Goal: Task Accomplishment & Management: Use online tool/utility

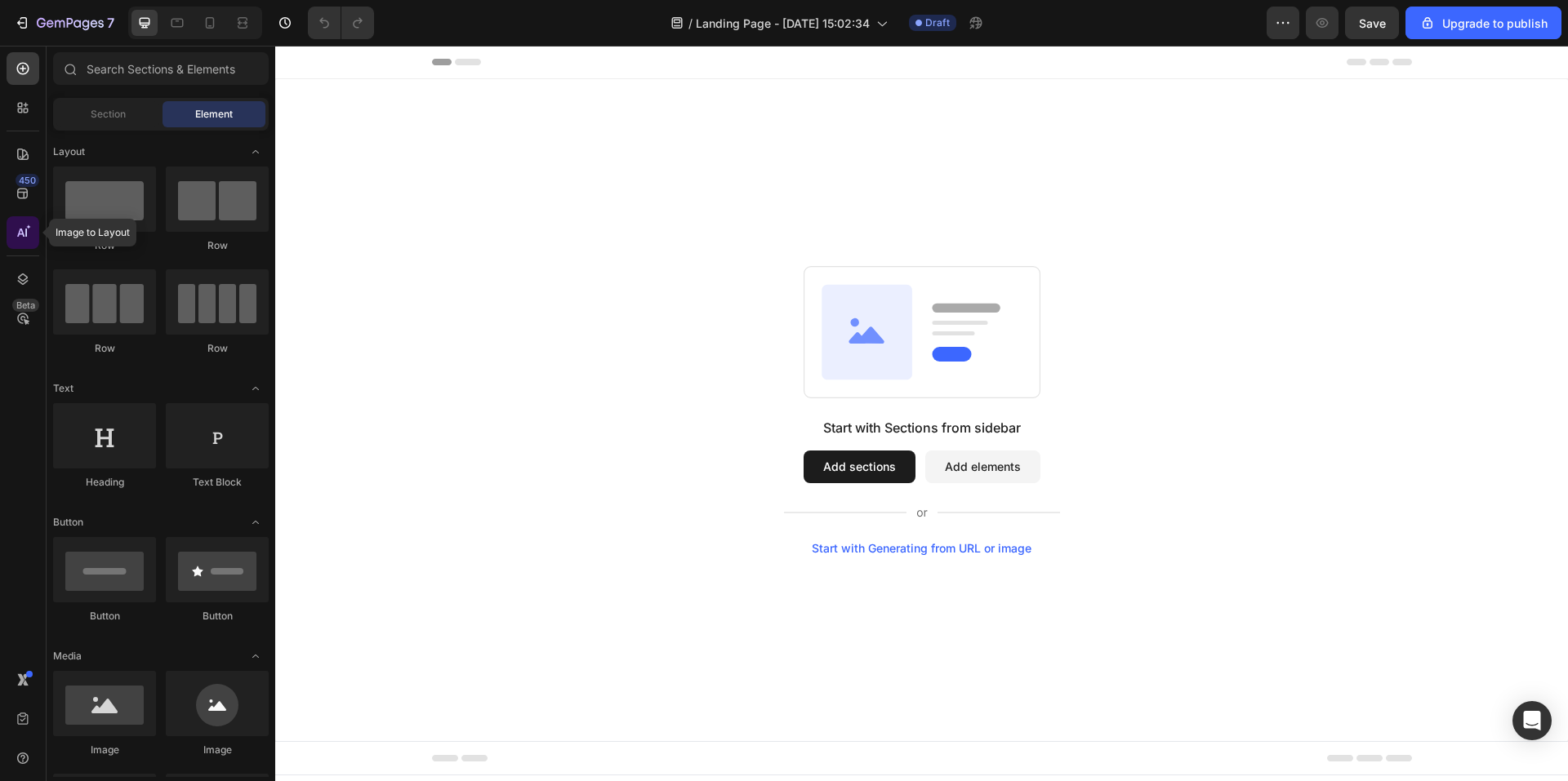
click at [17, 241] on div at bounding box center [24, 232] width 33 height 33
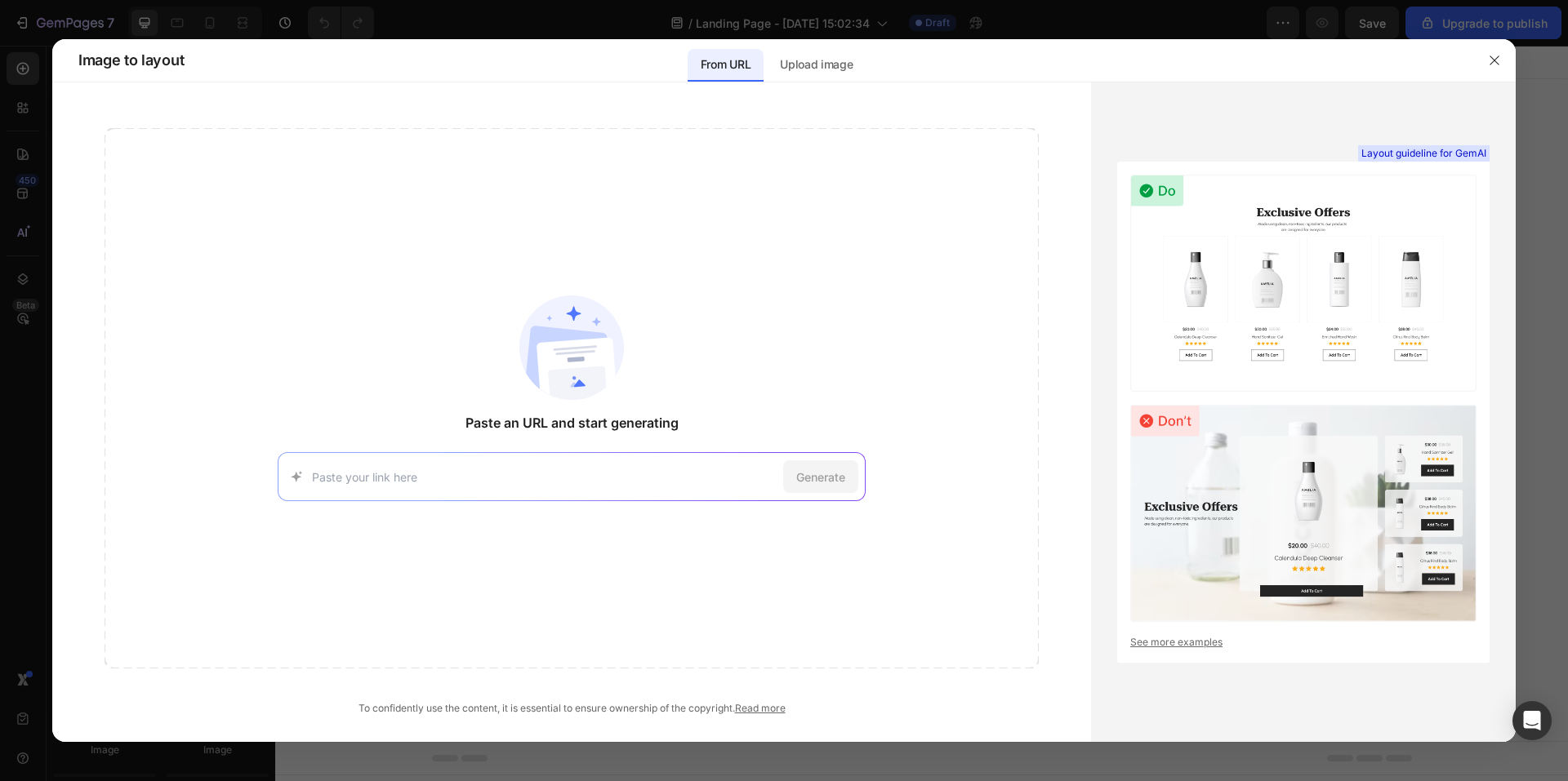
click at [583, 477] on input at bounding box center [544, 477] width 465 height 17
paste input "https://zipcharge.wixstudio.com/website"
type input "https://zipcharge.wixstudio.com/website"
click at [825, 471] on span "Generate" at bounding box center [821, 477] width 49 height 17
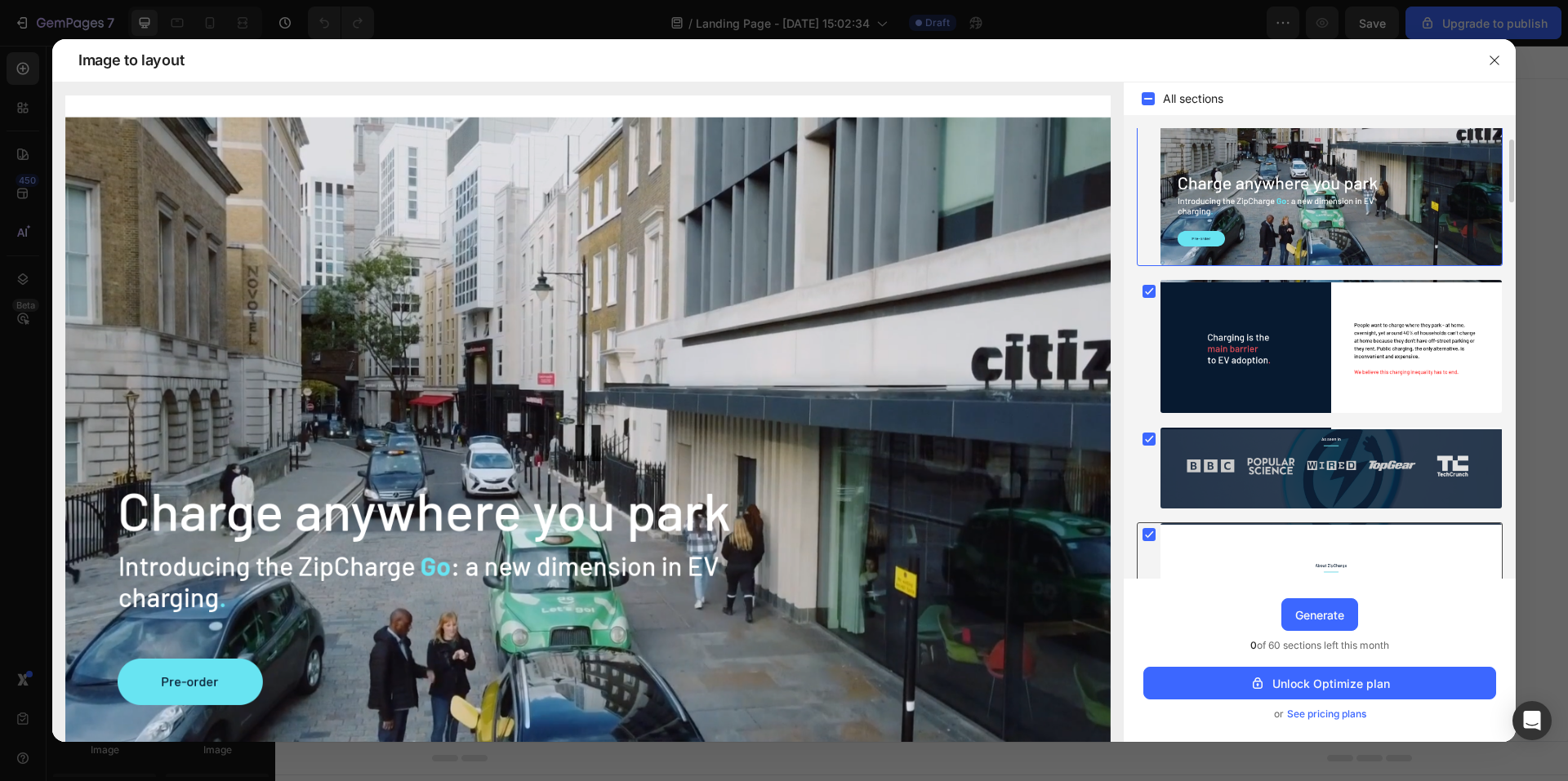
scroll to position [245, 0]
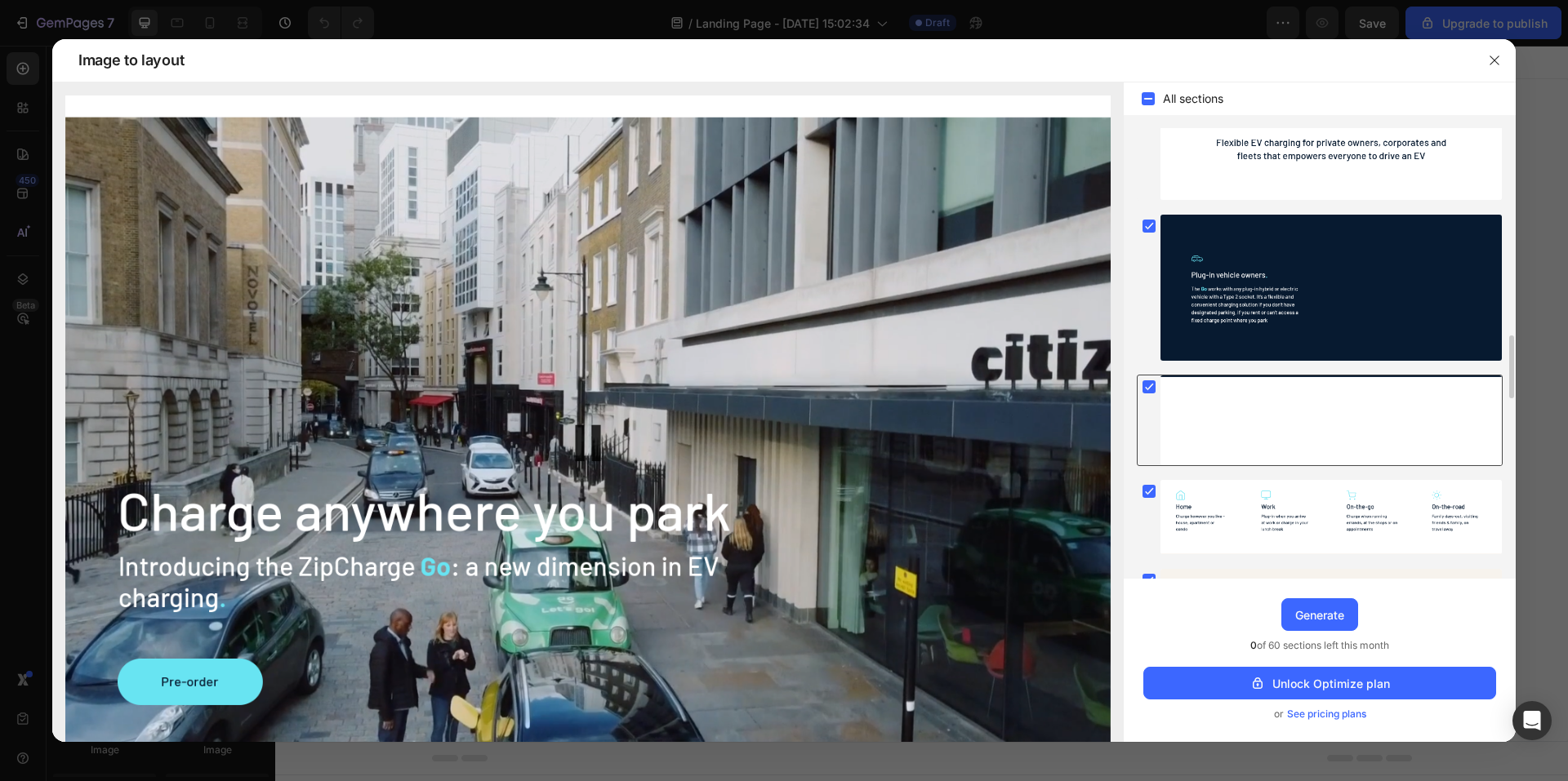
click at [1240, 421] on div at bounding box center [1332, 421] width 341 height 91
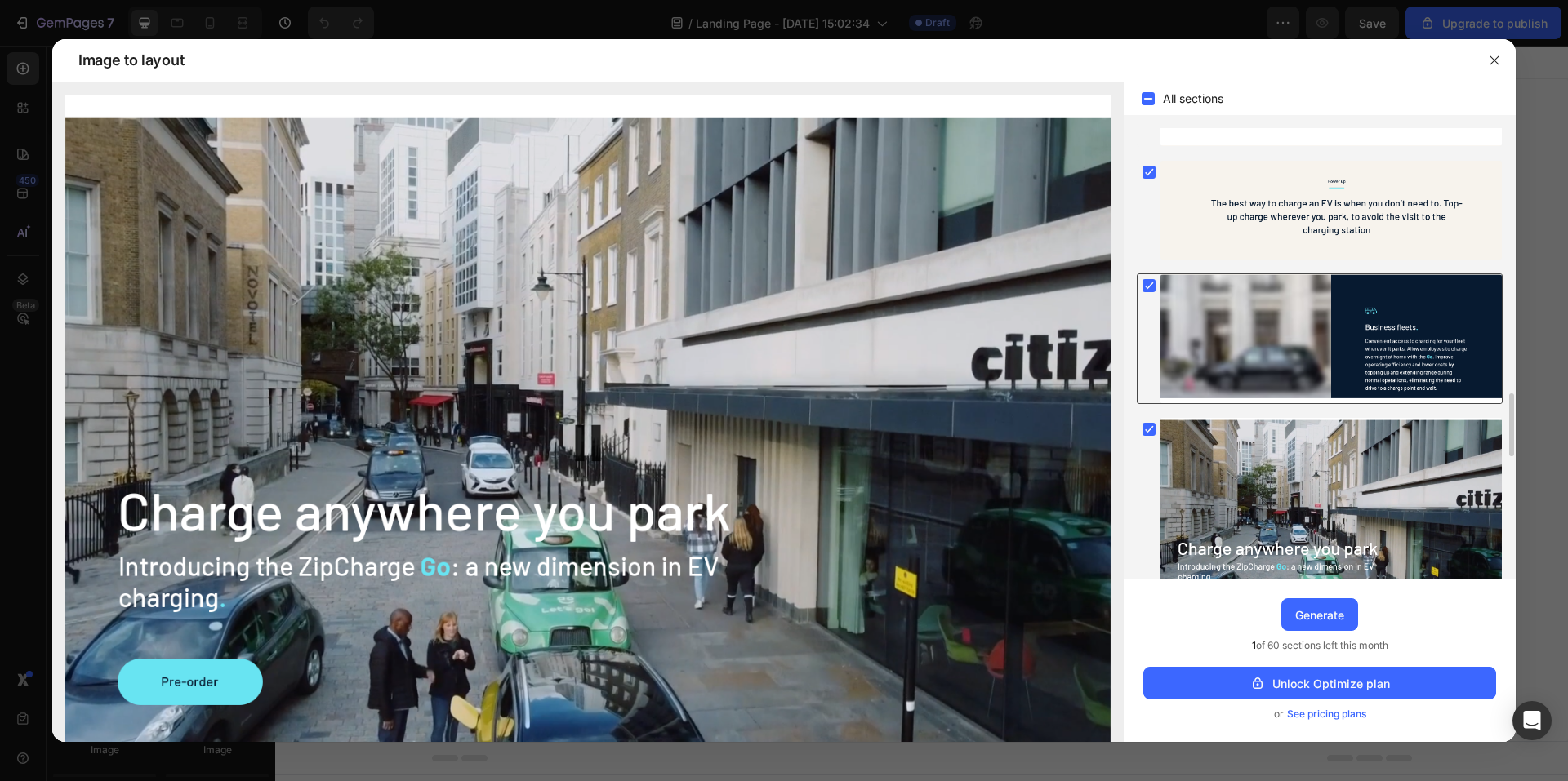
scroll to position [2041, 0]
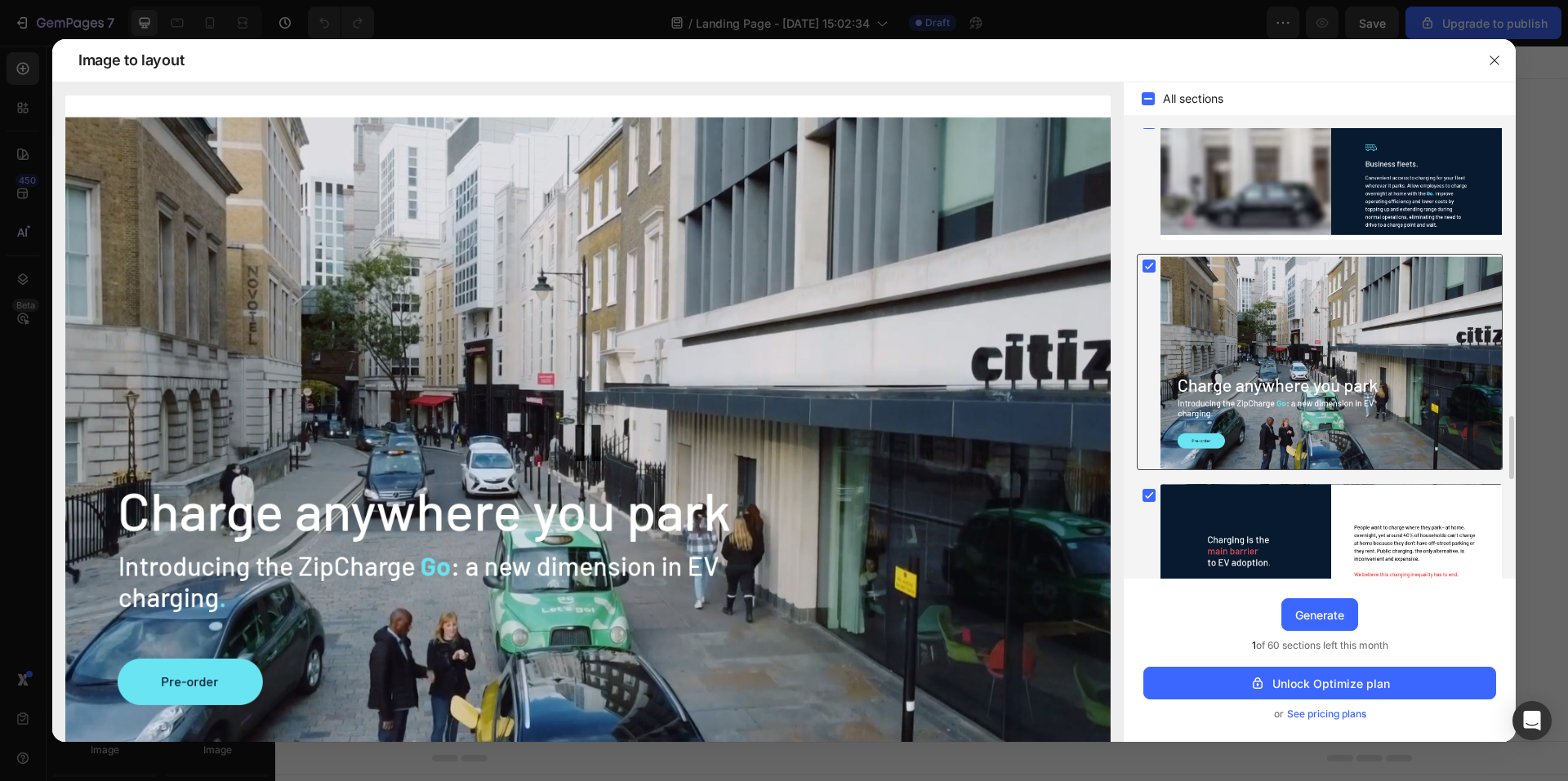
click at [1337, 380] on div at bounding box center [1332, 362] width 341 height 215
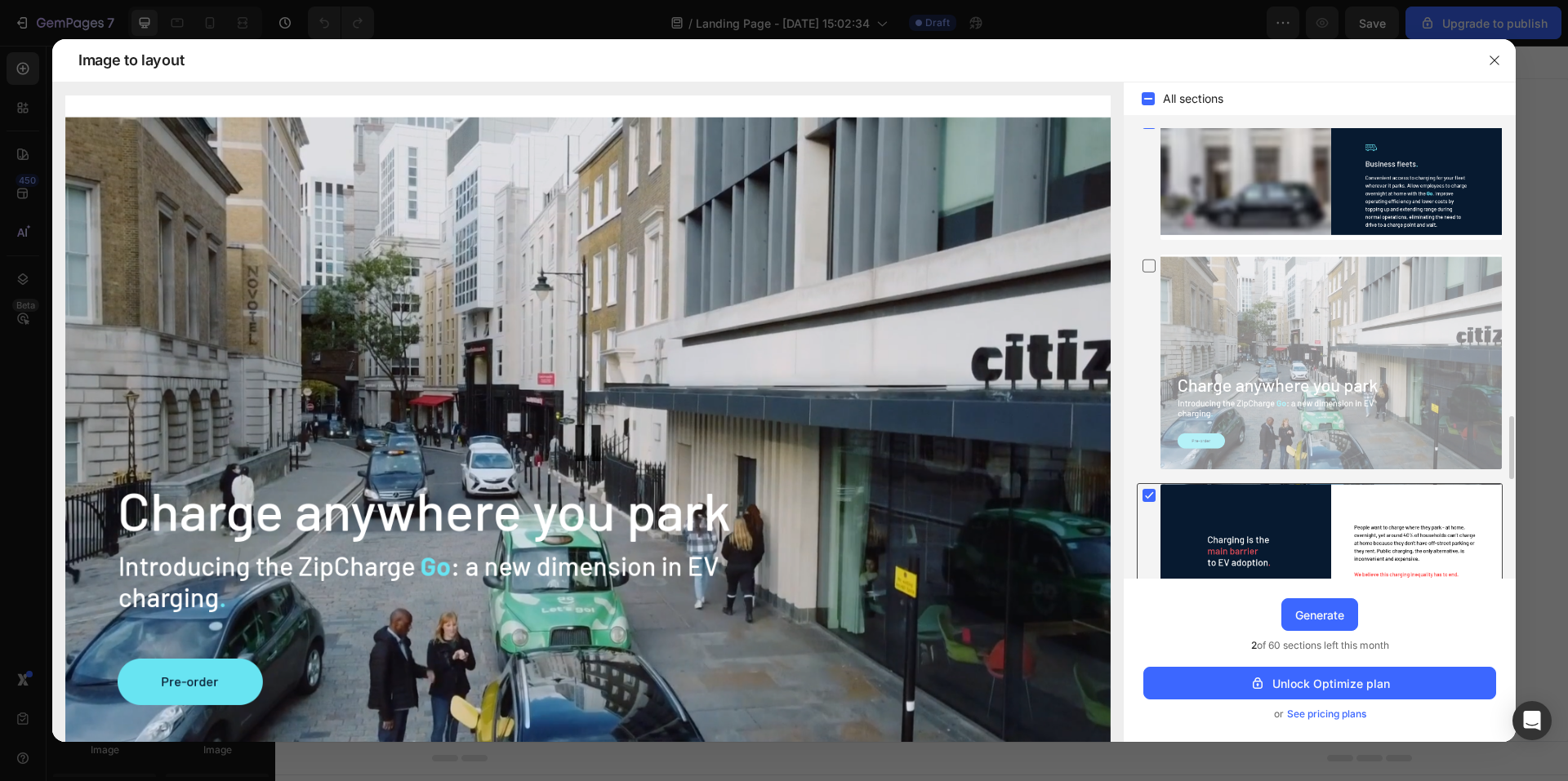
click at [1327, 501] on div at bounding box center [1332, 550] width 341 height 133
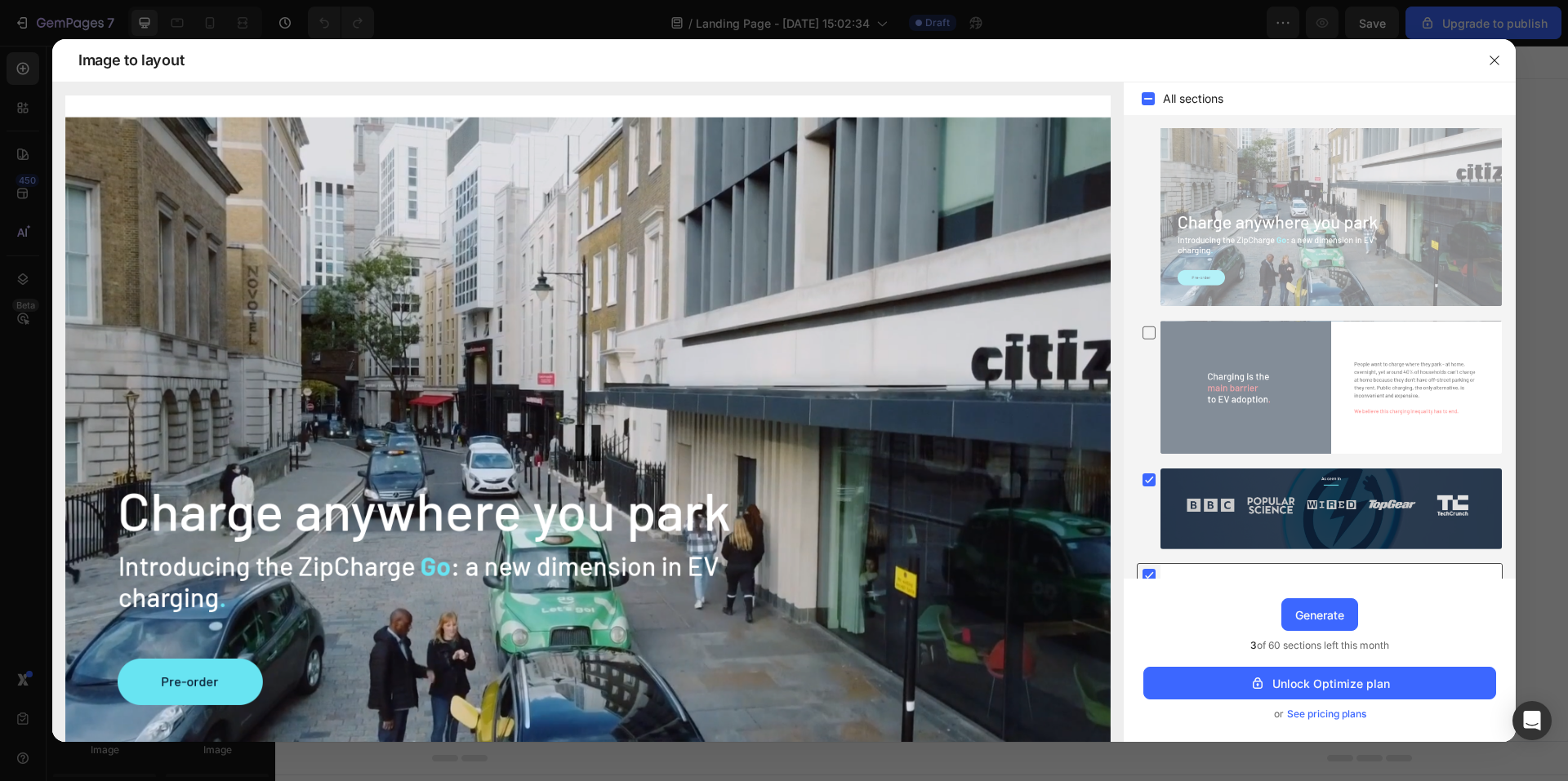
scroll to position [2531, 0]
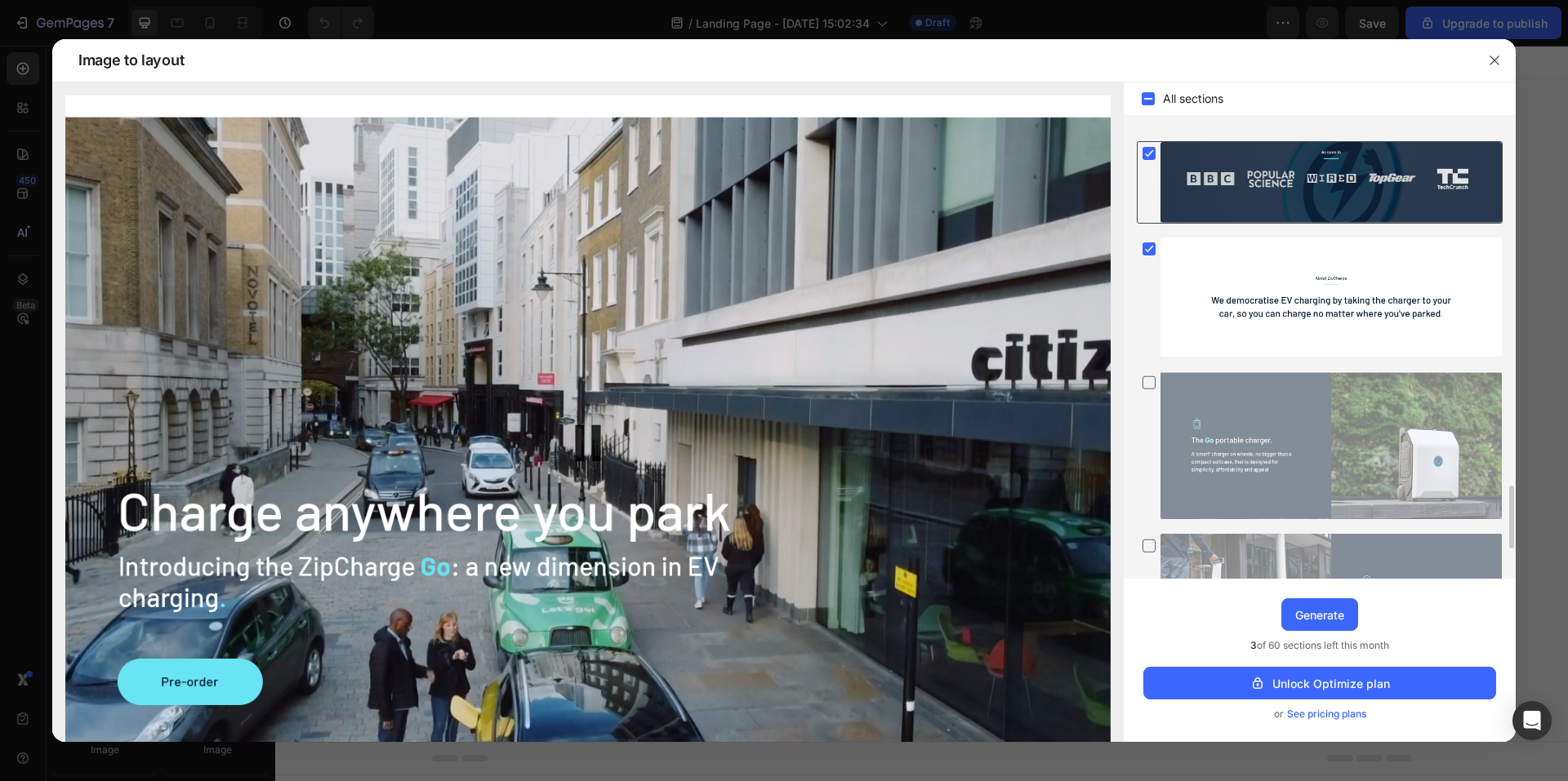
click at [1254, 185] on div at bounding box center [1332, 183] width 341 height 82
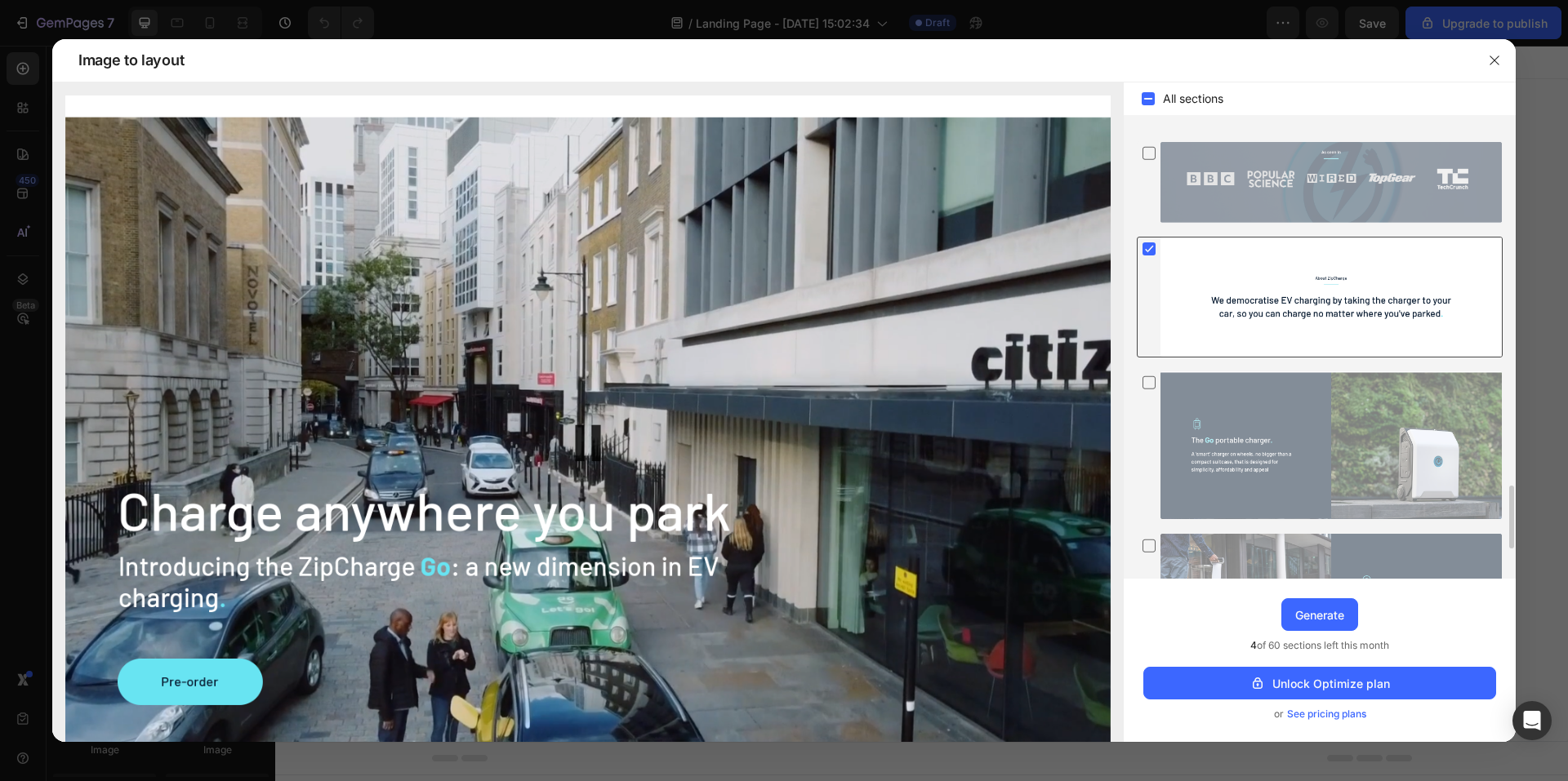
click at [1273, 277] on div at bounding box center [1332, 297] width 341 height 118
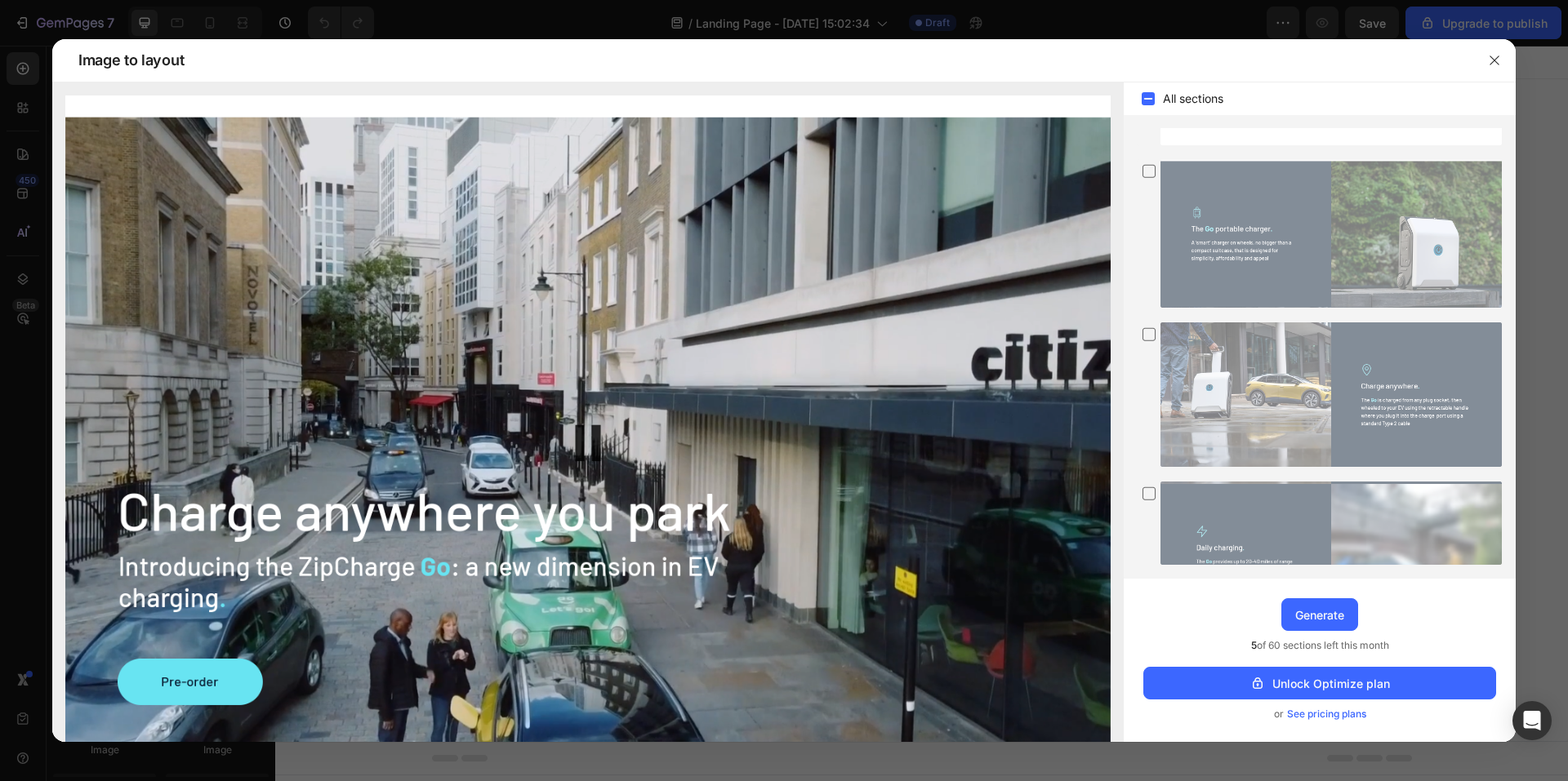
click at [1321, 631] on div "Upgrade to Optimize plan and get unlimited generating sections and publish page…" at bounding box center [1320, 661] width 392 height 164
click at [1321, 626] on button "Generate" at bounding box center [1320, 615] width 77 height 33
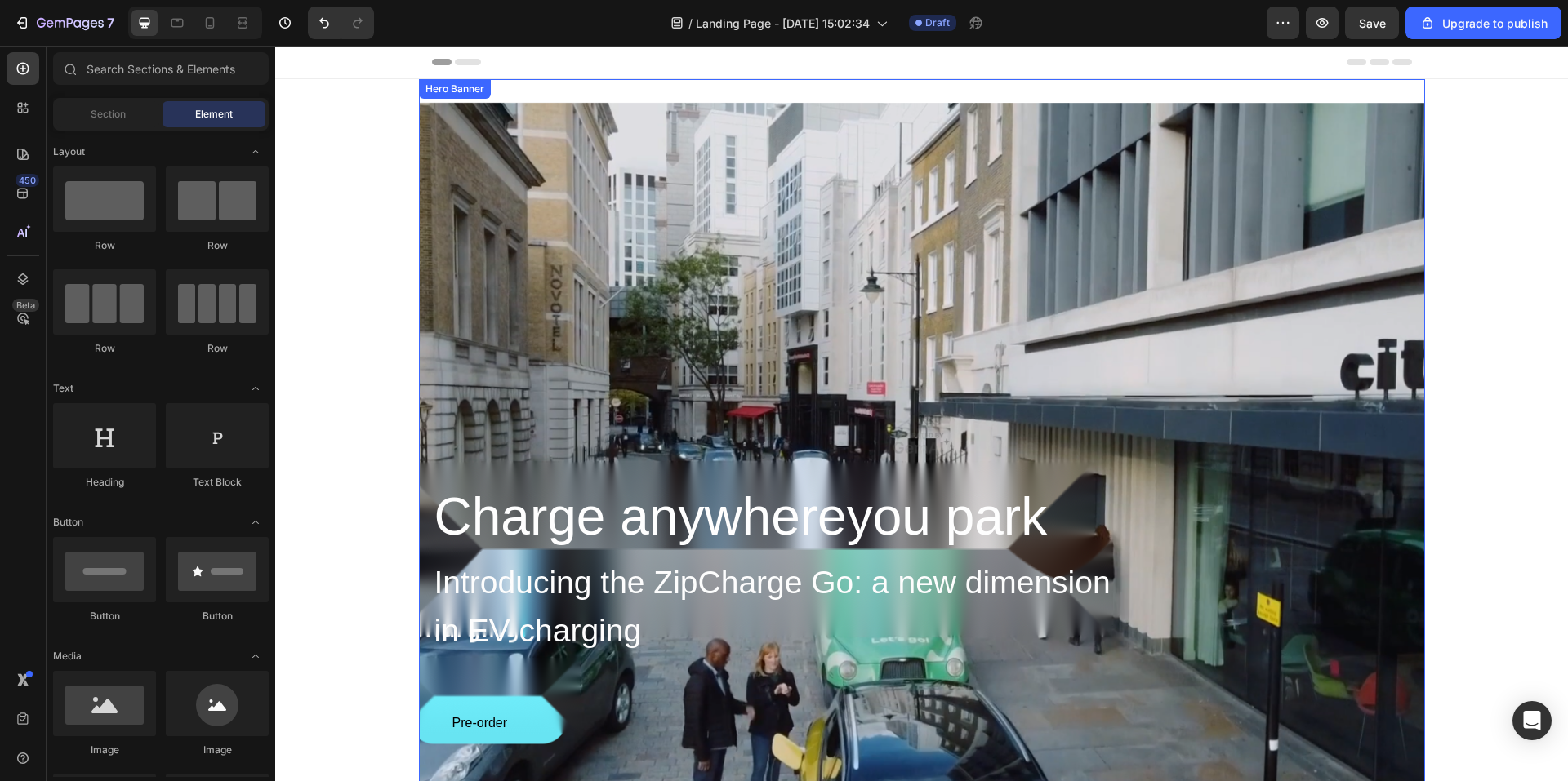
scroll to position [245, 0]
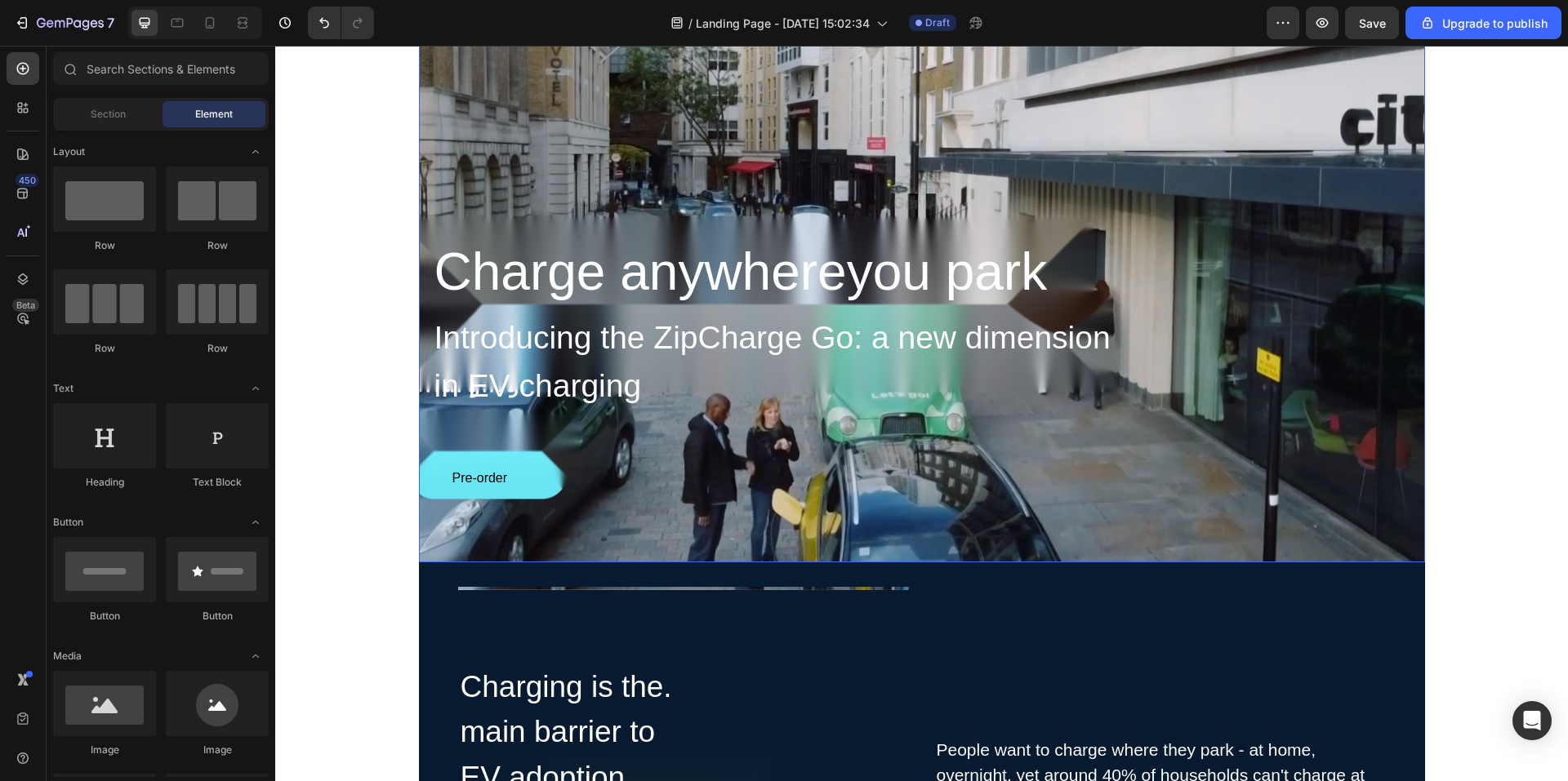
click at [795, 152] on div "Overlay" at bounding box center [922, 199] width 1006 height 728
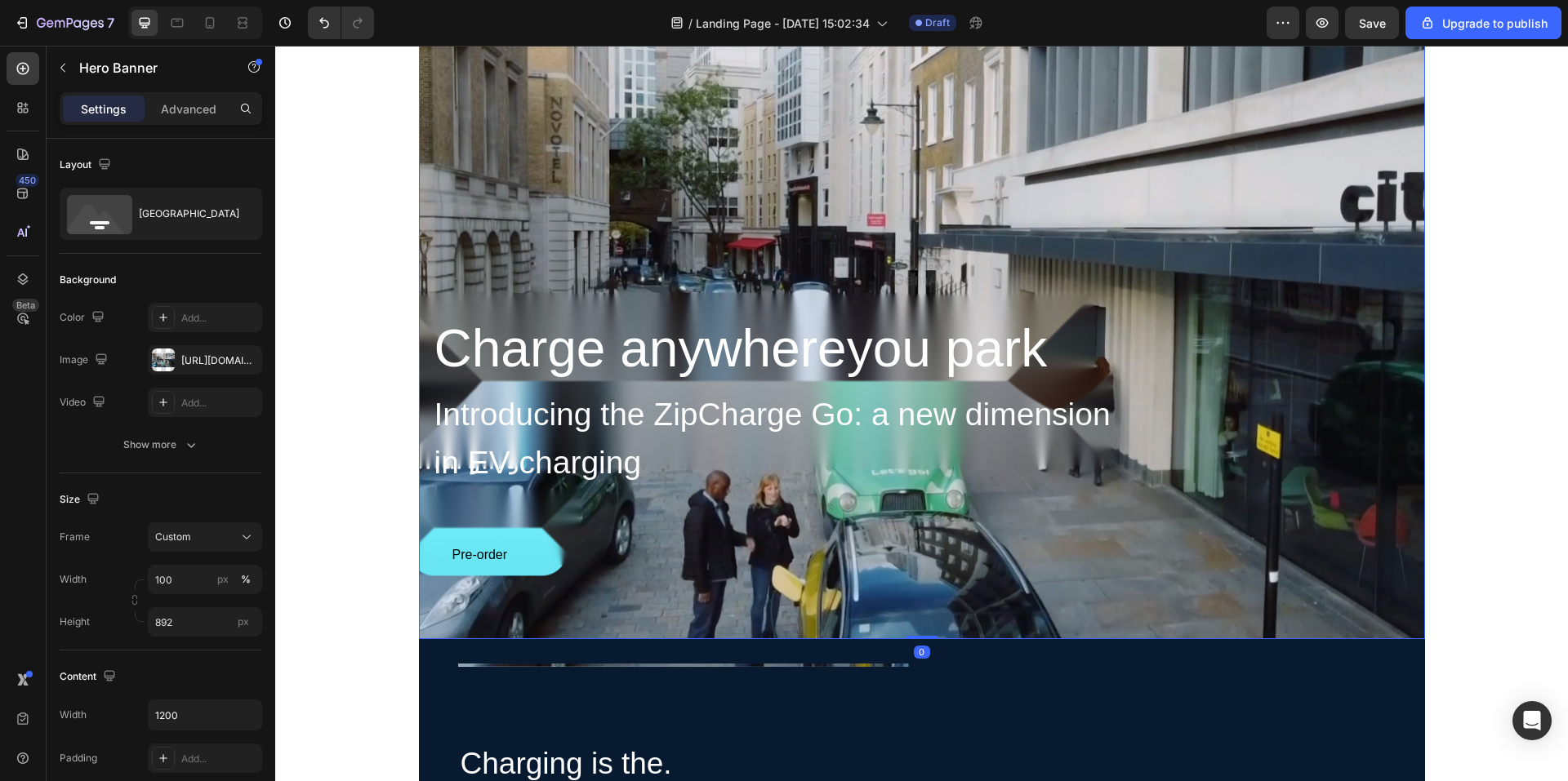
scroll to position [164, 0]
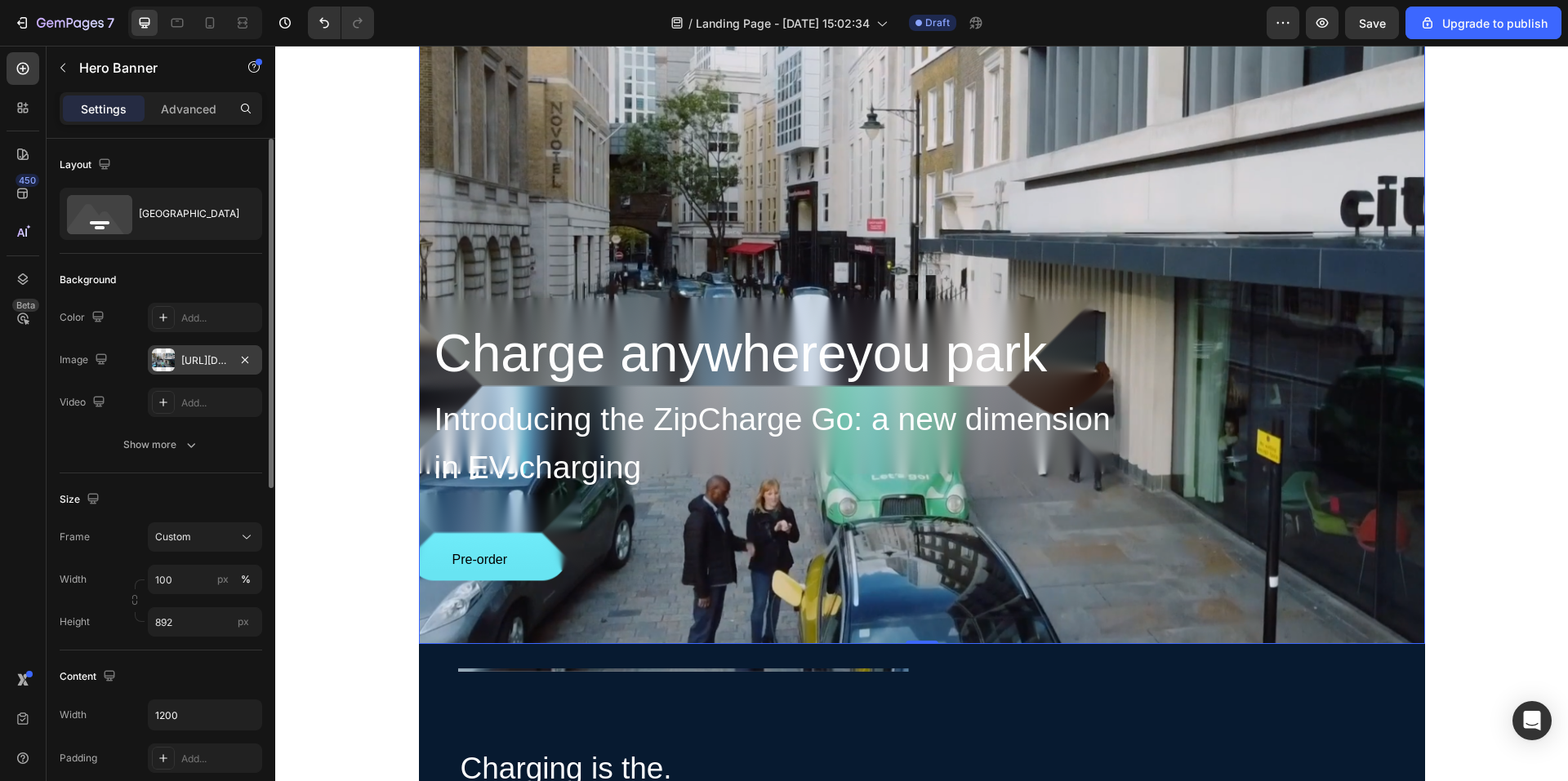
click at [161, 367] on div at bounding box center [163, 360] width 23 height 23
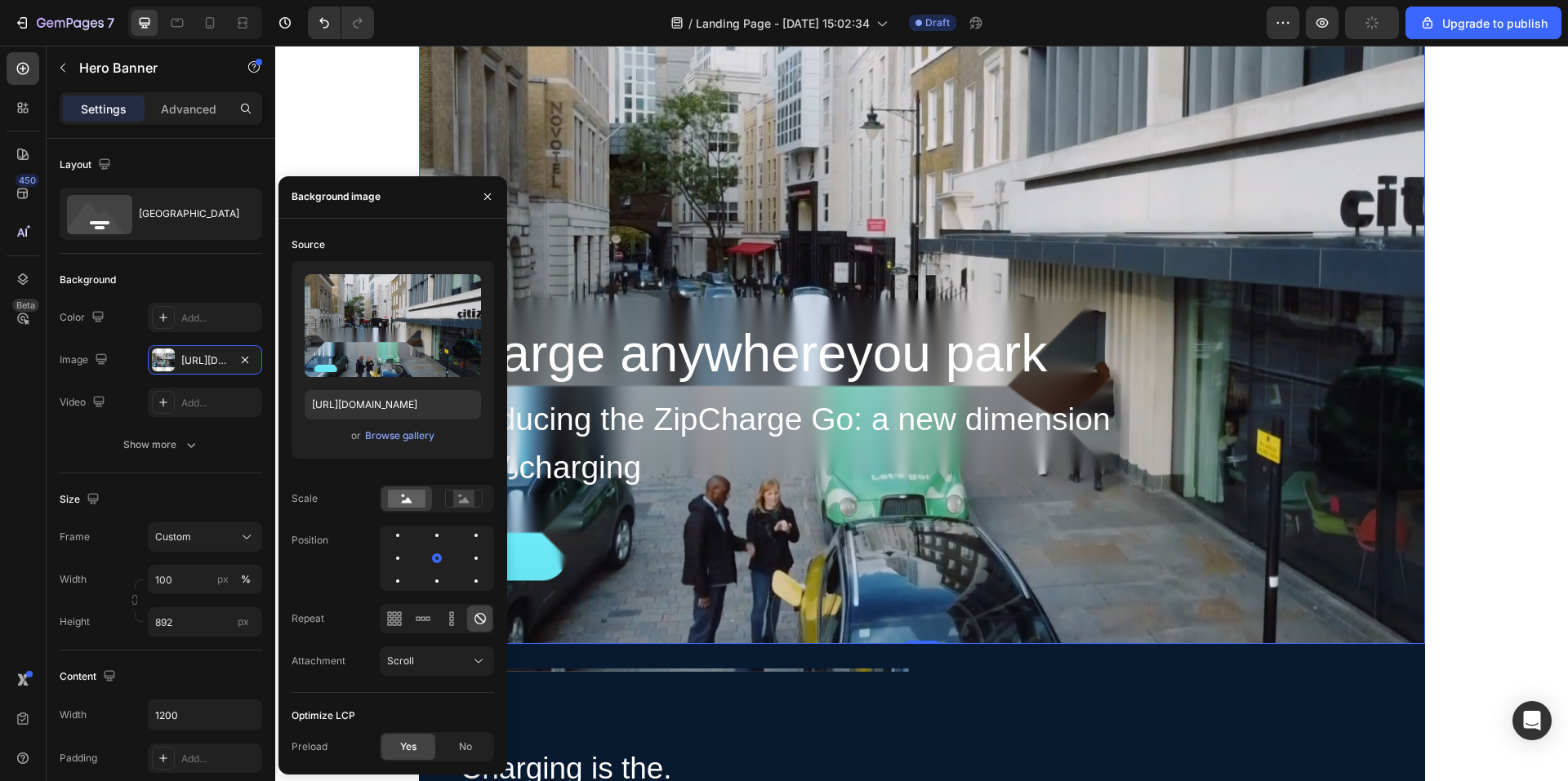
click at [1072, 226] on div "Overlay" at bounding box center [922, 279] width 1006 height 728
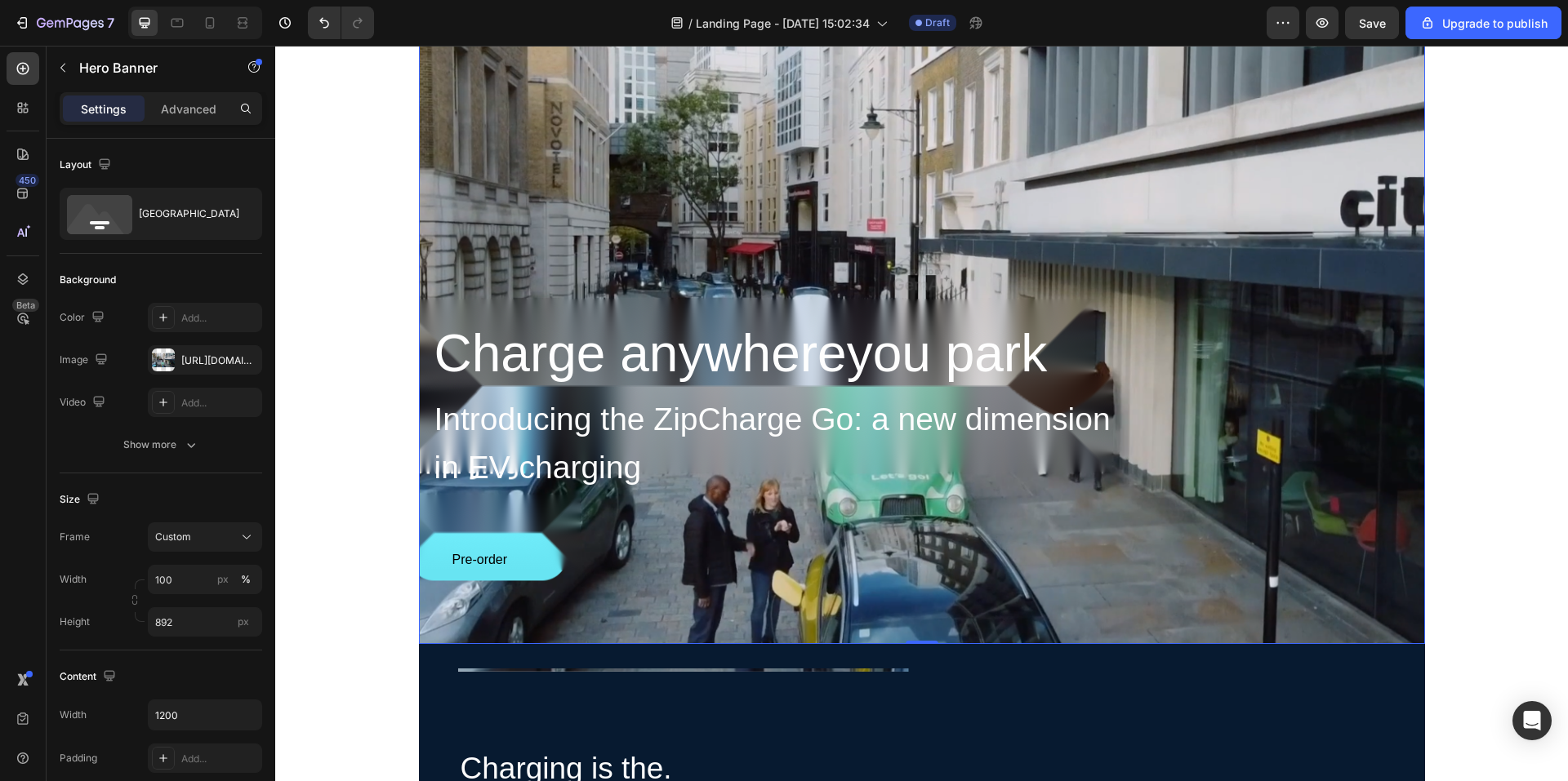
click at [903, 233] on div "Overlay" at bounding box center [922, 279] width 1006 height 728
click at [686, 197] on div "Overlay" at bounding box center [922, 279] width 1006 height 728
click at [167, 355] on div at bounding box center [163, 360] width 23 height 23
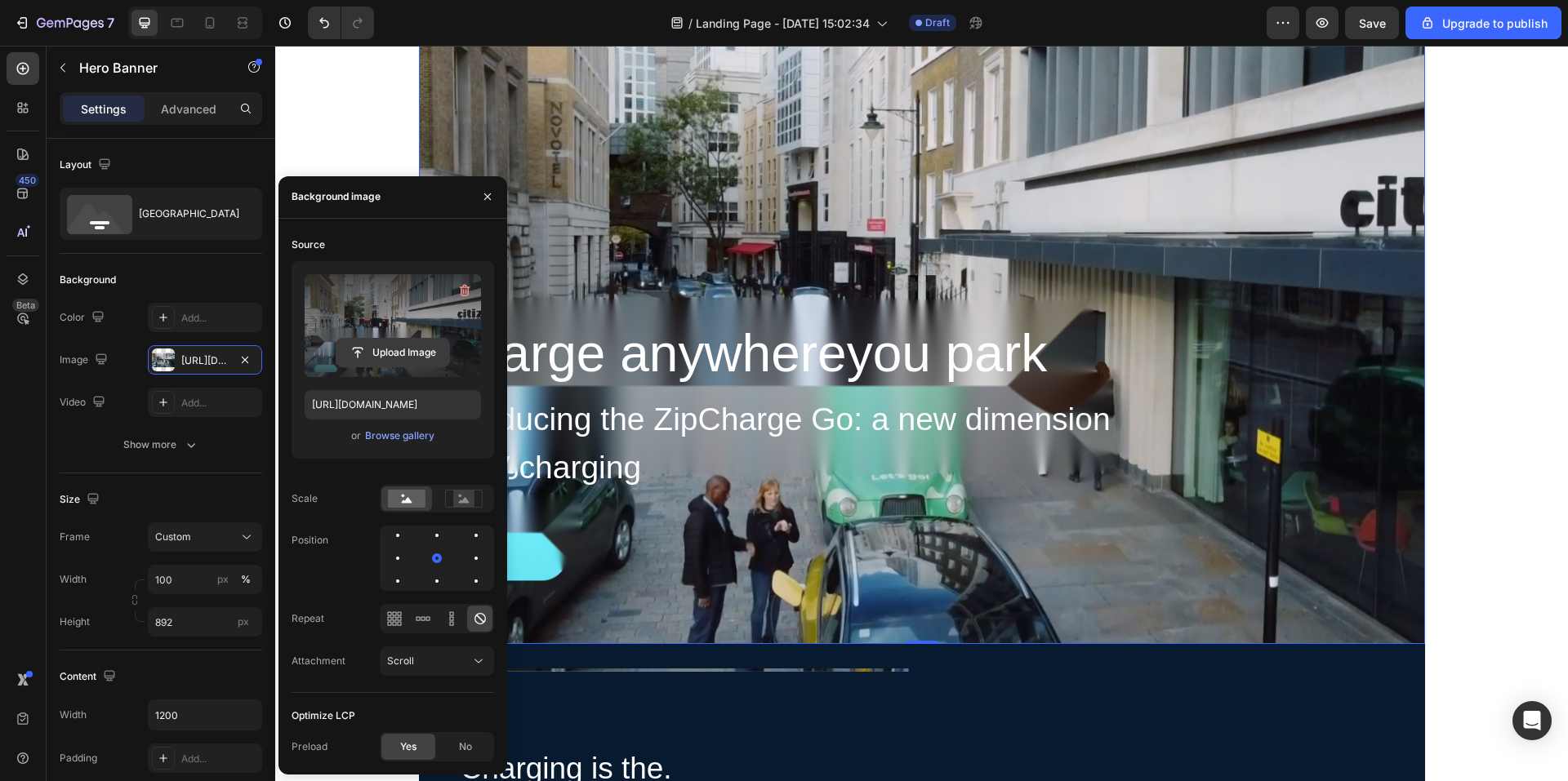
click at [429, 356] on input "file" at bounding box center [392, 353] width 112 height 28
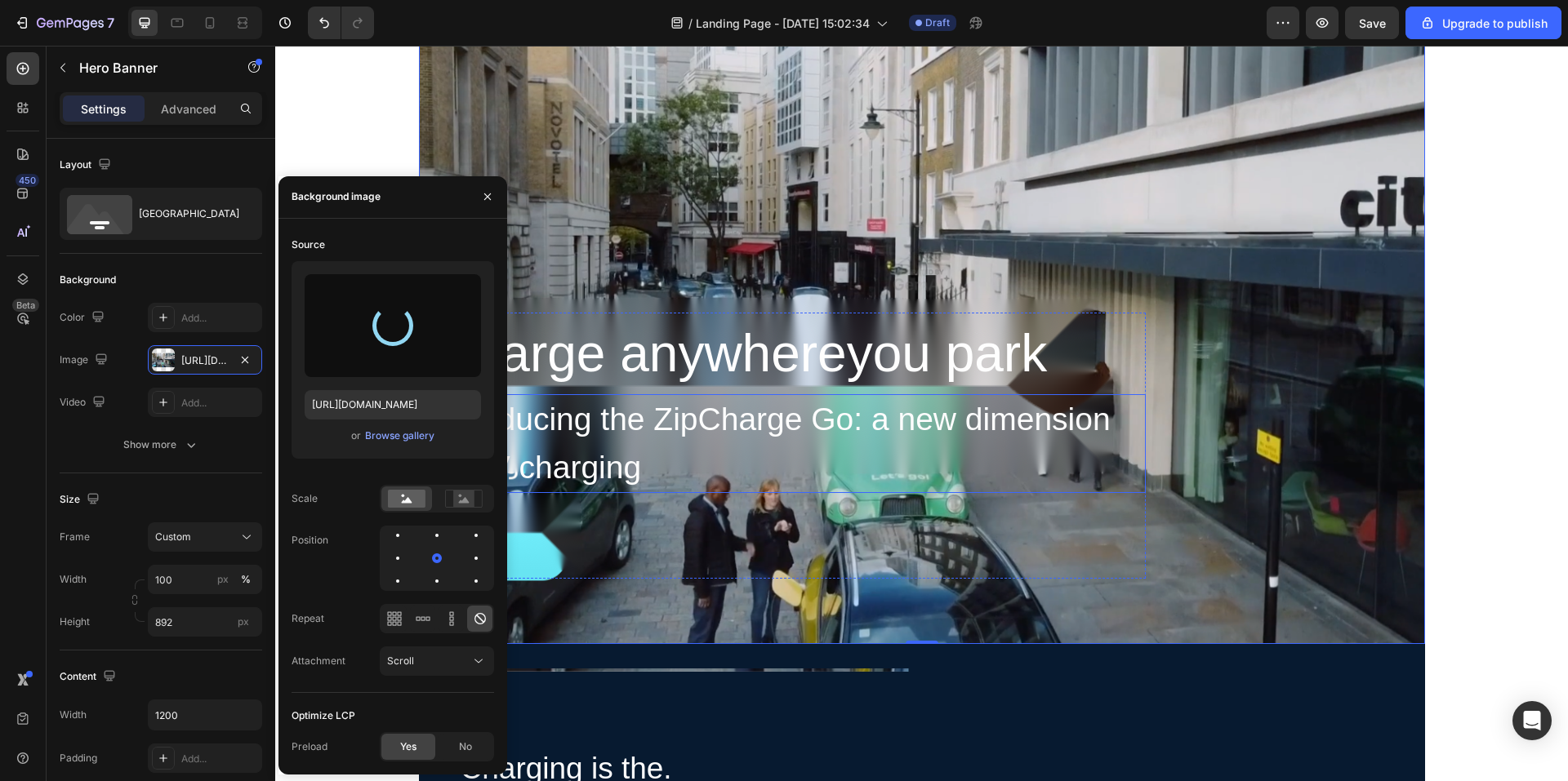
type input "[URL][DOMAIN_NAME]"
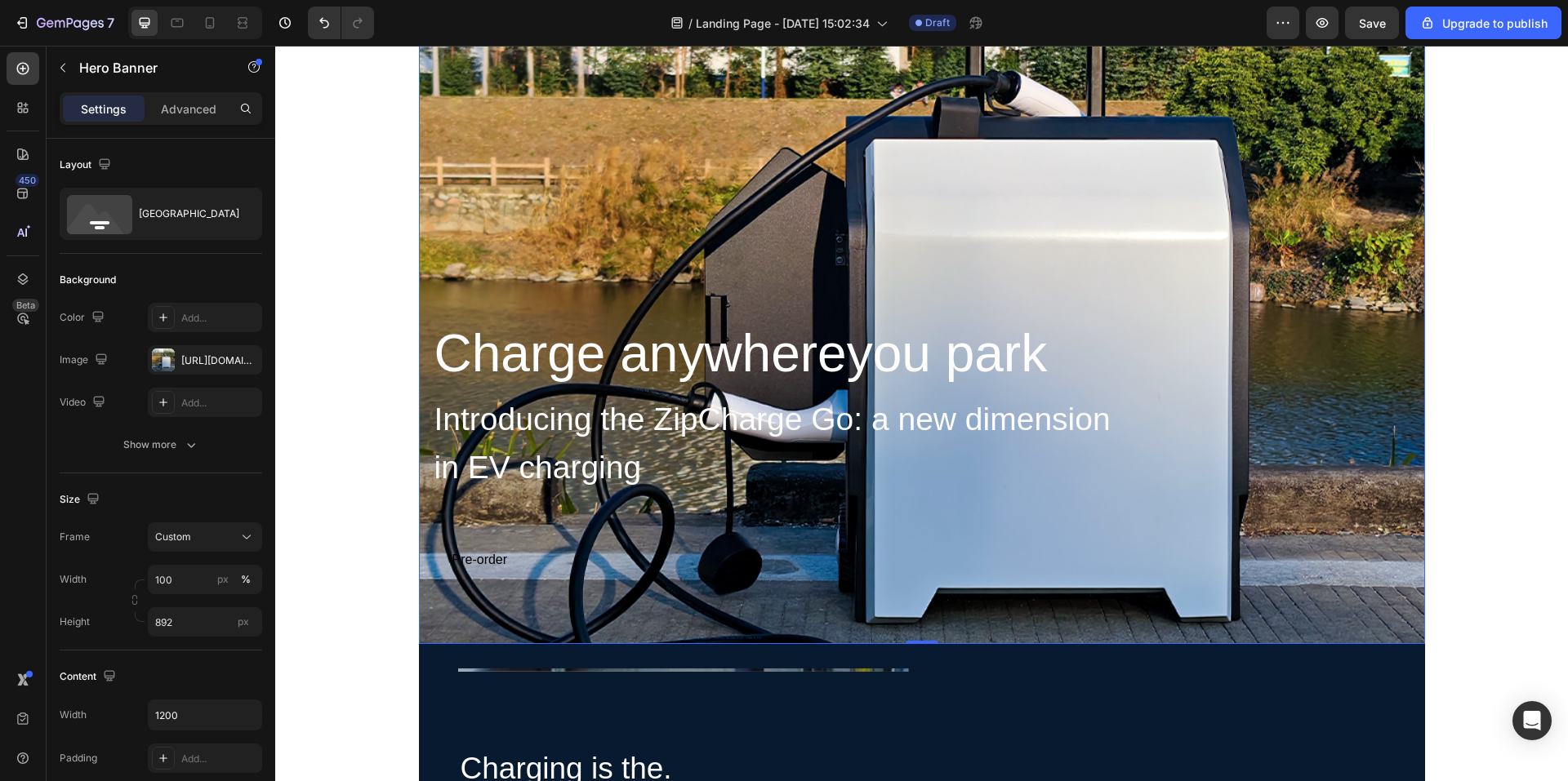
click at [1104, 246] on div "Overlay" at bounding box center [922, 279] width 1006 height 728
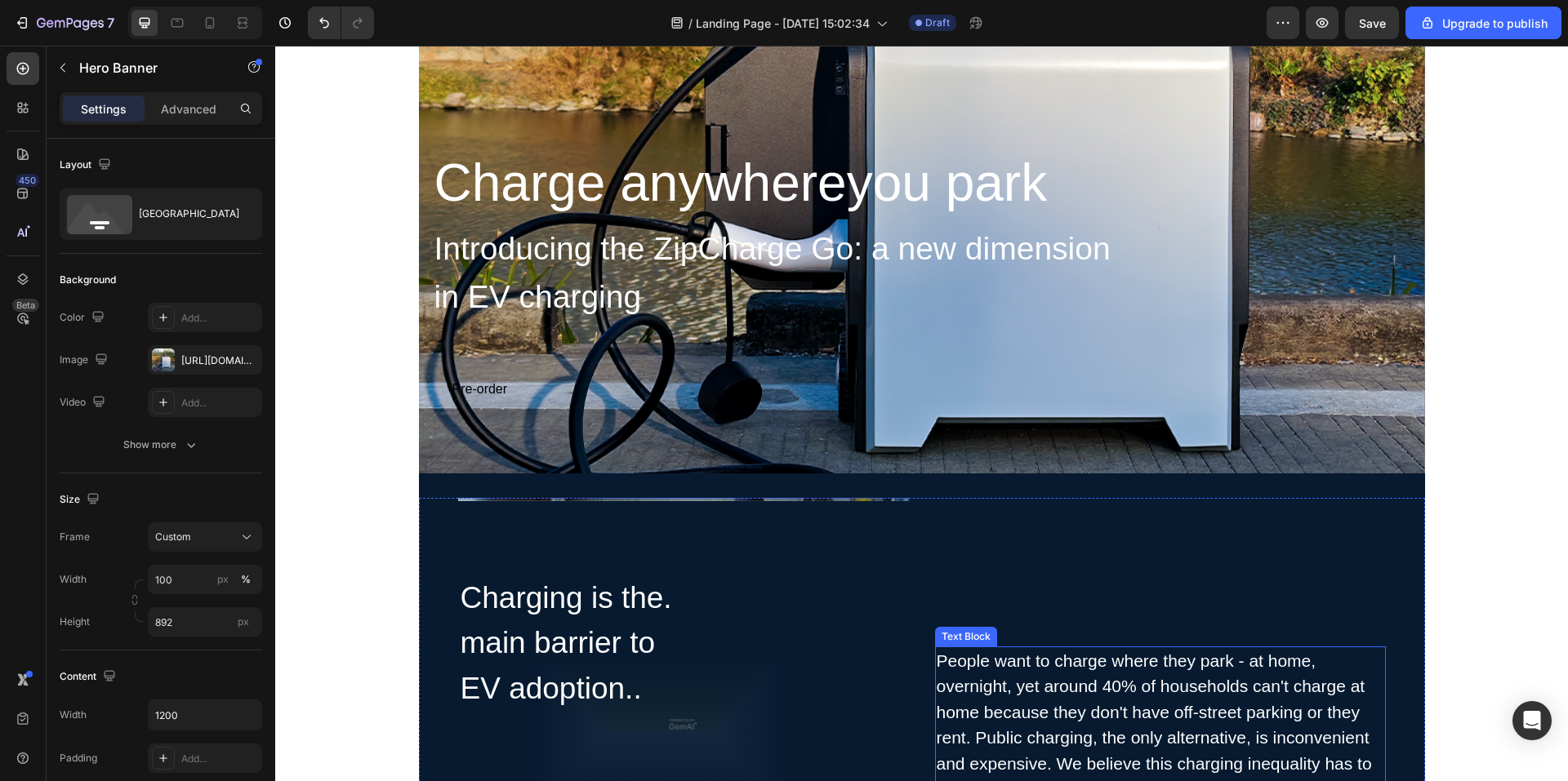
scroll to position [0, 0]
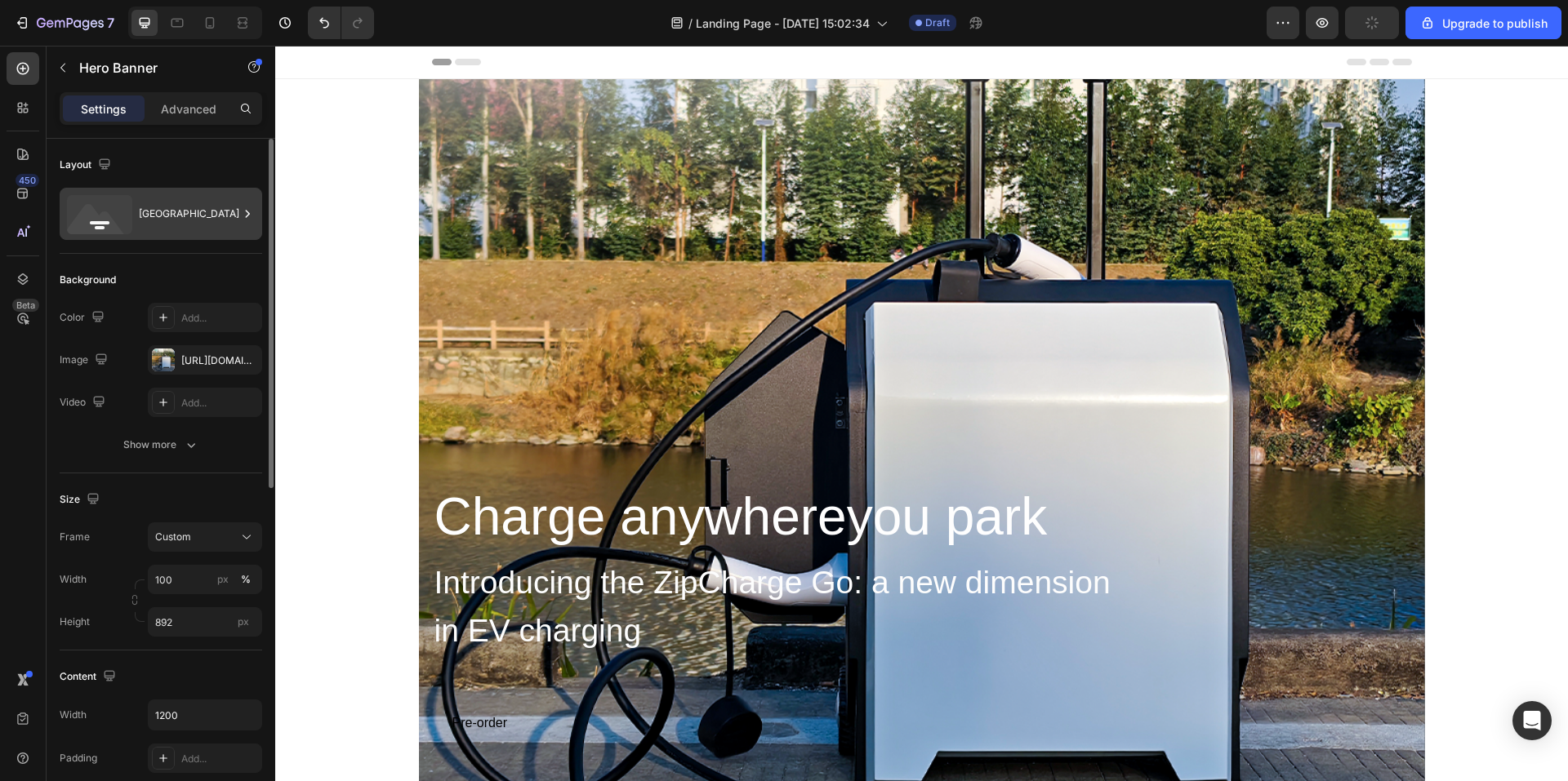
click at [179, 223] on div "Bottom center" at bounding box center [188, 213] width 99 height 37
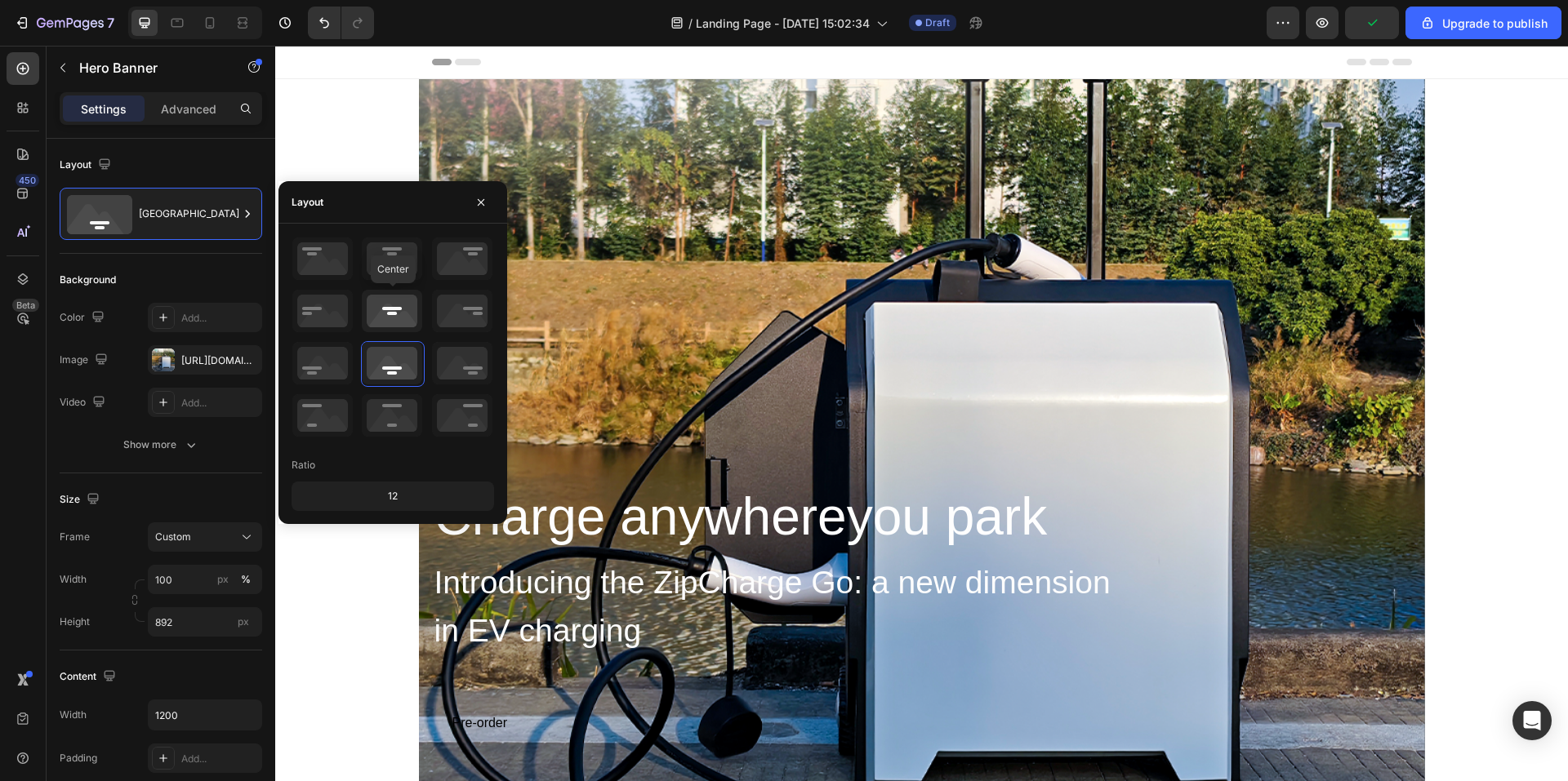
click at [409, 303] on icon at bounding box center [391, 311] width 60 height 43
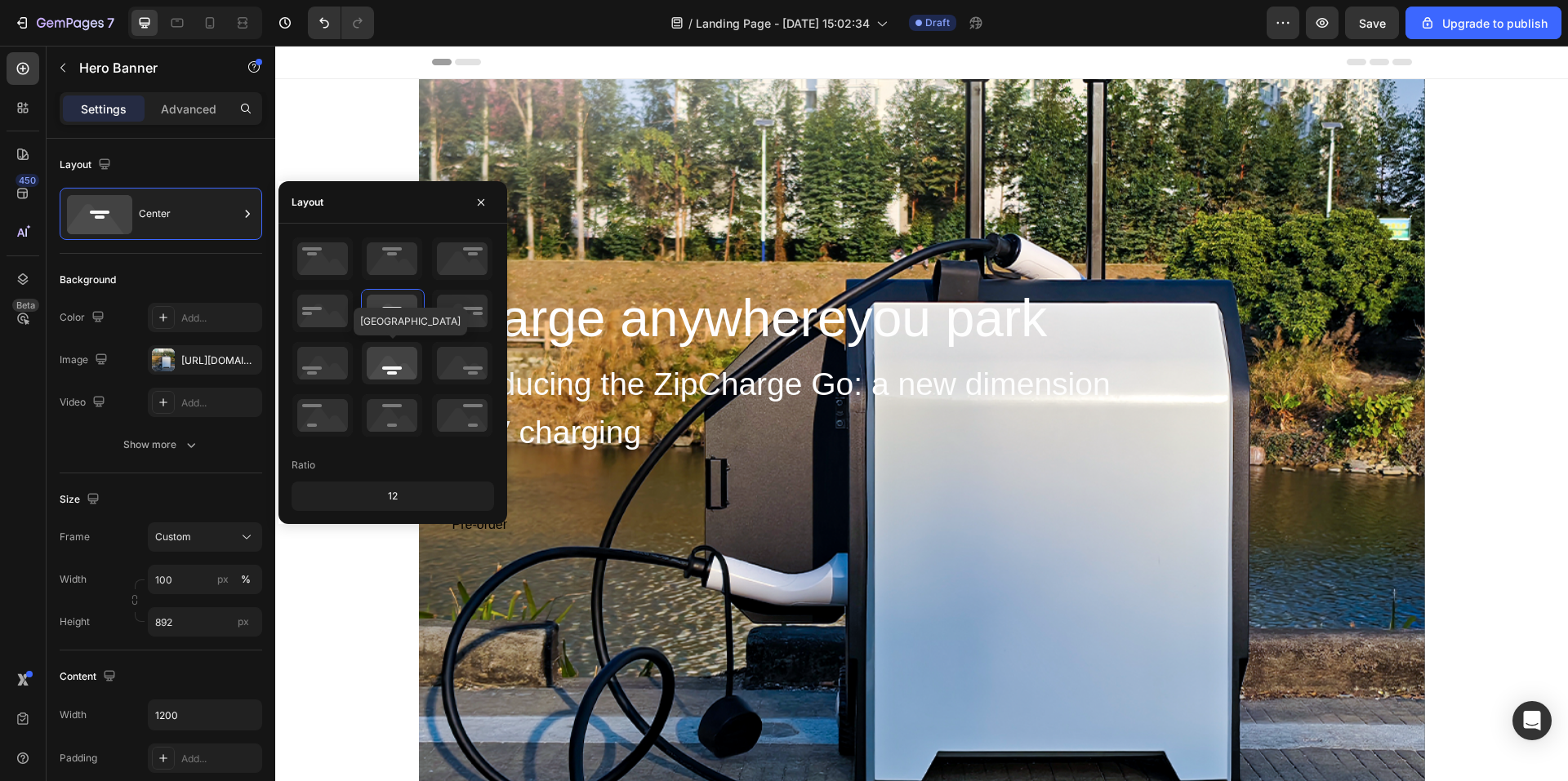
click at [399, 353] on icon at bounding box center [391, 363] width 60 height 43
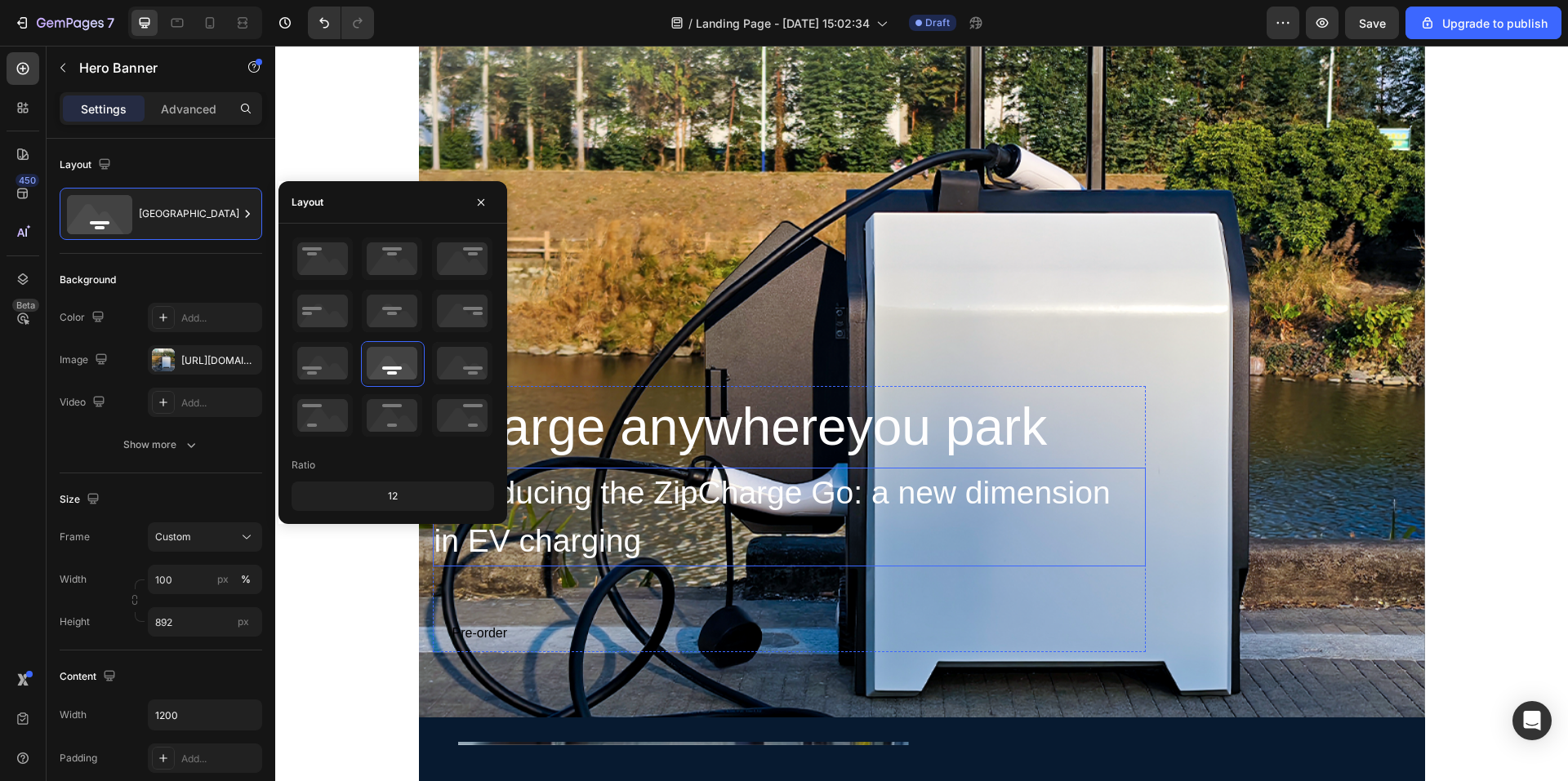
scroll to position [82, 0]
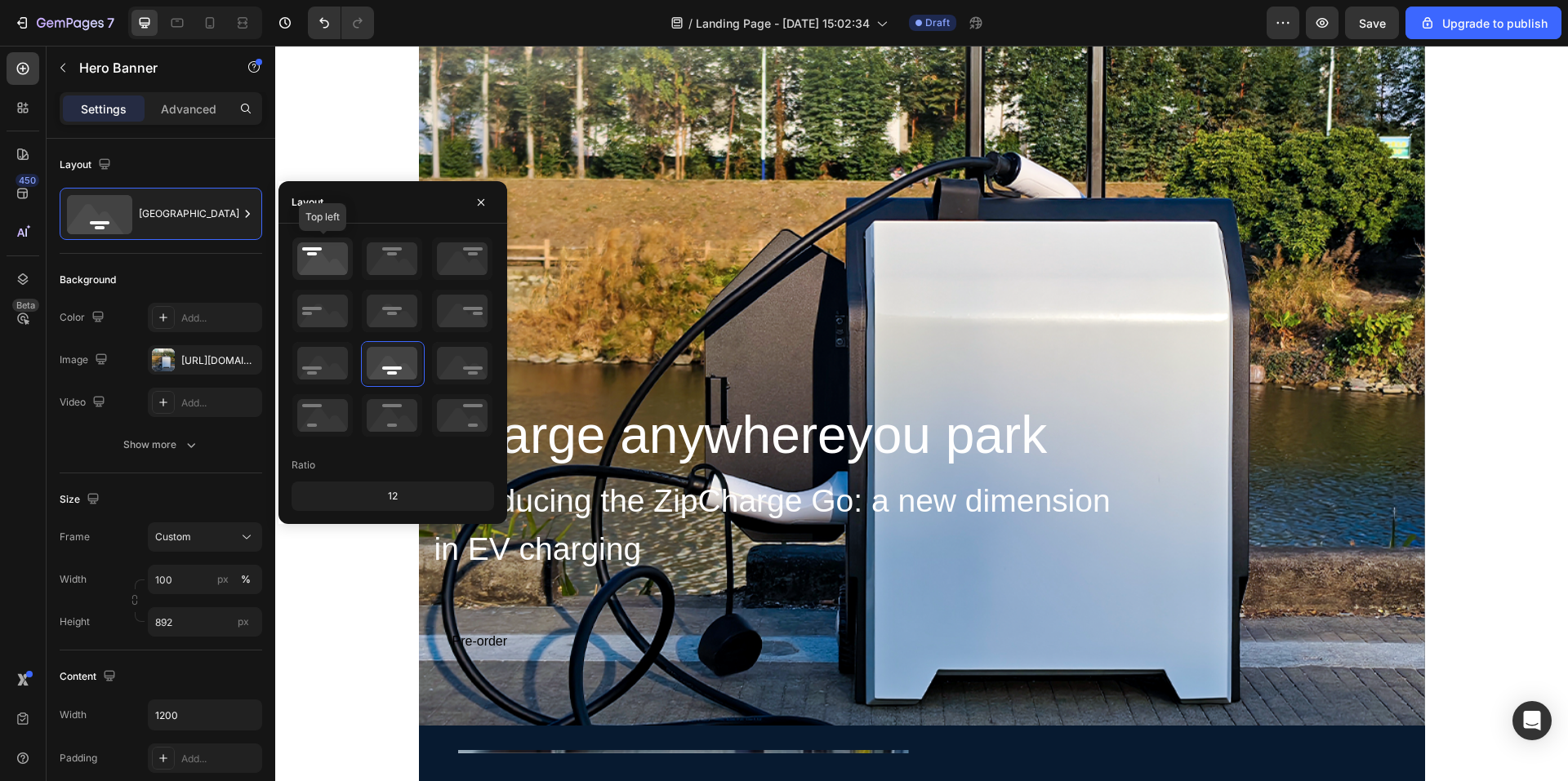
drag, startPoint x: 310, startPoint y: 253, endPoint x: 343, endPoint y: 303, distance: 59.9
click at [310, 253] on icon at bounding box center [322, 259] width 60 height 43
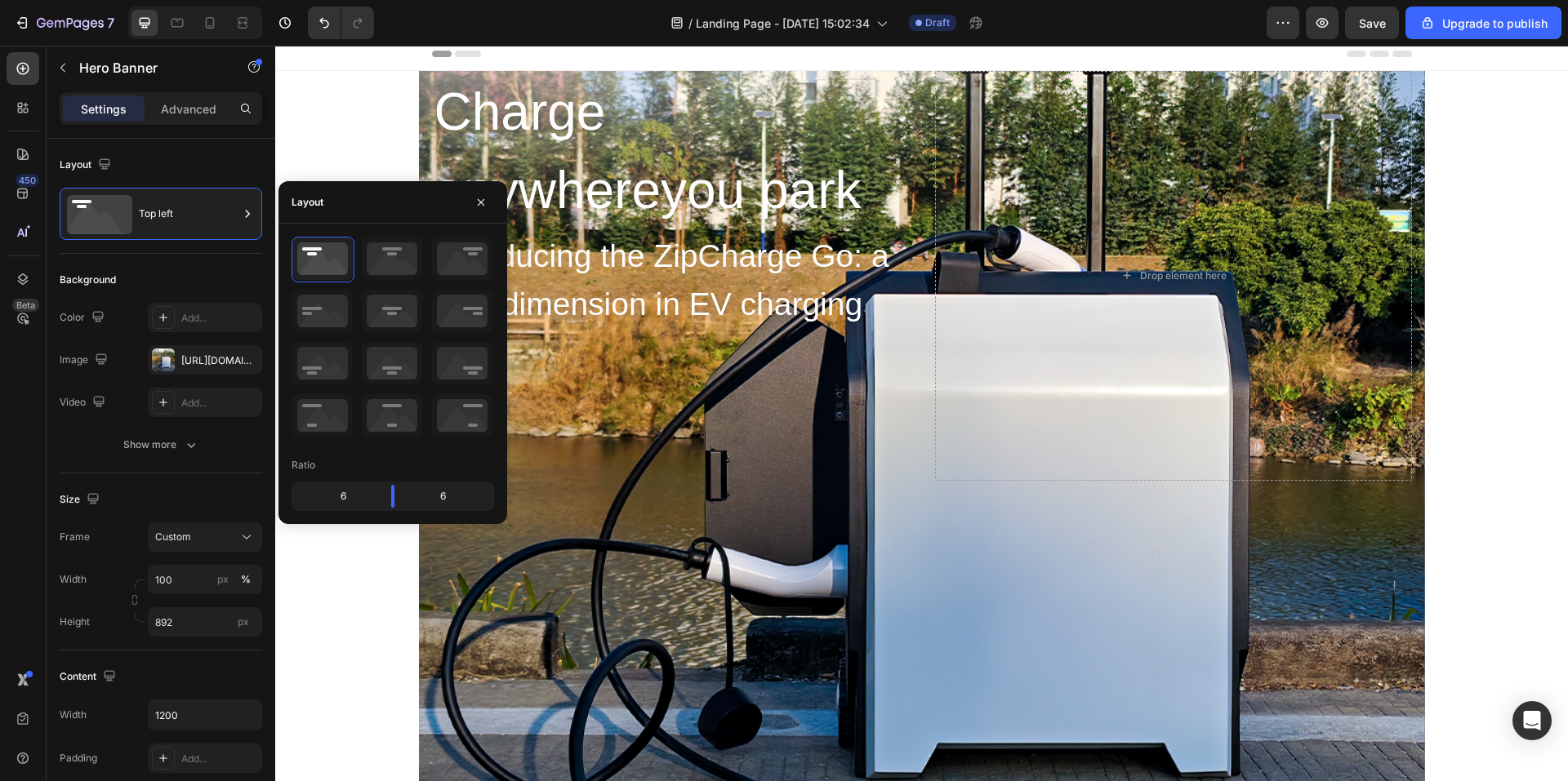
scroll to position [0, 0]
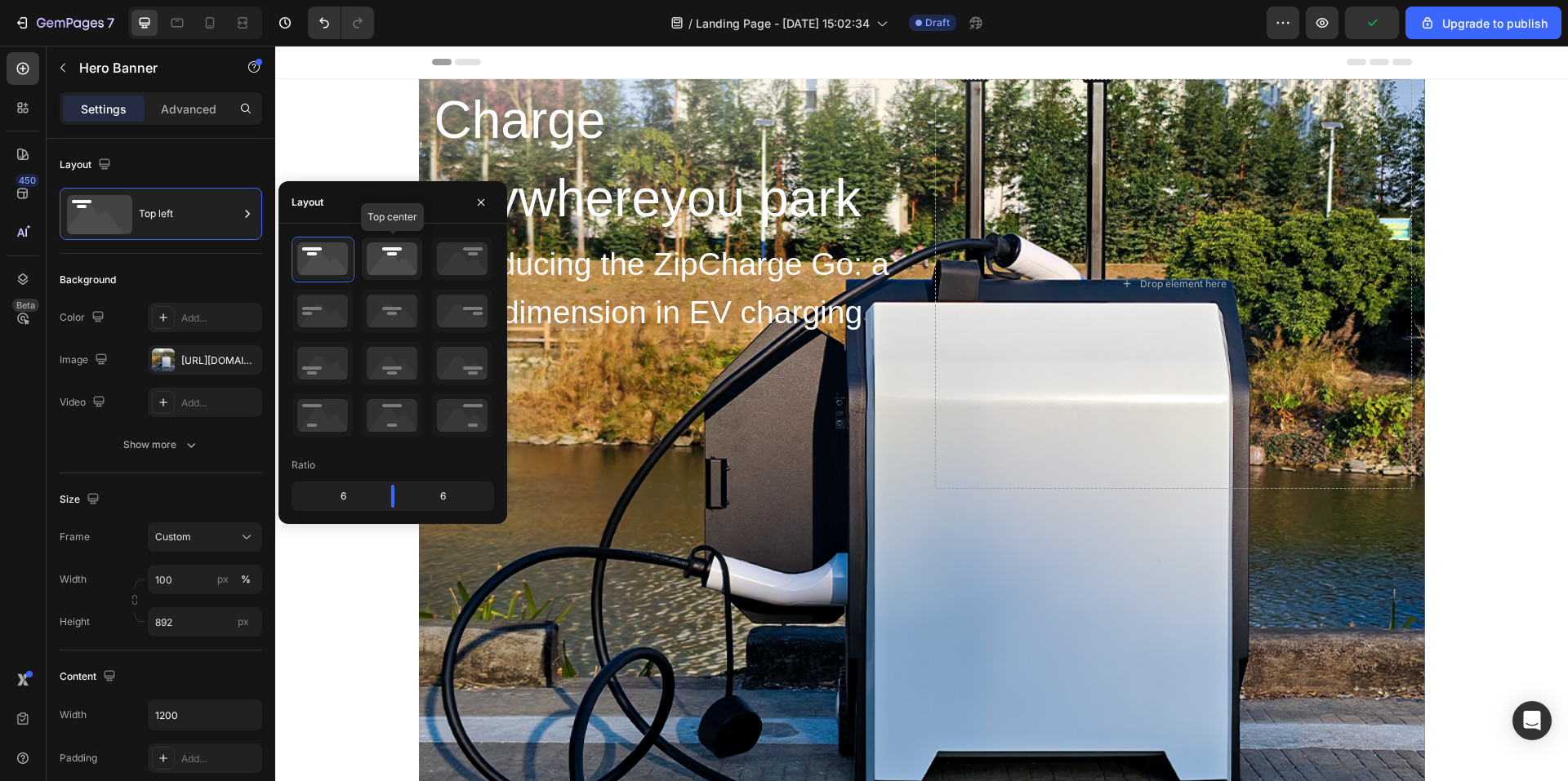
click at [405, 266] on icon at bounding box center [391, 259] width 60 height 43
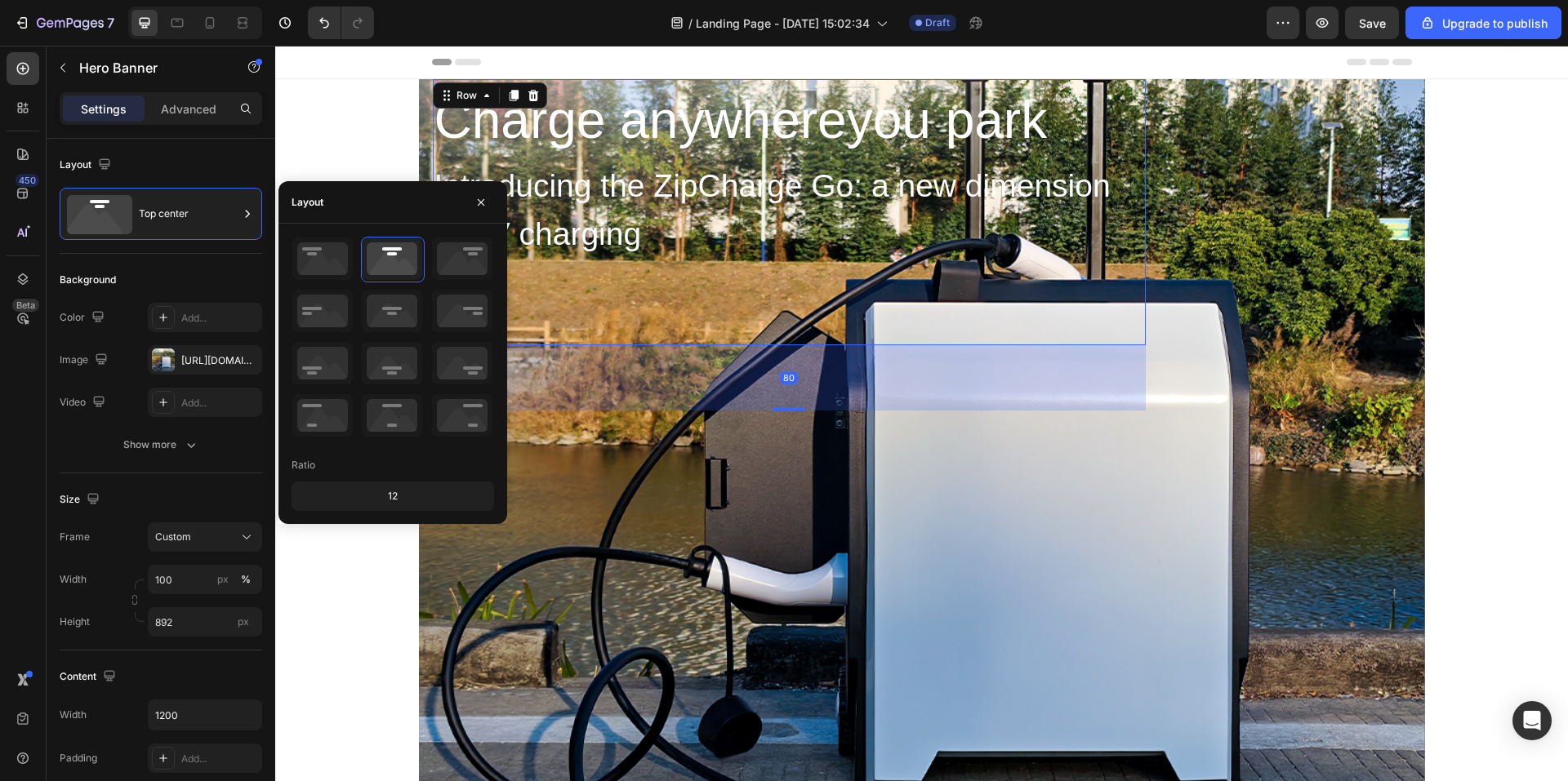
click at [702, 259] on div "Charge anywhereyou park Heading Introducing the ZipCharge Go: a new dimension i…" at bounding box center [789, 212] width 713 height 266
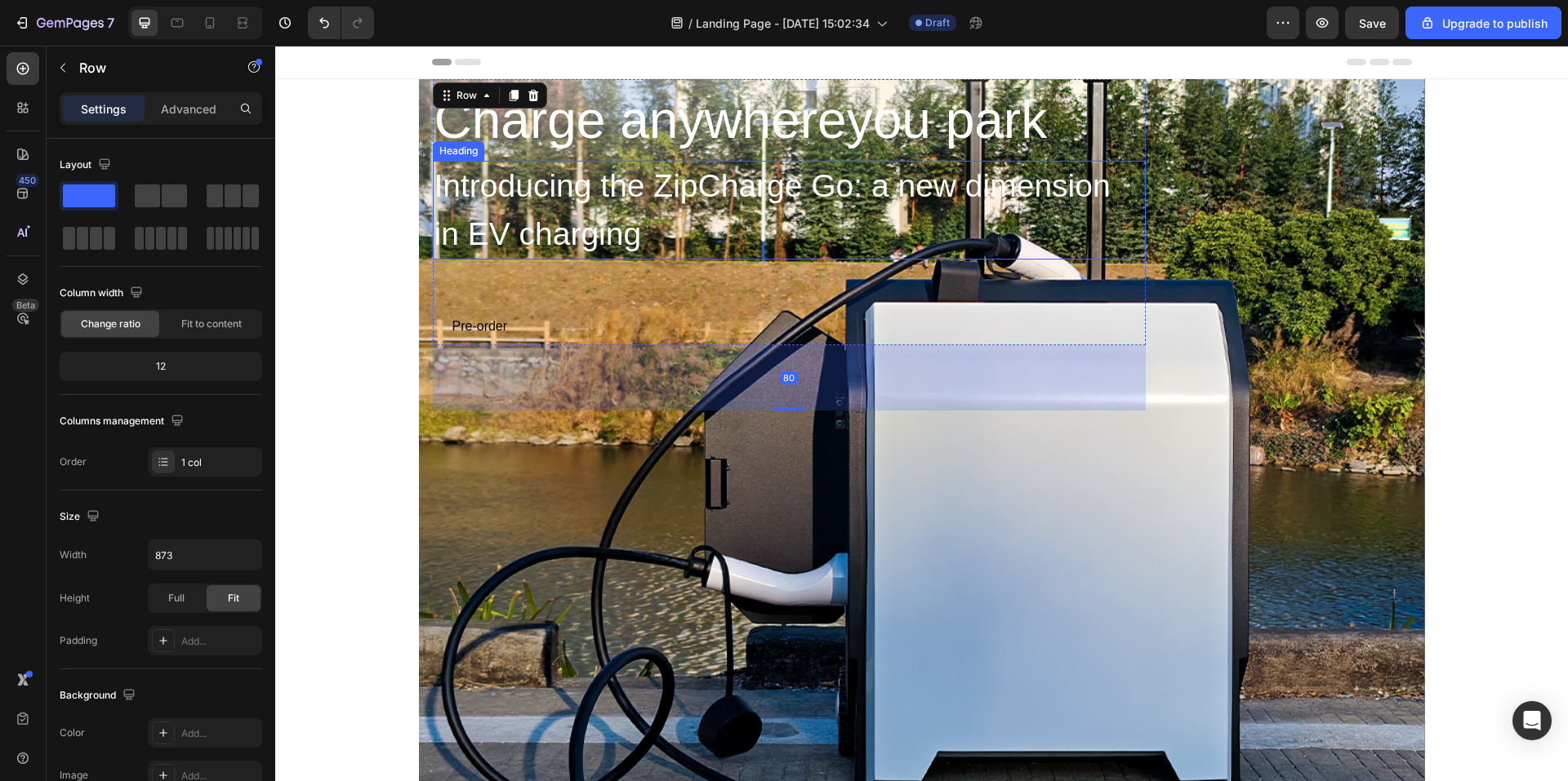
click at [654, 202] on h2 "Introducing the ZipCharge Go: a new dimension in EV charging" at bounding box center [789, 210] width 713 height 98
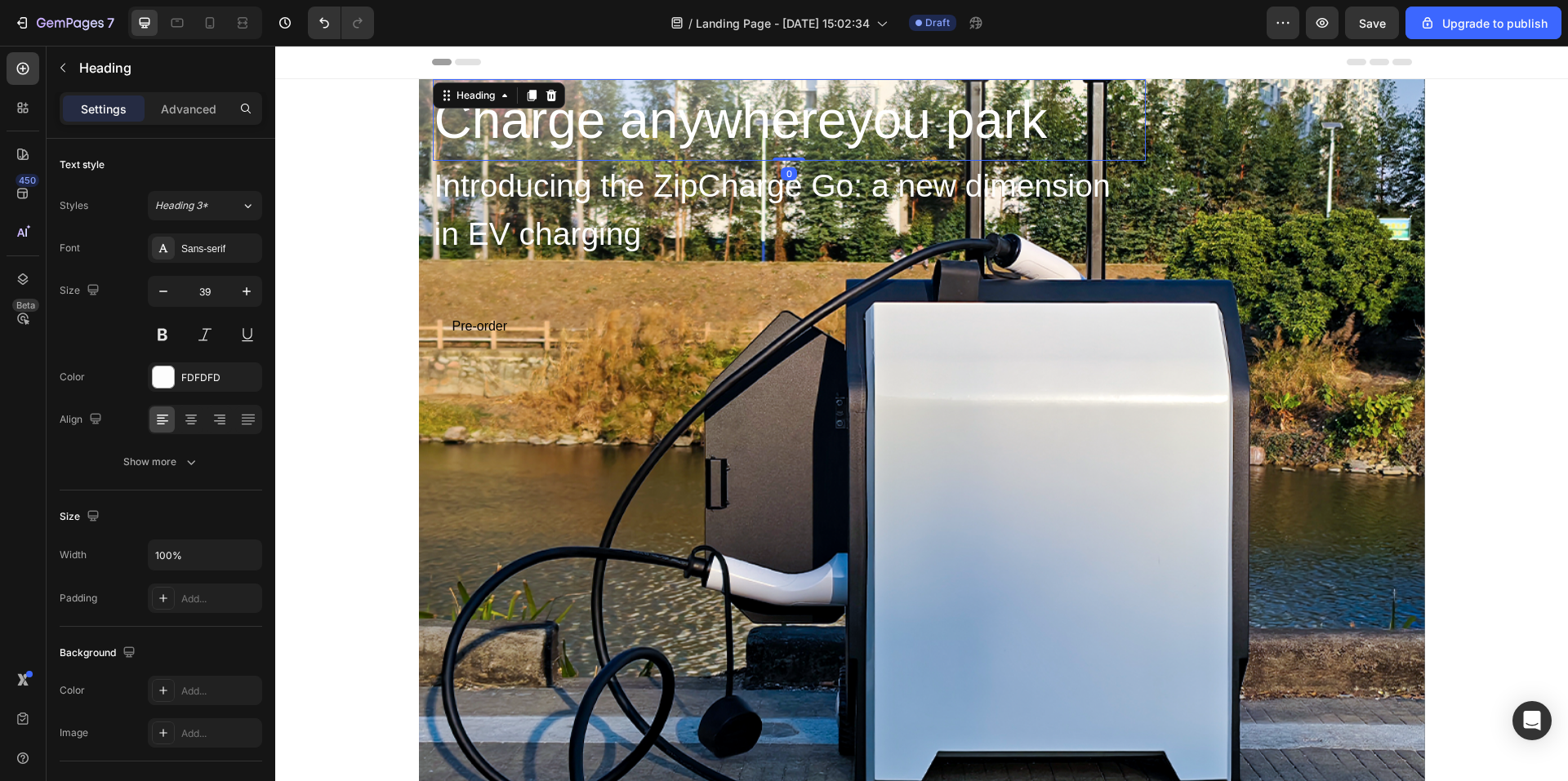
click at [709, 139] on h2 "Charge anywhereyou park" at bounding box center [789, 120] width 713 height 82
click at [781, 130] on h2 "Charge anywhereyou park" at bounding box center [789, 120] width 713 height 82
click at [848, 146] on p "Charge anywhereyou park" at bounding box center [789, 120] width 710 height 78
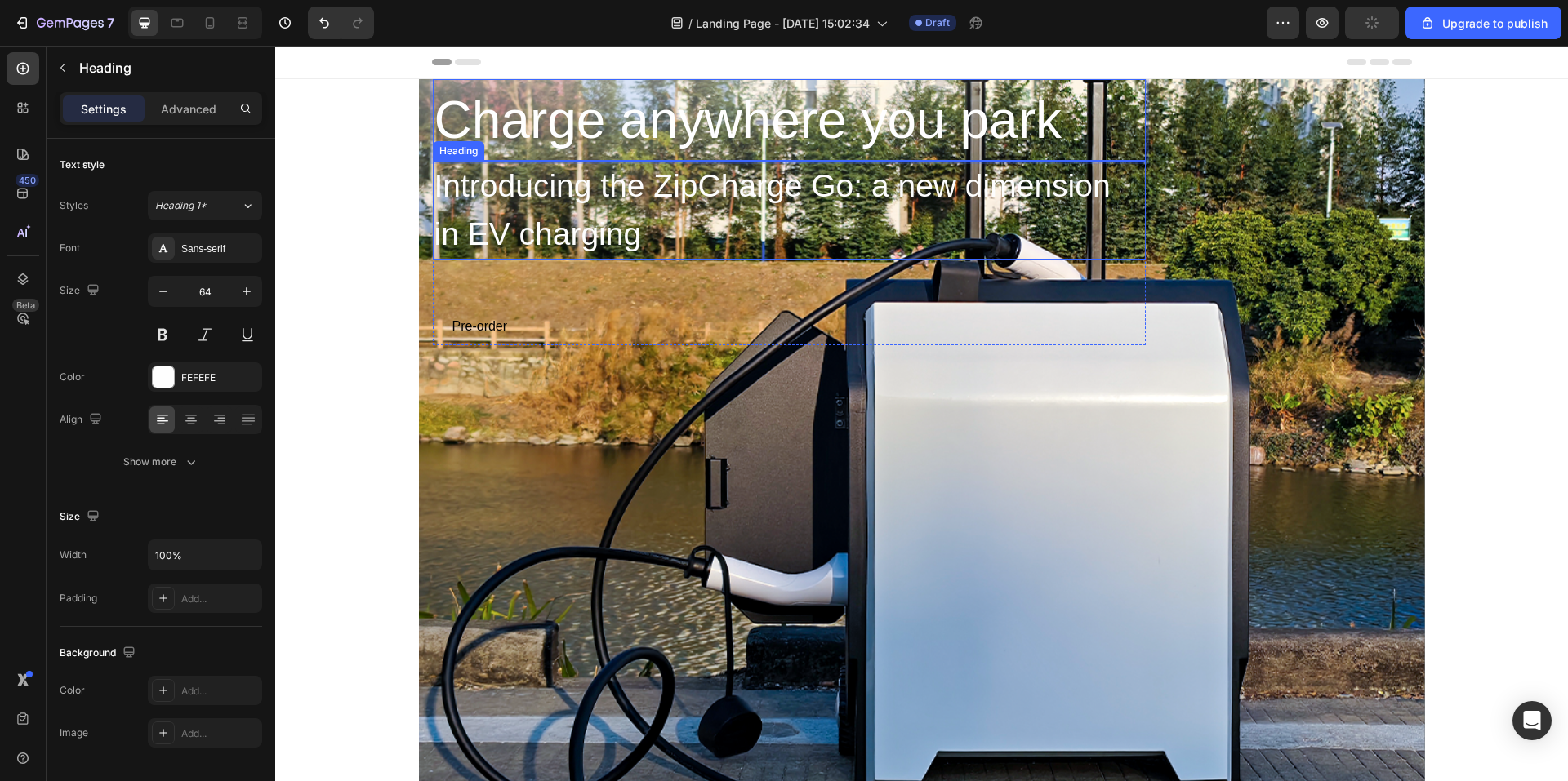
click at [678, 172] on h2 "Introducing the ZipCharge Go: a new dimension in EV charging" at bounding box center [789, 210] width 713 height 98
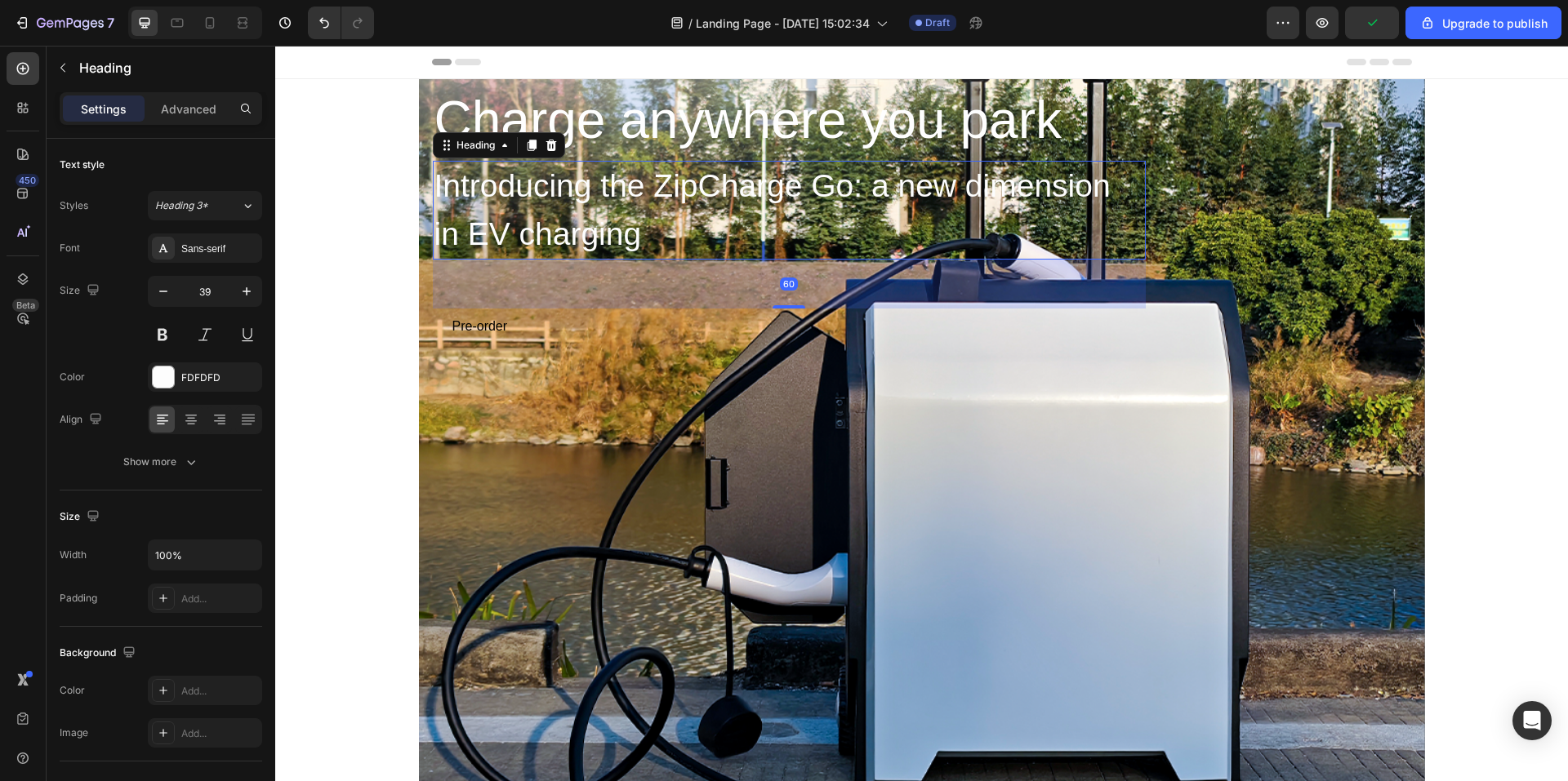
click at [697, 188] on h2 "Introducing the ZipCharge Go: a new dimension in EV charging" at bounding box center [789, 210] width 713 height 98
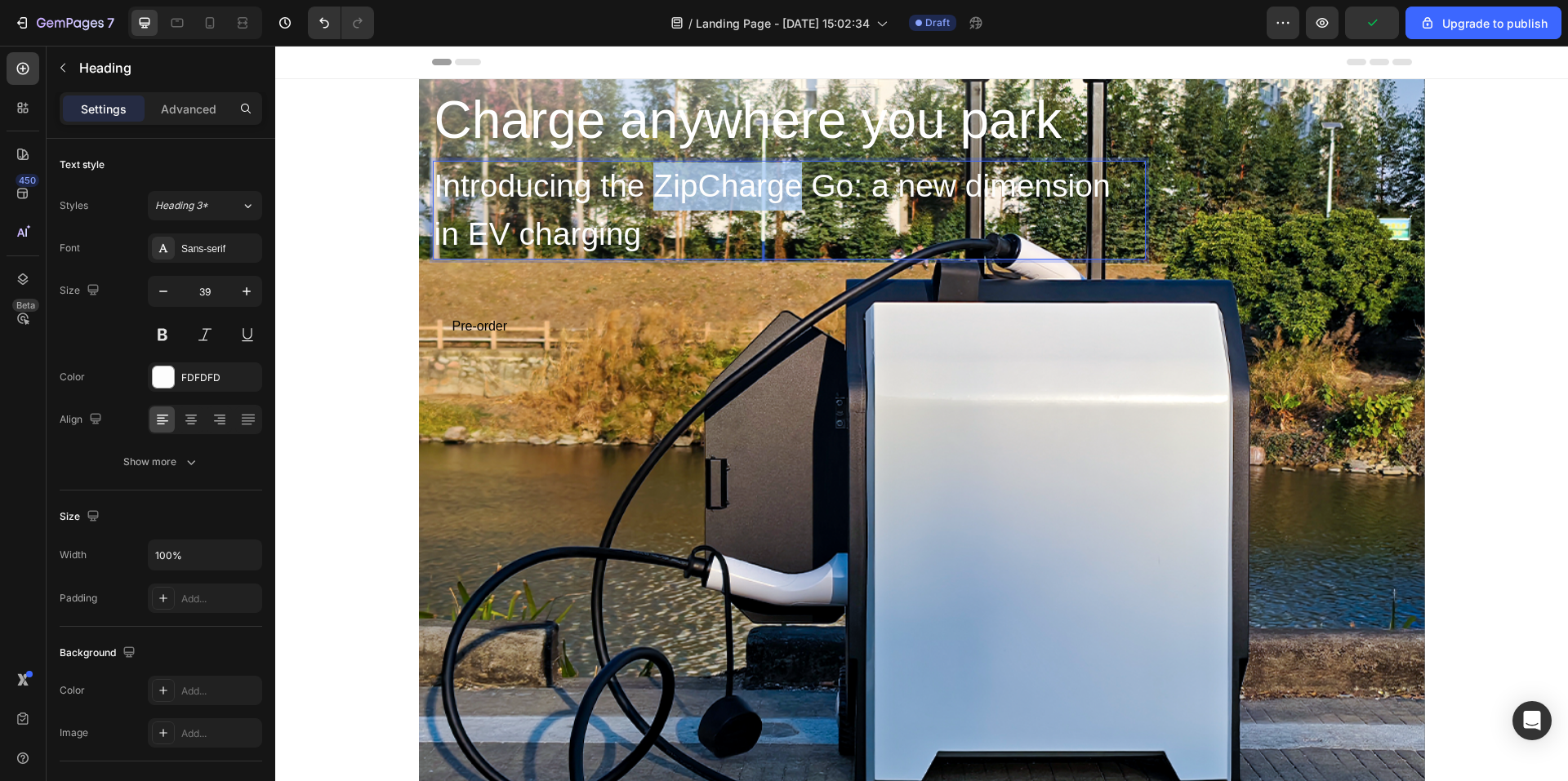
click at [698, 186] on p "Introducing the ZipCharge Go: a new dimension in EV charging" at bounding box center [789, 211] width 710 height 96
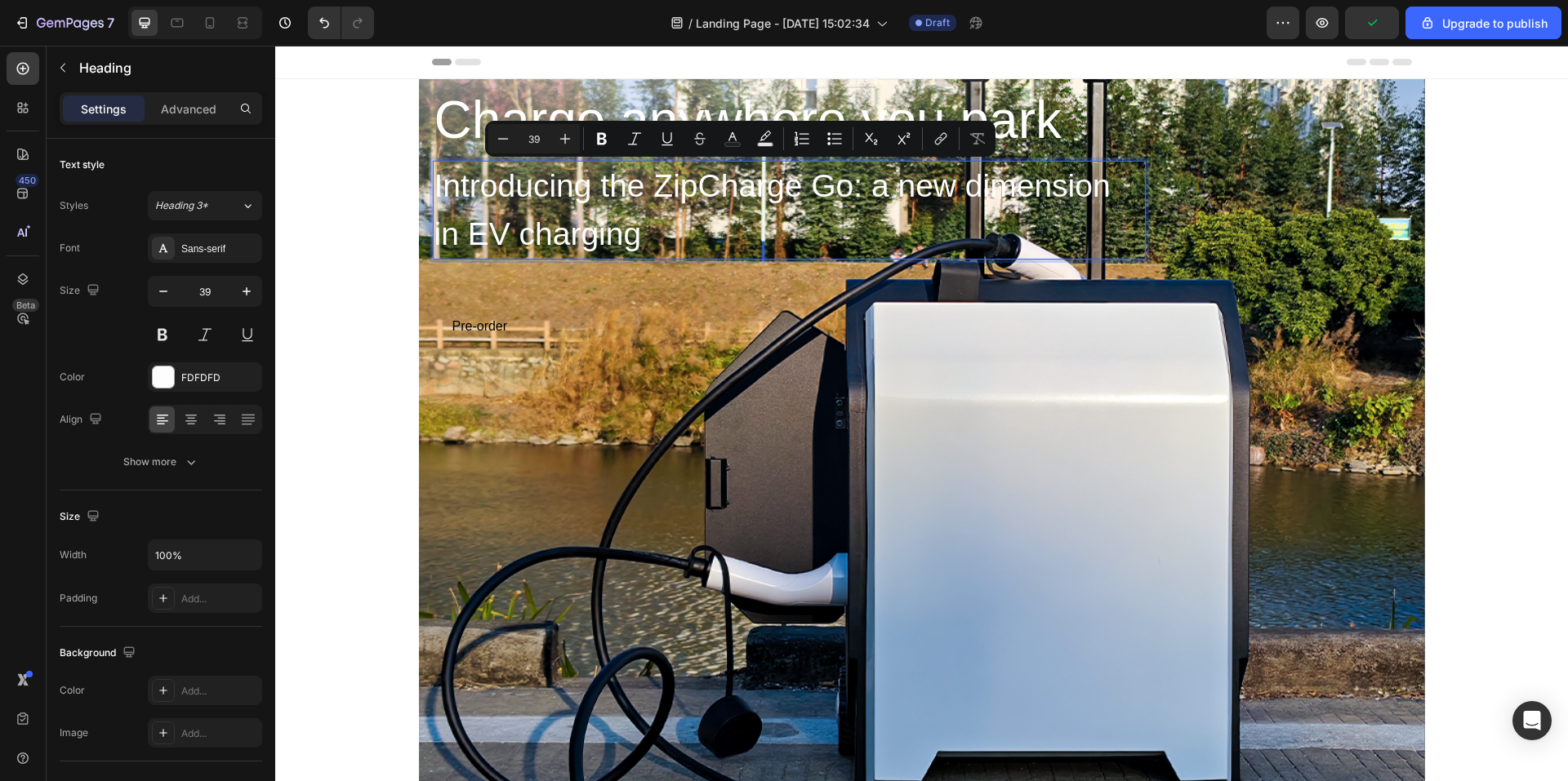
click at [799, 255] on p "Introducing the ZipCharge Go: a new dimension in EV charging" at bounding box center [789, 211] width 710 height 96
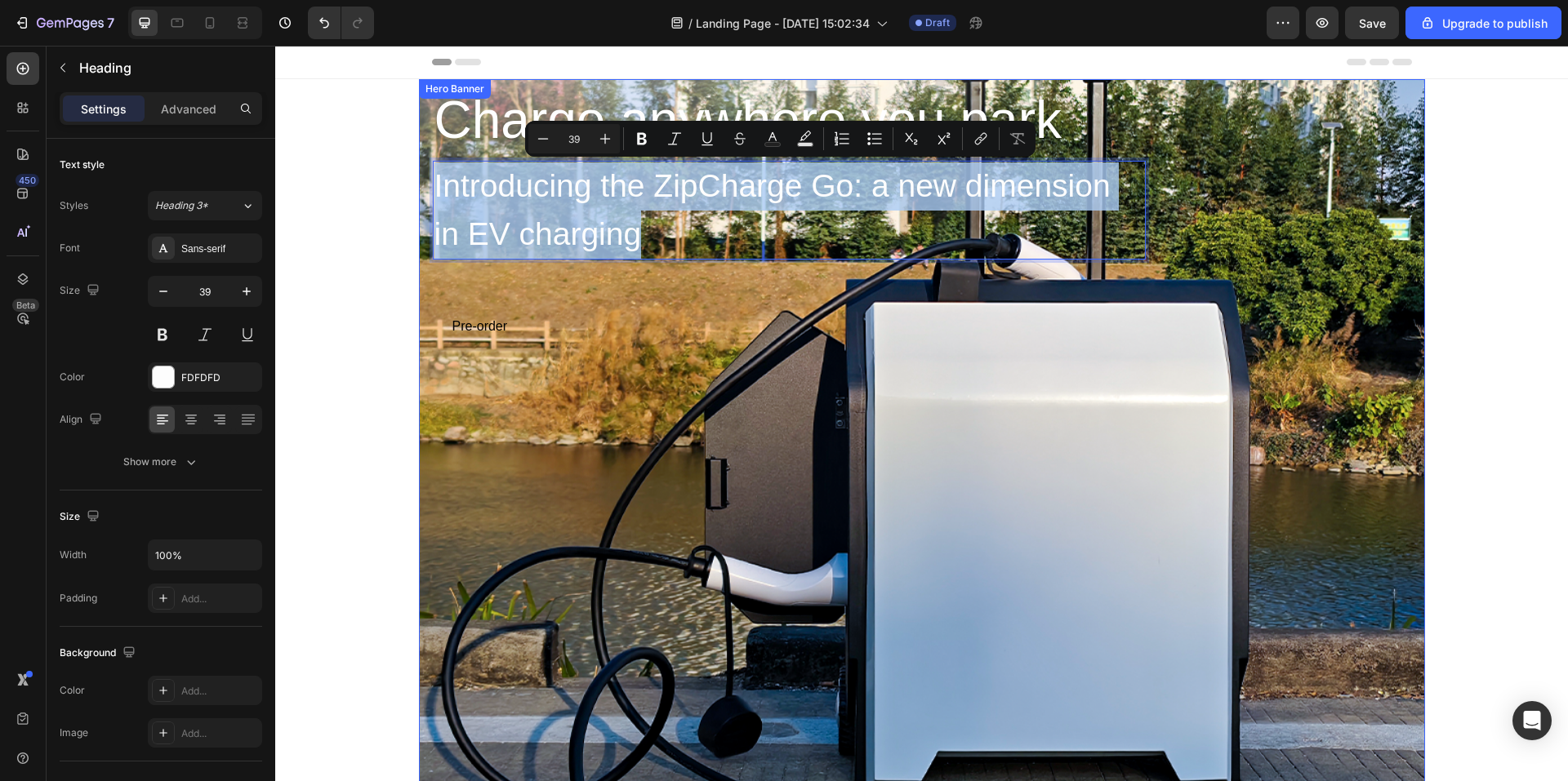
drag, startPoint x: 689, startPoint y: 246, endPoint x: 426, endPoint y: 179, distance: 271.4
click at [432, 179] on div "Charge anywhere you park Heading Introducing the ZipCharge Go: a new dimension …" at bounding box center [922, 245] width 980 height 332
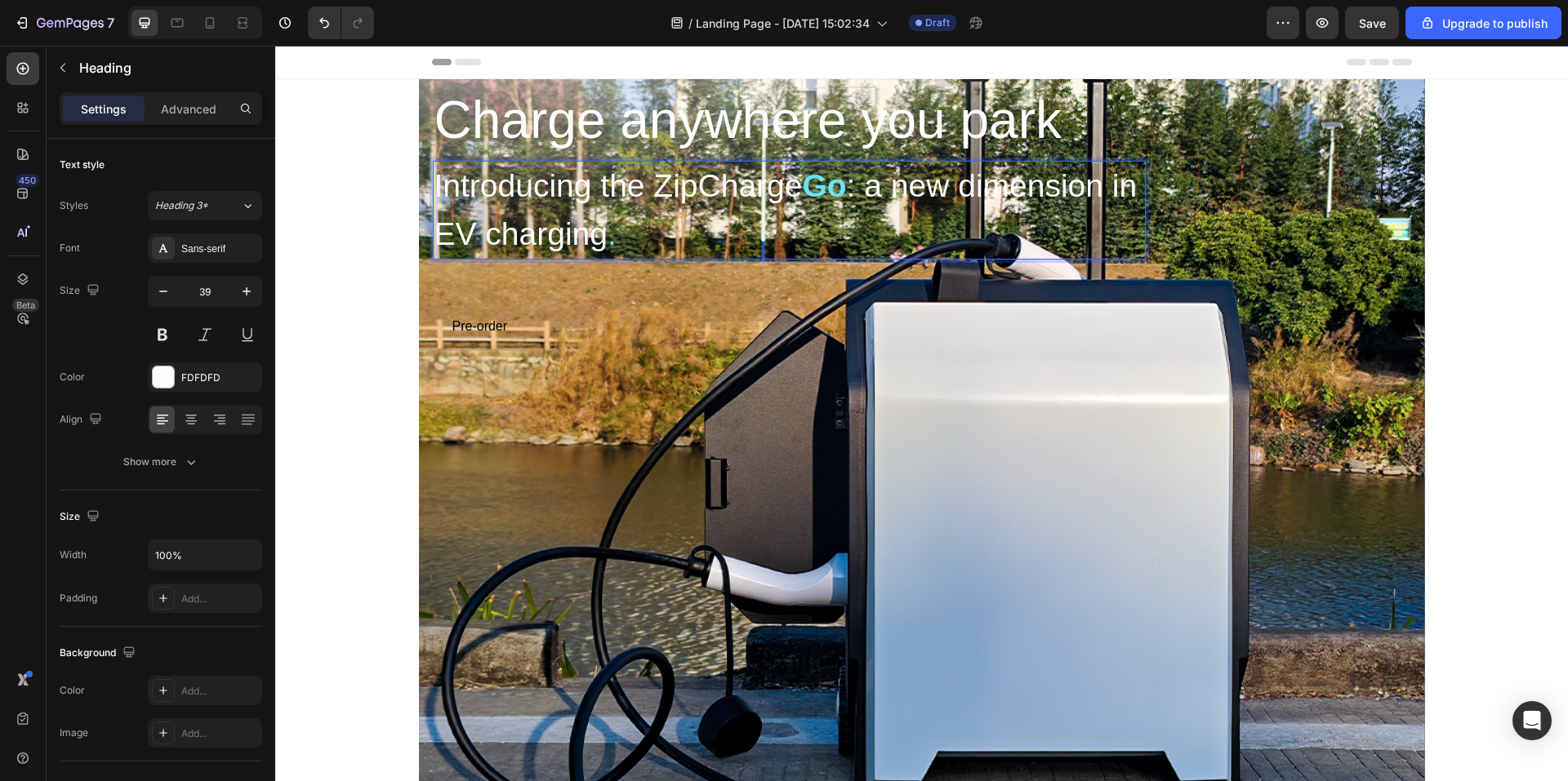
click at [803, 192] on span "Introducing the ZipCharge" at bounding box center [618, 185] width 368 height 35
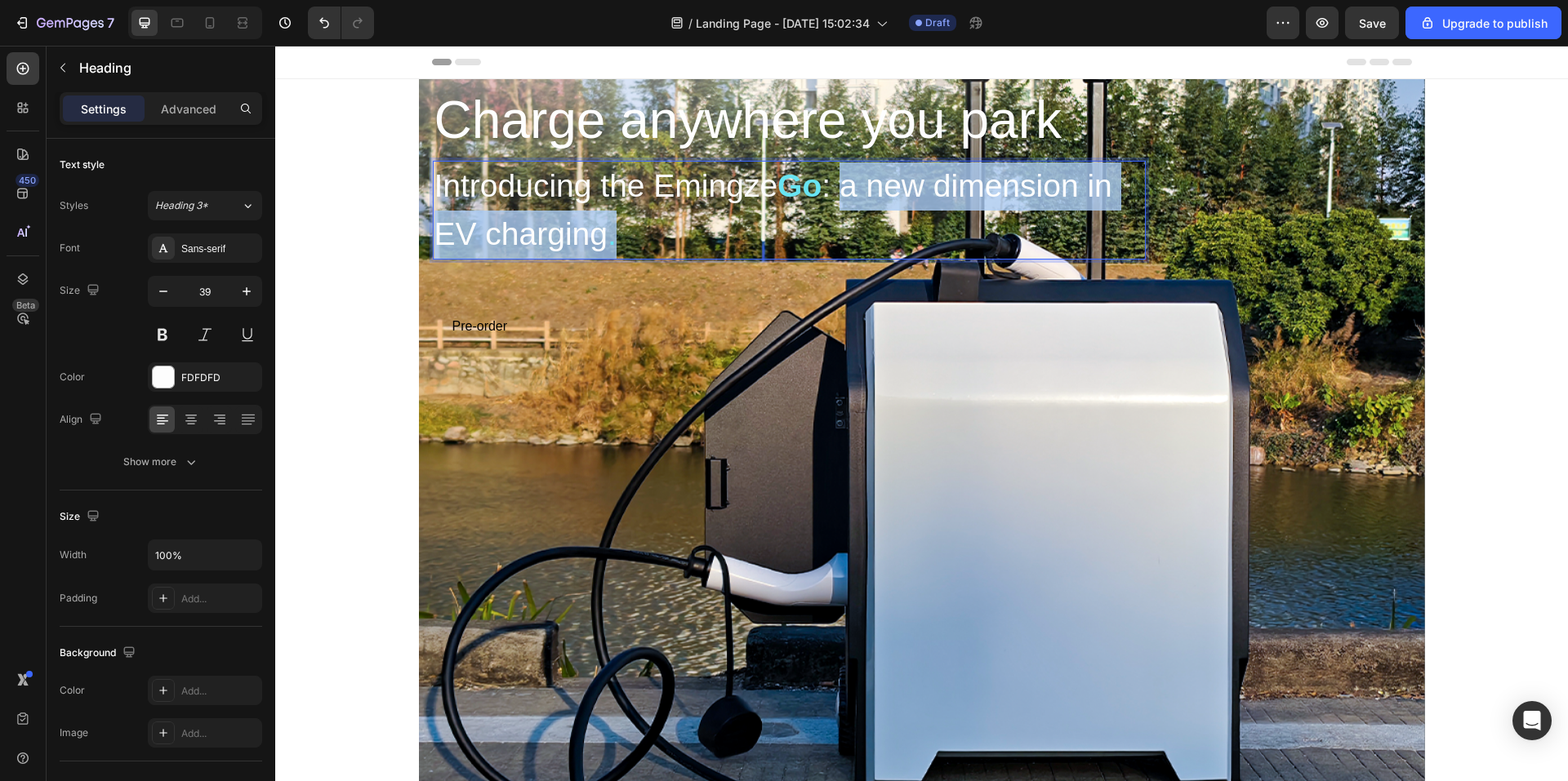
drag, startPoint x: 864, startPoint y: 191, endPoint x: 869, endPoint y: 219, distance: 28.4
click at [869, 219] on p "Introducing the Emingze Go : a new dimension in EV charging ." at bounding box center [789, 211] width 710 height 96
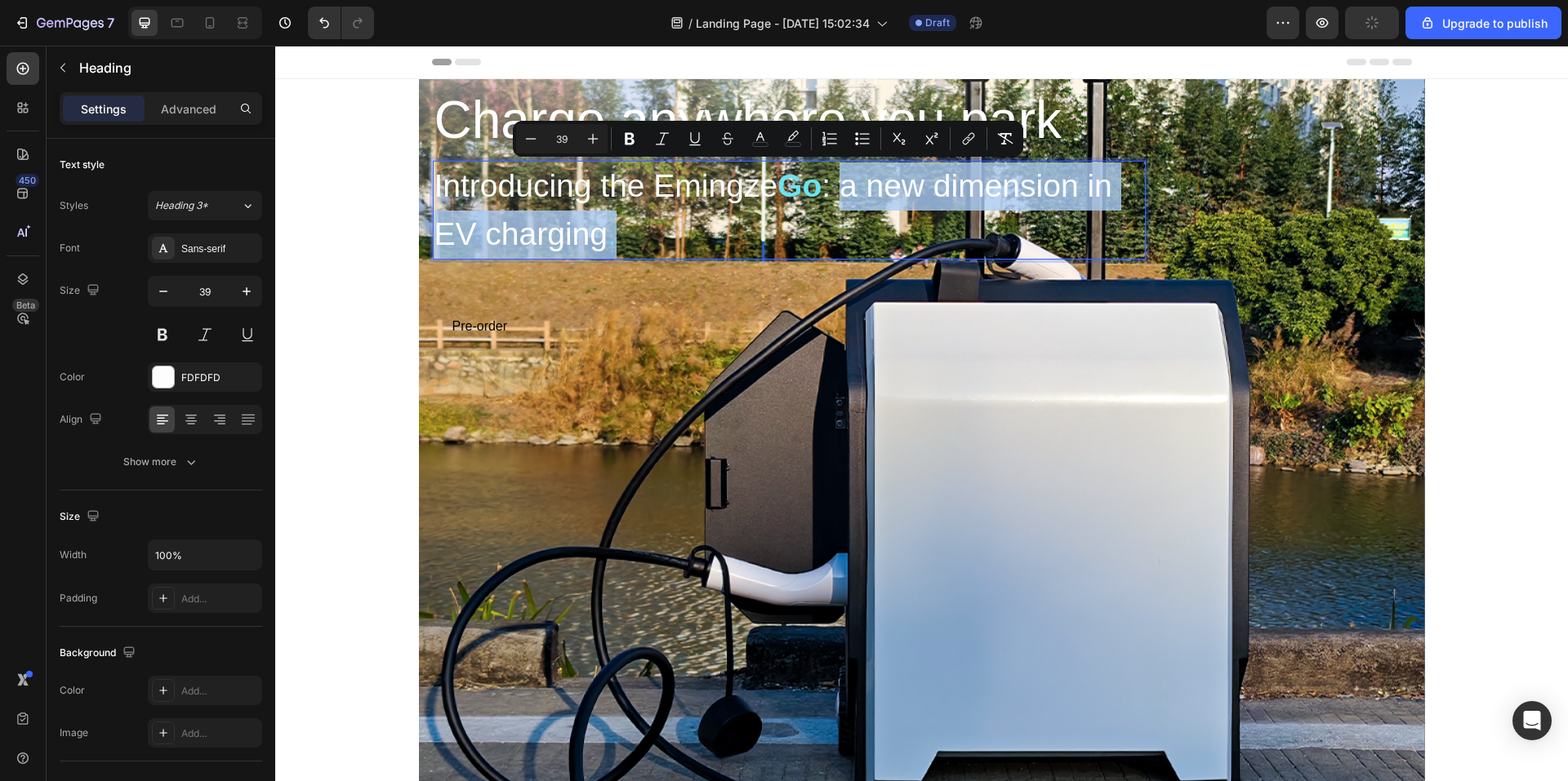
click at [795, 223] on p "Introducing the Emingze Go : a new dimension in EV charging ." at bounding box center [789, 211] width 710 height 96
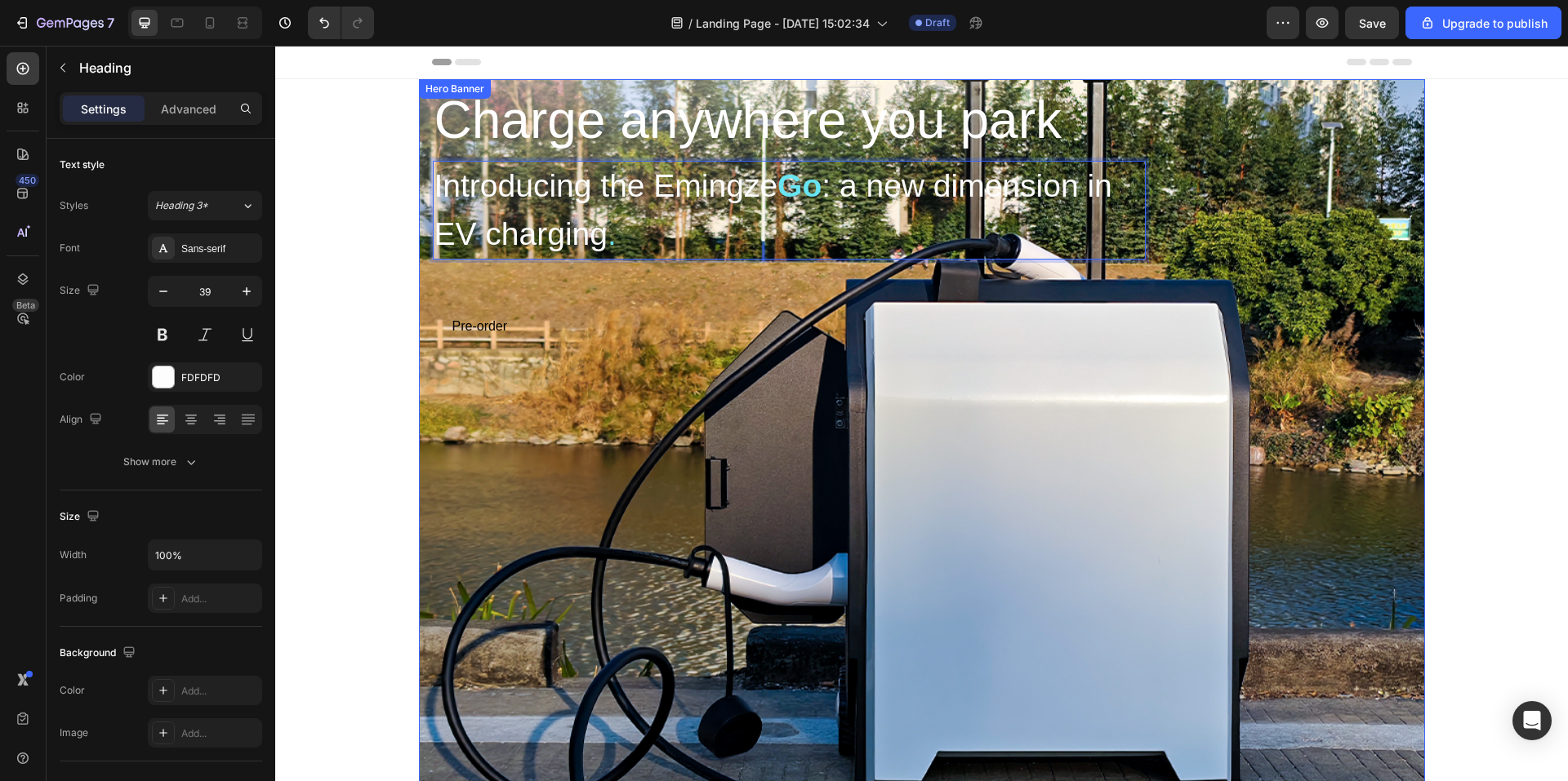
click at [990, 476] on div "Overlay" at bounding box center [922, 443] width 1006 height 728
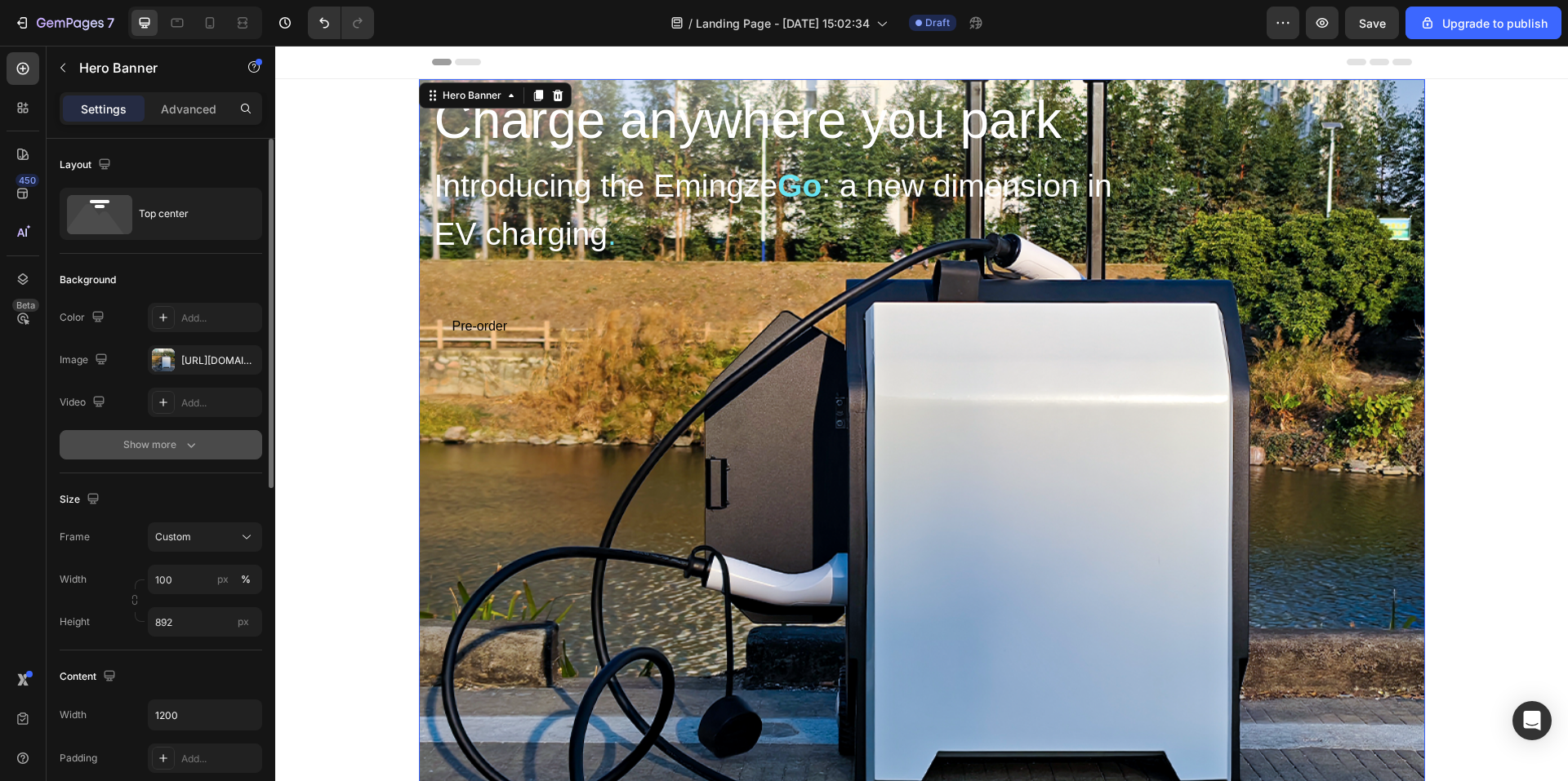
click at [177, 447] on div "Show more" at bounding box center [161, 445] width 76 height 17
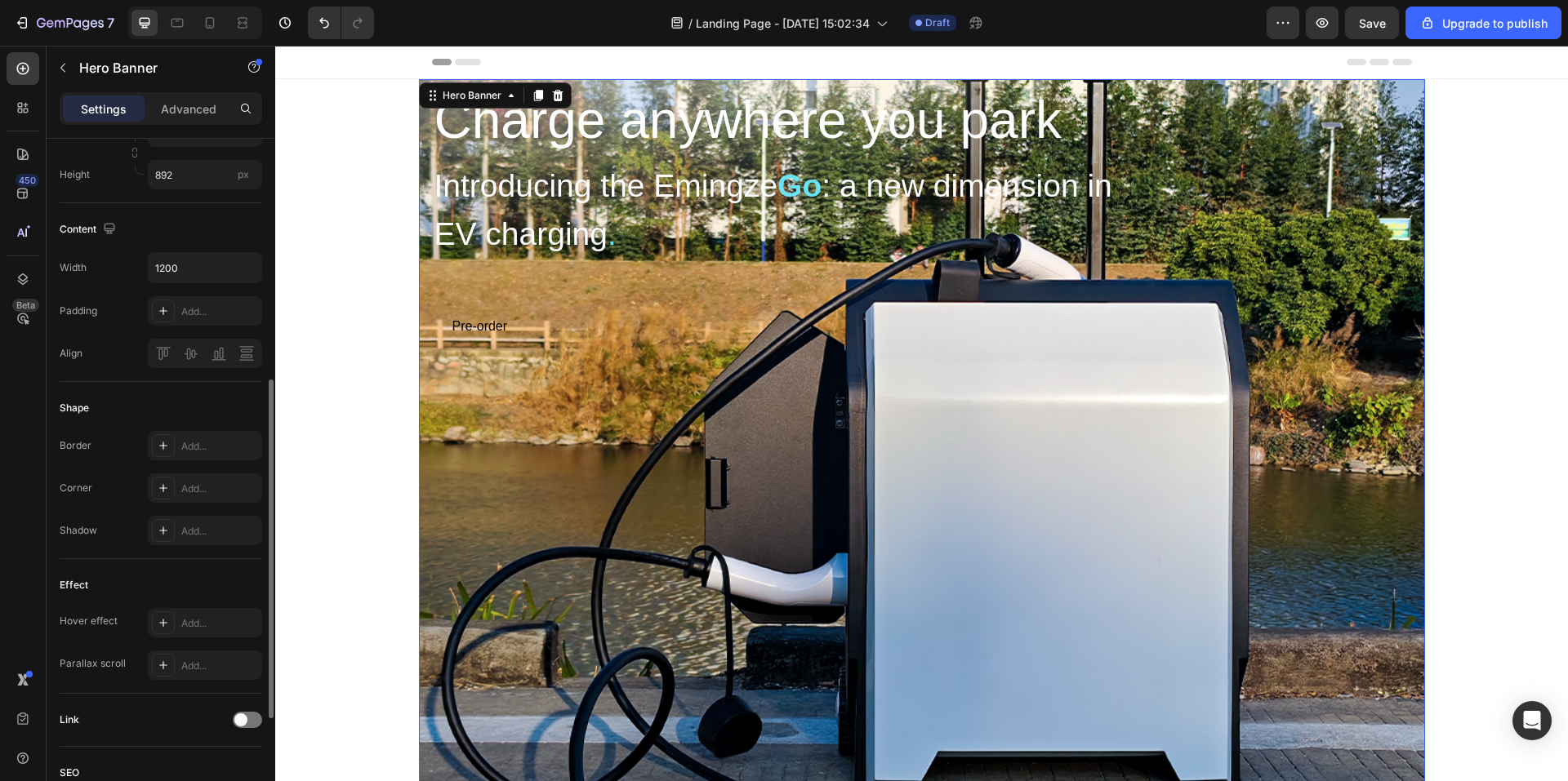
scroll to position [711, 0]
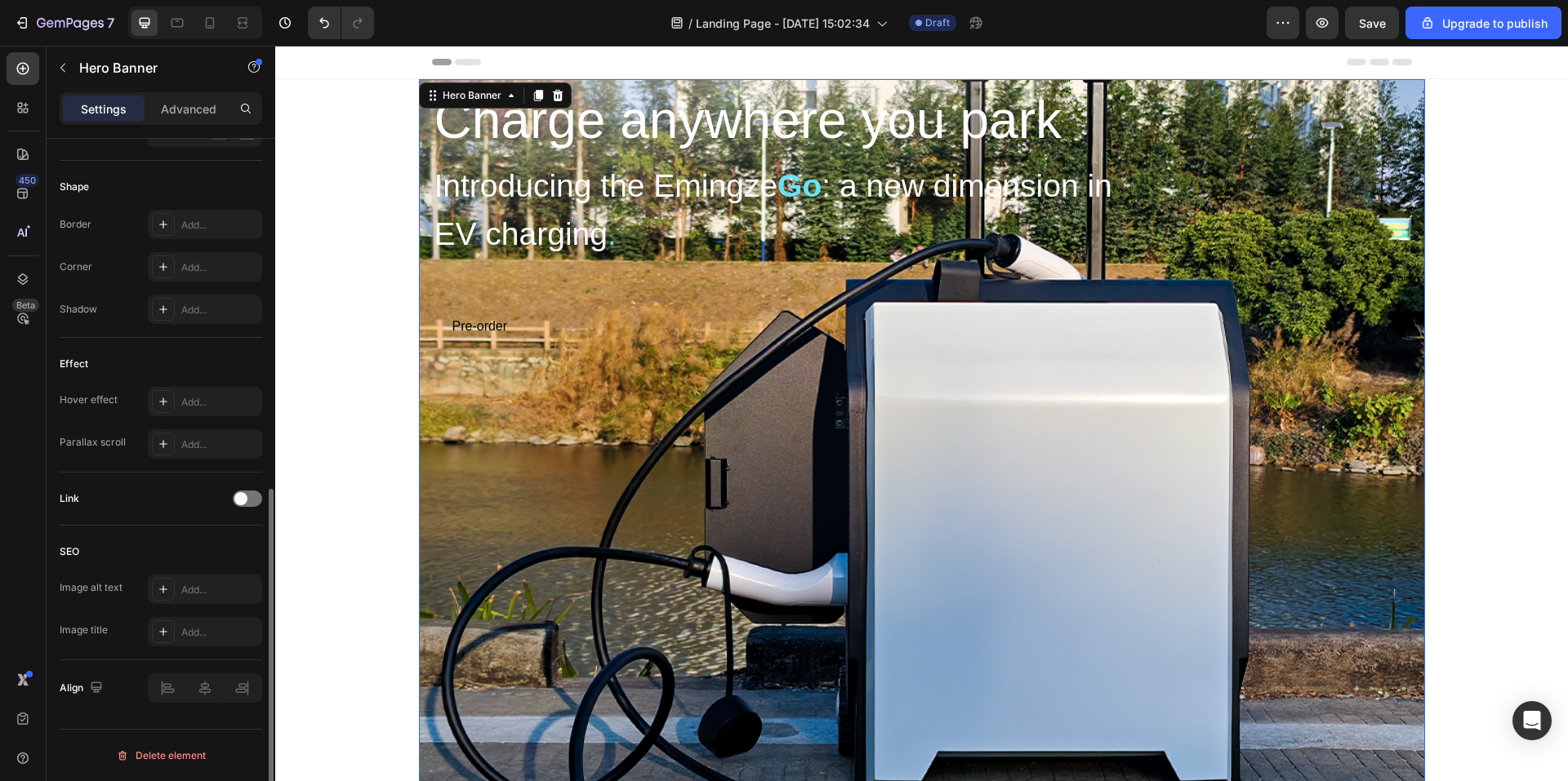
click at [241, 508] on div "Link" at bounding box center [160, 499] width 203 height 26
click at [239, 502] on span at bounding box center [240, 498] width 13 height 13
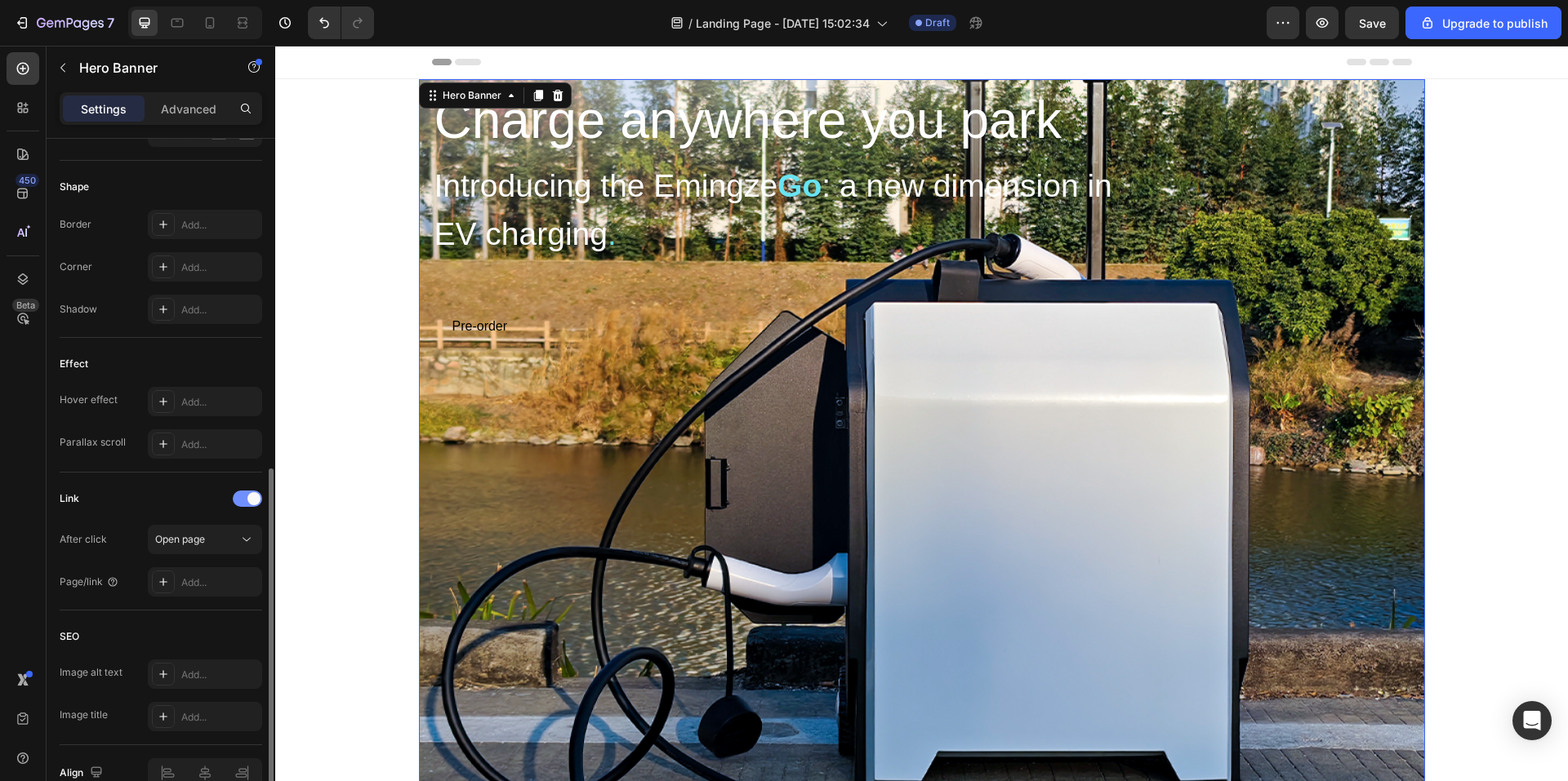
click at [242, 502] on div at bounding box center [247, 499] width 30 height 17
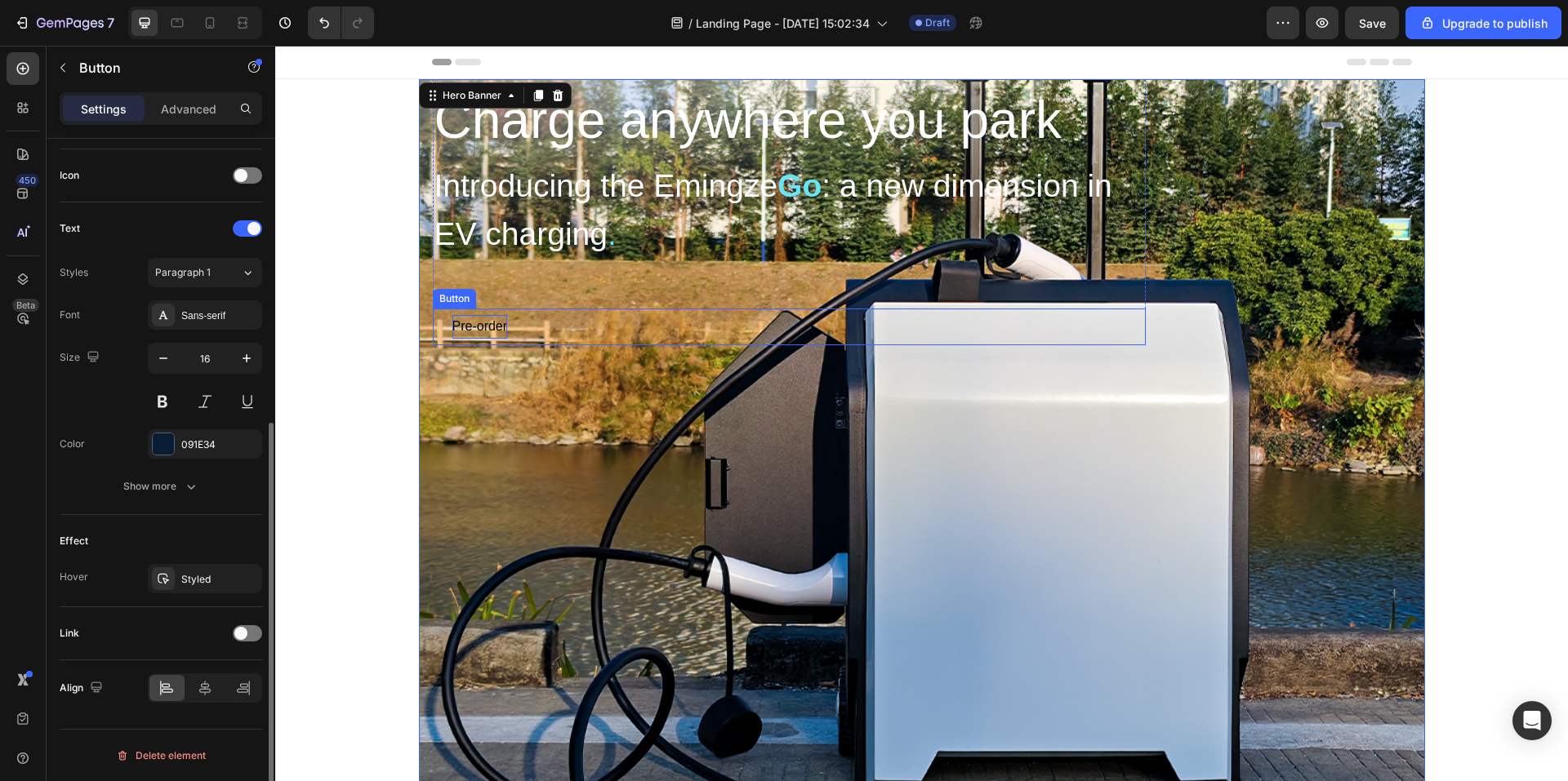
scroll to position [0, 0]
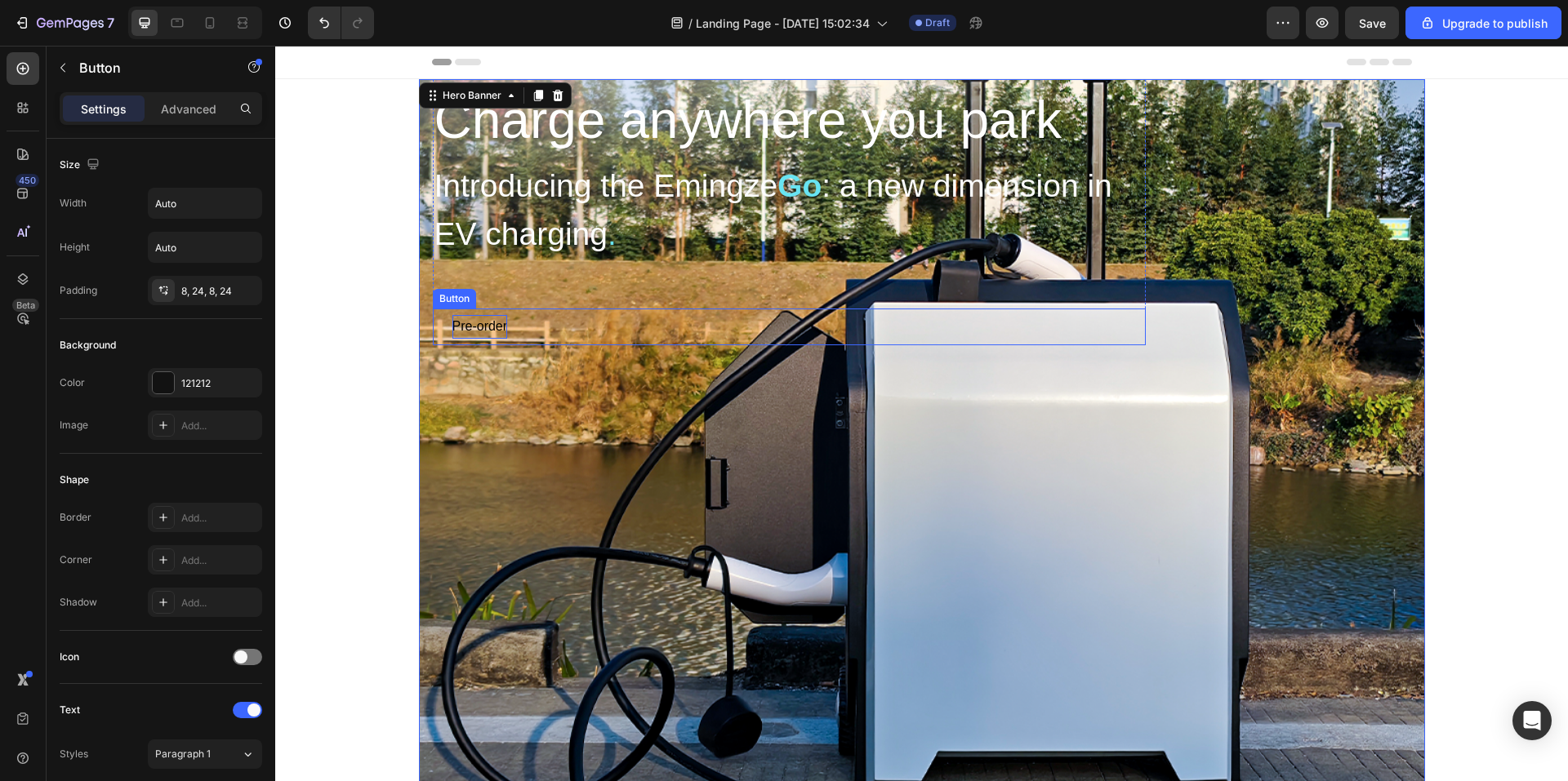
click at [504, 333] on div "Pre-order" at bounding box center [481, 327] width 56 height 24
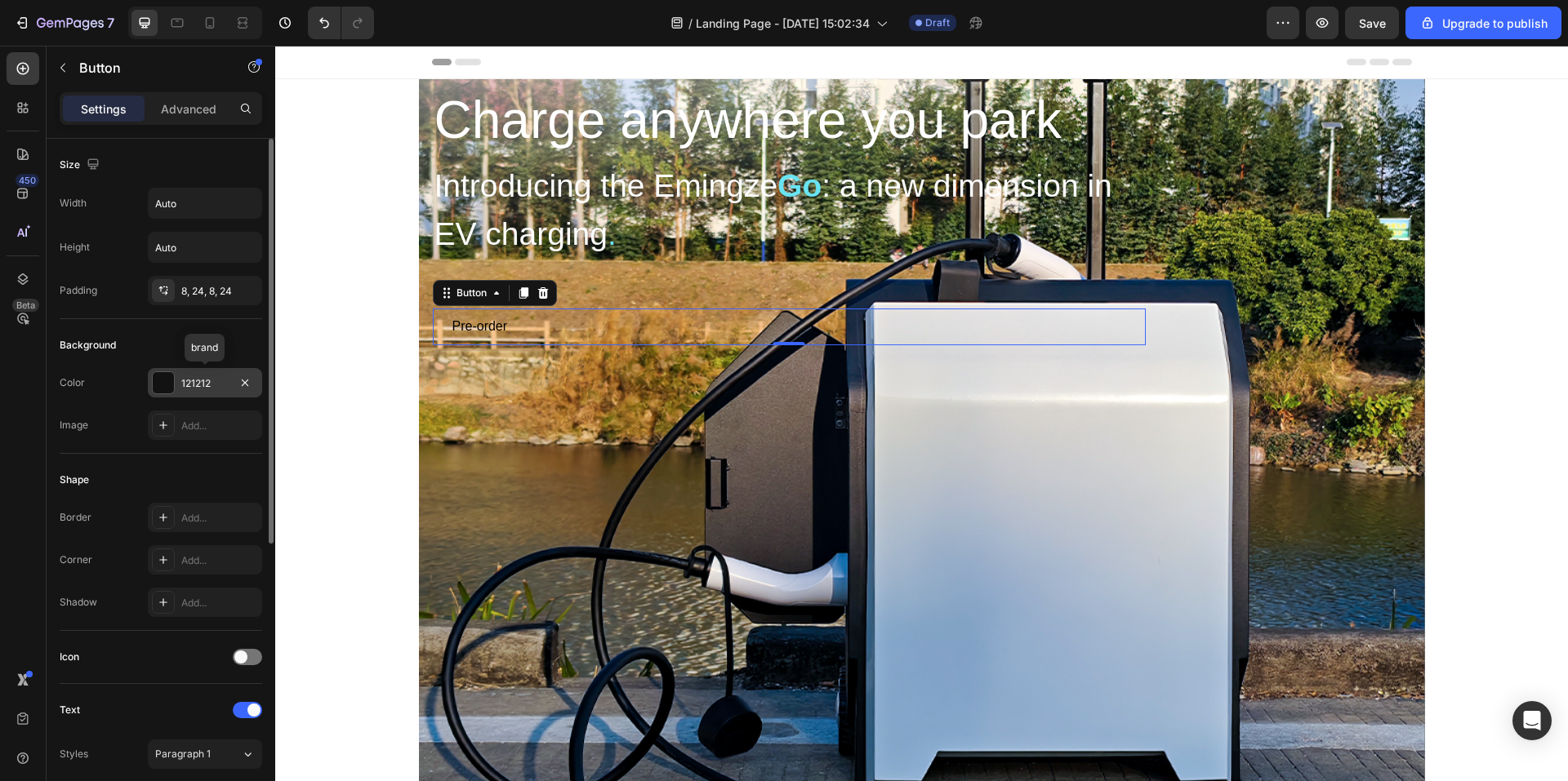
click at [208, 377] on div "121212" at bounding box center [205, 383] width 47 height 15
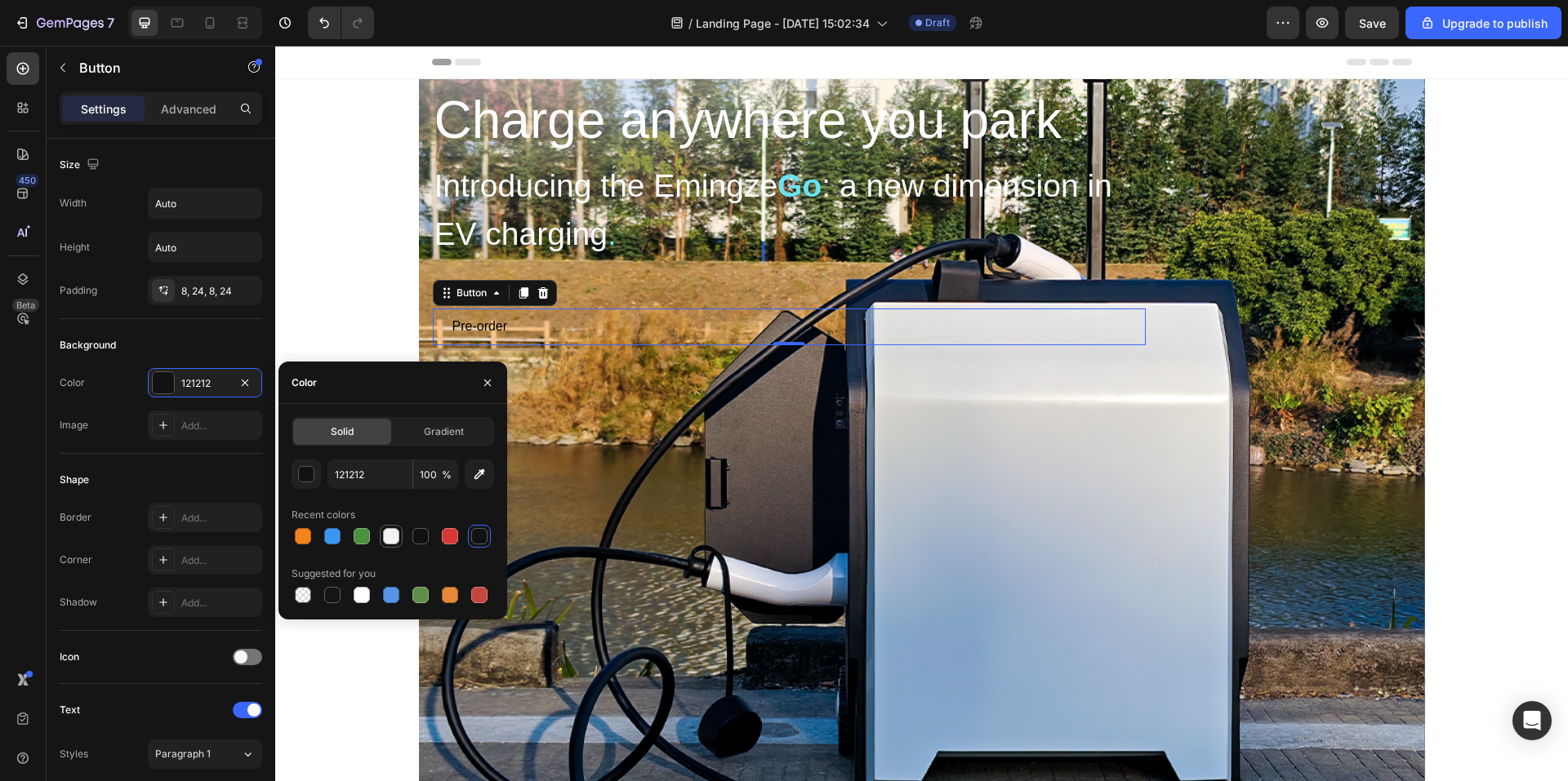
click at [385, 541] on div at bounding box center [391, 536] width 17 height 17
click at [413, 542] on div at bounding box center [421, 536] width 17 height 17
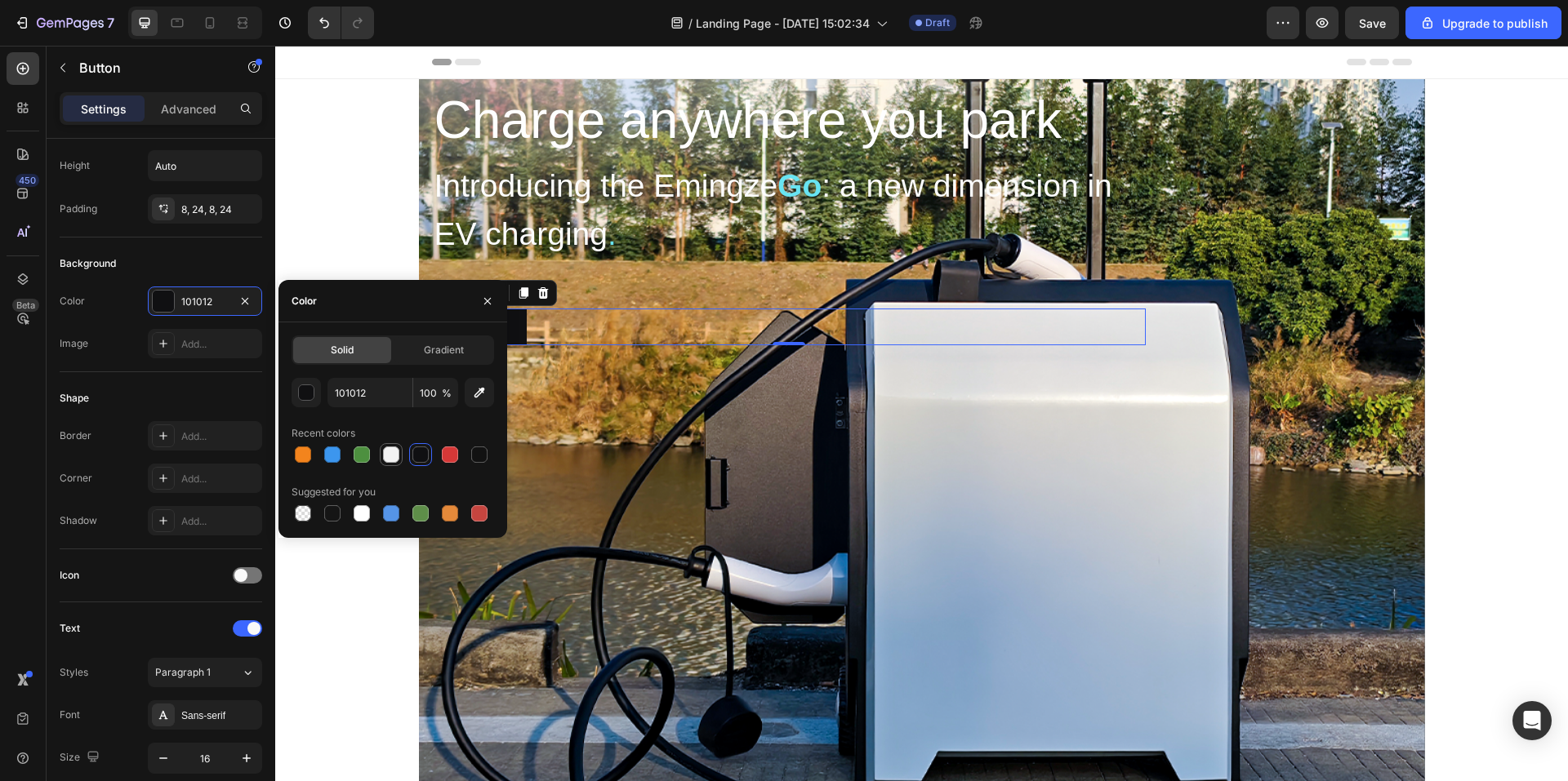
click at [382, 454] on div at bounding box center [391, 454] width 20 height 20
type input "F2F2F2"
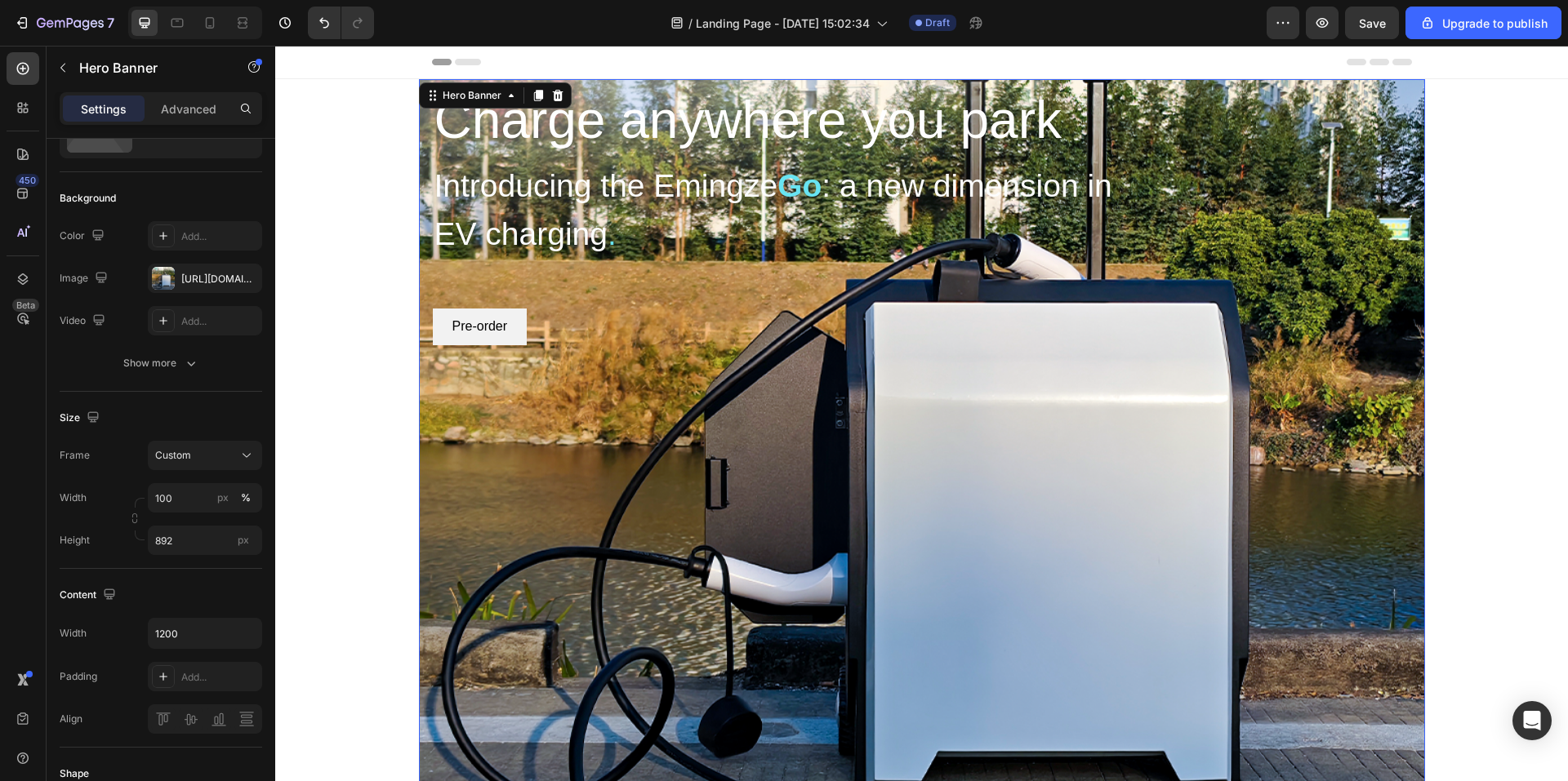
click at [627, 435] on div "Overlay" at bounding box center [922, 443] width 1006 height 728
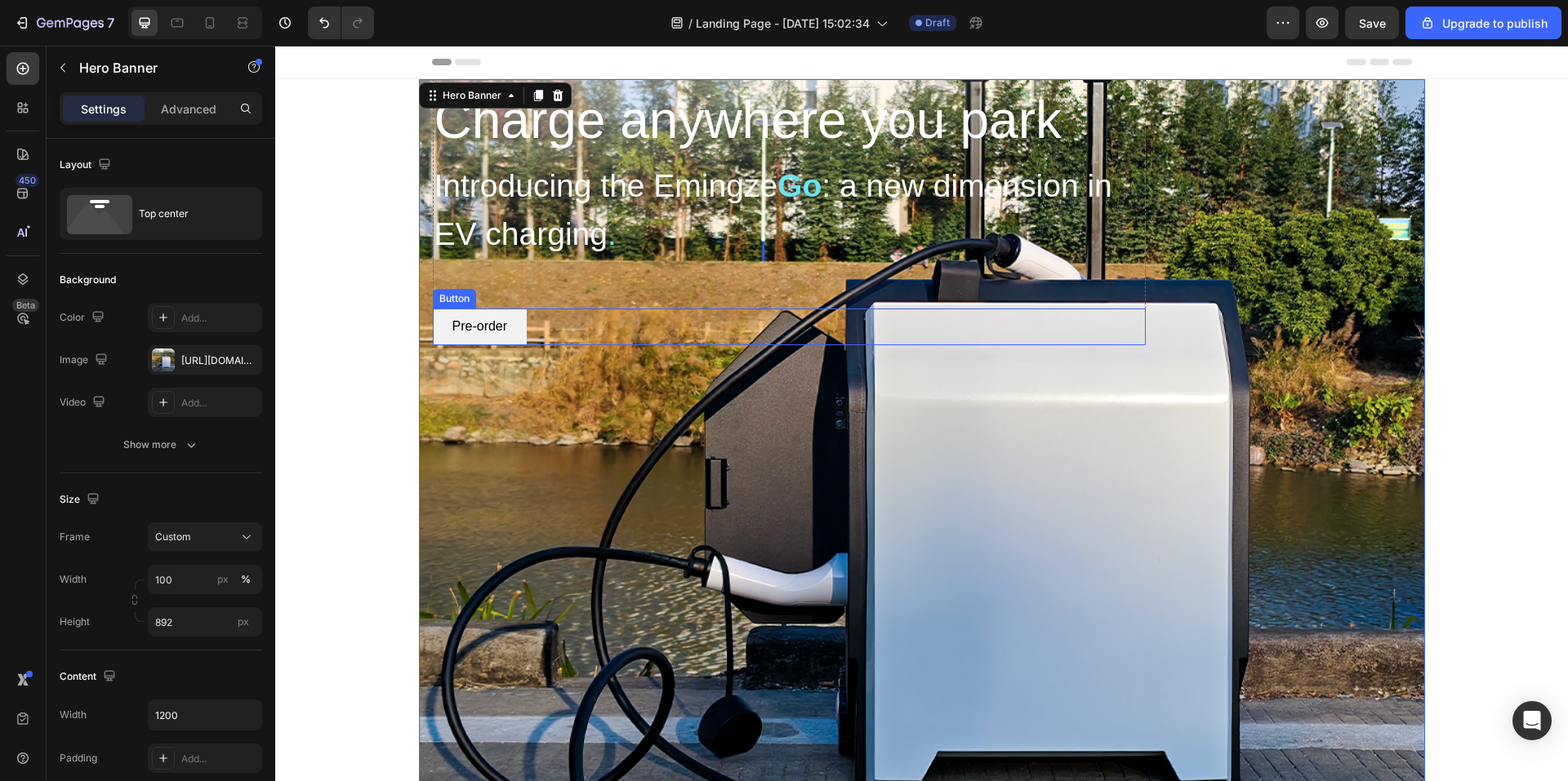
click at [522, 322] on button "Pre-order" at bounding box center [480, 327] width 95 height 37
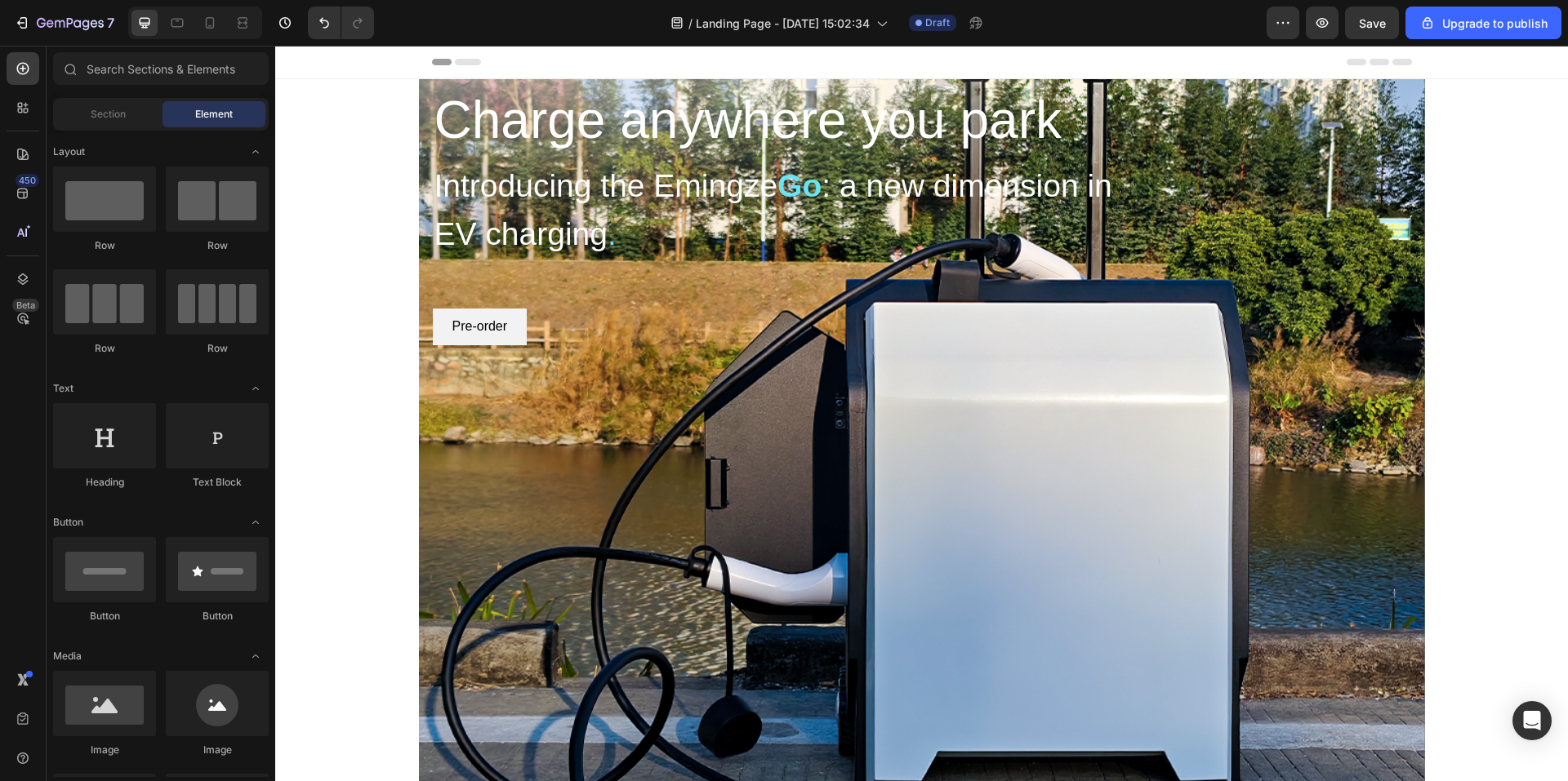
click at [472, 60] on icon at bounding box center [468, 63] width 26 height 7
click at [463, 63] on icon at bounding box center [468, 63] width 26 height 7
click at [418, 60] on div "Header" at bounding box center [922, 63] width 1293 height 33
click at [172, 20] on icon at bounding box center [178, 24] width 12 height 9
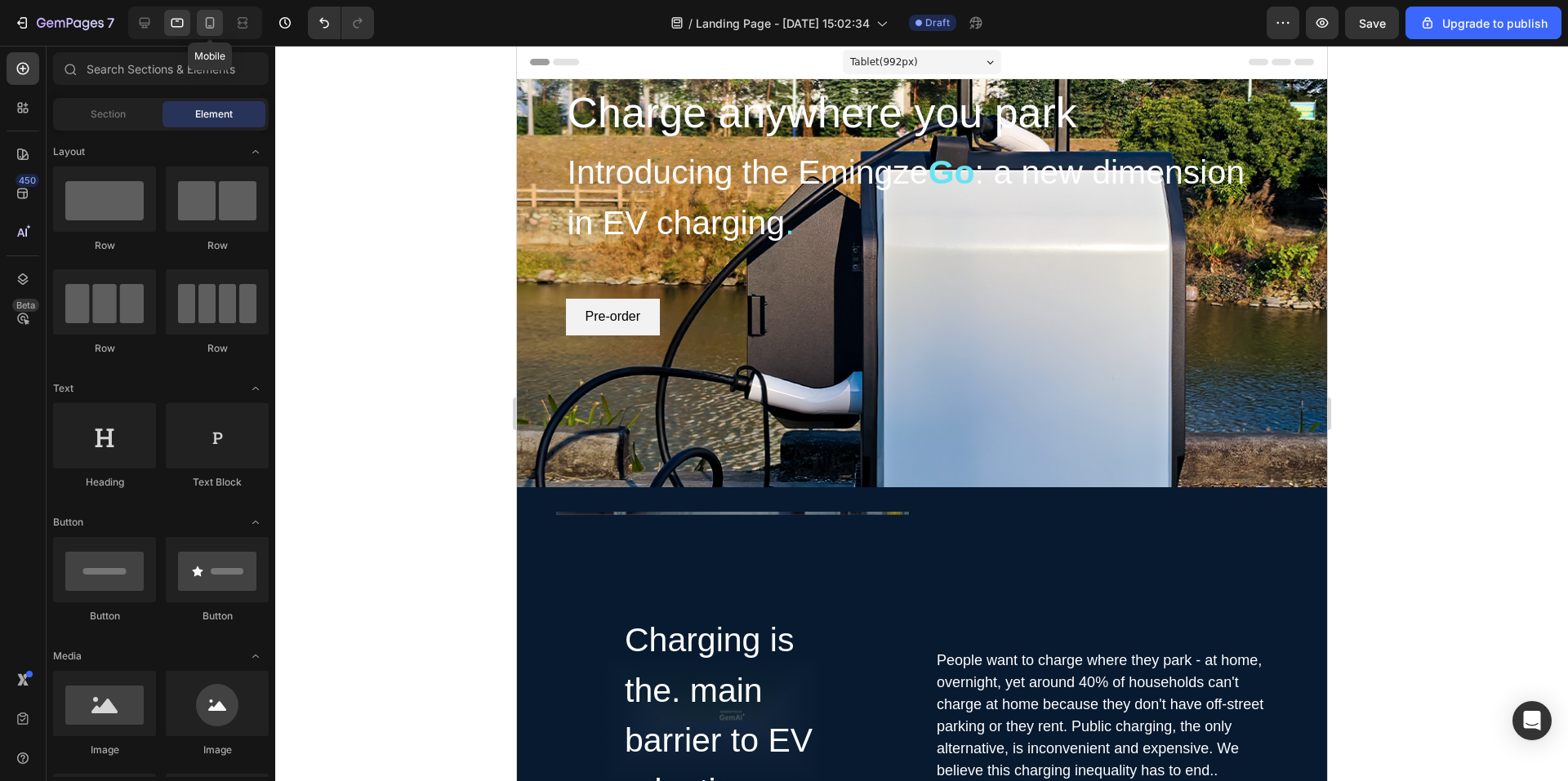
click at [201, 25] on div at bounding box center [210, 23] width 26 height 26
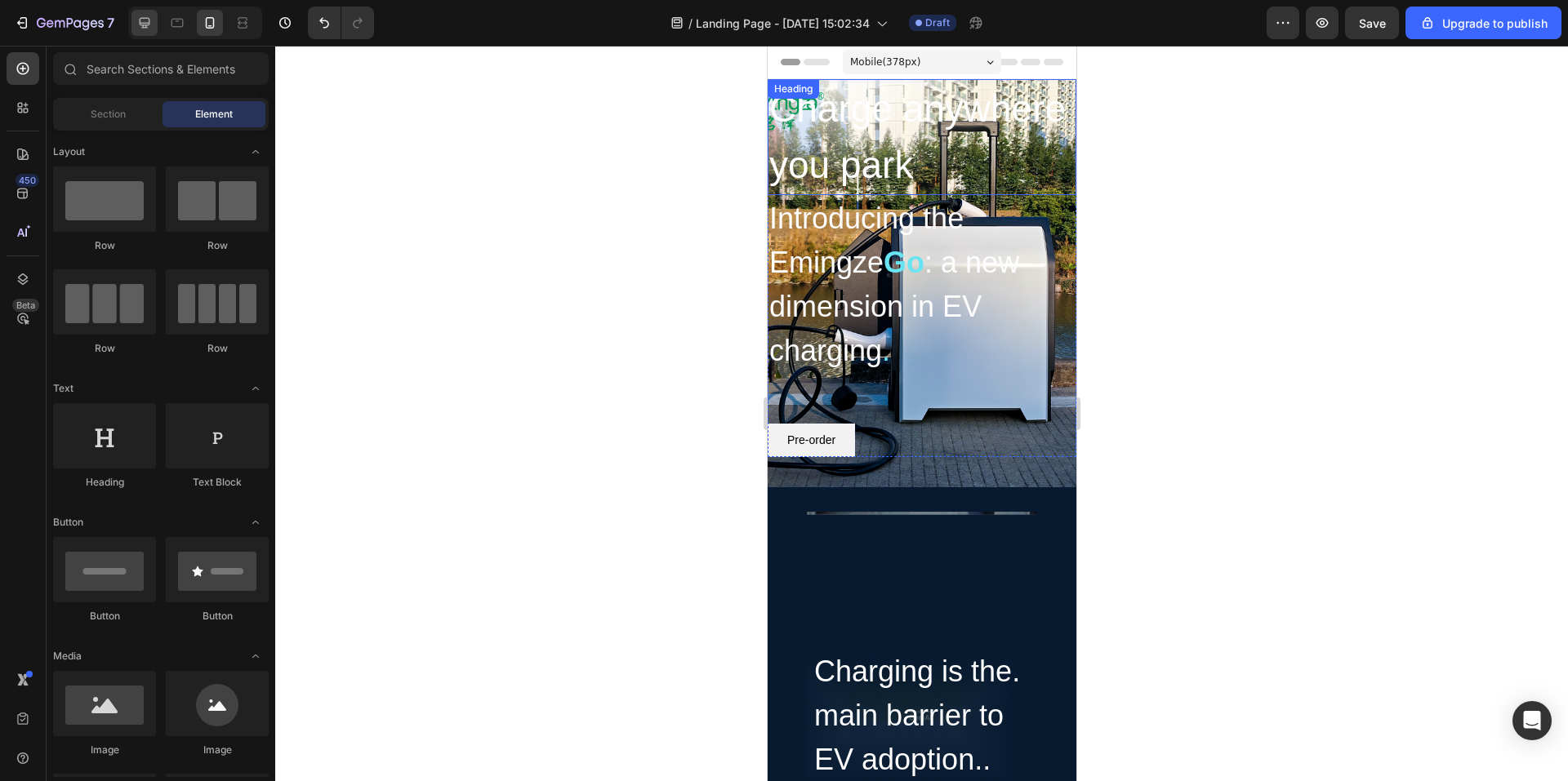
click at [157, 17] on div at bounding box center [195, 24] width 134 height 33
click at [147, 18] on icon at bounding box center [145, 24] width 10 height 10
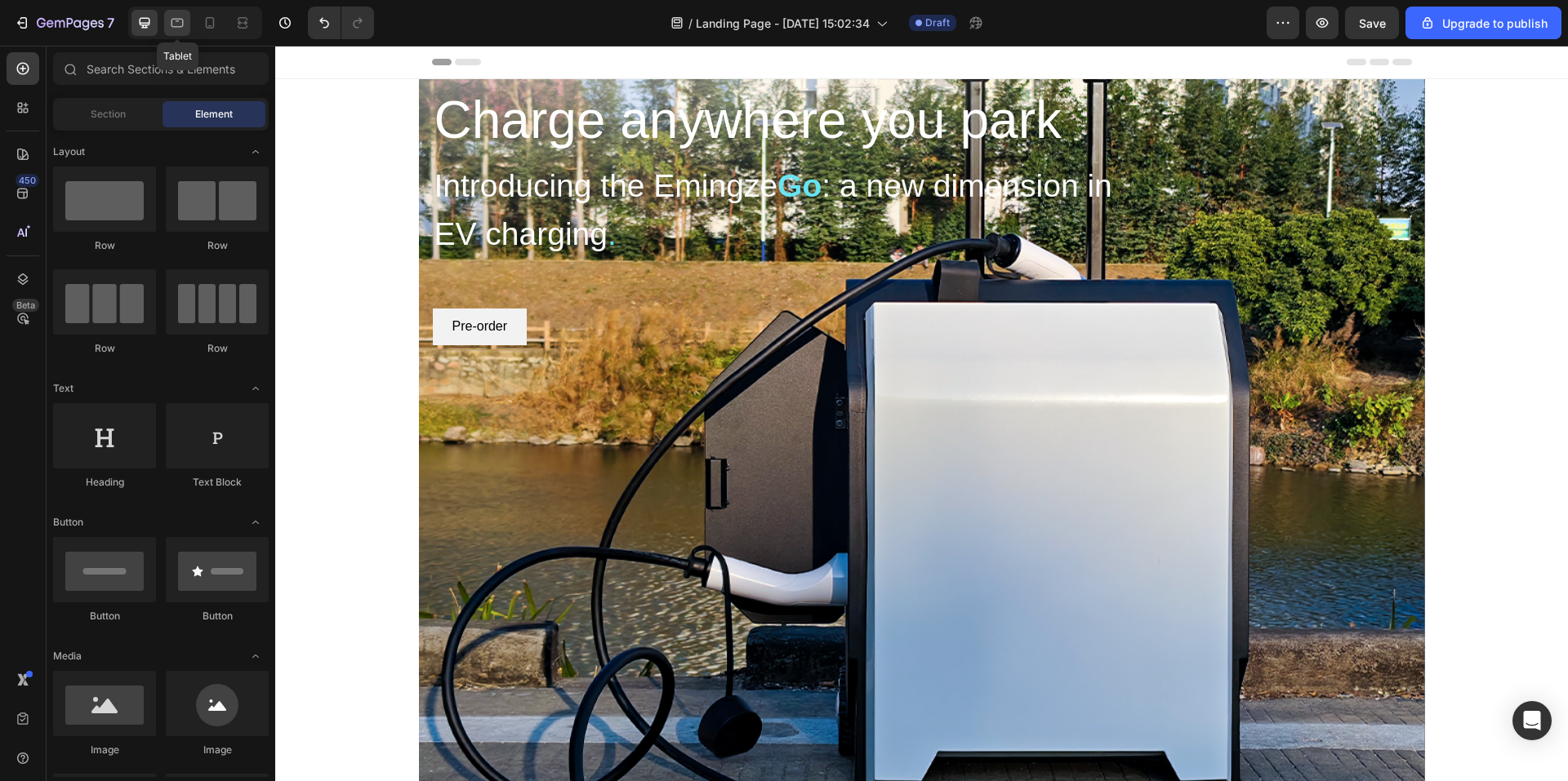
click at [167, 24] on div at bounding box center [177, 23] width 26 height 26
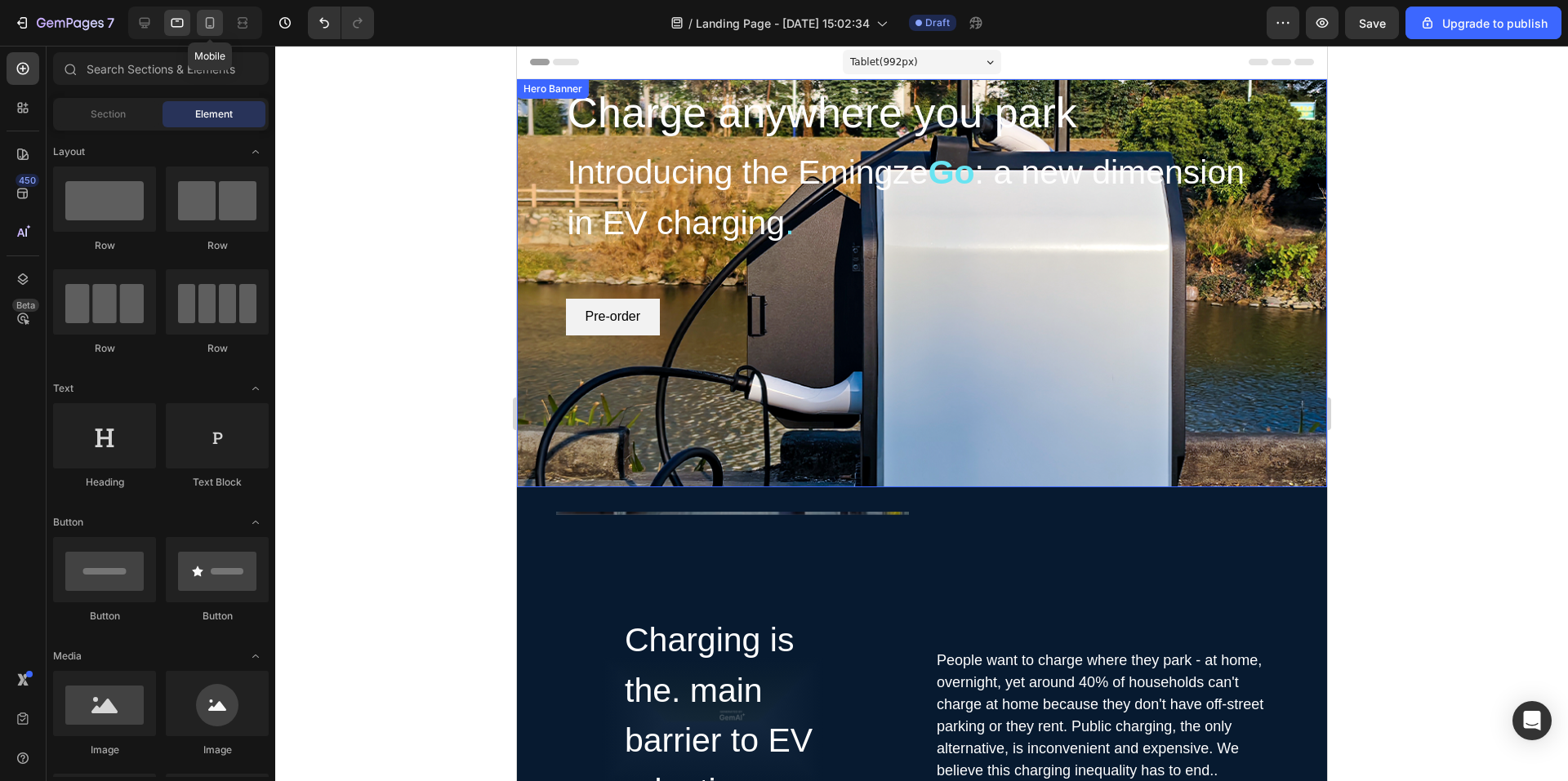
click at [201, 15] on div at bounding box center [210, 23] width 26 height 26
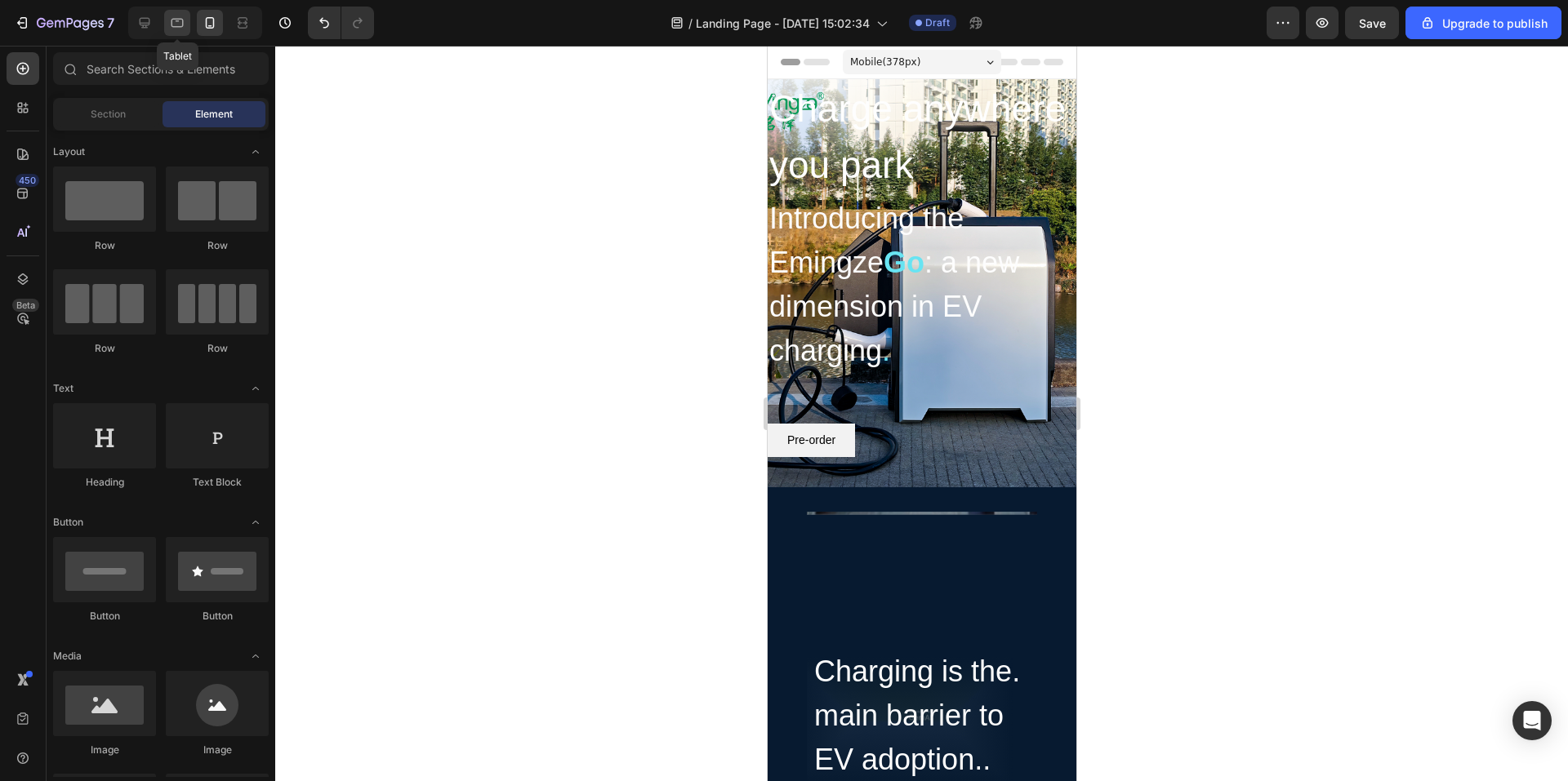
click at [177, 21] on icon at bounding box center [178, 24] width 12 height 9
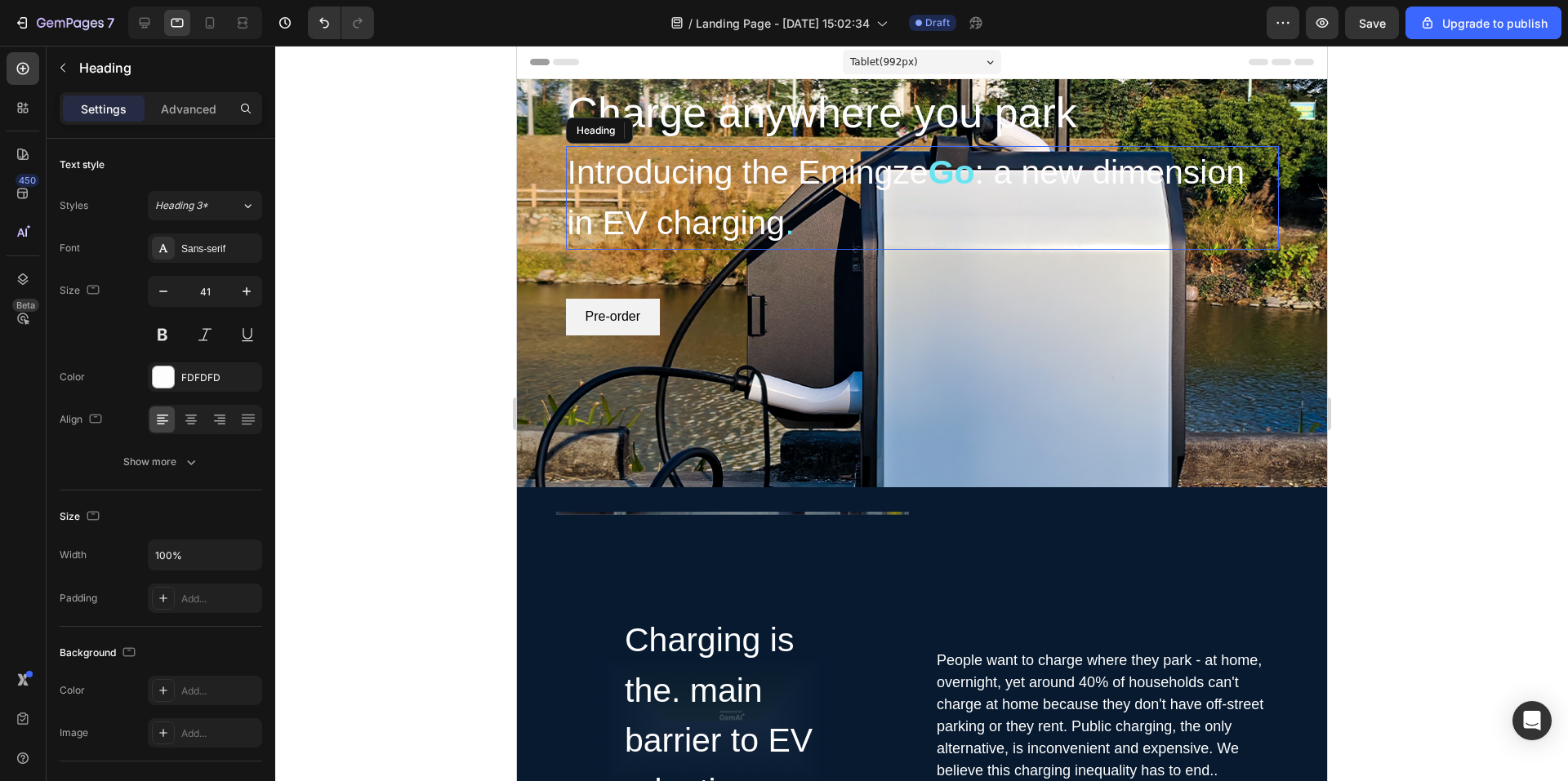
click at [665, 219] on span ": a new dimension in EV charging" at bounding box center [906, 197] width 678 height 88
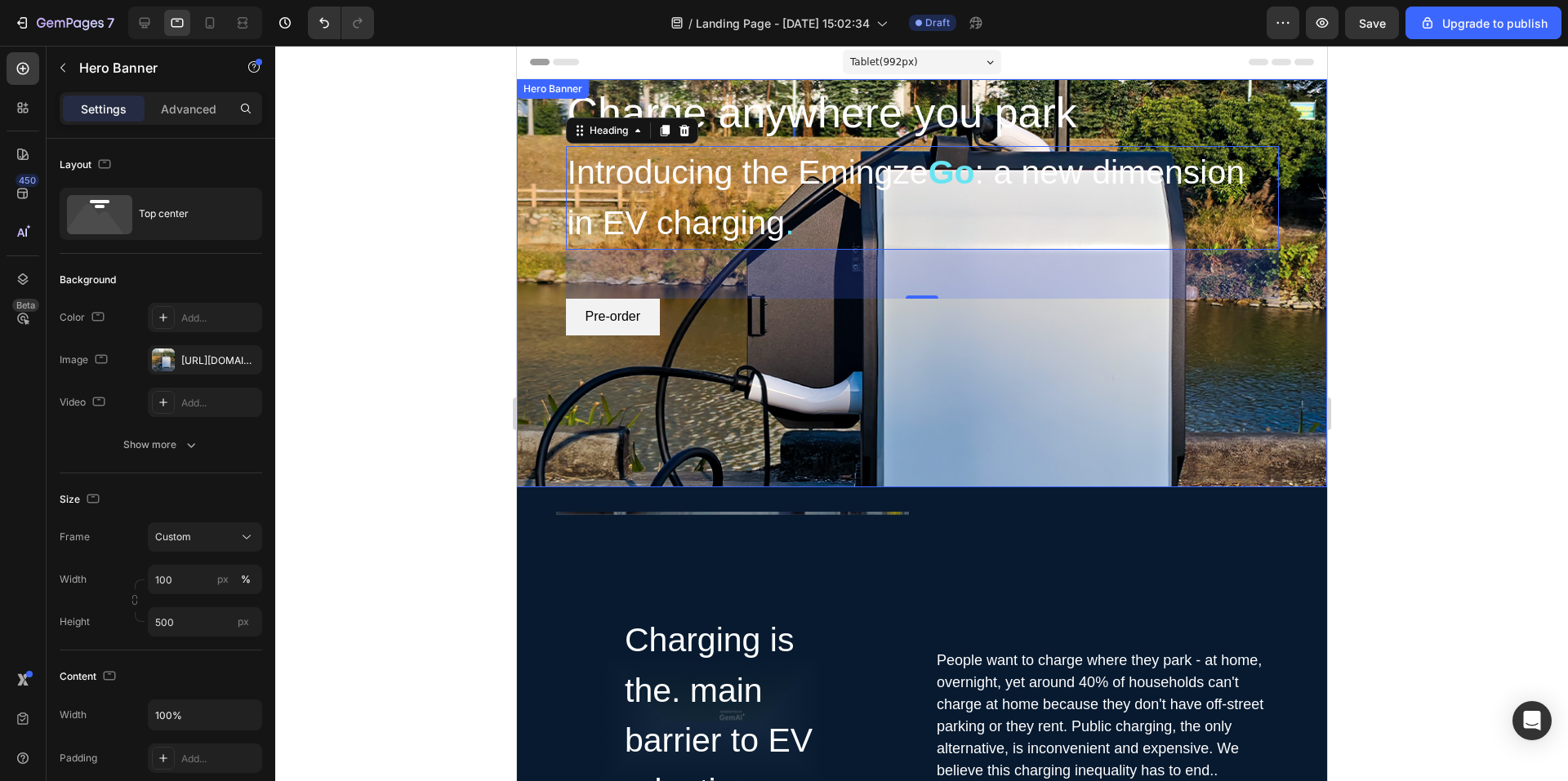
click at [804, 361] on div "Overlay" at bounding box center [922, 283] width 810 height 408
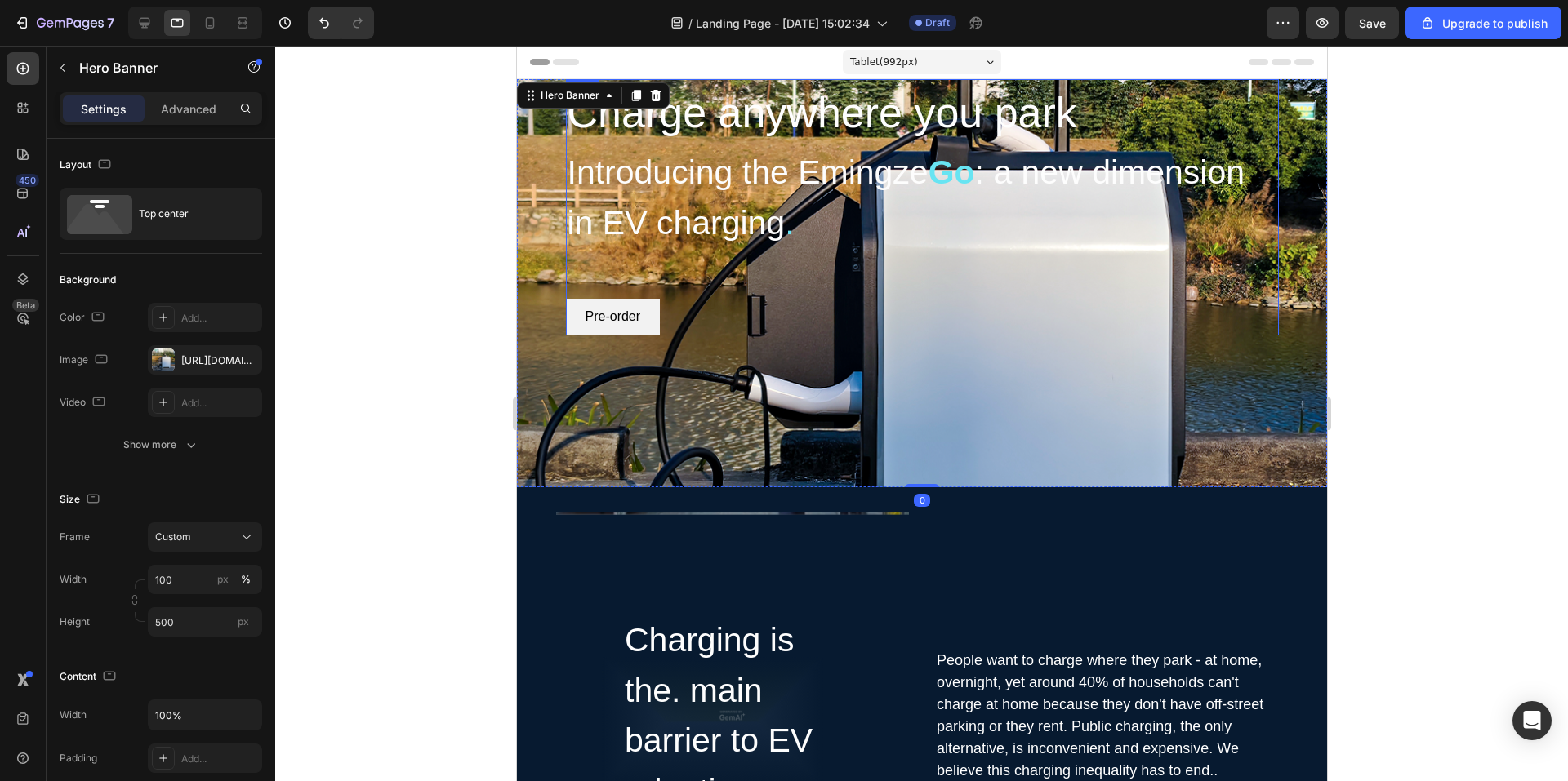
click at [763, 258] on div "Charge anywhere you park Heading Introducing the Emingze Go : a new dimension i…" at bounding box center [922, 207] width 713 height 256
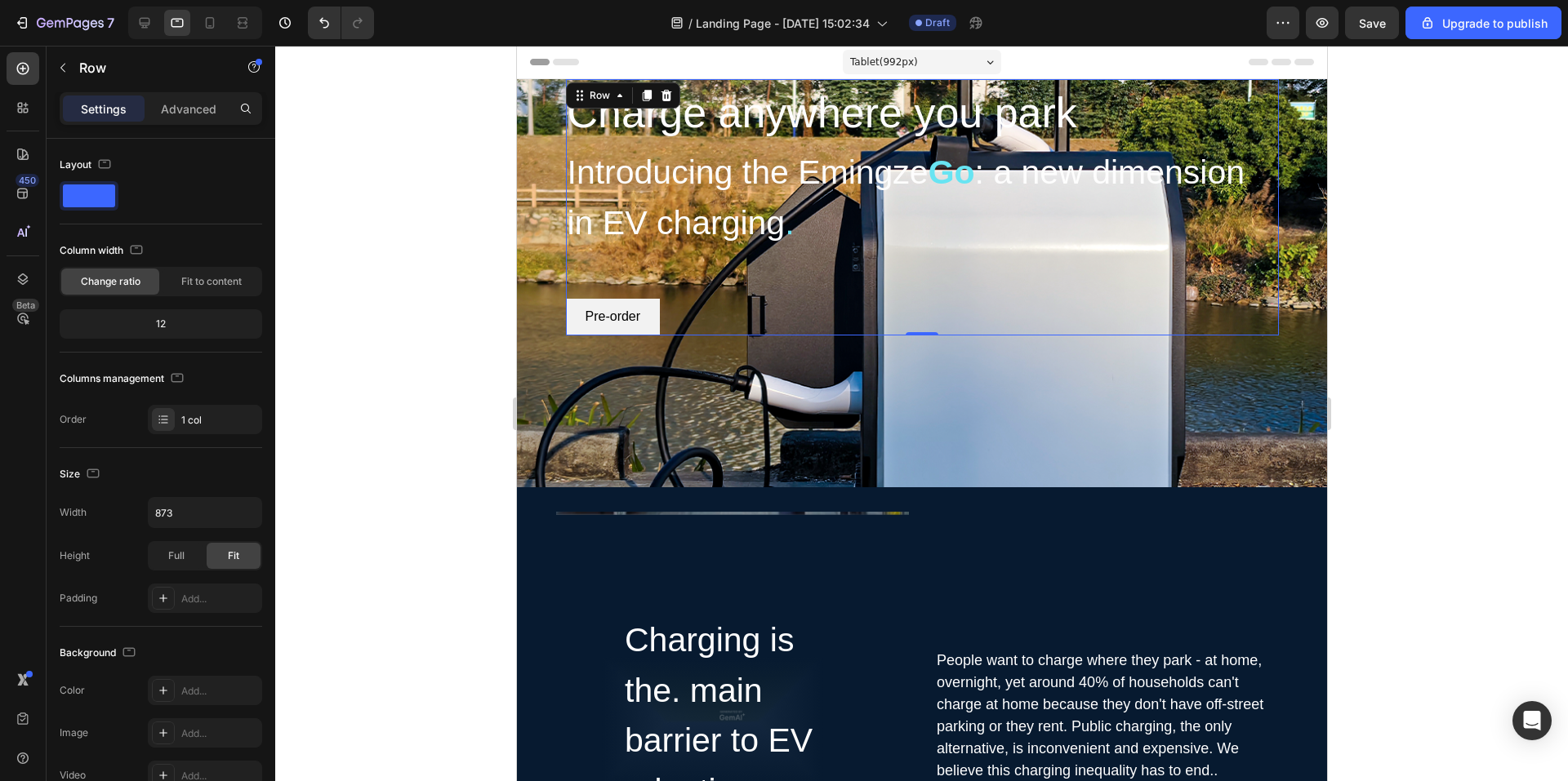
click at [923, 64] on div "Tablet ( 992 px)" at bounding box center [922, 62] width 159 height 24
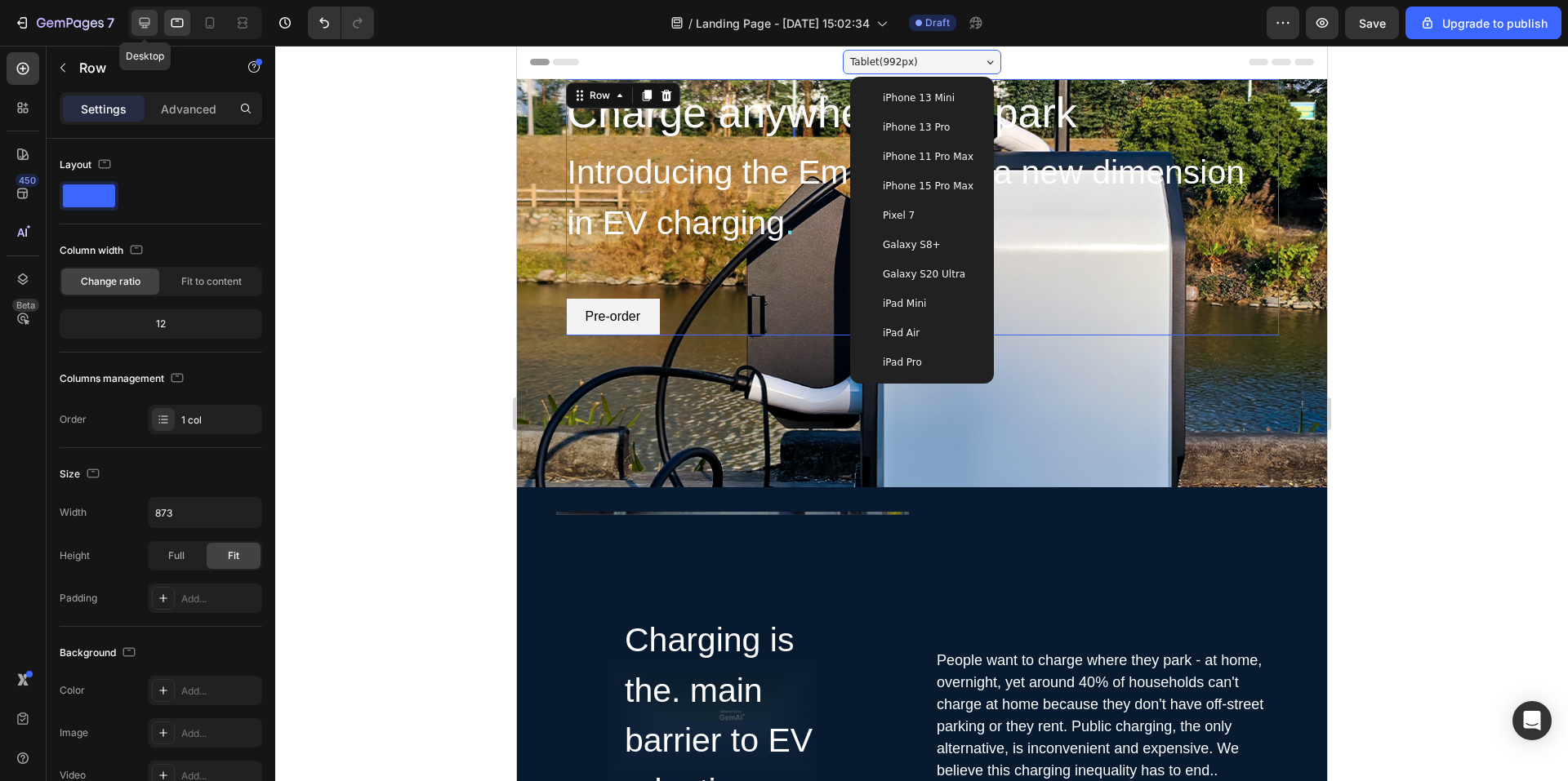
click at [135, 17] on div at bounding box center [145, 23] width 26 height 26
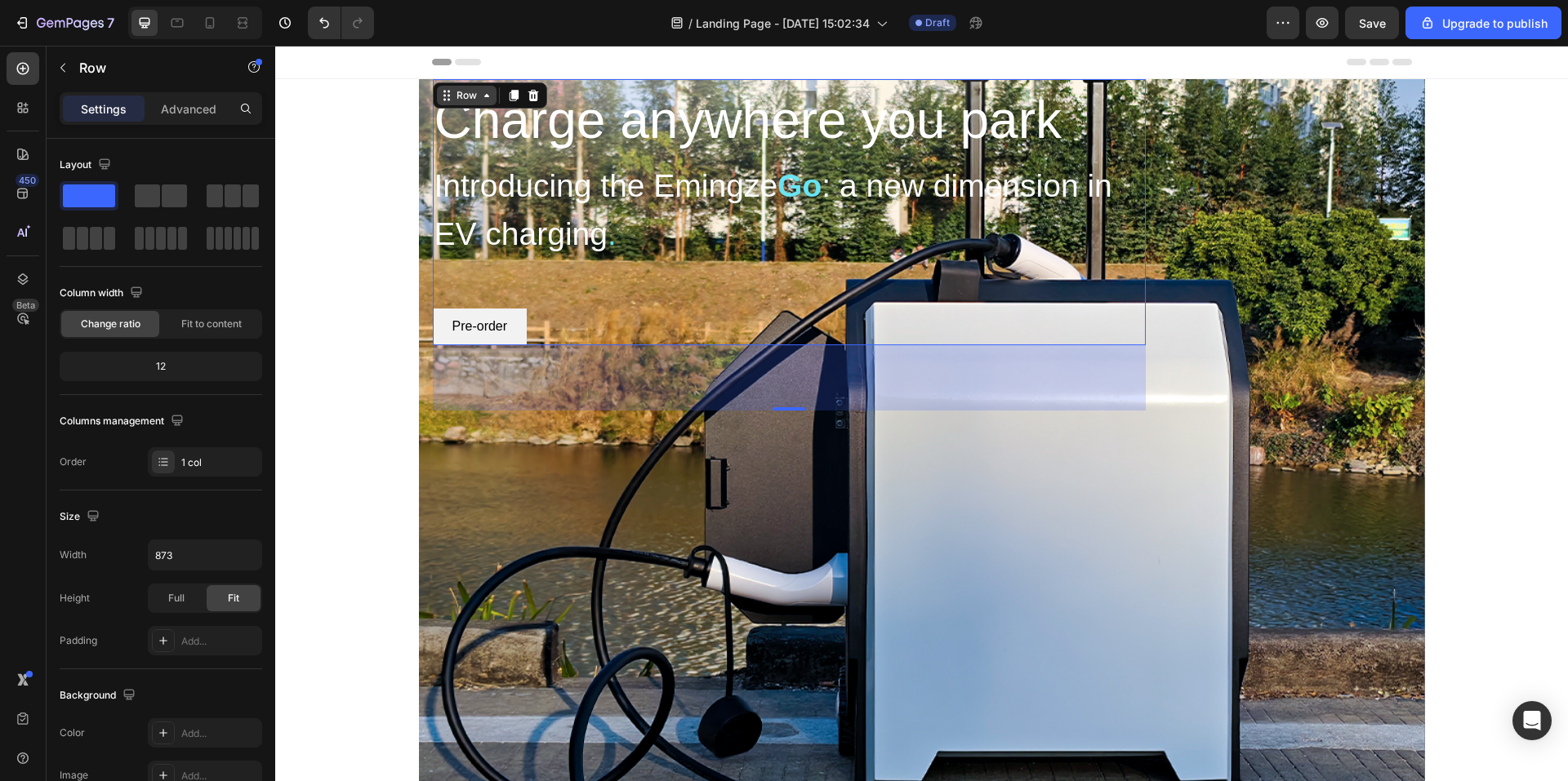
click at [470, 98] on div "Row" at bounding box center [466, 95] width 27 height 15
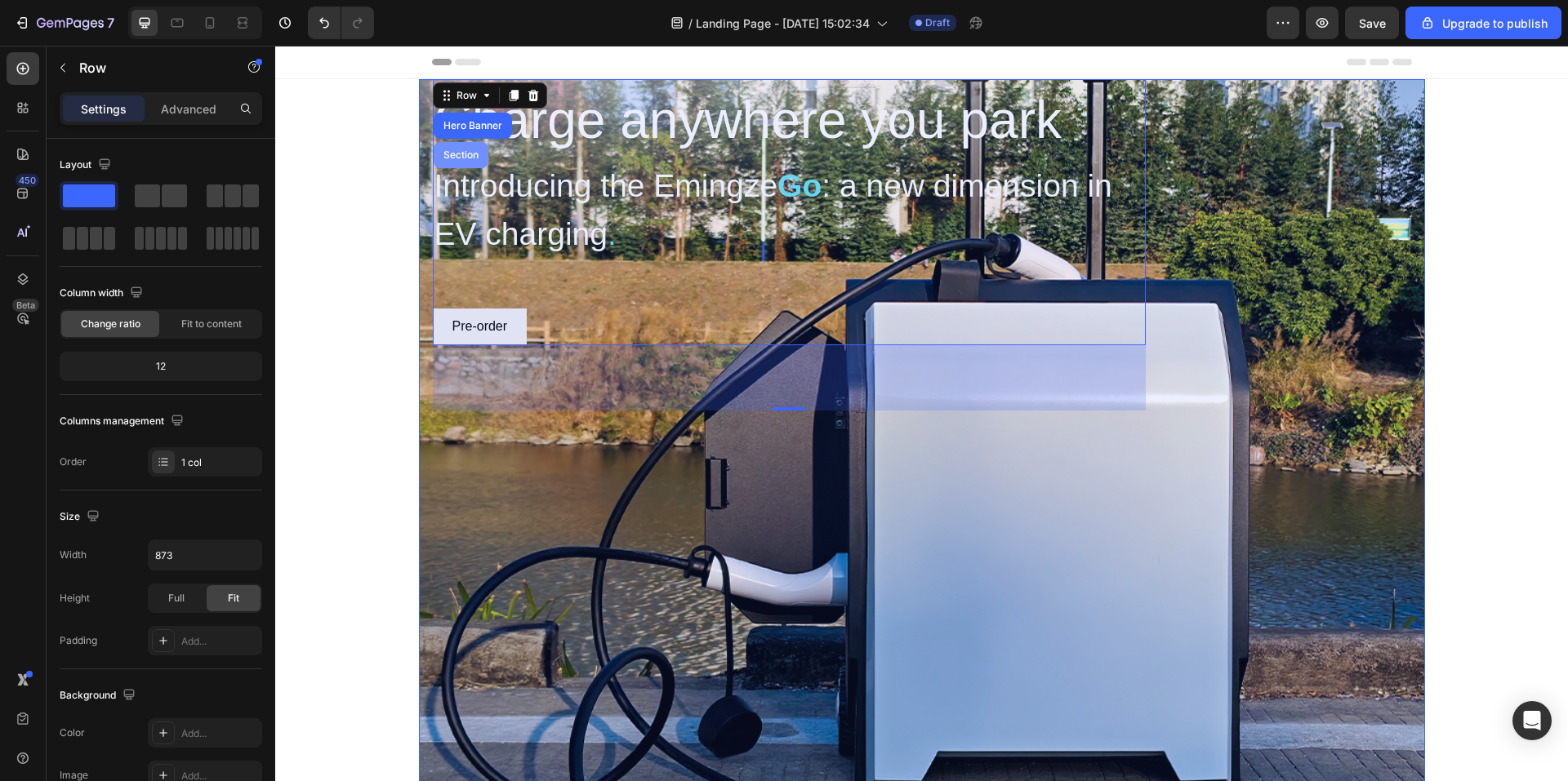
click at [462, 156] on div "Section" at bounding box center [461, 155] width 42 height 10
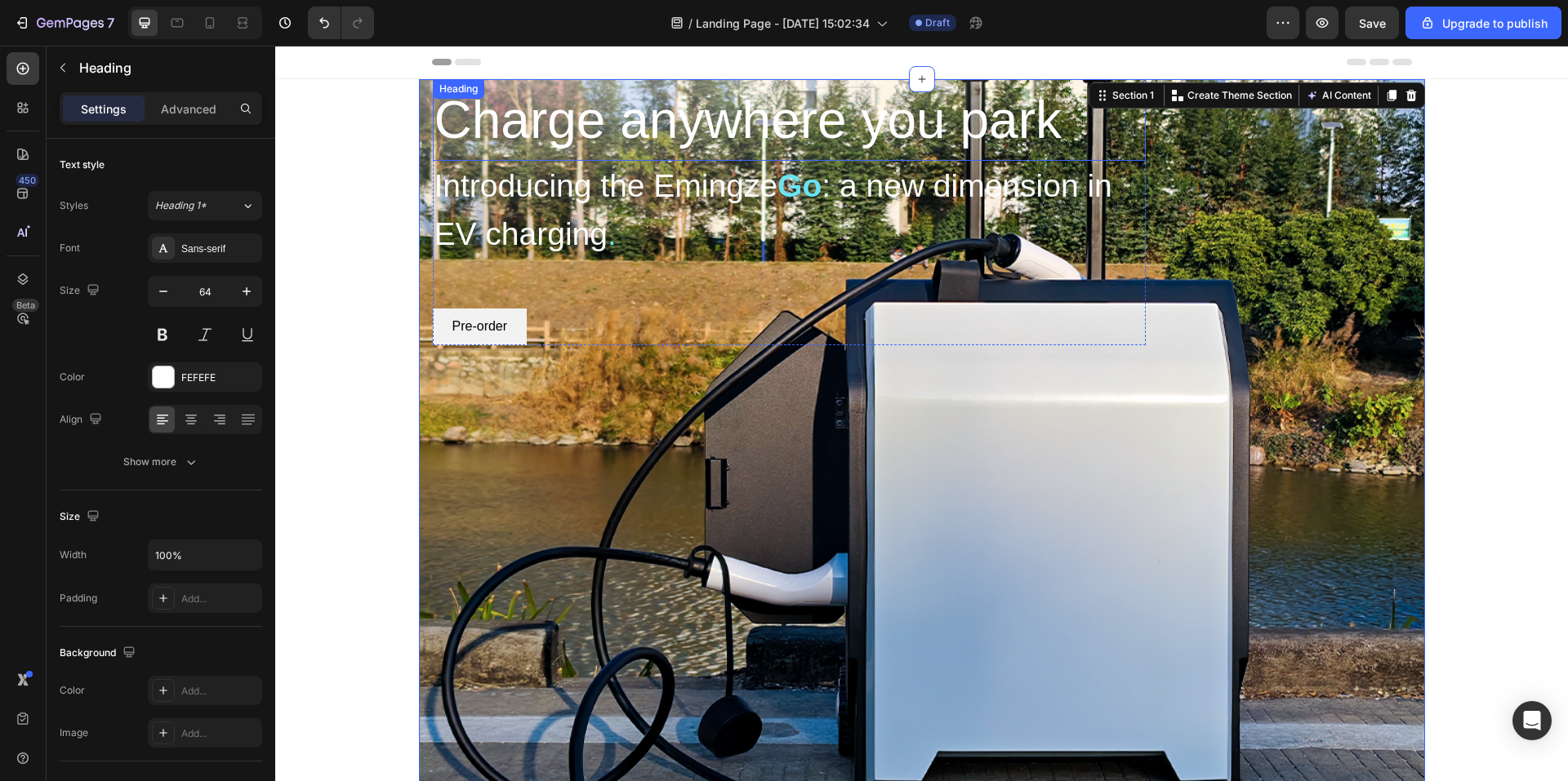
click at [949, 130] on h2 "Charge anywhere you park" at bounding box center [789, 120] width 713 height 82
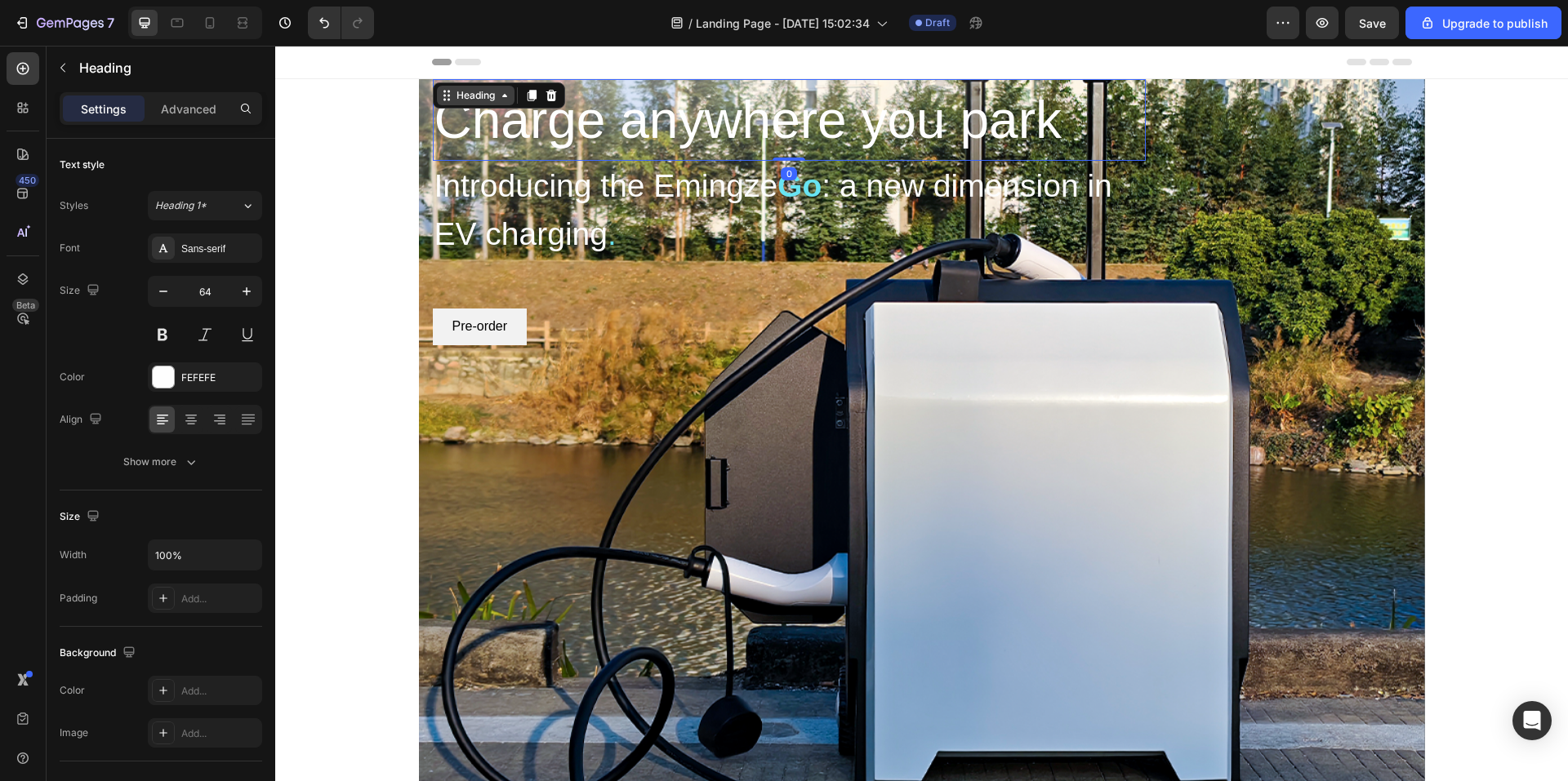
click at [503, 95] on icon at bounding box center [504, 95] width 13 height 13
click at [706, 203] on span "Introducing the Emingze" at bounding box center [606, 185] width 344 height 35
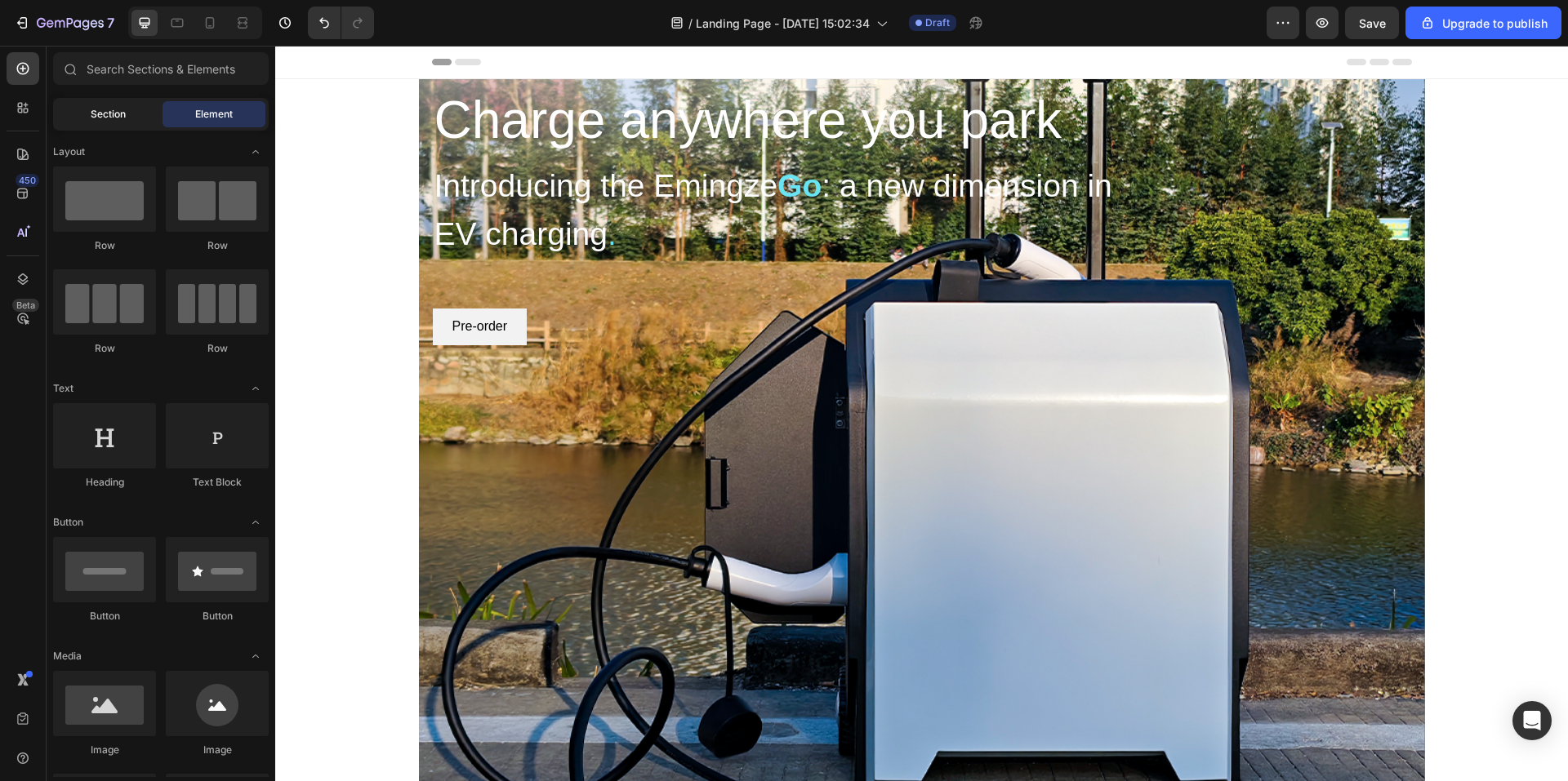
click at [138, 113] on div "Section" at bounding box center [108, 114] width 103 height 26
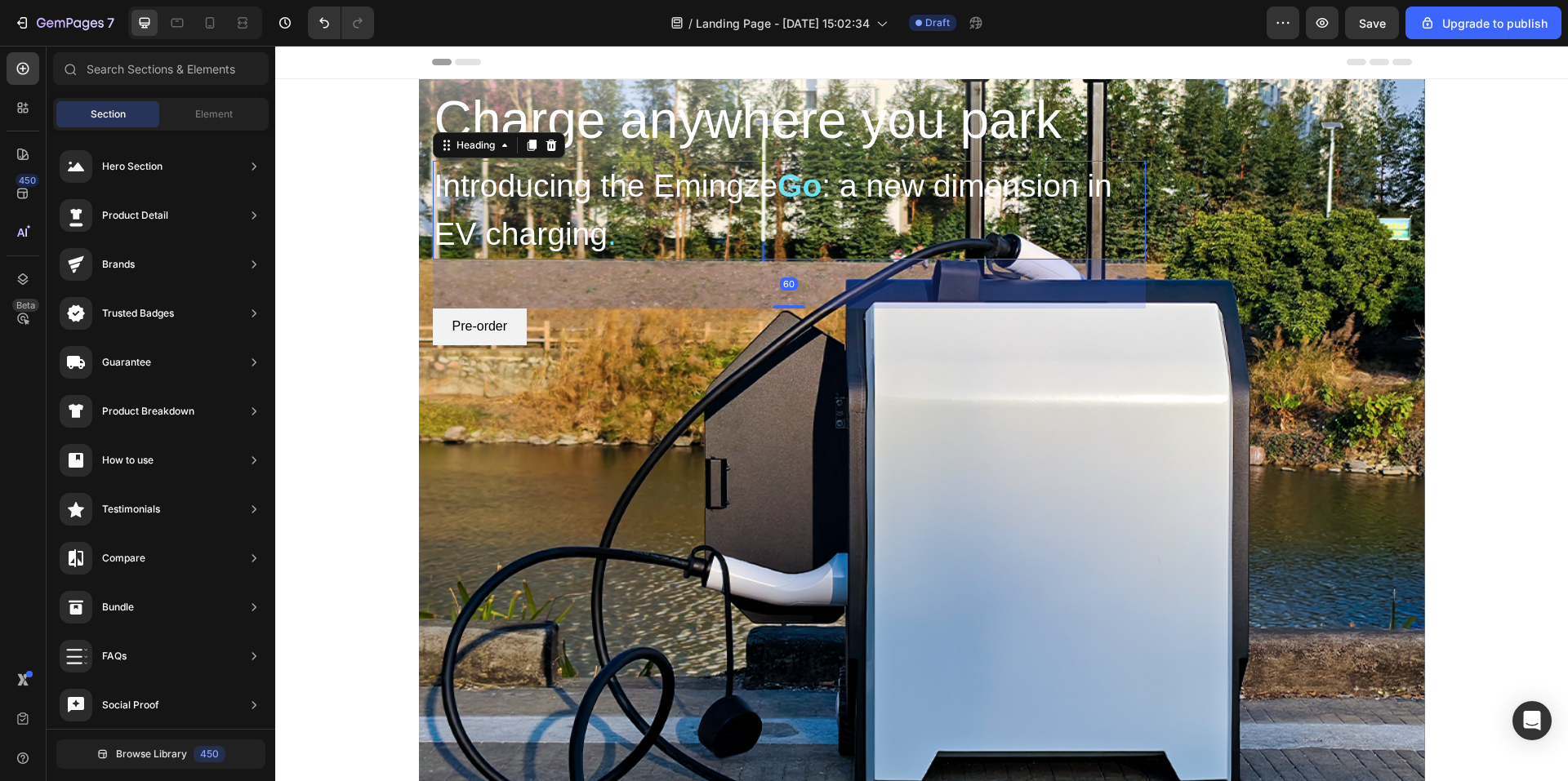
click at [635, 217] on span ": a new dimension in EV charging" at bounding box center [774, 210] width 678 height 84
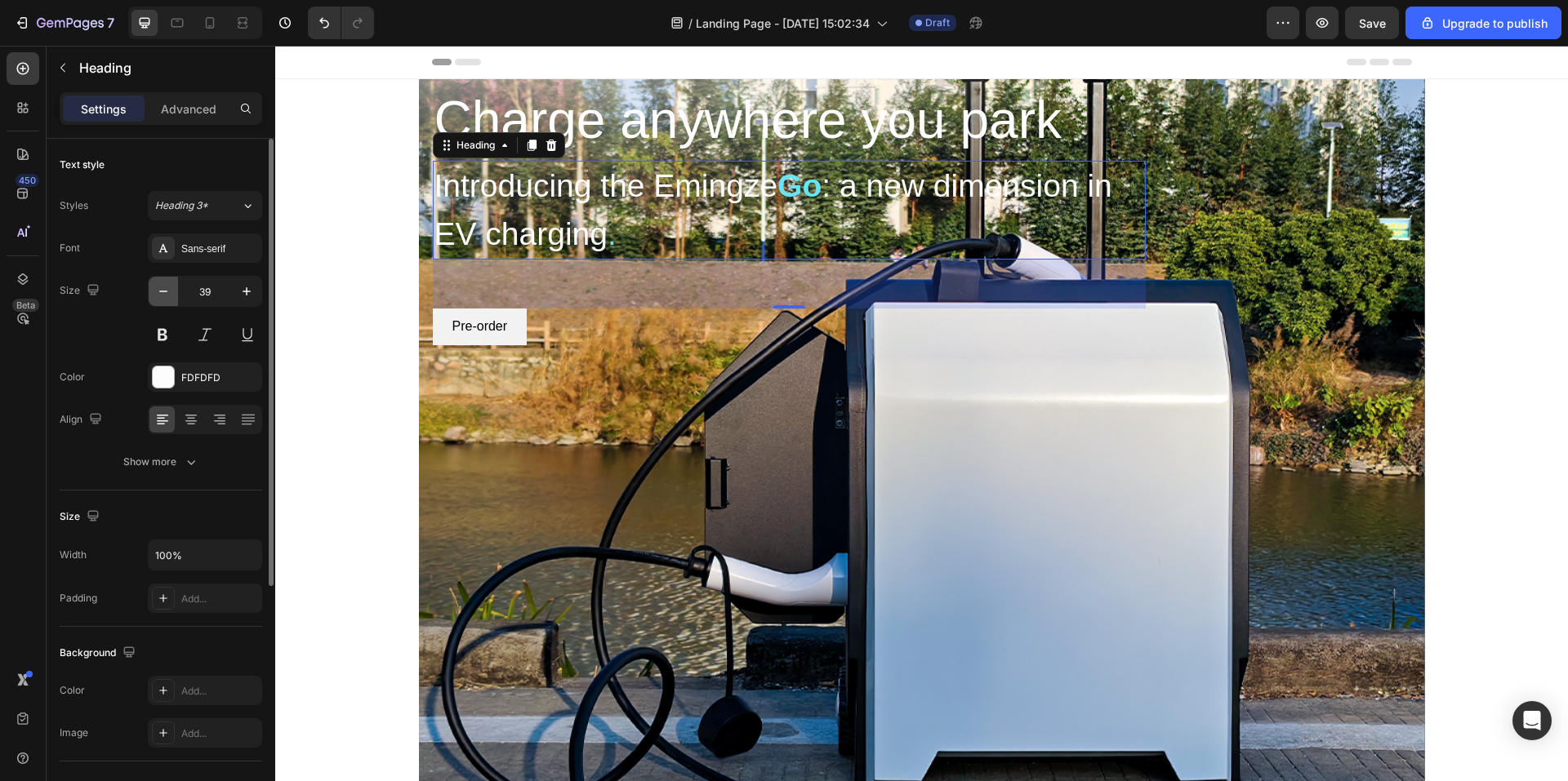
click at [160, 288] on icon "button" at bounding box center [163, 291] width 17 height 17
click at [157, 290] on icon "button" at bounding box center [163, 291] width 17 height 17
type input "37"
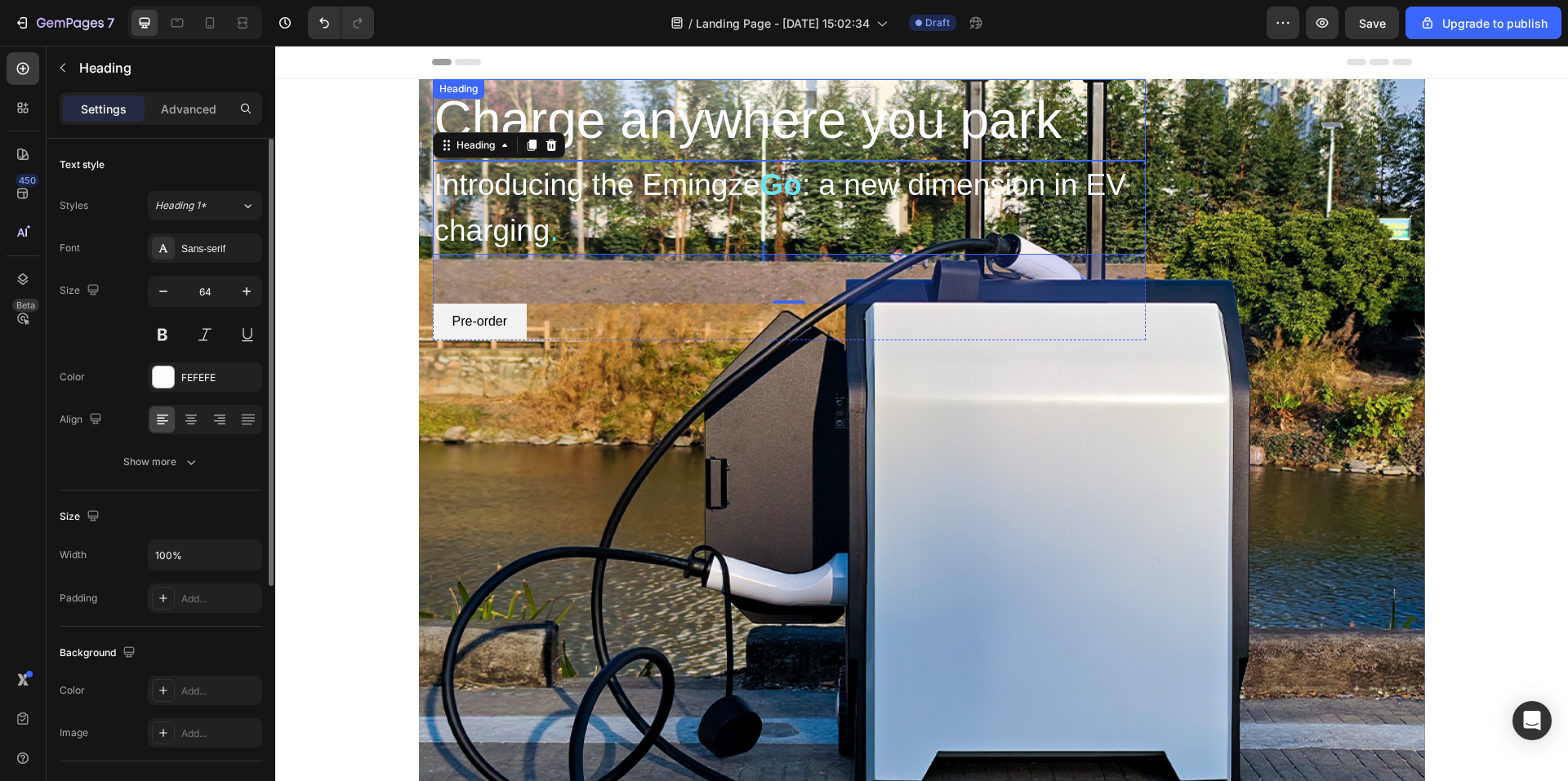
click at [741, 114] on h2 "Charge anywhere you park" at bounding box center [789, 120] width 713 height 82
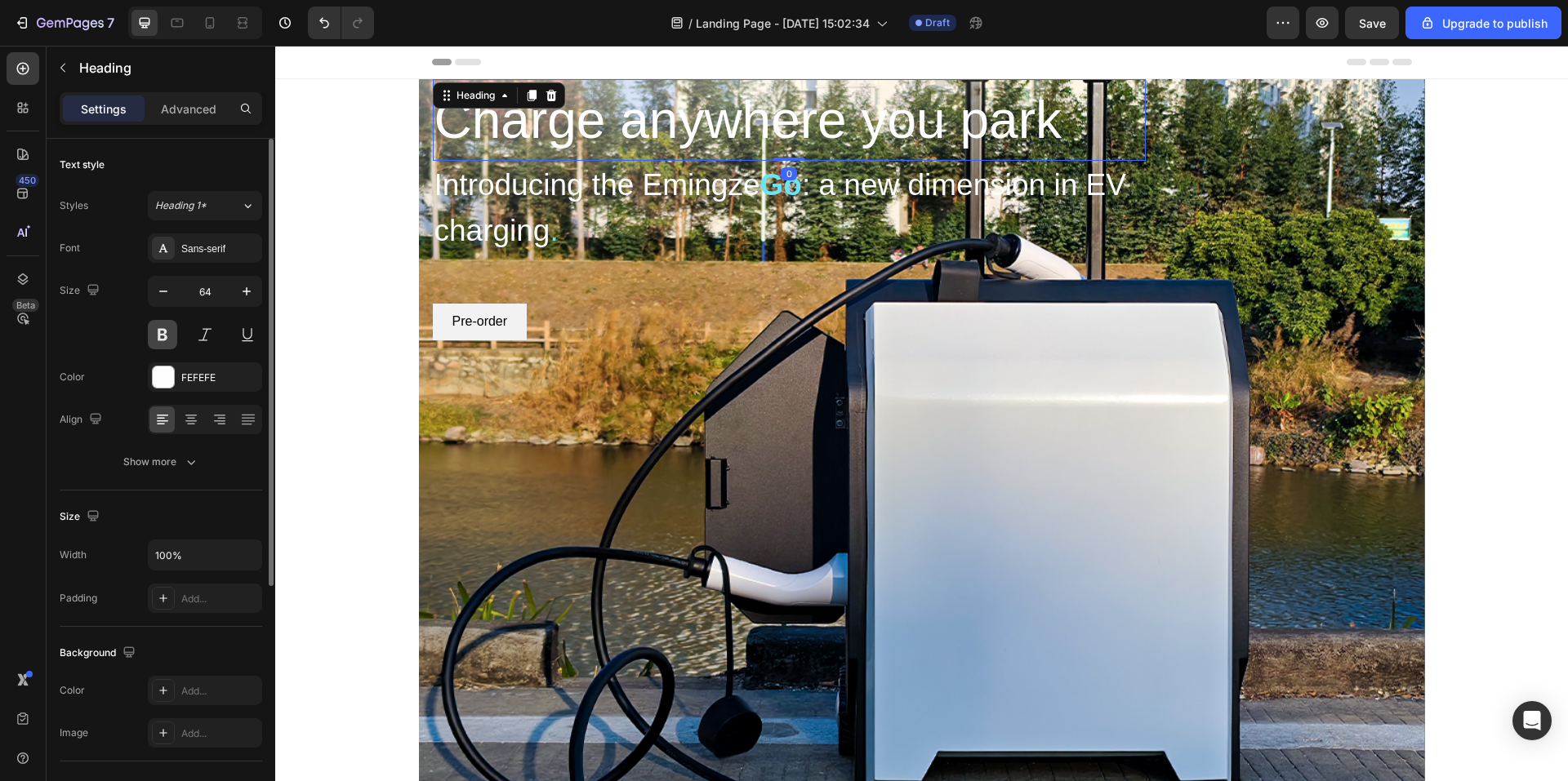
click at [165, 329] on button at bounding box center [163, 335] width 30 height 30
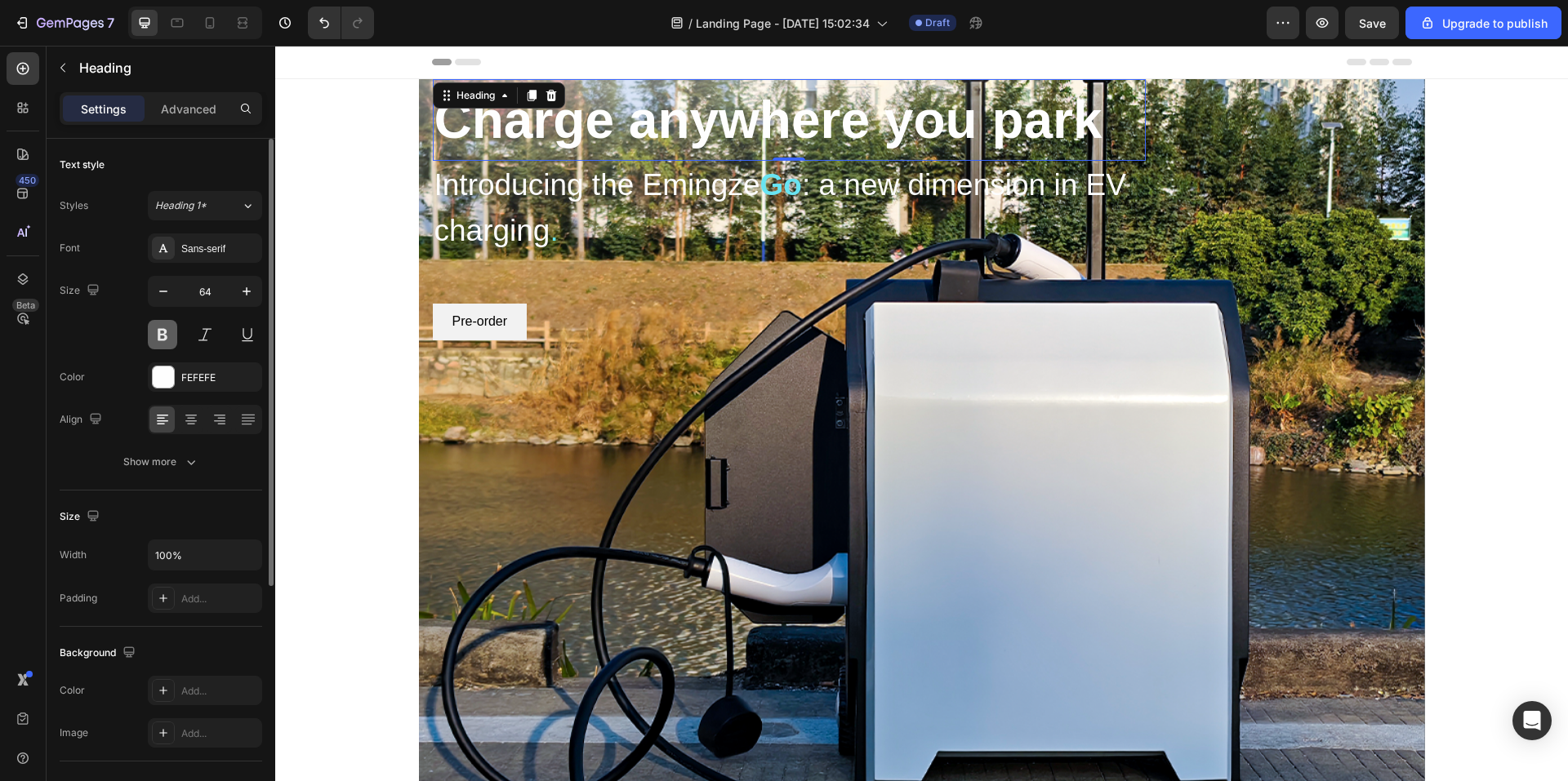
click at [165, 329] on button at bounding box center [163, 335] width 30 height 30
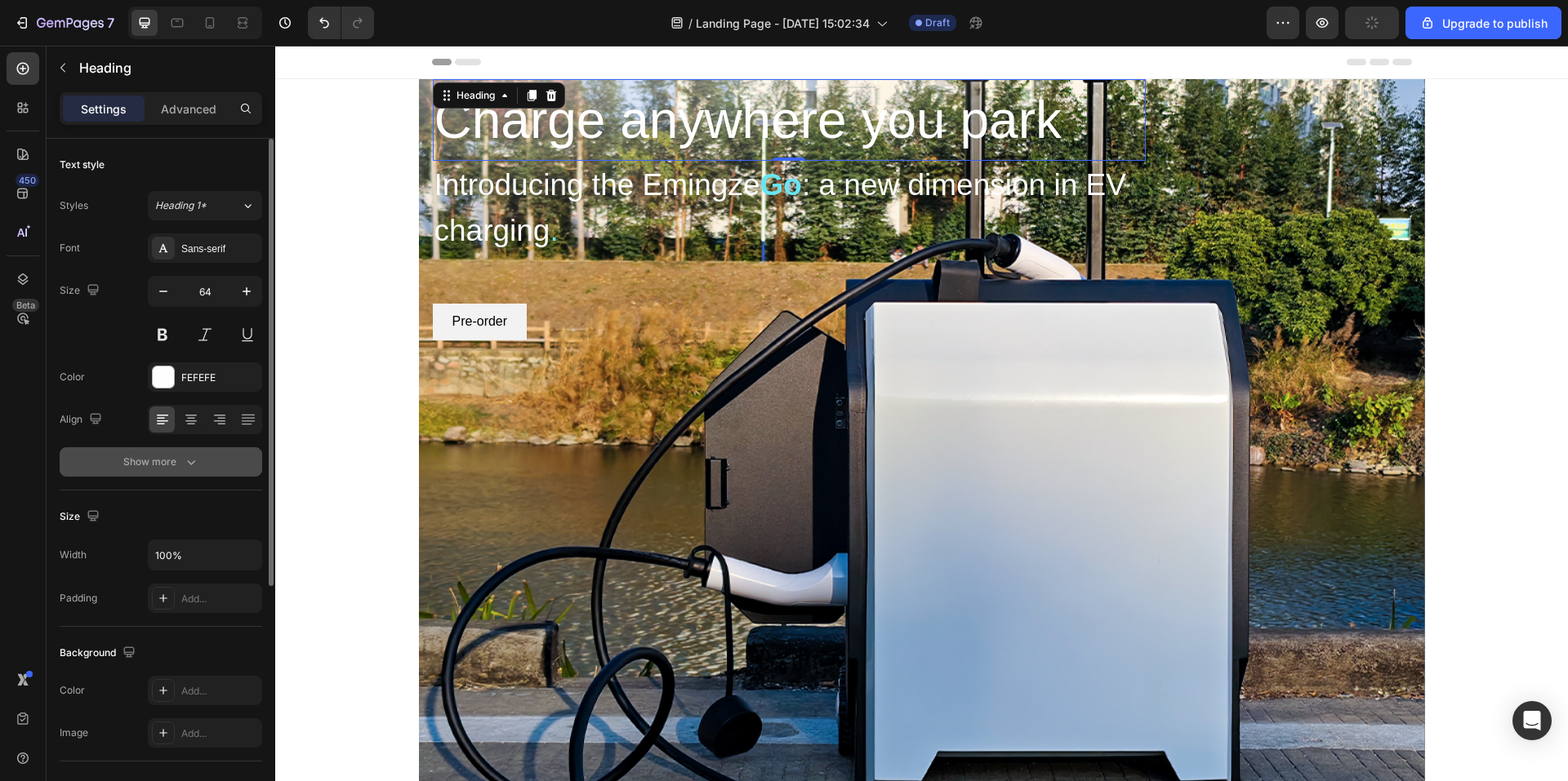
click at [181, 453] on button "Show more" at bounding box center [160, 462] width 203 height 30
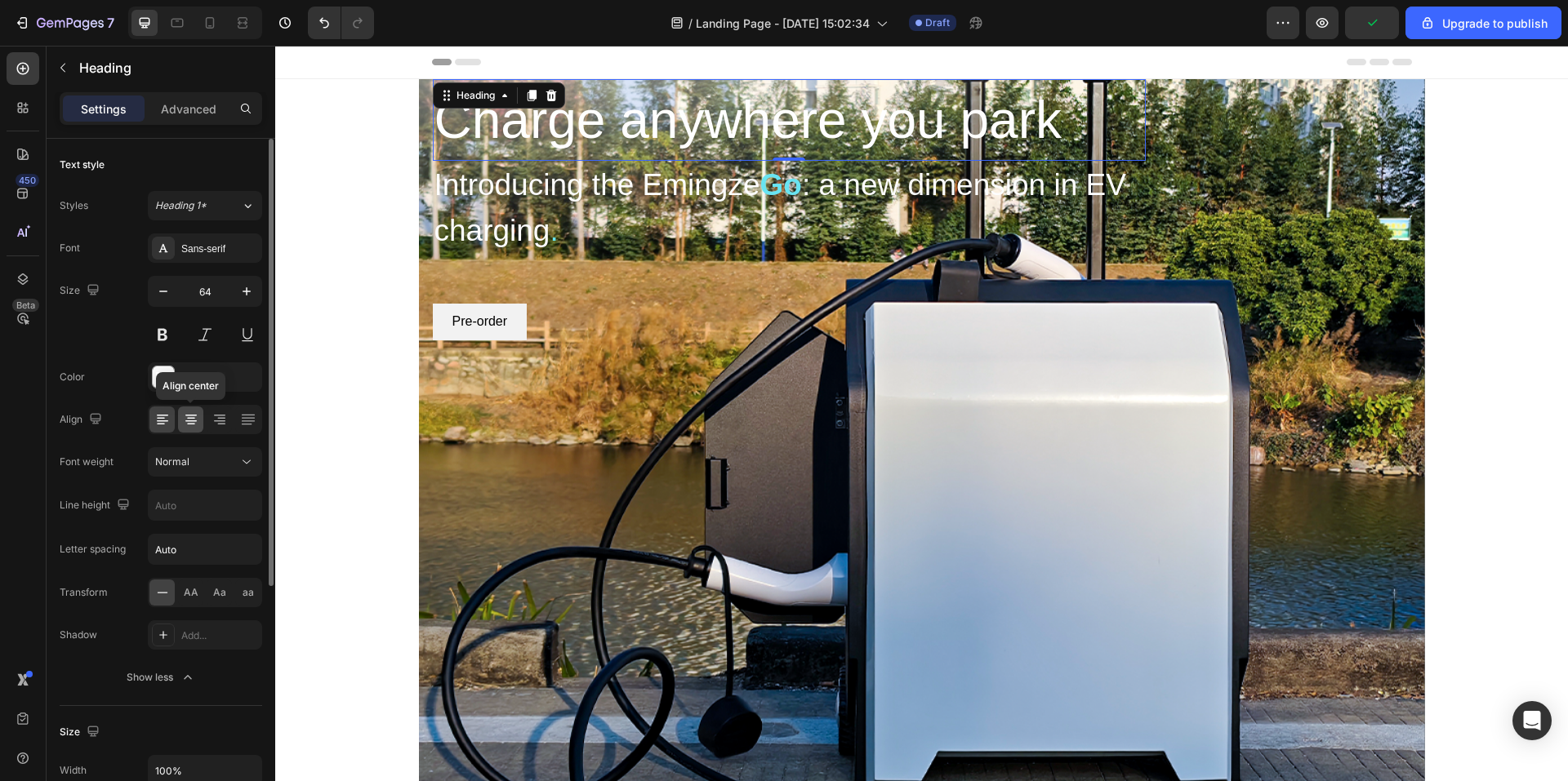
click at [190, 426] on icon at bounding box center [191, 420] width 17 height 17
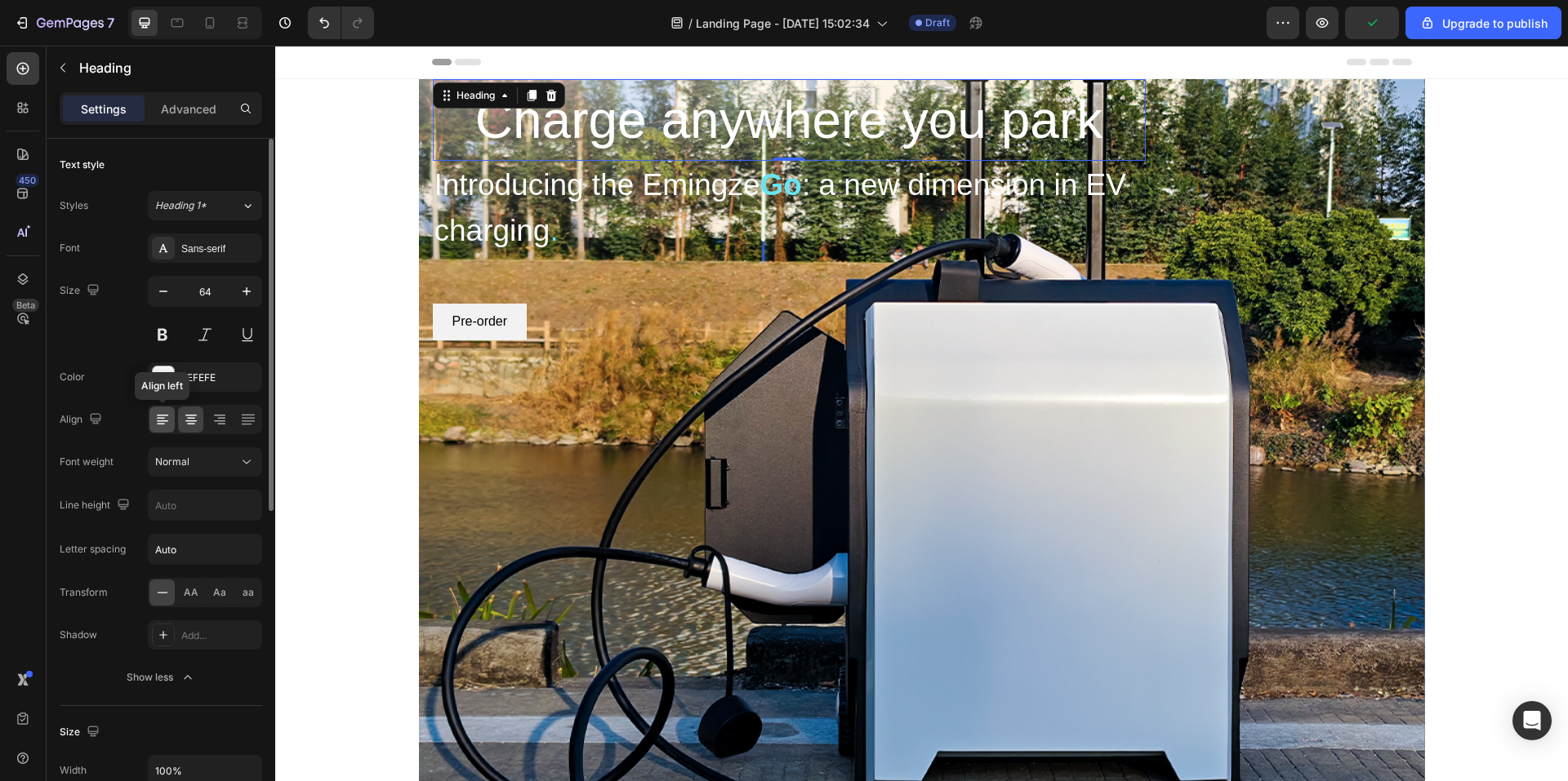
click at [167, 428] on div at bounding box center [162, 420] width 25 height 26
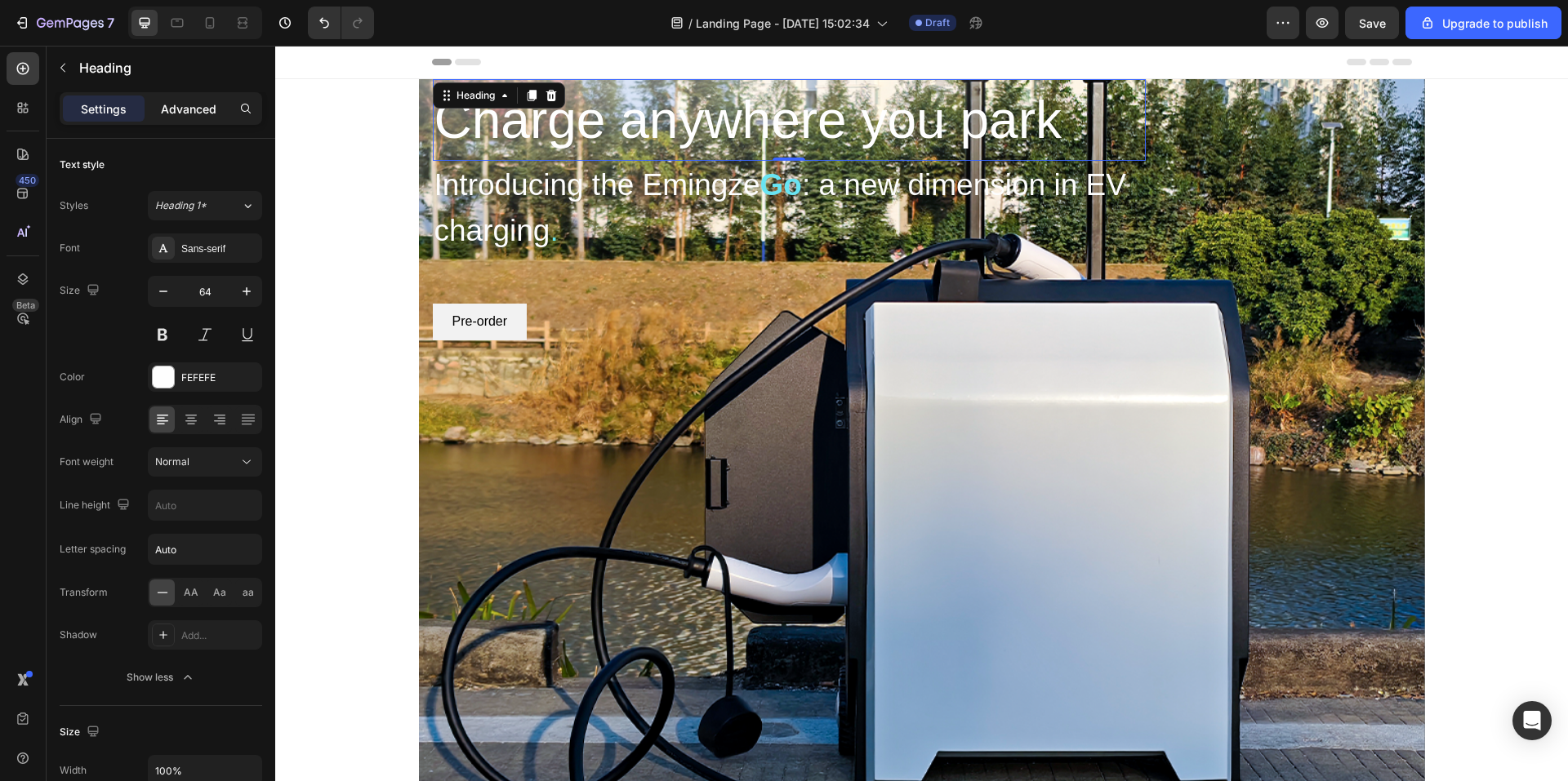
drag, startPoint x: 165, startPoint y: 111, endPoint x: 153, endPoint y: 115, distance: 12.6
click at [164, 111] on p "Advanced" at bounding box center [189, 109] width 56 height 17
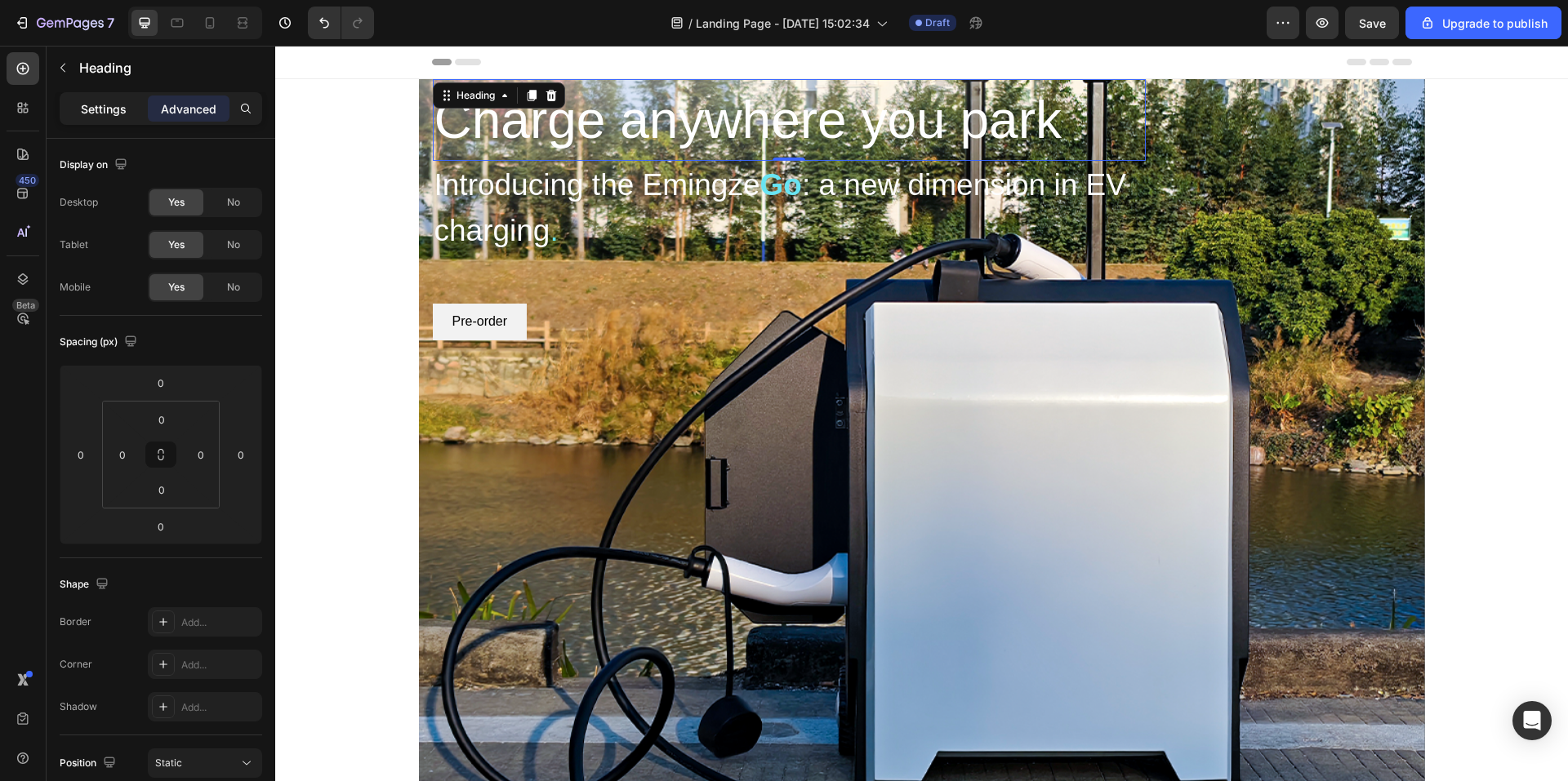
click at [118, 113] on p "Settings" at bounding box center [104, 109] width 46 height 17
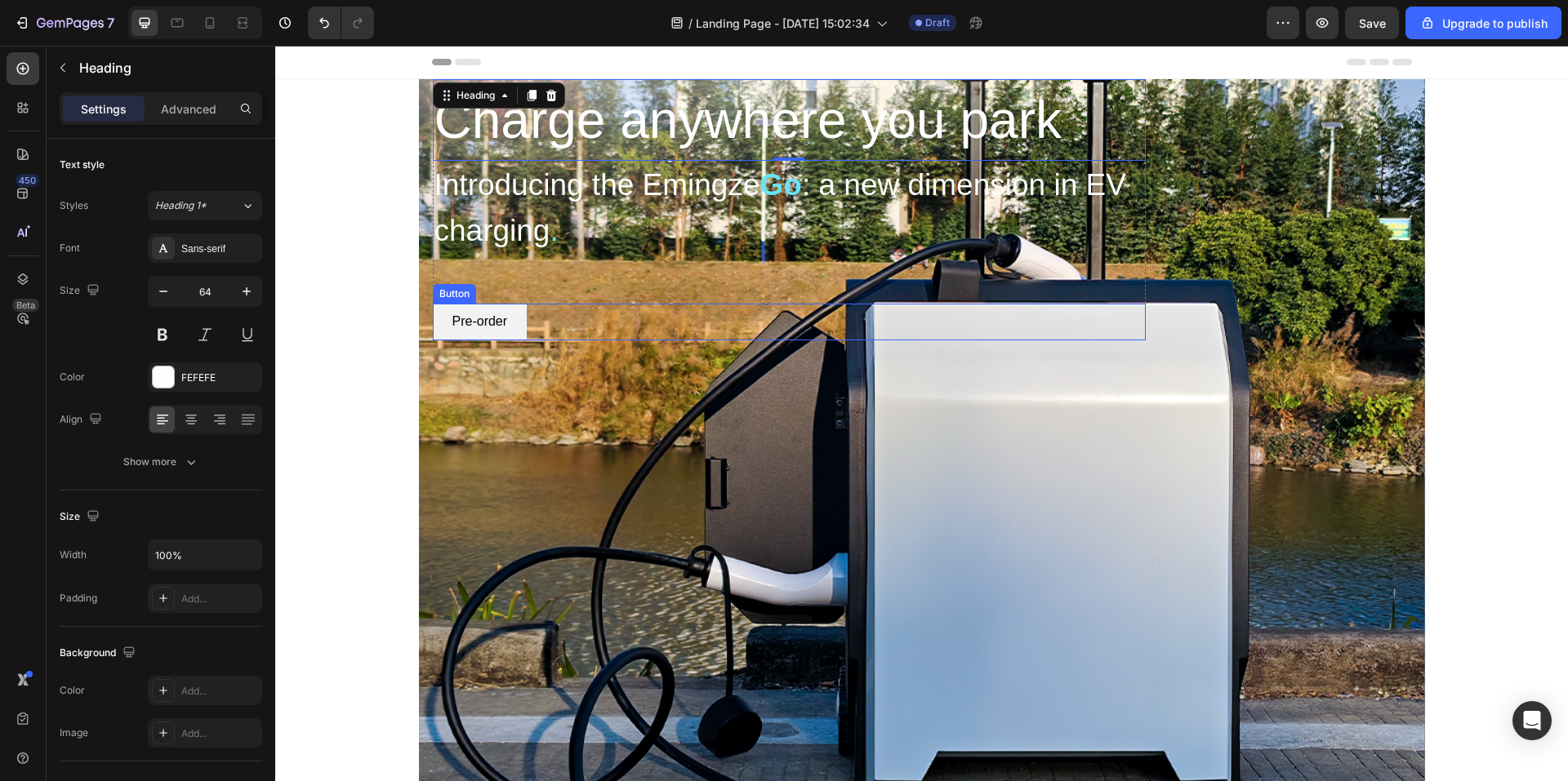
click at [517, 313] on button "Pre-order" at bounding box center [480, 322] width 95 height 37
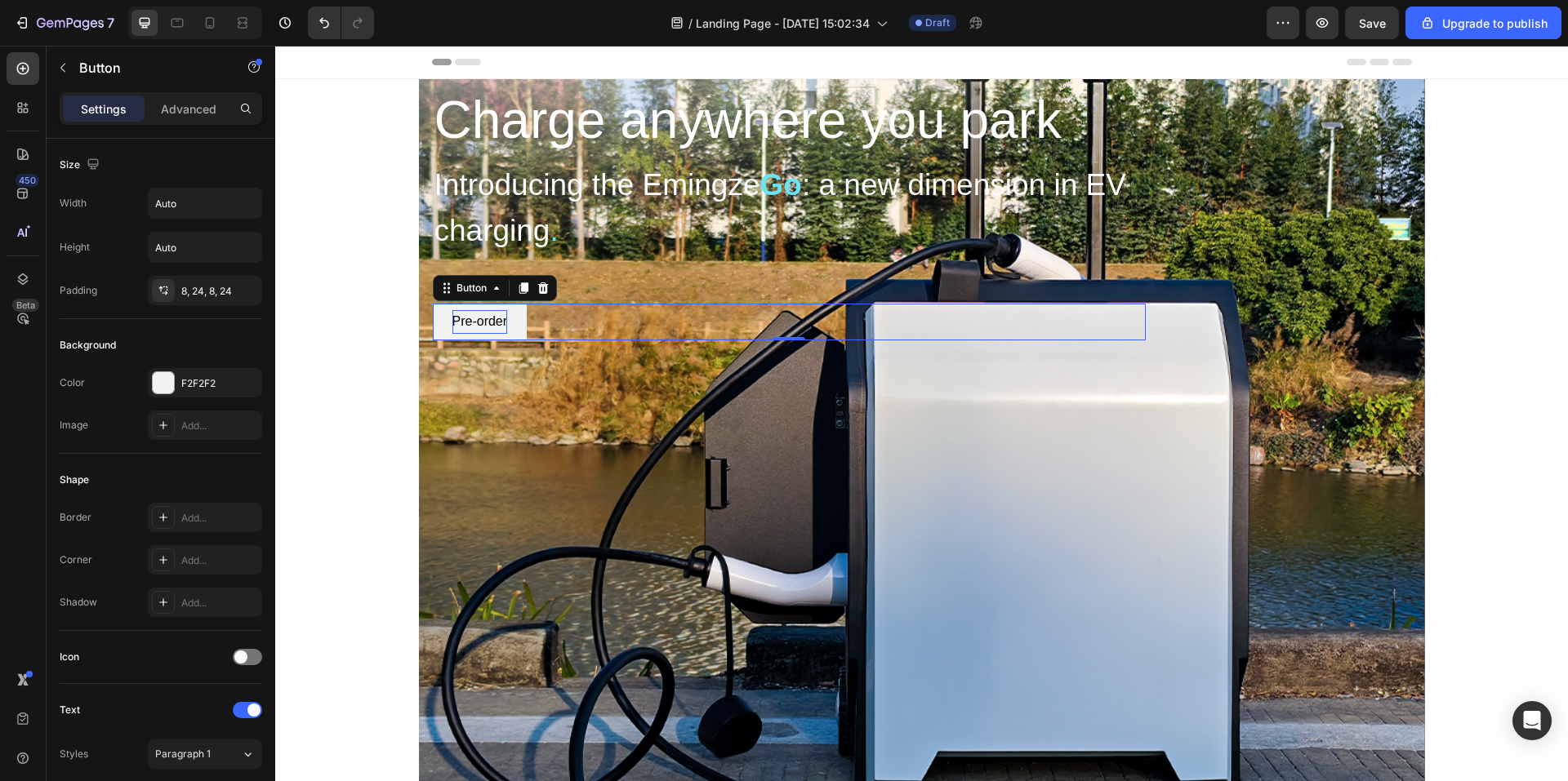
click at [469, 327] on div "Pre-order" at bounding box center [481, 321] width 56 height 24
click at [206, 204] on input "Auto" at bounding box center [205, 204] width 112 height 30
click at [240, 208] on icon "button" at bounding box center [247, 203] width 17 height 17
click at [247, 212] on button "button" at bounding box center [247, 204] width 30 height 30
click at [169, 269] on span "Full" at bounding box center [162, 276] width 17 height 15
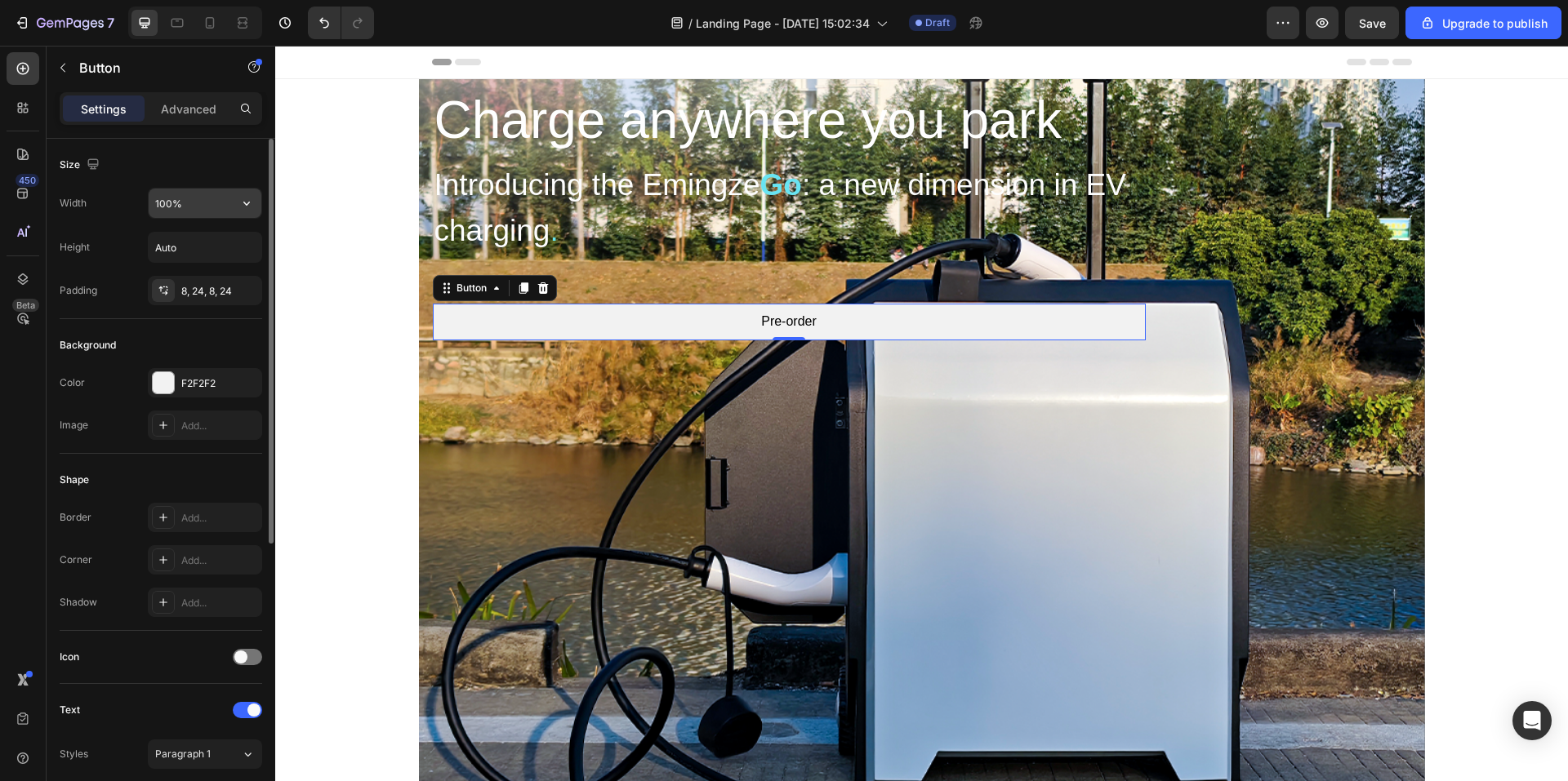
click at [236, 205] on button "button" at bounding box center [247, 204] width 30 height 30
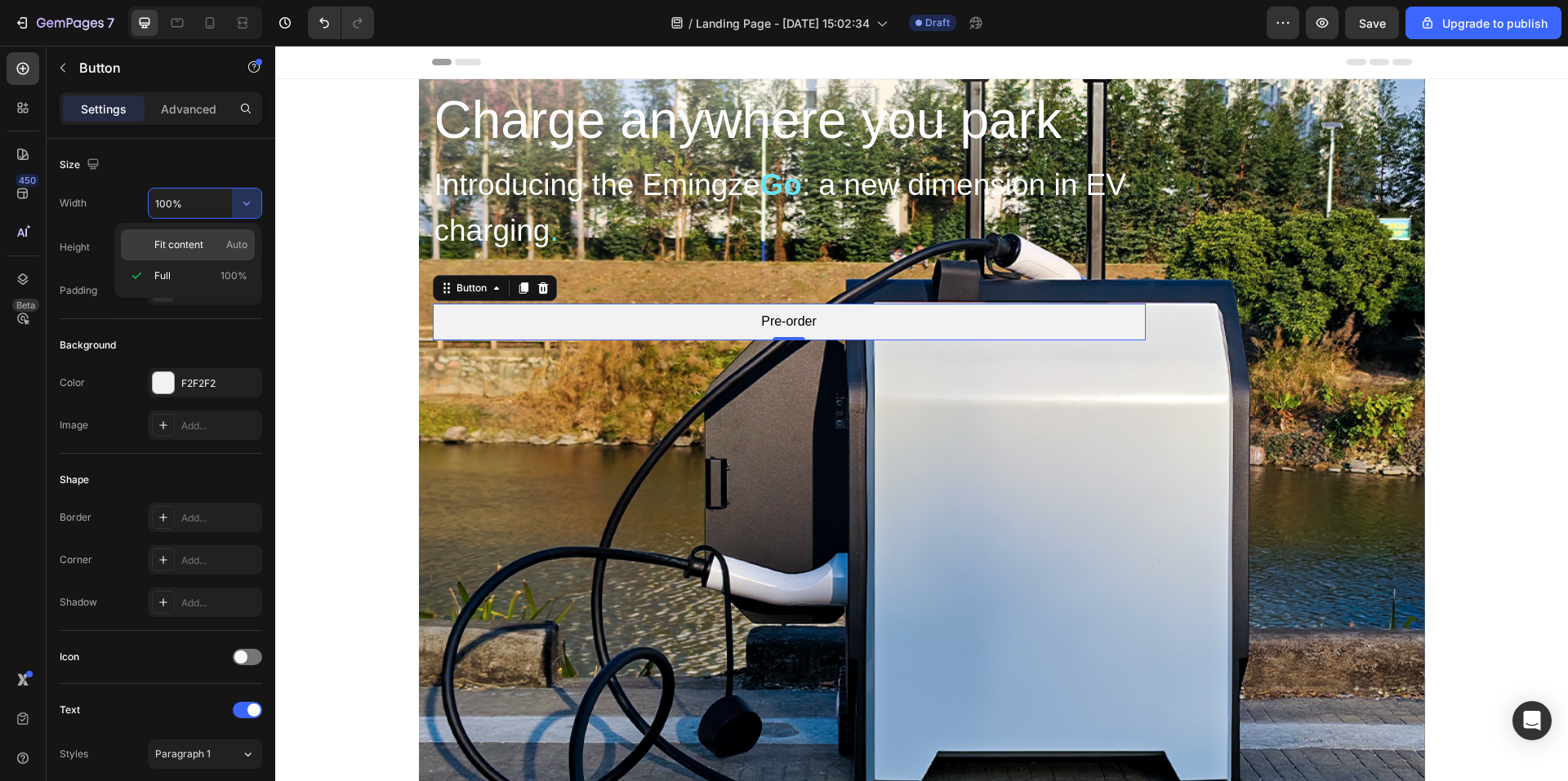
click at [192, 239] on span "Fit content" at bounding box center [179, 245] width 49 height 15
type input "Auto"
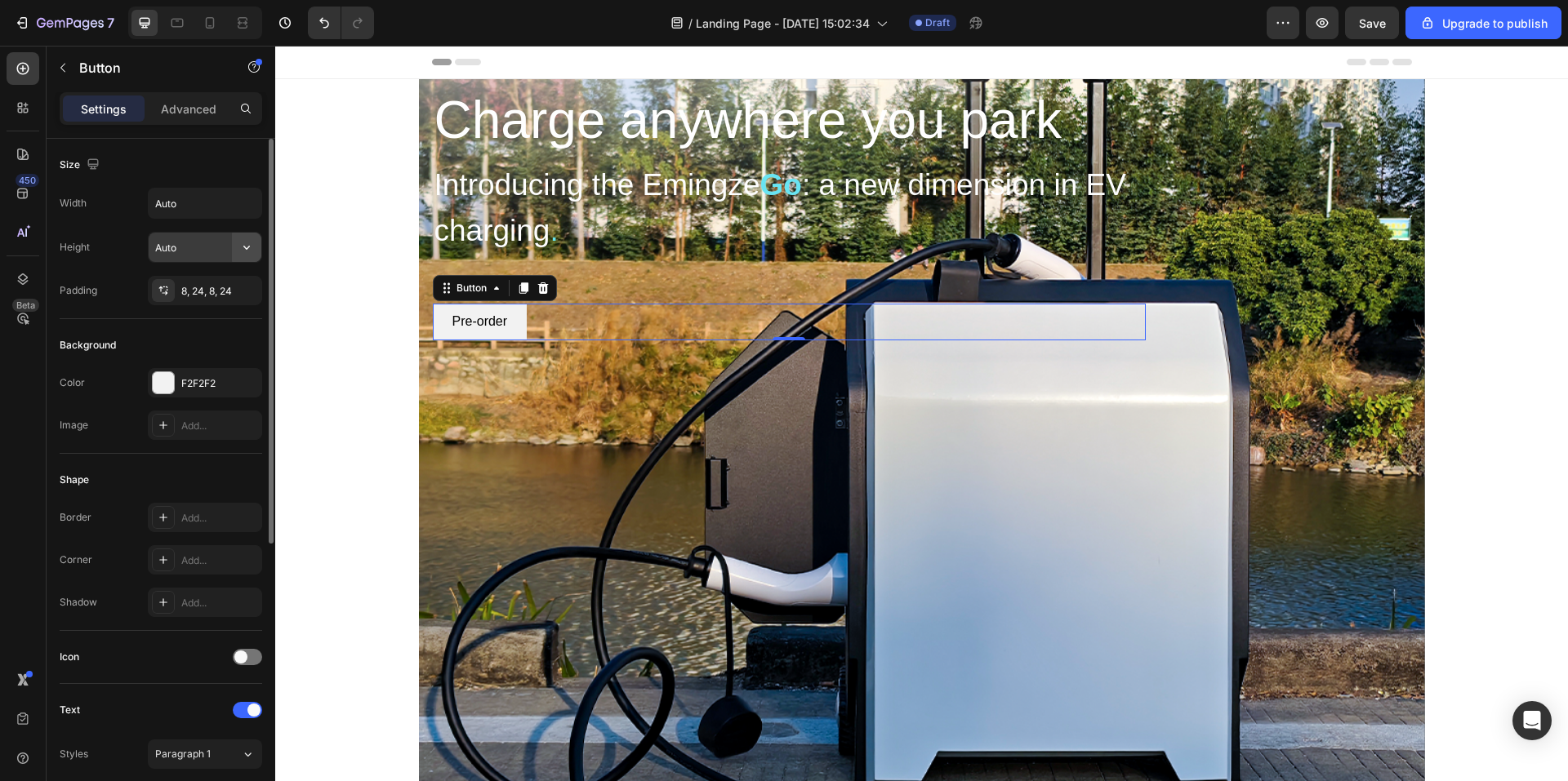
click at [249, 252] on icon "button" at bounding box center [247, 247] width 17 height 17
click at [240, 292] on span "Auto" at bounding box center [237, 289] width 21 height 15
click at [237, 256] on button "button" at bounding box center [247, 247] width 30 height 30
click at [172, 285] on span "Fit content" at bounding box center [179, 289] width 49 height 15
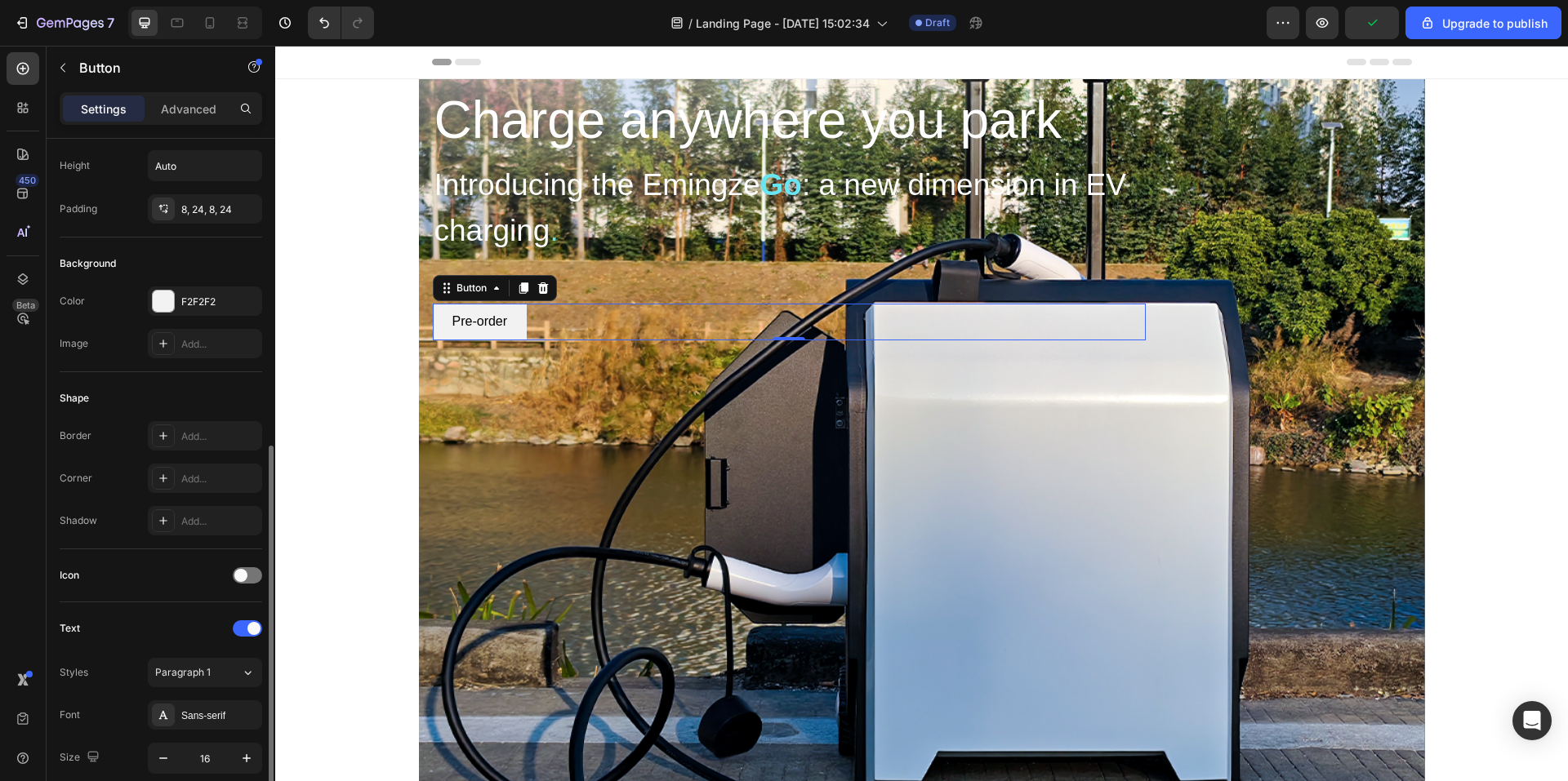
scroll to position [245, 0]
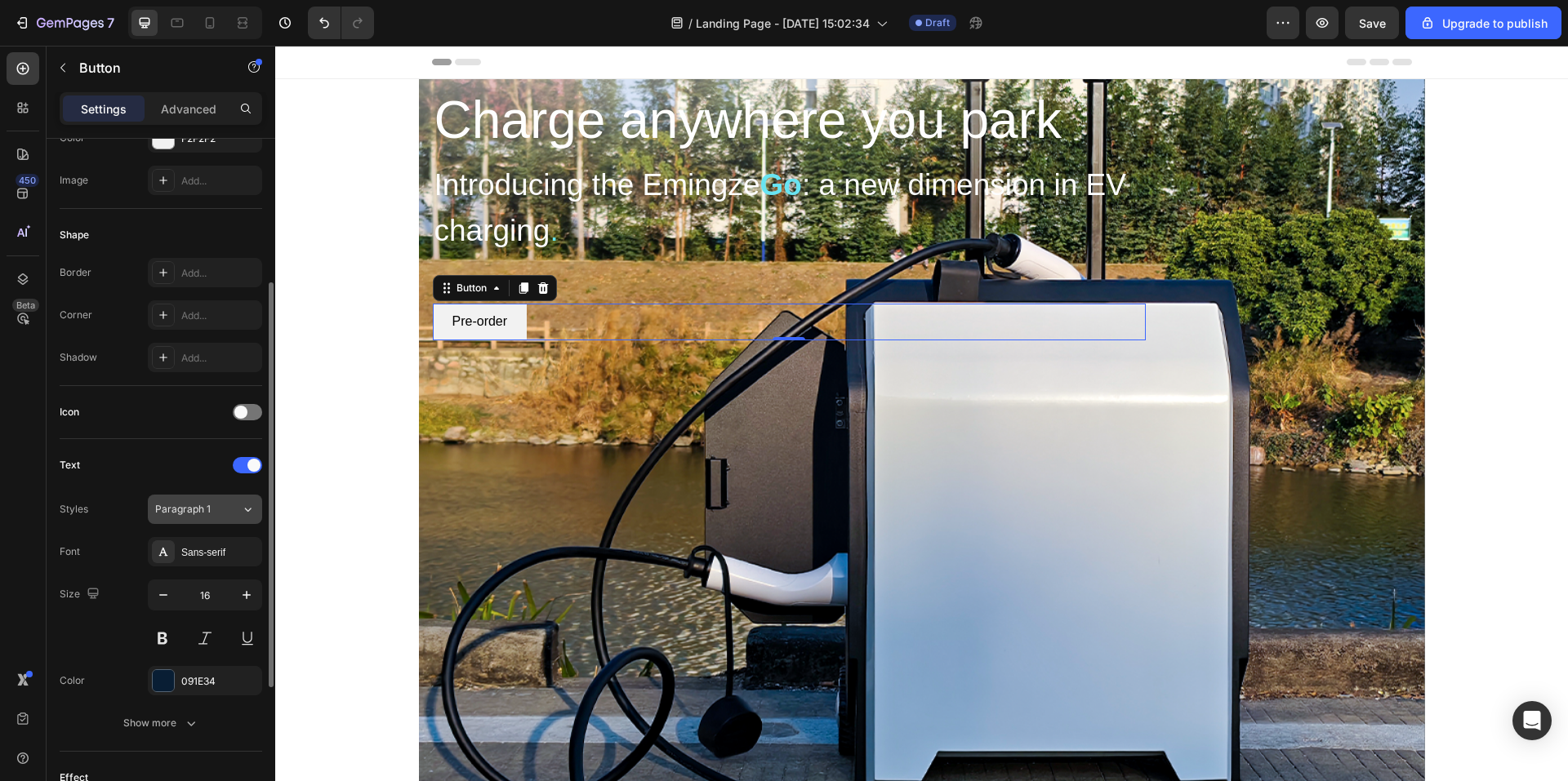
click at [213, 516] on div "Paragraph 1" at bounding box center [188, 509] width 66 height 15
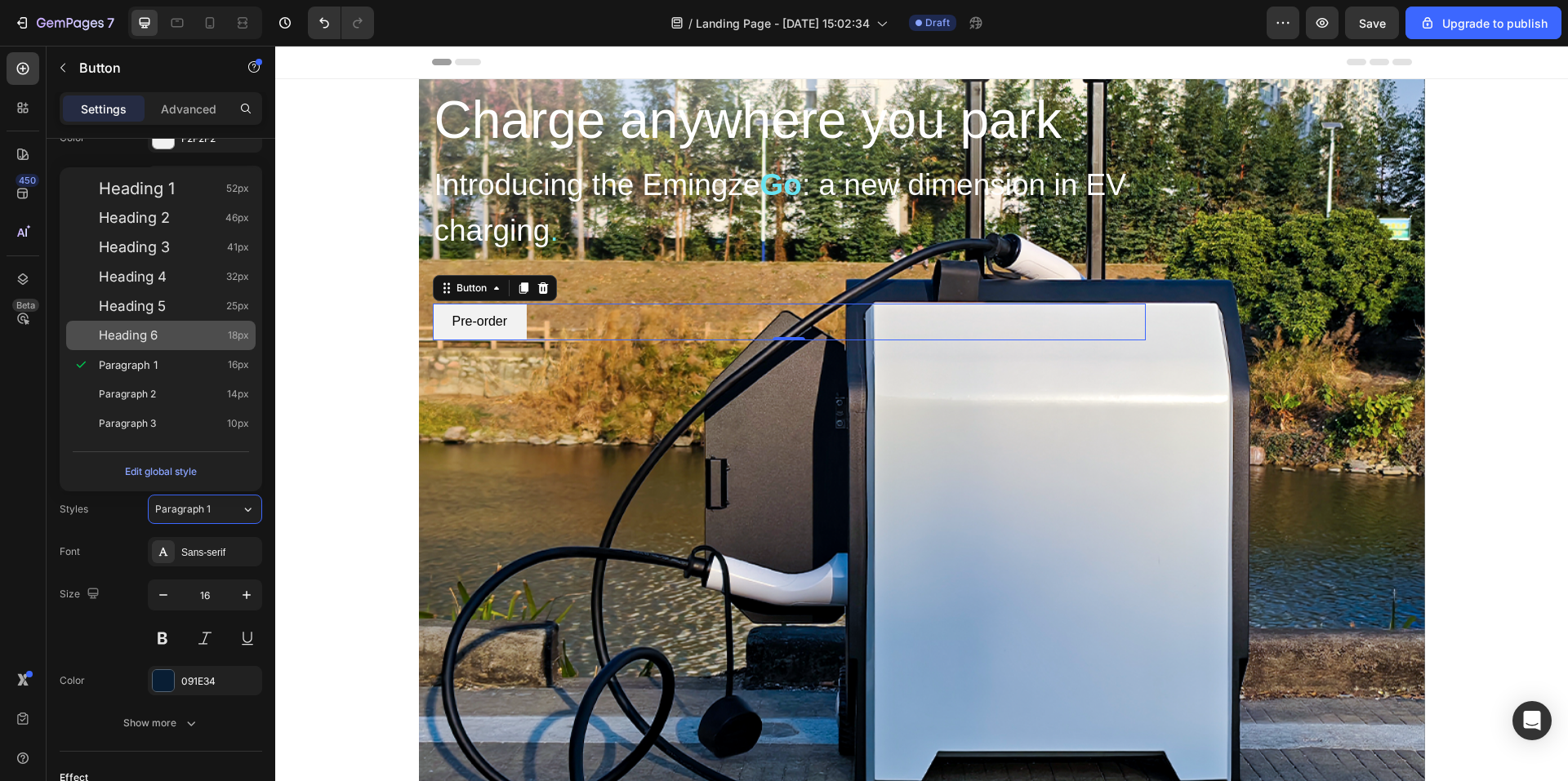
click at [143, 342] on span "Heading 6" at bounding box center [128, 335] width 59 height 17
type input "18"
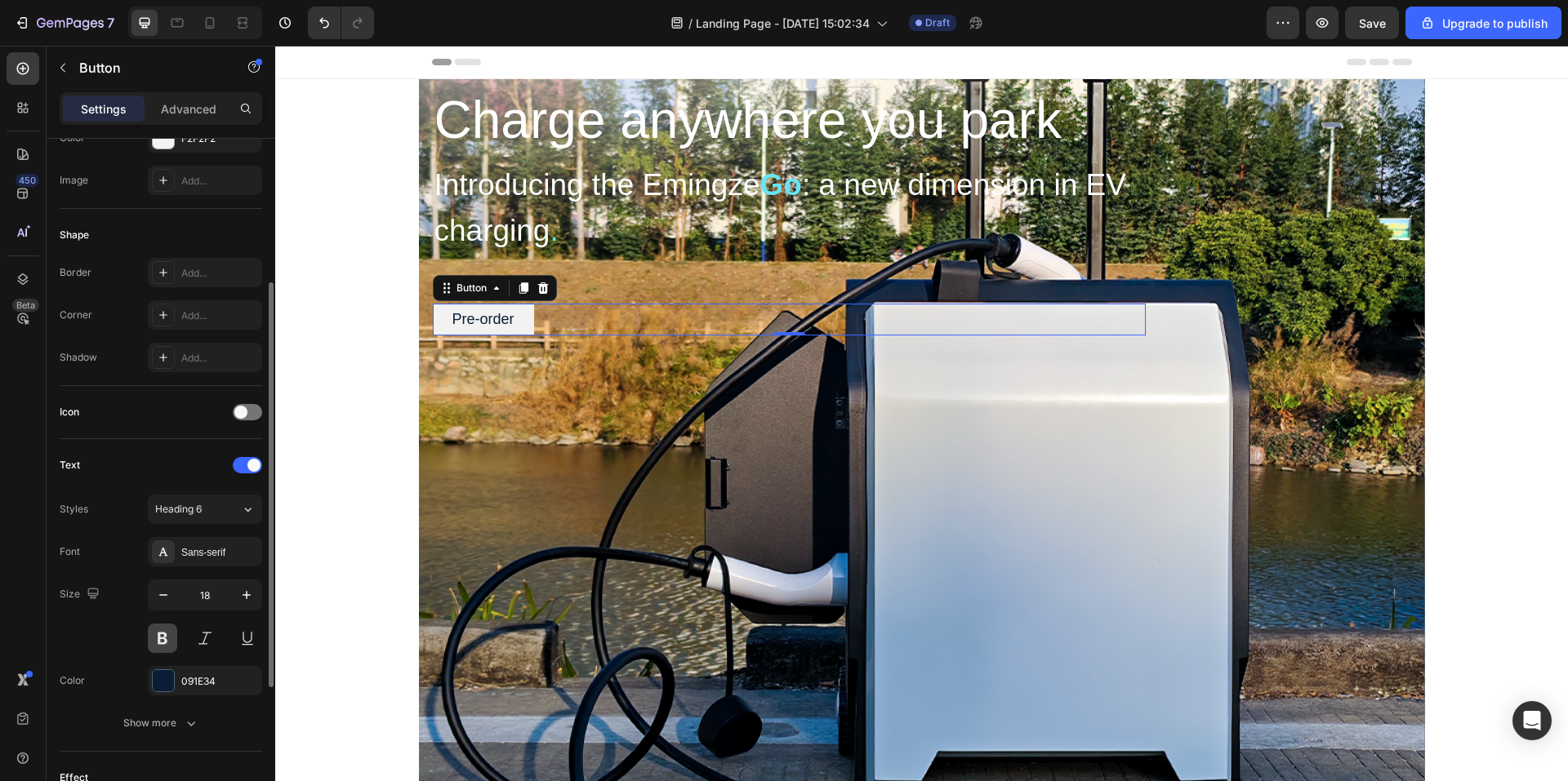
click at [165, 641] on button at bounding box center [163, 638] width 30 height 30
click at [219, 631] on button at bounding box center [205, 638] width 30 height 30
click at [211, 639] on button at bounding box center [205, 638] width 30 height 30
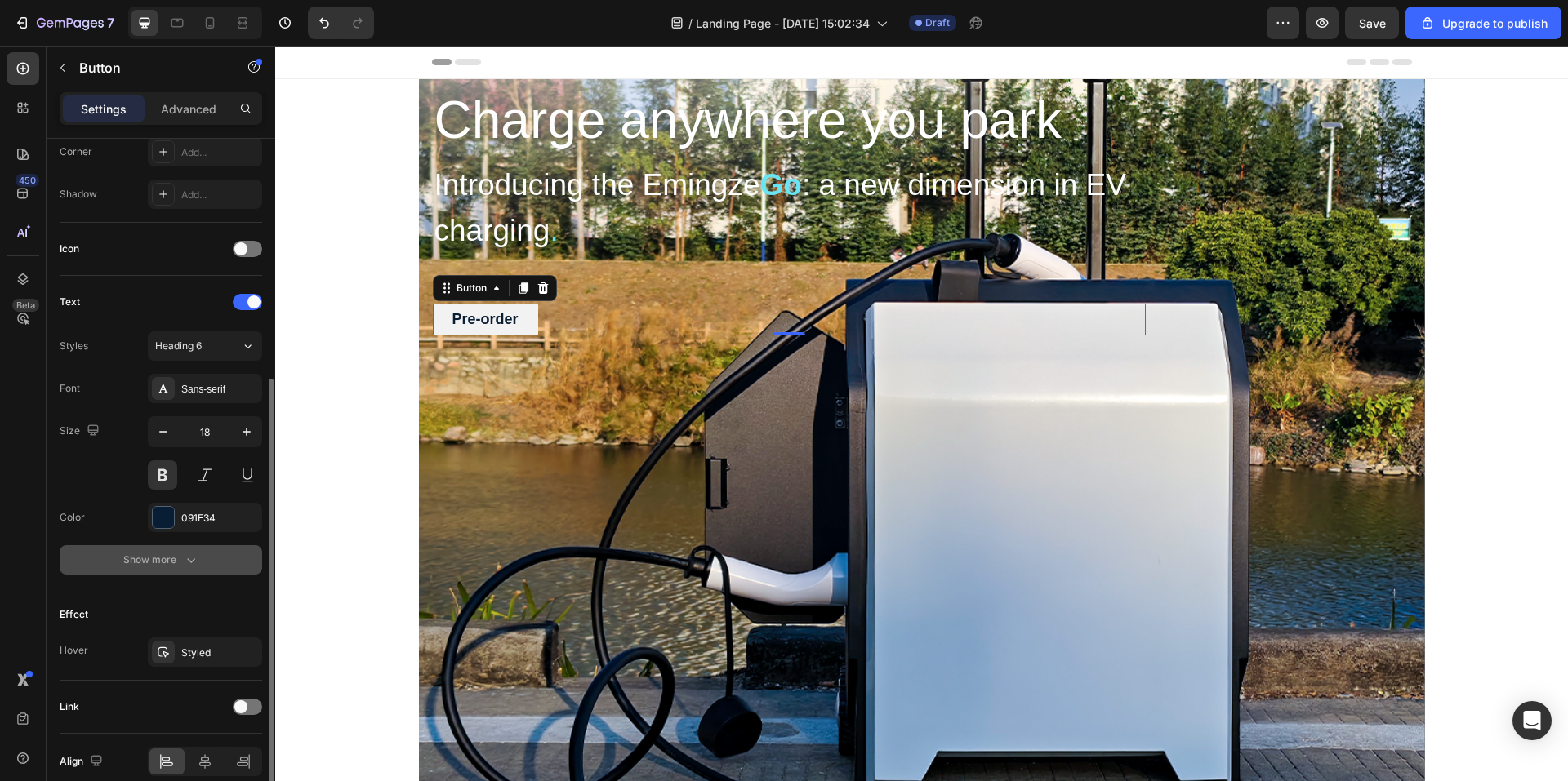
scroll to position [481, 0]
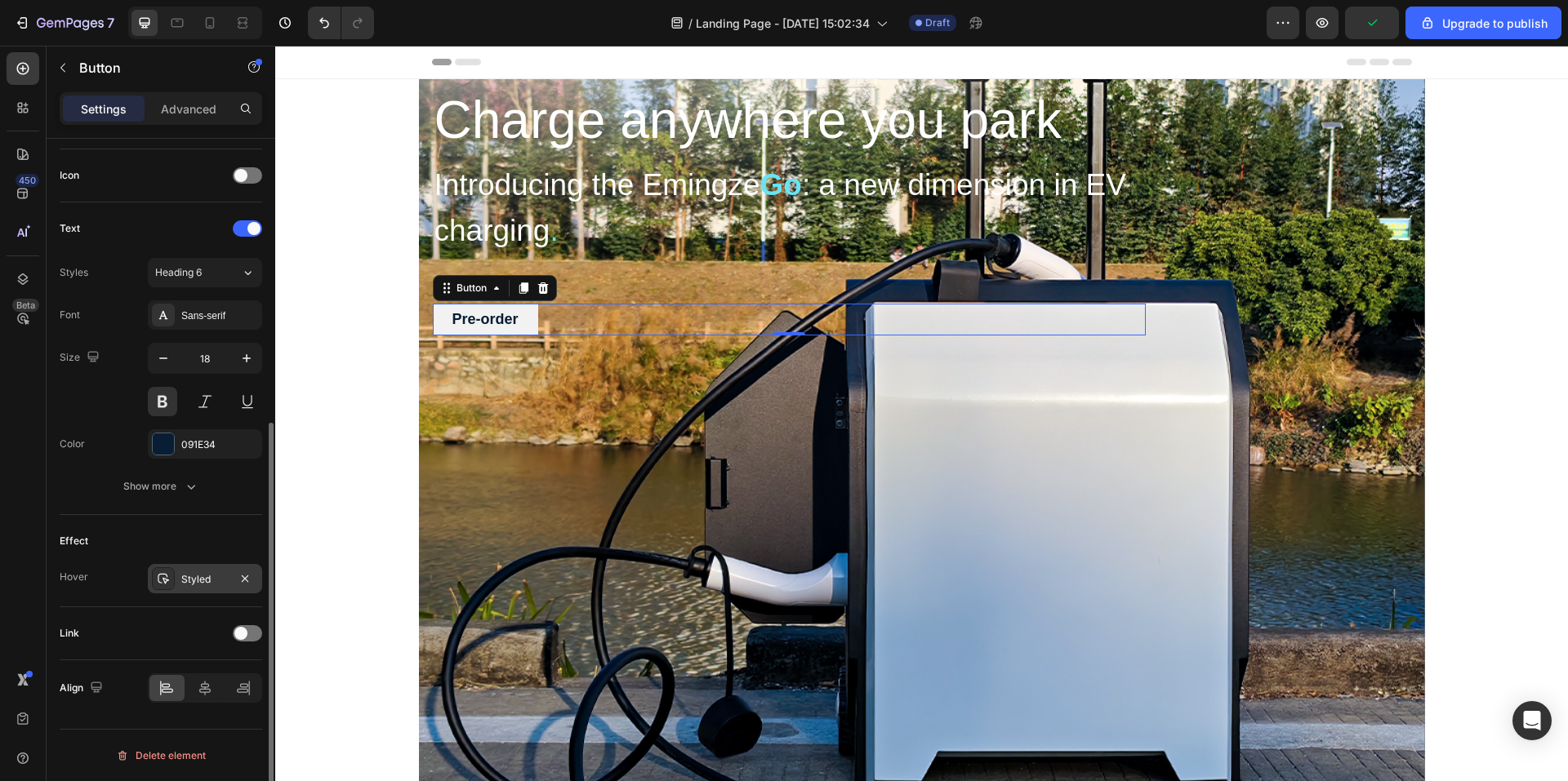
click at [206, 587] on div "Styled" at bounding box center [205, 579] width 114 height 30
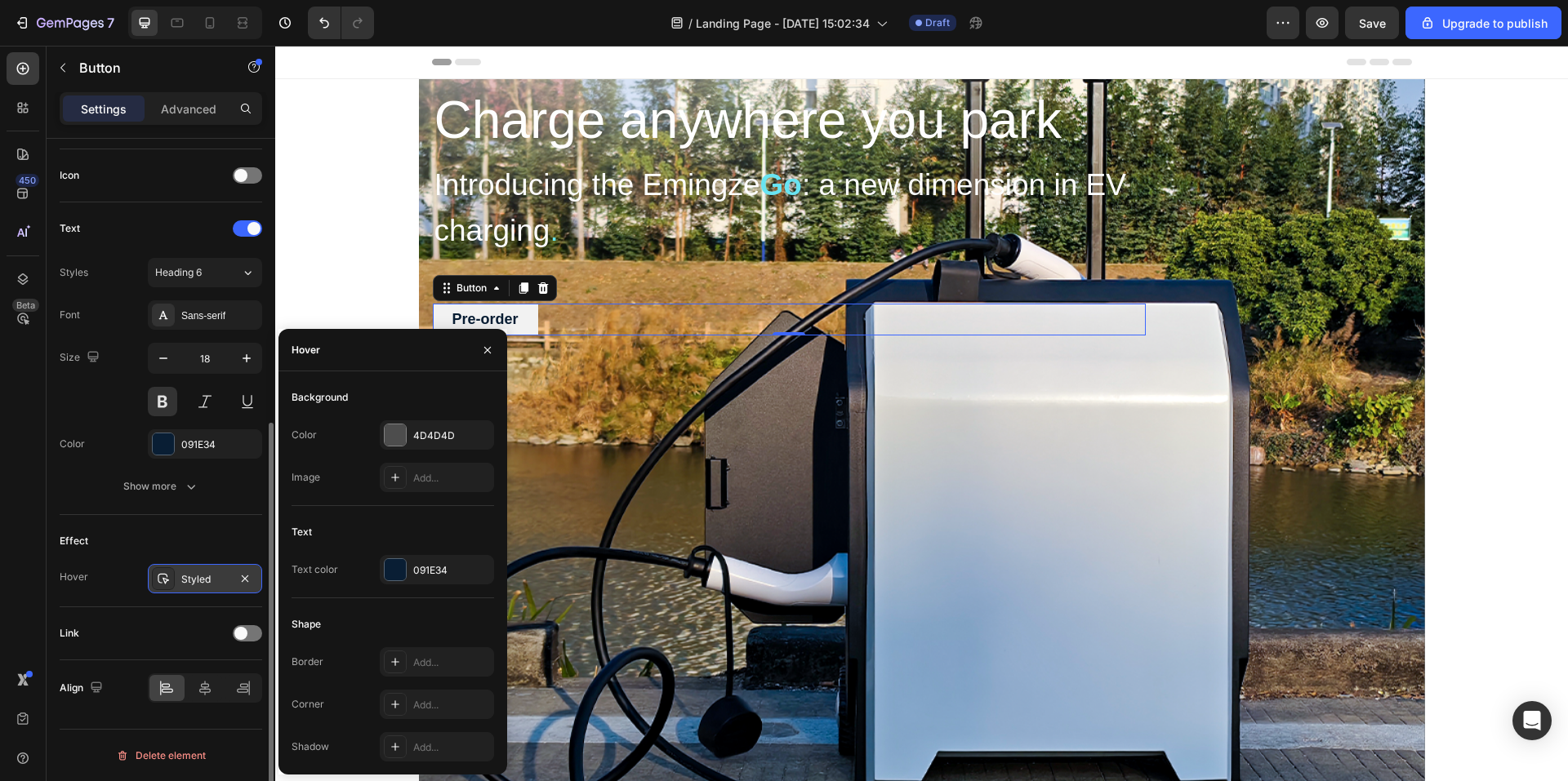
drag, startPoint x: 201, startPoint y: 583, endPoint x: 199, endPoint y: 592, distance: 9.2
click at [200, 588] on div "Styled" at bounding box center [205, 579] width 114 height 30
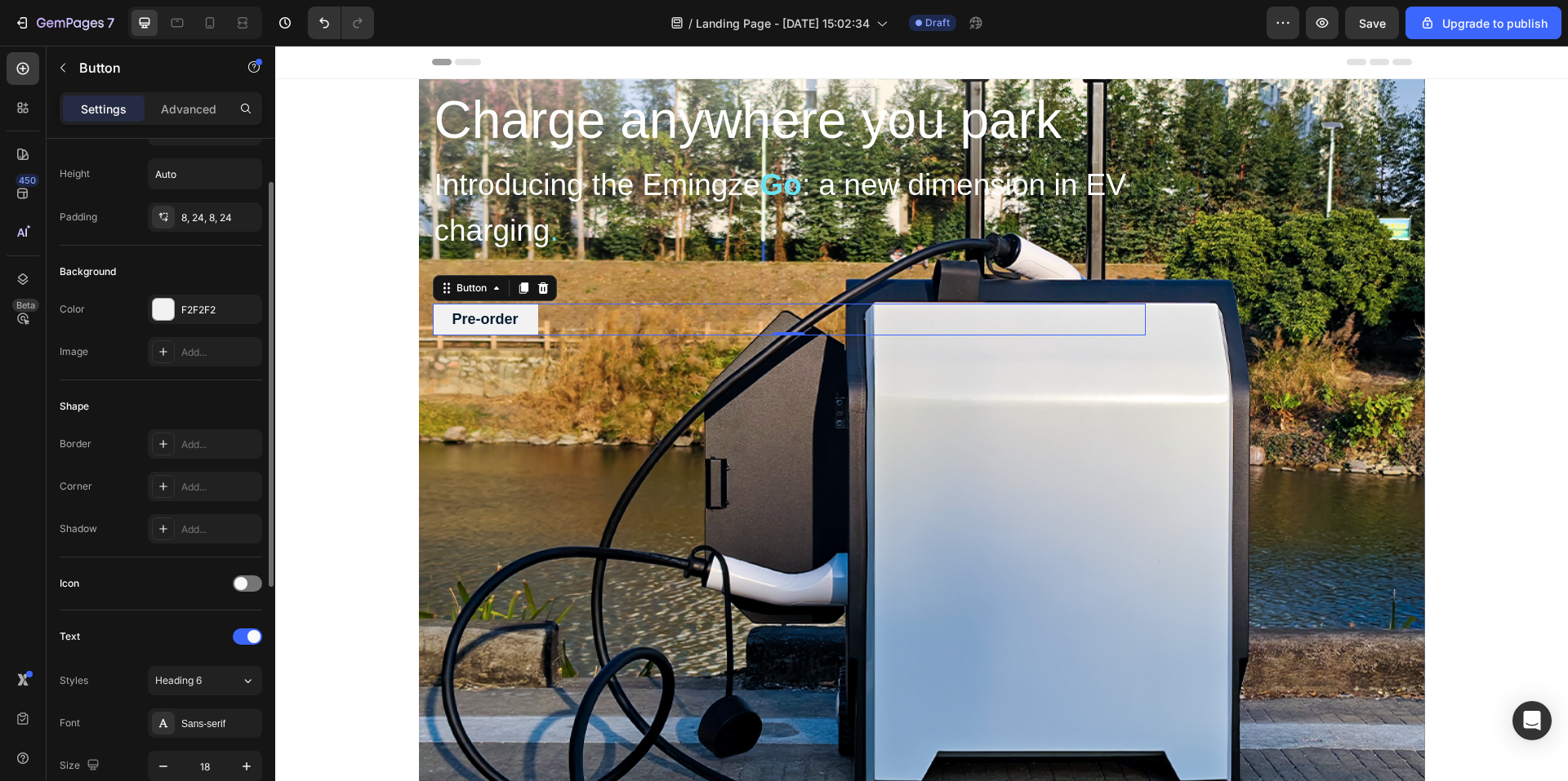
scroll to position [0, 0]
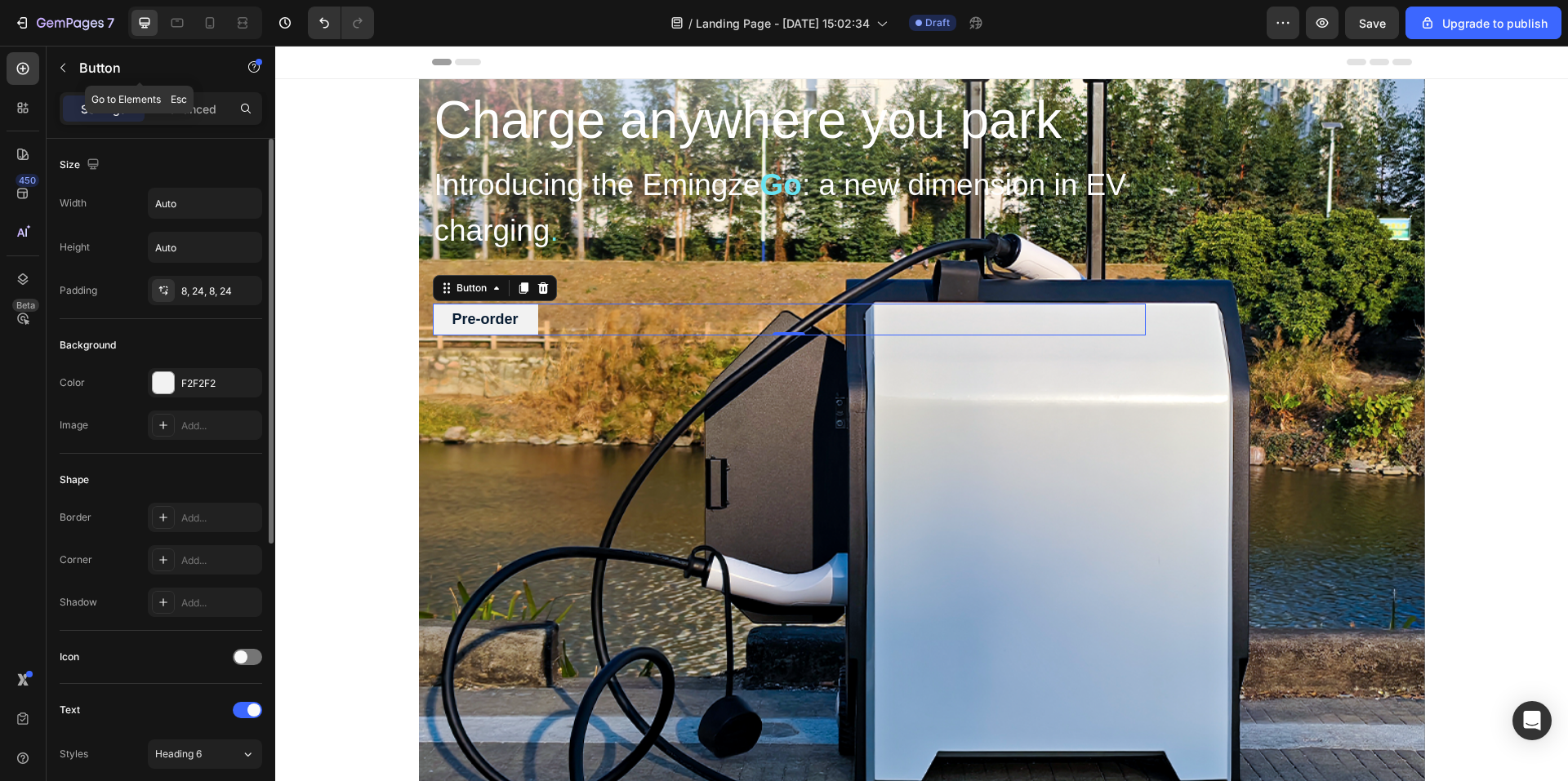
click at [57, 60] on button "button" at bounding box center [63, 68] width 26 height 26
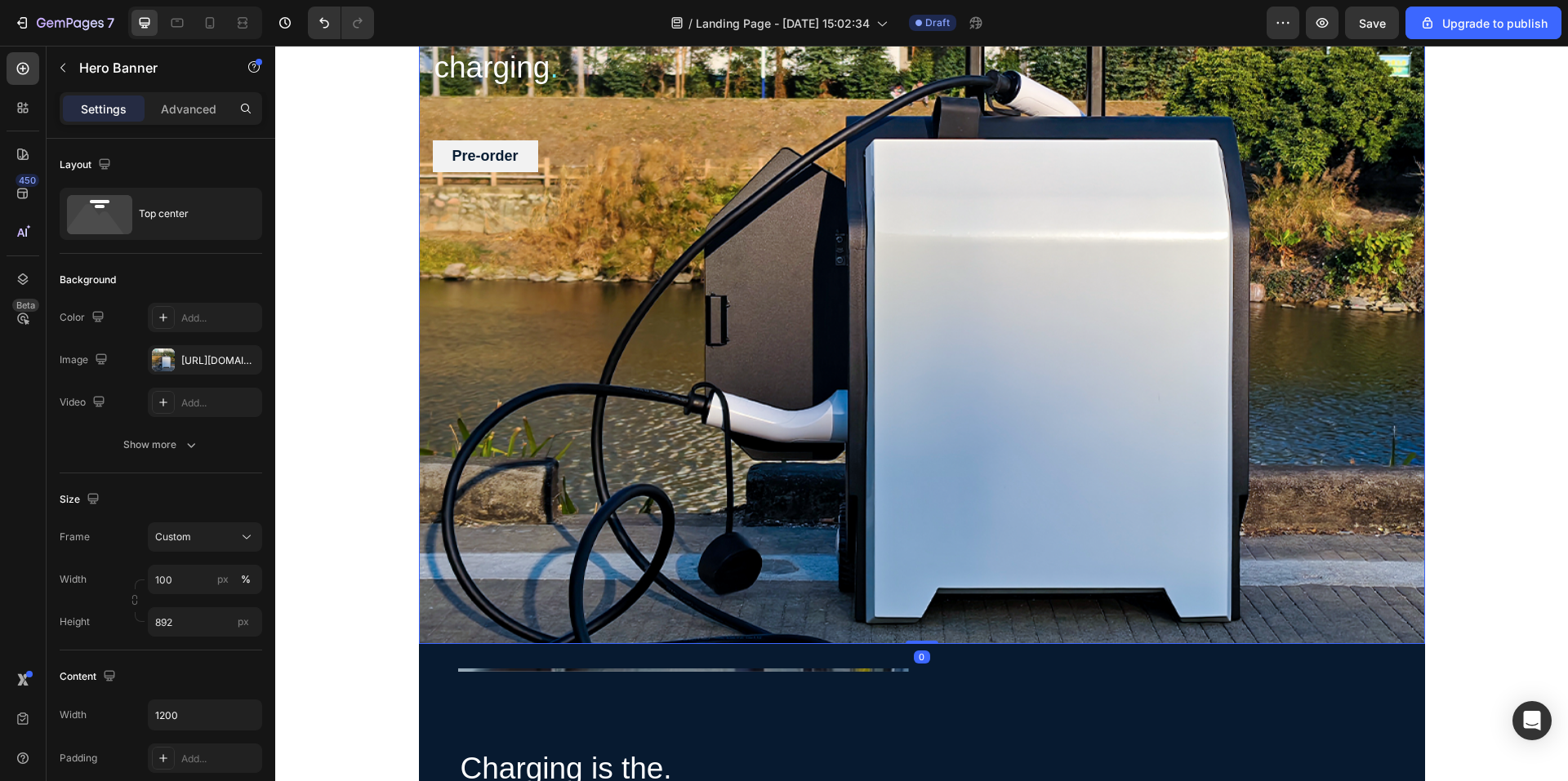
click at [893, 468] on div "Overlay" at bounding box center [922, 279] width 1006 height 728
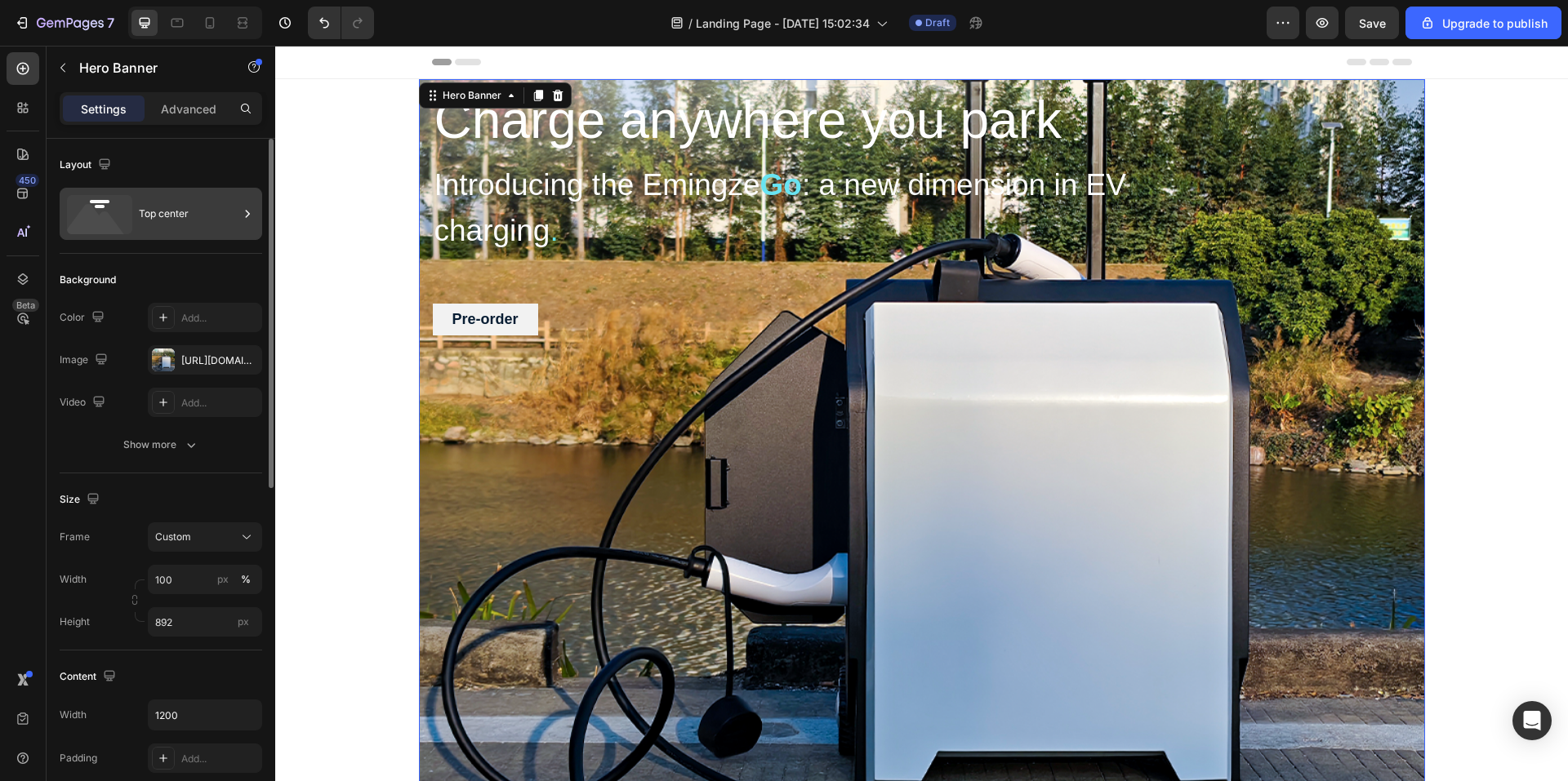
click at [175, 214] on div "Top center" at bounding box center [188, 213] width 99 height 37
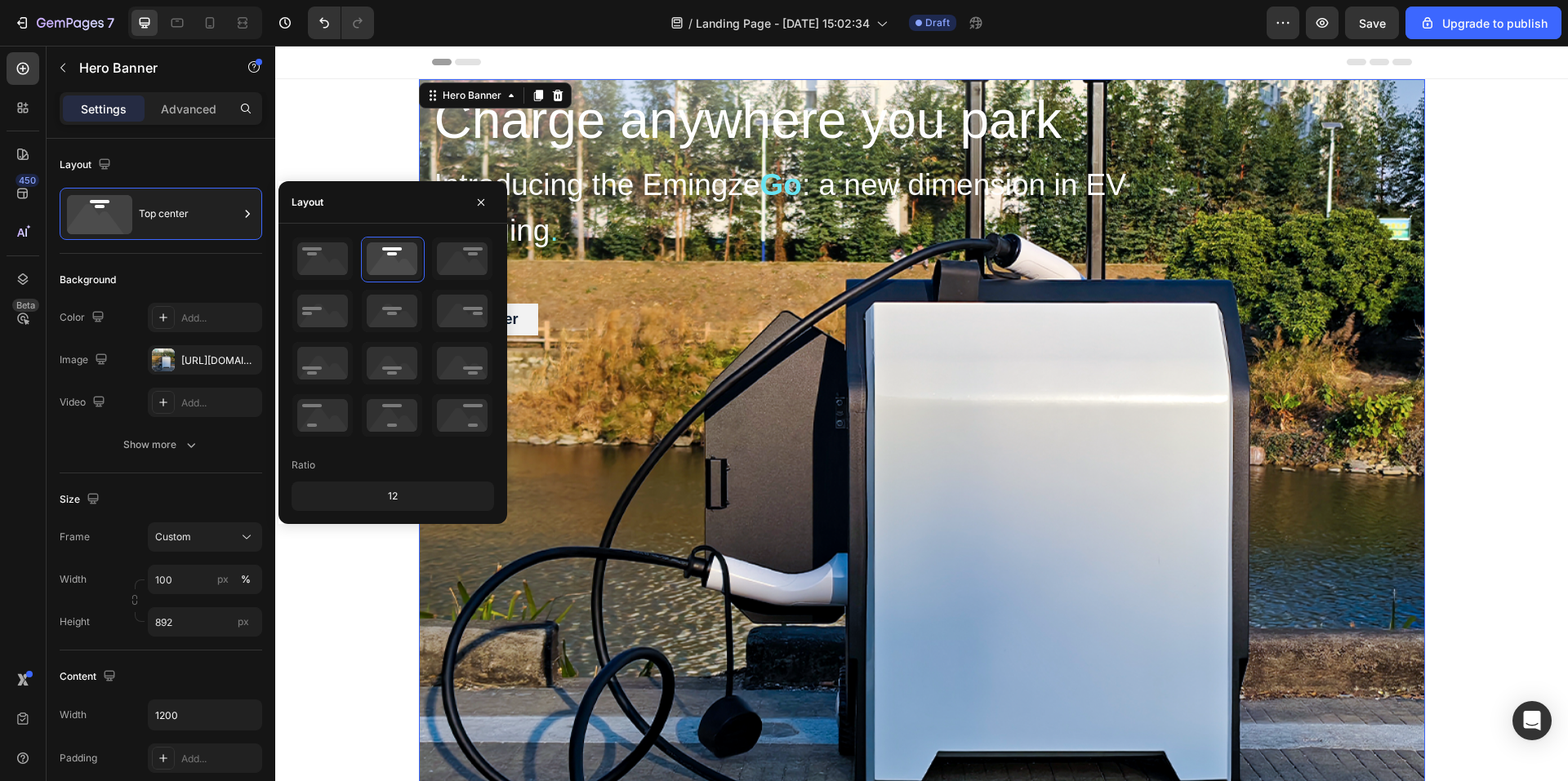
click at [674, 505] on div "Overlay" at bounding box center [922, 443] width 1006 height 728
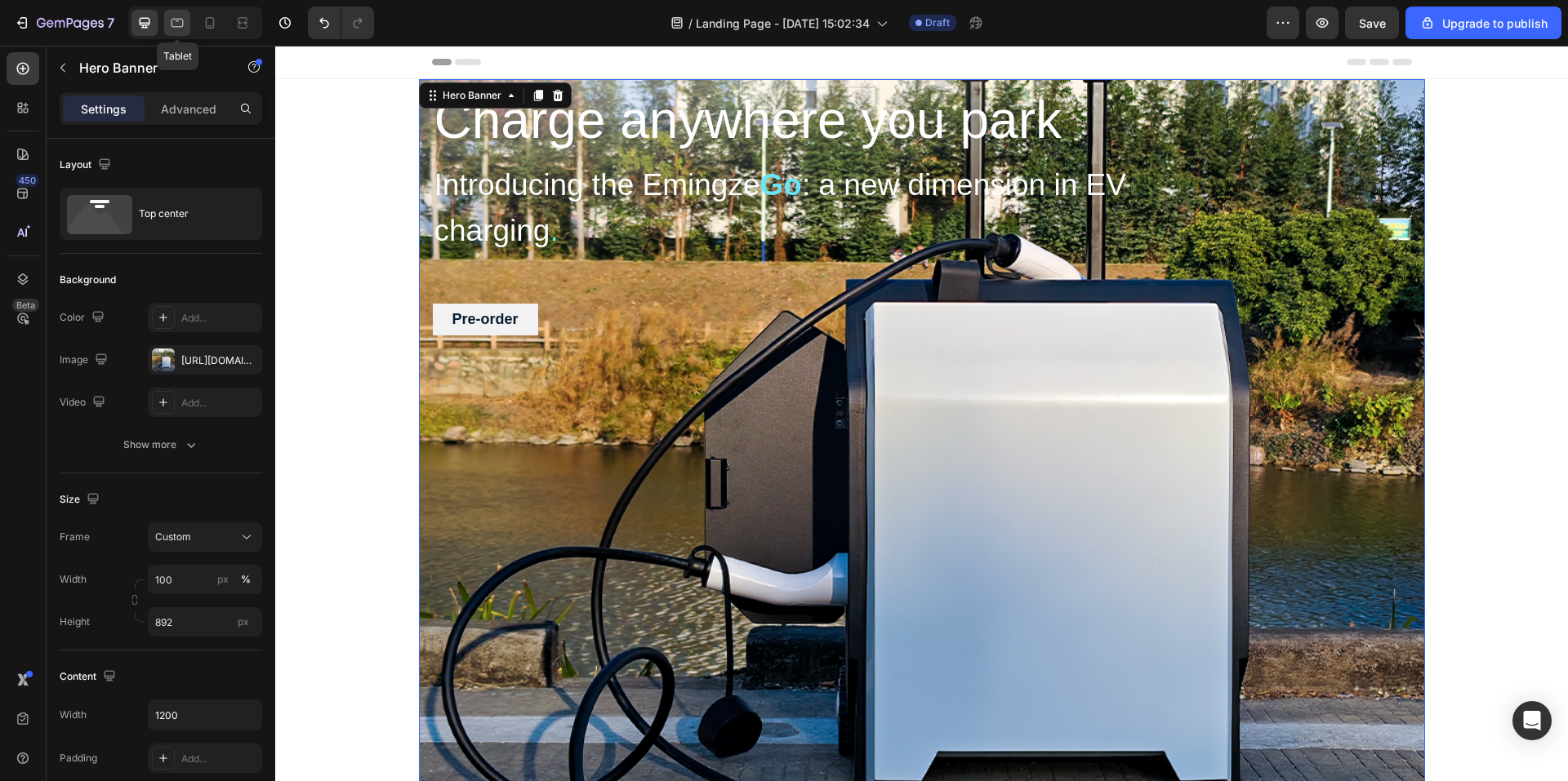
click at [170, 25] on icon at bounding box center [177, 23] width 17 height 17
type input "500"
type input "100%"
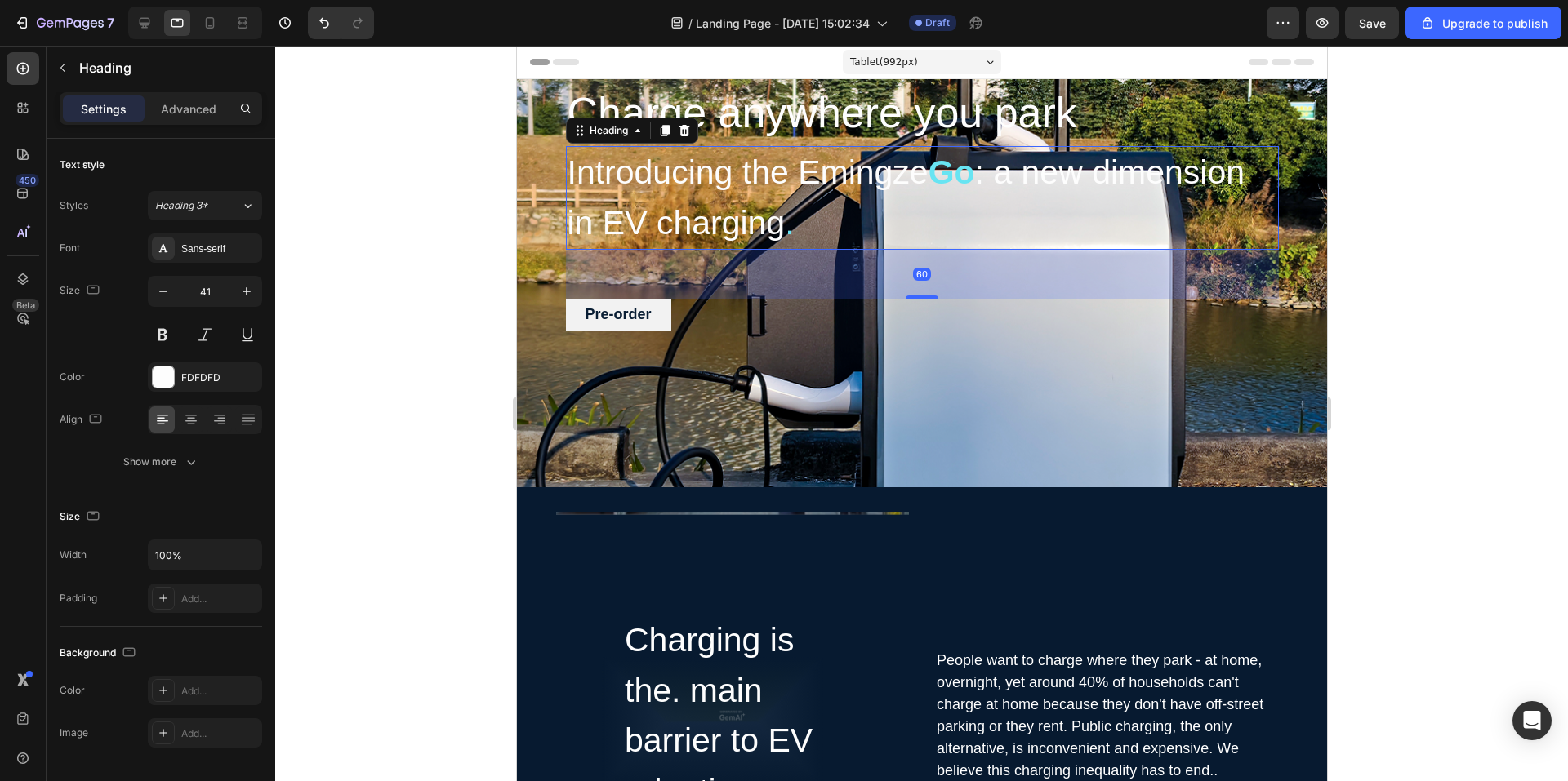
click at [722, 249] on h2 "Introducing the Emingze Go : a new dimension in EV charging ." at bounding box center [922, 198] width 713 height 104
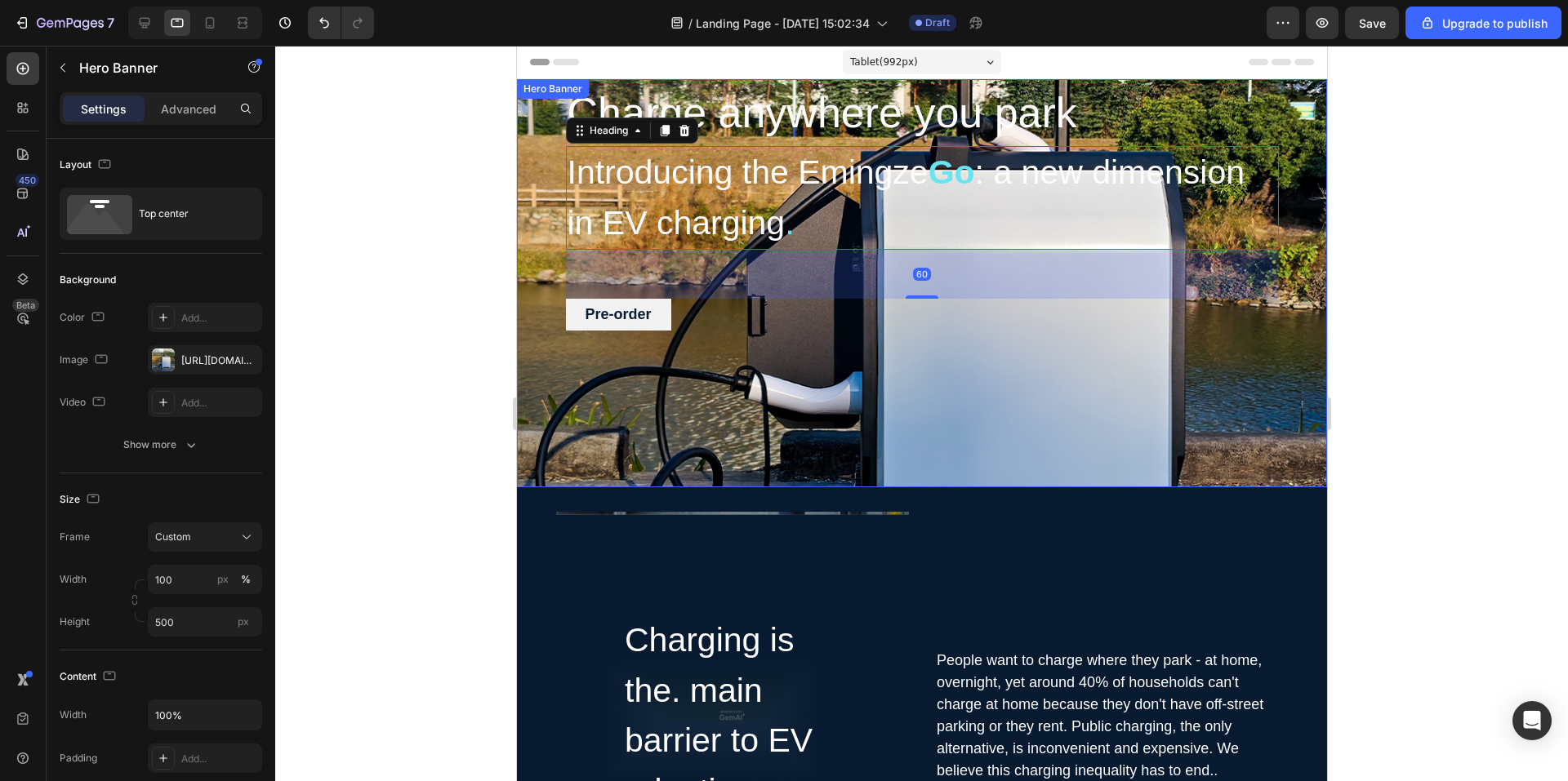
click at [763, 409] on div "Overlay" at bounding box center [922, 283] width 810 height 408
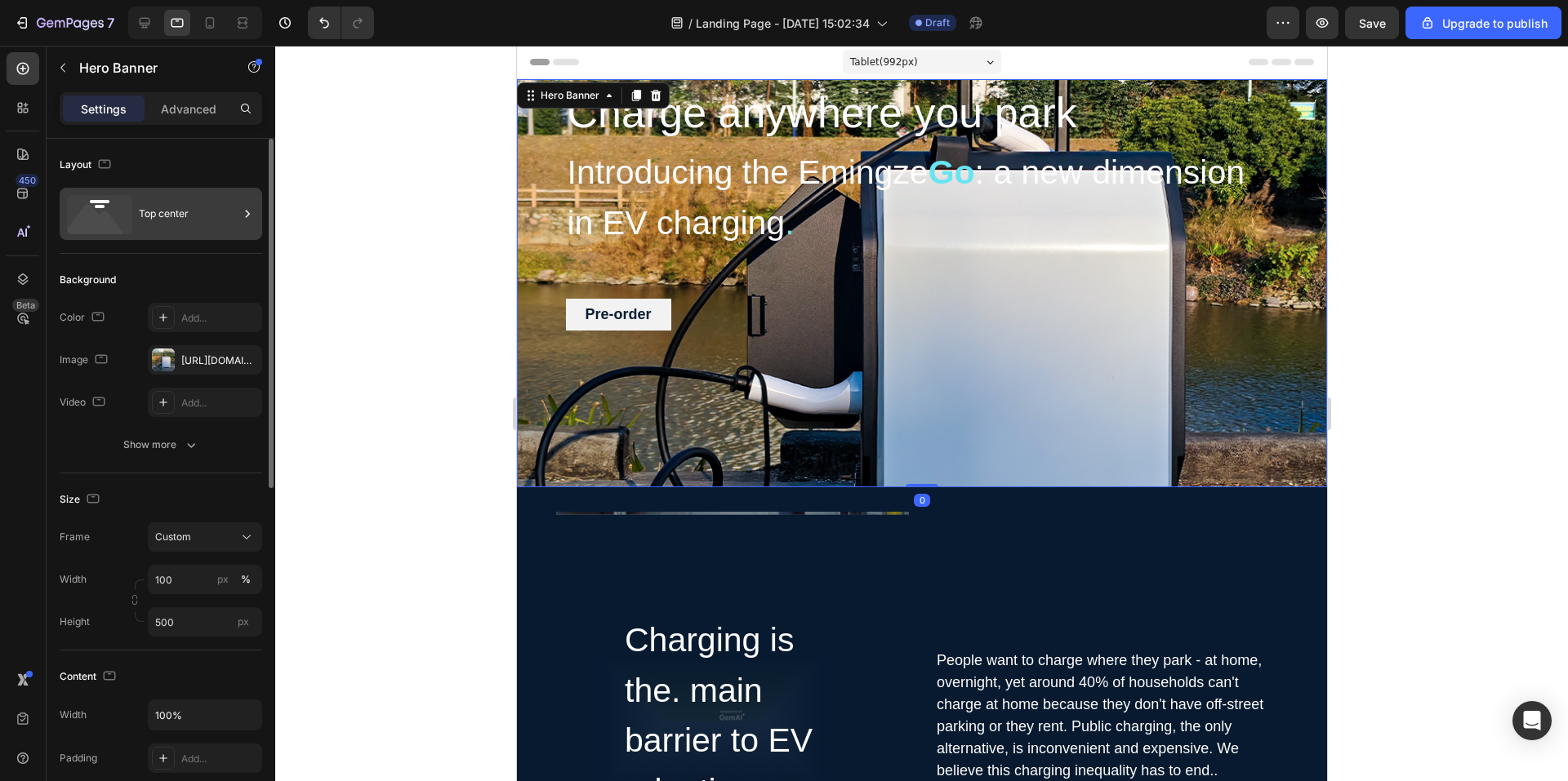
click at [157, 215] on div "Top center" at bounding box center [188, 213] width 99 height 37
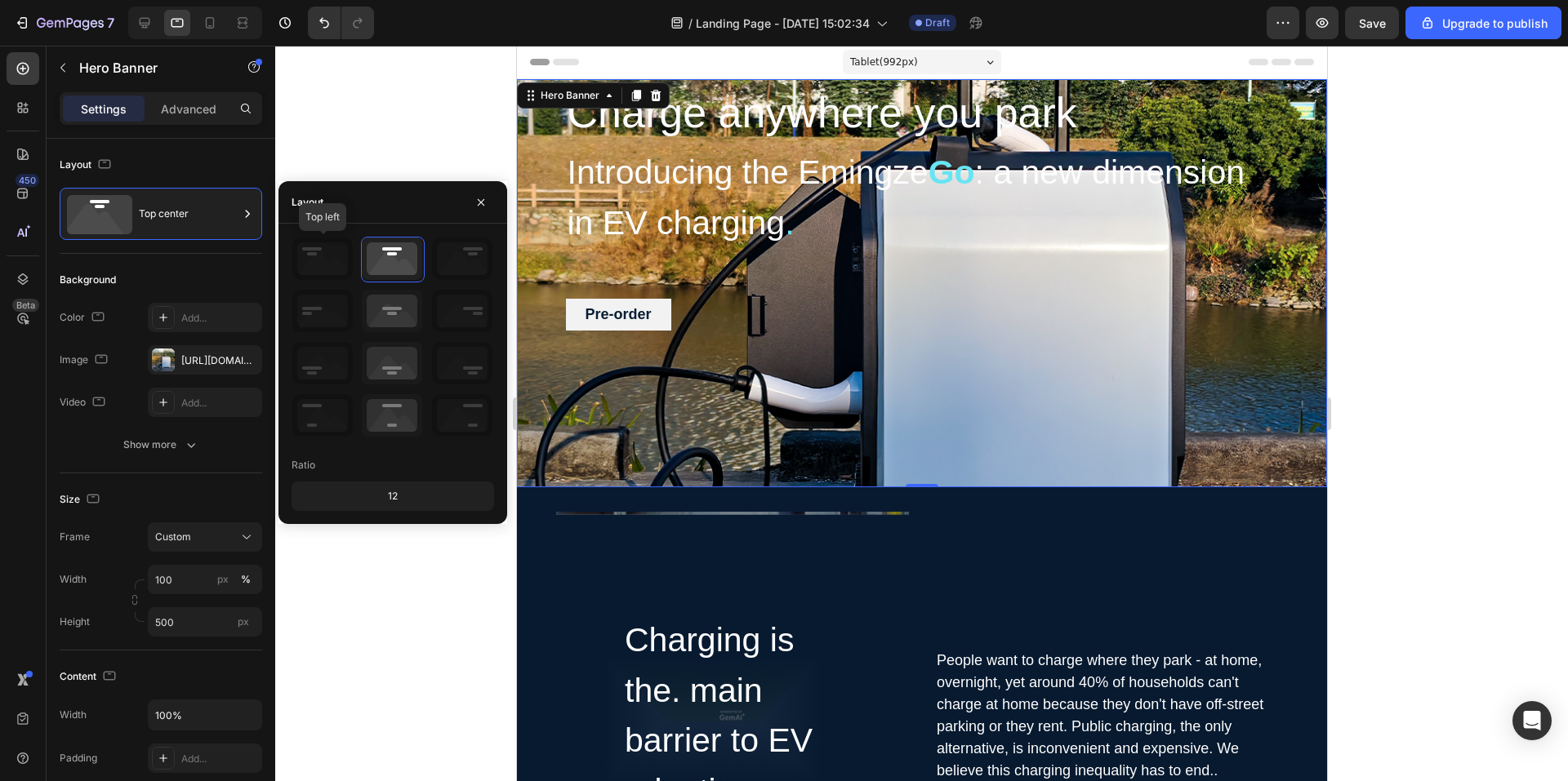
click at [308, 260] on icon at bounding box center [322, 259] width 60 height 43
click at [312, 259] on icon at bounding box center [322, 259] width 60 height 43
click at [388, 309] on icon at bounding box center [391, 311] width 60 height 43
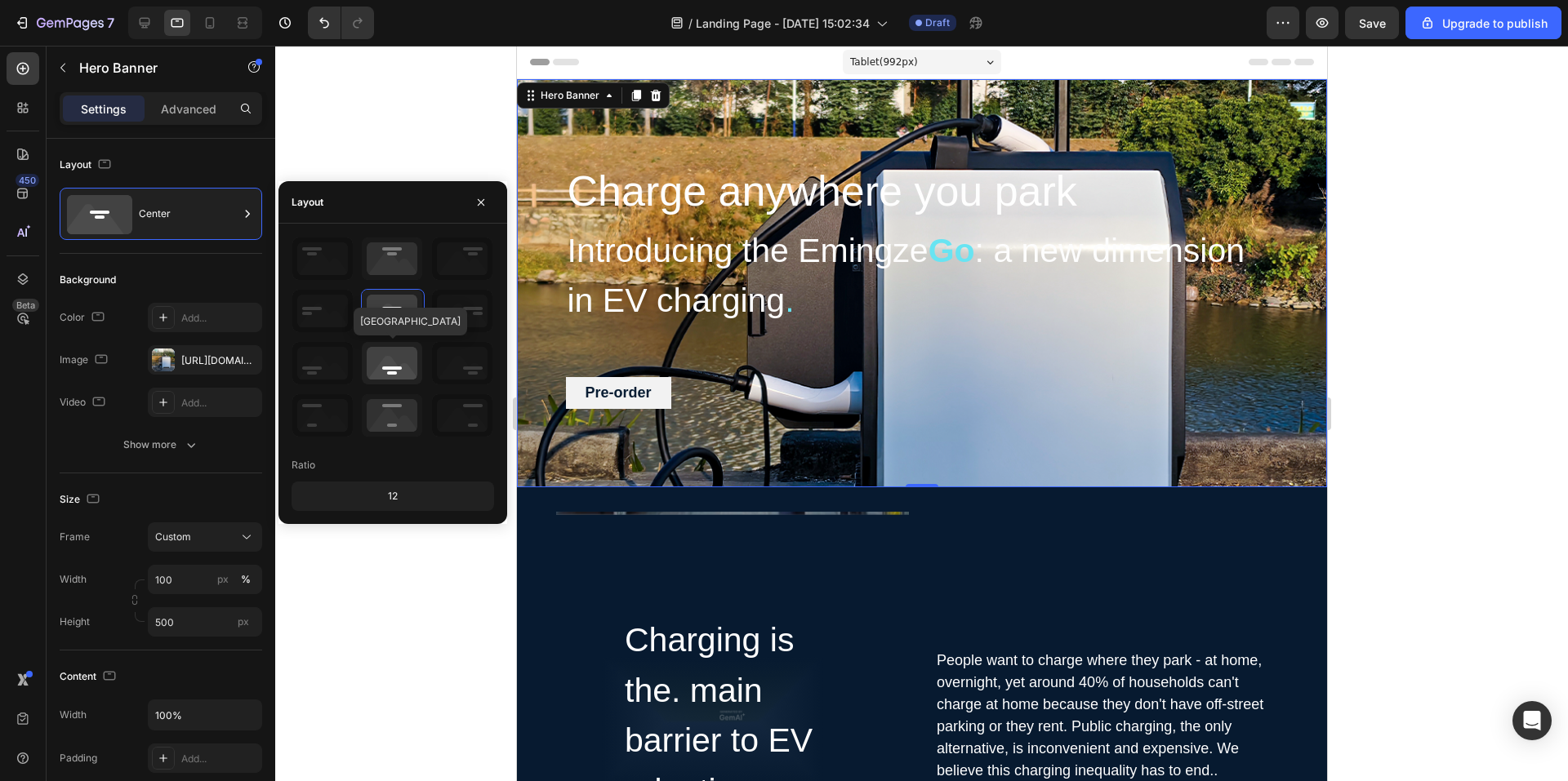
click at [404, 375] on icon at bounding box center [391, 363] width 60 height 43
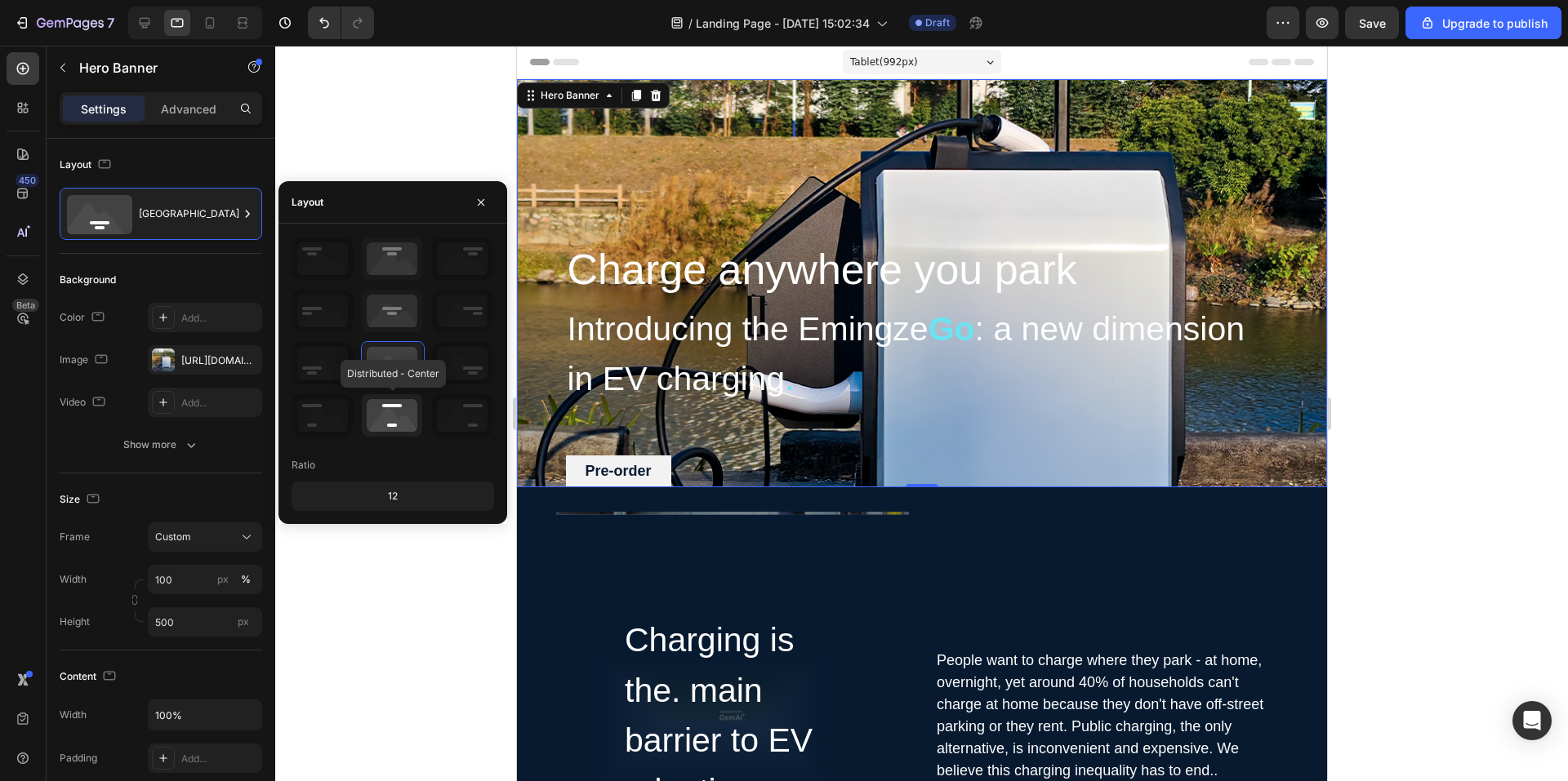
click at [398, 401] on icon at bounding box center [391, 415] width 60 height 43
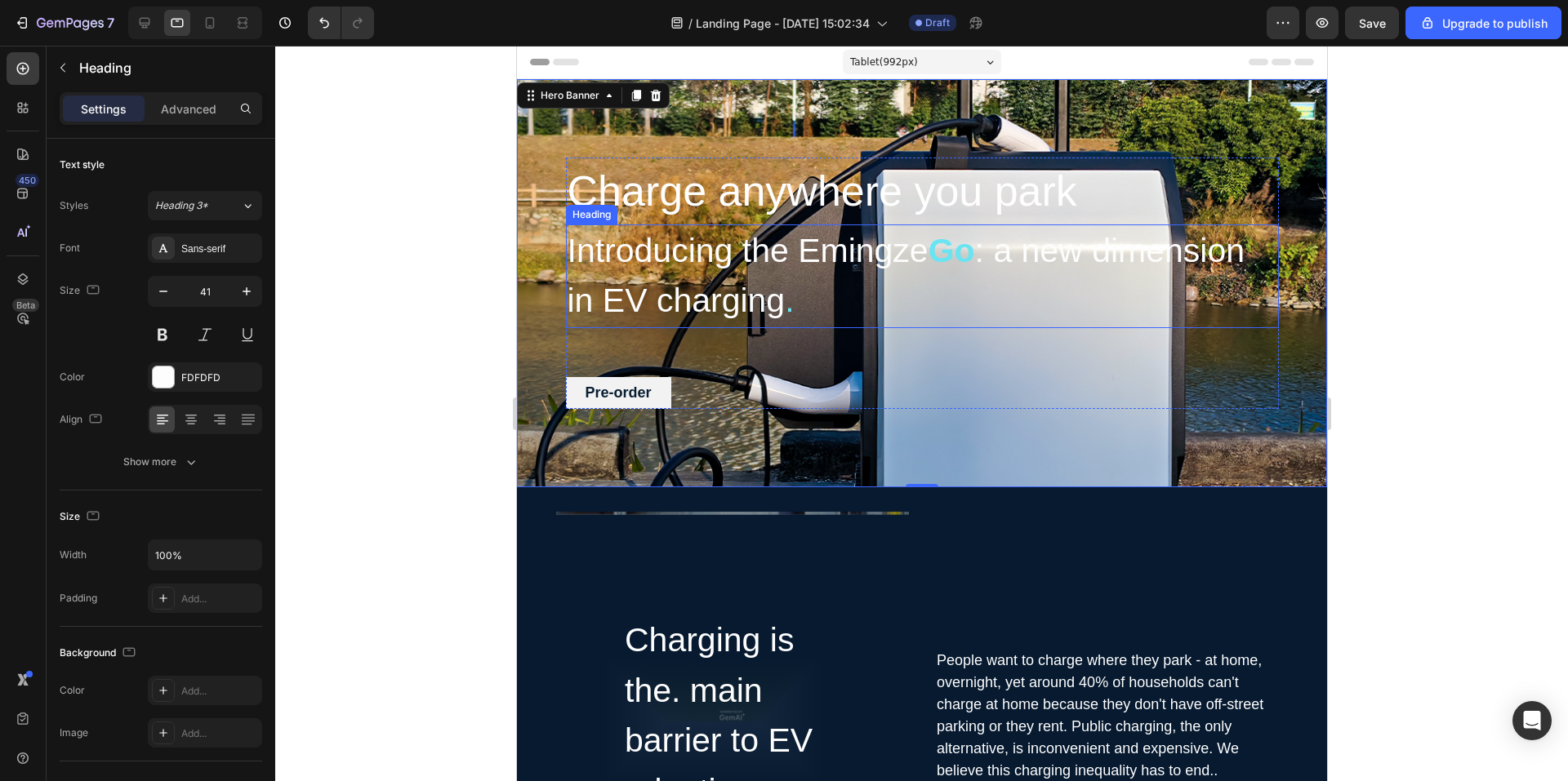
click at [756, 260] on span "Introducing the Emingze" at bounding box center [747, 250] width 361 height 37
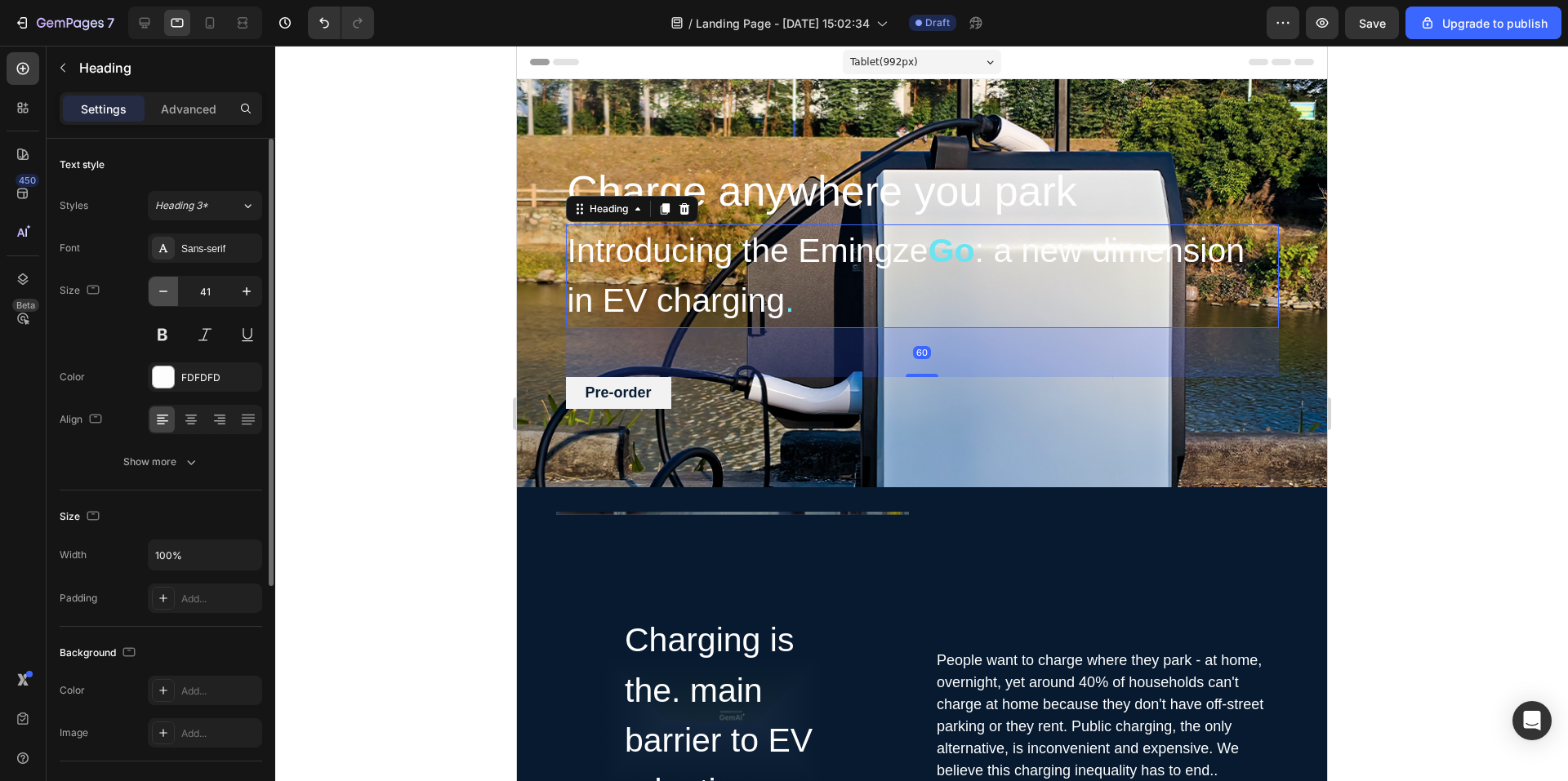
click at [166, 299] on icon "button" at bounding box center [163, 291] width 17 height 17
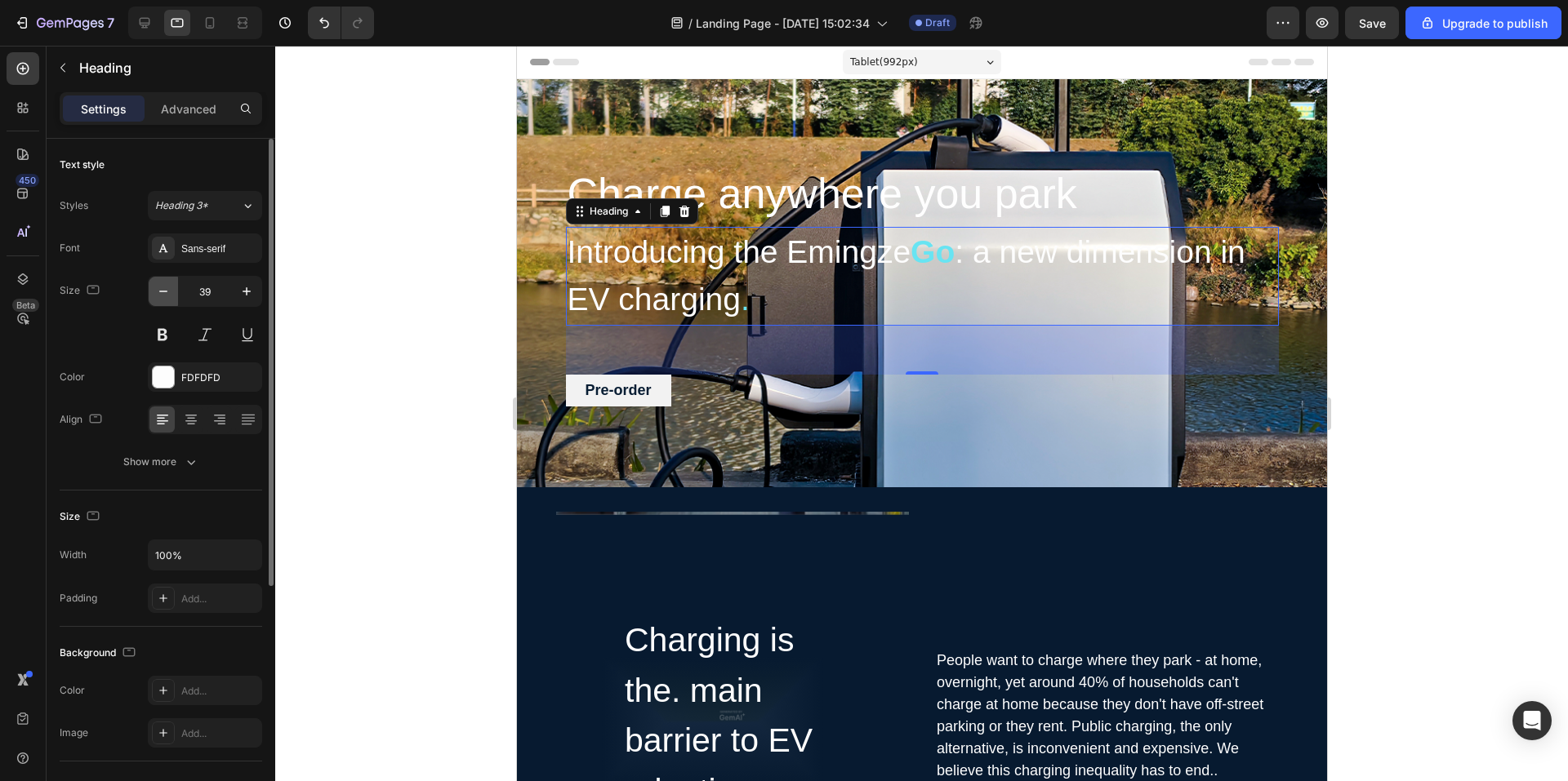
click at [166, 297] on icon "button" at bounding box center [163, 291] width 17 height 17
type input "38"
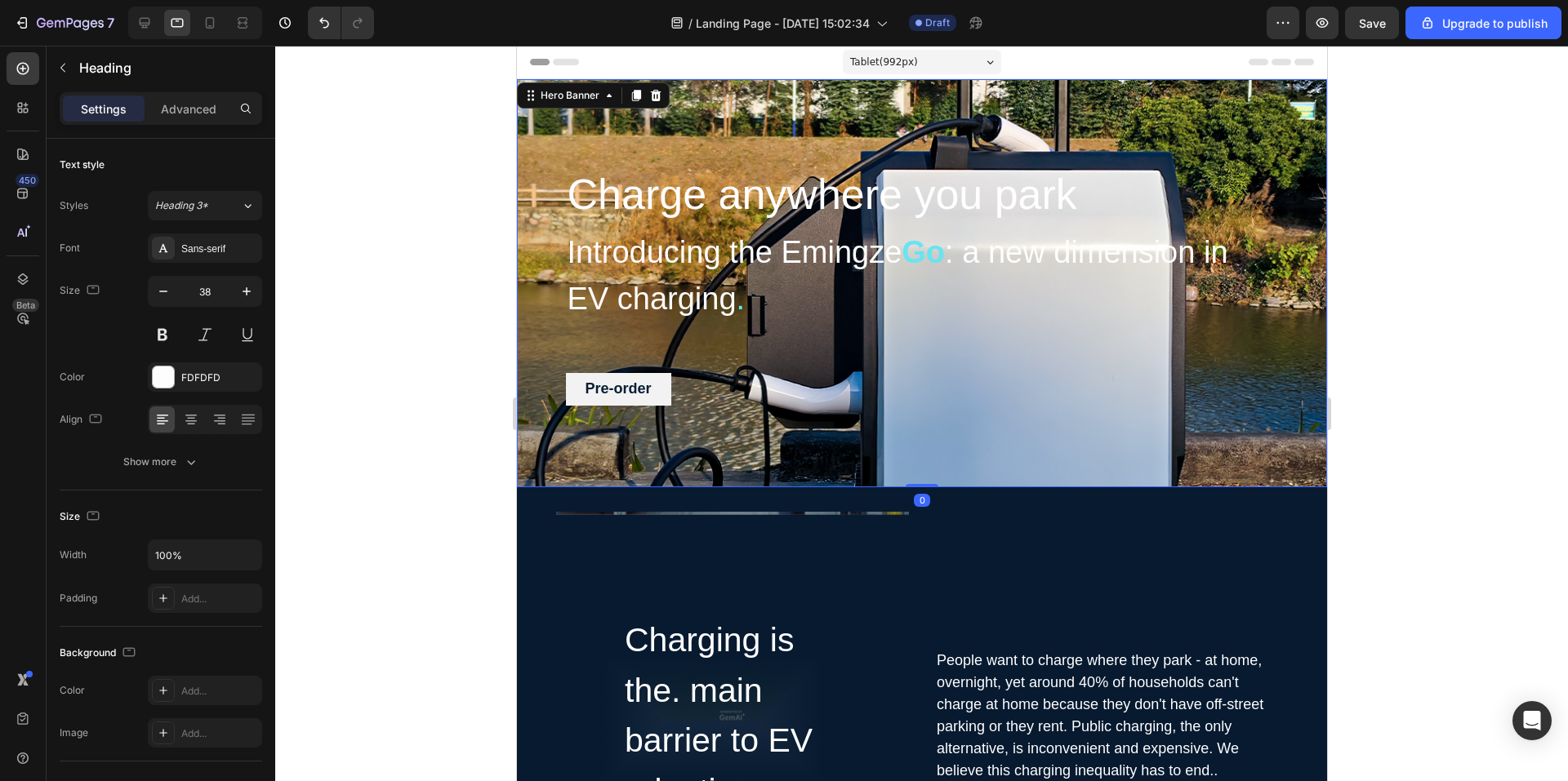
click at [599, 108] on div "Charge anywhere you park Heading Introducing the Emingze Go : a new dimension i…" at bounding box center [922, 283] width 810 height 408
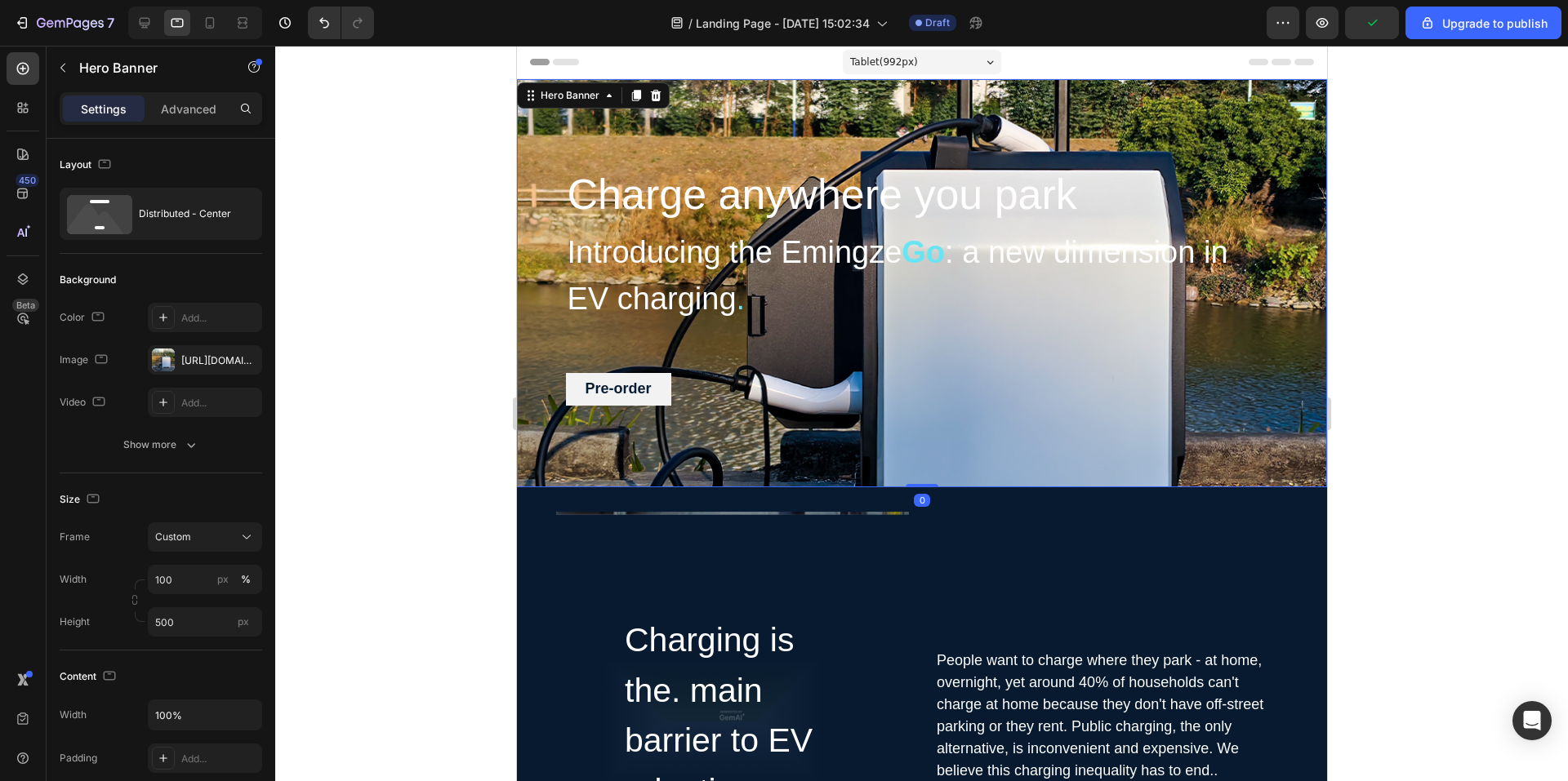
click at [612, 140] on div "Charge anywhere you park Heading Introducing the Emingze Go : a new dimension i…" at bounding box center [922, 283] width 810 height 408
click at [635, 153] on div "Charge anywhere you park Heading Introducing the Emingze Go : a new dimension i…" at bounding box center [922, 283] width 810 height 408
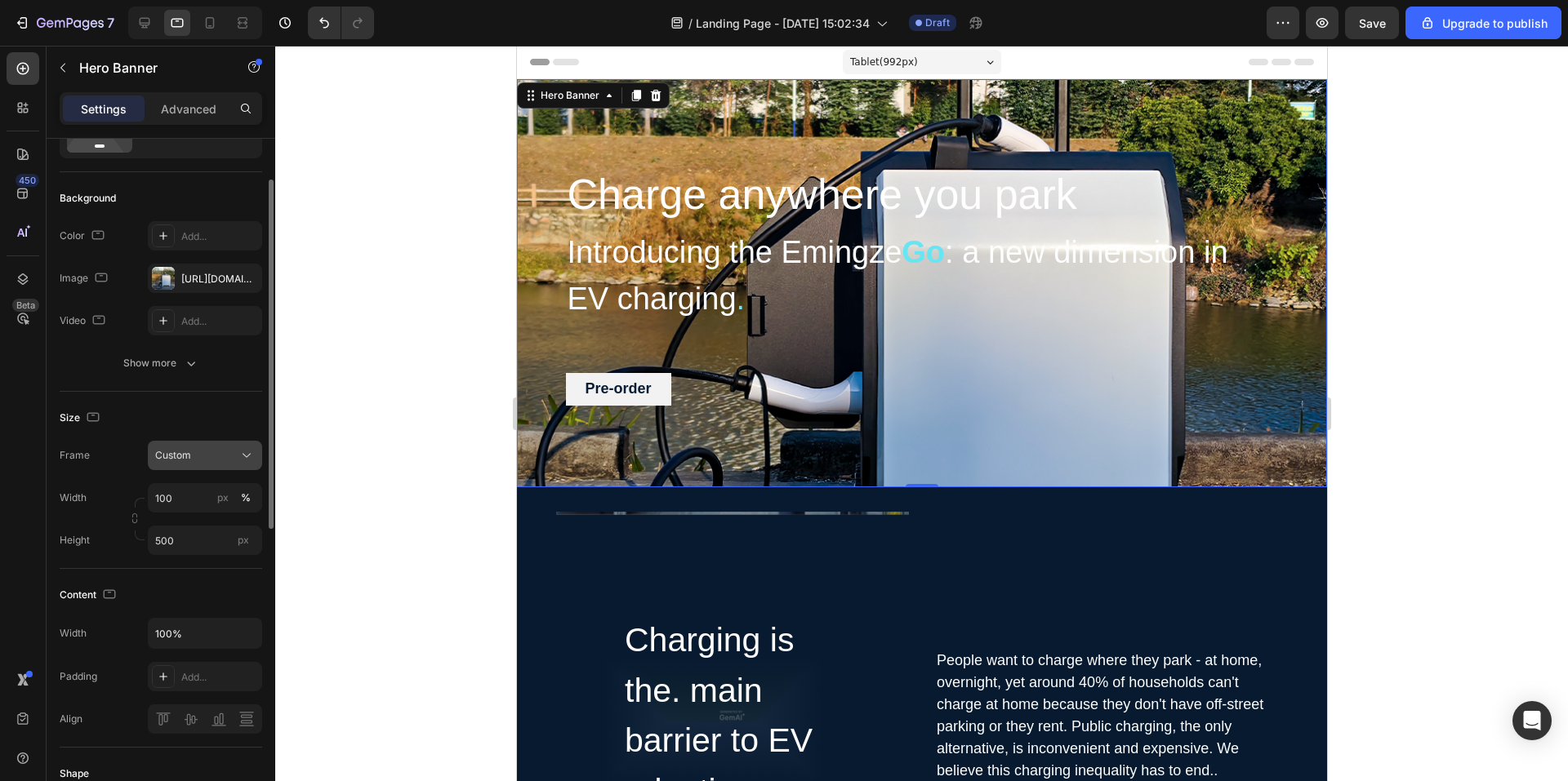
click at [231, 468] on button "Custom" at bounding box center [205, 455] width 114 height 30
click at [221, 502] on span "As banner source" at bounding box center [194, 495] width 81 height 15
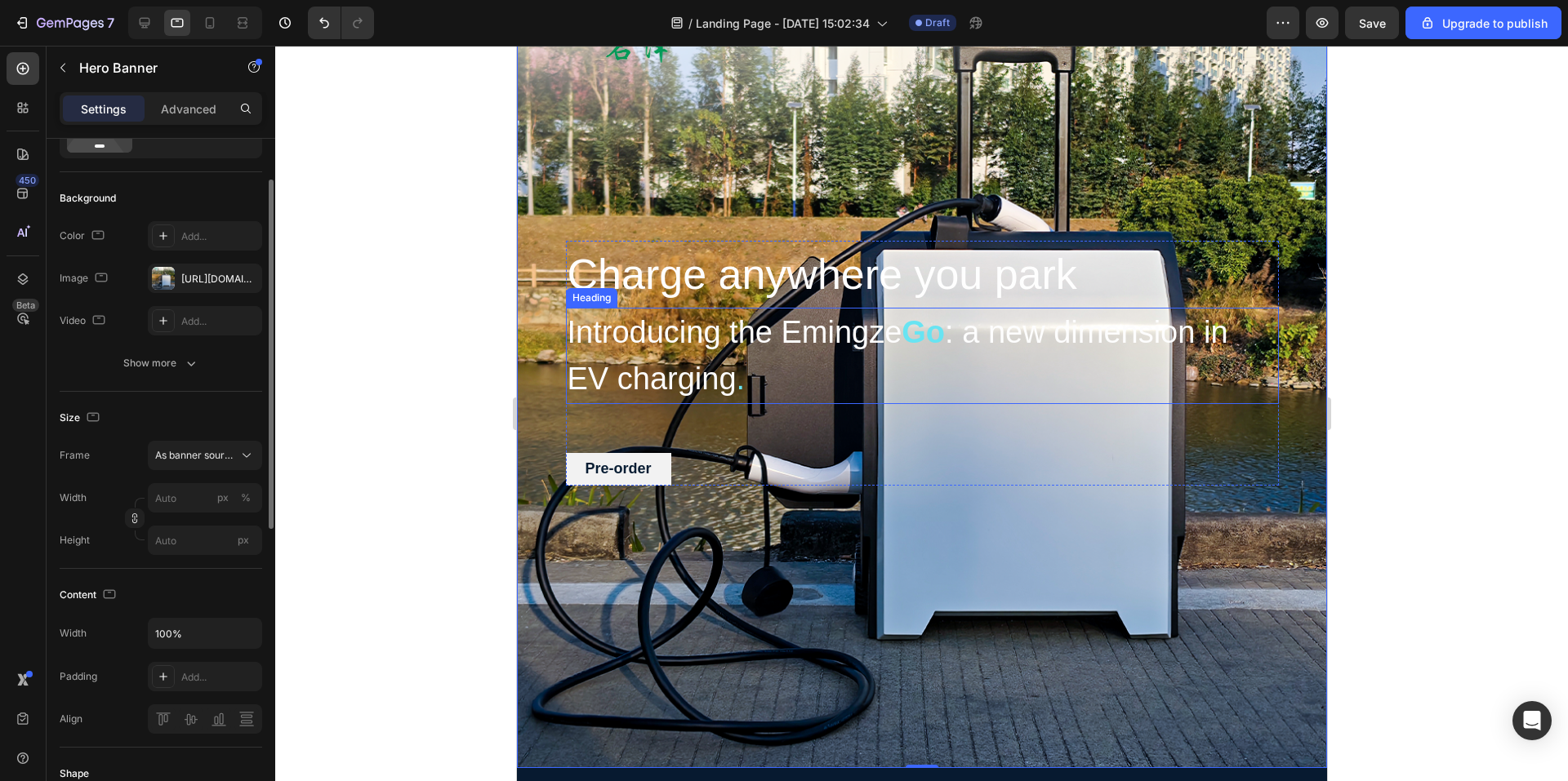
scroll to position [327, 0]
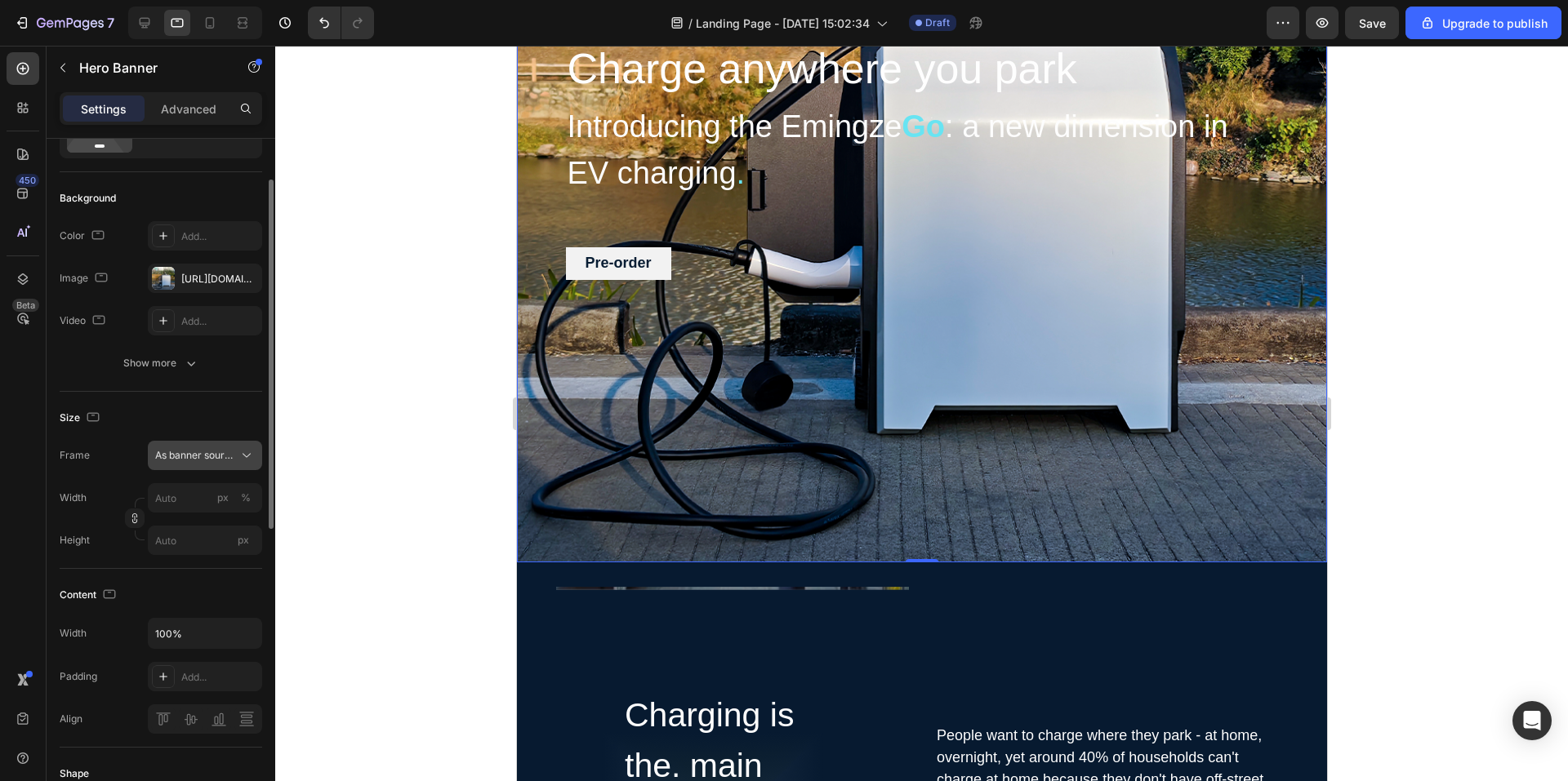
click at [188, 446] on button "As banner source" at bounding box center [205, 455] width 114 height 30
click at [203, 518] on div "Custom" at bounding box center [201, 524] width 95 height 15
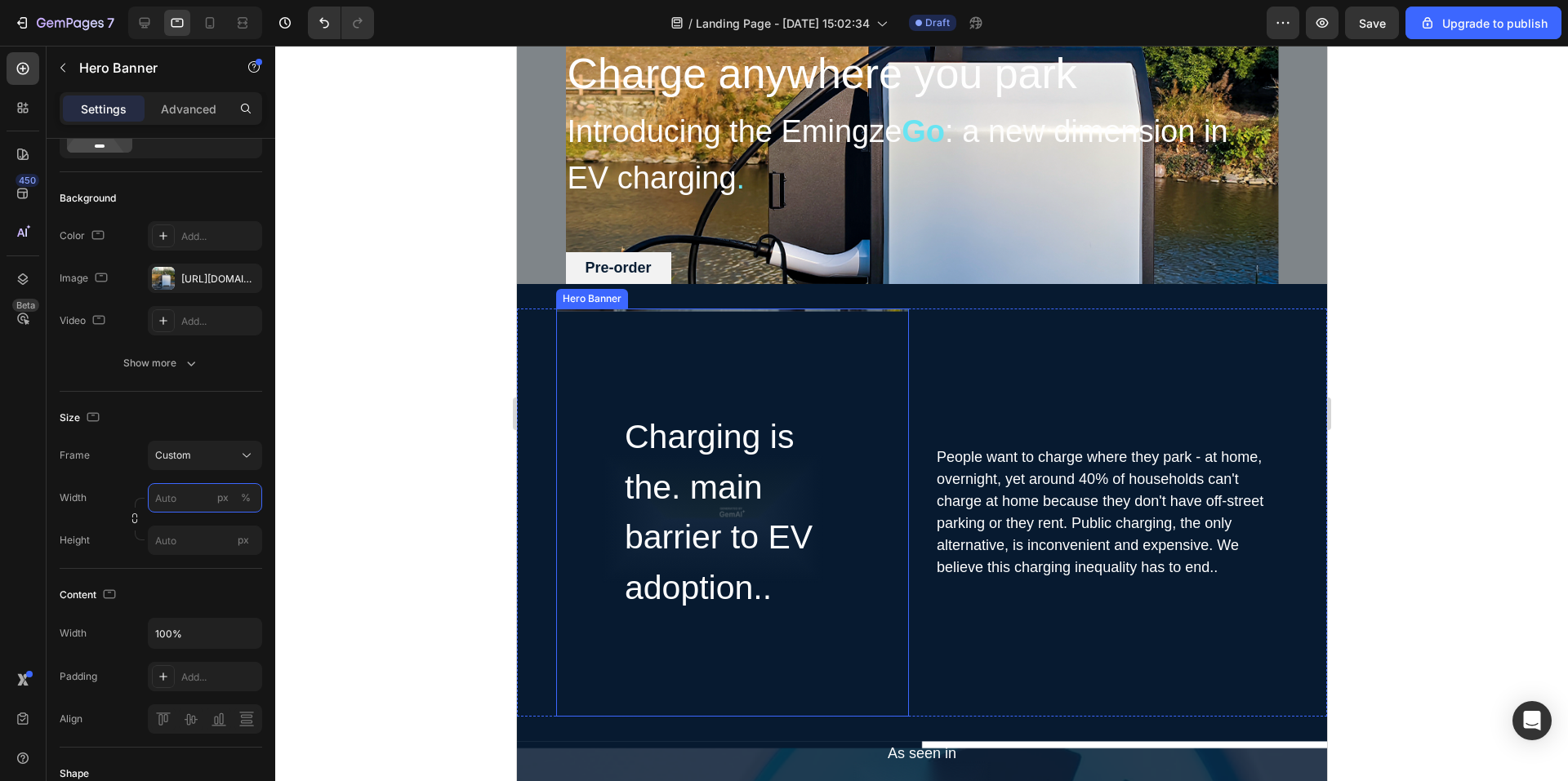
scroll to position [0, 0]
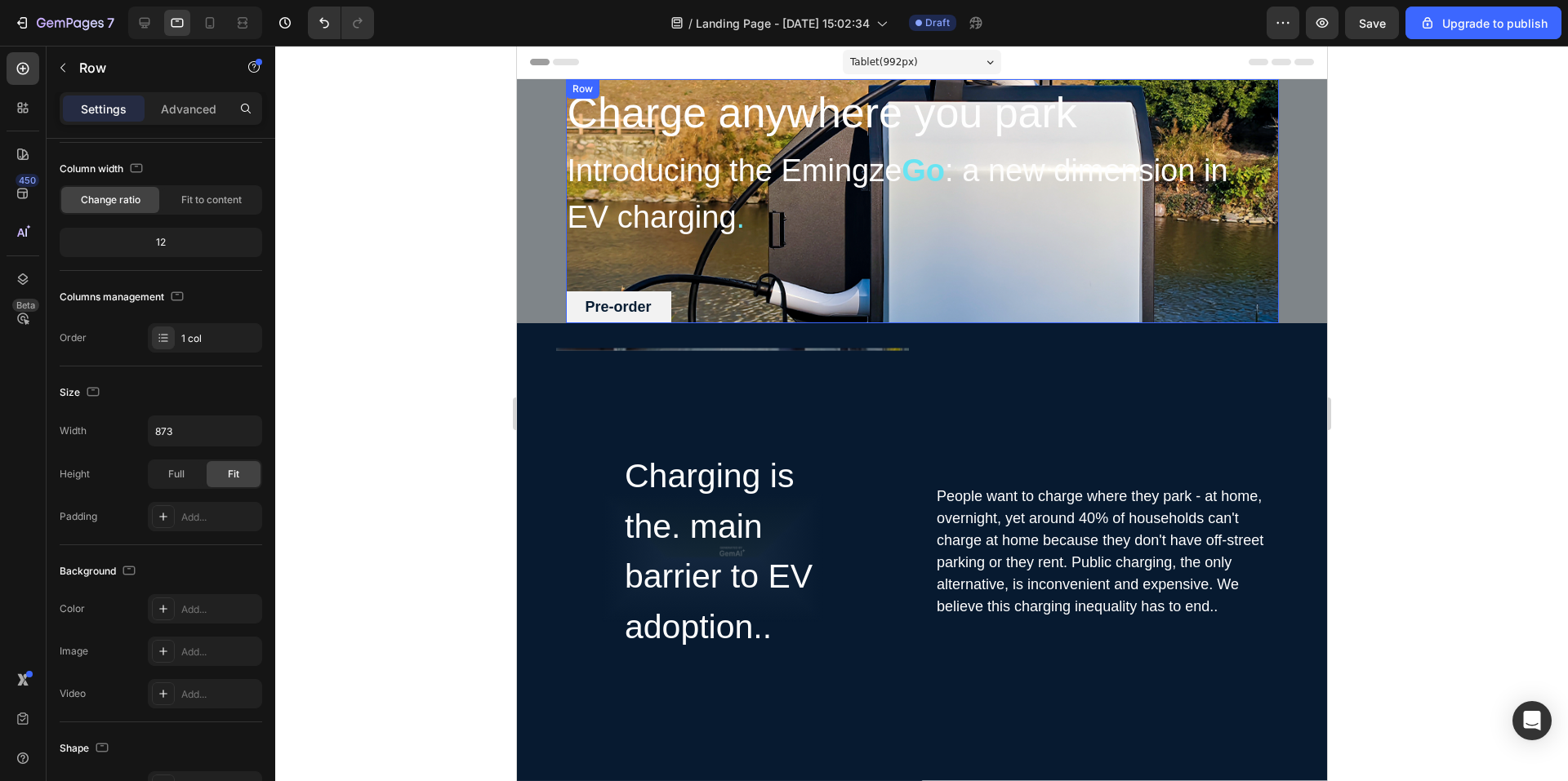
click at [1082, 247] on div "Charge anywhere you park Heading Introducing the Emingze Go : a new dimension i…" at bounding box center [922, 201] width 713 height 244
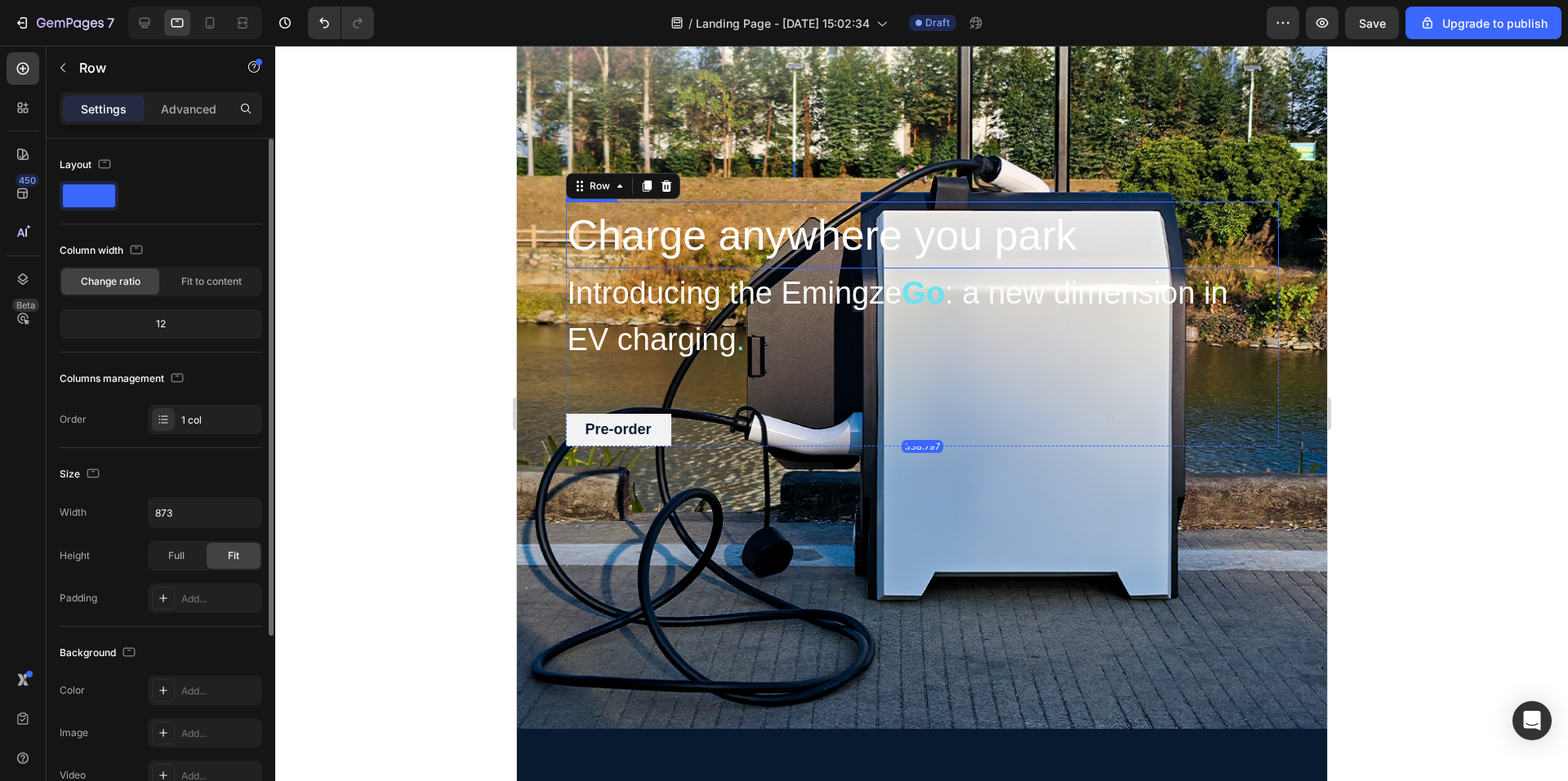
scroll to position [164, 0]
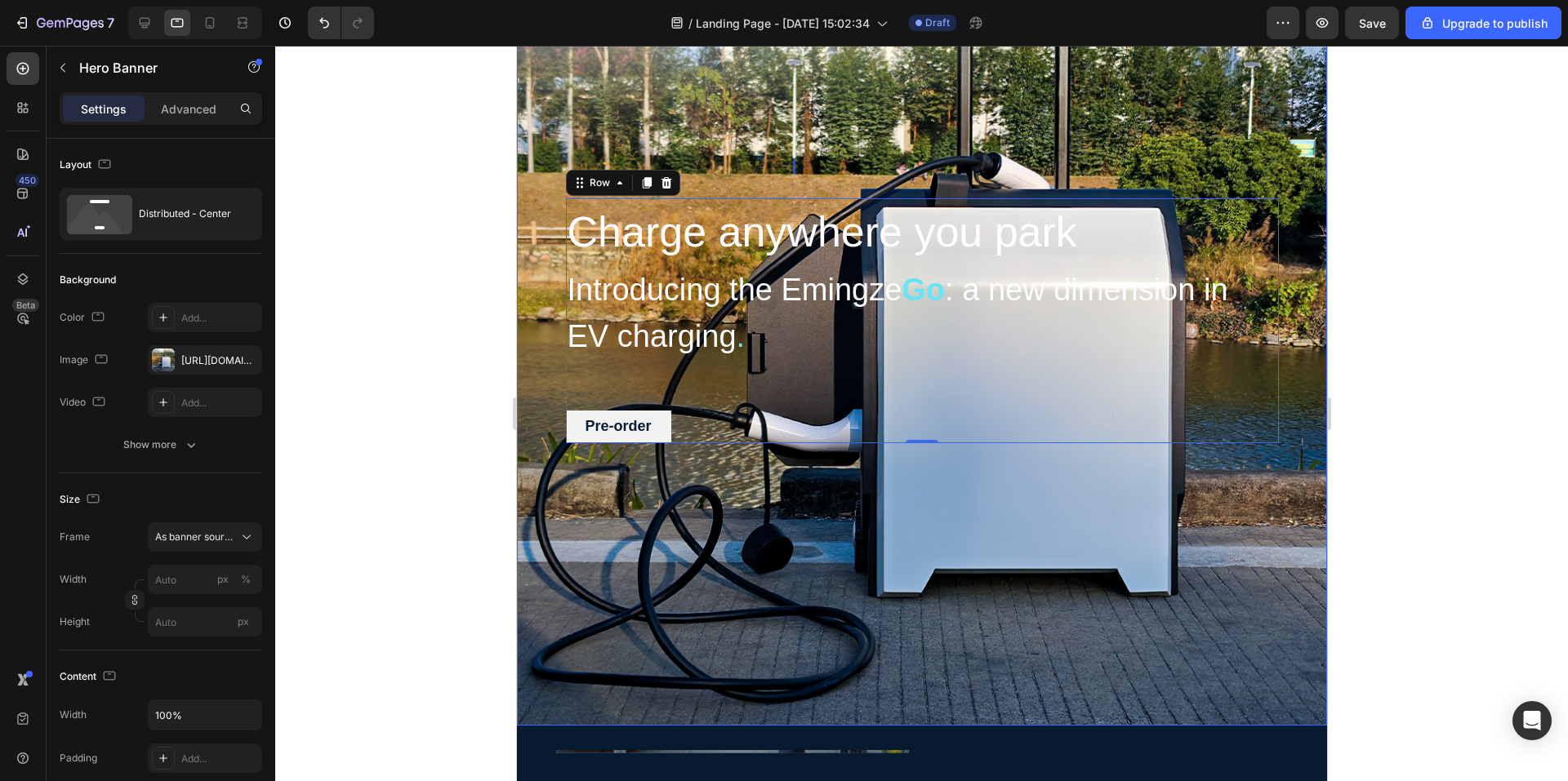
click at [961, 118] on div "Charge anywhere you park Heading Introducing the Emingze Go : a new dimension i…" at bounding box center [922, 320] width 810 height 810
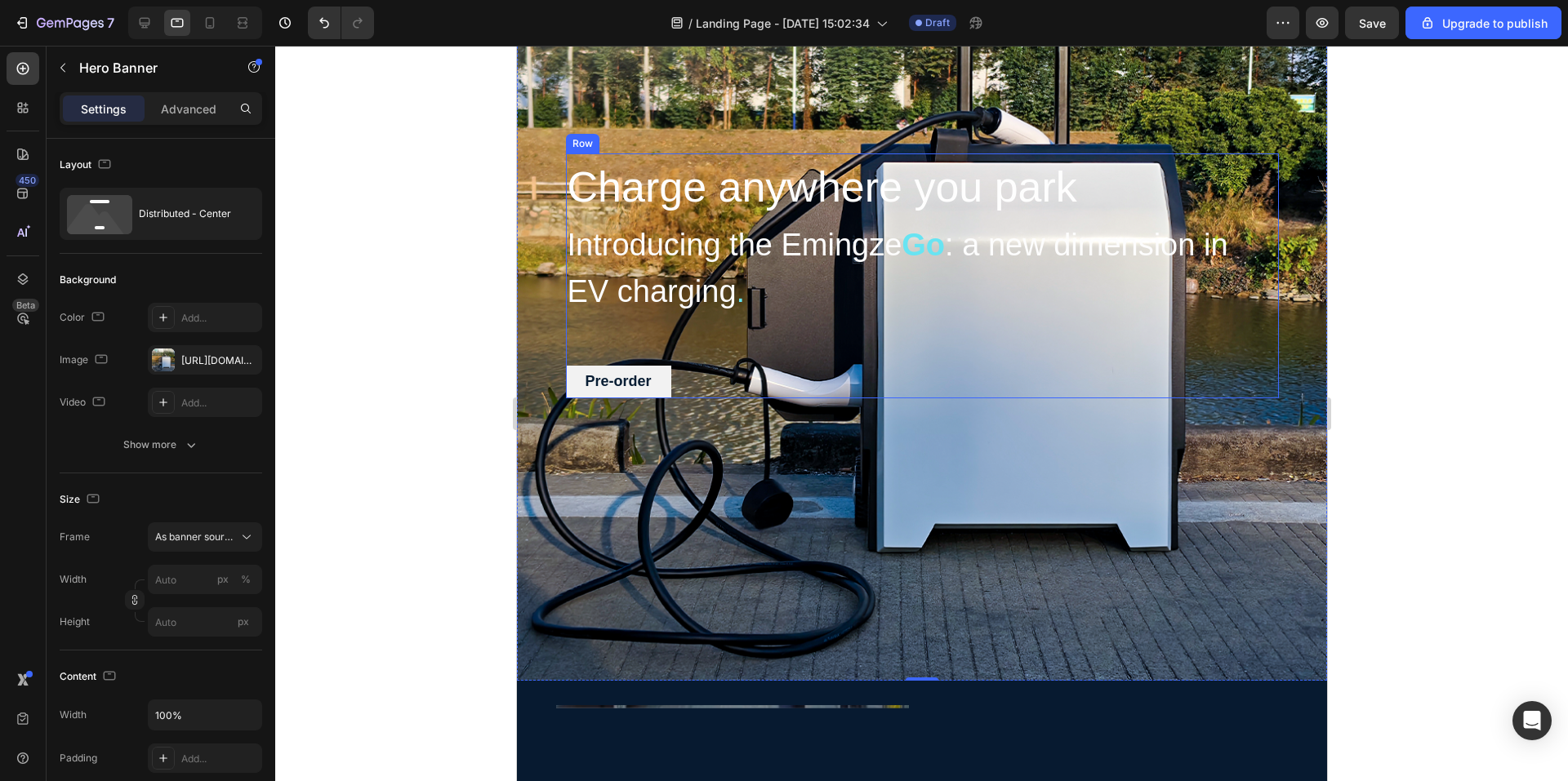
scroll to position [0, 0]
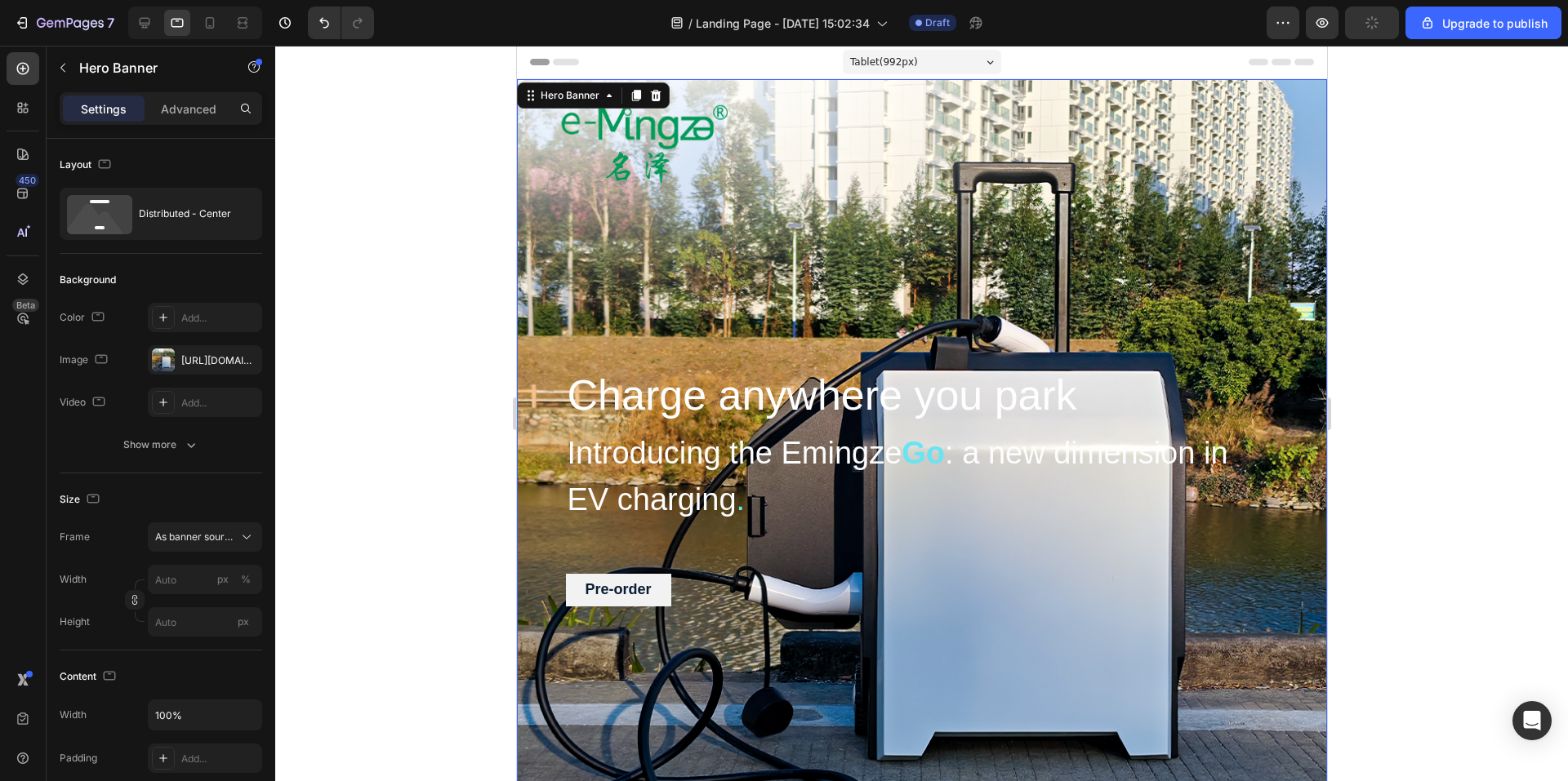
click at [792, 226] on div "Charge anywhere you park Heading Introducing the Emingze Go : a new dimension i…" at bounding box center [922, 484] width 810 height 810
click at [208, 539] on span "As banner source" at bounding box center [195, 537] width 80 height 15
click at [195, 601] on div "Custom" at bounding box center [201, 605] width 95 height 15
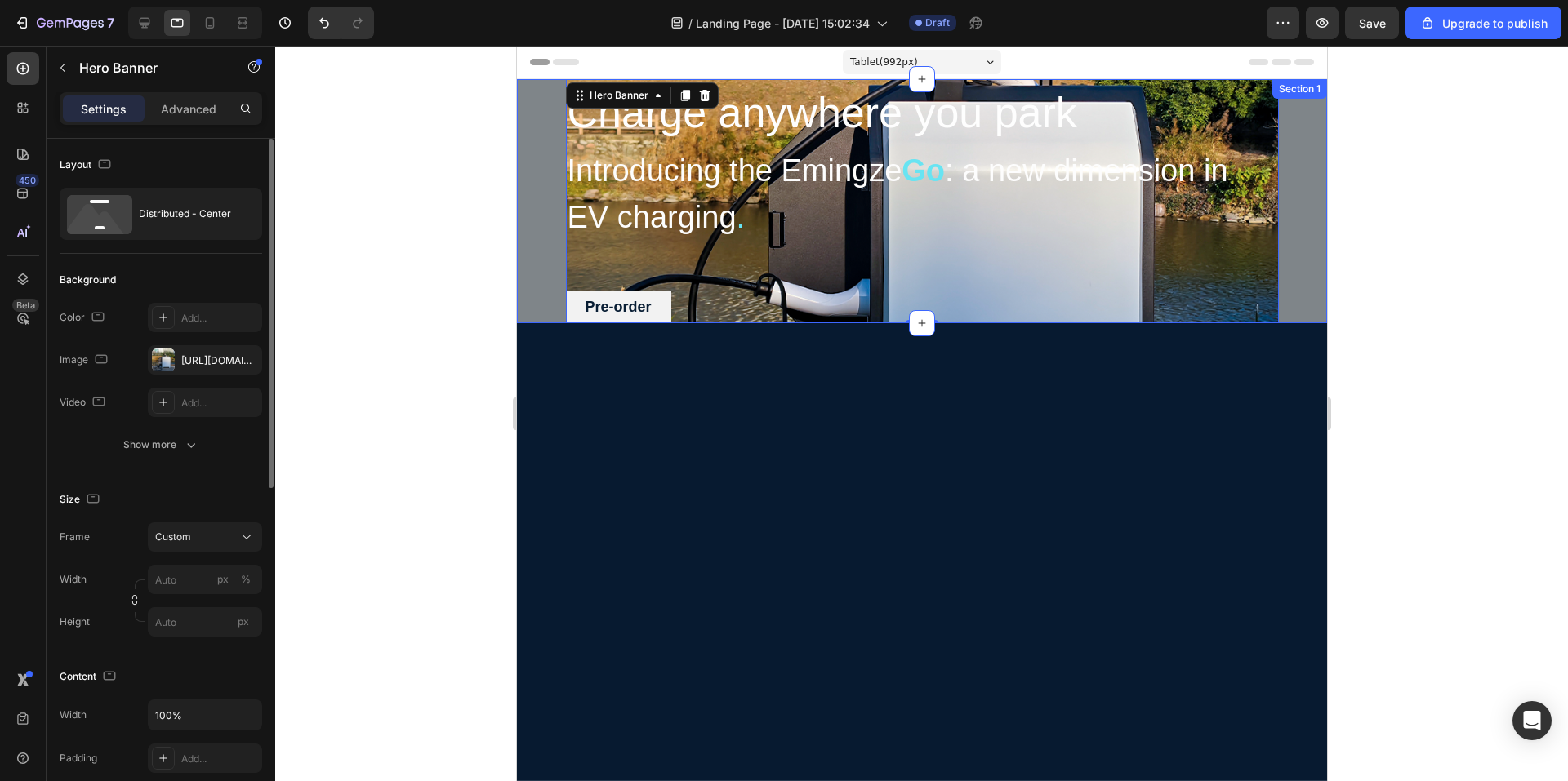
click at [406, 297] on div at bounding box center [922, 414] width 1293 height 736
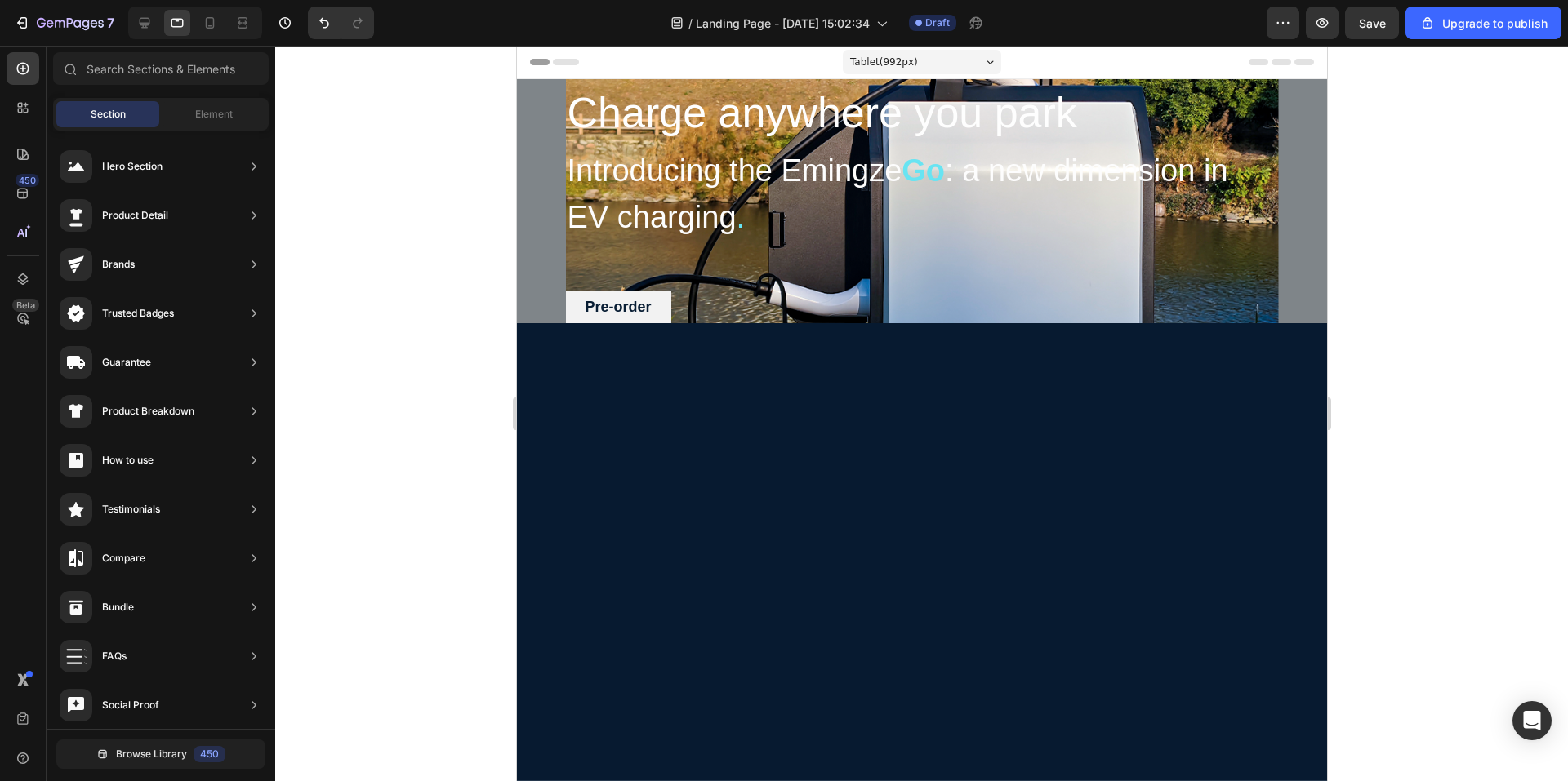
click at [757, 500] on div at bounding box center [922, 551] width 810 height 408
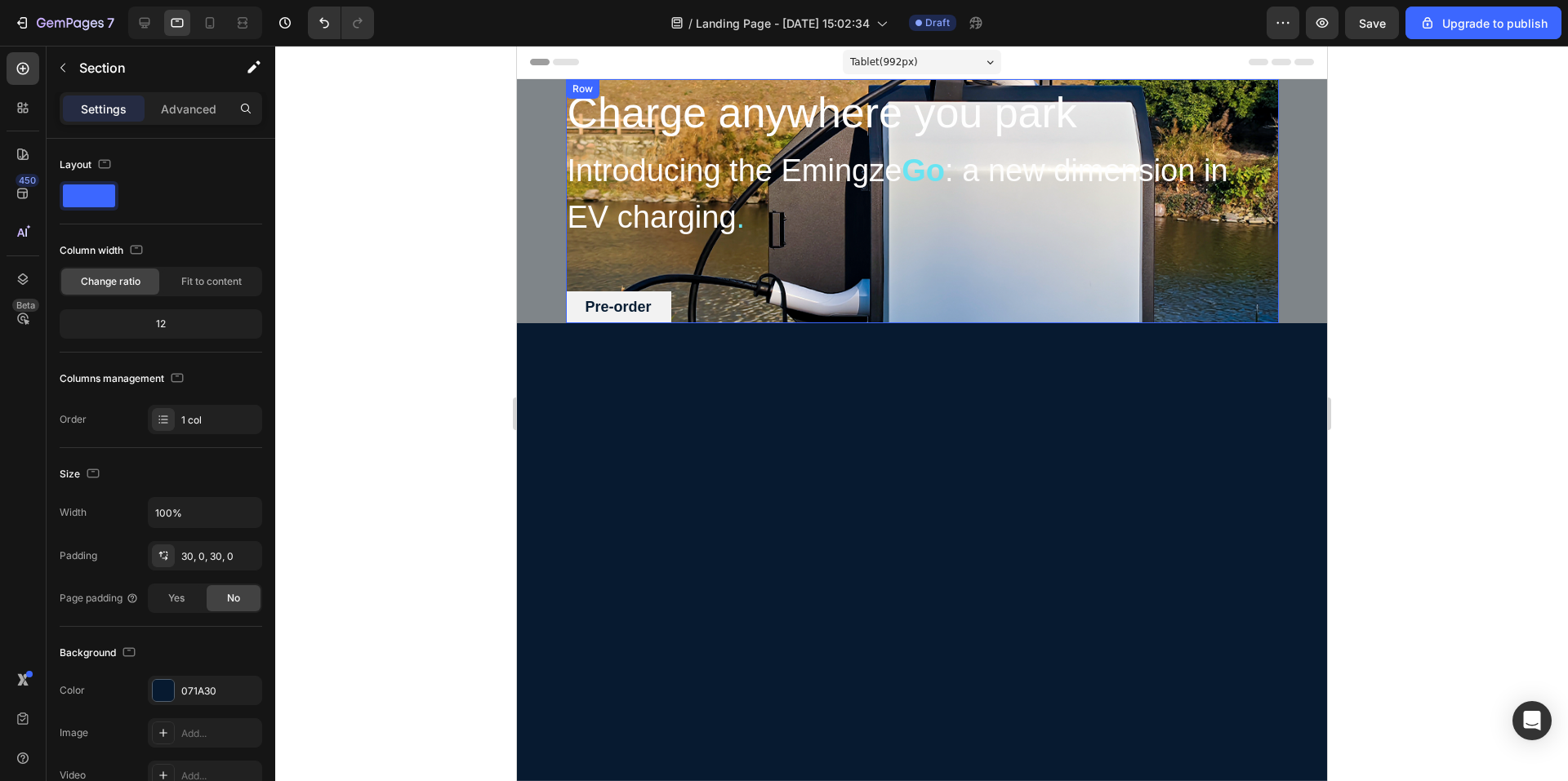
click at [602, 256] on div "Charge anywhere you park Heading Introducing the Emingze Go : a new dimension i…" at bounding box center [922, 201] width 713 height 244
click at [1084, 241] on h2 "Introducing the Emingze Go : a new dimension in EV charging ." at bounding box center [922, 194] width 713 height 97
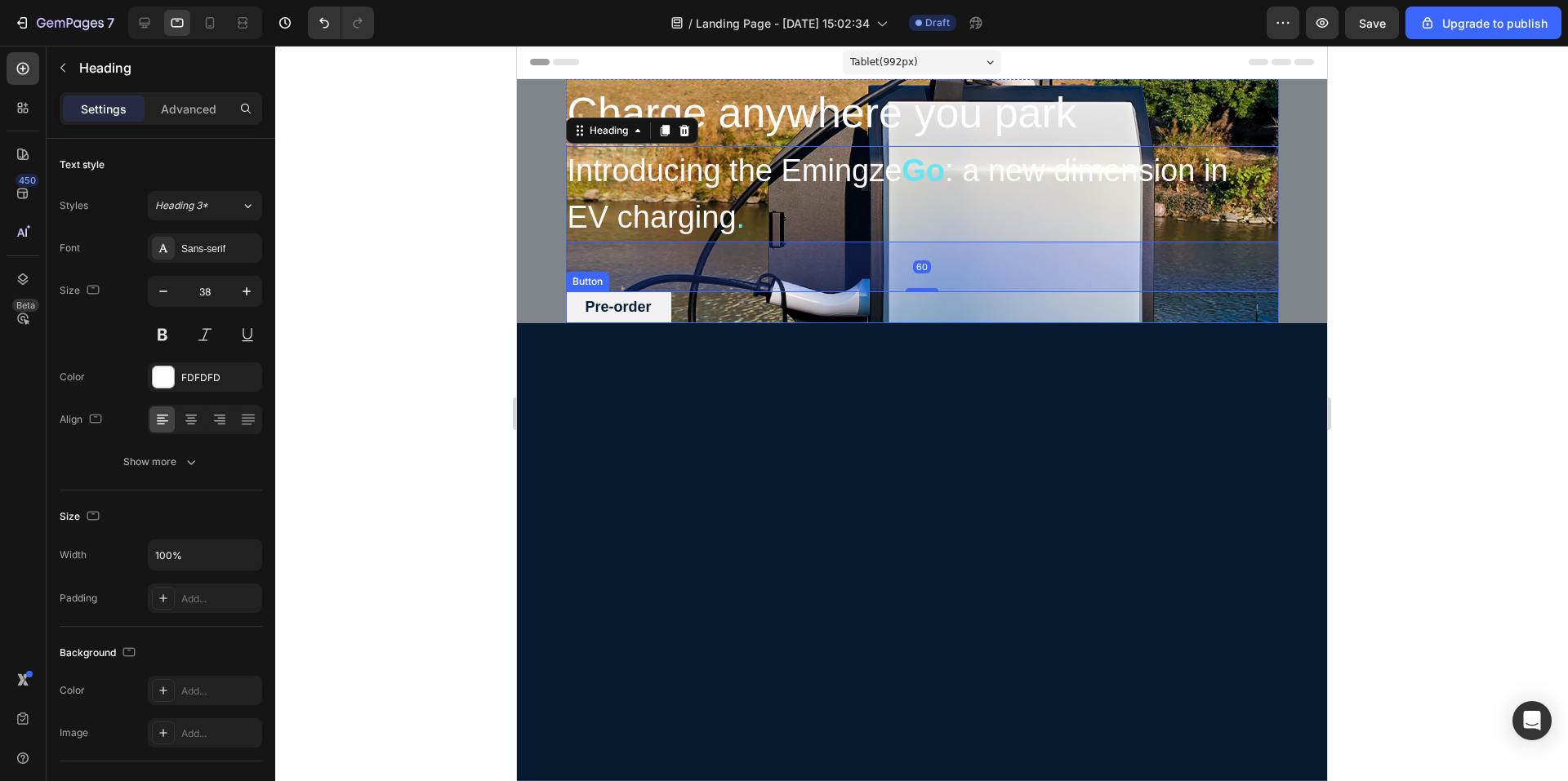
click at [922, 300] on div "Pre-order Button" at bounding box center [922, 307] width 713 height 32
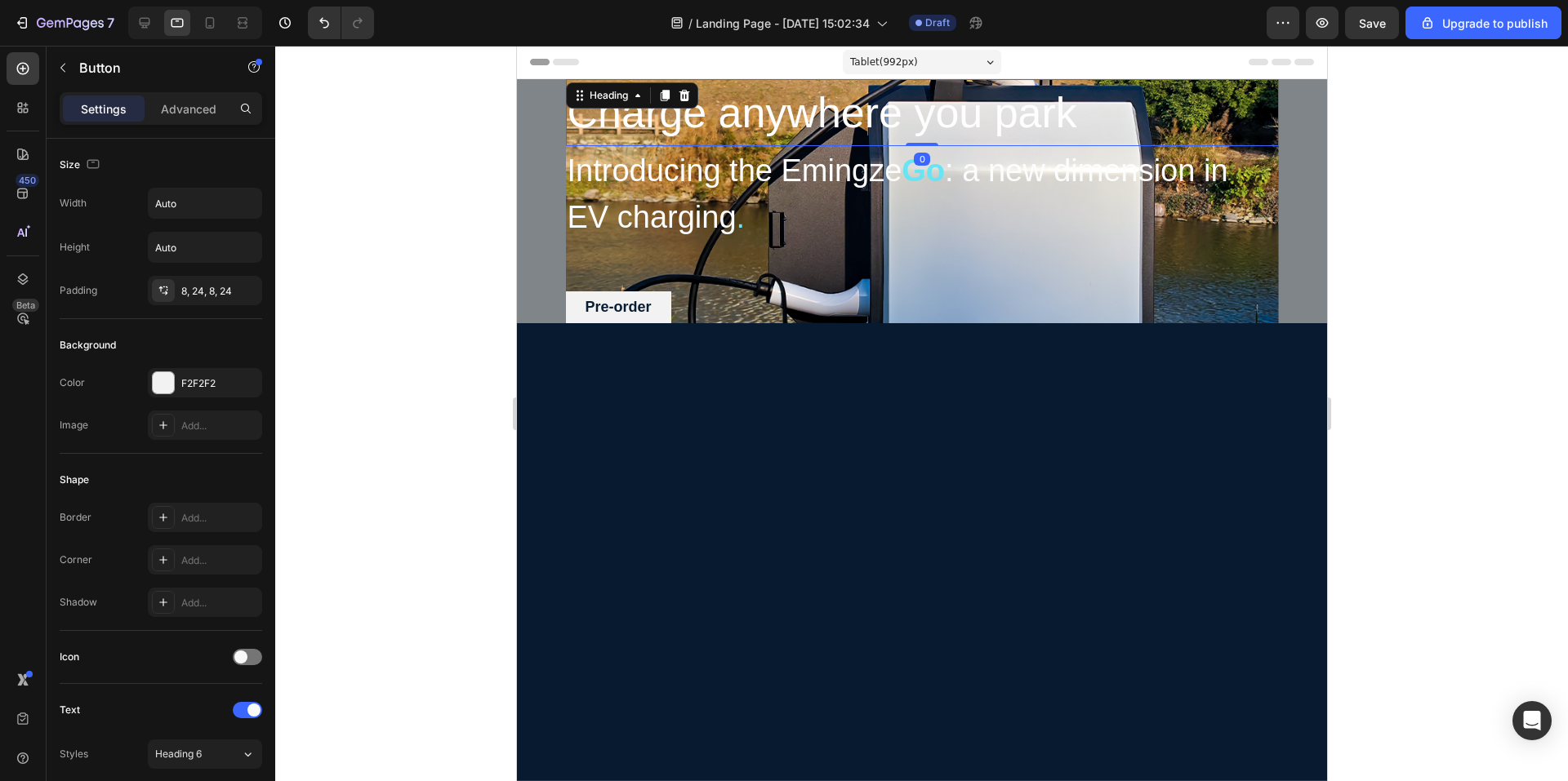
click at [636, 92] on div "Charge anywhere you park Heading 0" at bounding box center [922, 112] width 713 height 67
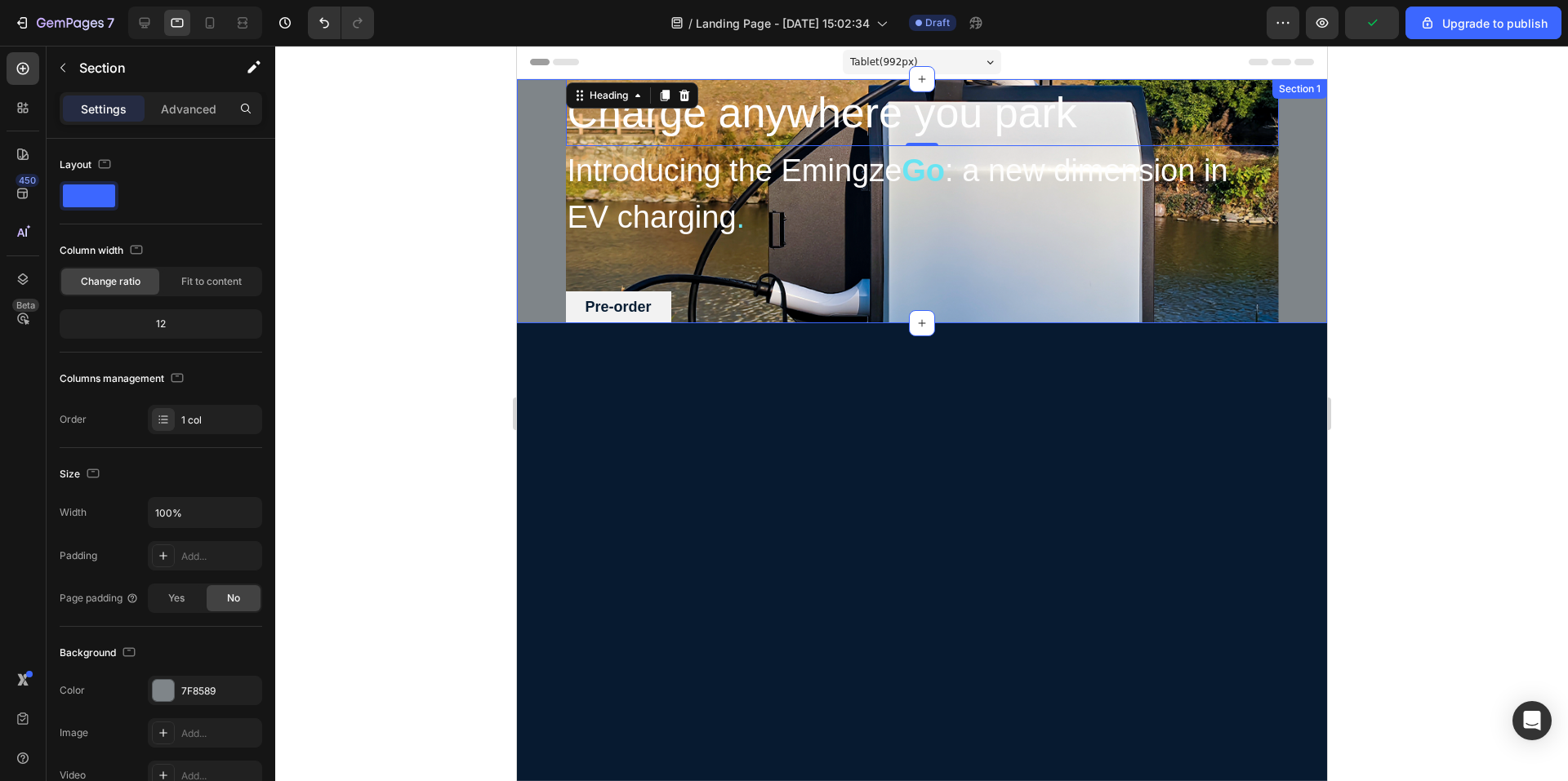
click at [1278, 286] on div "Charge anywhere you park Heading 0 Introducing the Emingze Go : a new dimension…" at bounding box center [922, 201] width 810 height 244
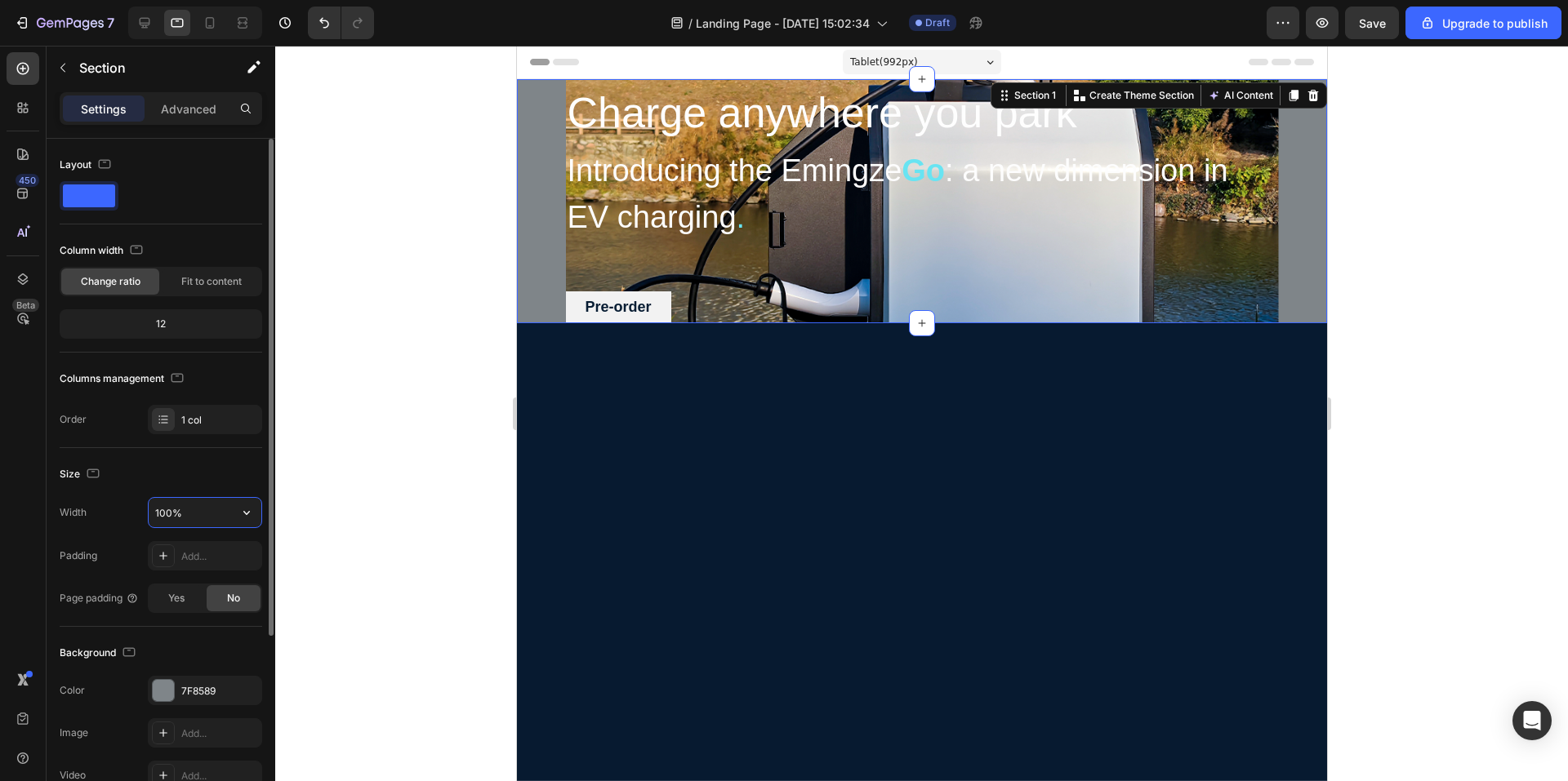
click at [205, 504] on input "100%" at bounding box center [205, 513] width 112 height 30
click at [244, 518] on icon "button" at bounding box center [247, 513] width 17 height 17
click at [133, 552] on icon at bounding box center [136, 554] width 17 height 17
click at [246, 517] on icon "button" at bounding box center [247, 513] width 17 height 17
click at [145, 583] on div "Default 100%" at bounding box center [188, 586] width 134 height 31
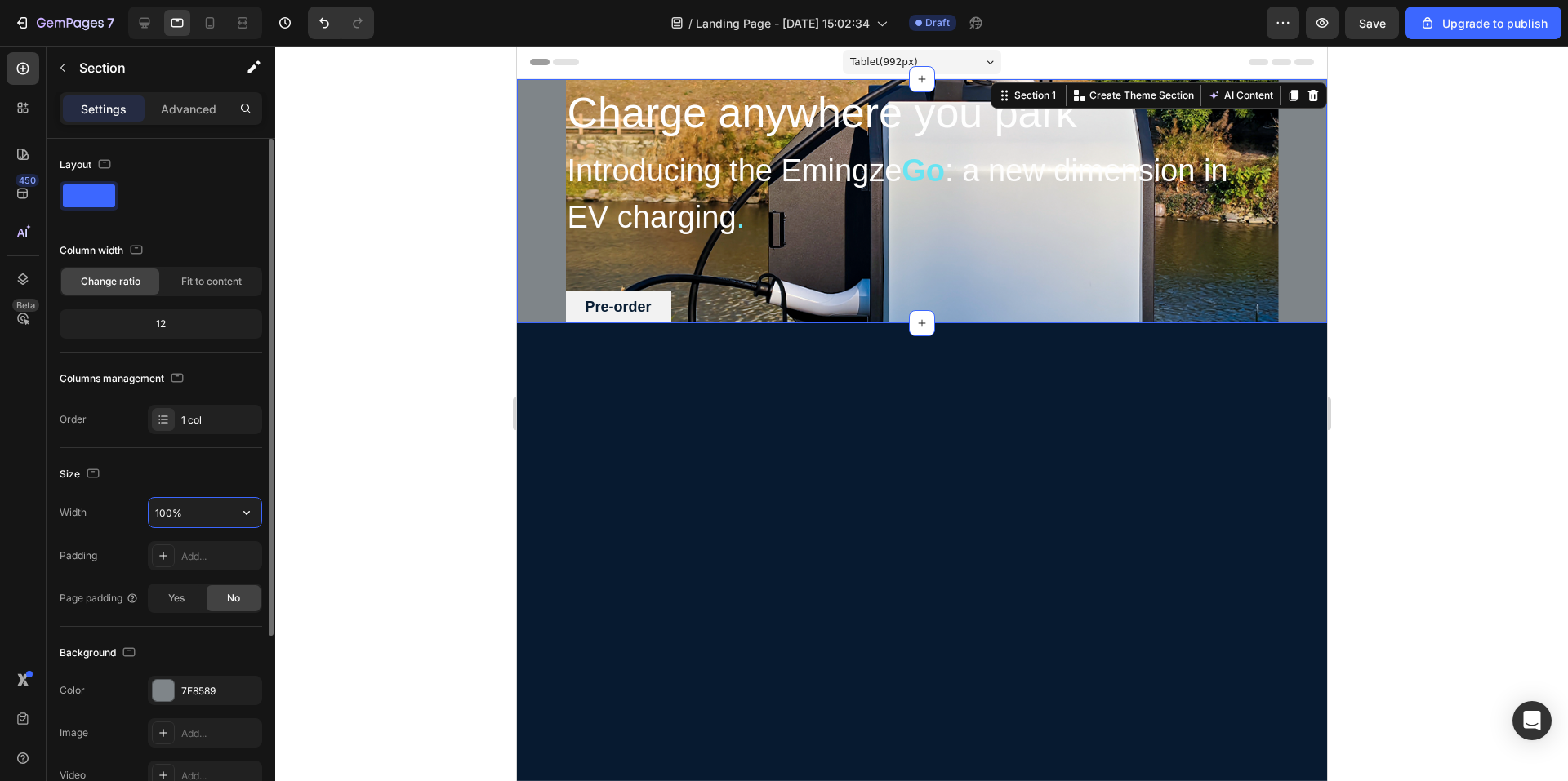
click at [219, 518] on input "100%" at bounding box center [205, 513] width 112 height 30
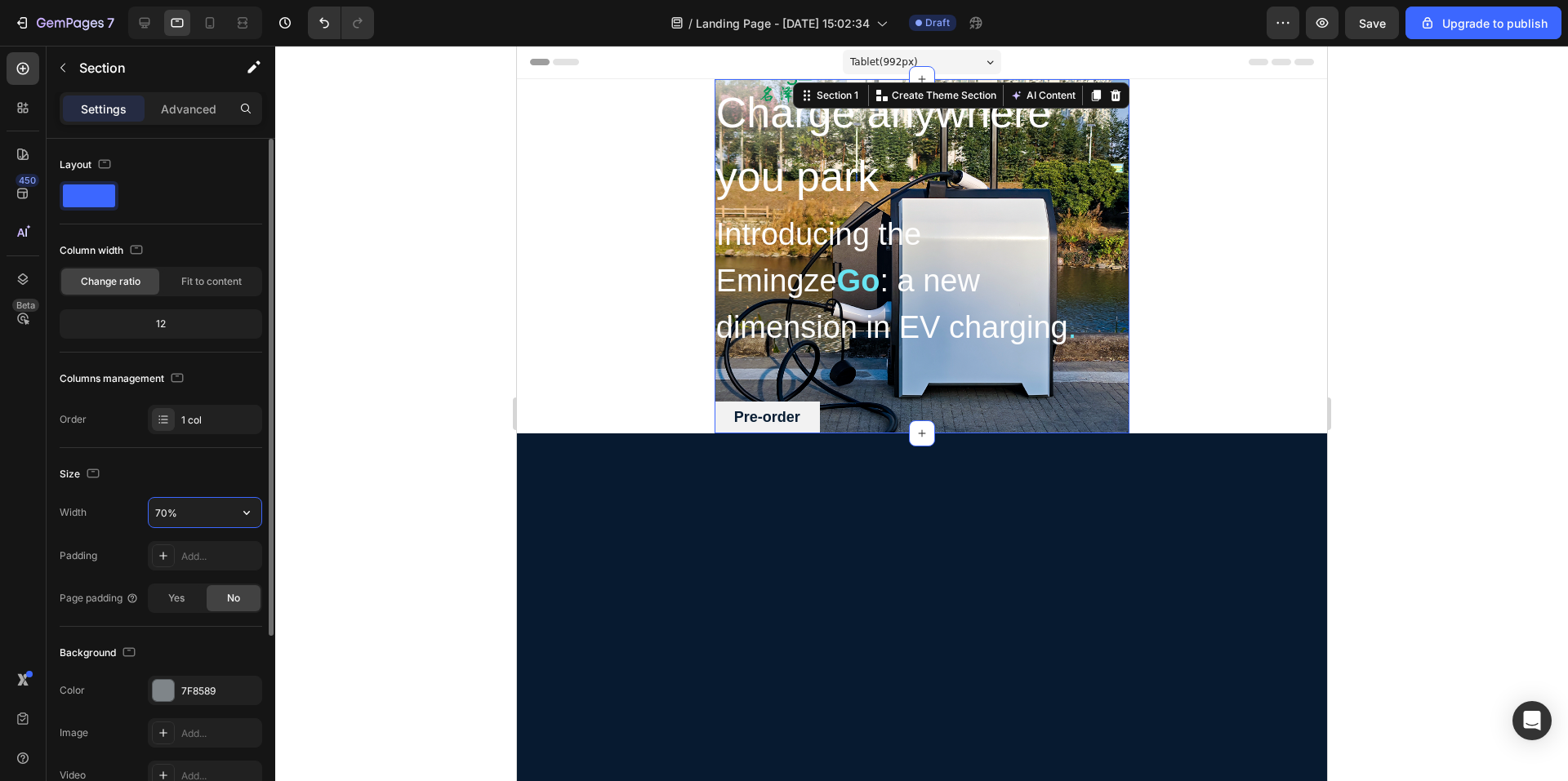
type input "70%"
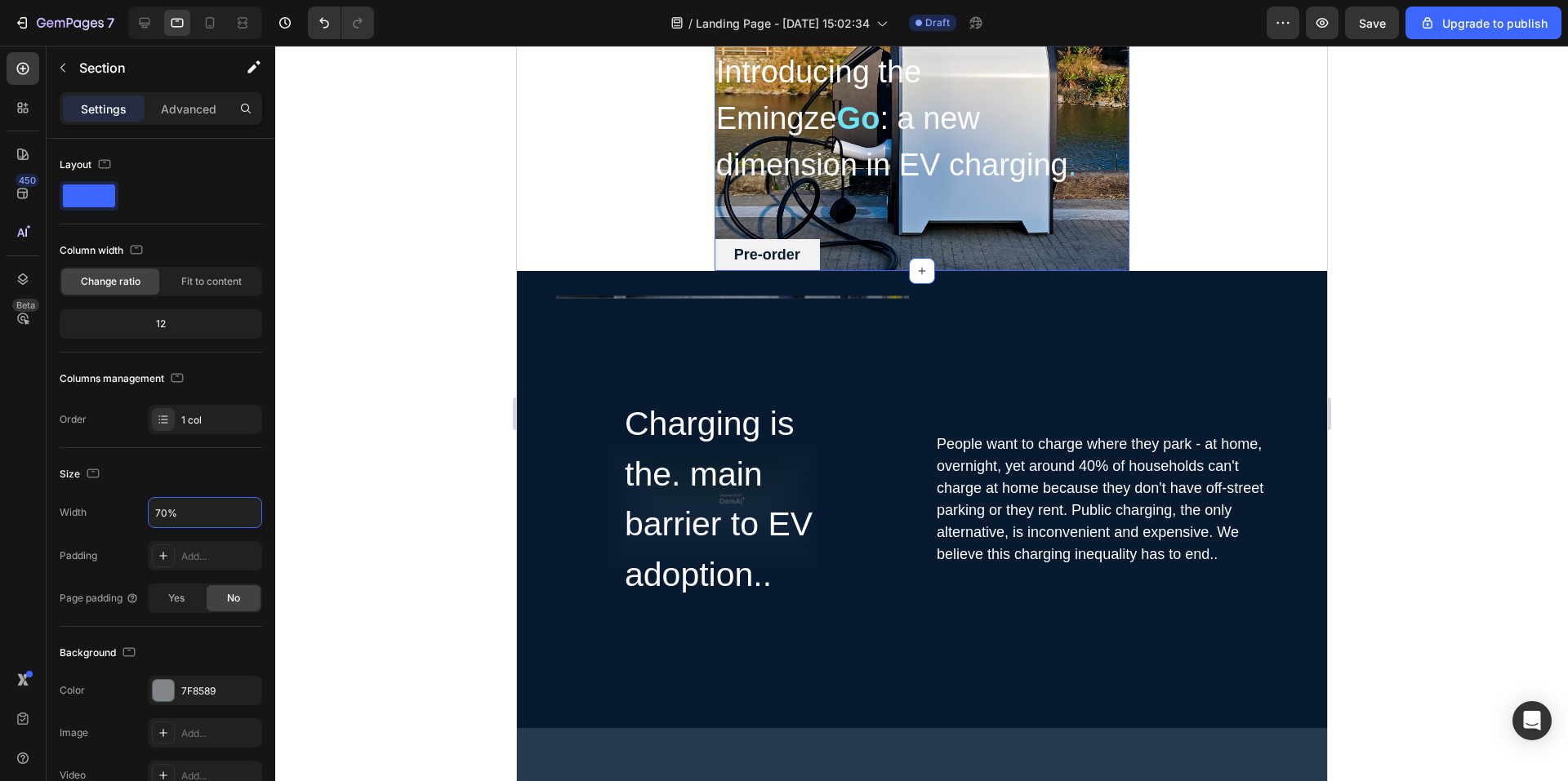
scroll to position [164, 0]
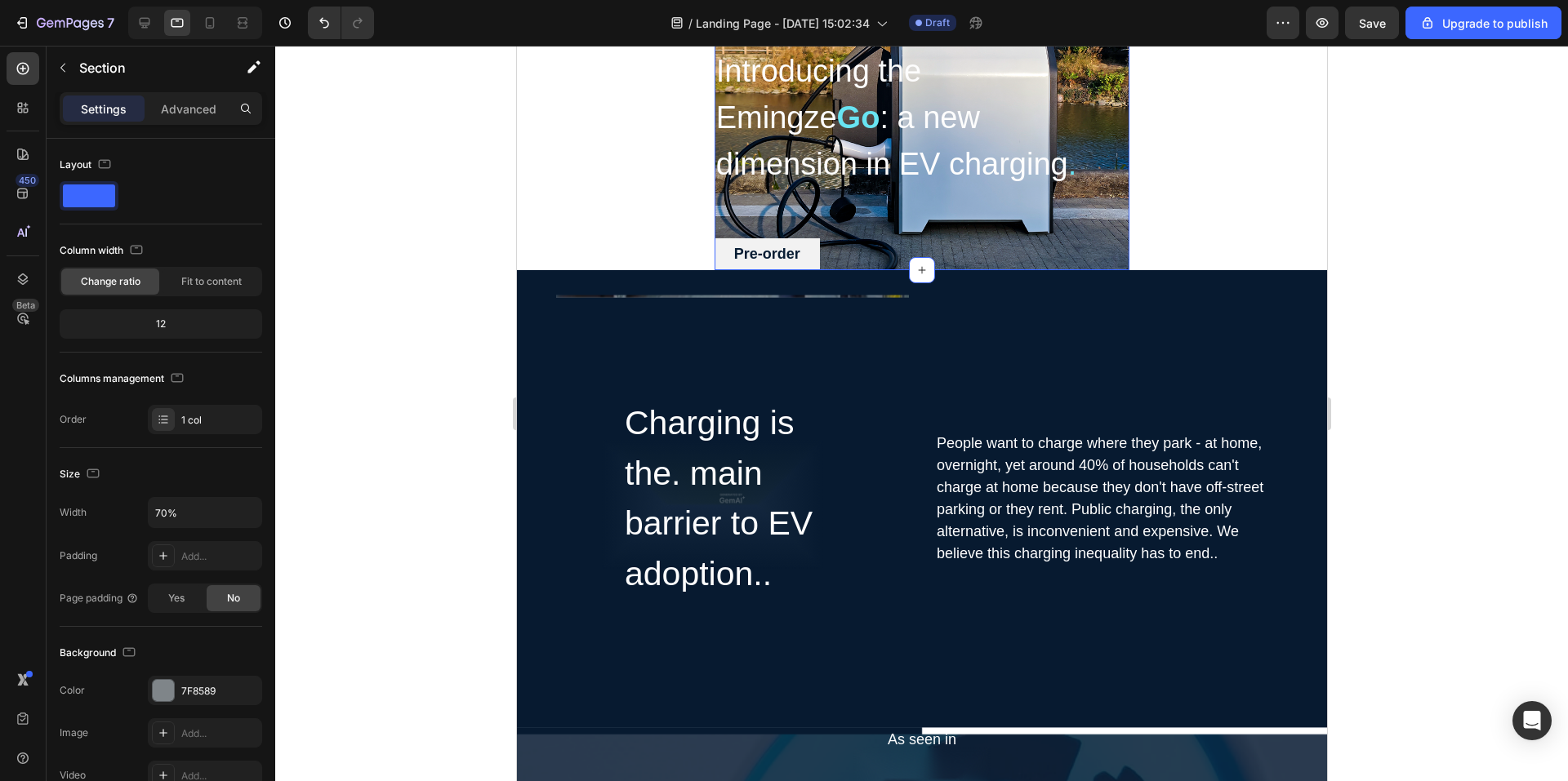
click at [409, 453] on div at bounding box center [922, 414] width 1293 height 736
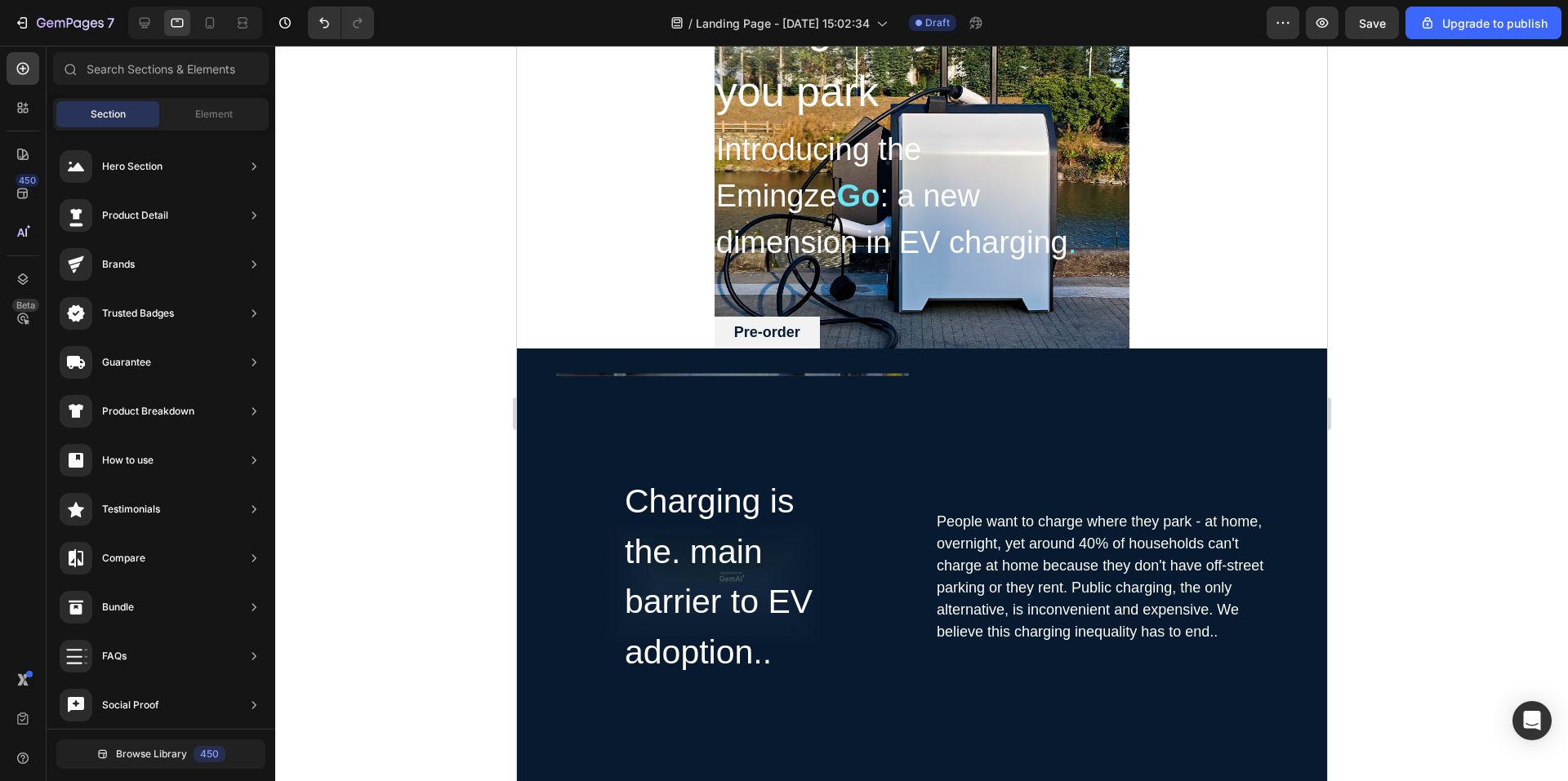
scroll to position [82, 0]
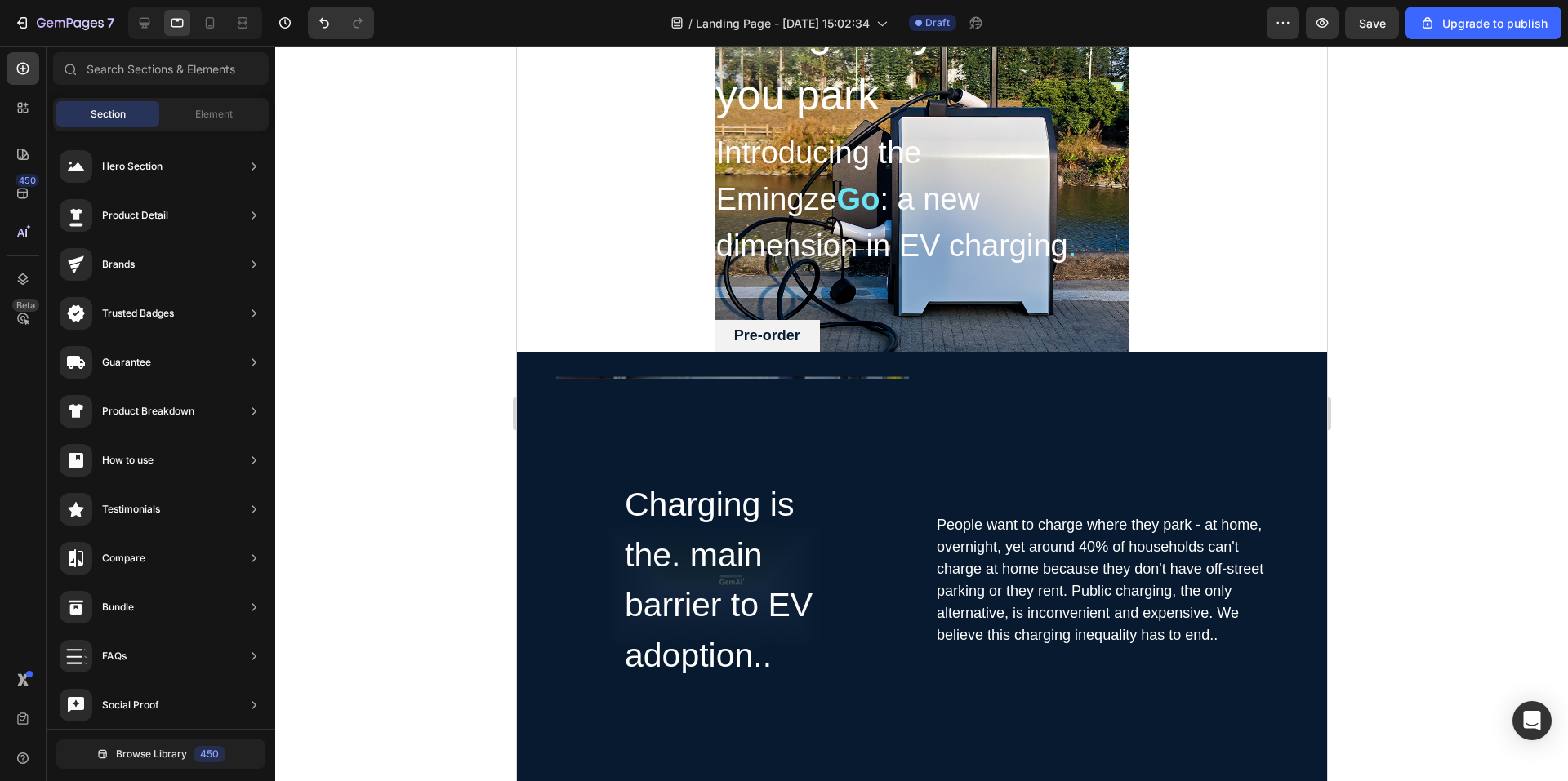
click at [1145, 262] on section "Charge anywhere you park Heading Introducing the Emingze Go : a new dimension i…" at bounding box center [921, 174] width 593 height 354
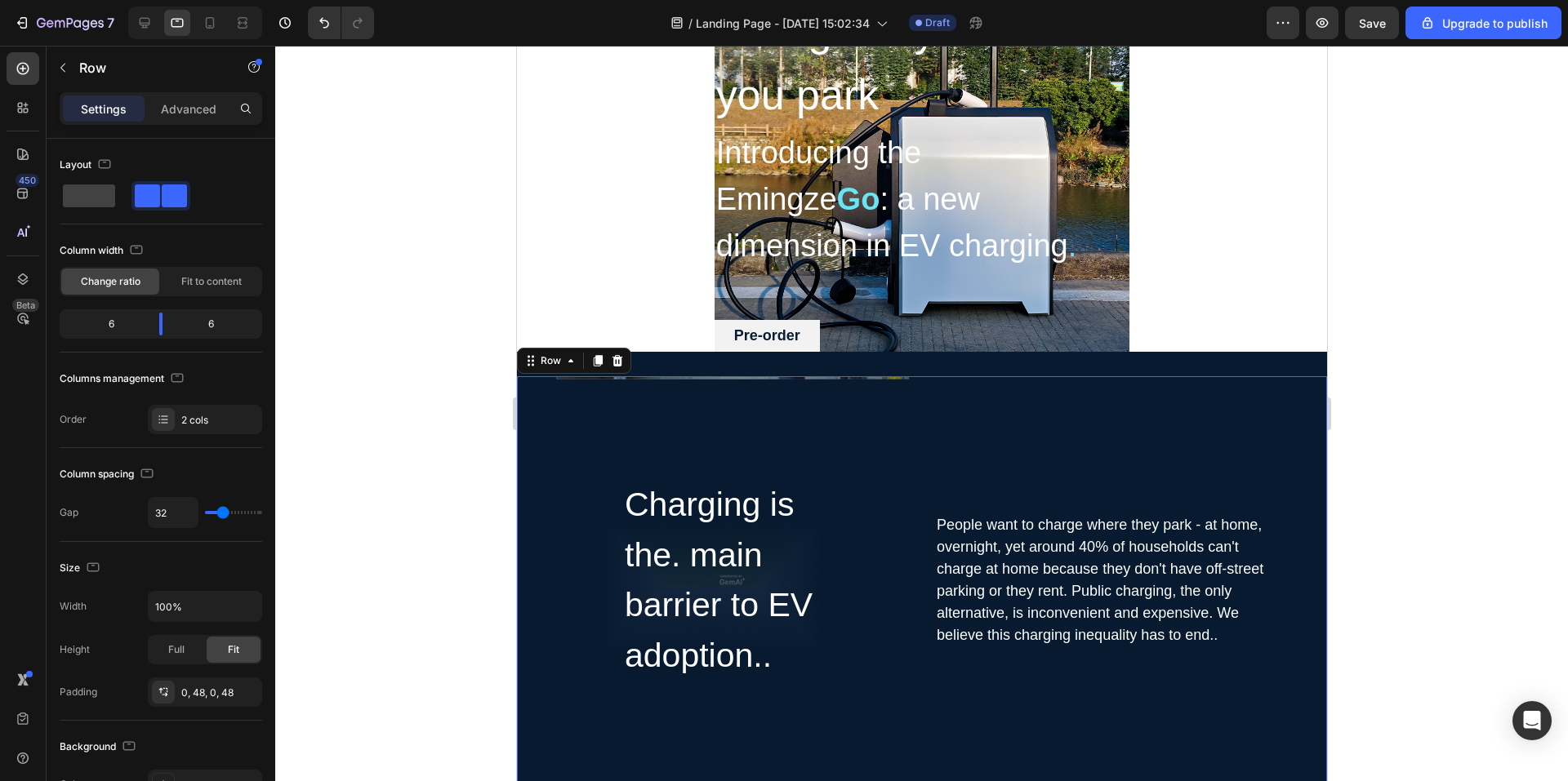
click at [912, 445] on div "Charging is the. main barrier to EV adoption.. Heading Row Hero Banner People w…" at bounding box center [922, 580] width 810 height 408
click at [888, 378] on div "Overlay" at bounding box center [732, 580] width 353 height 408
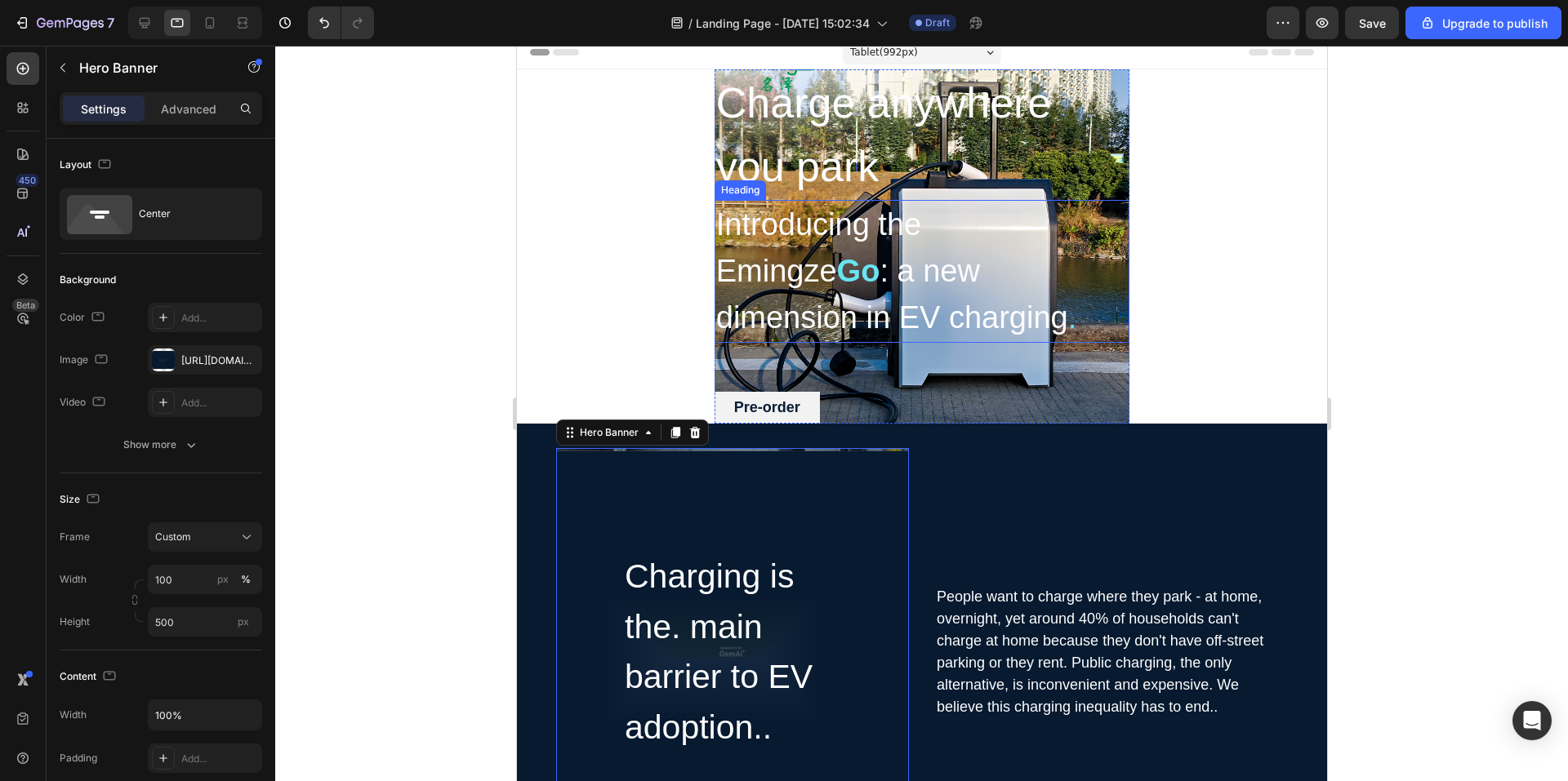
scroll to position [0, 0]
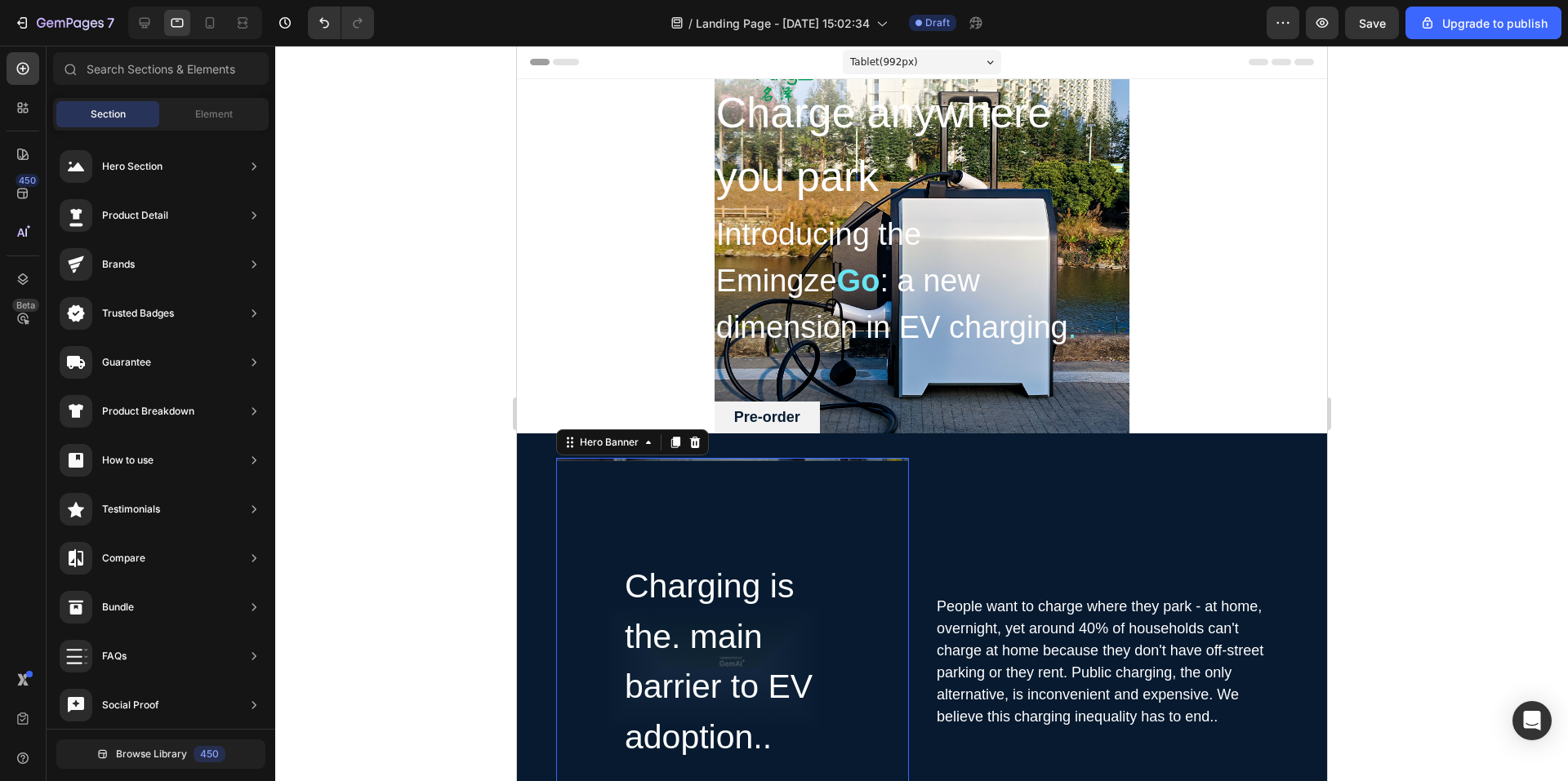
click at [651, 305] on section "Charge anywhere you park Heading Introducing the Emingze Go : a new dimension i…" at bounding box center [921, 256] width 593 height 354
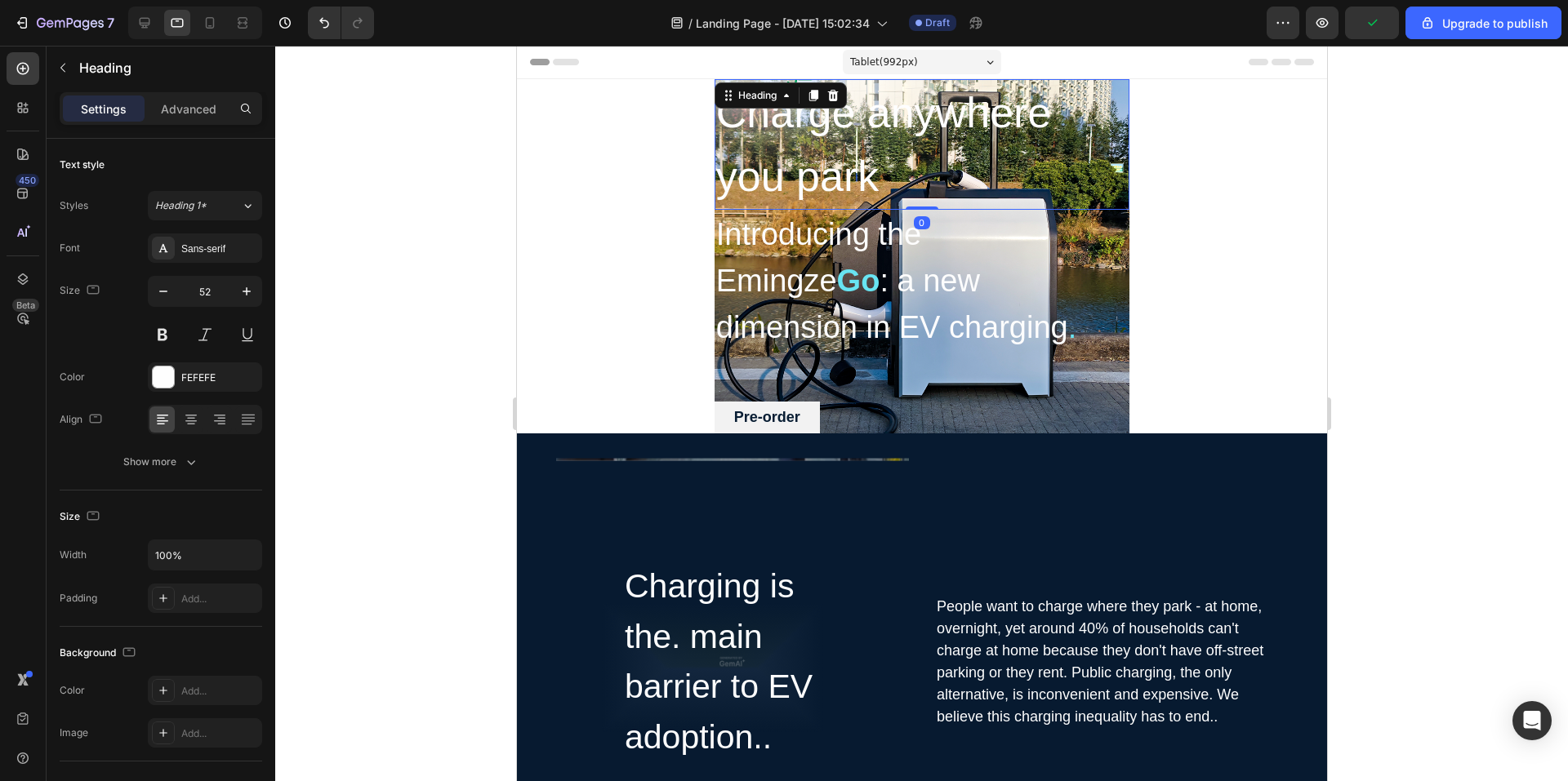
click at [729, 118] on h2 "Charge anywhere you park" at bounding box center [922, 145] width 415 height 131
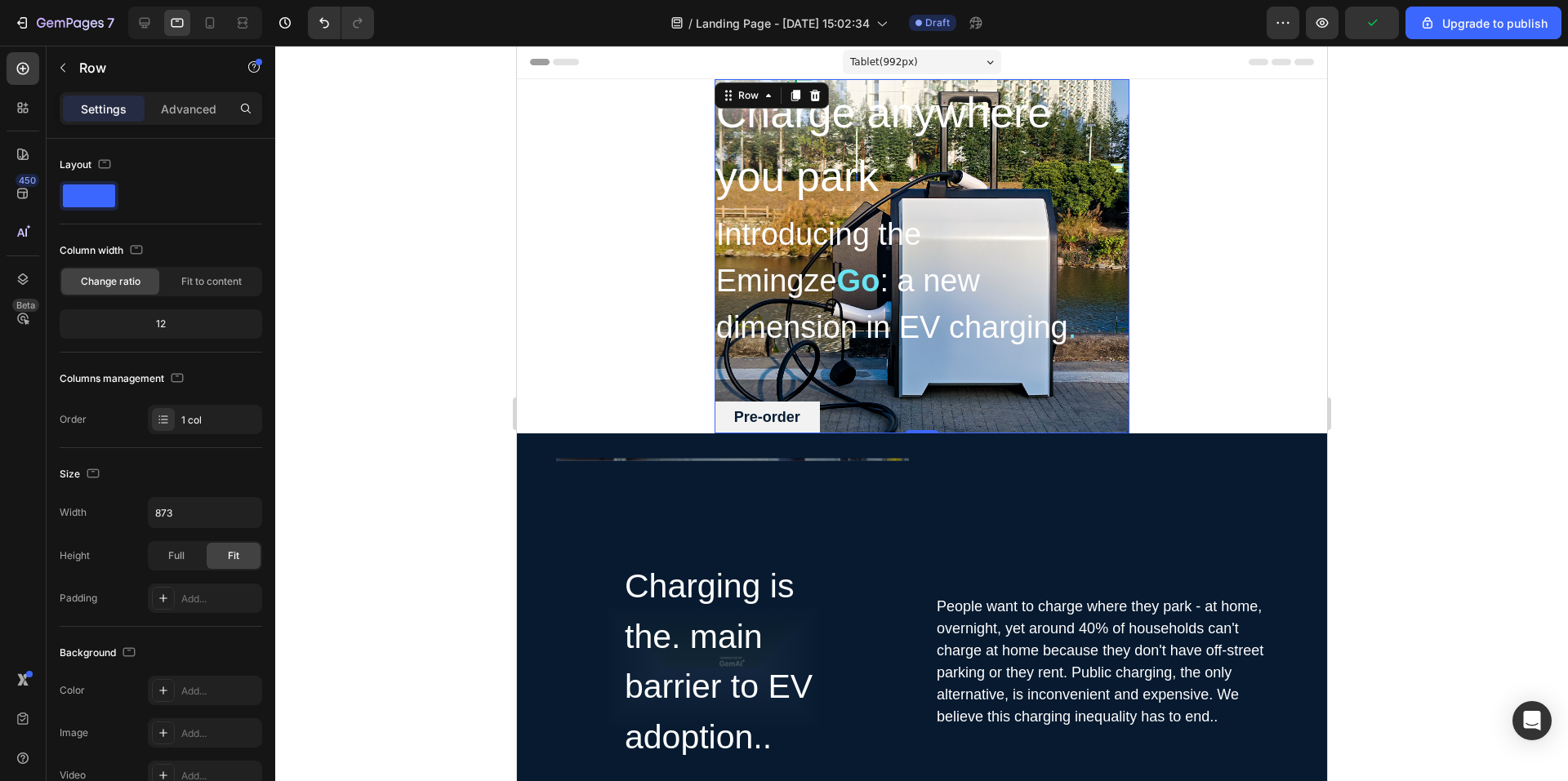
click at [1111, 396] on div "Charge anywhere you park Heading Introducing the Emingze Go : a new dimension i…" at bounding box center [922, 256] width 415 height 354
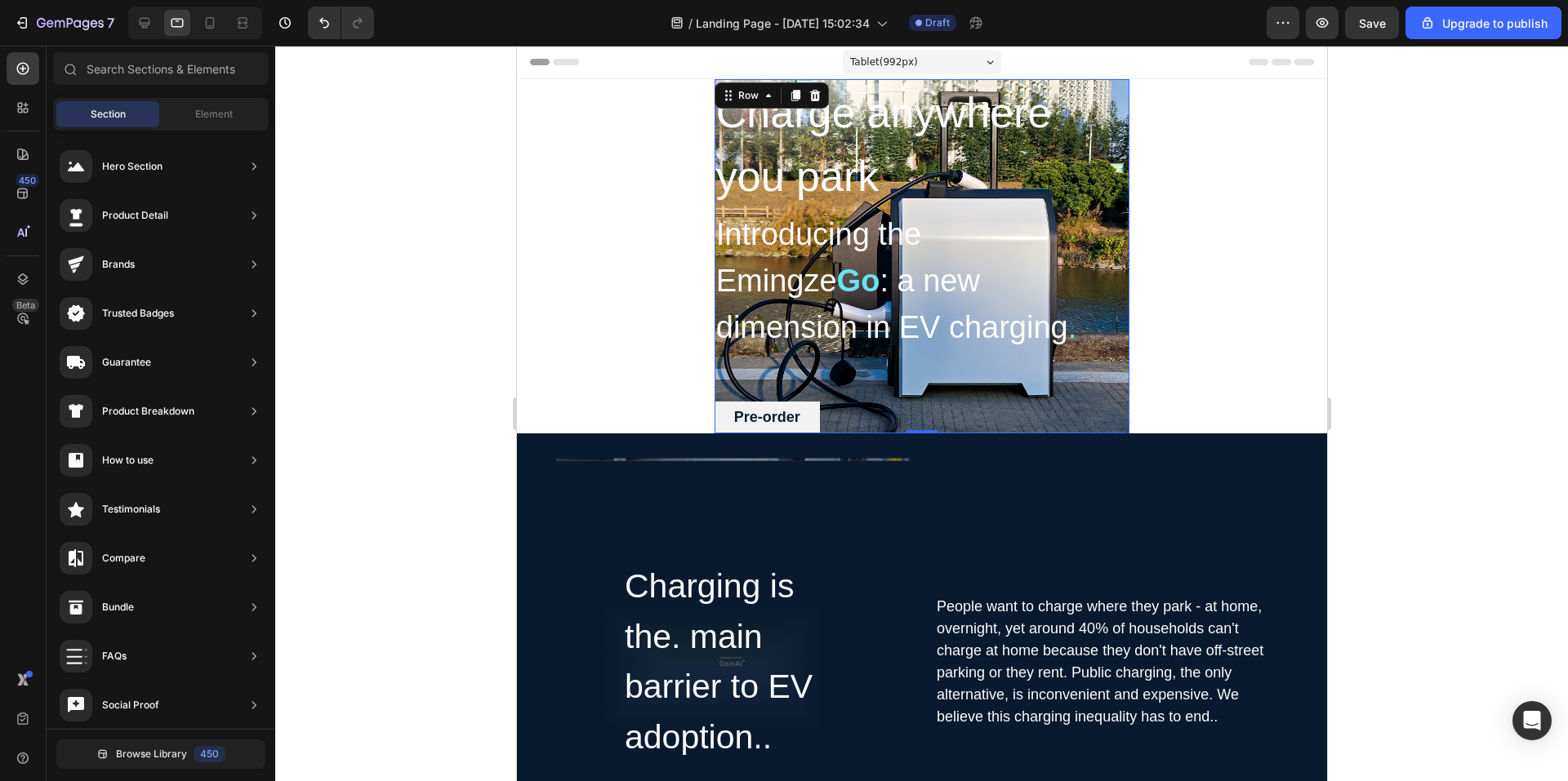
click at [1086, 394] on div "Charge anywhere you park Heading Introducing the Emingze Go : a new dimension i…" at bounding box center [922, 256] width 415 height 354
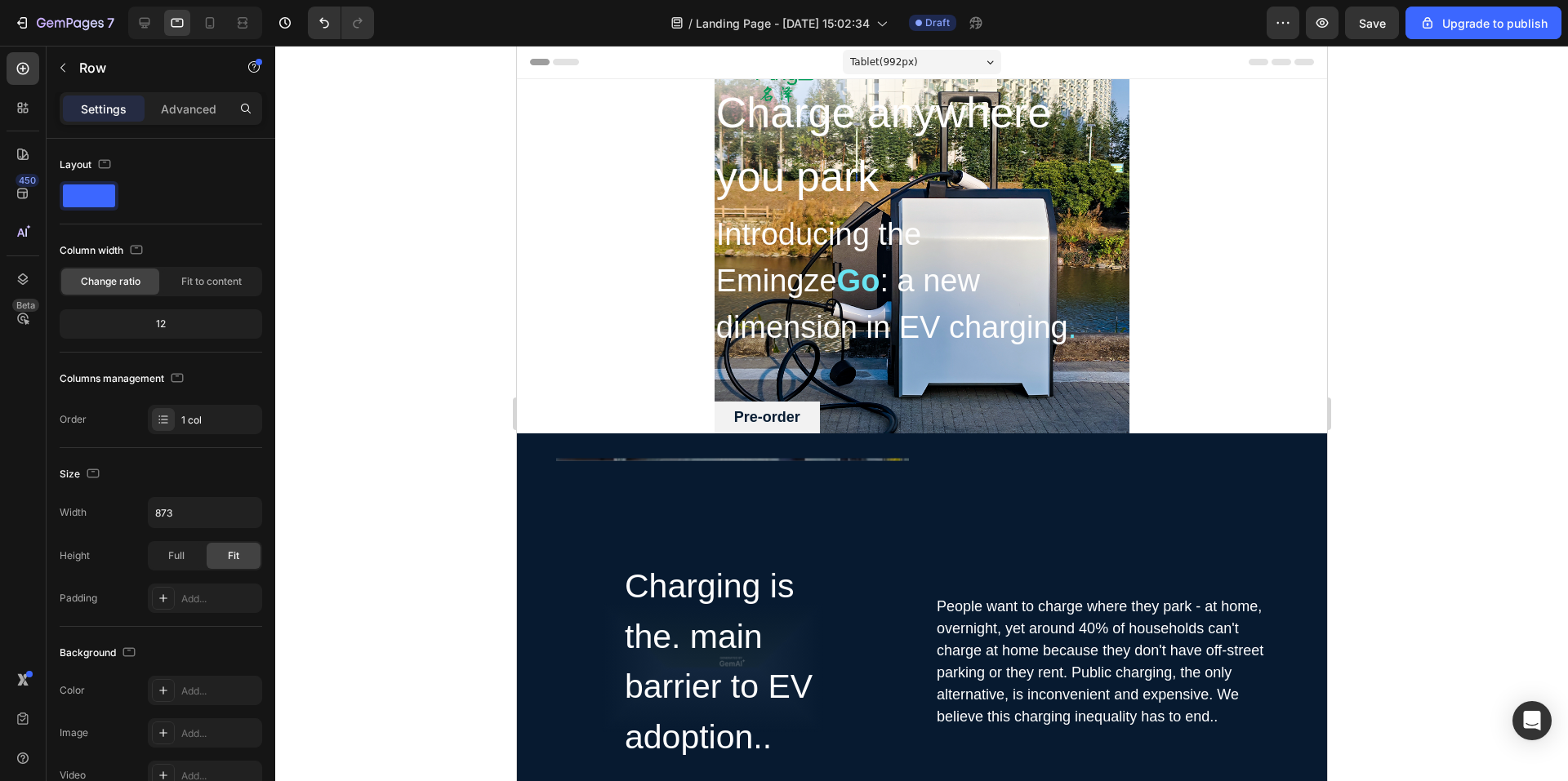
click at [1161, 151] on section "Charge anywhere you park Heading Introducing the Emingze Go : a new dimension i…" at bounding box center [921, 256] width 593 height 354
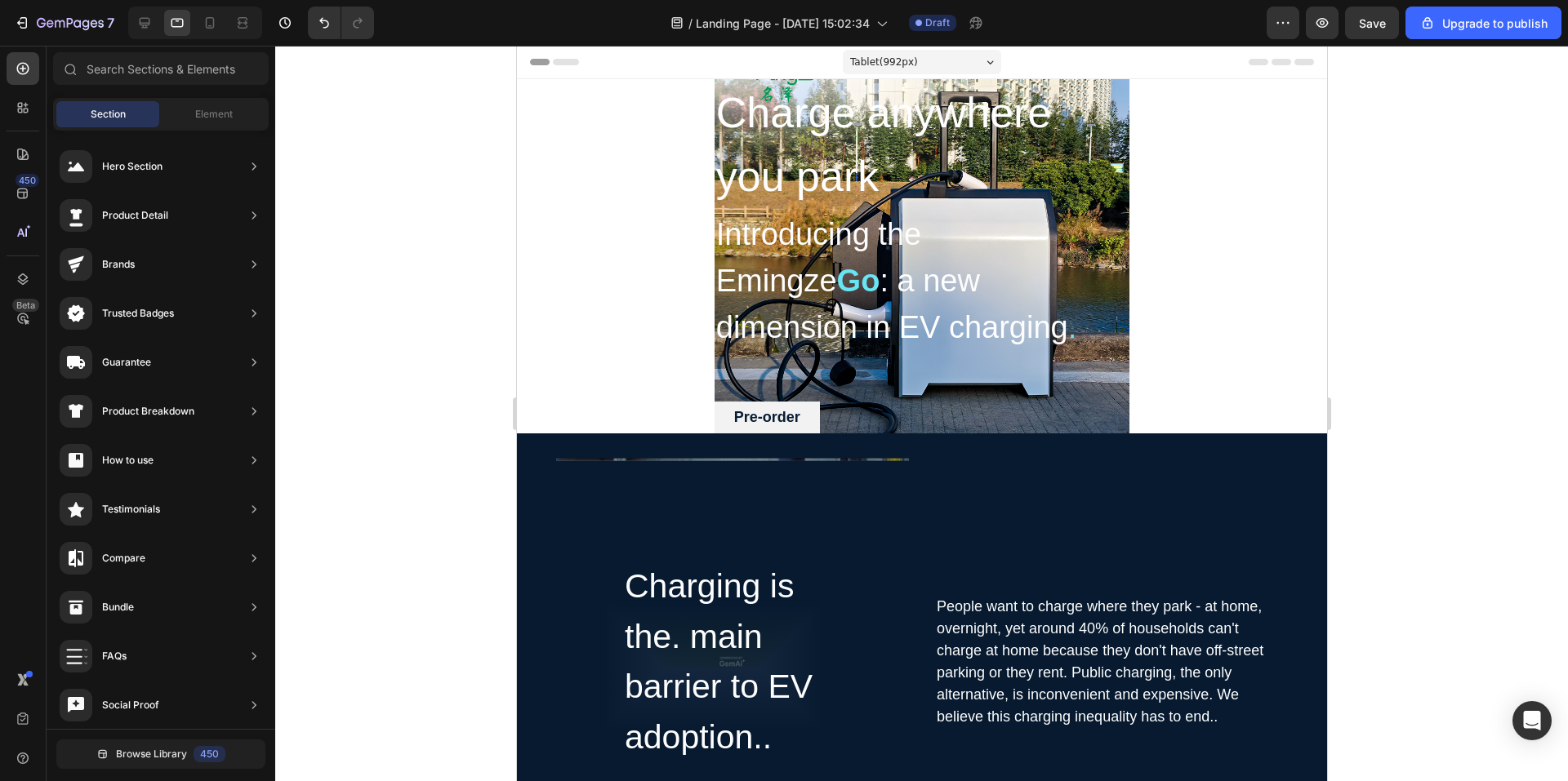
click at [321, 16] on icon "Undo/Redo" at bounding box center [324, 23] width 17 height 17
click at [326, 26] on icon "Undo/Redo" at bounding box center [324, 23] width 17 height 17
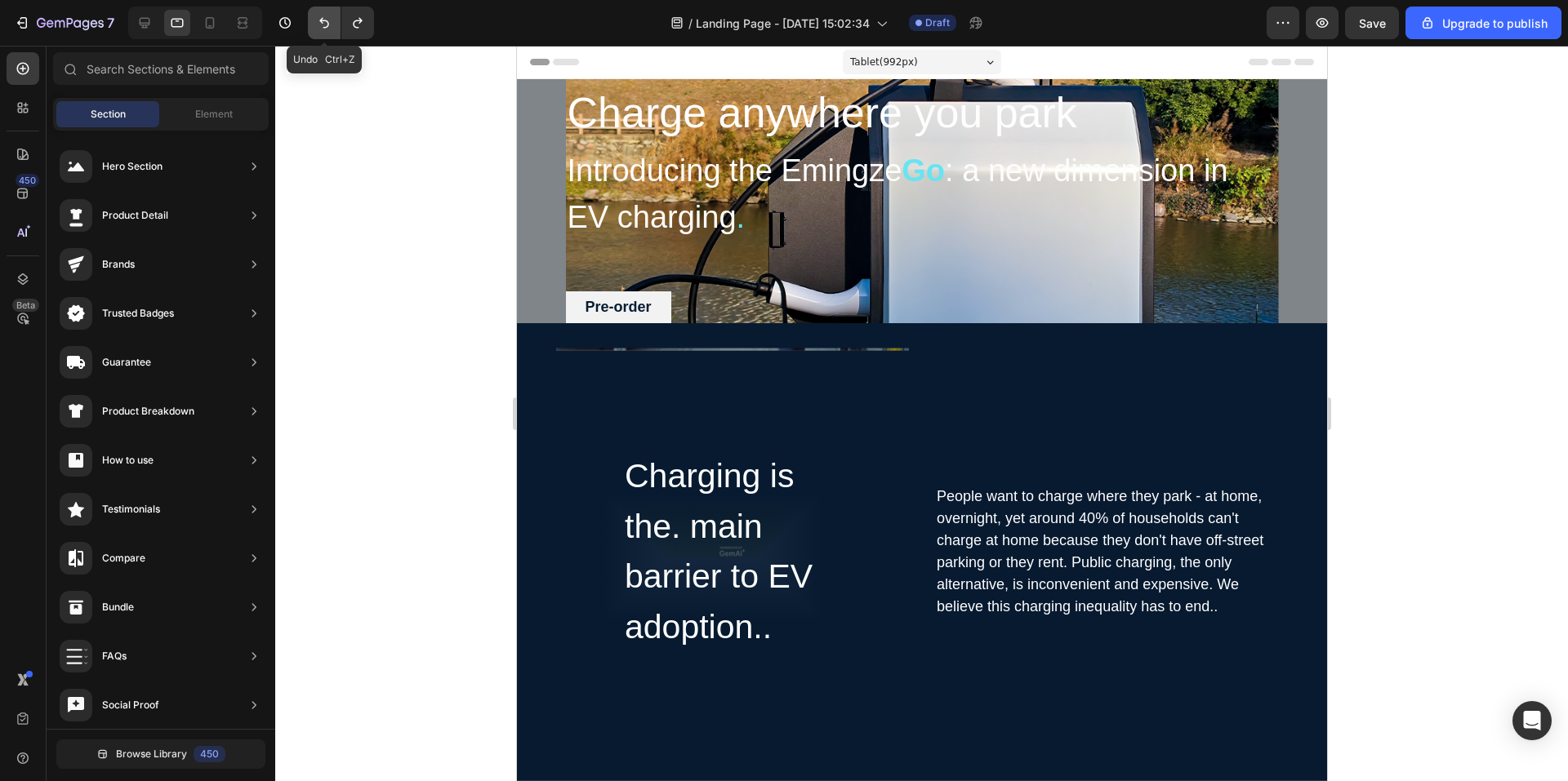
click at [326, 26] on icon "Undo/Redo" at bounding box center [324, 23] width 17 height 17
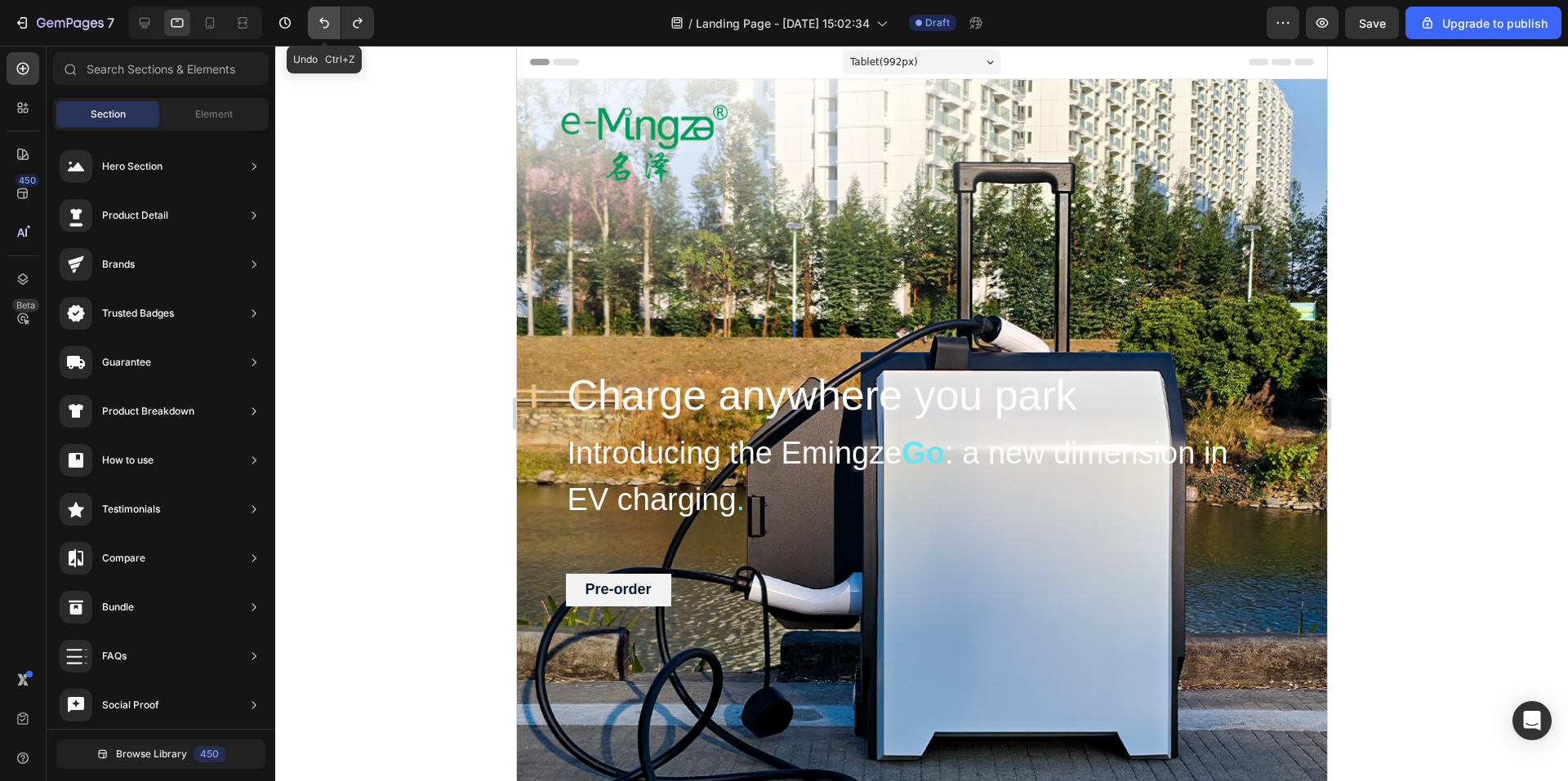
click at [326, 26] on icon "Undo/Redo" at bounding box center [324, 23] width 17 height 17
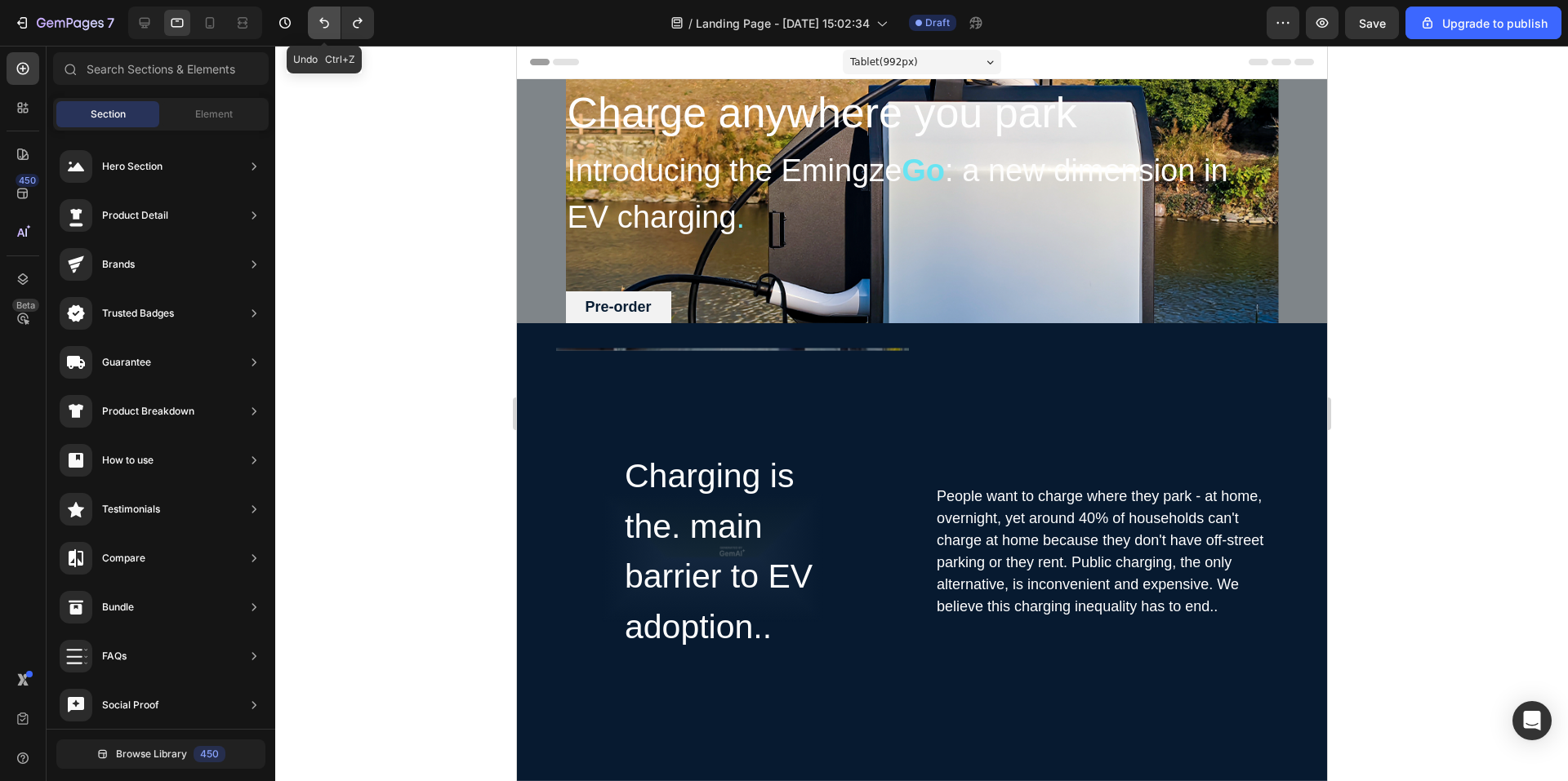
click at [331, 24] on icon "Undo/Redo" at bounding box center [324, 23] width 17 height 17
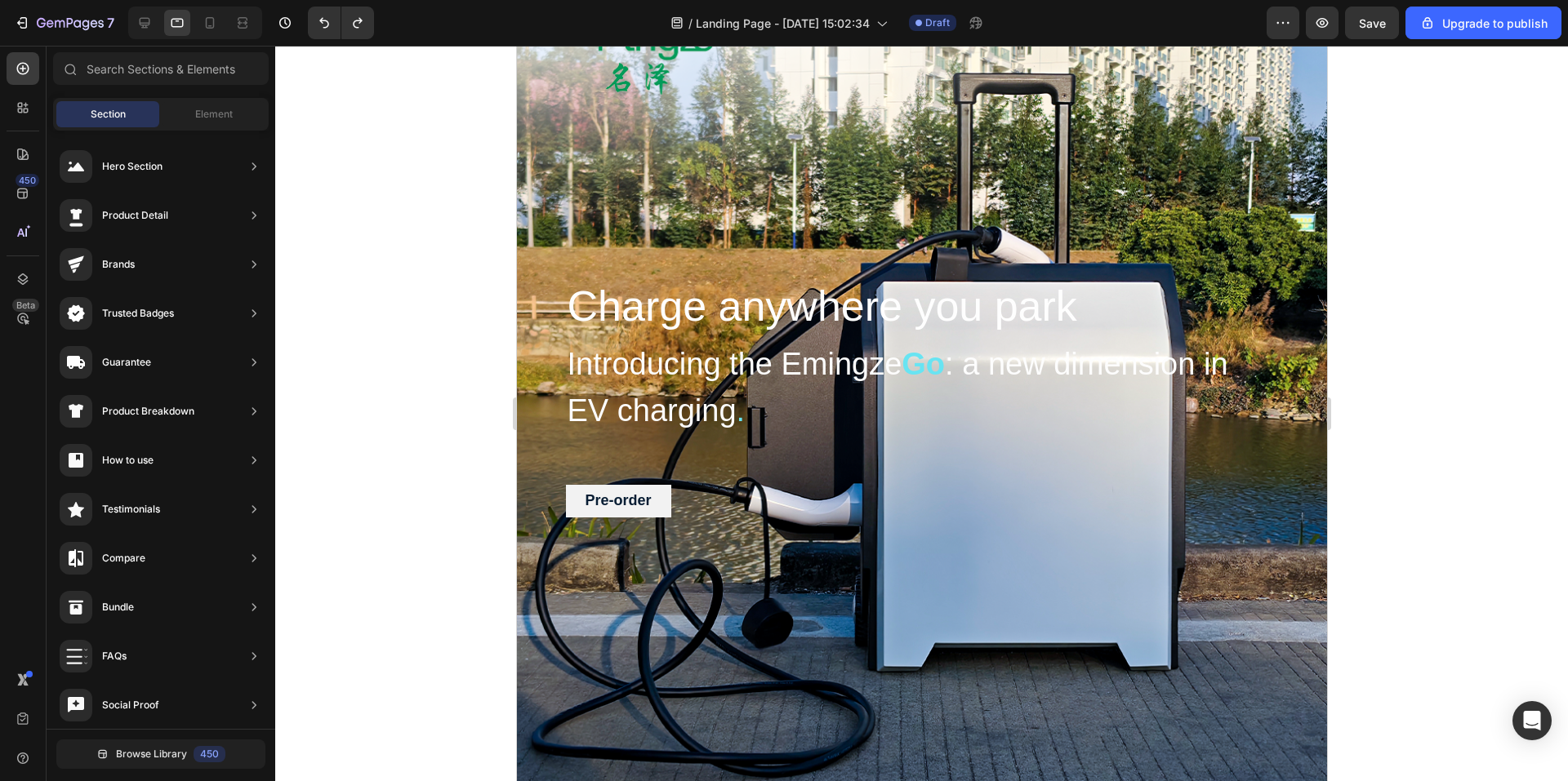
scroll to position [82, 0]
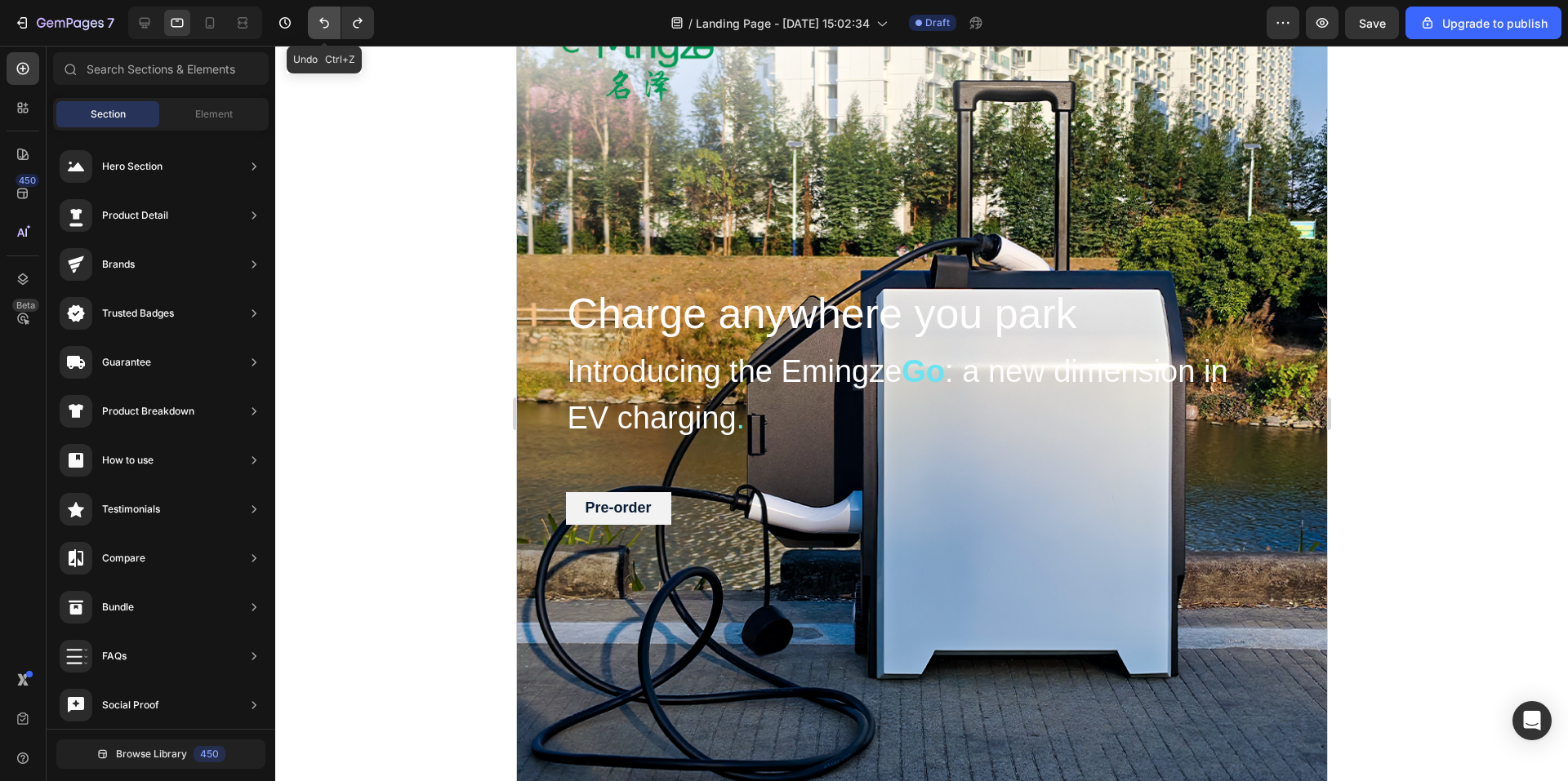
click at [335, 34] on button "Undo/Redo" at bounding box center [325, 24] width 33 height 33
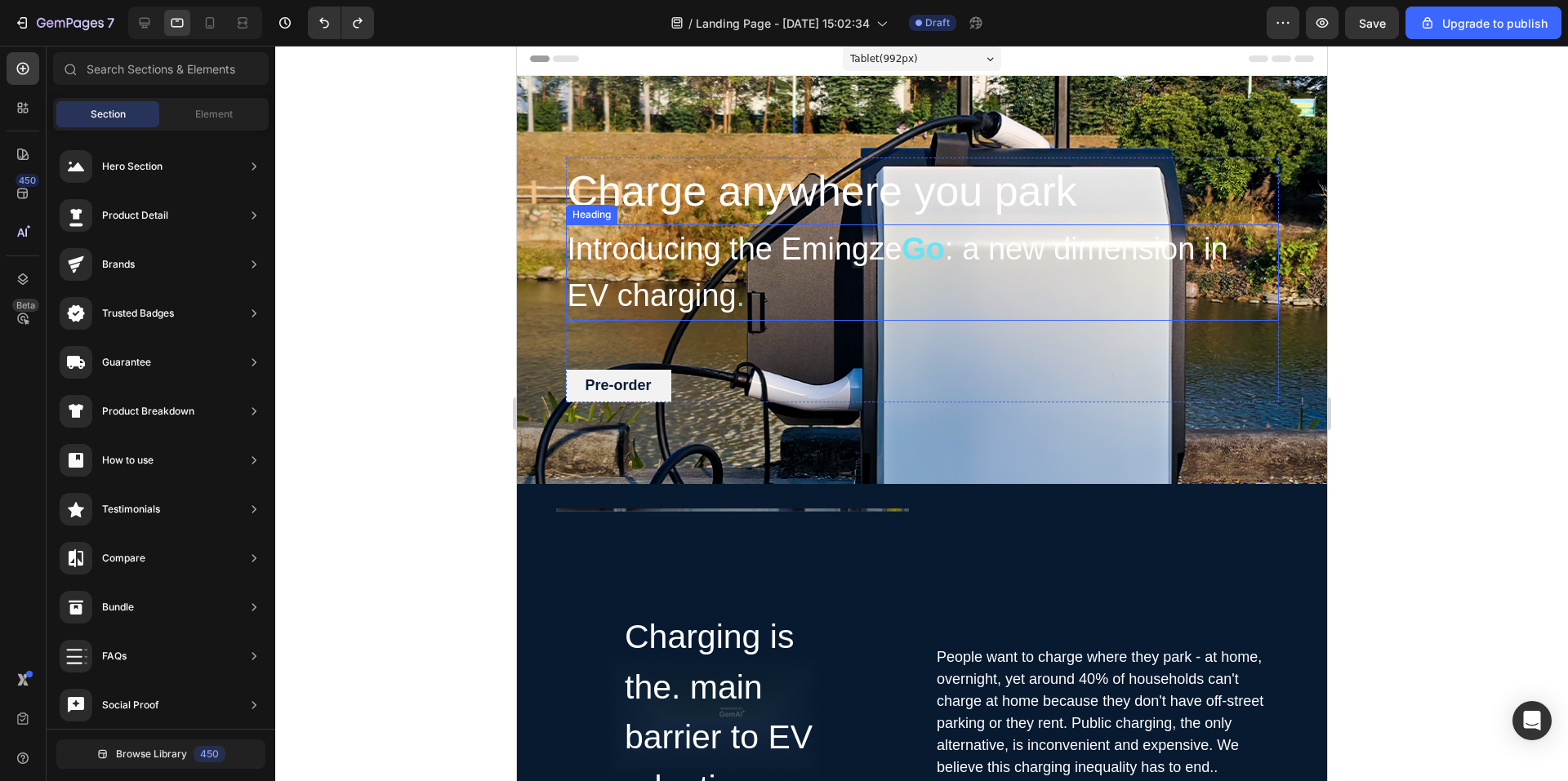
scroll to position [0, 0]
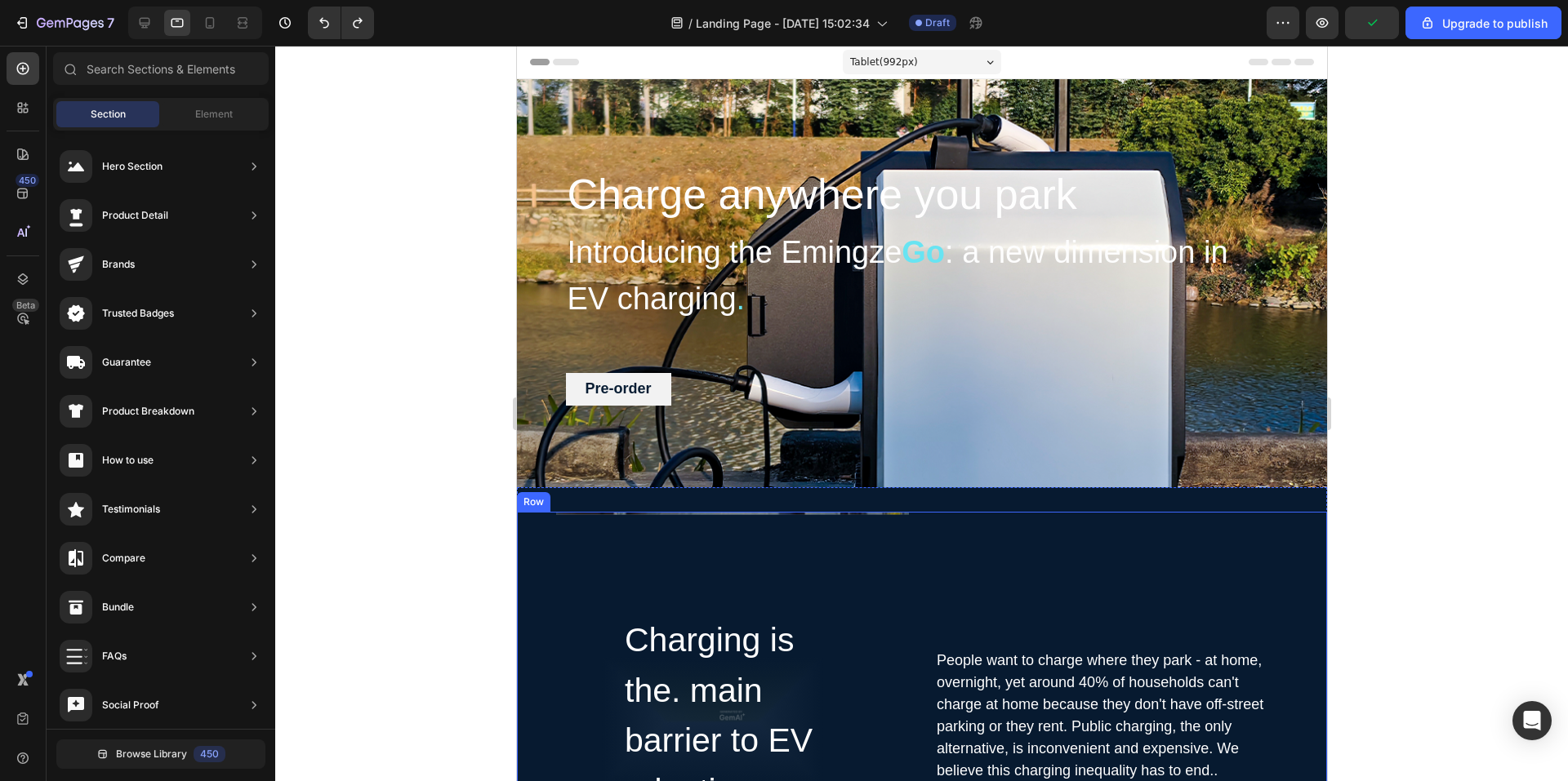
drag, startPoint x: 916, startPoint y: 488, endPoint x: 925, endPoint y: 510, distance: 23.8
click at [924, 515] on div "Charging is the. main barrier to EV adoption.. Heading Row Hero Banner People w…" at bounding box center [922, 716] width 810 height 457
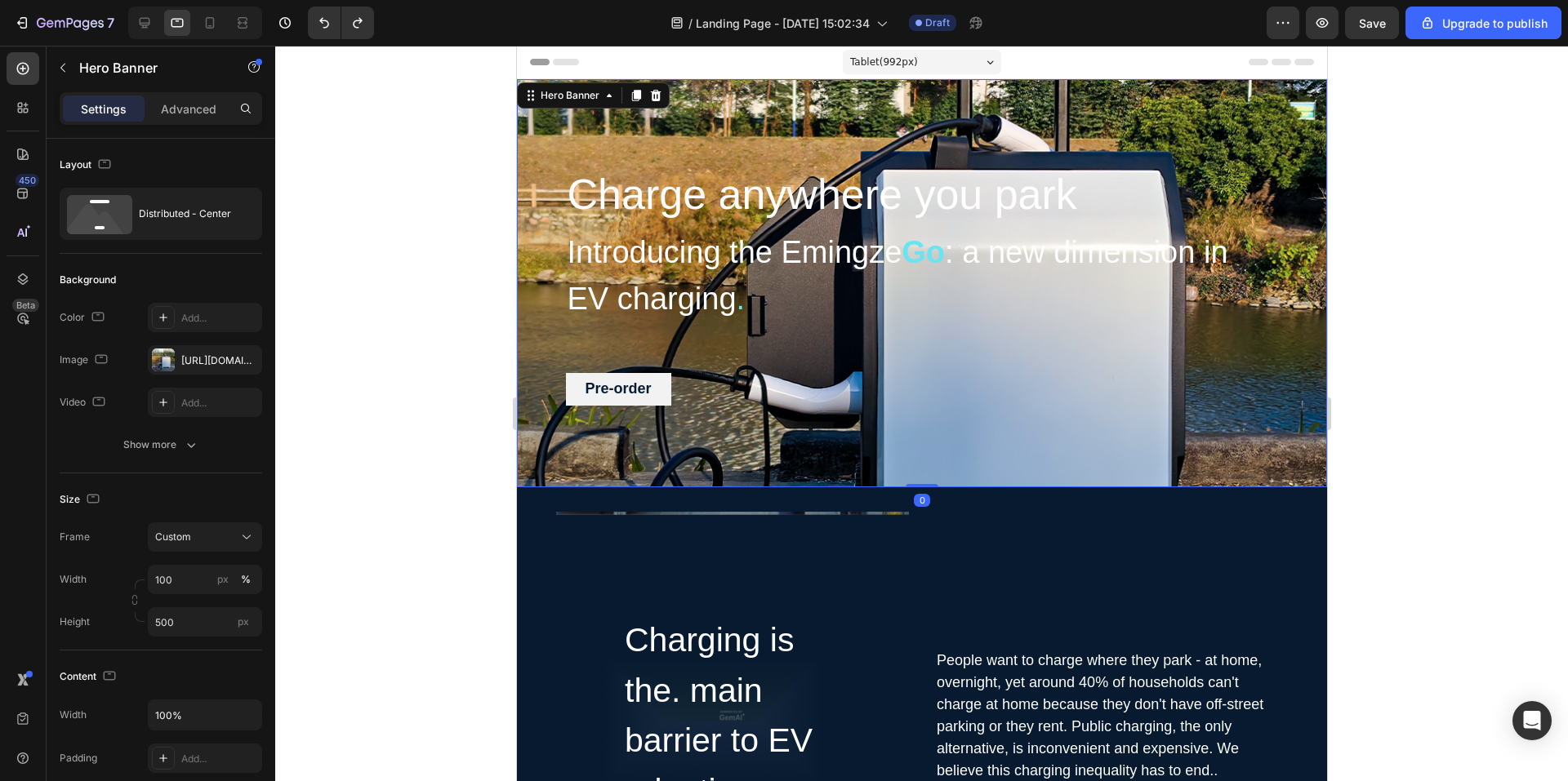
click at [1044, 426] on div "Charge anywhere you park Heading Introducing the Emingze Go : a new dimension i…" at bounding box center [922, 283] width 810 height 408
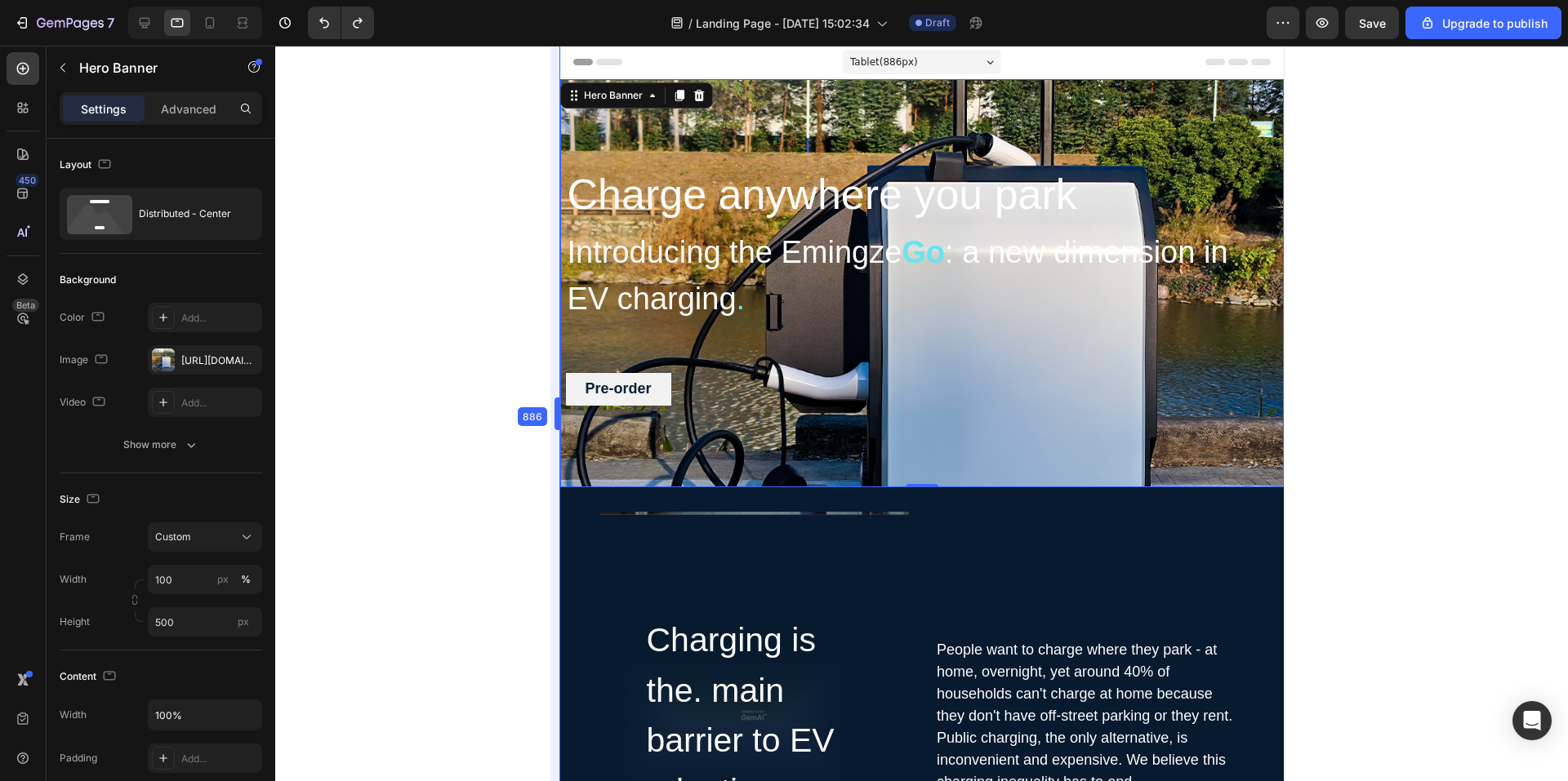
drag, startPoint x: 513, startPoint y: 266, endPoint x: 599, endPoint y: 281, distance: 87.3
click at [893, 68] on span "Tablet ( 886 px)" at bounding box center [883, 62] width 68 height 17
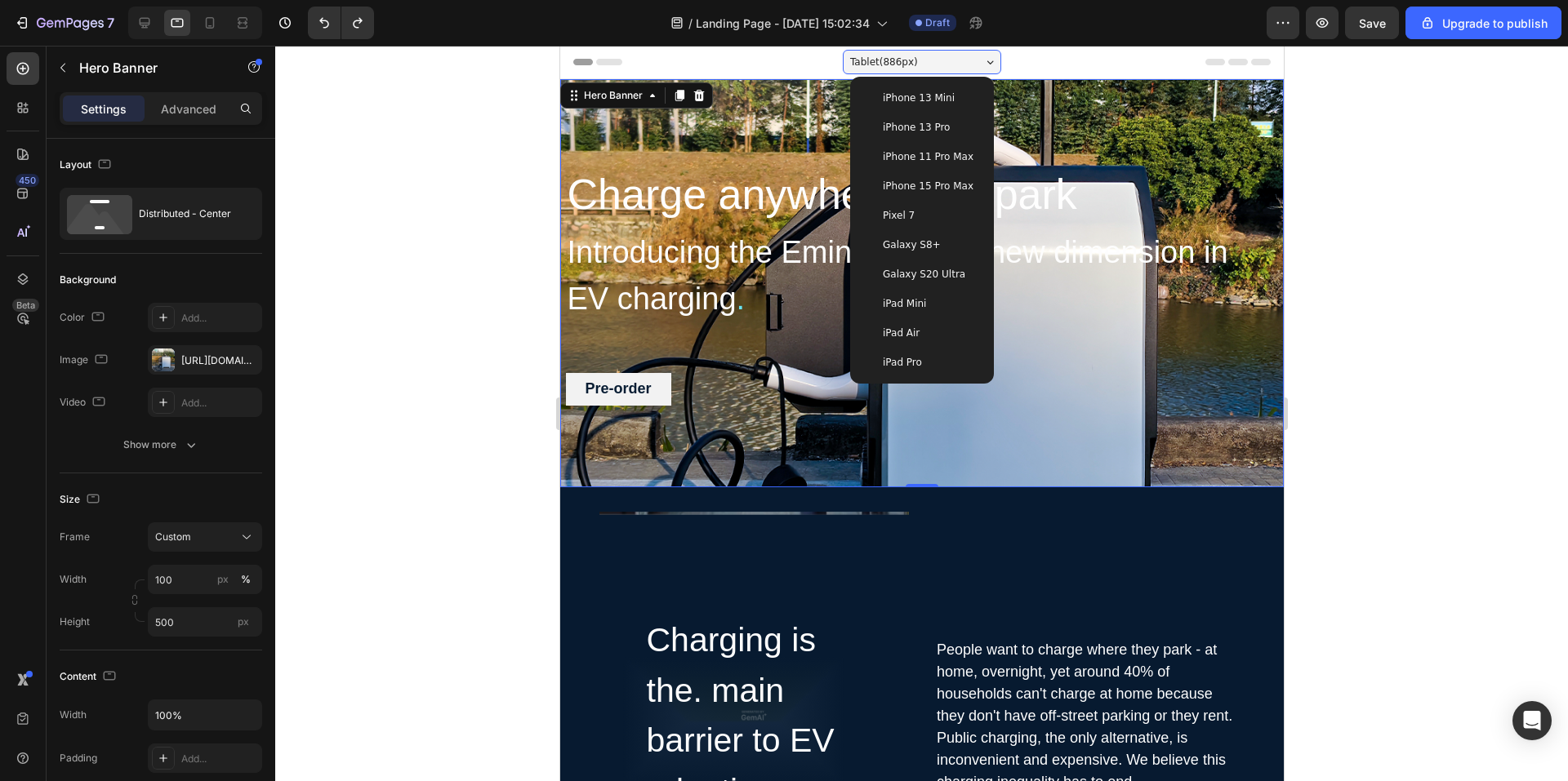
click at [457, 377] on div at bounding box center [922, 414] width 1293 height 736
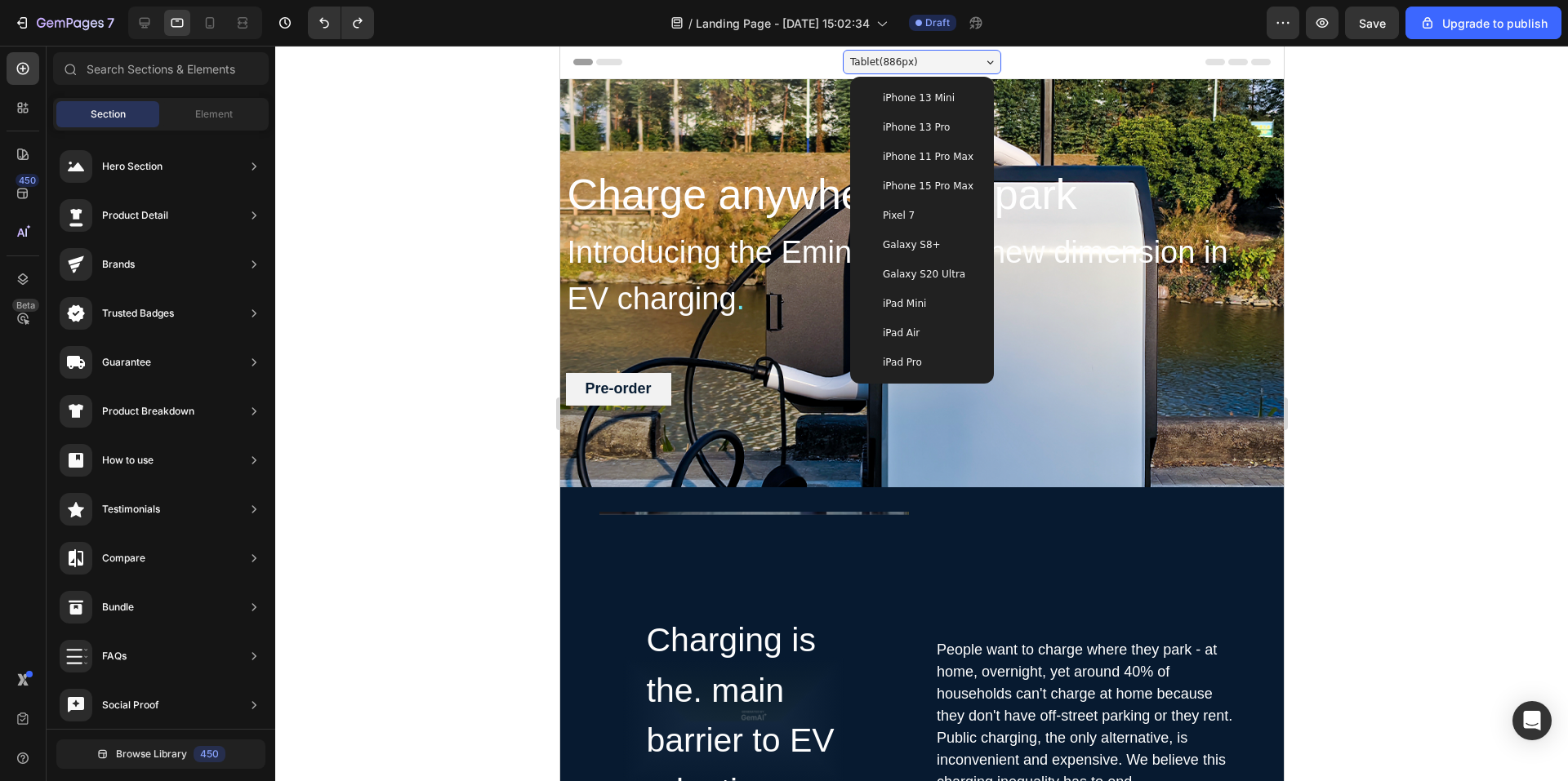
click at [1228, 70] on div "Header" at bounding box center [921, 63] width 698 height 33
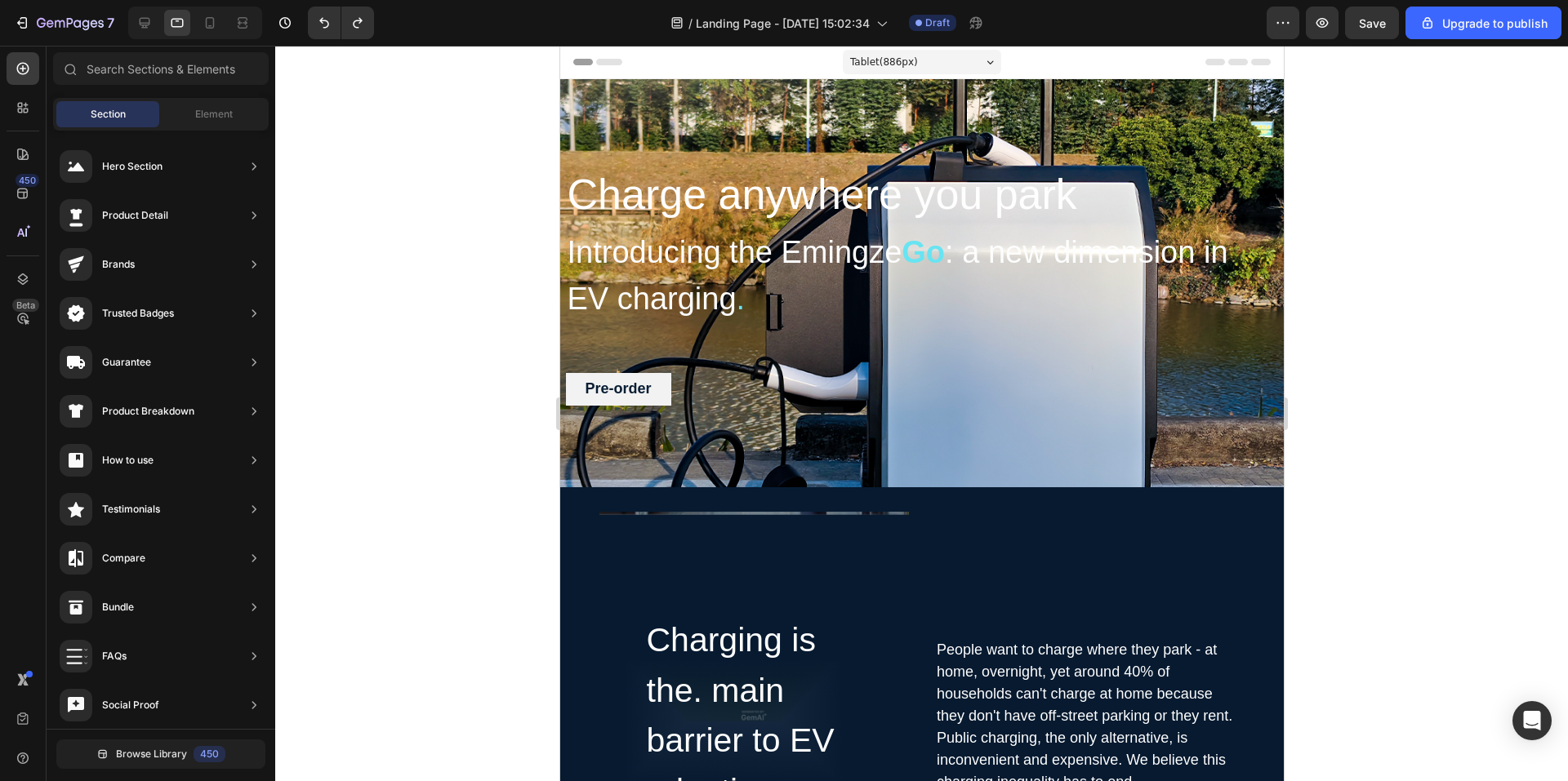
click at [1227, 68] on div "Header" at bounding box center [921, 63] width 698 height 33
click at [1227, 62] on icon at bounding box center [1237, 63] width 20 height 7
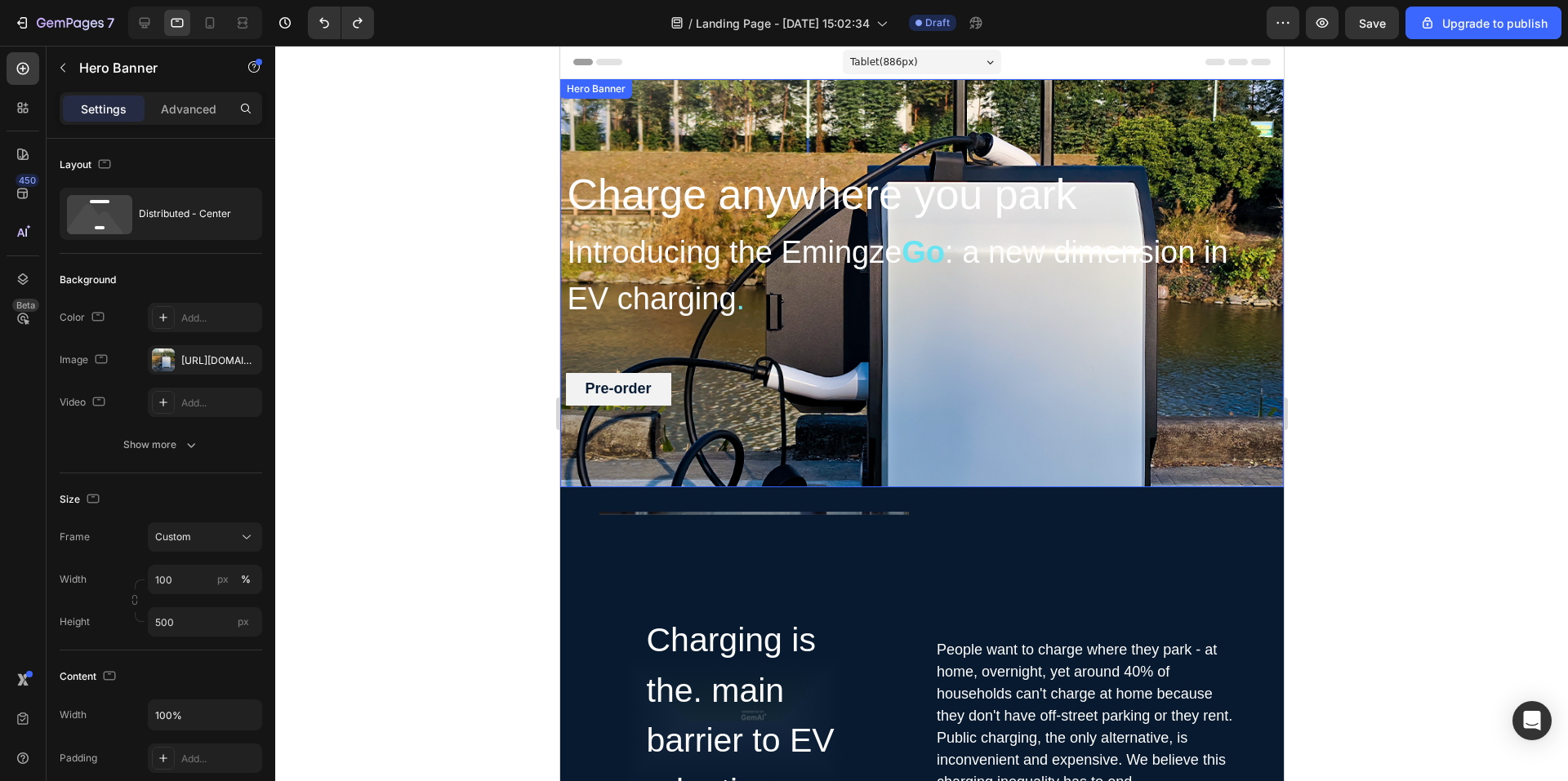
click at [688, 110] on div "Charge anywhere you park Heading Introducing the Emingze Go : a new dimension i…" at bounding box center [921, 283] width 724 height 408
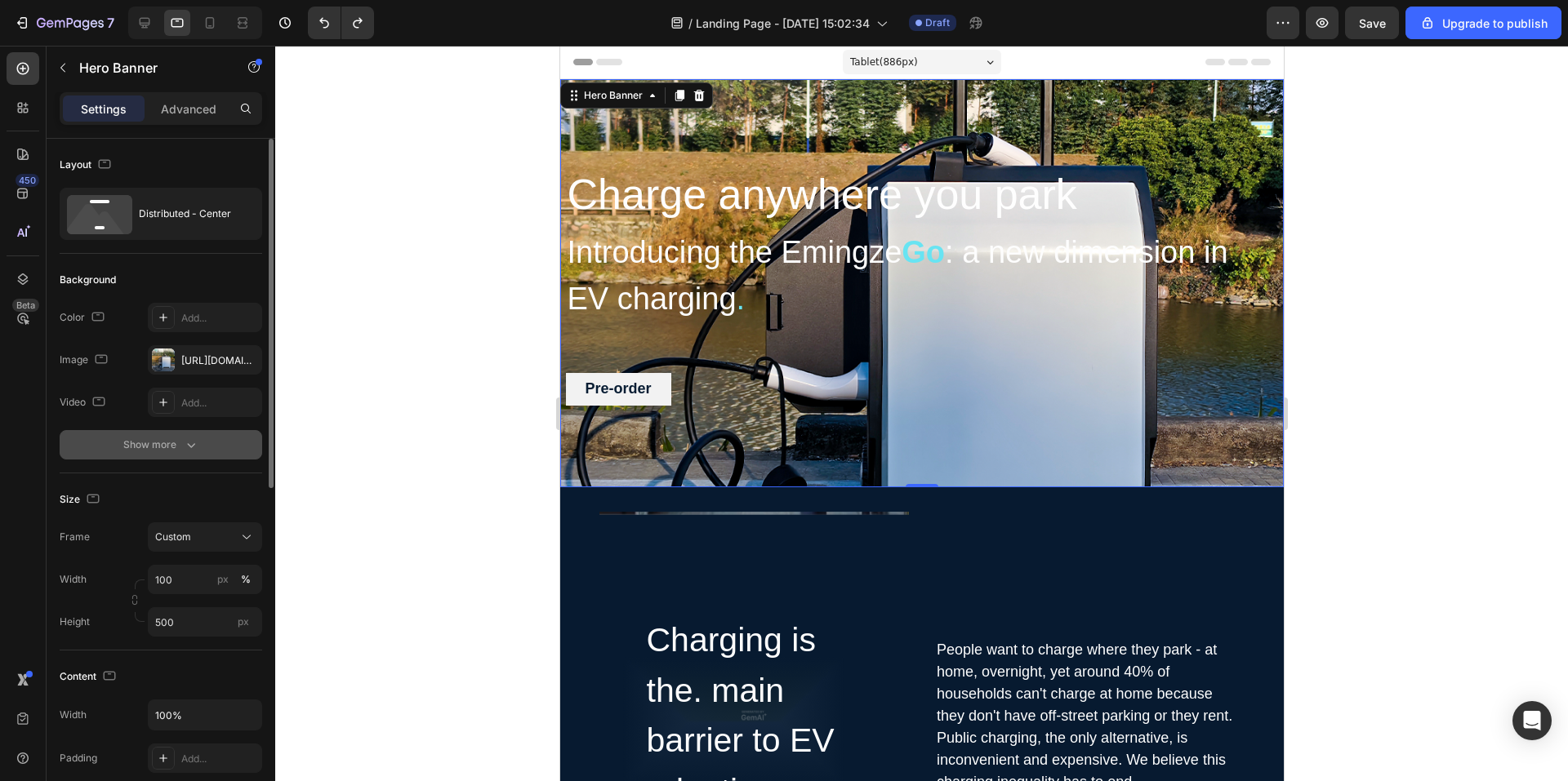
click at [188, 441] on icon "button" at bounding box center [191, 445] width 17 height 17
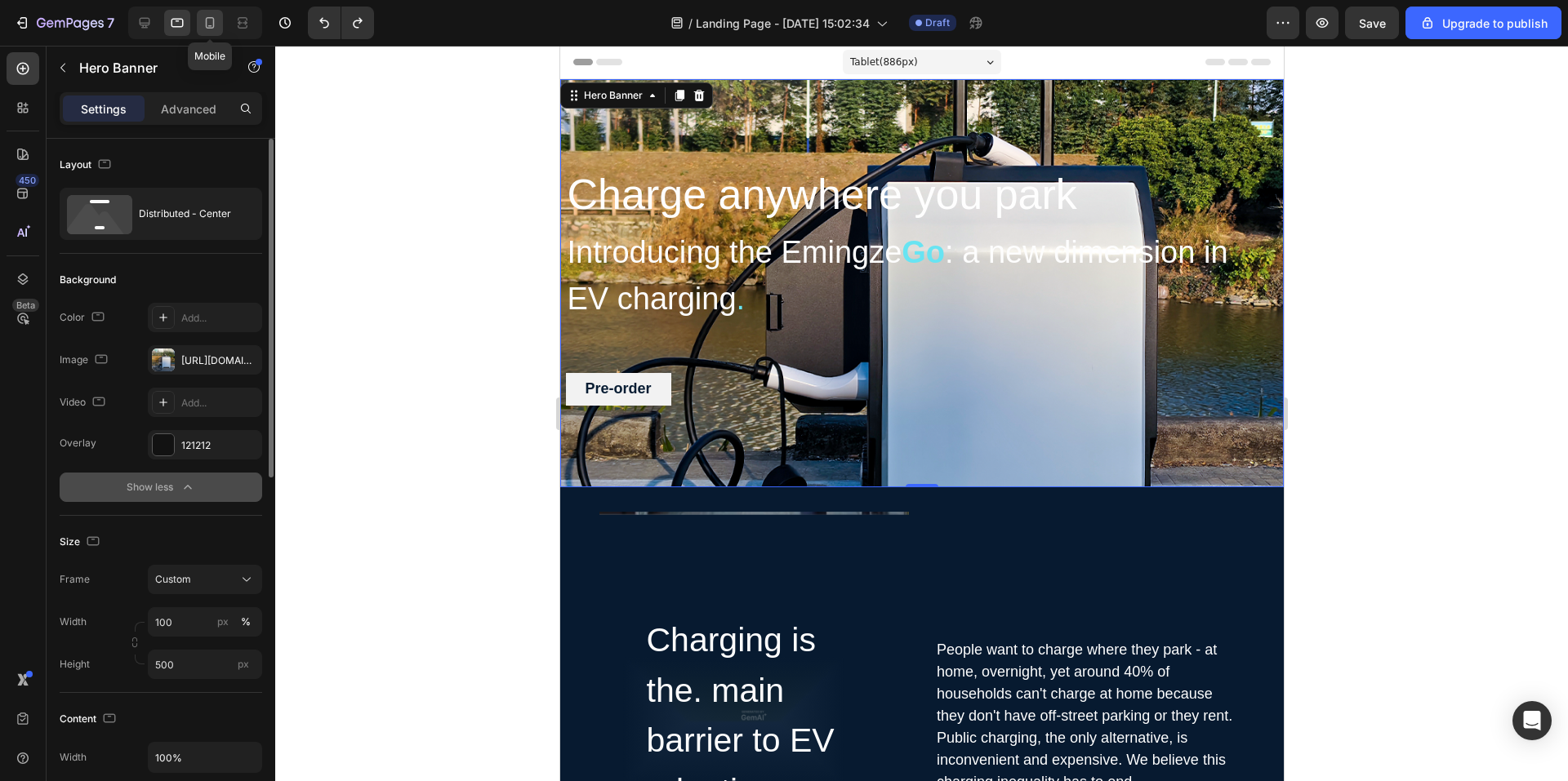
click at [214, 30] on icon at bounding box center [210, 23] width 17 height 17
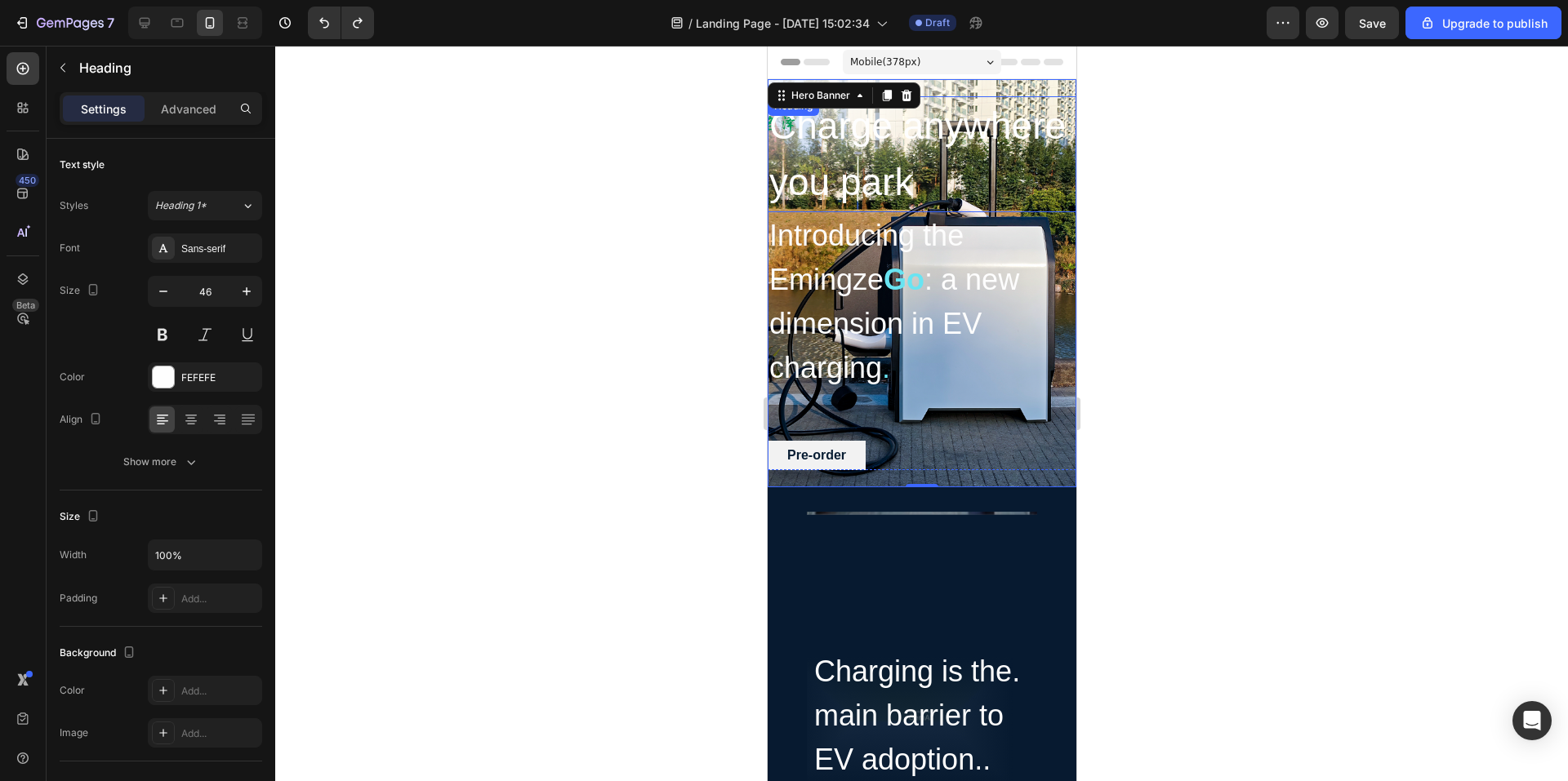
click at [884, 169] on h2 "Charge anywhere you park" at bounding box center [922, 154] width 308 height 116
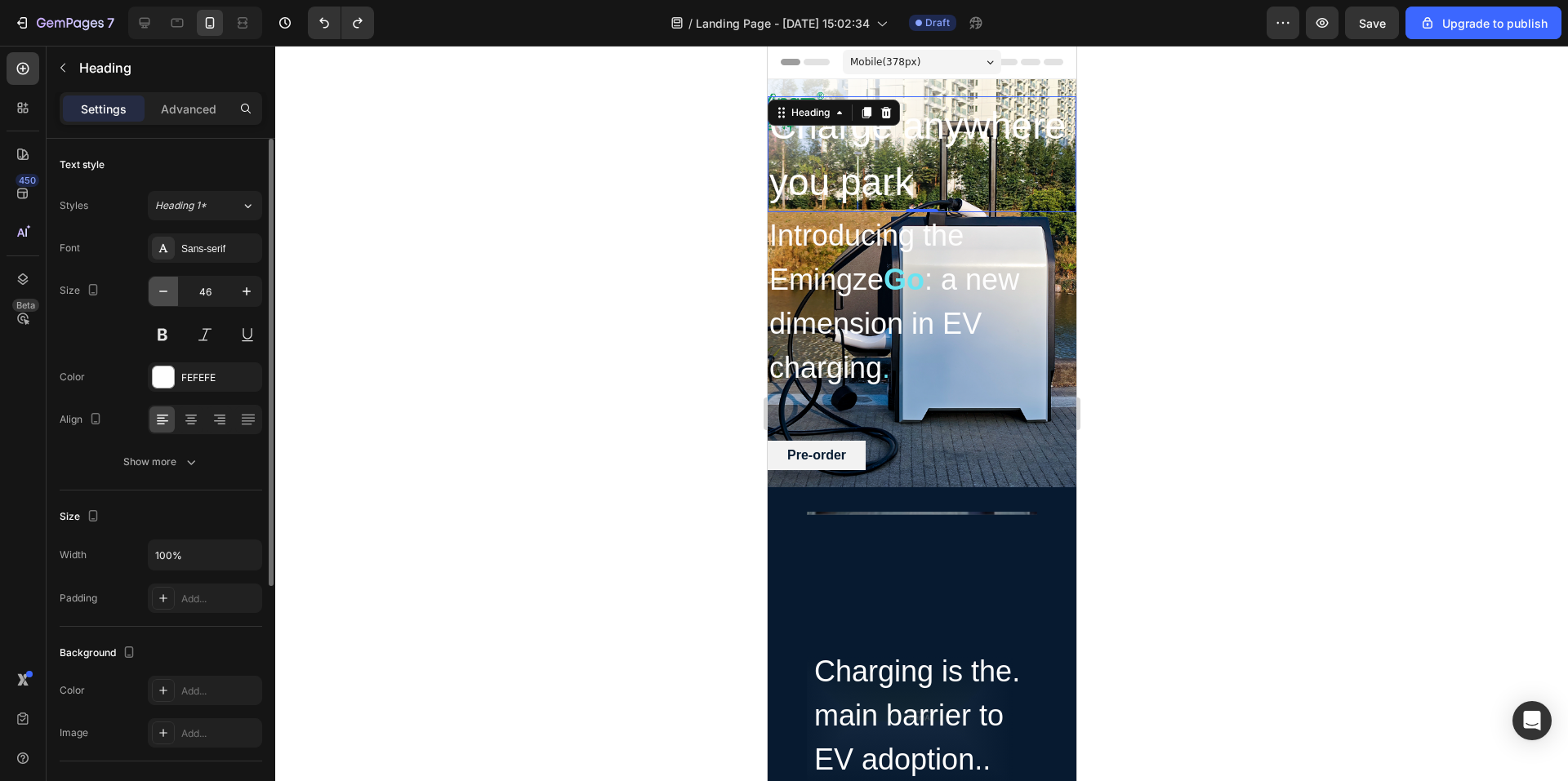
click at [168, 295] on icon "button" at bounding box center [163, 291] width 17 height 17
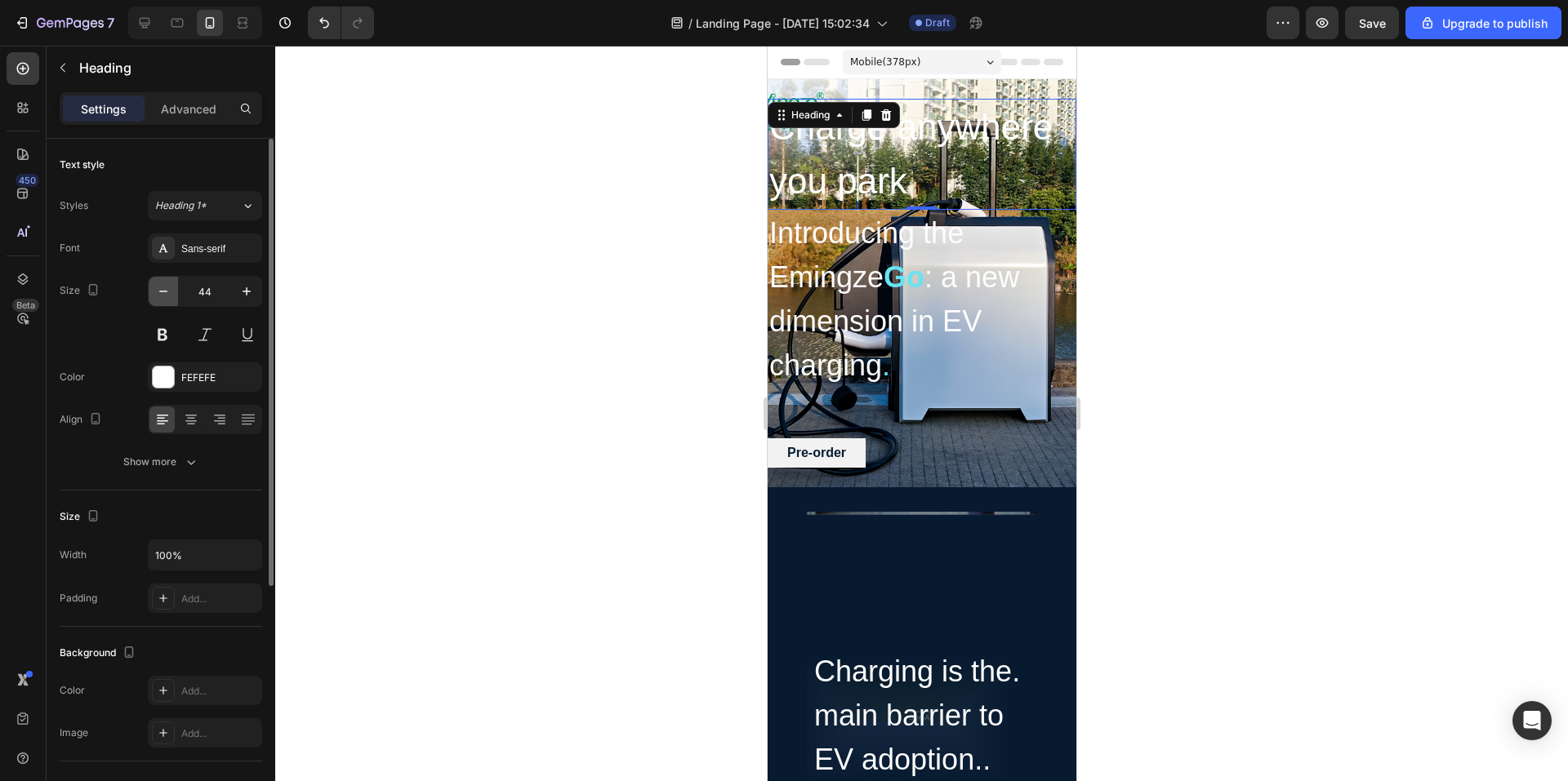
click at [168, 293] on icon "button" at bounding box center [163, 291] width 17 height 17
click at [168, 290] on icon "button" at bounding box center [163, 291] width 17 height 17
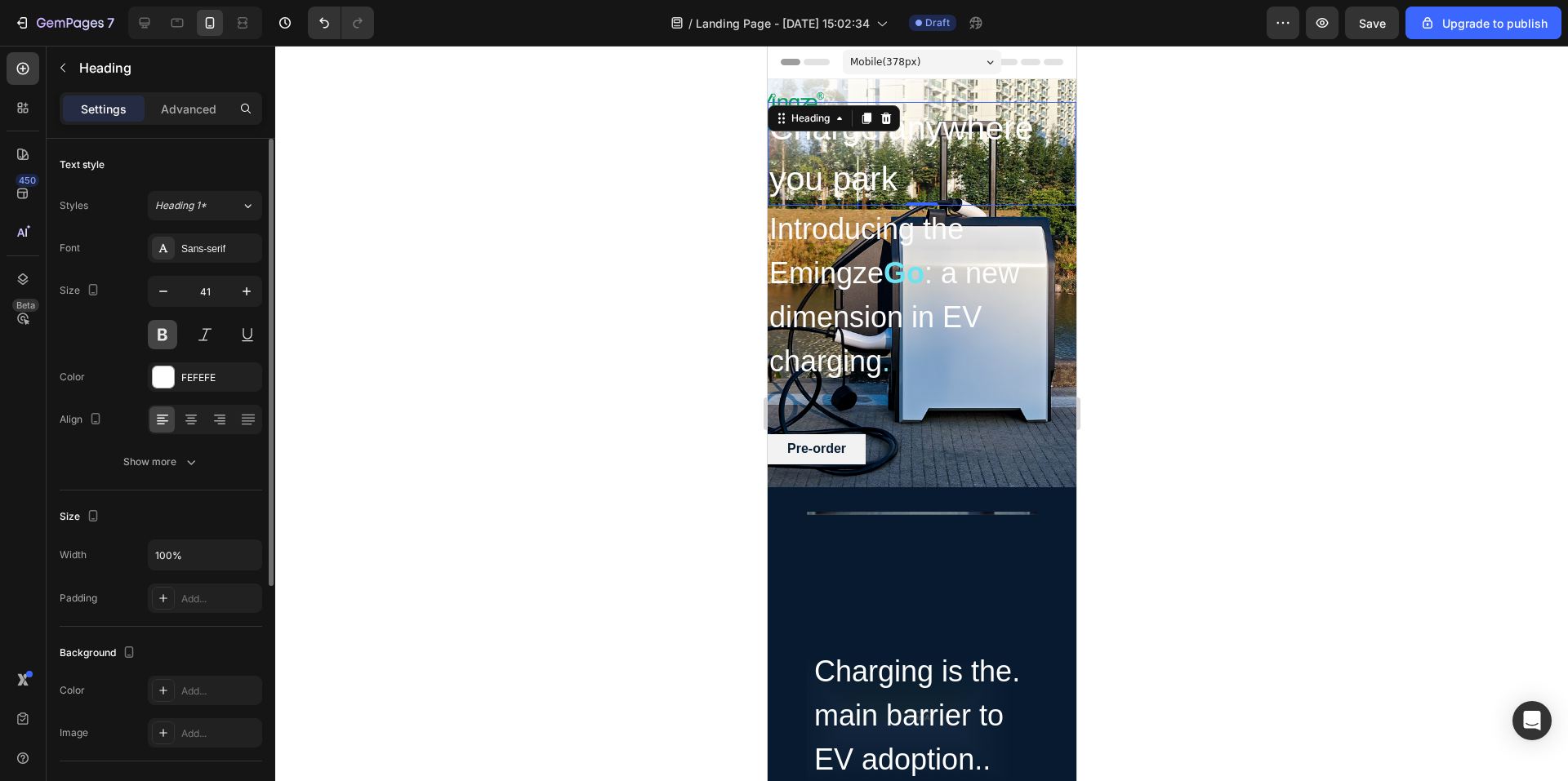
click at [174, 331] on button at bounding box center [163, 335] width 30 height 30
click at [153, 284] on button "button" at bounding box center [164, 292] width 30 height 30
type input "39"
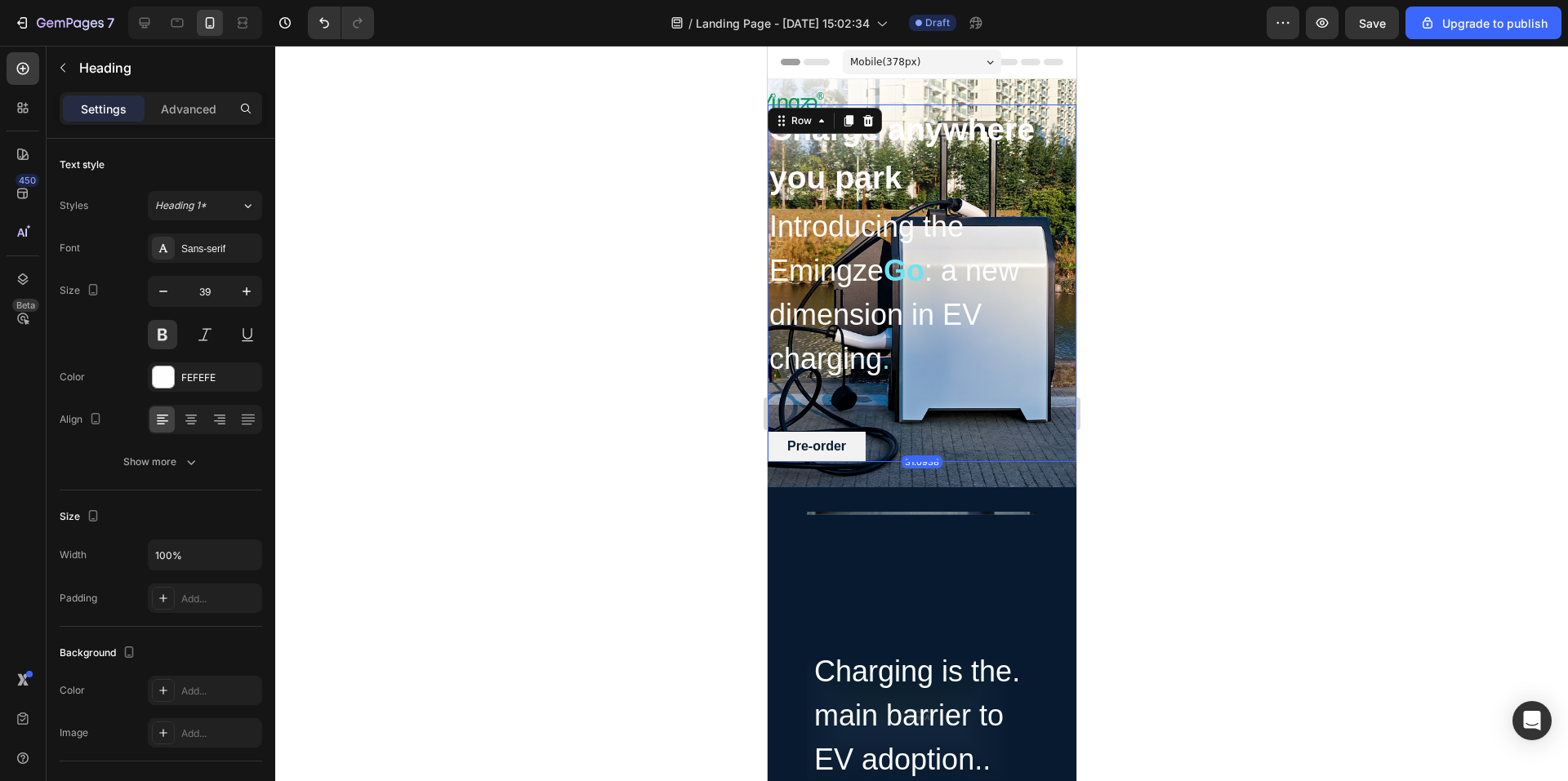
click at [948, 415] on div "Charge anywhere you park Heading Introducing the Emingze Go : a new dimension i…" at bounding box center [922, 283] width 308 height 358
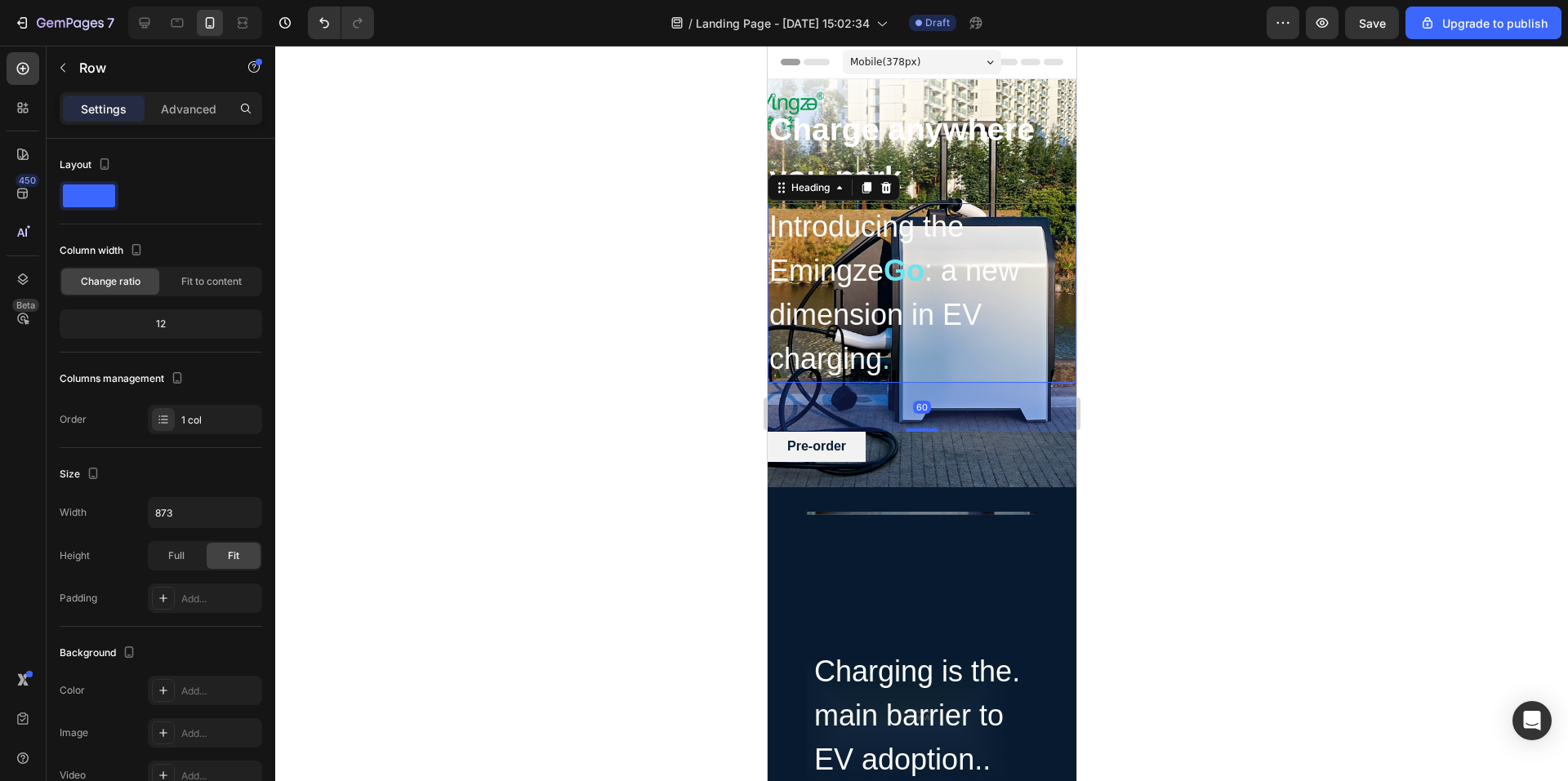
click at [894, 304] on span ": a new dimension in EV charging" at bounding box center [893, 315] width 250 height 122
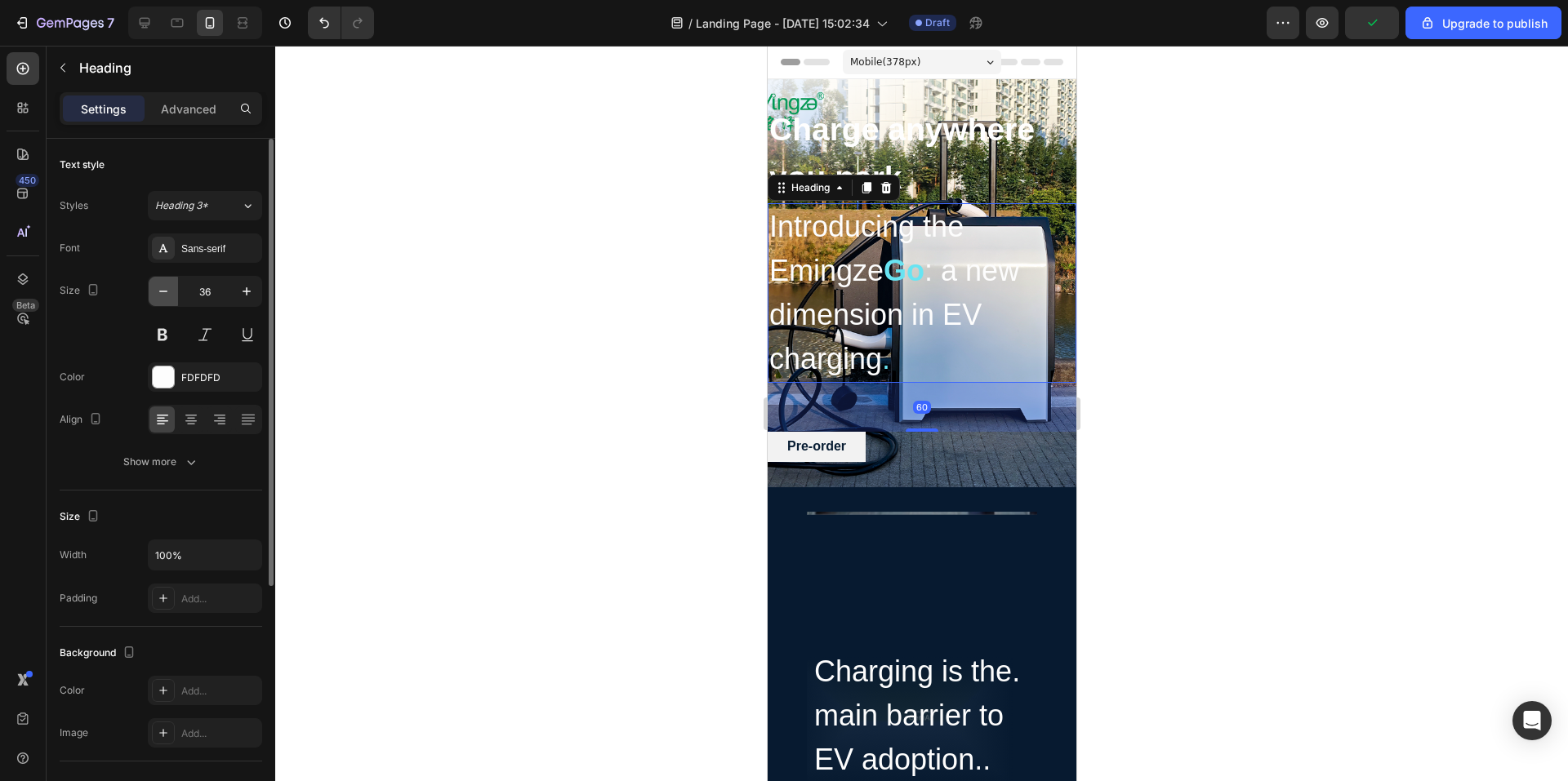
click at [169, 297] on icon "button" at bounding box center [163, 291] width 17 height 17
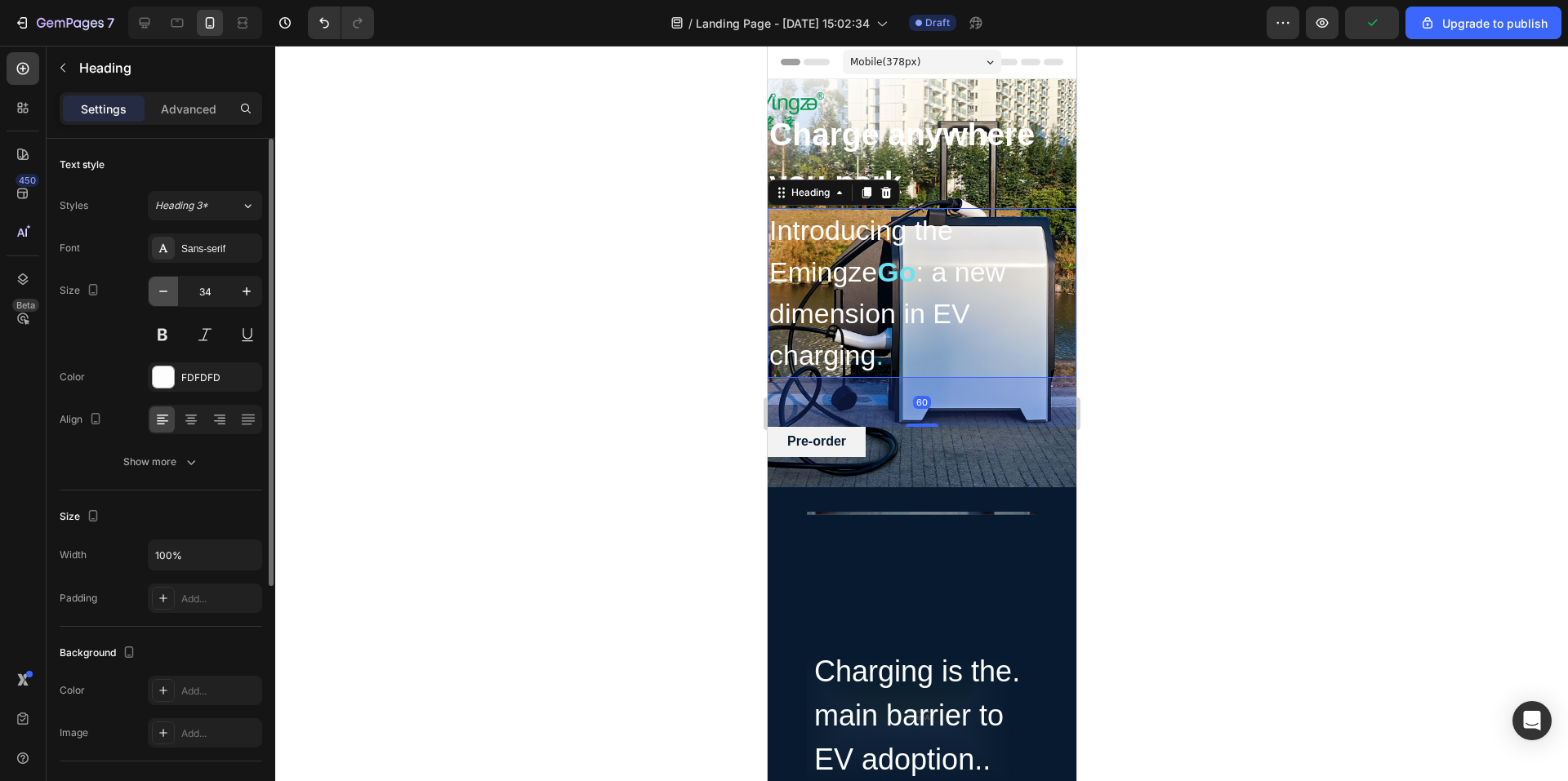
click at [169, 297] on icon "button" at bounding box center [163, 291] width 17 height 17
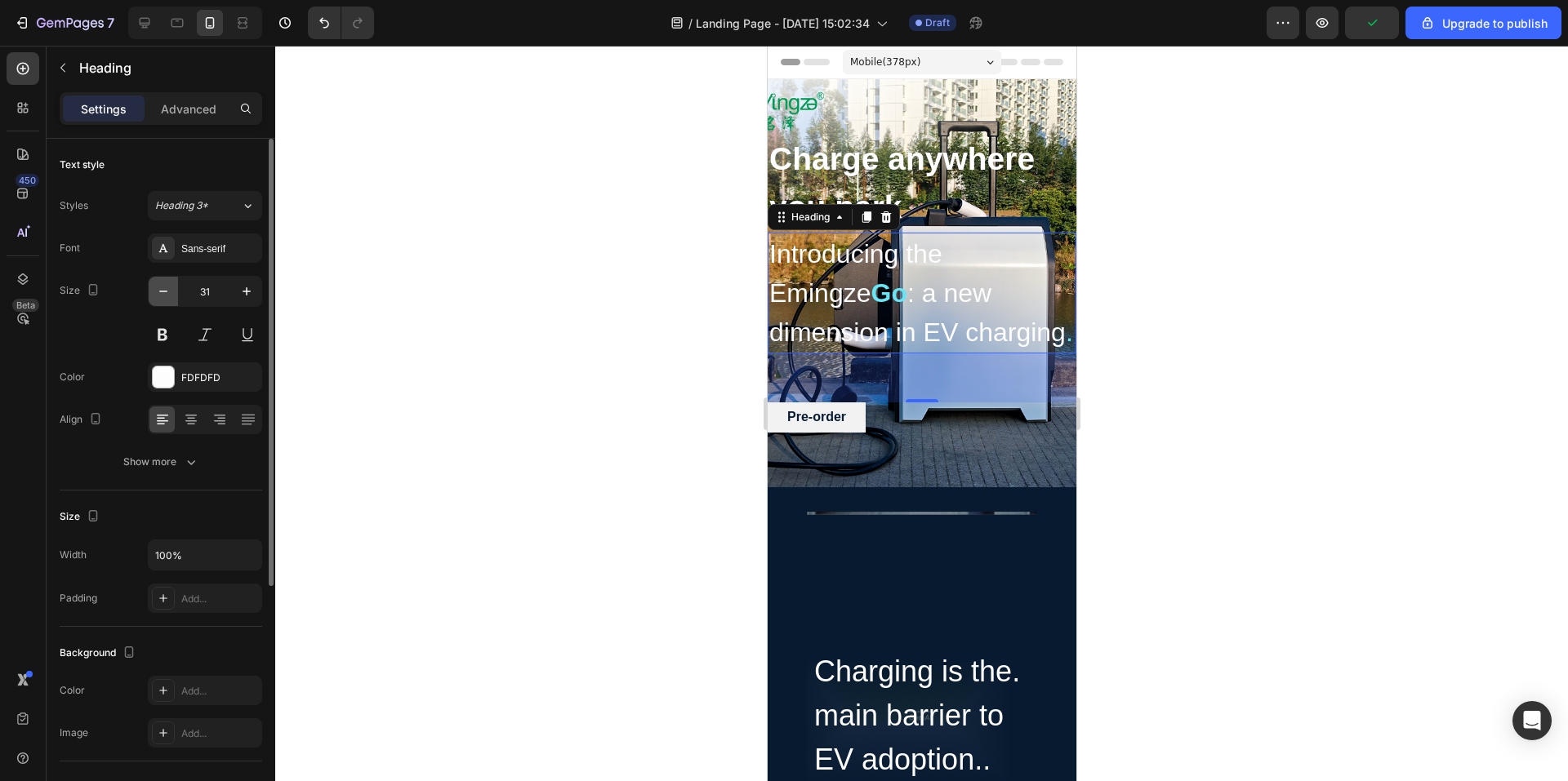
click at [169, 297] on icon "button" at bounding box center [163, 291] width 17 height 17
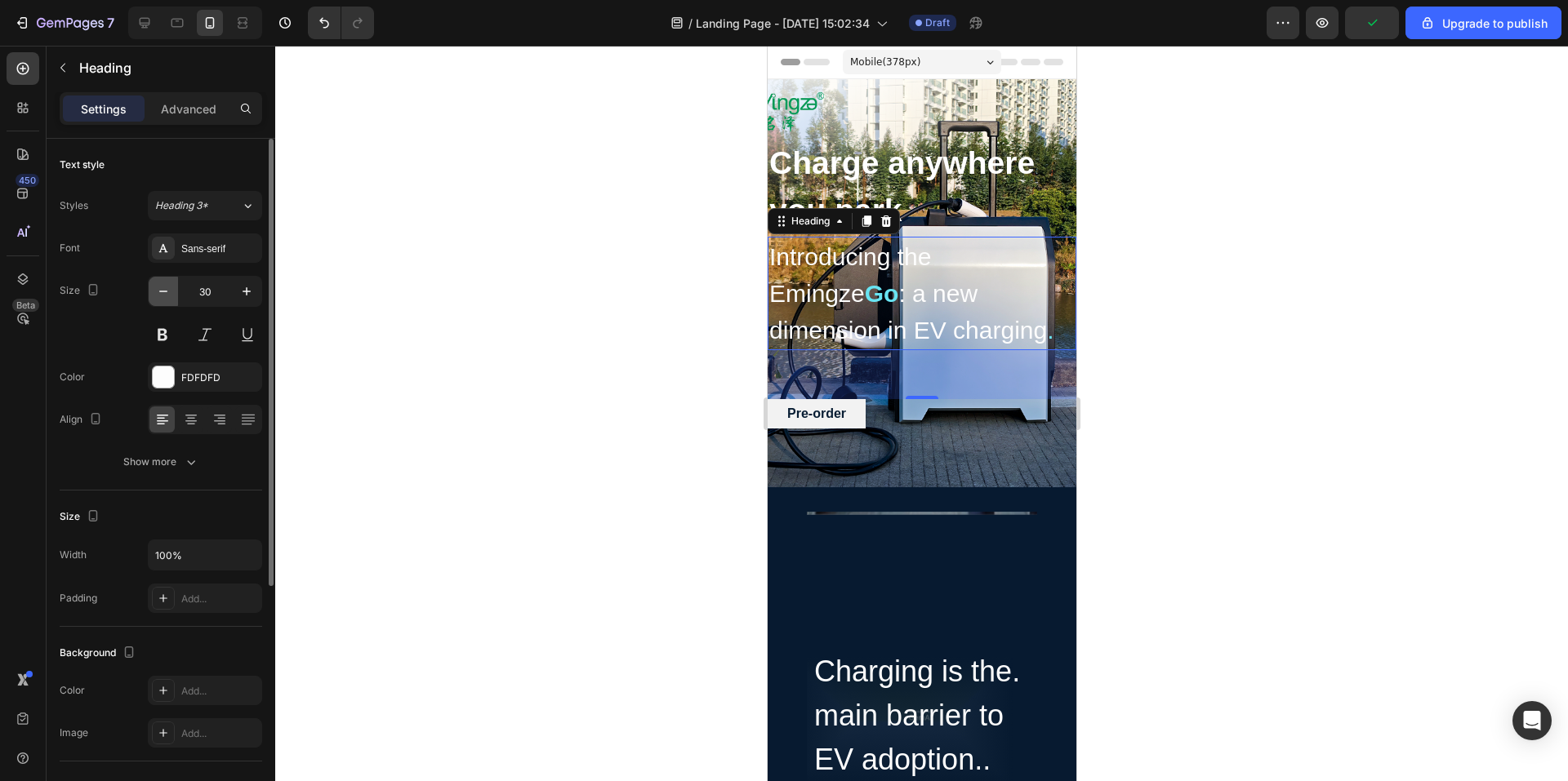
click at [169, 297] on icon "button" at bounding box center [163, 291] width 17 height 17
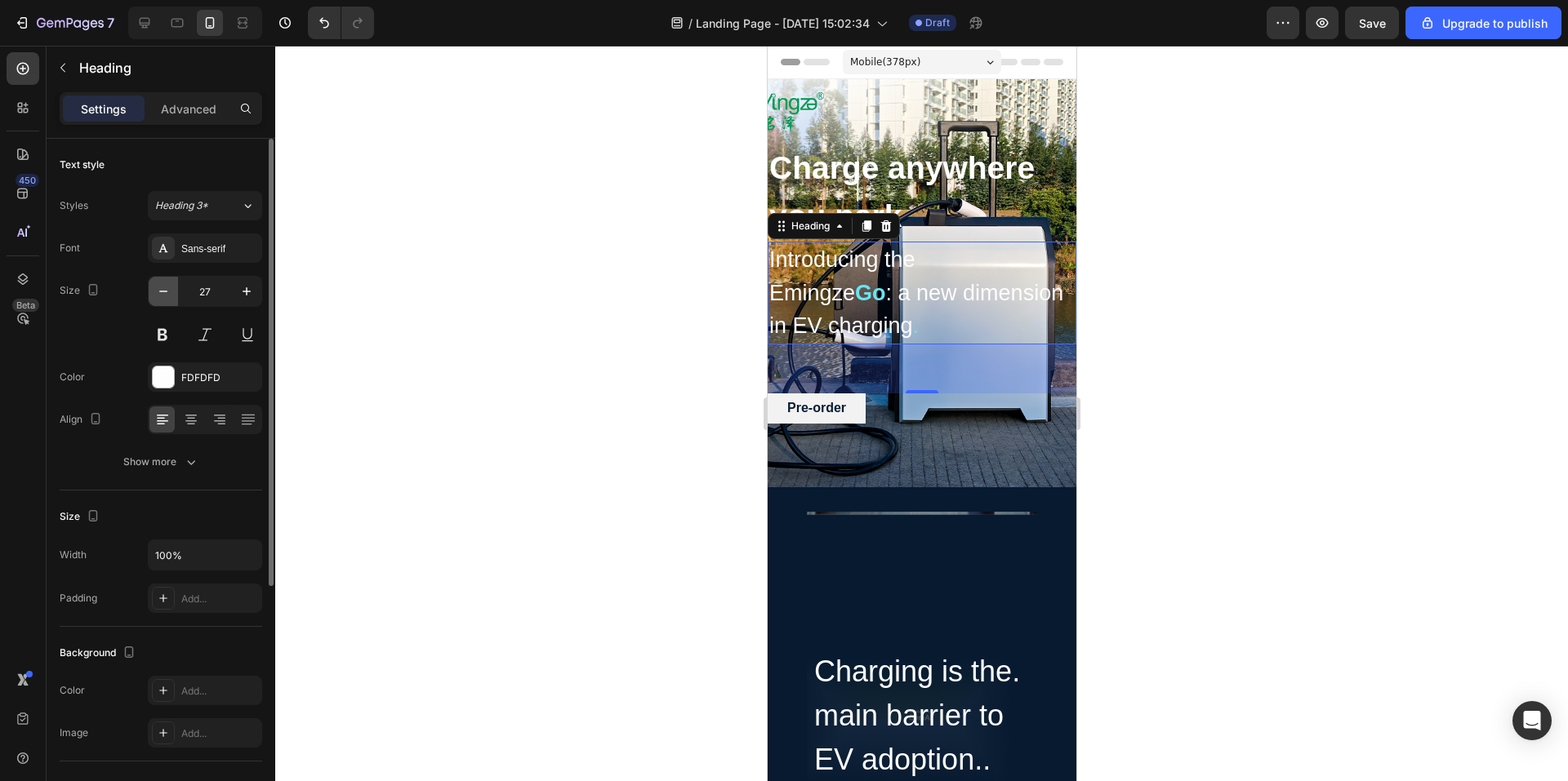
click at [169, 297] on icon "button" at bounding box center [163, 291] width 17 height 17
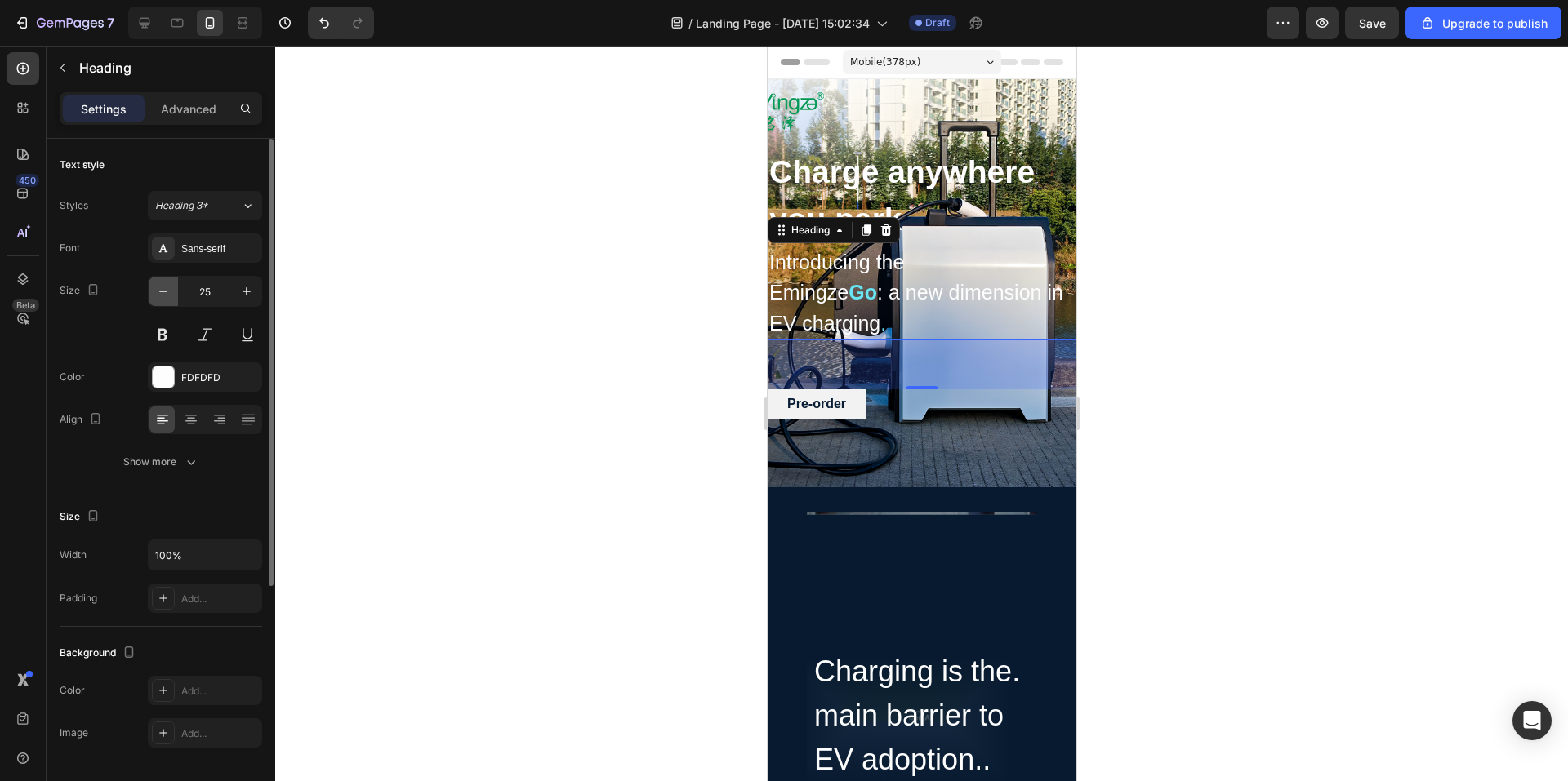
click at [169, 297] on icon "button" at bounding box center [163, 291] width 17 height 17
type input "24"
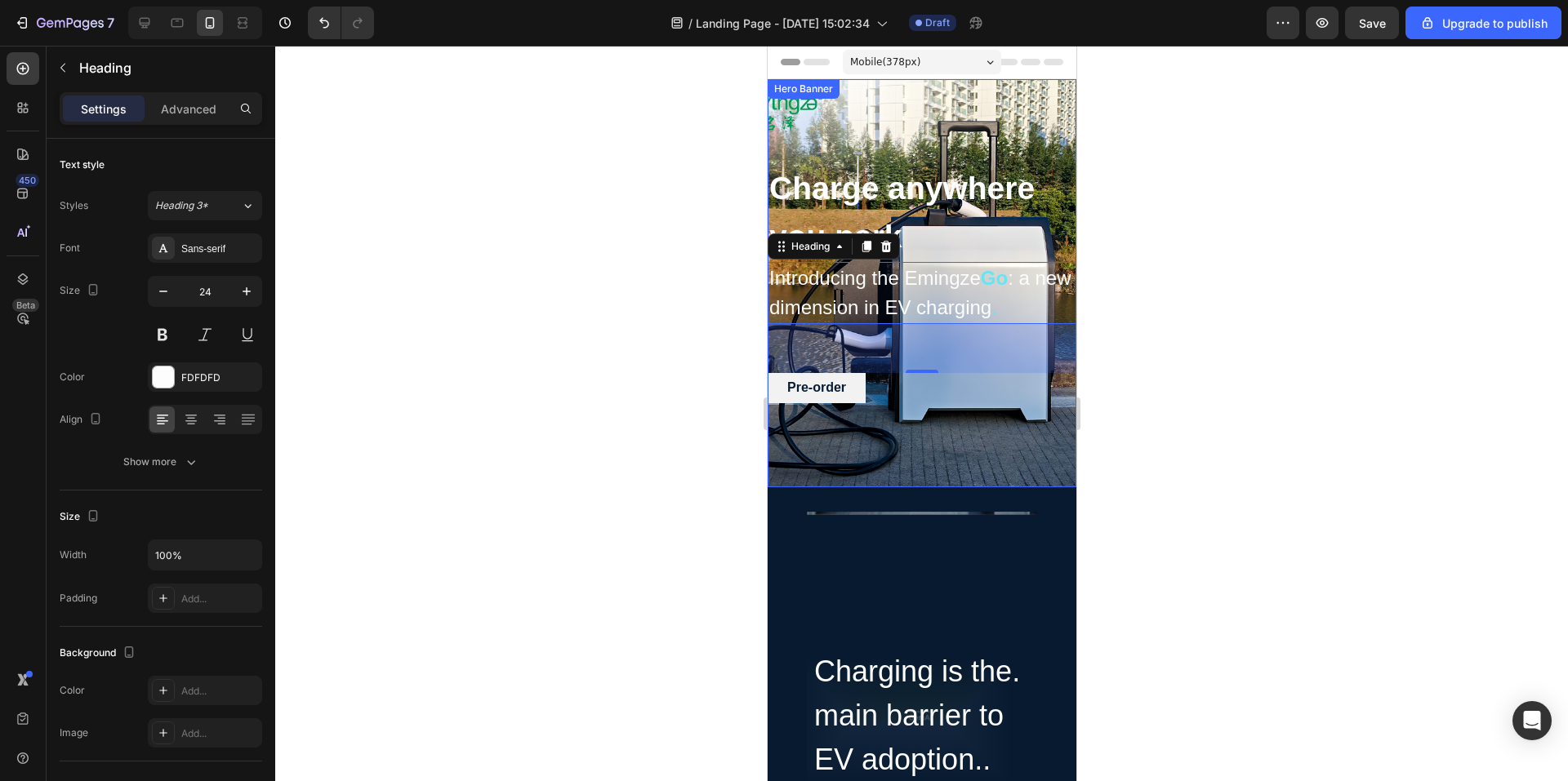
click at [973, 453] on div "Charge anywhere you park Heading Introducing the Emingze Go : a new dimension i…" at bounding box center [922, 283] width 308 height 408
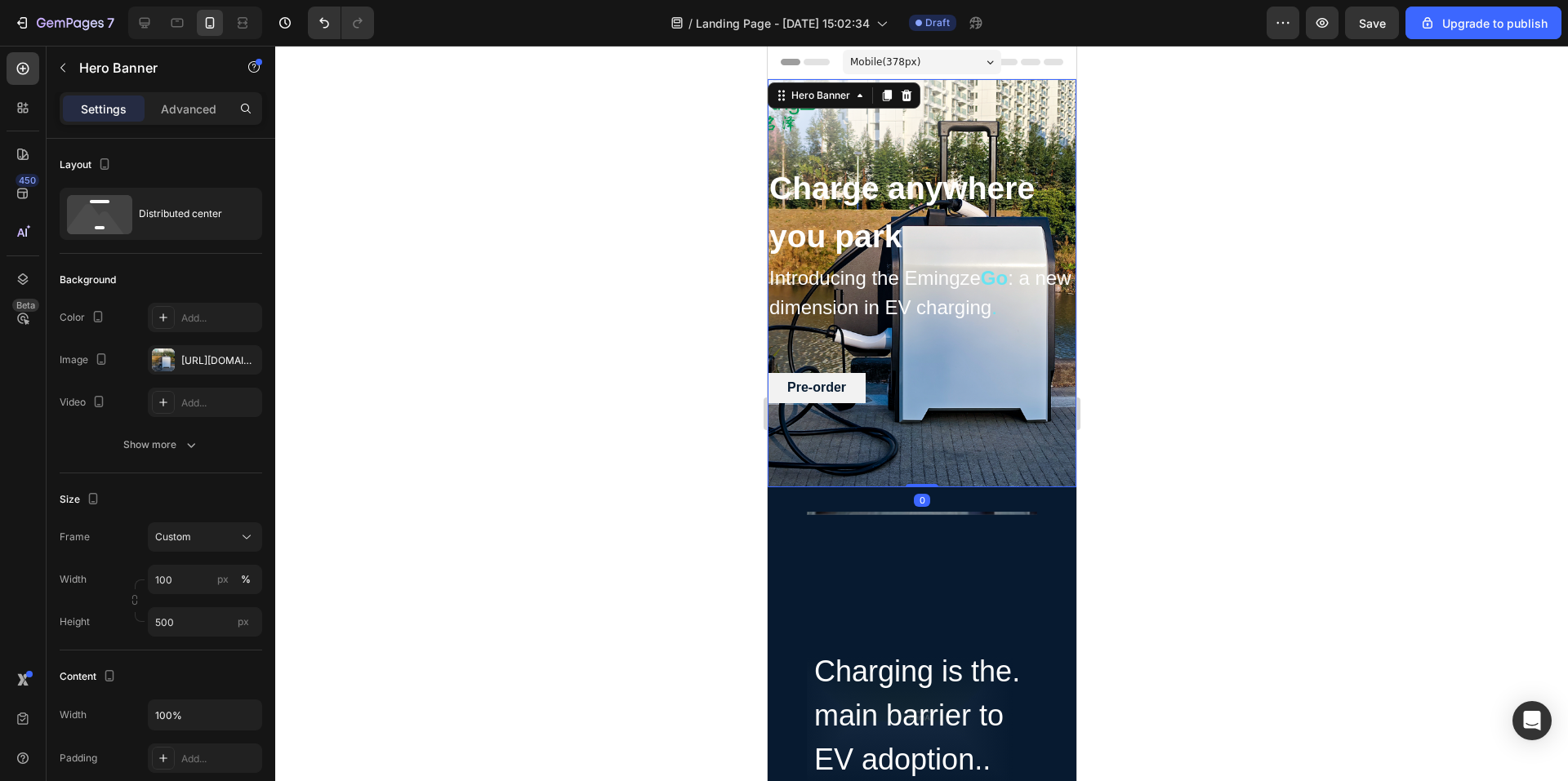
click at [990, 117] on div "Charge anywhere you park Heading Introducing the Emingze Go : a new dimension i…" at bounding box center [922, 283] width 308 height 408
click at [784, 127] on div "Charge anywhere you park Heading Introducing the Emingze Go : a new dimension i…" at bounding box center [922, 283] width 308 height 408
click at [1227, 228] on div at bounding box center [922, 414] width 1293 height 736
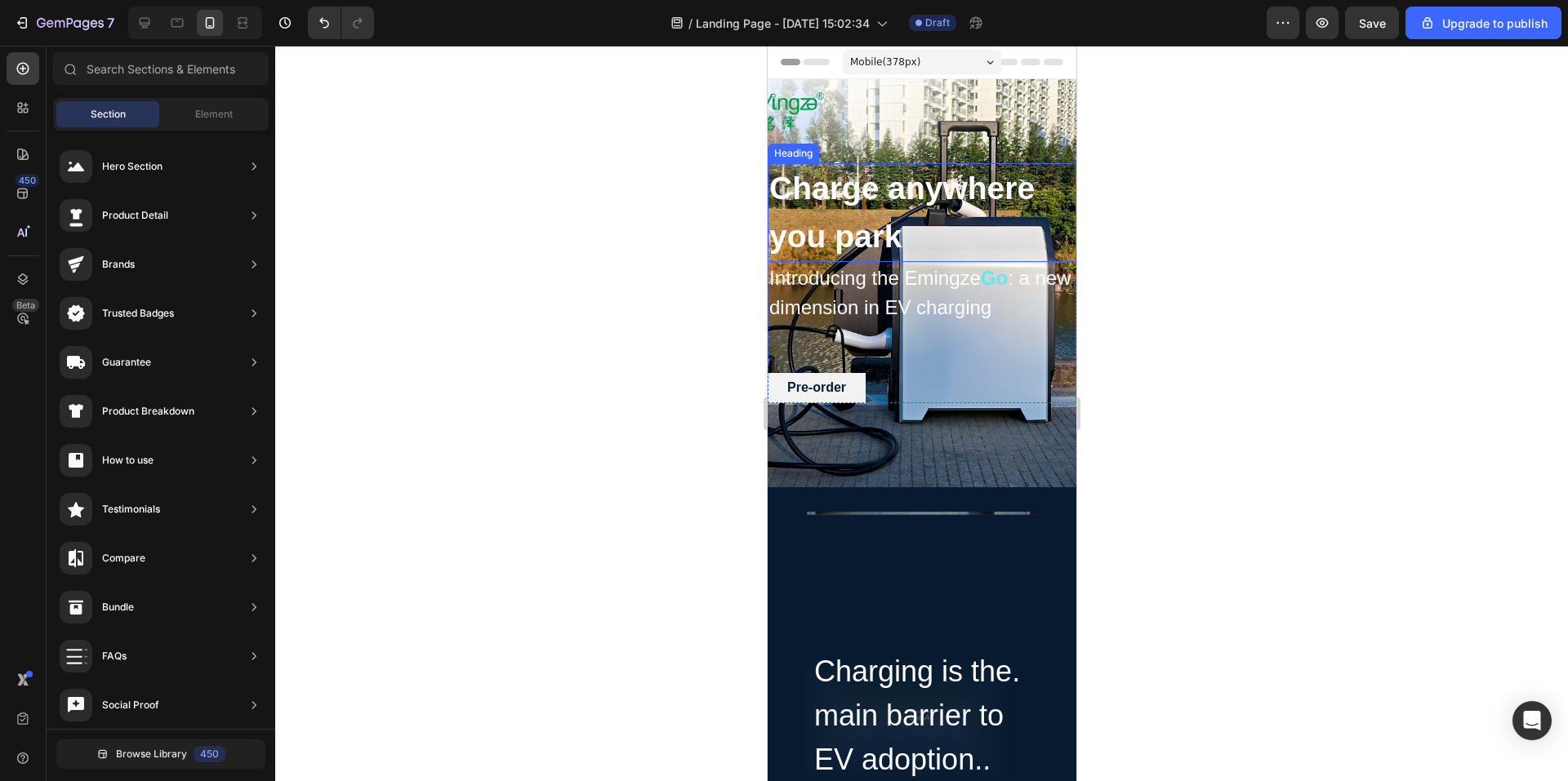
click at [982, 202] on h2 "Charge anywhere you park" at bounding box center [922, 212] width 308 height 98
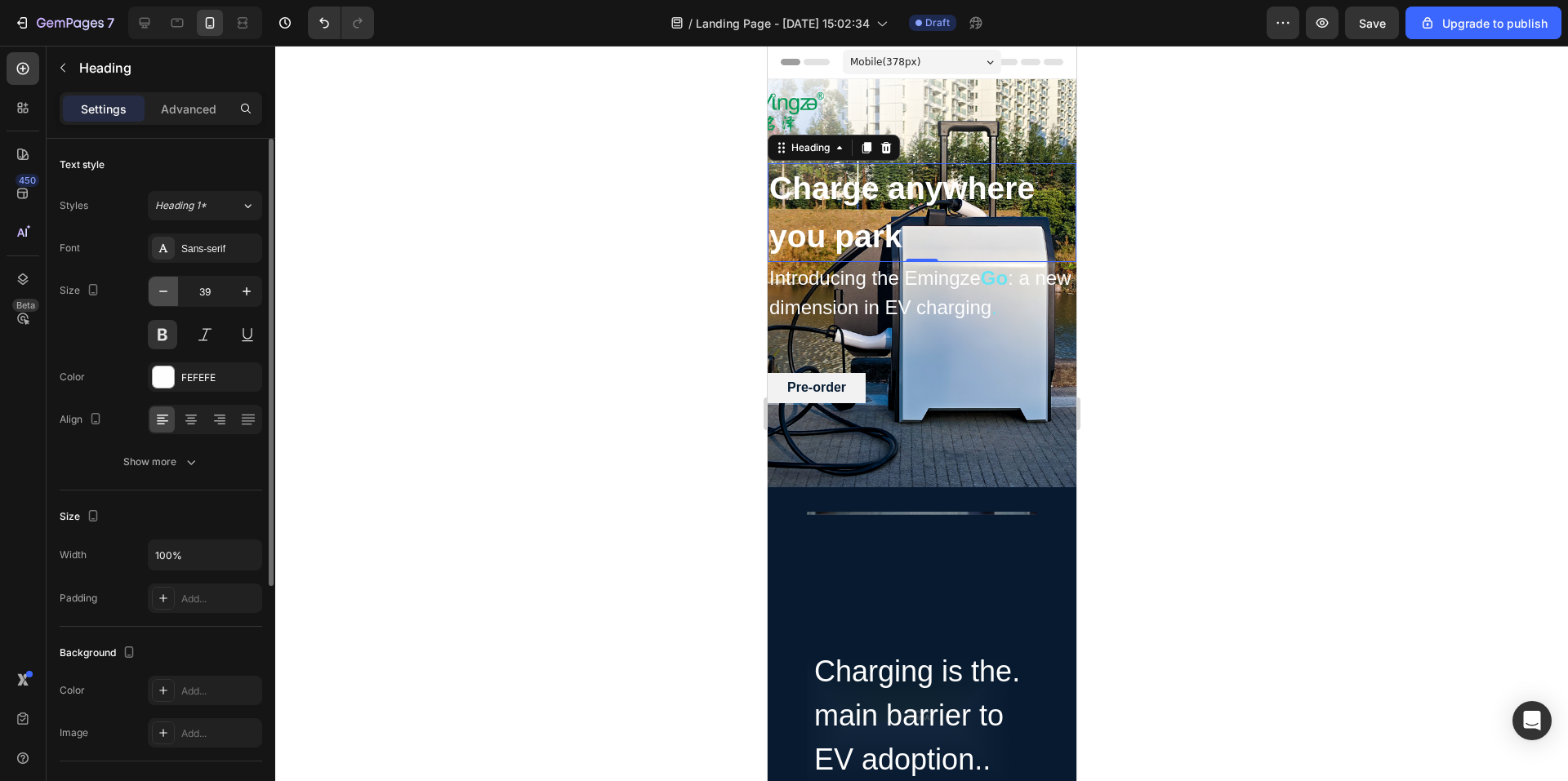
click at [172, 290] on button "button" at bounding box center [164, 292] width 30 height 30
click at [166, 290] on icon "button" at bounding box center [163, 291] width 17 height 17
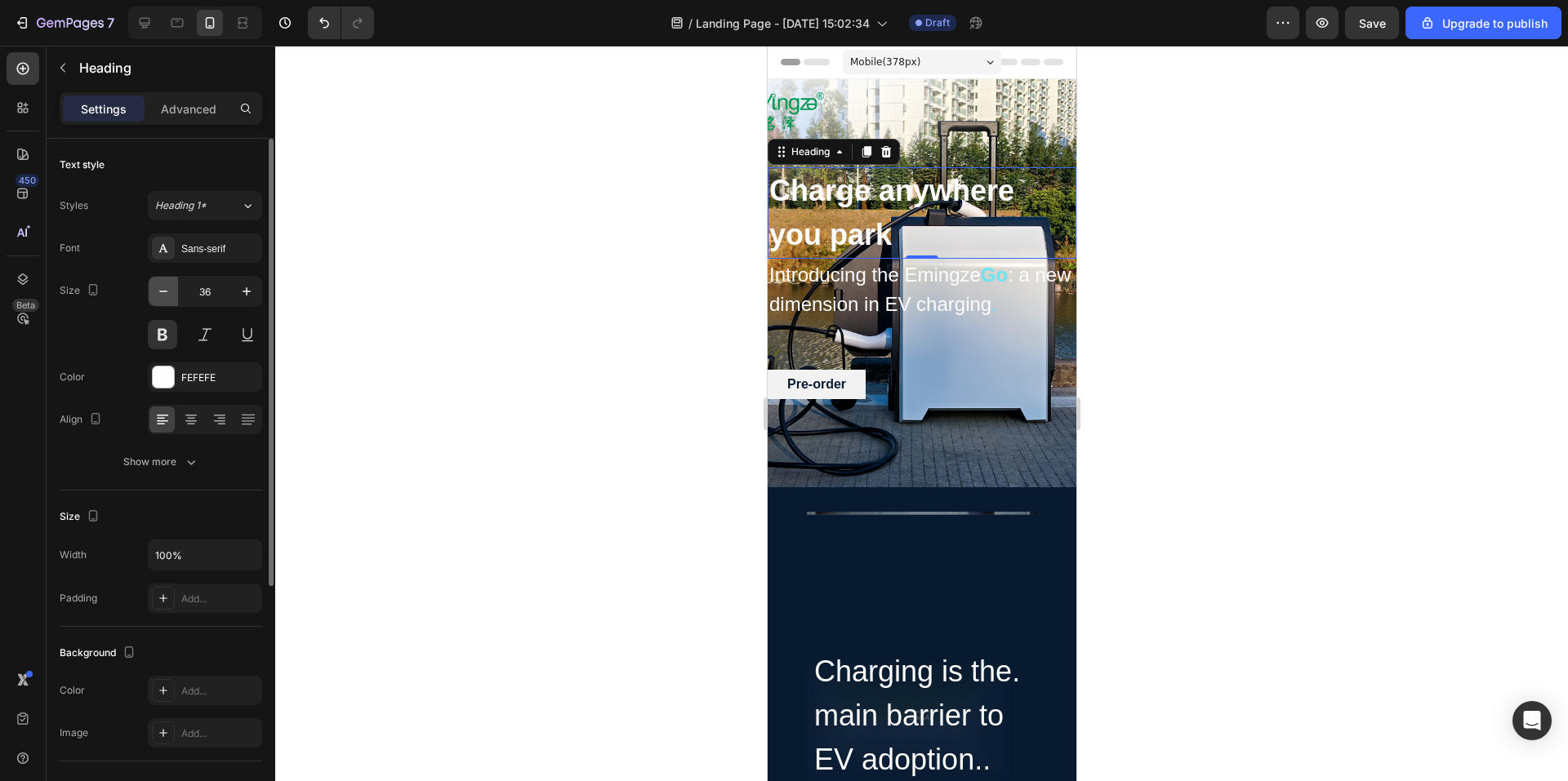
click at [165, 292] on icon "button" at bounding box center [163, 292] width 8 height 2
click at [164, 292] on icon "button" at bounding box center [163, 292] width 8 height 2
click at [162, 293] on icon "button" at bounding box center [163, 291] width 17 height 17
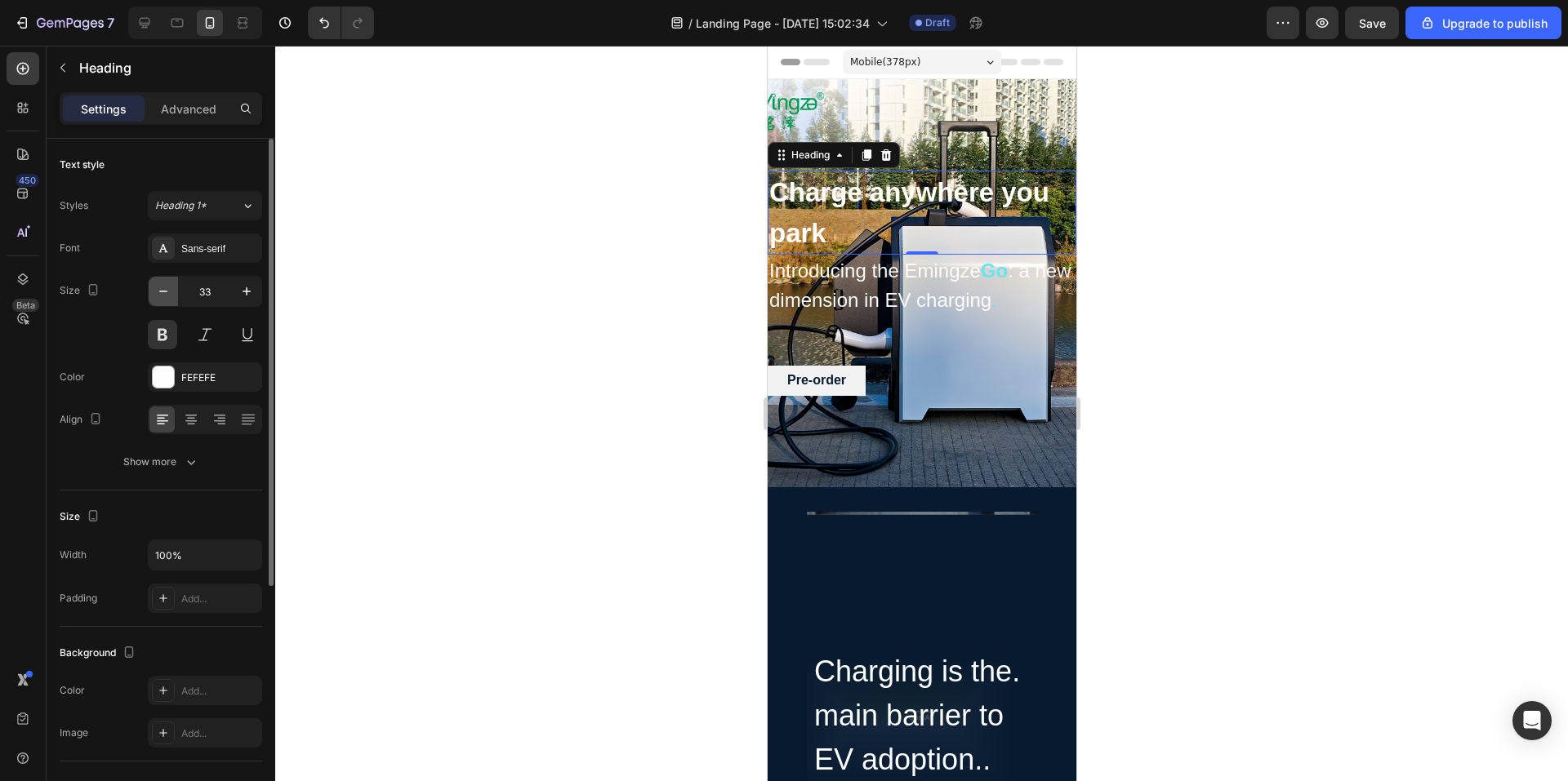
click at [162, 292] on icon "button" at bounding box center [163, 292] width 8 height 2
click at [161, 292] on icon "button" at bounding box center [163, 292] width 8 height 2
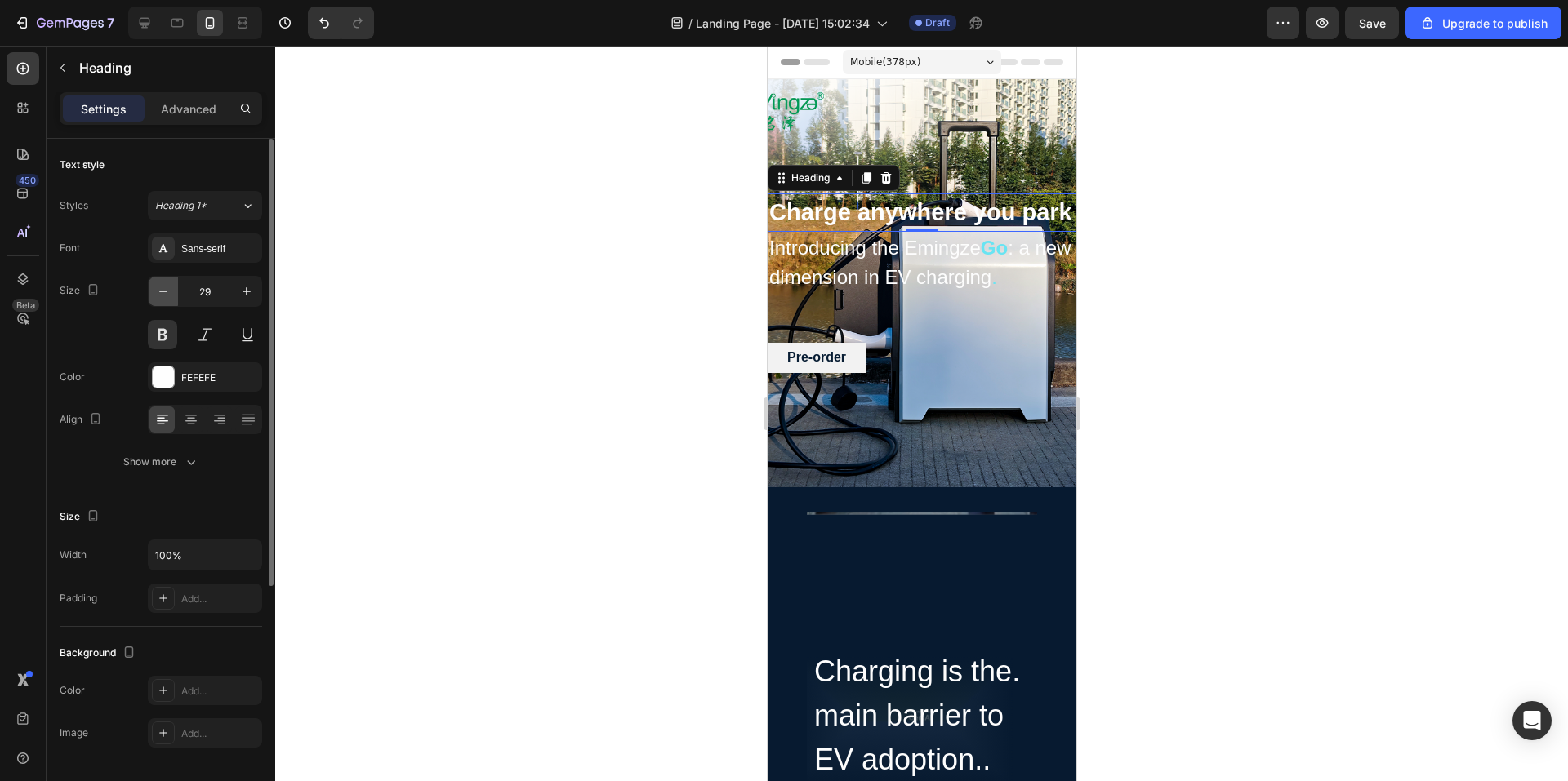
click at [161, 292] on icon "button" at bounding box center [163, 292] width 8 height 2
click at [159, 292] on icon "button" at bounding box center [163, 292] width 8 height 2
click at [244, 292] on icon "button" at bounding box center [247, 291] width 8 height 8
type input "27"
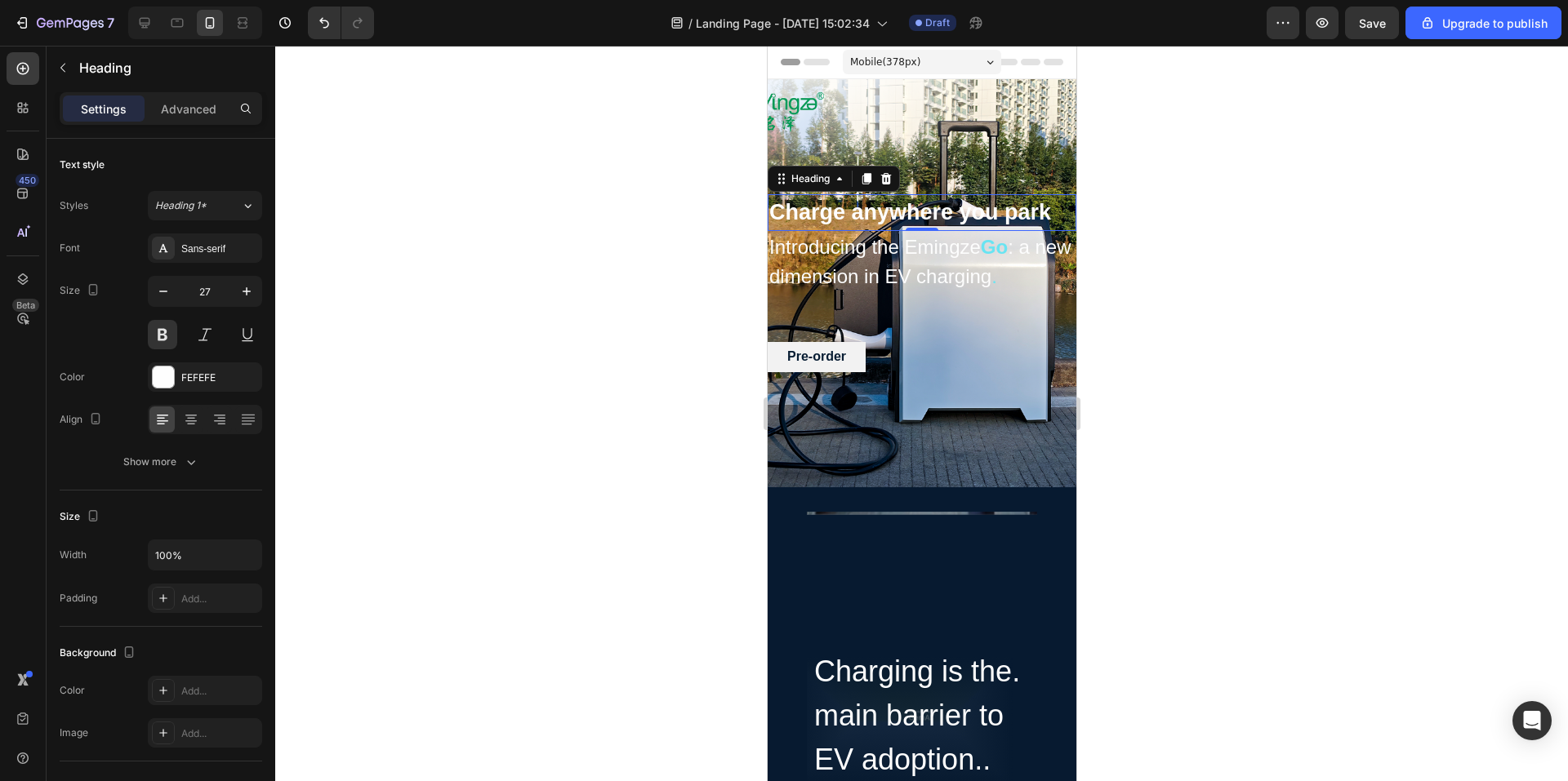
click at [1146, 426] on div at bounding box center [922, 414] width 1293 height 736
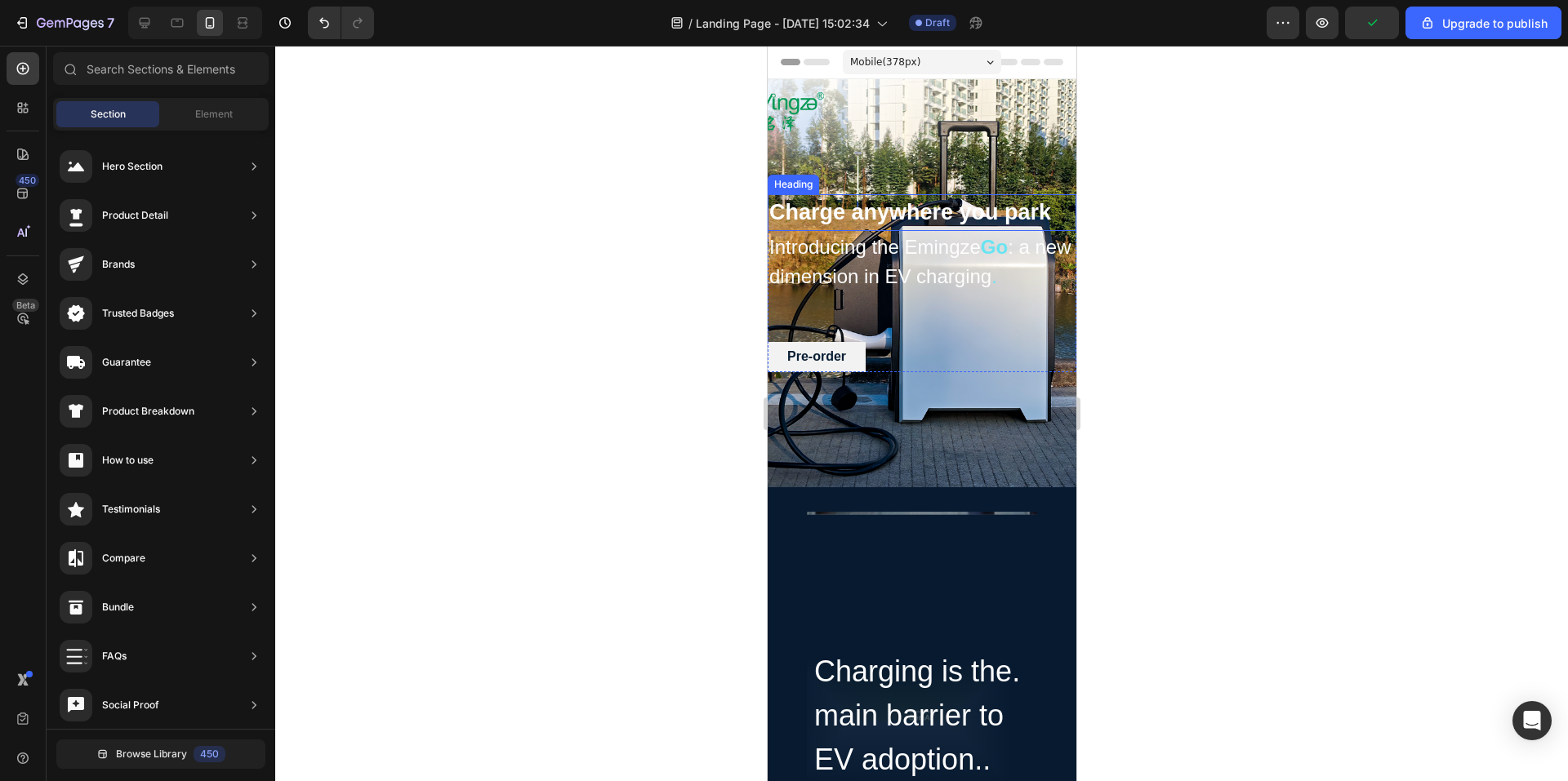
click at [975, 205] on h2 "Charge anywhere you park" at bounding box center [922, 212] width 308 height 37
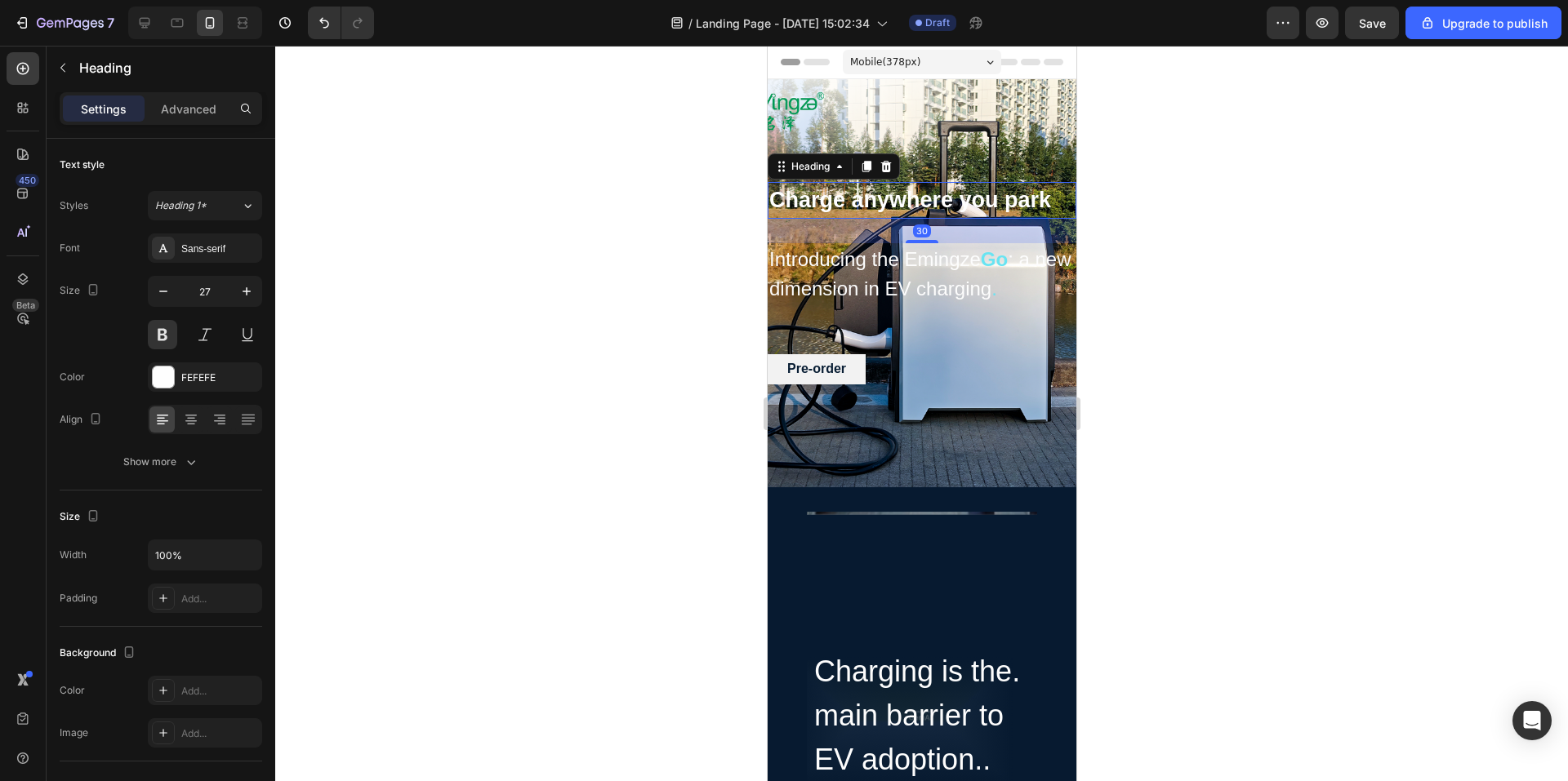
drag, startPoint x: 921, startPoint y: 214, endPoint x: 919, endPoint y: 239, distance: 25.1
click at [919, 239] on div "Charge anywhere you park Heading 30 Introducing the Emingze Go : a new dimensio…" at bounding box center [922, 283] width 308 height 202
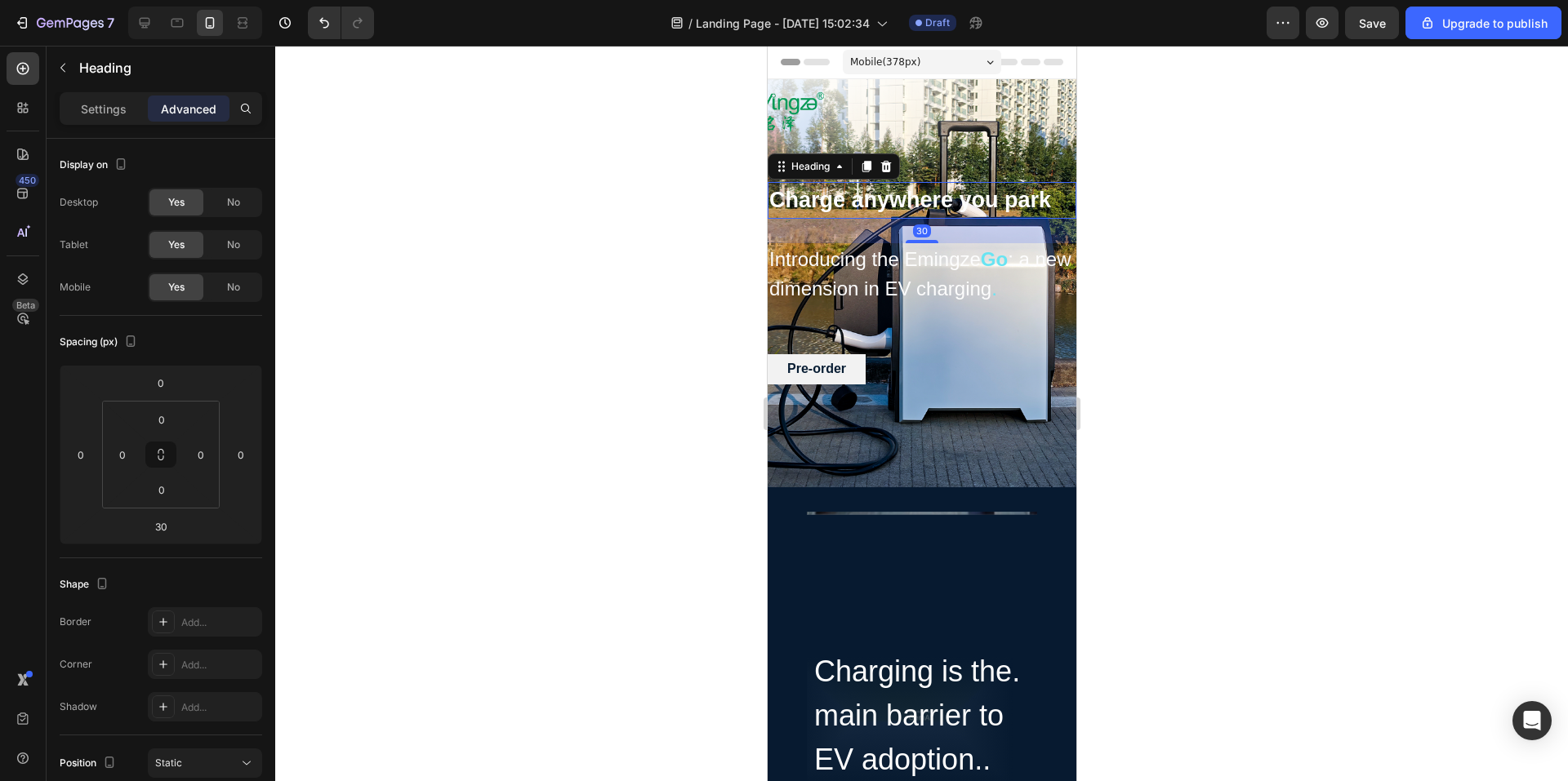
click at [1120, 286] on div at bounding box center [922, 414] width 1293 height 736
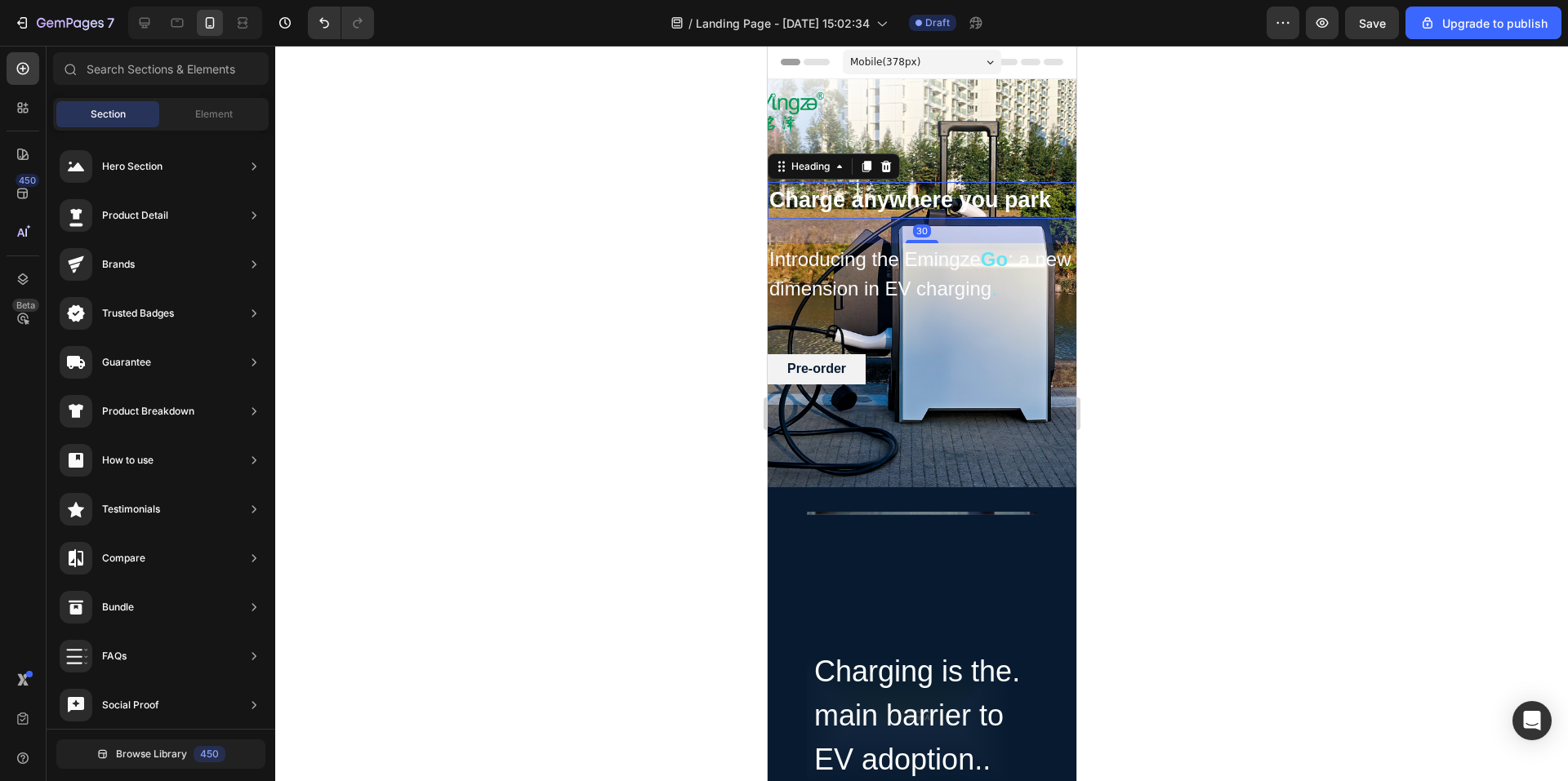
click at [936, 185] on h2 "Charge anywhere you park" at bounding box center [922, 200] width 308 height 37
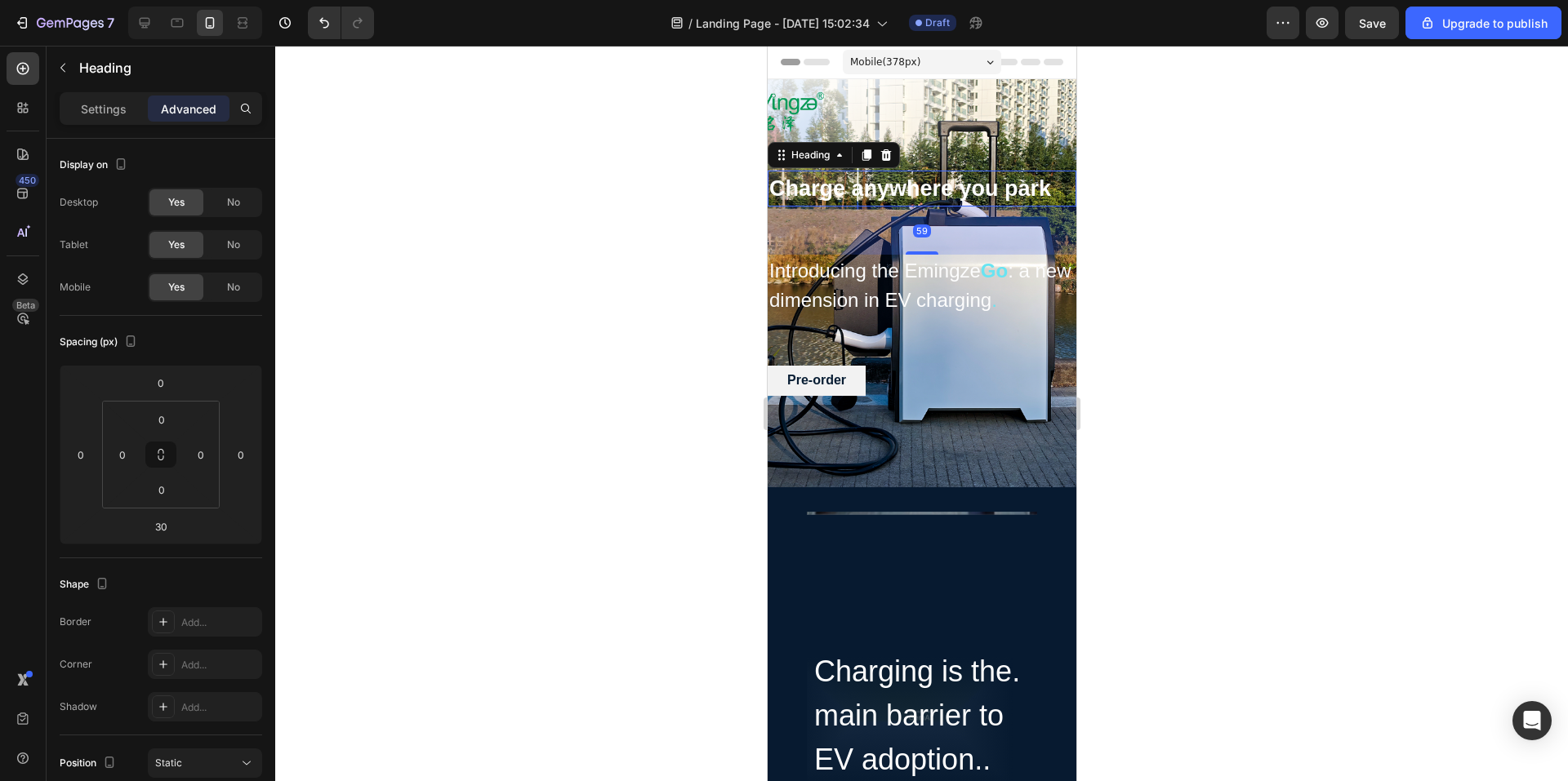
drag, startPoint x: 920, startPoint y: 228, endPoint x: 920, endPoint y: 253, distance: 25.0
click at [920, 252] on div "Charge anywhere you park Heading 59 Introducing the Emingze Go : a new dimensio…" at bounding box center [922, 283] width 308 height 226
type input "59"
click at [1117, 320] on div at bounding box center [922, 414] width 1293 height 736
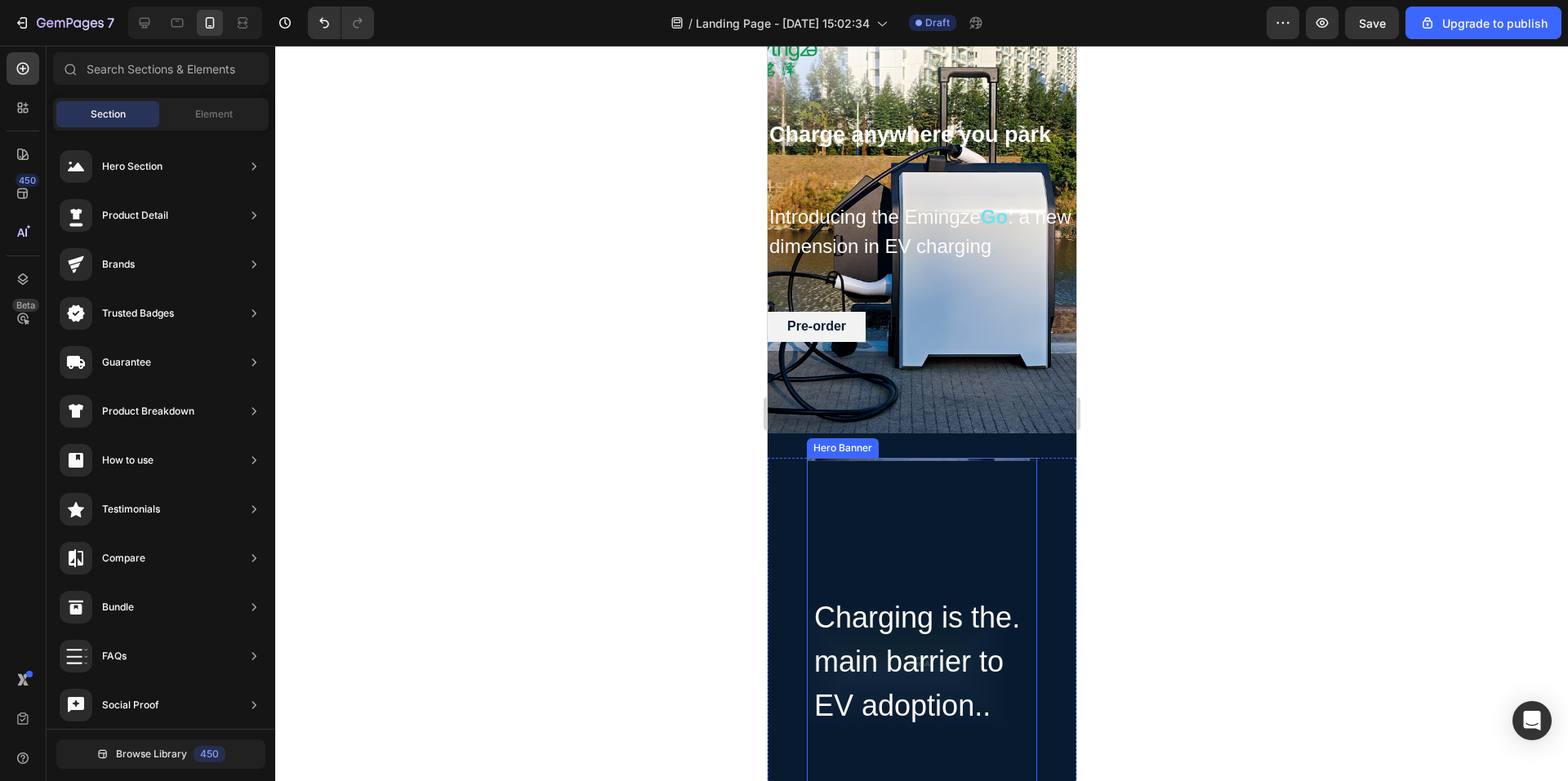
scroll to position [164, 0]
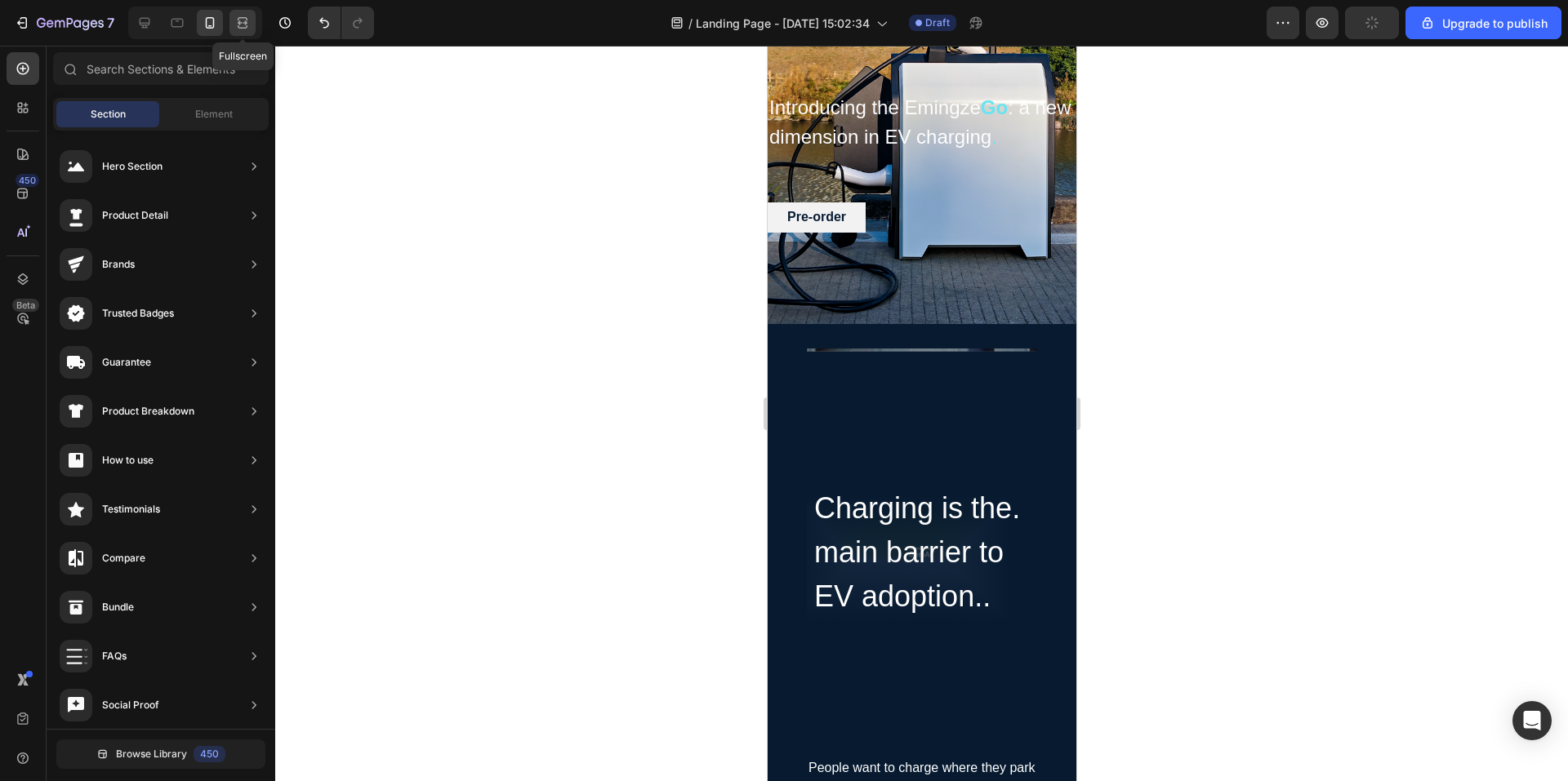
click at [230, 22] on div at bounding box center [243, 23] width 26 height 26
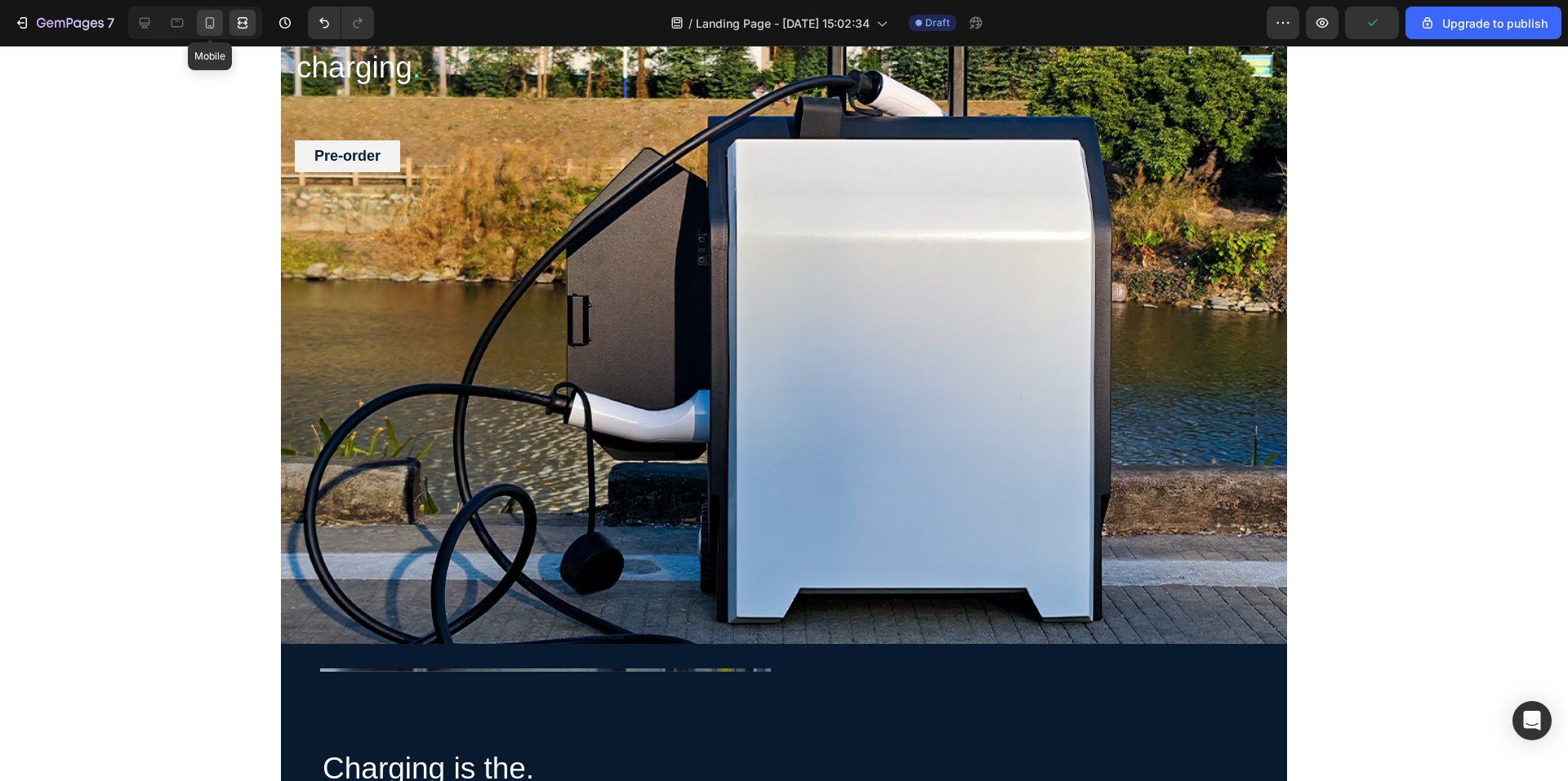
click at [200, 20] on div at bounding box center [210, 23] width 26 height 26
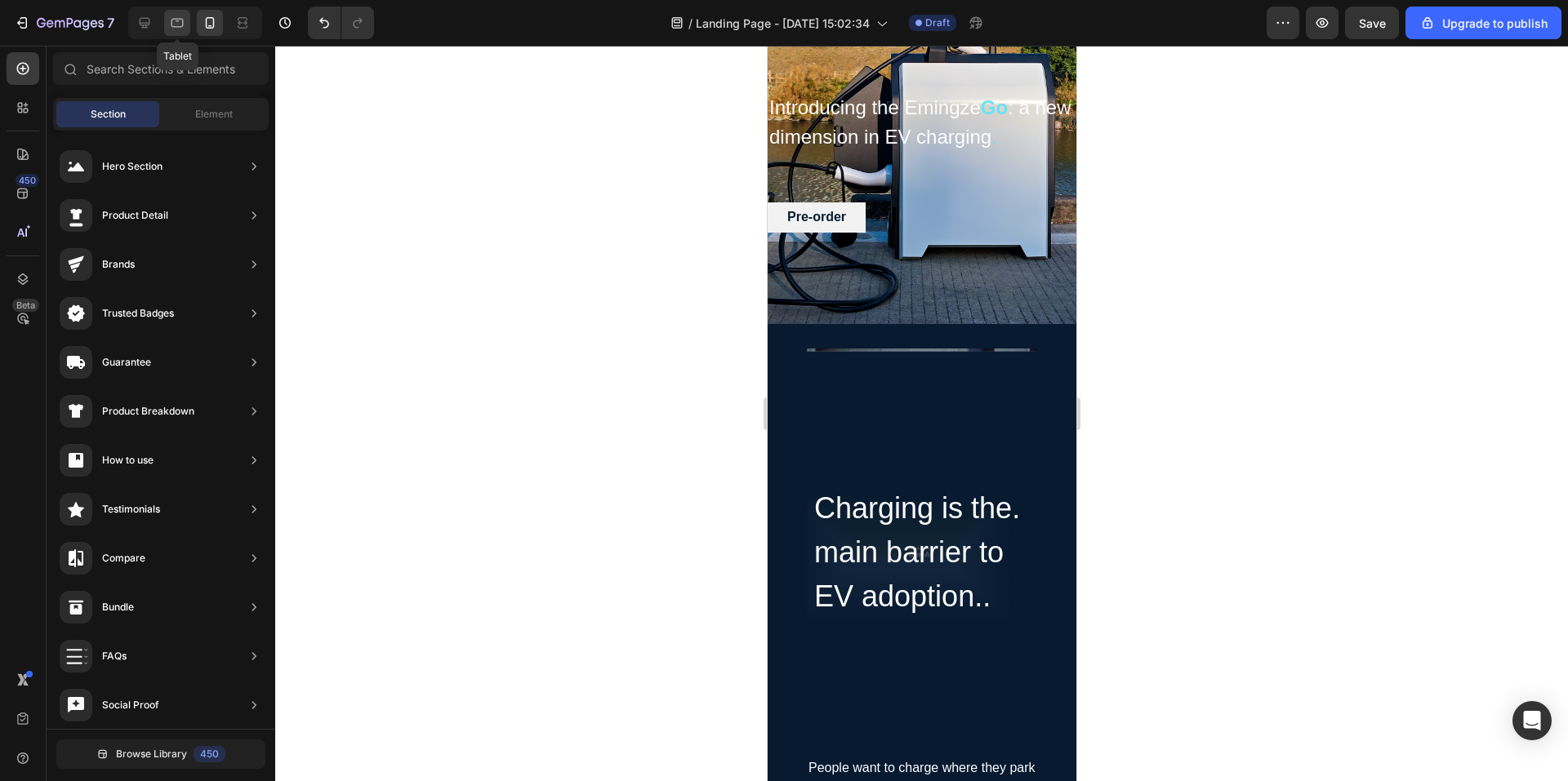
click at [174, 23] on icon at bounding box center [177, 23] width 17 height 17
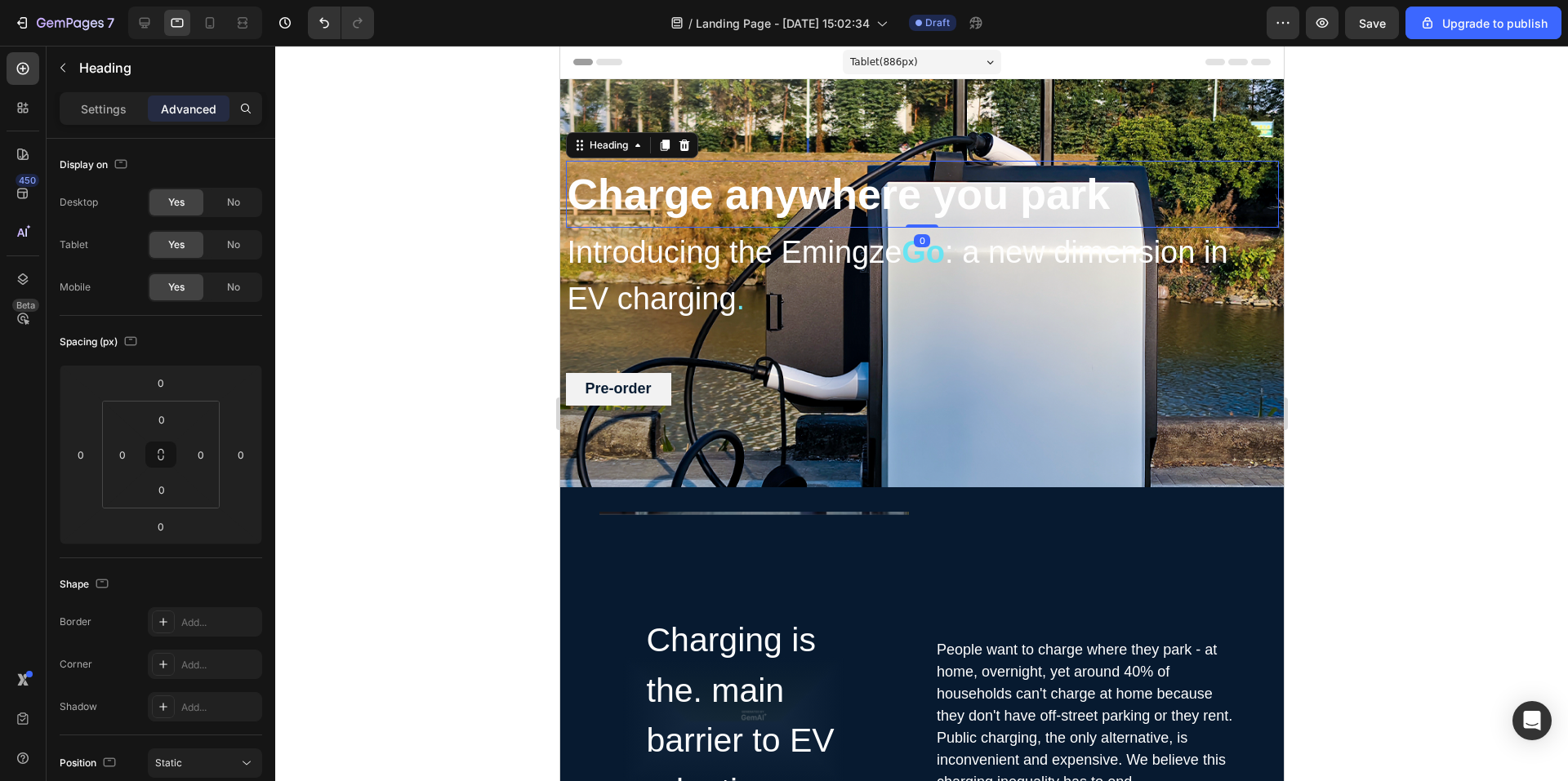
click at [929, 212] on h2 "Charge anywhere you park" at bounding box center [922, 194] width 713 height 67
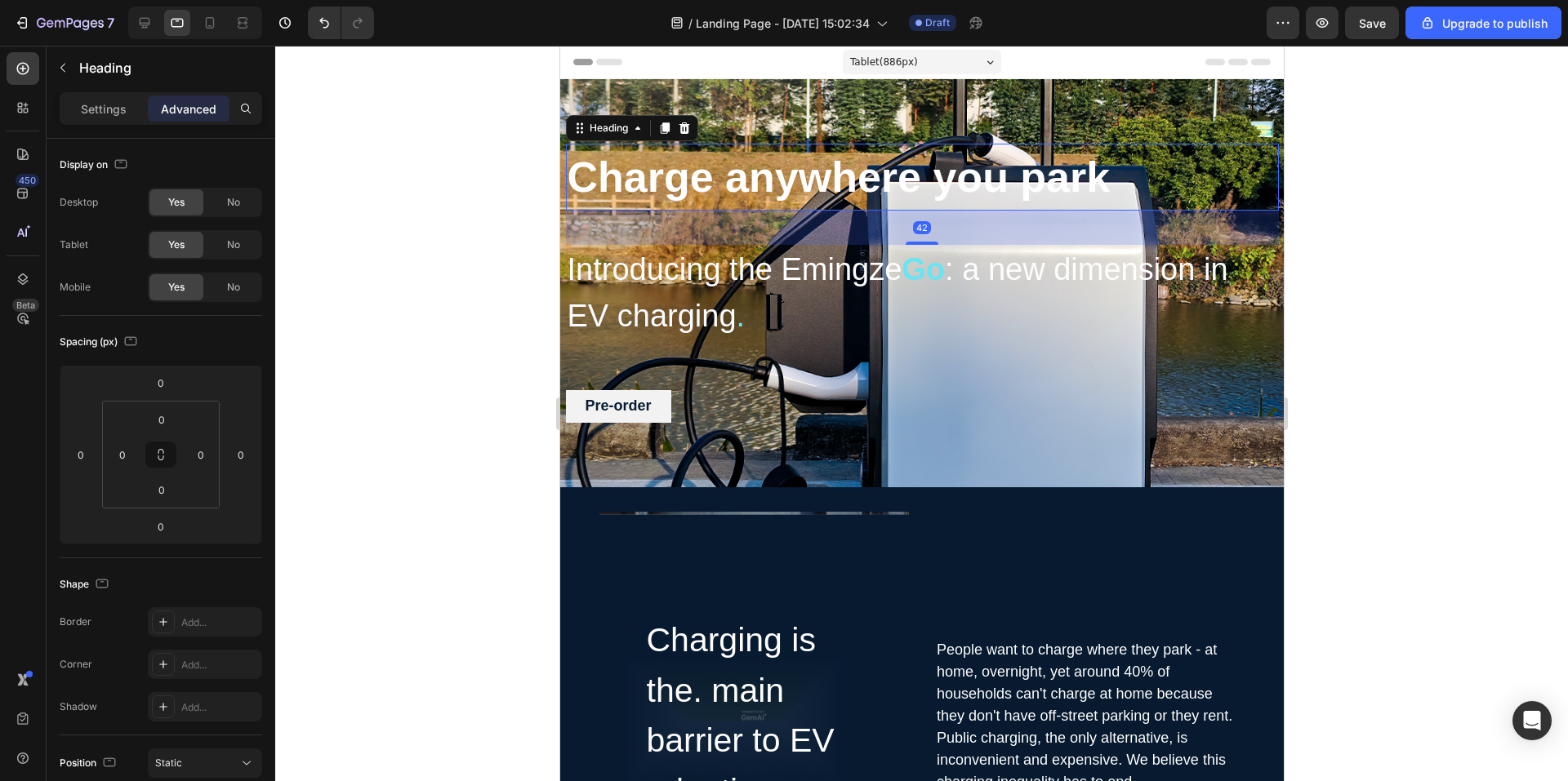
drag, startPoint x: 919, startPoint y: 226, endPoint x: 1031, endPoint y: 300, distance: 134.2
click at [918, 260] on div "Charge anywhere you park Heading 42 Introducing the Emingze Go : a new dimensio…" at bounding box center [922, 283] width 713 height 279
type input "42"
click at [1376, 363] on div at bounding box center [922, 414] width 1293 height 736
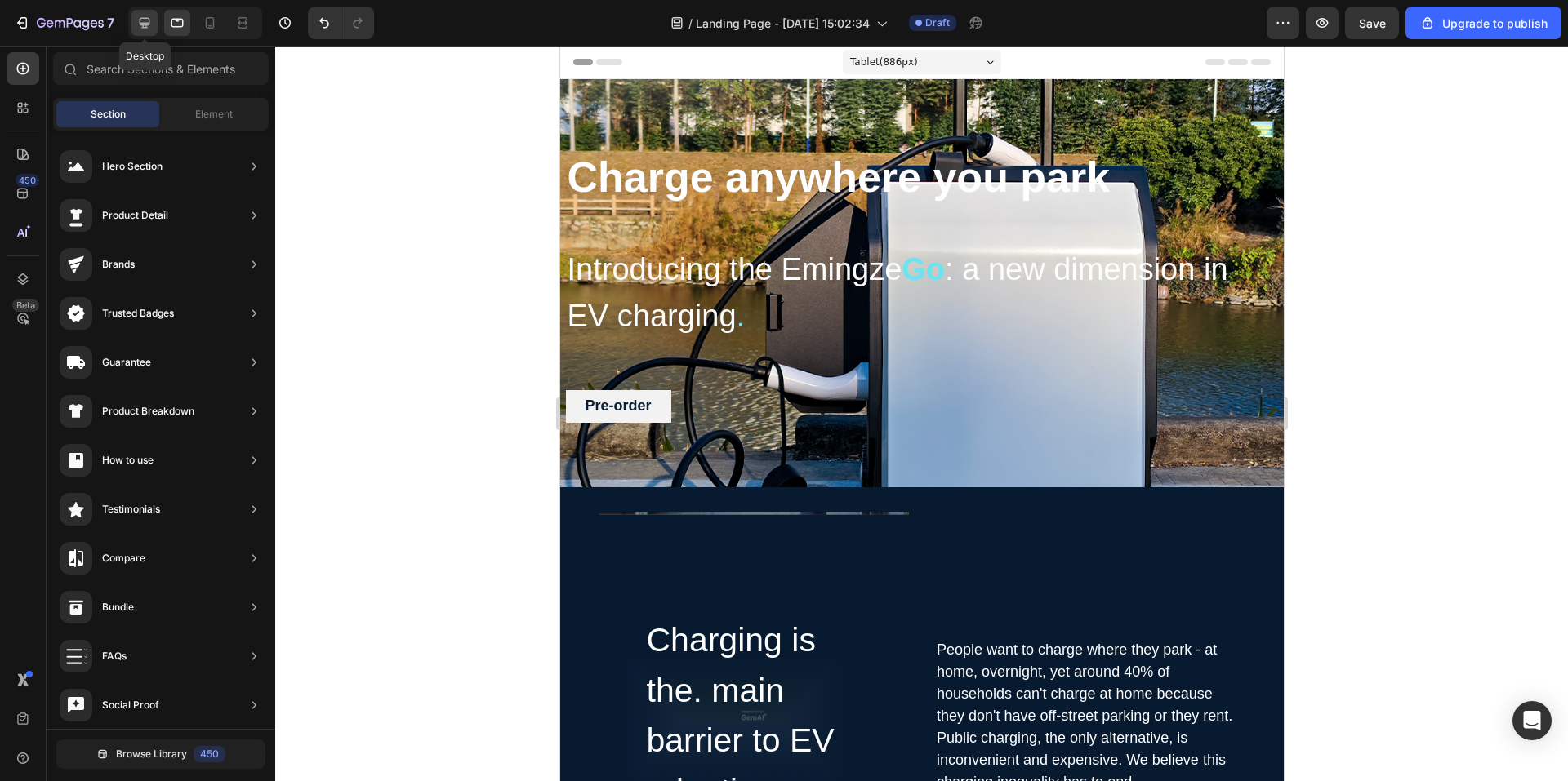
click at [150, 25] on icon at bounding box center [145, 23] width 17 height 17
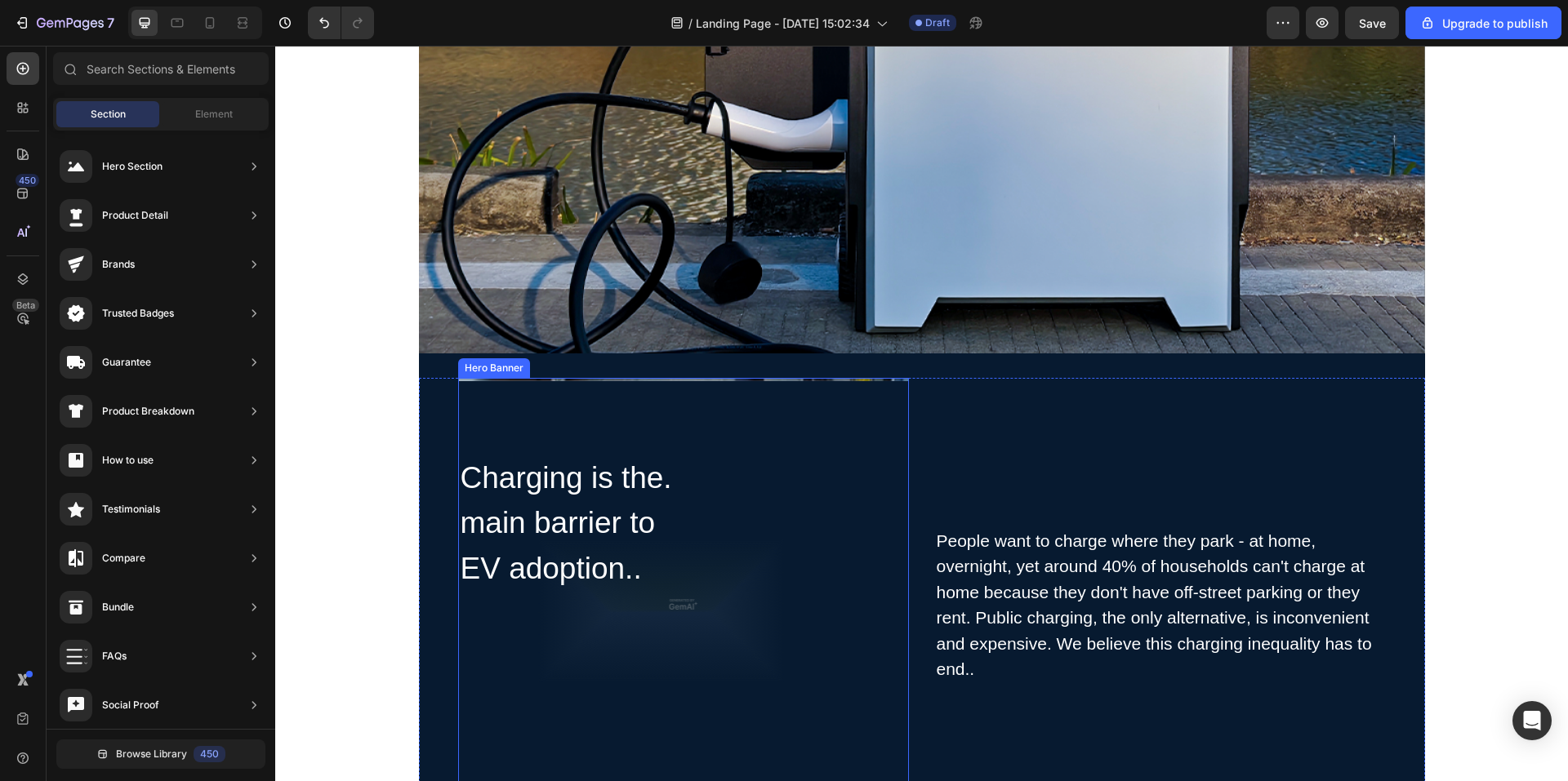
scroll to position [571, 0]
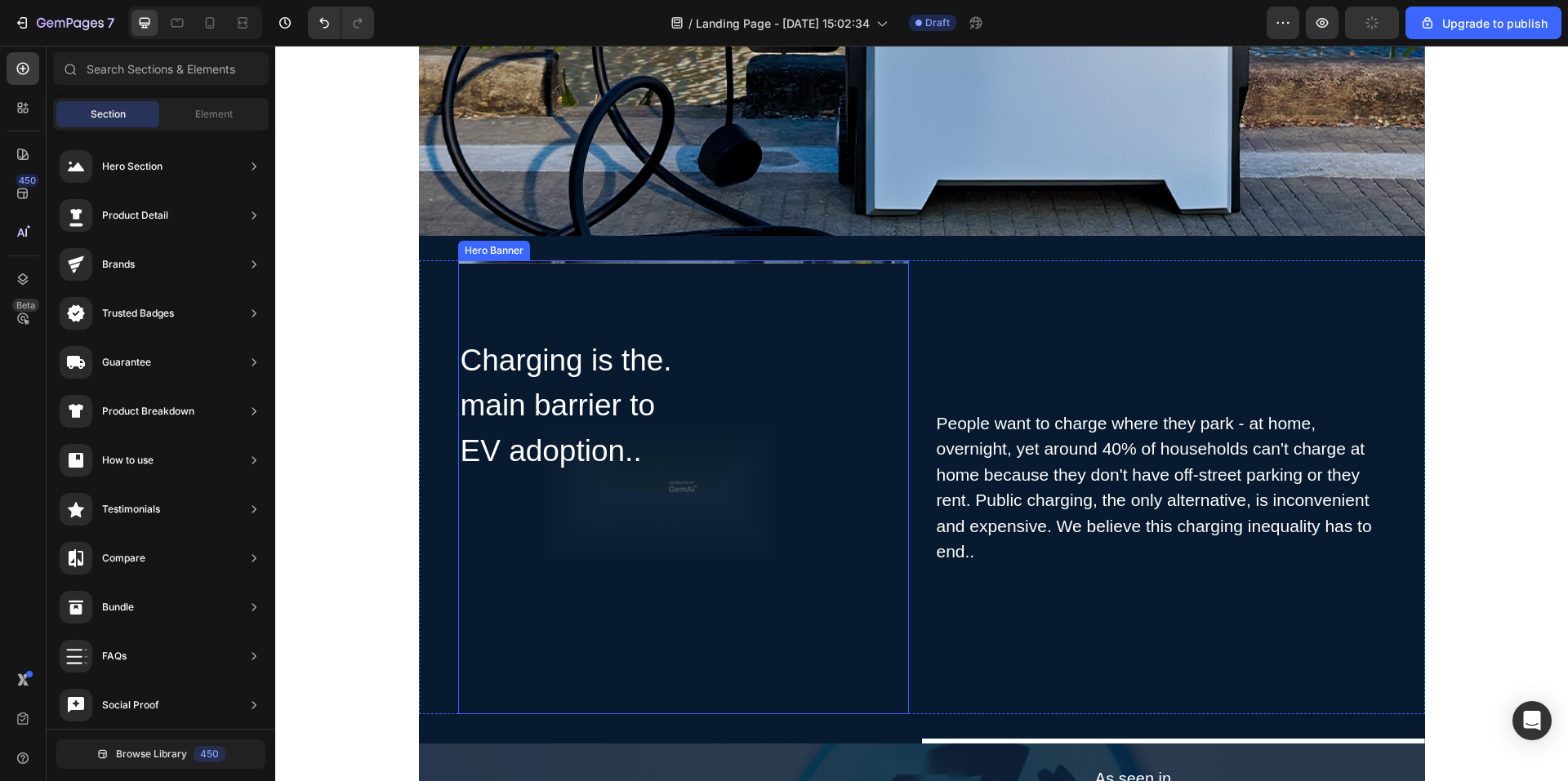
click at [812, 306] on div "Overlay" at bounding box center [684, 487] width 451 height 454
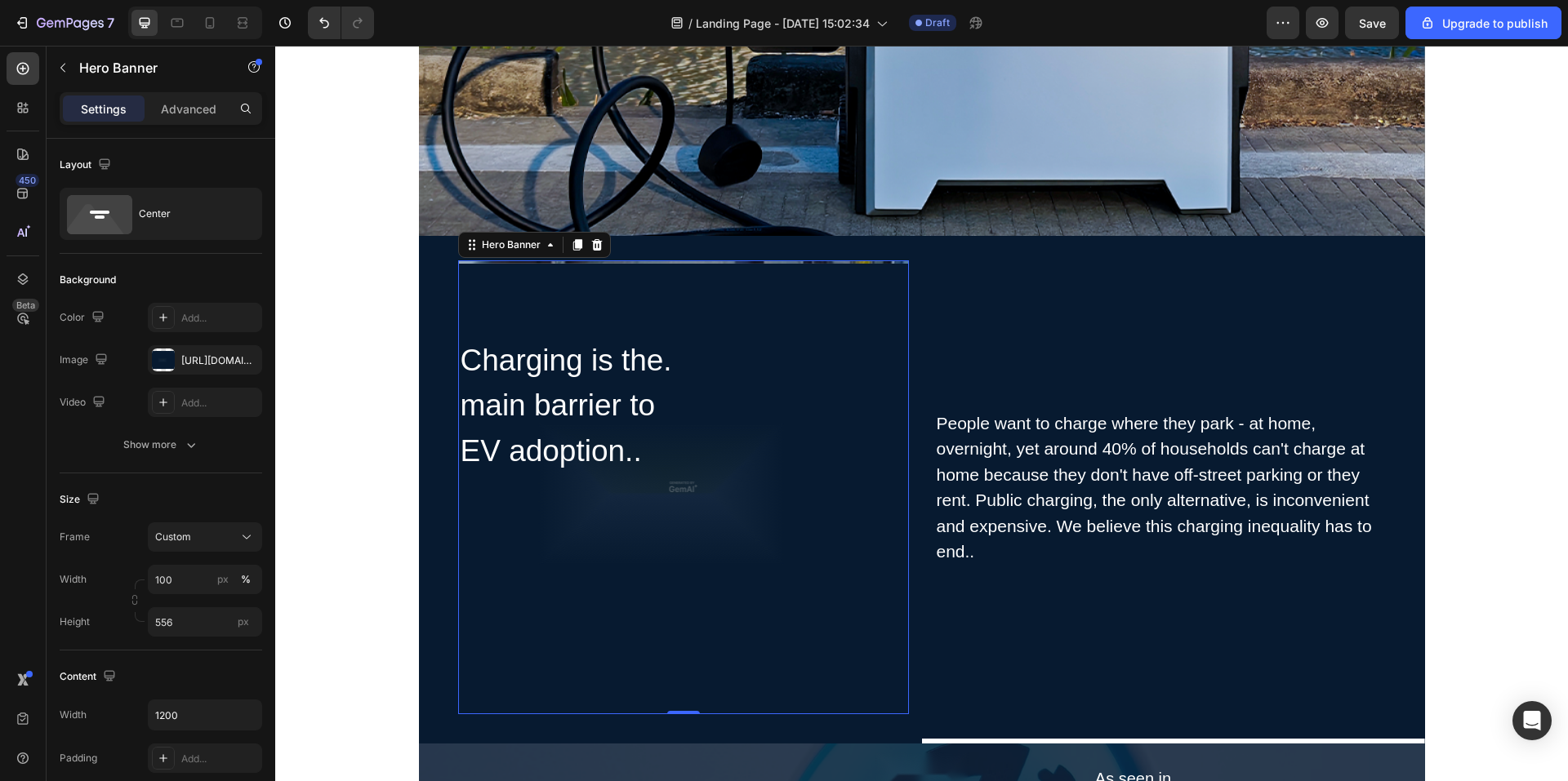
click at [741, 367] on div "Charging is the. main barrier to EV adoption.. Heading Row" at bounding box center [684, 488] width 451 height 303
click at [677, 484] on div "Charging is the. main barrier to EV adoption.. Heading Row" at bounding box center [684, 488] width 451 height 303
click at [243, 363] on icon "button" at bounding box center [245, 360] width 13 height 13
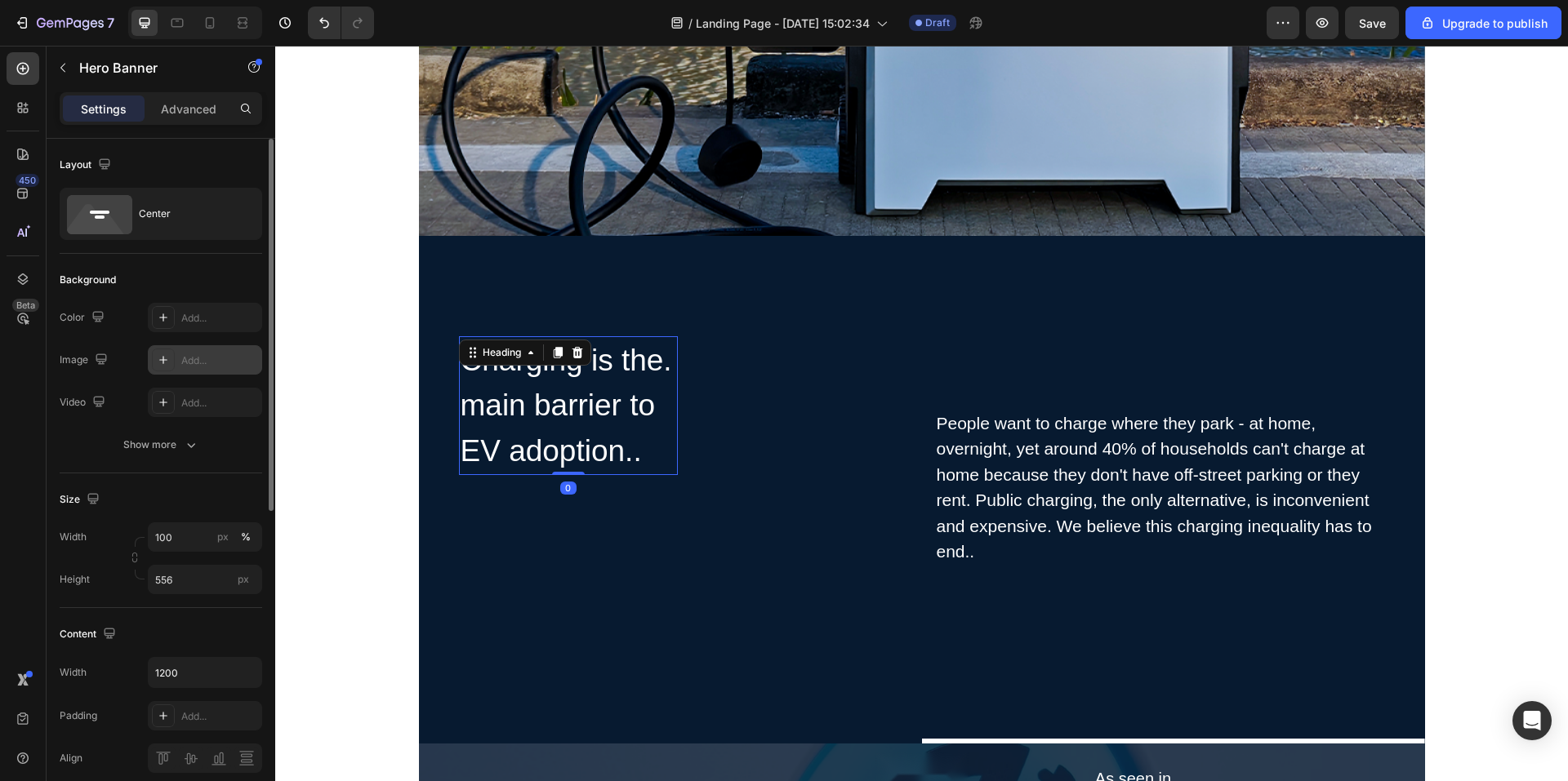
drag, startPoint x: 669, startPoint y: 360, endPoint x: 728, endPoint y: 367, distance: 59.4
click at [669, 360] on h2 "Charging is the. main barrier to EV adoption.." at bounding box center [568, 406] width 219 height 139
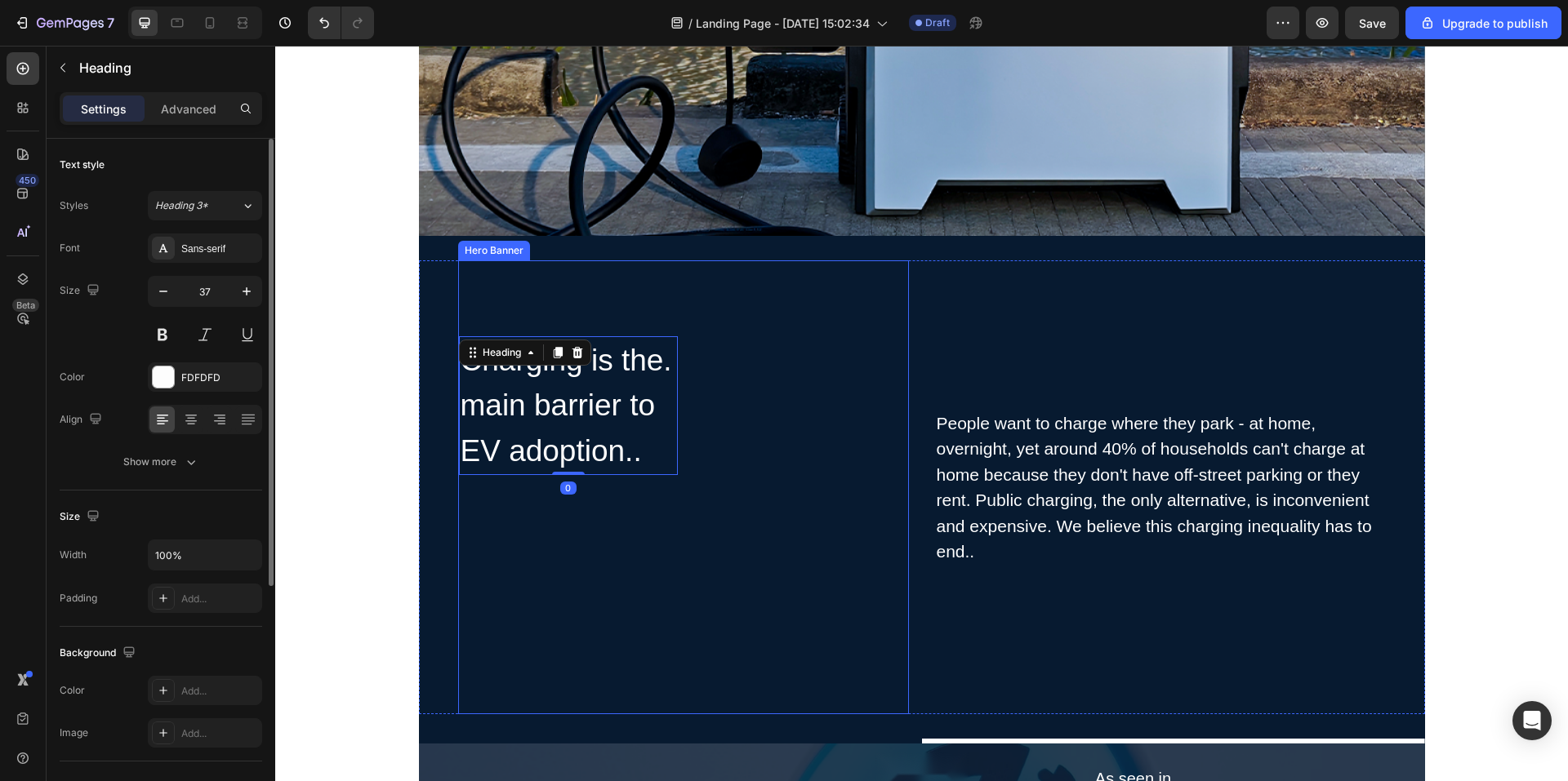
click at [751, 427] on div "Charging is the. main barrier to EV adoption.. Heading 0 Row" at bounding box center [684, 488] width 451 height 303
click at [609, 465] on h2 "Charging is the. main barrier to EV adoption.." at bounding box center [568, 406] width 219 height 139
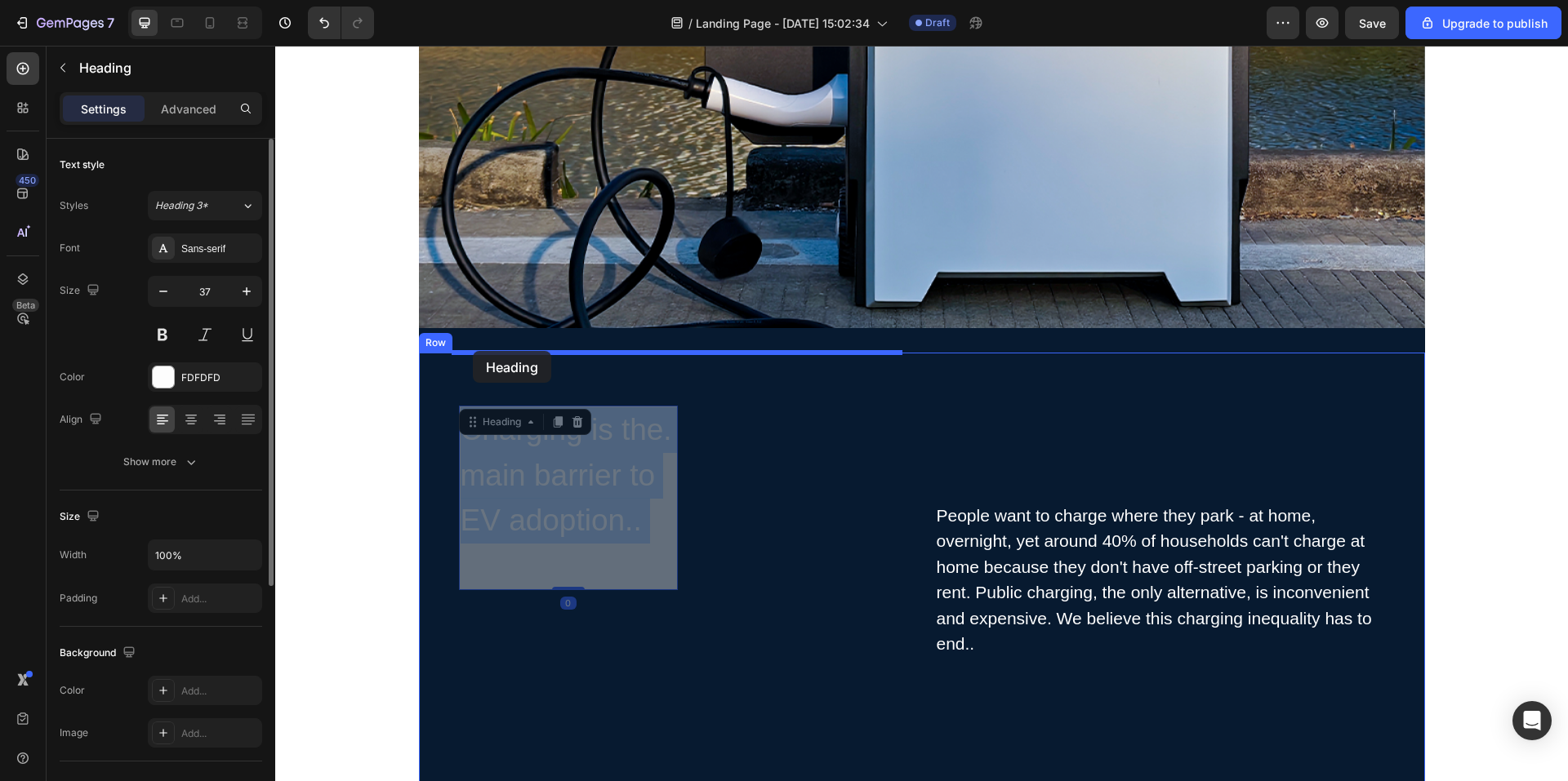
drag, startPoint x: 632, startPoint y: 475, endPoint x: 473, endPoint y: 353, distance: 200.4
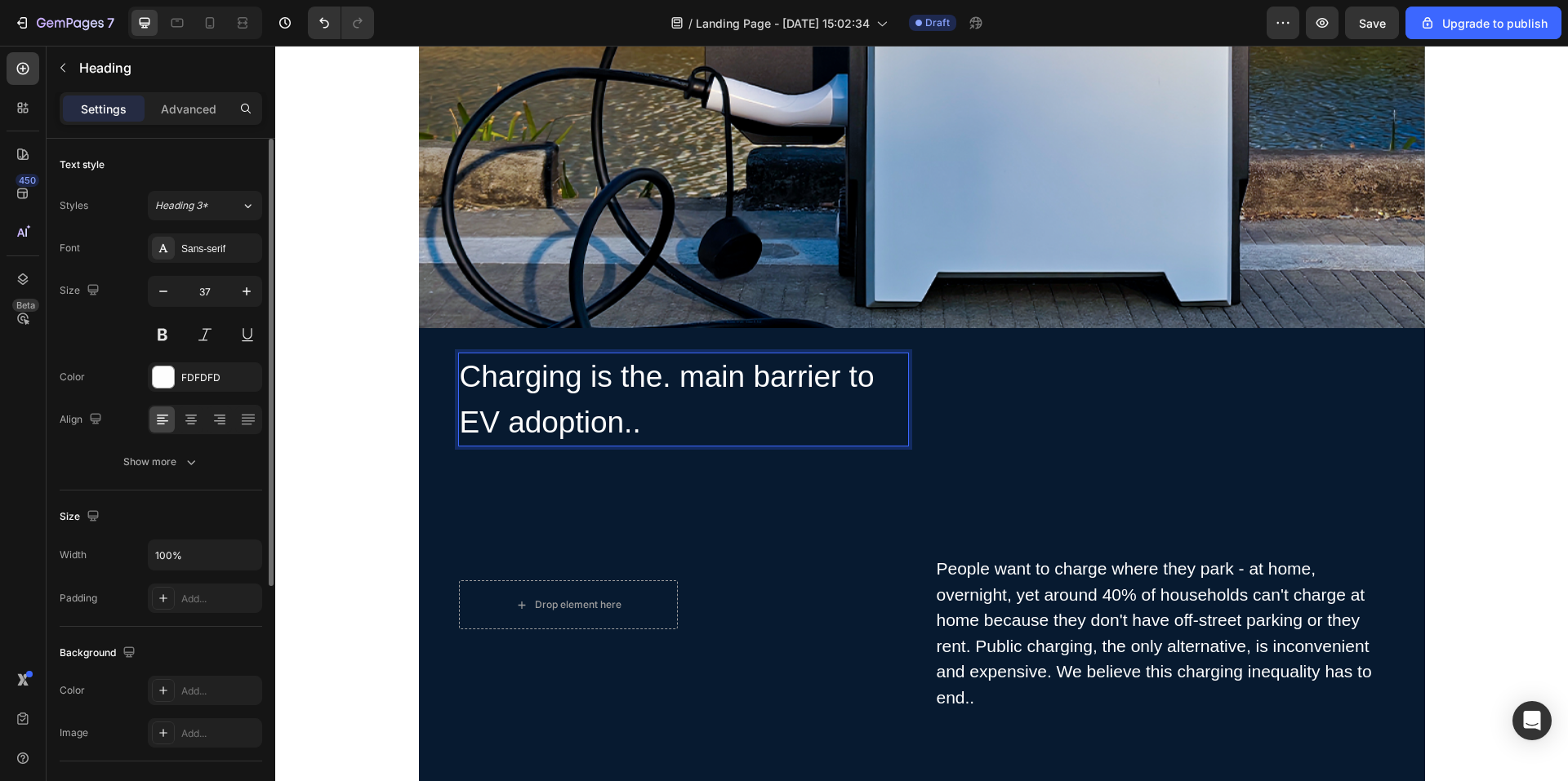
click at [692, 417] on h2 "Charging is the. main barrier to EV adoption.." at bounding box center [684, 400] width 451 height 94
drag, startPoint x: 706, startPoint y: 409, endPoint x: 793, endPoint y: 396, distance: 88.0
click at [689, 506] on div "Charging is the. main barrier to EV adoption.. Heading 16 Drop element here Row…" at bounding box center [684, 633] width 451 height 561
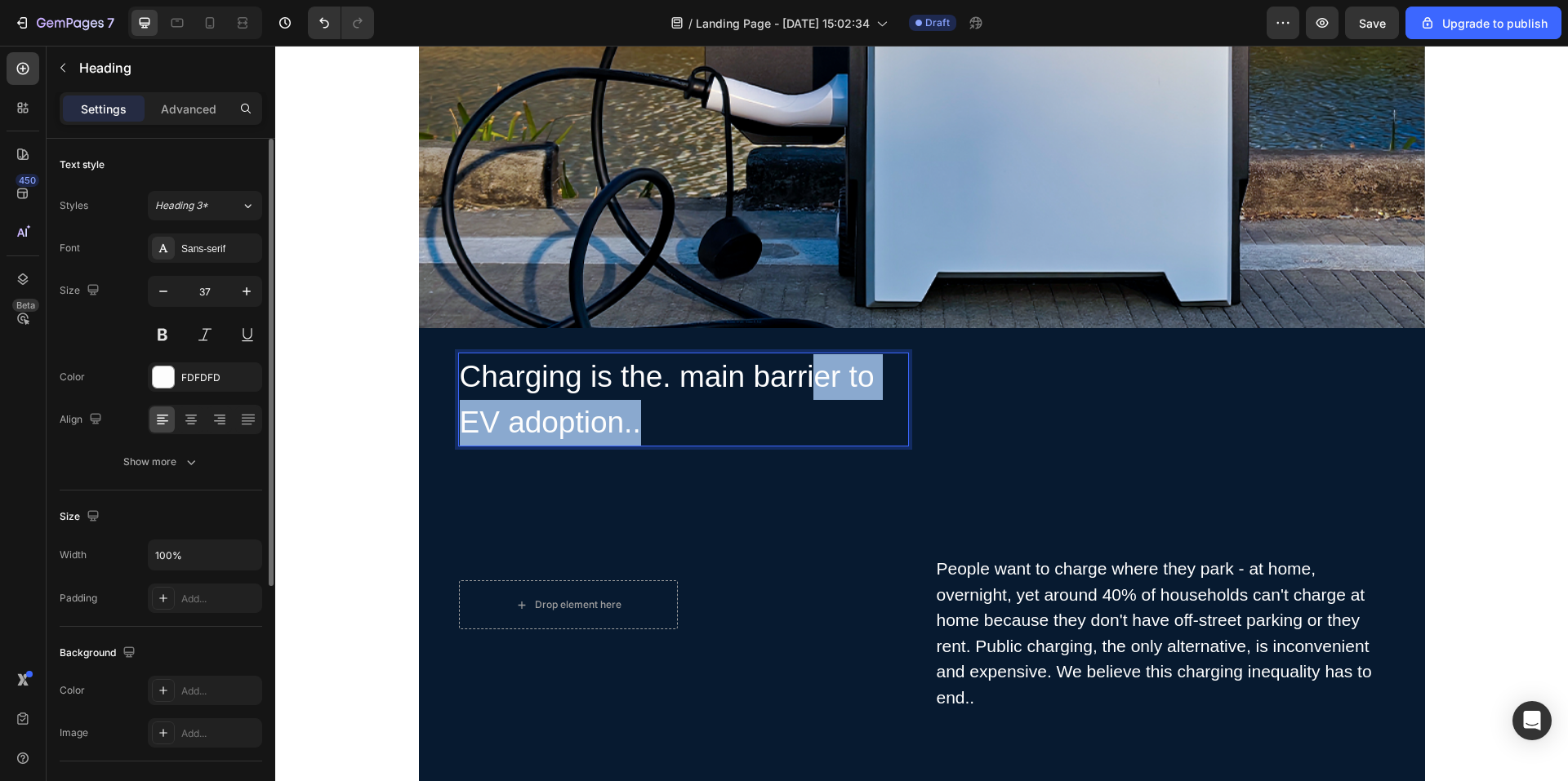
drag, startPoint x: 828, startPoint y: 388, endPoint x: 810, endPoint y: 405, distance: 24.8
click at [810, 405] on p "Charging is the. main barrier to EV adoption.." at bounding box center [684, 400] width 448 height 91
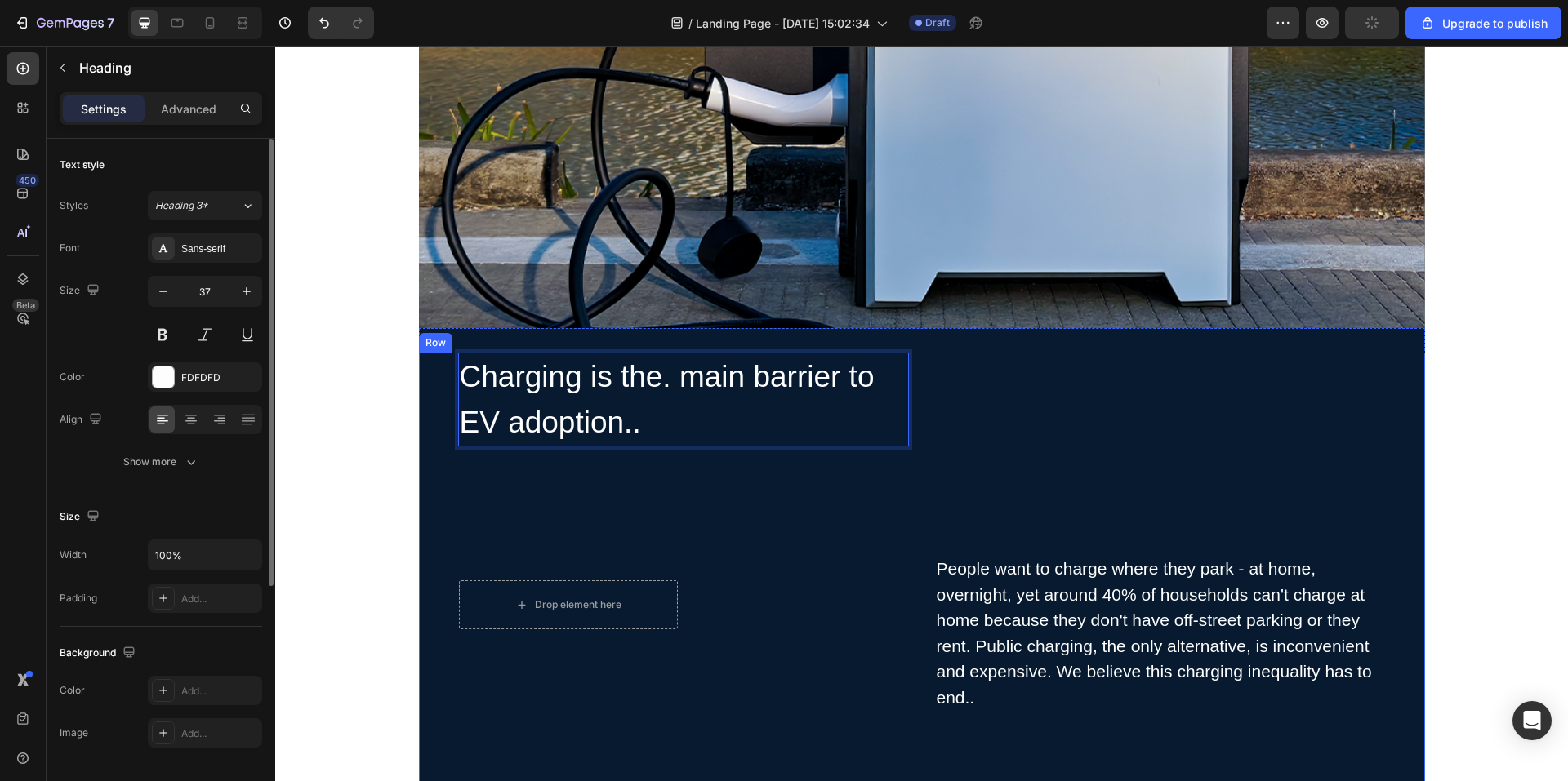
drag, startPoint x: 859, startPoint y: 414, endPoint x: 833, endPoint y: 438, distance: 35.4
click at [833, 438] on p "Charging is the. main barrier to EV adoption.." at bounding box center [684, 400] width 448 height 91
drag, startPoint x: 836, startPoint y: 446, endPoint x: 808, endPoint y: 468, distance: 35.6
click at [808, 468] on div "Charging is the. main barrier to EV adoption.. Heading 16 Drop element here Row…" at bounding box center [684, 633] width 451 height 561
click at [773, 402] on p "Charging is the. main barrier to EV adoption.." at bounding box center [684, 400] width 448 height 91
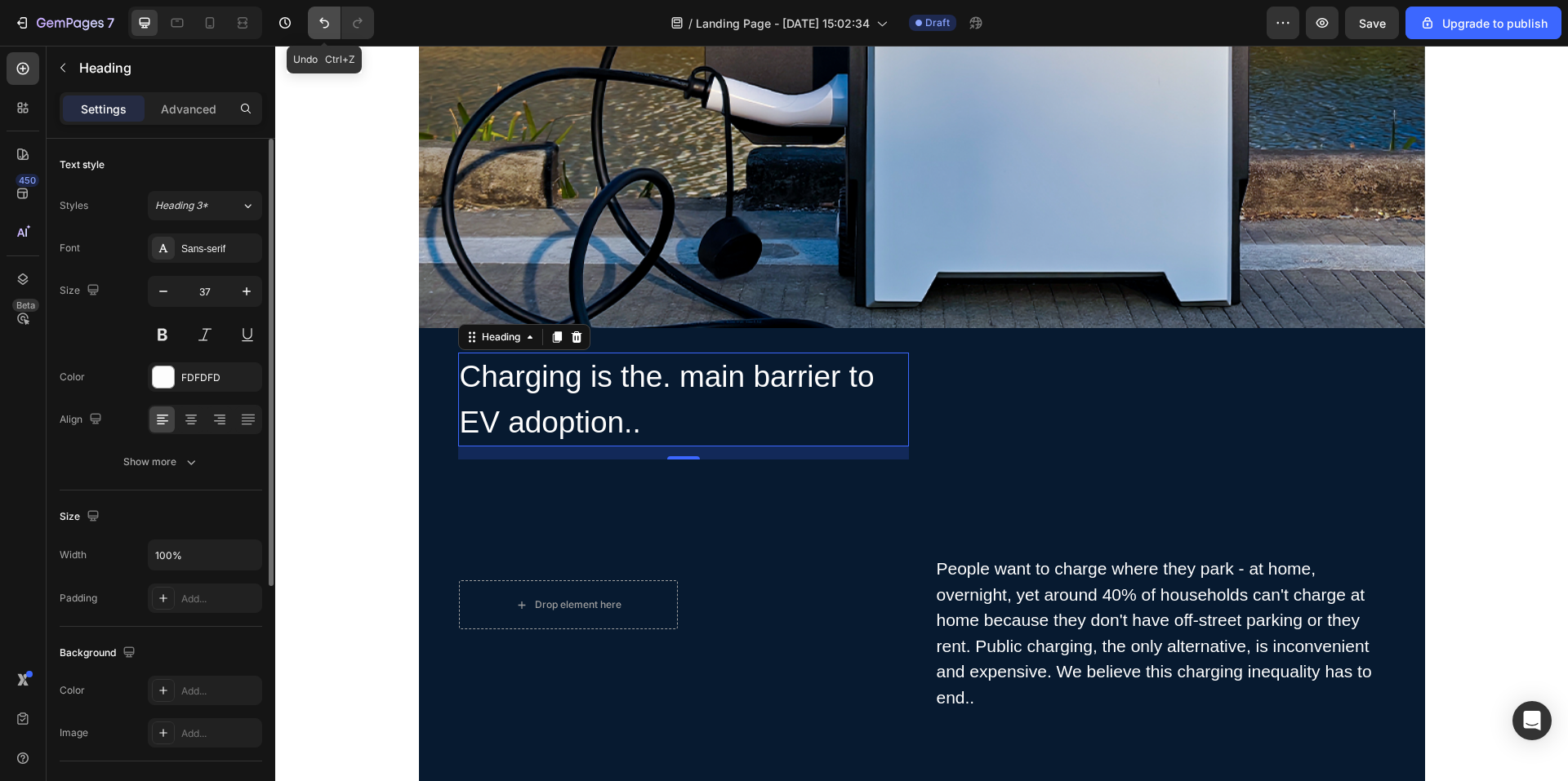
click at [317, 20] on icon "Undo/Redo" at bounding box center [324, 23] width 17 height 17
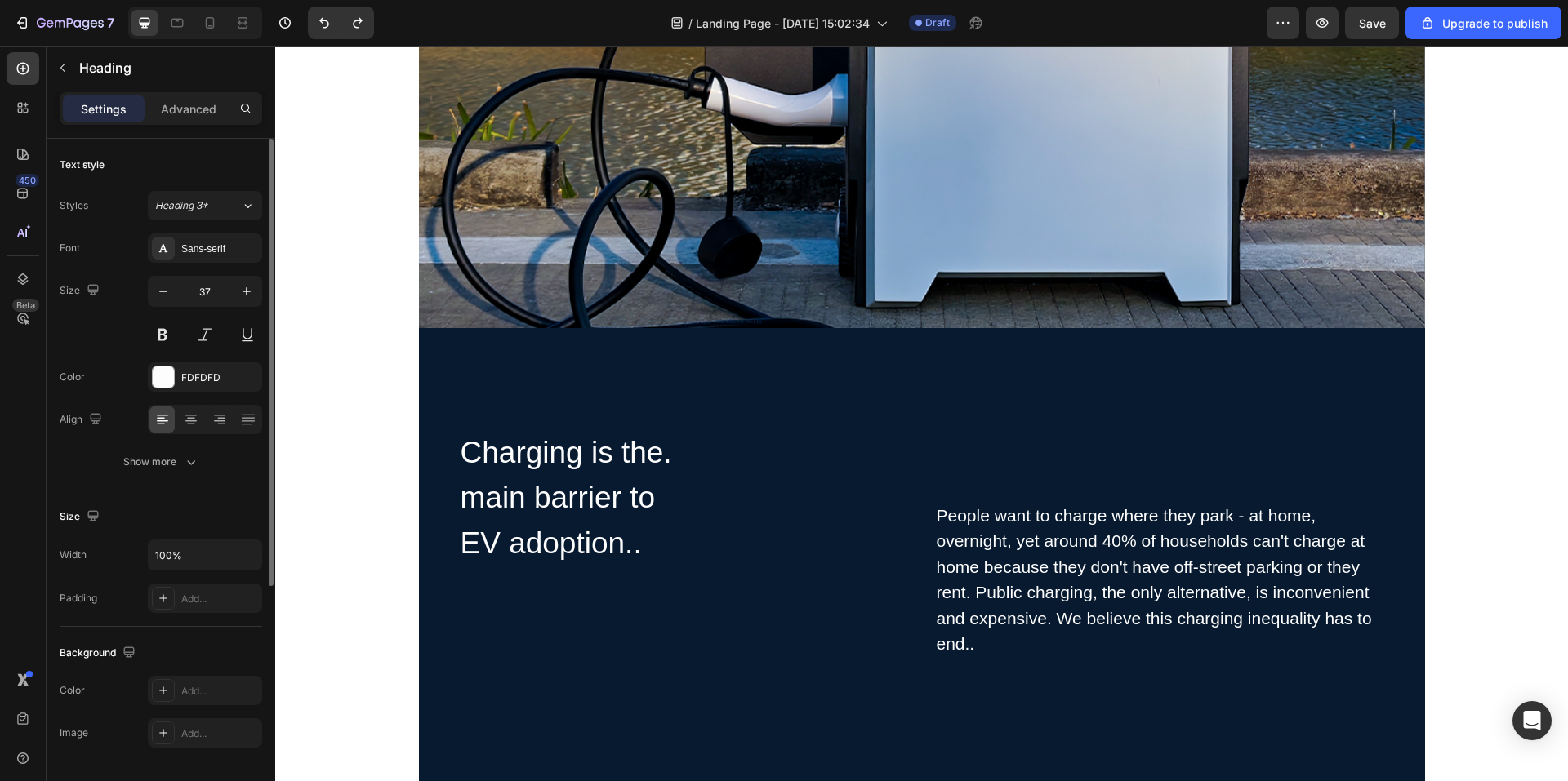
click at [531, 453] on h2 "Charging is the. main barrier to EV adoption.." at bounding box center [568, 498] width 219 height 139
click at [591, 513] on p "Charging is the. main barrier to EV adoption.." at bounding box center [569, 498] width 216 height 137
click at [700, 526] on div "Charging is the. main barrier to EV adoption.. Heading Row" at bounding box center [684, 580] width 451 height 303
click at [591, 495] on p "Charging is the. main barrier to EV adoption.." at bounding box center [569, 498] width 216 height 137
click at [609, 567] on p "Charging is the. main barrier to EV adoption.." at bounding box center [569, 498] width 216 height 137
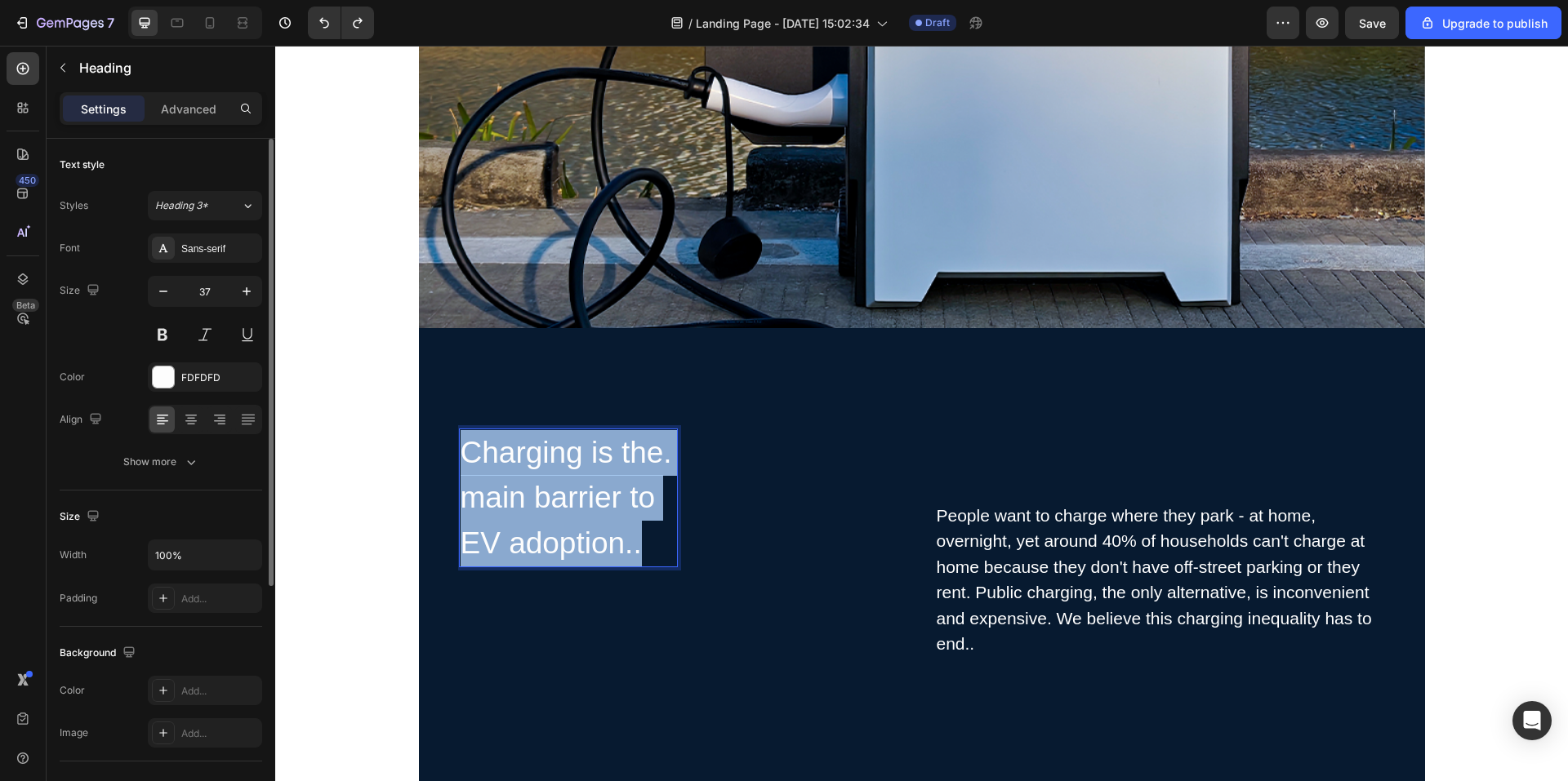
click at [610, 567] on p "Charging is the. main barrier to EV adoption.." at bounding box center [569, 498] width 216 height 137
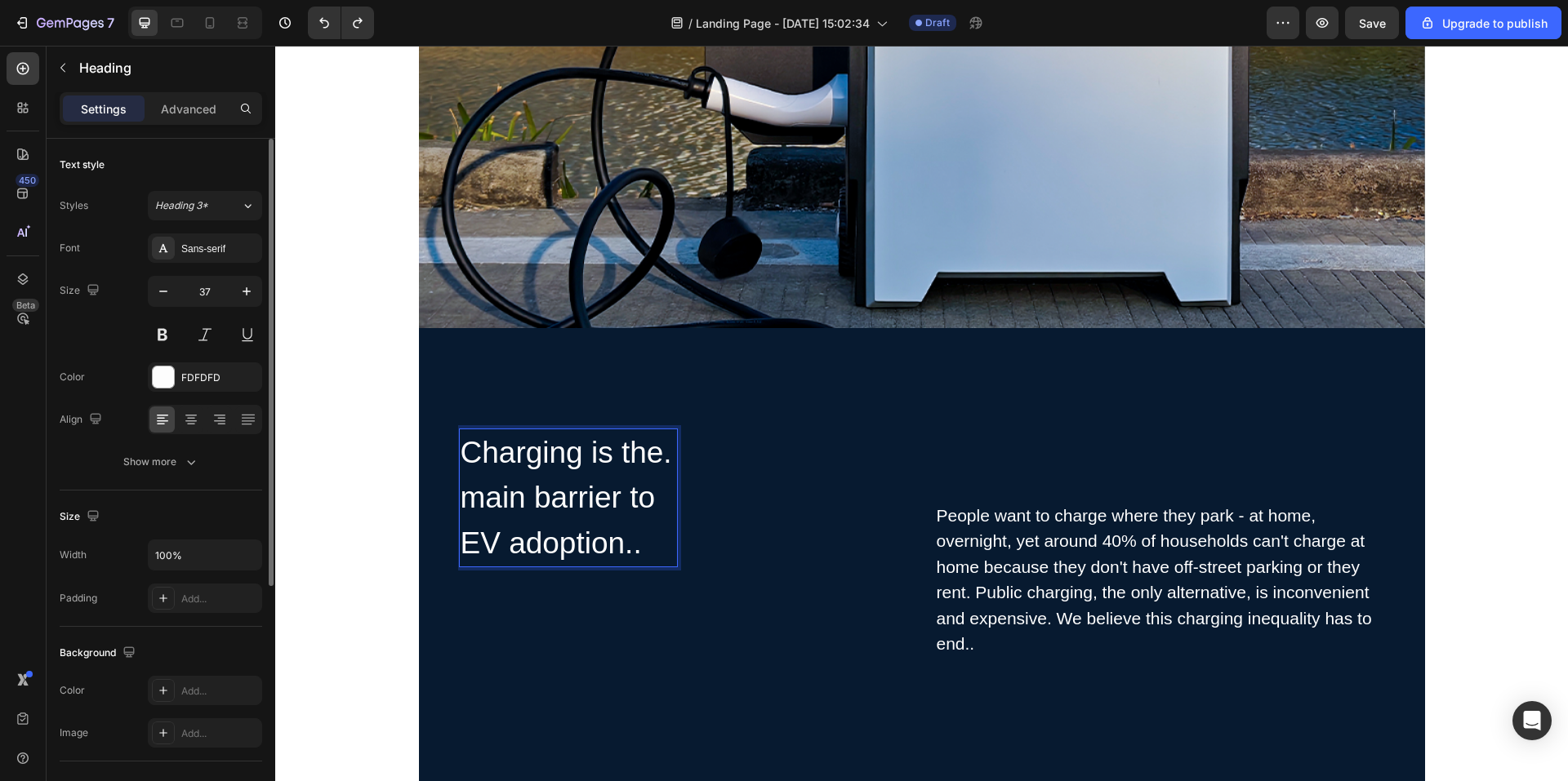
scroll to position [425, 0]
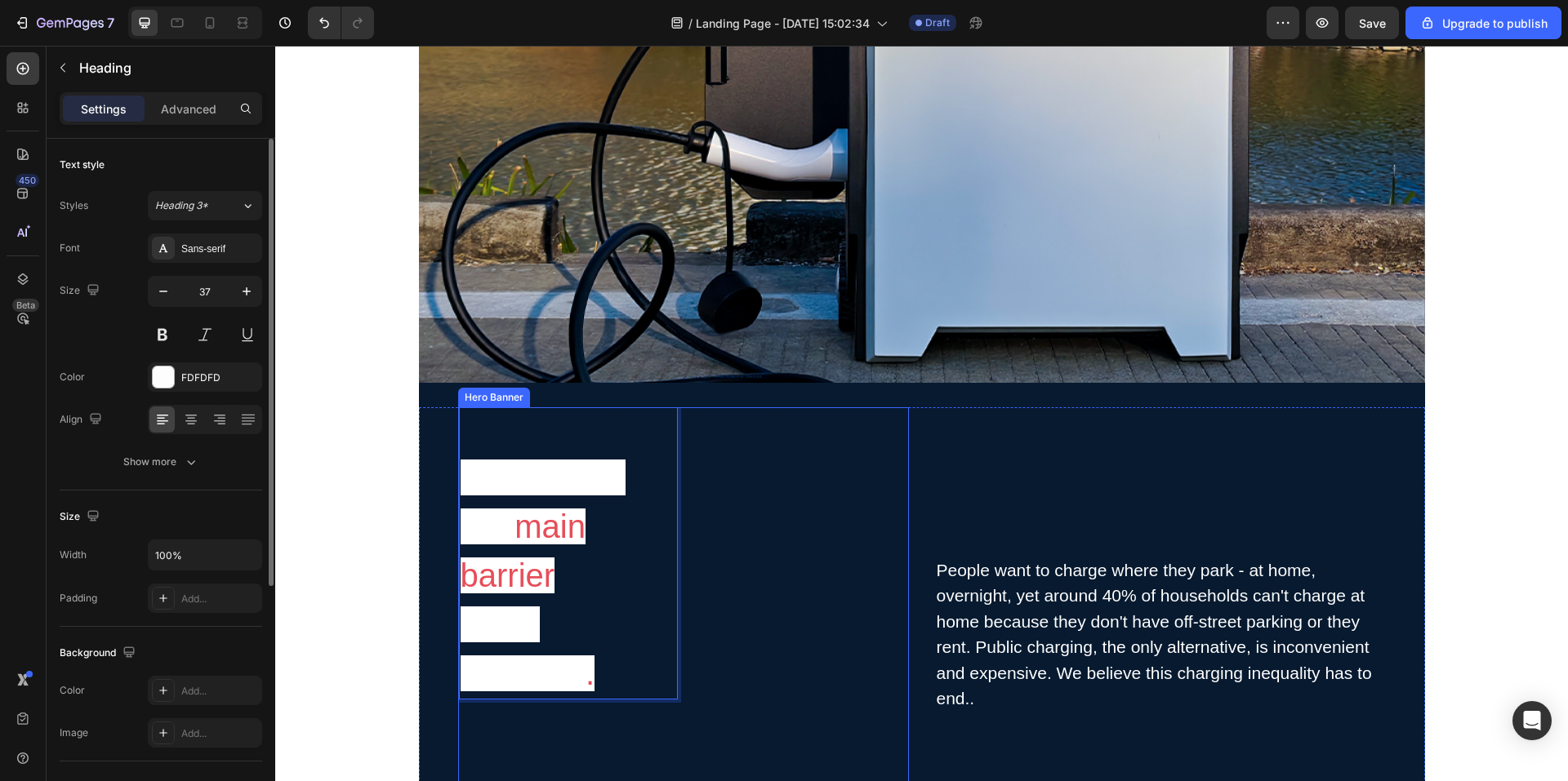
click at [758, 613] on div "Charging is the main barrier to EV adoption . Heading 0 Row" at bounding box center [684, 634] width 451 height 457
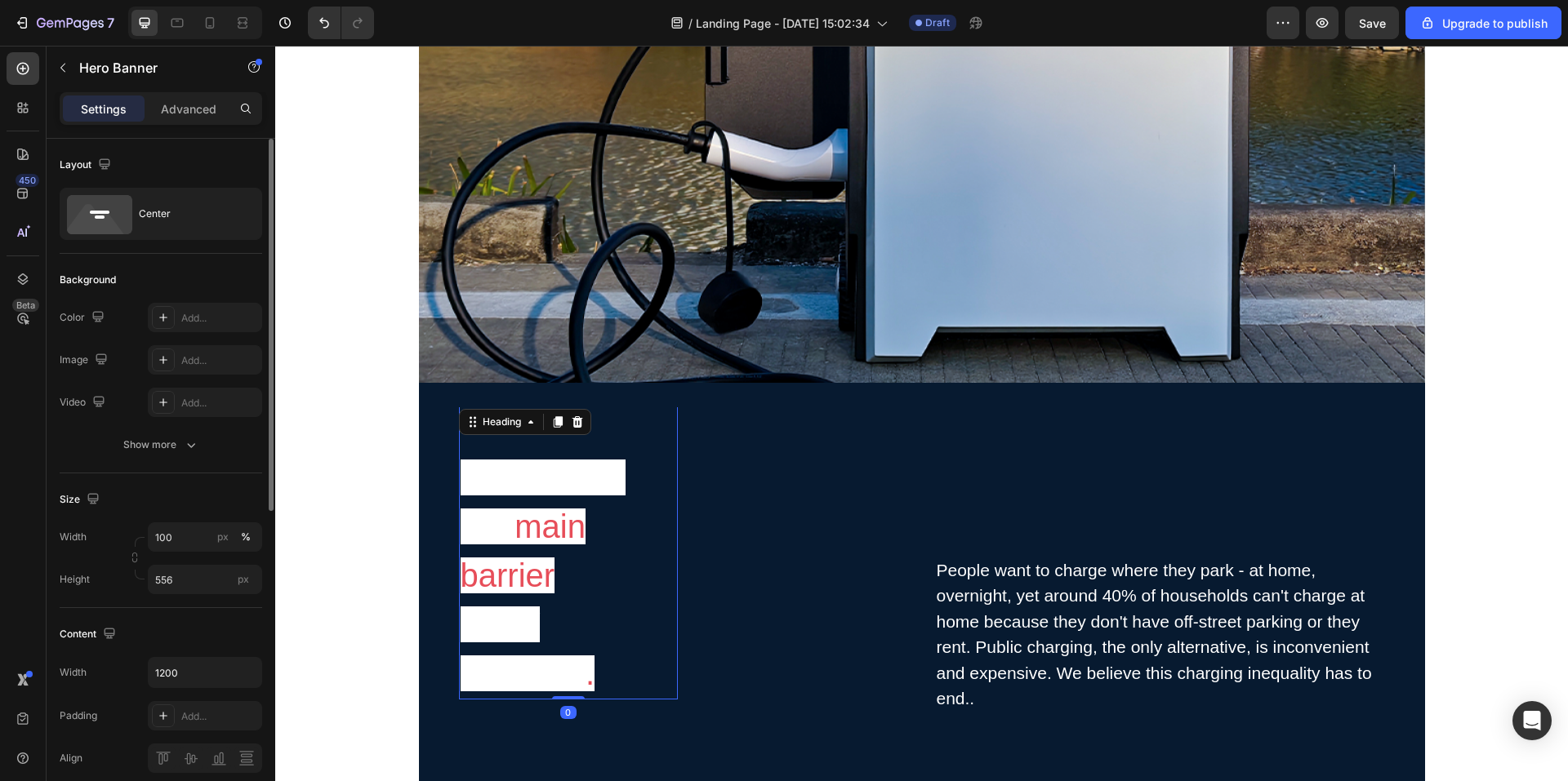
click at [634, 519] on p "⁠⁠⁠⁠⁠⁠⁠ Charging is the main barrier to EV adoption ." at bounding box center [569, 553] width 216 height 291
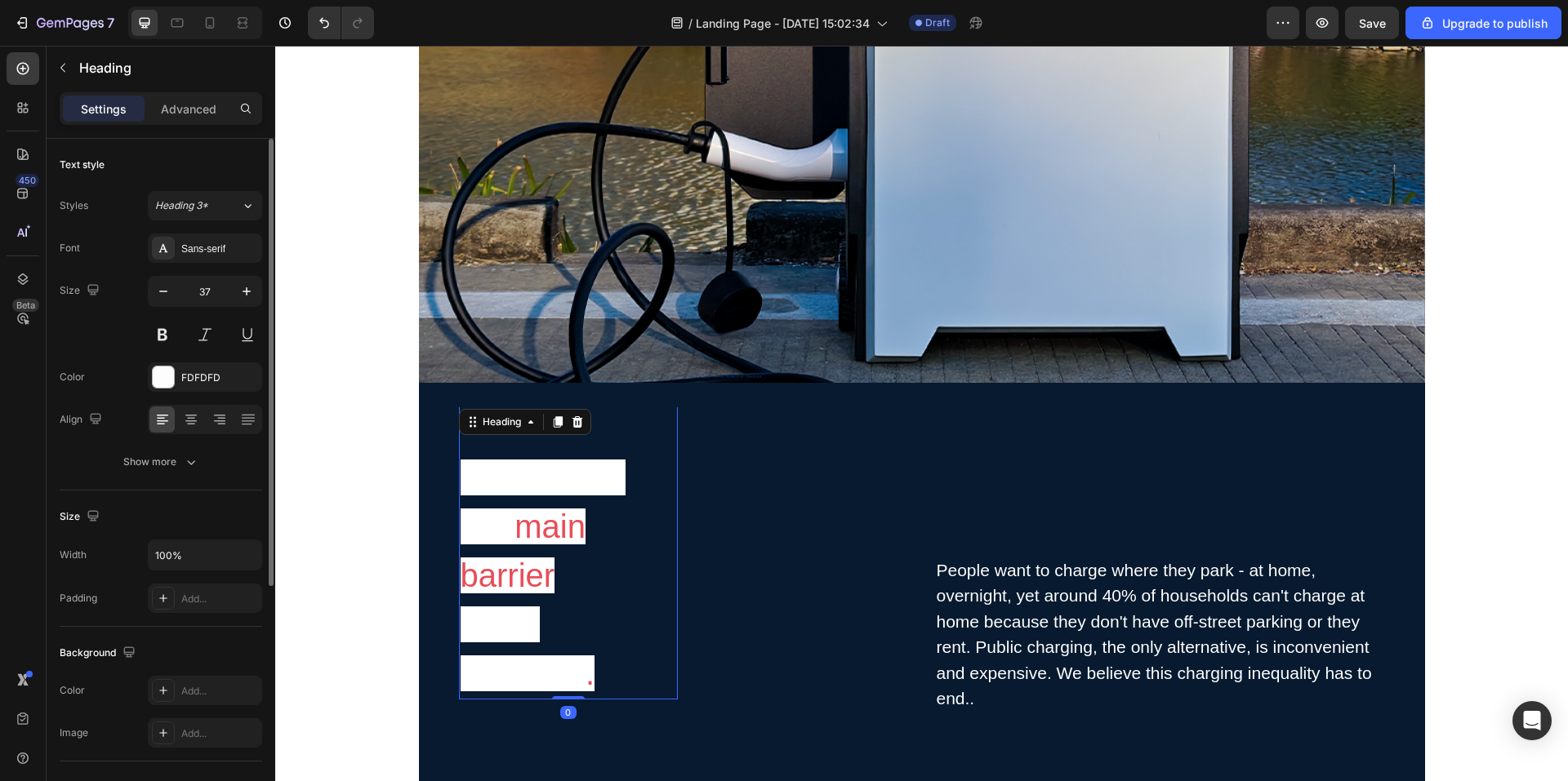
click at [787, 531] on div "⁠⁠⁠⁠⁠⁠⁠ Charging is the main barrier to EV adoption . Heading 0 Row" at bounding box center [684, 634] width 451 height 457
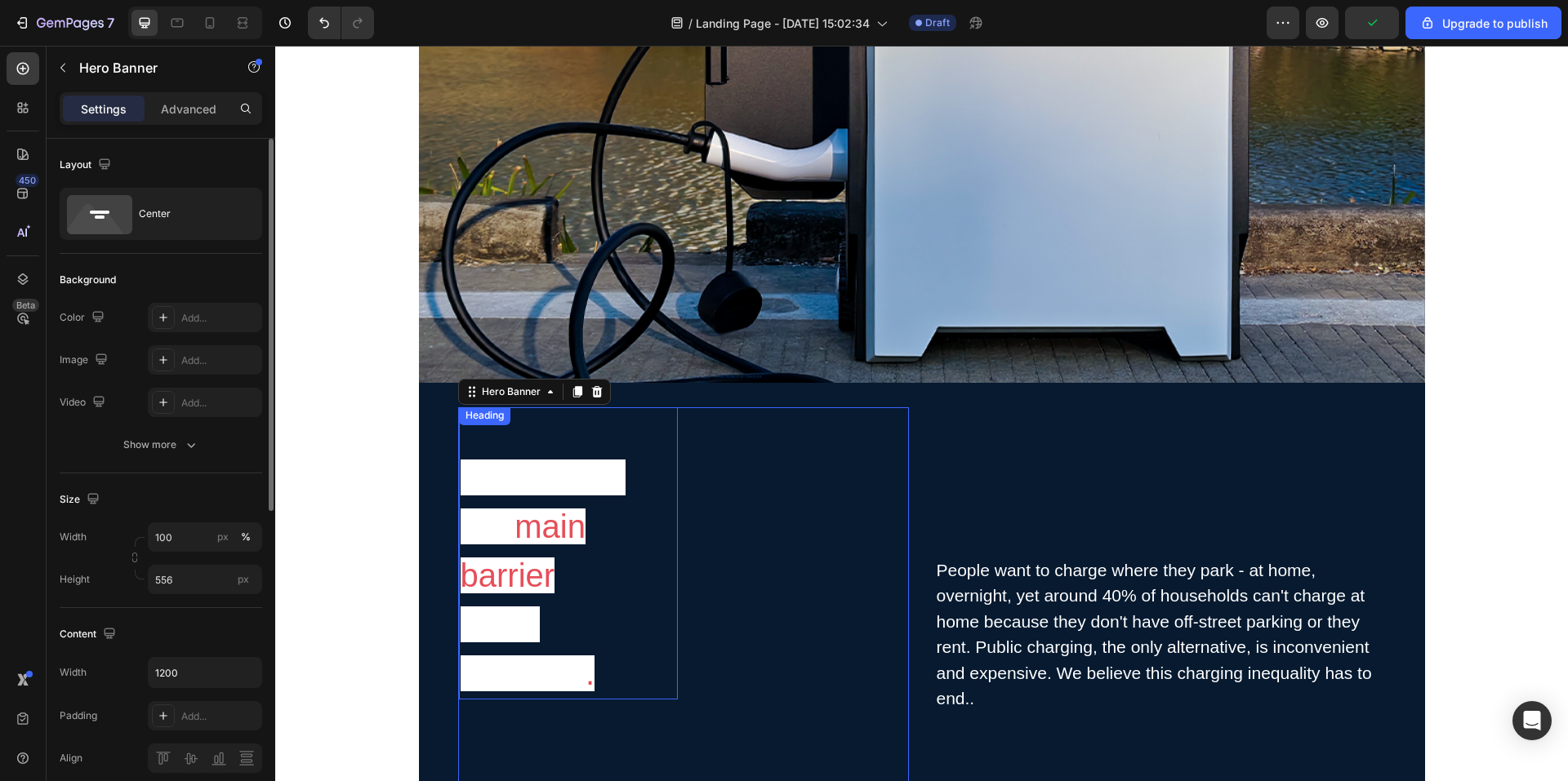
click at [674, 589] on div "⁠⁠⁠⁠⁠⁠⁠ Charging is the main barrier to EV adoption . Heading Row" at bounding box center [684, 634] width 451 height 457
click at [769, 618] on div "⁠⁠⁠⁠⁠⁠⁠ Charging is the main barrier to EV adoption . Heading Row" at bounding box center [684, 634] width 451 height 457
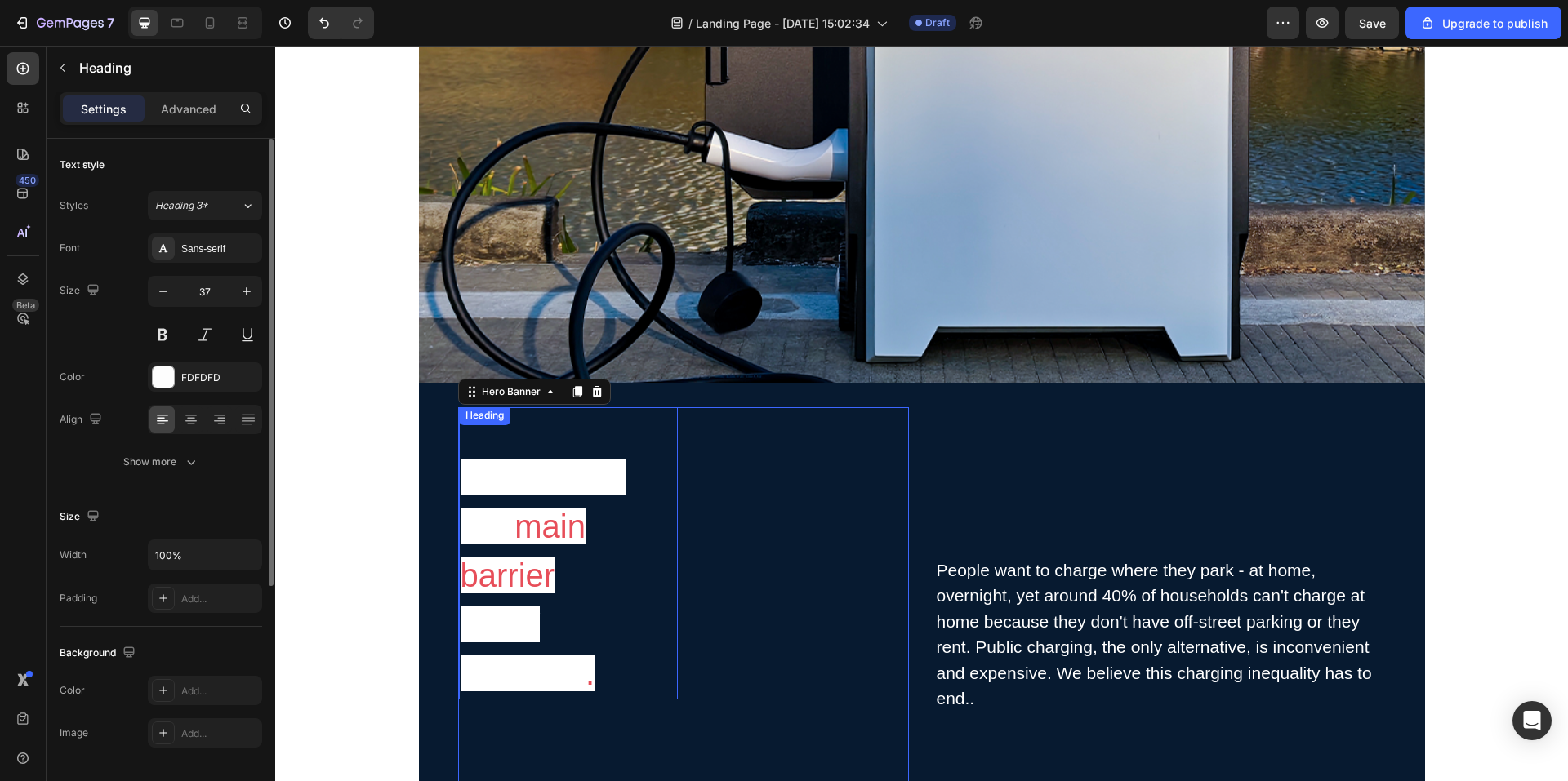
click at [589, 485] on span "Charging is the" at bounding box center [543, 502] width 165 height 85
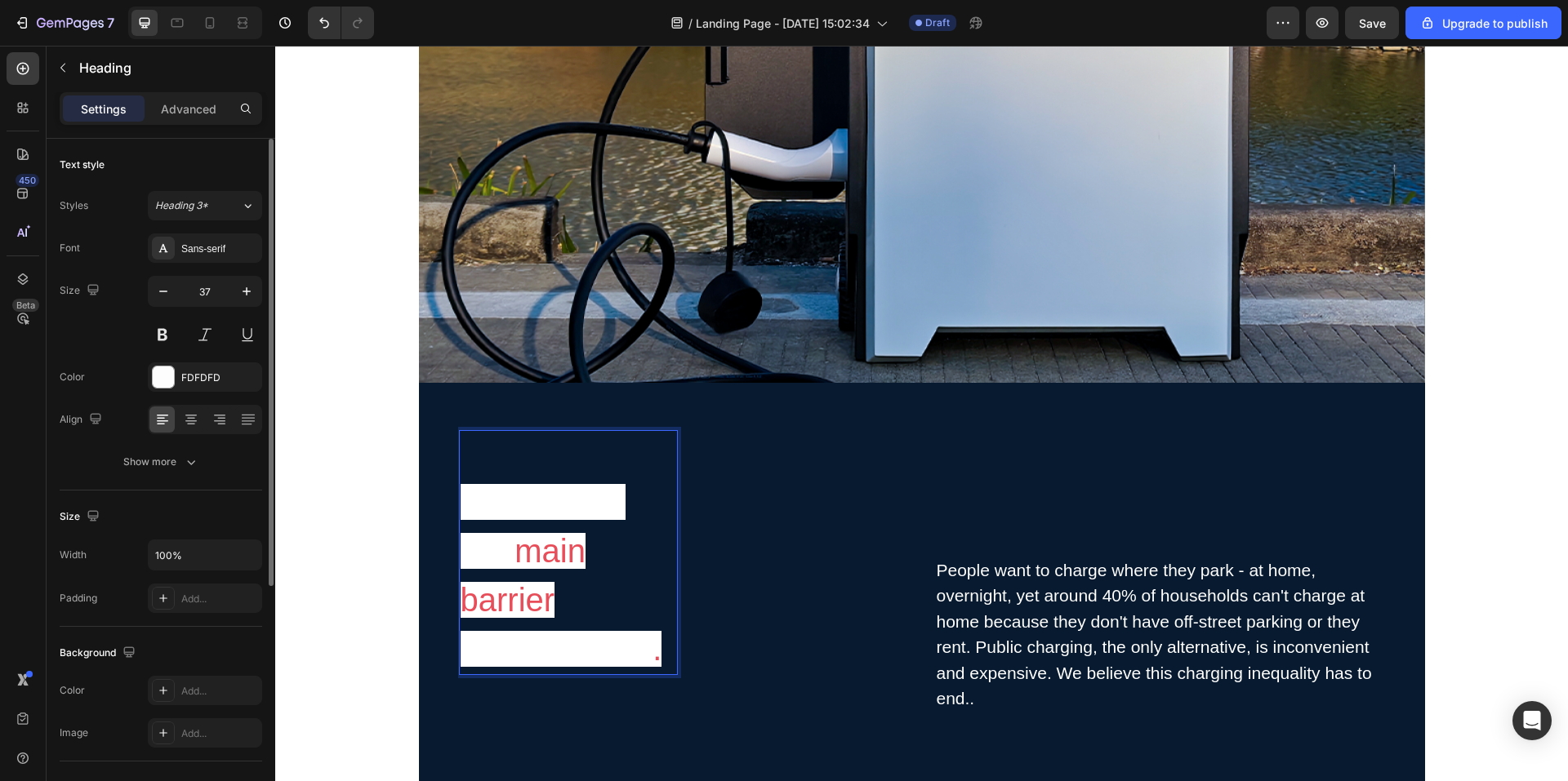
scroll to position [449, 0]
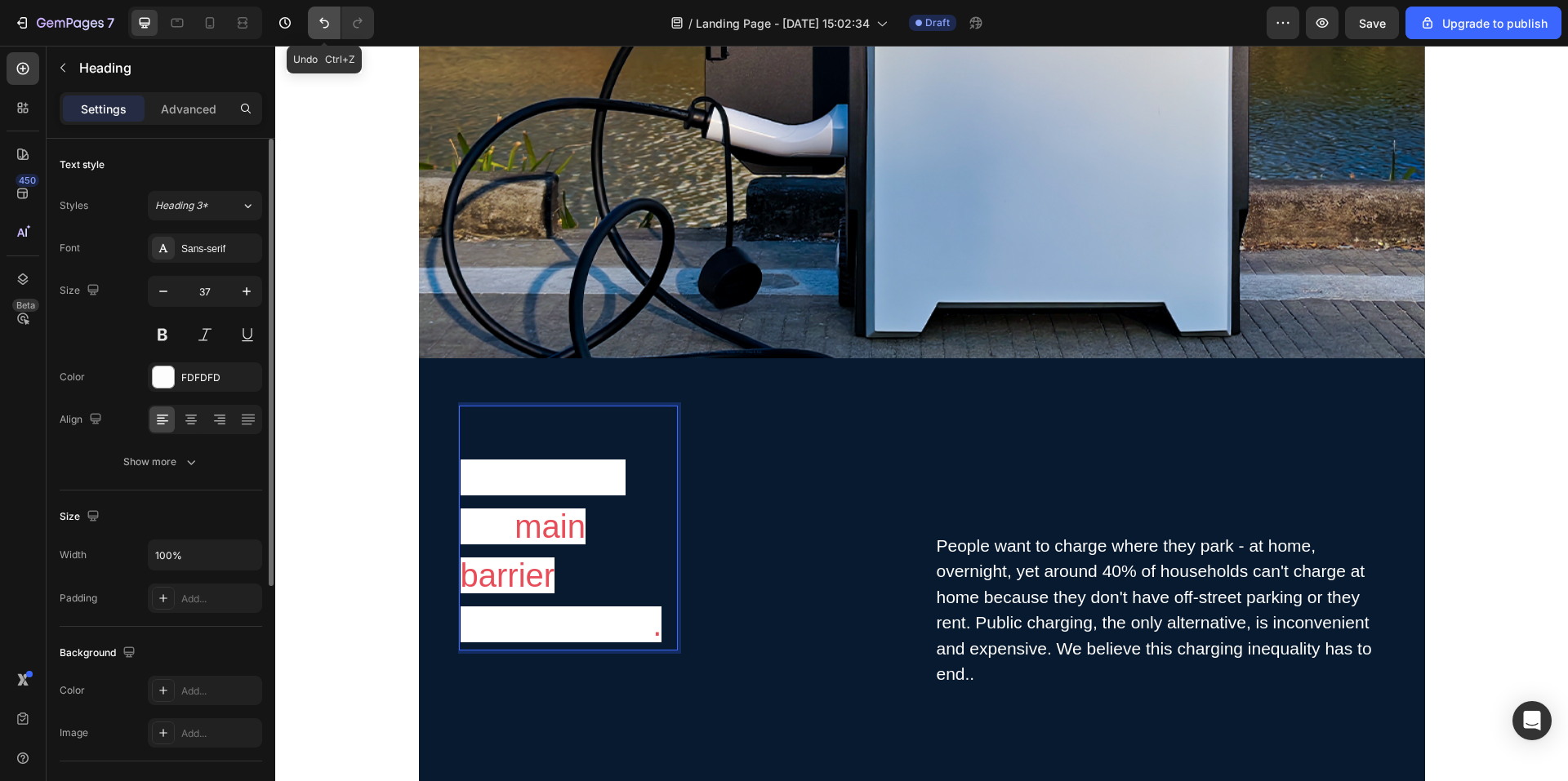
click at [324, 26] on icon "Undo/Redo" at bounding box center [324, 23] width 17 height 17
click at [324, 21] on icon "Undo/Redo" at bounding box center [324, 24] width 10 height 10
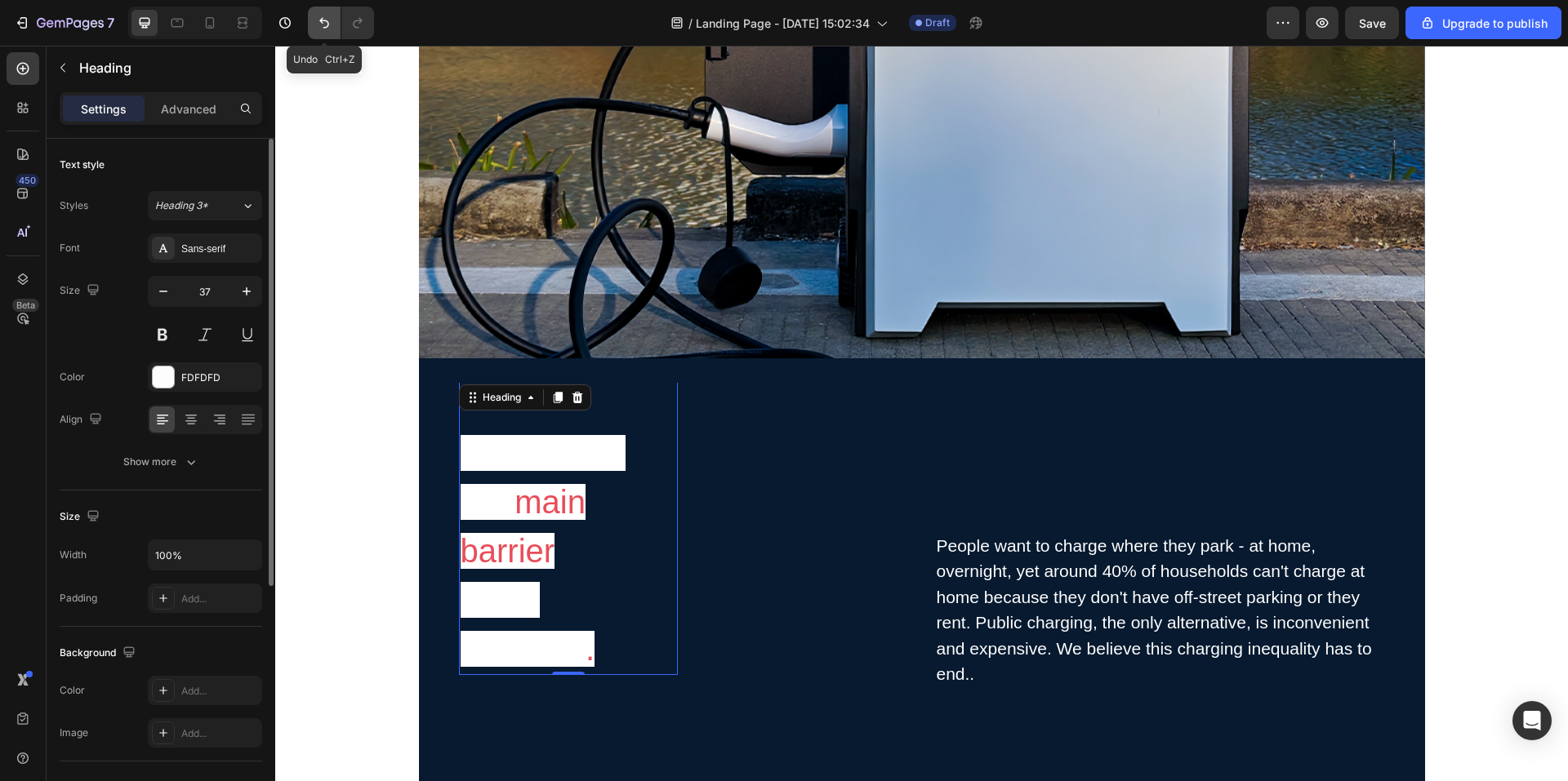
click at [324, 21] on icon "Undo/Redo" at bounding box center [324, 24] width 10 height 10
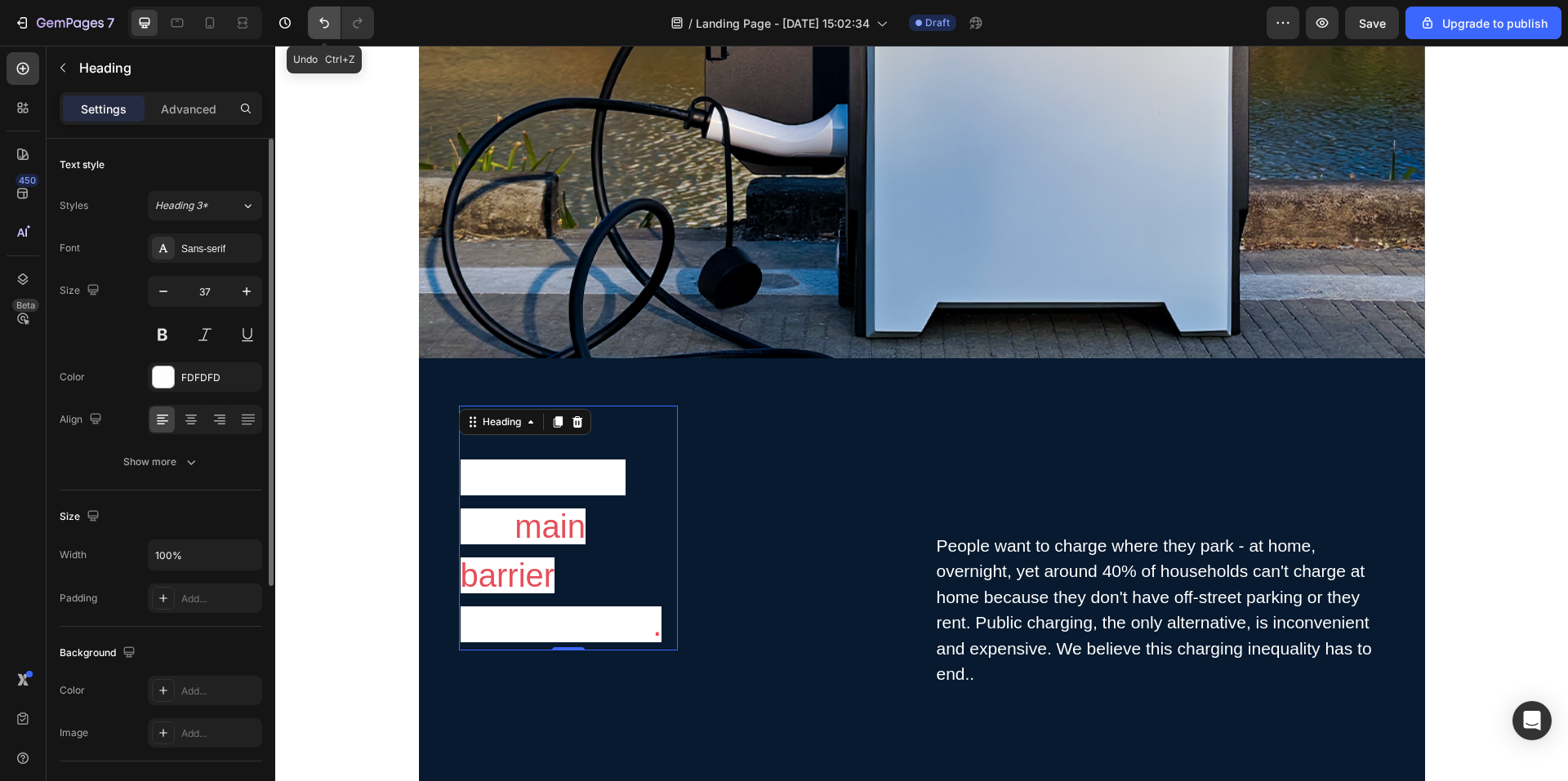
click at [332, 27] on icon "Undo/Redo" at bounding box center [324, 23] width 17 height 17
click at [332, 29] on icon "Undo/Redo" at bounding box center [324, 23] width 17 height 17
click at [652, 600] on h2 "Charging is the main barrier to E adoption ." at bounding box center [568, 528] width 219 height 245
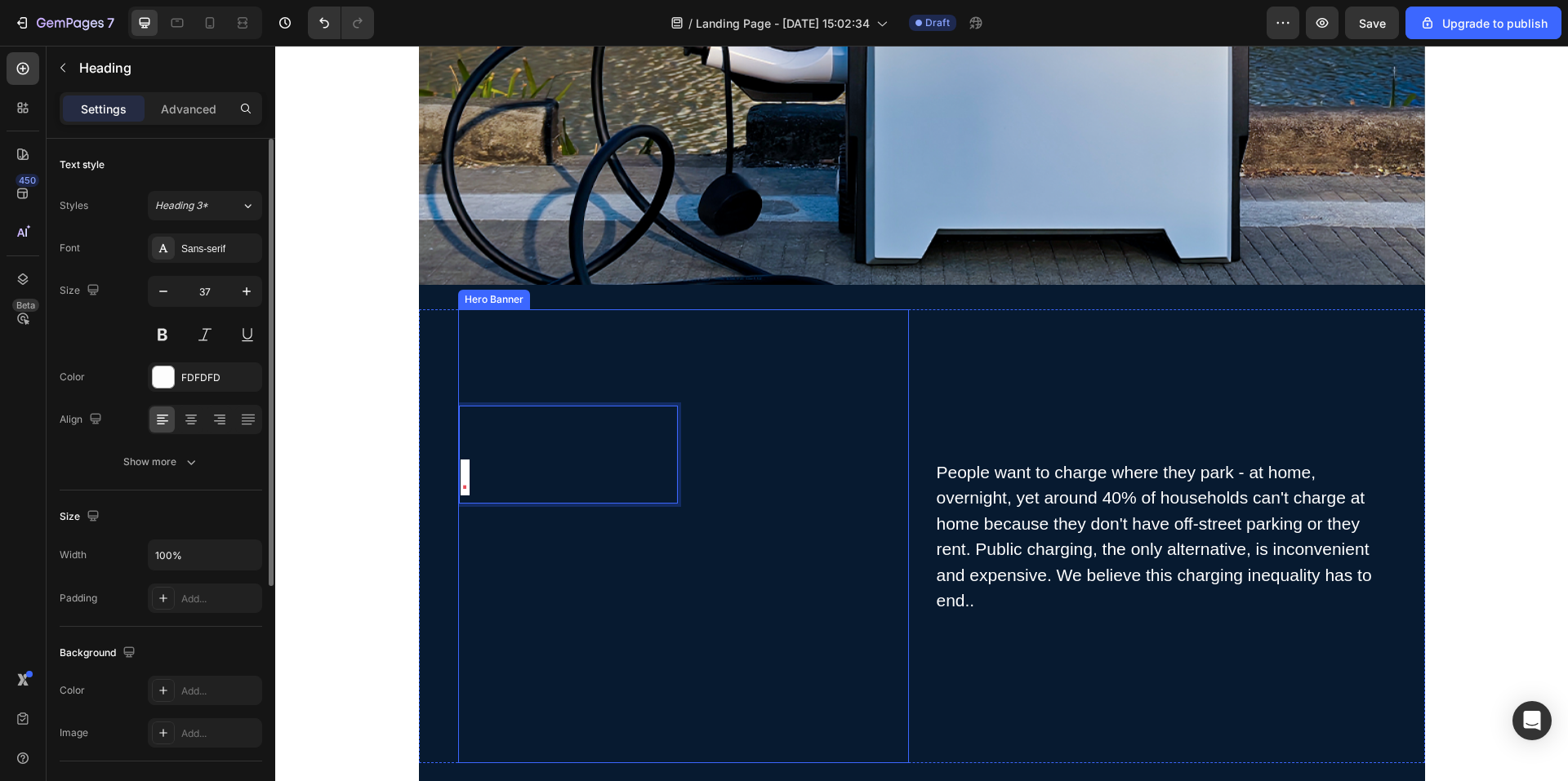
scroll to position [545, 0]
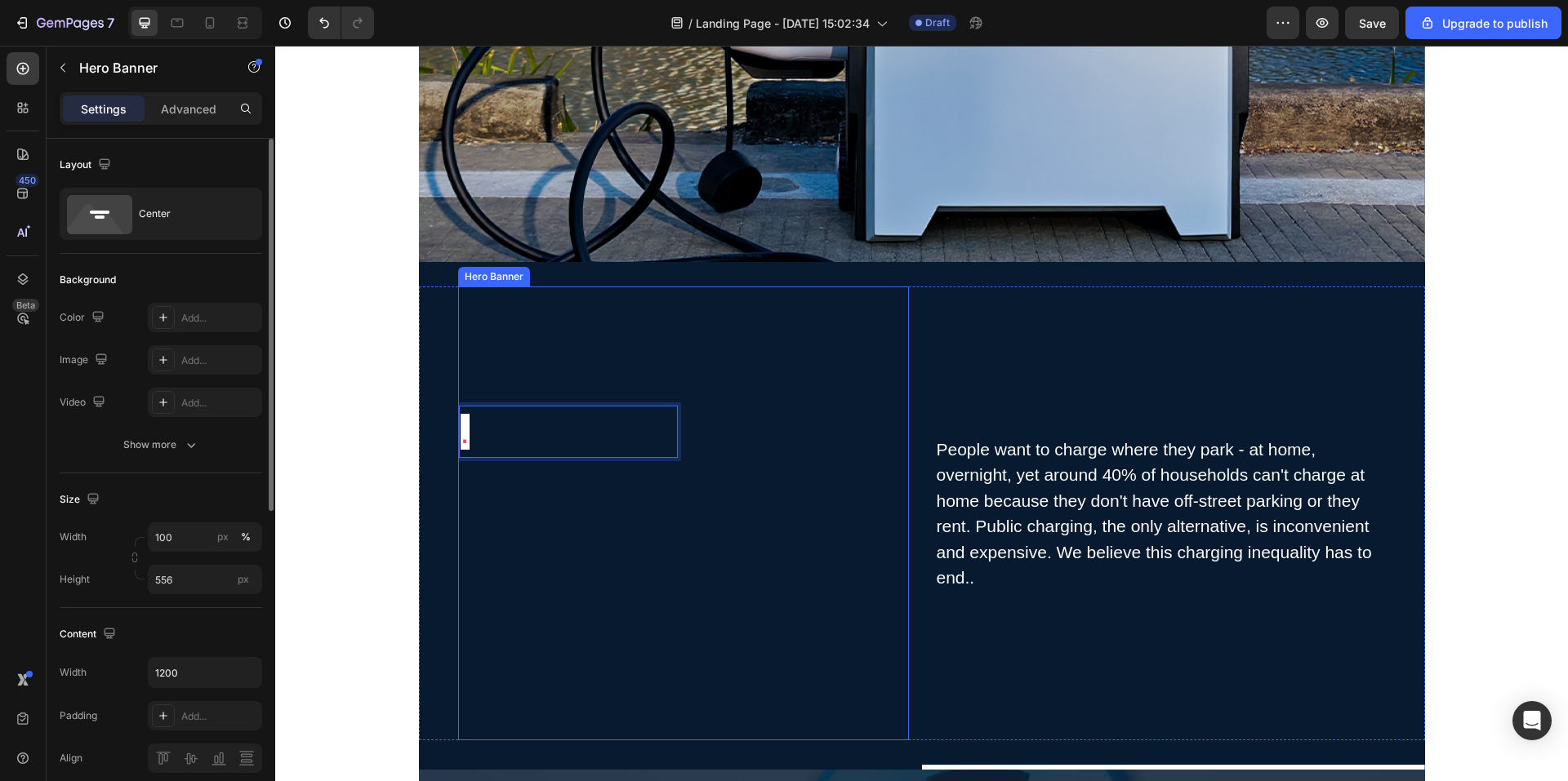
drag, startPoint x: 739, startPoint y: 460, endPoint x: 701, endPoint y: 455, distance: 38.3
click at [739, 460] on div ". Heading 0 Row" at bounding box center [684, 514] width 451 height 216
click at [518, 418] on p "⁠⁠⁠⁠⁠⁠⁠ ." at bounding box center [569, 432] width 216 height 49
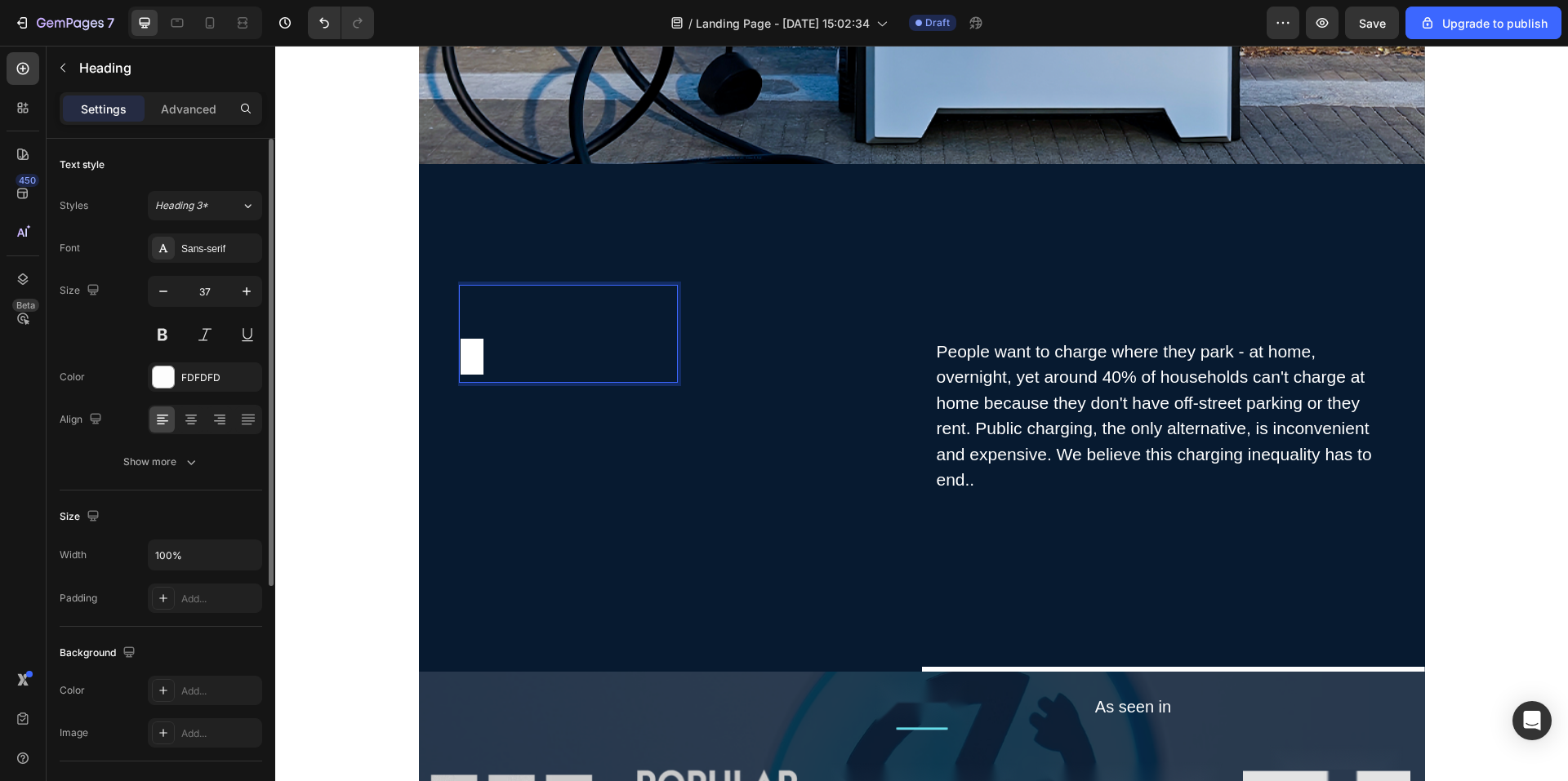
scroll to position [665, 0]
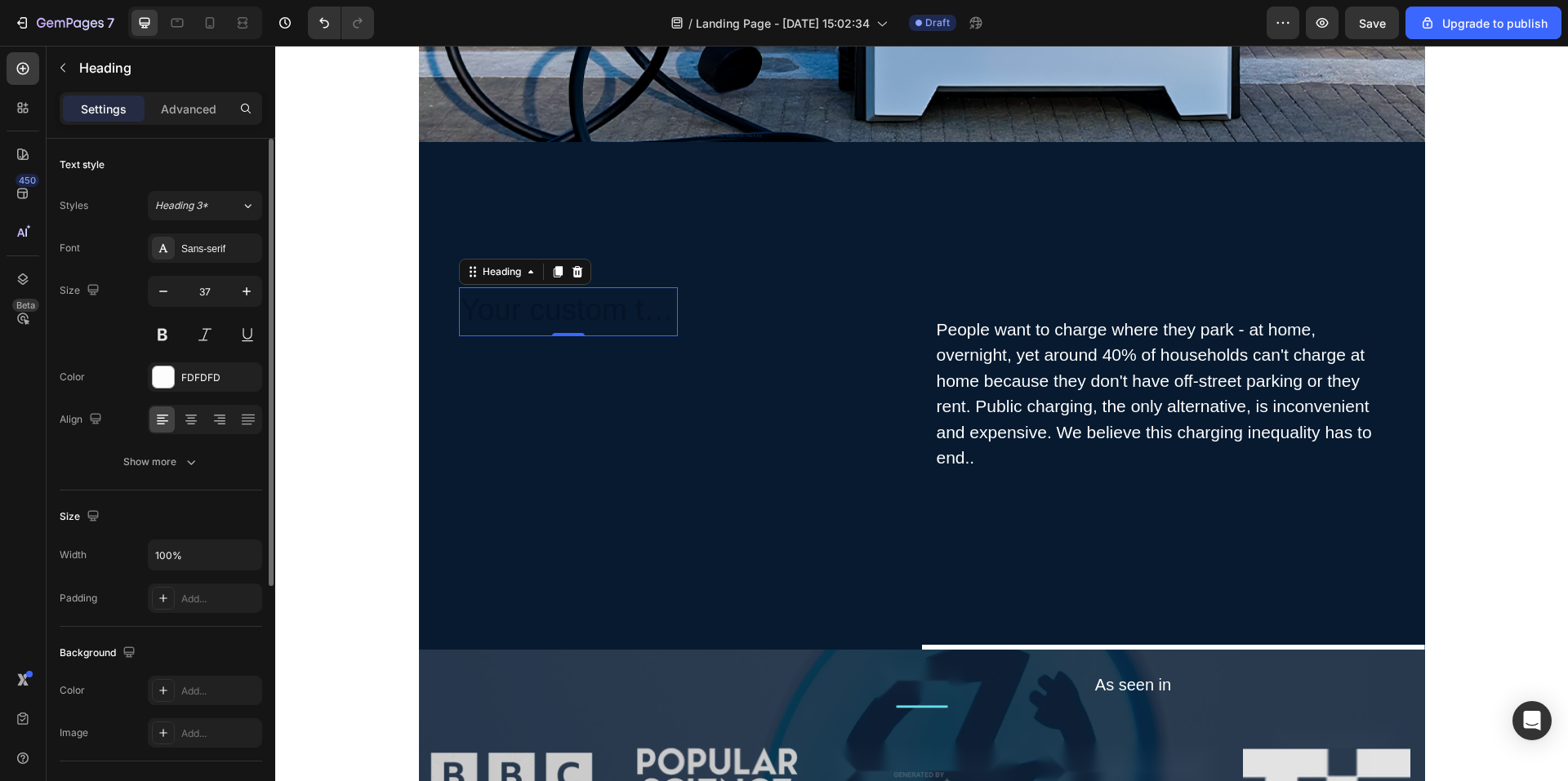
click at [506, 318] on h2 "Rich Text Editor. Editing area: main" at bounding box center [568, 312] width 219 height 49
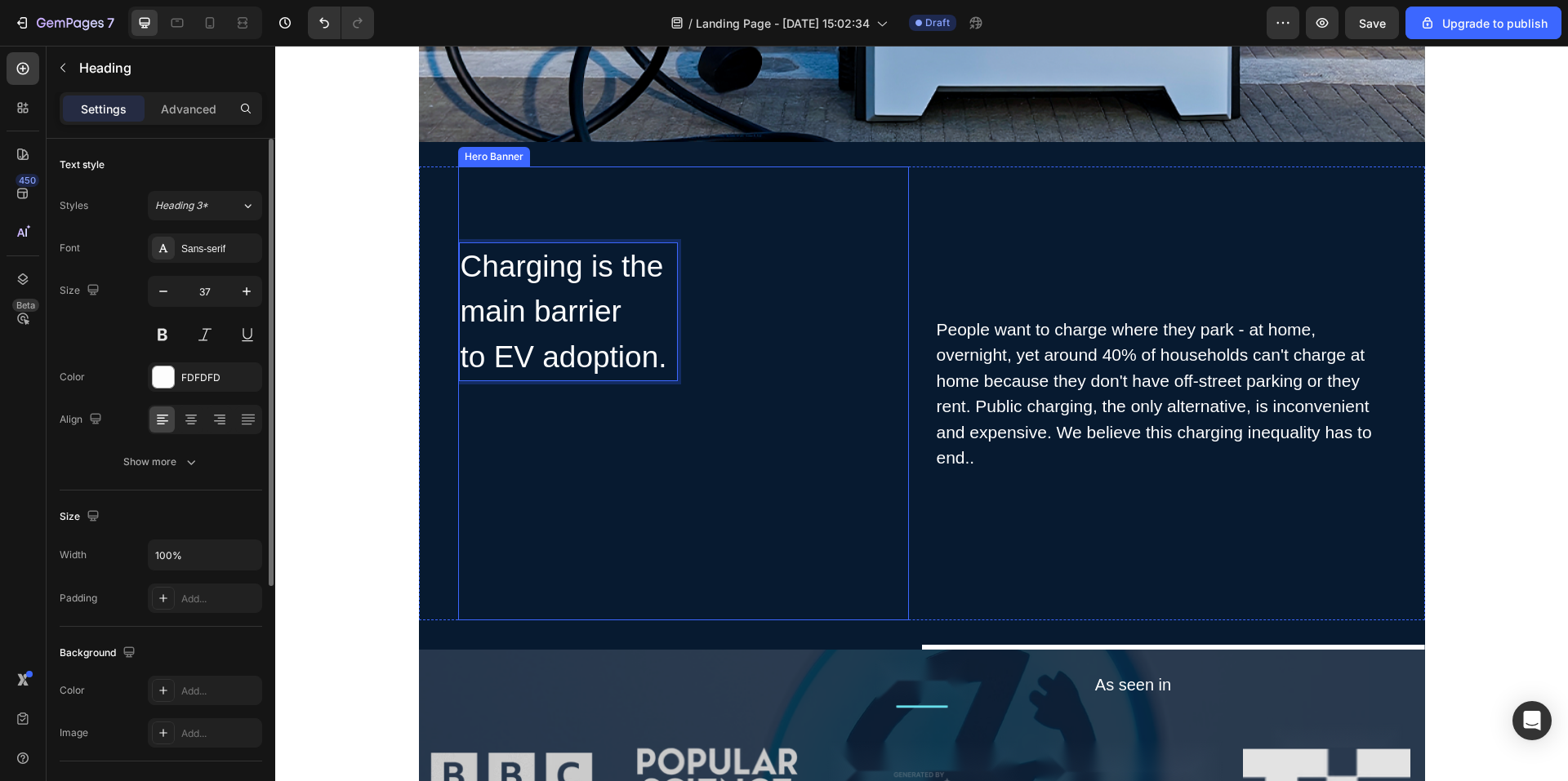
click at [722, 434] on div "Charging is the main barrier to EV adoption. Heading 0 Row" at bounding box center [684, 394] width 451 height 303
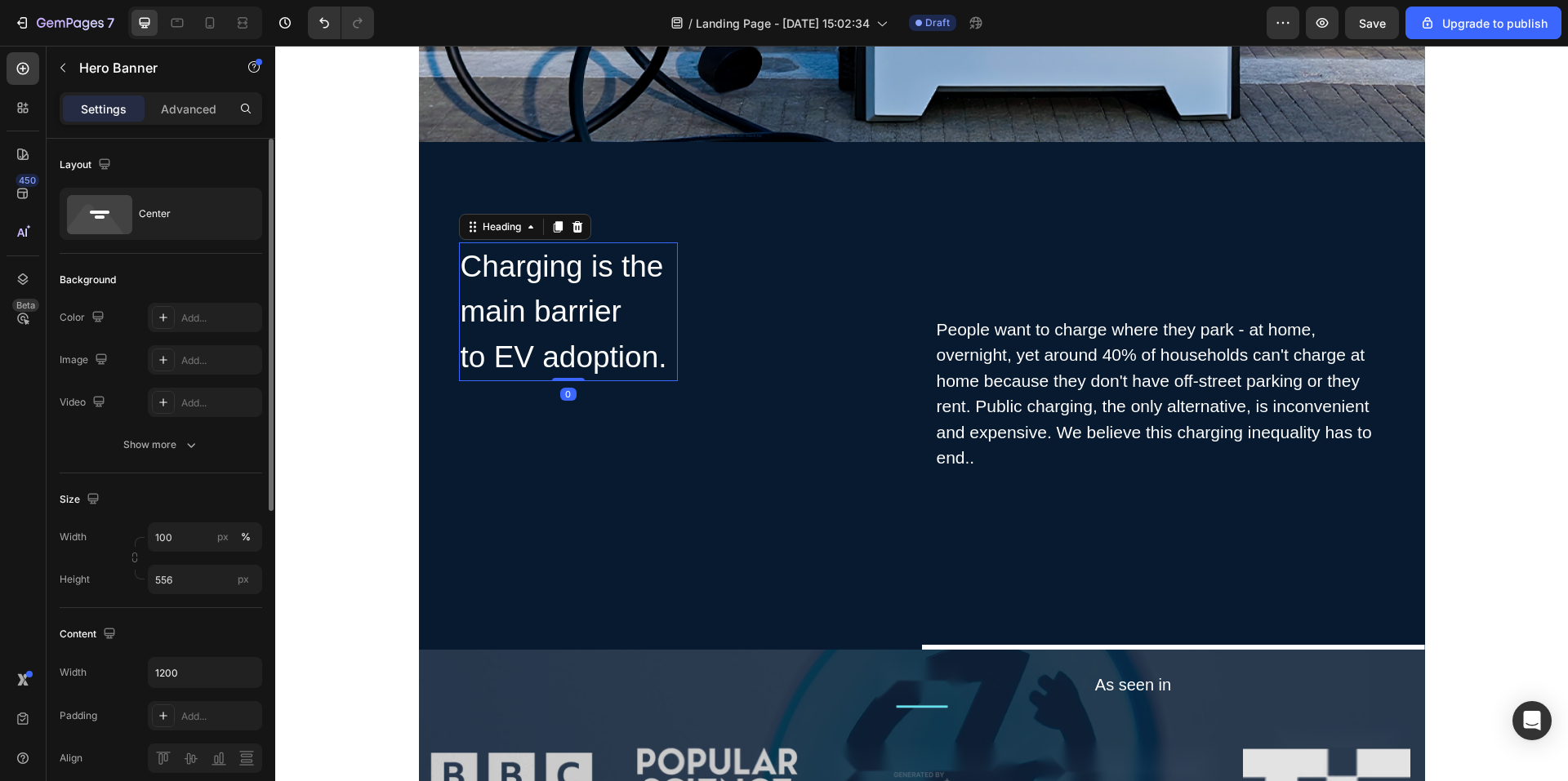
click at [618, 338] on p "Charging is the main barrier to EV adoption." at bounding box center [569, 312] width 216 height 137
drag, startPoint x: 760, startPoint y: 440, endPoint x: 773, endPoint y: 420, distance: 23.9
click at [761, 440] on div "Charging is the main barrier to EV adoption. Heading 0 Row" at bounding box center [684, 394] width 451 height 303
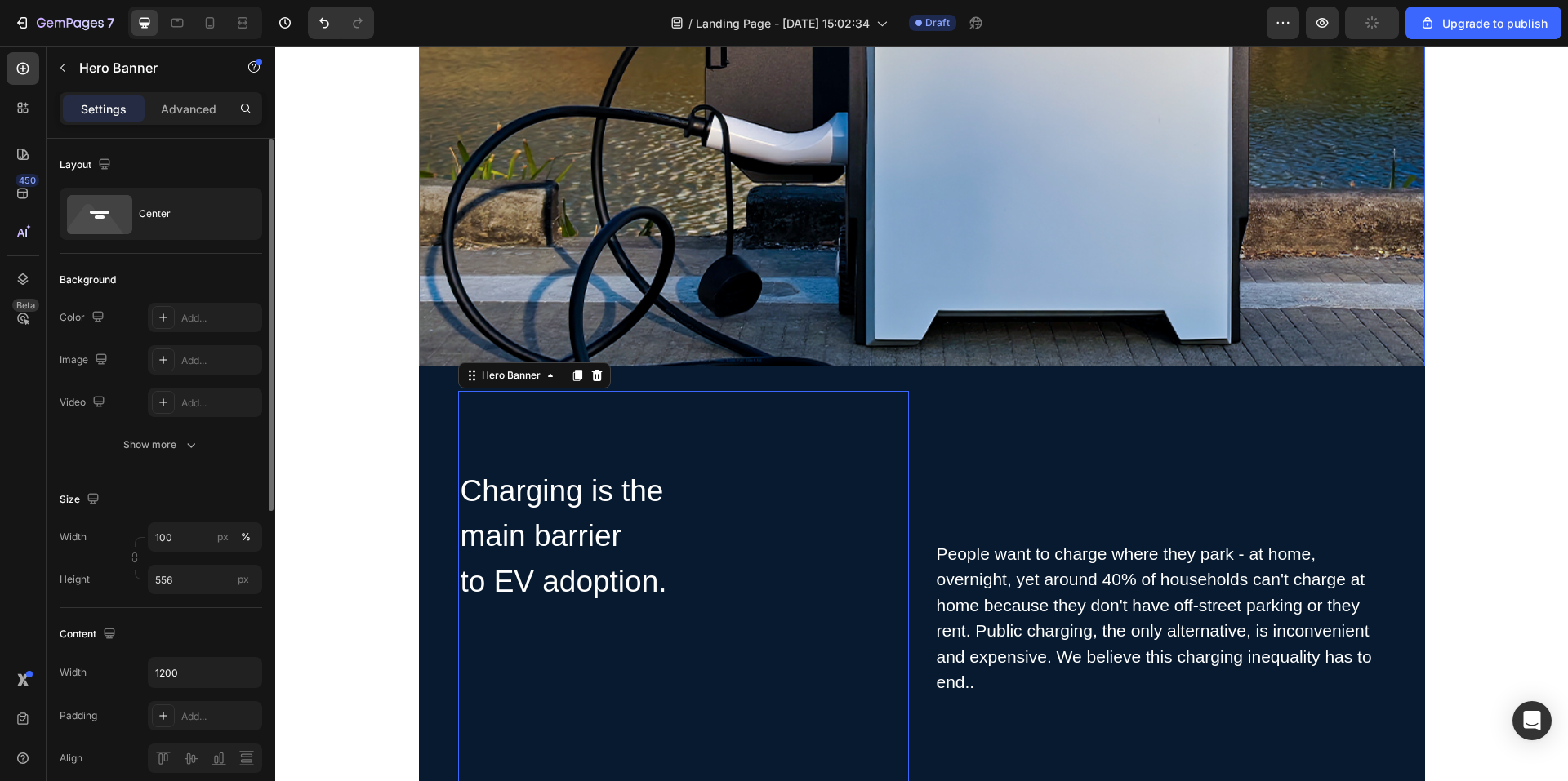
scroll to position [176, 0]
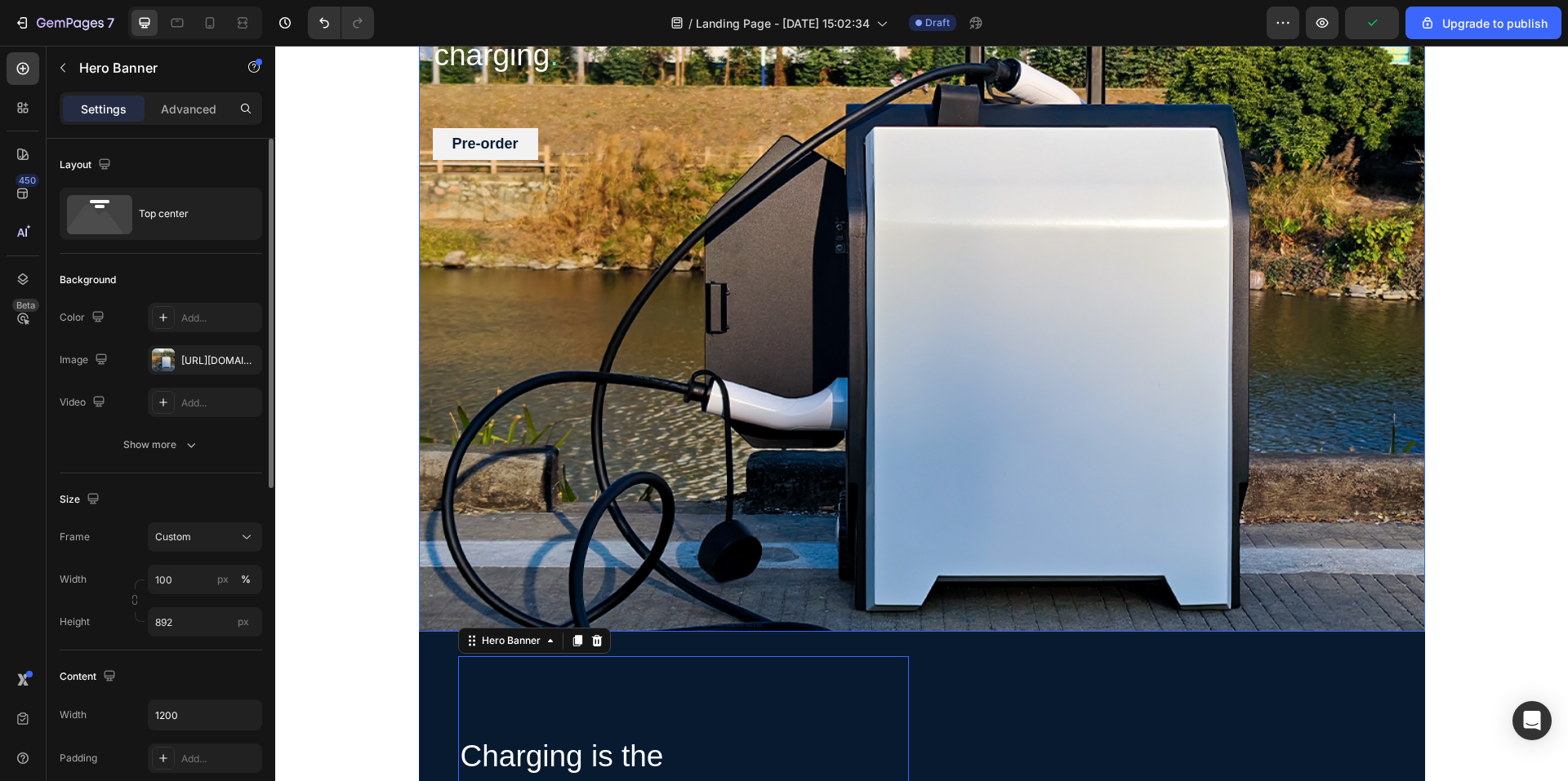
click at [1295, 368] on div "Overlay" at bounding box center [922, 267] width 1006 height 728
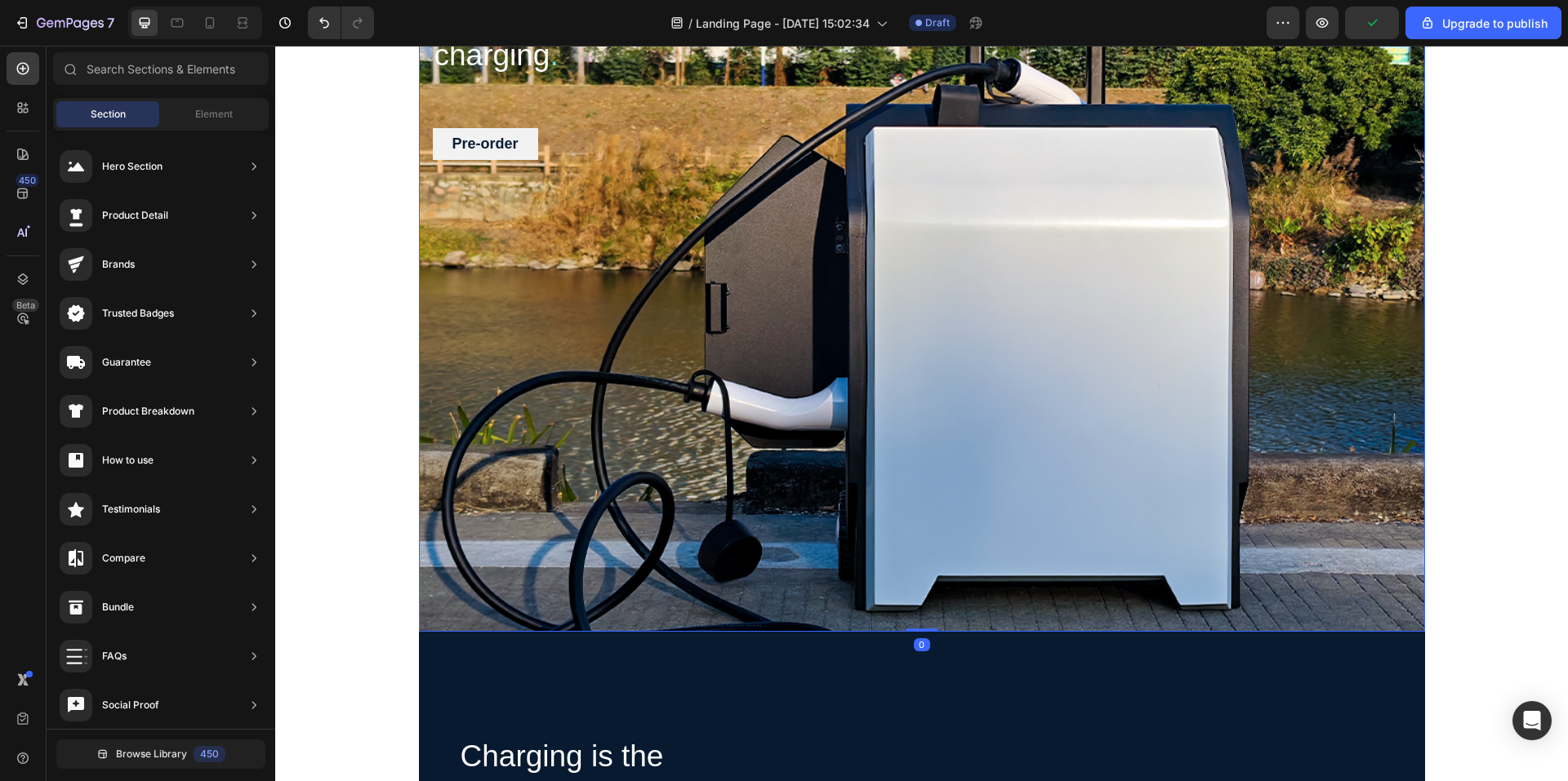
click at [1396, 397] on div "Overlay" at bounding box center [922, 267] width 1006 height 728
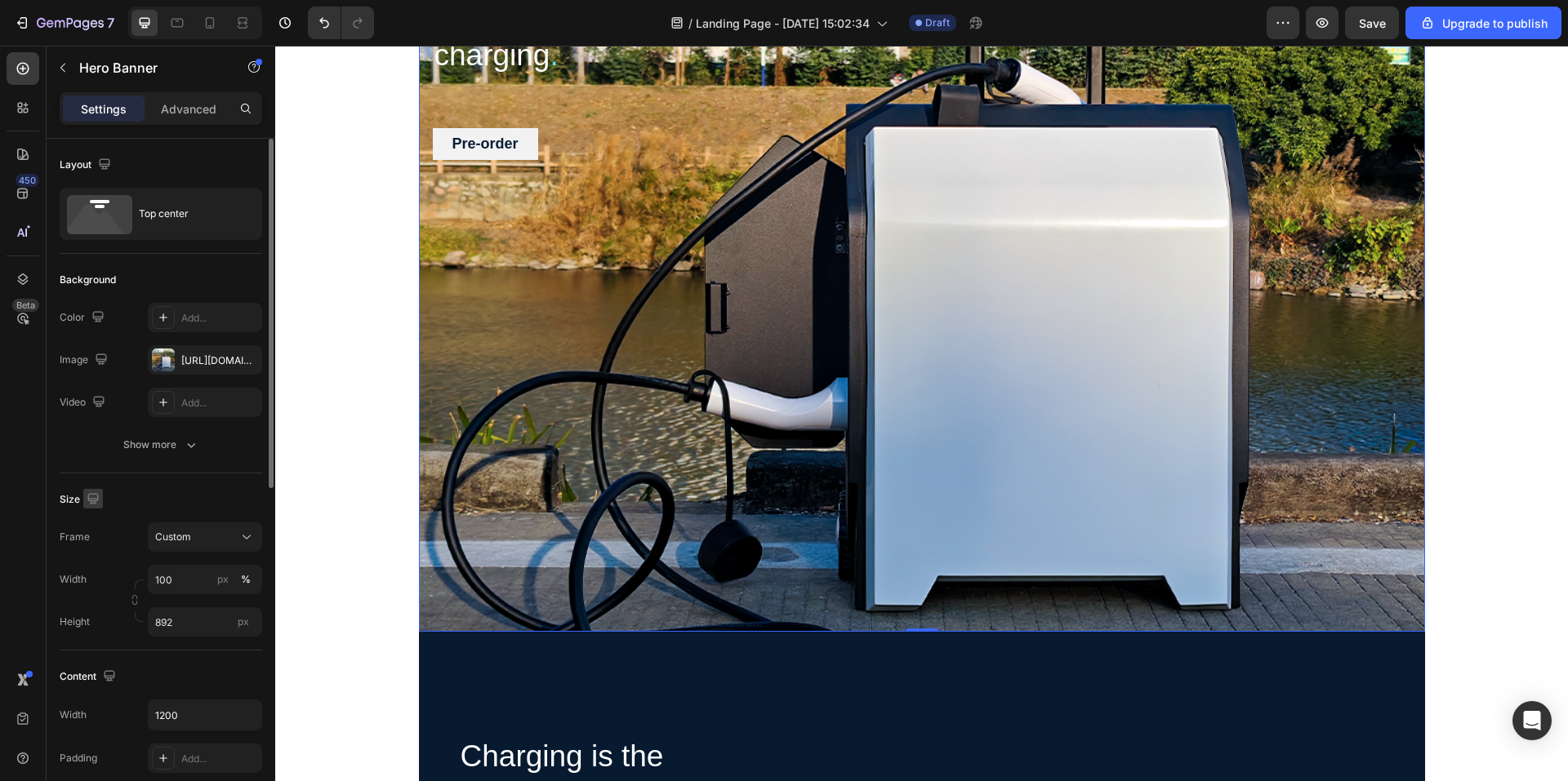
click at [91, 500] on icon "button" at bounding box center [93, 499] width 17 height 17
click at [98, 555] on icon "button" at bounding box center [96, 554] width 17 height 17
type input "500"
type input "100%"
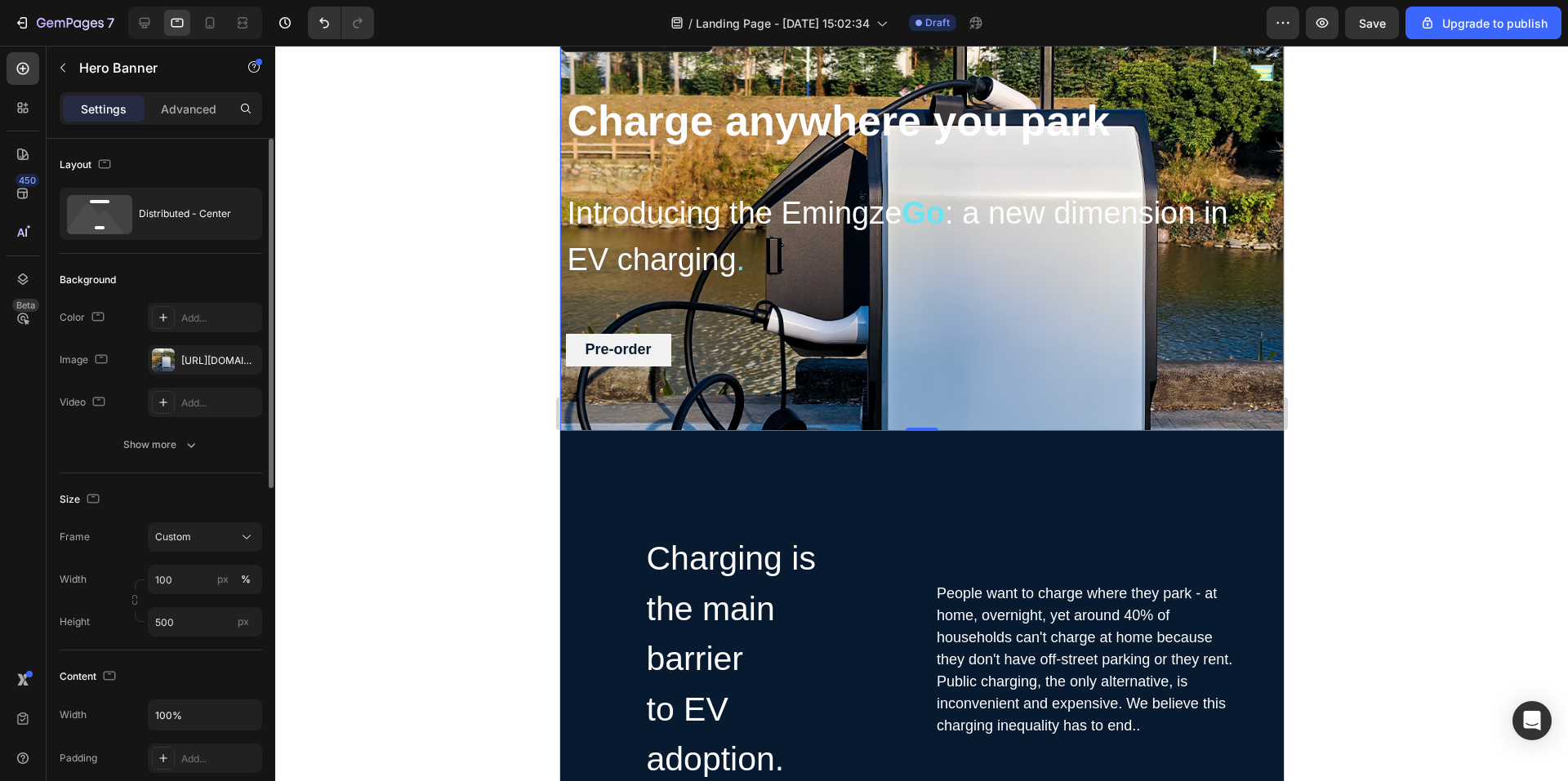
scroll to position [0, 0]
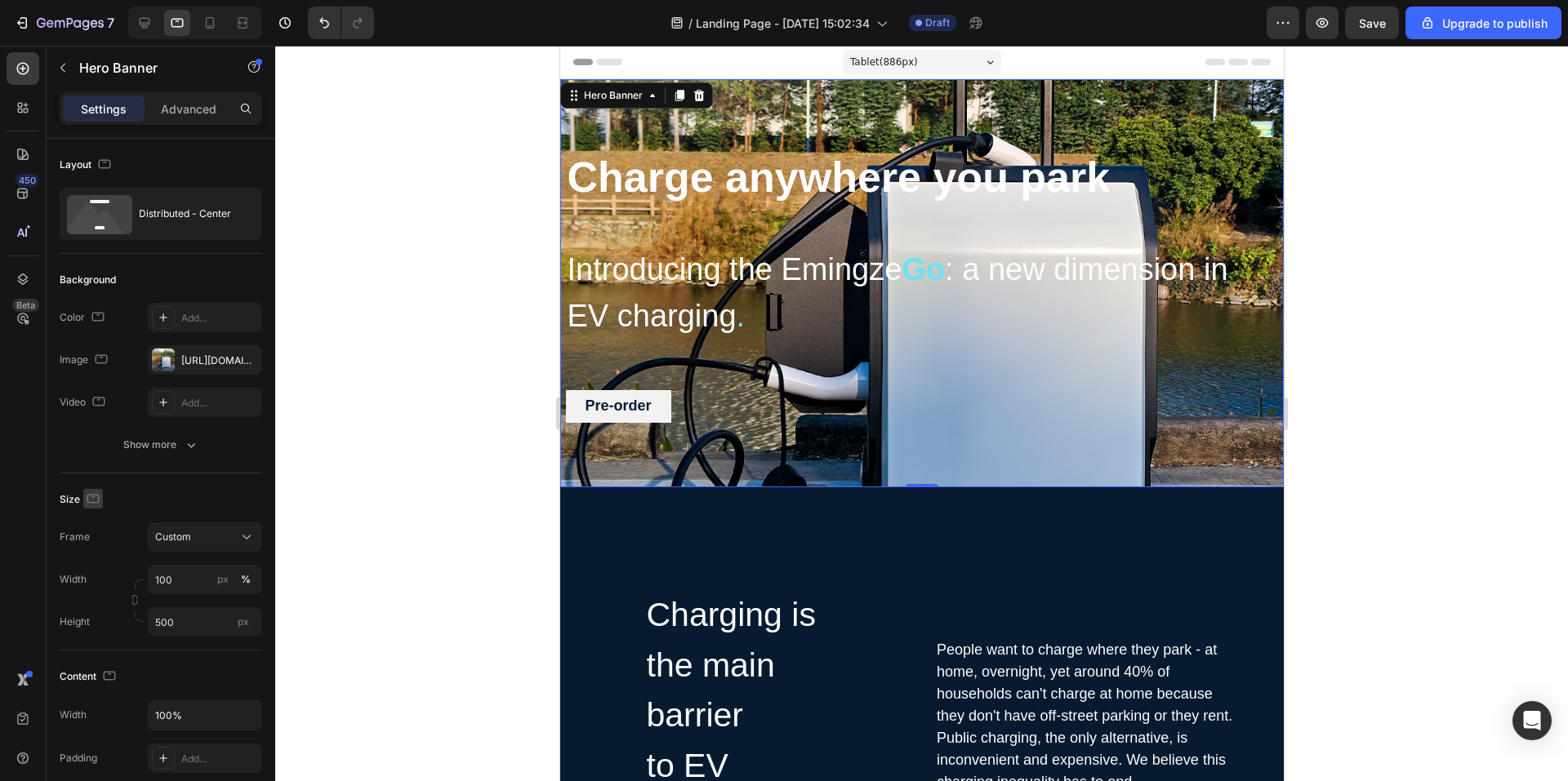
drag, startPoint x: 88, startPoint y: 494, endPoint x: 86, endPoint y: 506, distance: 12.2
click at [88, 495] on icon "button" at bounding box center [93, 499] width 17 height 17
click at [107, 521] on button "button" at bounding box center [97, 525] width 26 height 26
type input "892"
type input "1200"
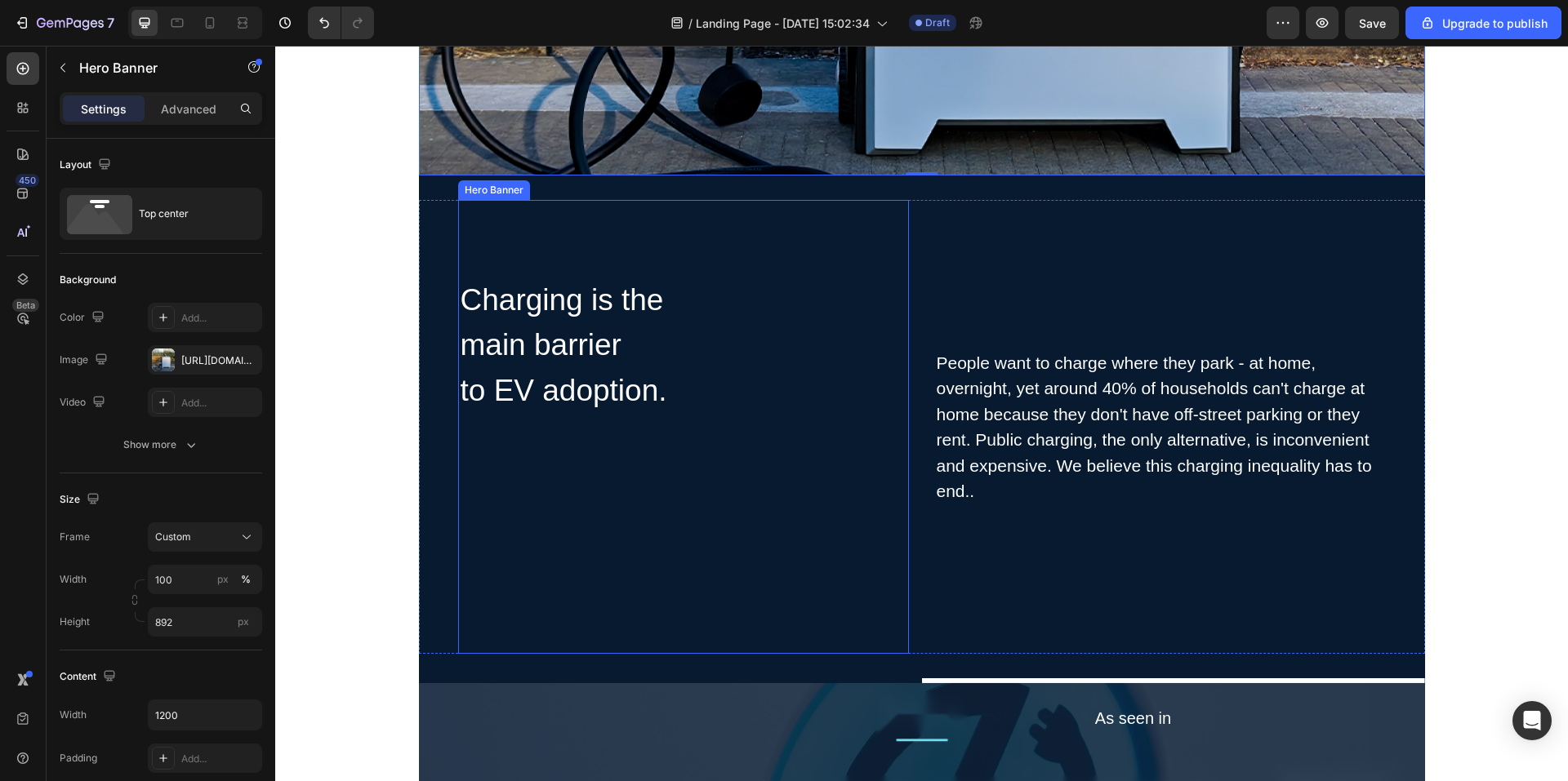
scroll to position [735, 0]
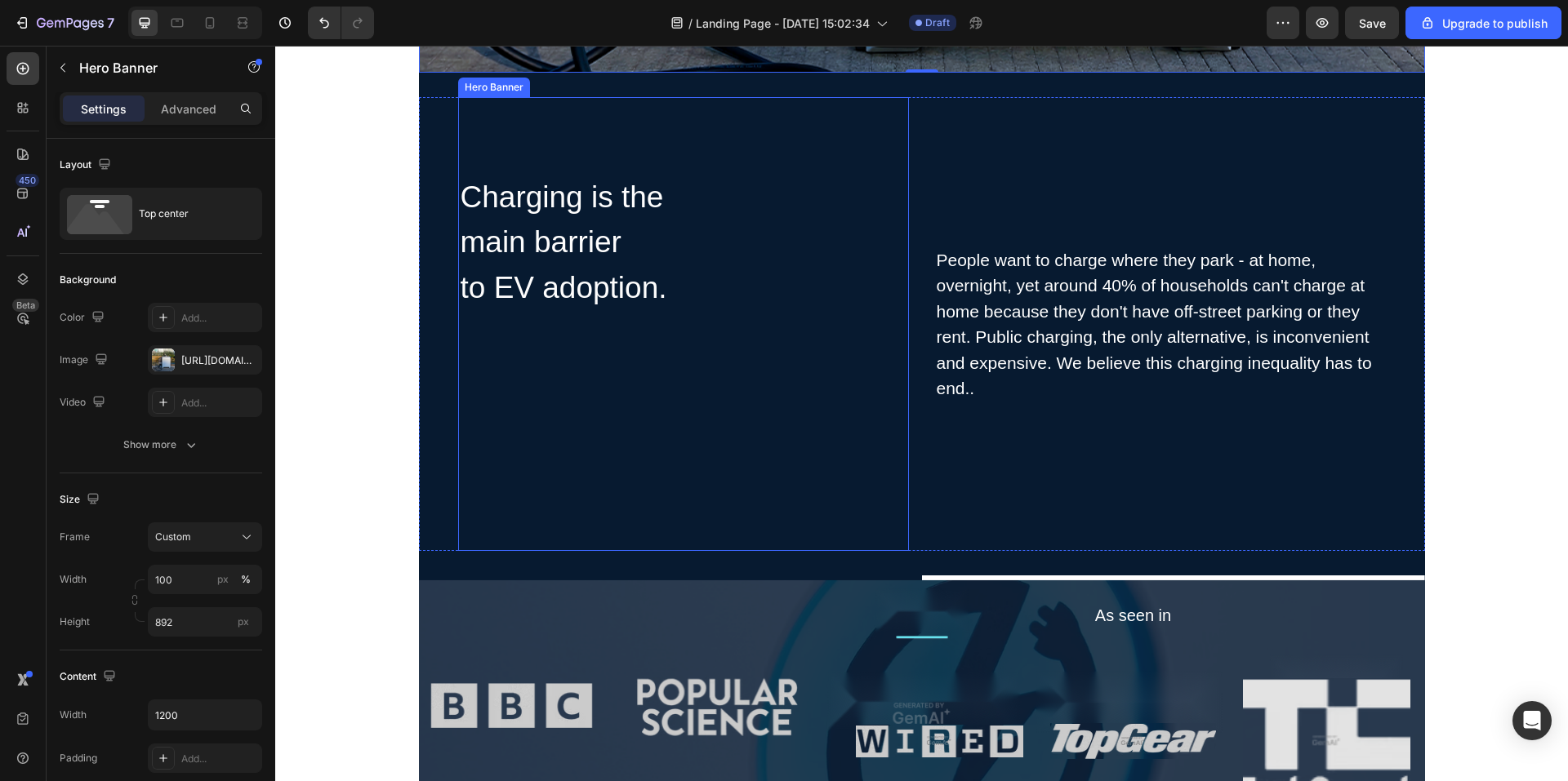
click at [644, 415] on div "Charging is the main barrier to EV adoption. Heading Row" at bounding box center [684, 325] width 451 height 303
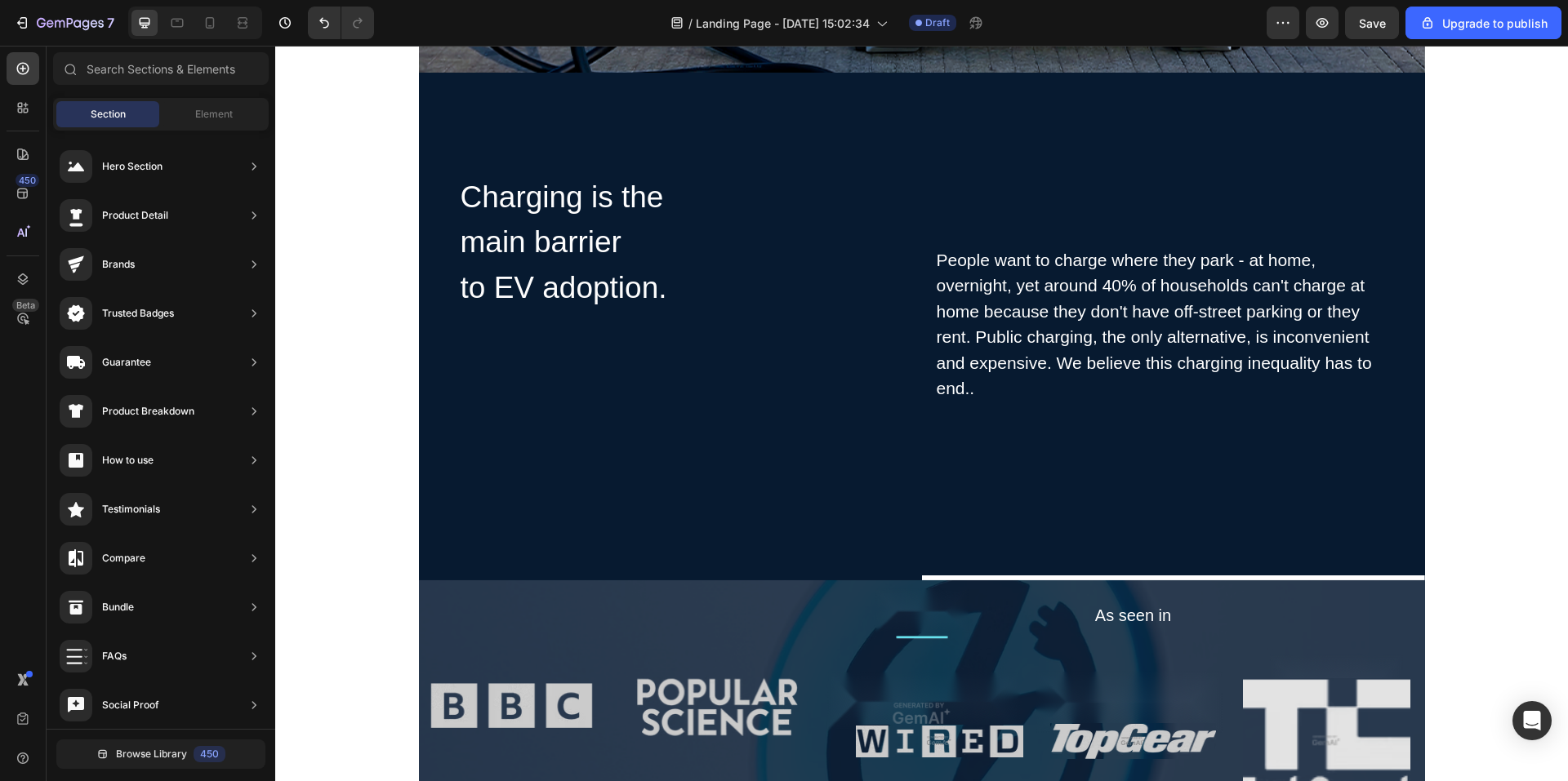
click at [677, 382] on div "Charging is the main barrier to EV adoption. Heading Row" at bounding box center [684, 325] width 451 height 303
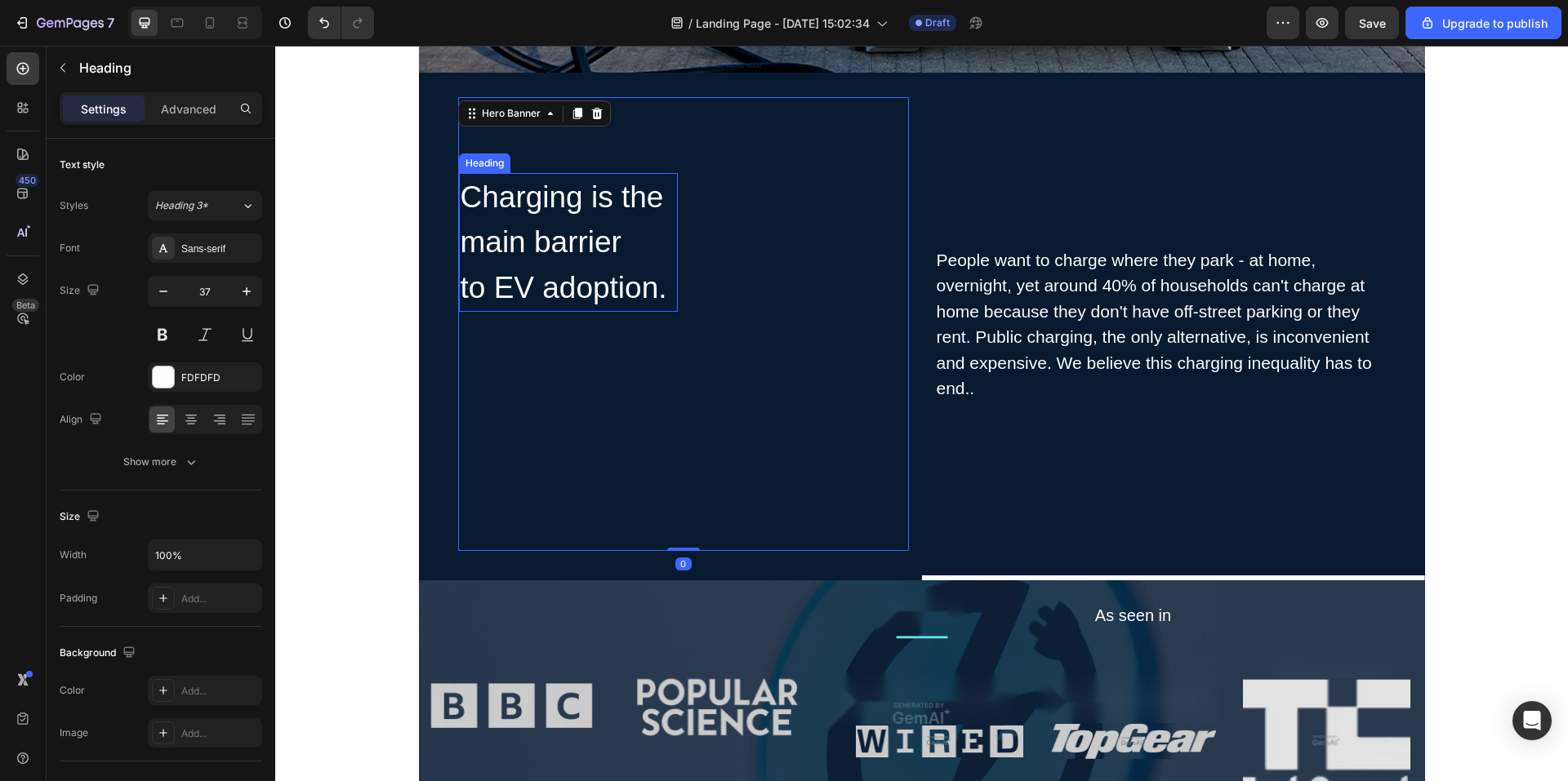
click at [555, 238] on h2 "Charging is the main barrier to EV adoption." at bounding box center [568, 243] width 219 height 139
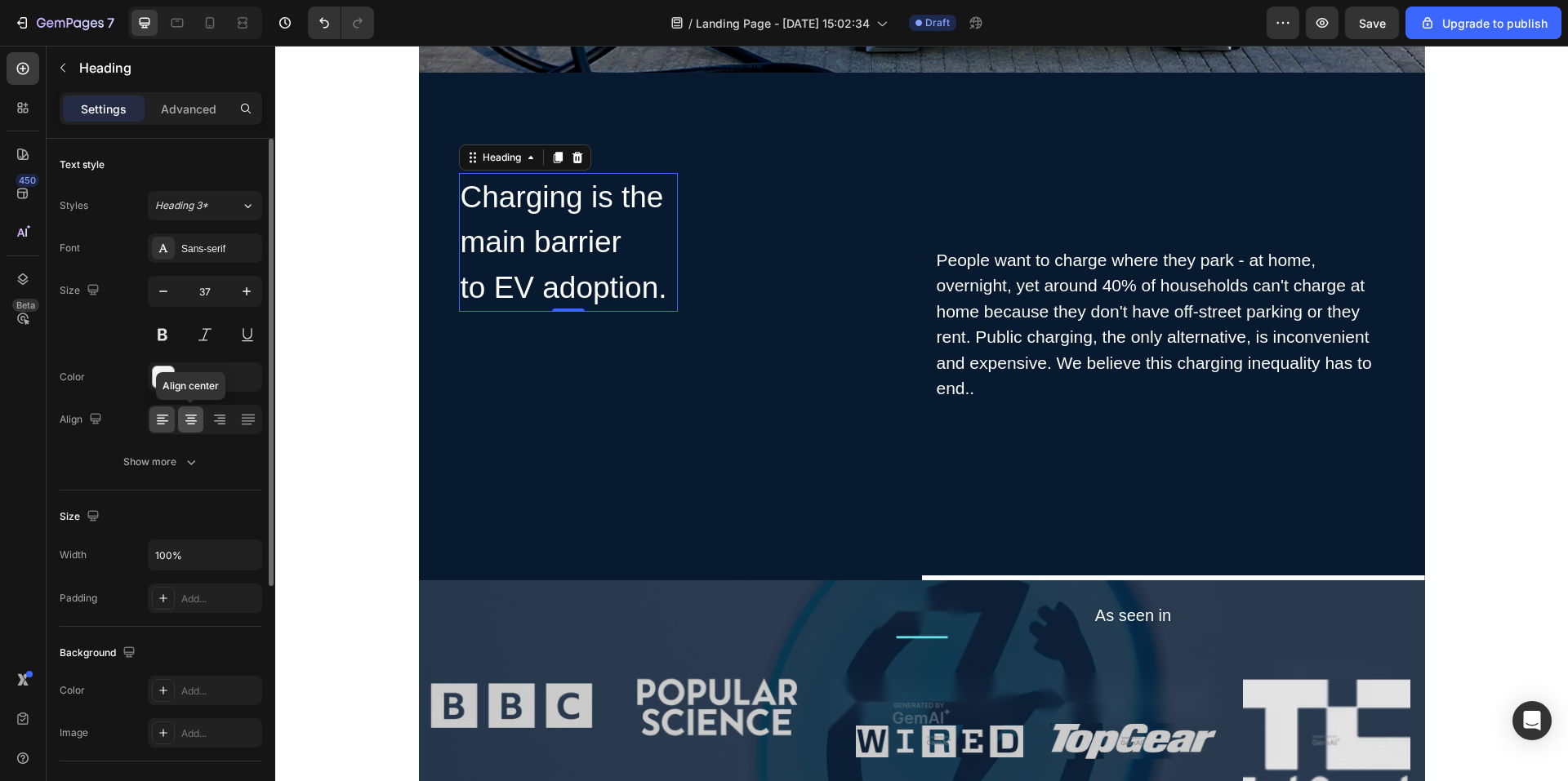
click at [190, 420] on icon at bounding box center [191, 420] width 17 height 17
click at [151, 425] on div at bounding box center [162, 420] width 25 height 26
click at [193, 89] on div "Heading" at bounding box center [152, 69] width 213 height 46
click at [185, 108] on p "Advanced" at bounding box center [189, 109] width 56 height 17
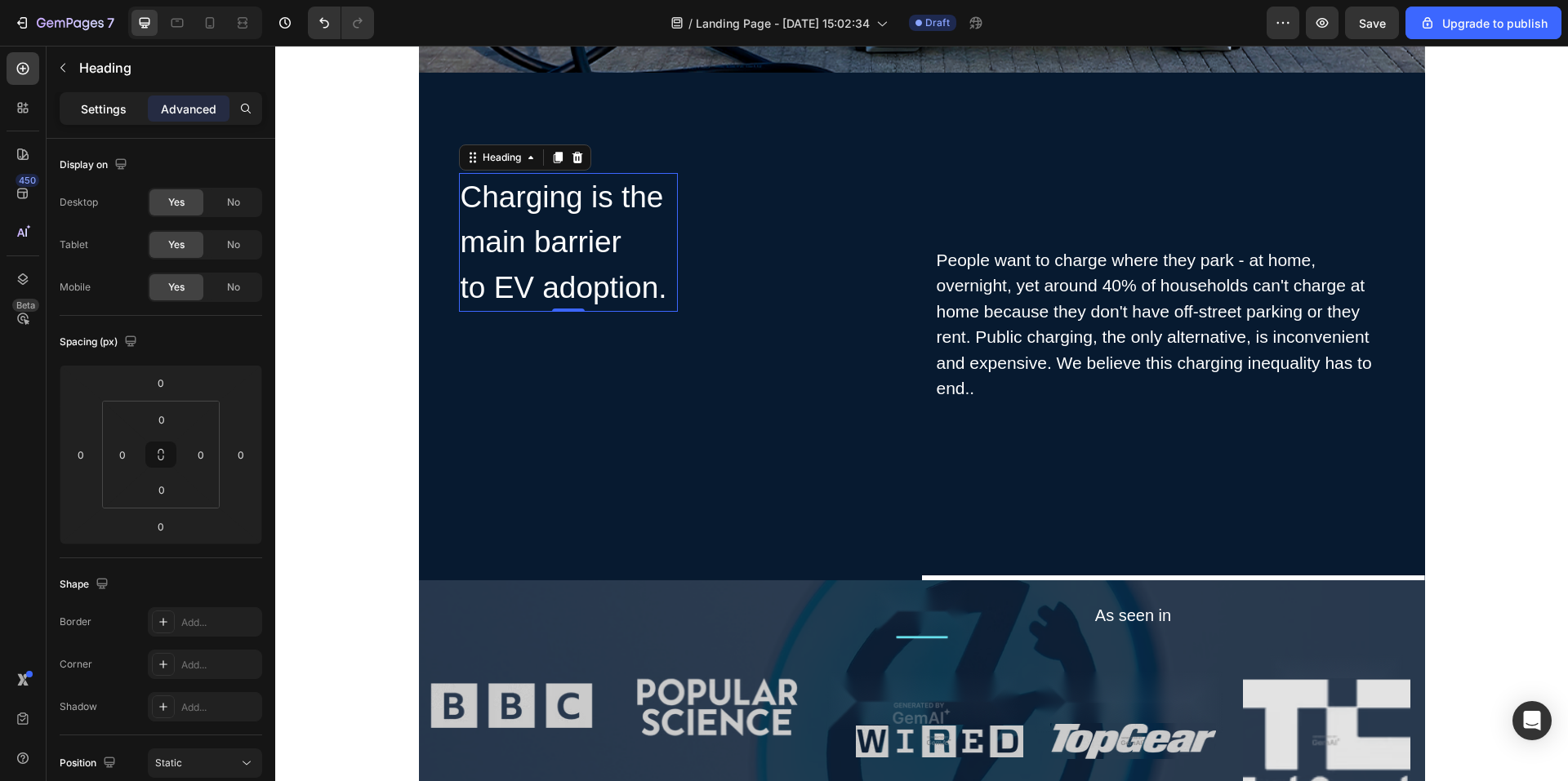
click at [112, 107] on p "Settings" at bounding box center [104, 109] width 46 height 17
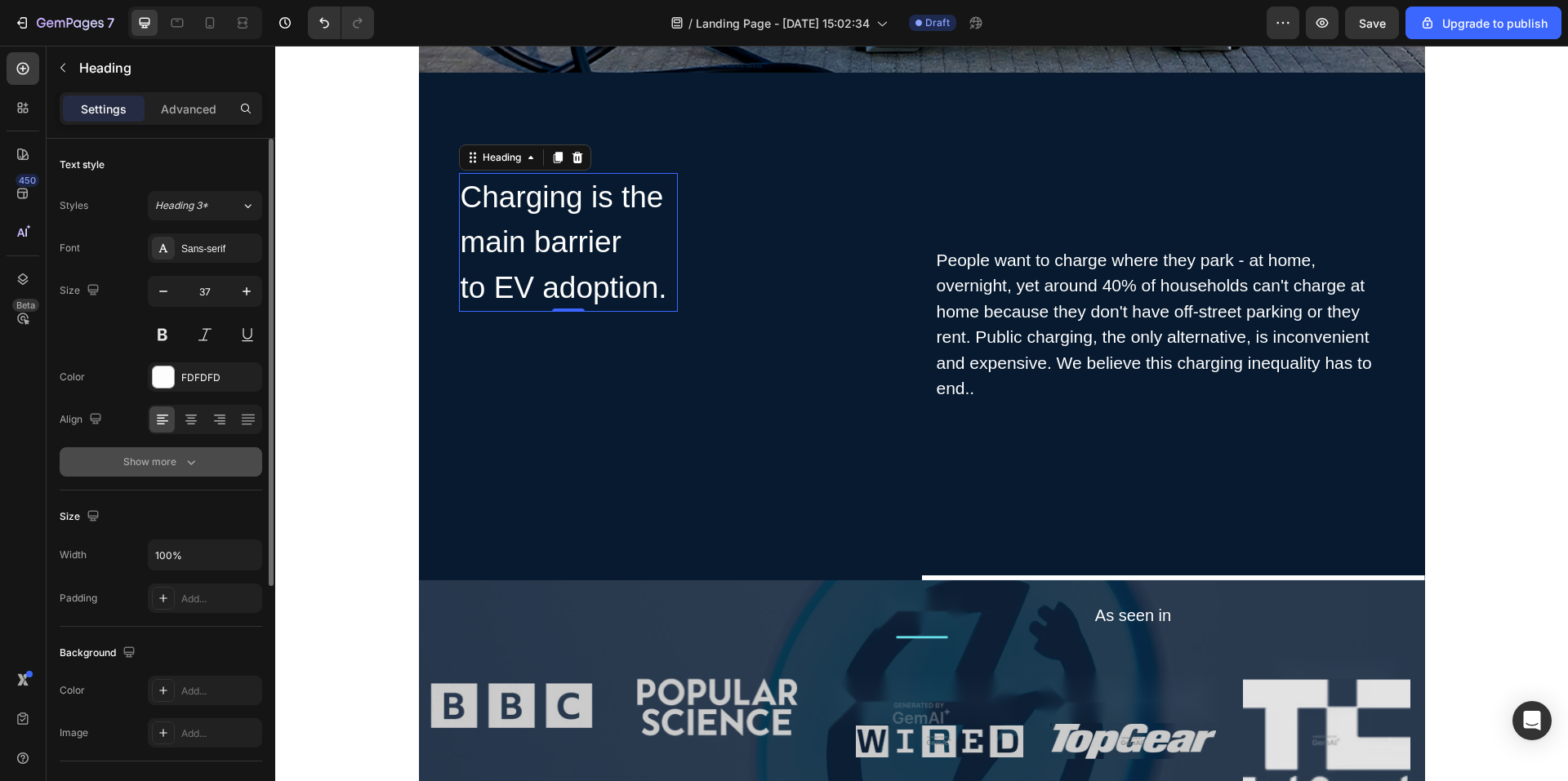
click at [193, 464] on icon "button" at bounding box center [191, 461] width 17 height 17
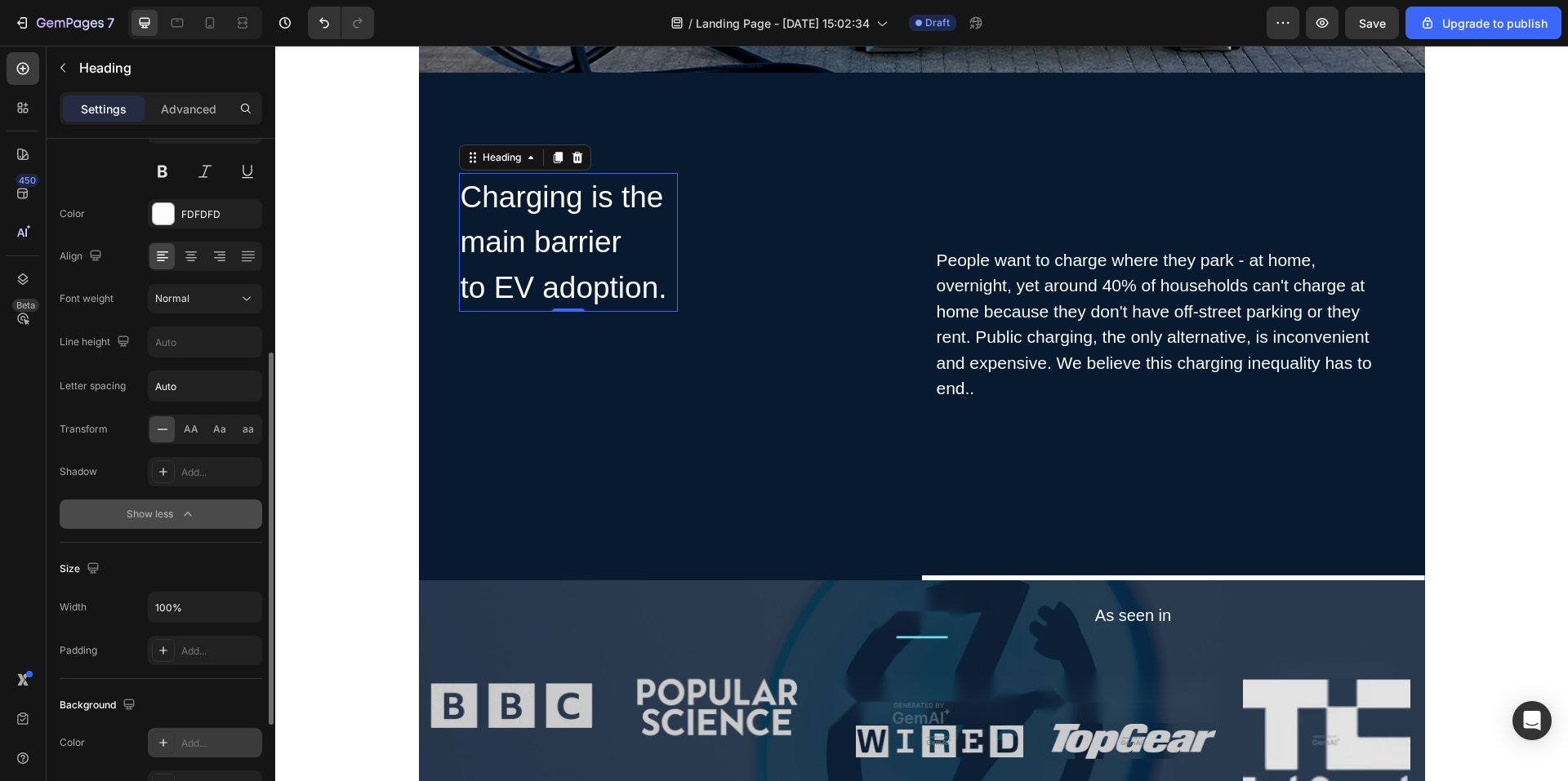
scroll to position [327, 0]
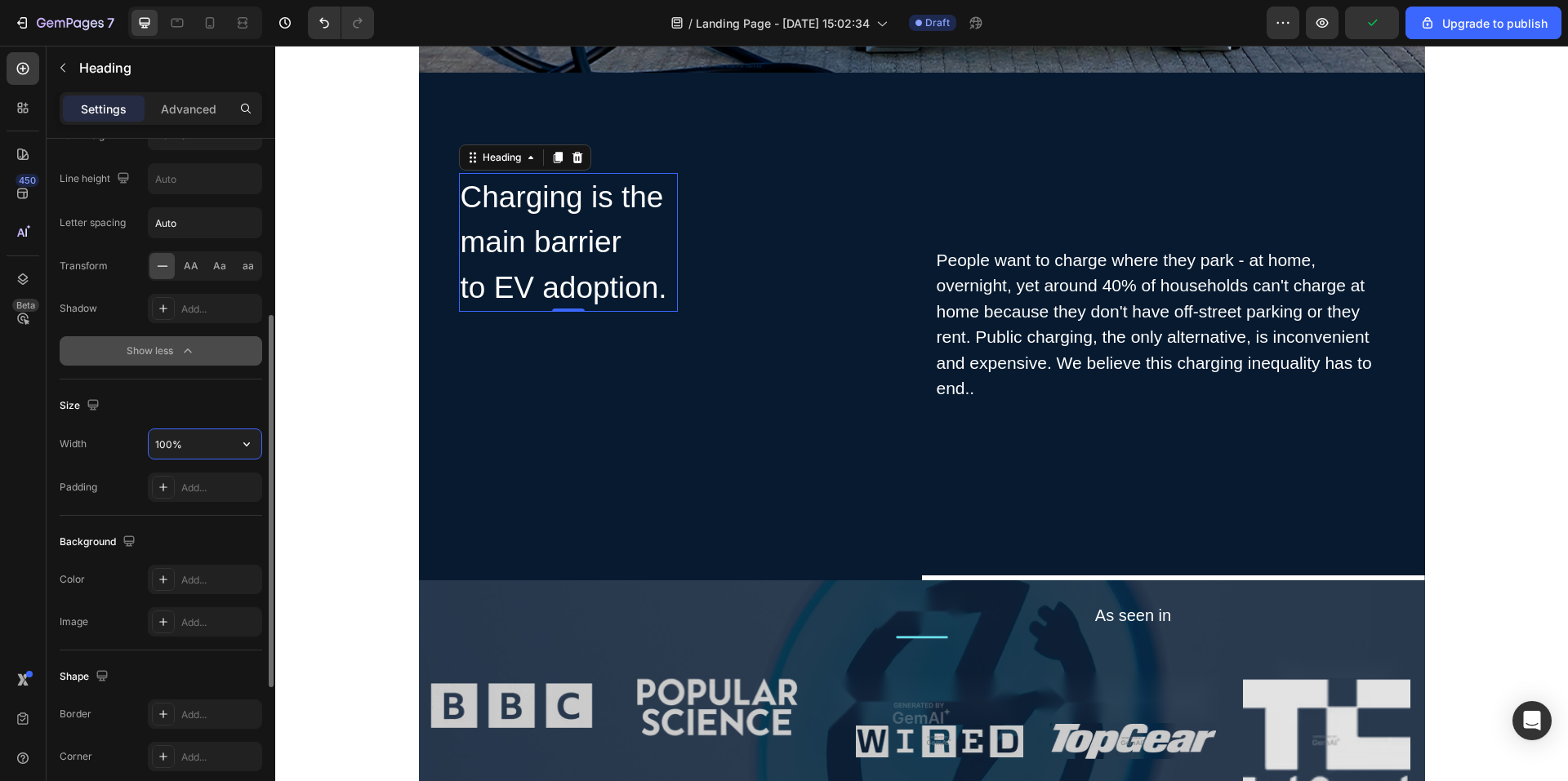
click at [208, 450] on input "100%" at bounding box center [205, 444] width 112 height 30
click at [242, 447] on icon "button" at bounding box center [247, 444] width 17 height 17
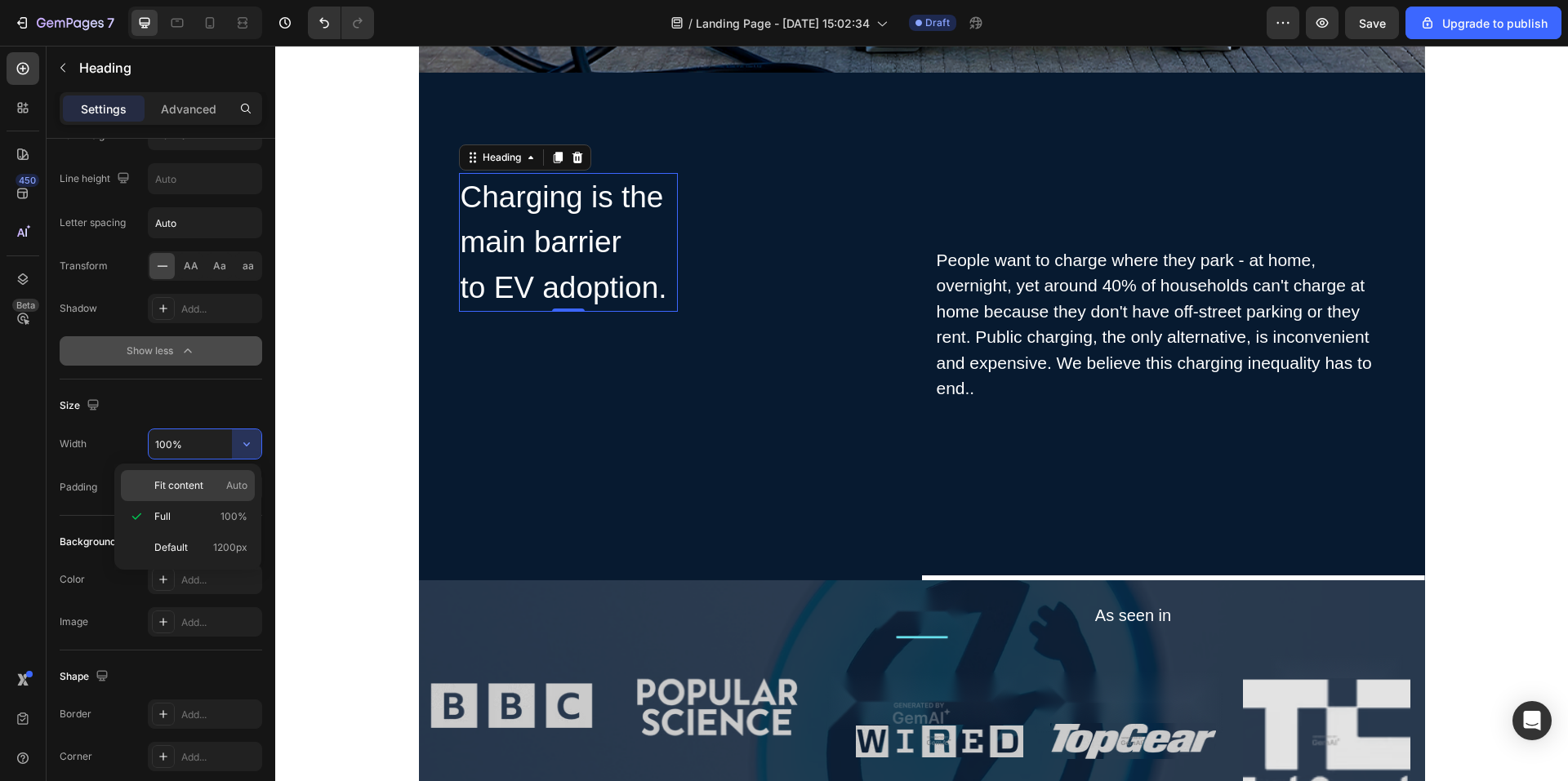
click at [188, 495] on div "Fit content Auto" at bounding box center [188, 486] width 134 height 31
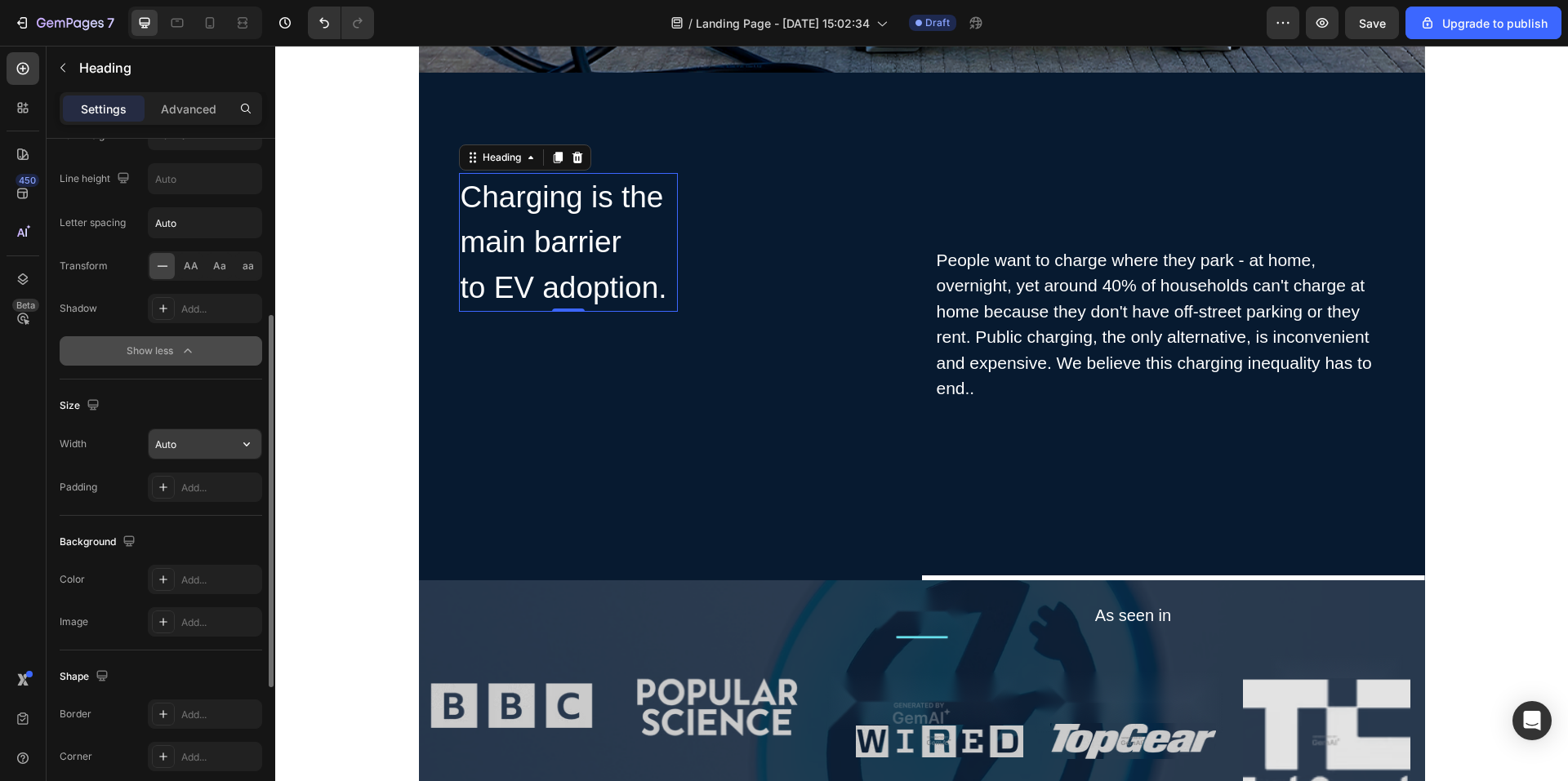
click at [246, 453] on button "button" at bounding box center [247, 444] width 30 height 30
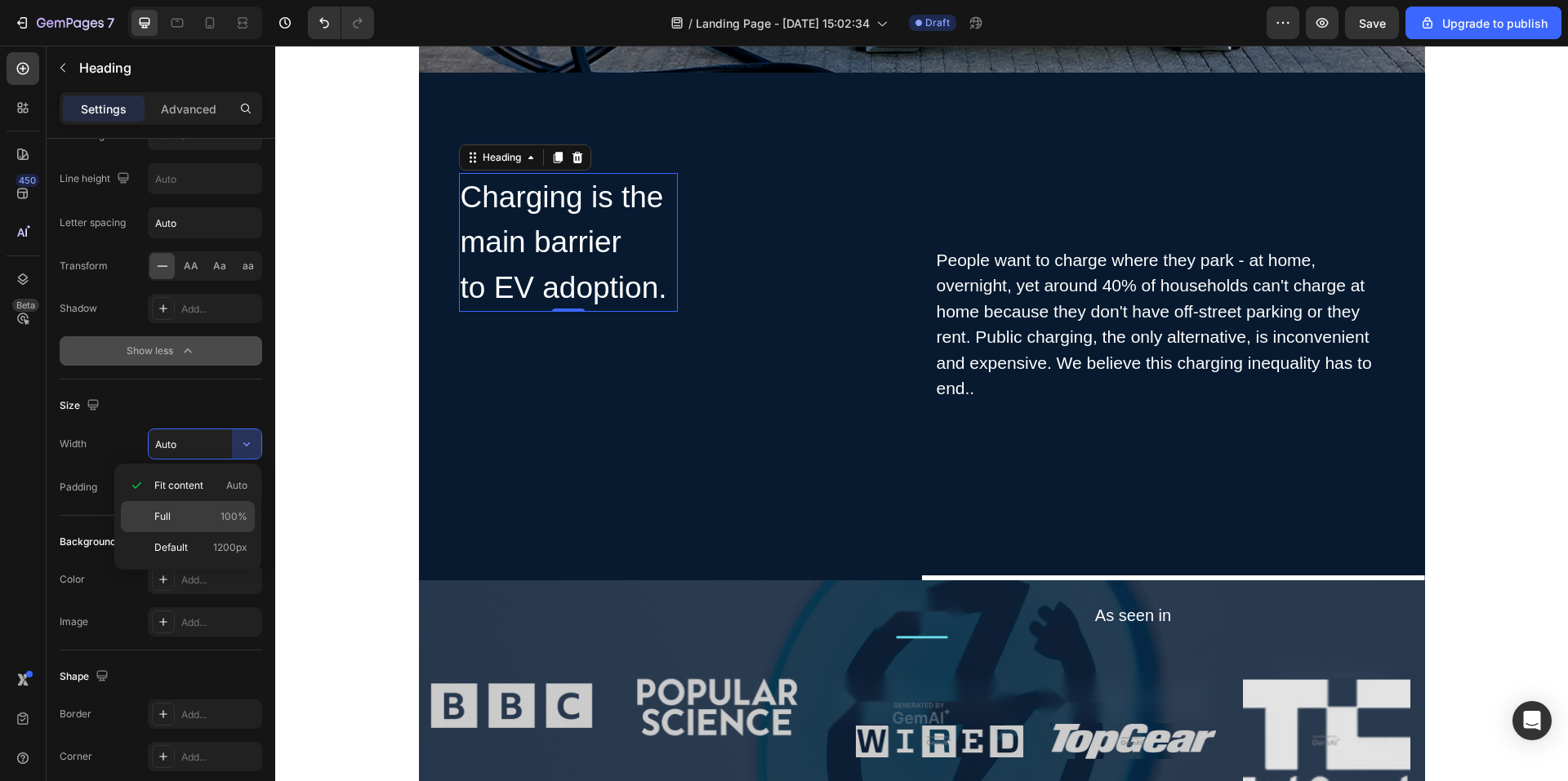
click at [164, 532] on div "Full 100%" at bounding box center [188, 548] width 134 height 31
type input "100%"
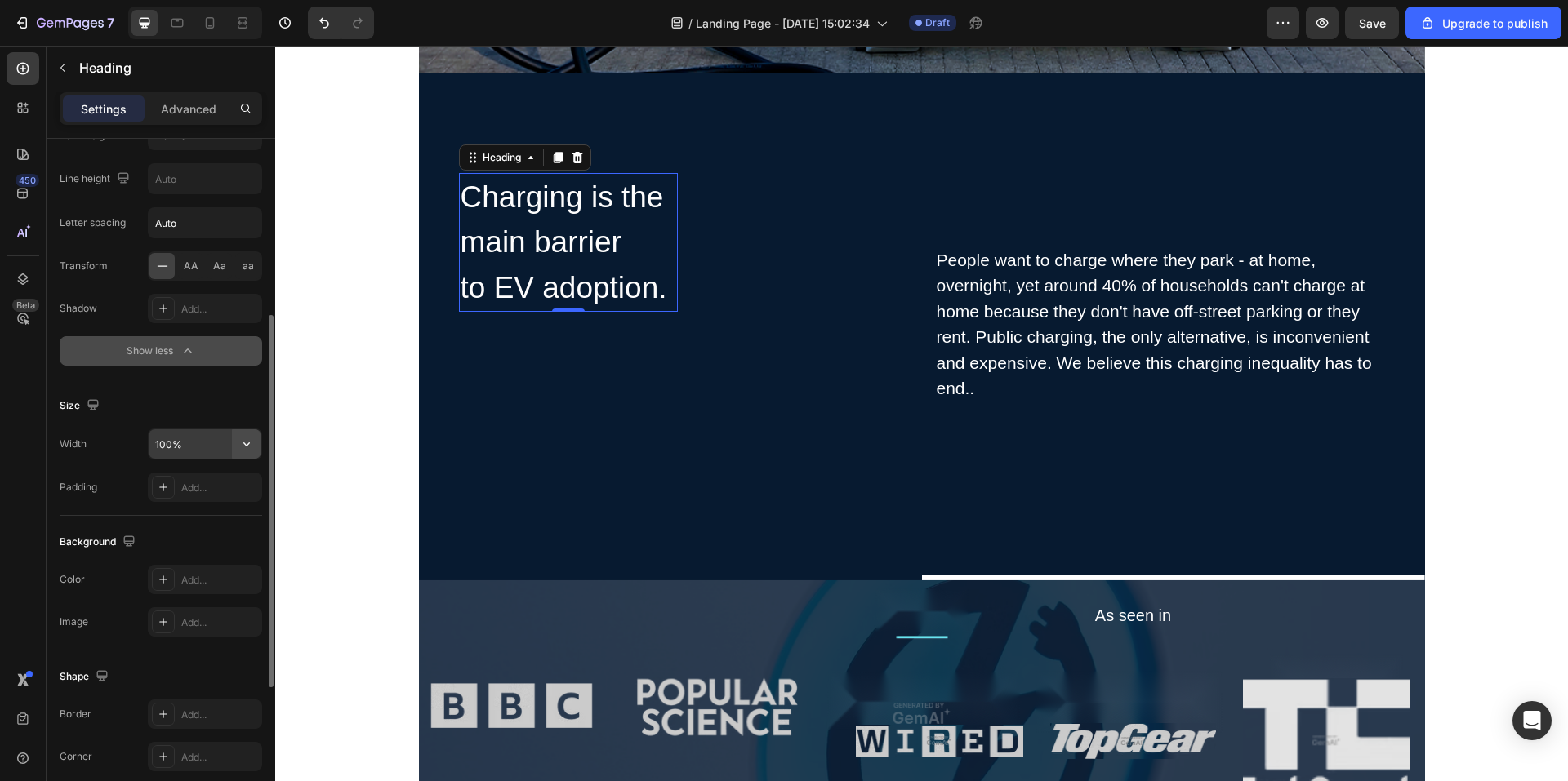
click at [241, 447] on icon "button" at bounding box center [247, 444] width 17 height 17
click at [228, 528] on div "Background The changes might be hidden by the video. Color Add... Image Add..." at bounding box center [160, 583] width 203 height 135
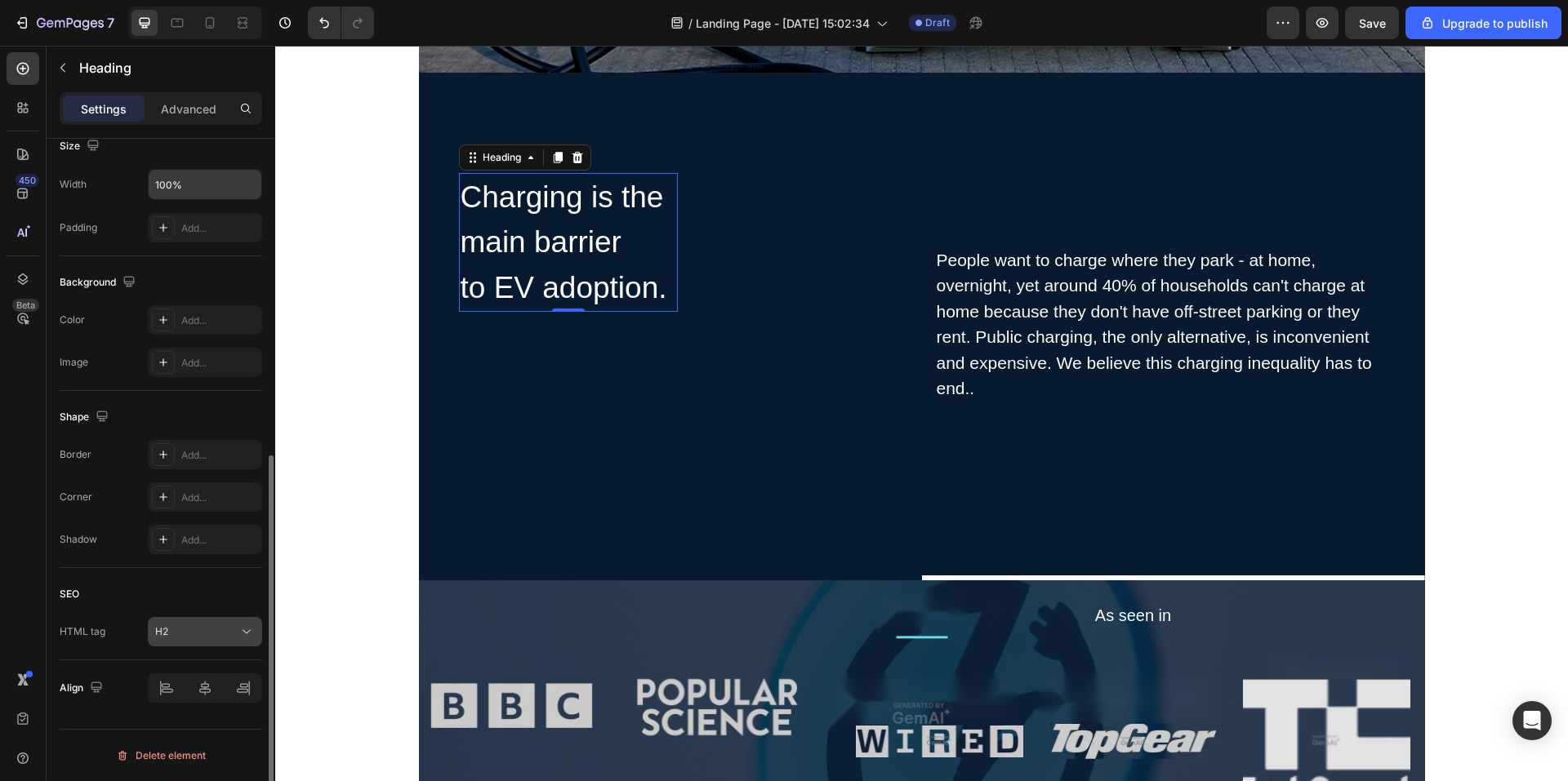
click at [217, 644] on button "H2" at bounding box center [205, 632] width 114 height 30
click at [221, 638] on div "H2" at bounding box center [197, 631] width 84 height 15
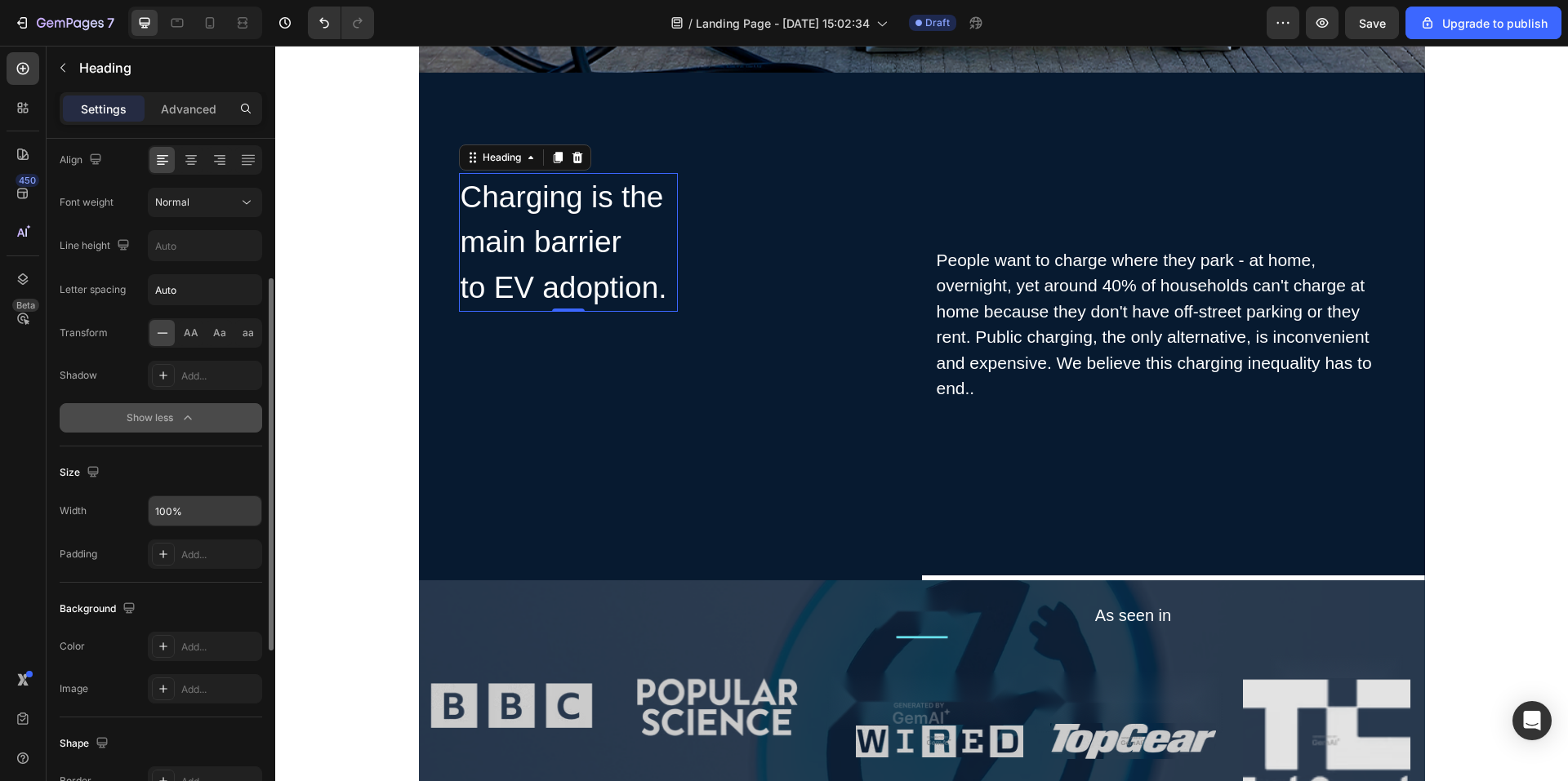
scroll to position [15, 0]
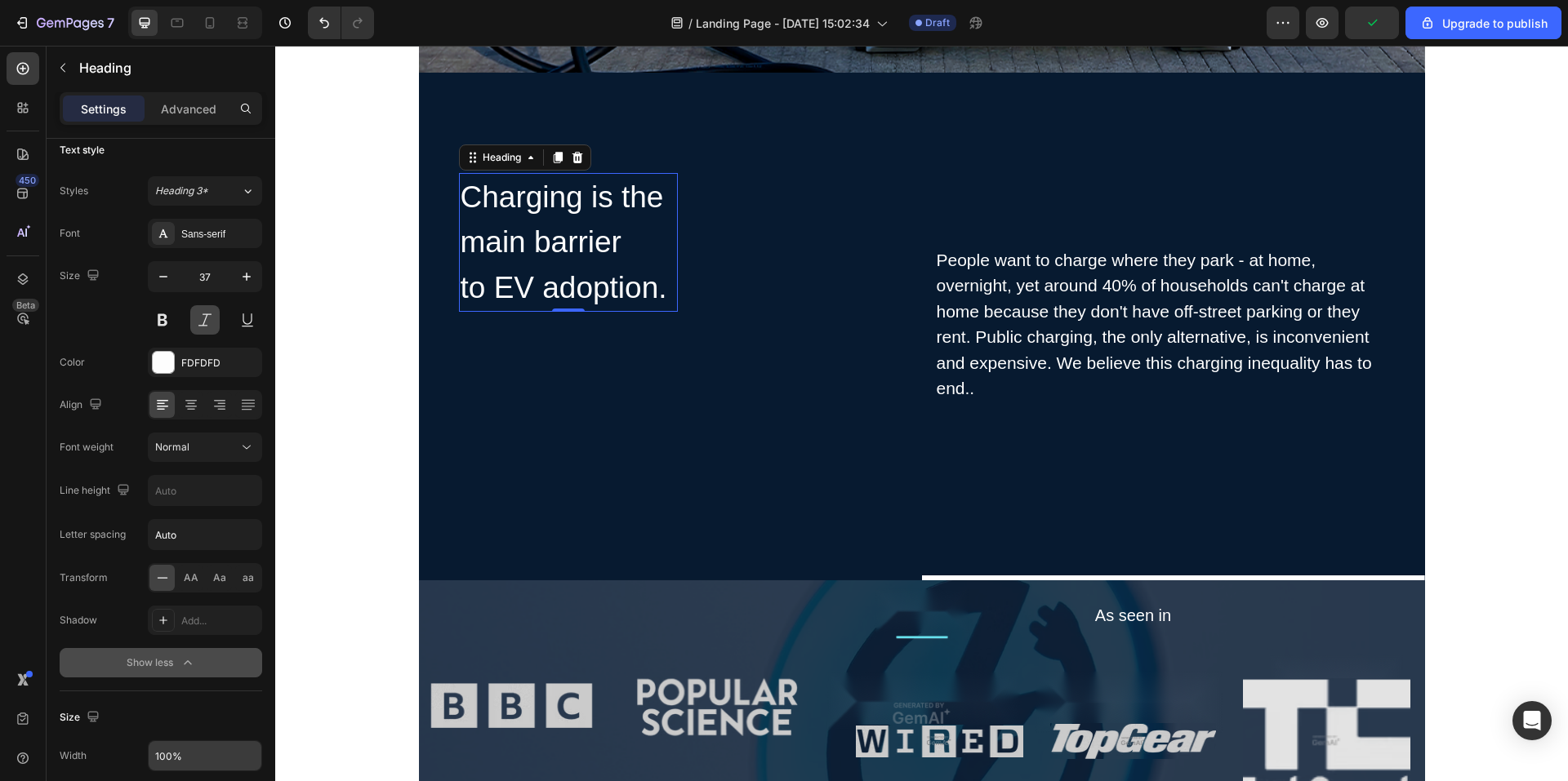
click at [194, 322] on button at bounding box center [205, 320] width 30 height 30
click at [197, 322] on button at bounding box center [205, 320] width 30 height 30
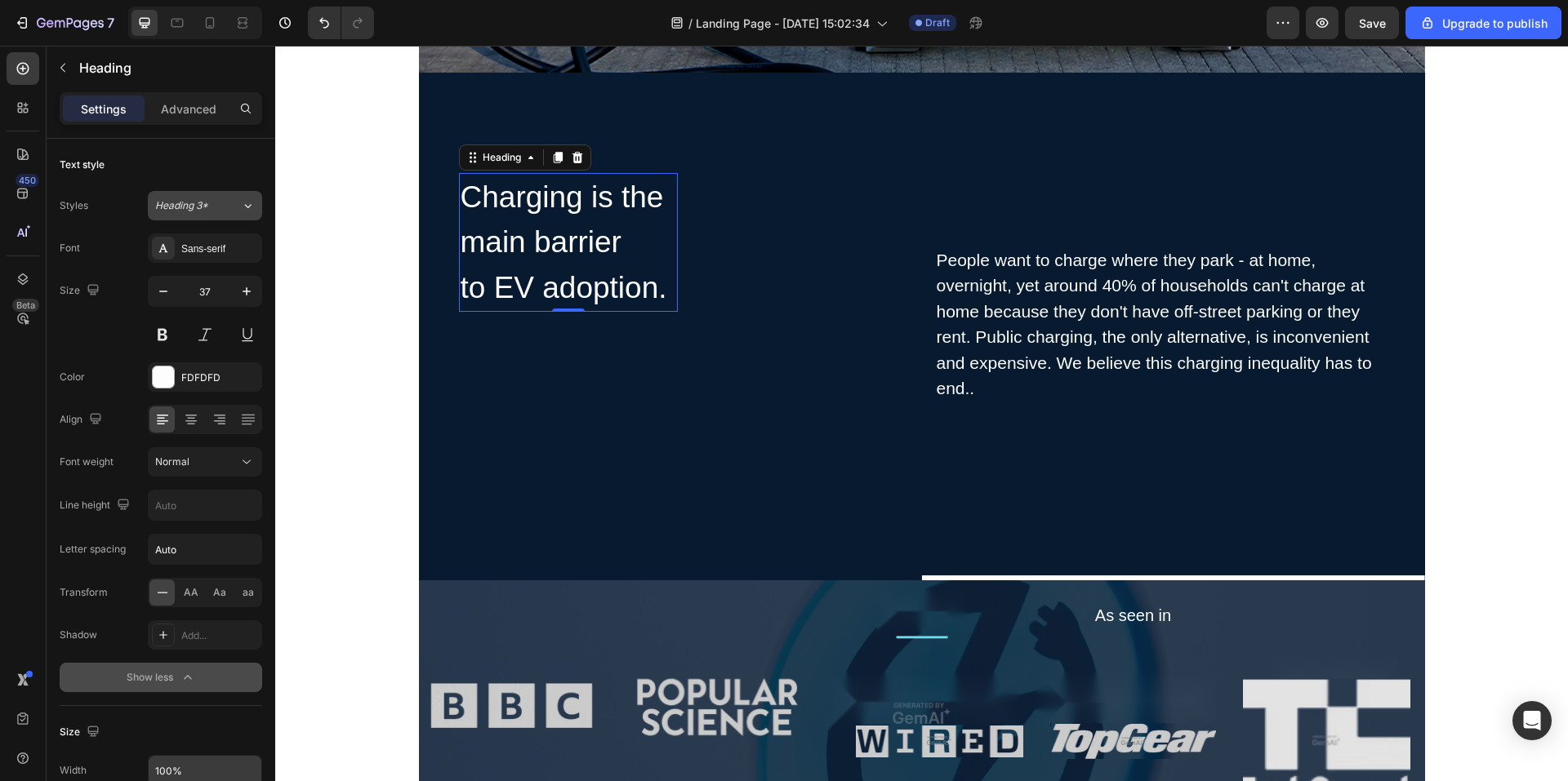
click at [199, 207] on span "Heading 3*" at bounding box center [181, 205] width 53 height 15
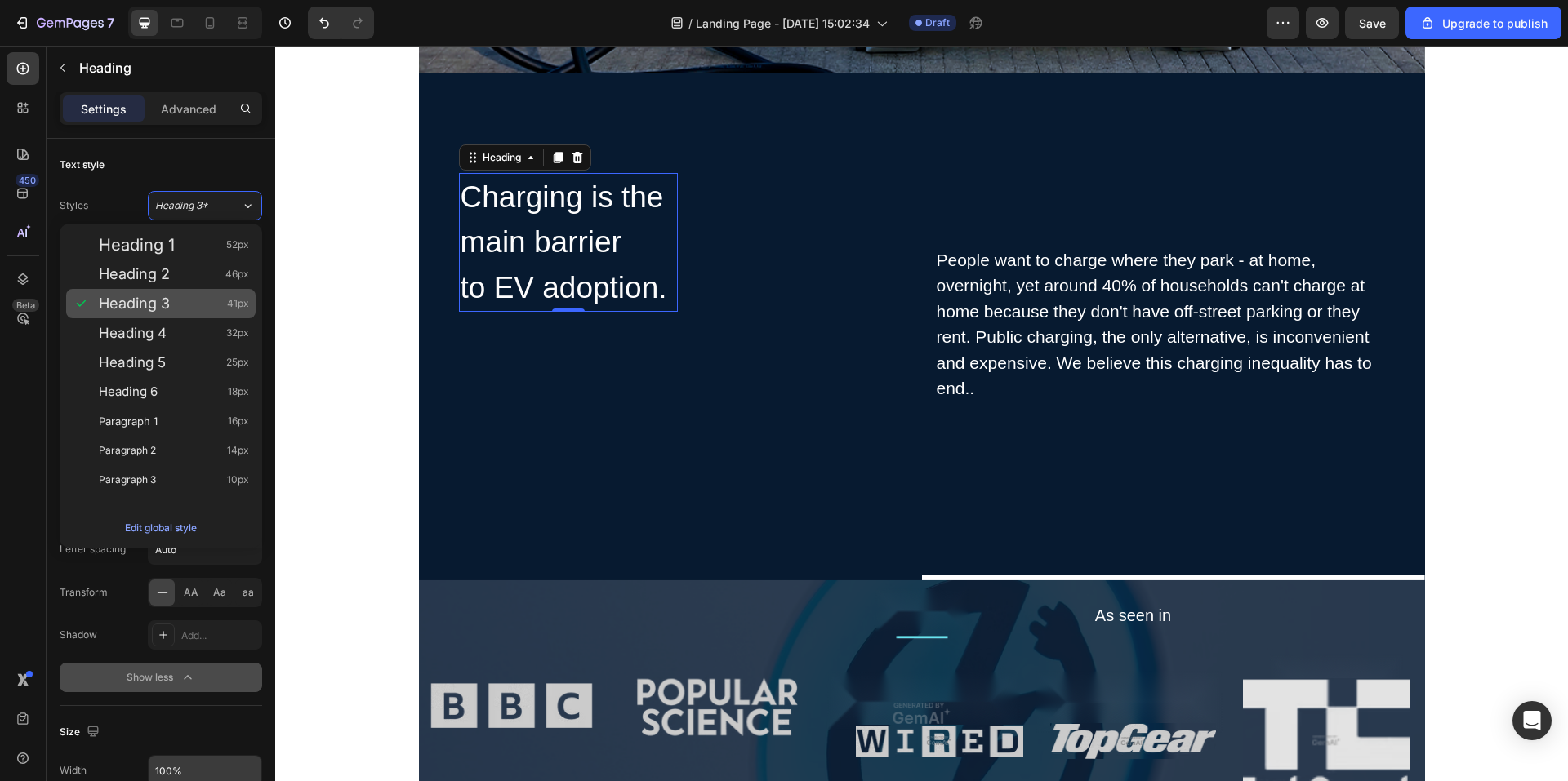
click at [166, 296] on span "Heading 3" at bounding box center [134, 303] width 71 height 17
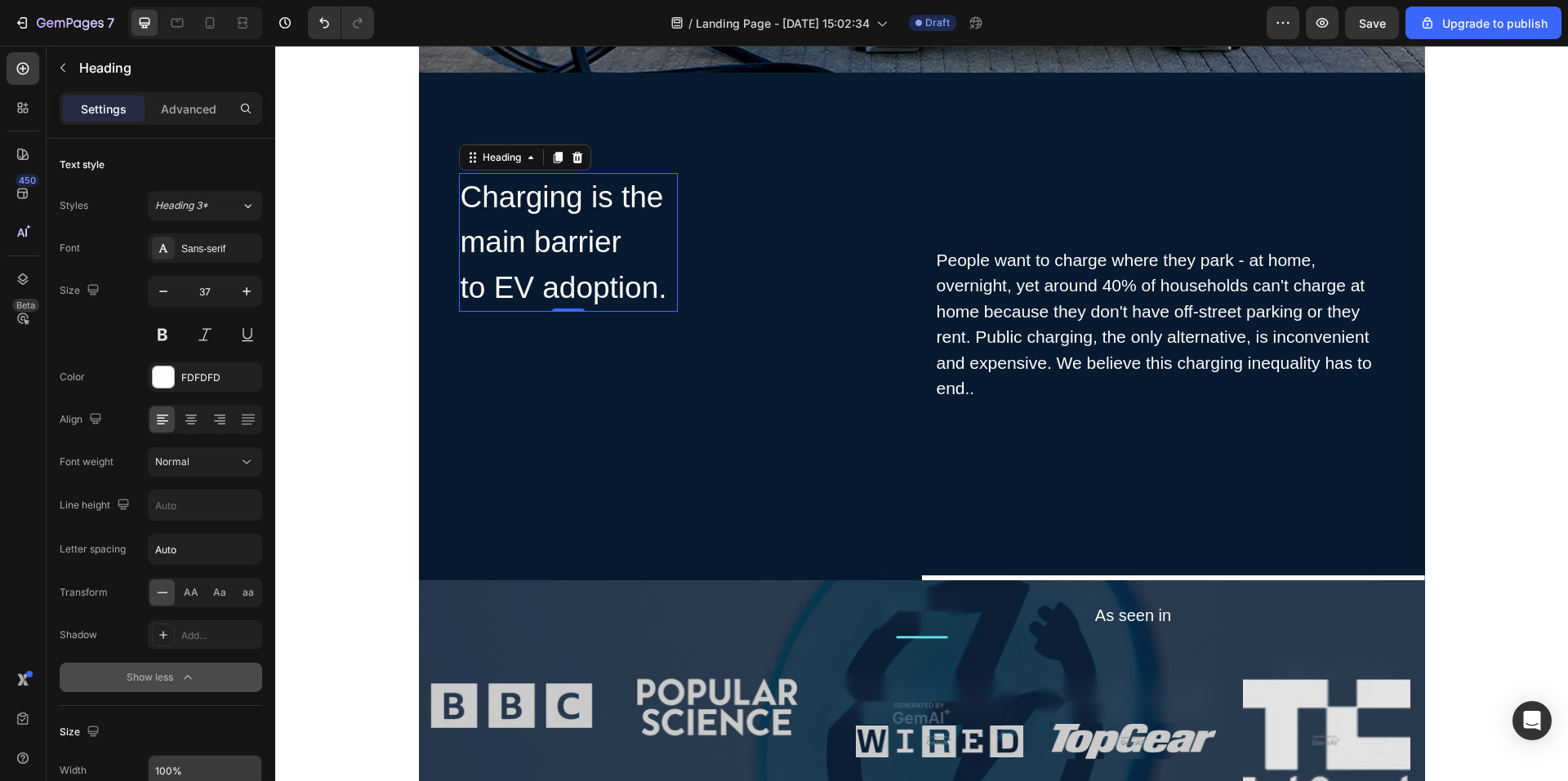
click at [176, 126] on div "Settings Advanced" at bounding box center [160, 115] width 229 height 46
click at [174, 123] on div "Settings Advanced" at bounding box center [160, 109] width 203 height 33
click at [170, 111] on p "Advanced" at bounding box center [189, 109] width 56 height 17
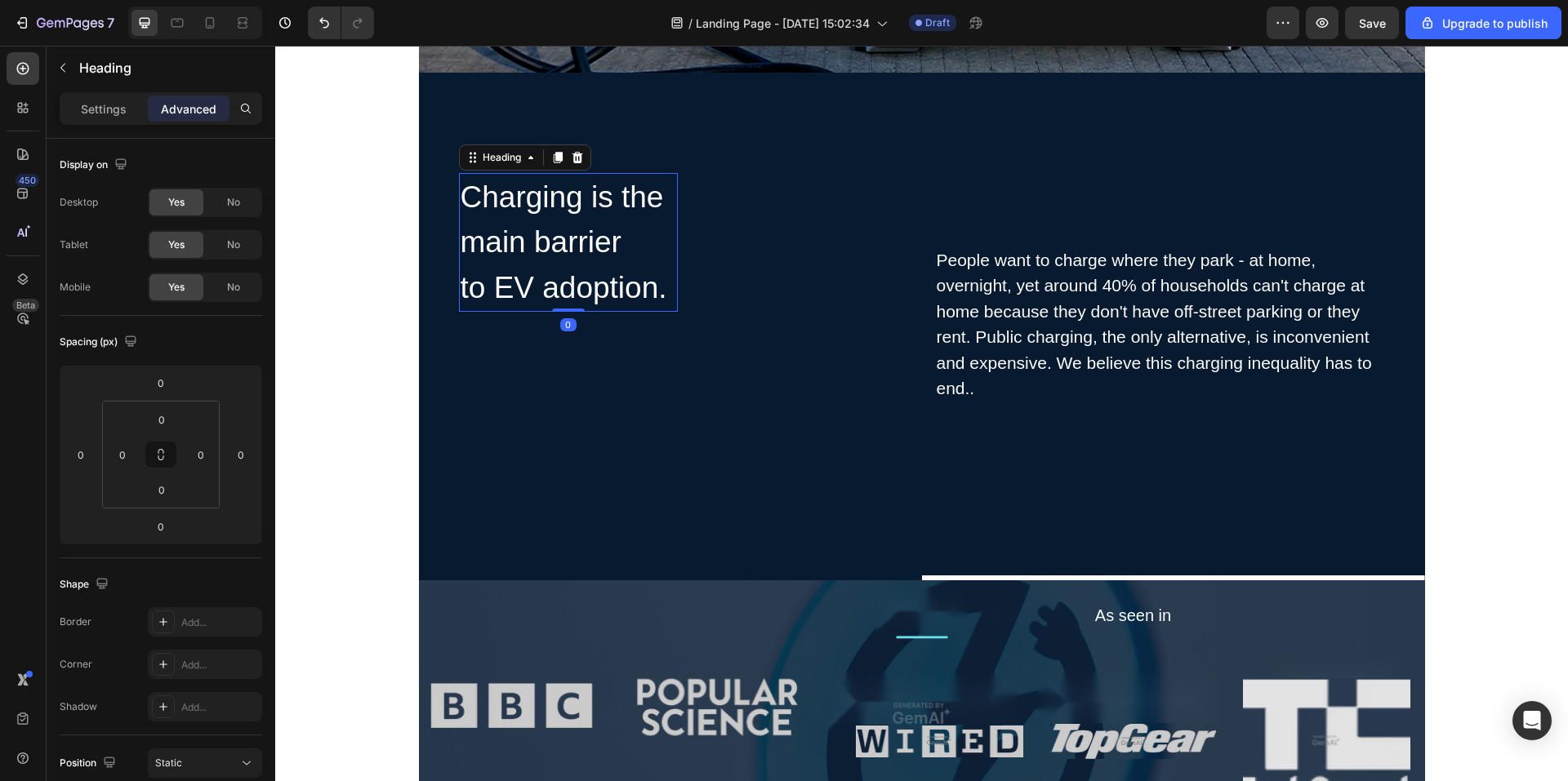
drag, startPoint x: 566, startPoint y: 312, endPoint x: 571, endPoint y: 305, distance: 8.6
click at [571, 305] on div "Charging is the main barrier to EV adoption. Heading 0" at bounding box center [568, 243] width 219 height 139
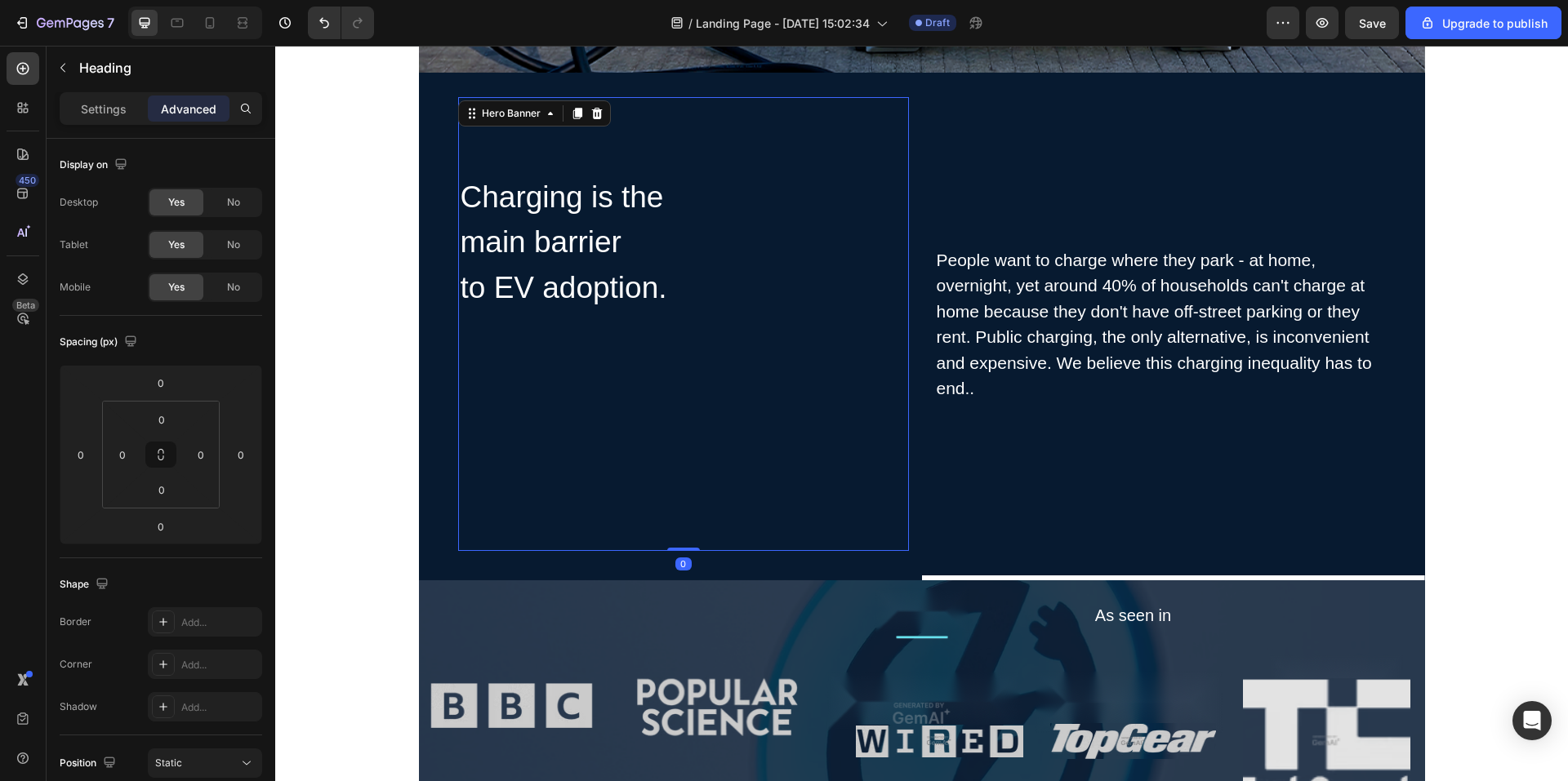
click at [680, 349] on div "Charging is the main barrier to EV adoption. Heading Row" at bounding box center [684, 325] width 451 height 303
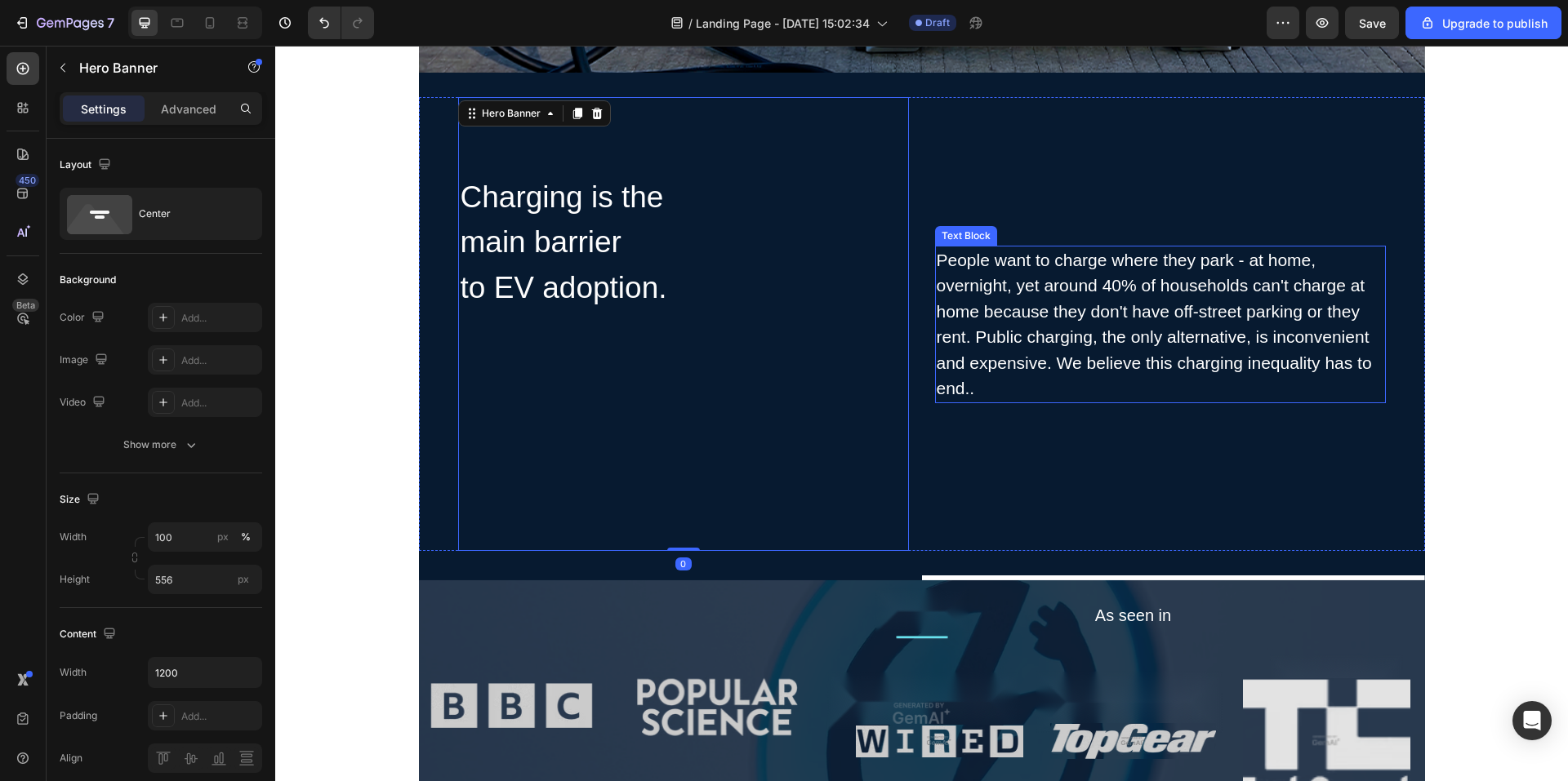
click at [1093, 401] on div "People want to charge where they park - at home, overnight, yet around 40% of h…" at bounding box center [1161, 324] width 451 height 158
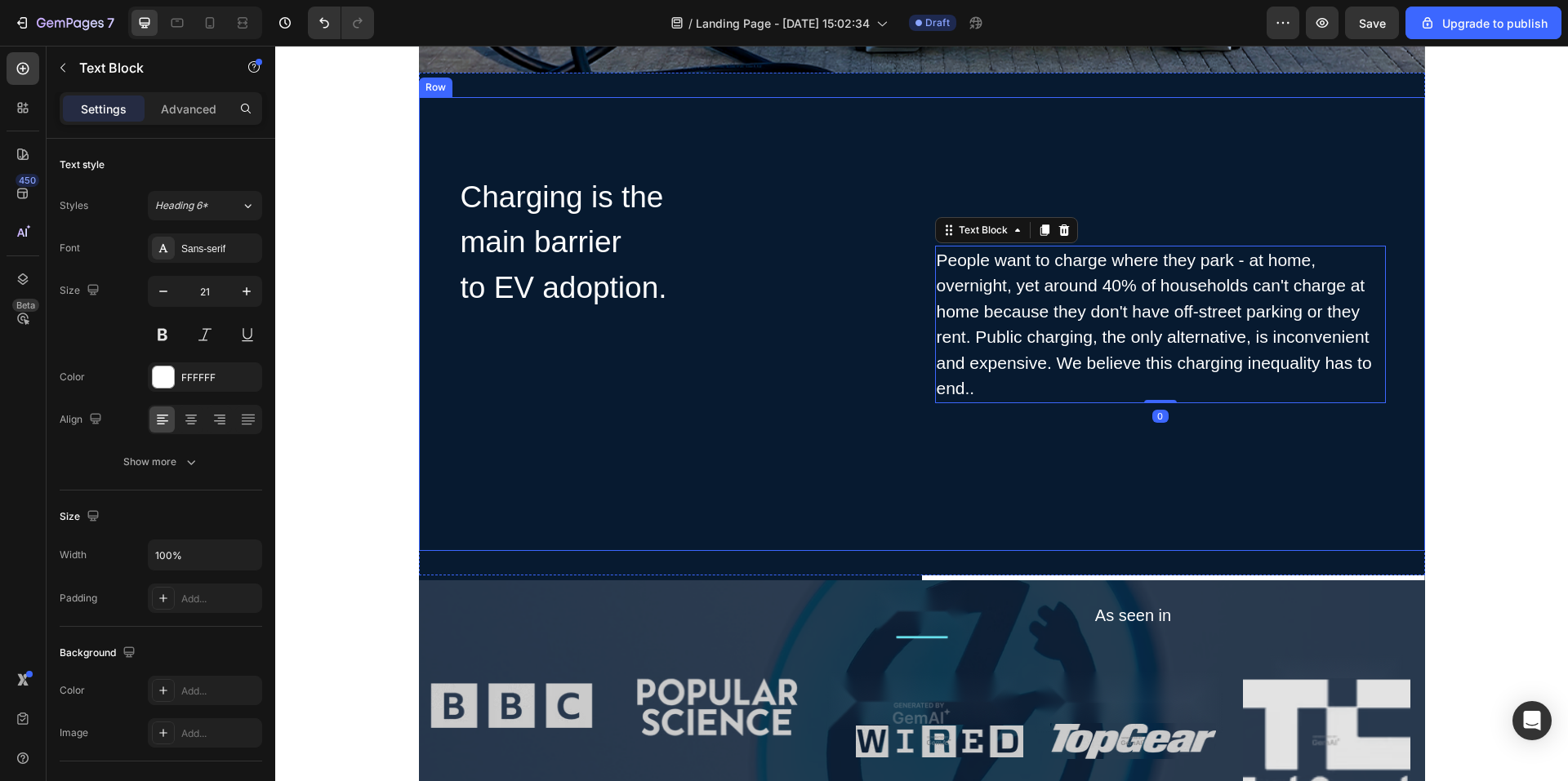
click at [996, 448] on div "People want to charge where they park - at home, overnight, yet around 40% of h…" at bounding box center [1161, 324] width 451 height 454
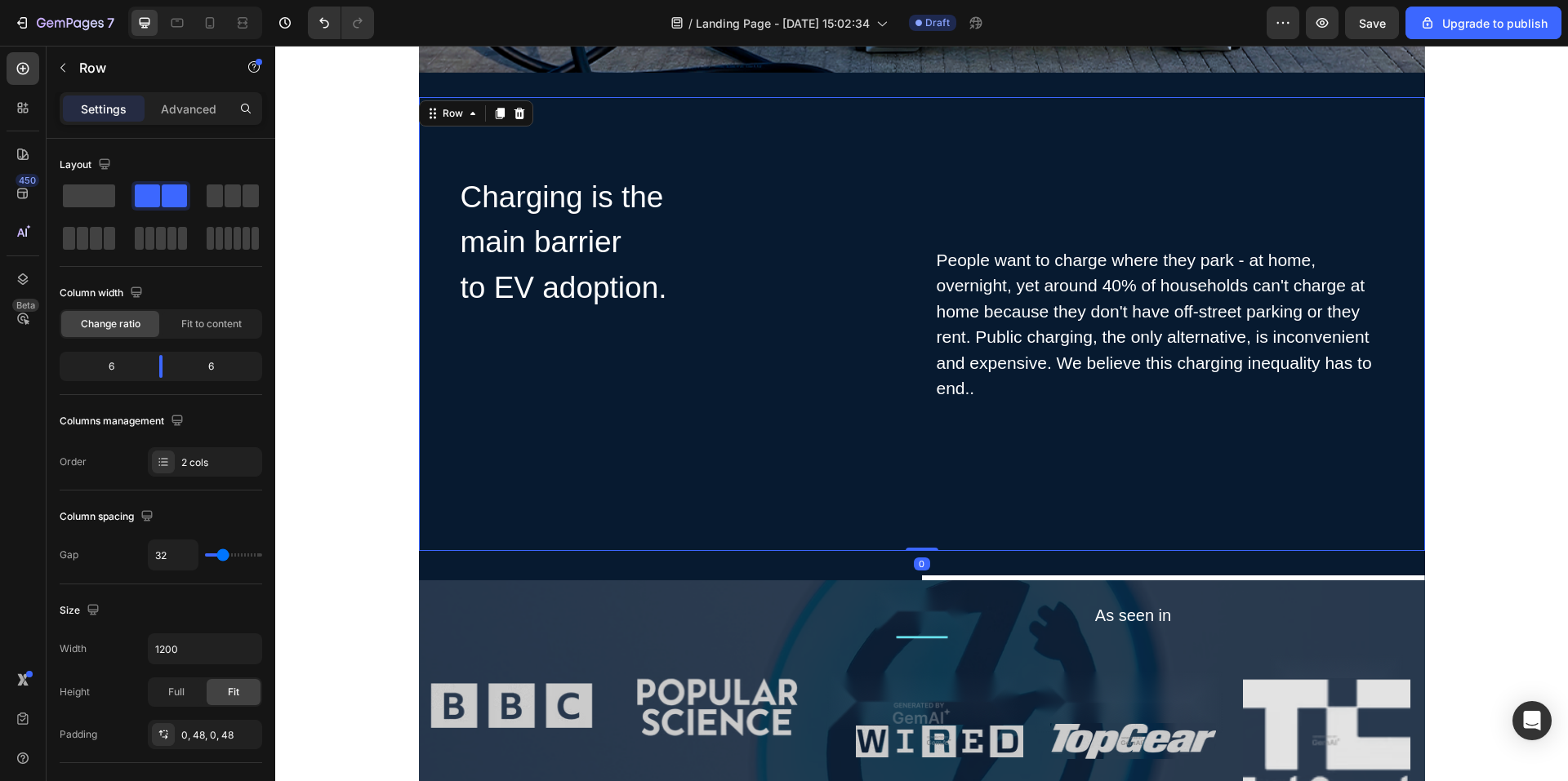
click at [1078, 465] on div "People want to charge where they park - at home, overnight, yet around 40% of h…" at bounding box center [1161, 324] width 451 height 454
drag, startPoint x: 1000, startPoint y: 148, endPoint x: 1024, endPoint y: 203, distance: 60.0
click at [998, 149] on div "People want to charge where they park - at home, overnight, yet around 40% of h…" at bounding box center [1161, 324] width 451 height 454
click at [948, 473] on div "People want to charge where they park - at home, overnight, yet around 40% of h…" at bounding box center [1161, 324] width 451 height 454
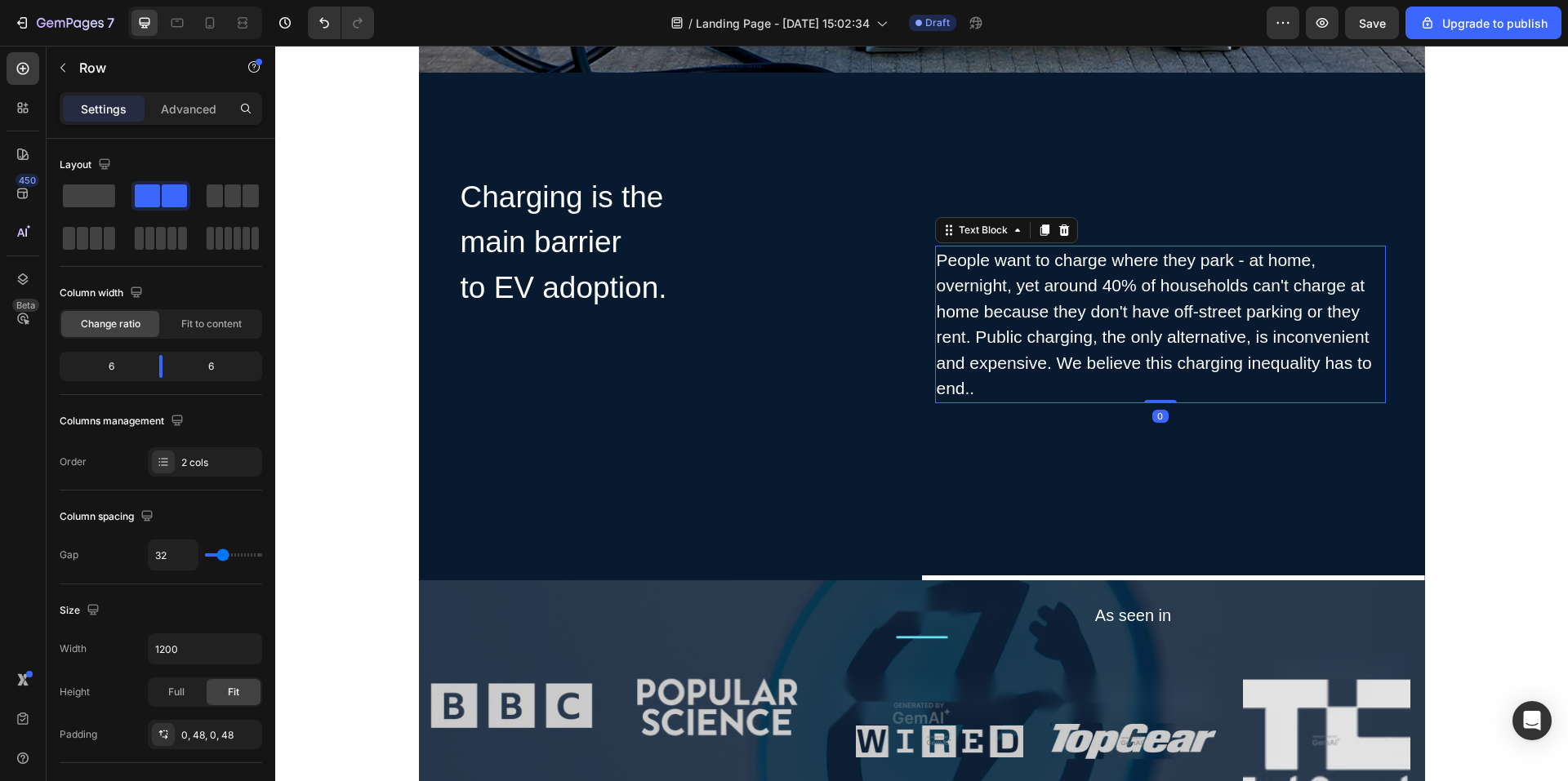
click at [1004, 297] on div "People want to charge where they park - at home, overnight, yet around 40% of h…" at bounding box center [1161, 324] width 451 height 158
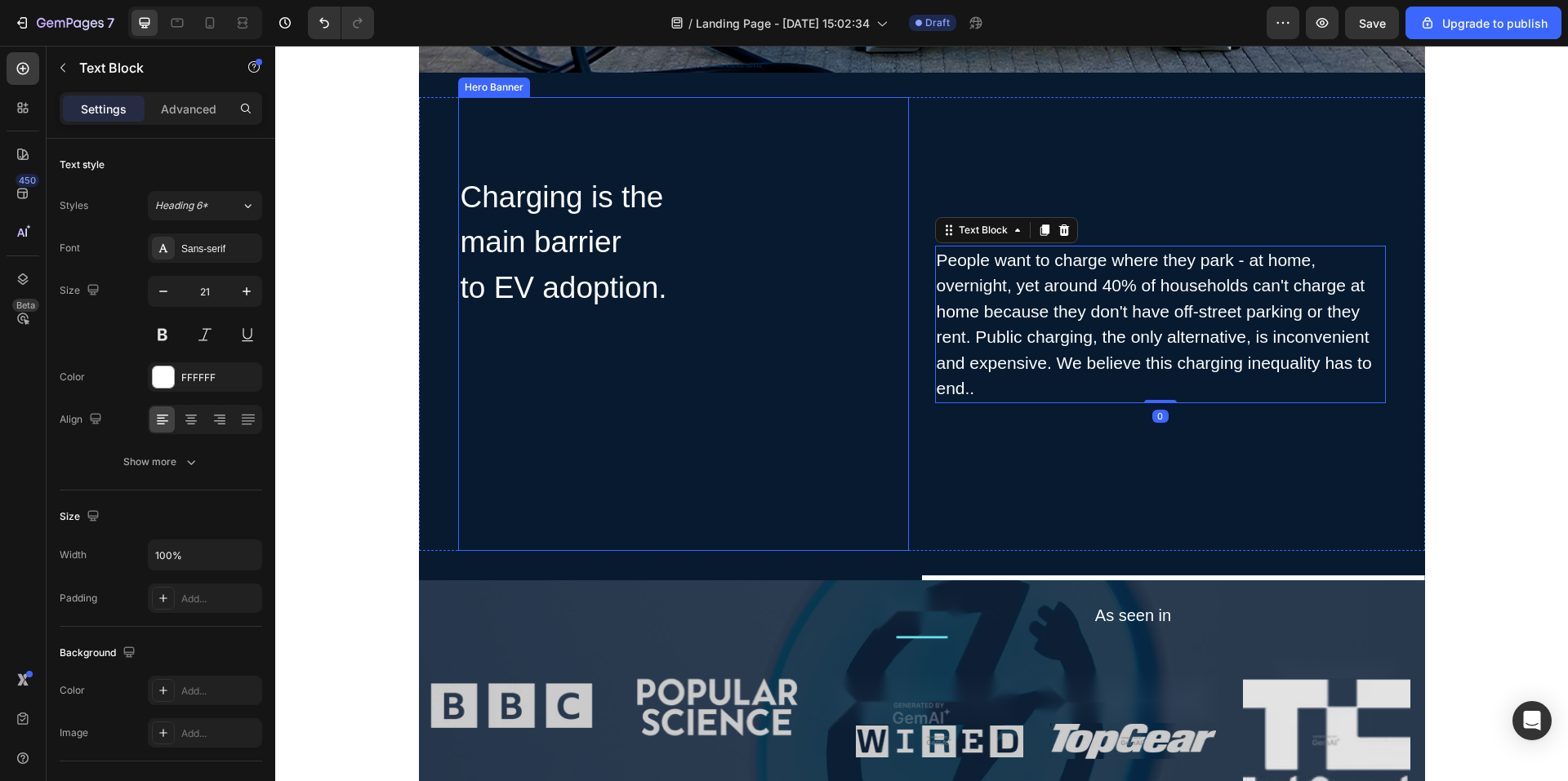
click at [872, 268] on div "Charging is the main barrier to EV adoption. Heading Row" at bounding box center [684, 325] width 451 height 303
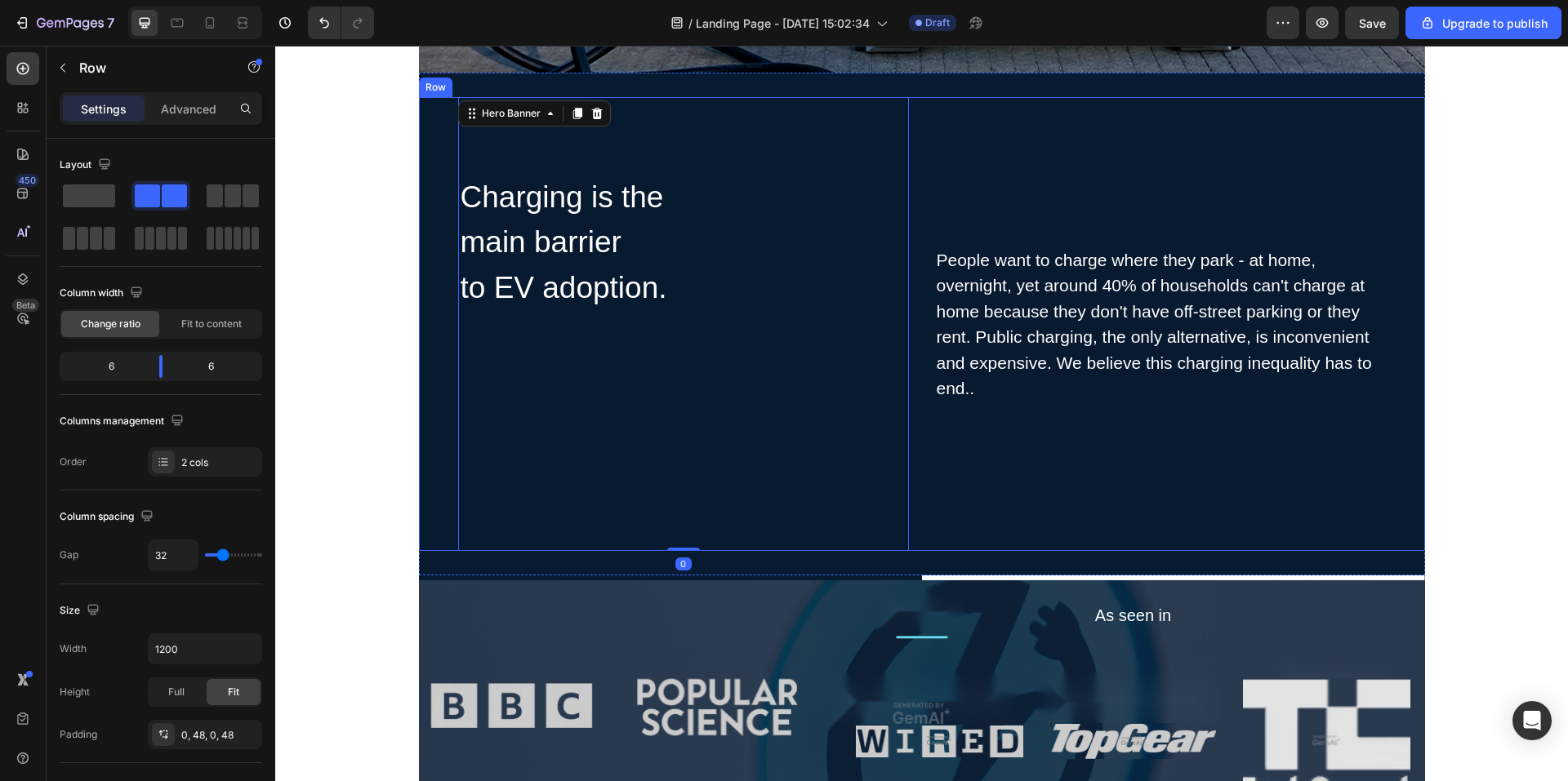
click at [945, 197] on div "People want to charge where they park - at home, overnight, yet around 40% of h…" at bounding box center [1161, 324] width 451 height 454
click at [1080, 220] on div "People want to charge where they park - at home, overnight, yet around 40% of h…" at bounding box center [1161, 324] width 451 height 454
click at [841, 190] on div "Charging is the main barrier to EV adoption. Heading Row" at bounding box center [684, 325] width 451 height 303
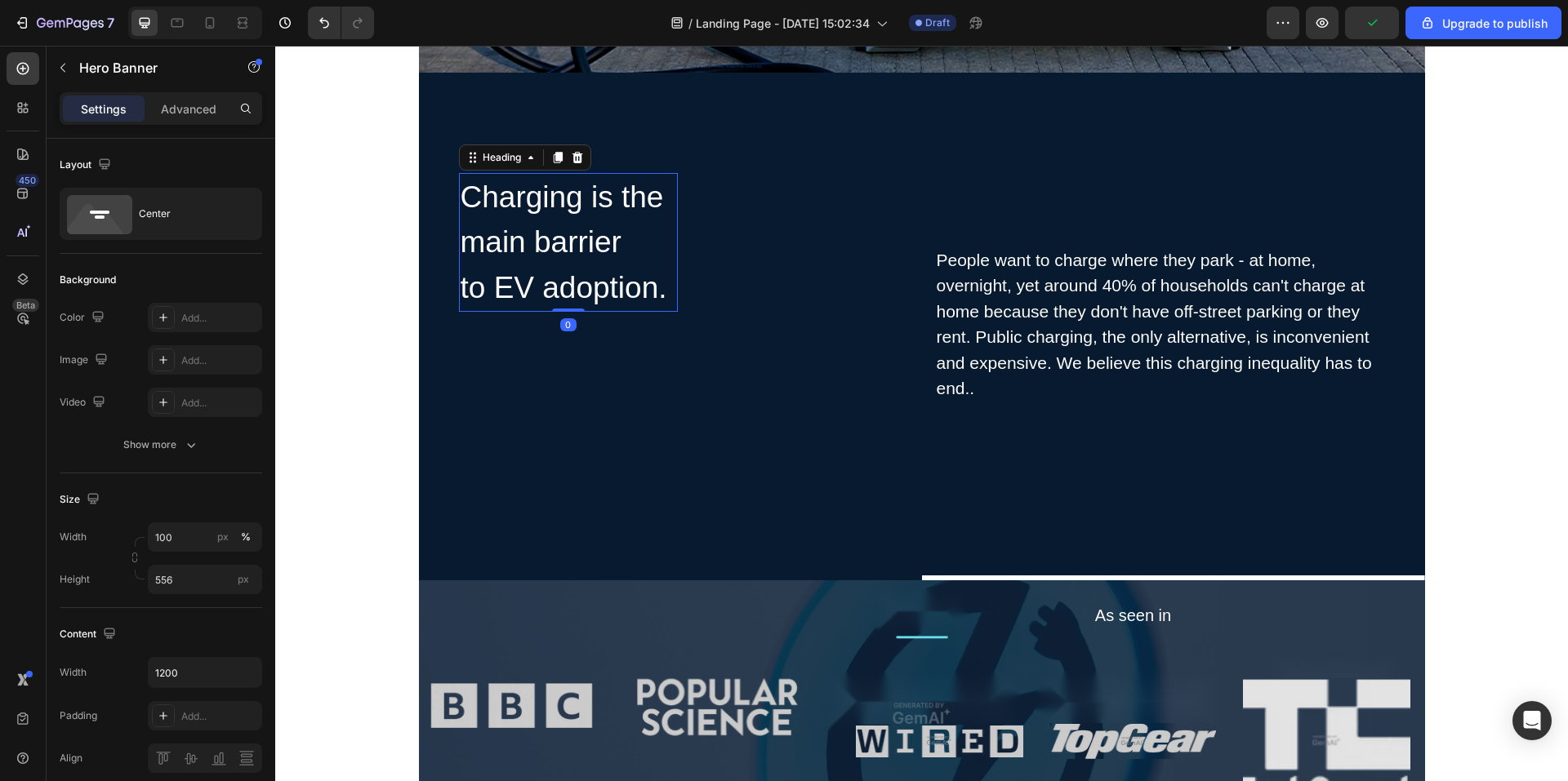
click at [645, 293] on h2 "Charging is the main barrier to EV adoption." at bounding box center [568, 243] width 219 height 139
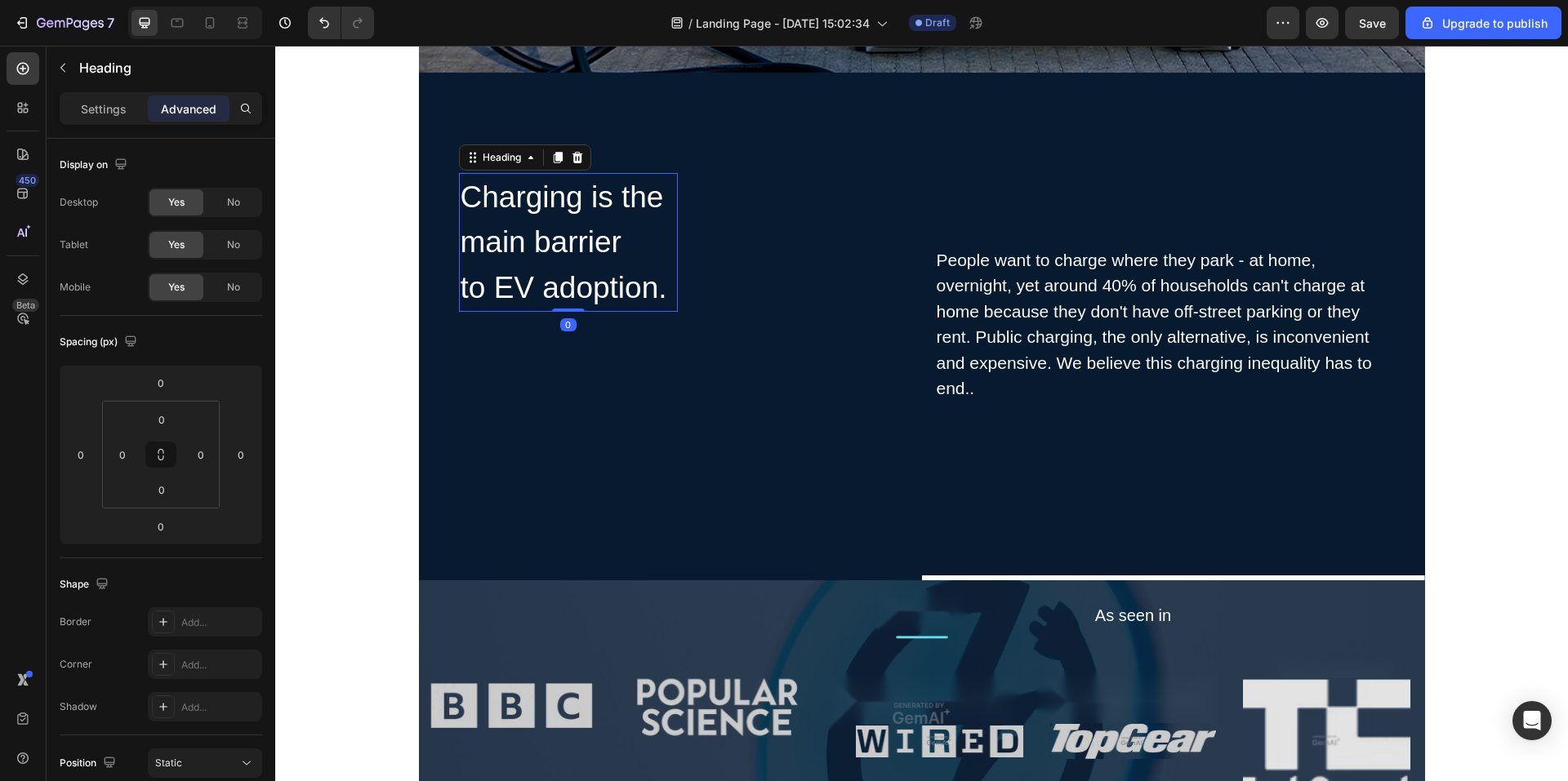
click at [645, 294] on h2 "Charging is the main barrier to EV adoption." at bounding box center [568, 243] width 219 height 139
click at [614, 266] on p "Charging is the main barrier to EV adoption." at bounding box center [569, 243] width 216 height 137
click at [33, 69] on div at bounding box center [24, 69] width 33 height 33
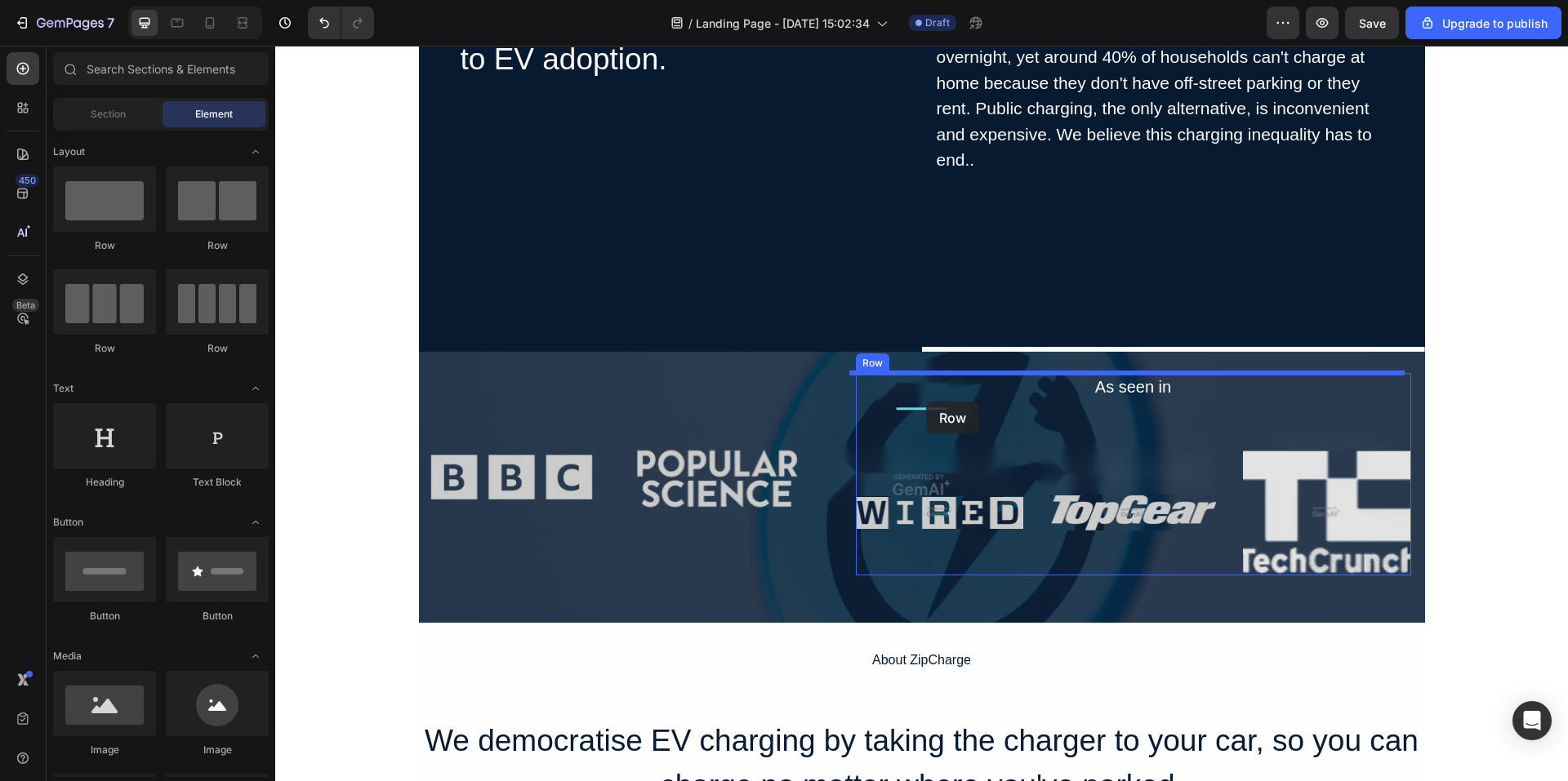
scroll to position [474, 0]
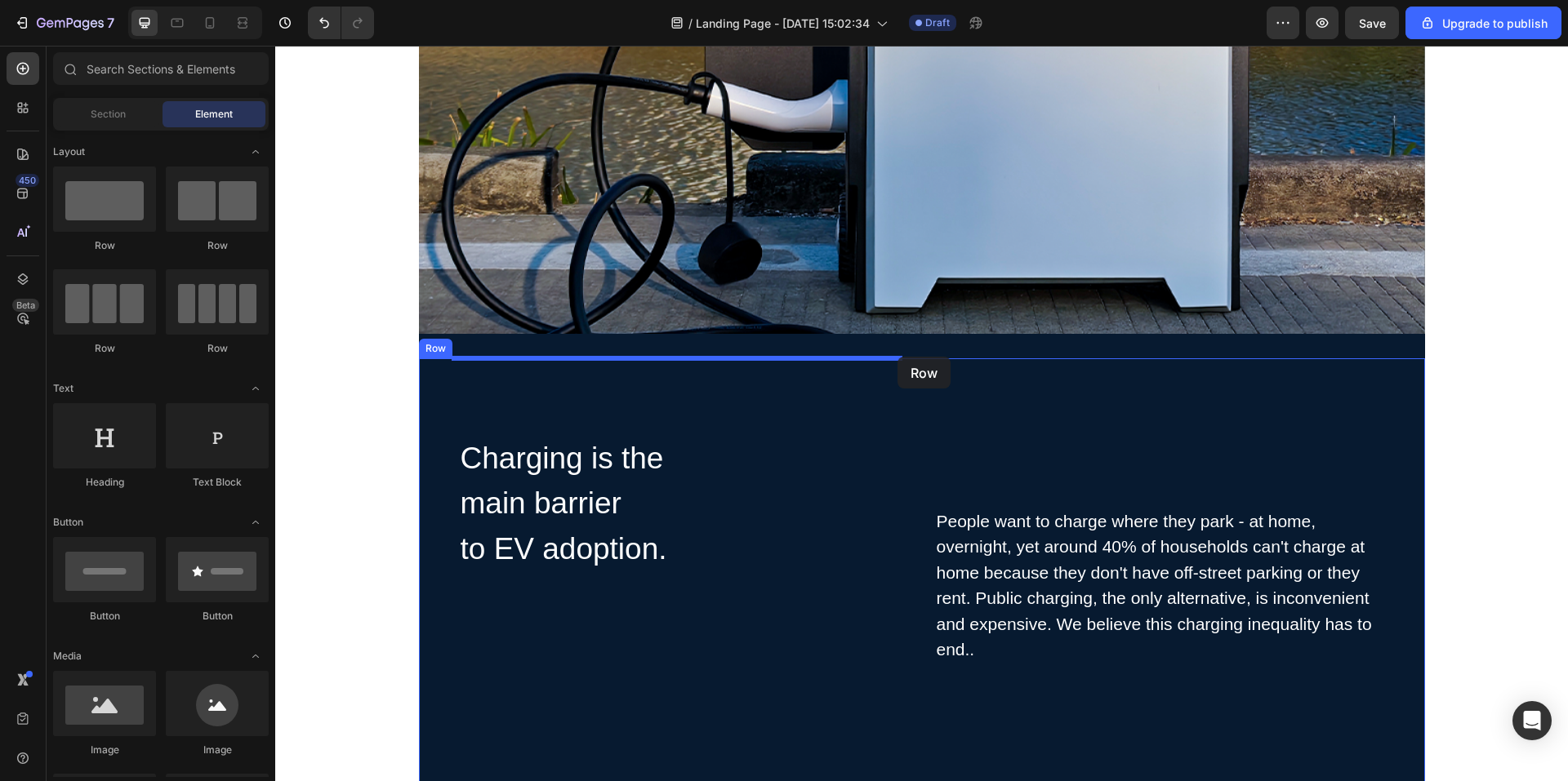
drag, startPoint x: 542, startPoint y: 254, endPoint x: 897, endPoint y: 358, distance: 369.9
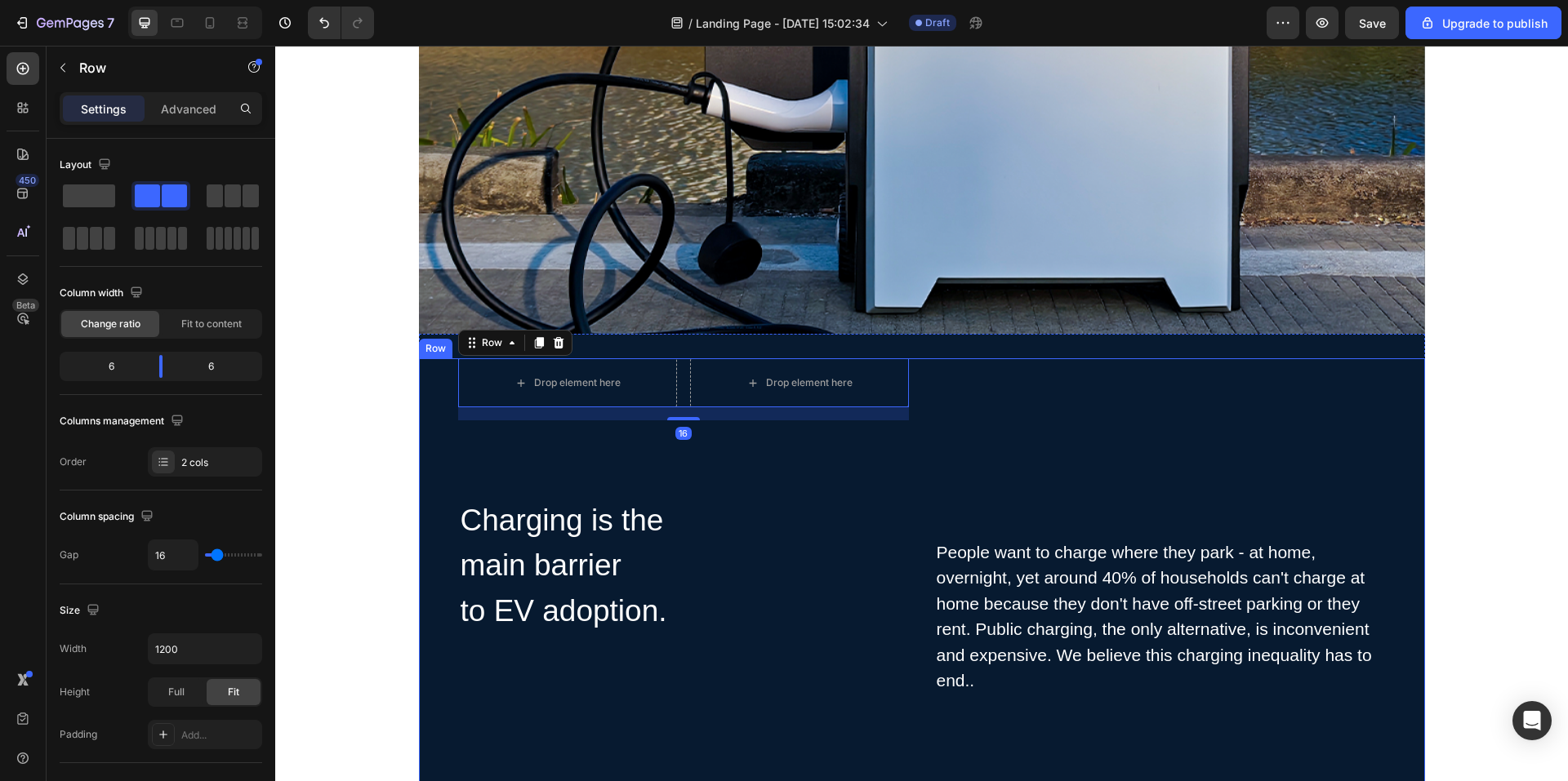
click at [973, 454] on div "People want to charge where they park - at home, overnight, yet around 40% of h…" at bounding box center [1161, 616] width 451 height 516
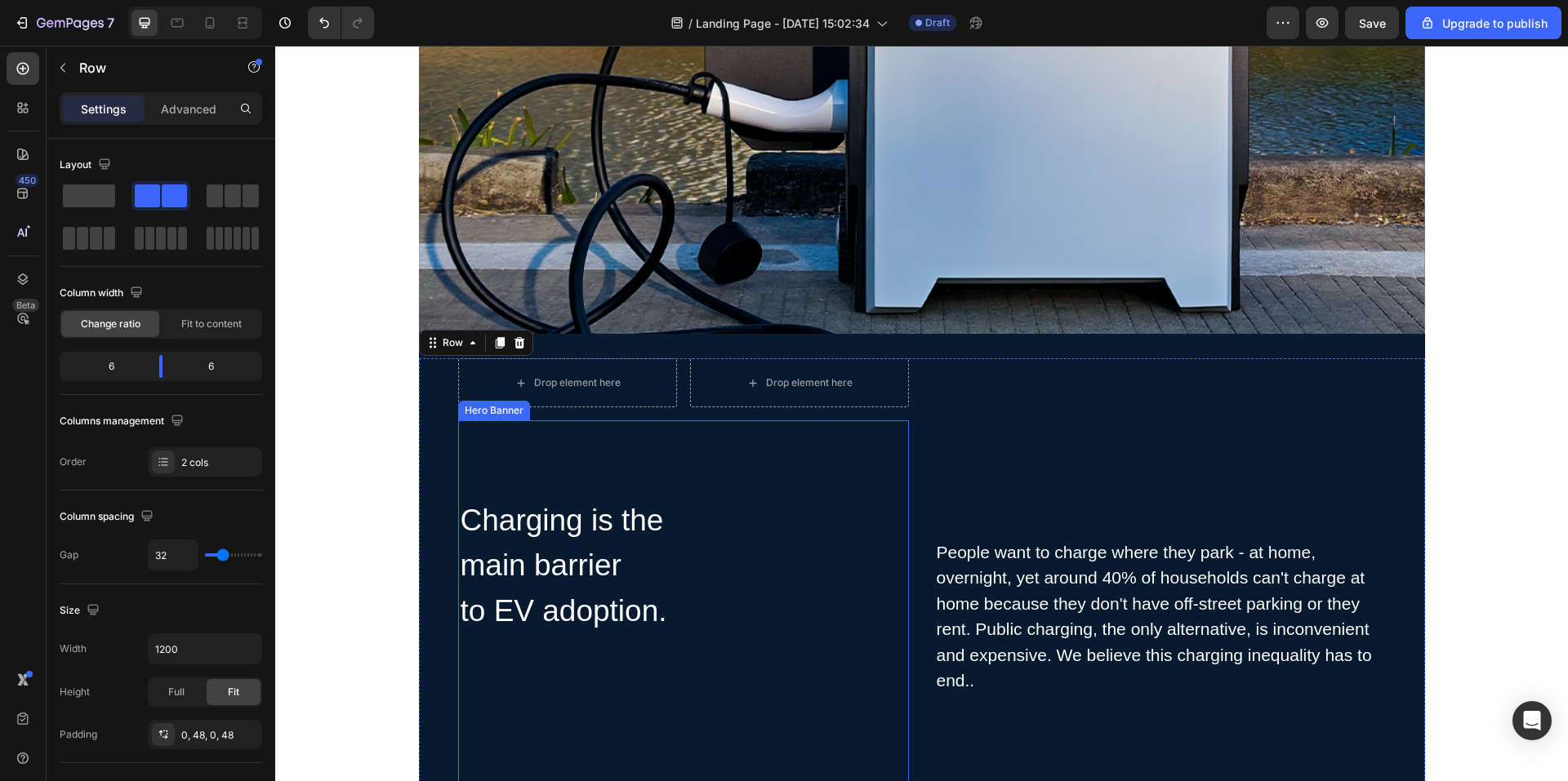
click at [745, 558] on div "Charging is the main barrier to EV adoption. Heading Row" at bounding box center [684, 648] width 451 height 303
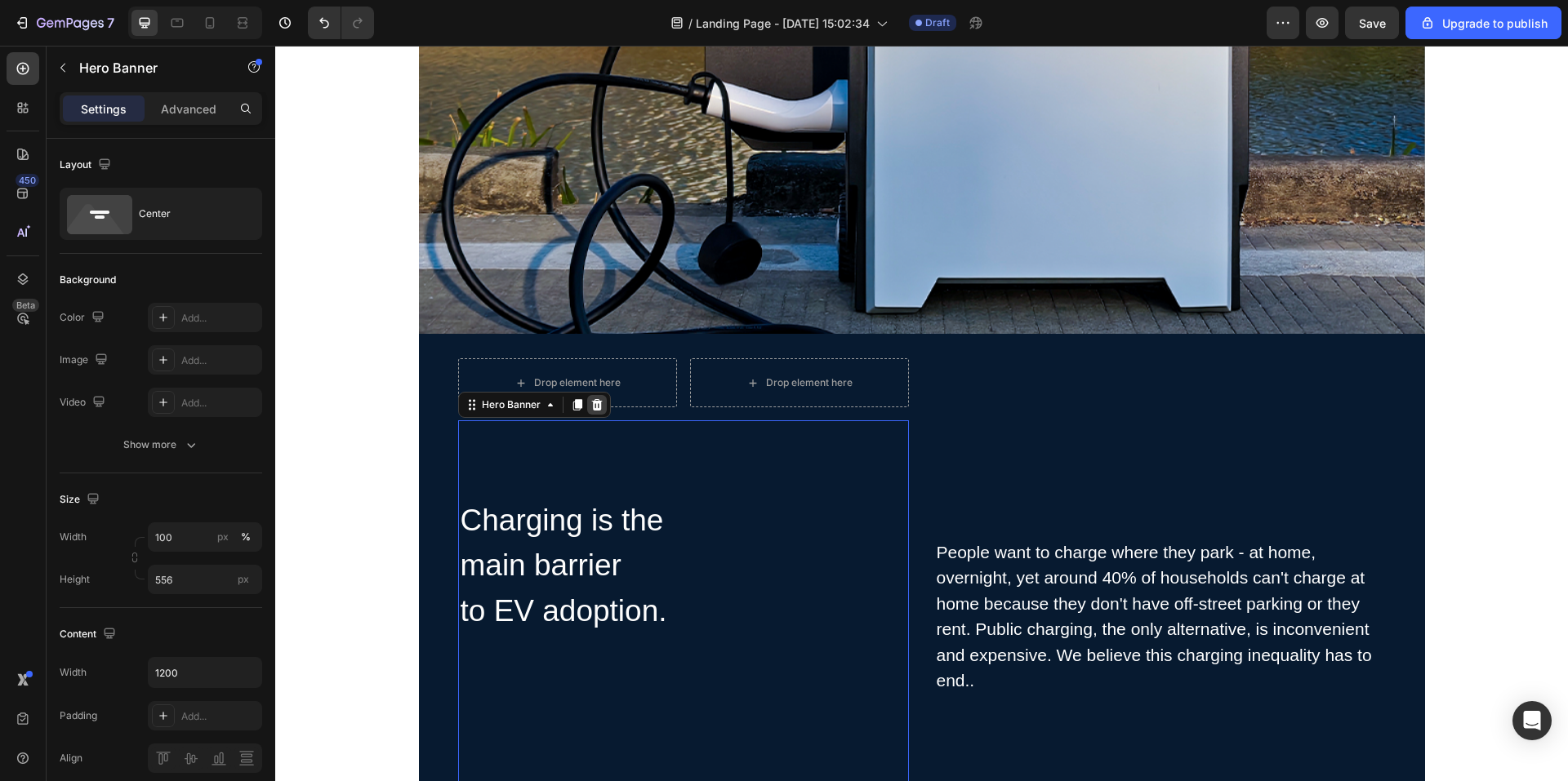
click at [593, 406] on icon at bounding box center [597, 405] width 10 height 11
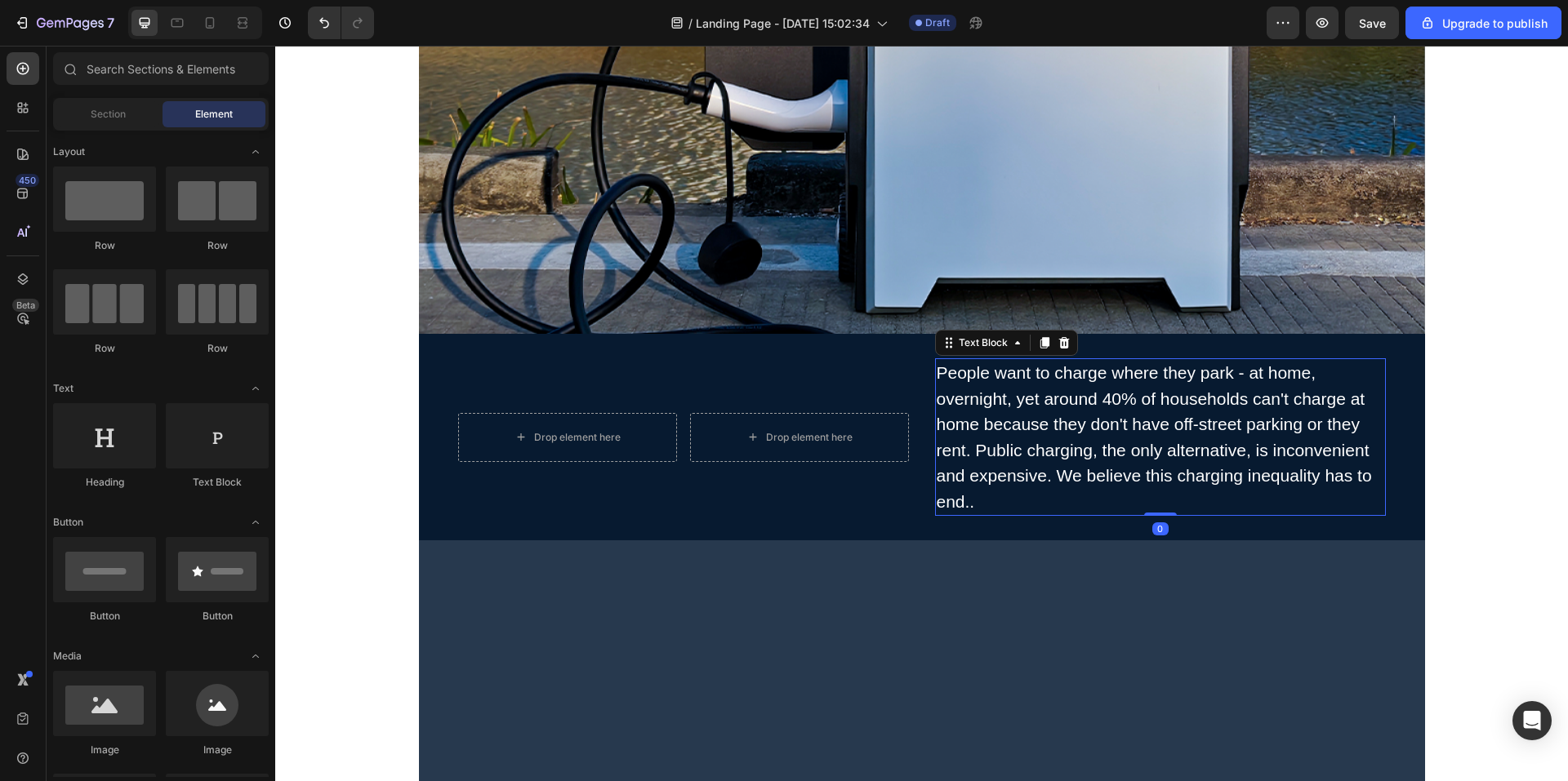
drag, startPoint x: 1221, startPoint y: 505, endPoint x: 1204, endPoint y: 499, distance: 18.0
click at [1220, 505] on div "People want to charge where they park - at home, overnight, yet around 40% of h…" at bounding box center [1161, 437] width 451 height 158
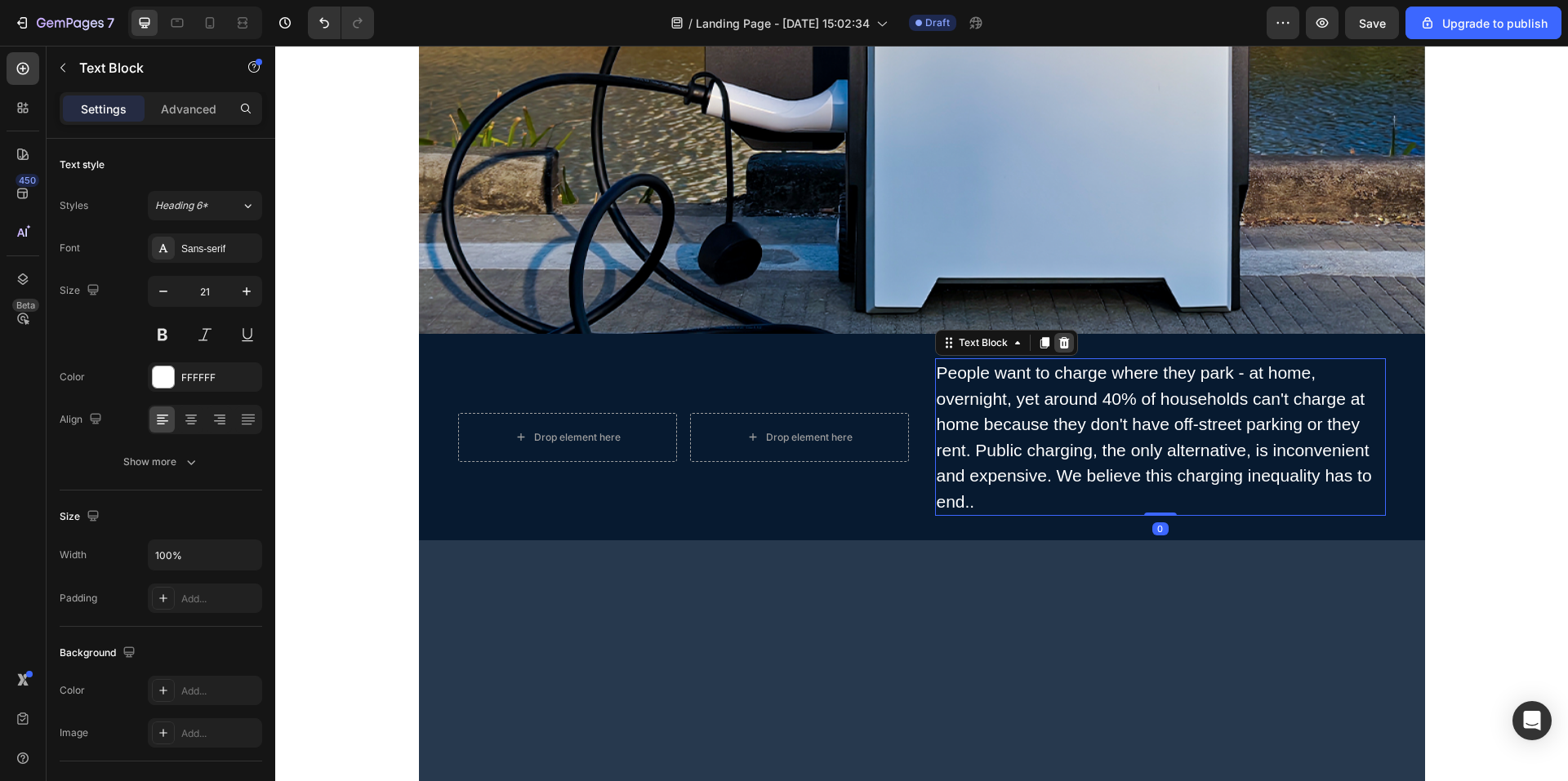
click at [1064, 342] on icon at bounding box center [1064, 342] width 13 height 13
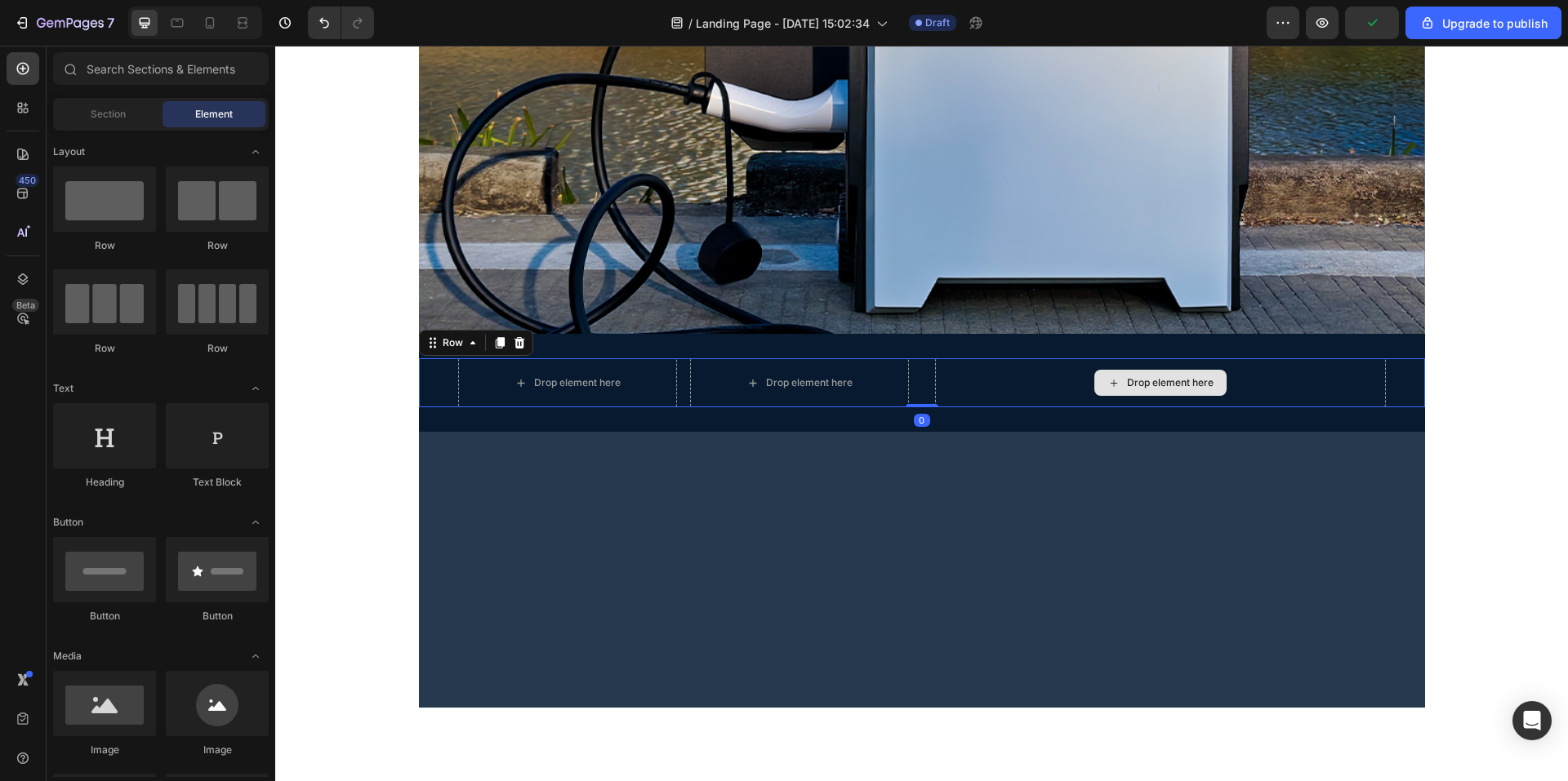
click at [1045, 393] on div "Drop element here" at bounding box center [1161, 383] width 451 height 49
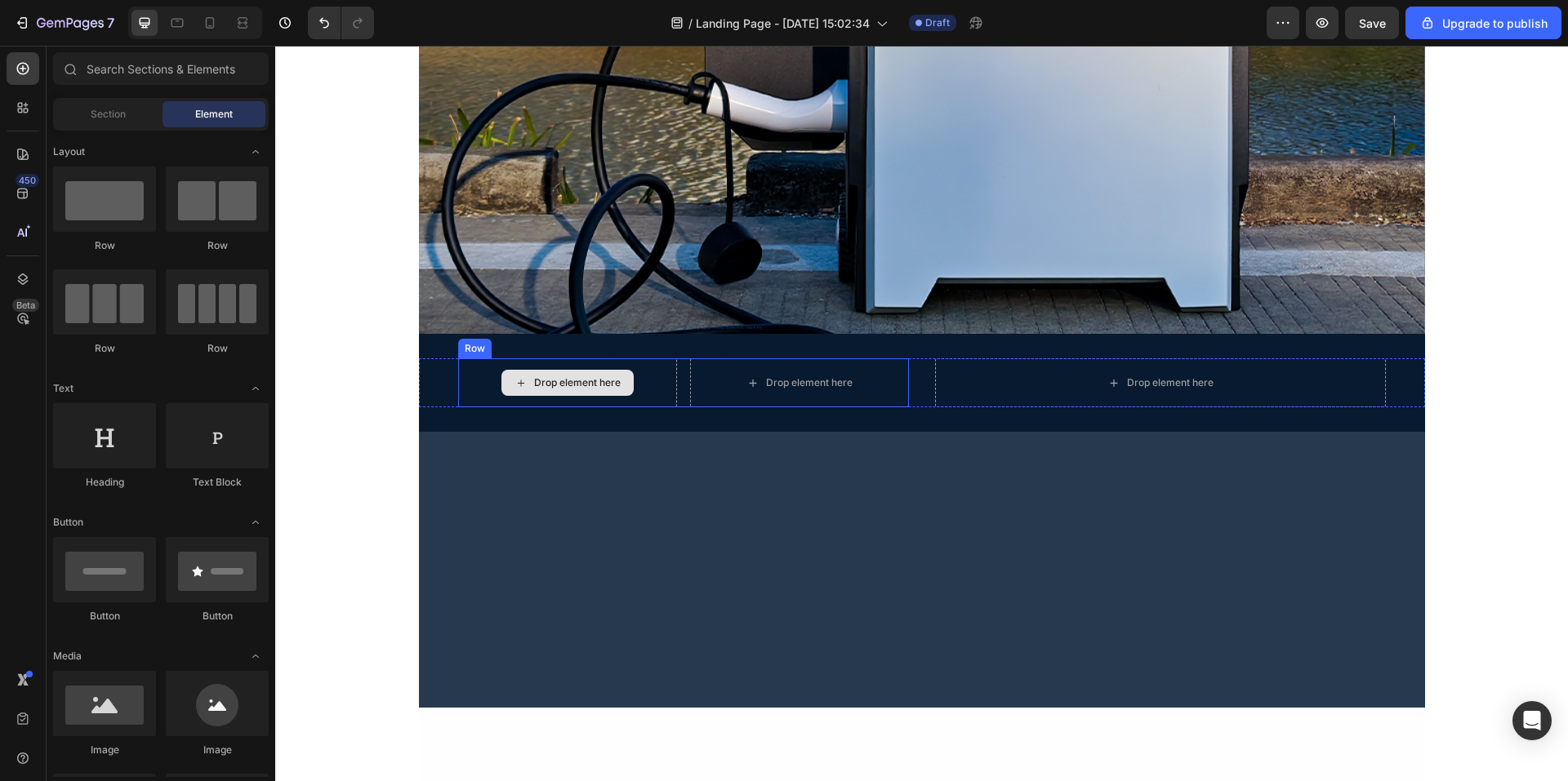
click at [601, 387] on div "Drop element here" at bounding box center [577, 382] width 86 height 13
click at [676, 386] on div "Drop element here Drop element here Row 0" at bounding box center [684, 383] width 451 height 49
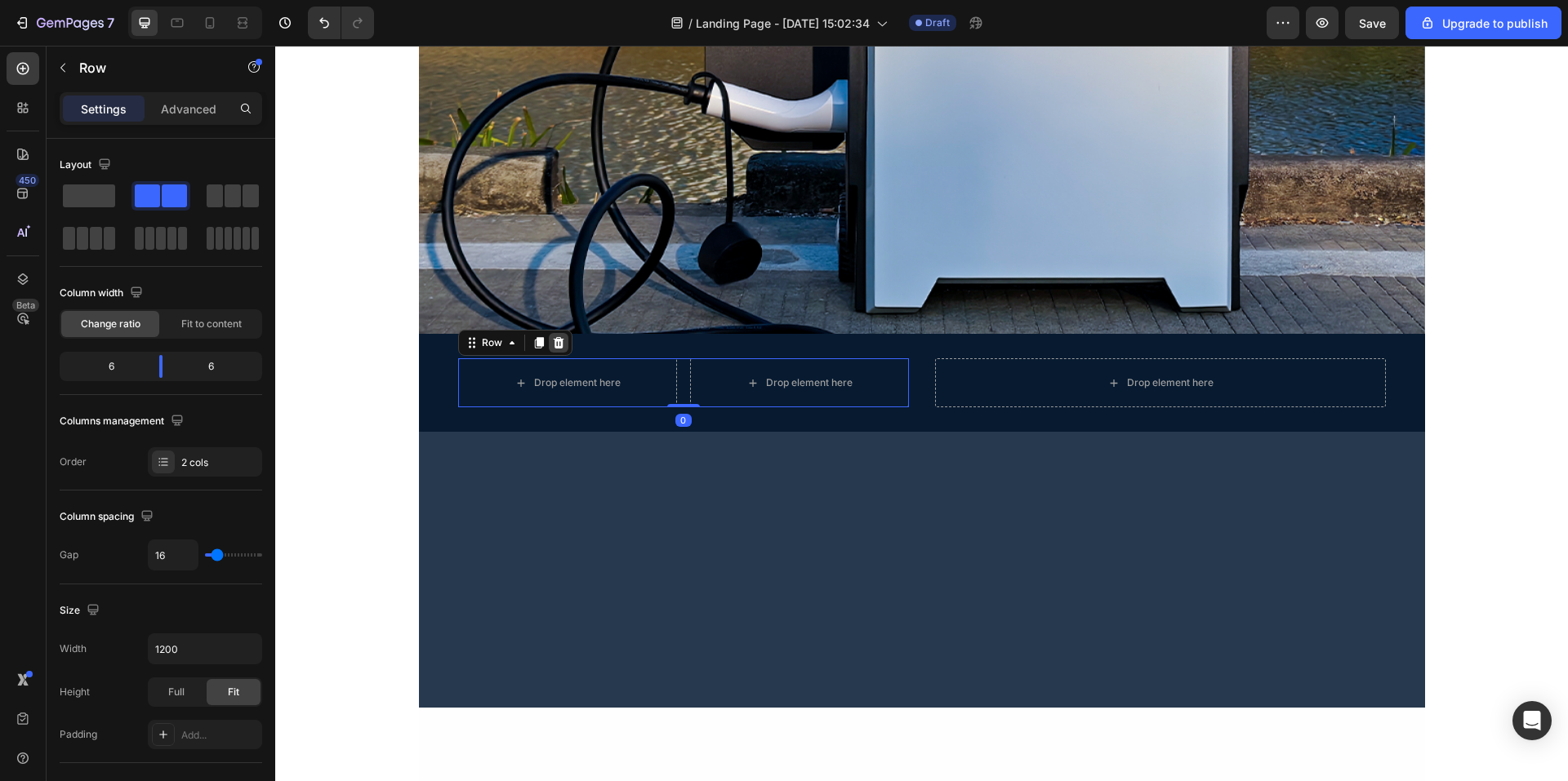
click at [556, 340] on icon at bounding box center [558, 342] width 10 height 11
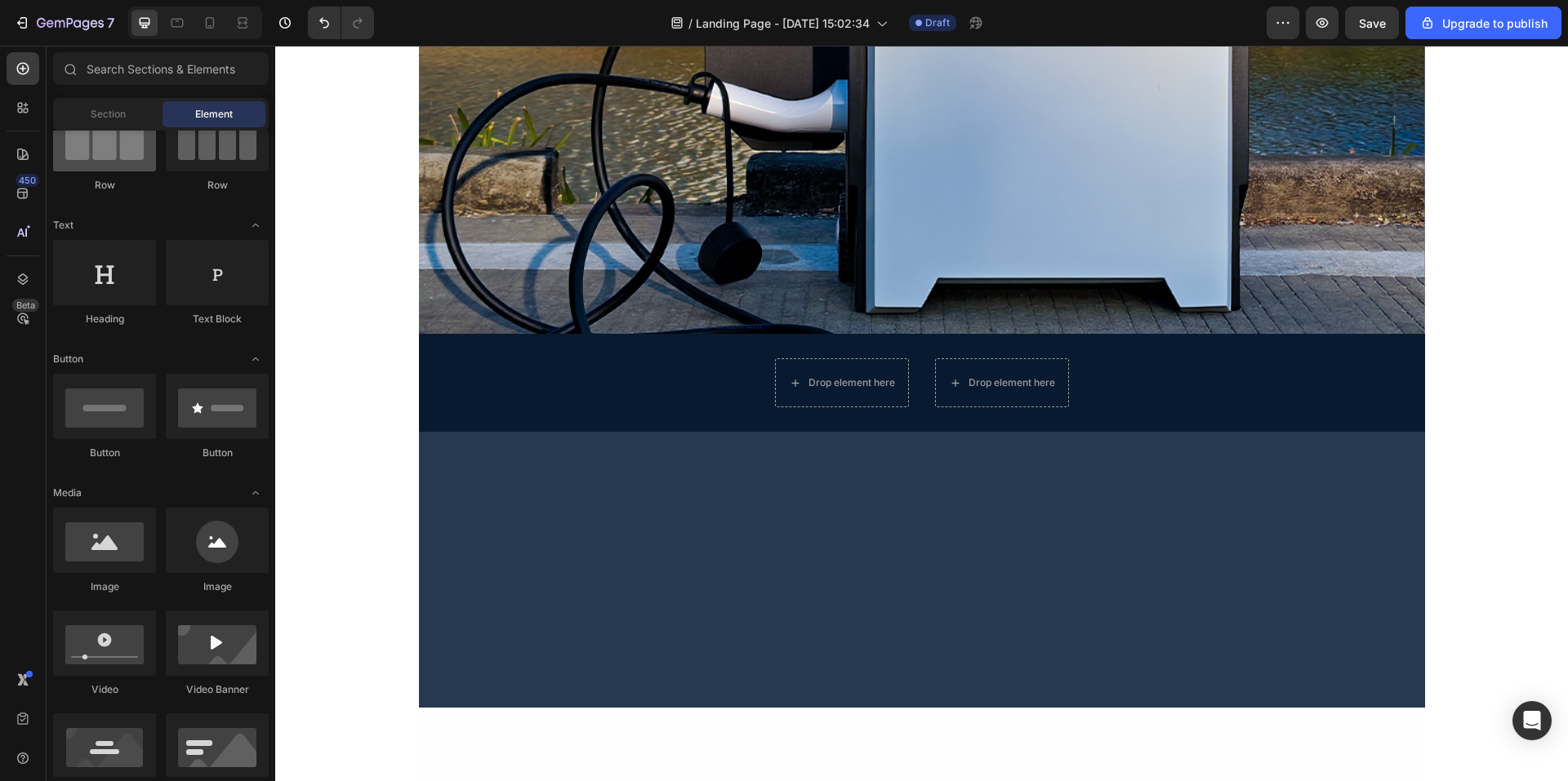
scroll to position [0, 0]
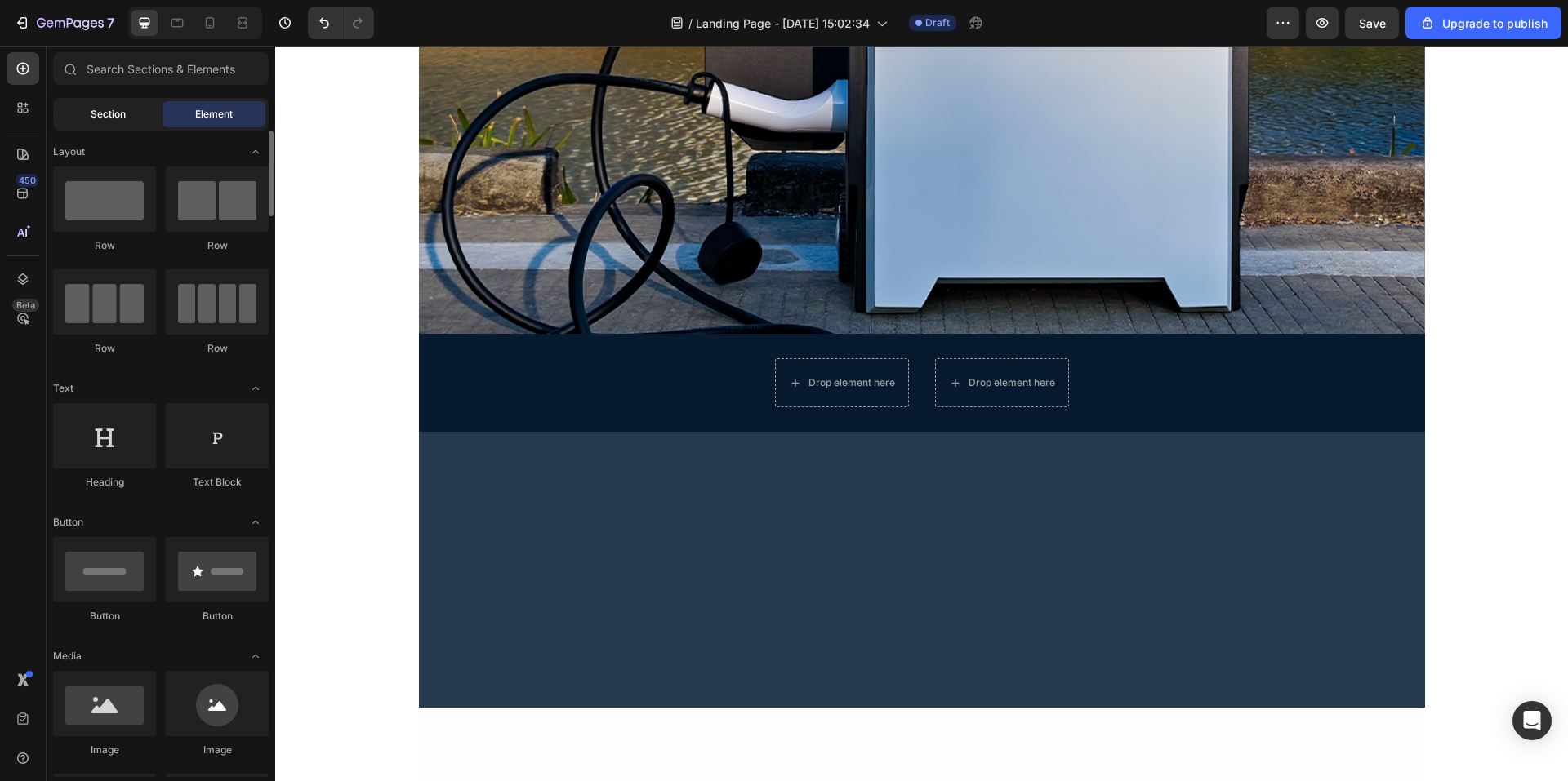
click at [102, 117] on span "Section" at bounding box center [108, 114] width 35 height 15
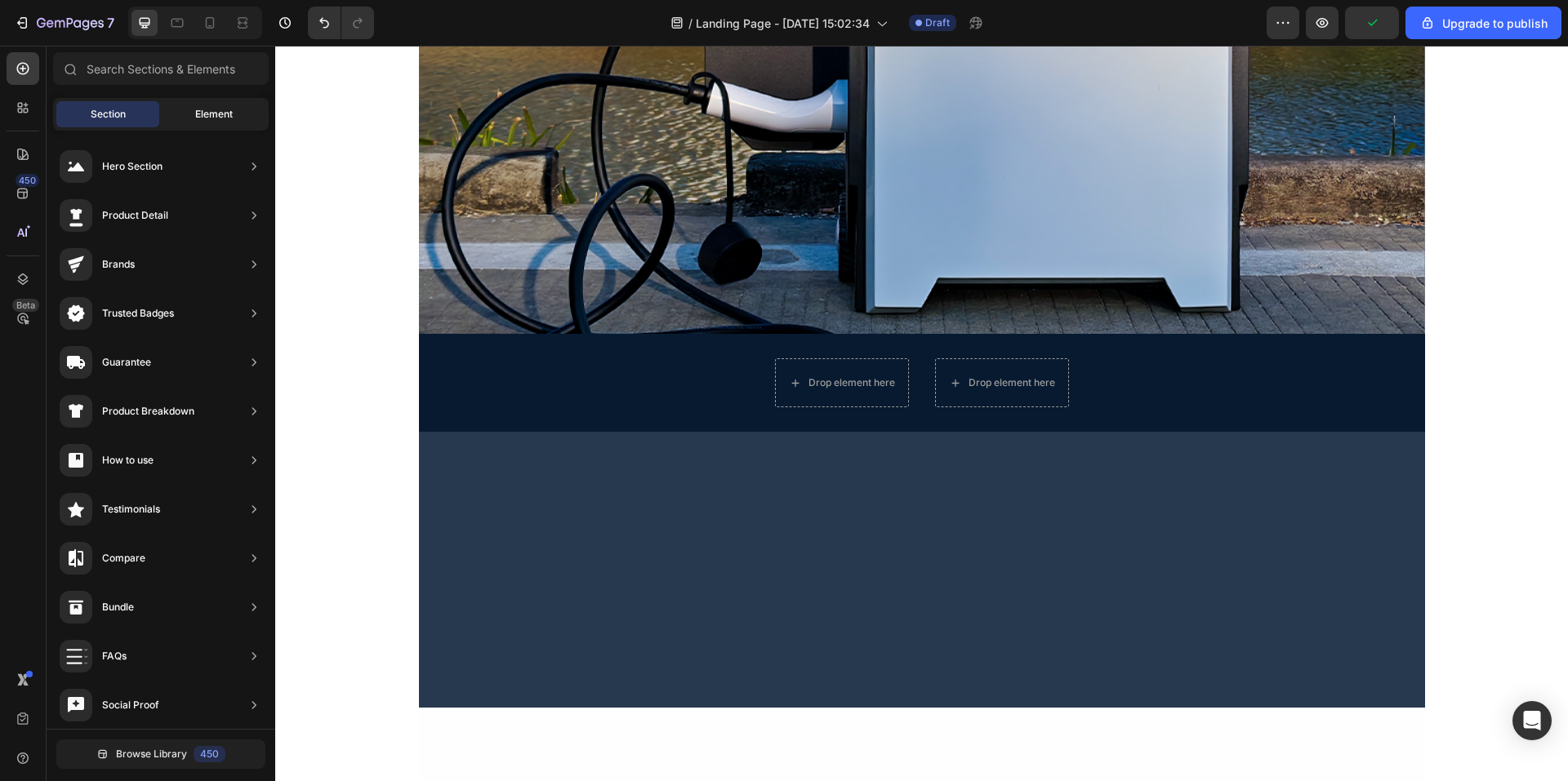
click at [207, 118] on span "Element" at bounding box center [213, 114] width 37 height 15
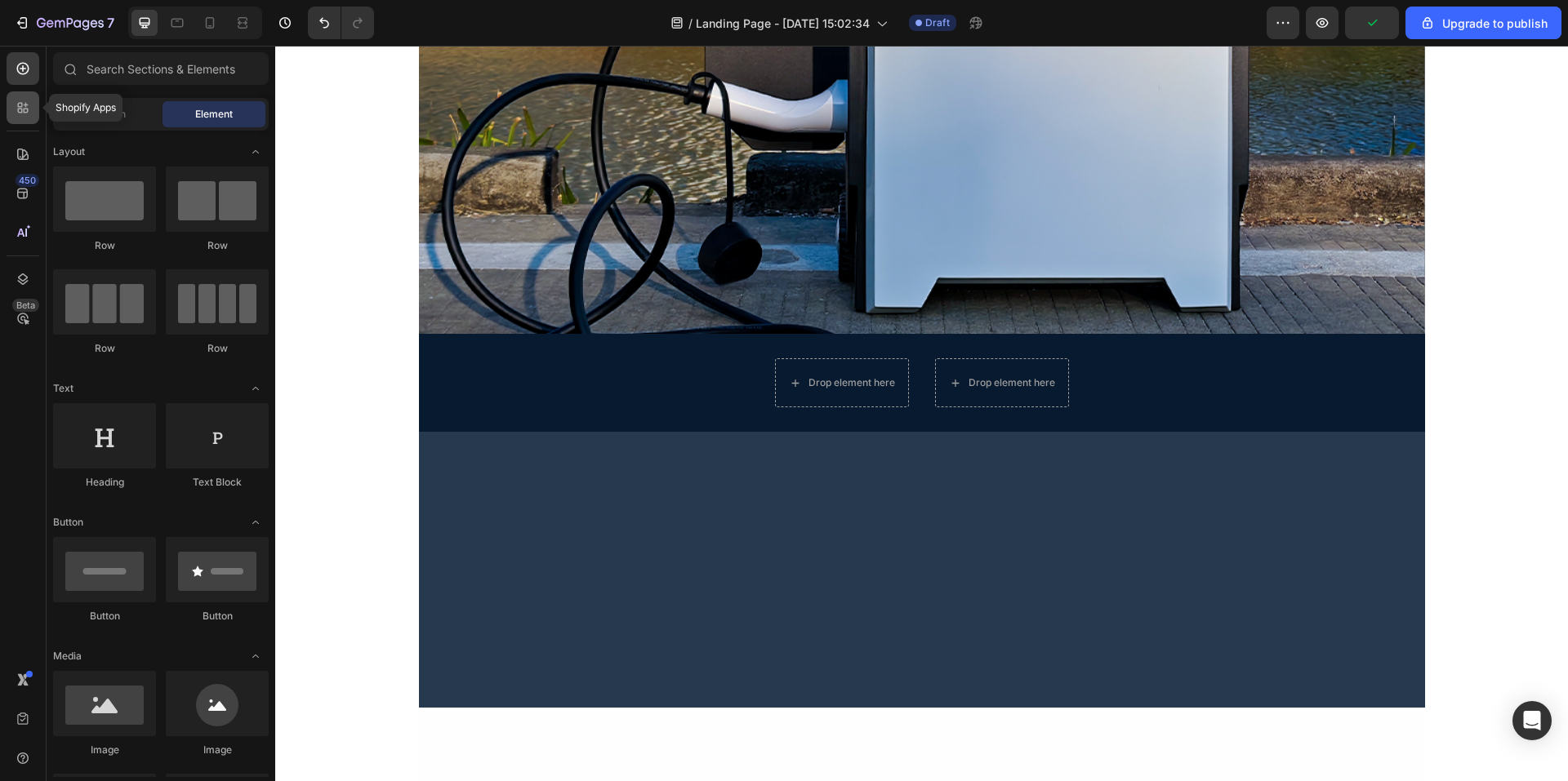
click at [20, 104] on icon at bounding box center [21, 105] width 5 height 5
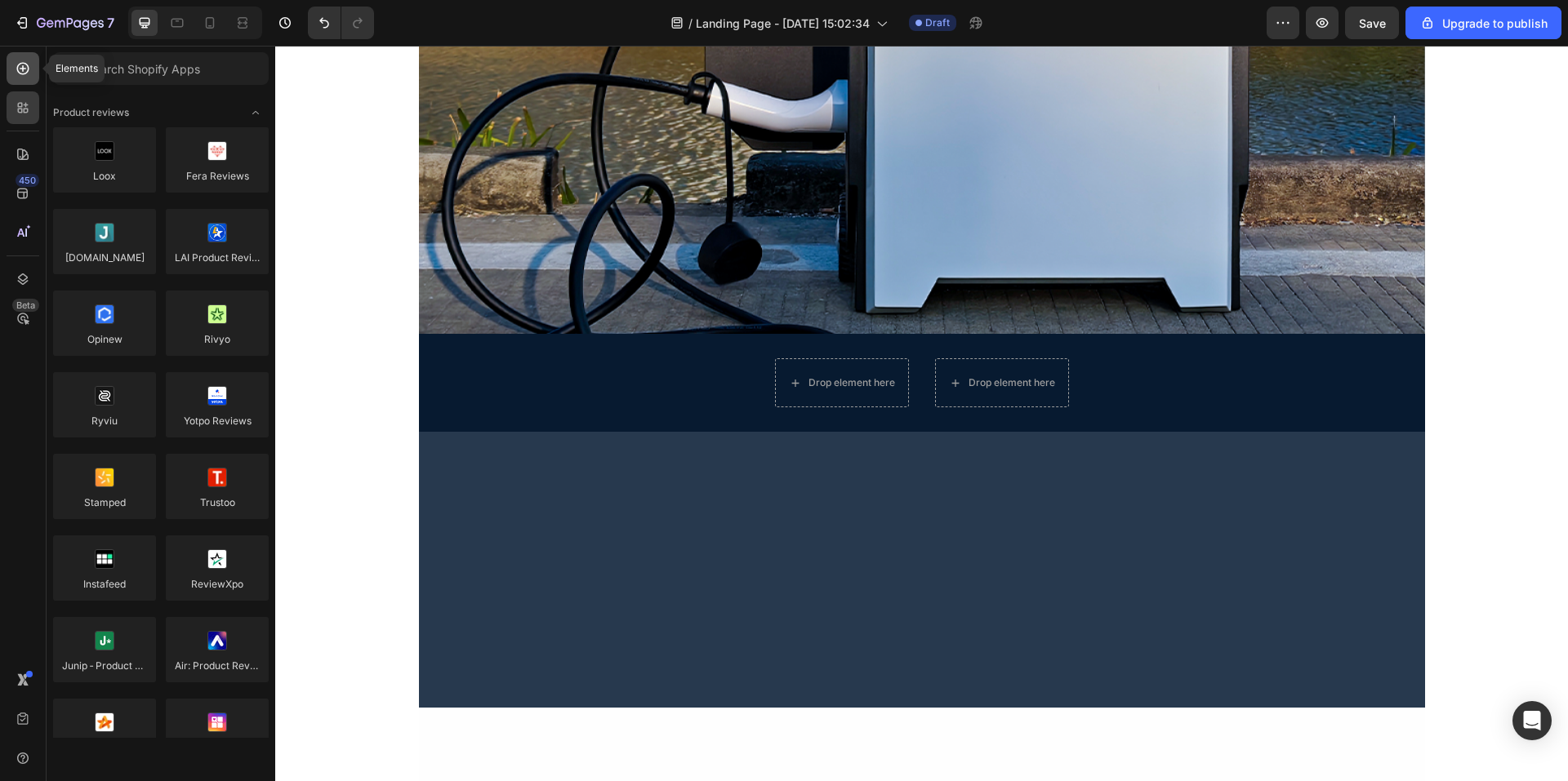
click at [24, 72] on icon at bounding box center [23, 68] width 17 height 17
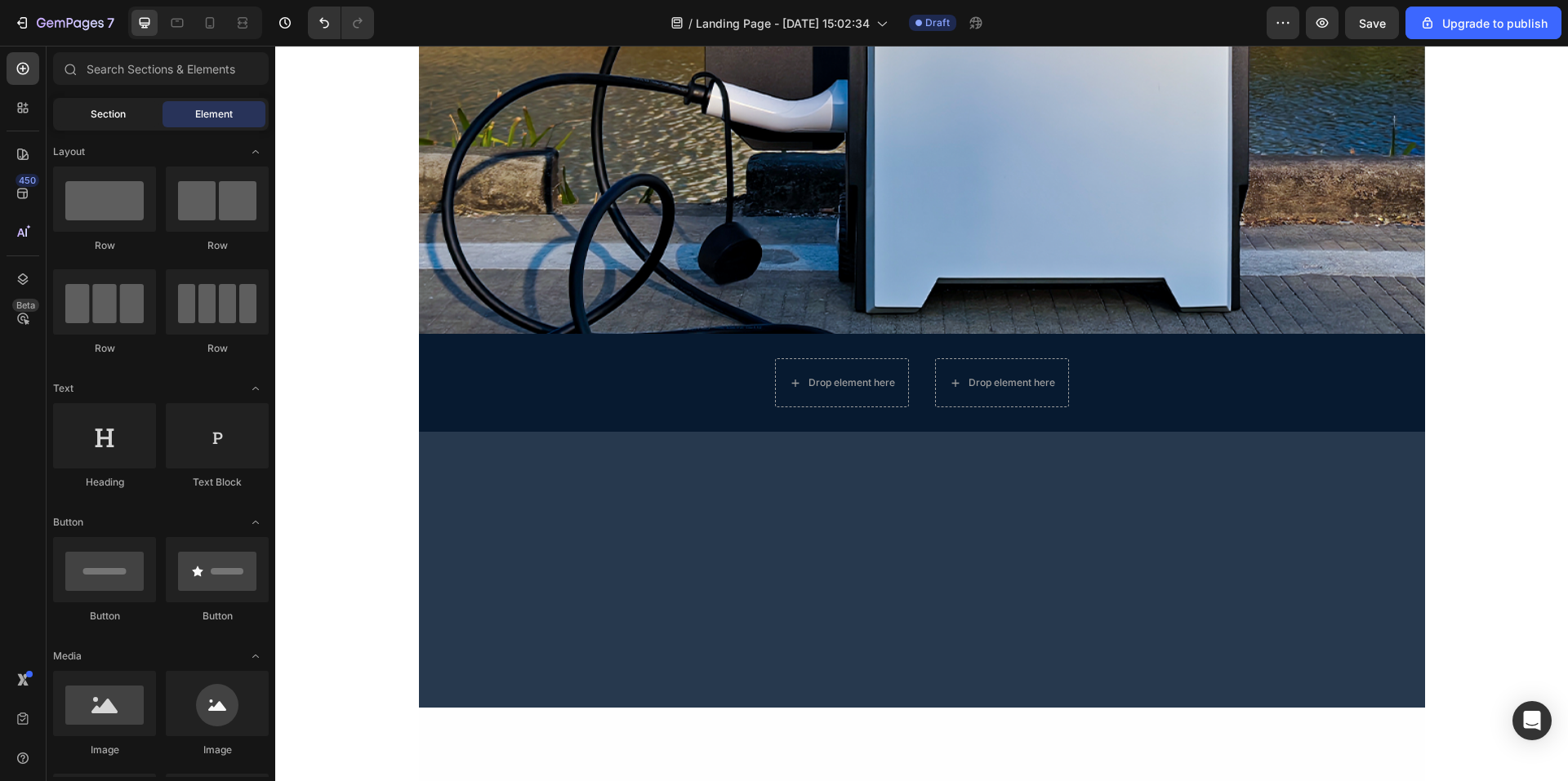
click at [108, 118] on span "Section" at bounding box center [108, 114] width 35 height 15
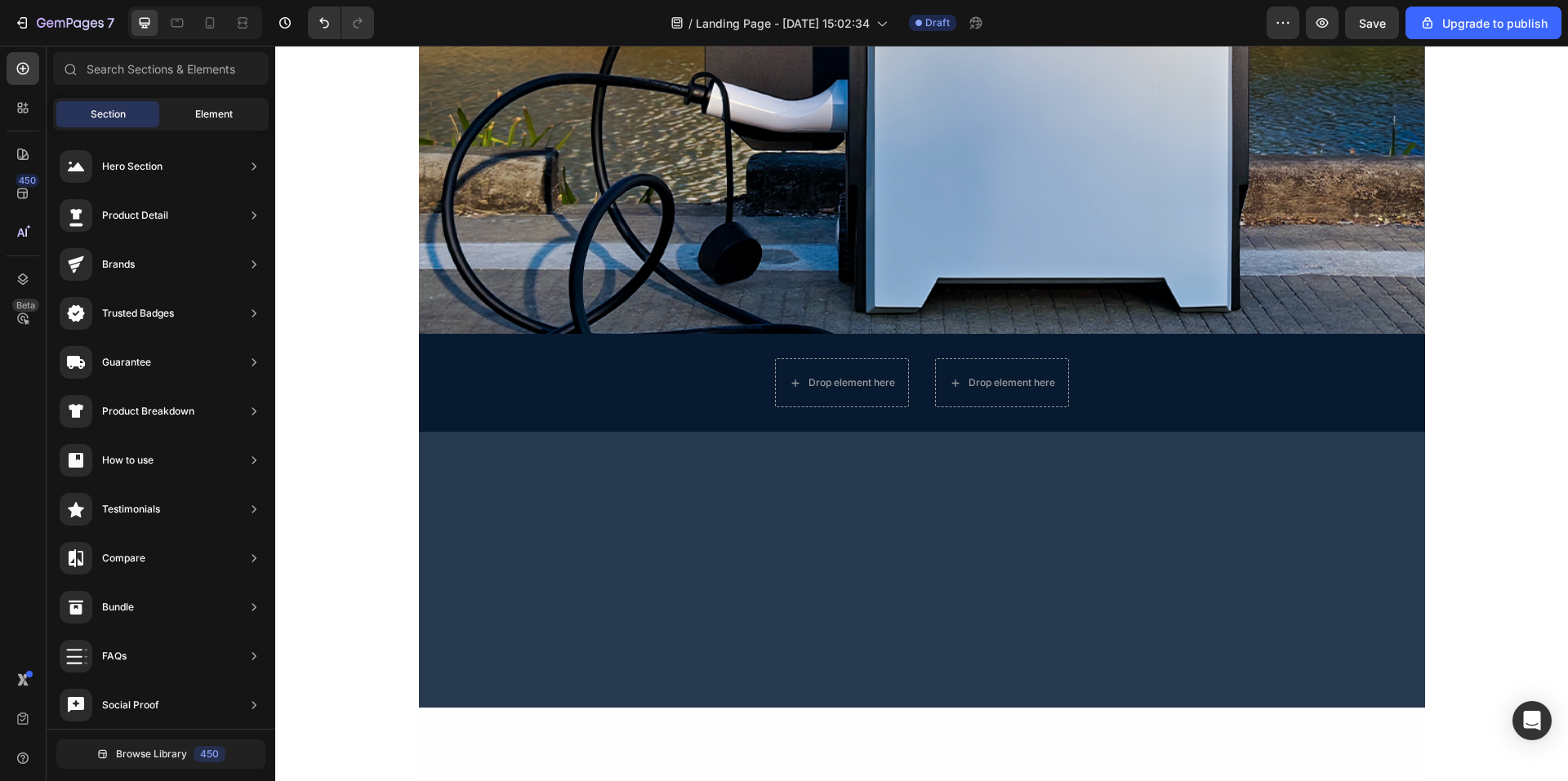
click at [207, 124] on div "Element" at bounding box center [214, 114] width 103 height 26
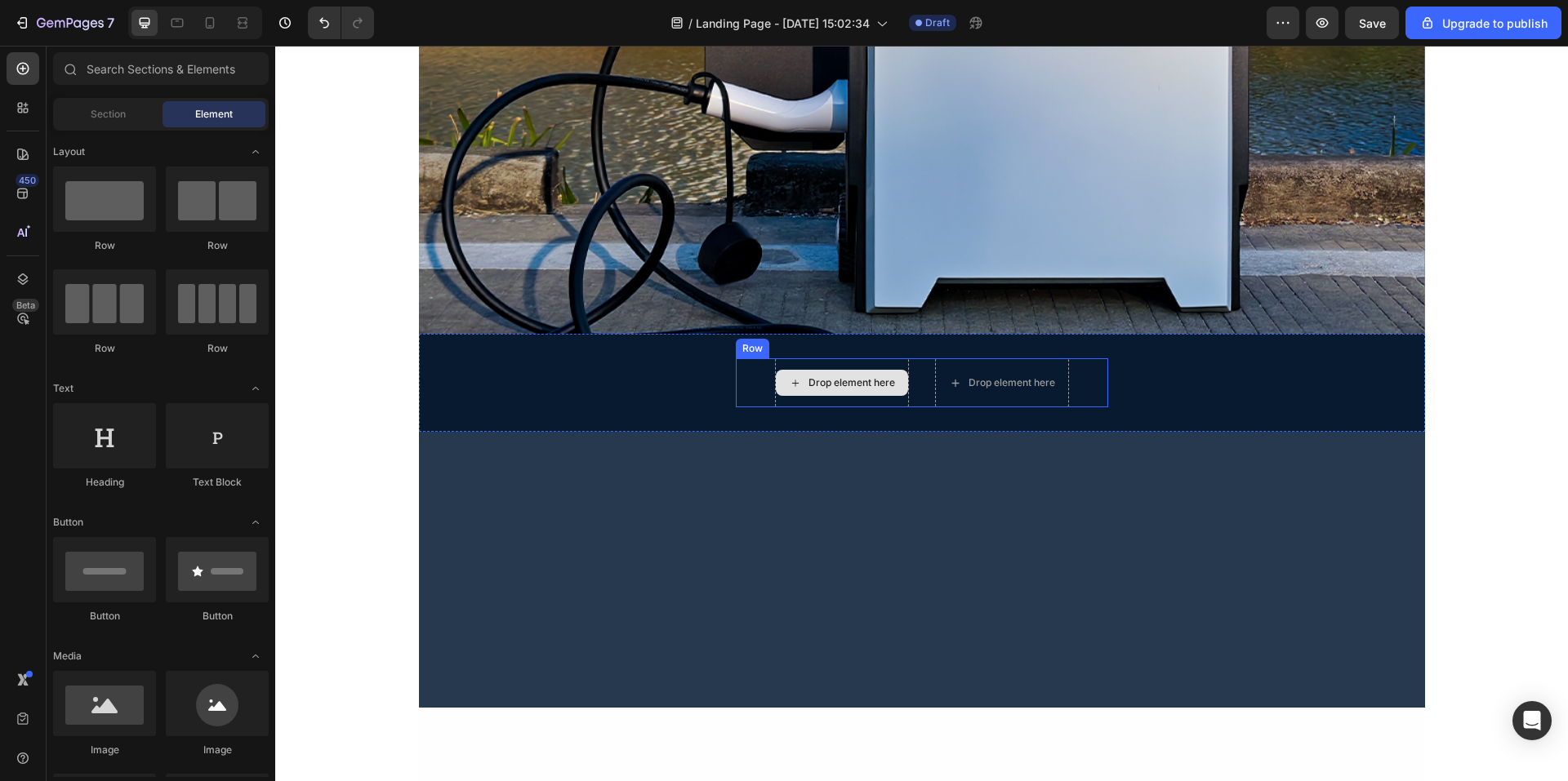
click at [883, 393] on div "Drop element here" at bounding box center [842, 383] width 132 height 26
click at [848, 394] on div "Drop element here" at bounding box center [842, 383] width 132 height 26
click at [836, 391] on div "Drop element here" at bounding box center [842, 383] width 132 height 26
click at [807, 394] on div "Drop element here" at bounding box center [842, 383] width 132 height 26
click at [780, 387] on div "Drop element here" at bounding box center [842, 383] width 132 height 26
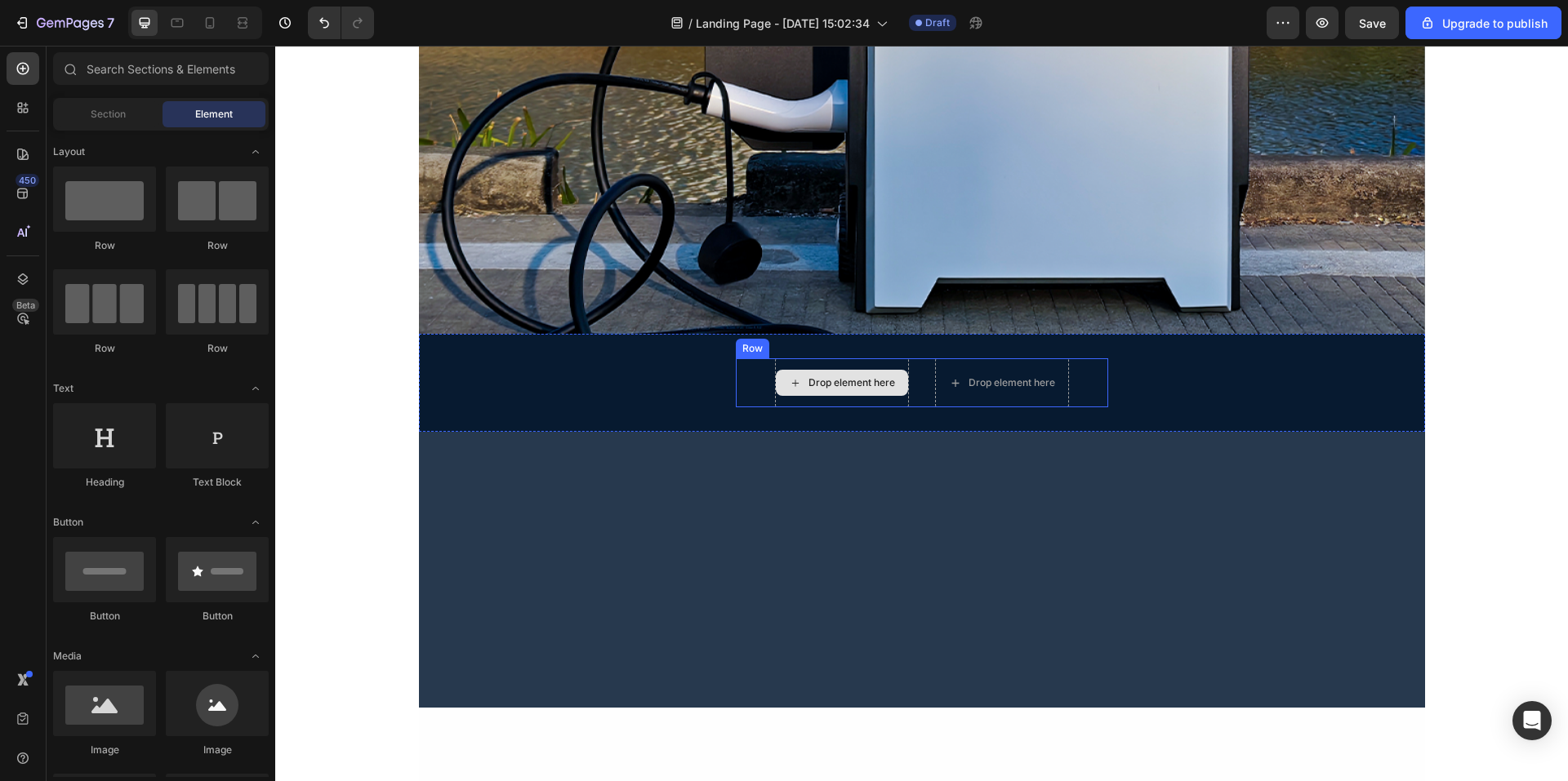
click at [789, 385] on icon at bounding box center [795, 383] width 13 height 14
click at [792, 383] on icon at bounding box center [795, 383] width 7 height 7
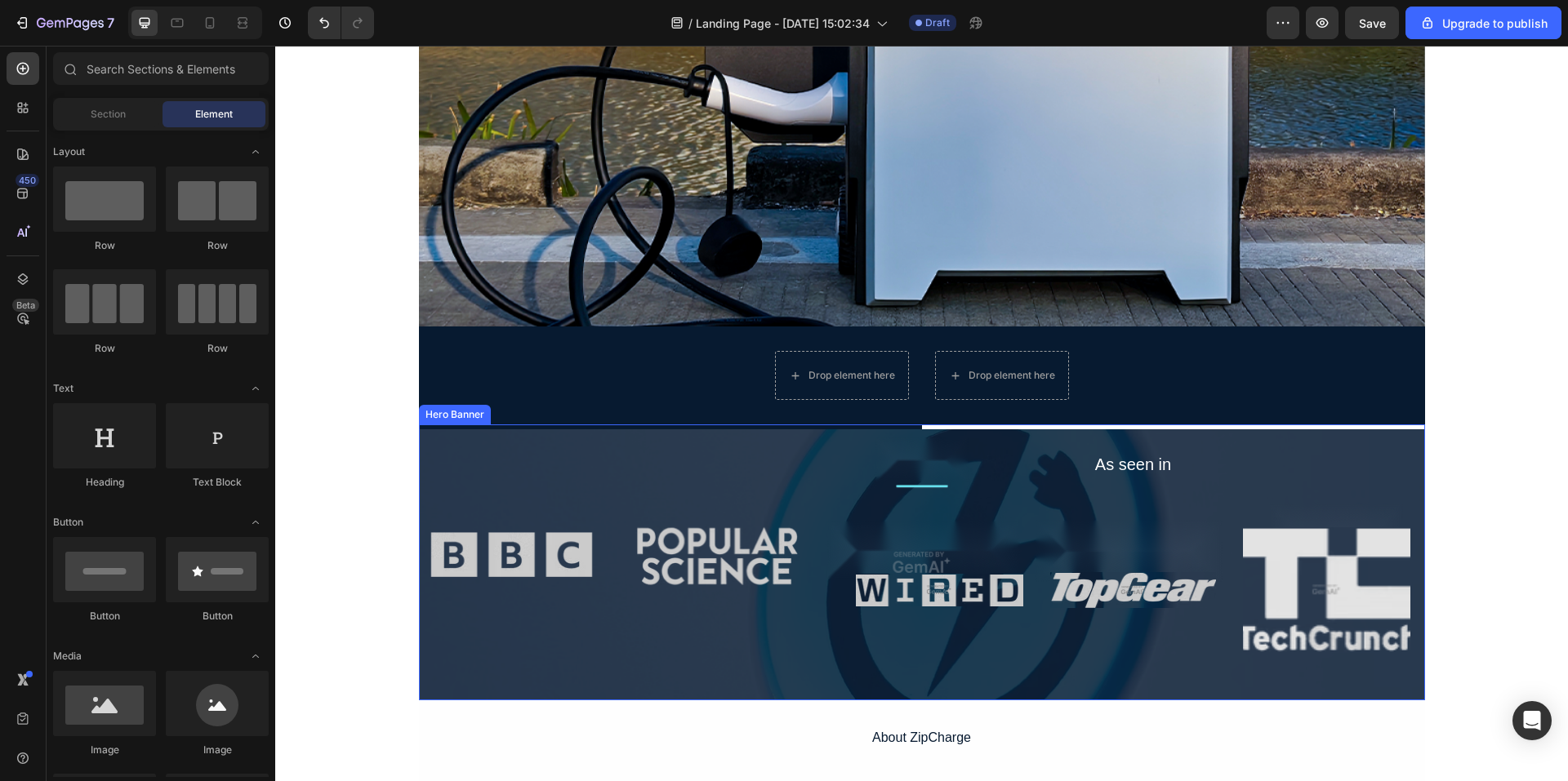
scroll to position [474, 0]
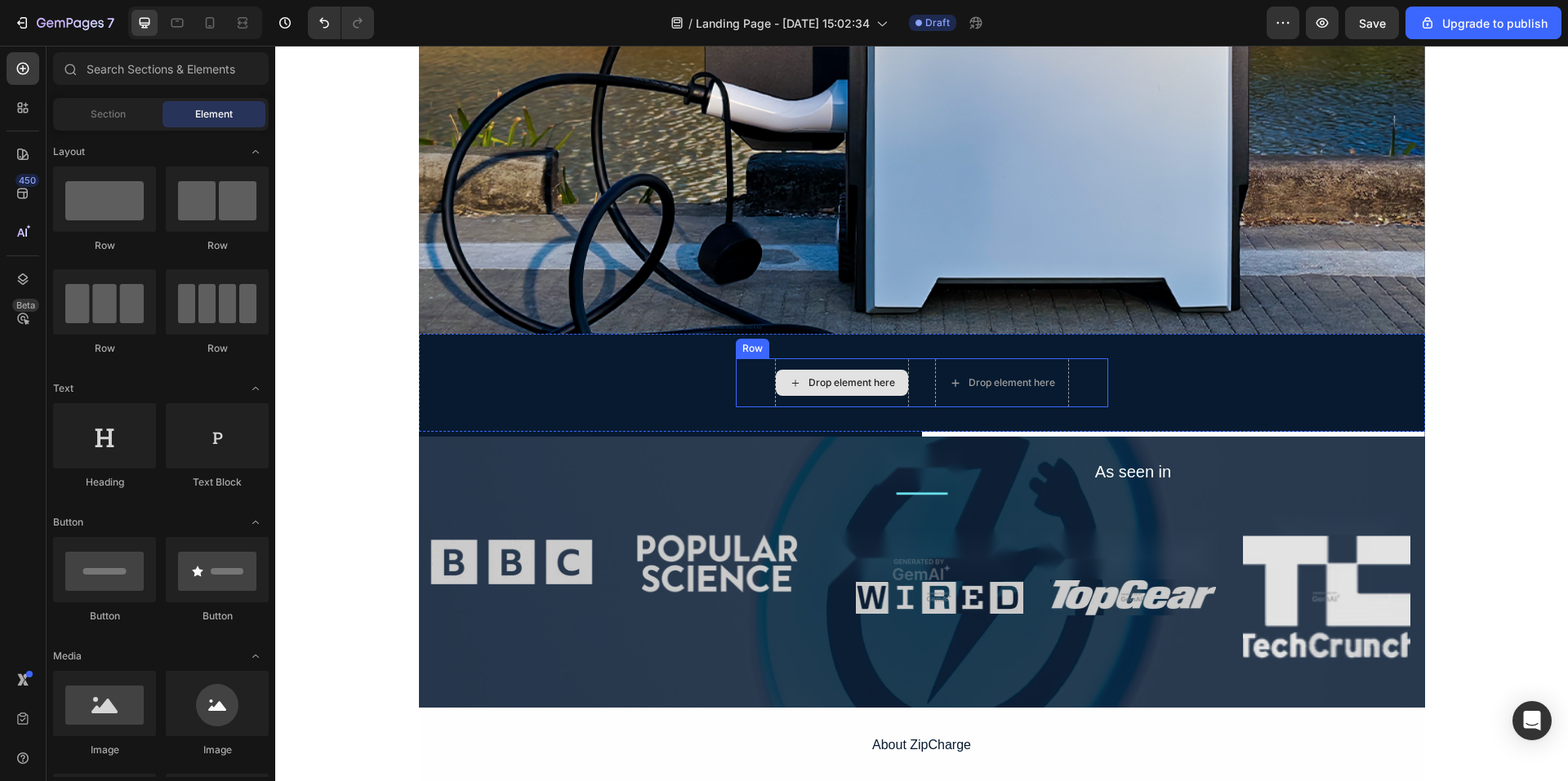
click at [828, 373] on div "Drop element here" at bounding box center [842, 383] width 132 height 26
click at [834, 388] on div "Drop element here" at bounding box center [851, 382] width 86 height 13
drag, startPoint x: 400, startPoint y: 245, endPoint x: 833, endPoint y: 387, distance: 455.7
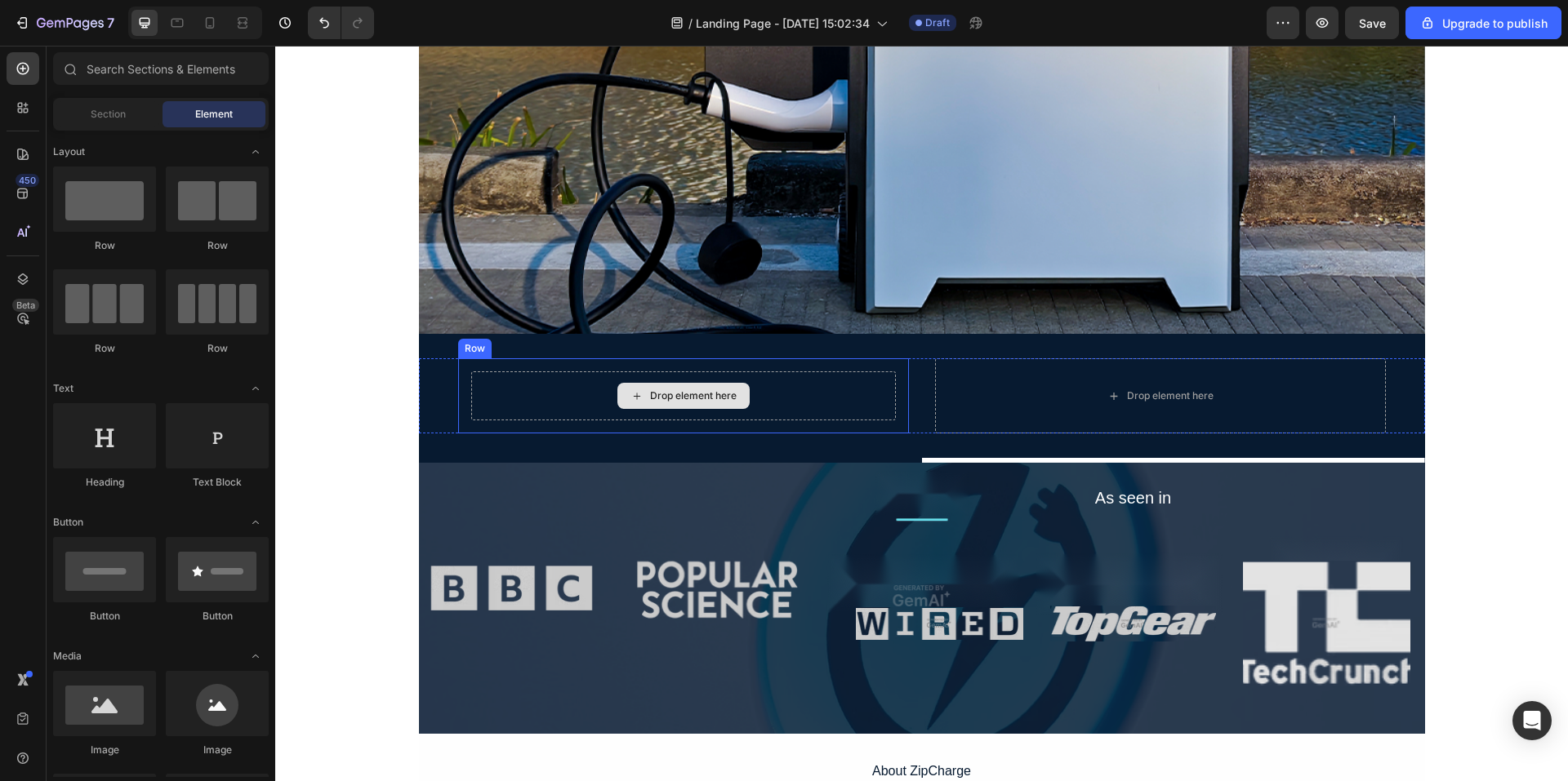
click at [663, 387] on div "Drop element here" at bounding box center [684, 396] width 132 height 26
drag, startPoint x: 666, startPoint y: 391, endPoint x: 682, endPoint y: 412, distance: 26.4
click at [666, 394] on div "Drop element here" at bounding box center [693, 395] width 86 height 13
click at [705, 397] on div "Drop element here" at bounding box center [693, 395] width 86 height 13
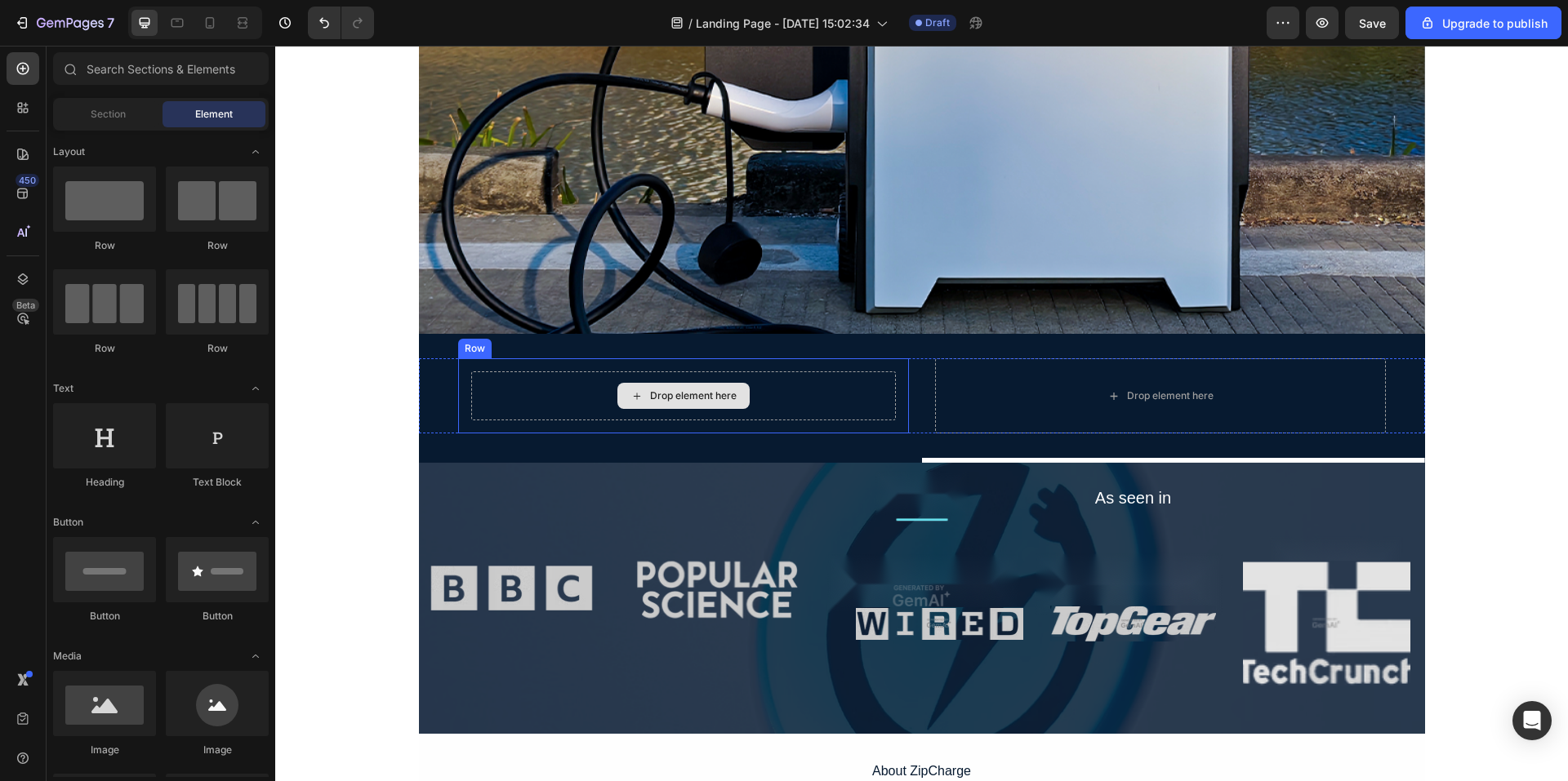
drag, startPoint x: 704, startPoint y: 398, endPoint x: 844, endPoint y: 401, distance: 140.0
click at [704, 400] on div "Drop element here" at bounding box center [693, 395] width 86 height 13
click at [906, 401] on div "Drop element here Row Drop element here Row" at bounding box center [922, 396] width 1006 height 75
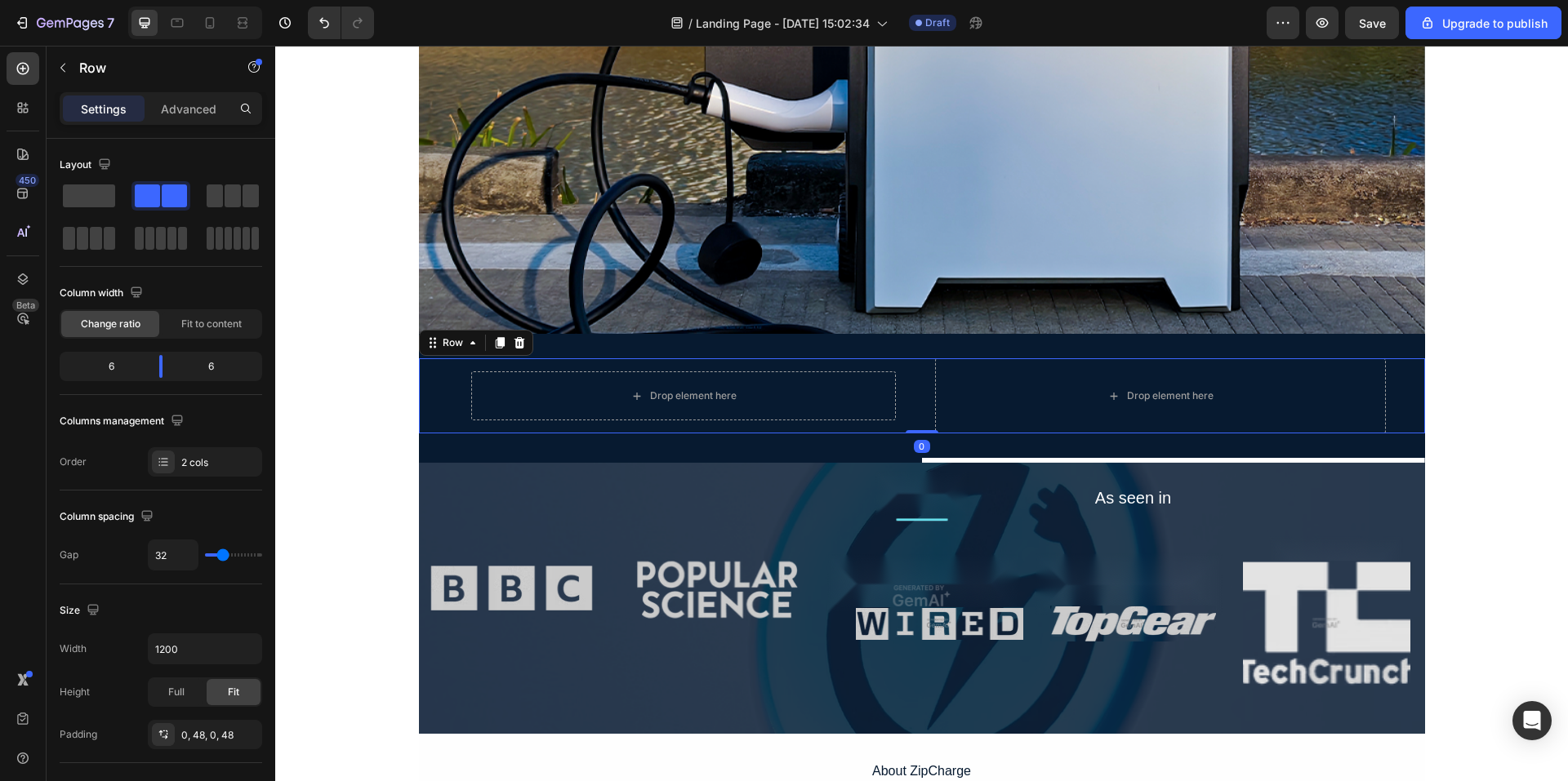
click at [1393, 405] on div "Drop element here Row Drop element here Row 0" at bounding box center [922, 396] width 1006 height 75
click at [951, 401] on div "Drop element here" at bounding box center [1161, 396] width 451 height 75
click at [1015, 404] on div "Drop element here" at bounding box center [1161, 396] width 451 height 75
click at [769, 394] on div "Drop element here" at bounding box center [684, 396] width 425 height 49
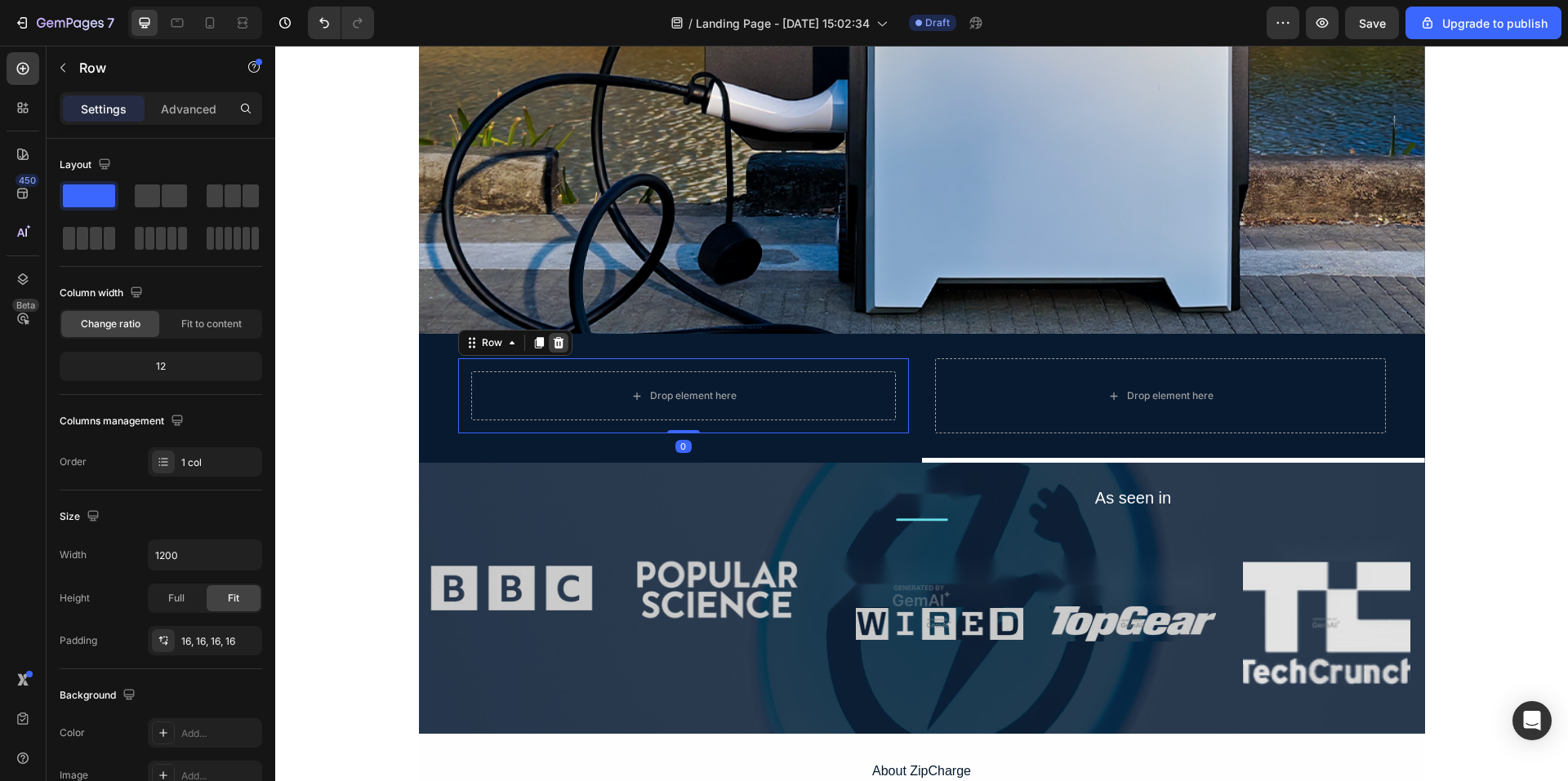
click at [552, 340] on icon at bounding box center [558, 342] width 13 height 13
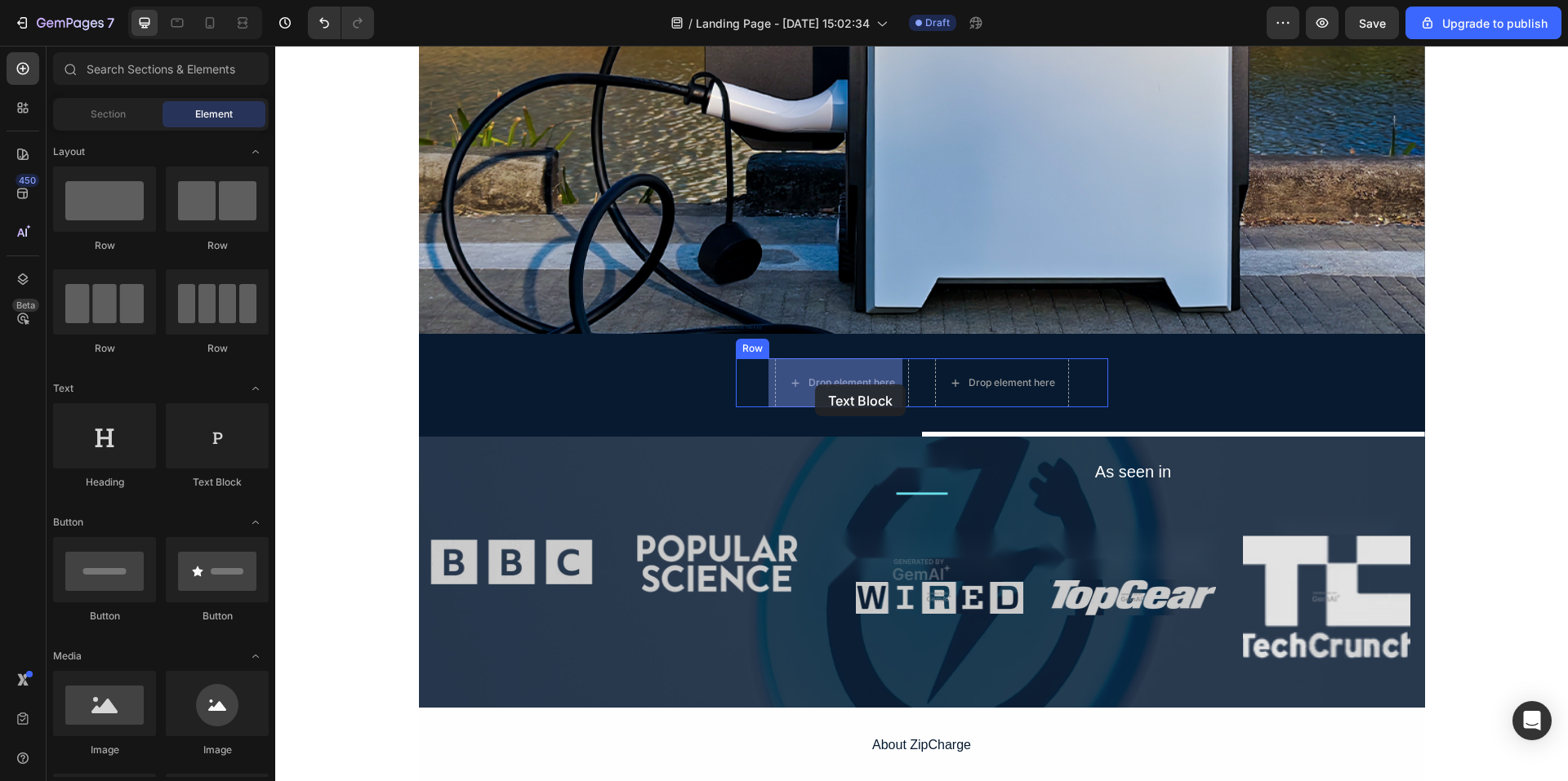
drag, startPoint x: 658, startPoint y: 508, endPoint x: 815, endPoint y: 385, distance: 199.4
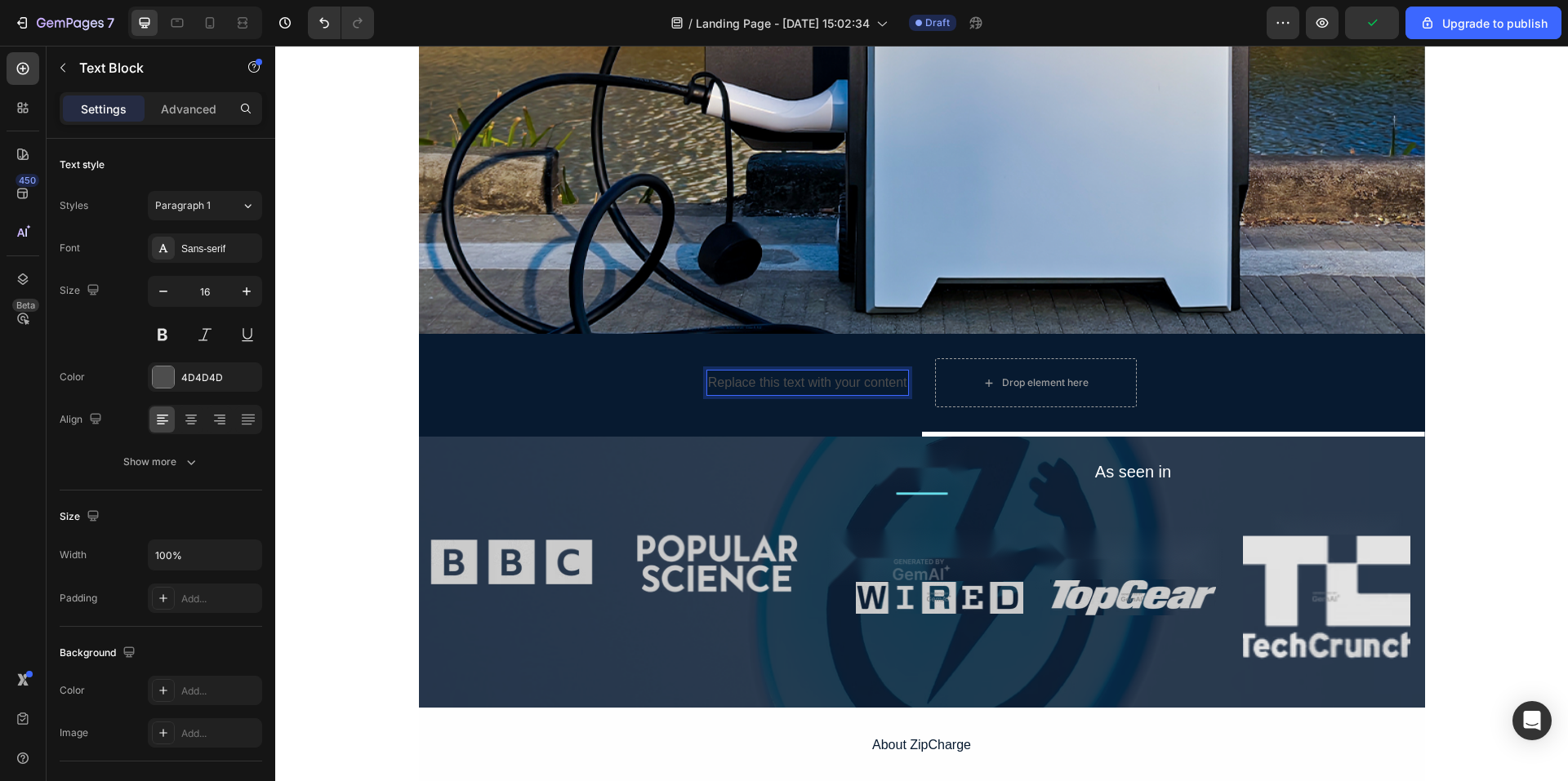
click at [841, 379] on div "Replace this text with your content" at bounding box center [808, 383] width 203 height 27
click at [837, 384] on p "Replace this text with your content" at bounding box center [808, 383] width 199 height 24
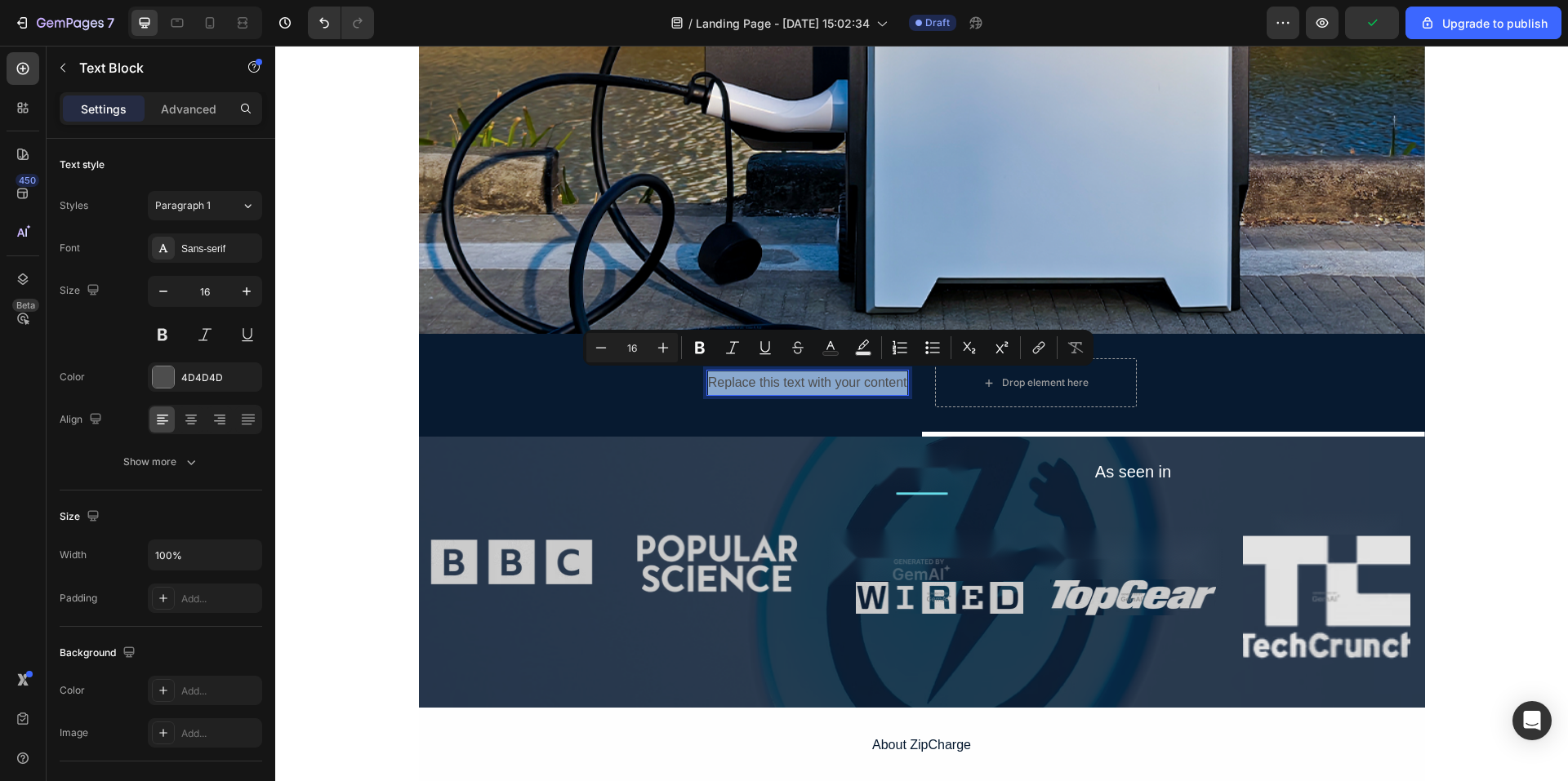
click at [837, 384] on p "Replace this text with your content" at bounding box center [808, 383] width 199 height 24
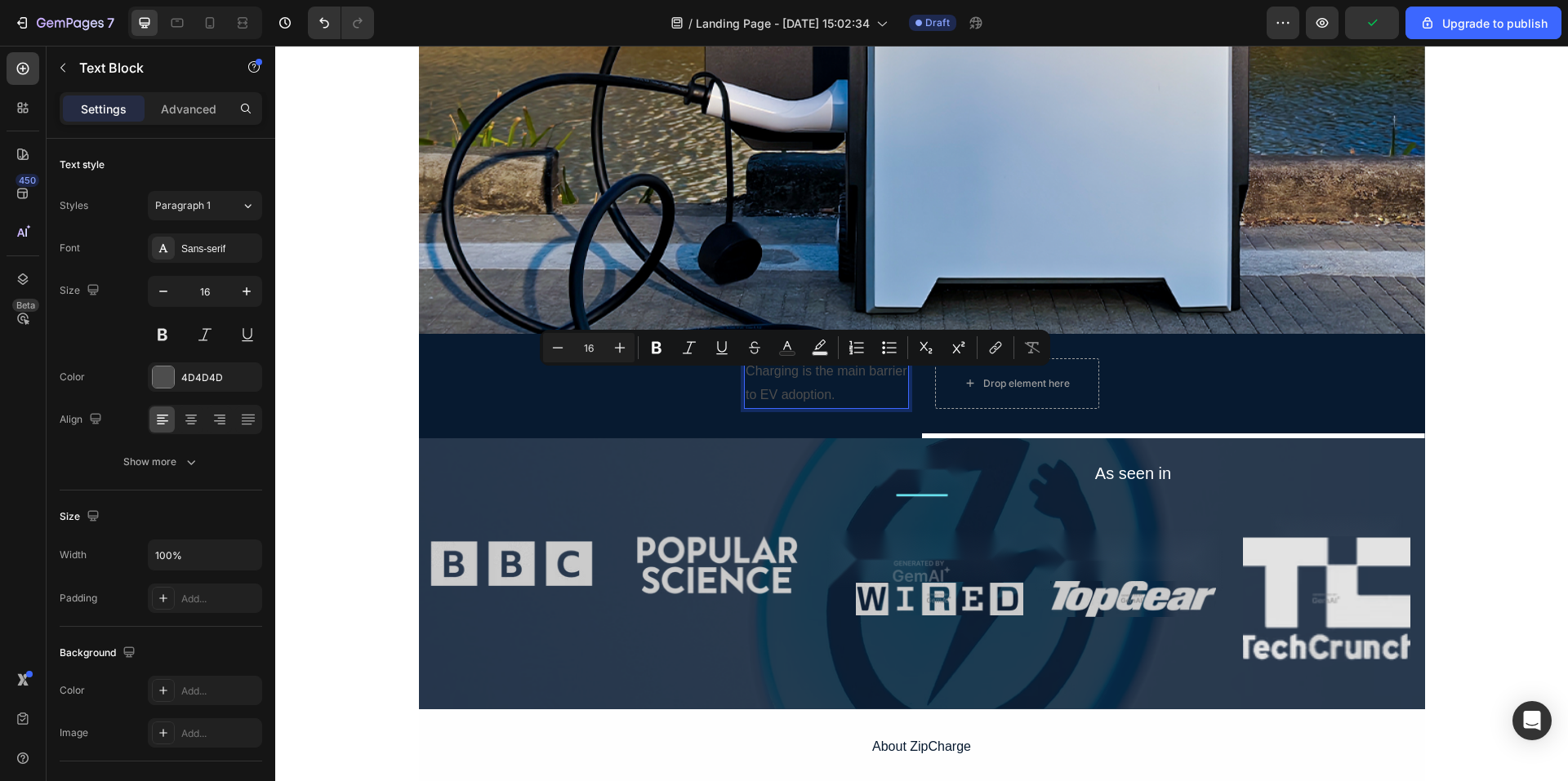
scroll to position [462, 0]
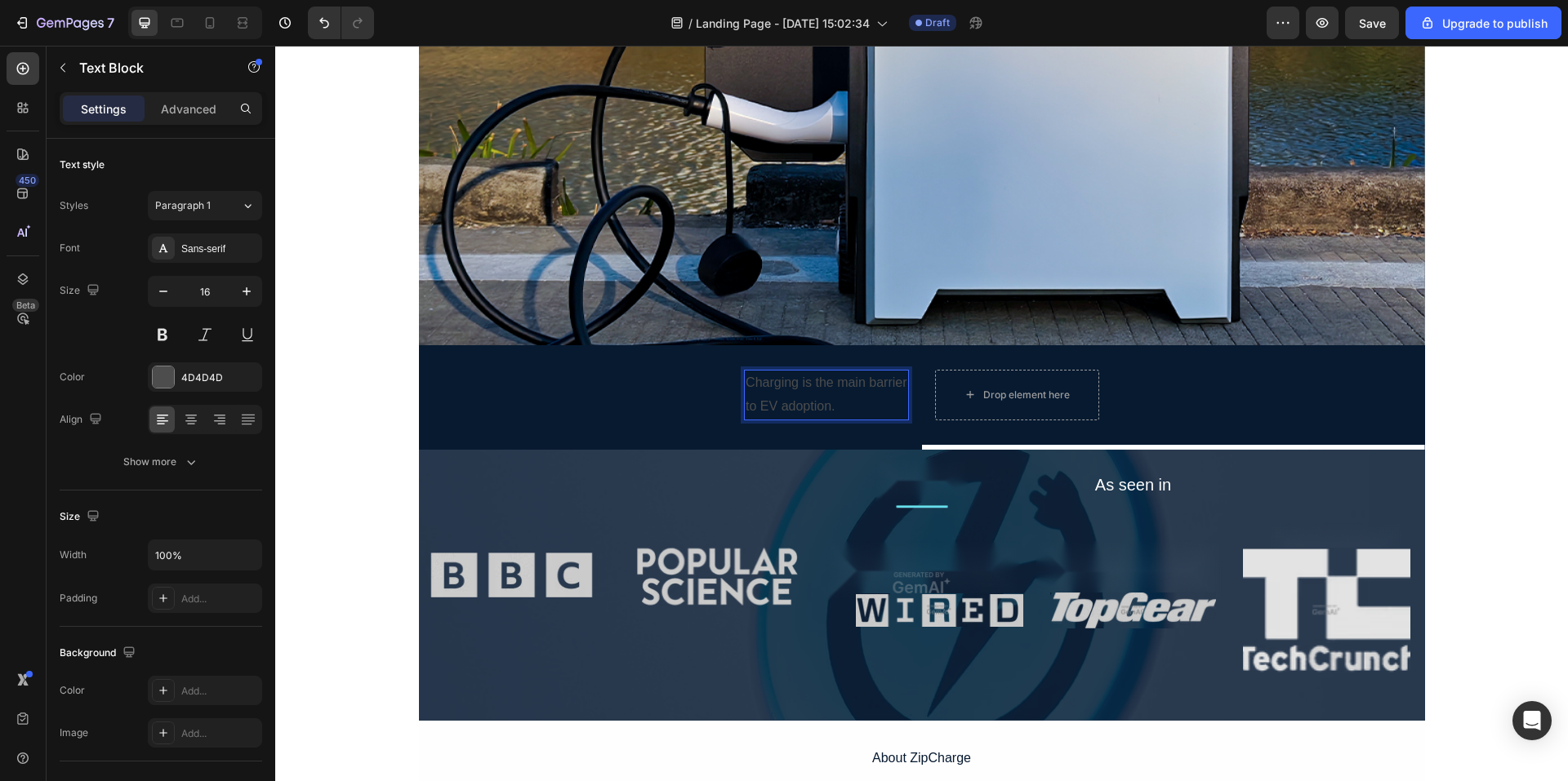
click at [850, 410] on p "Charging is the main barrier to EV adoption." at bounding box center [826, 395] width 161 height 47
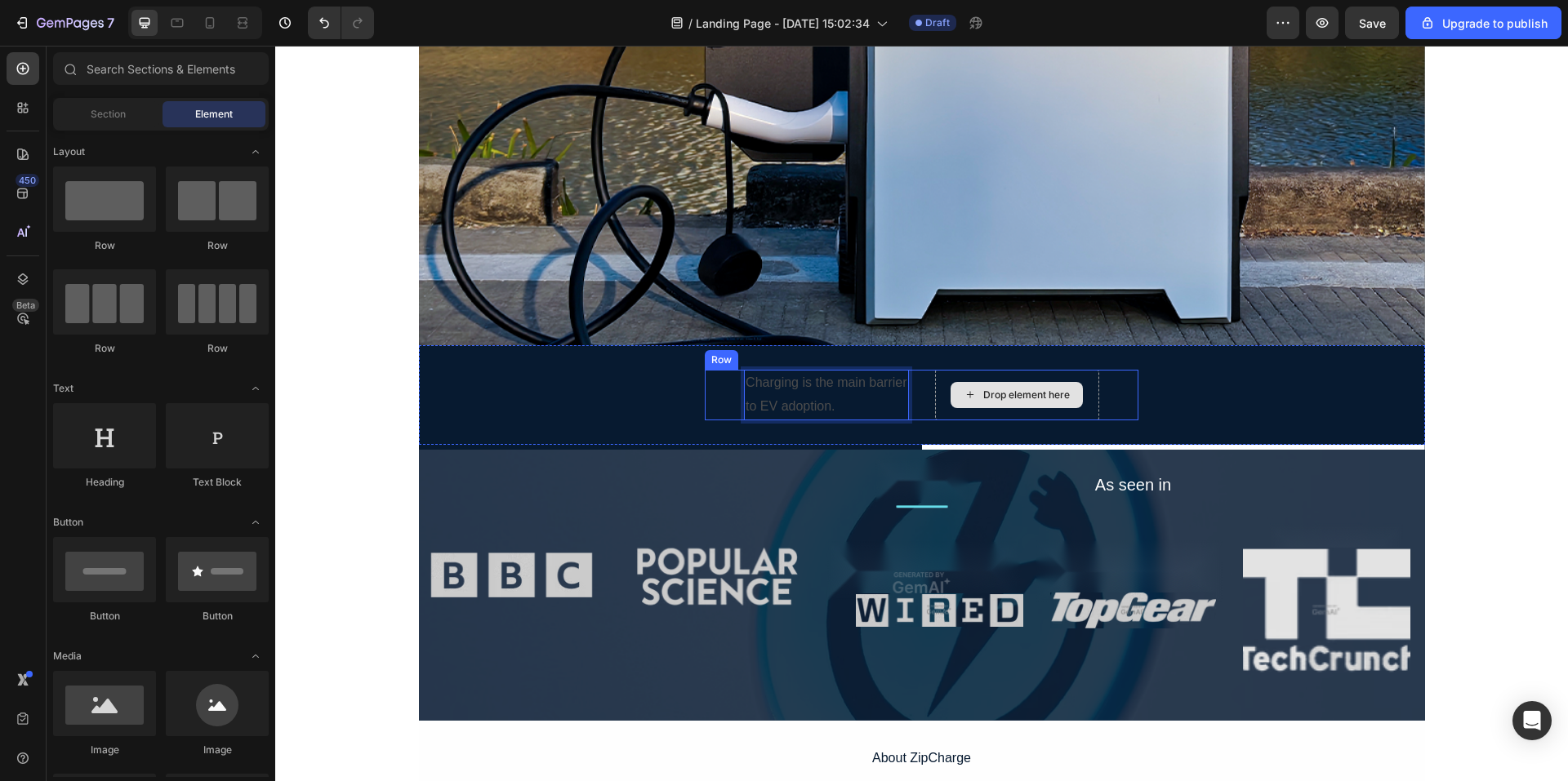
click at [980, 400] on div "Drop element here" at bounding box center [1017, 395] width 132 height 26
drag, startPoint x: 498, startPoint y: 485, endPoint x: 1012, endPoint y: 400, distance: 521.0
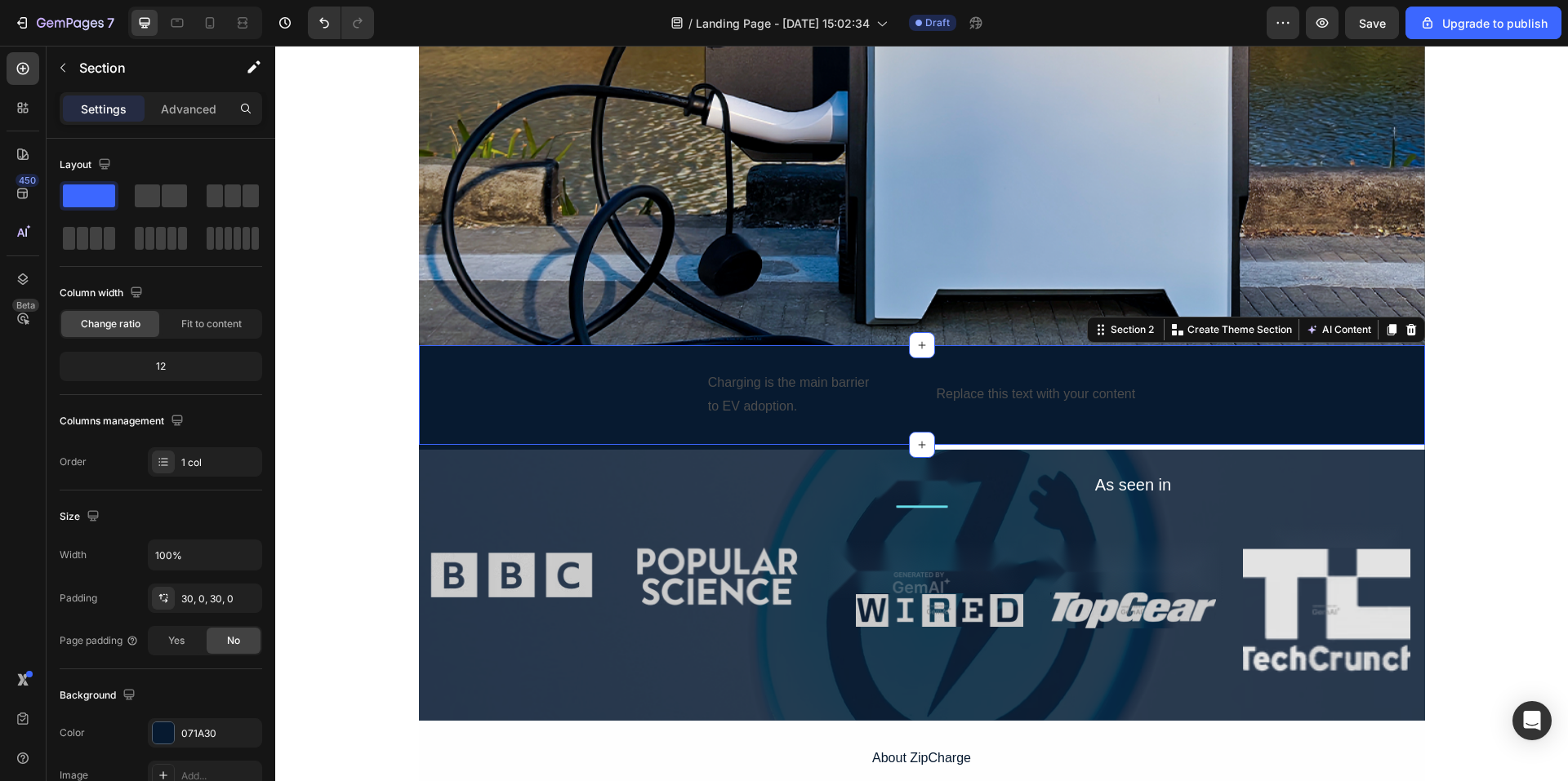
click at [518, 416] on div "Charging is the main barrier to EV adoption. Text Block Replace this text with …" at bounding box center [922, 395] width 1006 height 50
click at [1042, 393] on div "Replace this text with your content" at bounding box center [1037, 394] width 203 height 27
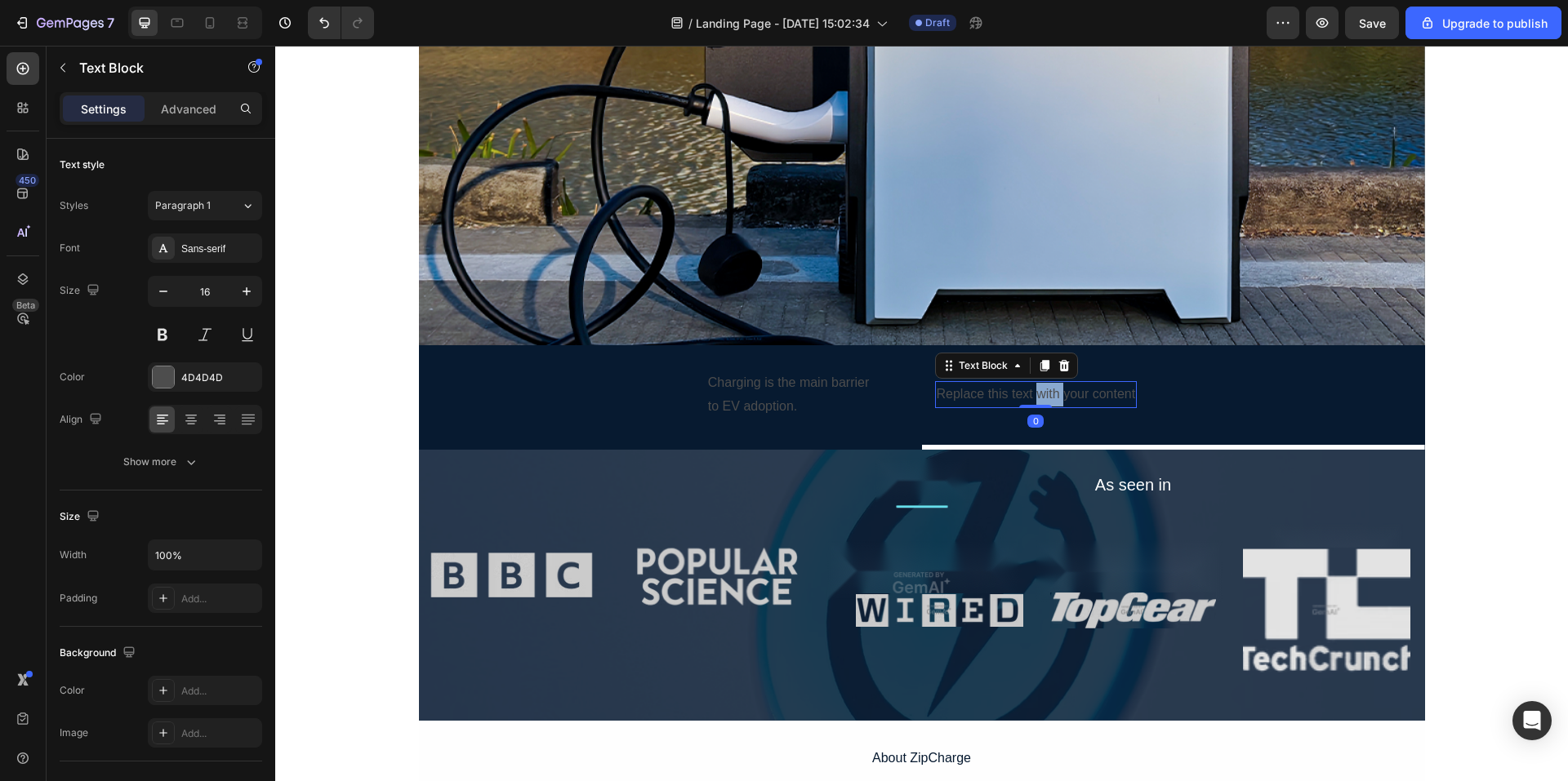
click at [1042, 393] on div "Replace this text with your content" at bounding box center [1037, 394] width 203 height 27
click at [1043, 393] on p "Replace this text with your content" at bounding box center [1037, 394] width 199 height 24
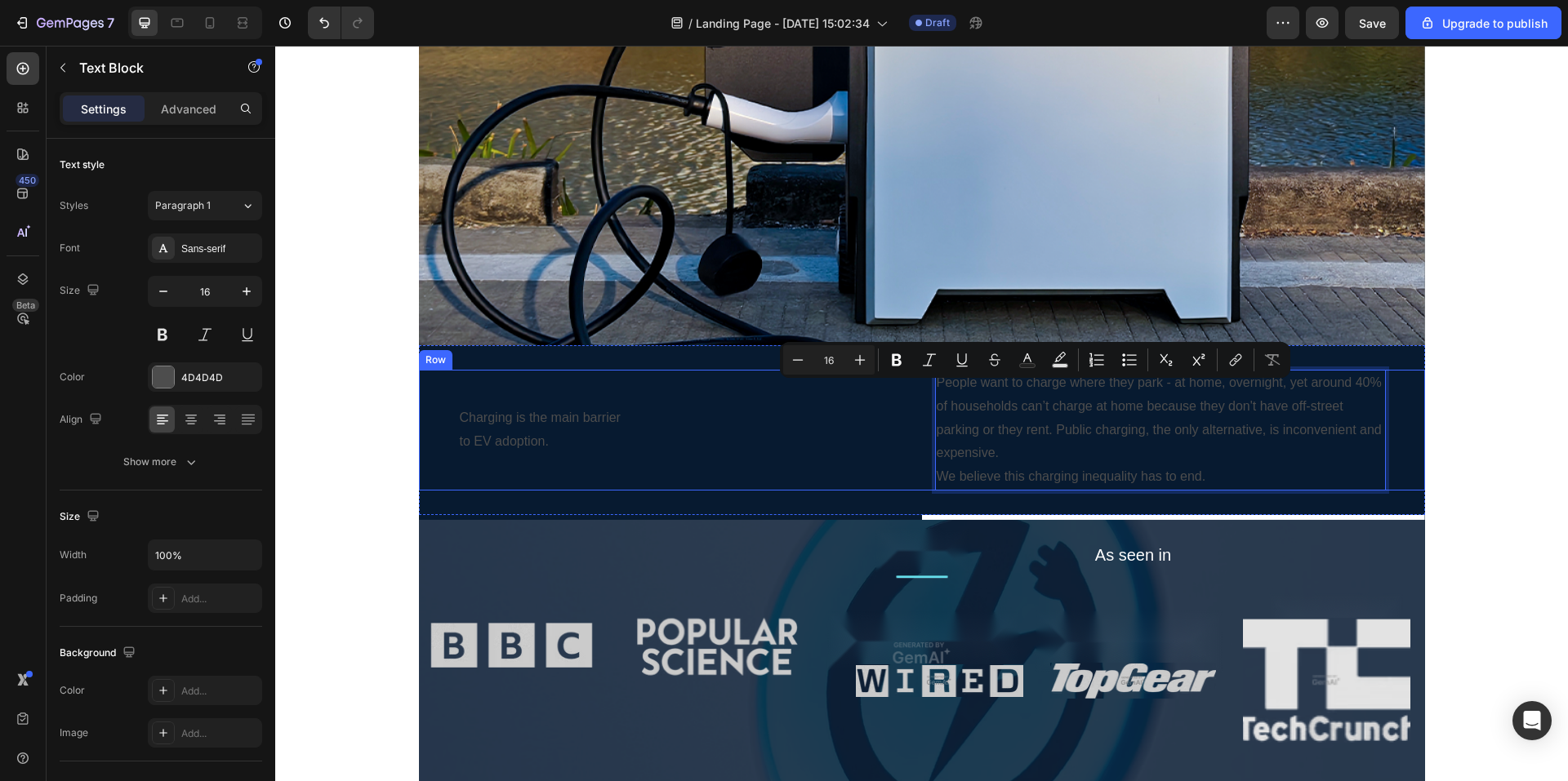
scroll to position [451, 0]
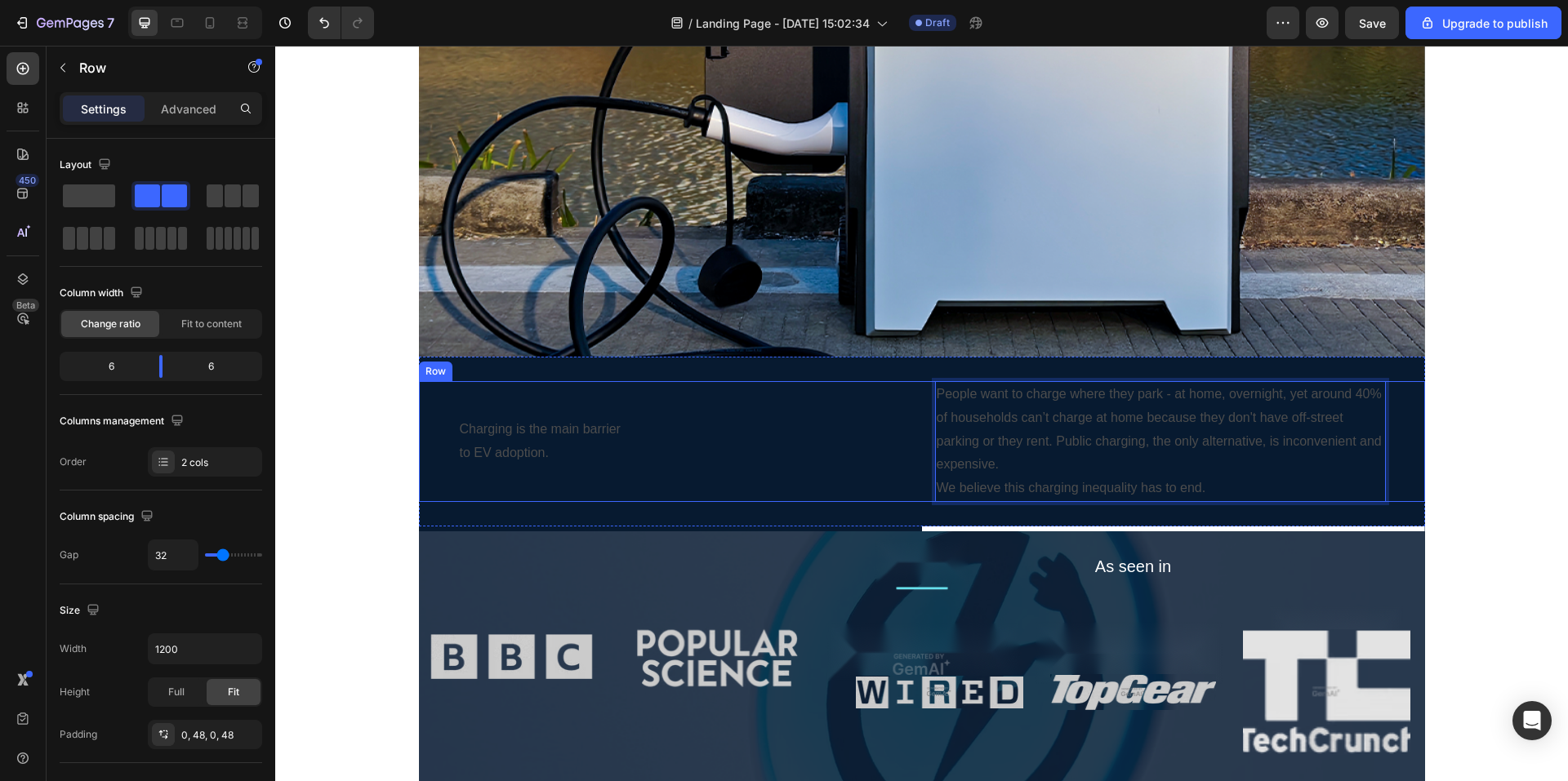
click at [792, 468] on div "Charging is the main barrier to EV adoption. Text Block" at bounding box center [684, 441] width 451 height 121
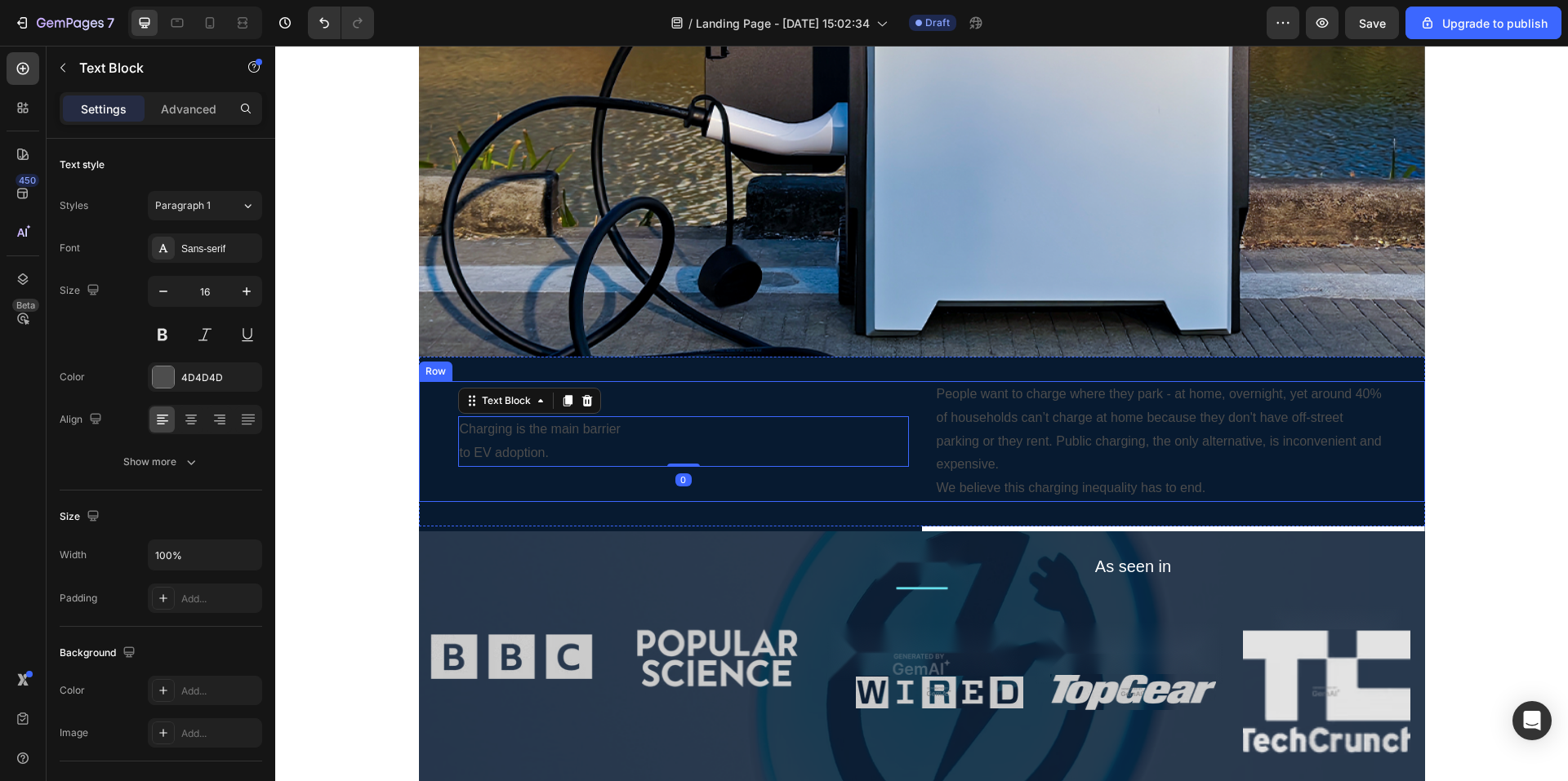
click at [791, 488] on div "Charging is the main barrier to EV adoption. Text Block 0" at bounding box center [684, 441] width 451 height 121
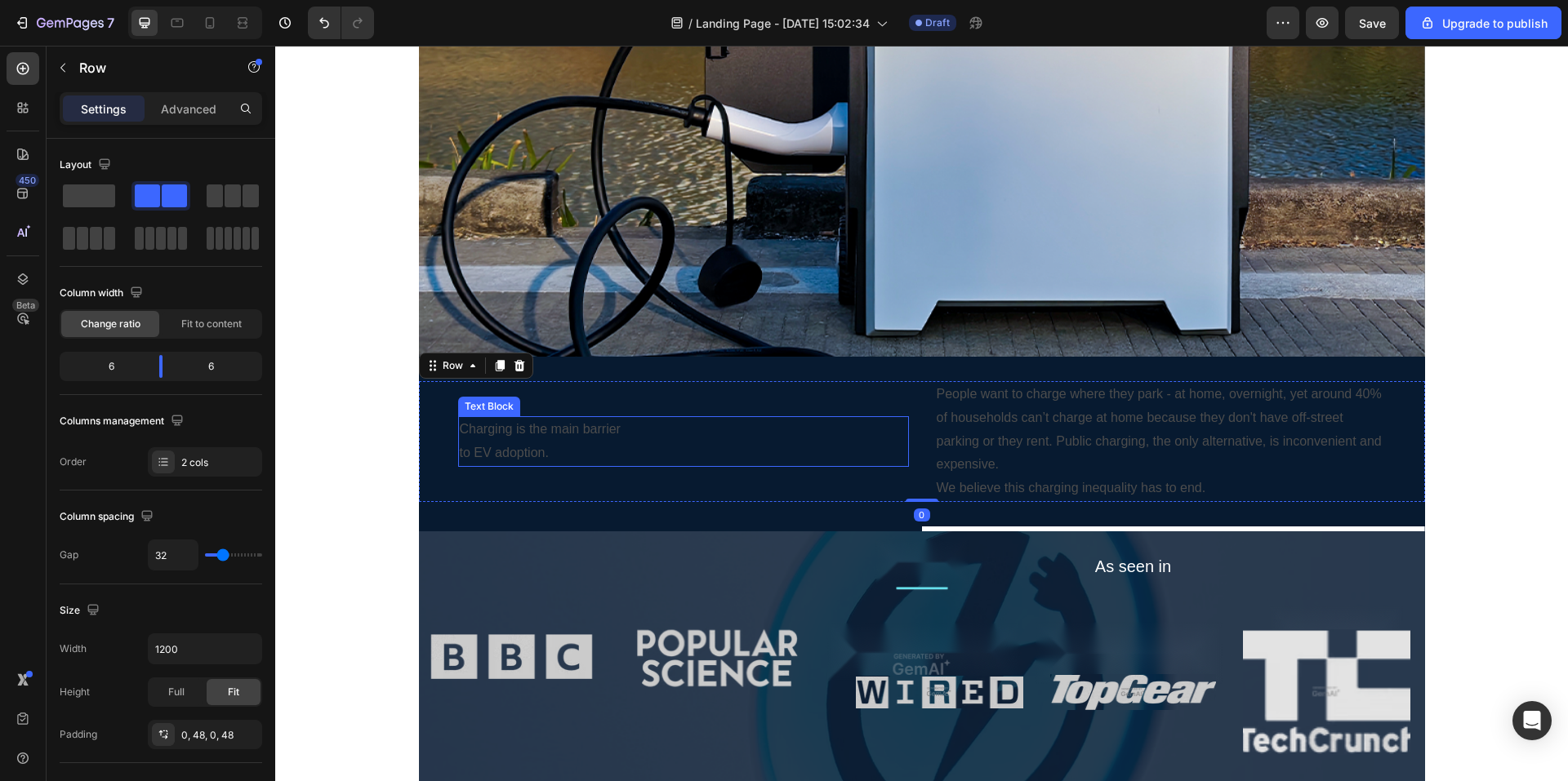
click at [707, 436] on p "Charging is the main barrier to EV adoption." at bounding box center [684, 441] width 448 height 47
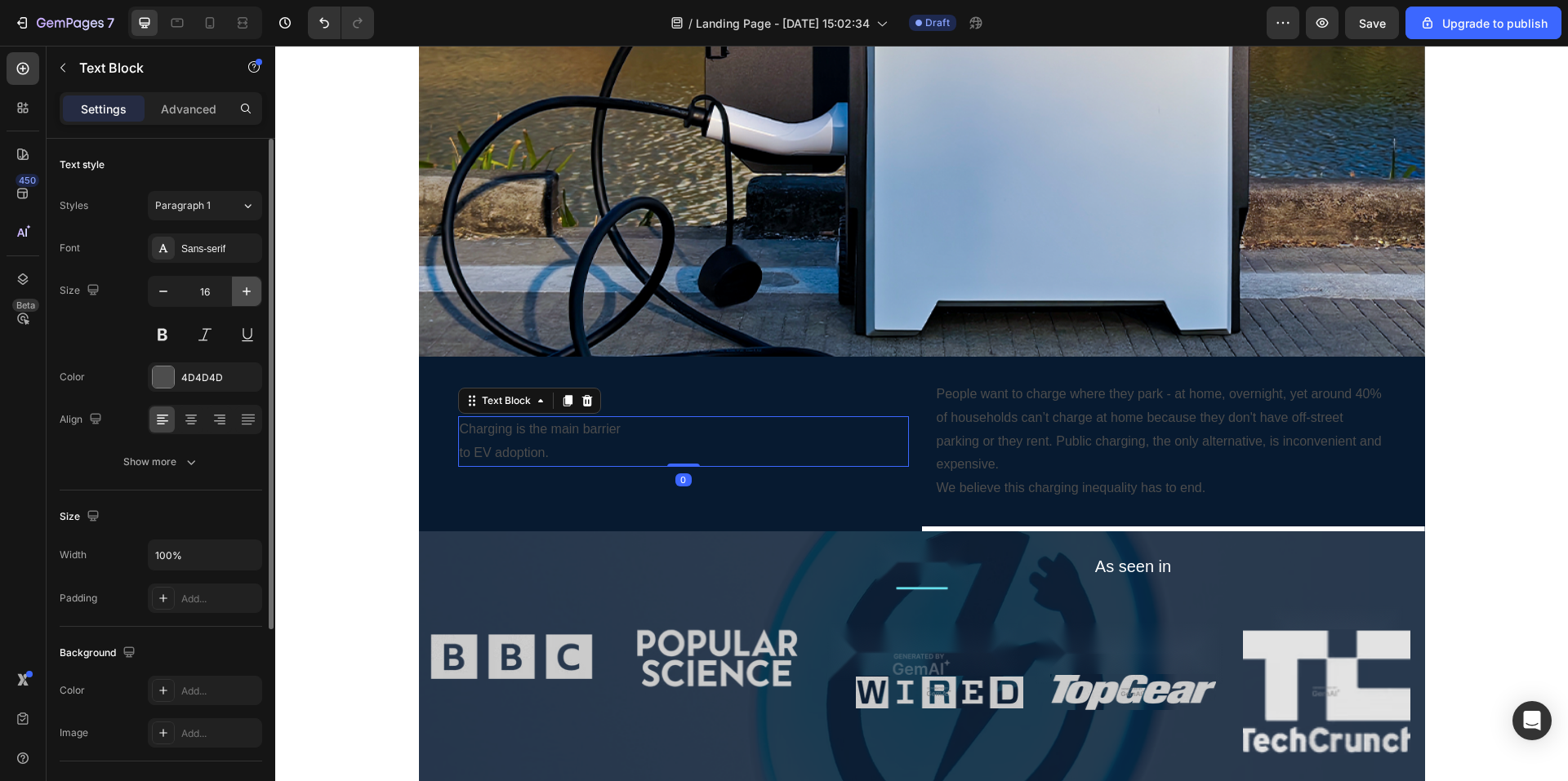
click at [248, 290] on icon "button" at bounding box center [247, 291] width 17 height 17
click at [248, 289] on icon "button" at bounding box center [247, 291] width 17 height 17
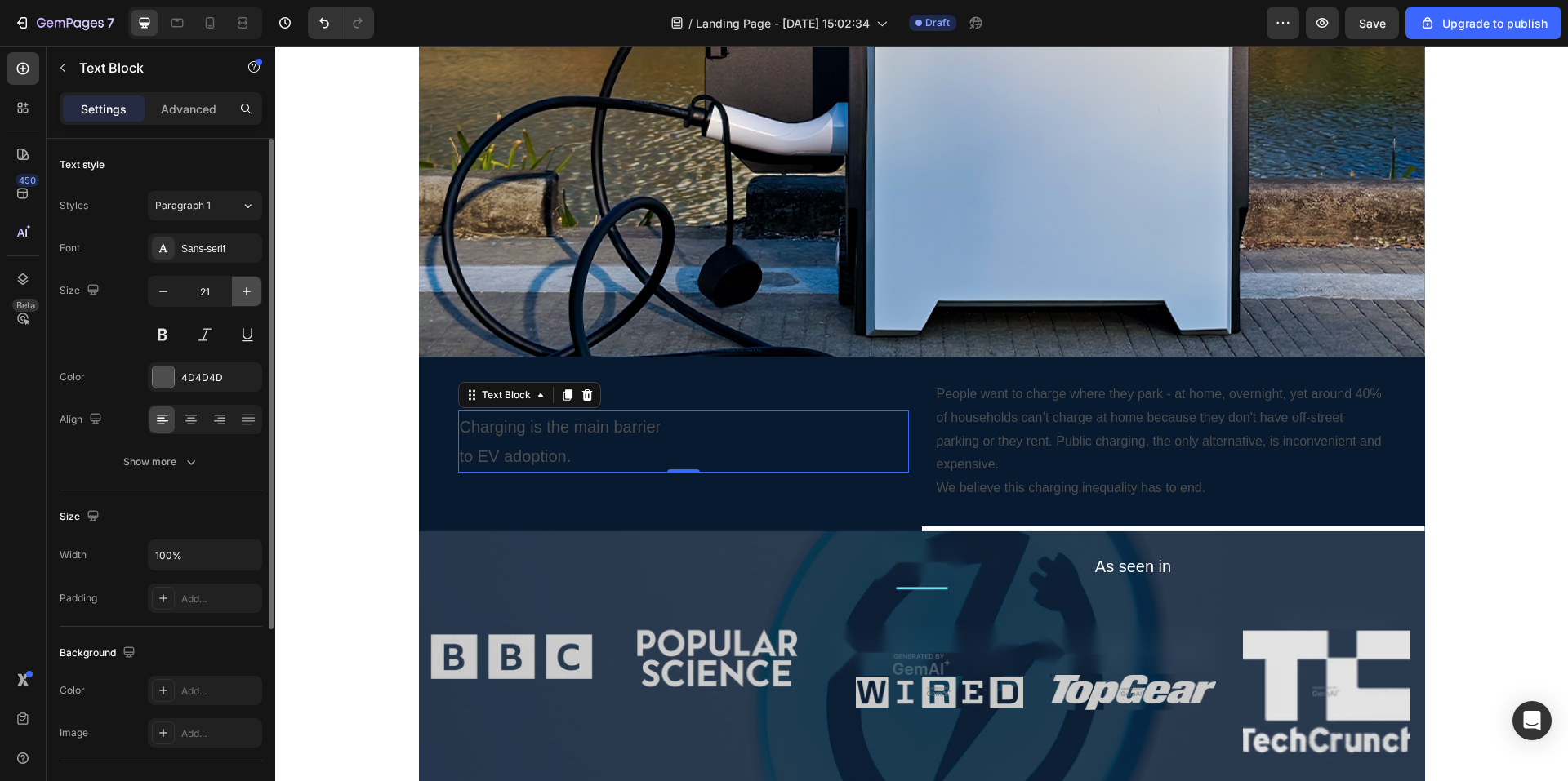
click at [248, 289] on icon "button" at bounding box center [247, 291] width 17 height 17
click at [248, 286] on icon "button" at bounding box center [247, 291] width 17 height 17
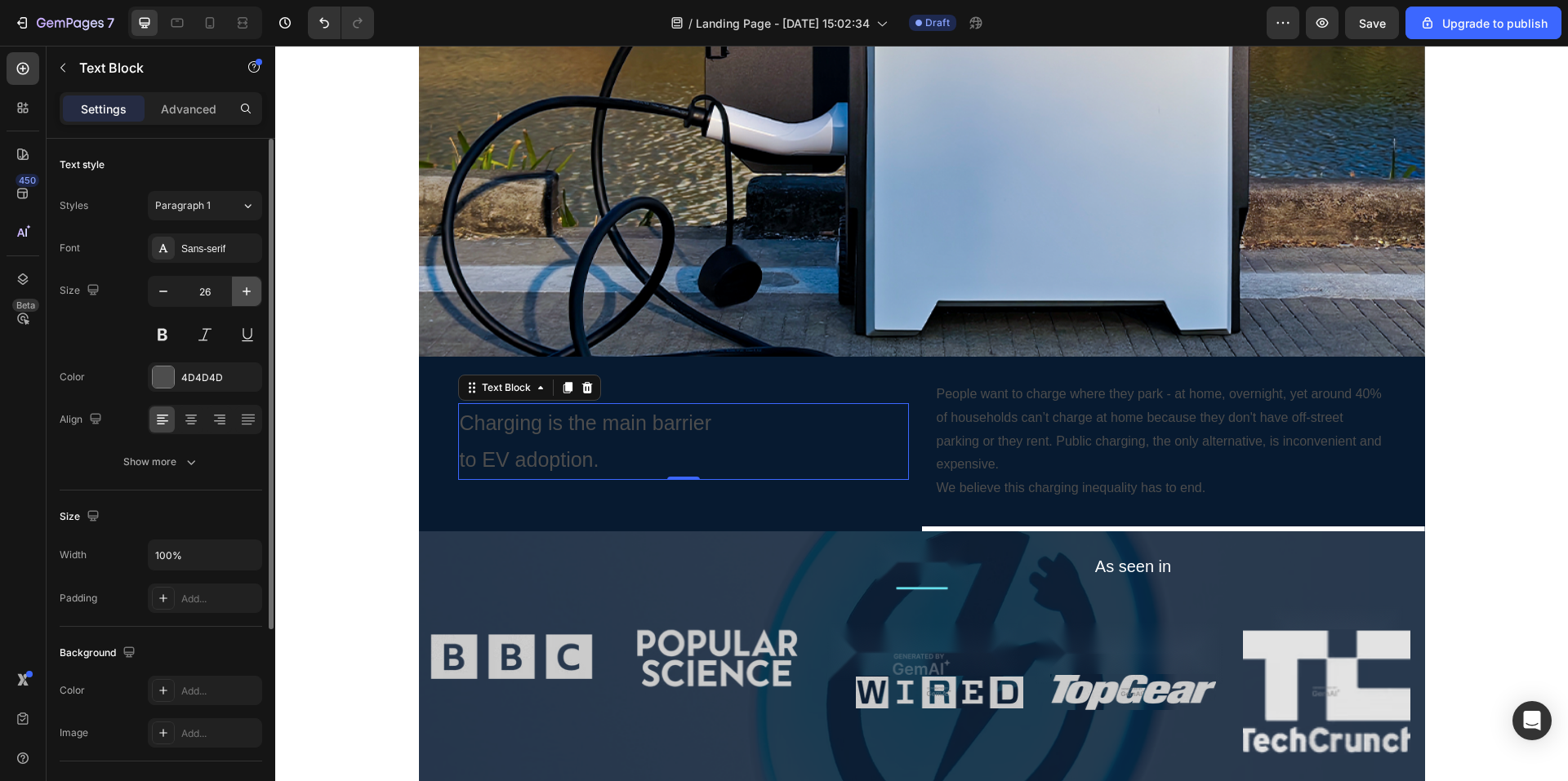
click at [248, 286] on icon "button" at bounding box center [247, 291] width 17 height 17
type input "30"
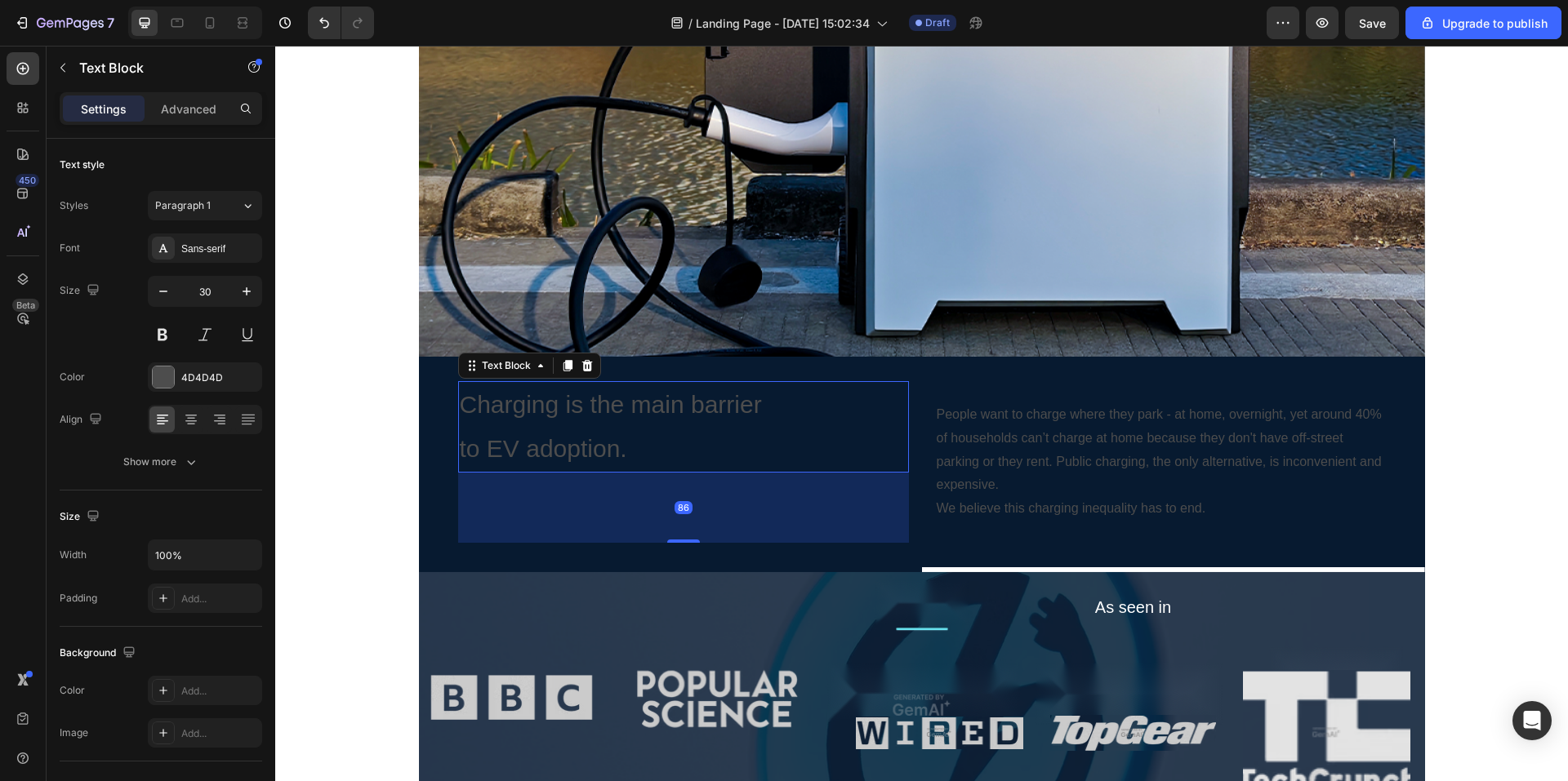
drag, startPoint x: 680, startPoint y: 486, endPoint x: 686, endPoint y: 448, distance: 38.5
click at [677, 556] on div "Charging is the main barrier to EV adoption. Text Block 86 People want to charg…" at bounding box center [922, 462] width 1006 height 211
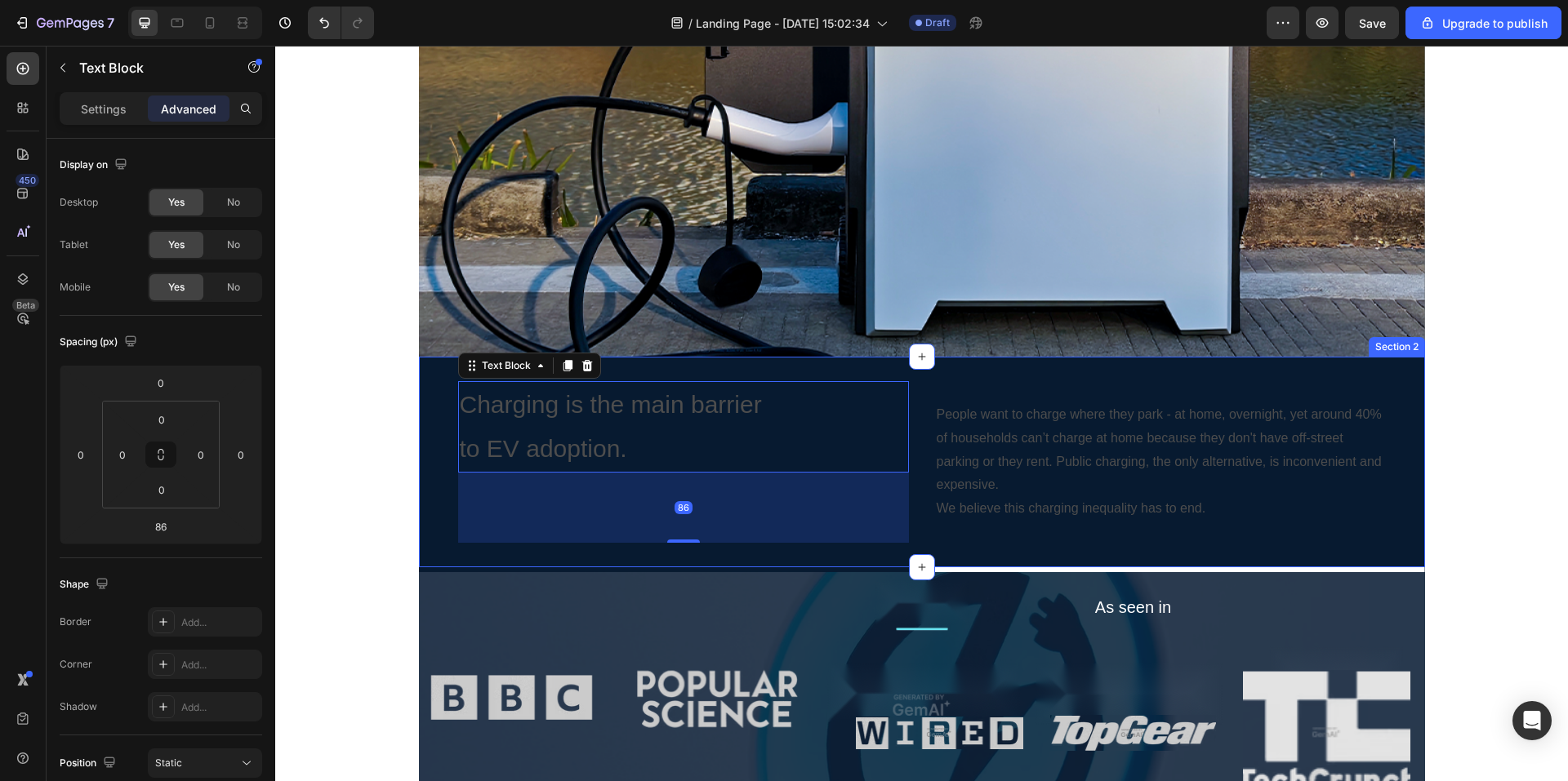
click at [693, 377] on div "Charging is the main barrier to EV adoption. Text Block 86 People want to charg…" at bounding box center [922, 462] width 1006 height 211
click at [693, 417] on p "Charging is the main barrier to EV adoption." at bounding box center [684, 427] width 448 height 88
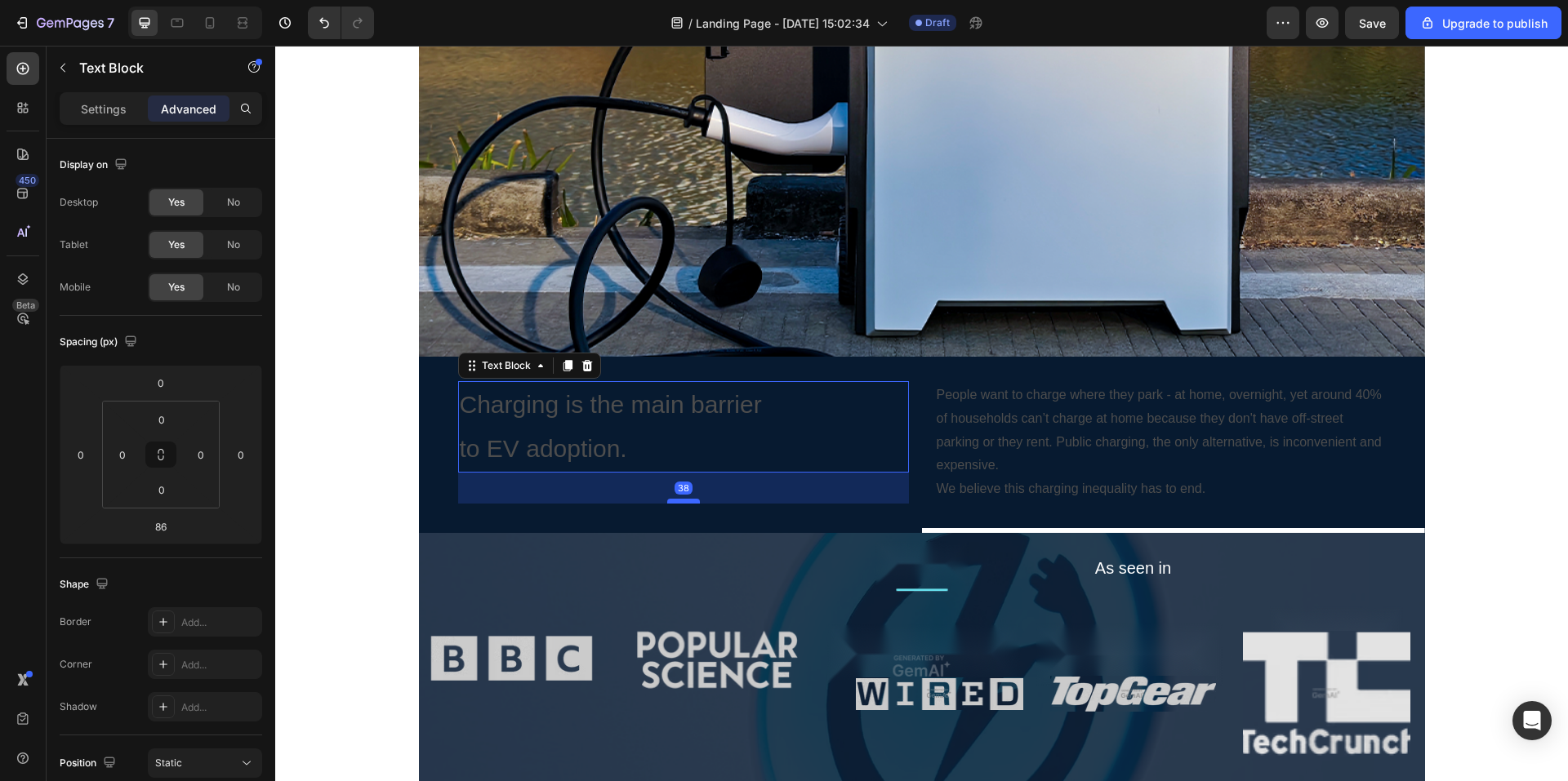
drag, startPoint x: 688, startPoint y: 542, endPoint x: 691, endPoint y: 502, distance: 40.1
click at [691, 502] on div at bounding box center [684, 502] width 33 height 5
type input "36"
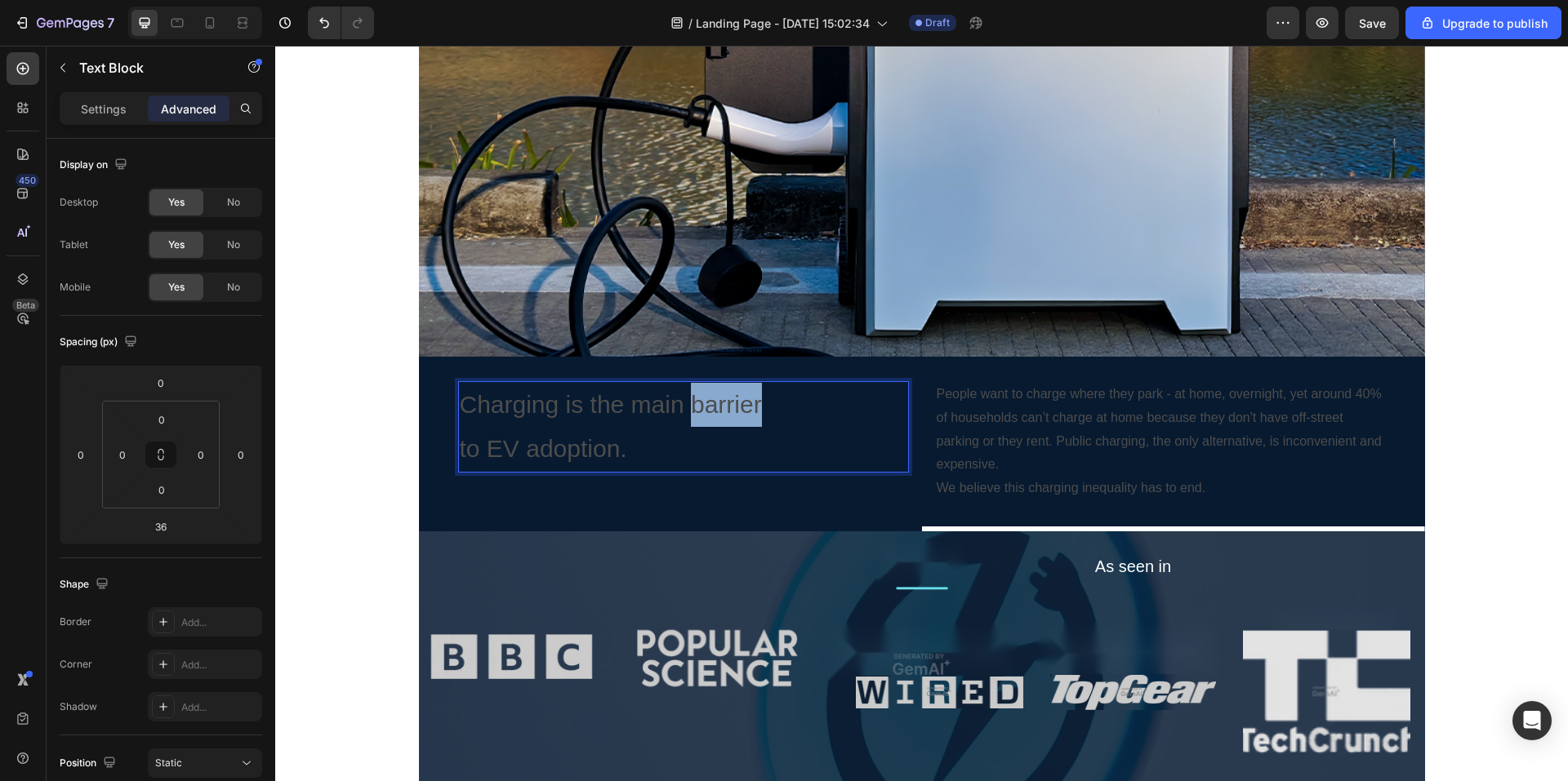
click at [695, 408] on p "Charging is the main barrier to EV adoption." at bounding box center [684, 427] width 448 height 88
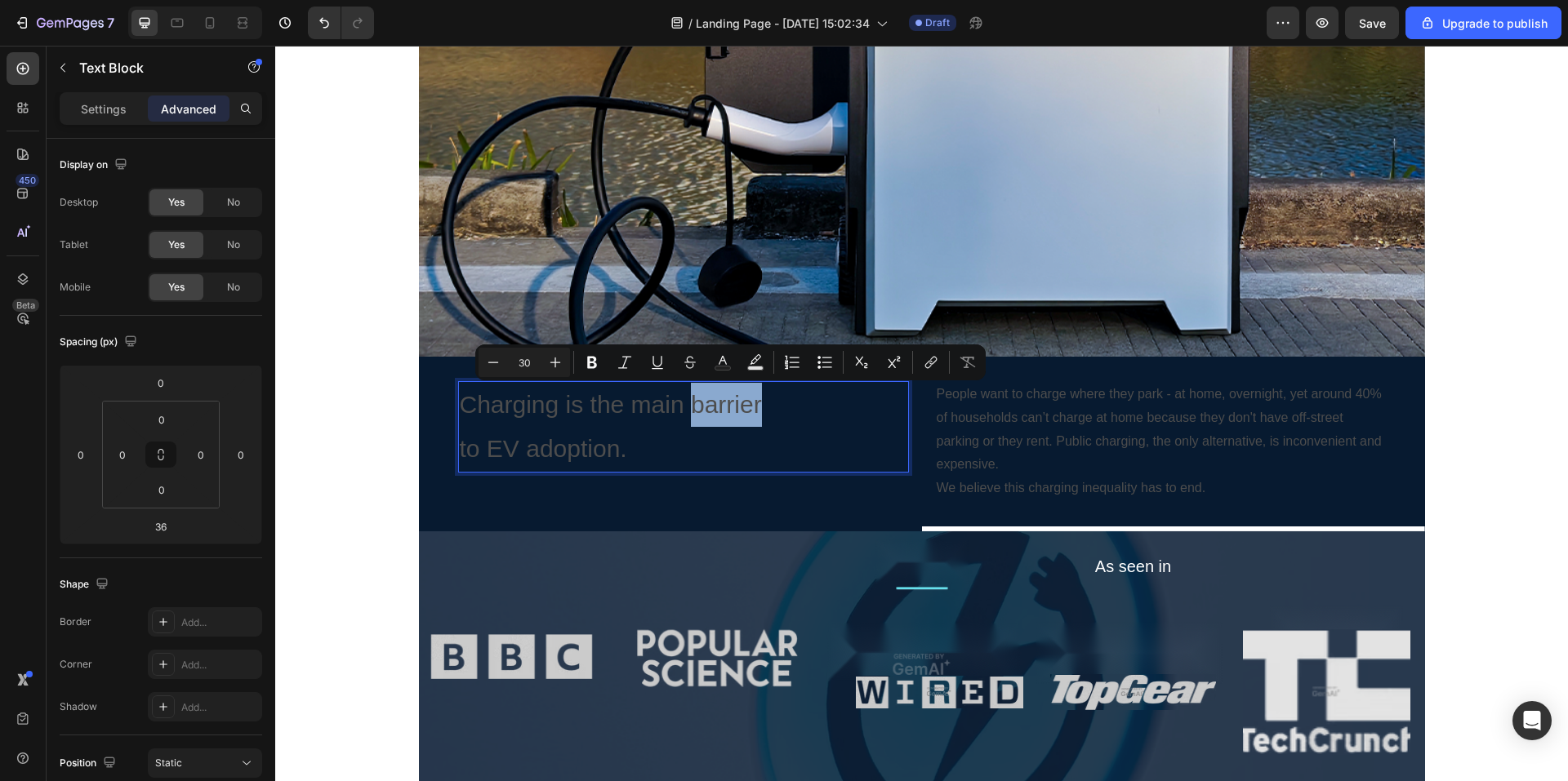
click at [692, 408] on p "Charging is the main barrier to EV adoption." at bounding box center [684, 427] width 448 height 88
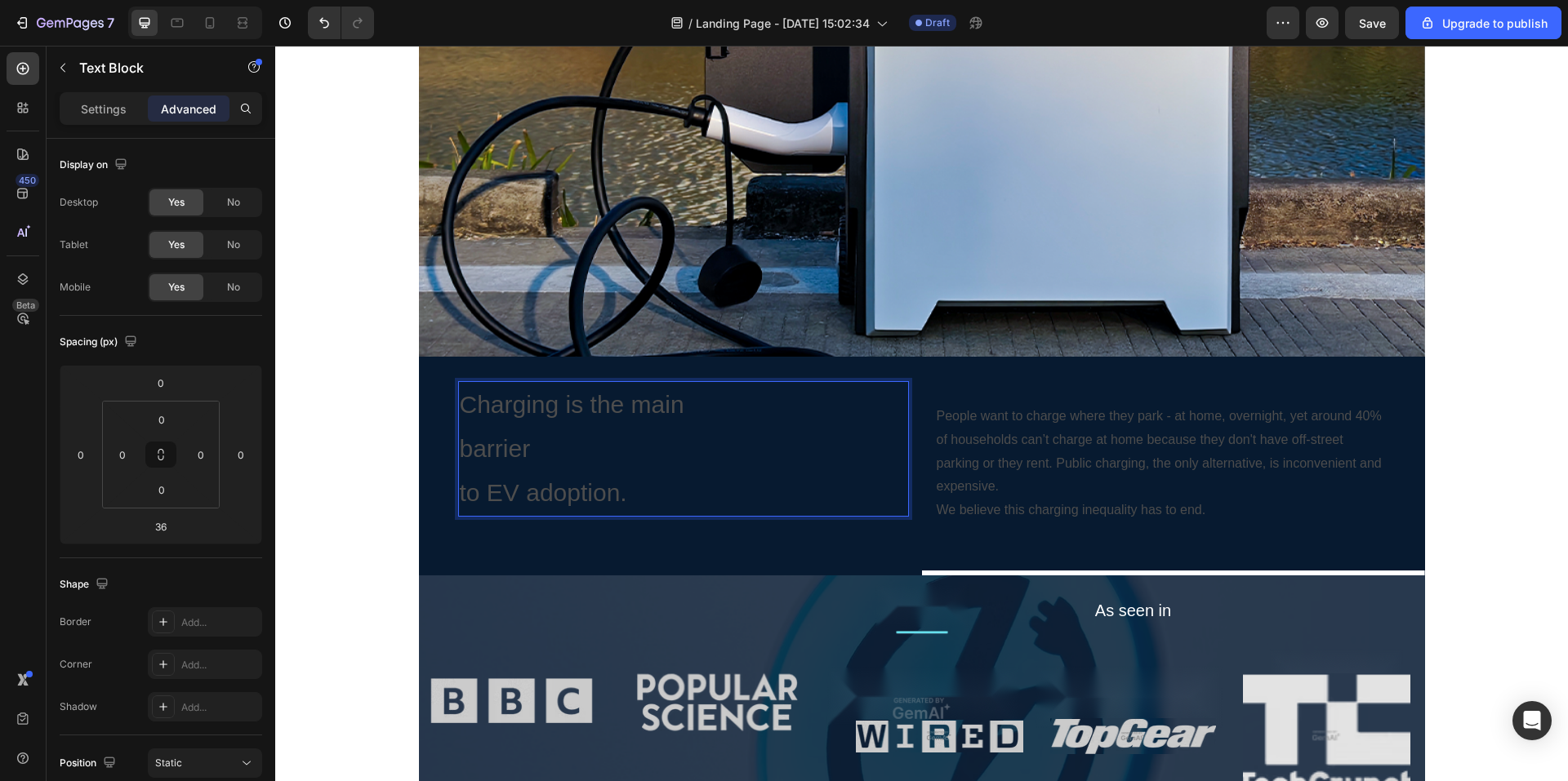
click at [460, 497] on p "barrier to EV adoption." at bounding box center [684, 470] width 448 height 88
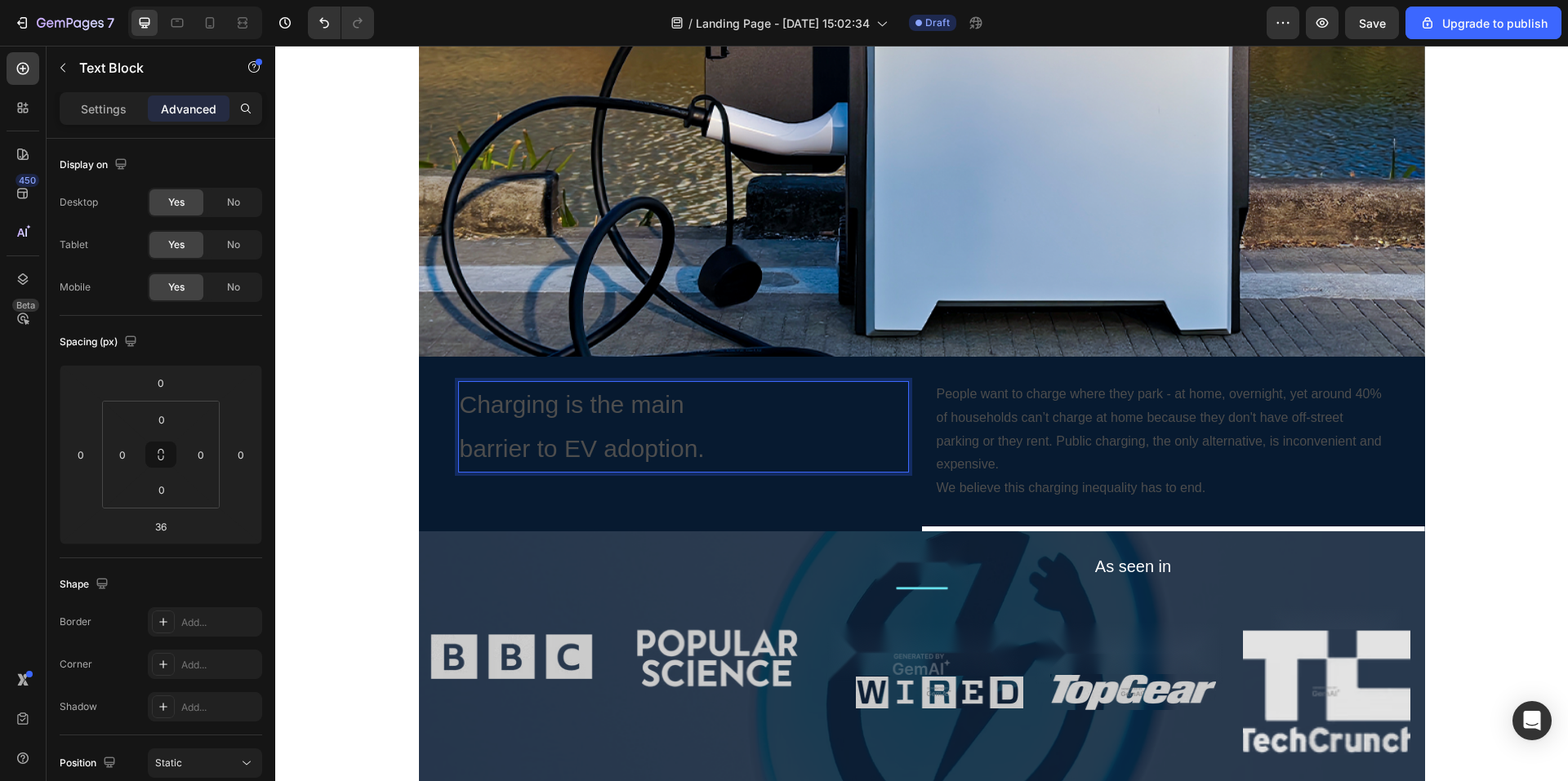
click at [688, 412] on p "Charging is the main" at bounding box center [684, 405] width 448 height 44
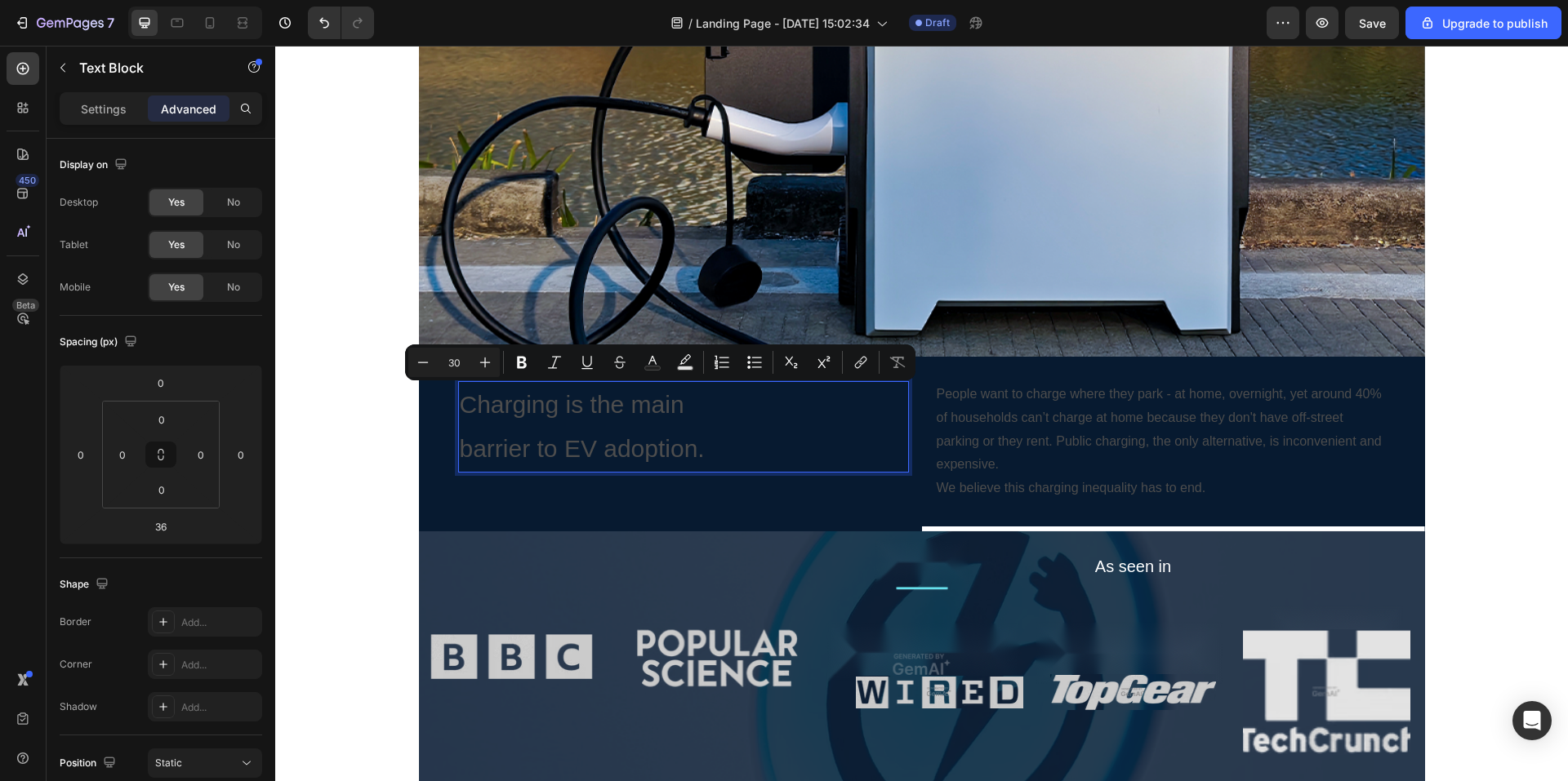
drag, startPoint x: 688, startPoint y: 412, endPoint x: 646, endPoint y: 415, distance: 42.1
click at [646, 415] on p "Charging is the main" at bounding box center [684, 405] width 448 height 44
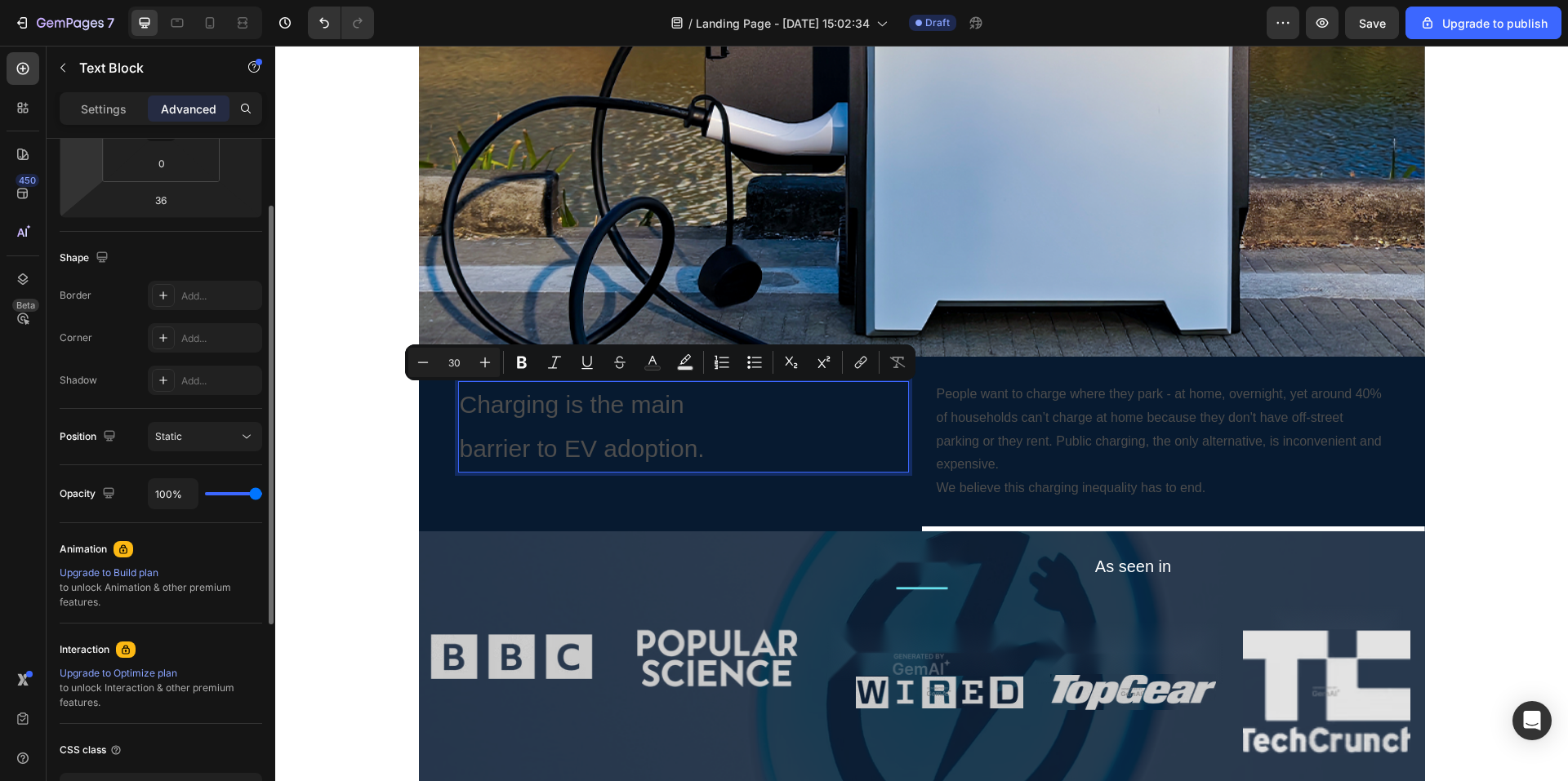
scroll to position [82, 0]
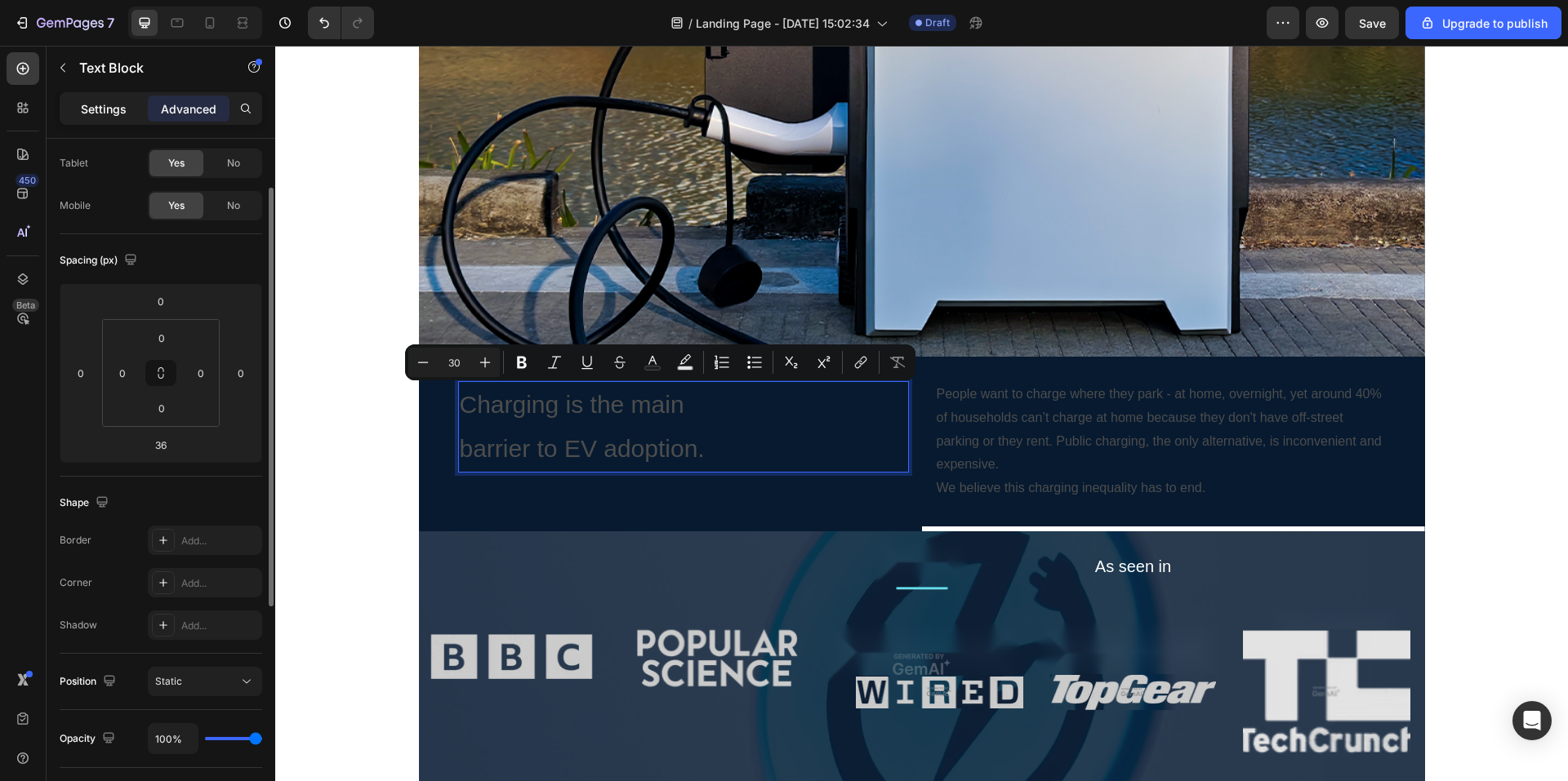
click at [98, 111] on p "Settings" at bounding box center [104, 109] width 46 height 17
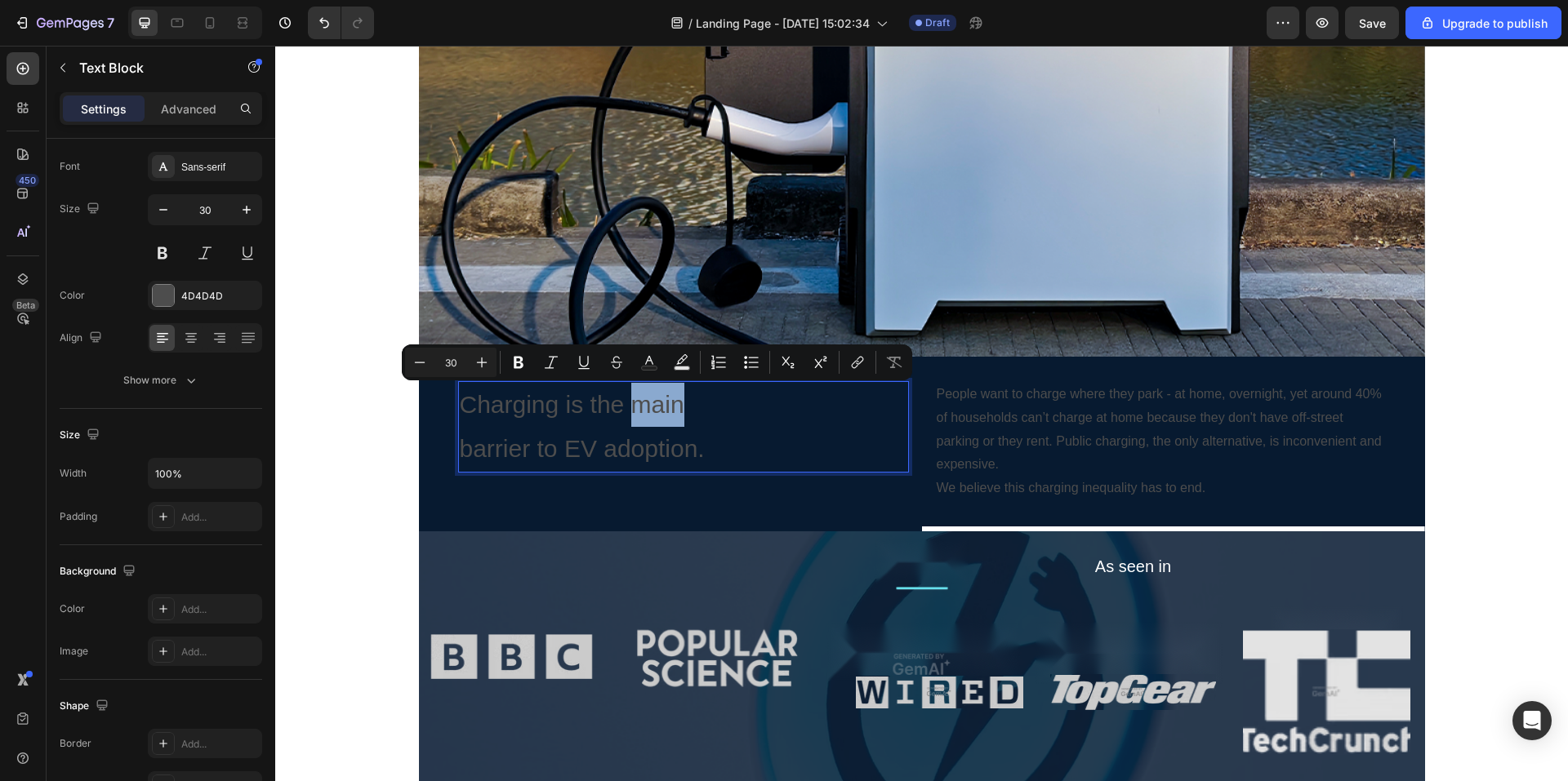
drag, startPoint x: 685, startPoint y: 414, endPoint x: 633, endPoint y: 415, distance: 52.0
click at [633, 415] on p "Charging is the main" at bounding box center [684, 405] width 448 height 44
click at [166, 300] on div at bounding box center [163, 295] width 21 height 21
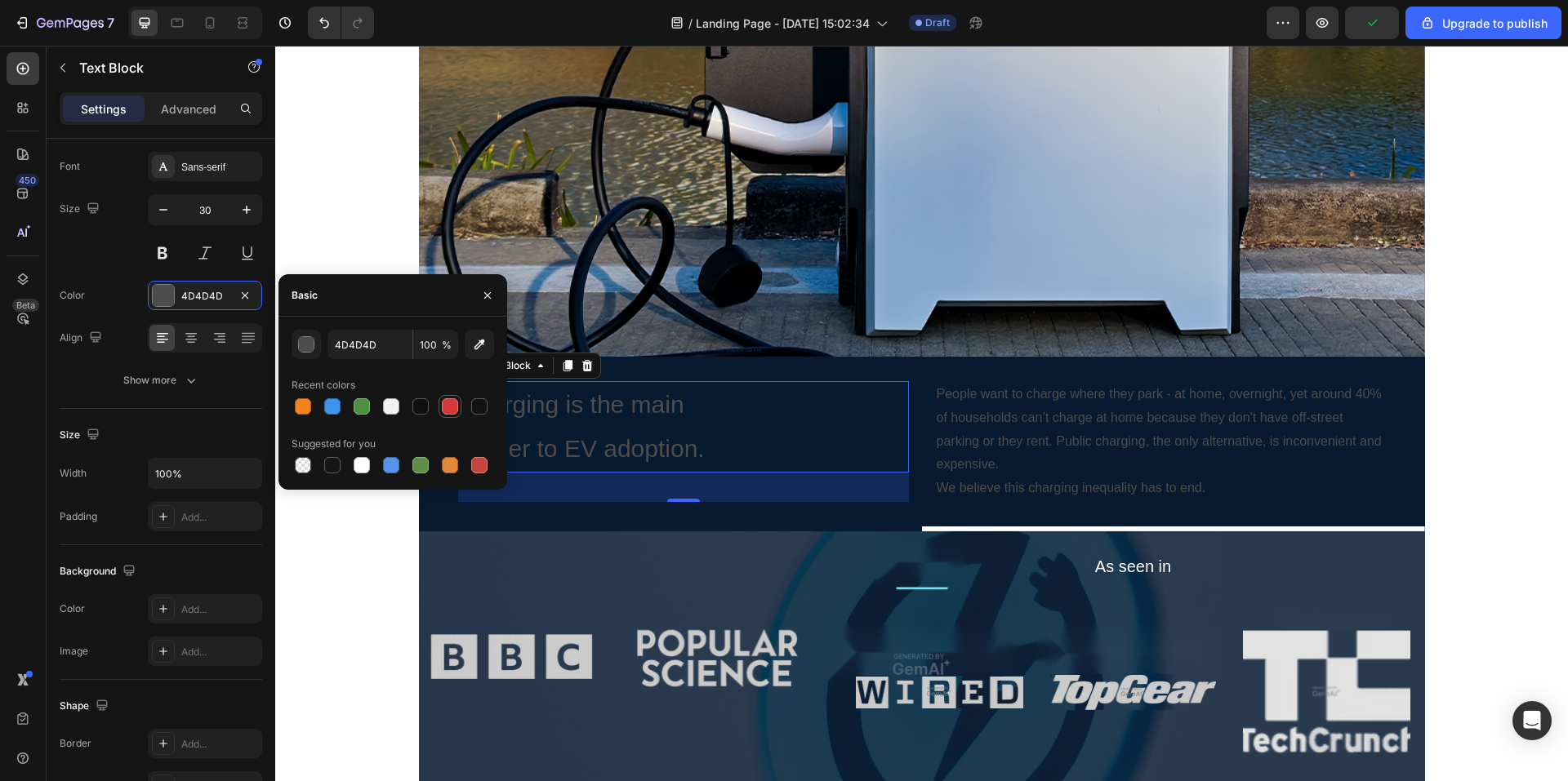
click at [448, 408] on div at bounding box center [449, 407] width 17 height 17
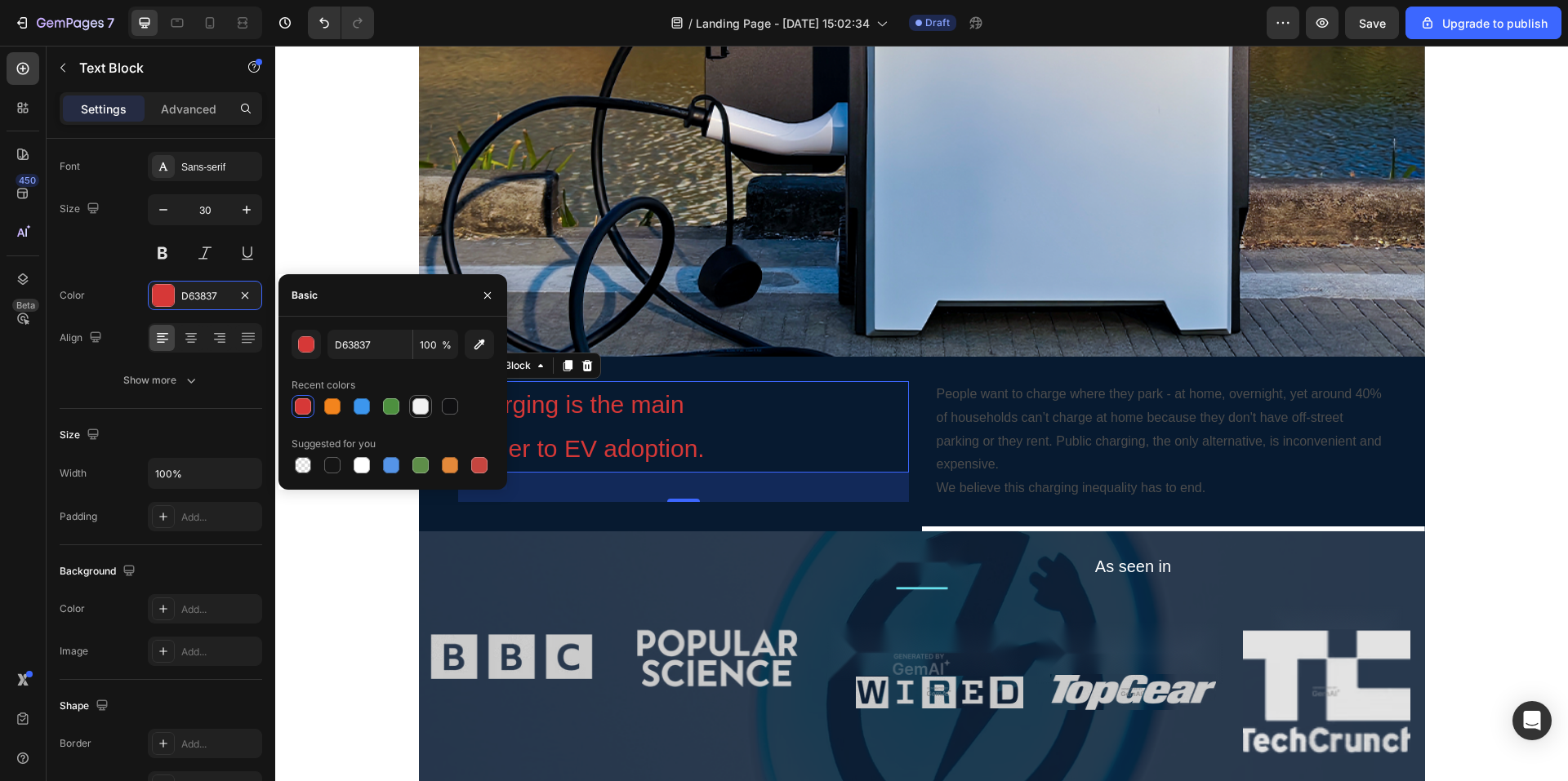
click at [414, 405] on div at bounding box center [421, 407] width 17 height 17
type input "F2F2F2"
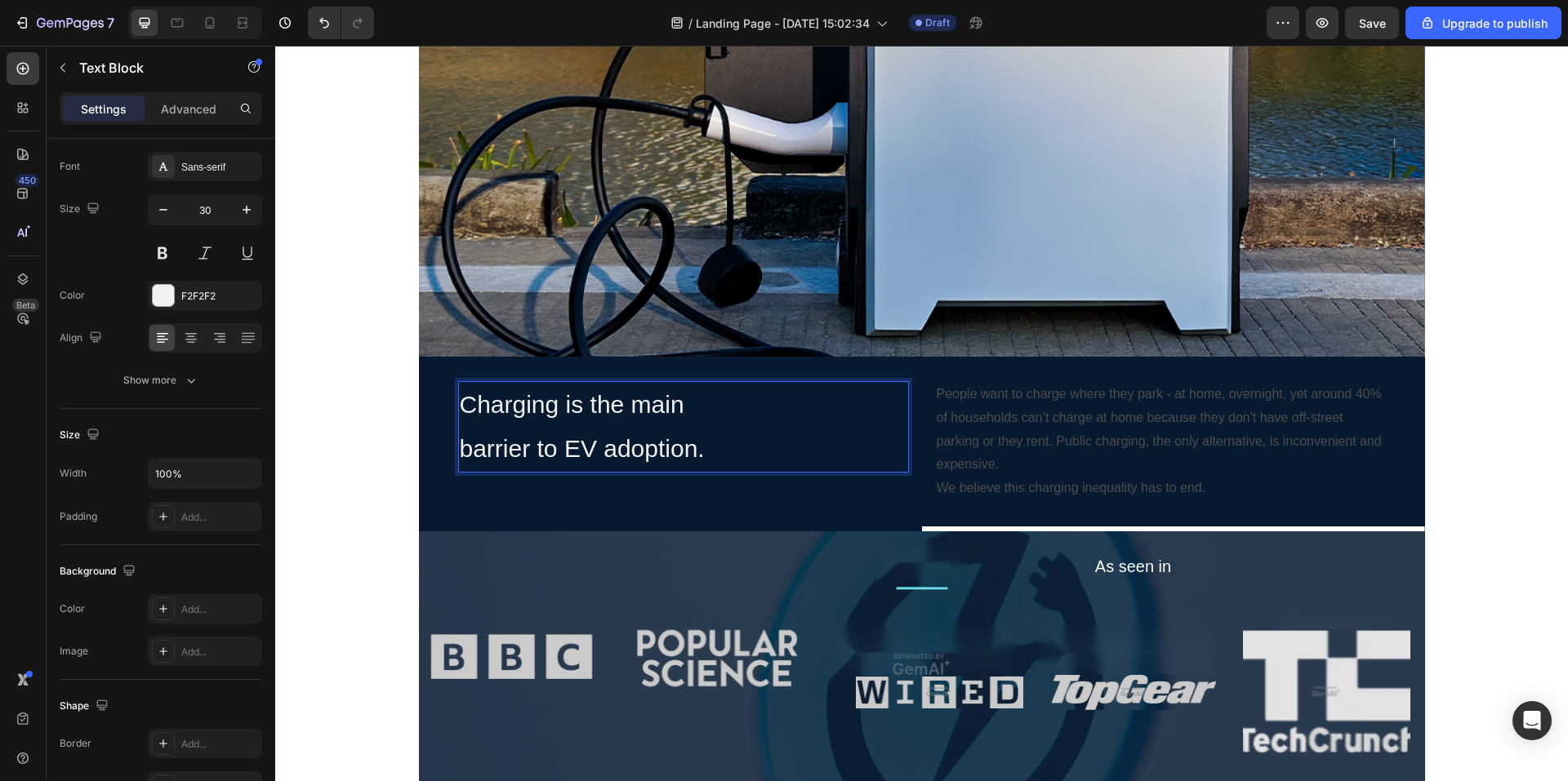
click at [628, 400] on p "Charging is the main" at bounding box center [684, 405] width 448 height 44
click at [633, 407] on p "Charging is the main" at bounding box center [684, 405] width 448 height 44
click at [989, 436] on p "People want to charge where they park - at home, overnight, yet around 40% of h…" at bounding box center [1161, 430] width 448 height 94
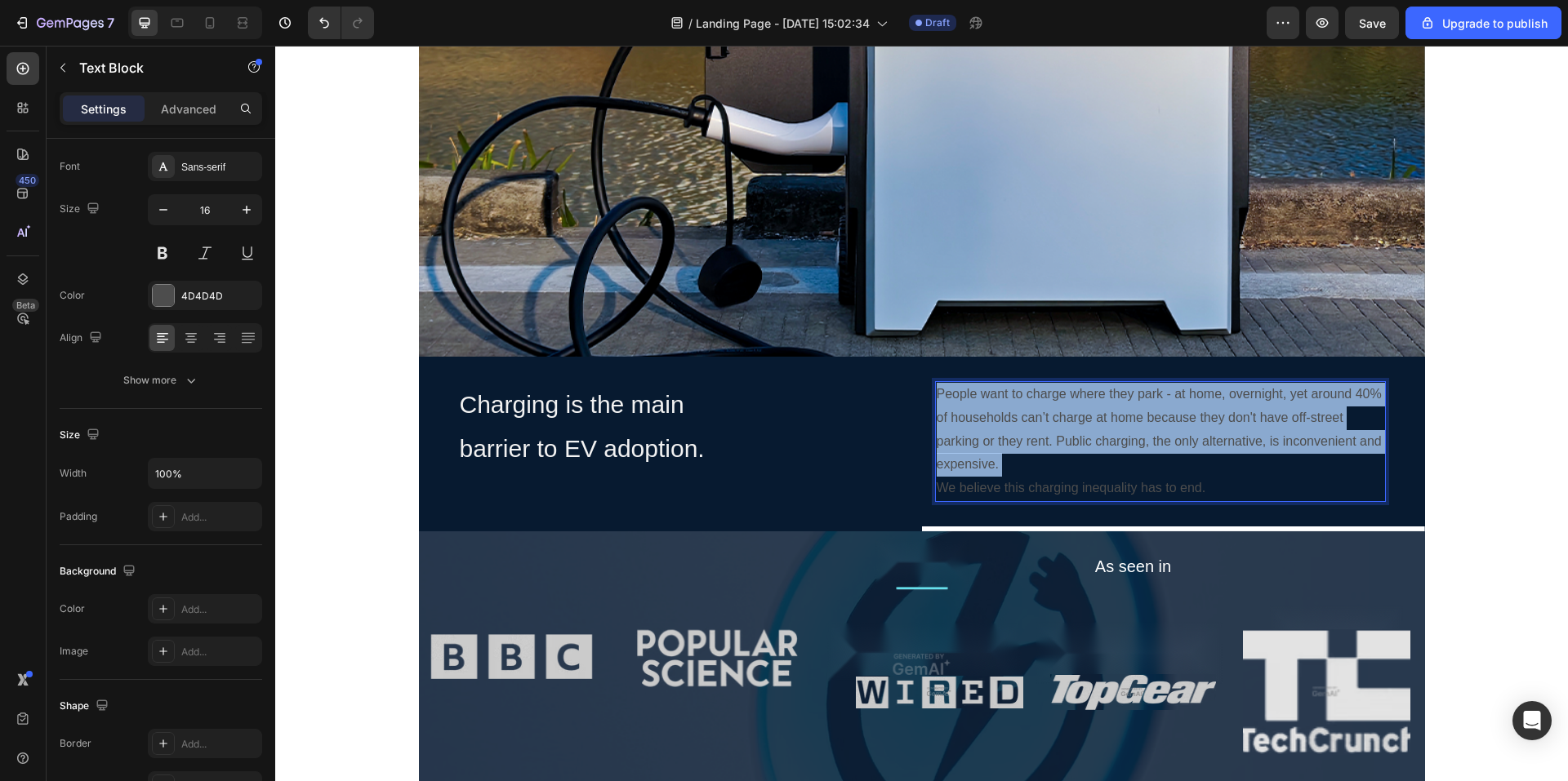
click at [992, 435] on p "People want to charge where they park - at home, overnight, yet around 40% of h…" at bounding box center [1161, 430] width 448 height 94
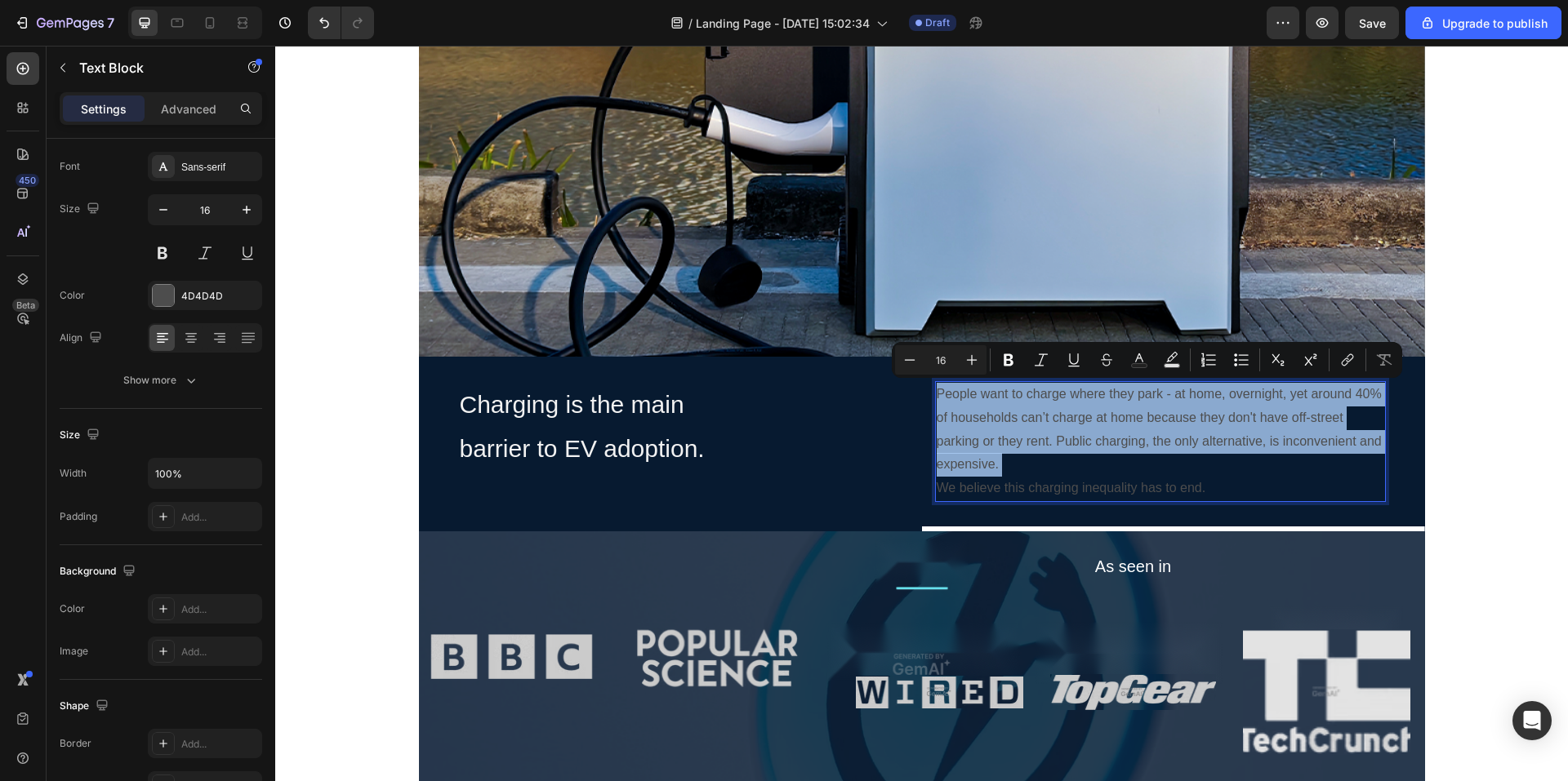
click at [992, 435] on p "People want to charge where they park - at home, overnight, yet around 40% of h…" at bounding box center [1161, 430] width 448 height 94
drag, startPoint x: 1247, startPoint y: 491, endPoint x: 931, endPoint y: 396, distance: 330.0
click at [936, 396] on div "People want to charge where they park - at home, overnight, yet around 40% of h…" at bounding box center [1161, 441] width 451 height 121
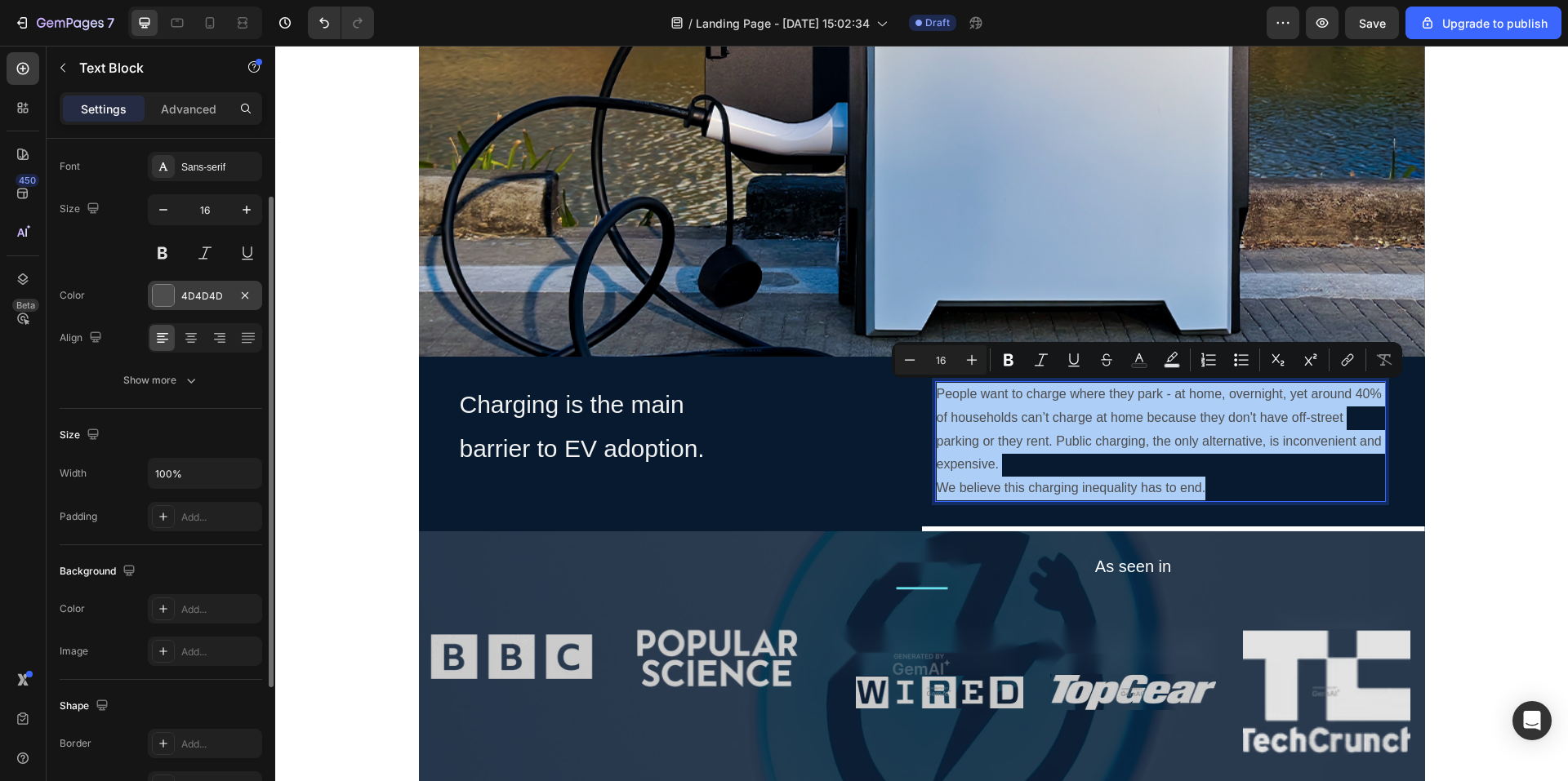
click at [193, 293] on div "4D4D4D" at bounding box center [205, 296] width 47 height 15
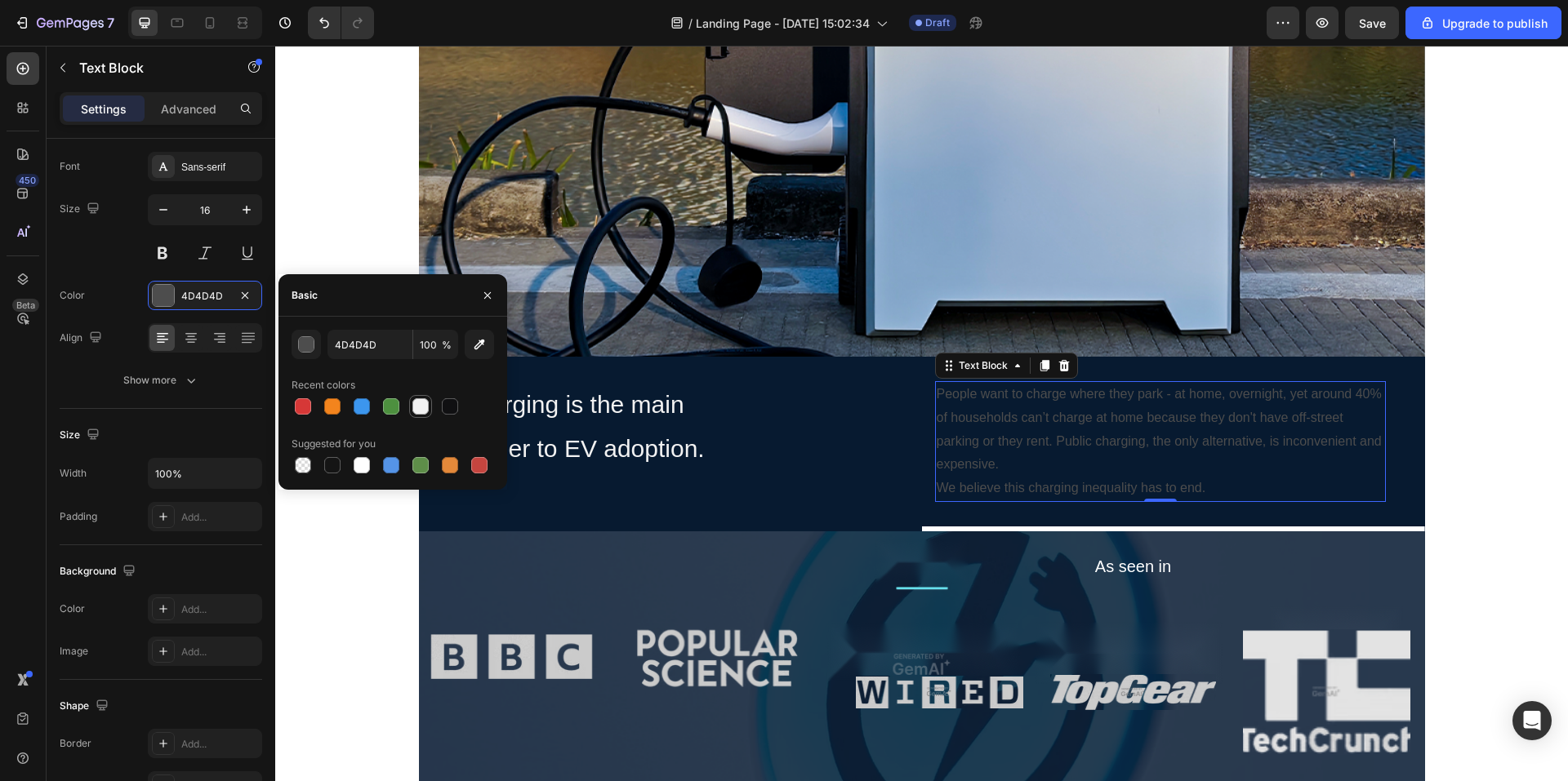
drag, startPoint x: 418, startPoint y: 407, endPoint x: 428, endPoint y: 408, distance: 10.0
click at [419, 403] on div at bounding box center [421, 407] width 17 height 17
type input "F2F2F2"
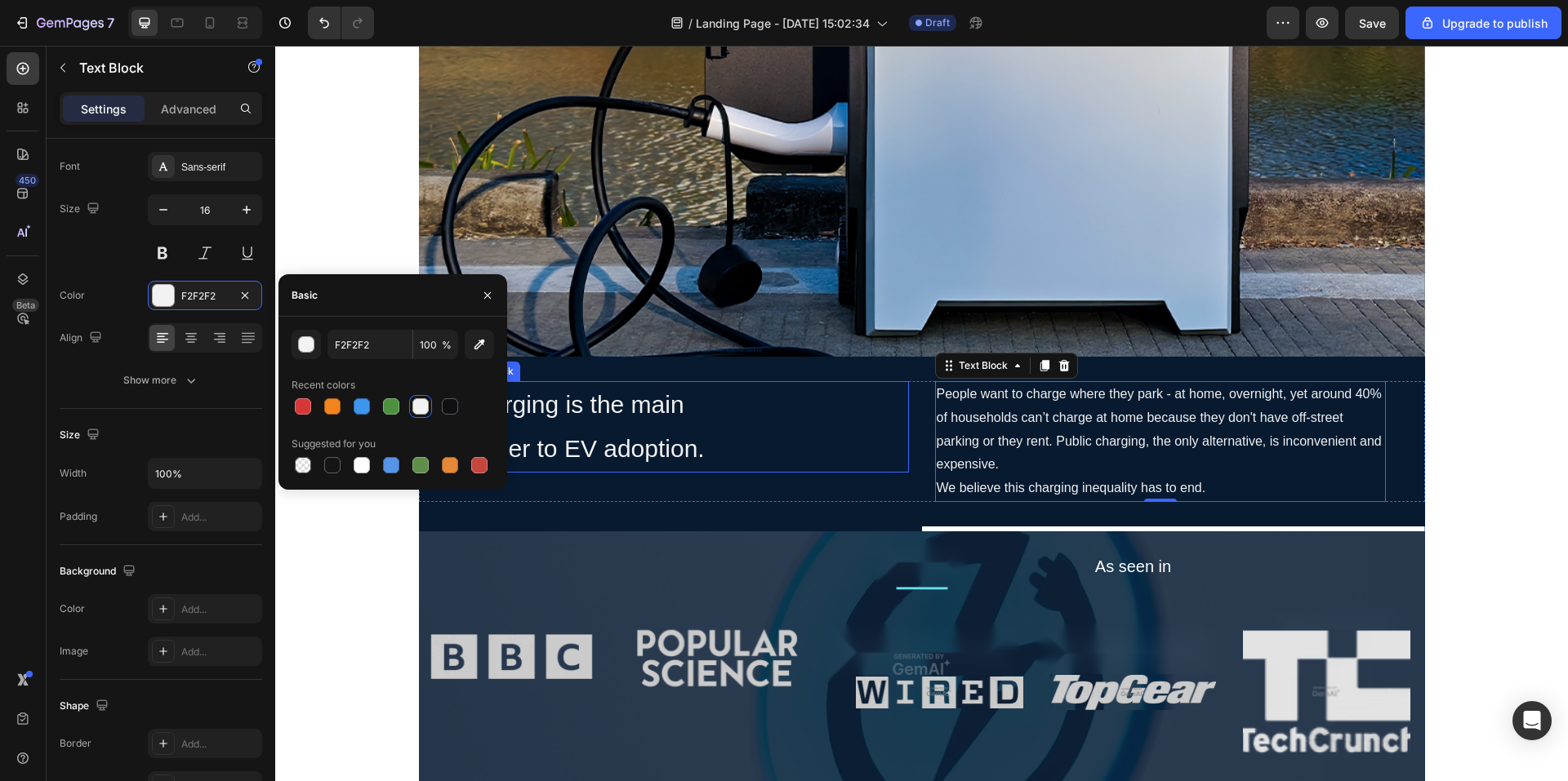
click at [856, 467] on p "barrier to EV adoption." at bounding box center [684, 448] width 448 height 44
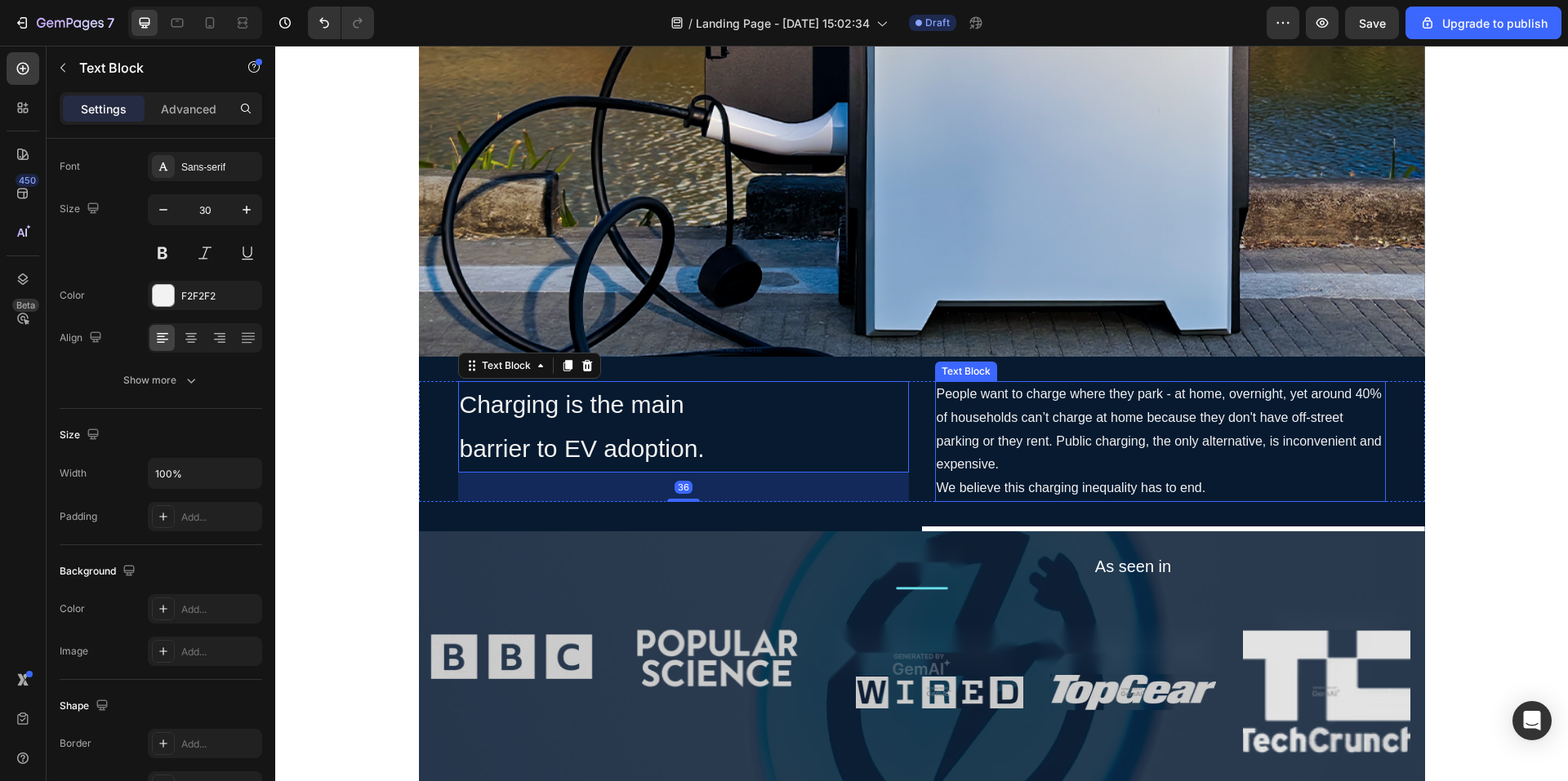
click at [1191, 494] on p "We believe this charging inequality has to end." at bounding box center [1161, 488] width 448 height 24
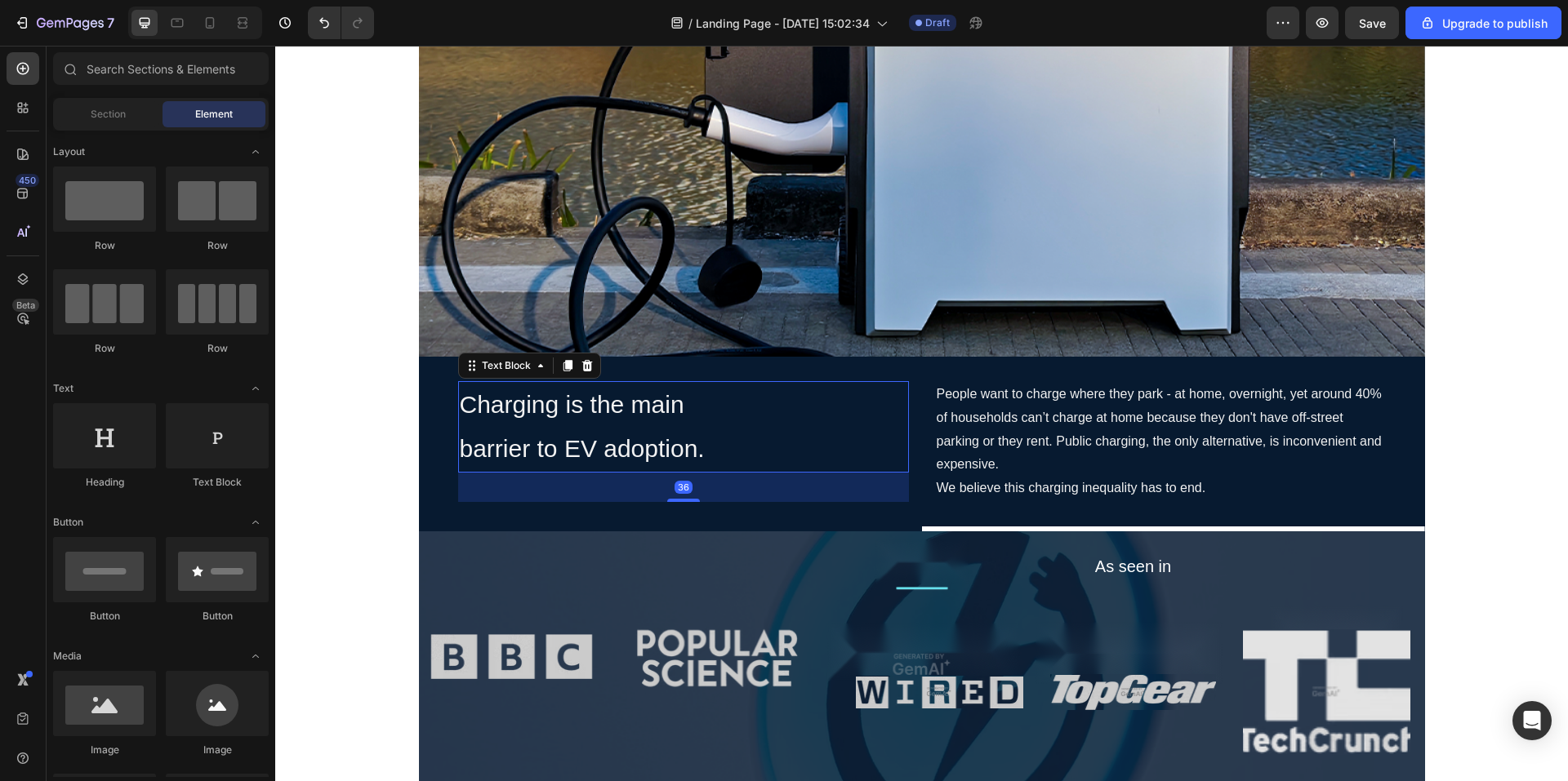
click at [605, 445] on p "barrier to EV adoption." at bounding box center [684, 448] width 448 height 44
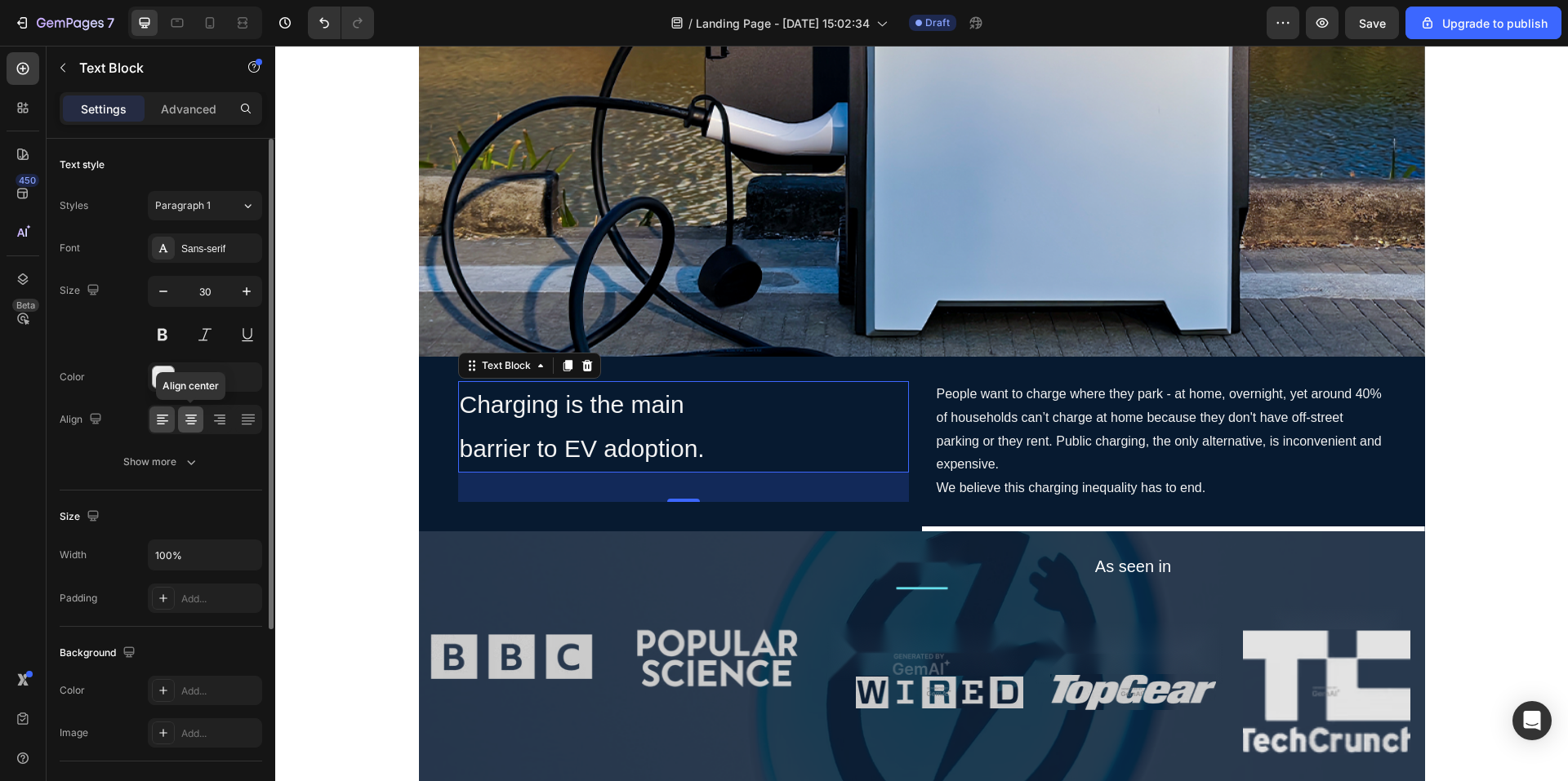
click at [187, 419] on icon at bounding box center [191, 420] width 17 height 17
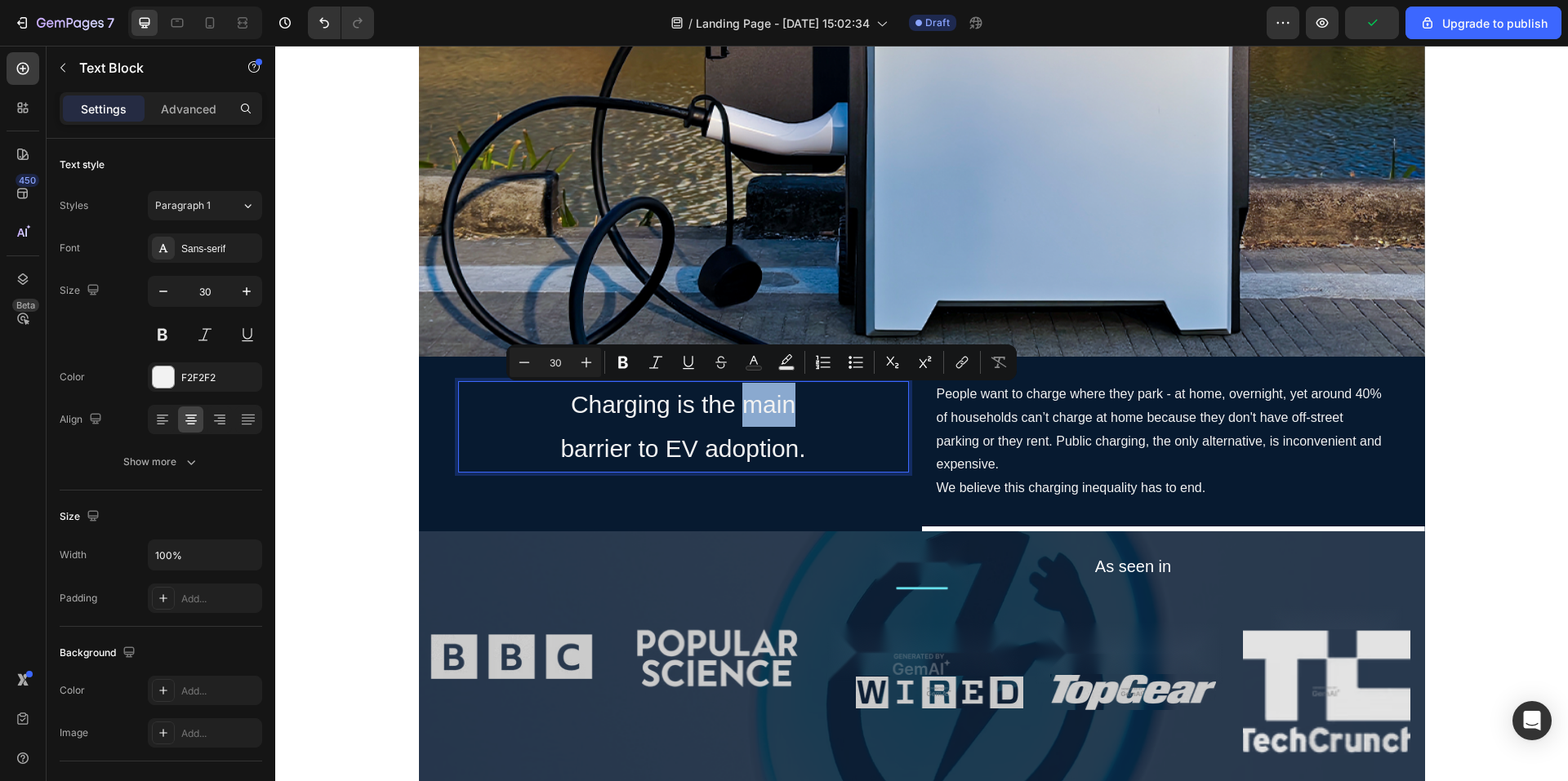
drag, startPoint x: 742, startPoint y: 413, endPoint x: 788, endPoint y: 416, distance: 46.1
click at [790, 415] on p "Charging is the main" at bounding box center [684, 405] width 448 height 44
click at [761, 370] on rect "Editor contextual toolbar" at bounding box center [754, 368] width 16 height 4
type input "F2F2F2"
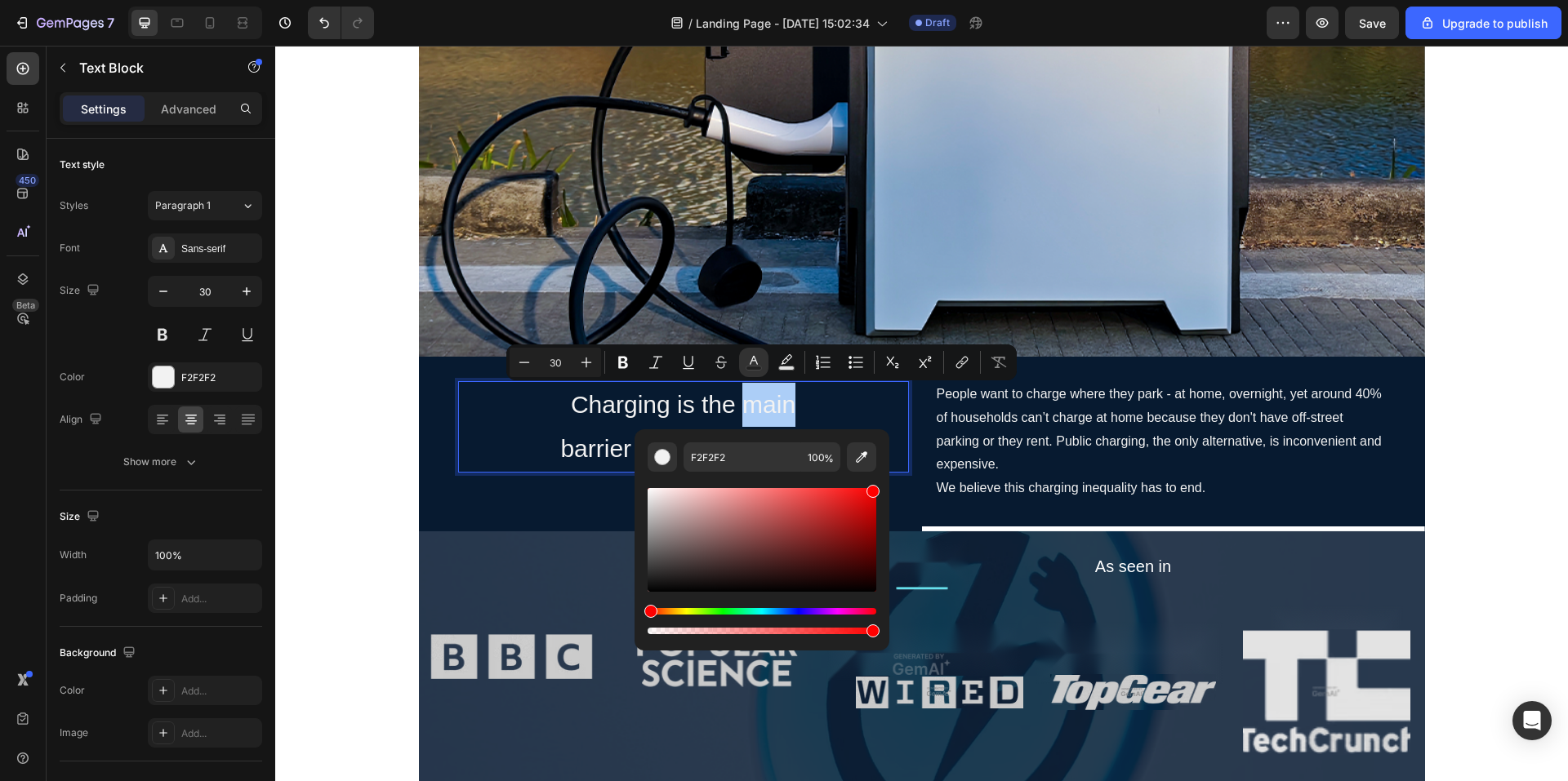
drag, startPoint x: 875, startPoint y: 488, endPoint x: 885, endPoint y: 484, distance: 10.8
click at [885, 484] on div "F2F2F2 100 %" at bounding box center [762, 533] width 255 height 208
type input "FF0000"
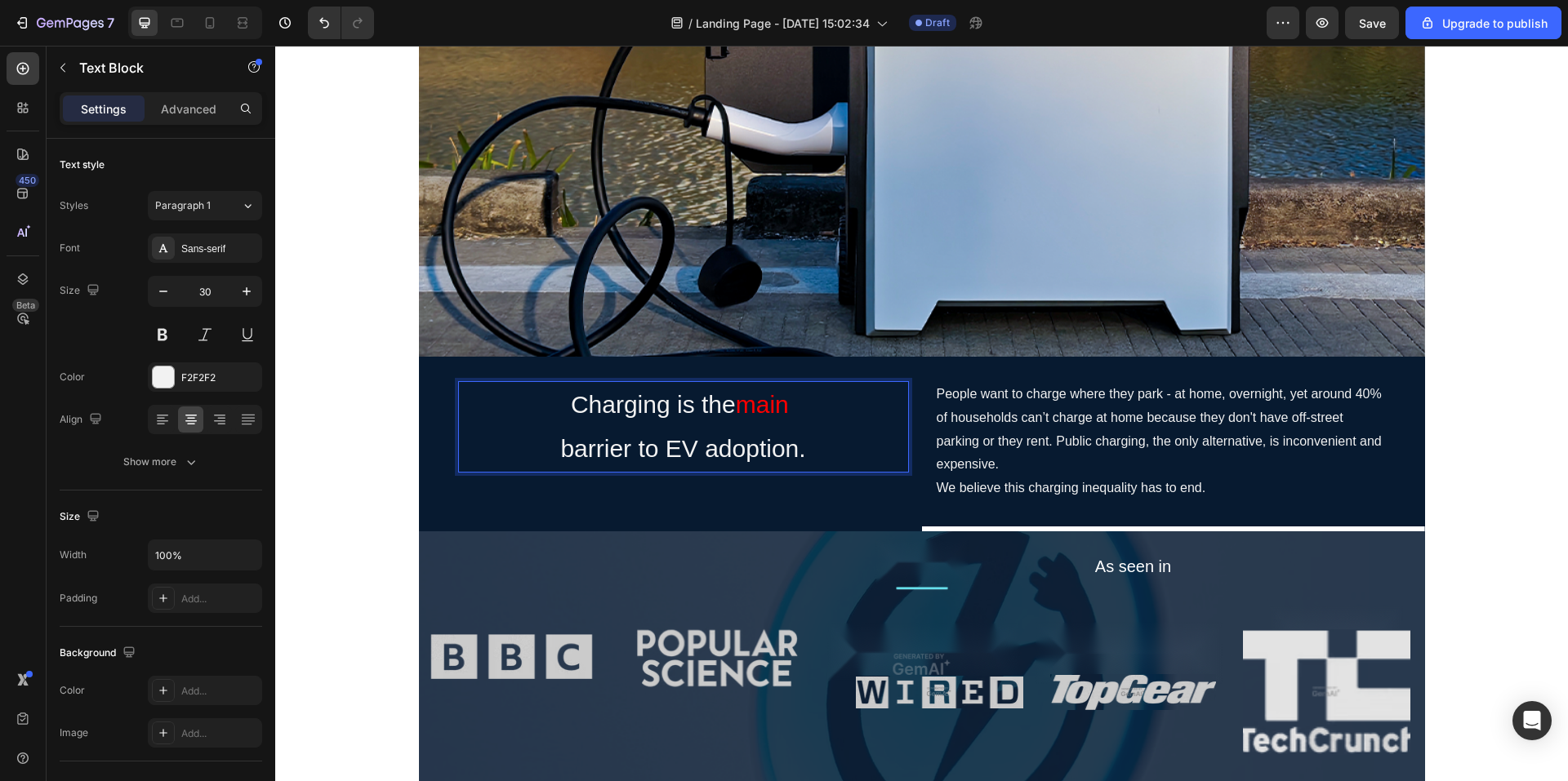
click at [568, 421] on p "Charging is the main" at bounding box center [684, 405] width 448 height 44
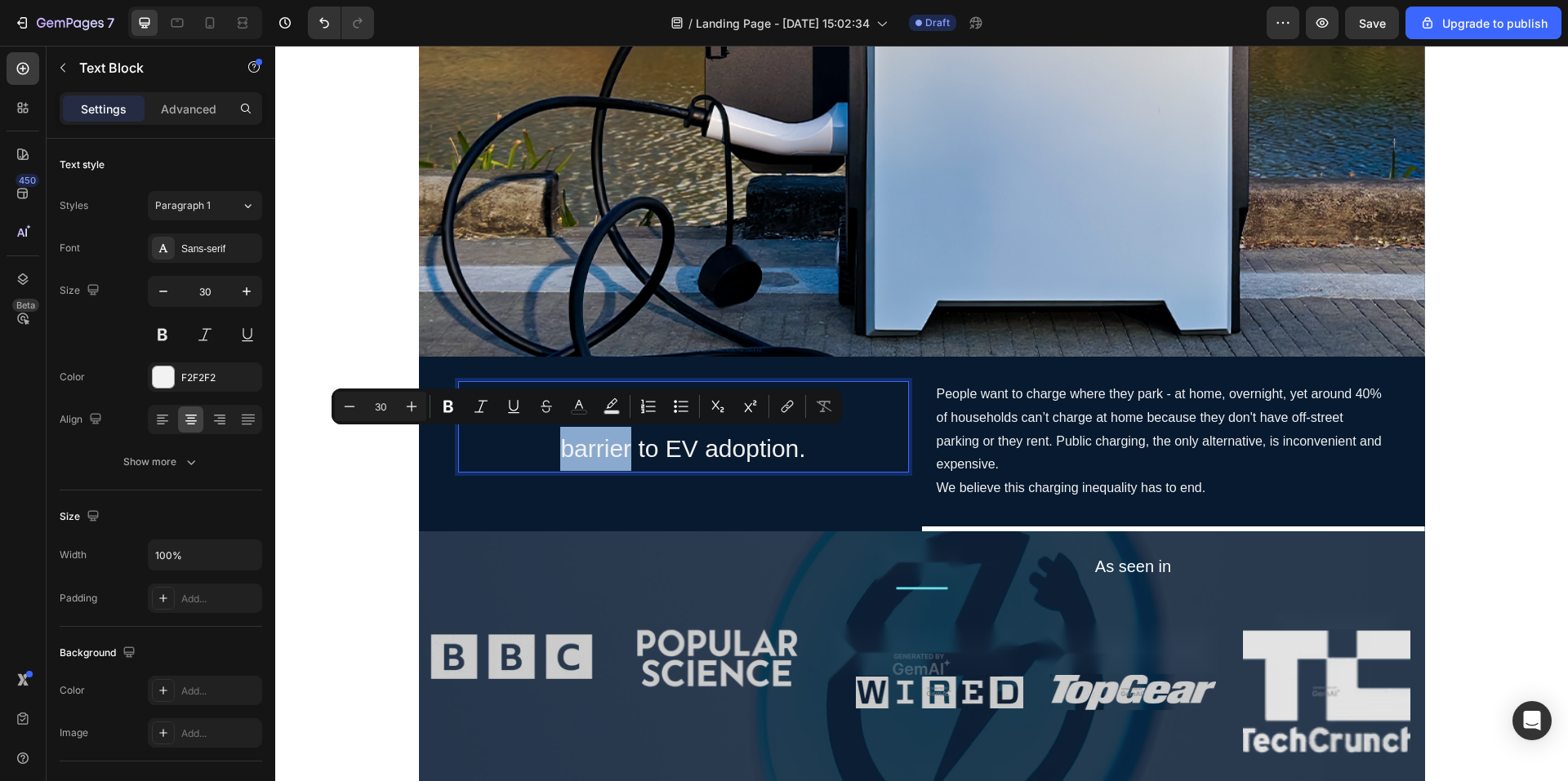
drag, startPoint x: 551, startPoint y: 451, endPoint x: 623, endPoint y: 453, distance: 72.0
click at [623, 453] on p "barrier to EV adoption." at bounding box center [684, 448] width 448 height 44
click at [586, 402] on button "color" at bounding box center [579, 407] width 30 height 30
type input "F2F2F2"
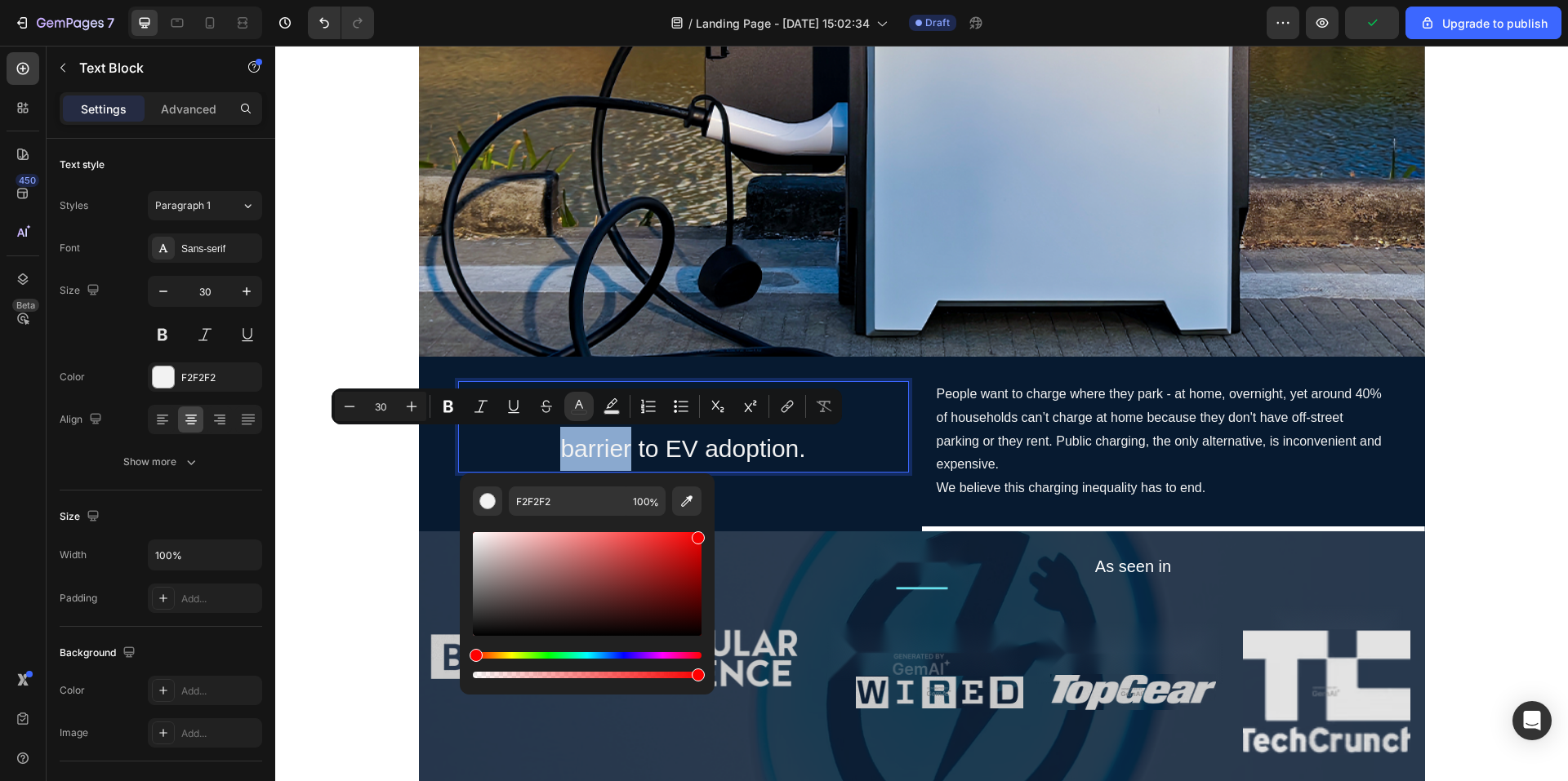
click at [702, 535] on div "Editor contextual toolbar" at bounding box center [587, 583] width 229 height 104
type input "F70000"
click at [775, 480] on div "Charging is the main barrier to EV adoption. Text Block 36" at bounding box center [684, 441] width 451 height 121
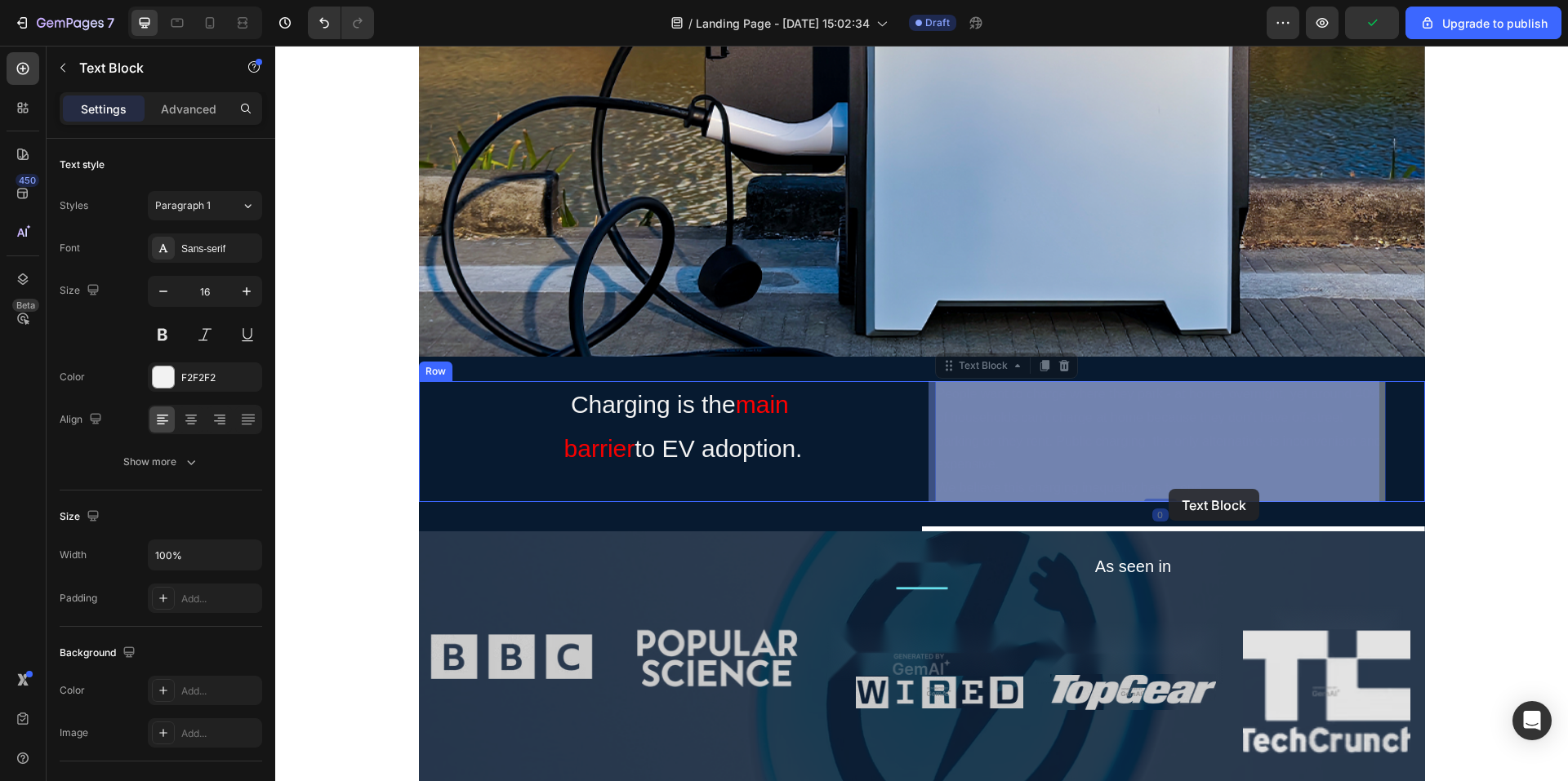
drag, startPoint x: 1224, startPoint y: 486, endPoint x: 1169, endPoint y: 489, distance: 55.1
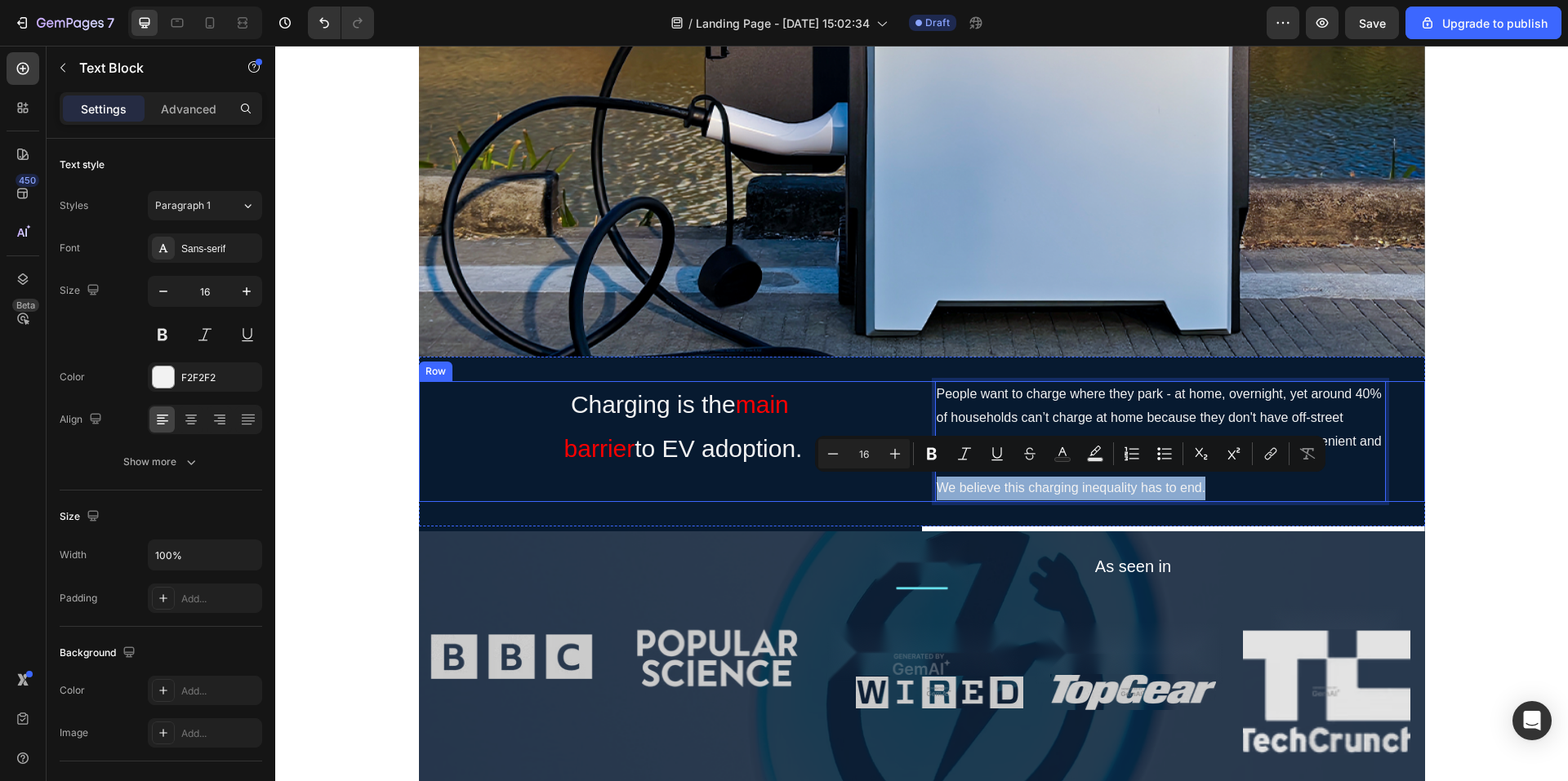
drag, startPoint x: 1213, startPoint y: 488, endPoint x: 924, endPoint y: 487, distance: 289.0
click at [924, 487] on div "Charging is the main barrier to EV adoption. Text Block People want to charge w…" at bounding box center [922, 441] width 1006 height 121
click at [1064, 454] on icon "Editor contextual toolbar" at bounding box center [1063, 454] width 17 height 17
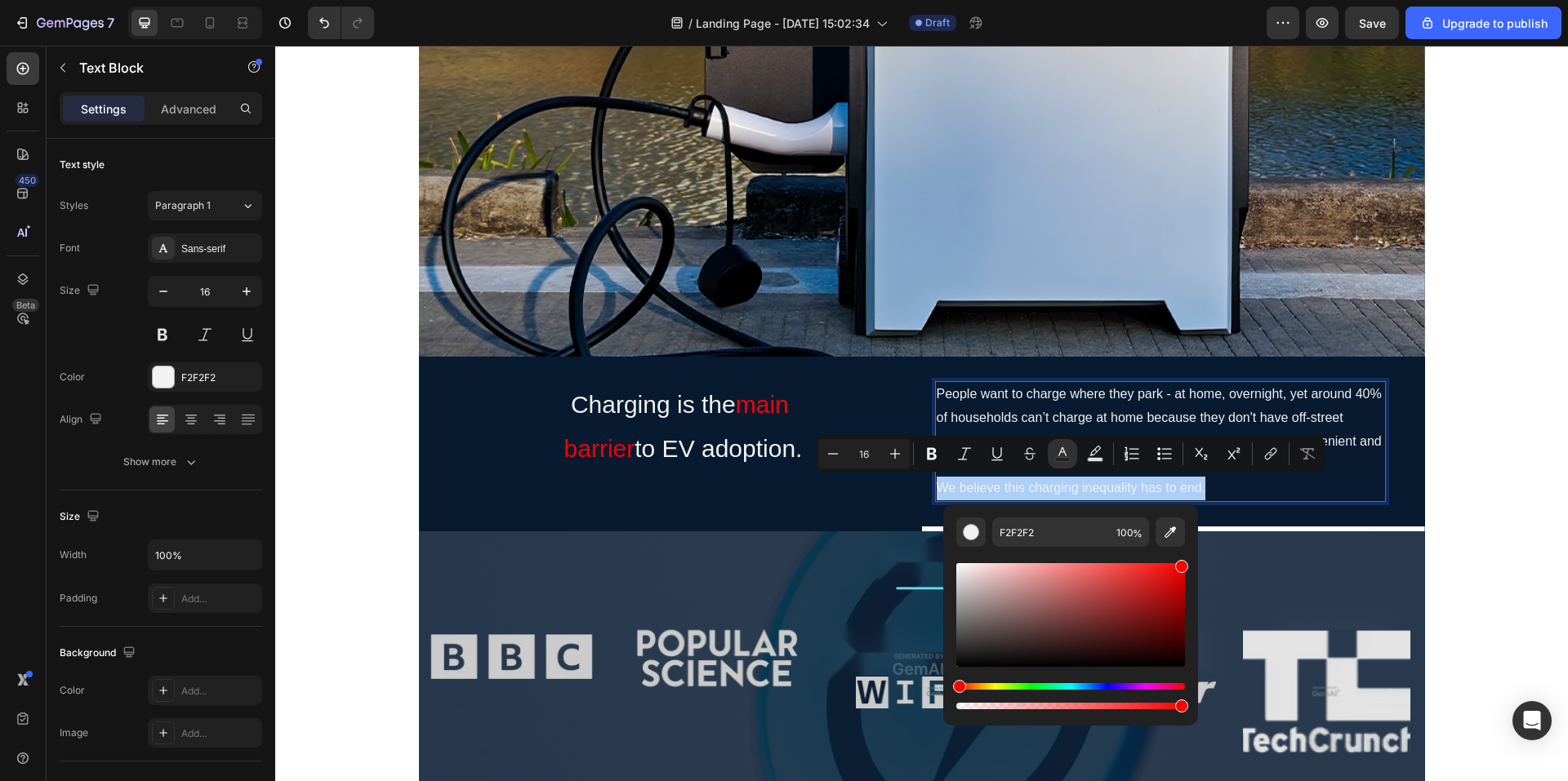
drag, startPoint x: 1183, startPoint y: 575, endPoint x: 1198, endPoint y: 550, distance: 29.2
click at [1190, 557] on div "F2F2F2 100 %" at bounding box center [1071, 609] width 255 height 208
type input "FF0000"
click at [1274, 491] on p "We believe this charging inequality has to end." at bounding box center [1161, 488] width 448 height 24
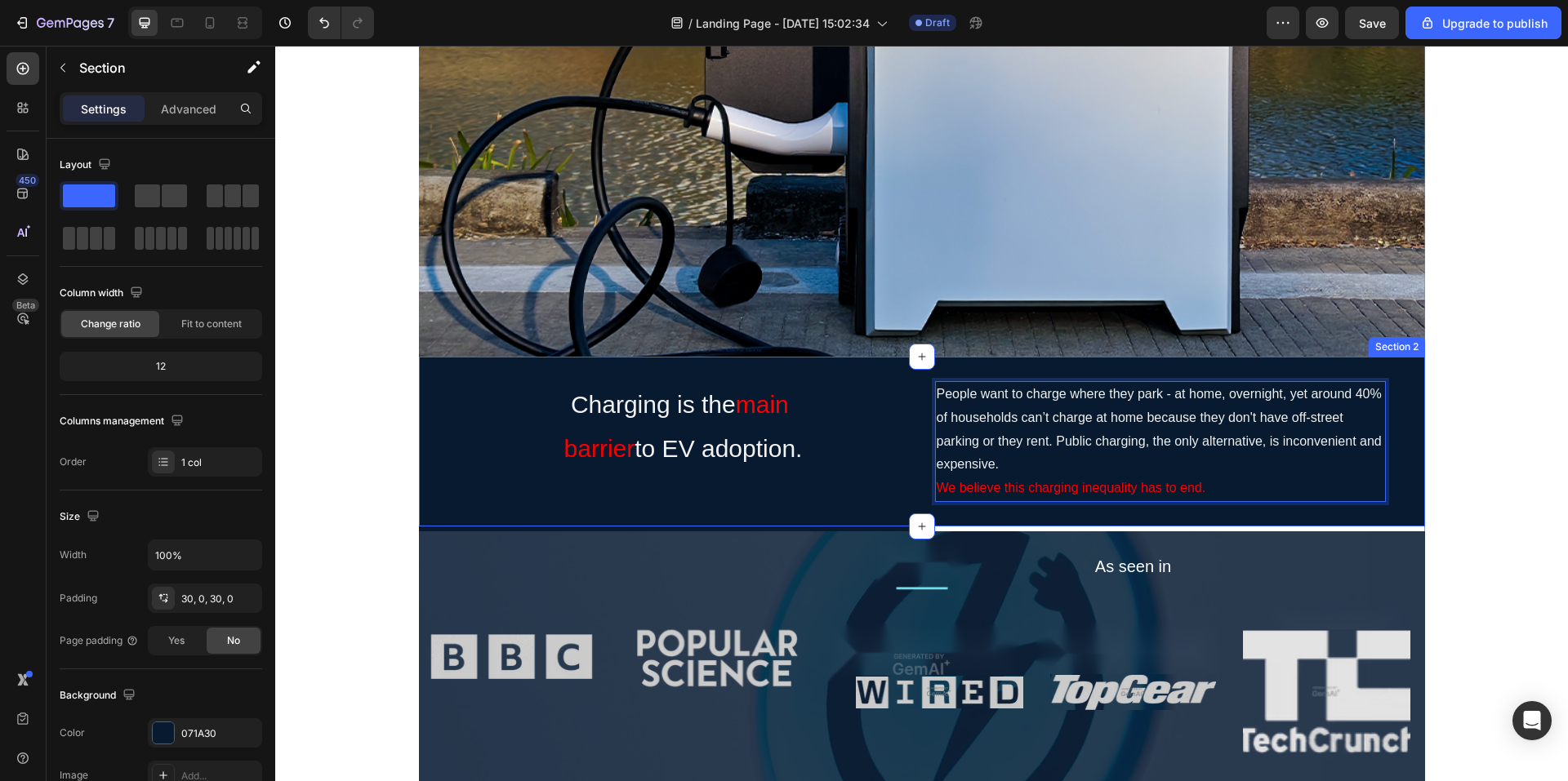
click at [1288, 518] on div "Charging is the main barrier to EV adoption. Text Block People want to charge w…" at bounding box center [922, 441] width 1006 height 170
click at [1166, 464] on p "People want to charge where they park - at home, overnight, yet around 40% of h…" at bounding box center [1161, 430] width 448 height 94
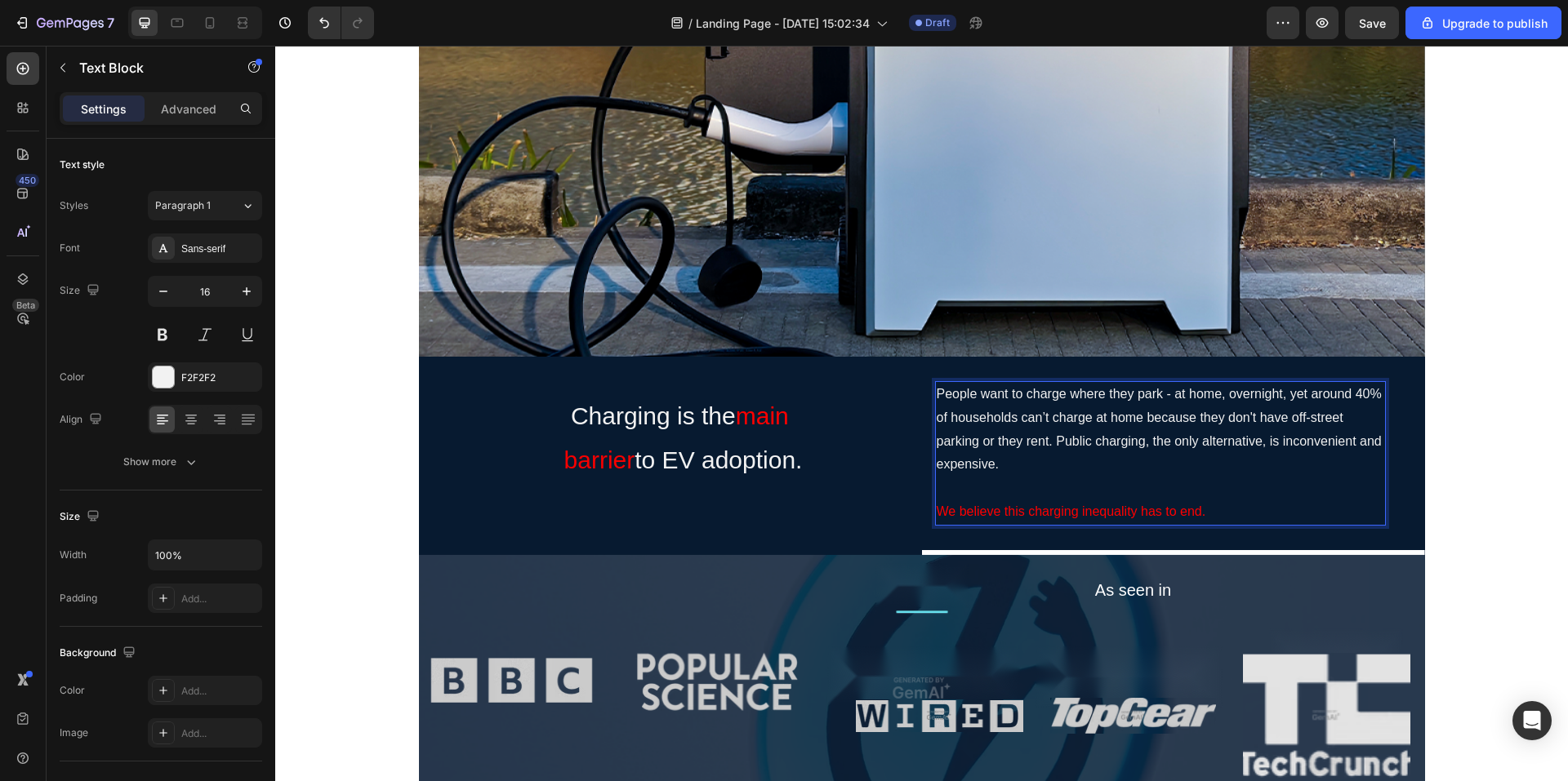
click at [1204, 473] on p "People want to charge where they park - at home, overnight, yet around 40% of h…" at bounding box center [1161, 430] width 448 height 94
click at [188, 412] on icon at bounding box center [191, 420] width 17 height 17
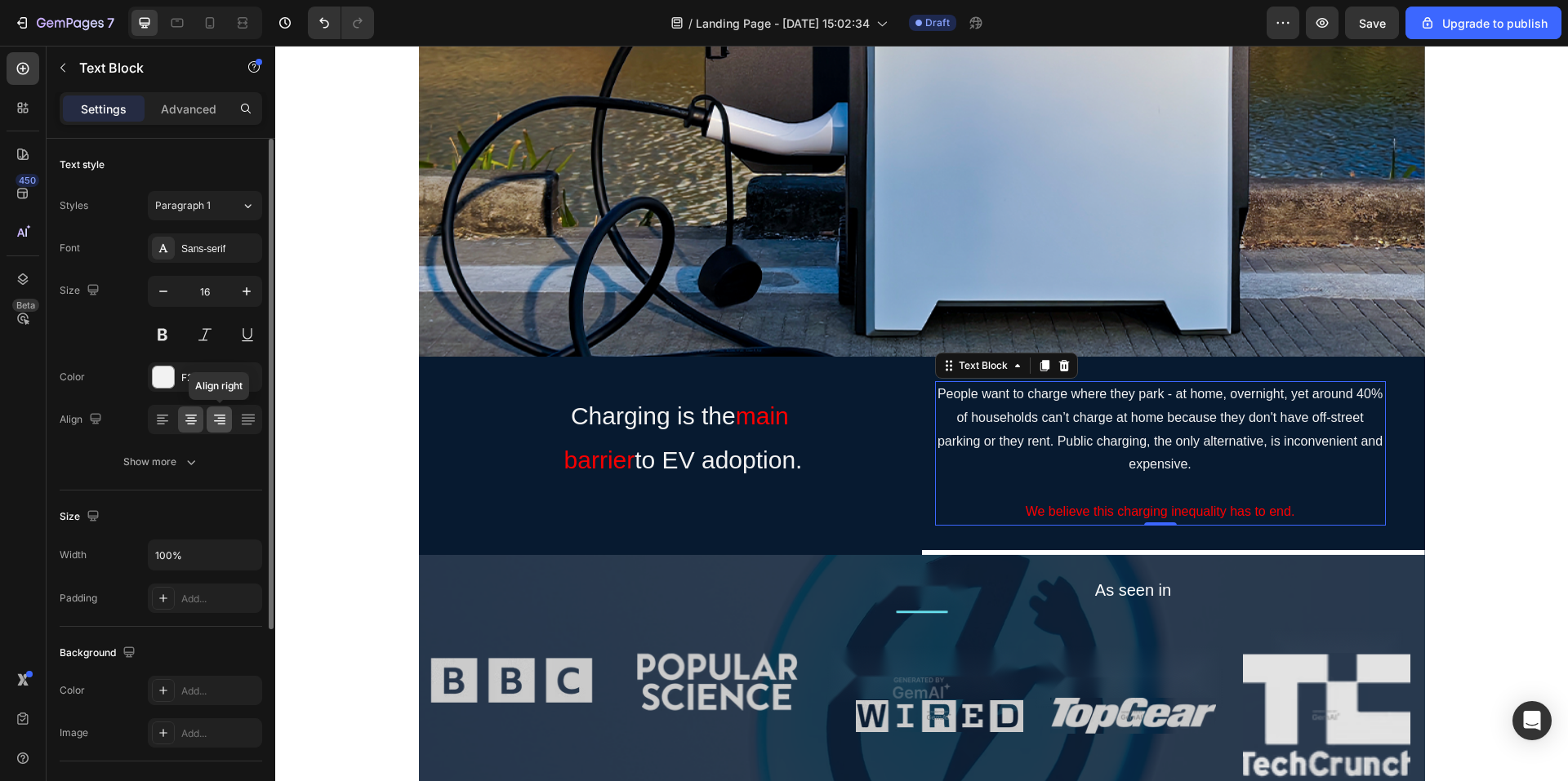
click at [223, 414] on icon at bounding box center [220, 415] width 11 height 2
click at [246, 420] on icon at bounding box center [248, 420] width 17 height 17
click at [163, 425] on icon at bounding box center [160, 425] width 8 height 2
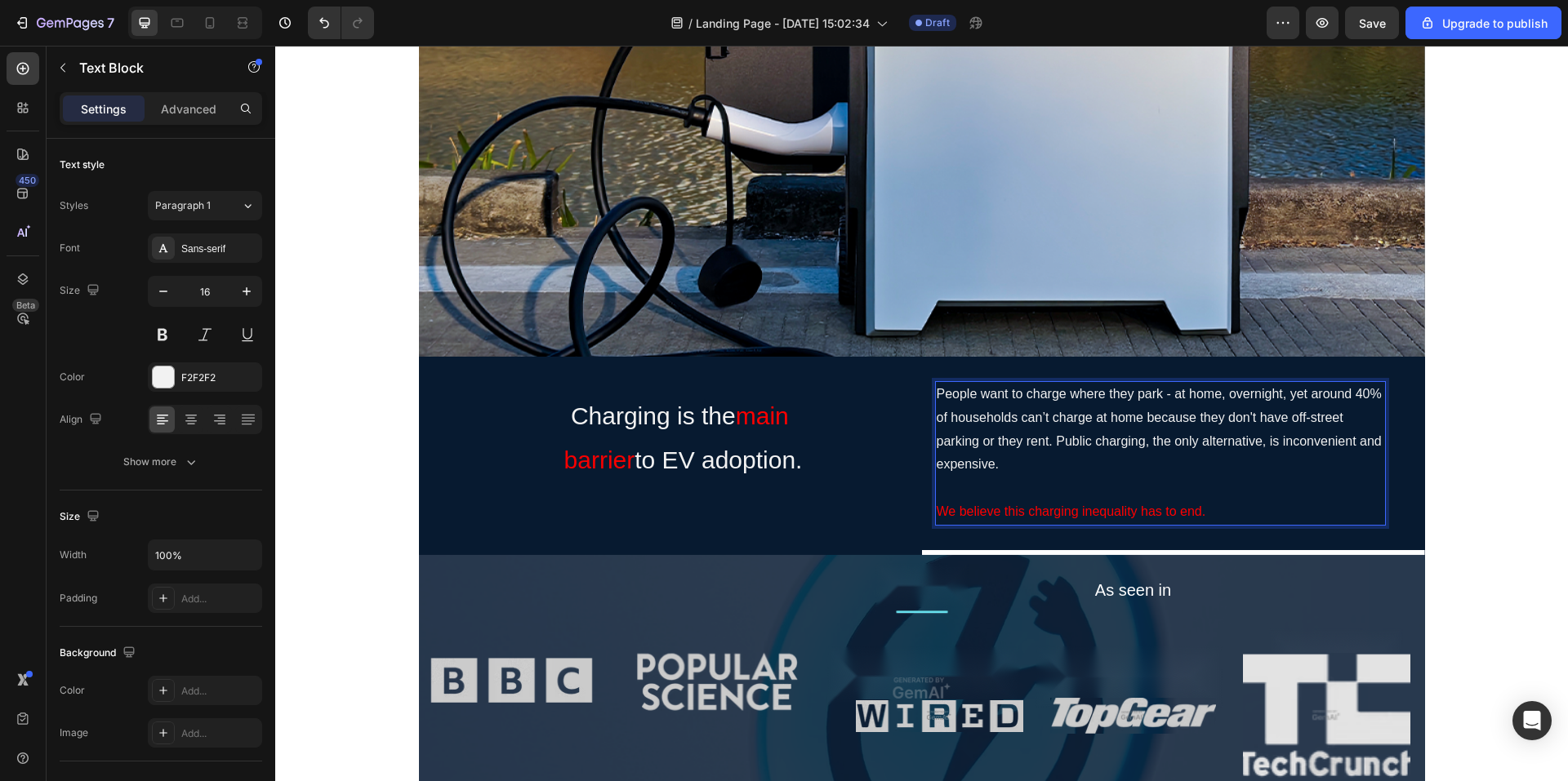
click at [1159, 480] on p "Rich Text Editor. Editing area: main" at bounding box center [1161, 488] width 448 height 24
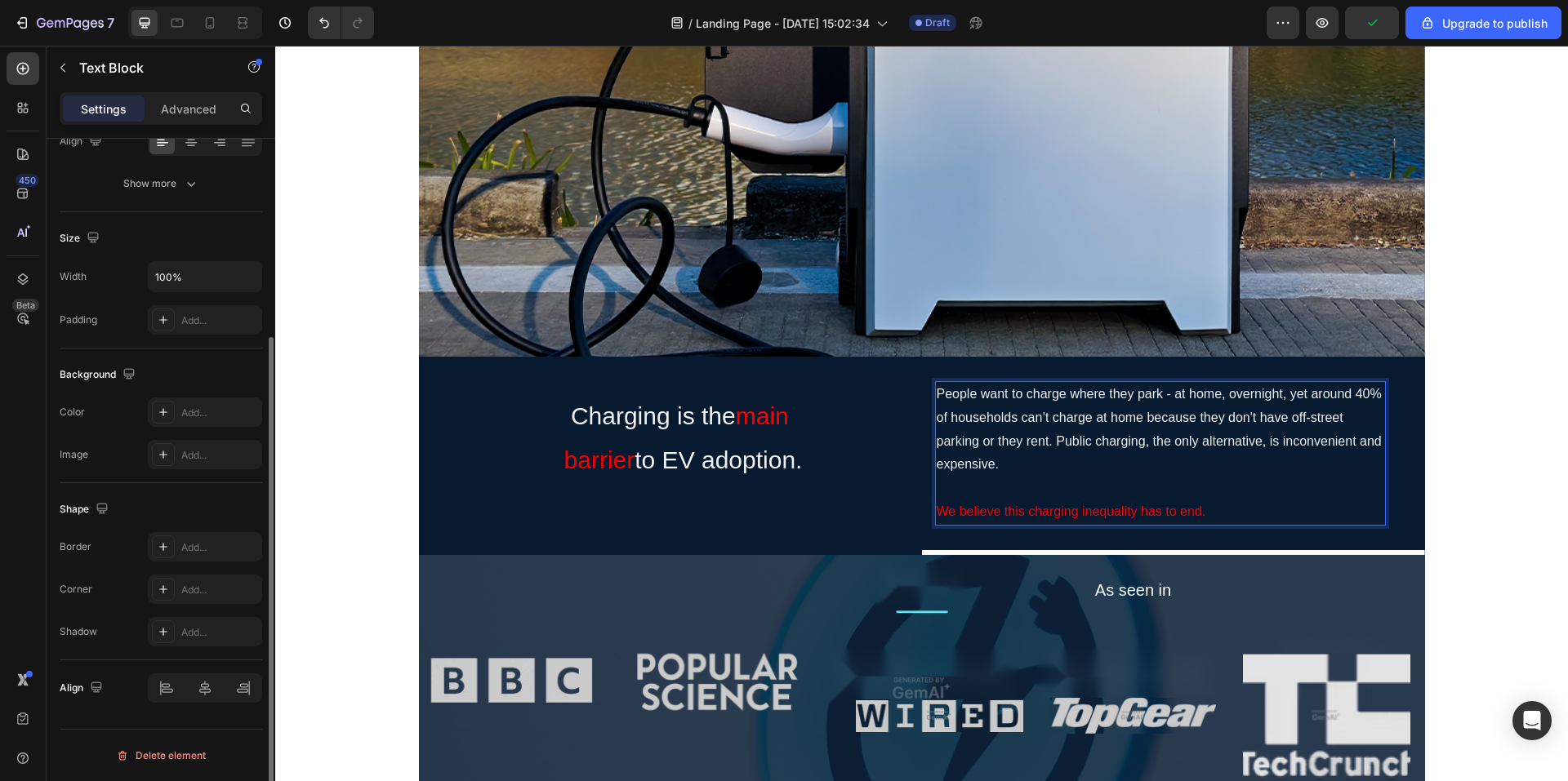
scroll to position [33, 0]
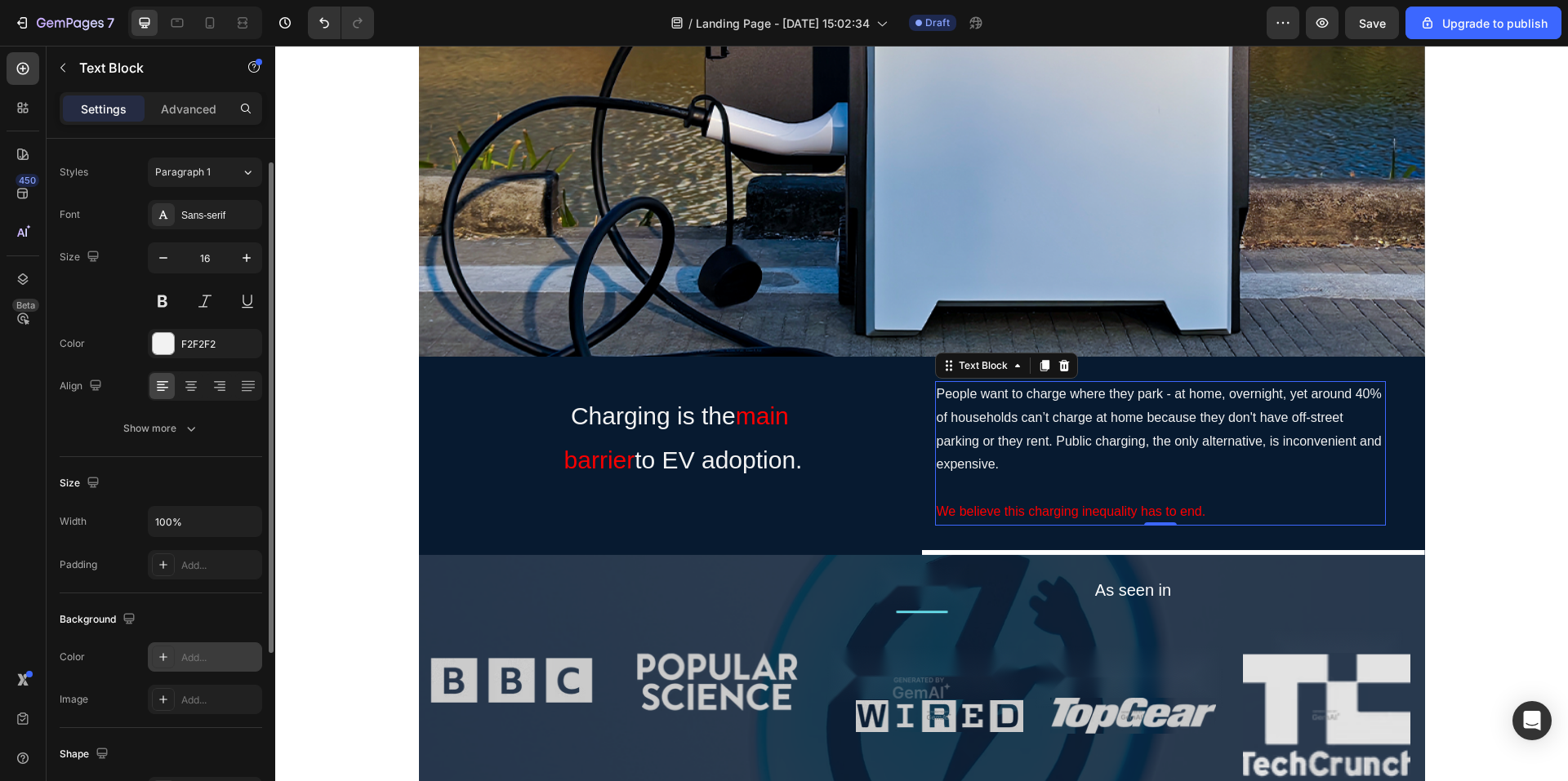
click at [157, 662] on icon at bounding box center [163, 656] width 13 height 13
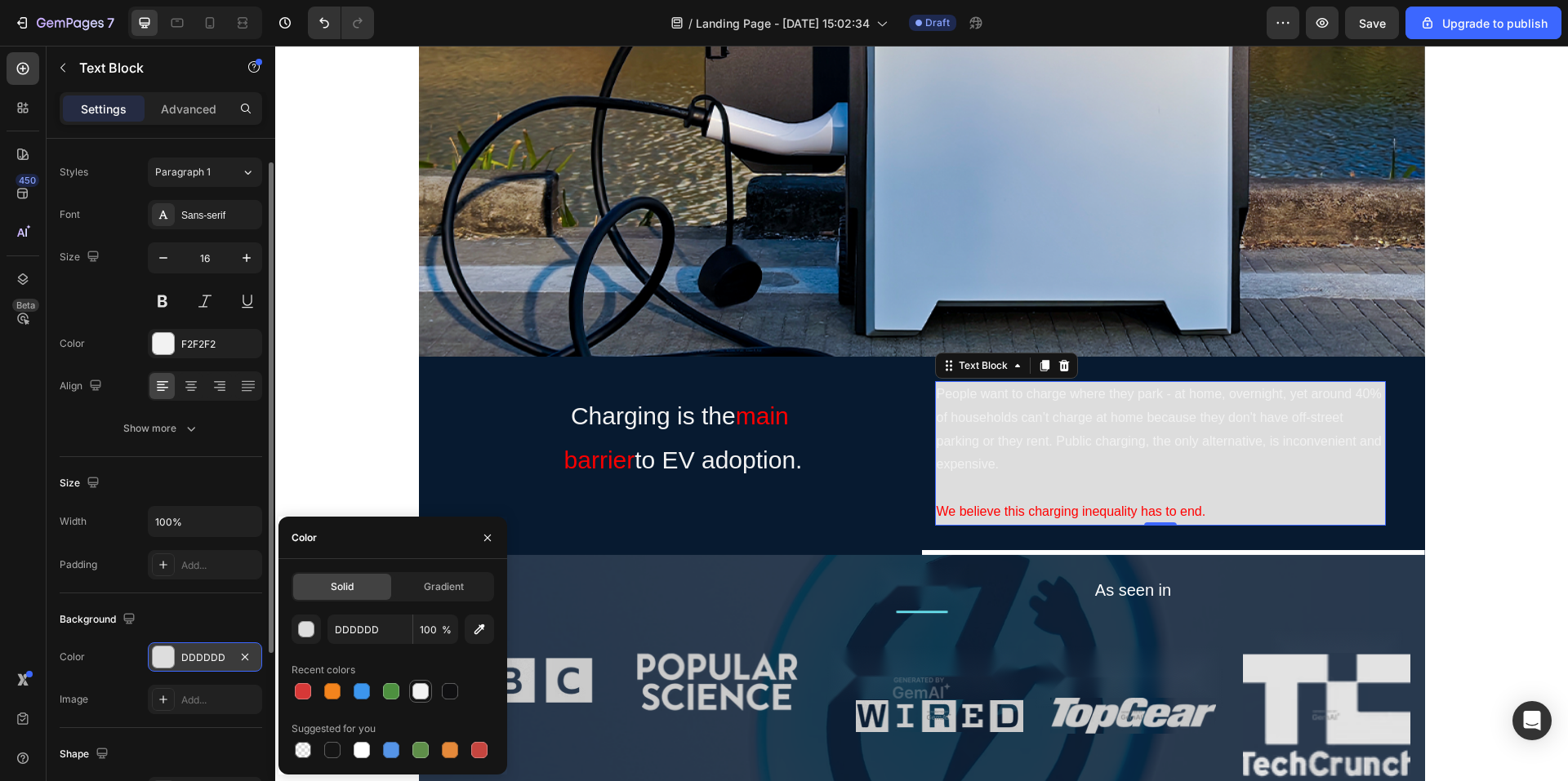
click at [413, 686] on div at bounding box center [421, 691] width 17 height 17
type input "F2F2F2"
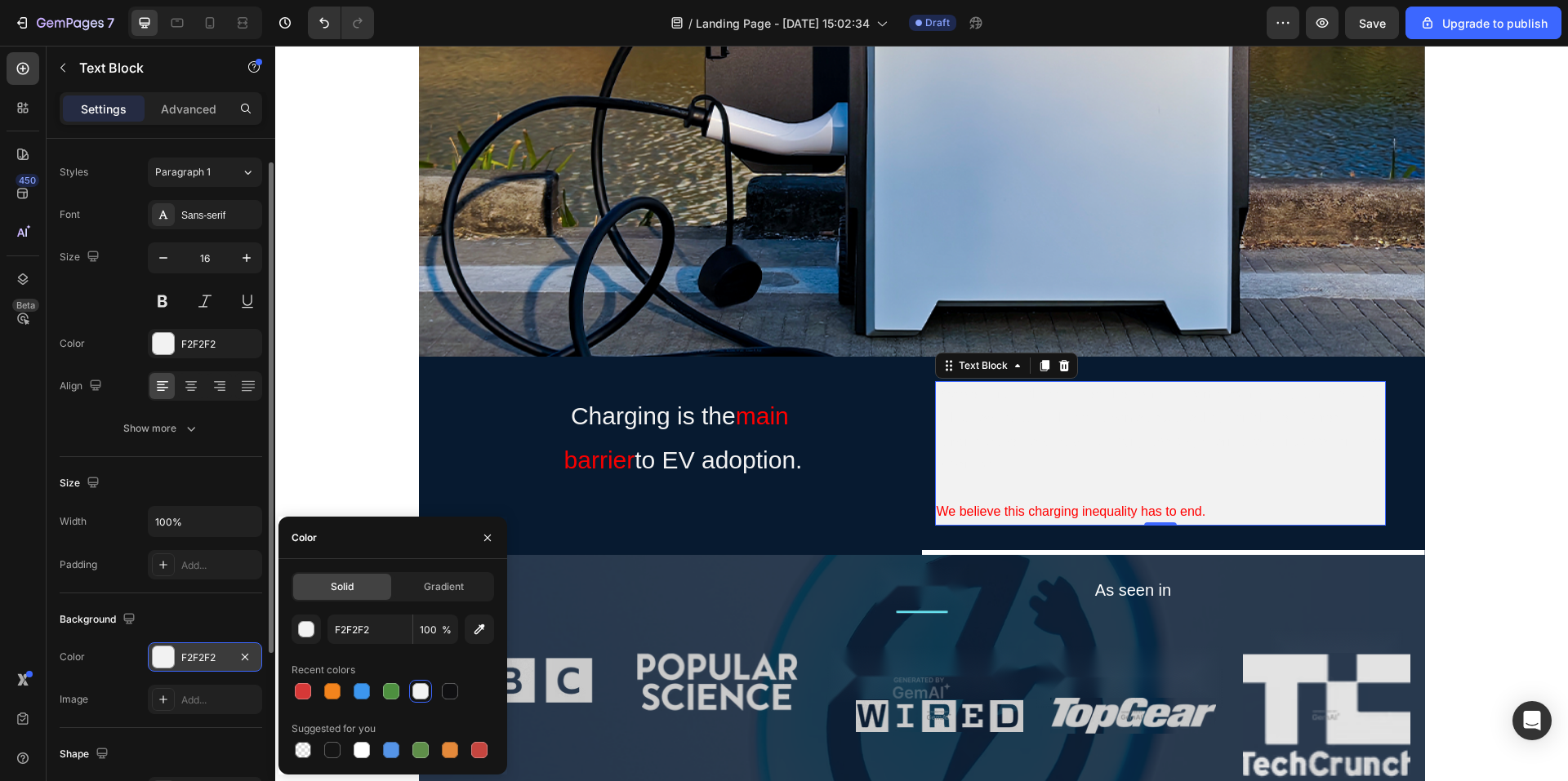
click at [1200, 462] on p "People want to charge where they park - at home, overnight, yet around 40% of h…" at bounding box center [1161, 430] width 448 height 94
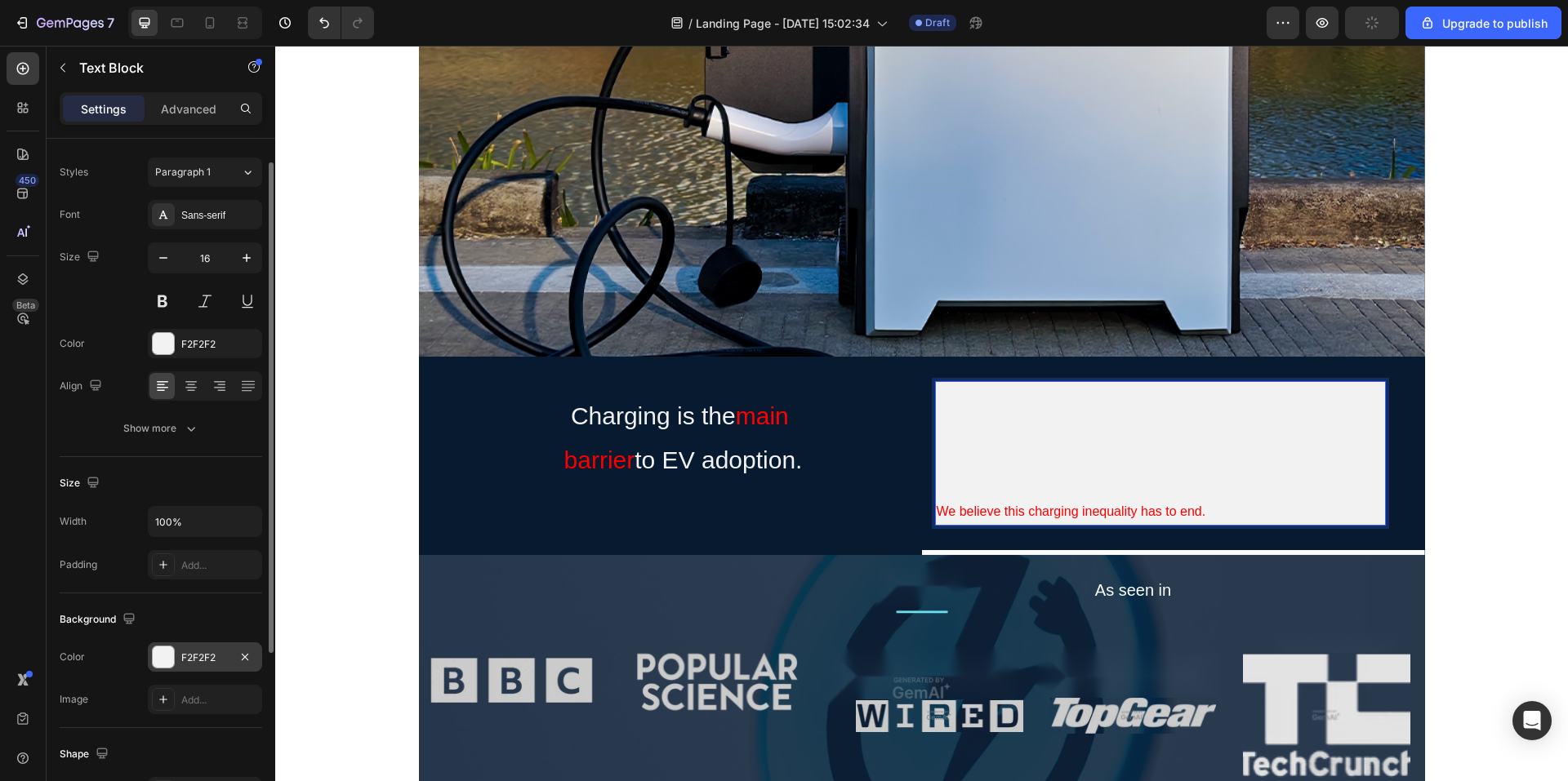
click at [1082, 416] on p "People want to charge where they park - at home, overnight, yet around 40% of h…" at bounding box center [1161, 430] width 448 height 94
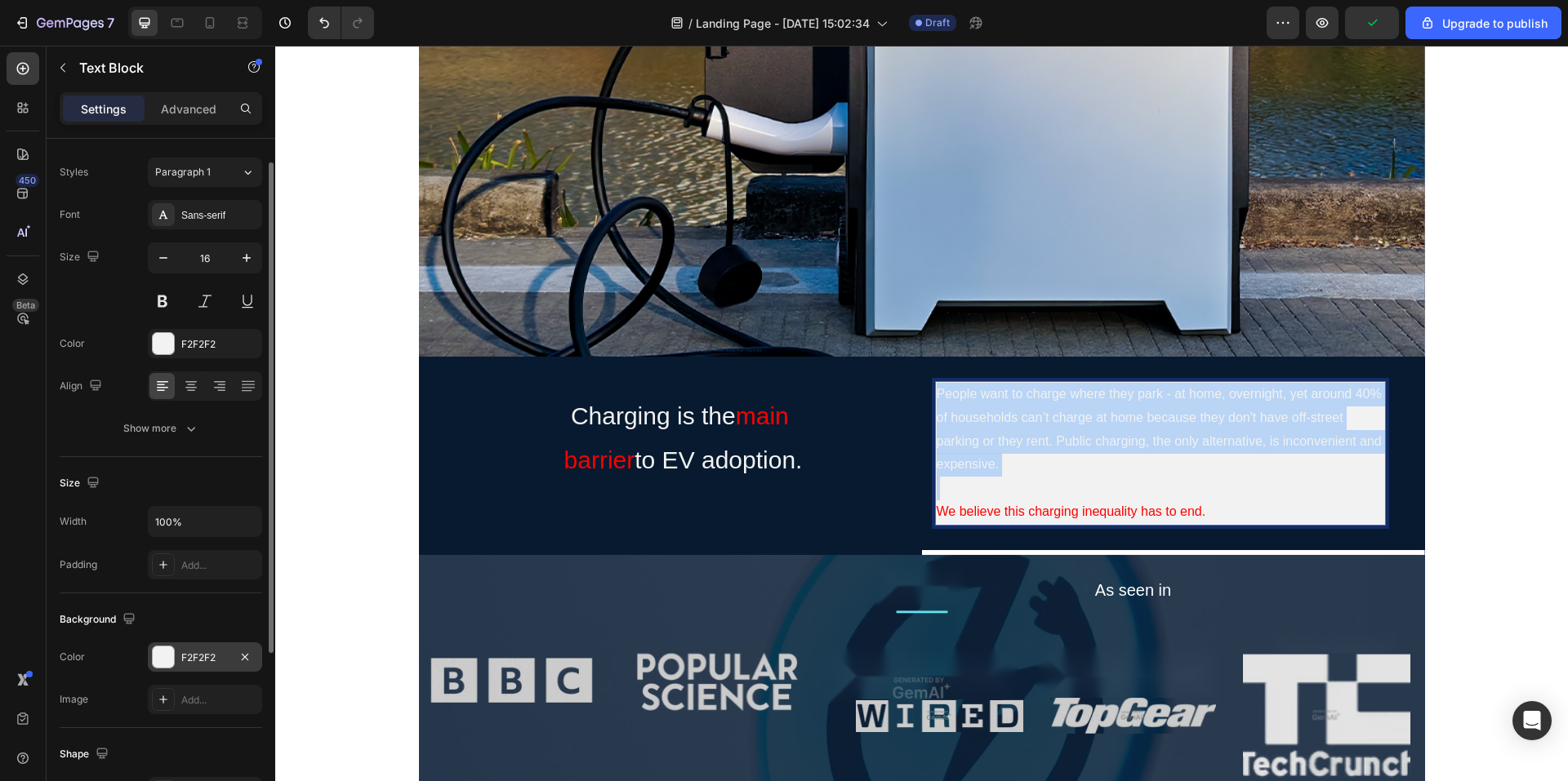
click at [1082, 416] on p "People want to charge where they park - at home, overnight, yet around 40% of h…" at bounding box center [1161, 430] width 448 height 94
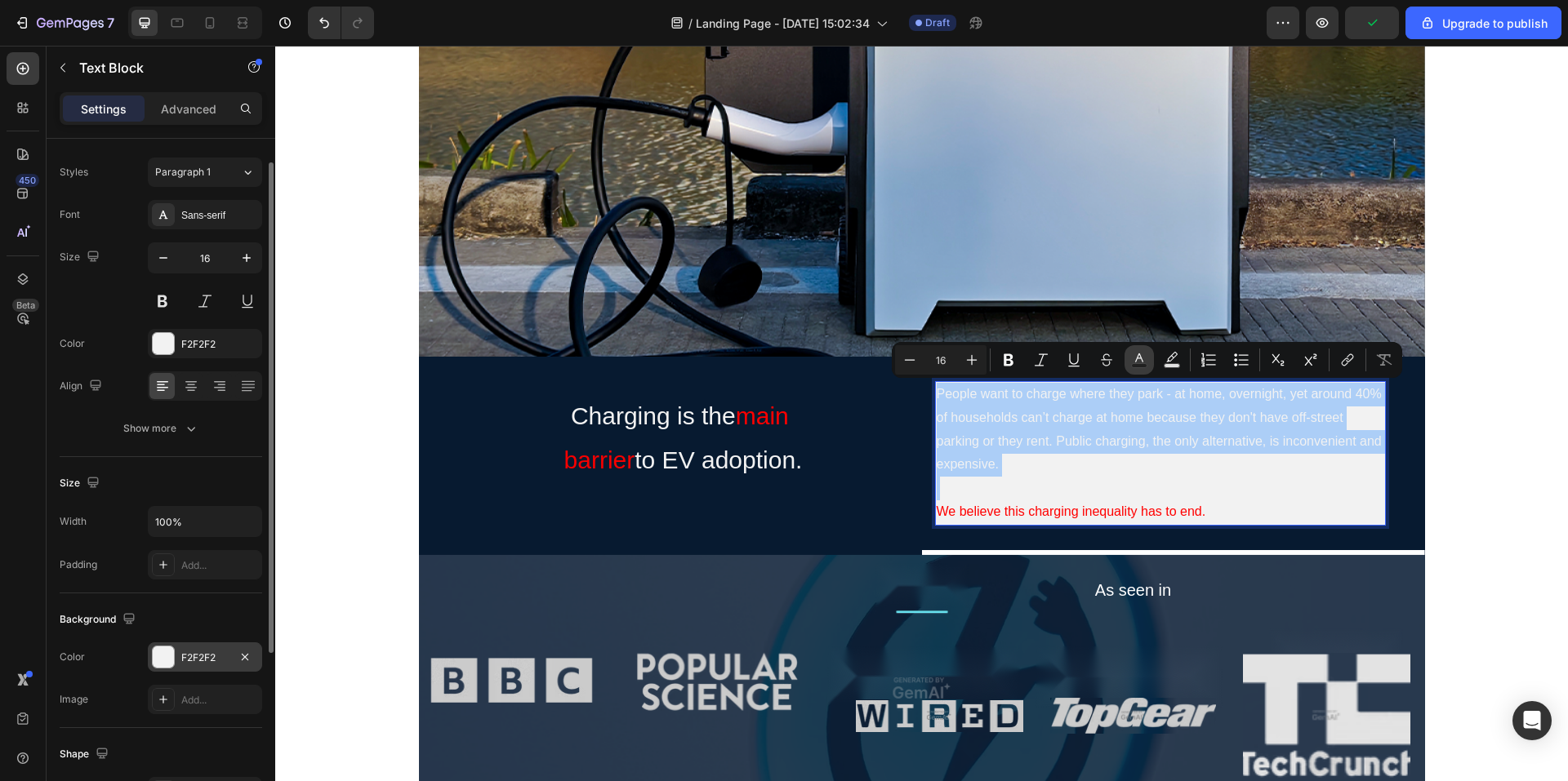
click at [1146, 364] on rect "Editor contextual toolbar" at bounding box center [1140, 366] width 16 height 4
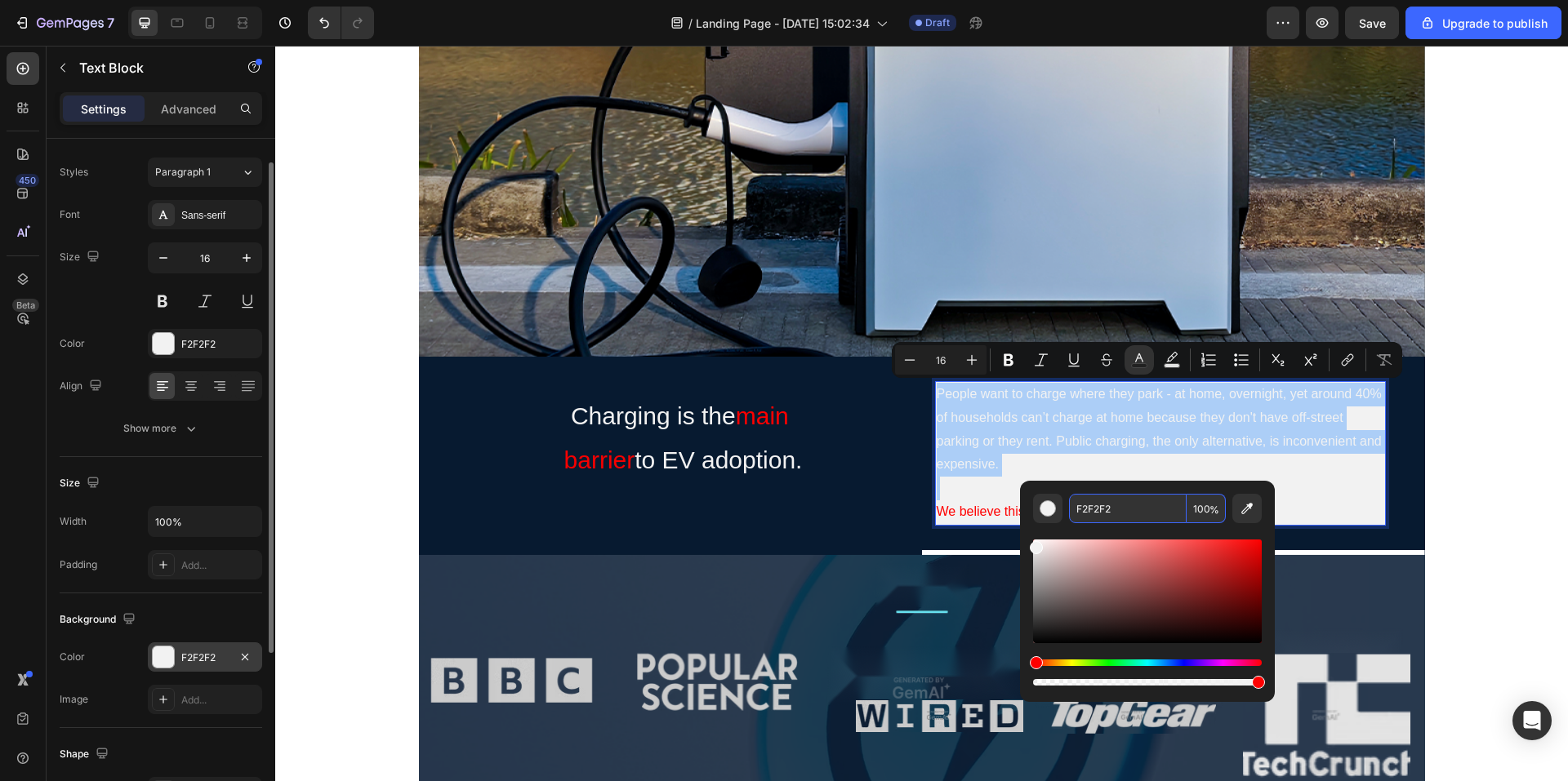
click at [1138, 510] on input "F2F2F2" at bounding box center [1127, 508] width 118 height 30
click at [1053, 509] on div "Editor contextual toolbar" at bounding box center [1048, 508] width 17 height 17
click at [1054, 509] on div "Editor contextual toolbar" at bounding box center [1048, 508] width 17 height 17
click at [1214, 509] on span "%" at bounding box center [1214, 510] width 10 height 18
drag, startPoint x: 1041, startPoint y: 636, endPoint x: 1024, endPoint y: 652, distance: 23.3
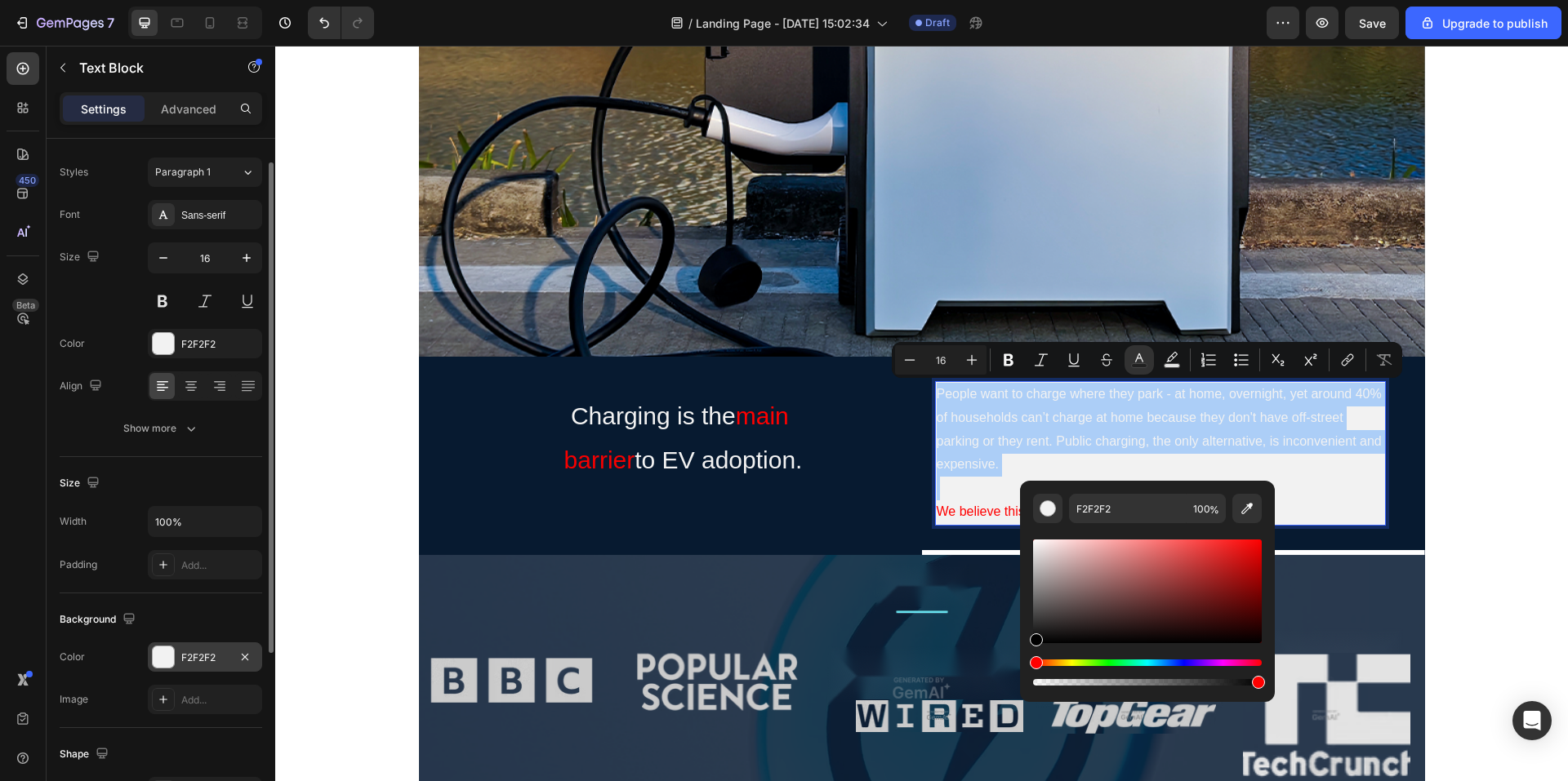
click at [1024, 652] on div "F2F2F2 100 %" at bounding box center [1147, 584] width 255 height 208
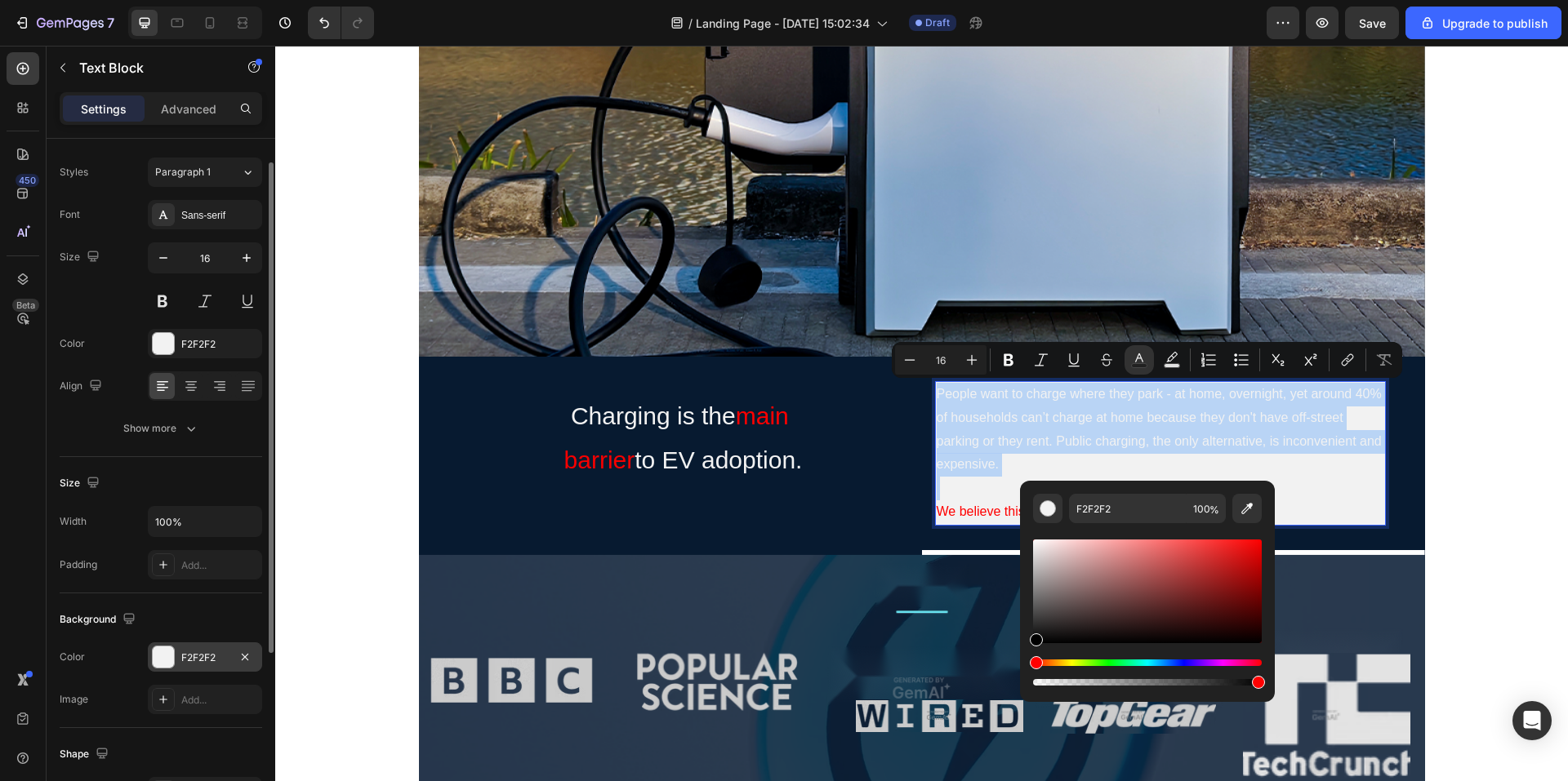
type input "000000"
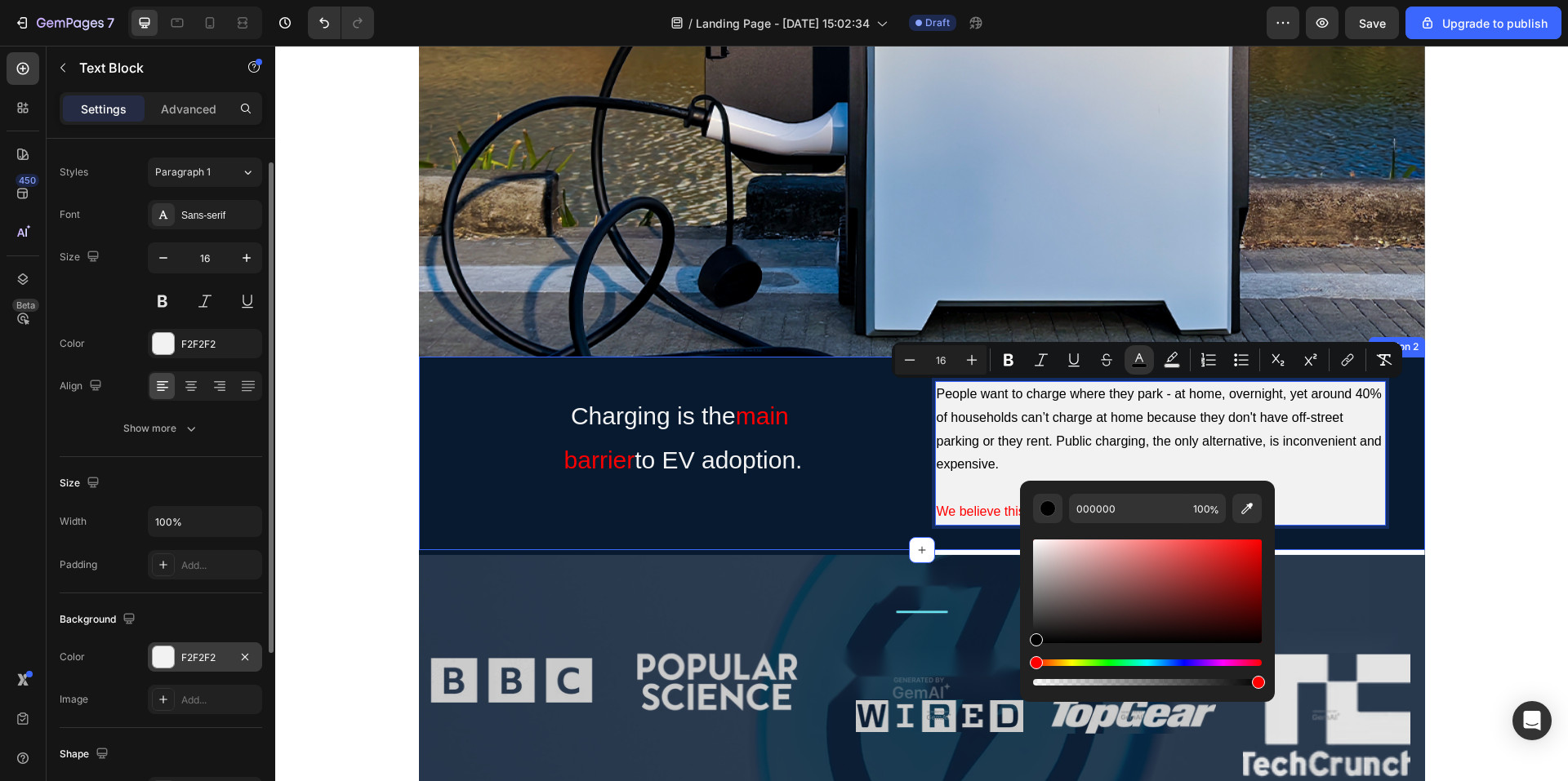
click at [1394, 523] on div "Charging is the main barrier to EV adoption. Text Block People want to charge w…" at bounding box center [922, 454] width 1006 height 145
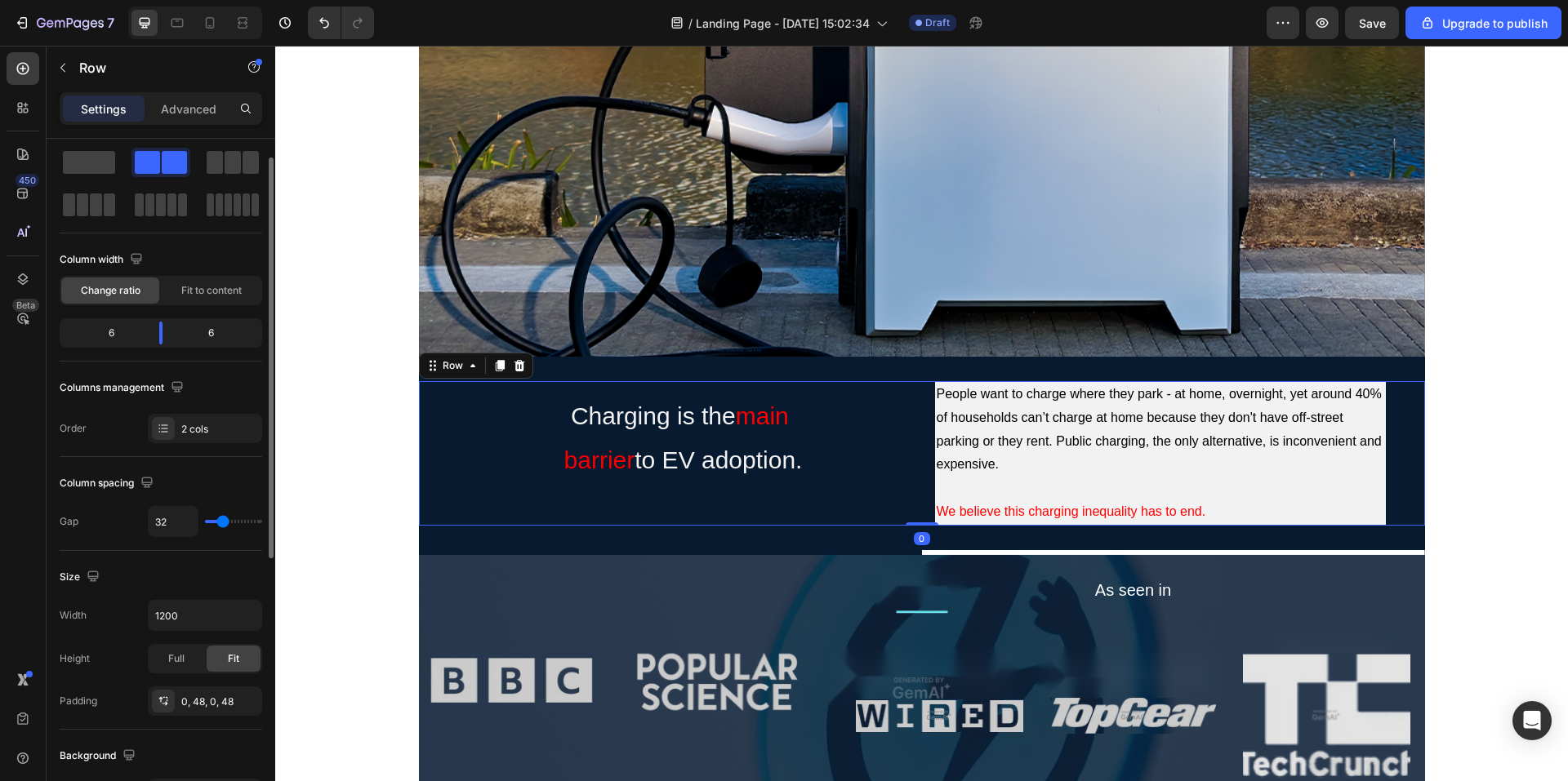
scroll to position [0, 0]
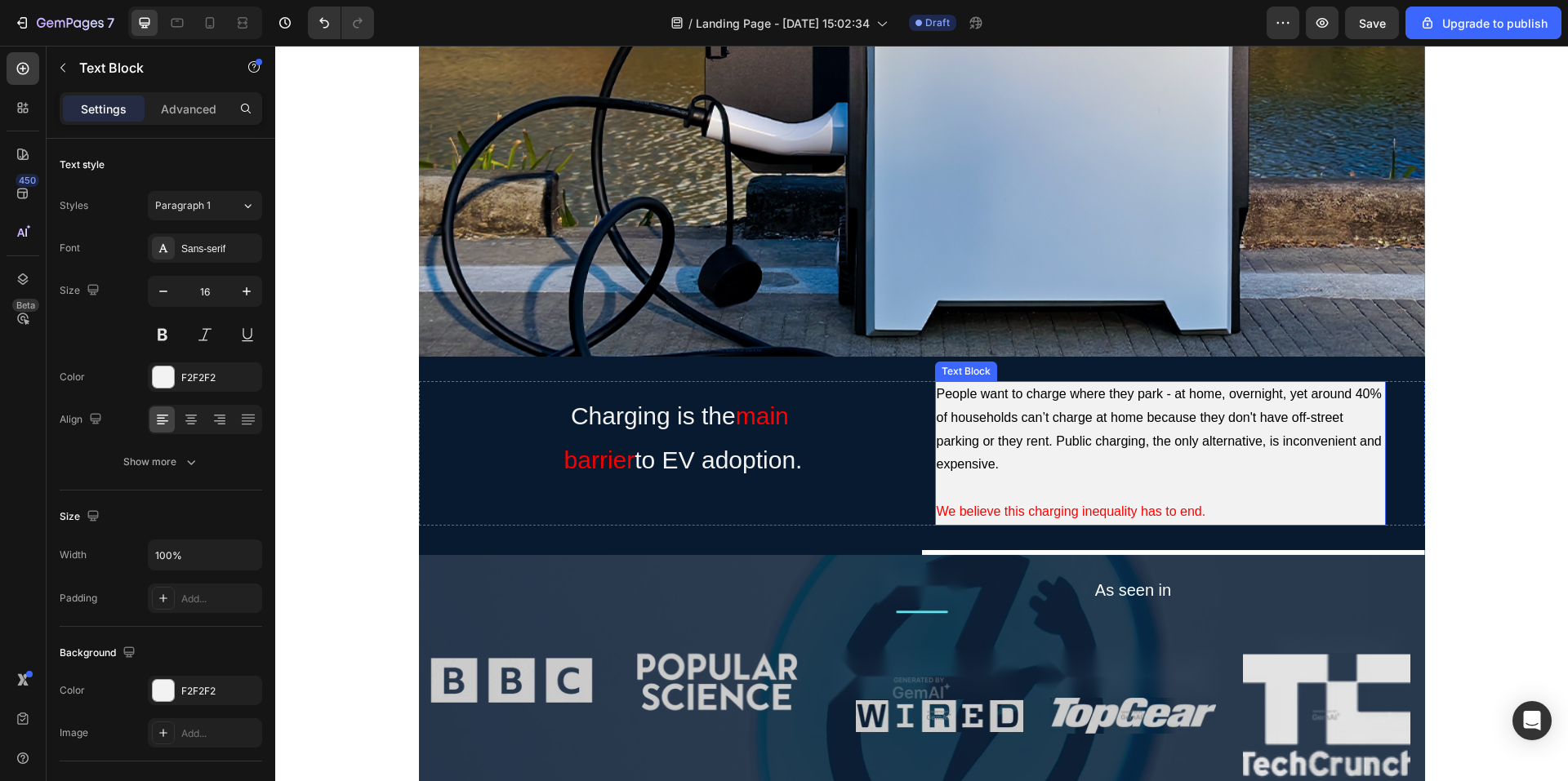
click at [1071, 421] on span "People want to charge where they park - at home, overnight, yet around 40% of h…" at bounding box center [1159, 428] width 445 height 84
drag, startPoint x: 1502, startPoint y: 479, endPoint x: 1492, endPoint y: 481, distance: 10.2
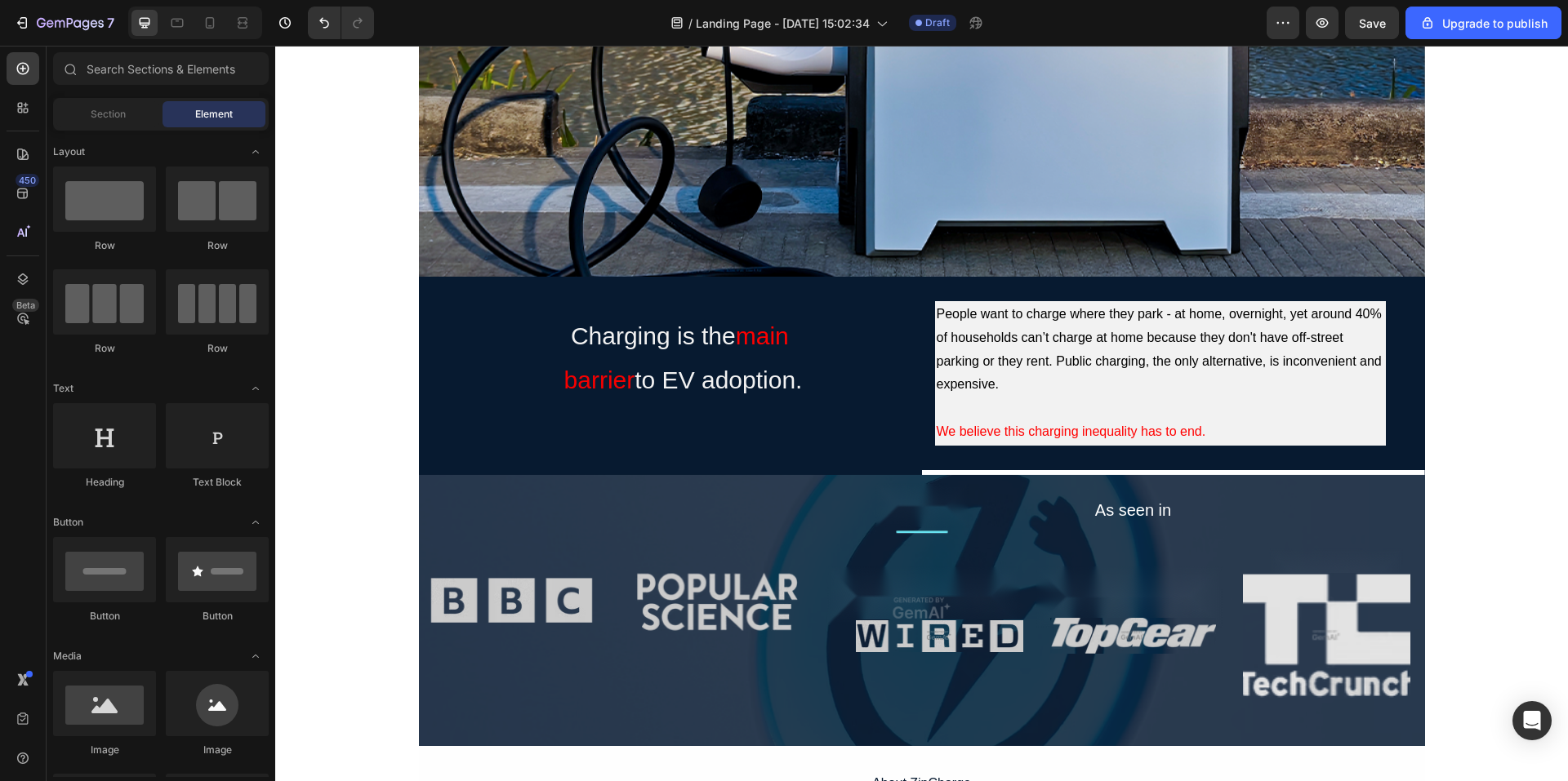
scroll to position [532, 0]
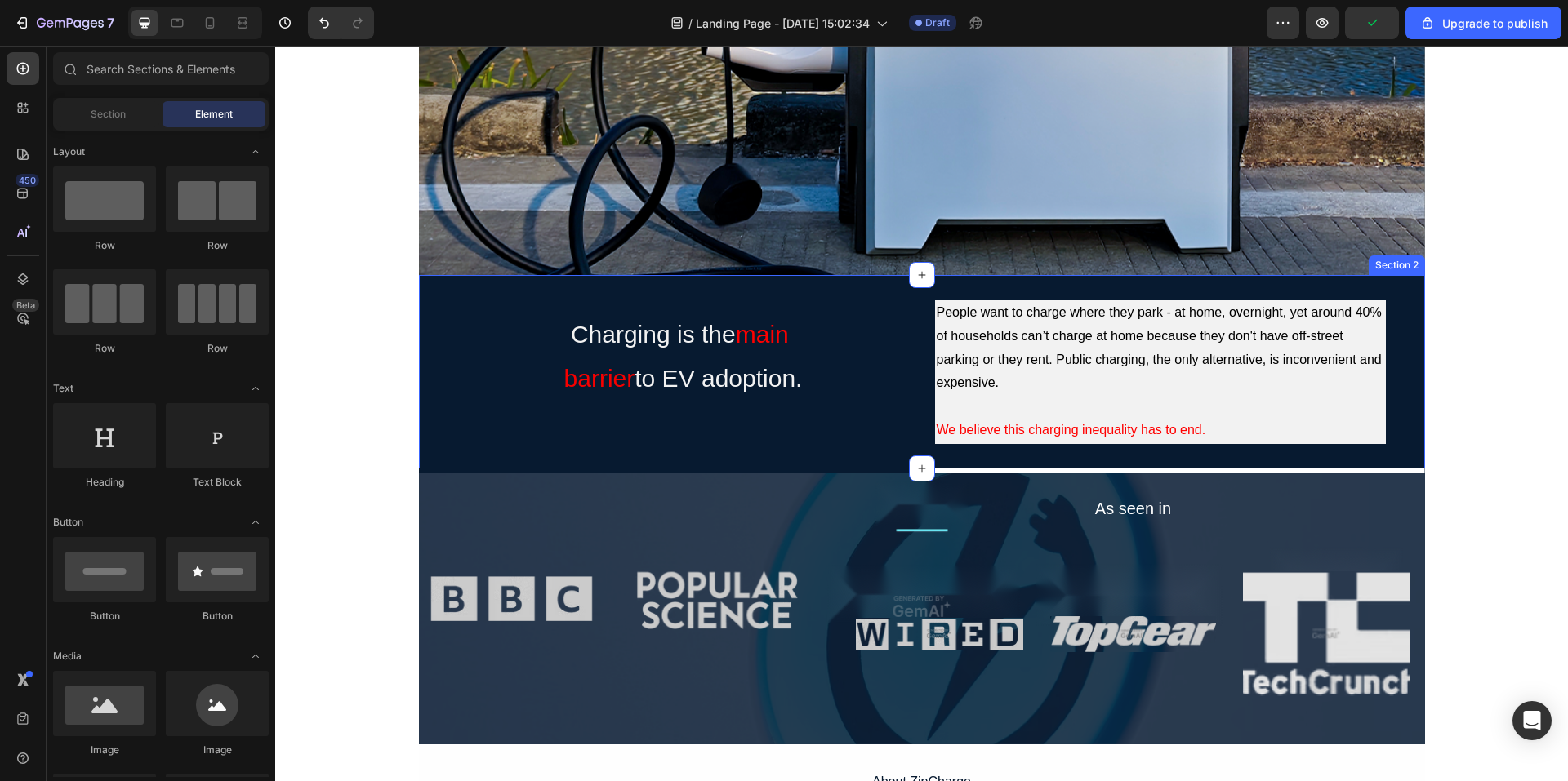
click at [1079, 293] on div "Charging is the main barrier to EV adoption. Text Block People want to charge w…" at bounding box center [922, 372] width 1006 height 193
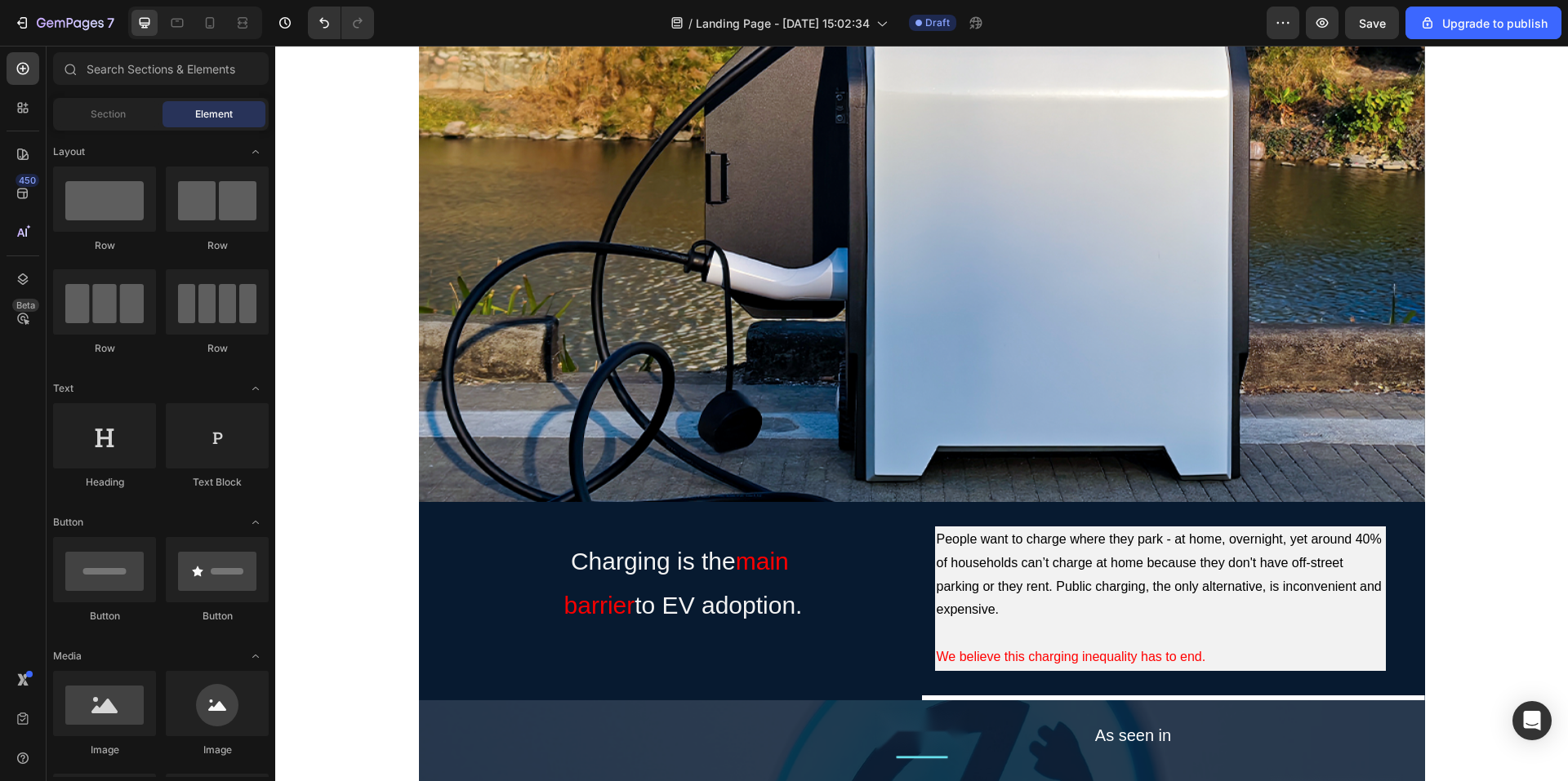
scroll to position [369, 0]
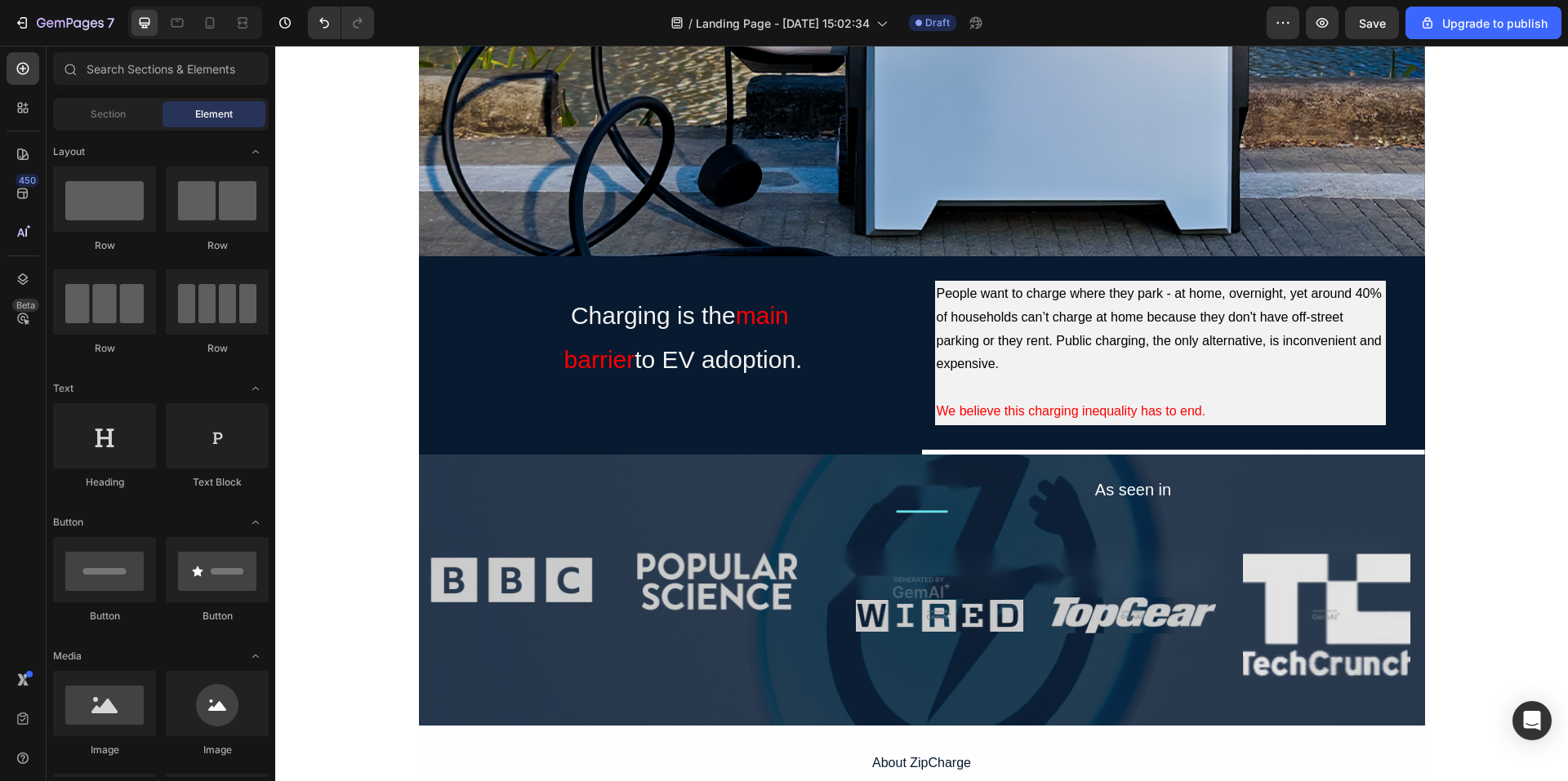
scroll to position [571, 0]
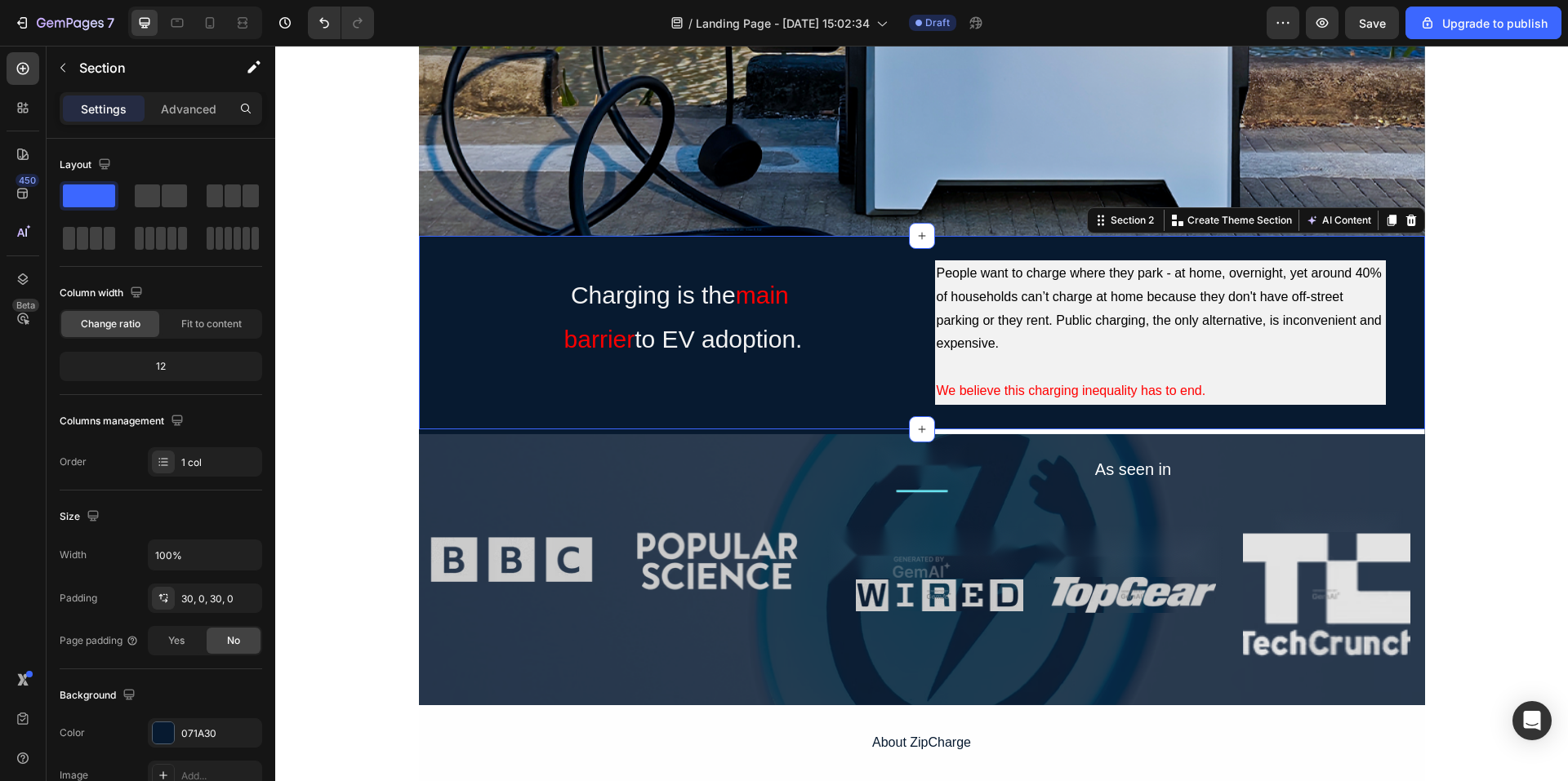
drag, startPoint x: 1402, startPoint y: 409, endPoint x: 1384, endPoint y: 413, distance: 18.4
click at [1402, 410] on div "Charging is the main barrier to EV adoption. Text Block People want to charge w…" at bounding box center [922, 333] width 1006 height 193
click at [1353, 413] on div "Charging is the main barrier to EV adoption. Text Block People want to charge w…" at bounding box center [922, 333] width 1006 height 193
click at [991, 246] on div "Charging is the main barrier to EV adoption. Text Block People want to charge w…" at bounding box center [922, 333] width 1006 height 193
click at [1218, 253] on div "Charging is the main barrier to EV adoption. Text Block People want to charge w…" at bounding box center [922, 333] width 1006 height 193
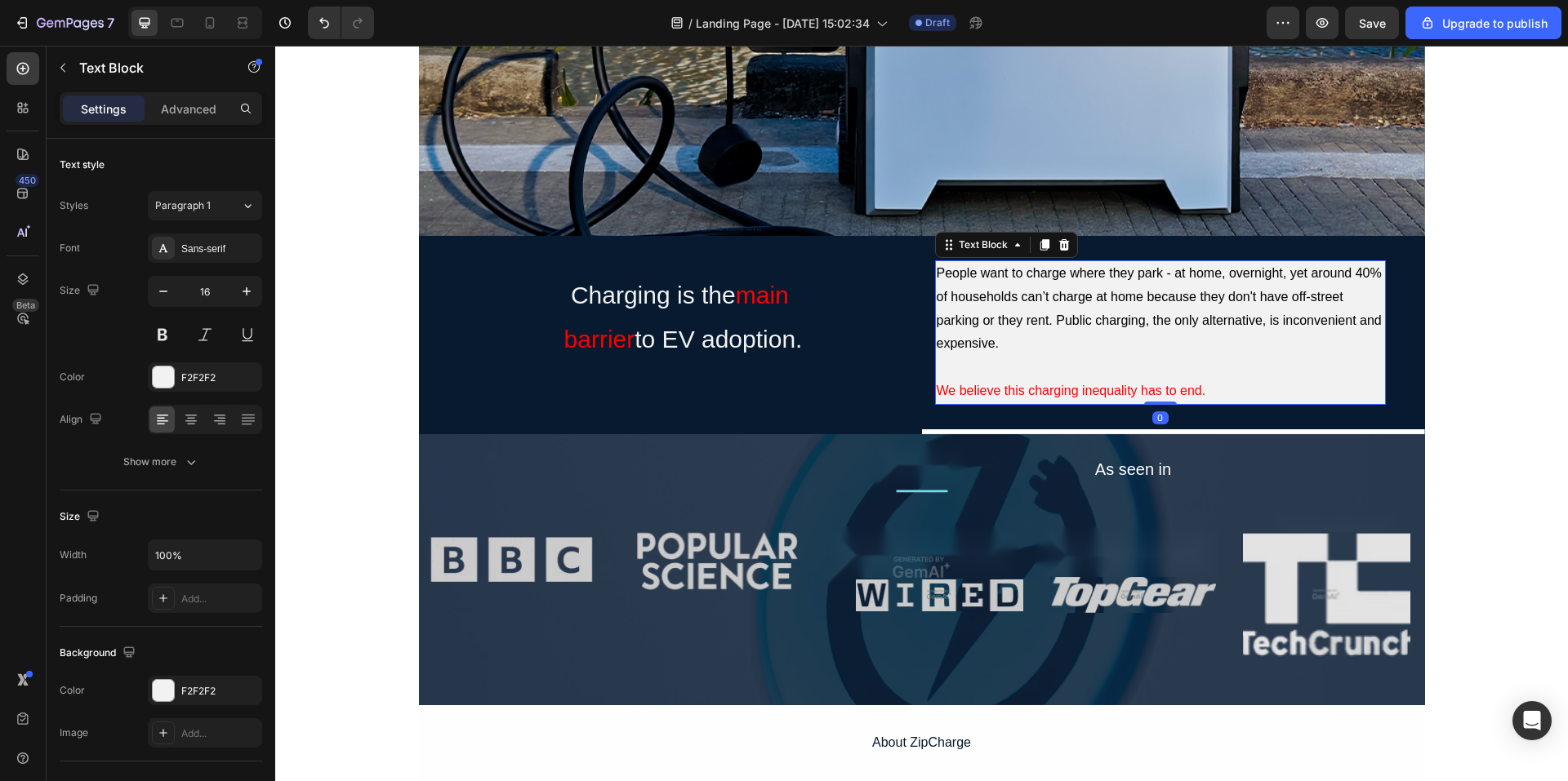
click at [987, 326] on span "People want to charge where they park - at home, overnight, yet around 40% of h…" at bounding box center [1159, 308] width 445 height 84
drag, startPoint x: 1225, startPoint y: 363, endPoint x: 1247, endPoint y: 343, distance: 29.7
click at [1227, 359] on p at bounding box center [1161, 367] width 448 height 24
click at [60, 67] on icon "button" at bounding box center [63, 67] width 13 height 13
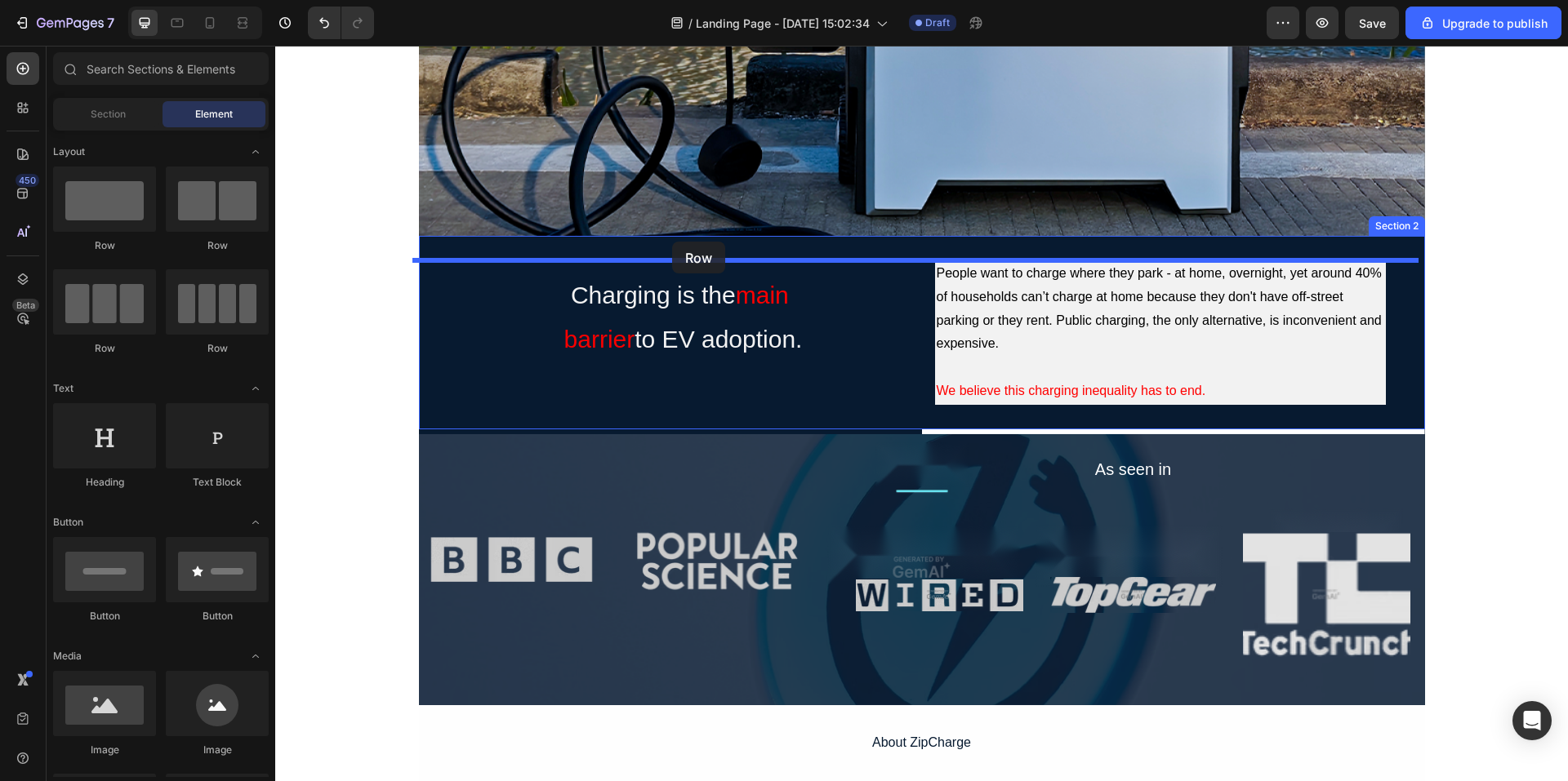
drag, startPoint x: 397, startPoint y: 242, endPoint x: 672, endPoint y: 242, distance: 275.0
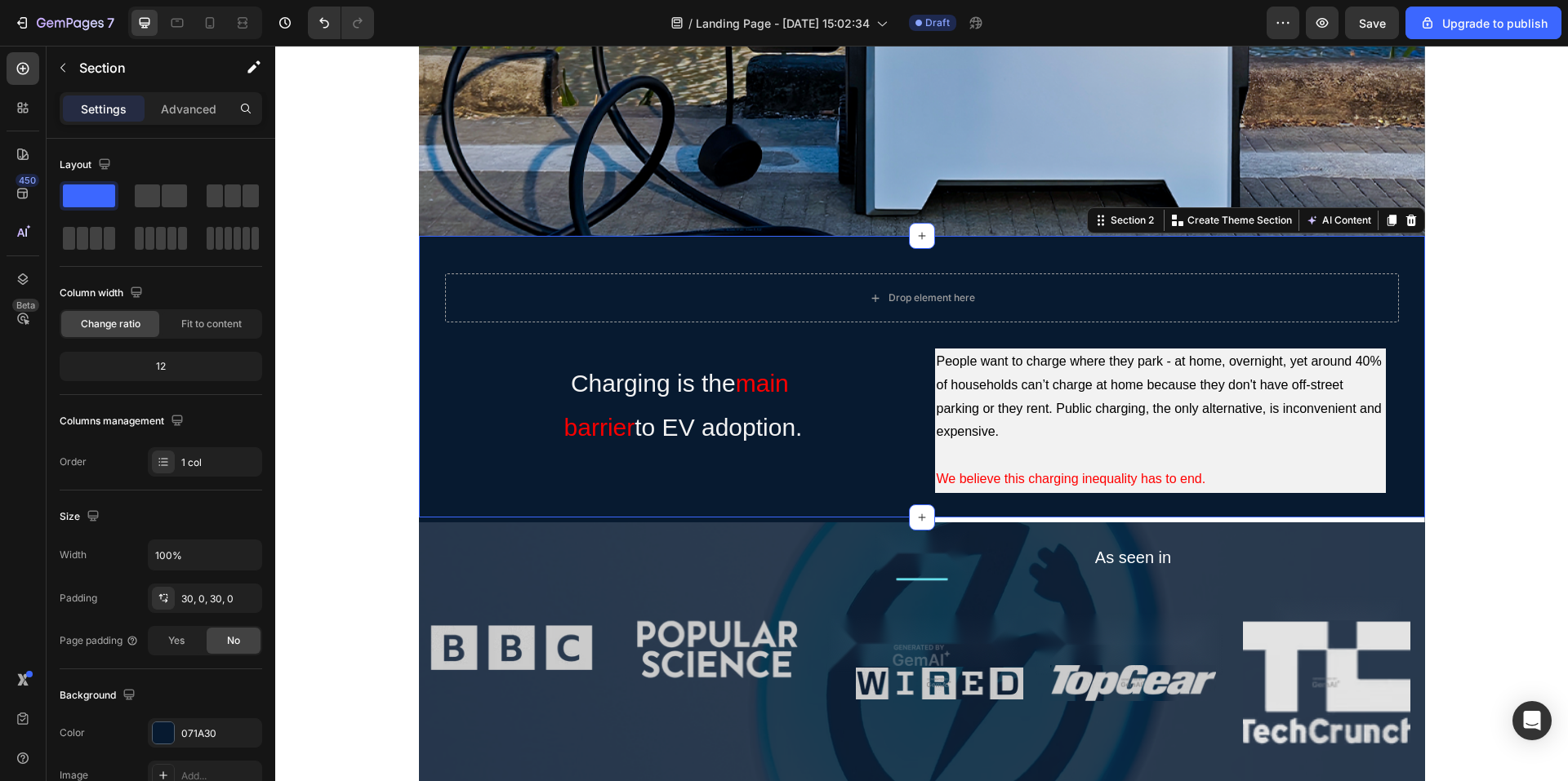
click at [1295, 252] on div "Drop element here Row Charging is the main barrier to EV adoption. Text Block P…" at bounding box center [922, 377] width 1006 height 282
click at [1297, 253] on div "Drop element here Row Charging is the main barrier to EV adoption. Text Block P…" at bounding box center [922, 377] width 1006 height 282
click at [1297, 254] on div "Drop element here Row Charging is the main barrier to EV adoption. Text Block P…" at bounding box center [922, 377] width 1006 height 282
click at [1097, 220] on icon at bounding box center [1101, 220] width 13 height 13
click at [1333, 253] on div "Drop element here Row Charging is the main barrier to EV adoption. Text Block P…" at bounding box center [922, 377] width 1006 height 282
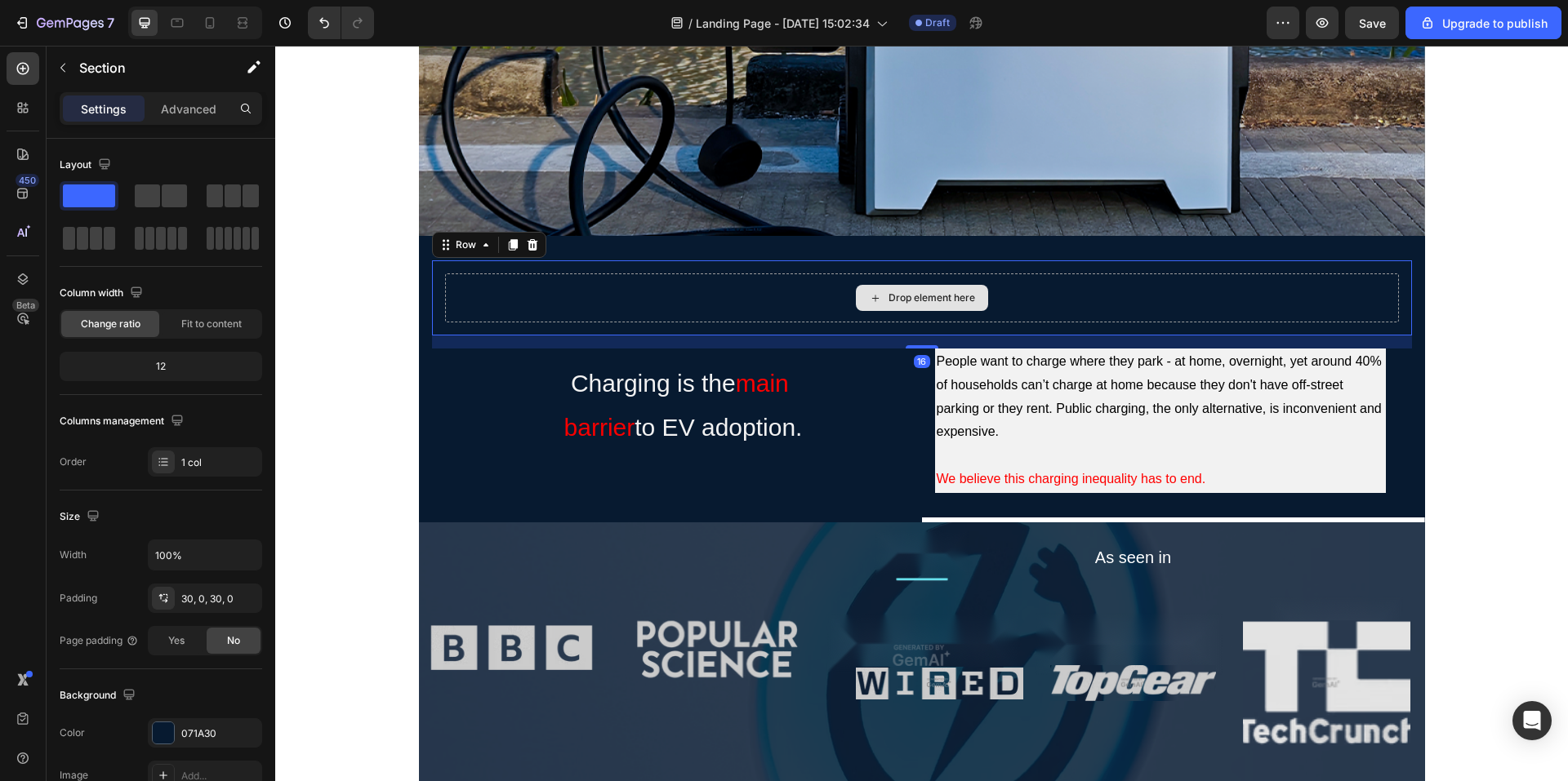
click at [1340, 285] on div "Drop element here" at bounding box center [922, 298] width 954 height 49
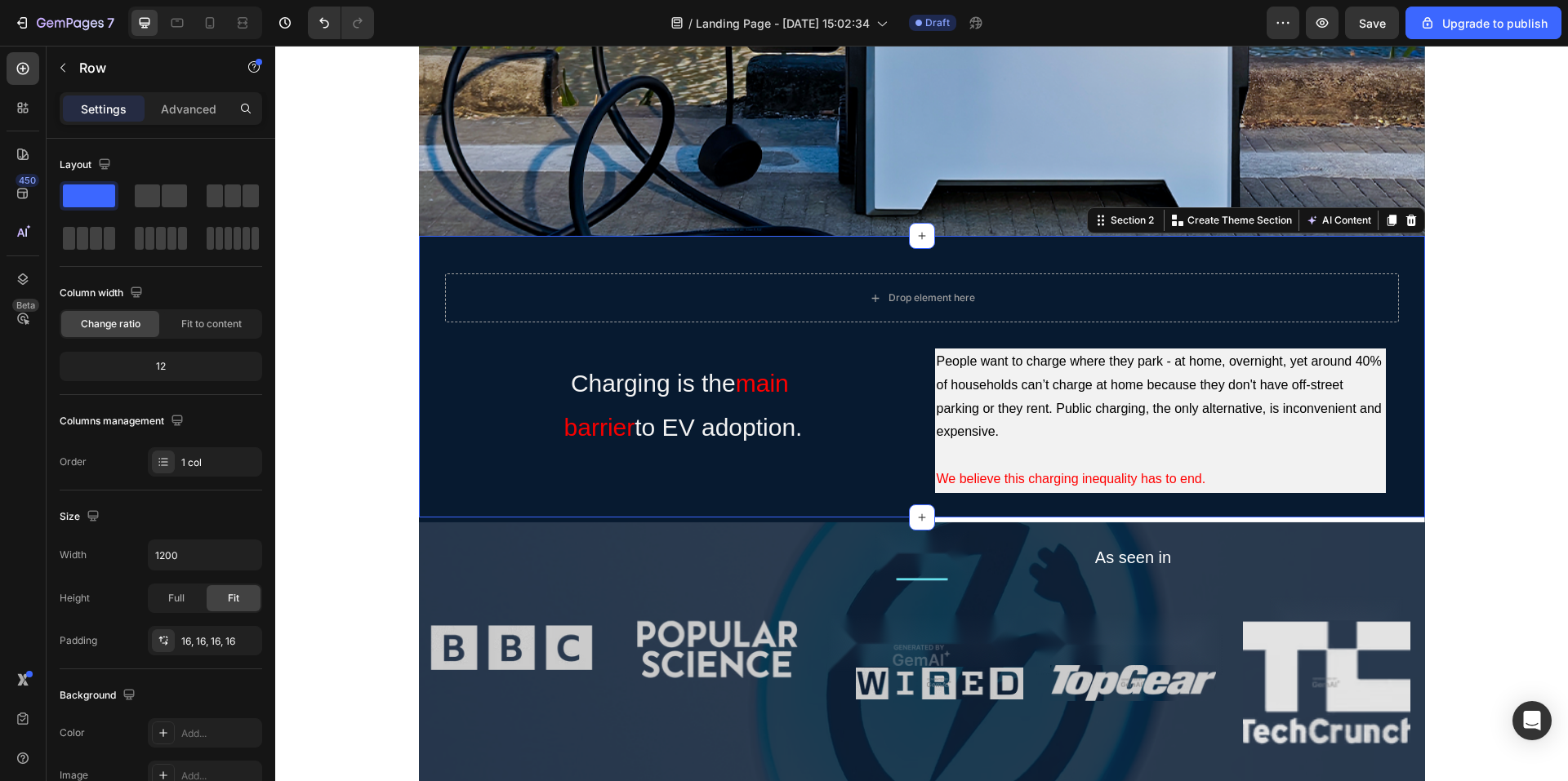
click at [1397, 503] on div "Drop element here Row Charging is the main barrier to EV adoption. Text Block P…" at bounding box center [922, 377] width 1006 height 282
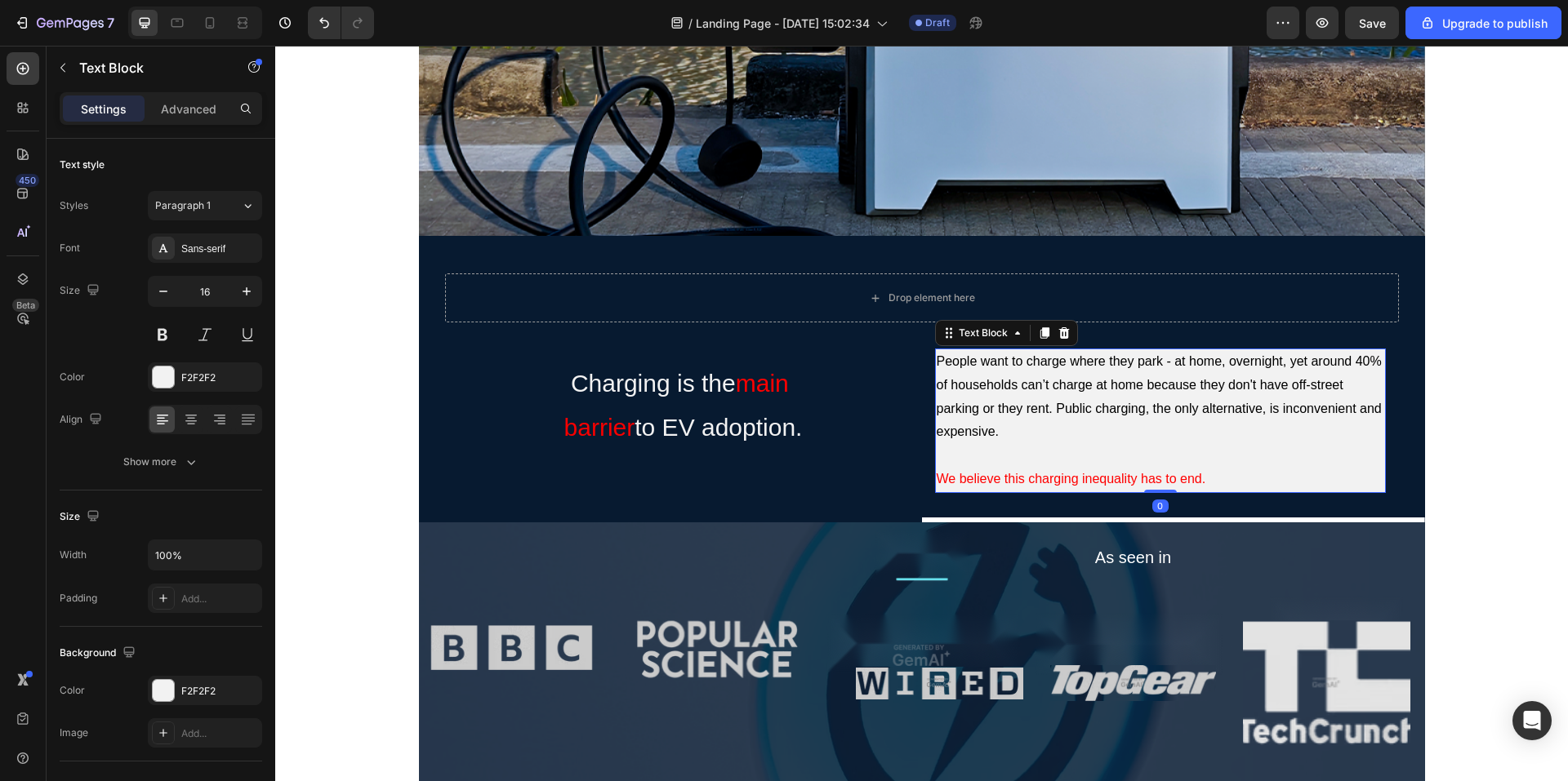
click at [1188, 453] on p "Rich Text Editor. Editing area: main" at bounding box center [1161, 455] width 448 height 24
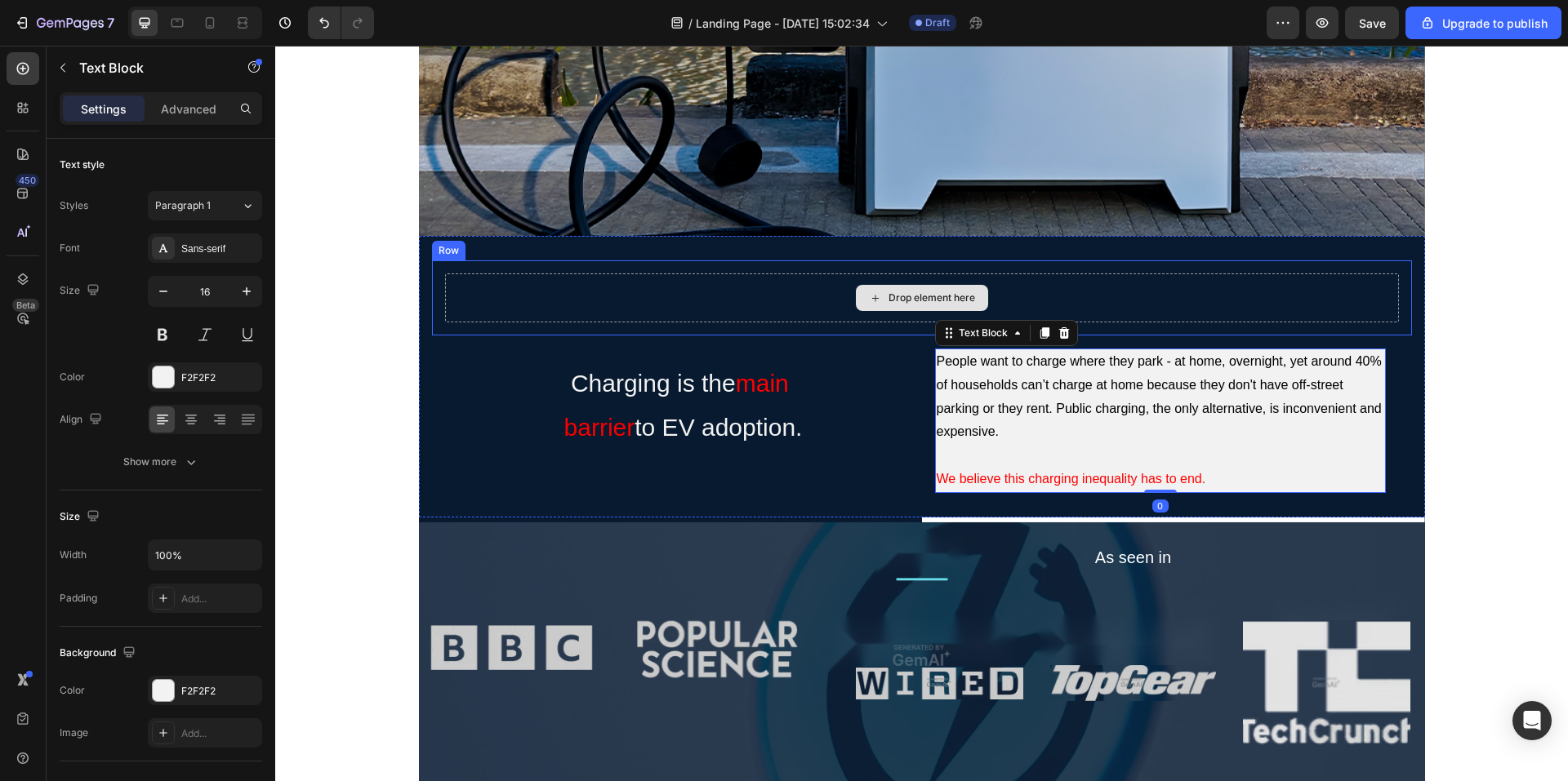
click at [1156, 302] on div "Drop element here" at bounding box center [922, 298] width 954 height 49
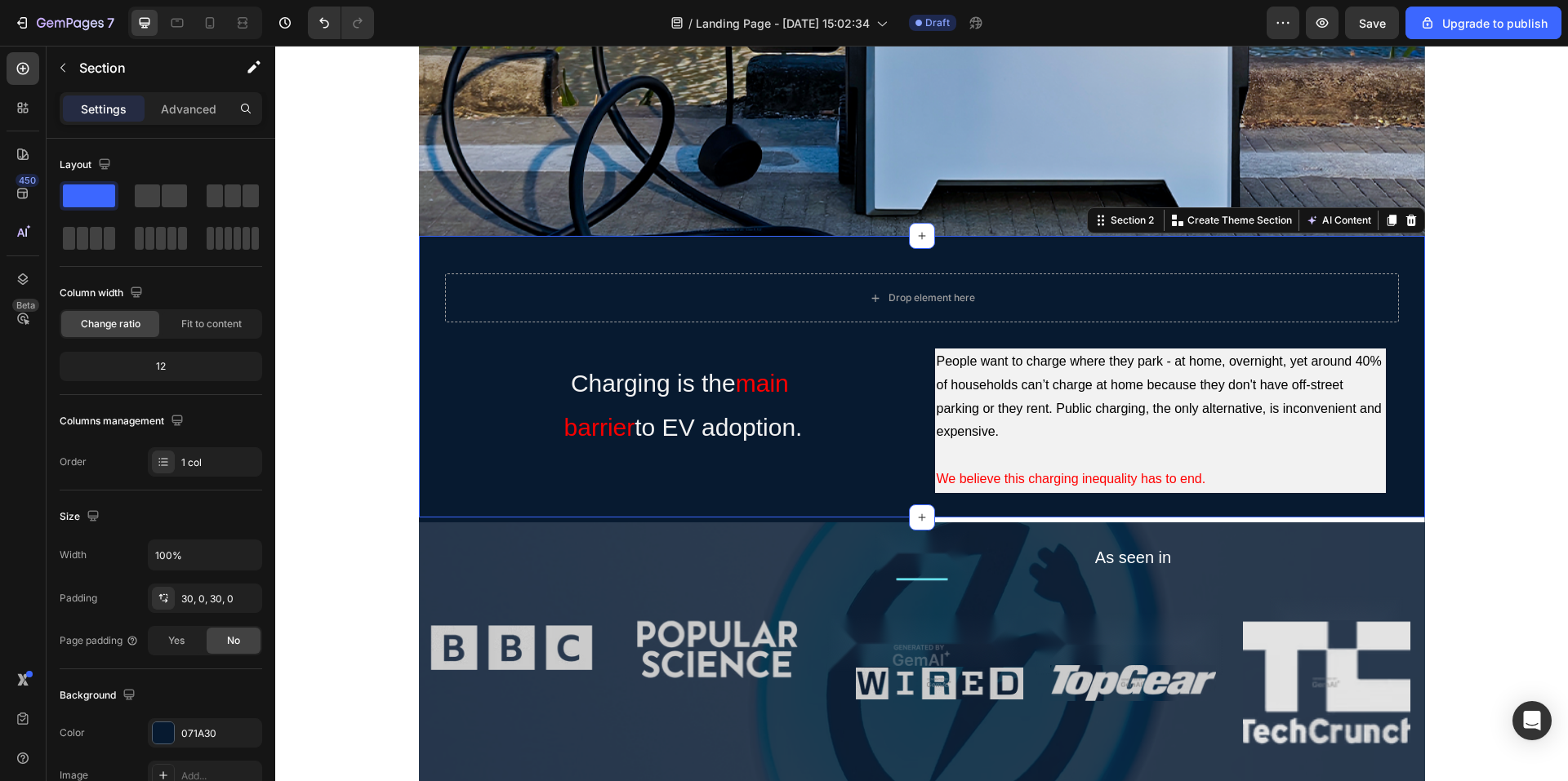
click at [1322, 239] on div "Drop element here Row Charging is the main barrier to EV adoption. Text Block P…" at bounding box center [922, 377] width 1006 height 282
click at [1316, 258] on div "Drop element here Row Charging is the main barrier to EV adoption. Text Block P…" at bounding box center [922, 377] width 1006 height 282
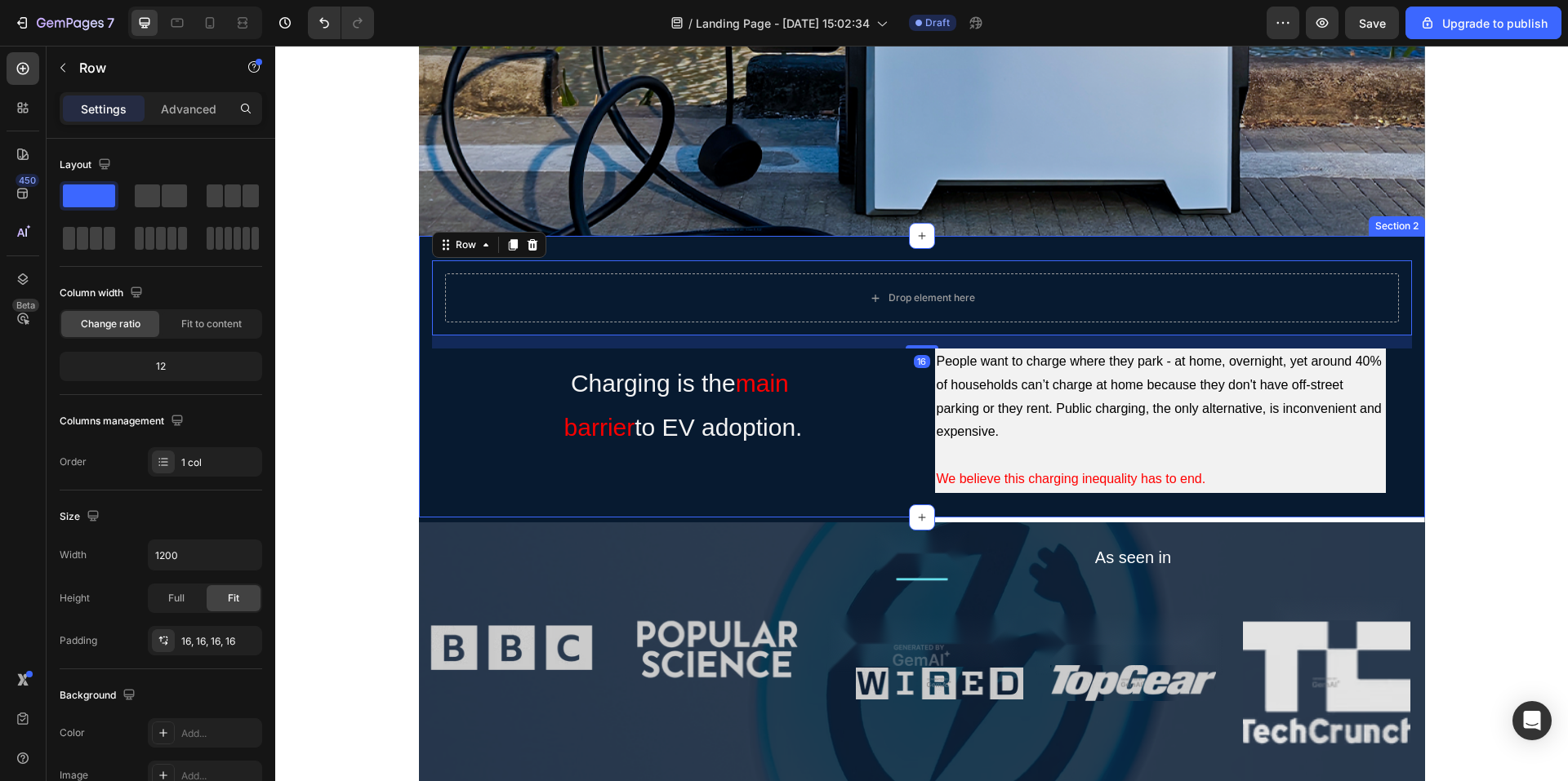
click at [1318, 252] on div "Drop element here Row 16 Charging is the main barrier to EV adoption. Text Bloc…" at bounding box center [922, 377] width 1006 height 282
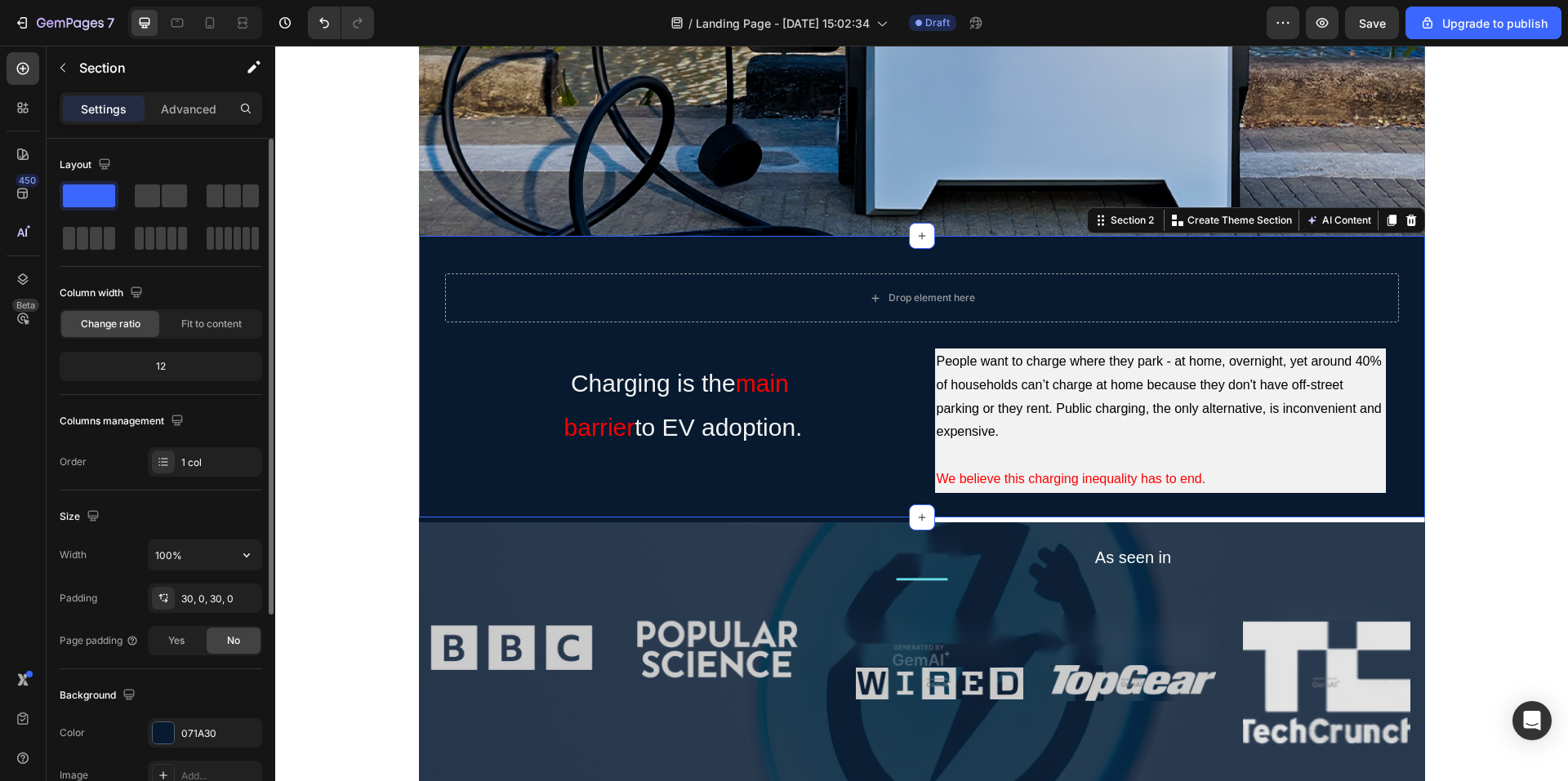
scroll to position [164, 0]
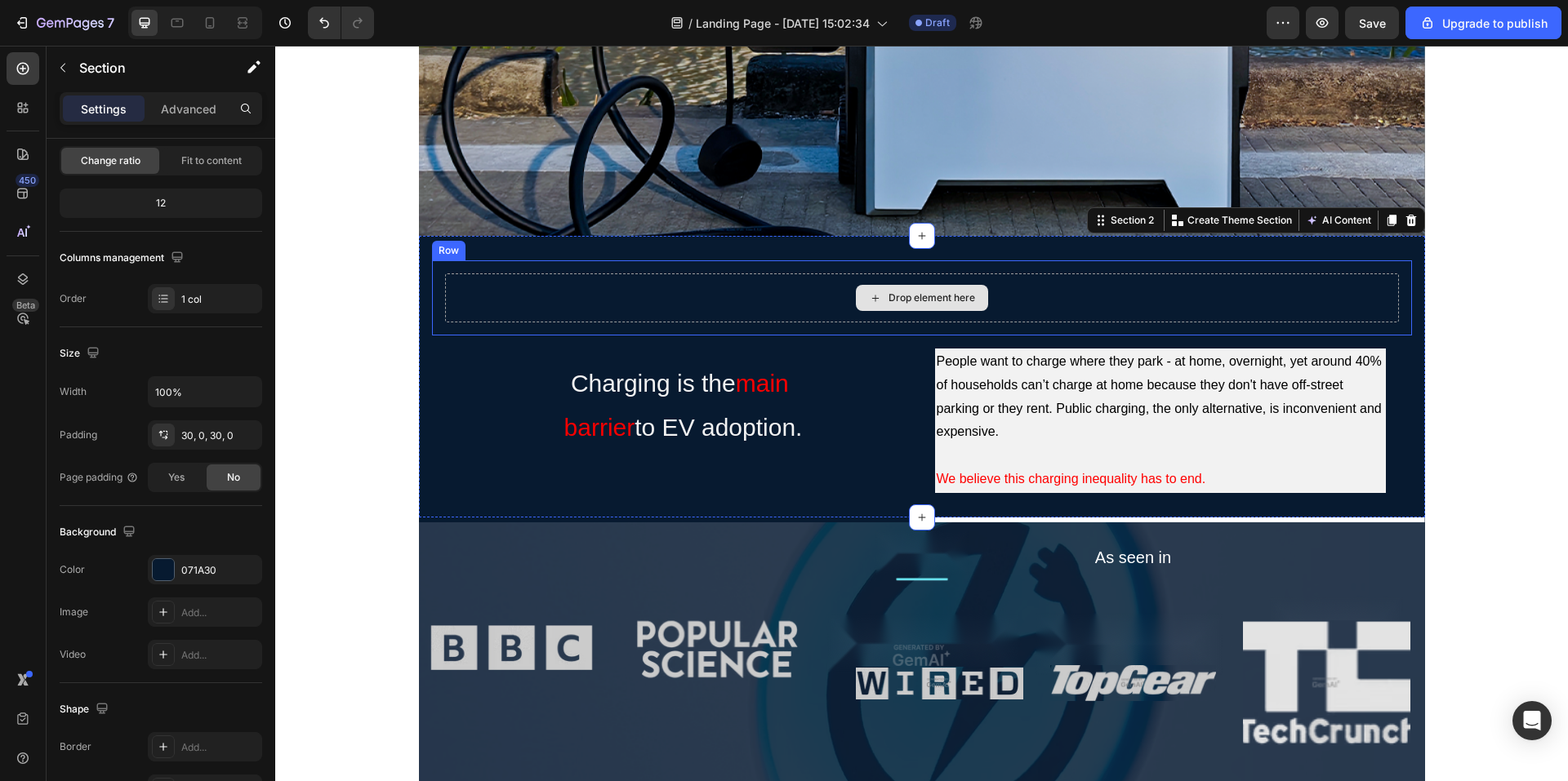
click at [1031, 305] on div "Drop element here" at bounding box center [922, 298] width 954 height 49
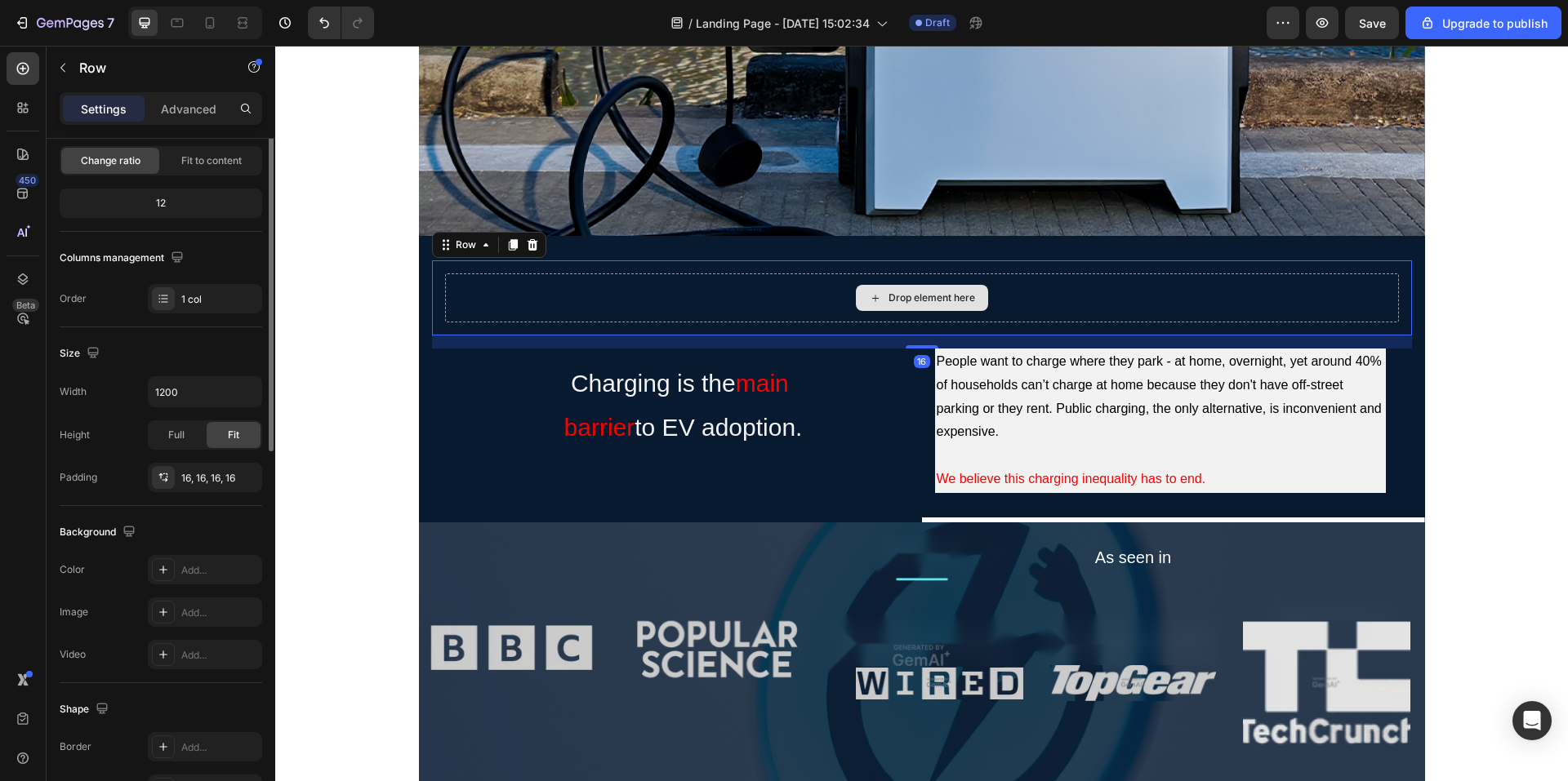
scroll to position [0, 0]
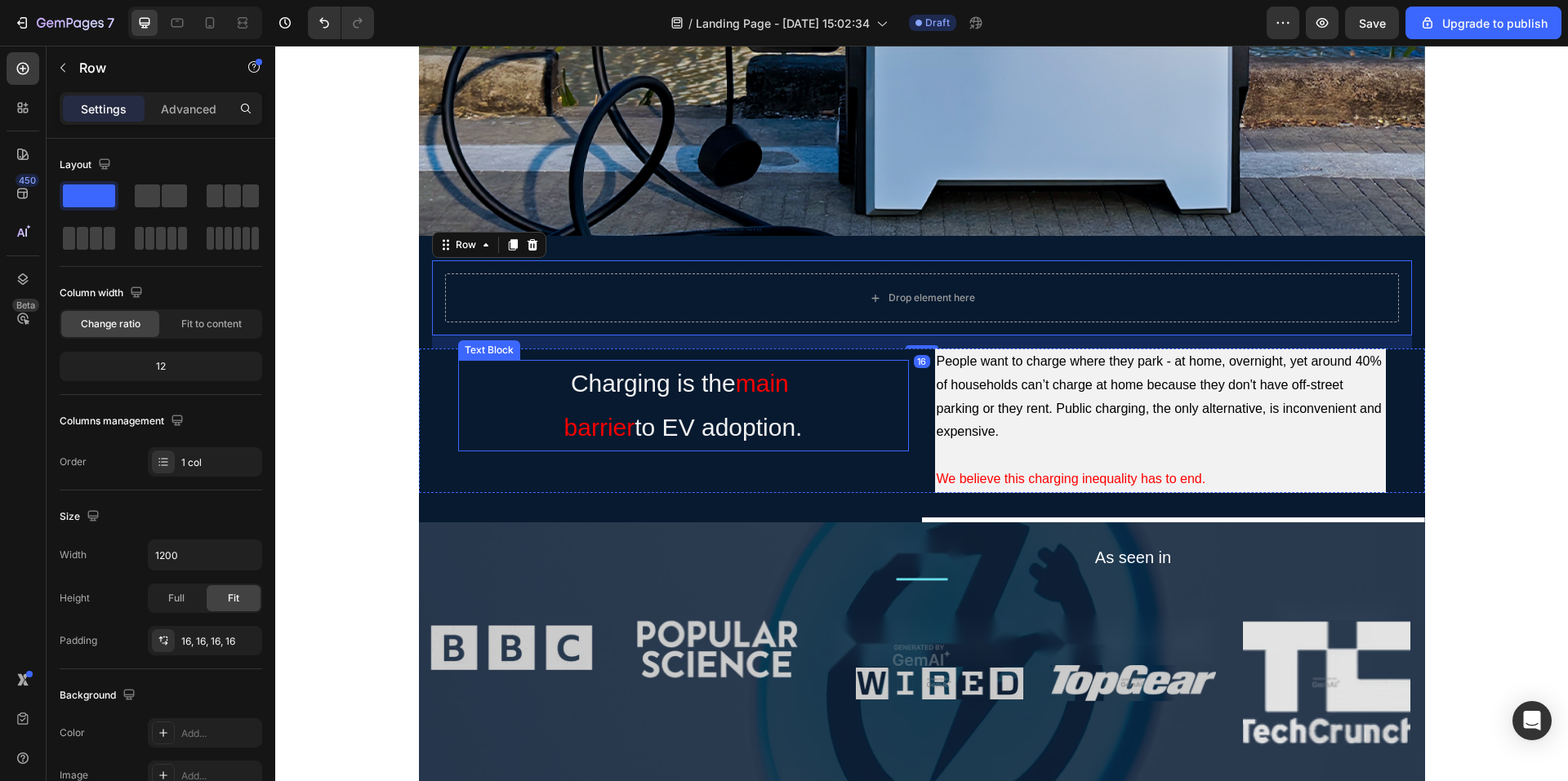
click at [751, 440] on p "barrier to EV adoption." at bounding box center [684, 428] width 448 height 44
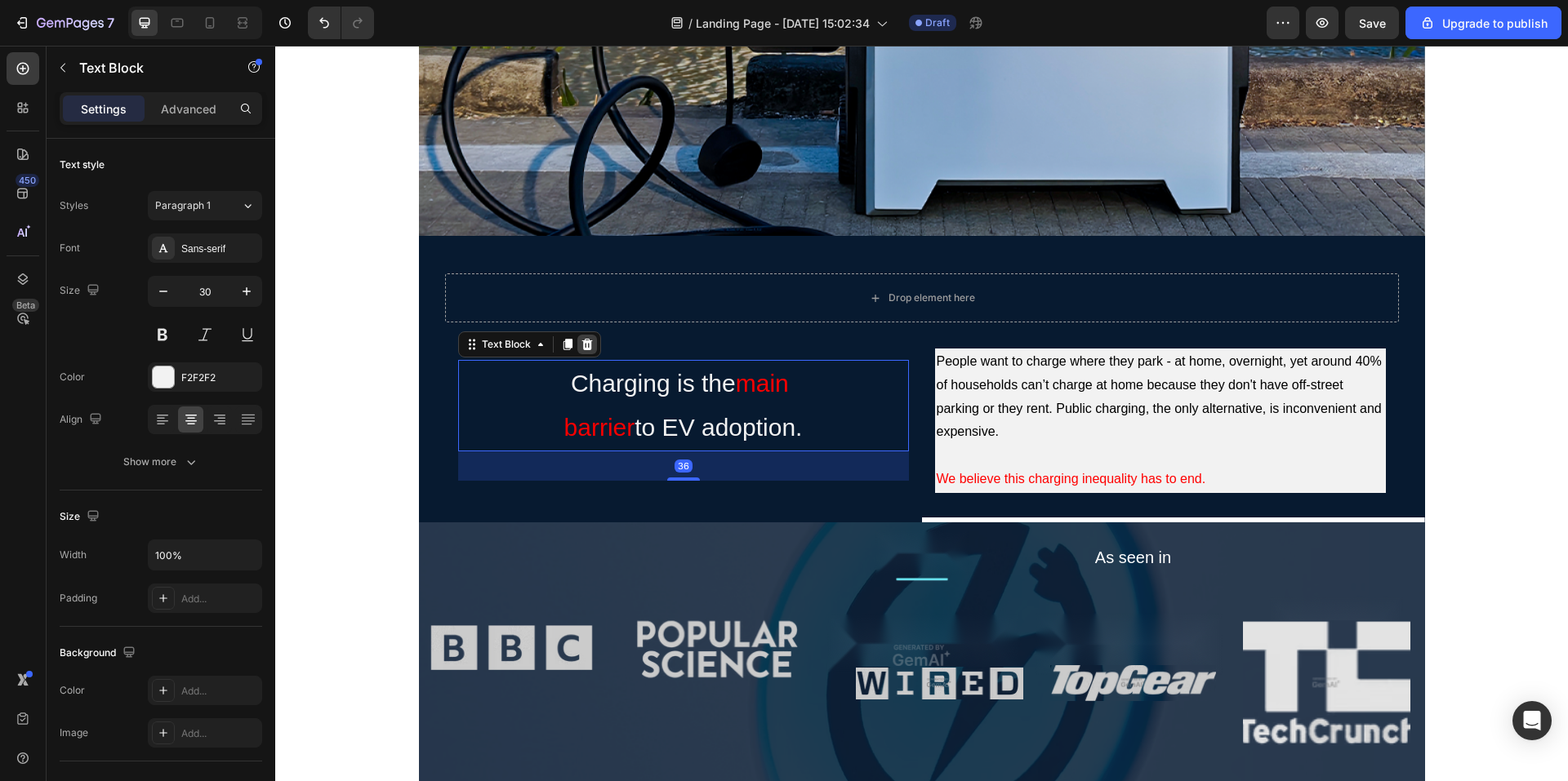
click at [581, 339] on icon at bounding box center [587, 344] width 13 height 13
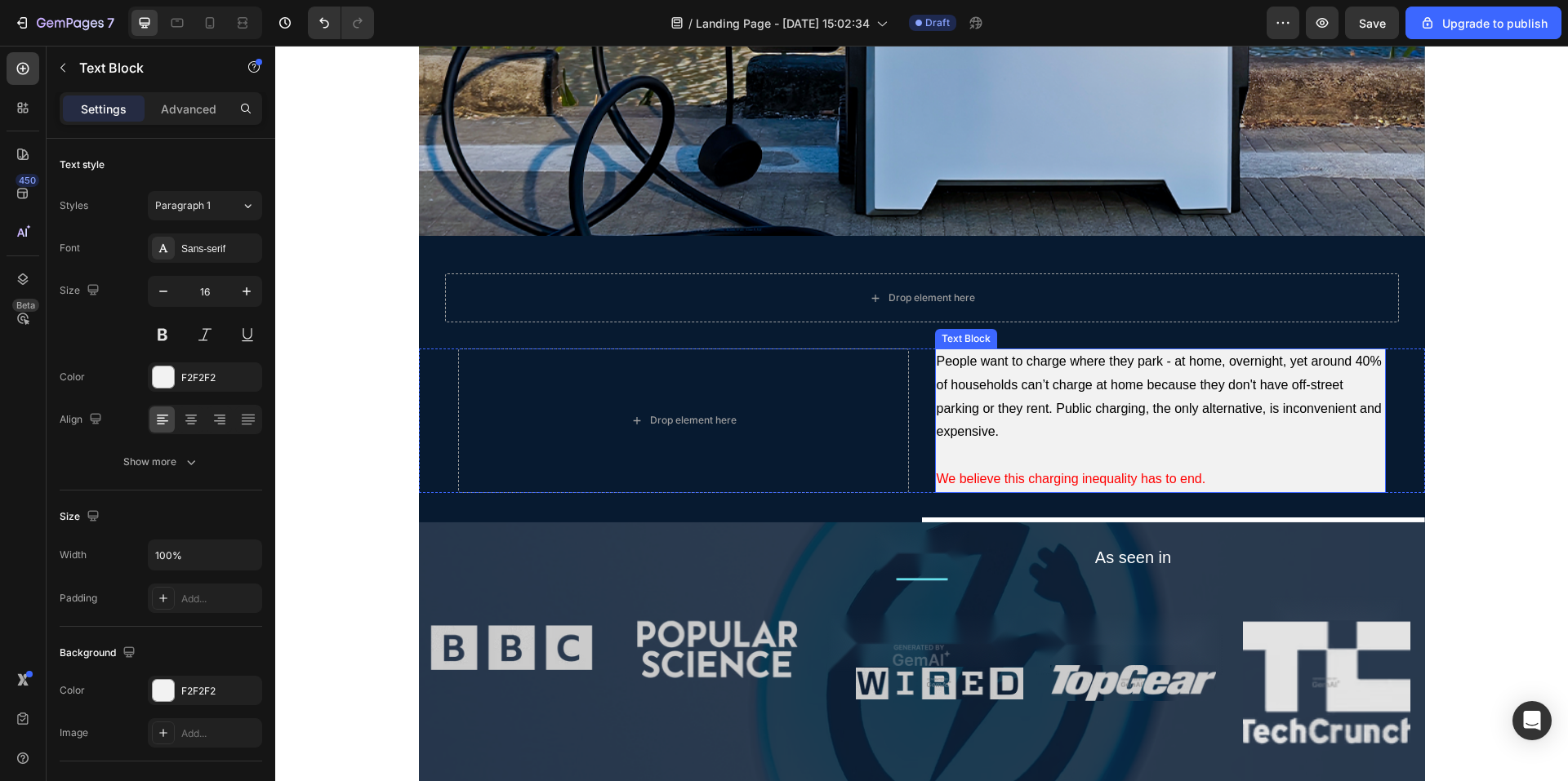
click at [1058, 418] on span "People want to charge where they park - at home, overnight, yet around 40% of h…" at bounding box center [1159, 396] width 445 height 84
click at [1067, 335] on div at bounding box center [1064, 333] width 20 height 20
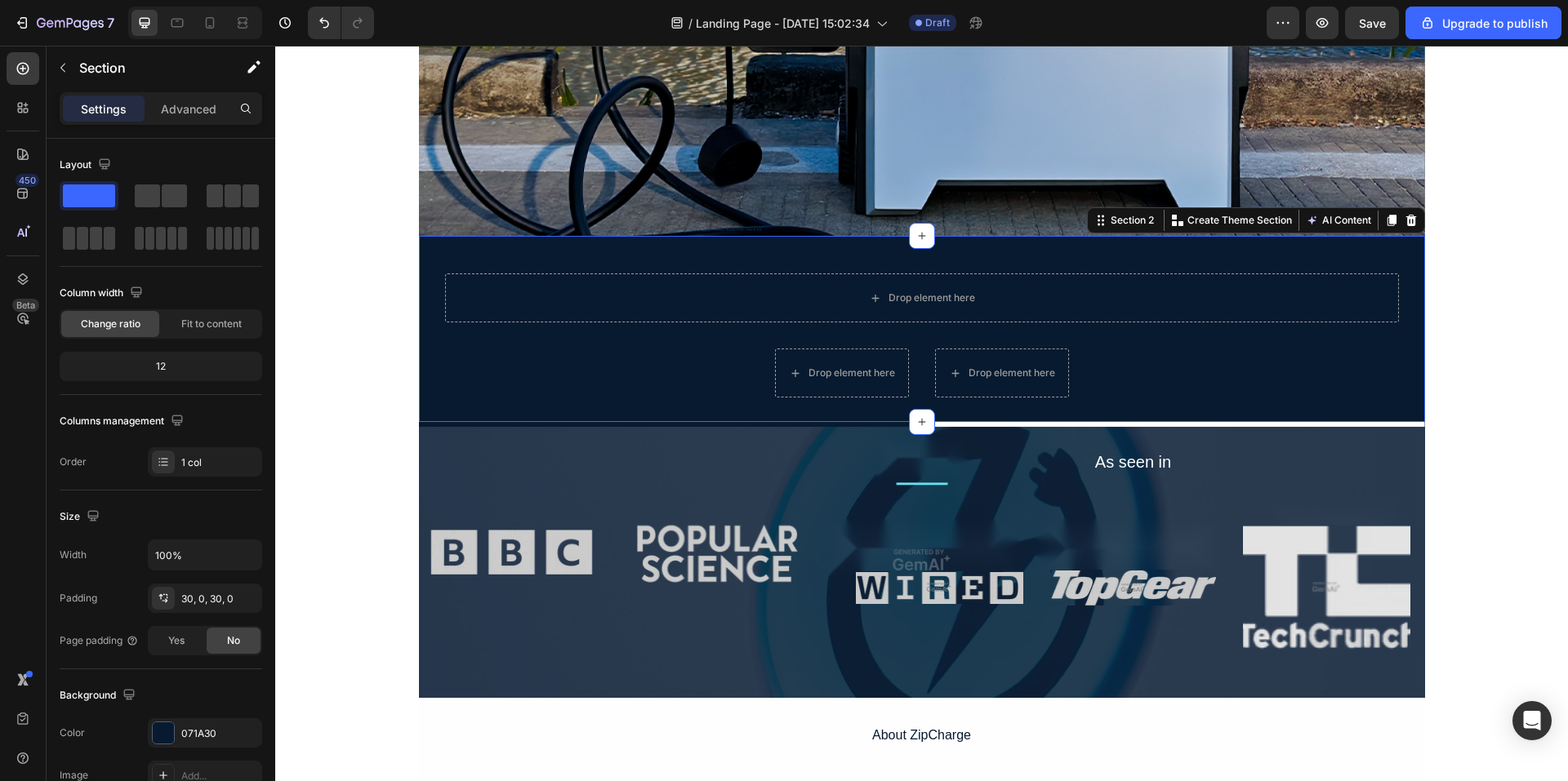
click at [1243, 386] on div "Drop element here Row Drop element here Drop element here Row" at bounding box center [922, 329] width 1006 height 138
click at [1406, 222] on icon at bounding box center [1411, 220] width 10 height 11
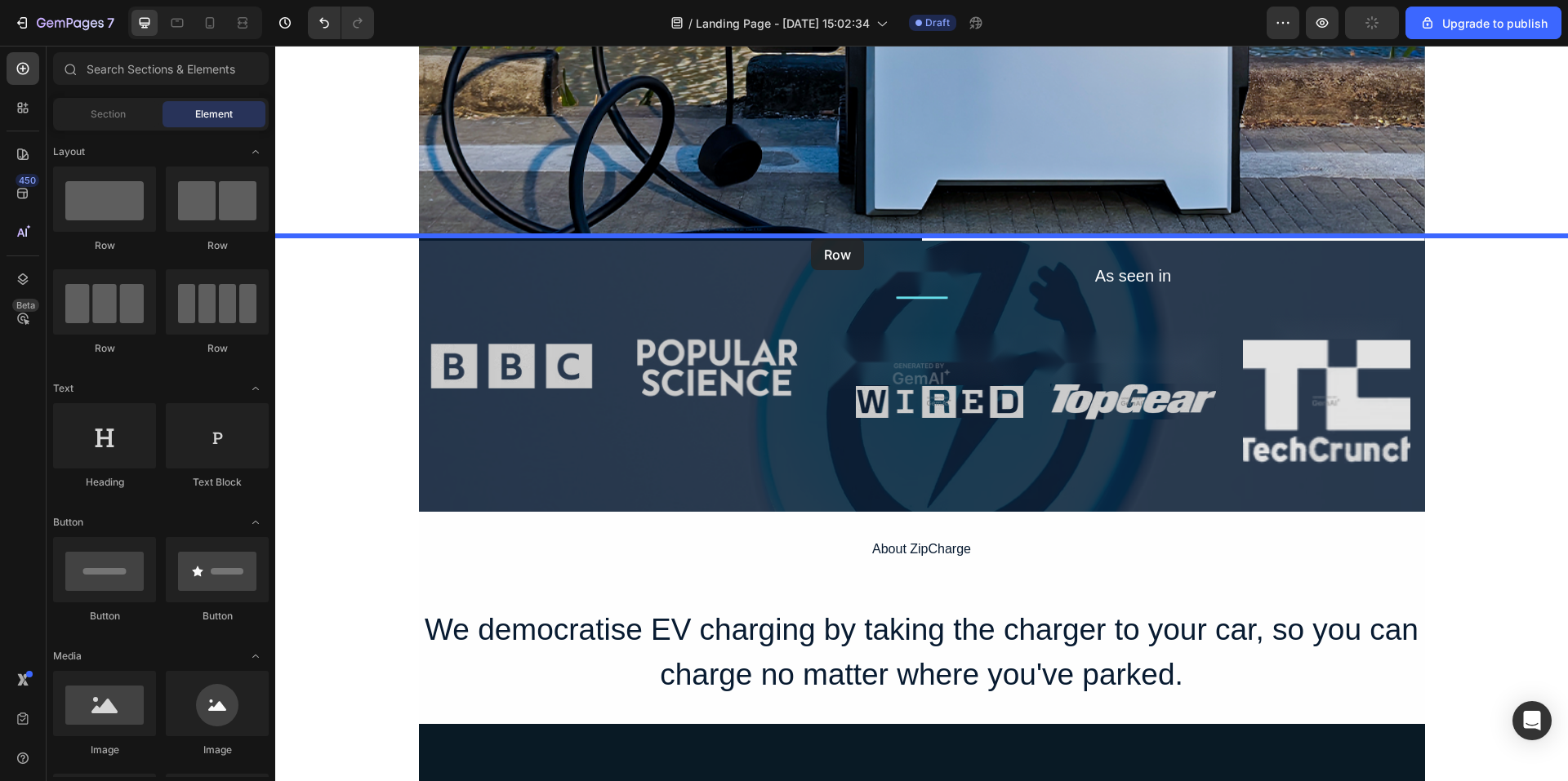
drag, startPoint x: 397, startPoint y: 246, endPoint x: 811, endPoint y: 239, distance: 414.1
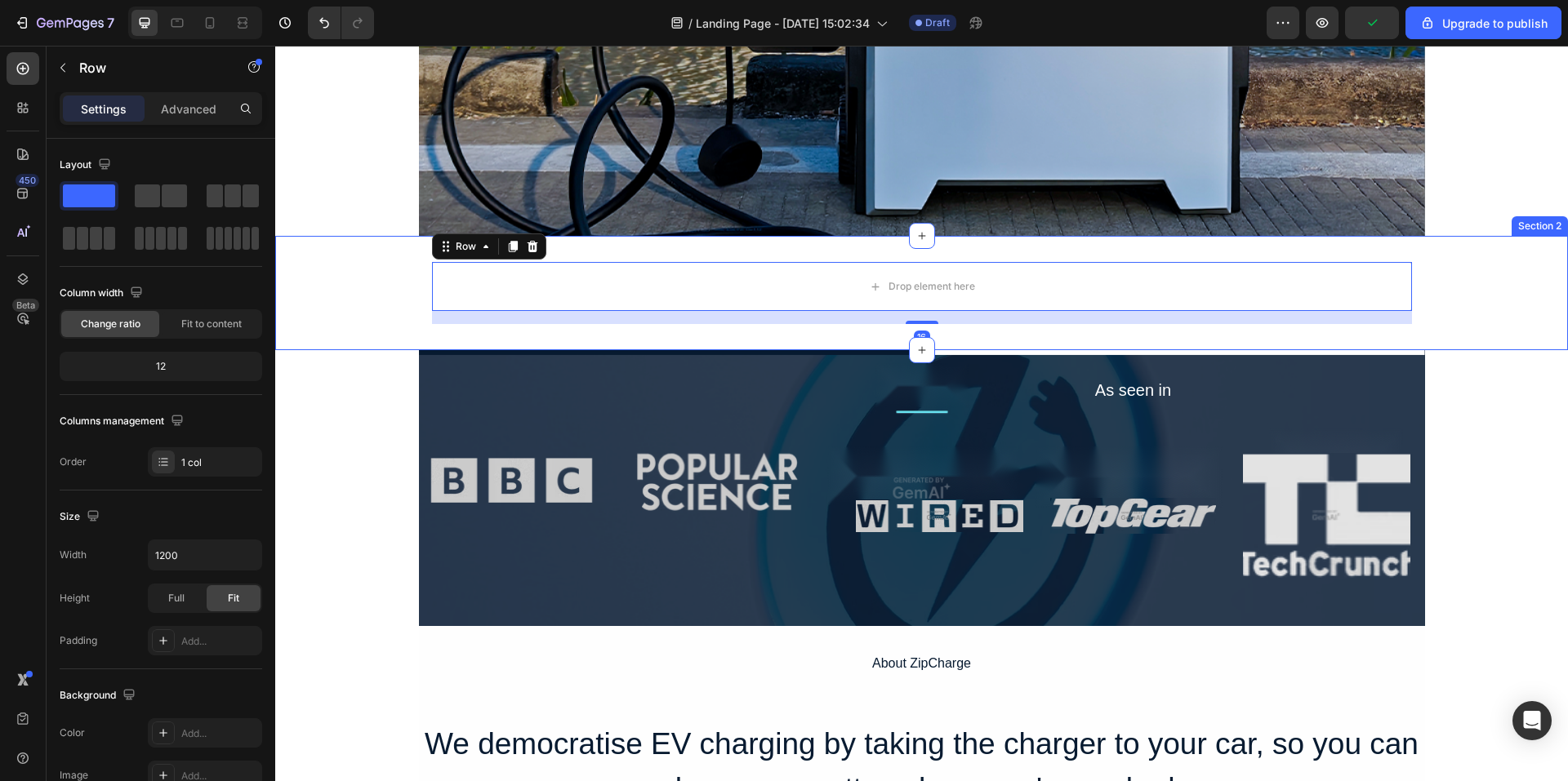
click at [392, 308] on div "Drop element here Row 16" at bounding box center [922, 293] width 1293 height 62
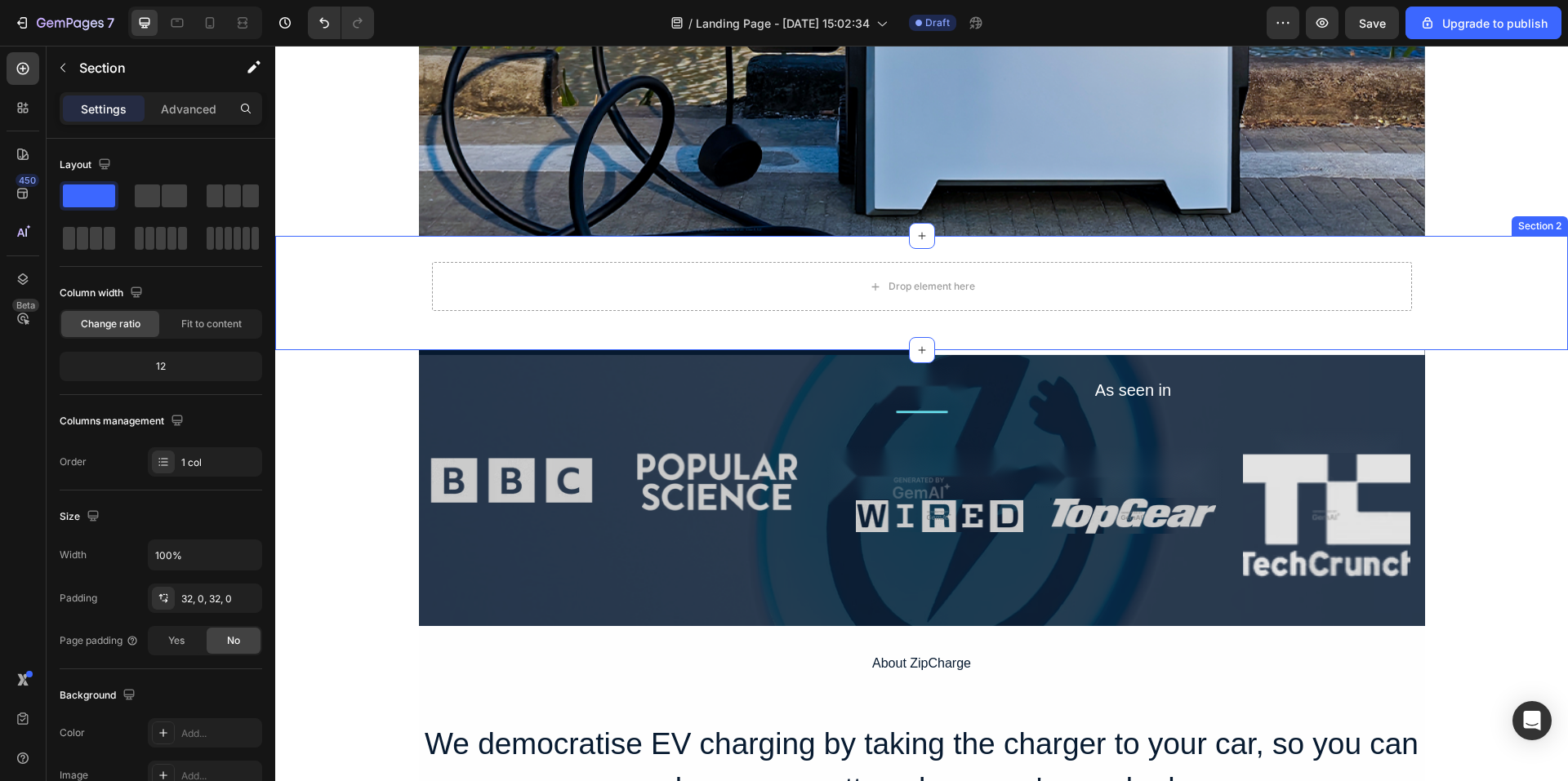
click at [379, 308] on div "Drop element here Row" at bounding box center [922, 293] width 1293 height 62
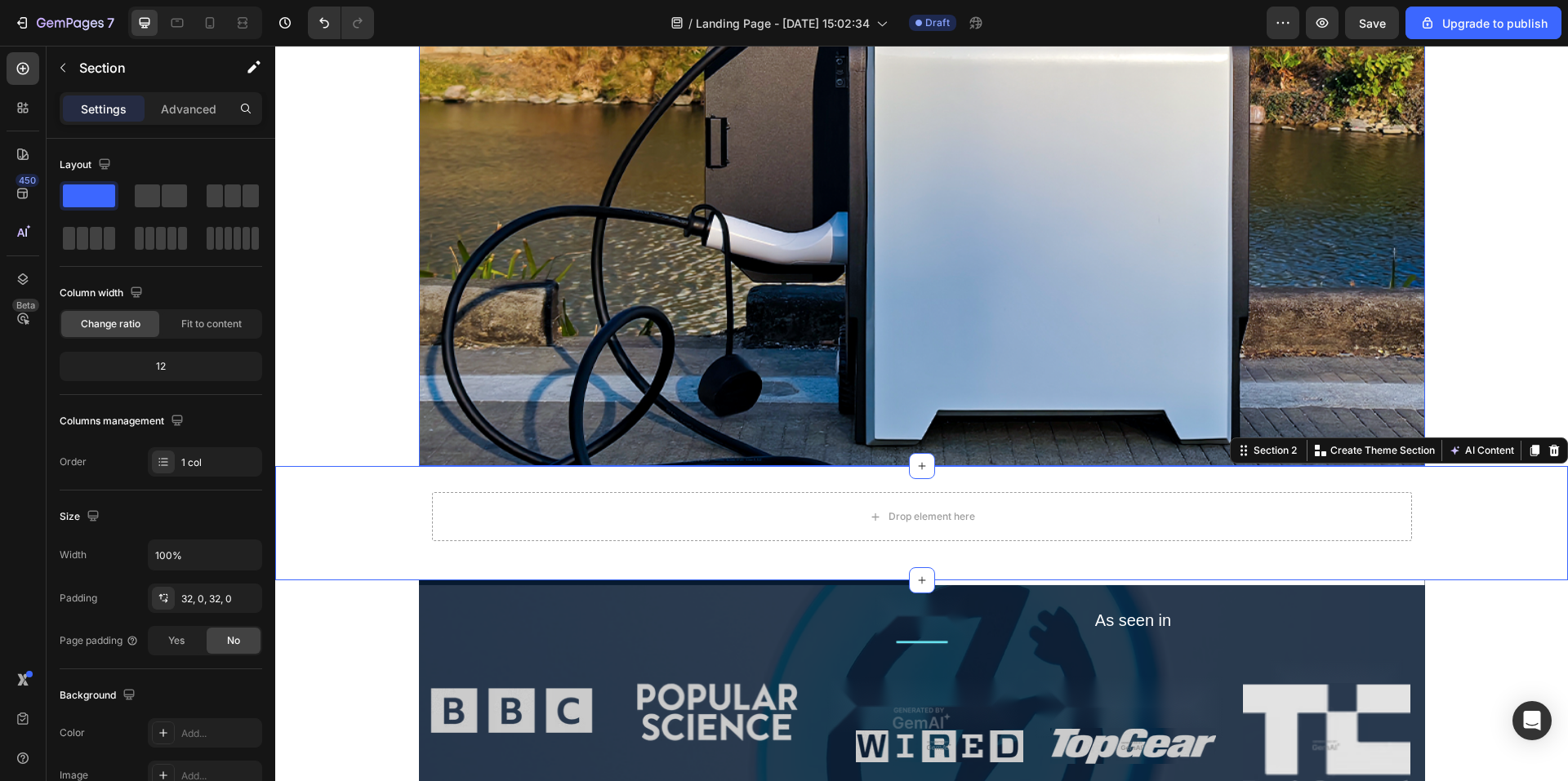
scroll to position [327, 0]
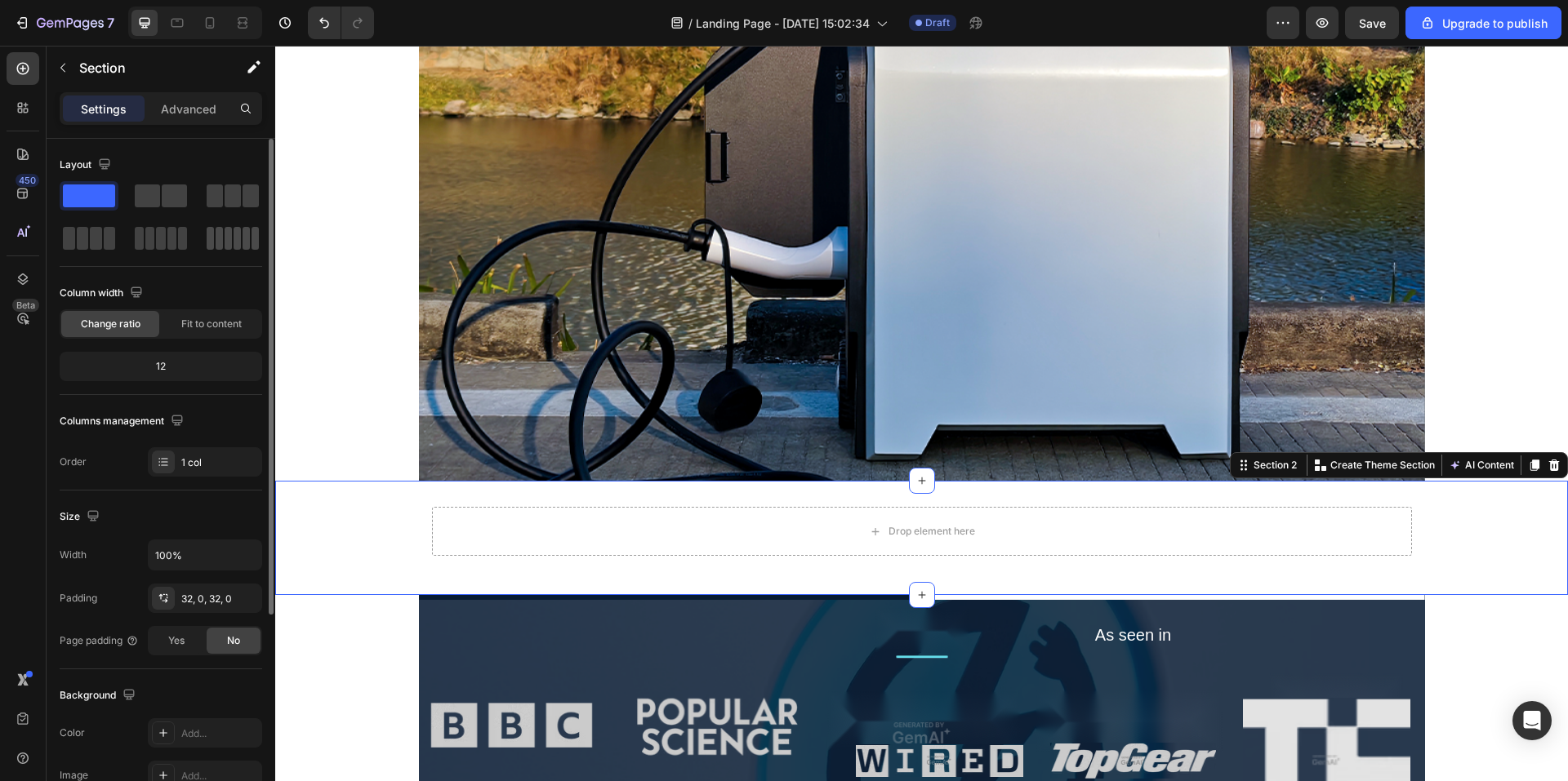
drag, startPoint x: 88, startPoint y: 185, endPoint x: 214, endPoint y: 237, distance: 136.3
click at [216, 239] on div at bounding box center [160, 217] width 203 height 72
click at [142, 197] on span at bounding box center [147, 196] width 25 height 23
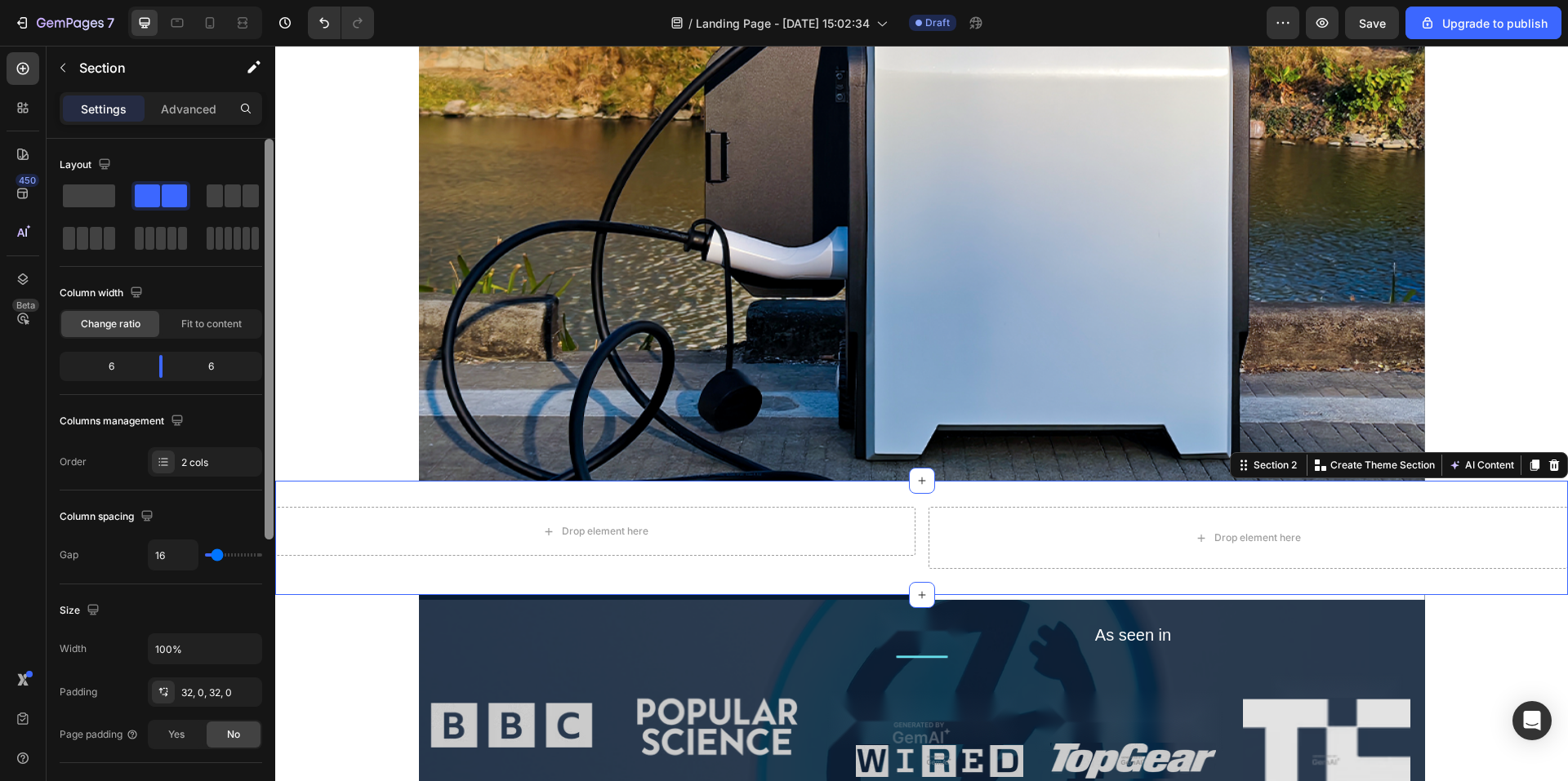
drag, startPoint x: 145, startPoint y: 188, endPoint x: 263, endPoint y: 276, distance: 147.2
click at [129, 196] on div at bounding box center [160, 217] width 203 height 72
click at [670, 564] on div "Drop element here Row" at bounding box center [595, 537] width 640 height 62
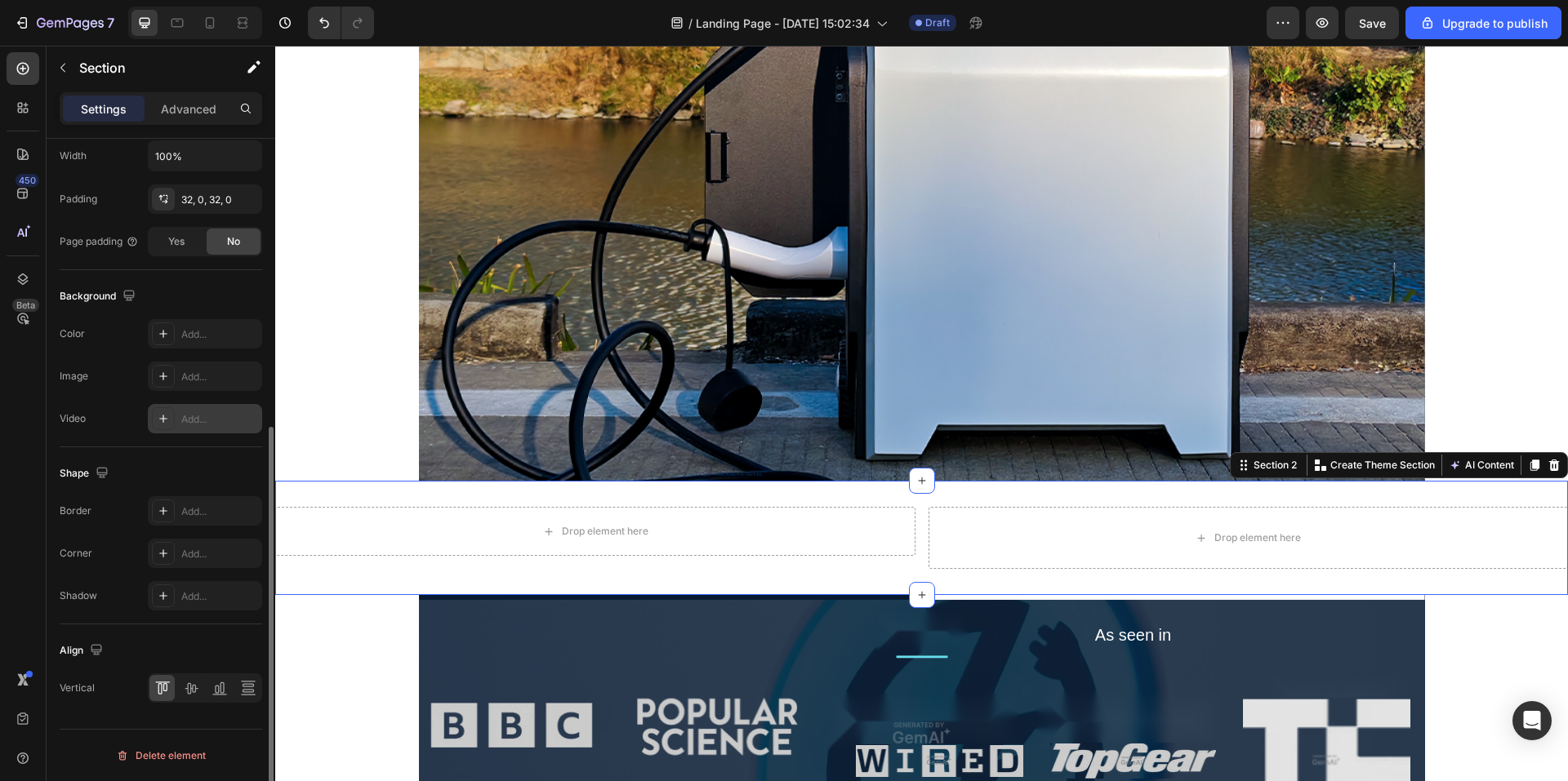
scroll to position [412, 0]
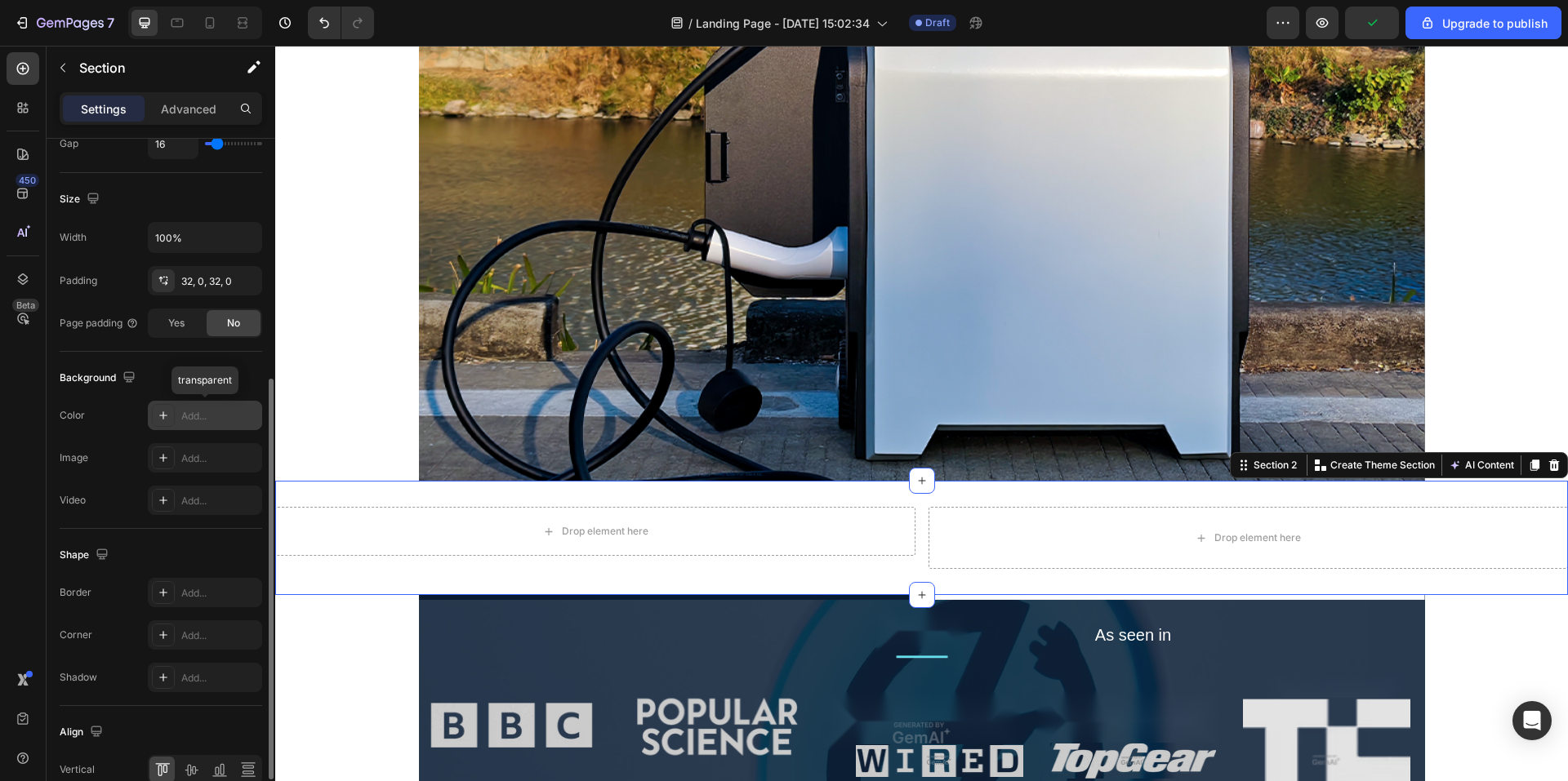
click at [194, 421] on div "Add..." at bounding box center [220, 416] width 77 height 15
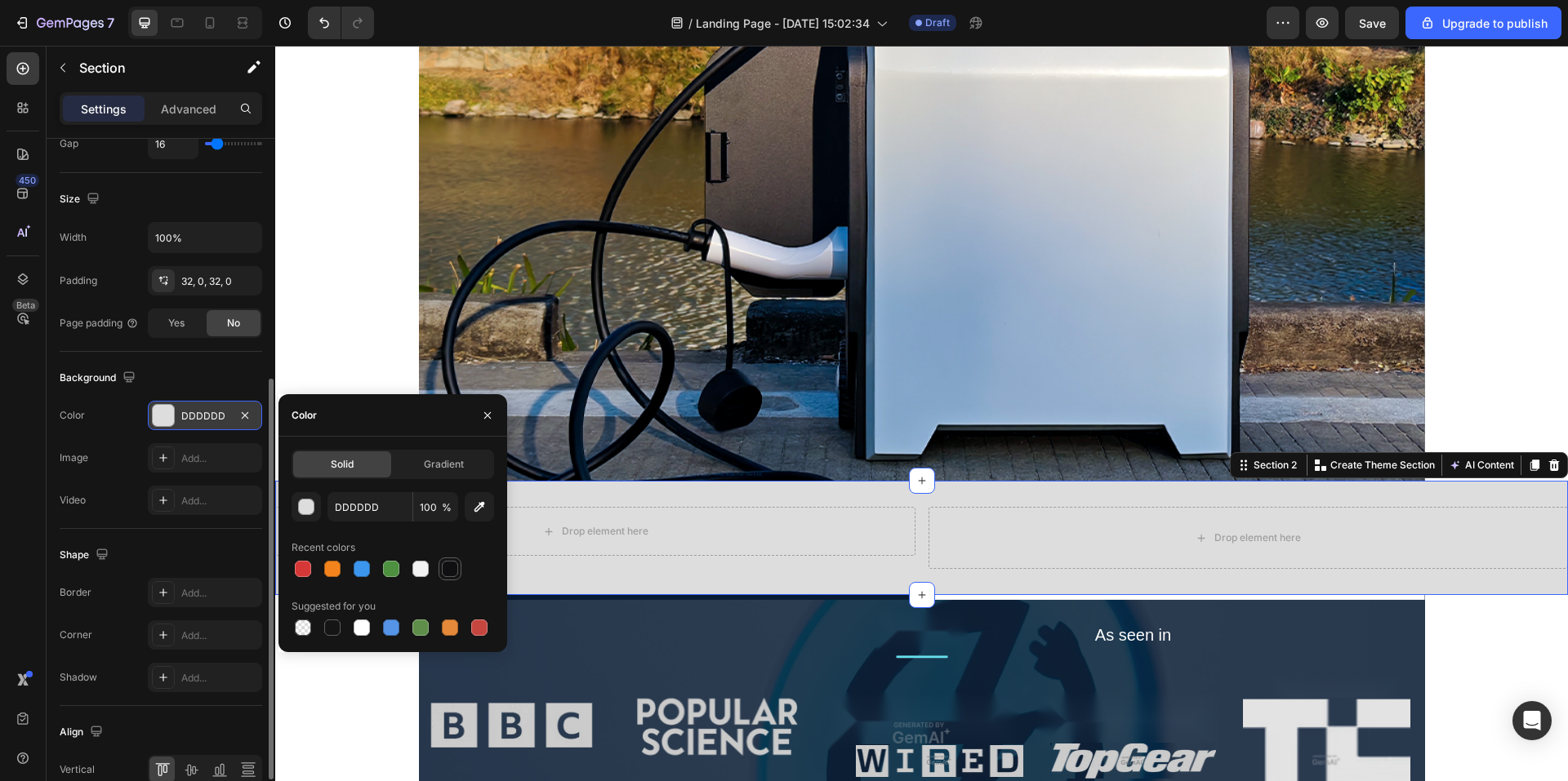
click at [456, 563] on div at bounding box center [449, 569] width 17 height 17
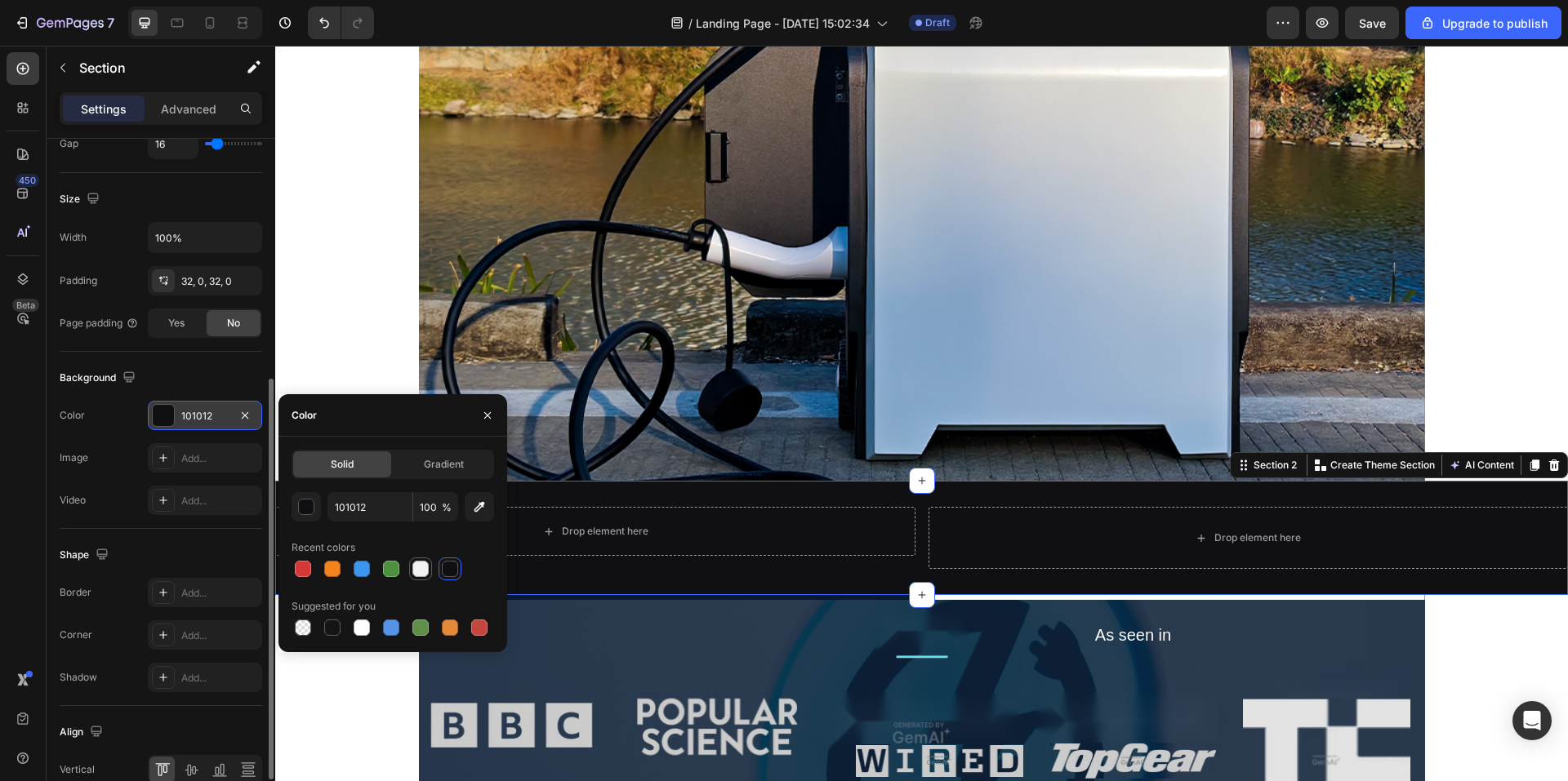
click at [412, 568] on div at bounding box center [421, 569] width 20 height 20
type input "F2F2F2"
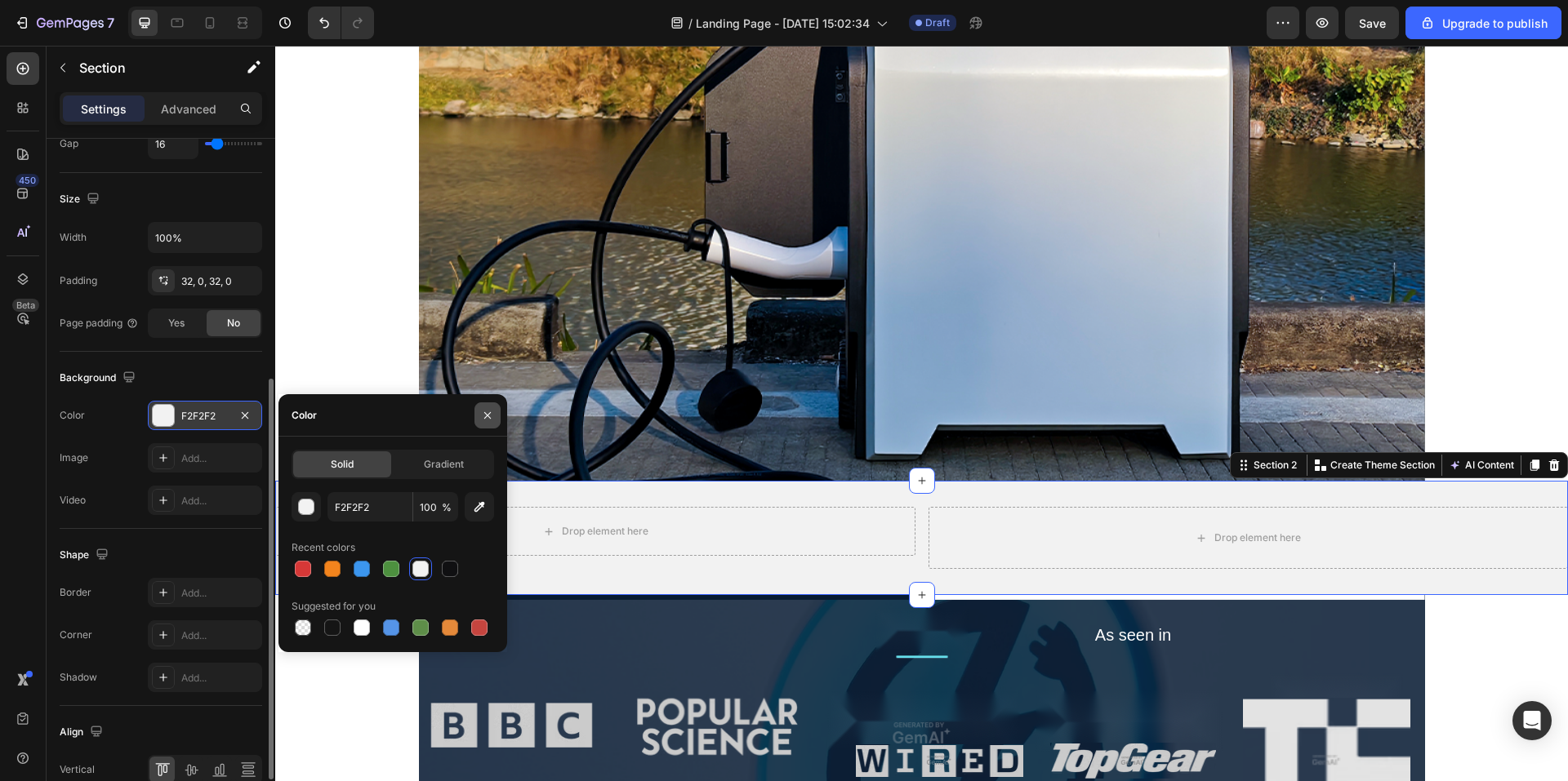
click at [485, 411] on icon "button" at bounding box center [487, 415] width 13 height 13
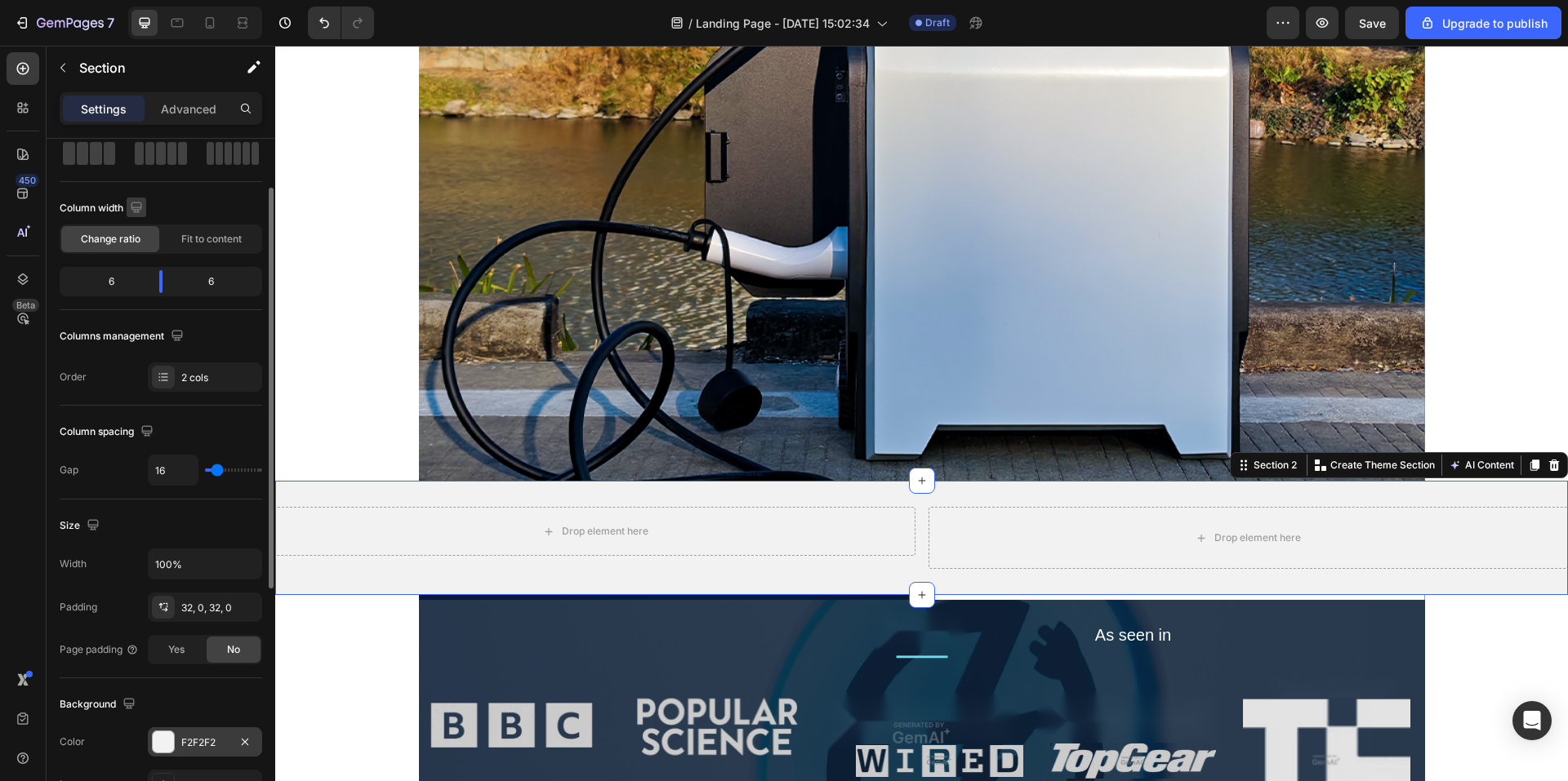
scroll to position [0, 0]
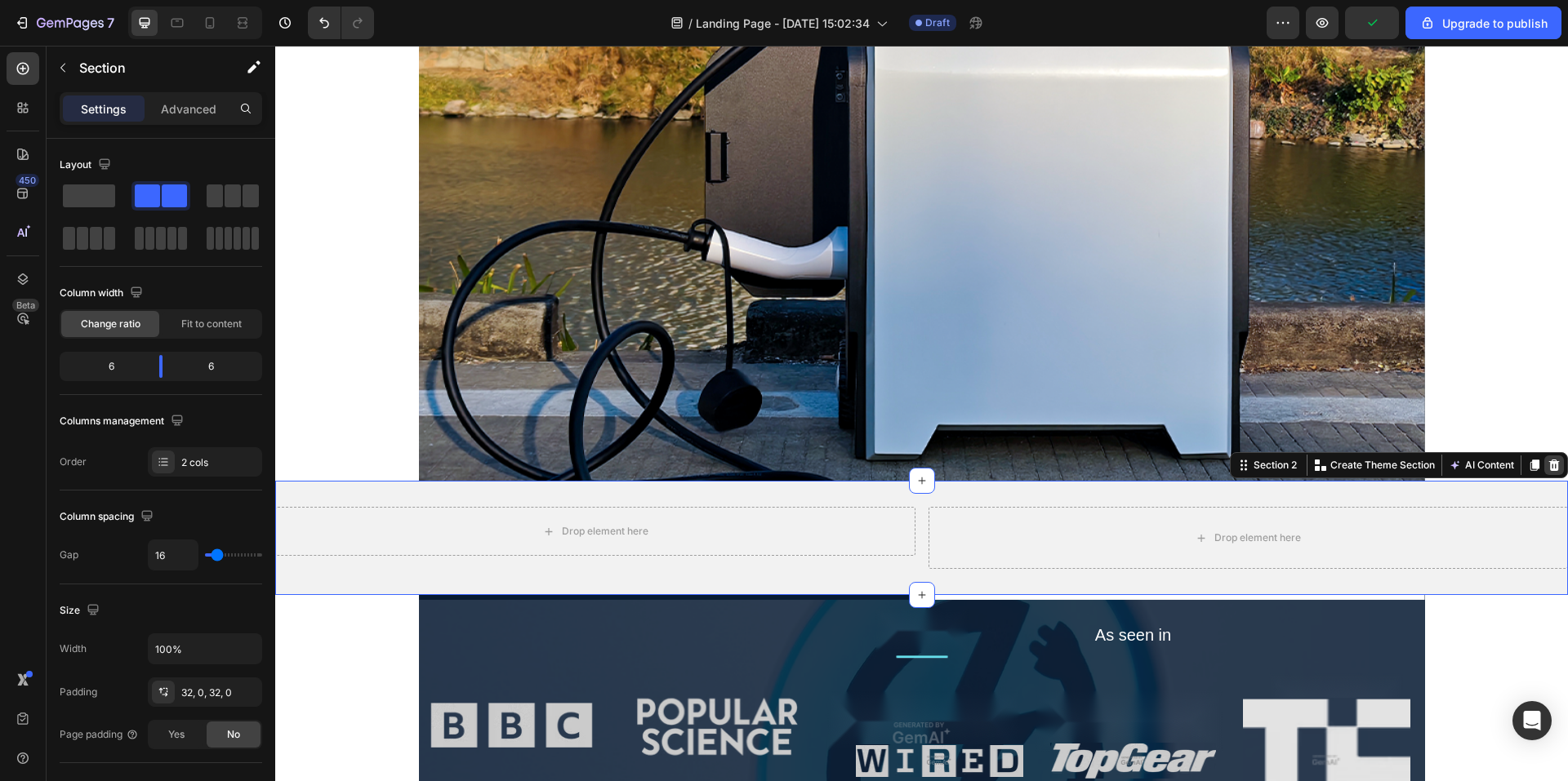
click at [1550, 468] on icon at bounding box center [1555, 465] width 10 height 11
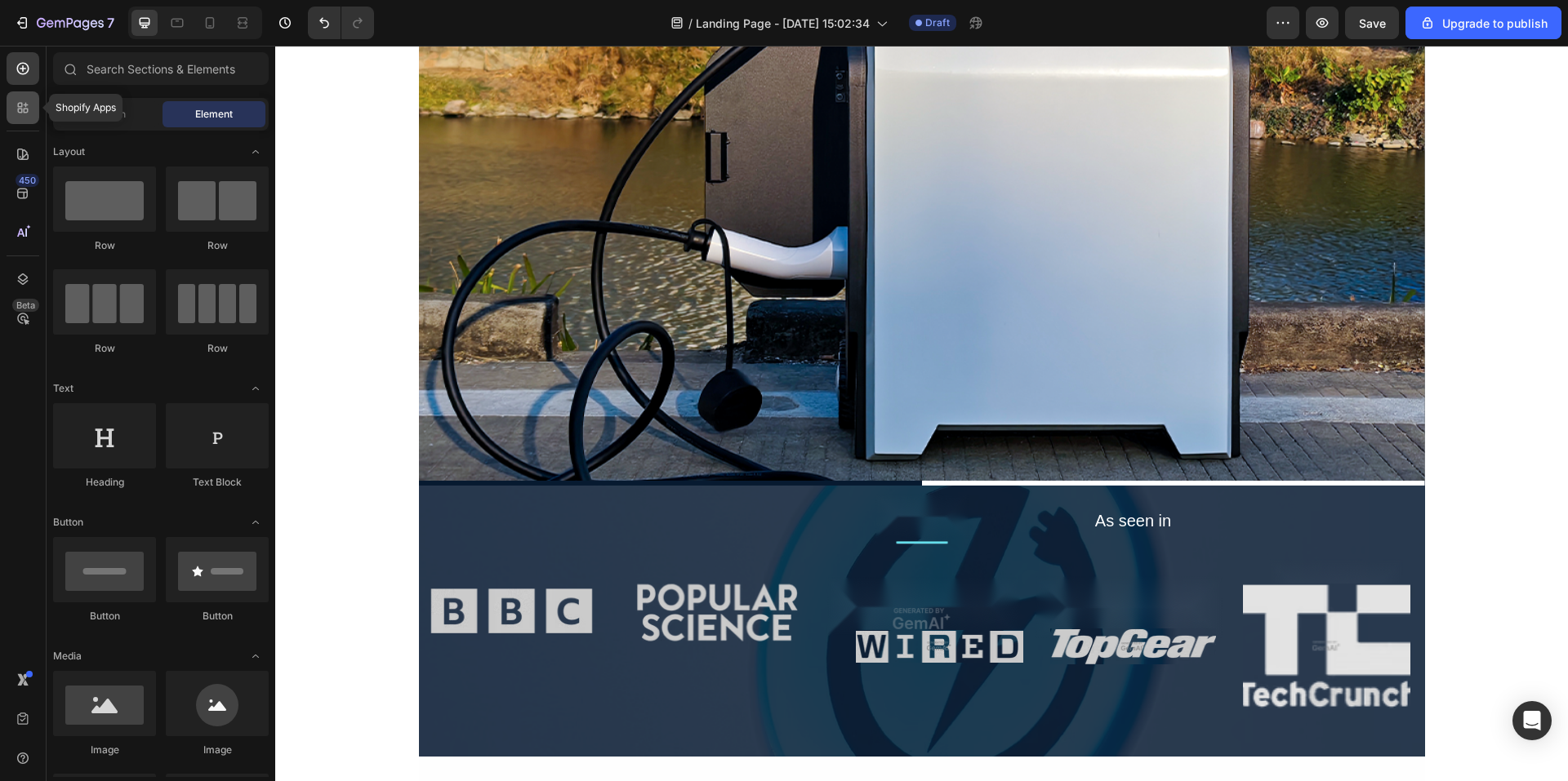
click at [28, 117] on div at bounding box center [24, 108] width 33 height 33
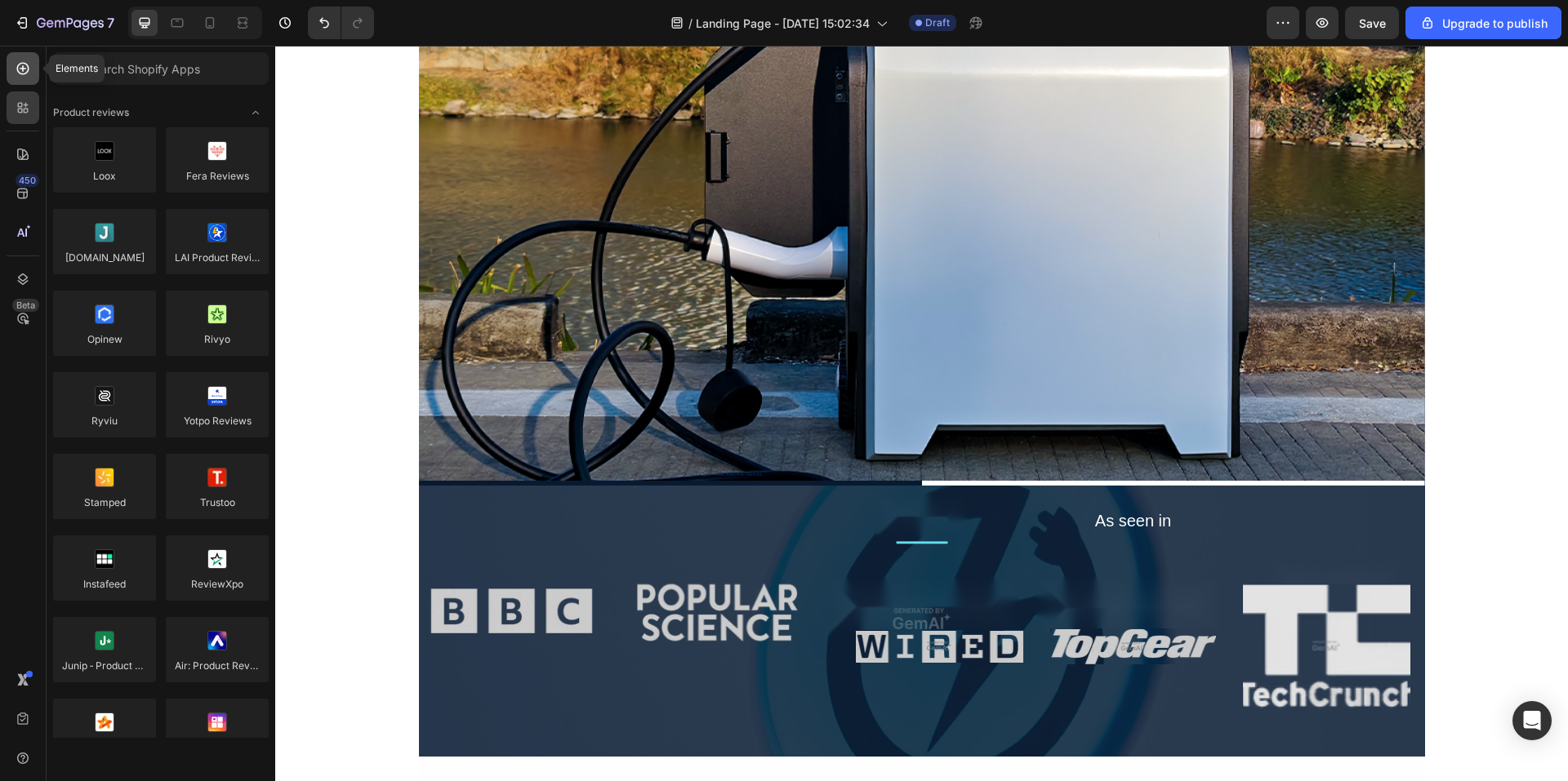
click at [24, 59] on div at bounding box center [24, 69] width 33 height 33
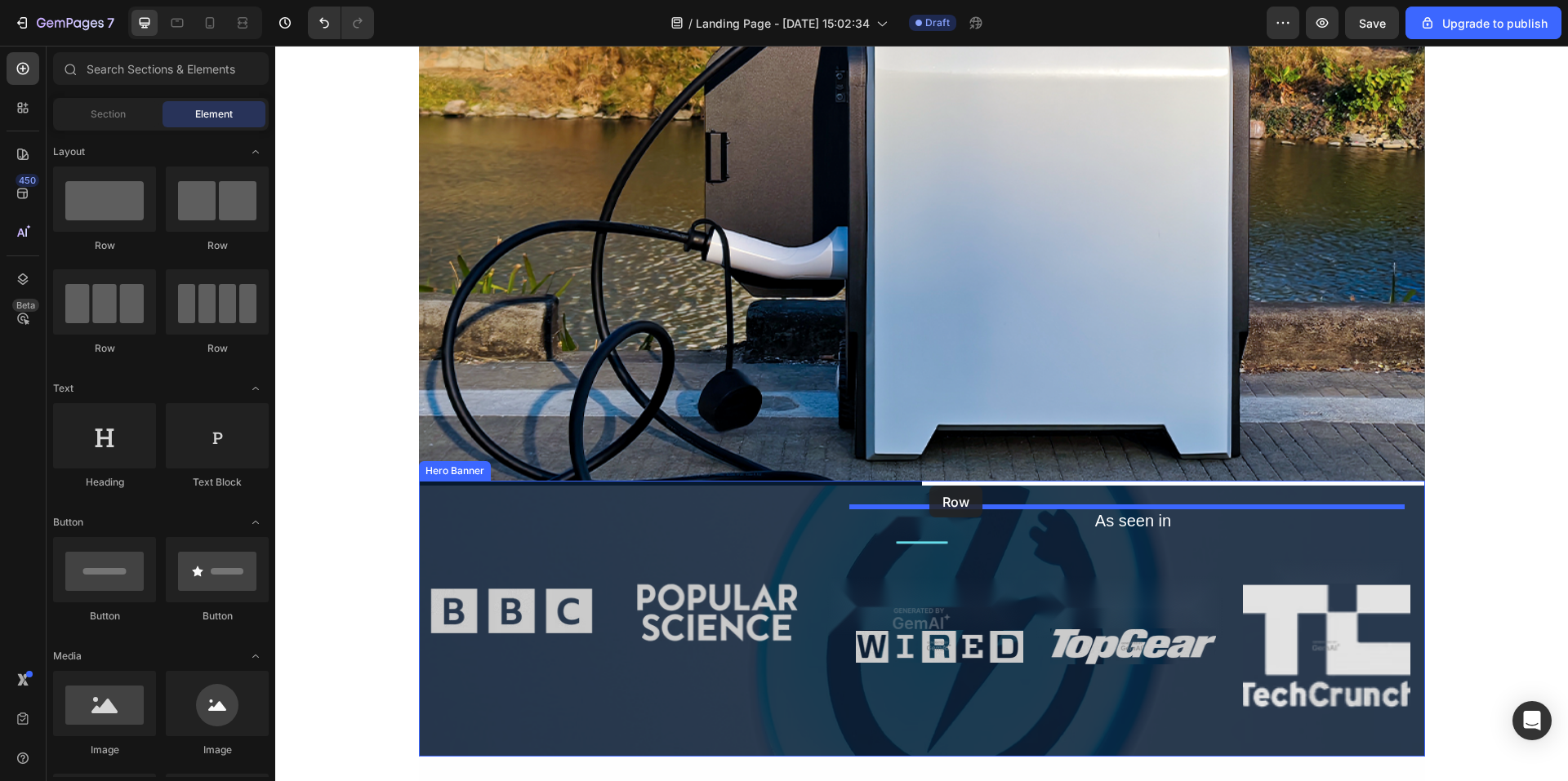
drag, startPoint x: 504, startPoint y: 258, endPoint x: 929, endPoint y: 486, distance: 482.3
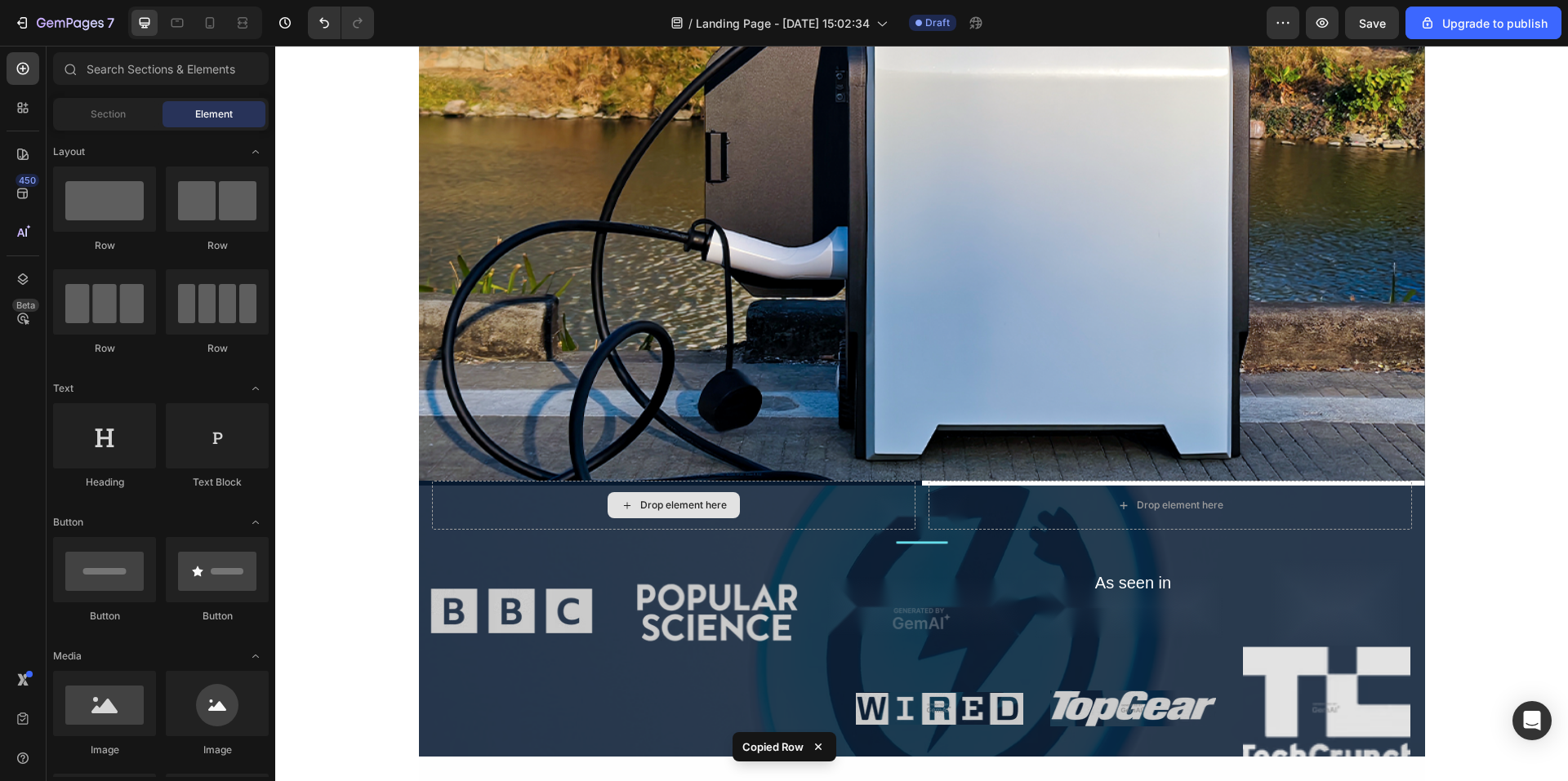
click at [657, 505] on div "Drop element here" at bounding box center [683, 505] width 86 height 13
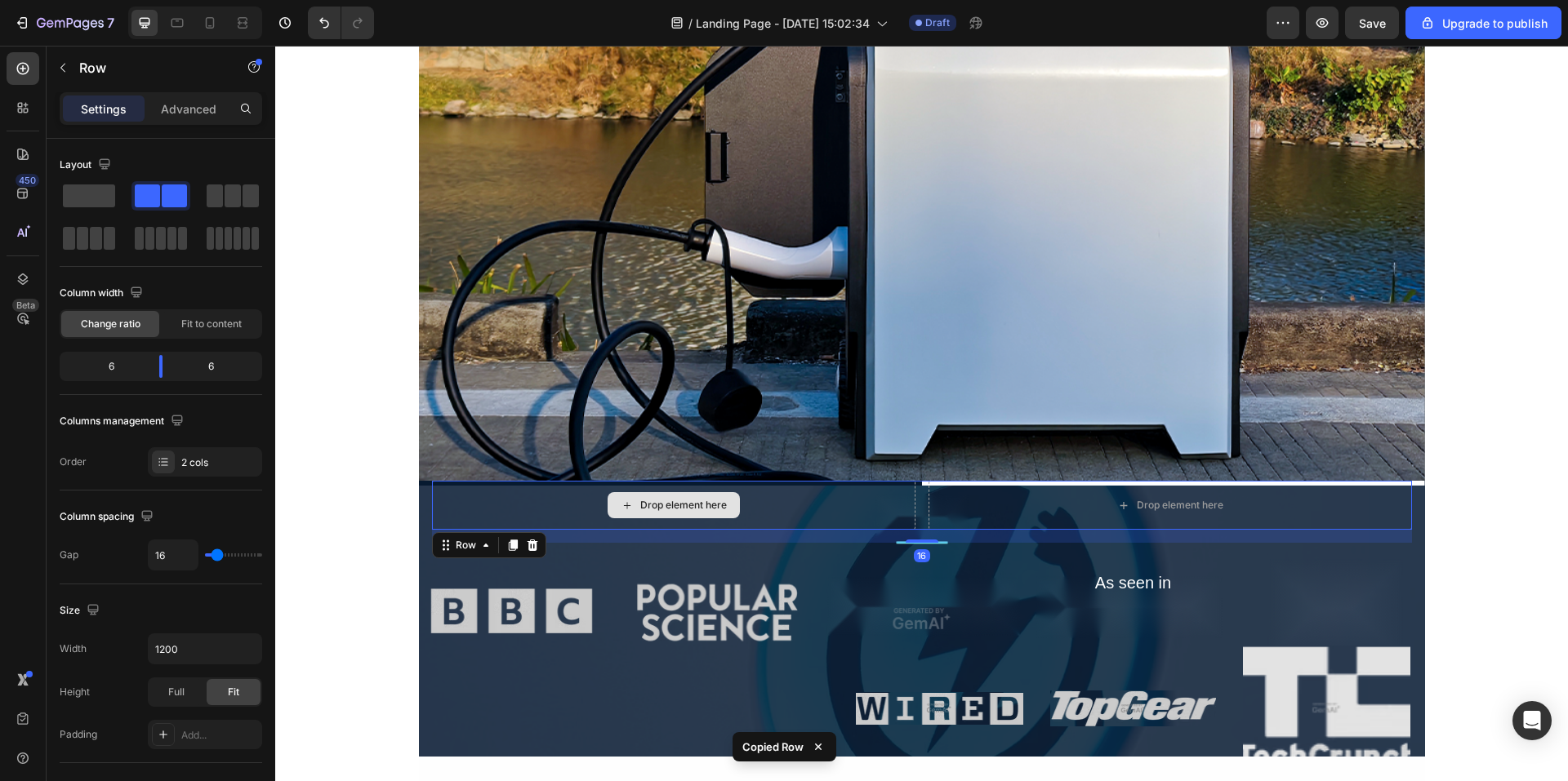
click at [803, 513] on div "Drop element here" at bounding box center [673, 505] width 483 height 49
click at [530, 550] on icon at bounding box center [532, 545] width 10 height 11
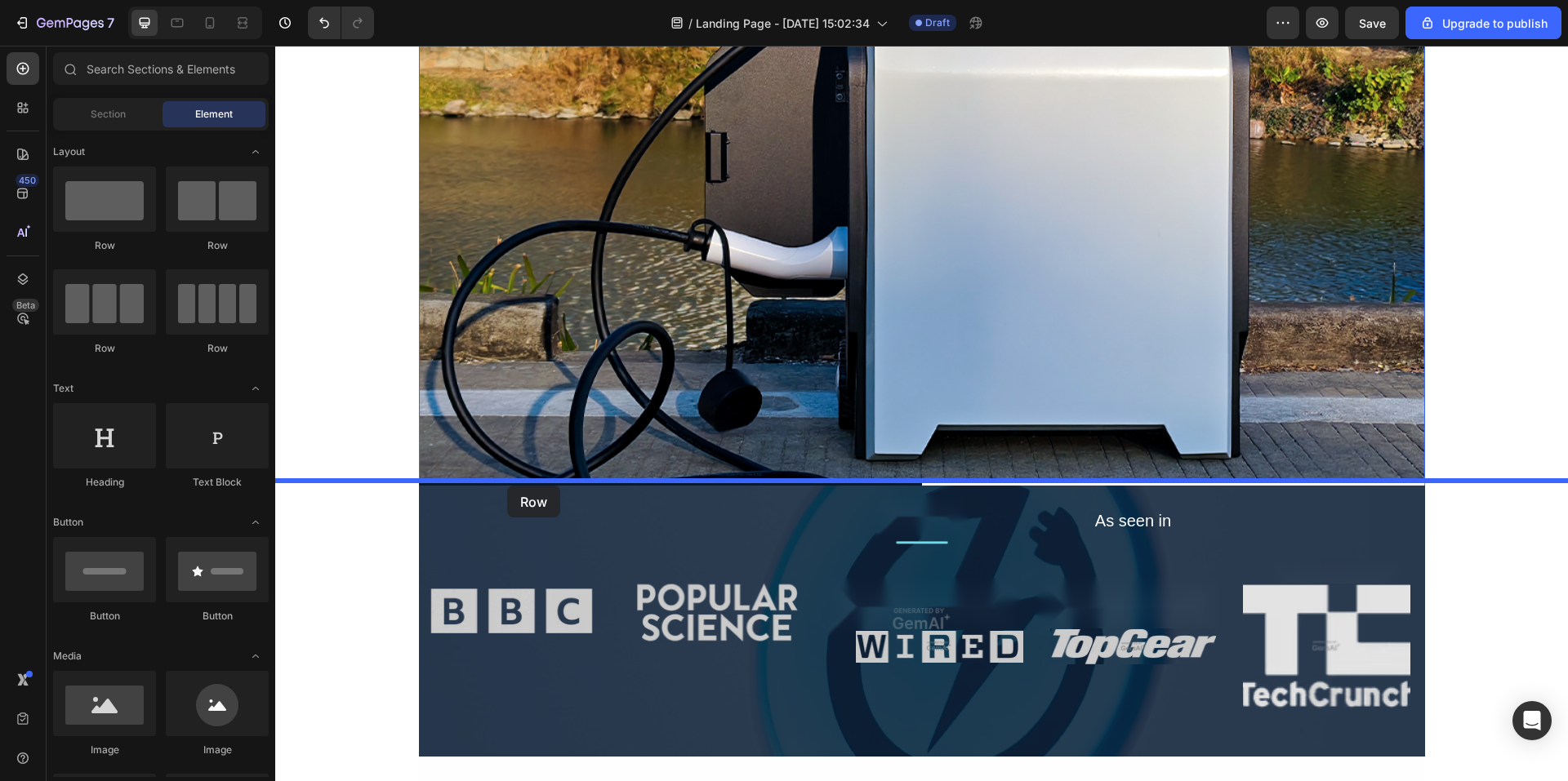
drag, startPoint x: 506, startPoint y: 246, endPoint x: 507, endPoint y: 486, distance: 240.0
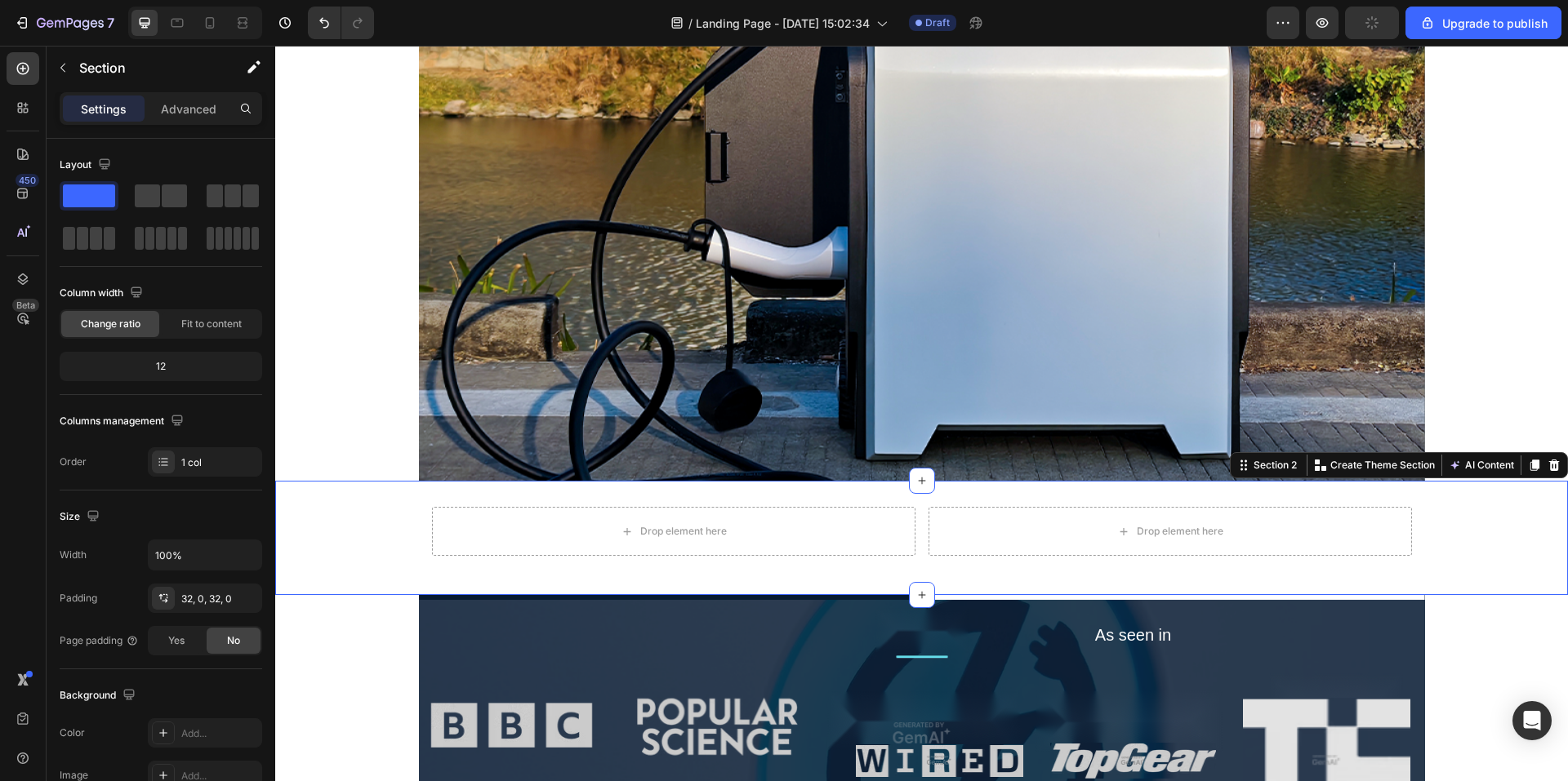
click at [378, 525] on div "Drop element here Drop element here Row" at bounding box center [922, 537] width 1293 height 62
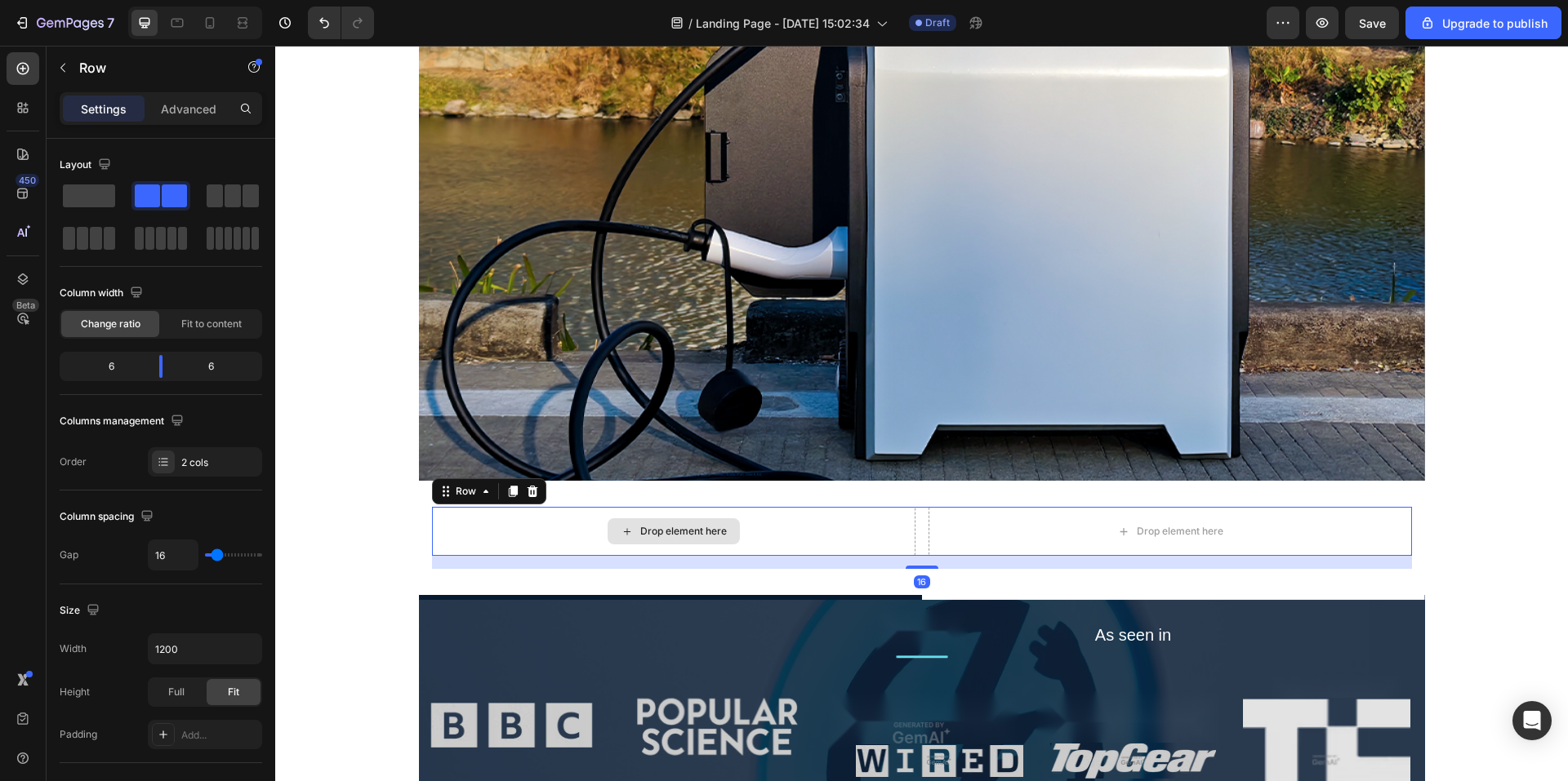
click at [697, 545] on div "Drop element here" at bounding box center [673, 531] width 483 height 49
click at [683, 529] on div "Drop element here" at bounding box center [683, 531] width 86 height 13
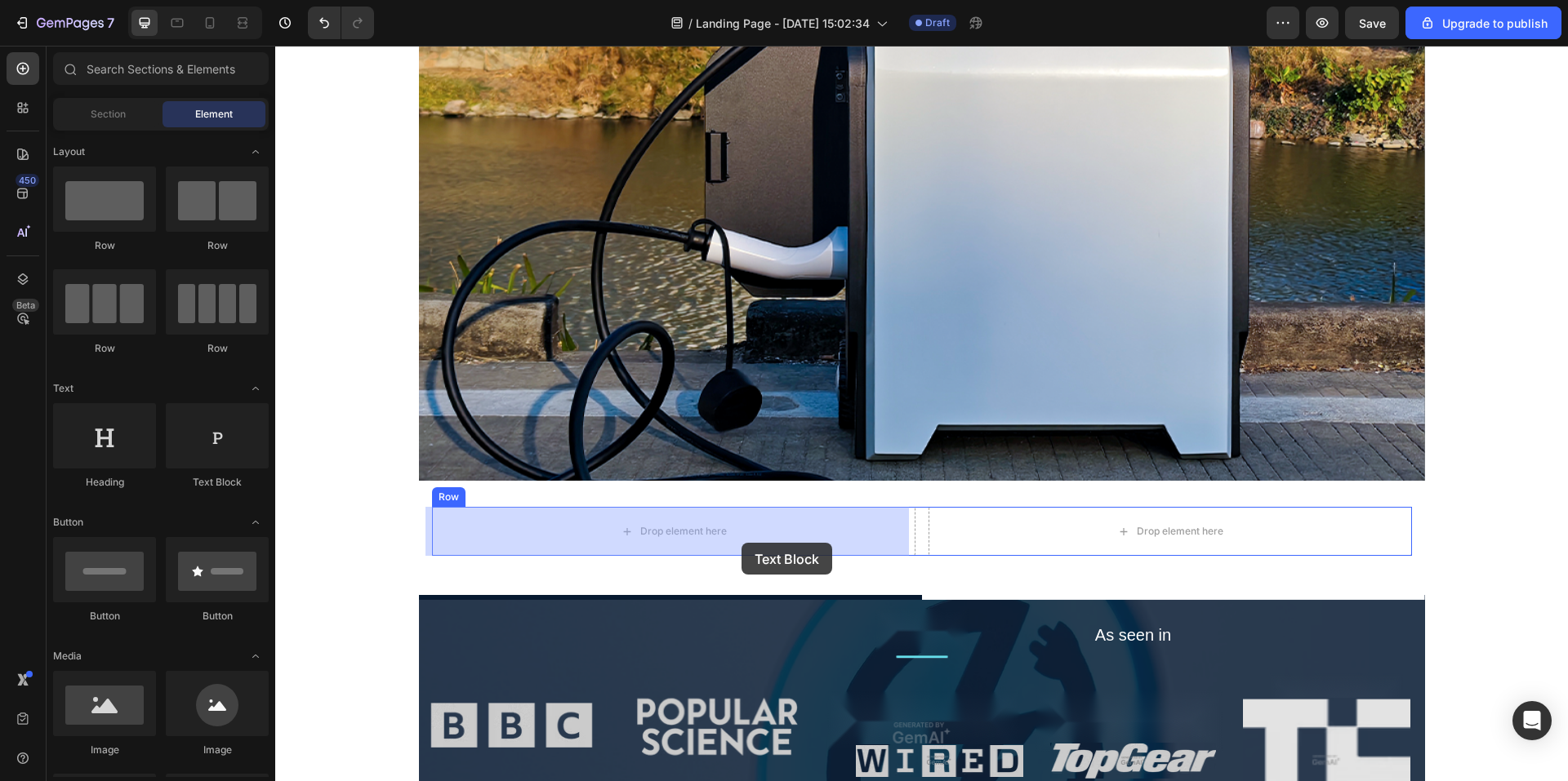
drag, startPoint x: 500, startPoint y: 497, endPoint x: 723, endPoint y: 543, distance: 227.7
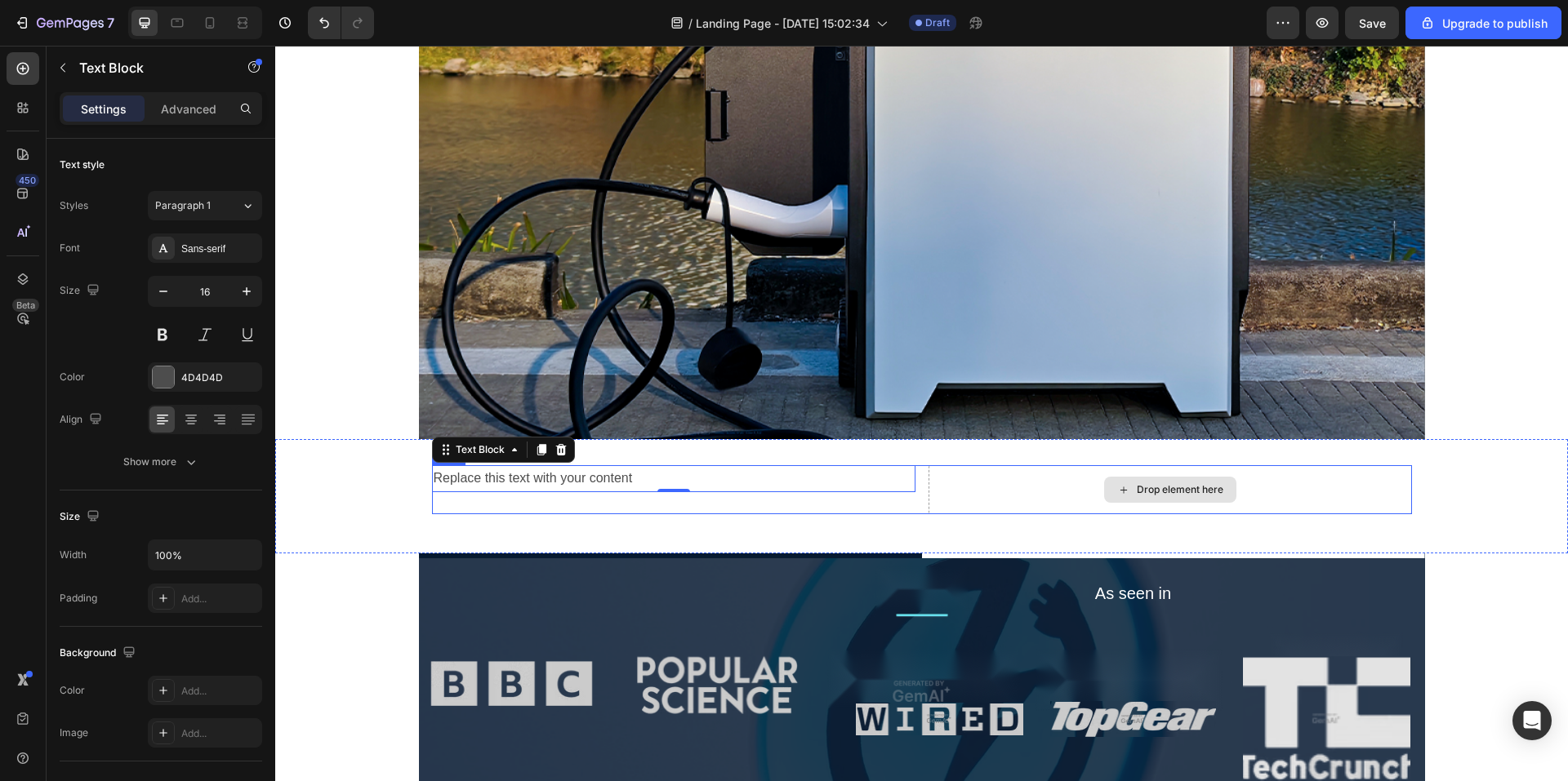
scroll to position [408, 0]
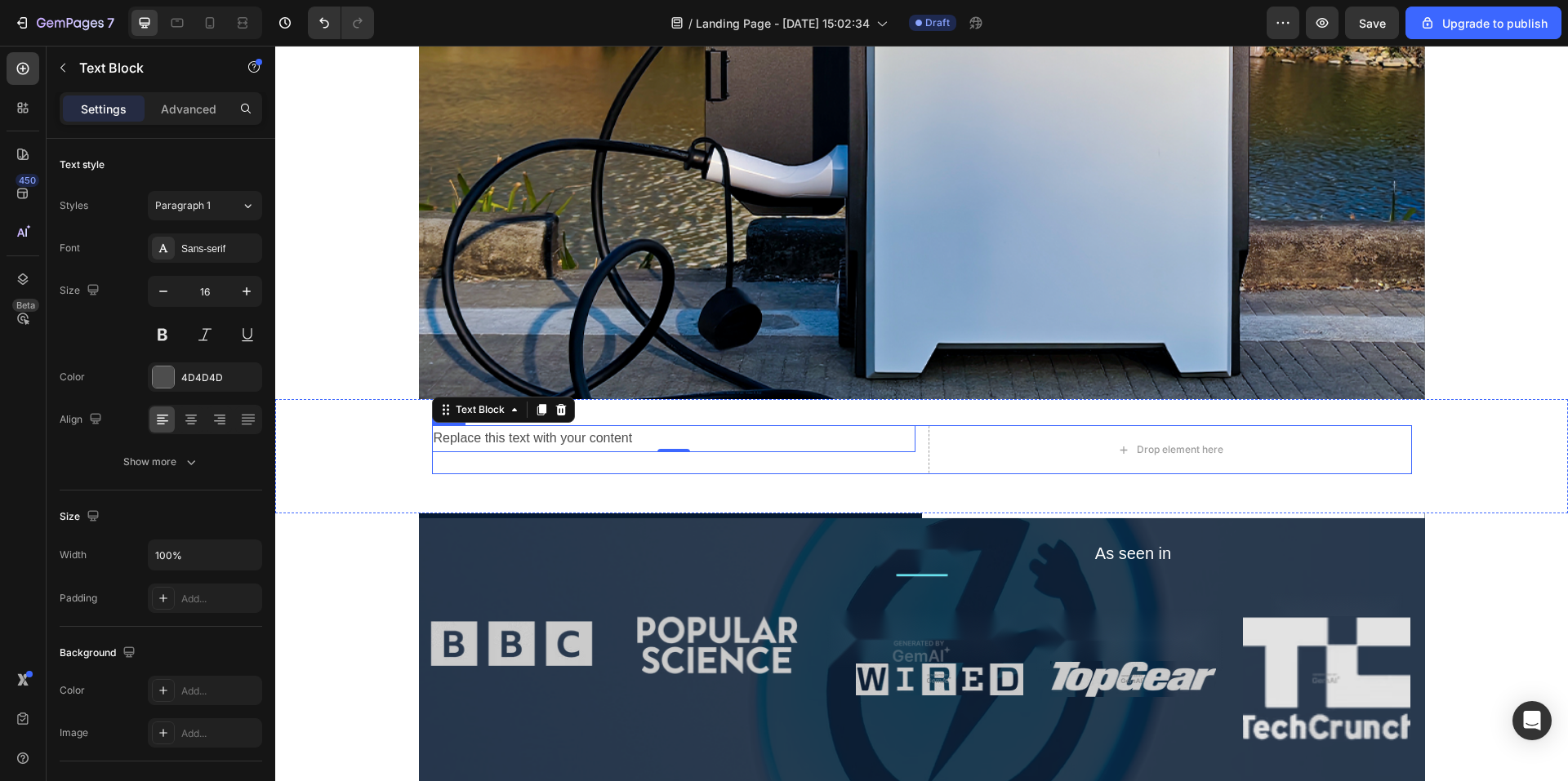
click at [850, 471] on div "Replace this text with your content Text Block 0" at bounding box center [673, 450] width 483 height 49
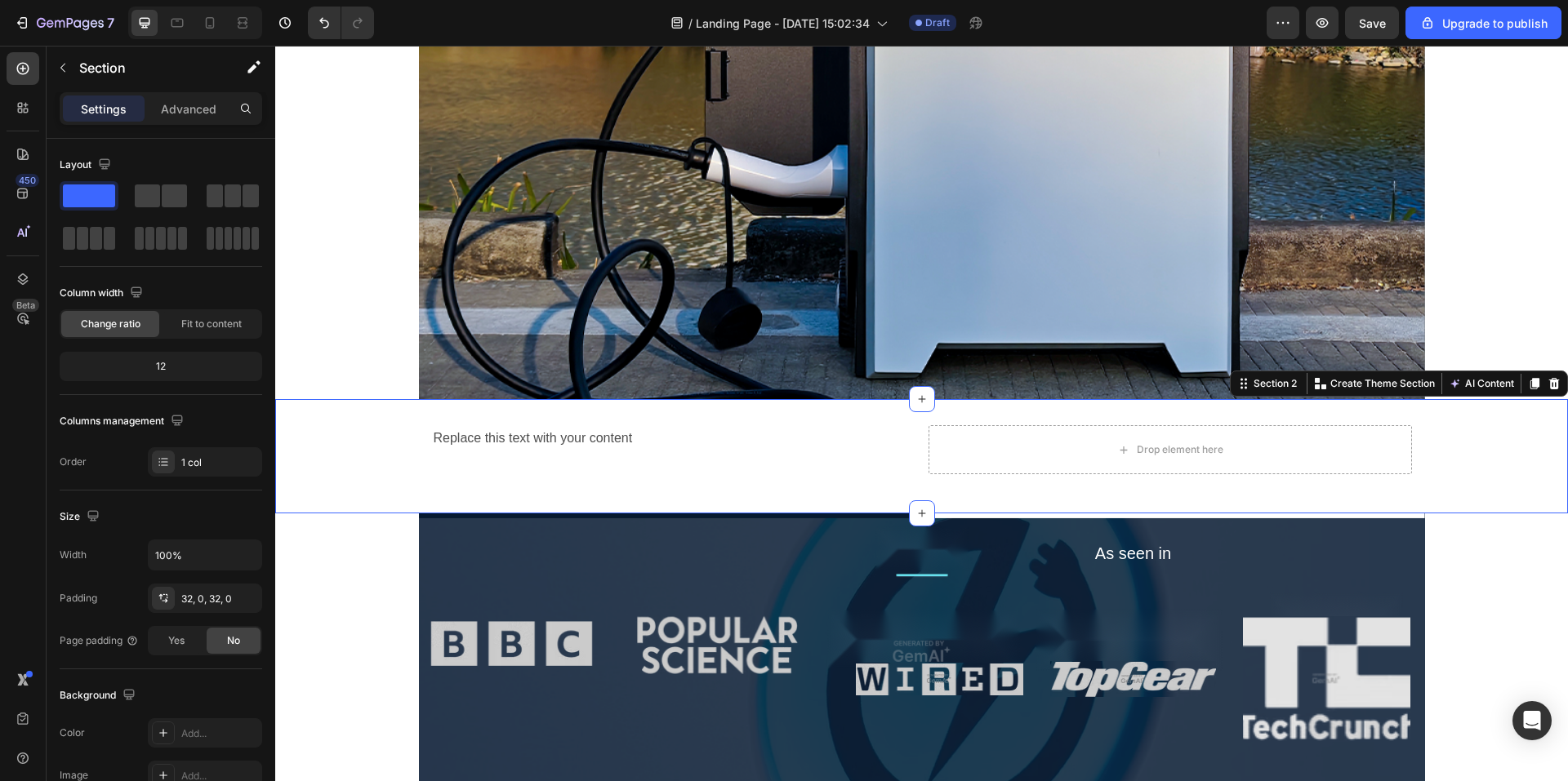
click at [882, 407] on div "Replace this text with your content Text Block Drop element here Row Section 2 …" at bounding box center [922, 456] width 1293 height 114
click at [870, 500] on div "Replace this text with your content Text Block Drop element here Row Section 2 …" at bounding box center [922, 456] width 1293 height 114
click at [895, 445] on div "Replace this text with your content" at bounding box center [673, 439] width 483 height 27
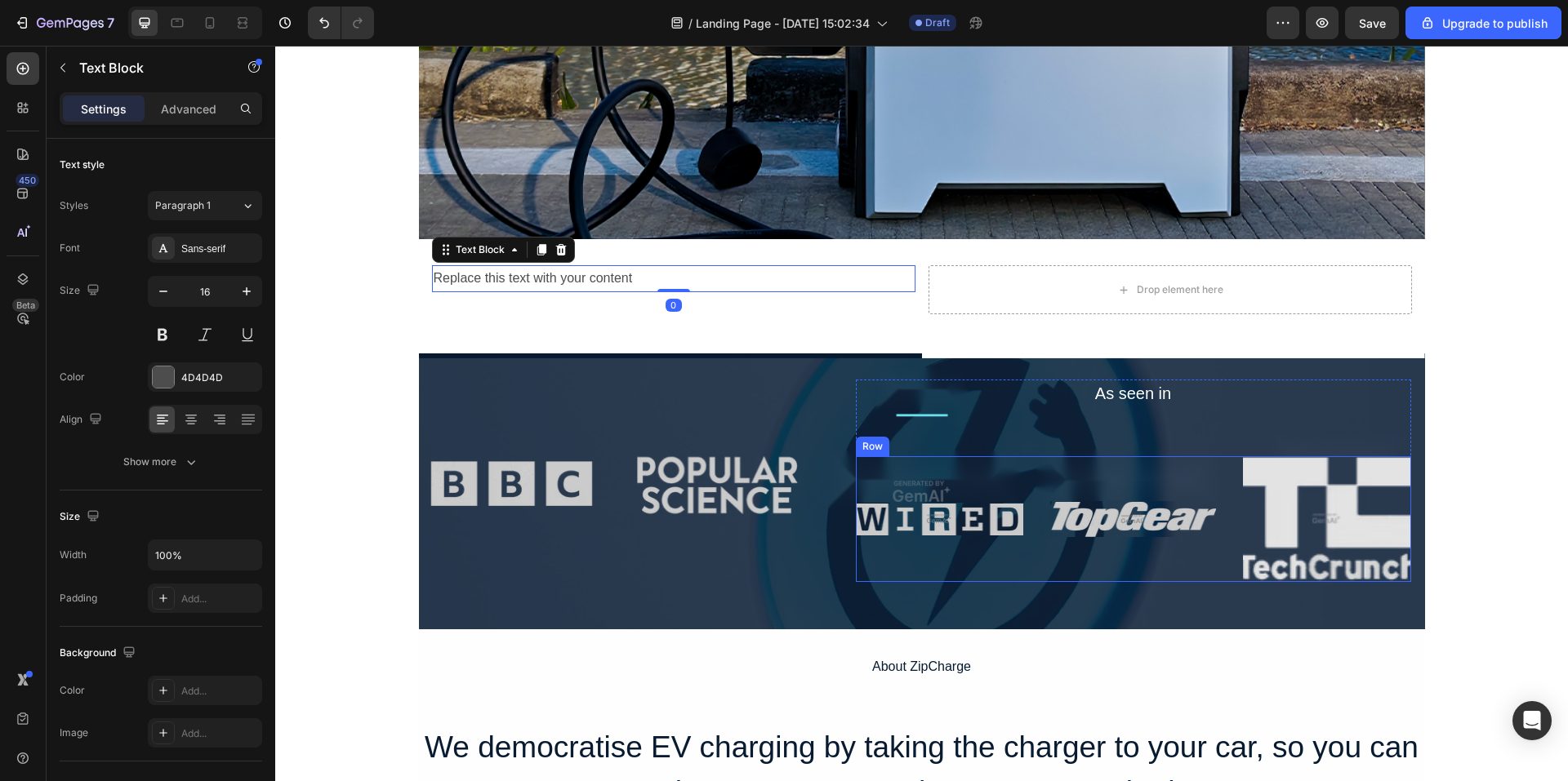
scroll to position [571, 0]
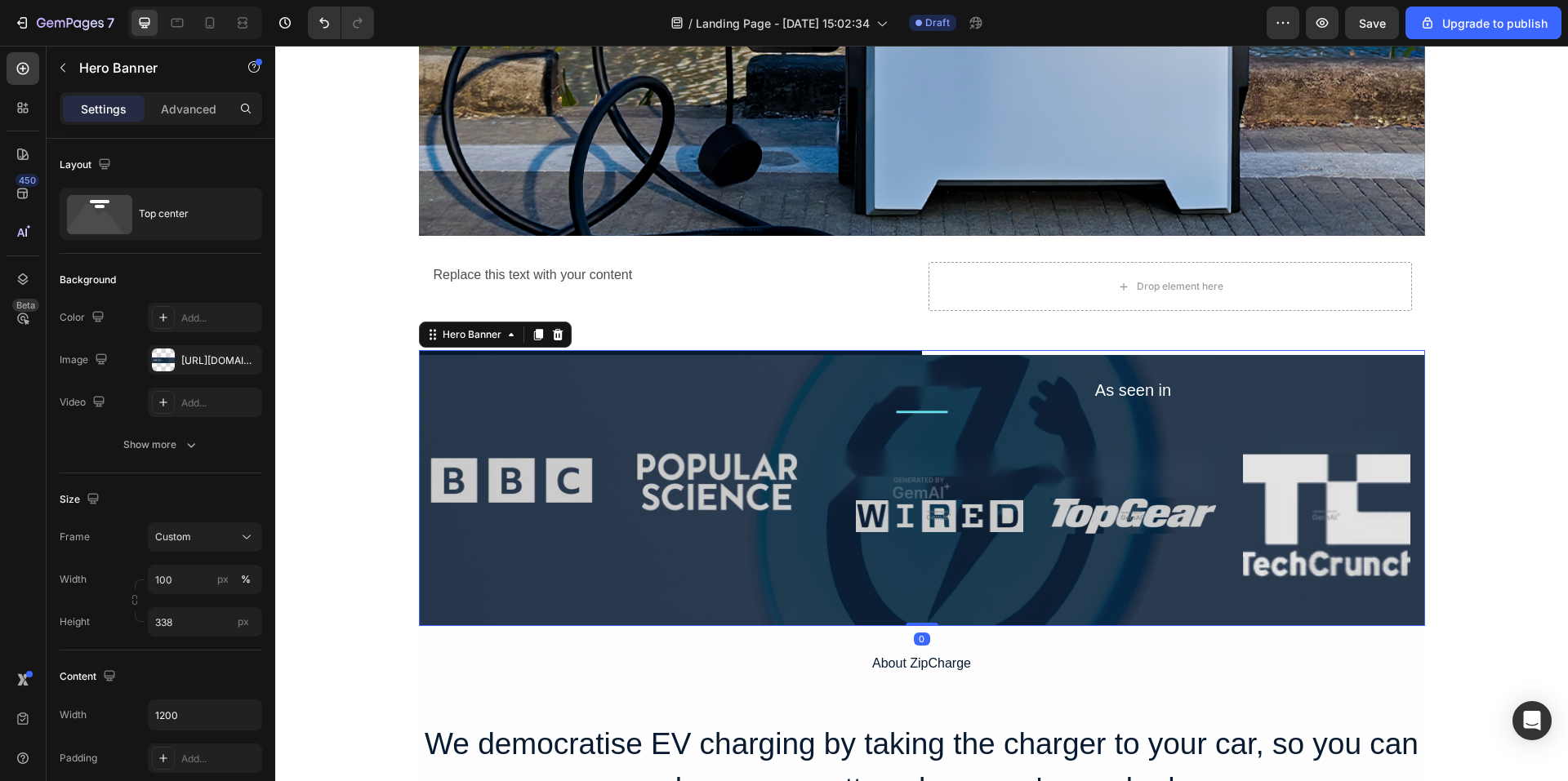
click at [979, 350] on div "As seen in Text Block Image Image Image Row Row" at bounding box center [922, 464] width 980 height 229
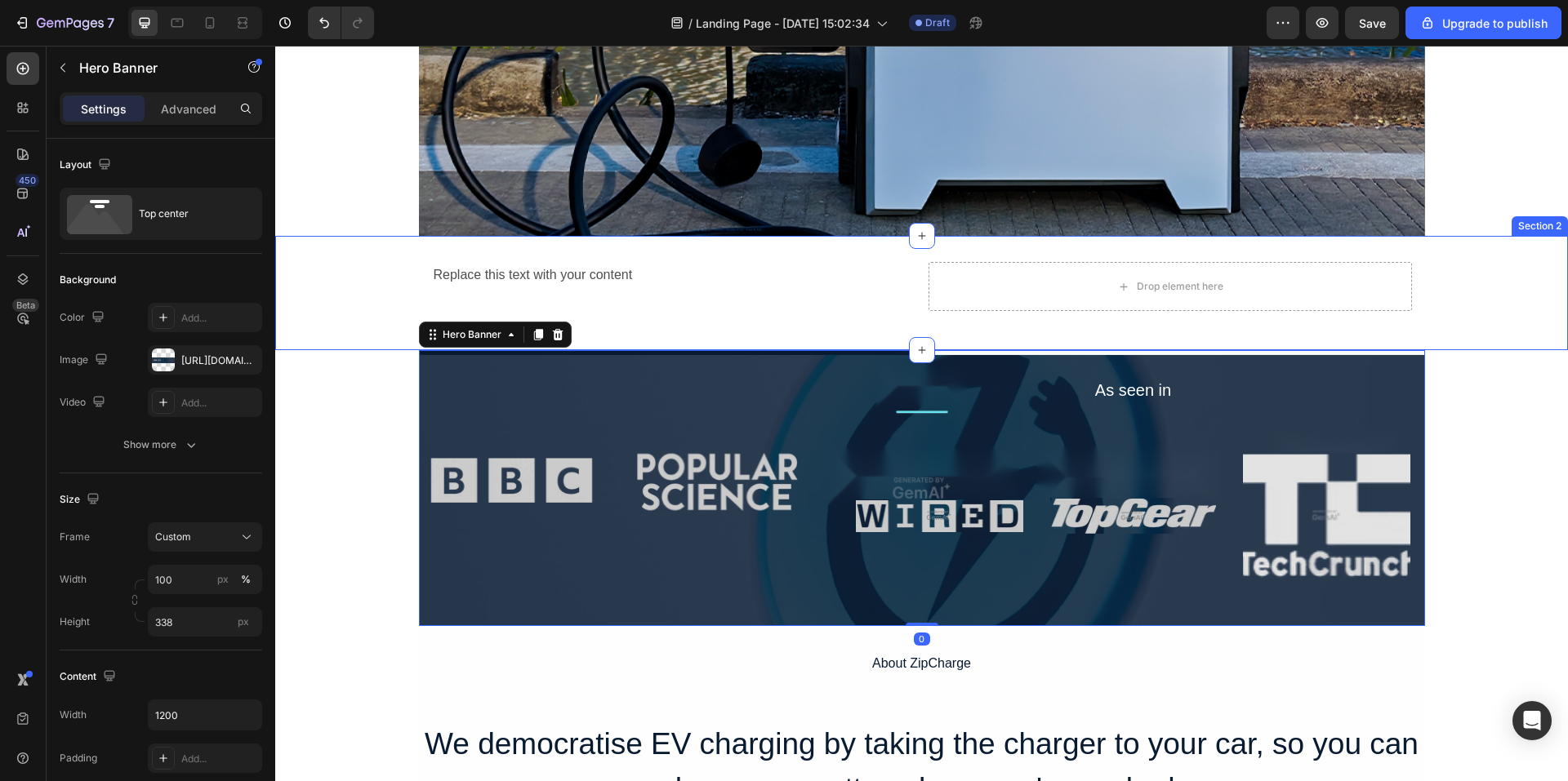
drag, startPoint x: 912, startPoint y: 348, endPoint x: 862, endPoint y: 327, distance: 54.2
click at [868, 327] on div "Replace this text with your content Text Block Drop element here Row Section 2" at bounding box center [922, 293] width 1293 height 114
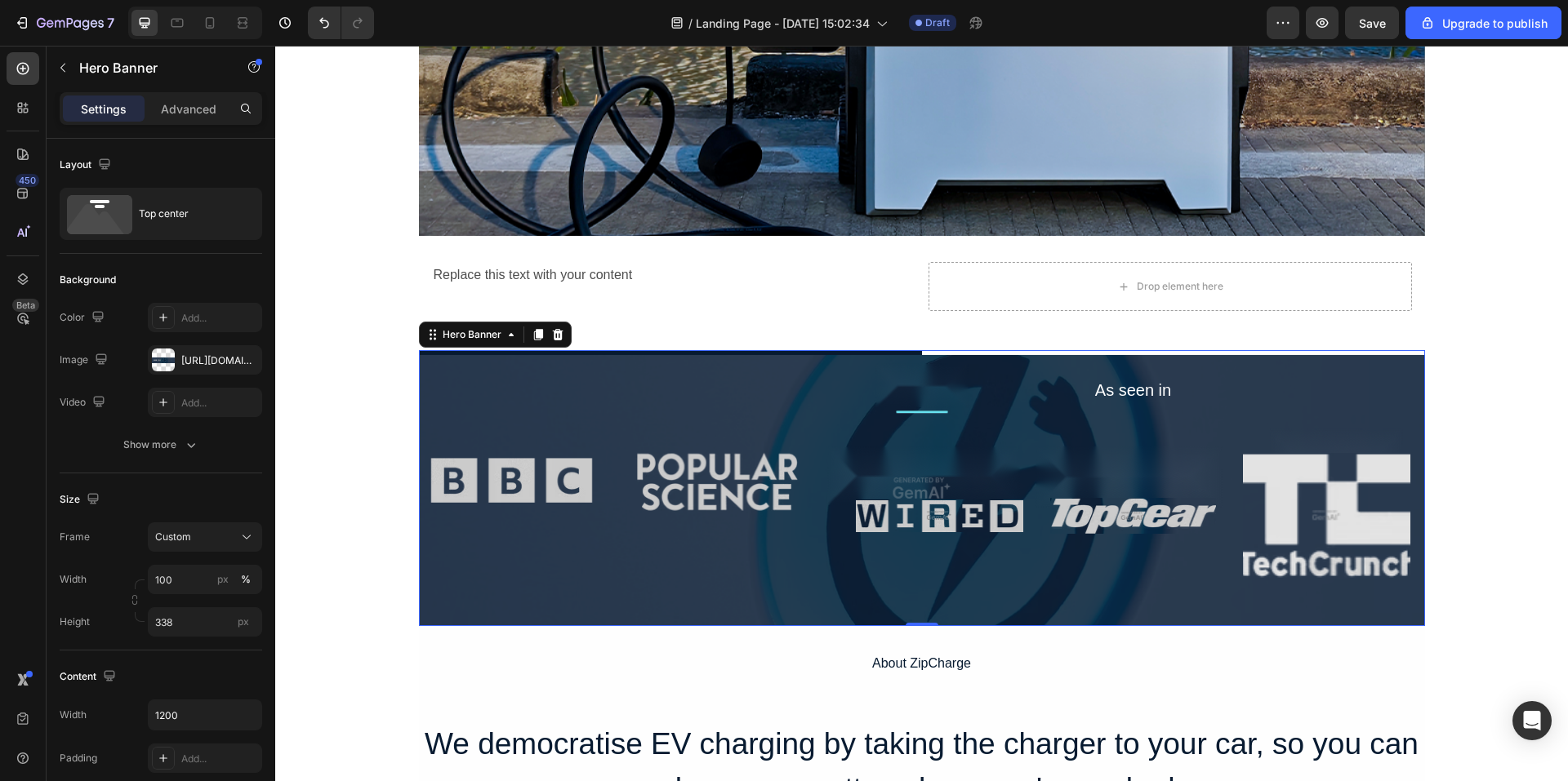
click at [956, 604] on div "Overlay" at bounding box center [922, 488] width 1006 height 276
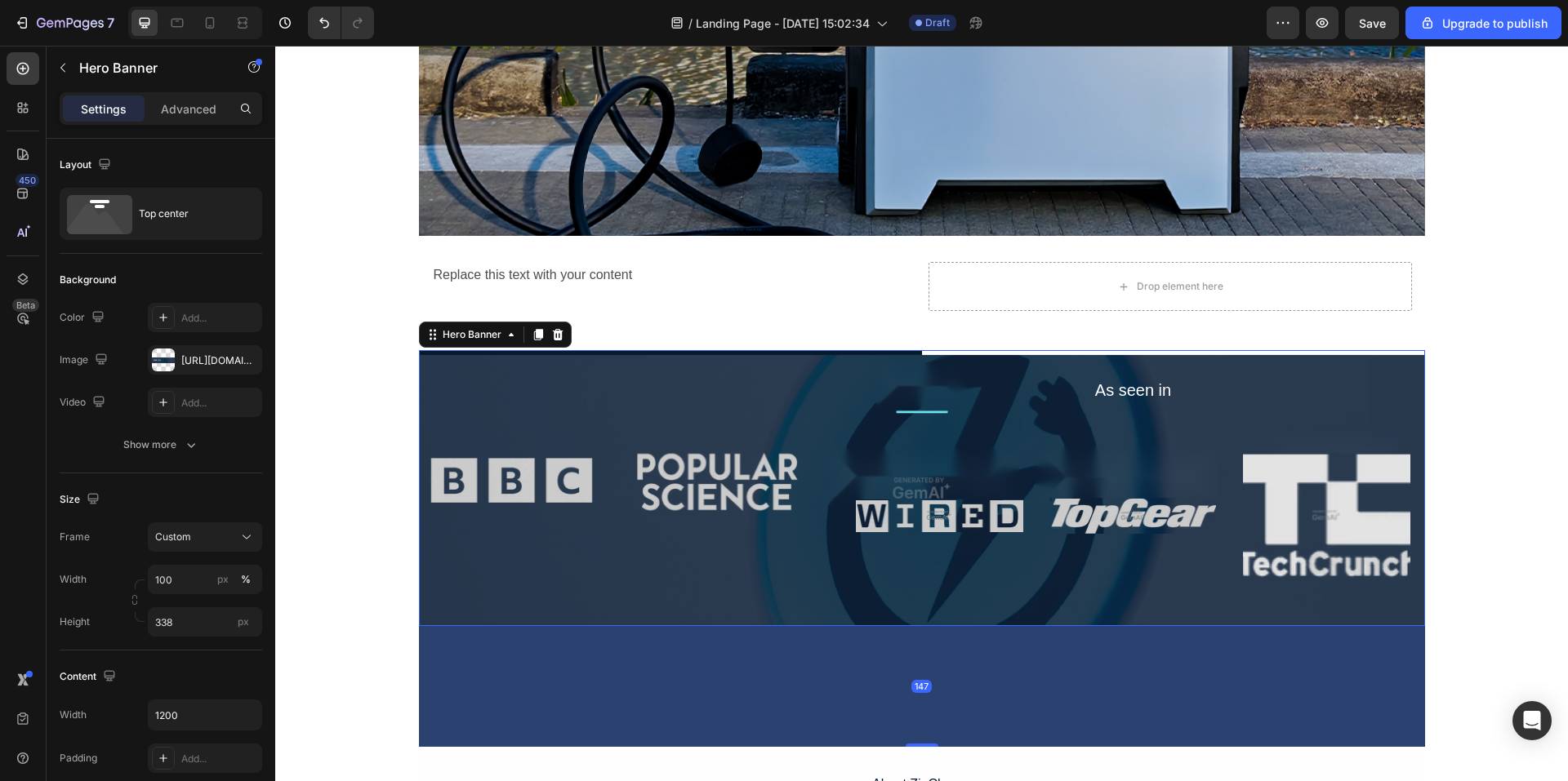
drag, startPoint x: 924, startPoint y: 623, endPoint x: 877, endPoint y: 744, distance: 129.8
click at [877, 626] on div "147" at bounding box center [922, 626] width 1006 height 0
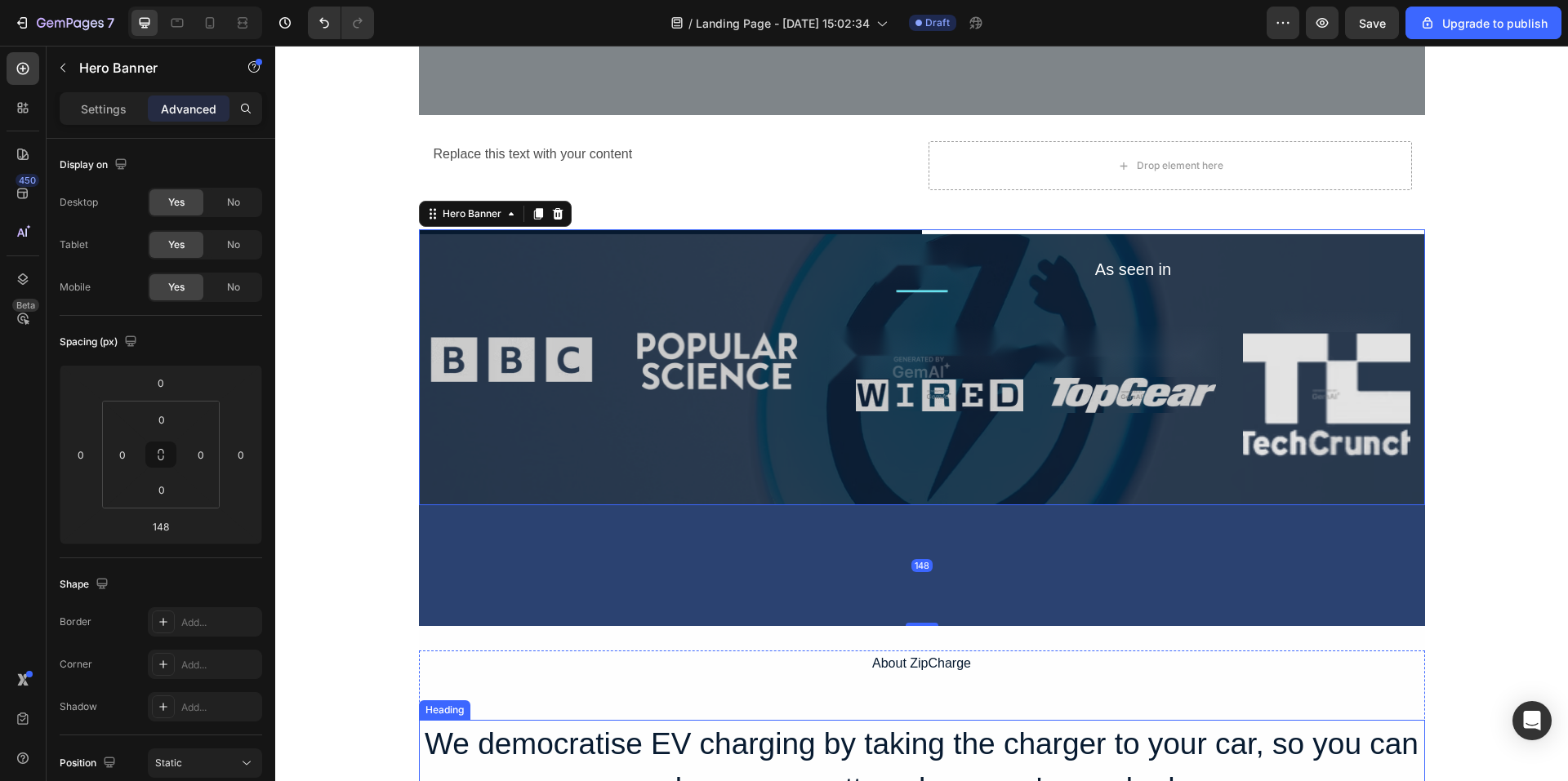
scroll to position [899, 0]
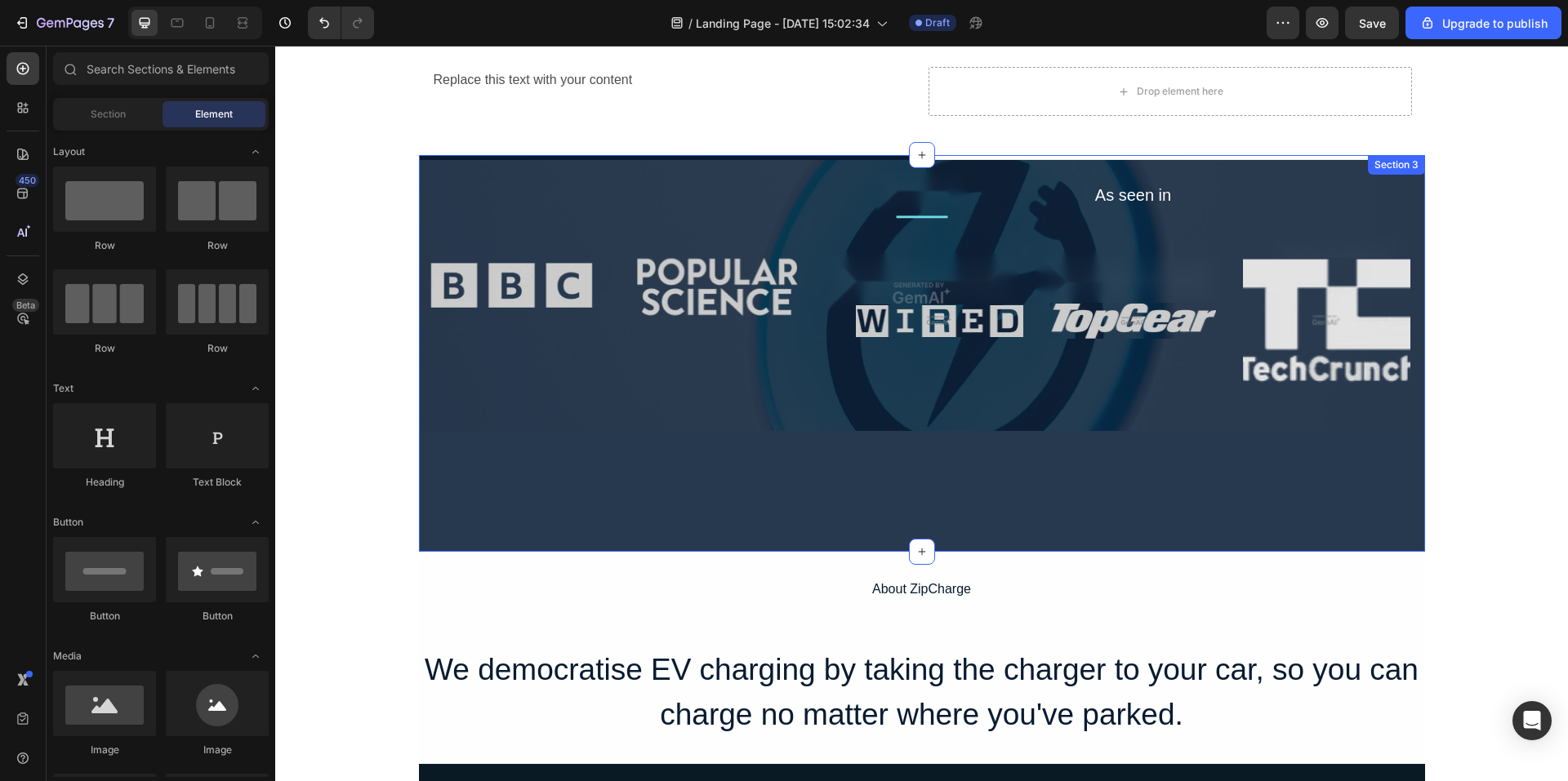
scroll to position [735, 0]
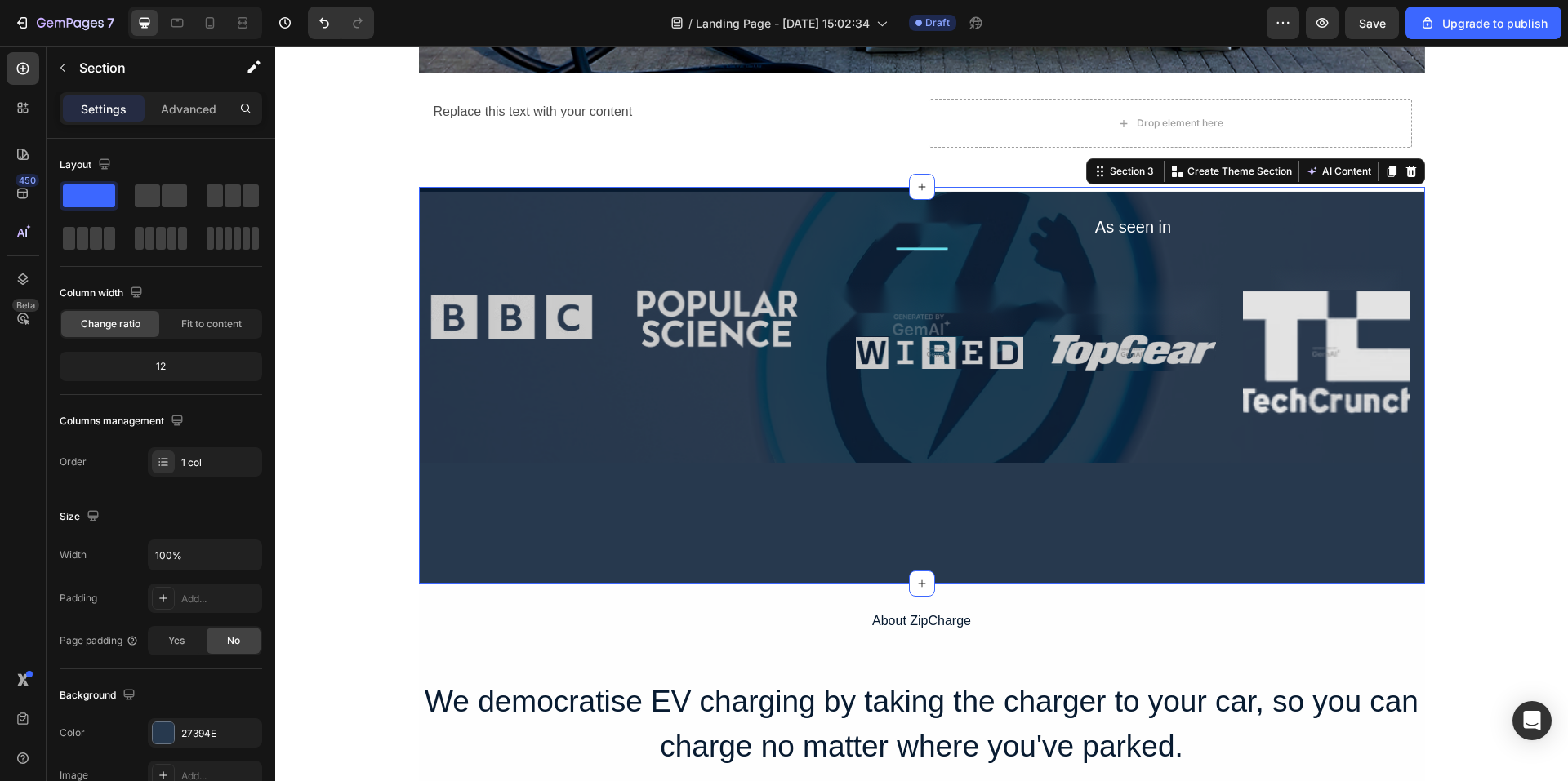
click at [947, 534] on div "As seen in Text Block Image Image Image Row Row Hero Banner" at bounding box center [922, 386] width 1006 height 397
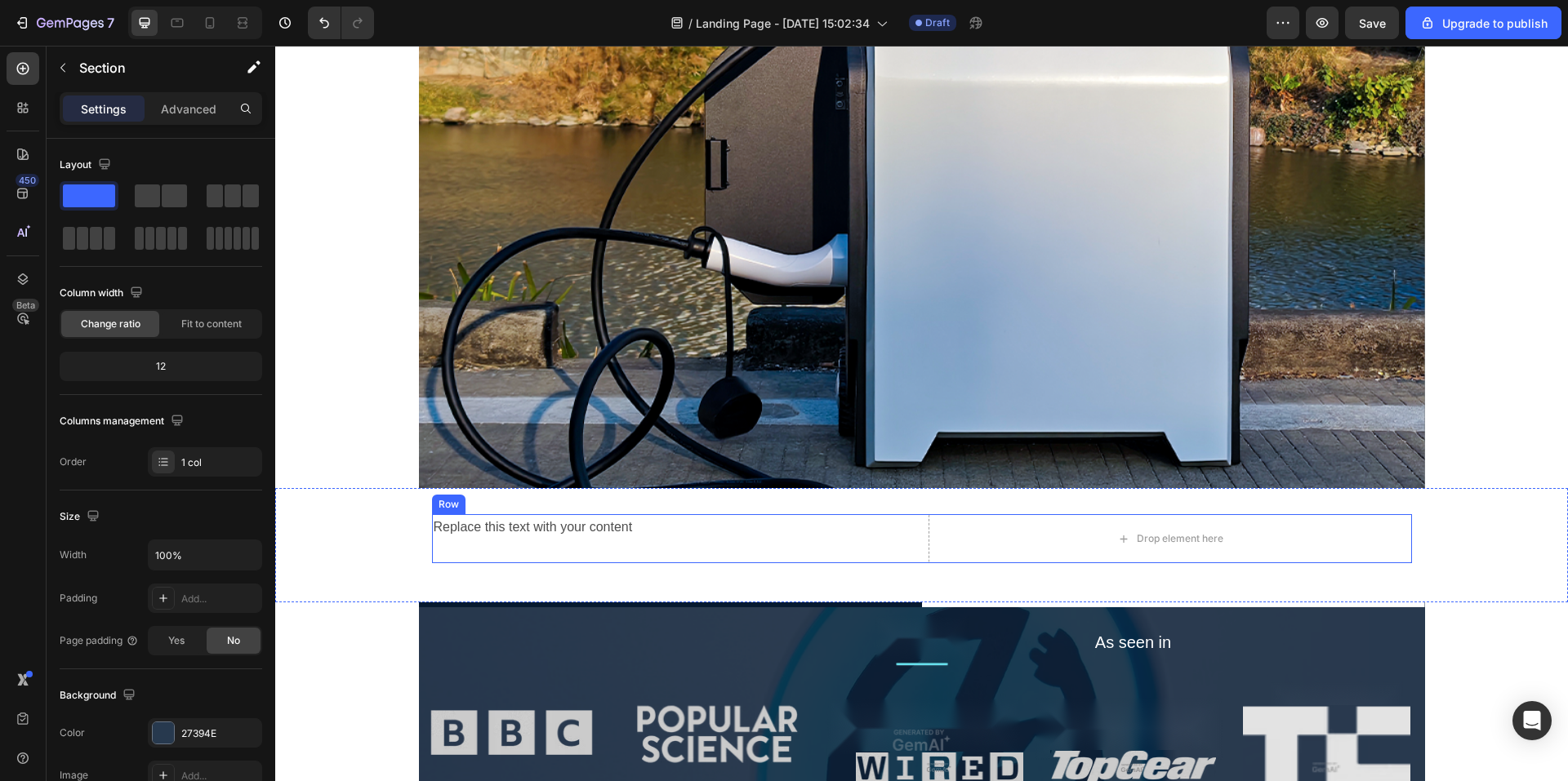
scroll to position [327, 0]
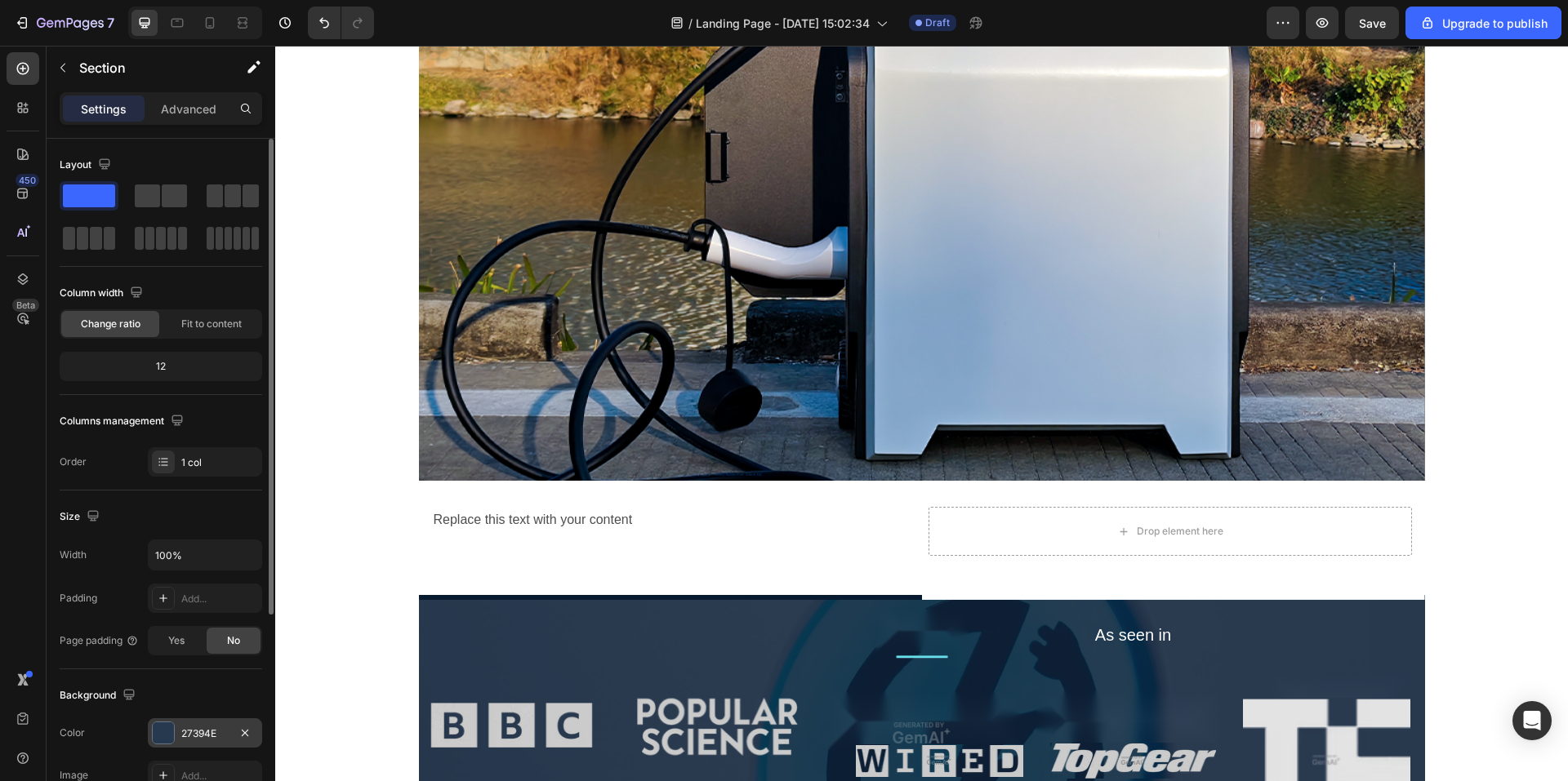
click at [158, 742] on div at bounding box center [163, 733] width 21 height 21
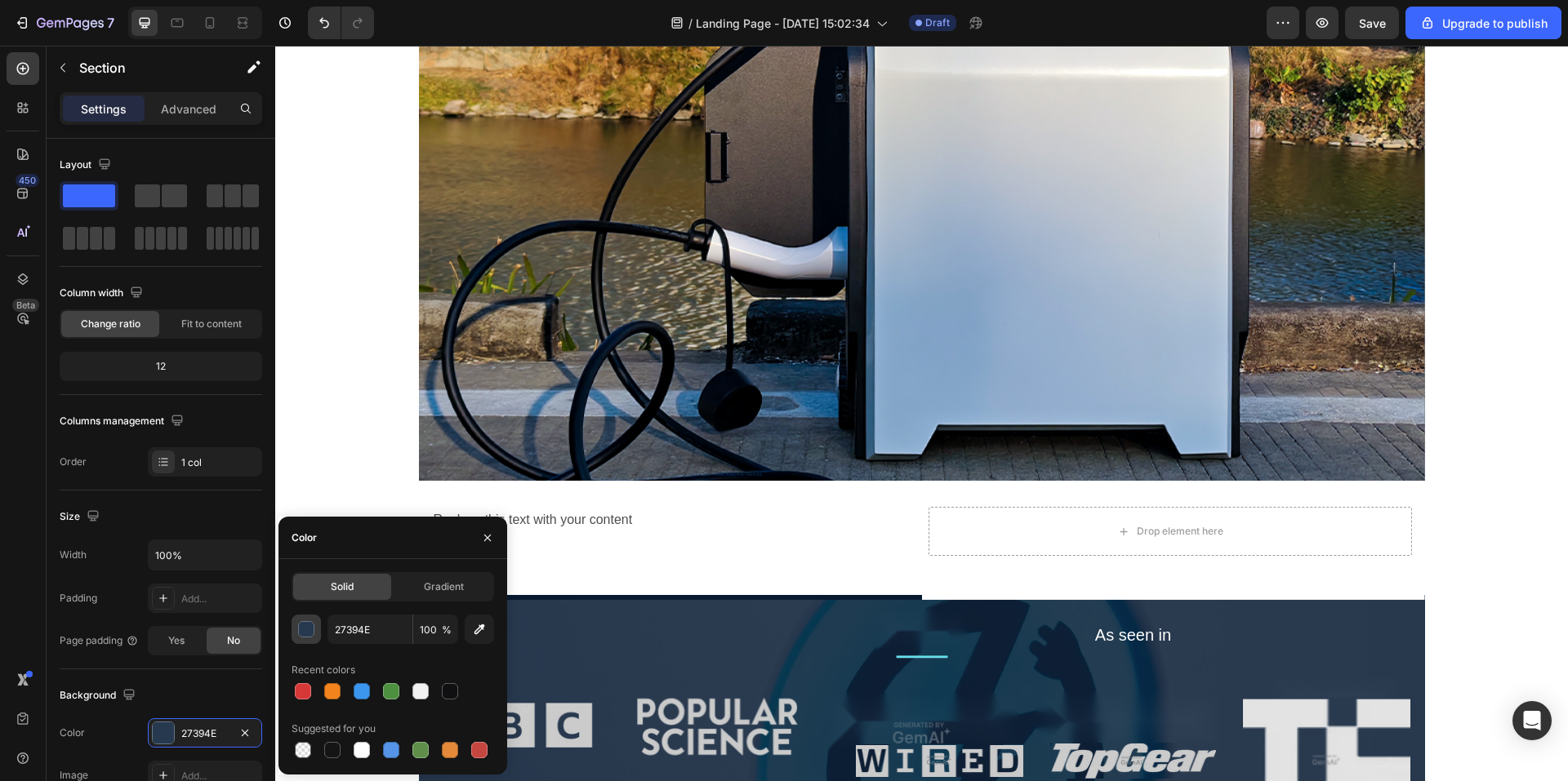
click at [313, 639] on button "button" at bounding box center [307, 630] width 30 height 30
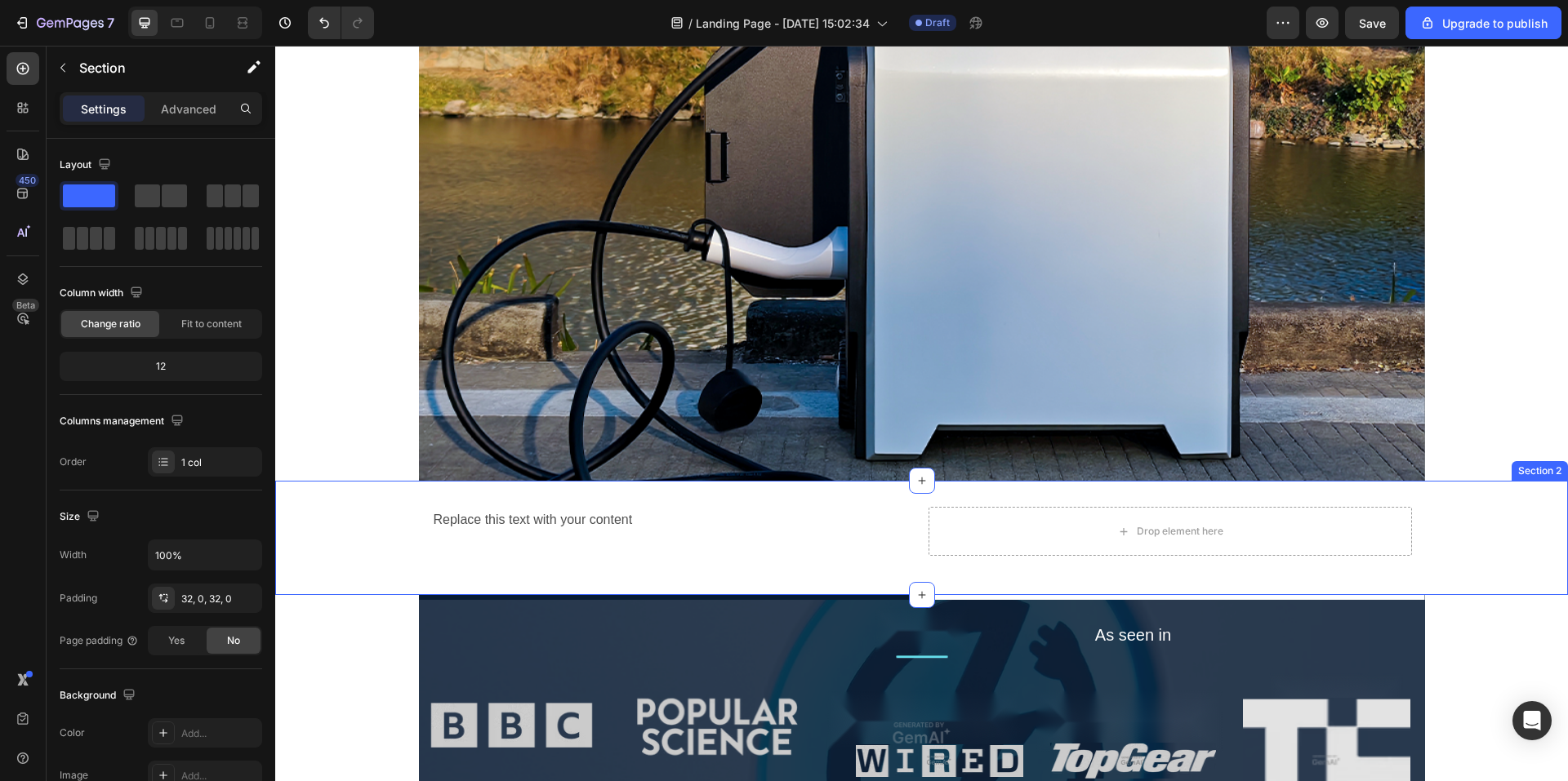
click at [597, 562] on div "Replace this text with your content Text Block Drop element here Row" at bounding box center [922, 537] width 1293 height 62
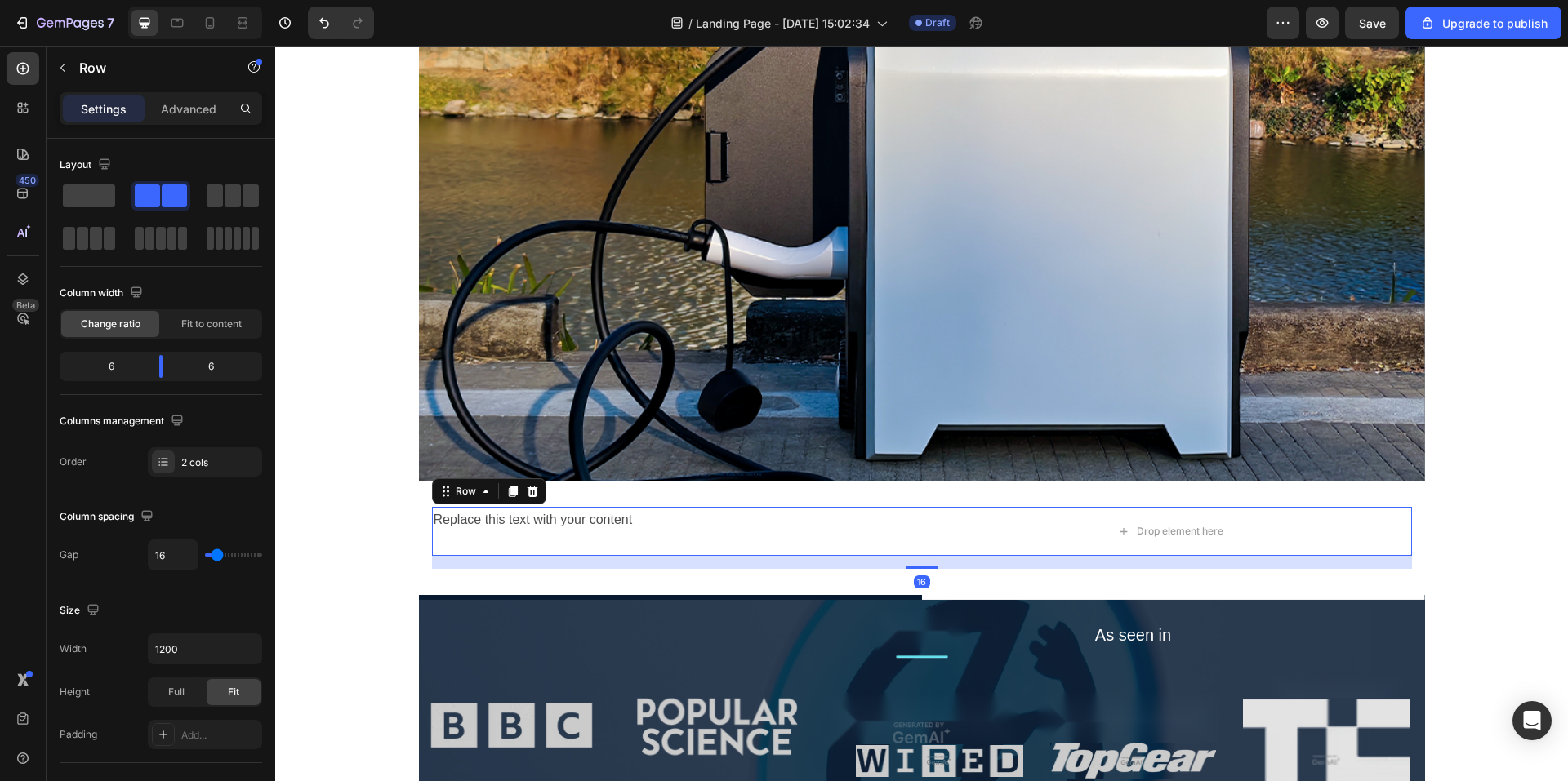
click at [913, 549] on div "Replace this text with your content Text Block Drop element here Row 16" at bounding box center [922, 531] width 980 height 49
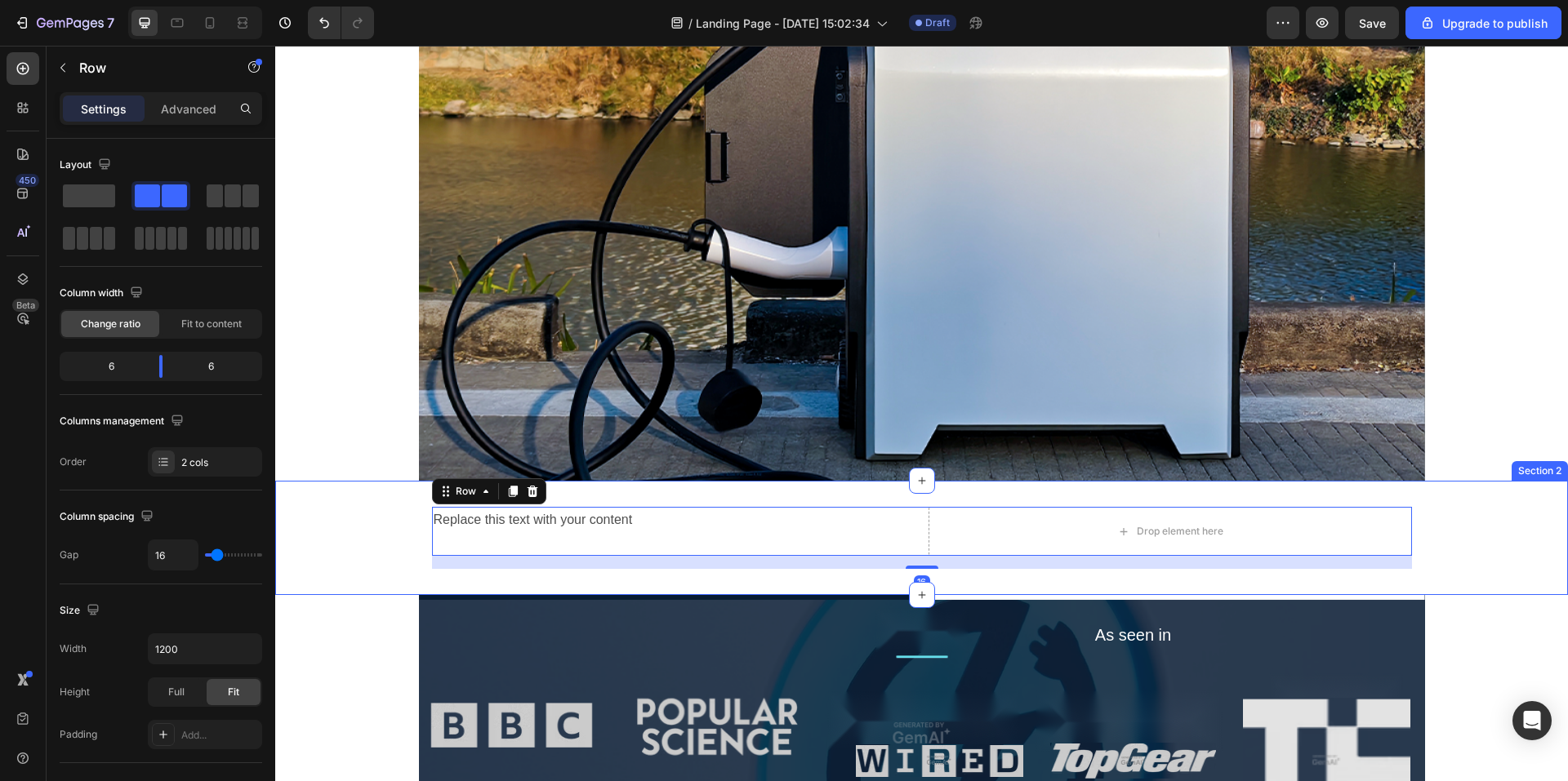
drag, startPoint x: 827, startPoint y: 496, endPoint x: 816, endPoint y: 508, distance: 16.3
click at [825, 500] on div "Replace this text with your content Text Block Drop element here Row 16 Section…" at bounding box center [922, 537] width 1293 height 114
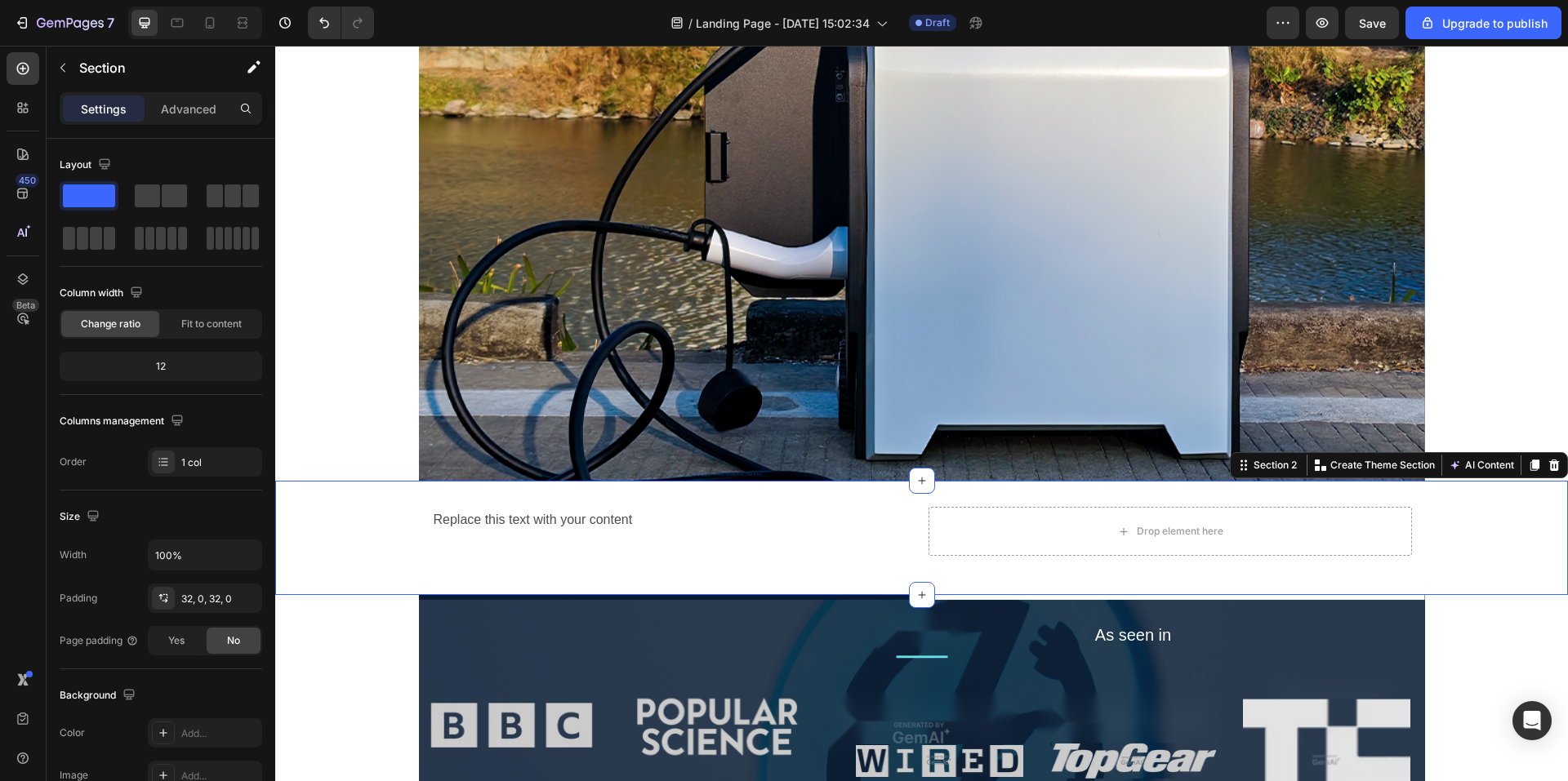
click at [374, 528] on div "Replace this text with your content Text Block Drop element here Row" at bounding box center [922, 537] width 1293 height 62
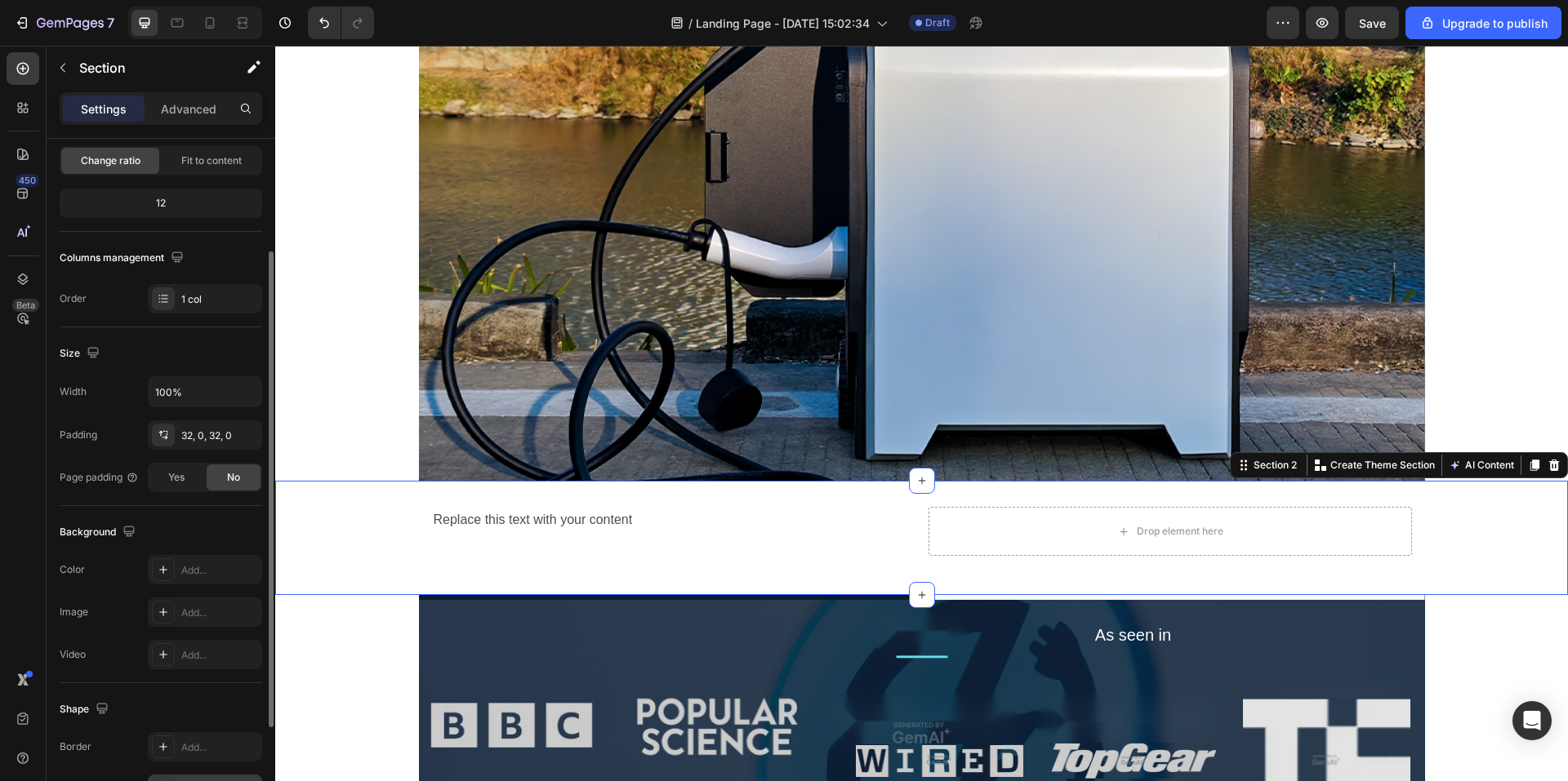
scroll to position [307, 0]
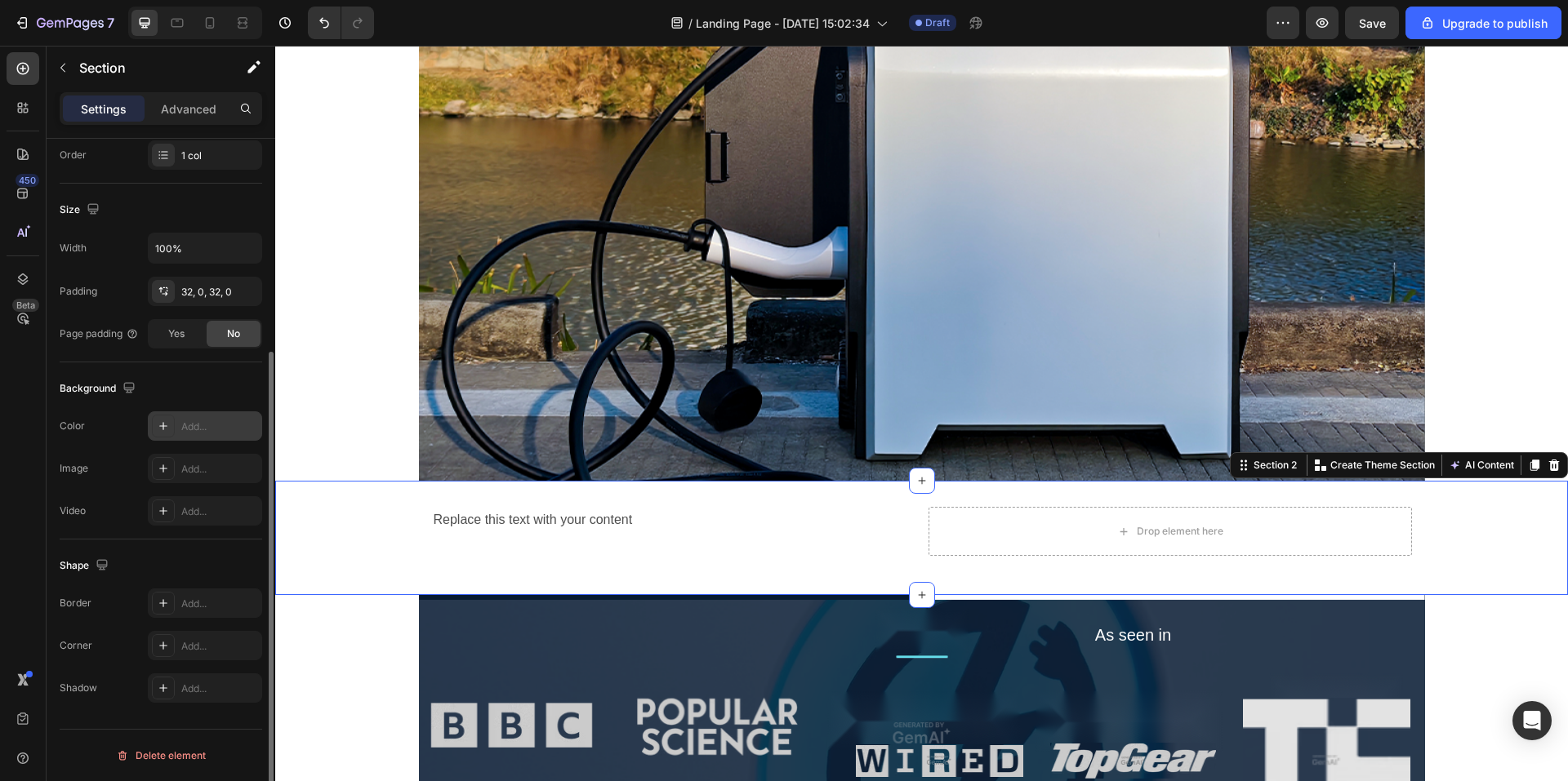
click at [212, 428] on div "Add..." at bounding box center [220, 427] width 77 height 15
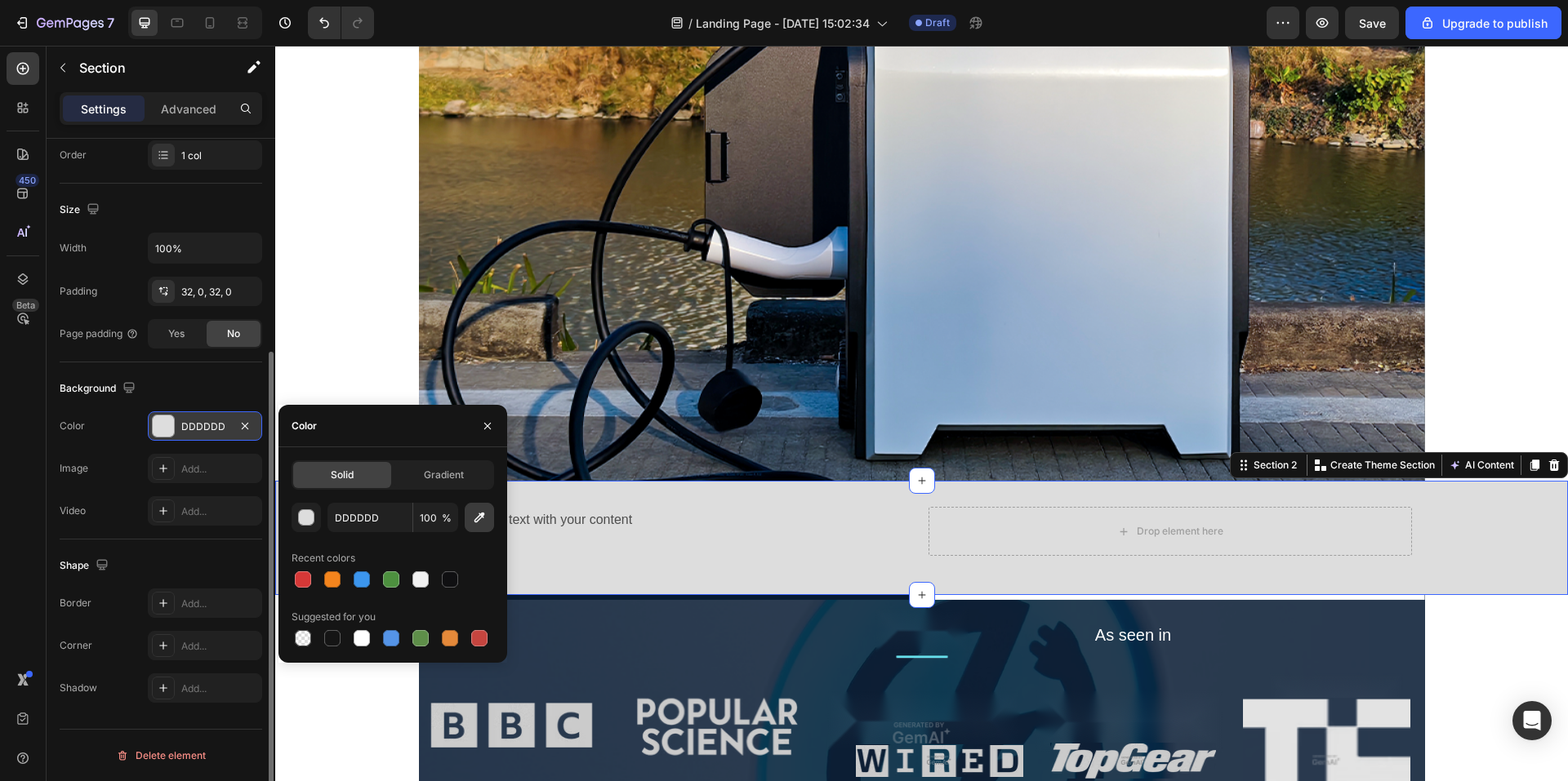
click at [482, 518] on icon "button" at bounding box center [479, 517] width 17 height 17
type input "071A30"
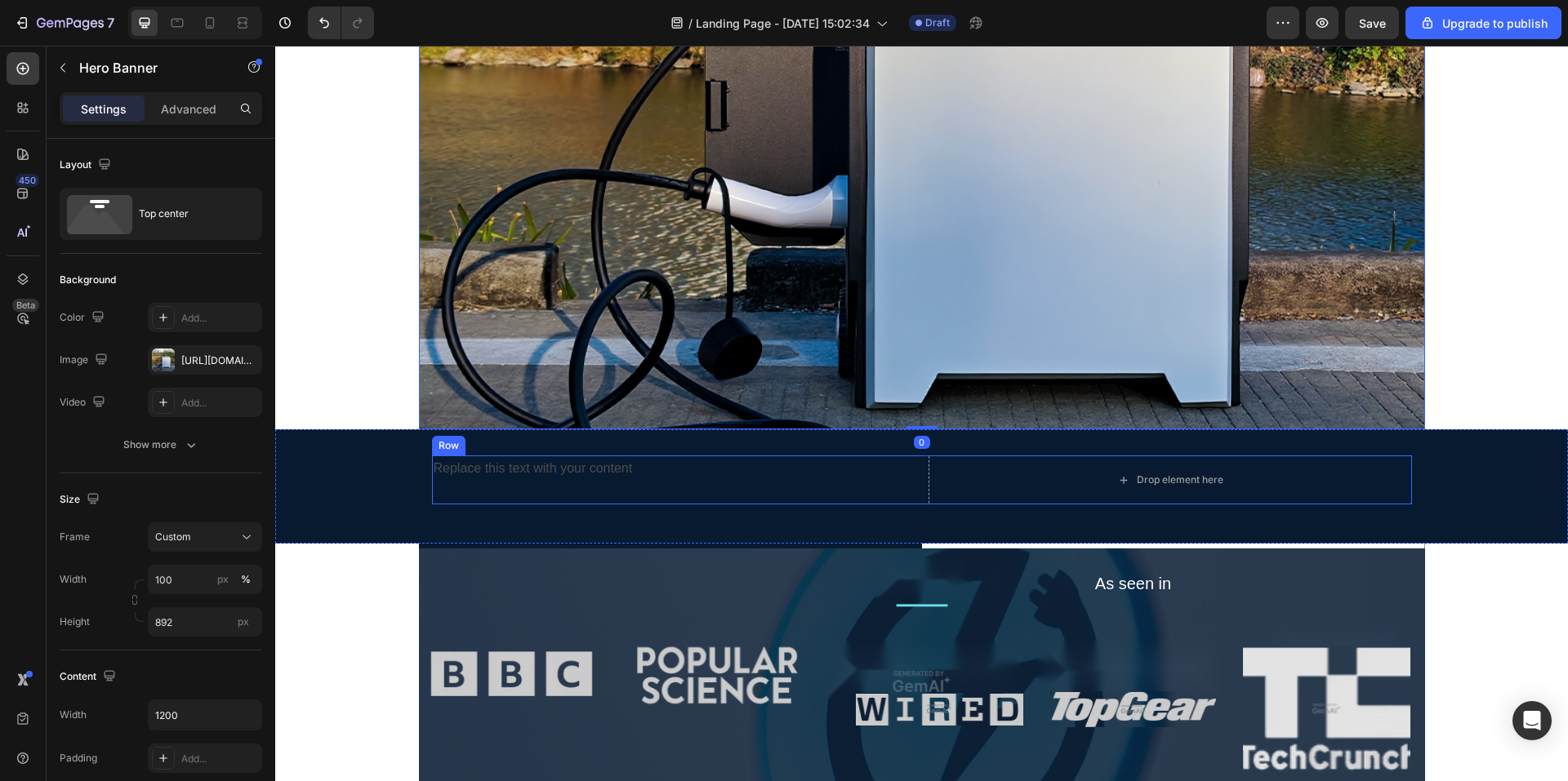
scroll to position [327, 0]
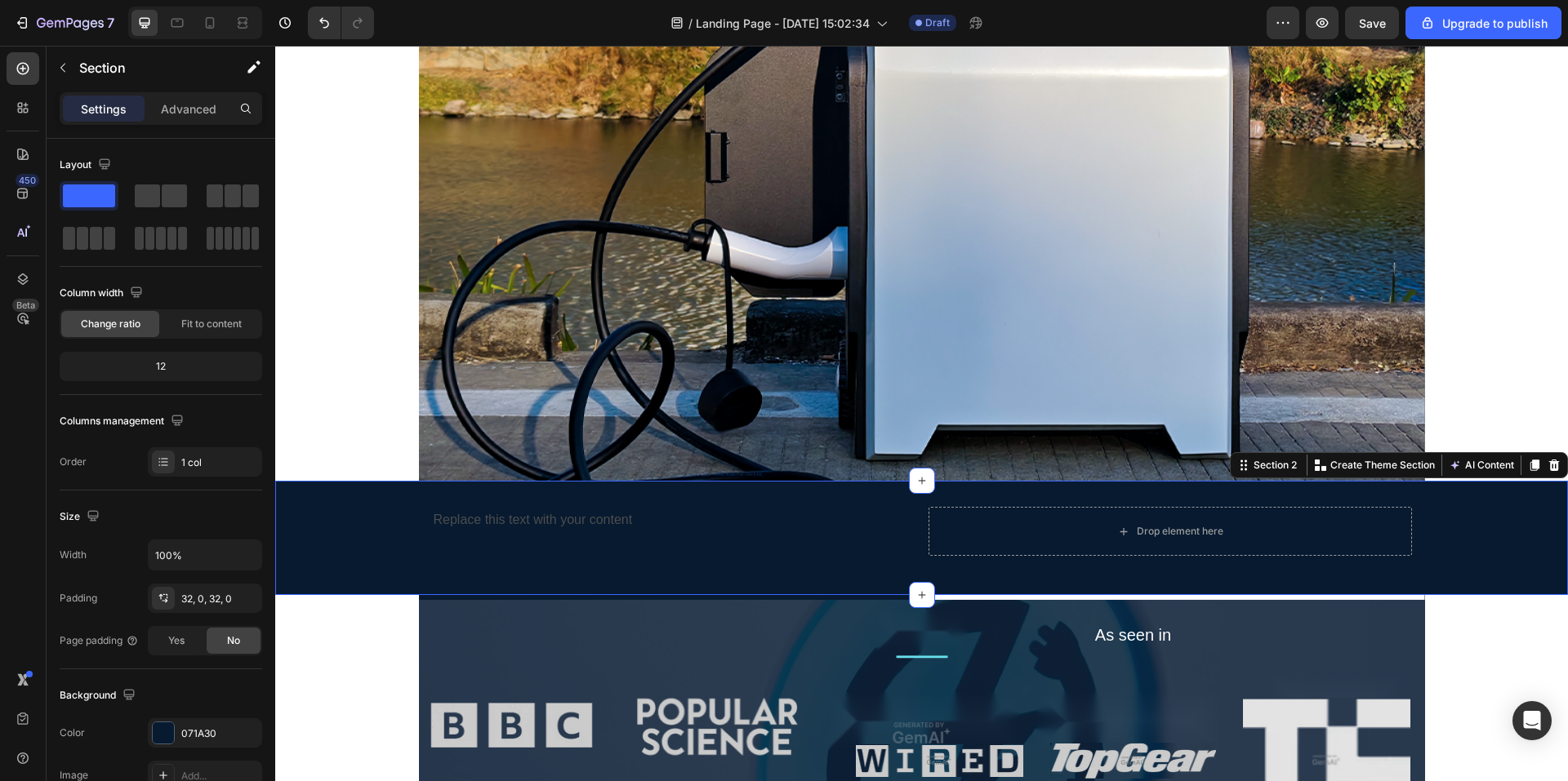
click at [1112, 575] on div "Replace this text with your content Text Block Drop element here Row Section 2 …" at bounding box center [922, 537] width 1293 height 114
click at [1476, 468] on button "AI Content" at bounding box center [1482, 465] width 72 height 20
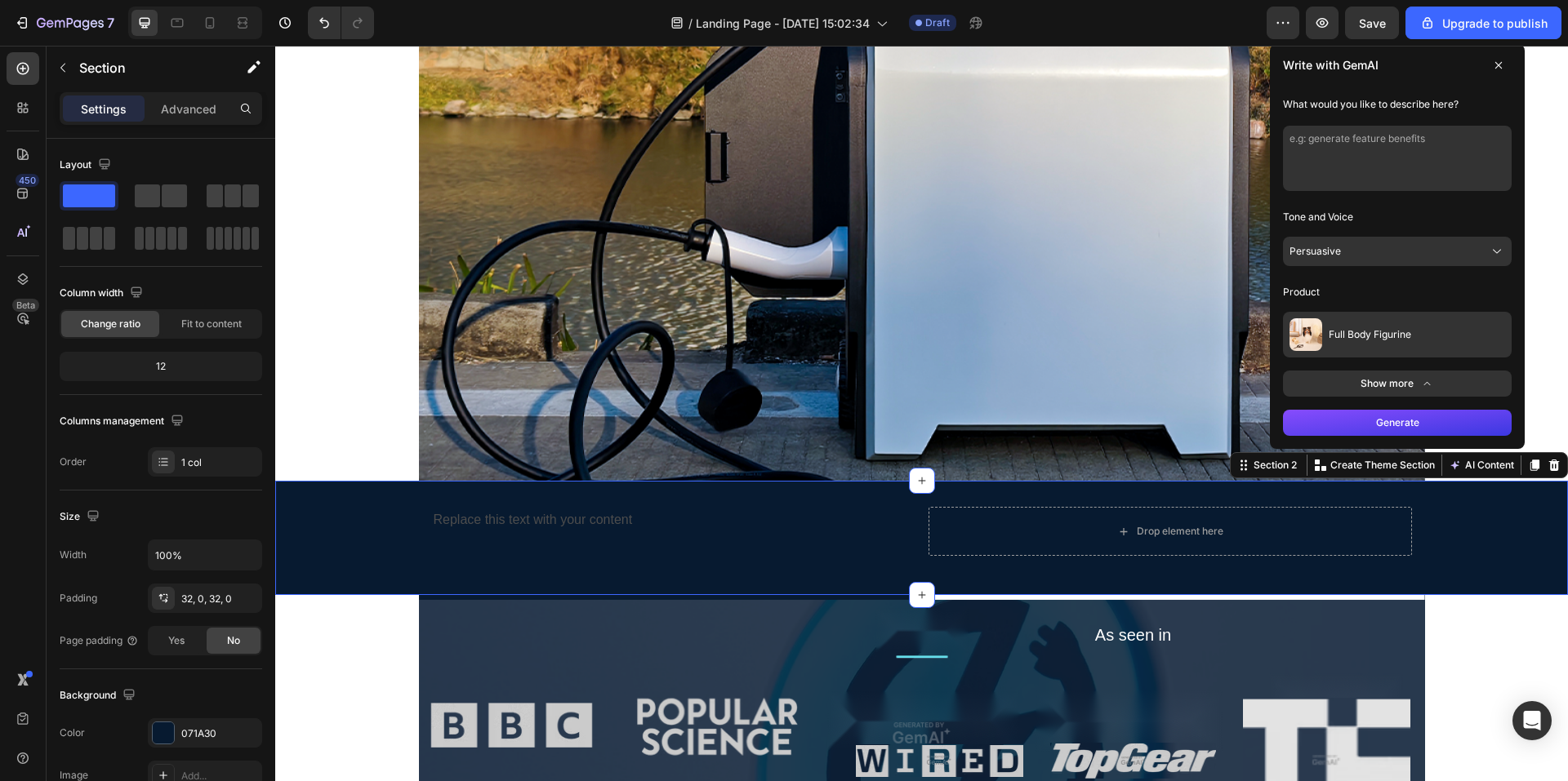
drag, startPoint x: 1531, startPoint y: 254, endPoint x: 1526, endPoint y: 261, distance: 8.6
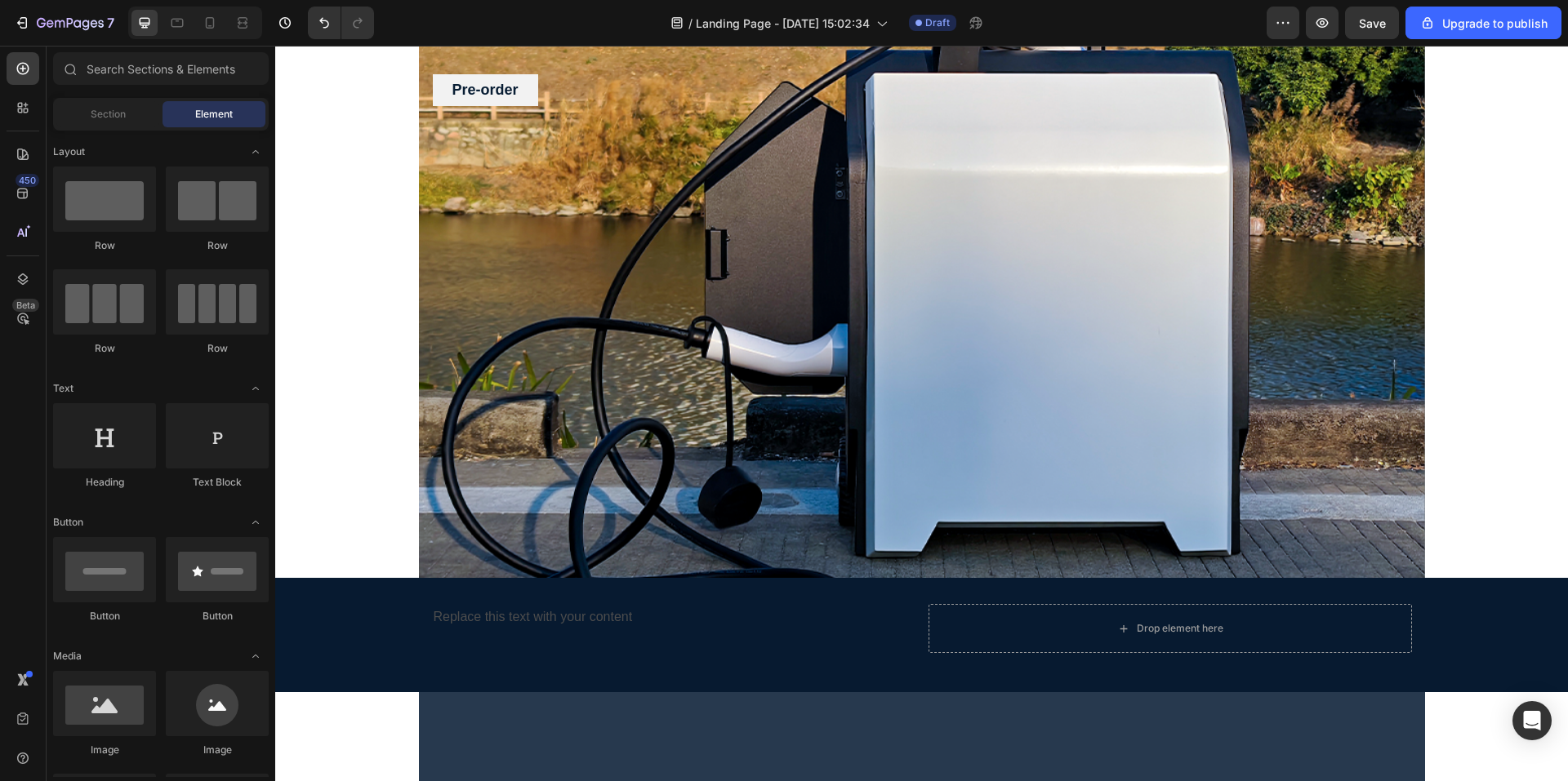
scroll to position [0, 0]
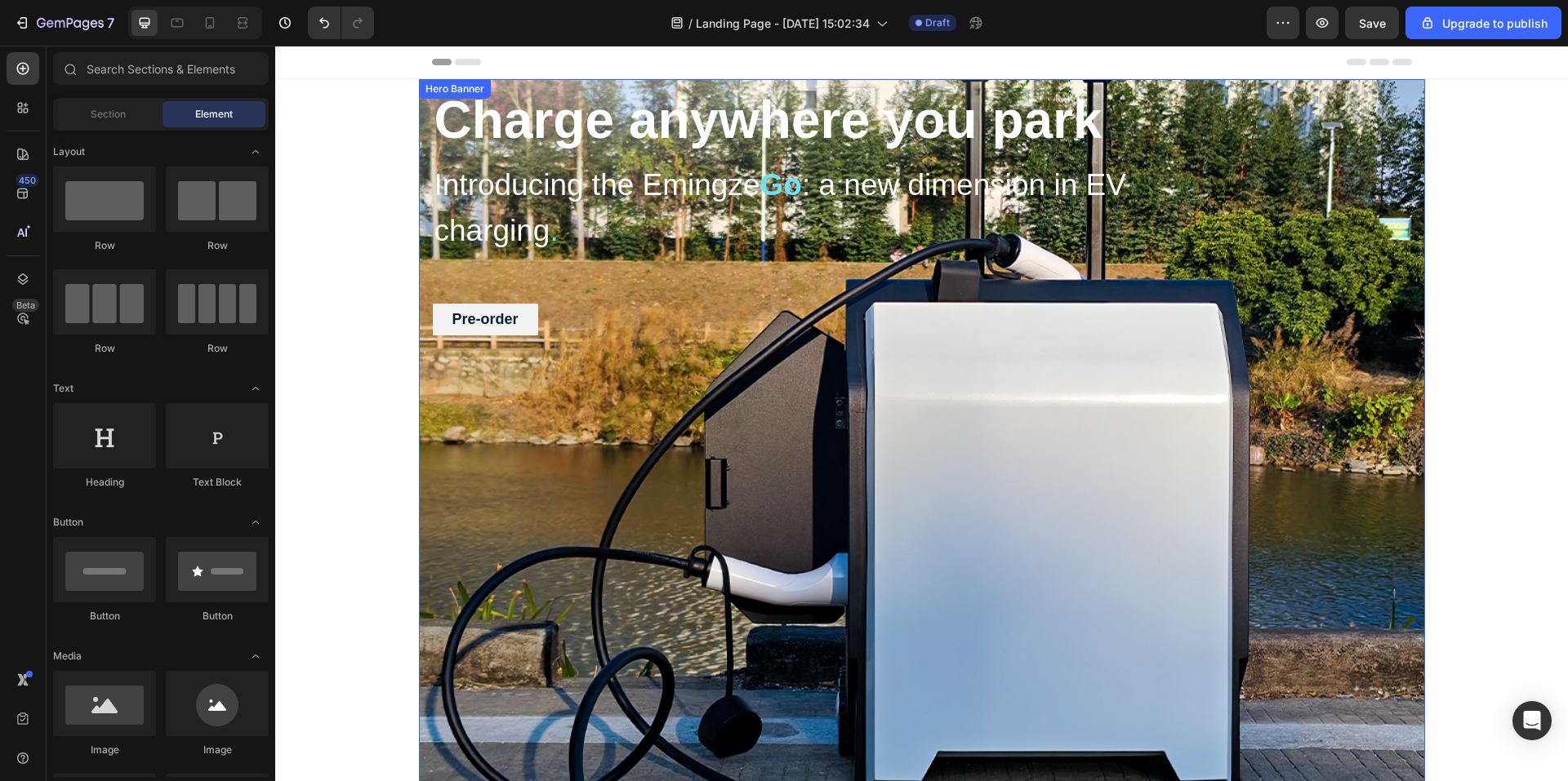
click at [1342, 403] on div "Overlay" at bounding box center [922, 443] width 1006 height 728
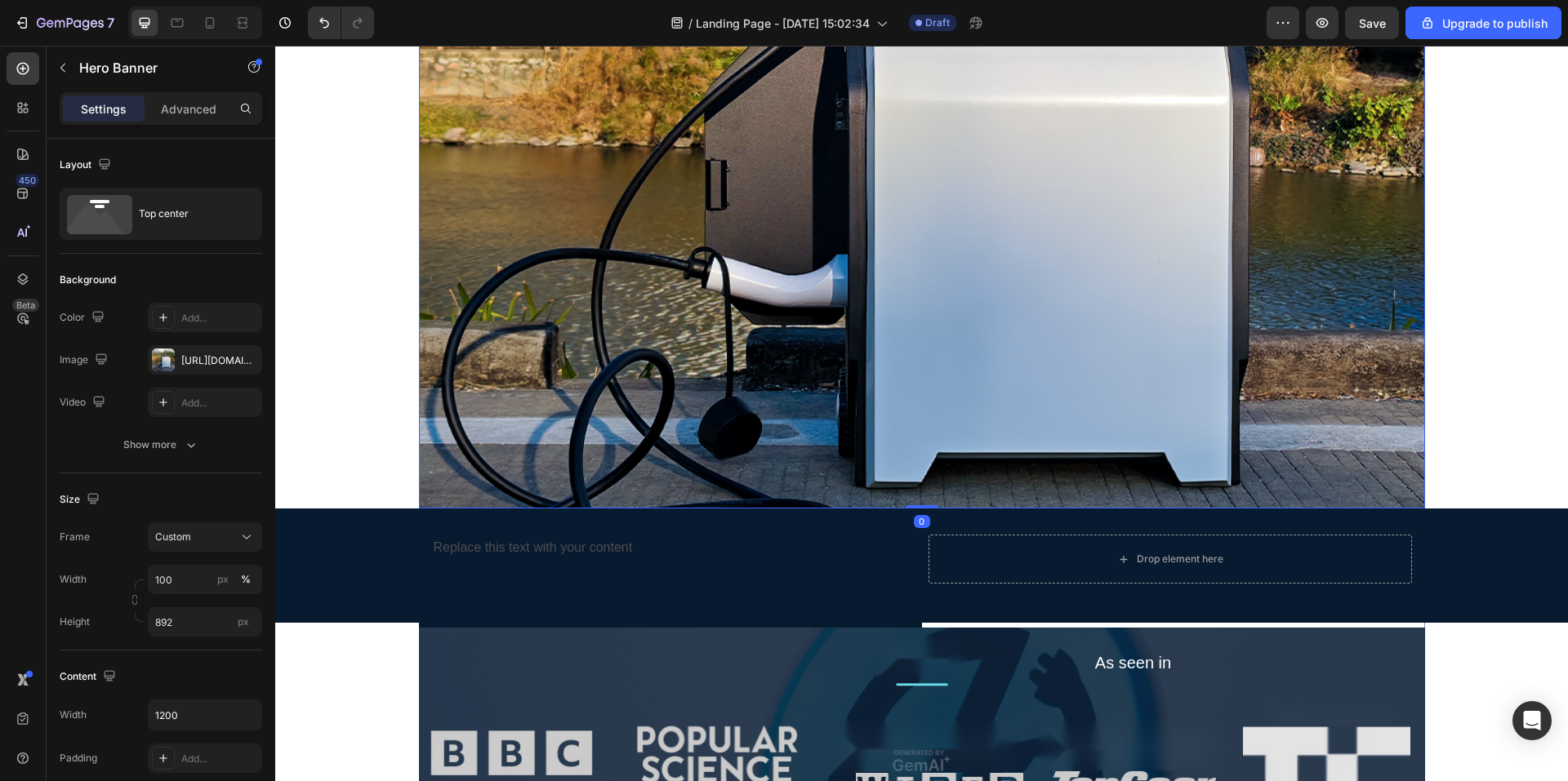
scroll to position [327, 0]
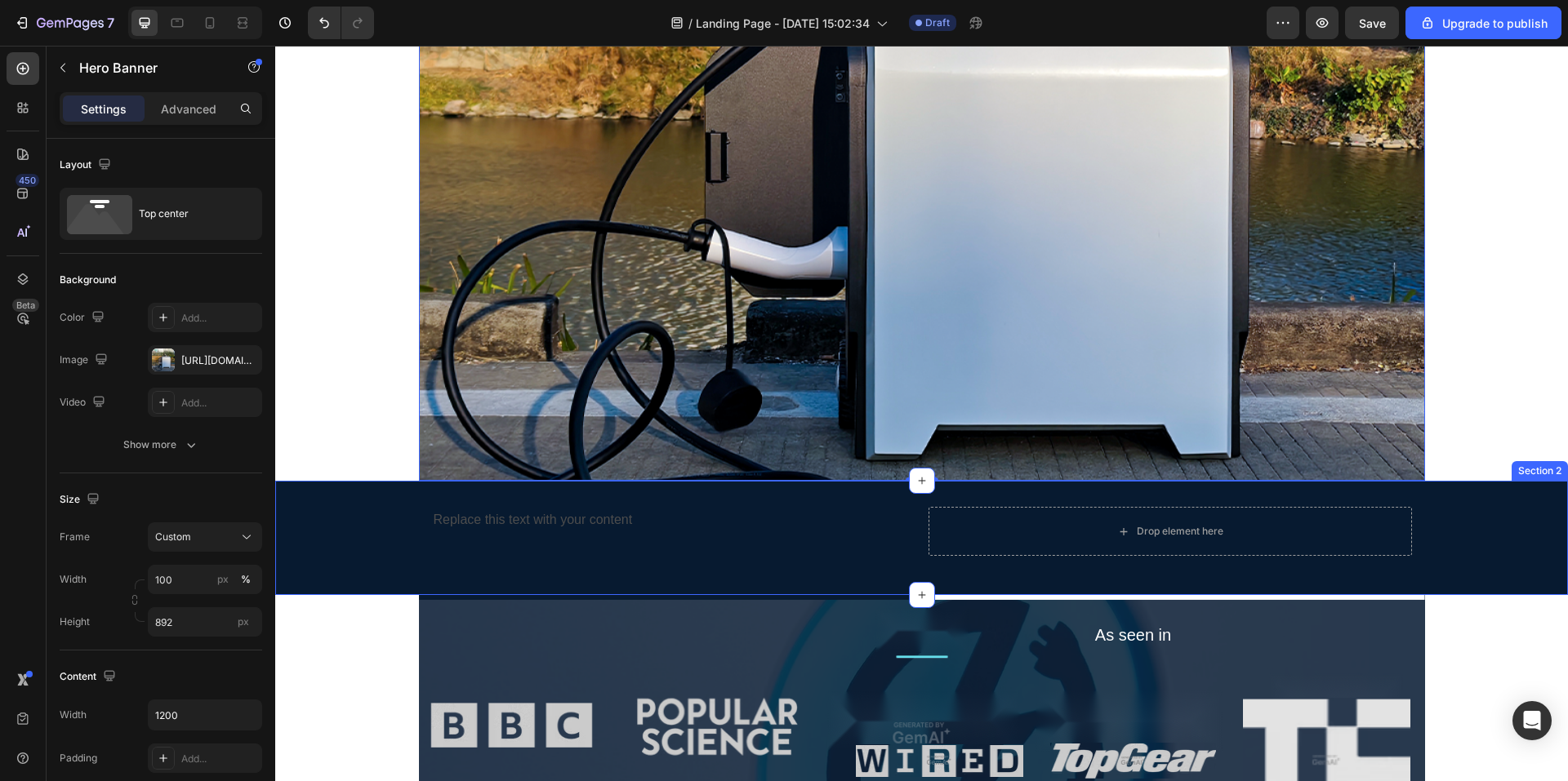
click at [1453, 510] on div "Replace this text with your content Text Block Drop element here Row" at bounding box center [922, 537] width 1293 height 62
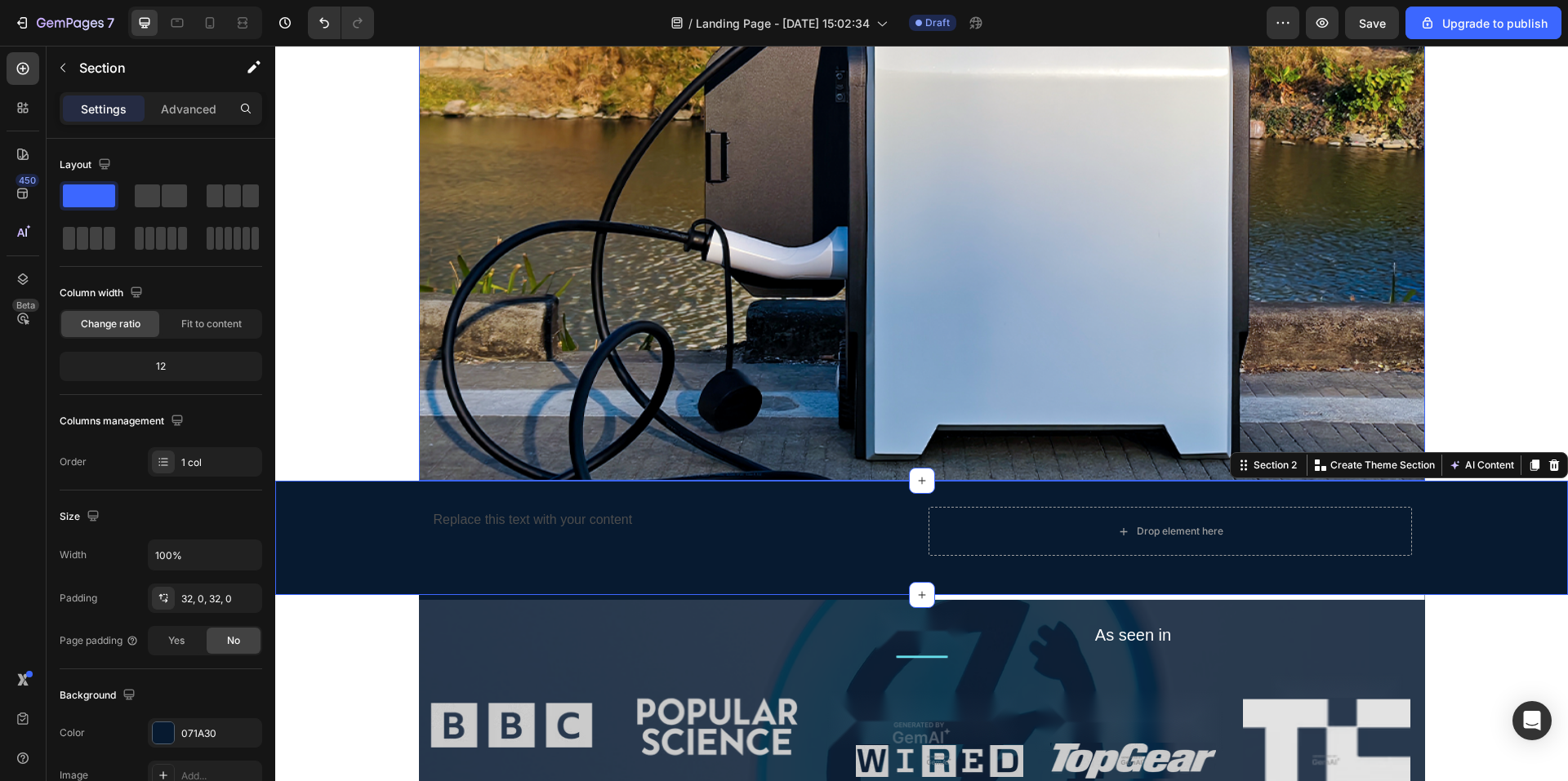
click at [1305, 296] on div "Overlay" at bounding box center [922, 117] width 1006 height 728
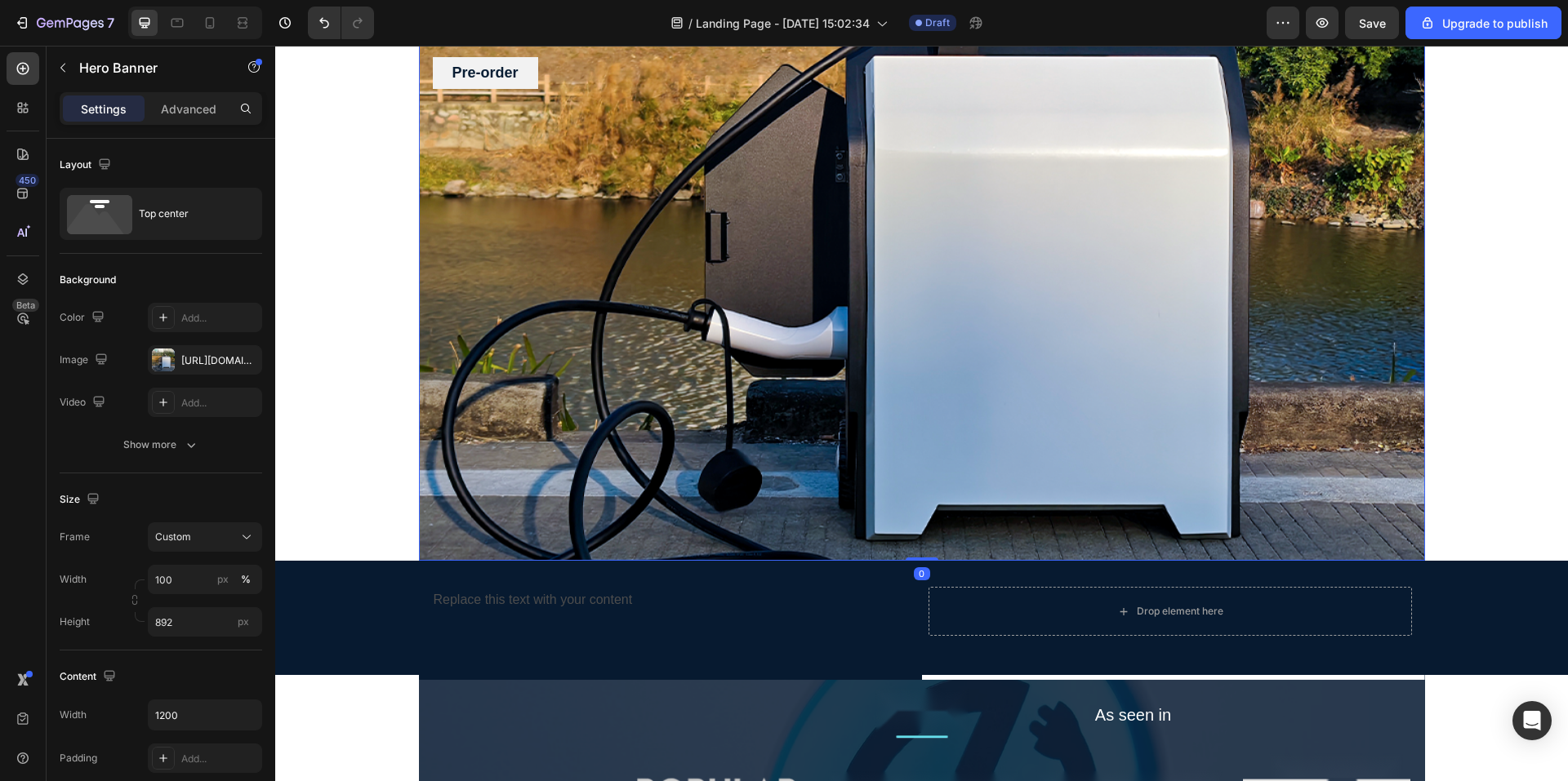
scroll to position [0, 0]
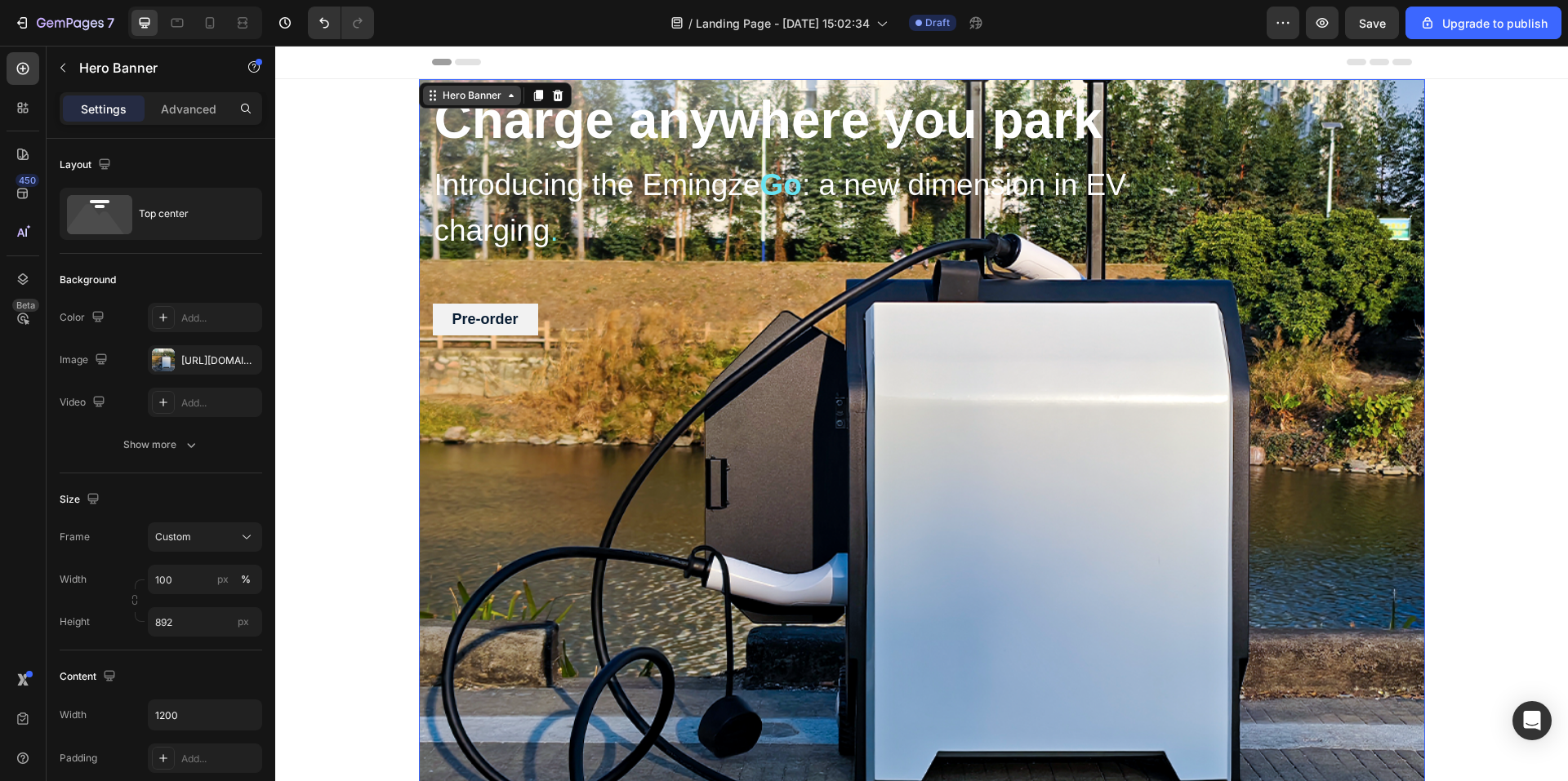
click at [505, 94] on icon at bounding box center [511, 95] width 13 height 13
click at [1342, 386] on div "Charge anywhere you park Heading Introducing the Emingze Go : a new dimension i…" at bounding box center [922, 239] width 980 height 321
click at [1329, 403] on div "Overlay" at bounding box center [922, 443] width 1006 height 728
click at [1327, 448] on div "Overlay" at bounding box center [922, 443] width 1006 height 728
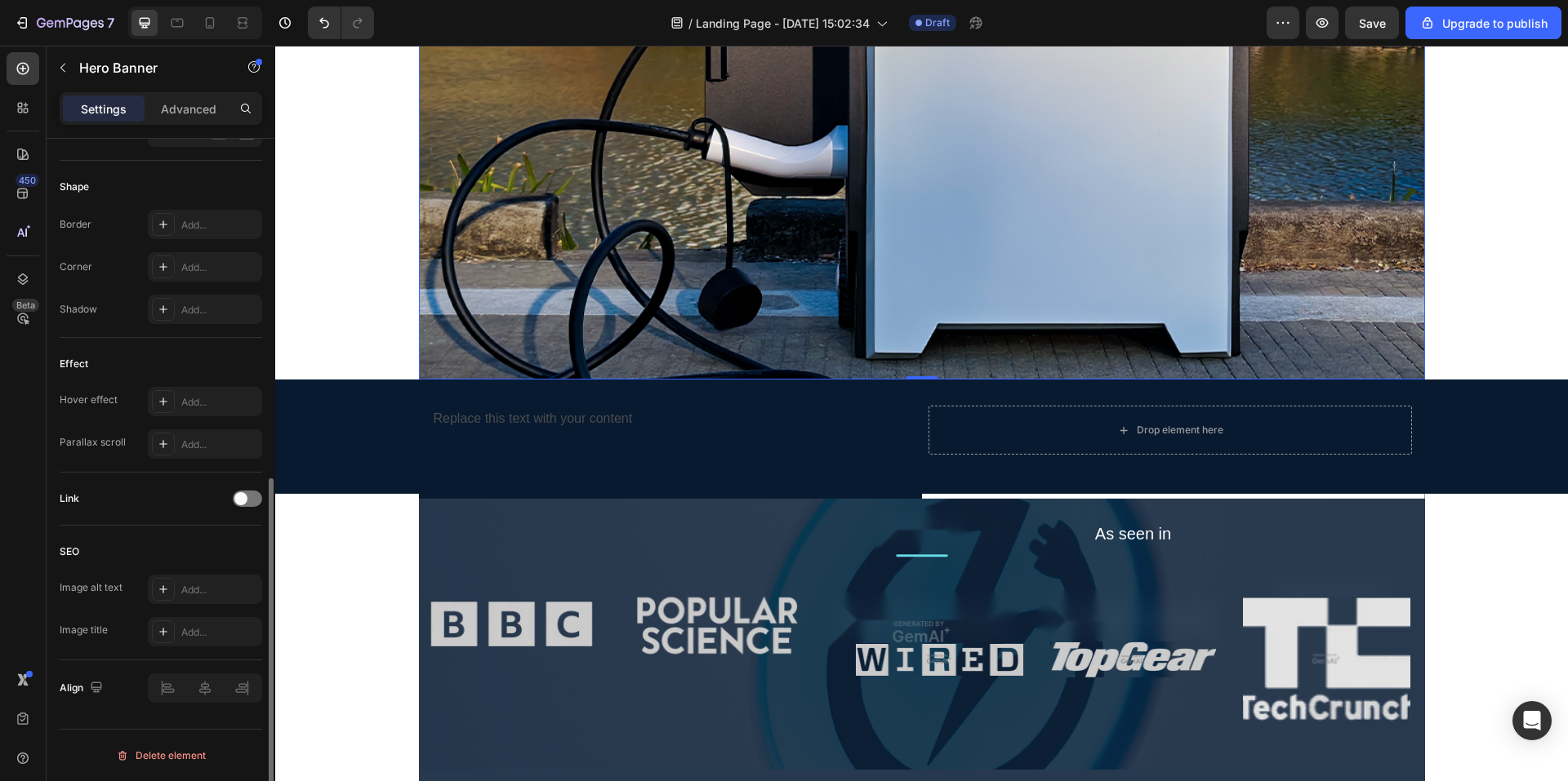
scroll to position [82, 0]
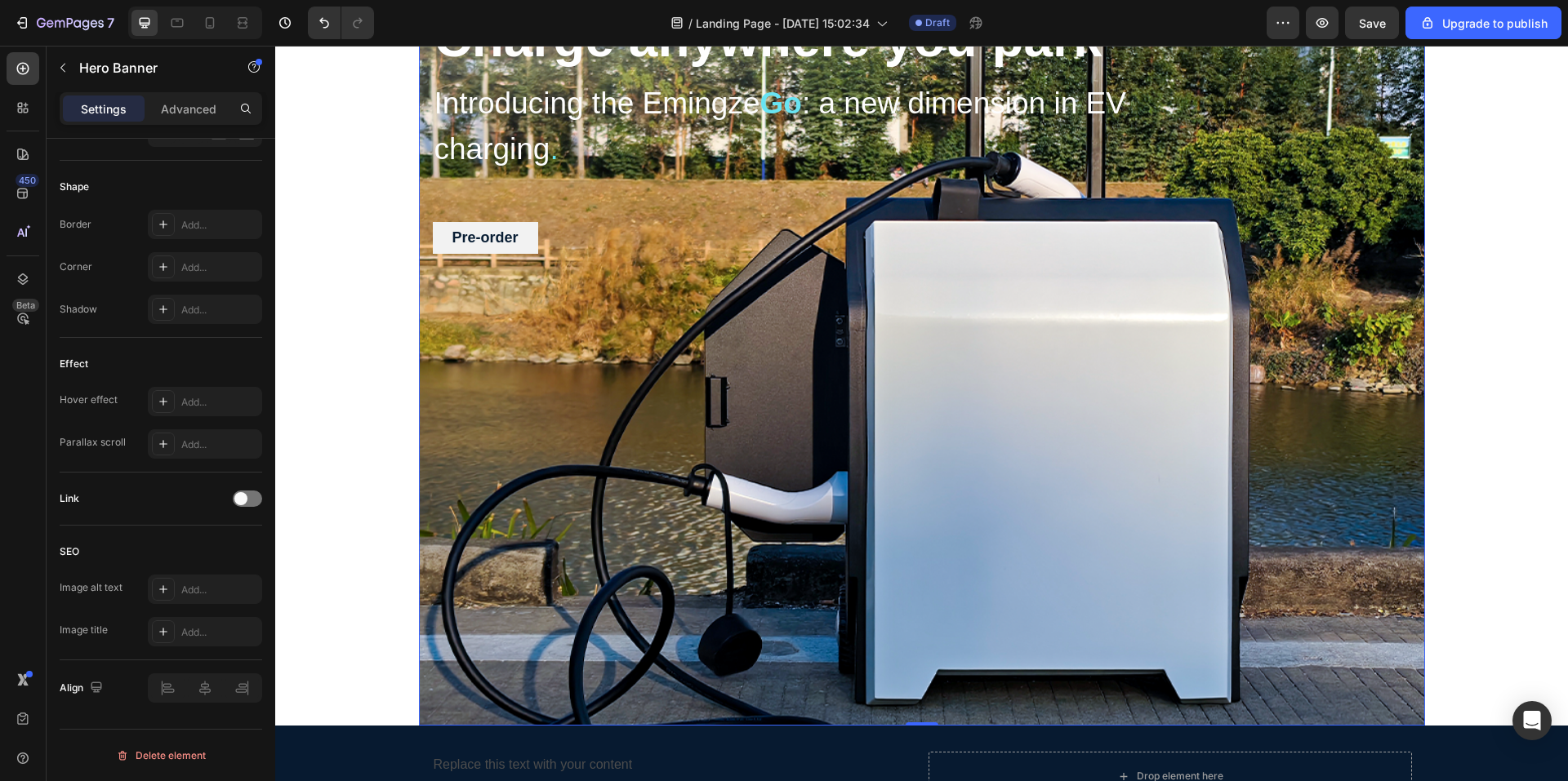
click at [613, 506] on div "Overlay" at bounding box center [922, 361] width 1006 height 728
click at [1325, 353] on div "Overlay" at bounding box center [922, 361] width 1006 height 728
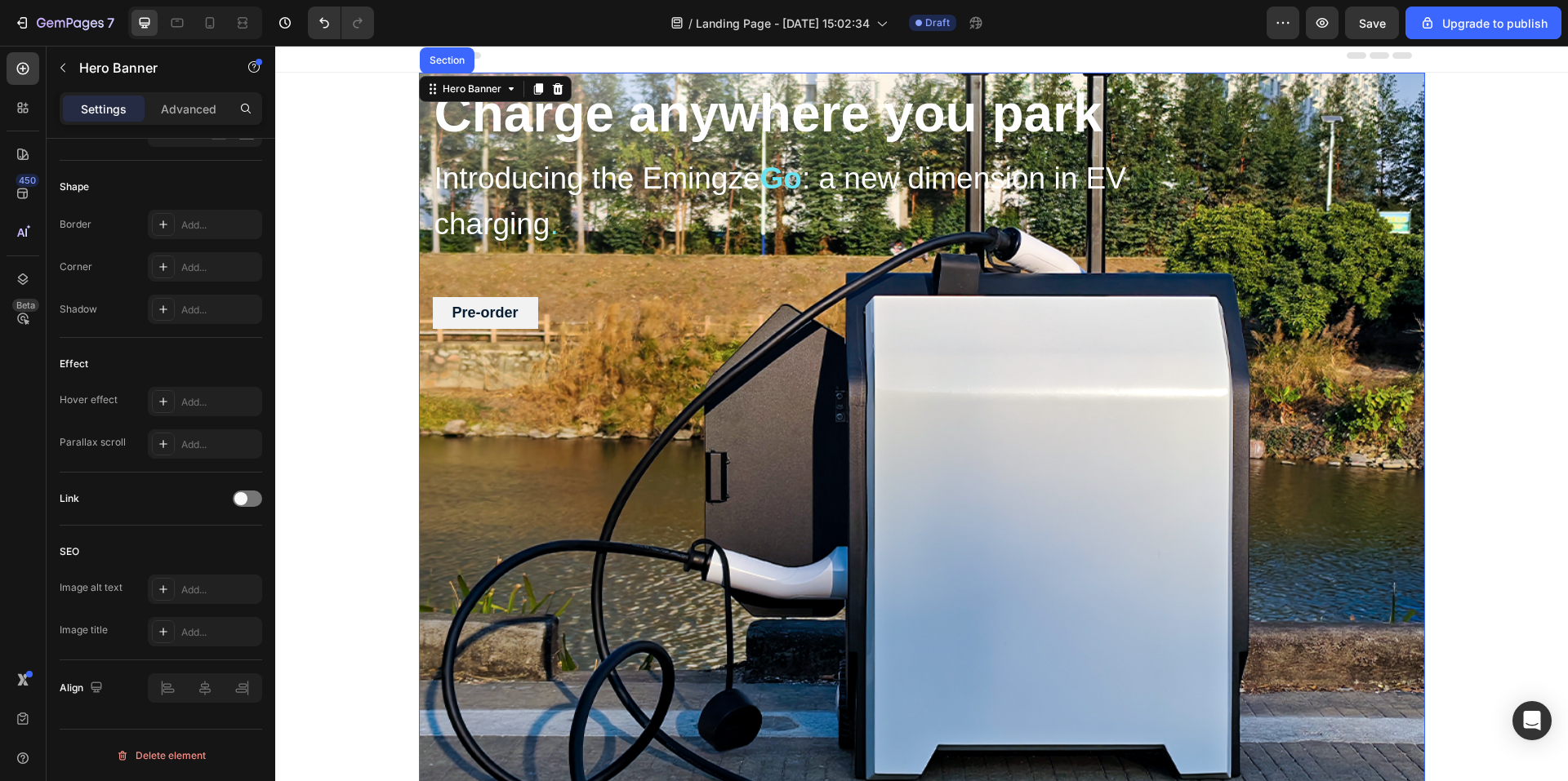
scroll to position [0, 0]
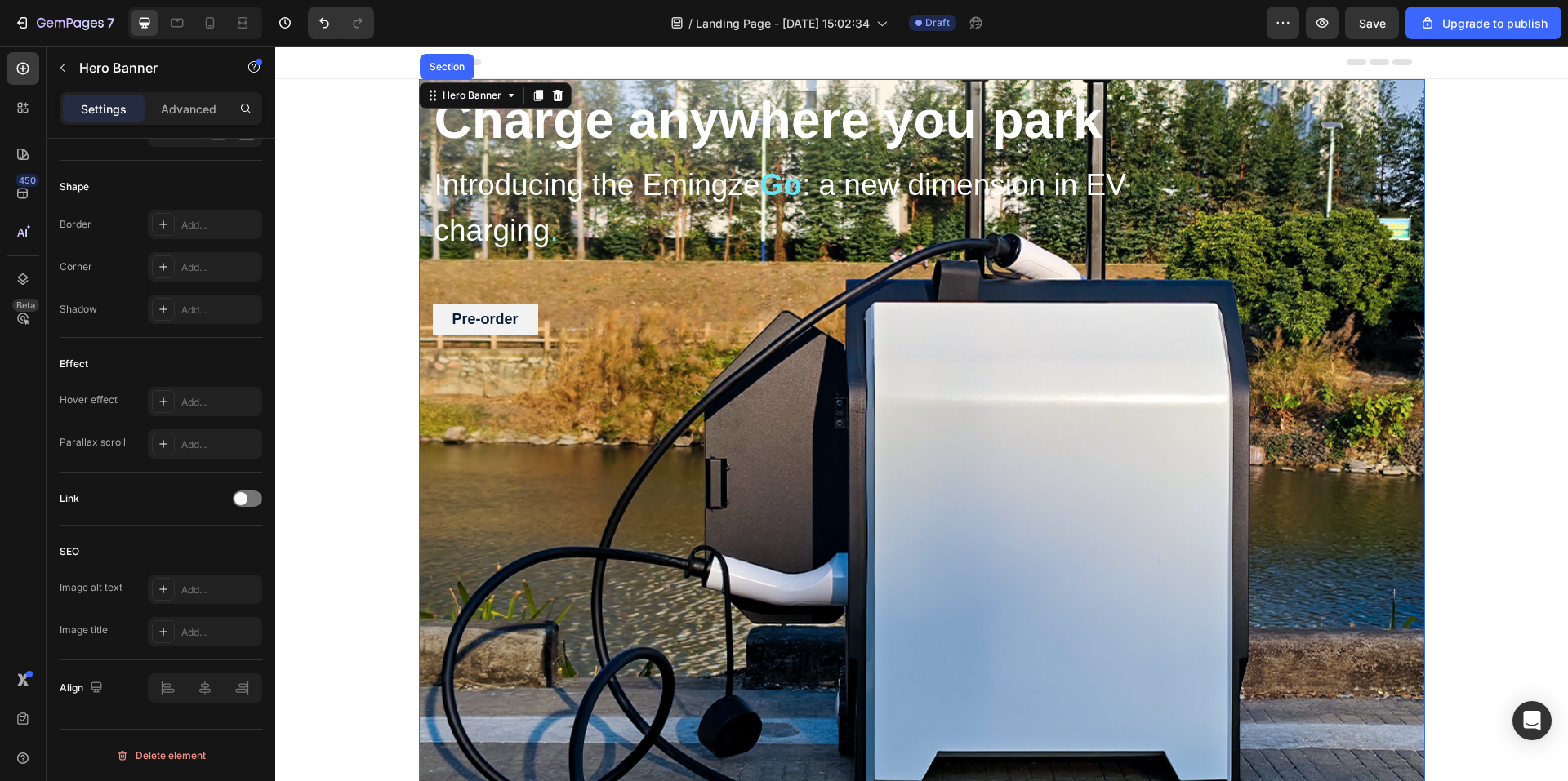
drag, startPoint x: 1328, startPoint y: 411, endPoint x: 1320, endPoint y: 408, distance: 8.5
click at [1320, 408] on div "Overlay" at bounding box center [922, 443] width 1006 height 728
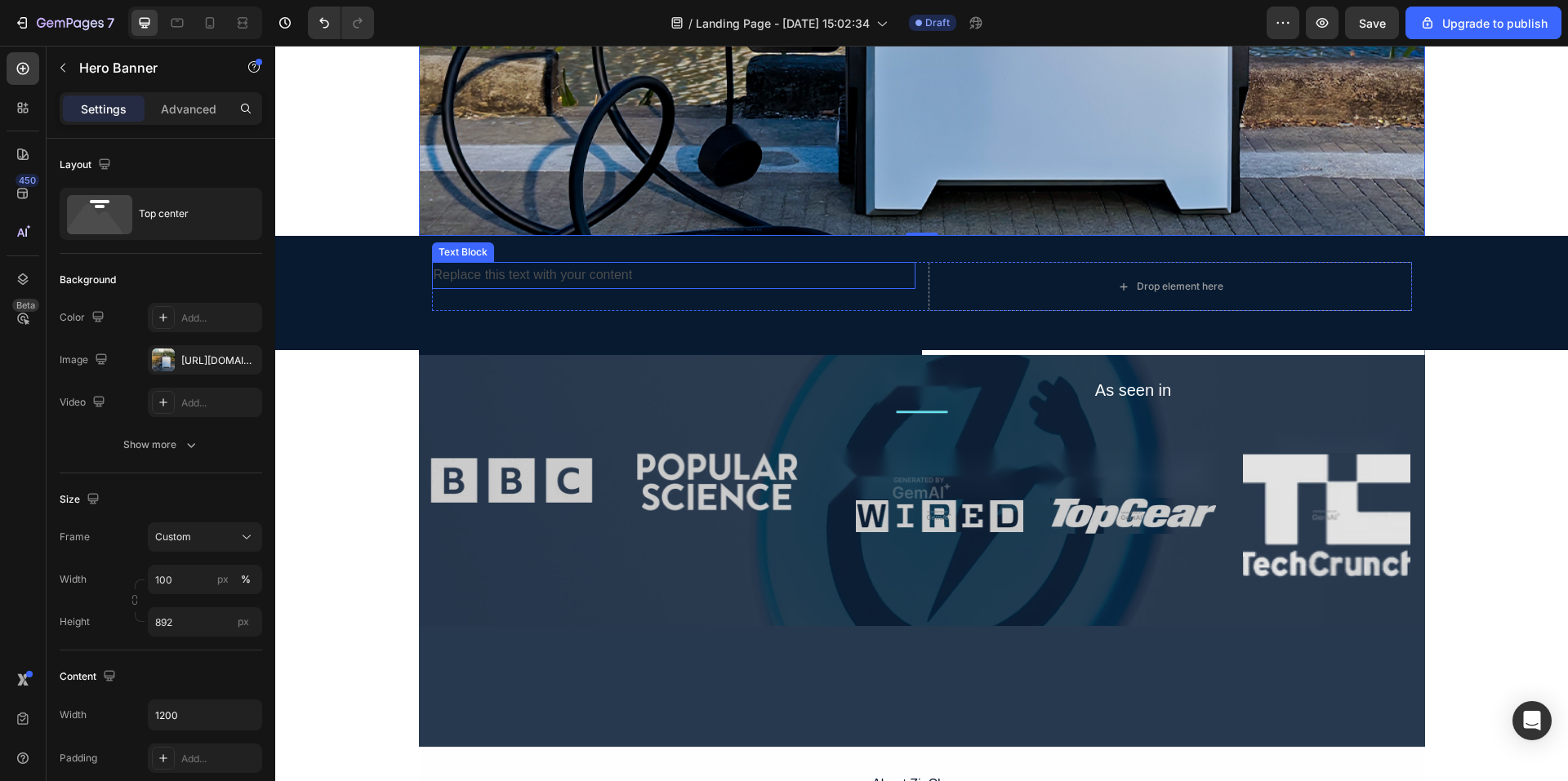
click at [543, 274] on div "Replace this text with your content" at bounding box center [673, 275] width 483 height 27
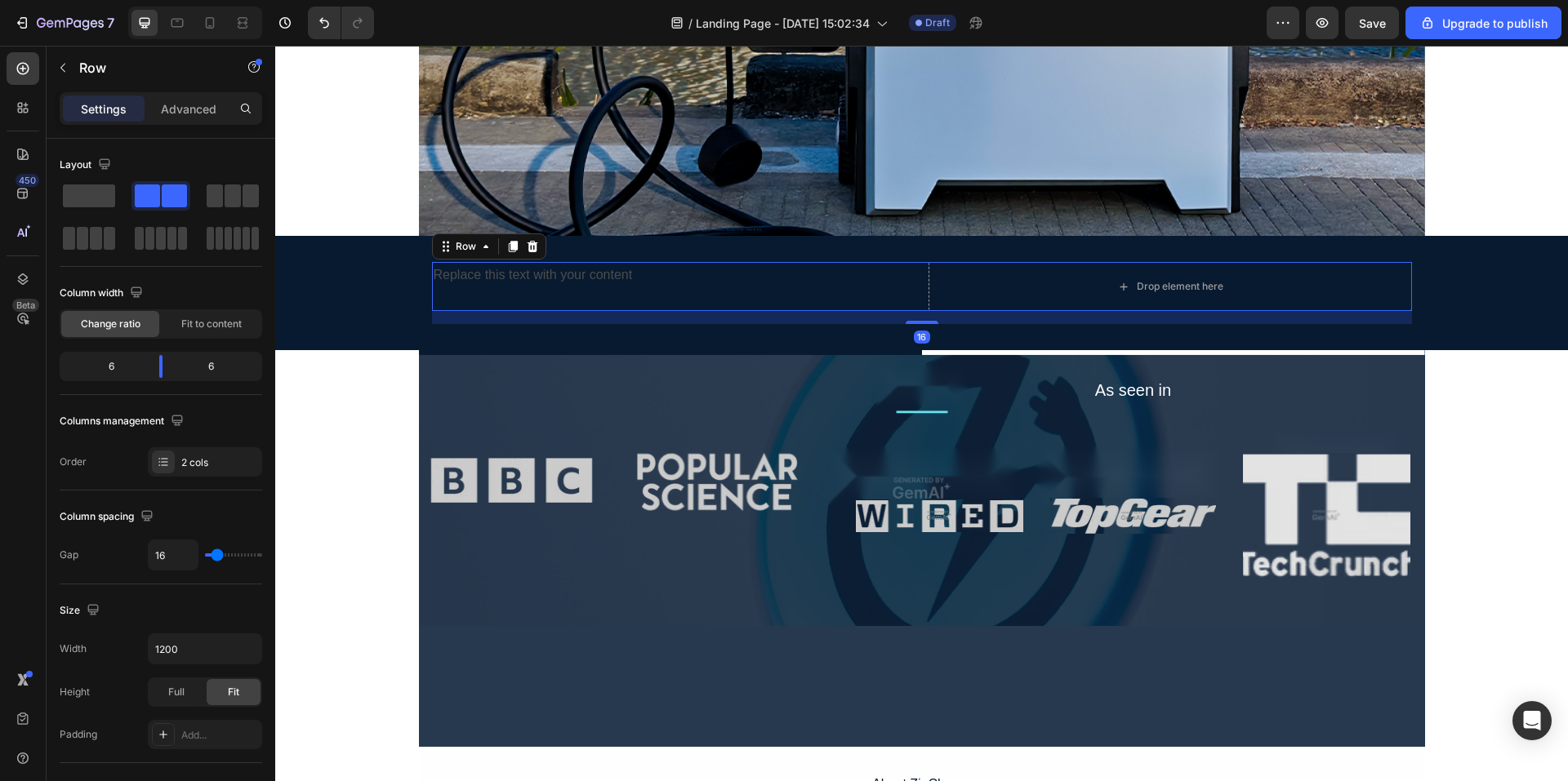
click at [627, 307] on div "Replace this text with your content Text Block" at bounding box center [673, 286] width 483 height 49
click at [591, 283] on div "Replace this text with your content" at bounding box center [673, 275] width 483 height 27
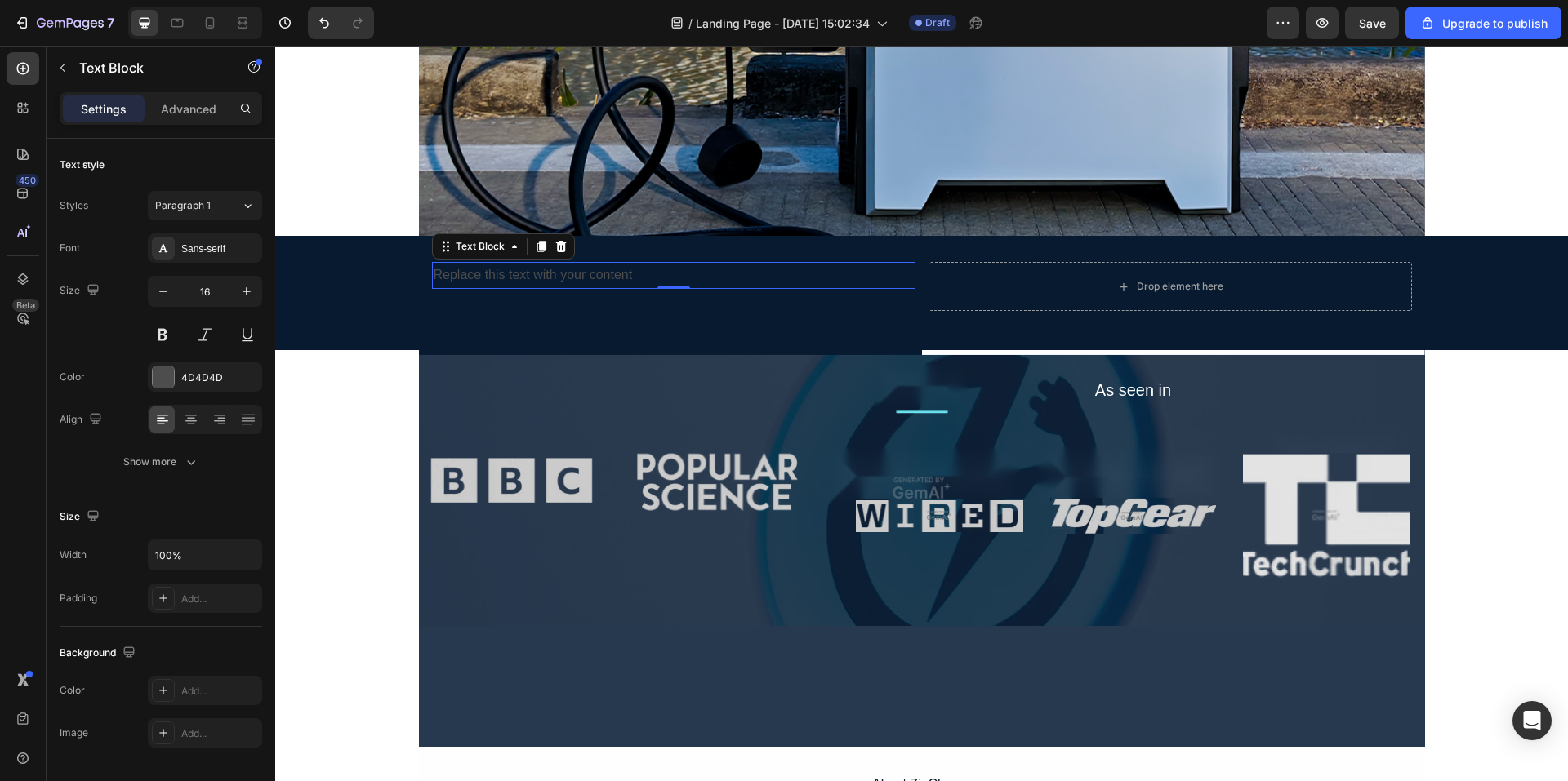
click at [645, 270] on div "Replace this text with your content" at bounding box center [673, 275] width 483 height 27
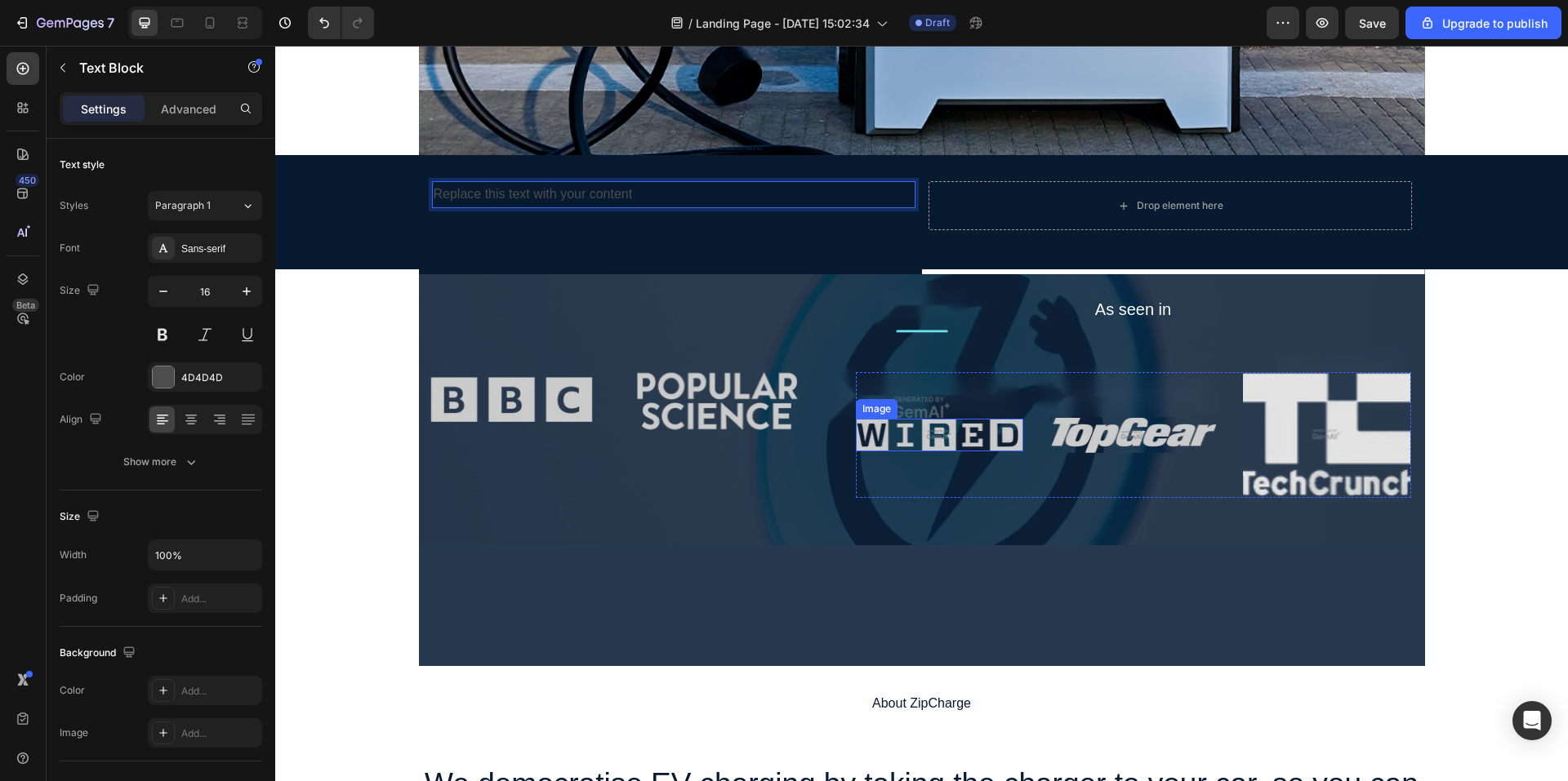
scroll to position [653, 0]
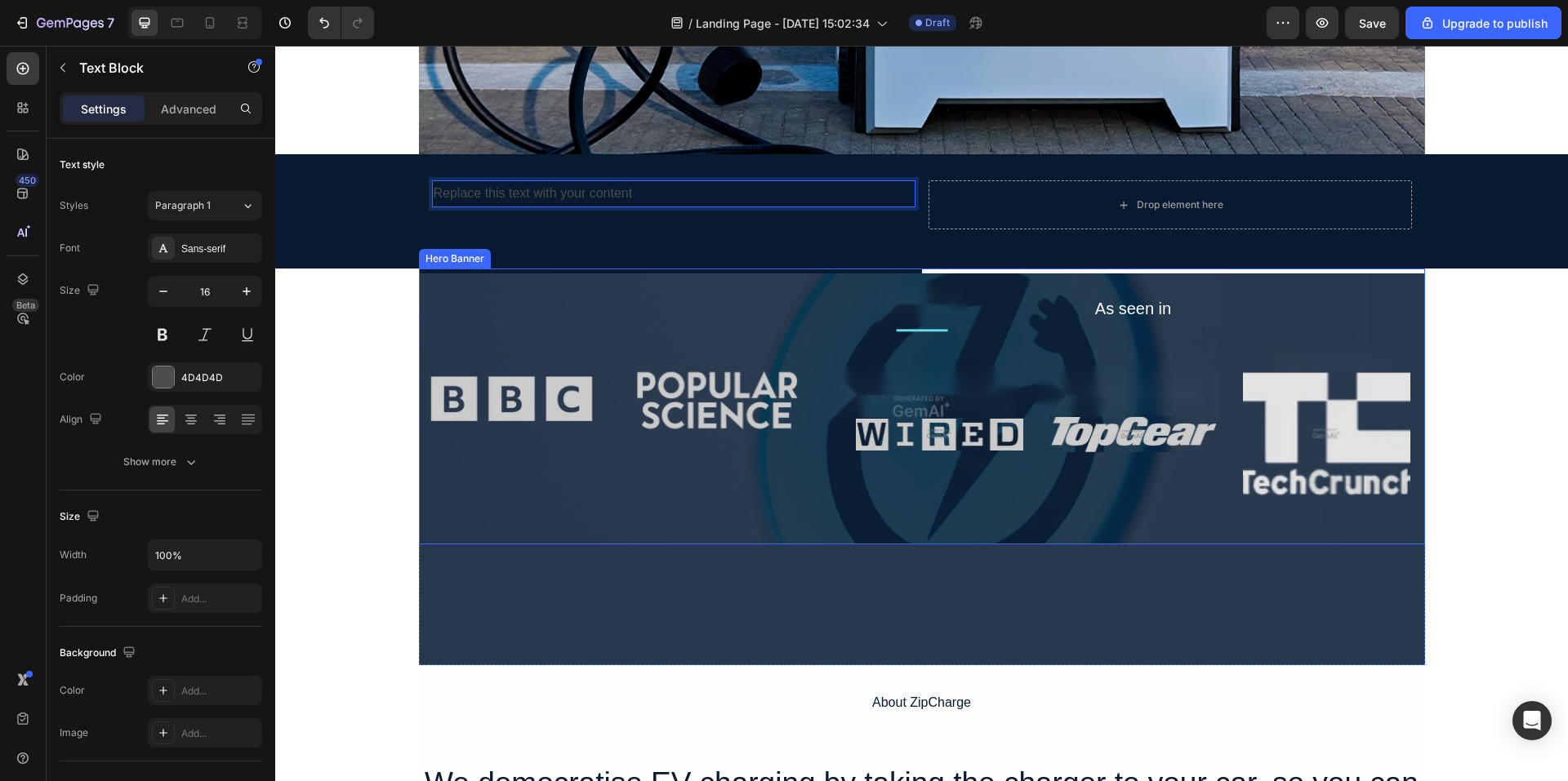
click at [630, 519] on div "Overlay" at bounding box center [922, 407] width 1006 height 276
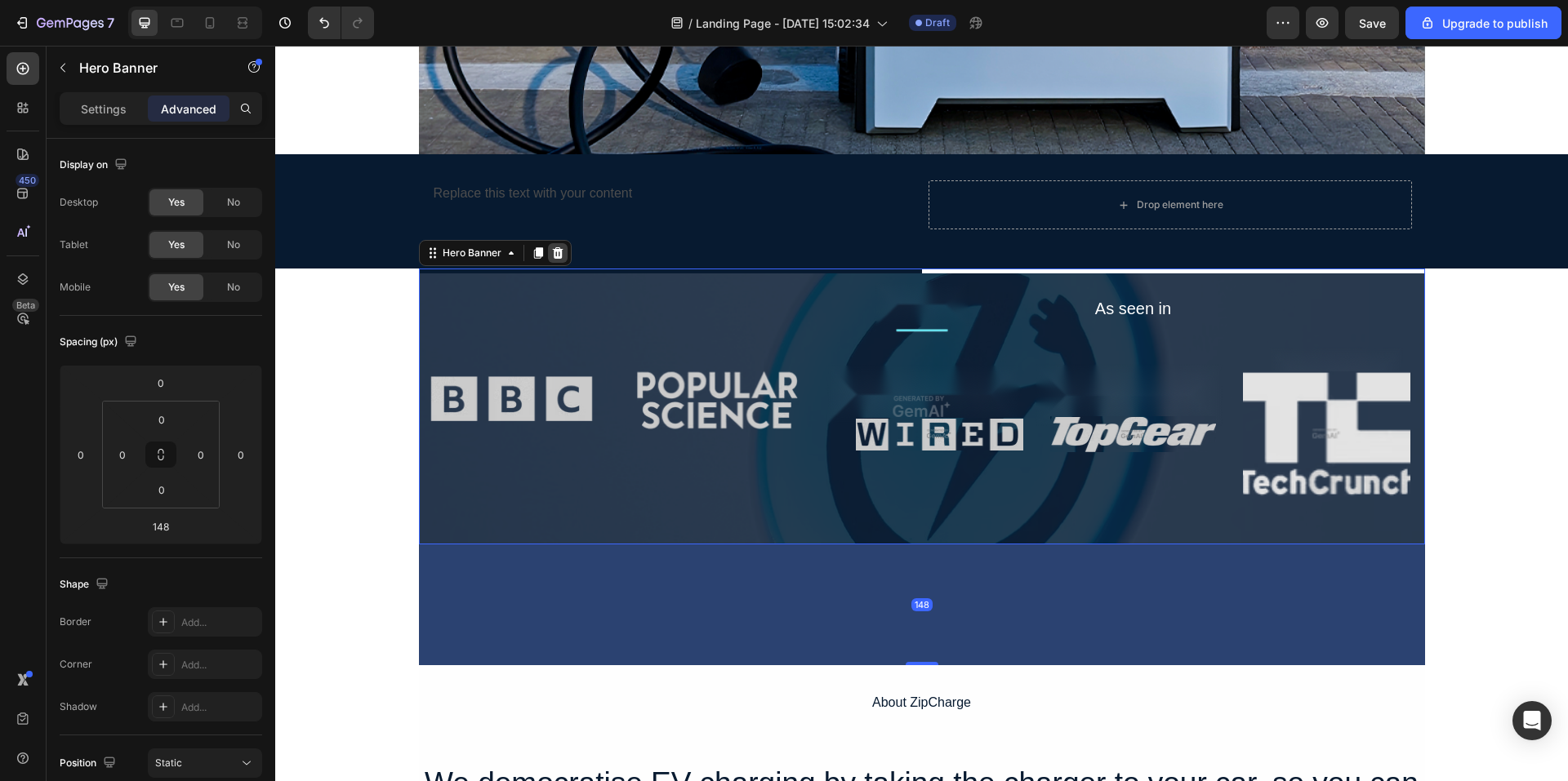
click at [557, 253] on icon at bounding box center [558, 252] width 13 height 13
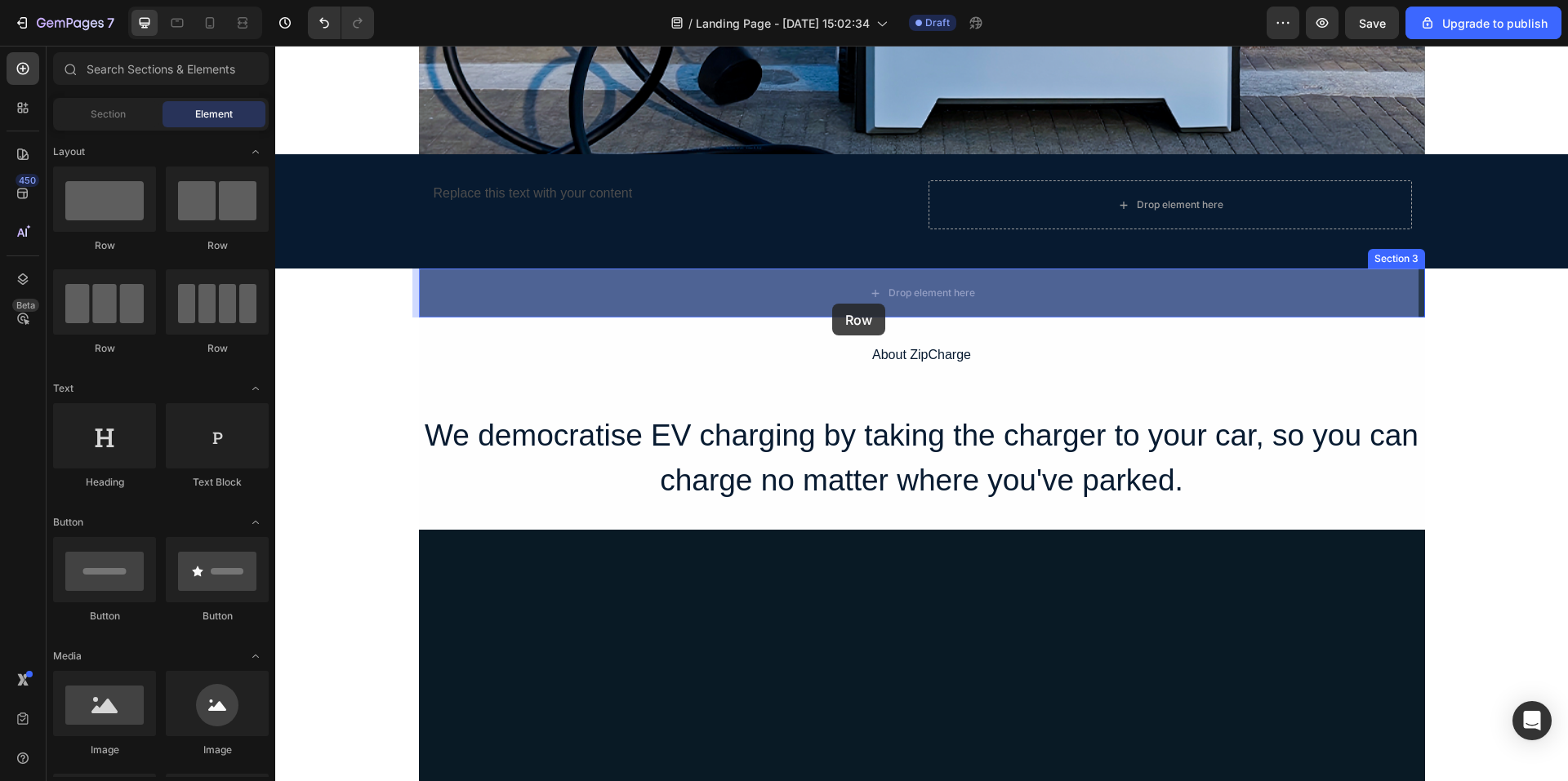
drag, startPoint x: 476, startPoint y: 360, endPoint x: 814, endPoint y: 310, distance: 341.7
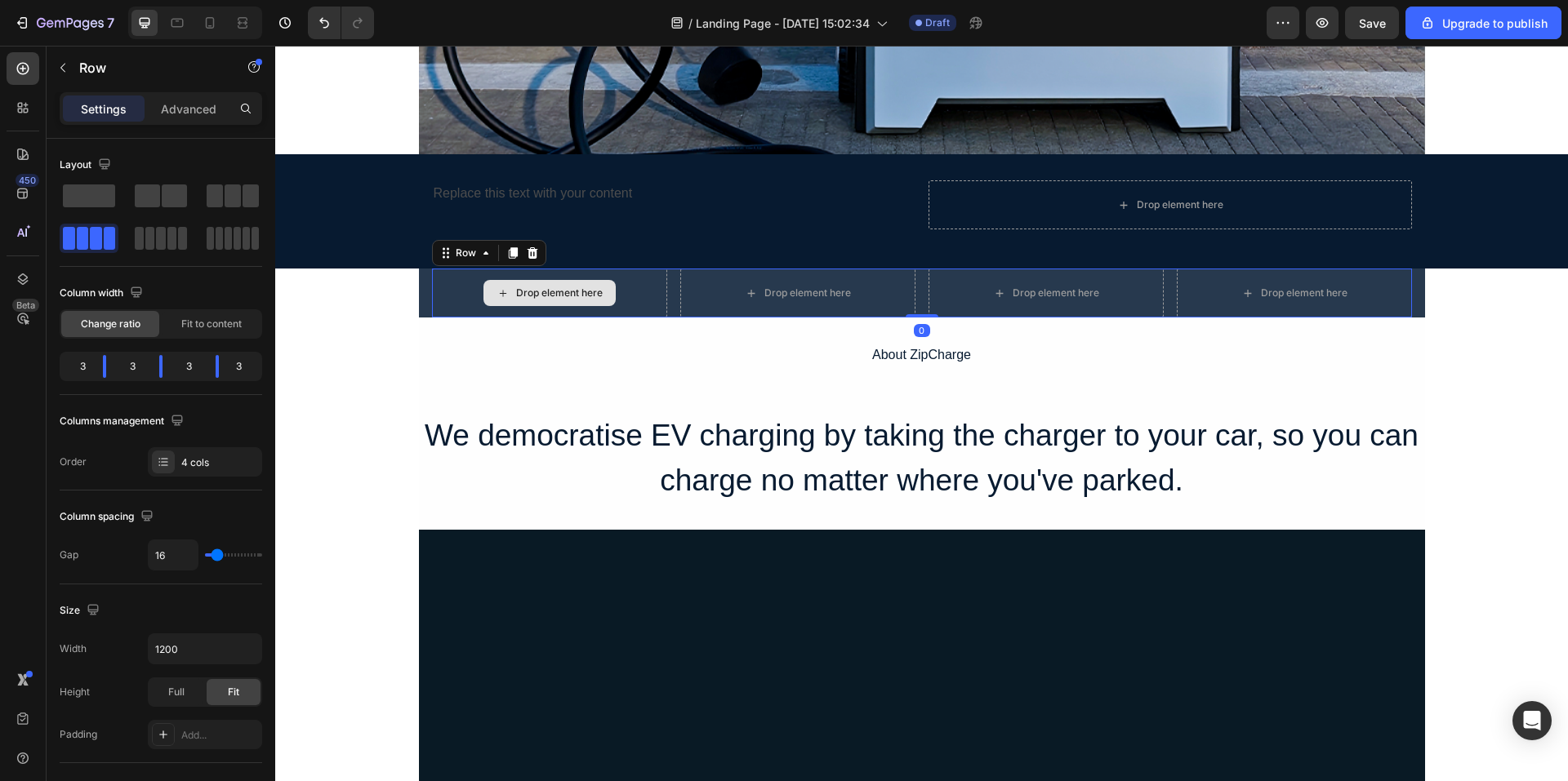
click at [569, 295] on div "Drop element here" at bounding box center [559, 293] width 86 height 13
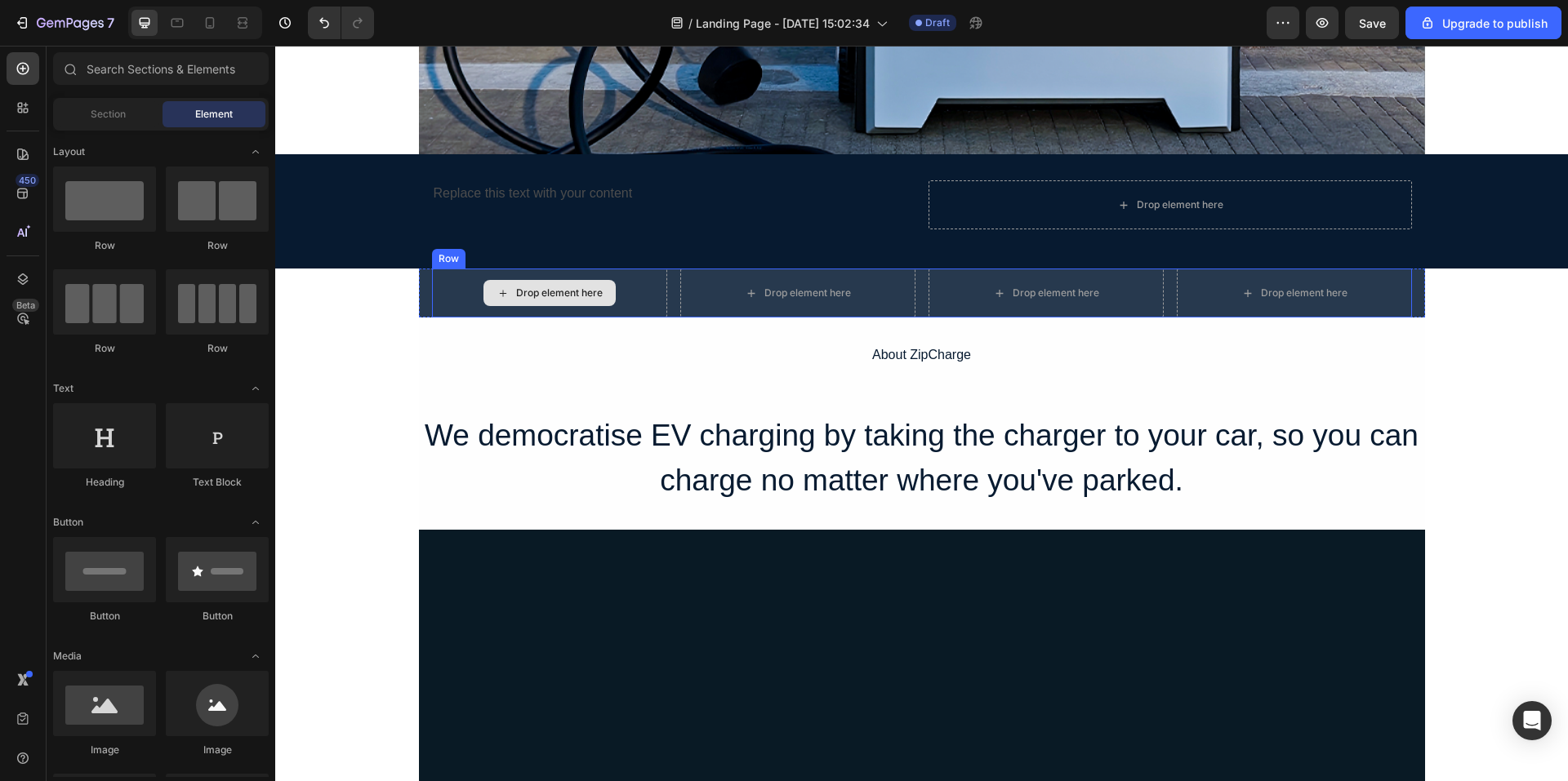
click at [590, 294] on div "Drop element here" at bounding box center [559, 293] width 86 height 13
click at [643, 295] on div "Drop element here" at bounding box center [550, 293] width 235 height 49
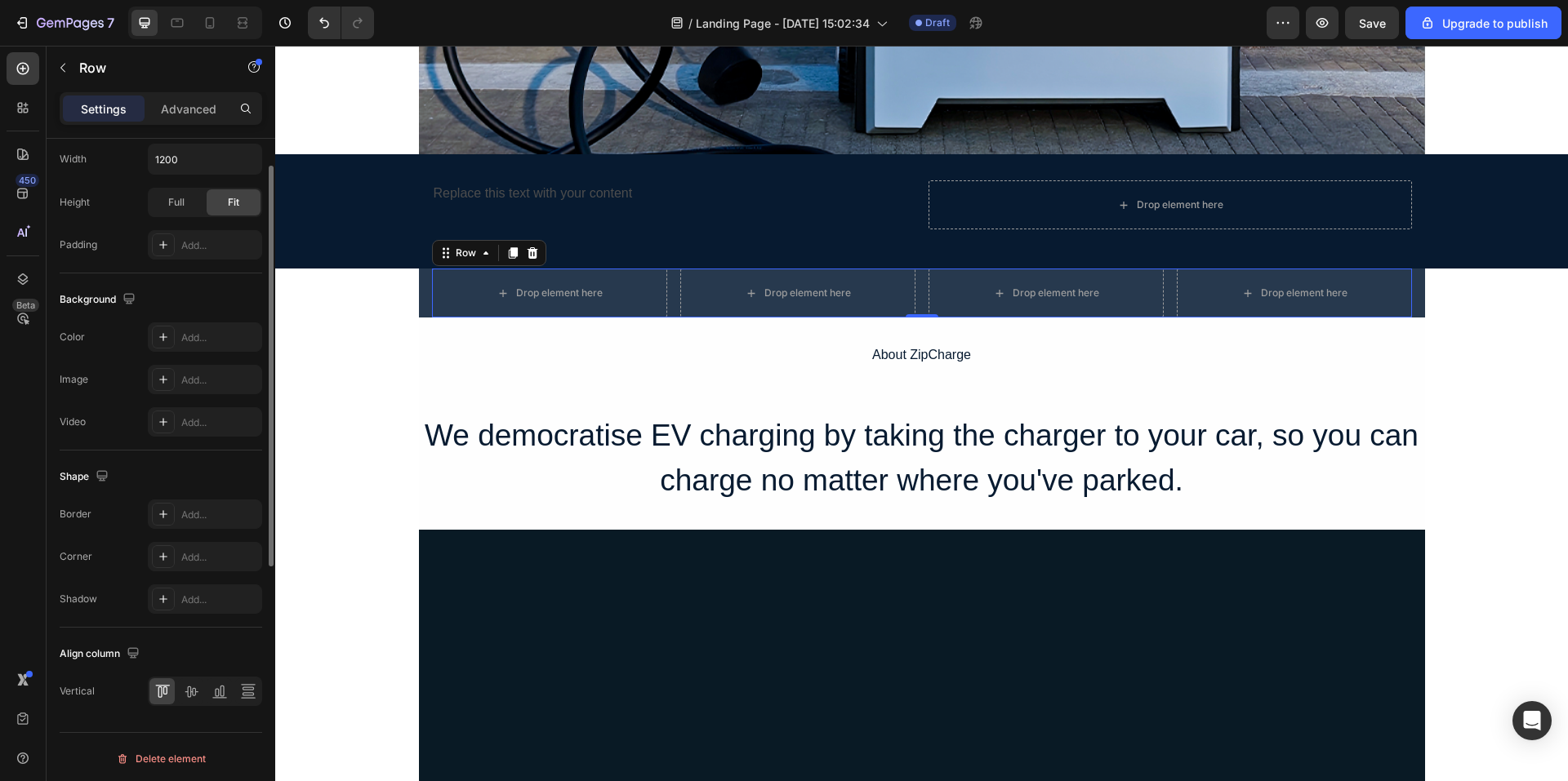
scroll to position [493, 0]
click at [194, 377] on div "Add..." at bounding box center [220, 377] width 77 height 15
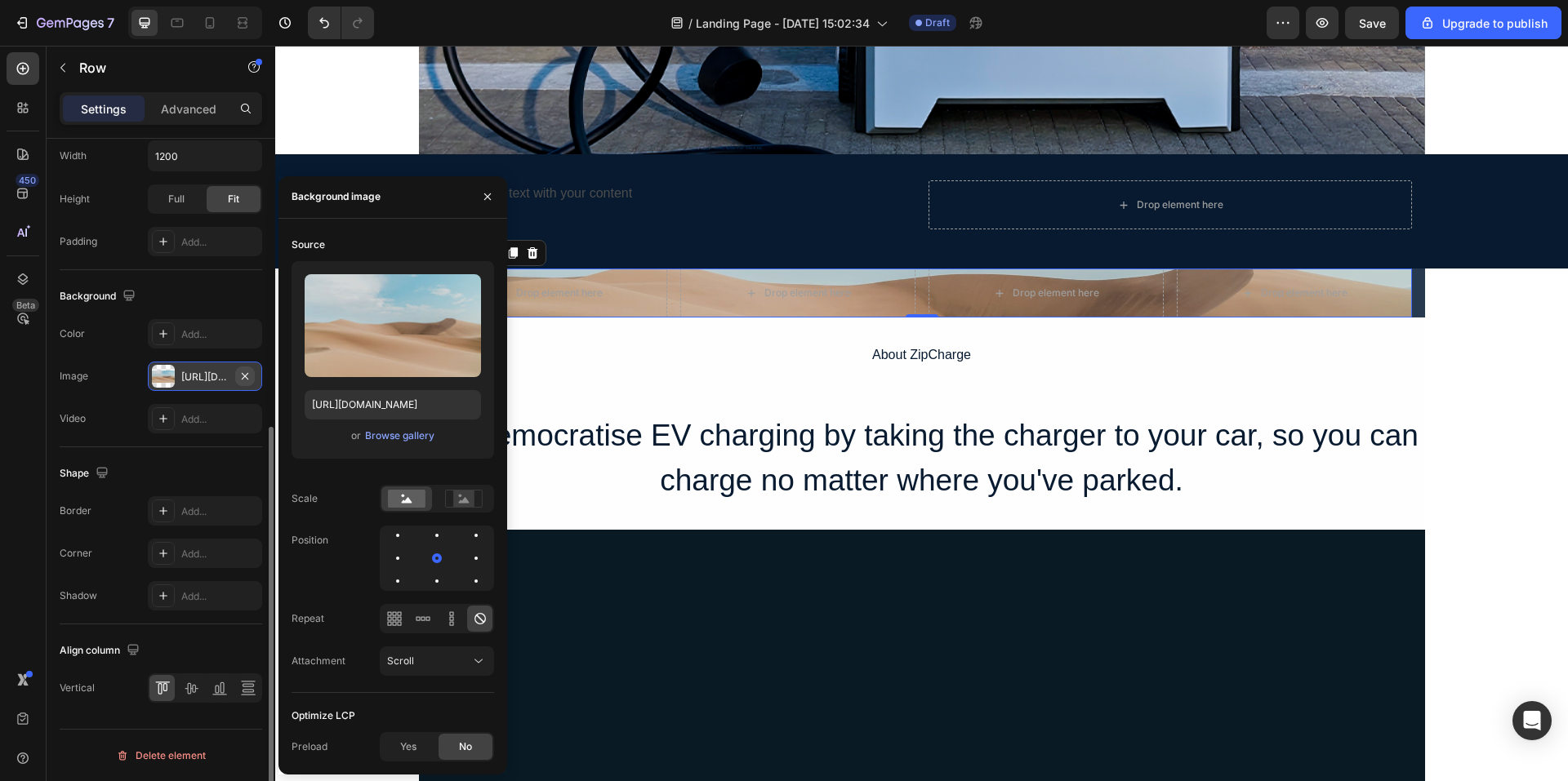
click at [243, 374] on icon "button" at bounding box center [245, 376] width 13 height 13
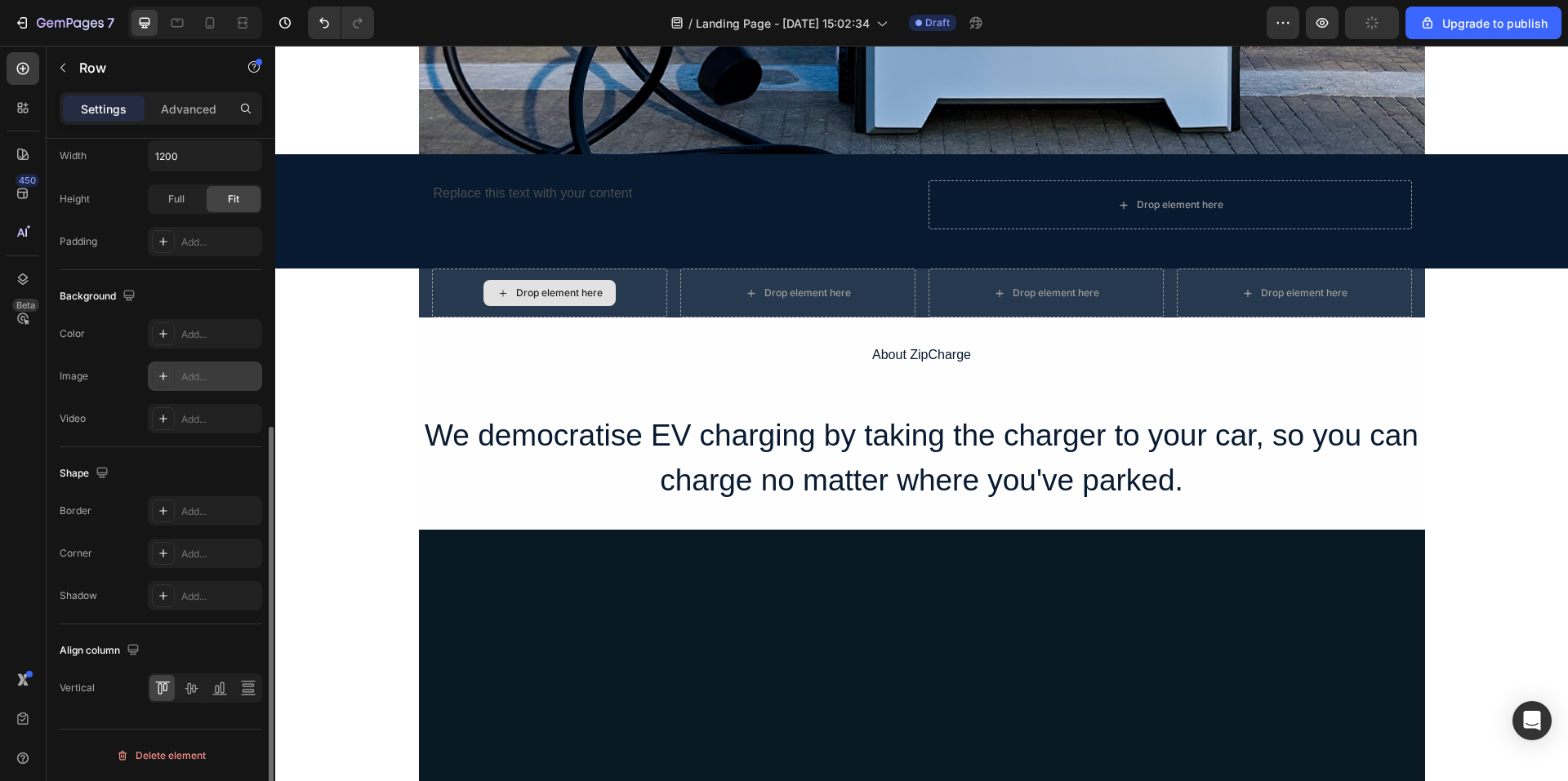
click at [605, 289] on div "Drop element here" at bounding box center [550, 293] width 132 height 26
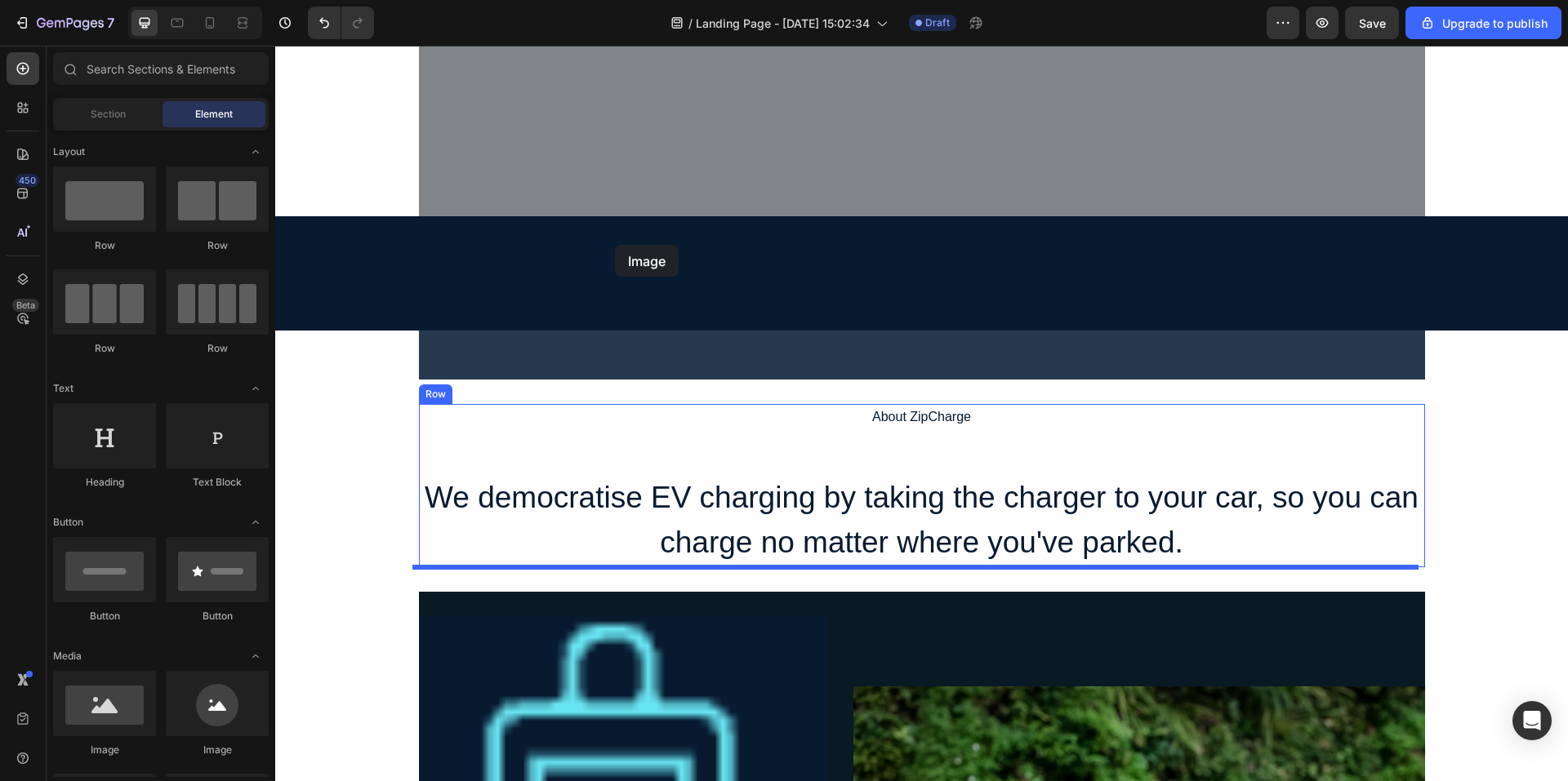
scroll to position [519, 0]
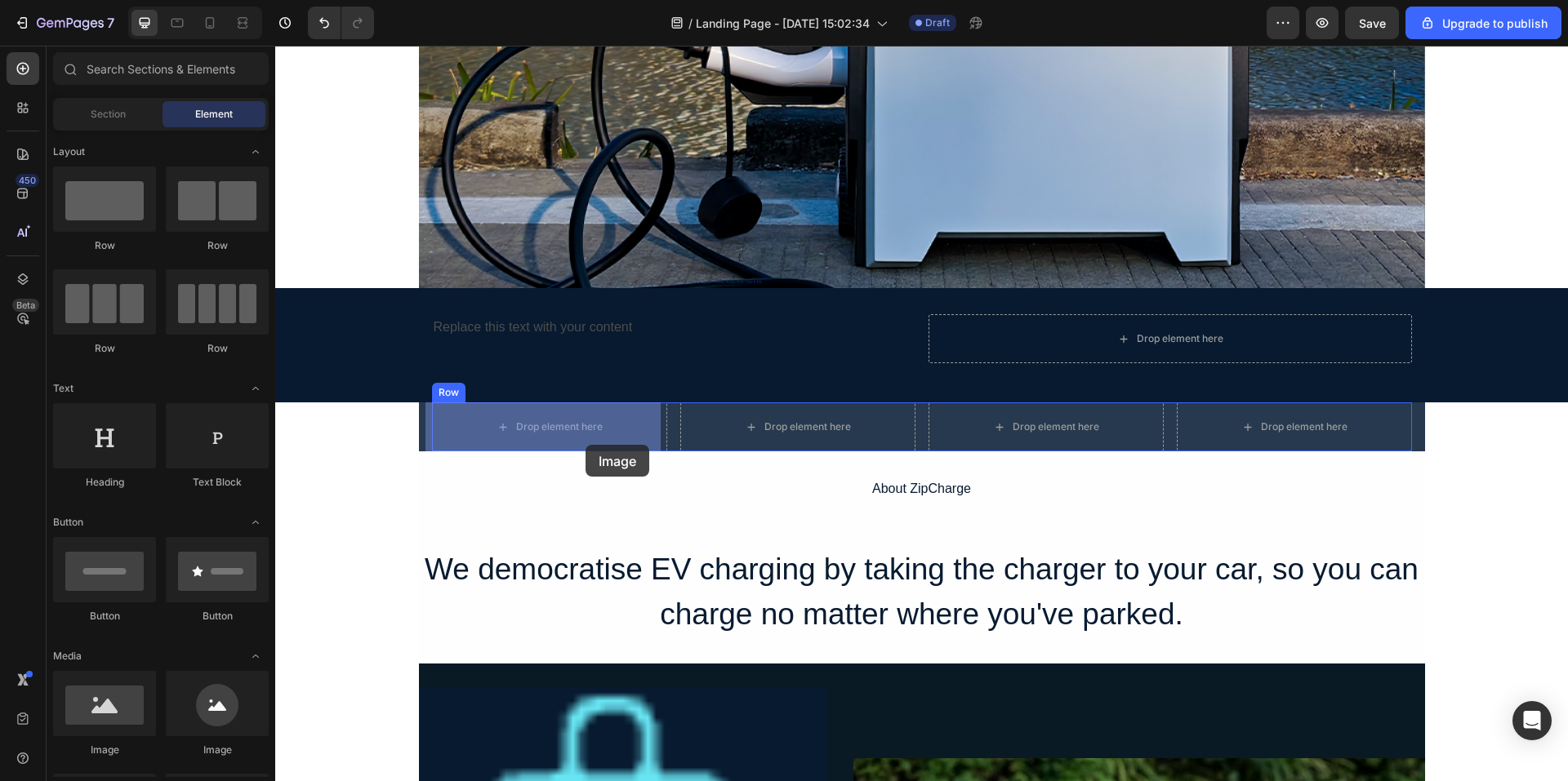
drag, startPoint x: 402, startPoint y: 745, endPoint x: 581, endPoint y: 441, distance: 352.8
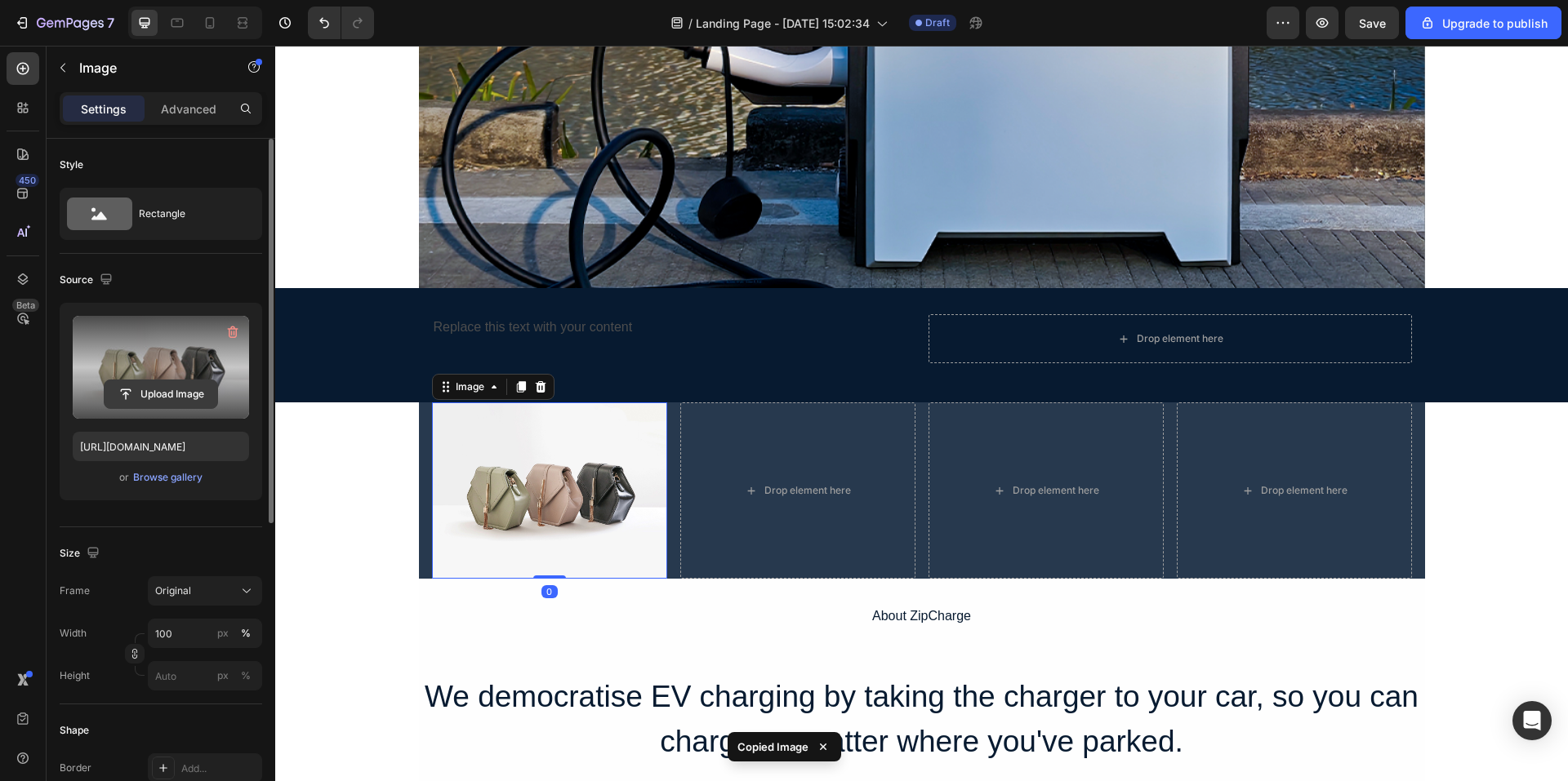
click at [186, 387] on input "file" at bounding box center [160, 394] width 112 height 28
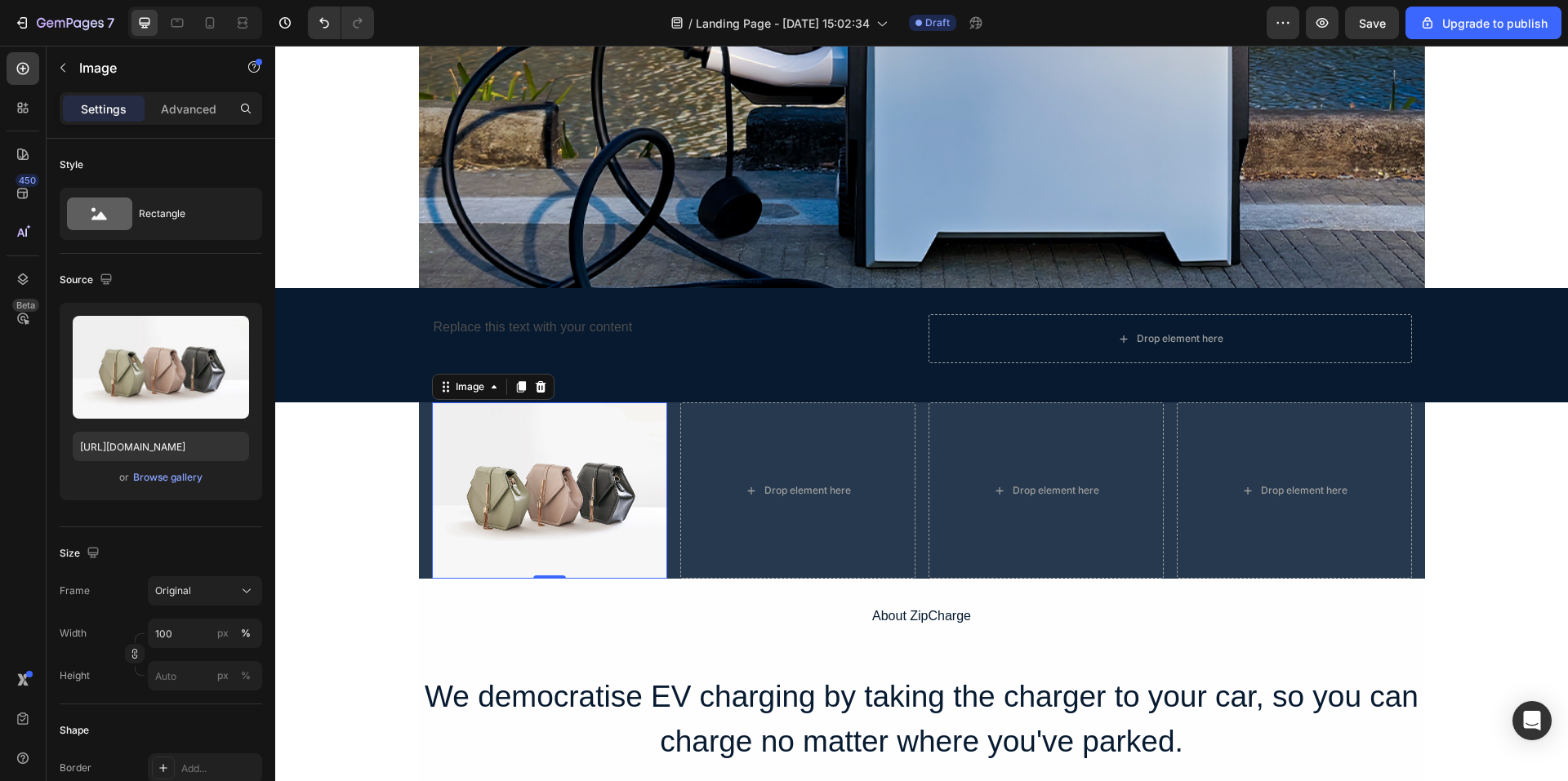
click at [568, 436] on img at bounding box center [550, 490] width 235 height 177
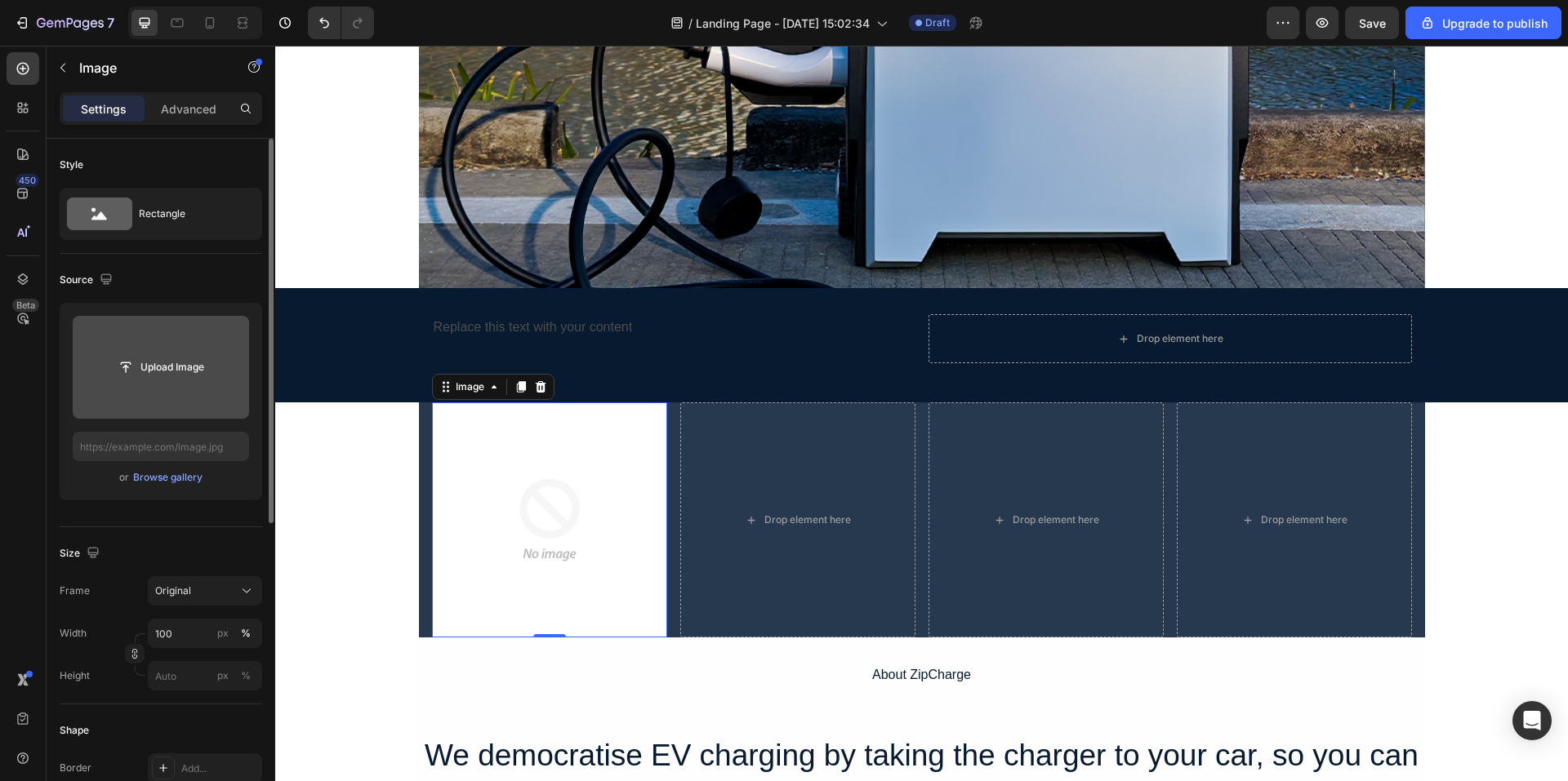
click at [199, 369] on input "file" at bounding box center [160, 367] width 112 height 28
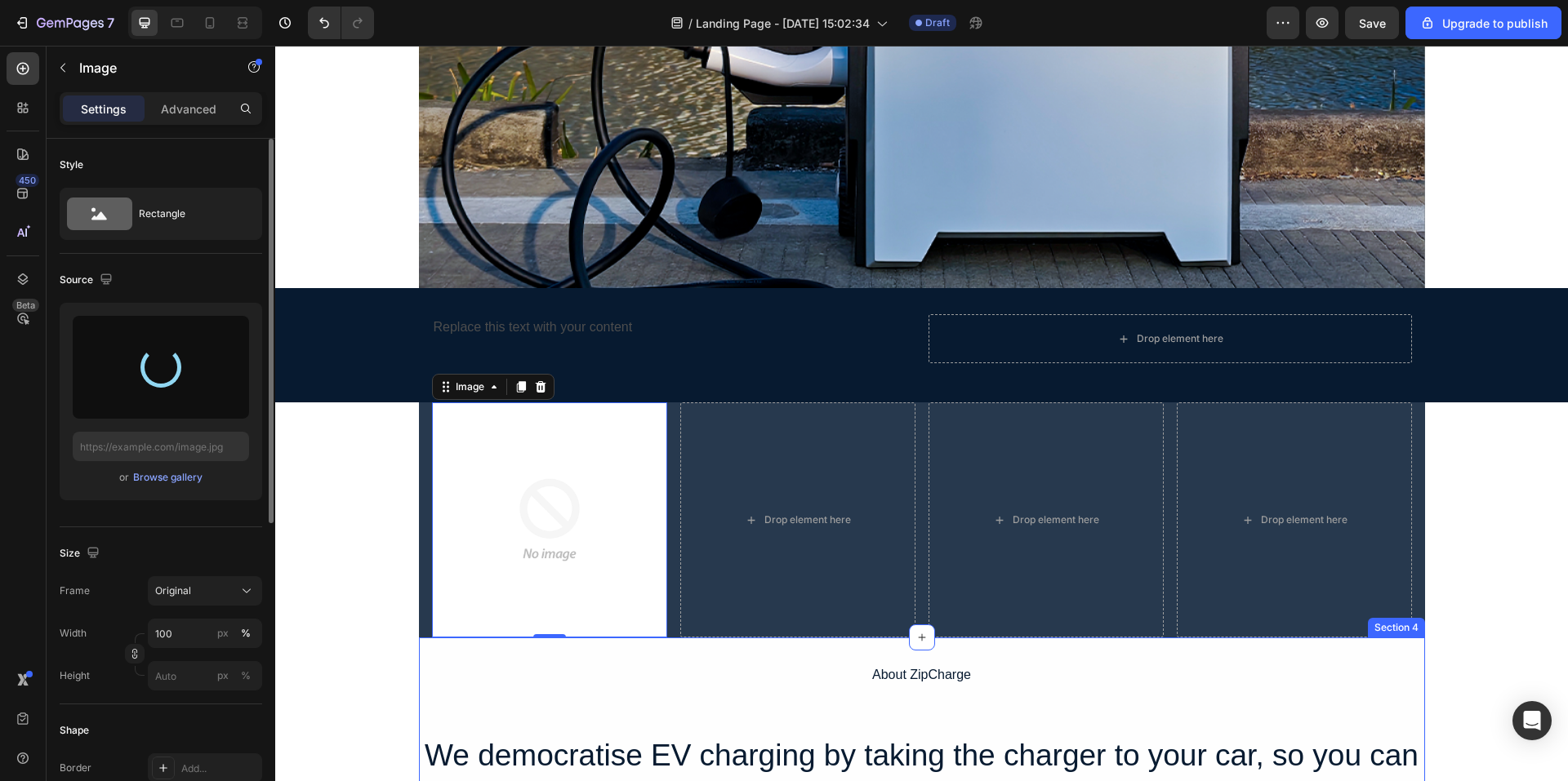
type input "[URL][DOMAIN_NAME]"
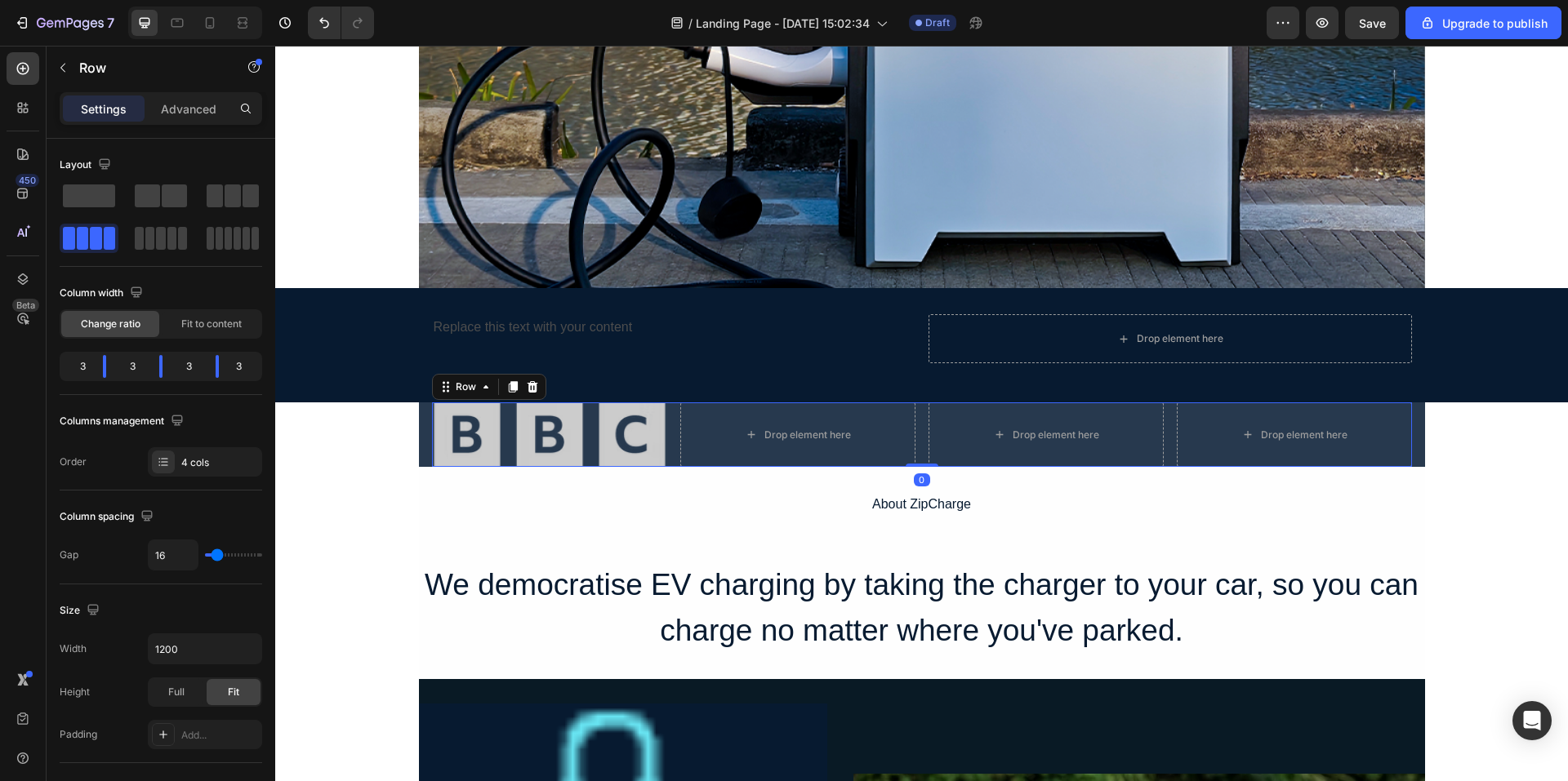
click at [913, 438] on div "Image Drop element here Drop element here Drop element here Row 0" at bounding box center [922, 434] width 980 height 64
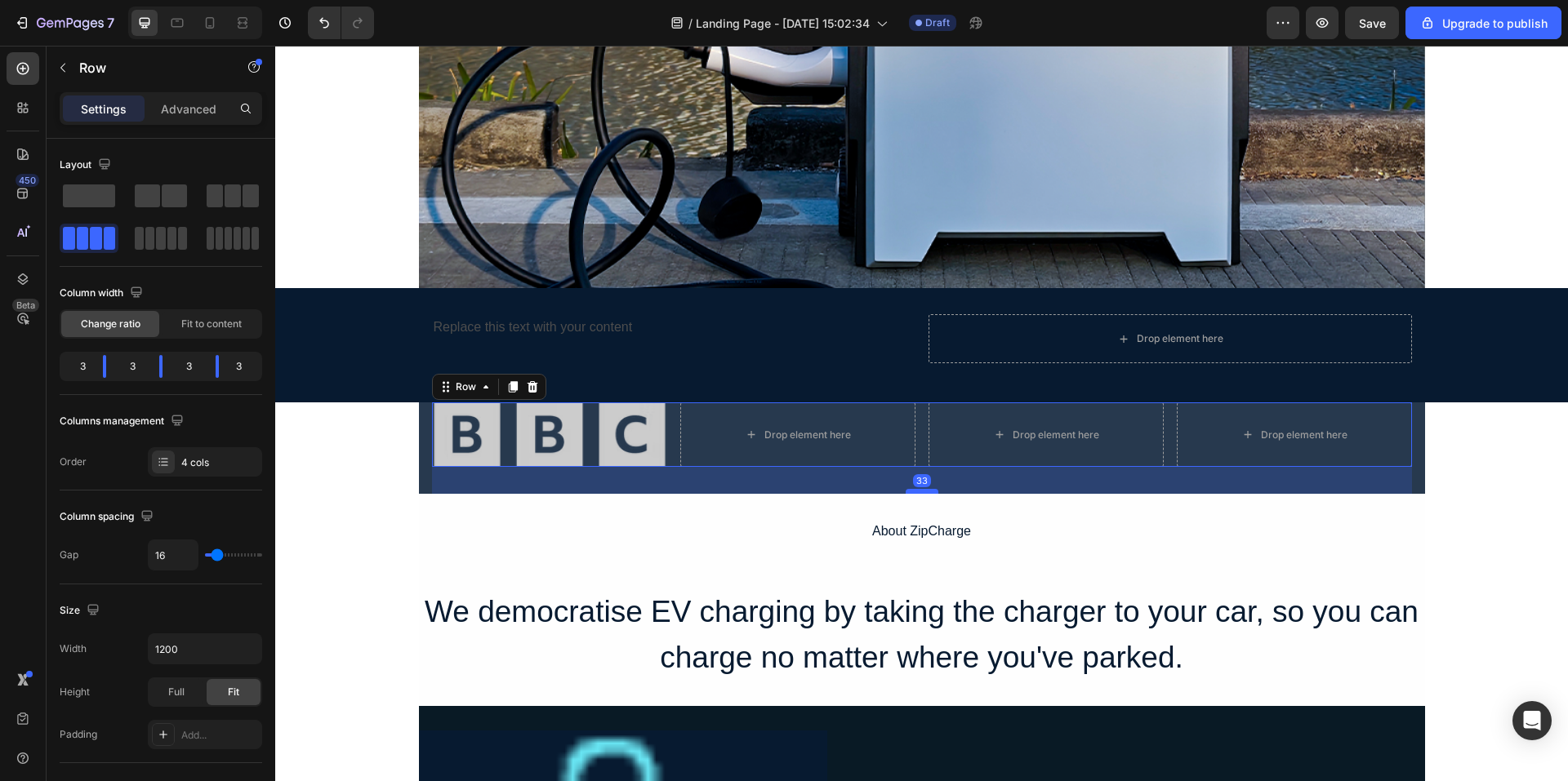
drag, startPoint x: 922, startPoint y: 466, endPoint x: 921, endPoint y: 492, distance: 26.0
click at [921, 492] on div at bounding box center [923, 492] width 33 height 5
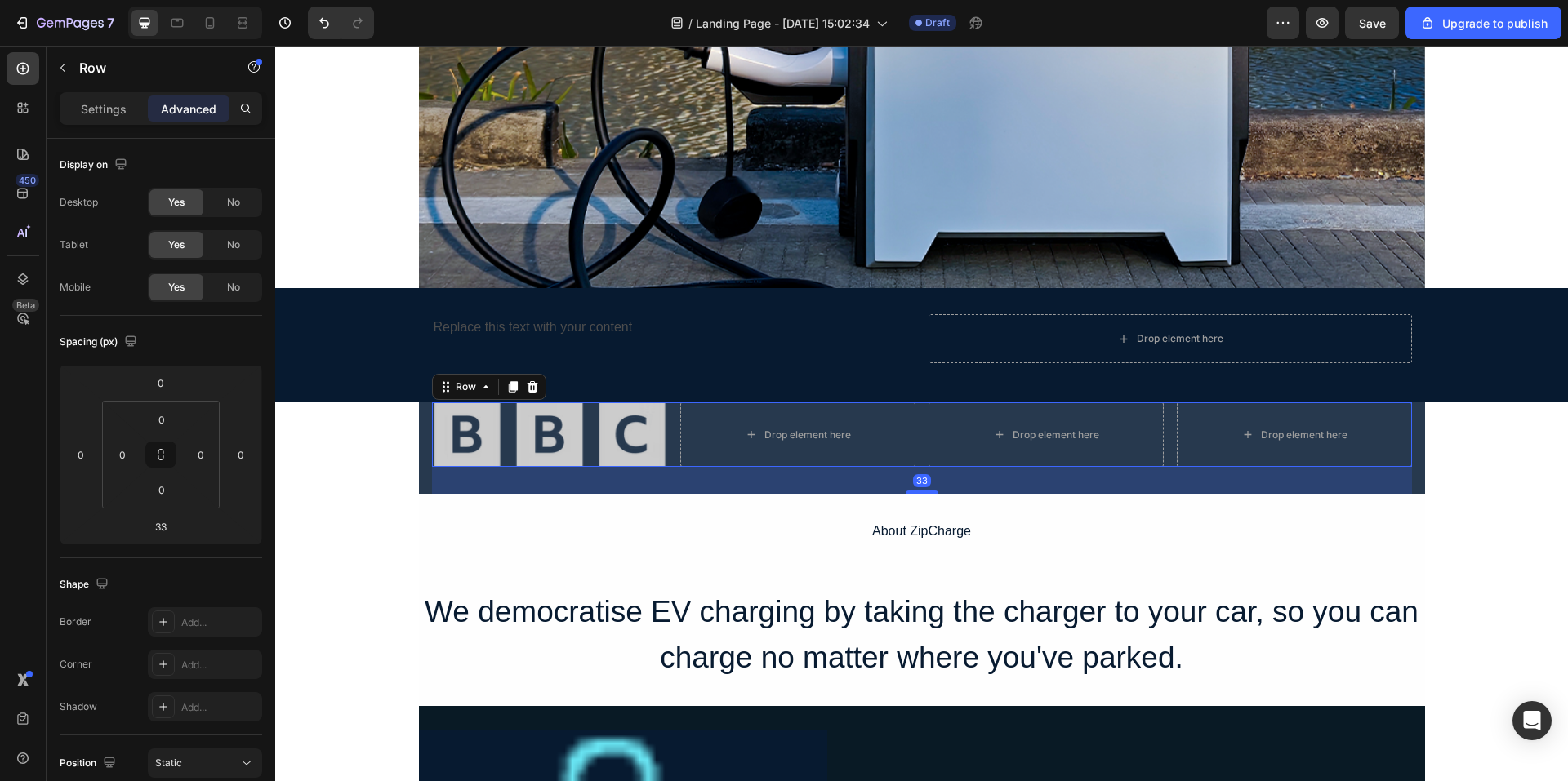
click at [783, 467] on div "33" at bounding box center [922, 480] width 980 height 27
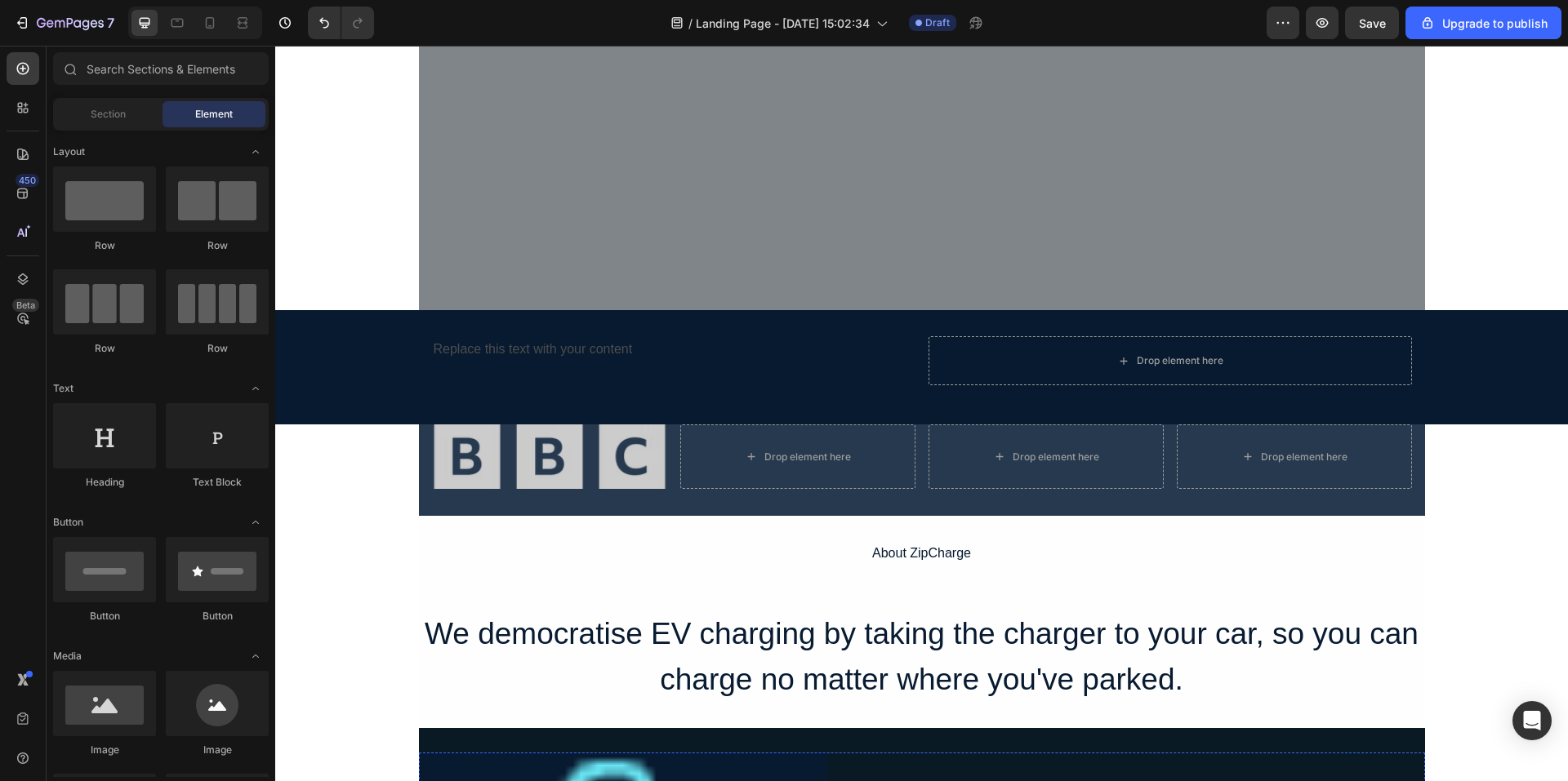
scroll to position [490, 0]
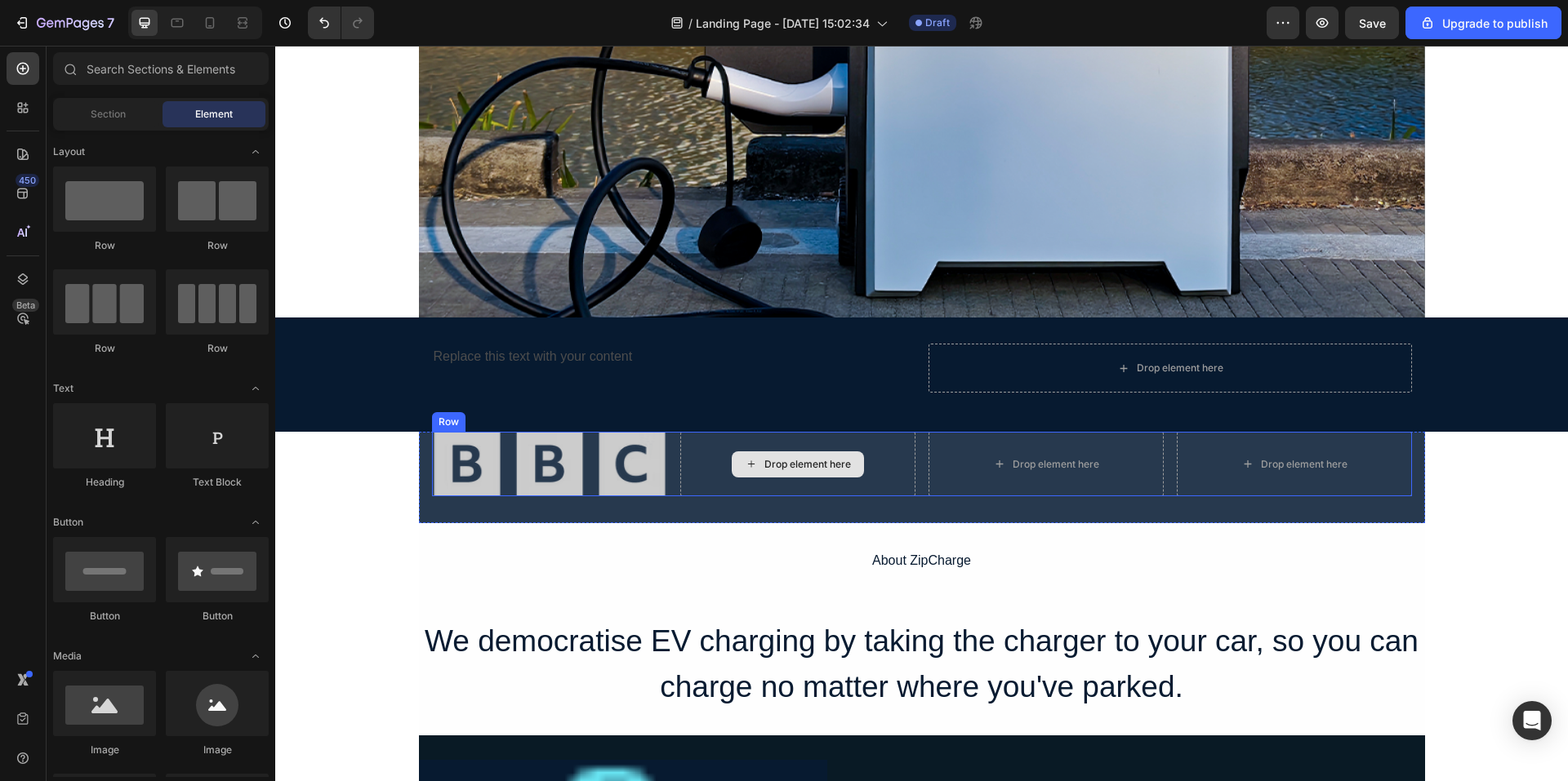
click at [828, 464] on div "Drop element here" at bounding box center [808, 464] width 86 height 13
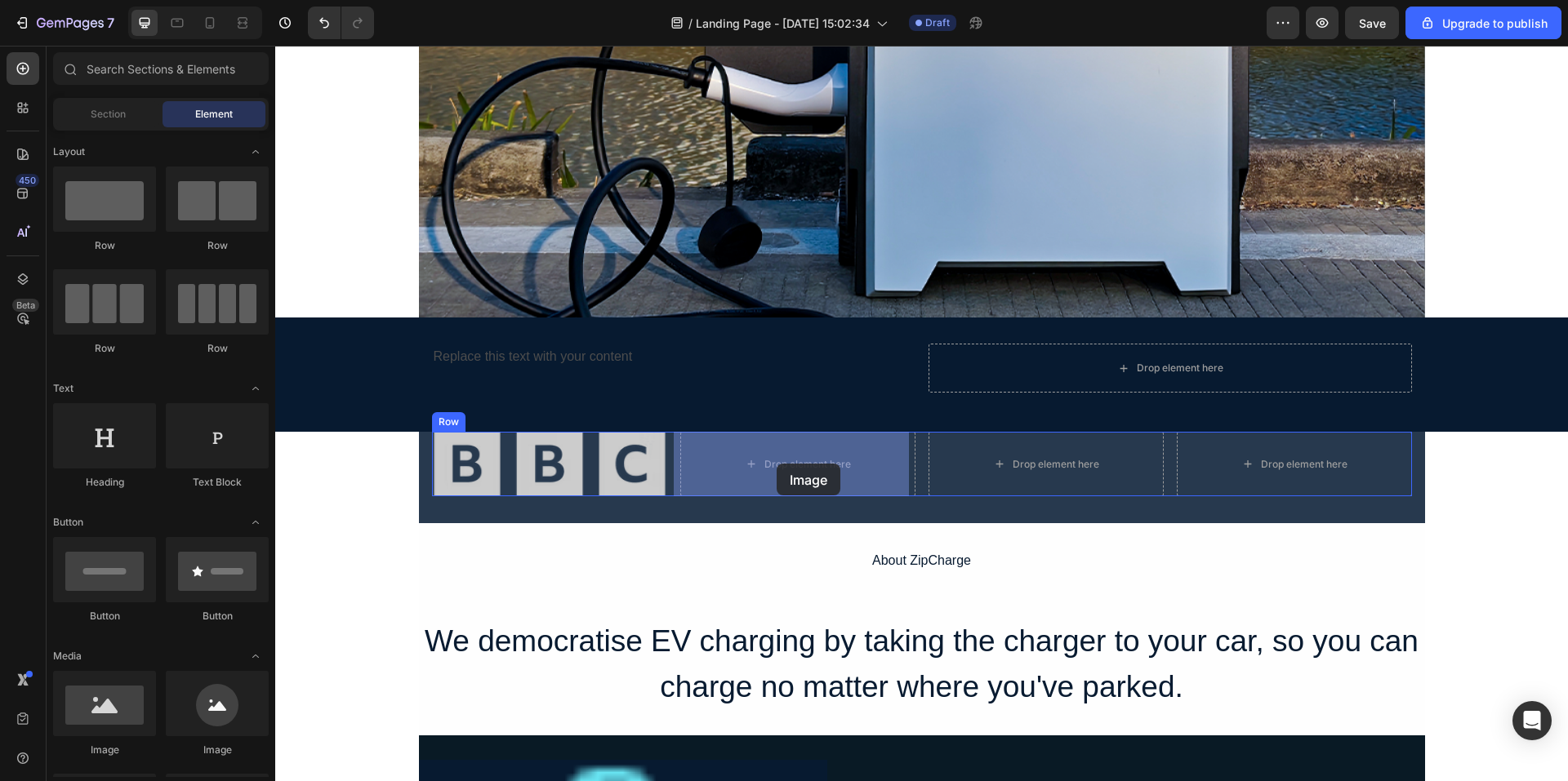
drag, startPoint x: 390, startPoint y: 746, endPoint x: 768, endPoint y: 468, distance: 469.2
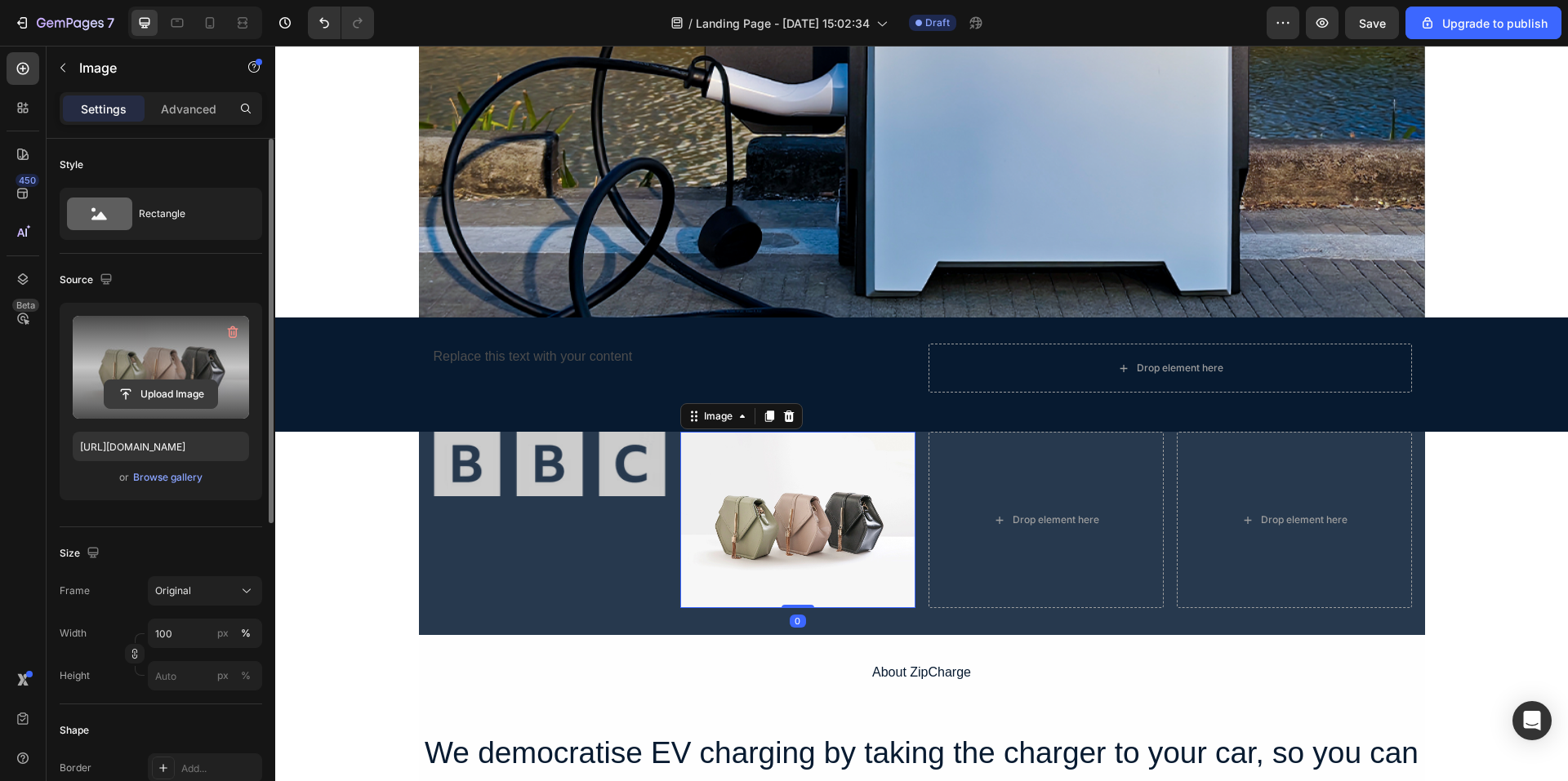
click at [162, 393] on input "file" at bounding box center [160, 394] width 112 height 28
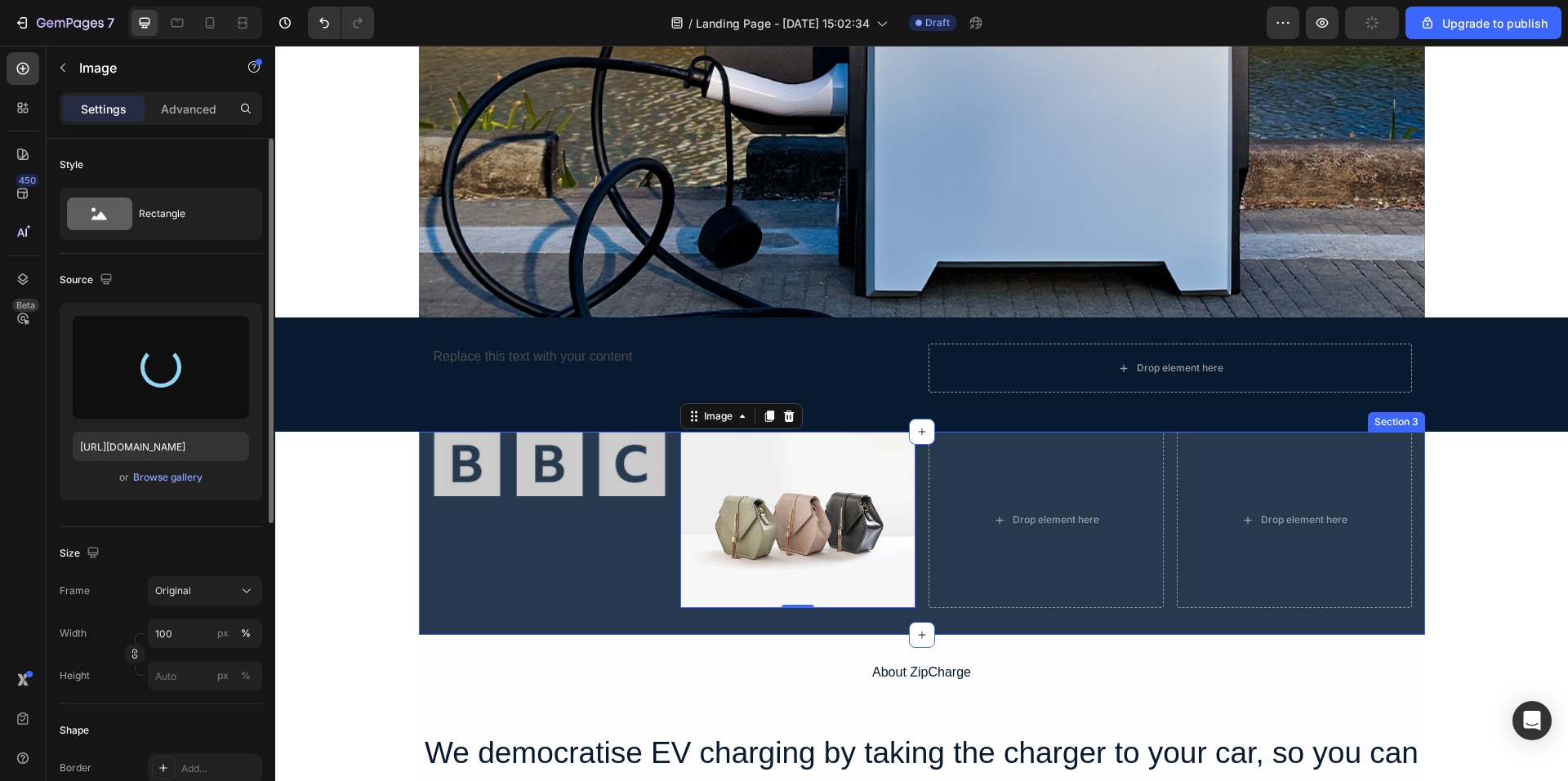
type input "[URL][DOMAIN_NAME]"
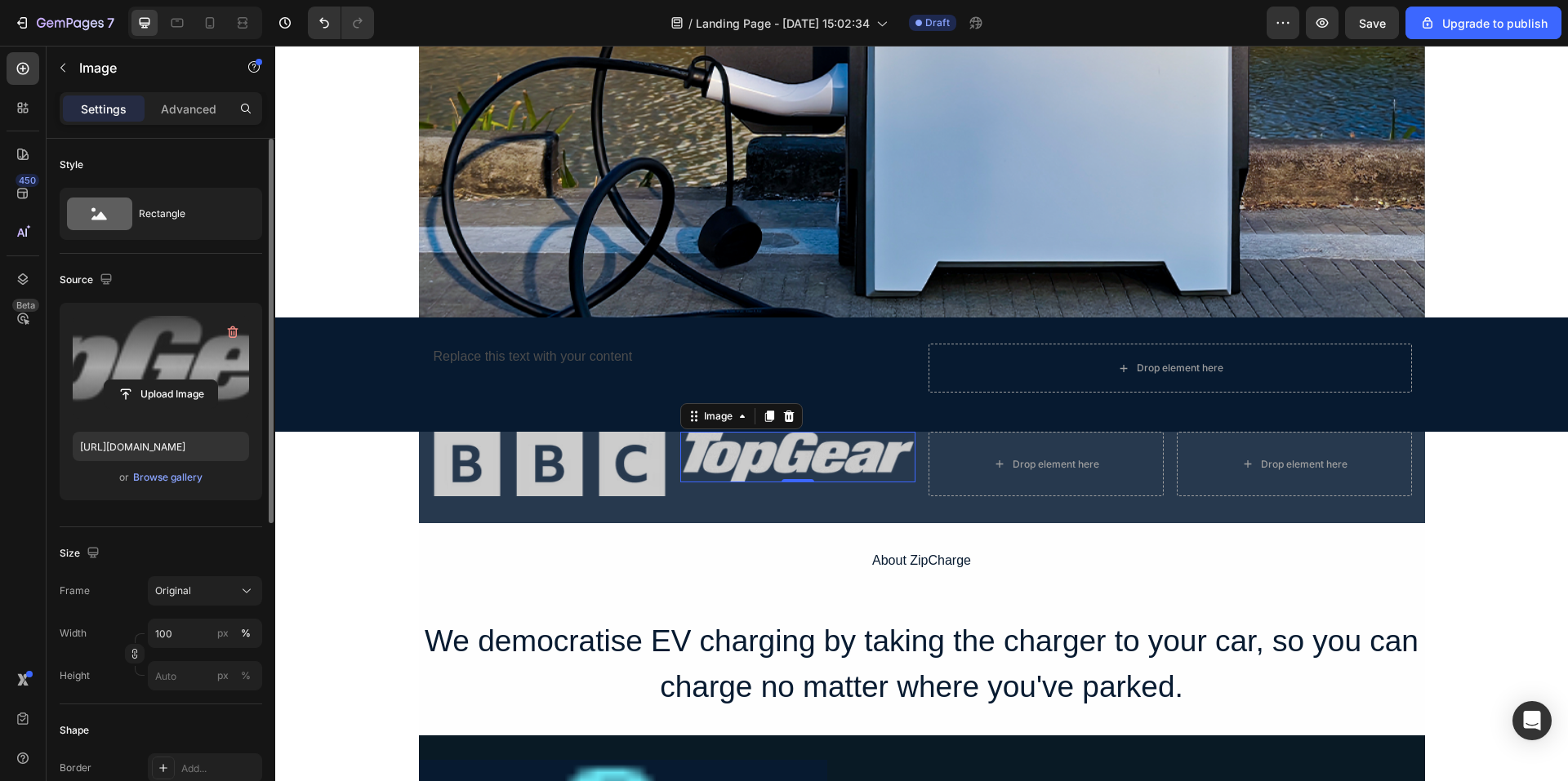
click at [814, 468] on img at bounding box center [798, 457] width 235 height 50
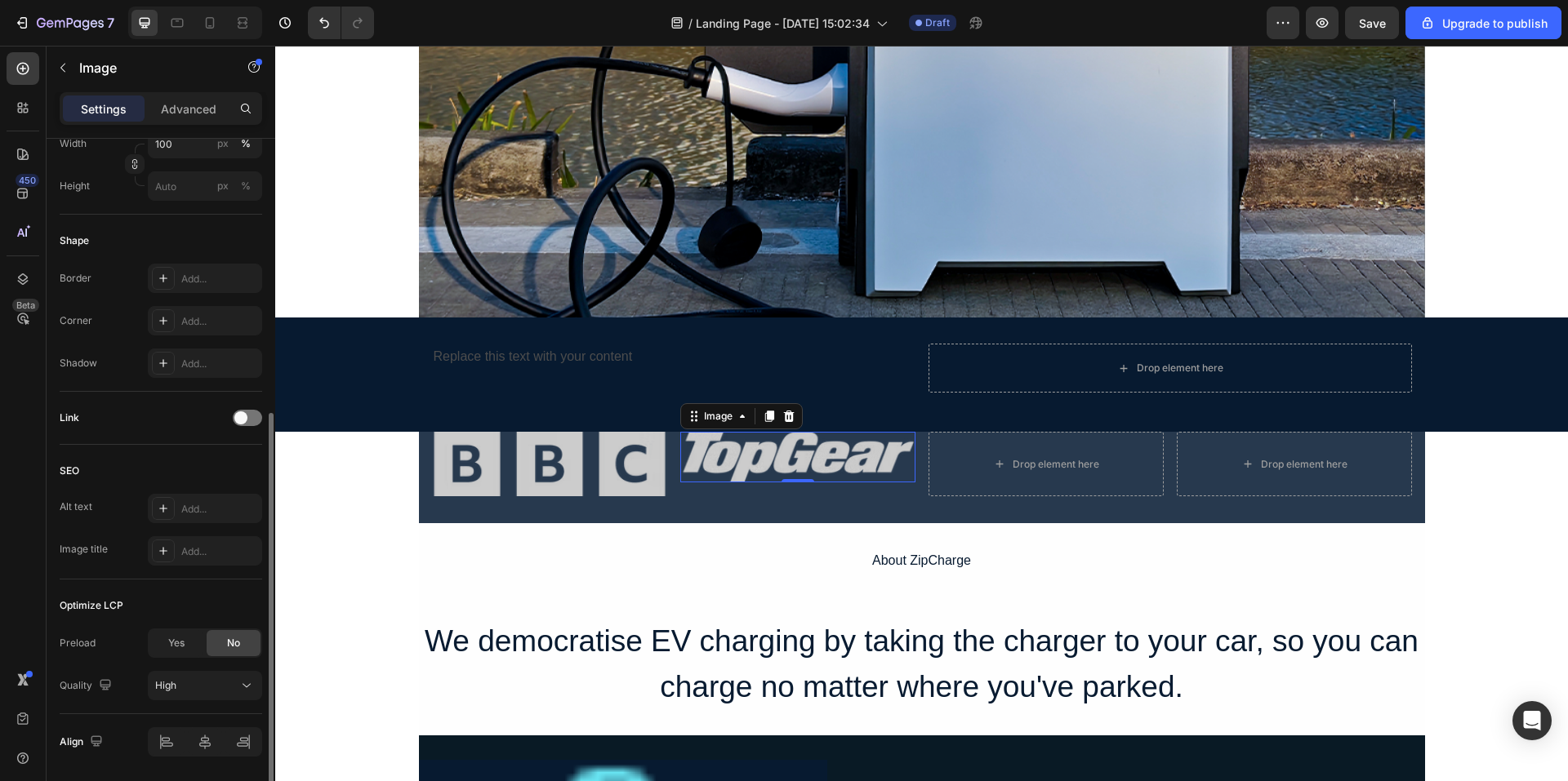
scroll to position [544, 0]
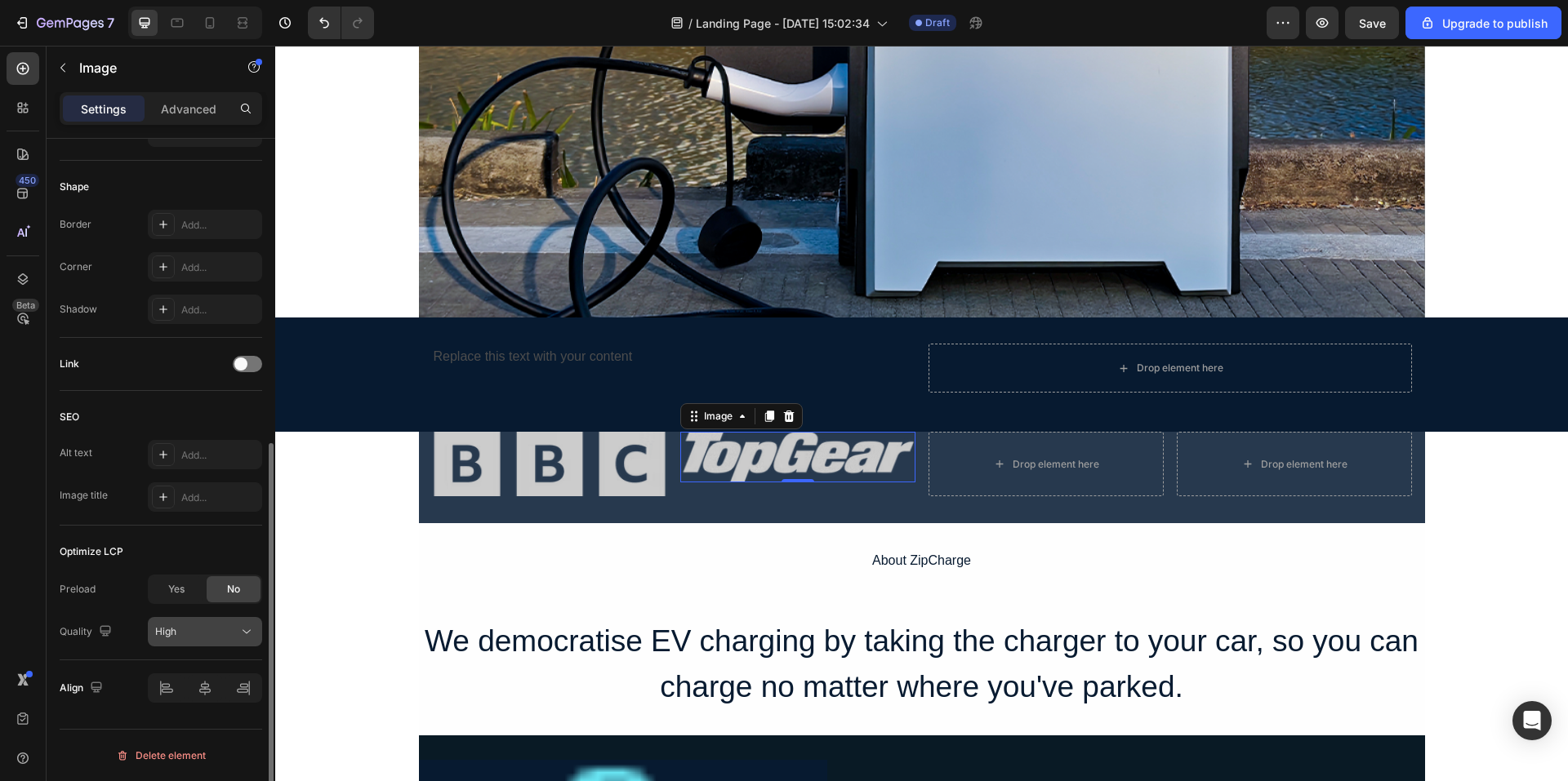
click at [204, 629] on div "High" at bounding box center [197, 631] width 84 height 15
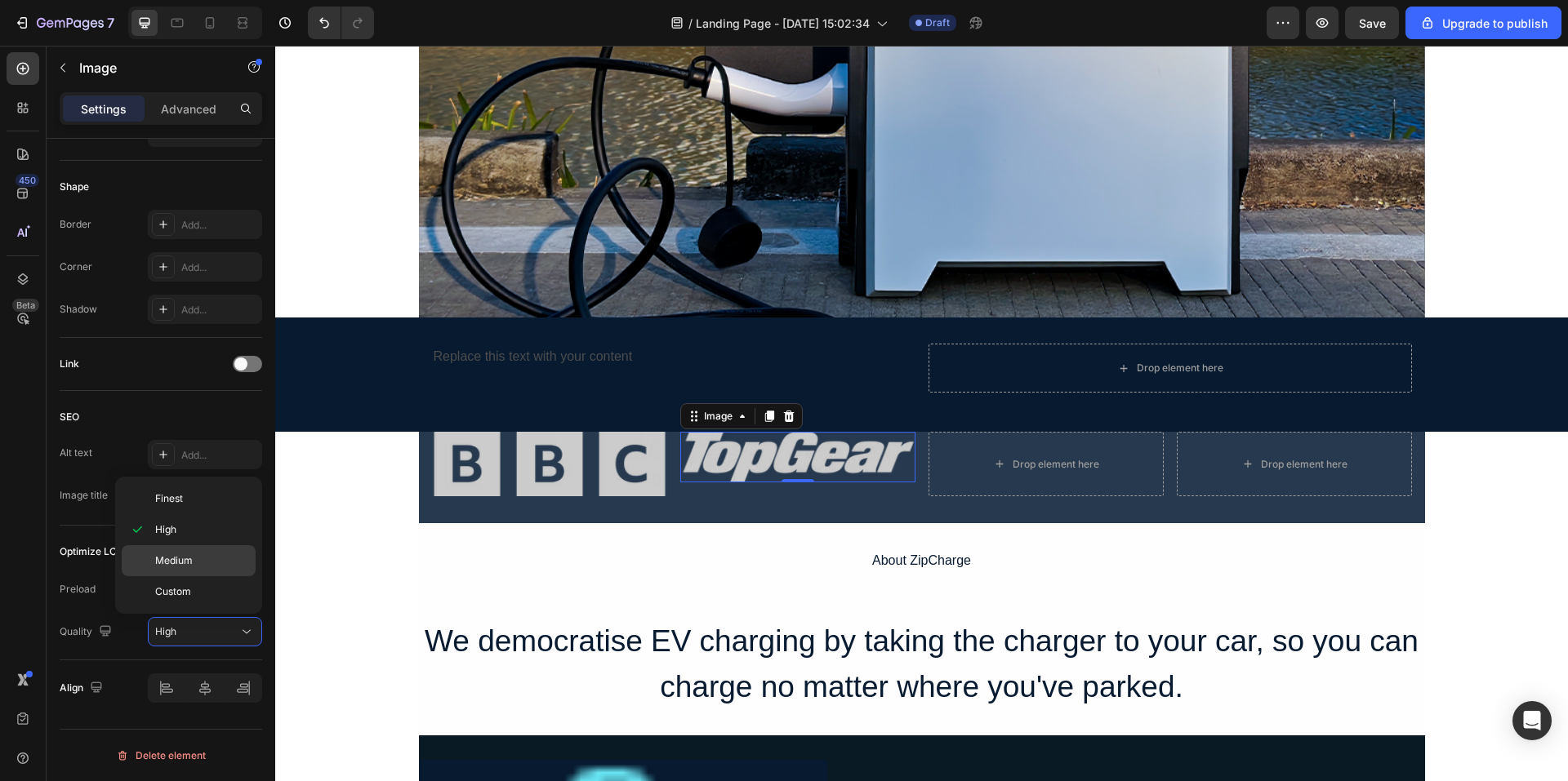
click at [186, 576] on div "Medium" at bounding box center [189, 592] width 134 height 31
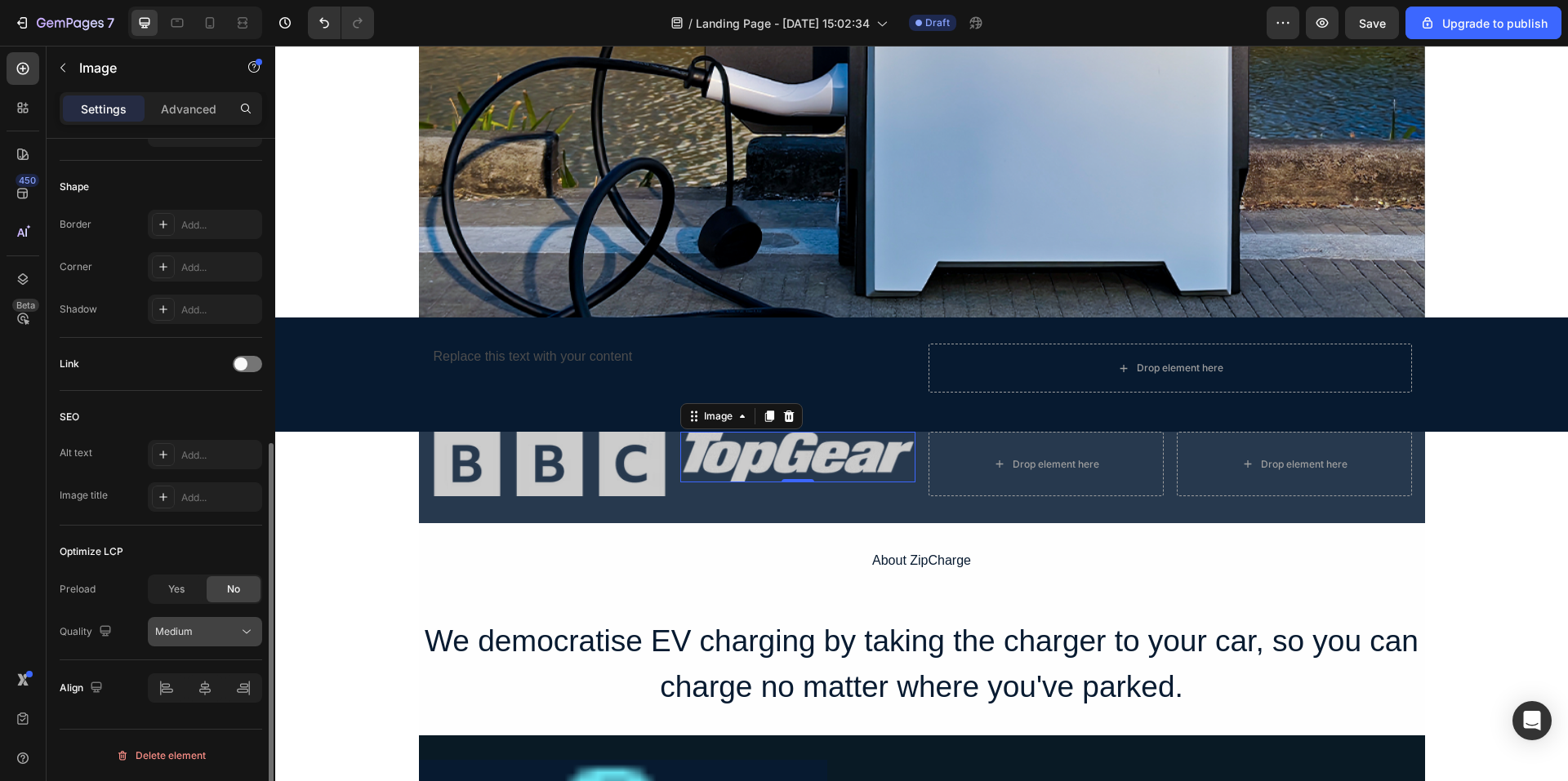
click at [204, 621] on button "Medium" at bounding box center [205, 632] width 114 height 30
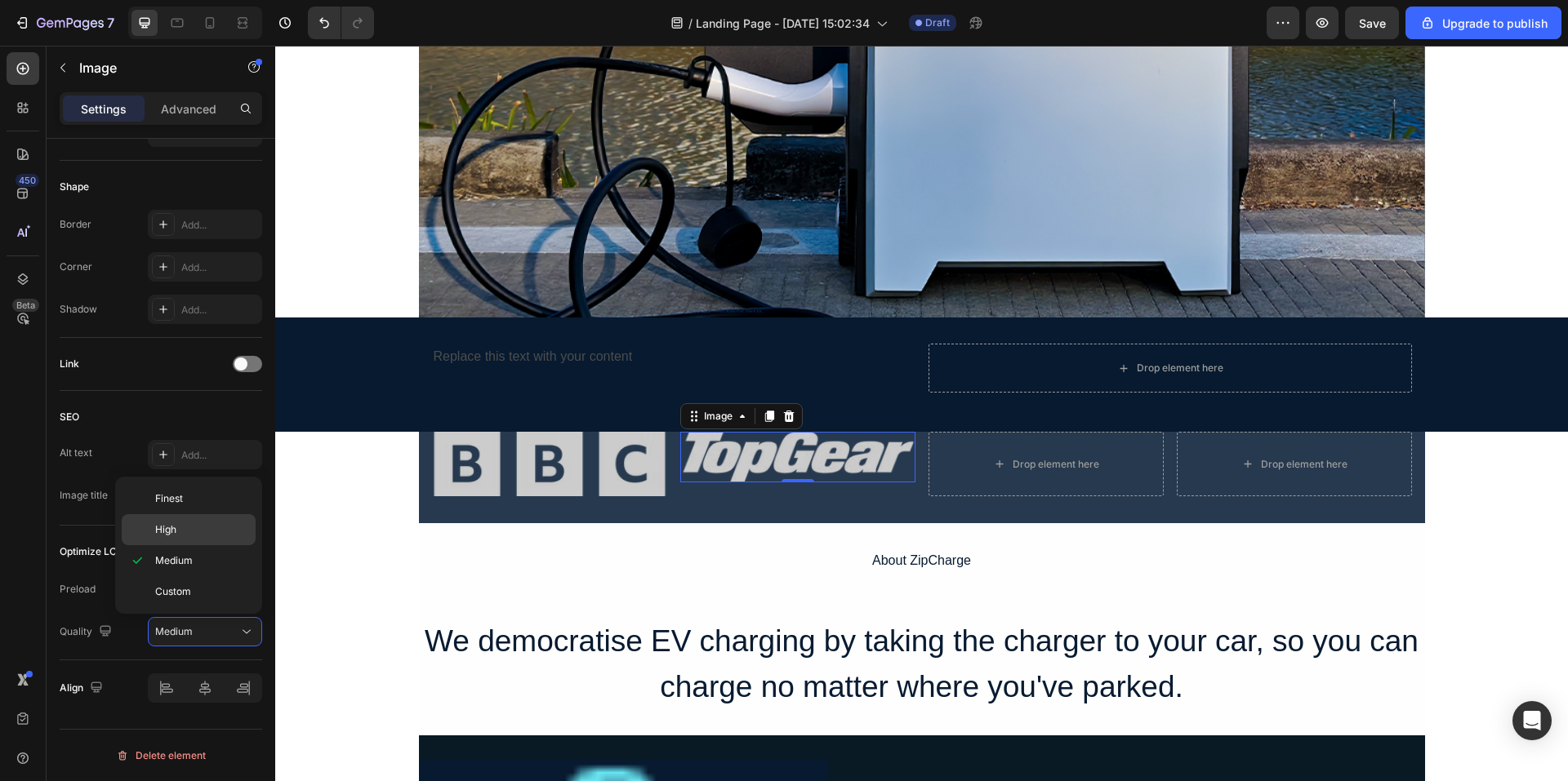
click at [182, 525] on p "High" at bounding box center [201, 529] width 93 height 15
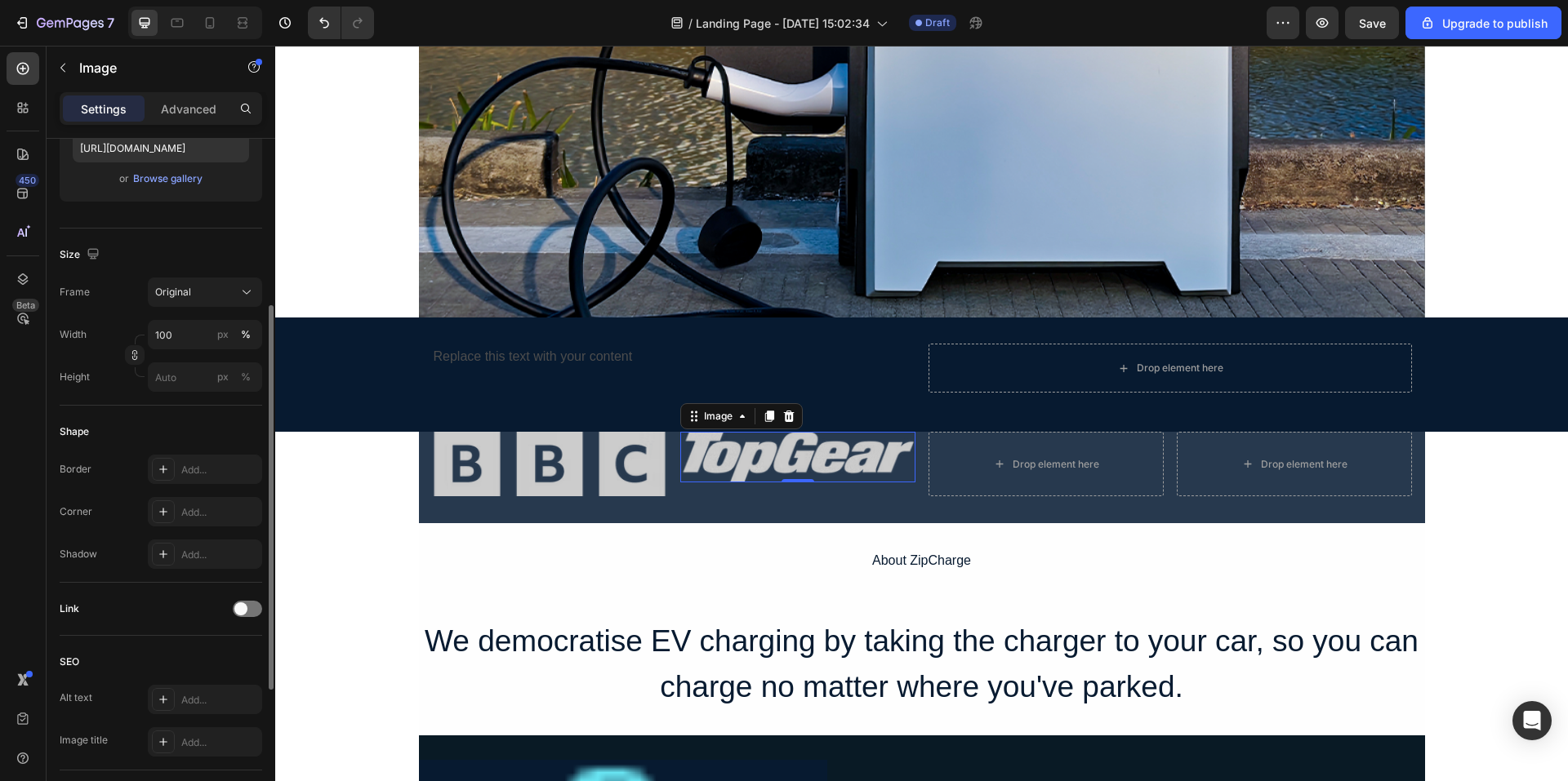
scroll to position [136, 0]
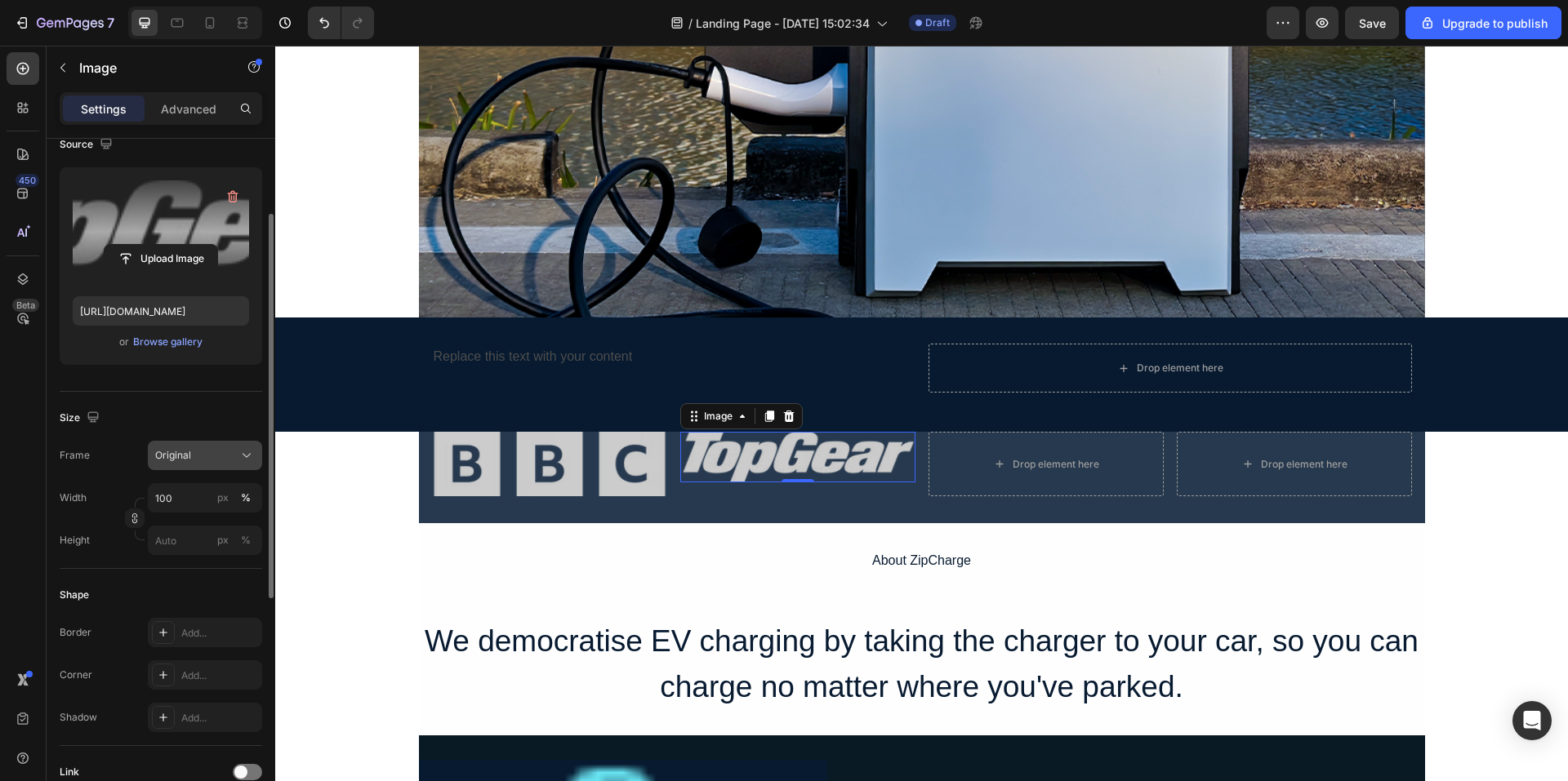
drag, startPoint x: 220, startPoint y: 453, endPoint x: 203, endPoint y: 454, distance: 17.0
click at [216, 453] on div "Original" at bounding box center [195, 455] width 80 height 15
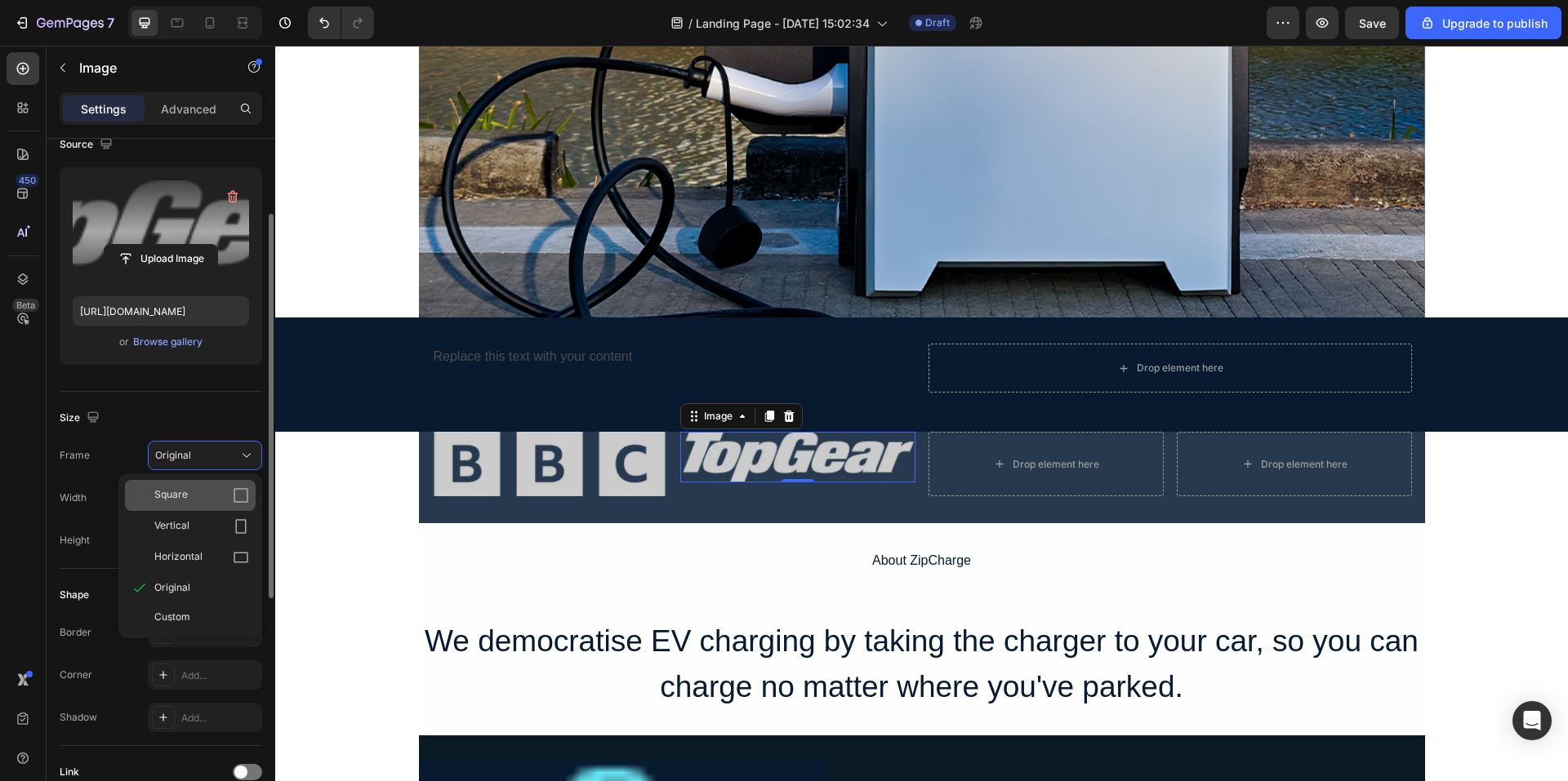
click at [177, 502] on span "Square" at bounding box center [171, 495] width 33 height 17
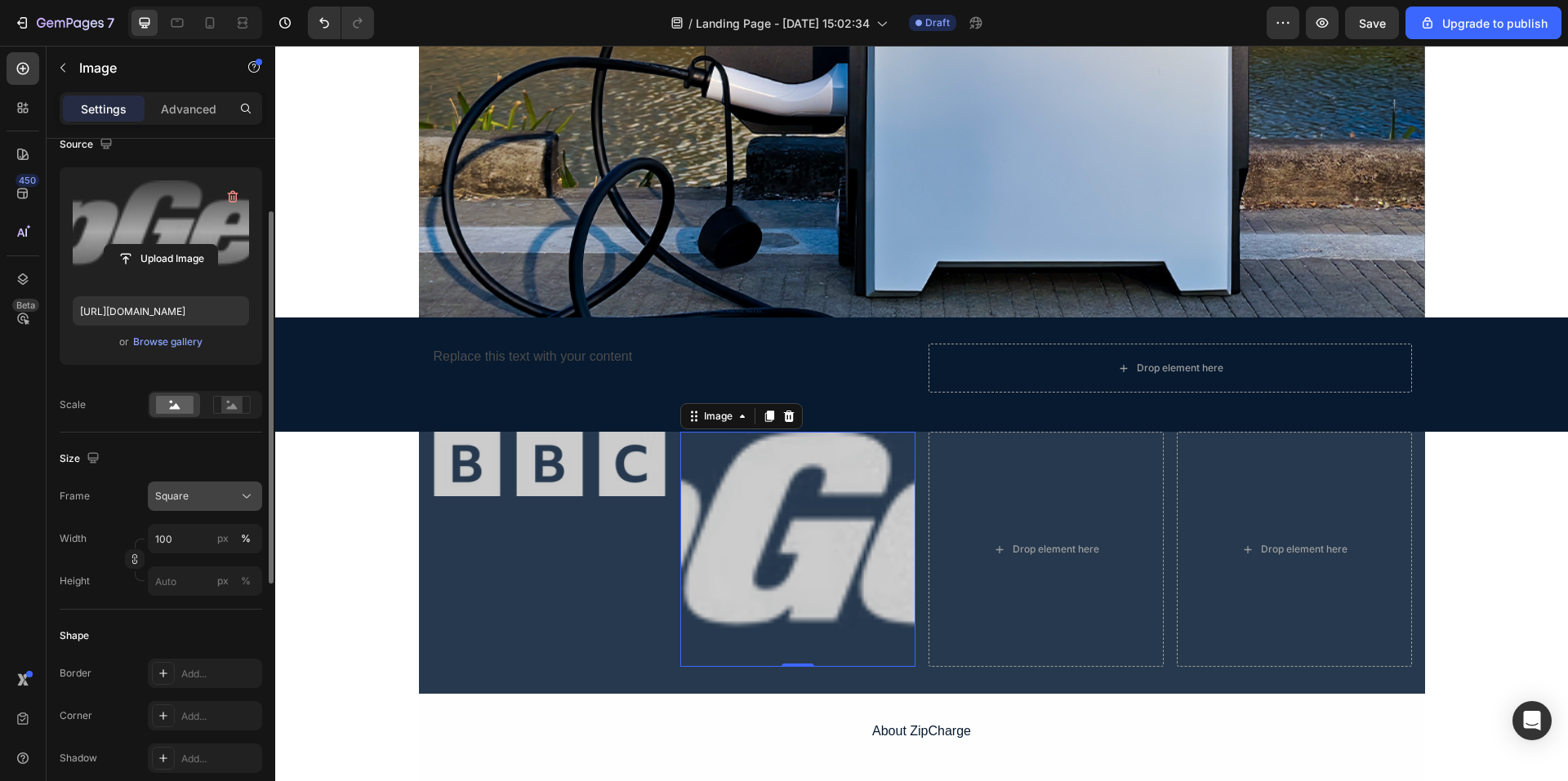
click at [214, 497] on div "Square" at bounding box center [195, 496] width 80 height 15
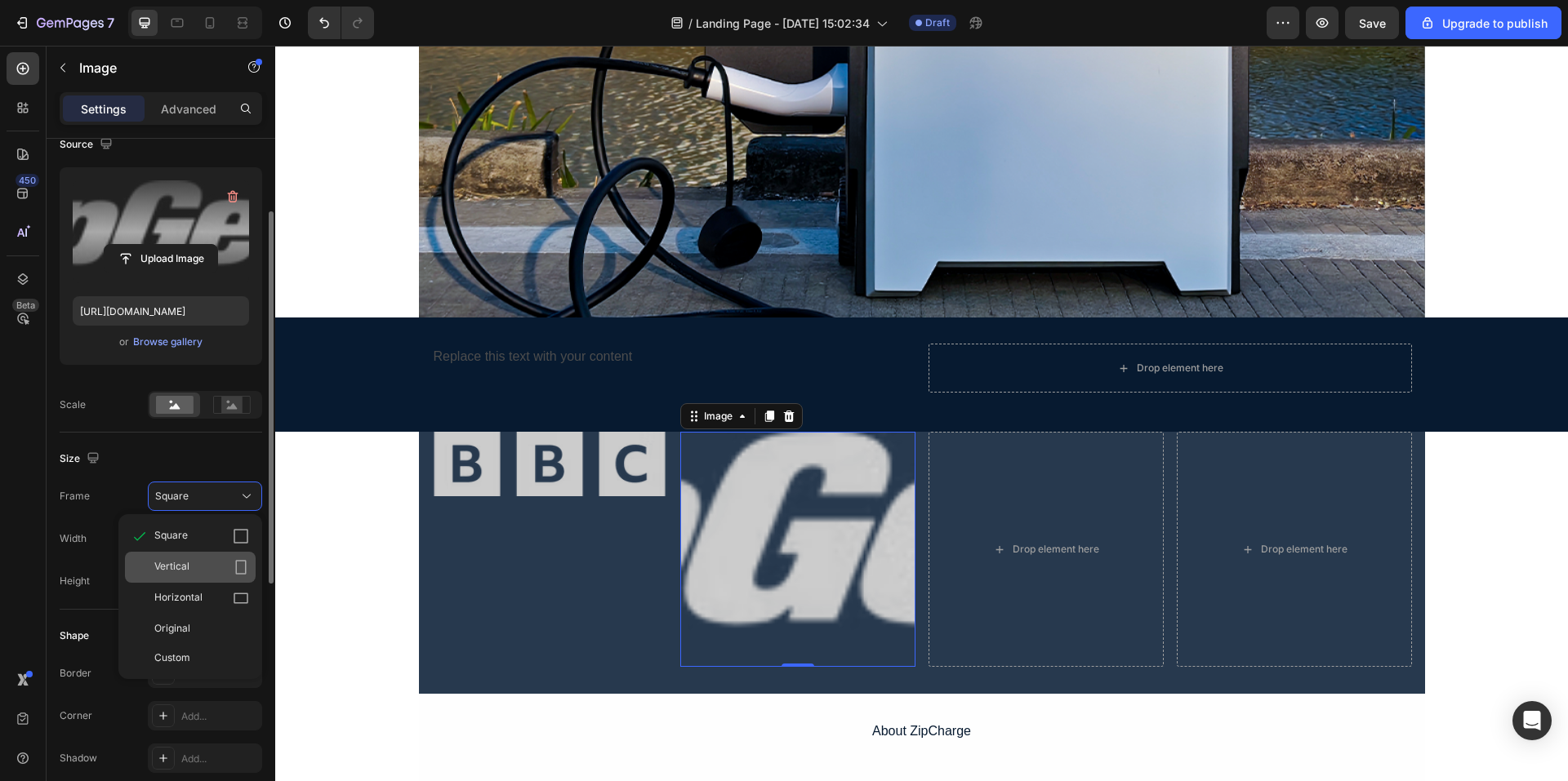
click at [199, 557] on div "Vertical" at bounding box center [190, 568] width 131 height 31
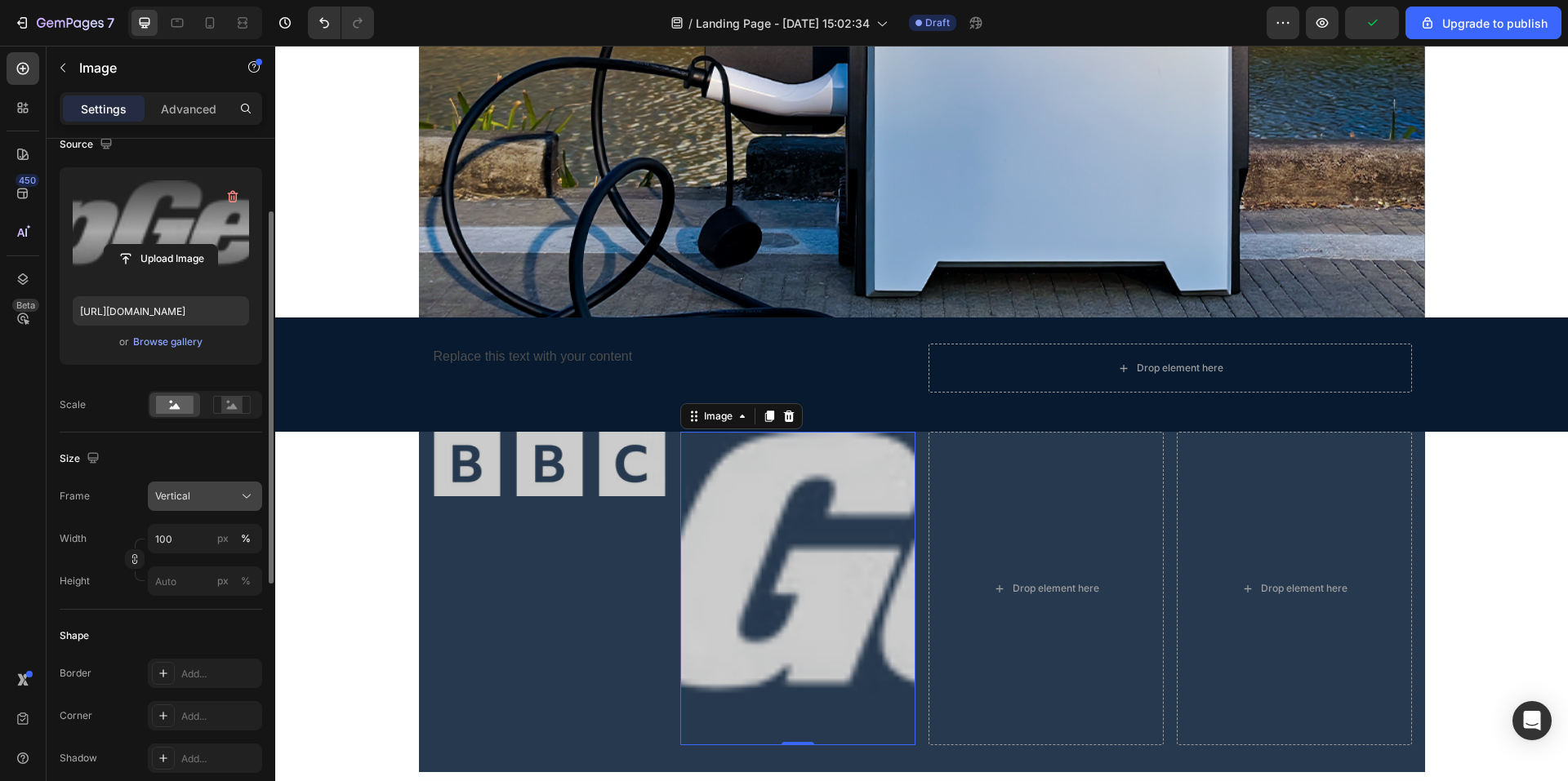
click at [206, 492] on div "Vertical" at bounding box center [195, 496] width 80 height 15
drag, startPoint x: 191, startPoint y: 606, endPoint x: 194, endPoint y: 583, distance: 23.2
click at [192, 605] on span "Horizontal" at bounding box center [178, 598] width 48 height 17
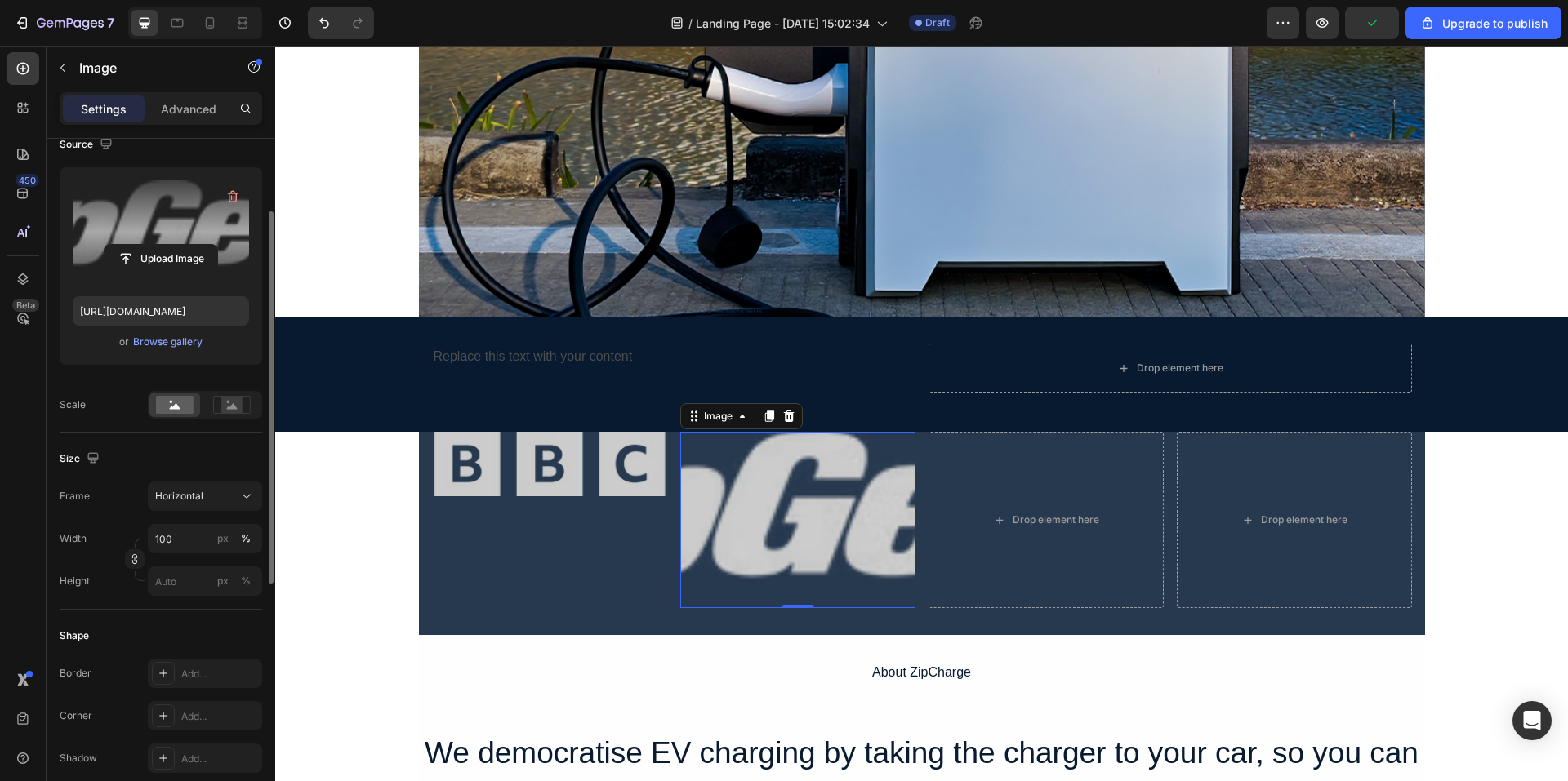
click at [198, 510] on button "Horizontal" at bounding box center [205, 496] width 114 height 30
click at [190, 626] on span "Original" at bounding box center [172, 629] width 36 height 15
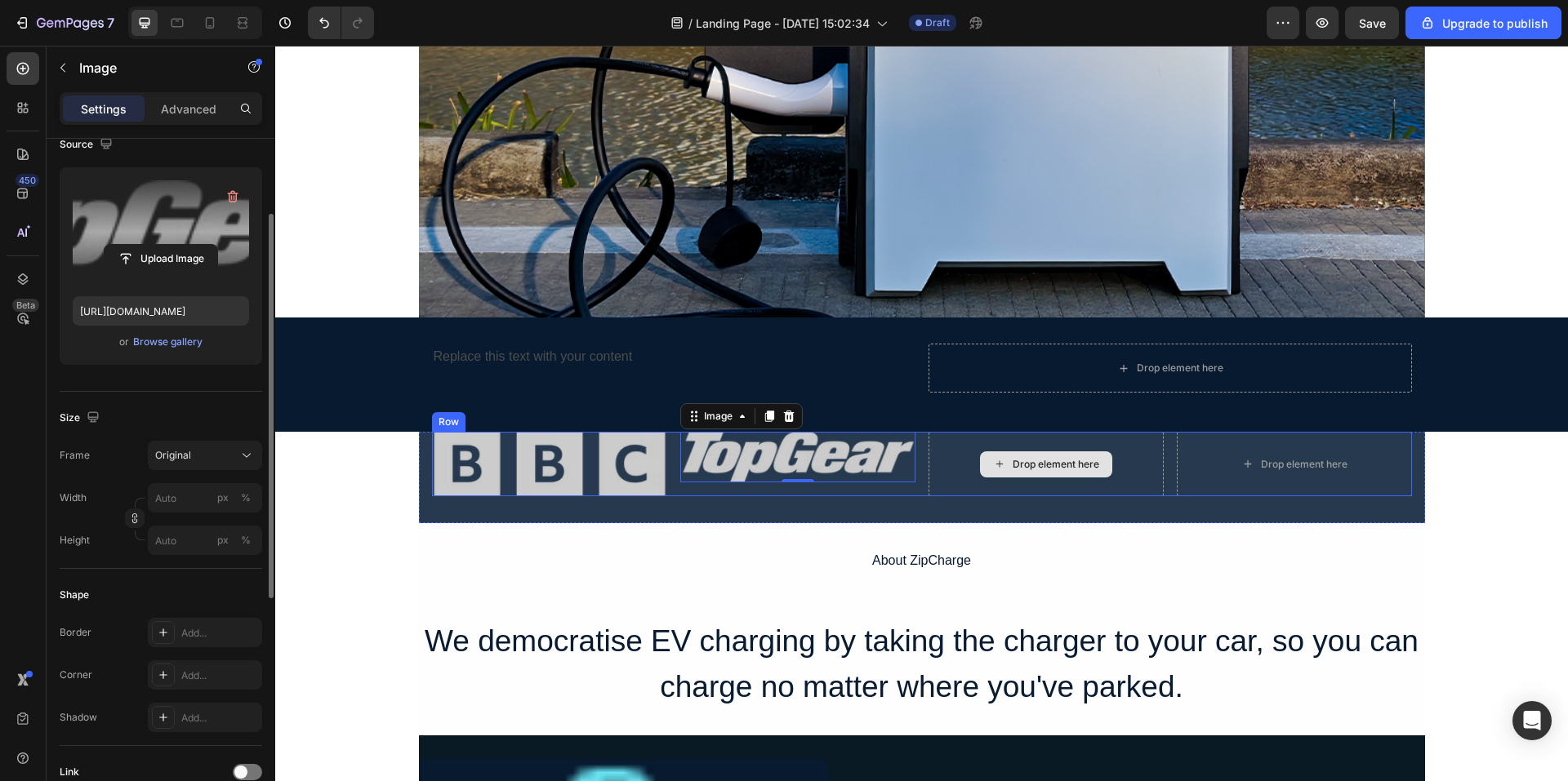
click at [980, 490] on div "Drop element here" at bounding box center [1046, 464] width 235 height 64
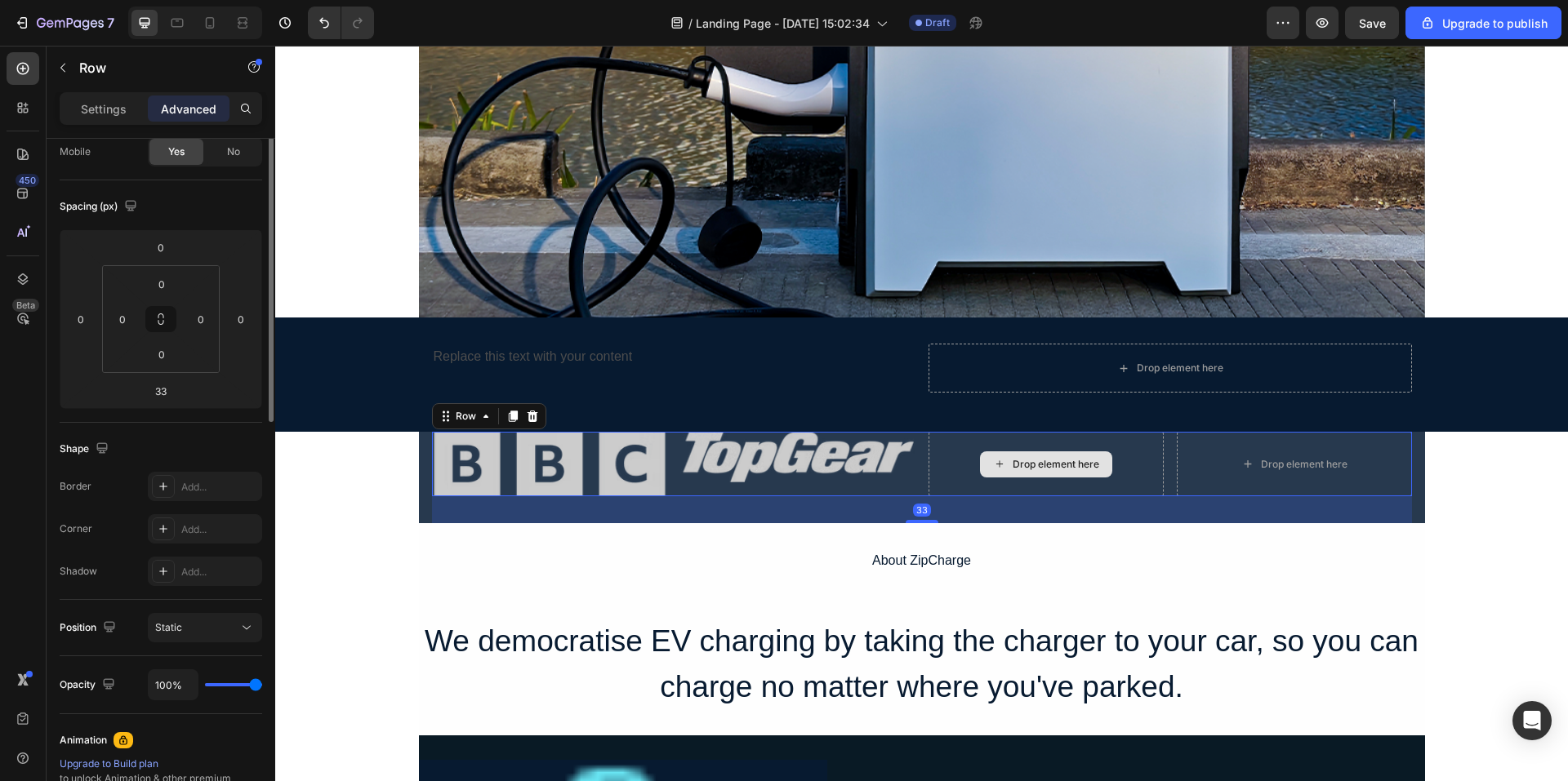
scroll to position [0, 0]
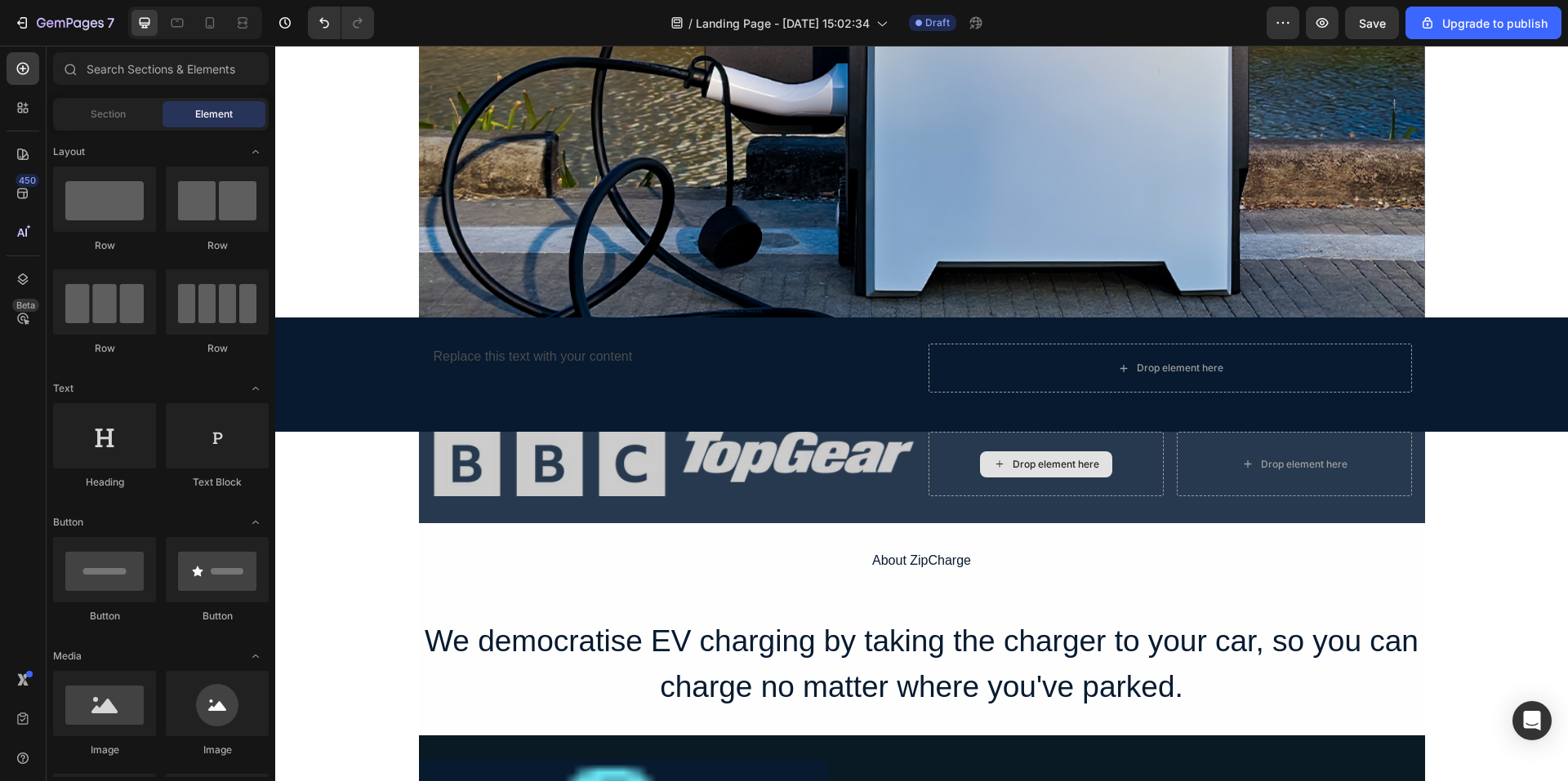
click at [1013, 468] on div "Drop element here" at bounding box center [1056, 464] width 86 height 13
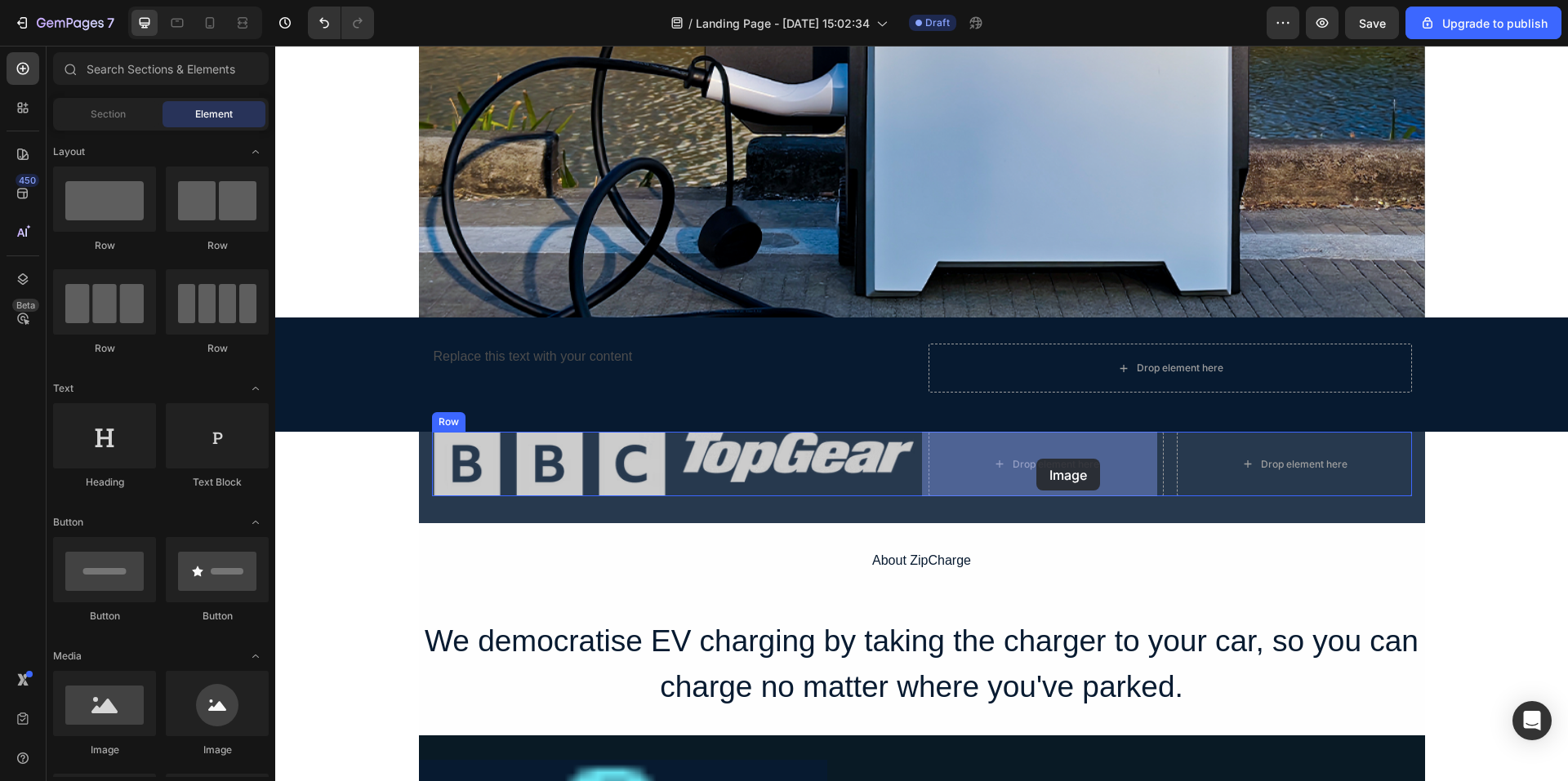
drag, startPoint x: 389, startPoint y: 766, endPoint x: 1037, endPoint y: 460, distance: 716.6
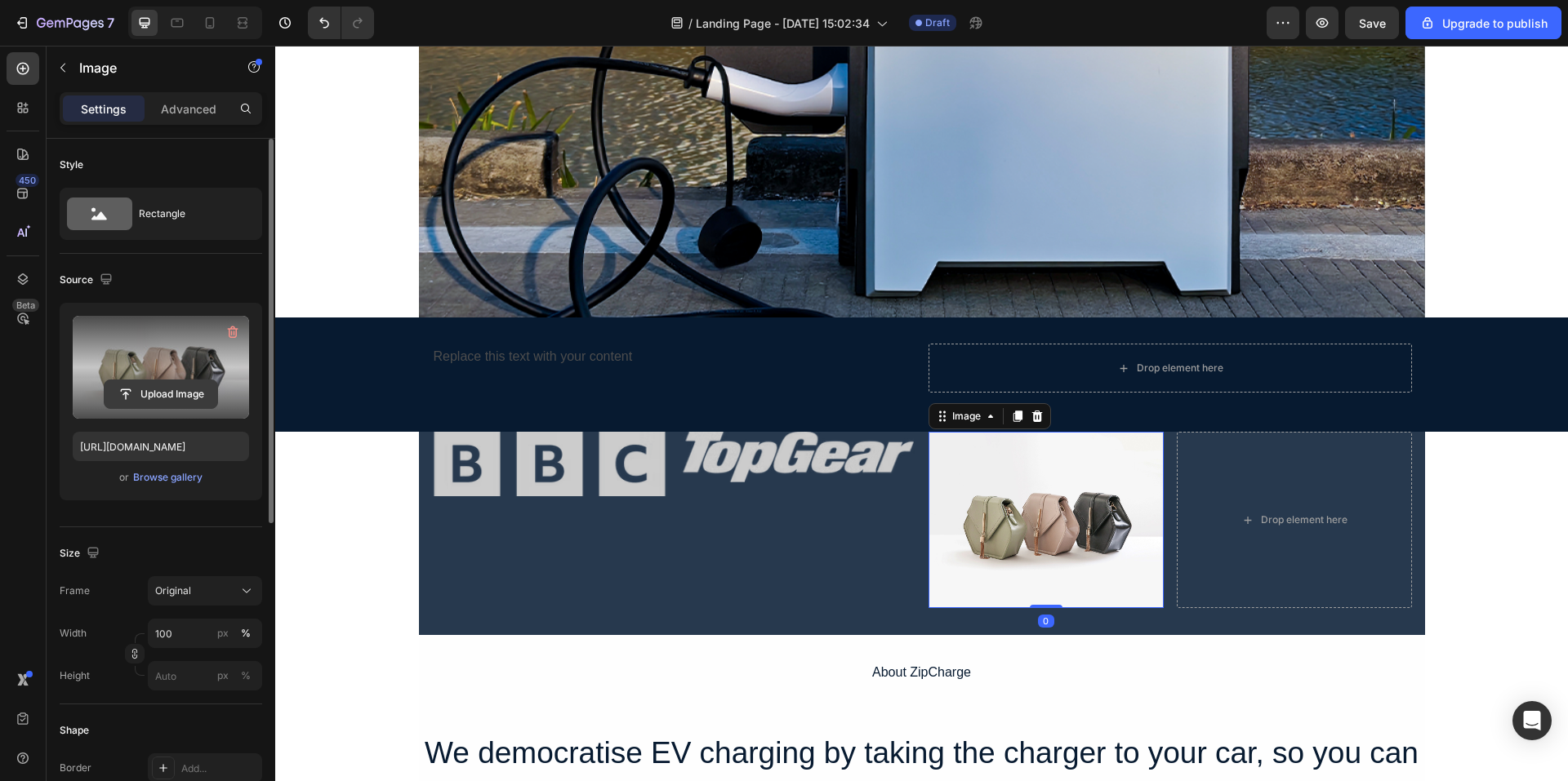
click at [165, 390] on input "file" at bounding box center [160, 394] width 112 height 28
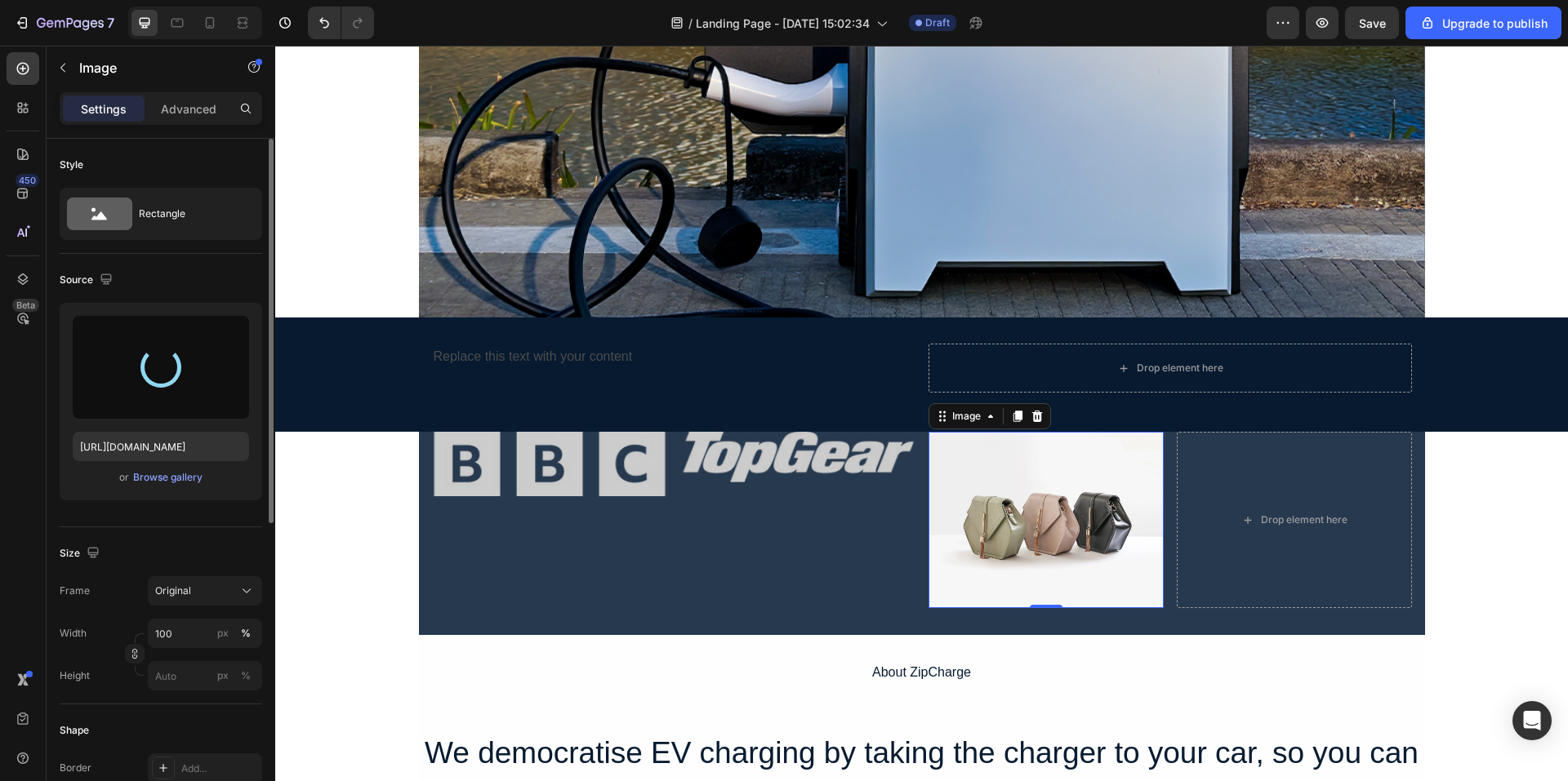
type input "[URL][DOMAIN_NAME]"
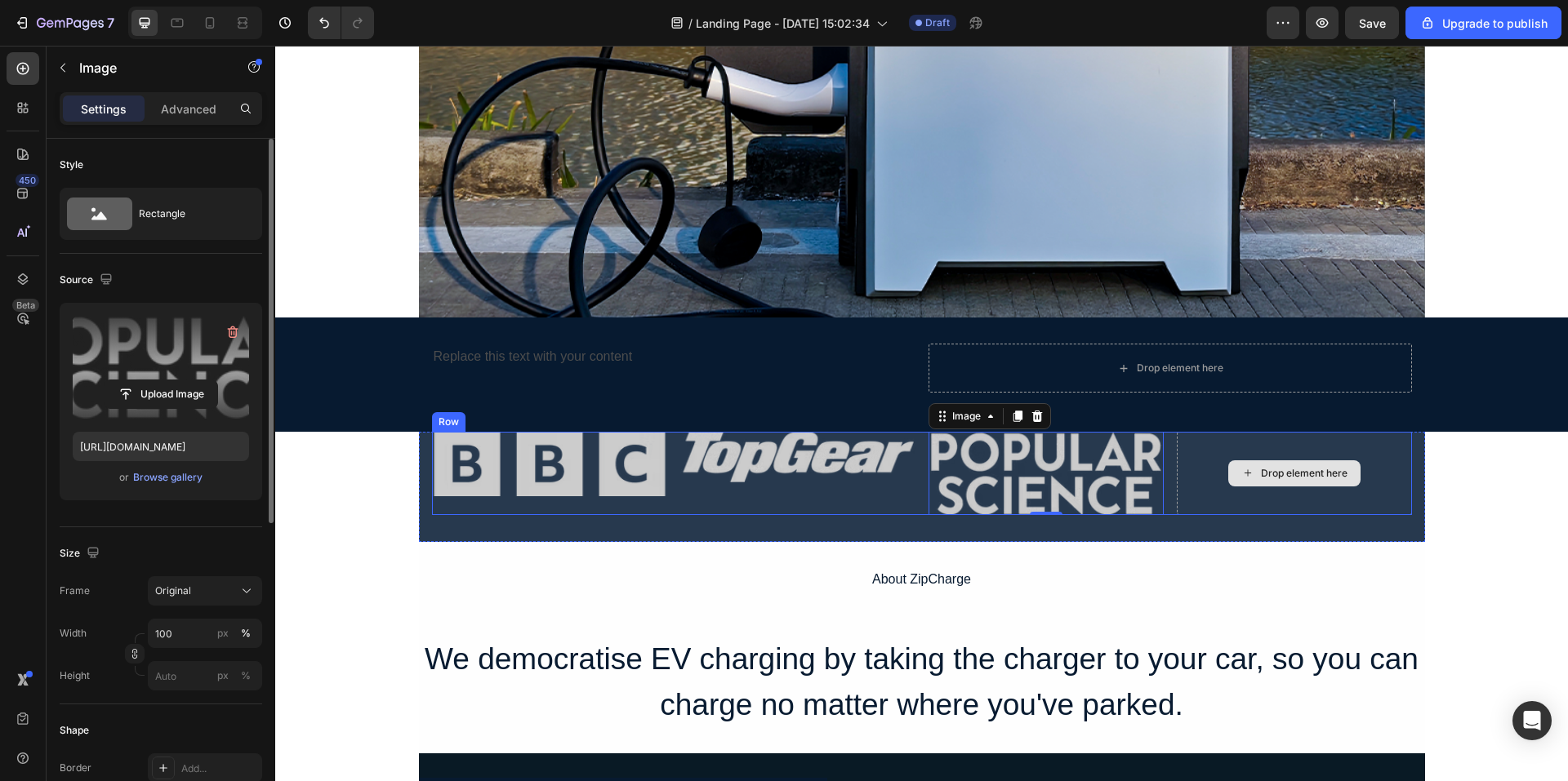
click at [1261, 479] on div "Drop element here" at bounding box center [1304, 473] width 86 height 13
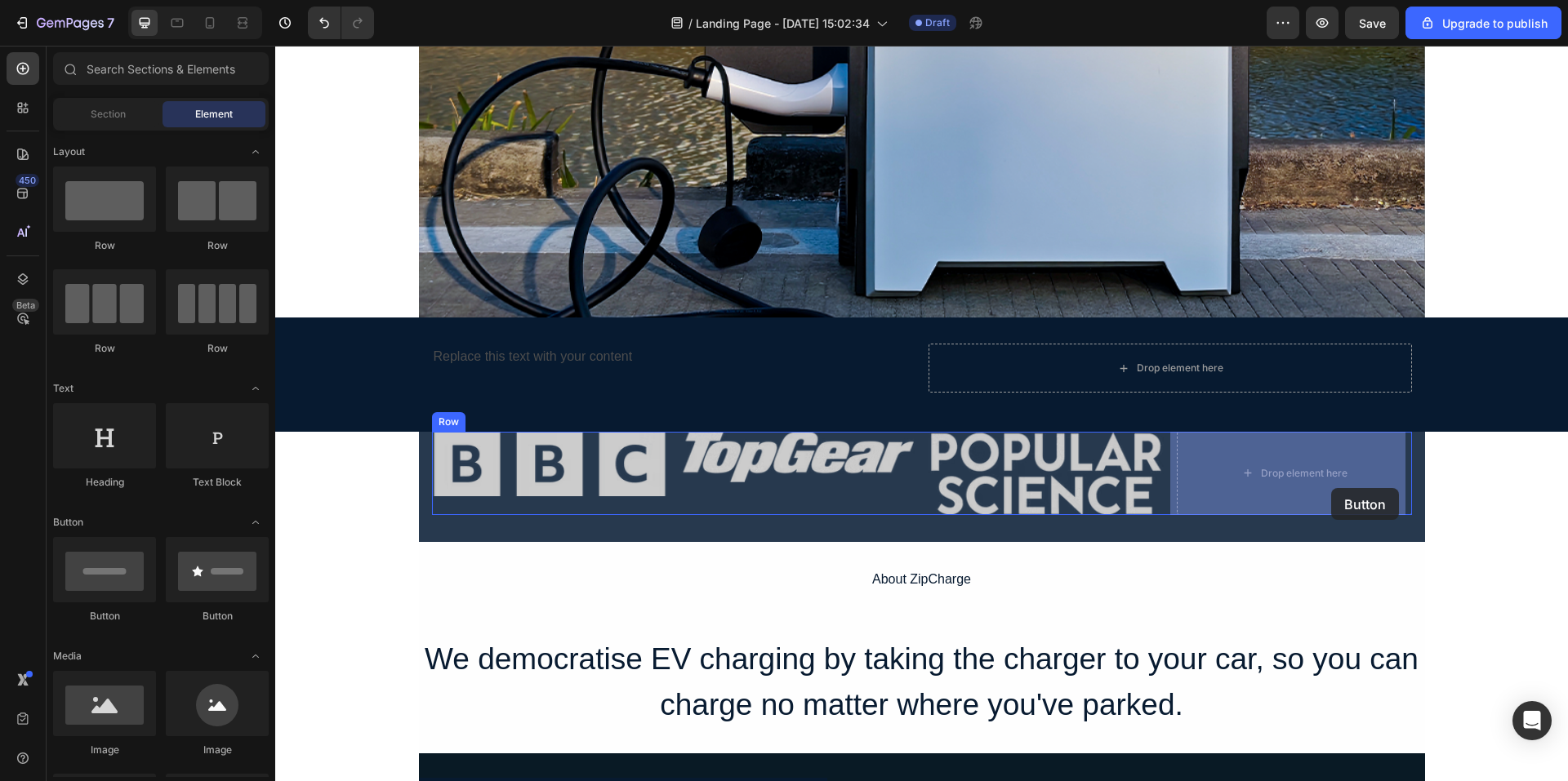
drag, startPoint x: 399, startPoint y: 636, endPoint x: 1332, endPoint y: 488, distance: 944.7
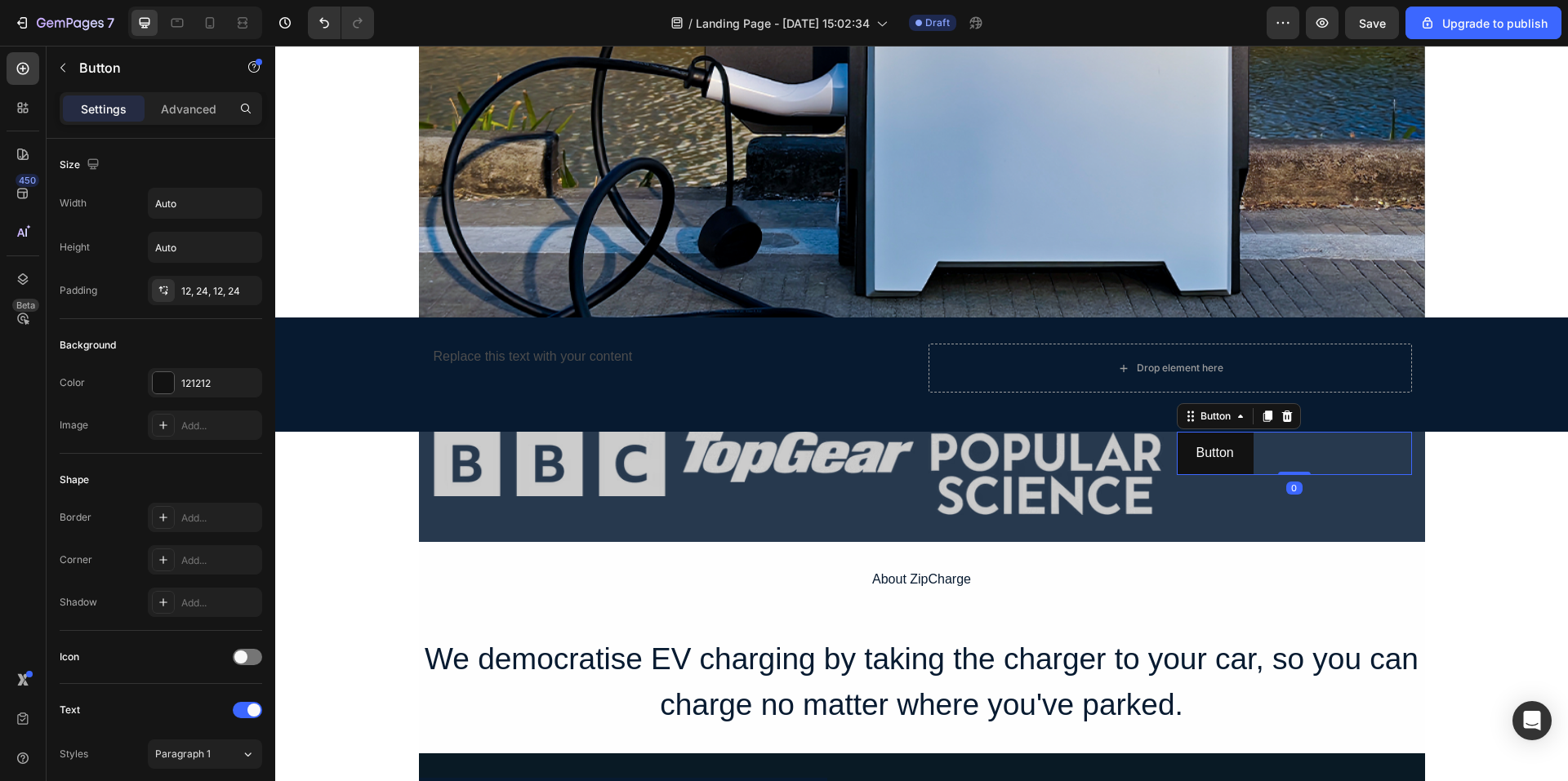
drag, startPoint x: 1299, startPoint y: 461, endPoint x: 1288, endPoint y: 466, distance: 12.1
click at [1297, 463] on div "Button Button 0" at bounding box center [1294, 454] width 235 height 44
click at [1266, 467] on div "Button Button 0" at bounding box center [1294, 454] width 235 height 44
click at [1281, 415] on icon at bounding box center [1287, 416] width 13 height 13
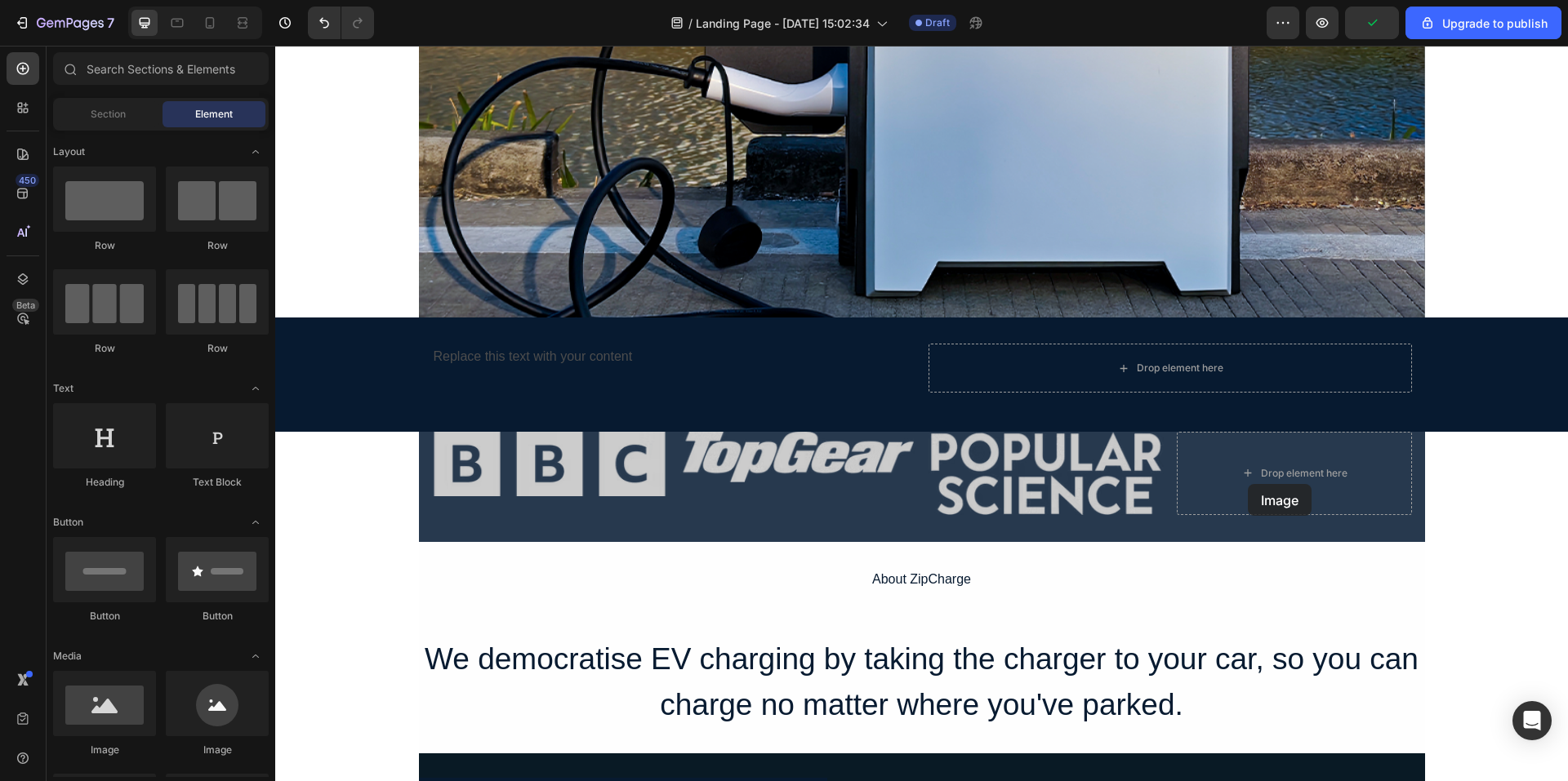
scroll to position [754, 0]
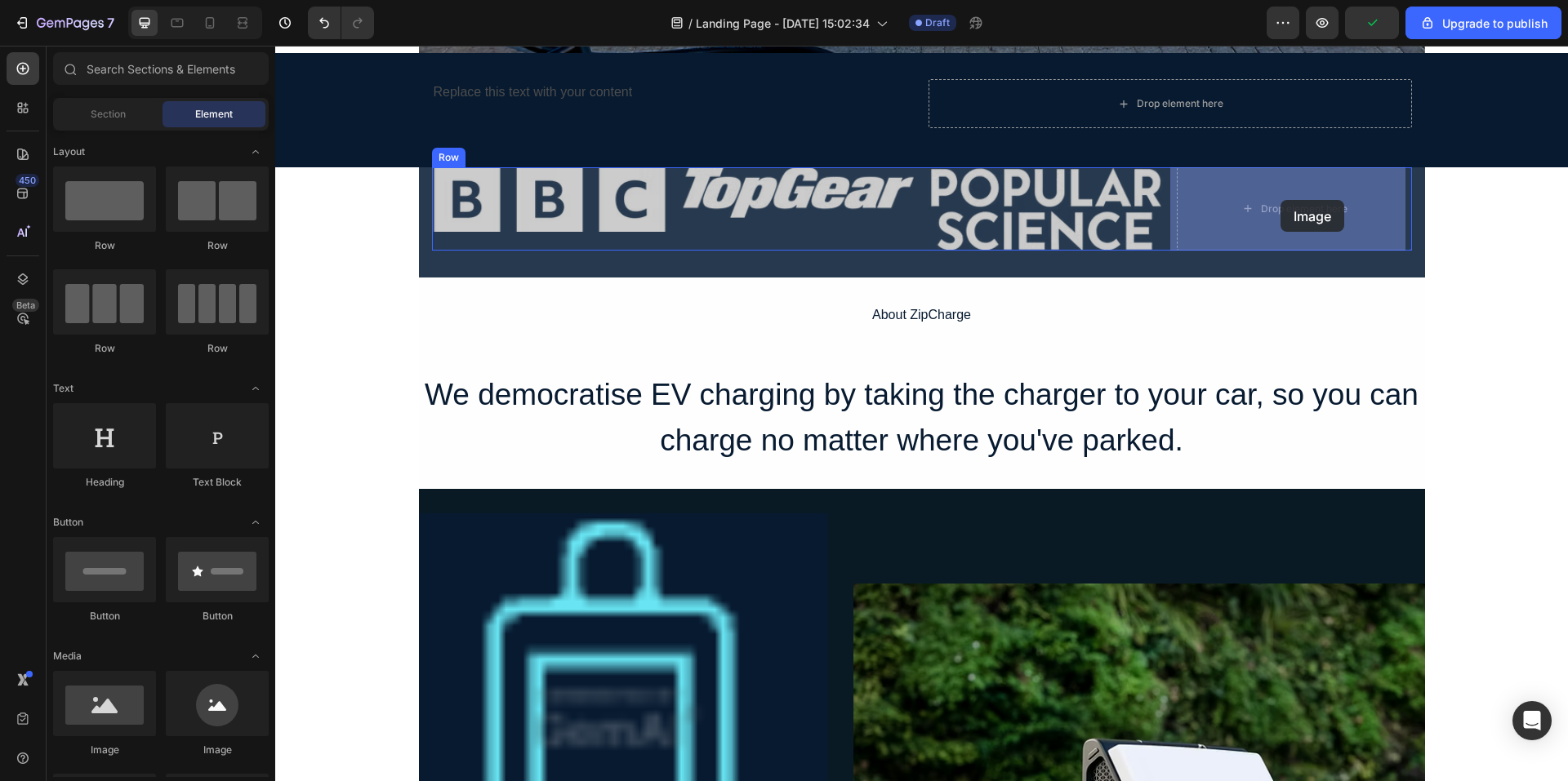
drag, startPoint x: 390, startPoint y: 754, endPoint x: 1280, endPoint y: 212, distance: 1042.0
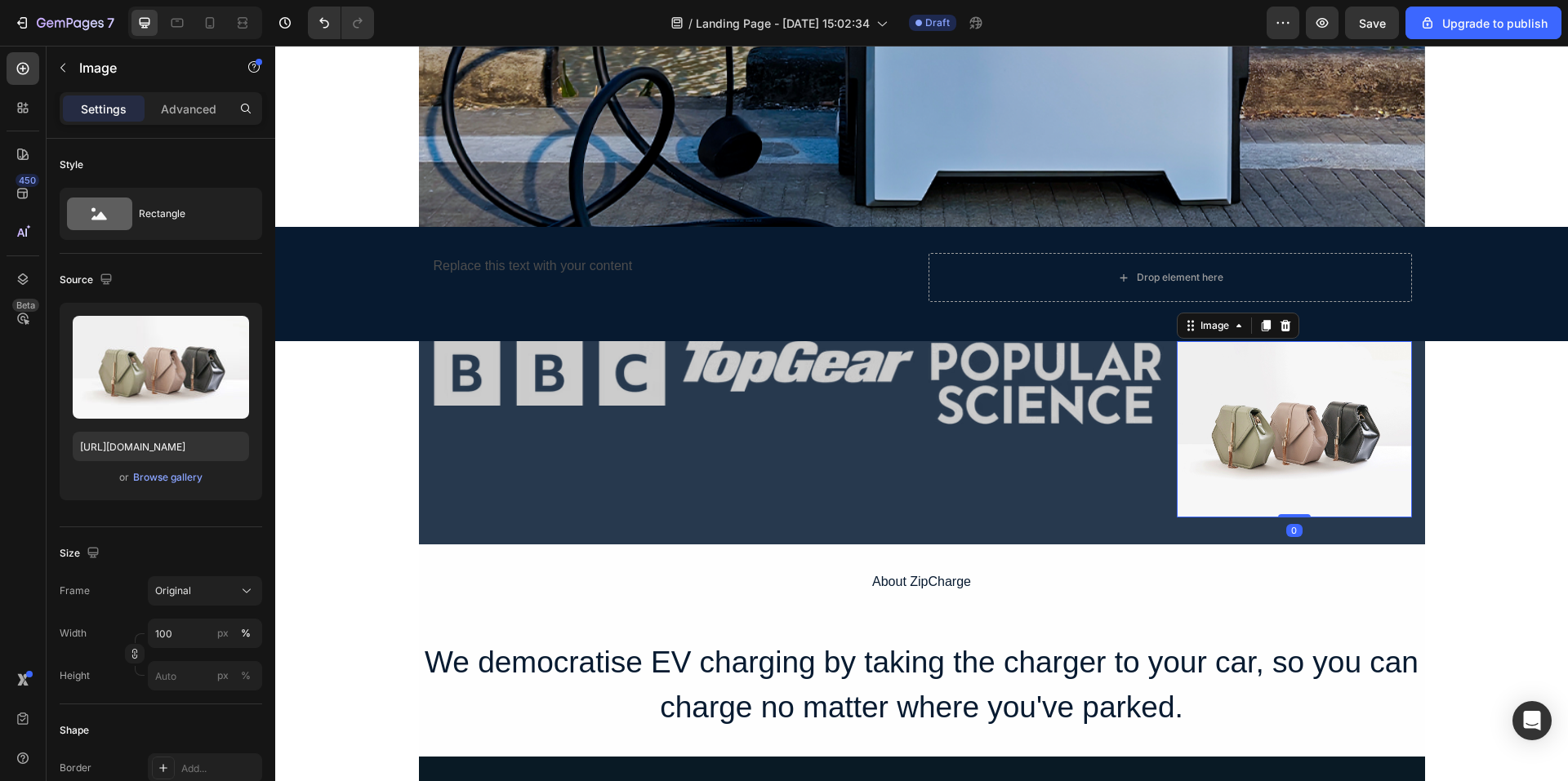
scroll to position [509, 0]
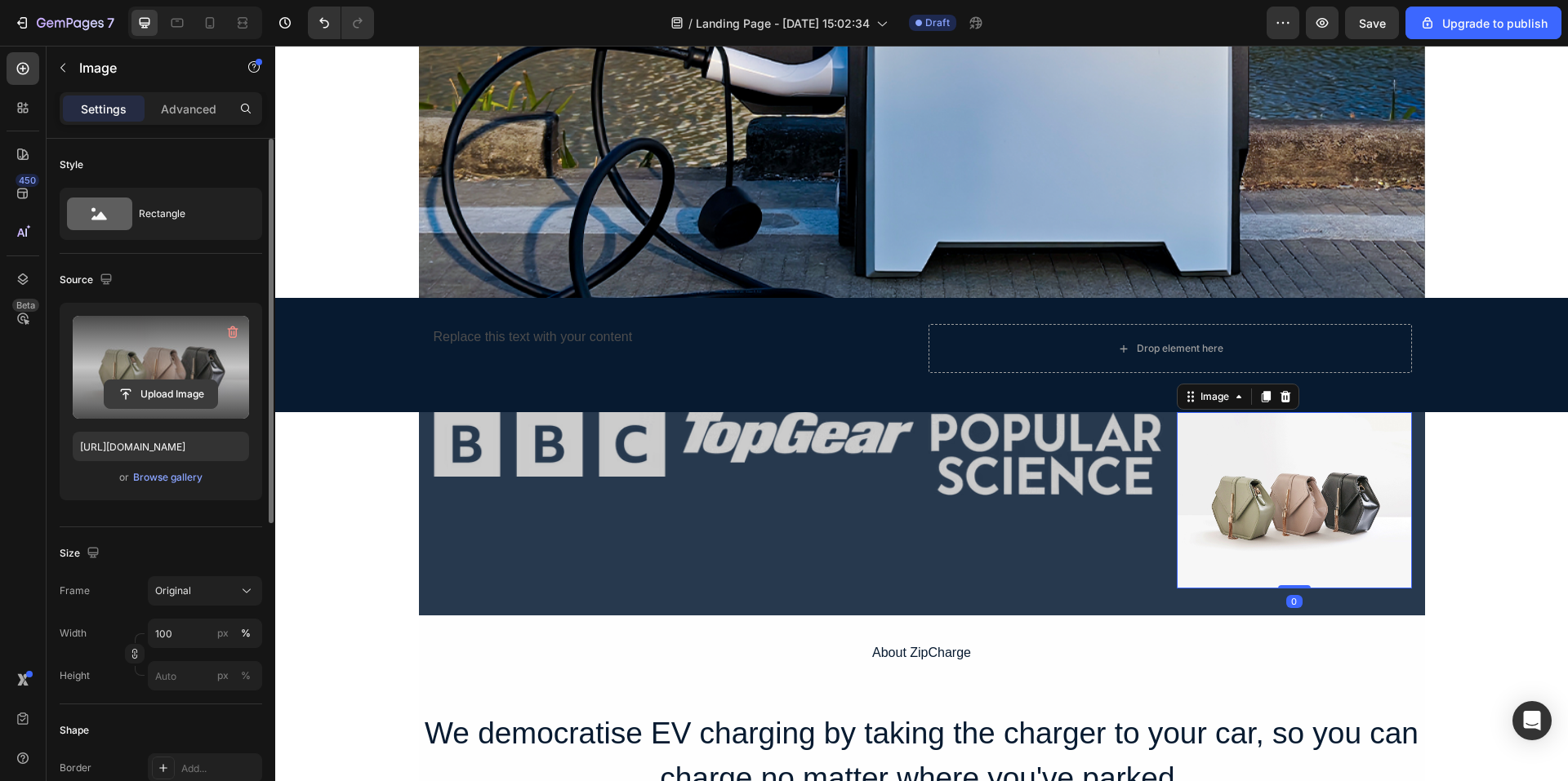
click at [157, 380] on input "file" at bounding box center [160, 394] width 112 height 28
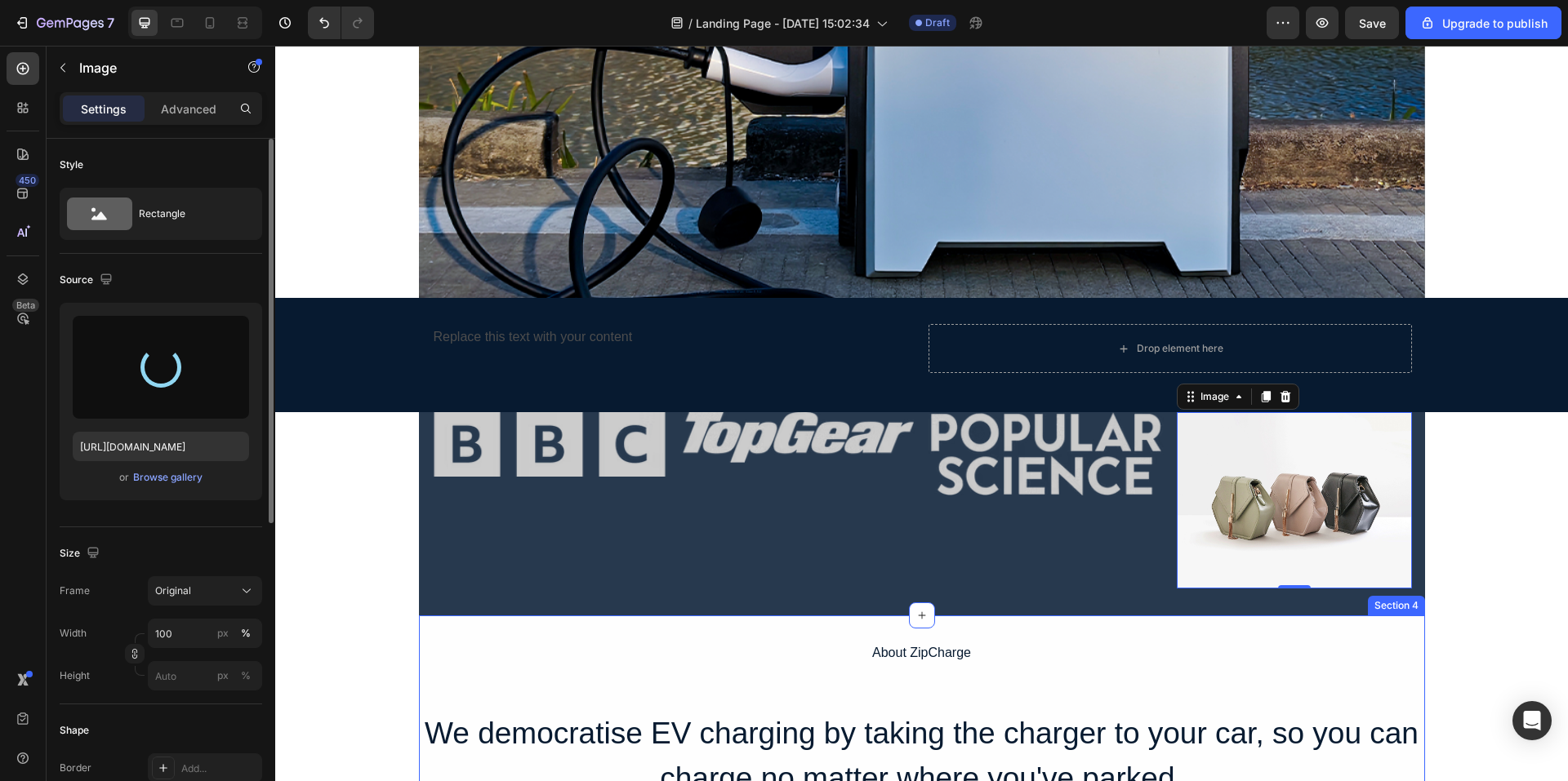
type input "[URL][DOMAIN_NAME]"
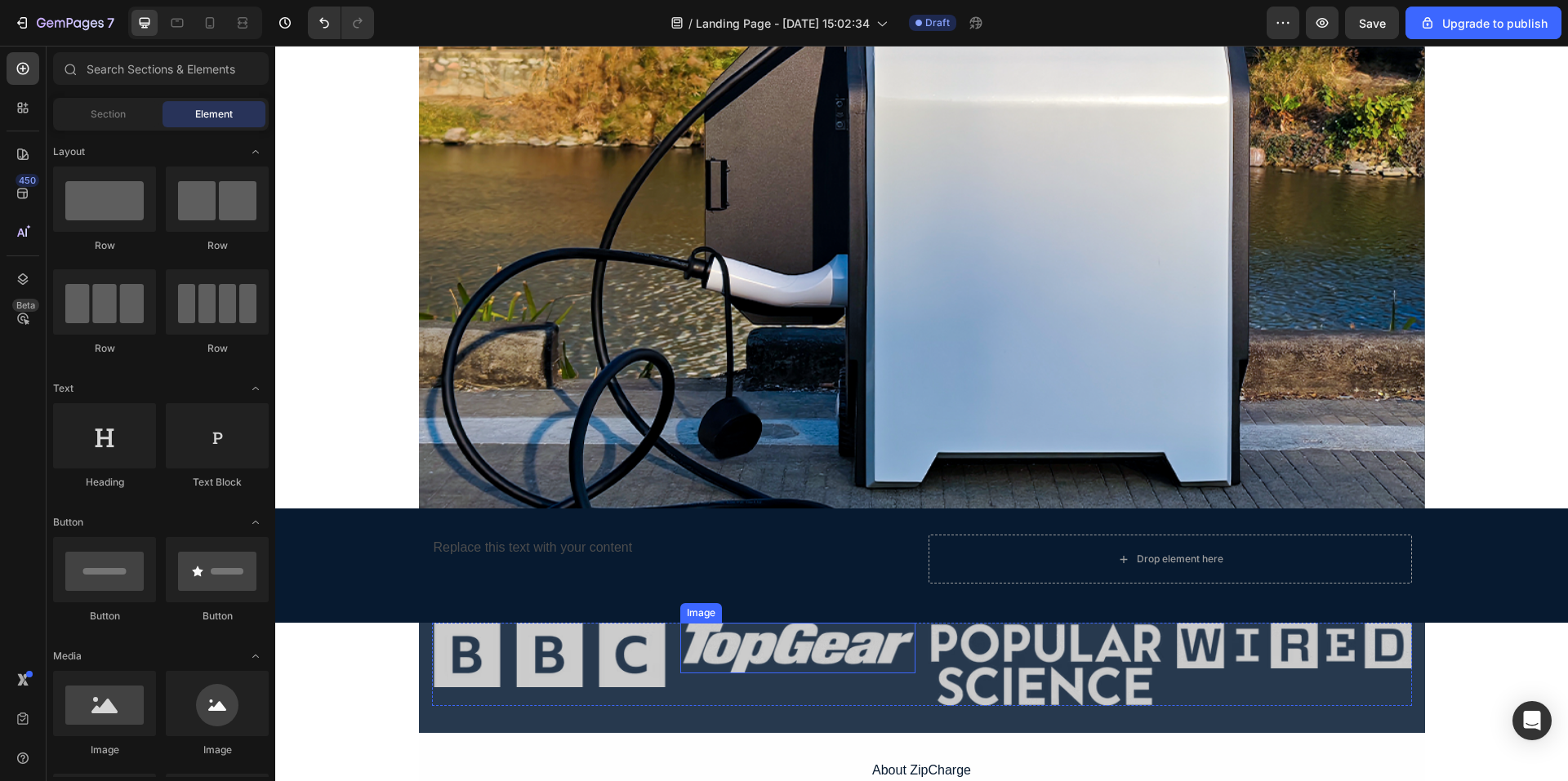
scroll to position [347, 0]
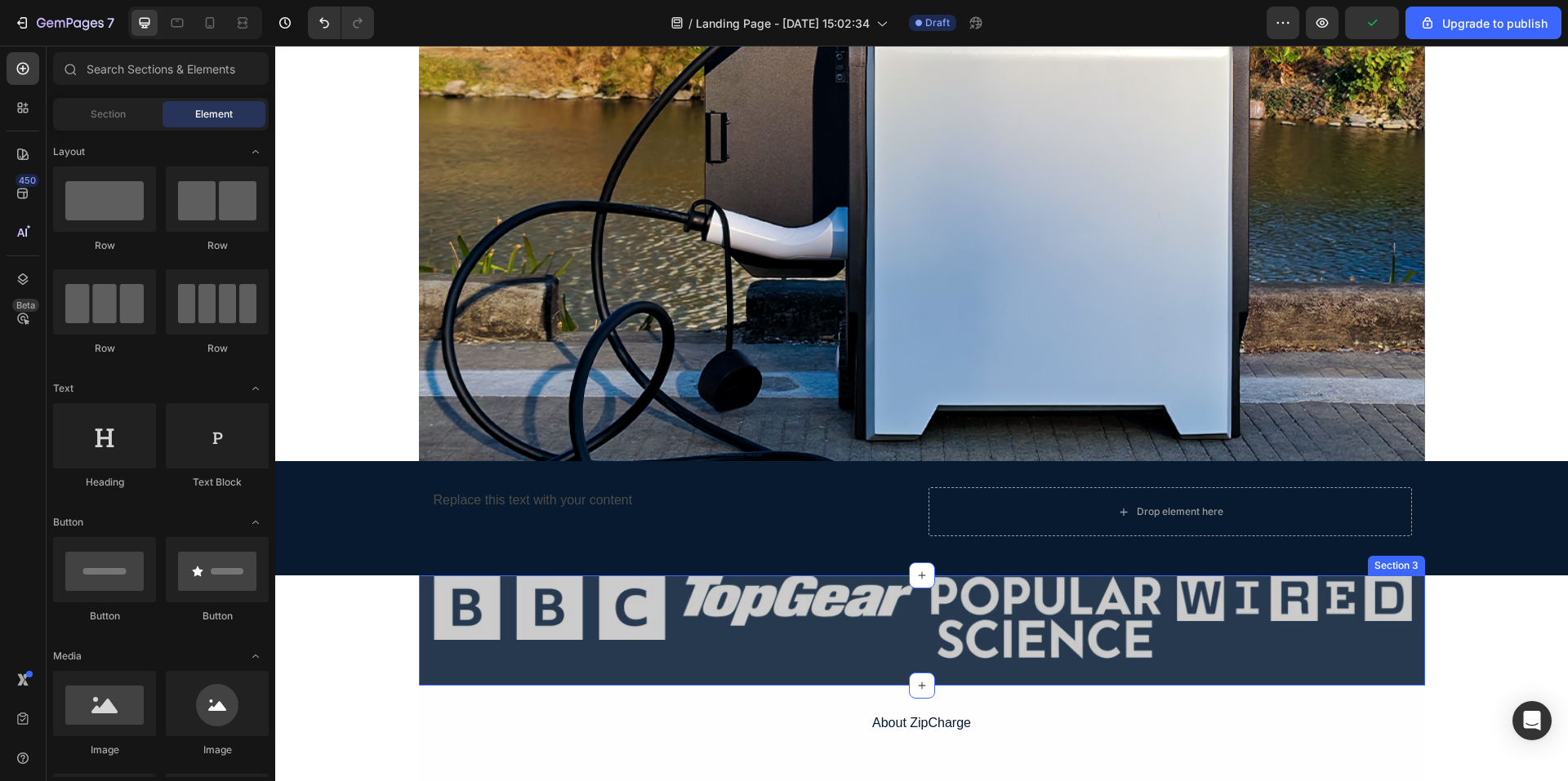
click at [431, 665] on div "Image Image Image Image Row" at bounding box center [922, 630] width 1006 height 111
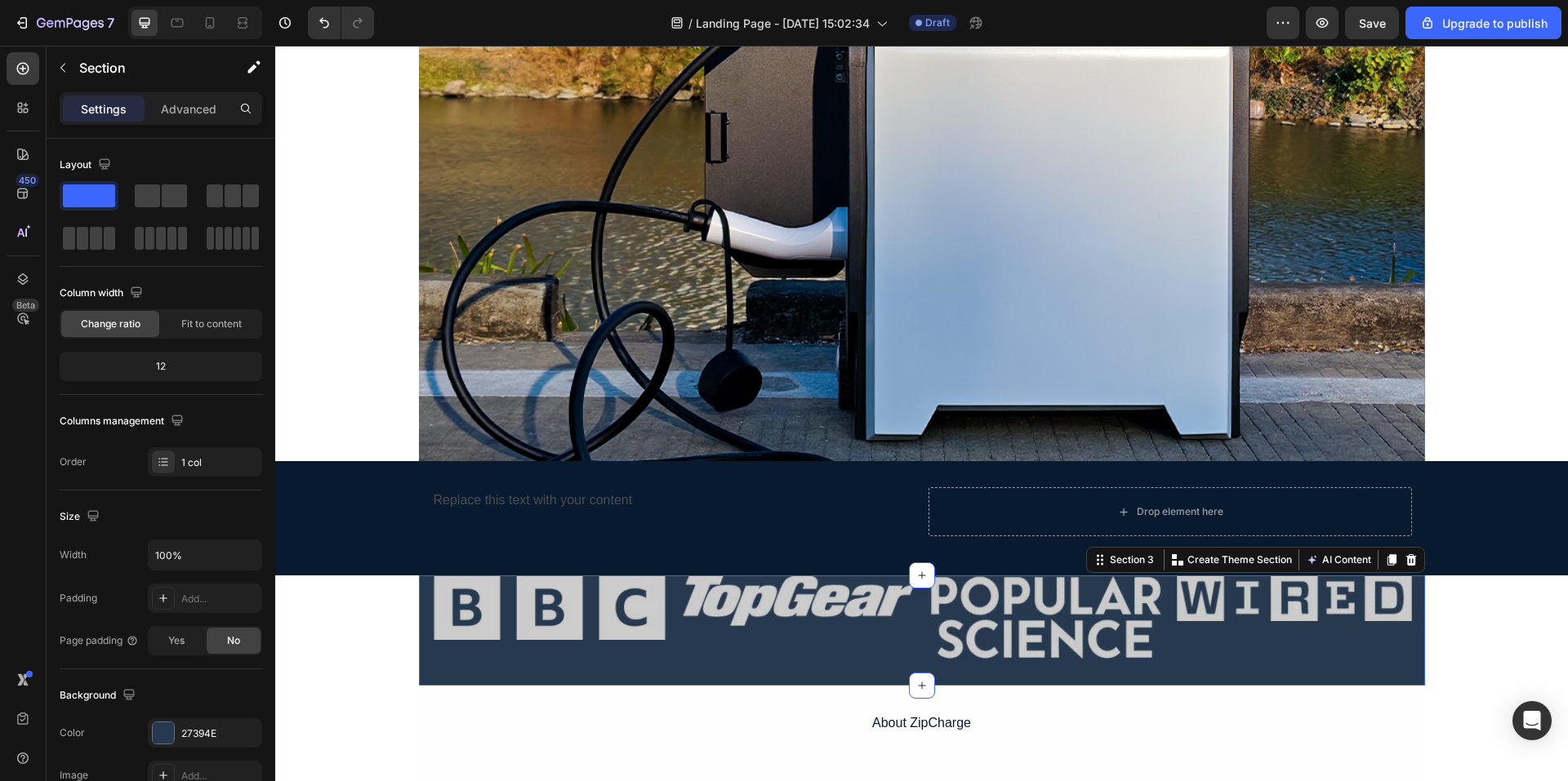
click at [443, 676] on div "Image Image Image Image Row" at bounding box center [922, 630] width 1006 height 111
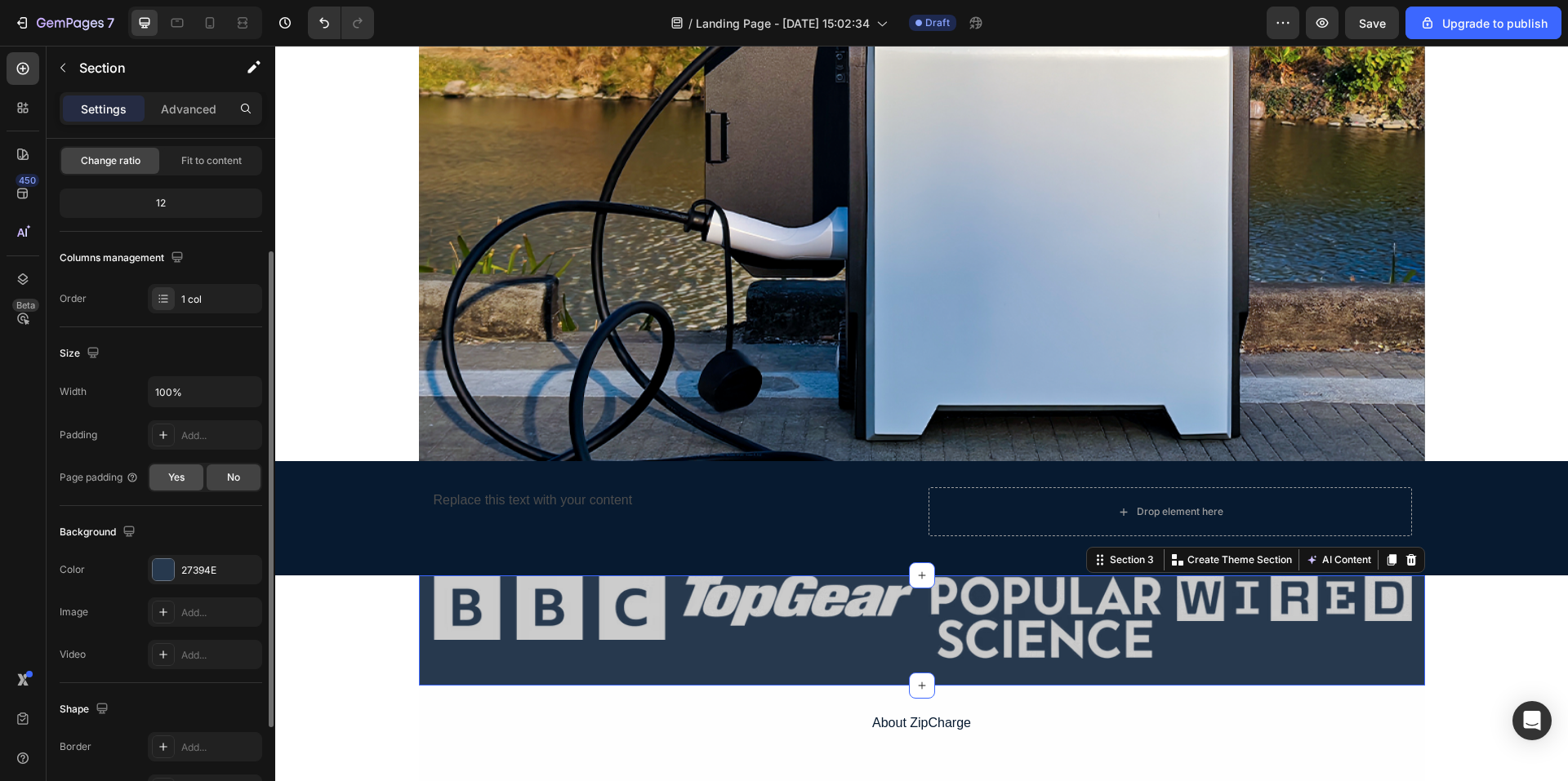
click at [178, 486] on div "Yes" at bounding box center [177, 478] width 54 height 26
click at [226, 473] on div "No" at bounding box center [233, 478] width 54 height 26
click at [193, 476] on div "Yes" at bounding box center [177, 478] width 54 height 26
click at [219, 477] on div "No" at bounding box center [233, 478] width 54 height 26
click at [228, 387] on input "100%" at bounding box center [205, 392] width 112 height 30
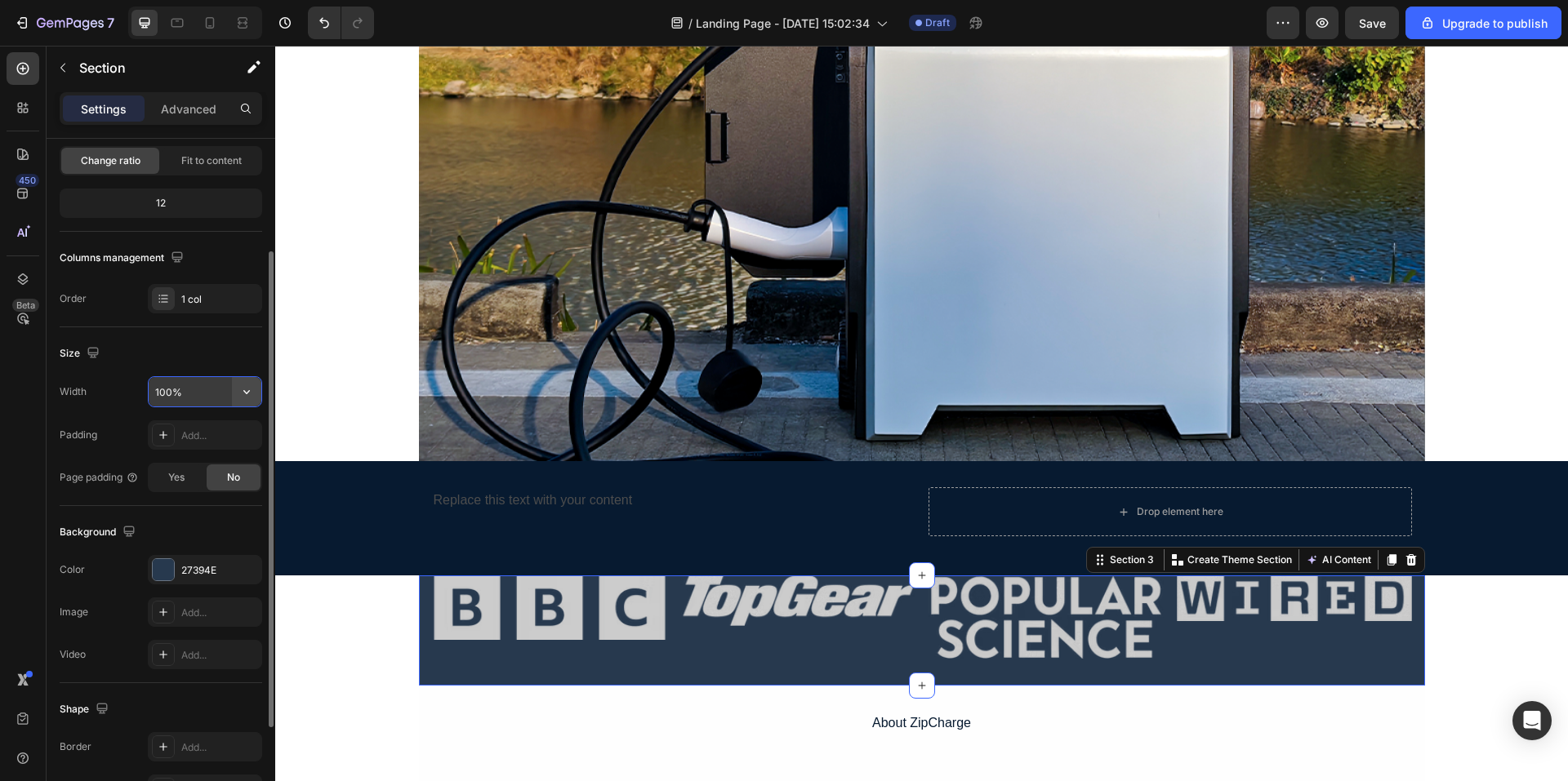
click at [243, 399] on icon "button" at bounding box center [247, 392] width 17 height 17
click at [223, 434] on div "Add..." at bounding box center [220, 435] width 77 height 15
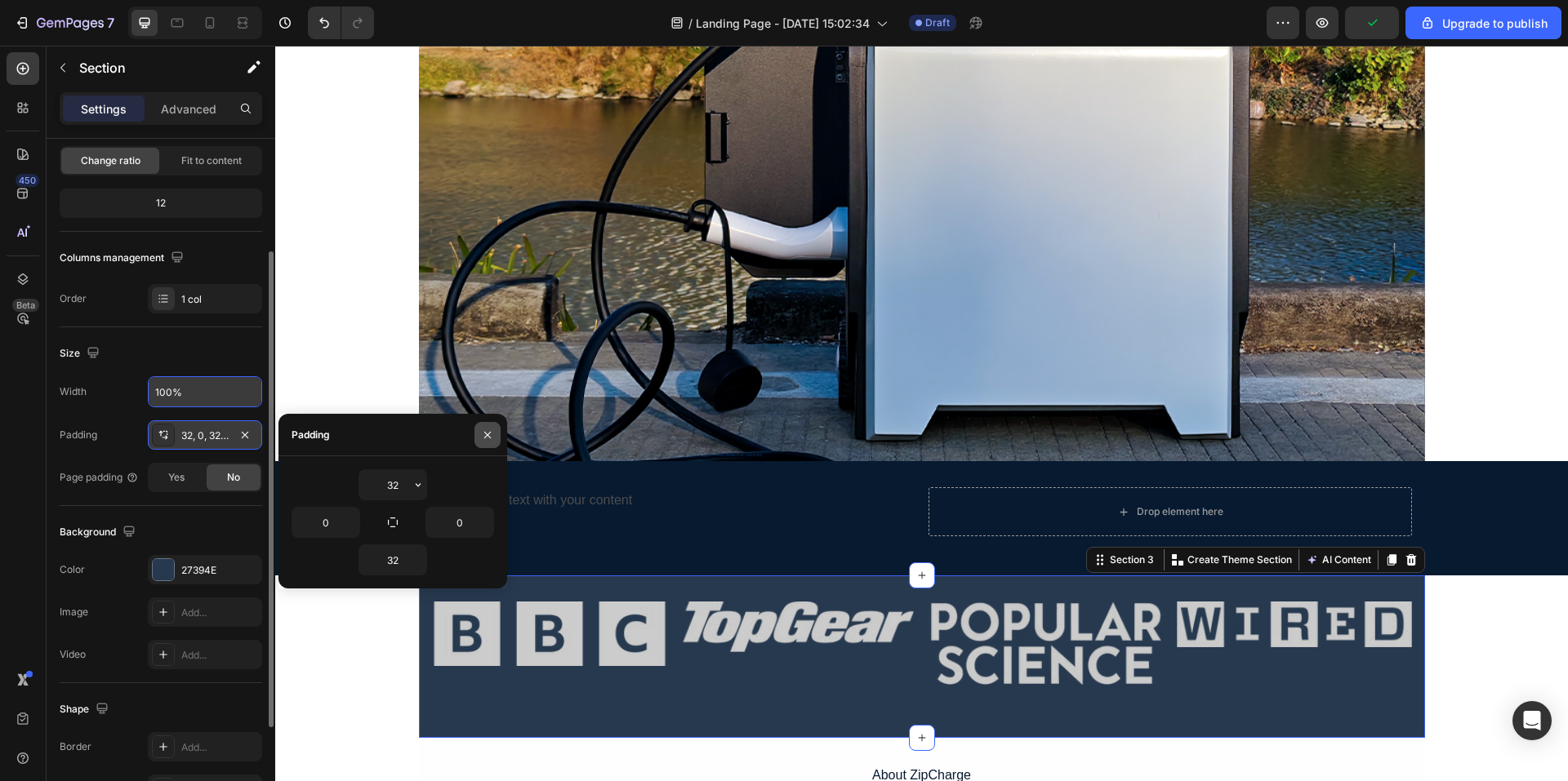
drag, startPoint x: 487, startPoint y: 432, endPoint x: 208, endPoint y: 394, distance: 281.6
click at [487, 432] on icon "button" at bounding box center [487, 434] width 13 height 13
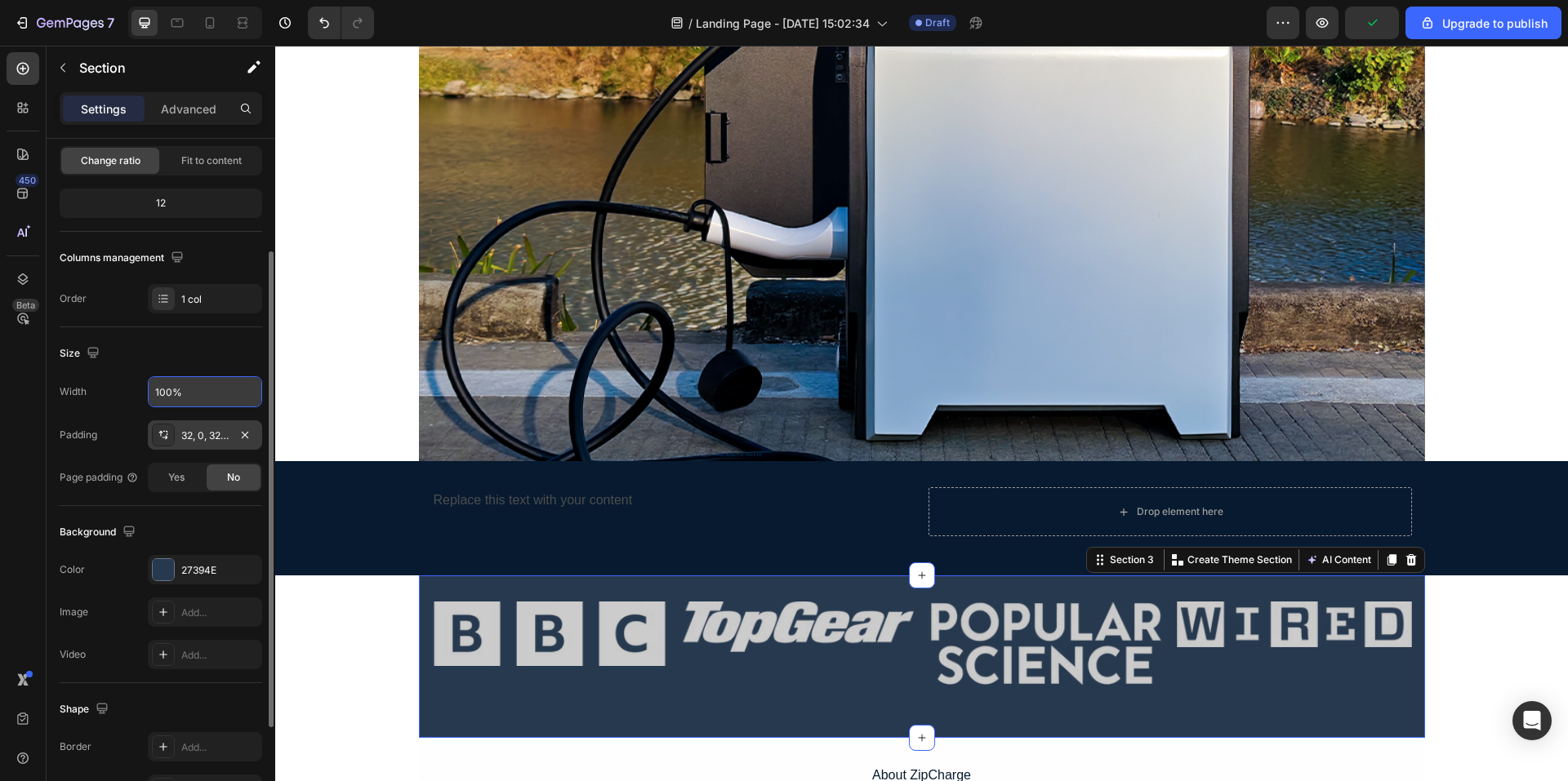
click at [845, 702] on div "Image Image Image Image Row" at bounding box center [922, 656] width 1006 height 111
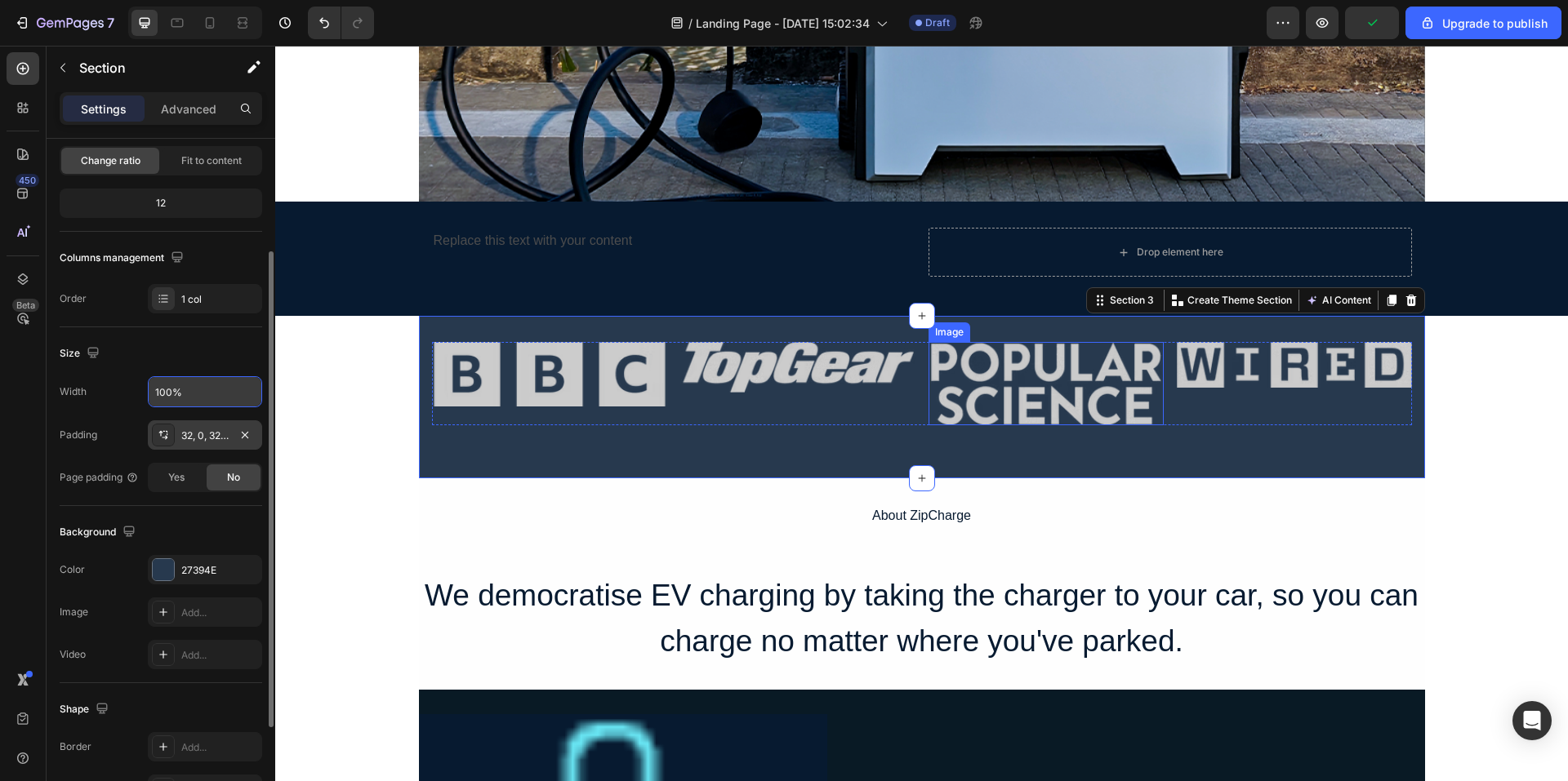
scroll to position [428, 0]
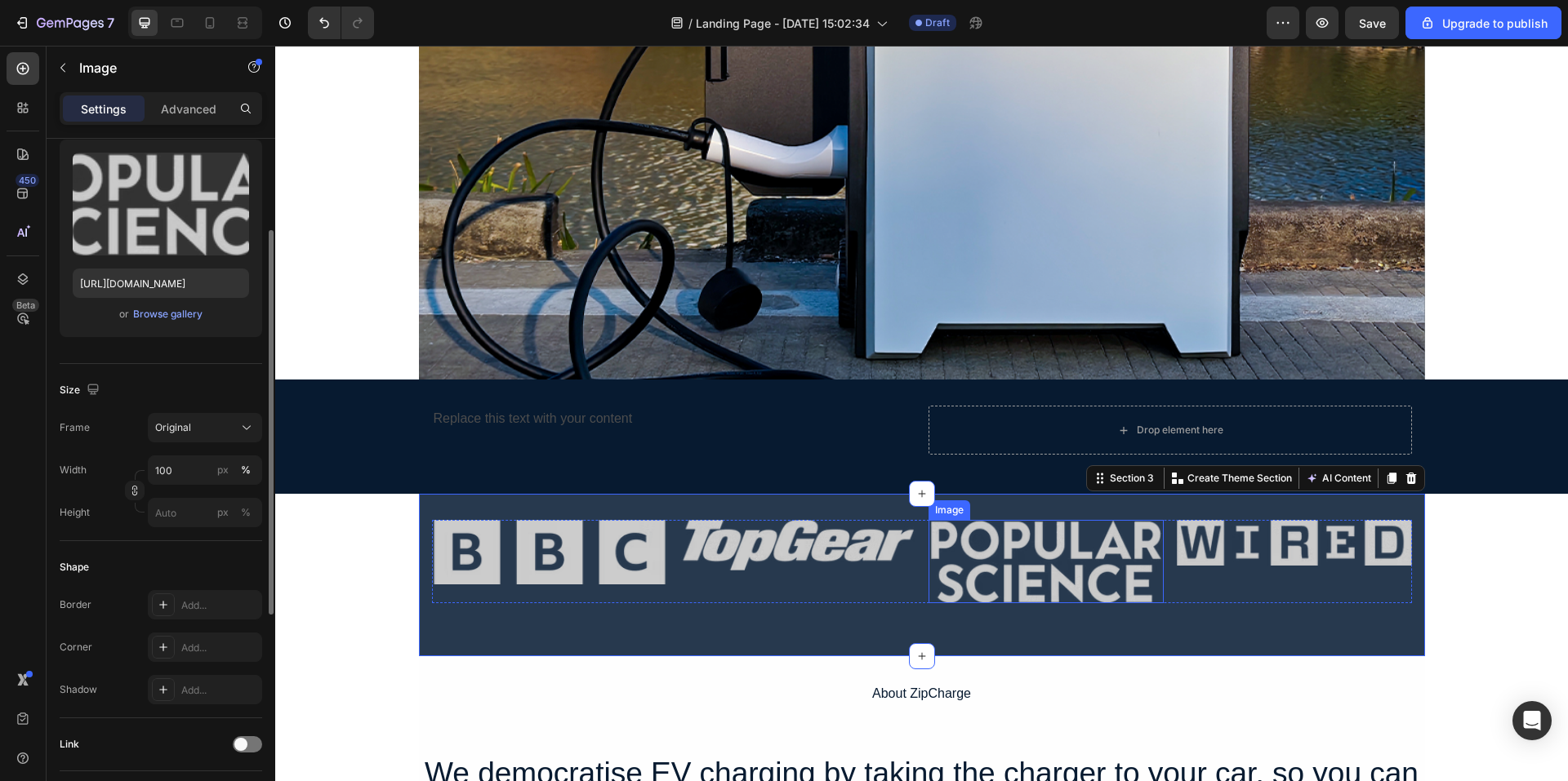
click at [1065, 537] on img at bounding box center [1046, 562] width 235 height 84
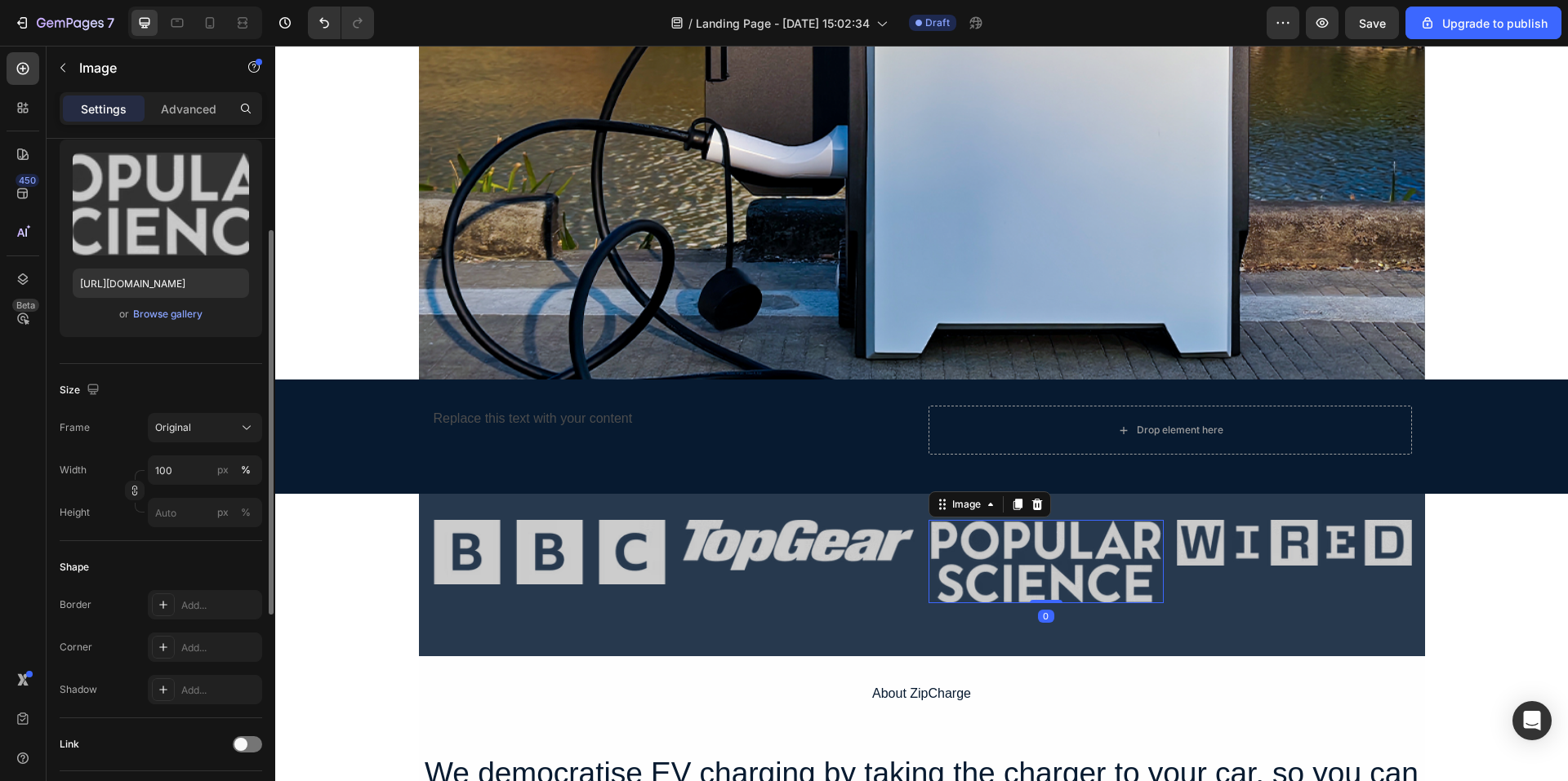
scroll to position [0, 0]
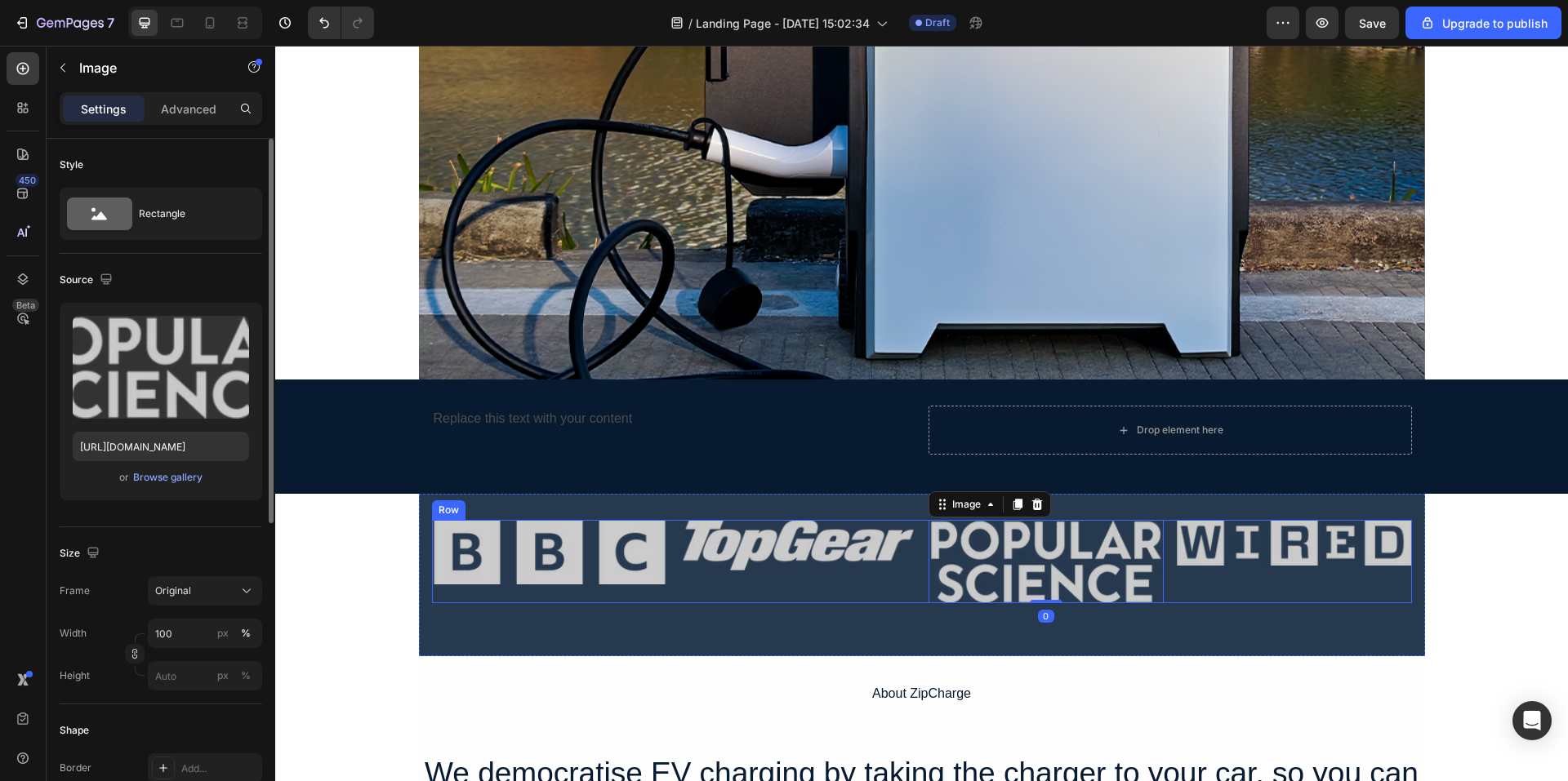
click at [789, 603] on div "Image Image Image 0 Image Row" at bounding box center [922, 562] width 980 height 84
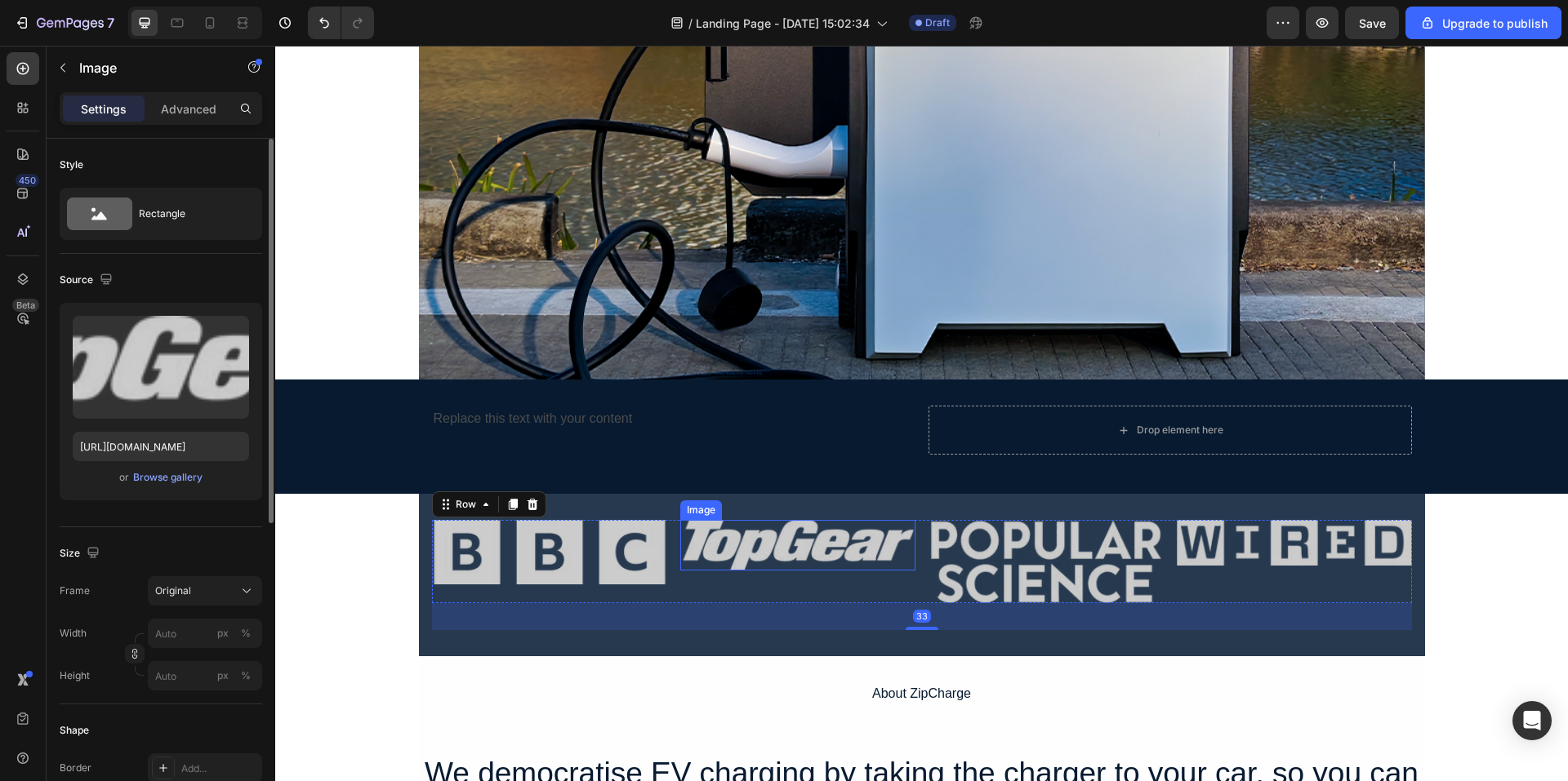
click at [784, 547] on img at bounding box center [798, 545] width 235 height 50
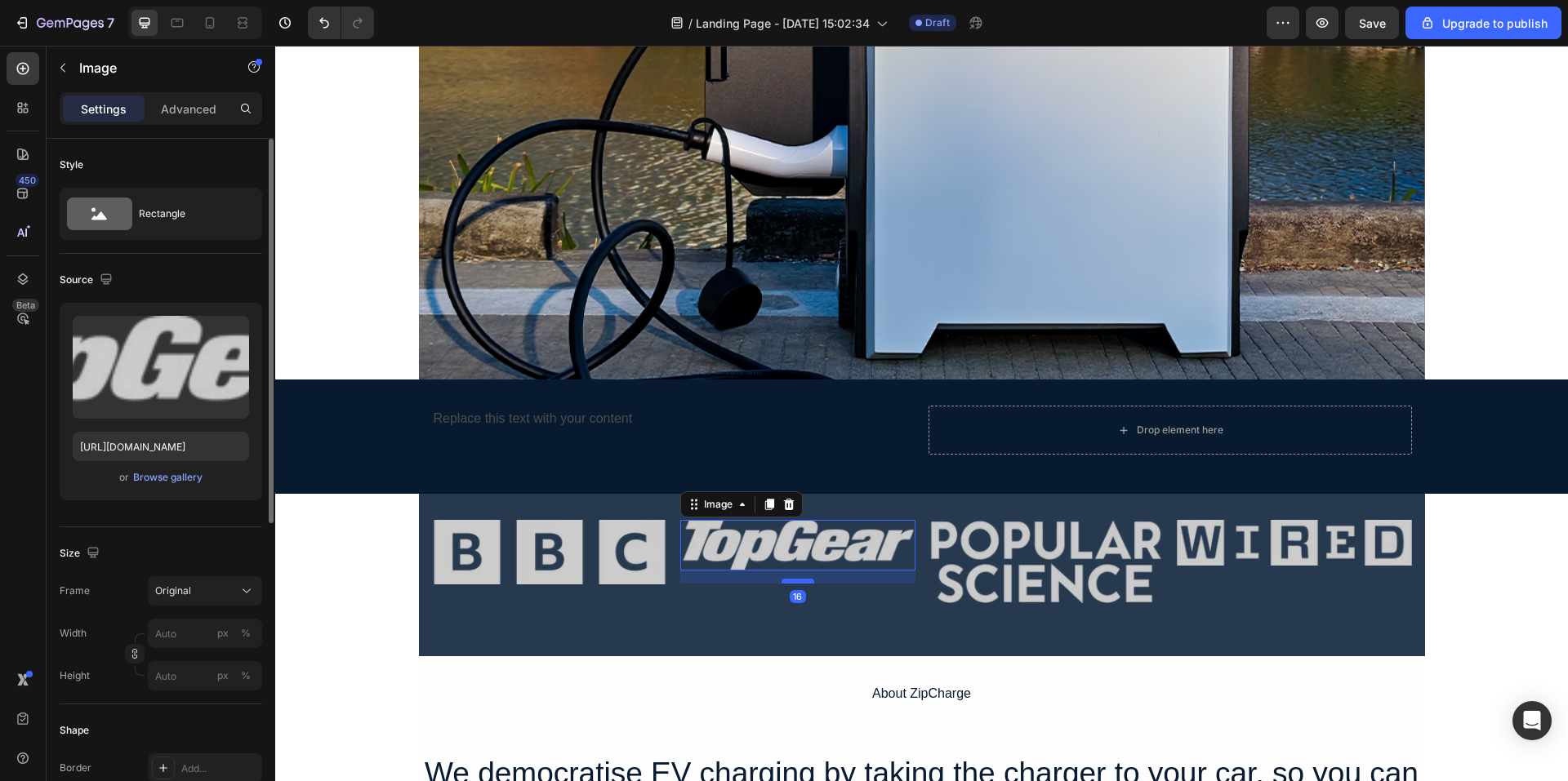
drag, startPoint x: 784, startPoint y: 569, endPoint x: 784, endPoint y: 582, distance: 13.0
click at [784, 582] on div at bounding box center [798, 582] width 33 height 5
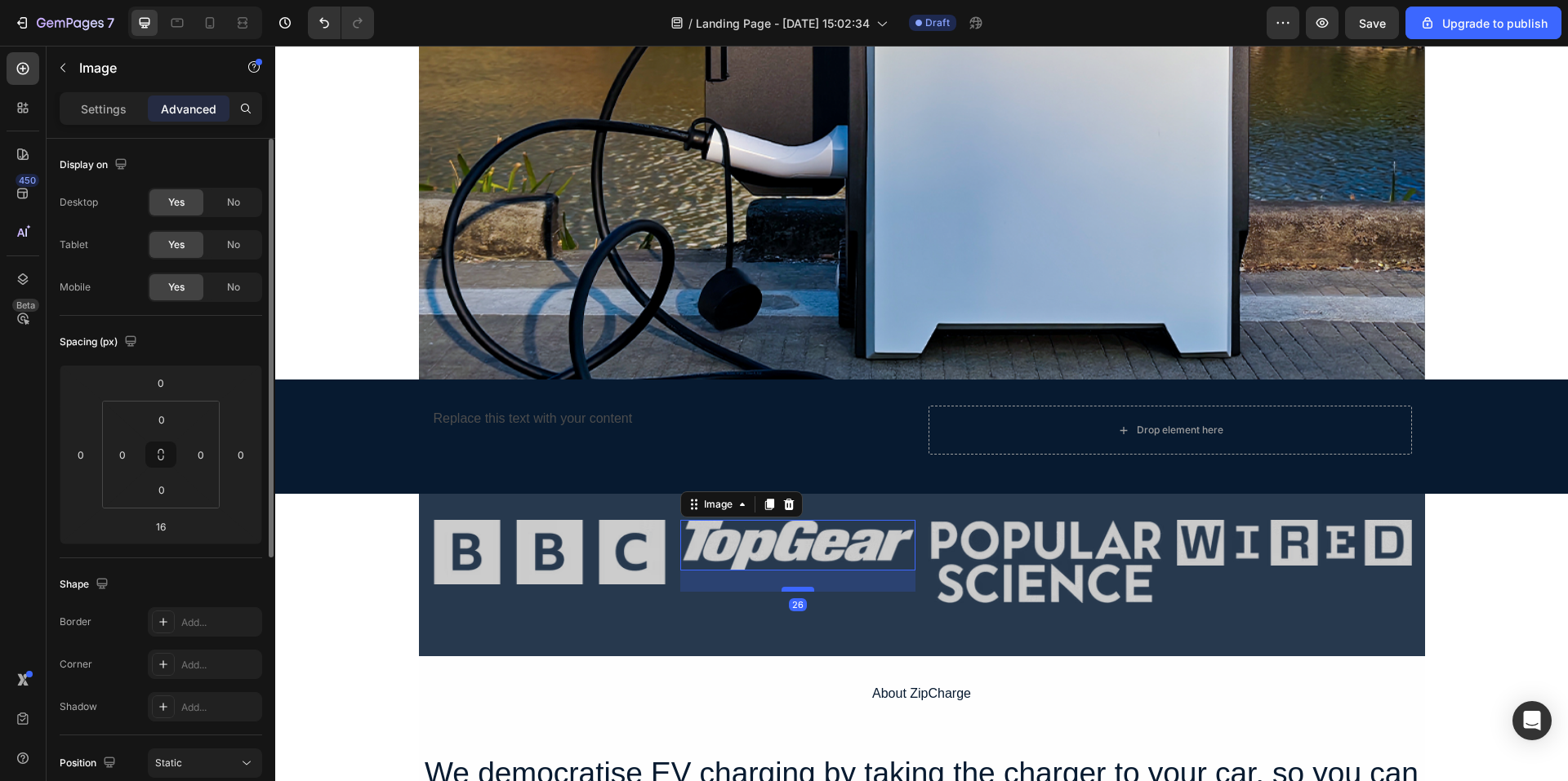
drag, startPoint x: 787, startPoint y: 578, endPoint x: 787, endPoint y: 593, distance: 15.0
click at [787, 592] on div at bounding box center [798, 589] width 33 height 5
drag, startPoint x: 787, startPoint y: 593, endPoint x: 798, endPoint y: 566, distance: 29.2
click at [798, 566] on div "Image 1" at bounding box center [798, 545] width 235 height 50
type input "1"
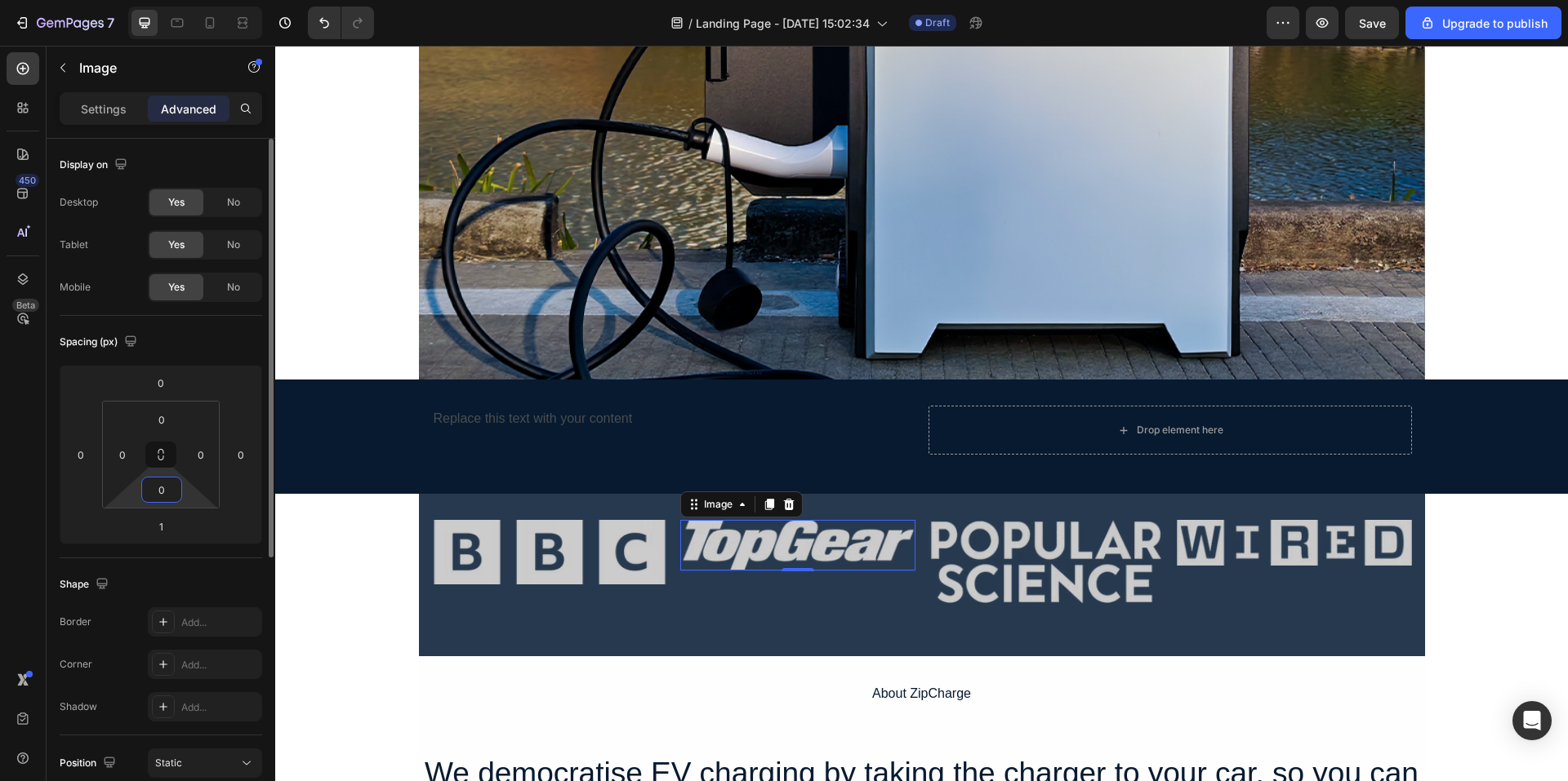
click at [161, 492] on input "0" at bounding box center [162, 490] width 33 height 24
click at [166, 455] on icon at bounding box center [160, 454] width 13 height 13
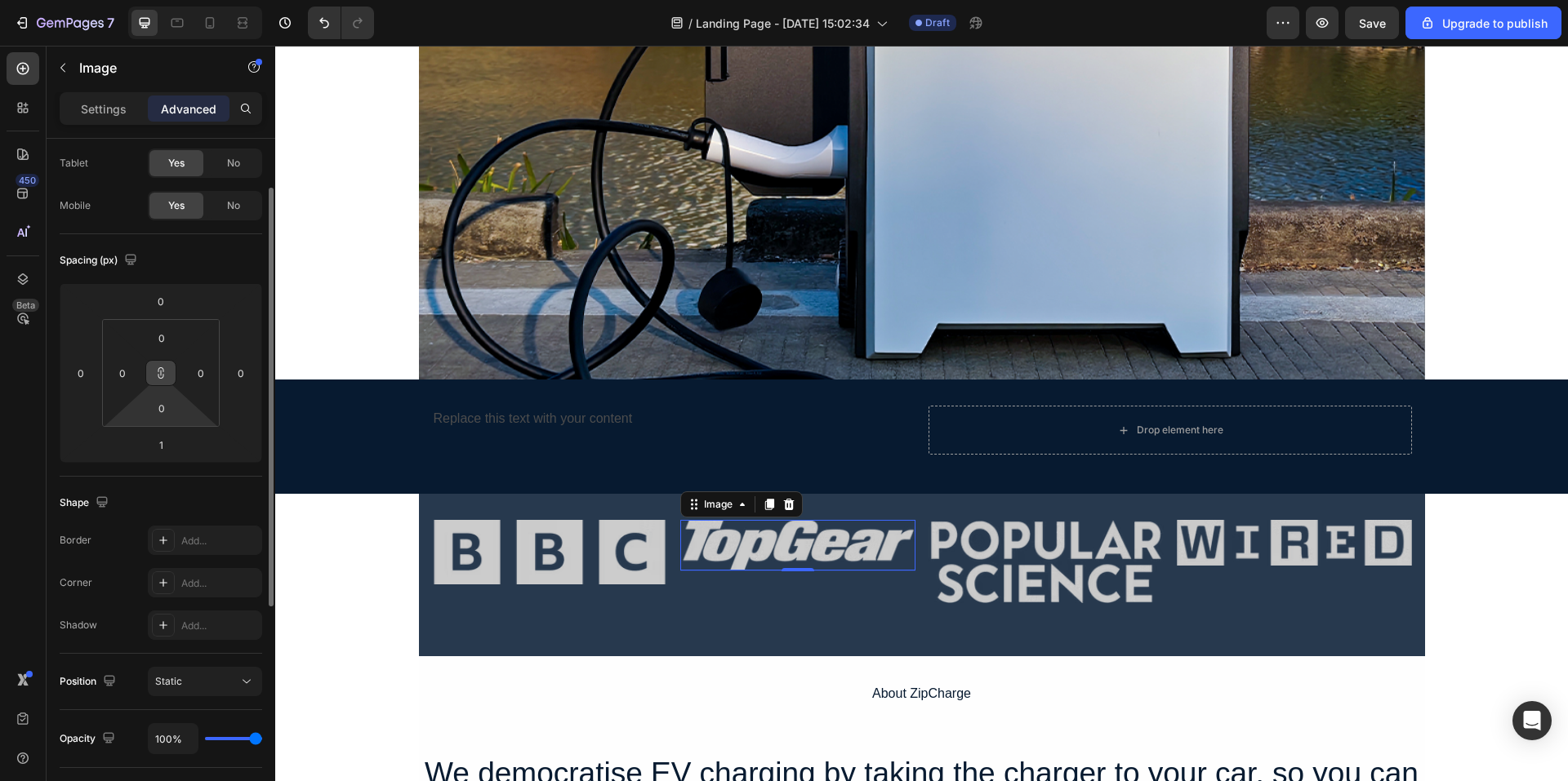
scroll to position [245, 0]
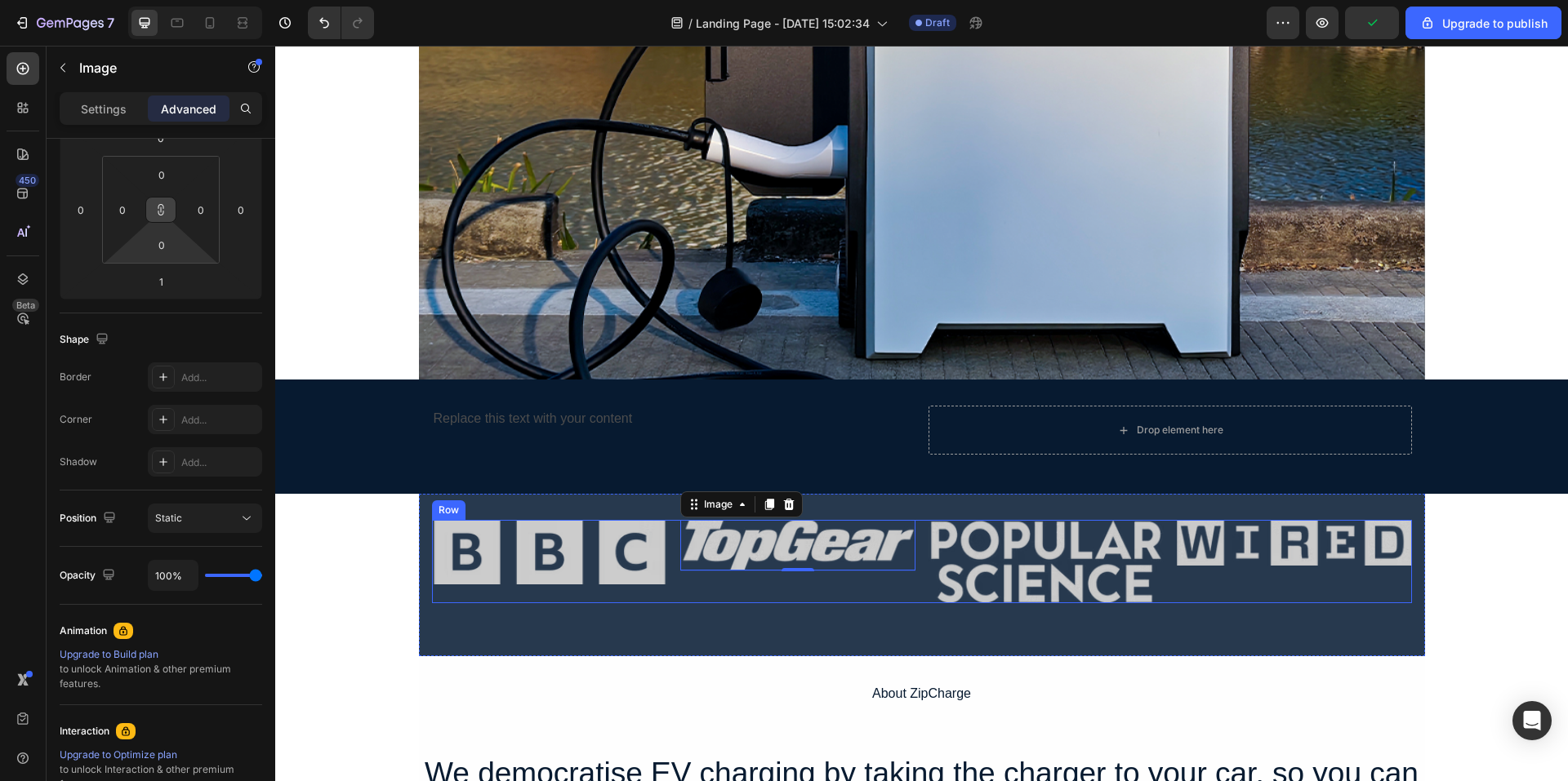
click at [749, 590] on div "Image 1" at bounding box center [798, 562] width 235 height 84
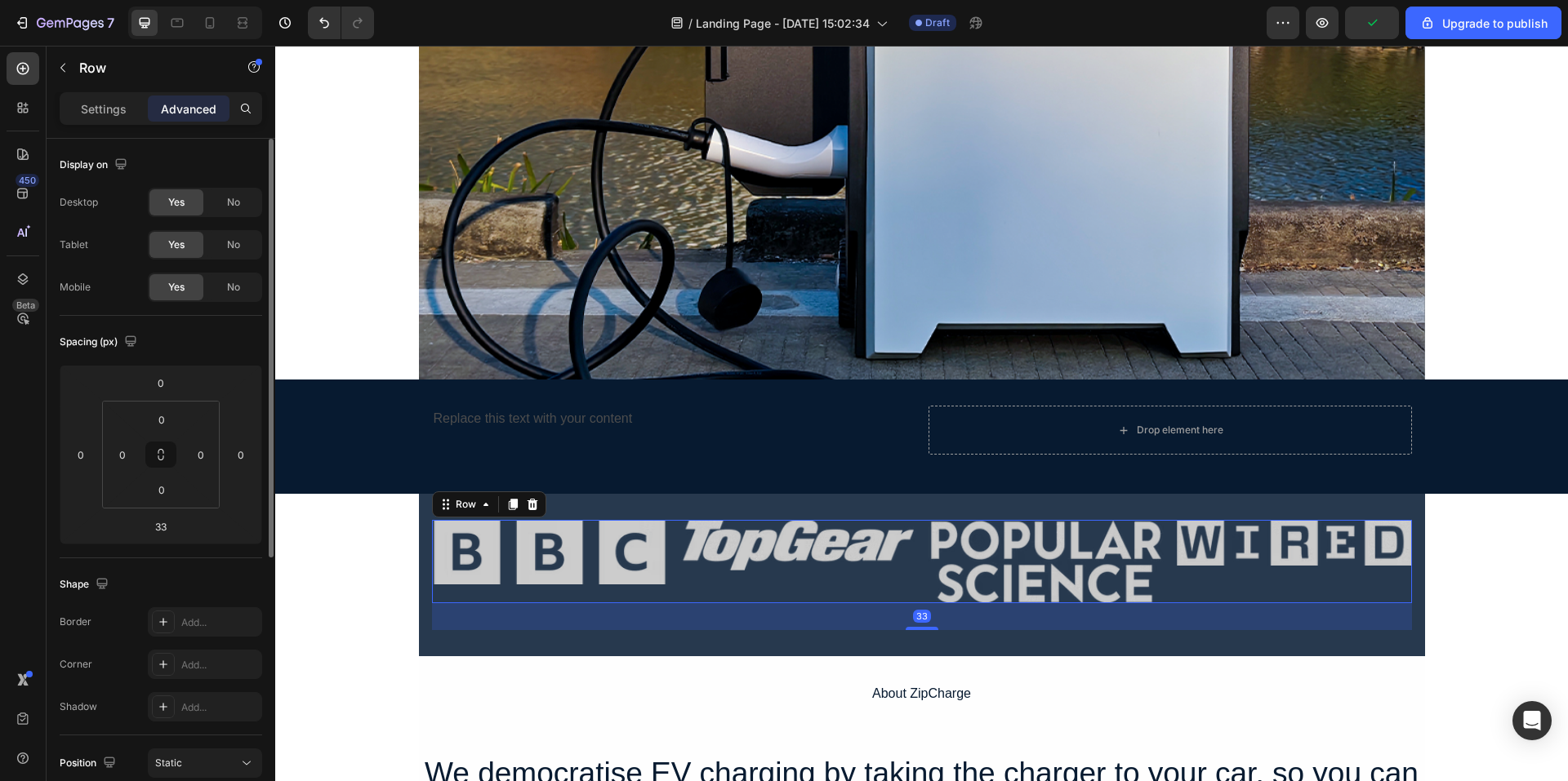
click at [744, 584] on div "Image" at bounding box center [798, 562] width 235 height 84
click at [624, 551] on img at bounding box center [550, 552] width 235 height 64
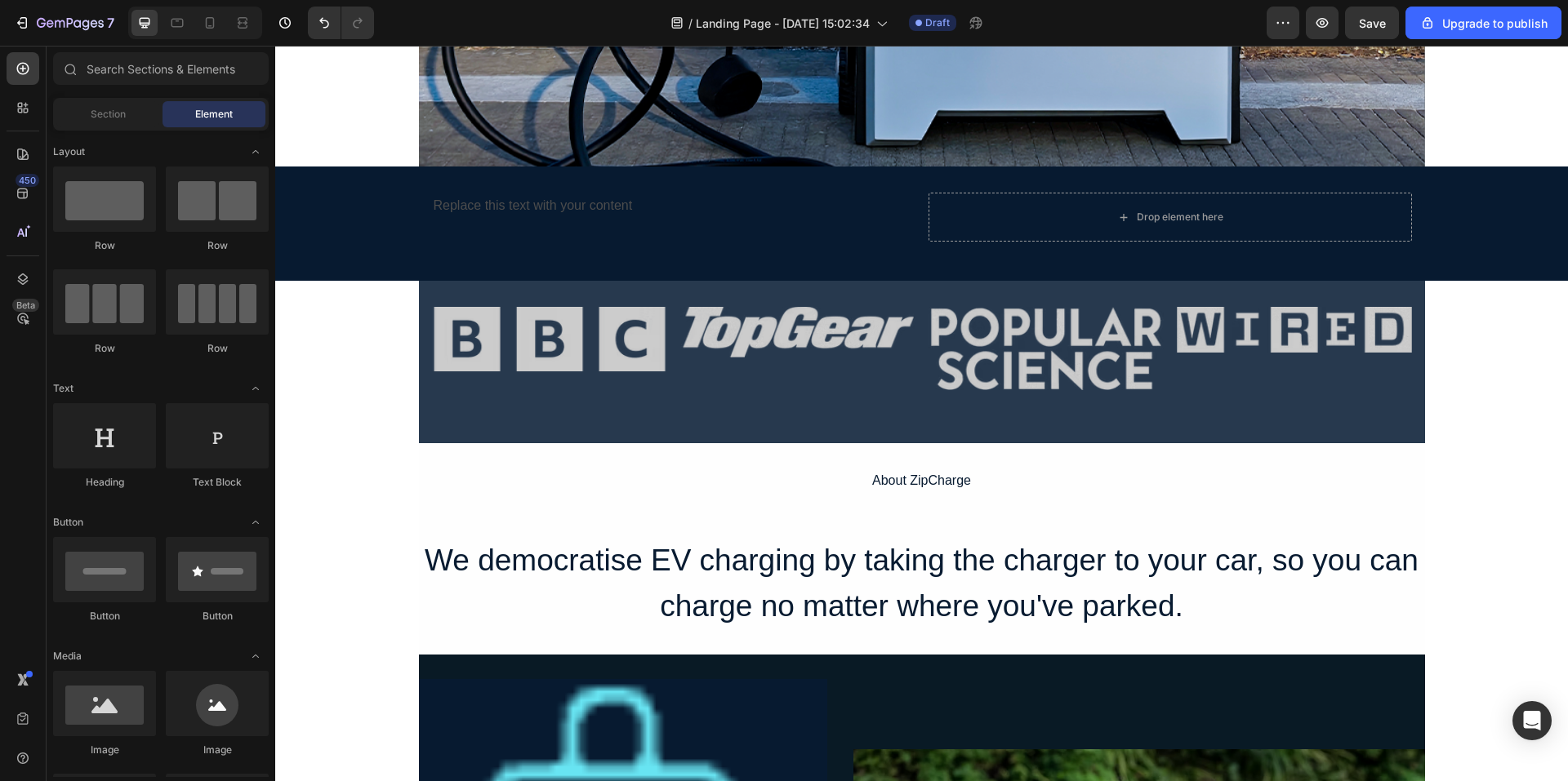
scroll to position [347, 0]
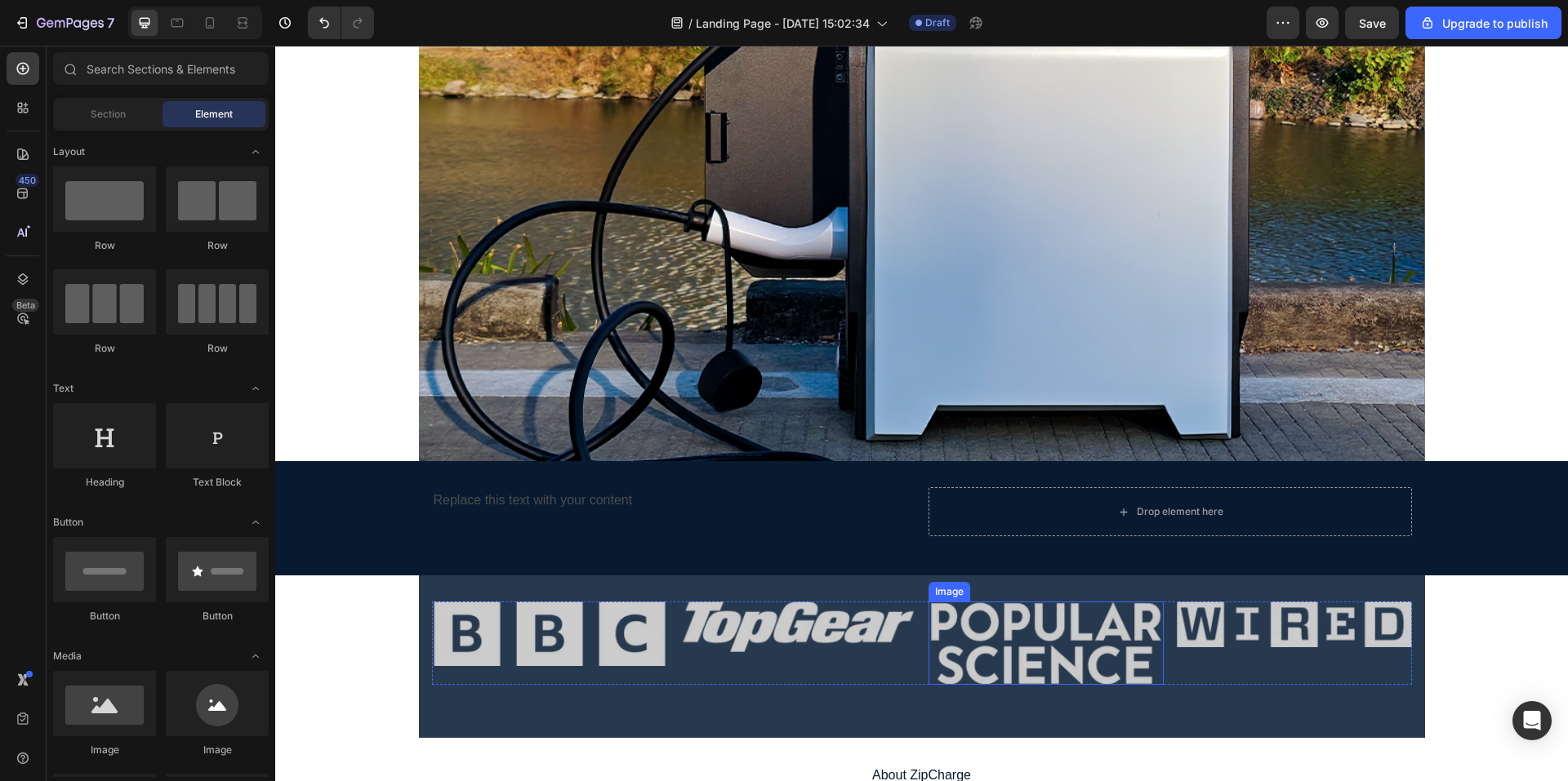
click at [943, 653] on img at bounding box center [1046, 643] width 235 height 84
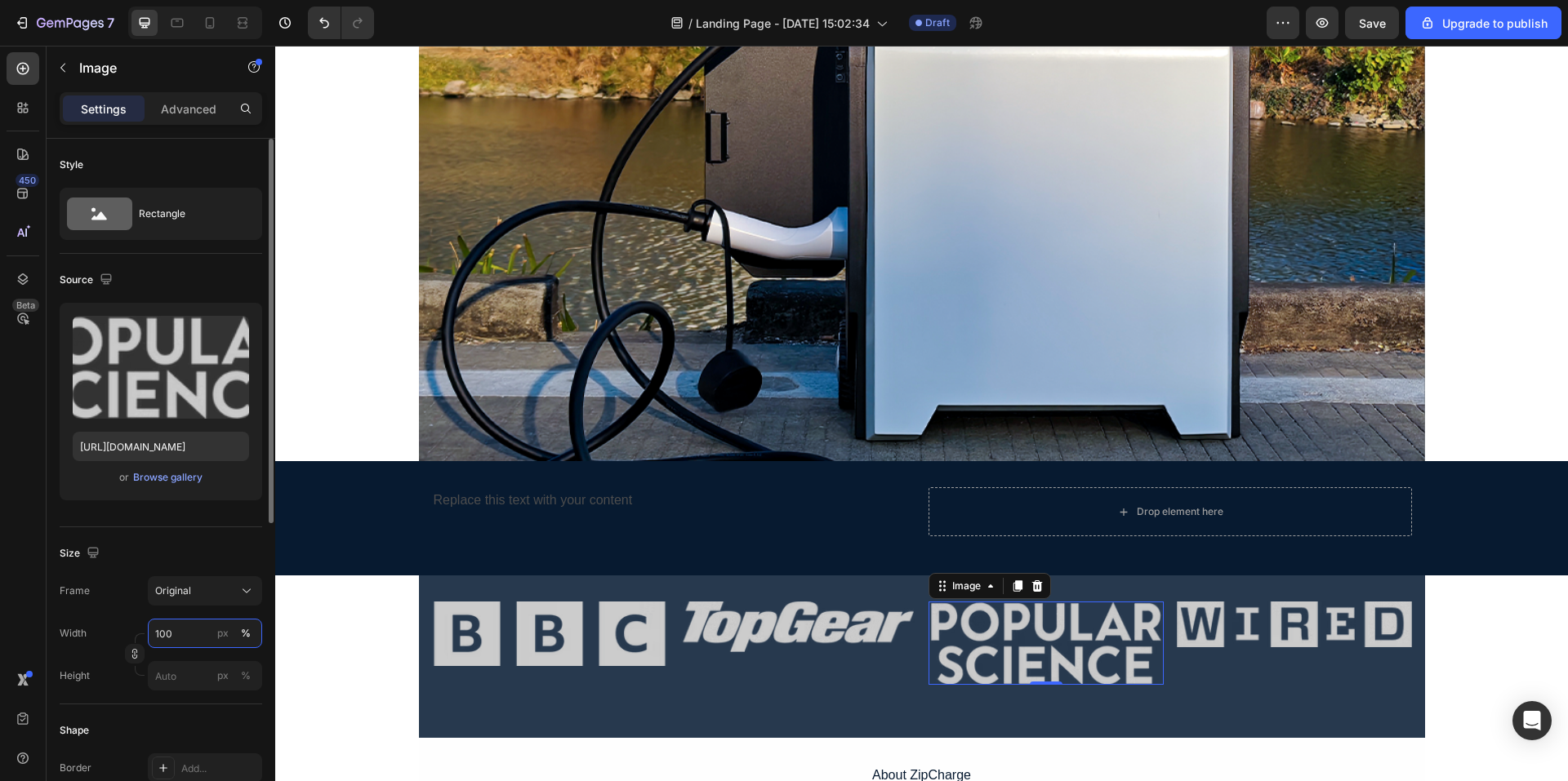
click at [190, 635] on input "100" at bounding box center [205, 634] width 114 height 30
click at [197, 633] on input "100" at bounding box center [205, 634] width 114 height 30
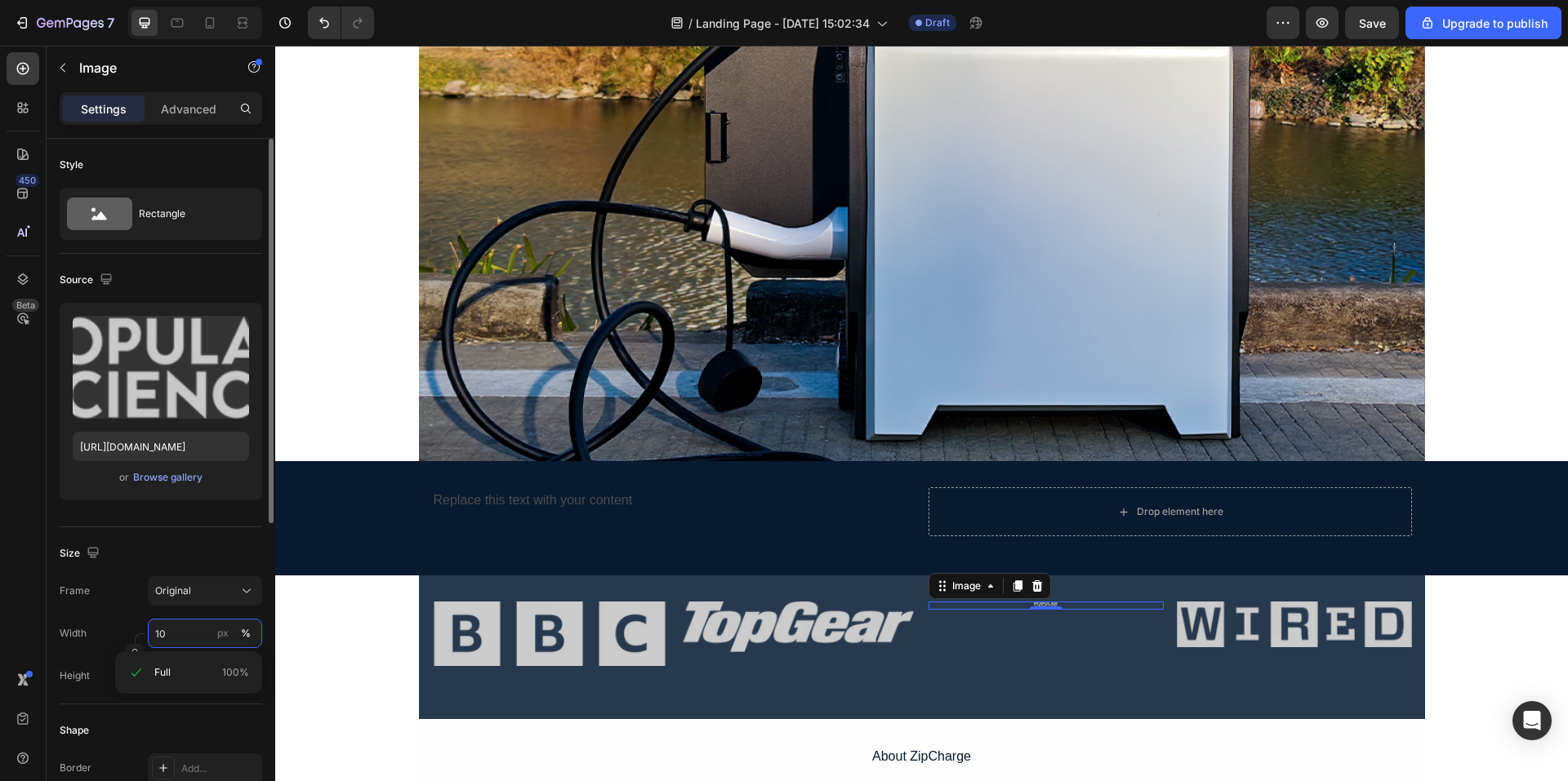
type input "1"
type input "8"
type input "9"
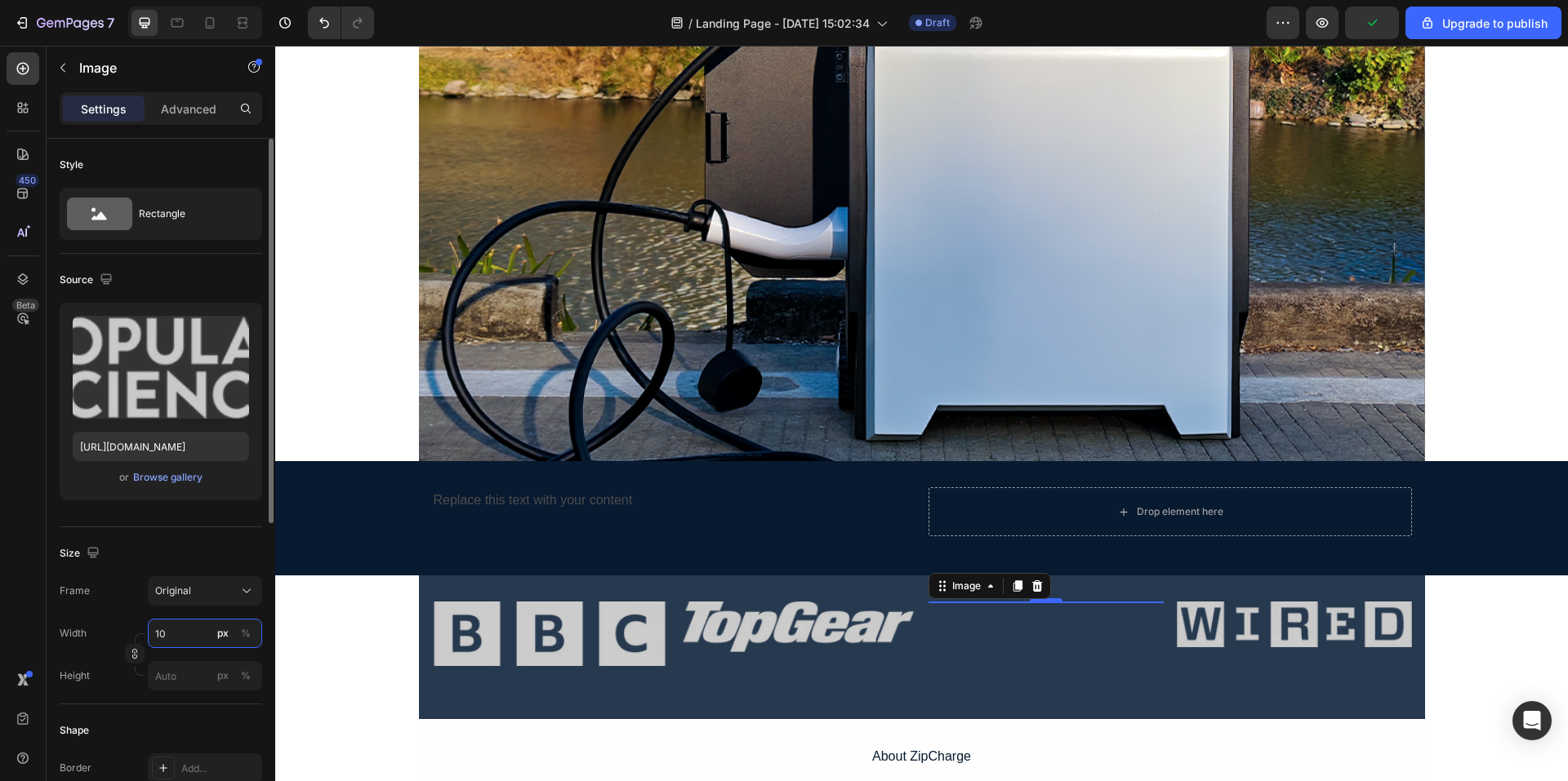
type input "100"
click at [963, 657] on div "Image 0" at bounding box center [1046, 634] width 235 height 64
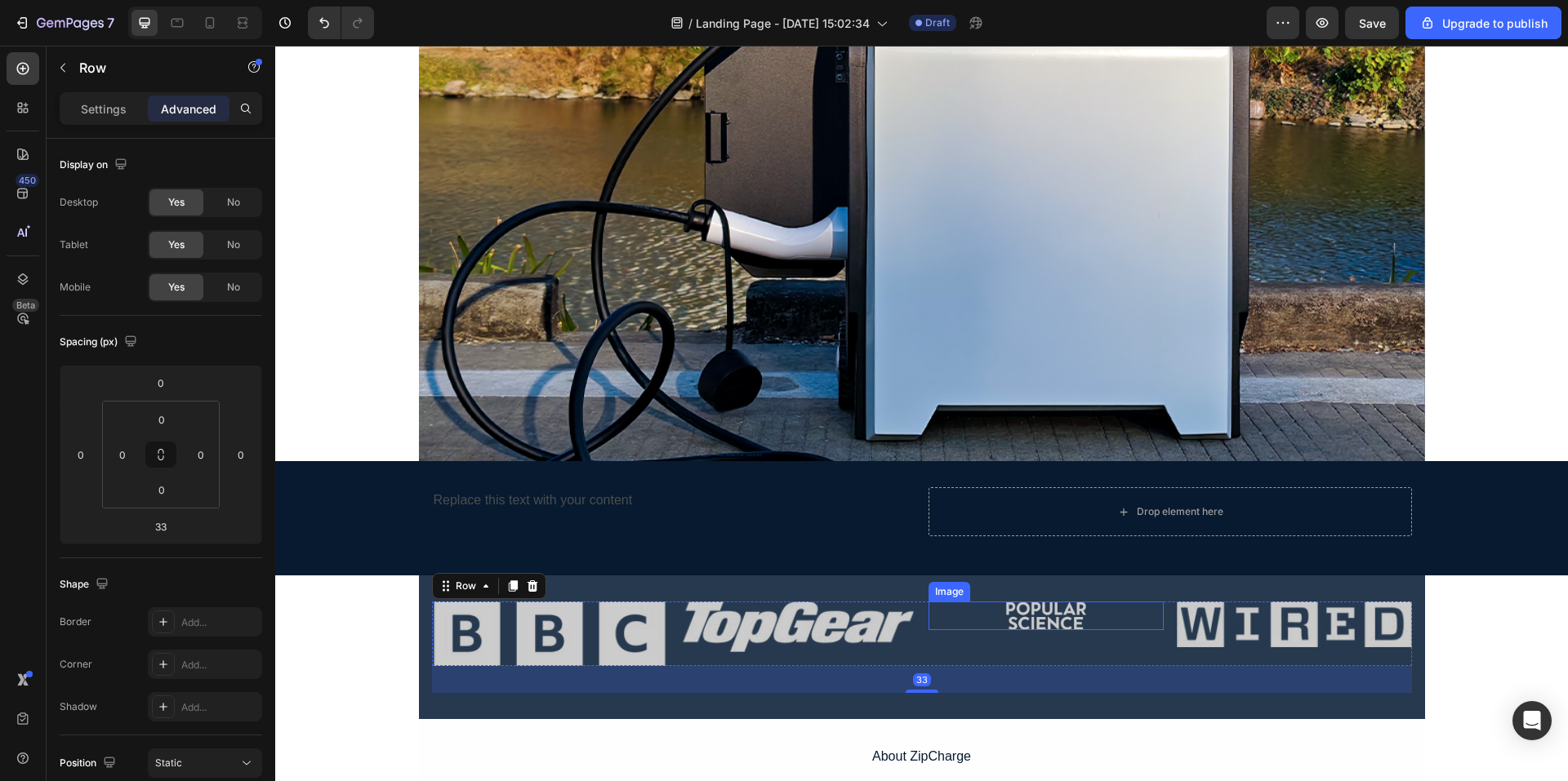
click at [1071, 609] on img at bounding box center [1046, 616] width 82 height 29
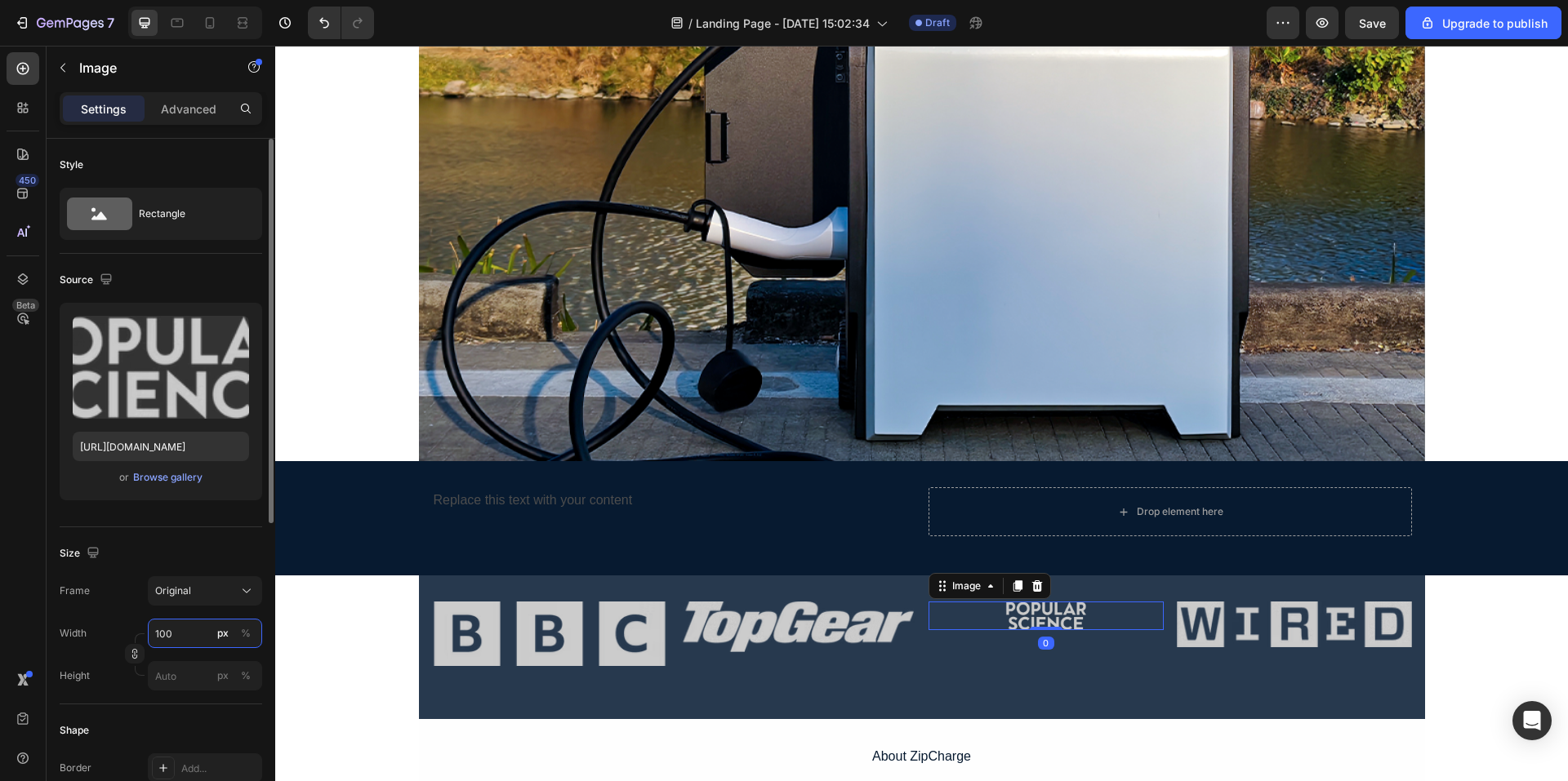
click at [198, 634] on input "100" at bounding box center [205, 634] width 114 height 30
click at [196, 670] on p "Full 100%" at bounding box center [201, 672] width 95 height 15
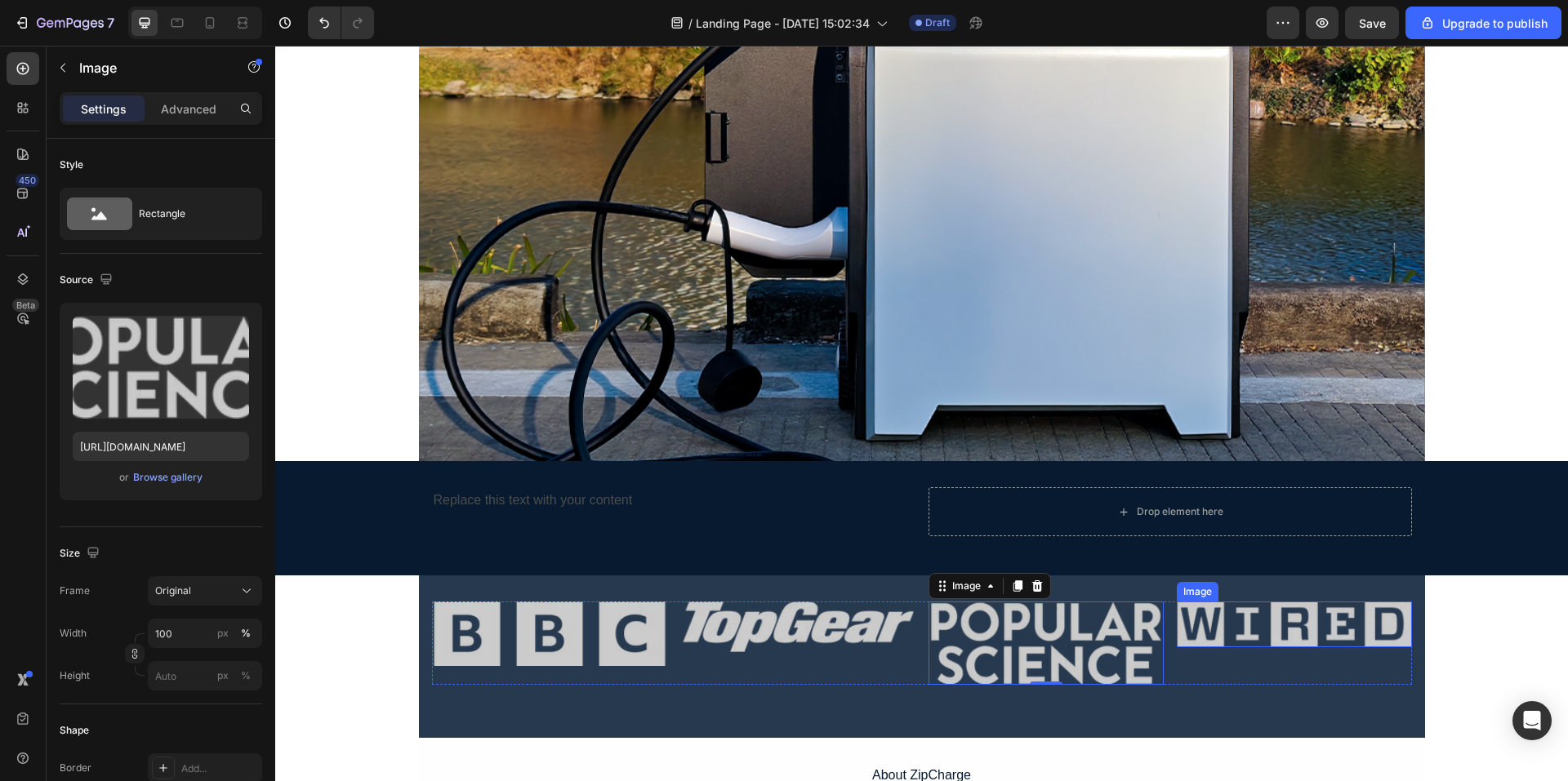
click at [1278, 630] on img at bounding box center [1294, 624] width 235 height 46
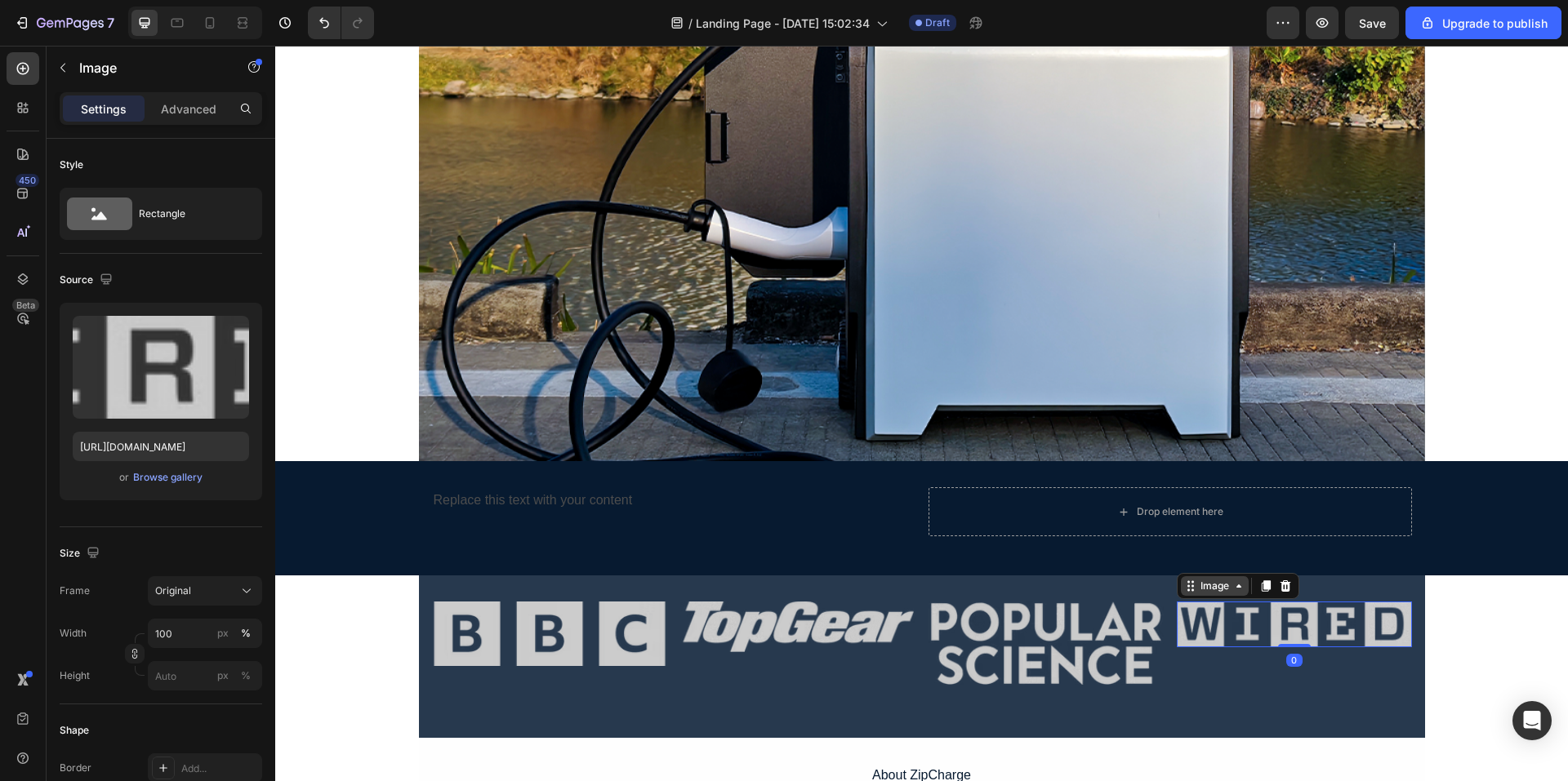
click at [1233, 586] on icon at bounding box center [1239, 586] width 13 height 13
click at [1238, 666] on div "Image Row 4 cols Section 0" at bounding box center [1294, 643] width 235 height 84
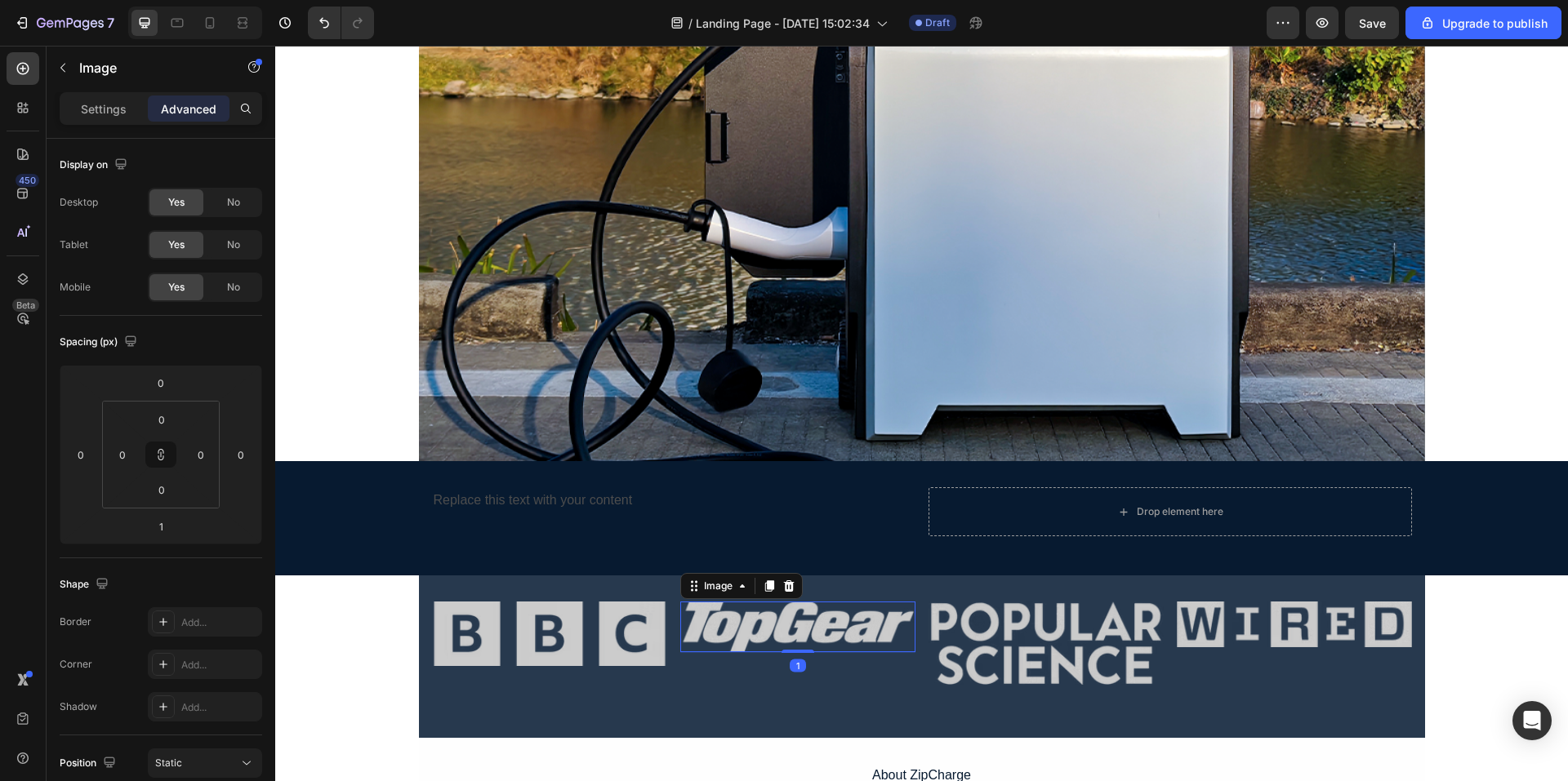
click at [801, 632] on img at bounding box center [798, 627] width 235 height 50
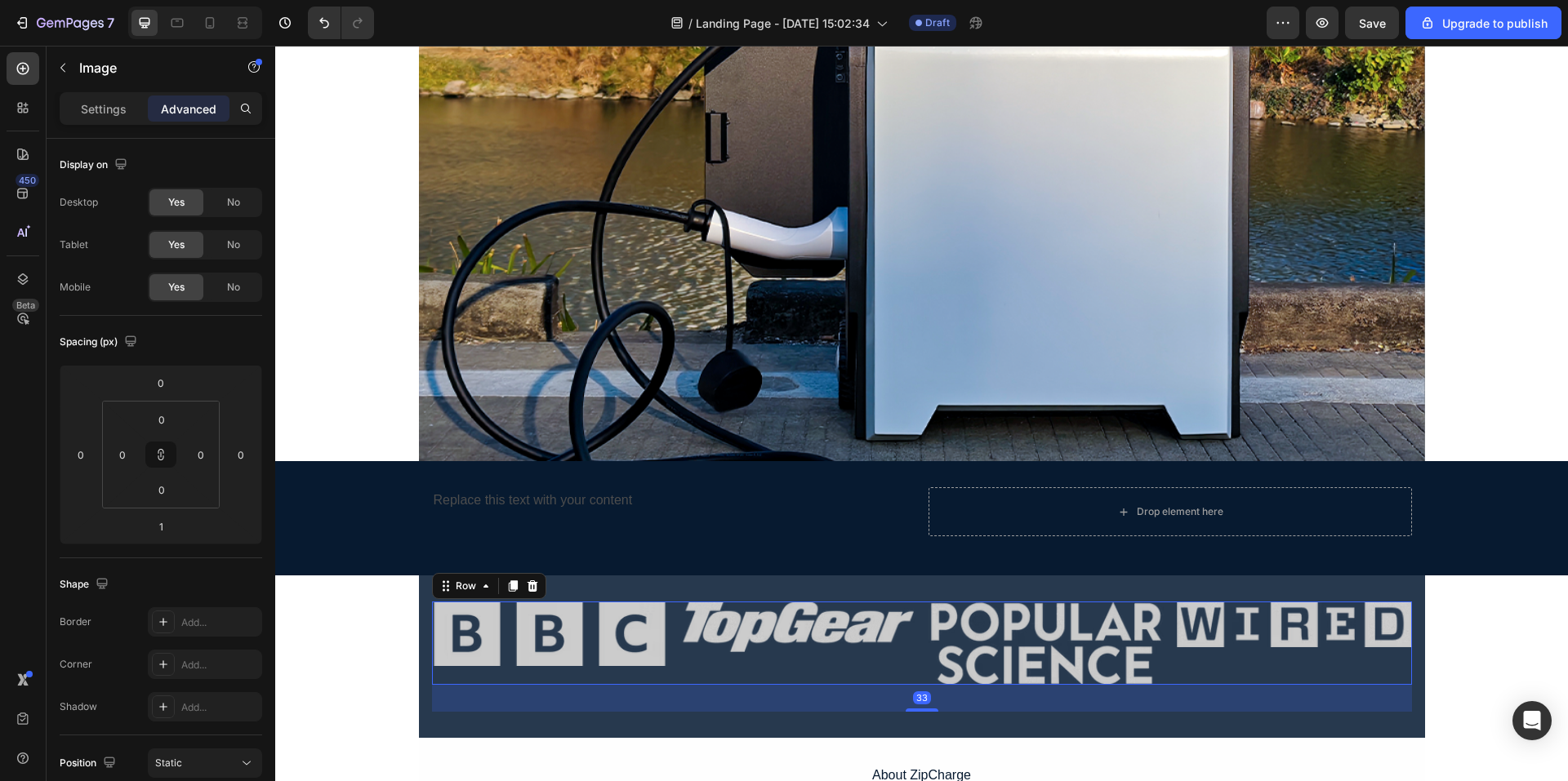
click at [716, 672] on div "Image" at bounding box center [798, 643] width 235 height 84
click at [727, 658] on div "Image" at bounding box center [798, 643] width 235 height 84
drag, startPoint x: 88, startPoint y: 100, endPoint x: 84, endPoint y: 111, distance: 11.7
click at [88, 101] on p "Settings" at bounding box center [104, 109] width 46 height 17
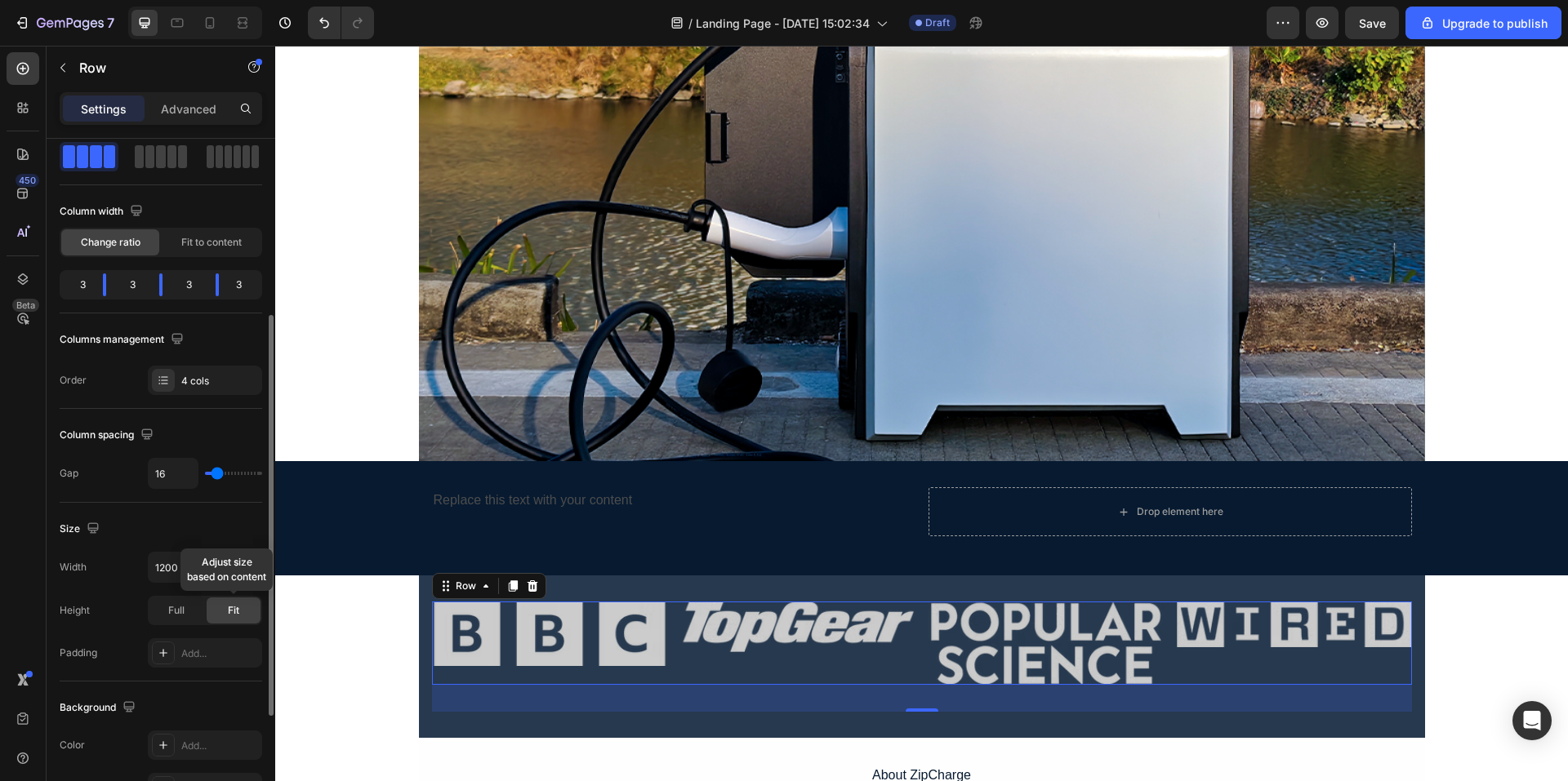
scroll to position [164, 0]
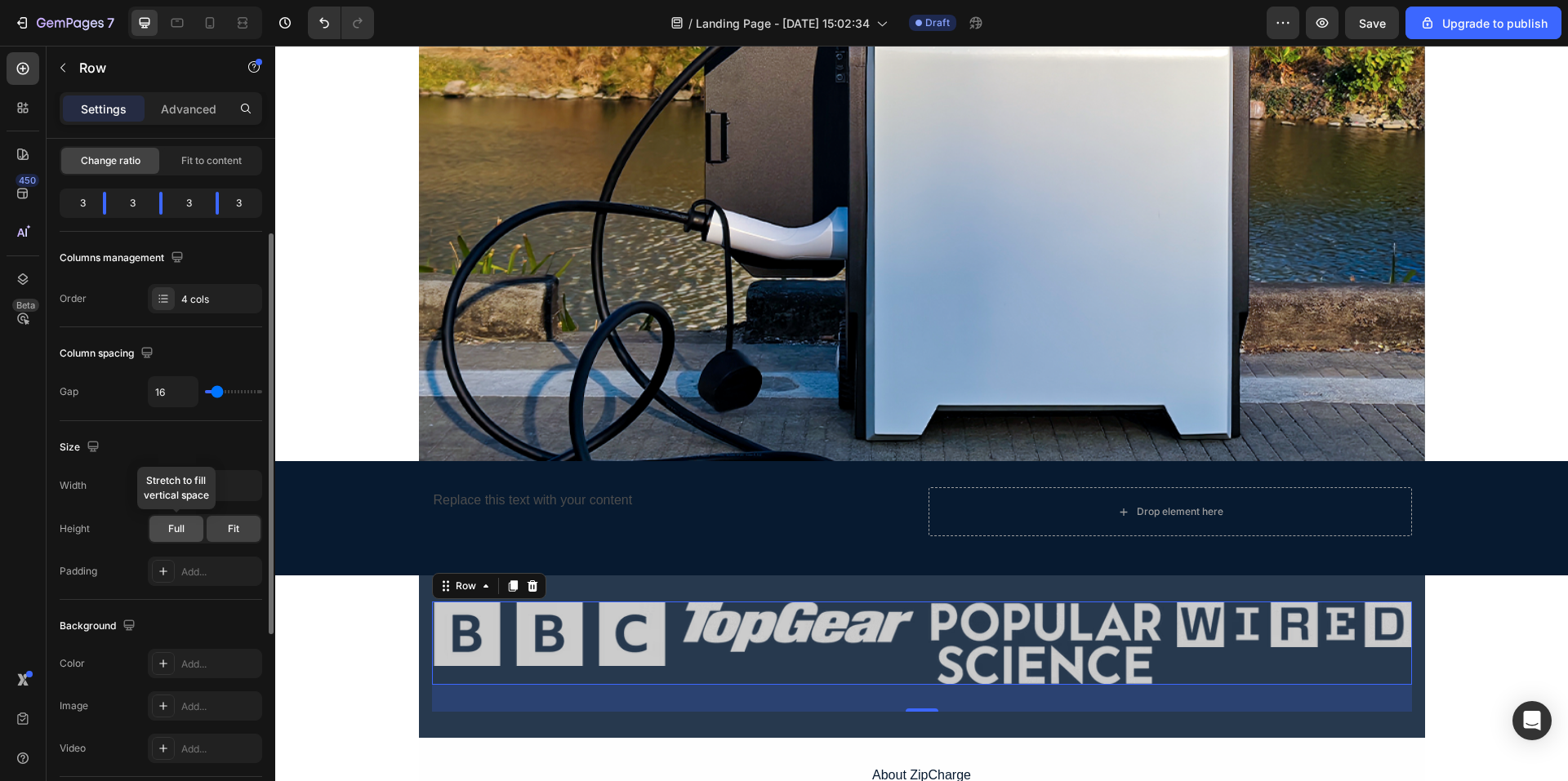
click at [180, 533] on span "Full" at bounding box center [176, 529] width 17 height 15
click at [219, 536] on div "Fit" at bounding box center [233, 529] width 54 height 26
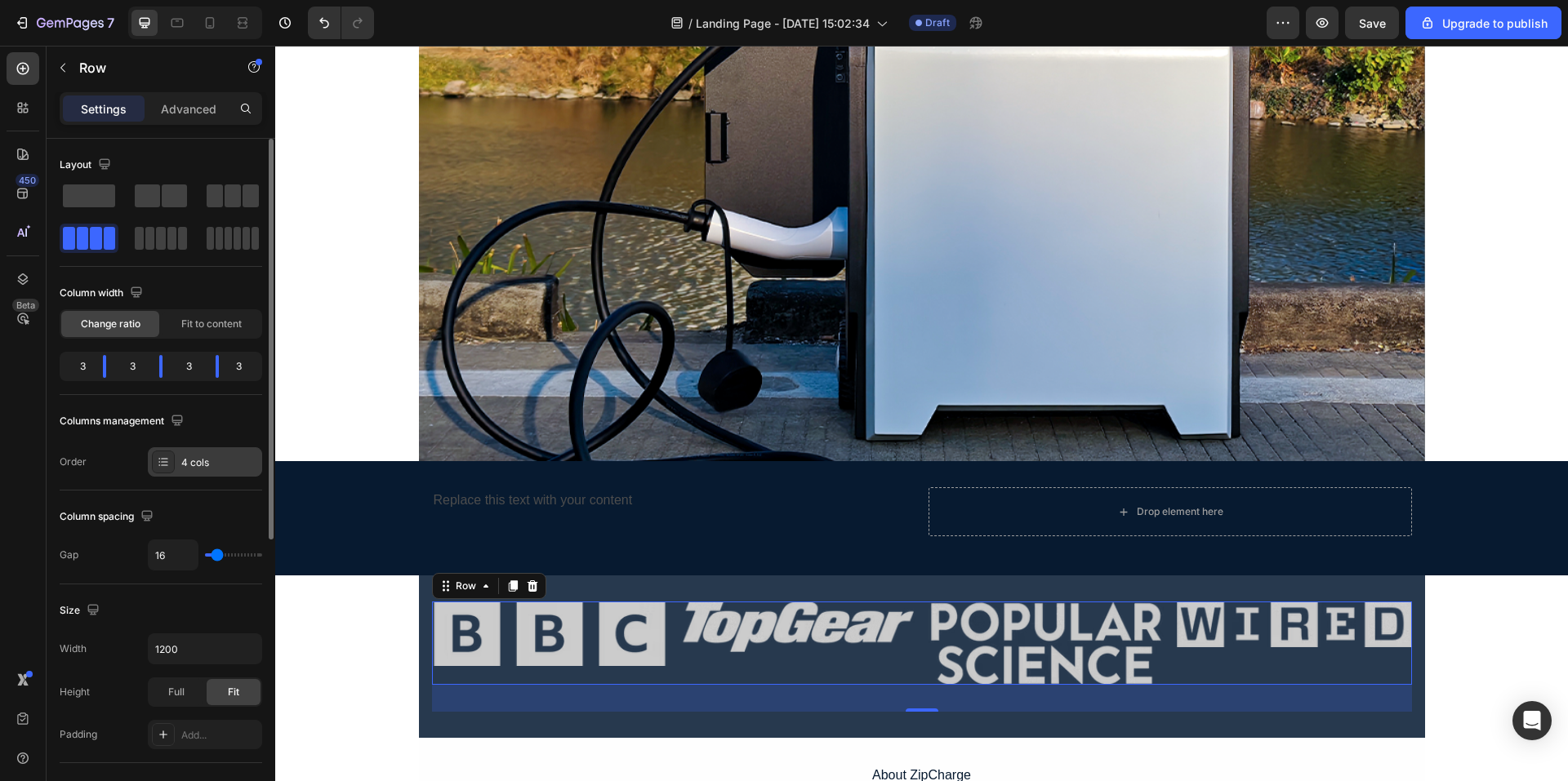
click at [169, 466] on icon at bounding box center [163, 461] width 13 height 13
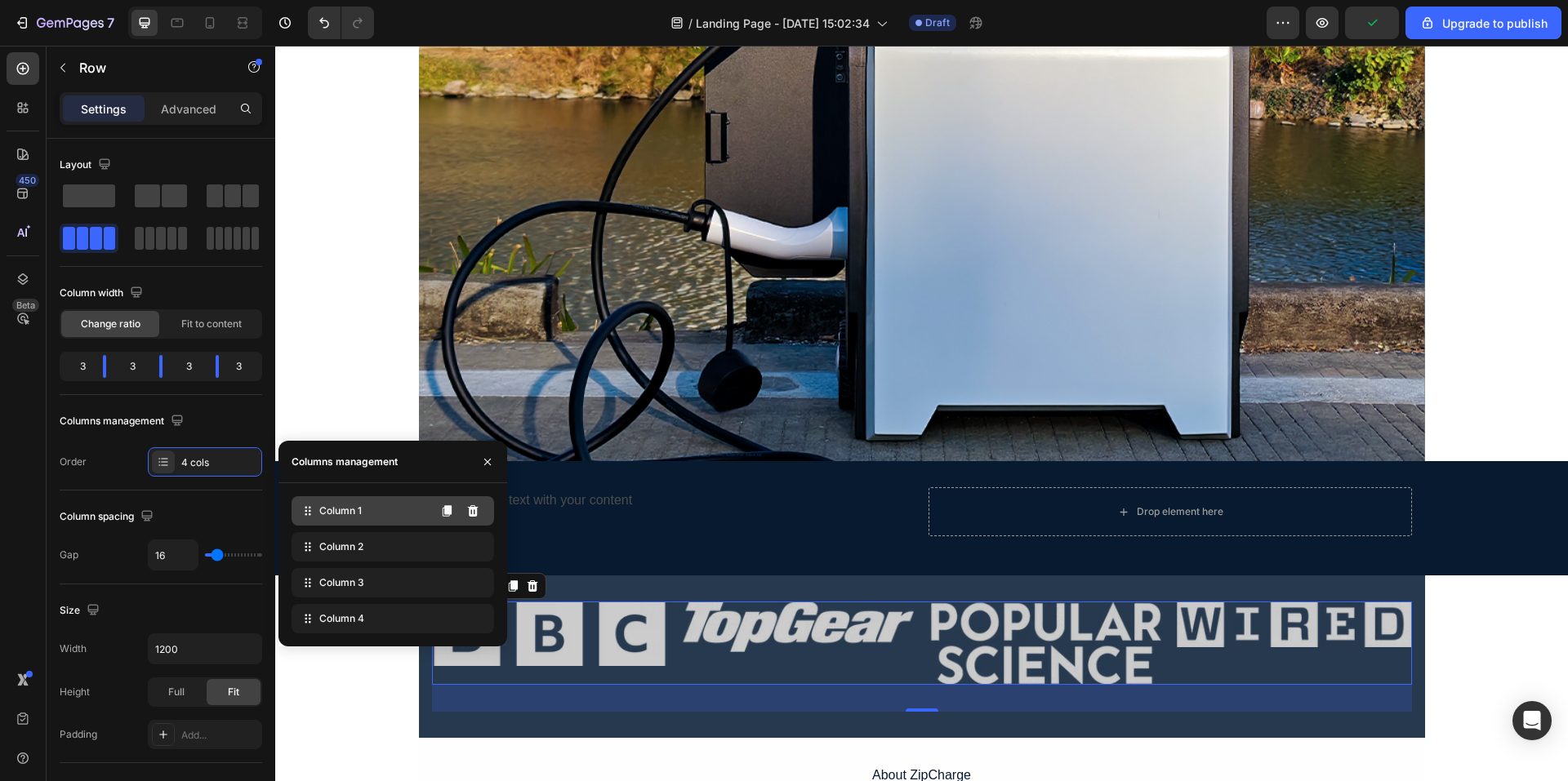
click at [390, 518] on div "Column 1" at bounding box center [393, 511] width 203 height 30
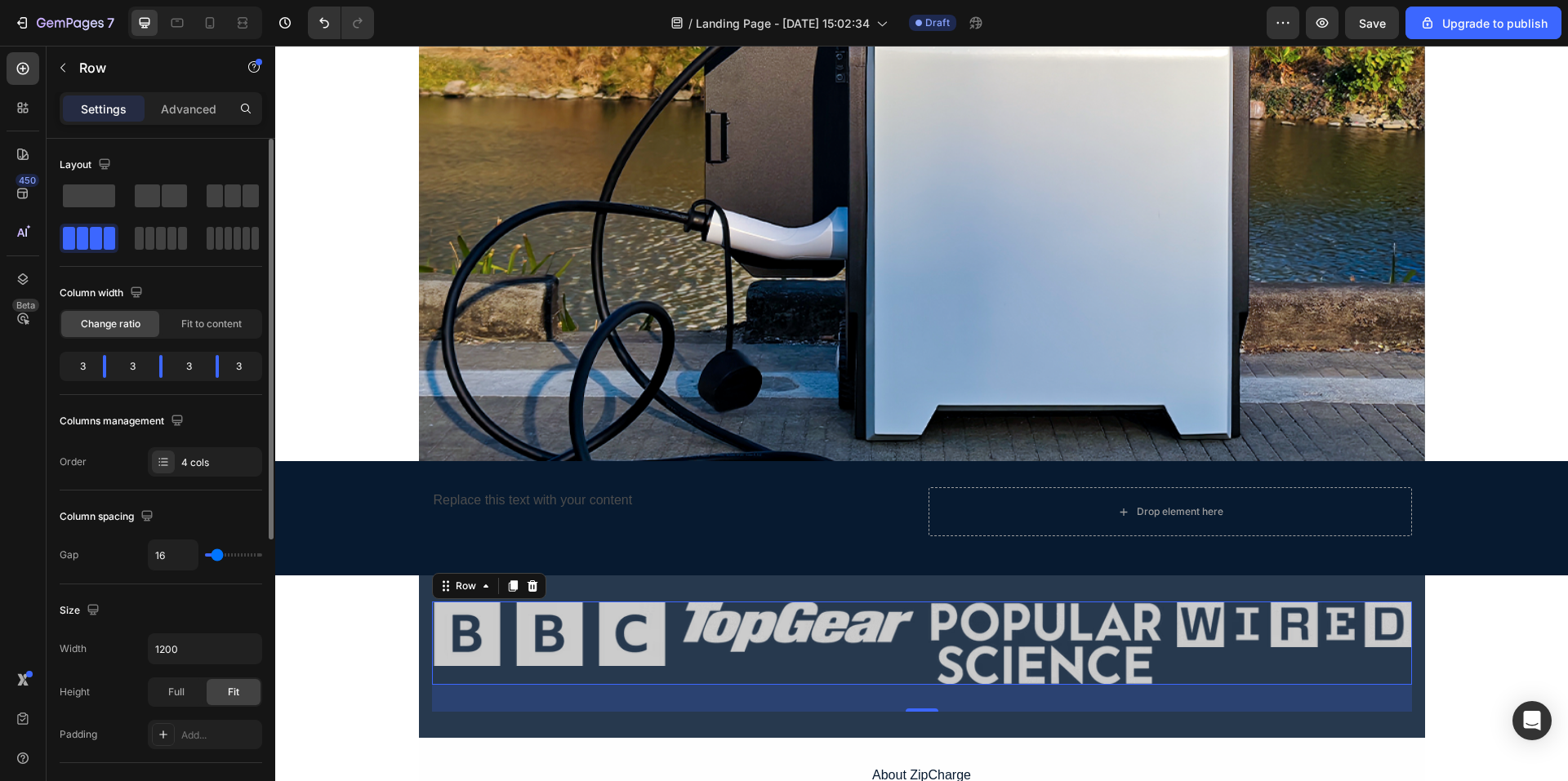
click at [220, 428] on div "Columns management" at bounding box center [160, 421] width 203 height 26
click at [216, 326] on span "Fit to content" at bounding box center [211, 324] width 60 height 15
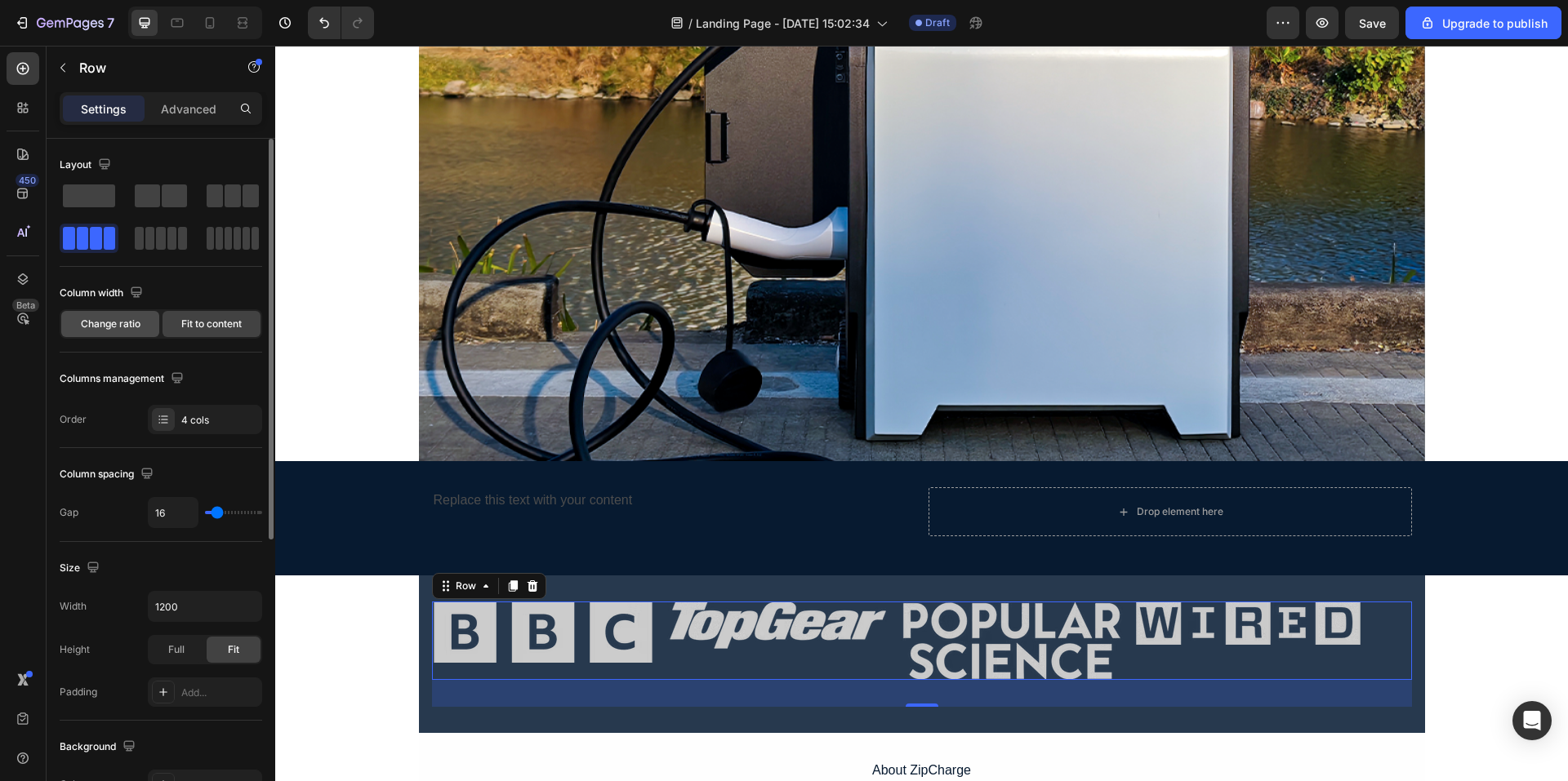
click at [142, 325] on div "Change ratio" at bounding box center [110, 324] width 98 height 26
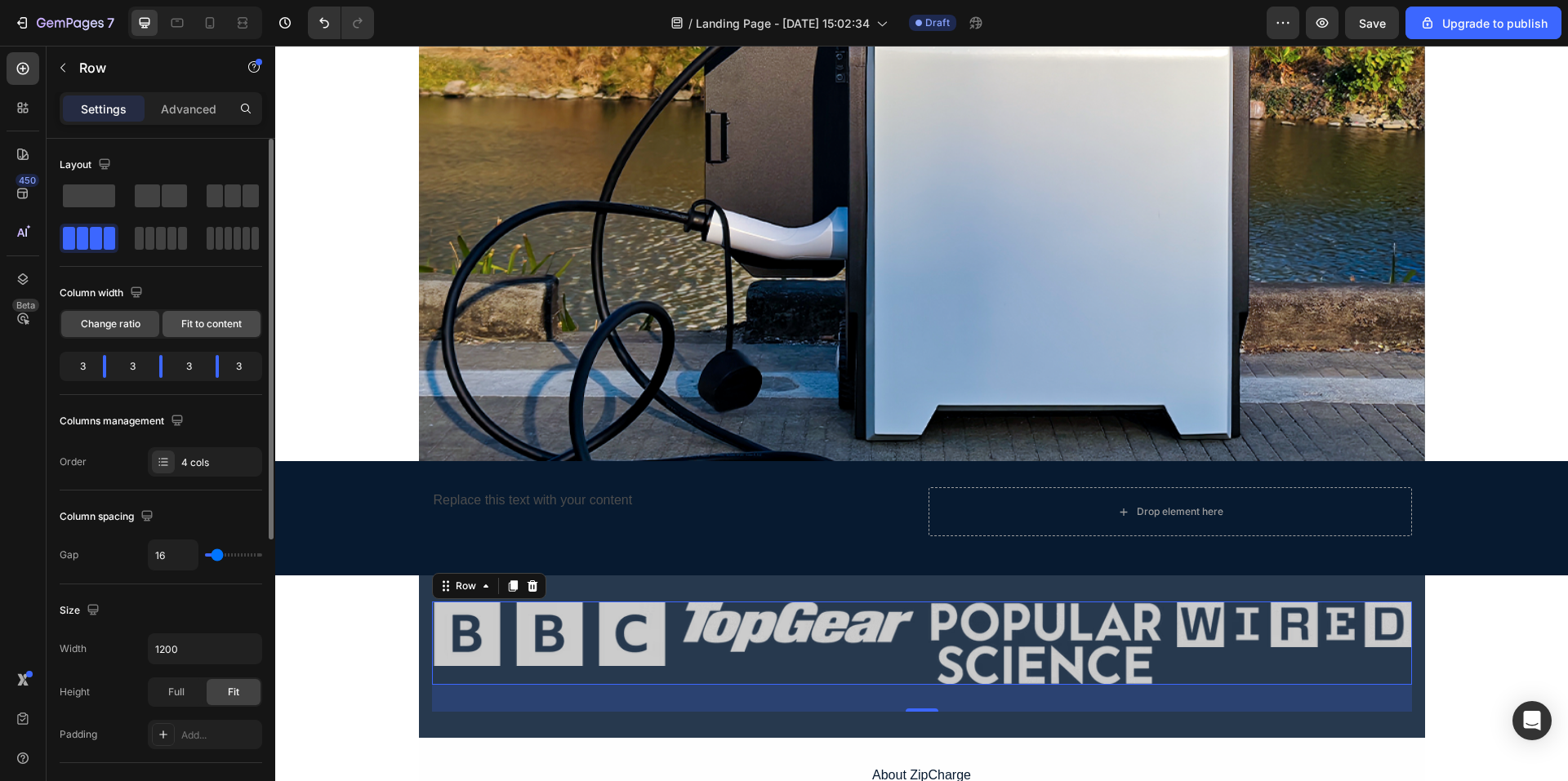
click at [195, 323] on span "Fit to content" at bounding box center [211, 324] width 60 height 15
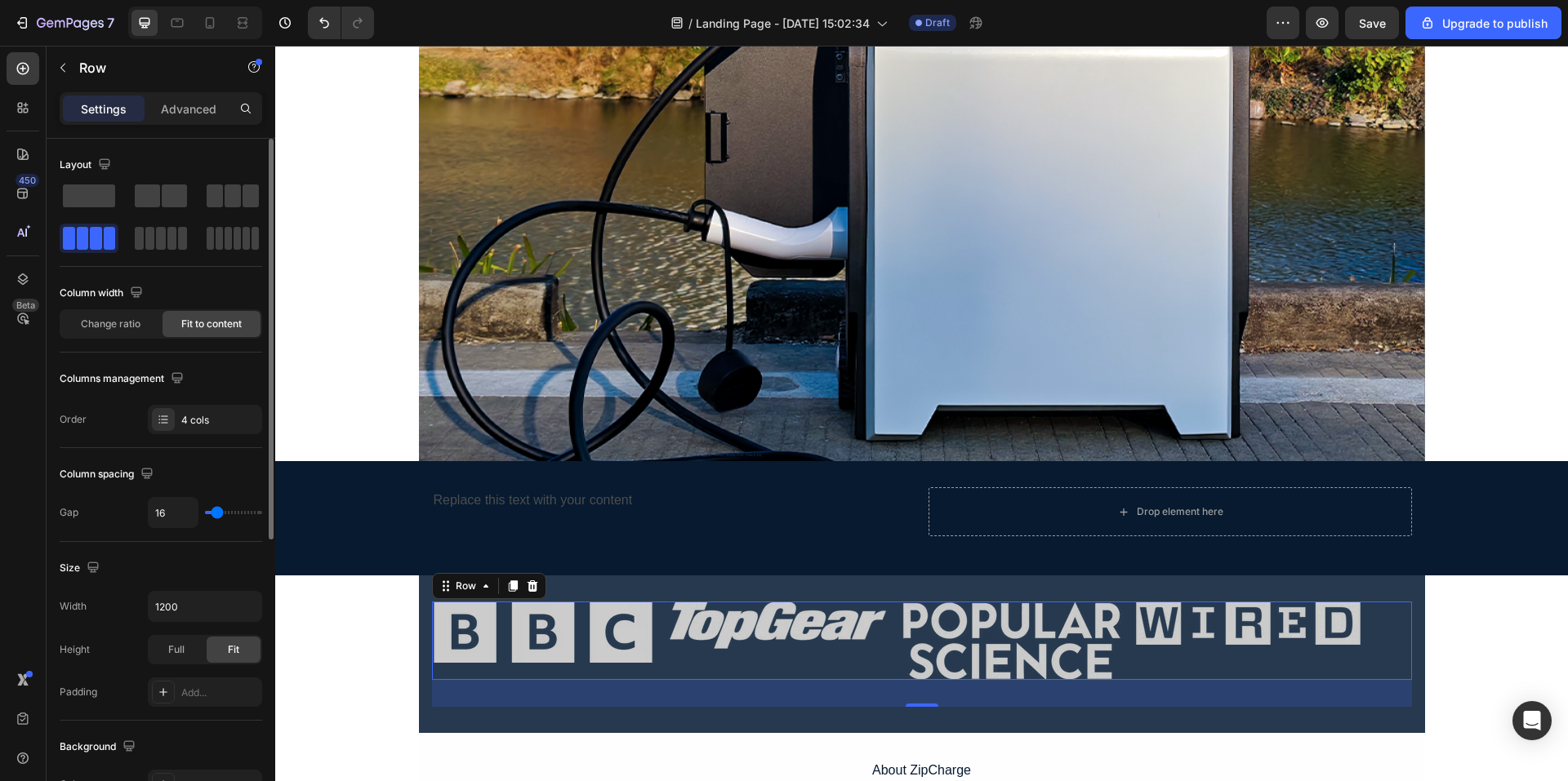
click at [192, 320] on span "Fit to content" at bounding box center [211, 324] width 60 height 15
click at [151, 324] on div "Change ratio" at bounding box center [110, 324] width 98 height 26
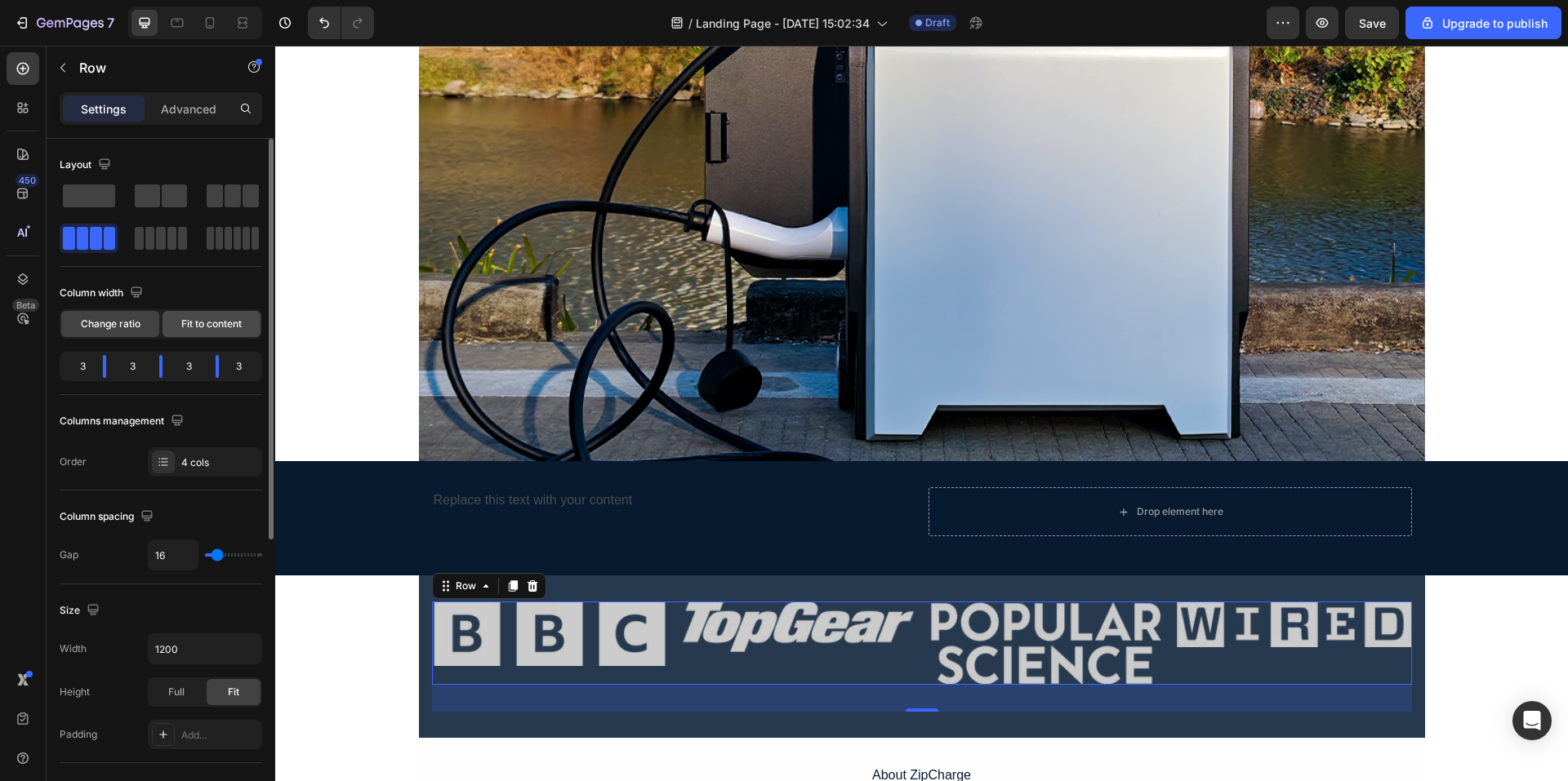
click at [179, 320] on div "Fit to content" at bounding box center [212, 324] width 98 height 26
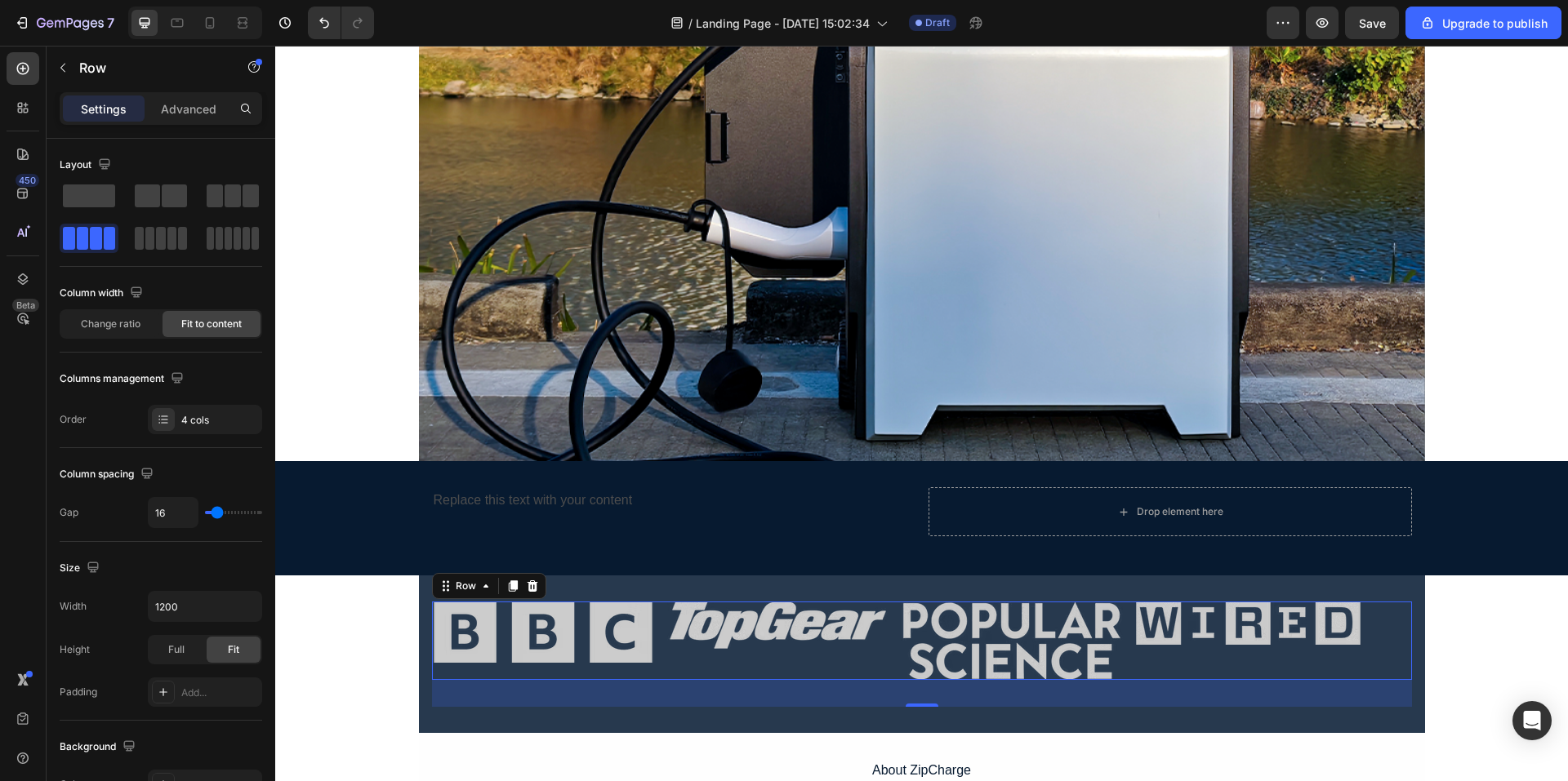
click at [1126, 636] on div "Image Image Image Image Row 33" at bounding box center [922, 641] width 980 height 78
type input "18"
type input "24"
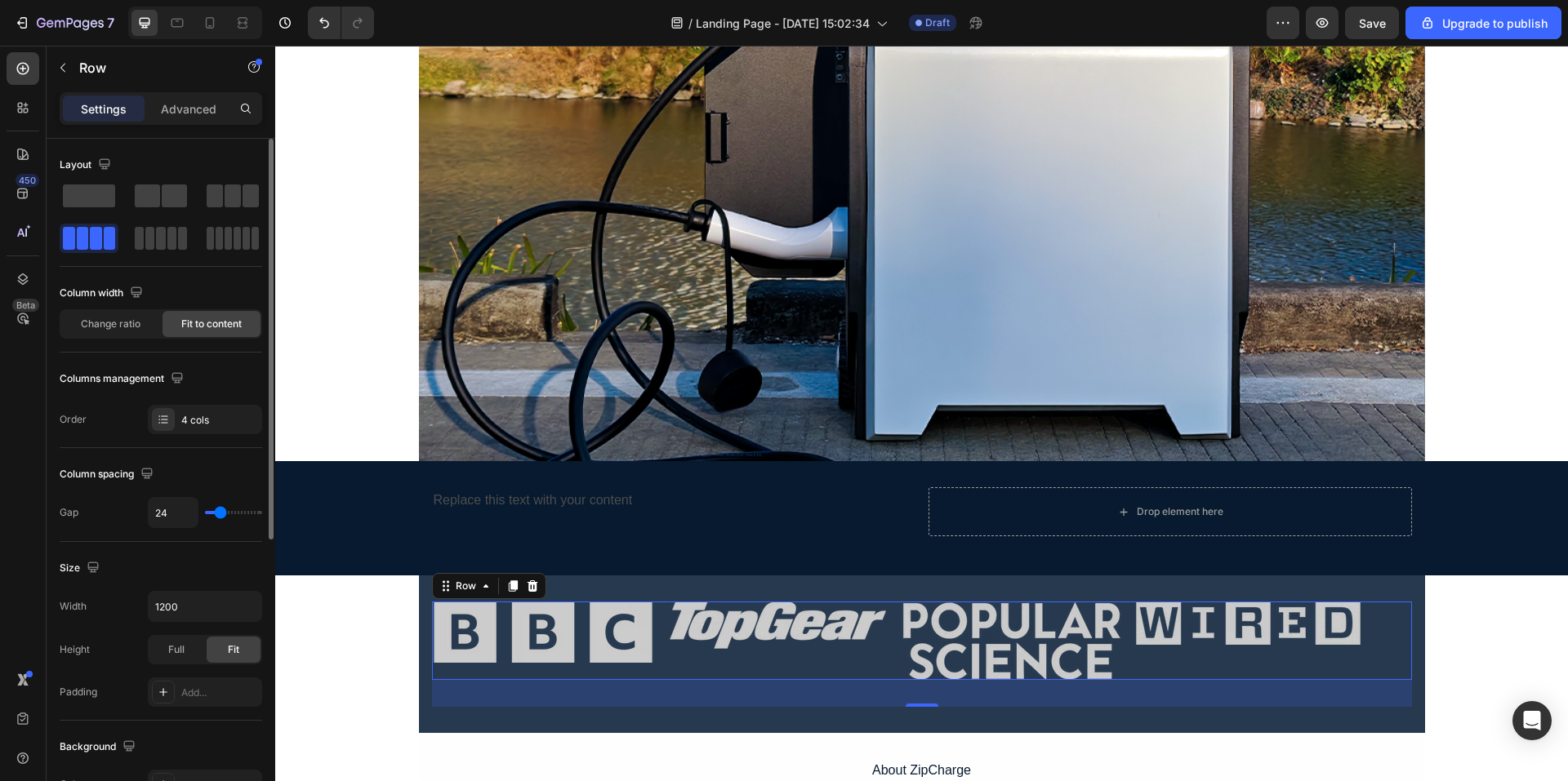
type input "27"
type input "29"
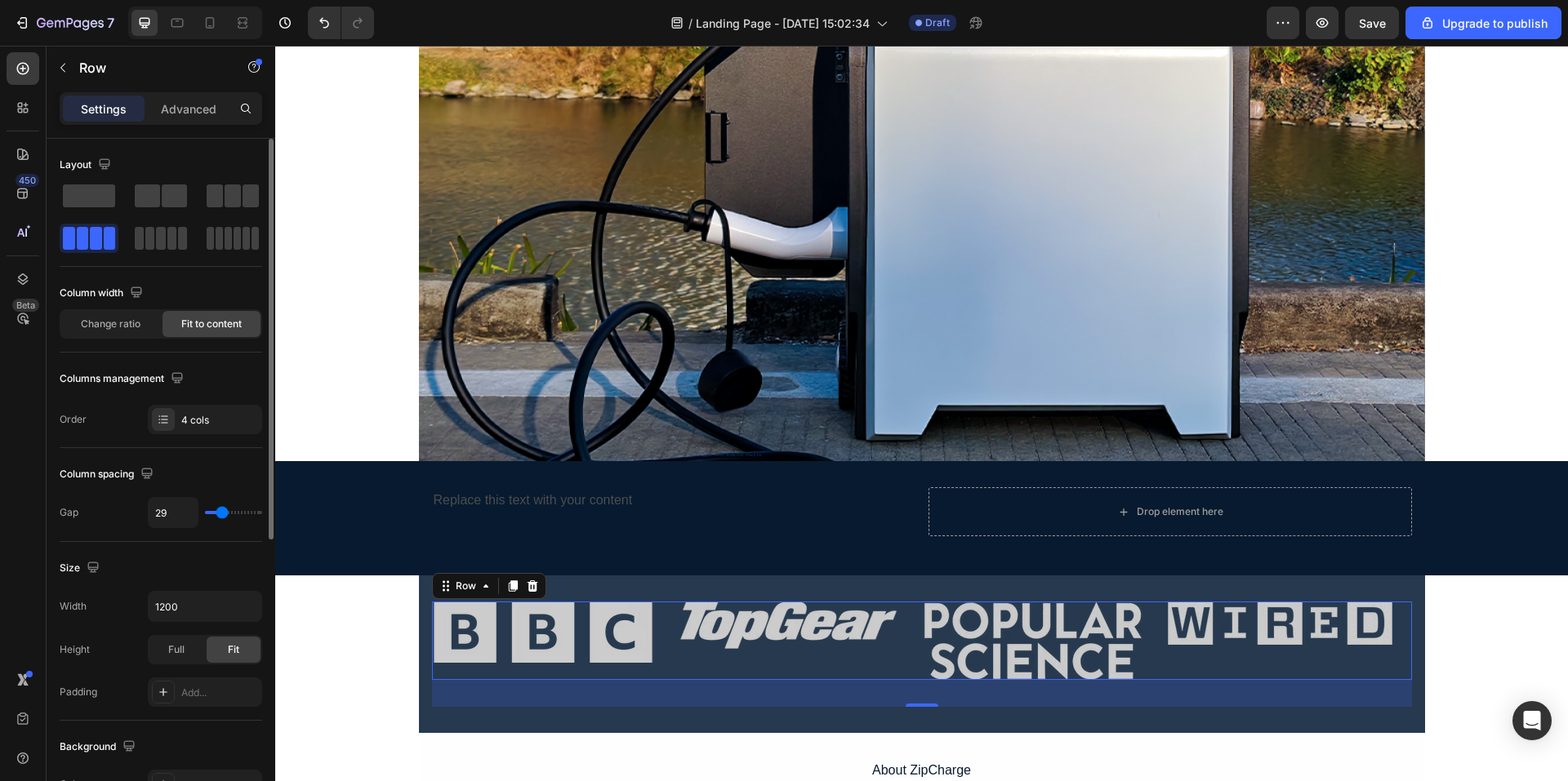
type input "27"
type input "24"
type input "22"
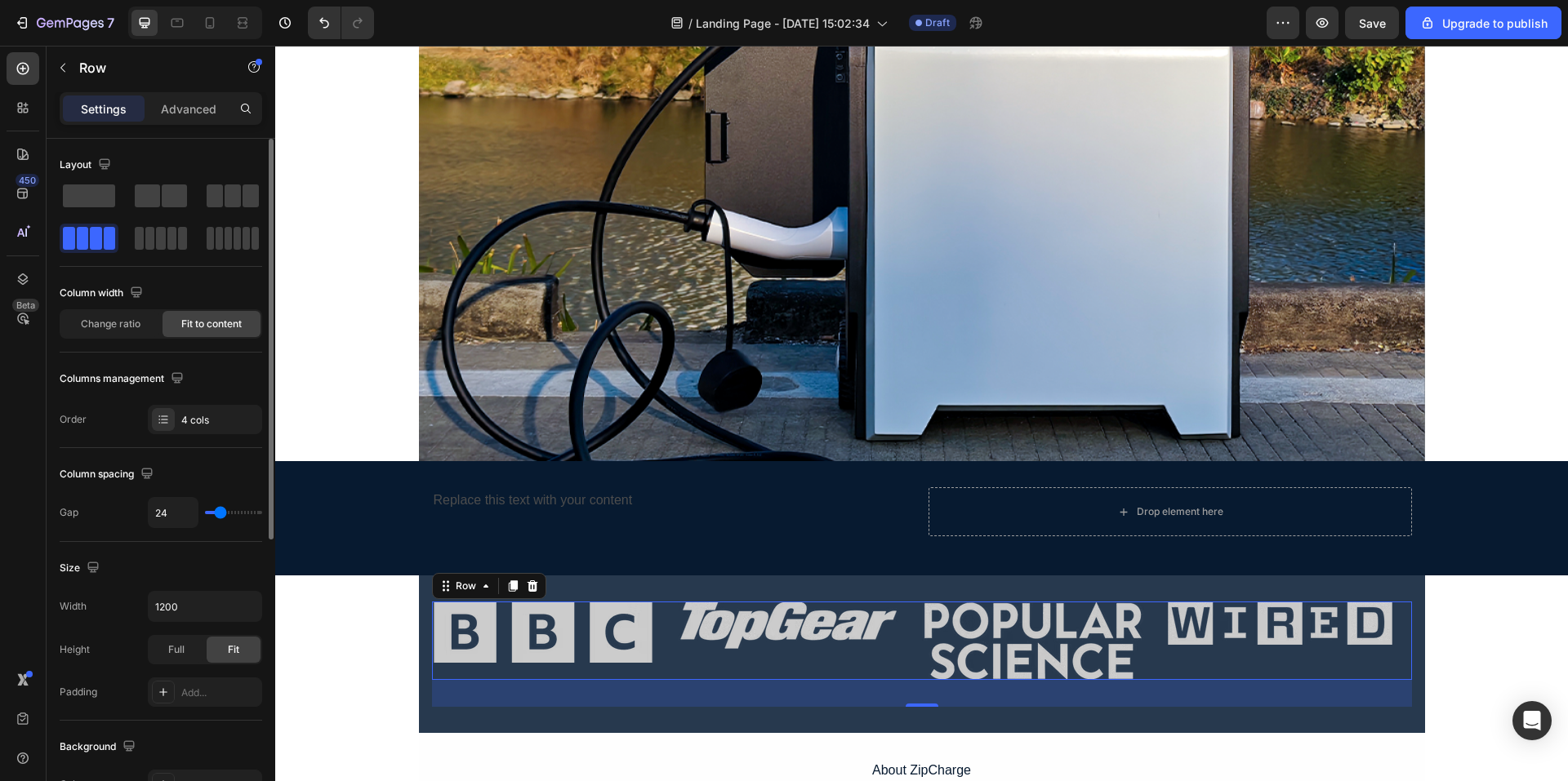
type input "22"
type input "20"
type input "18"
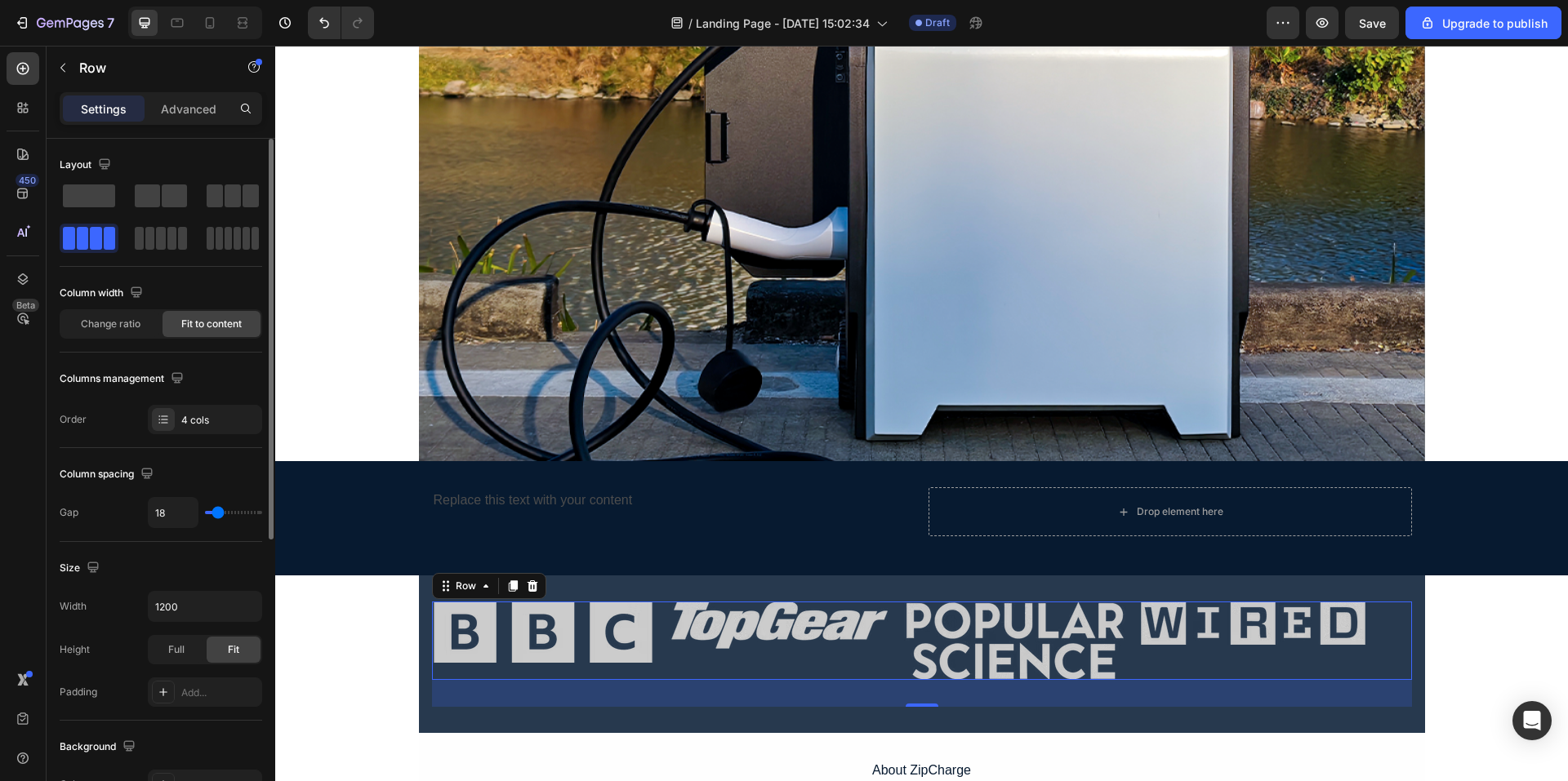
type input "71"
type input "84"
type input "87"
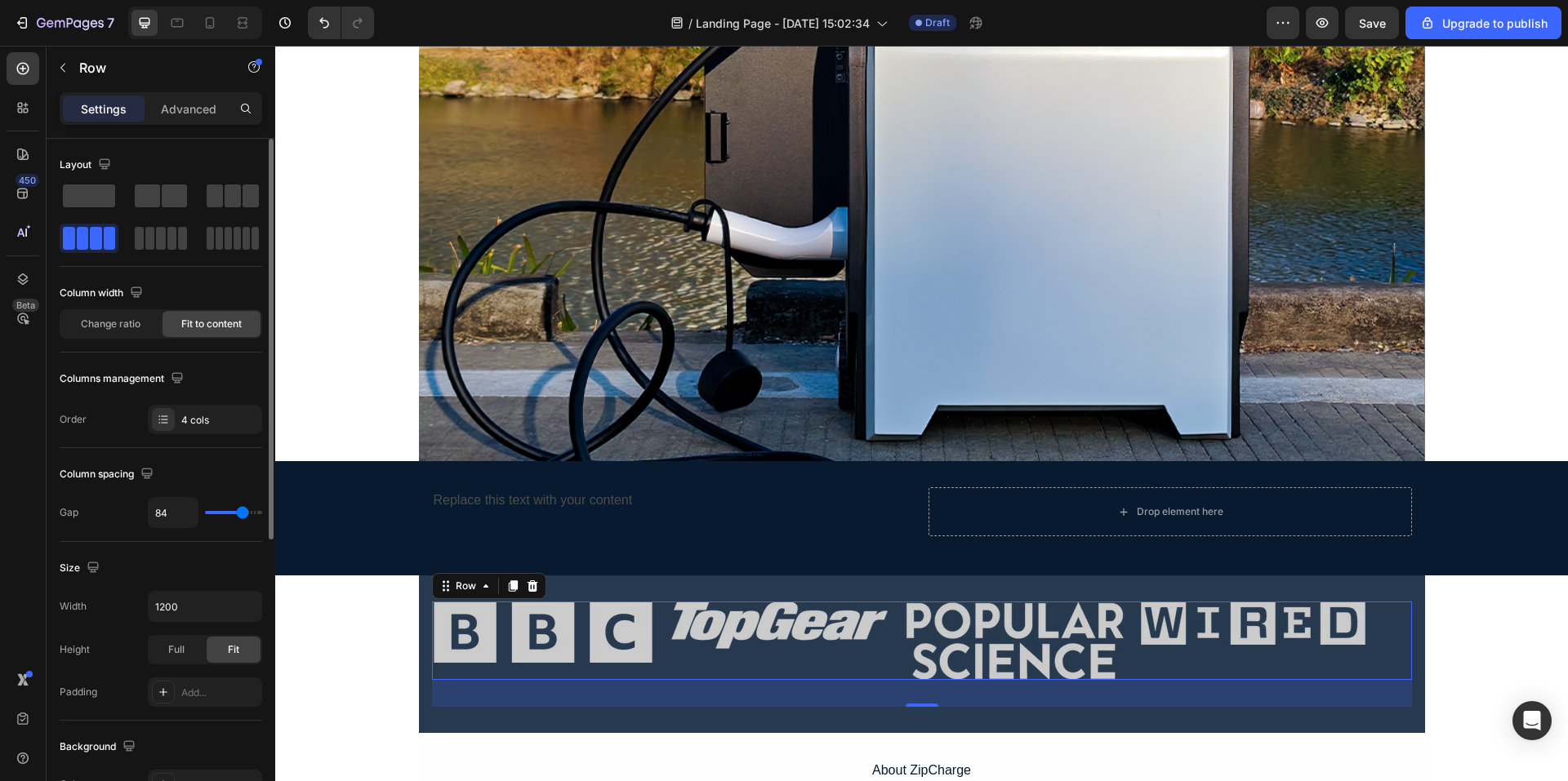
type input "87"
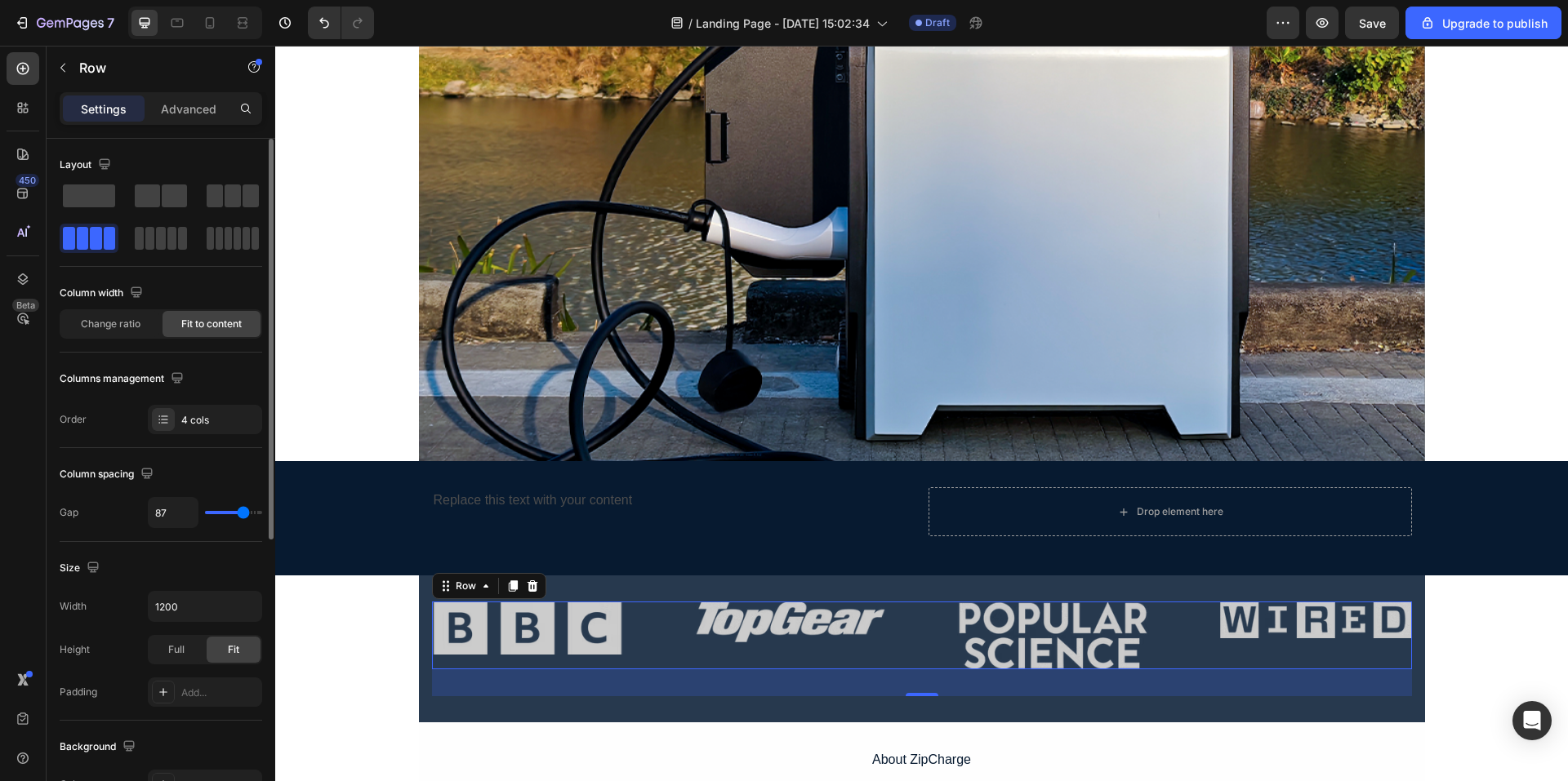
type input "89"
type input "91"
type input "93"
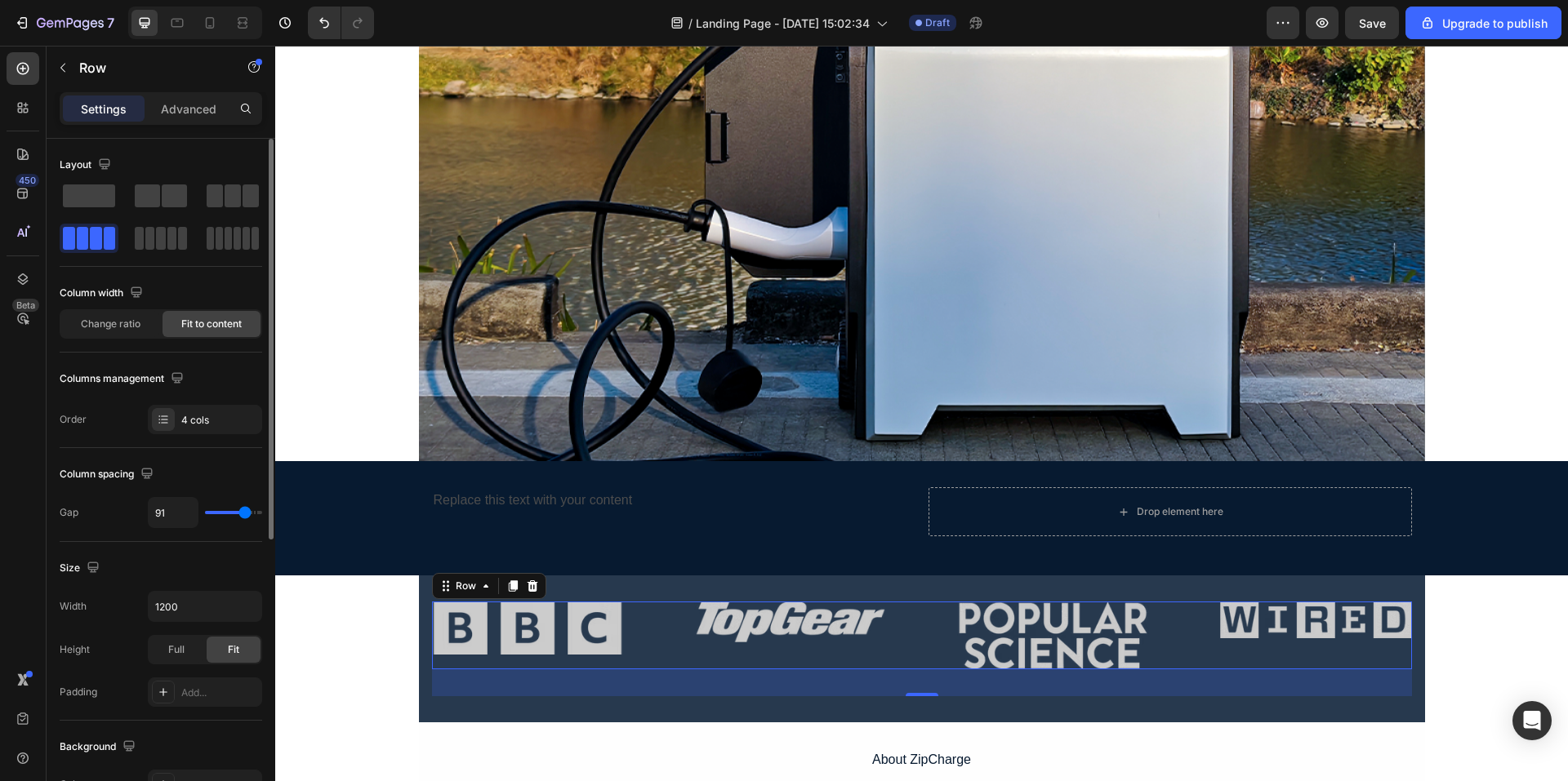
type input "93"
type input "96"
type input "100"
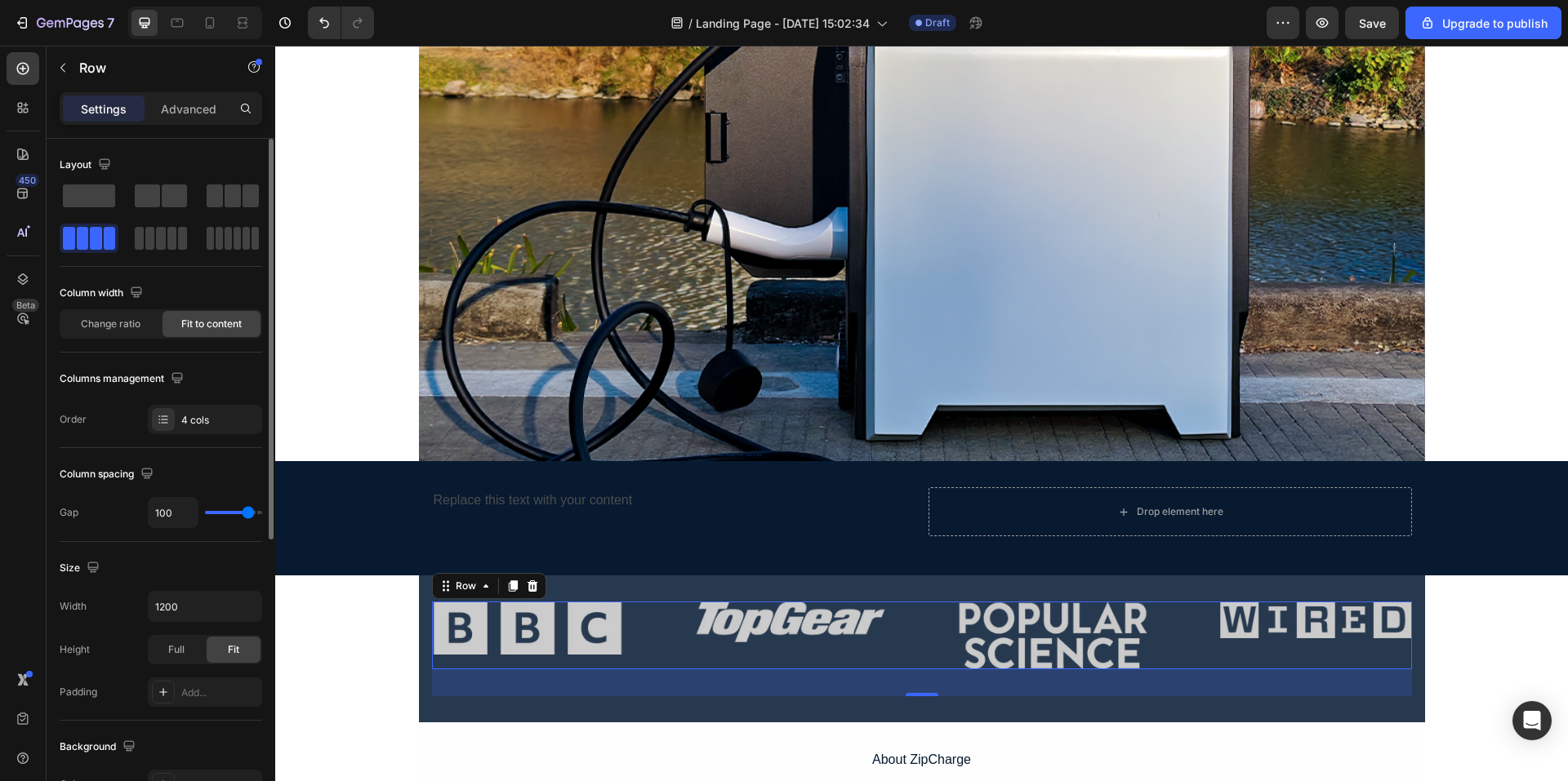
type input "107"
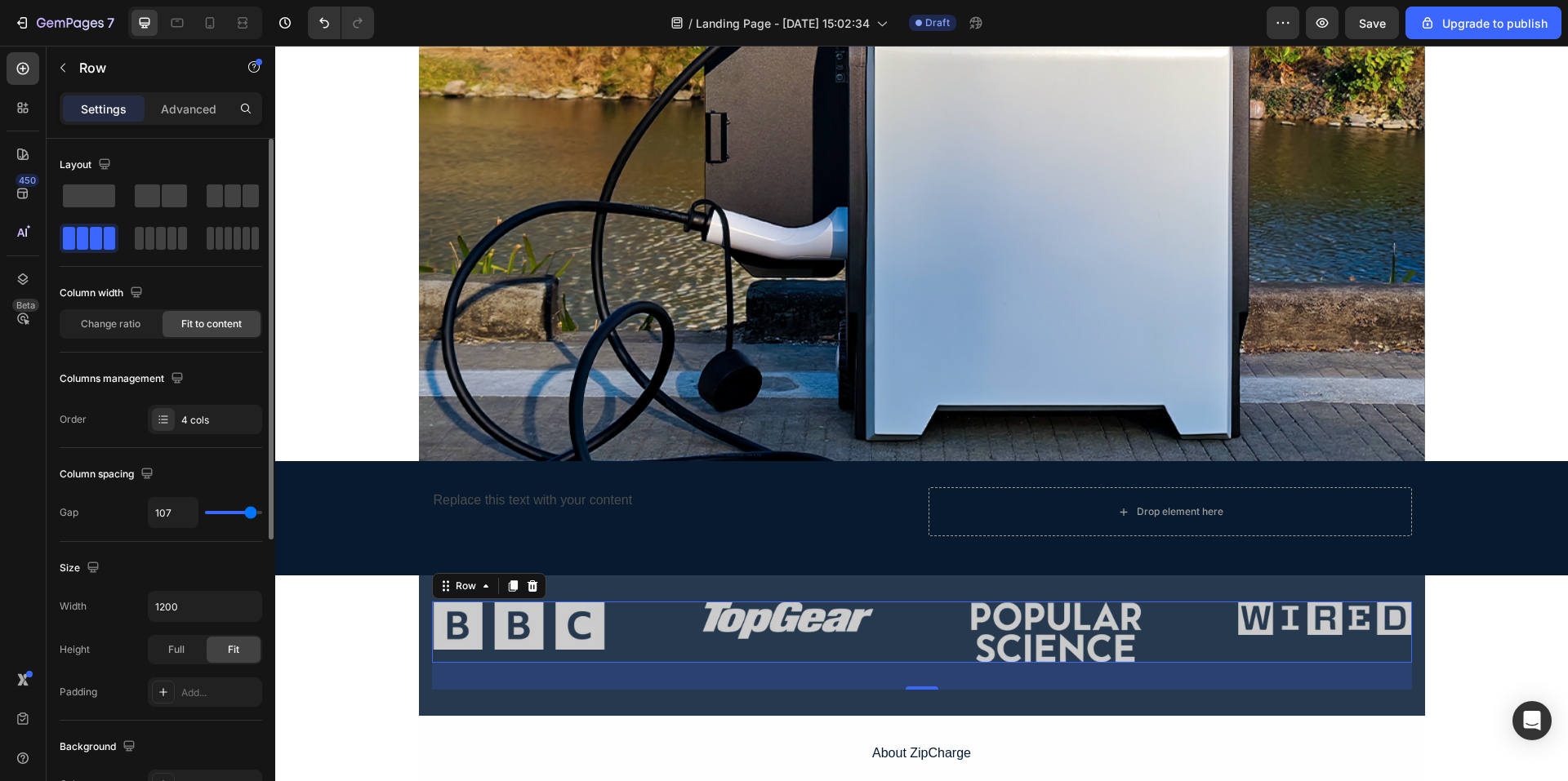
type input "118"
type input "120"
type input "107"
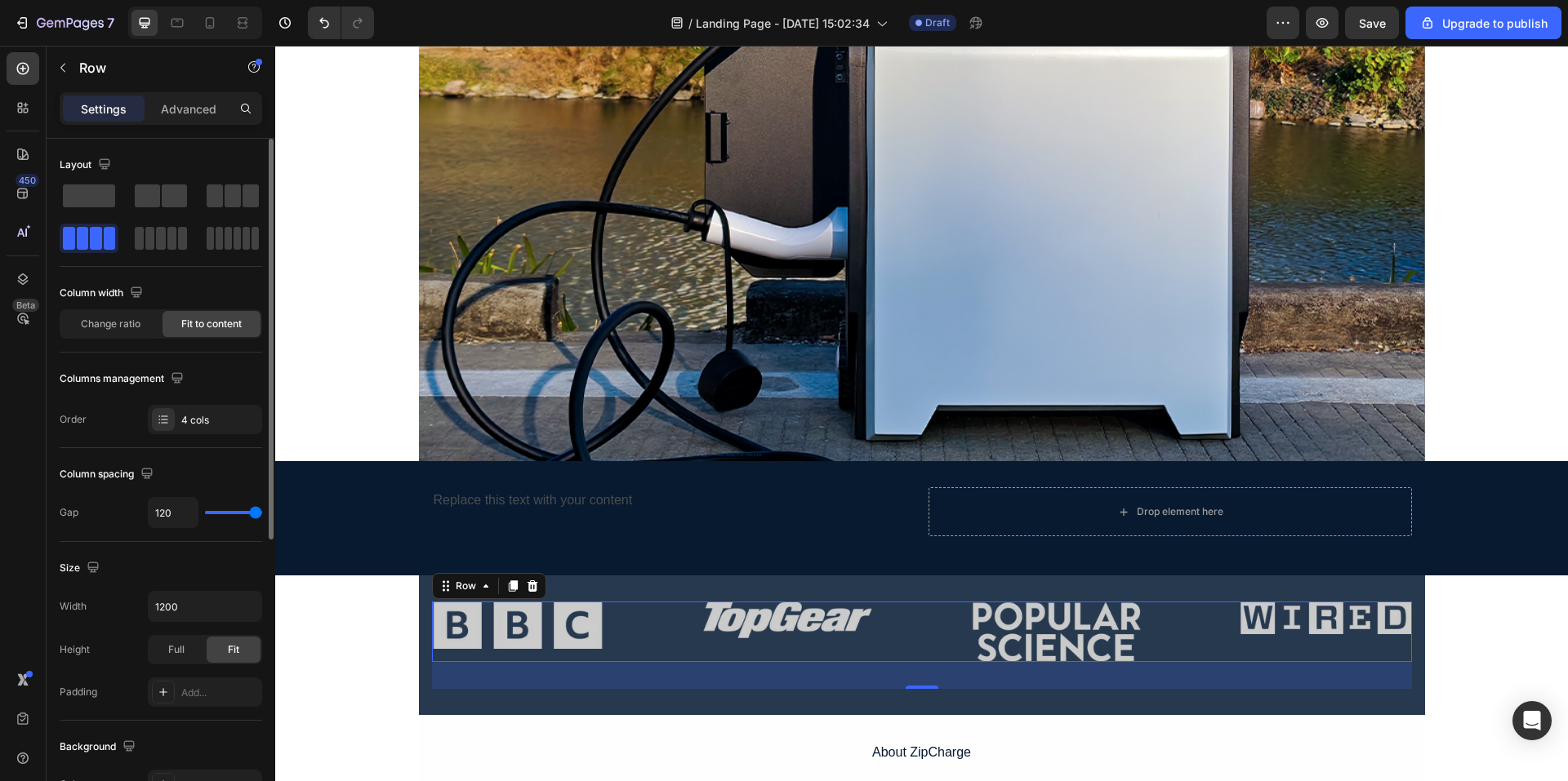
type input "107"
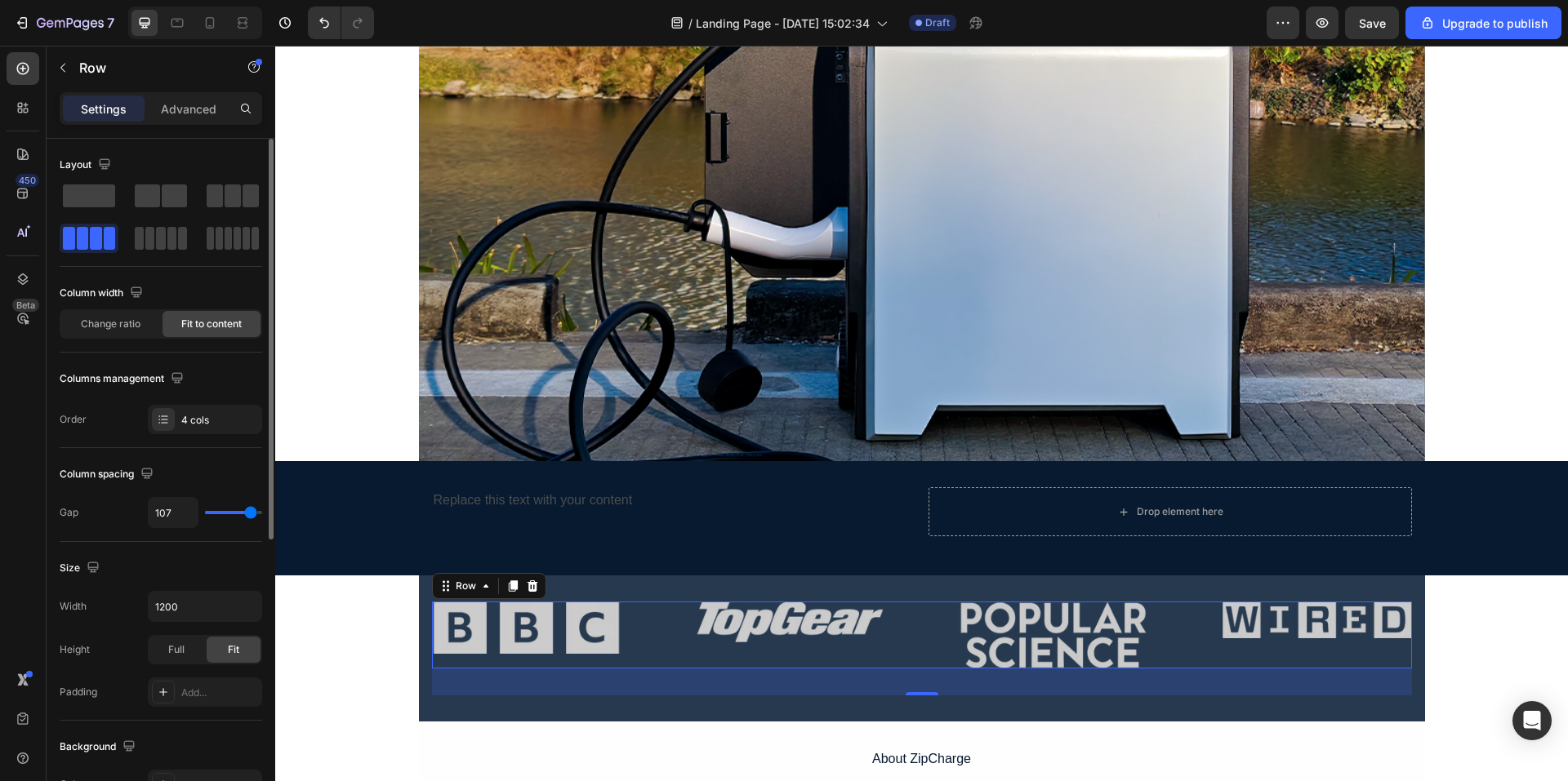
type input "91"
type input "80"
type input "73"
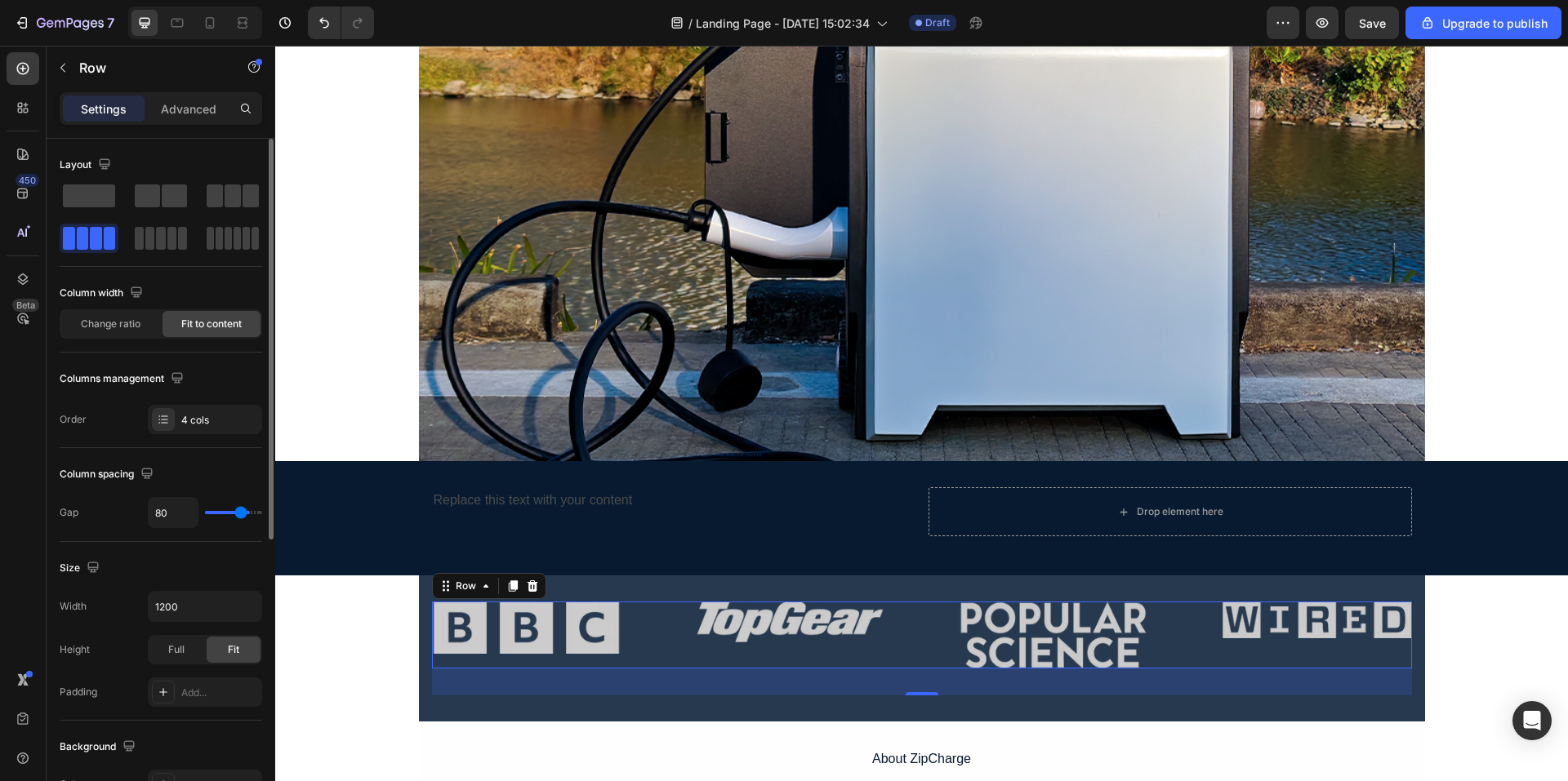
type input "73"
type input "71"
type input "69"
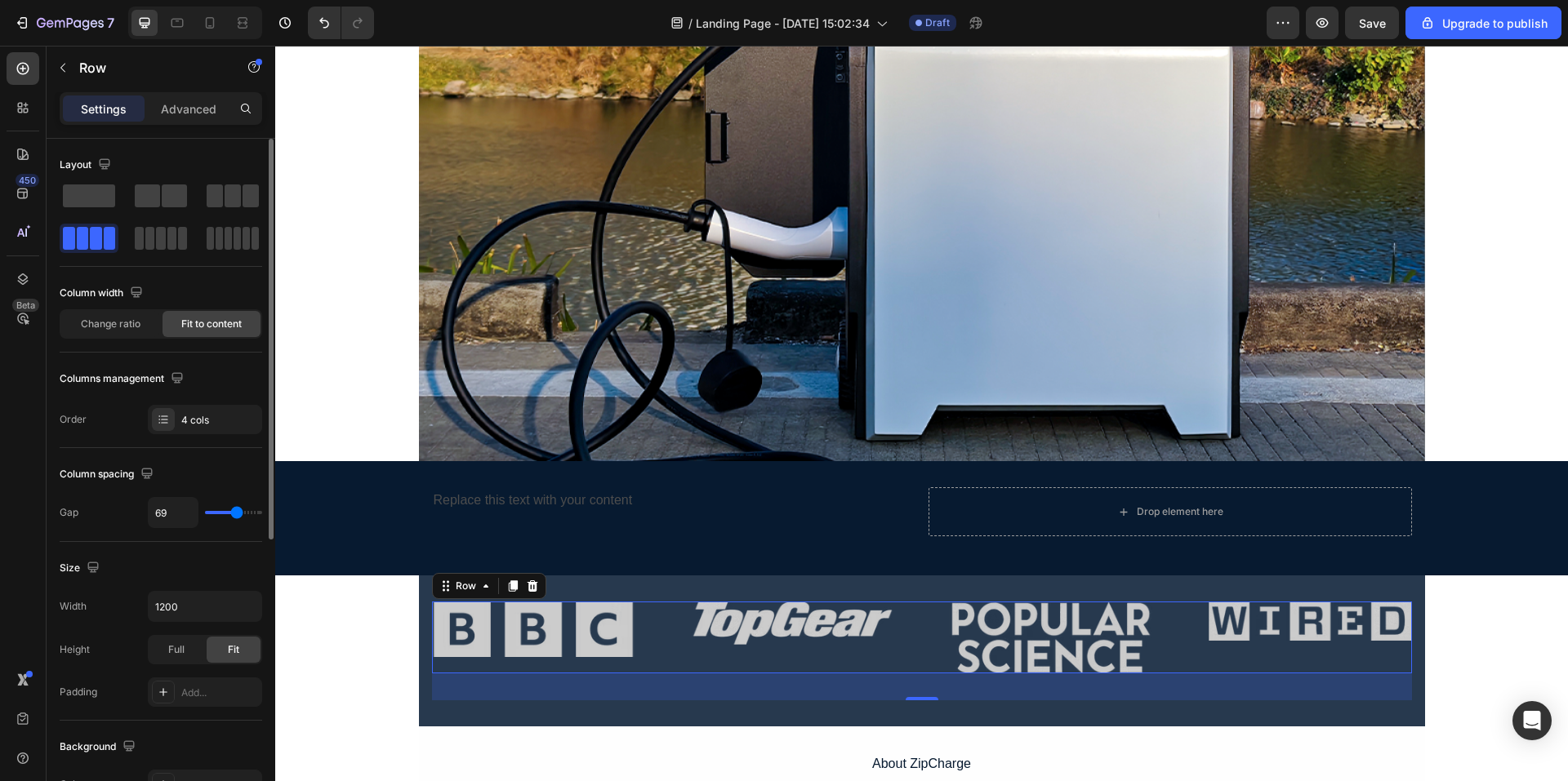
type input "67"
type input "62"
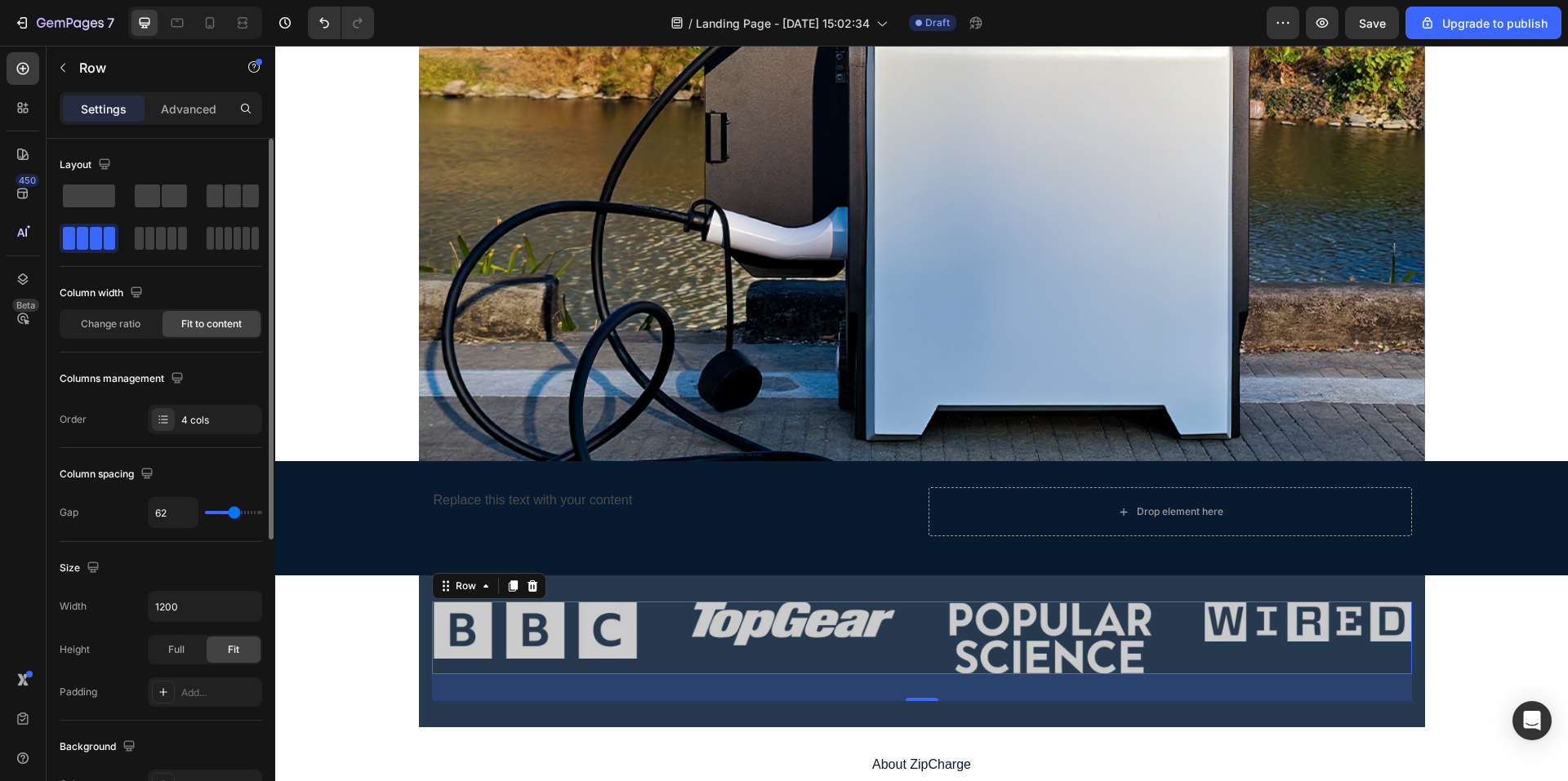
type input "60"
type input "58"
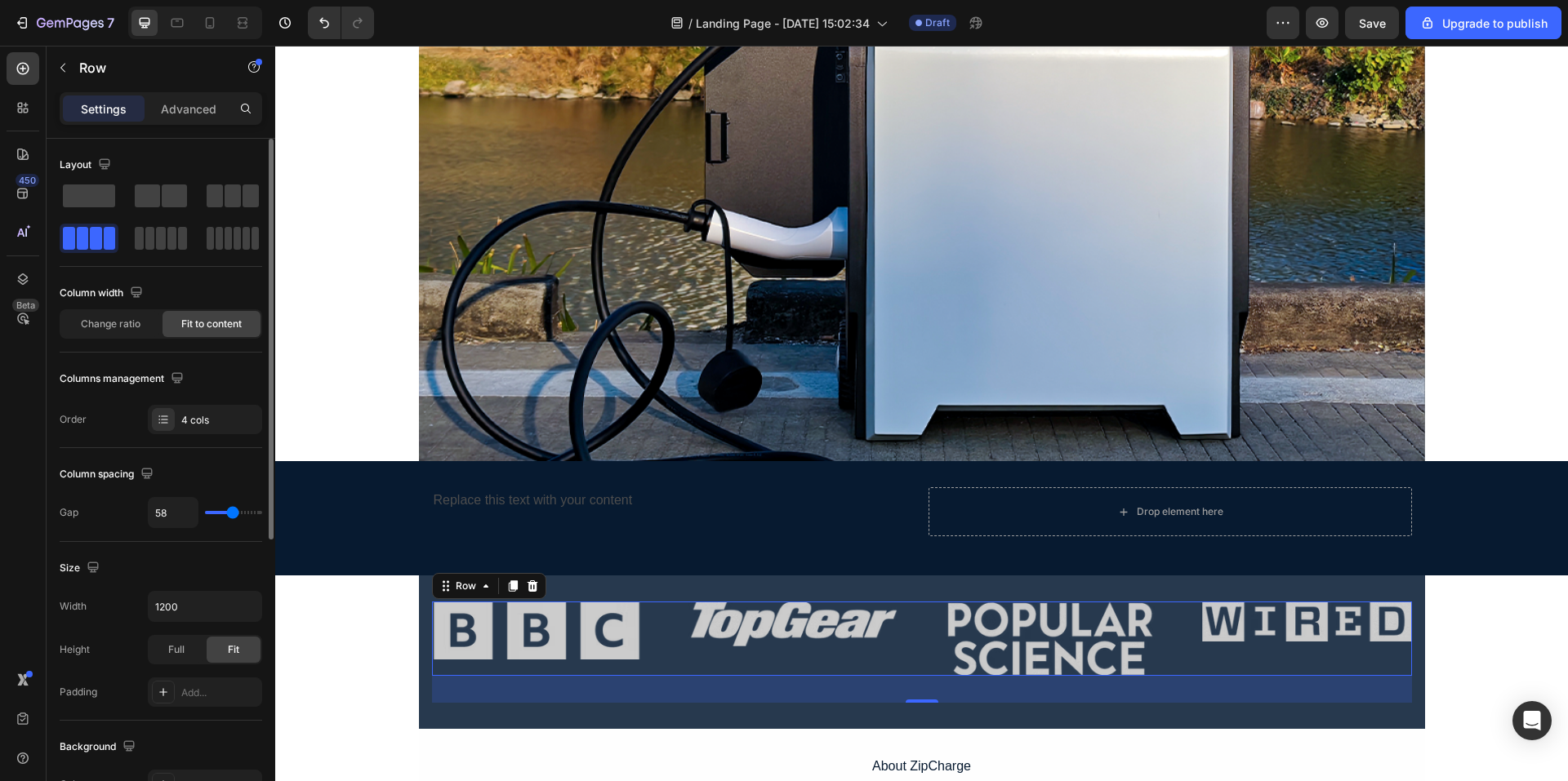
drag, startPoint x: 211, startPoint y: 515, endPoint x: 233, endPoint y: 527, distance: 25.1
type input "58"
click at [233, 515] on input "range" at bounding box center [233, 513] width 57 height 3
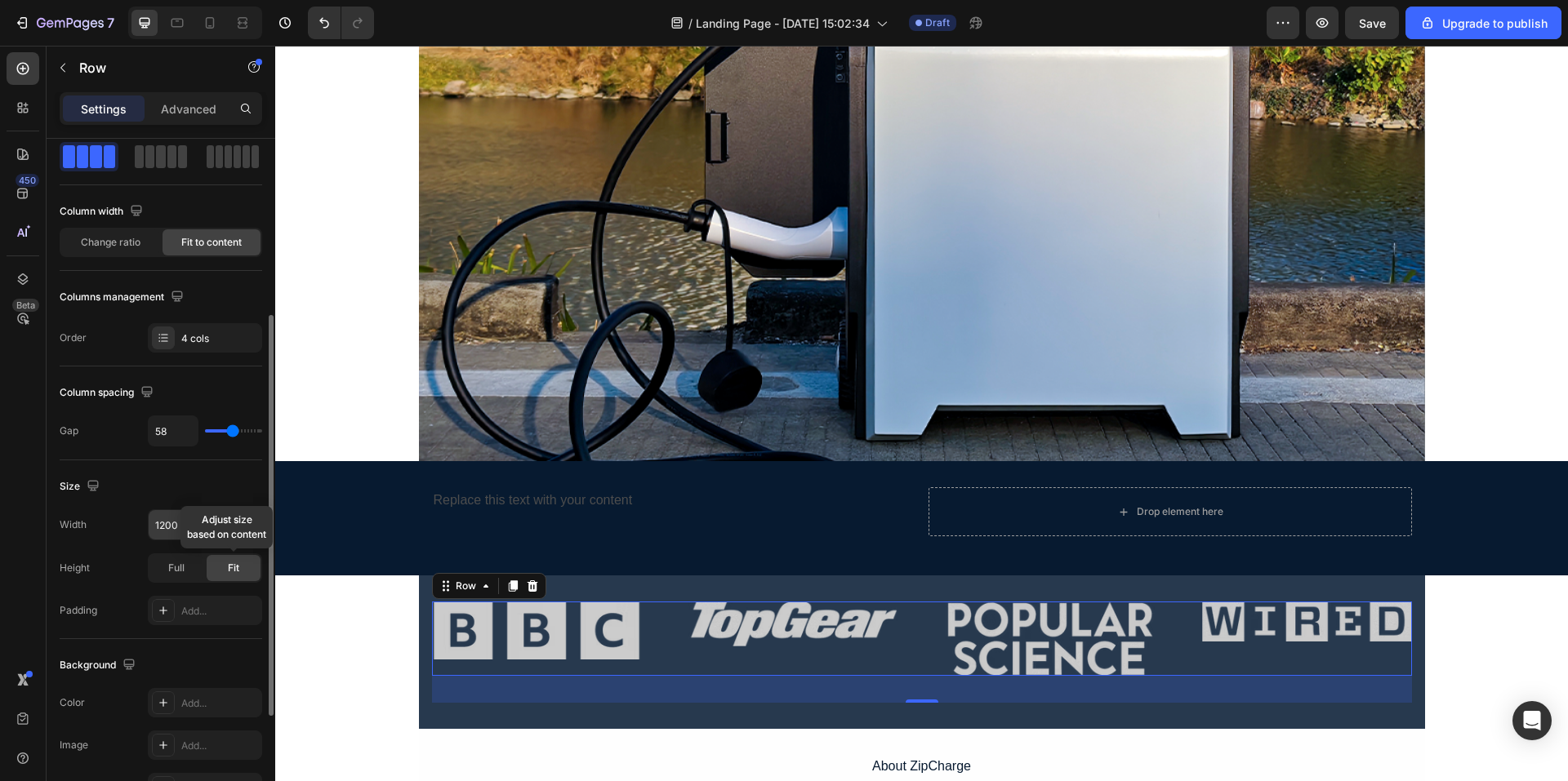
scroll to position [164, 0]
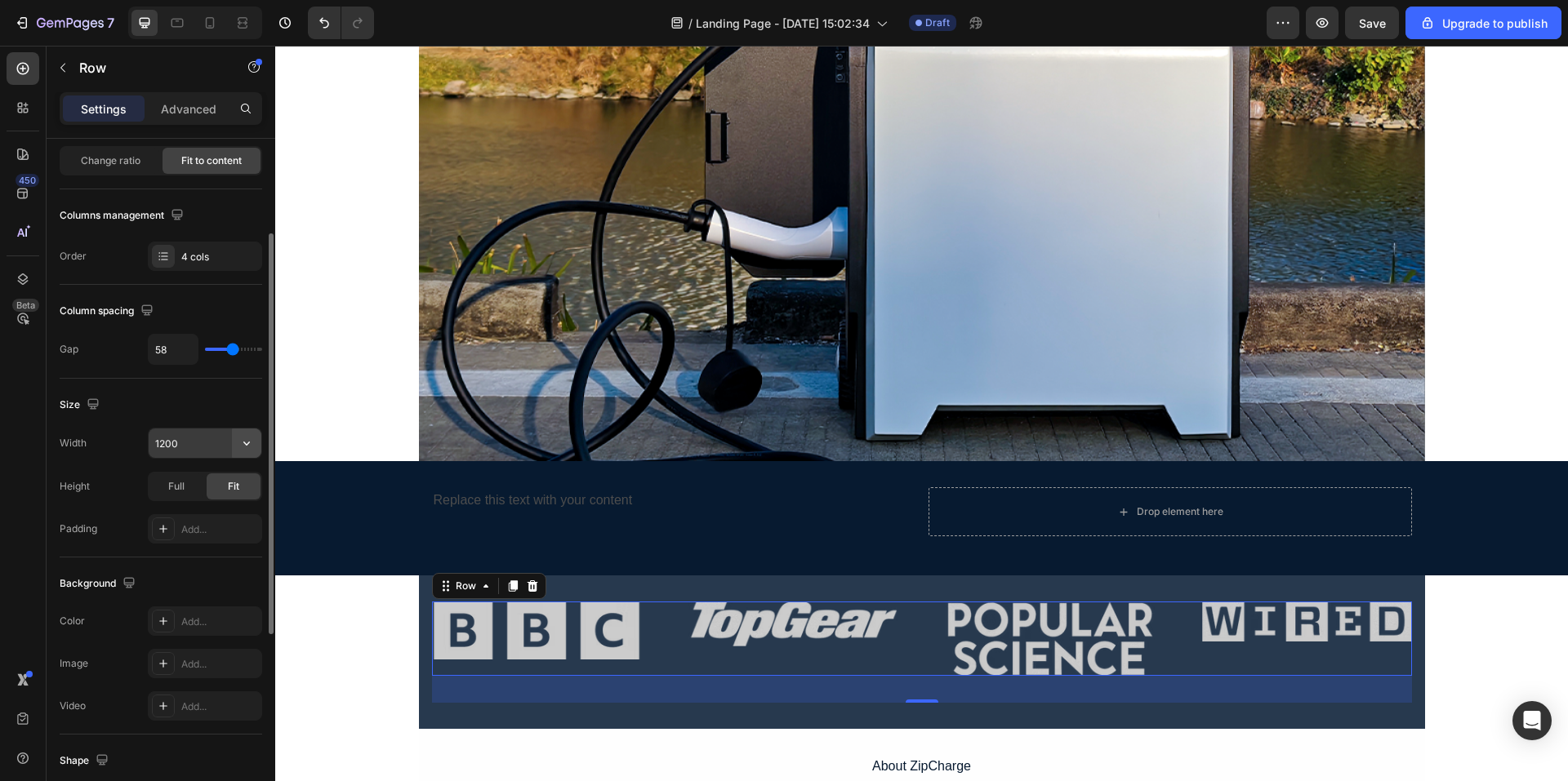
click at [247, 441] on icon "button" at bounding box center [247, 443] width 17 height 17
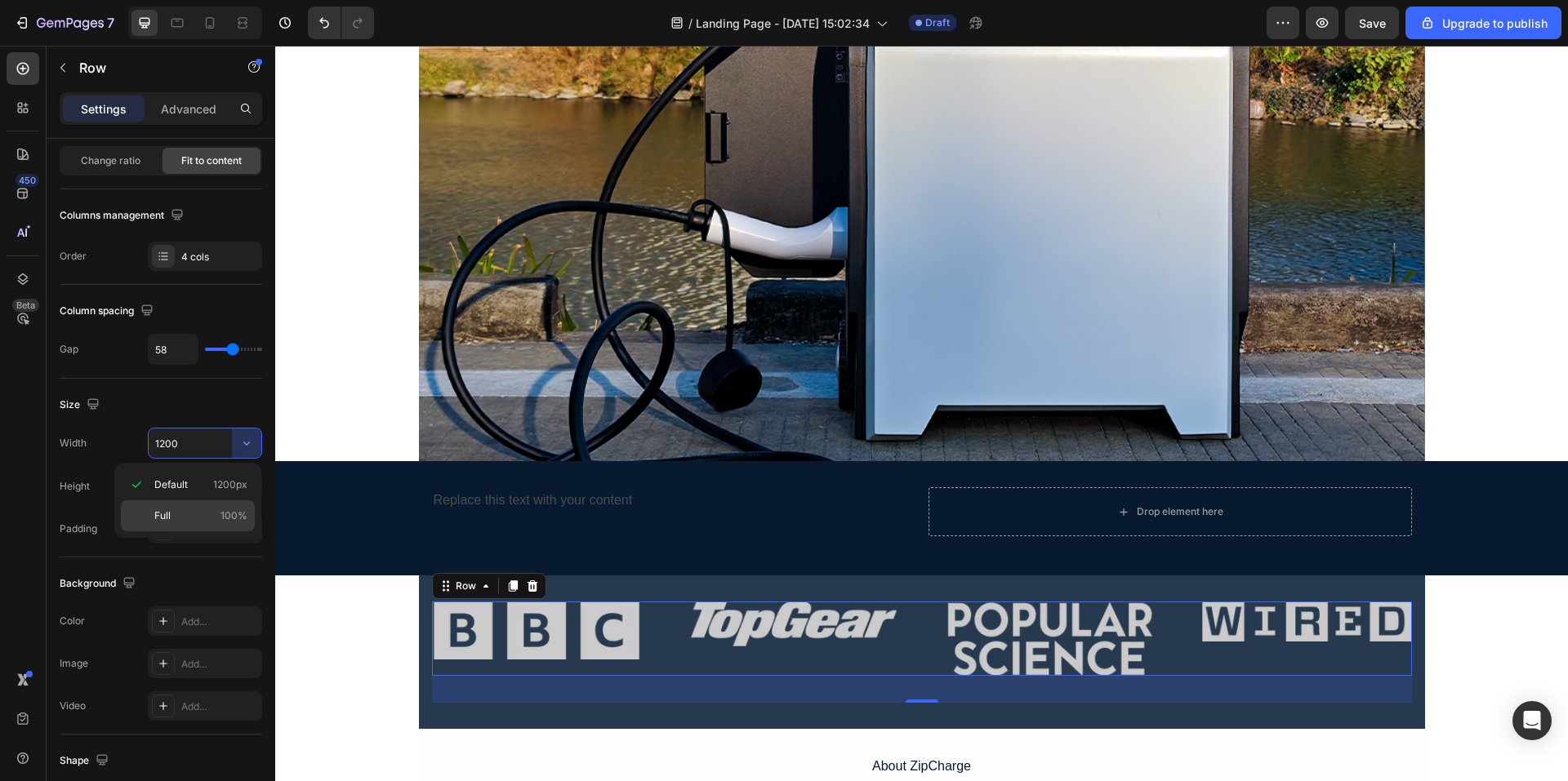
click at [166, 505] on div "Full 100%" at bounding box center [188, 516] width 134 height 31
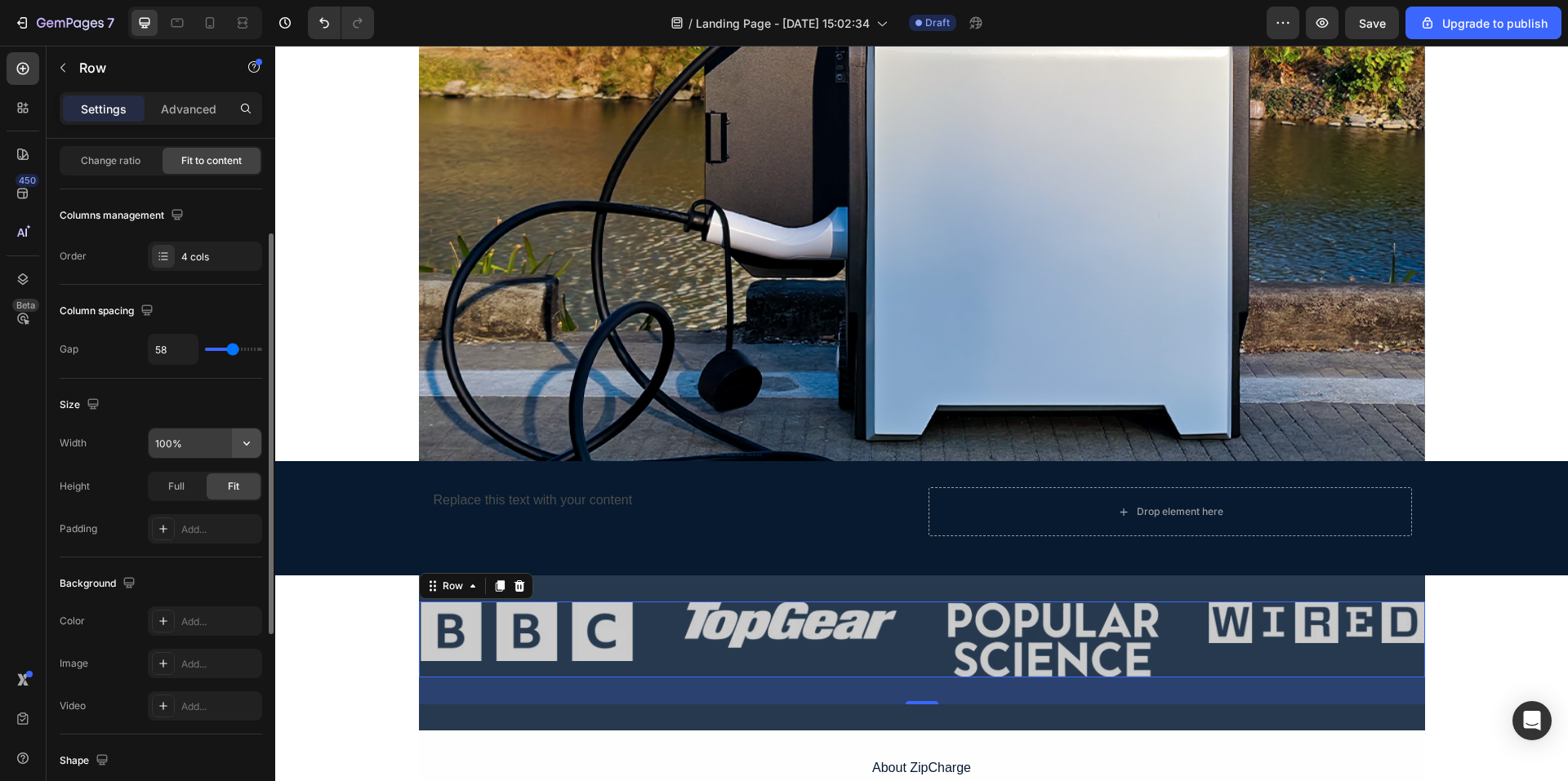
click at [233, 443] on div "100%" at bounding box center [205, 443] width 112 height 30
click at [243, 444] on icon "button" at bounding box center [247, 443] width 17 height 17
click at [215, 478] on span "1200px" at bounding box center [230, 485] width 34 height 15
type input "1200"
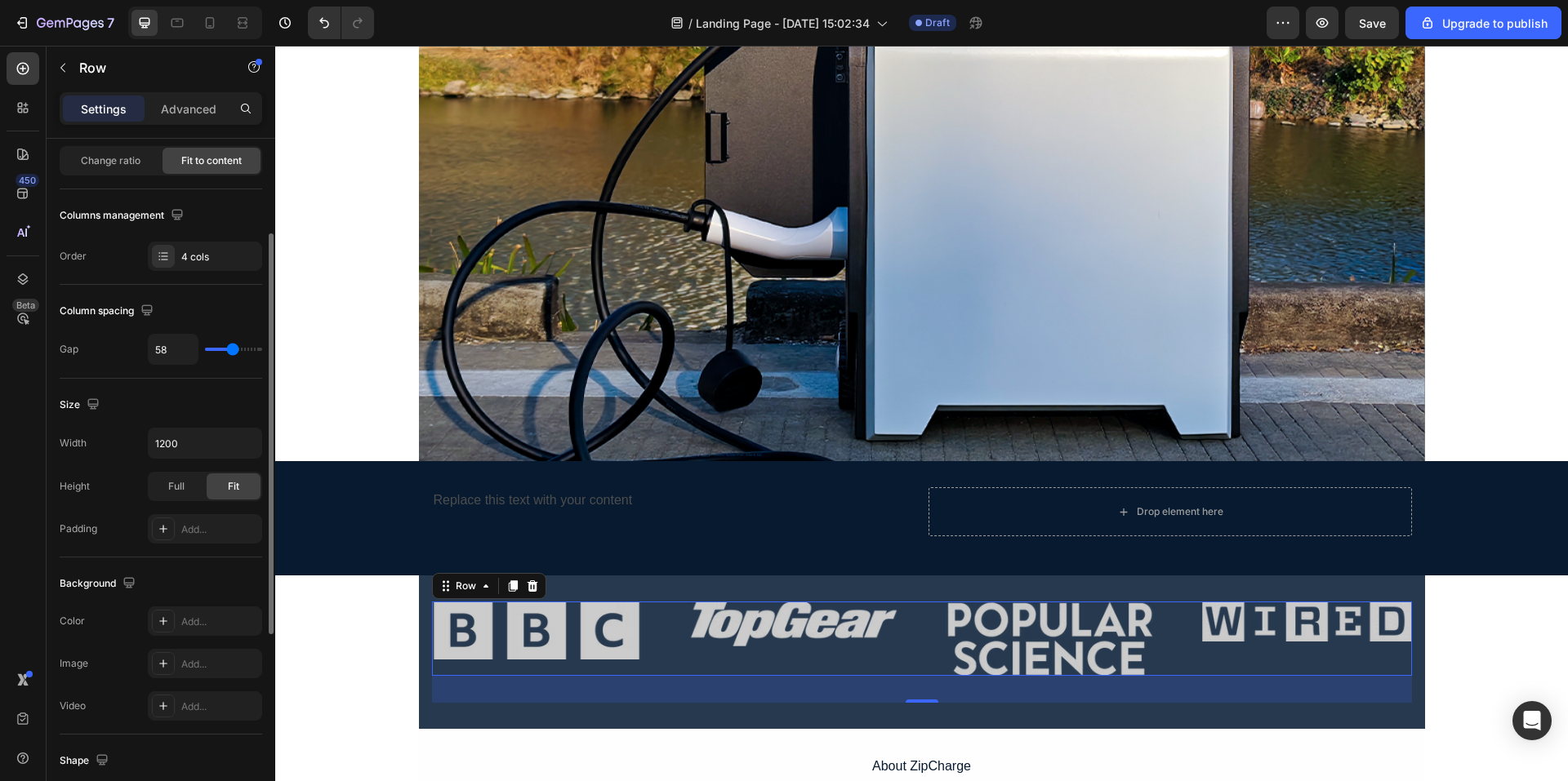
click at [188, 500] on div "Full Fit" at bounding box center [205, 487] width 114 height 30
click at [200, 485] on div "Full" at bounding box center [177, 487] width 54 height 26
click at [218, 488] on div "Fit" at bounding box center [233, 487] width 54 height 26
click at [182, 488] on span "Full" at bounding box center [176, 486] width 17 height 15
click at [221, 492] on div "Fit" at bounding box center [233, 487] width 54 height 26
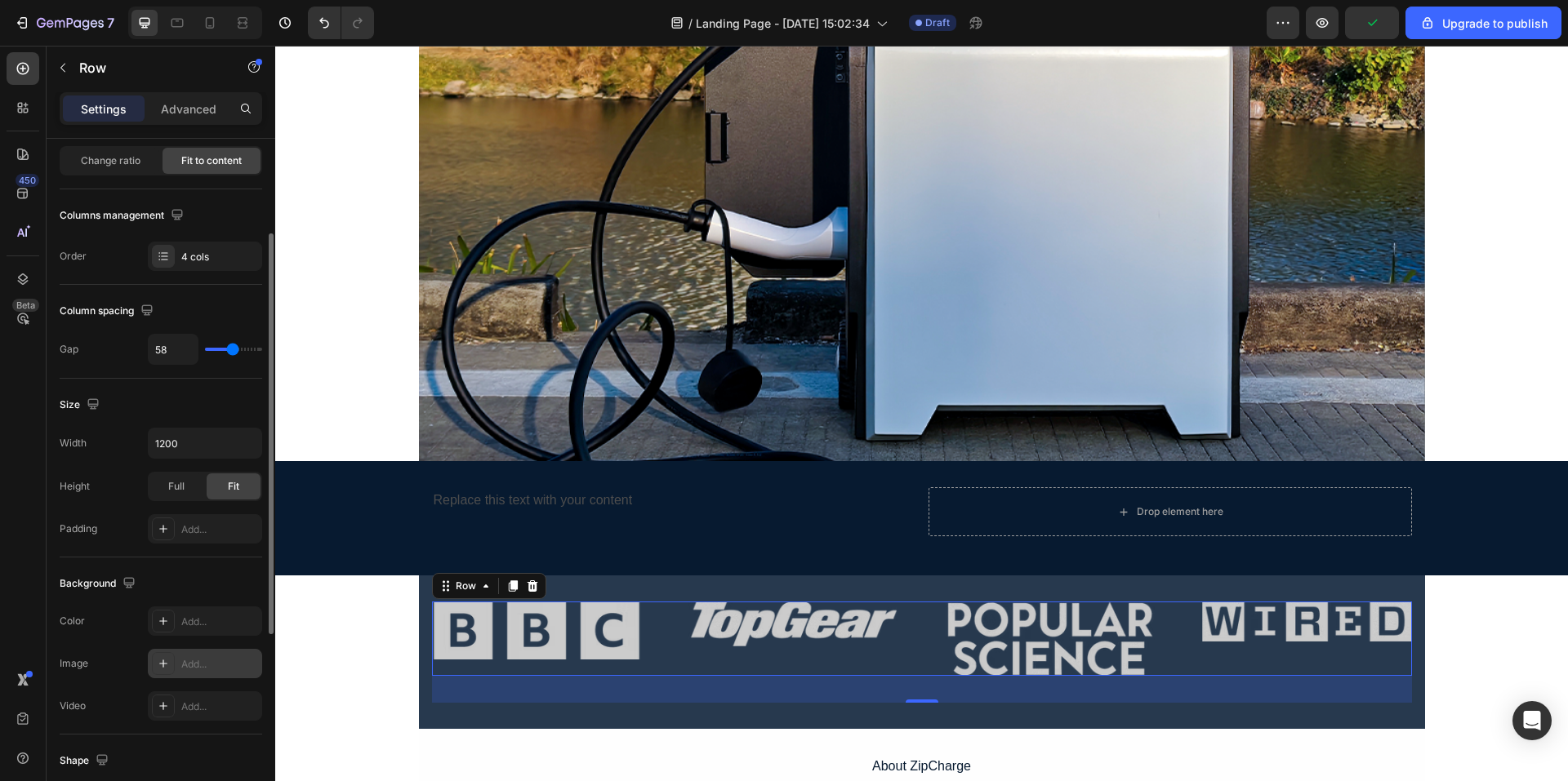
scroll to position [245, 0]
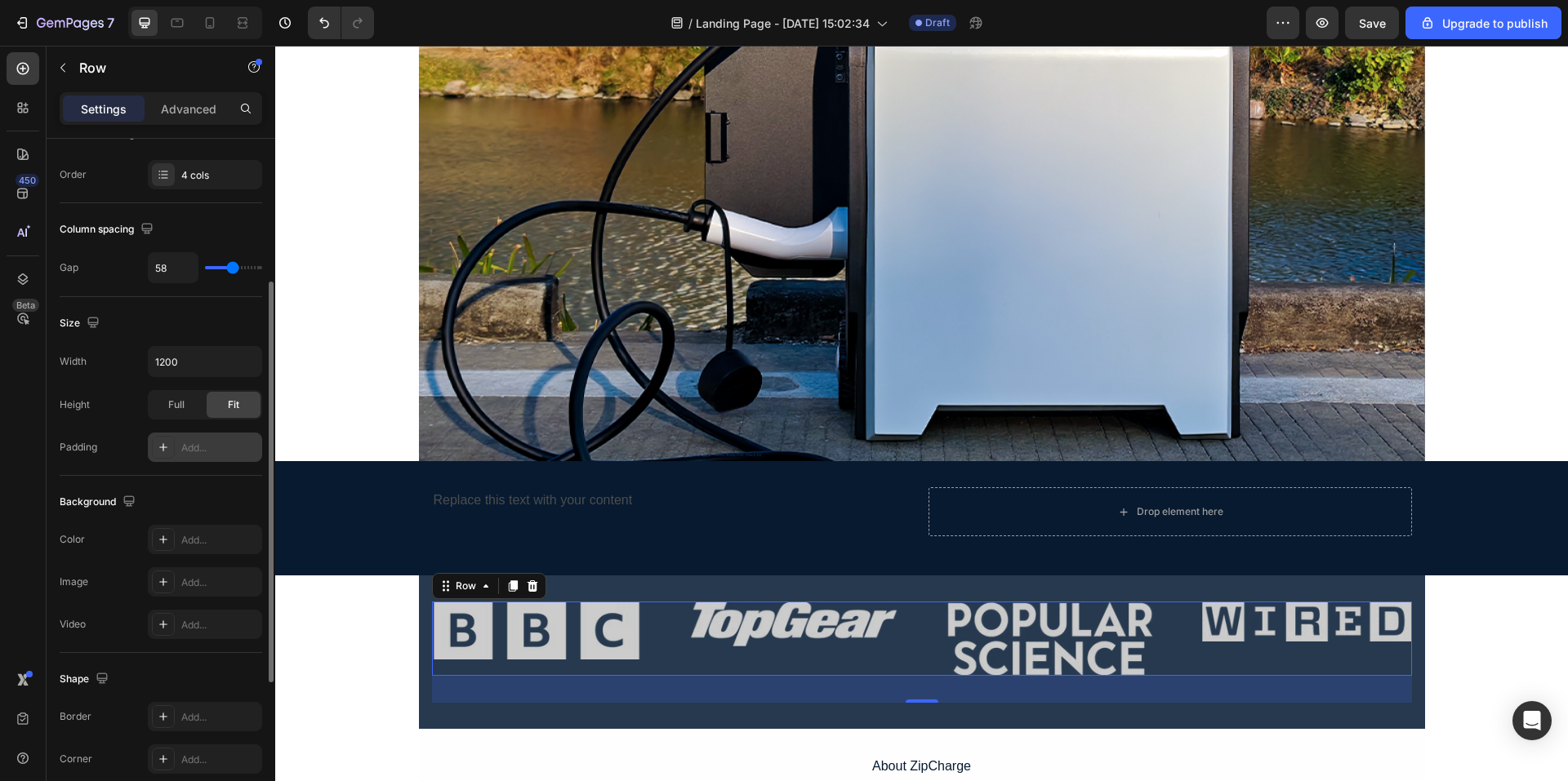
click at [228, 454] on div "Add..." at bounding box center [220, 448] width 77 height 15
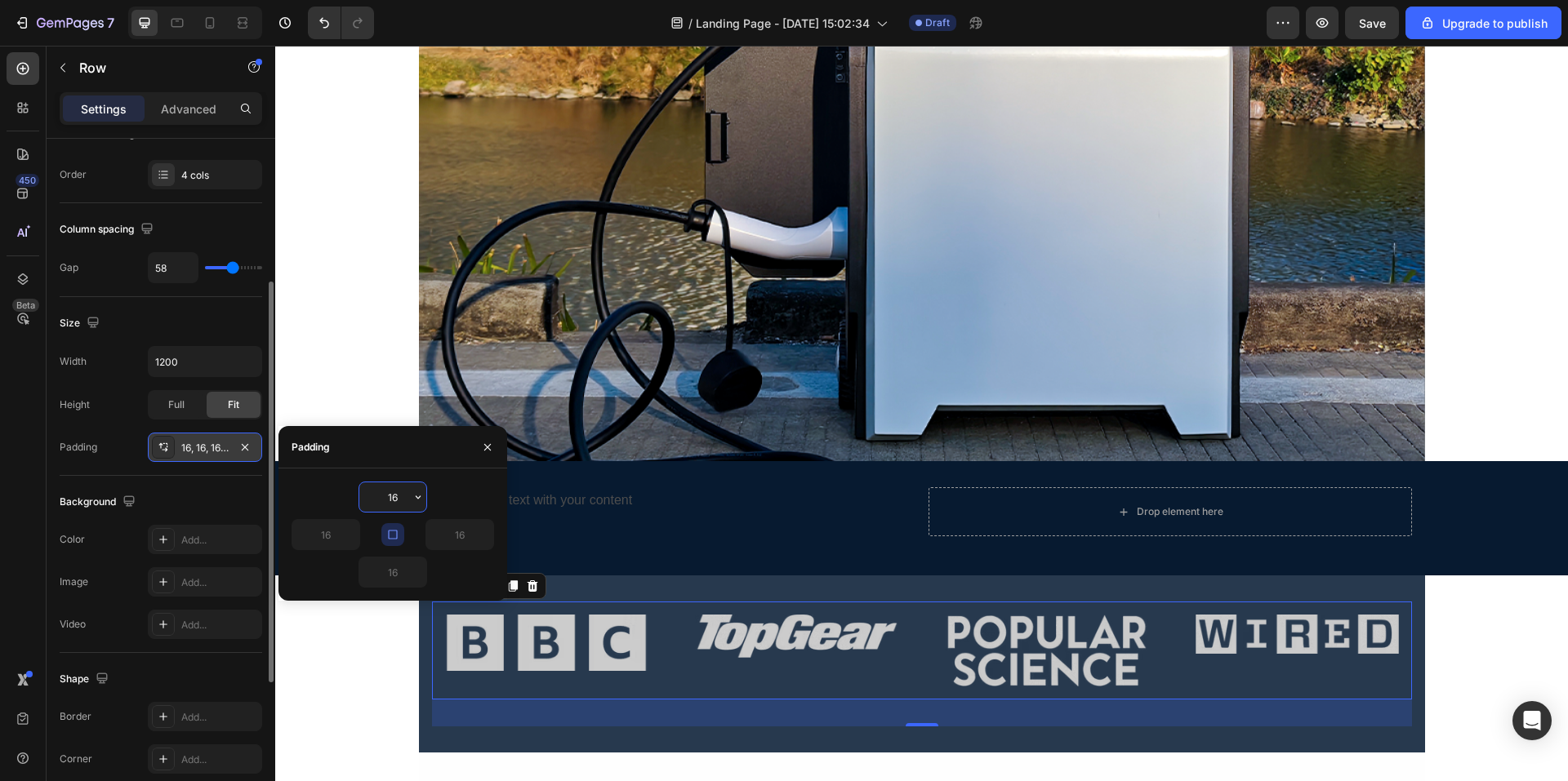
click at [216, 479] on div "Background The changes might be hidden by the video. Color Add... Image Add... …" at bounding box center [160, 564] width 203 height 177
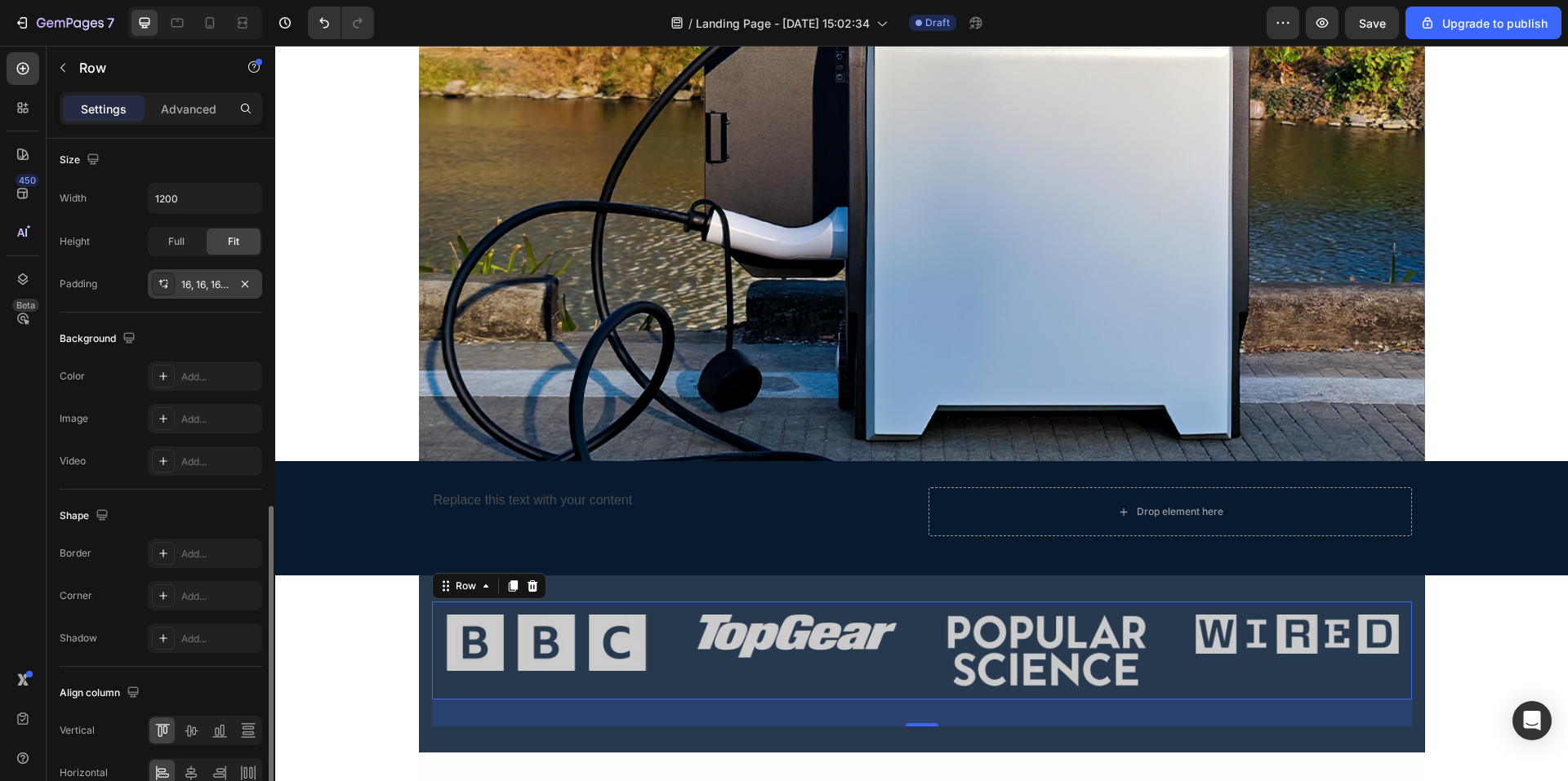
scroll to position [490, 0]
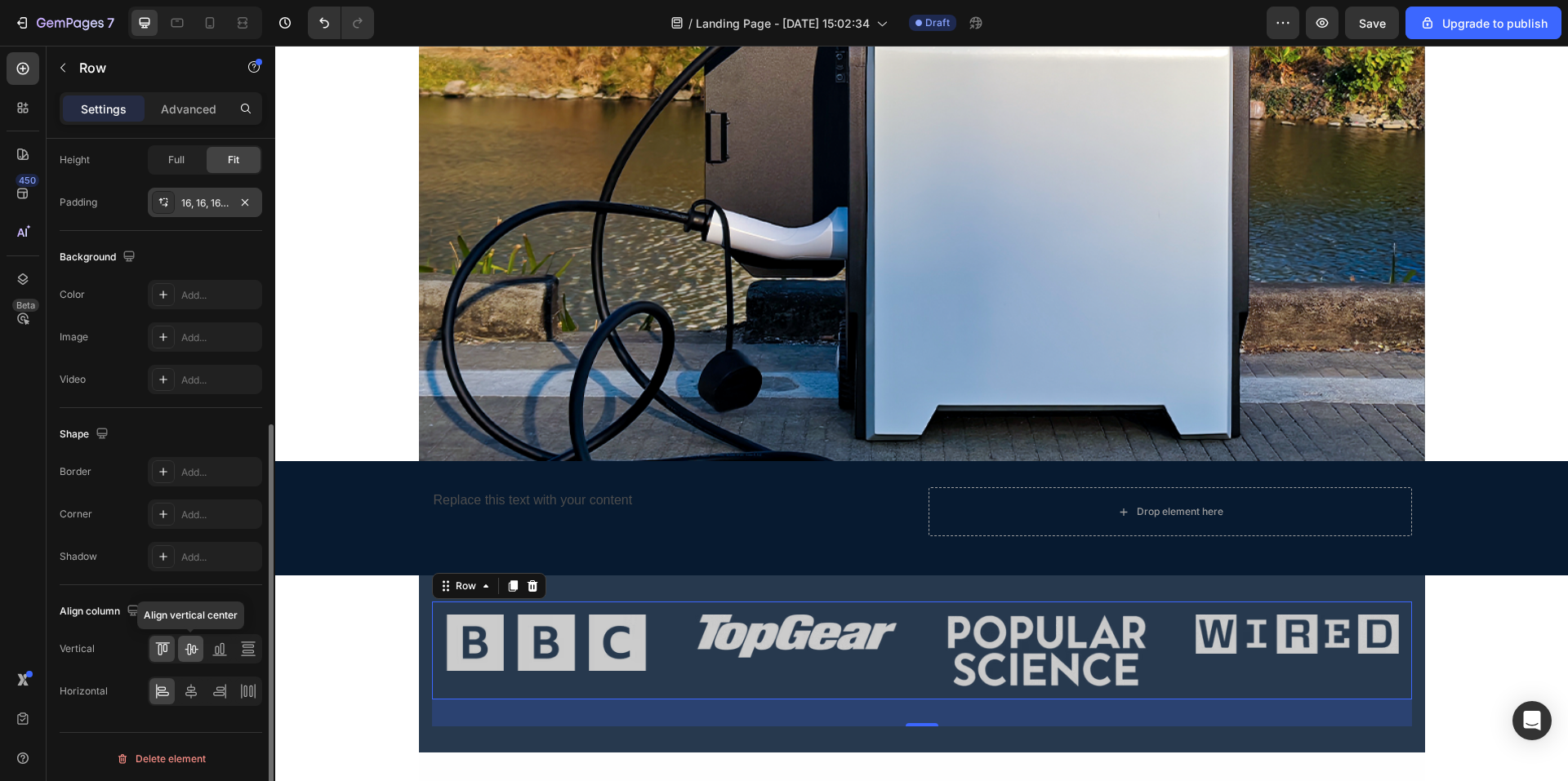
click at [186, 657] on div at bounding box center [190, 649] width 25 height 26
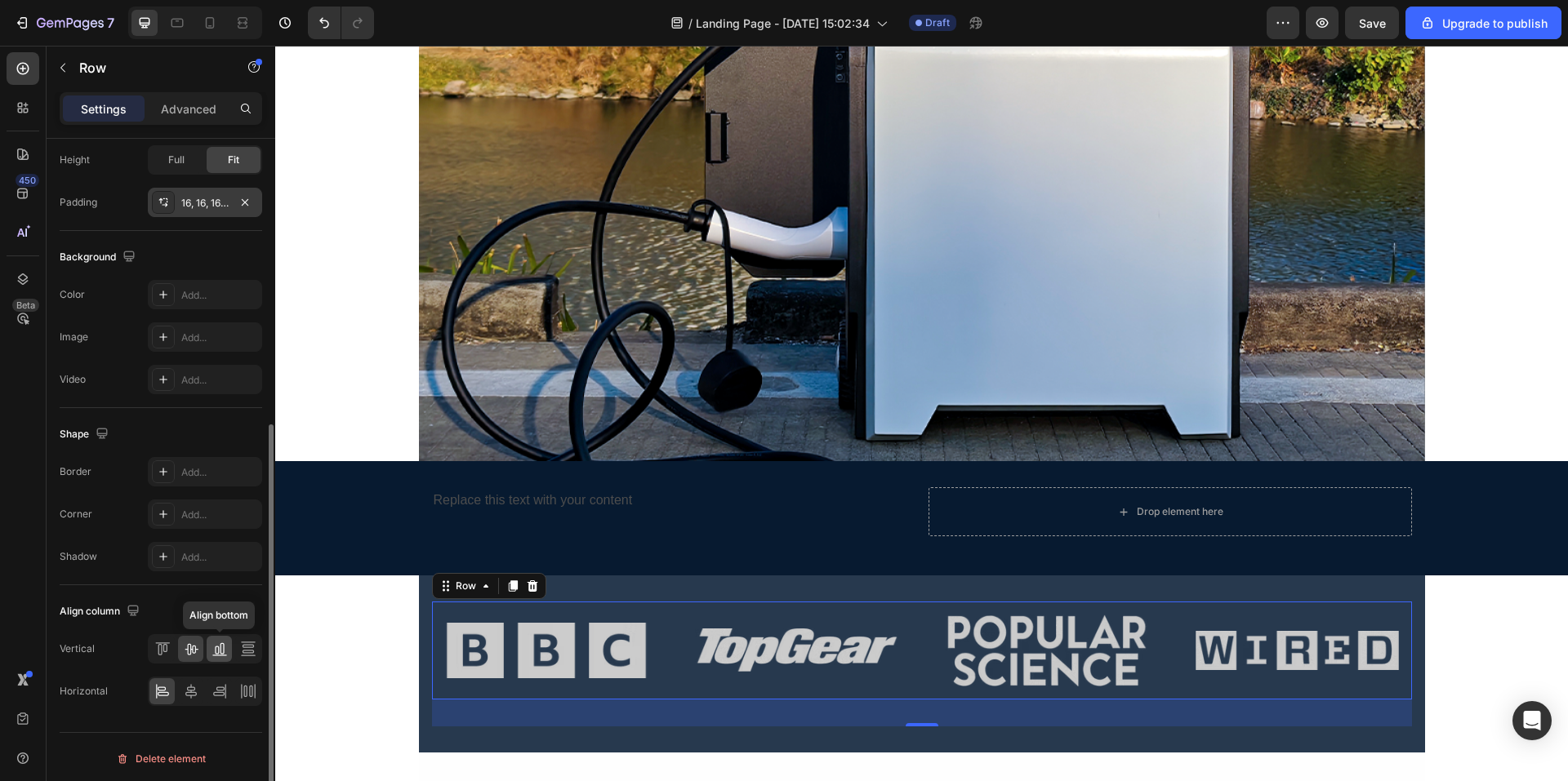
click at [216, 649] on icon at bounding box center [220, 649] width 17 height 17
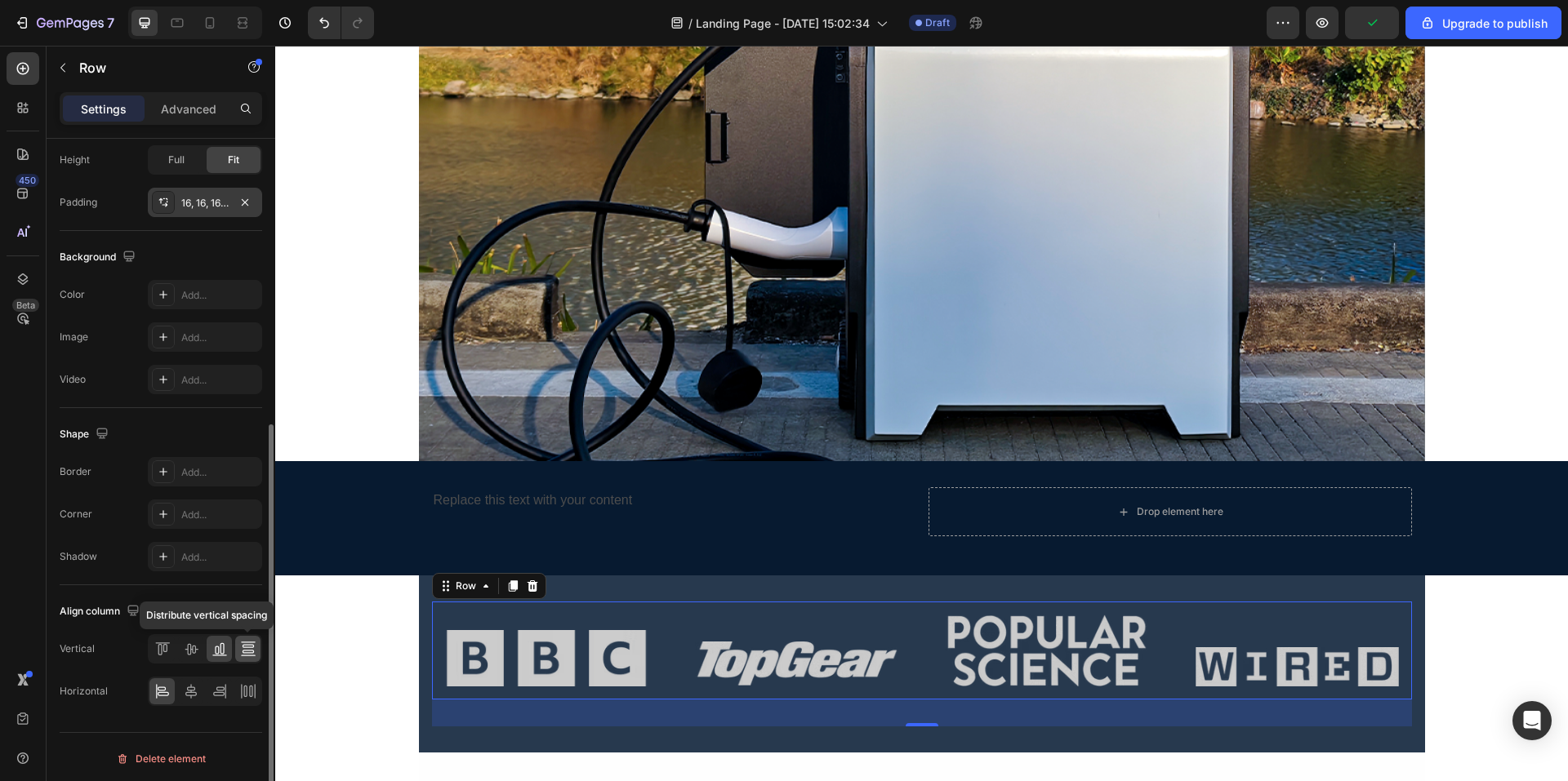
click at [244, 651] on icon at bounding box center [248, 649] width 17 height 17
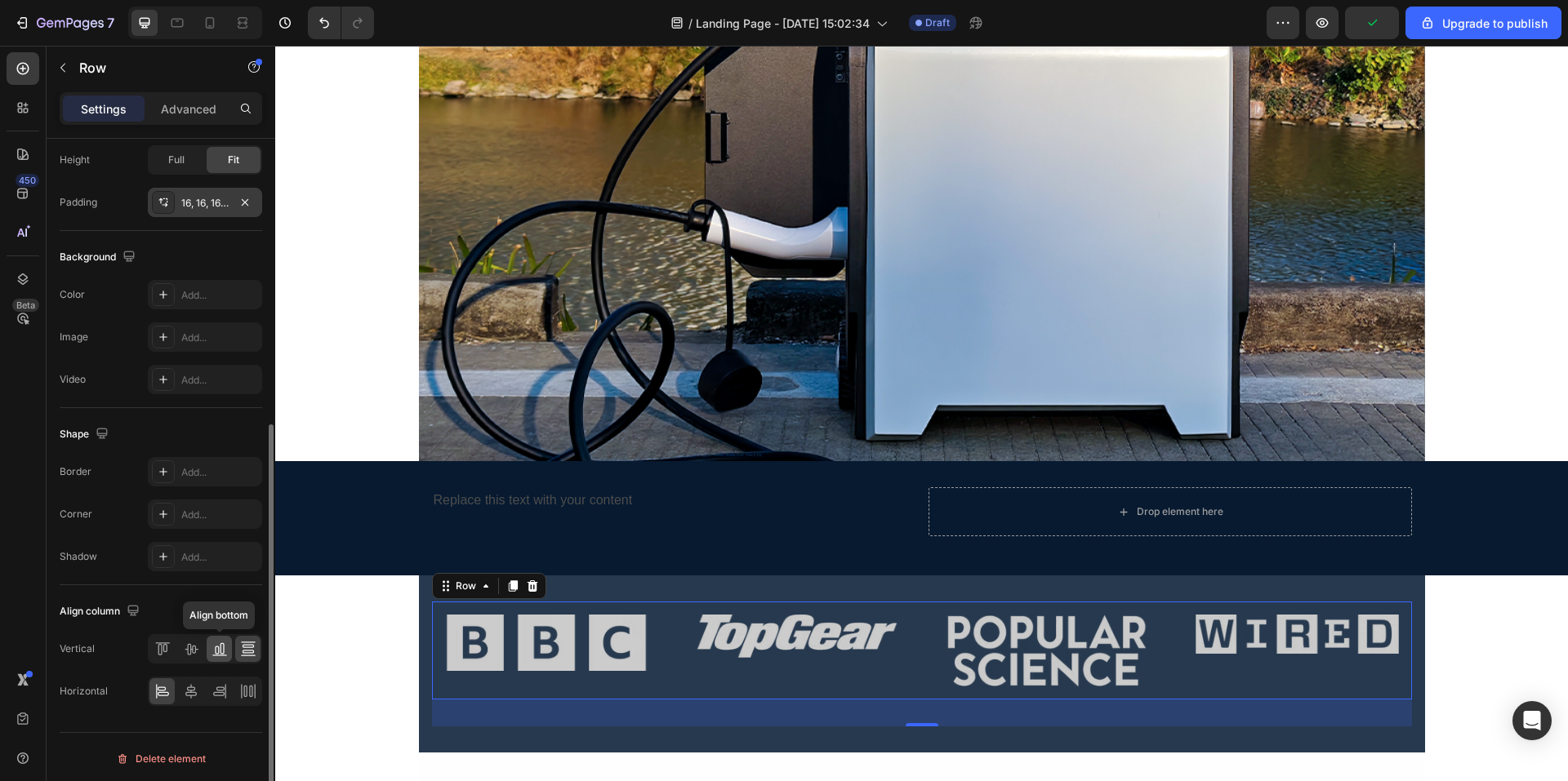
click at [224, 657] on div at bounding box center [219, 649] width 25 height 26
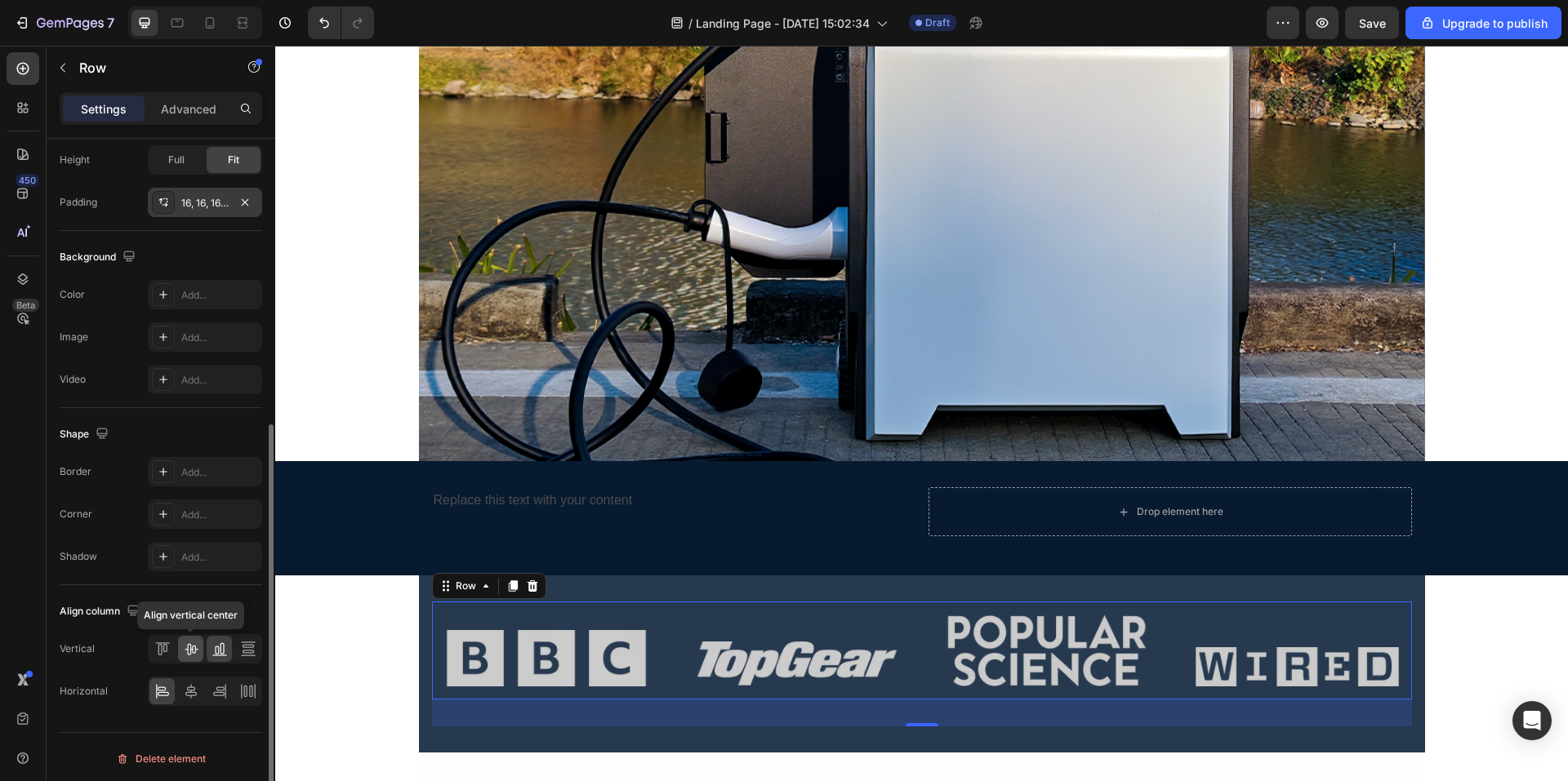
click at [185, 652] on icon at bounding box center [191, 649] width 17 height 17
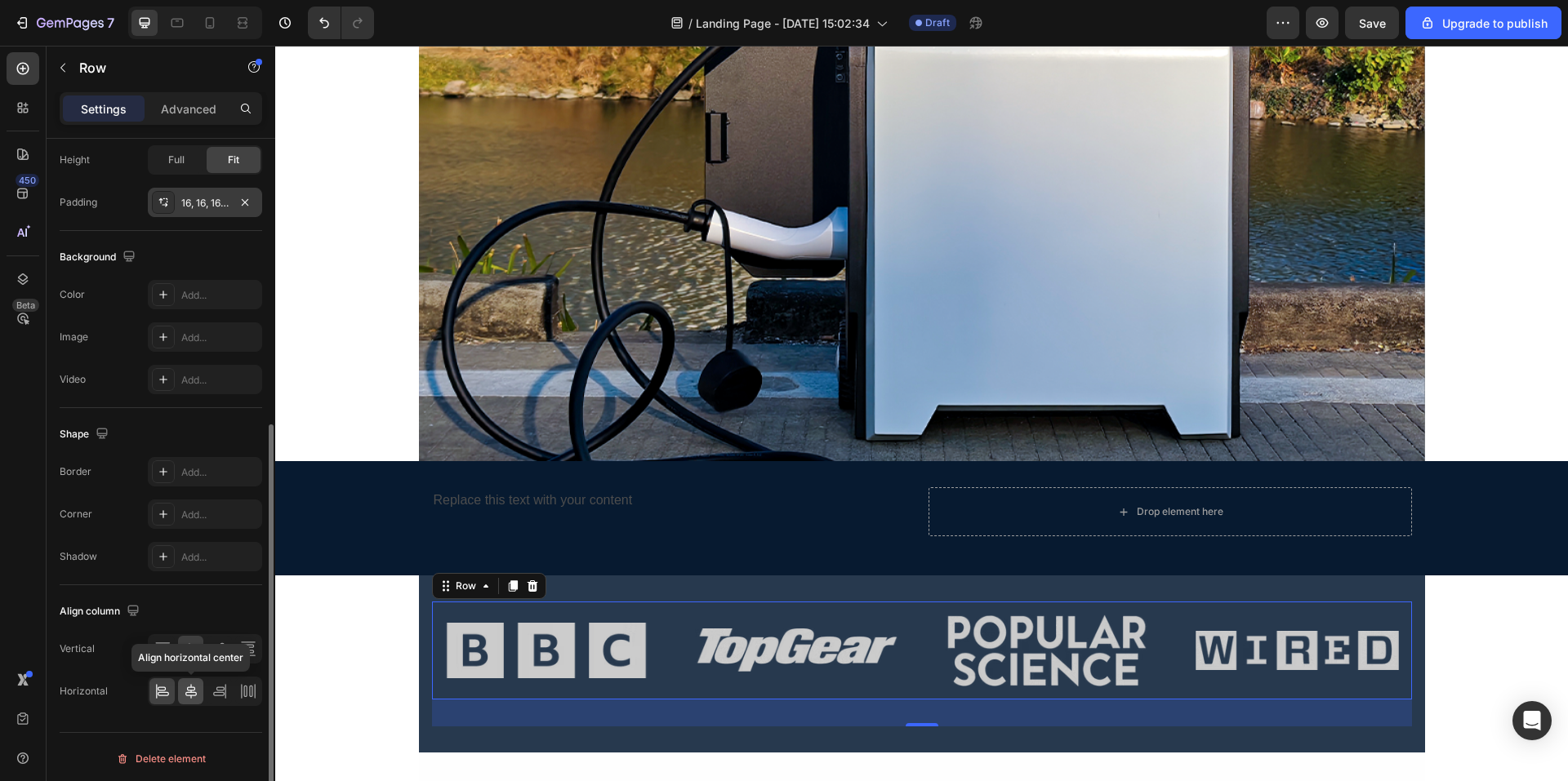
click at [190, 690] on icon at bounding box center [191, 691] width 11 height 15
click at [216, 699] on icon at bounding box center [220, 691] width 17 height 17
click at [240, 699] on icon at bounding box center [248, 691] width 17 height 17
click at [193, 696] on icon at bounding box center [191, 691] width 11 height 15
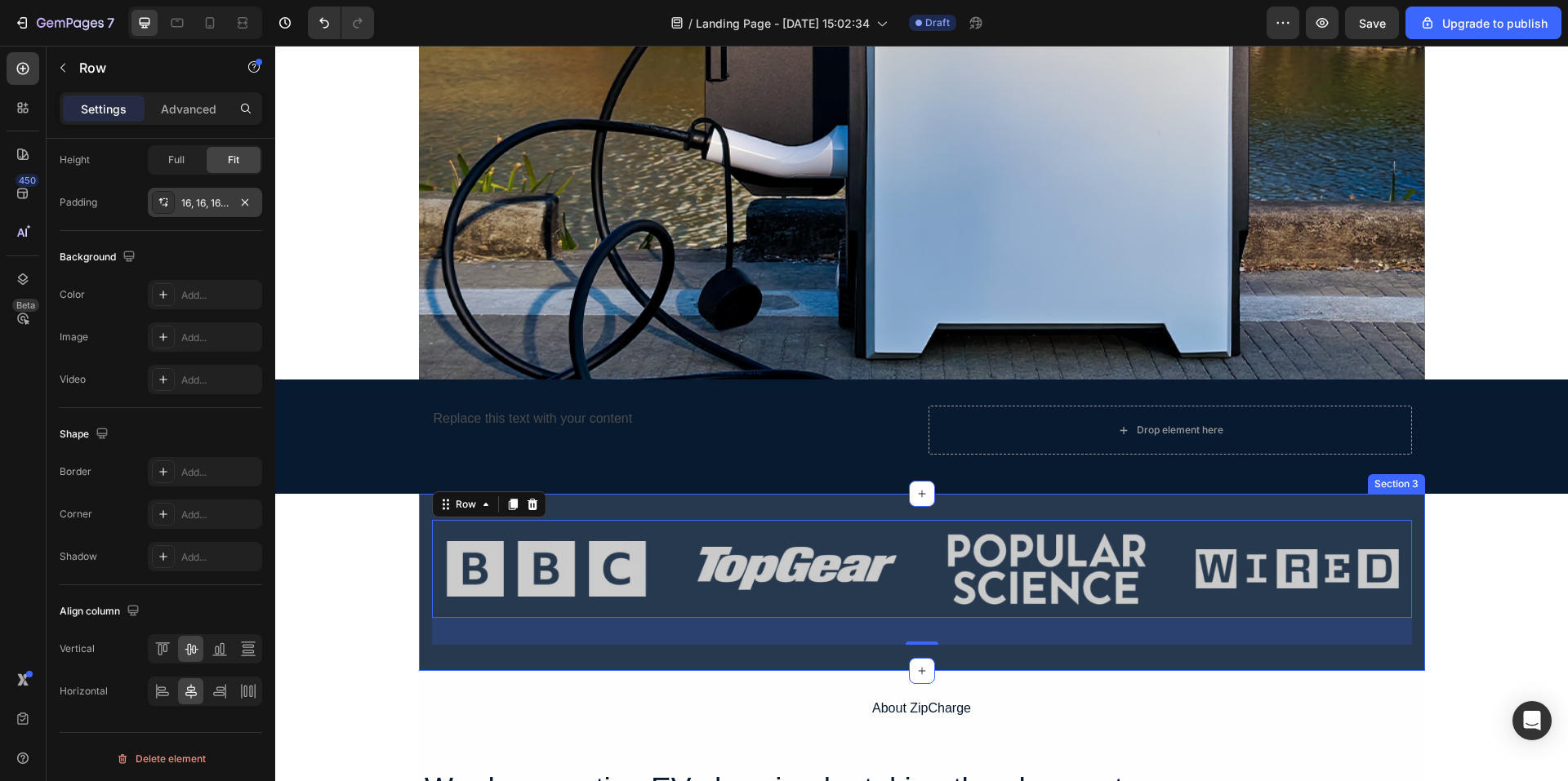
scroll to position [307, 0]
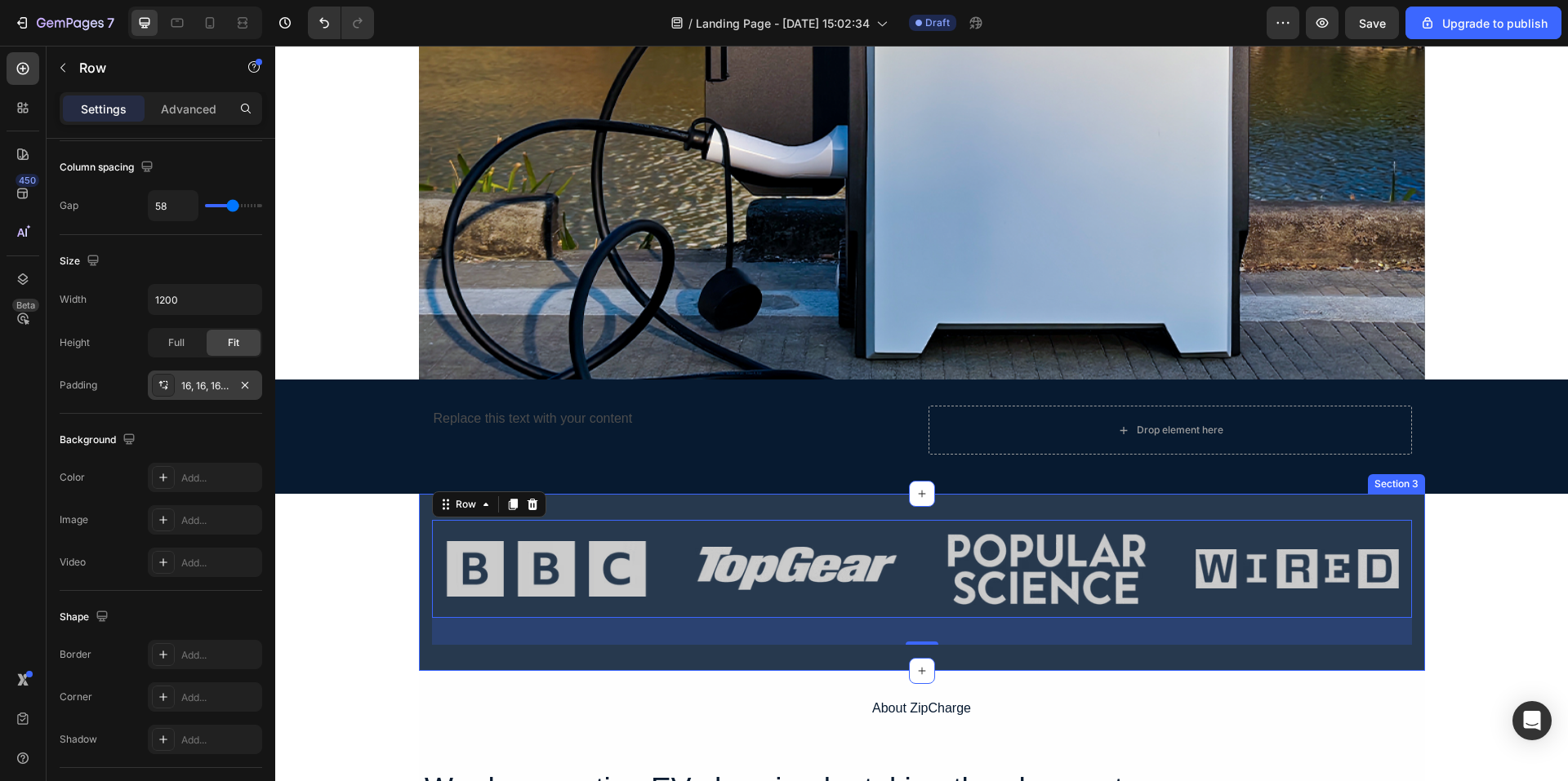
click at [428, 647] on div "Image Image Image Image Row 33 Section 3" at bounding box center [922, 582] width 1006 height 177
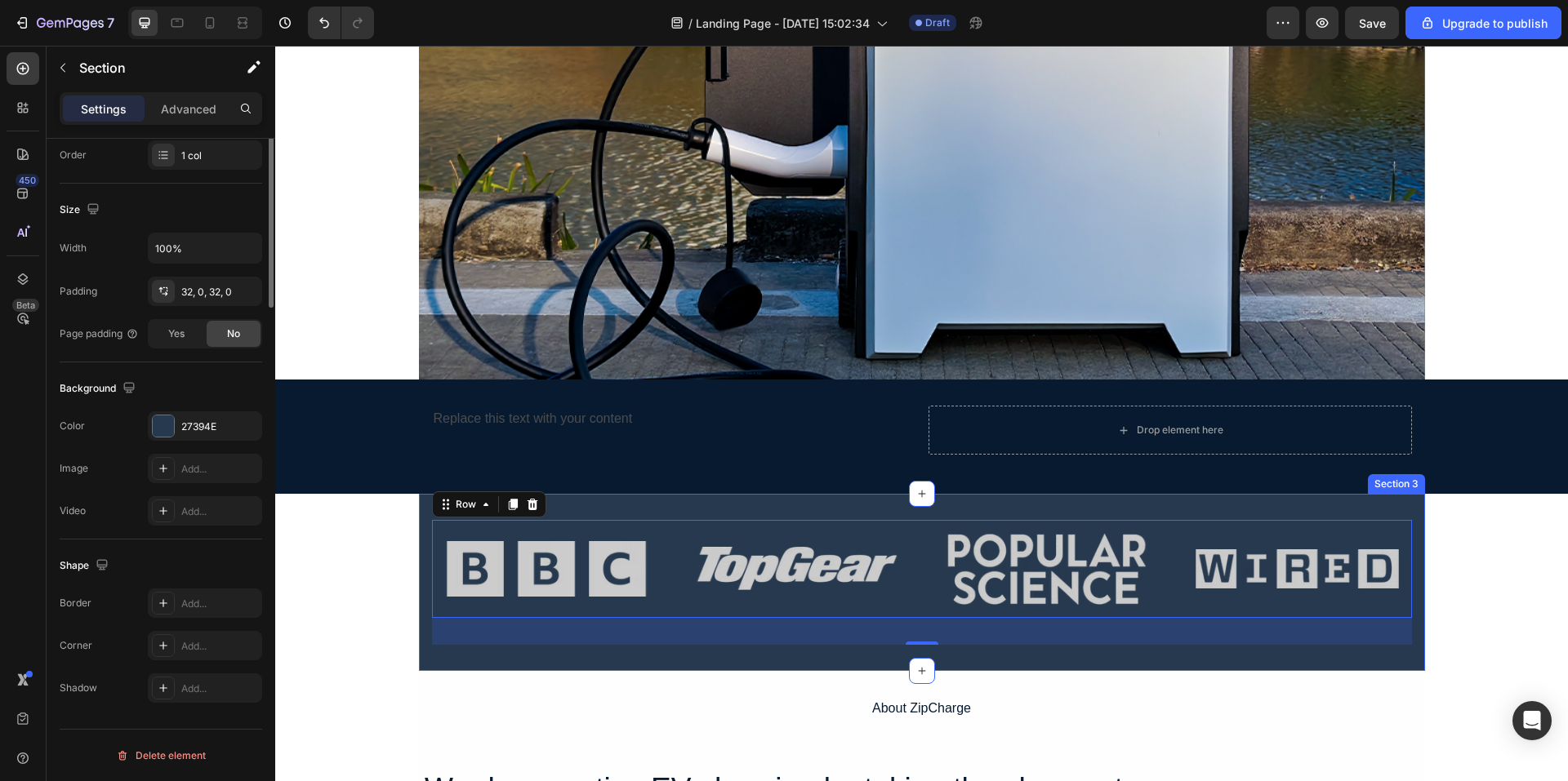
scroll to position [0, 0]
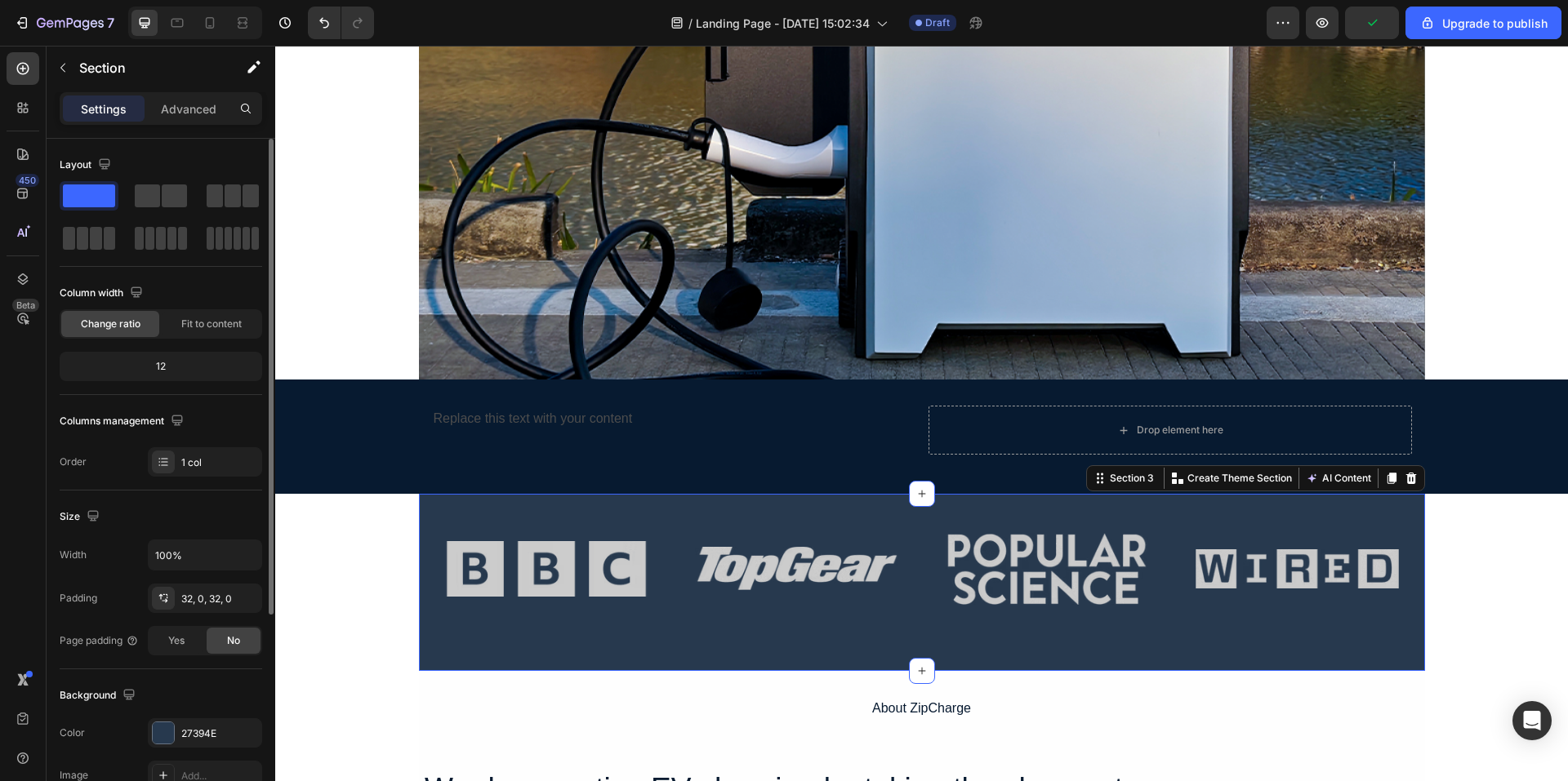
click at [430, 650] on div "Image Image Image Image Row Section 3 You can create reusable sections Create T…" at bounding box center [922, 582] width 1006 height 177
click at [139, 293] on icon "button" at bounding box center [136, 292] width 17 height 17
click at [136, 355] on button "button" at bounding box center [139, 347] width 26 height 26
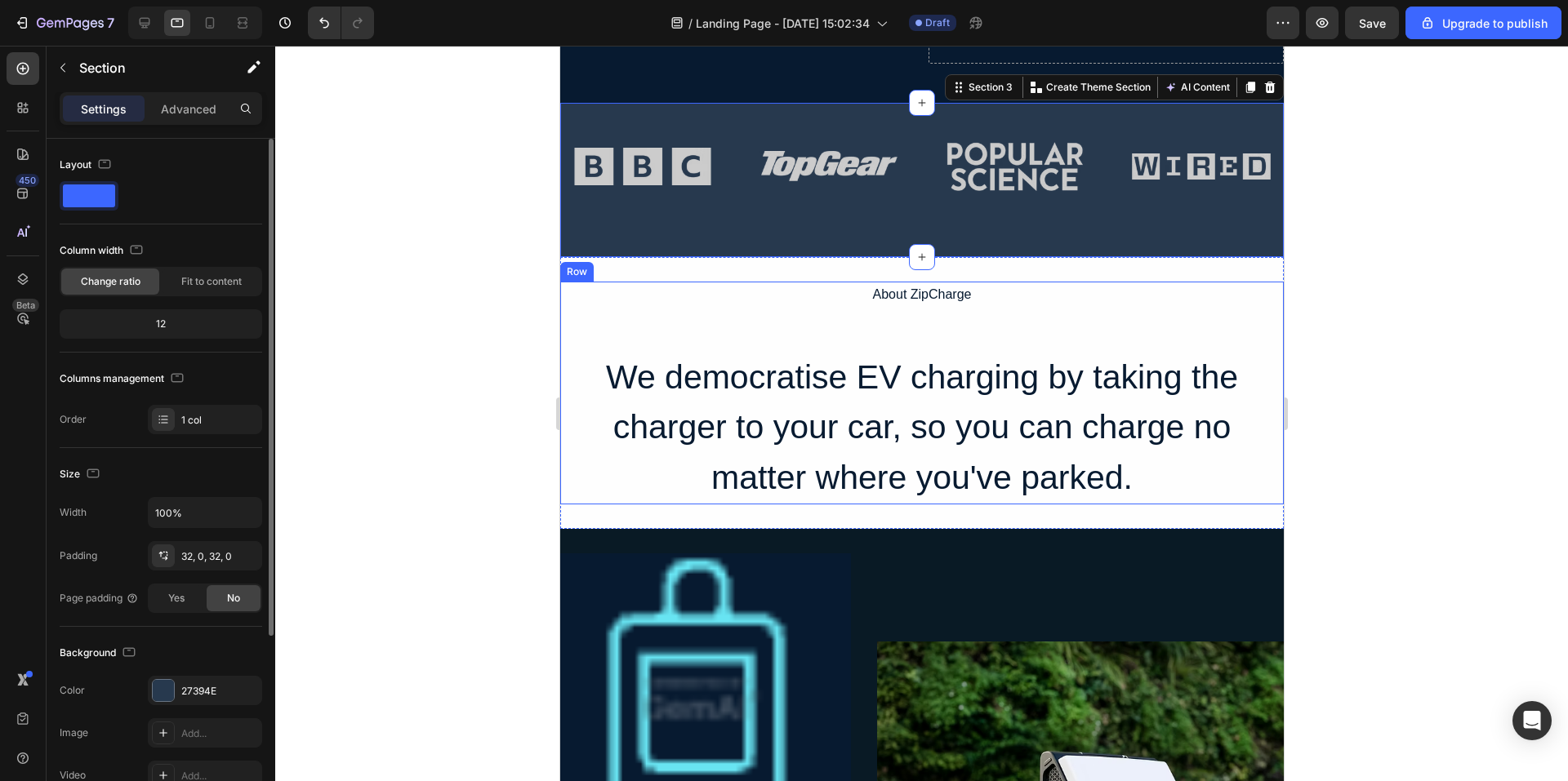
scroll to position [254, 0]
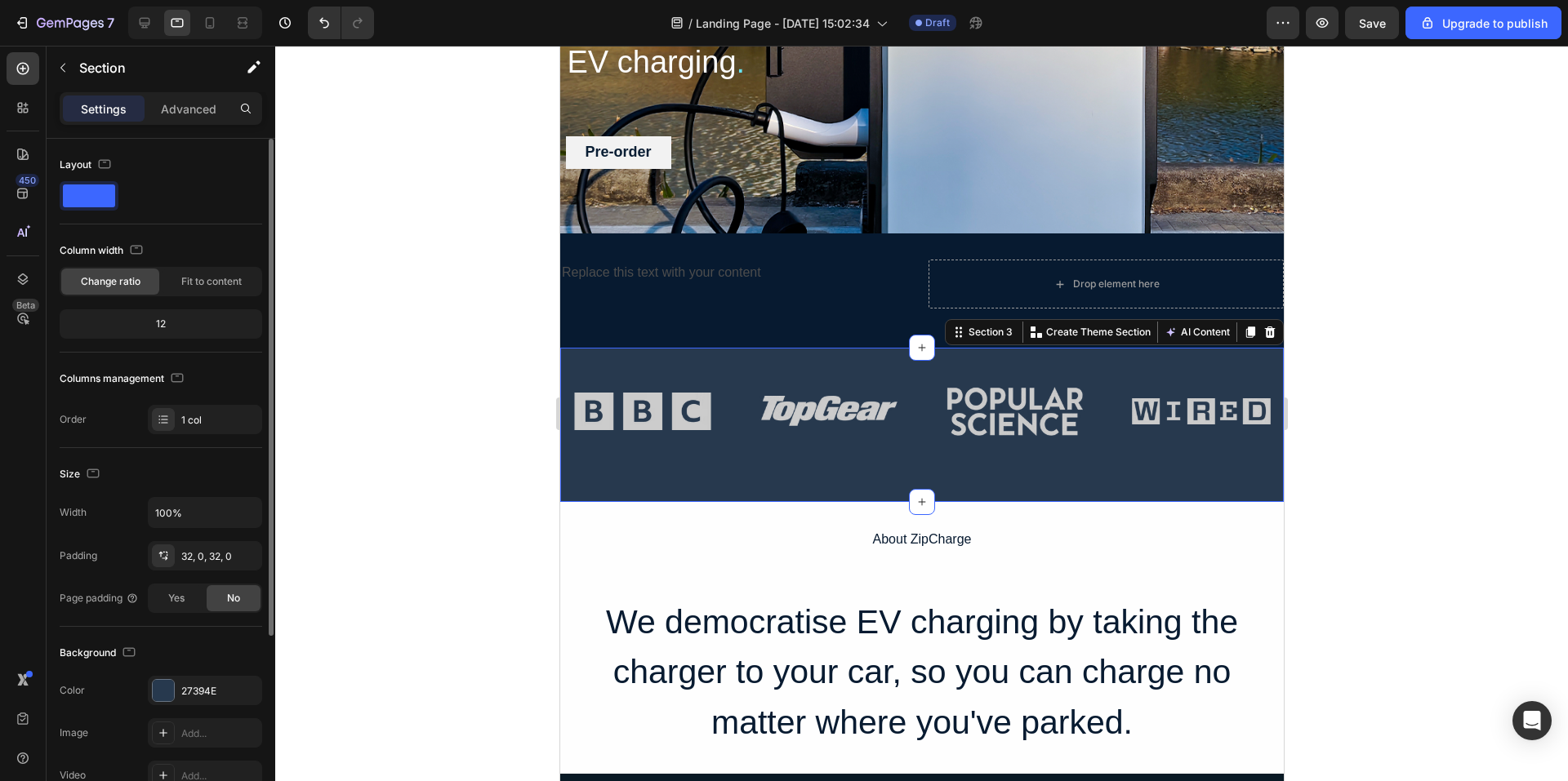
drag, startPoint x: 803, startPoint y: 457, endPoint x: 781, endPoint y: 440, distance: 27.8
click at [803, 458] on div "Image Image Image Image Row" at bounding box center [921, 424] width 724 height 102
click at [766, 426] on div "Image" at bounding box center [828, 411] width 139 height 49
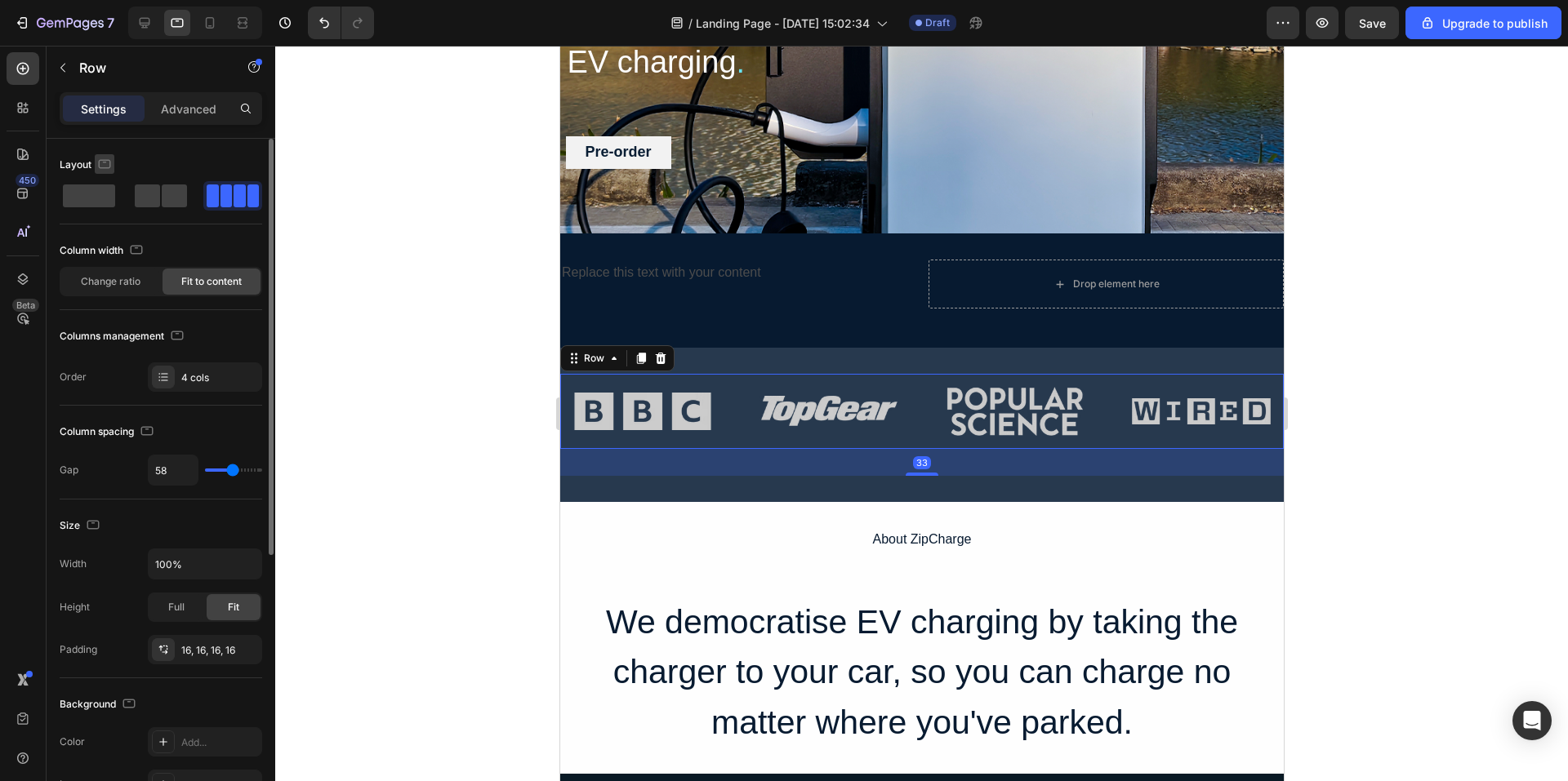
click at [112, 164] on icon "button" at bounding box center [105, 164] width 17 height 17
click at [98, 252] on button "button" at bounding box center [108, 249] width 26 height 26
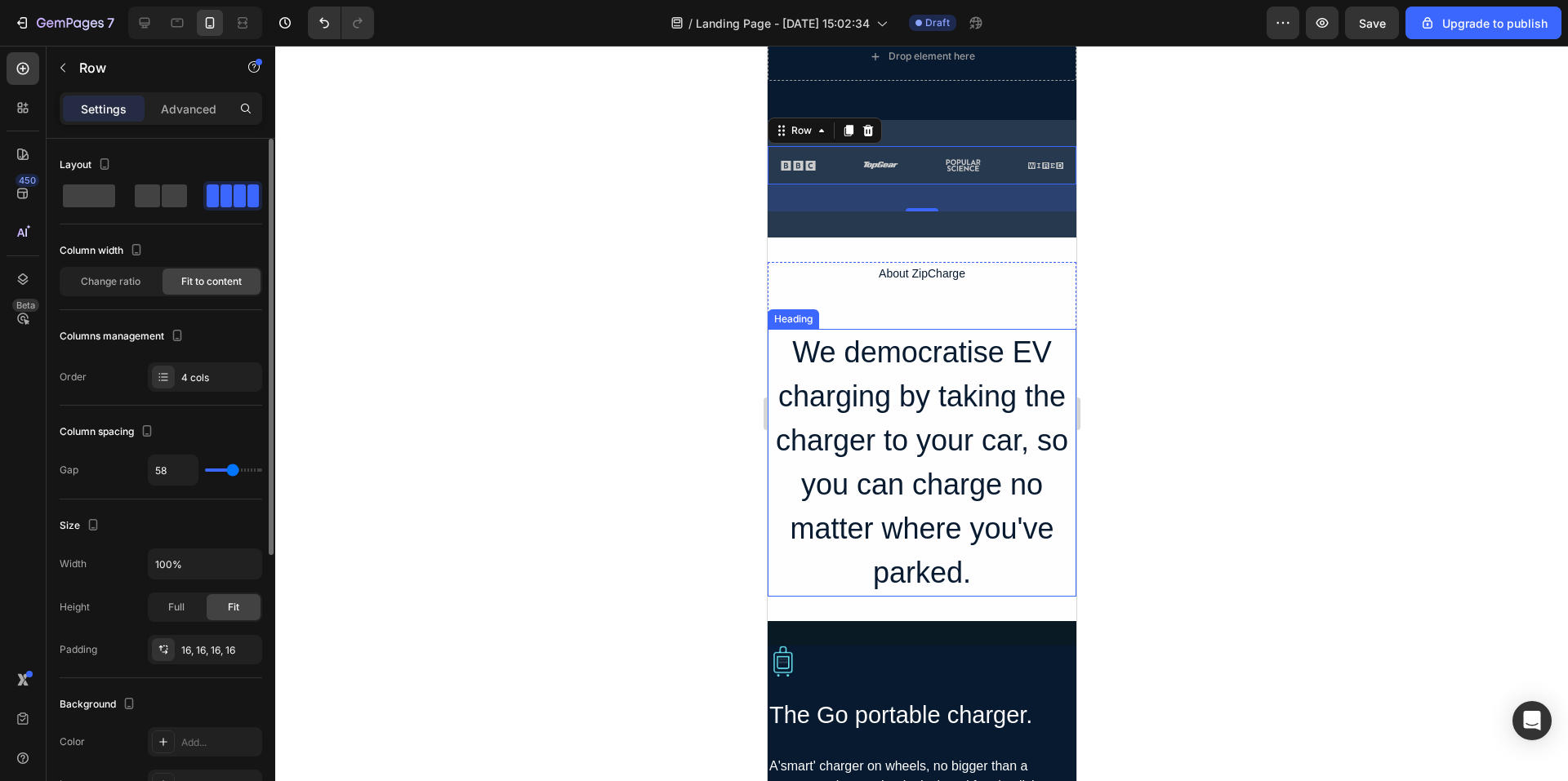
scroll to position [399, 0]
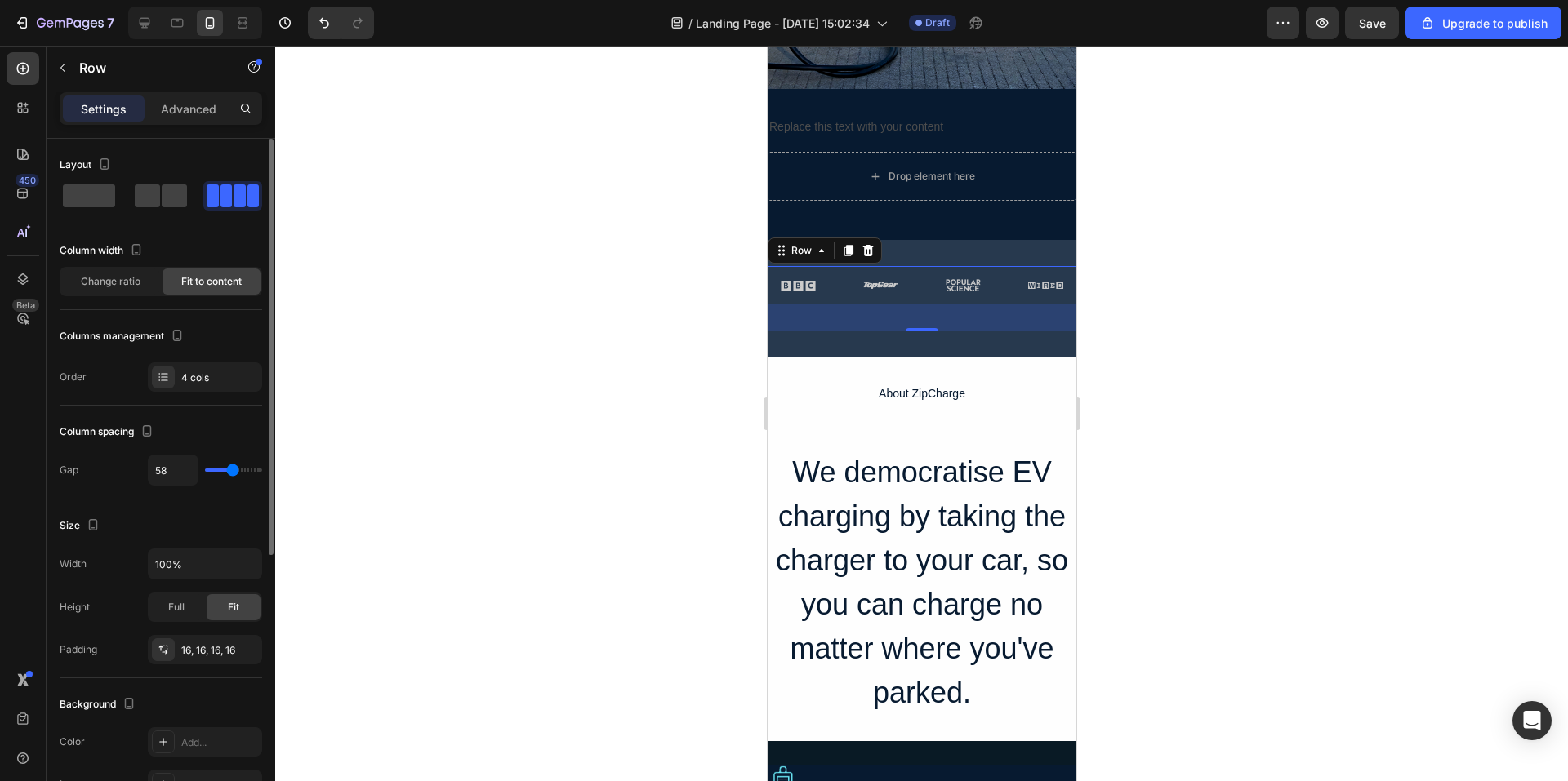
type input "51"
type input "49"
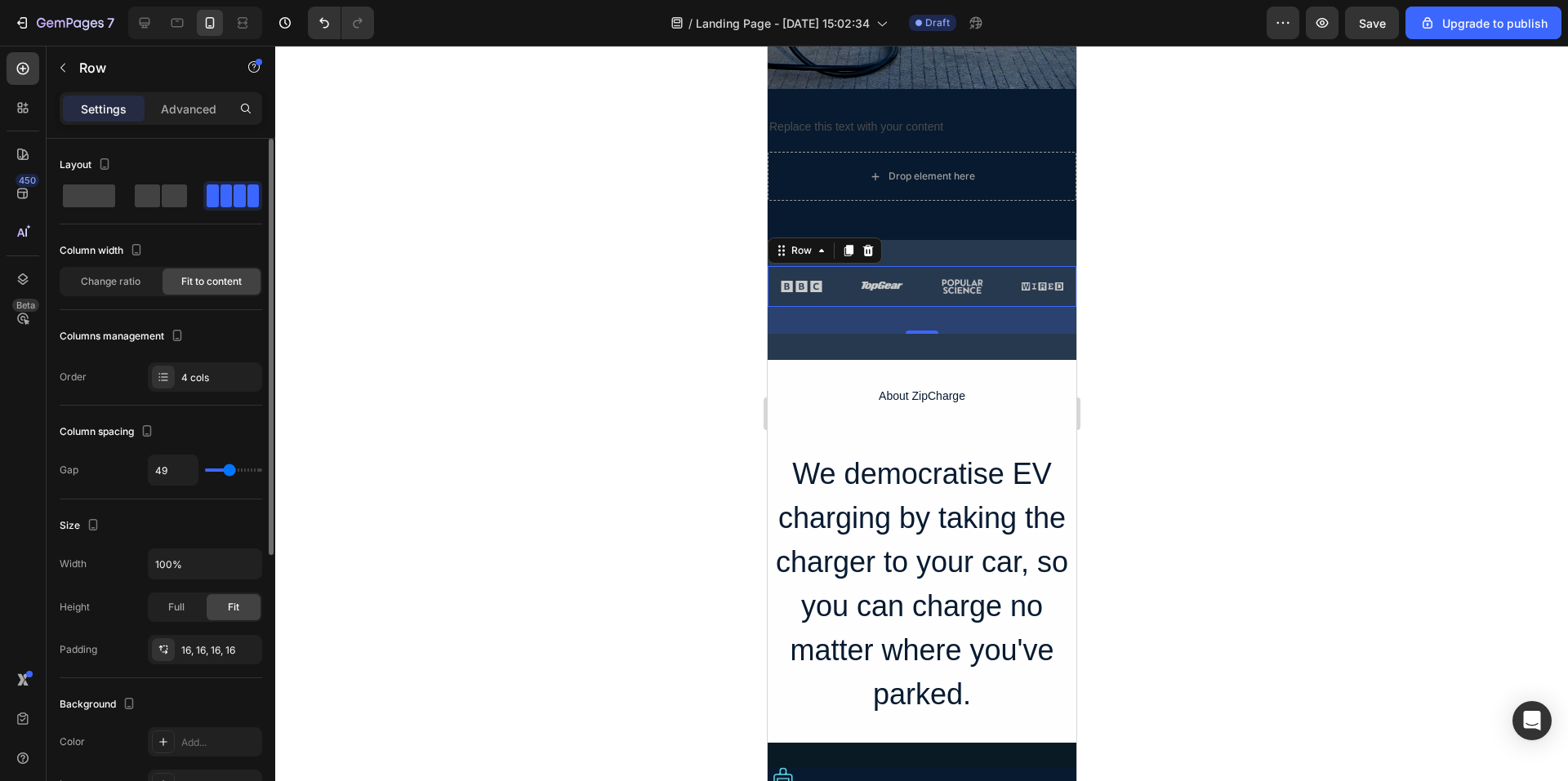
type input "47"
type input "44"
type input "42"
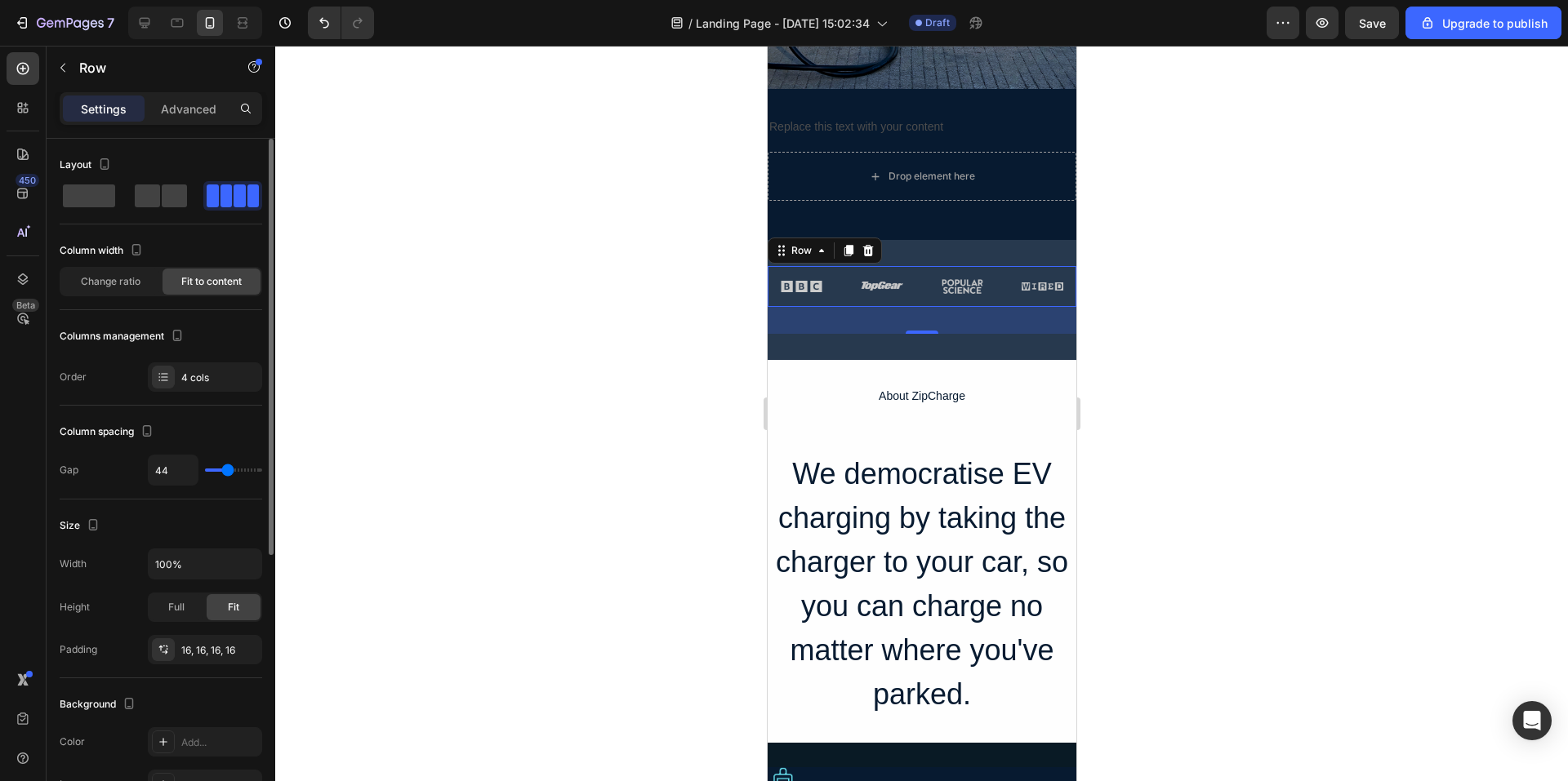
type input "42"
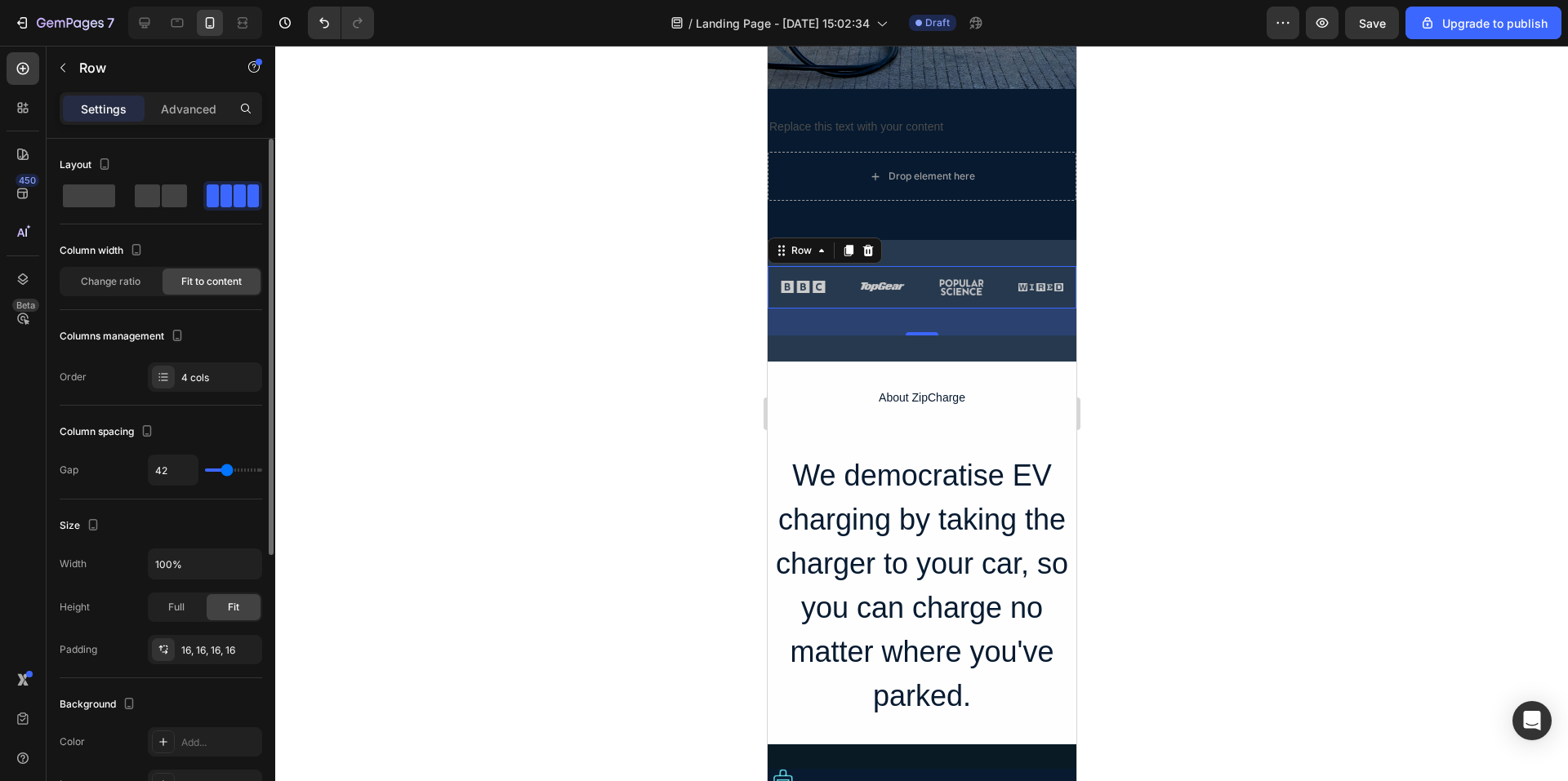
type input "40"
type input "38"
type input "36"
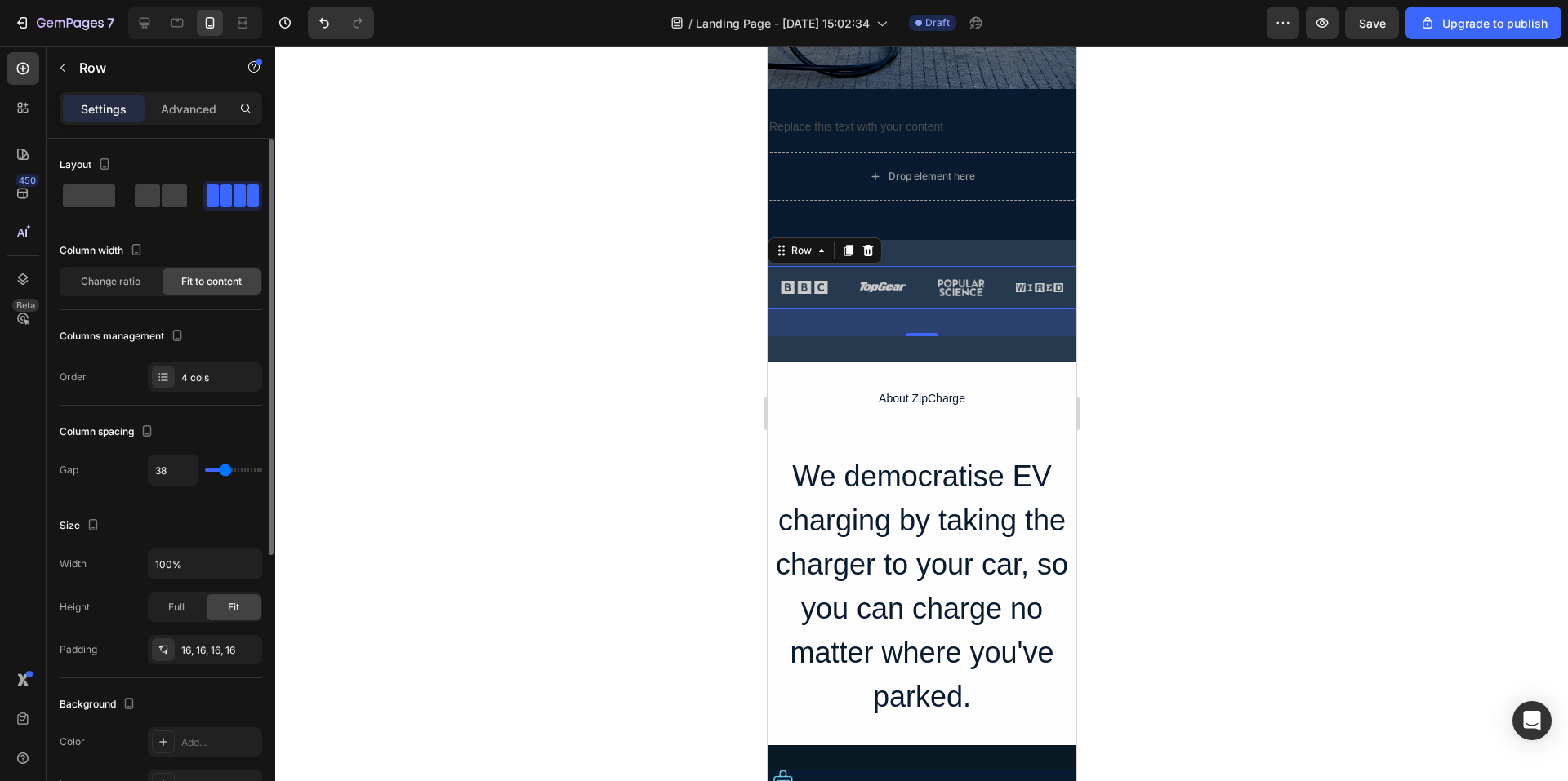
type input "36"
type input "31"
type input "29"
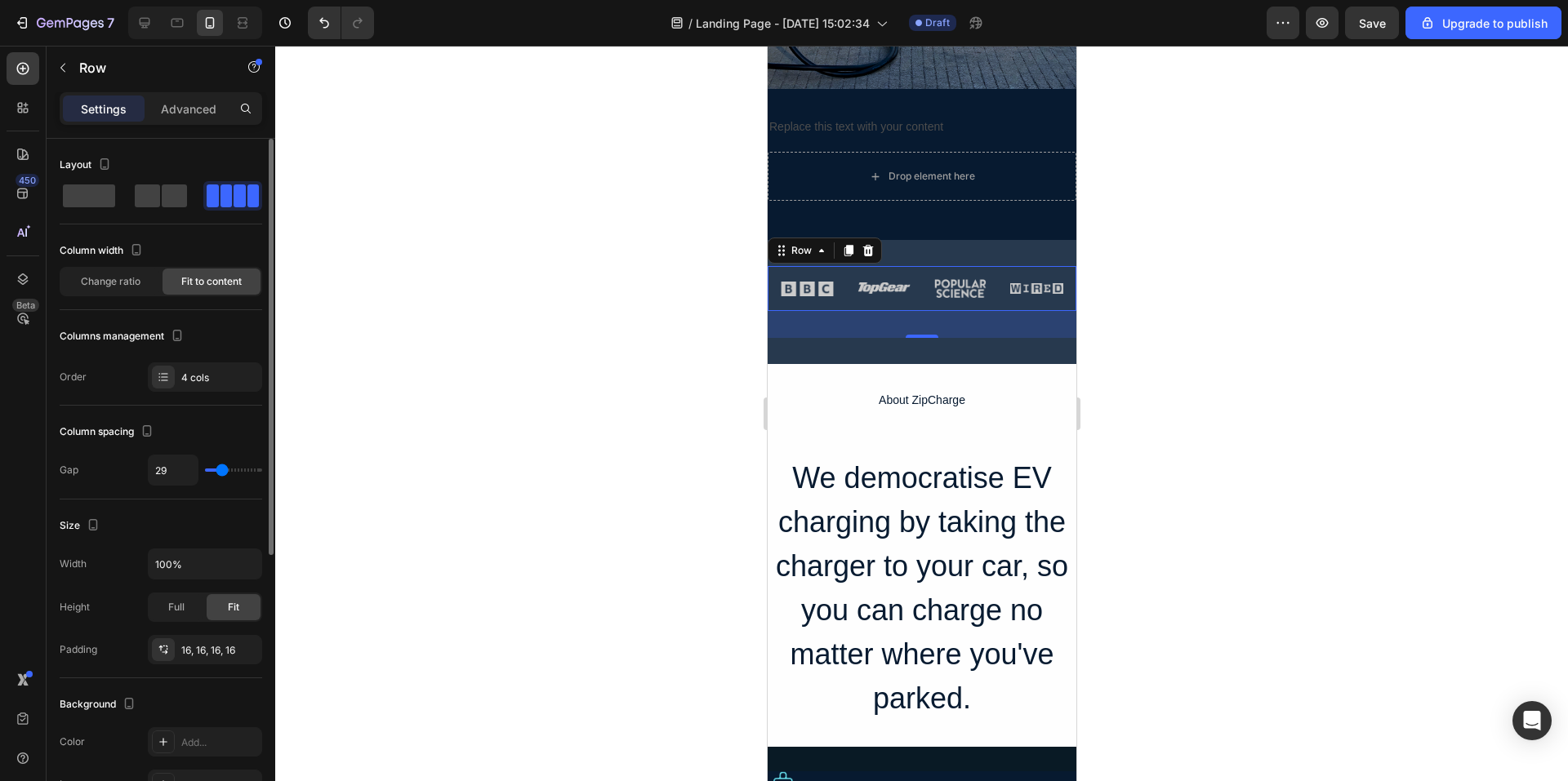
type input "24"
drag, startPoint x: 230, startPoint y: 473, endPoint x: 220, endPoint y: 471, distance: 10.2
type input "24"
click at [220, 471] on input "range" at bounding box center [233, 470] width 57 height 3
click at [112, 159] on button "button" at bounding box center [105, 164] width 20 height 20
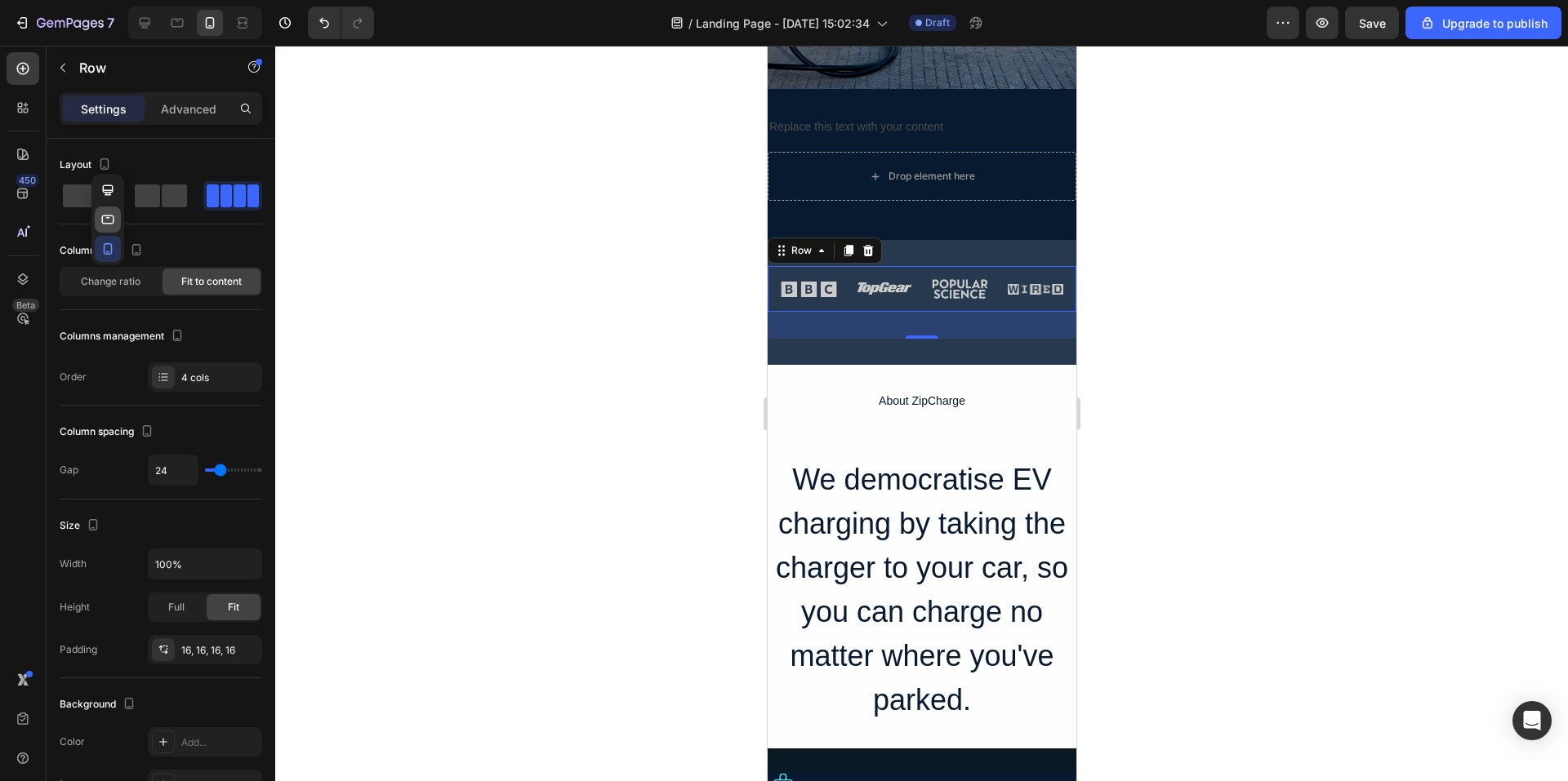
click at [100, 217] on icon "button" at bounding box center [107, 219] width 17 height 17
type input "58"
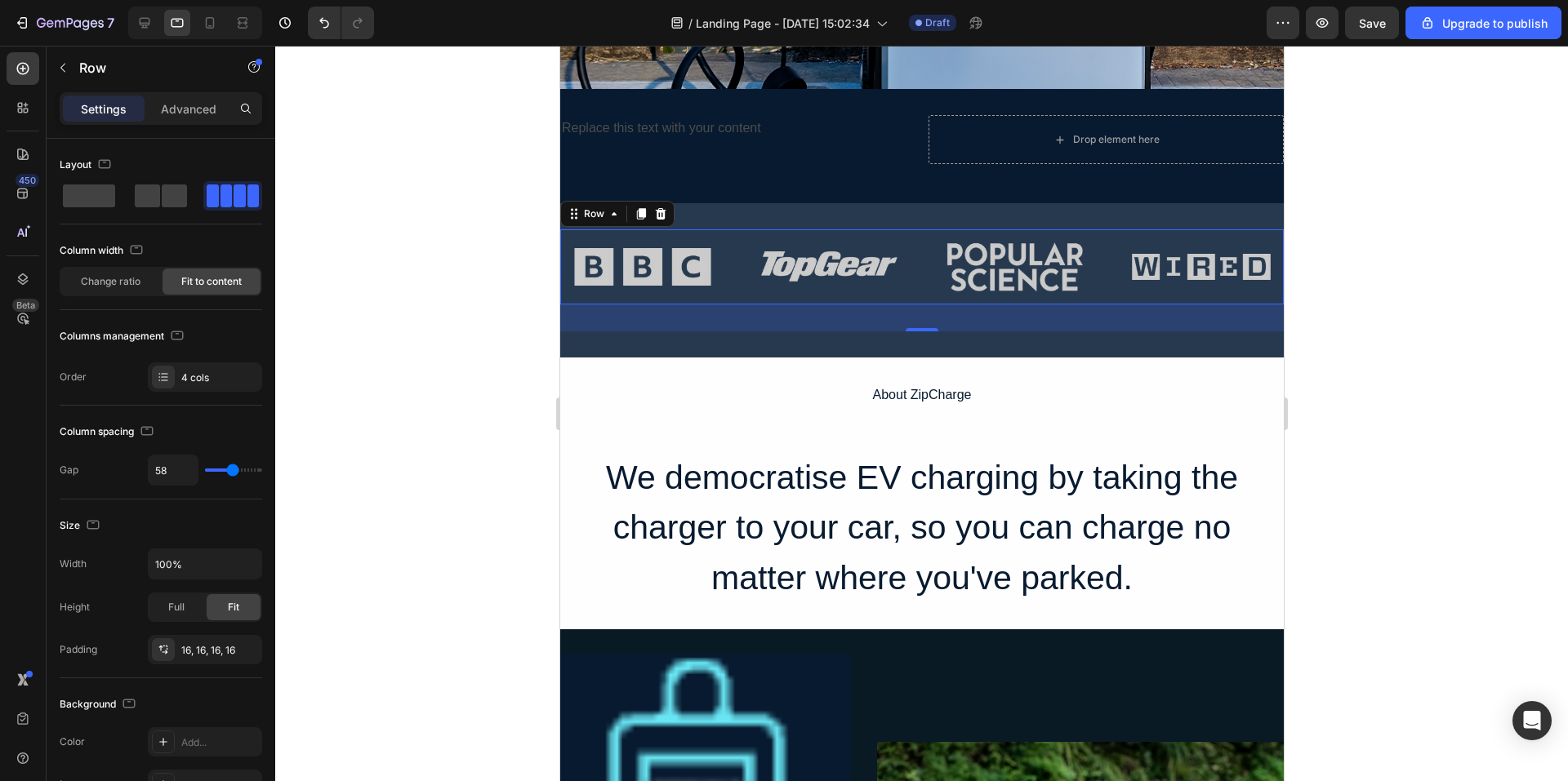
scroll to position [525, 0]
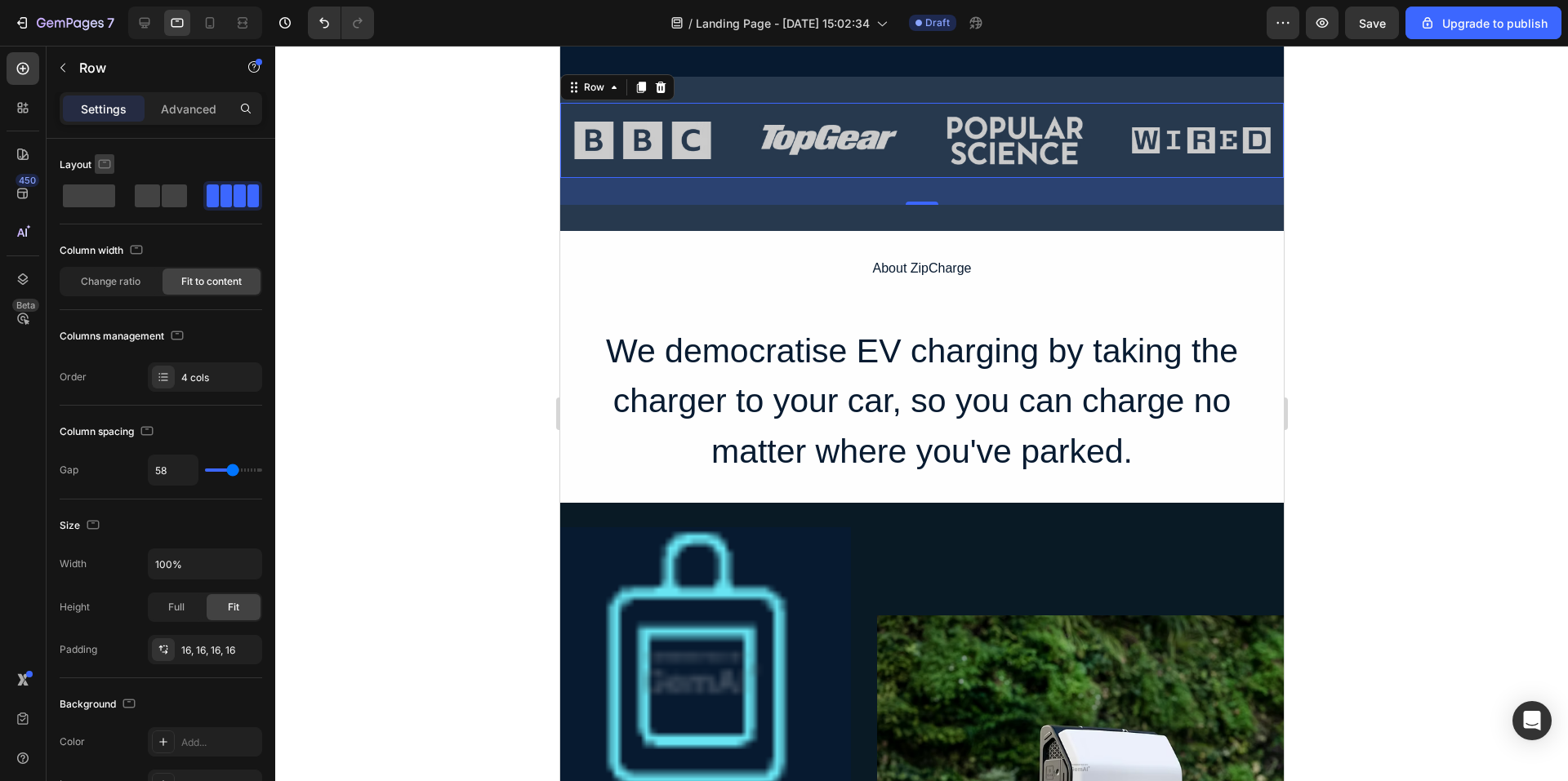
click at [112, 156] on icon "button" at bounding box center [105, 164] width 17 height 17
click at [111, 193] on icon "button" at bounding box center [107, 190] width 17 height 17
type input "1200"
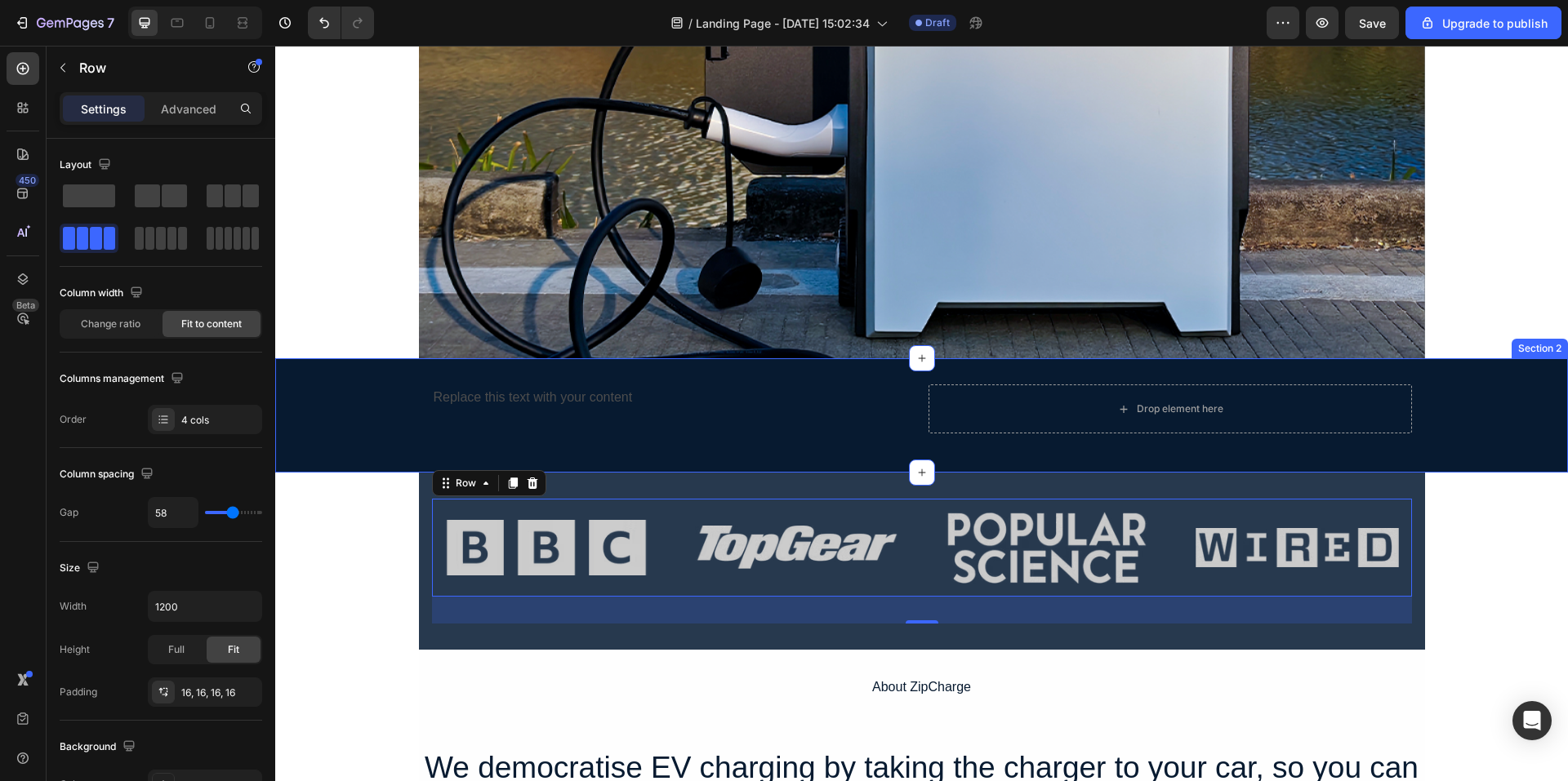
scroll to position [437, 0]
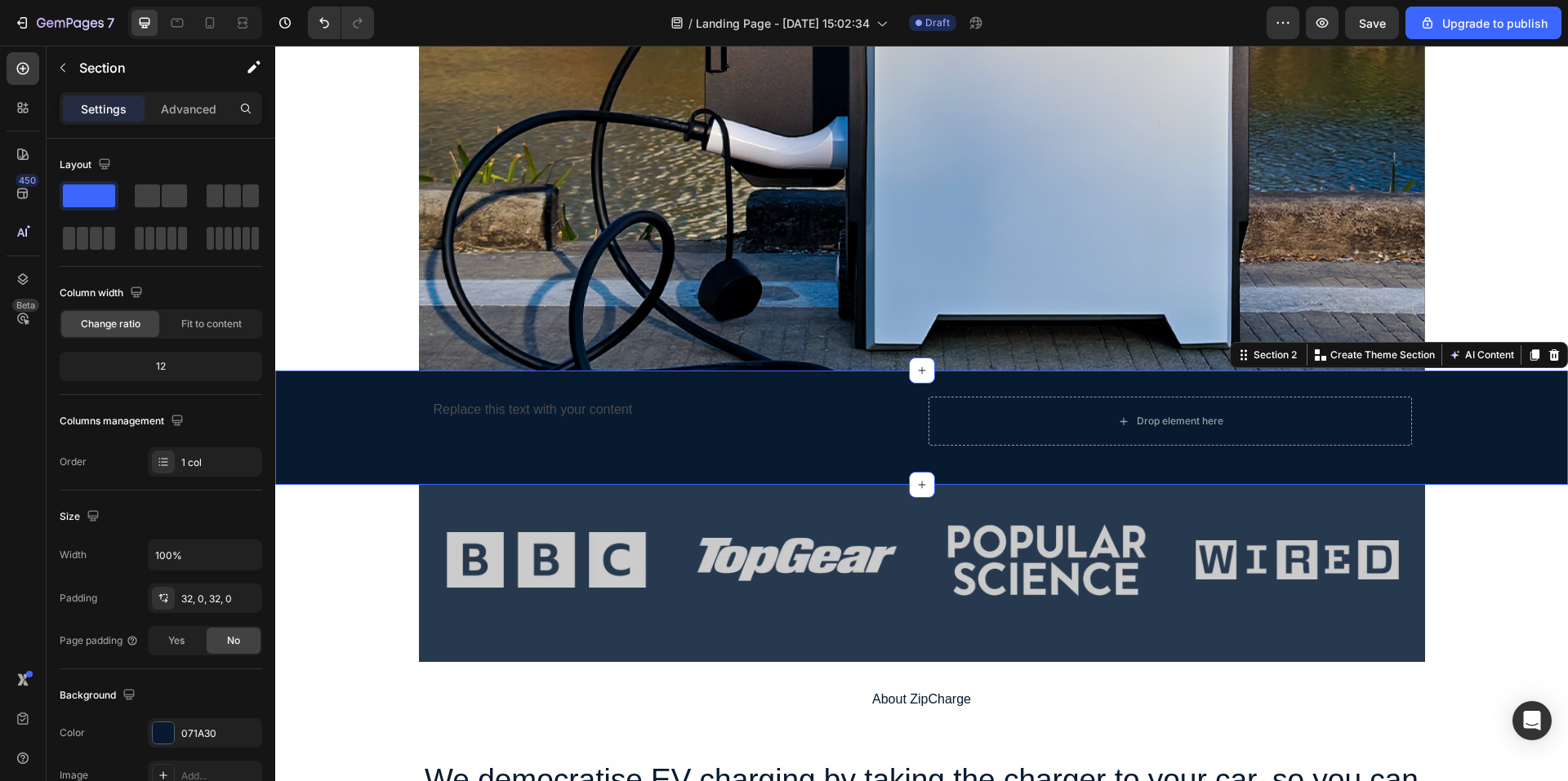
click at [369, 401] on div "Replace this text with your content Text Block Drop element here Row" at bounding box center [922, 428] width 1293 height 62
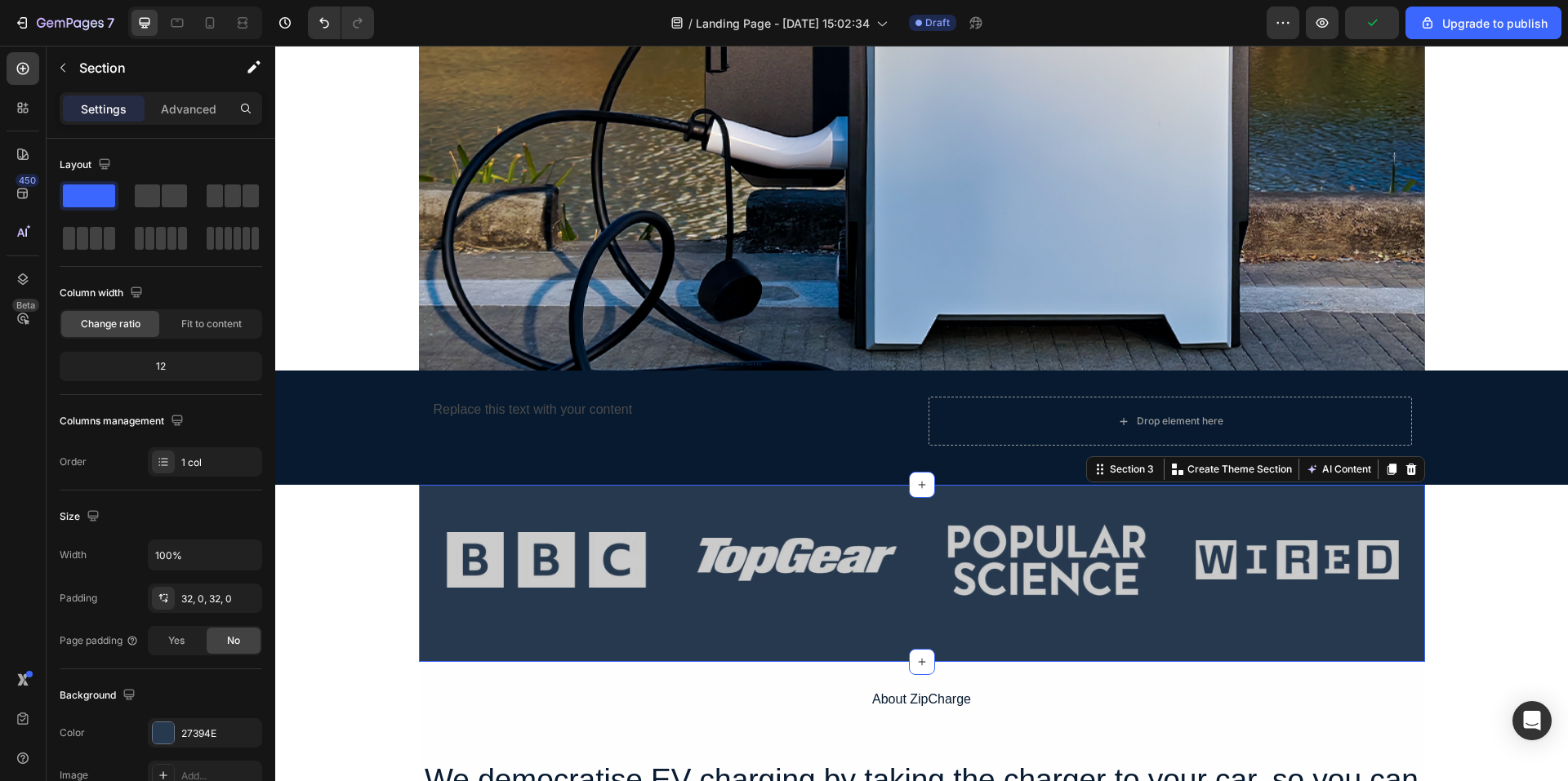
click at [481, 630] on div "Image Image Image Image Row" at bounding box center [922, 573] width 1006 height 125
click at [887, 623] on div "Image Image Image Image Row" at bounding box center [922, 573] width 1006 height 125
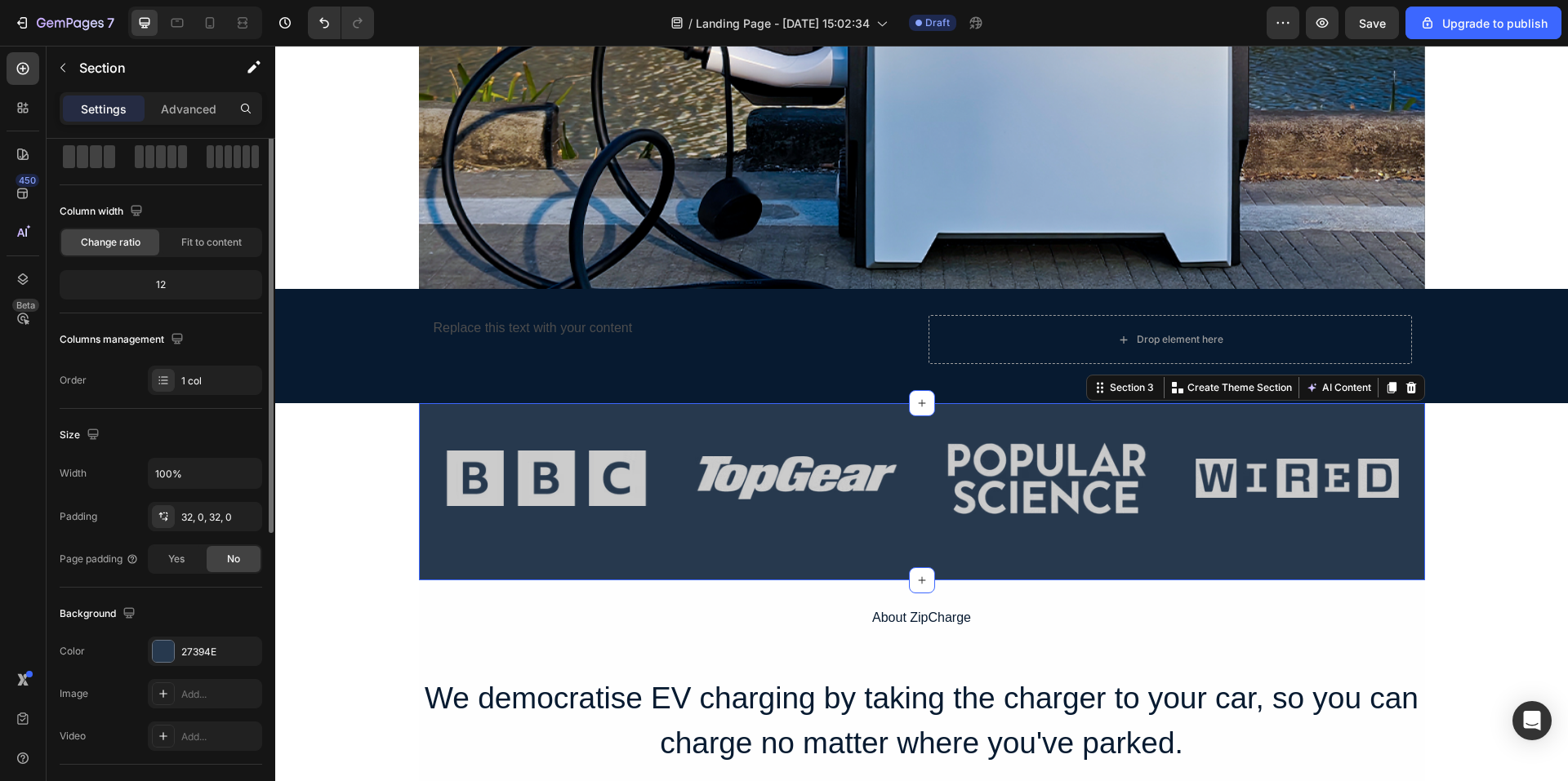
scroll to position [0, 0]
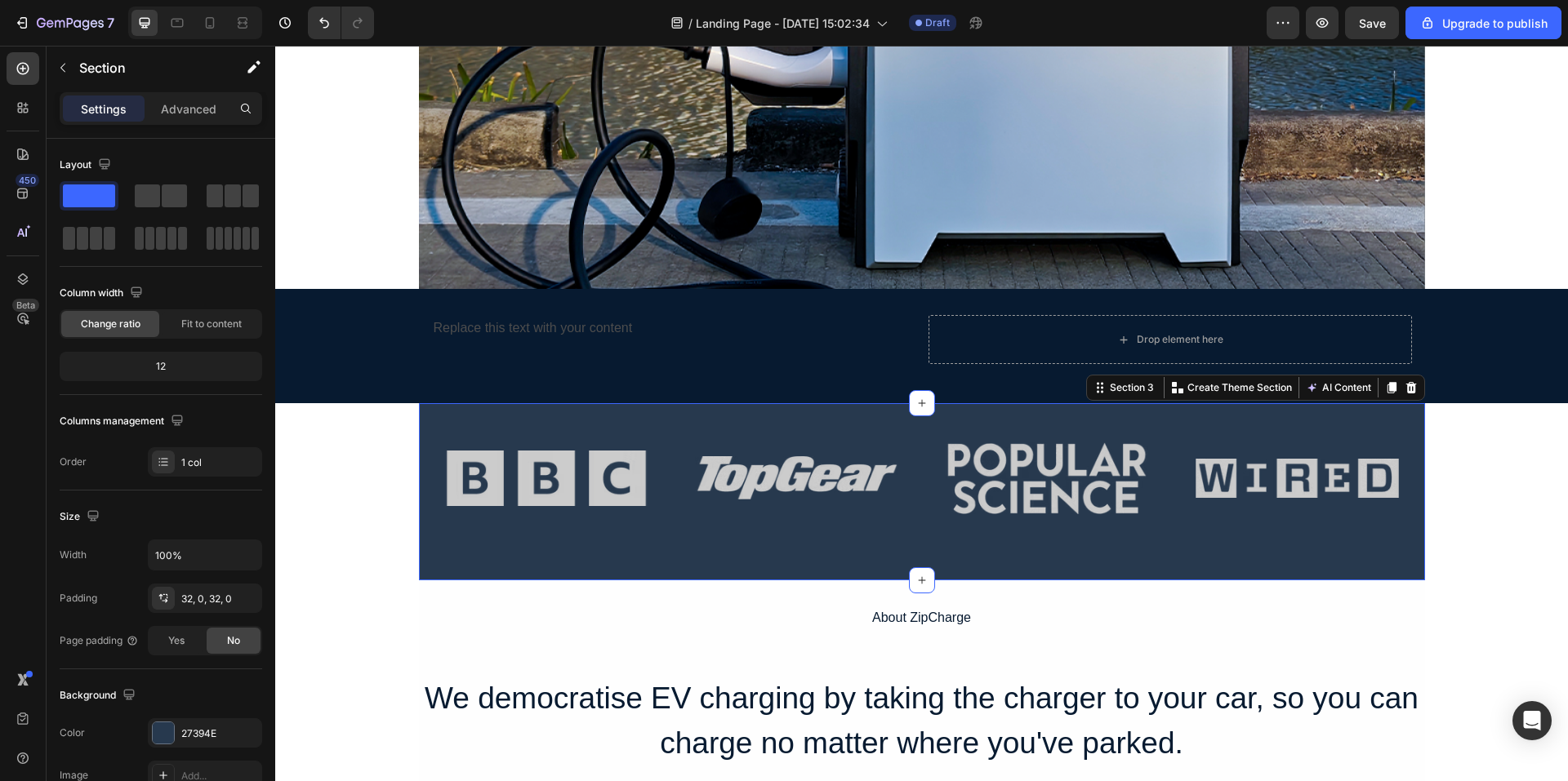
click at [522, 544] on div "Image Image Image Image Row" at bounding box center [922, 491] width 1006 height 125
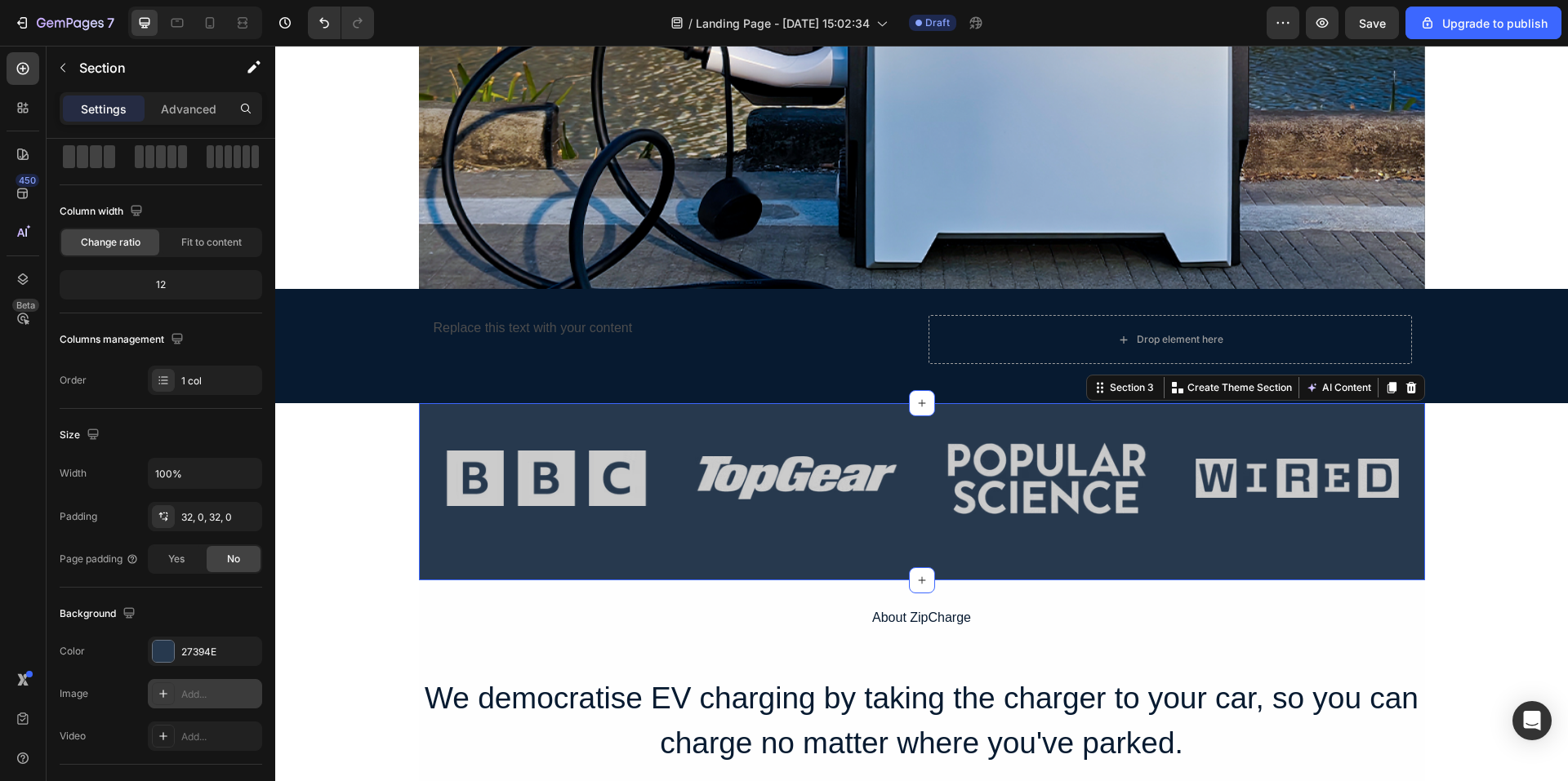
click at [179, 705] on div "Add..." at bounding box center [205, 694] width 114 height 30
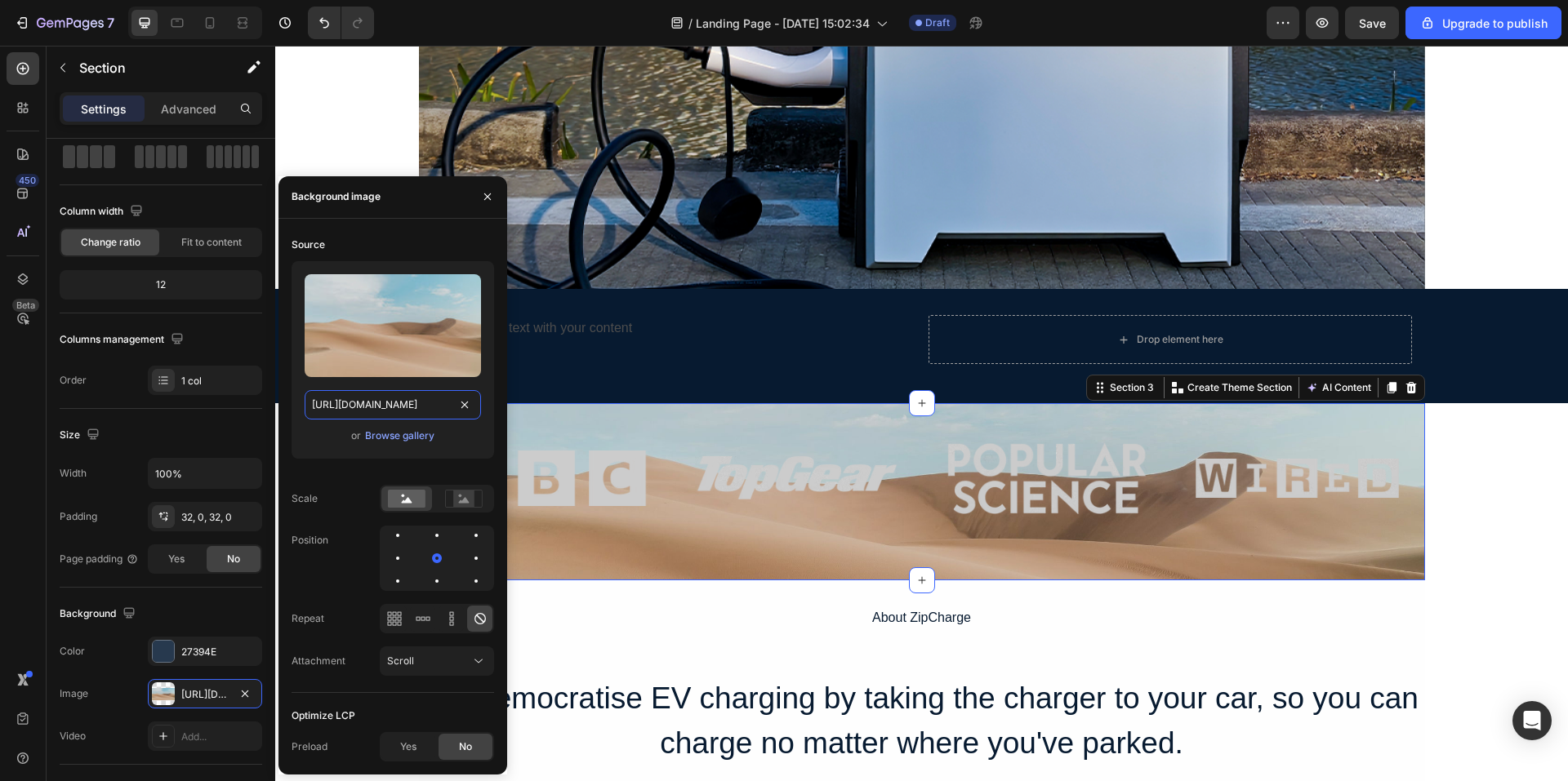
click at [405, 400] on input "[URL][DOMAIN_NAME]" at bounding box center [393, 405] width 177 height 30
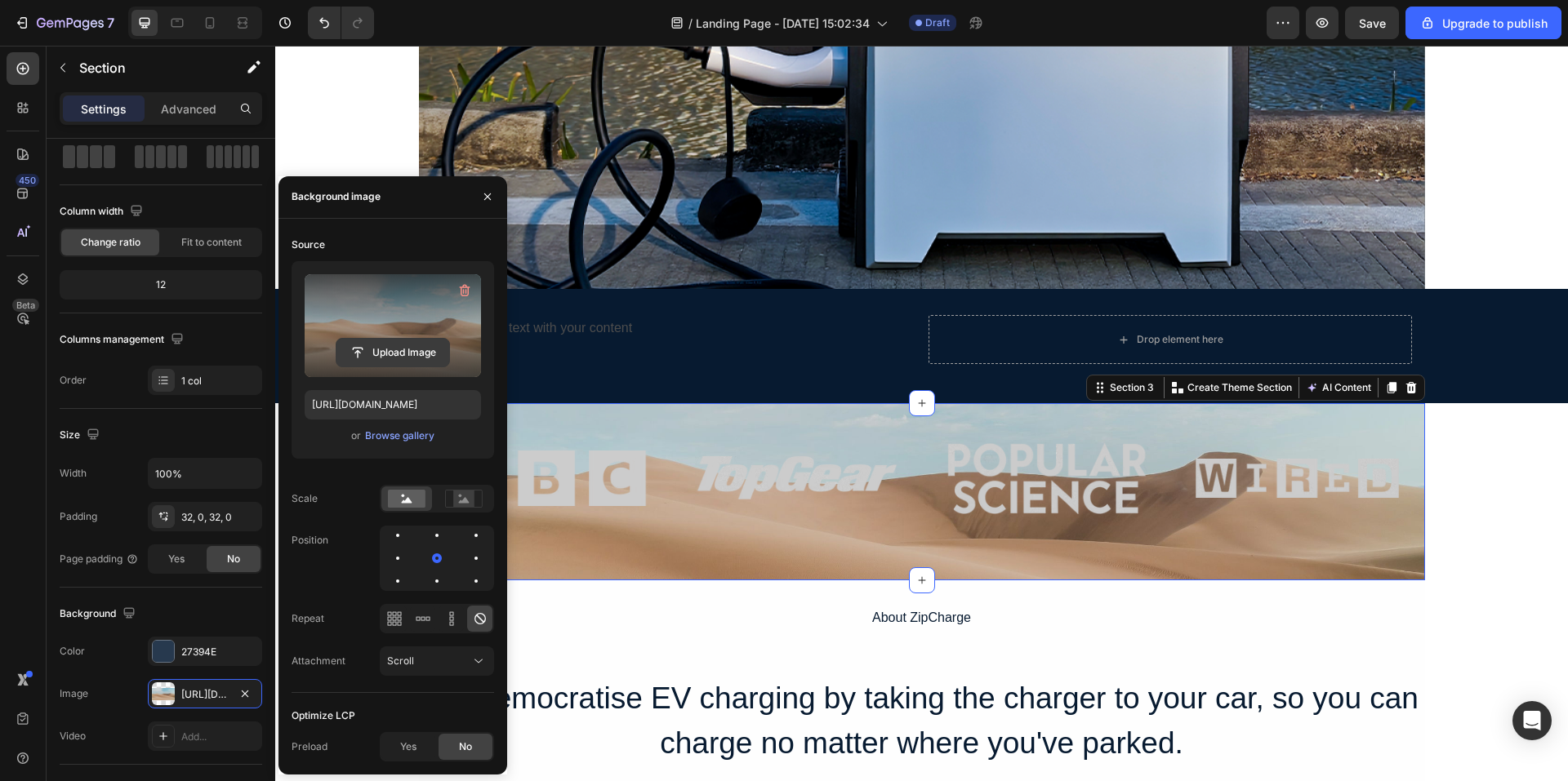
click at [416, 350] on input "file" at bounding box center [392, 353] width 112 height 28
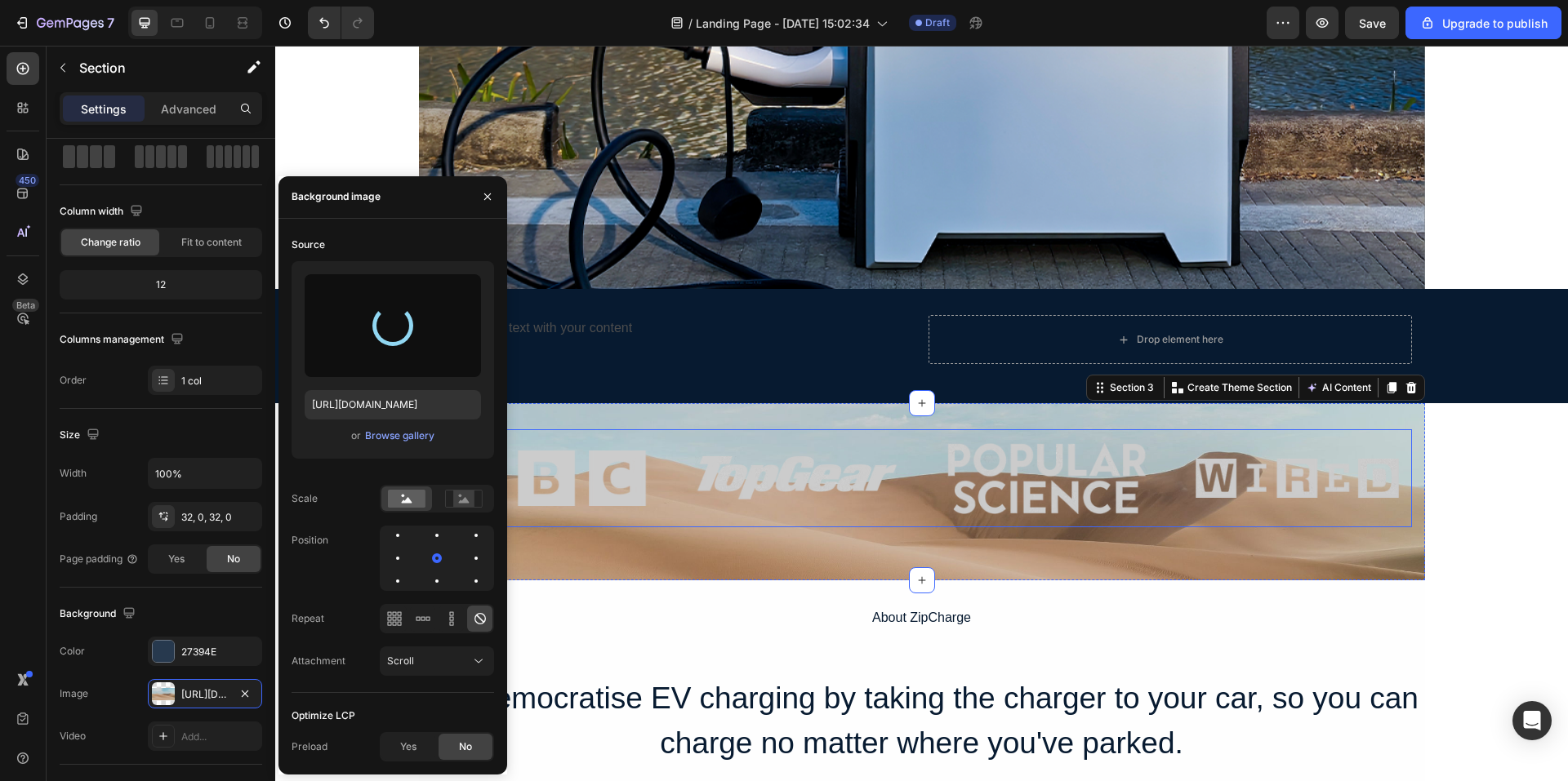
type input "[URL][DOMAIN_NAME]"
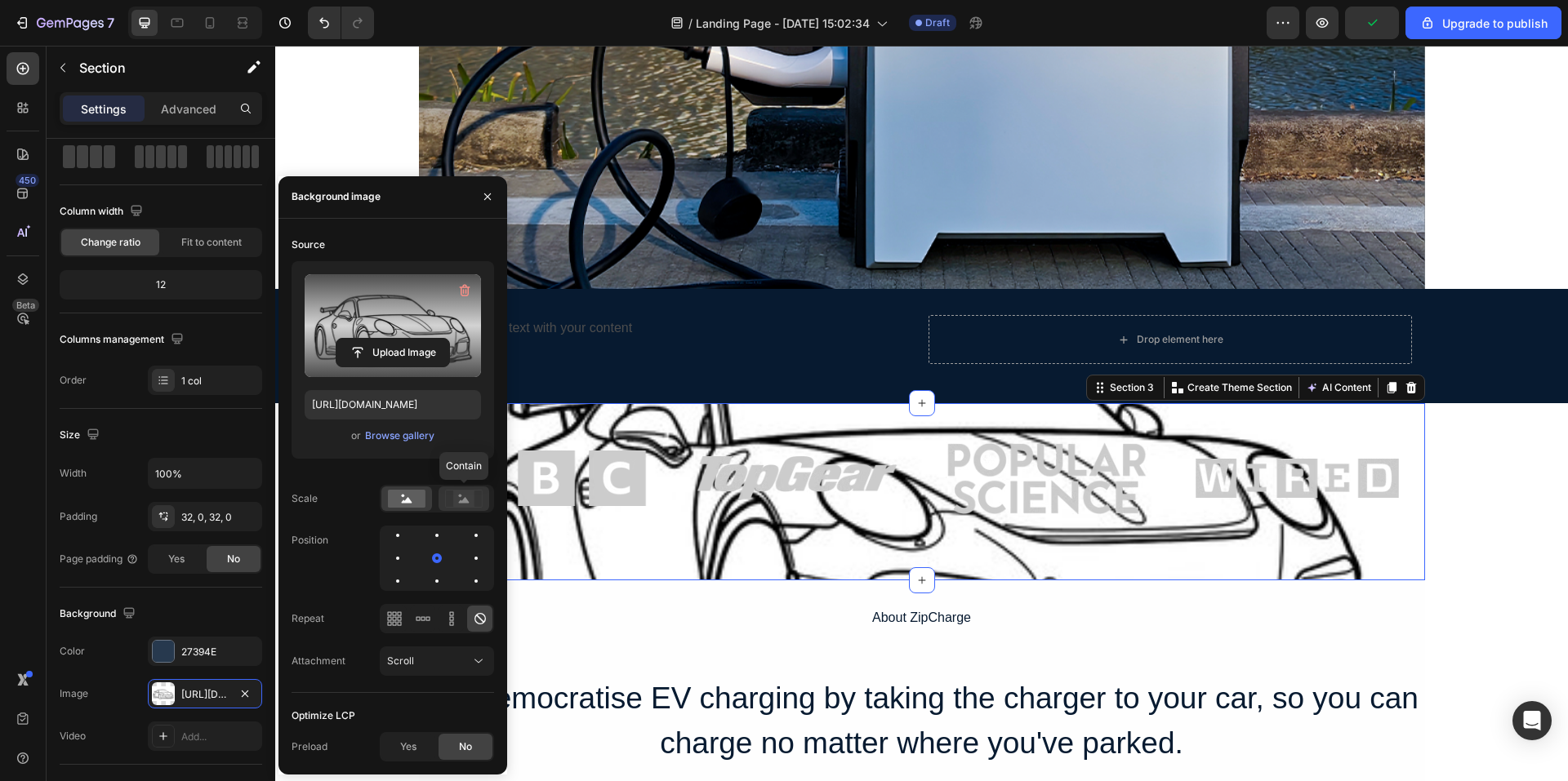
click at [453, 504] on icon at bounding box center [463, 499] width 37 height 18
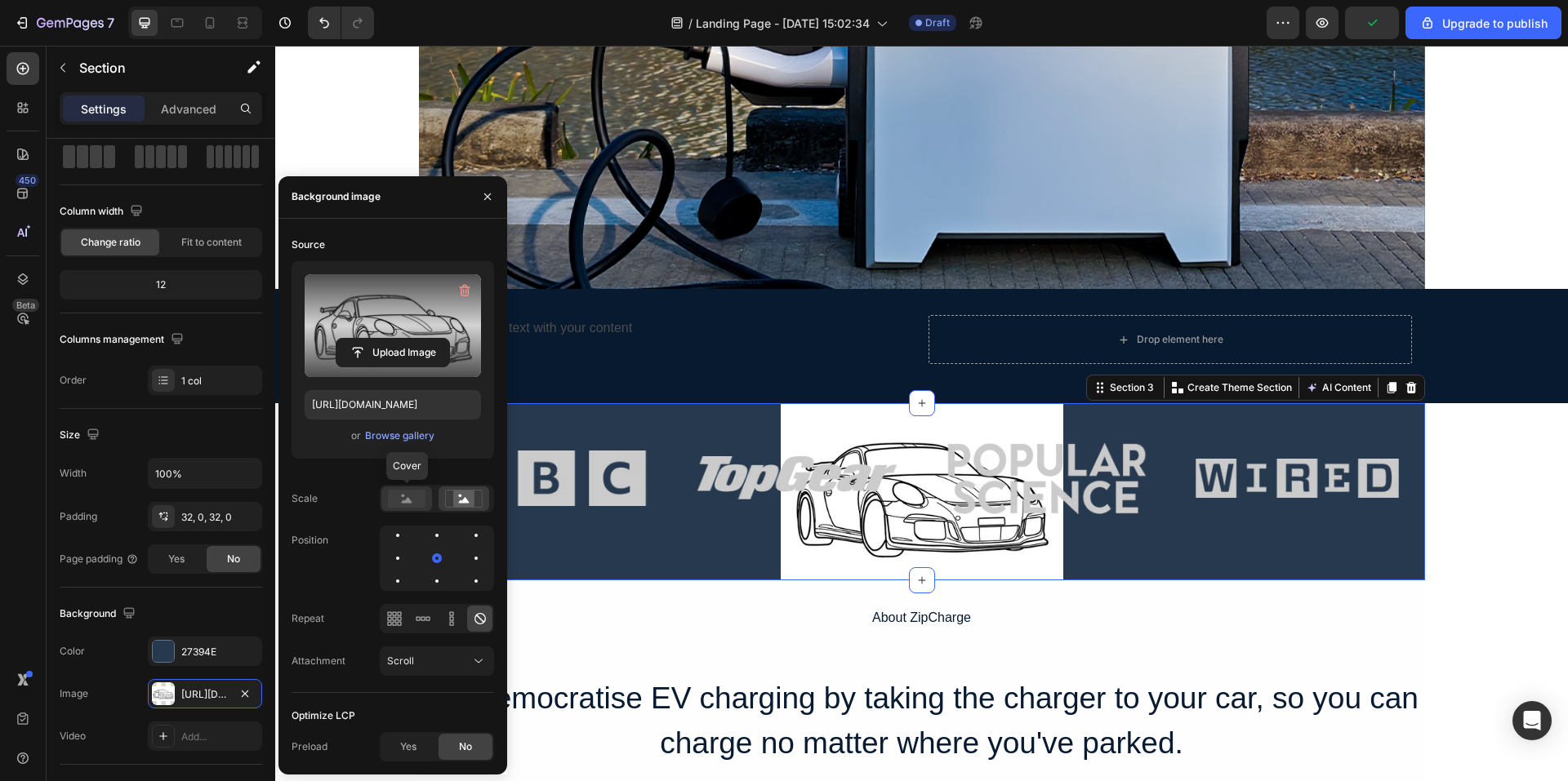
click at [409, 505] on rect at bounding box center [406, 499] width 37 height 18
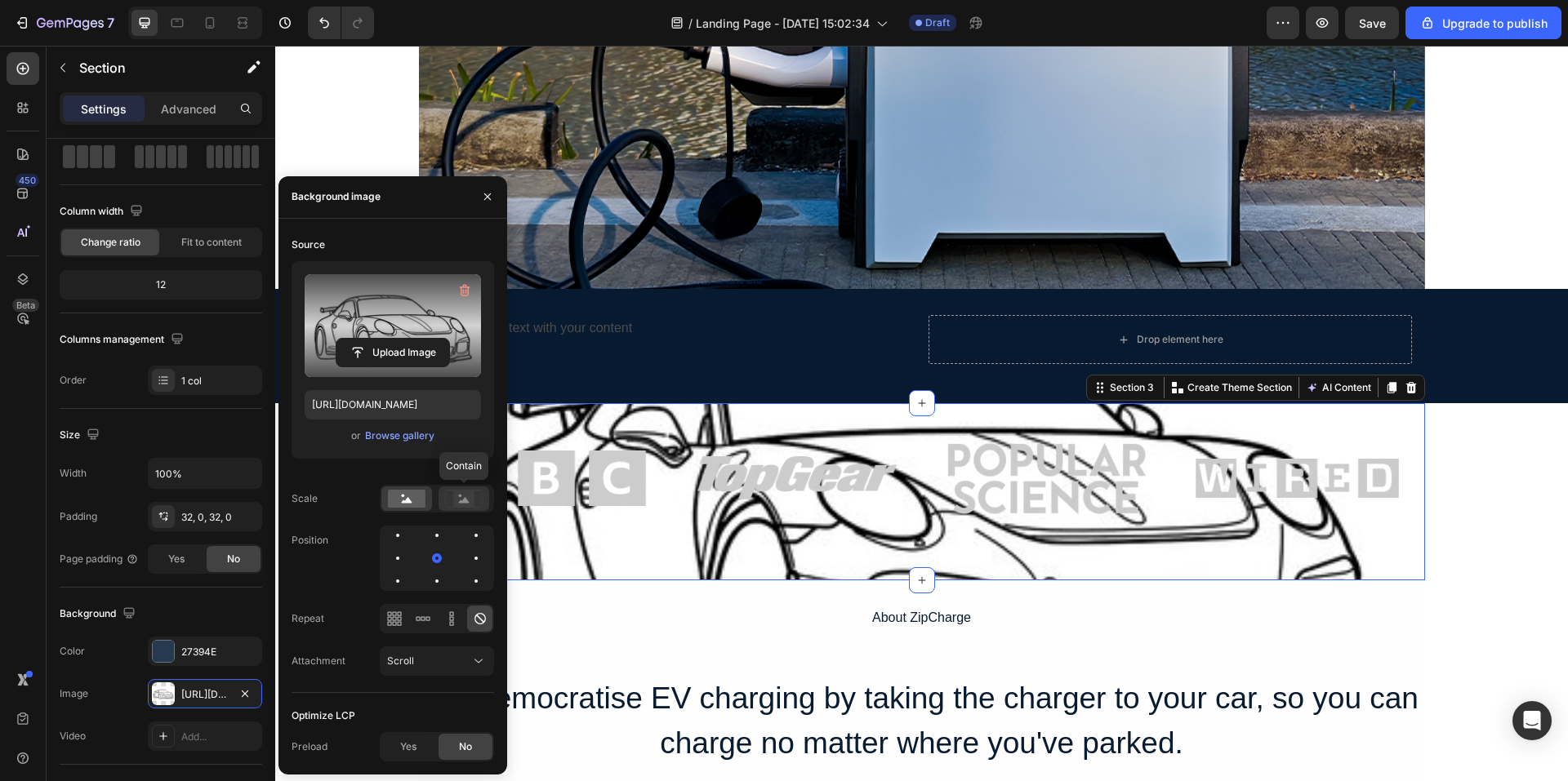
click at [461, 503] on icon at bounding box center [464, 500] width 10 height 6
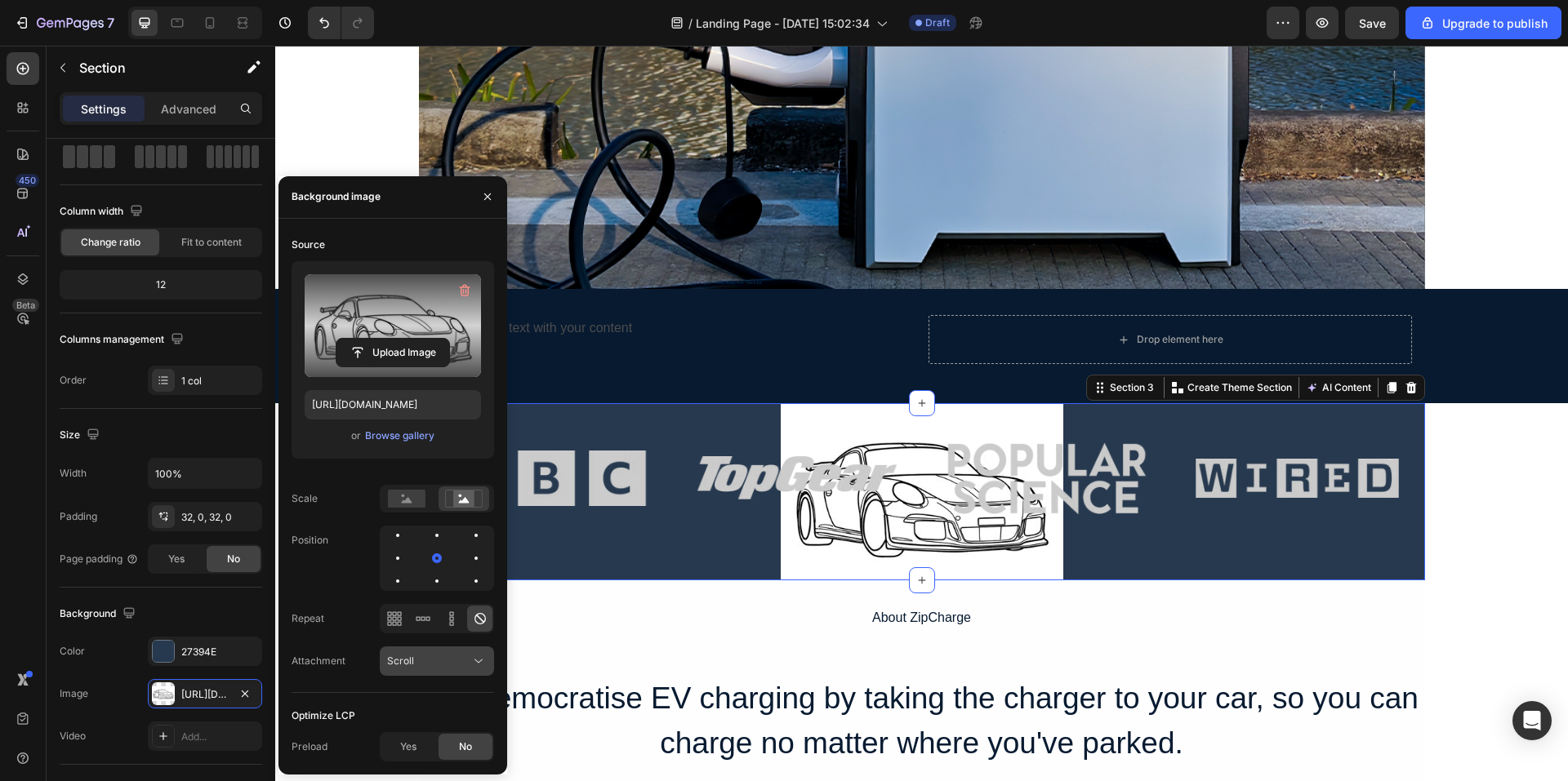
click at [440, 656] on div "Scroll" at bounding box center [429, 661] width 84 height 15
click at [417, 587] on p "Fixed" at bounding box center [433, 590] width 93 height 15
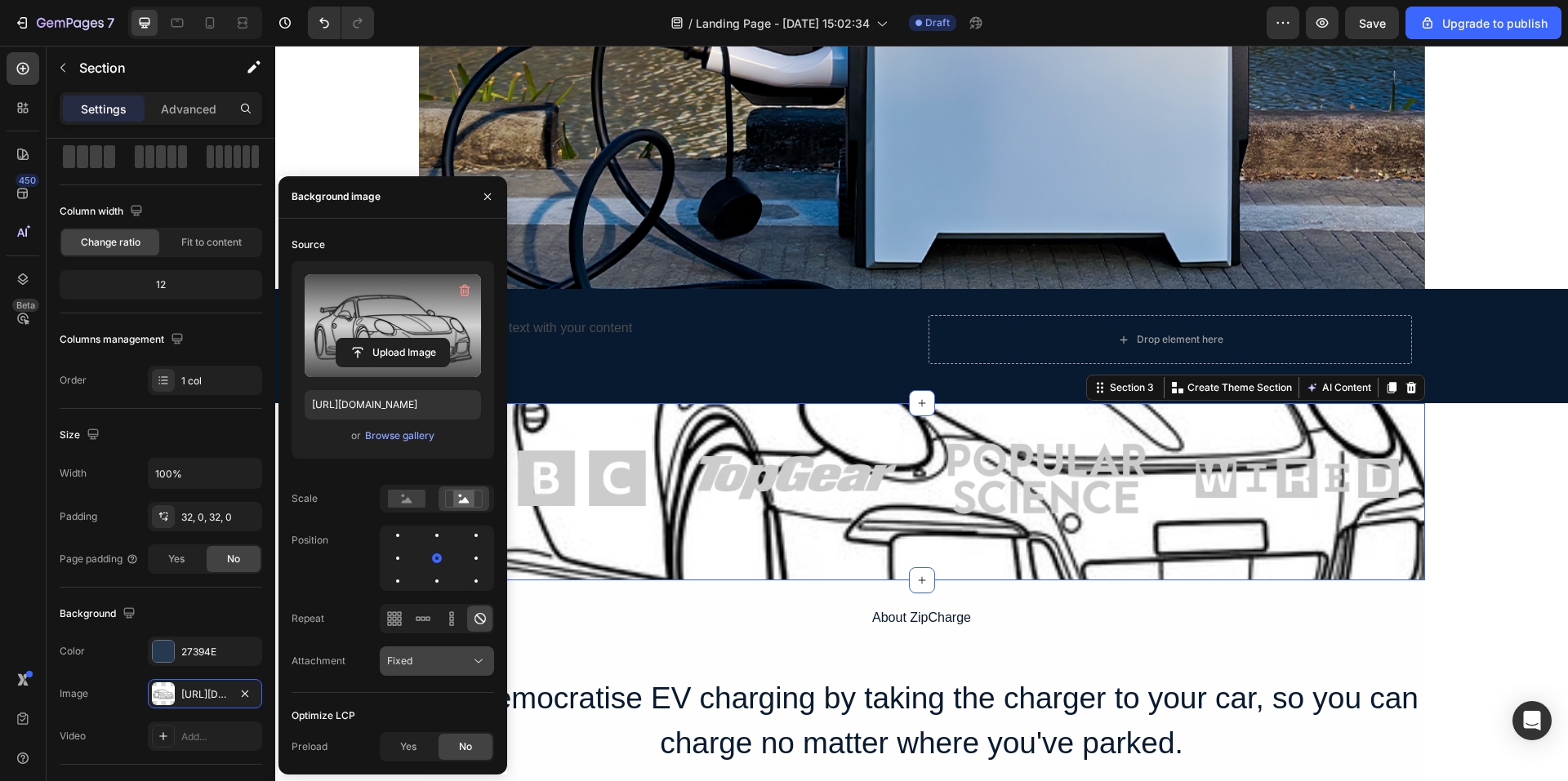
click at [428, 657] on div "Fixed" at bounding box center [429, 661] width 84 height 15
click at [417, 629] on div "Local" at bounding box center [421, 622] width 134 height 31
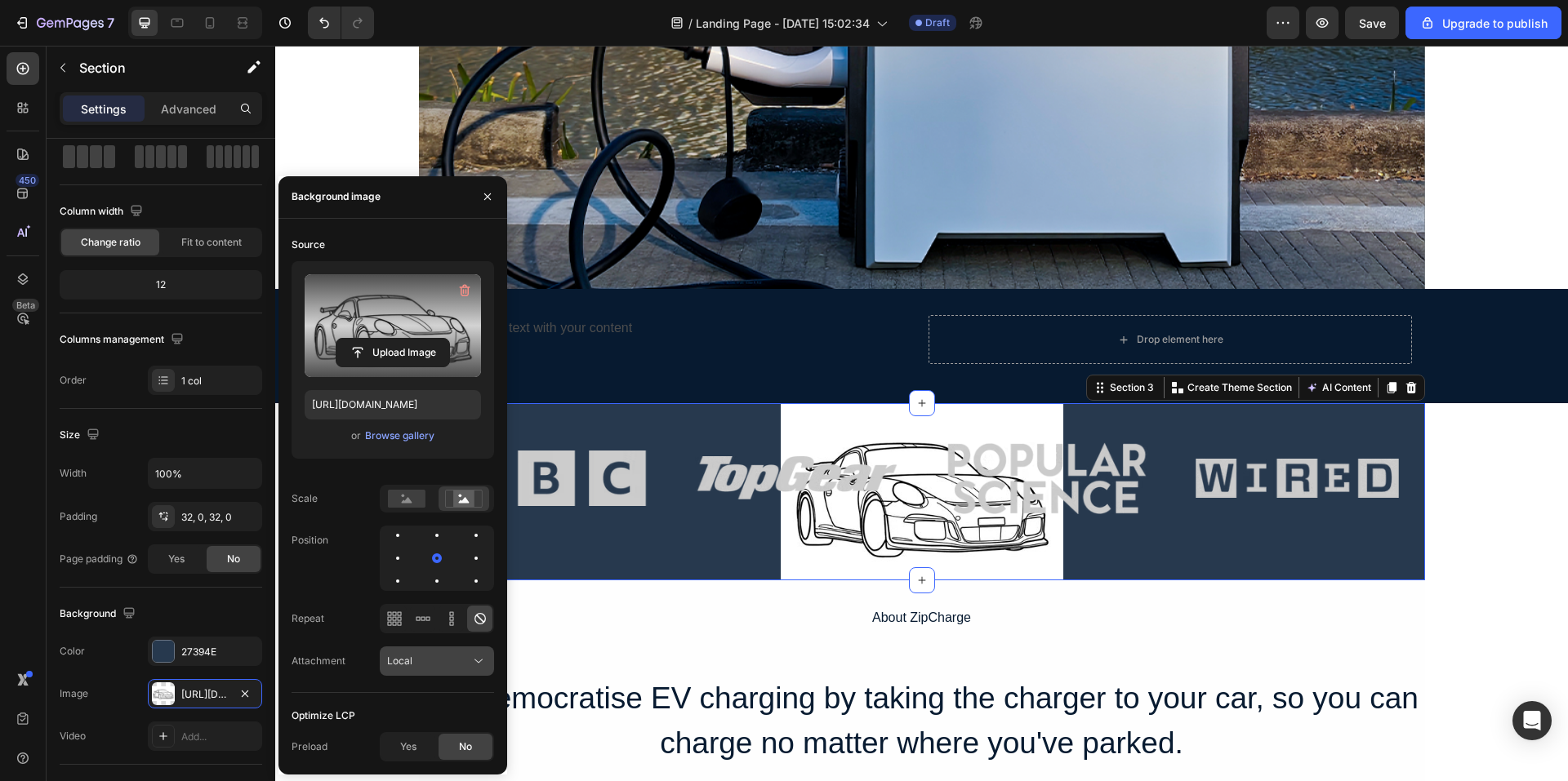
click at [429, 663] on div "Local" at bounding box center [429, 661] width 84 height 15
drag, startPoint x: 414, startPoint y: 559, endPoint x: 412, endPoint y: 580, distance: 21.1
click at [414, 559] on p "Scroll" at bounding box center [433, 559] width 93 height 15
click at [436, 536] on div at bounding box center [437, 535] width 3 height 3
click at [427, 540] on div at bounding box center [436, 535] width 20 height 20
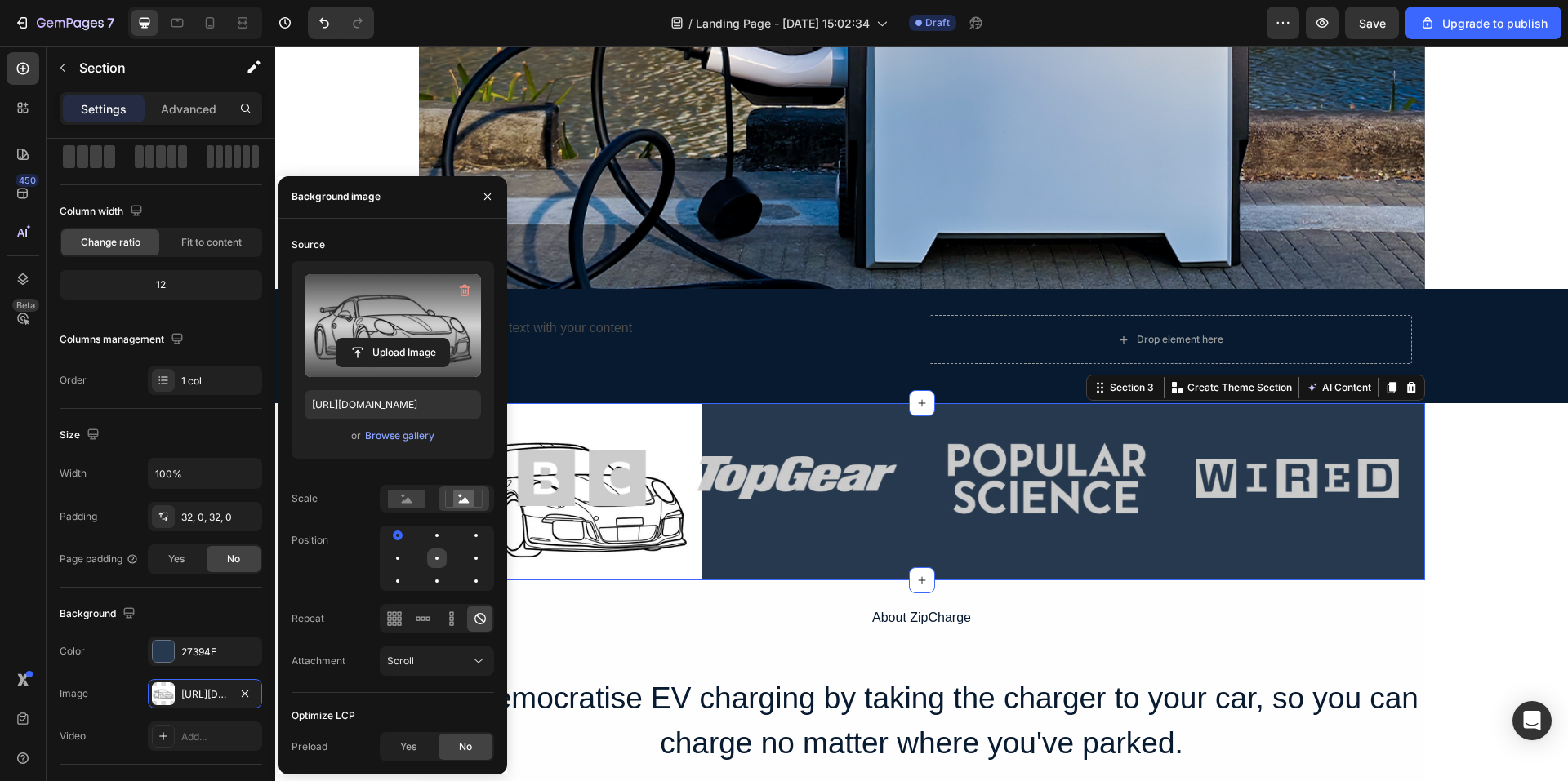
click at [466, 554] on div at bounding box center [476, 558] width 20 height 20
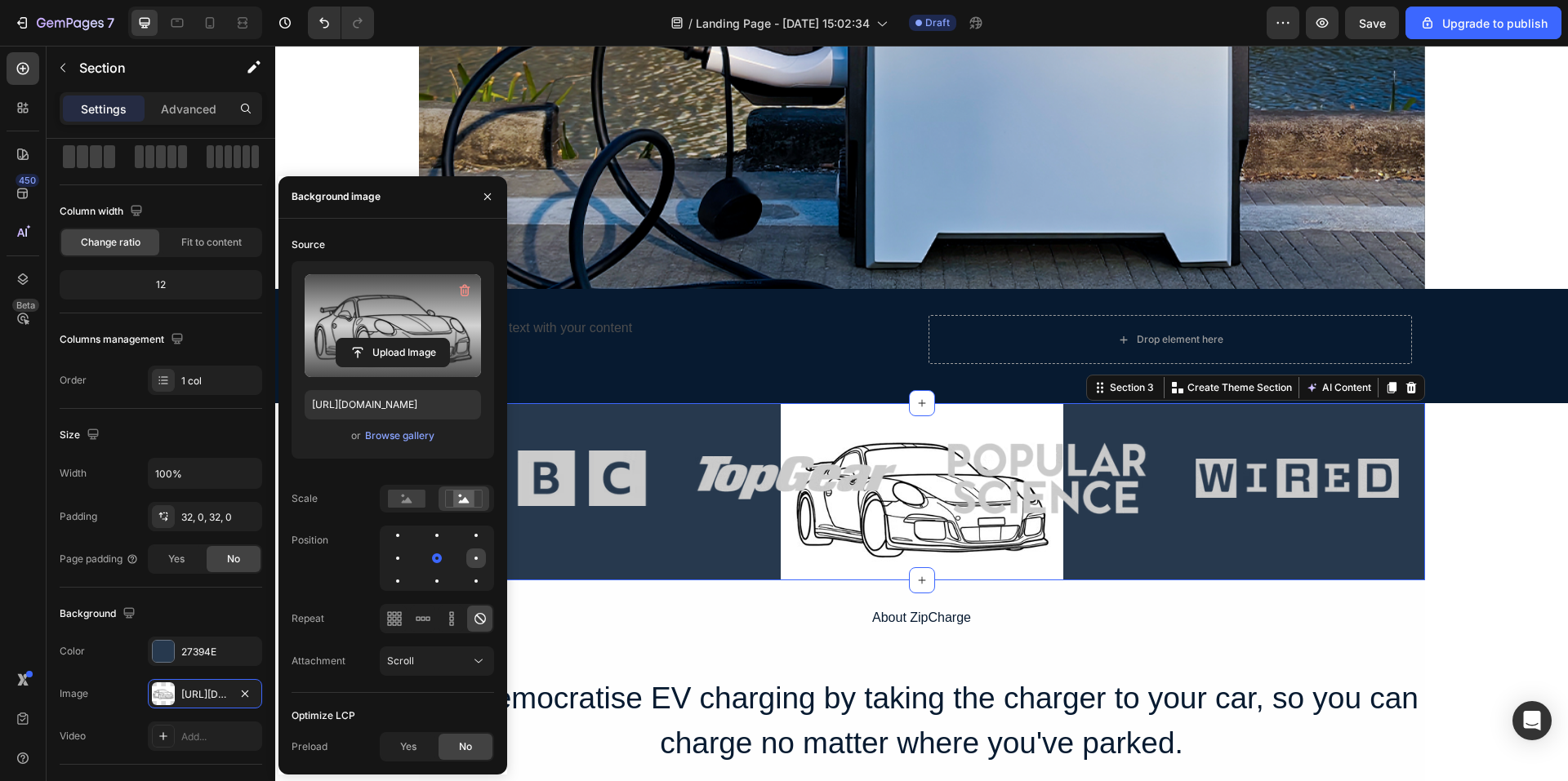
drag, startPoint x: 481, startPoint y: 555, endPoint x: 479, endPoint y: 567, distance: 12.2
click at [408, 571] on div at bounding box center [397, 581] width 20 height 20
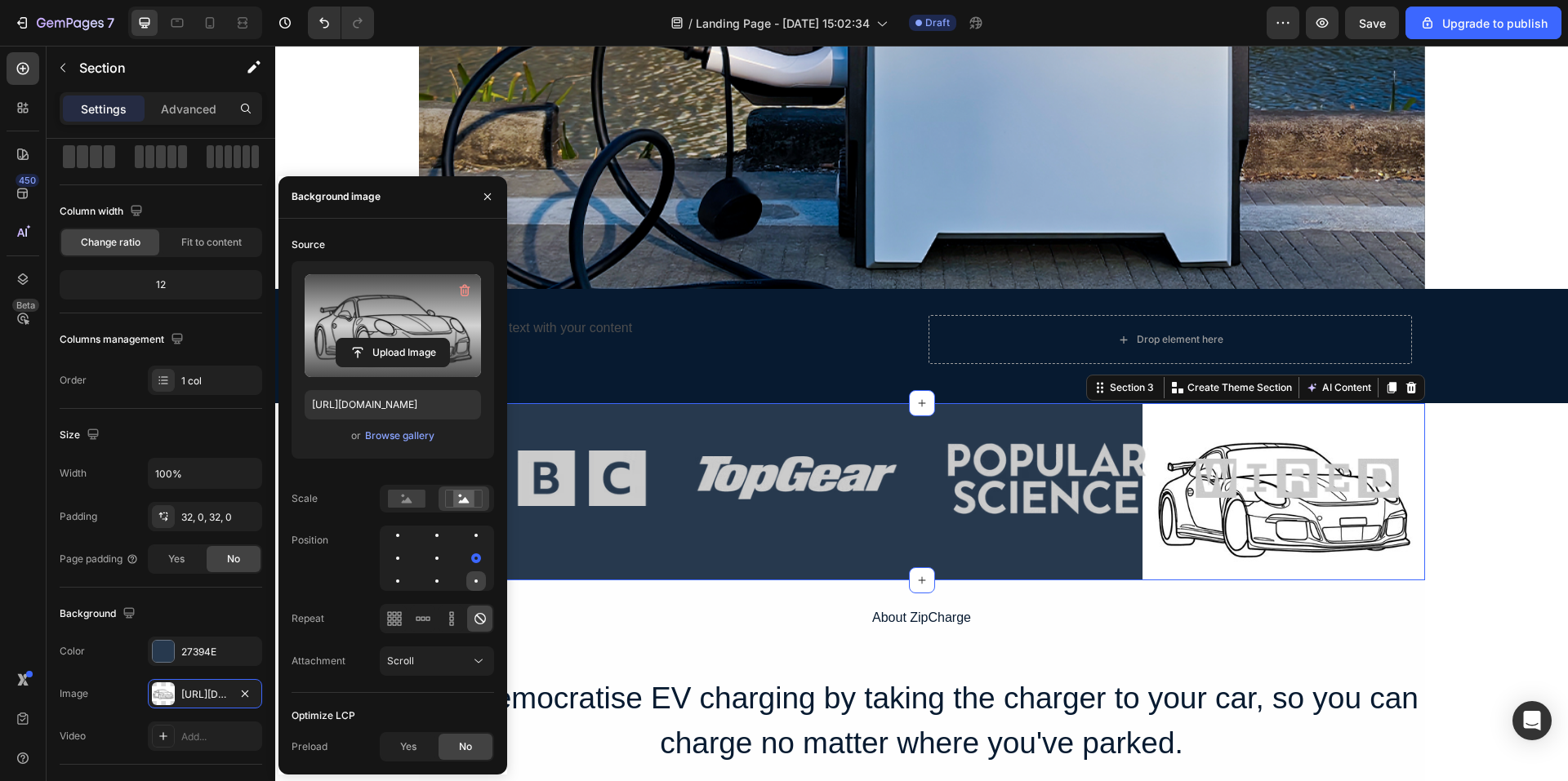
click at [479, 576] on div at bounding box center [476, 581] width 20 height 20
click at [466, 582] on div at bounding box center [476, 581] width 20 height 20
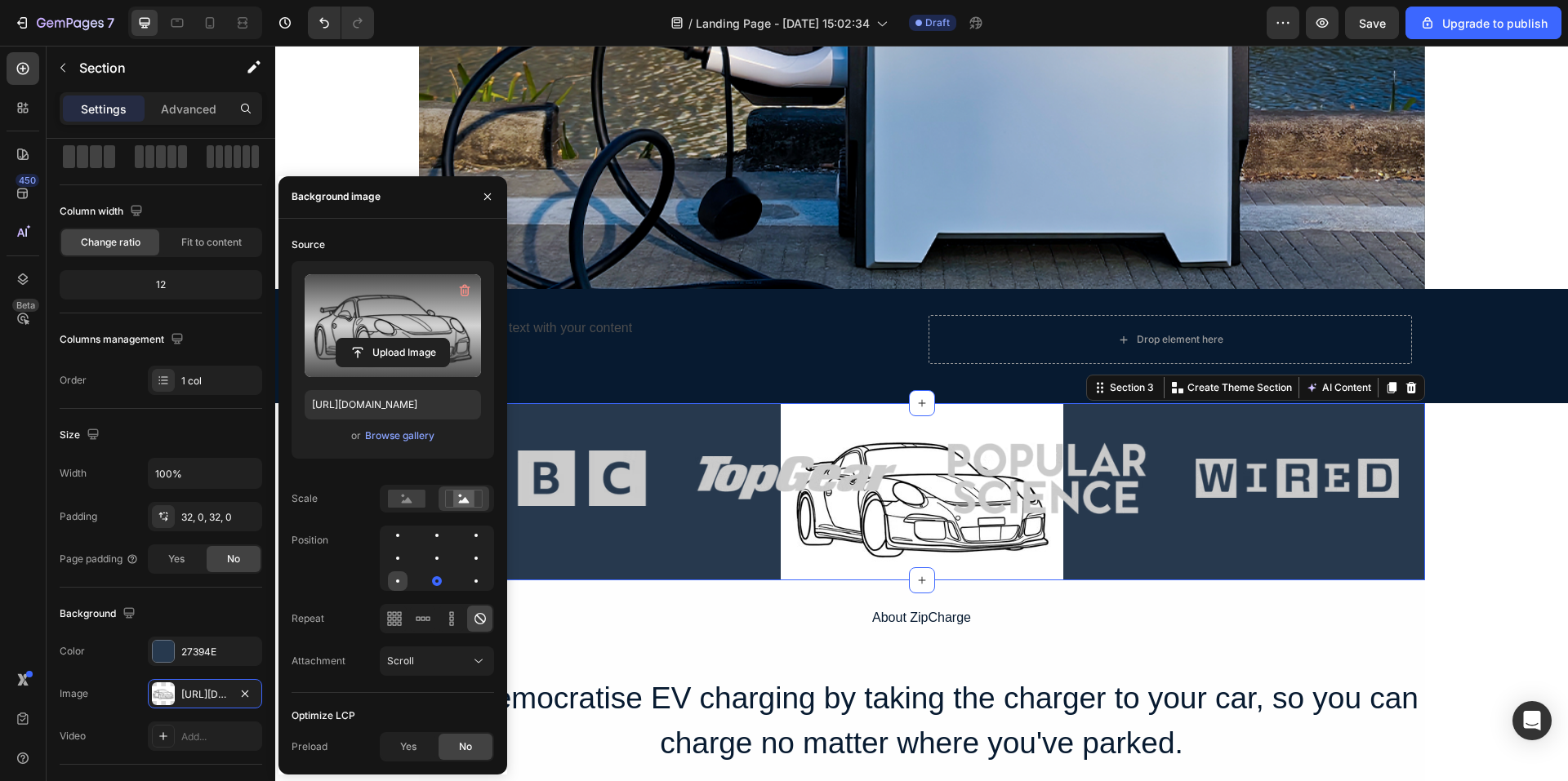
click at [427, 577] on div at bounding box center [436, 581] width 20 height 20
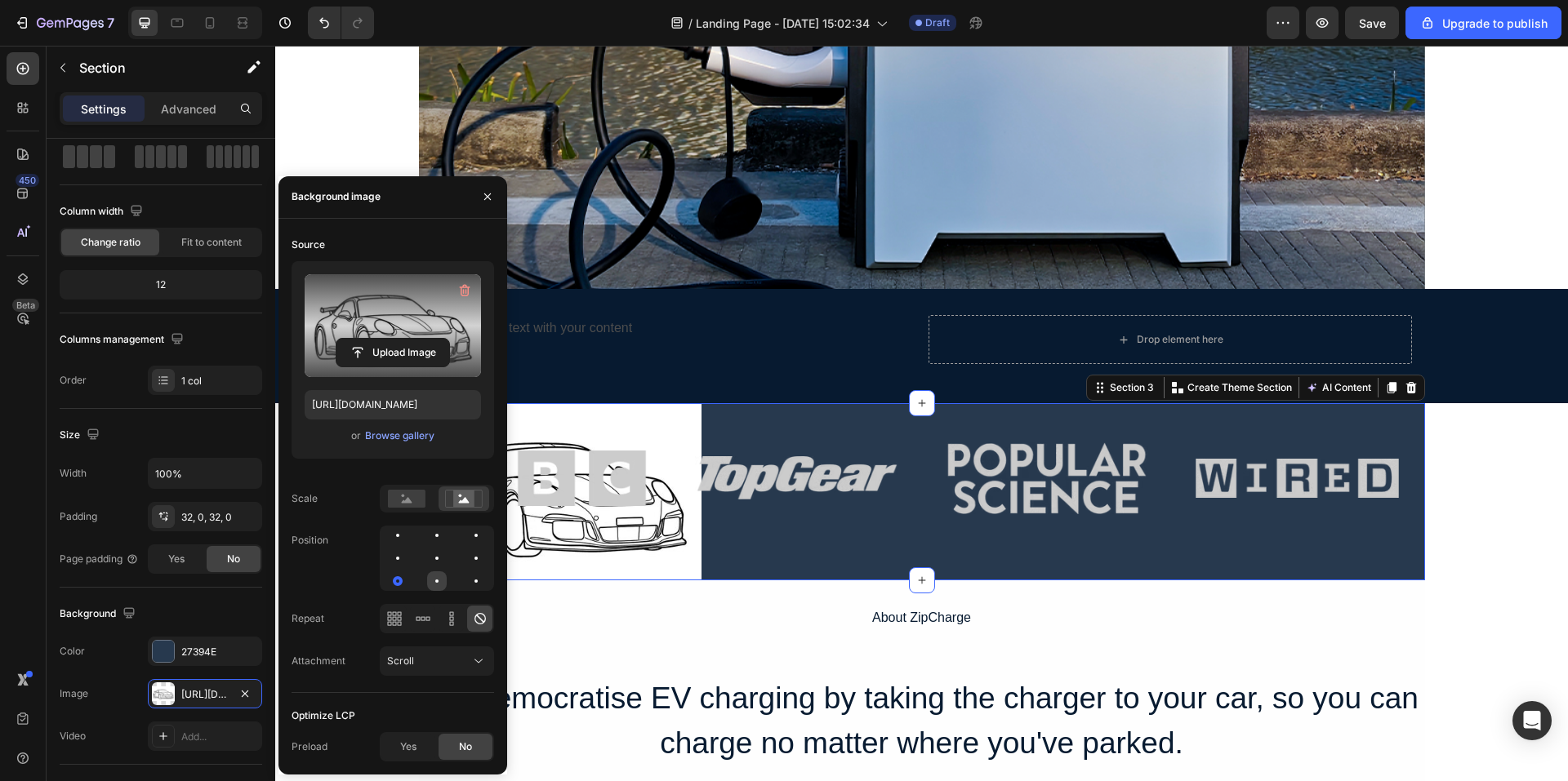
click at [466, 580] on div at bounding box center [476, 581] width 20 height 20
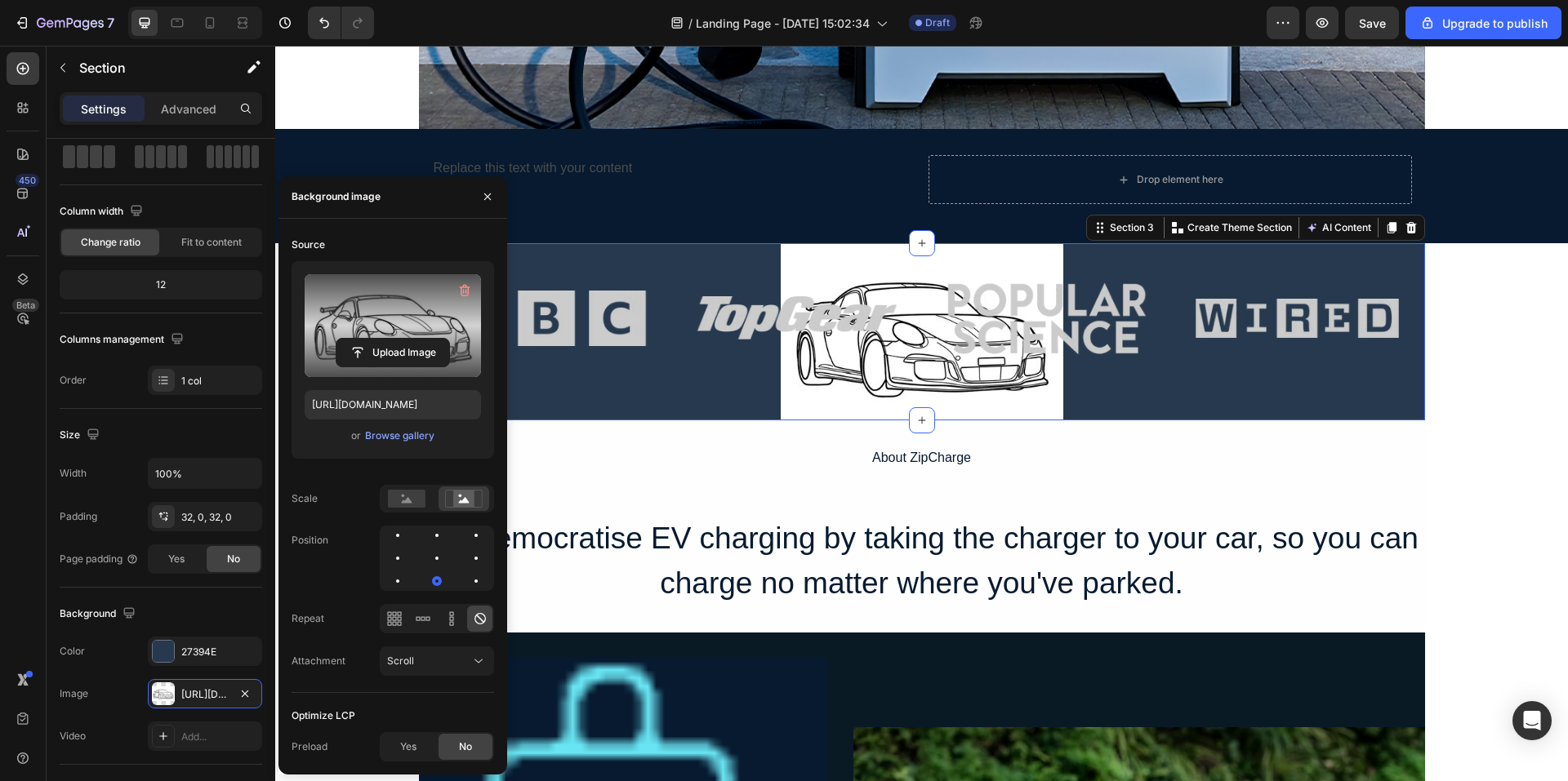
scroll to position [682, 0]
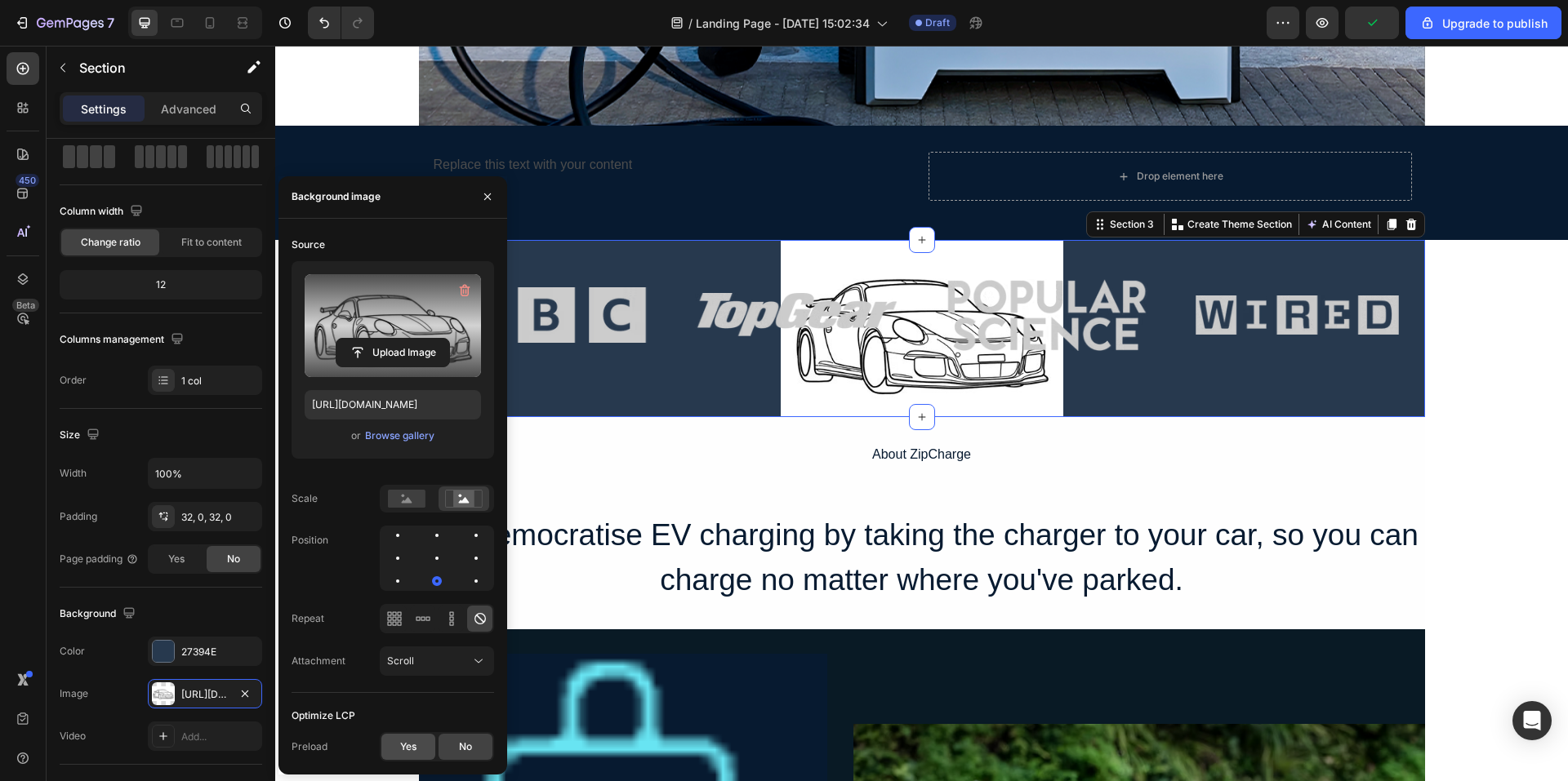
click at [417, 742] on div "Yes" at bounding box center [409, 747] width 54 height 26
drag, startPoint x: 448, startPoint y: 747, endPoint x: 441, endPoint y: 737, distance: 12.2
click at [448, 748] on div "No" at bounding box center [466, 747] width 54 height 26
click at [452, 667] on div "Scroll" at bounding box center [429, 661] width 84 height 15
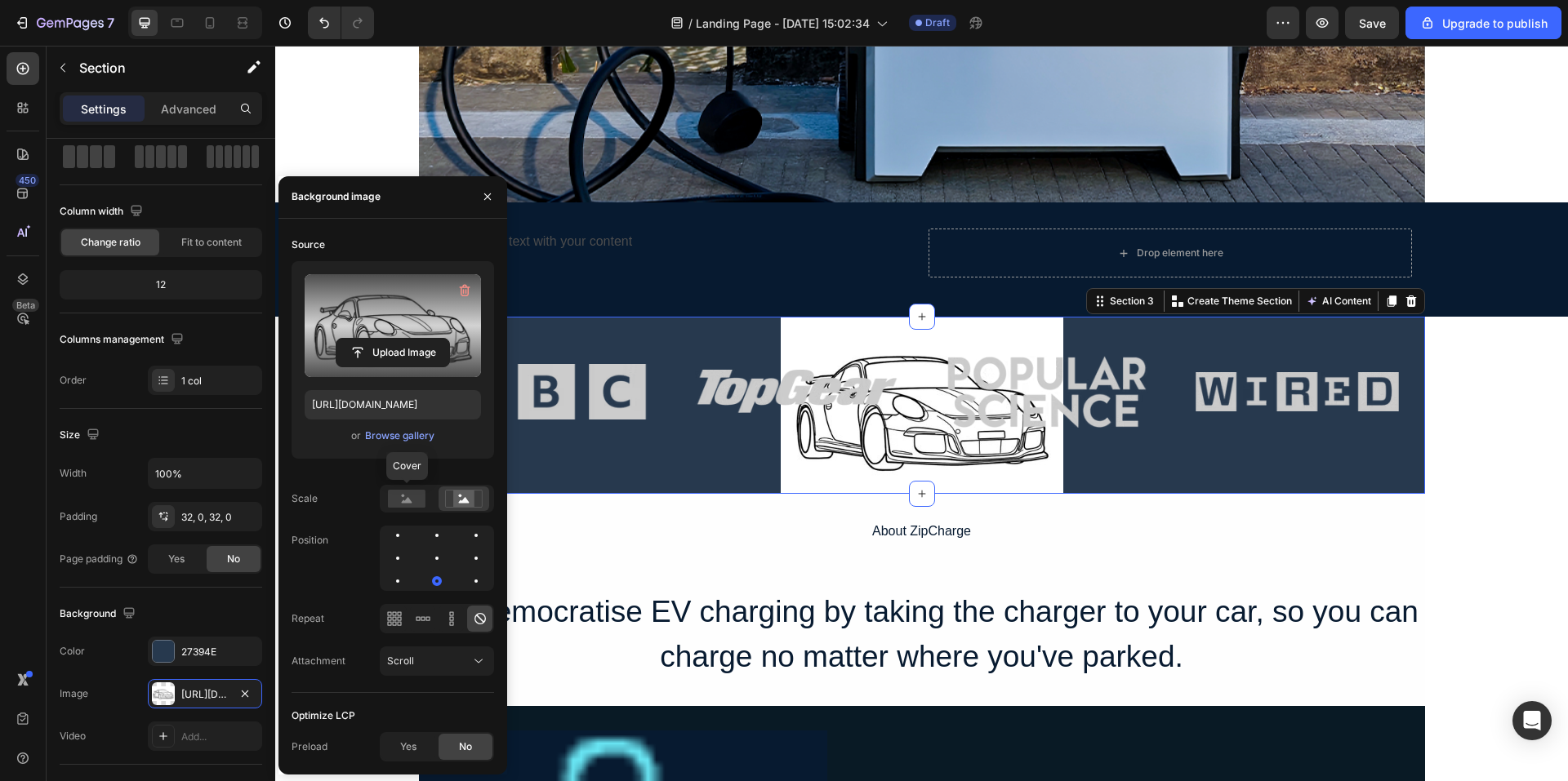
scroll to position [600, 0]
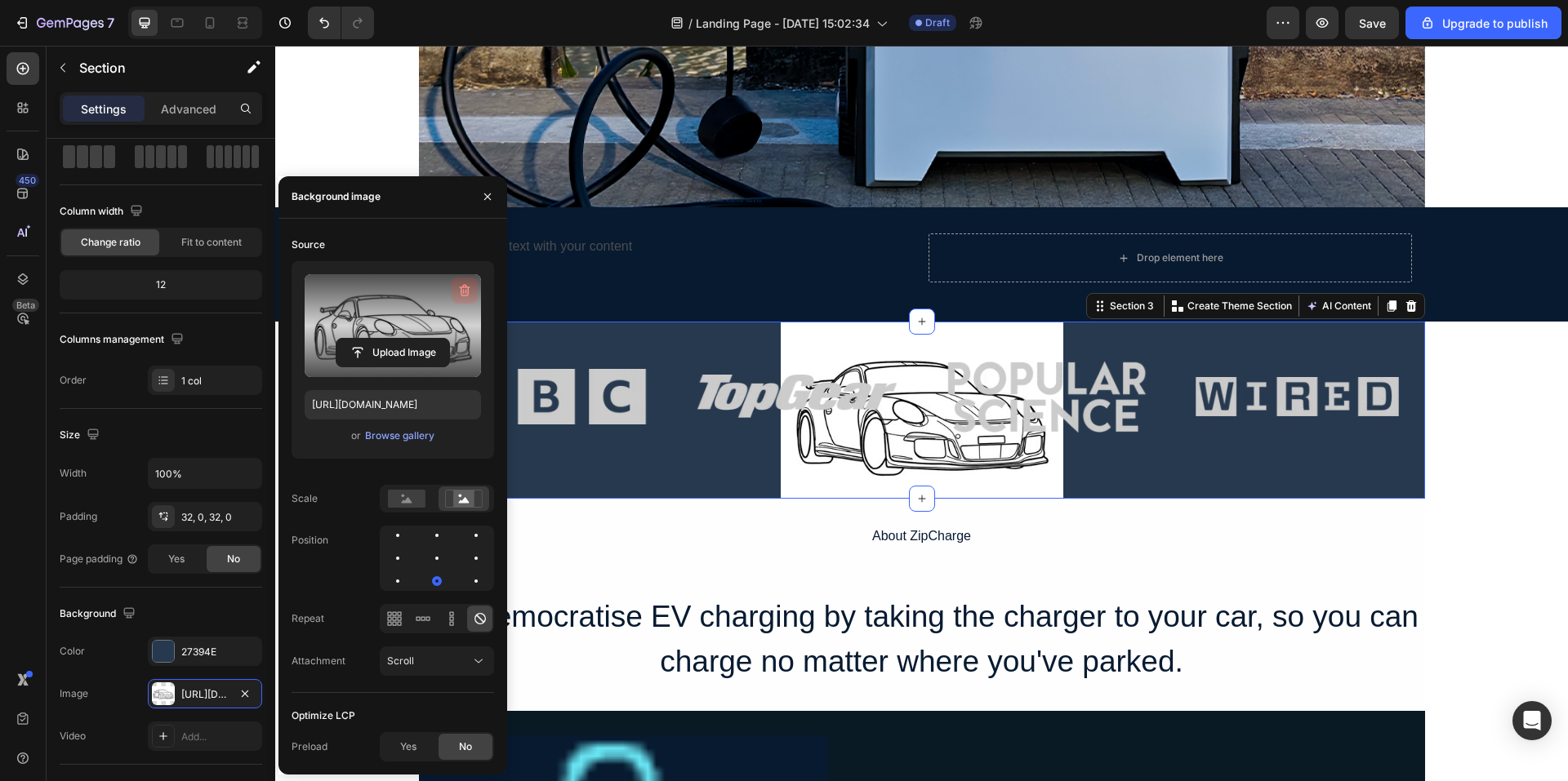
click at [462, 291] on icon "button" at bounding box center [465, 290] width 10 height 12
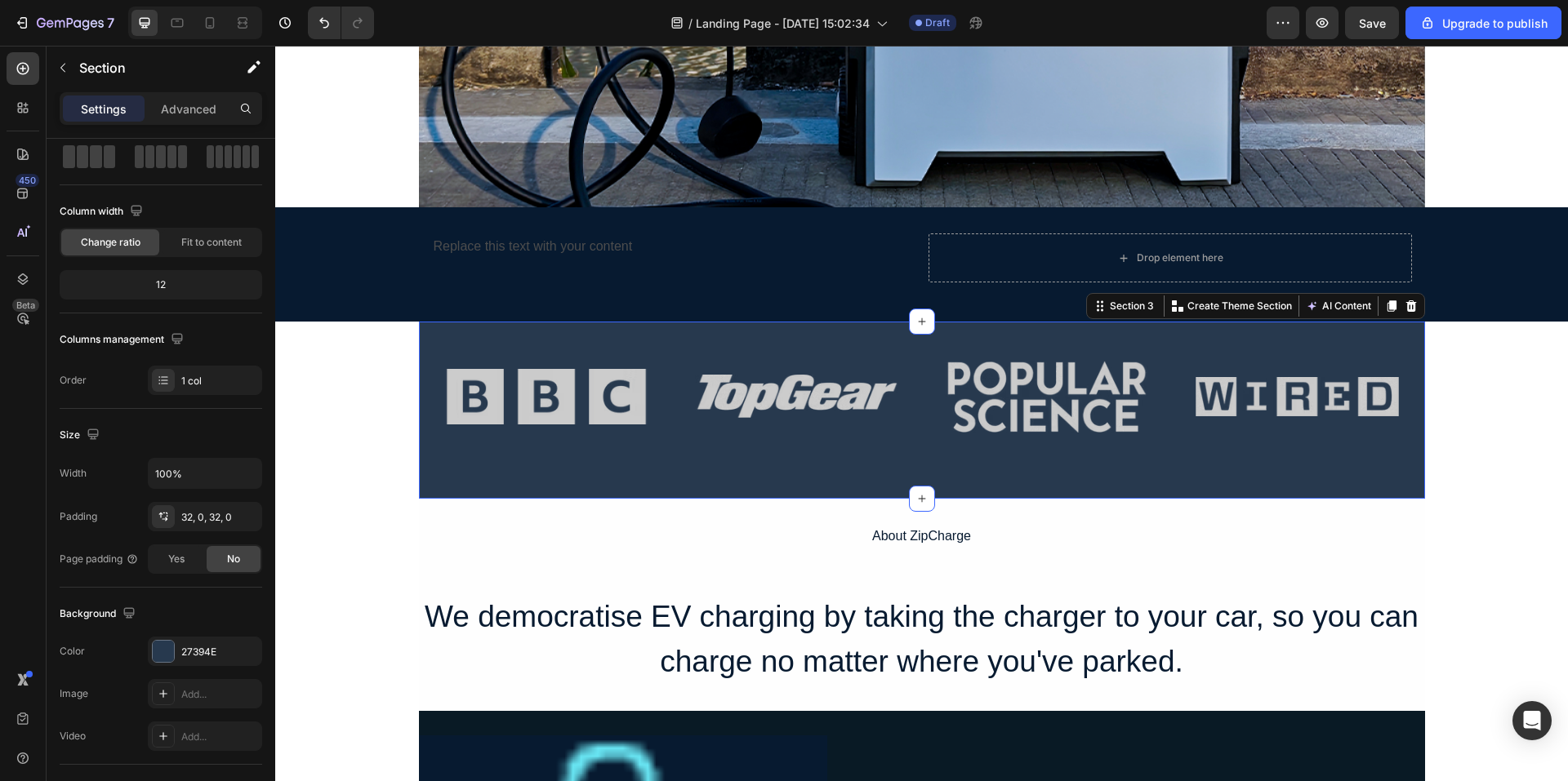
click at [807, 468] on div "Image Image Image Image Row" at bounding box center [922, 409] width 1006 height 125
click at [799, 462] on div "Image Image Image Image Row" at bounding box center [922, 409] width 1006 height 125
click at [198, 700] on div "Add..." at bounding box center [220, 695] width 77 height 15
type input "[URL][DOMAIN_NAME]"
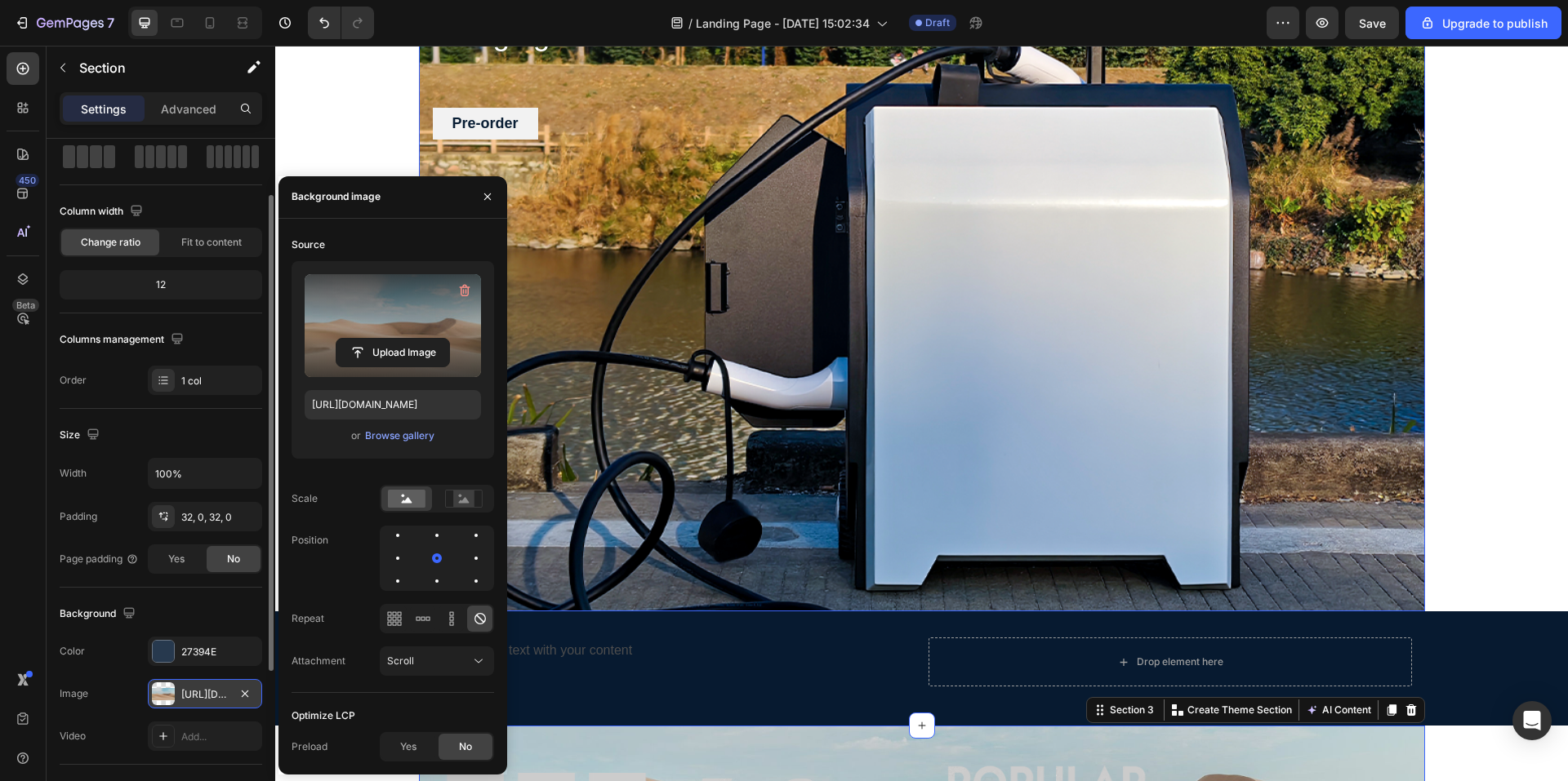
scroll to position [192, 0]
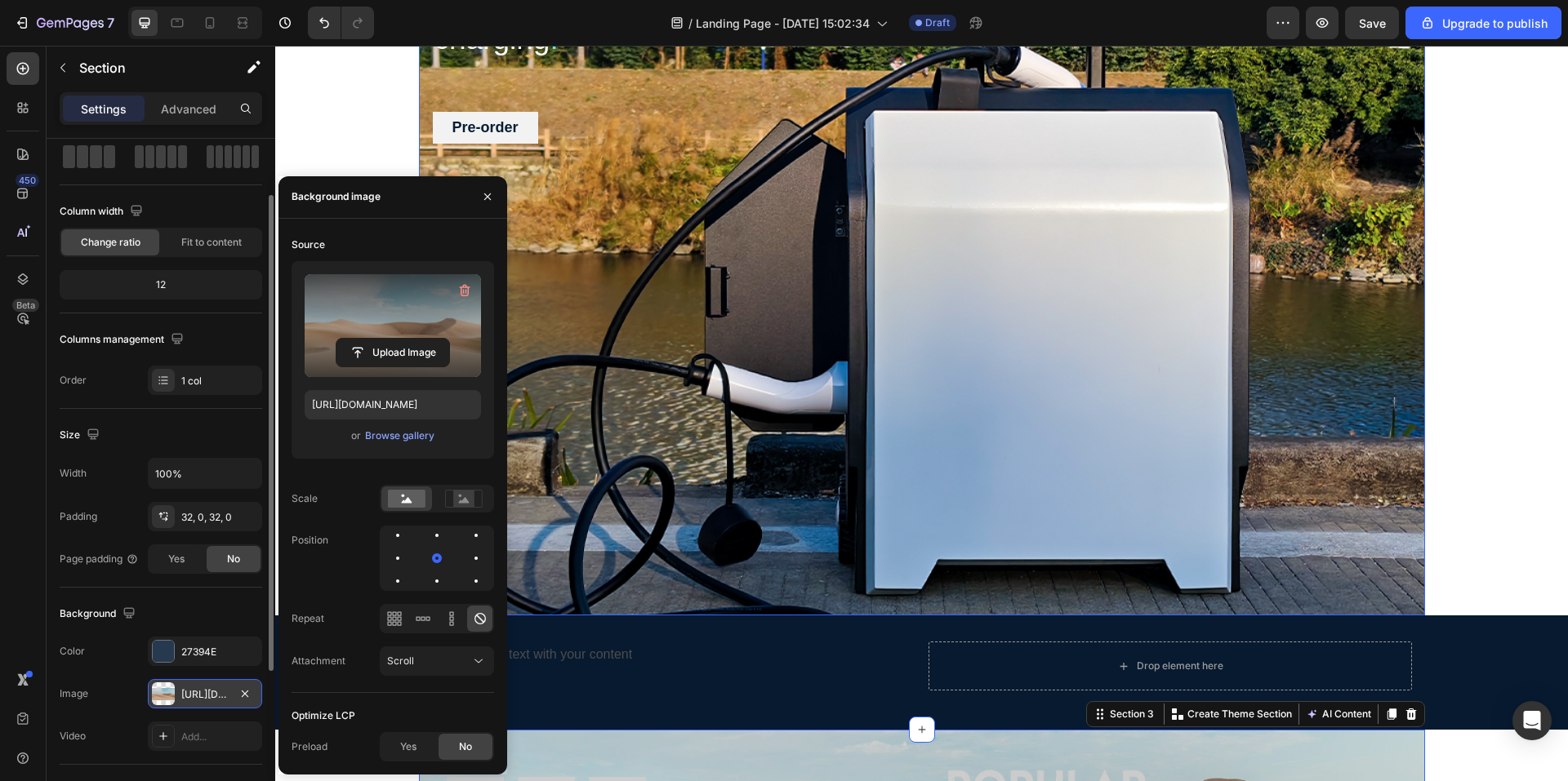
click at [848, 399] on div "Overlay" at bounding box center [922, 252] width 1006 height 728
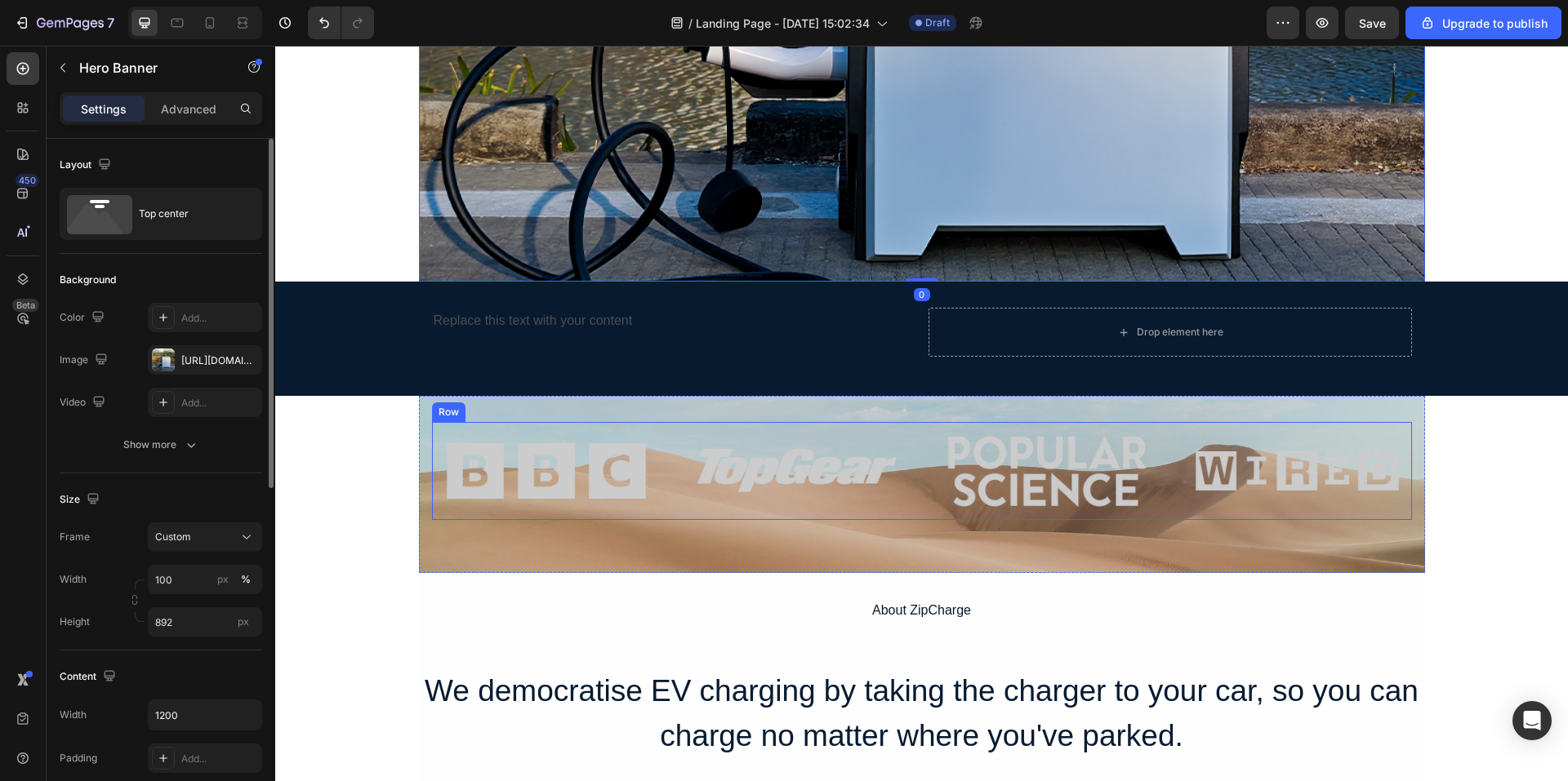
scroll to position [682, 0]
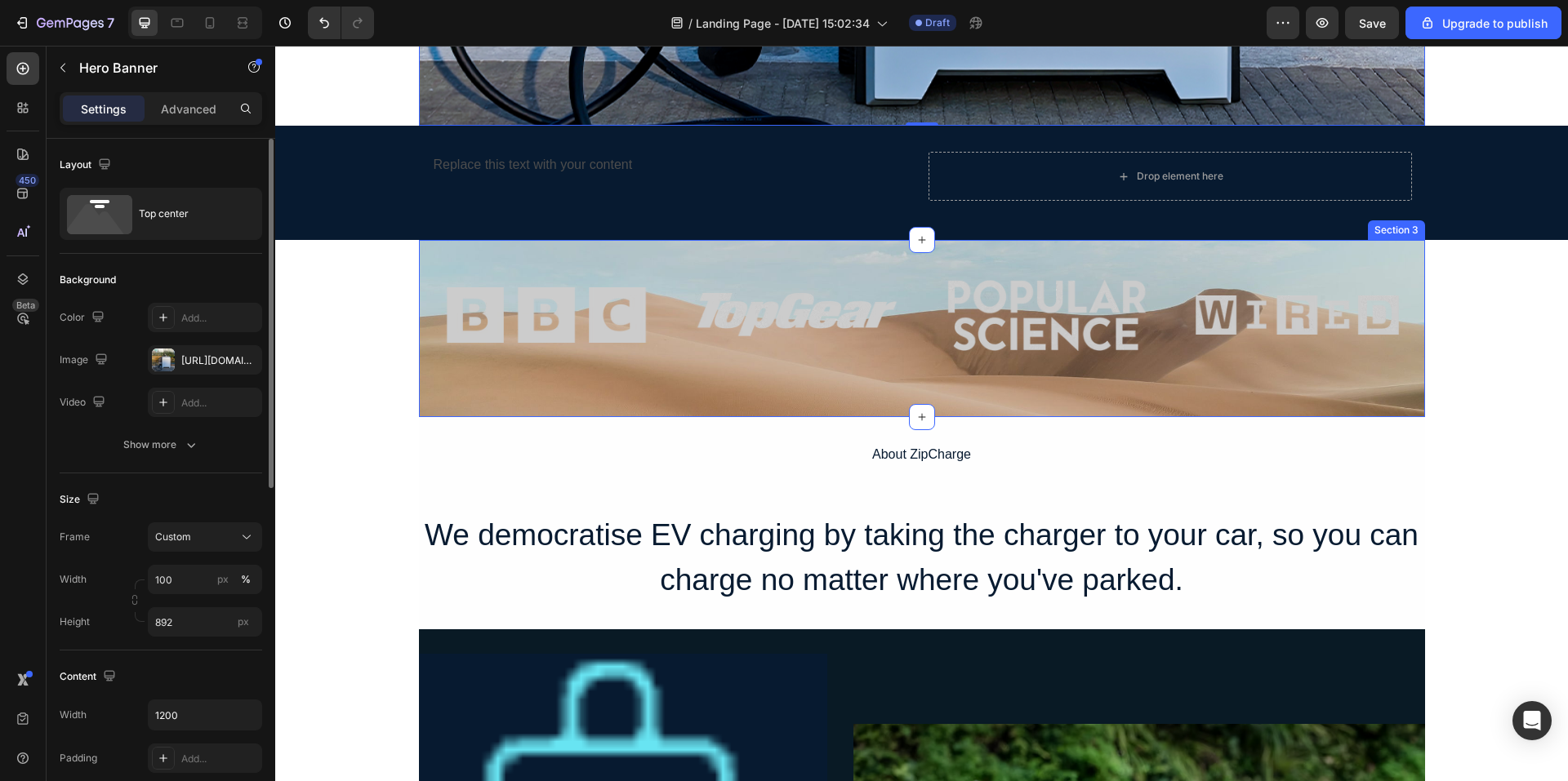
click at [839, 377] on div "Image Image Image Image Row" at bounding box center [922, 328] width 1006 height 125
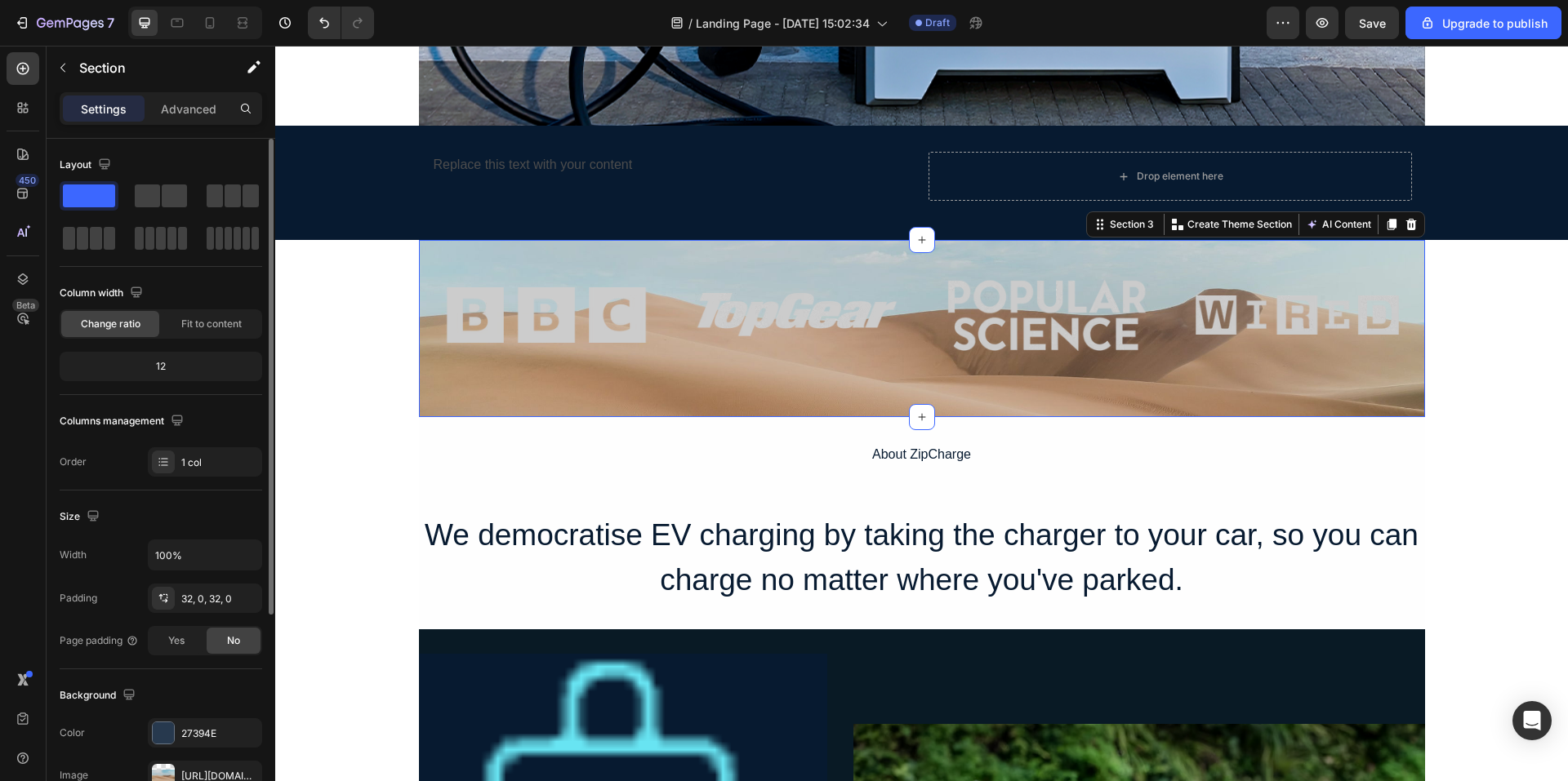
scroll to position [307, 0]
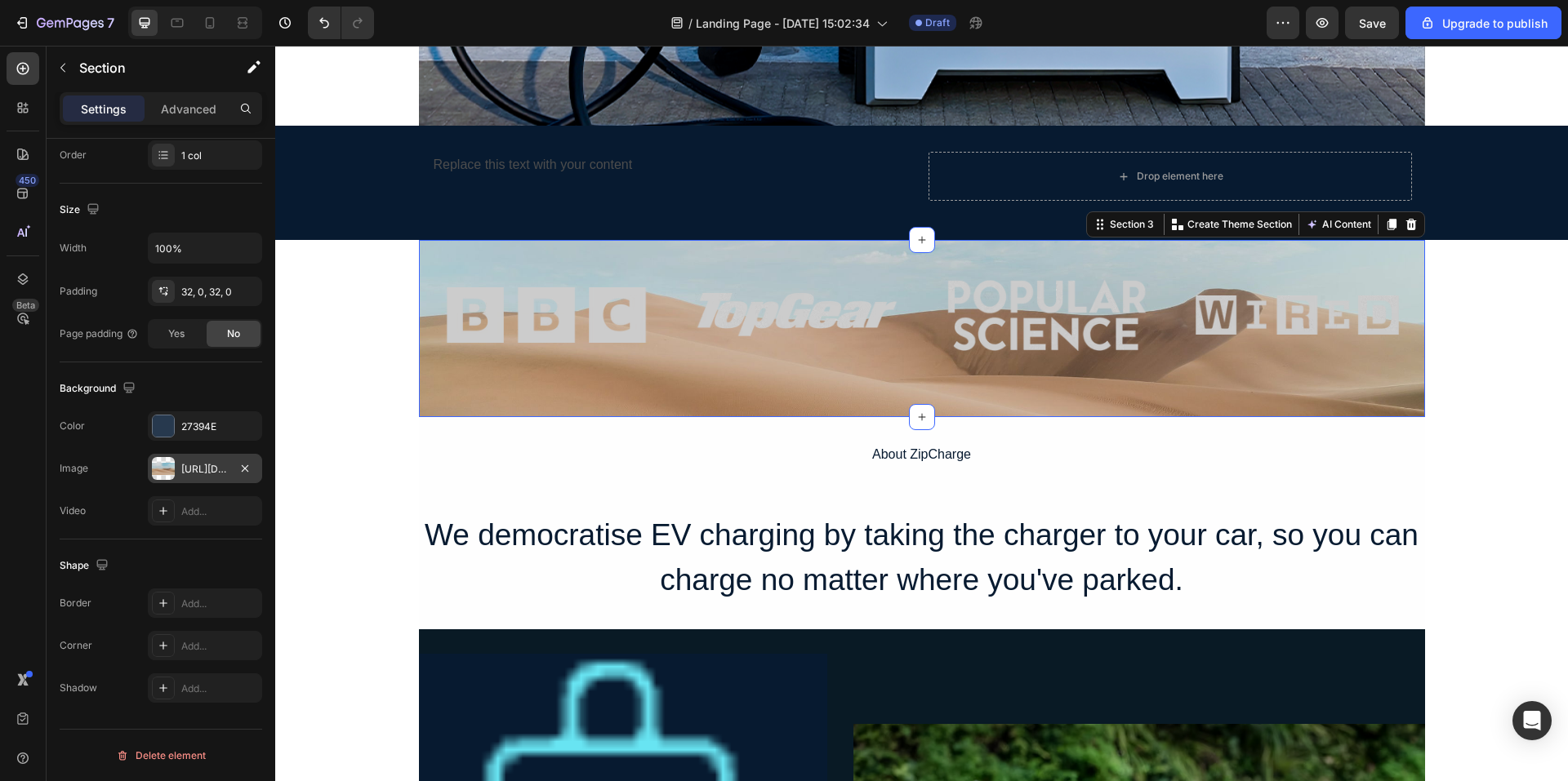
click at [196, 470] on div "[URL][DOMAIN_NAME]" at bounding box center [205, 469] width 47 height 15
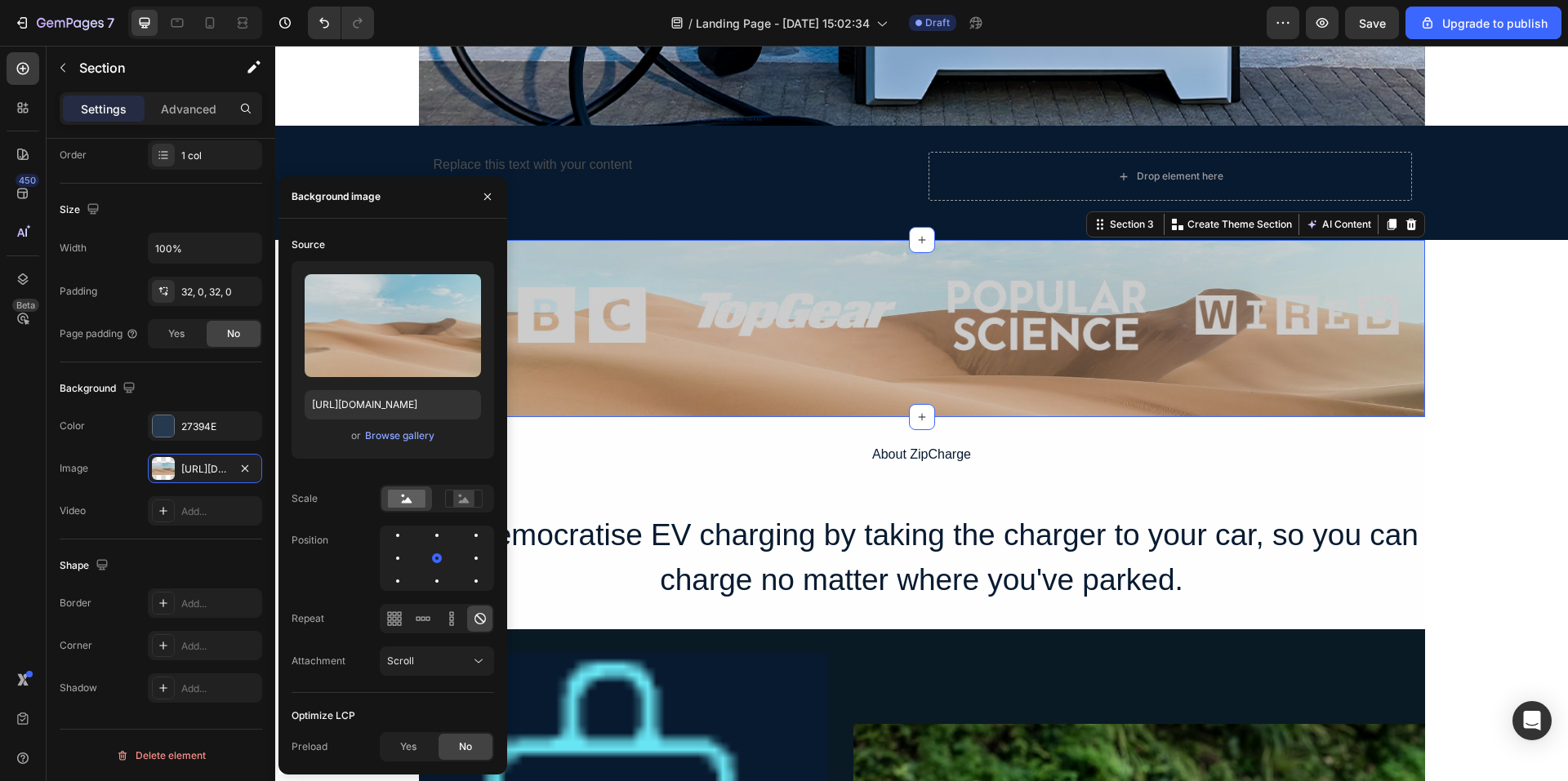
click at [765, 387] on div "Image Image Image Image Row" at bounding box center [922, 328] width 1006 height 125
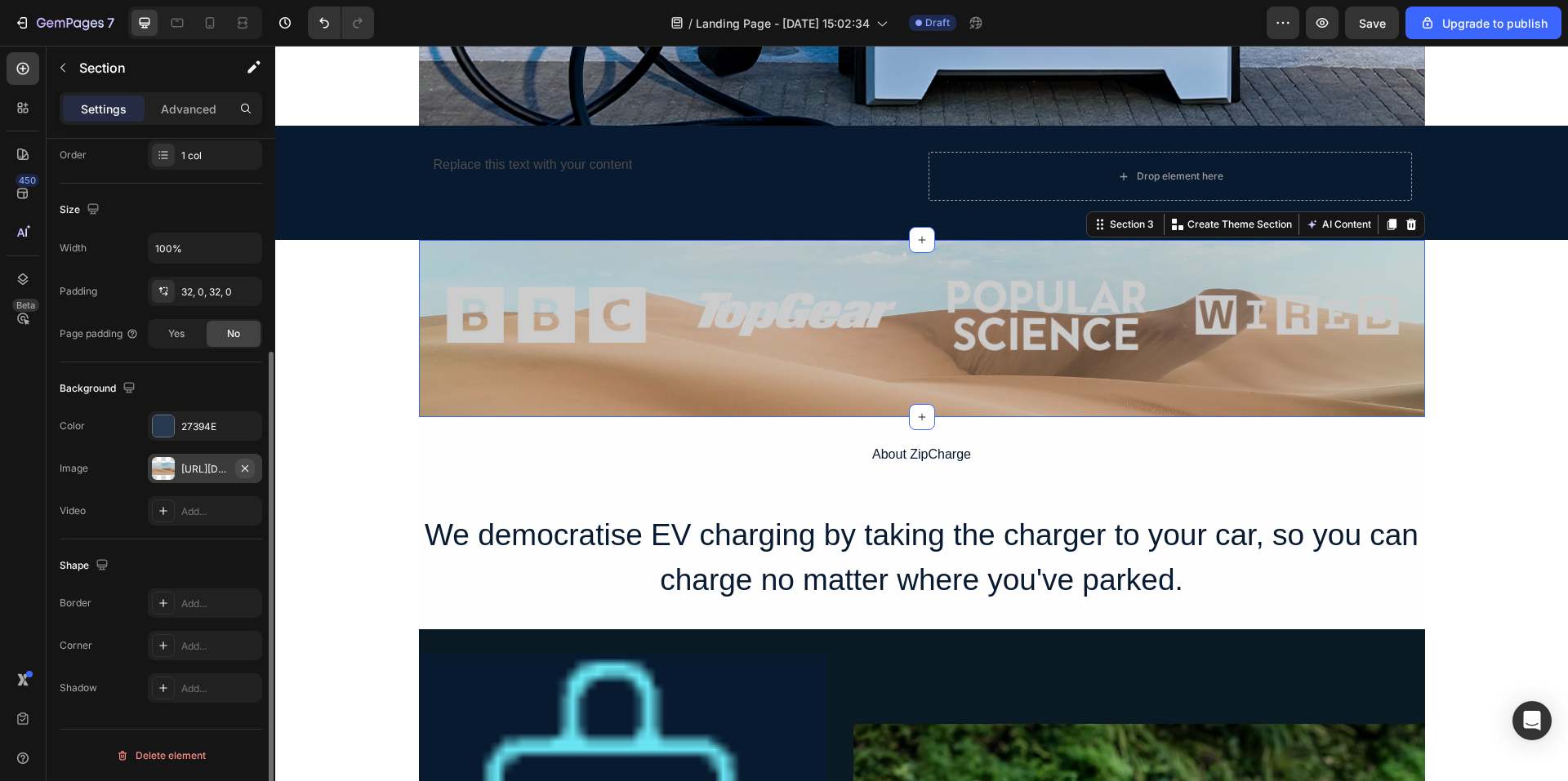
click at [240, 468] on icon "button" at bounding box center [245, 468] width 13 height 13
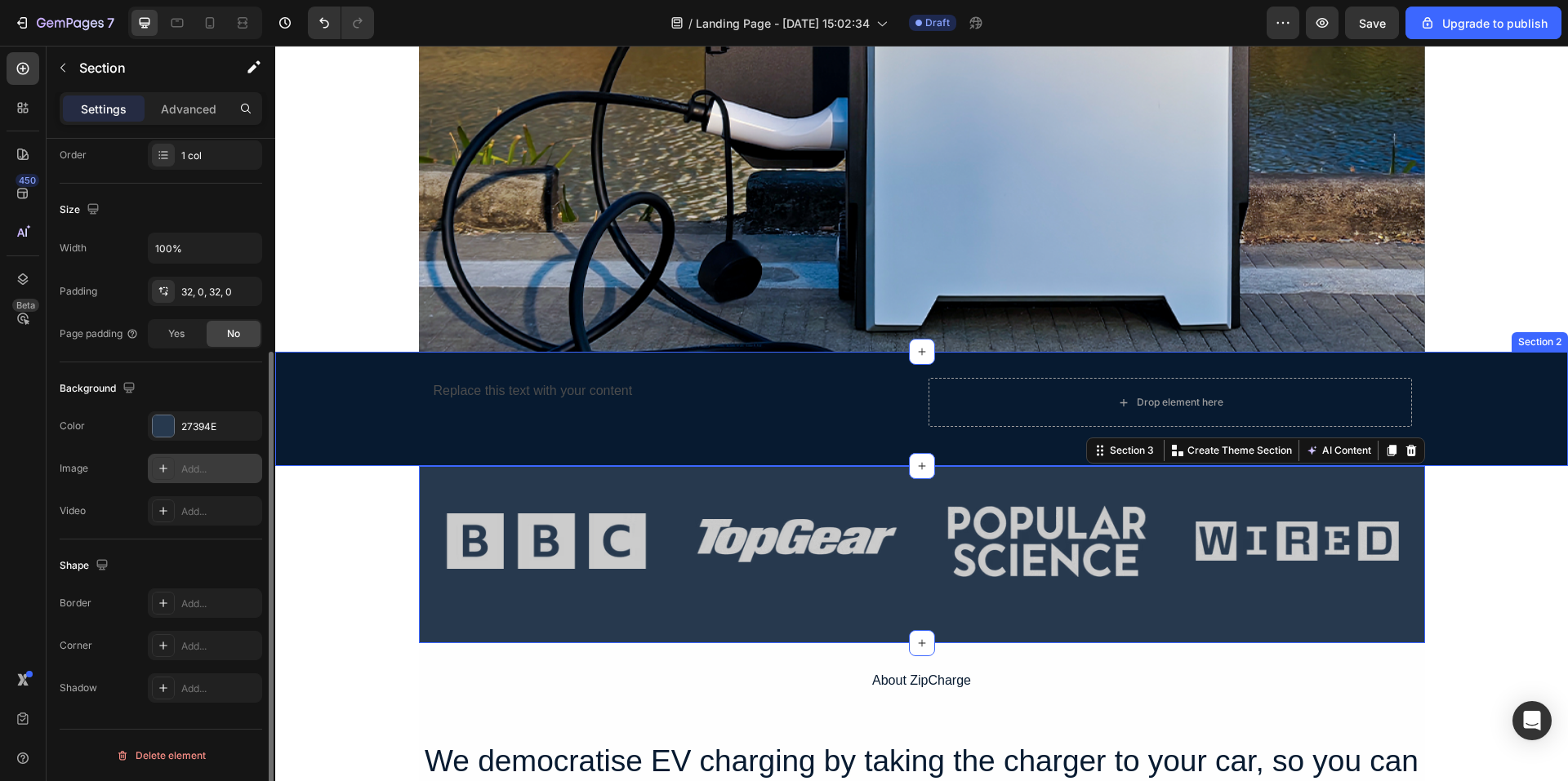
scroll to position [437, 0]
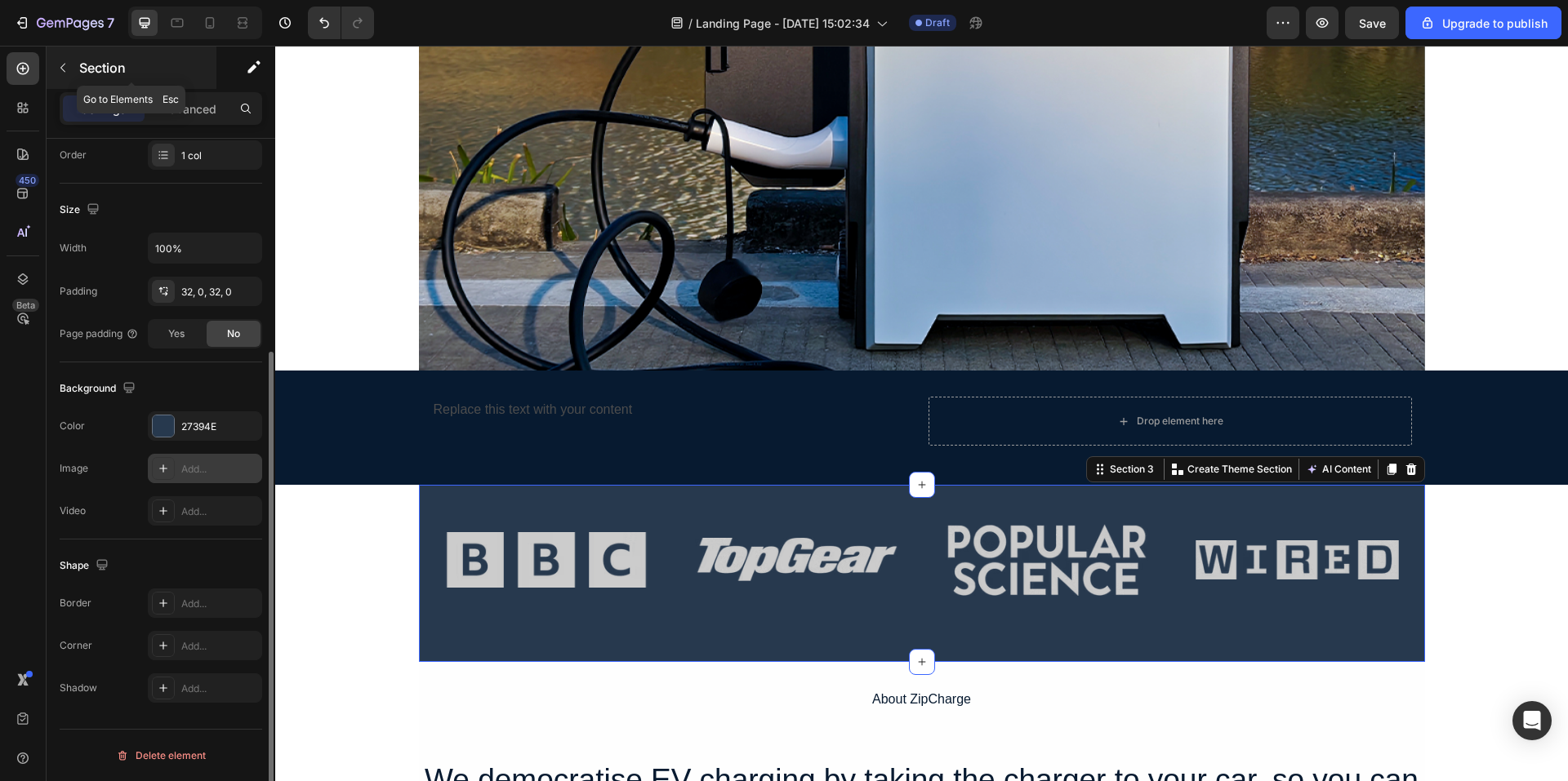
click at [64, 76] on button "button" at bounding box center [63, 68] width 26 height 26
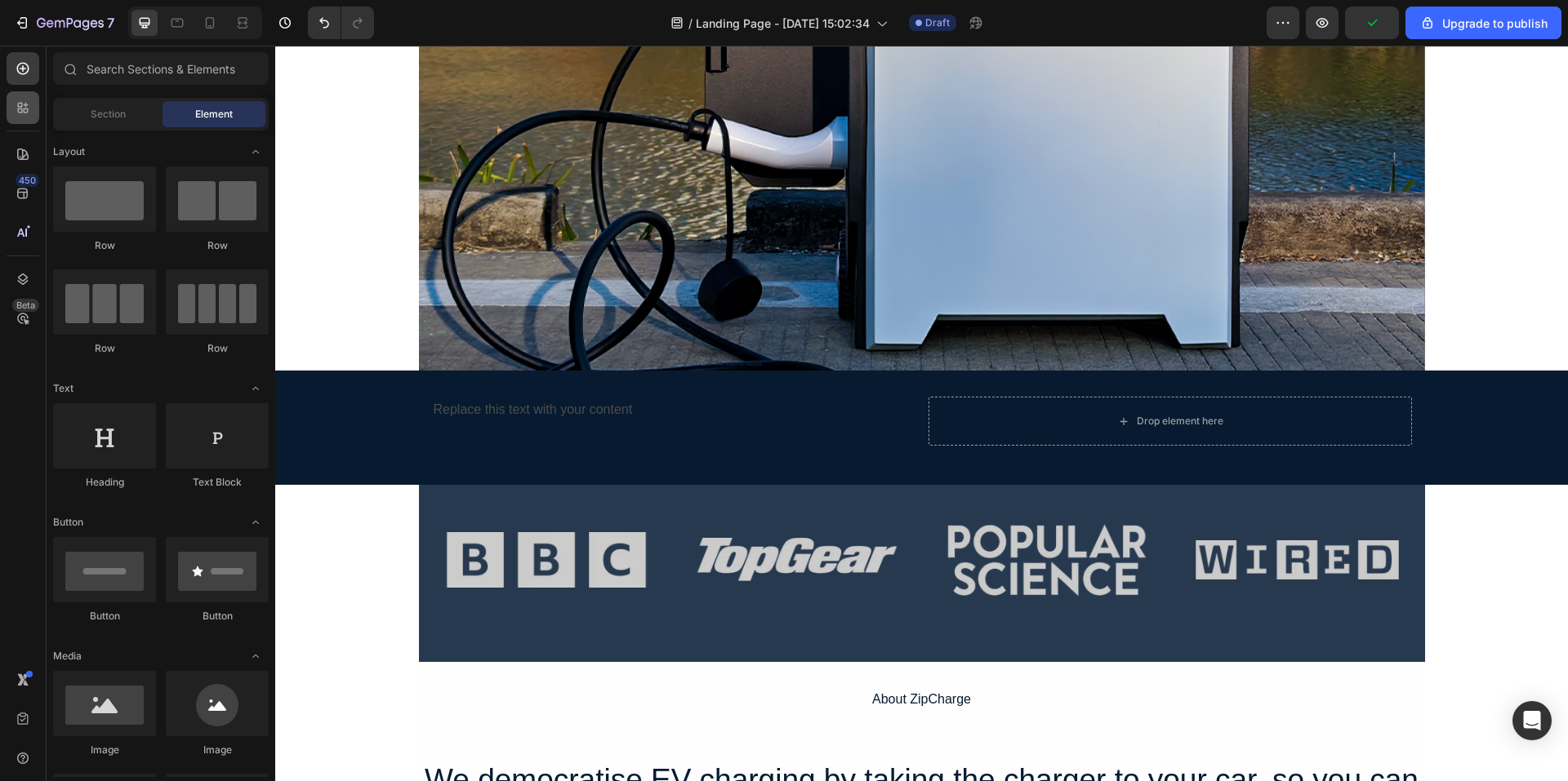
click at [38, 117] on div at bounding box center [24, 108] width 33 height 33
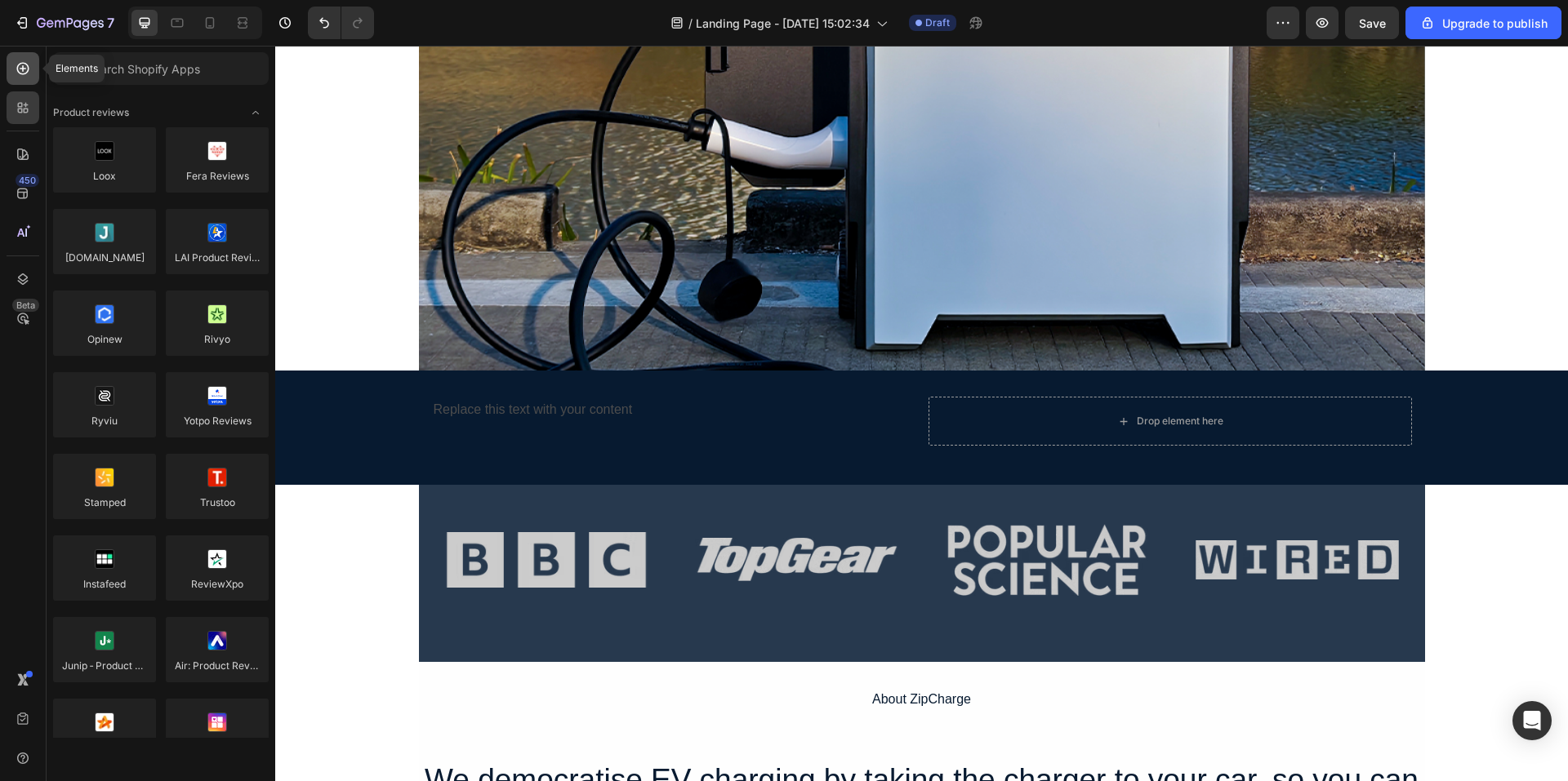
click at [23, 80] on div at bounding box center [24, 69] width 33 height 33
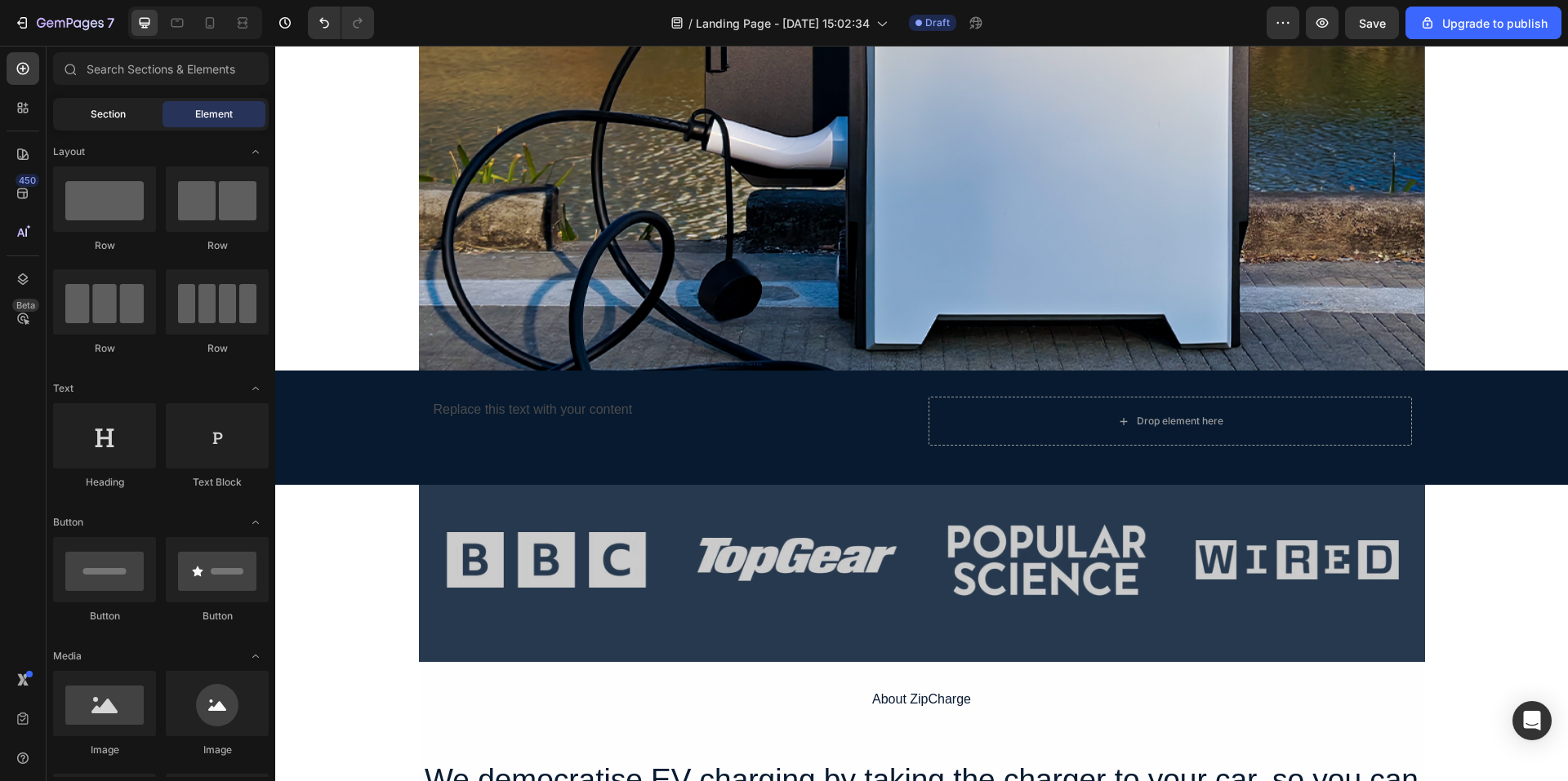
click at [146, 119] on div "Section" at bounding box center [108, 114] width 103 height 26
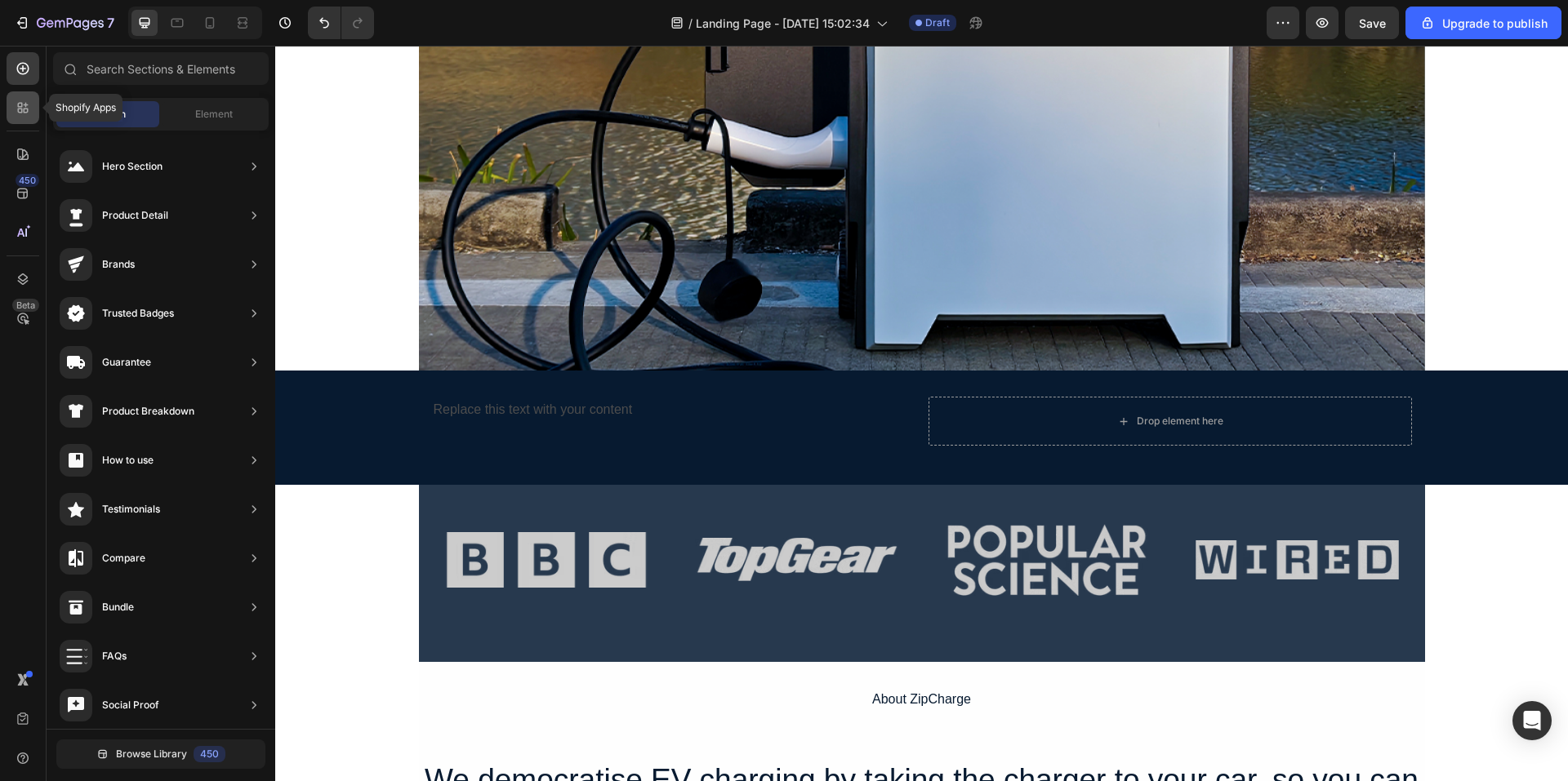
click at [29, 123] on div at bounding box center [24, 108] width 33 height 33
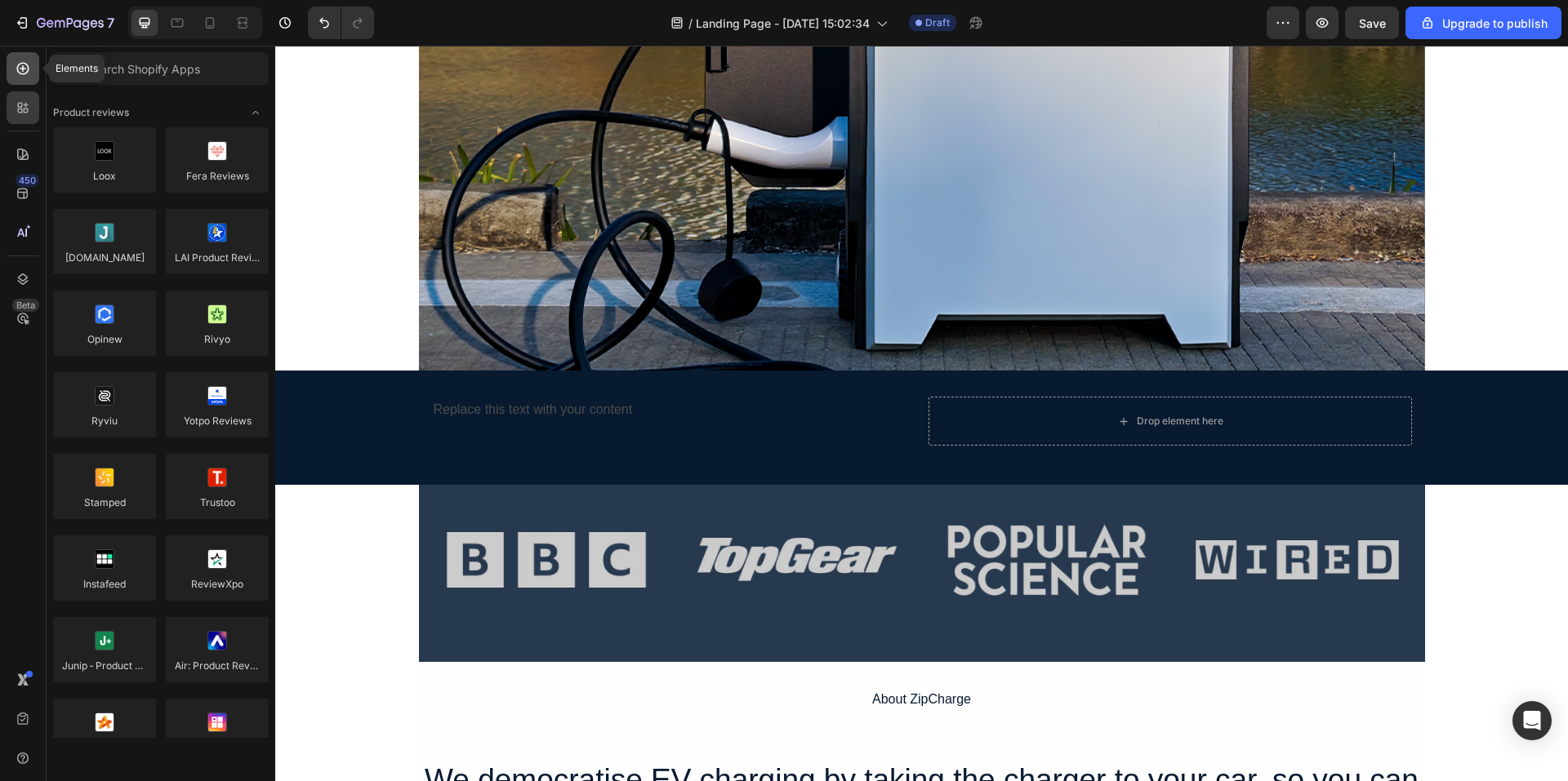
drag, startPoint x: 22, startPoint y: 64, endPoint x: 31, endPoint y: 74, distance: 13.5
click at [22, 64] on icon at bounding box center [24, 69] width 12 height 12
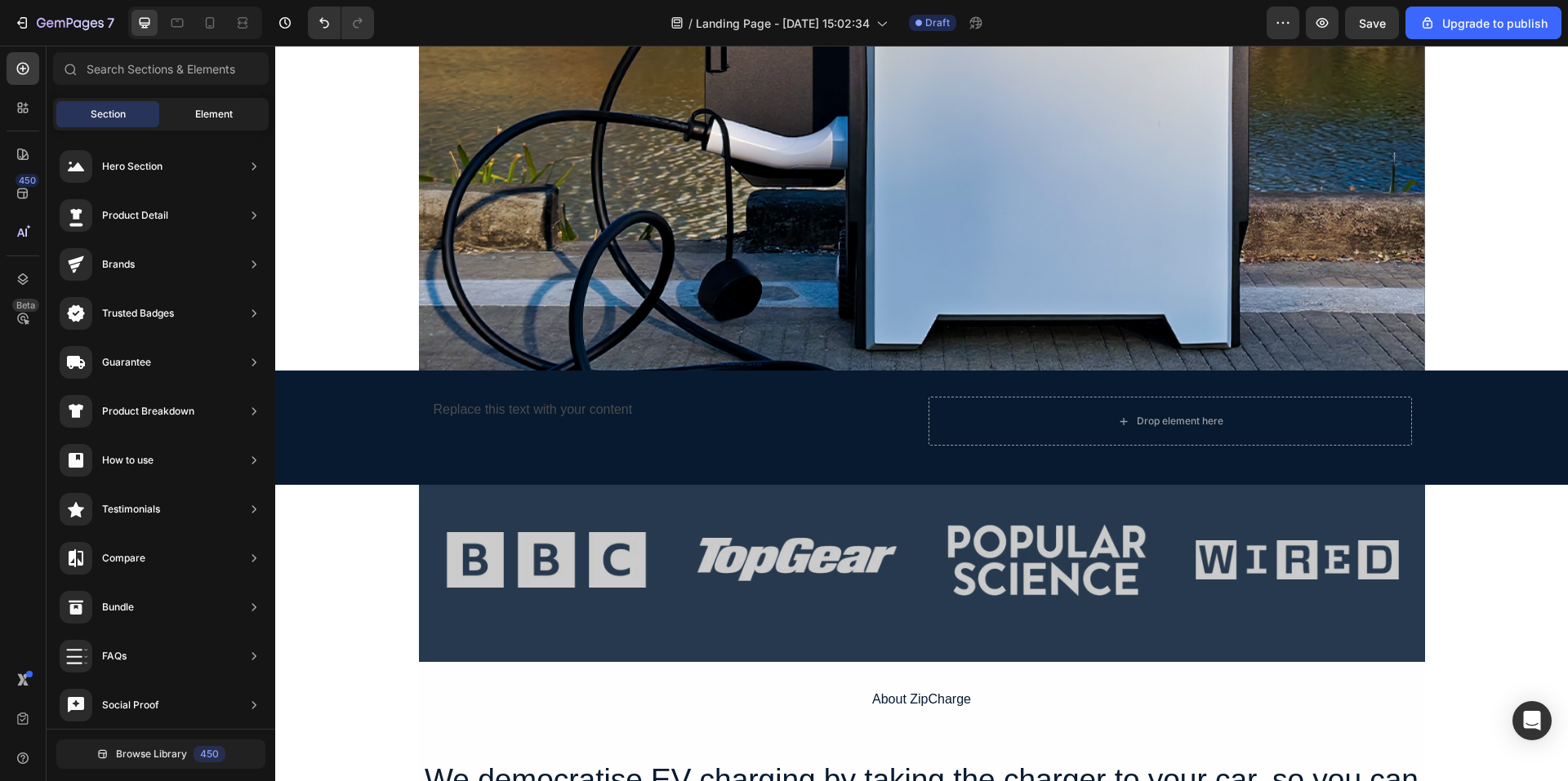
click at [185, 115] on div "Element" at bounding box center [214, 114] width 103 height 26
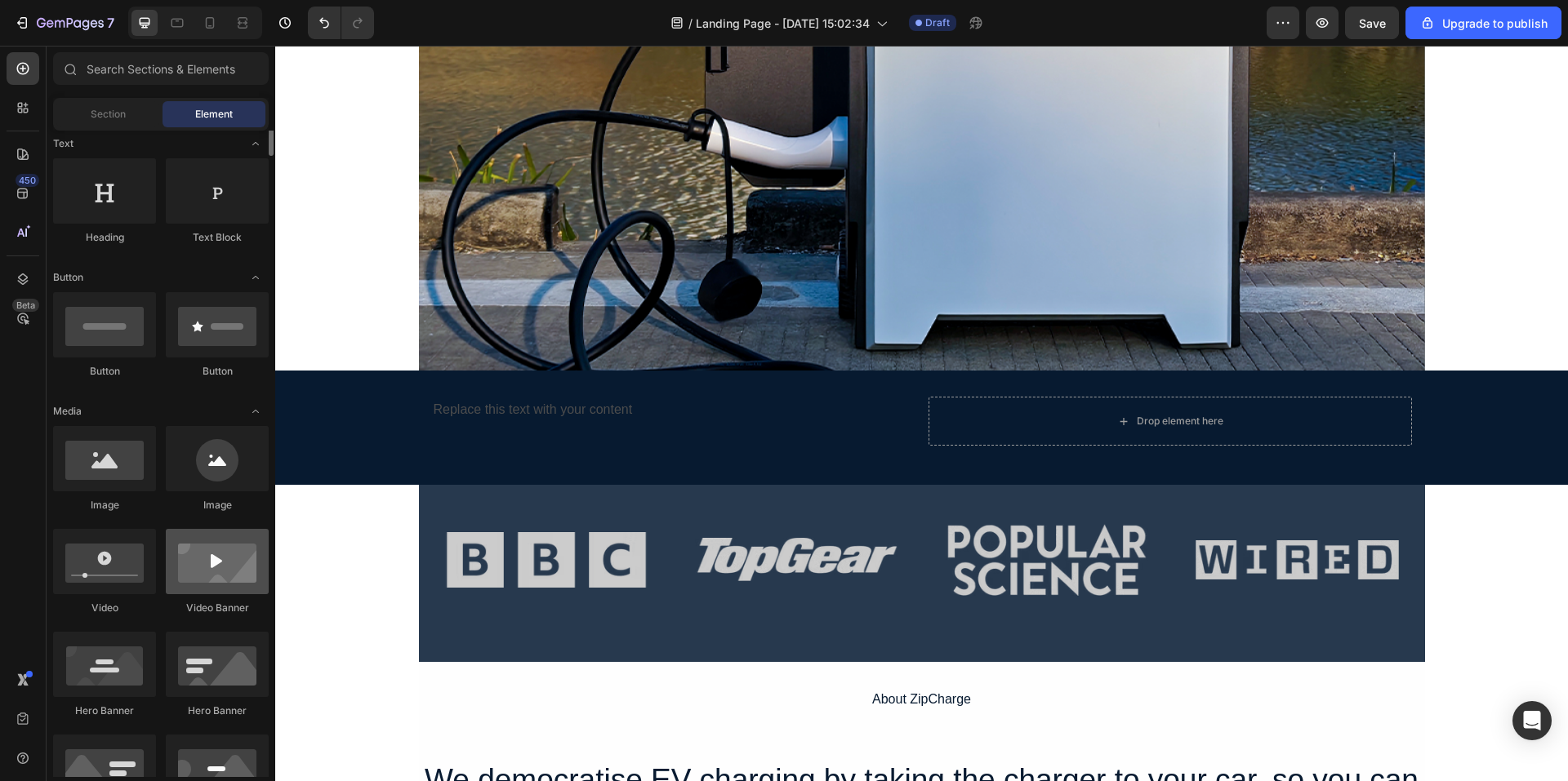
scroll to position [164, 0]
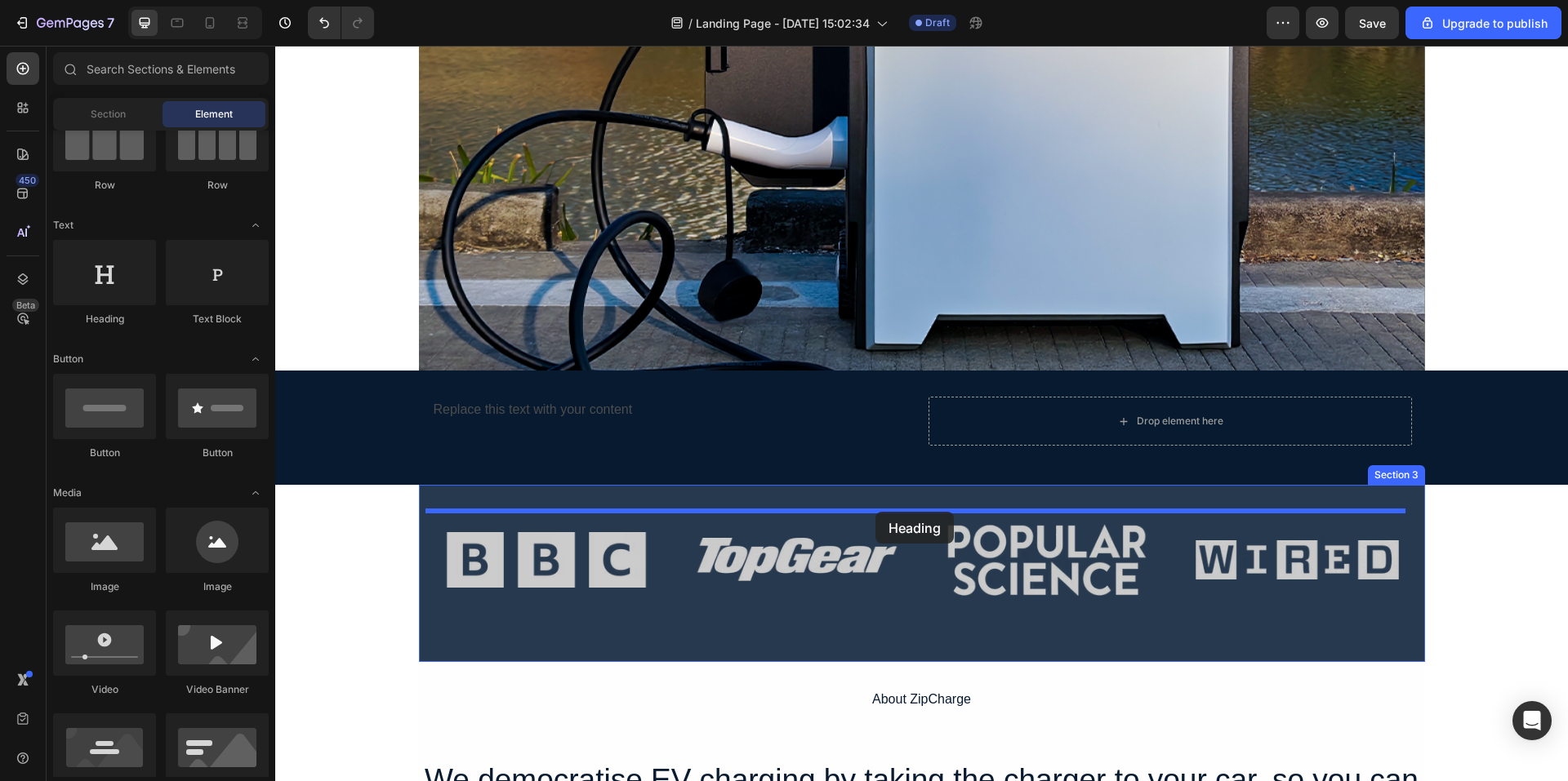
drag, startPoint x: 403, startPoint y: 312, endPoint x: 875, endPoint y: 512, distance: 512.6
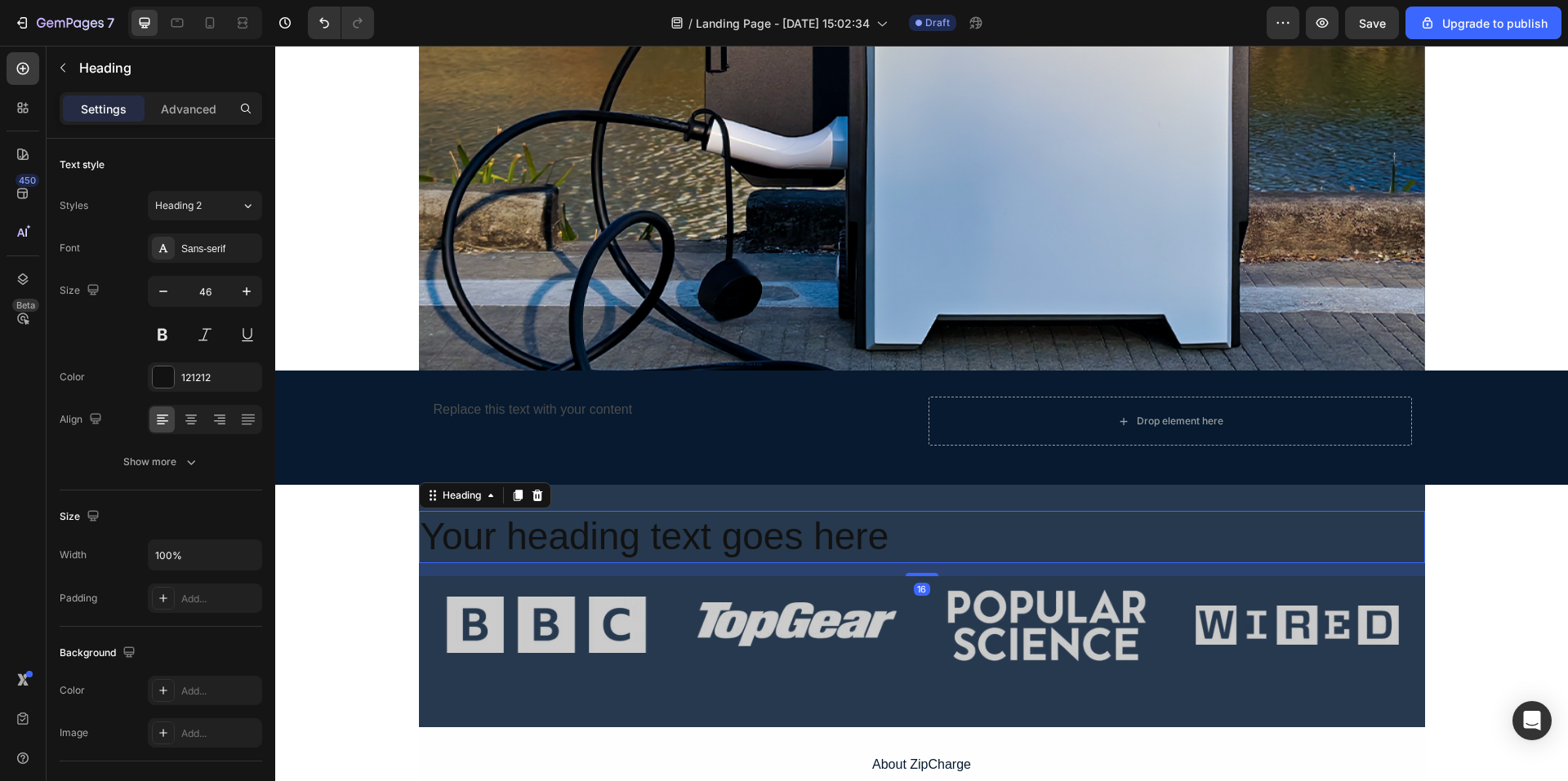
click at [958, 539] on h2 "Your heading text goes here" at bounding box center [922, 537] width 1006 height 52
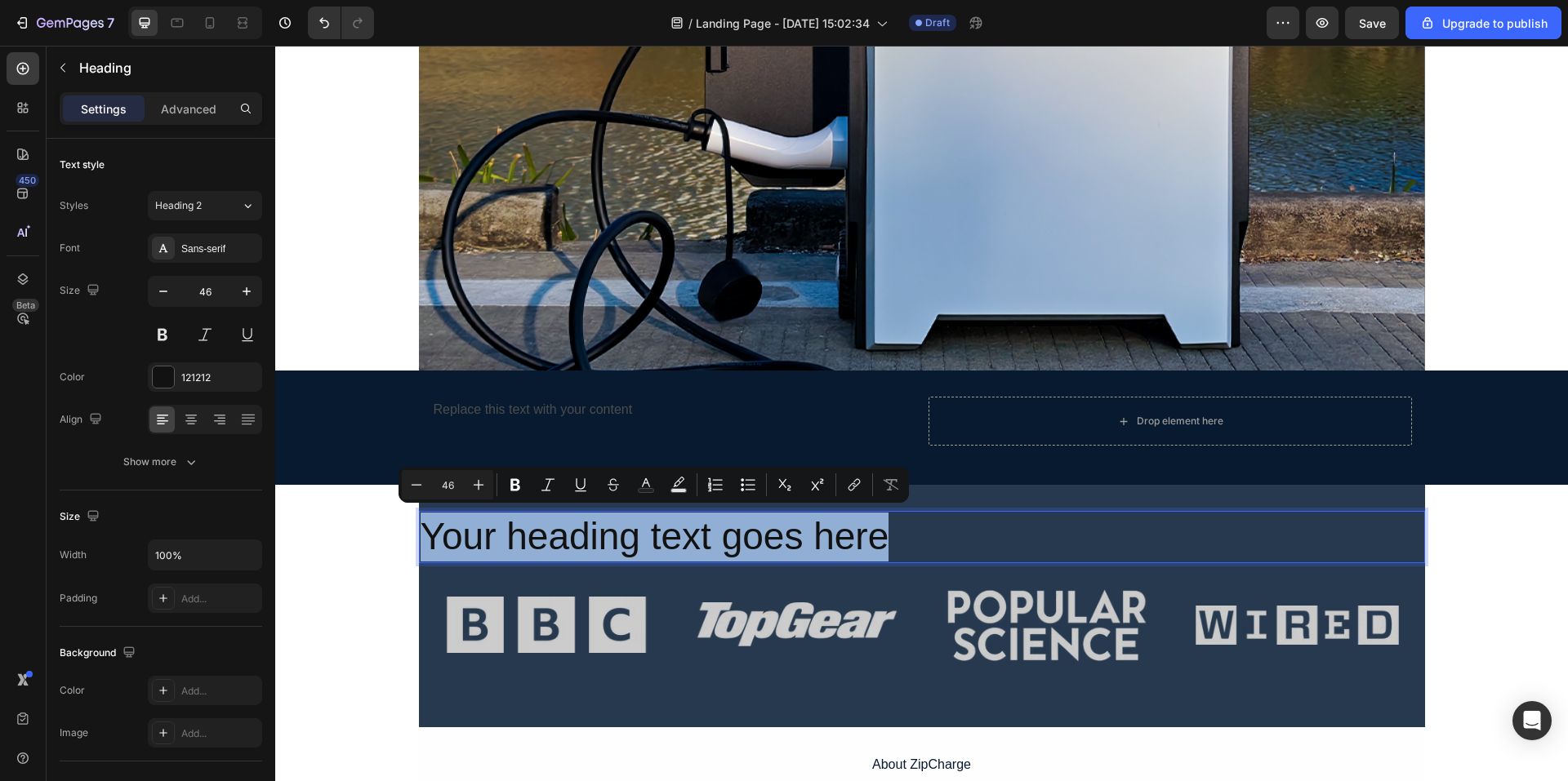
drag, startPoint x: 926, startPoint y: 538, endPoint x: 484, endPoint y: 563, distance: 442.7
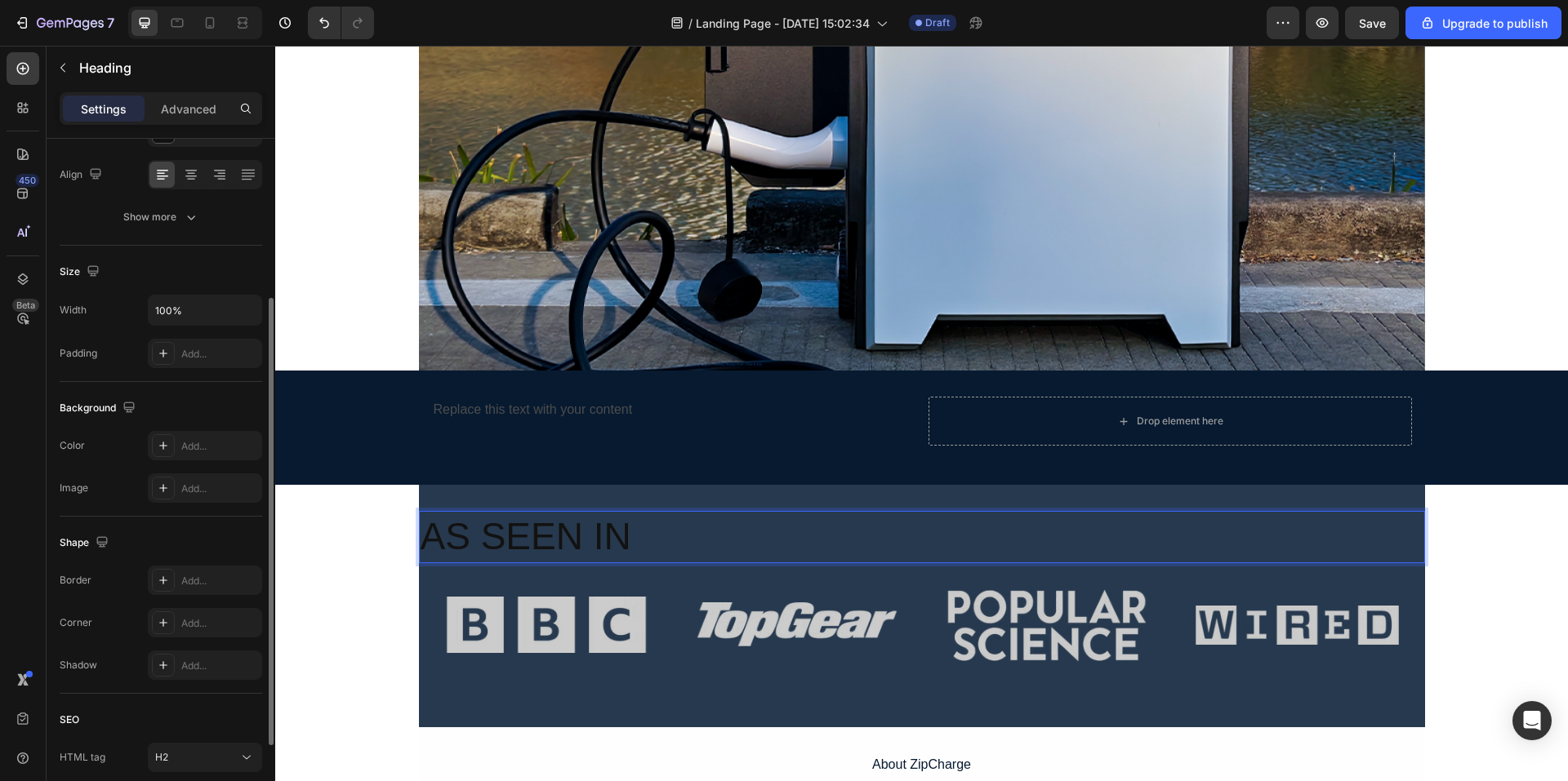
scroll to position [371, 0]
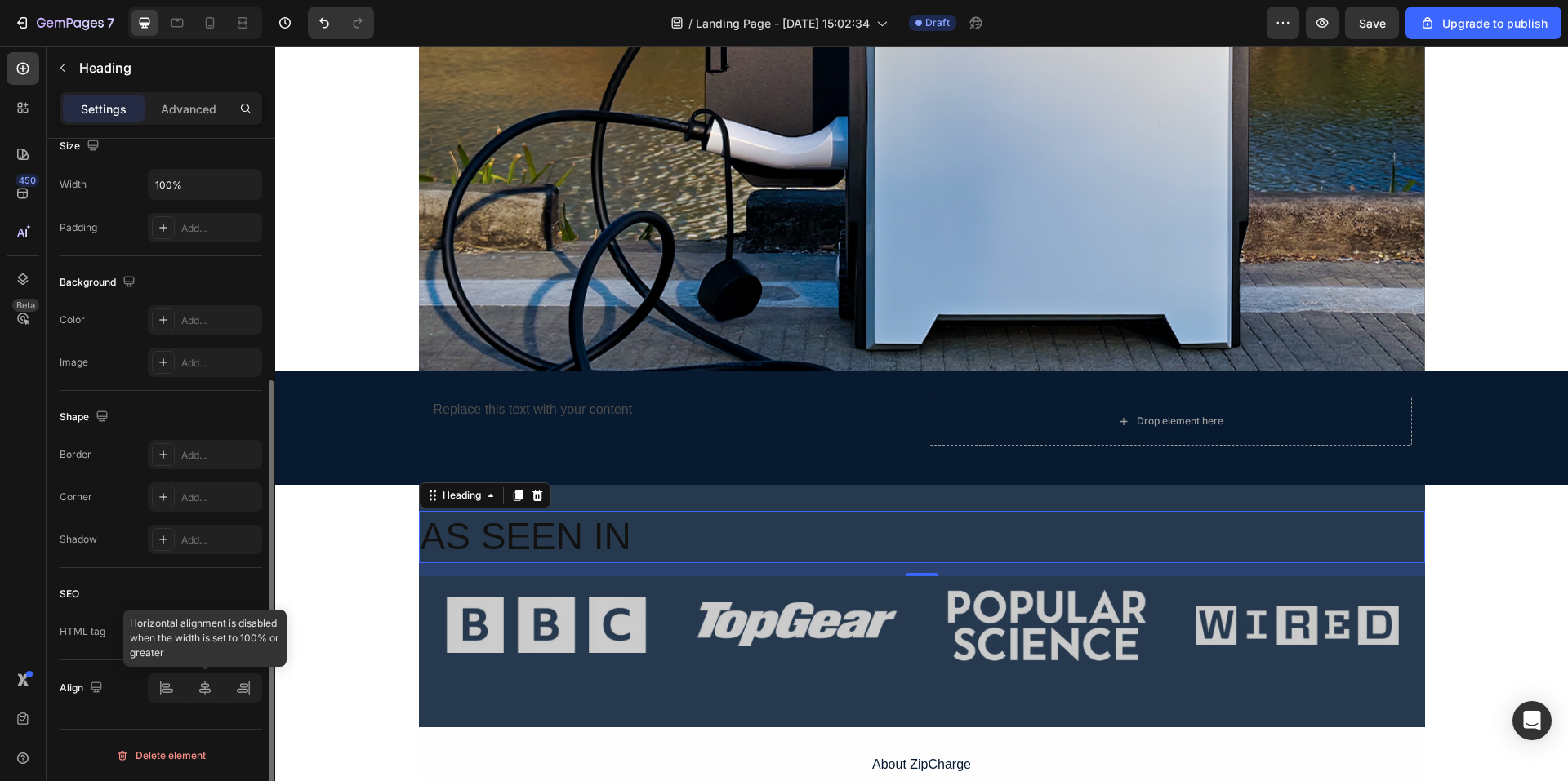
click at [201, 684] on div at bounding box center [205, 689] width 114 height 30
click at [203, 690] on div at bounding box center [205, 689] width 114 height 30
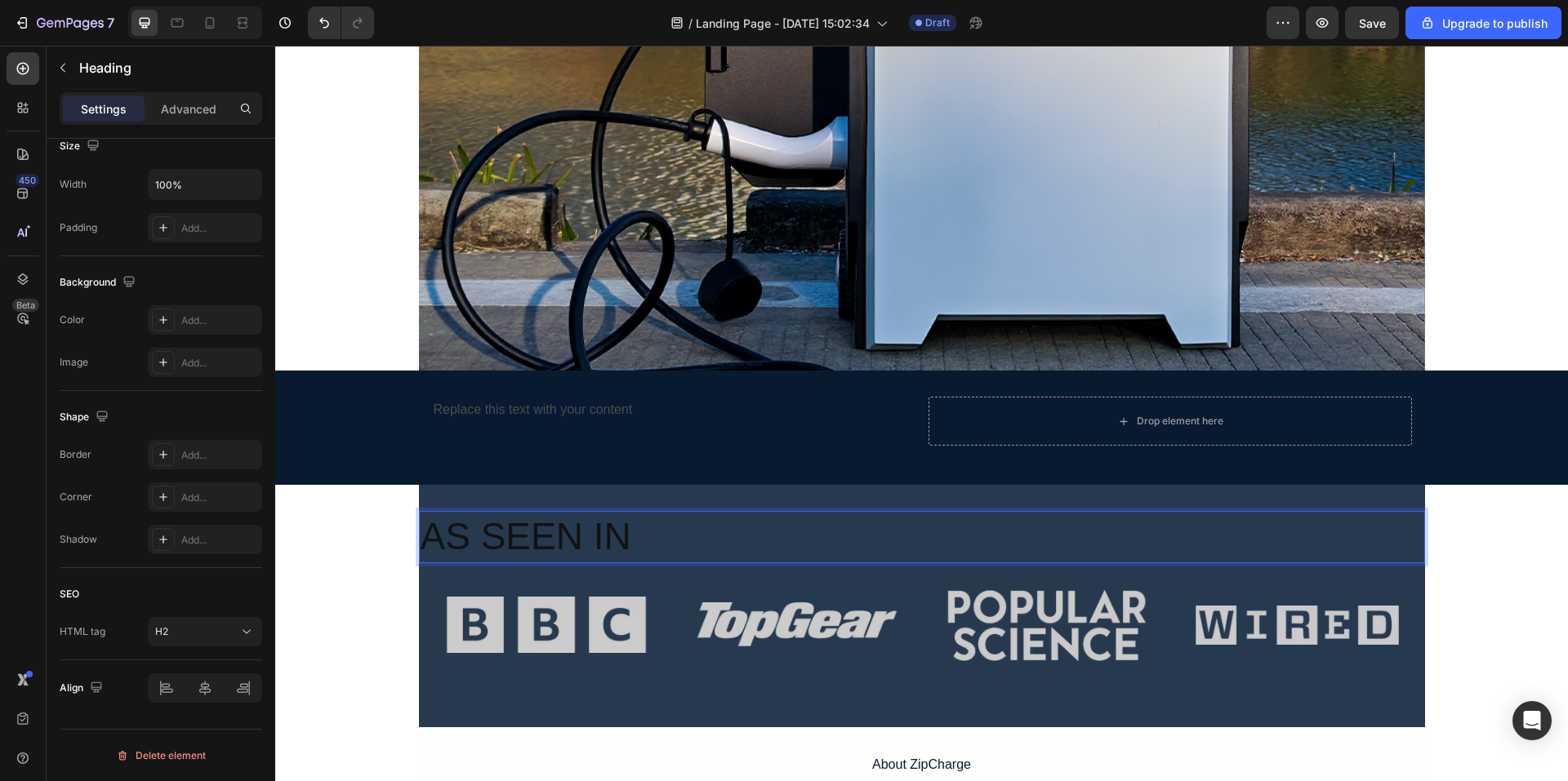
click at [673, 543] on p "AS SEEN IN" at bounding box center [923, 537] width 1004 height 49
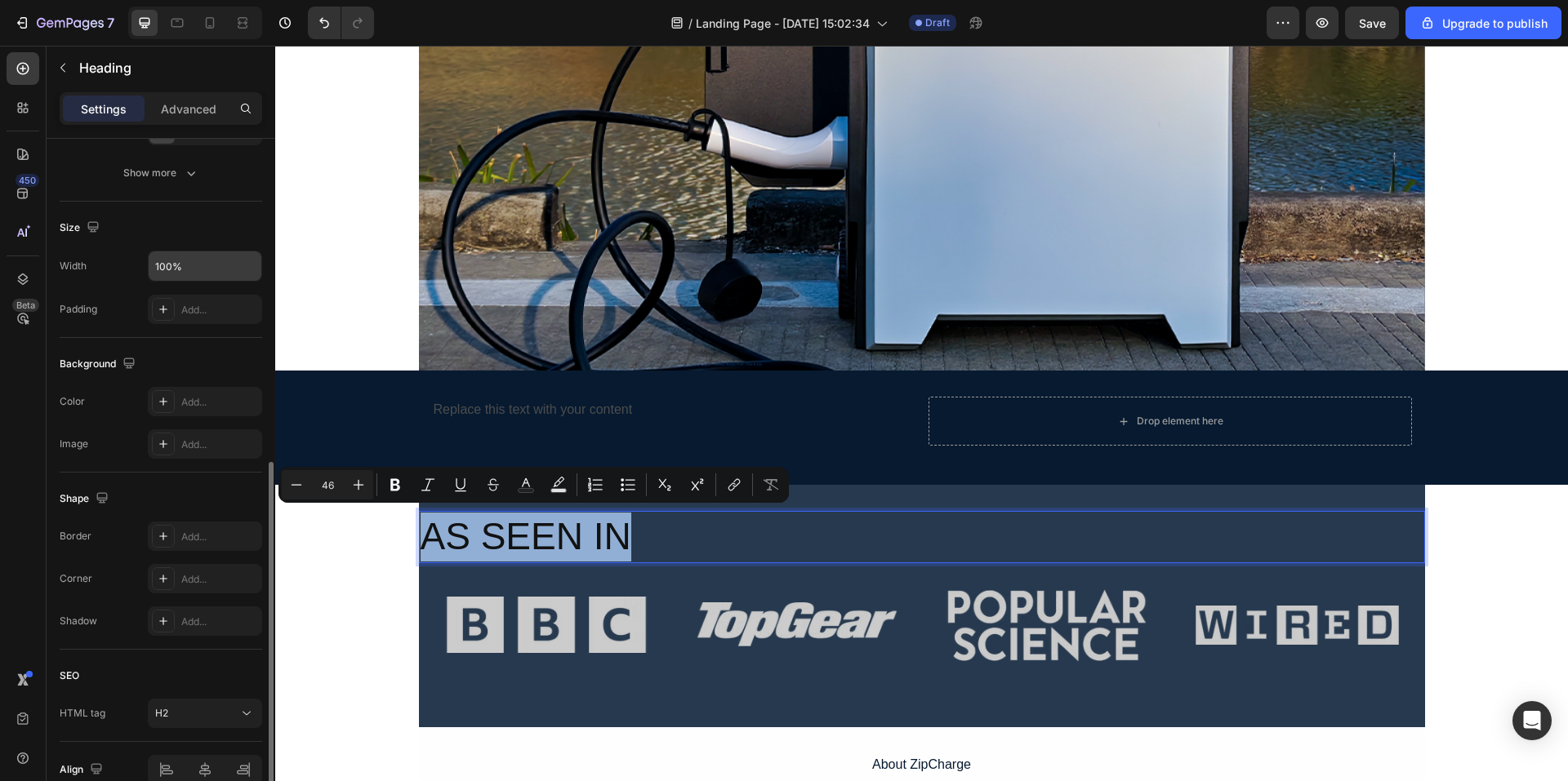
scroll to position [125, 0]
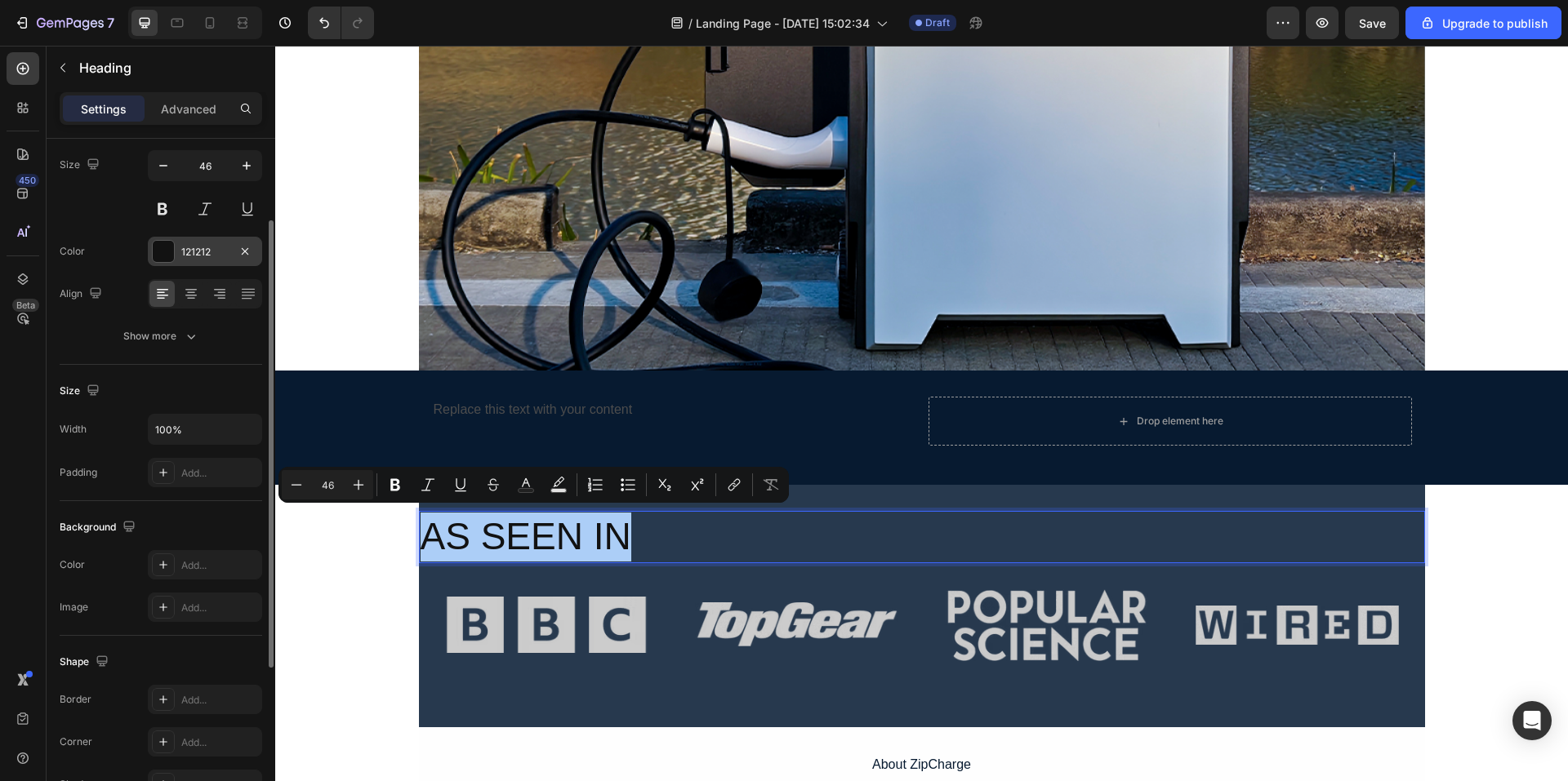
click at [199, 252] on div "121212" at bounding box center [205, 252] width 47 height 15
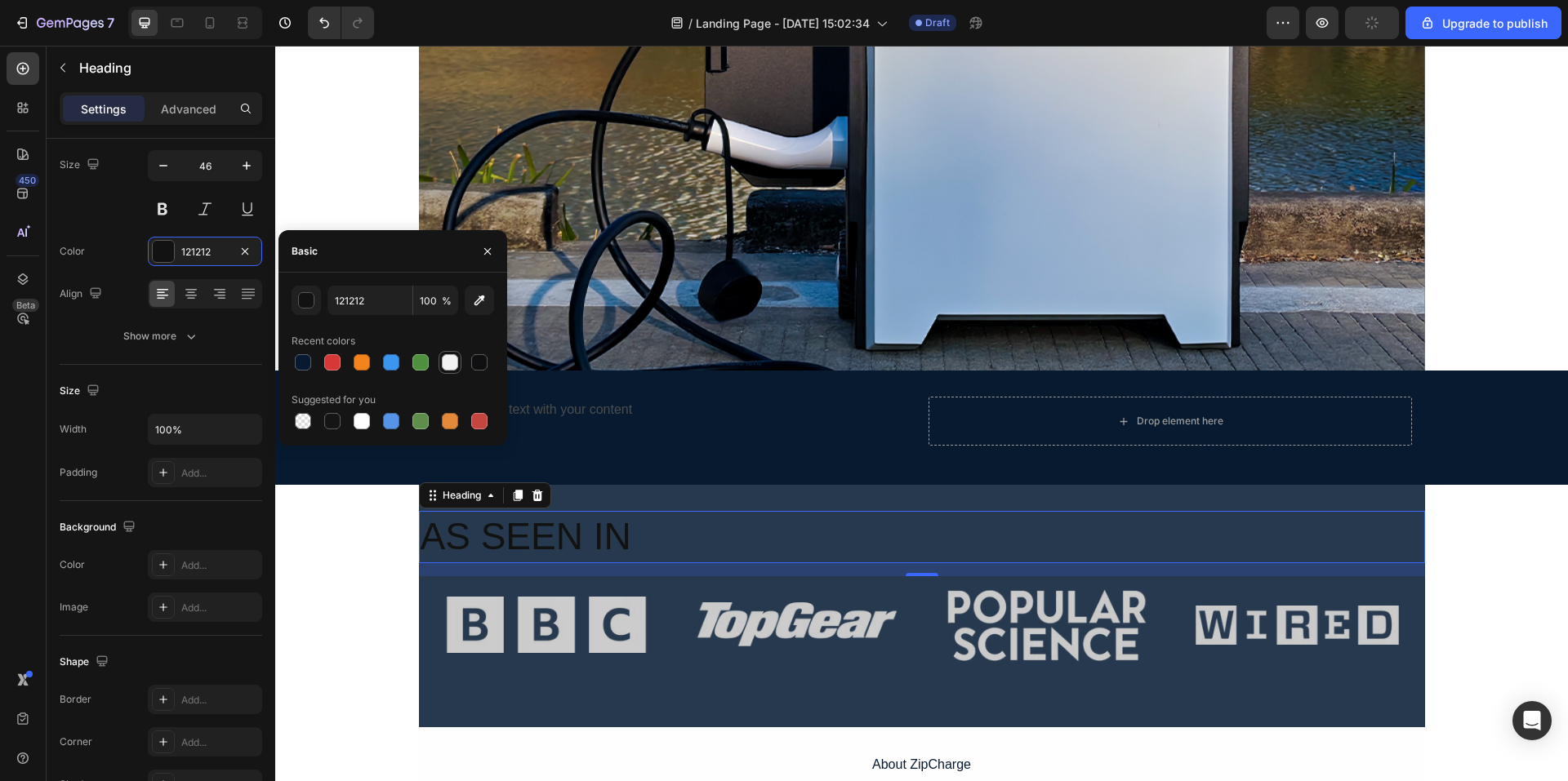
click at [451, 373] on div at bounding box center [450, 362] width 23 height 23
type input "F2F2F2"
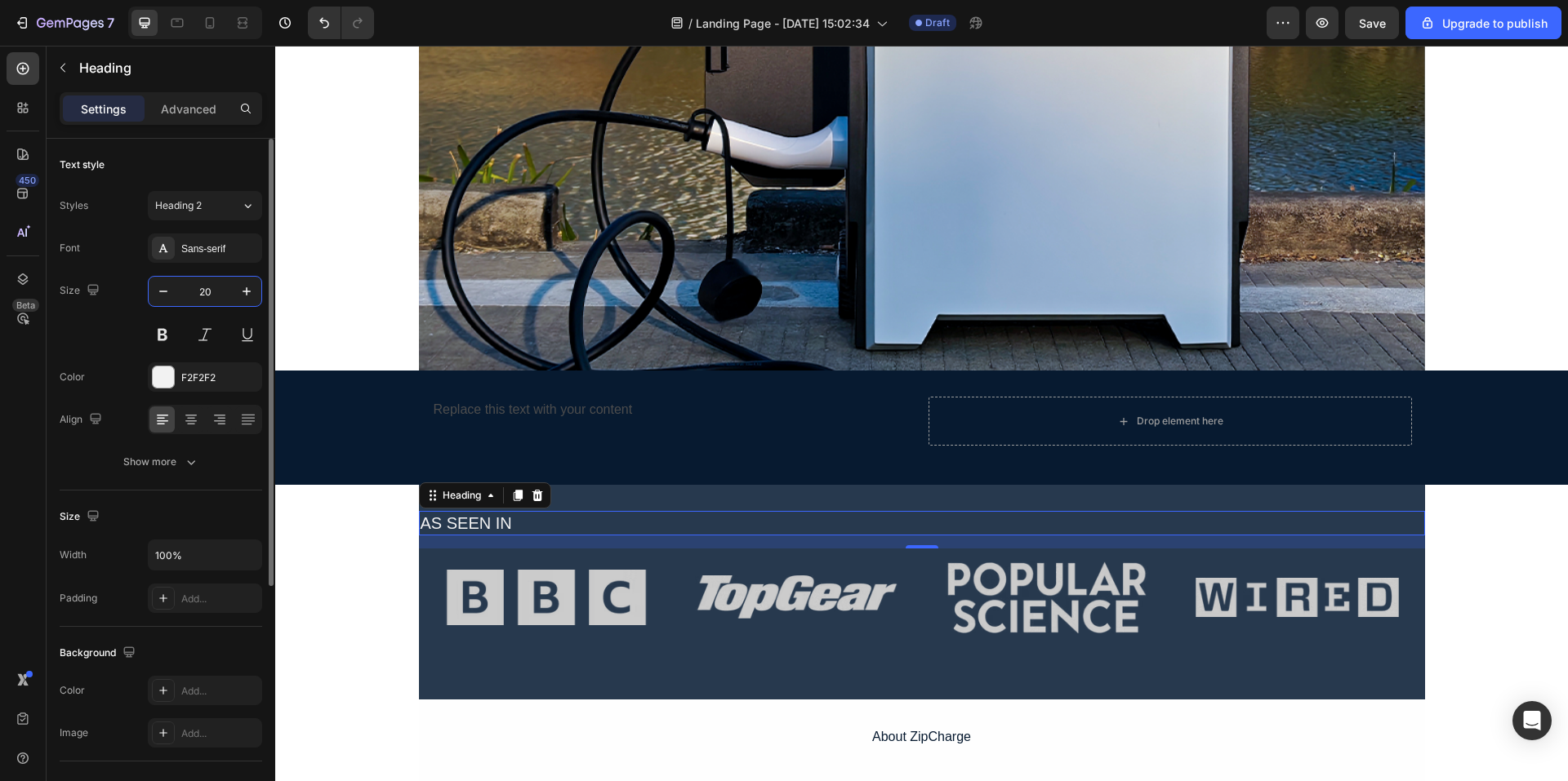
scroll to position [82, 0]
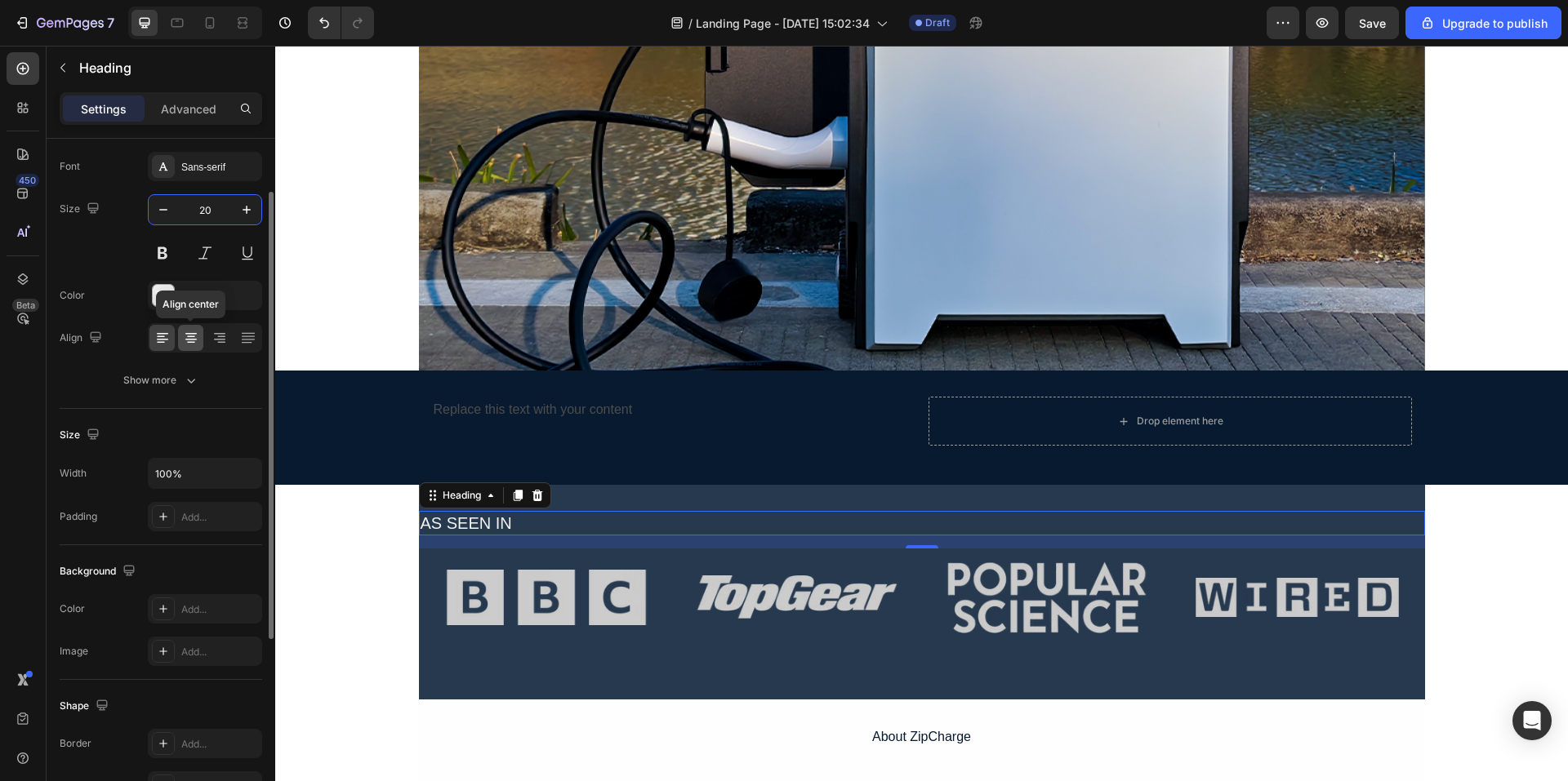
type input "20"
click at [187, 346] on icon at bounding box center [191, 338] width 17 height 17
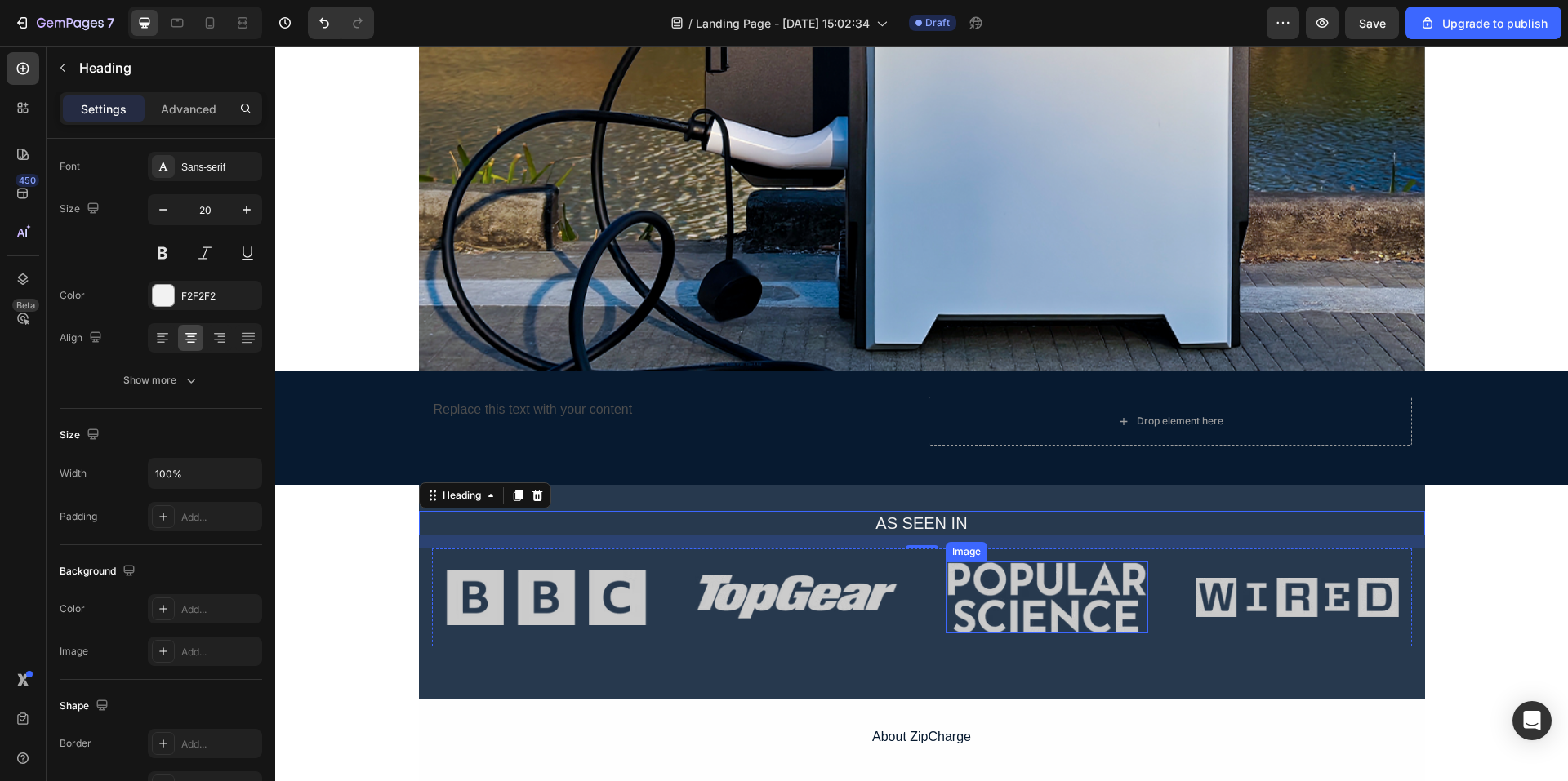
click at [954, 620] on img at bounding box center [1047, 597] width 203 height 72
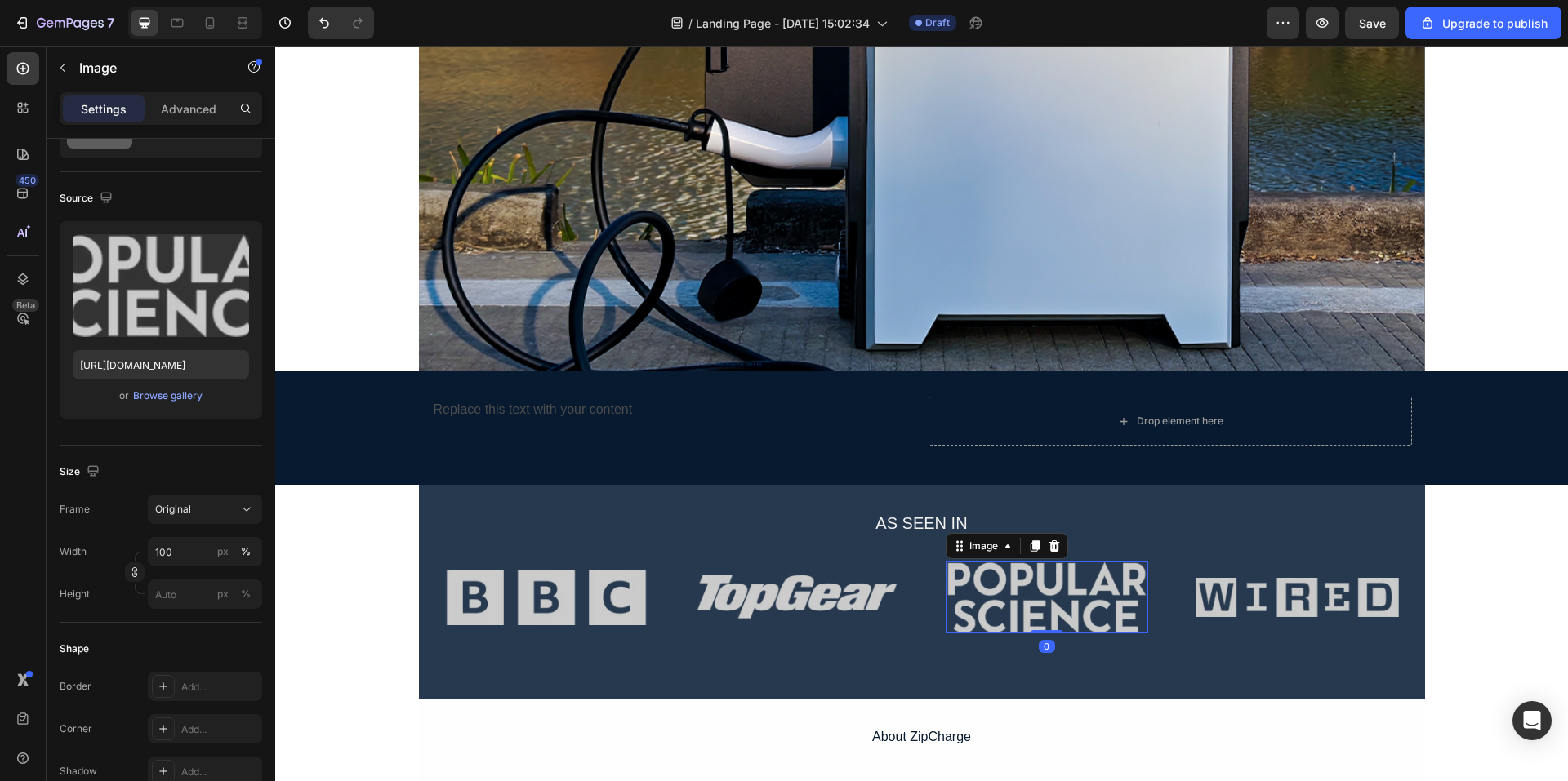
scroll to position [0, 0]
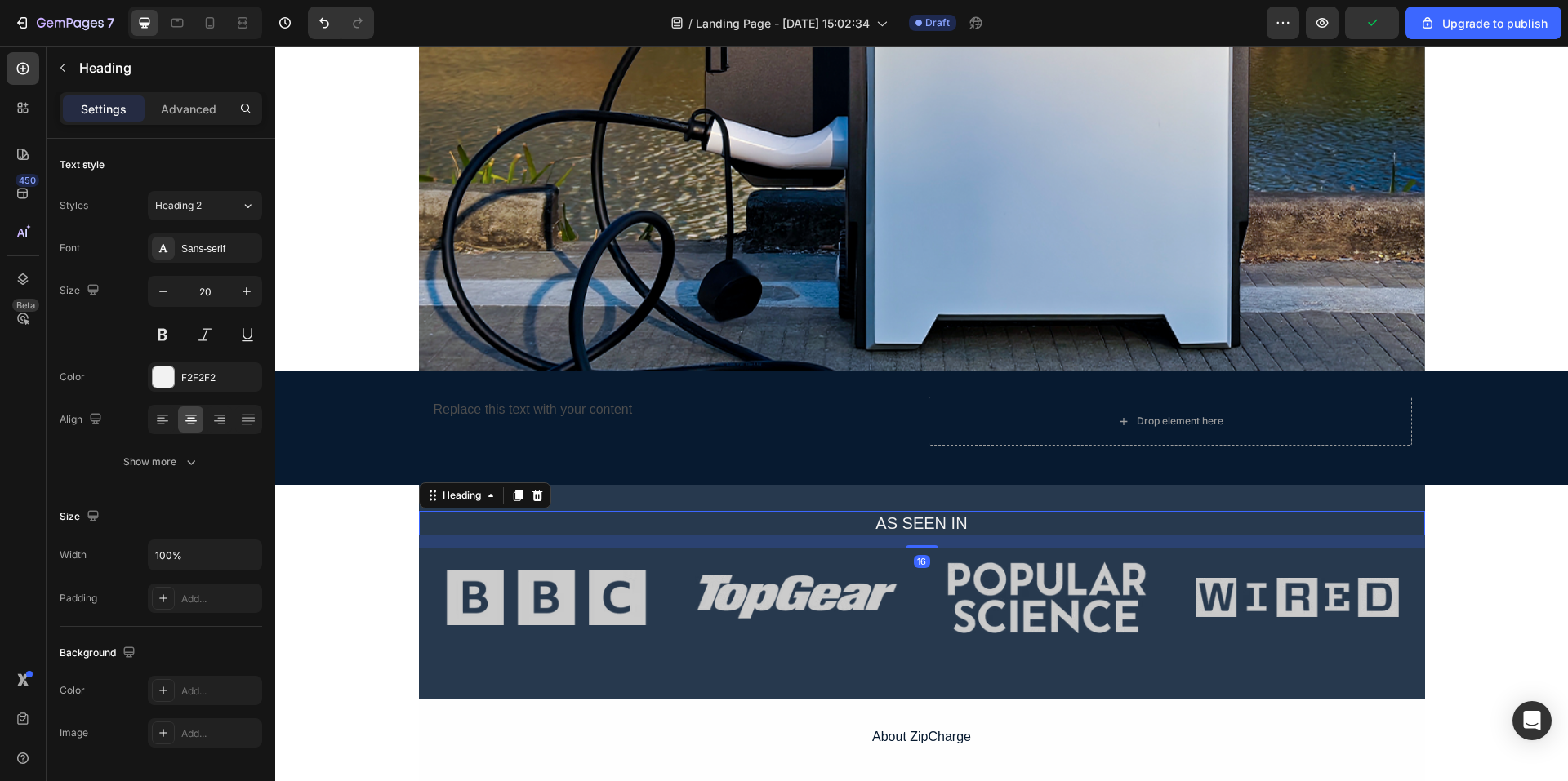
click at [909, 522] on p "AS SEEN IN" at bounding box center [923, 523] width 1004 height 21
click at [166, 293] on icon "button" at bounding box center [163, 291] width 17 height 17
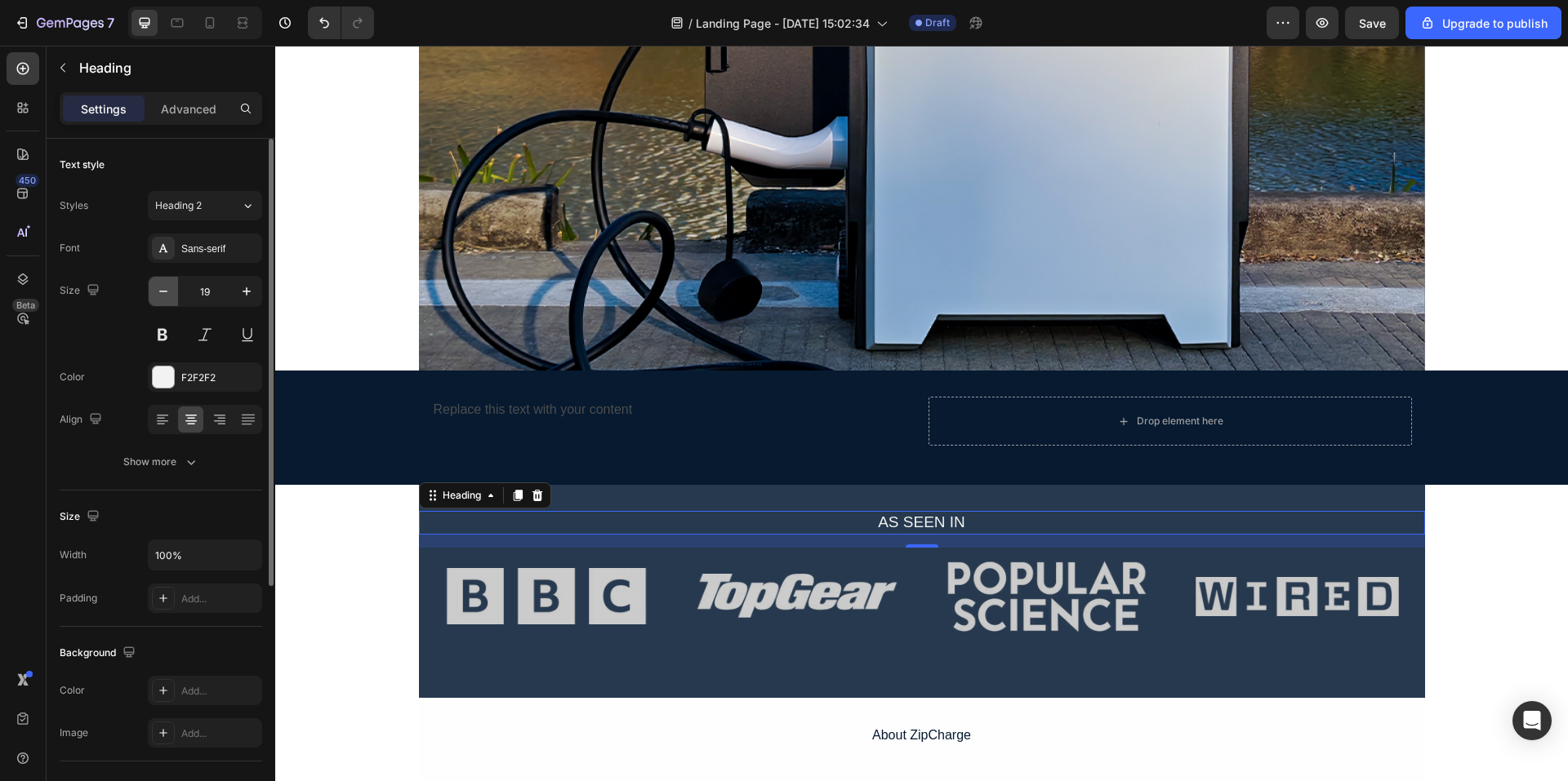
click at [166, 293] on icon "button" at bounding box center [163, 291] width 17 height 17
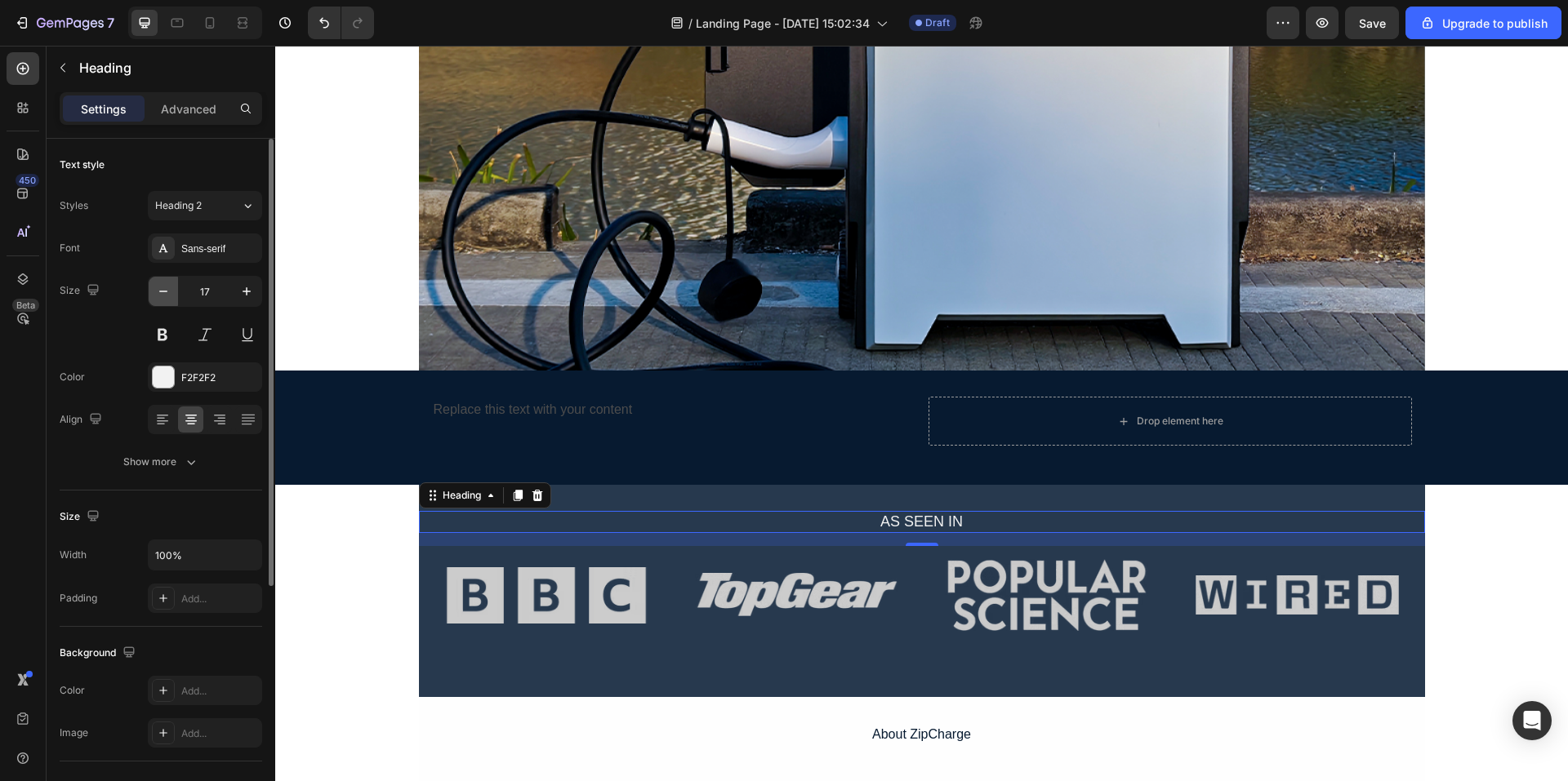
click at [166, 293] on icon "button" at bounding box center [163, 291] width 17 height 17
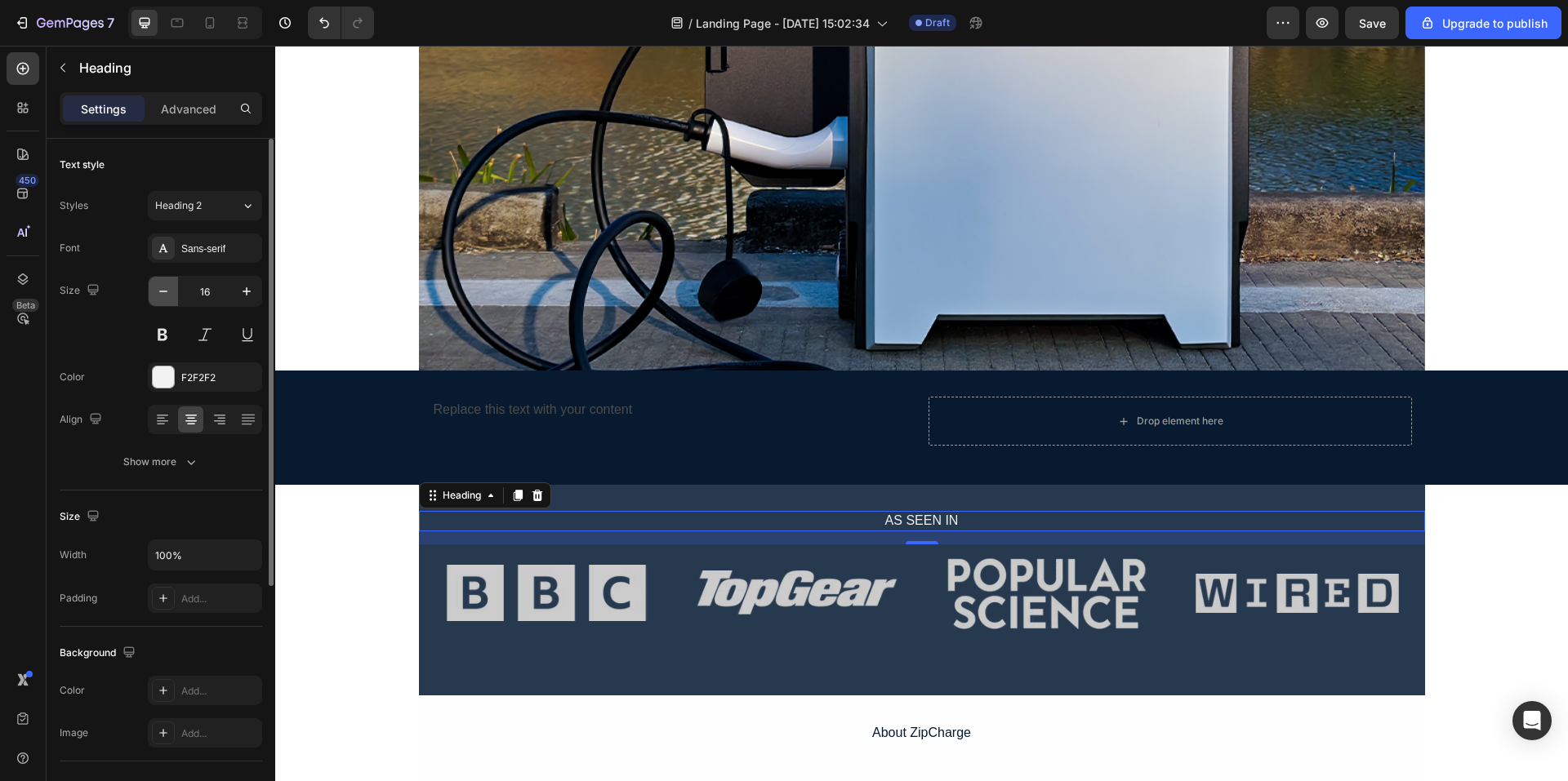
click at [166, 293] on icon "button" at bounding box center [163, 291] width 17 height 17
type input "15"
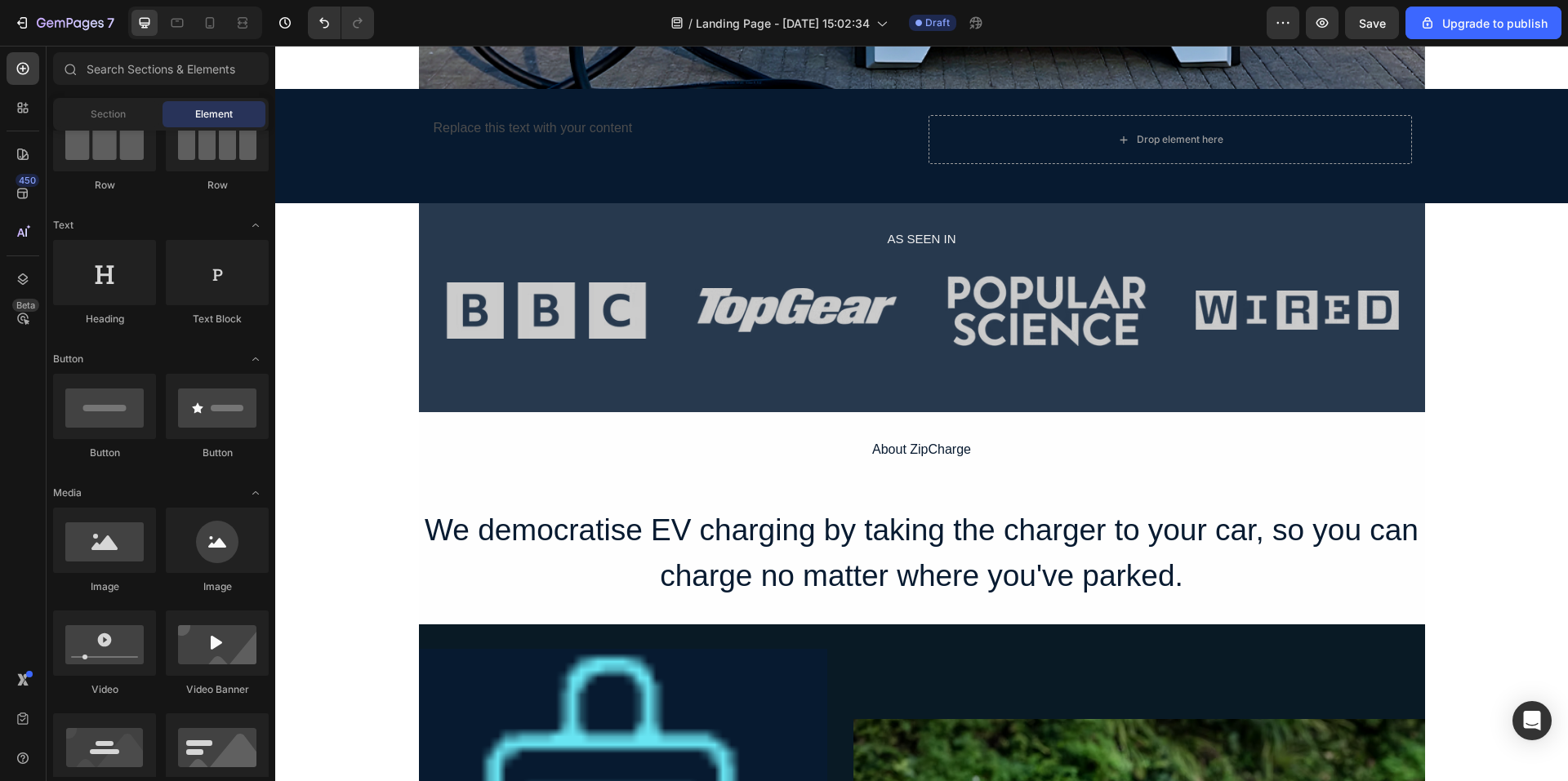
scroll to position [682, 0]
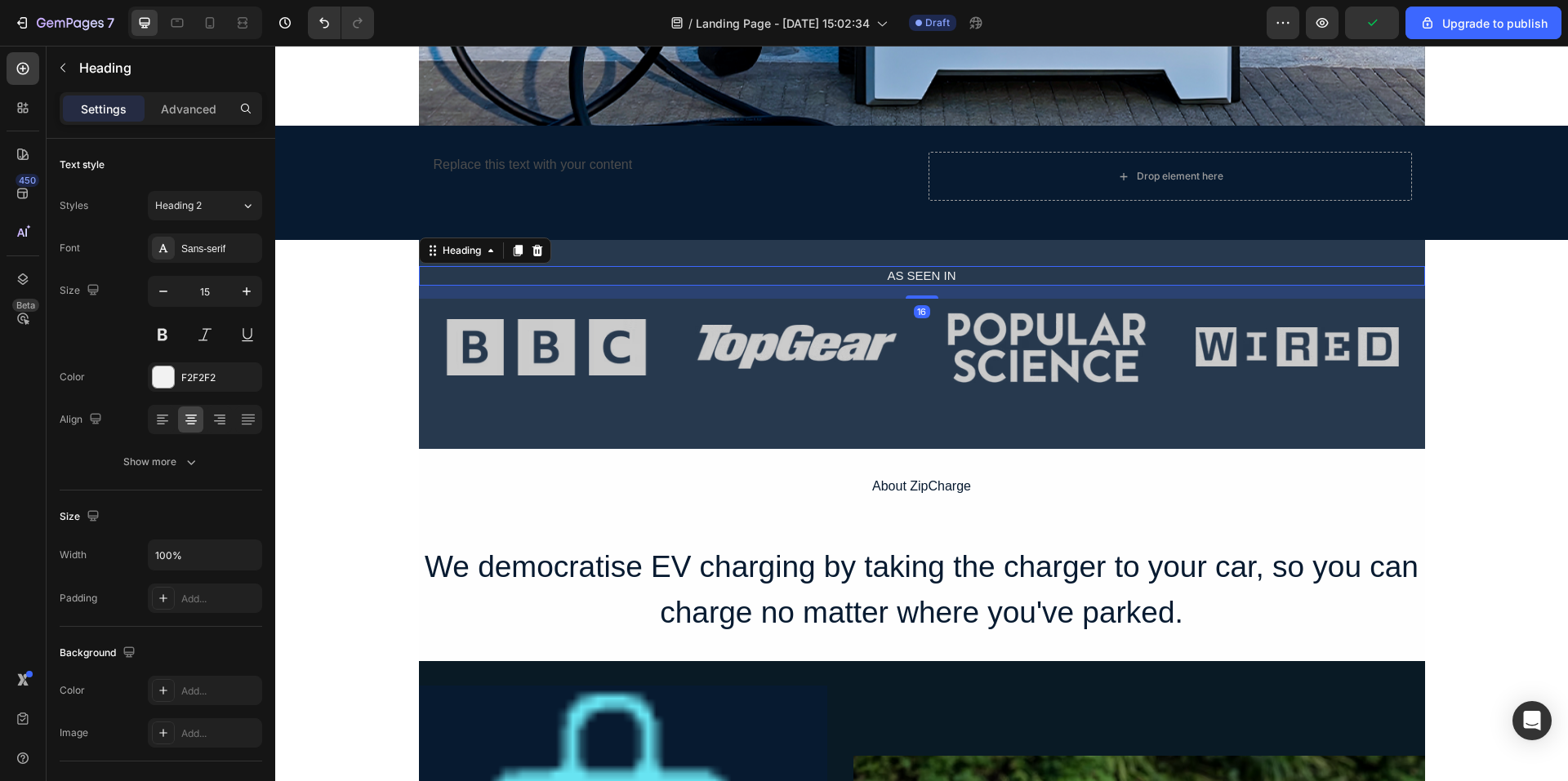
click at [923, 277] on p "AS SEEN IN" at bounding box center [923, 276] width 1004 height 17
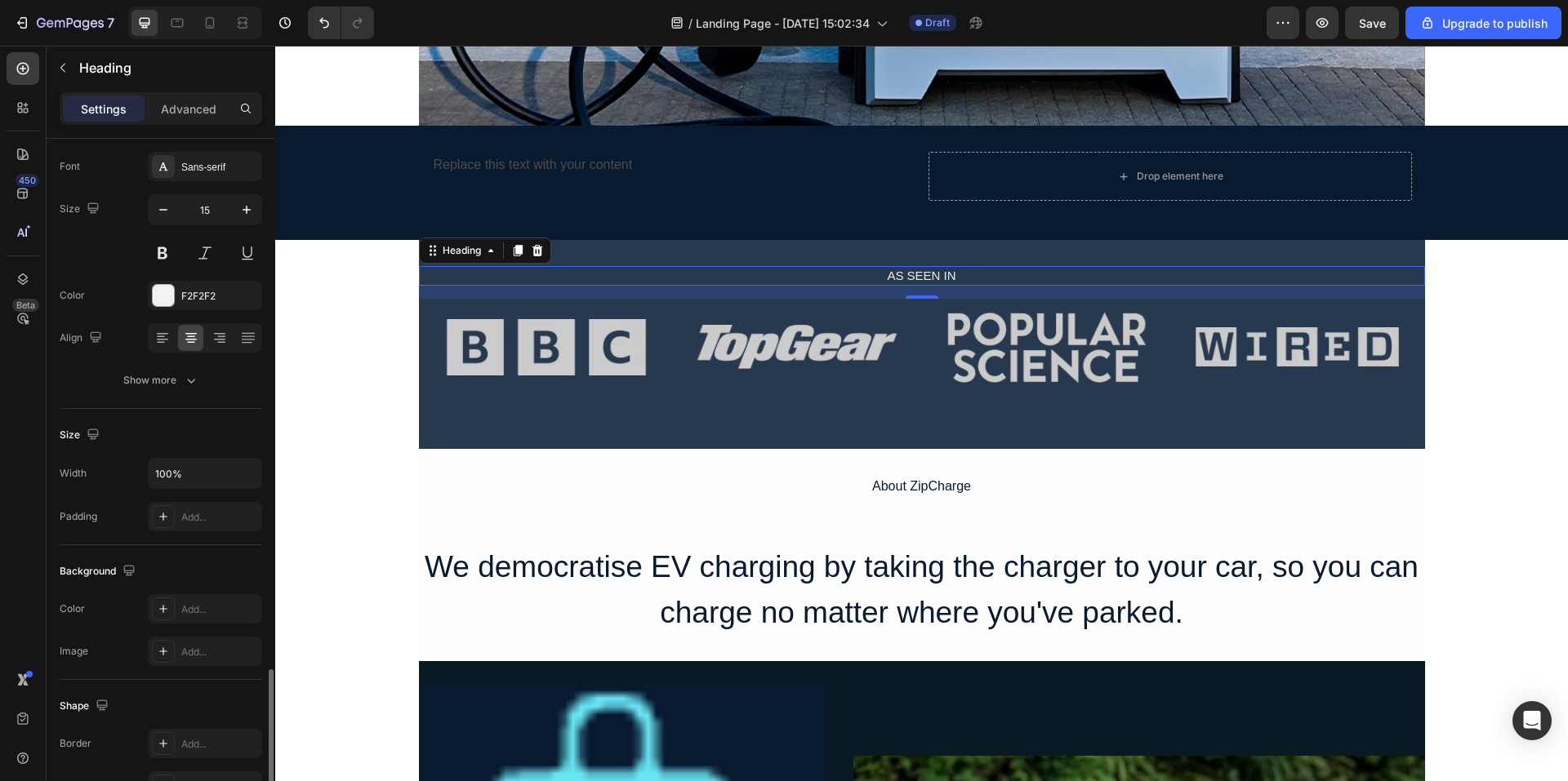
scroll to position [371, 0]
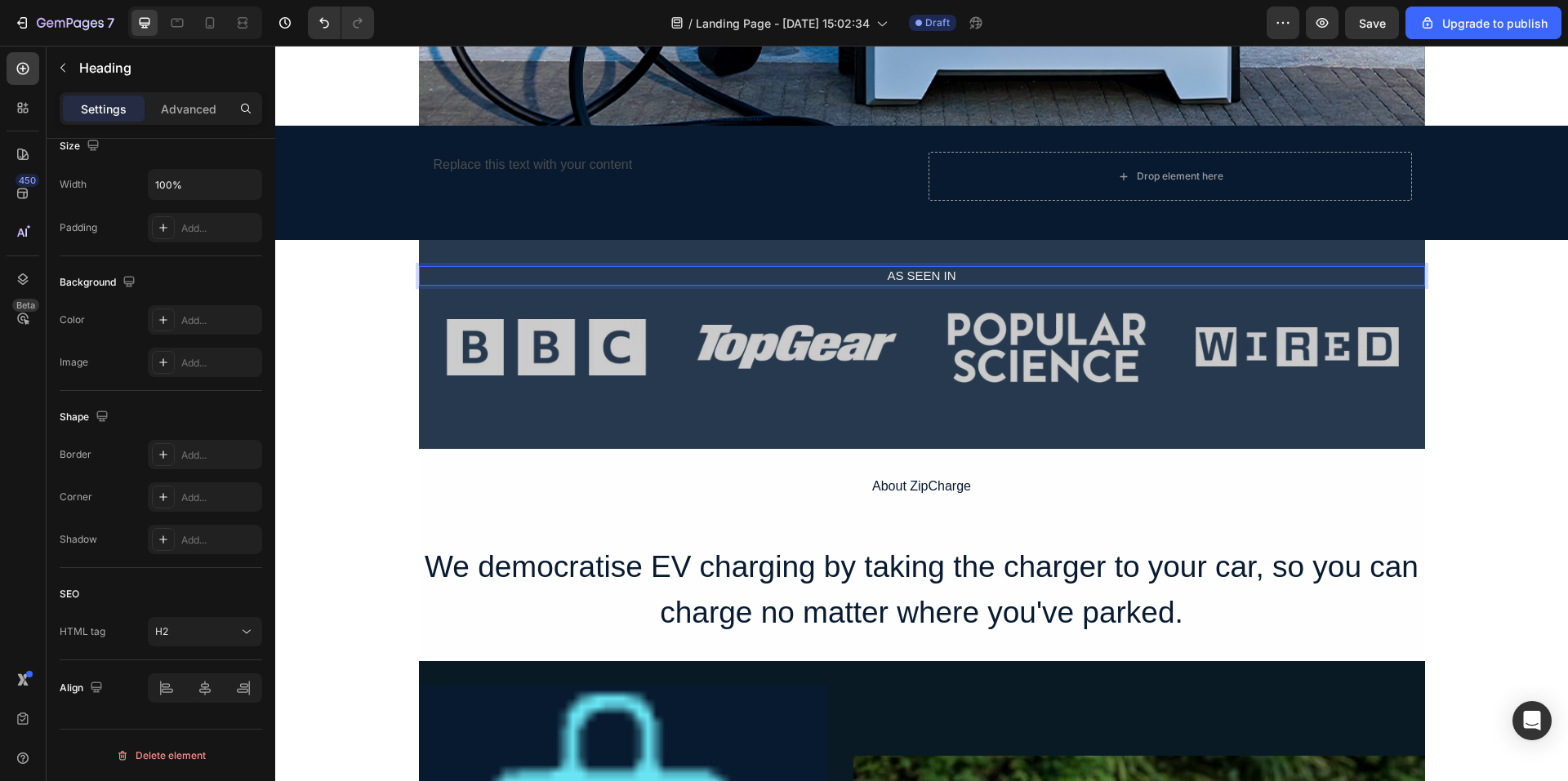
drag, startPoint x: 938, startPoint y: 272, endPoint x: 923, endPoint y: 273, distance: 15.0
click at [936, 272] on p "AS SEEN IN" at bounding box center [923, 276] width 1004 height 17
click at [902, 279] on p "AS SEEN IN" at bounding box center [923, 276] width 1004 height 17
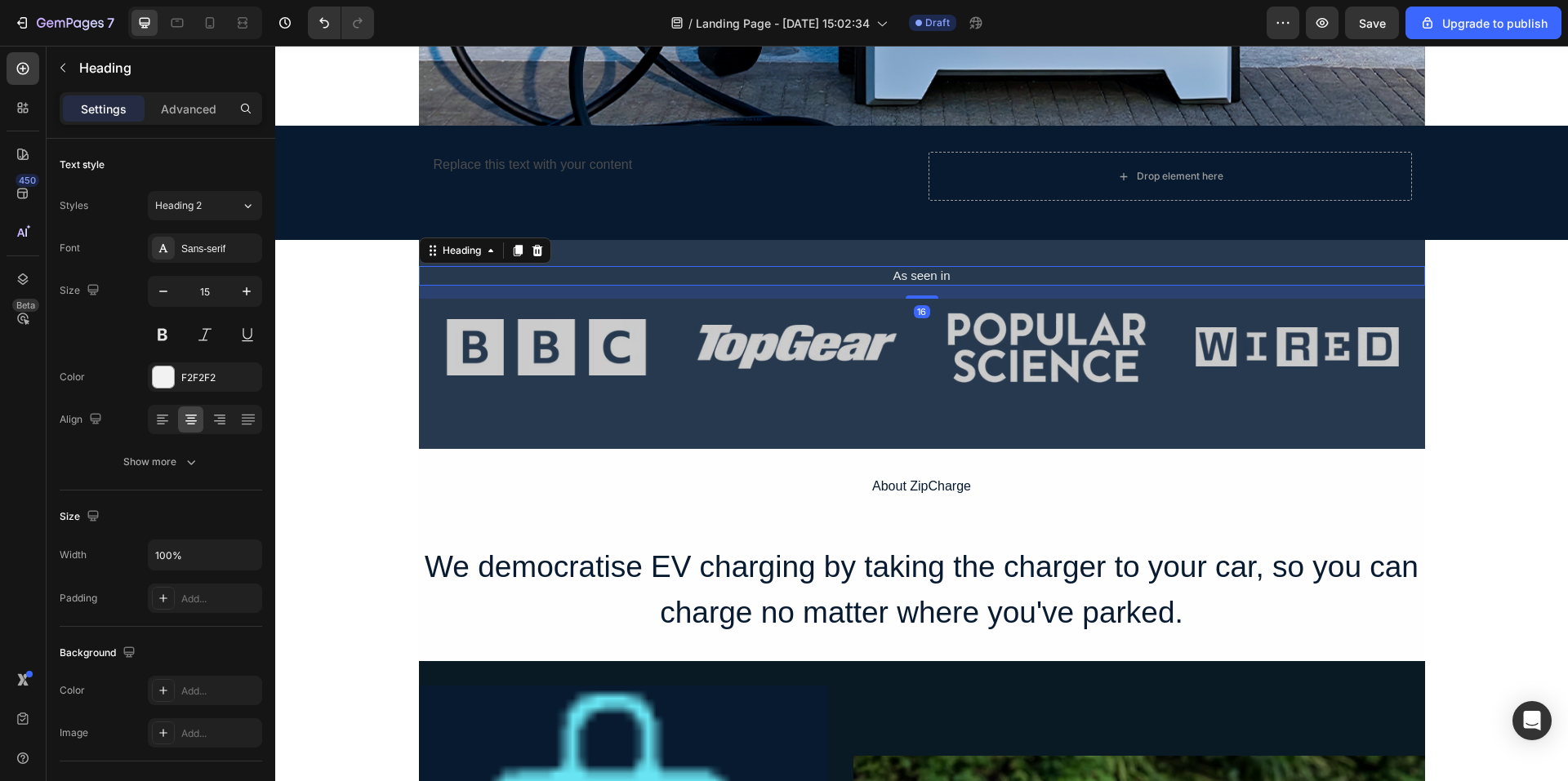
click at [928, 277] on p "As seen in" at bounding box center [923, 276] width 1004 height 17
click at [164, 336] on button at bounding box center [163, 335] width 30 height 30
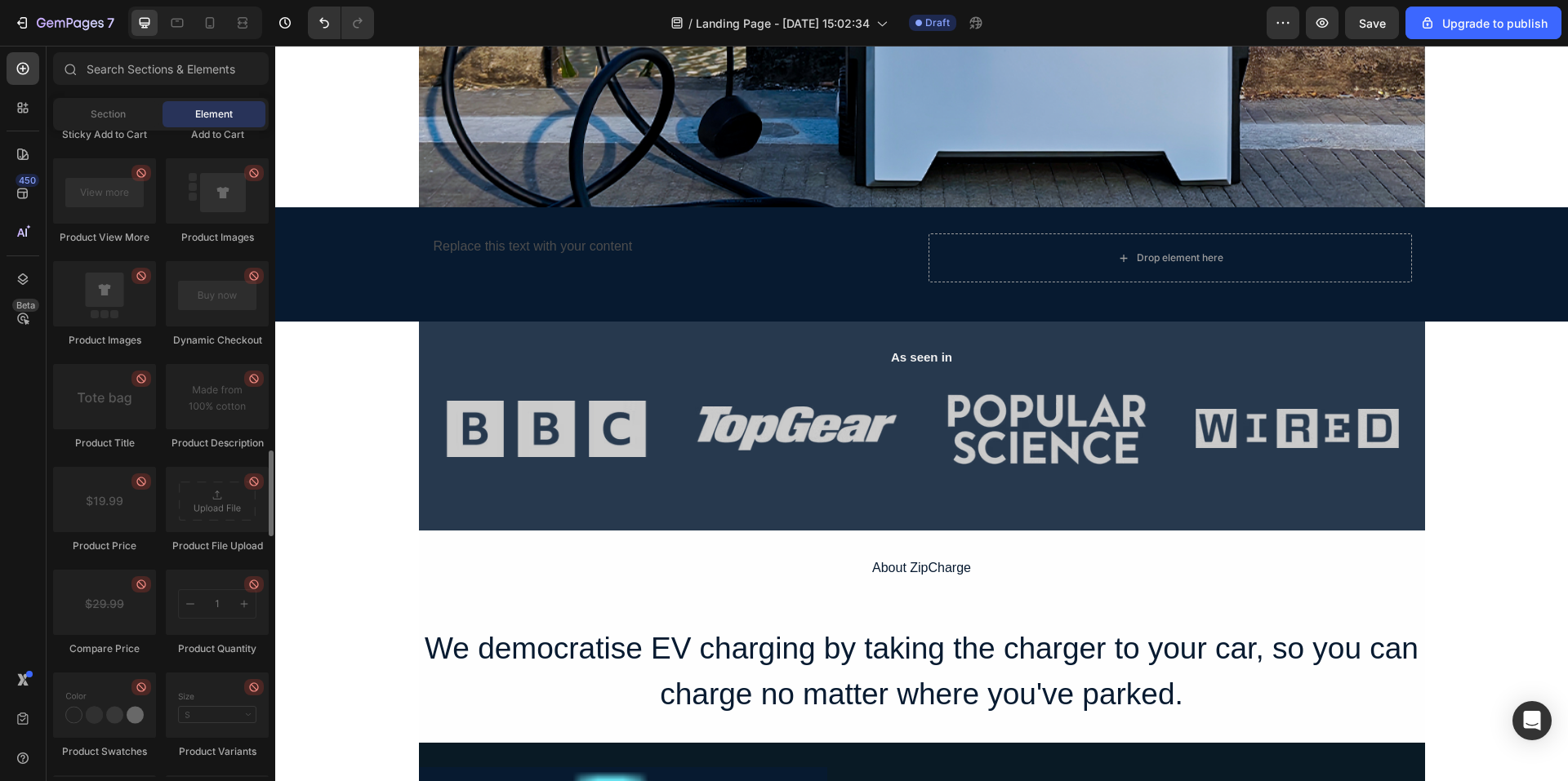
scroll to position [1824, 0]
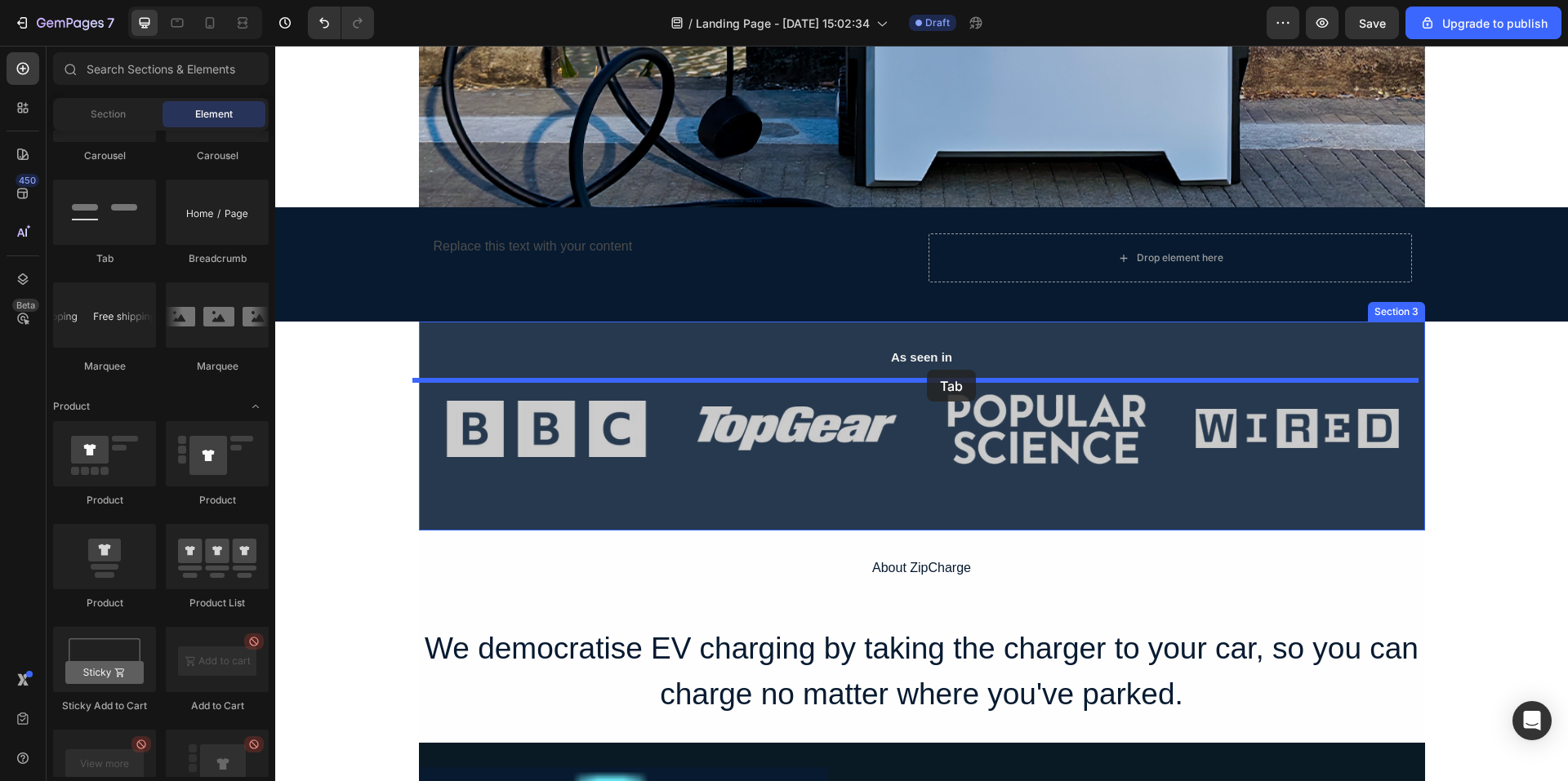
drag, startPoint x: 380, startPoint y: 276, endPoint x: 927, endPoint y: 370, distance: 555.0
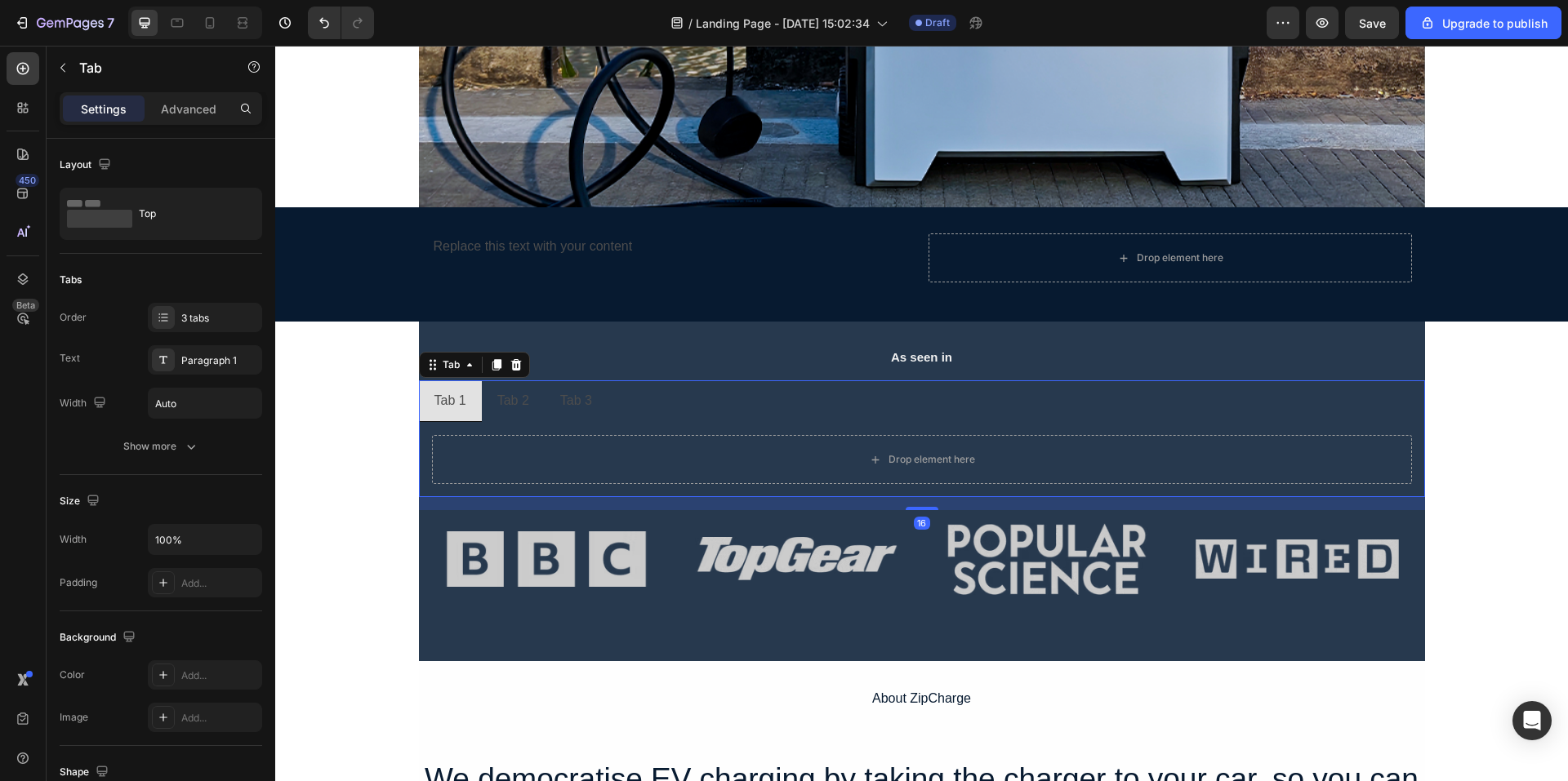
click at [498, 395] on div "Tab 2" at bounding box center [513, 401] width 37 height 29
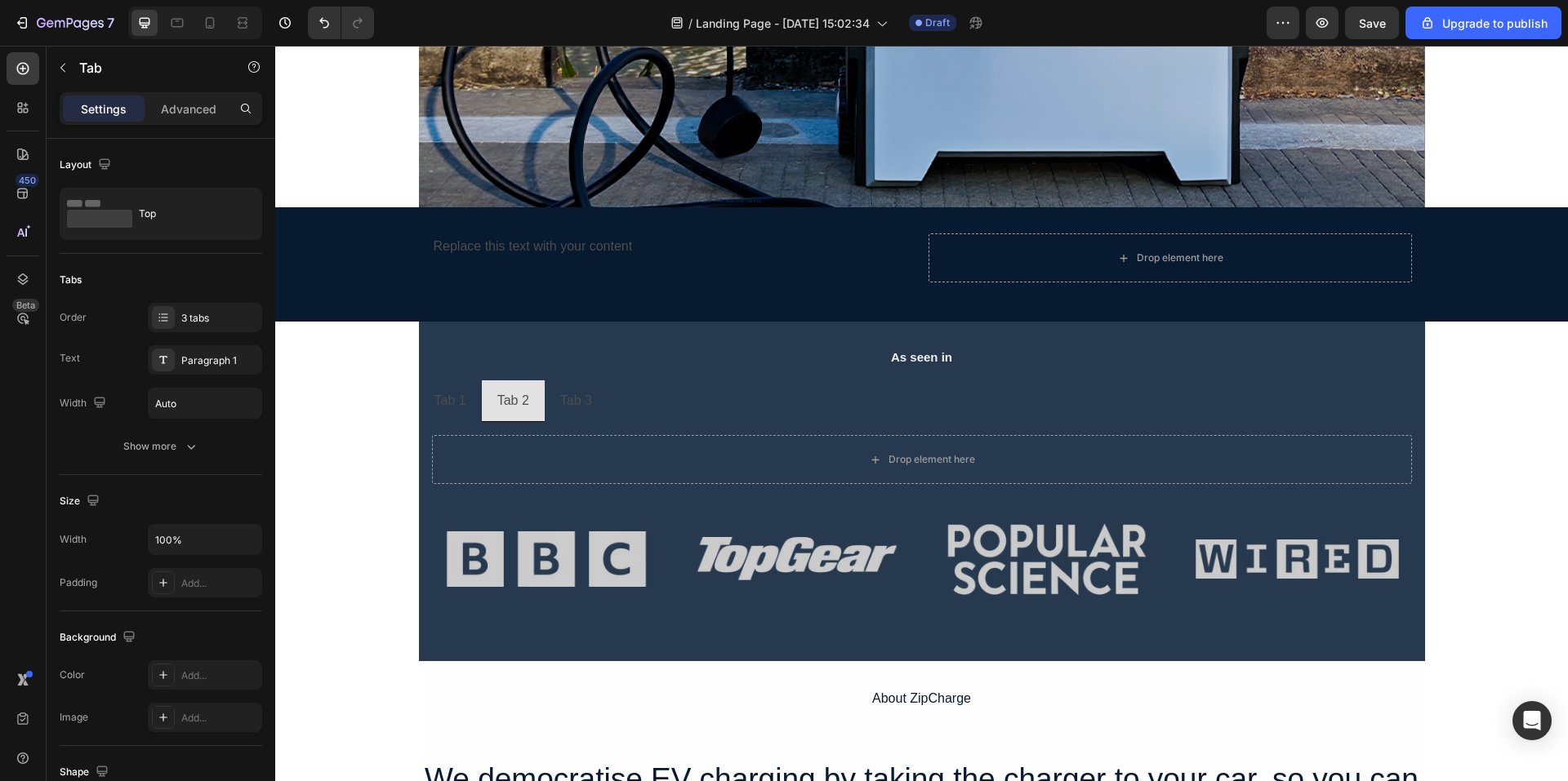
click at [550, 399] on li "Tab 3" at bounding box center [576, 401] width 63 height 43
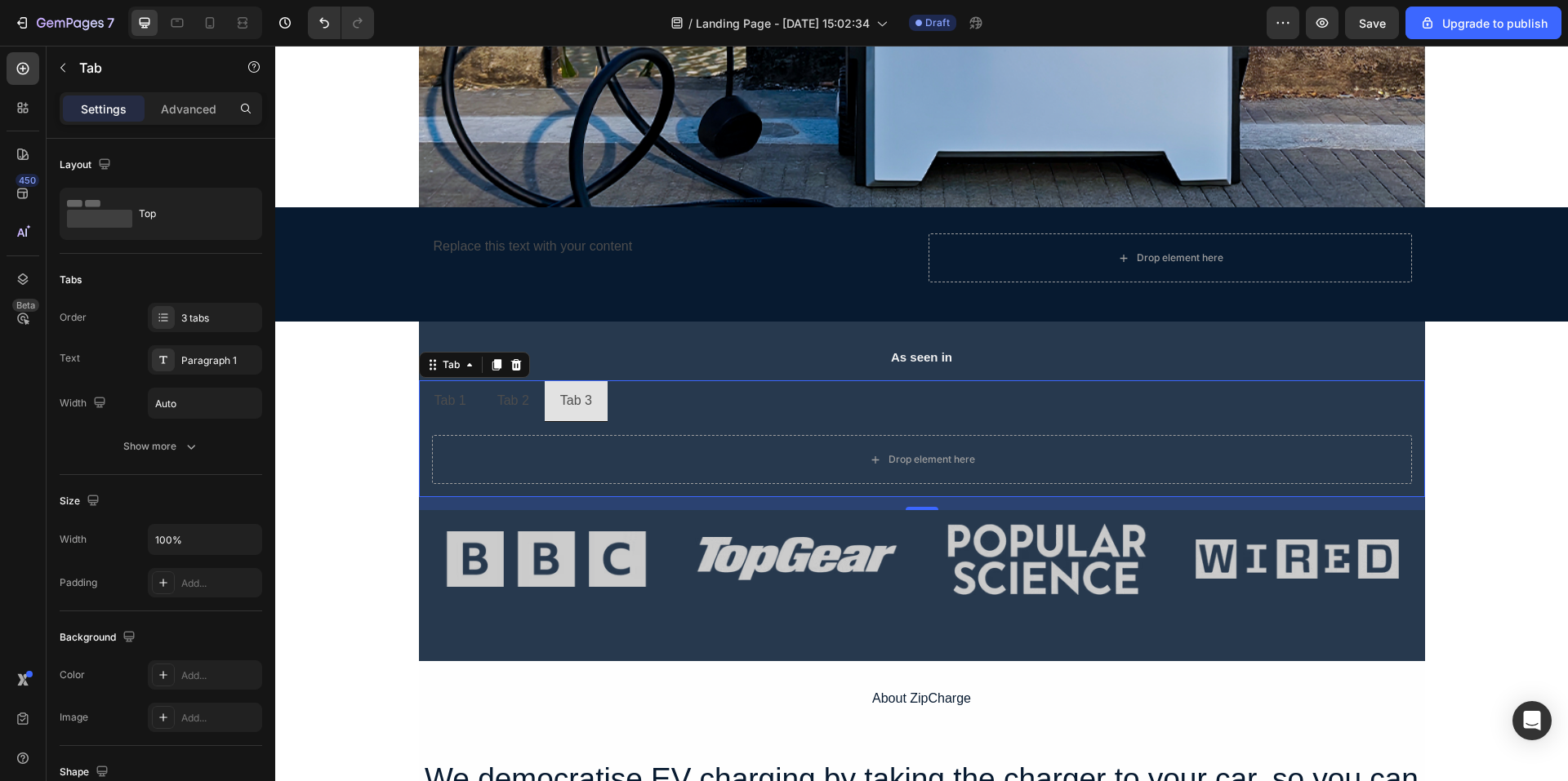
click at [485, 398] on li "Tab 2" at bounding box center [513, 401] width 63 height 43
click at [458, 396] on p "Tab 1" at bounding box center [450, 401] width 32 height 24
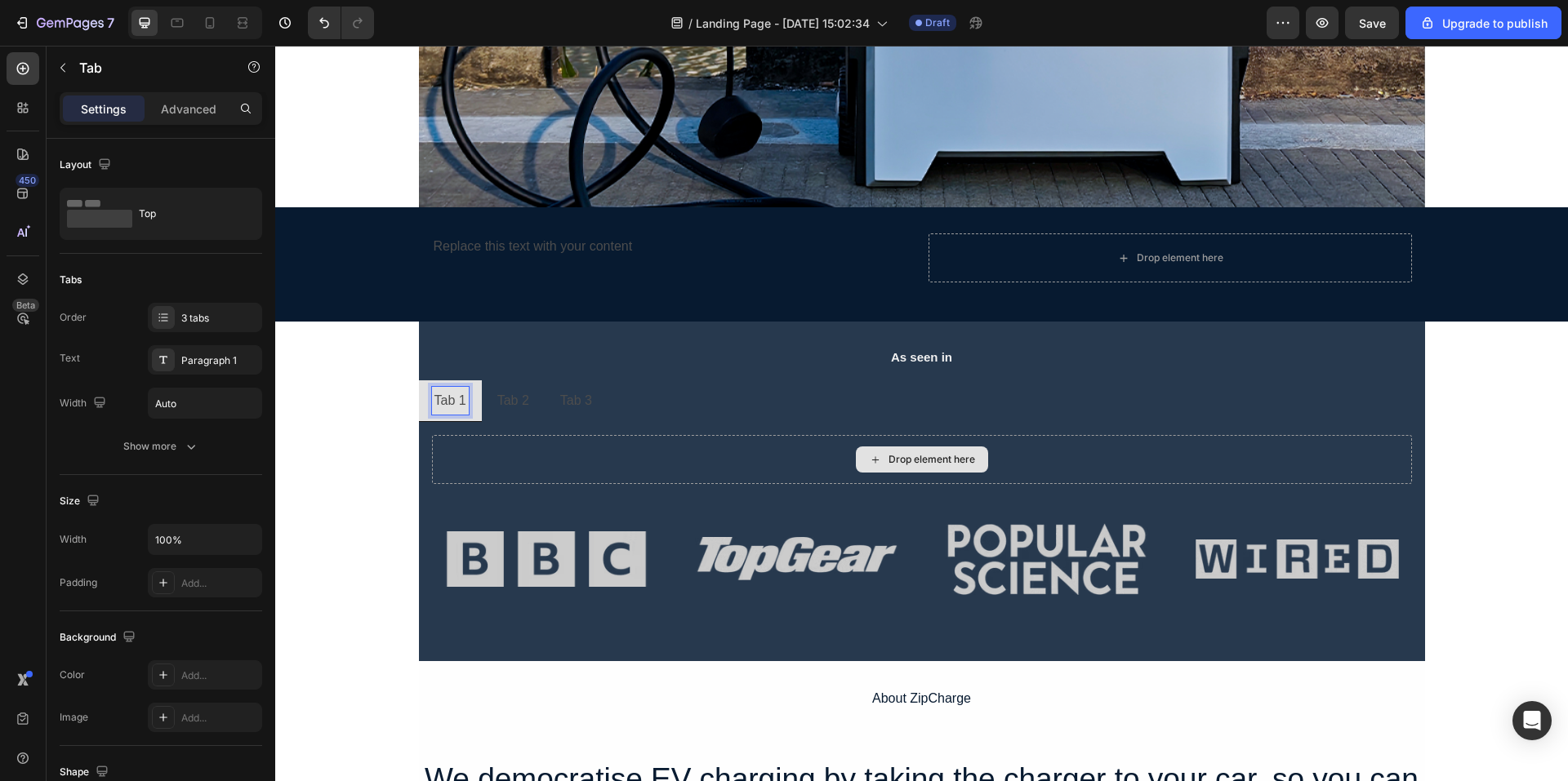
click at [564, 454] on div "Drop element here" at bounding box center [922, 460] width 980 height 49
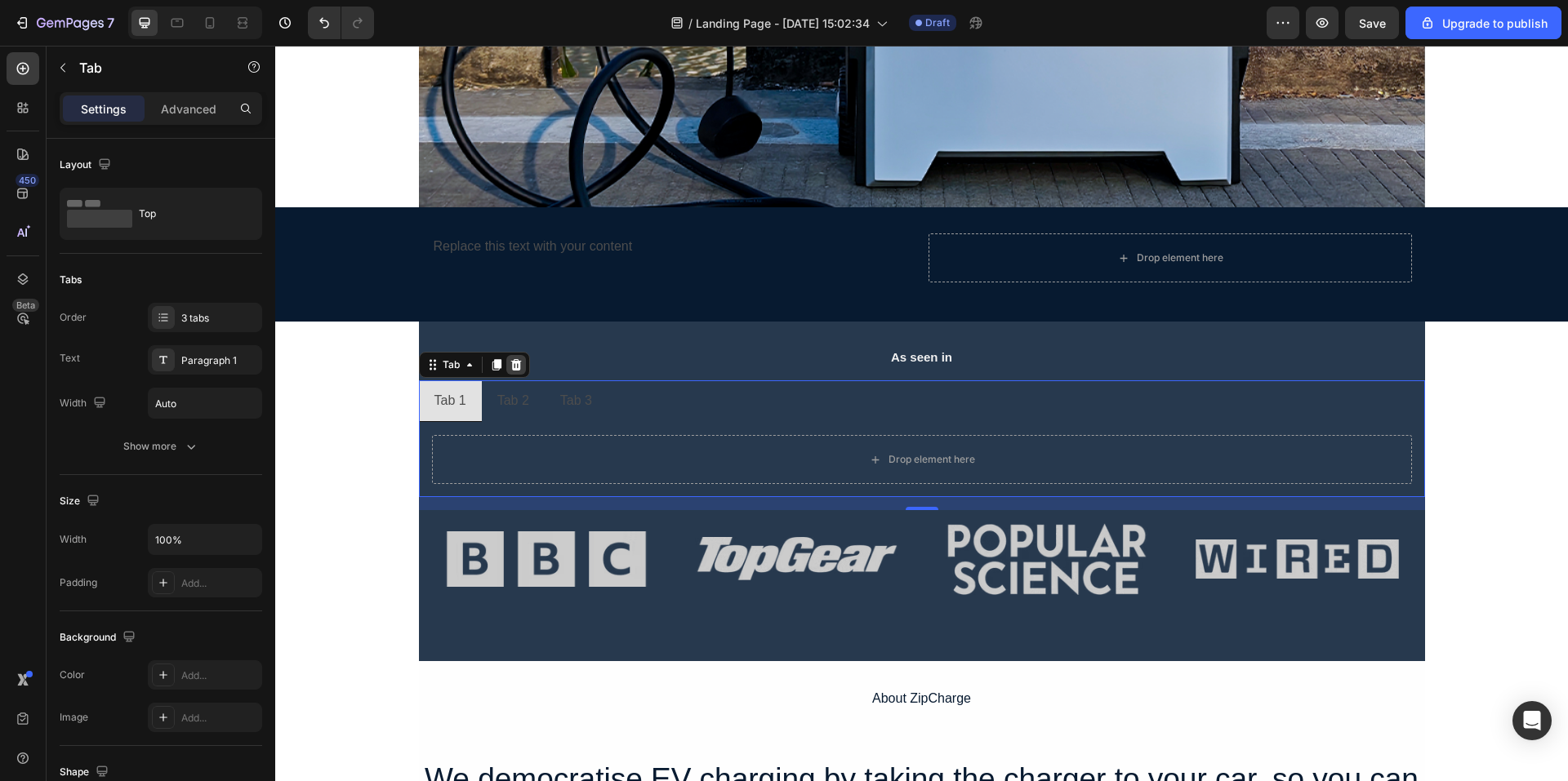
click at [516, 367] on icon at bounding box center [516, 365] width 13 height 13
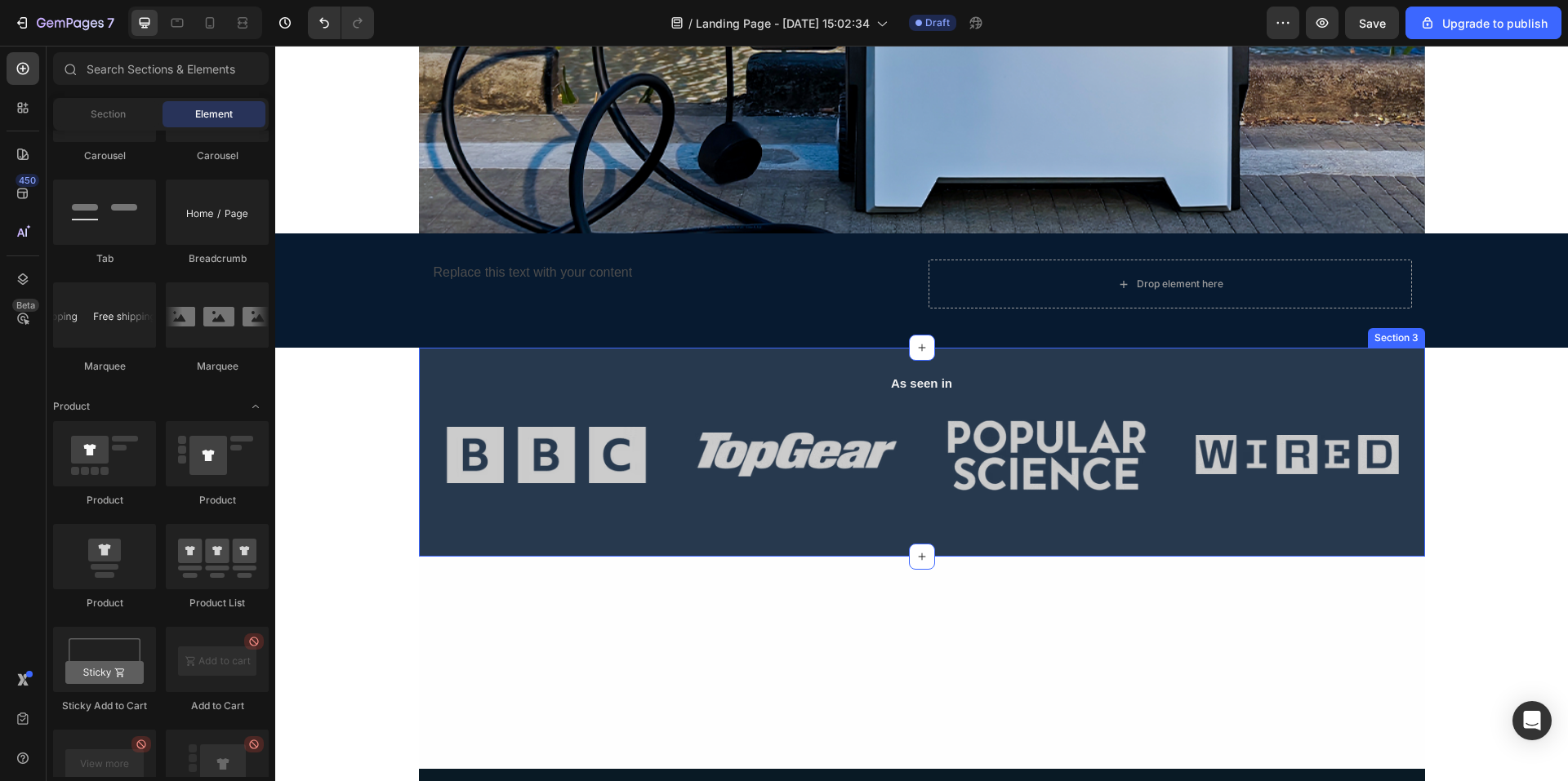
scroll to position [600, 0]
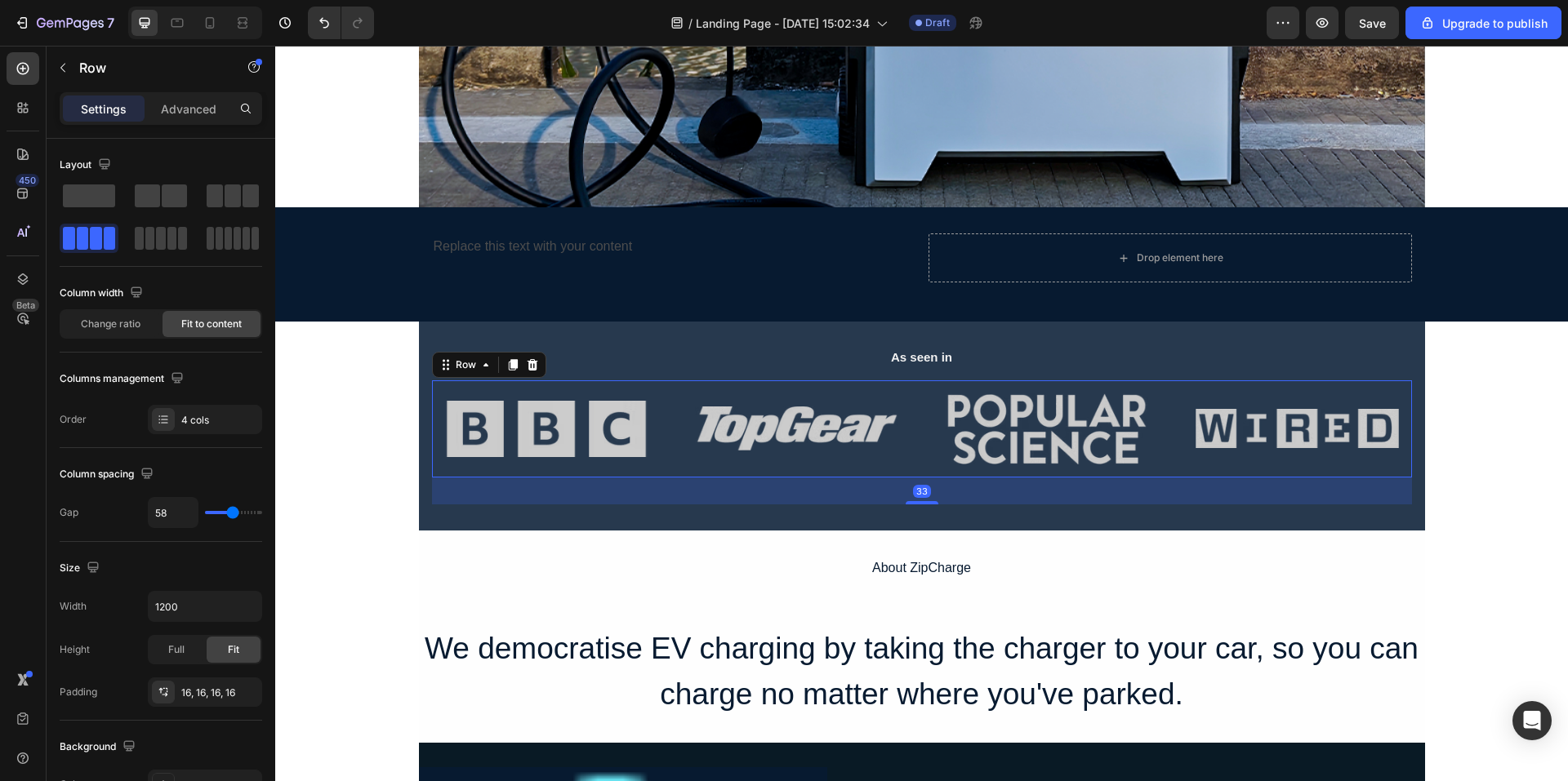
click at [675, 461] on div "Image Image Image Image Row 33" at bounding box center [922, 429] width 980 height 98
type input "51"
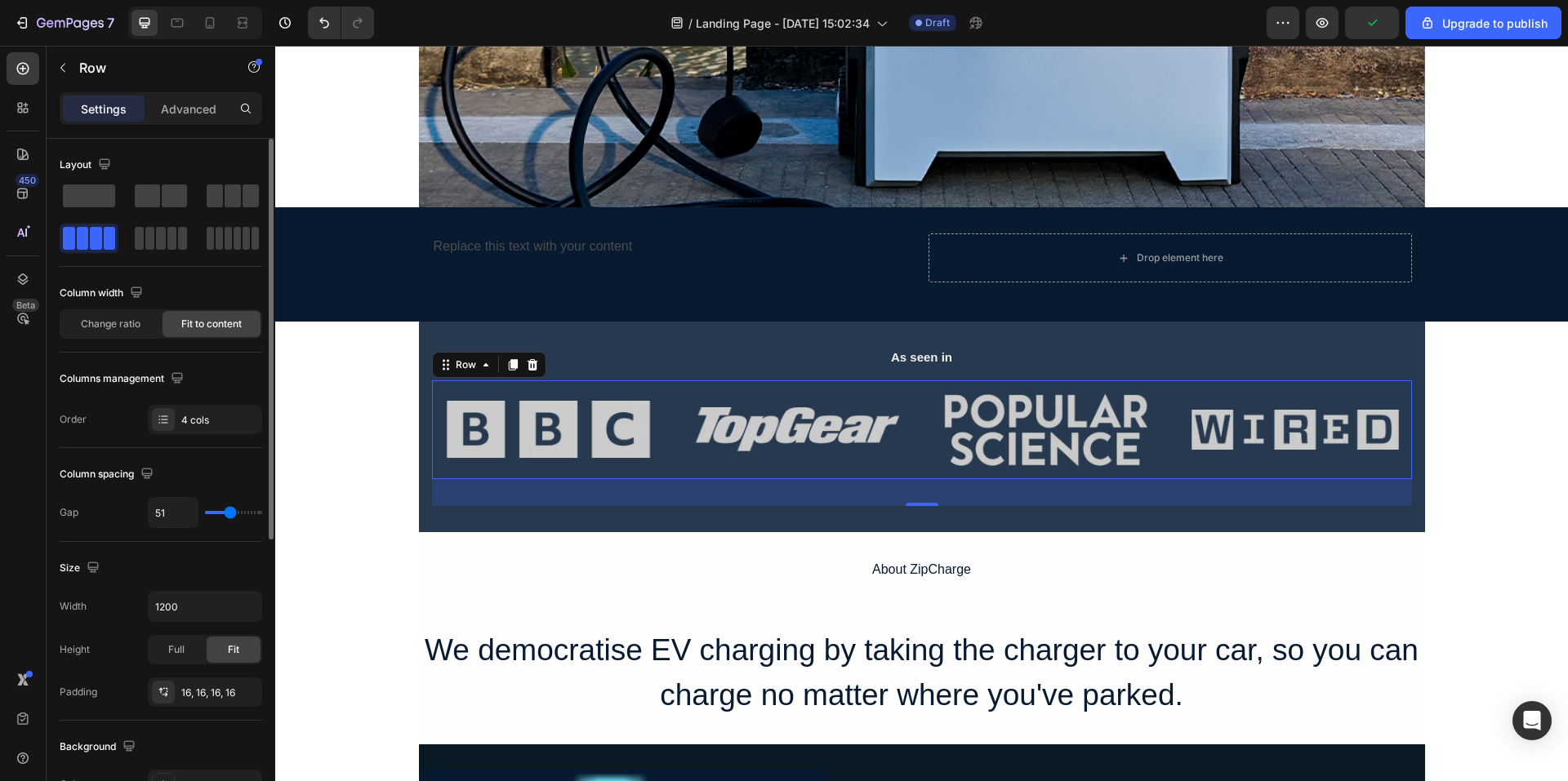
type input "47"
type input "44"
type input "42"
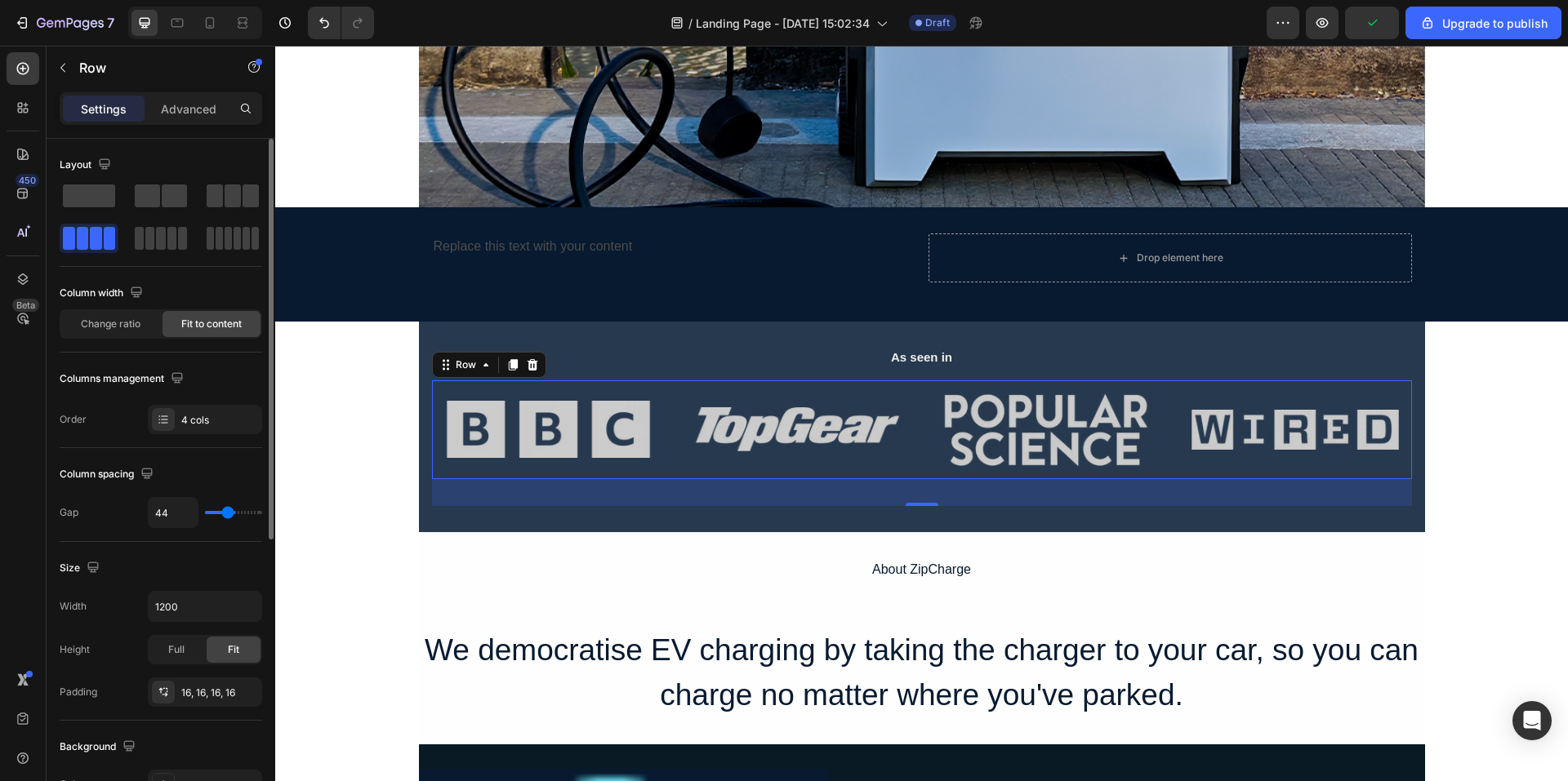
type input "42"
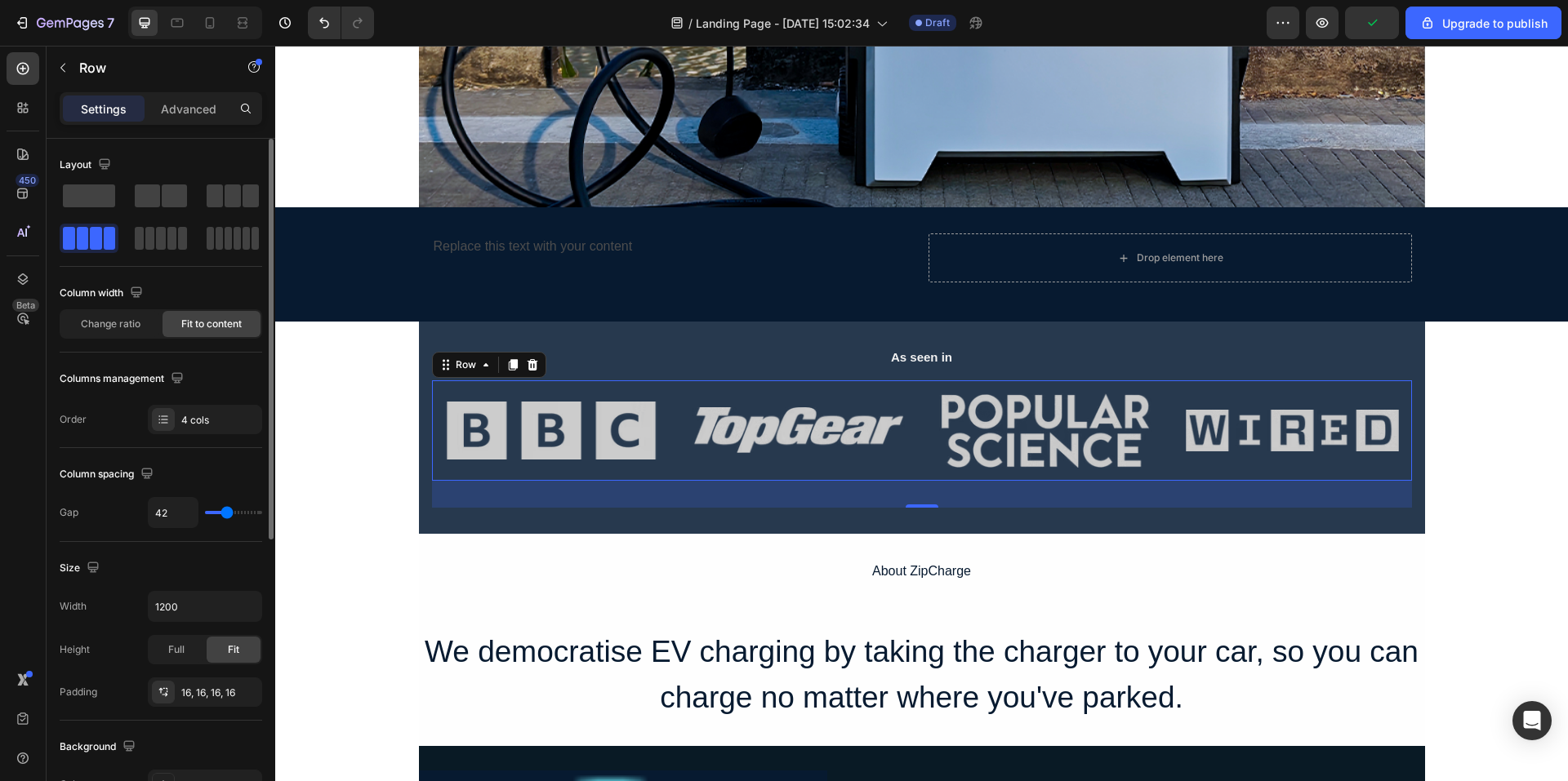
type input "44"
type input "49"
type input "53"
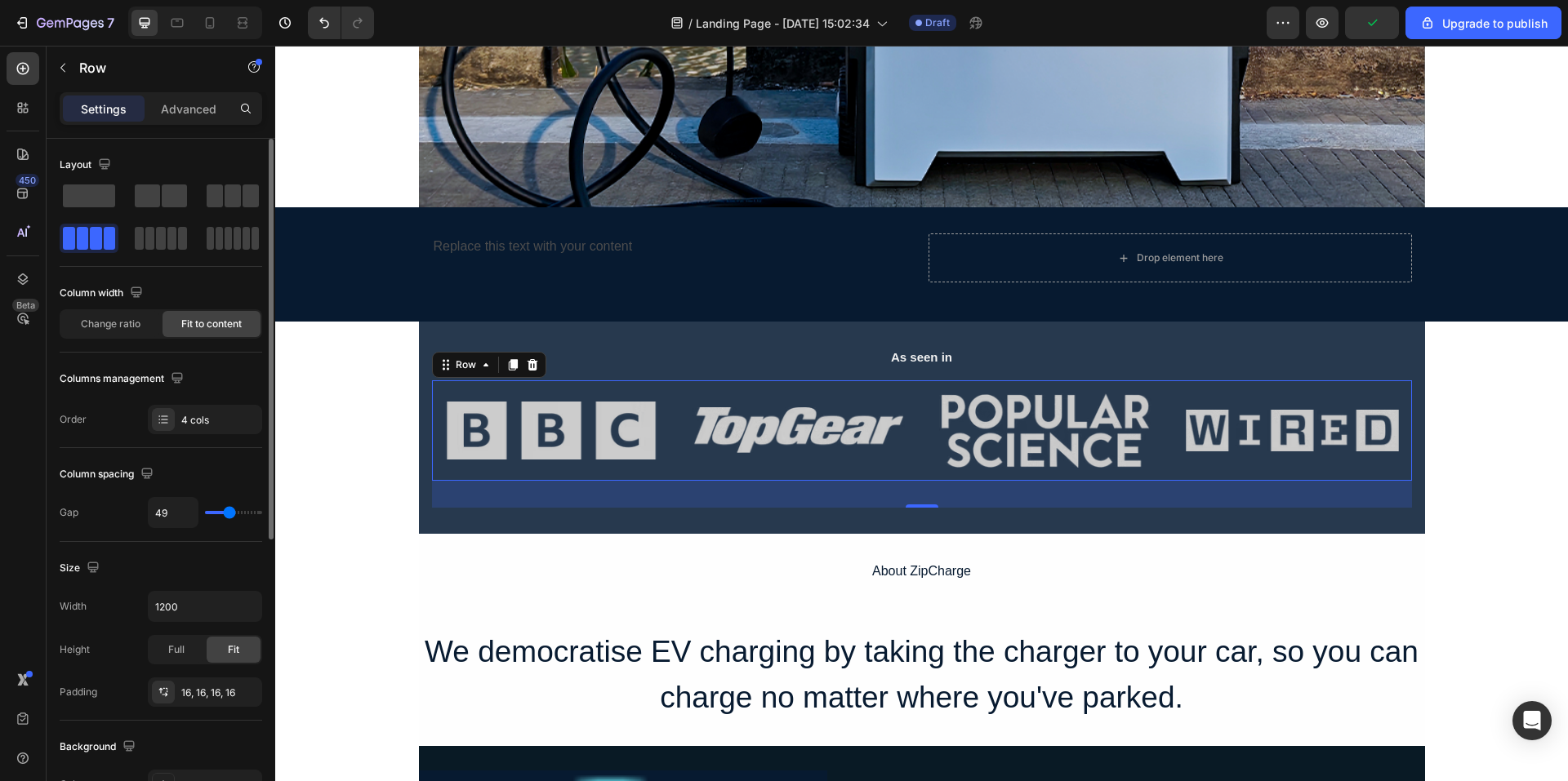
type input "53"
type input "56"
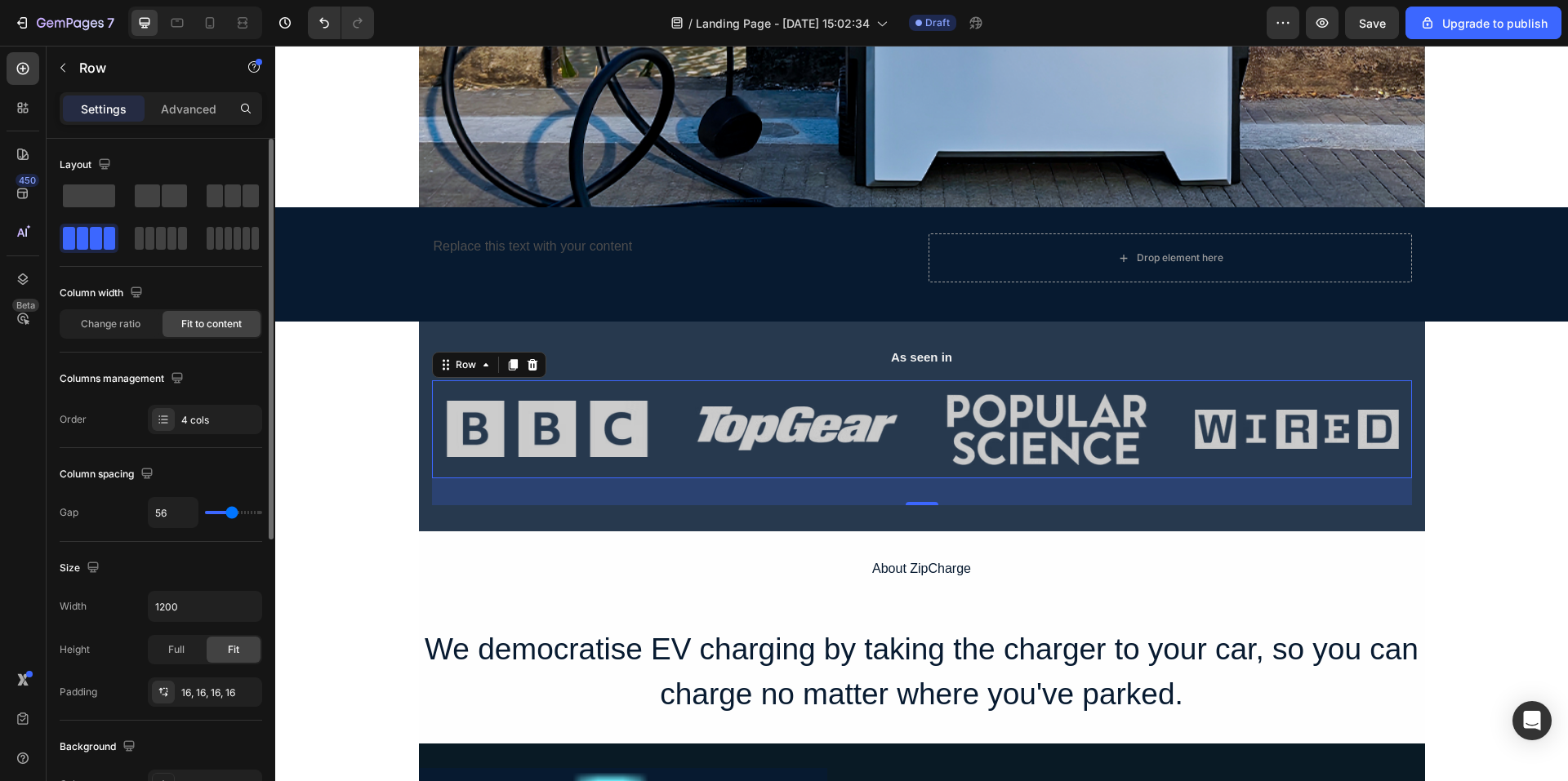
type input "60"
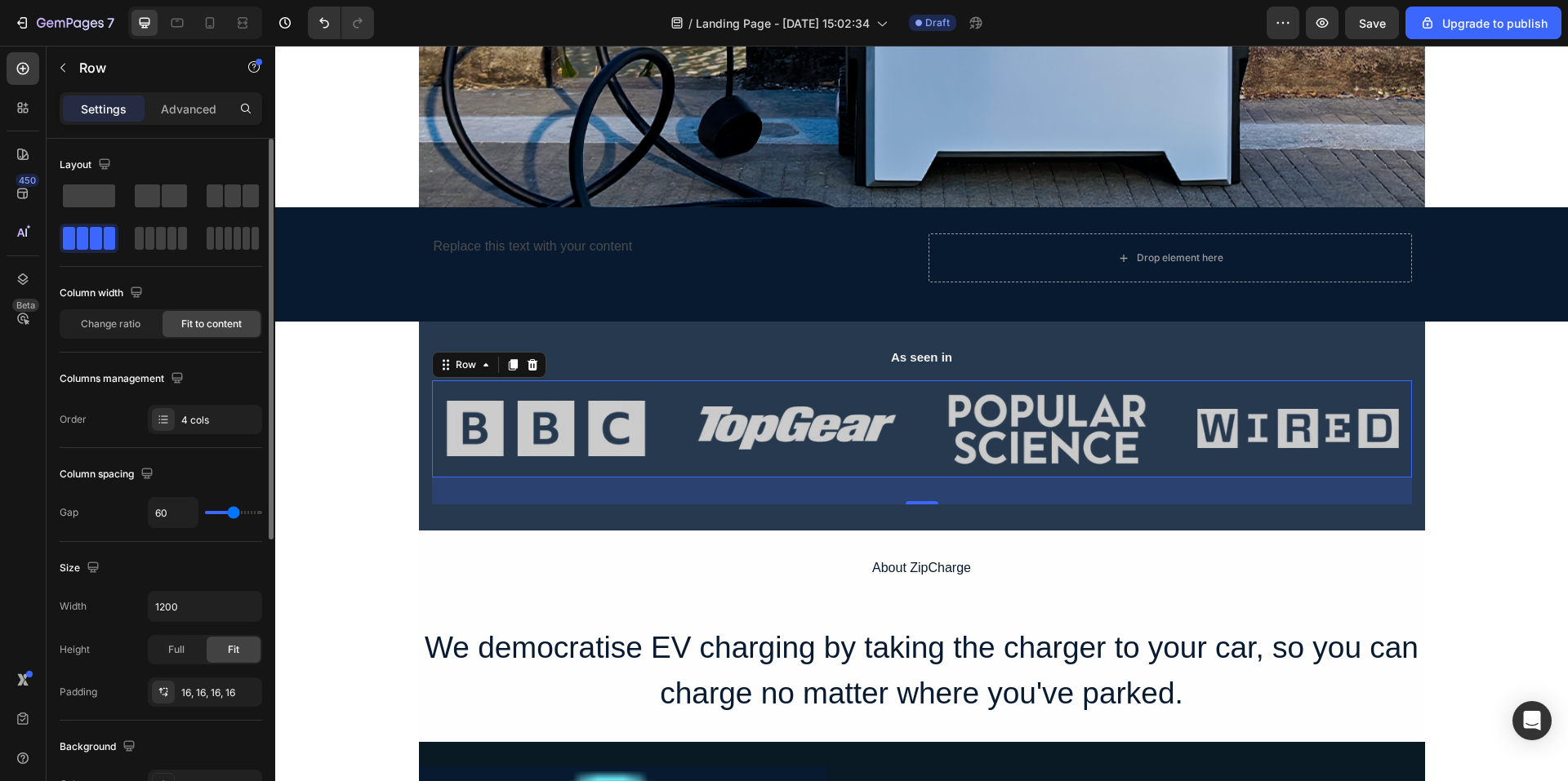
type input "60"
click at [233, 515] on input "range" at bounding box center [233, 513] width 57 height 3
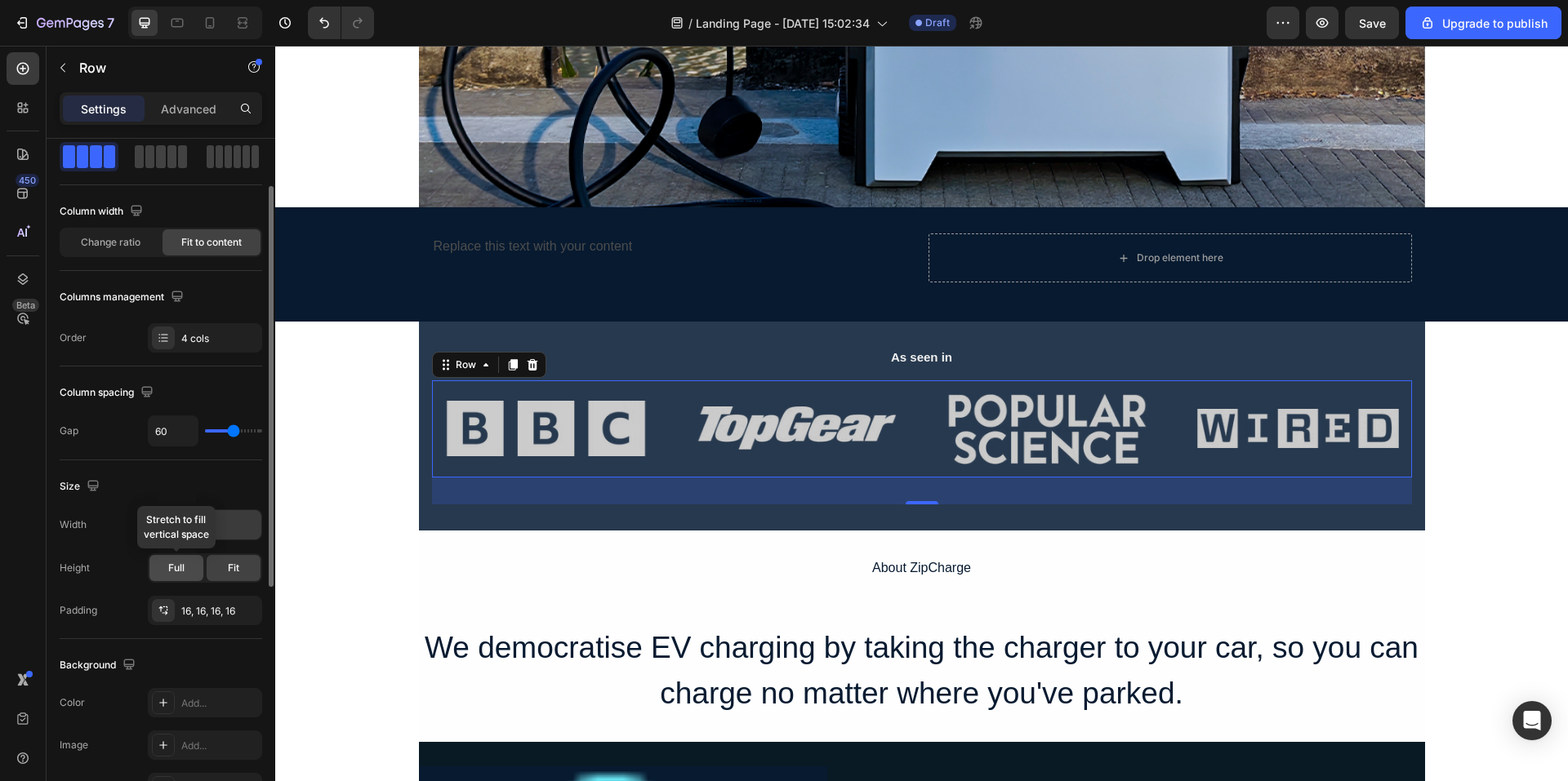
click at [186, 574] on div "Full" at bounding box center [177, 569] width 54 height 26
click at [230, 573] on span "Fit" at bounding box center [233, 568] width 11 height 15
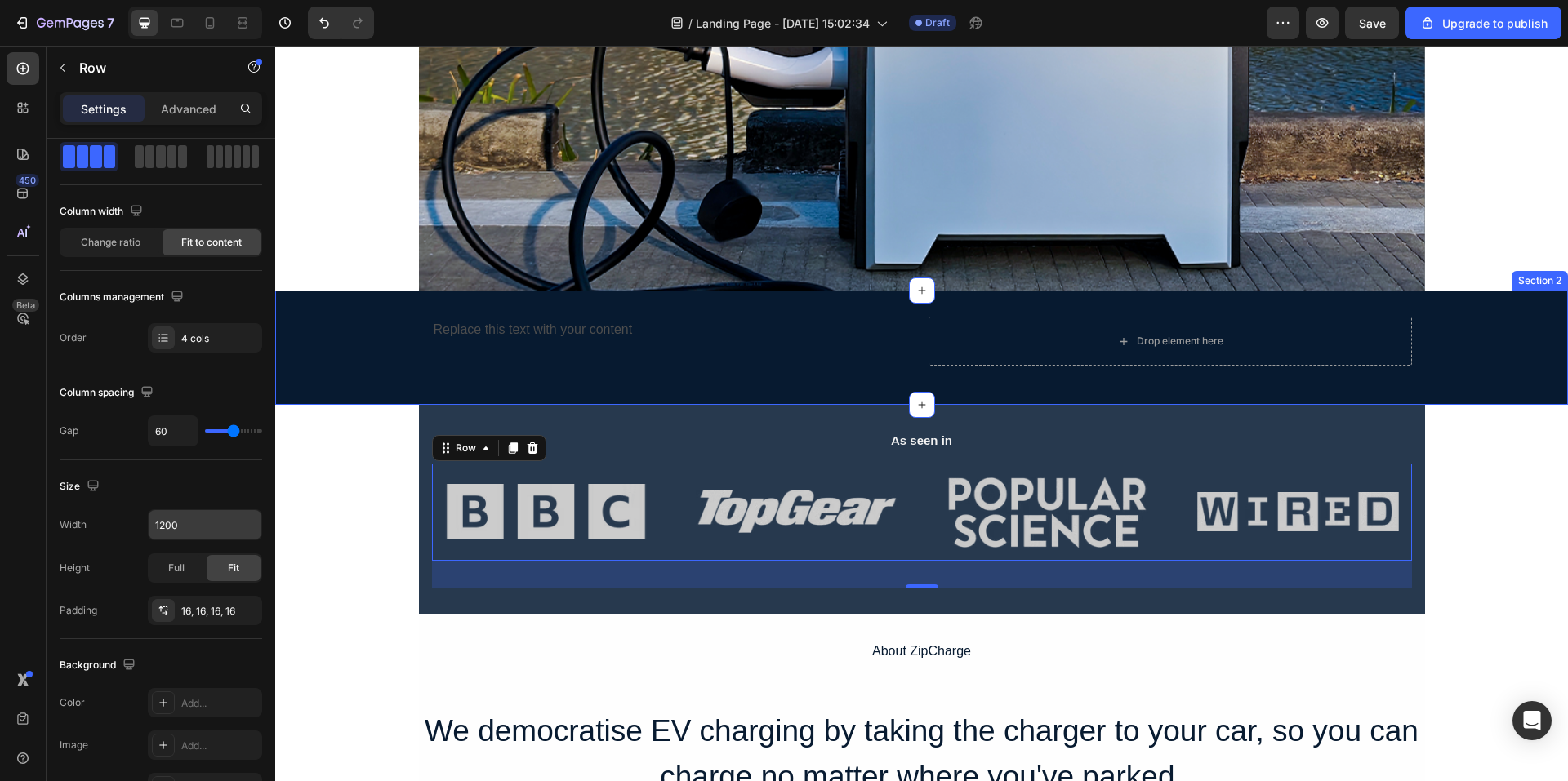
scroll to position [192, 0]
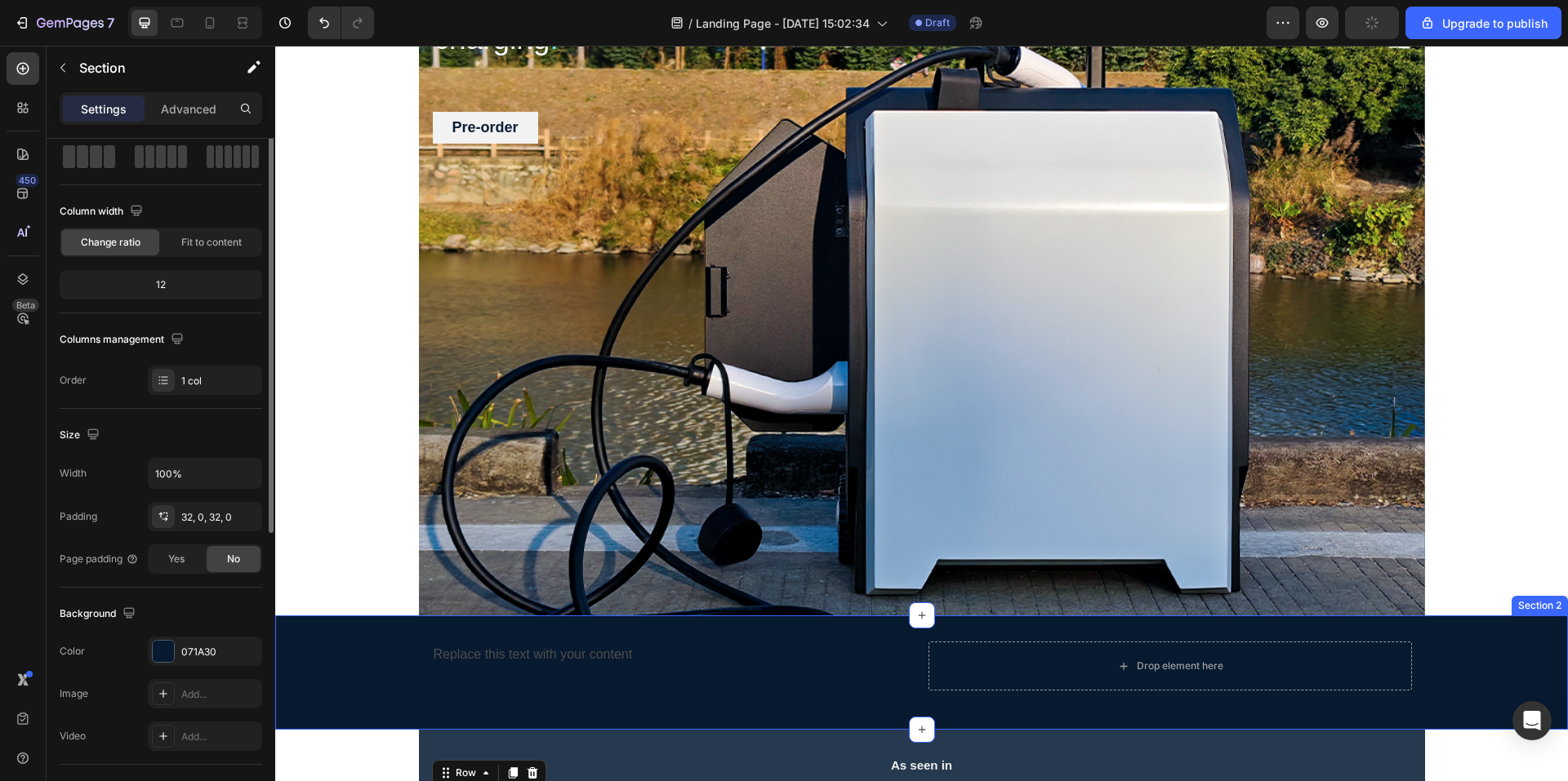
click at [381, 664] on div "Replace this text with your content Text Block Drop element here Row" at bounding box center [922, 672] width 1293 height 62
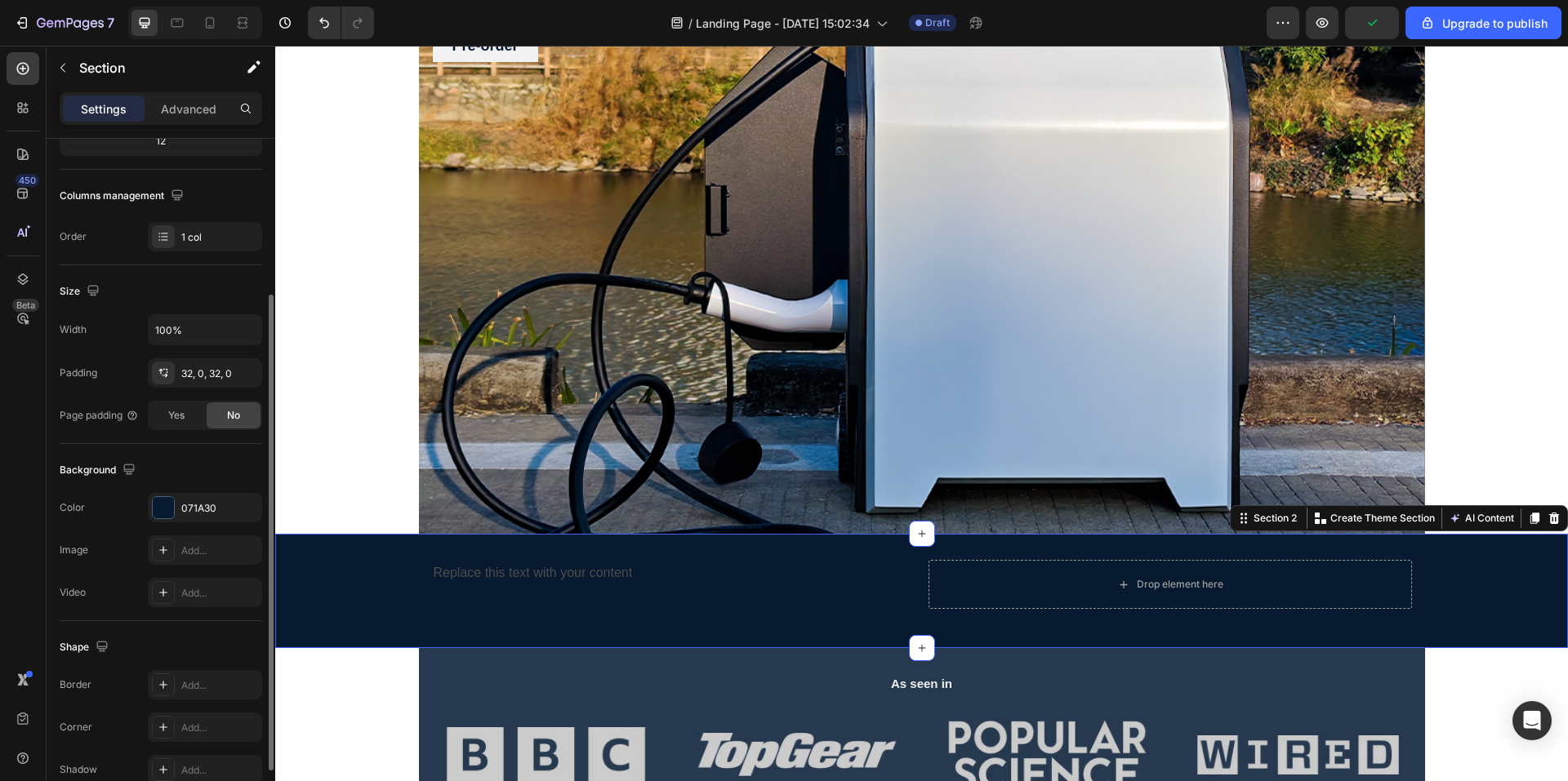
scroll to position [144, 0]
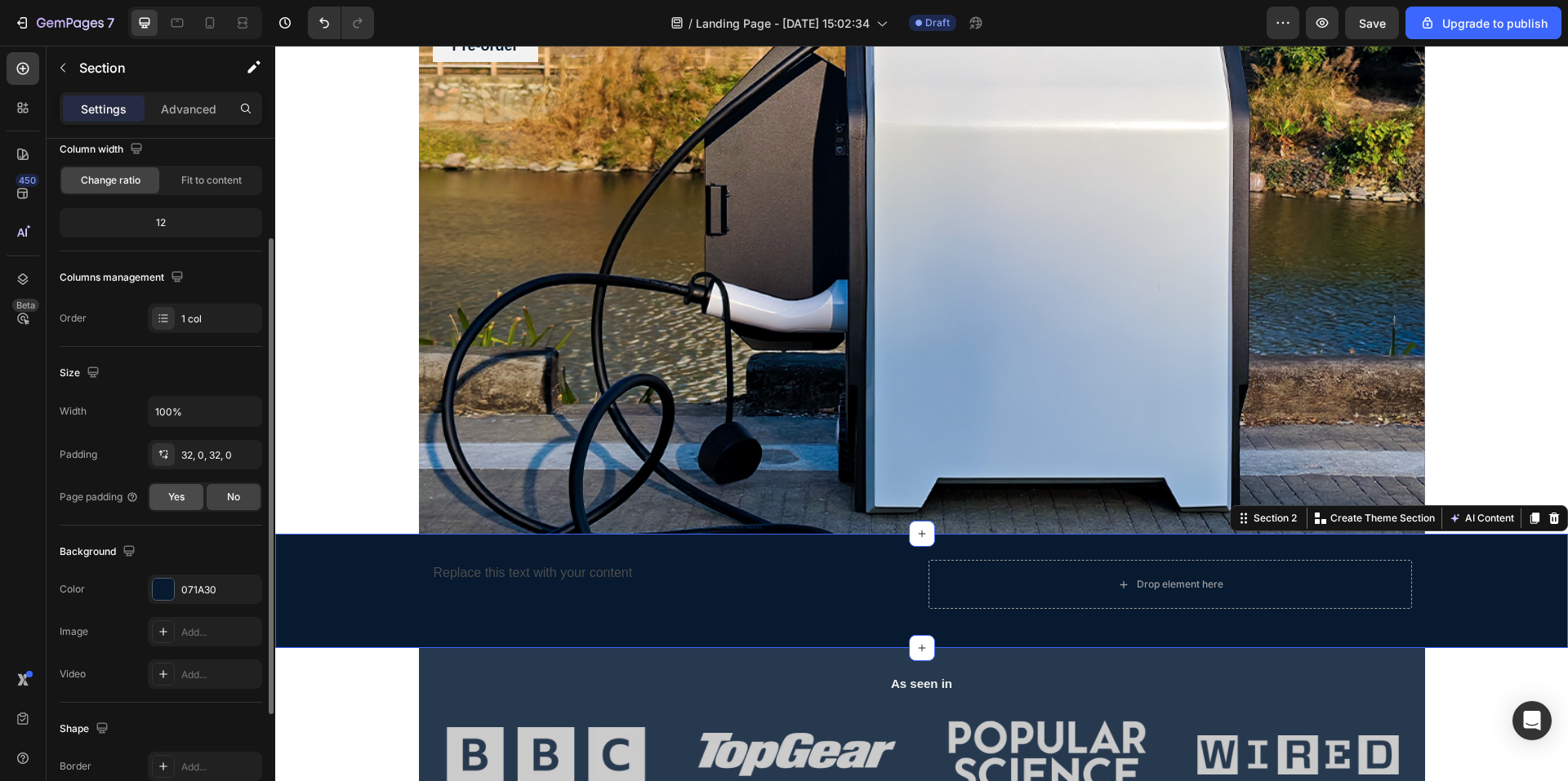
click at [188, 505] on div "Yes" at bounding box center [177, 497] width 54 height 26
click at [230, 505] on div "No" at bounding box center [233, 497] width 54 height 26
click at [176, 502] on span "Yes" at bounding box center [176, 497] width 17 height 15
click at [229, 495] on span "No" at bounding box center [233, 497] width 13 height 15
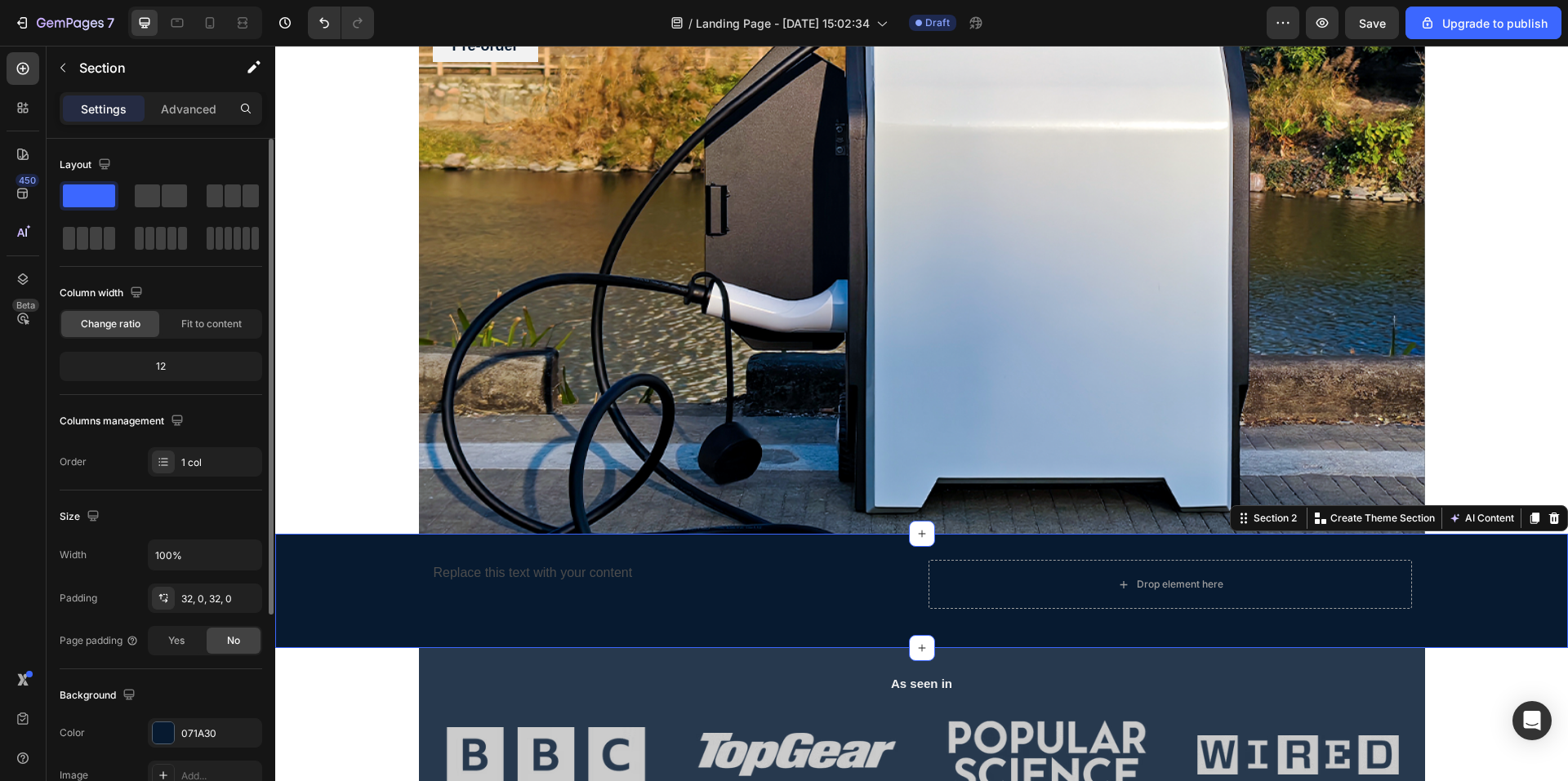
click at [188, 367] on div "12" at bounding box center [160, 367] width 196 height 23
click at [199, 333] on div "Fit to content" at bounding box center [212, 324] width 98 height 26
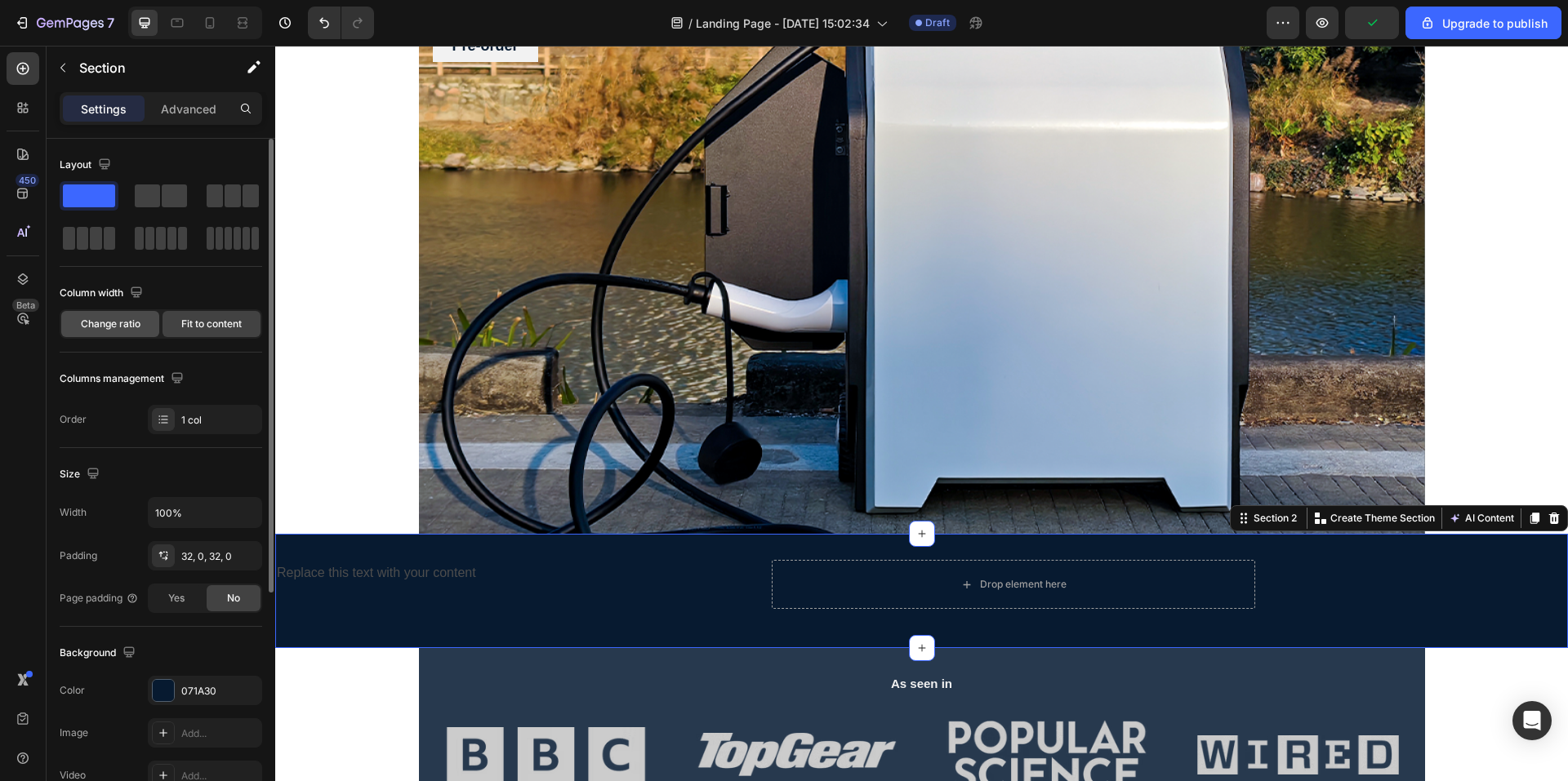
click at [130, 333] on div "Change ratio" at bounding box center [110, 324] width 98 height 26
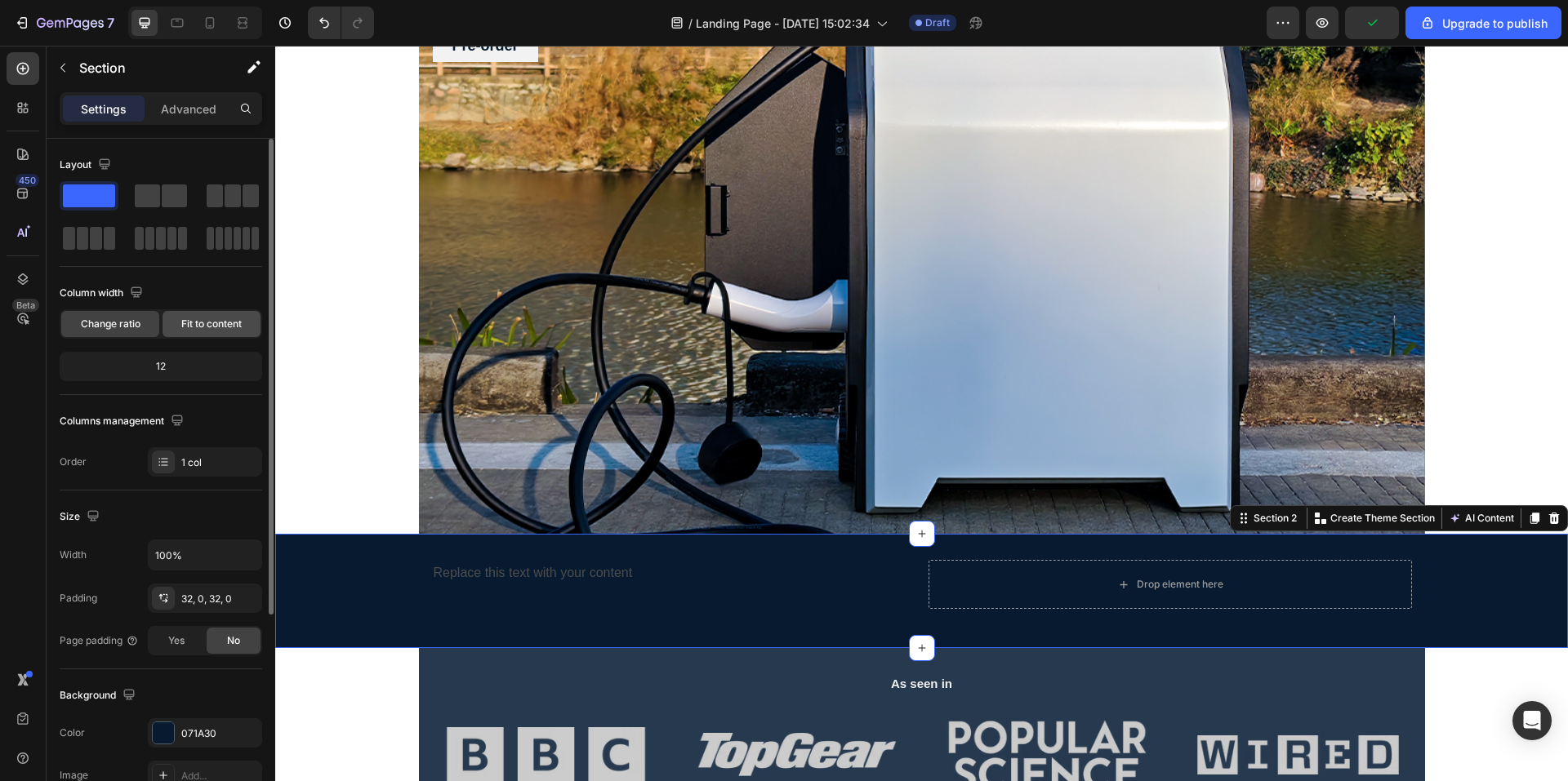
click at [179, 332] on div "Fit to content" at bounding box center [212, 324] width 98 height 26
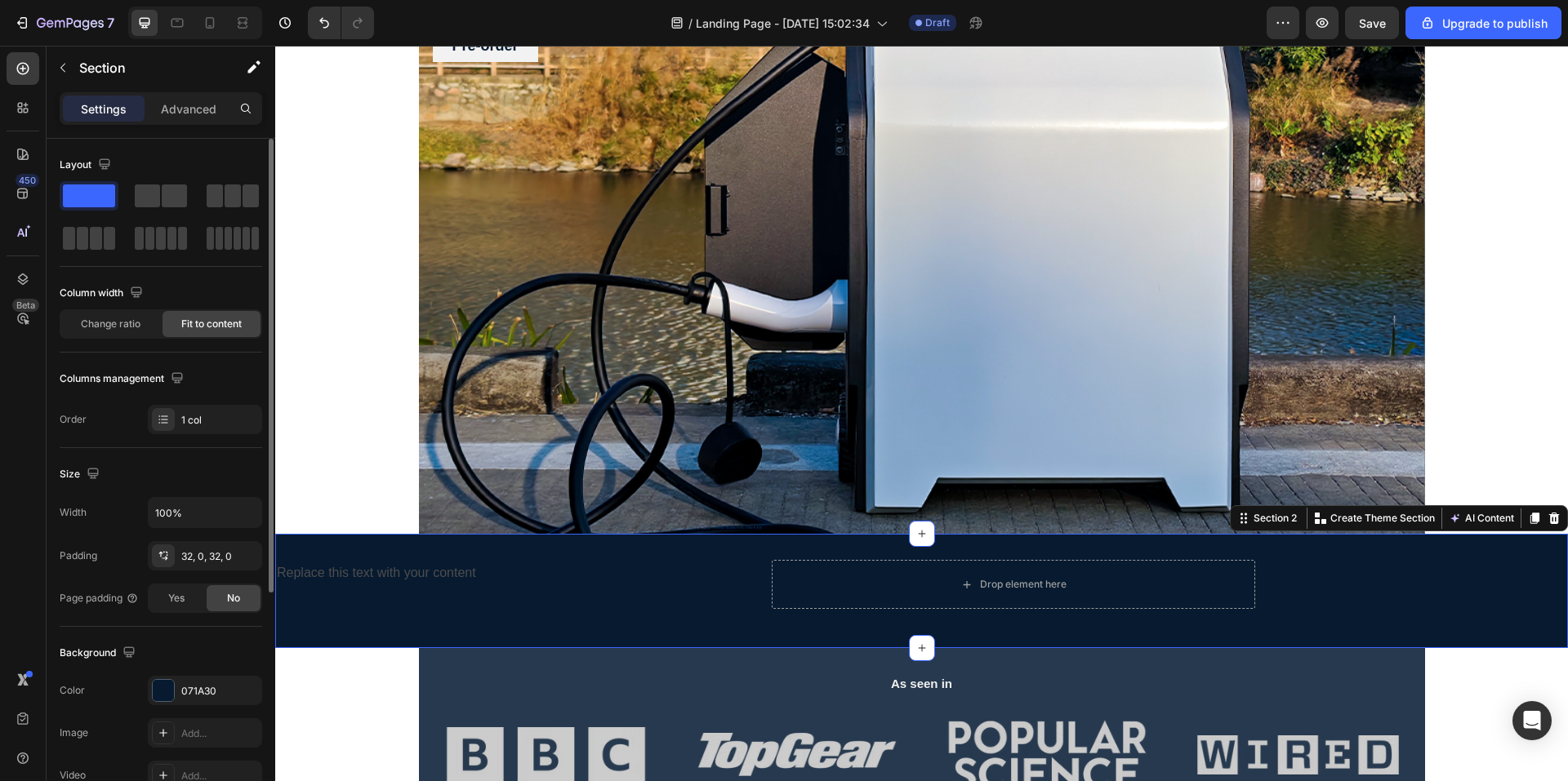
click at [141, 338] on div "Change ratio Fit to content" at bounding box center [160, 324] width 203 height 30
click at [138, 334] on div "Change ratio" at bounding box center [110, 324] width 98 height 26
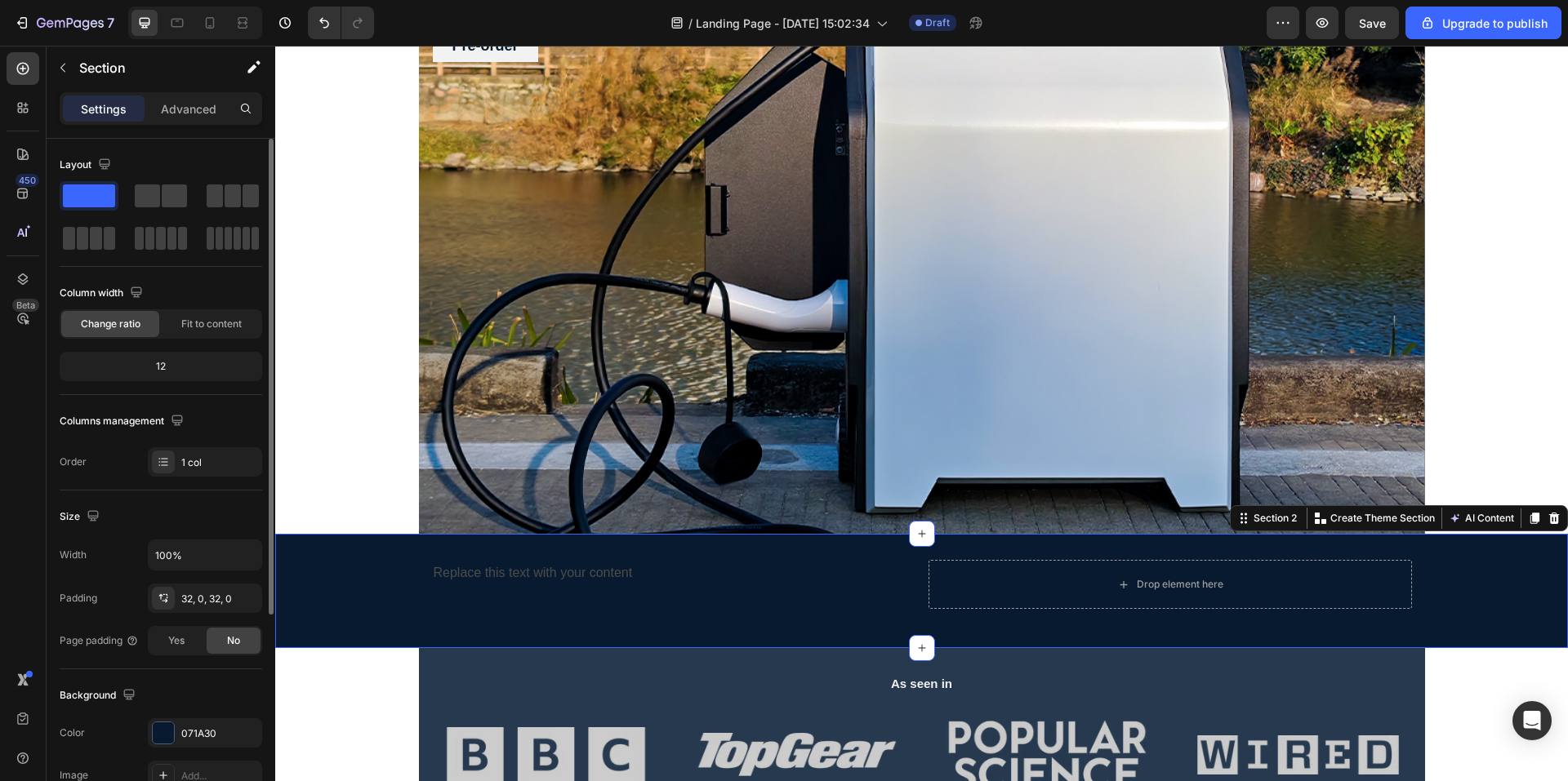
click at [185, 363] on div "12" at bounding box center [160, 367] width 196 height 23
drag, startPoint x: 172, startPoint y: 363, endPoint x: 164, endPoint y: 368, distance: 9.4
click at [169, 365] on div "12" at bounding box center [160, 367] width 196 height 23
click at [161, 368] on div "12" at bounding box center [160, 367] width 196 height 23
click at [160, 368] on div "12" at bounding box center [160, 367] width 196 height 23
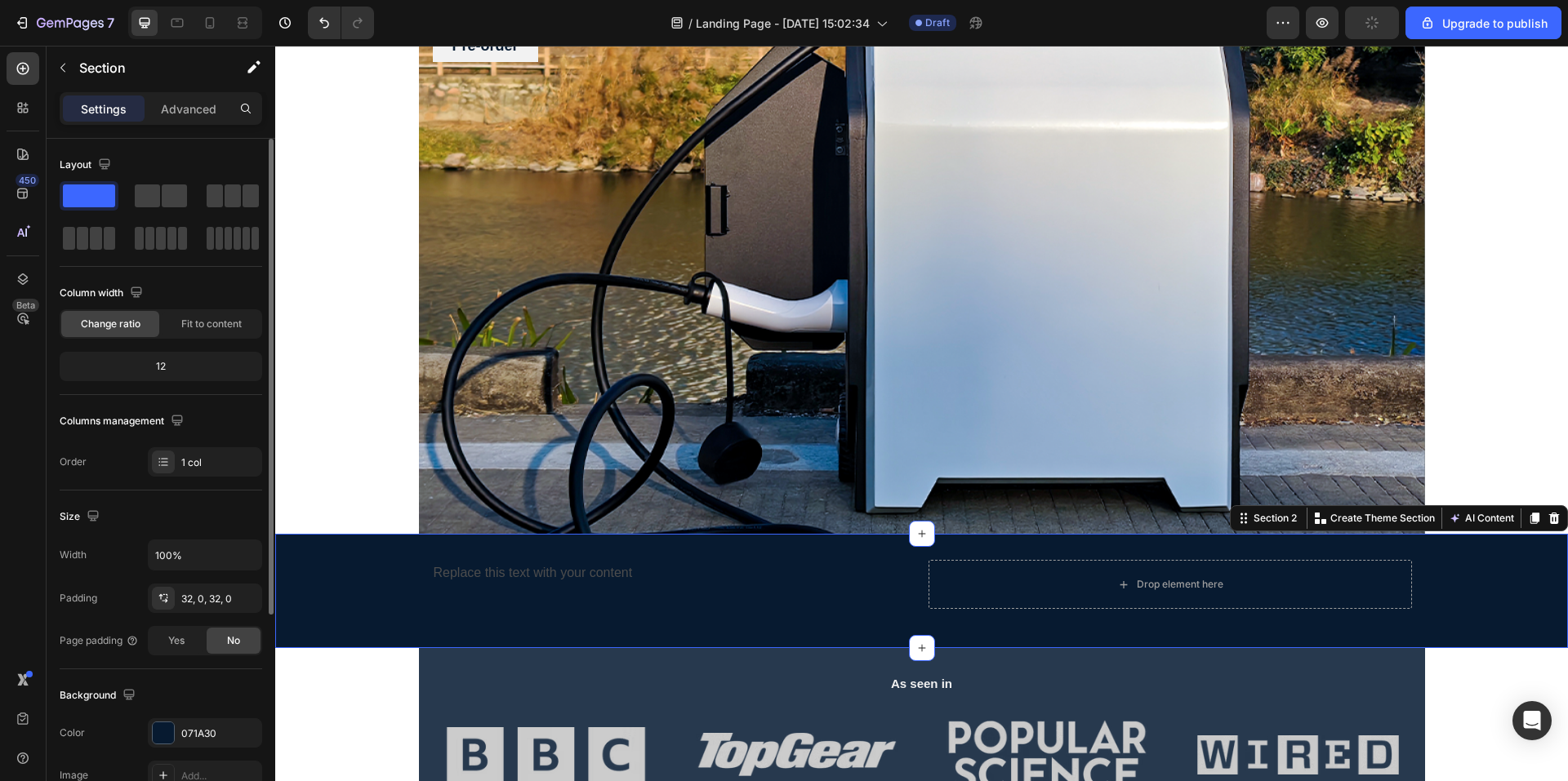
click at [160, 367] on div "12" at bounding box center [160, 367] width 196 height 23
click at [151, 205] on span at bounding box center [147, 196] width 25 height 23
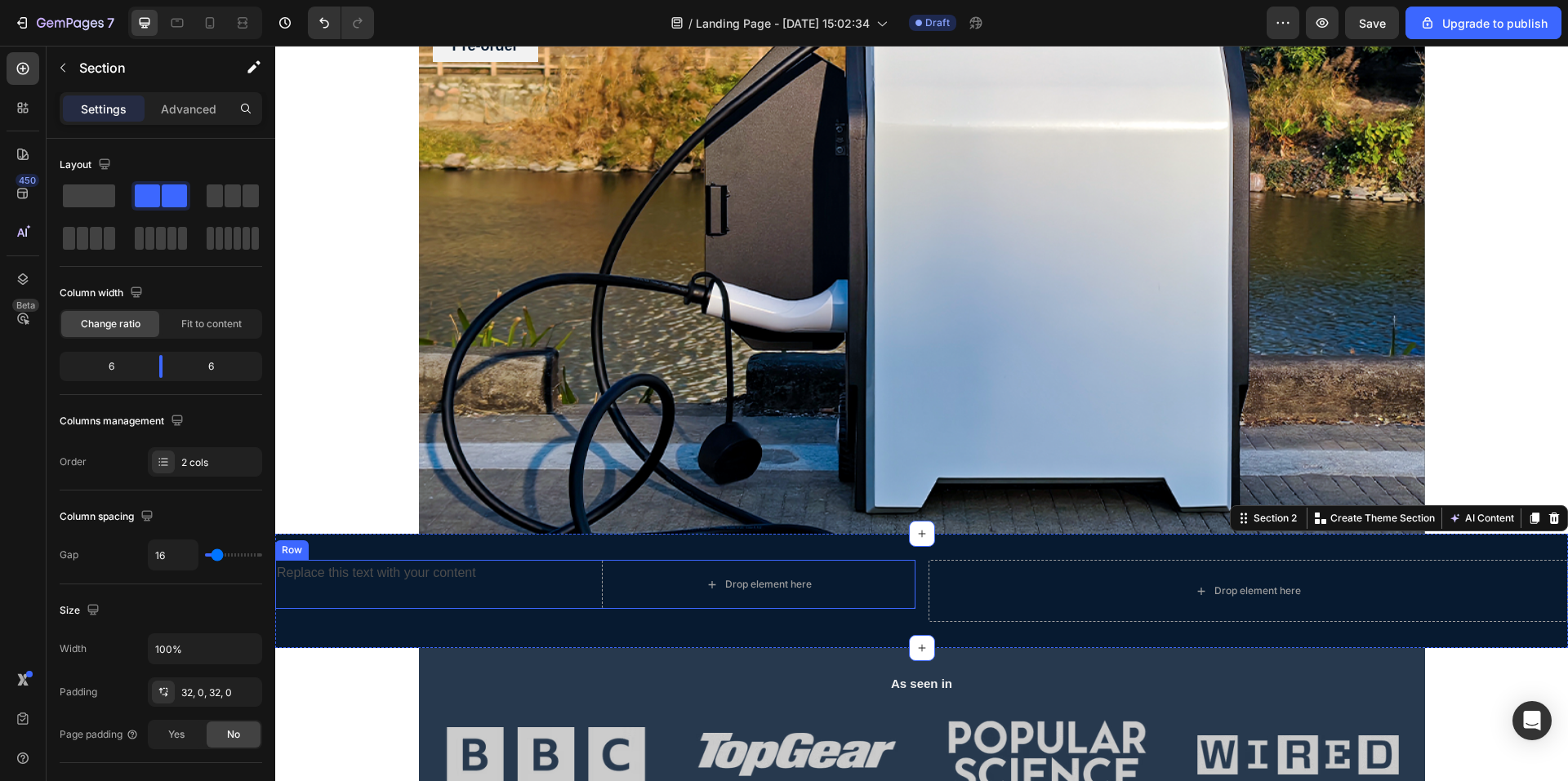
click at [440, 590] on div "Replace this text with your content Text Block" at bounding box center [432, 584] width 314 height 49
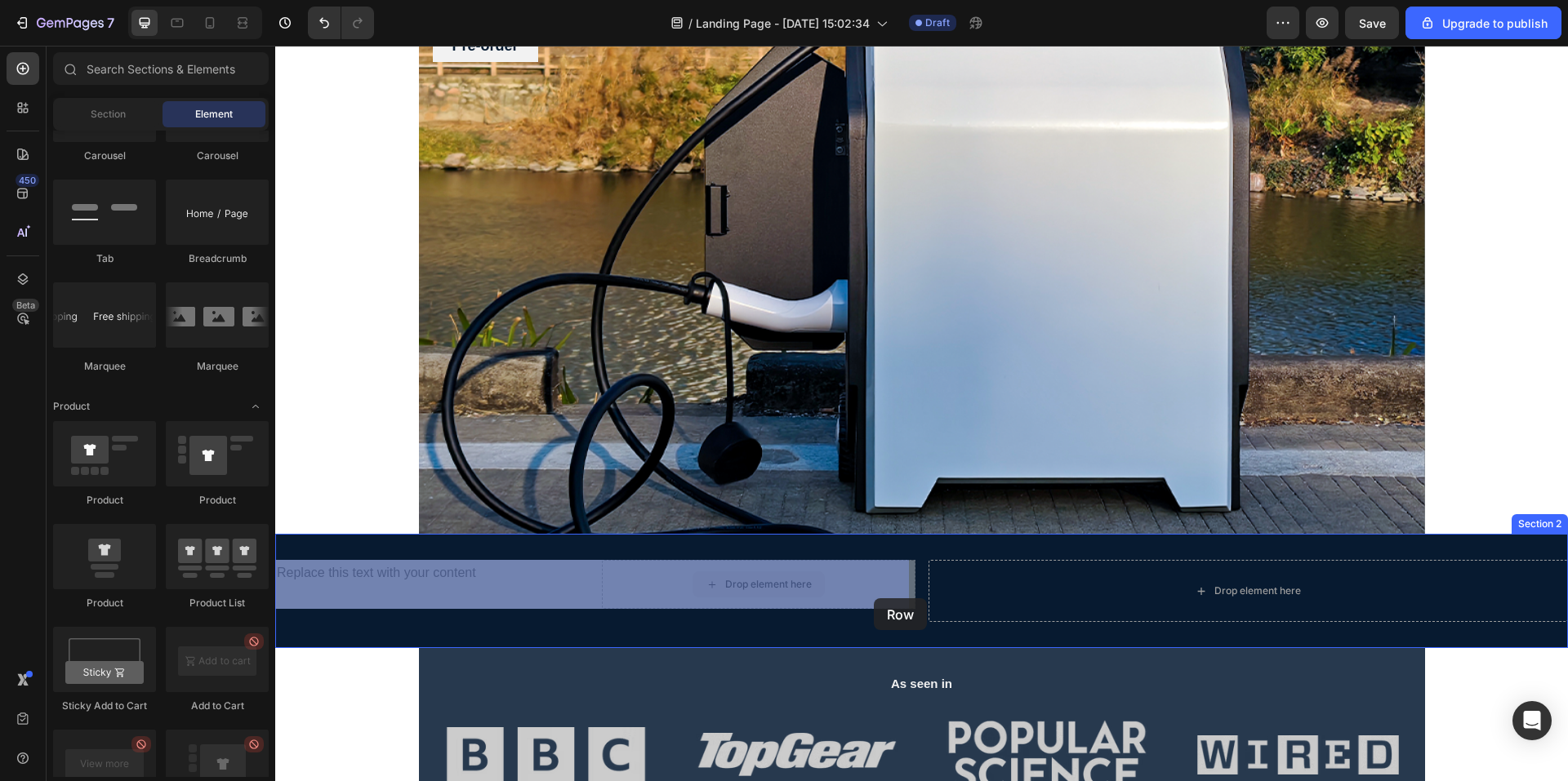
drag, startPoint x: 740, startPoint y: 596, endPoint x: 899, endPoint y: 605, distance: 159.3
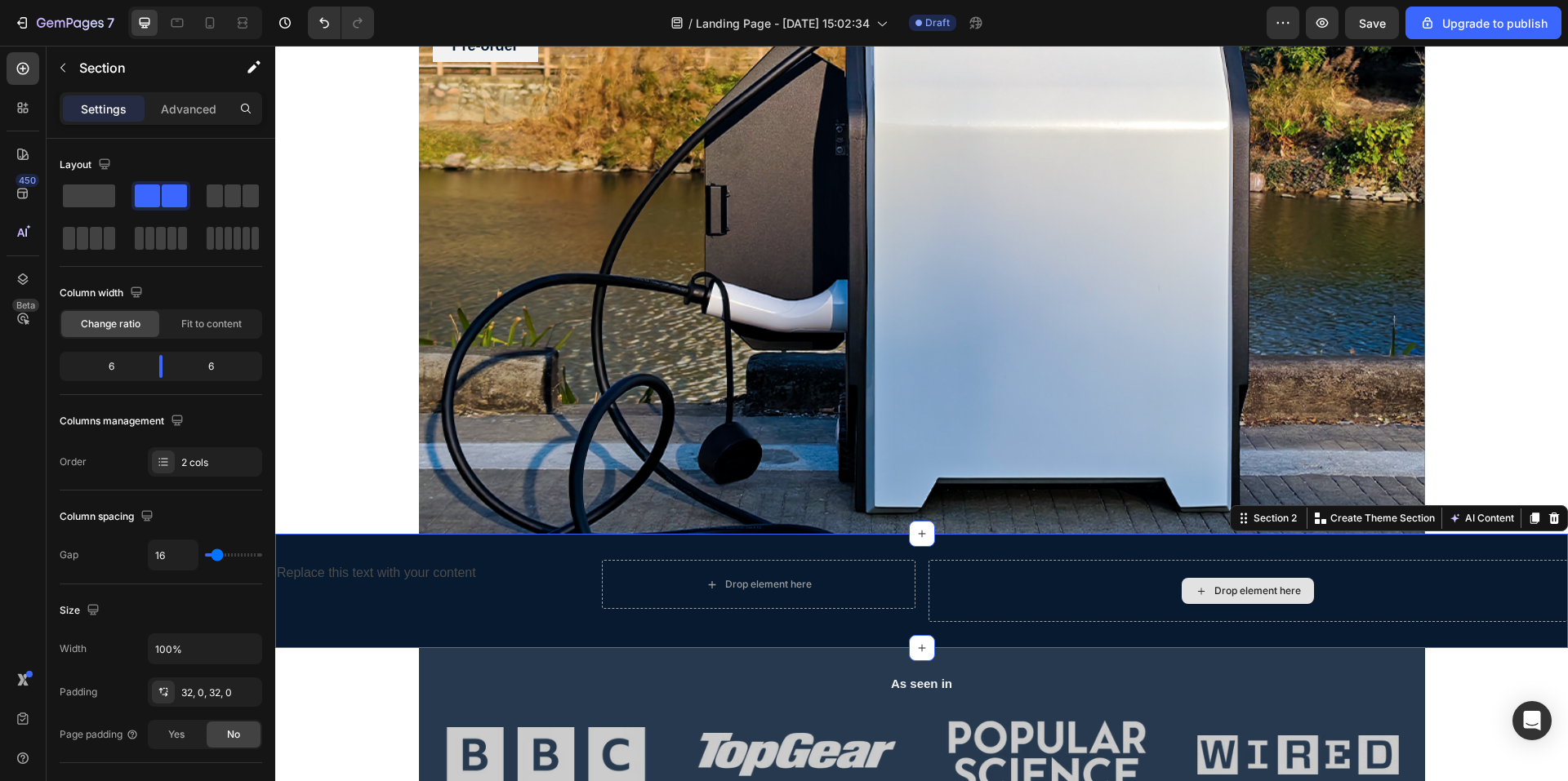
click at [1024, 609] on div "Drop element here" at bounding box center [1248, 590] width 640 height 62
click at [522, 592] on div "Replace this text with your content Text Block" at bounding box center [432, 584] width 314 height 49
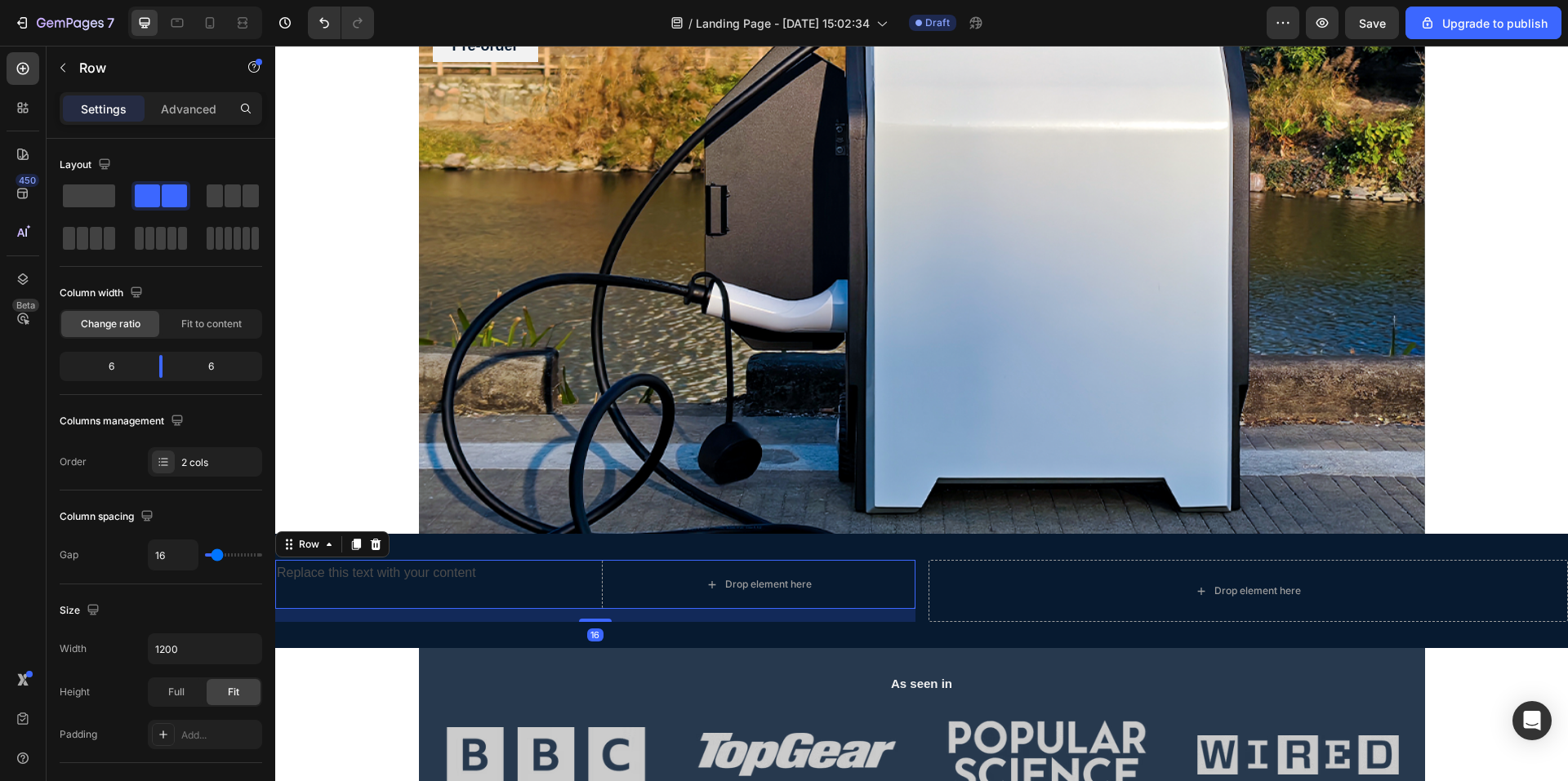
click at [370, 549] on icon at bounding box center [375, 544] width 13 height 13
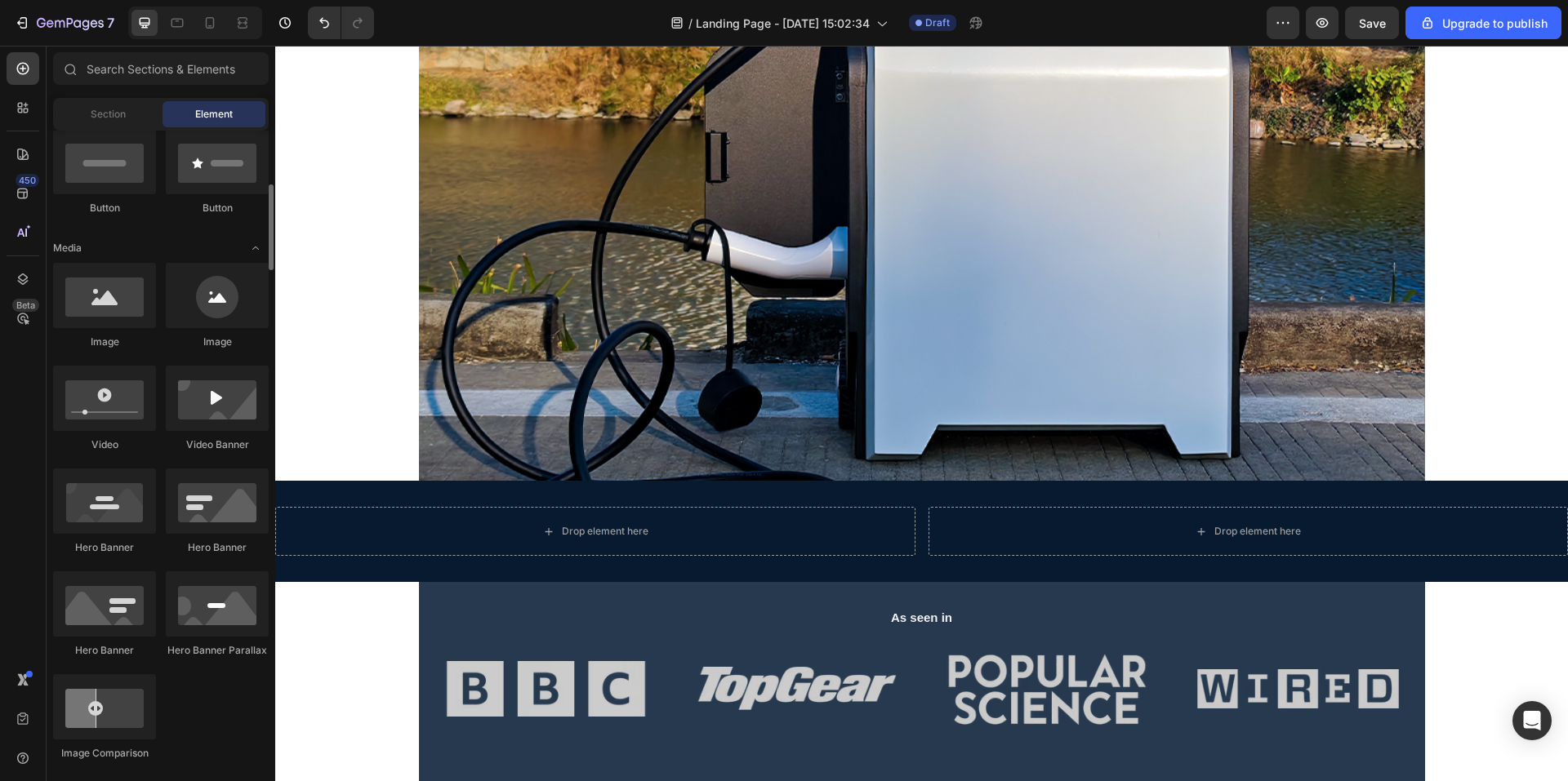
scroll to position [571, 0]
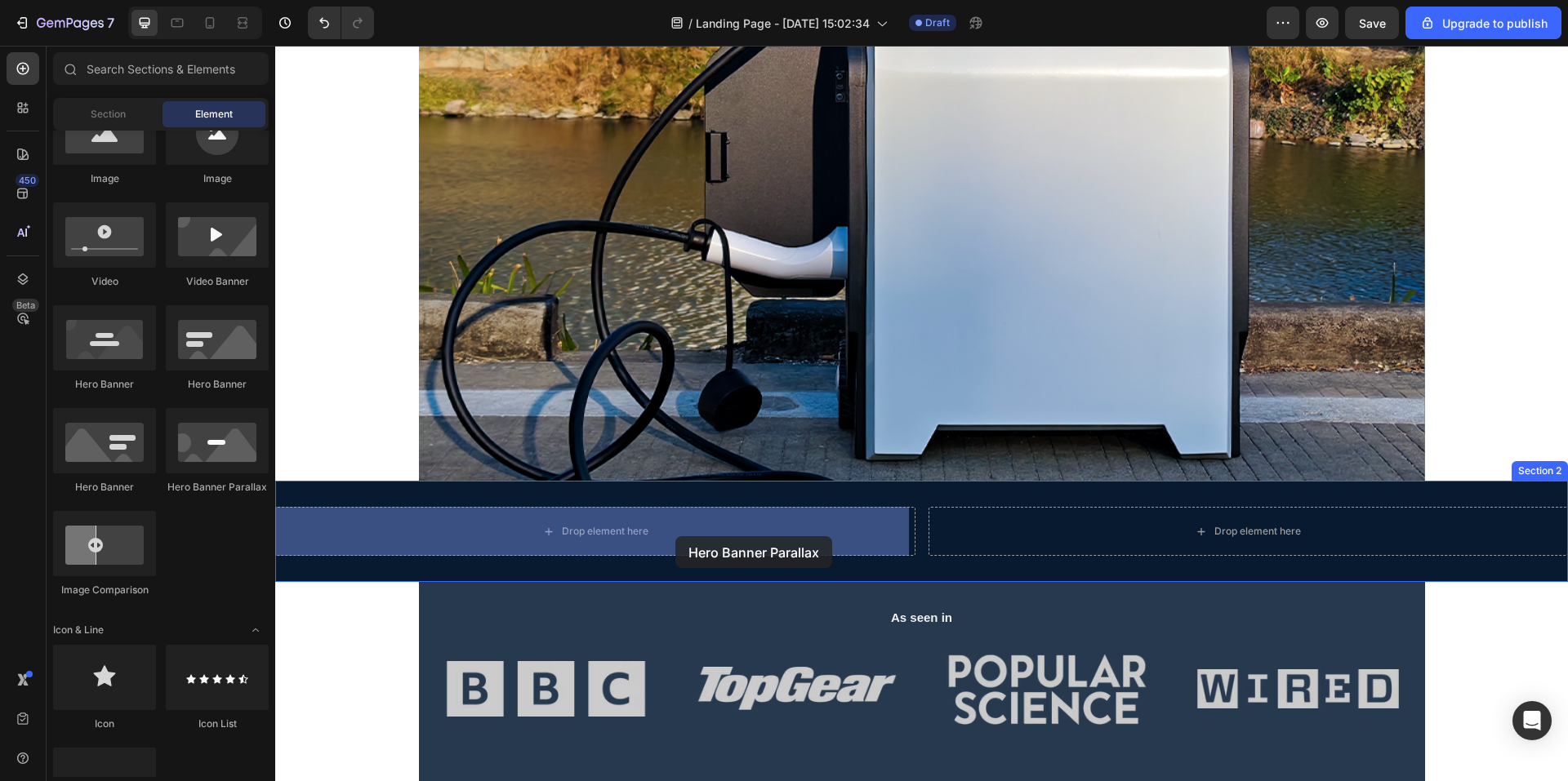
drag, startPoint x: 489, startPoint y: 514, endPoint x: 676, endPoint y: 537, distance: 188.4
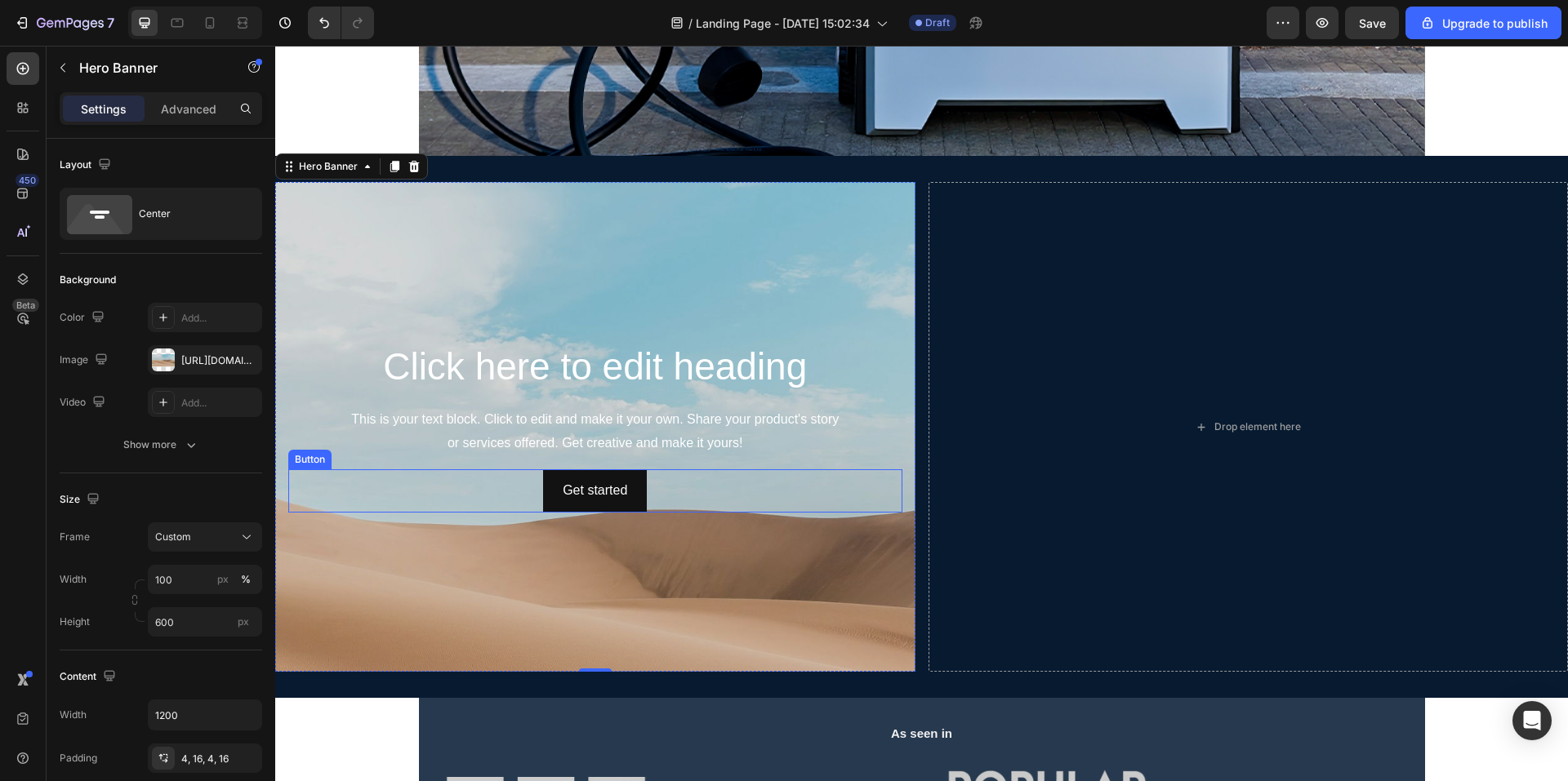
scroll to position [653, 0]
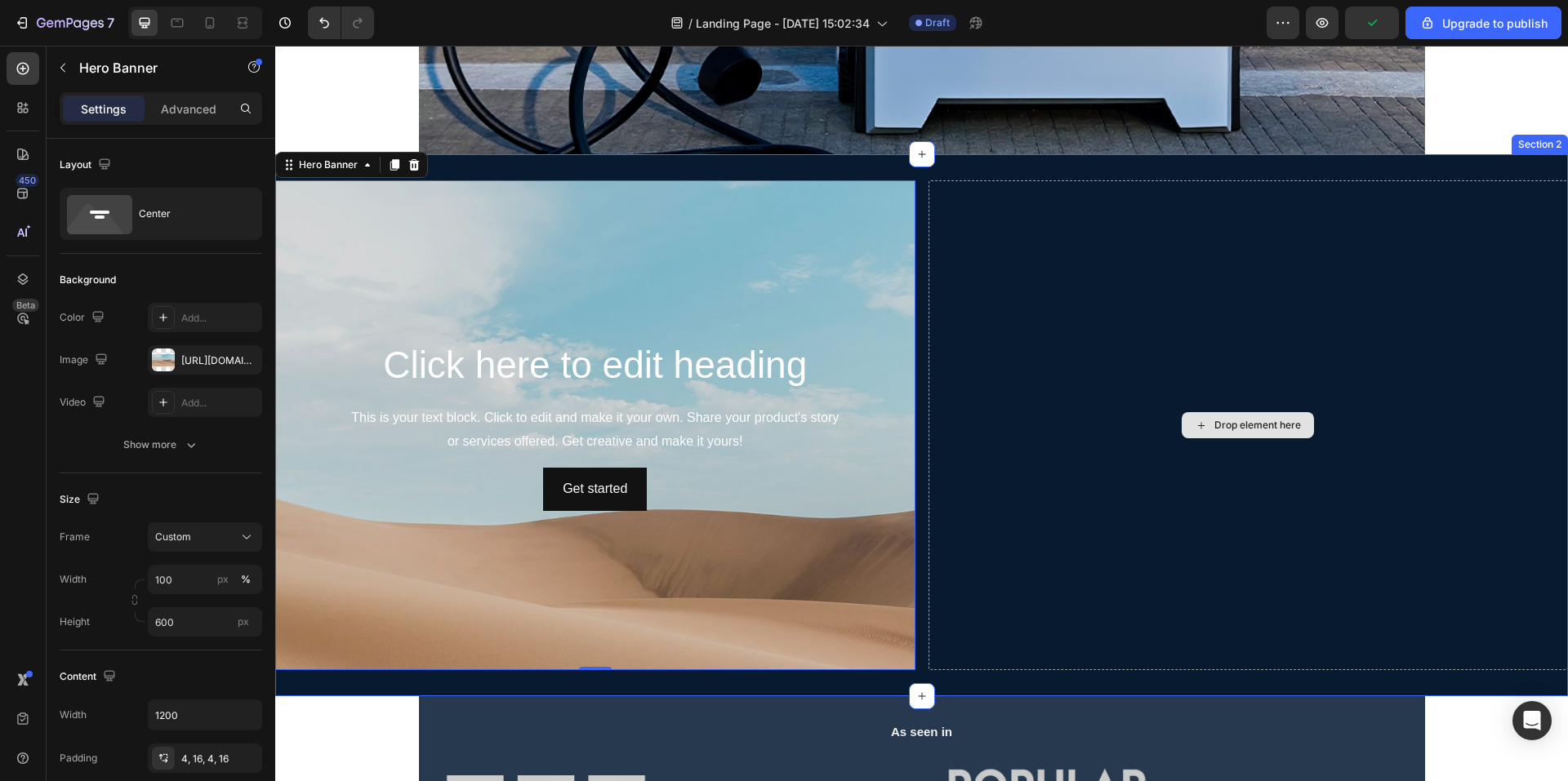
click at [1033, 344] on div "Drop element here" at bounding box center [1248, 425] width 640 height 490
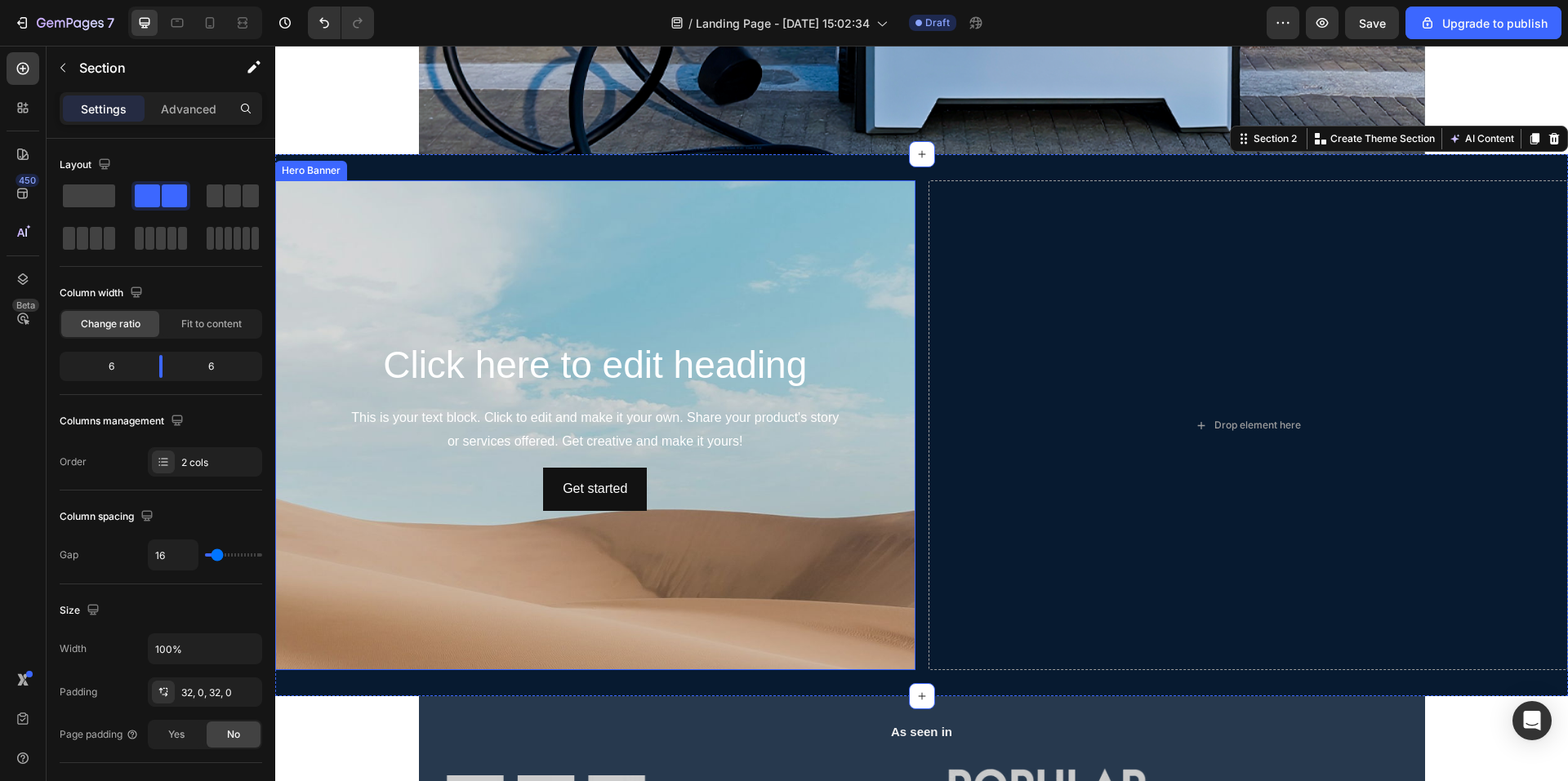
click at [590, 279] on div "Background Image" at bounding box center [595, 535] width 640 height 735
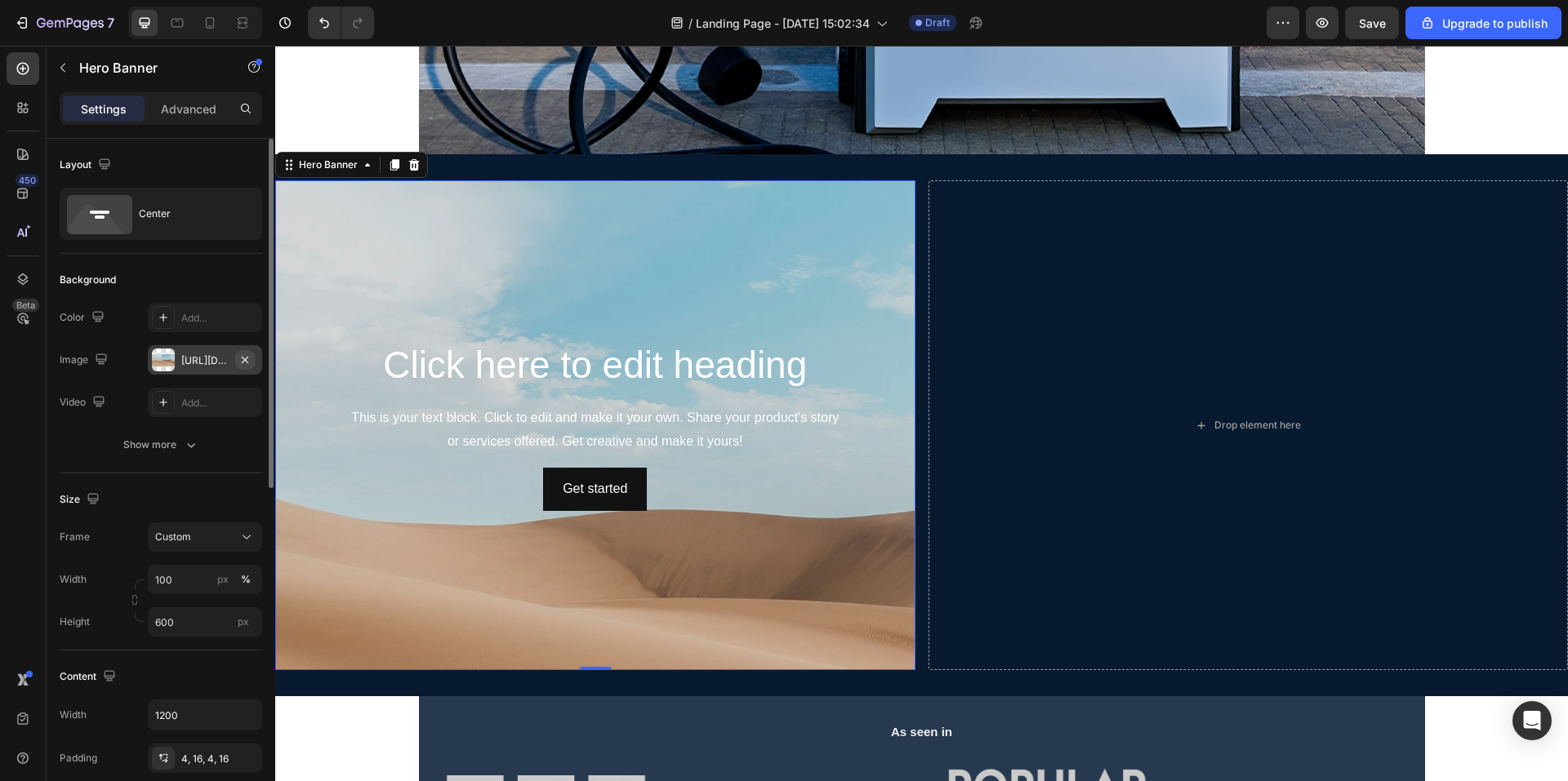
click at [242, 355] on icon "button" at bounding box center [245, 360] width 13 height 13
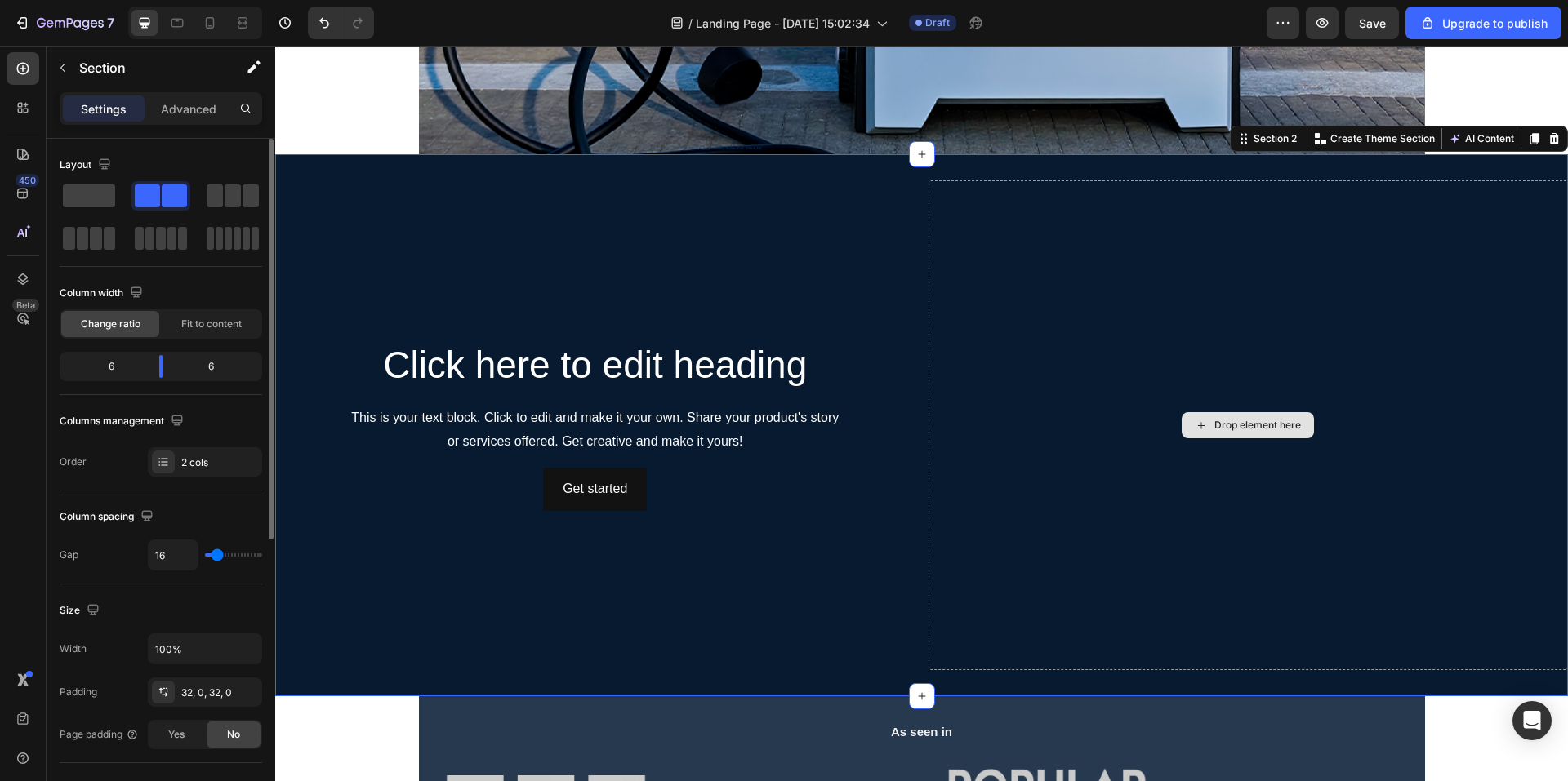
click at [1033, 338] on div "Drop element here" at bounding box center [1248, 425] width 640 height 490
click at [777, 251] on div "Background Image" at bounding box center [595, 548] width 640 height 735
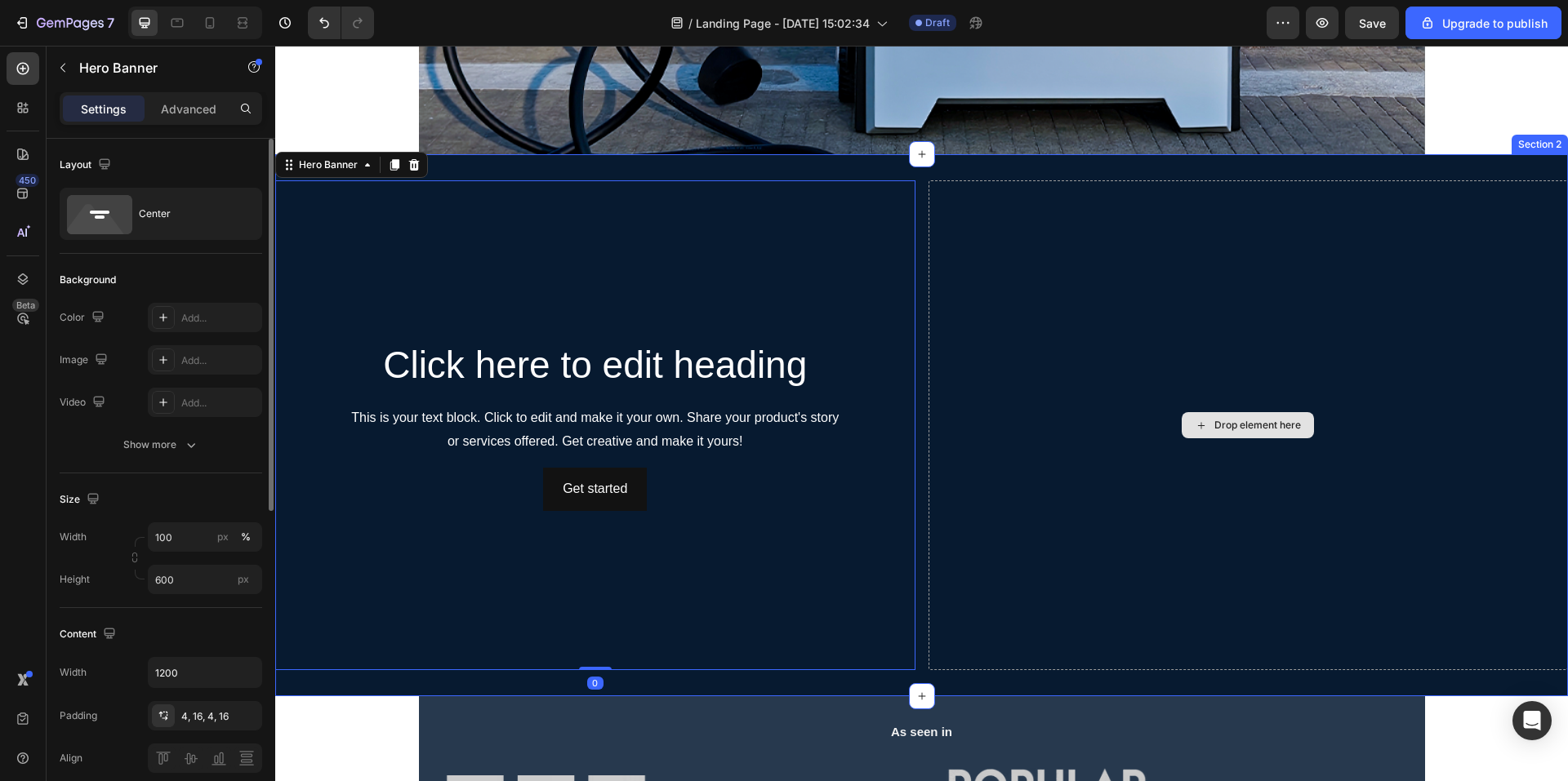
click at [1005, 327] on div "Drop element here" at bounding box center [1248, 425] width 640 height 490
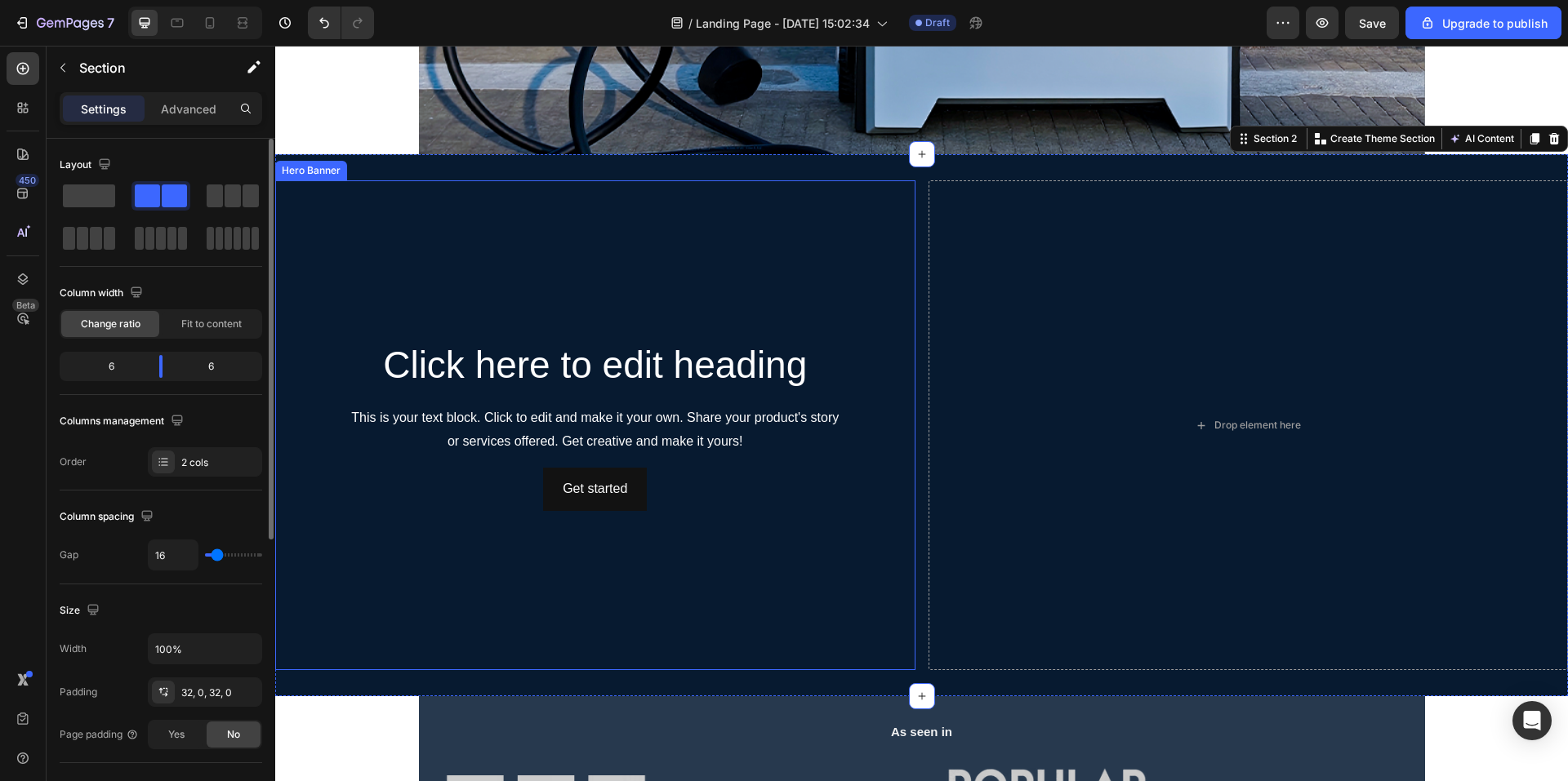
click at [716, 302] on div "Background Image" at bounding box center [595, 548] width 640 height 735
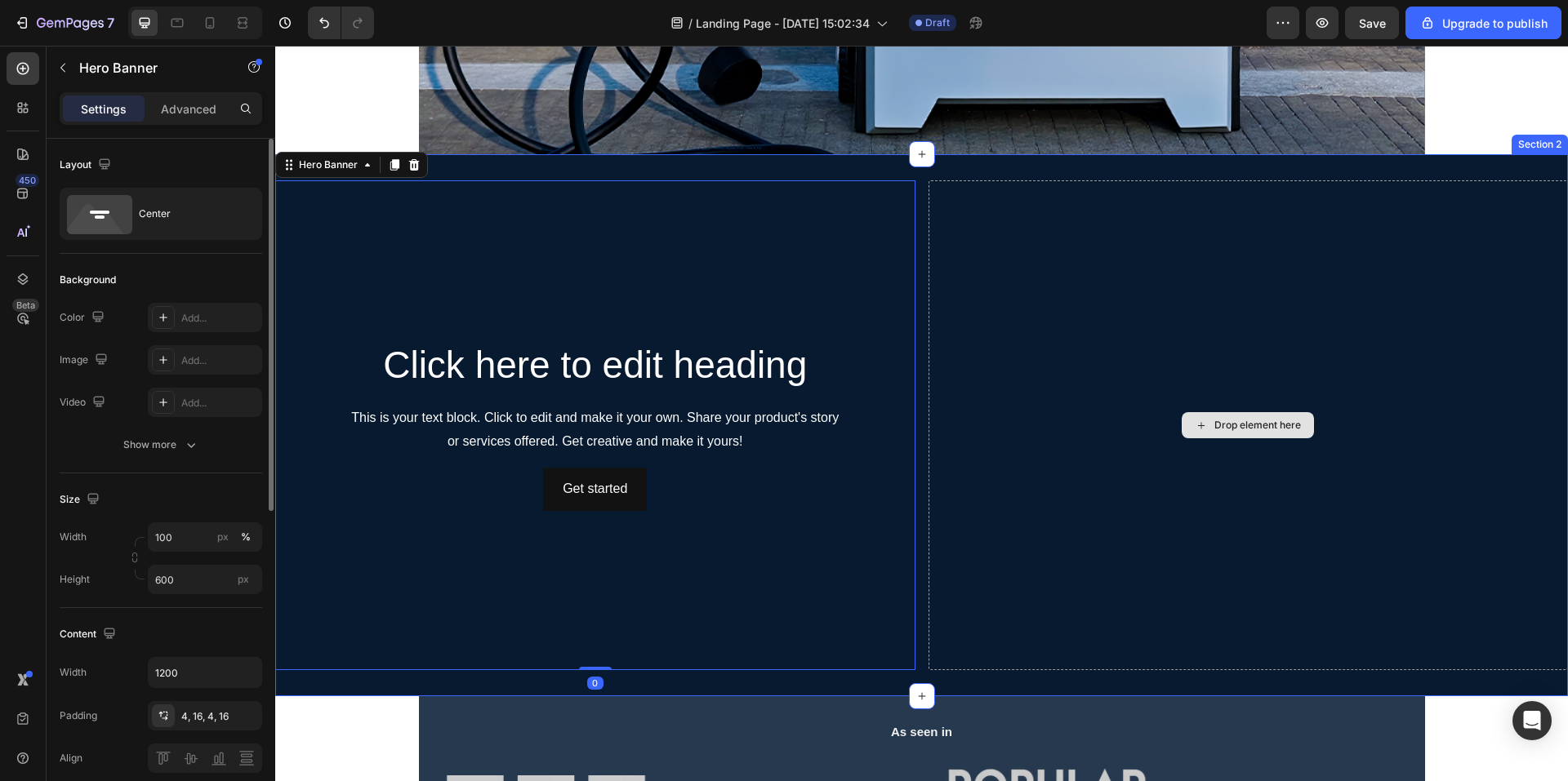
click at [1023, 297] on div "Drop element here" at bounding box center [1248, 425] width 640 height 490
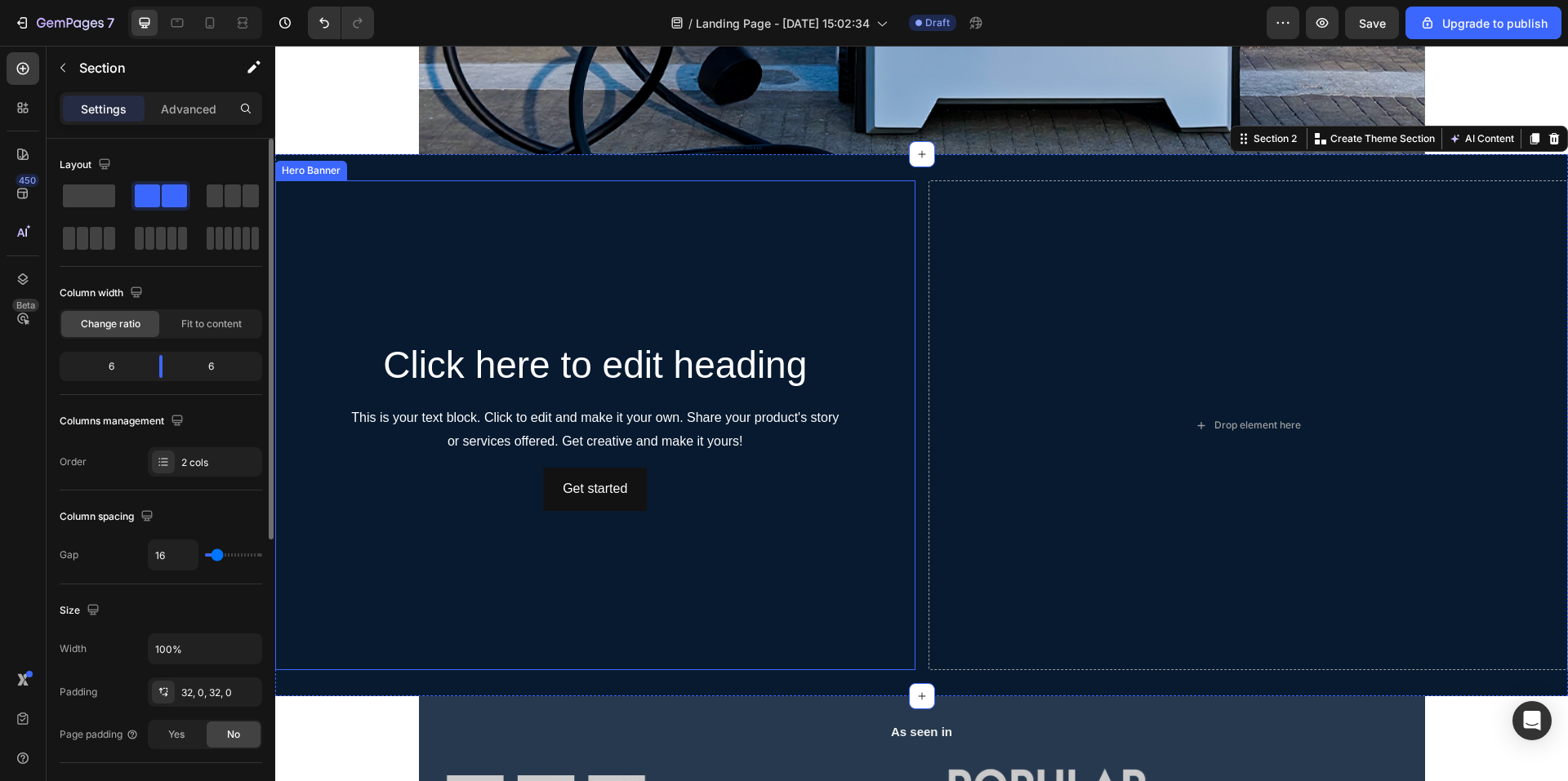
click at [817, 310] on div "Background Image" at bounding box center [595, 548] width 640 height 735
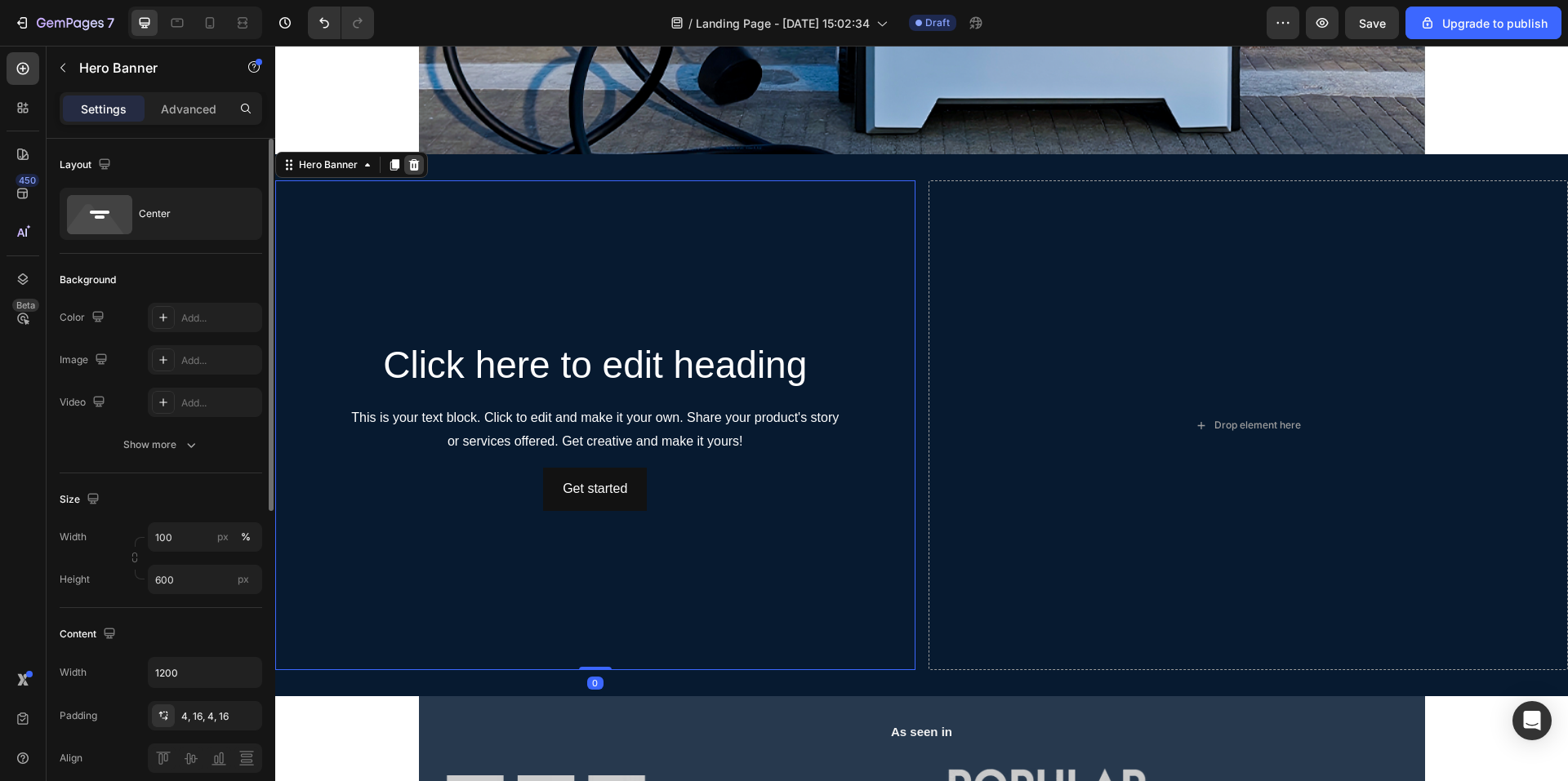
click at [415, 164] on icon at bounding box center [414, 165] width 13 height 13
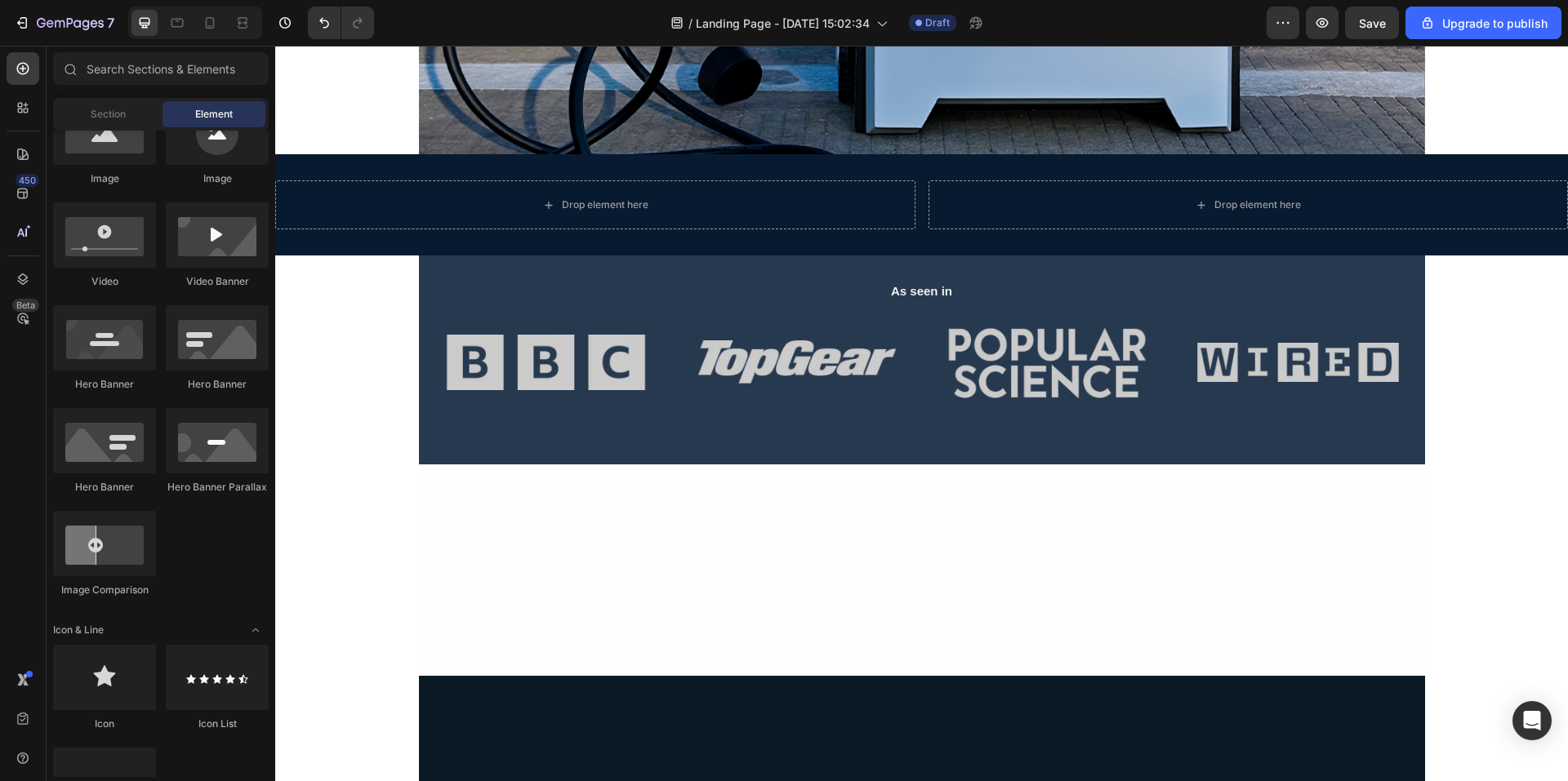
click at [139, 464] on div at bounding box center [105, 441] width 103 height 65
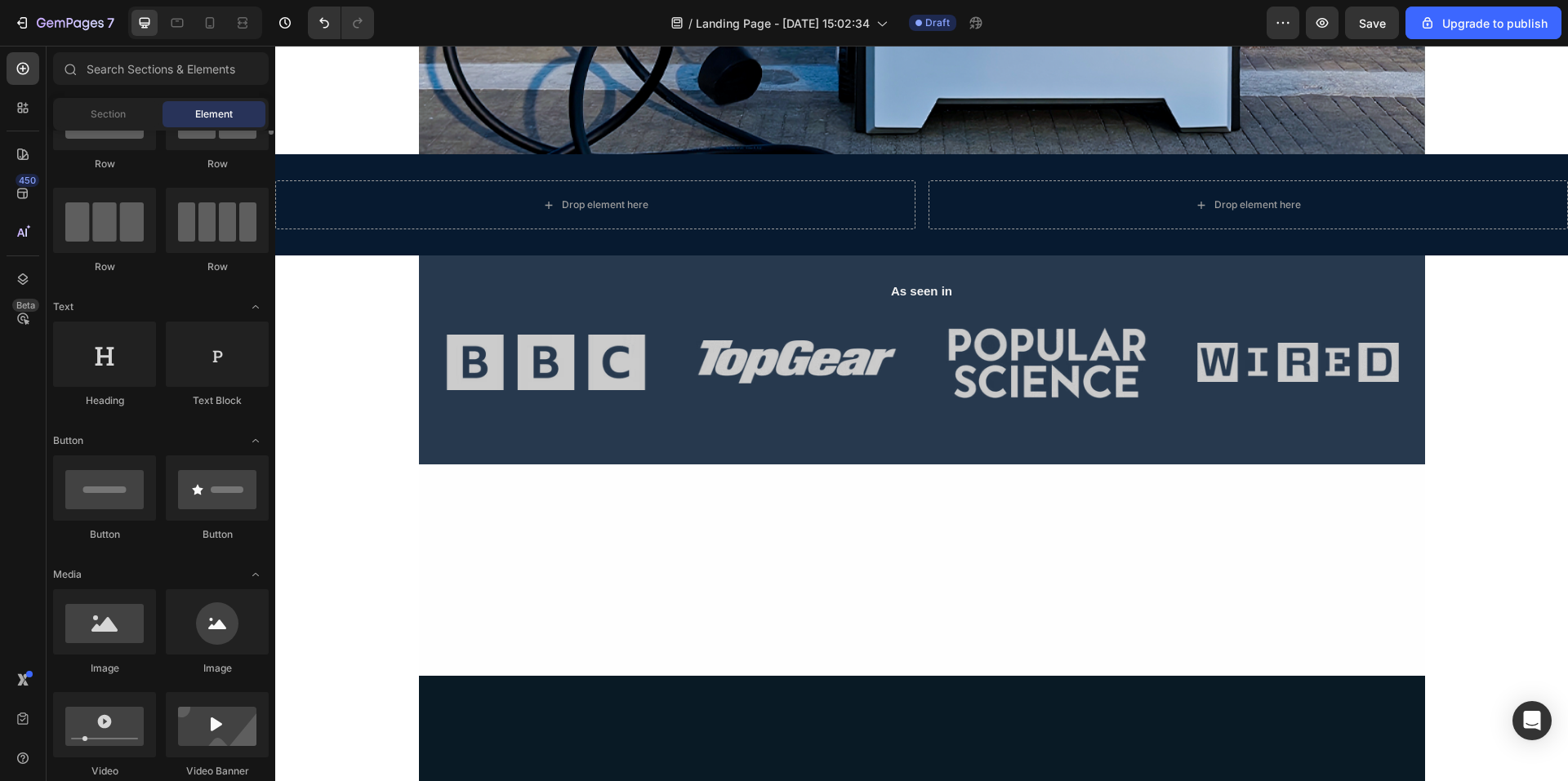
scroll to position [0, 0]
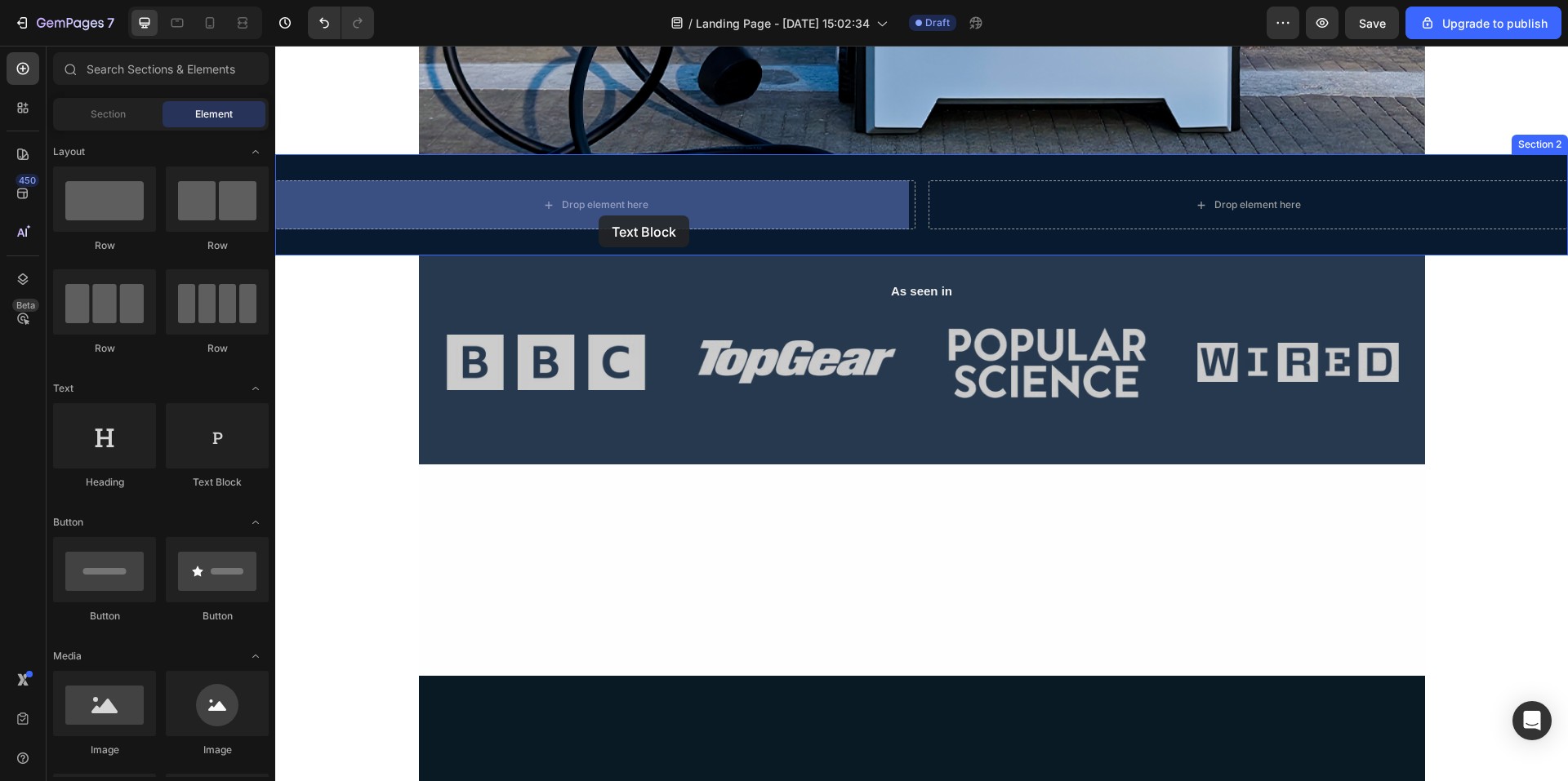
drag, startPoint x: 492, startPoint y: 500, endPoint x: 598, endPoint y: 216, distance: 303.1
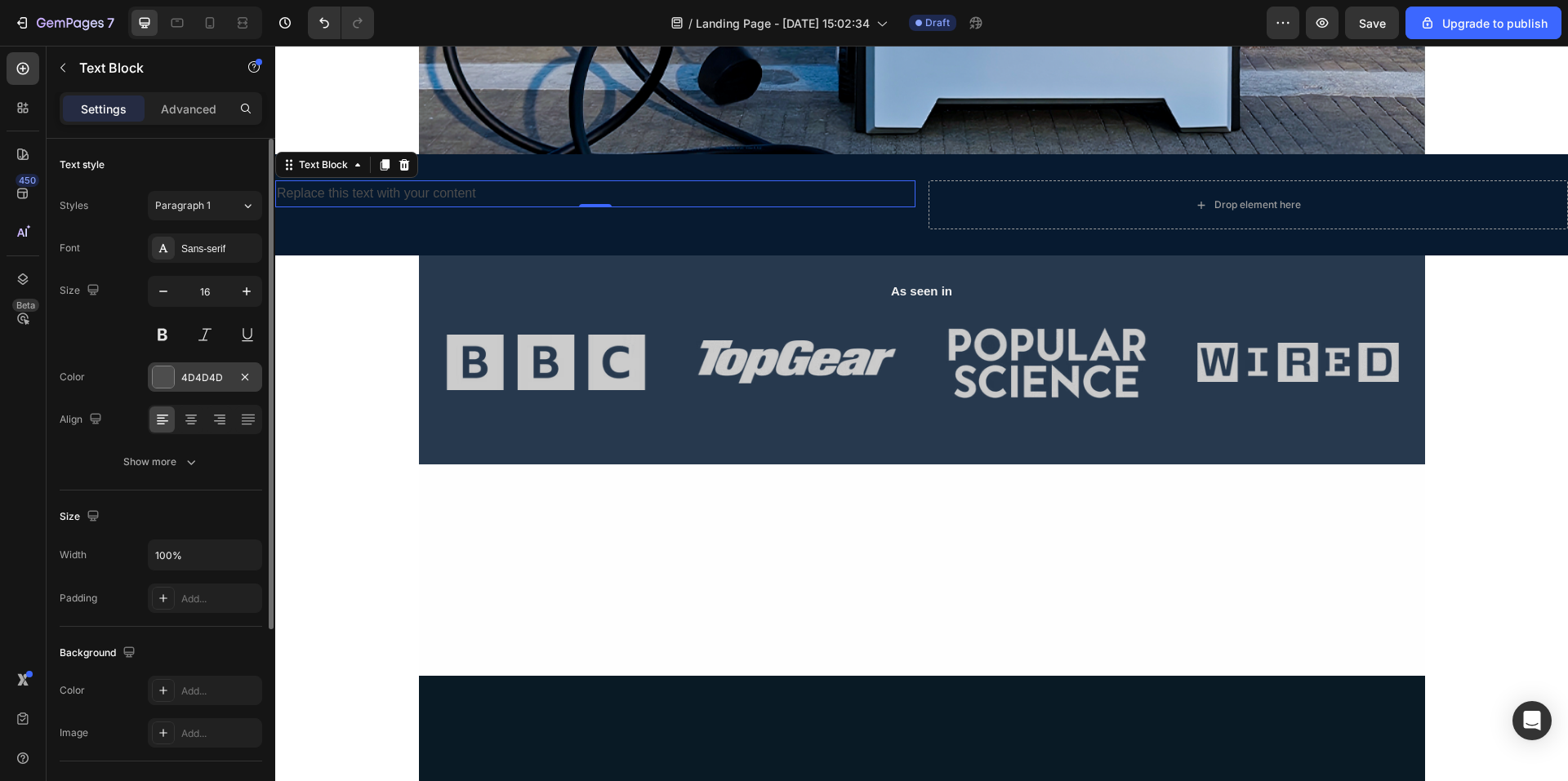
click at [199, 374] on div "4D4D4D" at bounding box center [205, 378] width 47 height 15
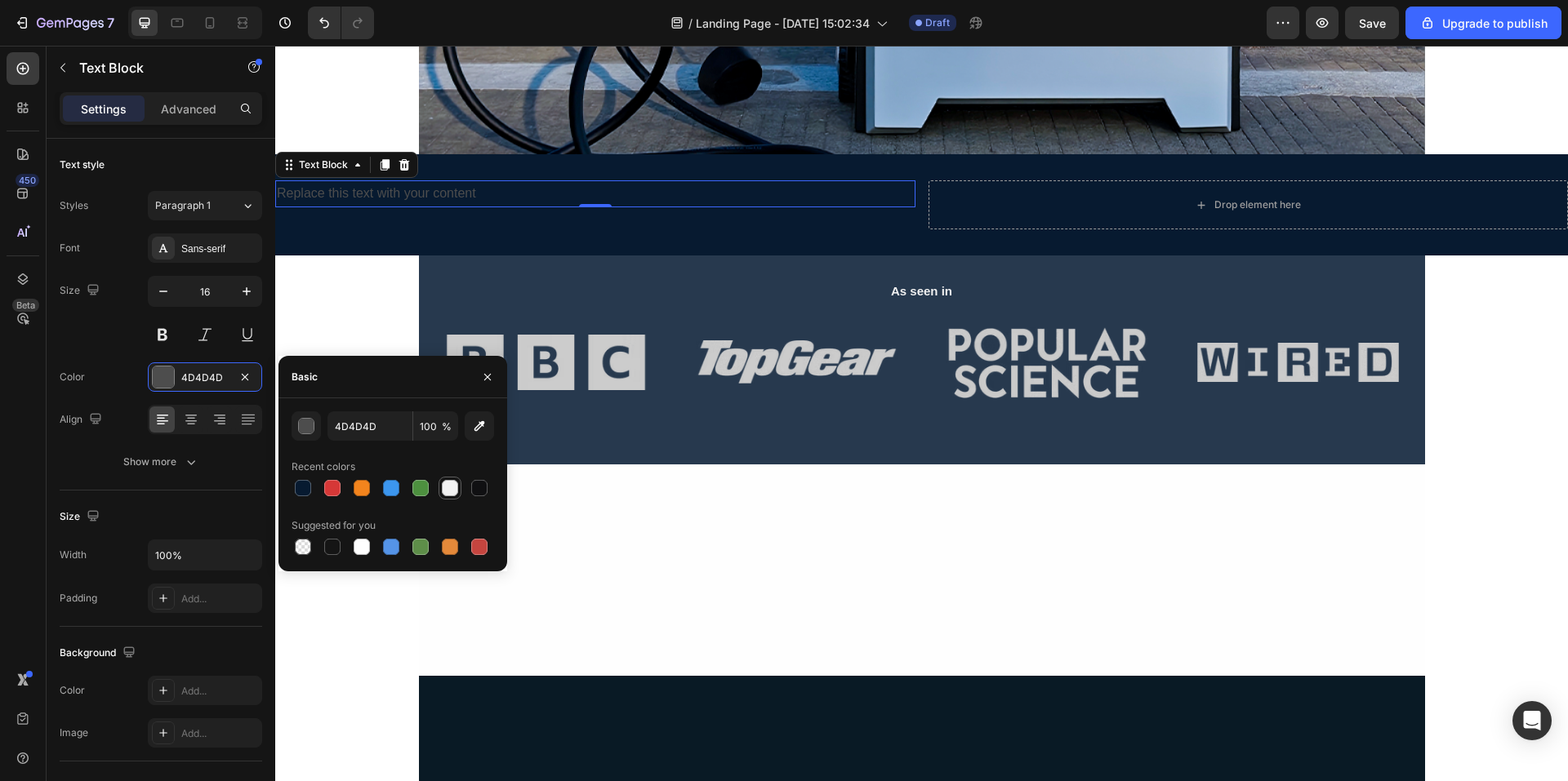
click at [444, 488] on div at bounding box center [449, 488] width 17 height 17
type input "F2F2F2"
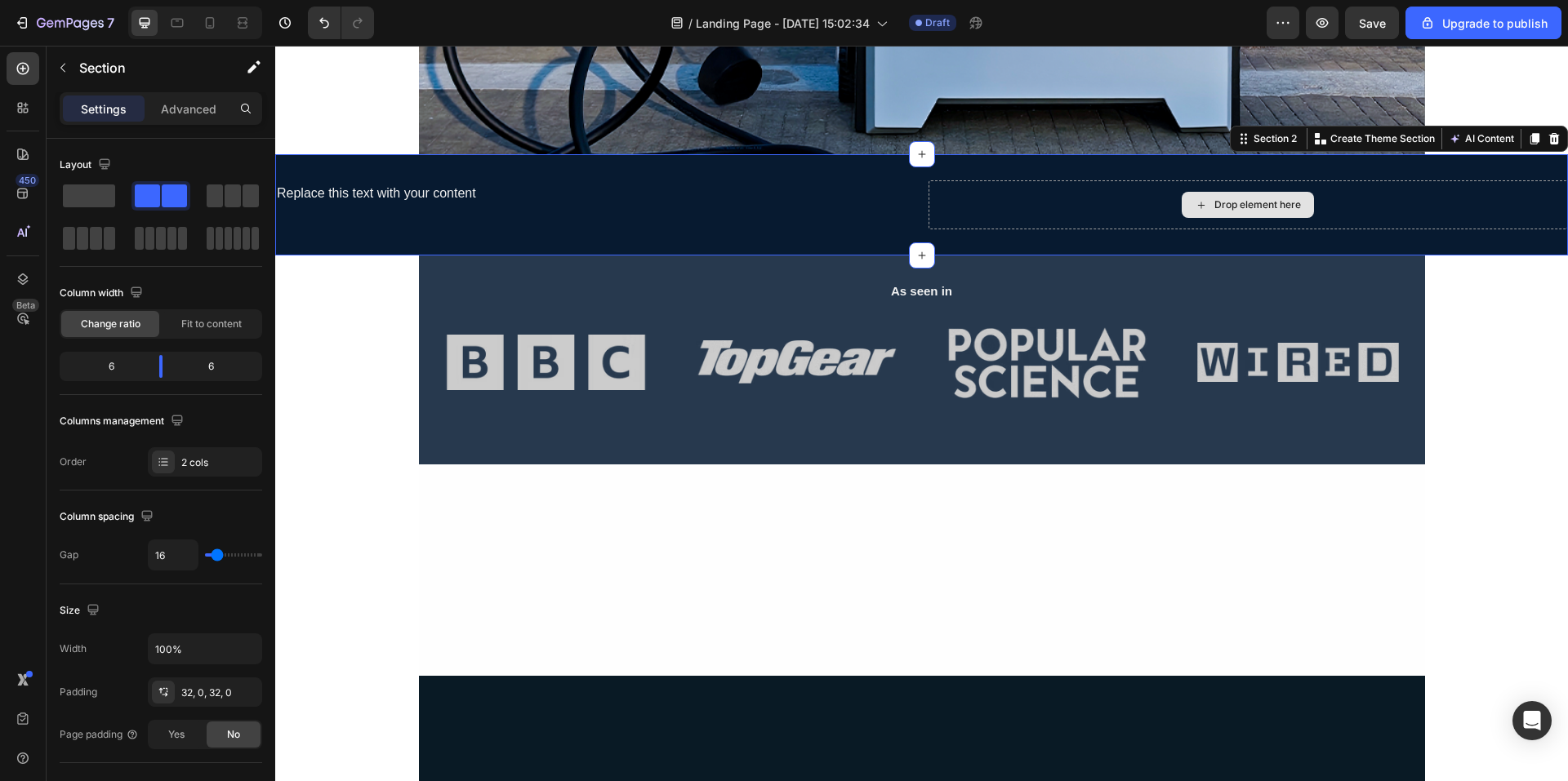
click at [1025, 206] on div "Drop element here" at bounding box center [1248, 205] width 640 height 49
click at [1550, 139] on div at bounding box center [1554, 138] width 20 height 20
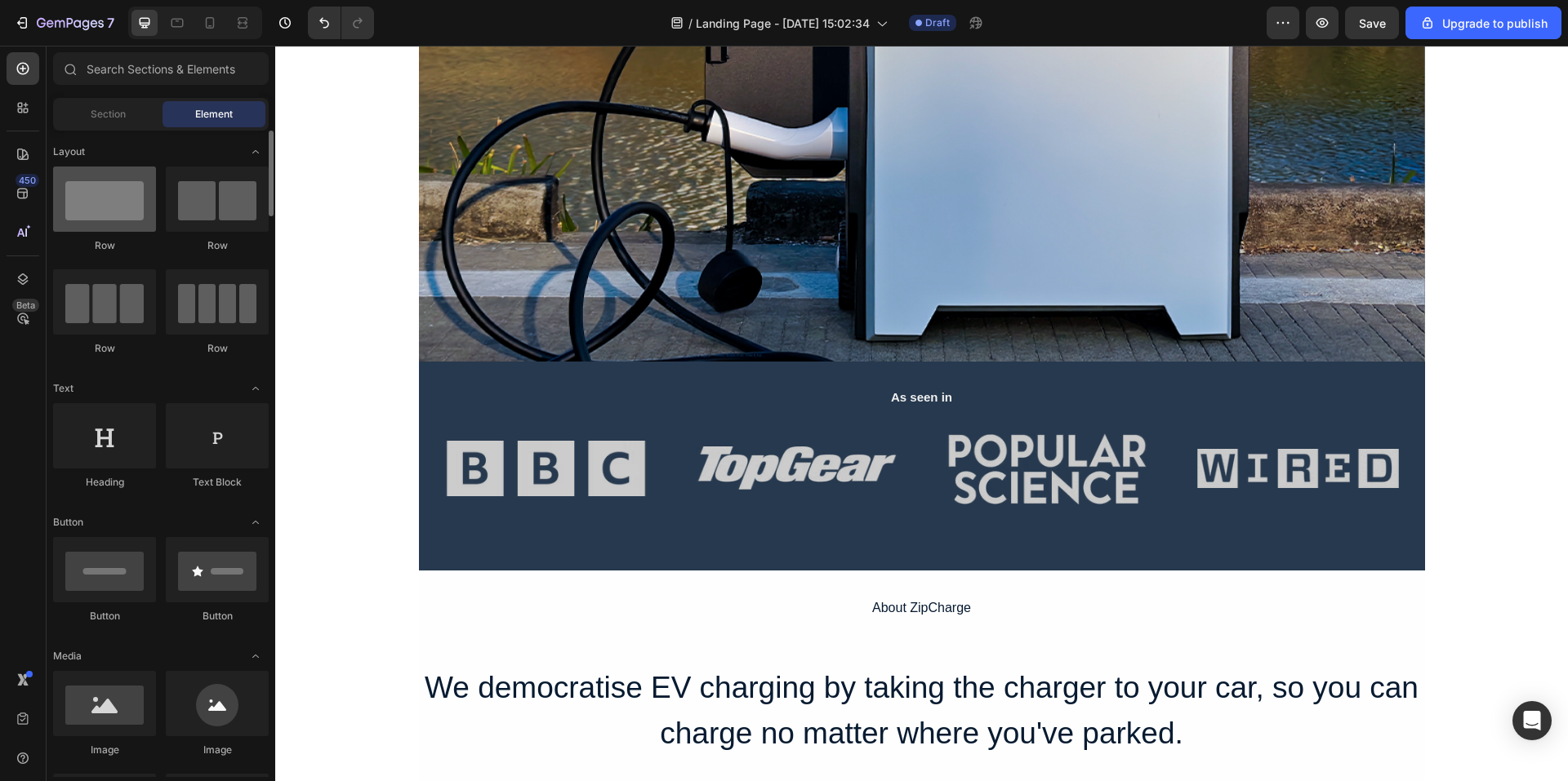
scroll to position [408, 0]
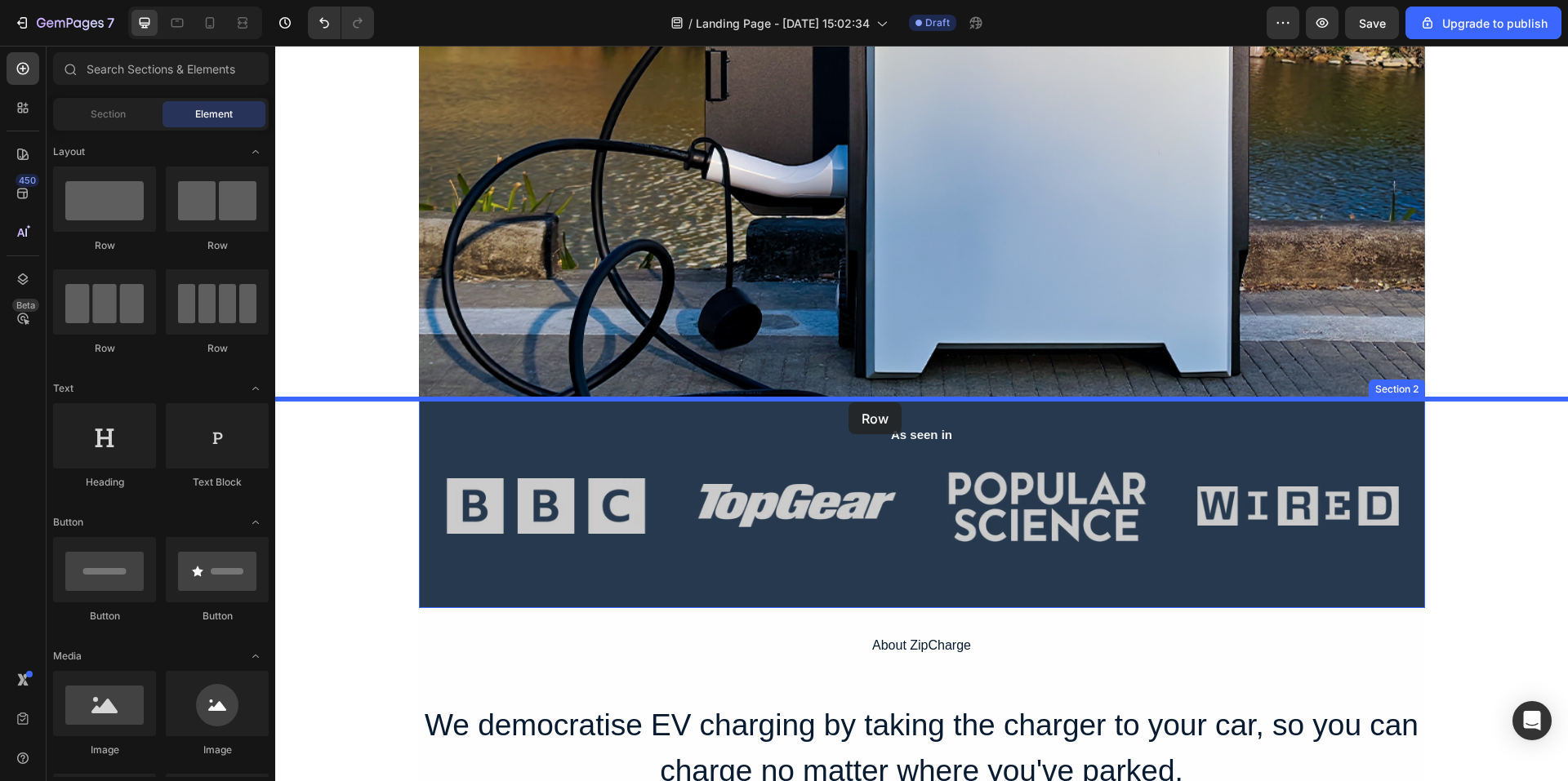
drag, startPoint x: 408, startPoint y: 259, endPoint x: 848, endPoint y: 402, distance: 462.7
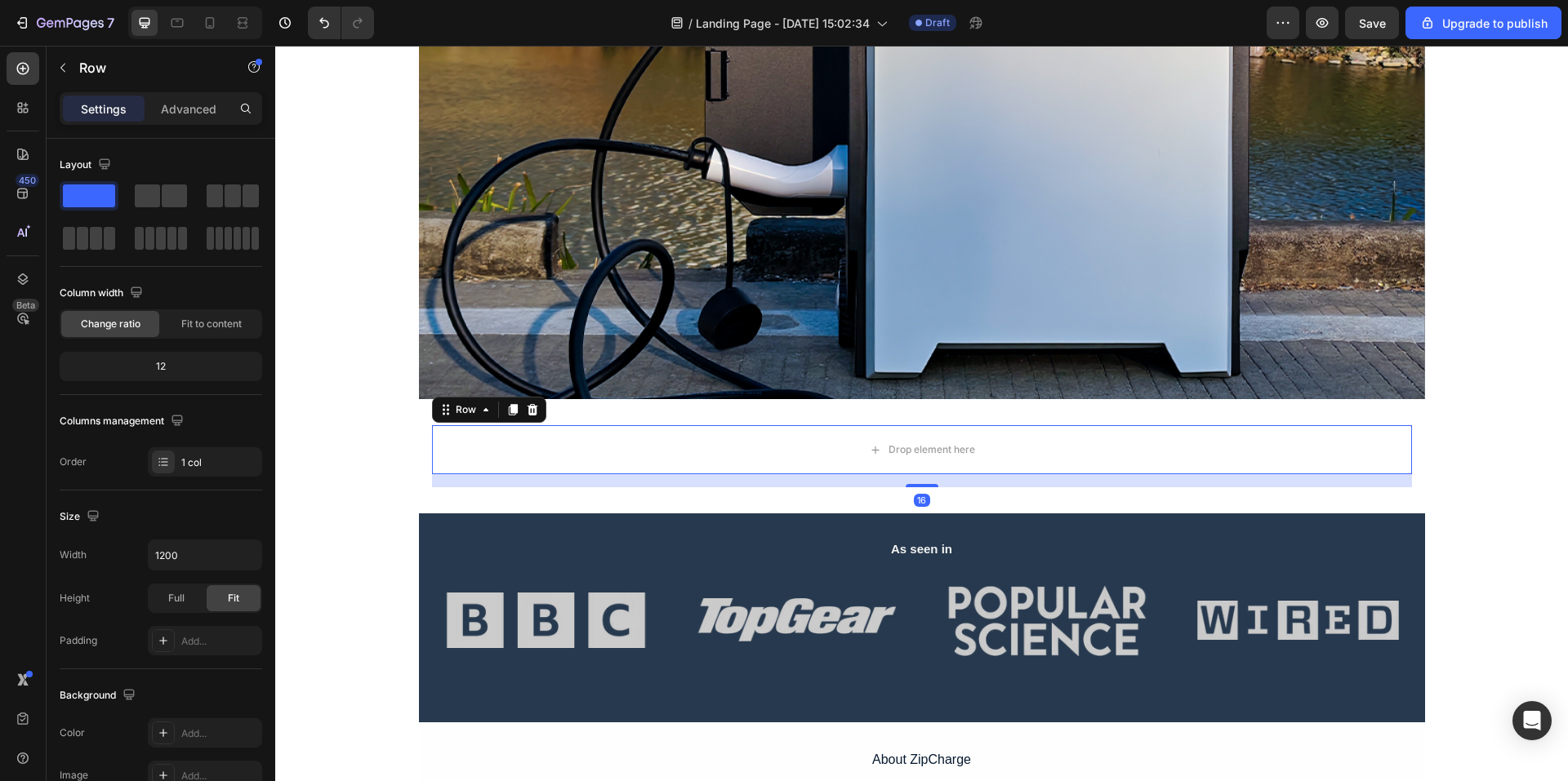
click at [362, 436] on div "Drop element here Row 16" at bounding box center [922, 456] width 1293 height 62
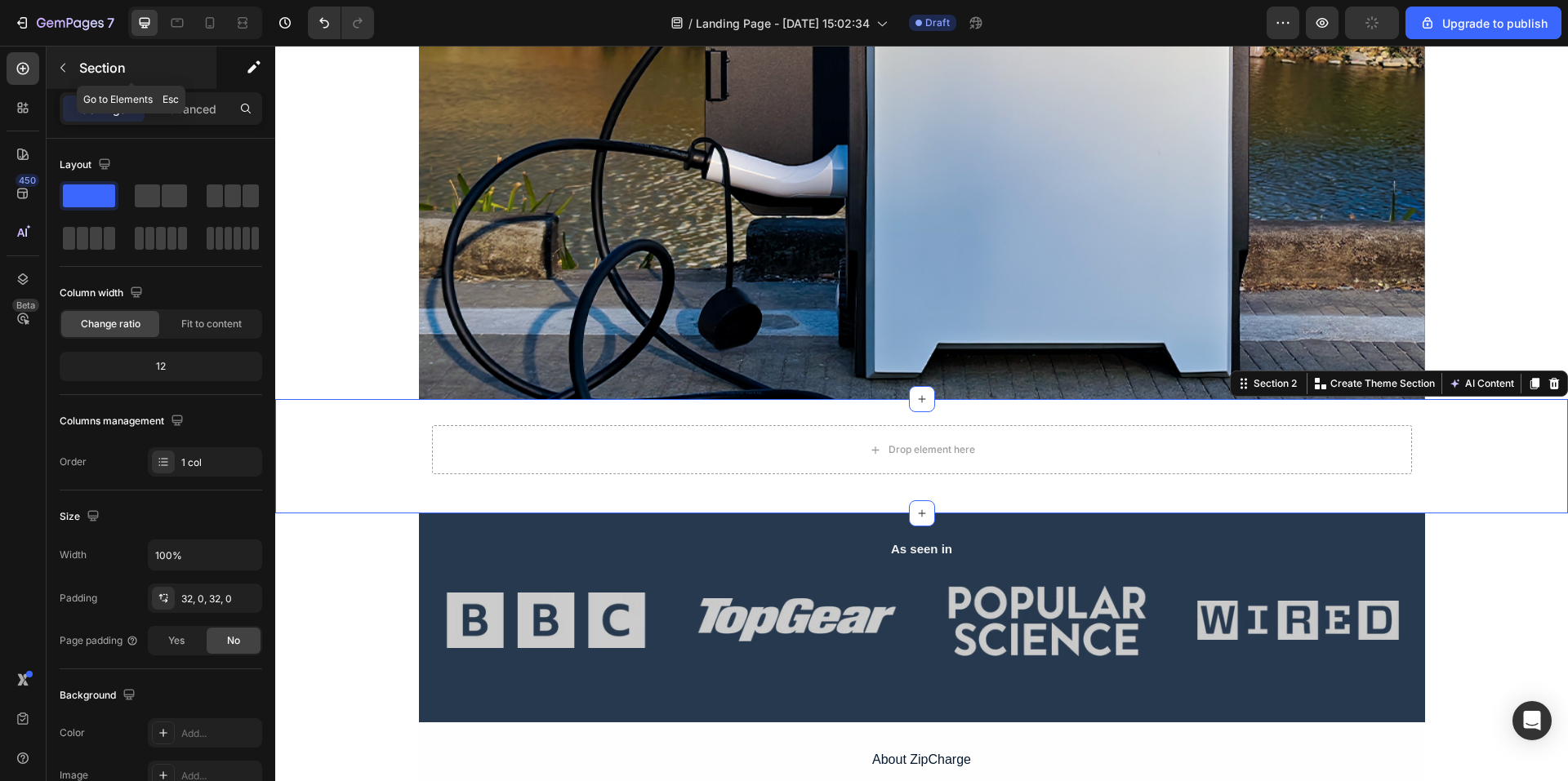
click at [74, 77] on button "button" at bounding box center [63, 68] width 26 height 26
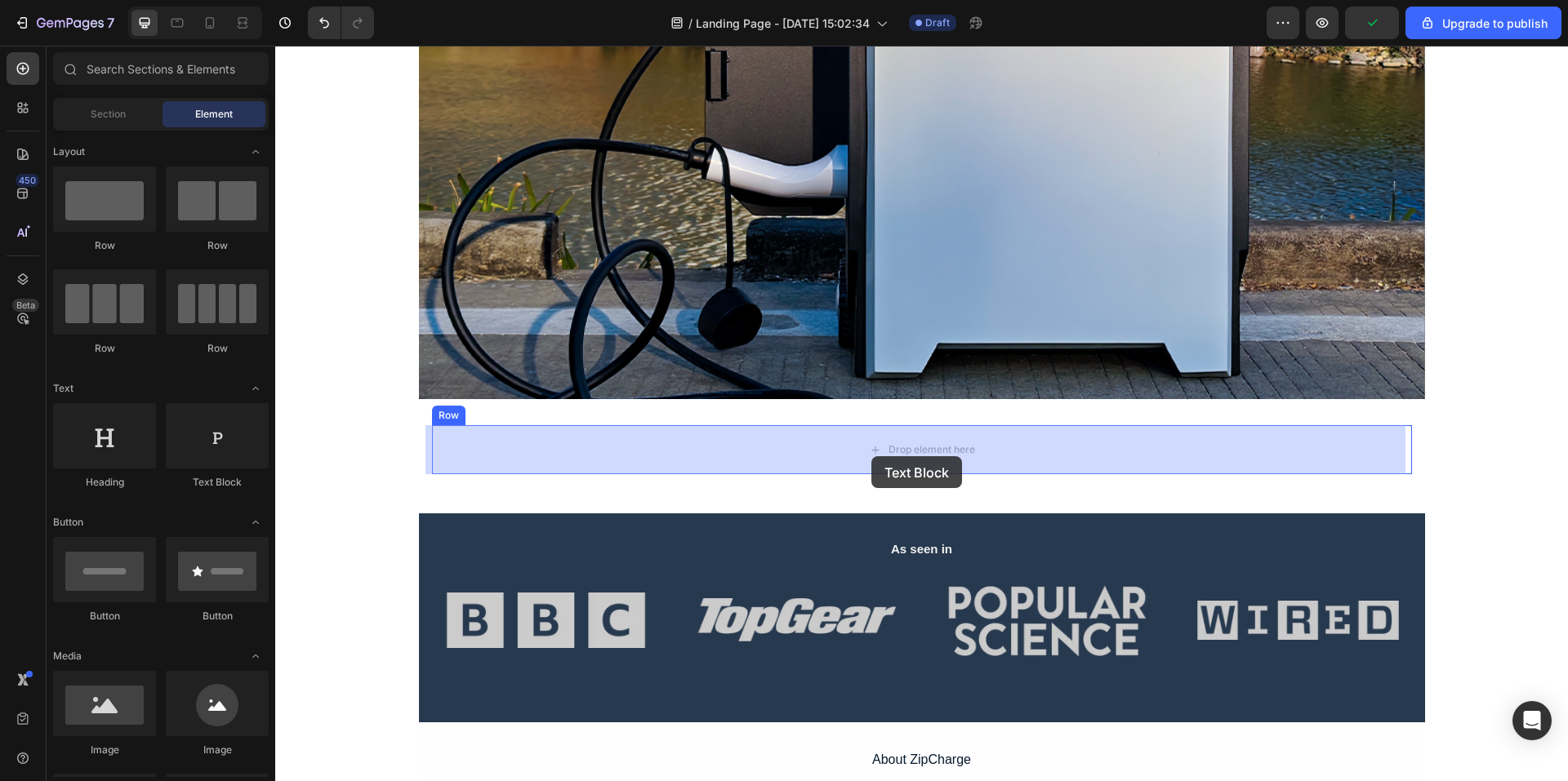
drag, startPoint x: 496, startPoint y: 486, endPoint x: 870, endPoint y: 456, distance: 375.2
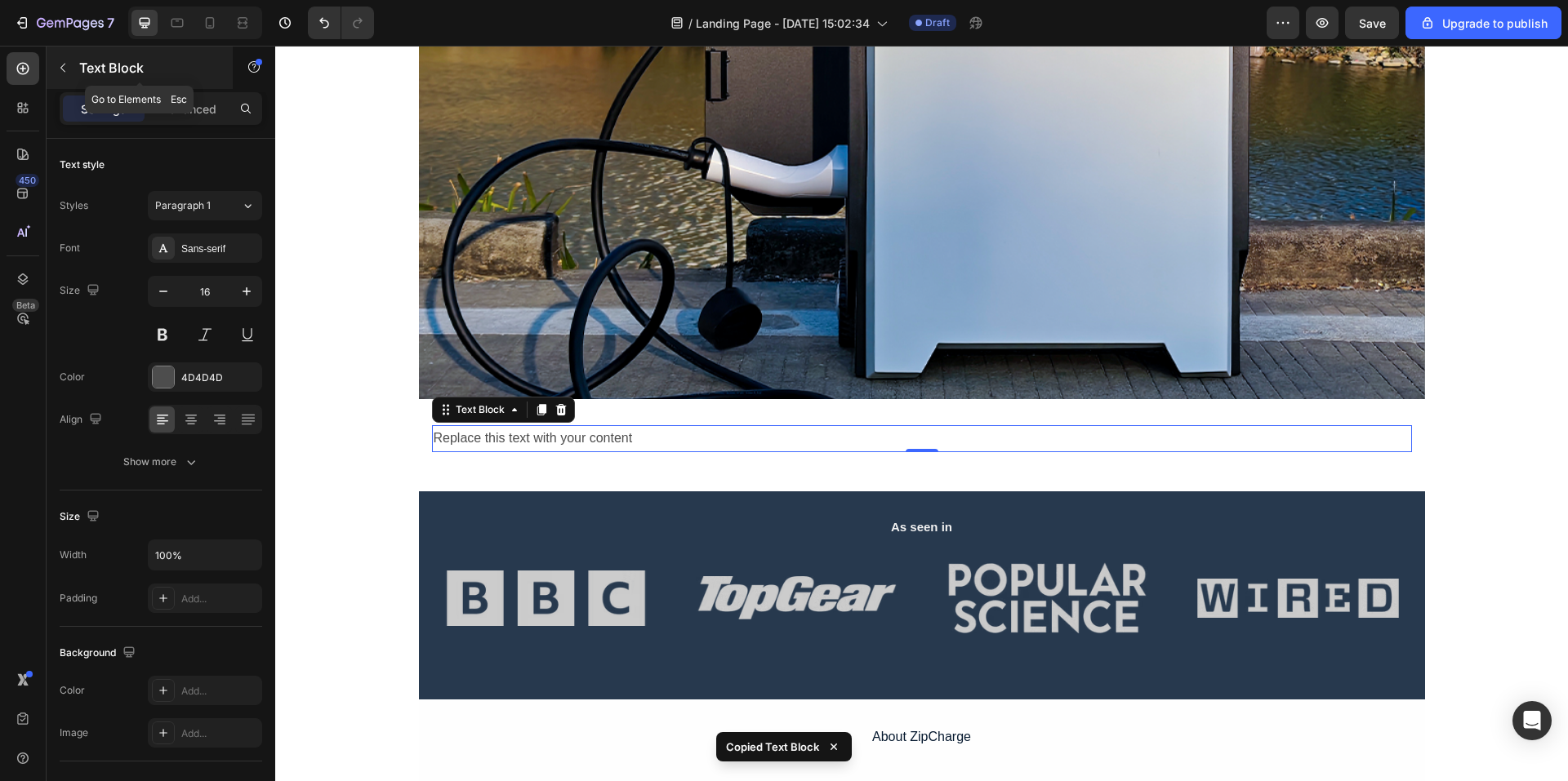
click at [69, 72] on icon "button" at bounding box center [63, 67] width 13 height 13
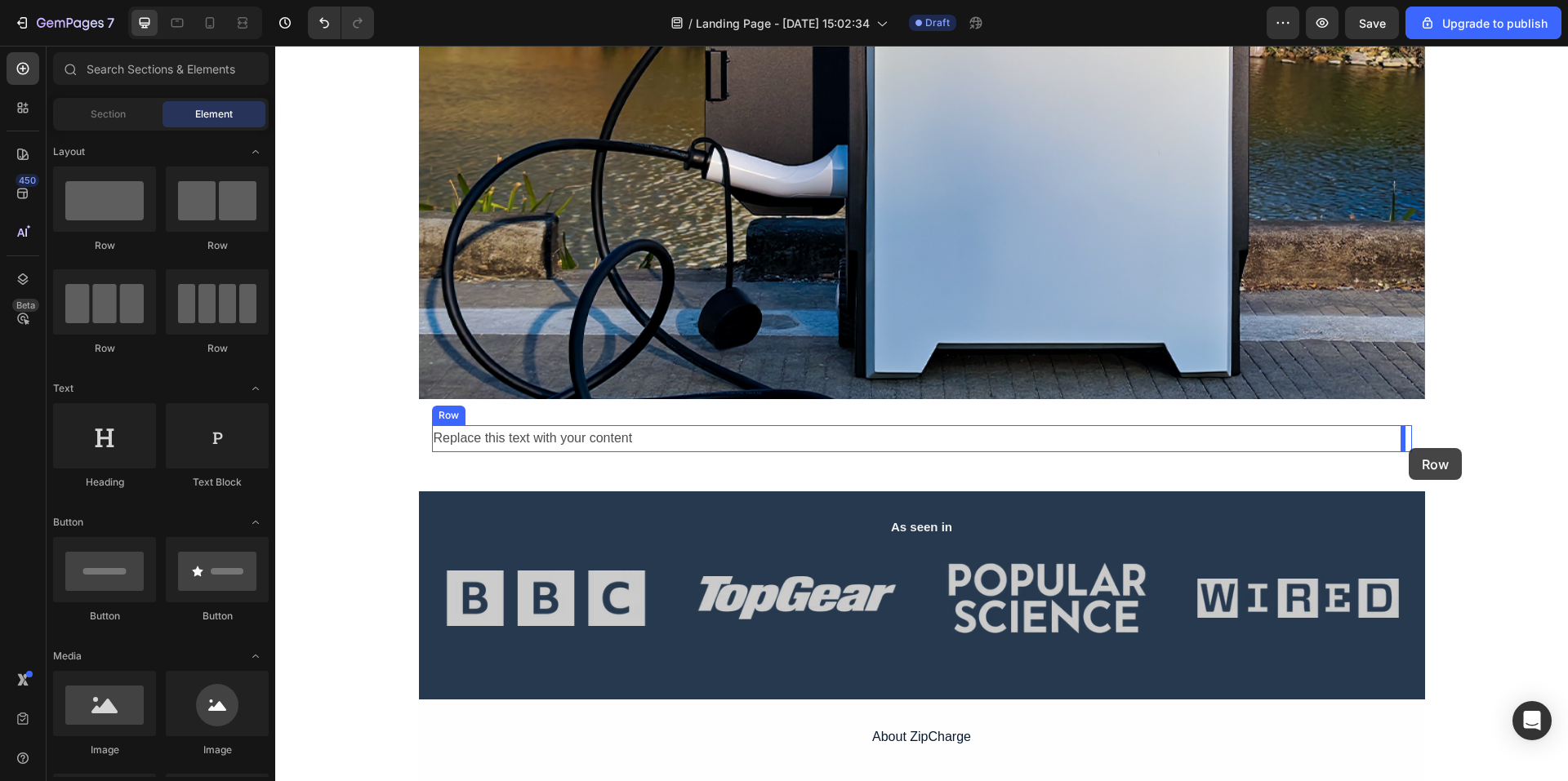
drag, startPoint x: 388, startPoint y: 233, endPoint x: 1409, endPoint y: 448, distance: 1043.4
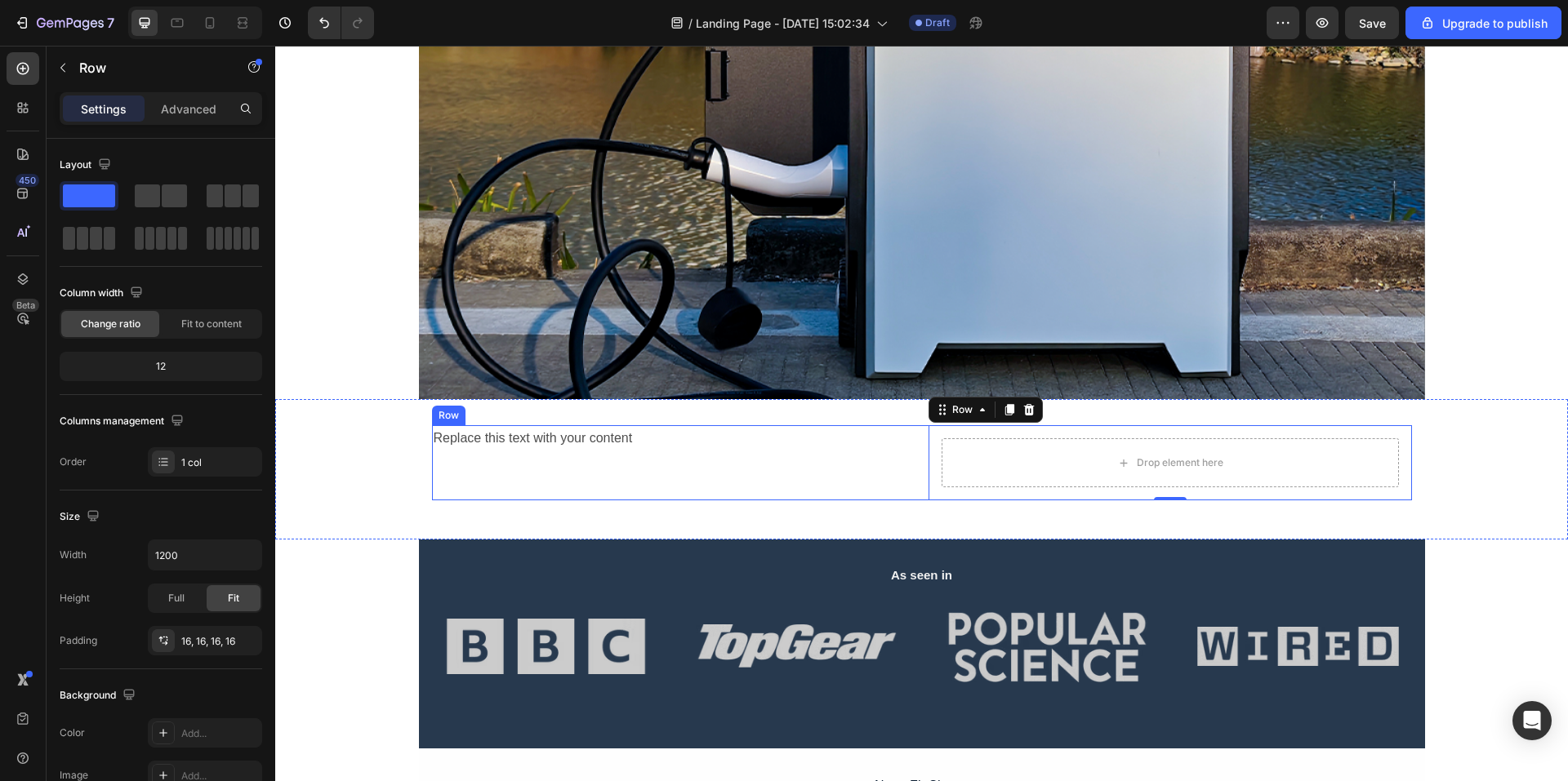
click at [840, 475] on div "Replace this text with your content Text Block" at bounding box center [673, 463] width 483 height 75
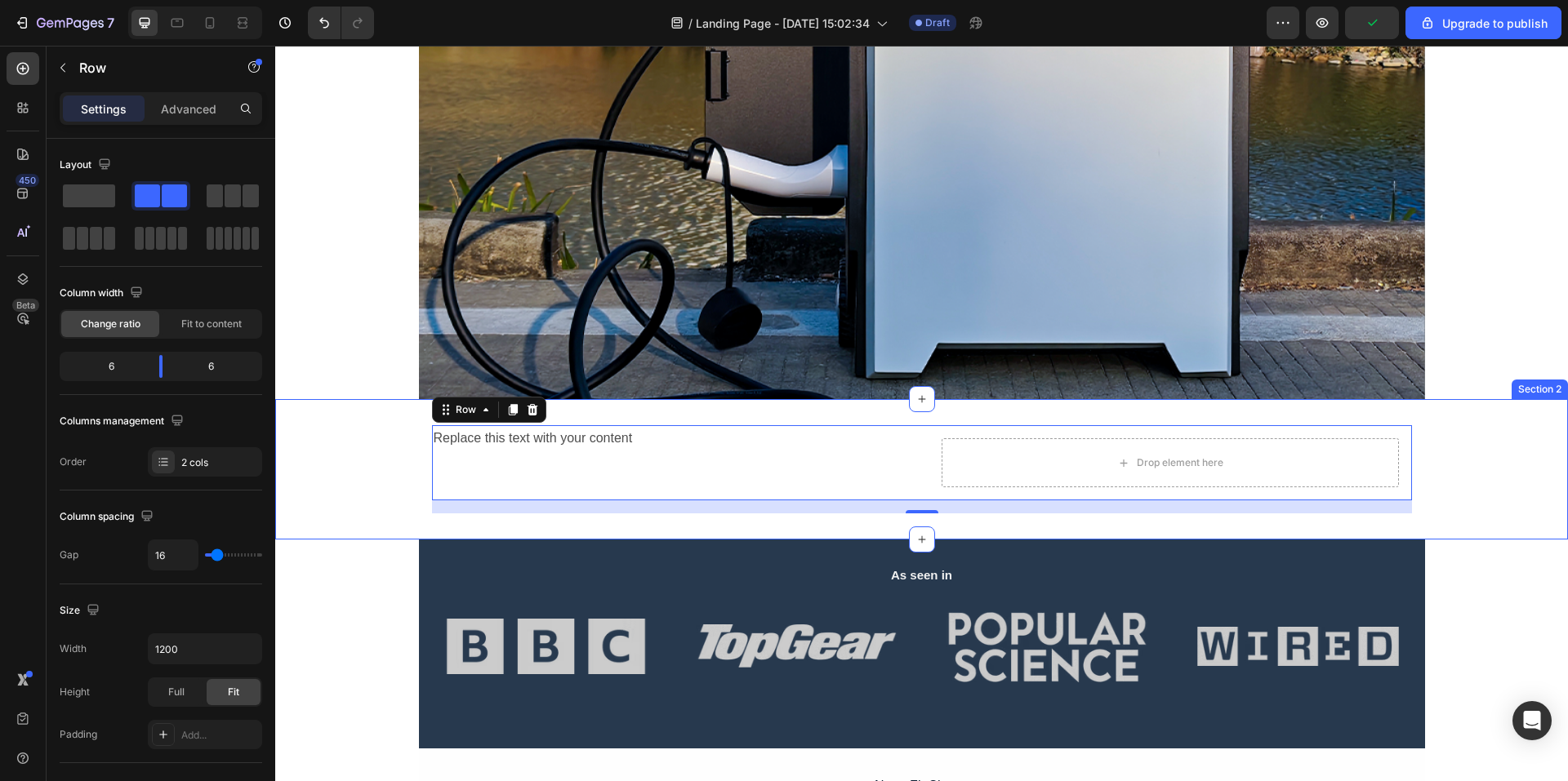
click at [693, 411] on div "Replace this text with your content Text Block Drop element here Row Row 16 Sec…" at bounding box center [922, 469] width 1293 height 140
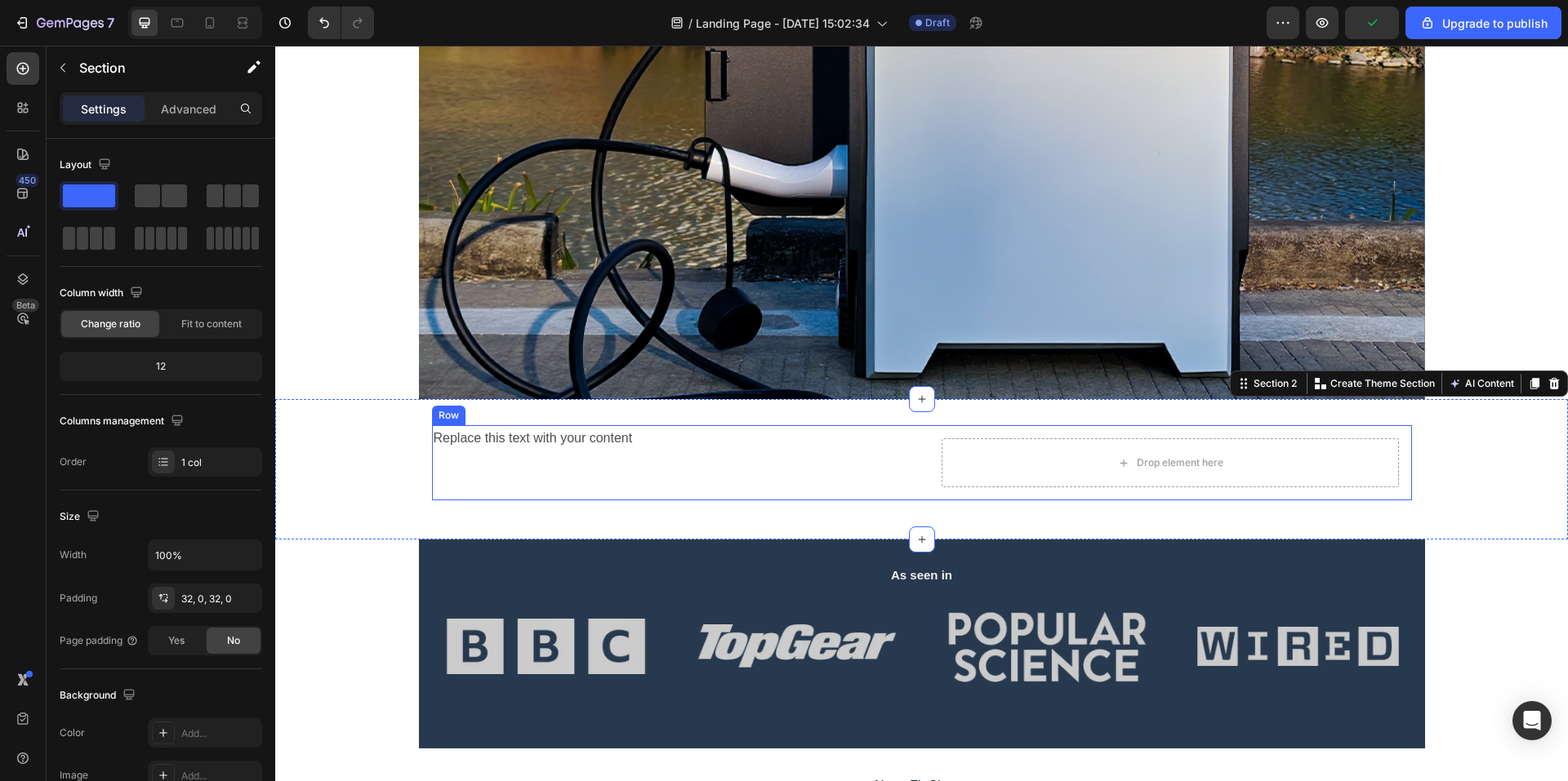
click at [668, 457] on div "Replace this text with your content Text Block" at bounding box center [673, 463] width 483 height 75
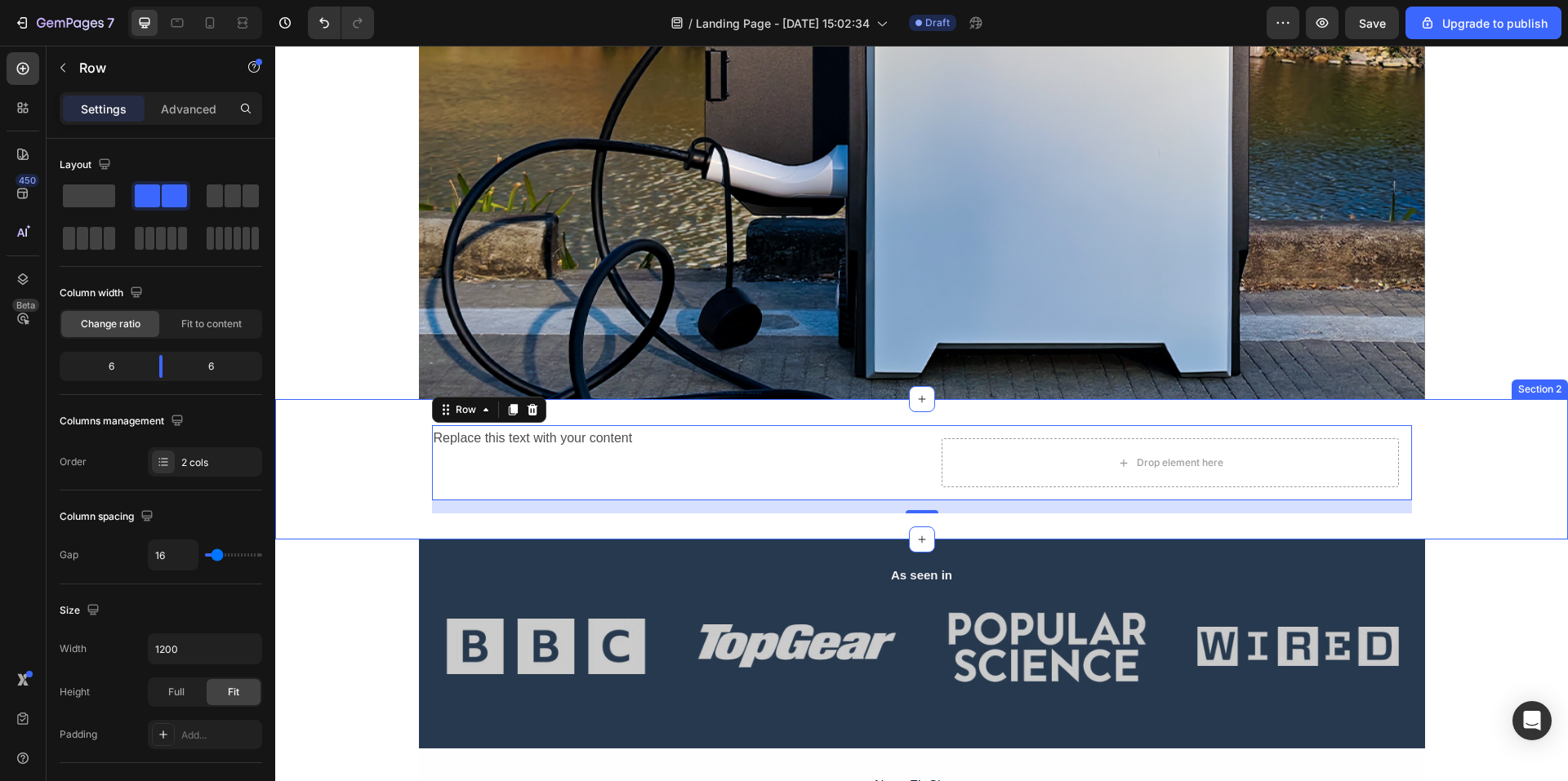
click at [702, 428] on div "Replace this text with your content" at bounding box center [673, 439] width 483 height 27
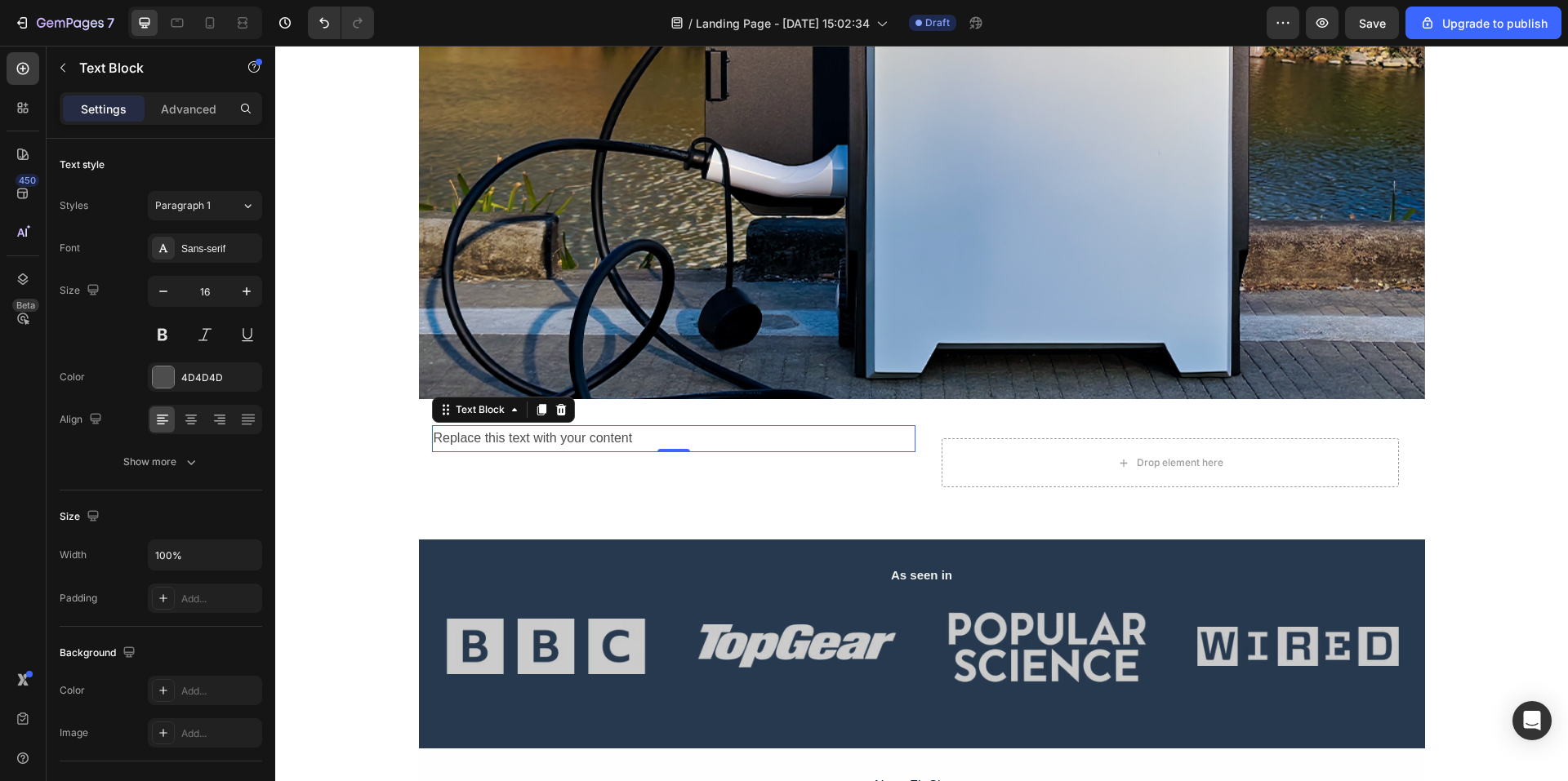
click at [702, 428] on div "Replace this text with your content" at bounding box center [673, 439] width 483 height 27
click at [702, 428] on p "Replace this text with your content" at bounding box center [673, 438] width 480 height 24
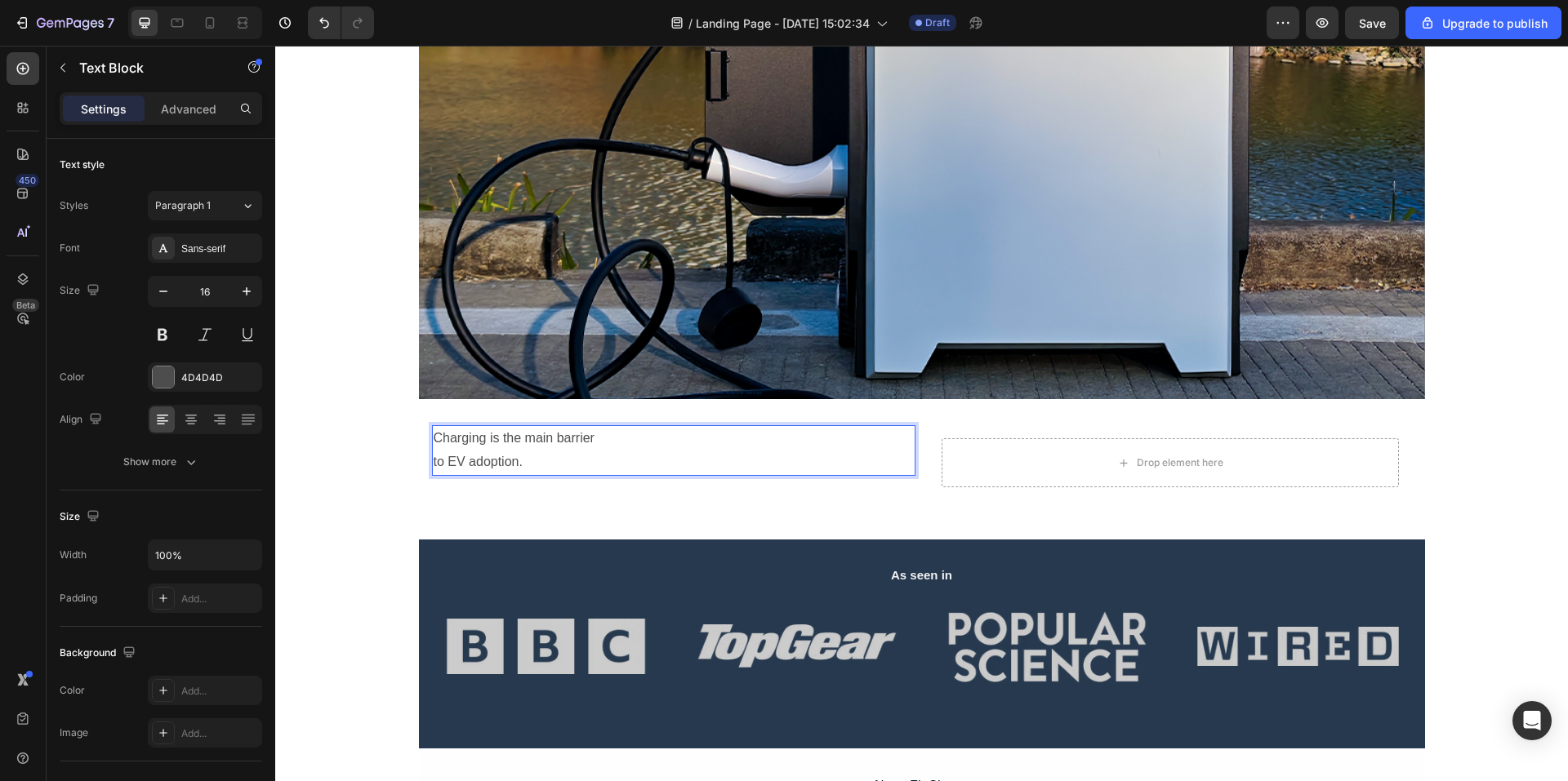
click at [682, 454] on p "Charging is the main barrier to EV adoption." at bounding box center [673, 450] width 480 height 47
click at [1010, 461] on div "Drop element here" at bounding box center [1170, 463] width 457 height 49
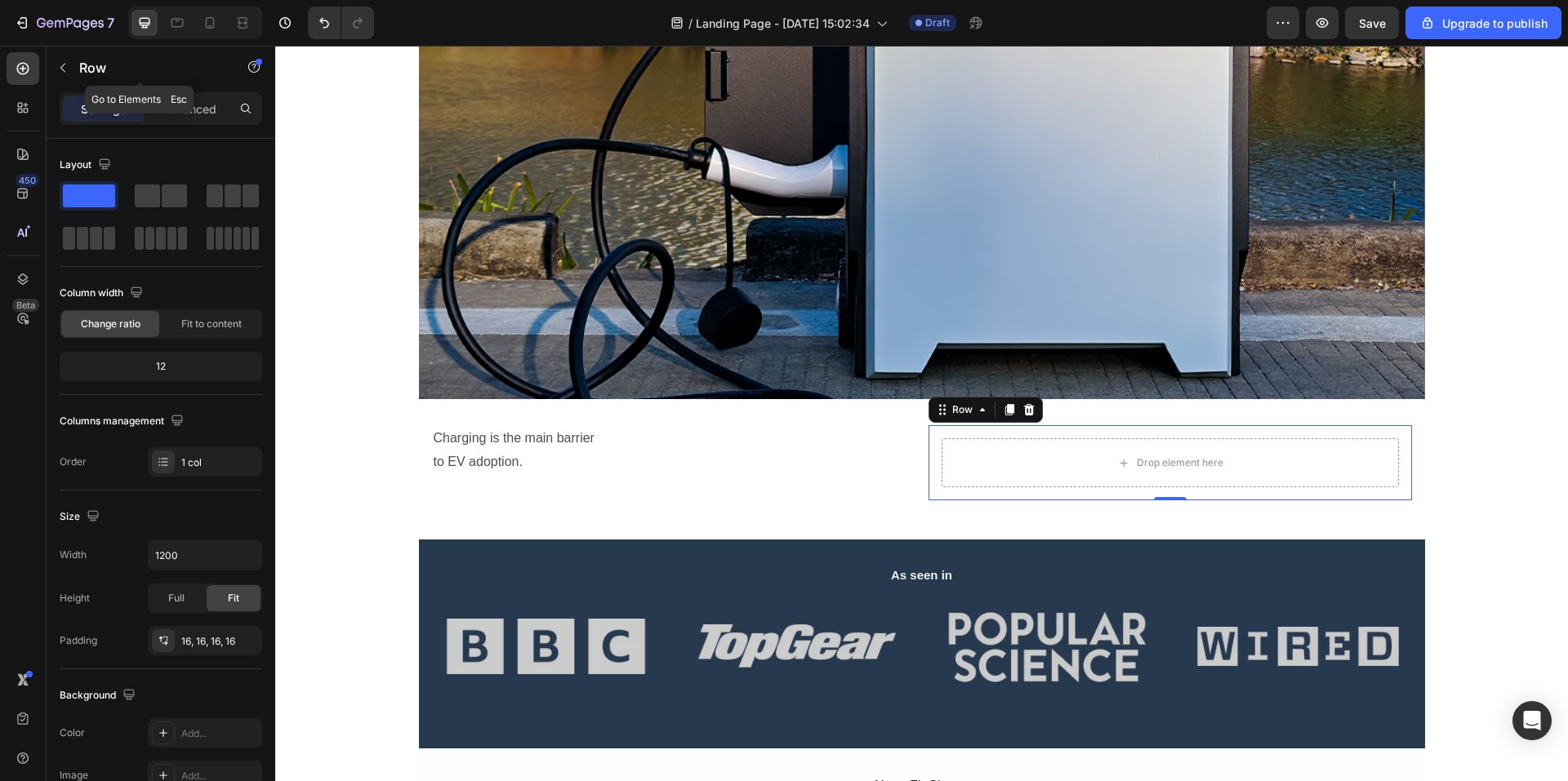
click at [70, 68] on button "button" at bounding box center [63, 68] width 26 height 26
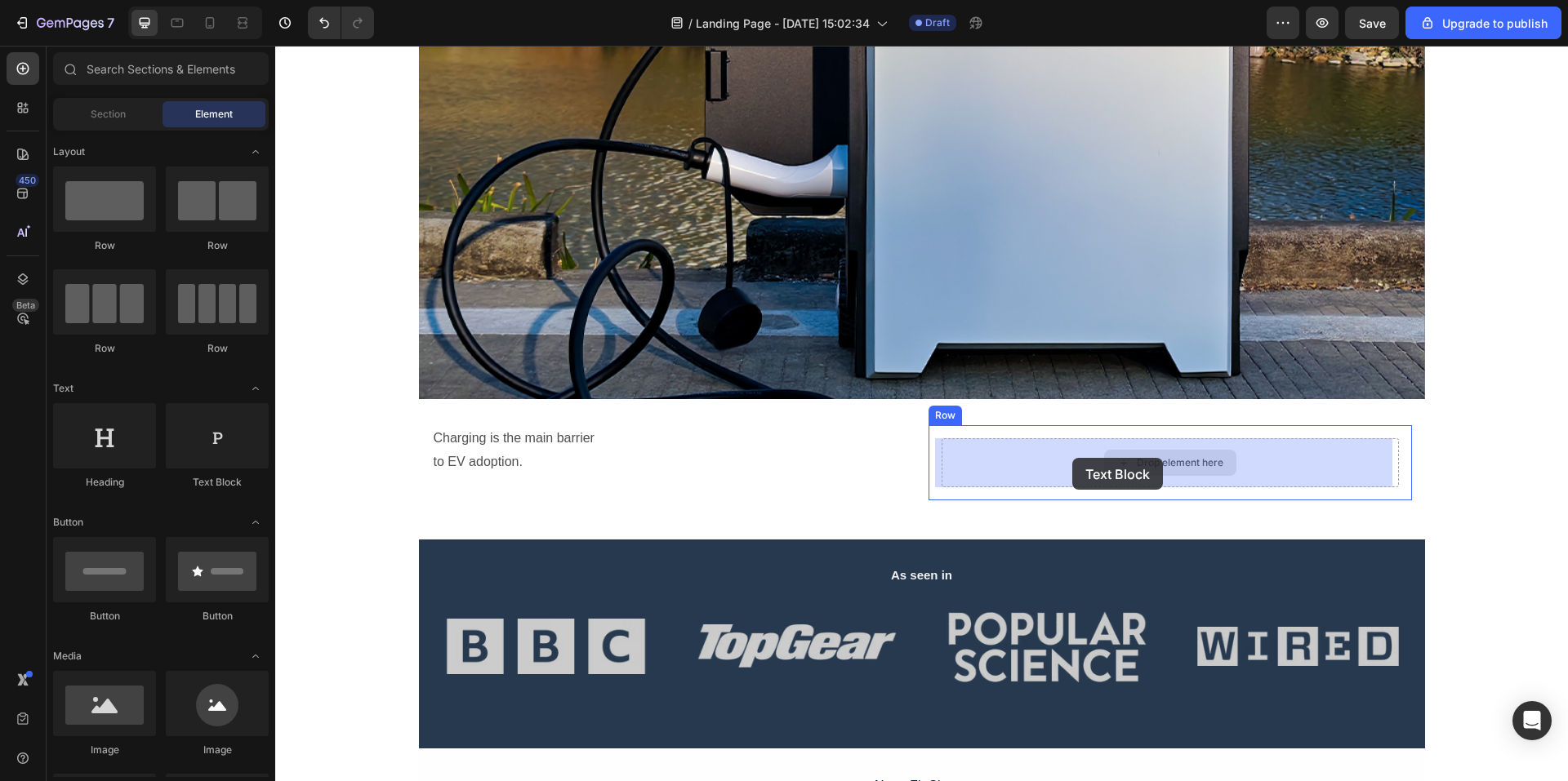
drag, startPoint x: 488, startPoint y: 492, endPoint x: 1072, endPoint y: 458, distance: 585.0
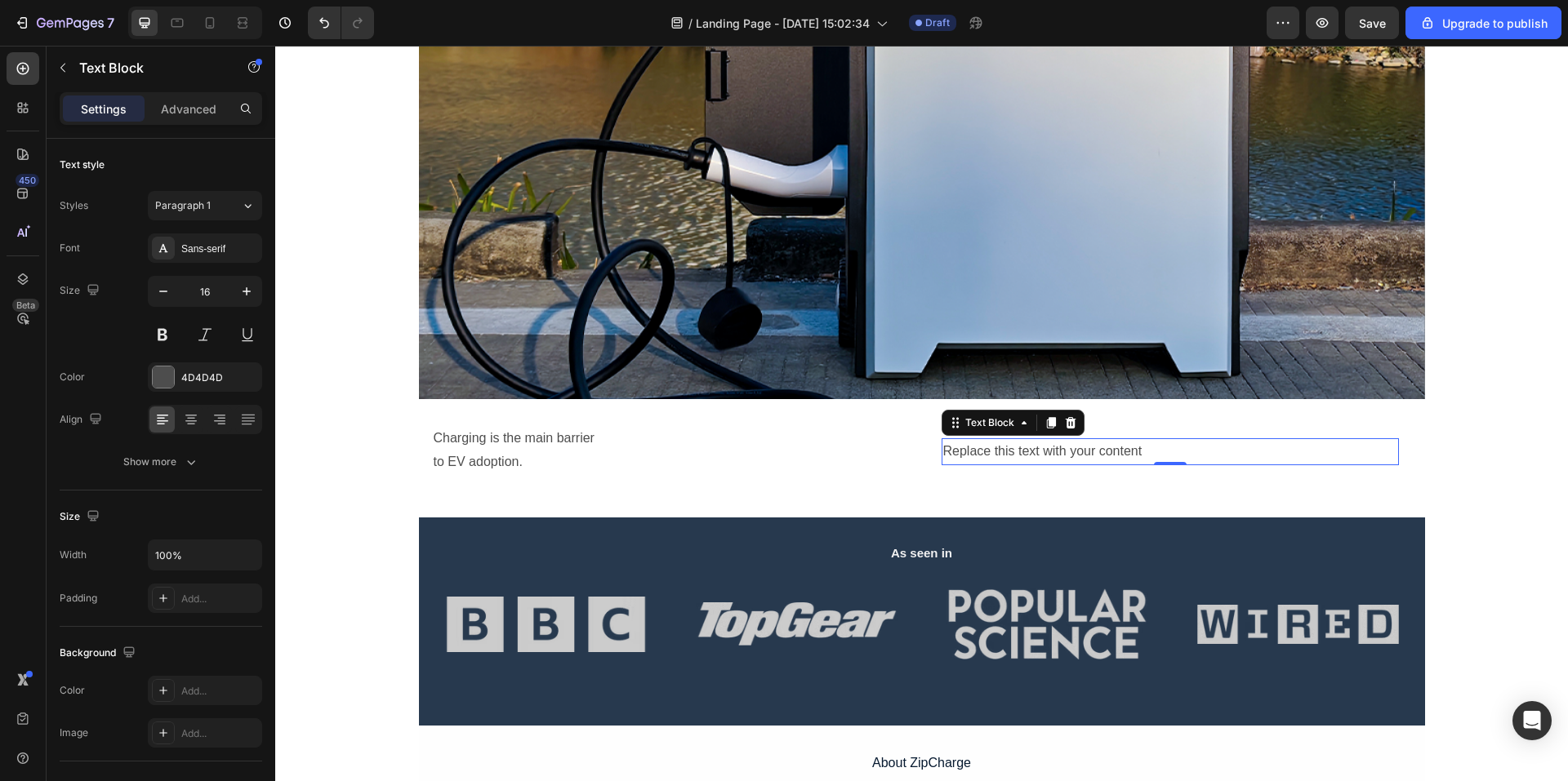
click at [1183, 459] on div "Replace this text with your content" at bounding box center [1170, 452] width 457 height 27
click at [1178, 454] on p "Replace this text with your content" at bounding box center [1170, 451] width 454 height 24
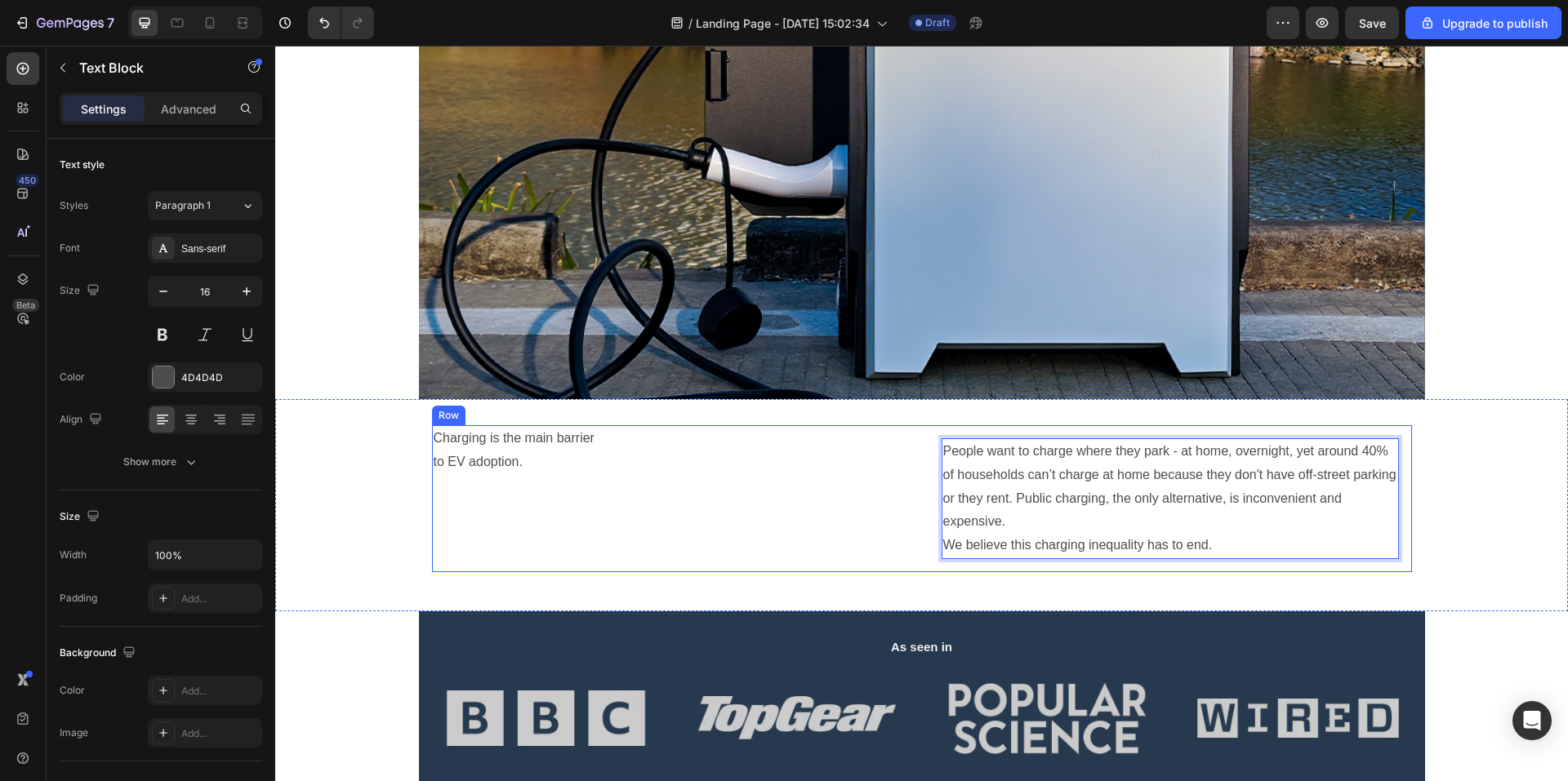
click at [601, 487] on div "Charging is the main barrier to EV adoption. Text Block" at bounding box center [673, 499] width 483 height 147
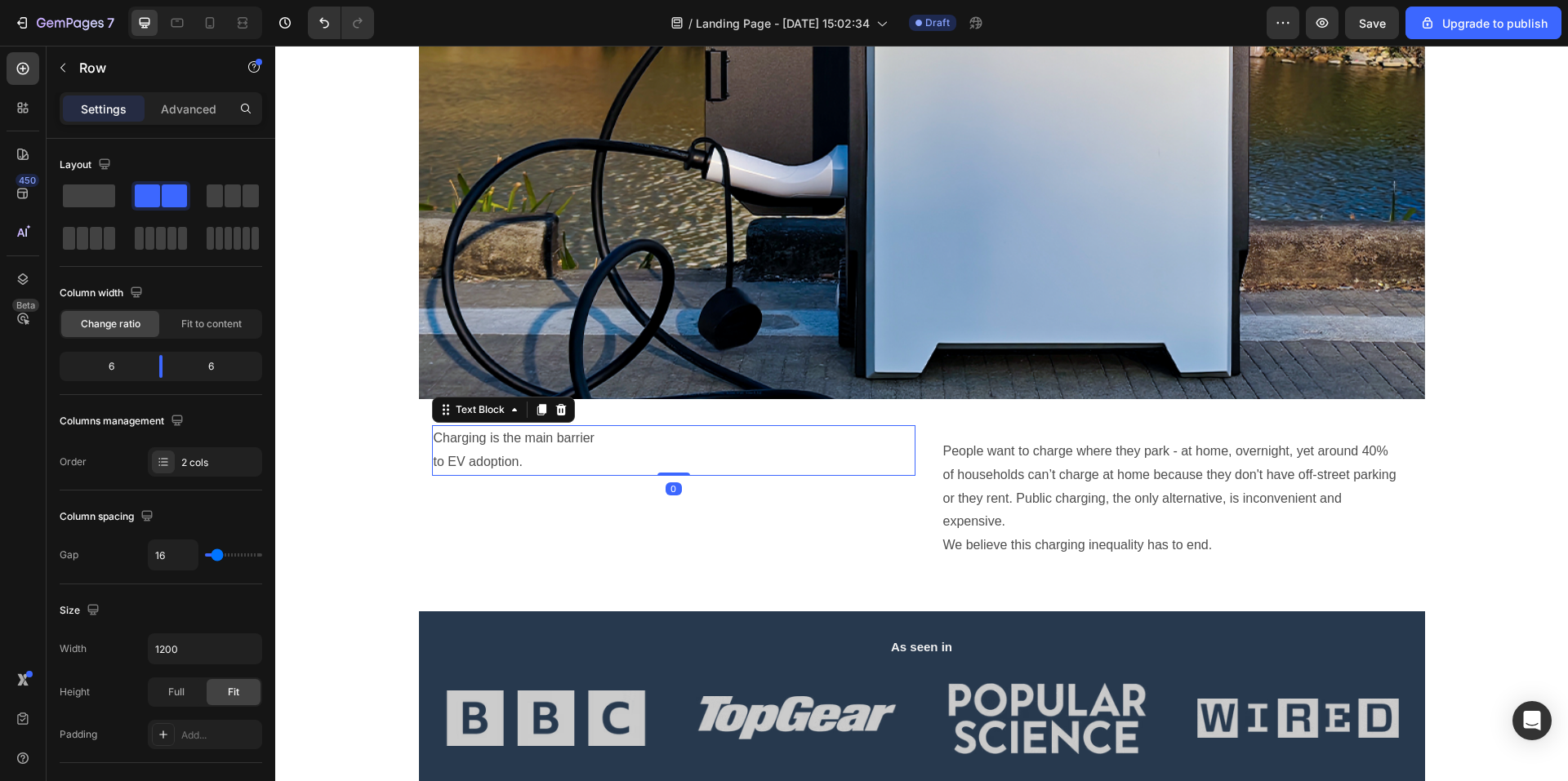
click at [615, 457] on p "Charging is the main barrier to EV adoption." at bounding box center [673, 450] width 480 height 47
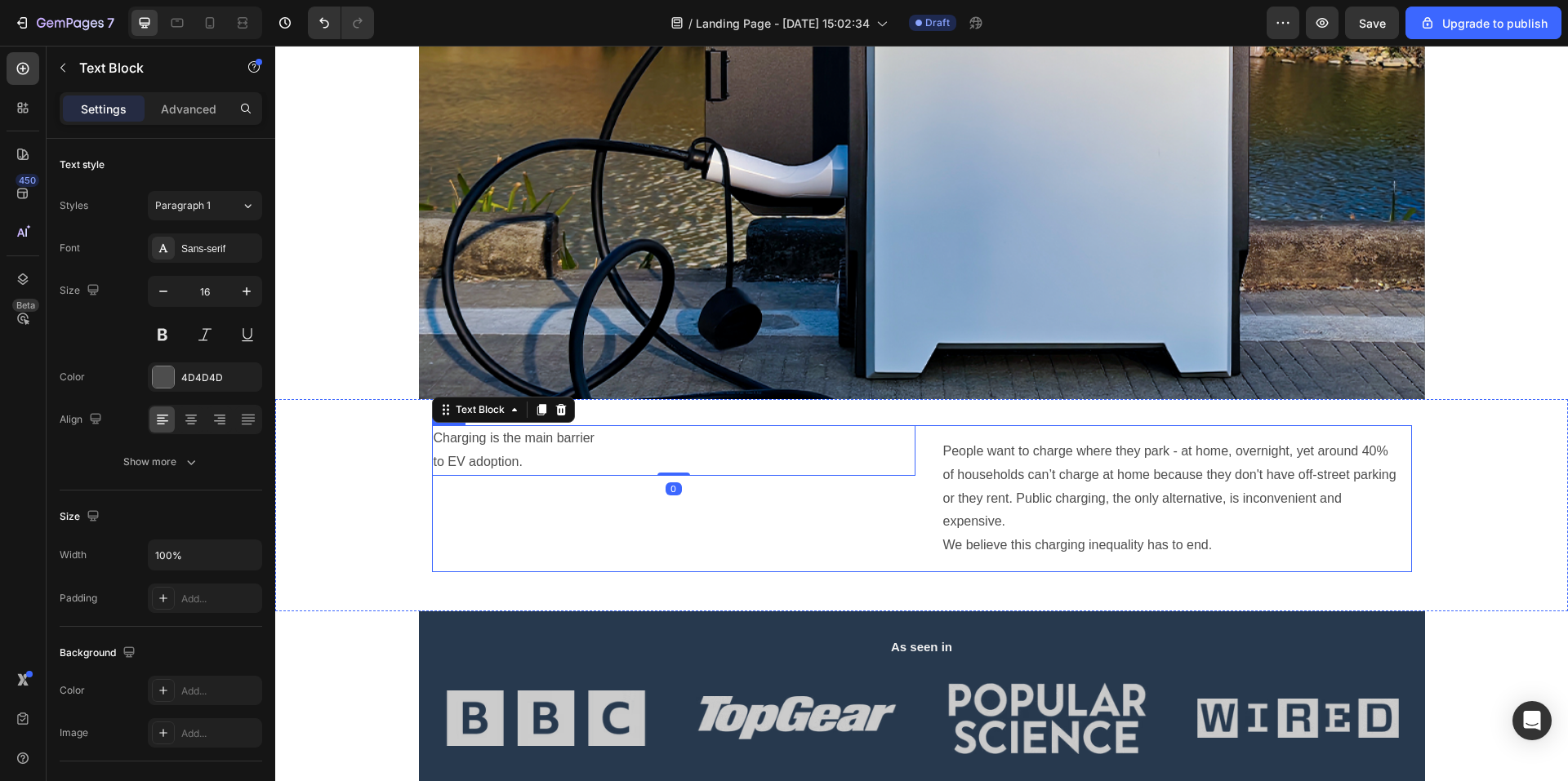
click at [616, 544] on div "Charging is the main barrier to EV adoption. Text Block 0" at bounding box center [673, 499] width 483 height 147
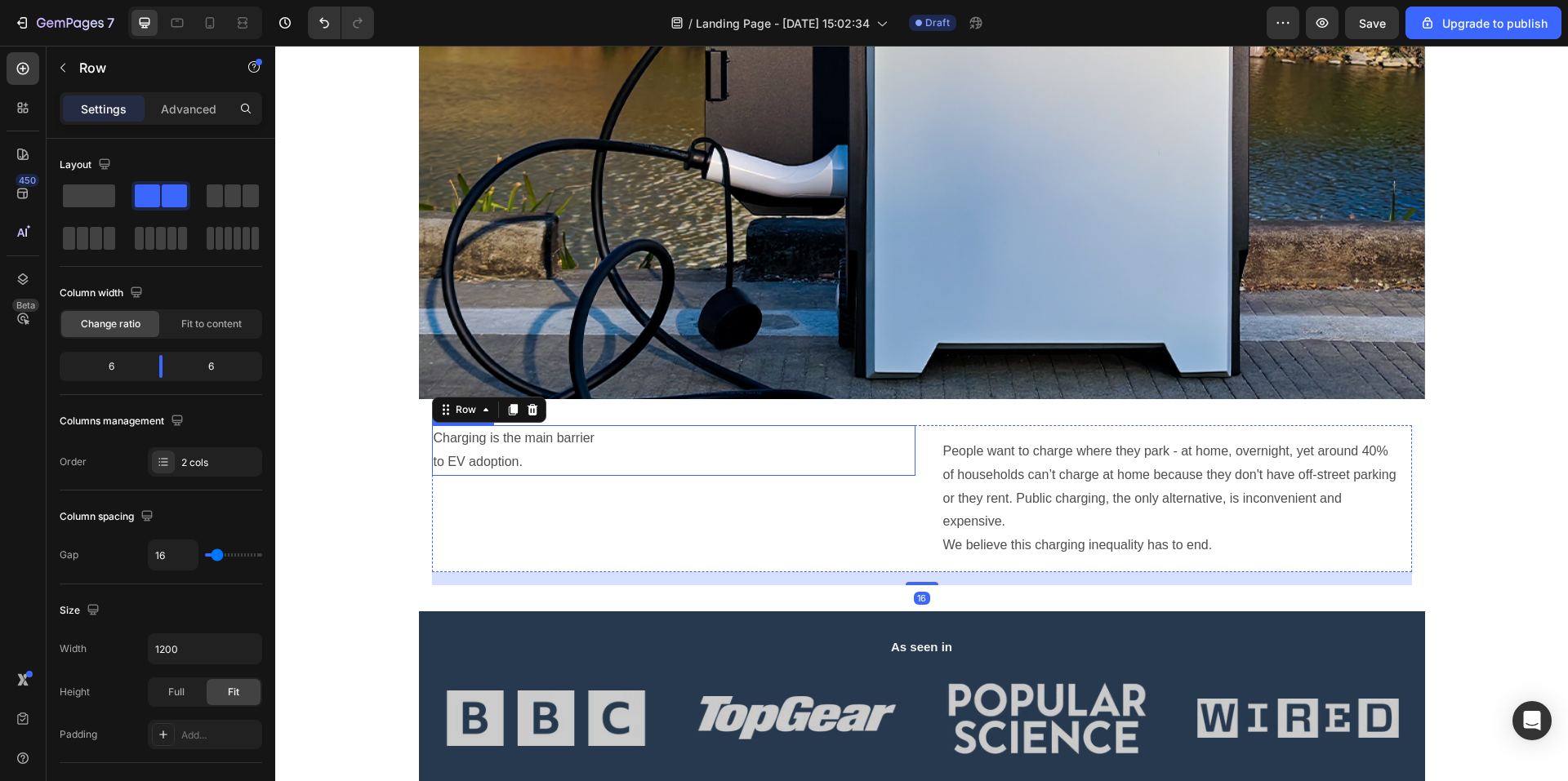
click at [693, 464] on p "Charging is the main barrier to EV adoption." at bounding box center [673, 450] width 480 height 47
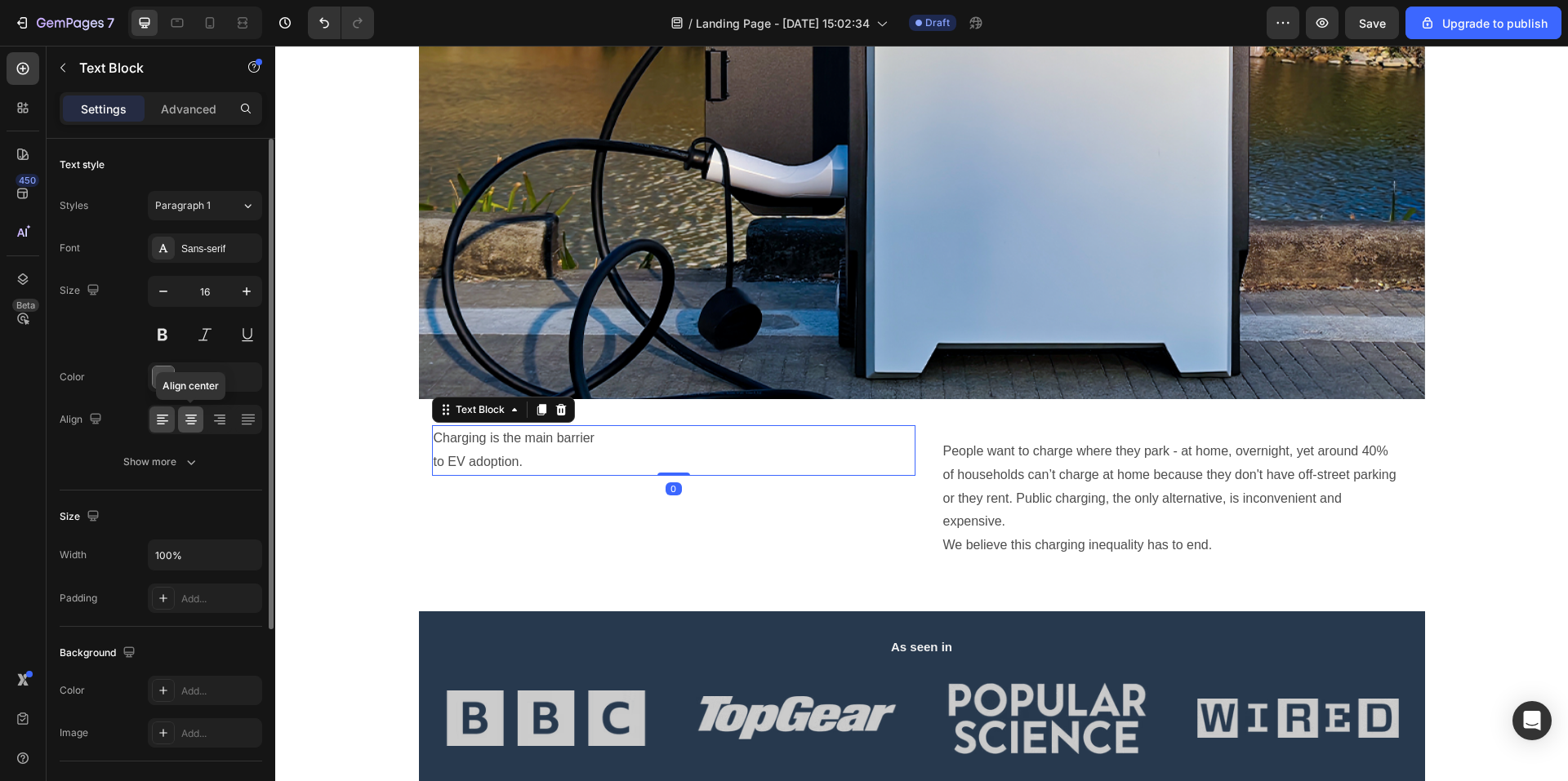
click at [199, 429] on div at bounding box center [190, 420] width 25 height 26
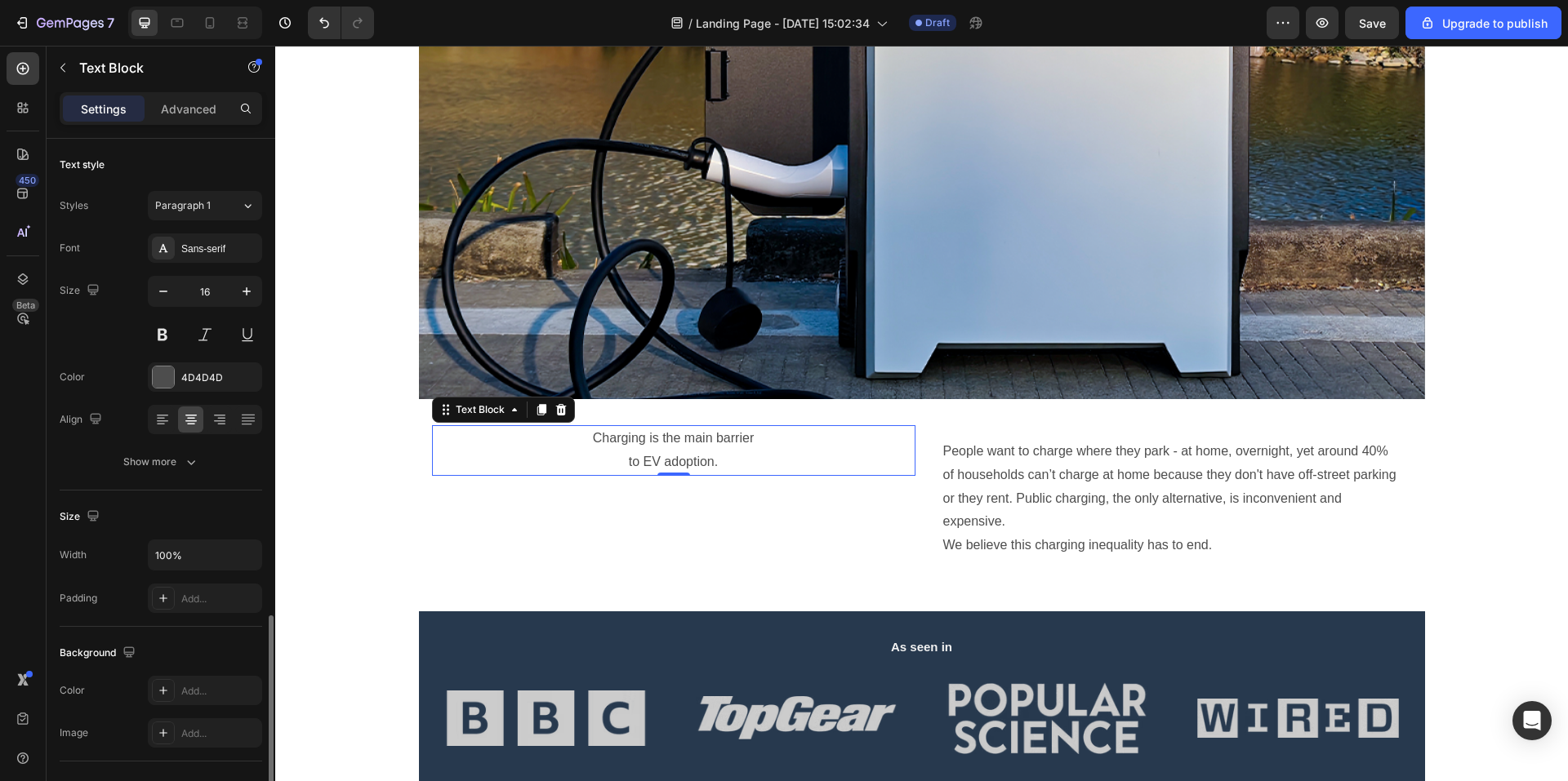
scroll to position [279, 0]
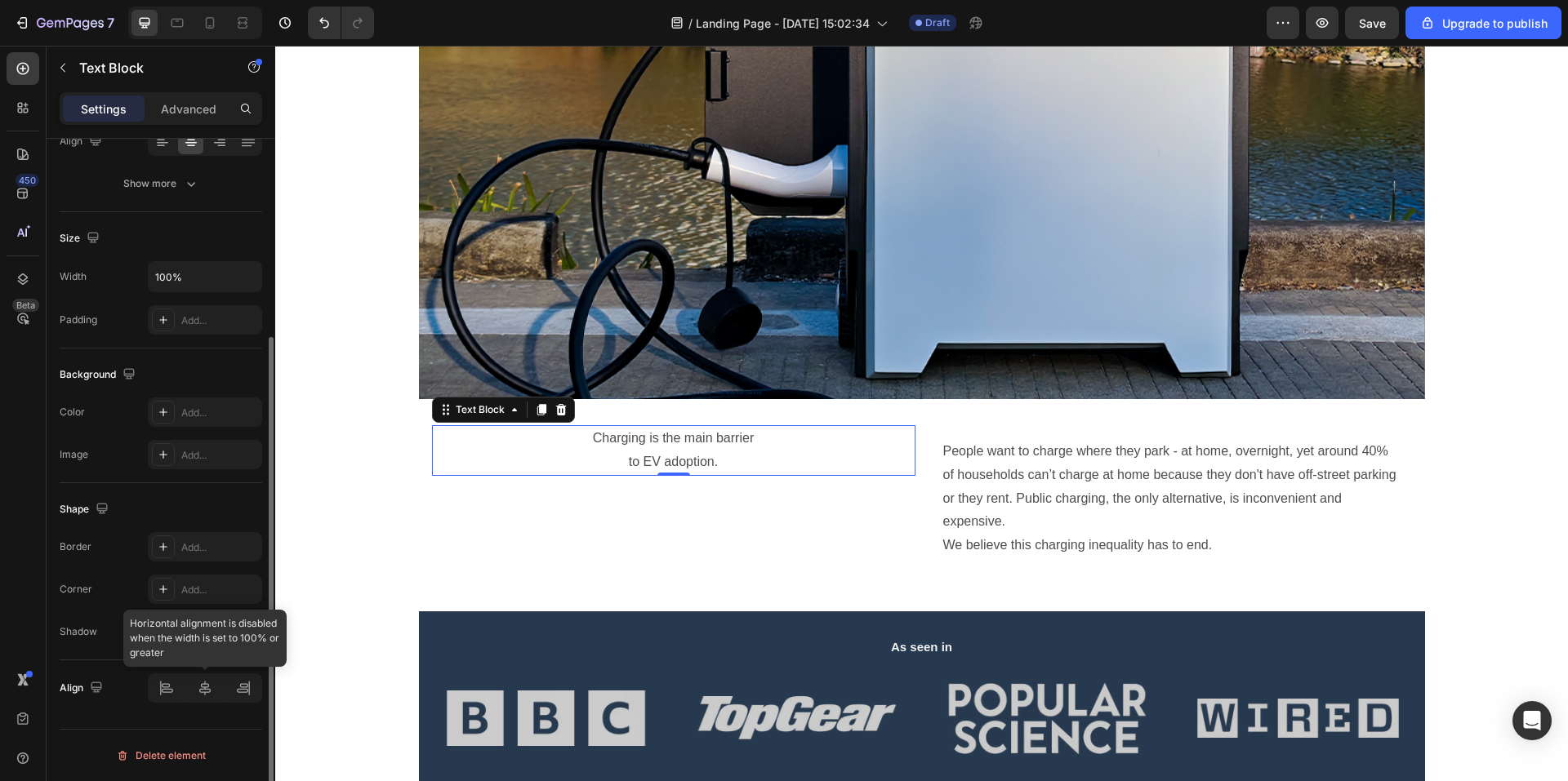
click at [206, 690] on div at bounding box center [205, 689] width 114 height 30
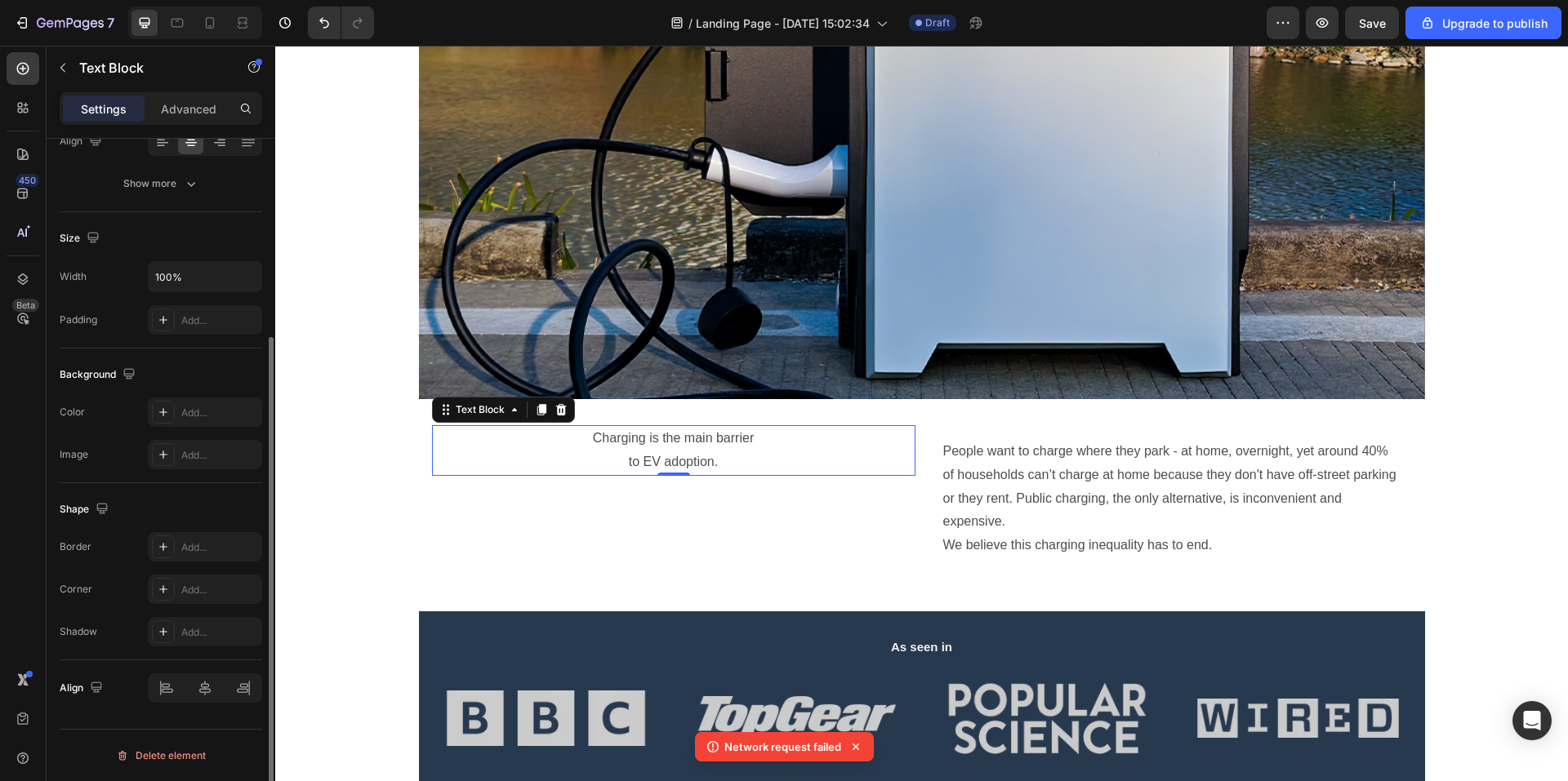
scroll to position [115, 0]
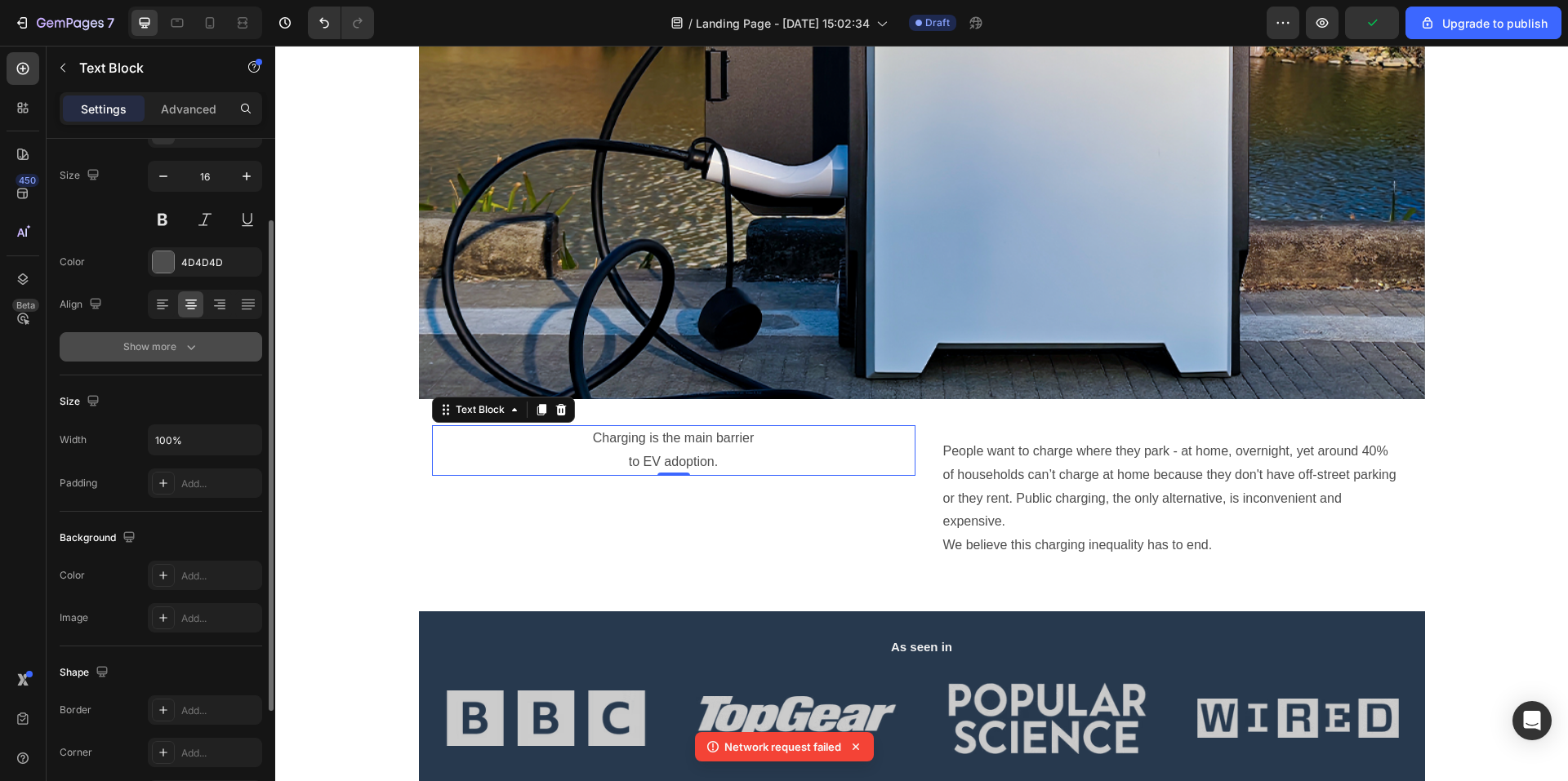
click at [172, 346] on div "Show more" at bounding box center [161, 347] width 76 height 17
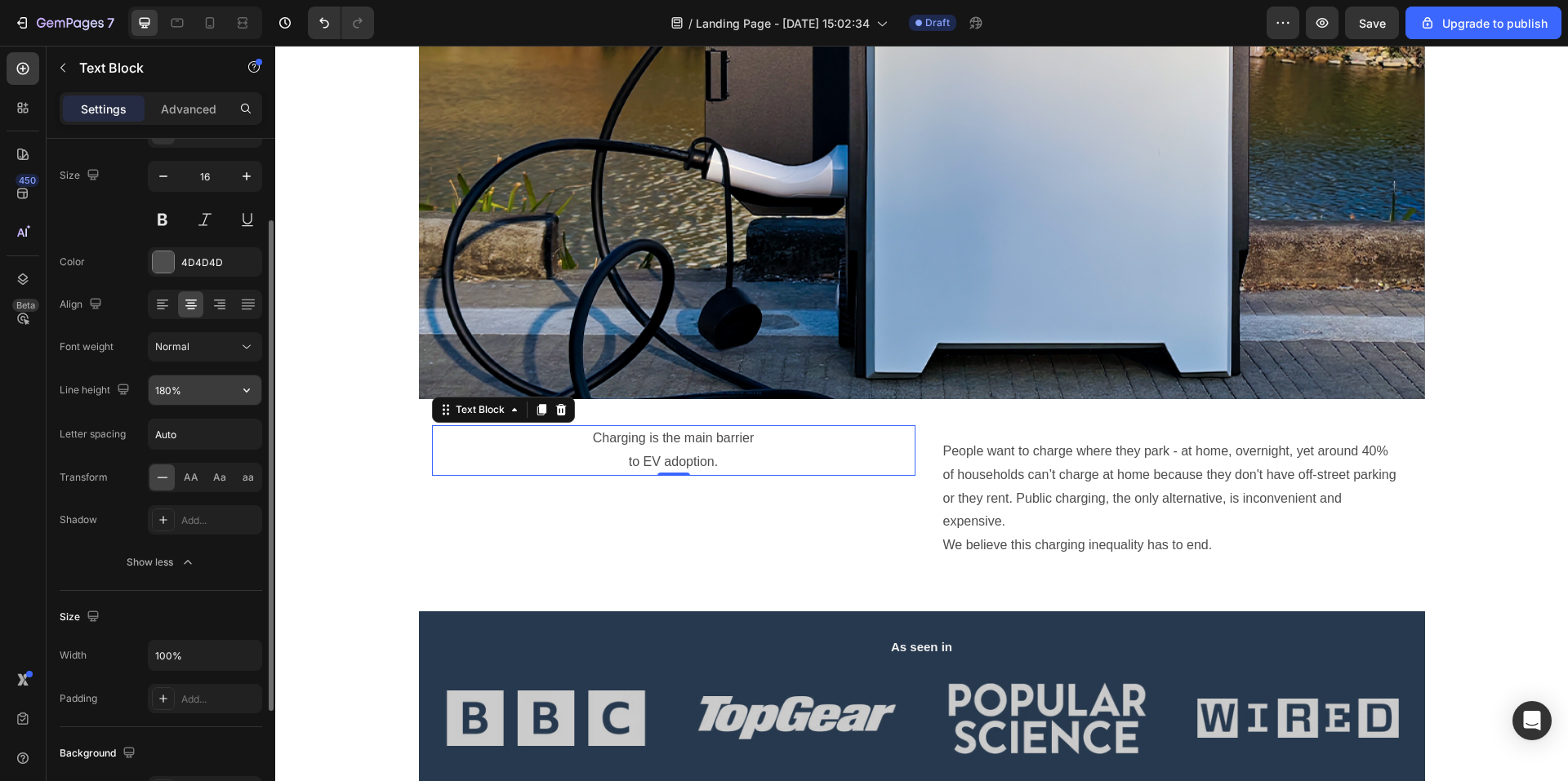
click at [226, 391] on input "180%" at bounding box center [205, 390] width 112 height 30
click at [244, 394] on icon "button" at bounding box center [247, 390] width 17 height 17
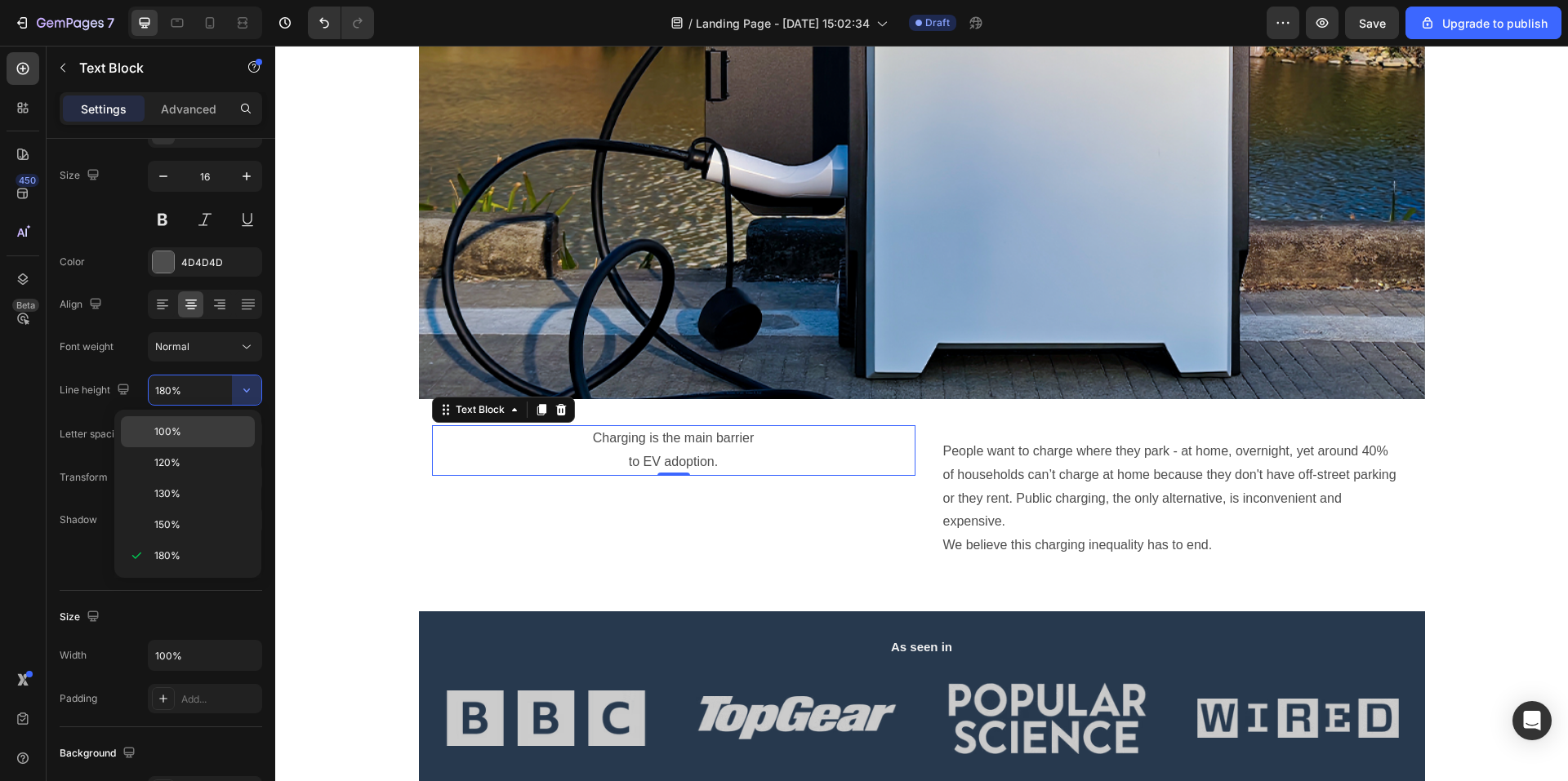
click at [210, 427] on p "100%" at bounding box center [200, 432] width 93 height 15
type input "100%"
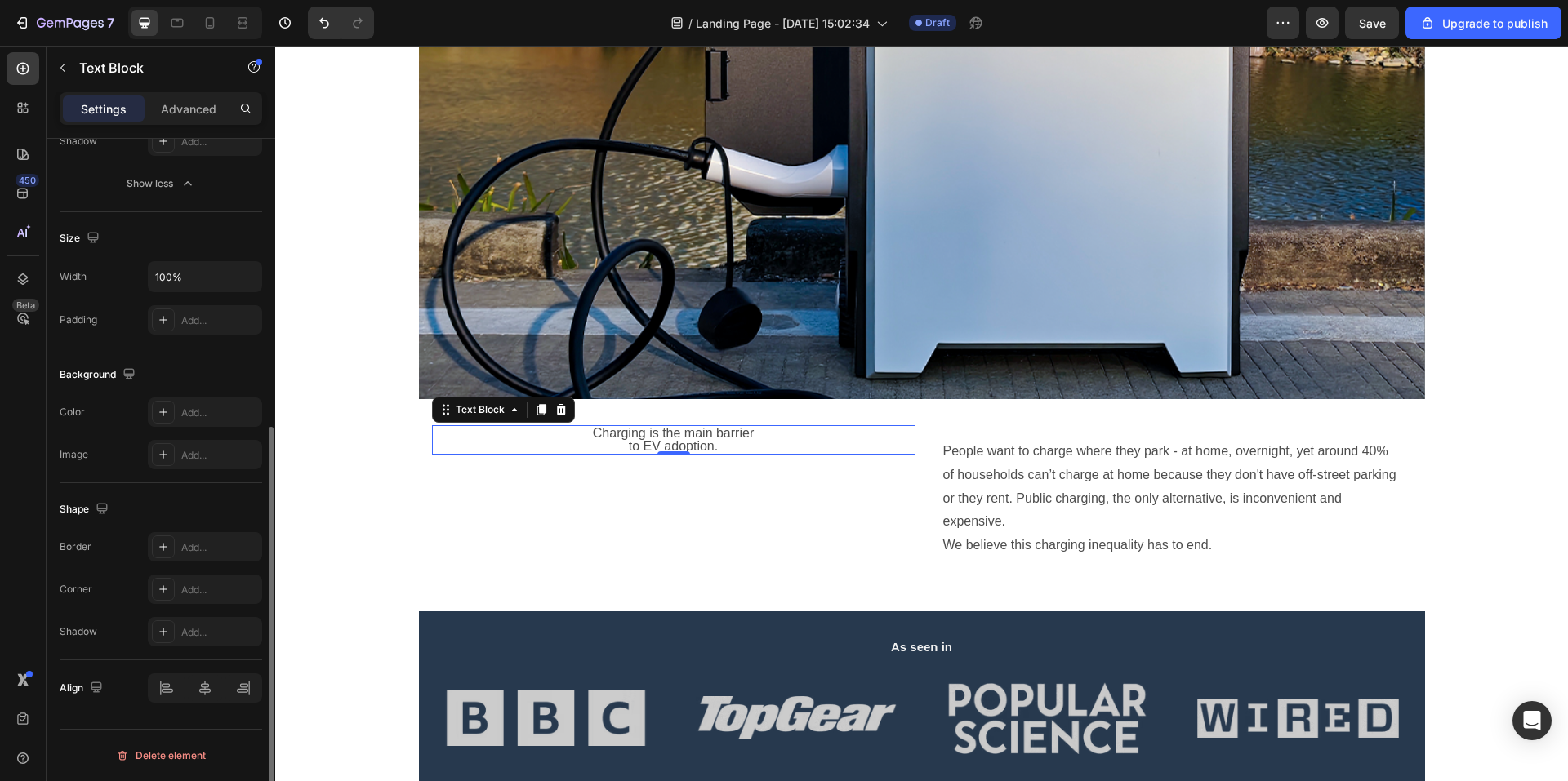
scroll to position [249, 0]
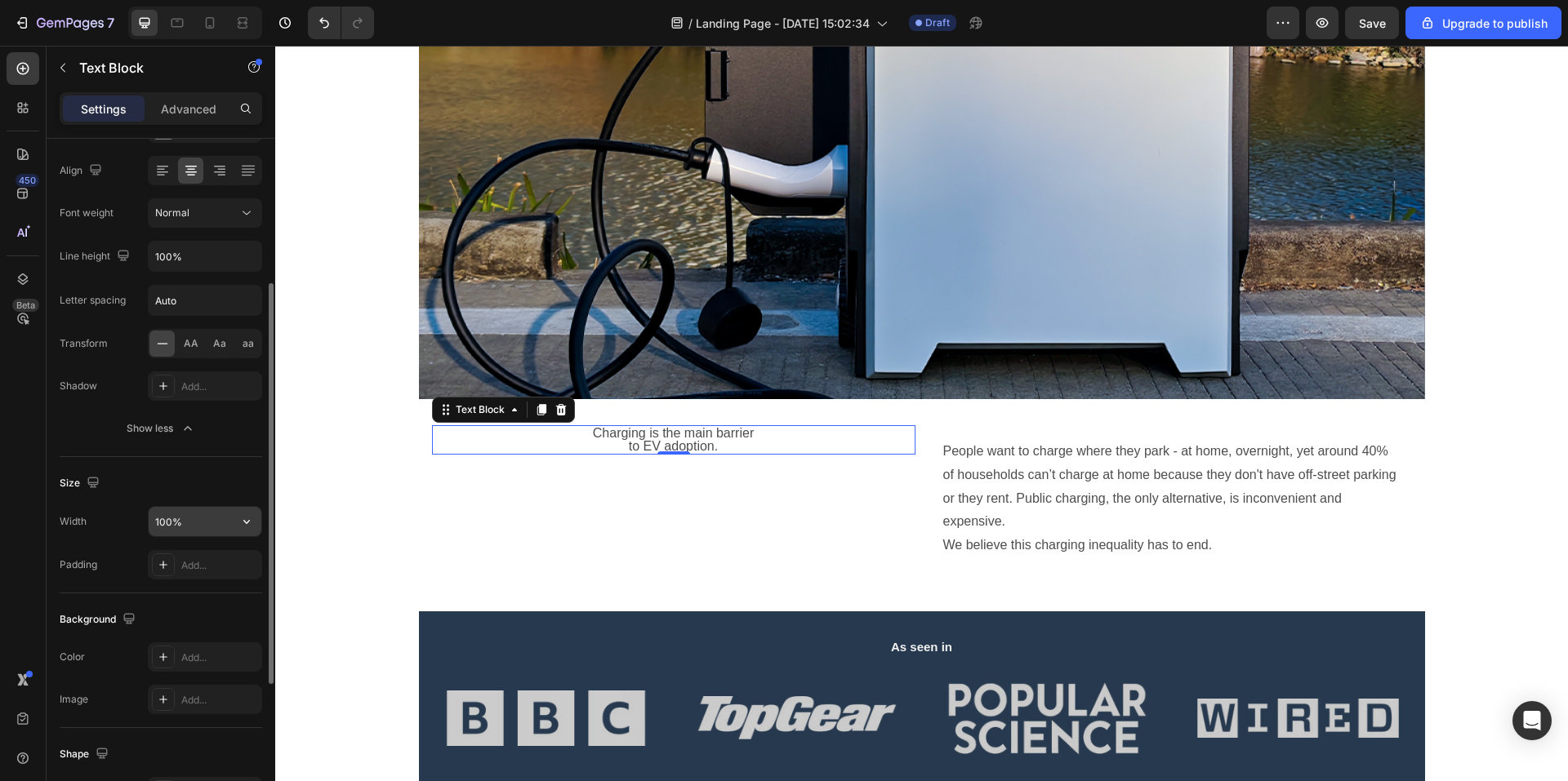
click at [208, 522] on input "100%" at bounding box center [205, 522] width 112 height 30
click at [252, 518] on icon "button" at bounding box center [247, 522] width 17 height 17
click at [190, 567] on span "Fit content" at bounding box center [179, 563] width 49 height 15
click at [251, 525] on icon "button" at bounding box center [247, 522] width 17 height 17
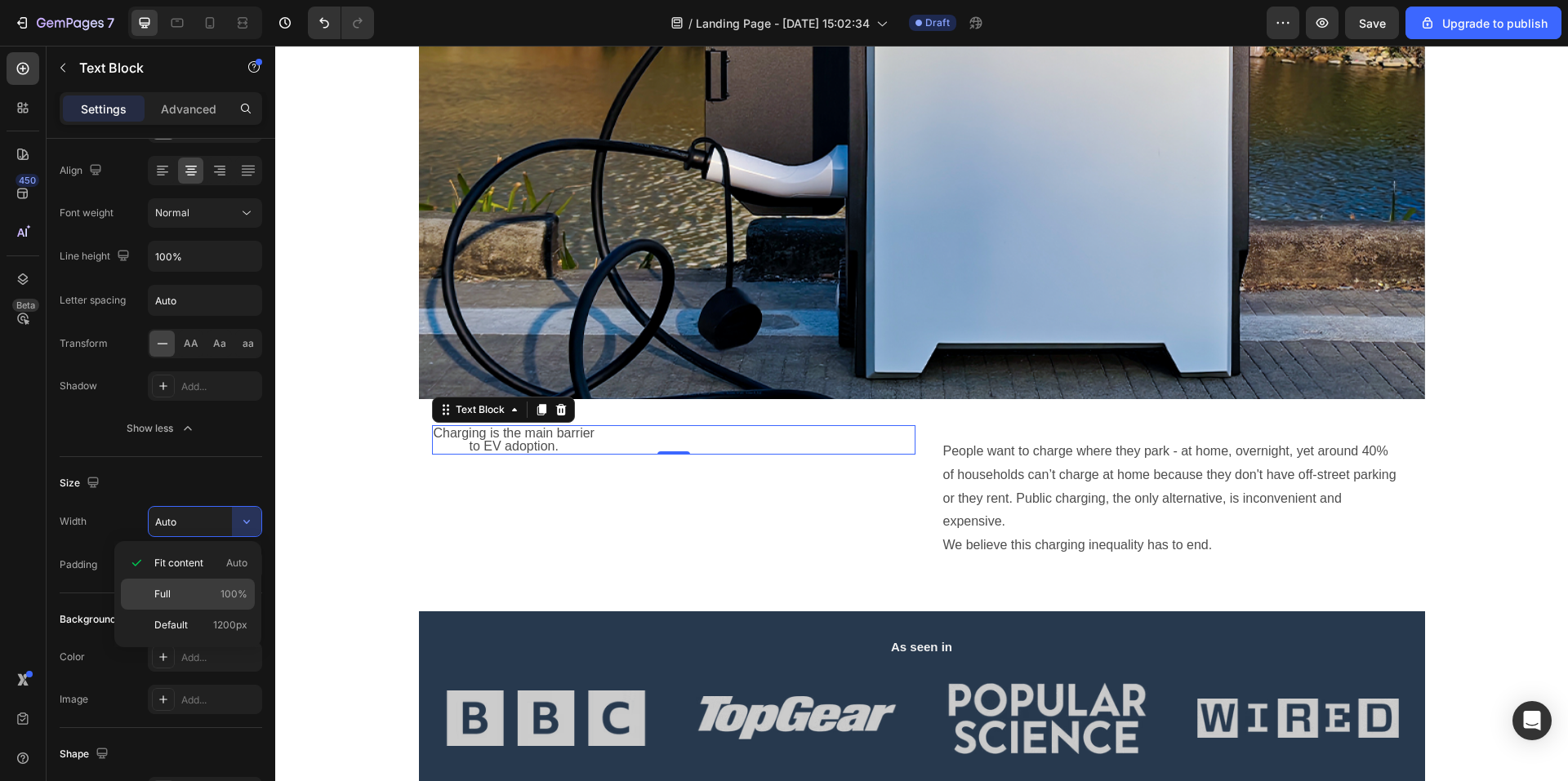
click at [194, 591] on p "Full 100%" at bounding box center [200, 594] width 93 height 15
type input "100%"
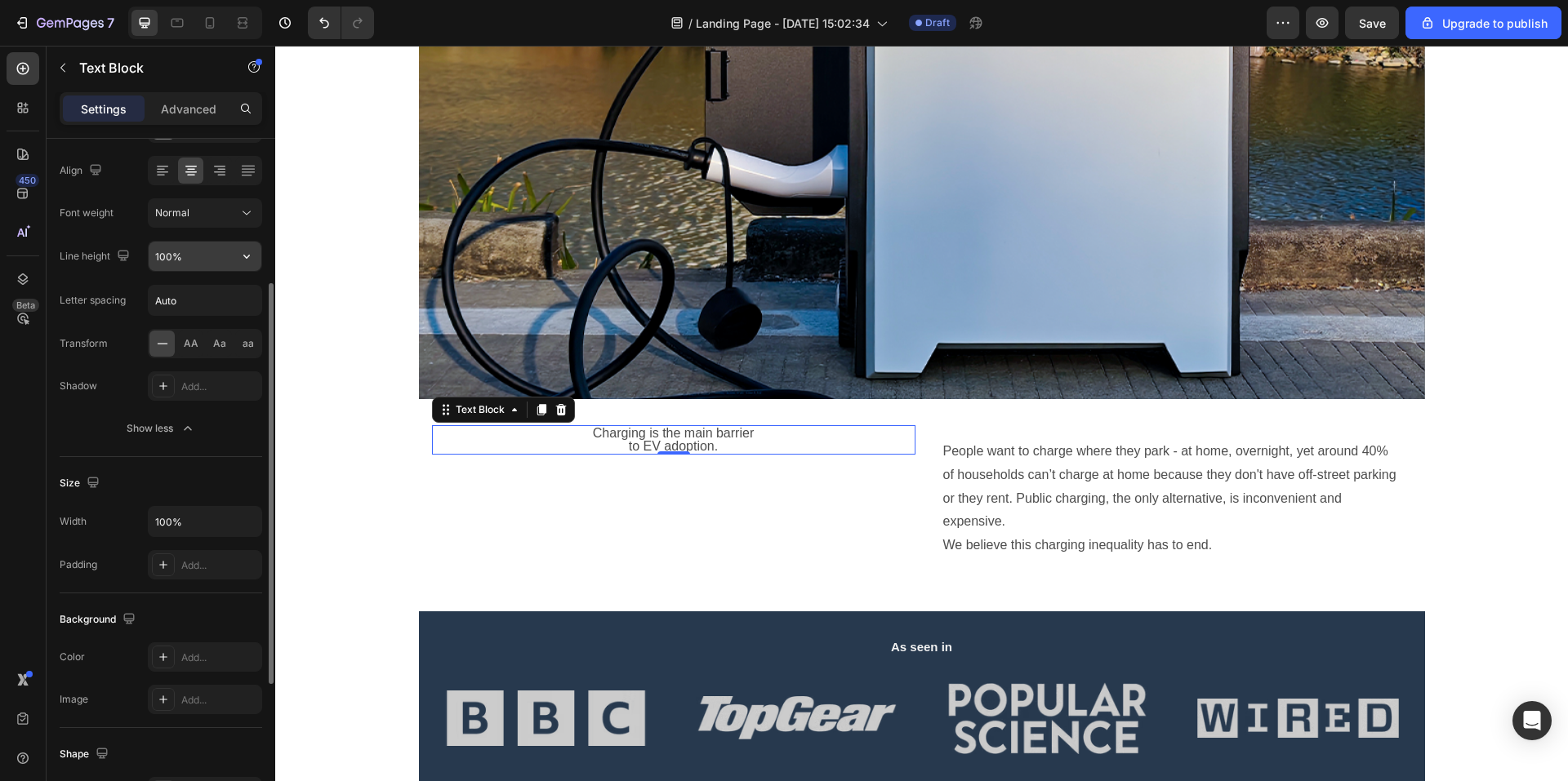
click at [221, 257] on input "100%" at bounding box center [205, 257] width 112 height 30
click at [243, 256] on icon "button" at bounding box center [247, 256] width 17 height 17
drag, startPoint x: 169, startPoint y: 416, endPoint x: 183, endPoint y: 411, distance: 14.9
click at [171, 414] on span "180%" at bounding box center [167, 421] width 26 height 15
type input "180%"
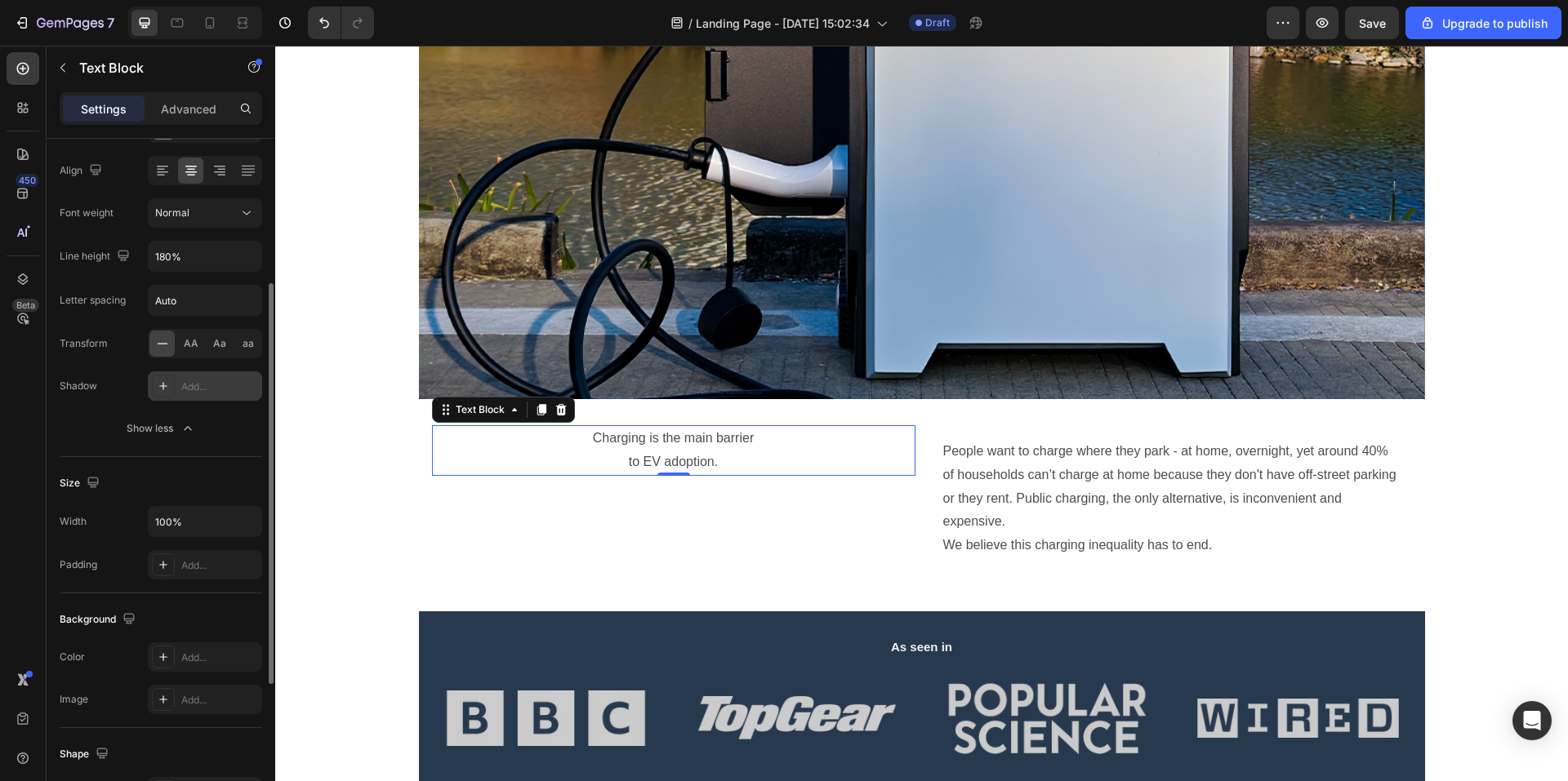
click at [190, 394] on div "Add..." at bounding box center [205, 387] width 114 height 30
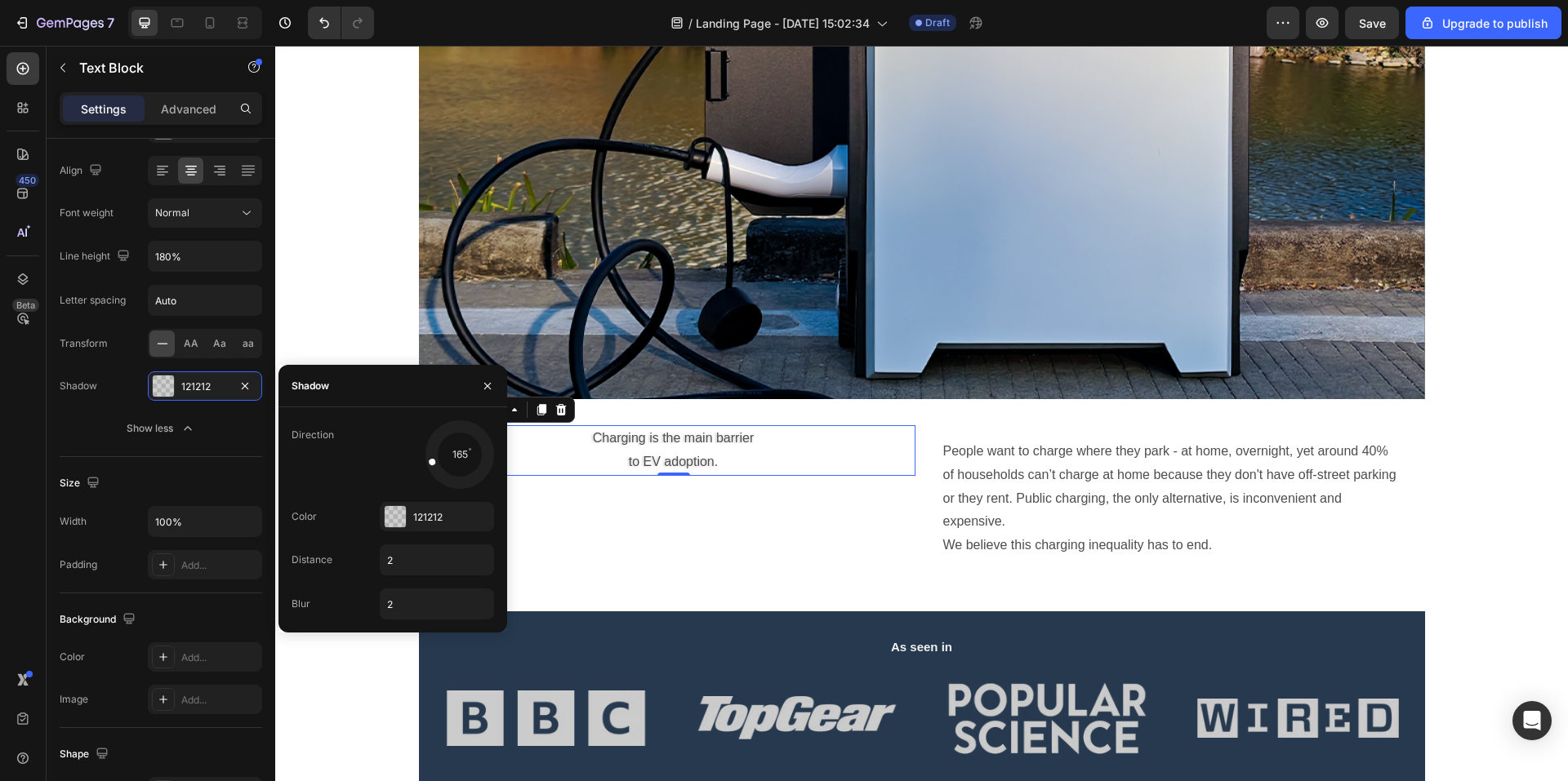
drag, startPoint x: 440, startPoint y: 473, endPoint x: 420, endPoint y: 449, distance: 31.2
click at [420, 449] on div "165" at bounding box center [436, 454] width 114 height 69
click at [443, 480] on div "184" at bounding box center [436, 454] width 114 height 69
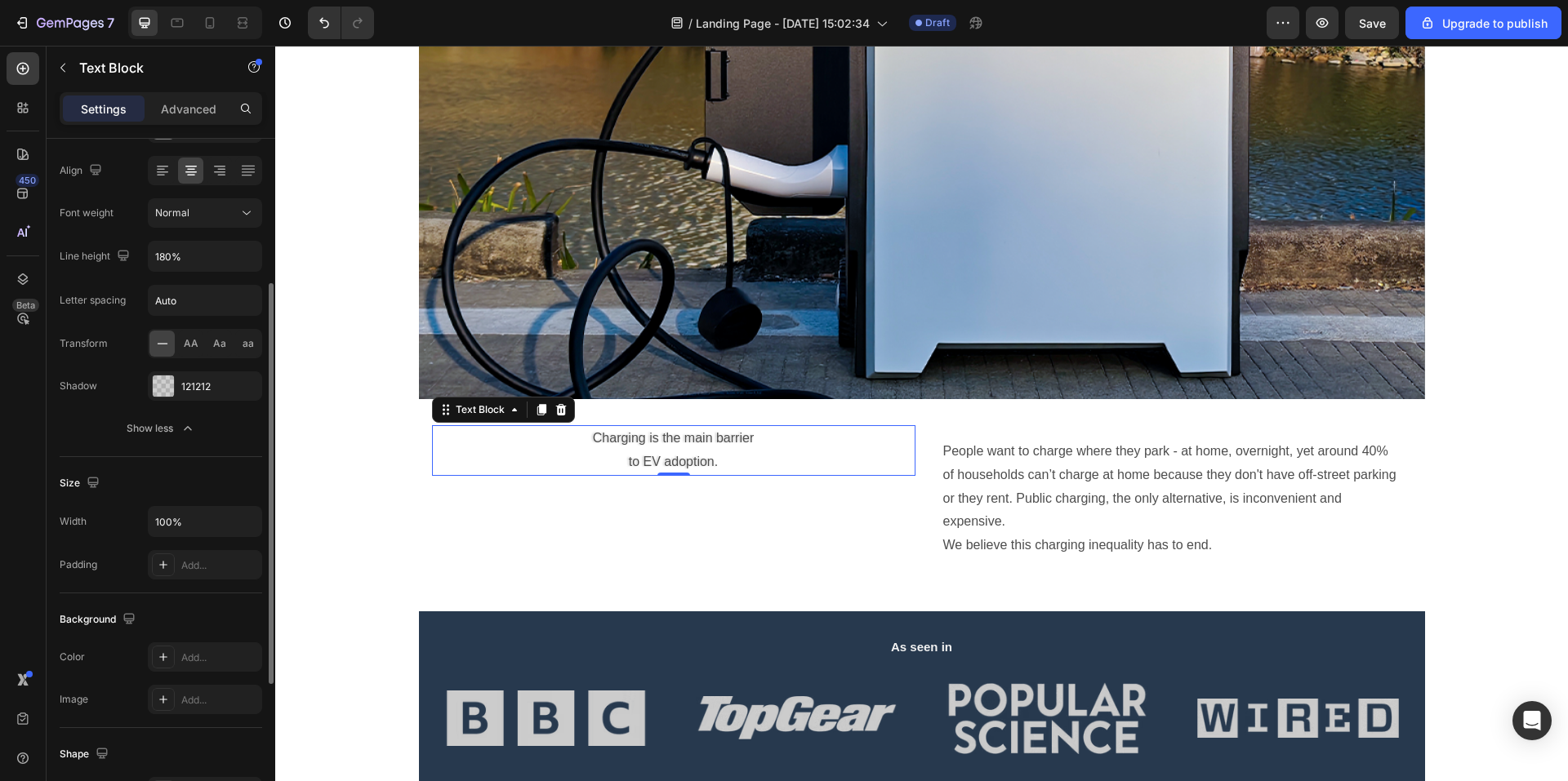
click at [222, 594] on div "Text style Styles Paragraph 1* Font Sans-serif Size 16 Color 4D4D4D Align Font …" at bounding box center [160, 661] width 203 height 135
click at [321, 24] on icon "Undo/Redo" at bounding box center [324, 23] width 17 height 17
click at [224, 569] on div "Add..." at bounding box center [220, 565] width 77 height 15
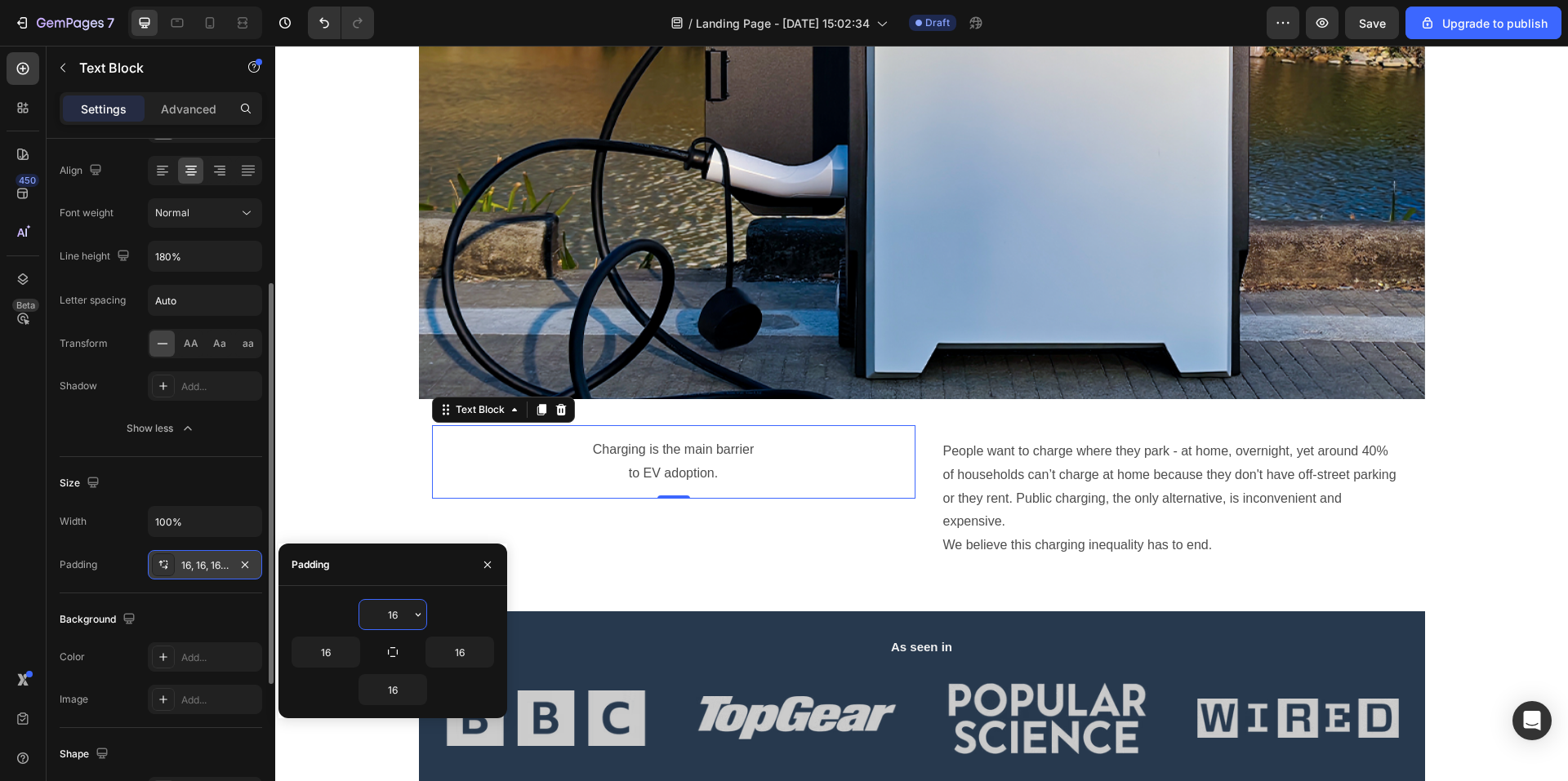
click at [224, 566] on div "16, 16, 16, 16" at bounding box center [205, 565] width 47 height 15
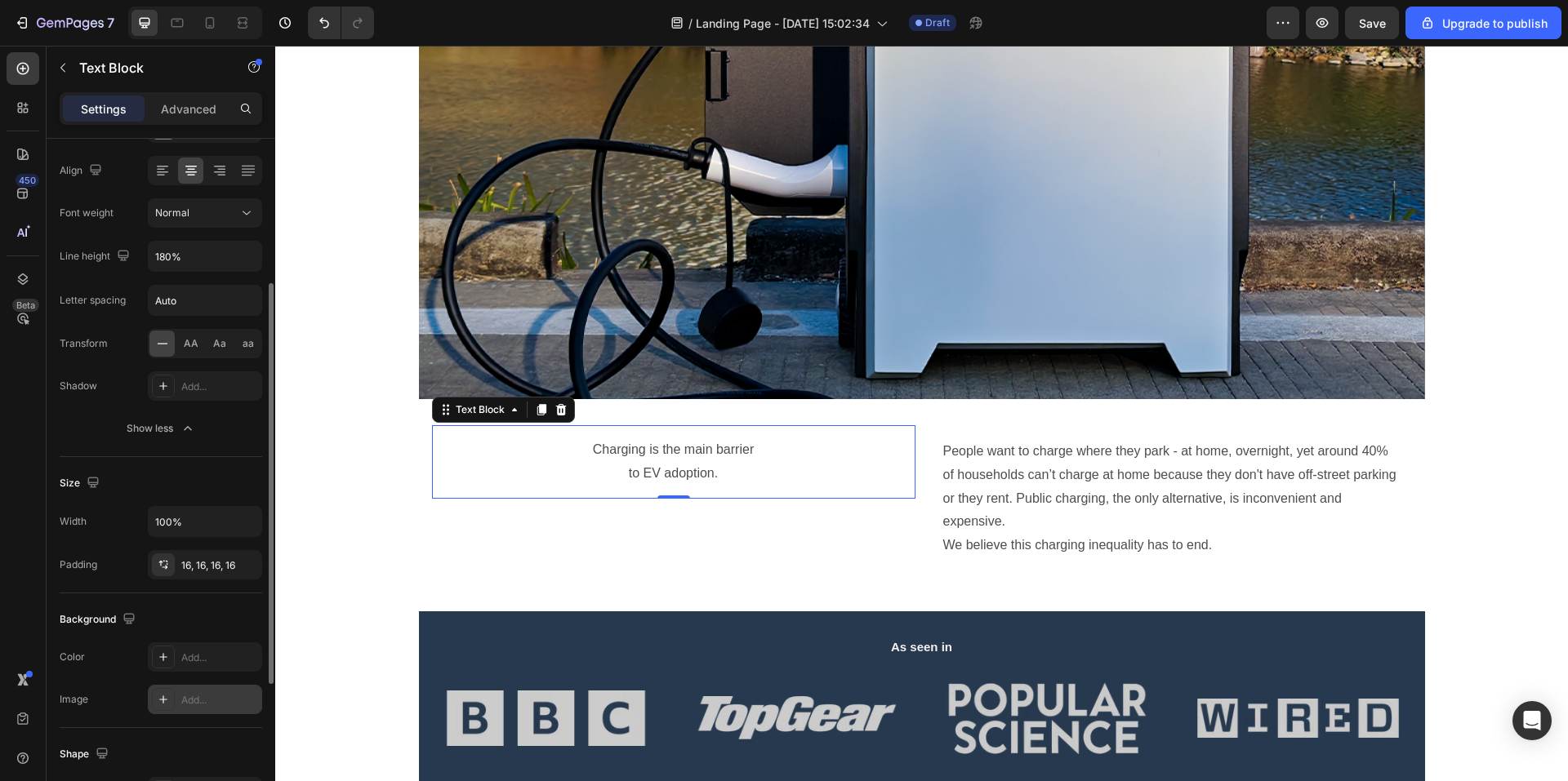
scroll to position [331, 0]
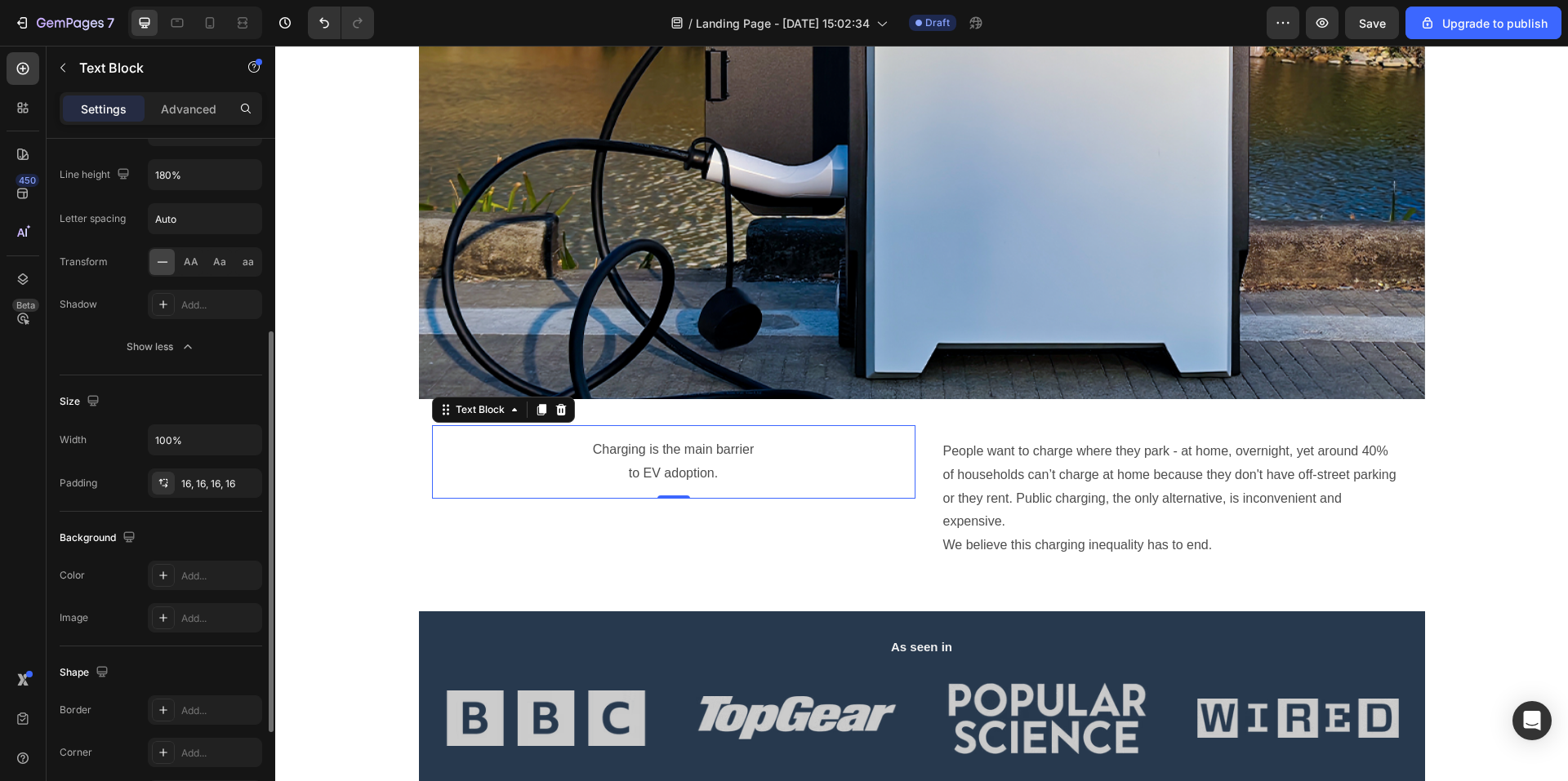
click at [222, 538] on div "Background" at bounding box center [160, 538] width 203 height 26
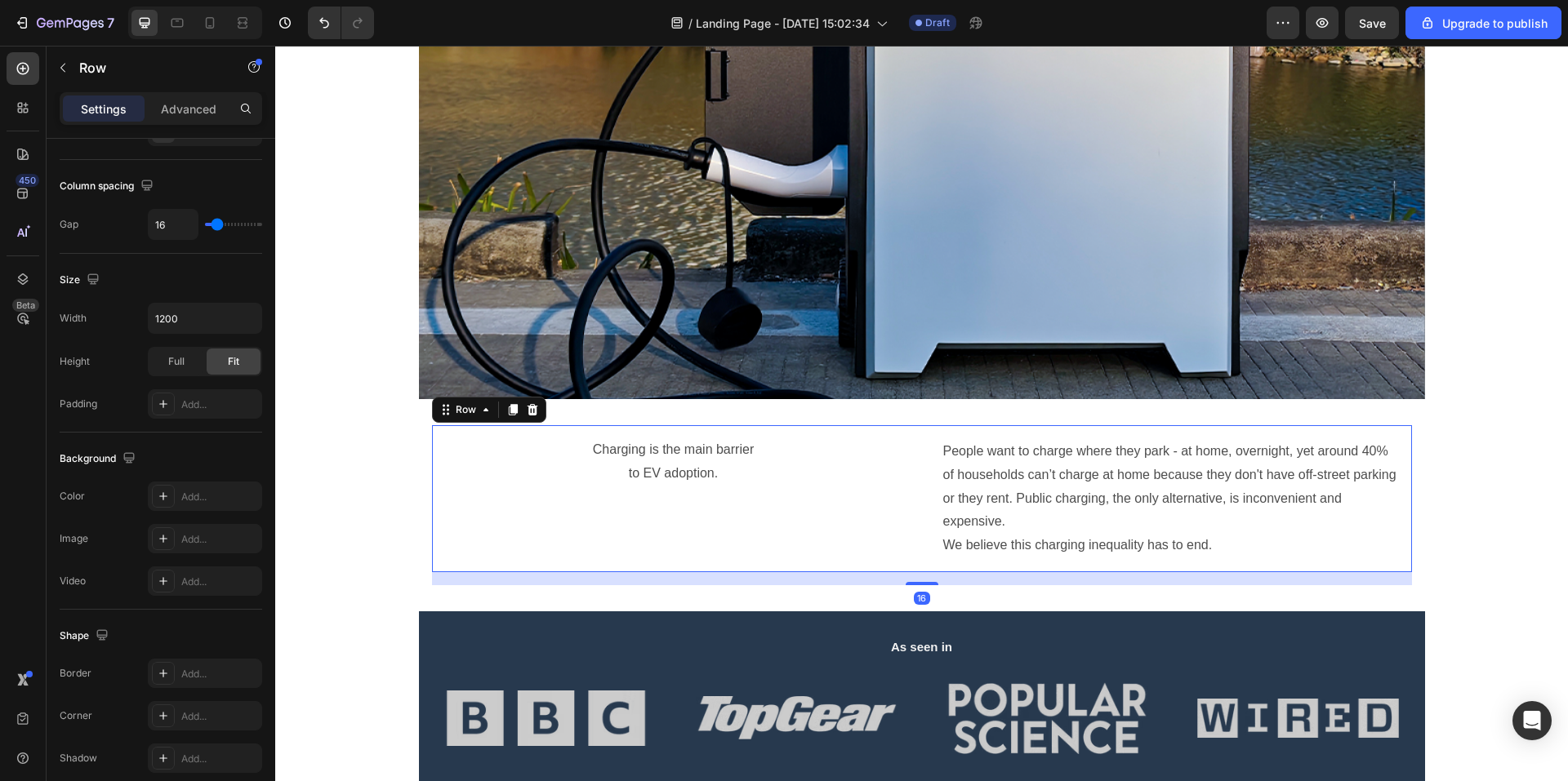
click at [576, 522] on div "Charging is the main barrier to EV adoption. Text Block" at bounding box center [673, 499] width 483 height 147
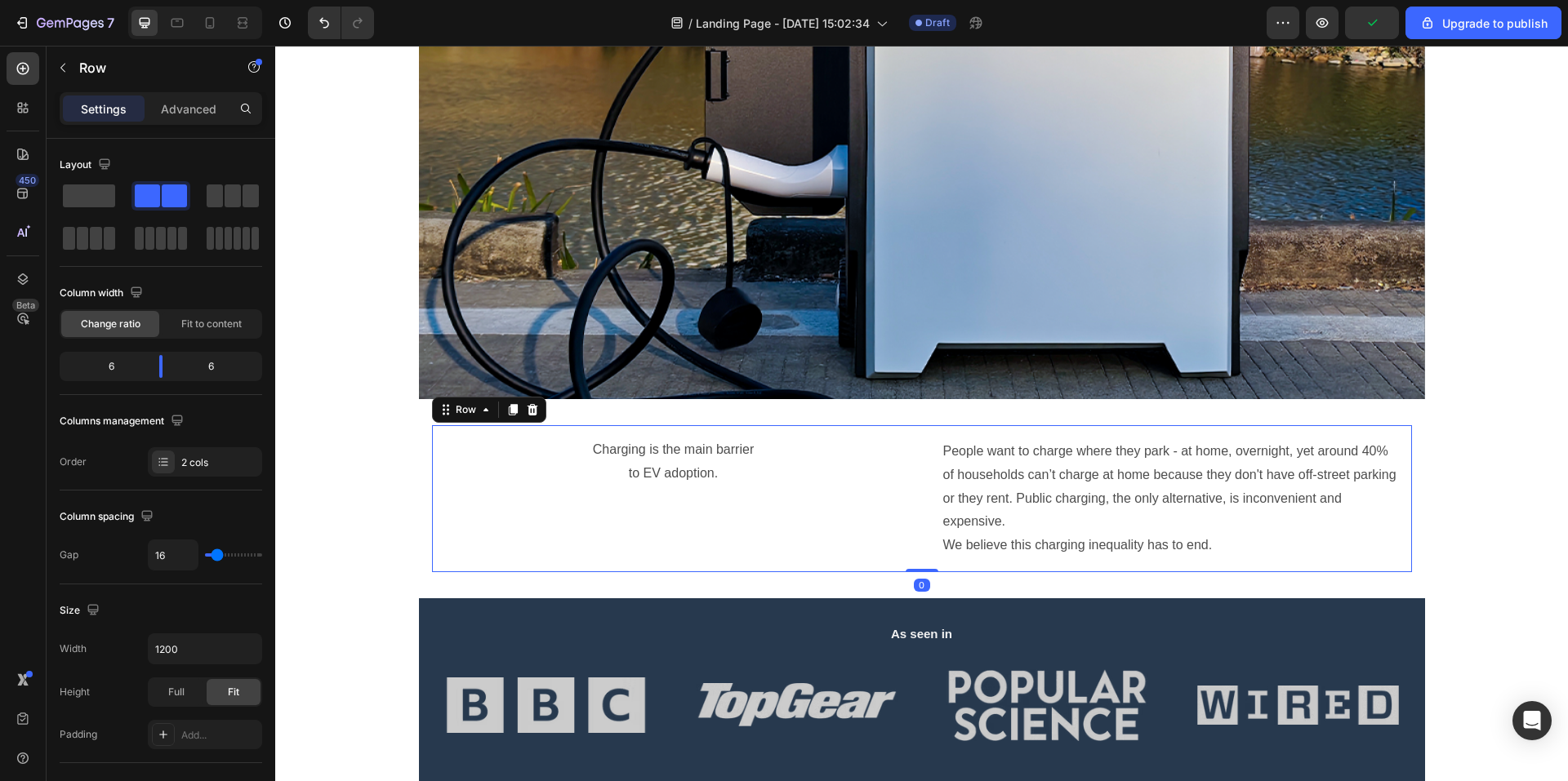
drag, startPoint x: 912, startPoint y: 582, endPoint x: 922, endPoint y: 549, distance: 34.5
click at [922, 549] on div "Charging is the main barrier to EV adoption. Text Block People want to charge w…" at bounding box center [922, 499] width 980 height 147
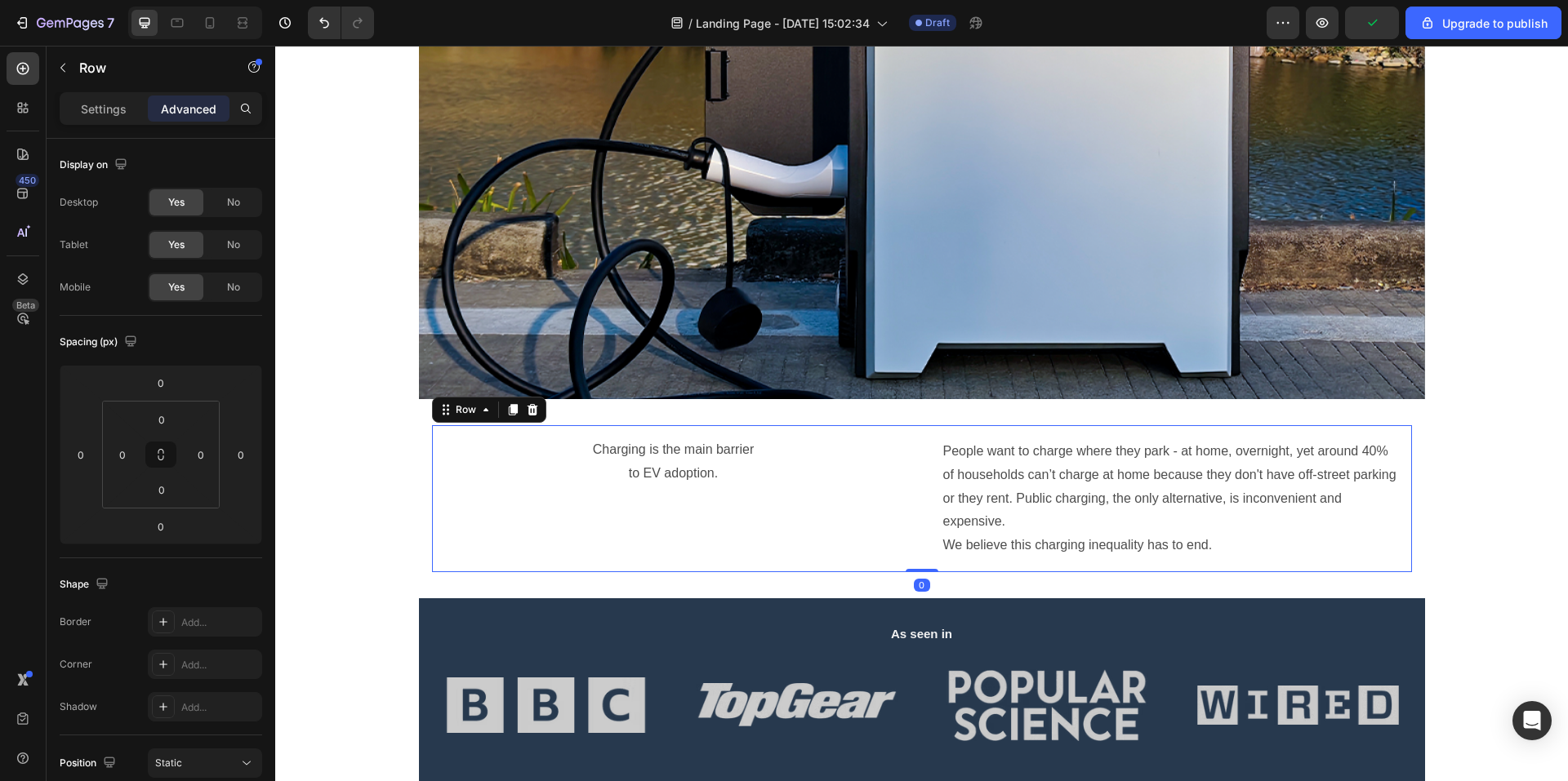
click at [794, 499] on div "Charging is the main barrier to EV adoption. Text Block" at bounding box center [673, 499] width 483 height 147
click at [701, 466] on p "Charging is the main barrier to EV adoption." at bounding box center [673, 462] width 457 height 47
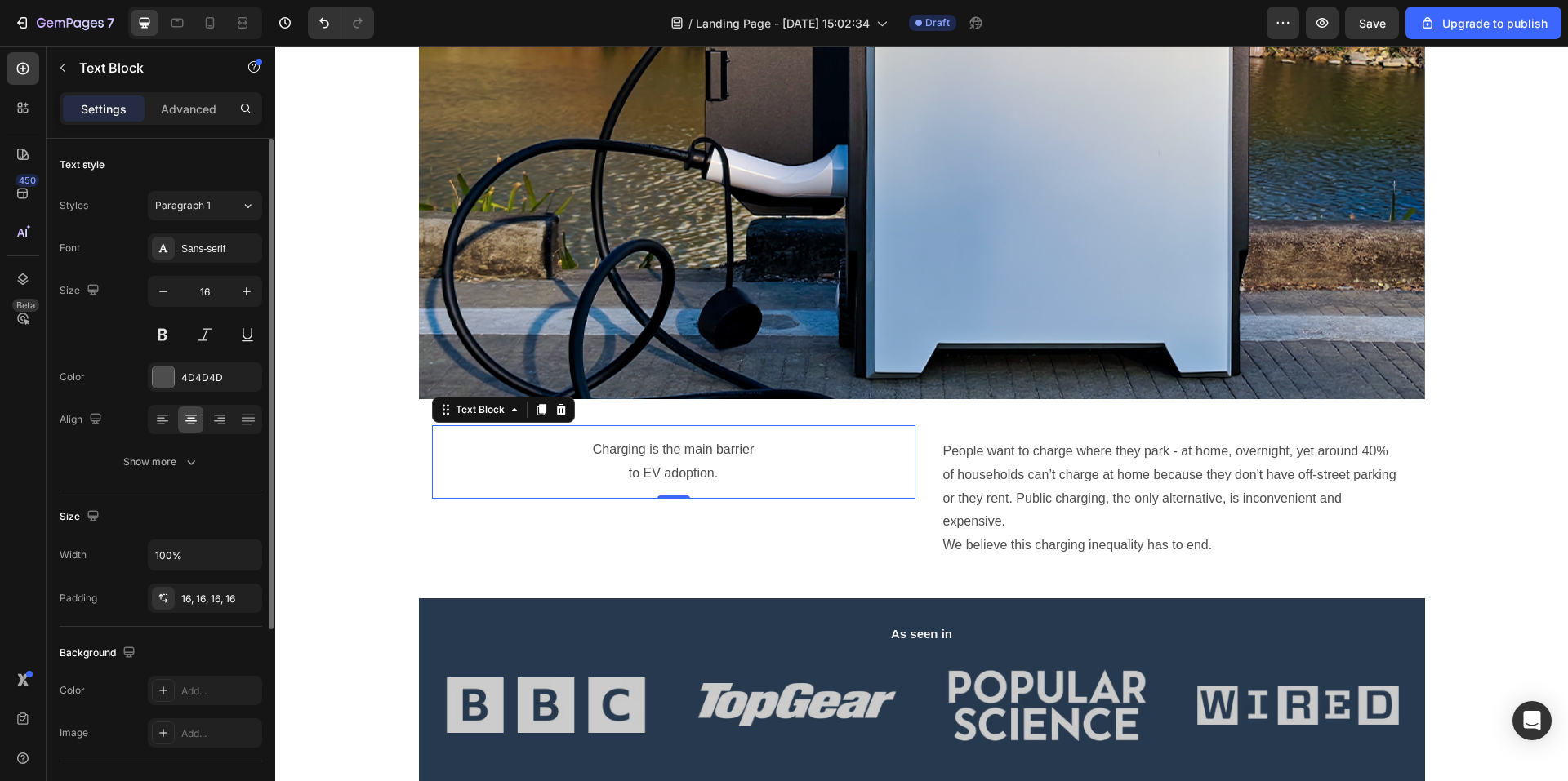
scroll to position [279, 0]
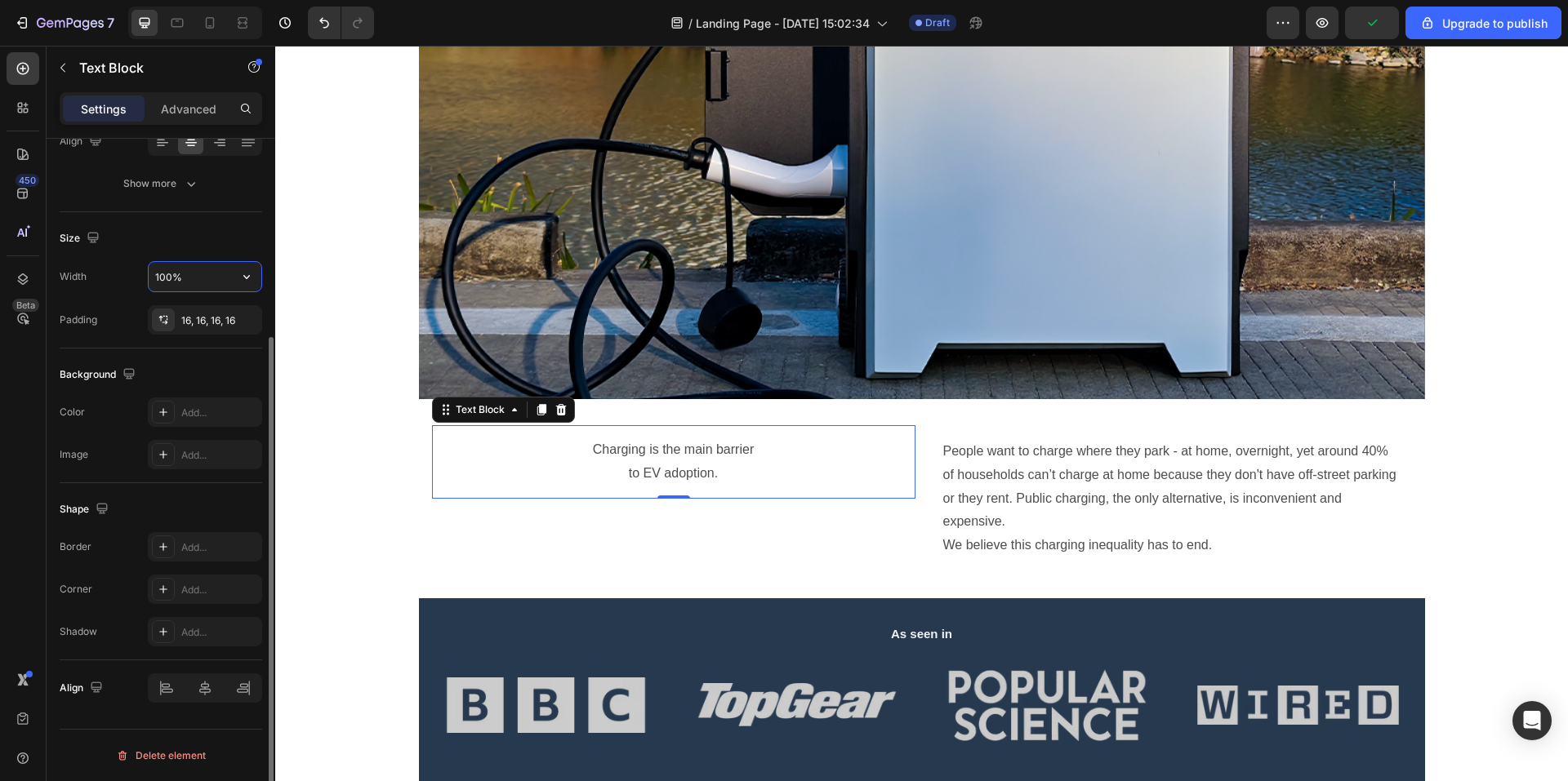
click at [201, 269] on input "100%" at bounding box center [205, 277] width 112 height 30
click at [243, 273] on icon "button" at bounding box center [247, 277] width 17 height 17
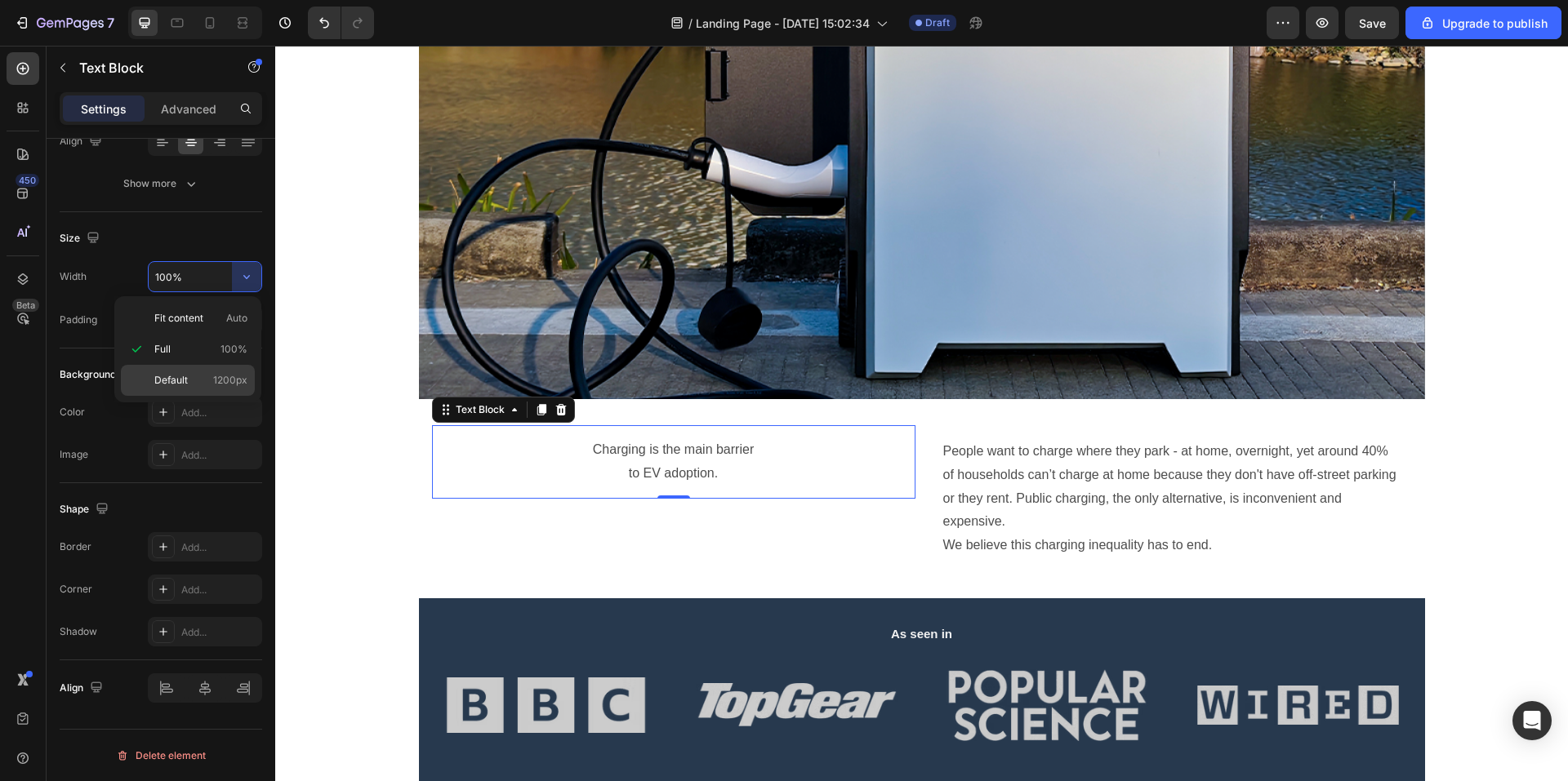
click at [198, 374] on p "Default 1200px" at bounding box center [200, 380] width 93 height 15
type input "1200"
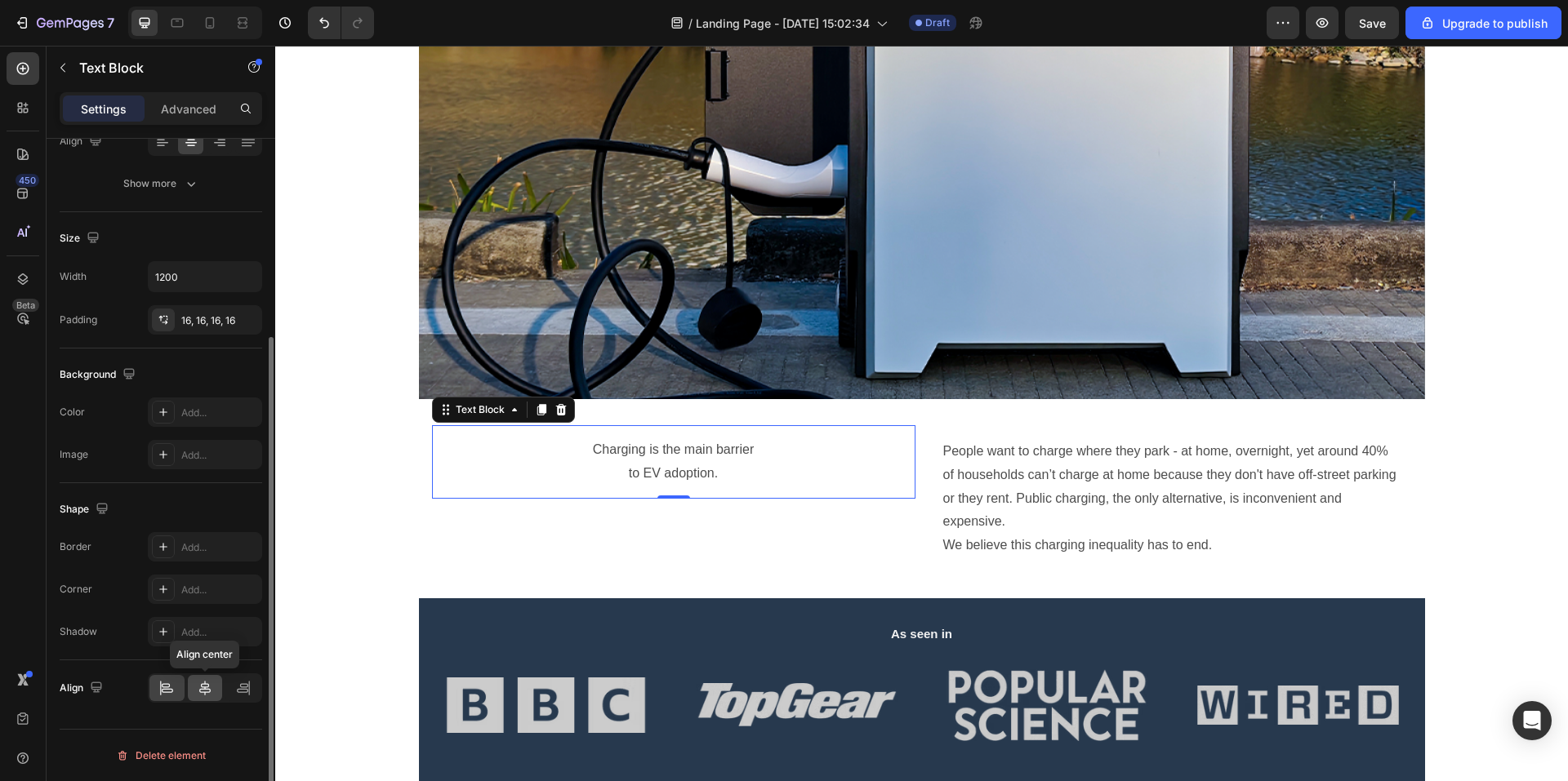
click at [211, 690] on icon at bounding box center [205, 688] width 17 height 17
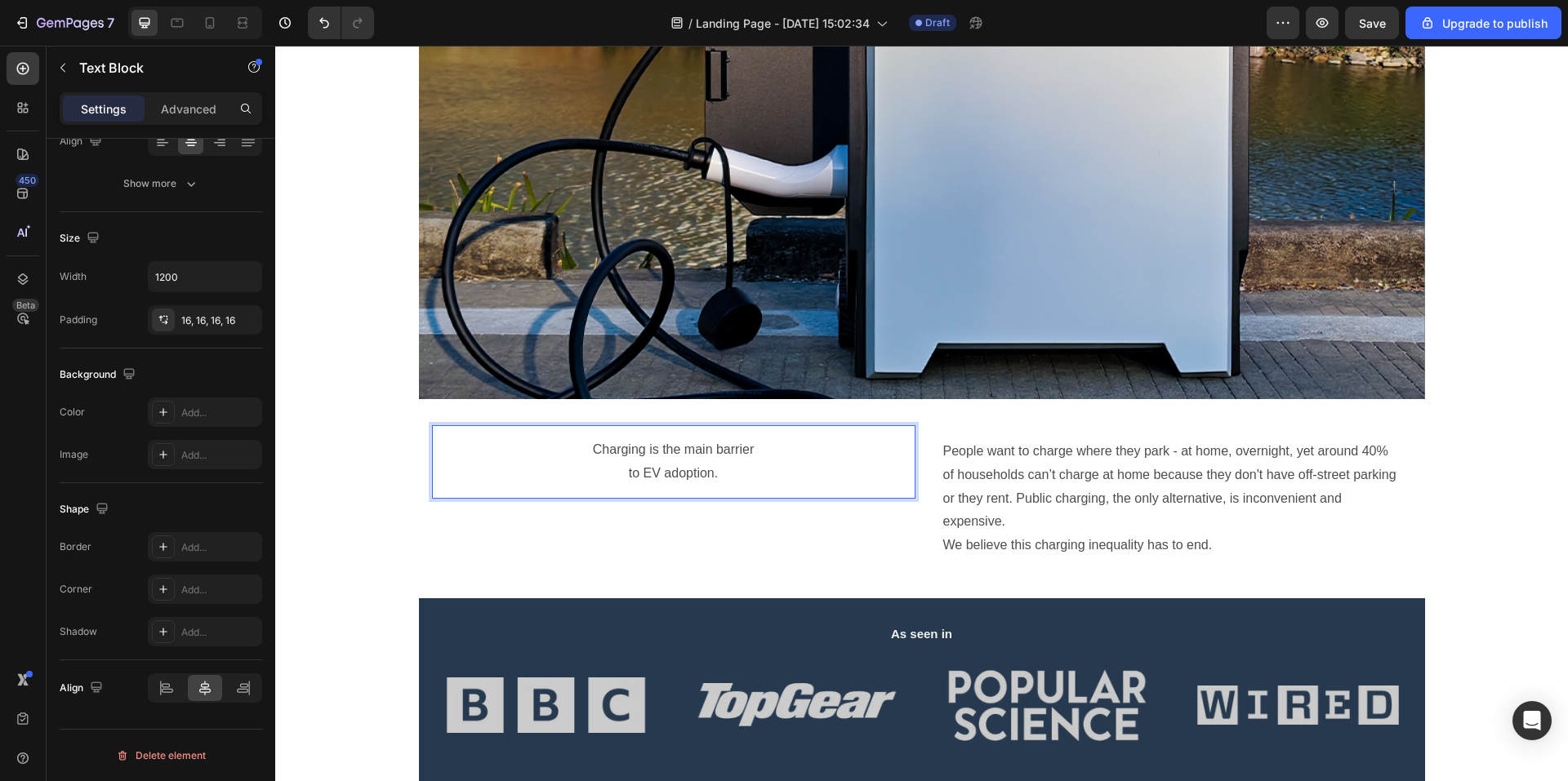
click at [730, 468] on p "Charging is the main barrier to EV adoption." at bounding box center [673, 462] width 457 height 47
click at [732, 471] on p "Charging is the main barrier to EV adoption." at bounding box center [673, 462] width 457 height 47
click at [722, 484] on p "Charging is the main barrier to EV adoption." at bounding box center [673, 462] width 457 height 47
click at [748, 472] on p "Charging is the main barrier to EV adoption." at bounding box center [673, 462] width 457 height 47
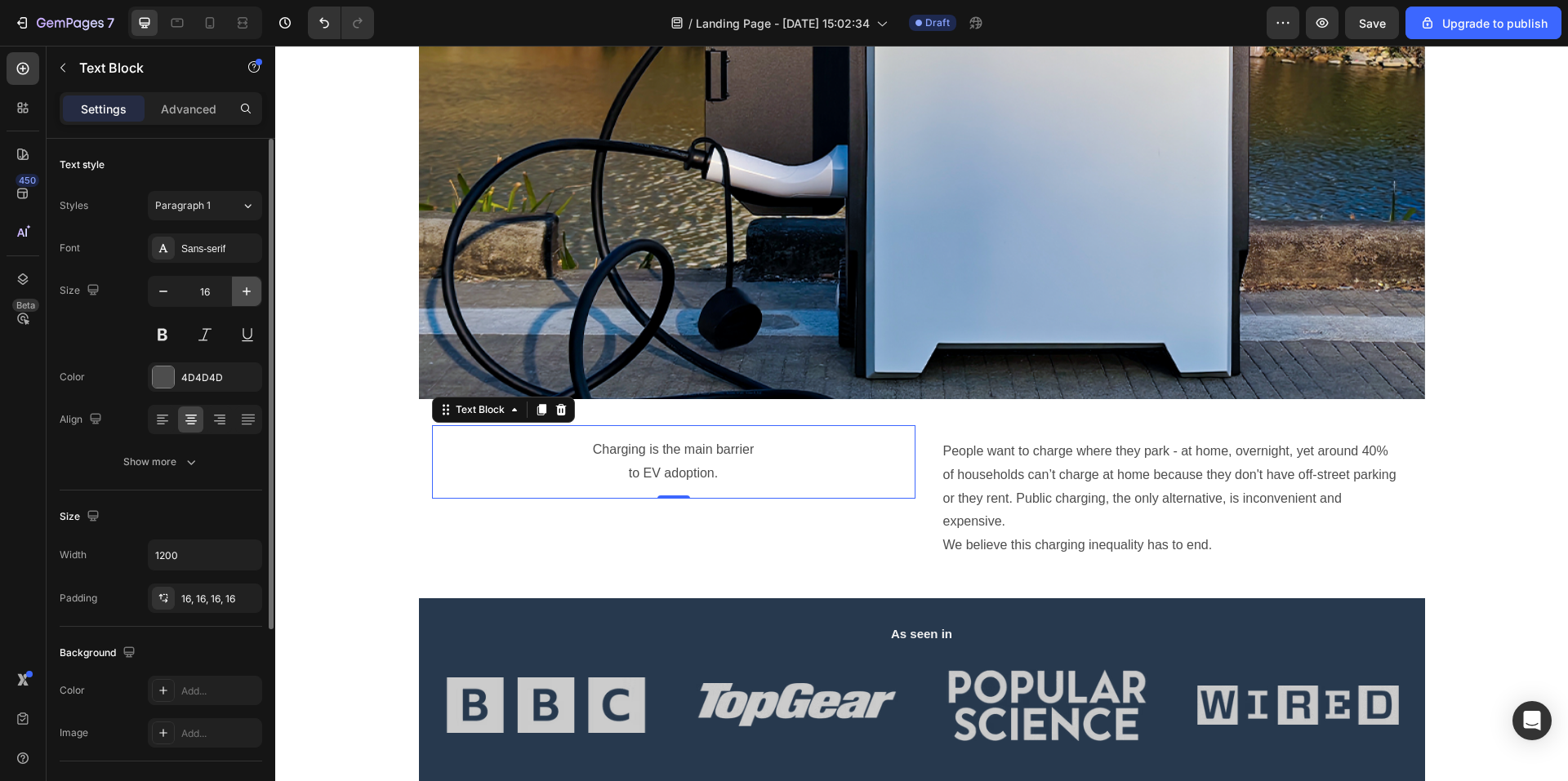
click at [256, 291] on button "button" at bounding box center [247, 292] width 30 height 30
click at [247, 293] on icon "button" at bounding box center [247, 291] width 8 height 8
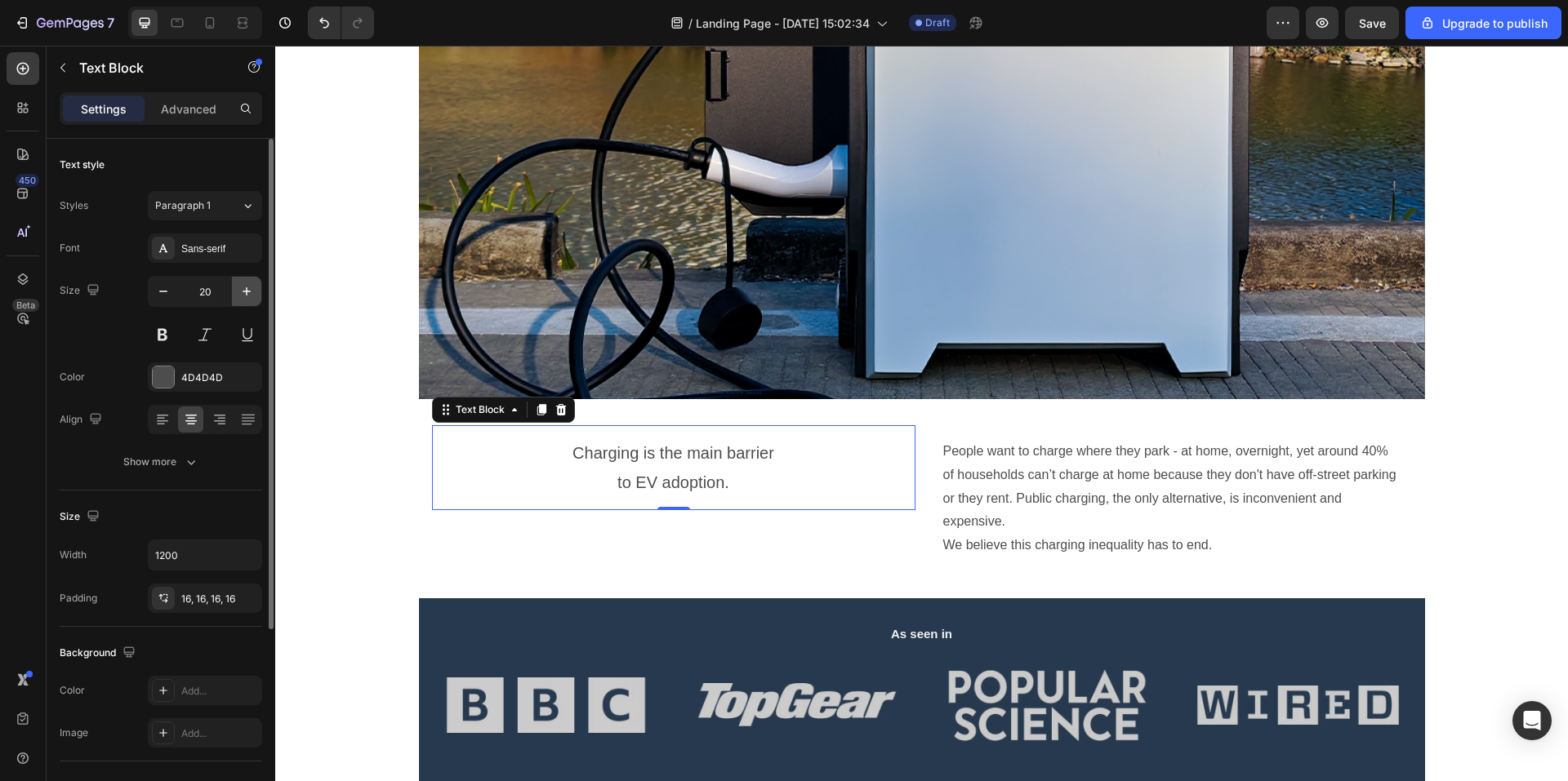
click at [247, 293] on icon "button" at bounding box center [247, 291] width 8 height 8
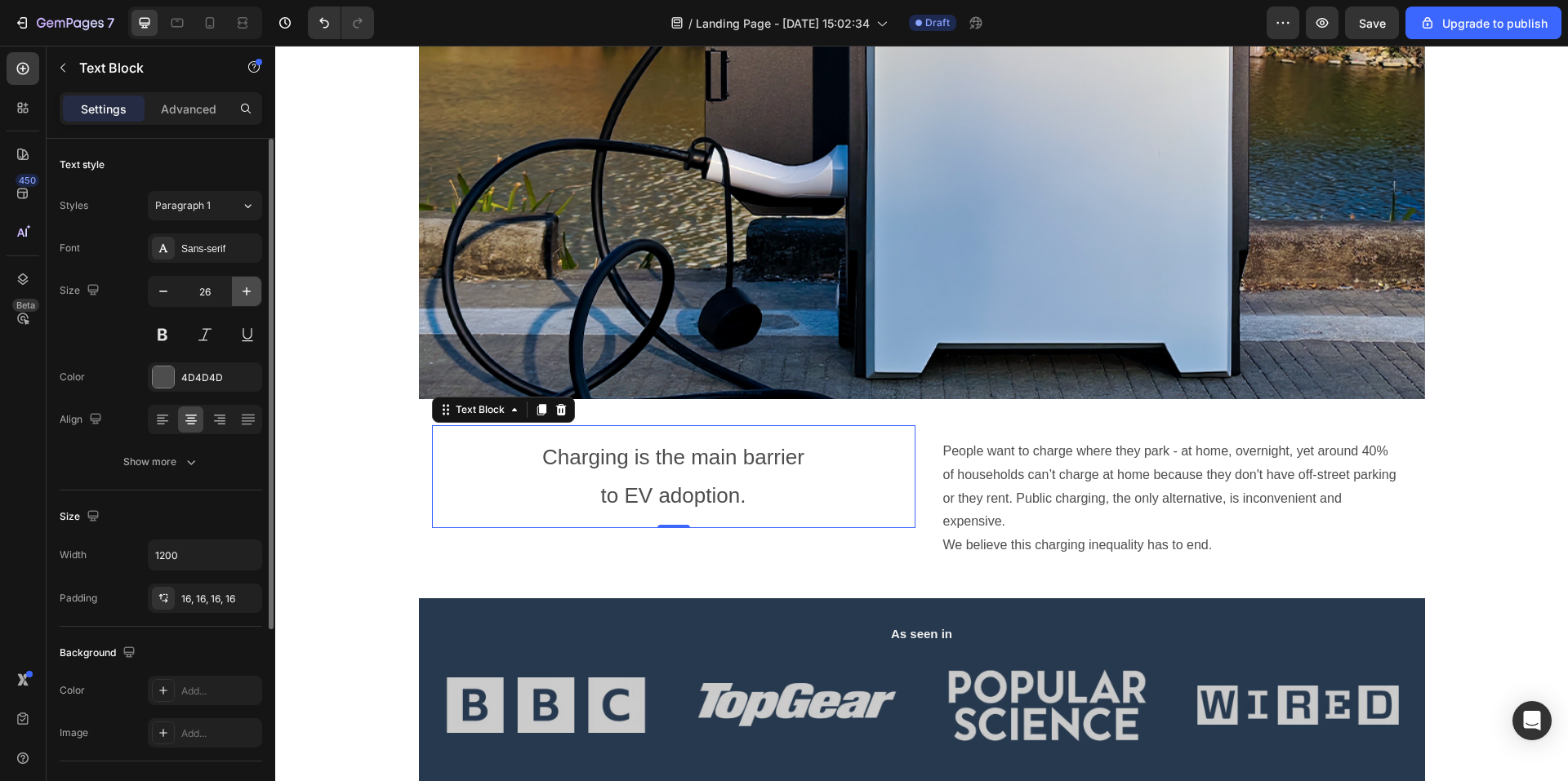
click at [247, 293] on icon "button" at bounding box center [247, 291] width 8 height 8
type input "30"
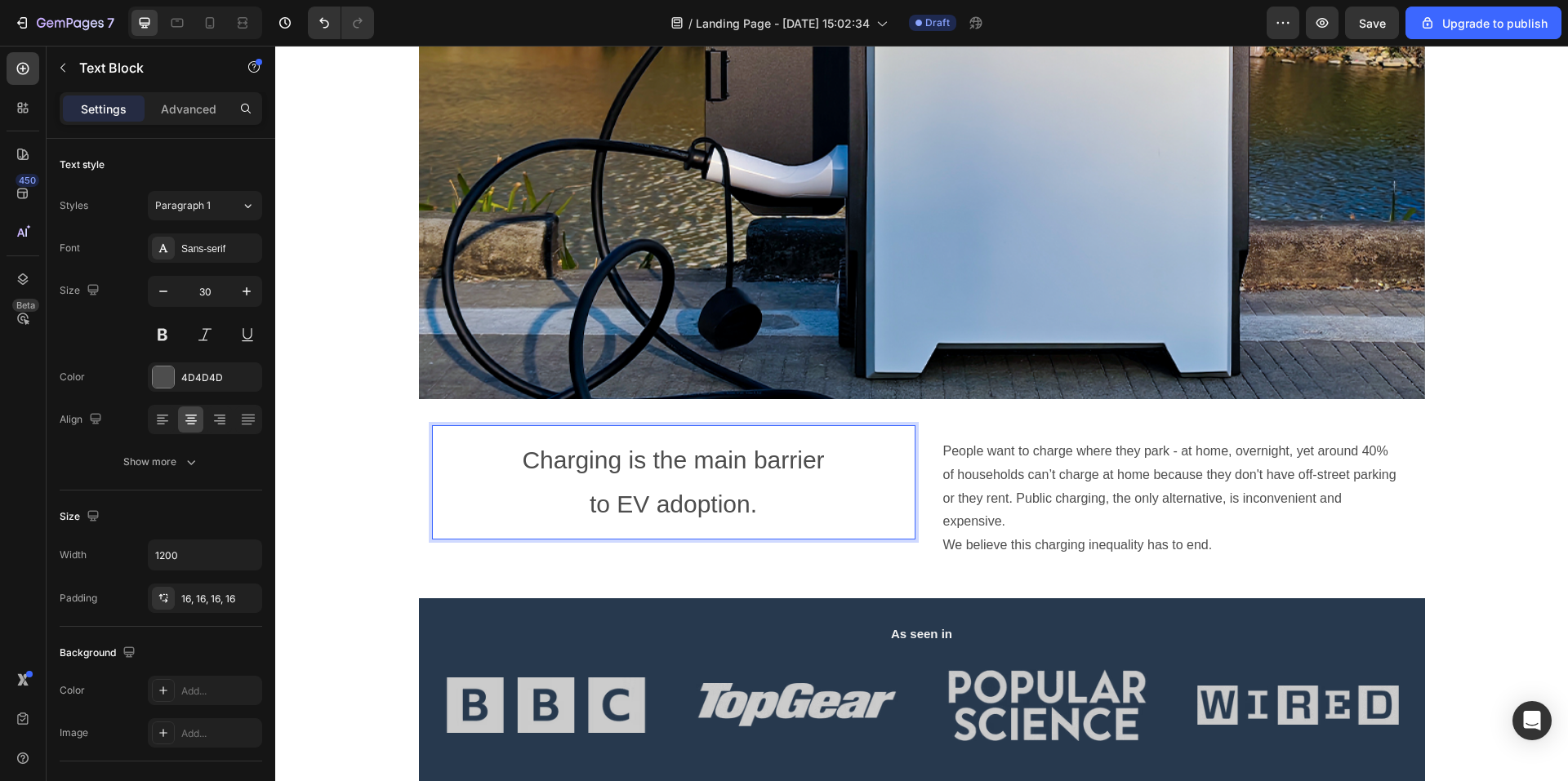
click at [759, 505] on p "Charging is the main barrier to EV adoption." at bounding box center [673, 482] width 457 height 88
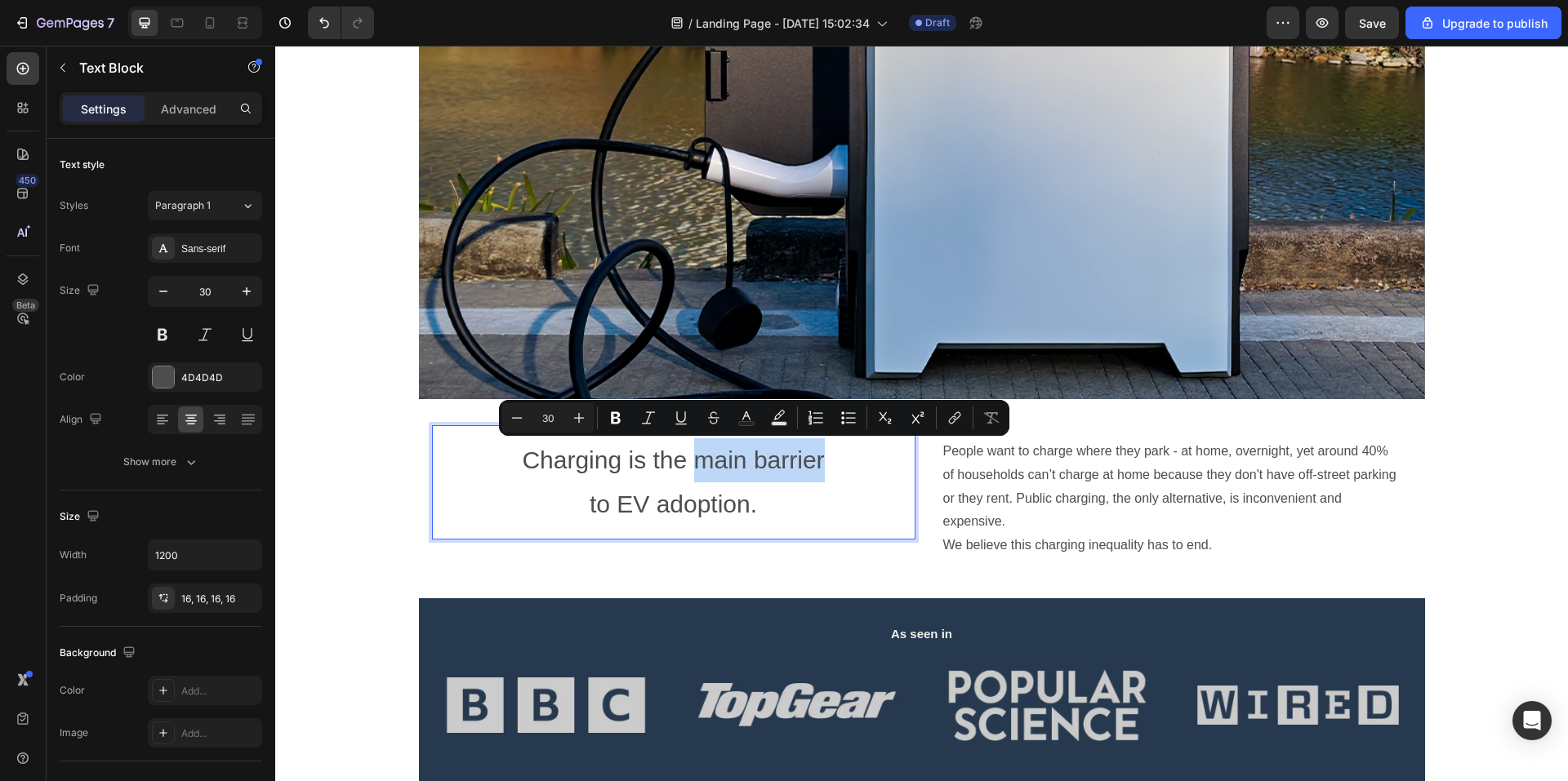
drag, startPoint x: 686, startPoint y: 463, endPoint x: 830, endPoint y: 466, distance: 144.0
click at [830, 466] on p "Charging is the main barrier to EV adoption." at bounding box center [673, 482] width 457 height 88
click at [747, 422] on rect "Editor contextual toolbar" at bounding box center [747, 424] width 16 height 4
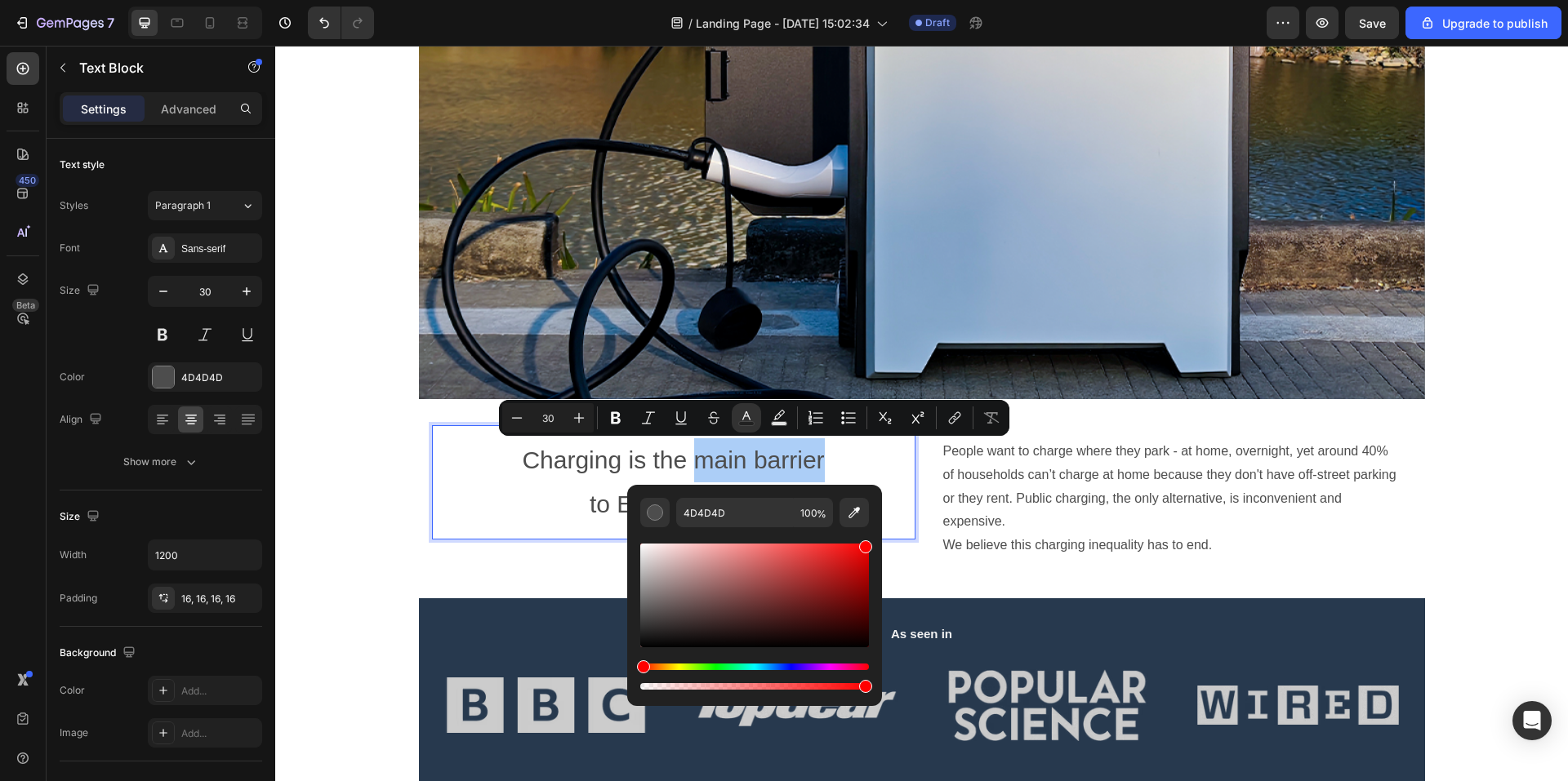
drag, startPoint x: 868, startPoint y: 556, endPoint x: 880, endPoint y: 510, distance: 47.5
click at [880, 510] on div "4D4D4D 100 %" at bounding box center [754, 589] width 255 height 208
type input "FF0000"
click at [886, 458] on p "Charging is the main barrier to EV adoption." at bounding box center [673, 482] width 457 height 88
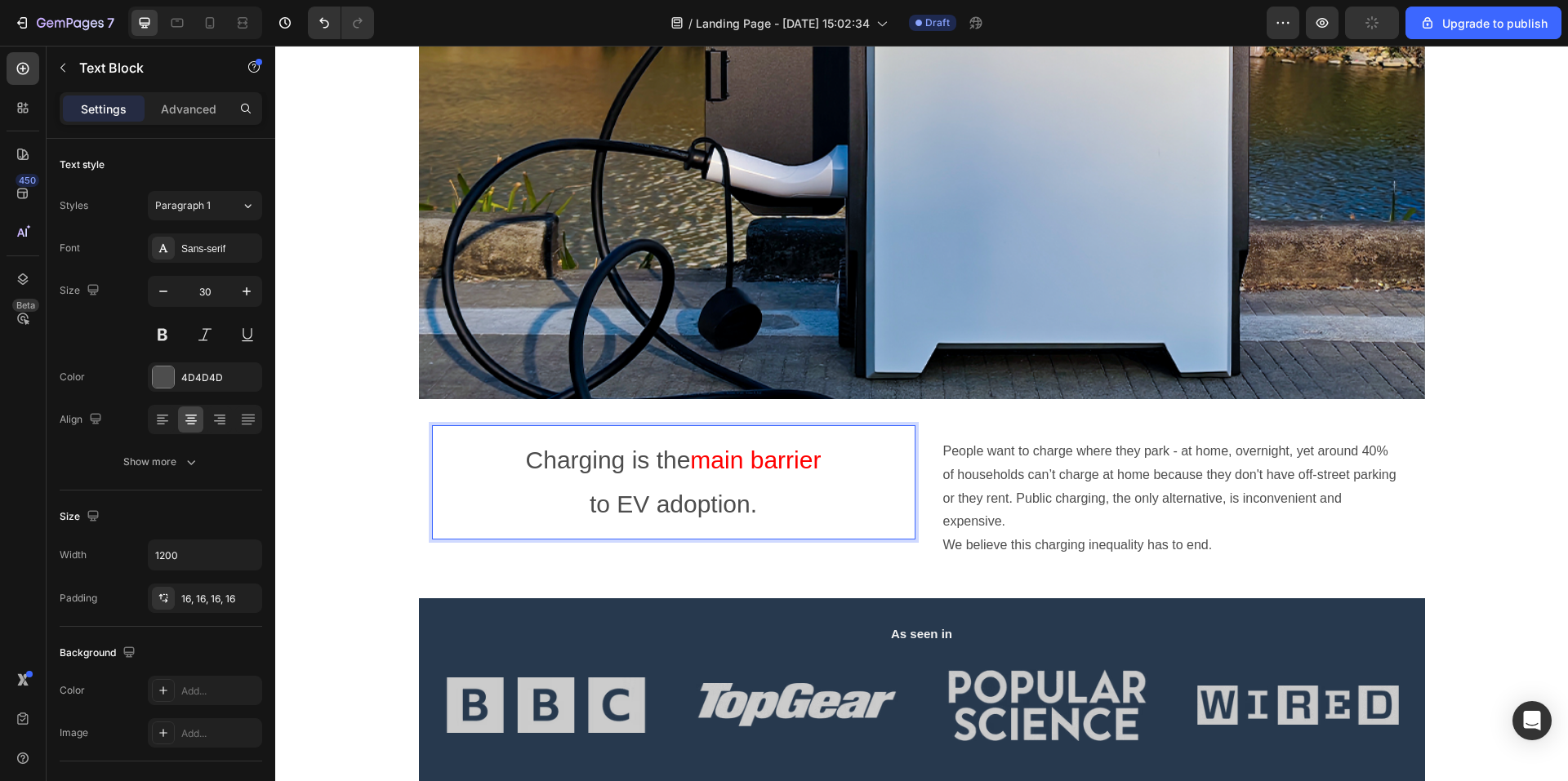
click at [760, 510] on p "Charging is the main barrier to EV adoption." at bounding box center [673, 482] width 457 height 88
click at [834, 472] on p "Charging is the main barrier to EV adoption." at bounding box center [673, 482] width 457 height 88
click at [690, 469] on span "main barrier" at bounding box center [755, 460] width 131 height 27
click at [837, 522] on p "Charging is the main barrier to EV adoption." at bounding box center [673, 482] width 457 height 88
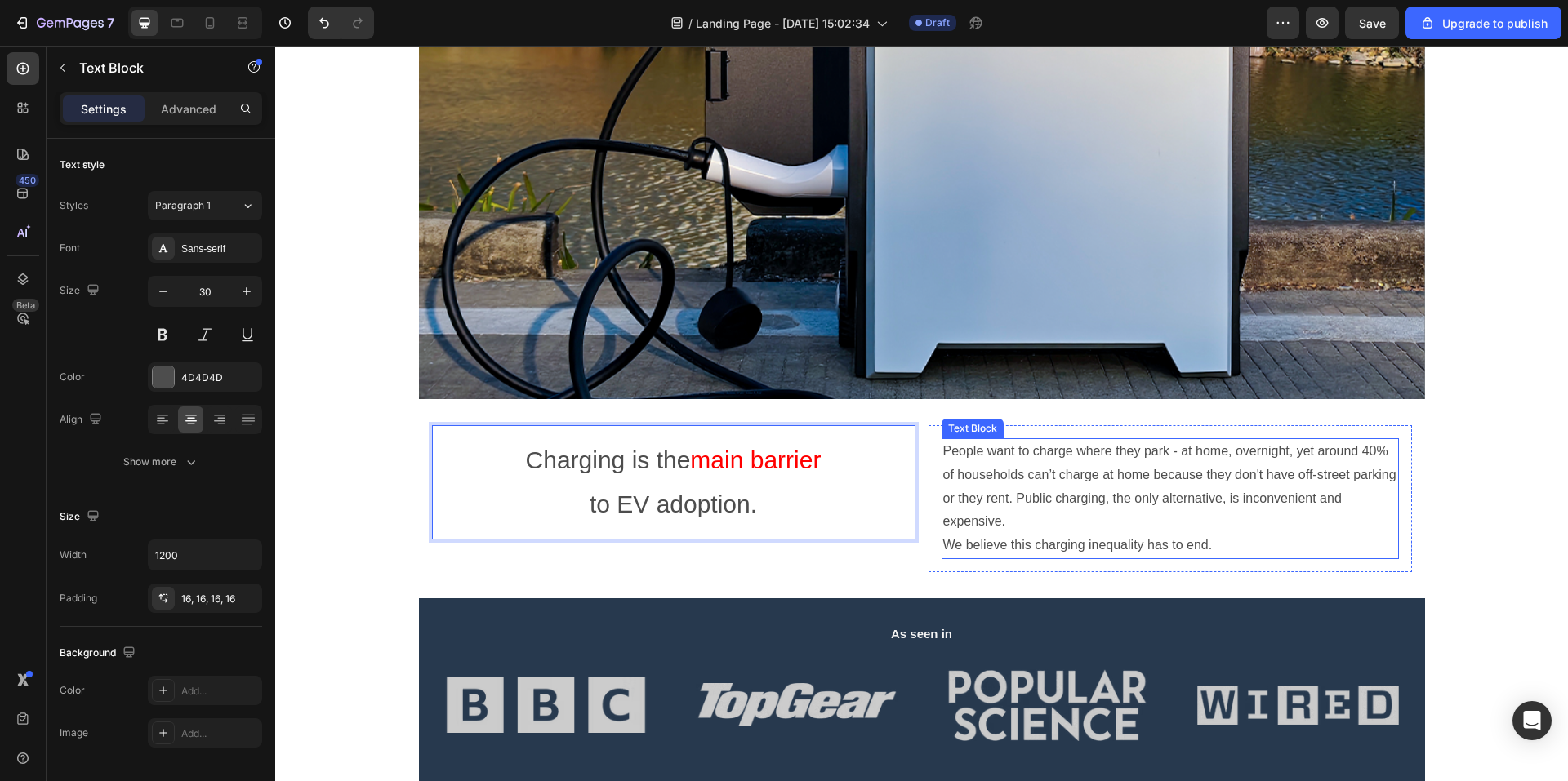
click at [1139, 493] on p "People want to charge where they park - at home, overnight, yet around 40% of h…" at bounding box center [1170, 487] width 454 height 94
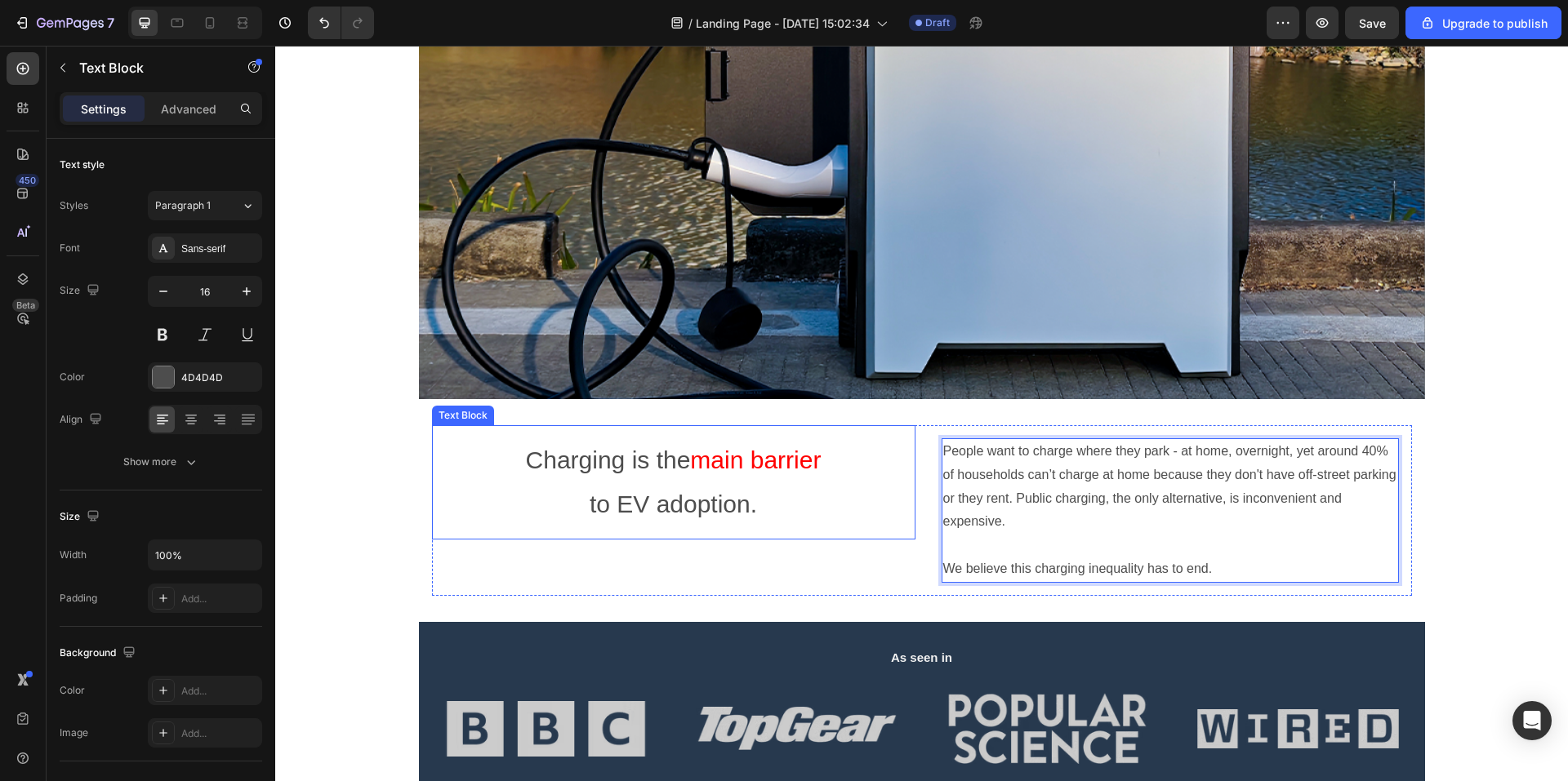
click at [821, 505] on p "Charging is the main barrier to EV adoption." at bounding box center [673, 482] width 457 height 88
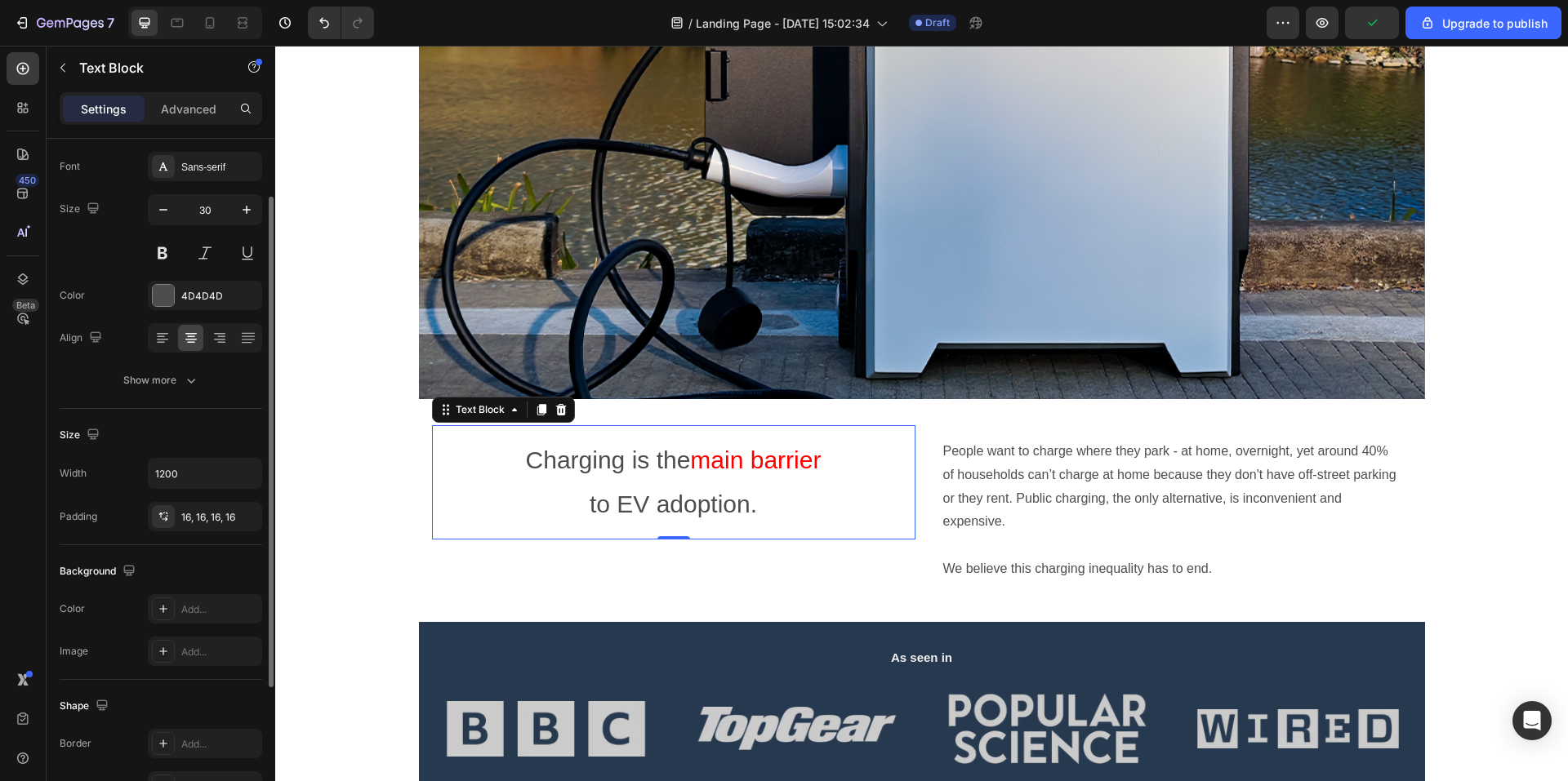
scroll to position [279, 0]
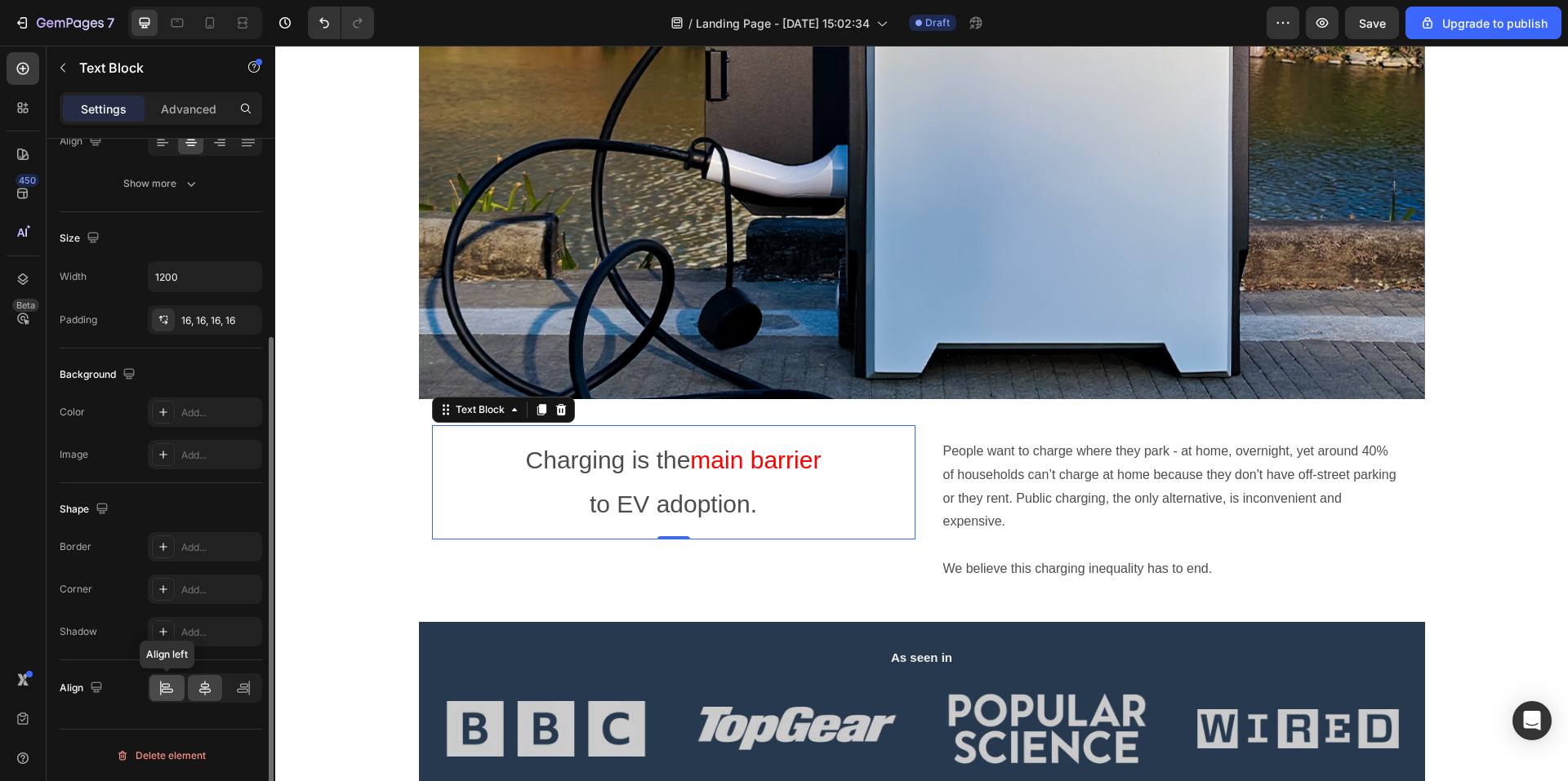
click at [172, 693] on icon at bounding box center [166, 688] width 17 height 17
click at [199, 694] on icon at bounding box center [205, 688] width 17 height 17
click at [171, 694] on icon at bounding box center [166, 688] width 17 height 17
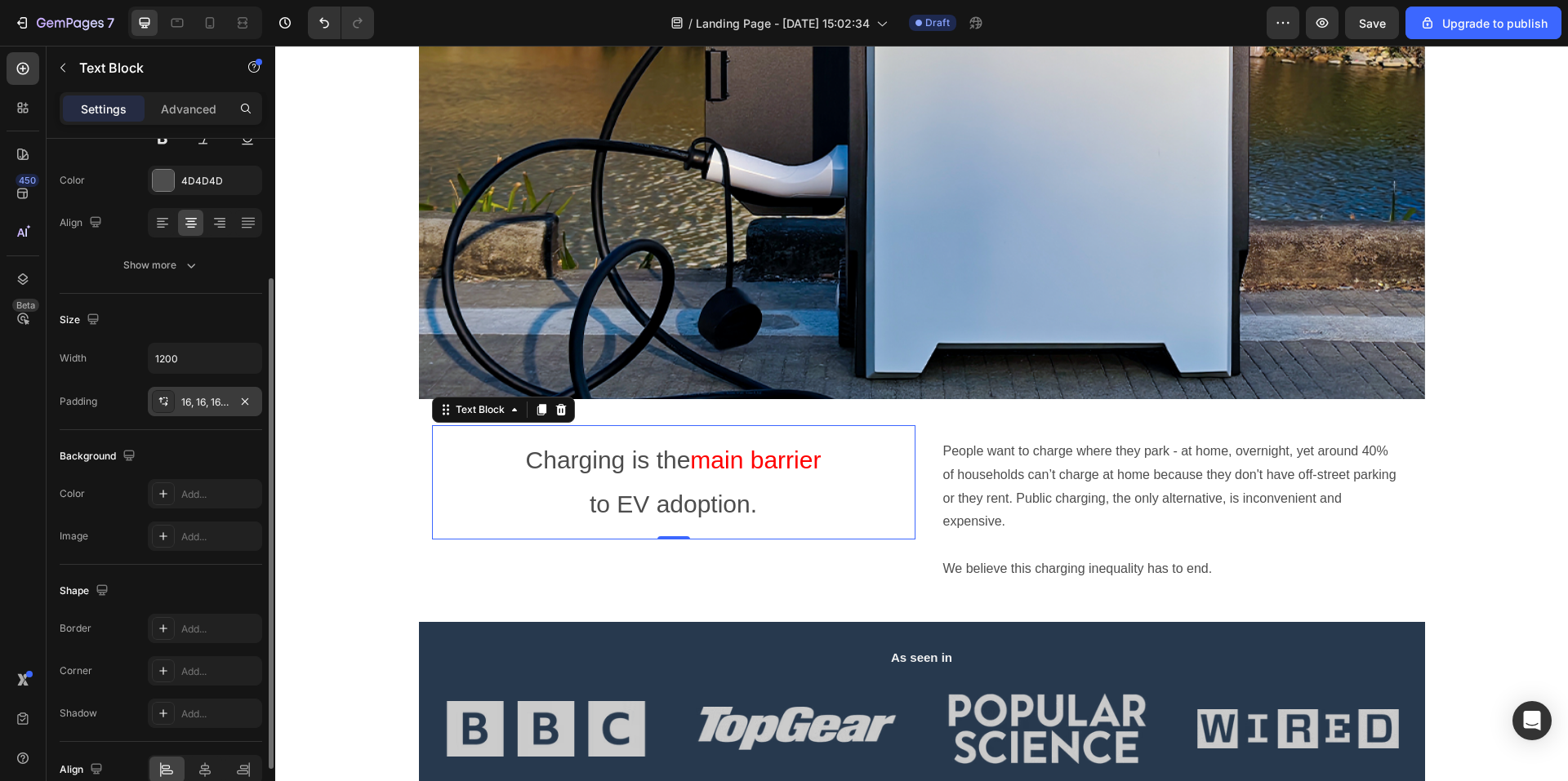
click at [208, 399] on div "16, 16, 16, 16" at bounding box center [205, 402] width 47 height 15
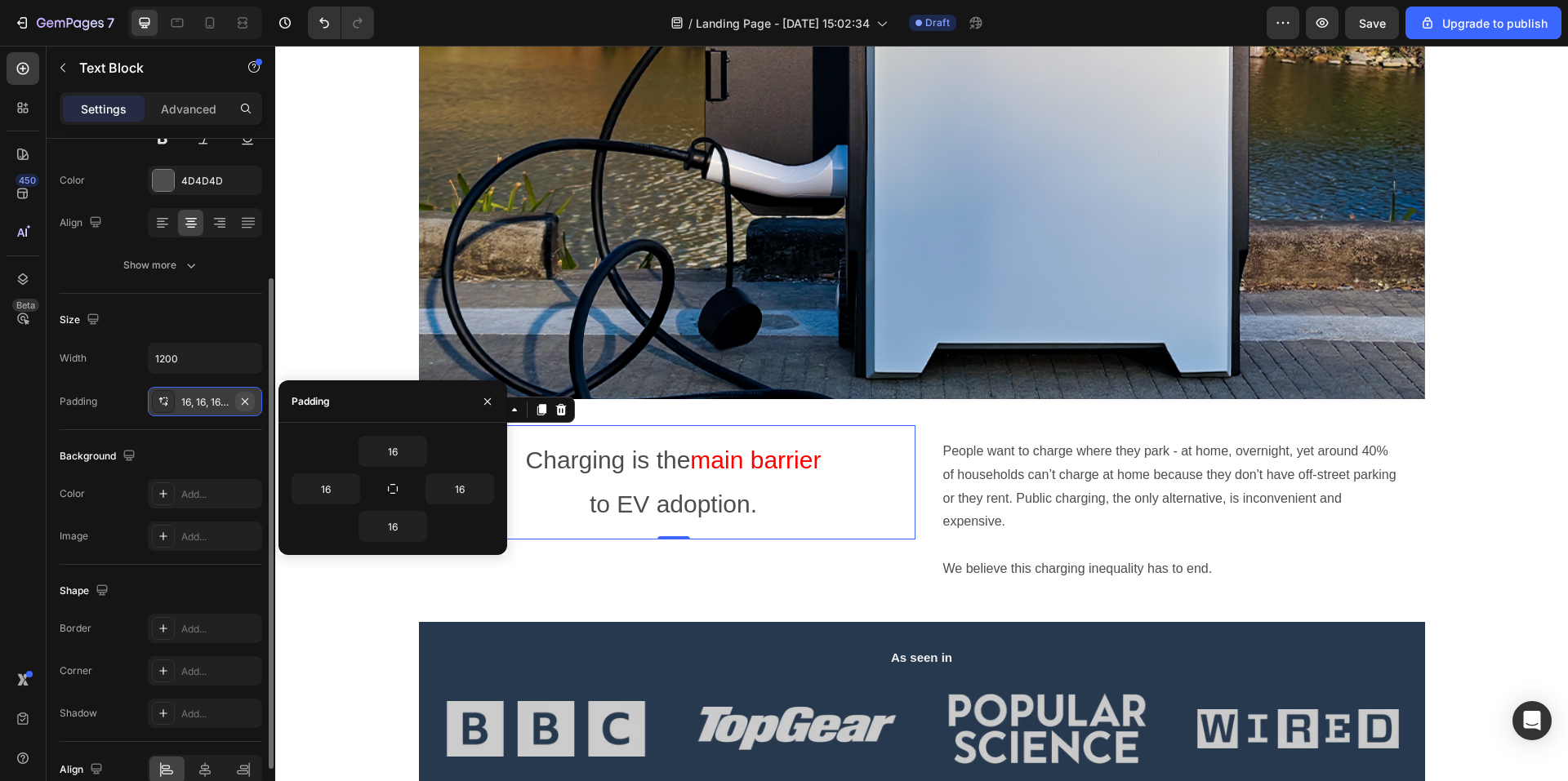
click at [244, 398] on icon "button" at bounding box center [245, 401] width 13 height 13
type input "0"
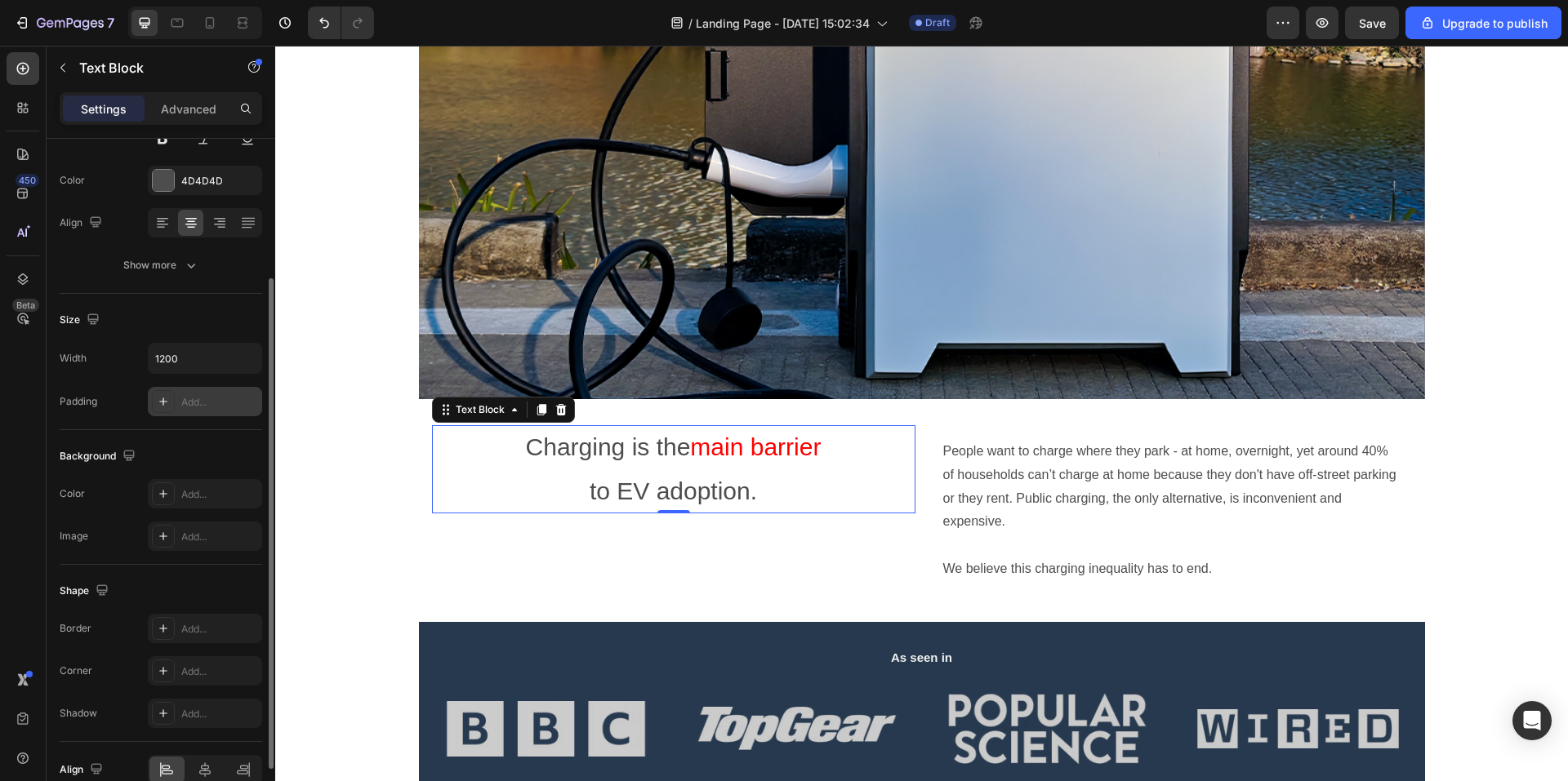
click at [226, 407] on div "Add..." at bounding box center [220, 402] width 77 height 15
type input "16"
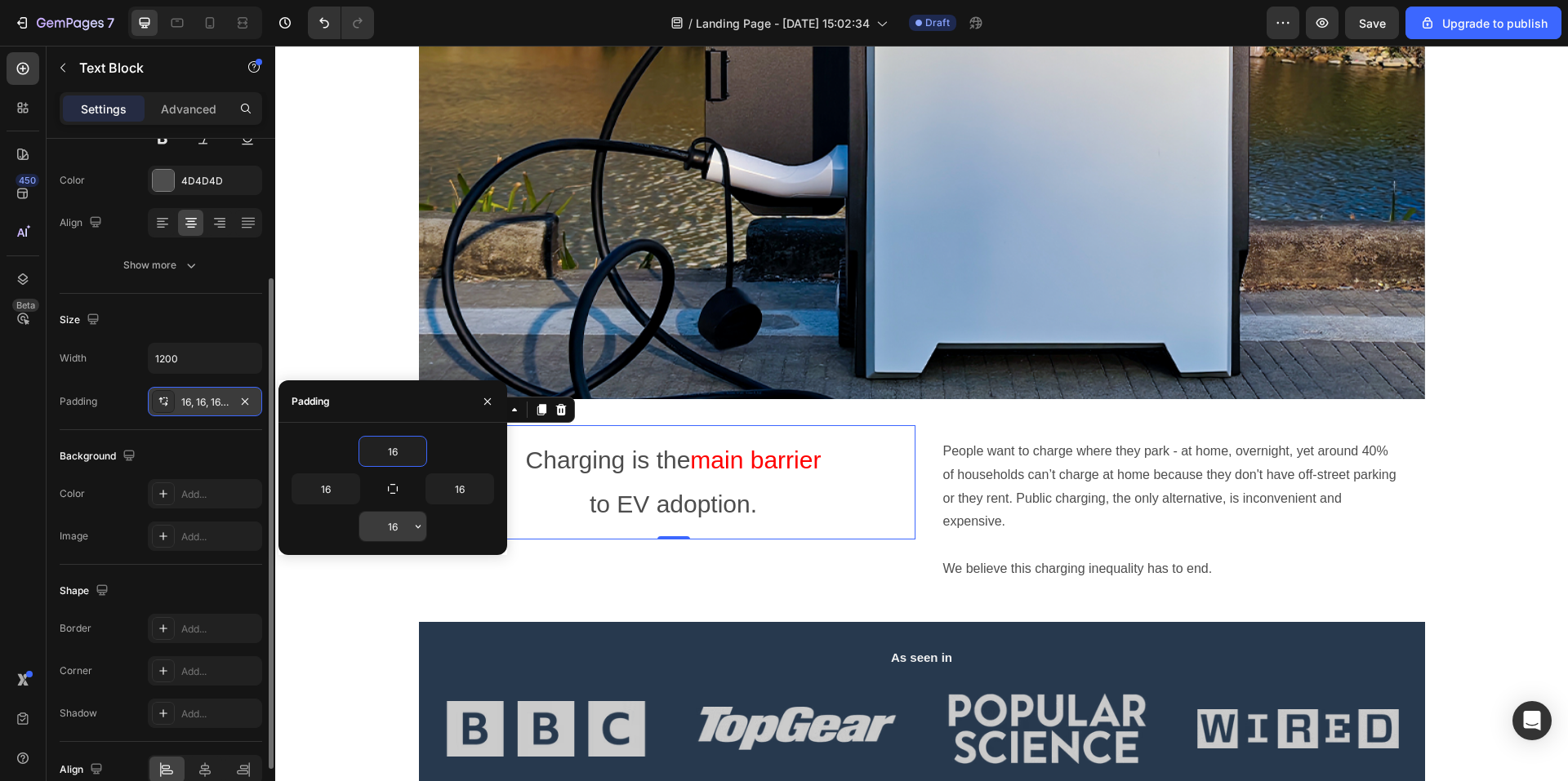
click at [388, 523] on input "16" at bounding box center [393, 527] width 67 height 30
click at [429, 529] on div "16" at bounding box center [393, 527] width 203 height 31
click at [417, 529] on icon "button" at bounding box center [418, 526] width 13 height 13
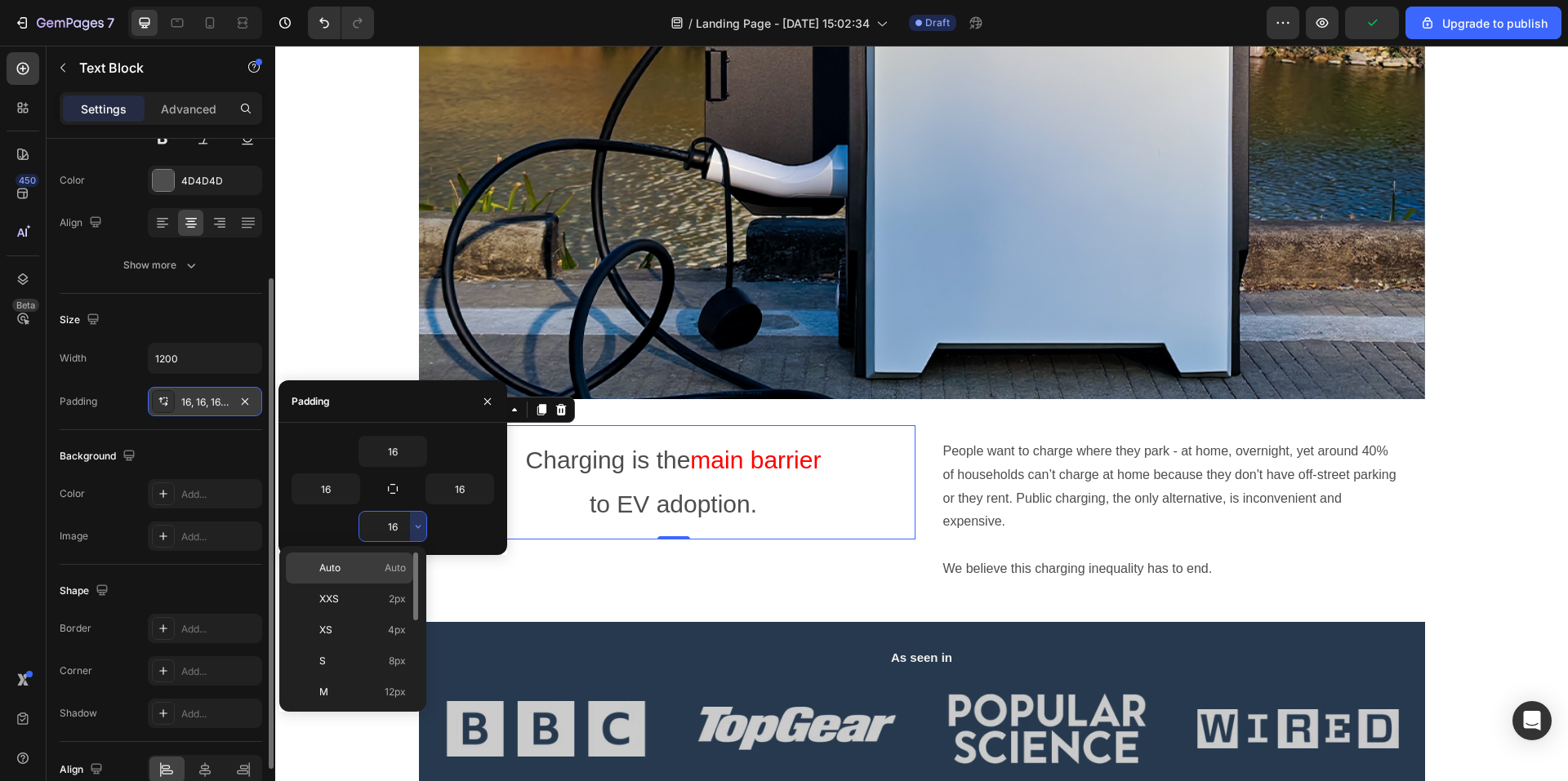
click at [387, 569] on span "Auto" at bounding box center [395, 568] width 21 height 15
type input "Auto"
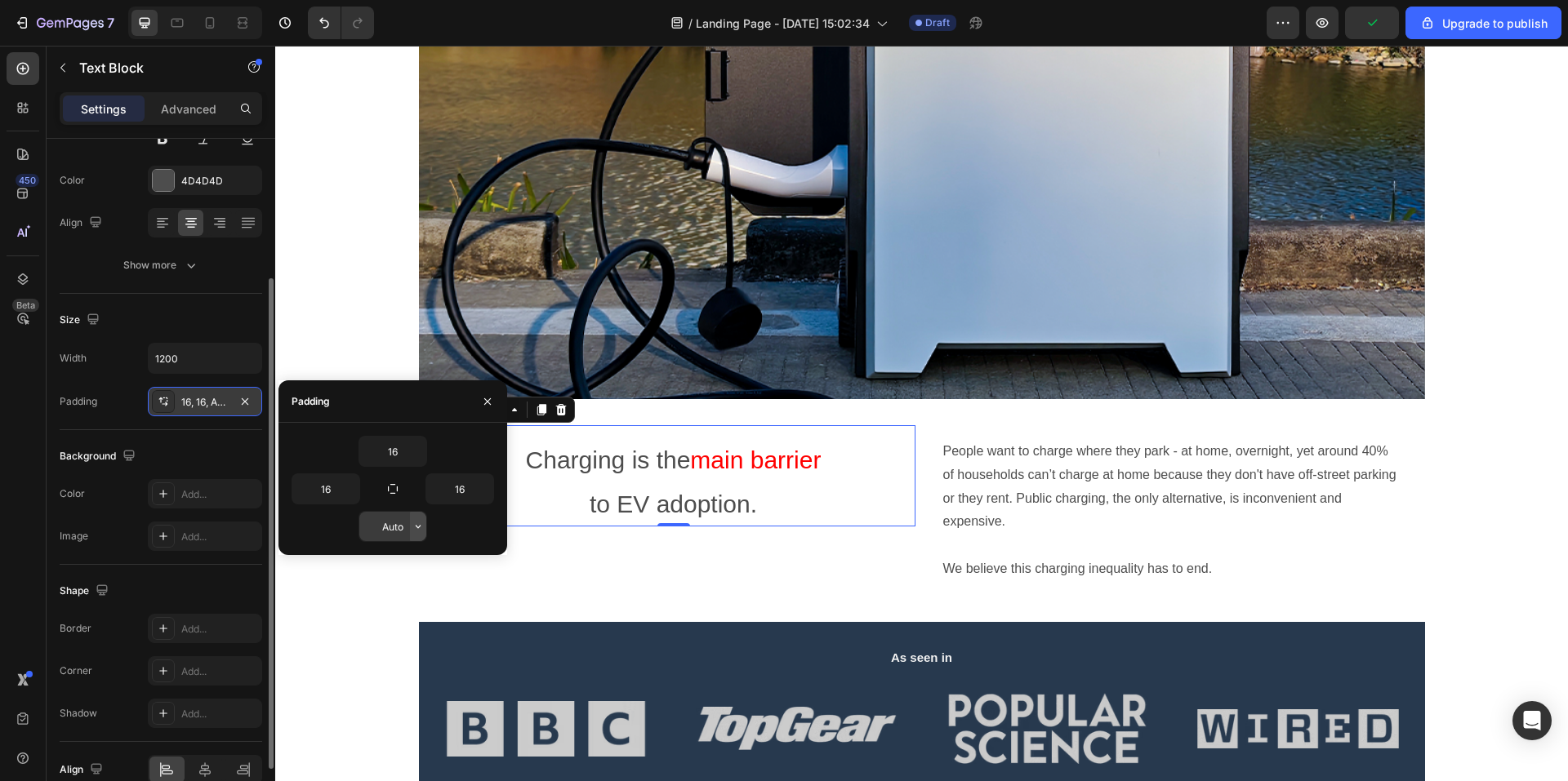
click at [412, 530] on icon "button" at bounding box center [418, 526] width 13 height 13
drag, startPoint x: 395, startPoint y: 492, endPoint x: 390, endPoint y: 500, distance: 9.4
click at [390, 508] on div "16 16 16 Auto" at bounding box center [393, 489] width 203 height 106
click at [414, 459] on button "button" at bounding box center [418, 452] width 17 height 30
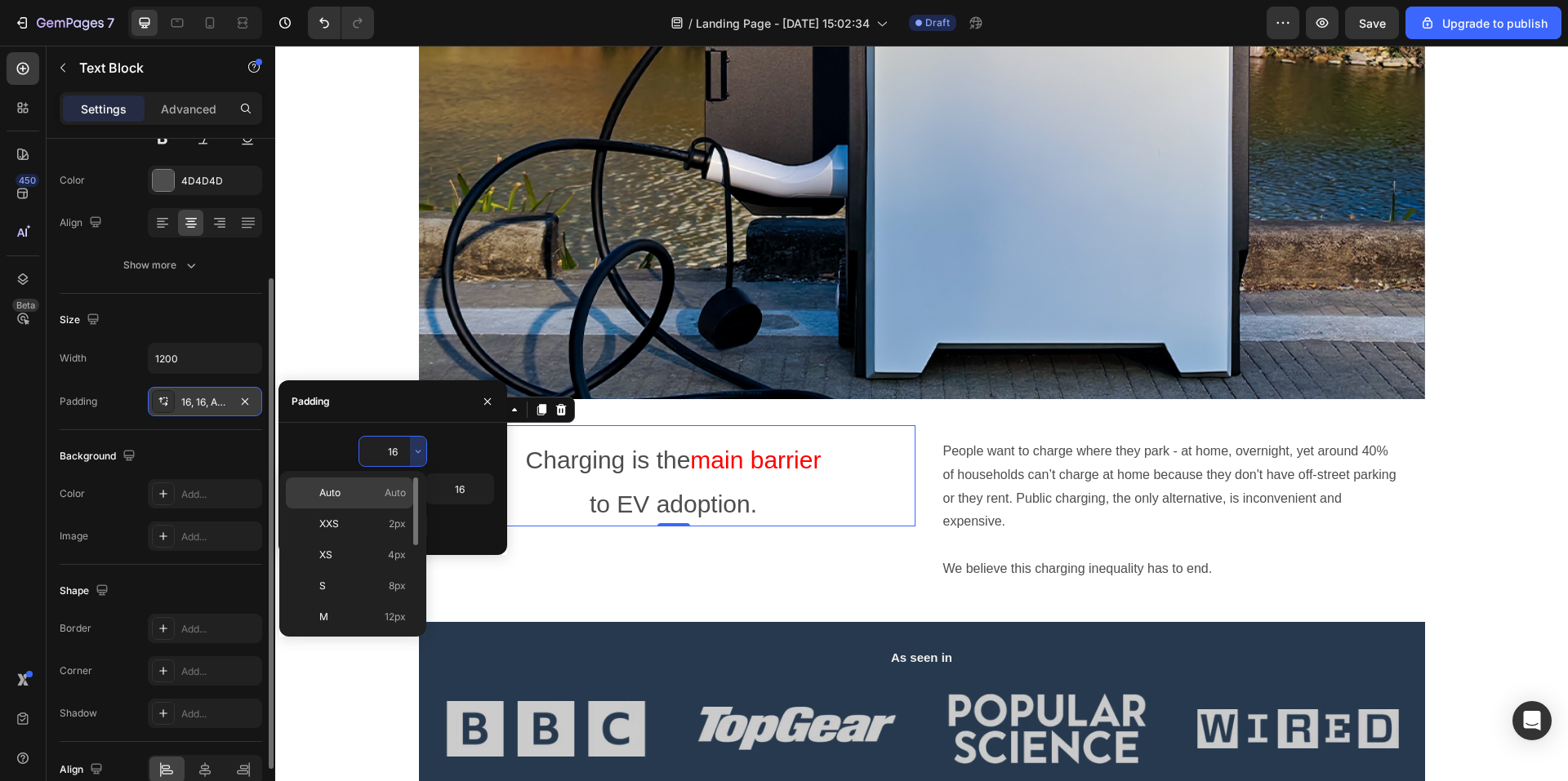
click at [389, 492] on span "Auto" at bounding box center [395, 493] width 21 height 15
type input "Auto"
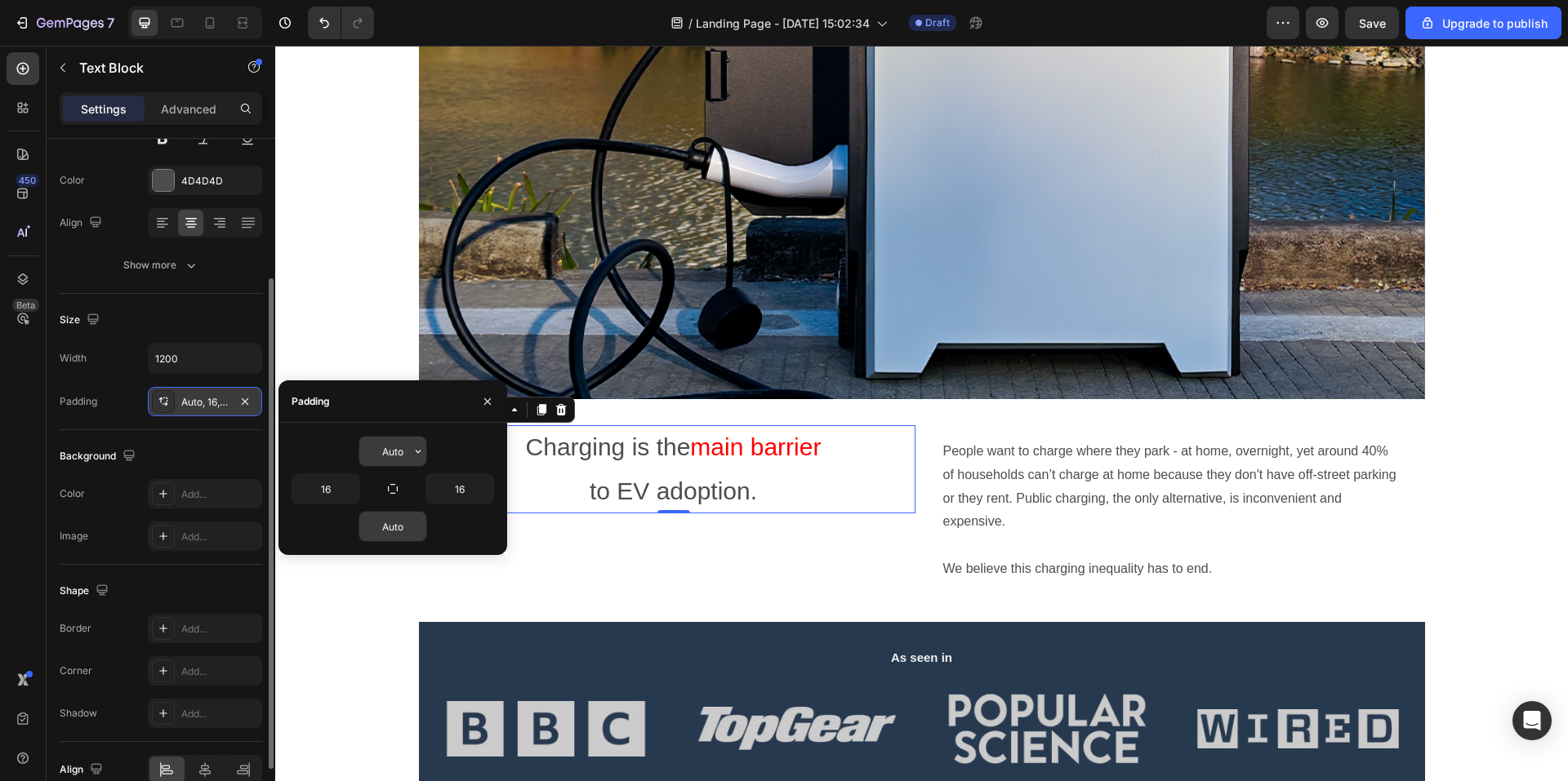
click at [401, 458] on input "Auto" at bounding box center [393, 452] width 67 height 30
click at [360, 488] on div "16" at bounding box center [342, 489] width 101 height 31
click at [354, 493] on icon "button" at bounding box center [351, 488] width 13 height 13
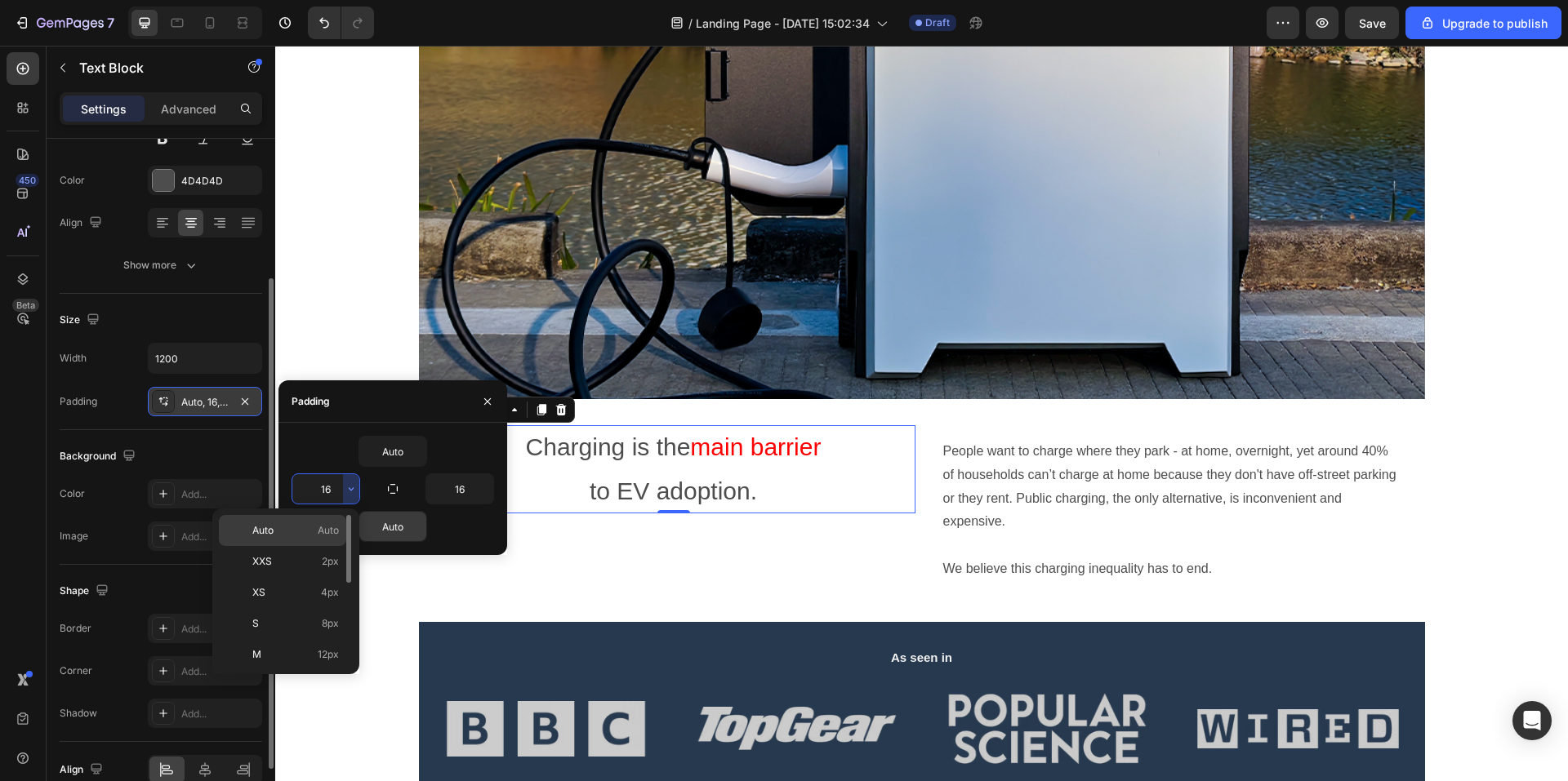
click at [316, 528] on p "Auto Auto" at bounding box center [295, 530] width 86 height 15
type input "Auto"
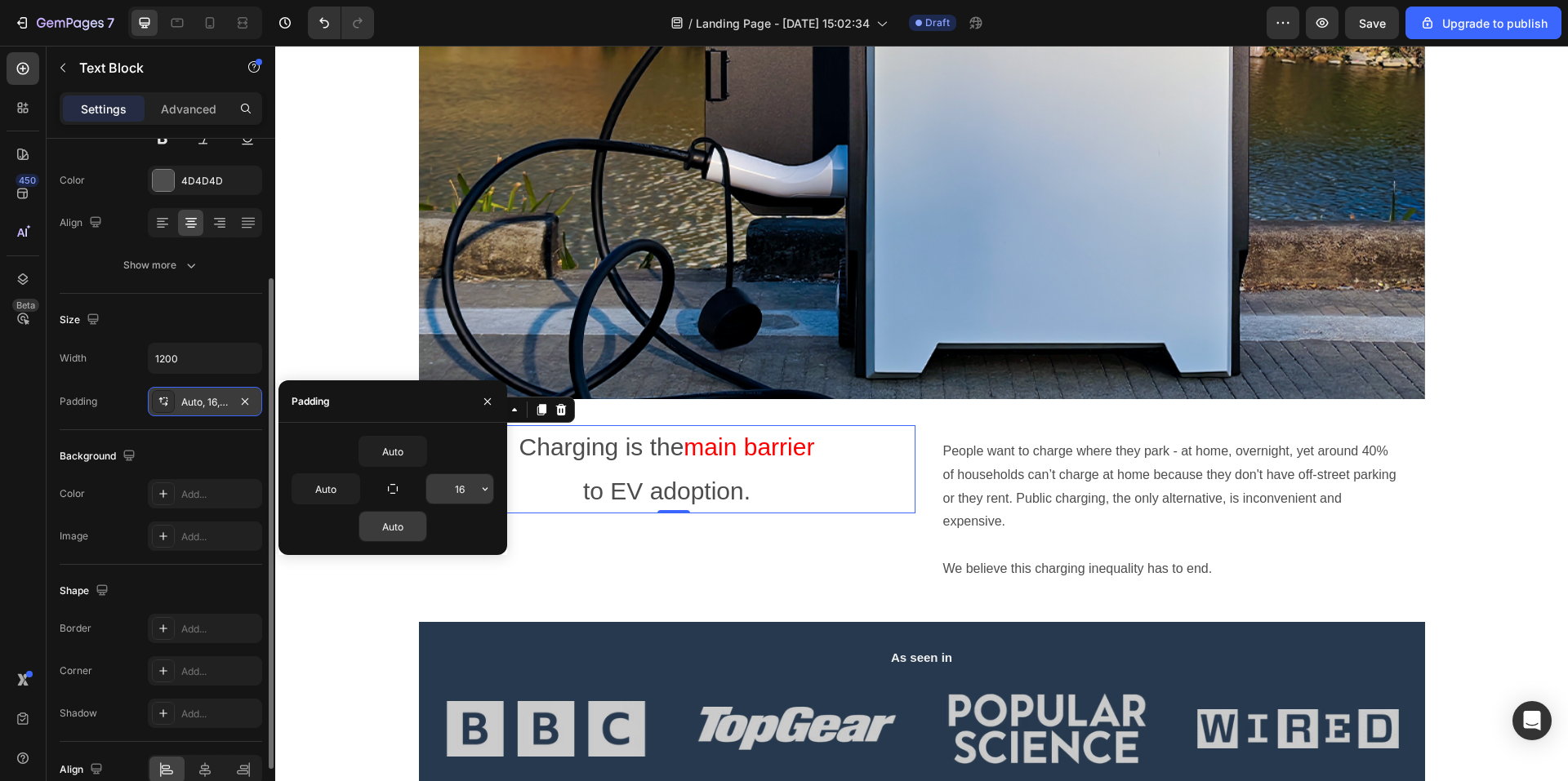
click at [467, 496] on input "16" at bounding box center [459, 489] width 67 height 30
click at [486, 496] on button "button" at bounding box center [485, 489] width 17 height 30
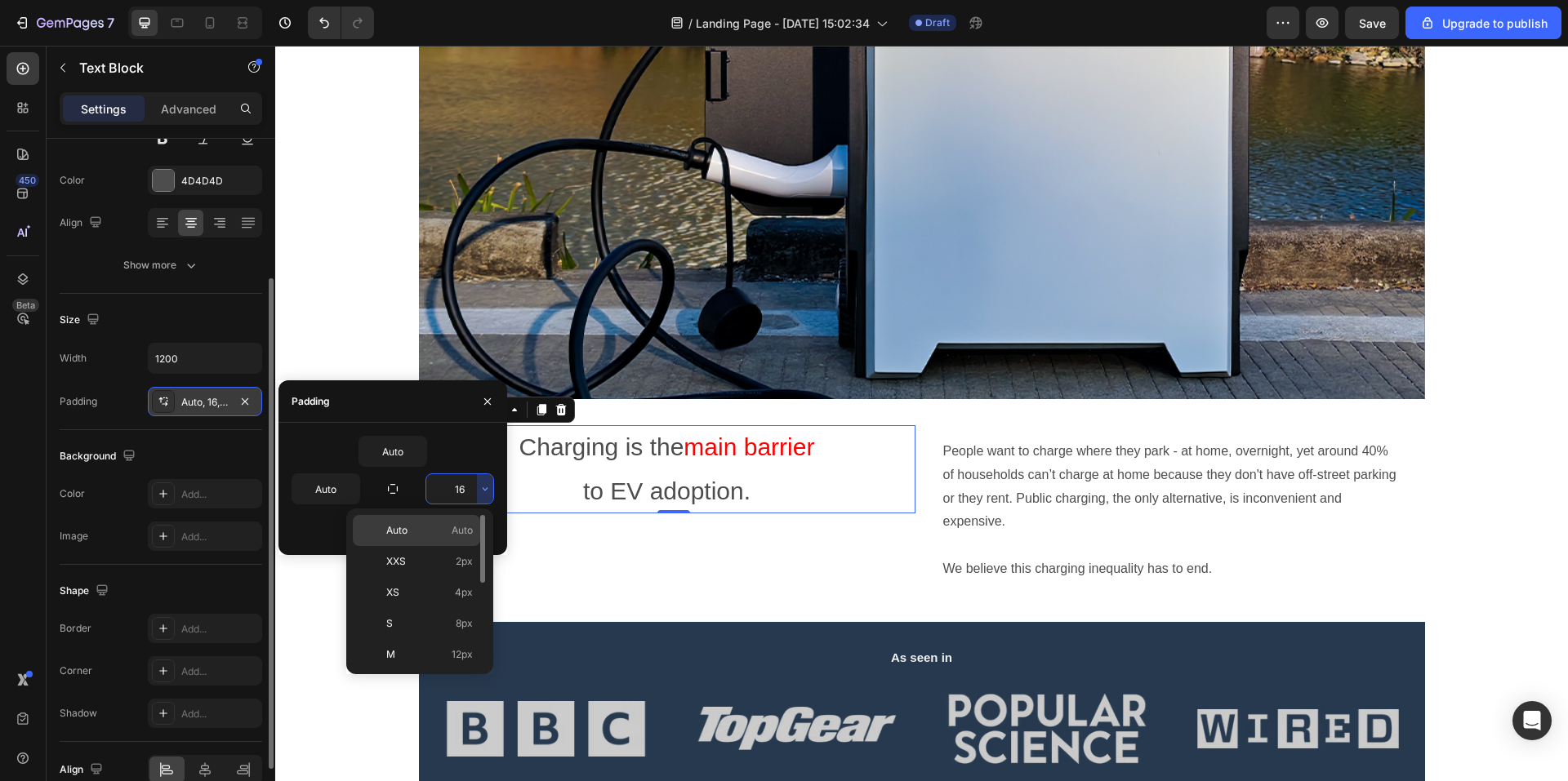
click at [473, 546] on div "Auto Auto" at bounding box center [416, 562] width 127 height 31
type input "Auto"
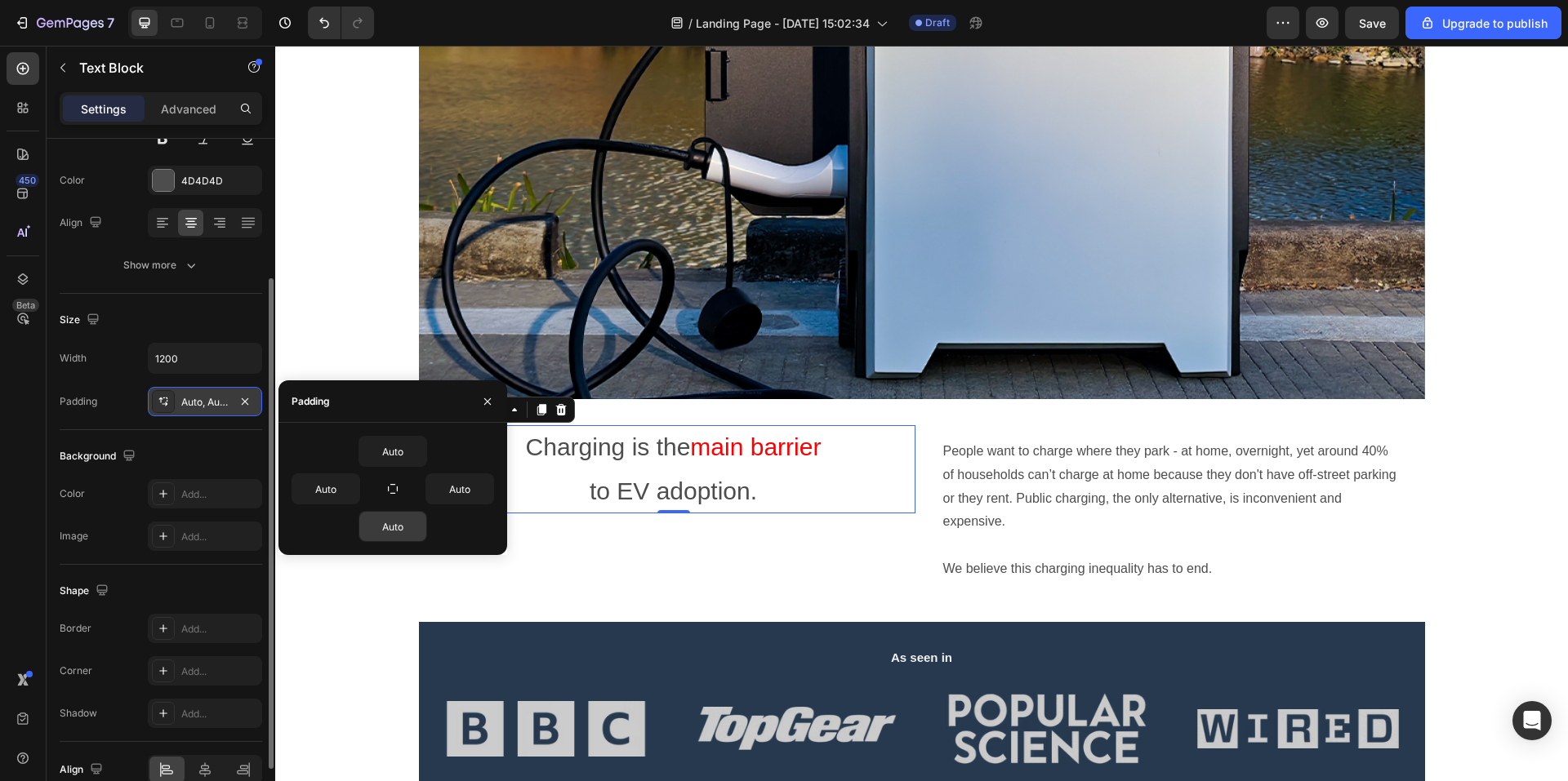
click at [646, 566] on div "Charging is the main barrier to EV adoption. Text Block 0" at bounding box center [673, 511] width 483 height 171
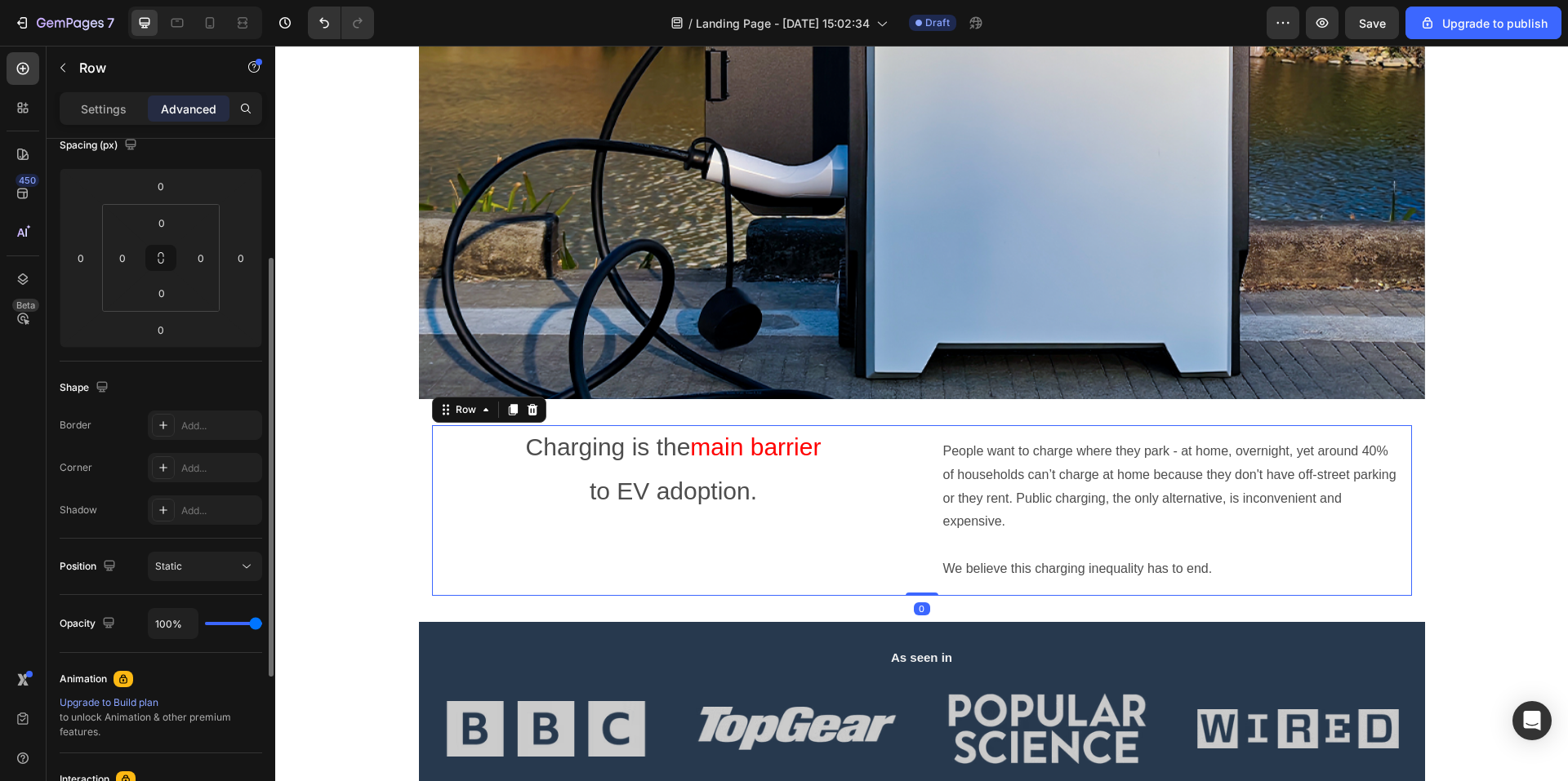
scroll to position [0, 0]
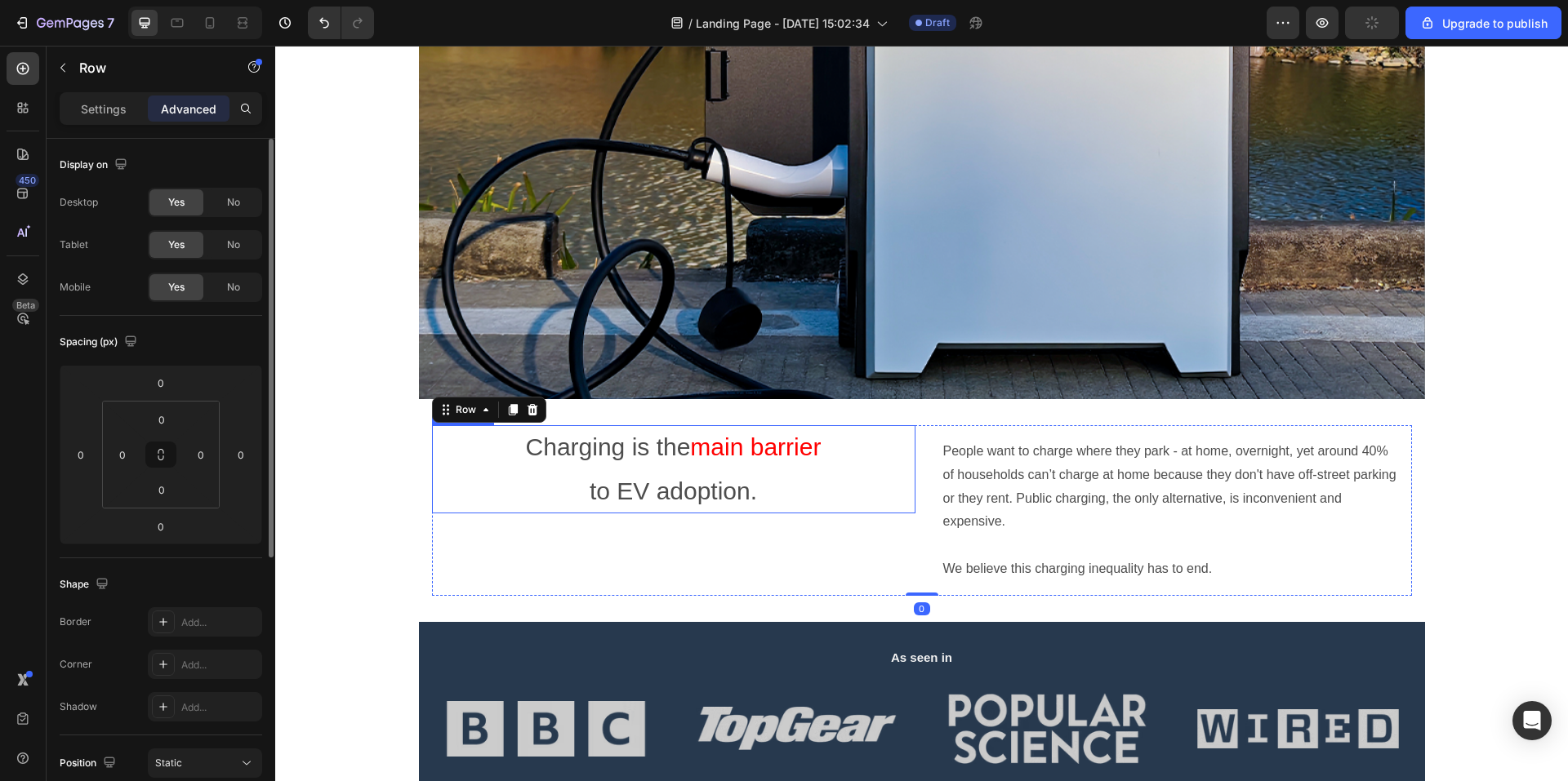
click at [728, 482] on p "Charging is the main barrier to EV adoption." at bounding box center [673, 469] width 483 height 88
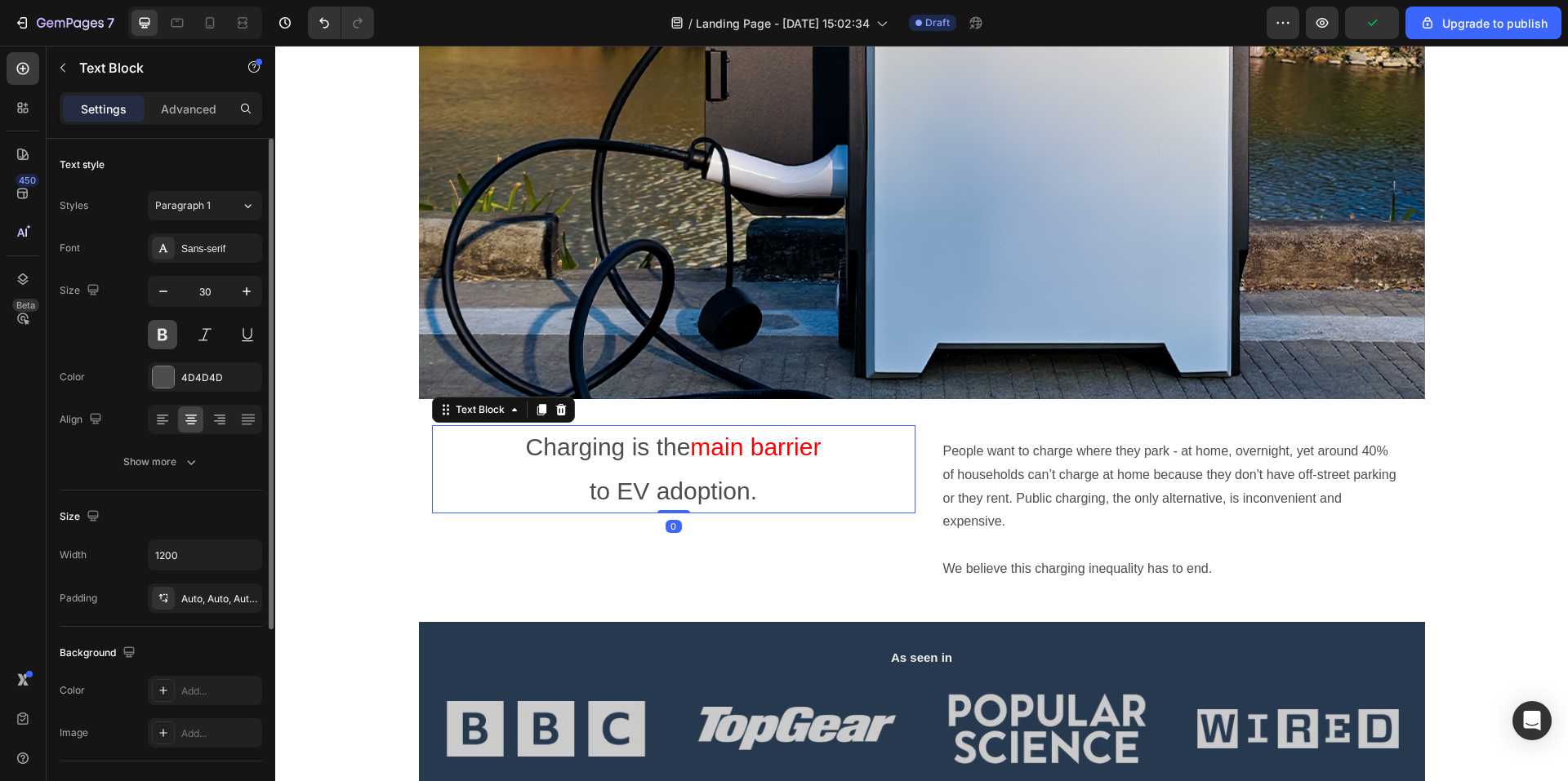
click at [169, 338] on button at bounding box center [163, 335] width 30 height 30
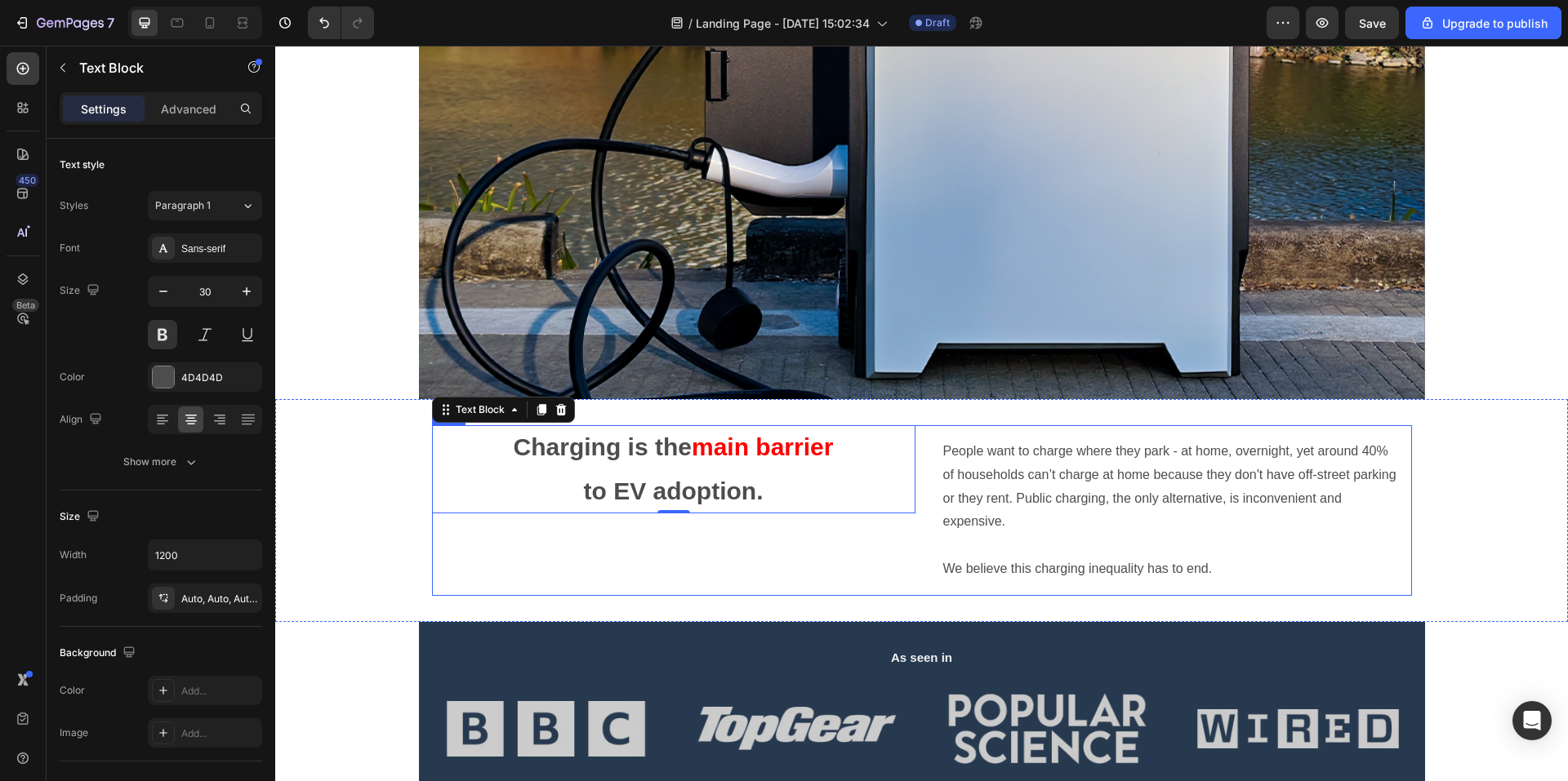
click at [625, 570] on div "Charging is the main barrier to EV adoption. Text Block 0" at bounding box center [673, 511] width 483 height 171
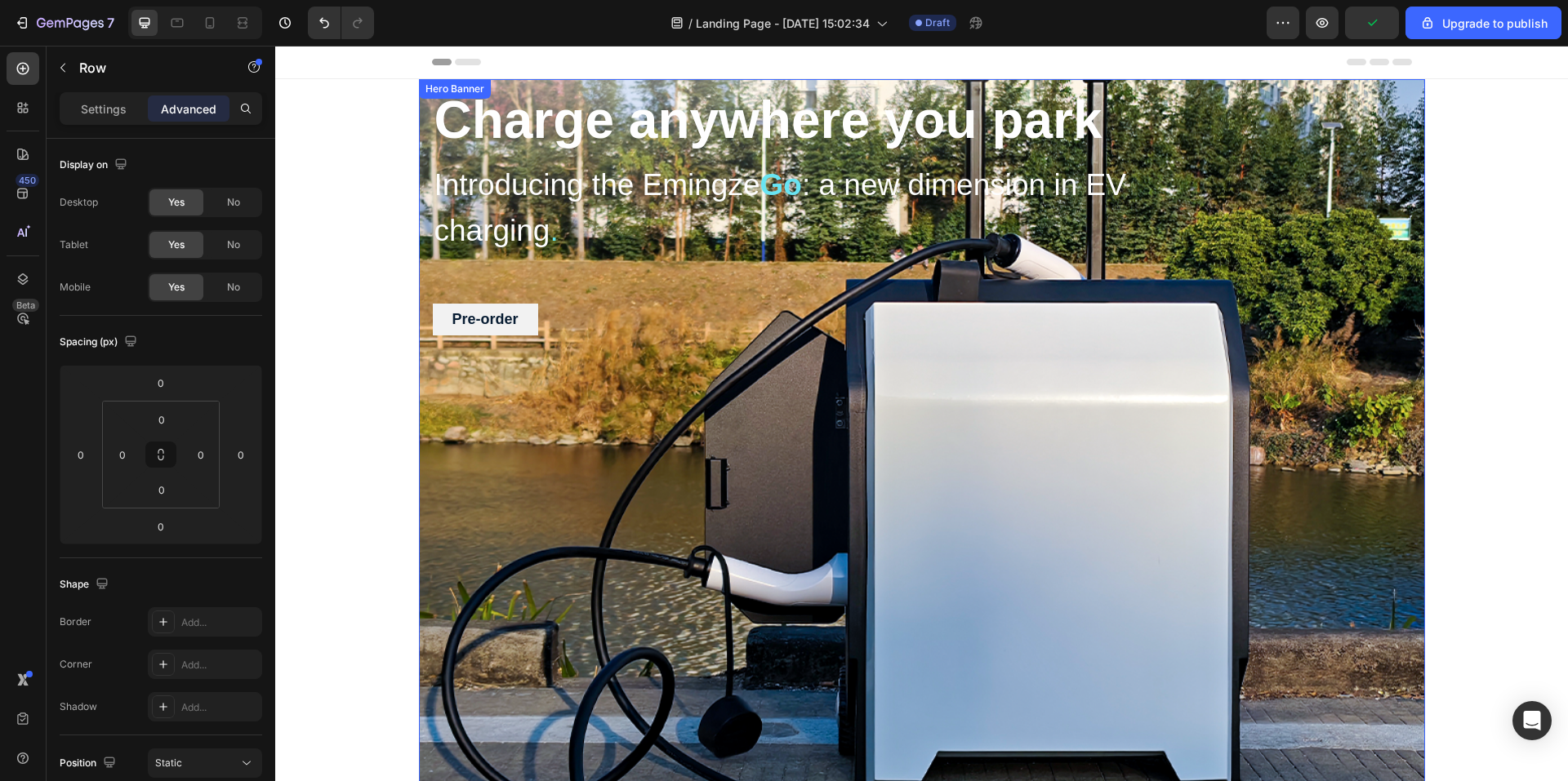
scroll to position [327, 0]
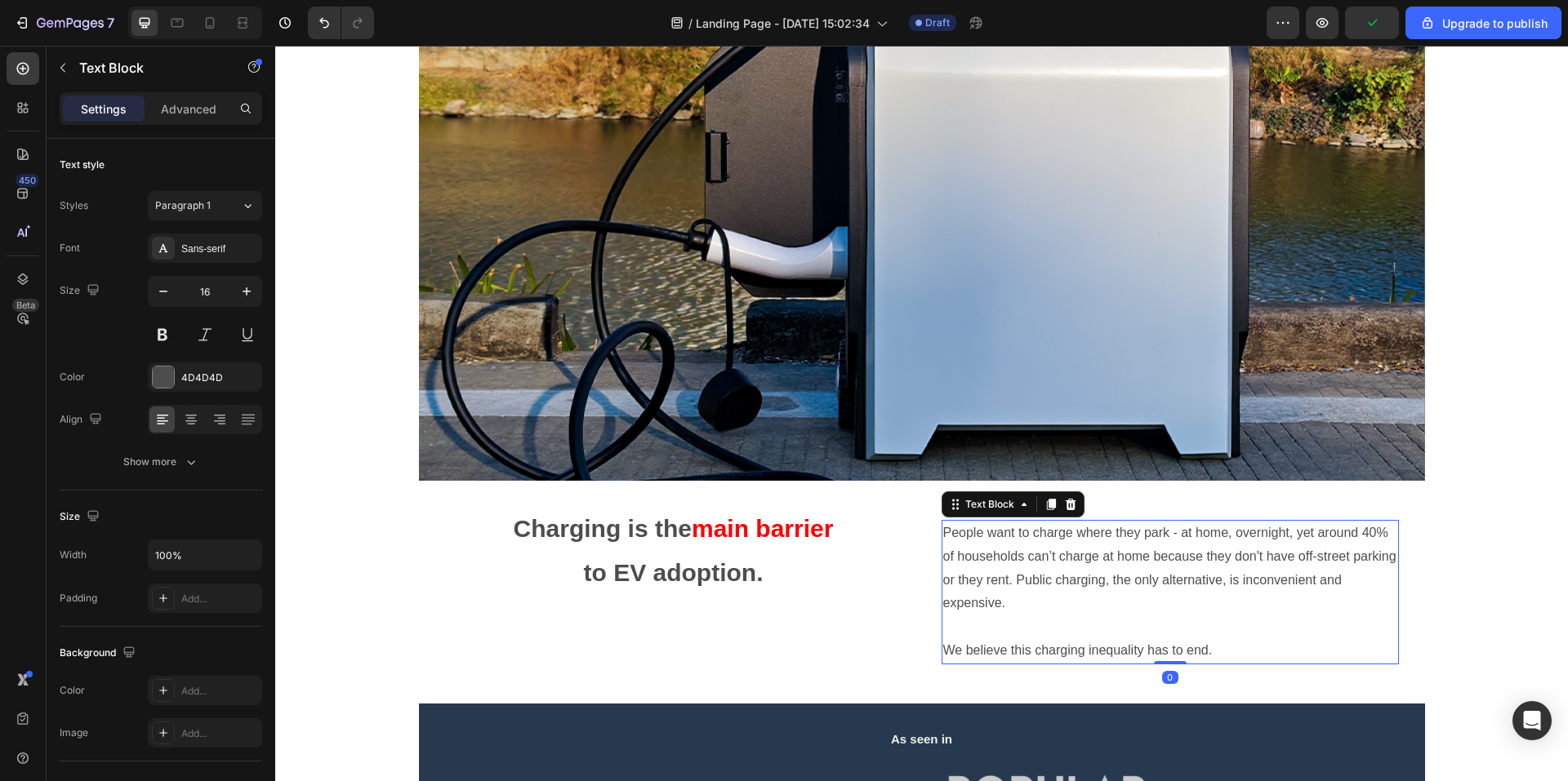
click at [1194, 574] on p "People want to charge where they park - at home, overnight, yet around 40% of h…" at bounding box center [1170, 569] width 454 height 94
click at [170, 346] on button at bounding box center [163, 335] width 30 height 30
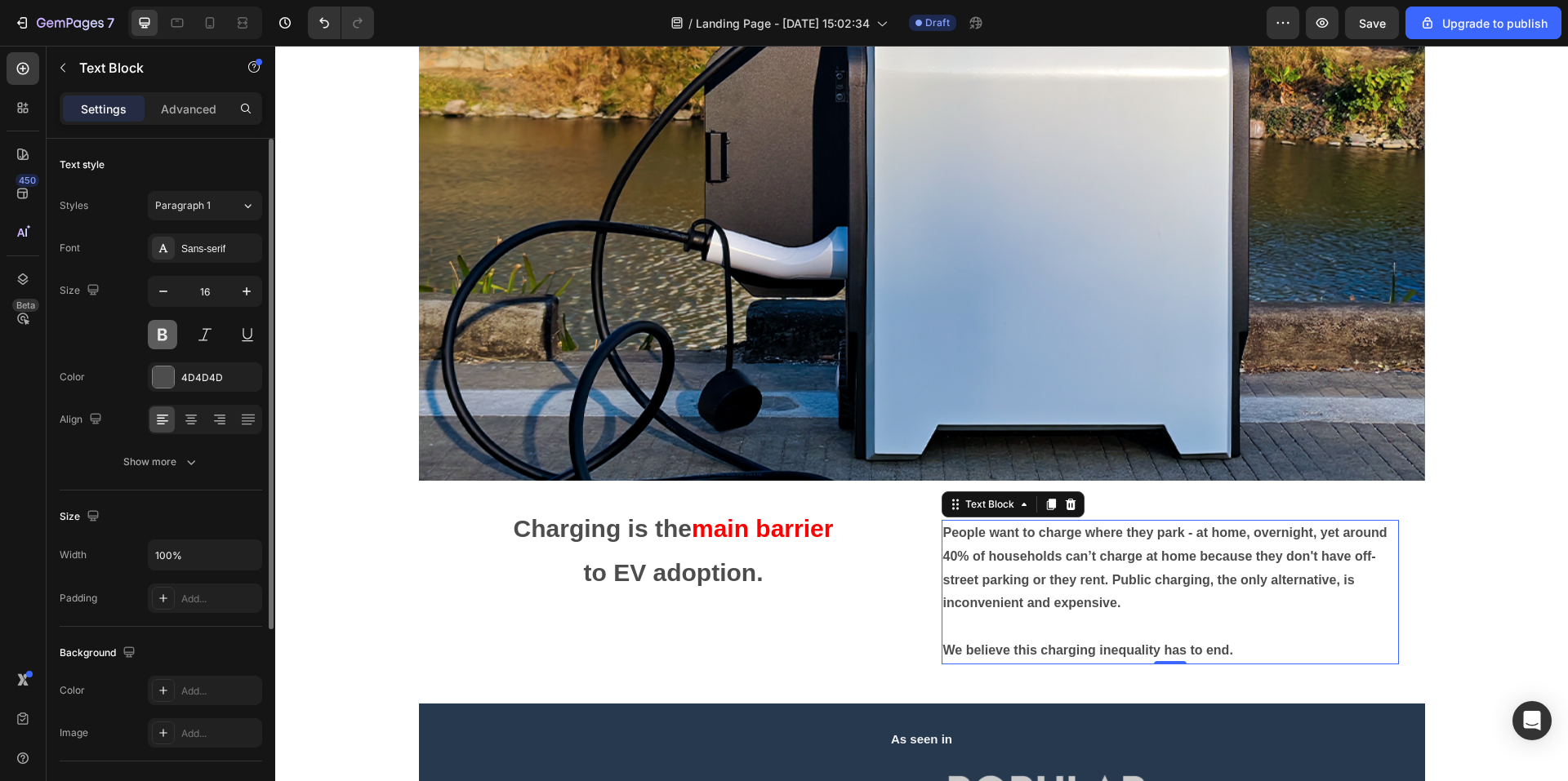
click at [160, 328] on button at bounding box center [163, 335] width 30 height 30
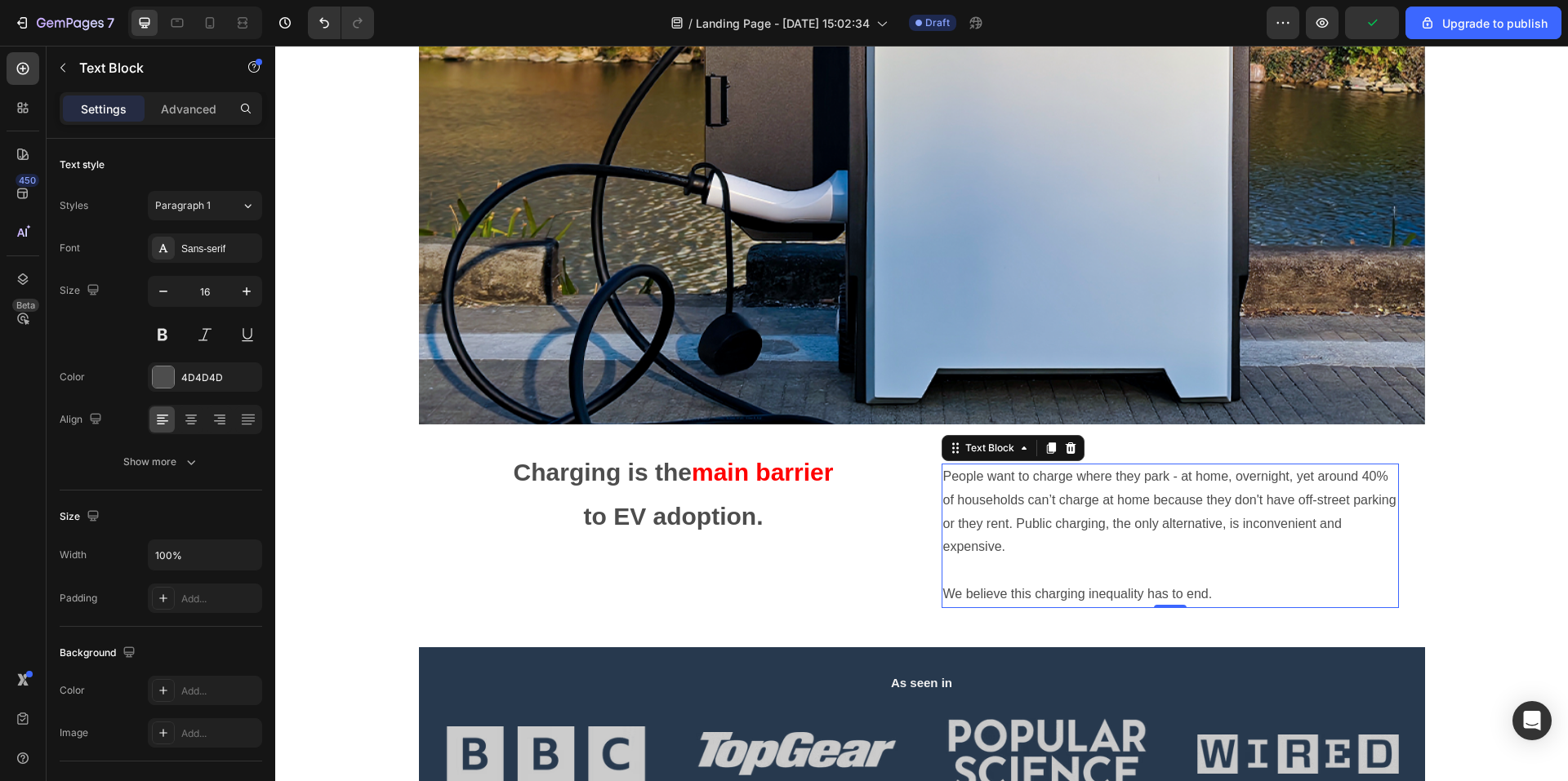
scroll to position [490, 0]
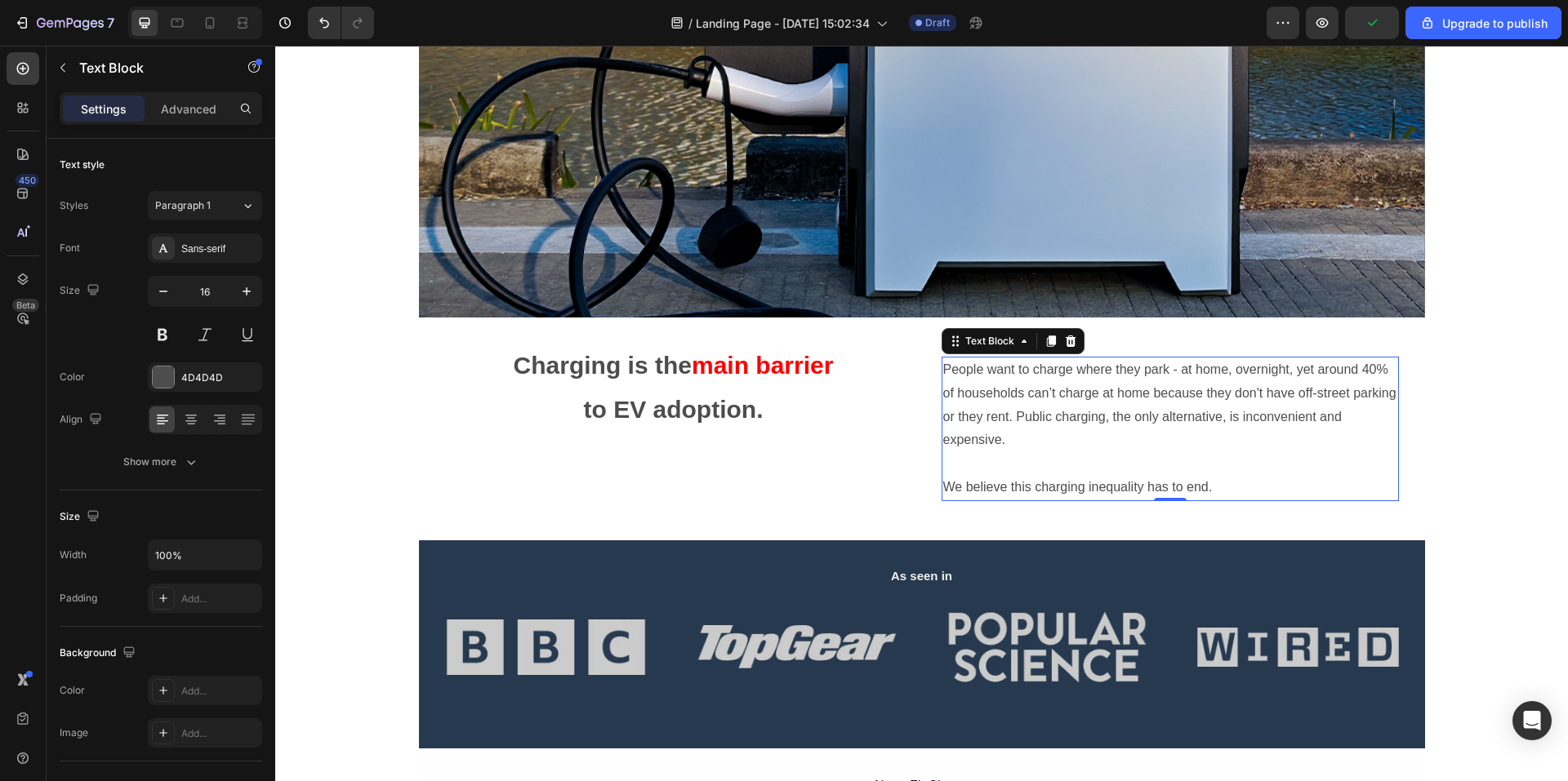
click at [1217, 455] on p at bounding box center [1170, 464] width 454 height 24
click at [1240, 482] on p "We believe this charging inequality has to end." at bounding box center [1170, 488] width 454 height 24
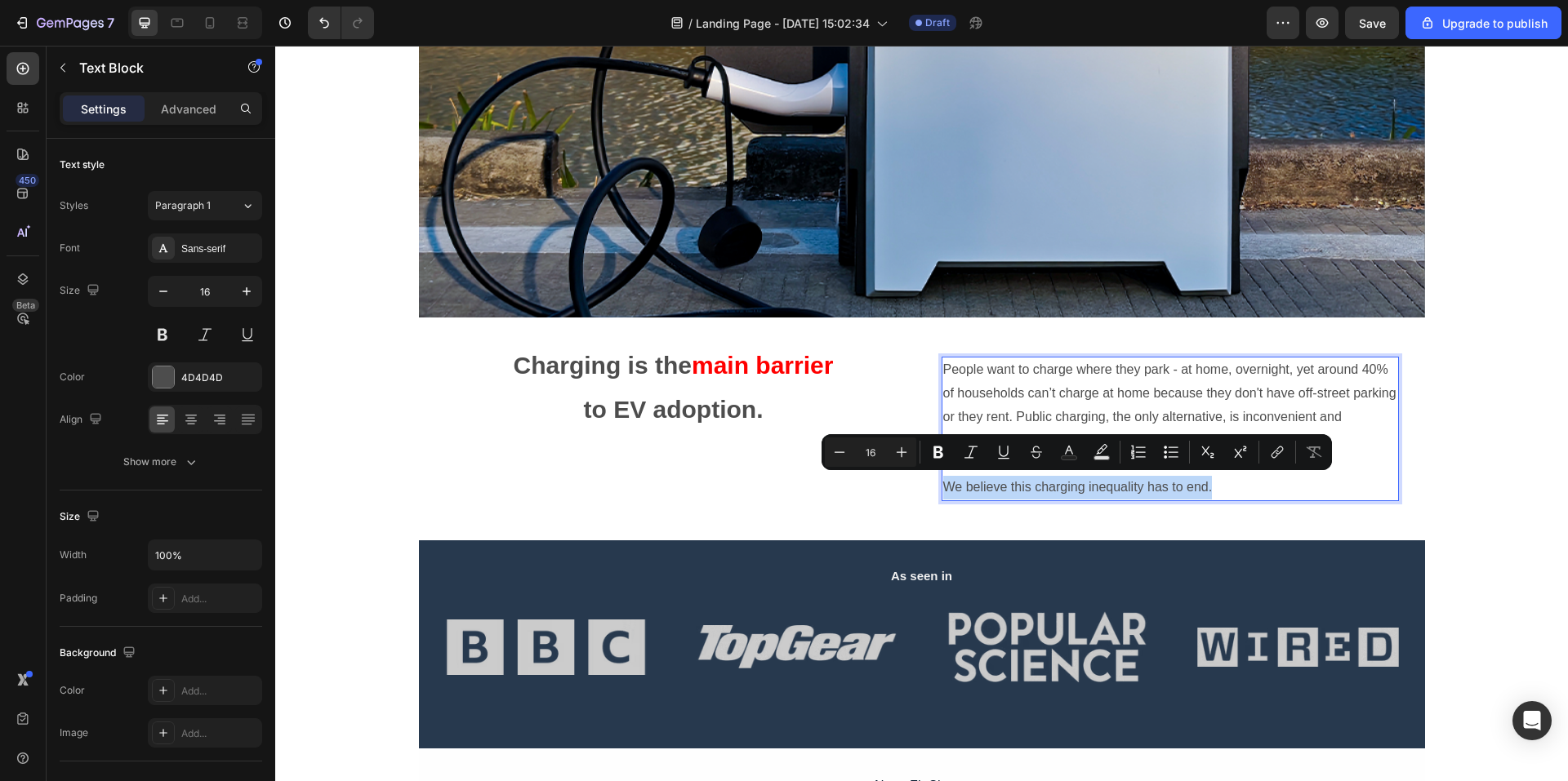
click at [1240, 482] on p "We believe this charging inequality has to end." at bounding box center [1170, 488] width 454 height 24
click at [1240, 488] on p "We believe this charging inequality has to end." at bounding box center [1170, 488] width 454 height 24
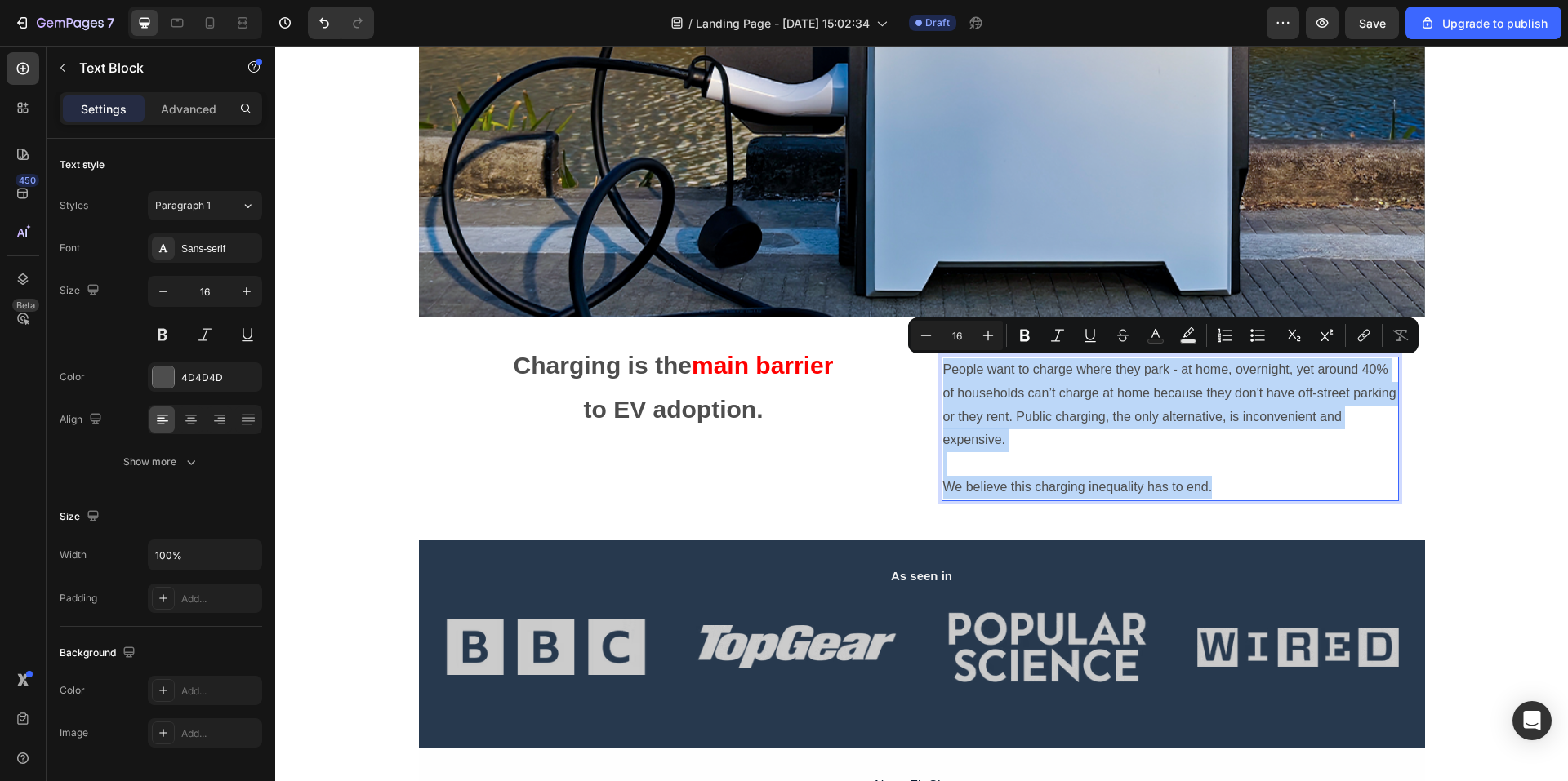
drag, startPoint x: 1240, startPoint y: 484, endPoint x: 938, endPoint y: 367, distance: 323.9
click at [942, 367] on div "People want to charge where they park - at home, overnight, yet around 40% of h…" at bounding box center [1170, 429] width 457 height 145
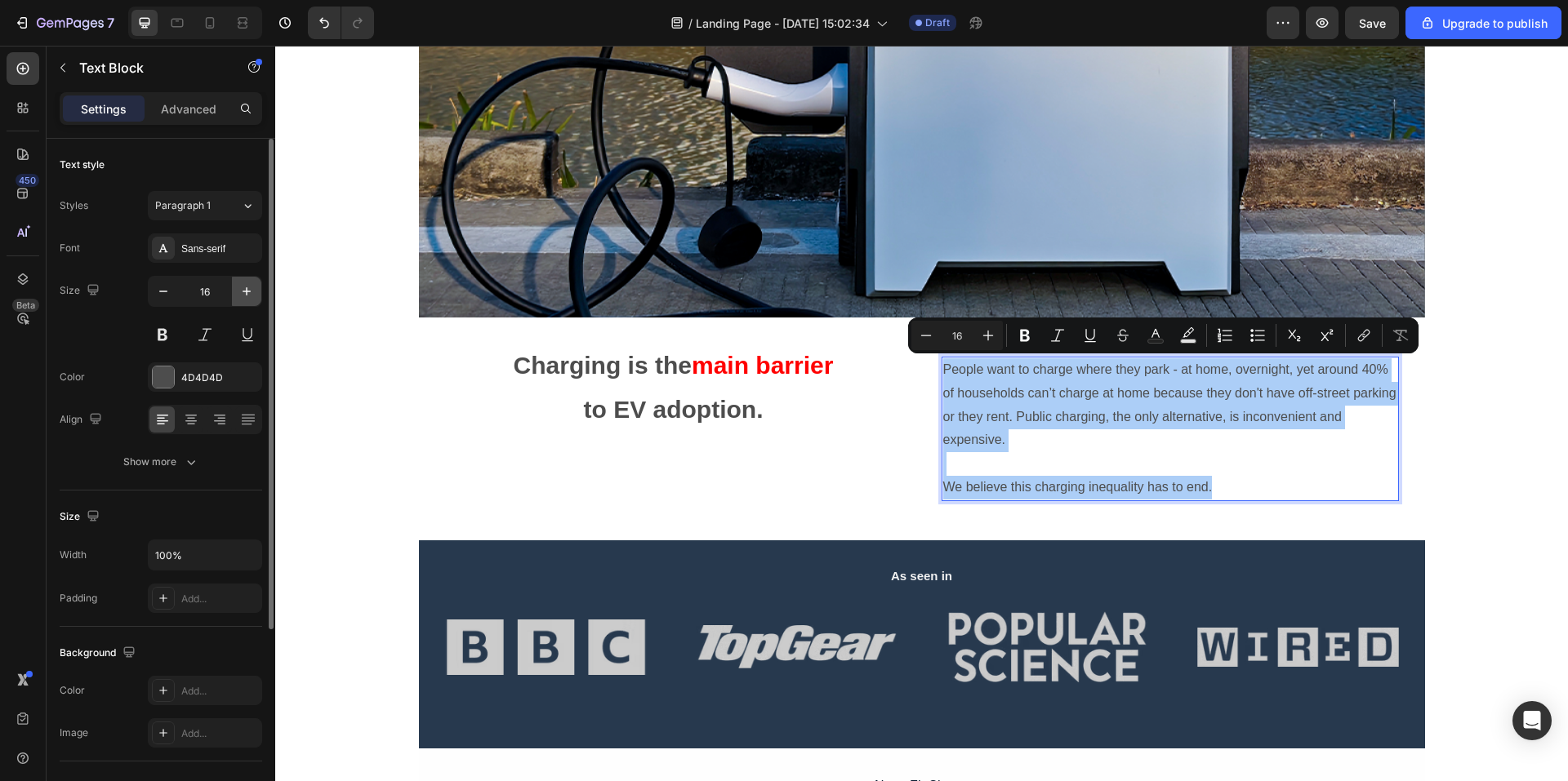
click at [240, 286] on icon "button" at bounding box center [247, 291] width 17 height 17
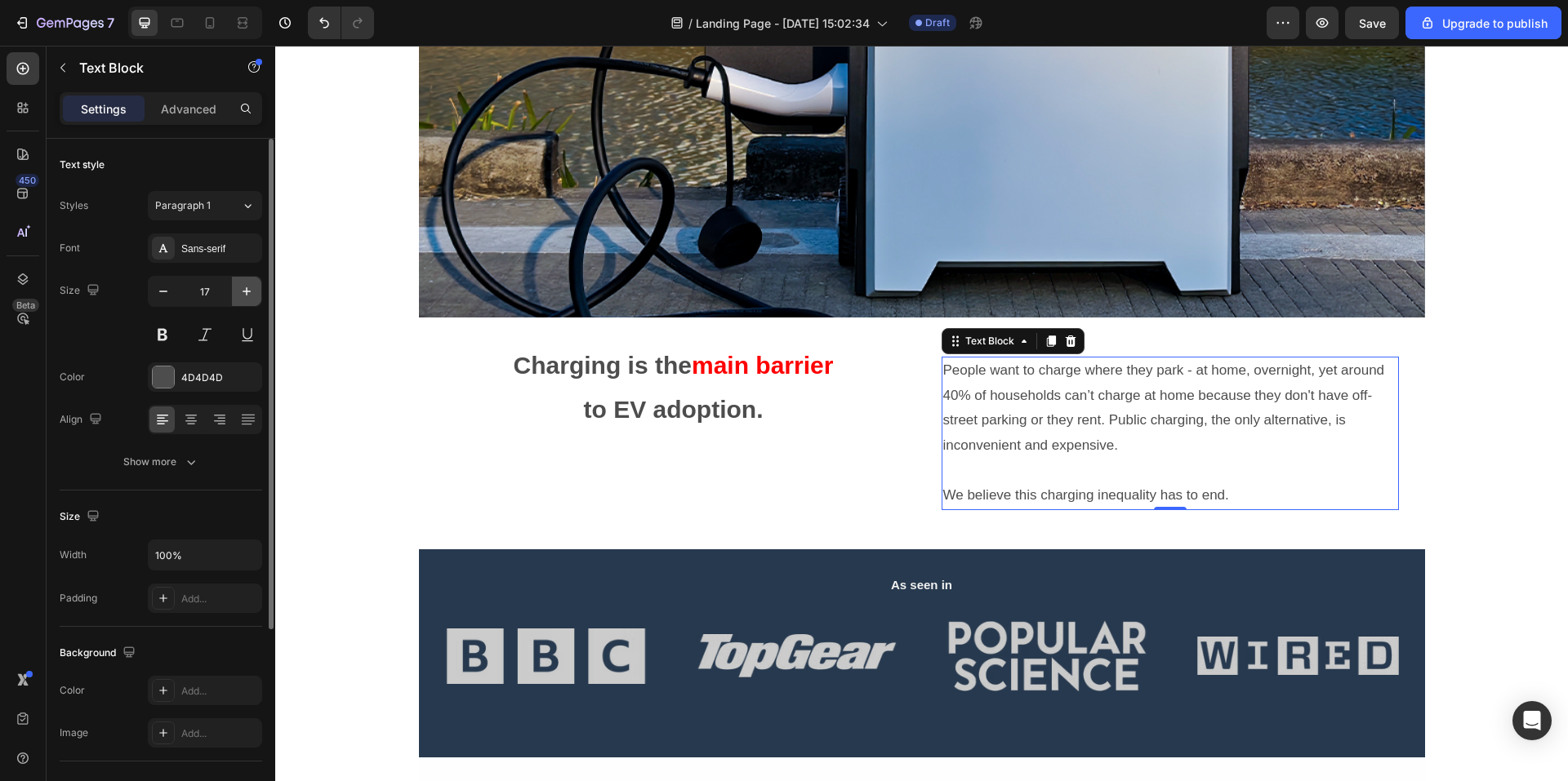
click at [240, 286] on icon "button" at bounding box center [247, 291] width 17 height 17
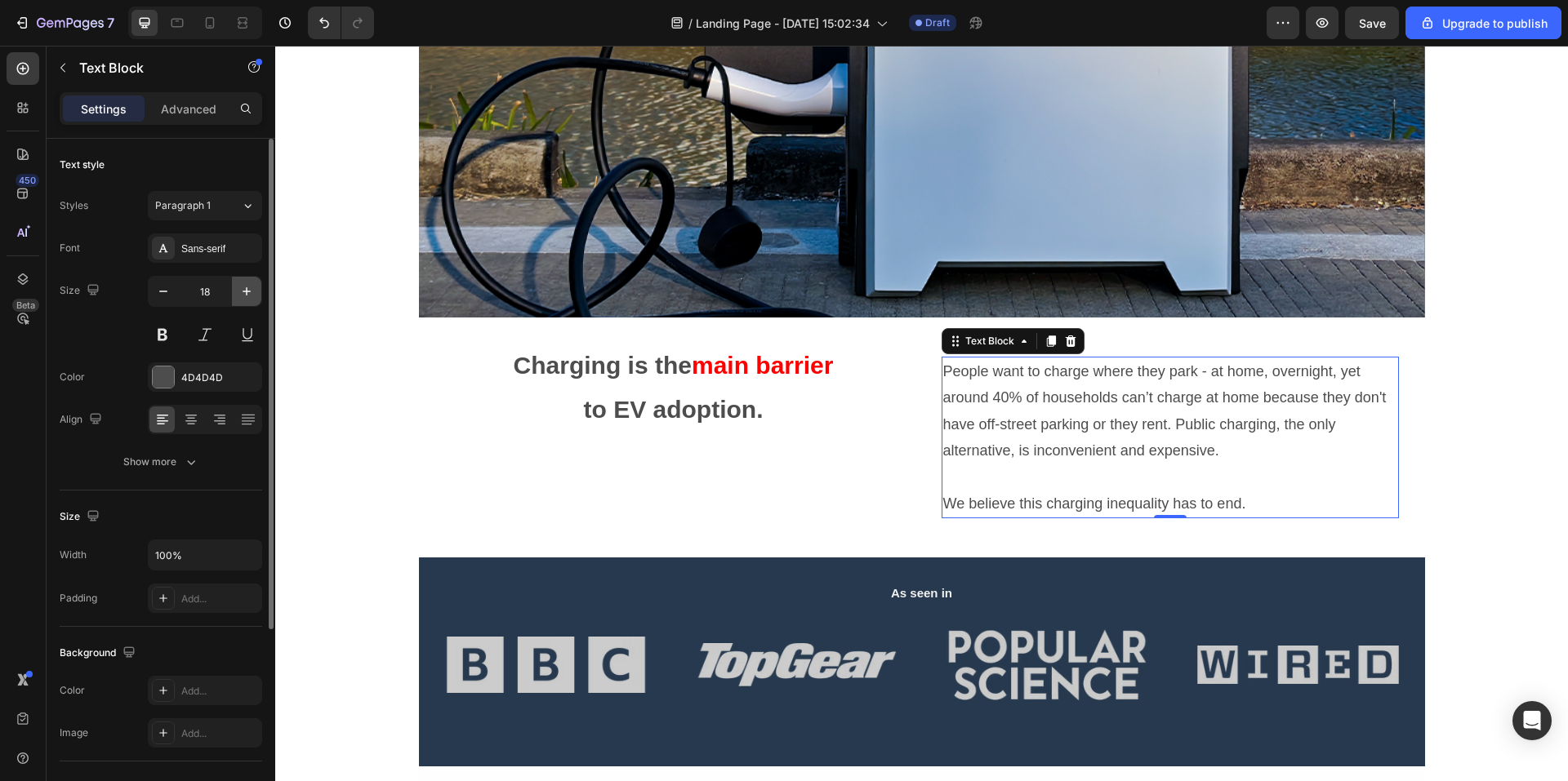
click at [240, 287] on icon "button" at bounding box center [247, 291] width 17 height 17
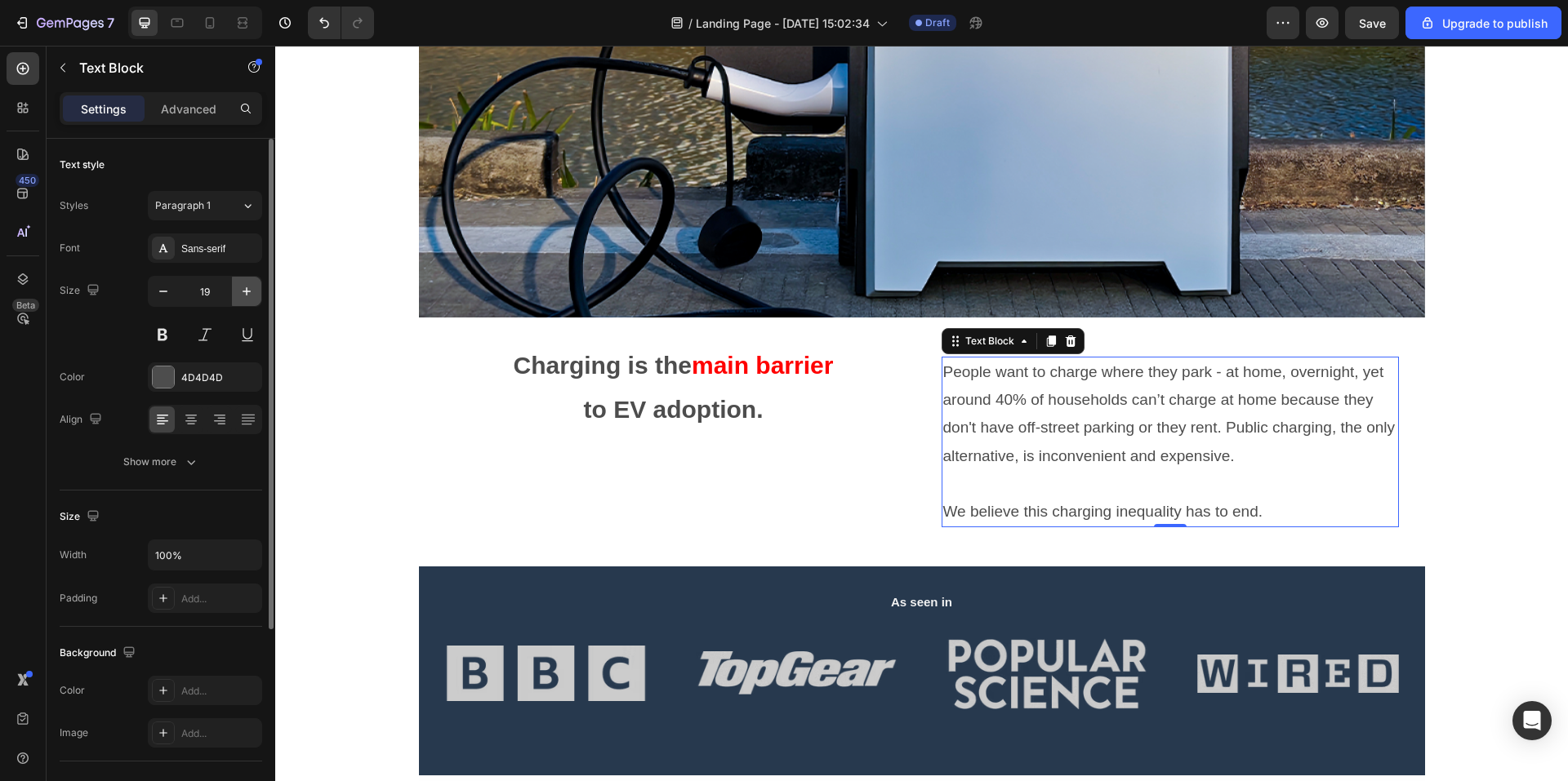
click at [242, 287] on icon "button" at bounding box center [247, 291] width 17 height 17
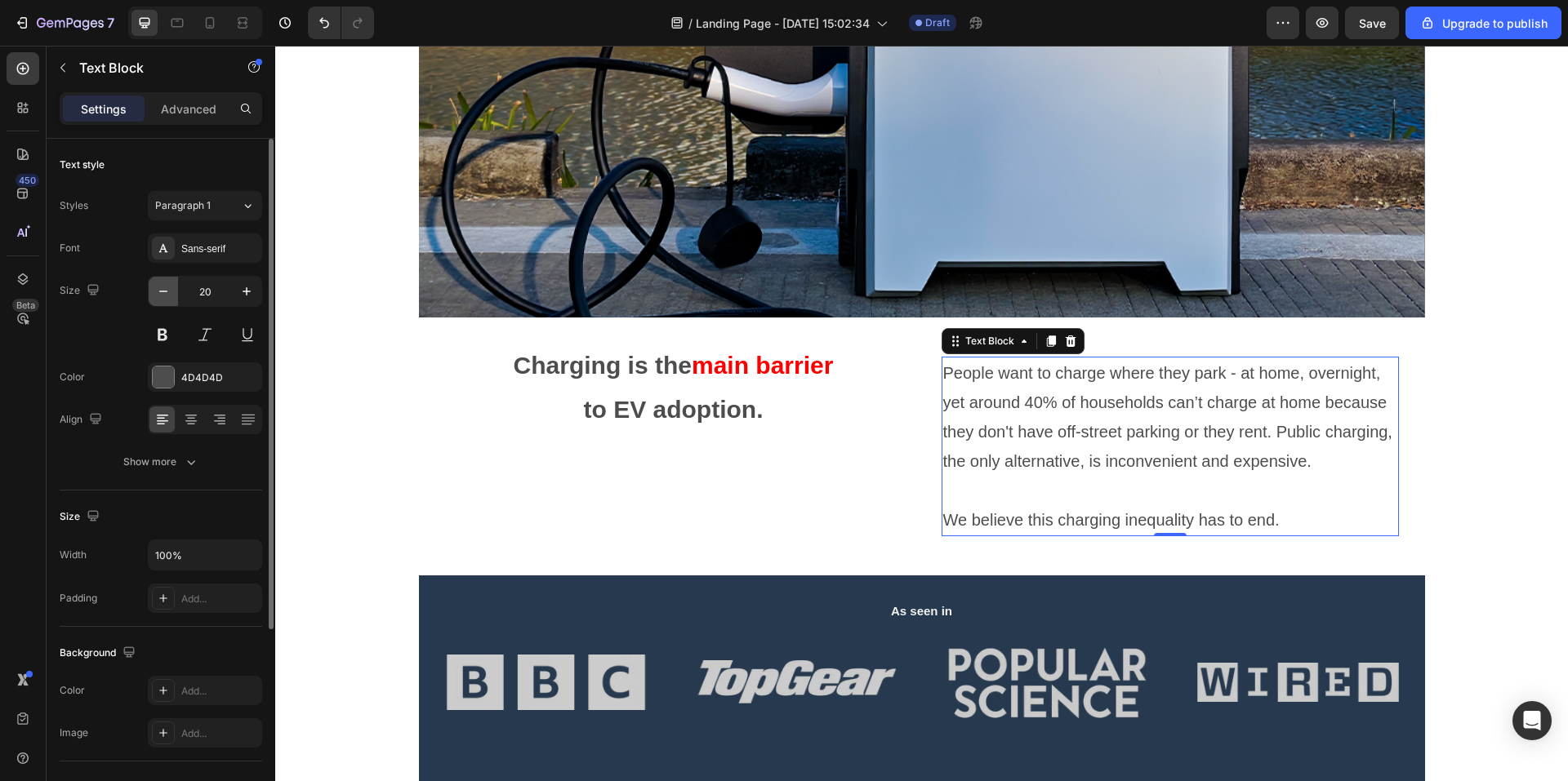
click at [163, 286] on icon "button" at bounding box center [163, 291] width 17 height 17
type input "19"
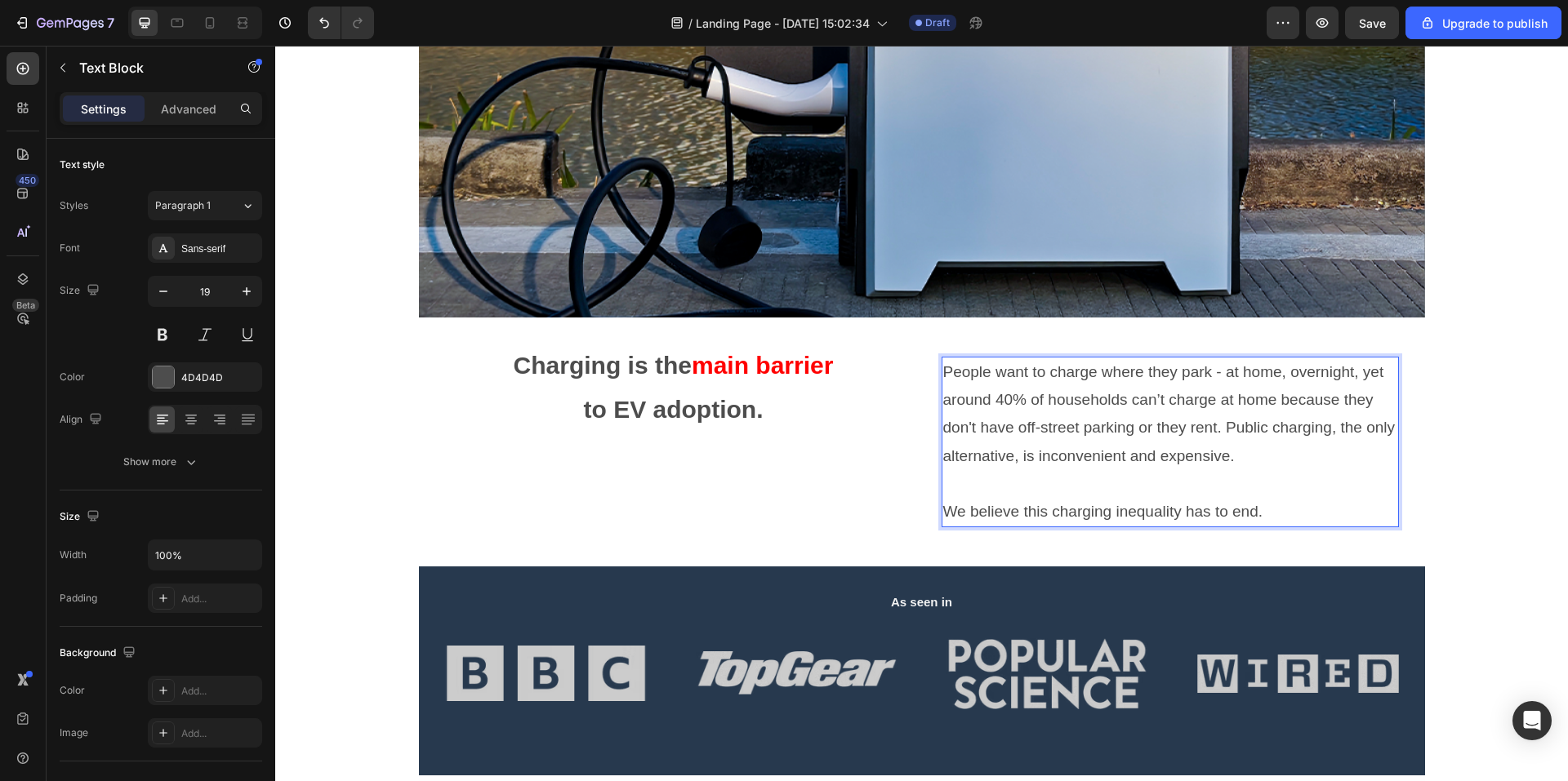
click at [1262, 507] on p "We believe this charging inequality has to end." at bounding box center [1170, 512] width 454 height 28
drag, startPoint x: 1275, startPoint y: 515, endPoint x: 940, endPoint y: 515, distance: 335.0
click at [943, 515] on p "We believe this charging inequality has to end." at bounding box center [1170, 512] width 454 height 28
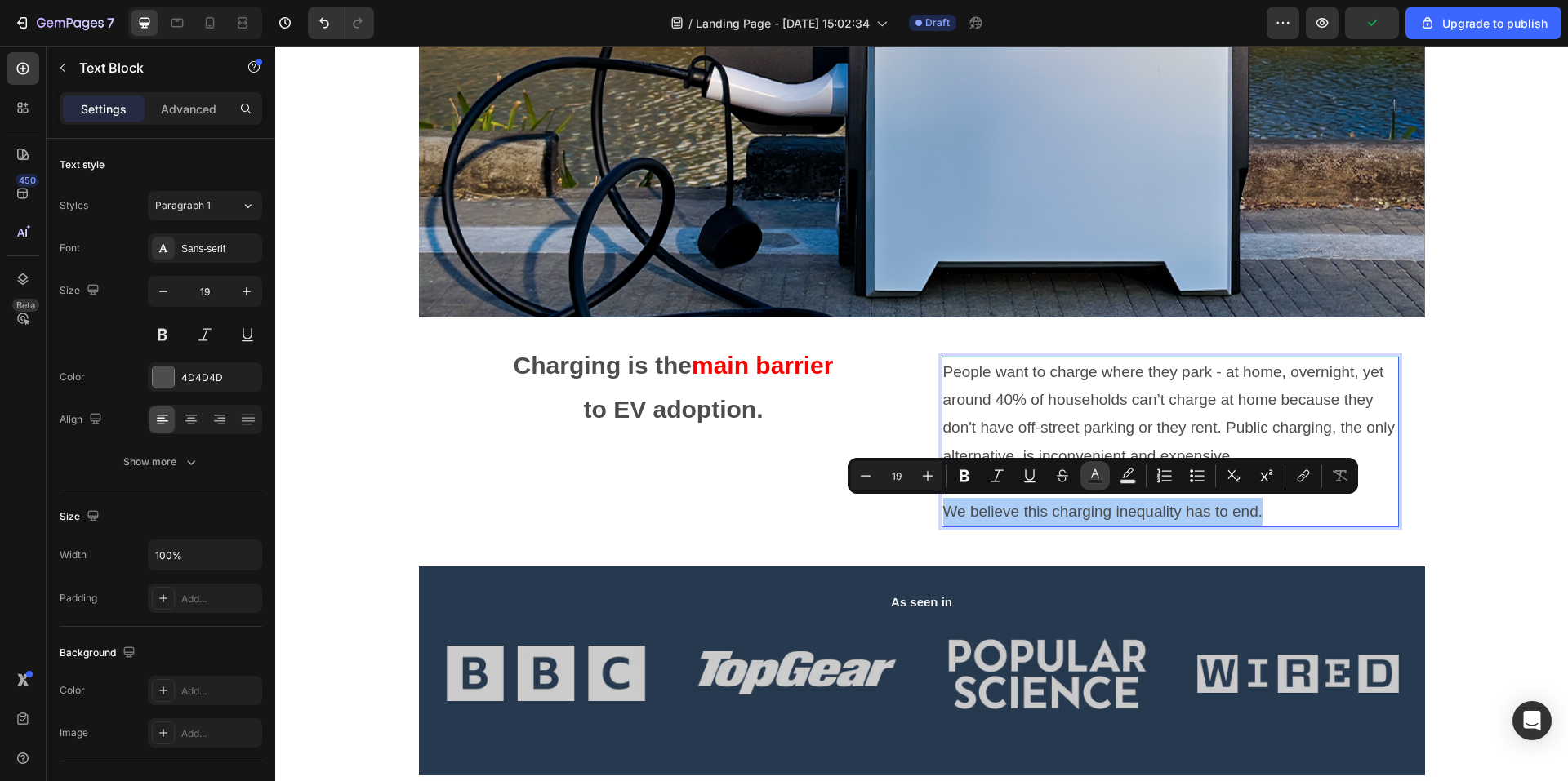
click at [1090, 479] on icon "Editor contextual toolbar" at bounding box center [1095, 475] width 17 height 17
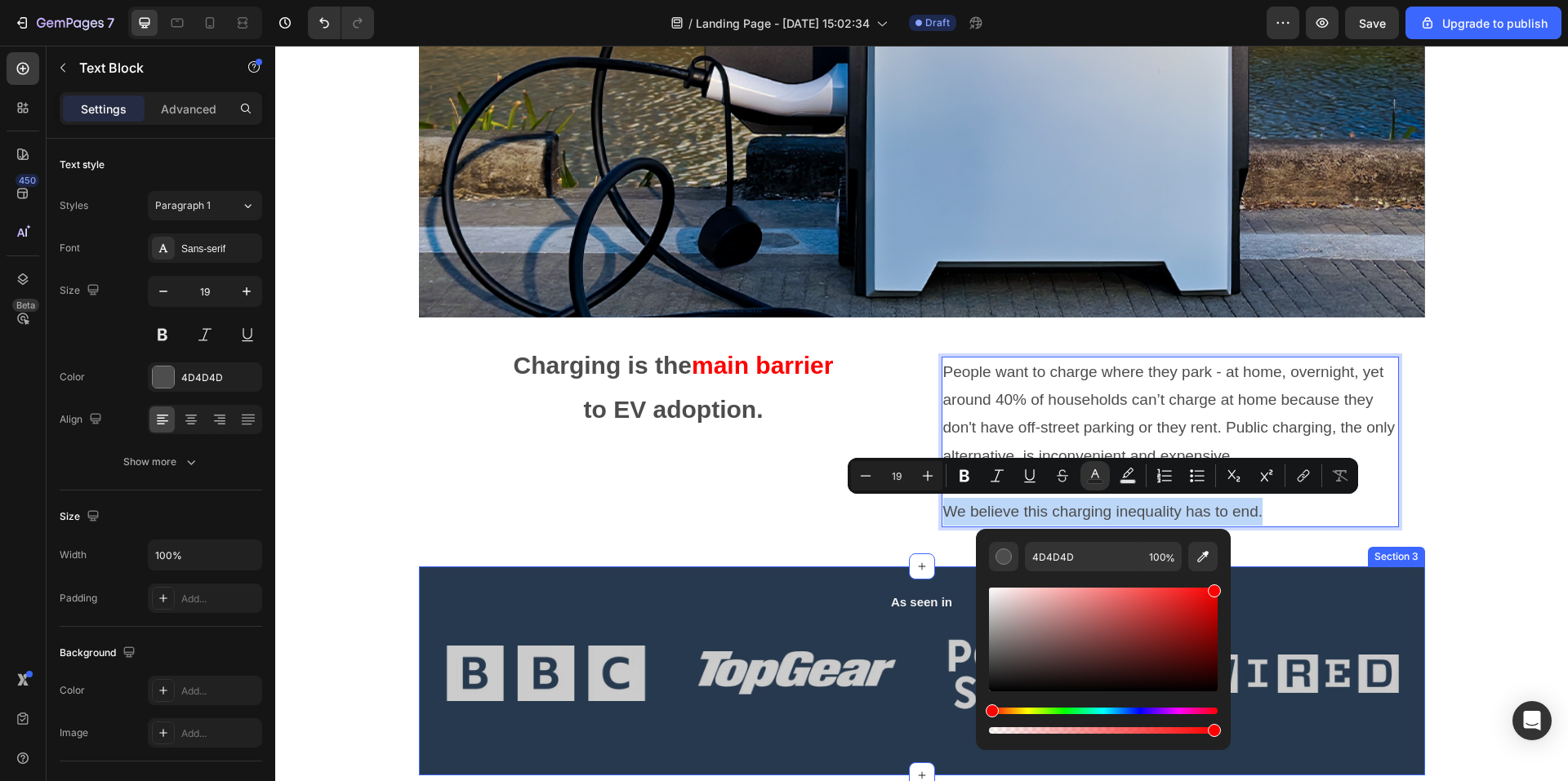
drag, startPoint x: 1482, startPoint y: 646, endPoint x: 1242, endPoint y: 574, distance: 250.6
type input "FF0000"
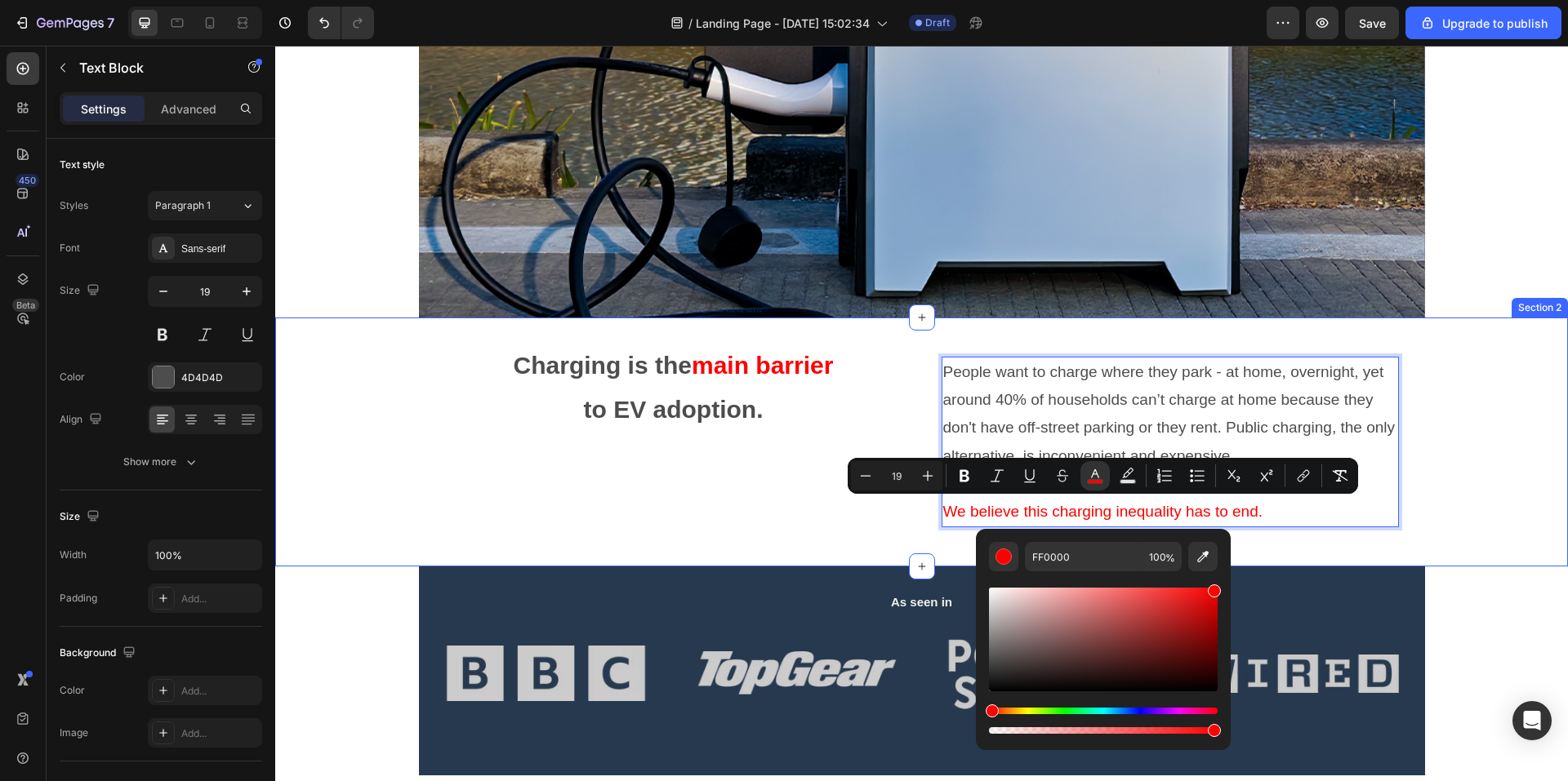
click at [1331, 543] on div "Charging is the main barrier to EV adoption. Text Block People want to charge w…" at bounding box center [922, 442] width 1293 height 249
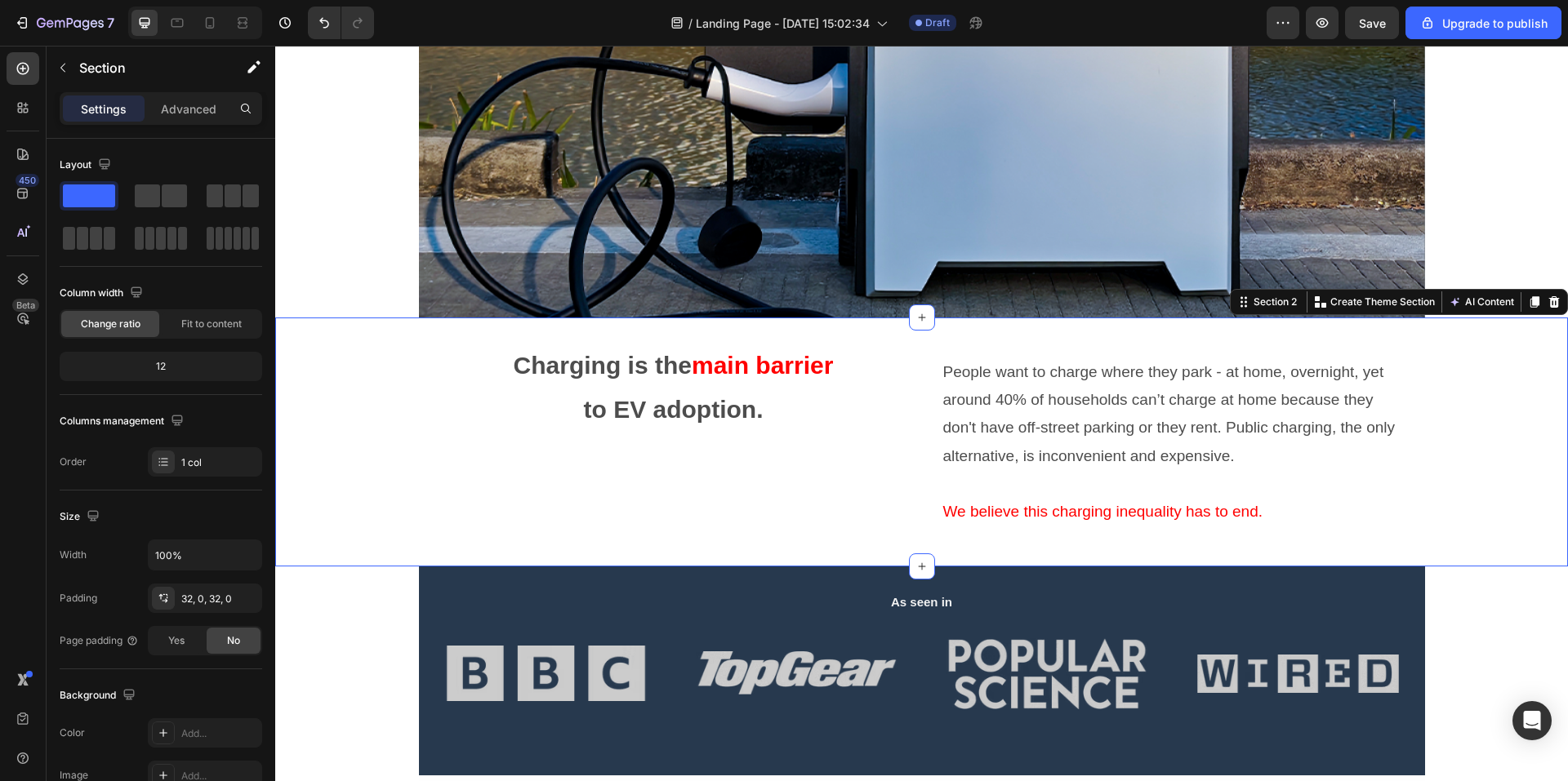
click at [1450, 454] on div "Charging is the main barrier to EV adoption. Text Block People want to charge w…" at bounding box center [922, 442] width 1293 height 197
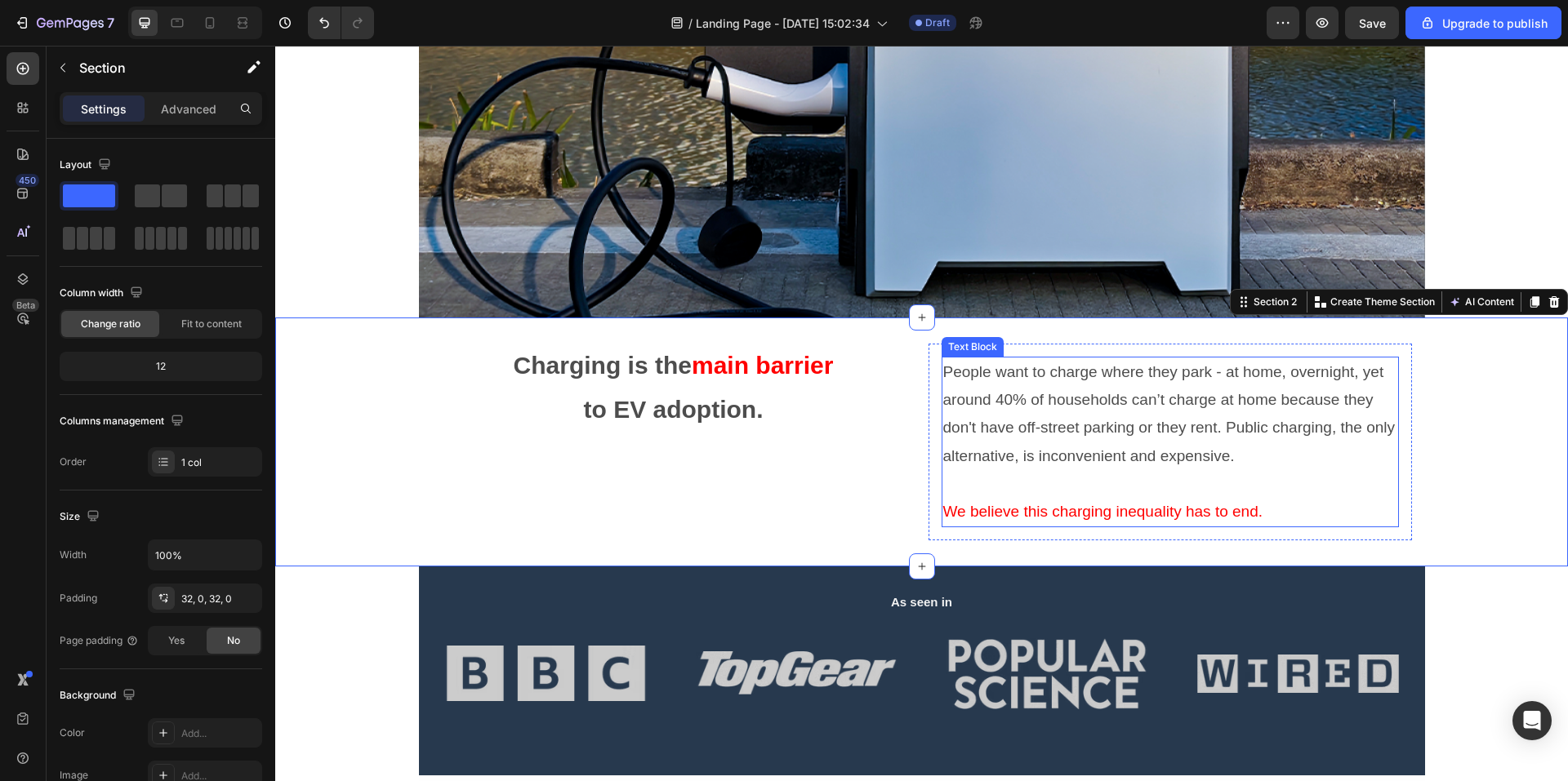
click at [943, 492] on p "Rich Text Editor. Editing area: main" at bounding box center [1170, 484] width 454 height 28
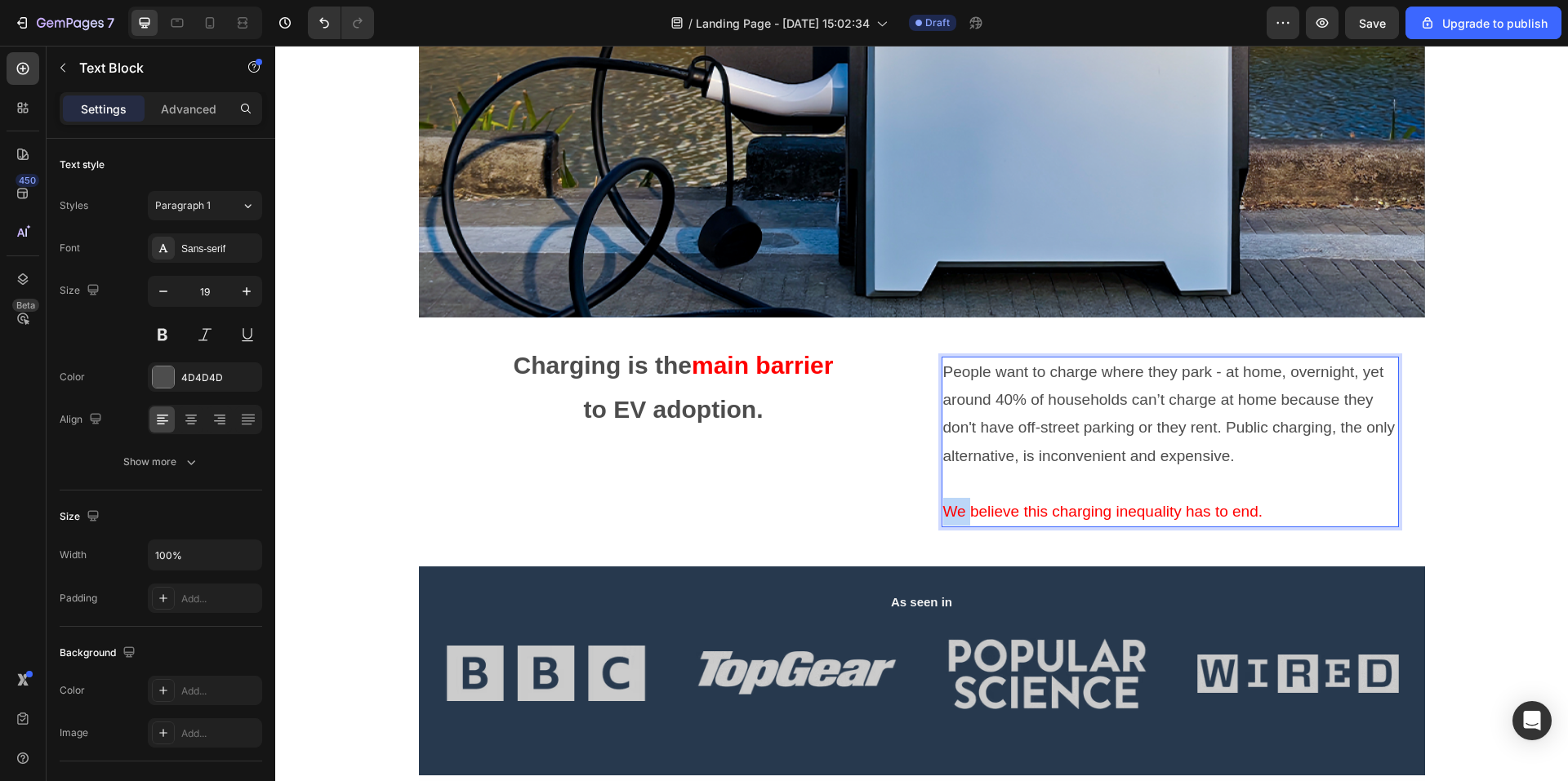
click at [943, 515] on span "We believe this charging inequality has to end." at bounding box center [1104, 512] width 321 height 17
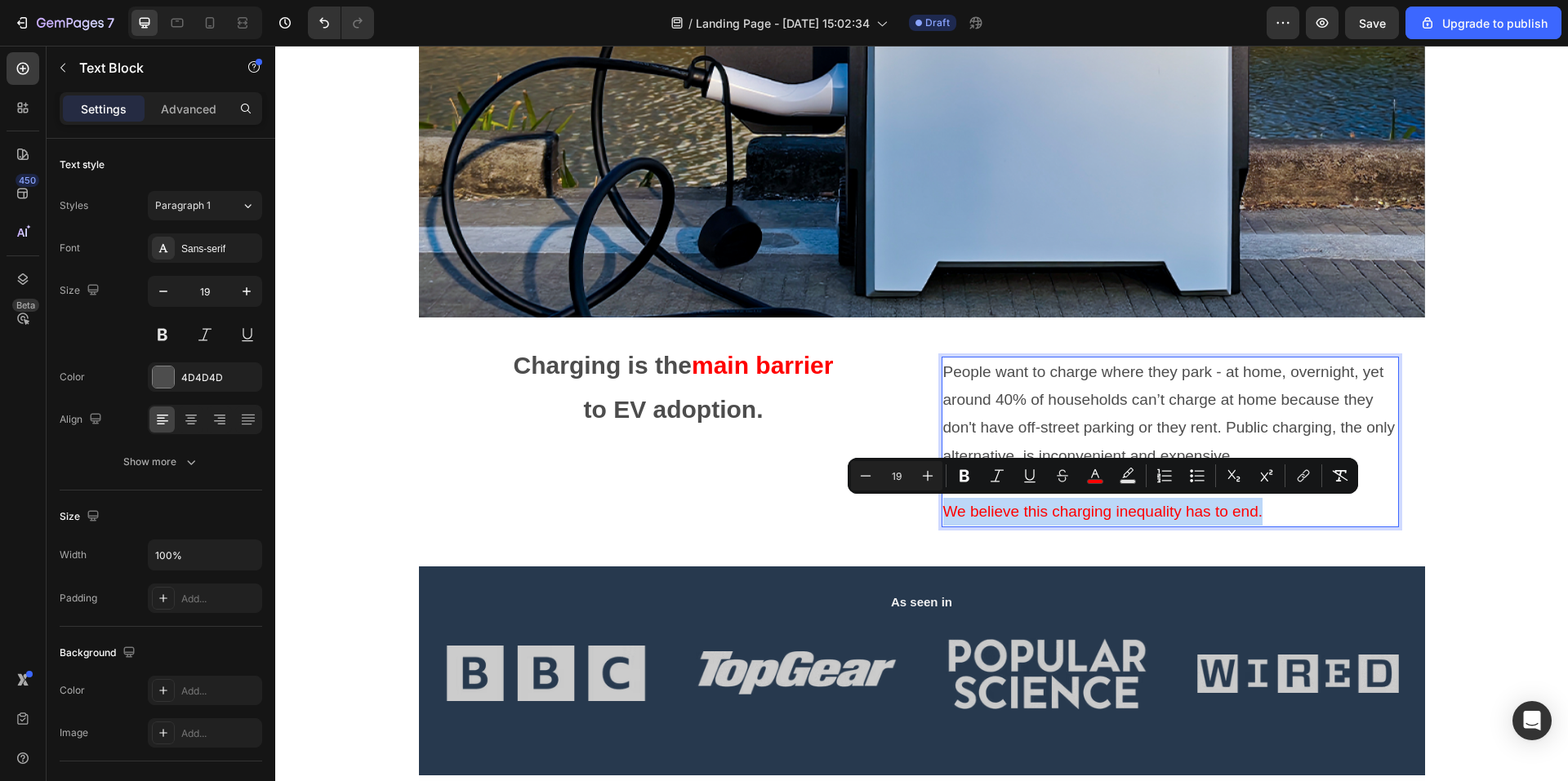
click at [942, 515] on div "People want to charge where they park - at home, overnight, yet around 40% of h…" at bounding box center [1170, 442] width 457 height 171
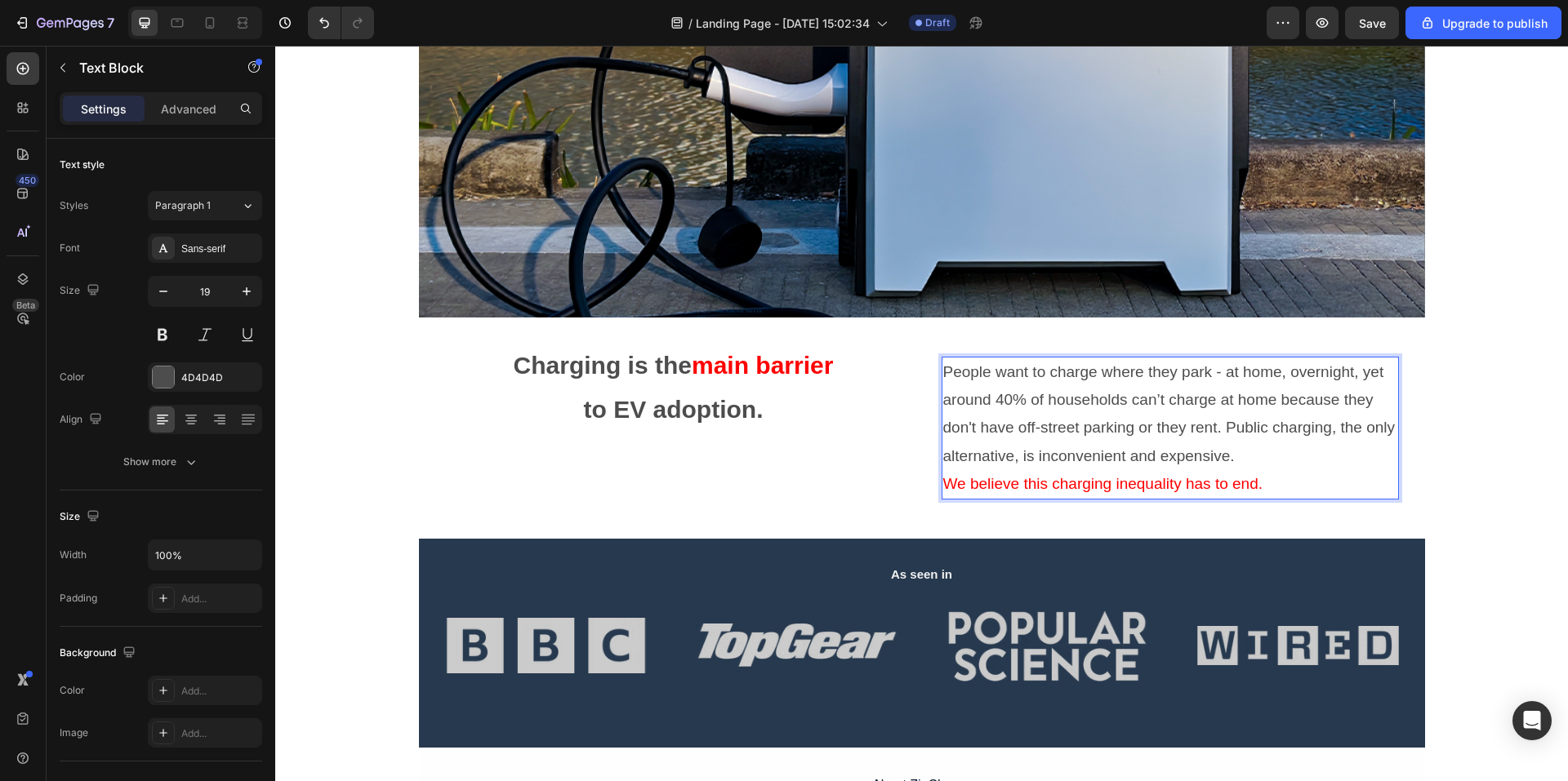
click at [1325, 465] on p "People want to charge where they park - at home, overnight, yet around 40% of h…" at bounding box center [1170, 414] width 454 height 111
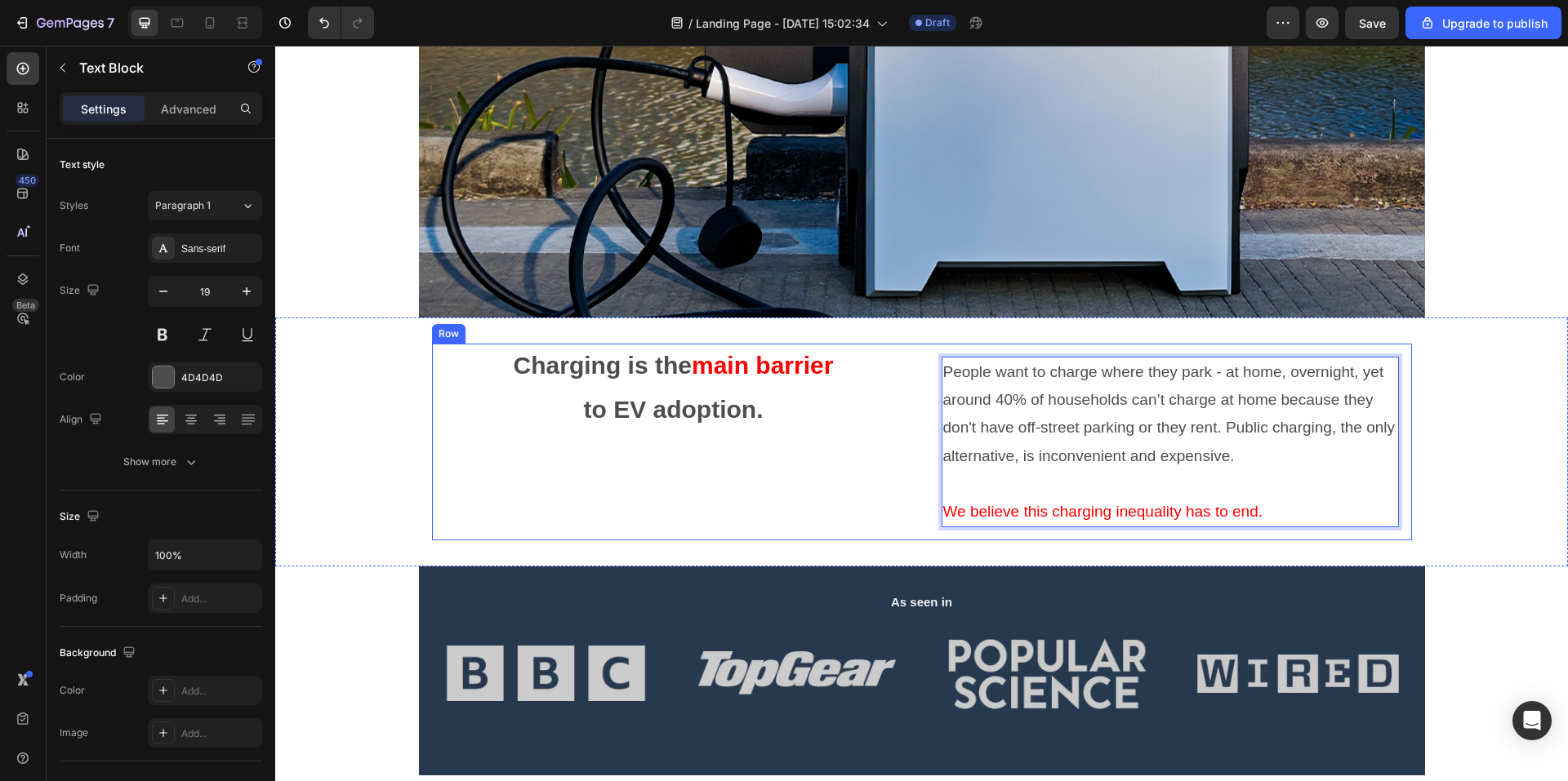
click at [892, 465] on div "Charging is the main barrier to EV adoption. Text Block" at bounding box center [673, 442] width 483 height 197
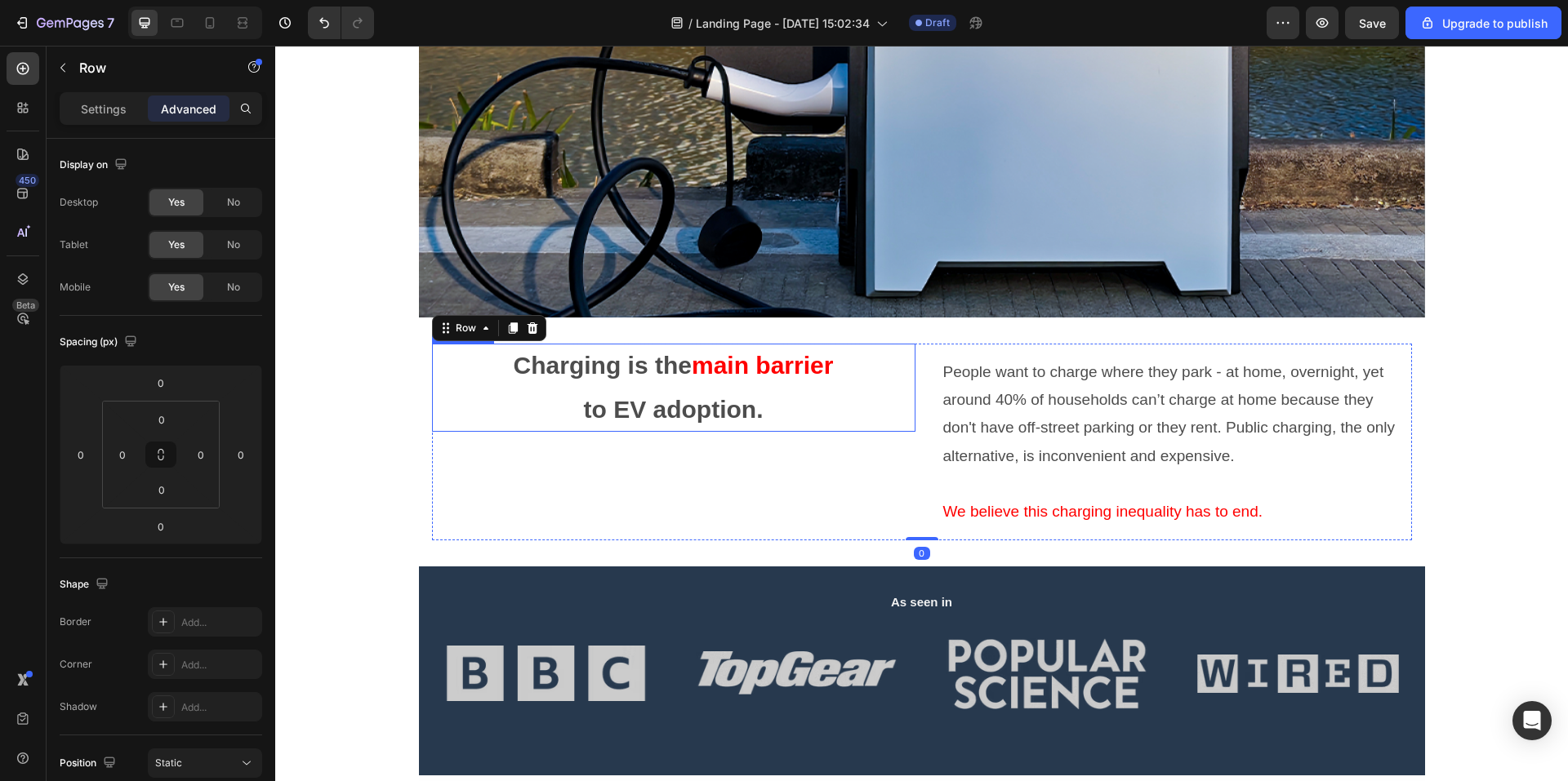
click at [813, 408] on p "Charging is the main barrier to EV adoption." at bounding box center [673, 387] width 483 height 88
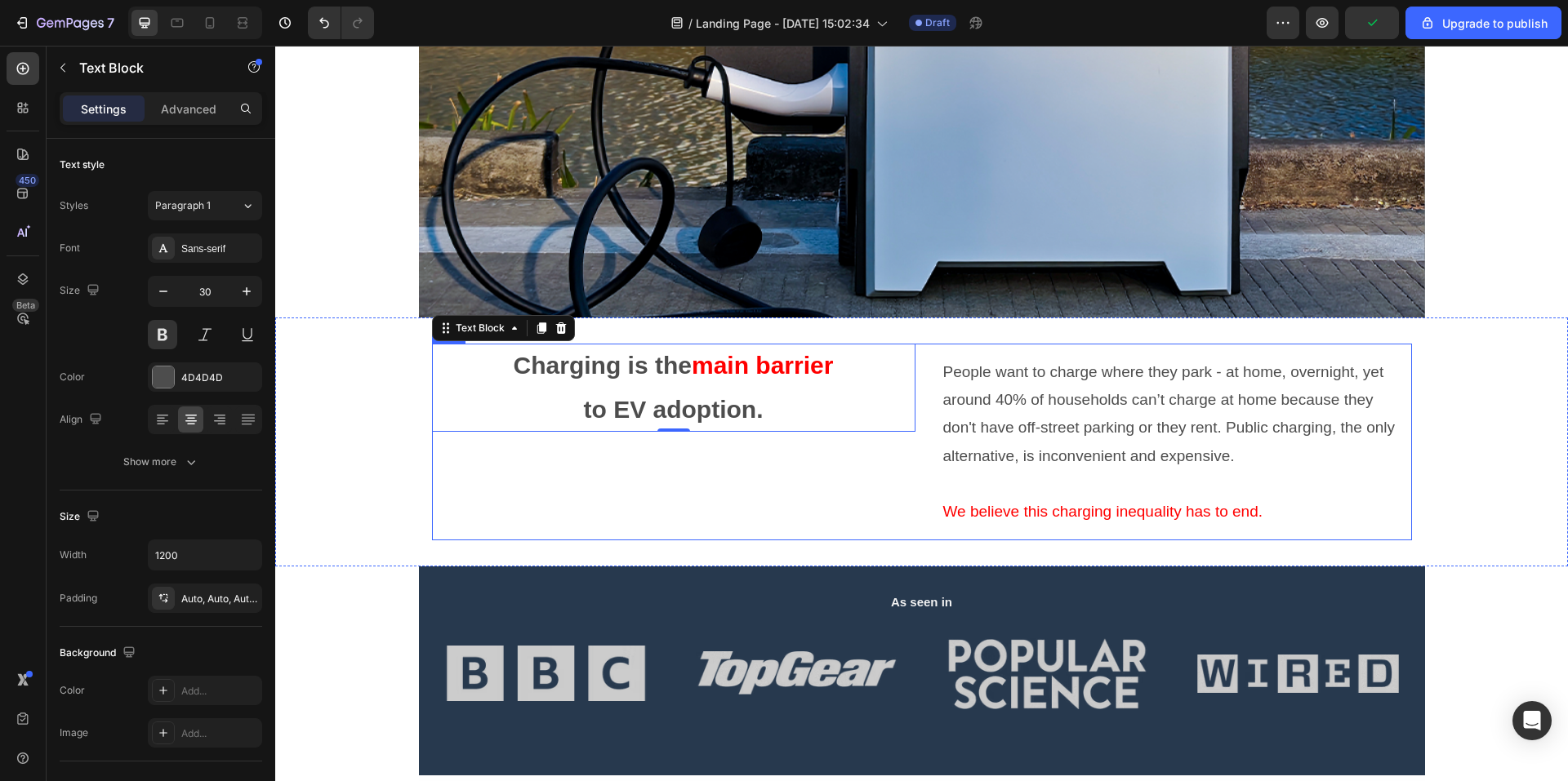
click at [588, 477] on div "Charging is the main barrier to EV adoption. Text Block 0" at bounding box center [673, 442] width 483 height 197
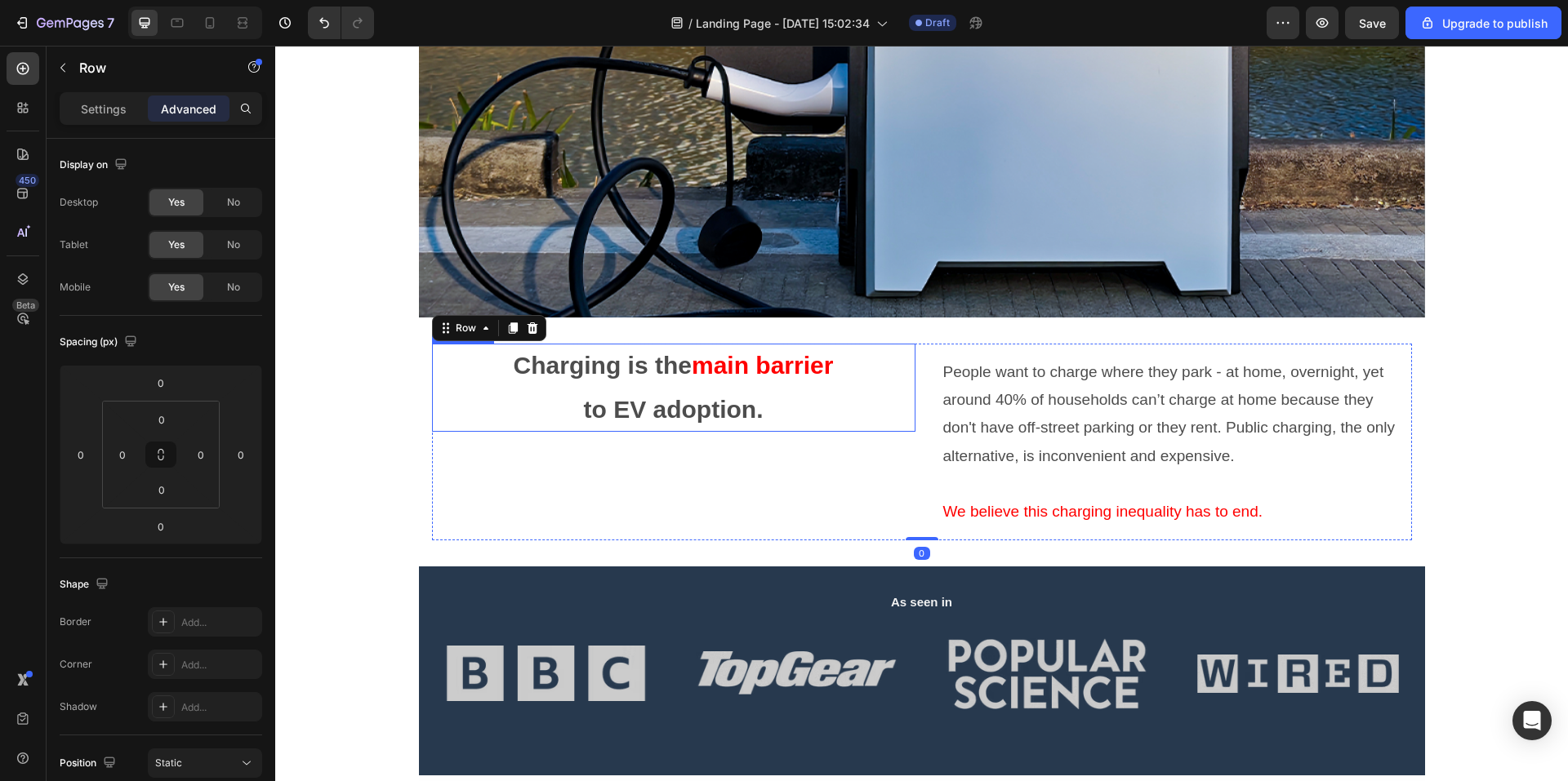
click at [510, 387] on p "Charging is the main barrier to EV adoption." at bounding box center [673, 387] width 483 height 88
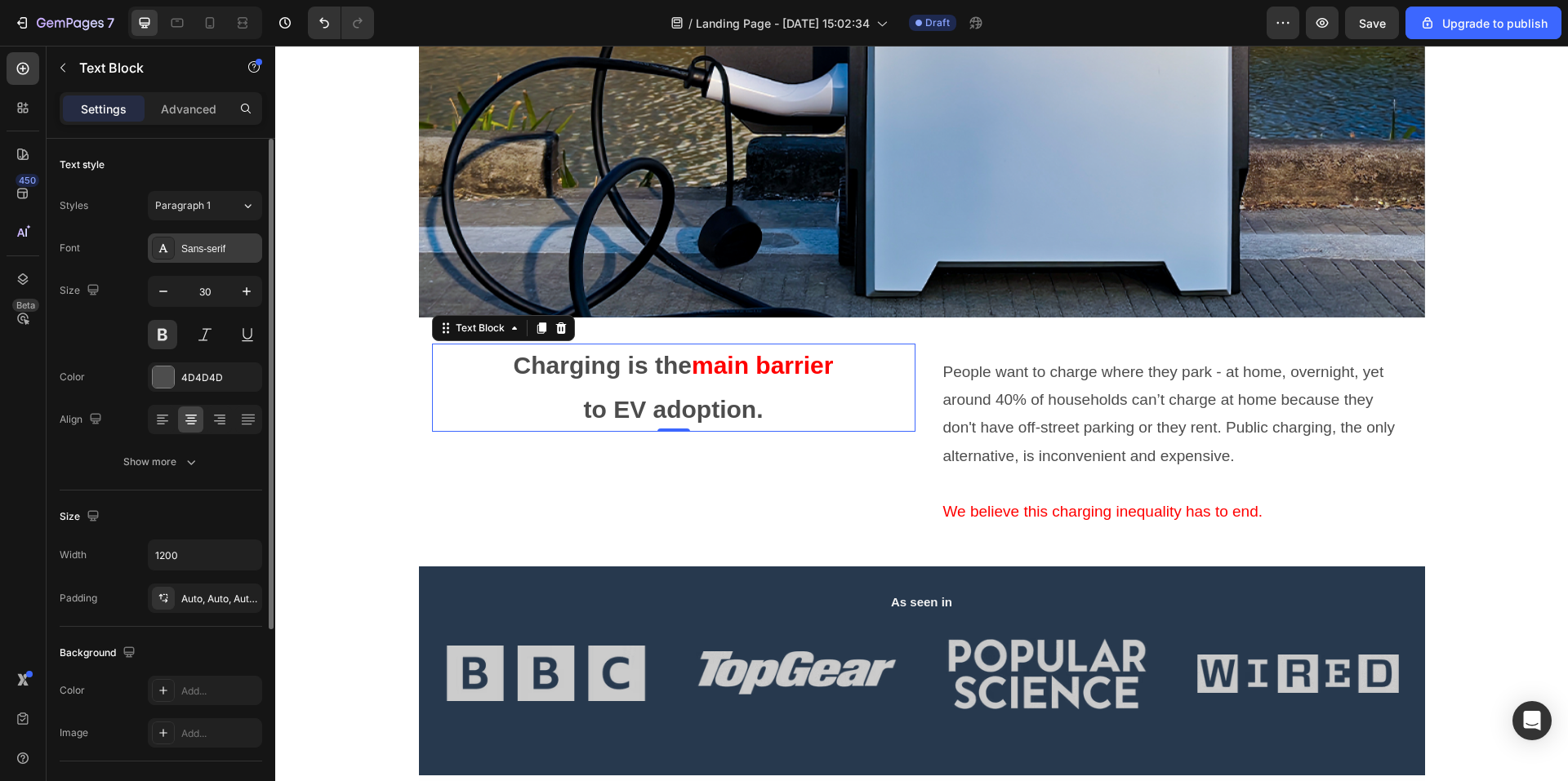
click at [236, 256] on div "Sans-serif" at bounding box center [220, 249] width 77 height 15
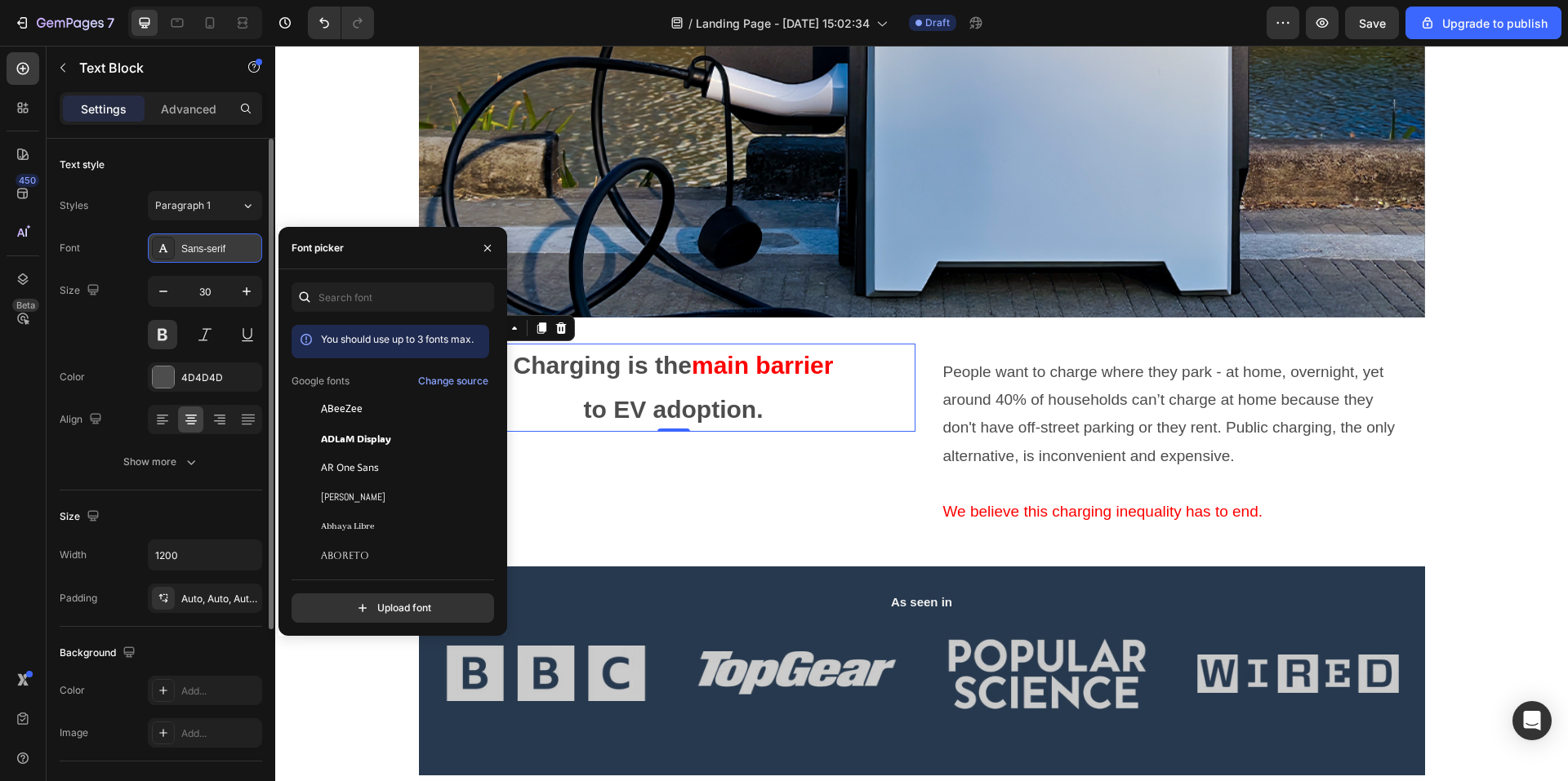
click at [236, 256] on div "Sans-serif" at bounding box center [220, 249] width 77 height 15
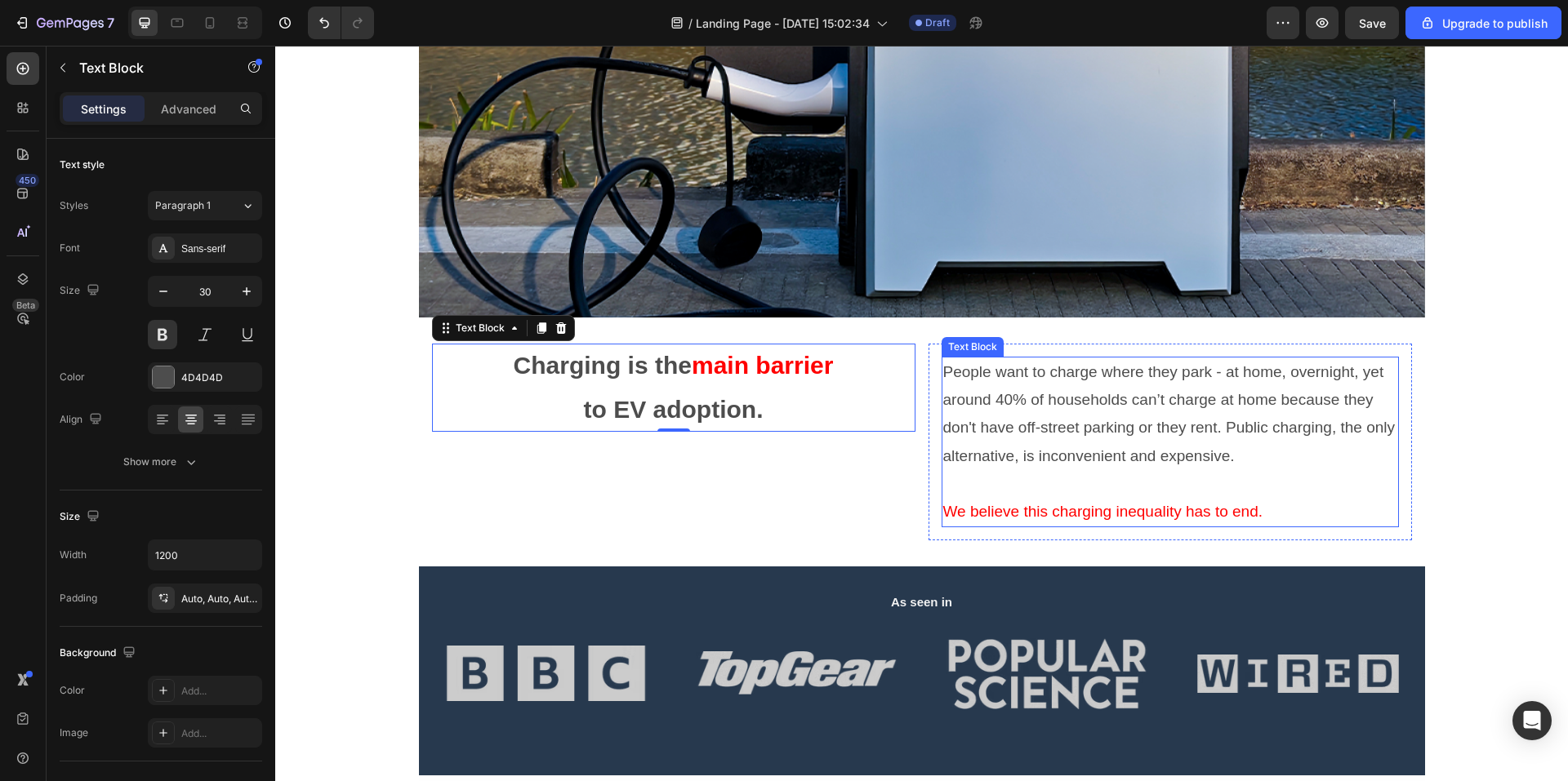
click at [1025, 421] on p "People want to charge where they park - at home, overnight, yet around 40% of h…" at bounding box center [1170, 414] width 454 height 111
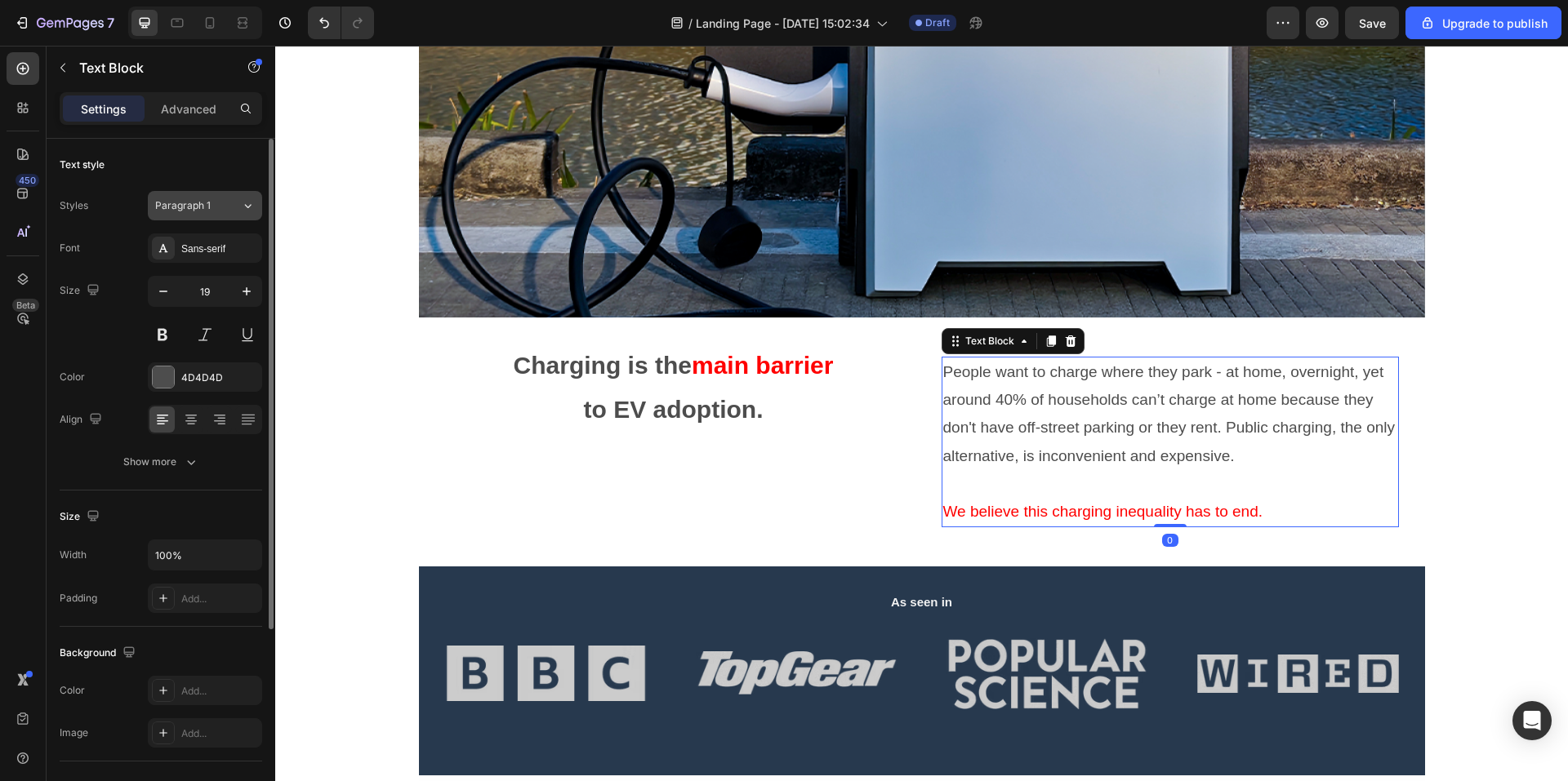
click at [244, 214] on button "Paragraph 1" at bounding box center [205, 205] width 114 height 30
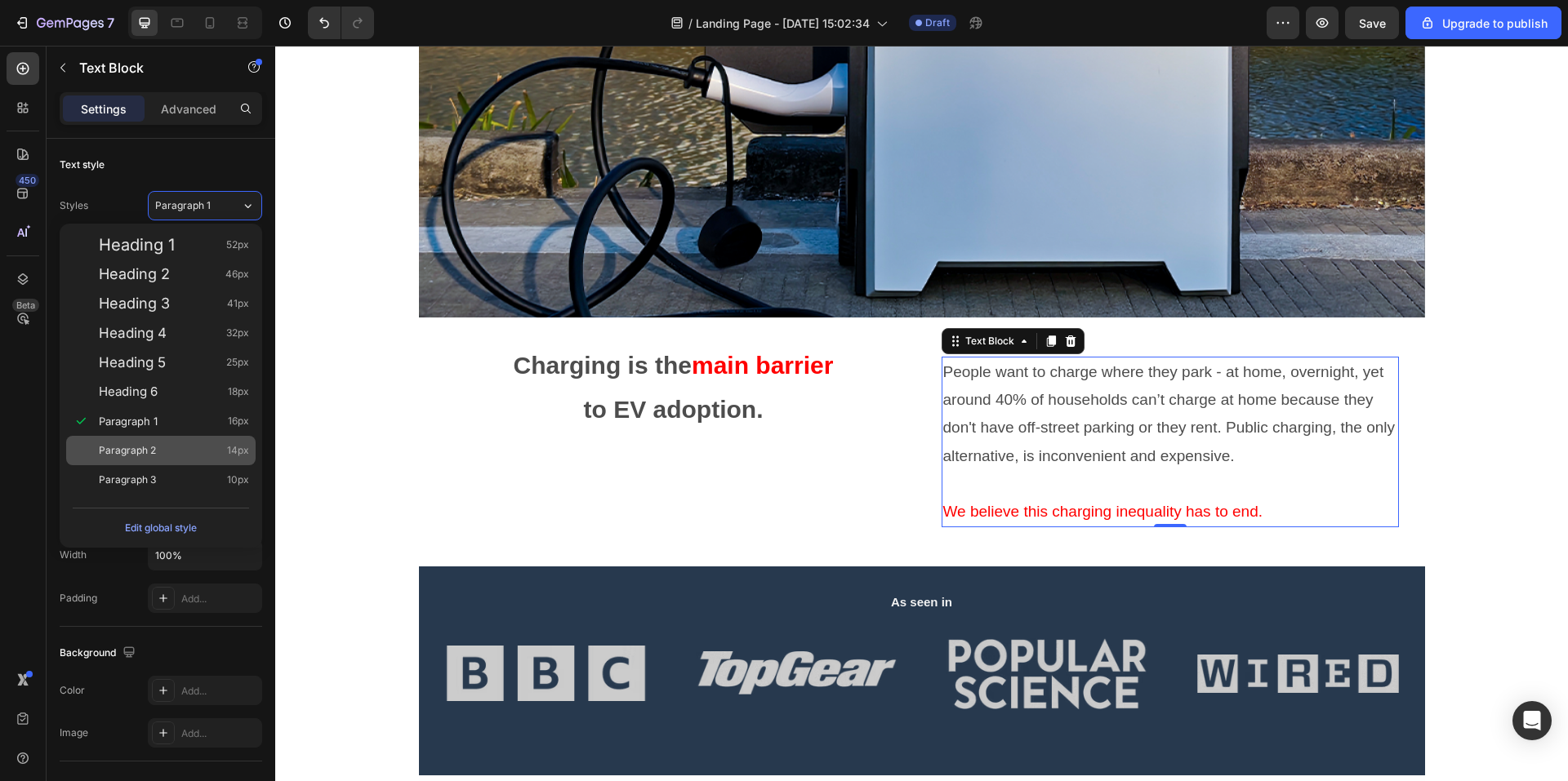
click at [193, 452] on div "Paragraph 2 14px" at bounding box center [173, 450] width 151 height 17
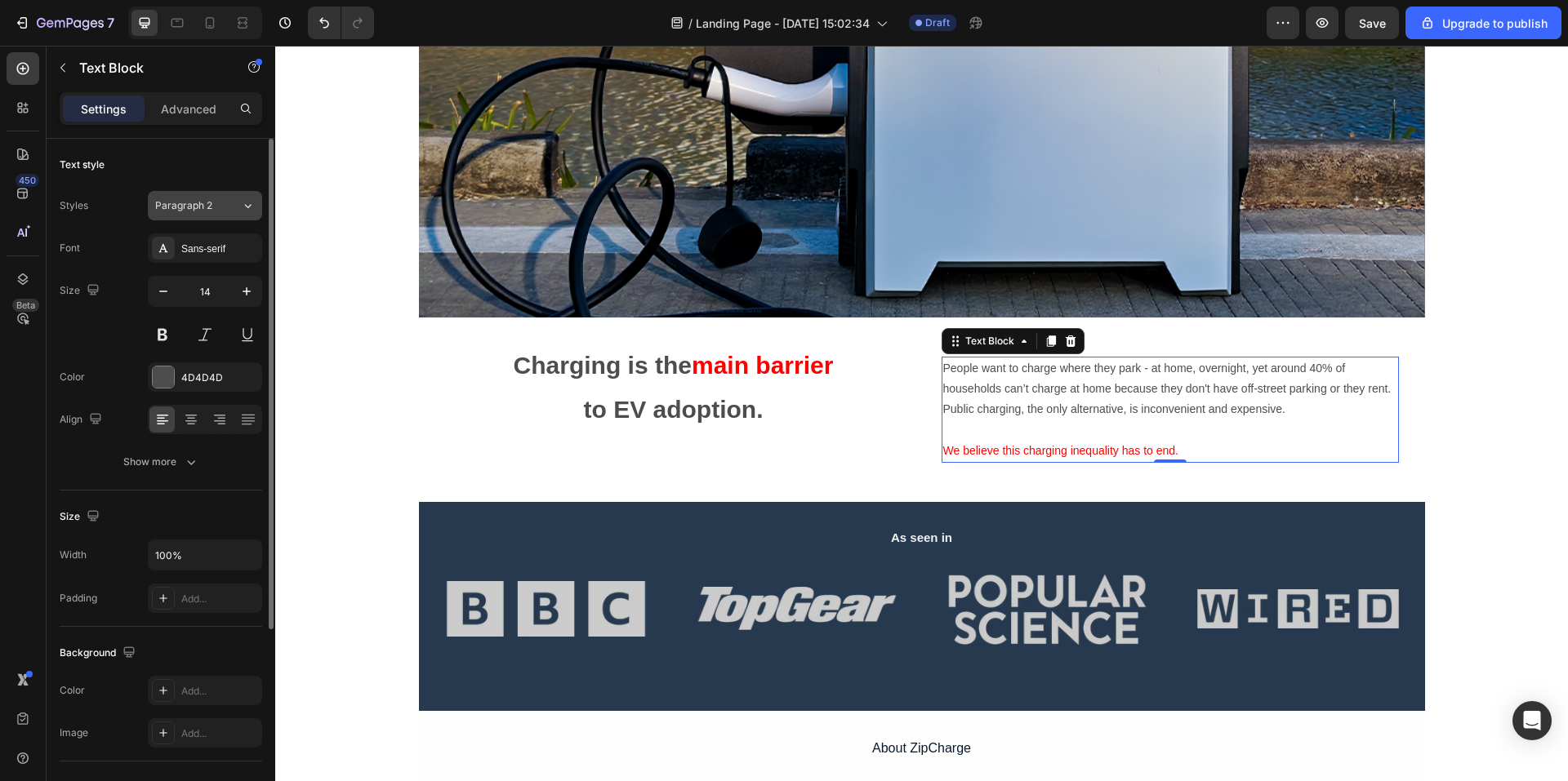
click at [239, 199] on div "Paragraph 2" at bounding box center [198, 205] width 85 height 15
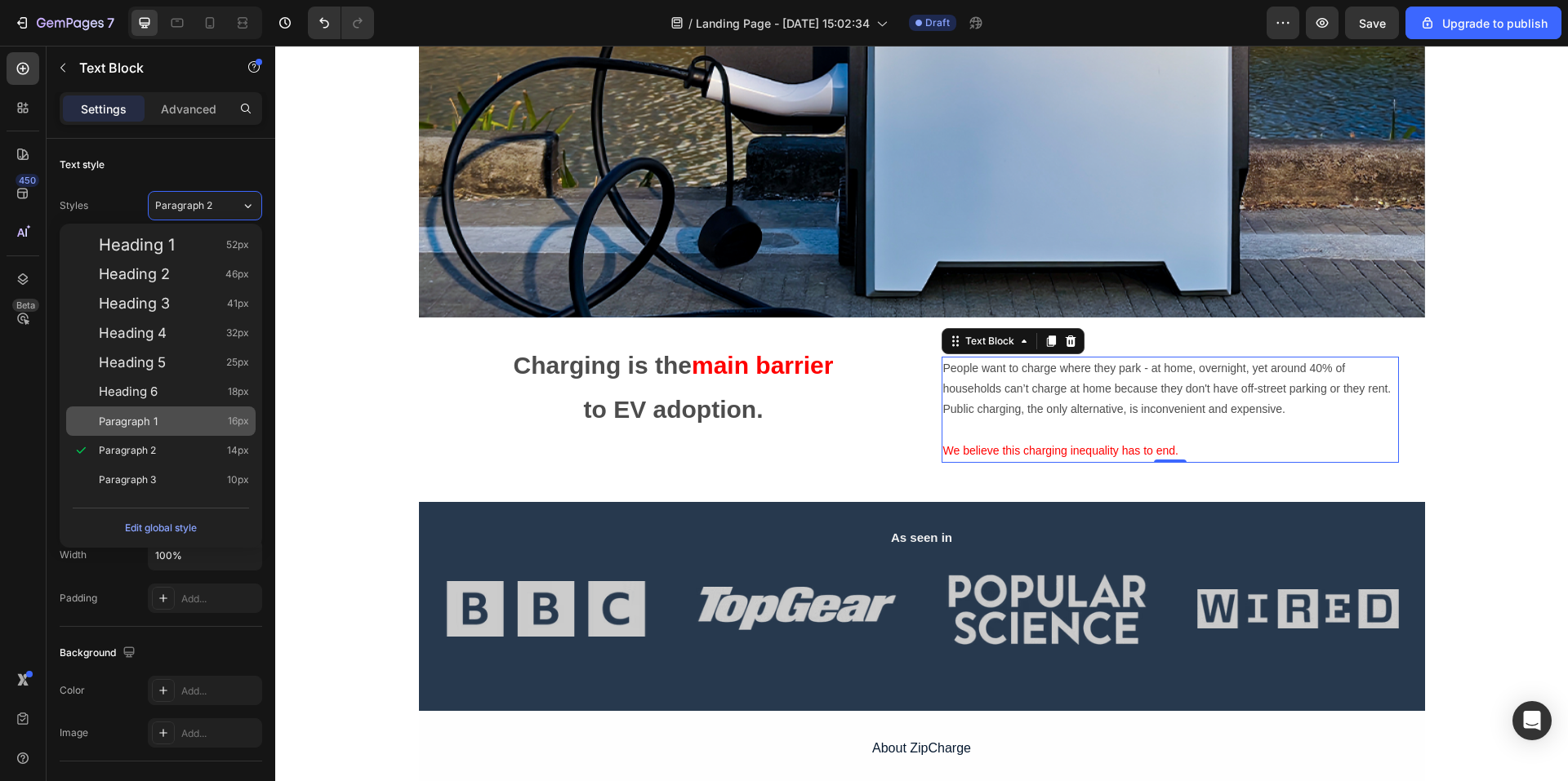
click at [145, 428] on span "Paragraph 1" at bounding box center [128, 421] width 59 height 17
type input "16"
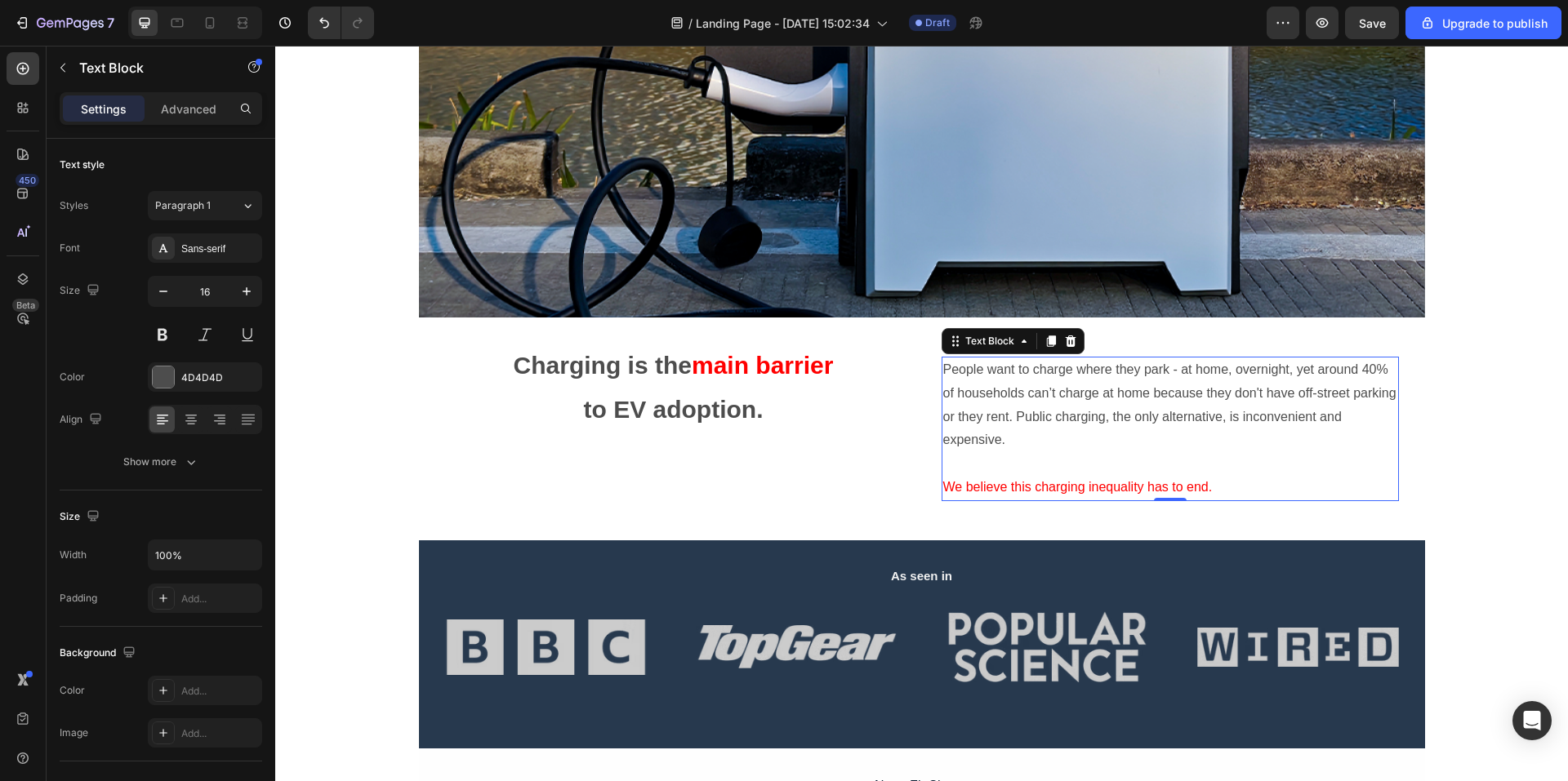
click at [875, 454] on div "Charging is the main barrier to EV adoption. Text Block" at bounding box center [673, 429] width 483 height 171
click at [1221, 457] on p "Rich Text Editor. Editing area: main" at bounding box center [1170, 464] width 454 height 24
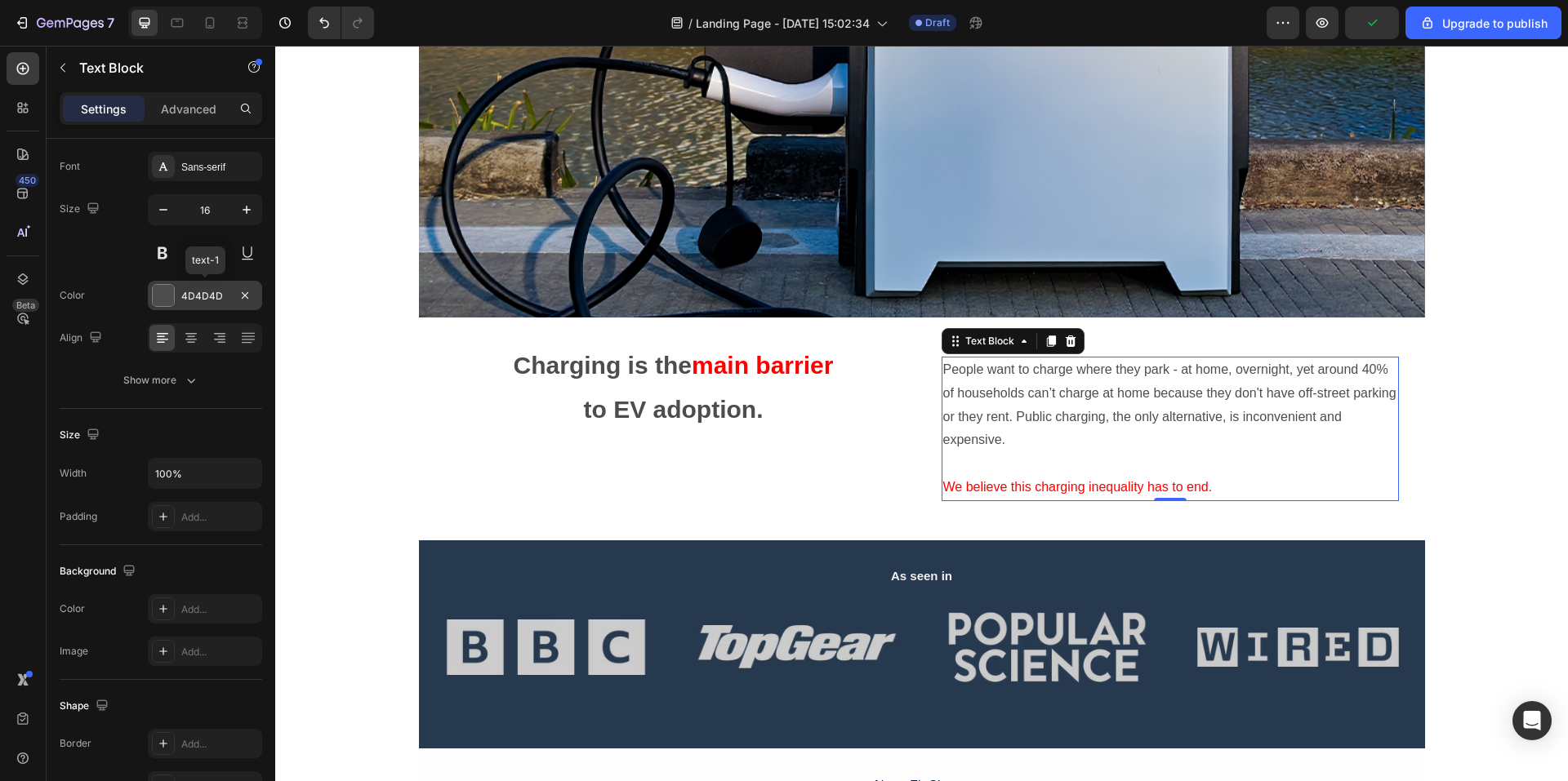
click at [194, 301] on div "4D4D4D" at bounding box center [205, 296] width 47 height 15
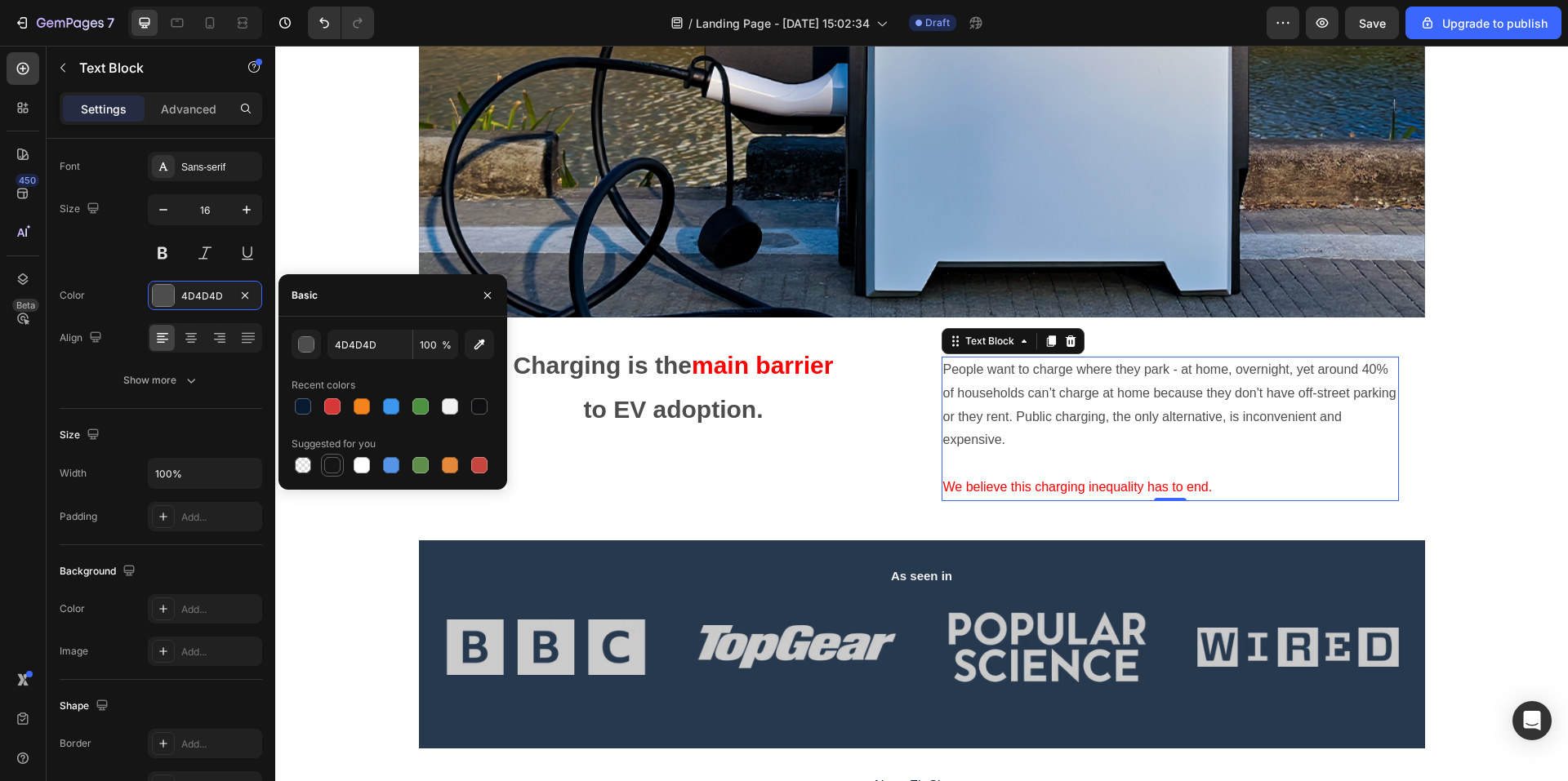
click at [335, 468] on div at bounding box center [332, 465] width 17 height 17
type input "151515"
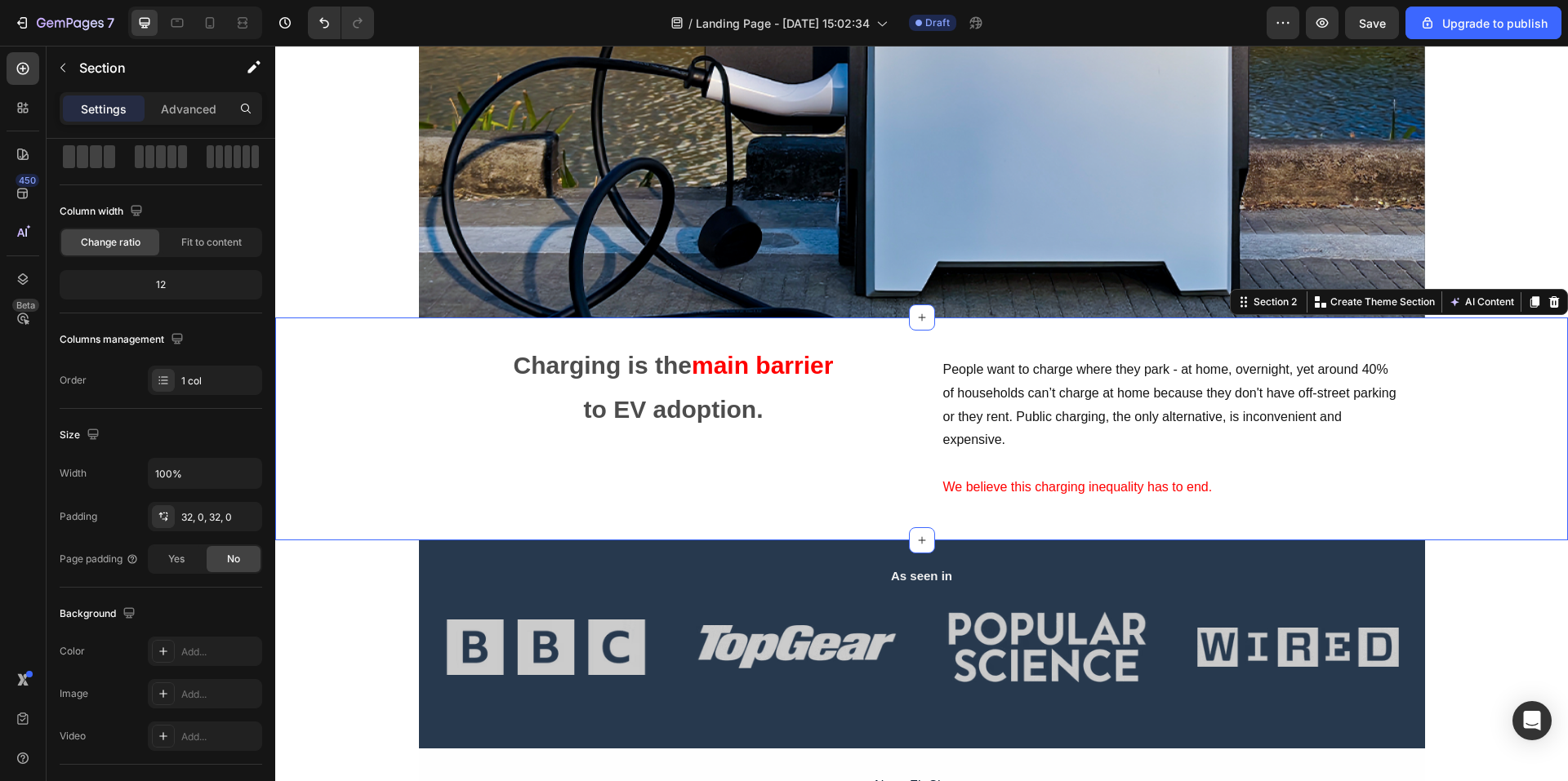
click at [1078, 343] on div "Charging is the main barrier to EV adoption. Text Block People want to charge w…" at bounding box center [922, 429] width 1293 height 223
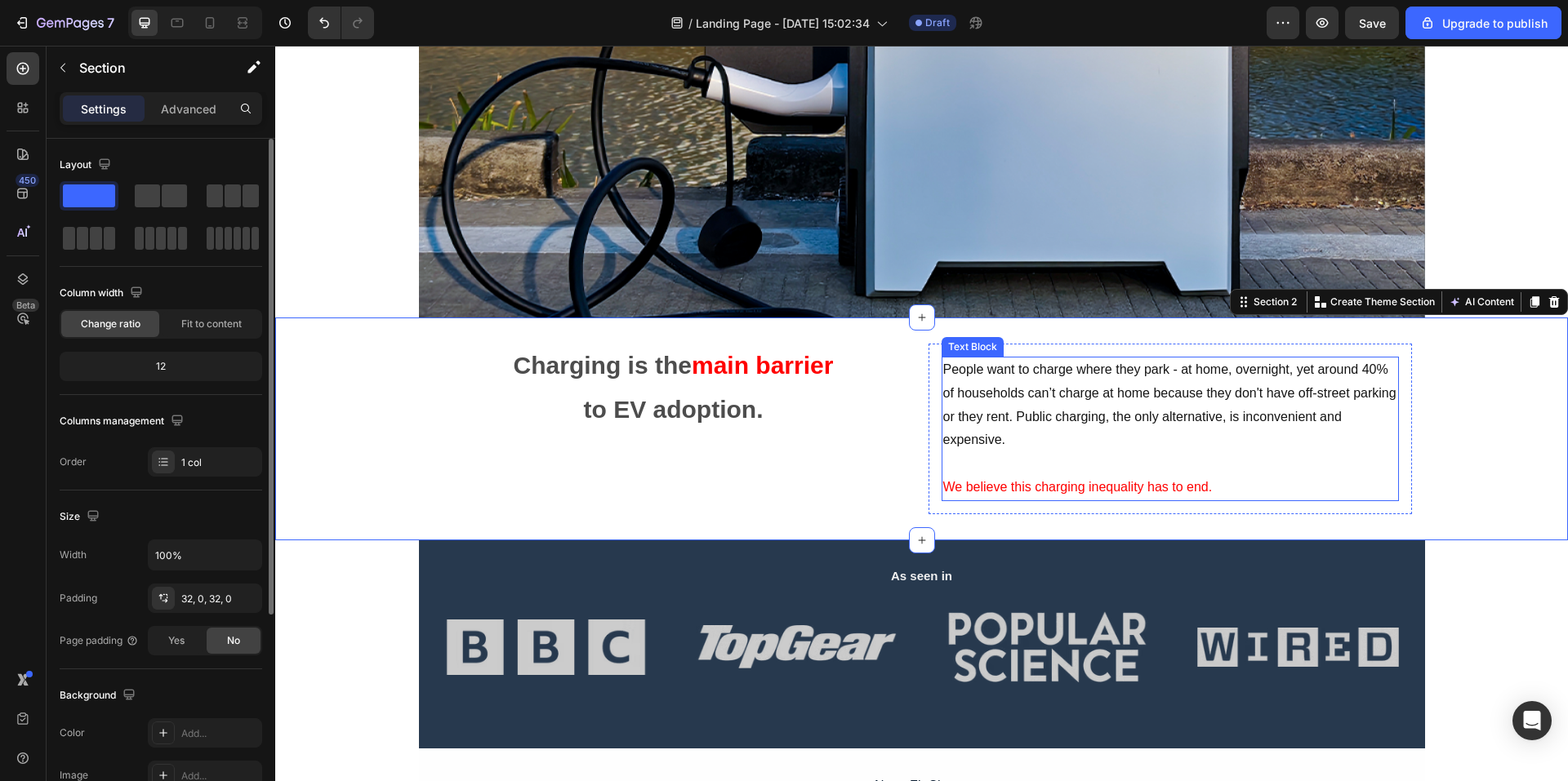
click at [1391, 421] on div "People want to charge where they park - at home, overnight, yet around 40% of h…" at bounding box center [1170, 429] width 457 height 145
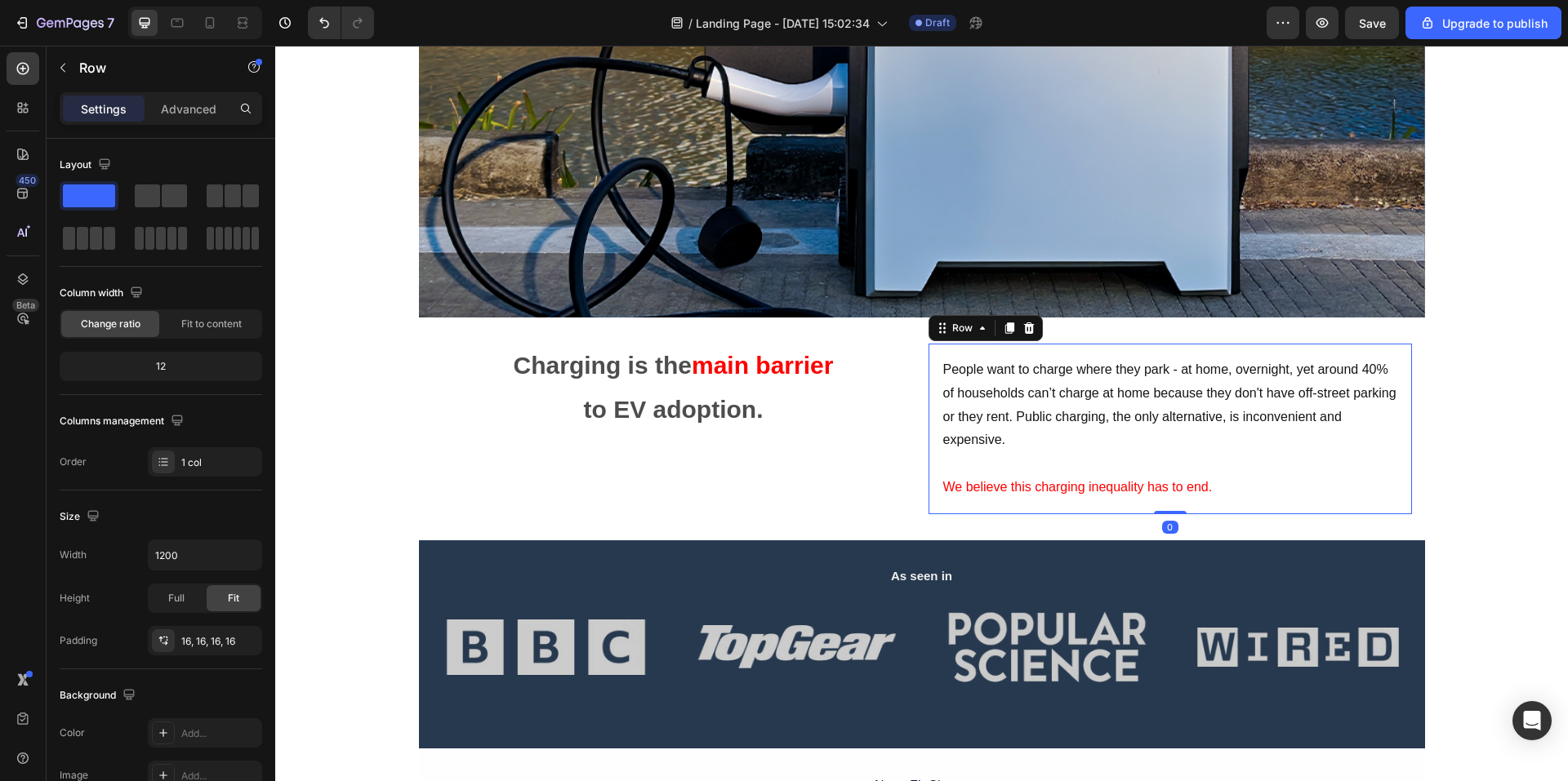
click at [1399, 407] on div "People want to charge where they park - at home, overnight, yet around 40% of h…" at bounding box center [1170, 429] width 483 height 171
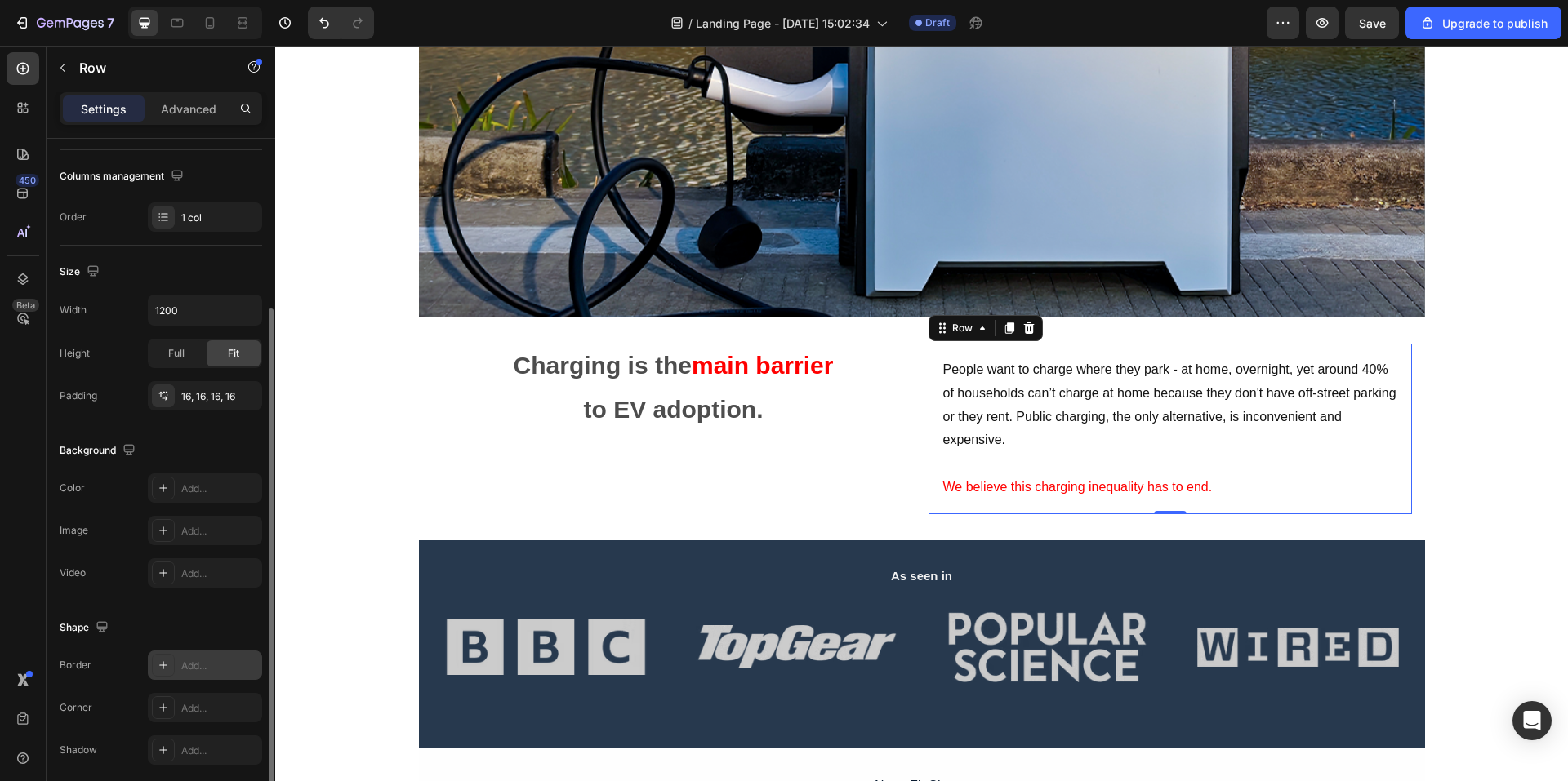
scroll to position [307, 0]
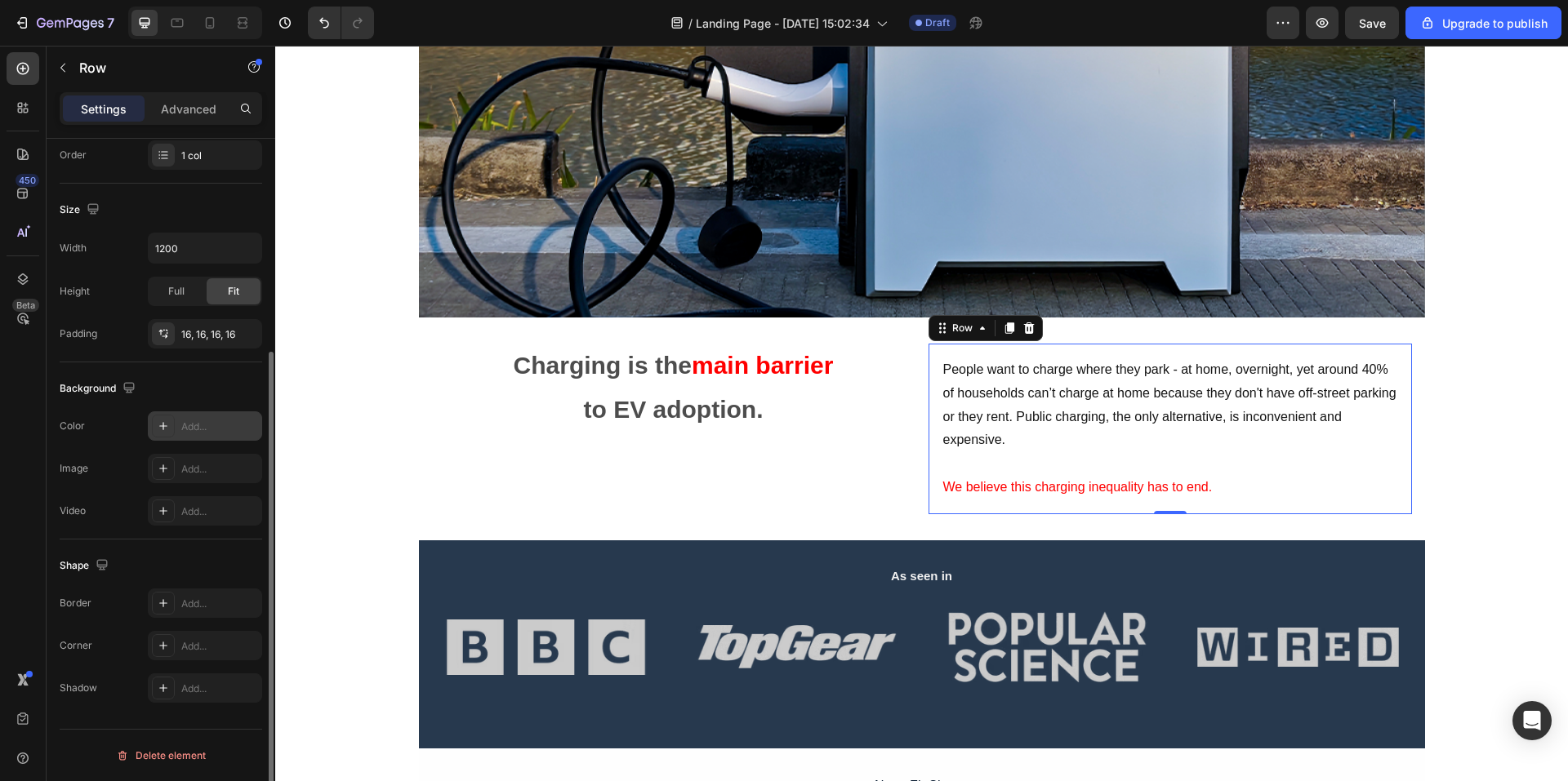
click at [185, 431] on div "Add..." at bounding box center [220, 427] width 77 height 15
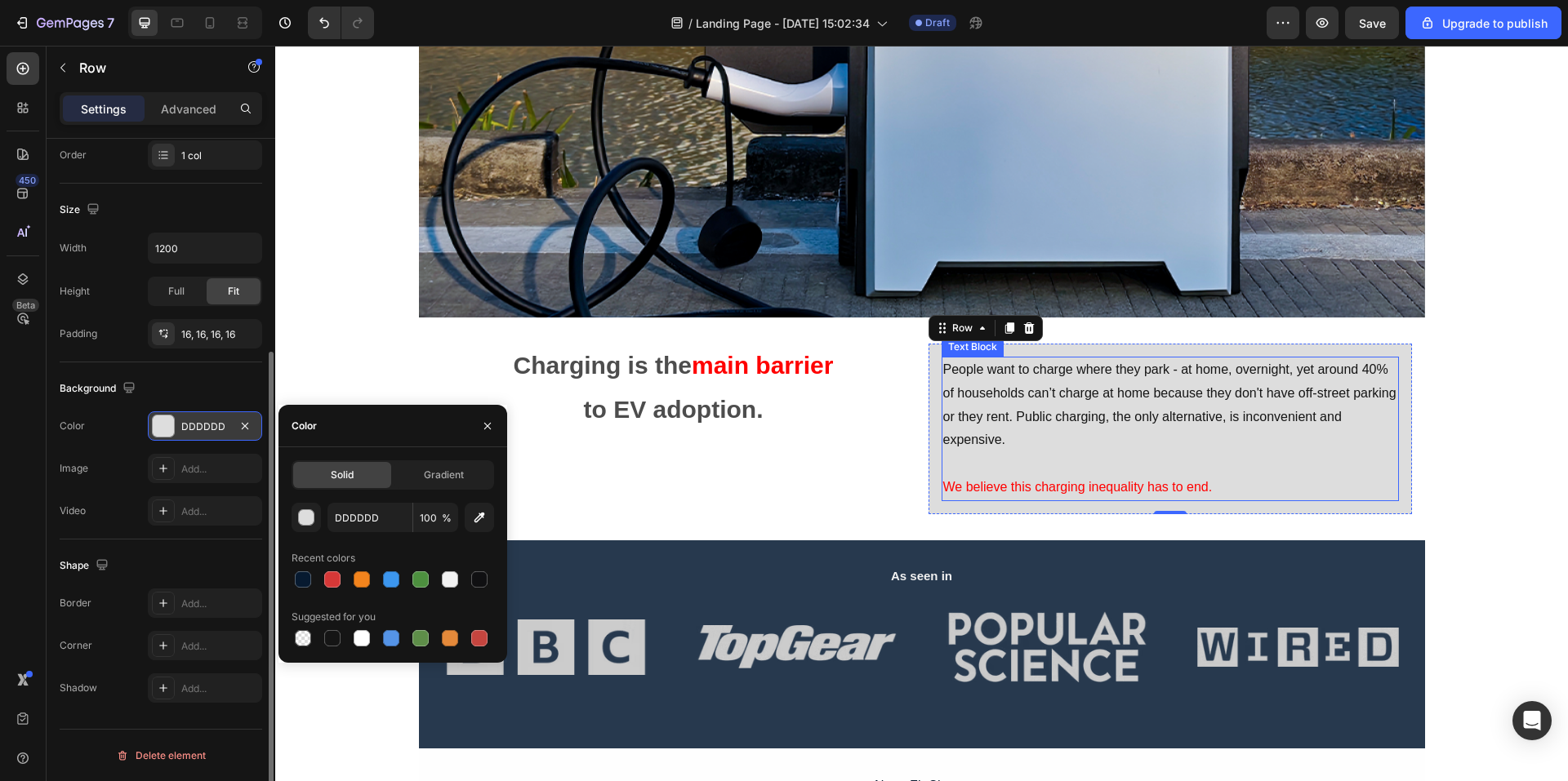
click at [1145, 437] on p "People want to charge where they park - at home, overnight, yet around 40% of h…" at bounding box center [1170, 406] width 454 height 94
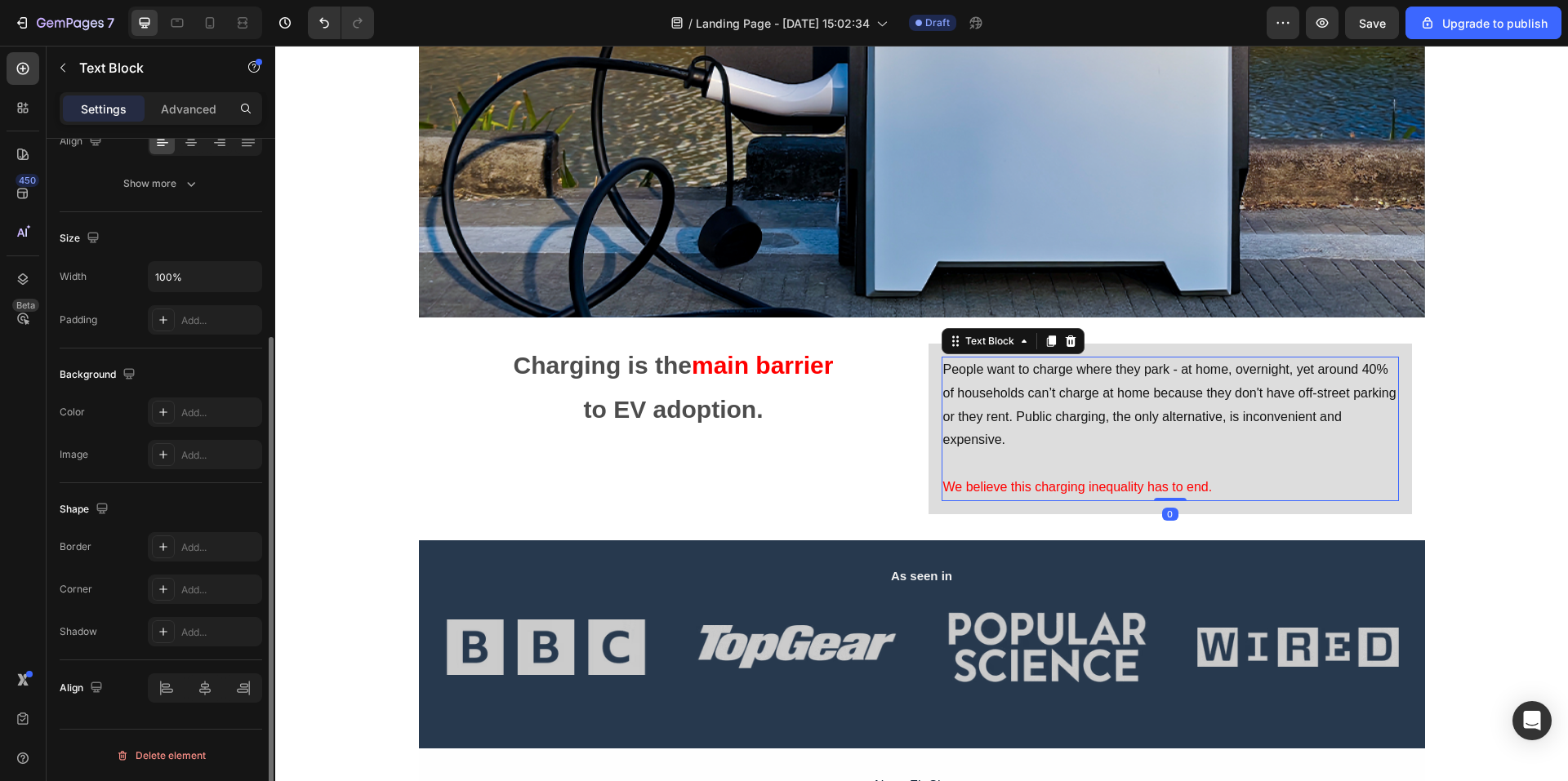
scroll to position [0, 0]
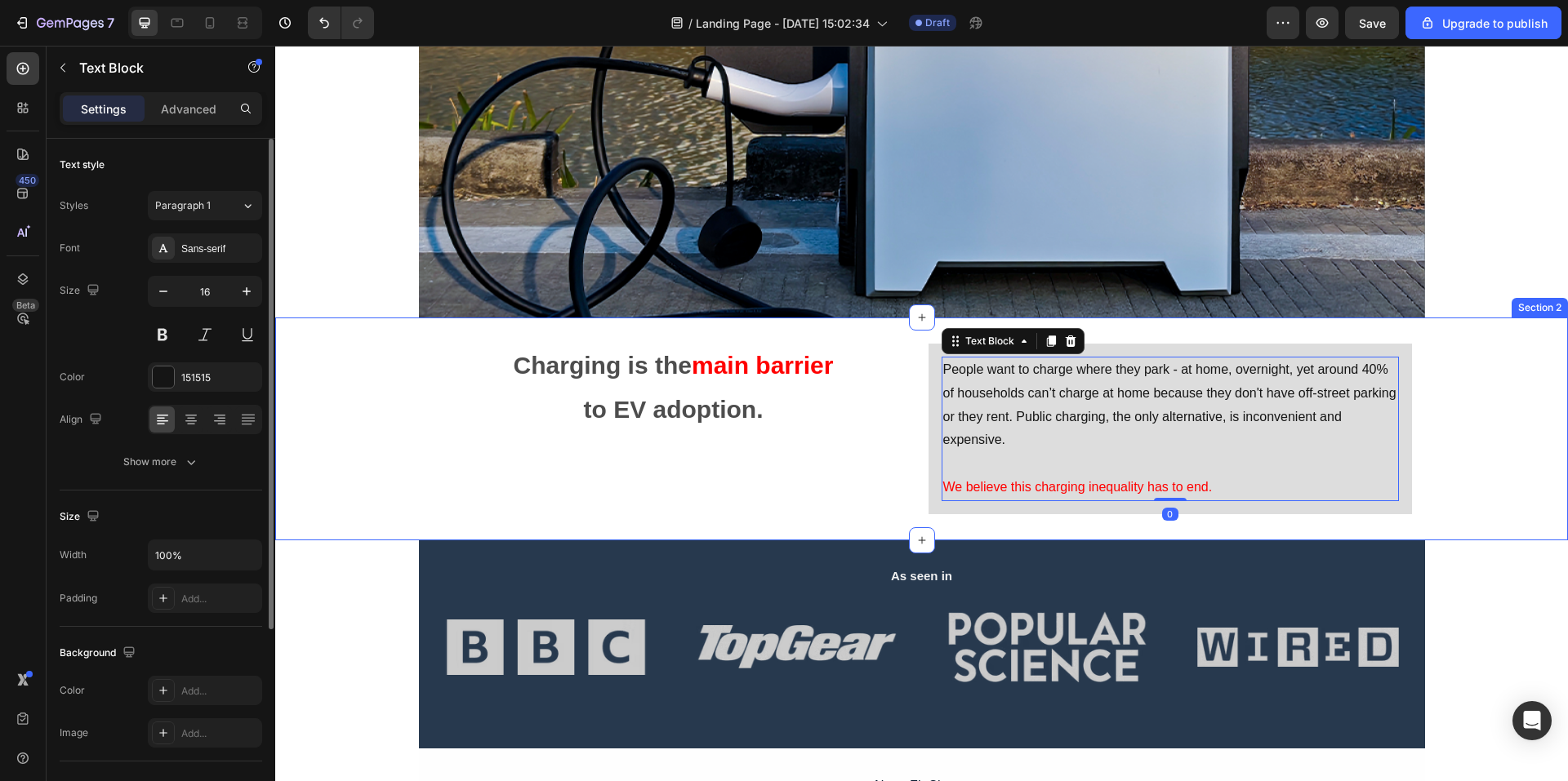
click at [1448, 380] on div "Charging is the main barrier to EV adoption. Text Block People want to charge w…" at bounding box center [922, 429] width 1293 height 171
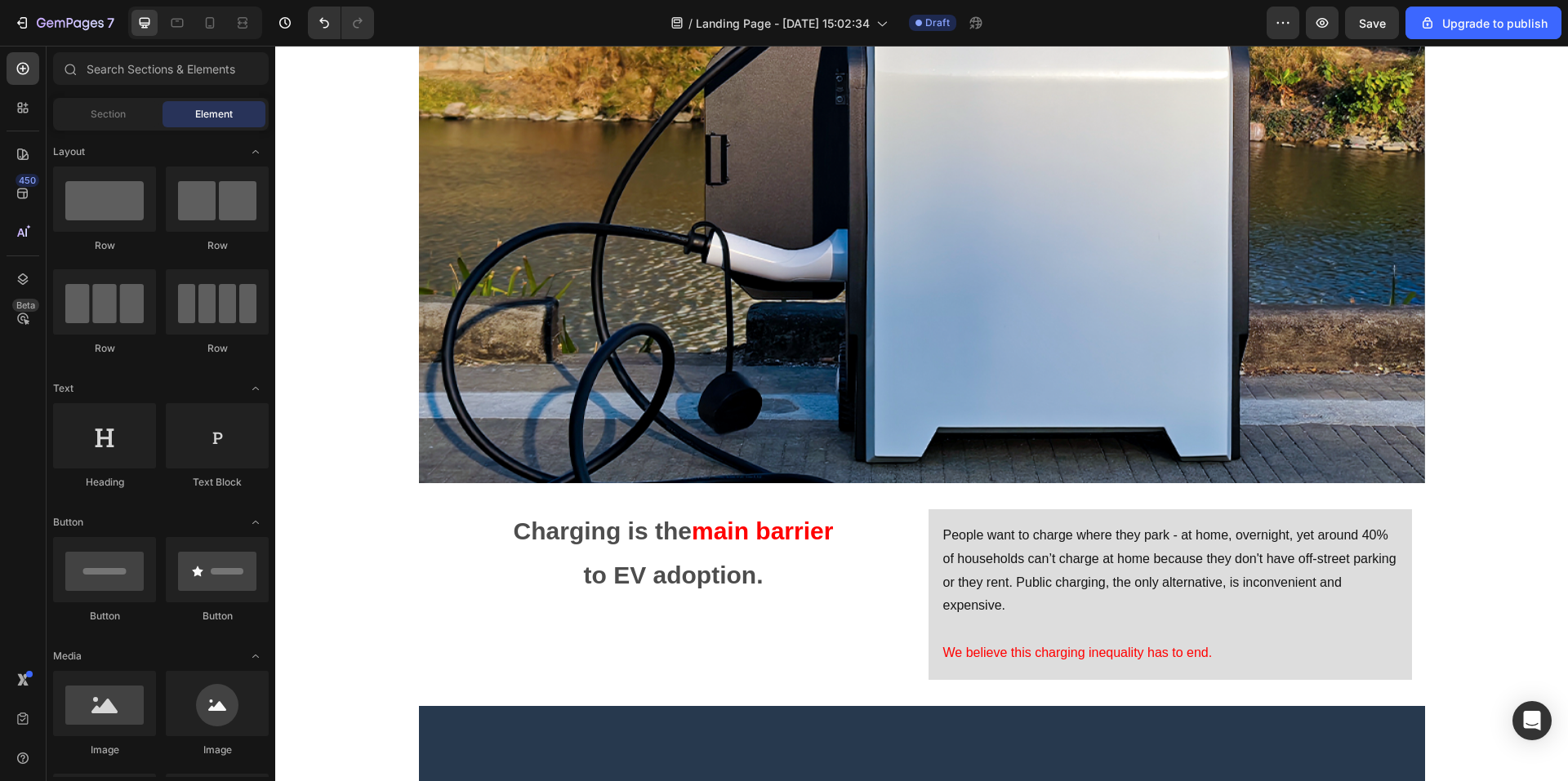
scroll to position [327, 0]
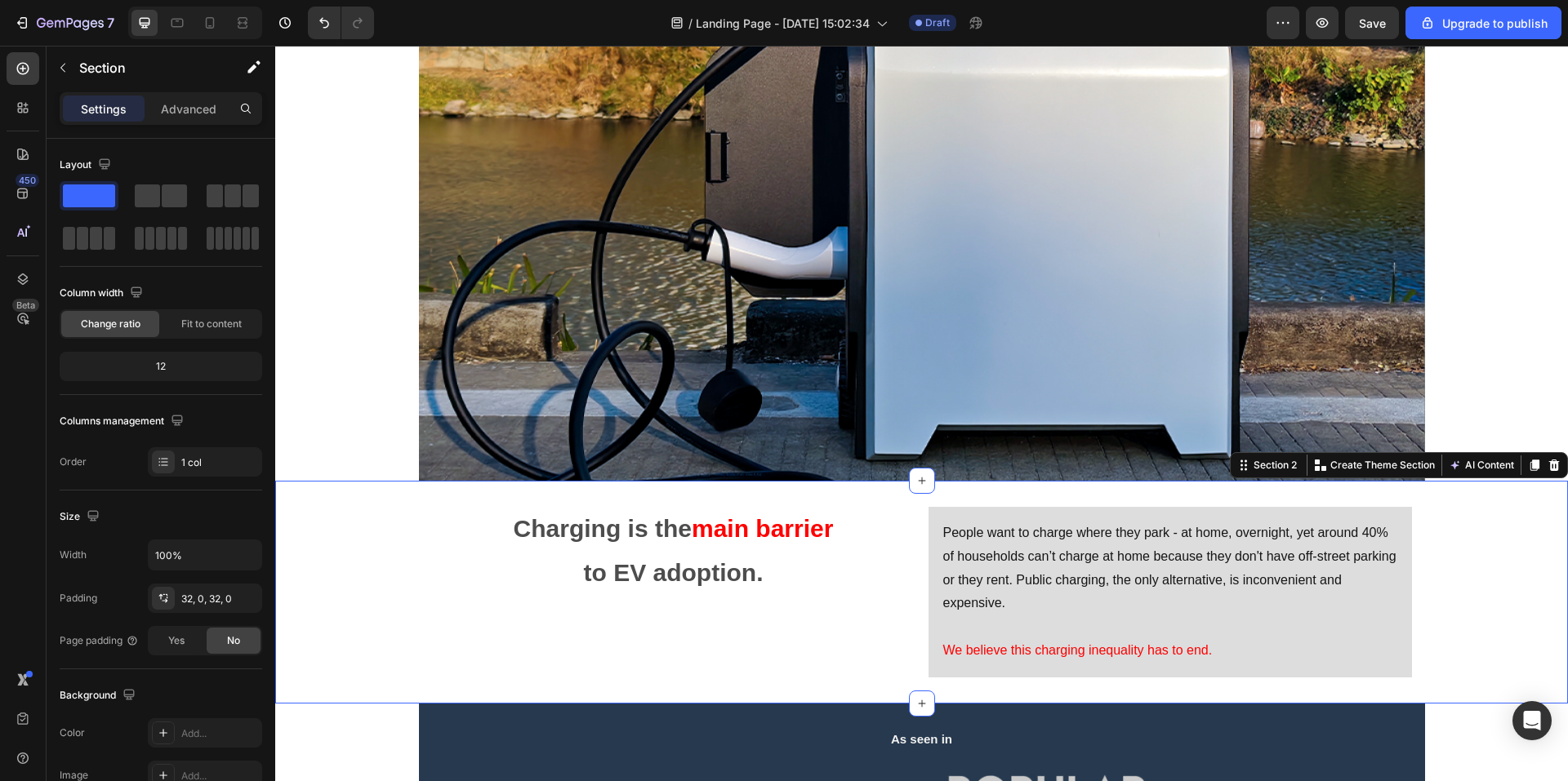
click at [977, 492] on div "Charging is the main barrier to EV adoption. Text Block People want to charge w…" at bounding box center [922, 592] width 1293 height 223
click at [1294, 673] on div "People want to charge where they park - at home, overnight, yet around 40% of h…" at bounding box center [1170, 592] width 483 height 171
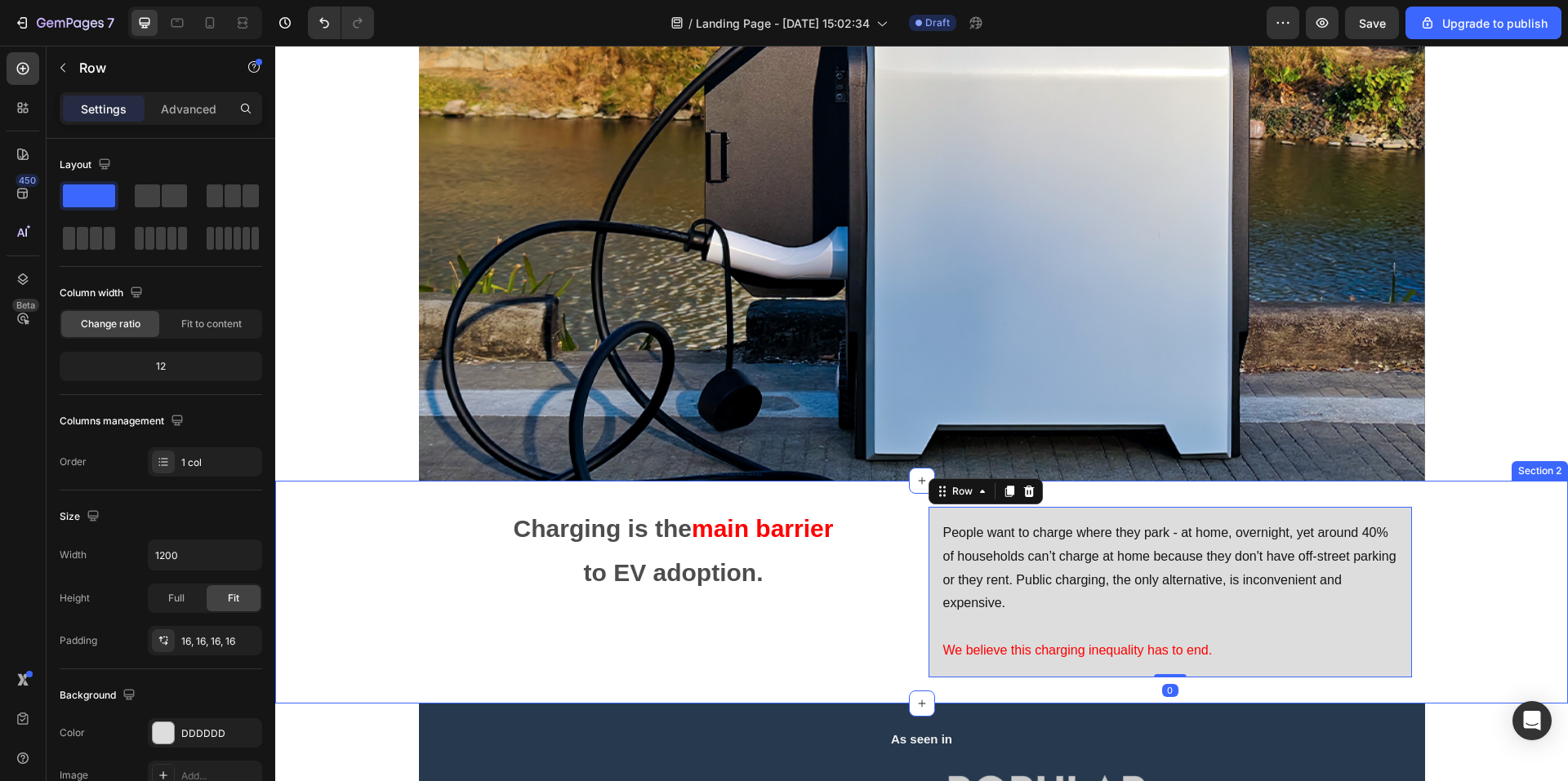
click at [1457, 676] on div "Charging is the main barrier to EV adoption. Text Block People want to charge w…" at bounding box center [922, 592] width 1293 height 171
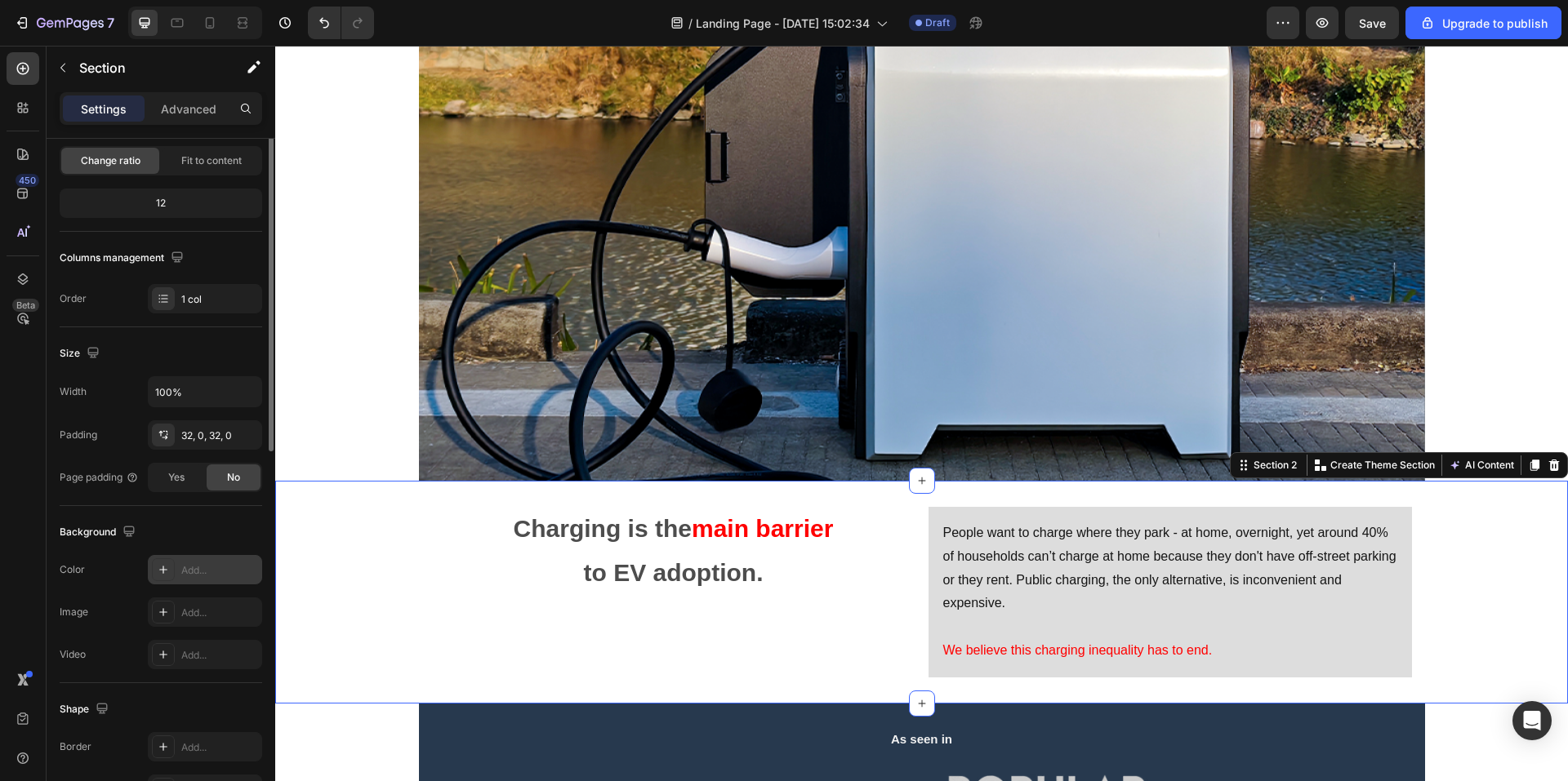
scroll to position [245, 0]
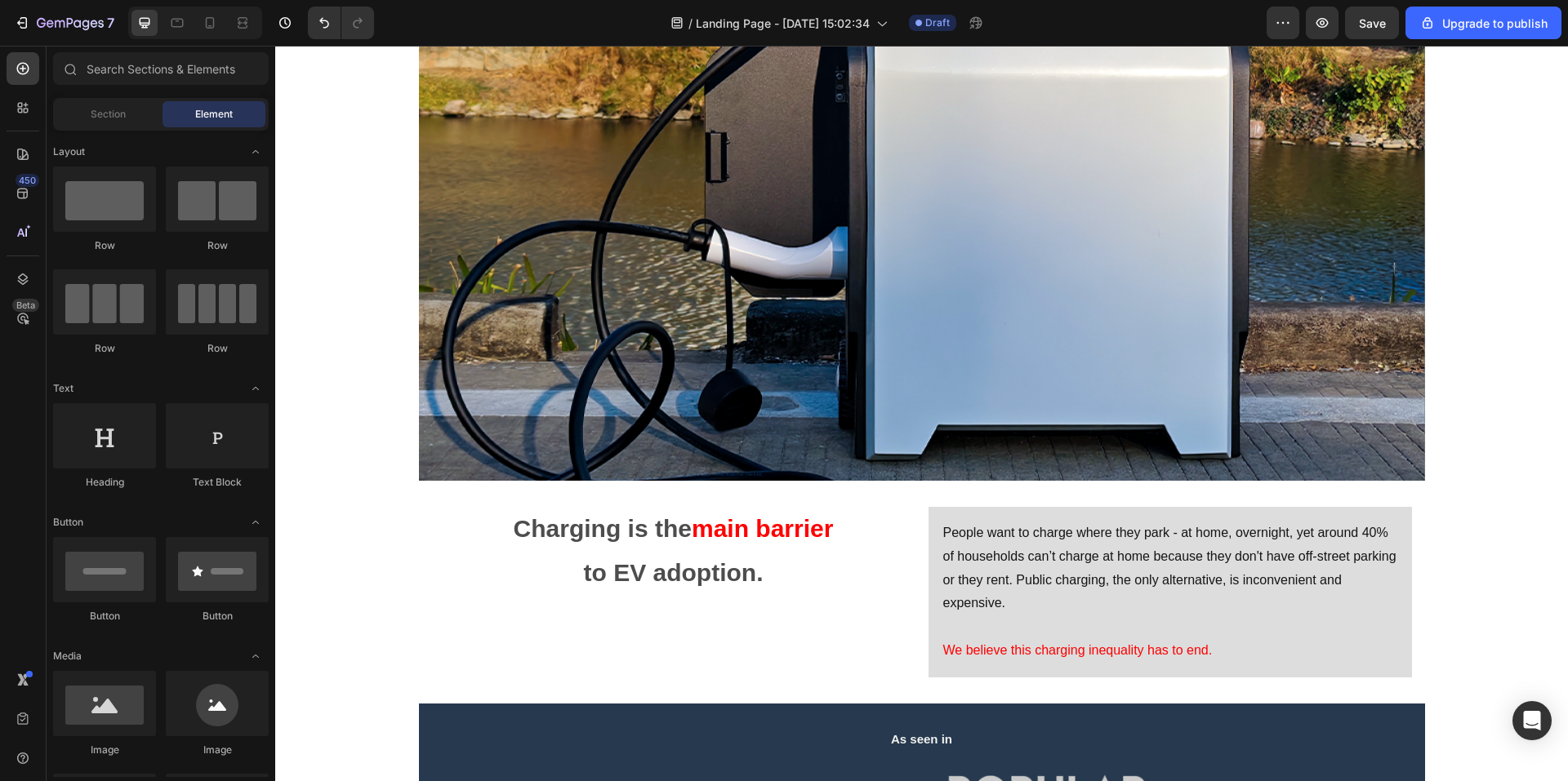
drag, startPoint x: 346, startPoint y: 404, endPoint x: 360, endPoint y: 421, distance: 22.0
click at [466, 404] on div "Overlay" at bounding box center [922, 117] width 1006 height 728
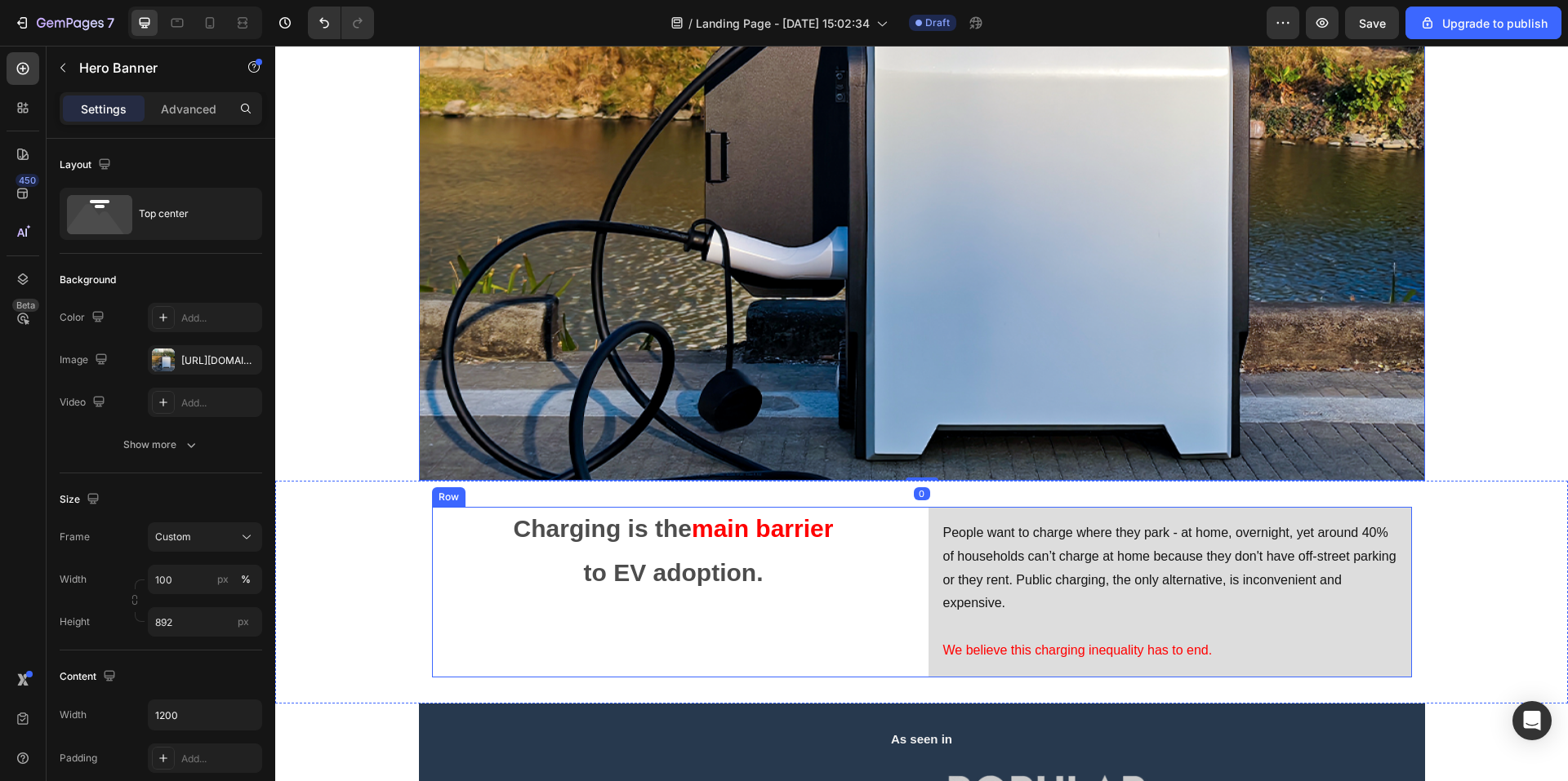
scroll to position [408, 0]
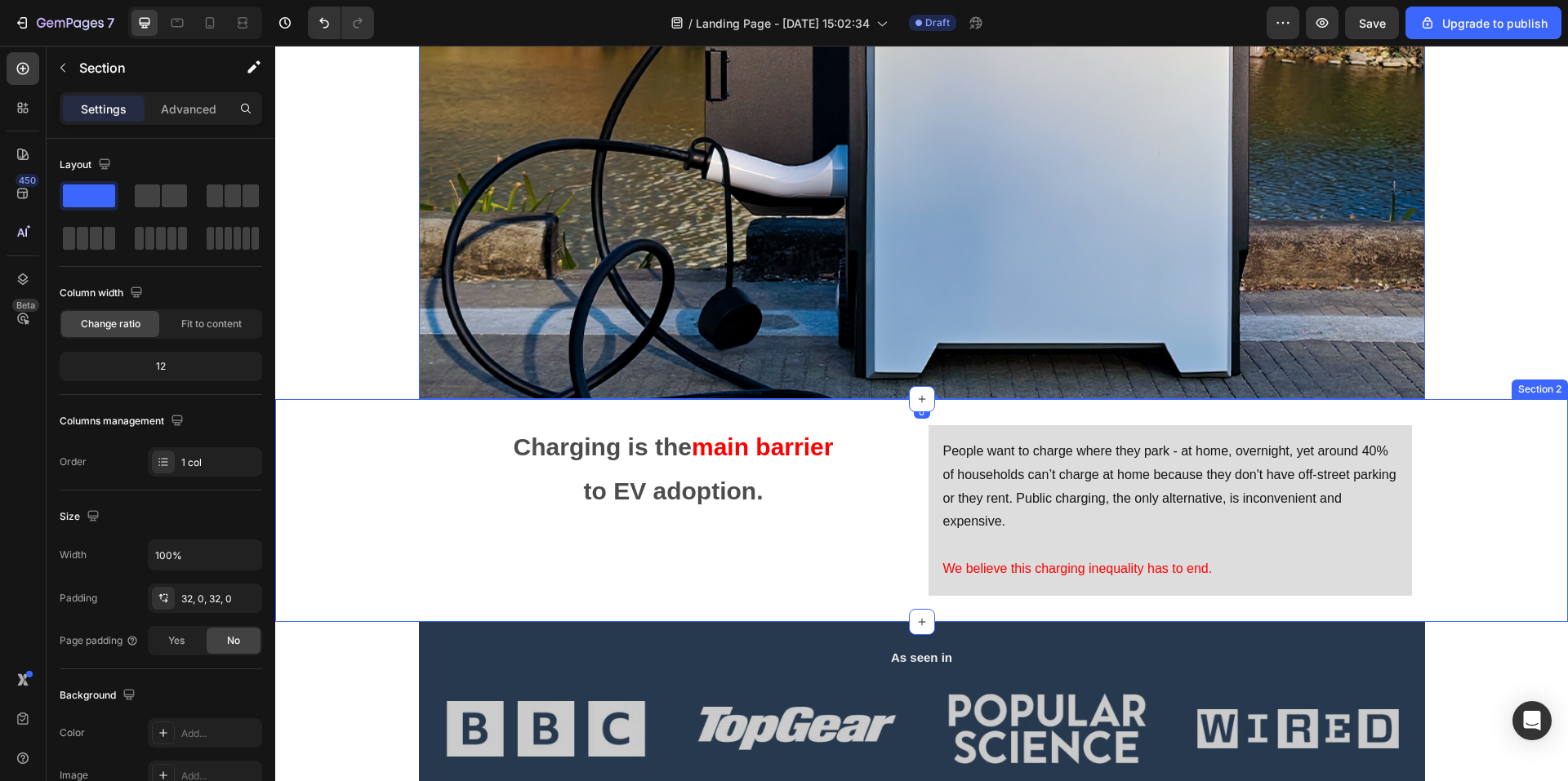
click at [404, 549] on div "Charging is the main barrier to EV adoption. Text Block People want to charge w…" at bounding box center [922, 511] width 1293 height 171
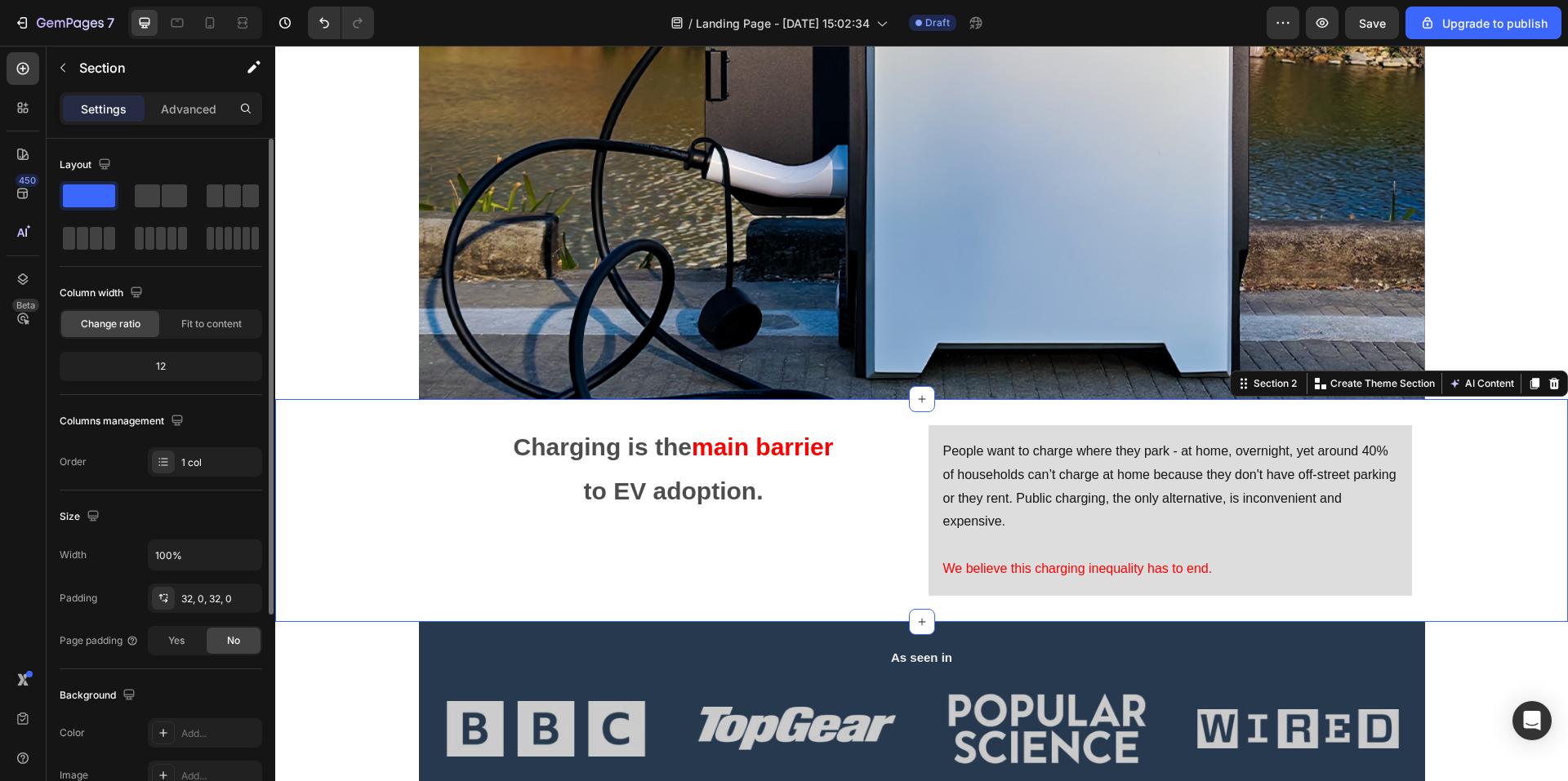
drag, startPoint x: 244, startPoint y: 339, endPoint x: 234, endPoint y: 339, distance: 10.0
click at [243, 339] on div "Column width Change ratio Fit to content 12" at bounding box center [160, 338] width 203 height 115
click at [181, 349] on div "Column width Change ratio Fit to content 12" at bounding box center [160, 338] width 203 height 115
click at [177, 360] on div "12" at bounding box center [160, 367] width 196 height 23
drag, startPoint x: 172, startPoint y: 369, endPoint x: 160, endPoint y: 374, distance: 13.0
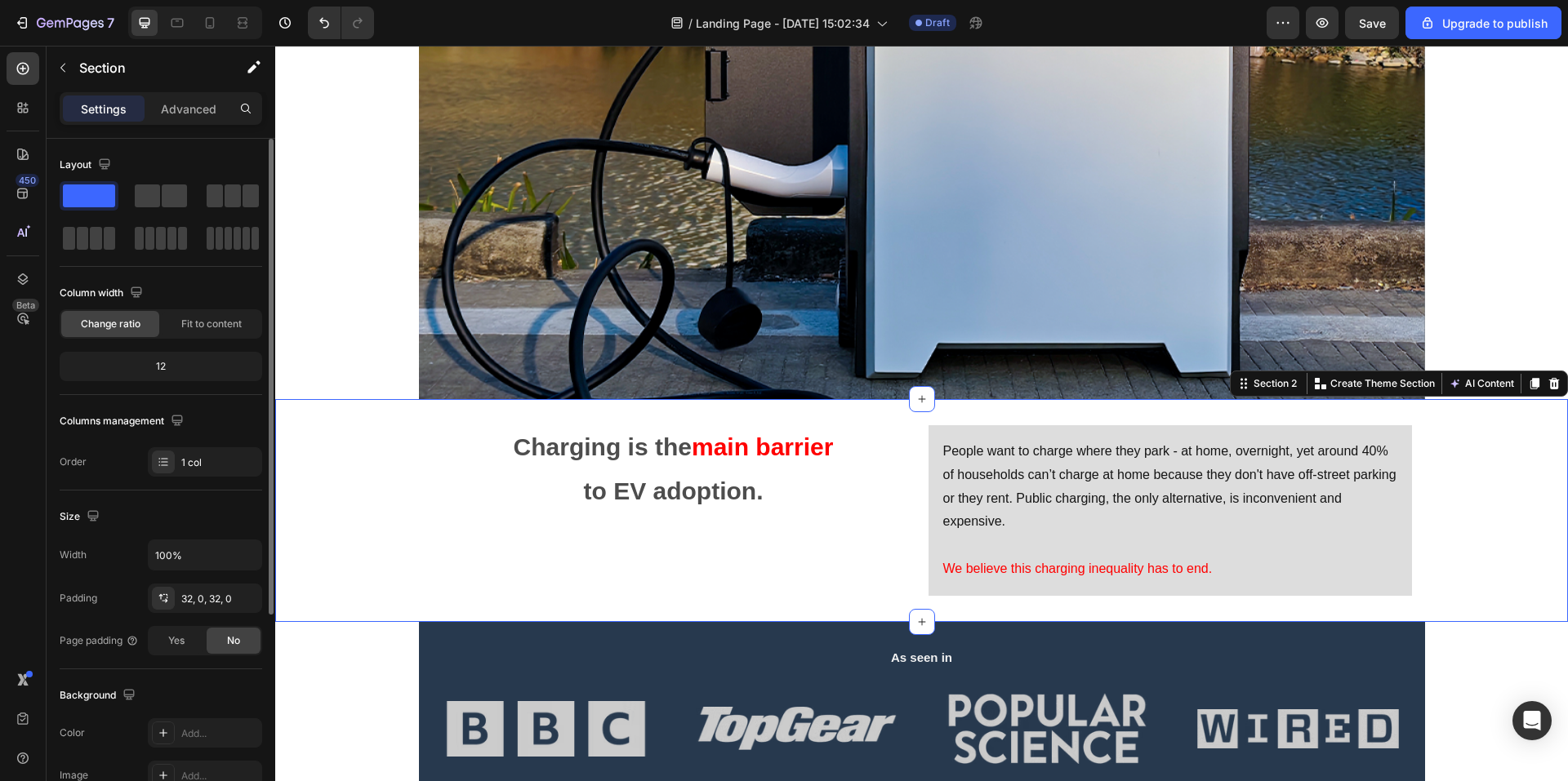
click at [168, 371] on div "12" at bounding box center [160, 367] width 196 height 23
click at [160, 374] on div "12" at bounding box center [160, 367] width 196 height 23
click at [159, 367] on div "12" at bounding box center [160, 367] width 196 height 23
click at [200, 327] on span "Fit to content" at bounding box center [211, 324] width 60 height 15
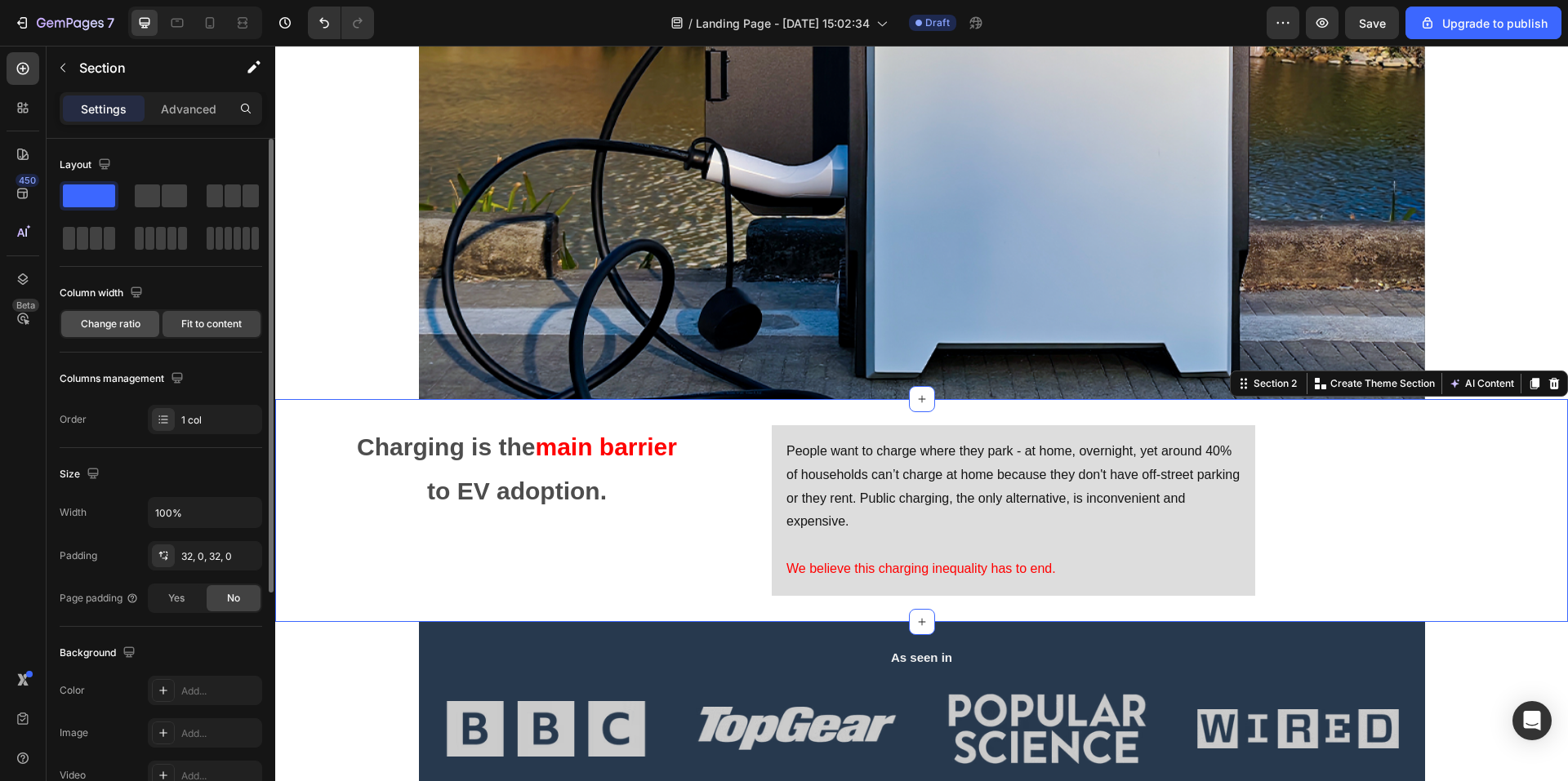
click at [138, 327] on span "Change ratio" at bounding box center [111, 324] width 59 height 15
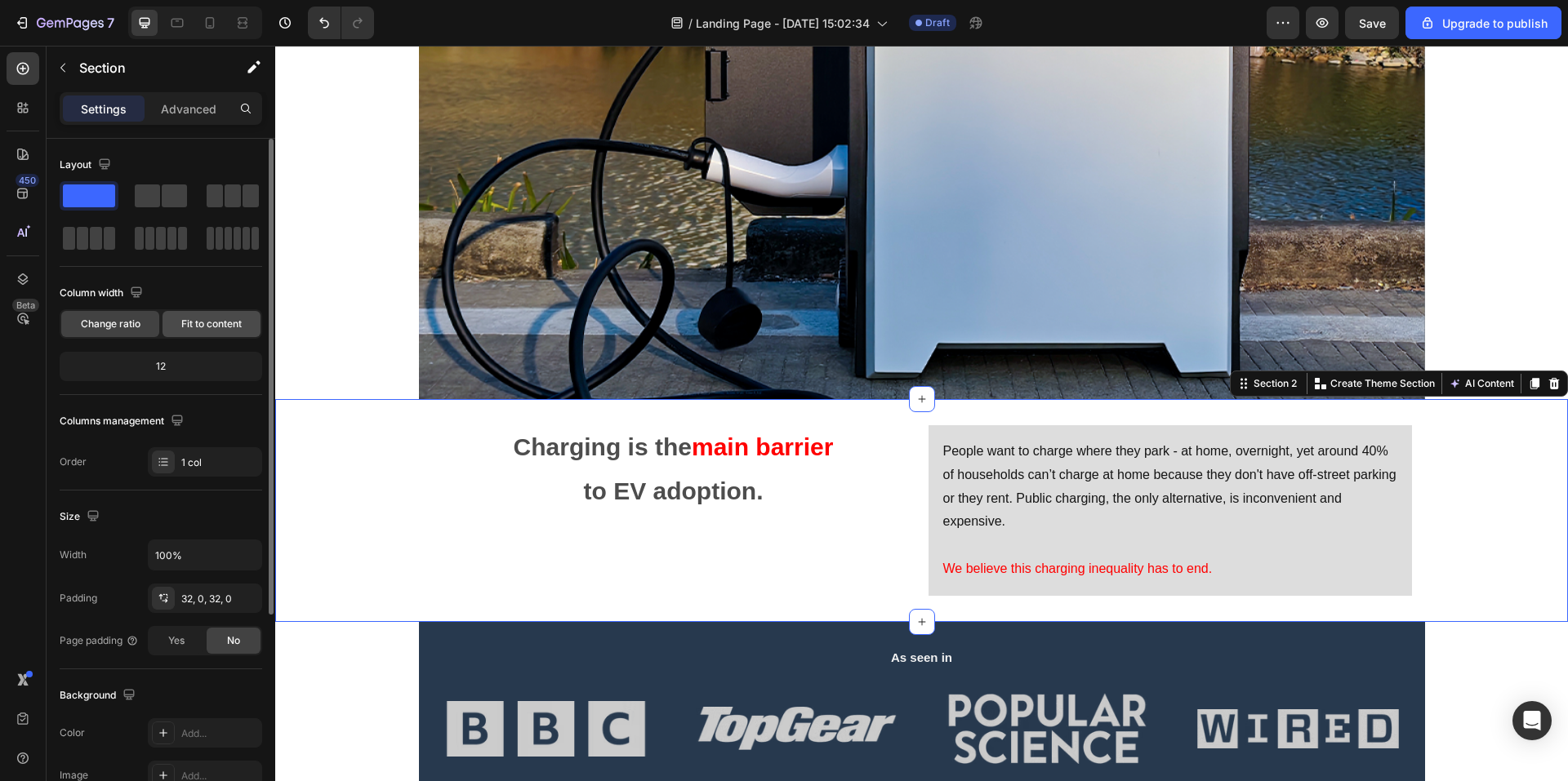
click at [168, 320] on div "Fit to content" at bounding box center [212, 324] width 98 height 26
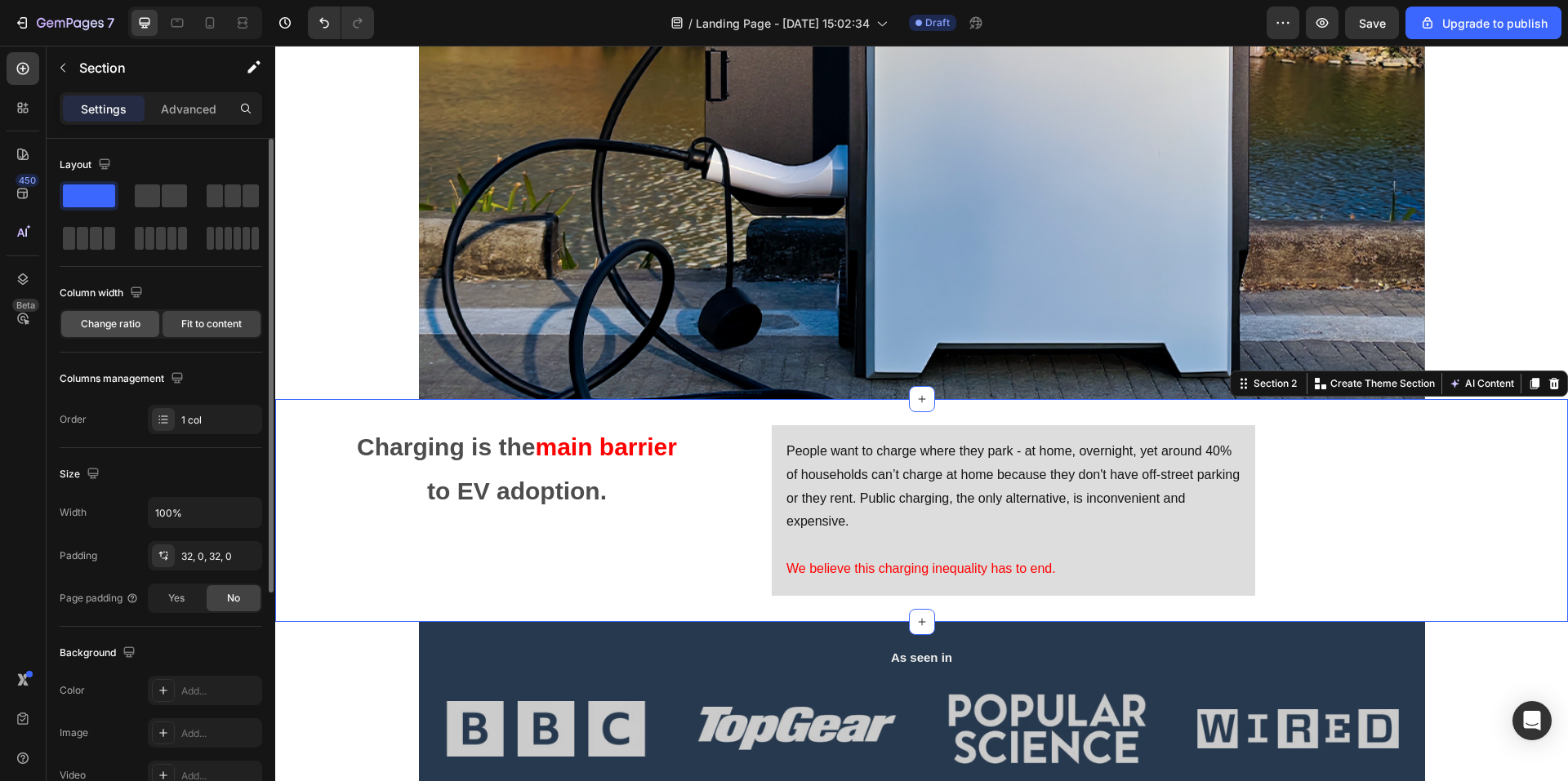
click at [125, 326] on span "Change ratio" at bounding box center [111, 324] width 59 height 15
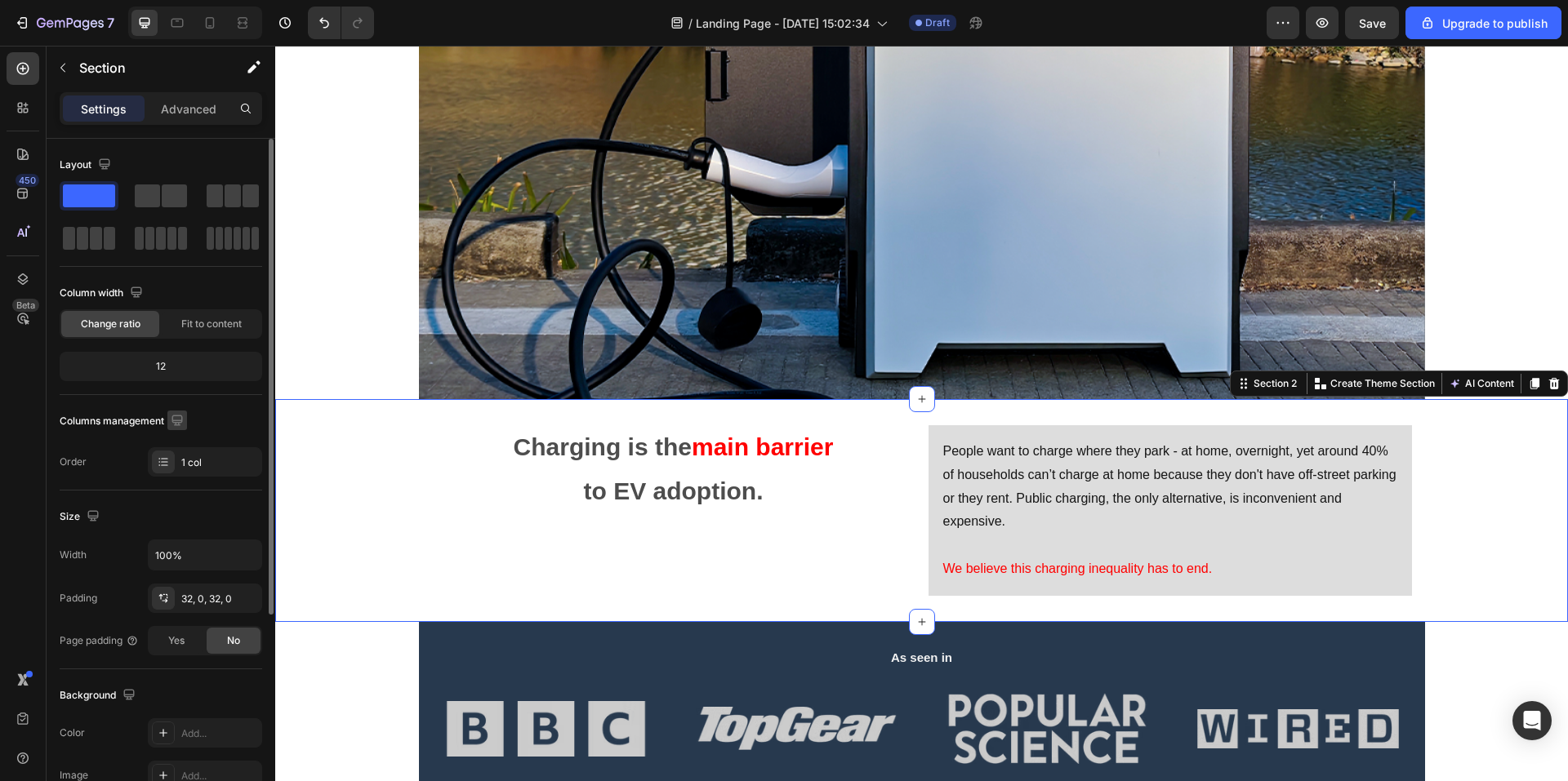
click at [173, 428] on button "button" at bounding box center [177, 421] width 20 height 20
click at [174, 423] on icon "button" at bounding box center [177, 421] width 17 height 17
click at [203, 461] on div "1 col" at bounding box center [220, 462] width 77 height 15
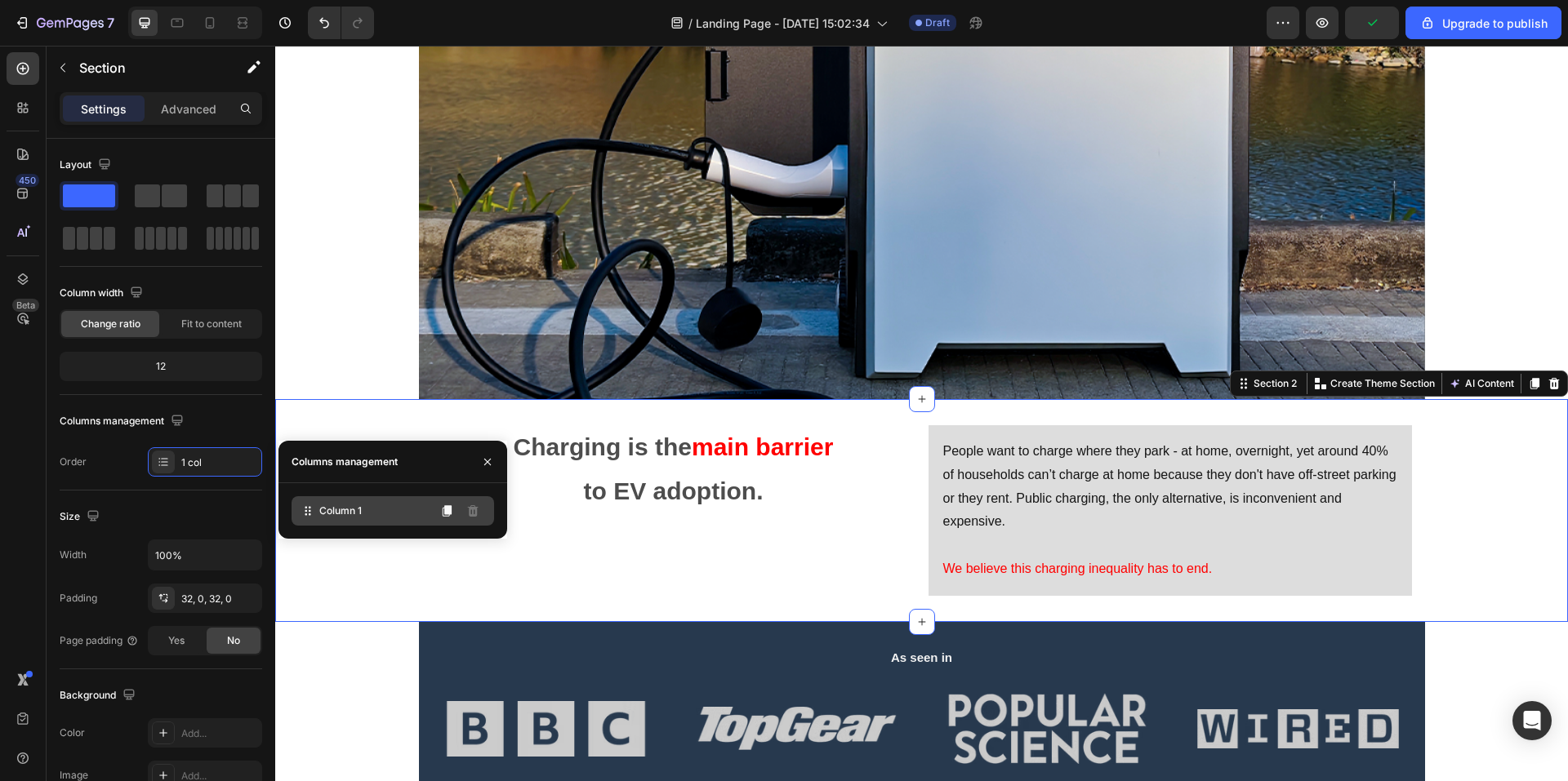
click at [378, 505] on div "Column 1" at bounding box center [393, 511] width 203 height 30
click at [449, 518] on button at bounding box center [447, 511] width 26 height 26
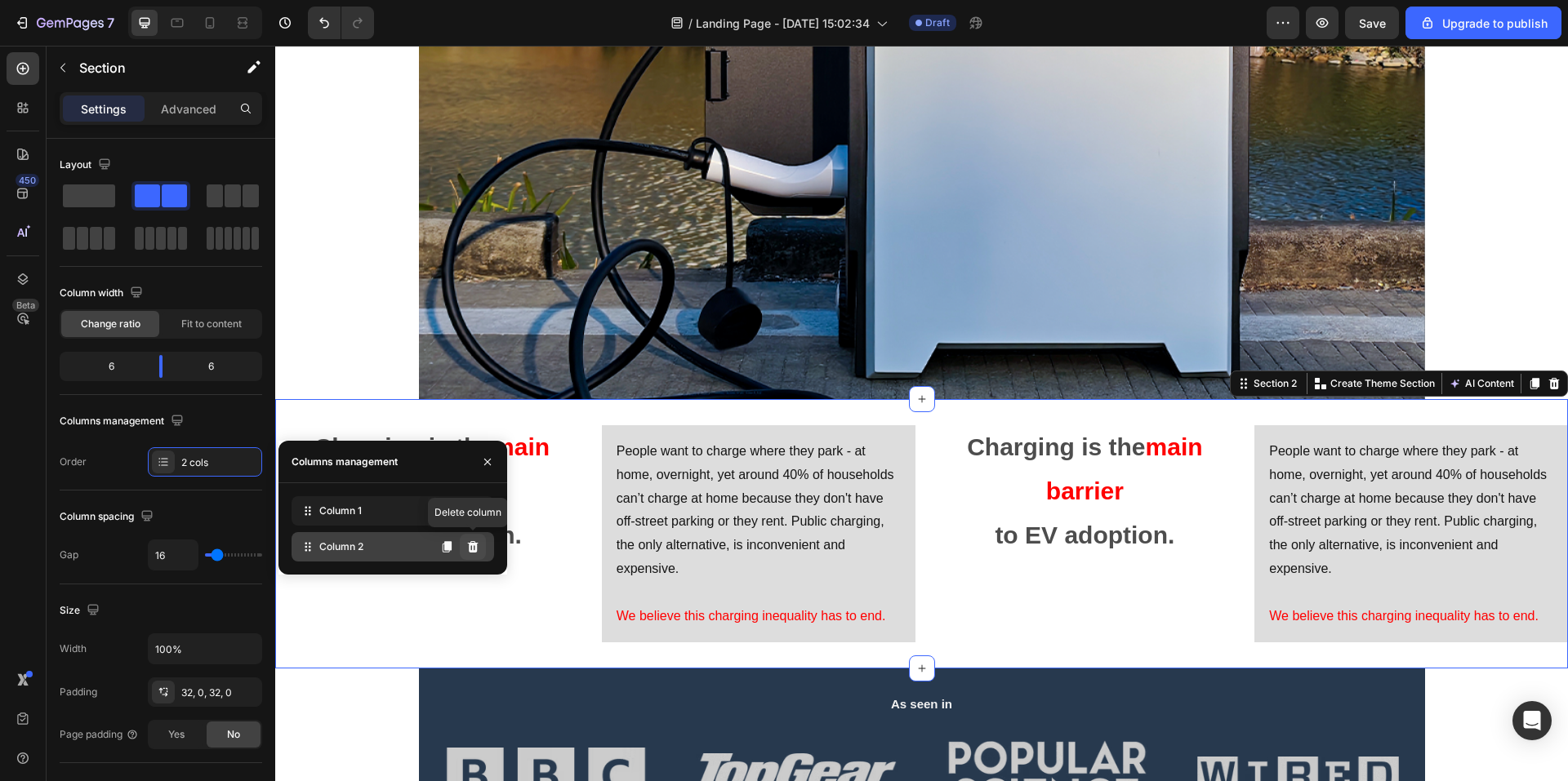
click at [479, 548] on button at bounding box center [473, 547] width 26 height 26
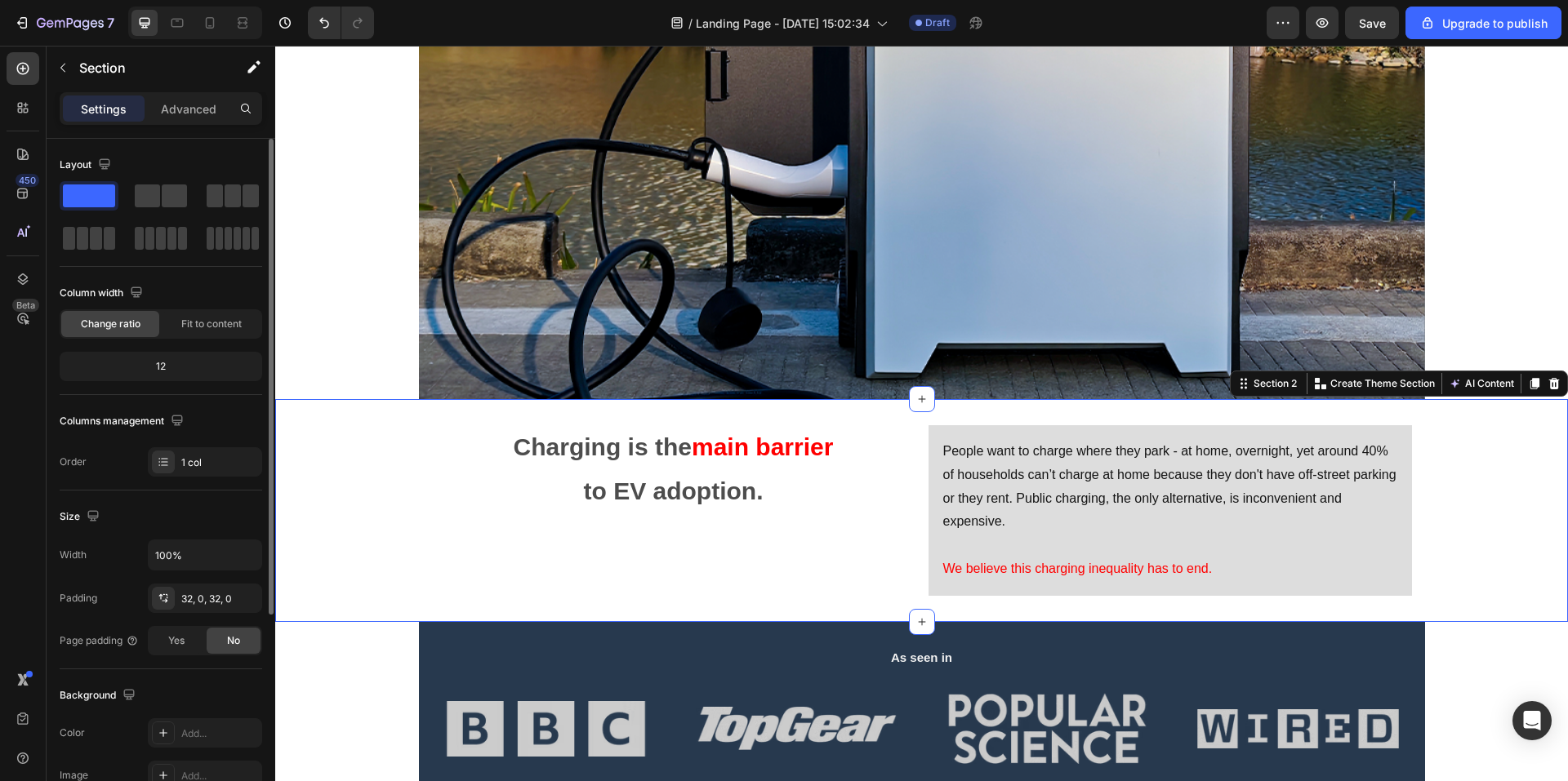
click at [195, 379] on div "12" at bounding box center [160, 367] width 203 height 30
click at [558, 520] on div "Charging is the main barrier to EV adoption. Text Block" at bounding box center [673, 511] width 483 height 171
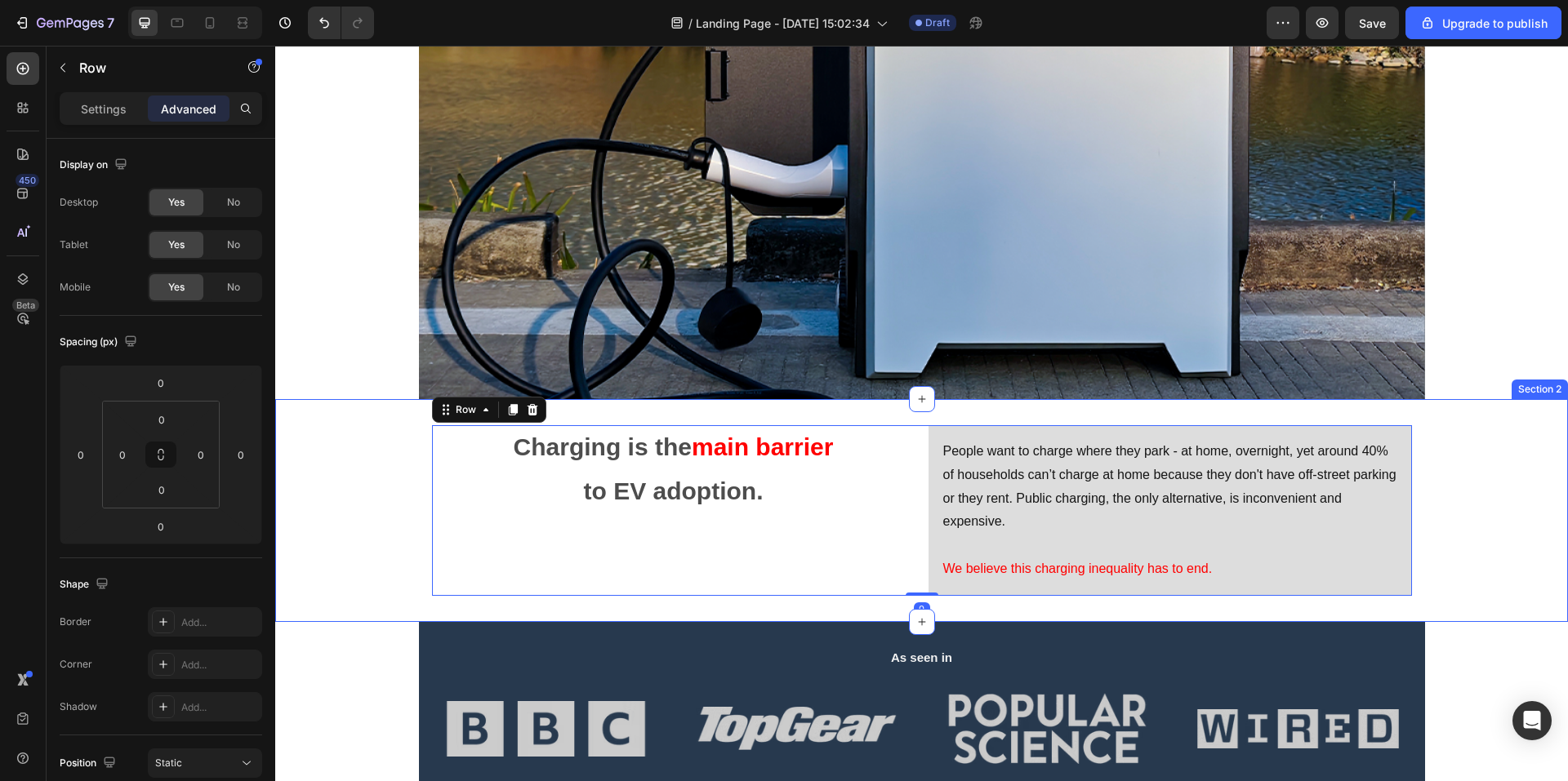
click at [377, 434] on div "Charging is the main barrier to EV adoption. Text Block People want to charge w…" at bounding box center [922, 511] width 1293 height 171
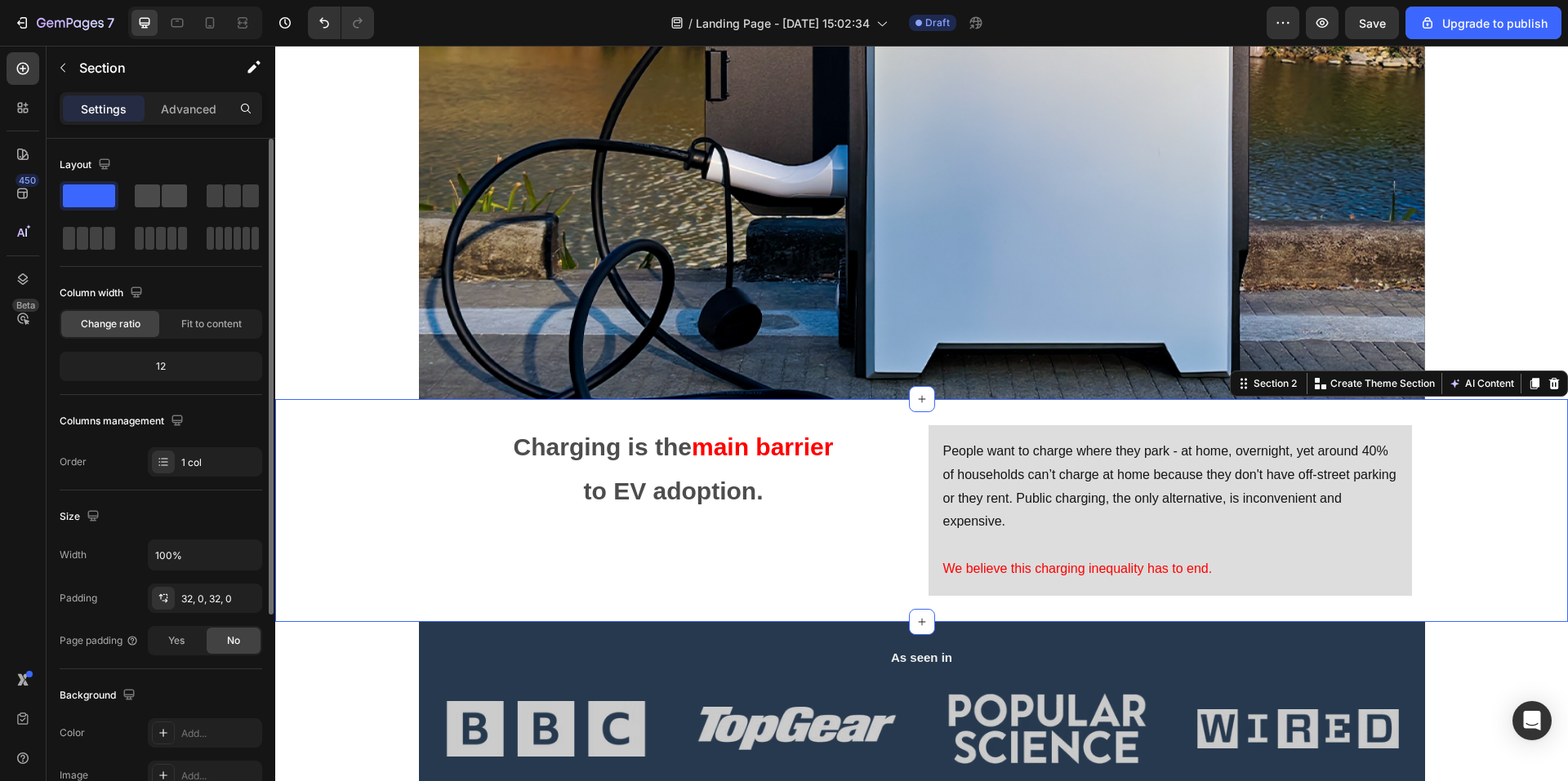
click at [169, 189] on span at bounding box center [174, 196] width 25 height 23
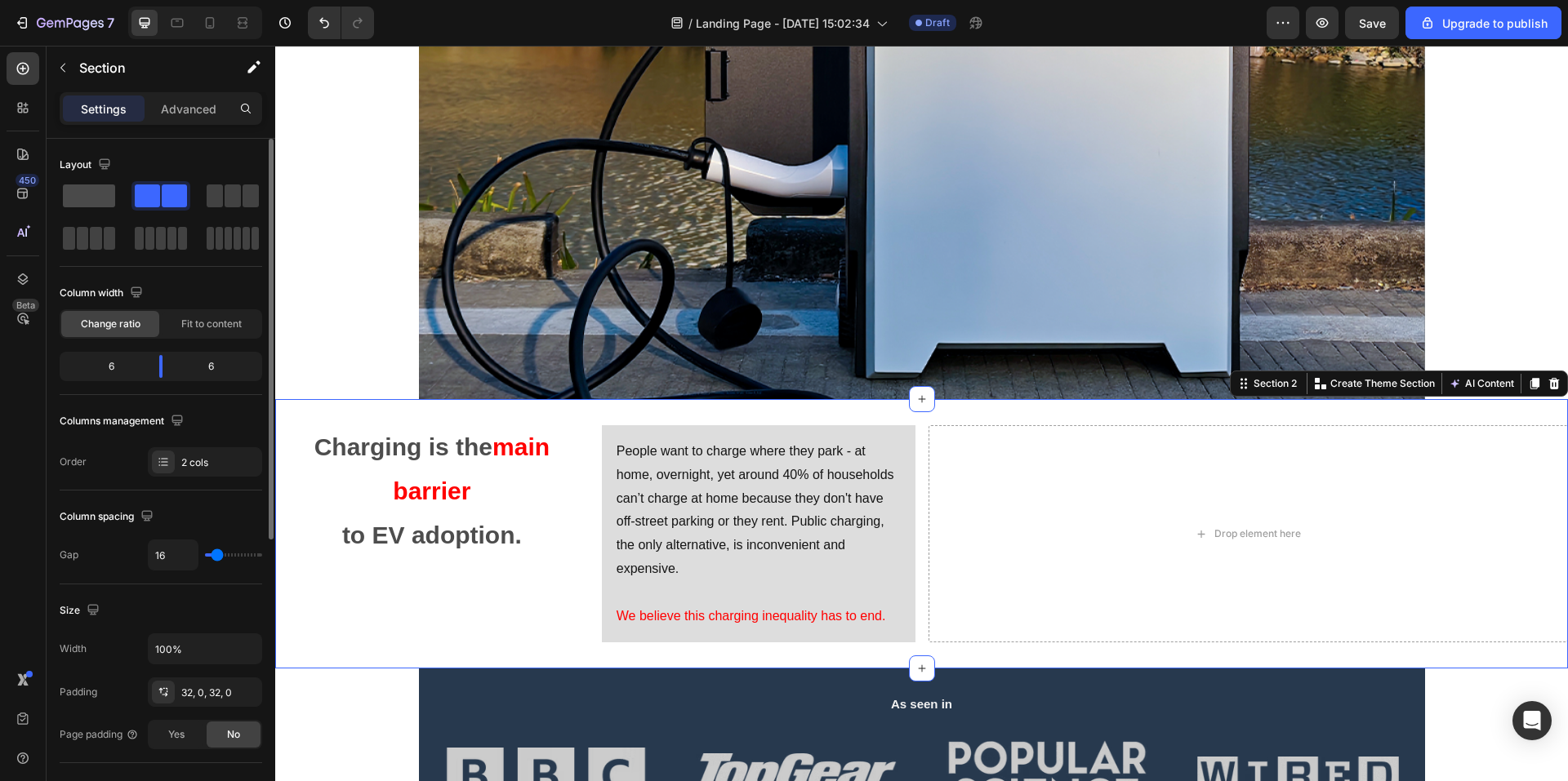
click at [89, 186] on span at bounding box center [89, 196] width 52 height 23
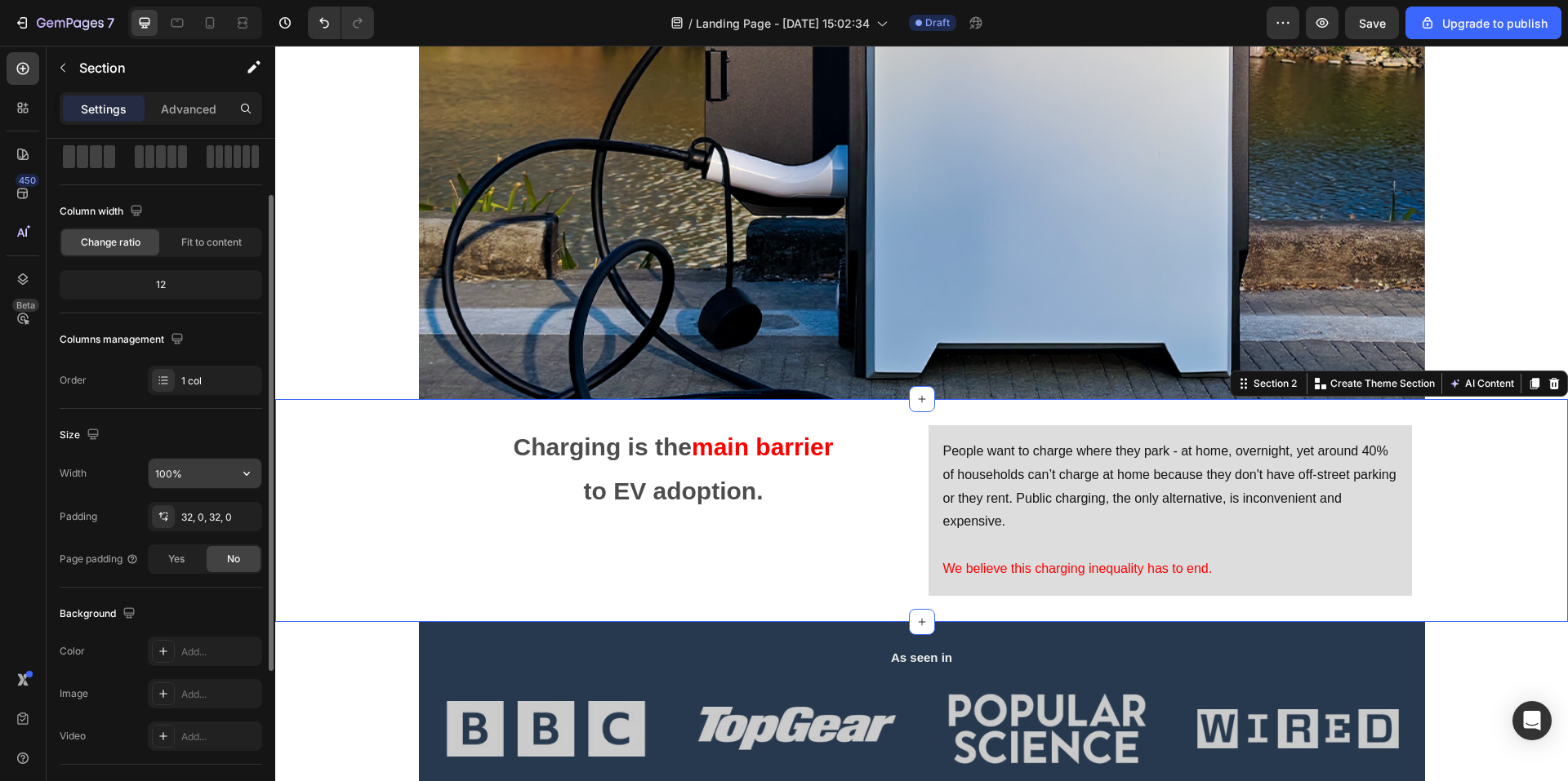
scroll to position [245, 0]
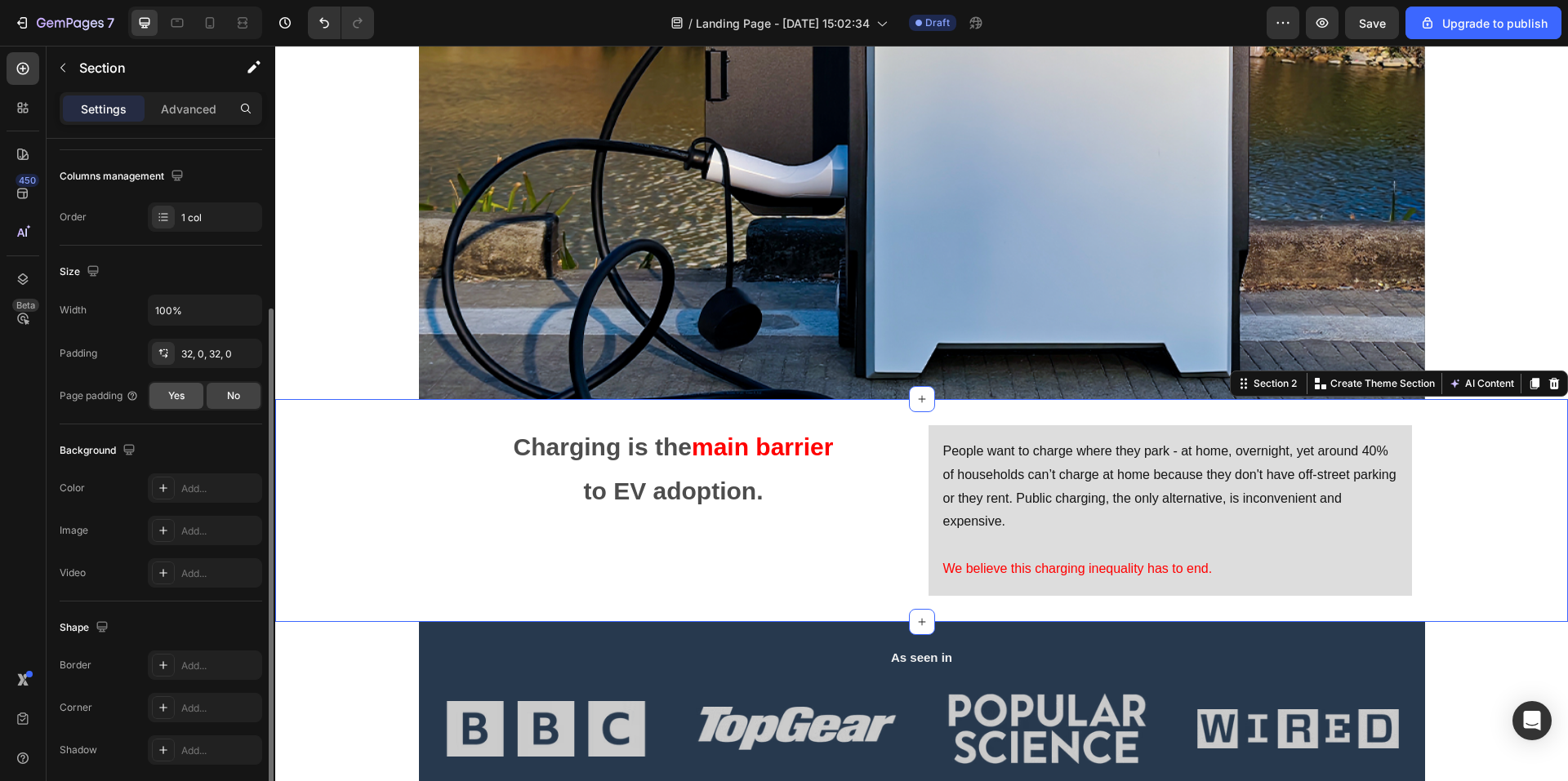
click at [195, 400] on div "Yes" at bounding box center [177, 396] width 54 height 26
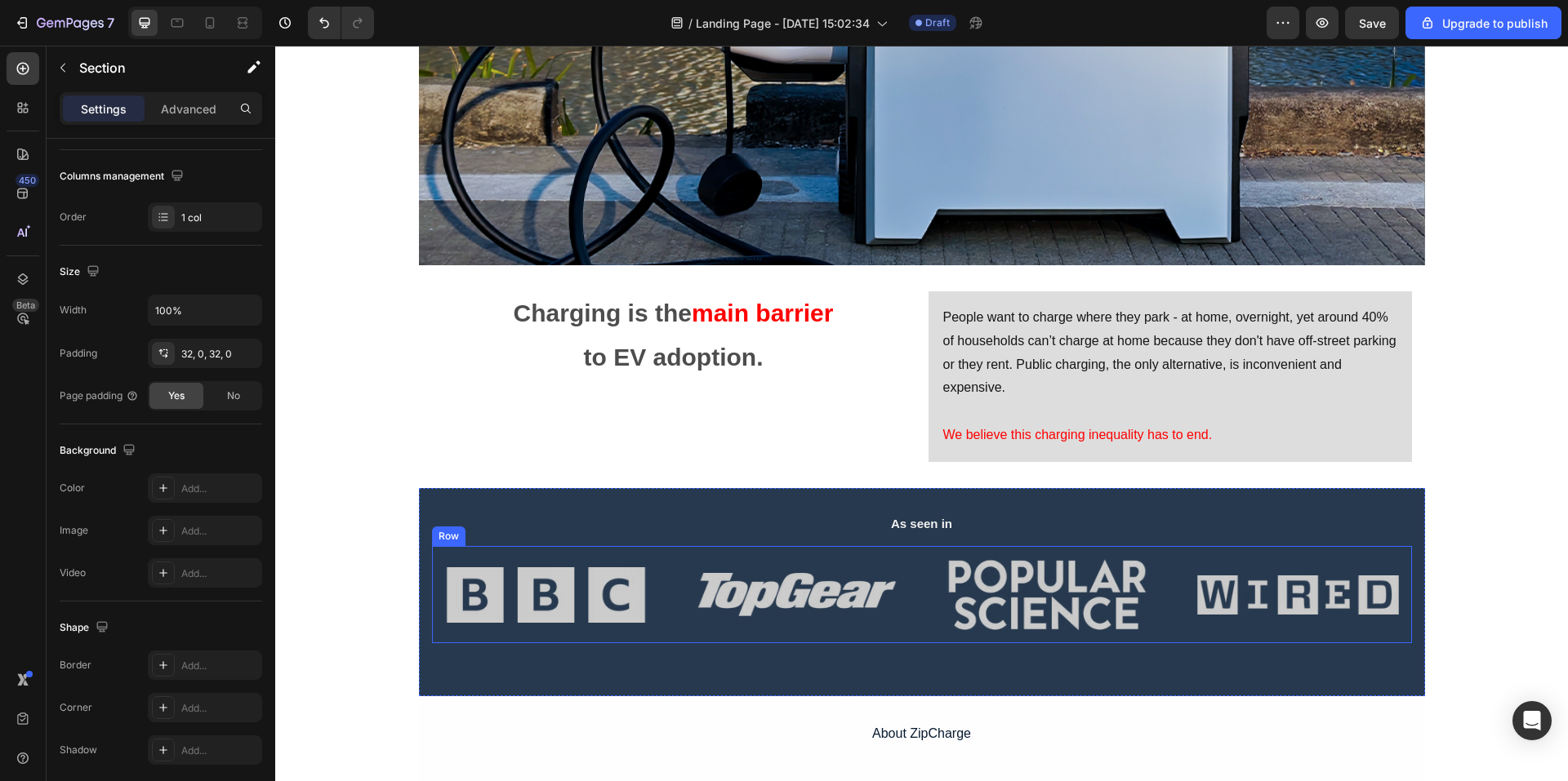
scroll to position [490, 0]
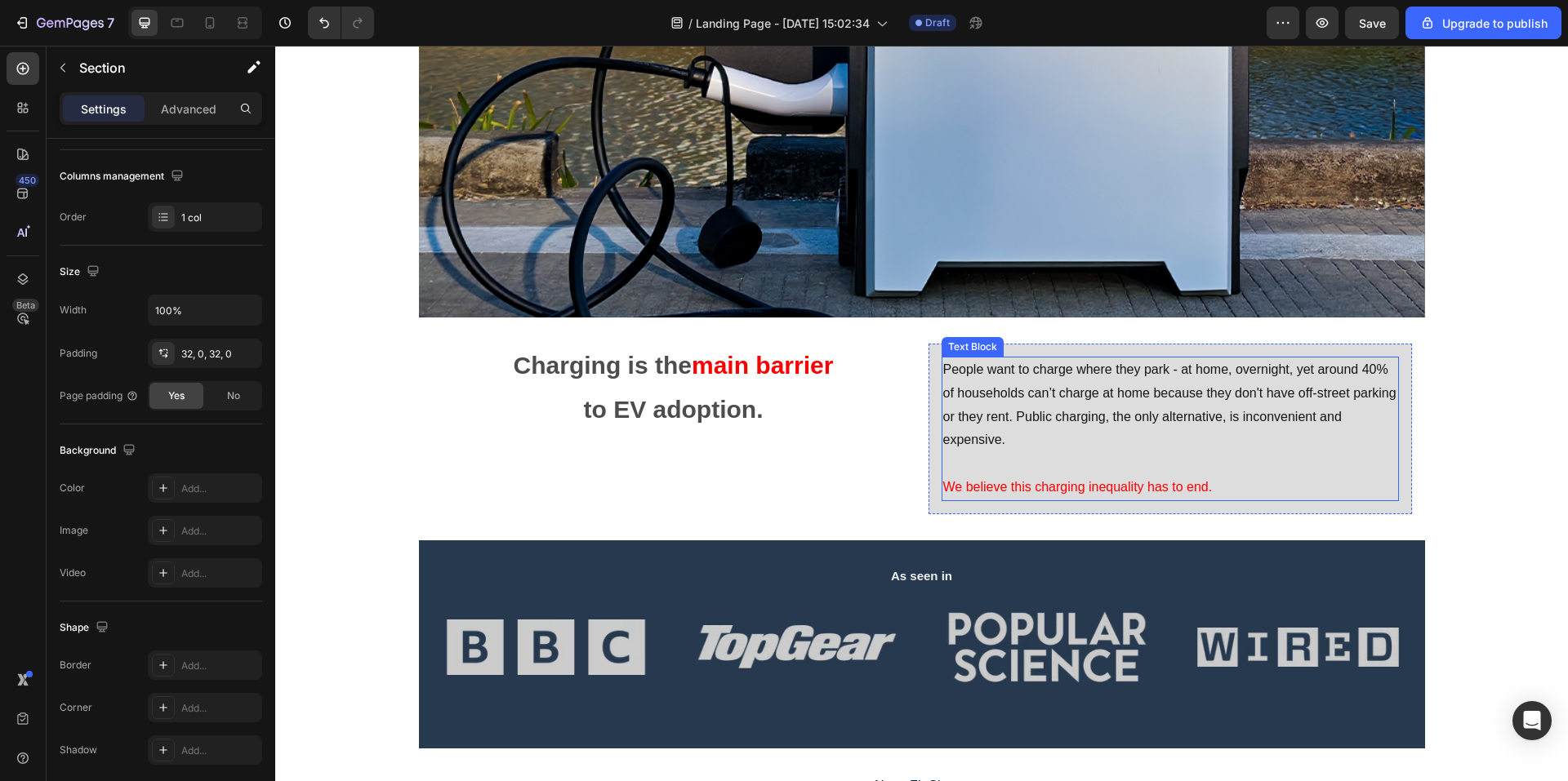
click at [1317, 491] on p "We believe this charging inequality has to end." at bounding box center [1170, 488] width 454 height 24
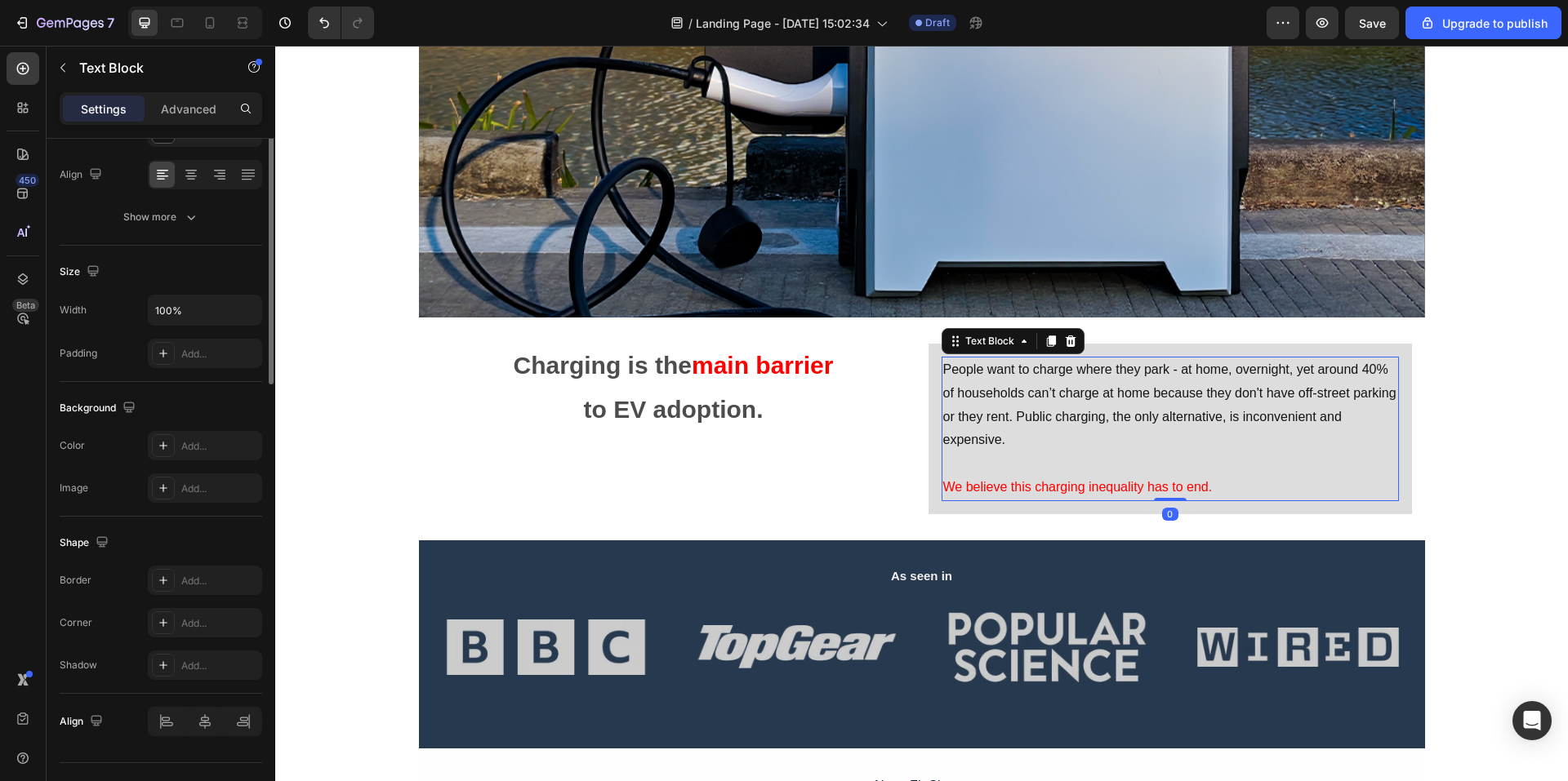
scroll to position [0, 0]
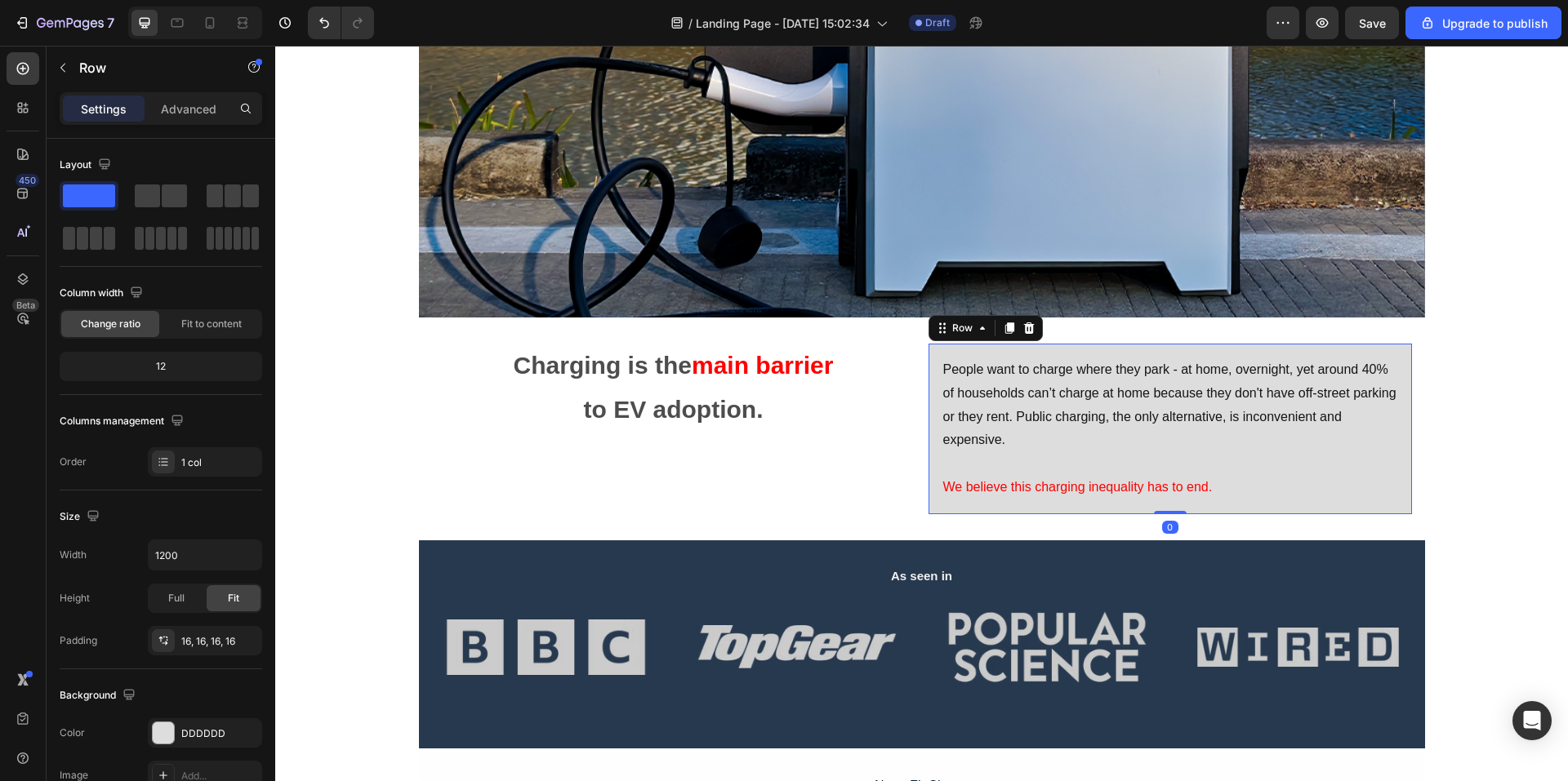
click at [1255, 509] on div "People want to charge where they park - at home, overnight, yet around 40% of h…" at bounding box center [1170, 429] width 483 height 171
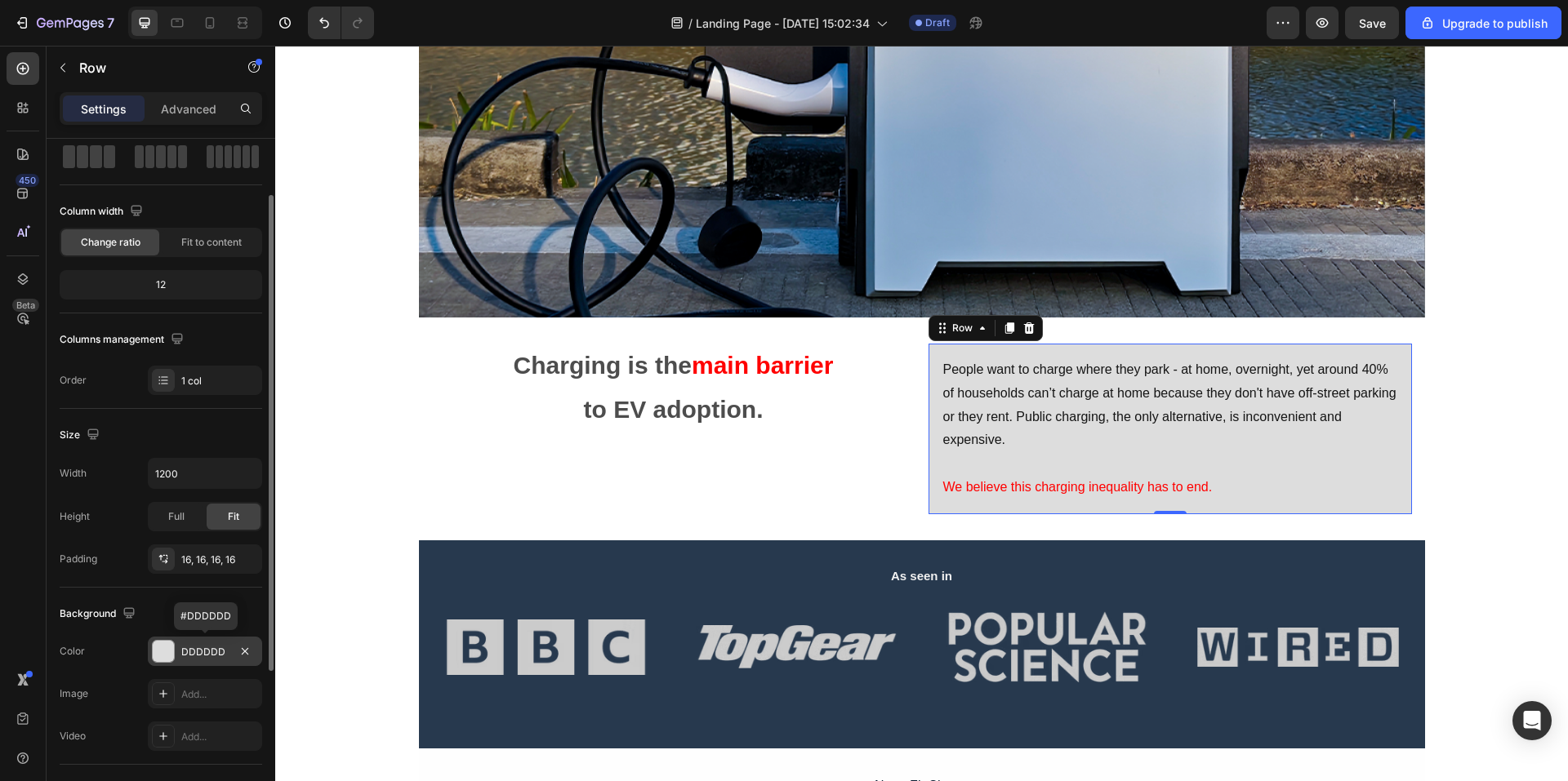
click at [155, 653] on div at bounding box center [163, 651] width 21 height 21
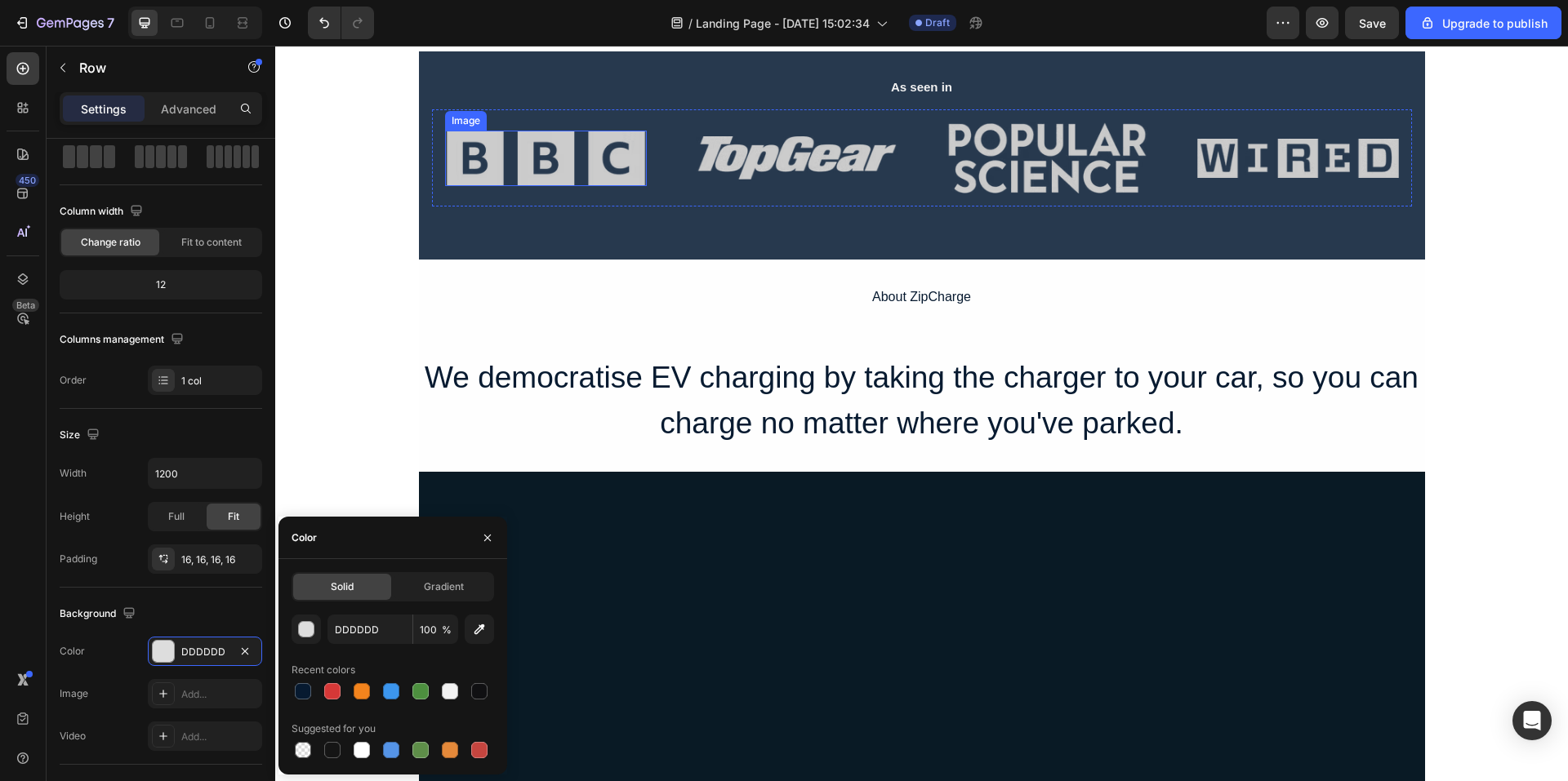
scroll to position [980, 0]
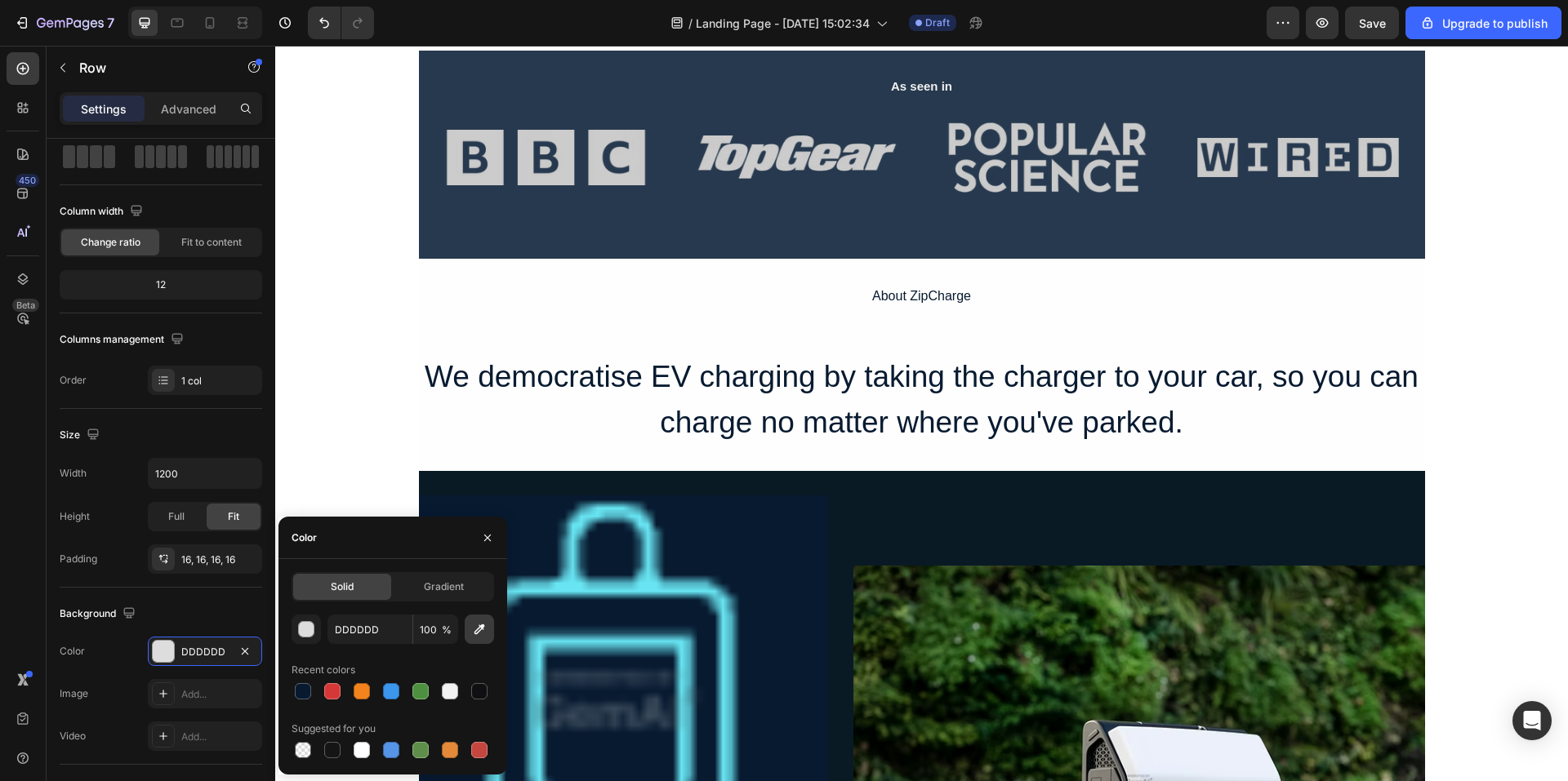
click at [479, 636] on icon "button" at bounding box center [479, 630] width 17 height 17
type input "091A25"
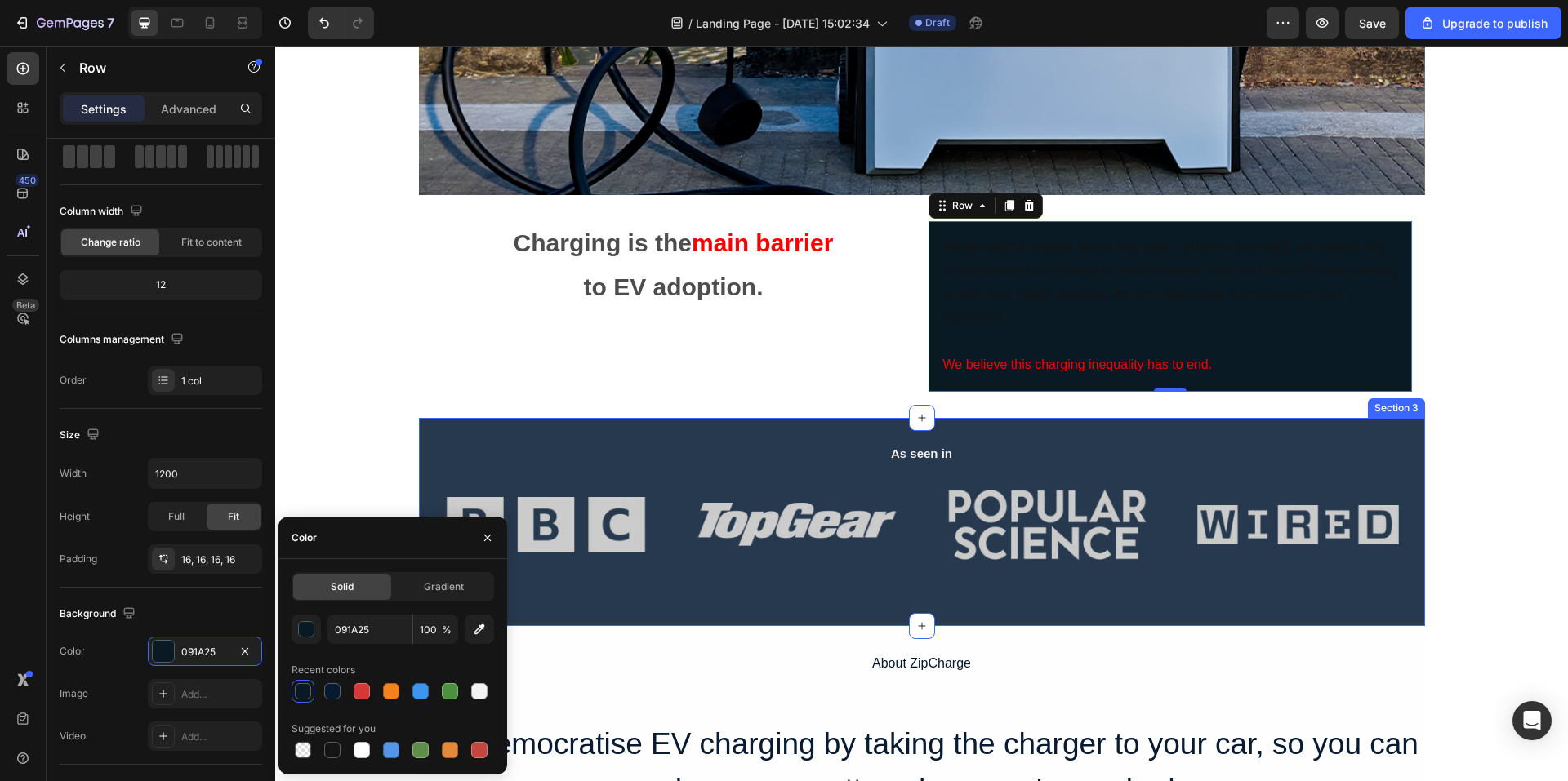
scroll to position [571, 0]
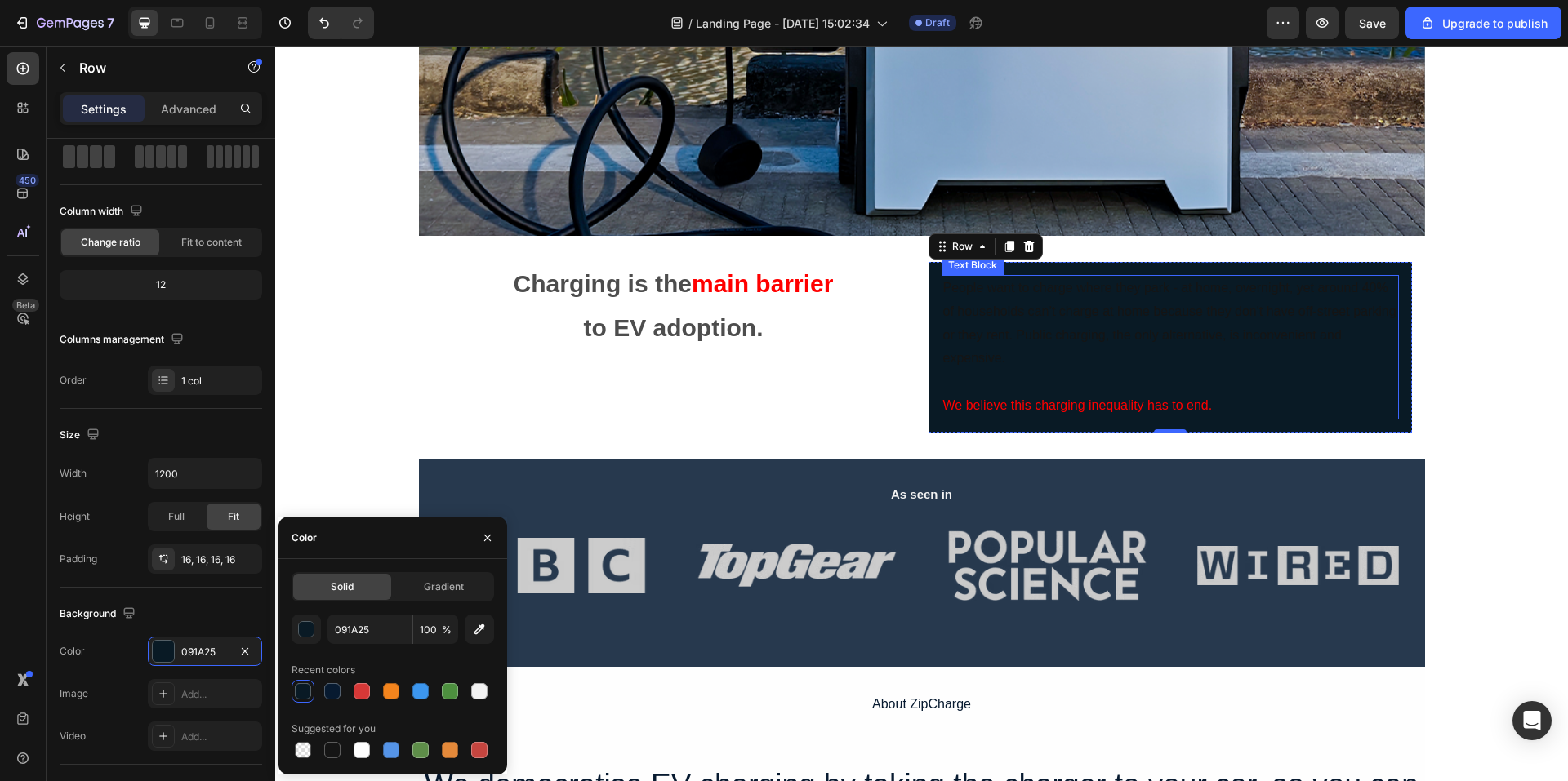
click at [1196, 373] on p at bounding box center [1170, 382] width 454 height 24
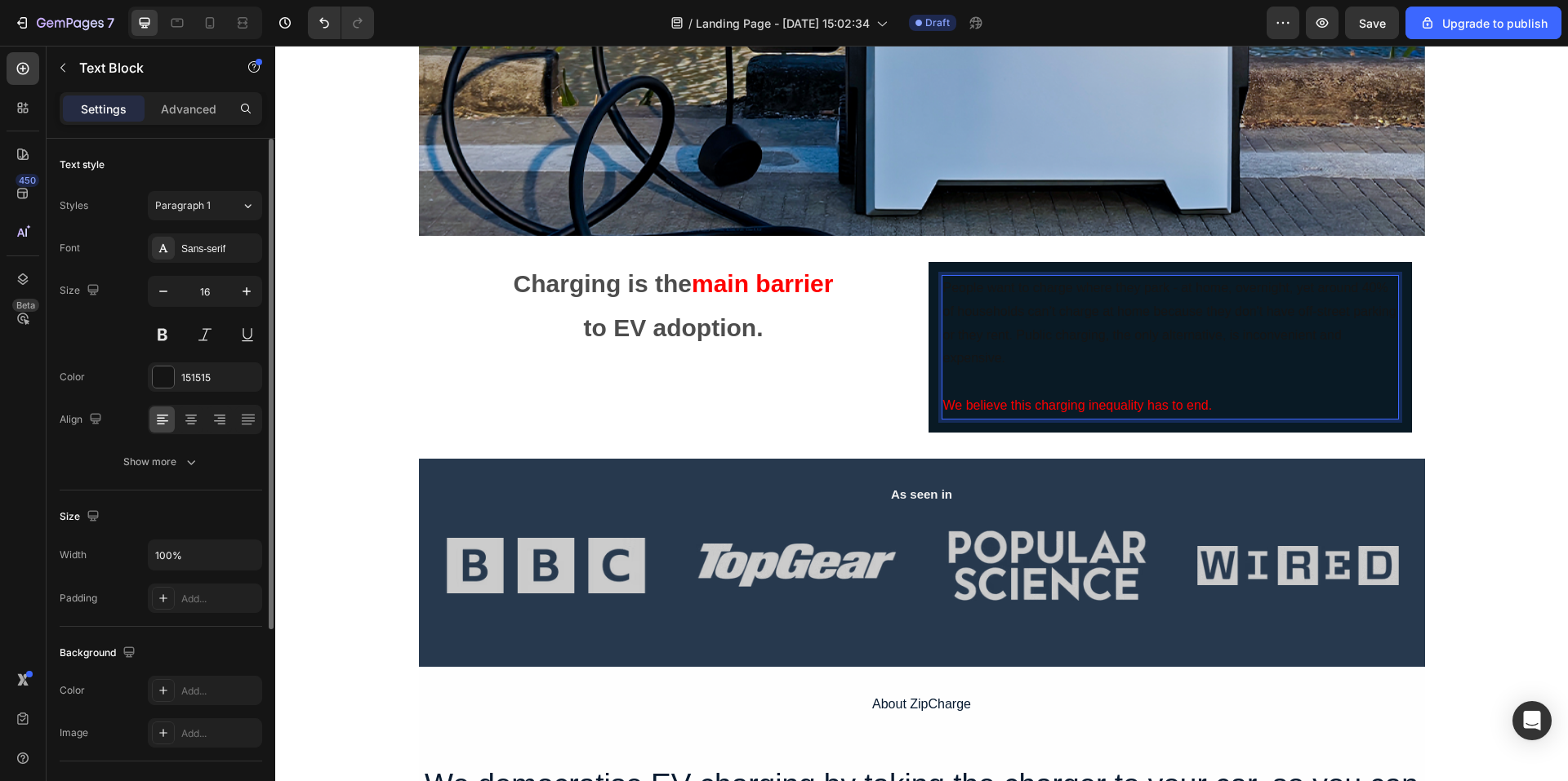
click at [1107, 333] on p "People want to charge where they park - at home, overnight, yet around 40% of h…" at bounding box center [1170, 324] width 454 height 94
click at [1062, 309] on p "People want to charge where they park - at home, overnight, yet around 40% of h…" at bounding box center [1170, 324] width 454 height 94
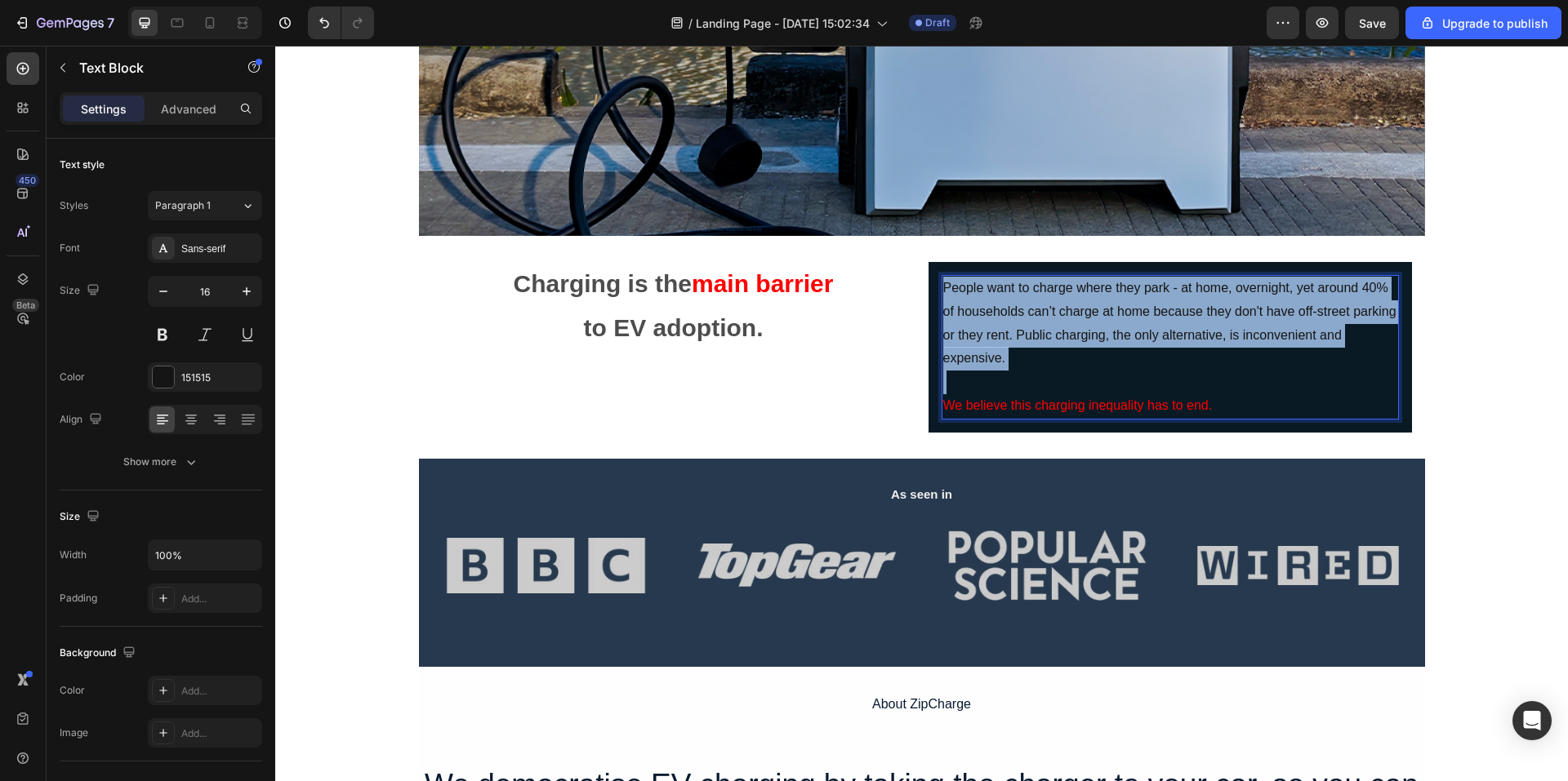
click at [1062, 309] on p "People want to charge where they park - at home, overnight, yet around 40% of h…" at bounding box center [1170, 324] width 454 height 94
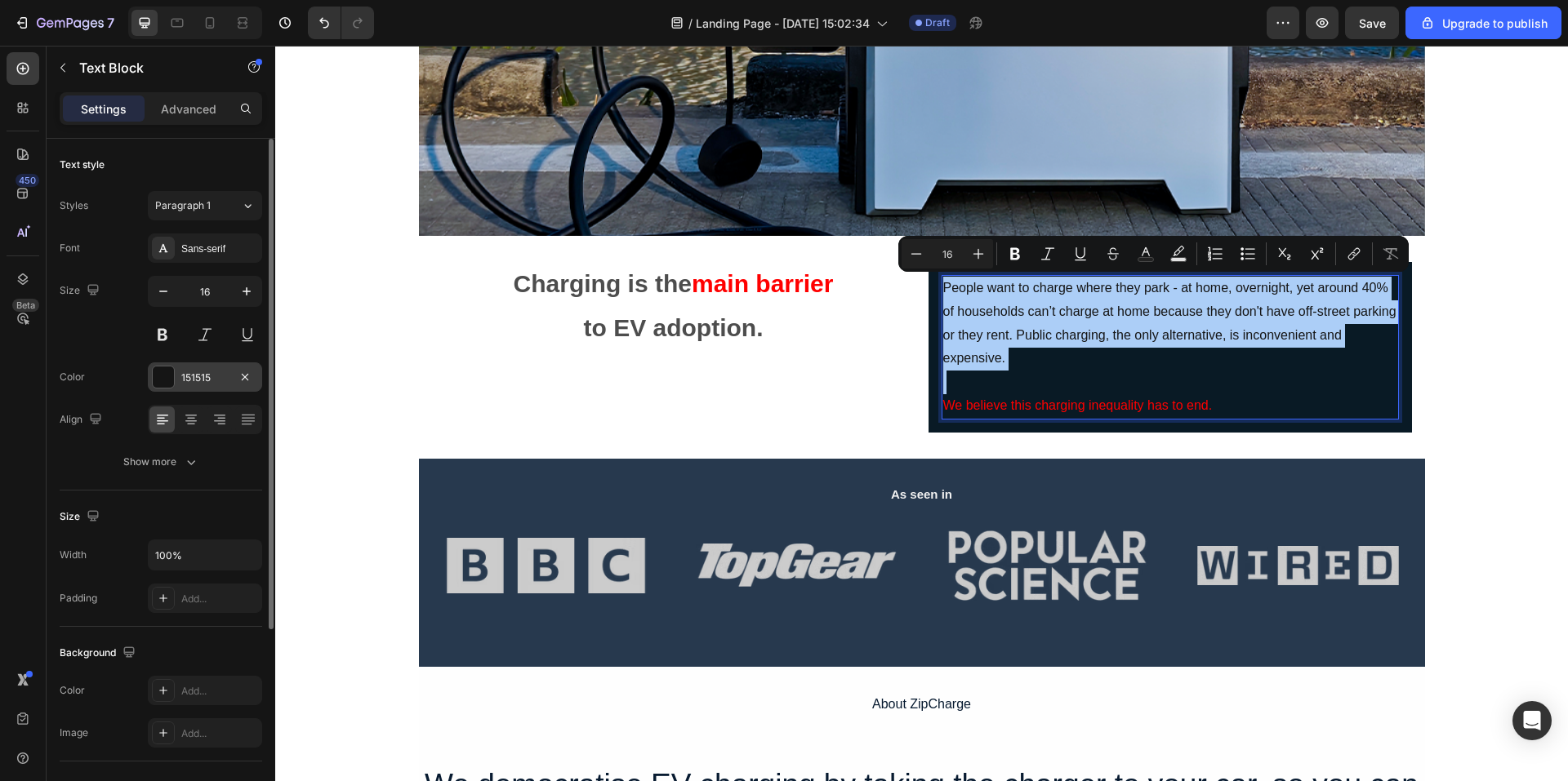
click at [179, 383] on div "151515" at bounding box center [205, 377] width 114 height 30
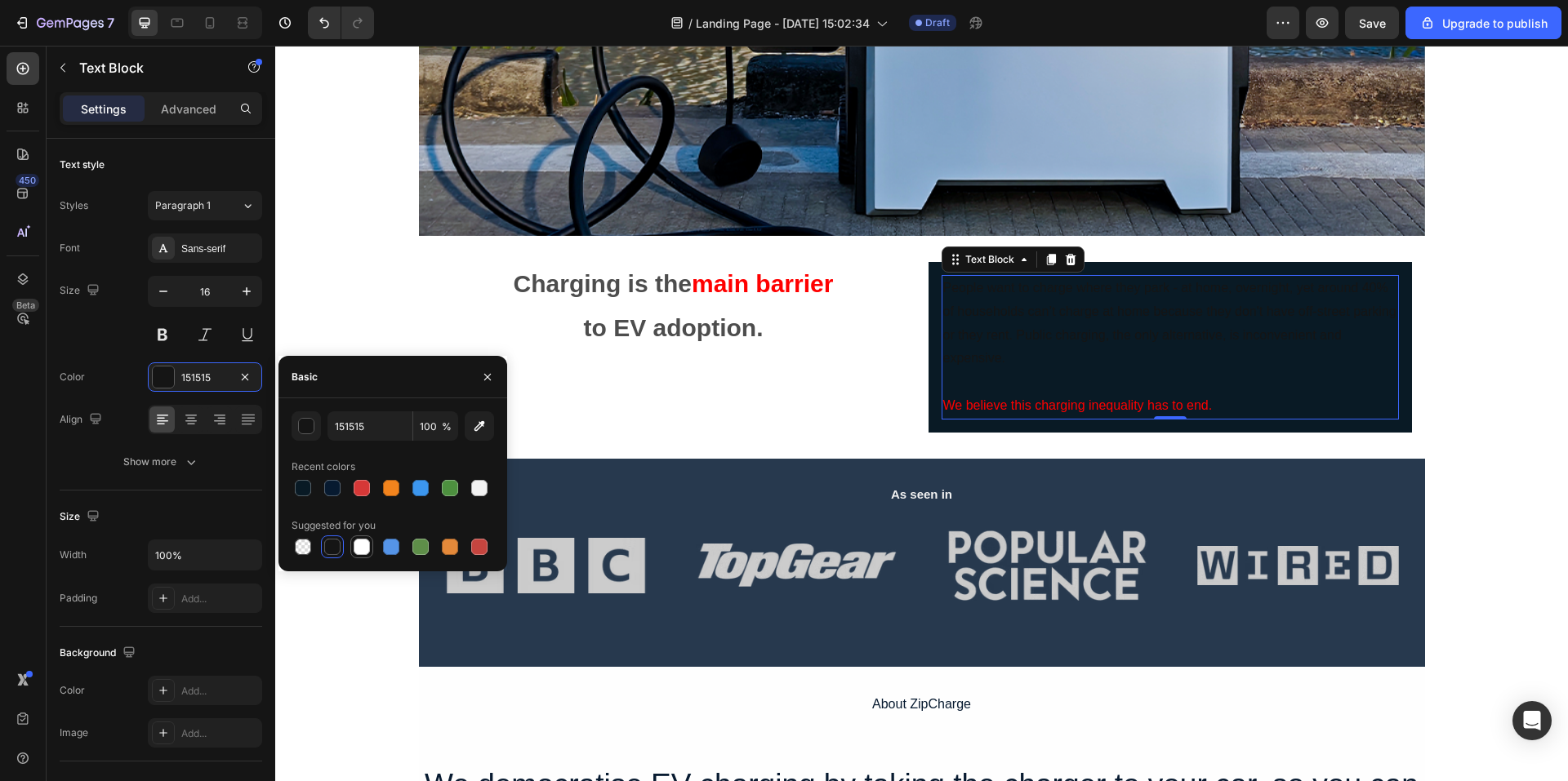
click at [362, 548] on div at bounding box center [362, 547] width 17 height 17
type input "FFFFFF"
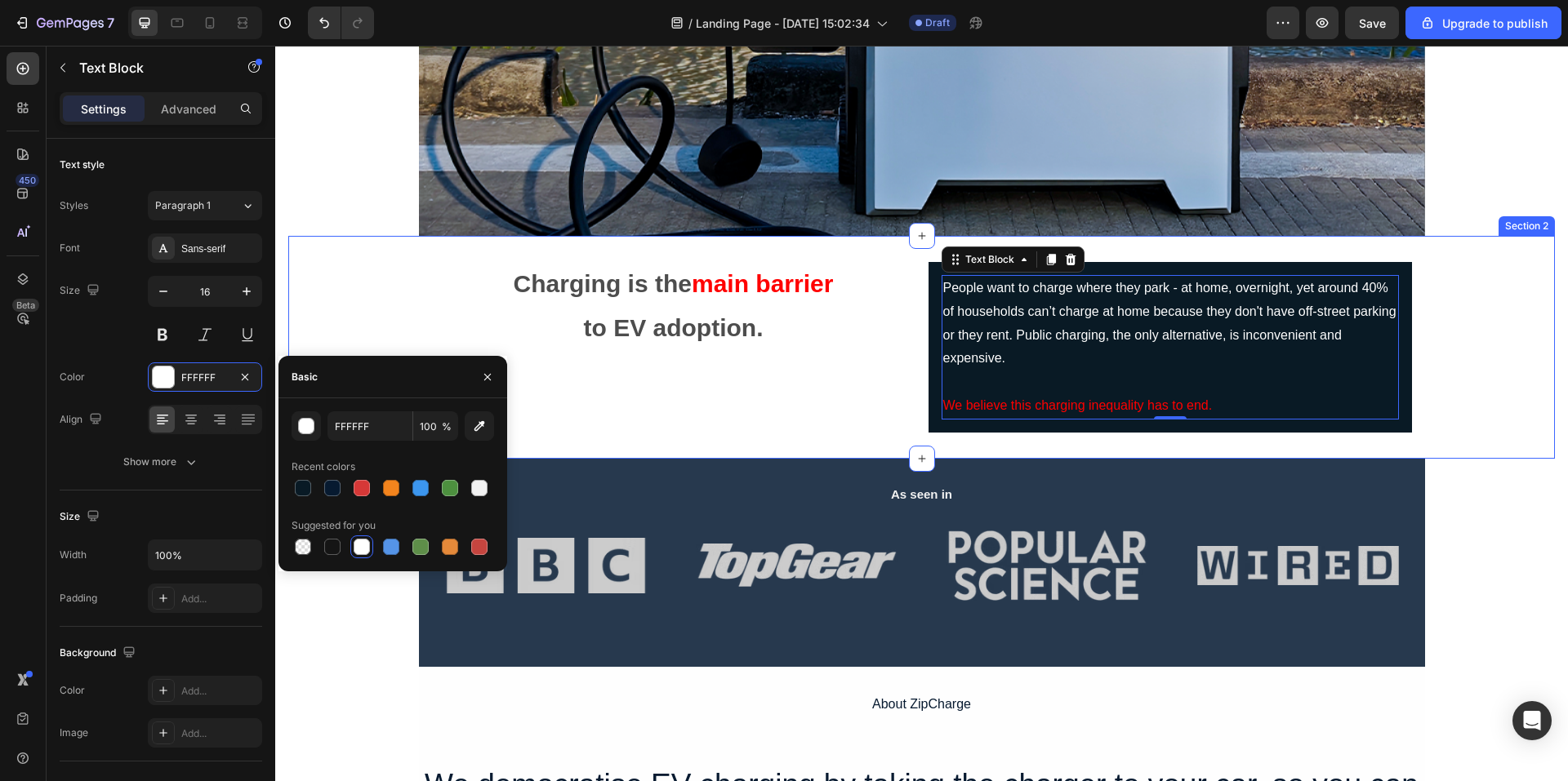
click at [1528, 368] on div "Charging is the main barrier to EV adoption. Text Block People want to charge w…" at bounding box center [922, 347] width 1267 height 171
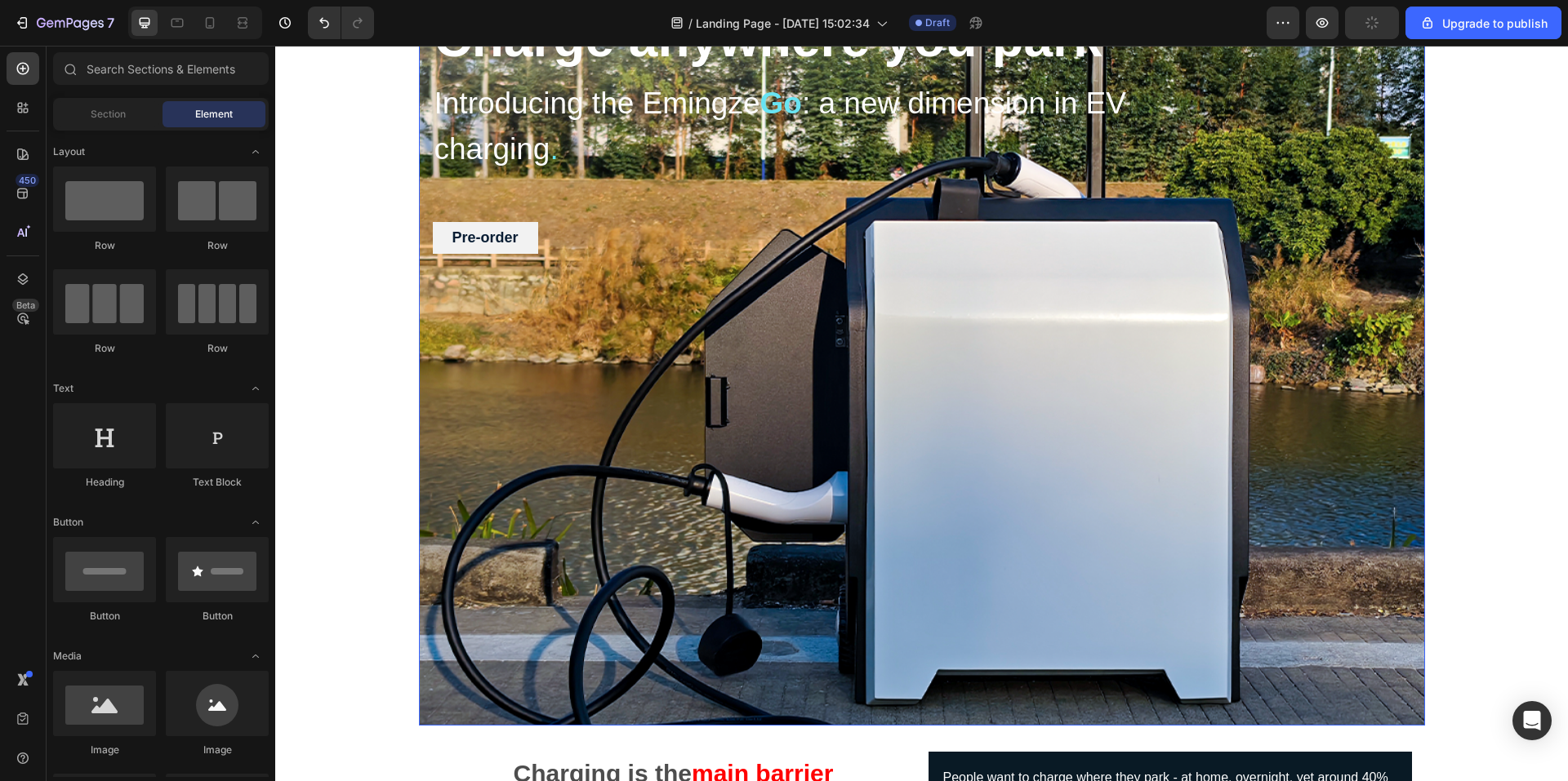
click at [1363, 471] on div "Overlay" at bounding box center [922, 361] width 1006 height 728
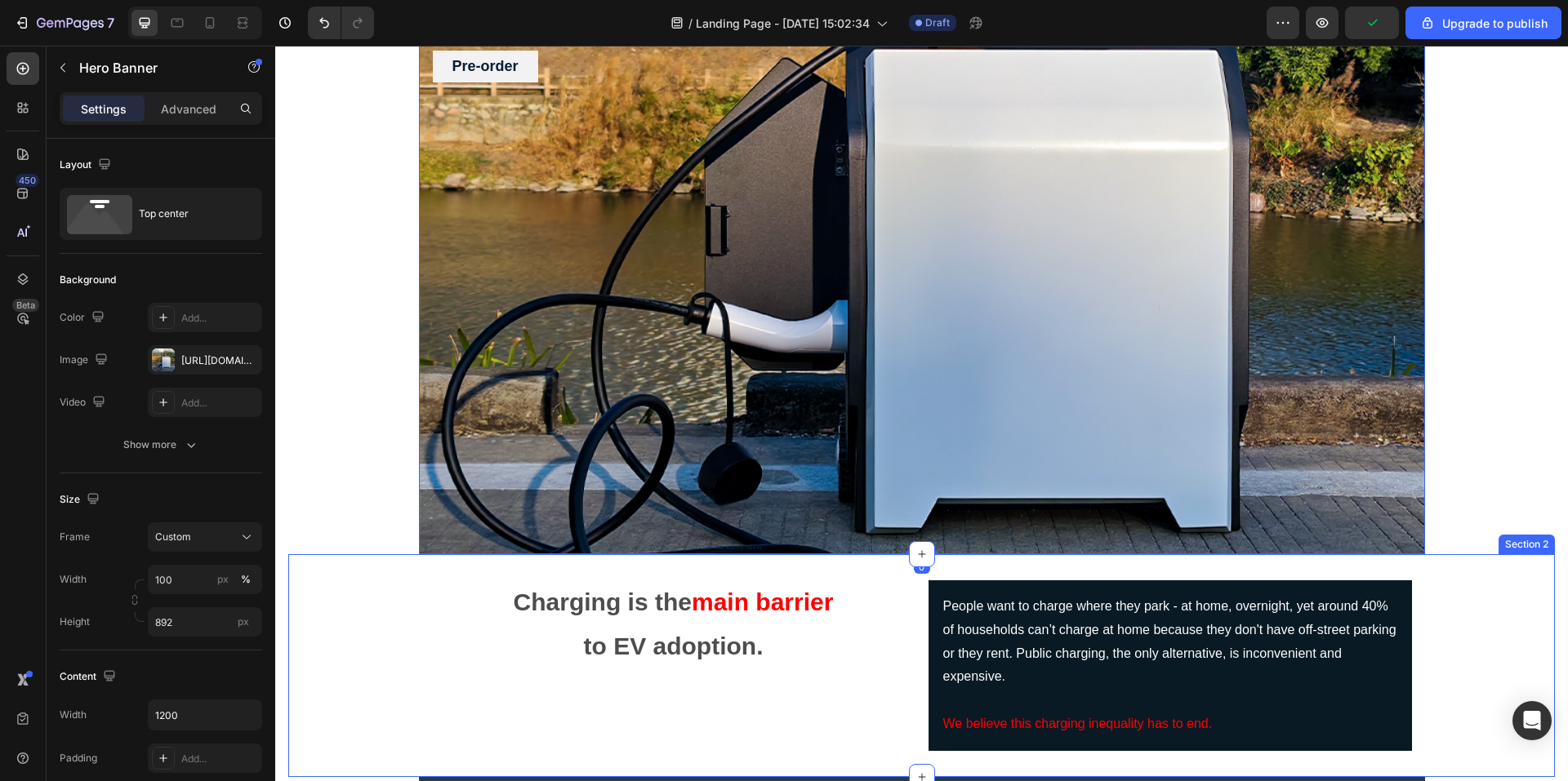
scroll to position [327, 0]
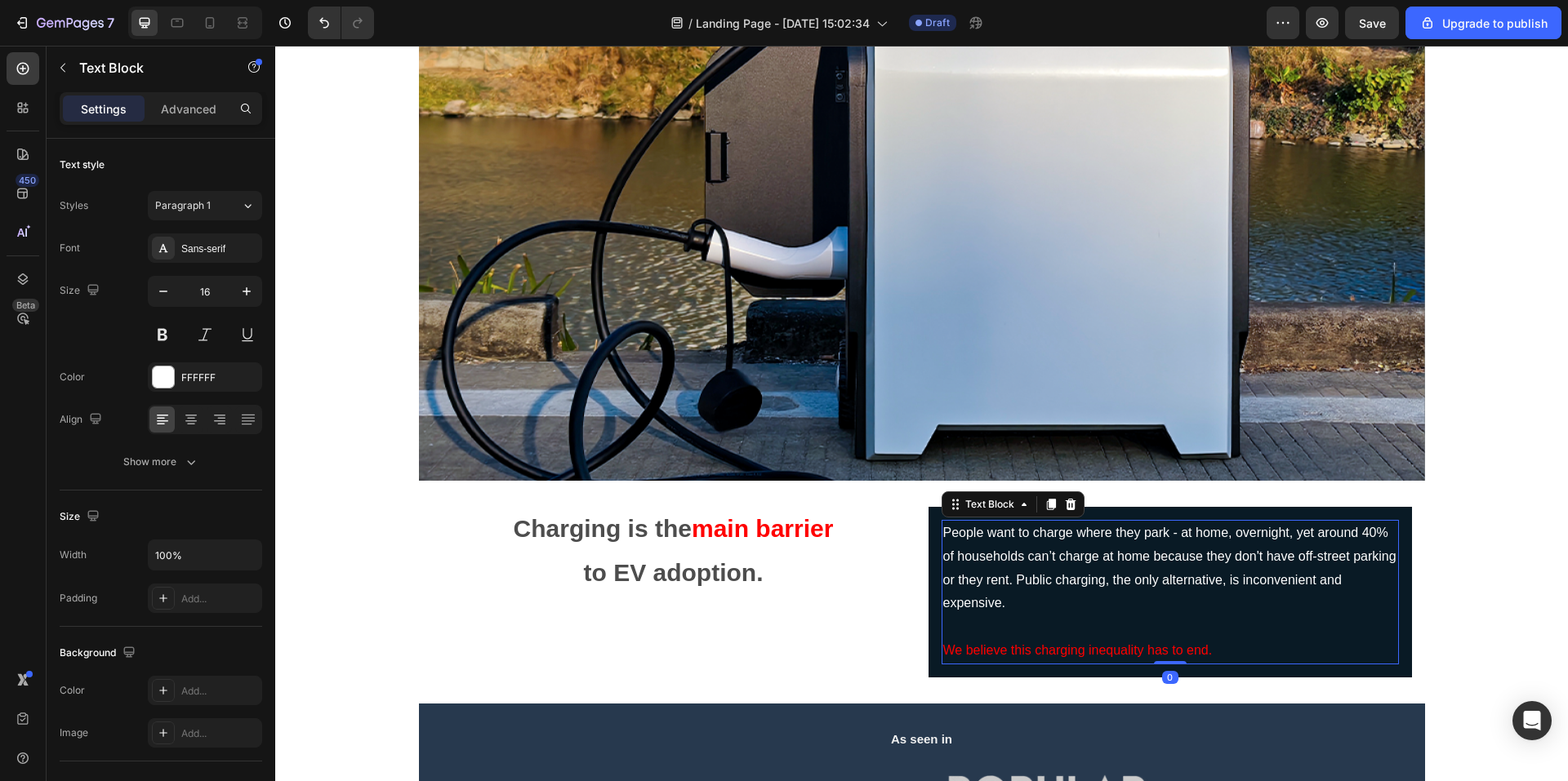
click at [1141, 630] on p "Rich Text Editor. Editing area: main" at bounding box center [1170, 627] width 454 height 24
click at [814, 633] on div "Charging is the main barrier to EV adoption. Text Block" at bounding box center [673, 592] width 483 height 171
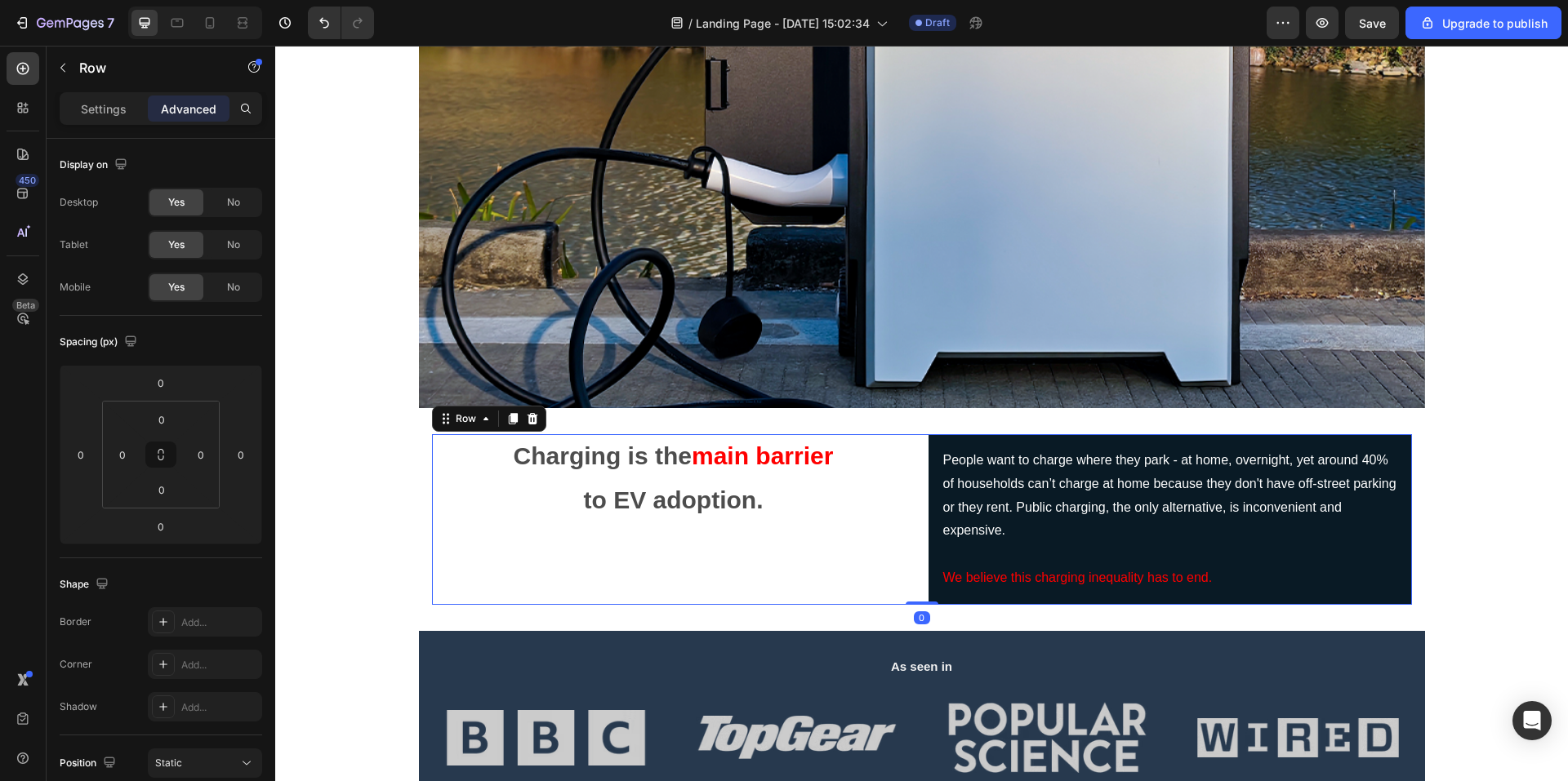
scroll to position [490, 0]
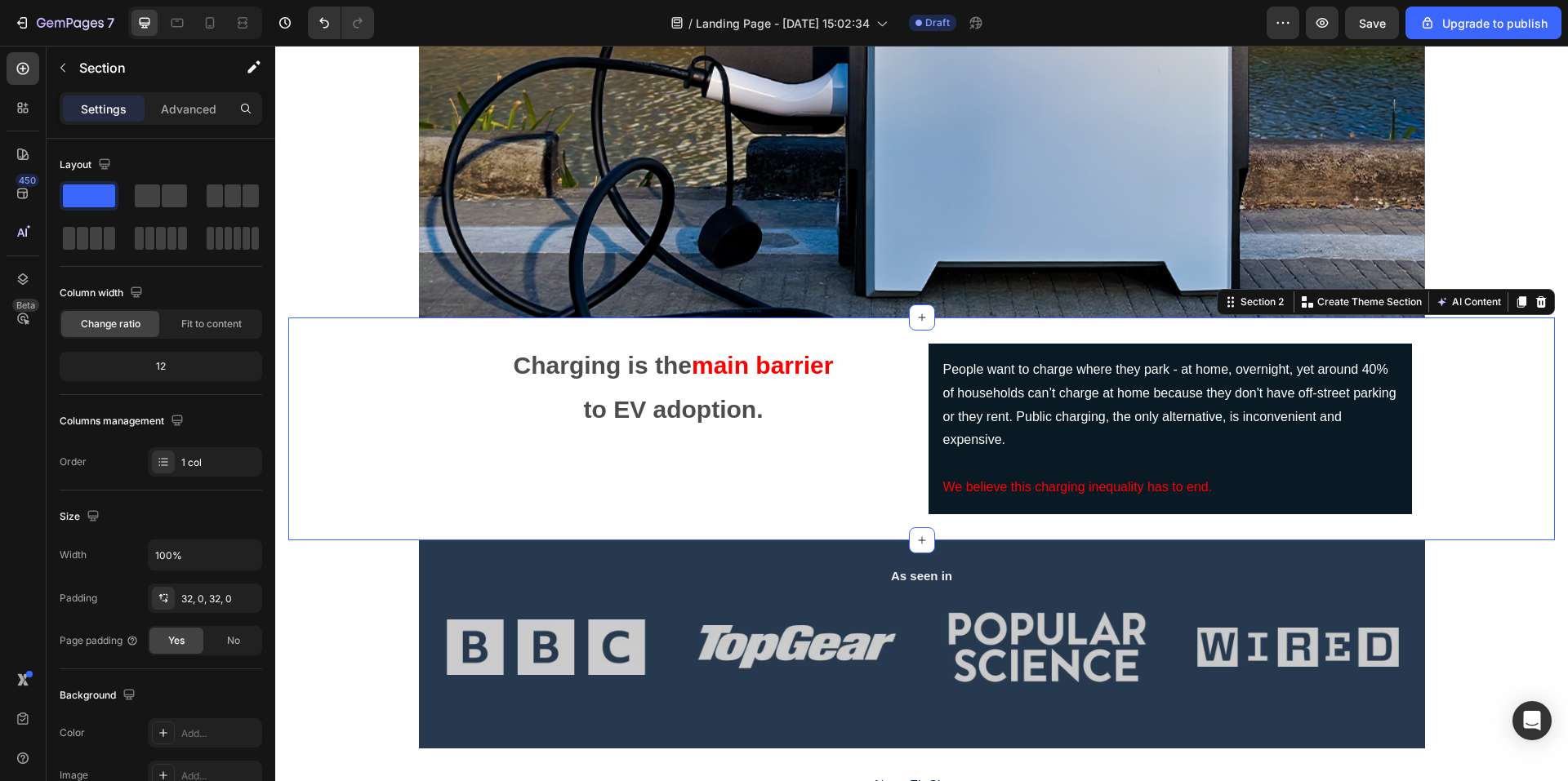
click at [734, 332] on div "Charging is the main barrier to EV adoption. Text Block People want to charge w…" at bounding box center [922, 429] width 1267 height 223
click at [66, 73] on icon "button" at bounding box center [63, 67] width 13 height 13
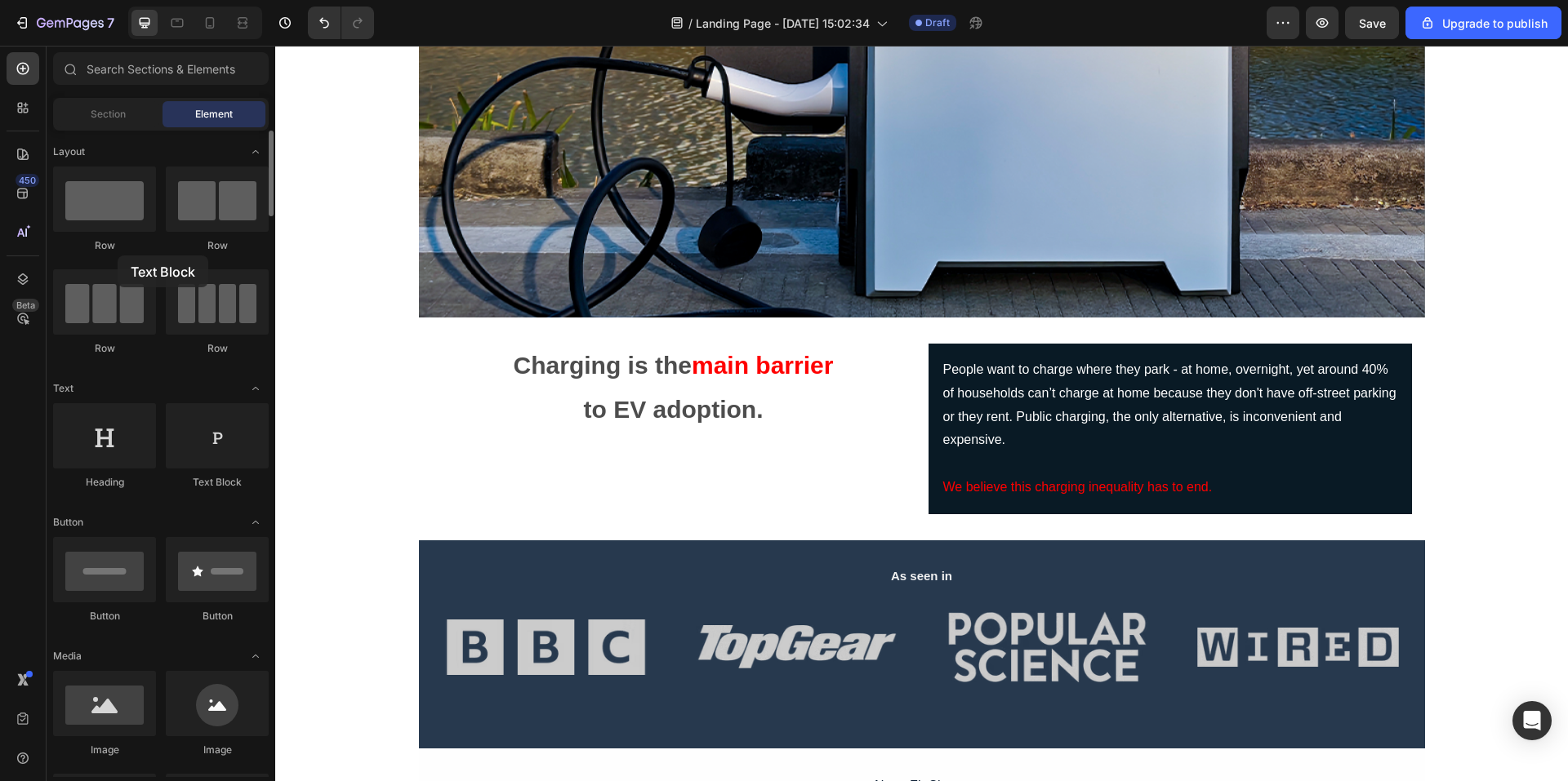
drag, startPoint x: 235, startPoint y: 451, endPoint x: 118, endPoint y: 256, distance: 227.4
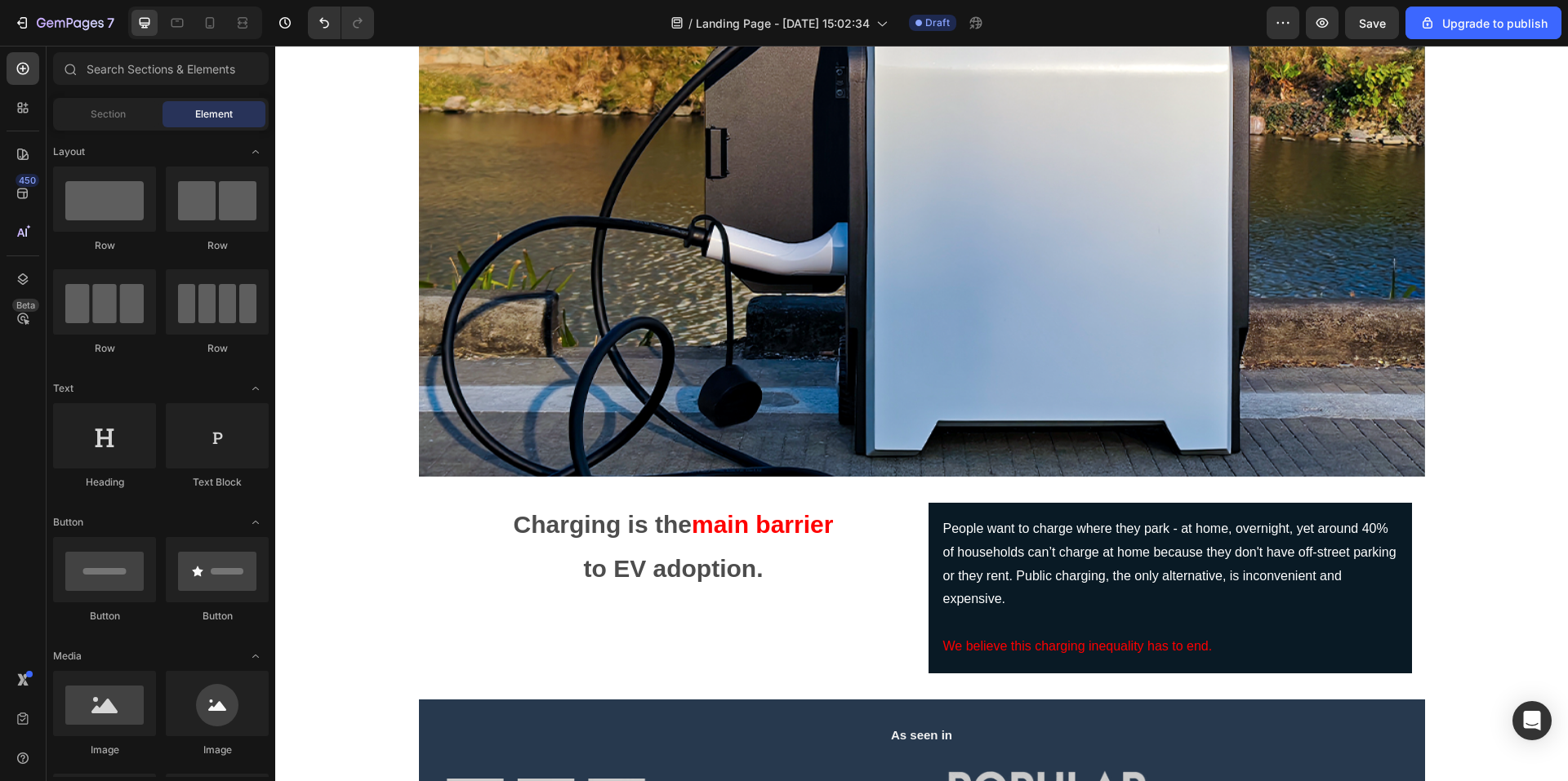
scroll to position [653, 0]
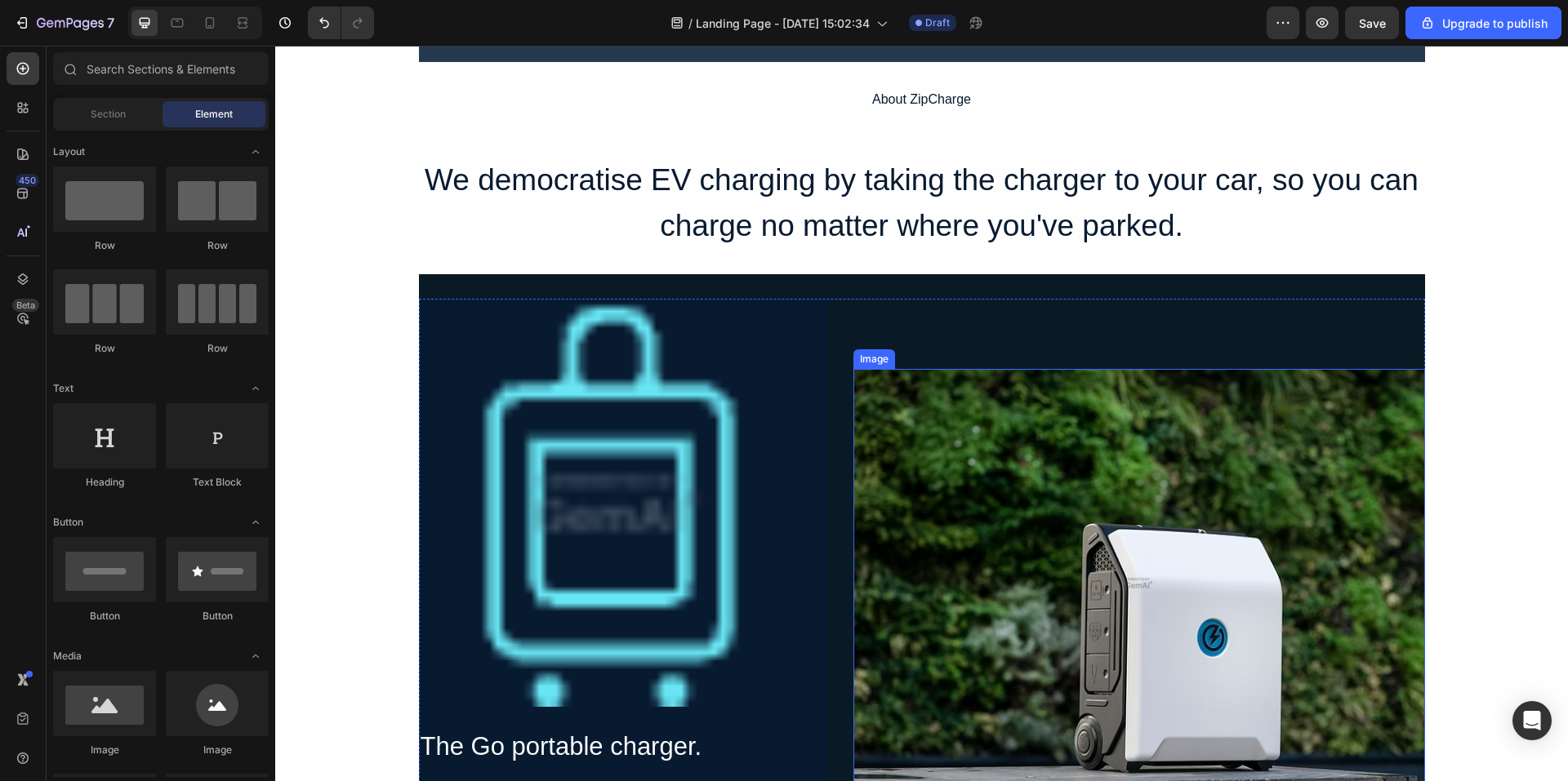
scroll to position [899, 0]
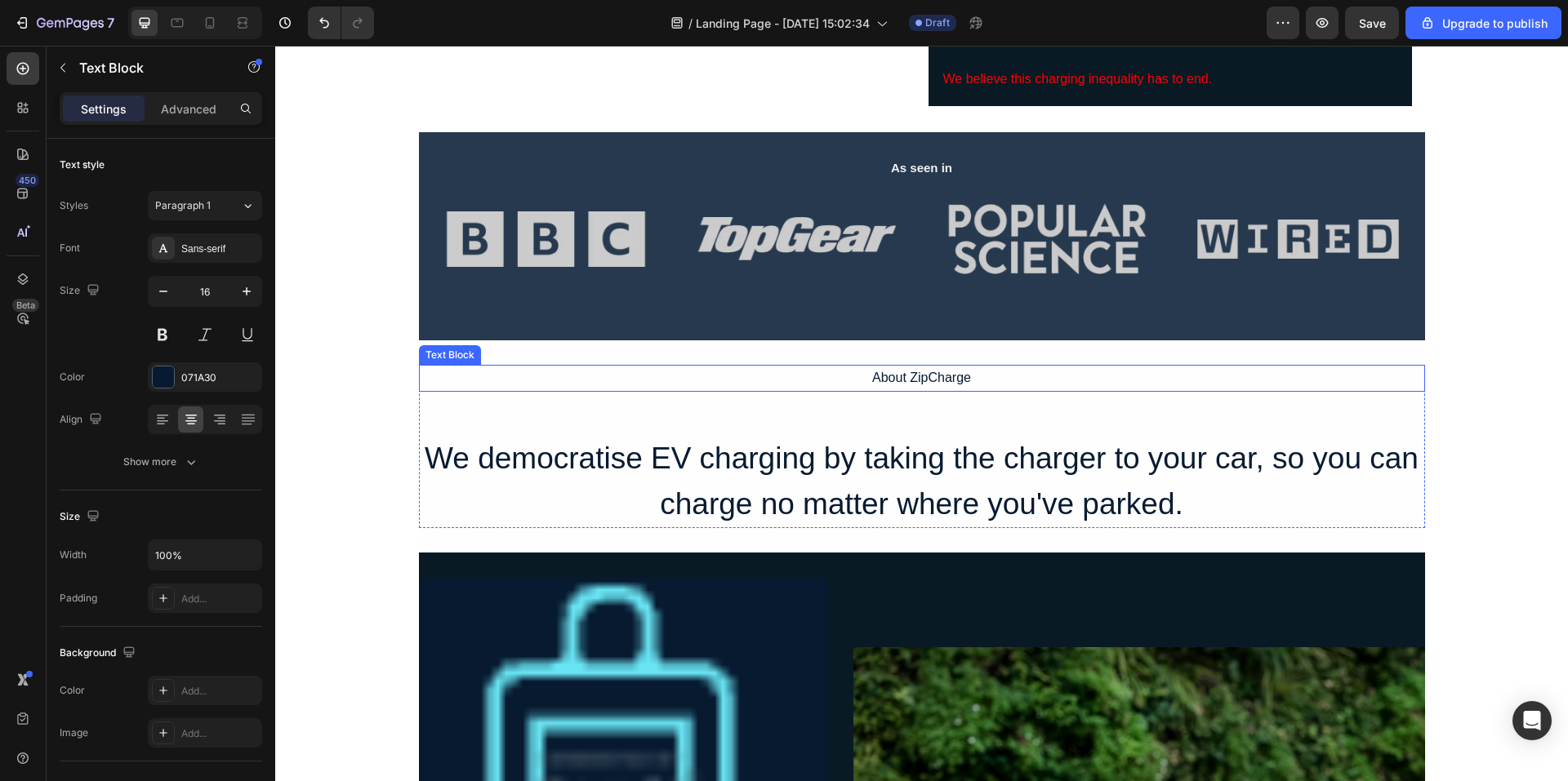
click at [928, 380] on div "About ZipCharge" at bounding box center [922, 378] width 1006 height 27
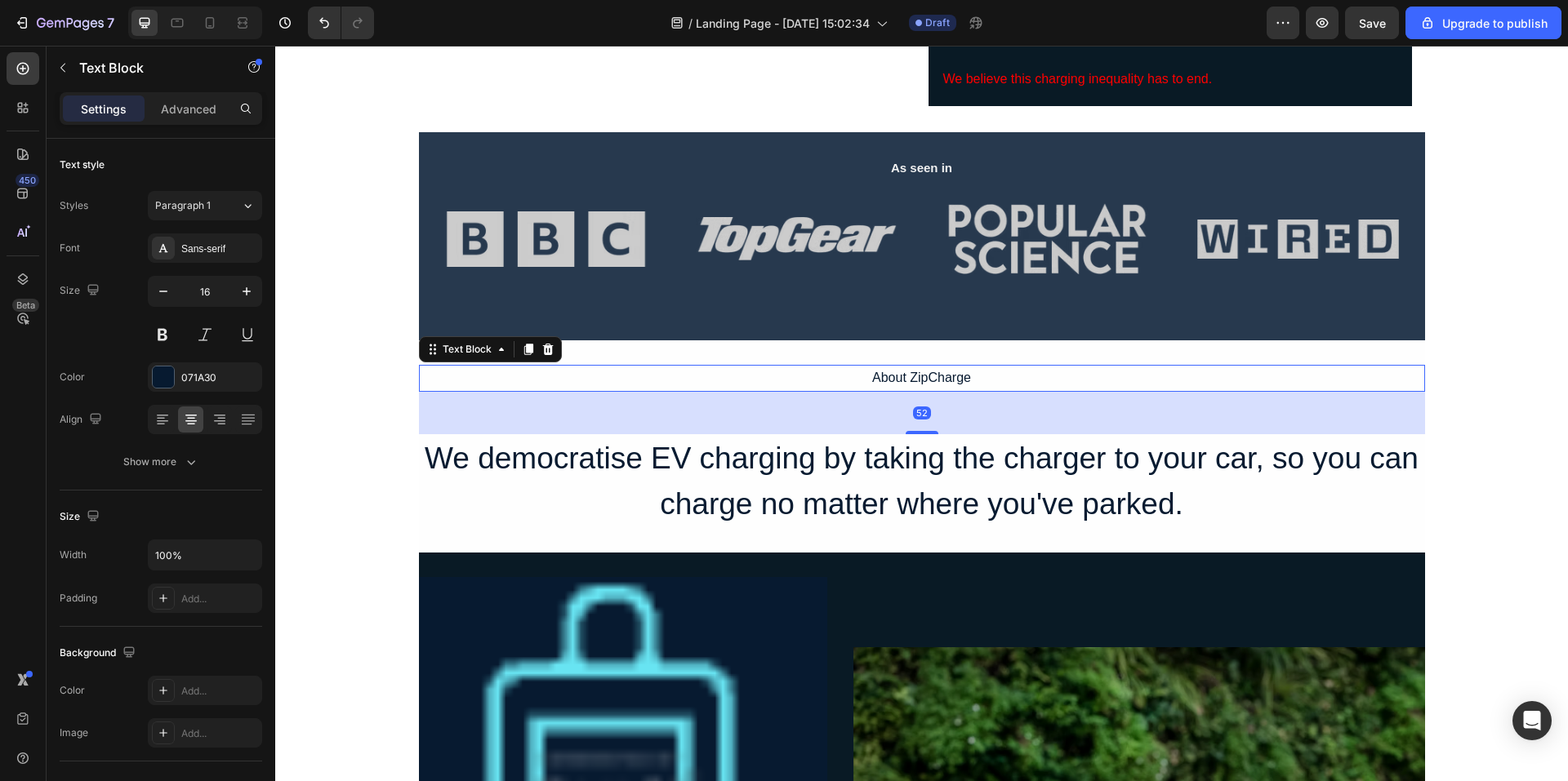
click at [928, 380] on div "About ZipCharge" at bounding box center [922, 378] width 1006 height 27
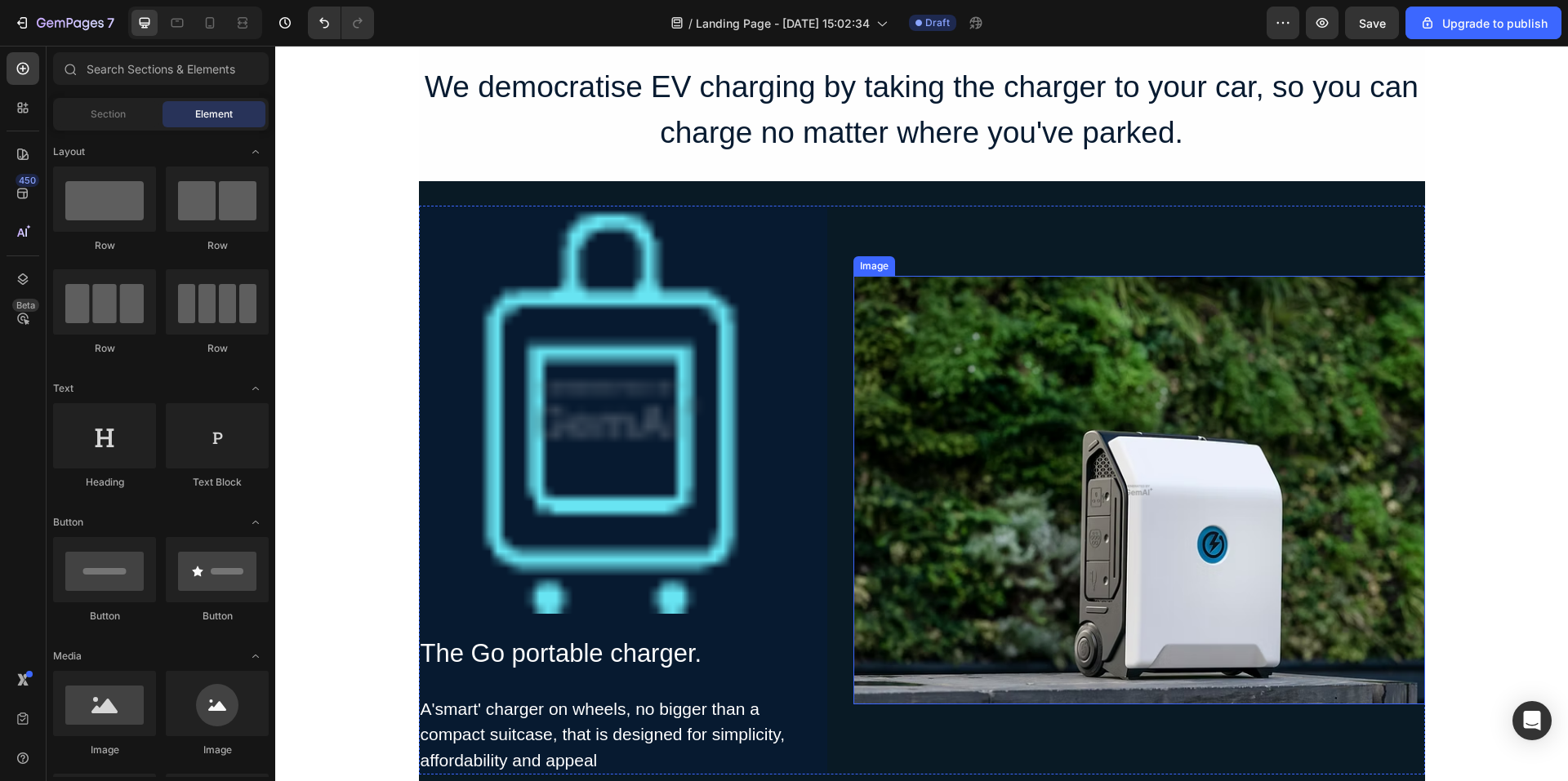
scroll to position [1306, 0]
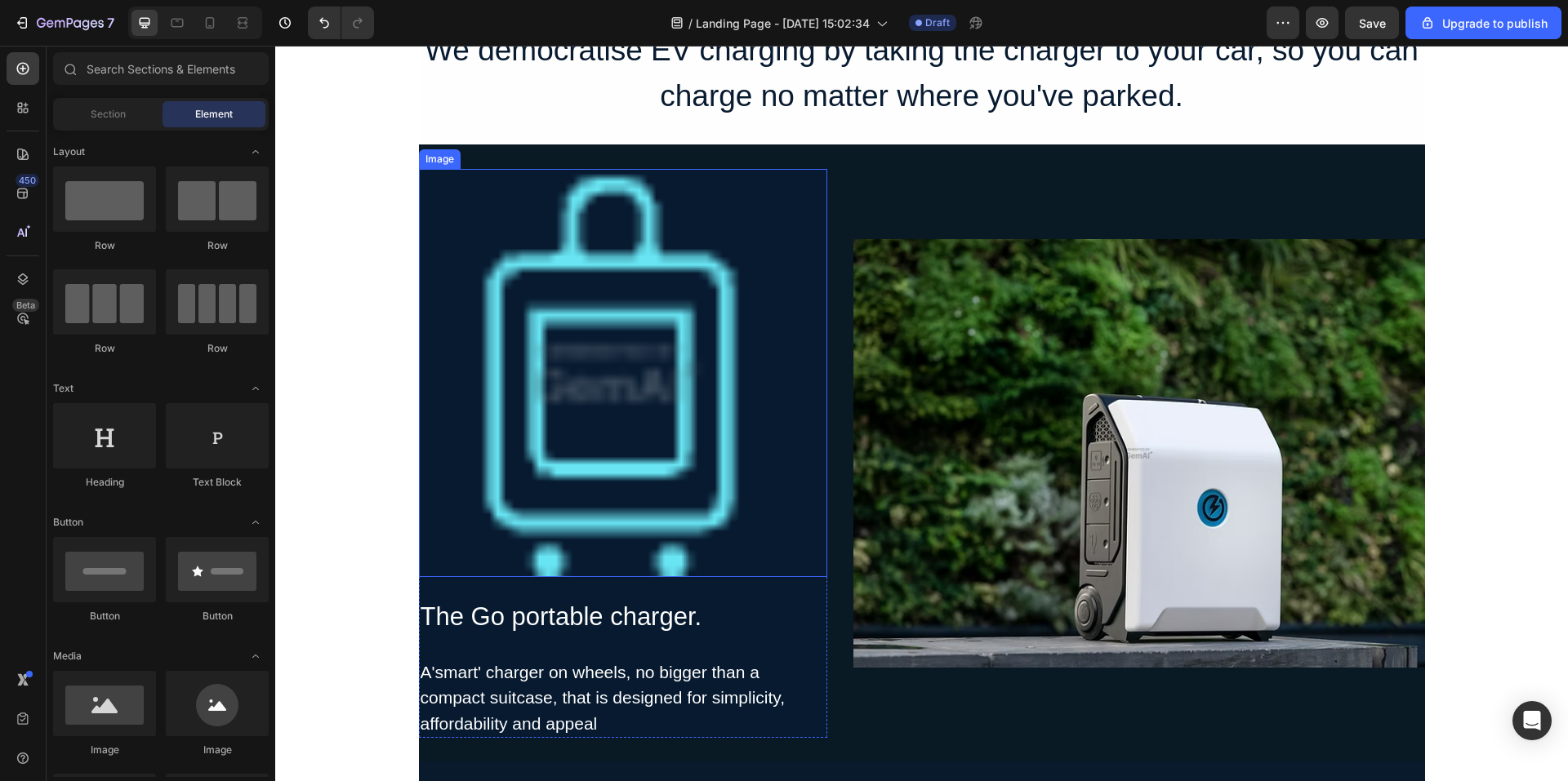
click at [658, 492] on img at bounding box center [623, 373] width 409 height 408
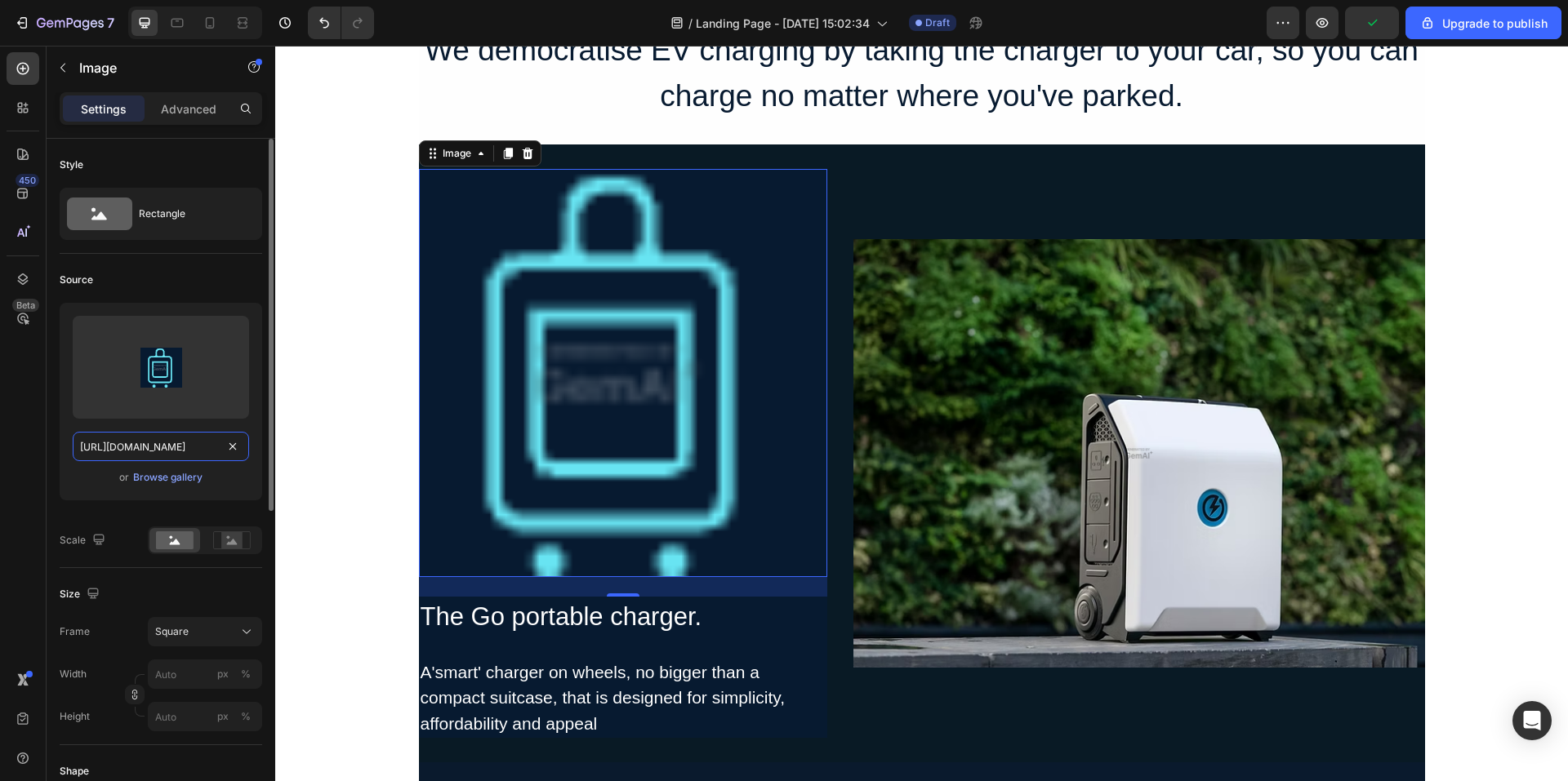
click at [191, 450] on input "[URL][DOMAIN_NAME]" at bounding box center [160, 447] width 177 height 30
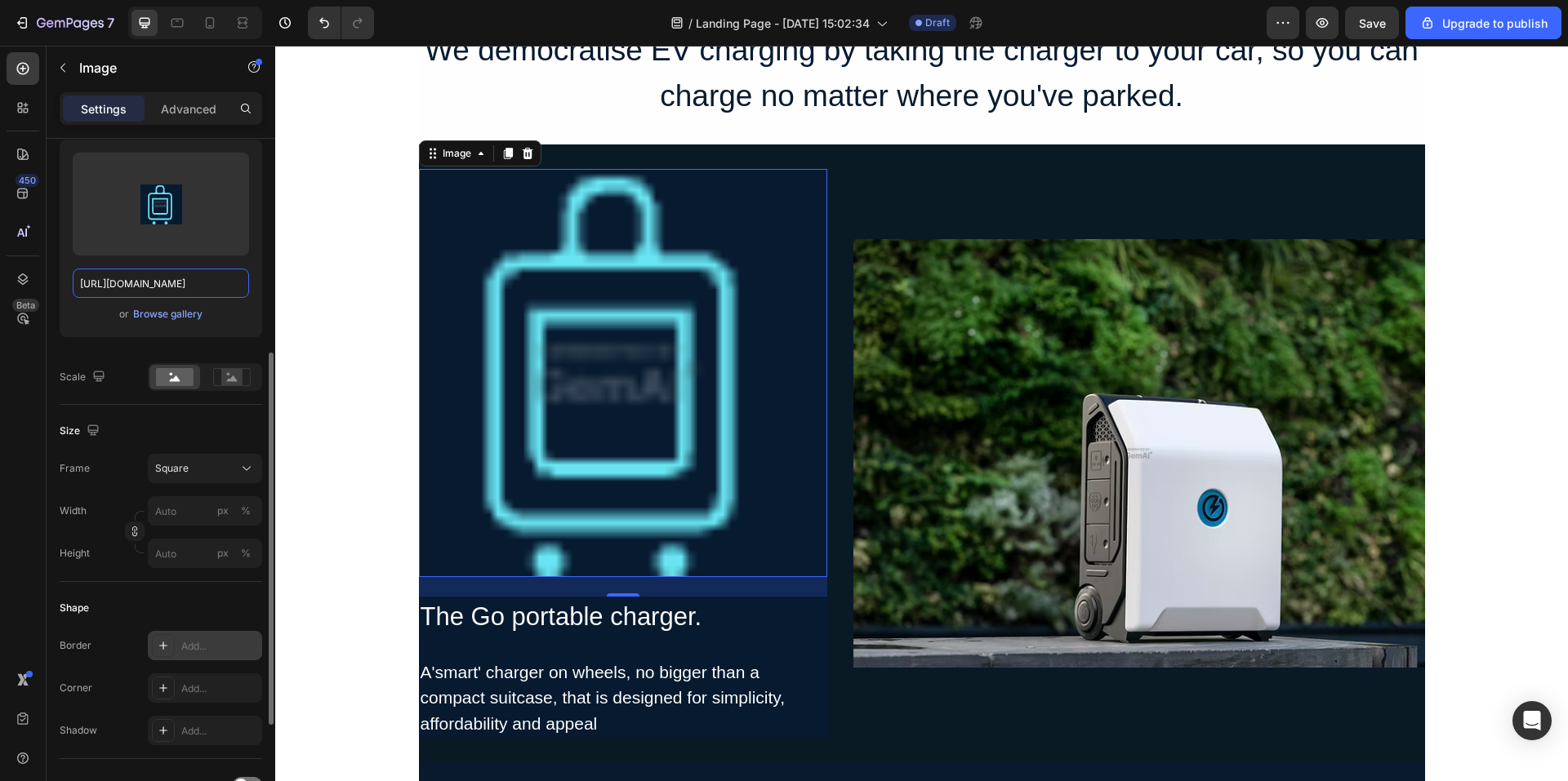
scroll to position [327, 0]
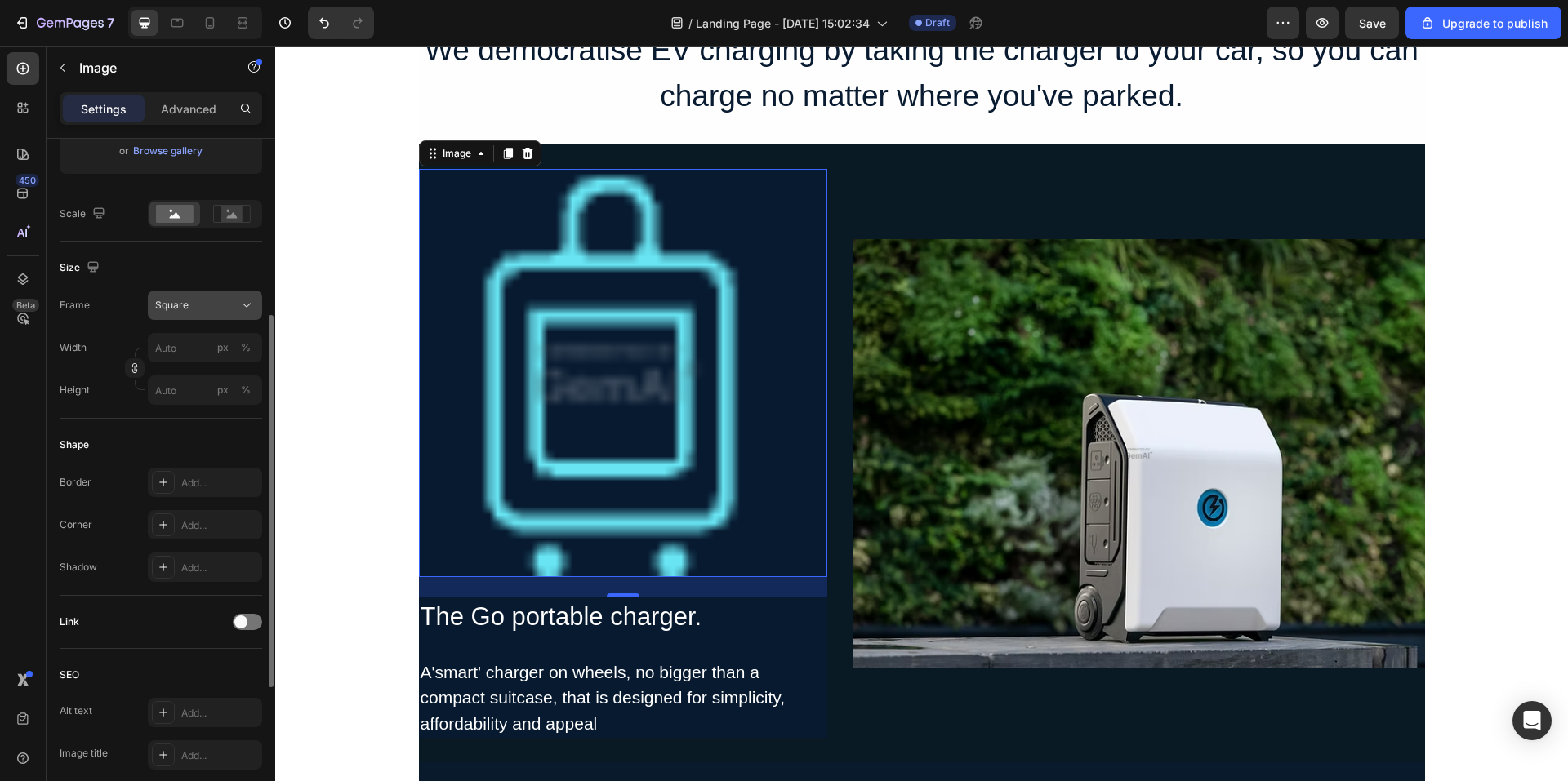
click at [231, 306] on div "Square" at bounding box center [195, 305] width 80 height 15
click at [213, 308] on div "Square" at bounding box center [195, 305] width 80 height 15
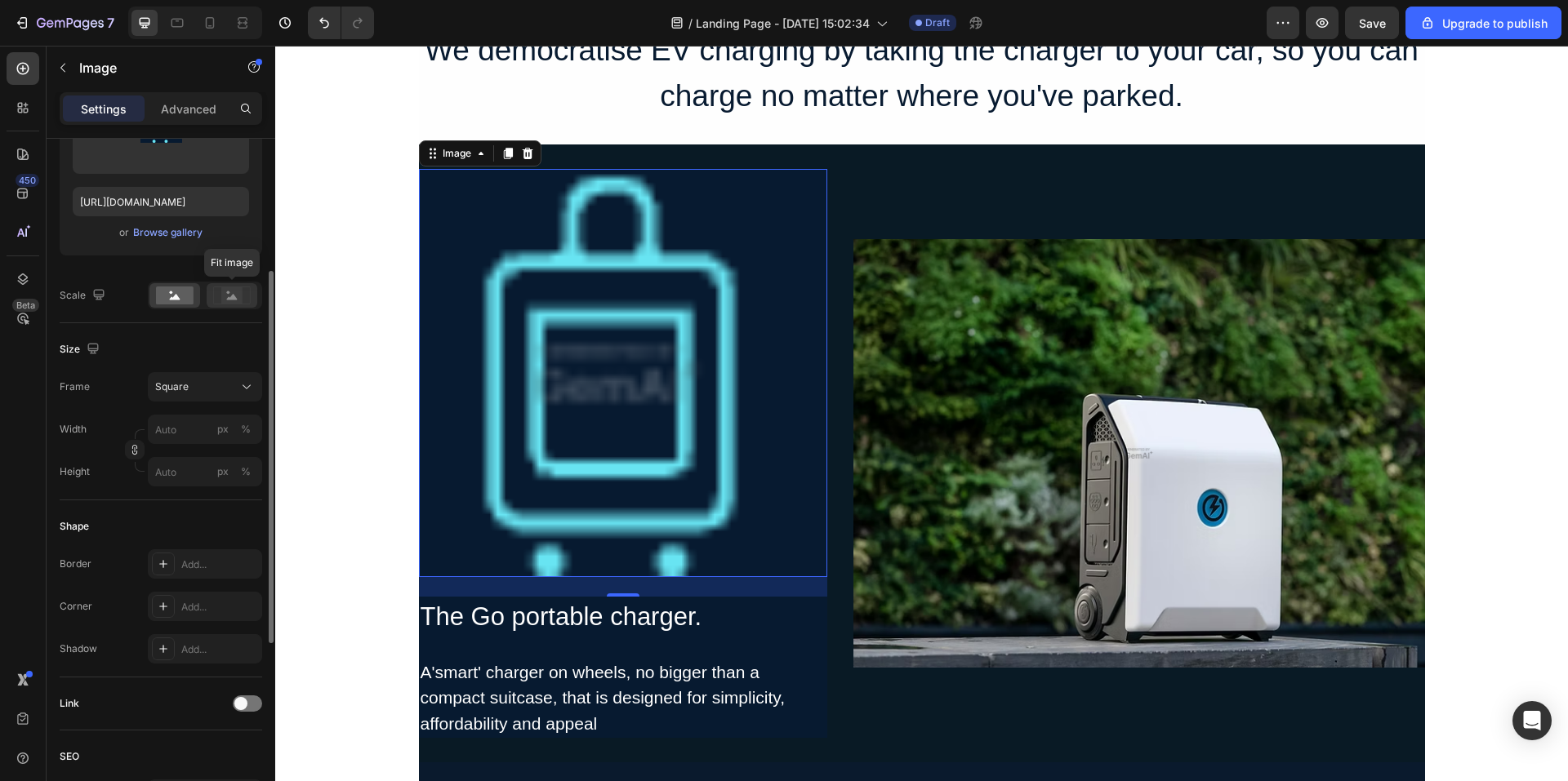
click at [233, 300] on icon at bounding box center [233, 297] width 10 height 6
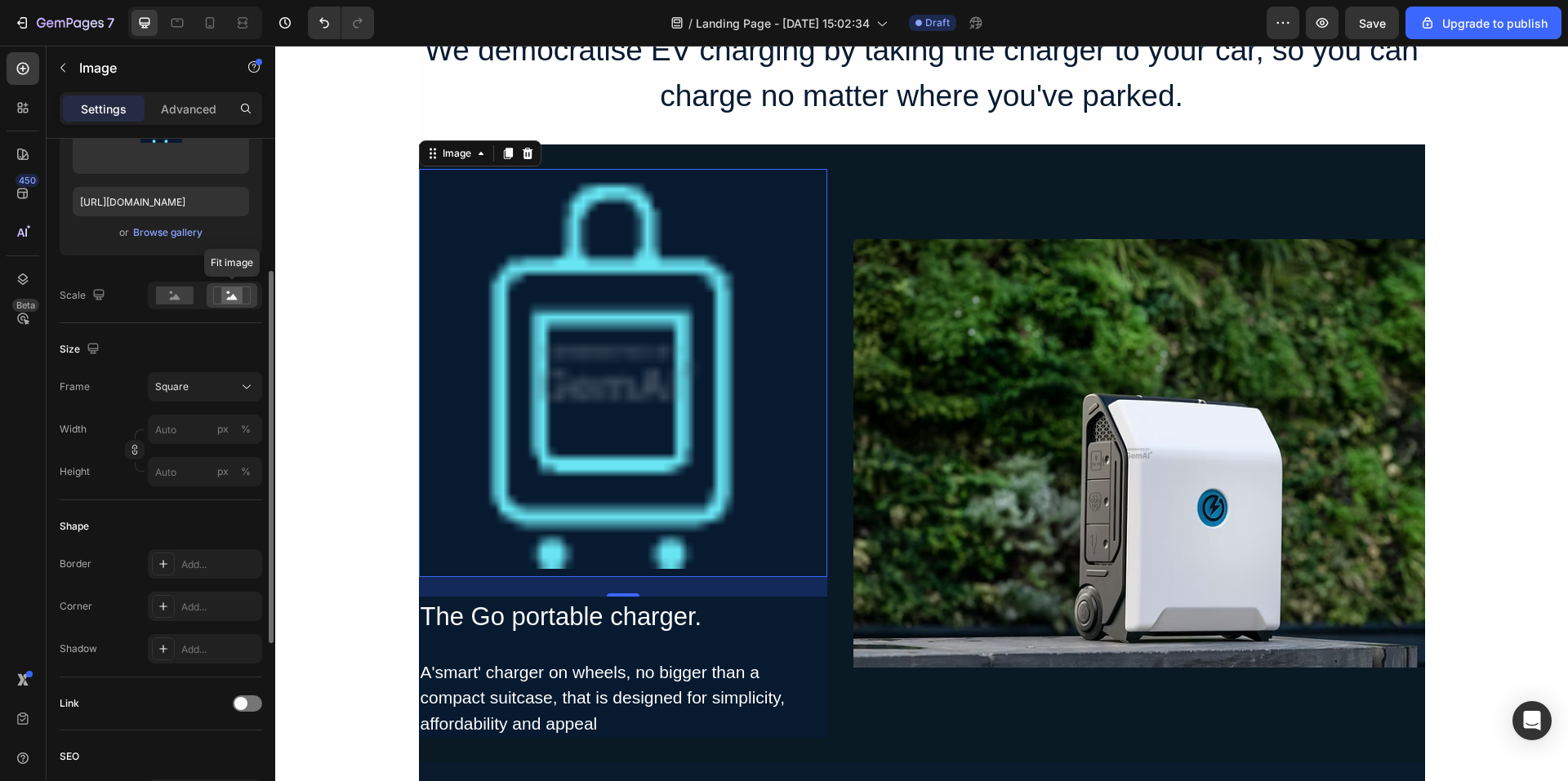
click at [226, 299] on rect at bounding box center [232, 295] width 21 height 17
click at [189, 298] on rect at bounding box center [174, 295] width 37 height 18
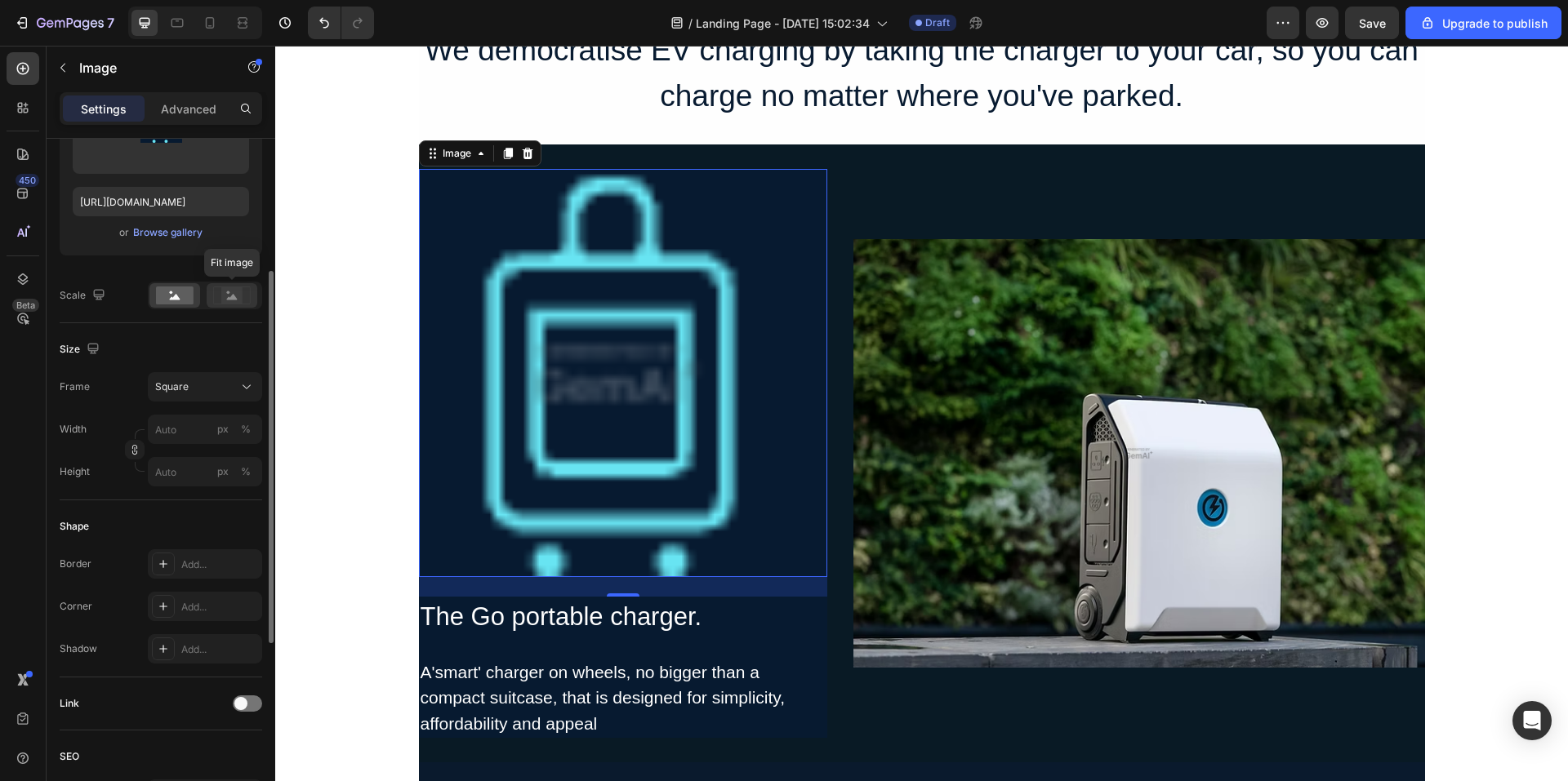
click at [221, 295] on icon at bounding box center [232, 295] width 37 height 18
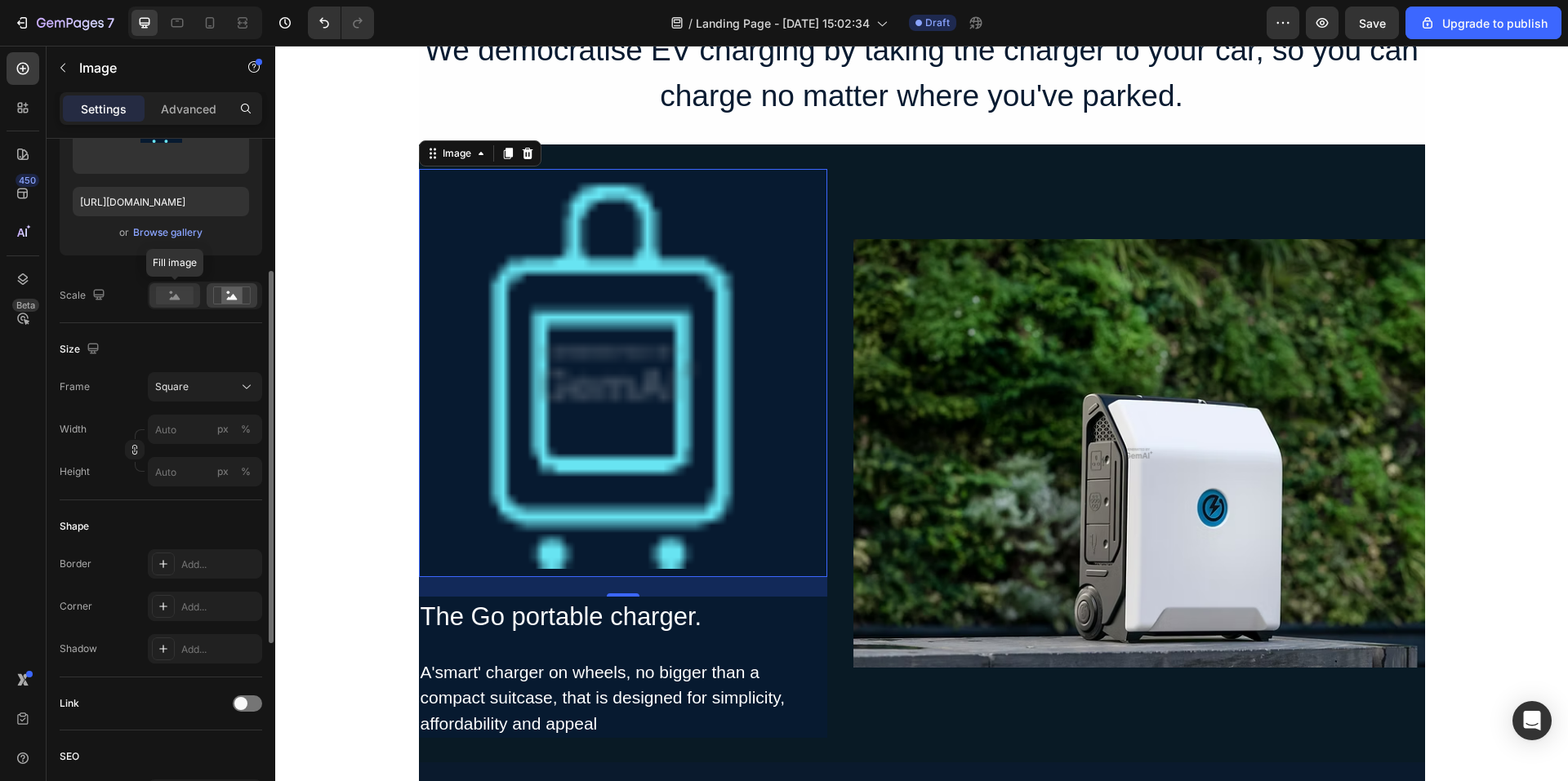
click at [189, 292] on rect at bounding box center [174, 295] width 37 height 18
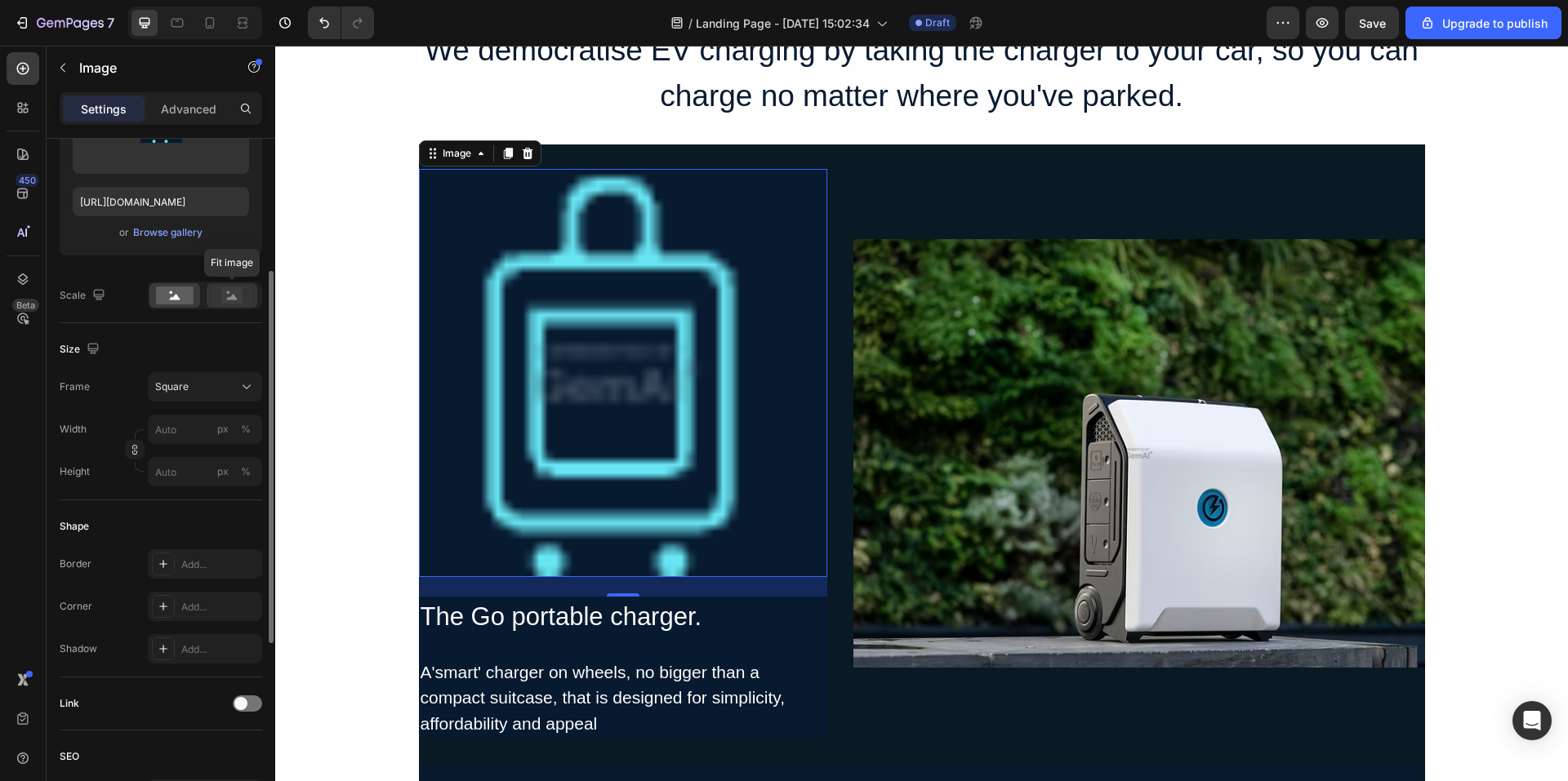
click at [216, 291] on icon at bounding box center [232, 295] width 37 height 18
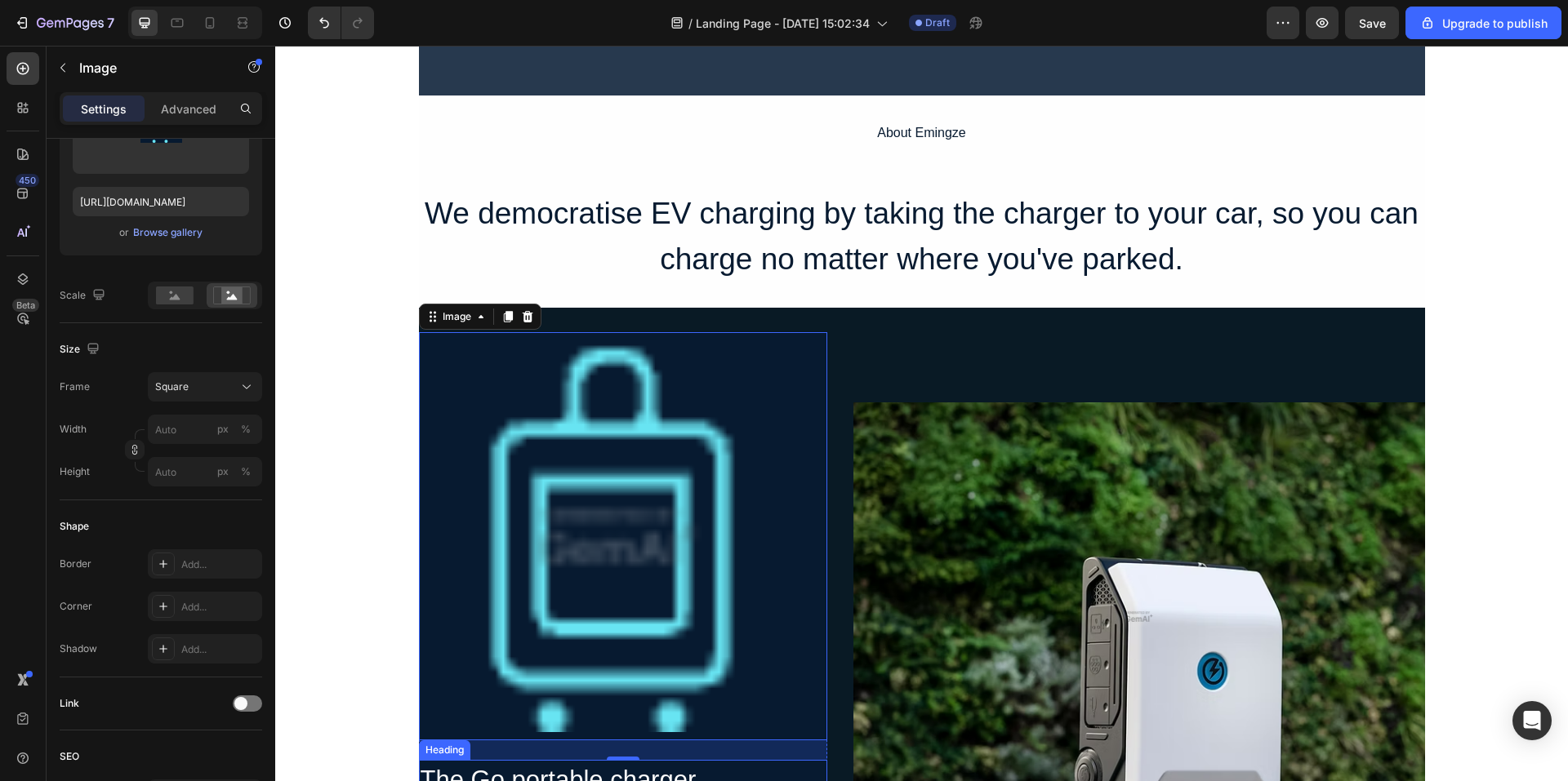
scroll to position [0, 0]
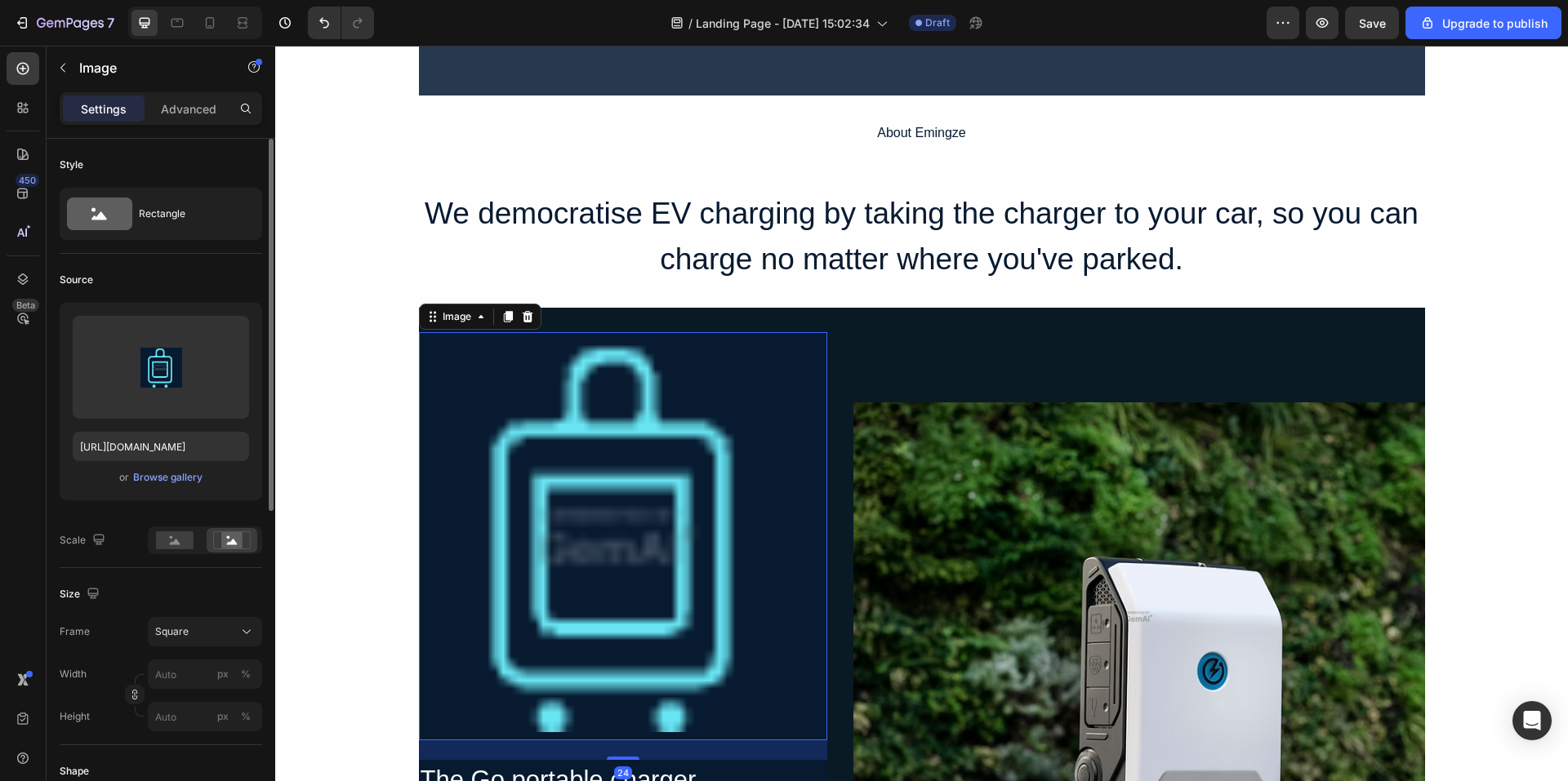
click at [663, 677] on img at bounding box center [623, 536] width 409 height 408
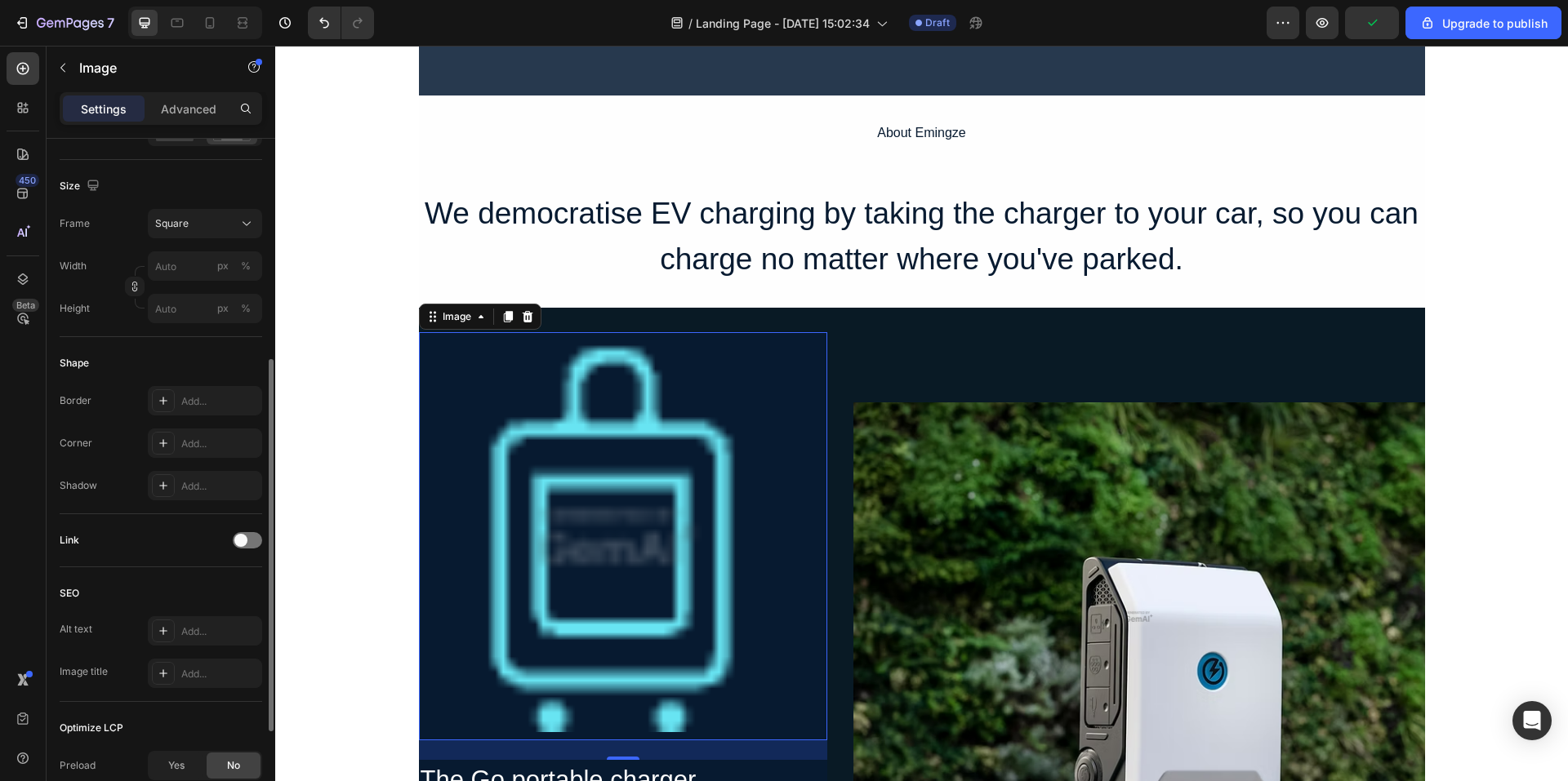
scroll to position [571, 0]
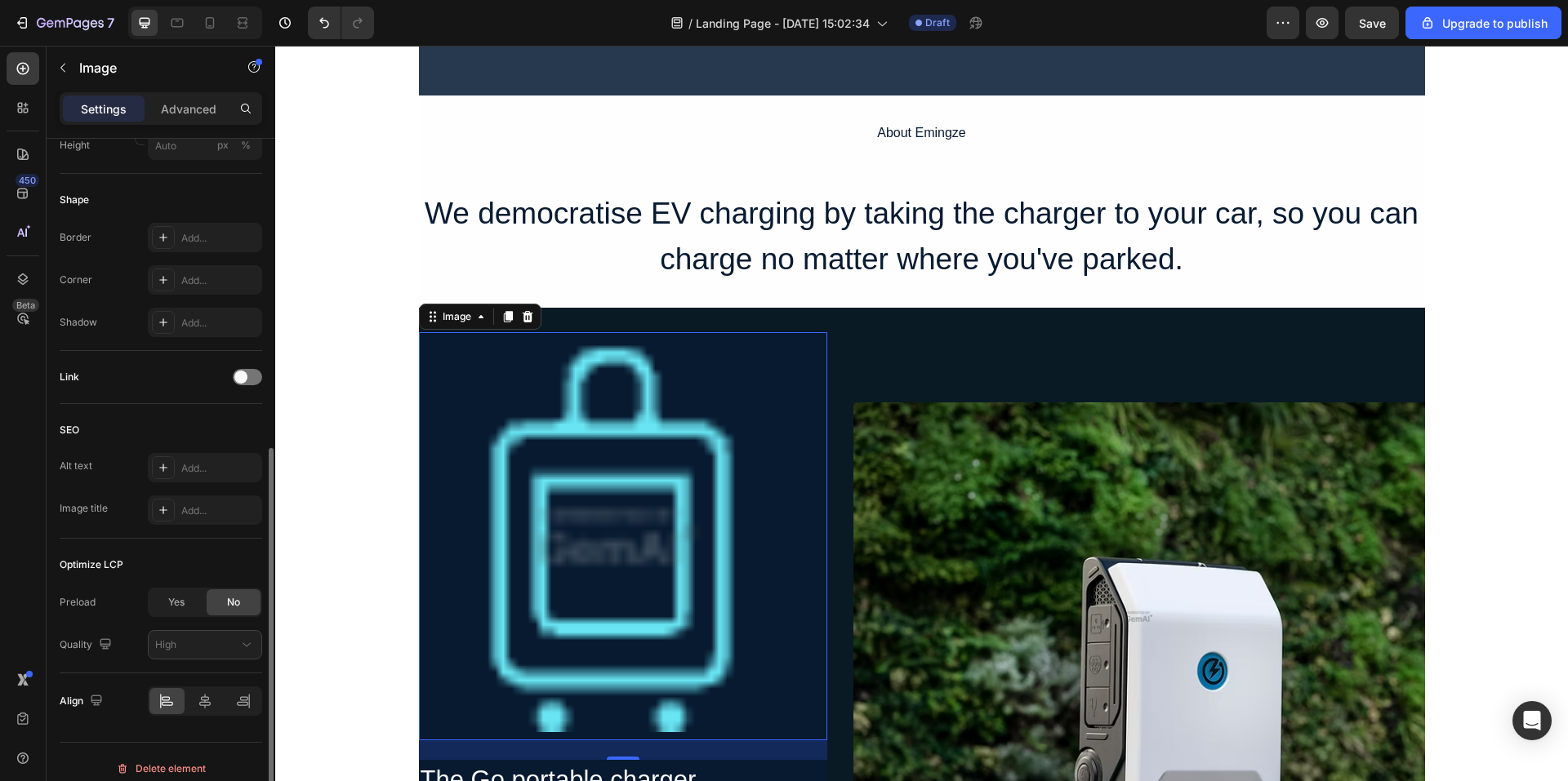
click at [183, 606] on span "Yes" at bounding box center [176, 603] width 17 height 15
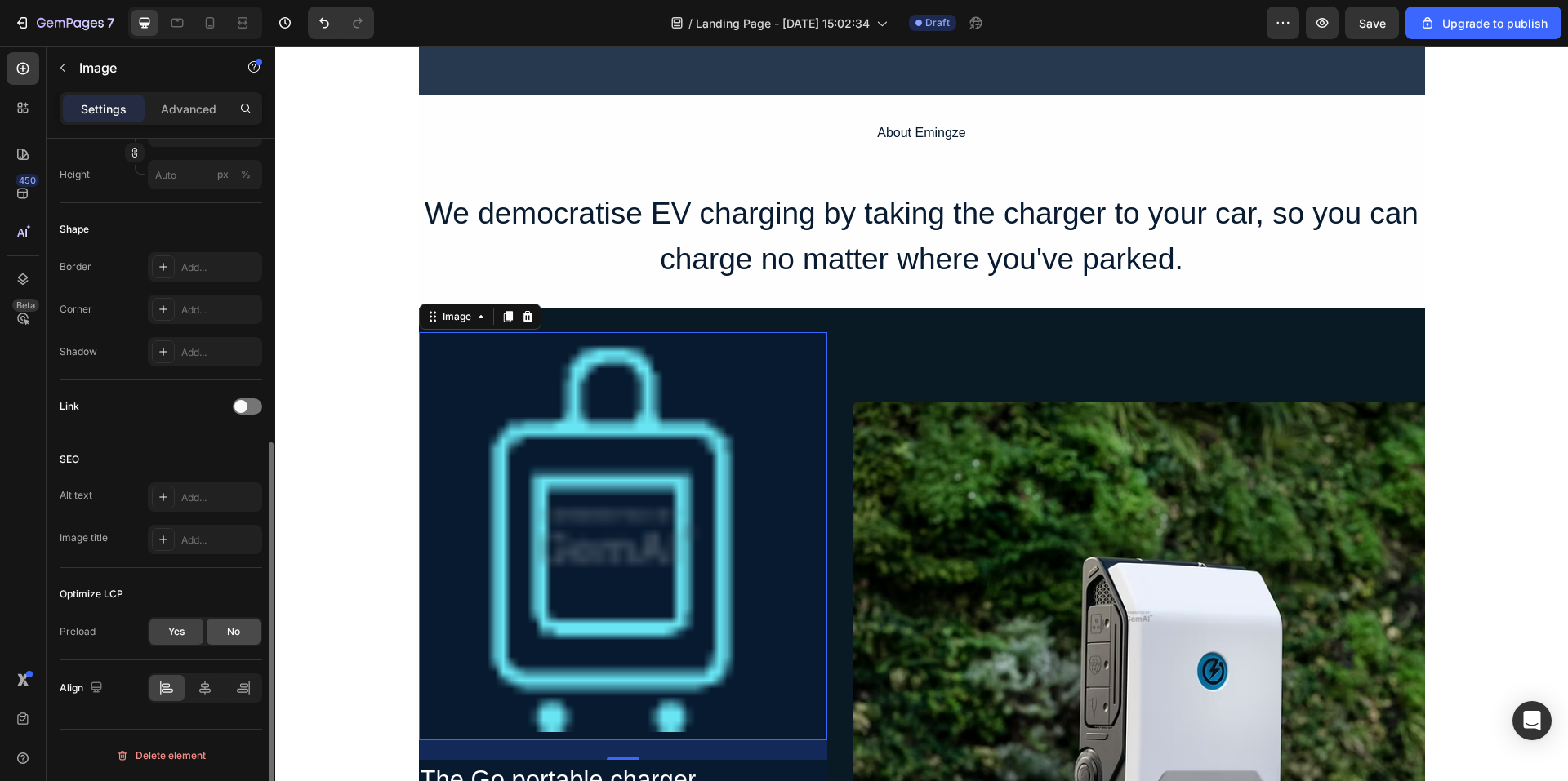
click at [221, 623] on div "No" at bounding box center [233, 632] width 54 height 26
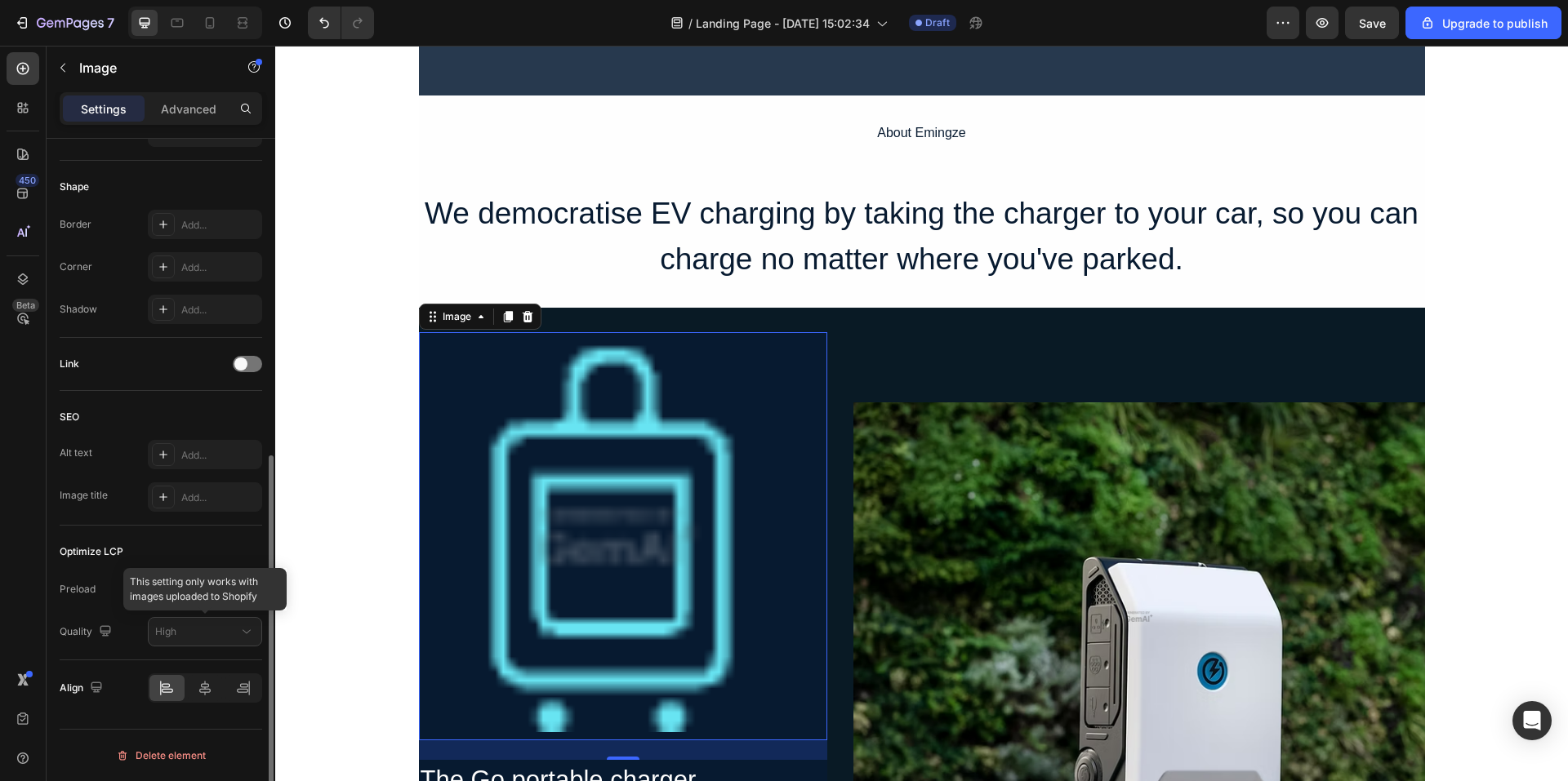
click at [206, 633] on div at bounding box center [205, 632] width 114 height 30
click at [206, 682] on icon at bounding box center [205, 688] width 17 height 17
click at [167, 697] on icon at bounding box center [166, 688] width 17 height 17
click at [431, 559] on img at bounding box center [623, 536] width 409 height 408
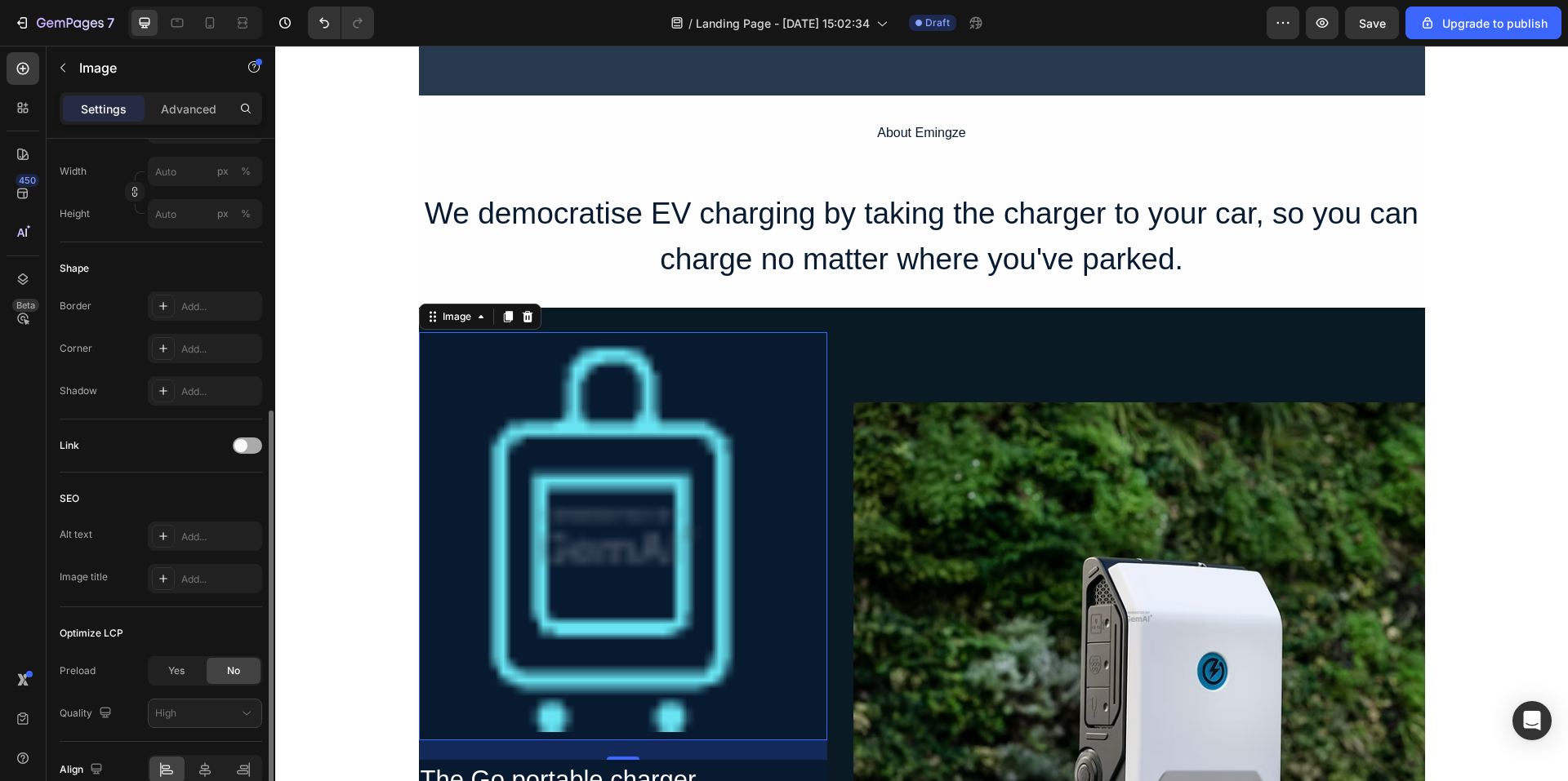
click at [235, 447] on span at bounding box center [240, 446] width 13 height 13
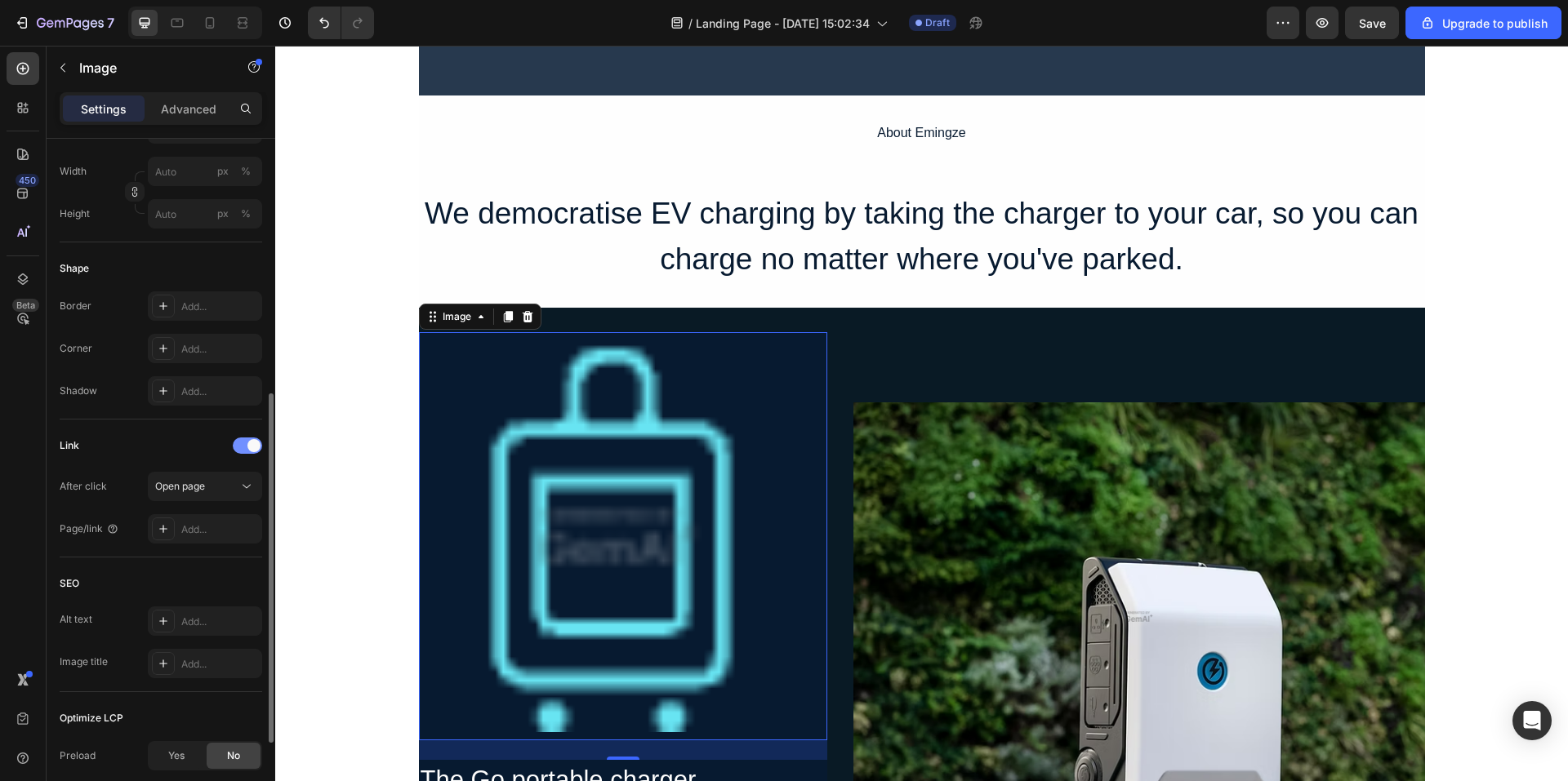
click at [249, 446] on span at bounding box center [253, 446] width 13 height 13
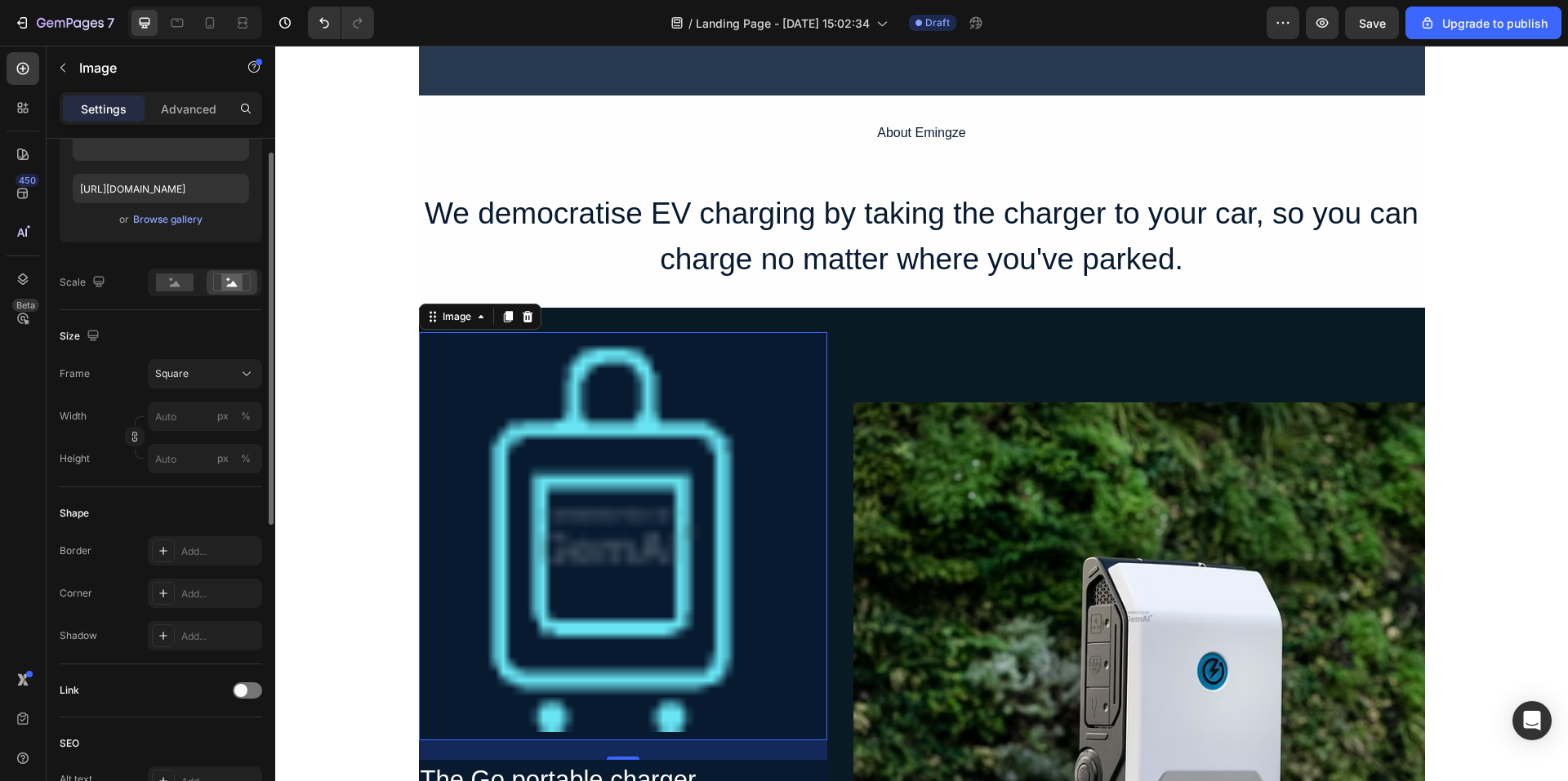
scroll to position [177, 0]
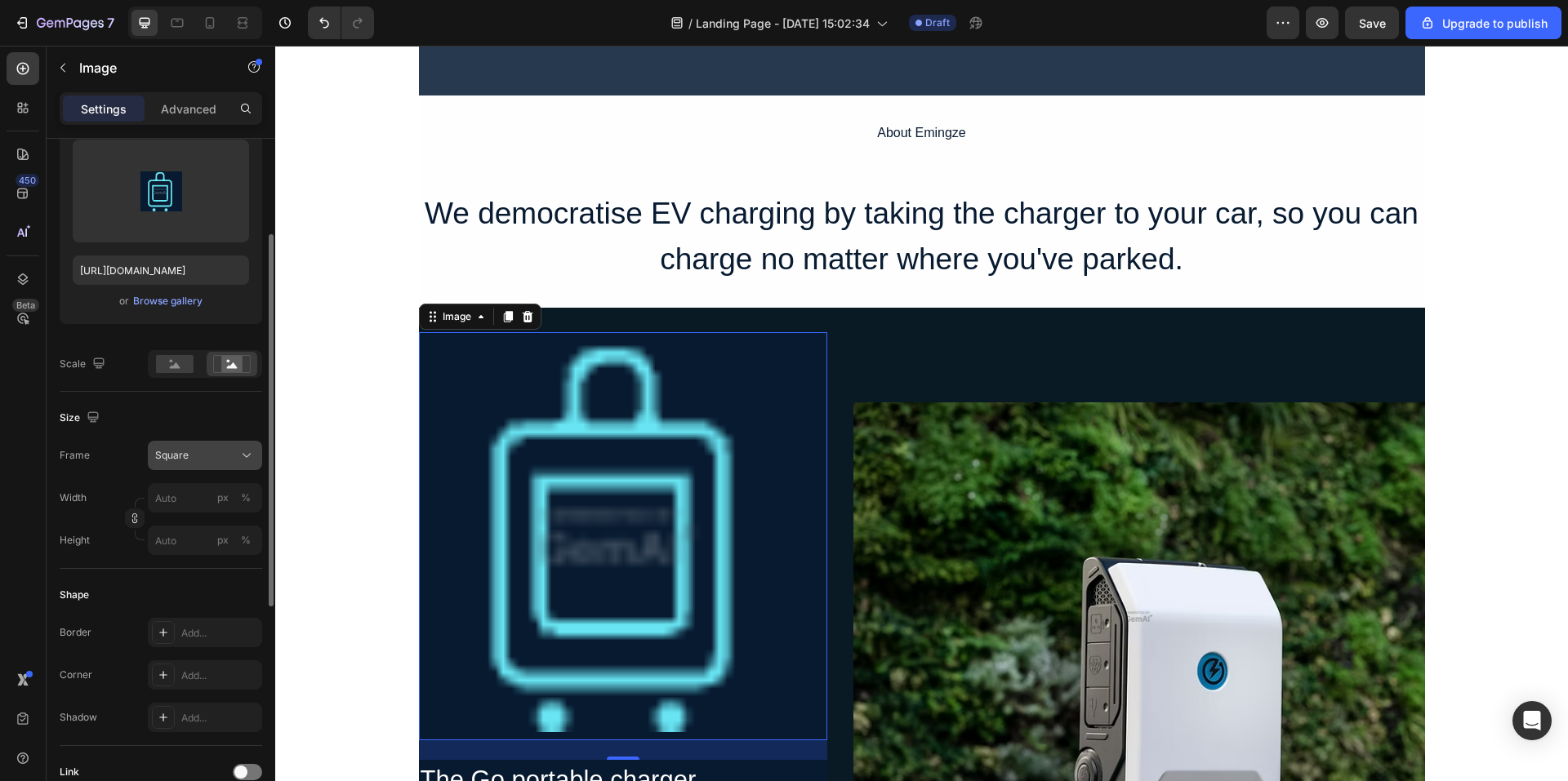
click at [216, 454] on div "Square" at bounding box center [195, 455] width 80 height 15
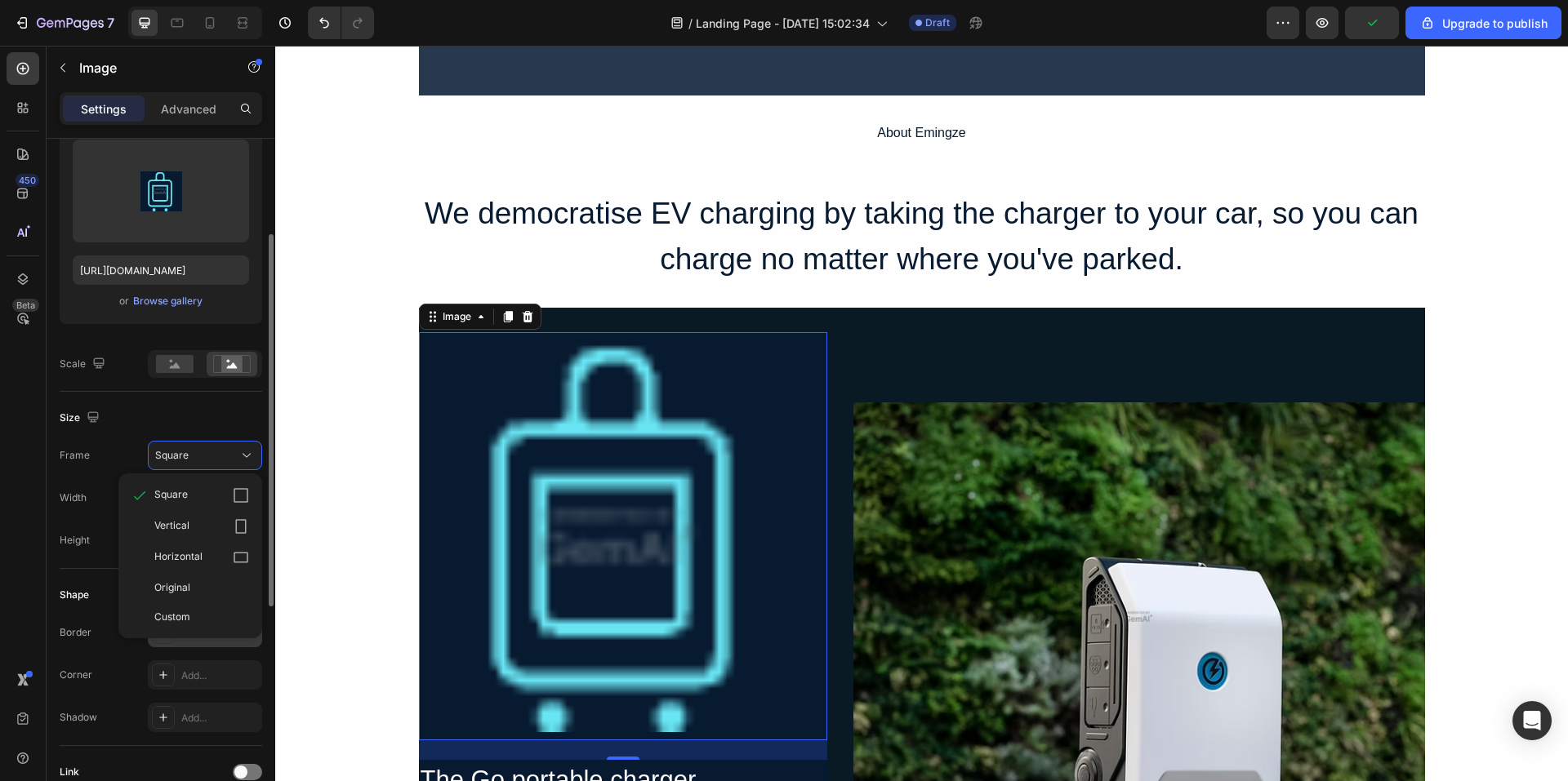
click at [203, 585] on div "Original" at bounding box center [201, 588] width 95 height 15
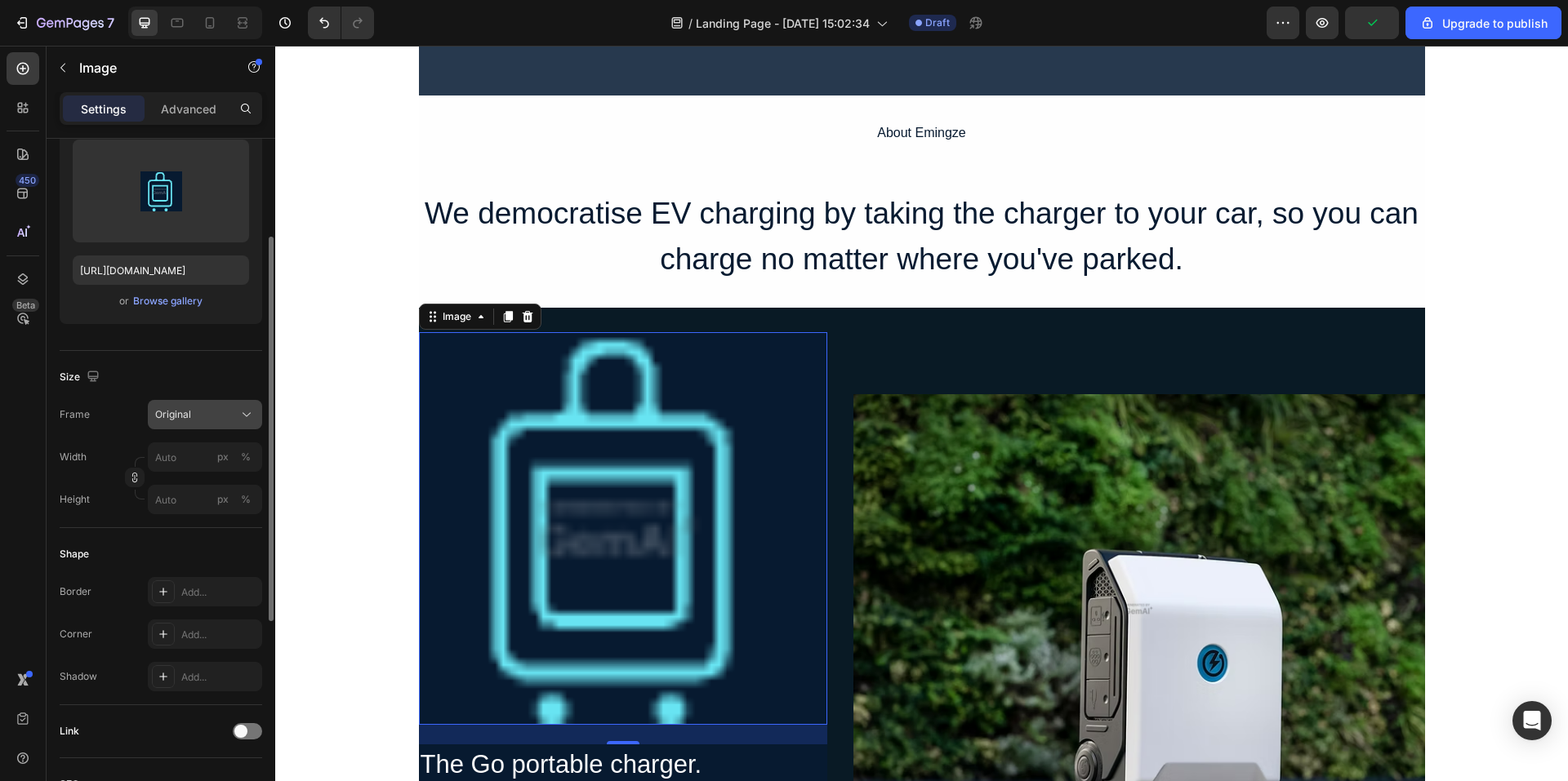
click at [203, 420] on div "Original" at bounding box center [195, 414] width 80 height 15
drag, startPoint x: 190, startPoint y: 580, endPoint x: 213, endPoint y: 462, distance: 120.2
click at [191, 577] on div "Custom" at bounding box center [201, 576] width 95 height 15
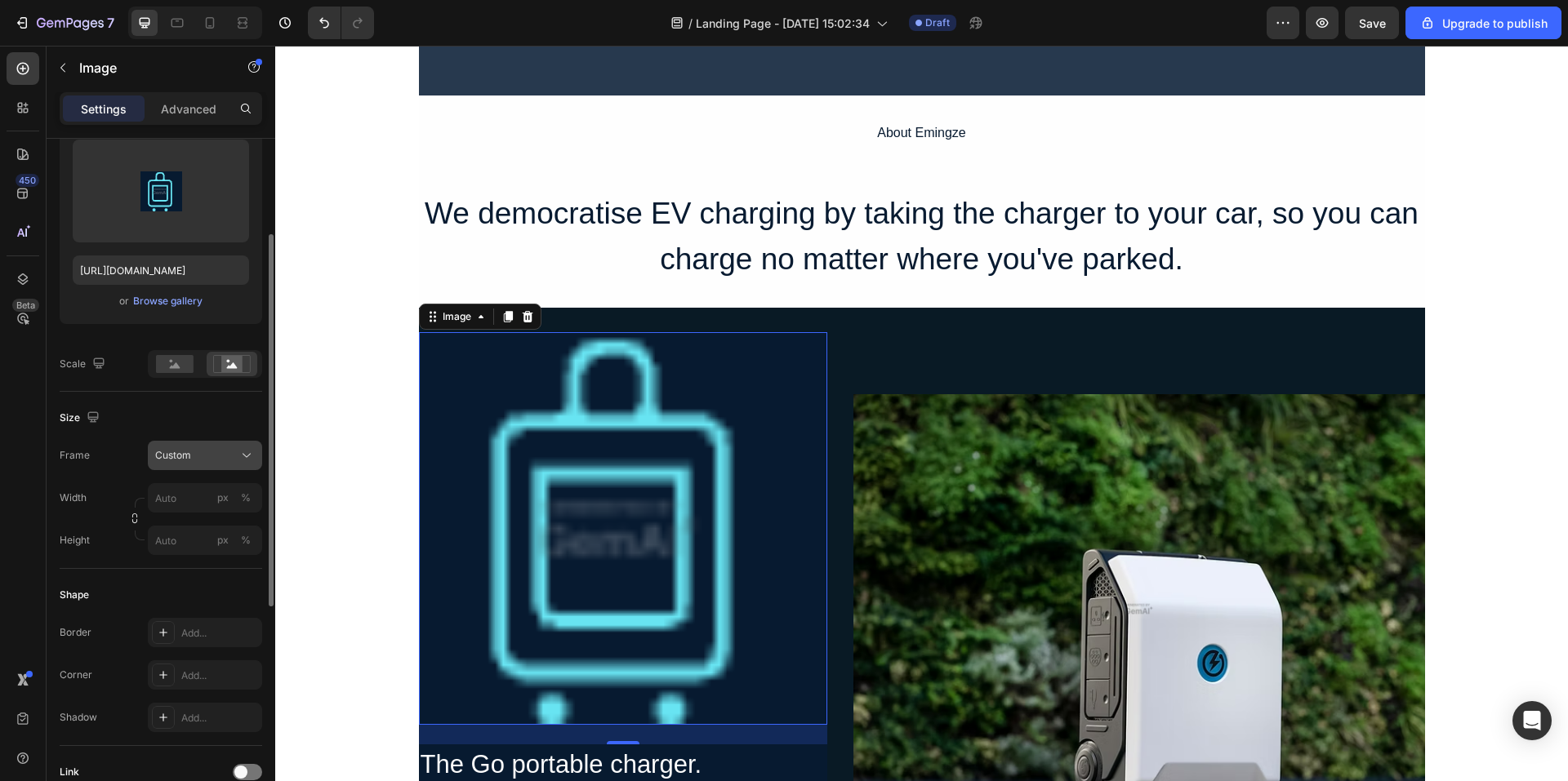
drag, startPoint x: 199, startPoint y: 456, endPoint x: 206, endPoint y: 464, distance: 10.6
click at [199, 458] on div "Custom" at bounding box center [195, 455] width 80 height 15
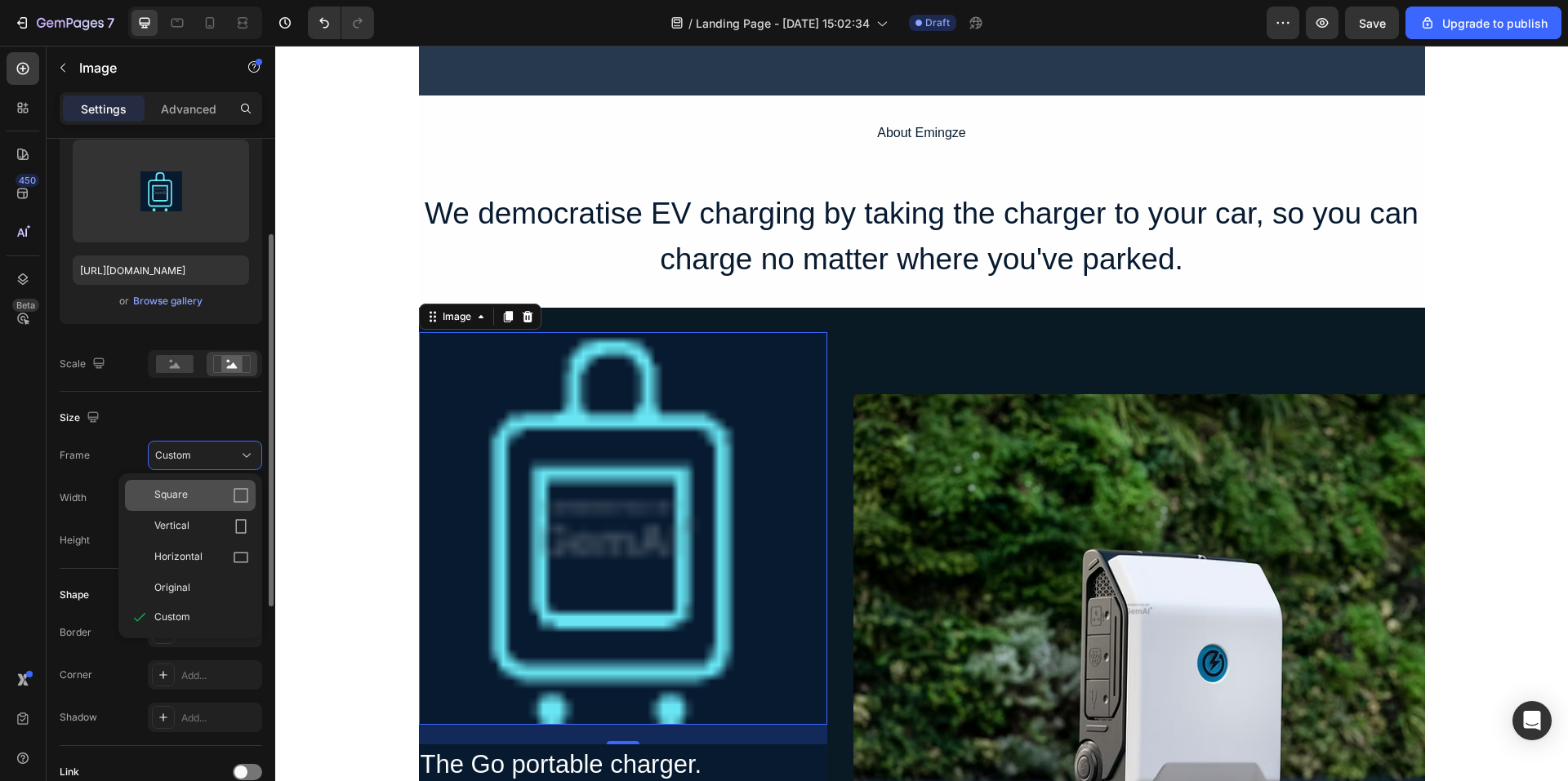
click at [209, 481] on div "Square" at bounding box center [190, 495] width 131 height 31
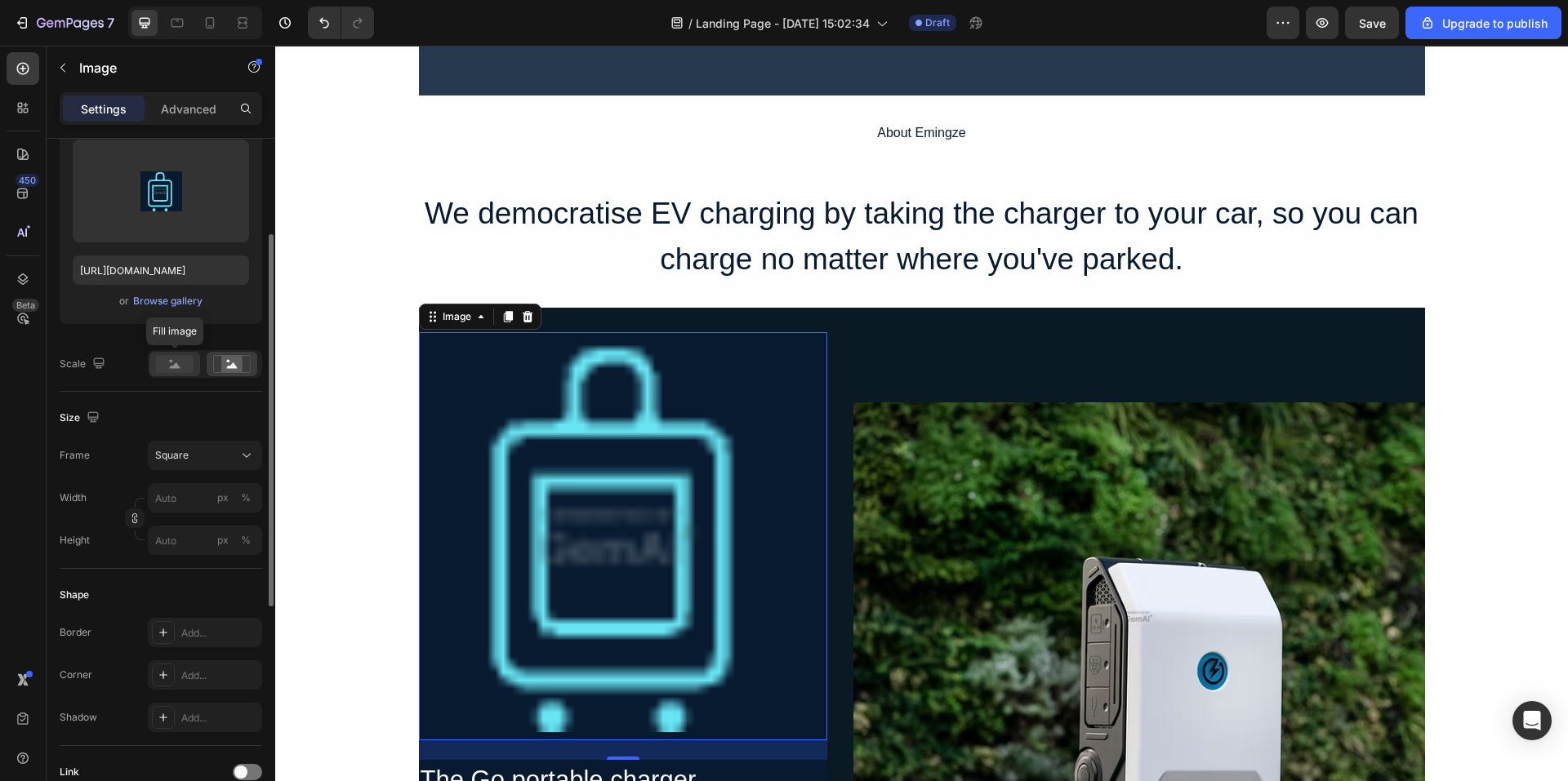
click at [161, 363] on rect at bounding box center [174, 364] width 37 height 18
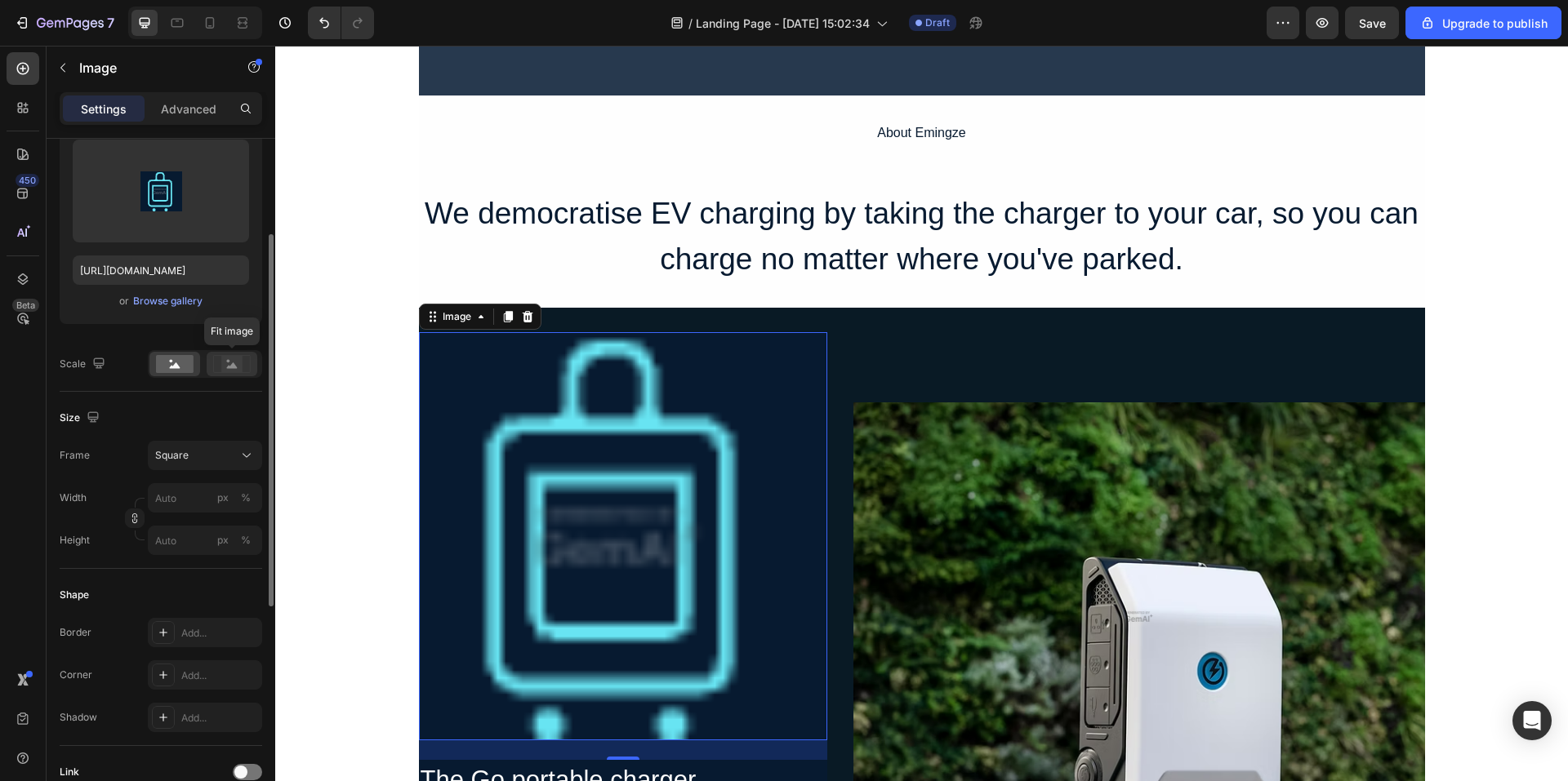
click at [221, 365] on icon at bounding box center [232, 364] width 37 height 18
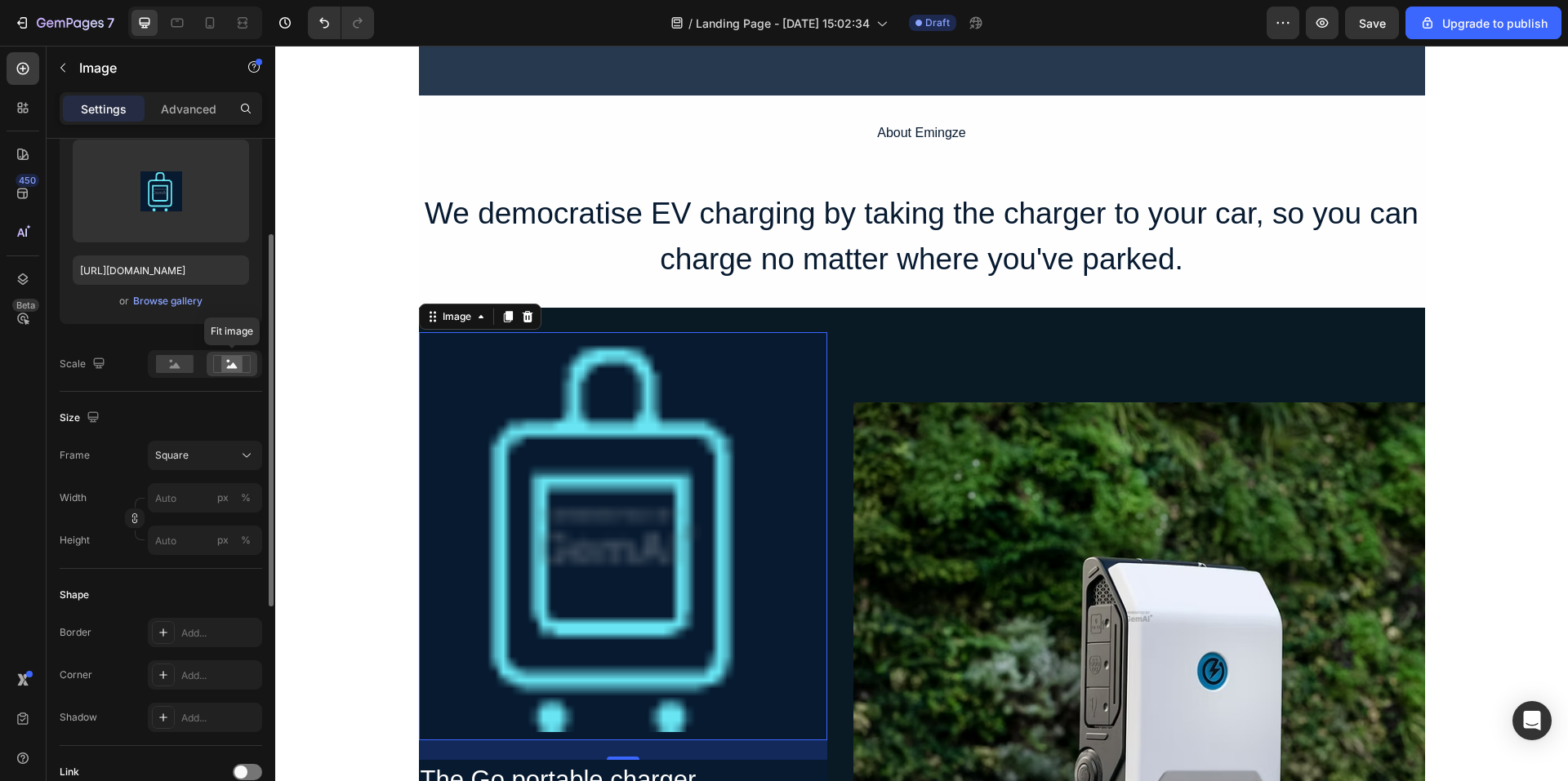
click at [224, 366] on rect at bounding box center [232, 364] width 21 height 17
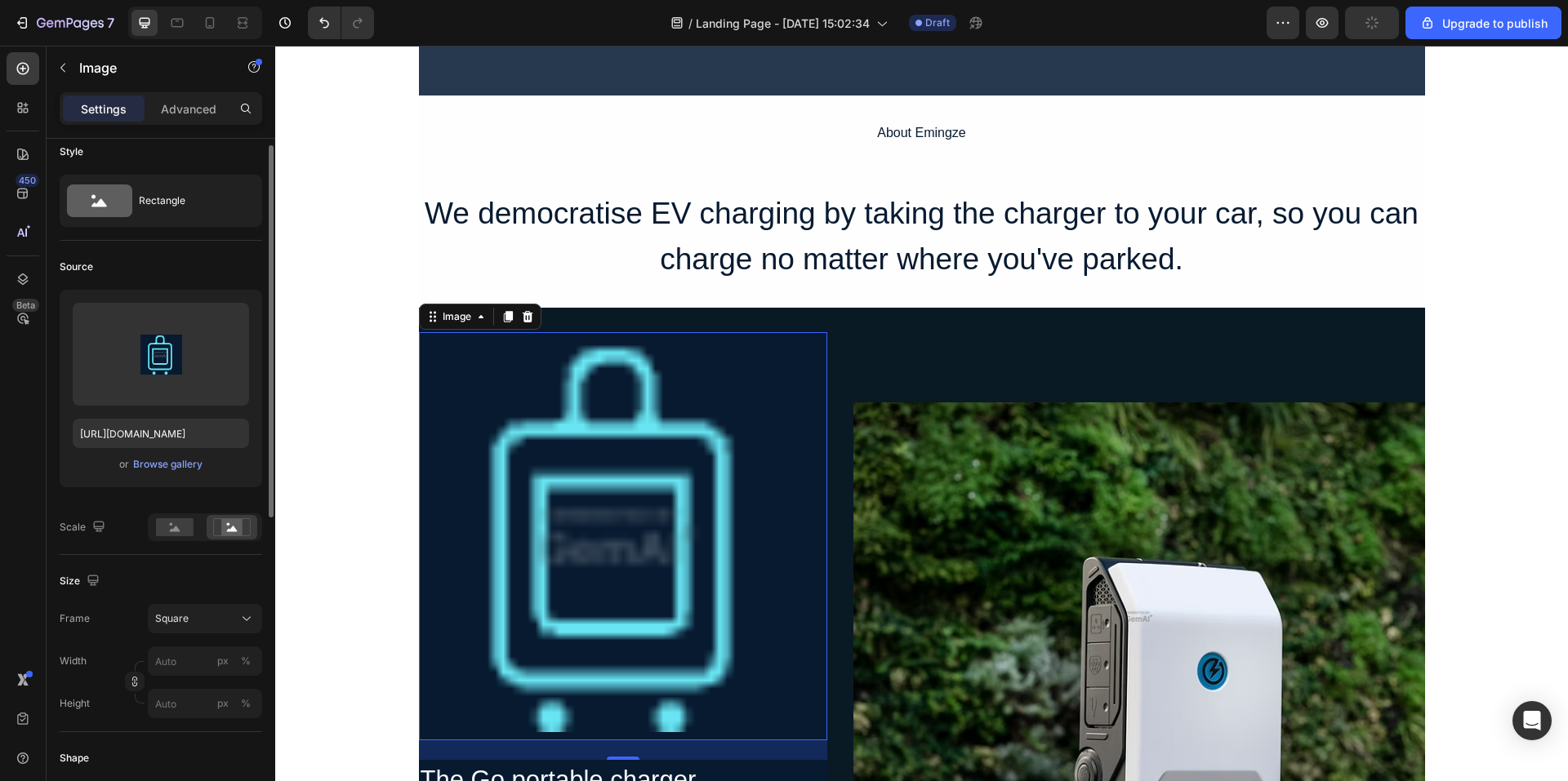
scroll to position [0, 0]
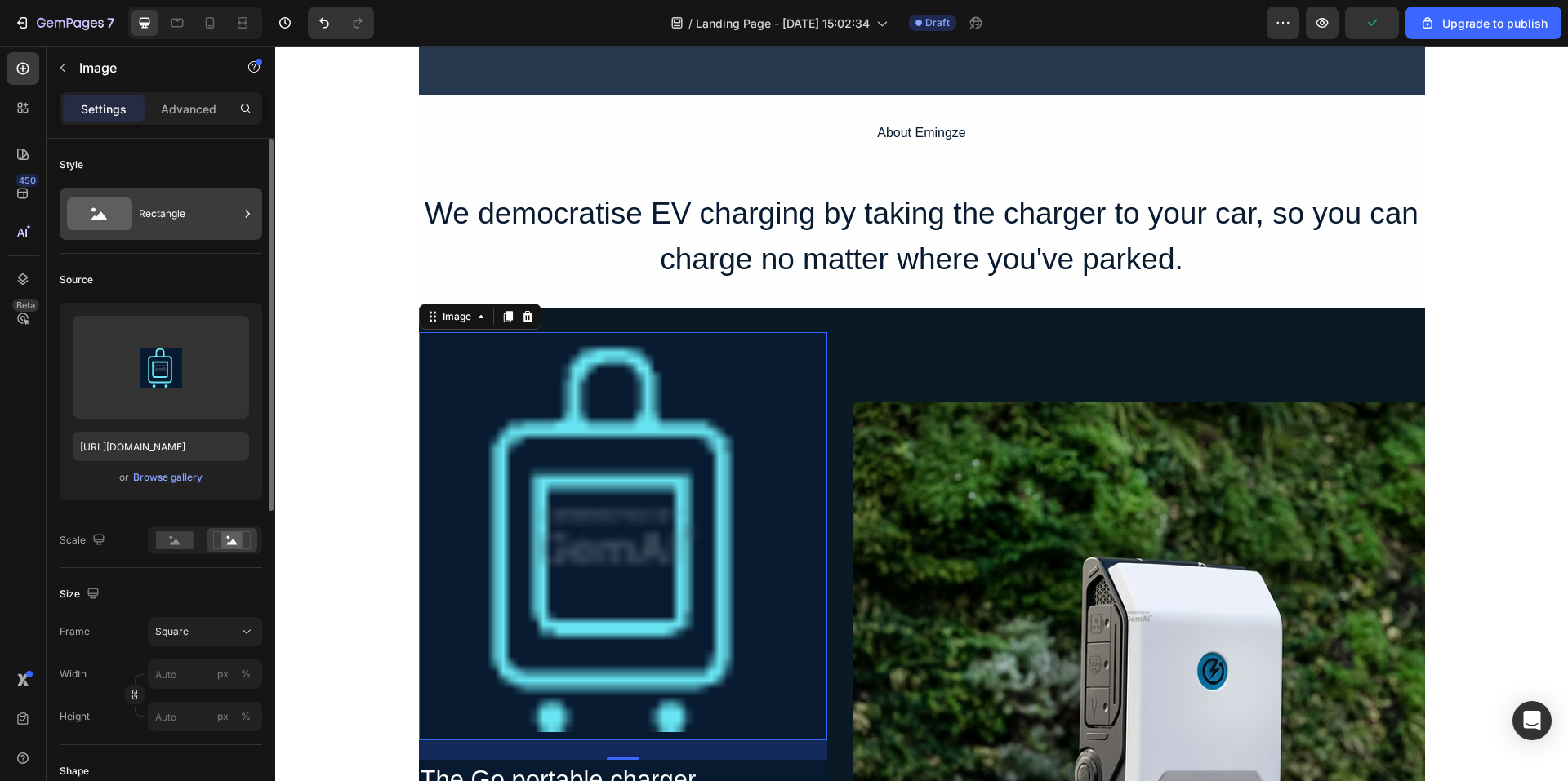
click at [190, 228] on div "Rectangle" at bounding box center [188, 213] width 99 height 37
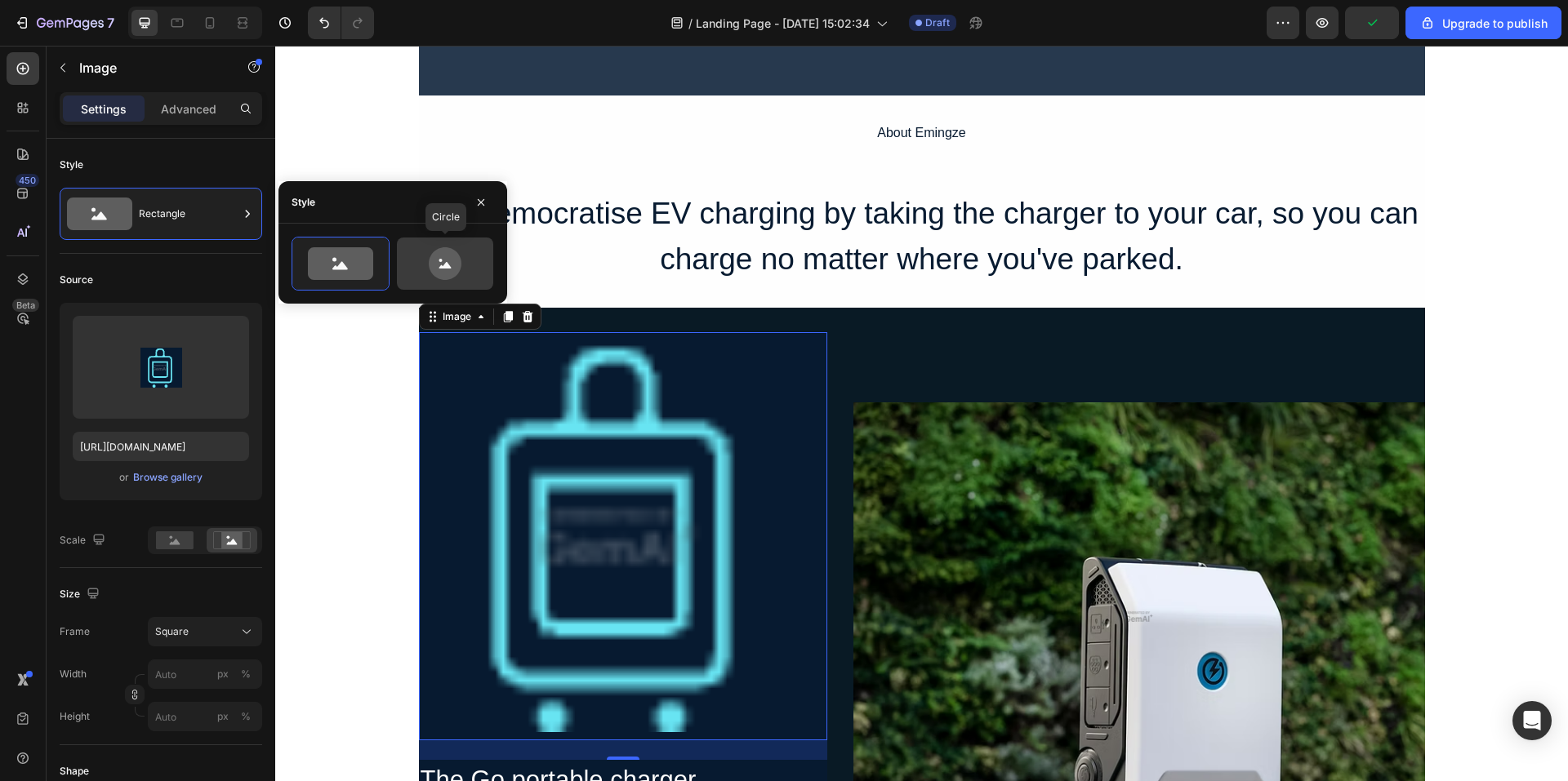
click at [424, 252] on icon at bounding box center [445, 264] width 77 height 33
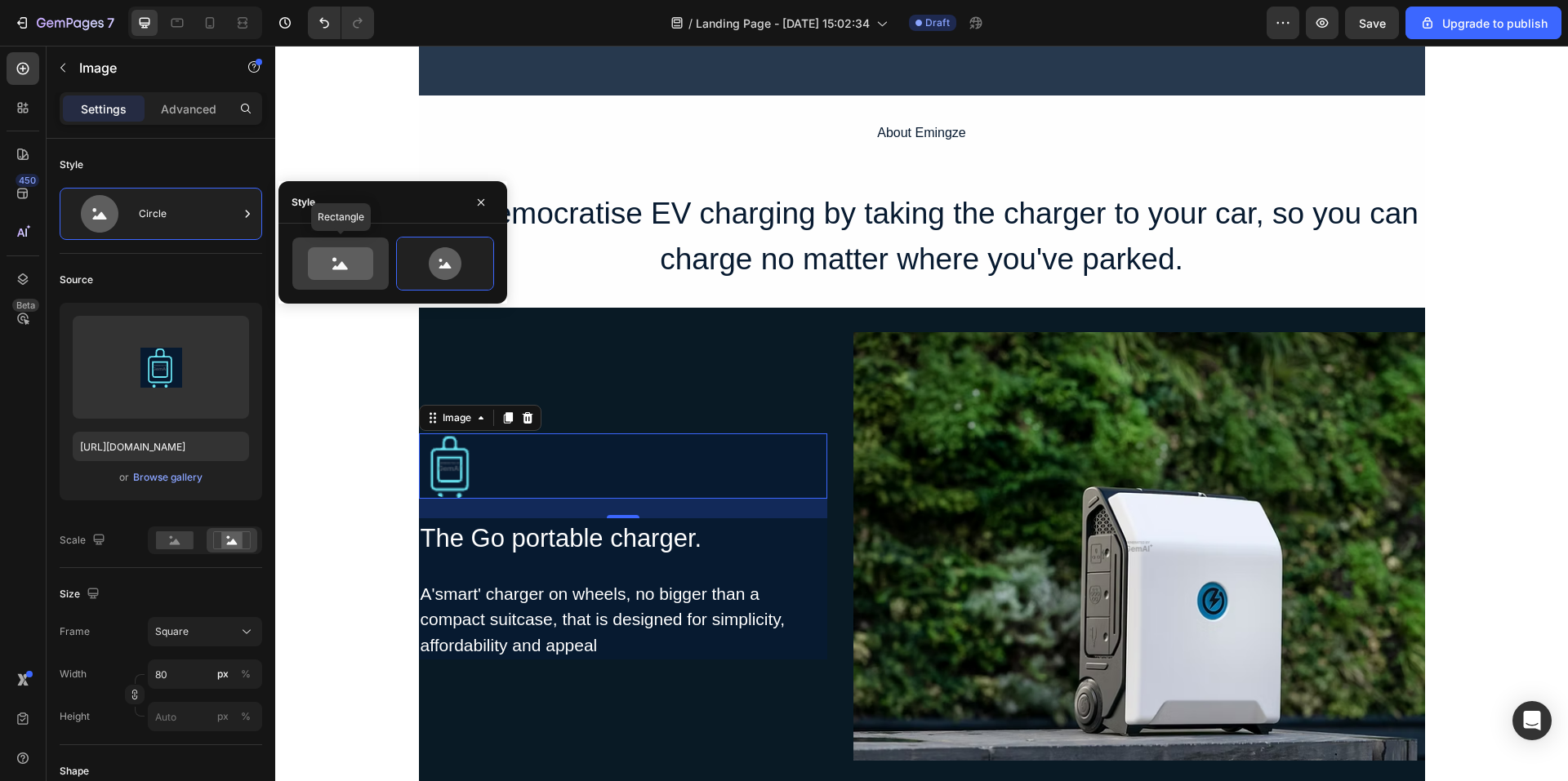
click at [366, 275] on icon at bounding box center [341, 264] width 65 height 33
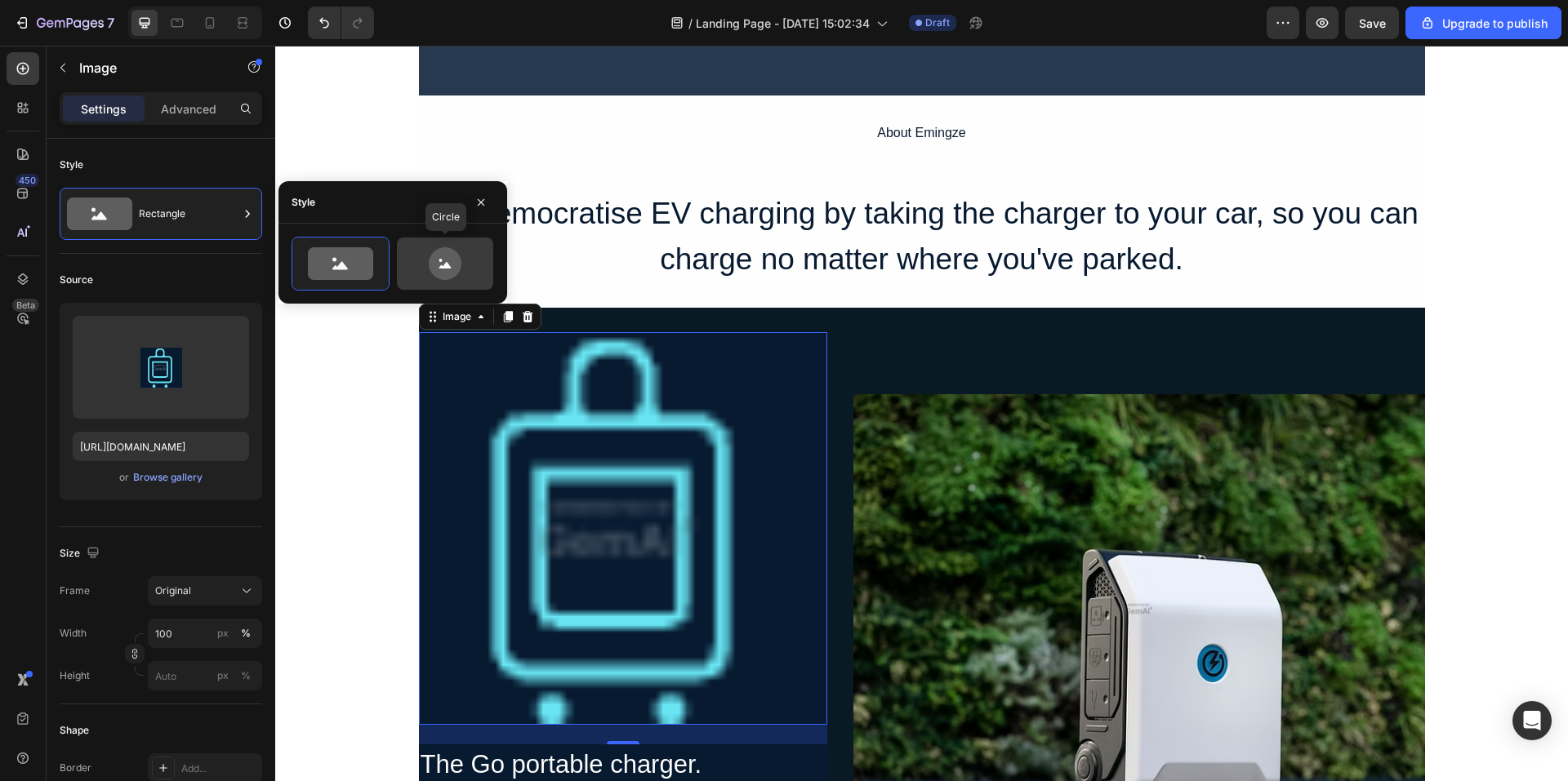
click at [423, 269] on icon at bounding box center [445, 264] width 77 height 33
type input "80"
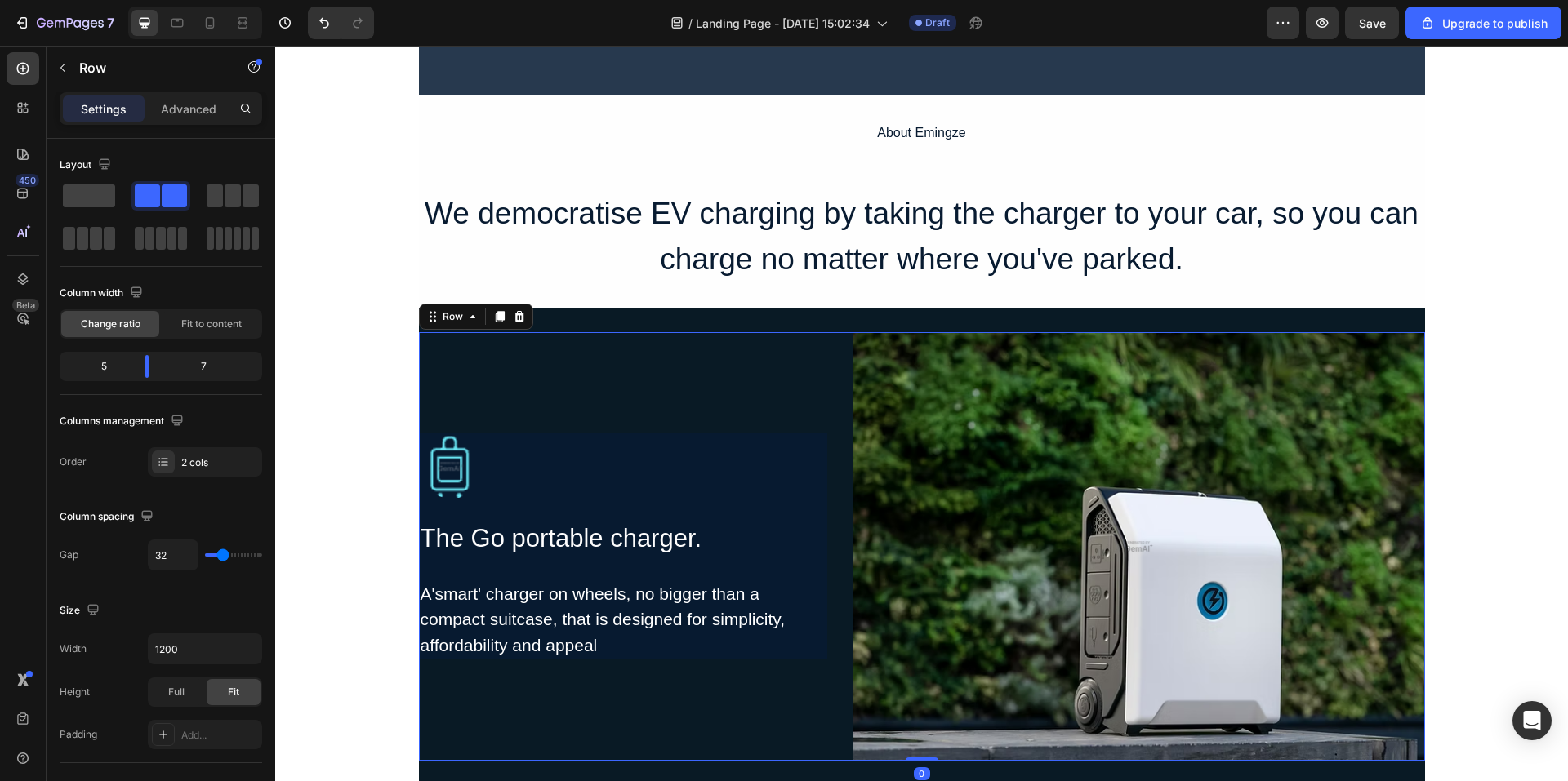
click at [663, 392] on div "Image The Go portable charger. Heading A'smart' charger on wheels, no bigger th…" at bounding box center [623, 547] width 409 height 428
click at [711, 513] on div "Image The Go portable charger. Heading A'smart' charger on wheels, no bigger th…" at bounding box center [623, 547] width 409 height 226
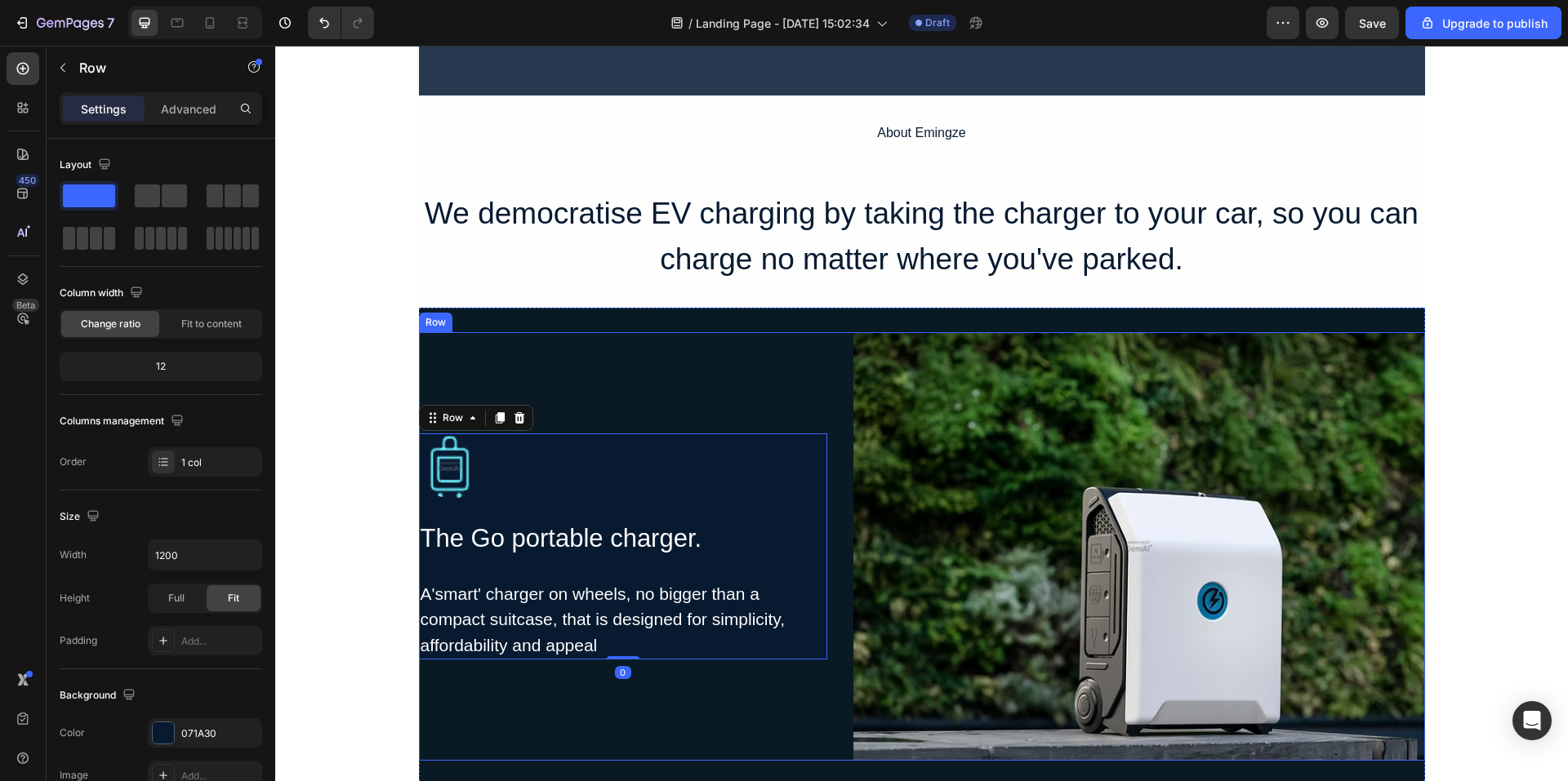
click at [693, 360] on div "Image The Go portable charger. Heading A'smart' charger on wheels, no bigger th…" at bounding box center [623, 547] width 409 height 428
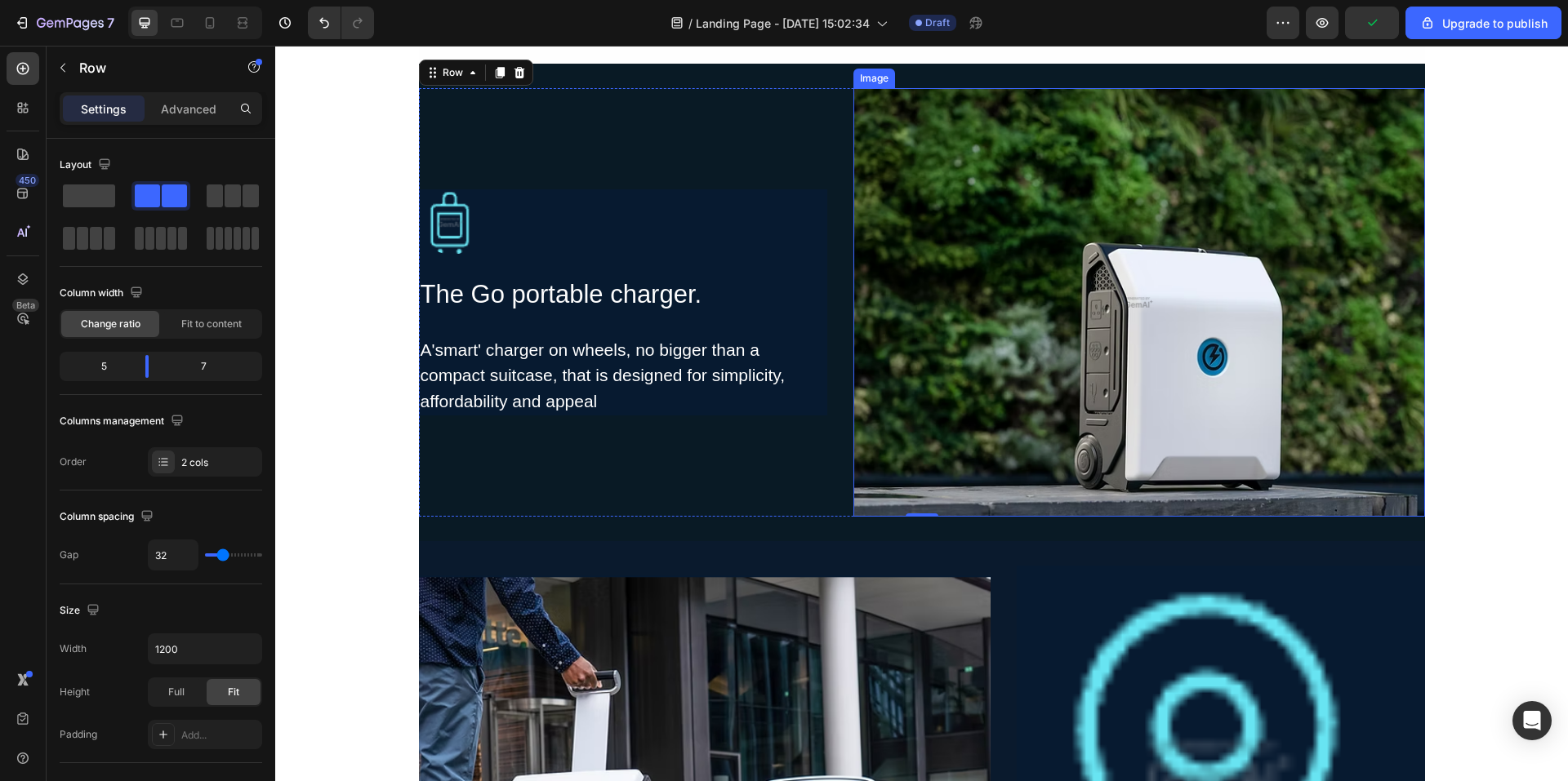
scroll to position [1388, 0]
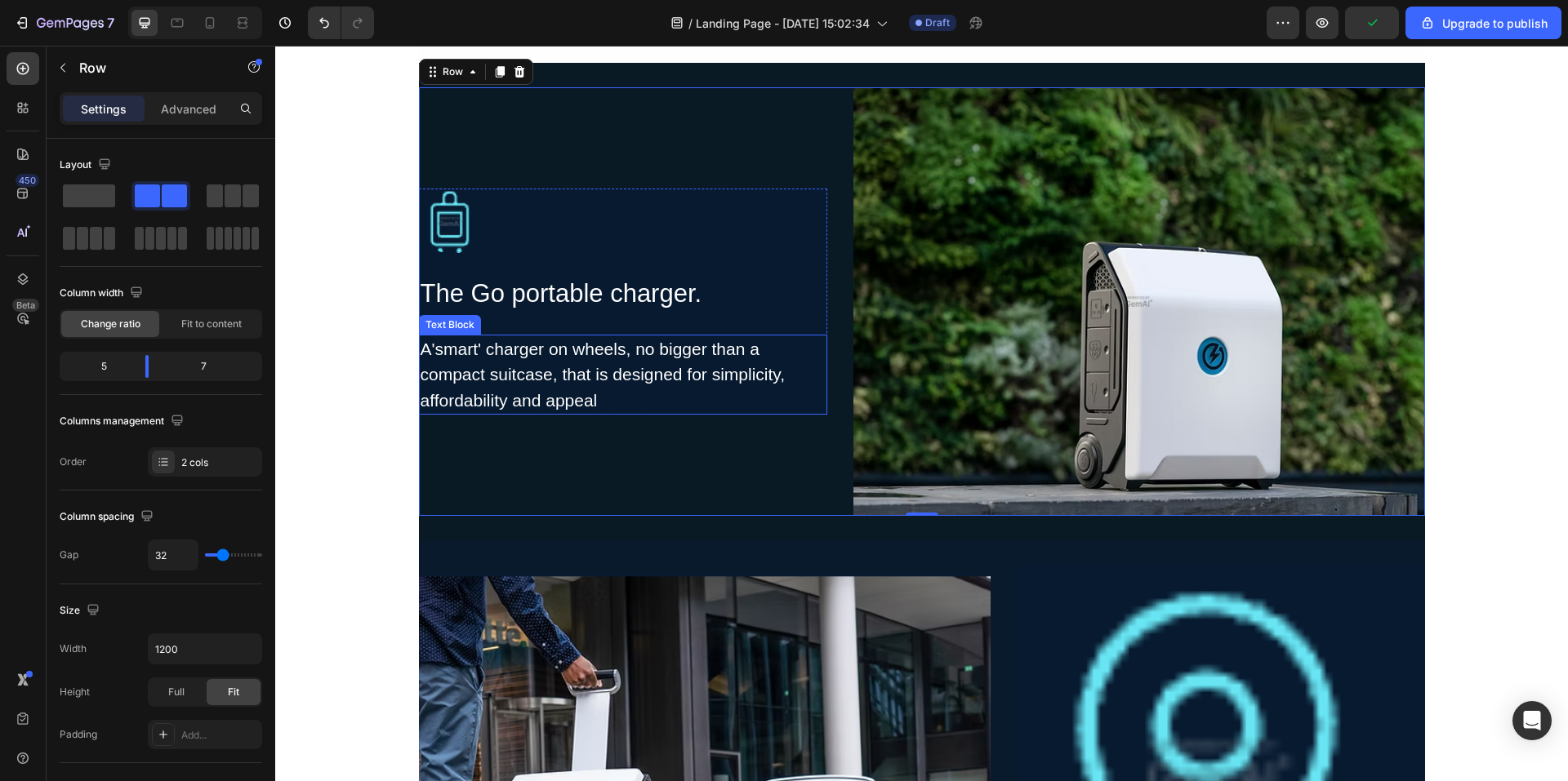
click at [636, 397] on div "A'smart' charger on wheels, no bigger than a compact suitcase, that is designed…" at bounding box center [623, 374] width 409 height 81
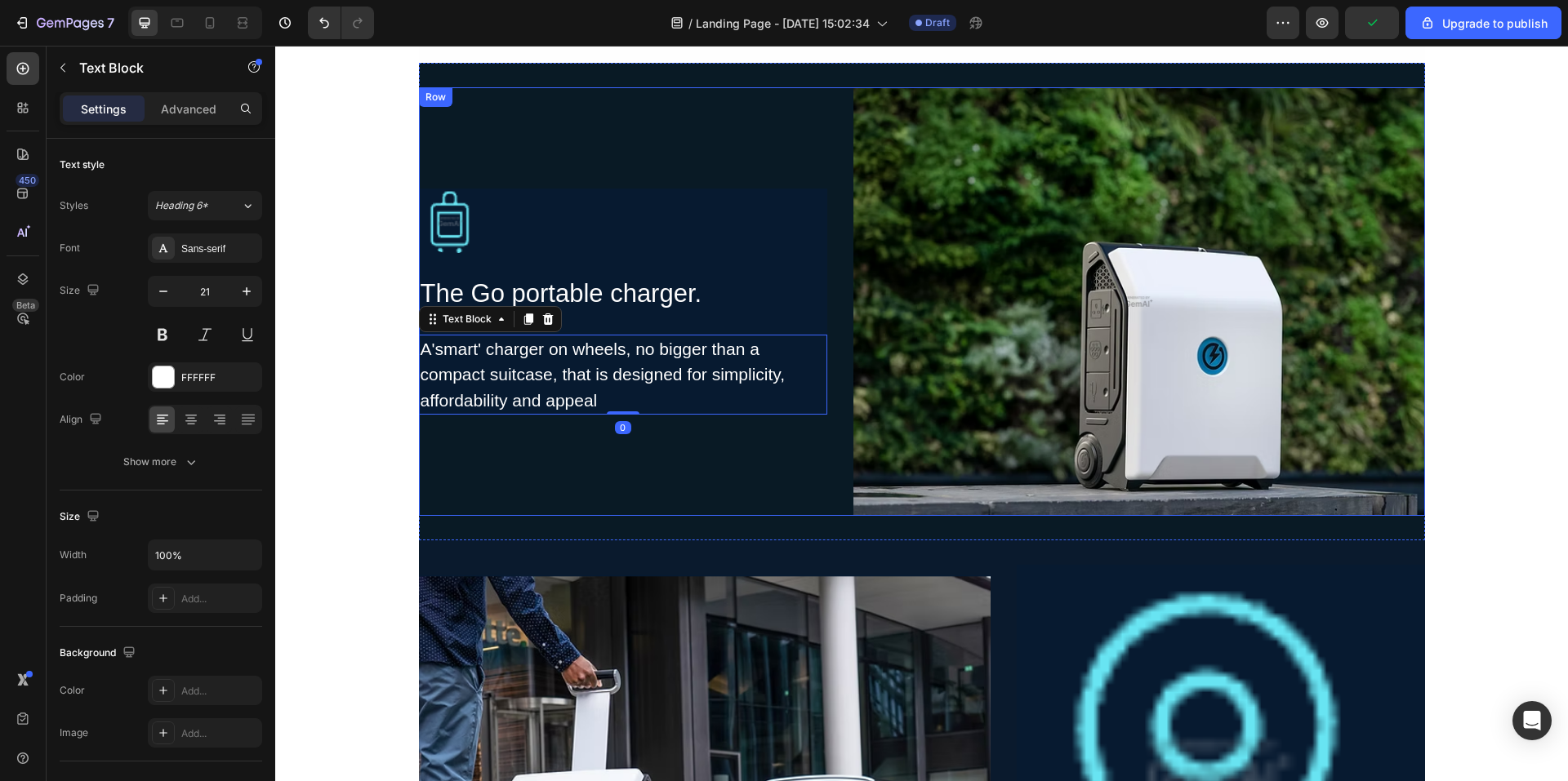
click at [704, 442] on div "Image The Go portable charger. Heading A'smart' charger on wheels, no bigger th…" at bounding box center [623, 301] width 409 height 428
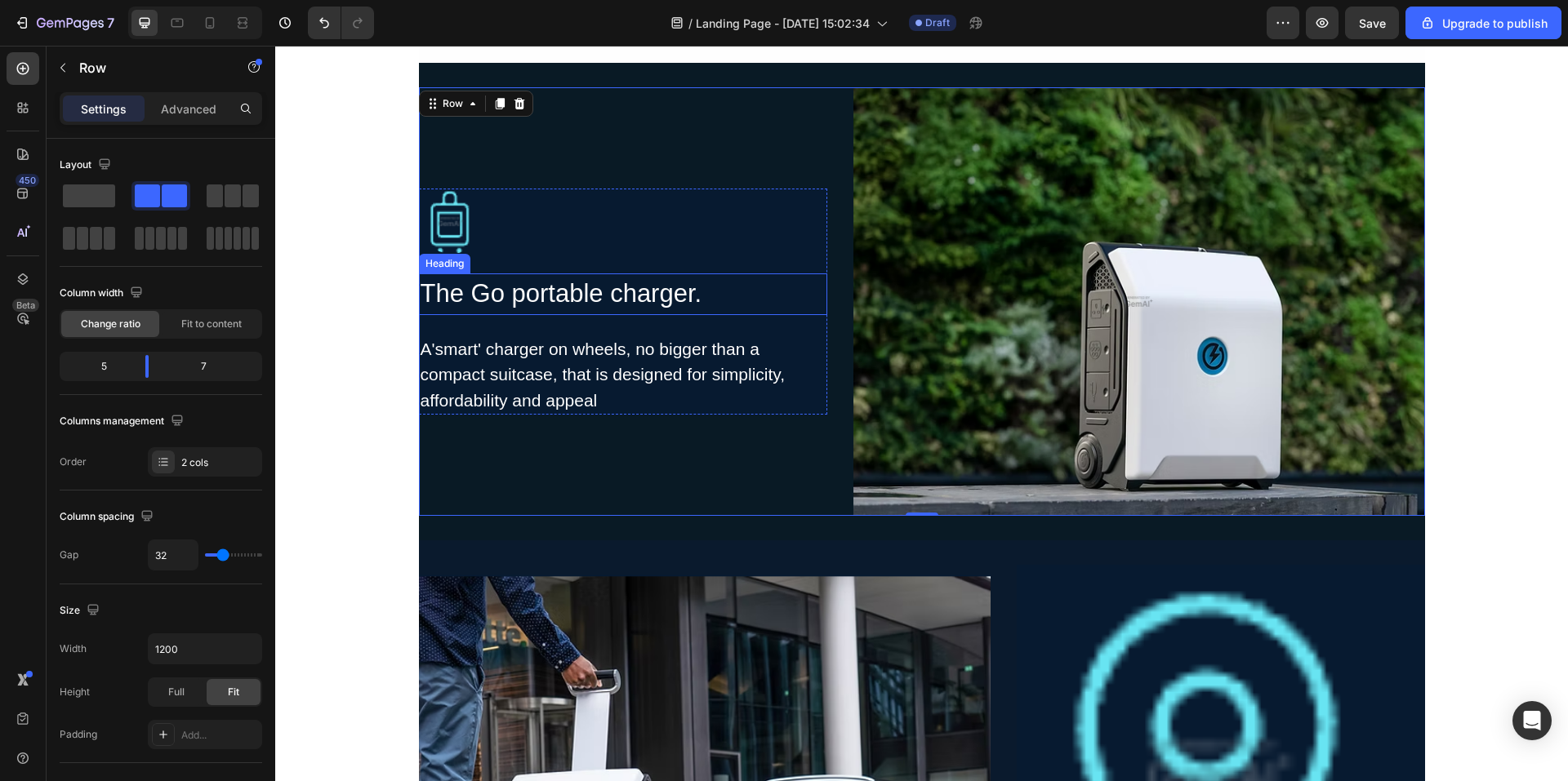
click at [492, 297] on h2 "The Go portable charger." at bounding box center [623, 294] width 409 height 42
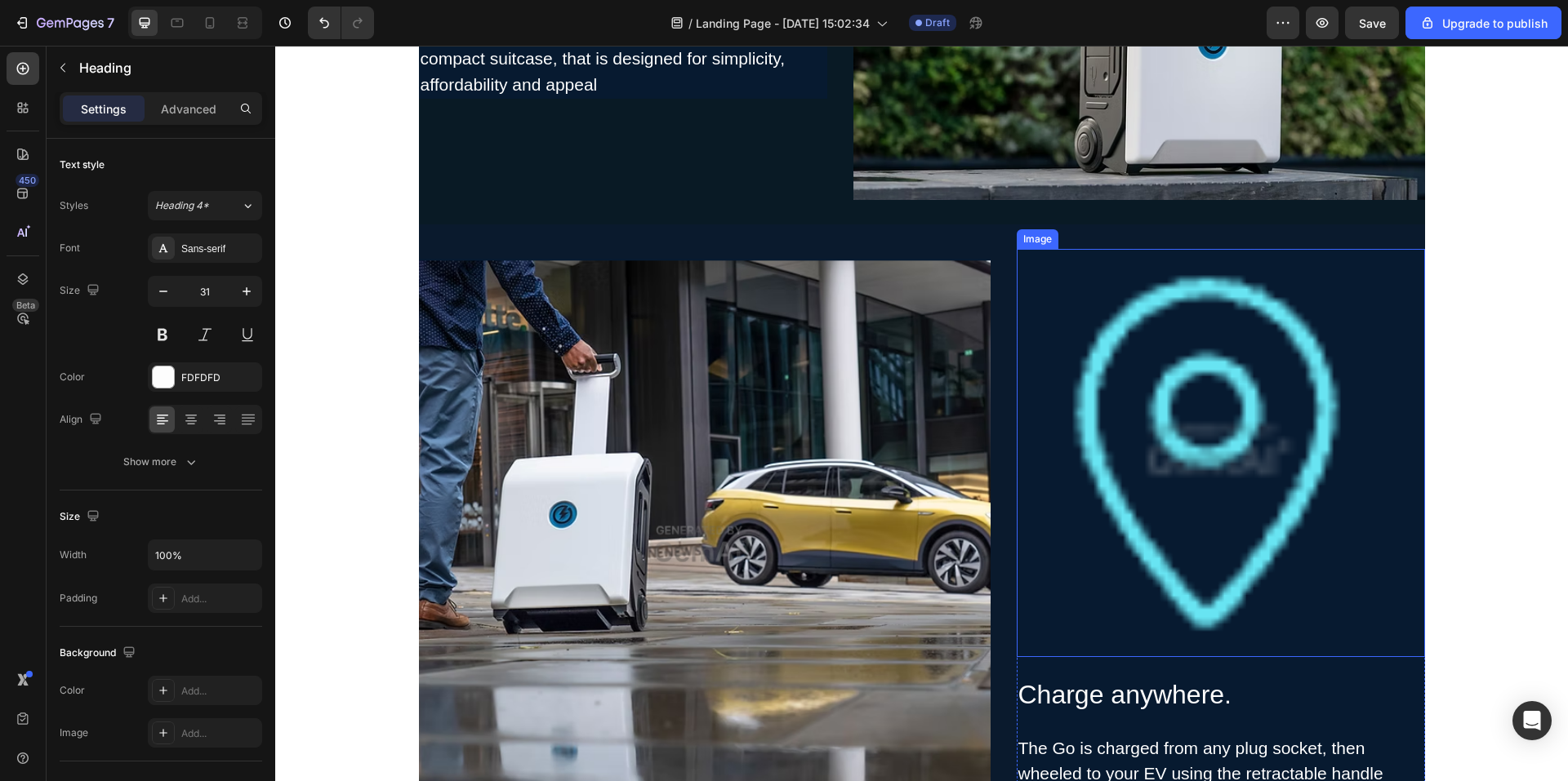
scroll to position [1714, 0]
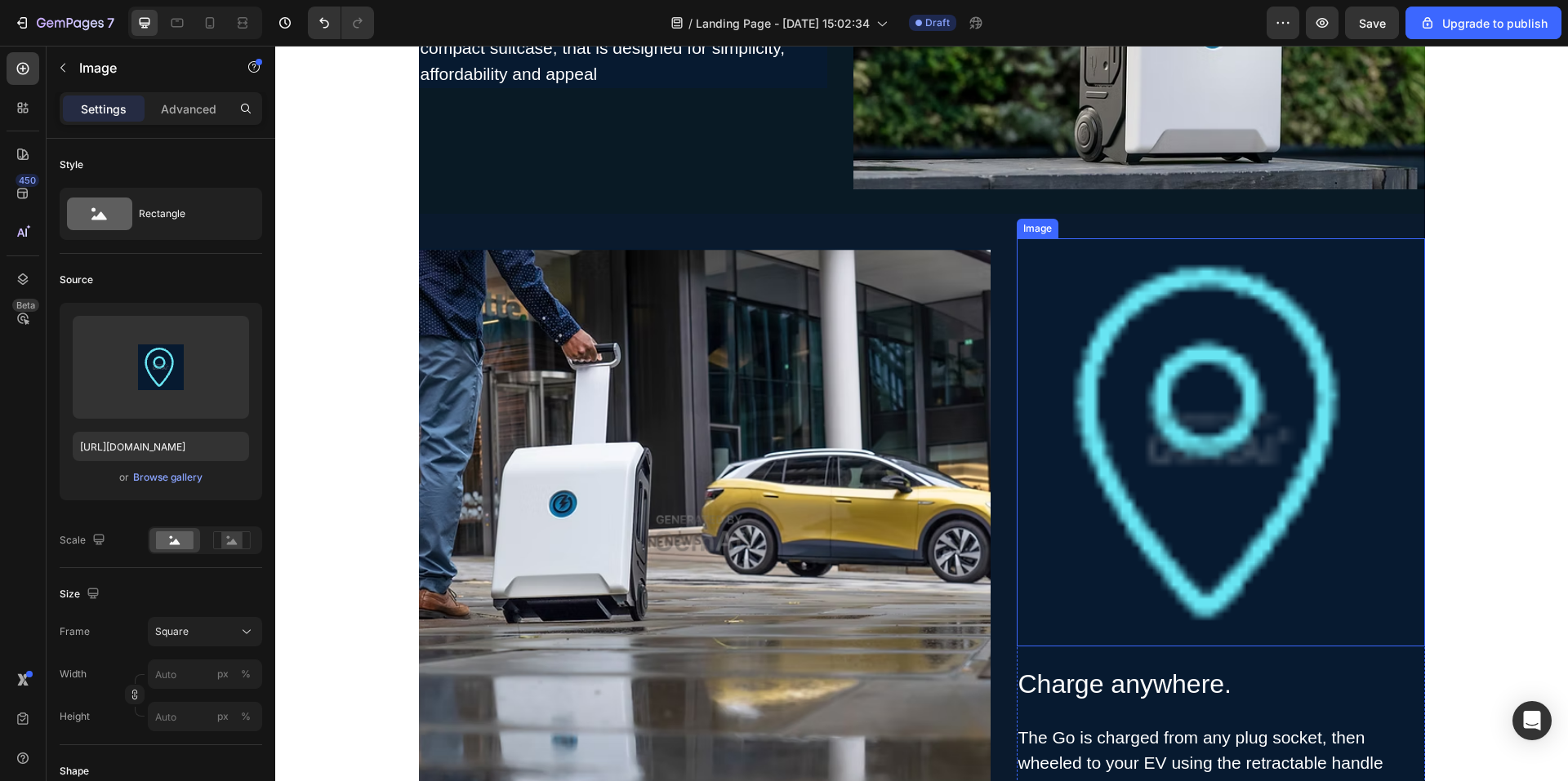
click at [1086, 492] on img at bounding box center [1220, 442] width 409 height 408
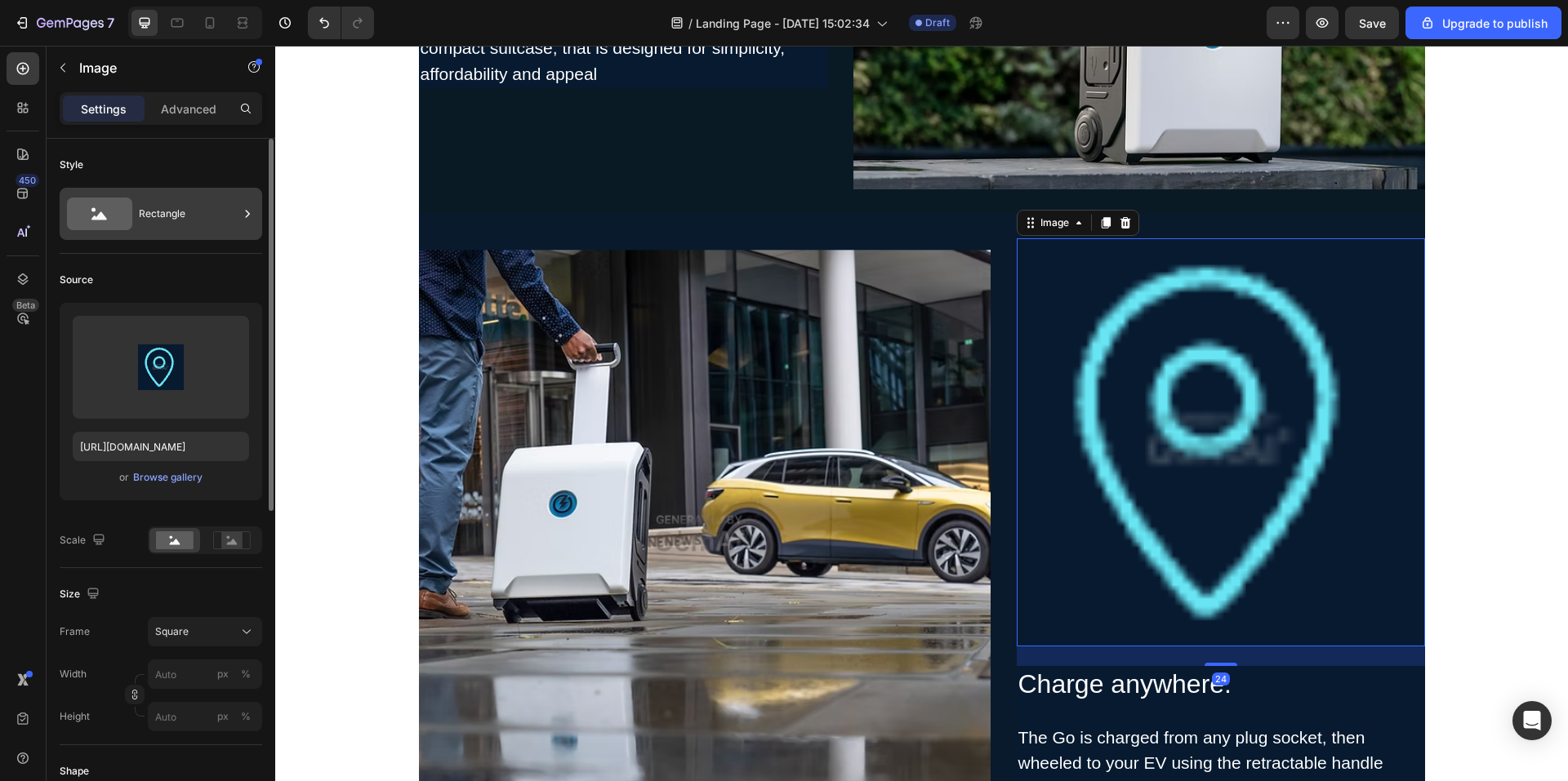
click at [179, 219] on div "Rectangle" at bounding box center [188, 213] width 99 height 37
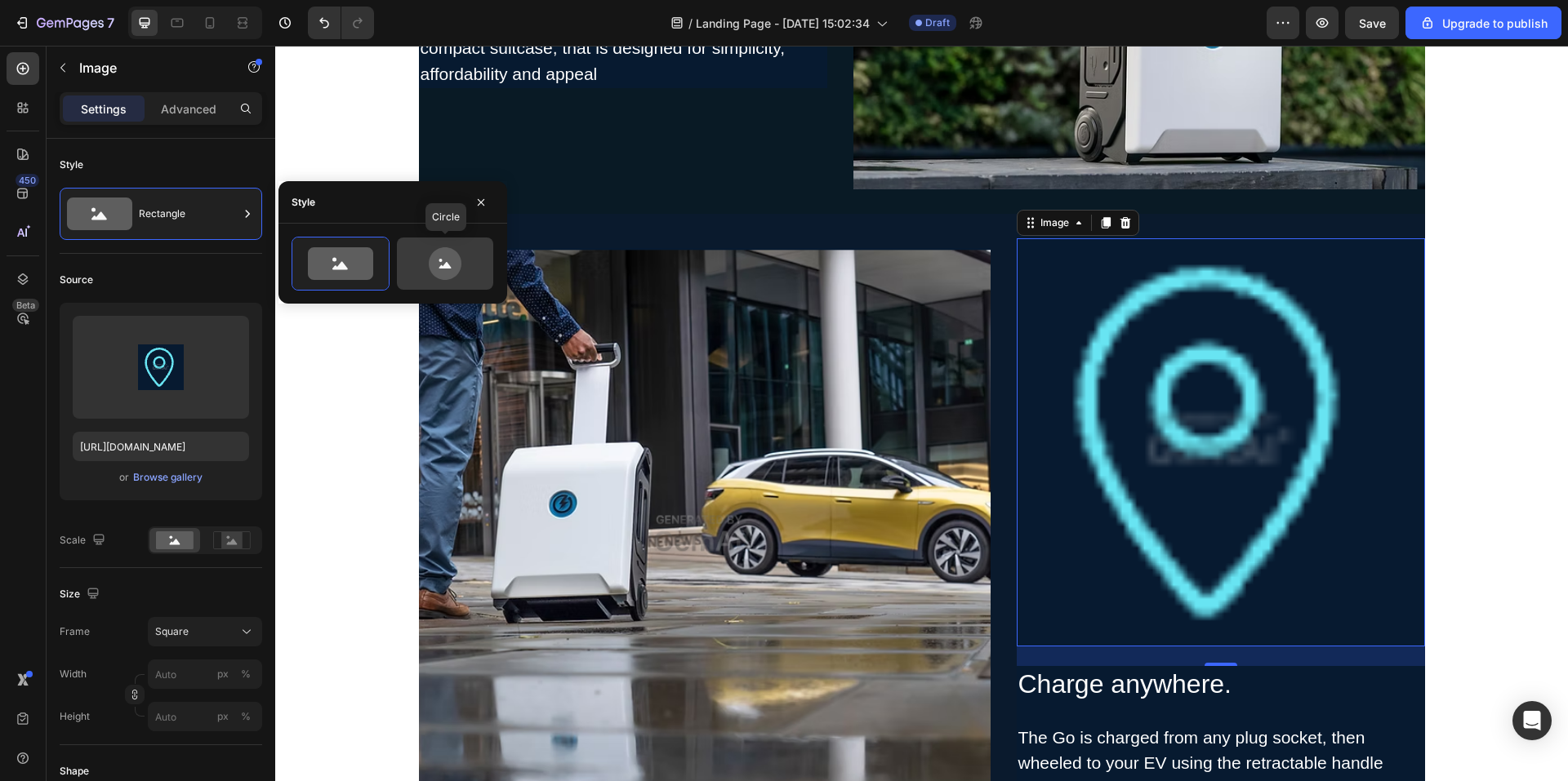
click at [416, 268] on icon at bounding box center [445, 264] width 77 height 33
type input "80"
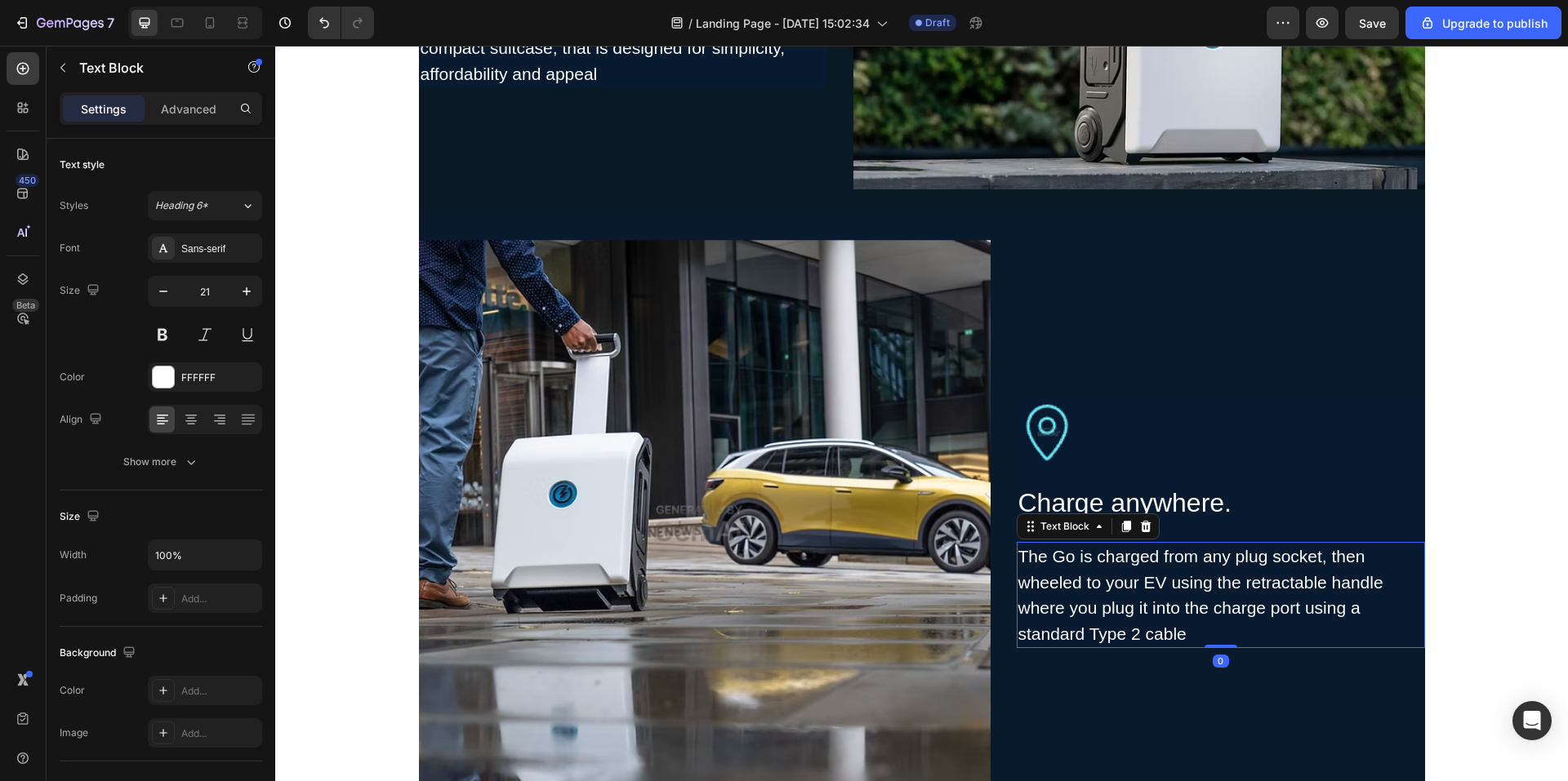
click at [1294, 560] on div "The Go is charged from any plug socket, then wheeled to your EV using the retra…" at bounding box center [1220, 596] width 409 height 106
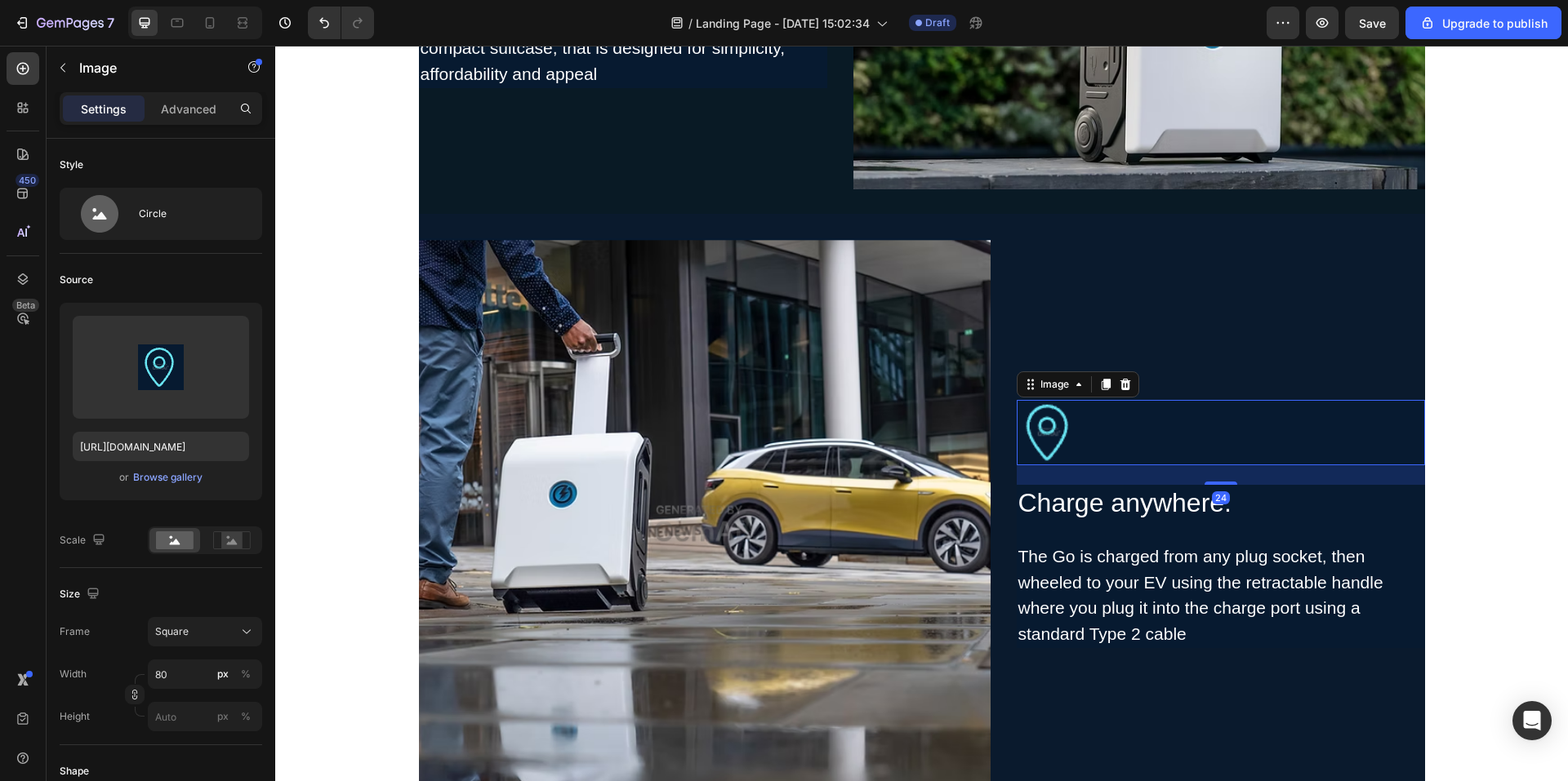
click at [1037, 429] on img at bounding box center [1049, 432] width 65 height 65
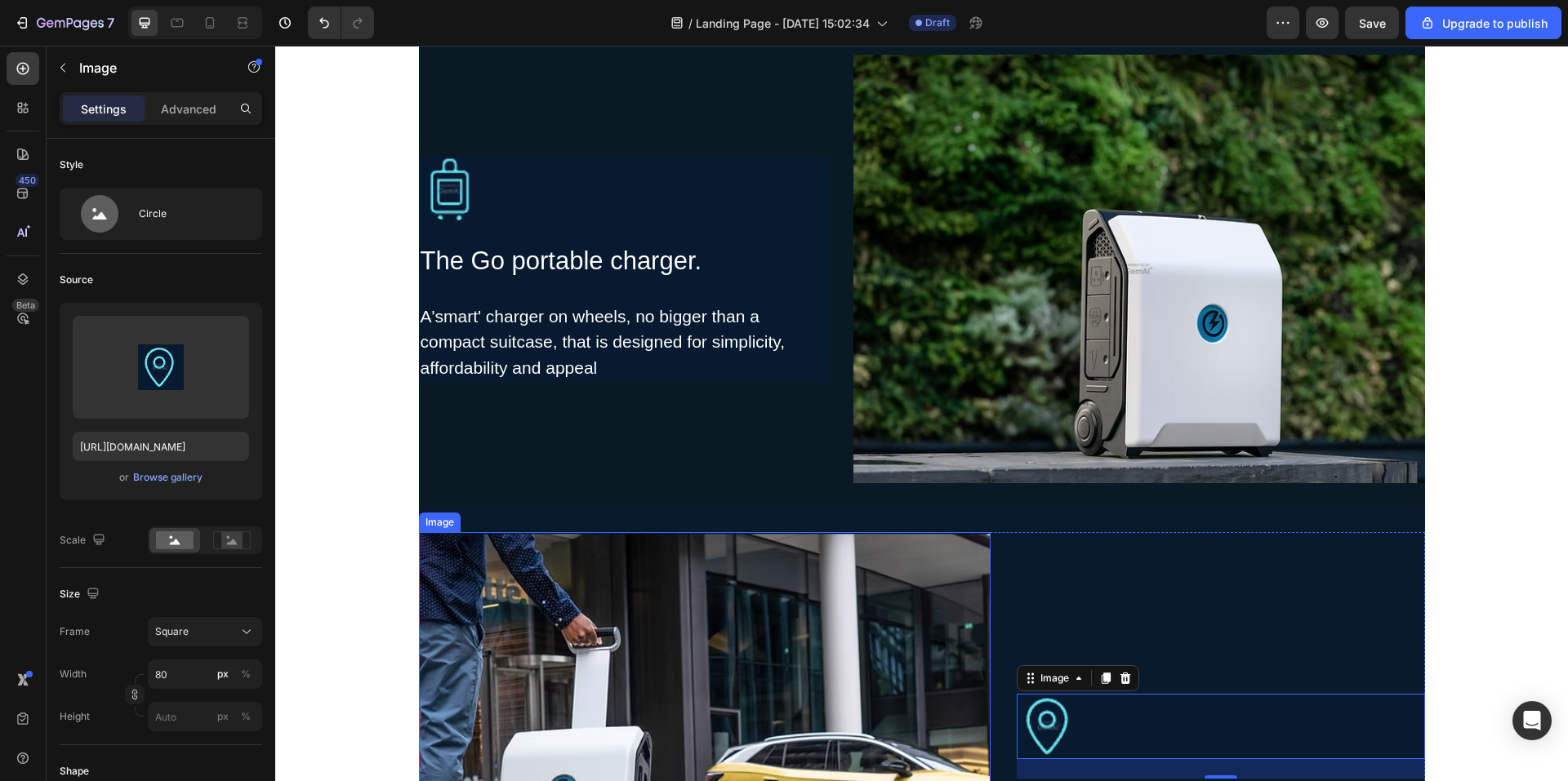
scroll to position [1306, 0]
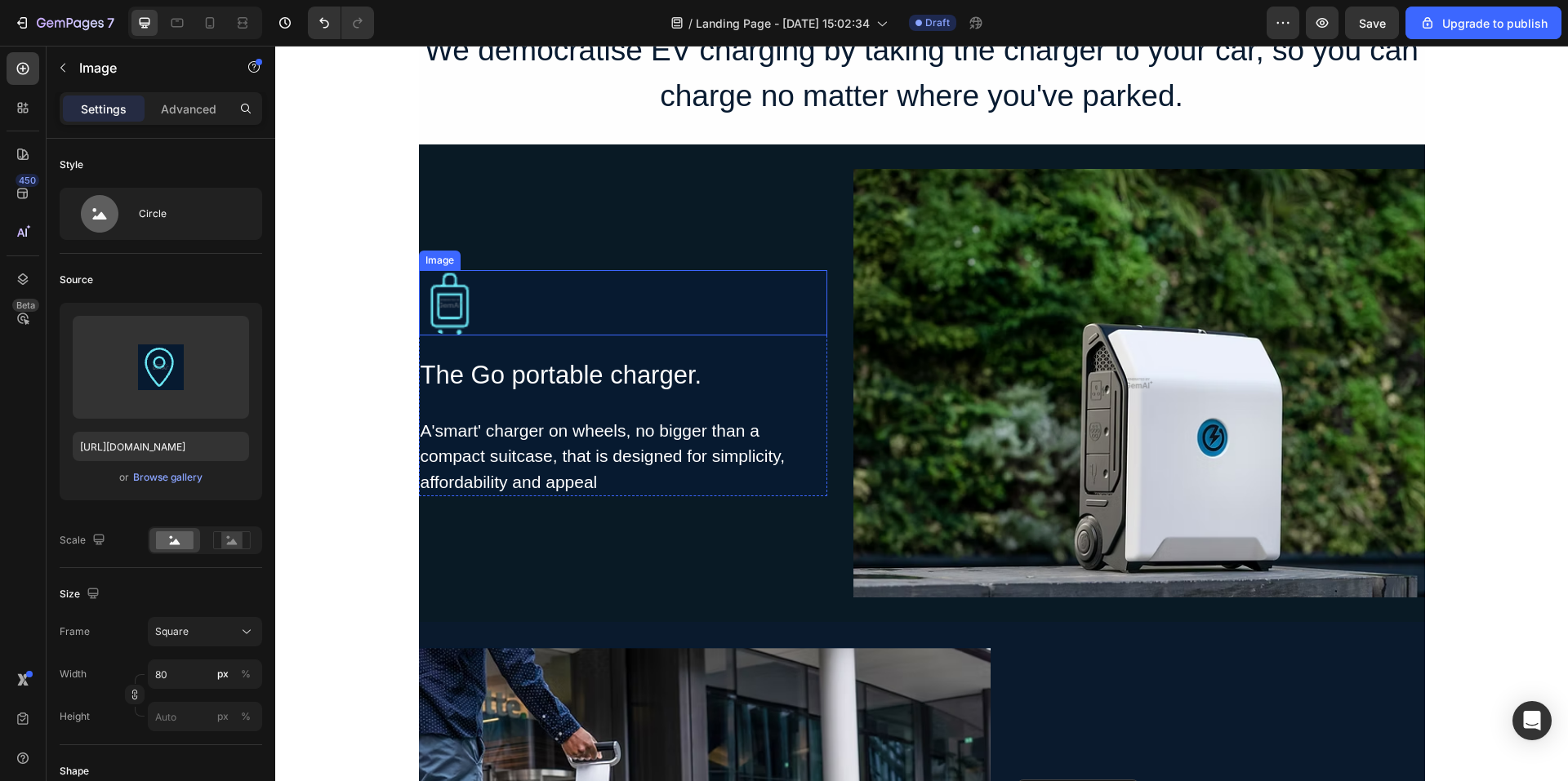
click at [476, 300] on img at bounding box center [451, 302] width 65 height 65
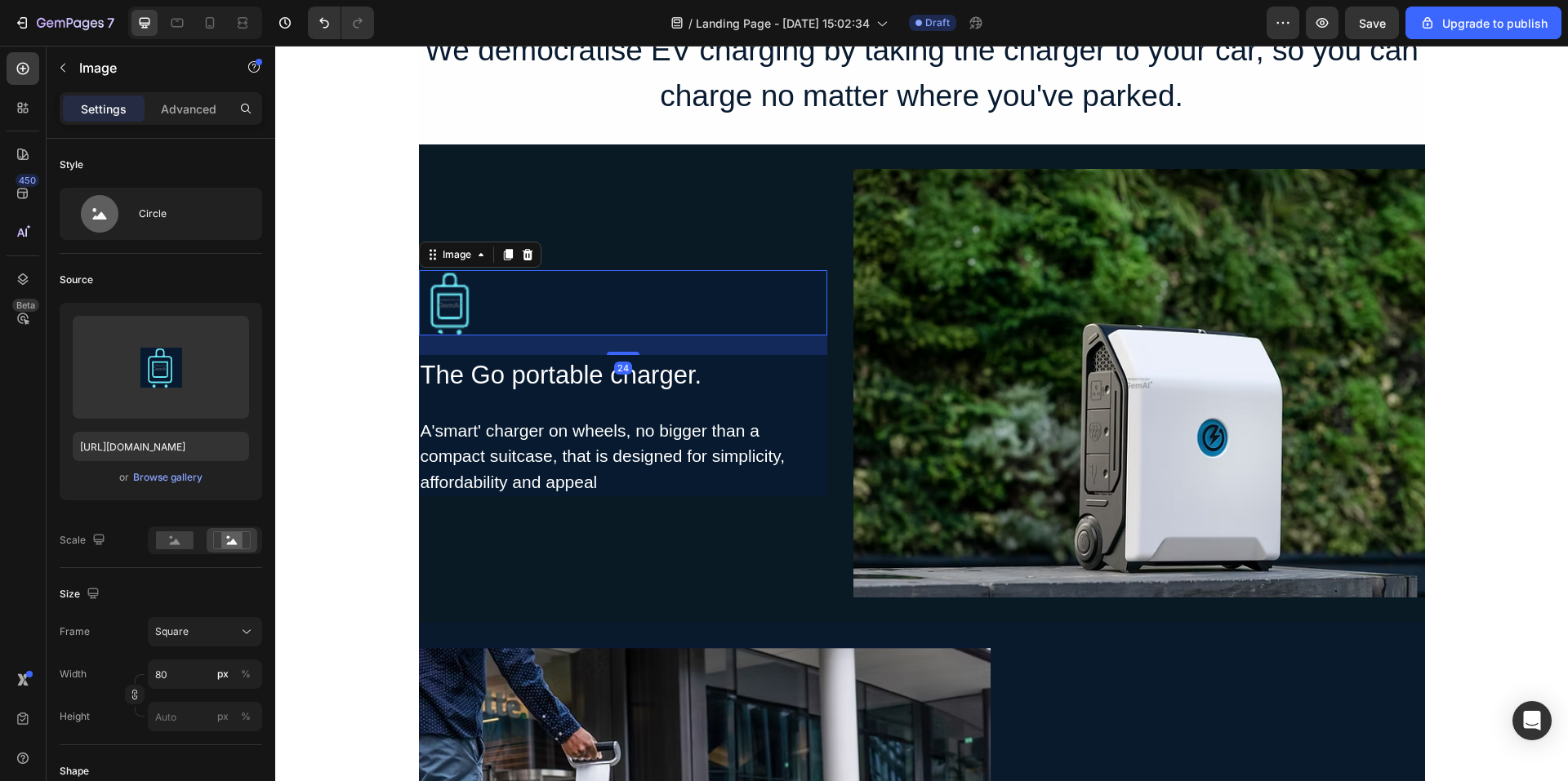
click at [460, 303] on img at bounding box center [451, 302] width 65 height 65
click at [522, 259] on icon at bounding box center [527, 254] width 10 height 11
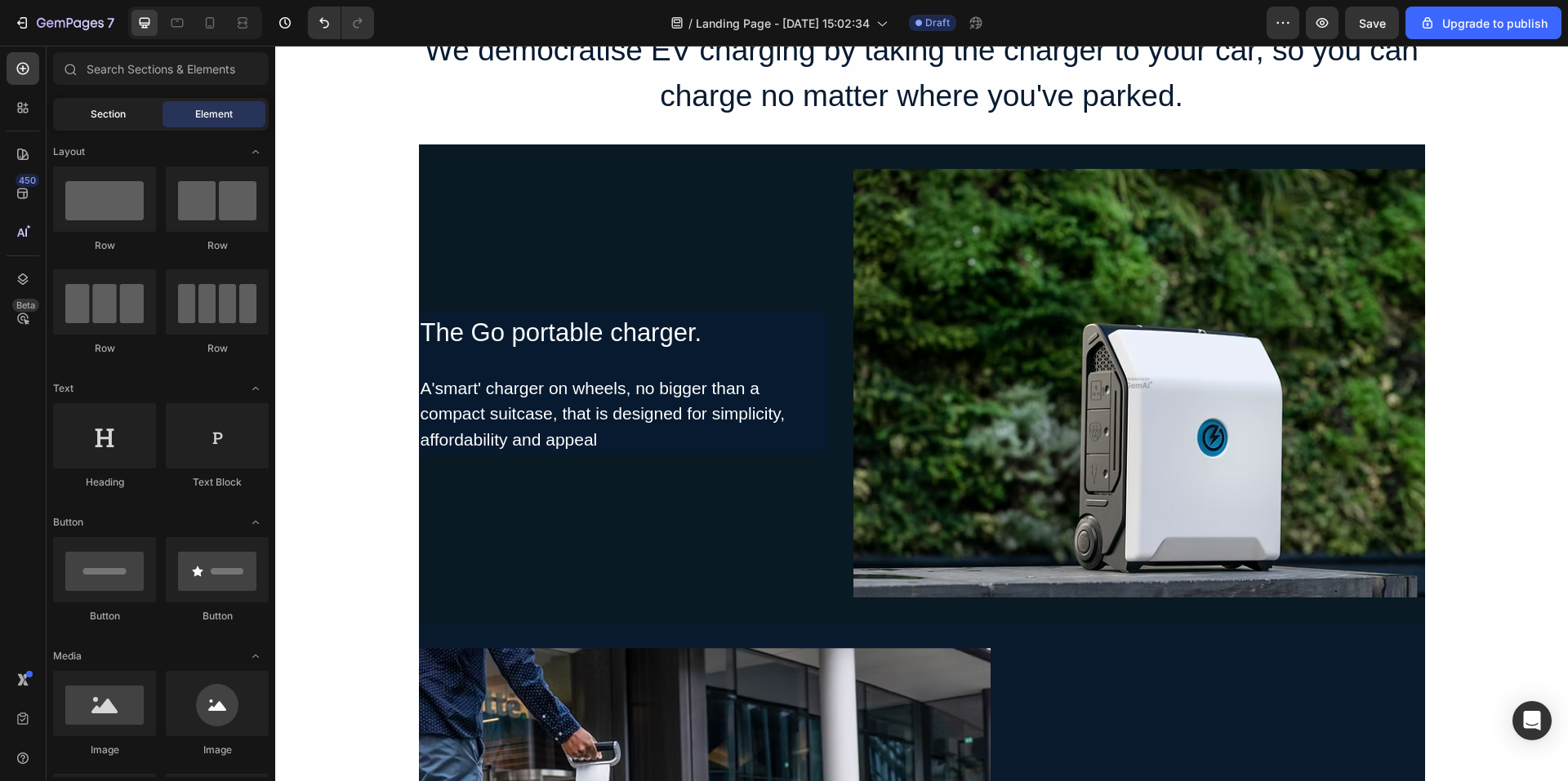
click at [125, 118] on span "Section" at bounding box center [108, 114] width 35 height 15
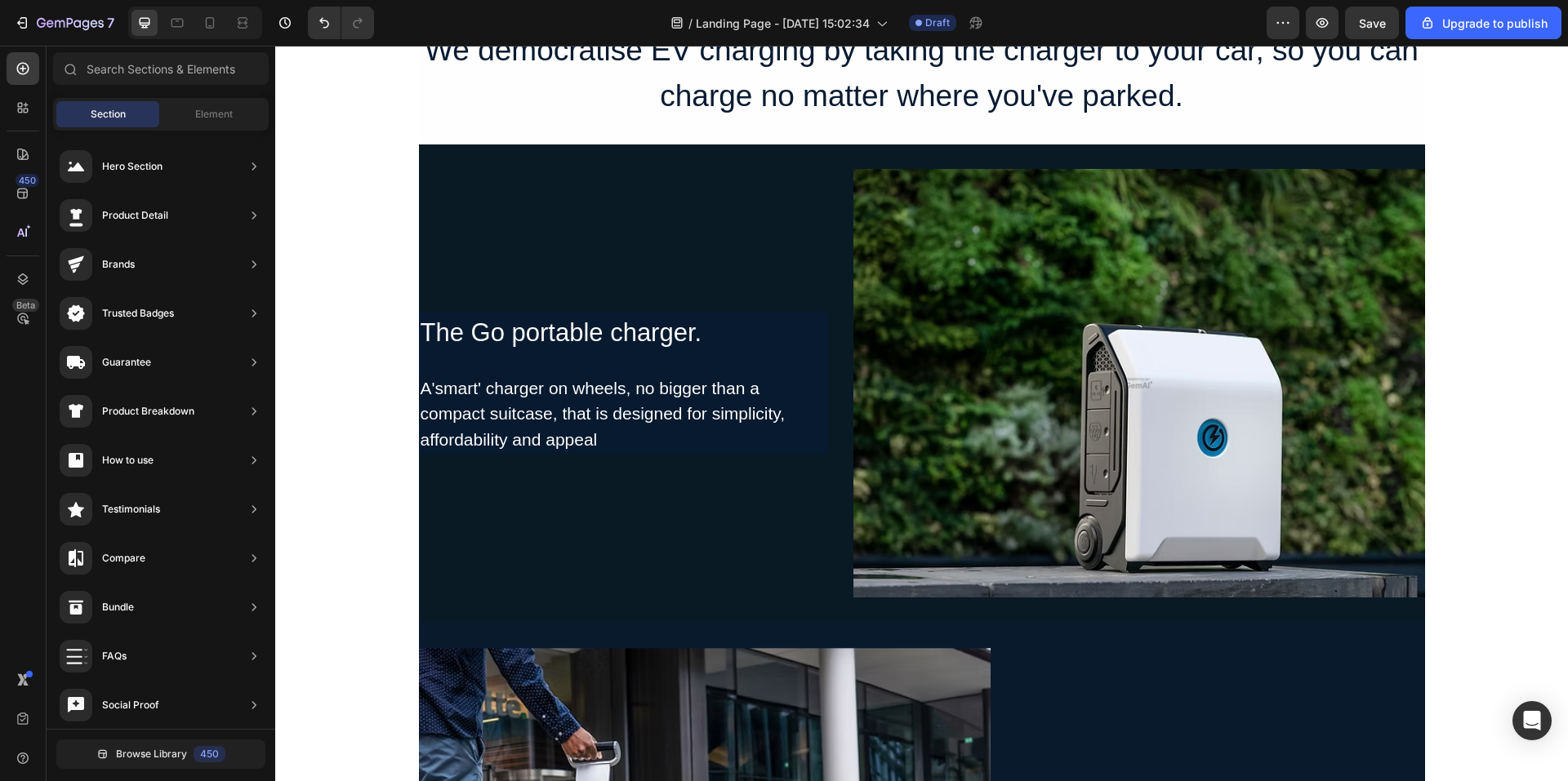
click at [186, 98] on div "Section Element" at bounding box center [161, 115] width 216 height 33
click at [188, 100] on div "Section Element" at bounding box center [161, 115] width 216 height 33
click at [193, 105] on div "Element" at bounding box center [214, 114] width 103 height 26
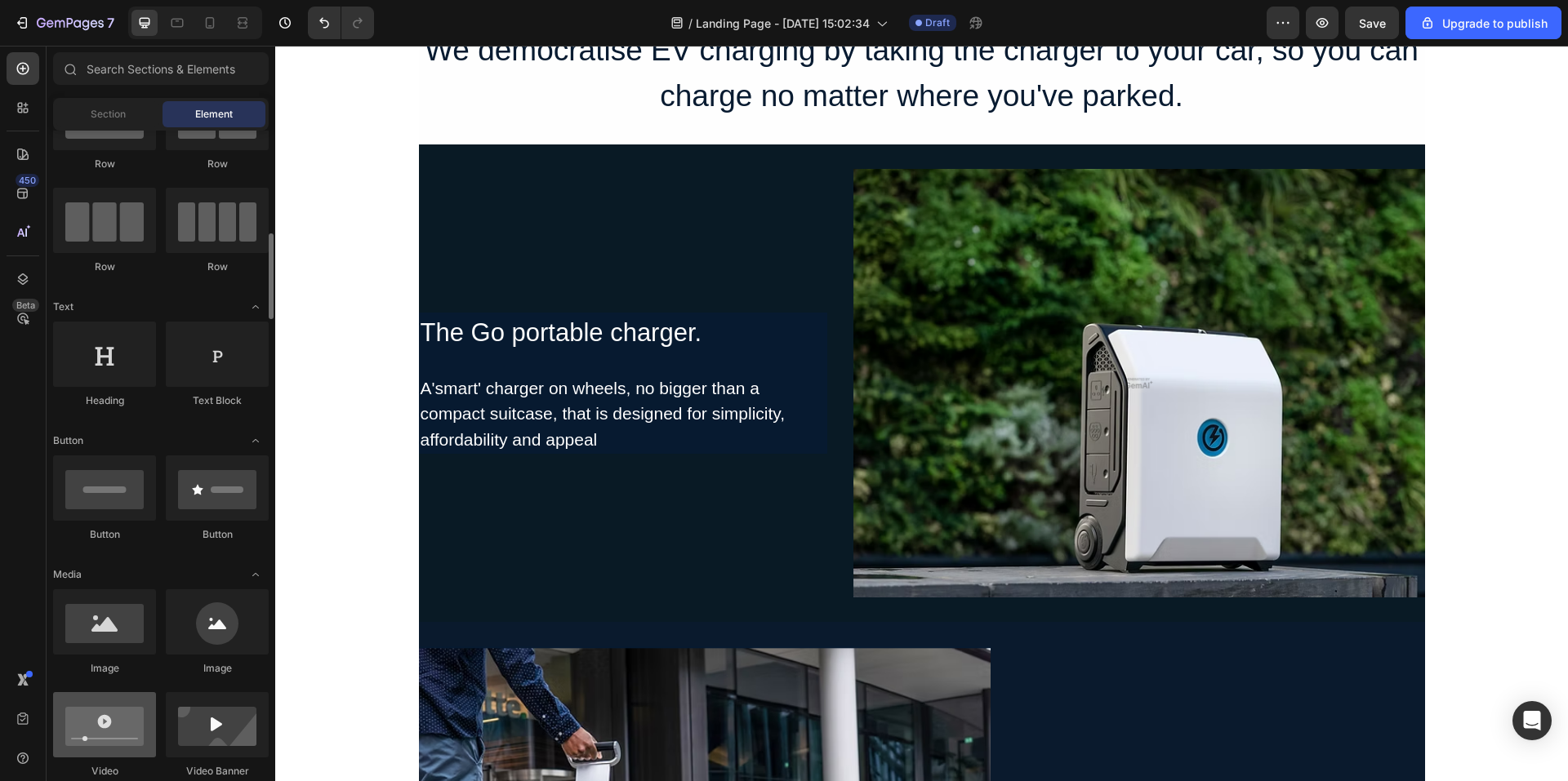
scroll to position [164, 0]
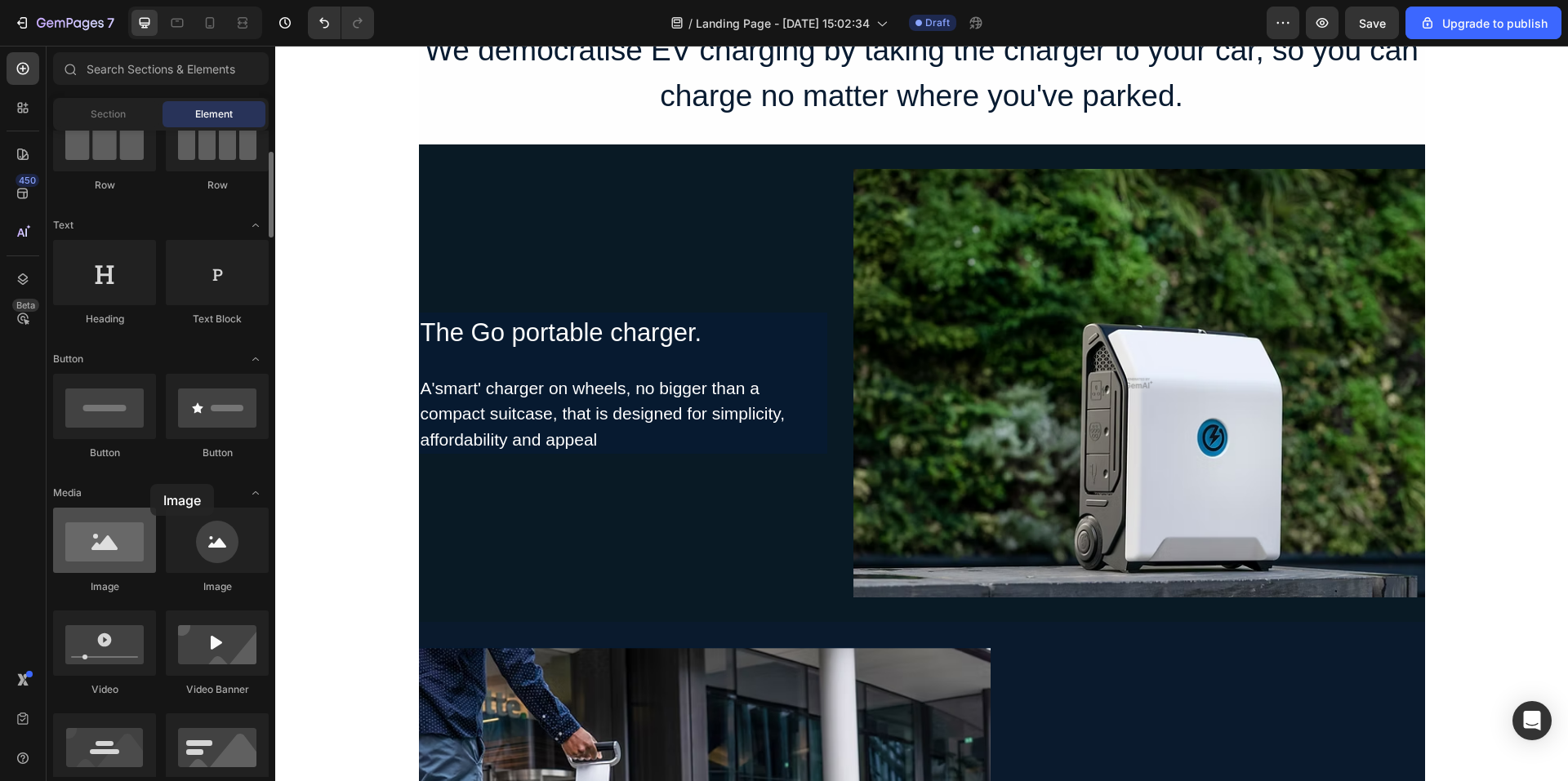
drag, startPoint x: 125, startPoint y: 549, endPoint x: 97, endPoint y: 546, distance: 28.2
click at [97, 546] on div at bounding box center [105, 540] width 103 height 65
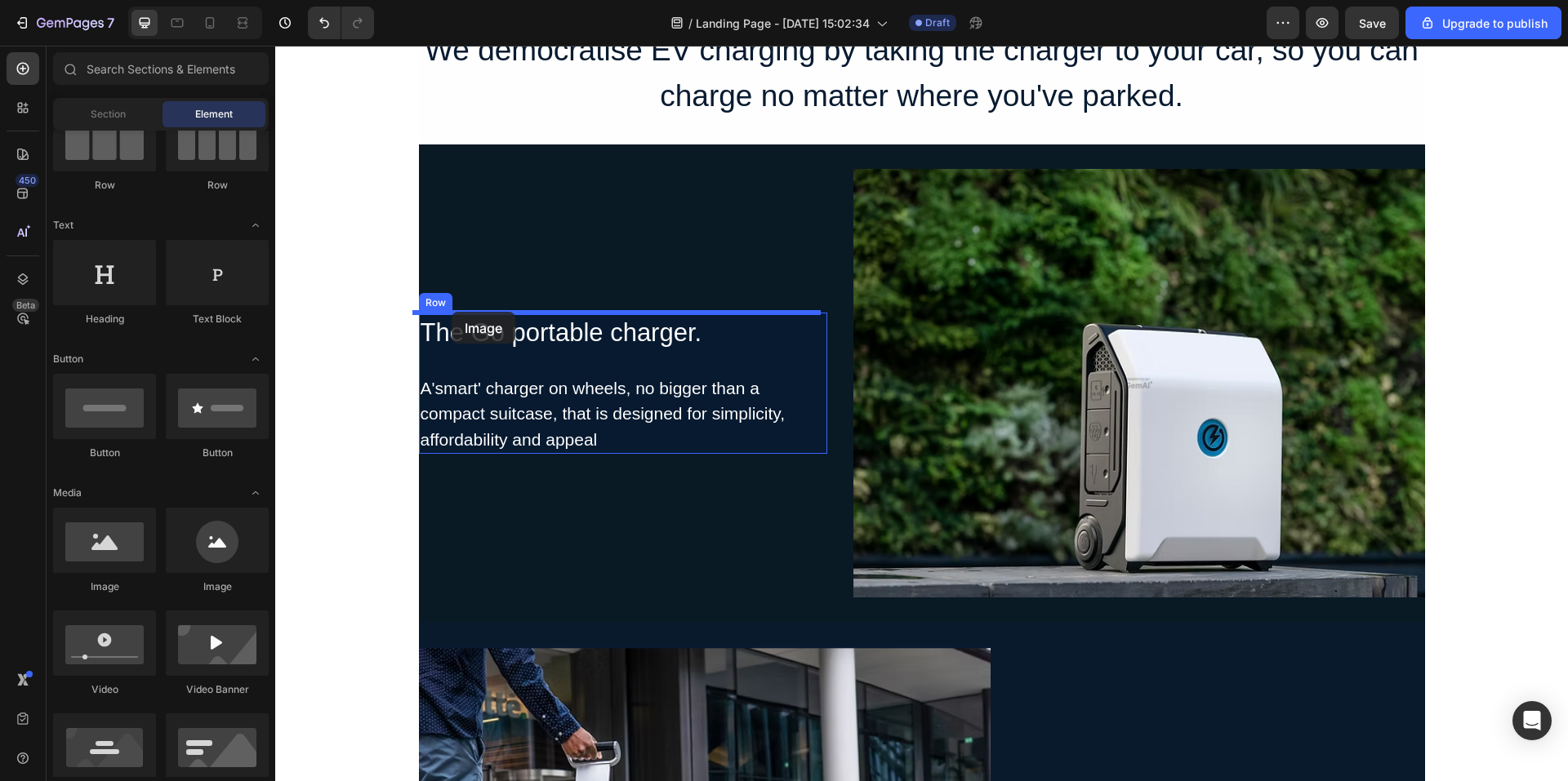
drag, startPoint x: 544, startPoint y: 596, endPoint x: 452, endPoint y: 312, distance: 298.5
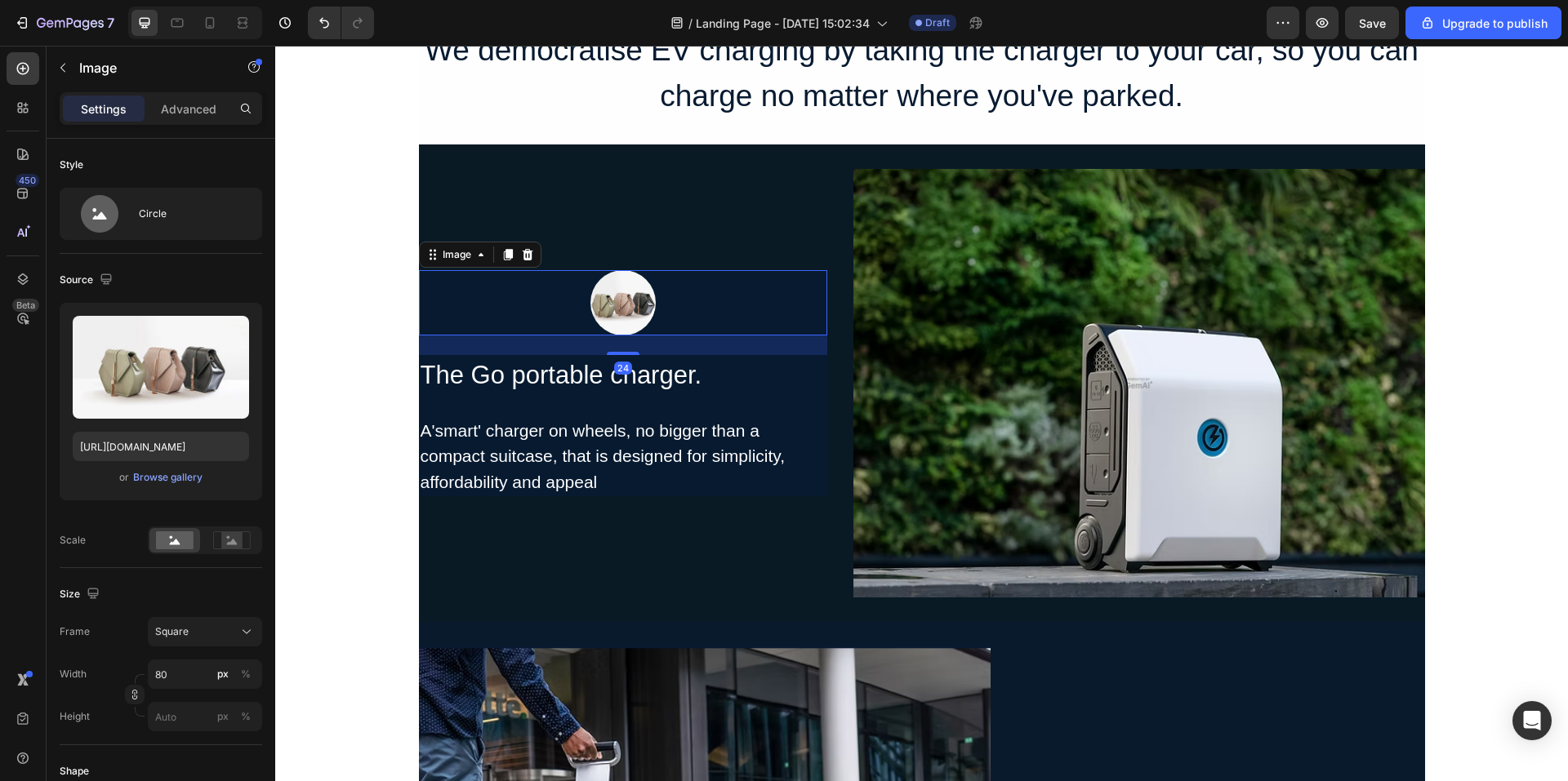
click at [616, 315] on img at bounding box center [623, 302] width 65 height 65
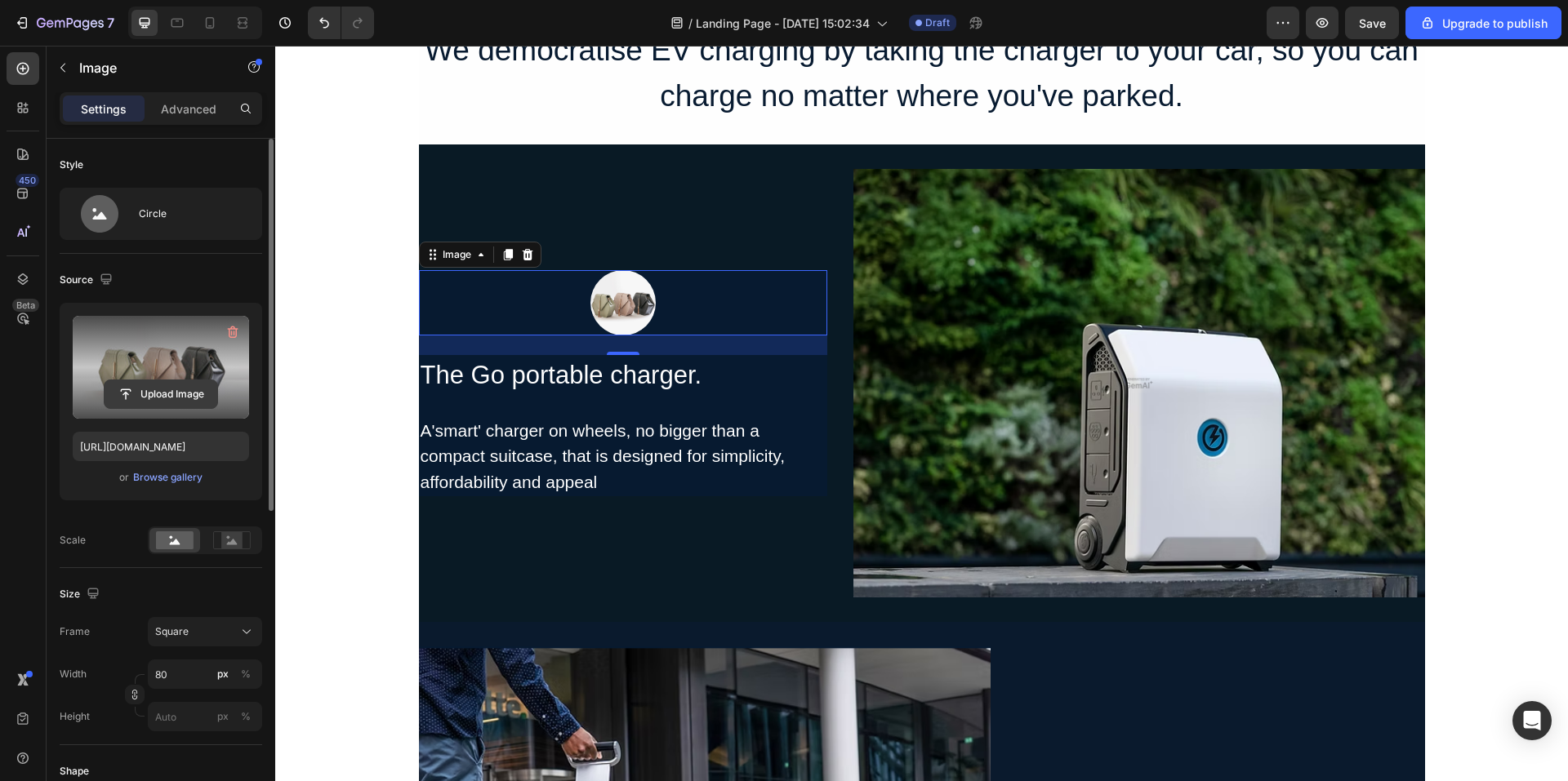
click at [204, 381] on input "file" at bounding box center [160, 394] width 112 height 28
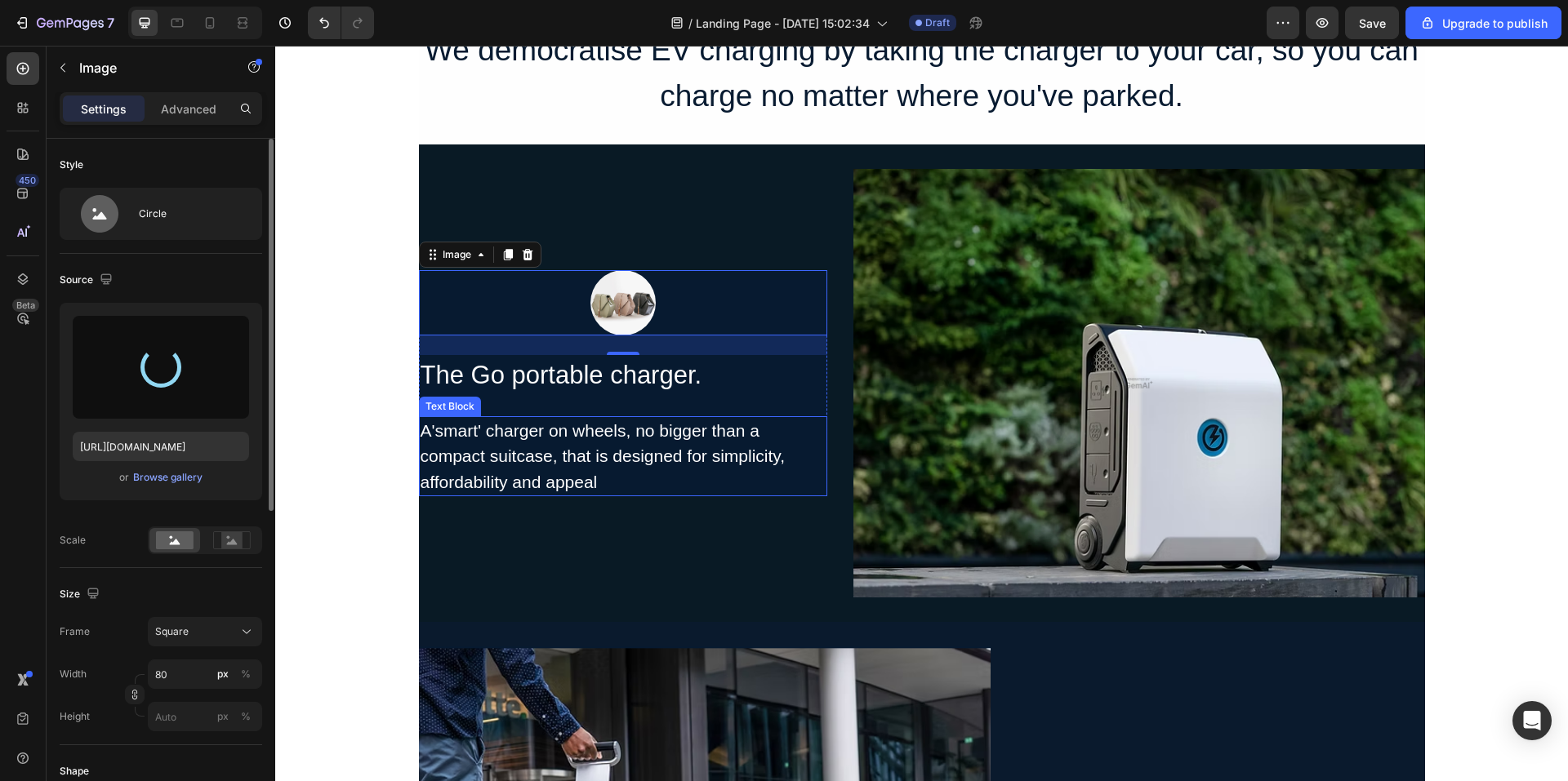
type input "[URL][DOMAIN_NAME]"
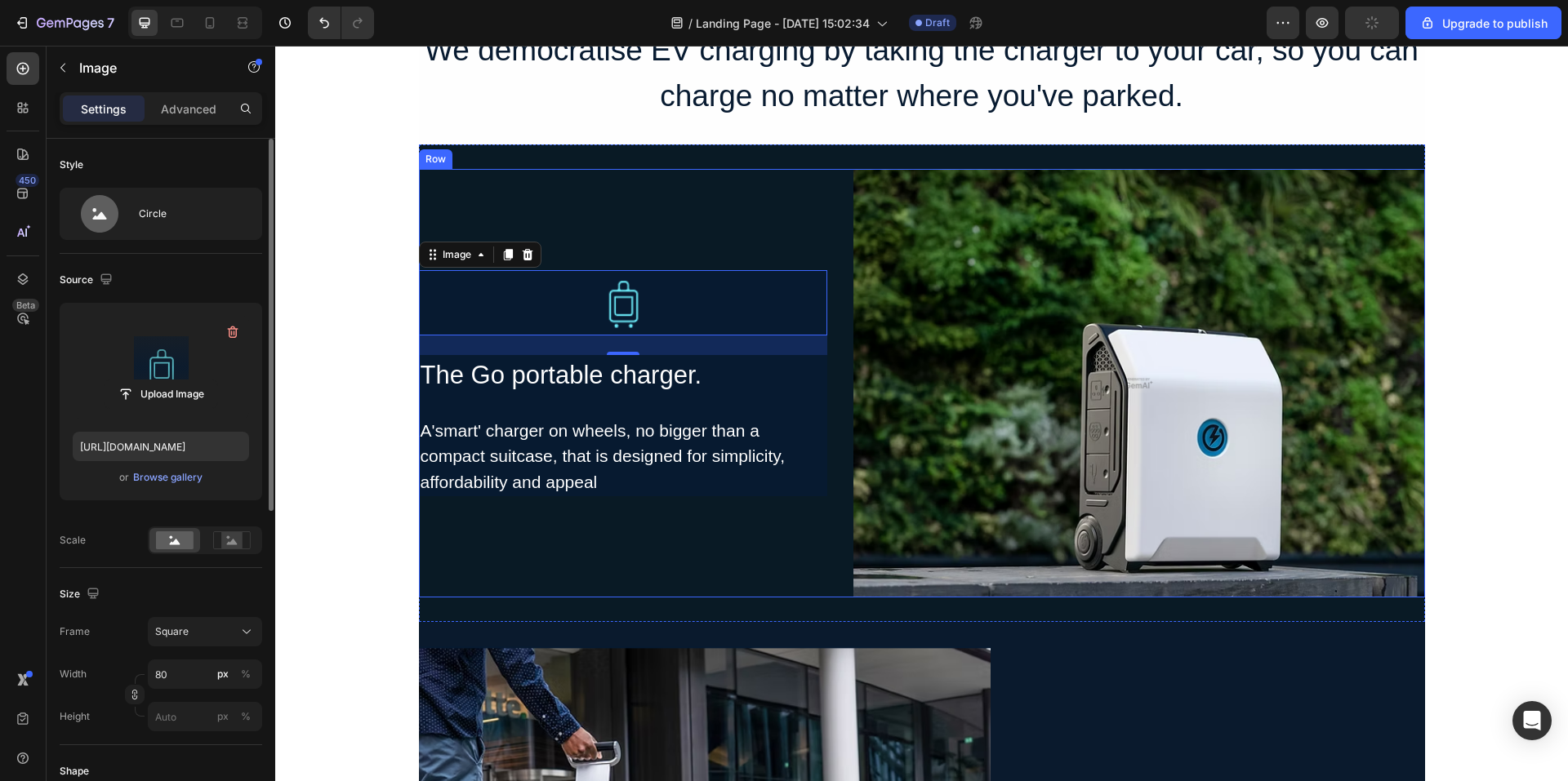
click at [745, 534] on div "Image 24 The Go portable charger. Heading A'smart' charger on wheels, no bigger…" at bounding box center [623, 383] width 409 height 428
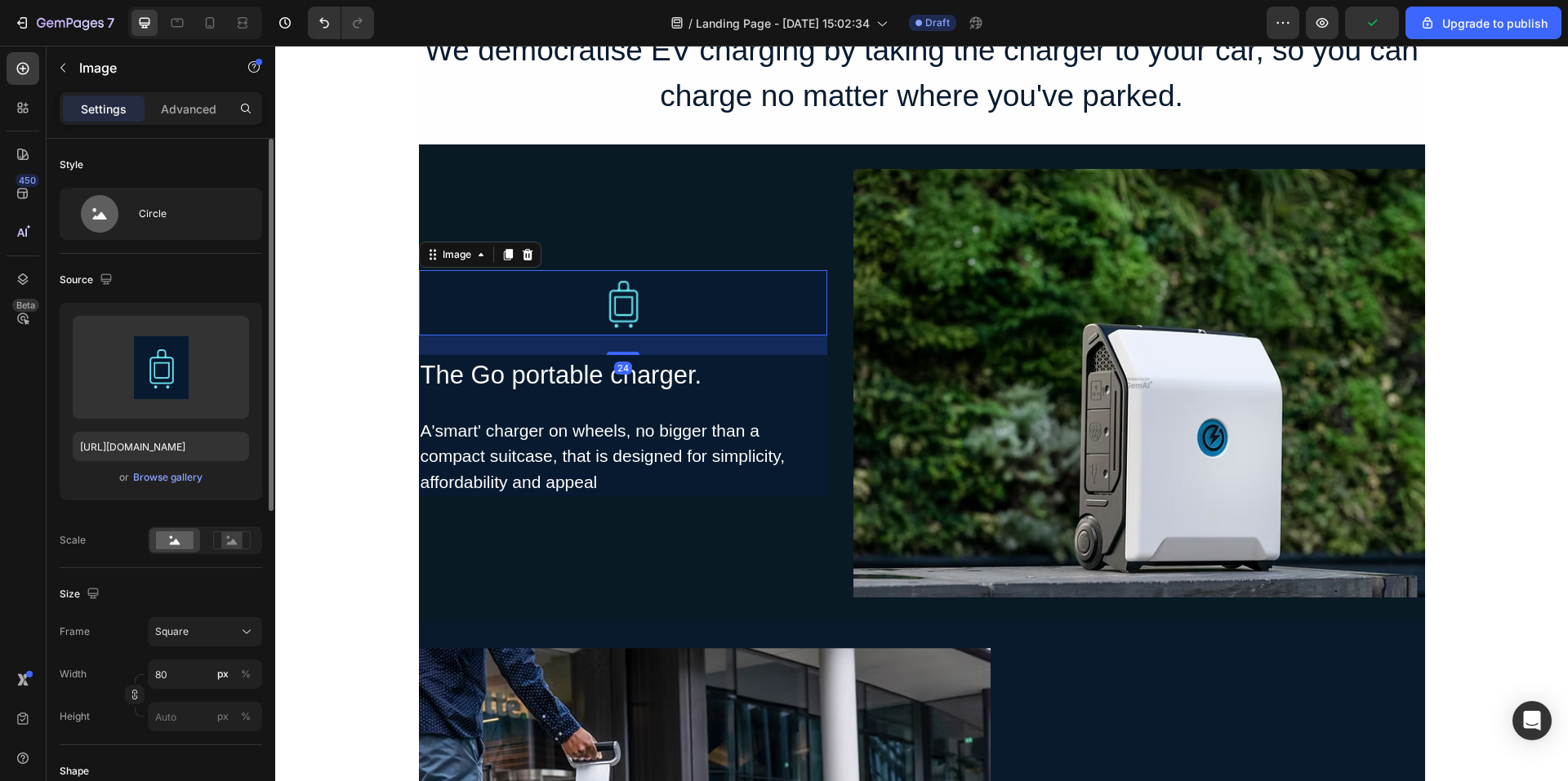
click at [615, 289] on img at bounding box center [623, 302] width 65 height 65
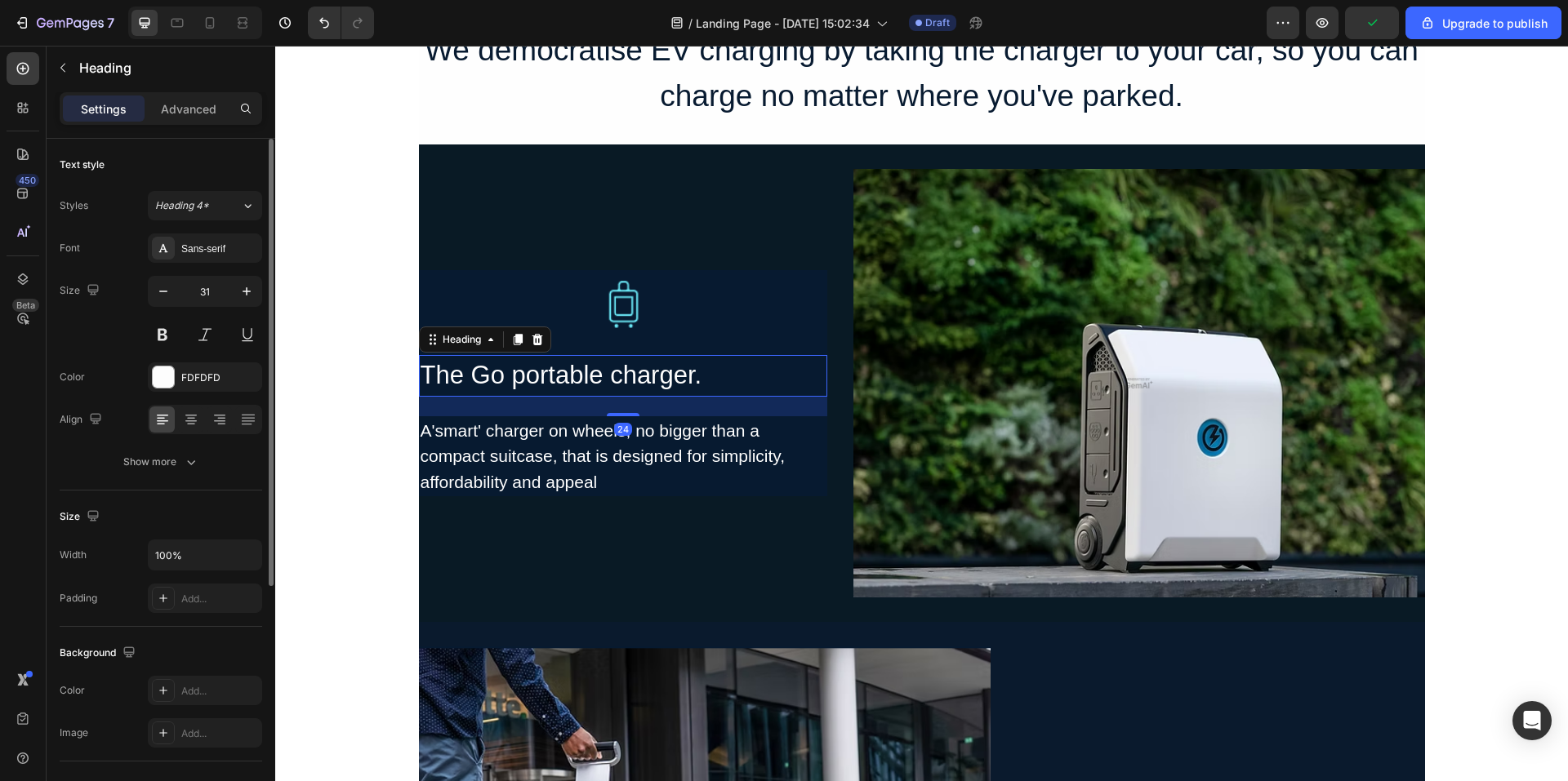
click at [707, 374] on h2 "The Go portable charger." at bounding box center [623, 376] width 409 height 42
click at [673, 490] on div "A'smart' charger on wheels, no bigger than a compact suitcase, that is designed…" at bounding box center [623, 456] width 409 height 81
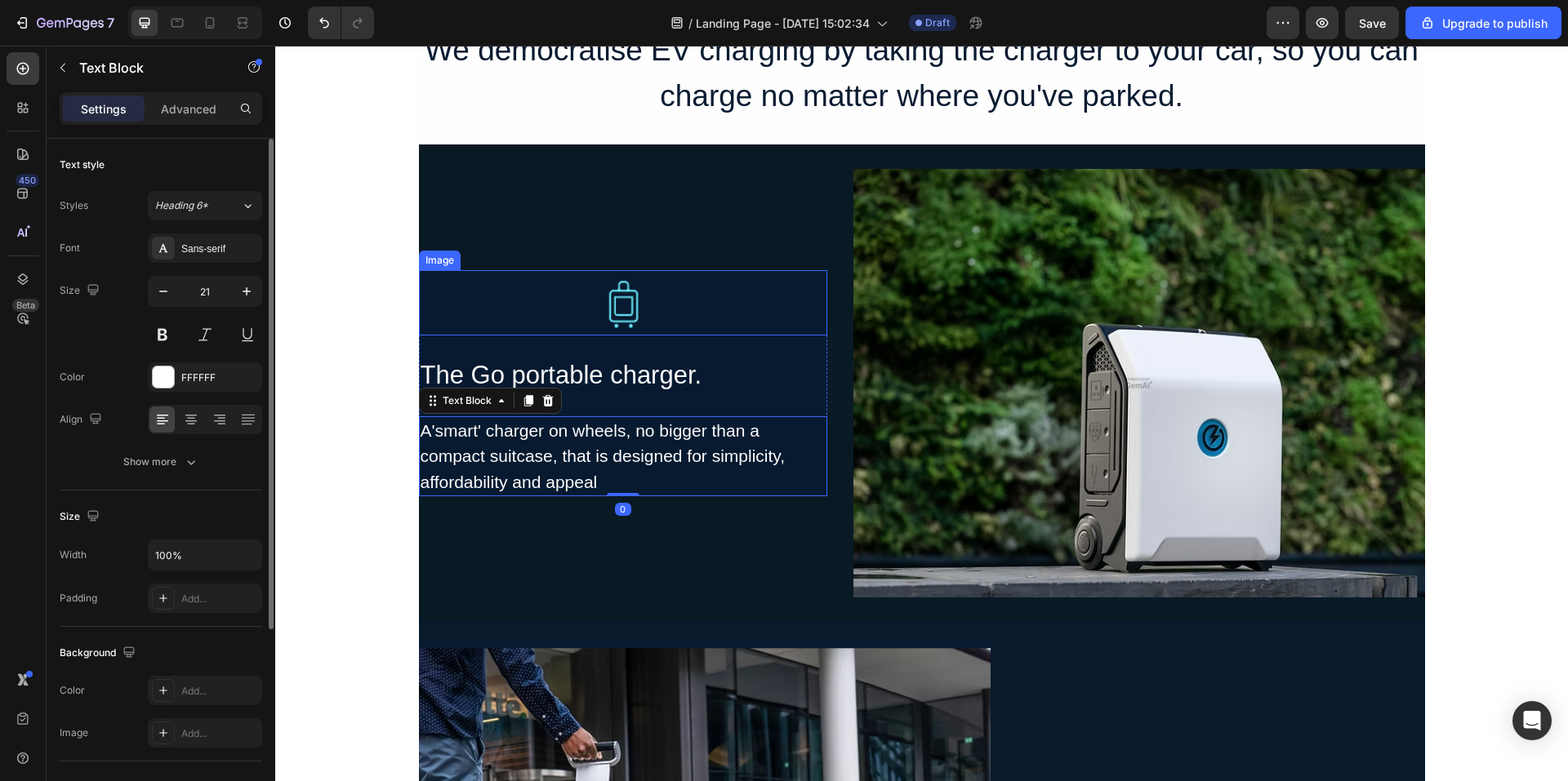
click at [680, 308] on div at bounding box center [623, 302] width 409 height 65
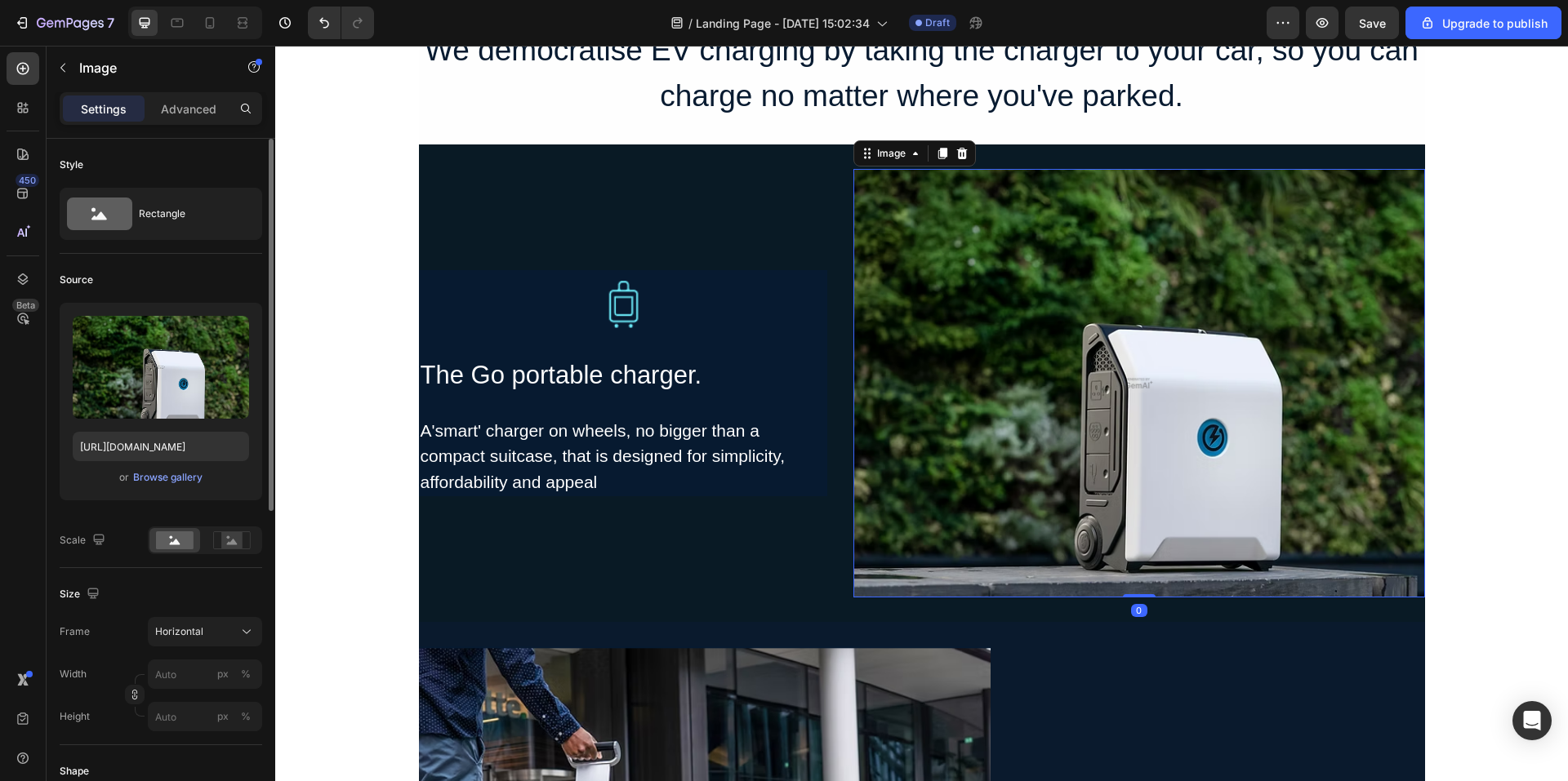
click at [965, 487] on img at bounding box center [1139, 383] width 571 height 428
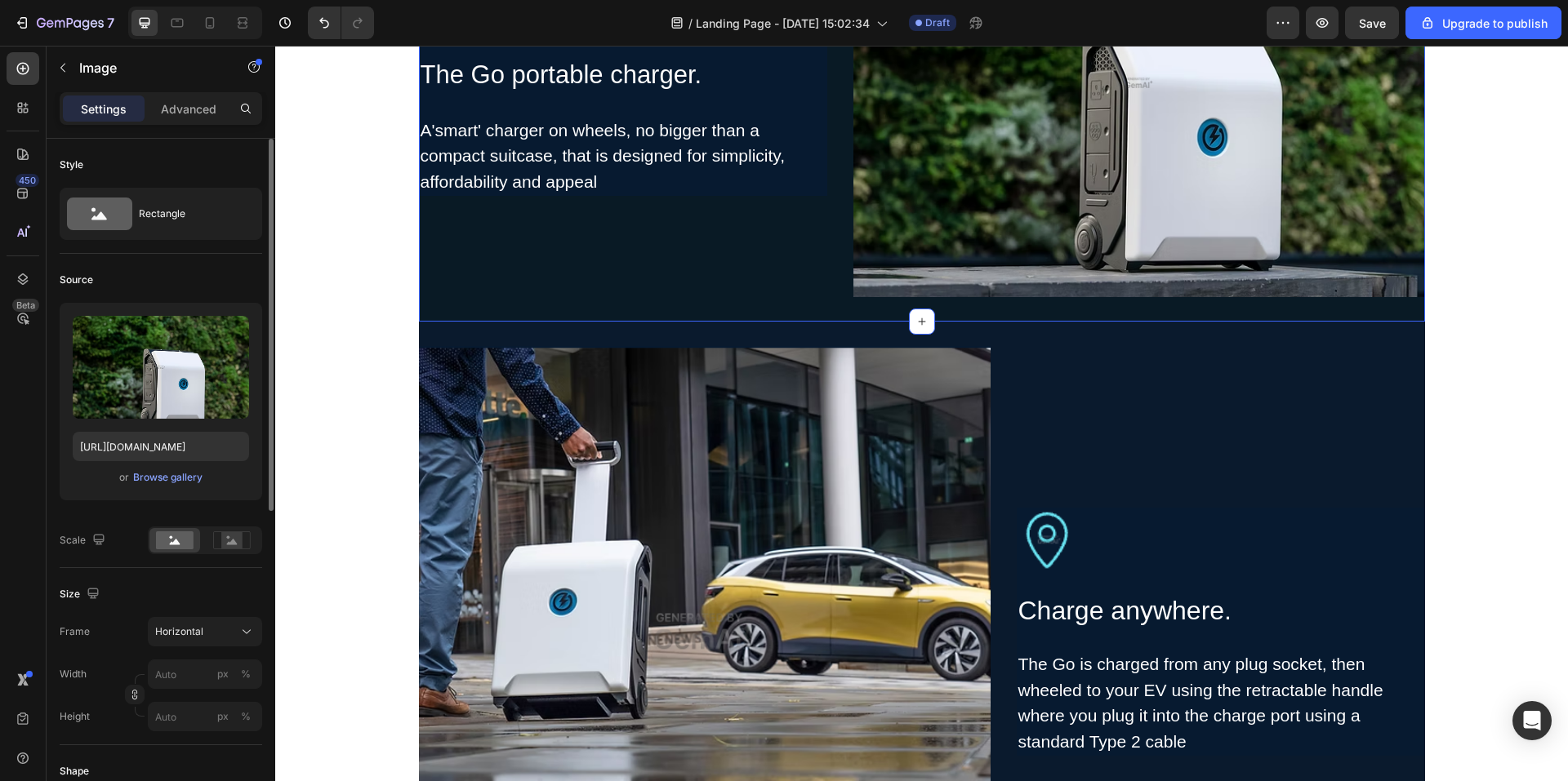
scroll to position [1633, 0]
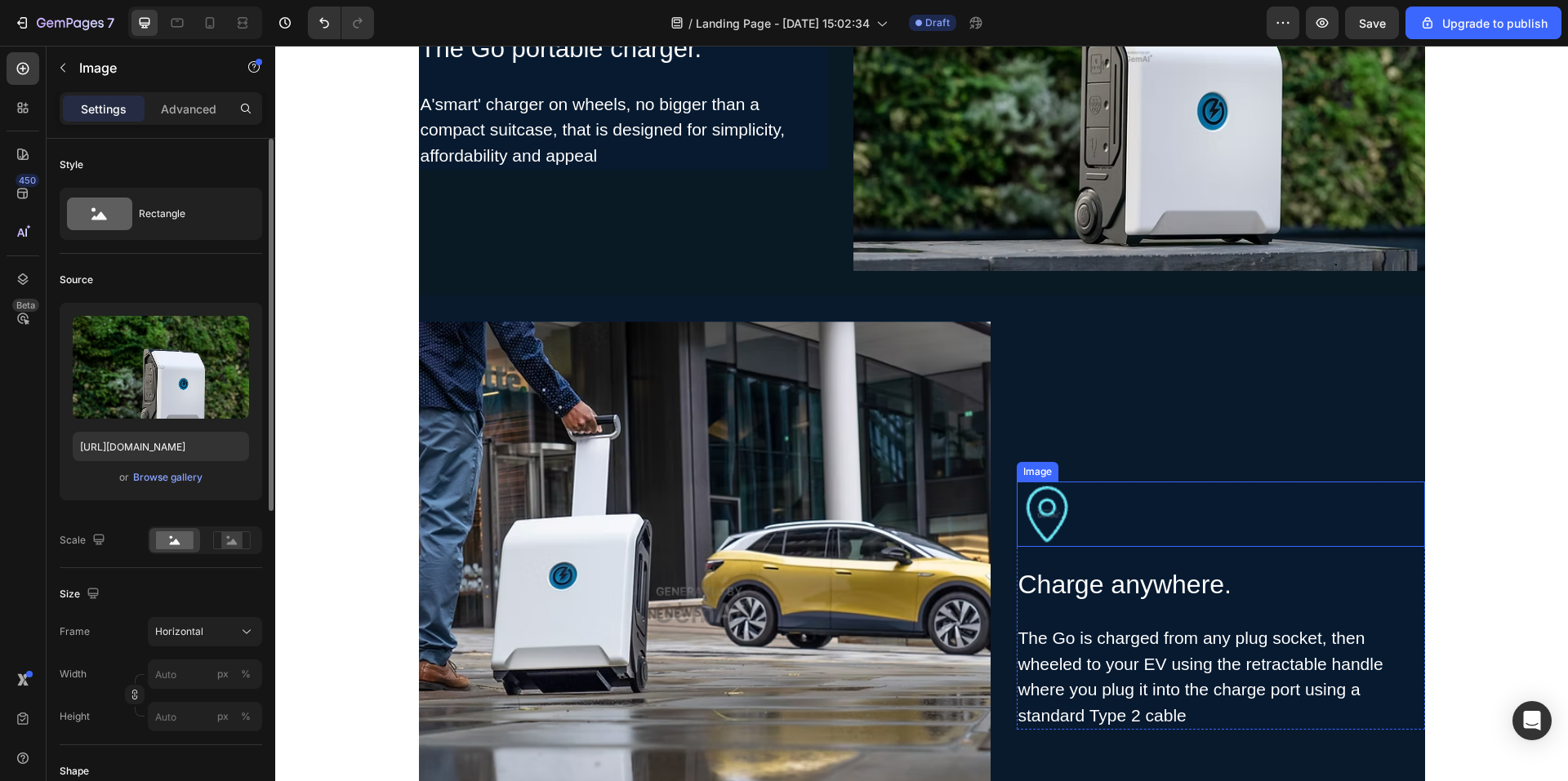
click at [1058, 506] on img at bounding box center [1049, 514] width 65 height 65
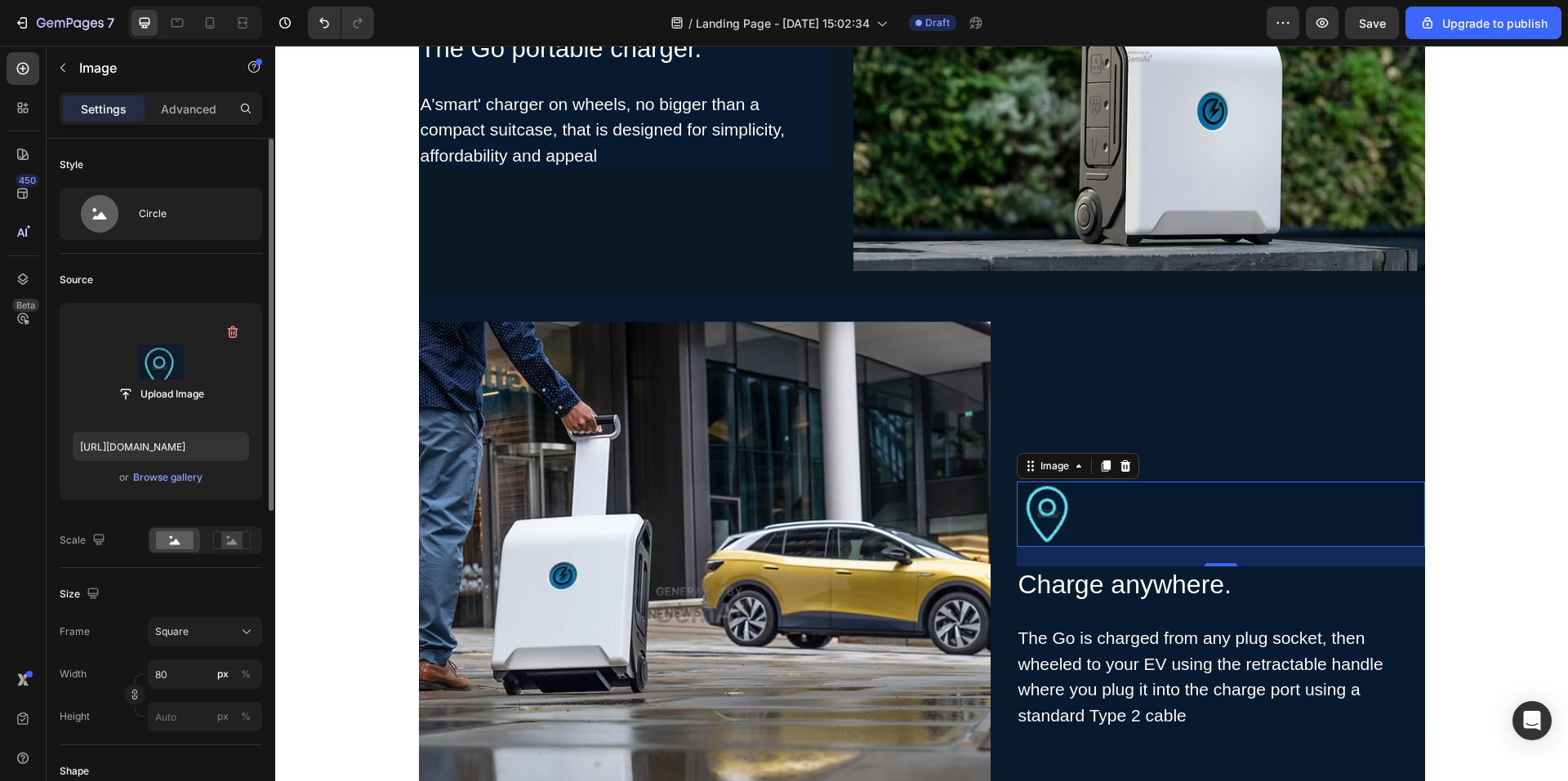
click at [173, 370] on label at bounding box center [160, 367] width 177 height 103
click at [173, 380] on input "file" at bounding box center [160, 394] width 112 height 28
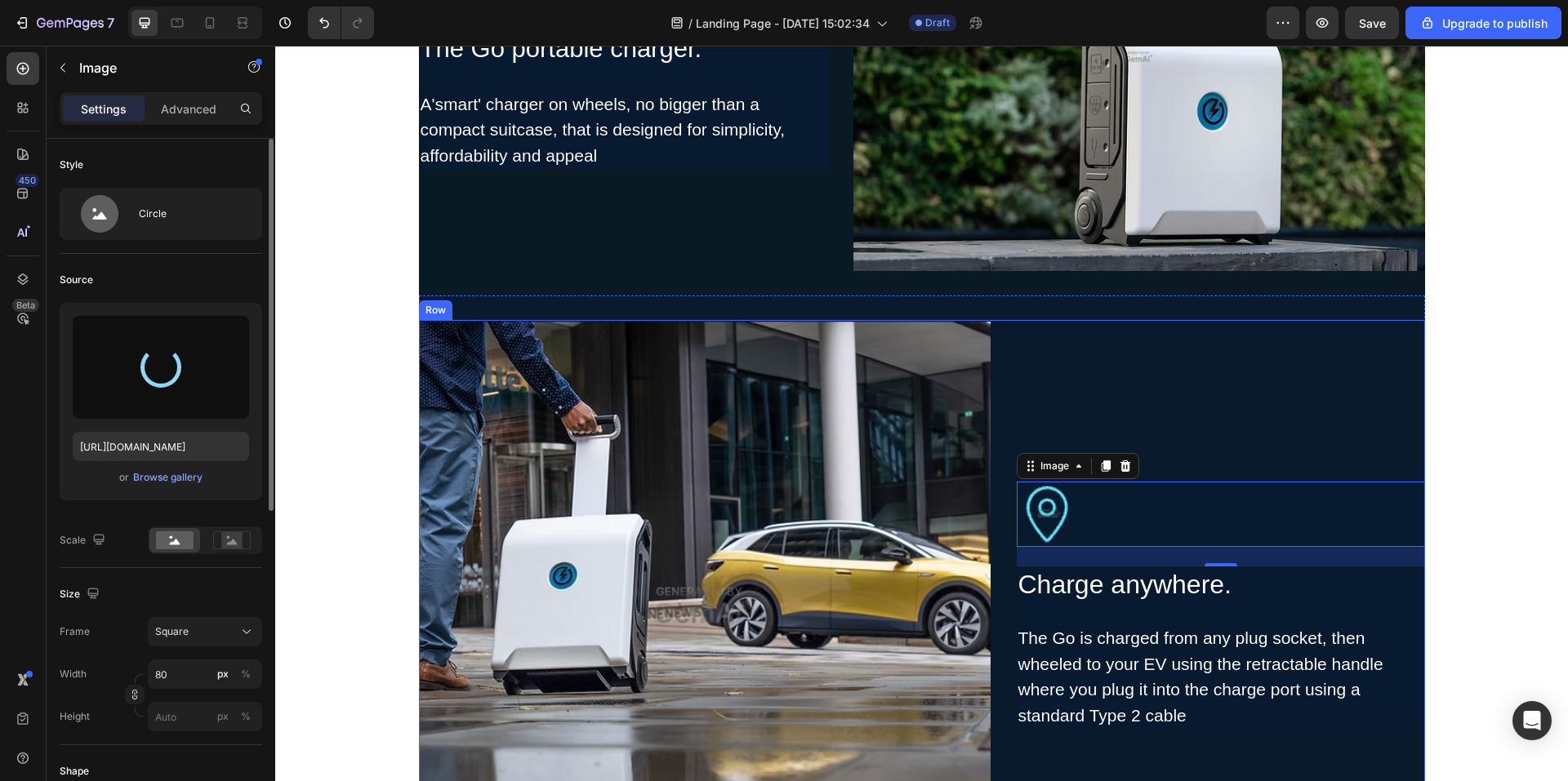
type input "[URL][DOMAIN_NAME]"
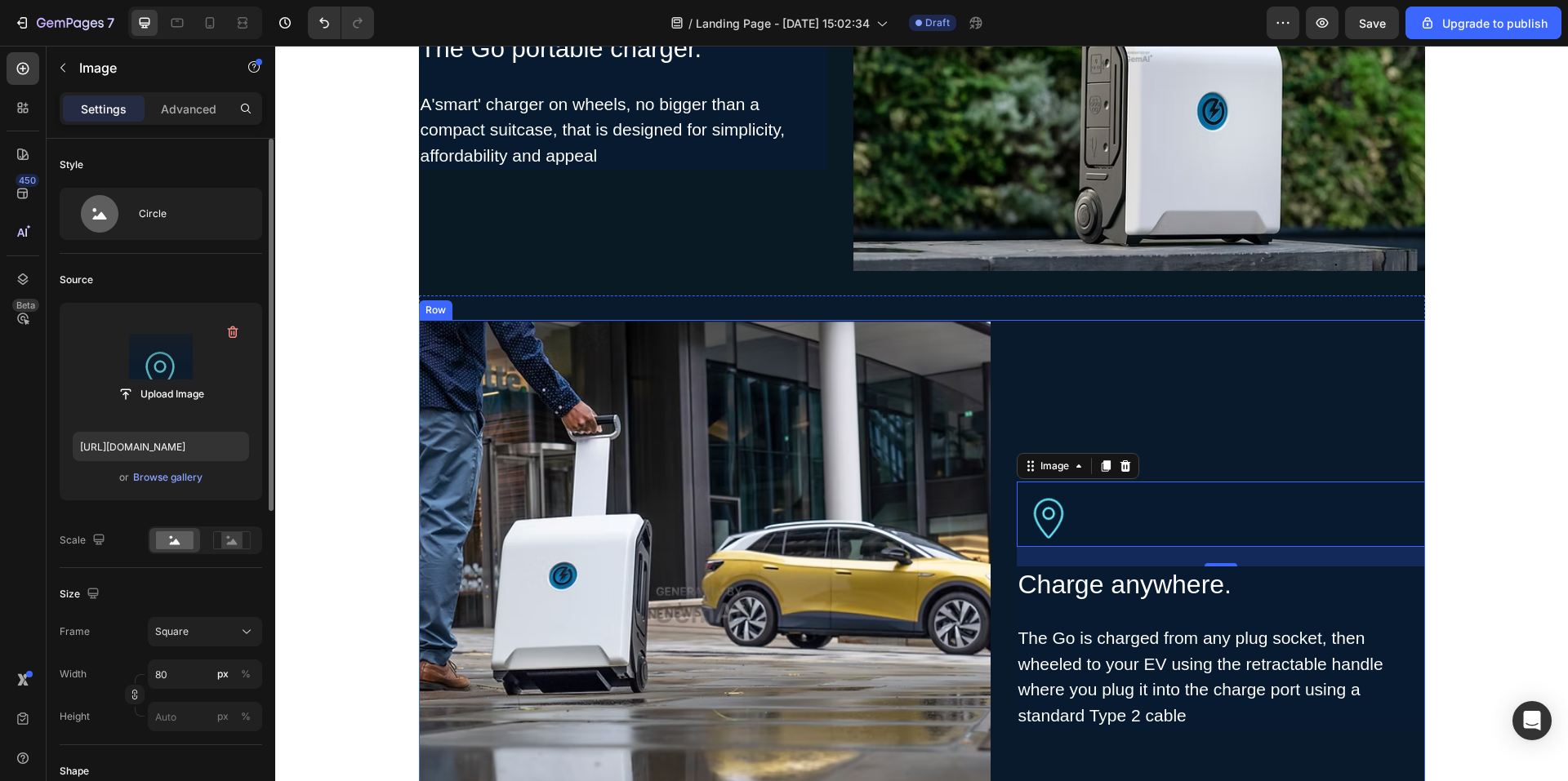
click at [1247, 428] on div "Image 24 Charge anywhere. Heading The Go is charged from any plug socket, then …" at bounding box center [1220, 606] width 409 height 571
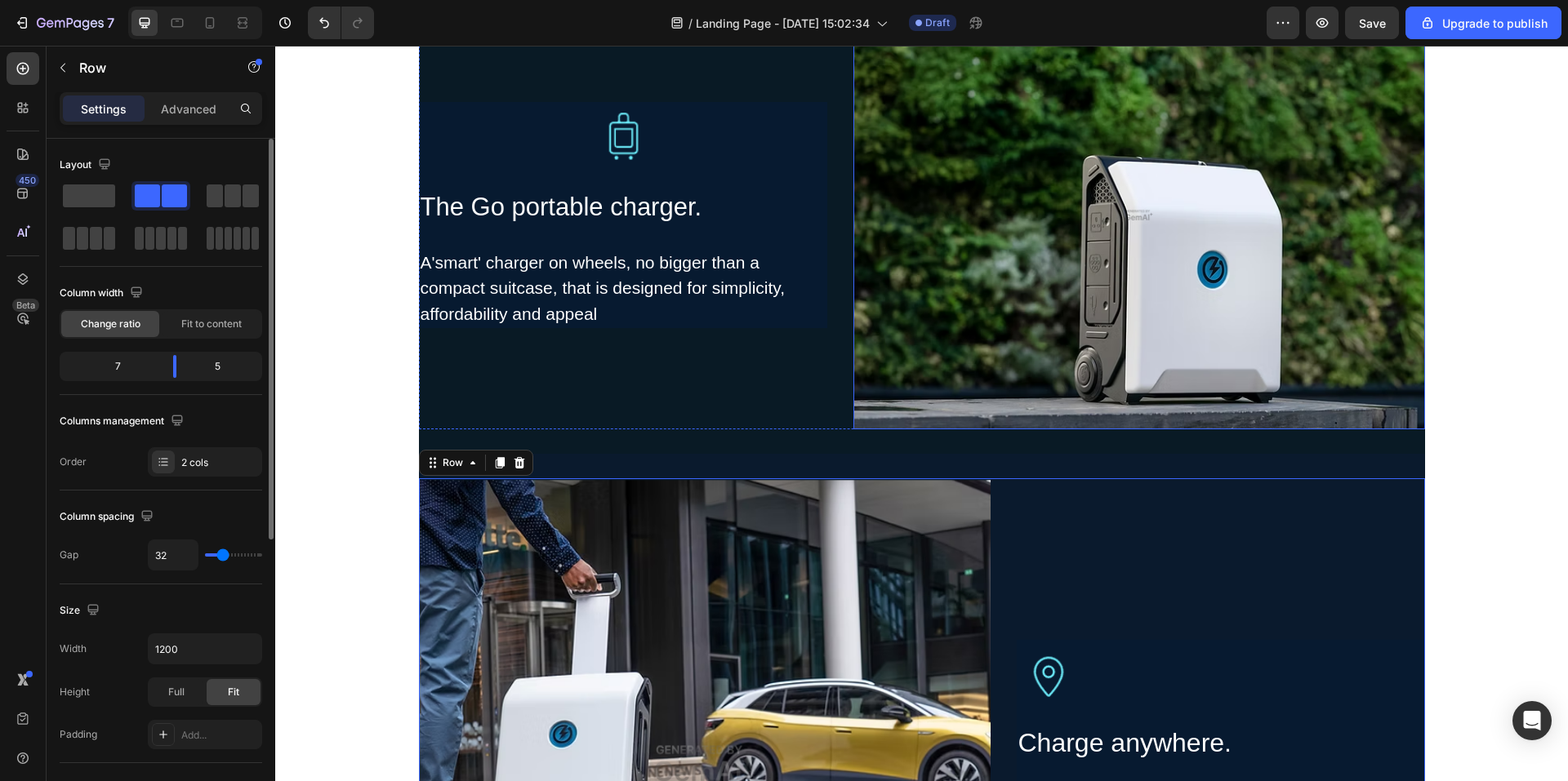
scroll to position [1470, 0]
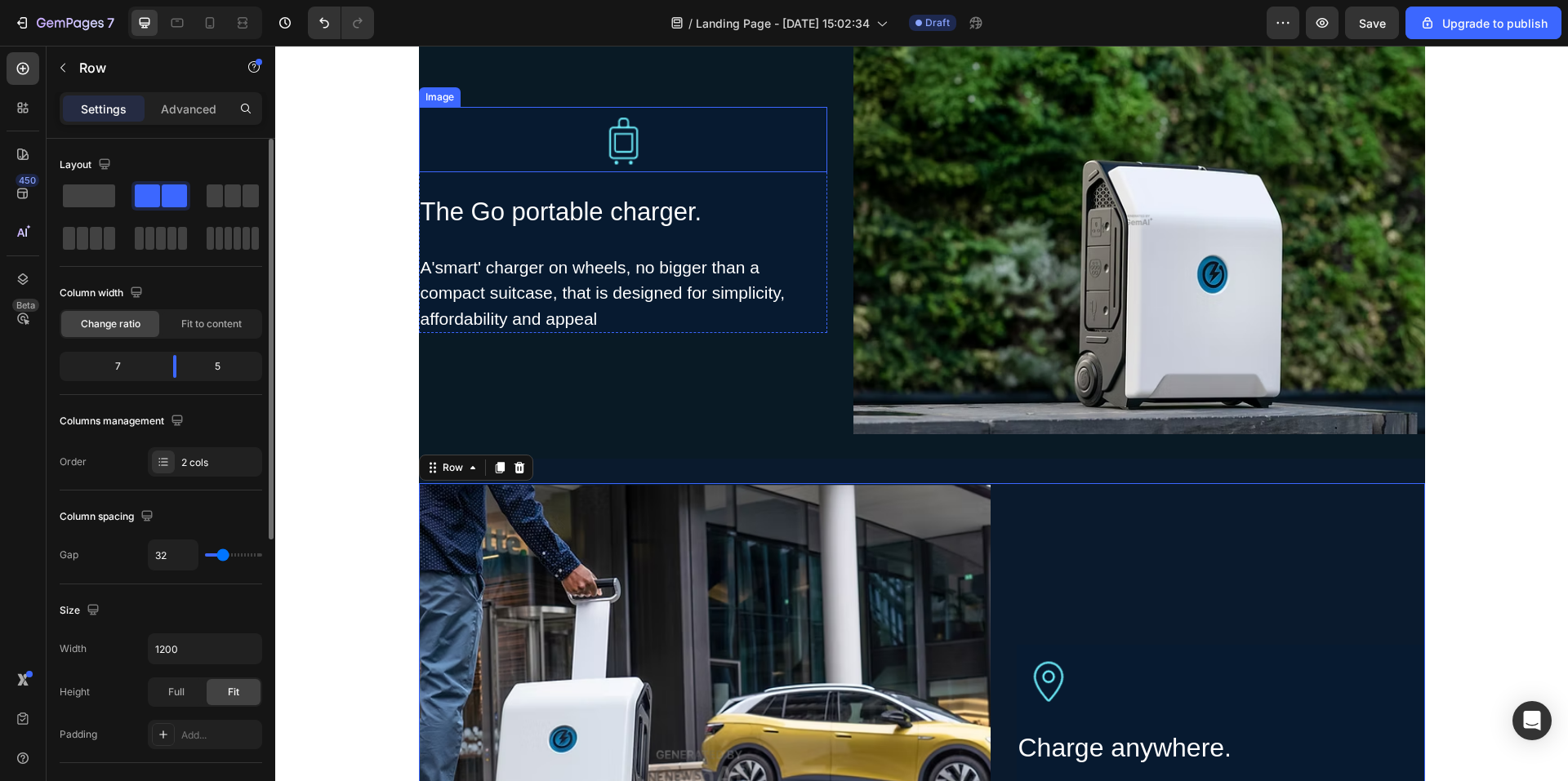
click at [676, 165] on div at bounding box center [623, 139] width 409 height 65
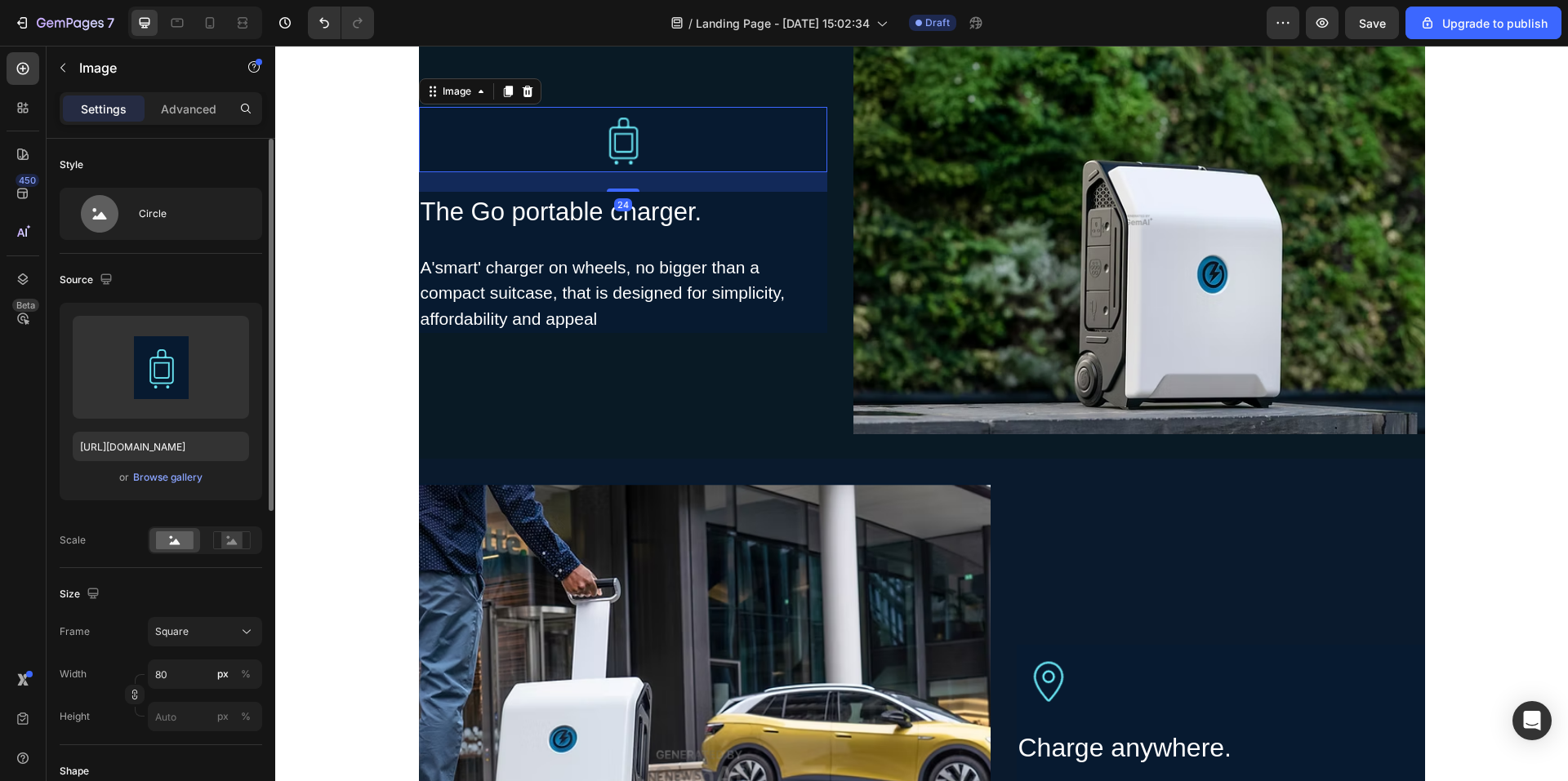
click at [693, 139] on div at bounding box center [623, 139] width 409 height 65
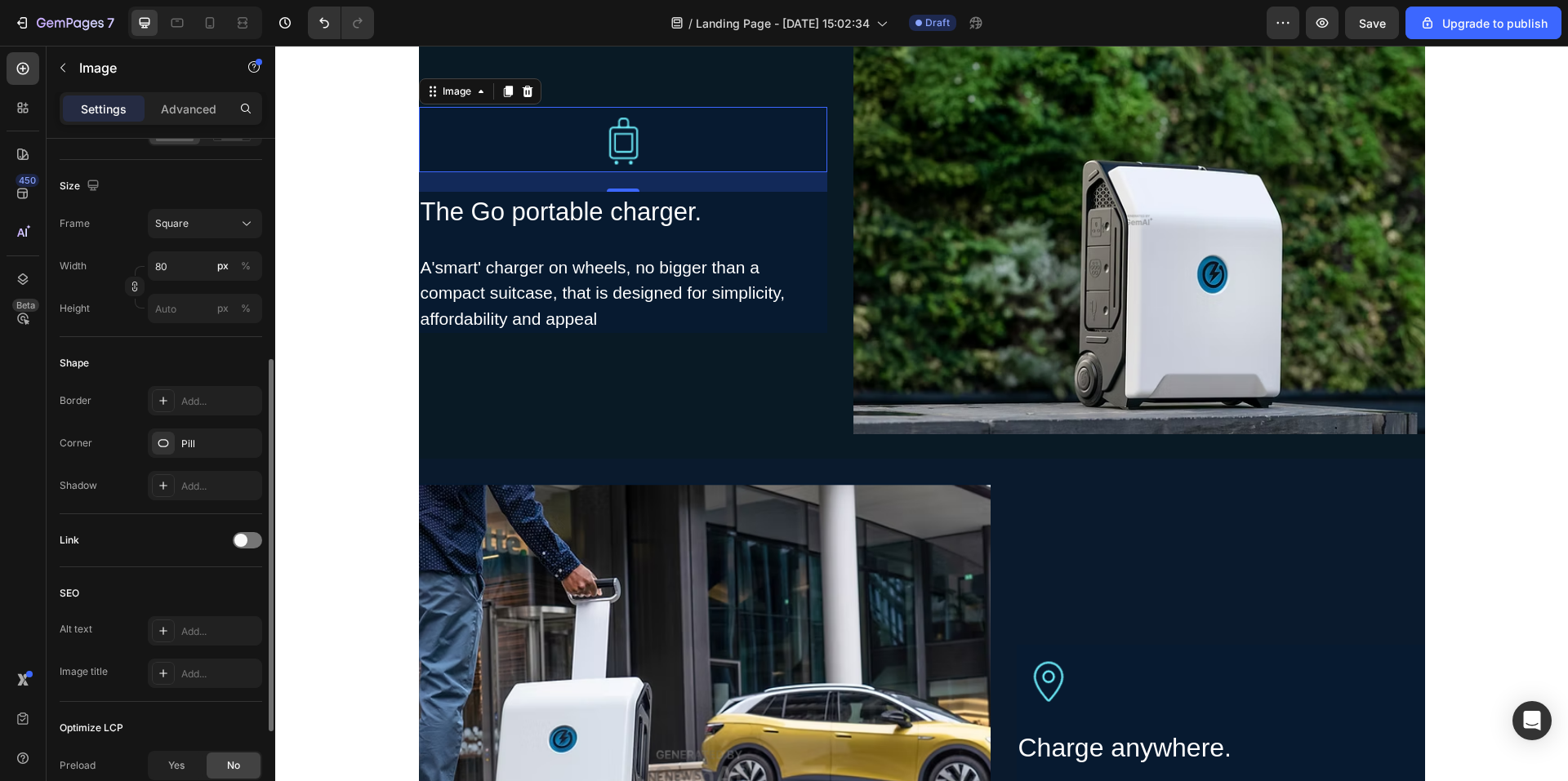
scroll to position [584, 0]
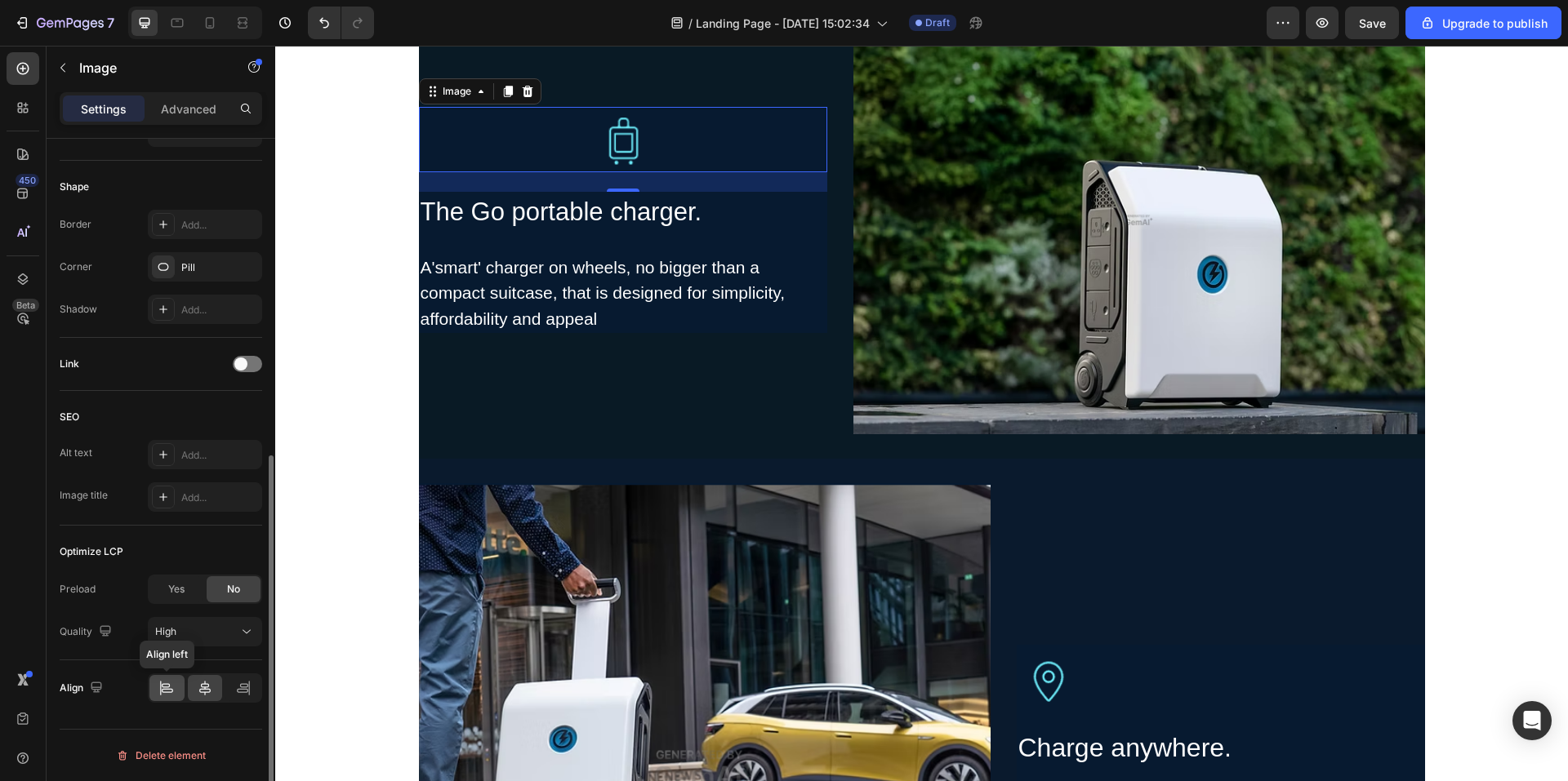
click at [174, 689] on icon at bounding box center [166, 688] width 17 height 17
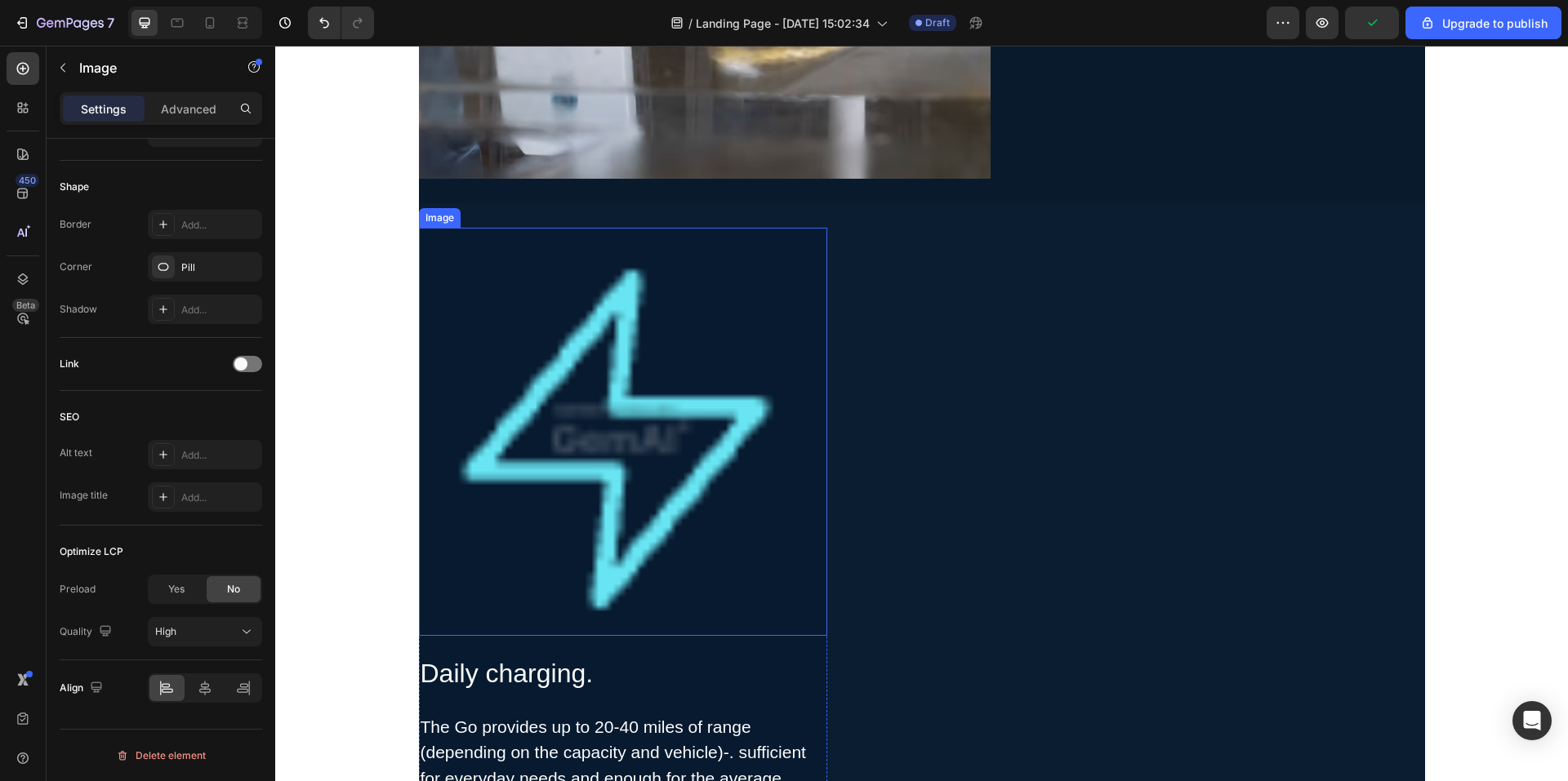
scroll to position [2367, 0]
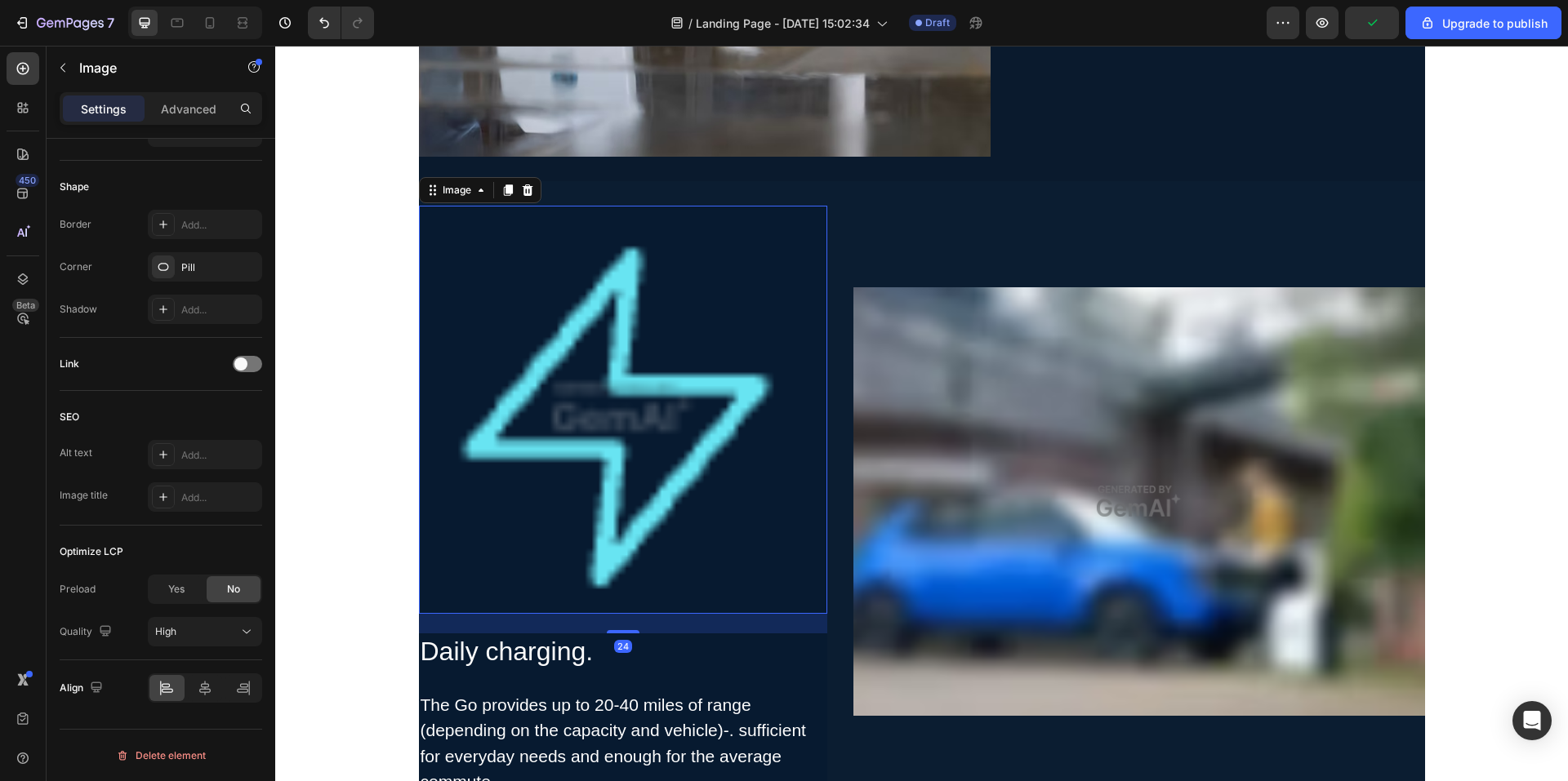
click at [666, 413] on img at bounding box center [623, 409] width 409 height 408
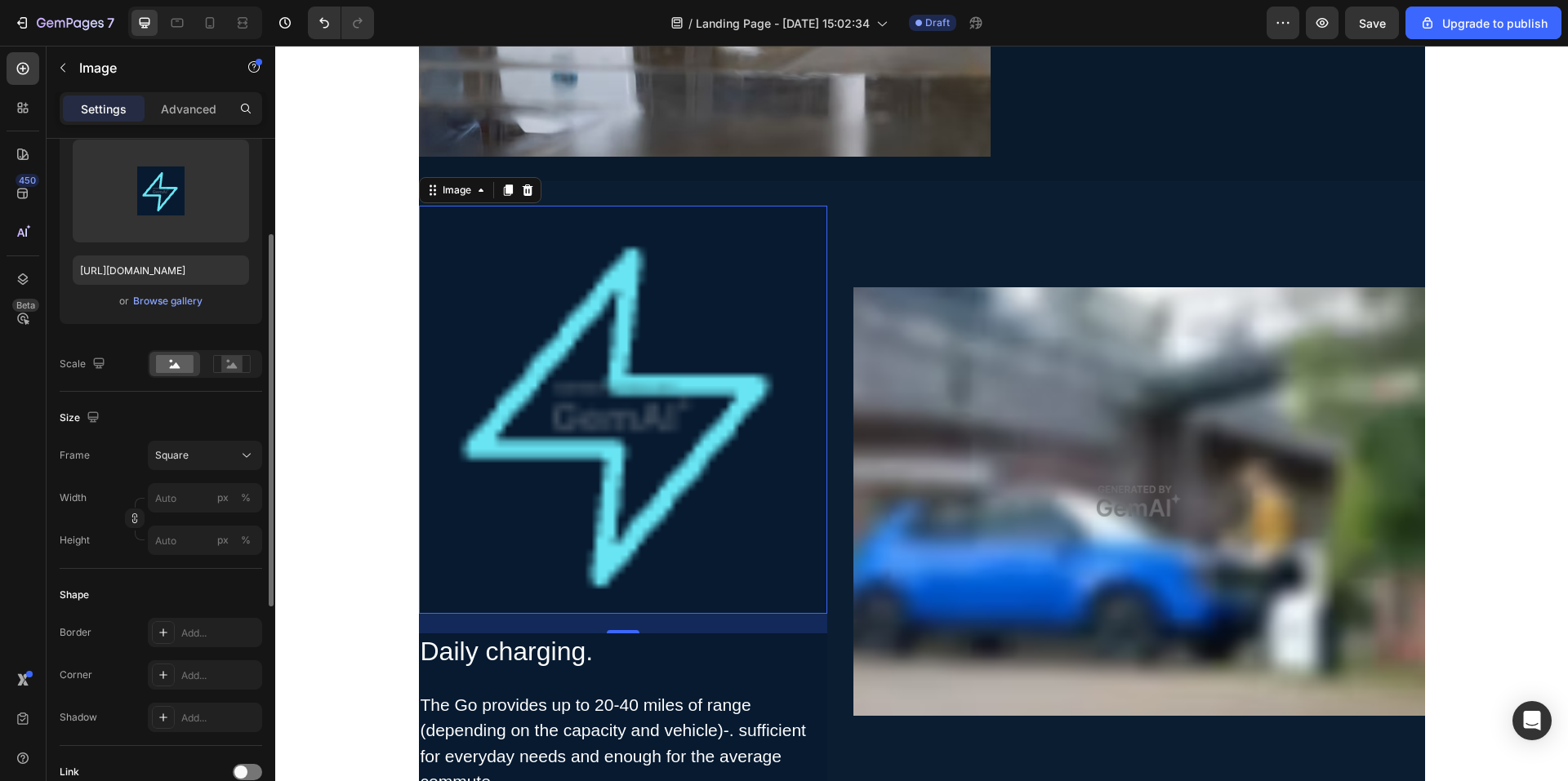
scroll to position [13, 0]
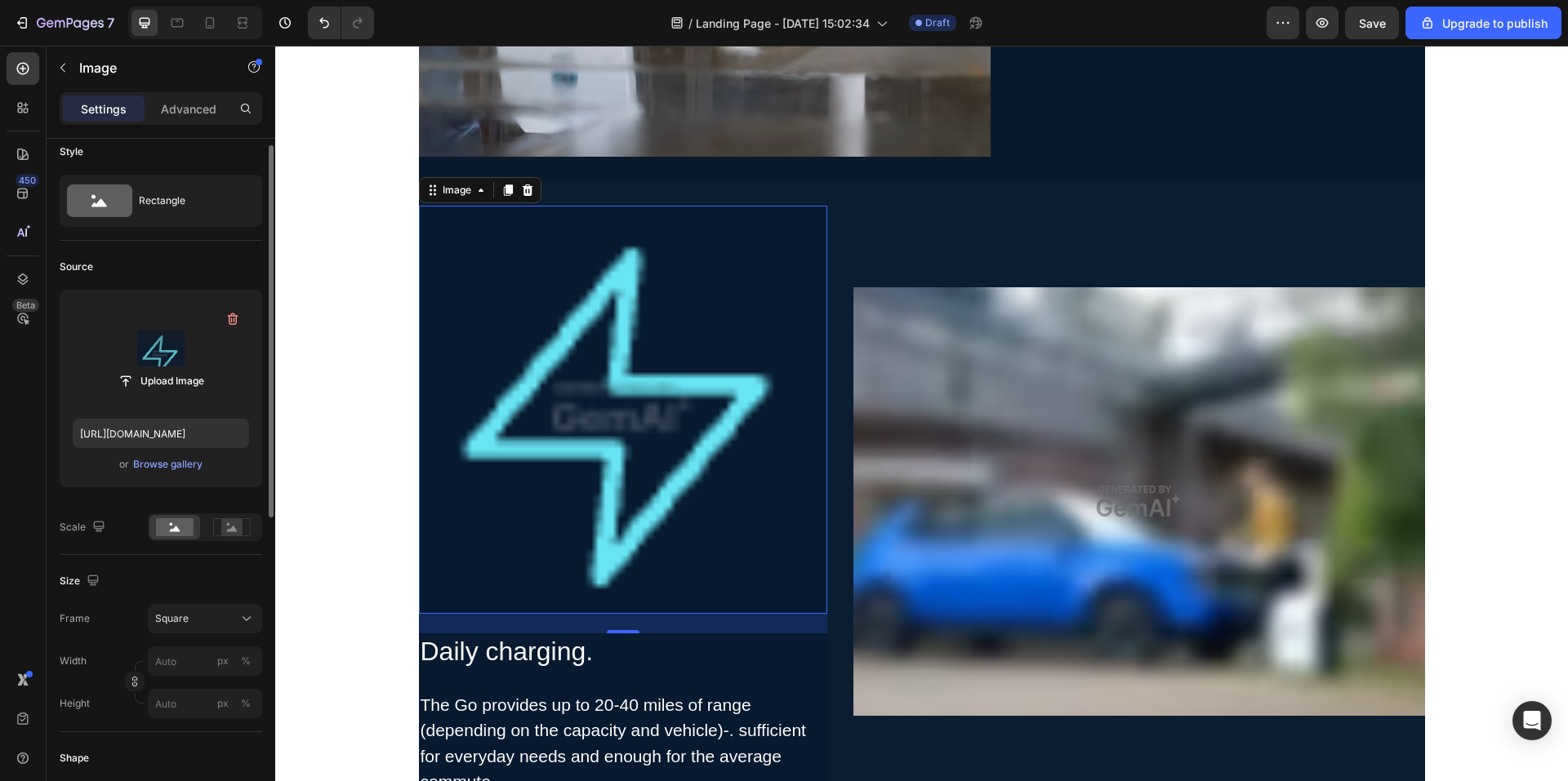
click at [172, 360] on label at bounding box center [160, 354] width 177 height 103
click at [172, 367] on input "file" at bounding box center [160, 381] width 112 height 28
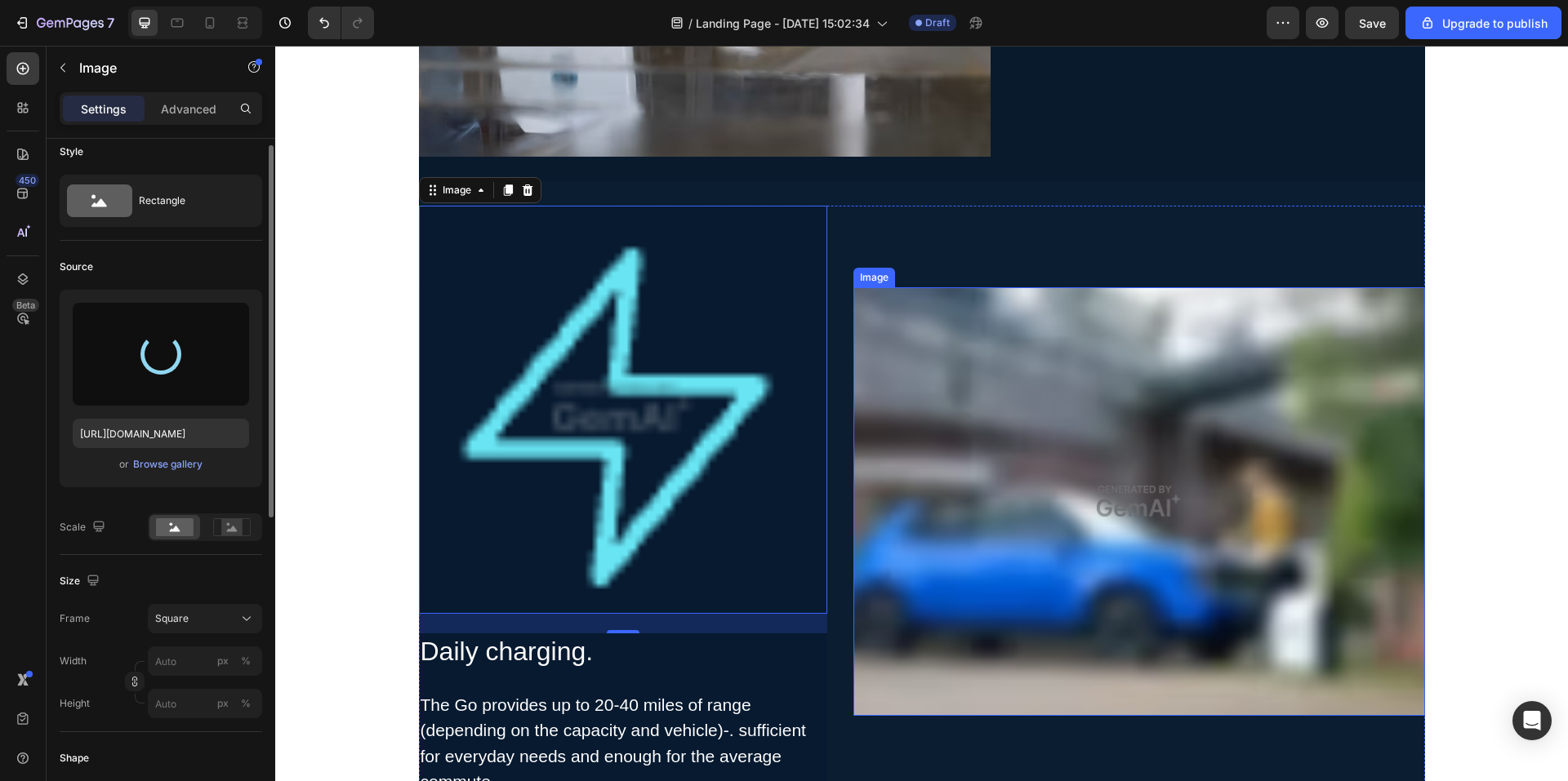
type input "https://cdn.shopify.com/s/files/1/0706/7887/2235/files/gempages_571448877488538…"
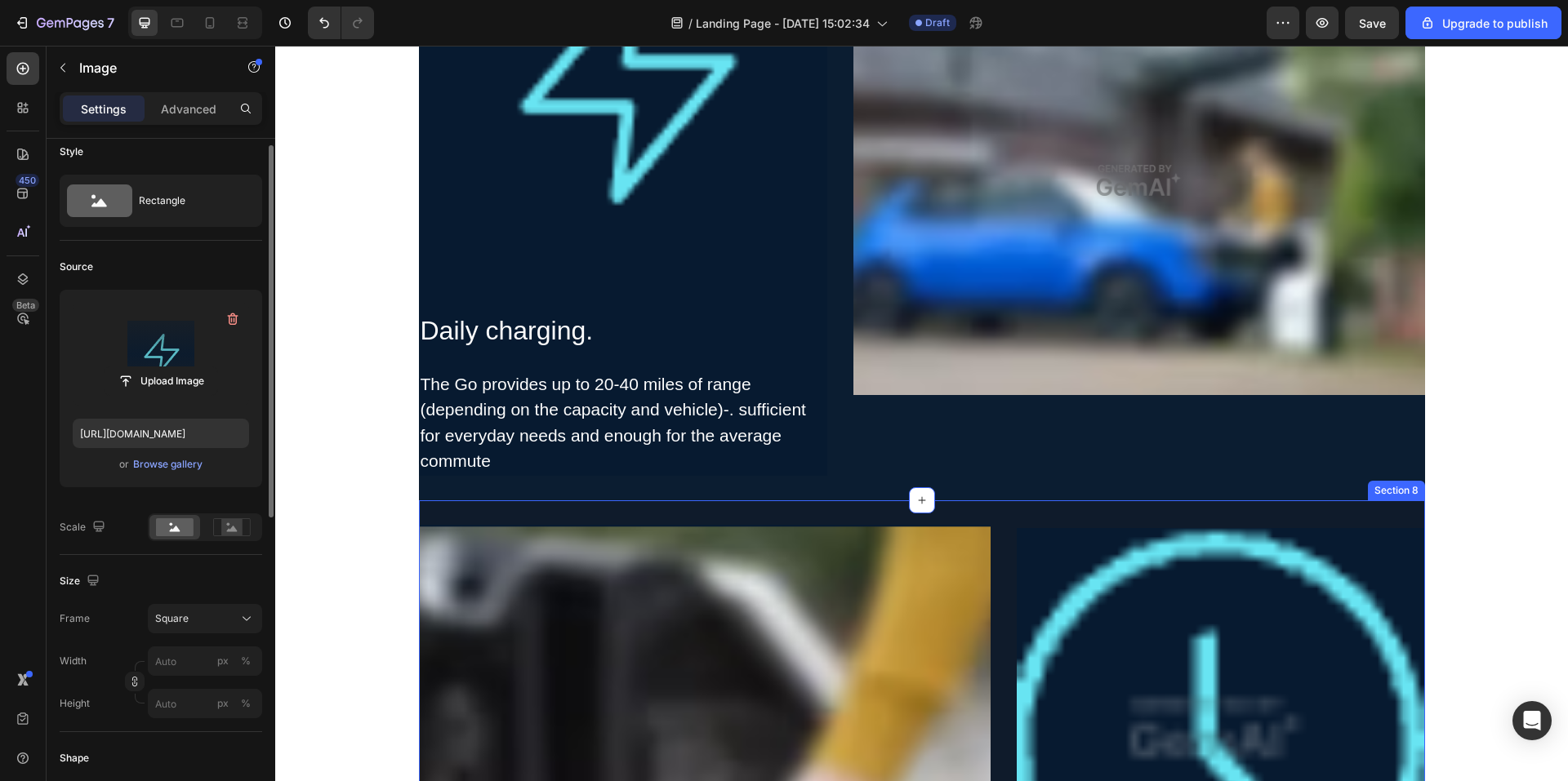
scroll to position [2367, 0]
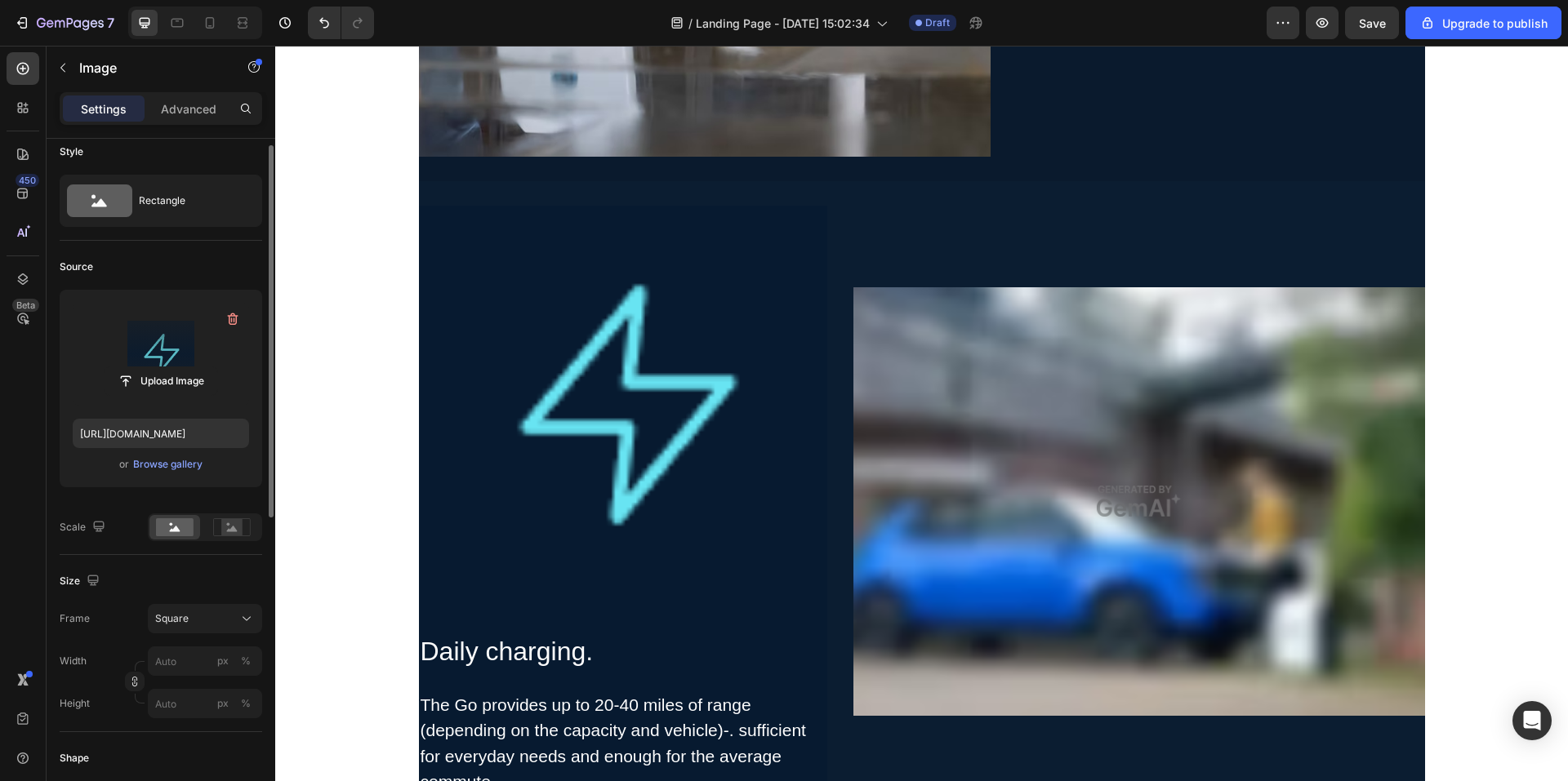
click at [659, 439] on img at bounding box center [623, 409] width 409 height 408
click at [636, 369] on img at bounding box center [623, 409] width 409 height 408
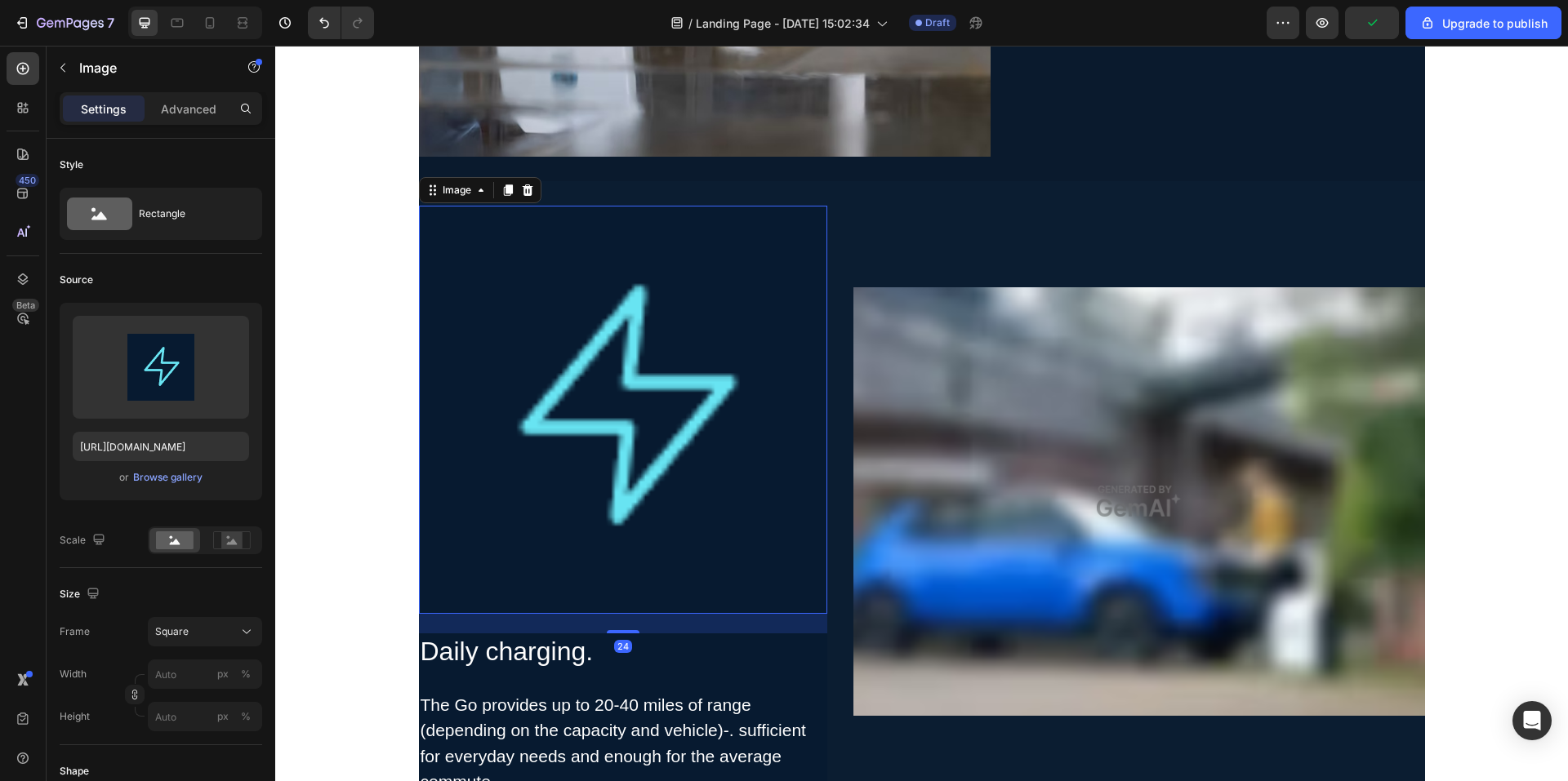
click at [667, 397] on img at bounding box center [623, 409] width 409 height 408
click at [522, 187] on icon at bounding box center [527, 190] width 10 height 11
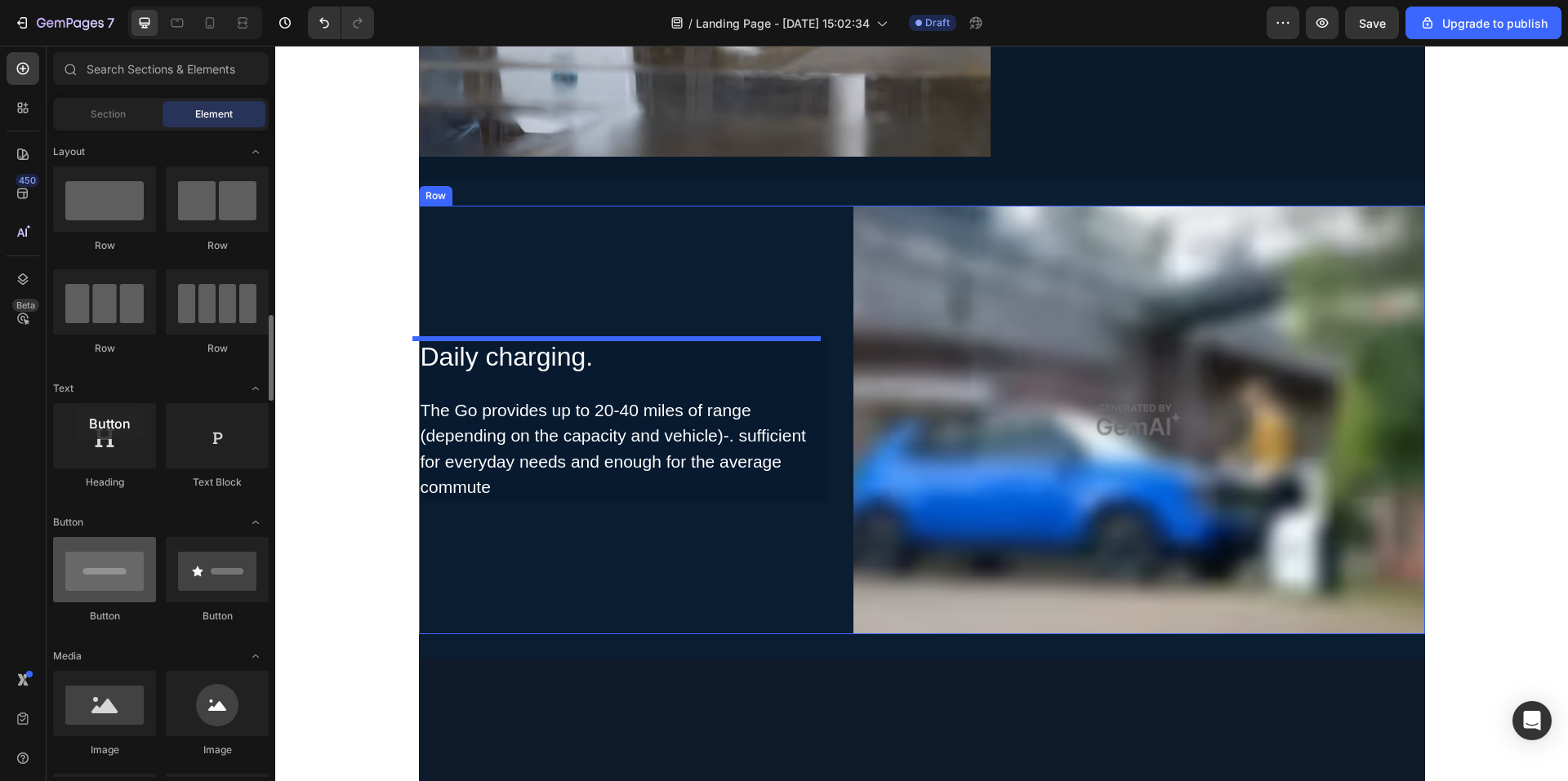
drag, startPoint x: 121, startPoint y: 411, endPoint x: 76, endPoint y: 407, distance: 45.2
click at [76, 537] on div at bounding box center [105, 569] width 103 height 65
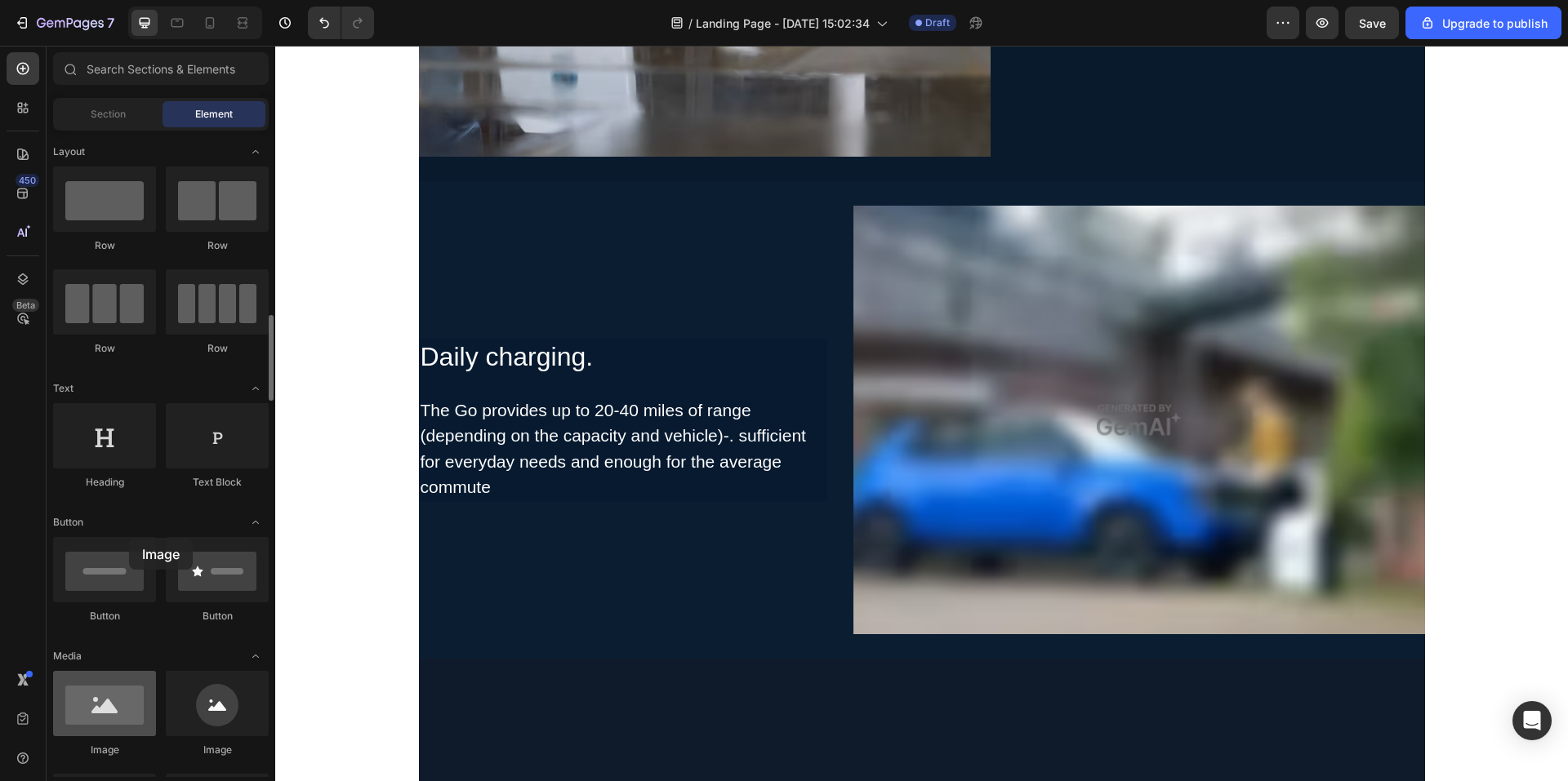
click at [129, 671] on div at bounding box center [105, 704] width 103 height 65
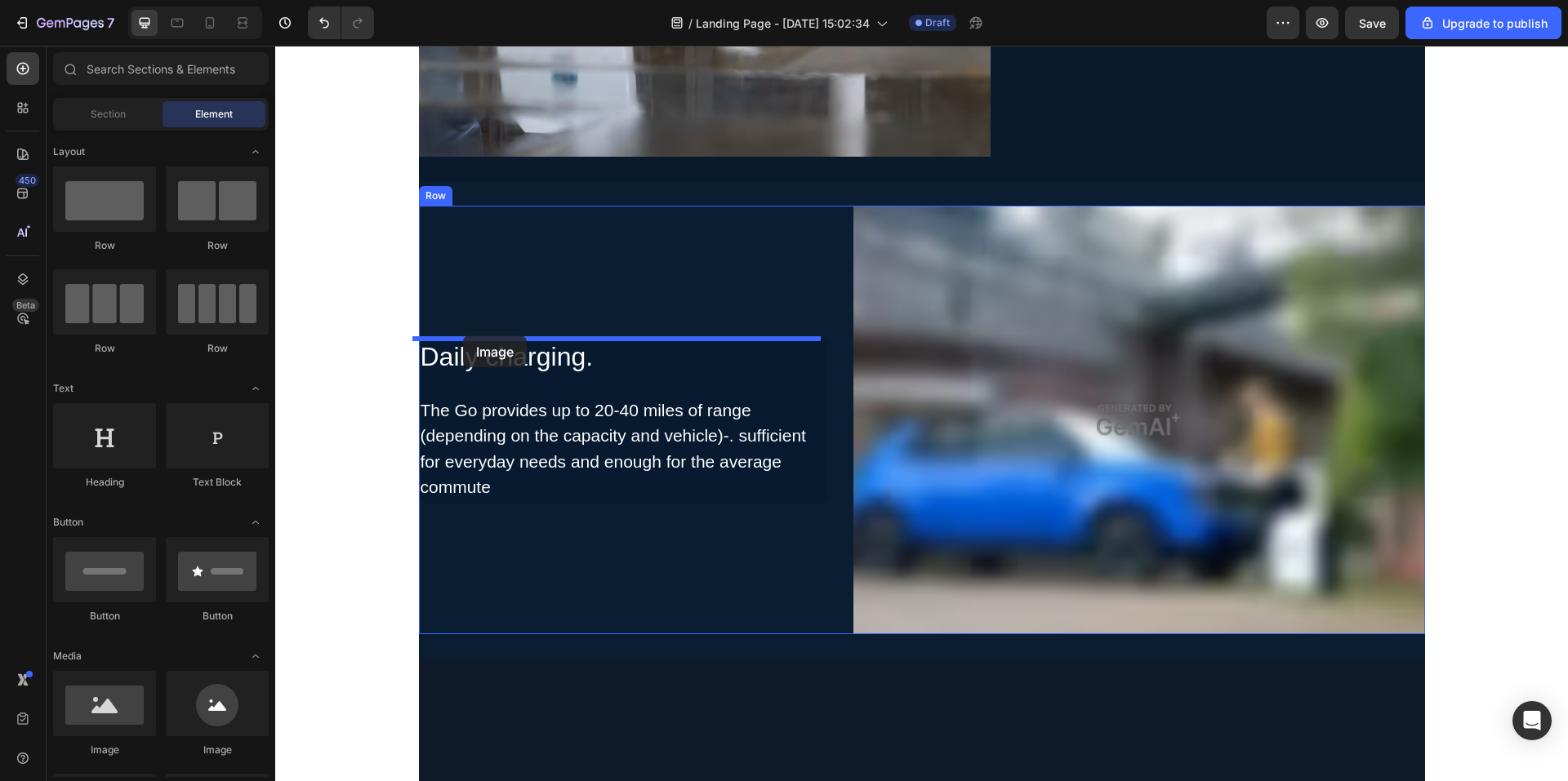
drag, startPoint x: 481, startPoint y: 596, endPoint x: 463, endPoint y: 335, distance: 261.6
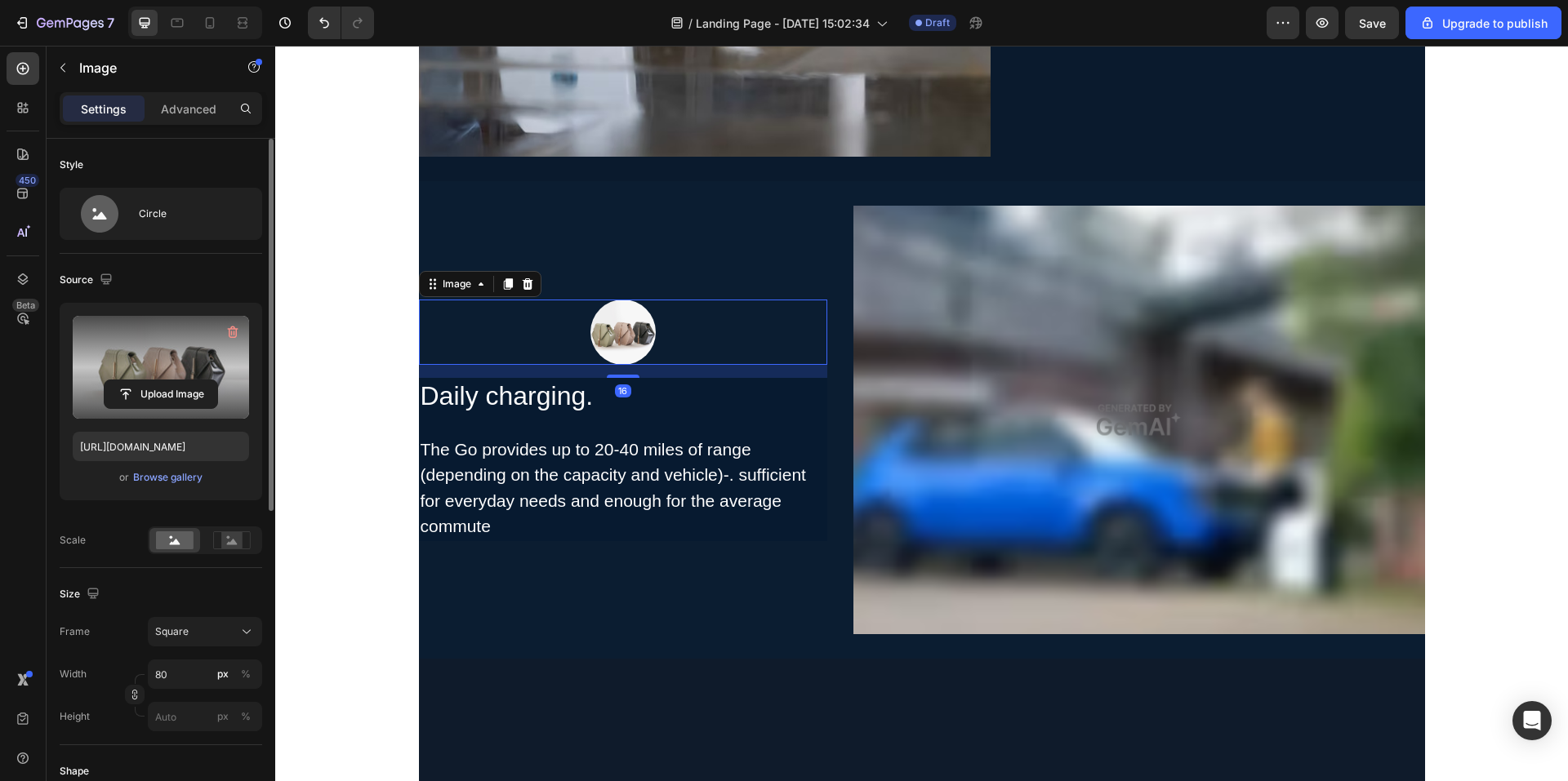
click at [147, 376] on label at bounding box center [160, 367] width 177 height 103
click at [147, 380] on input "file" at bounding box center [160, 394] width 112 height 28
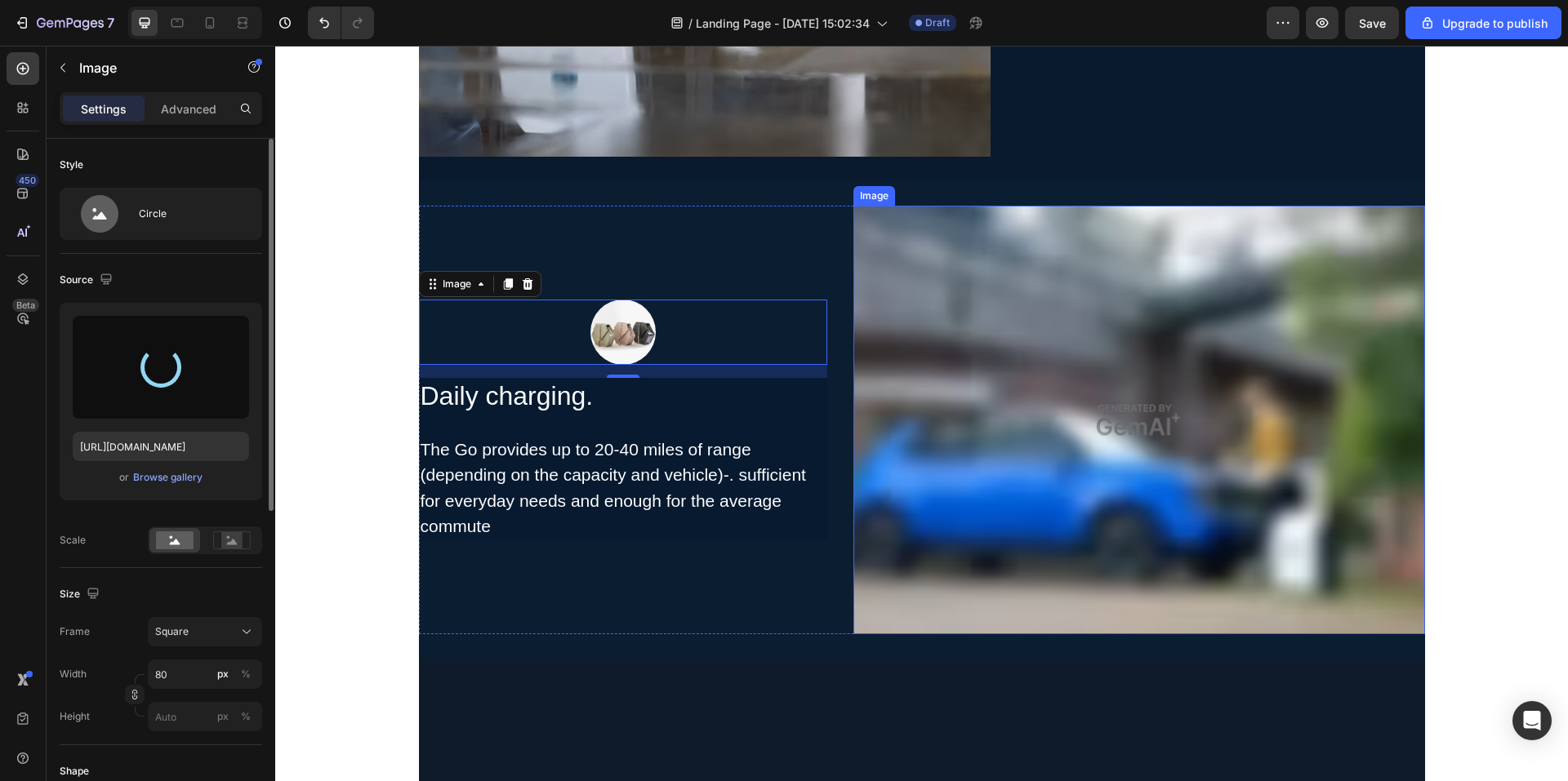
type input "https://cdn.shopify.com/s/files/1/0706/7887/2235/files/gempages_571448877488538…"
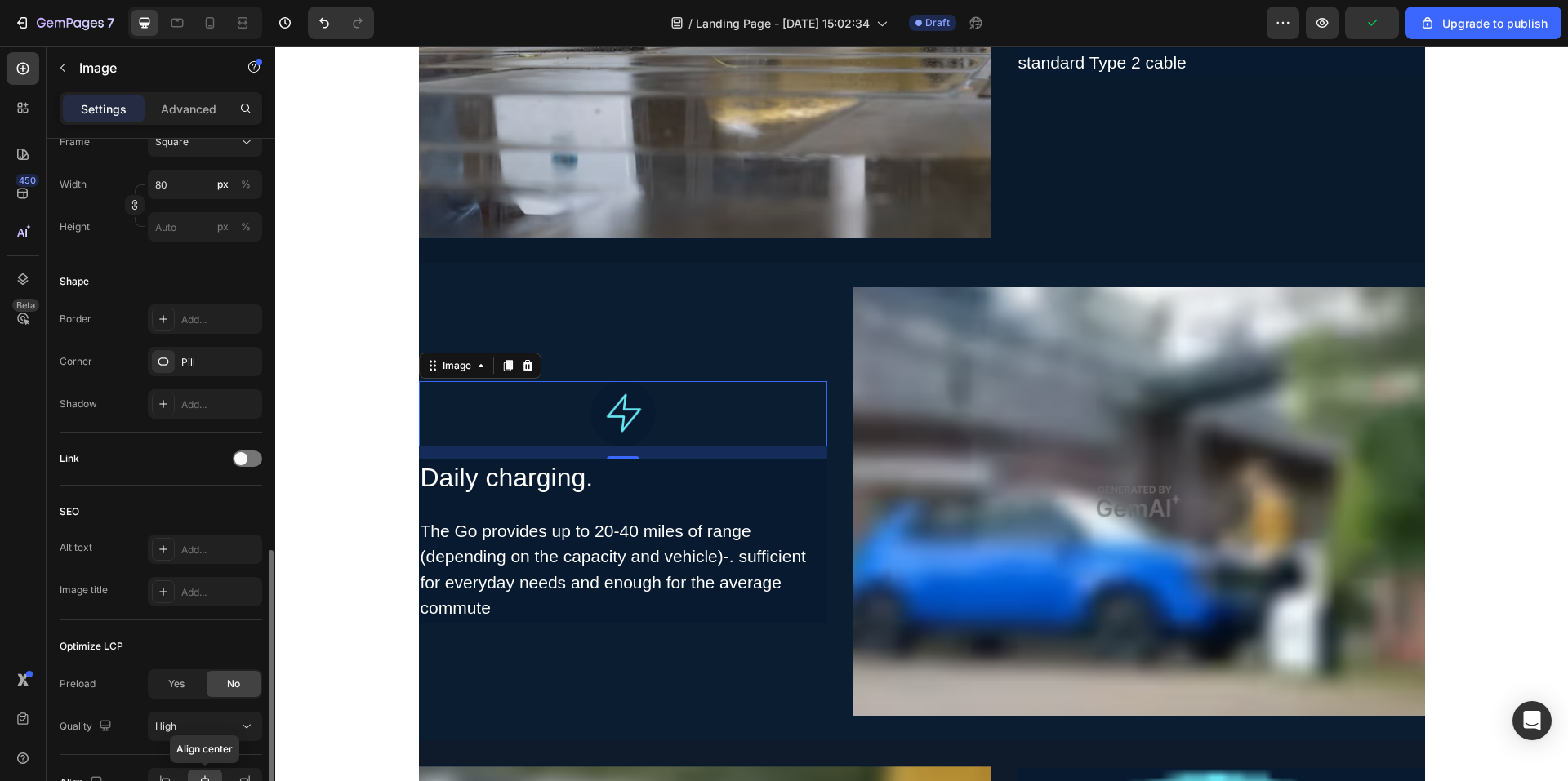
scroll to position [584, 0]
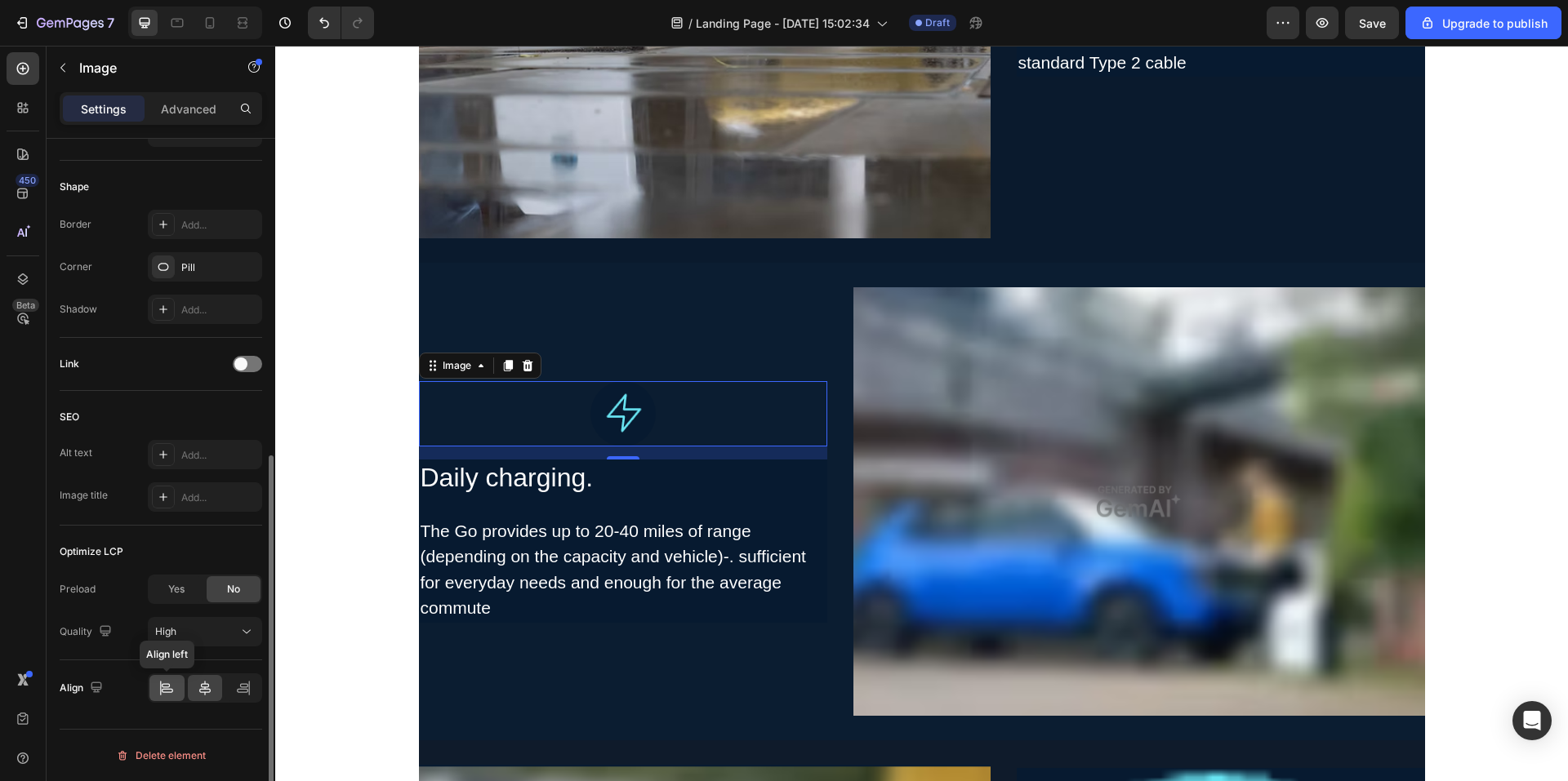
click at [173, 683] on icon at bounding box center [166, 688] width 17 height 17
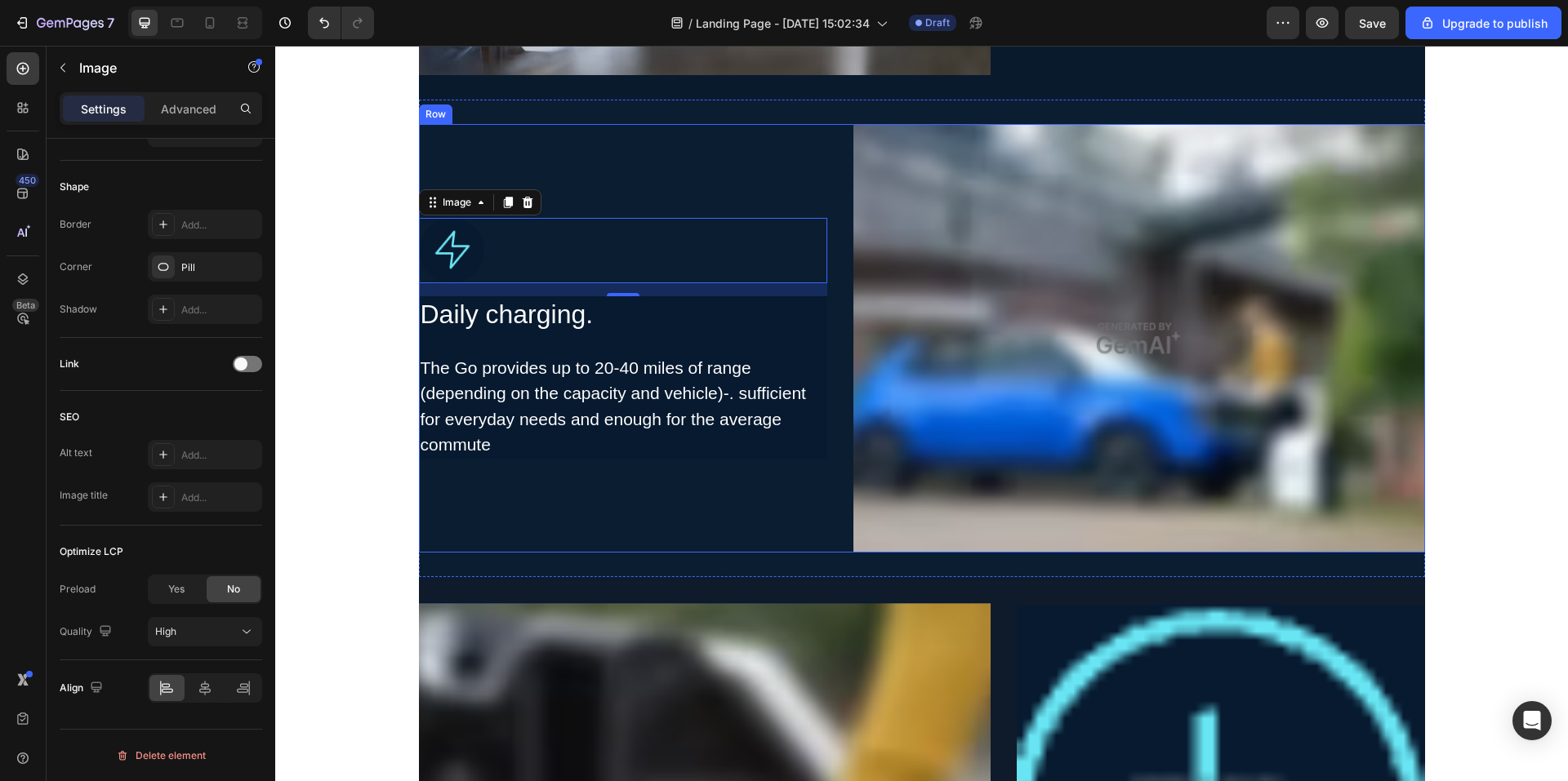
scroll to position [493, 0]
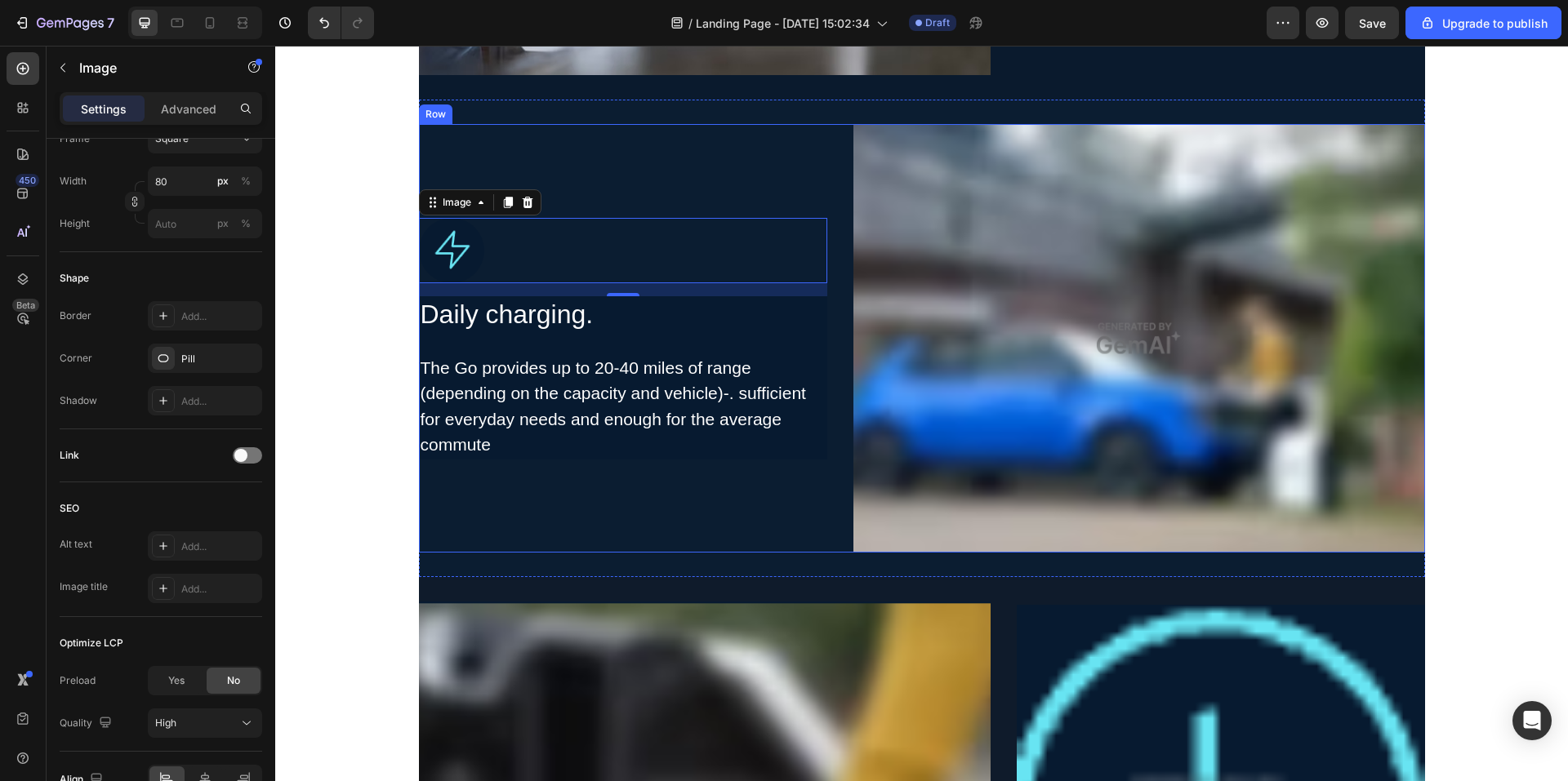
click at [714, 477] on div "Image 16 Daily charging. Heading The Go provides up to 20-40 miles of range (de…" at bounding box center [623, 339] width 409 height 428
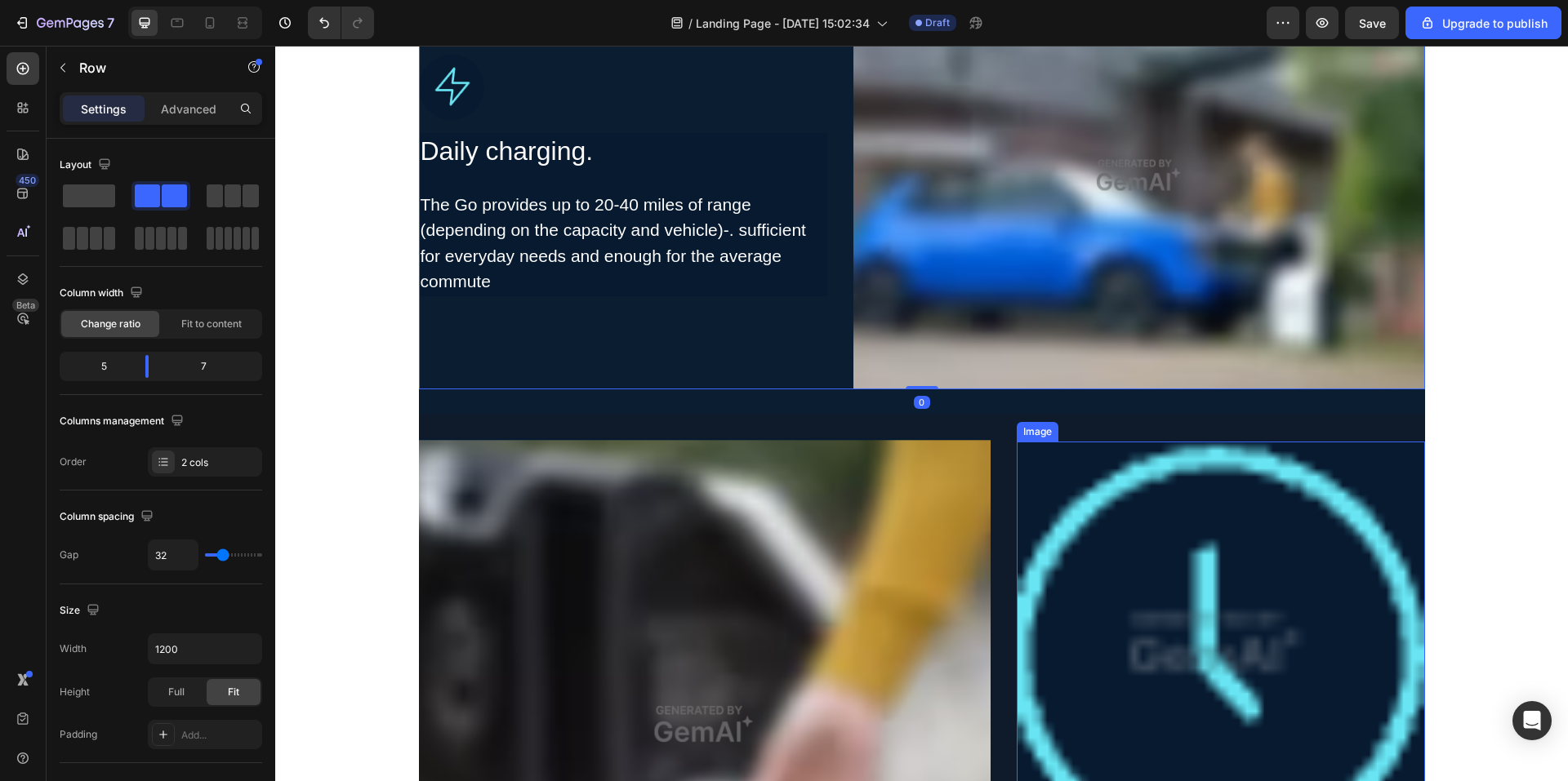
scroll to position [2776, 0]
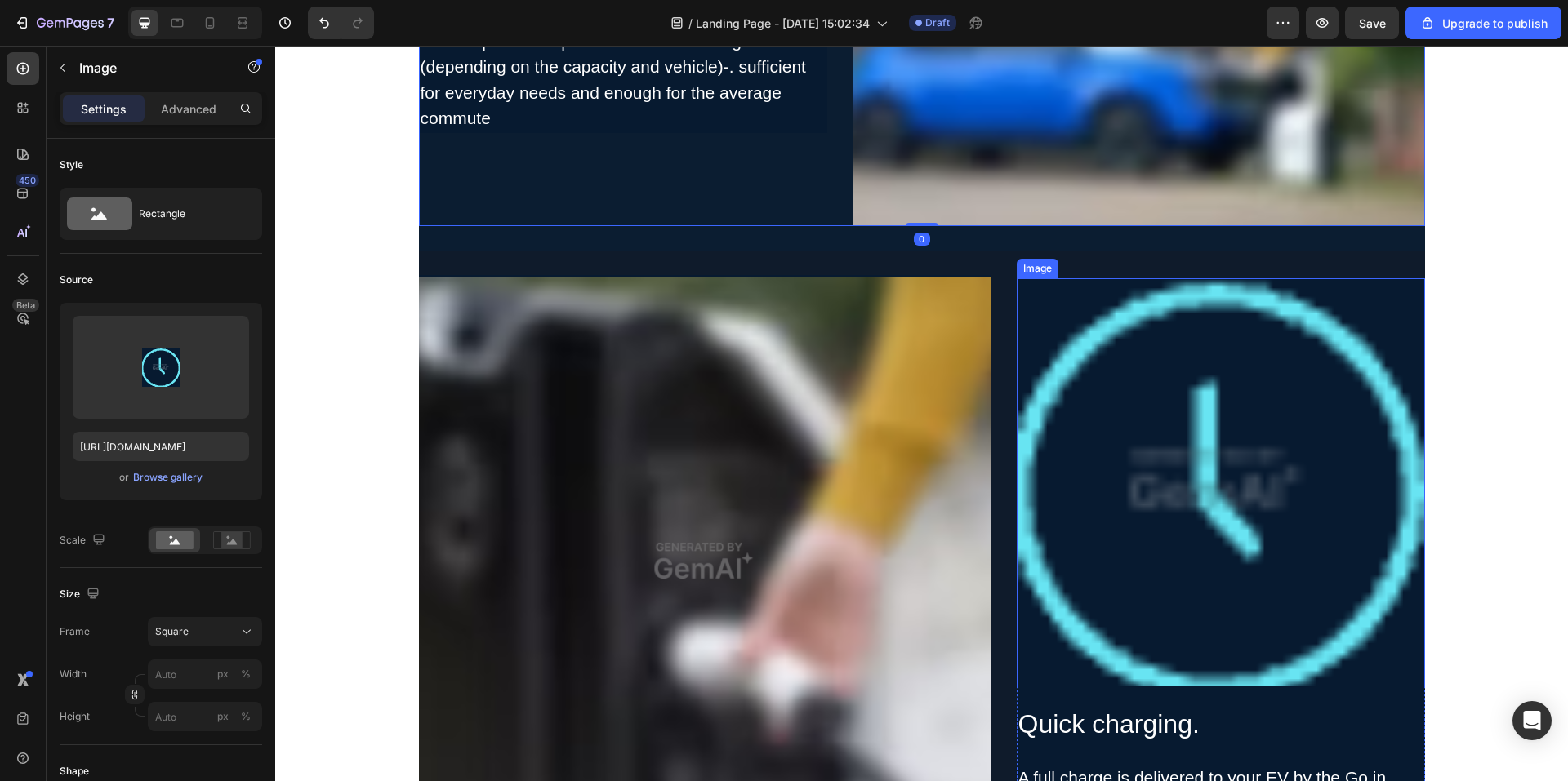
click at [1165, 401] on img at bounding box center [1220, 482] width 409 height 408
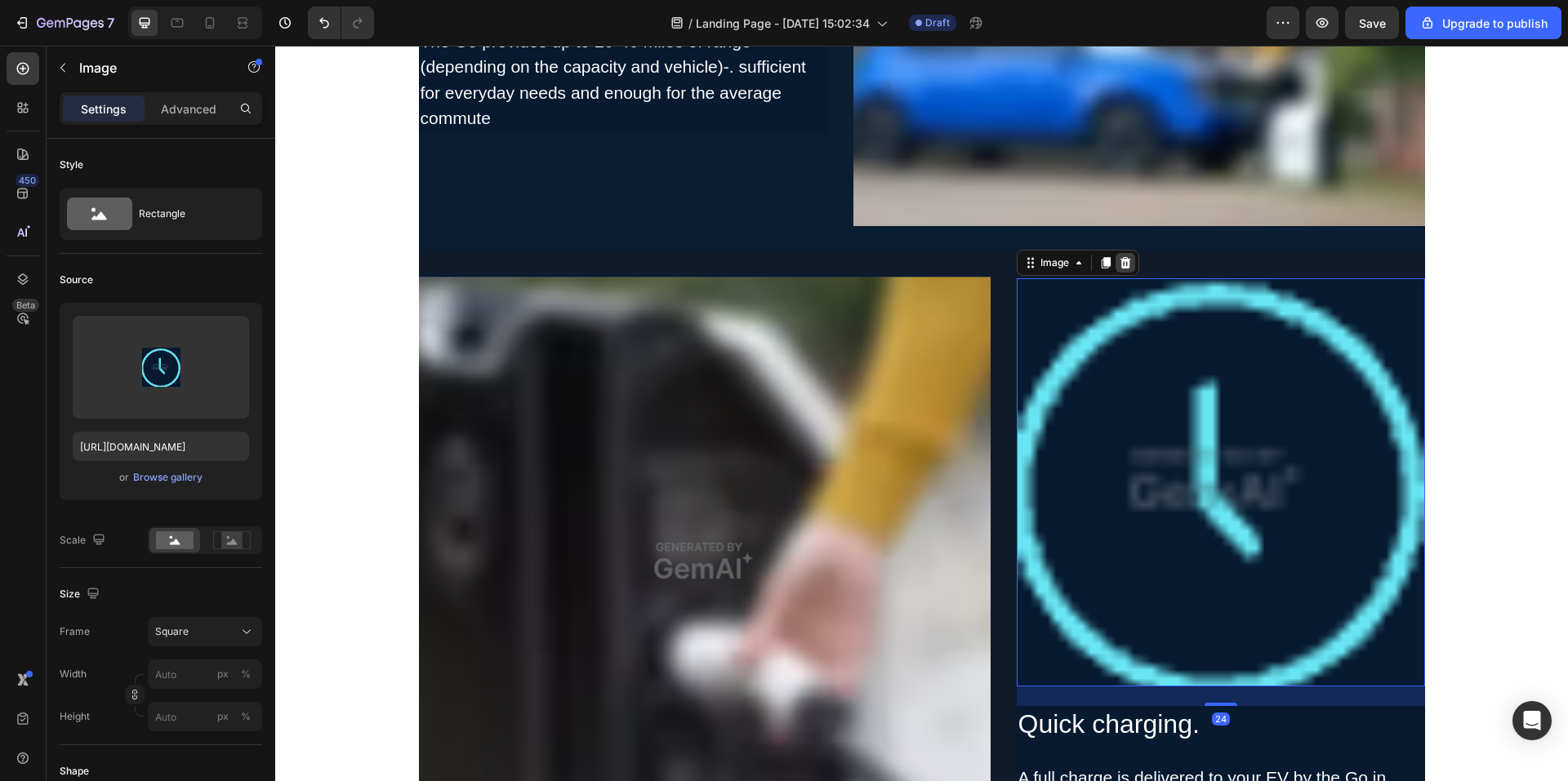
click at [1123, 263] on icon at bounding box center [1125, 262] width 10 height 11
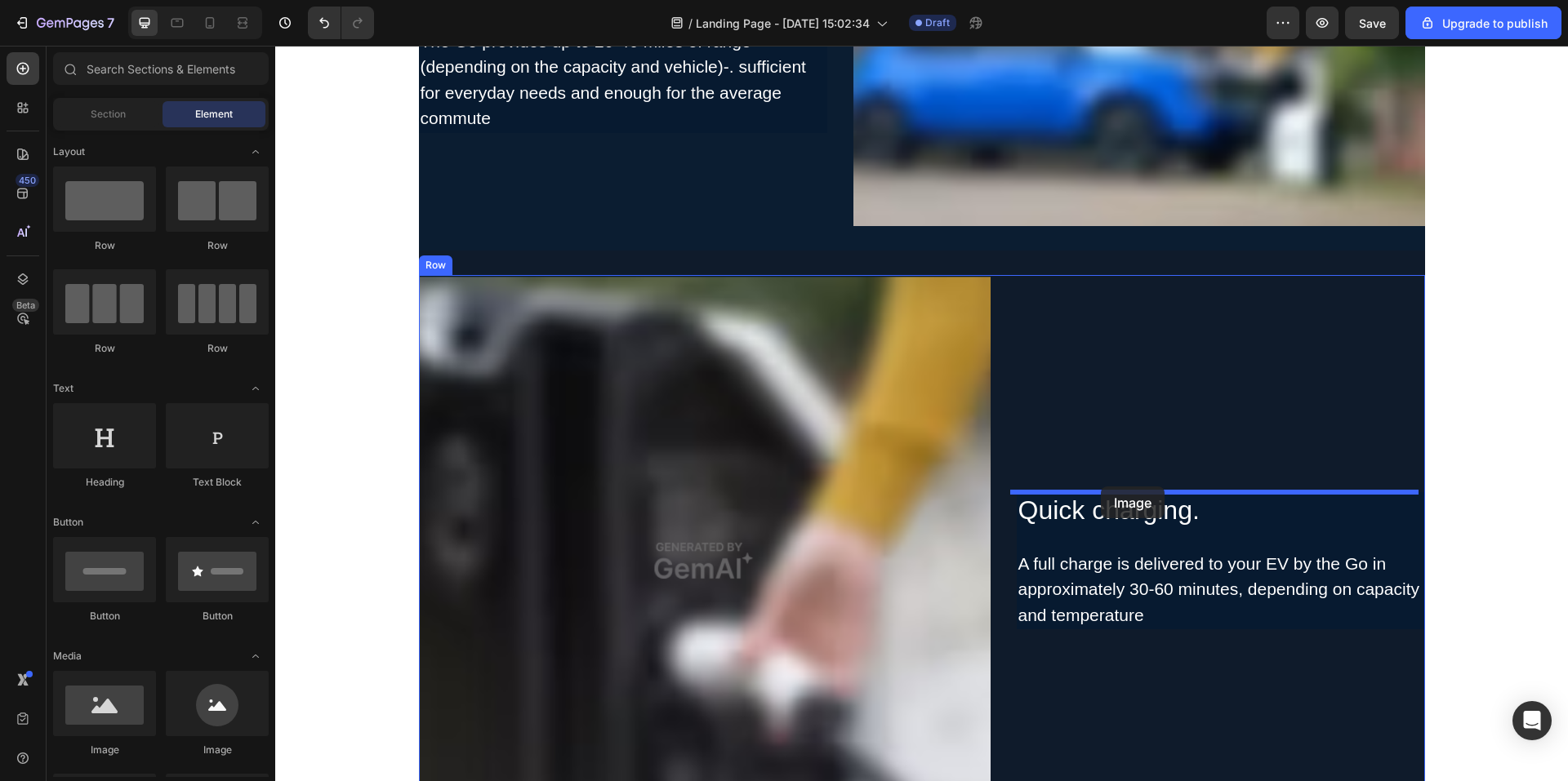
drag, startPoint x: 479, startPoint y: 586, endPoint x: 1101, endPoint y: 487, distance: 629.8
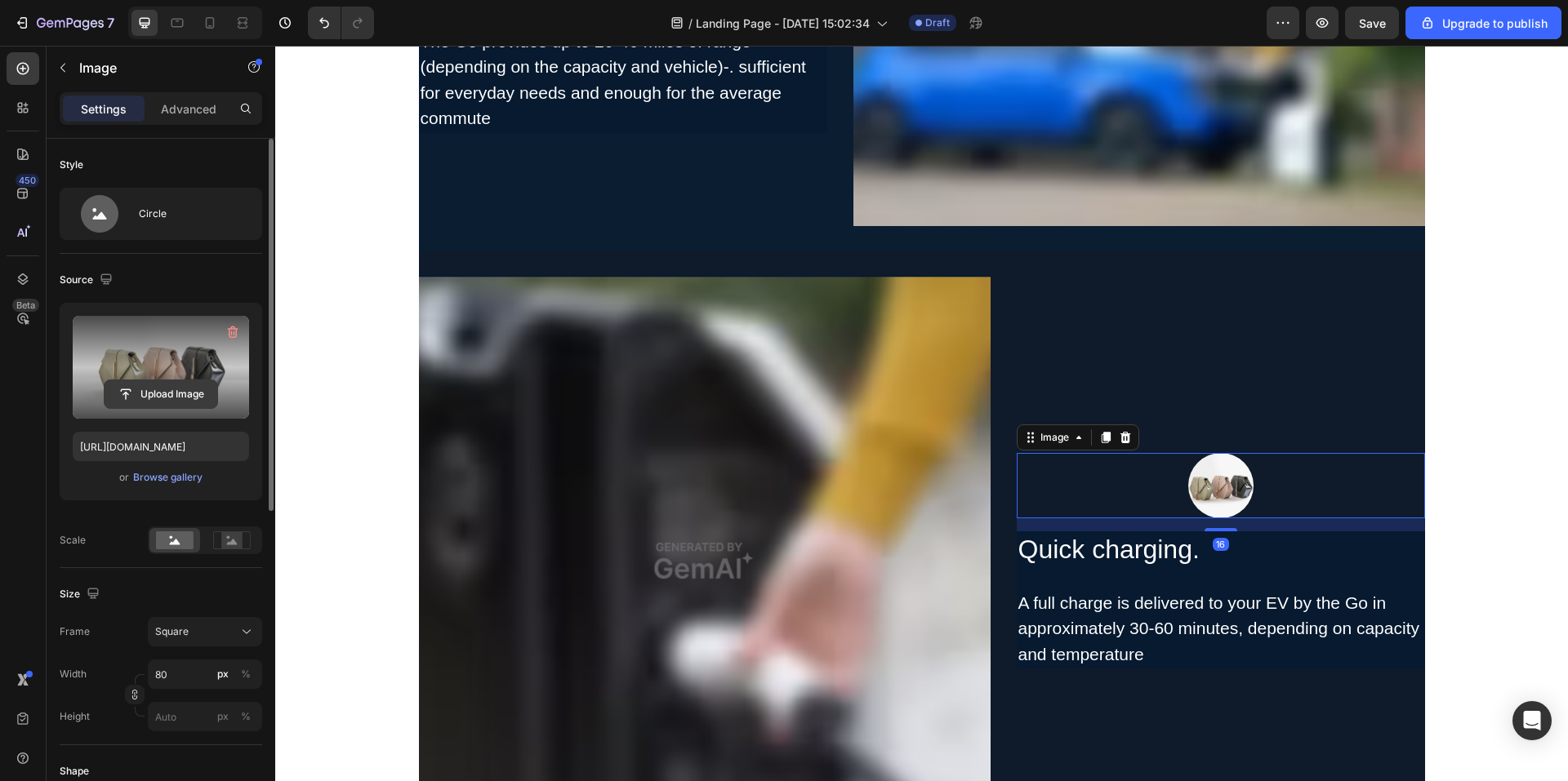
click at [152, 381] on input "file" at bounding box center [160, 394] width 112 height 28
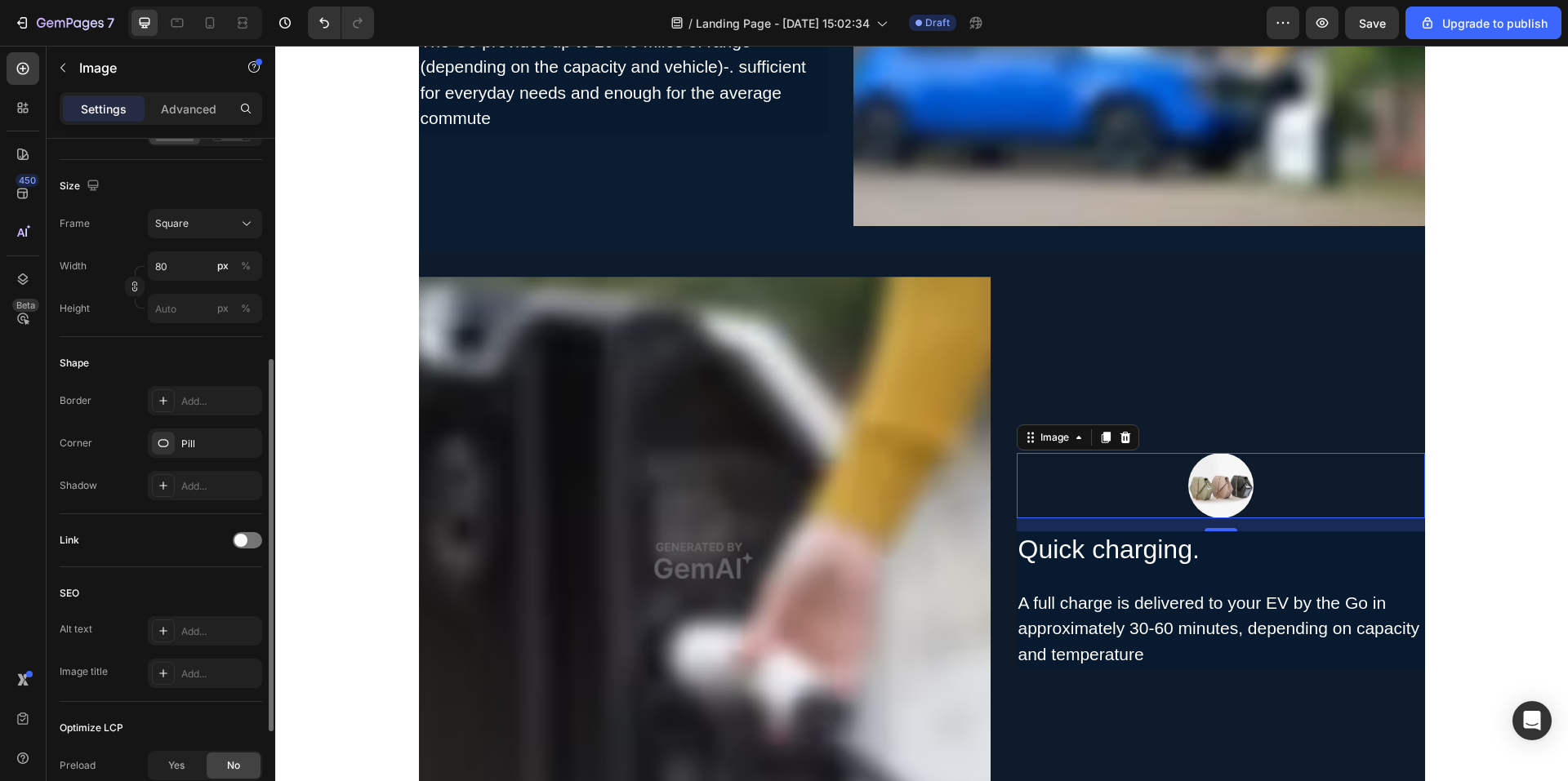
scroll to position [584, 0]
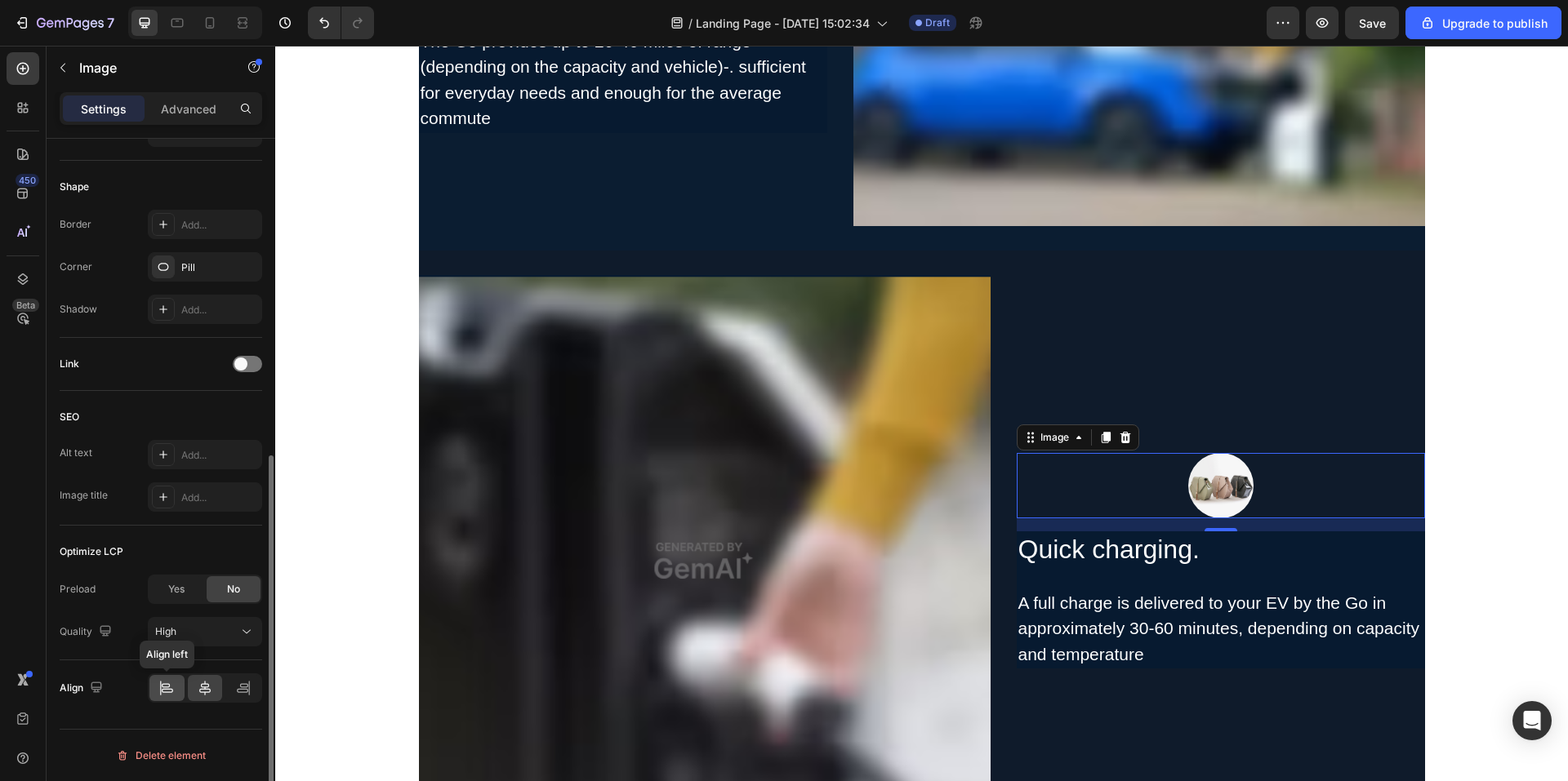
type input "https://cdn.shopify.com/s/files/1/0706/7887/2235/files/gempages_571448877488538…"
click at [164, 692] on icon at bounding box center [167, 690] width 11 height 4
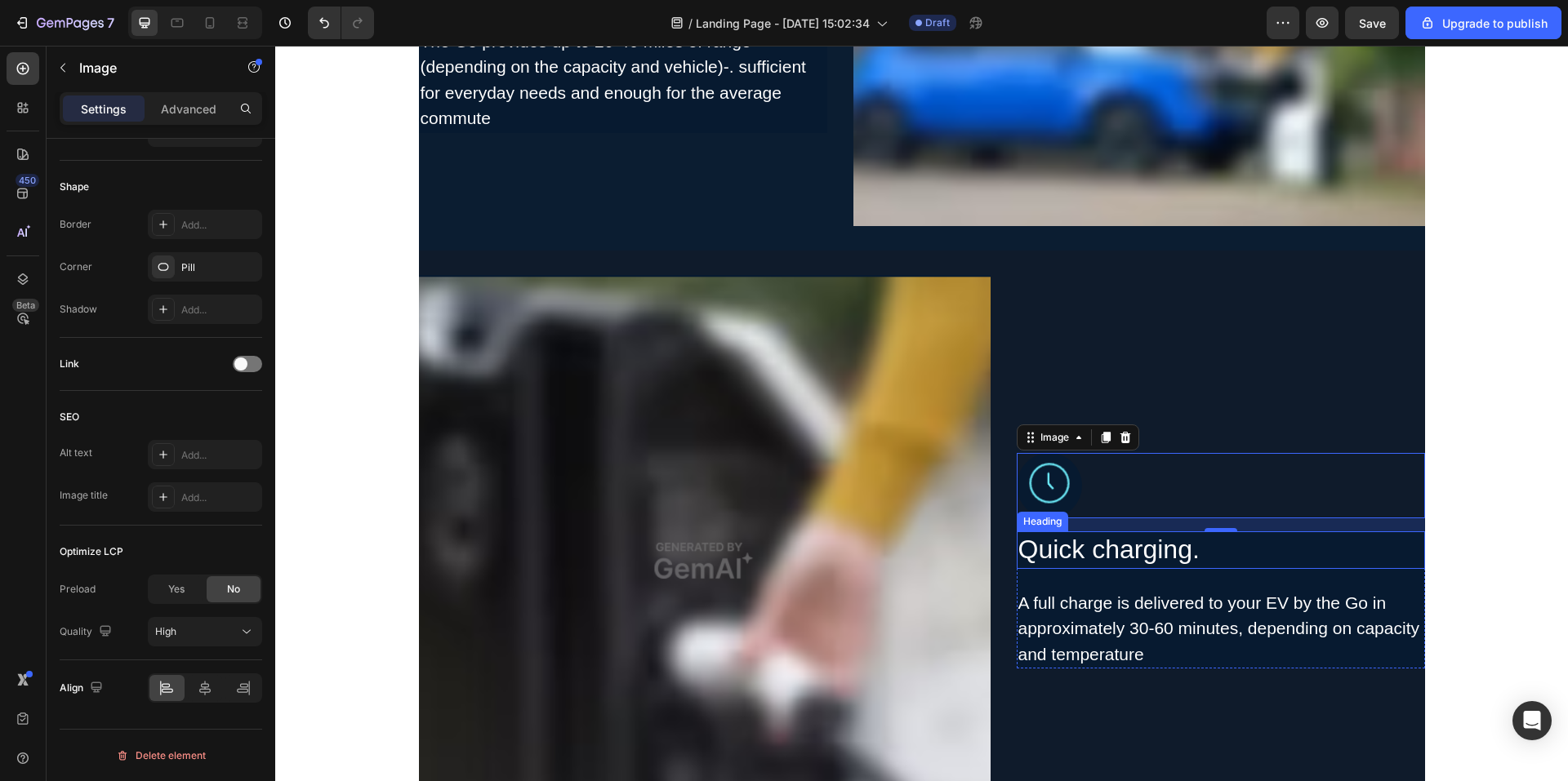
click at [1306, 566] on h2 "Quick charging." at bounding box center [1220, 549] width 409 height 37
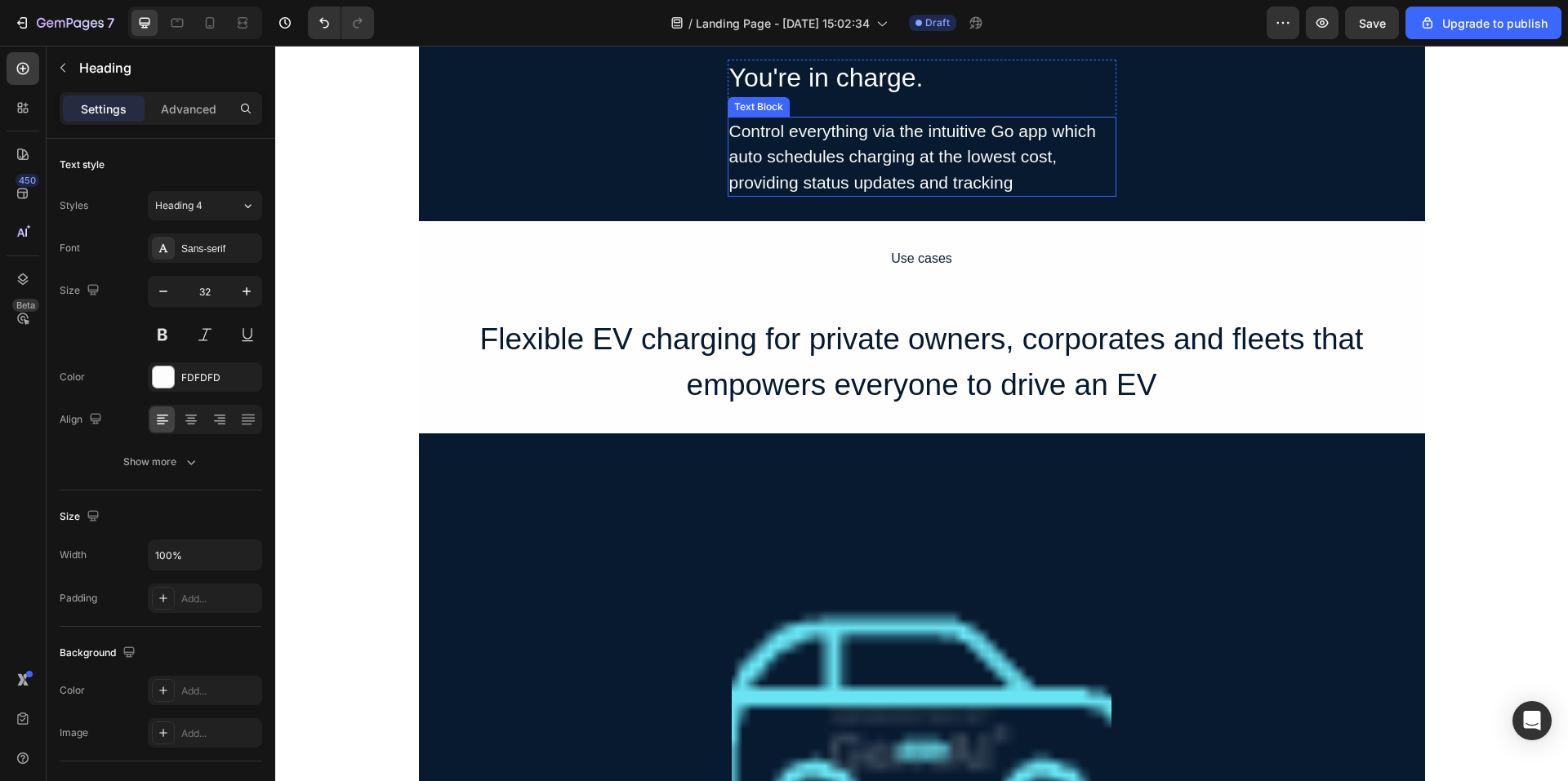
scroll to position [3348, 0]
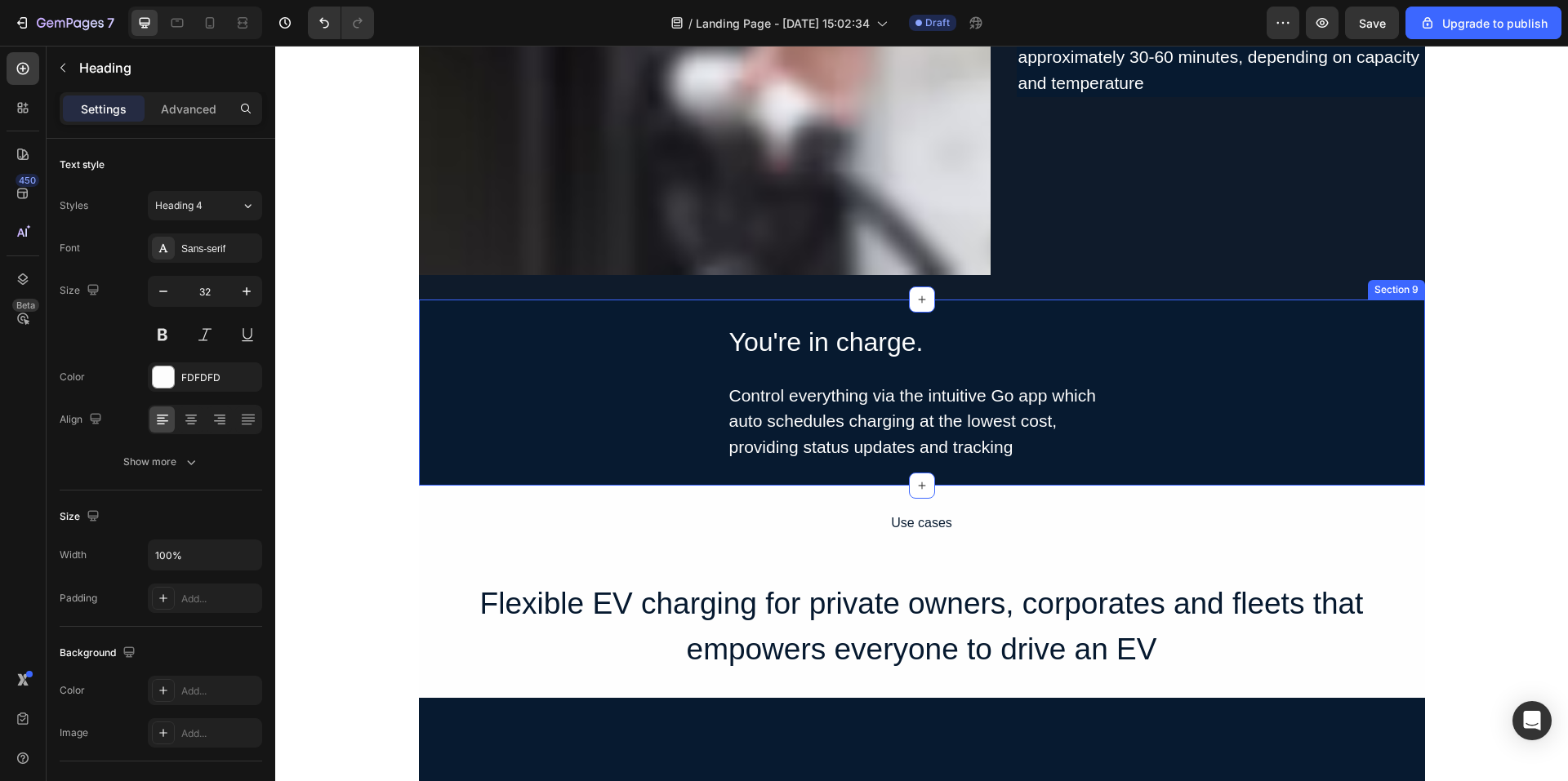
click at [1247, 386] on div "You're in charge. Heading Control everything via the intuitive Go app which aut…" at bounding box center [922, 393] width 1006 height 138
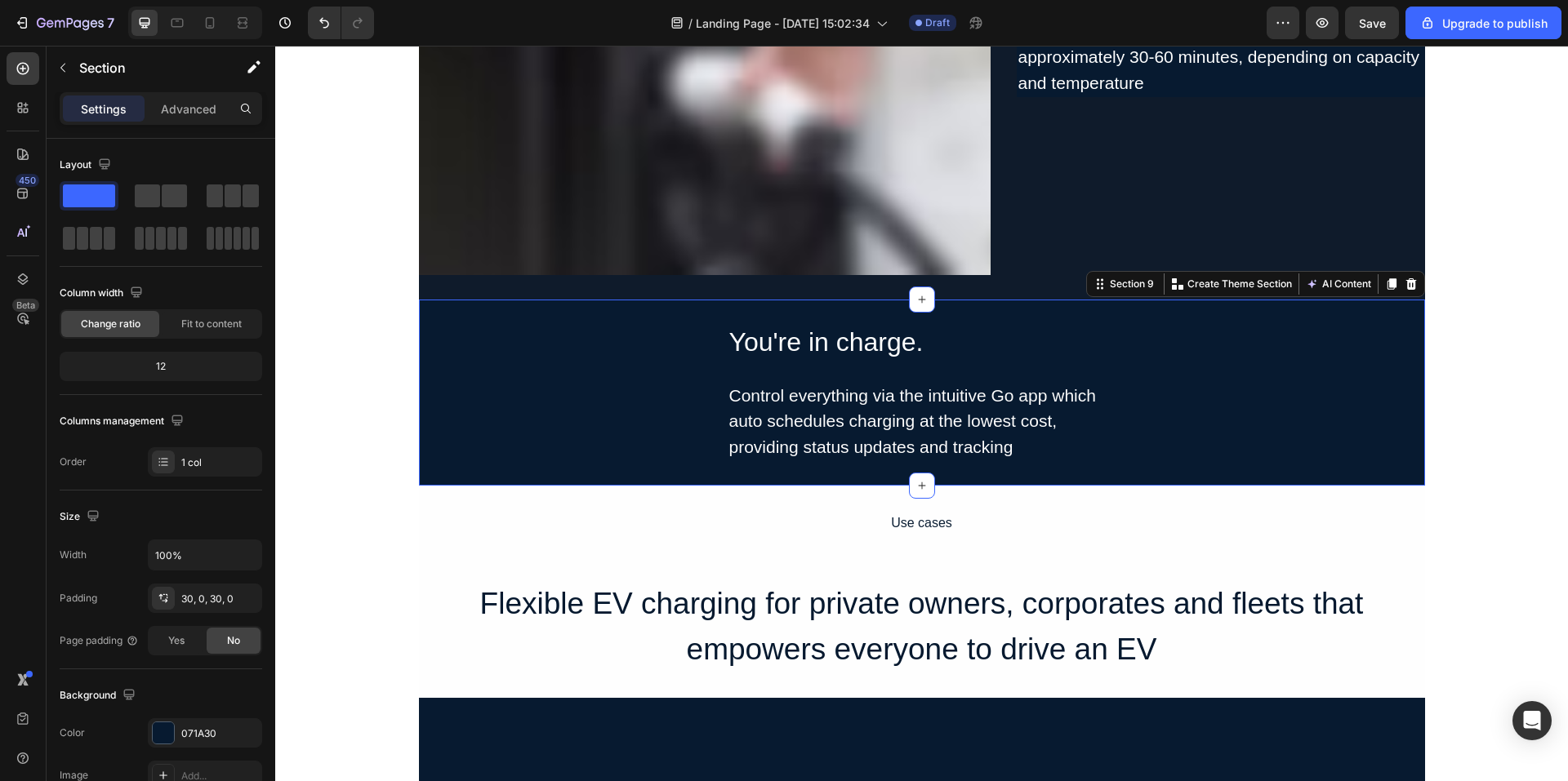
drag, startPoint x: 1411, startPoint y: 280, endPoint x: 1405, endPoint y: 287, distance: 9.2
click at [1411, 280] on div at bounding box center [1411, 284] width 20 height 20
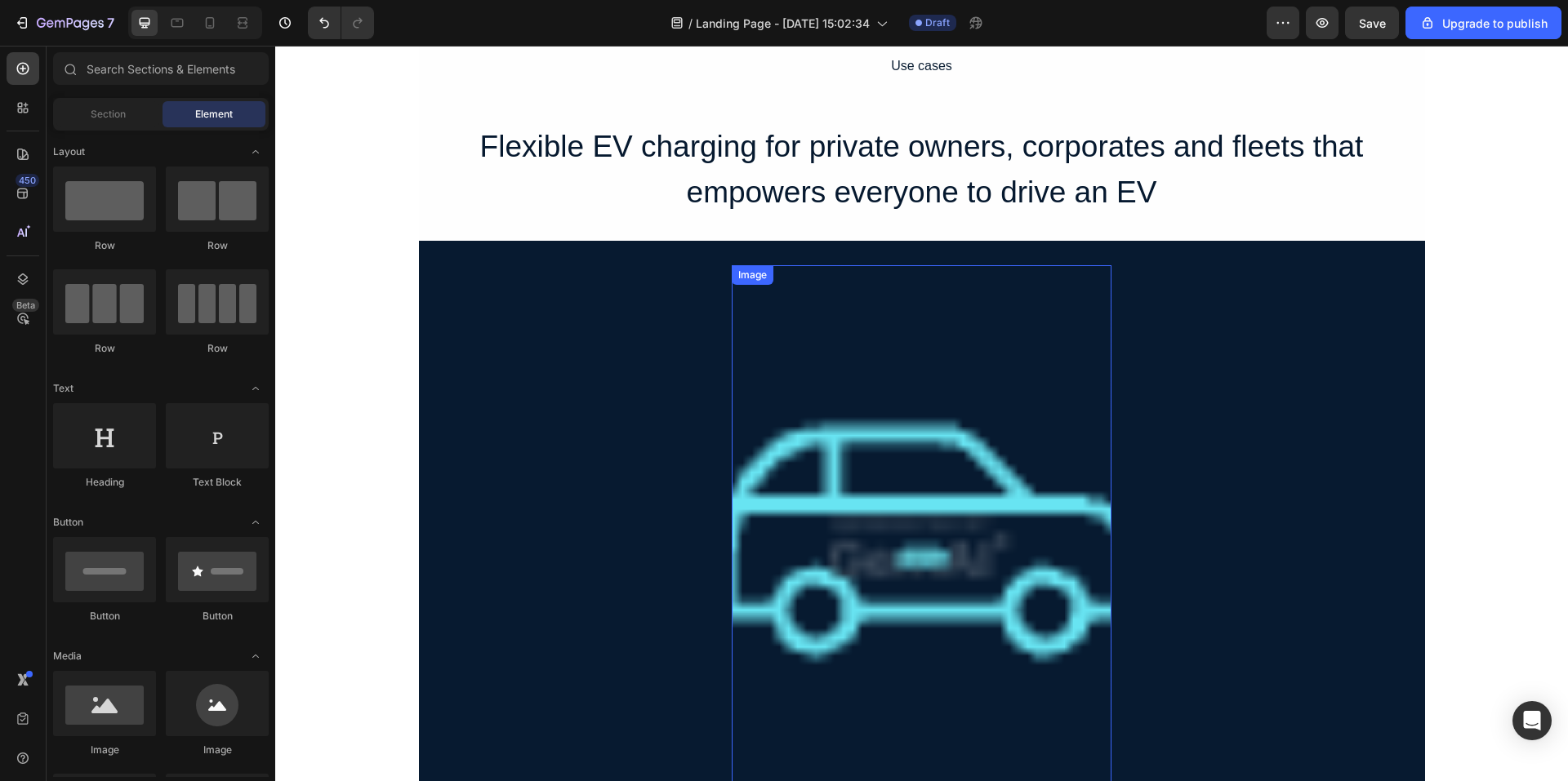
scroll to position [3592, 0]
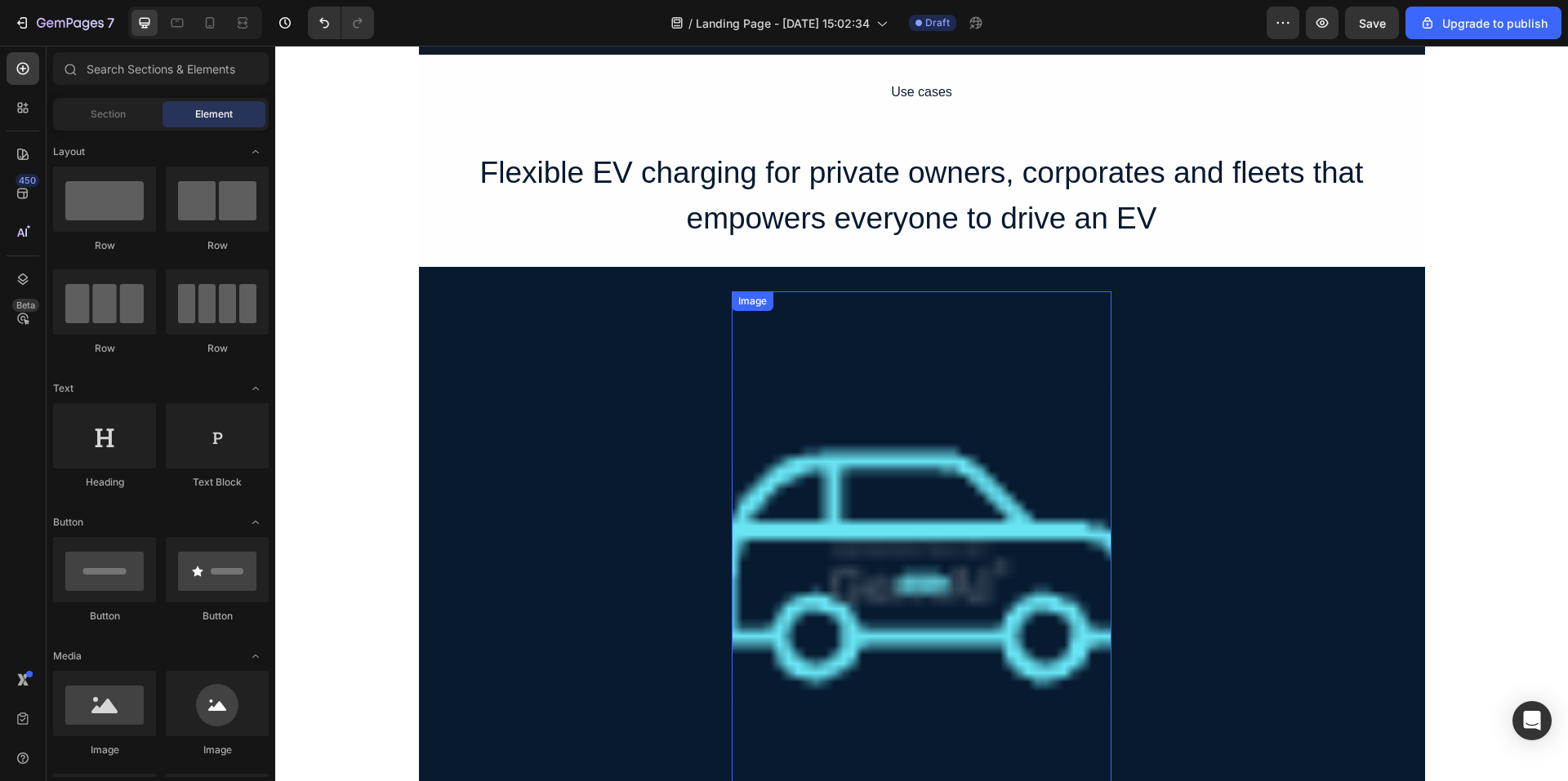
click at [909, 495] on img at bounding box center [922, 576] width 380 height 570
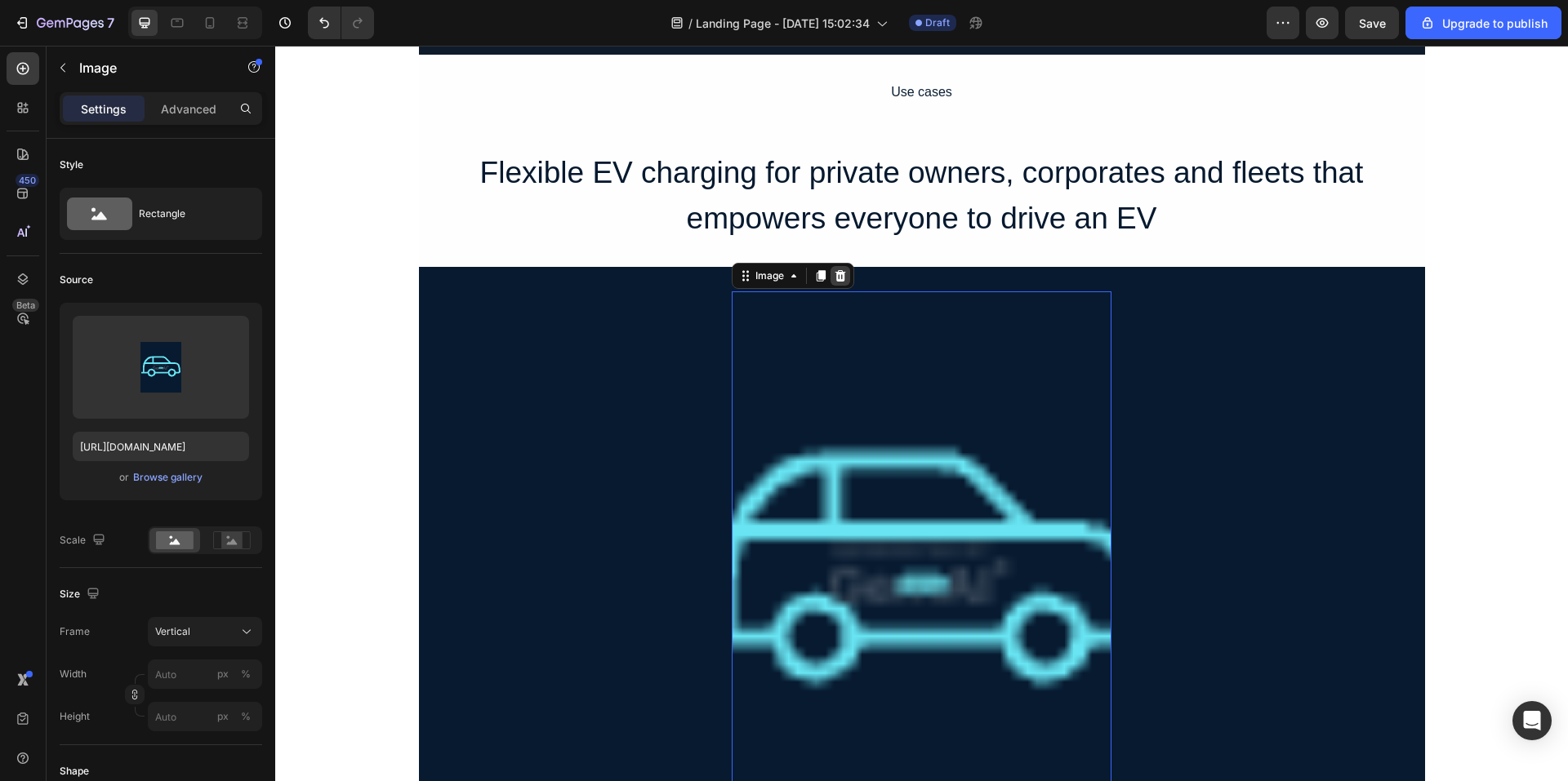
click at [837, 279] on icon at bounding box center [841, 275] width 10 height 11
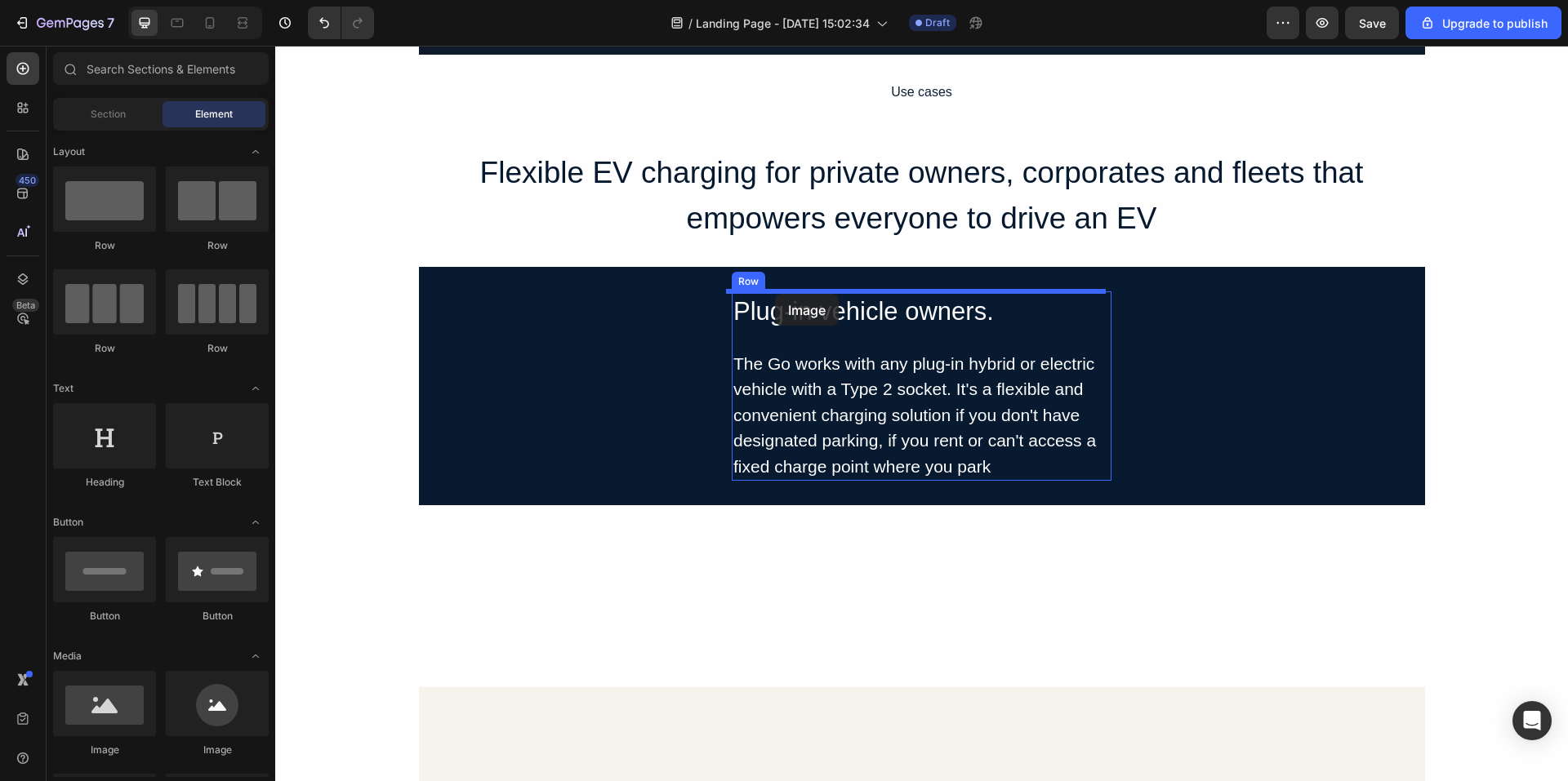
drag, startPoint x: 486, startPoint y: 593, endPoint x: 775, endPoint y: 294, distance: 415.8
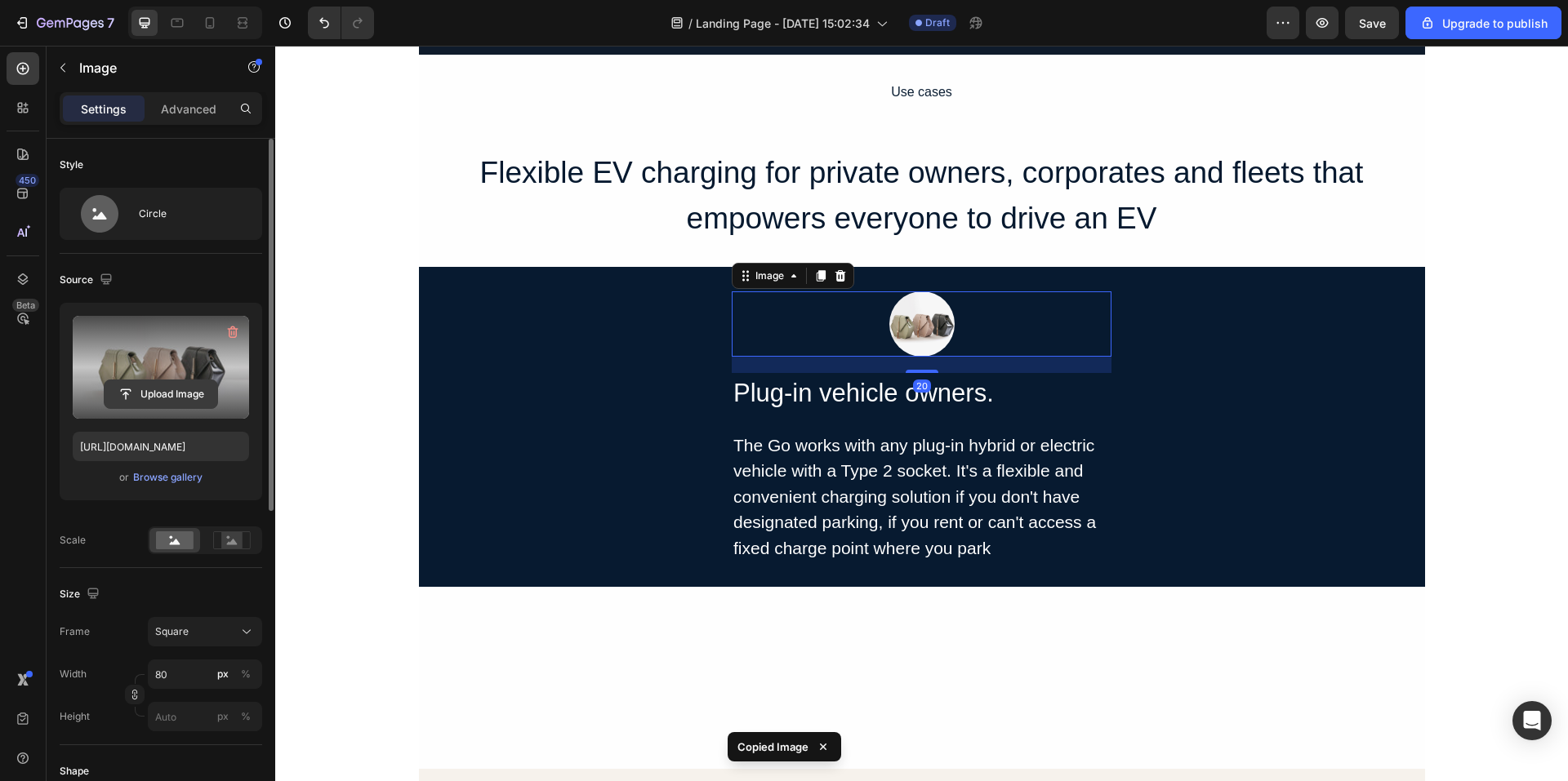
click at [138, 392] on input "file" at bounding box center [160, 394] width 112 height 28
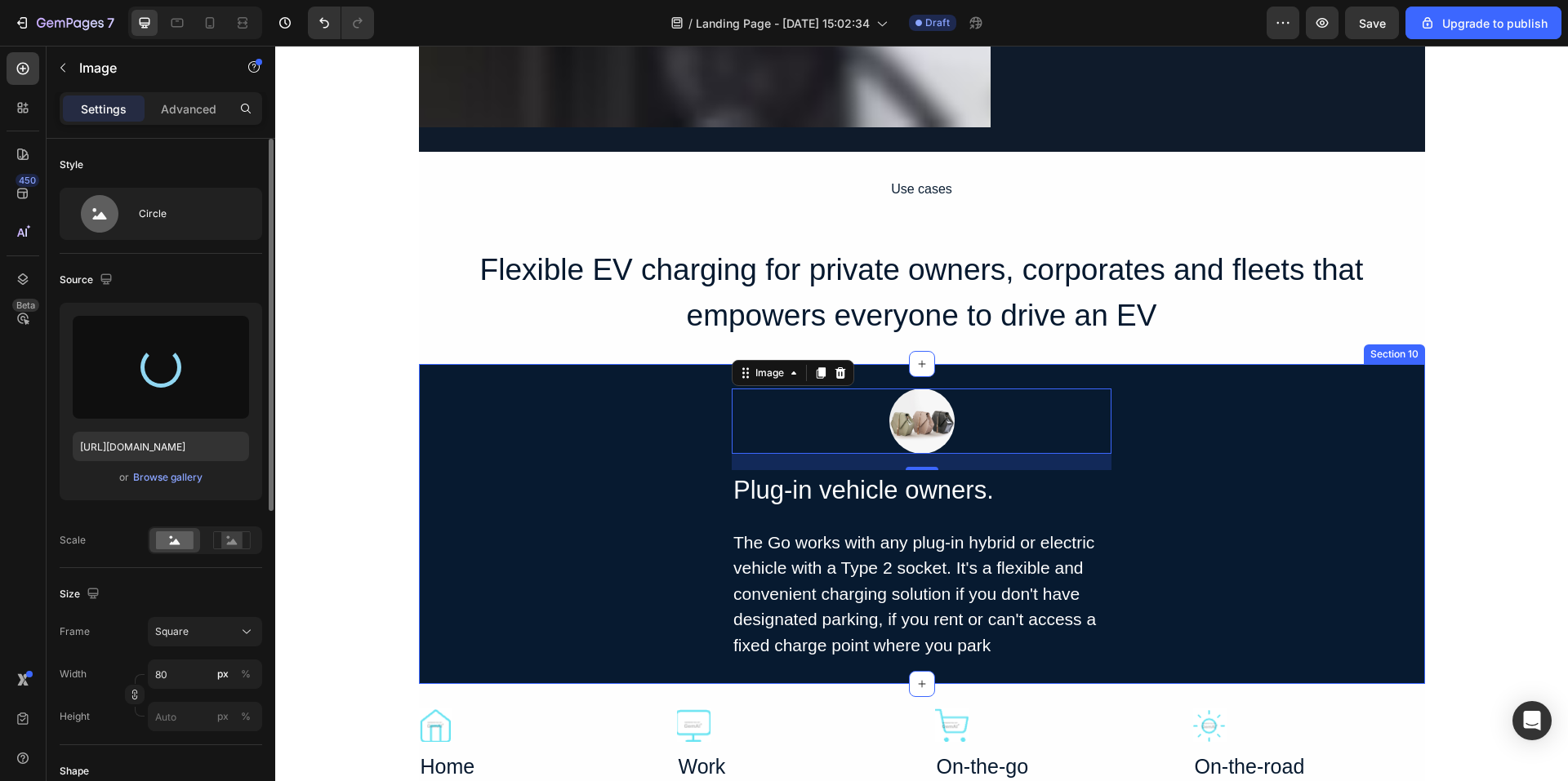
scroll to position [3674, 0]
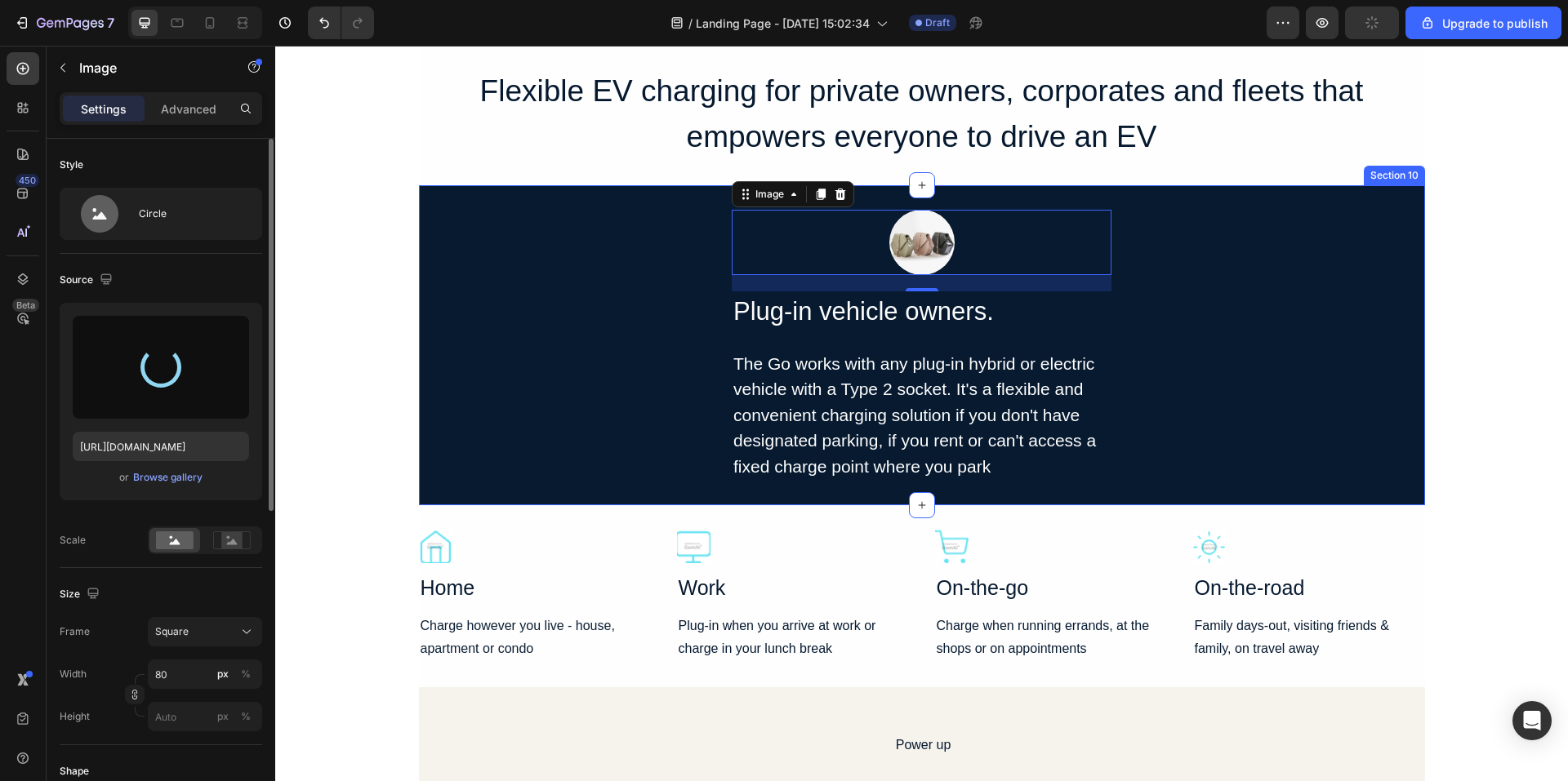
type input "https://cdn.shopify.com/s/files/1/0706/7887/2235/files/gempages_571448877488538…"
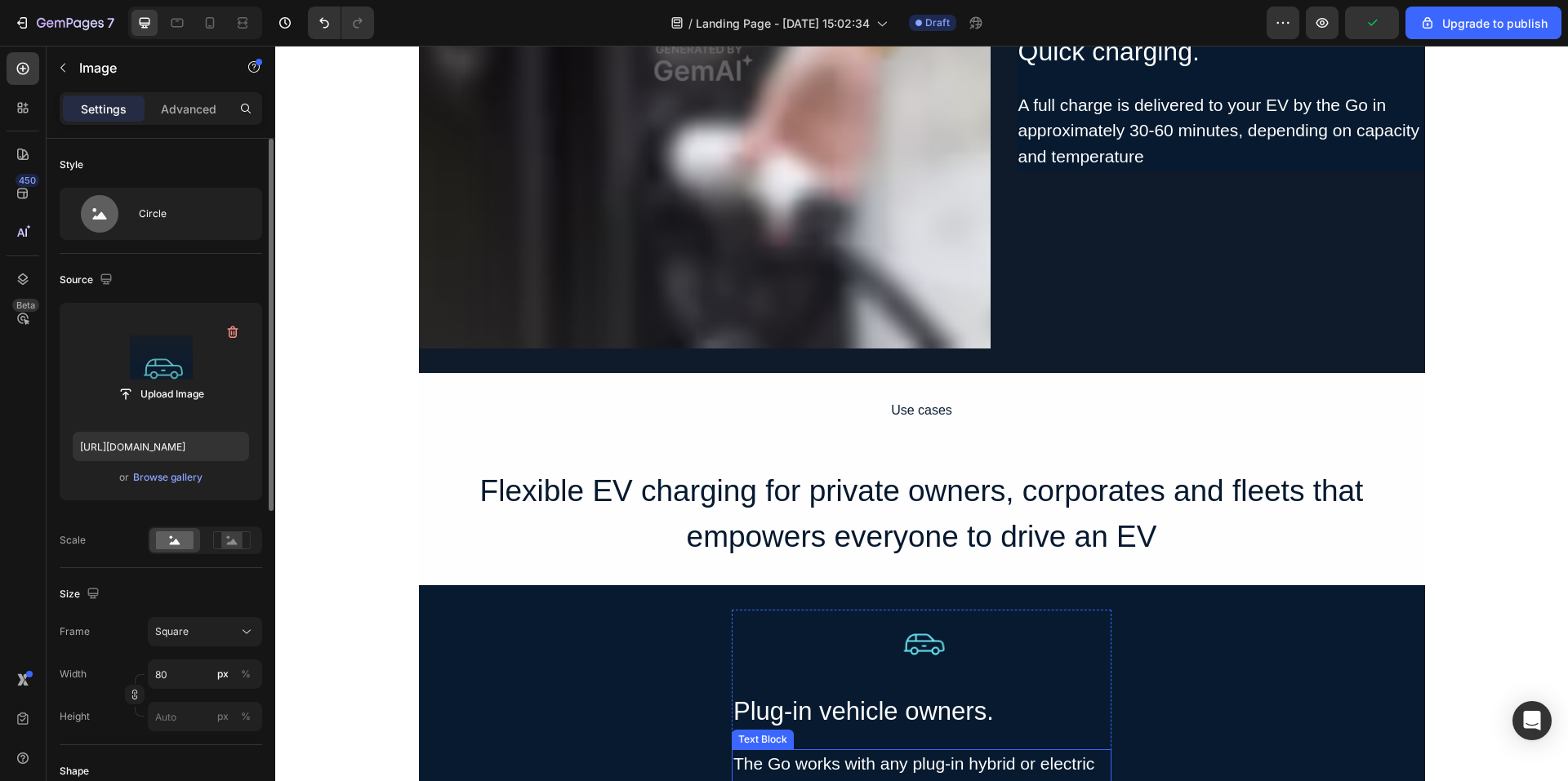
scroll to position [3429, 0]
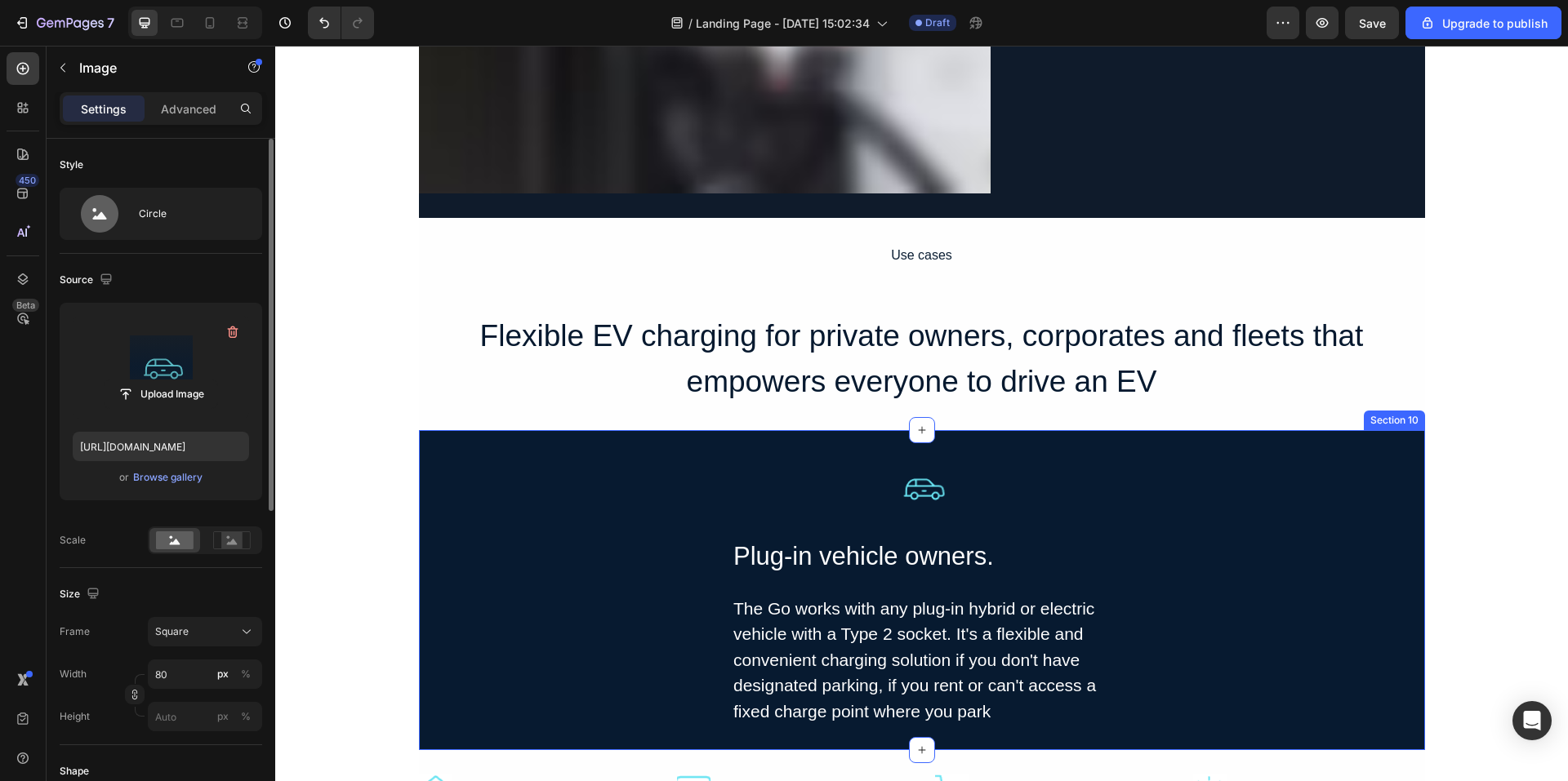
click at [676, 569] on div "Image Plug-in vehicle owners. Heading The Go works with any plug-in hybrid or e…" at bounding box center [922, 589] width 1006 height 271
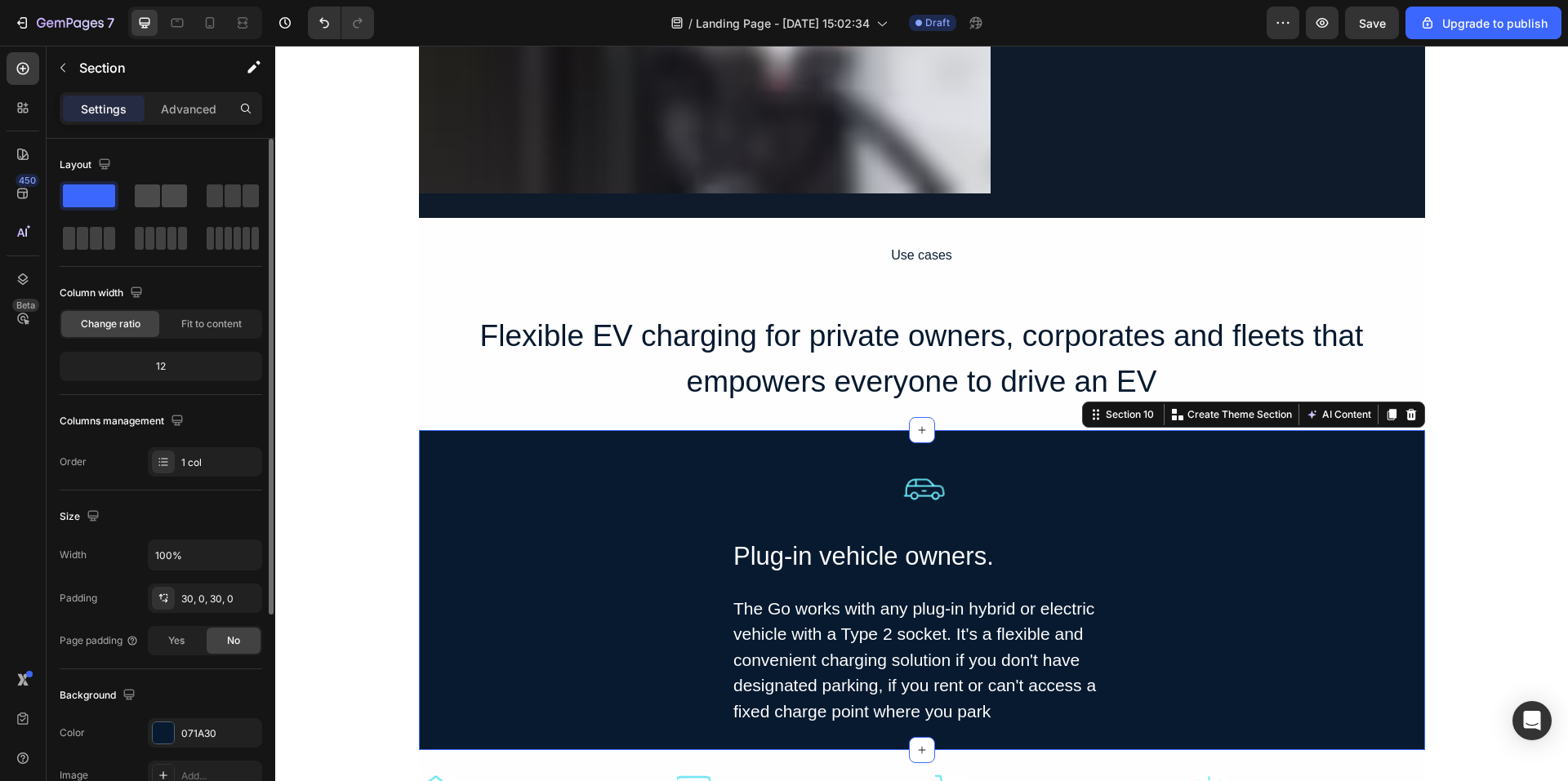
click at [154, 206] on span at bounding box center [147, 196] width 25 height 23
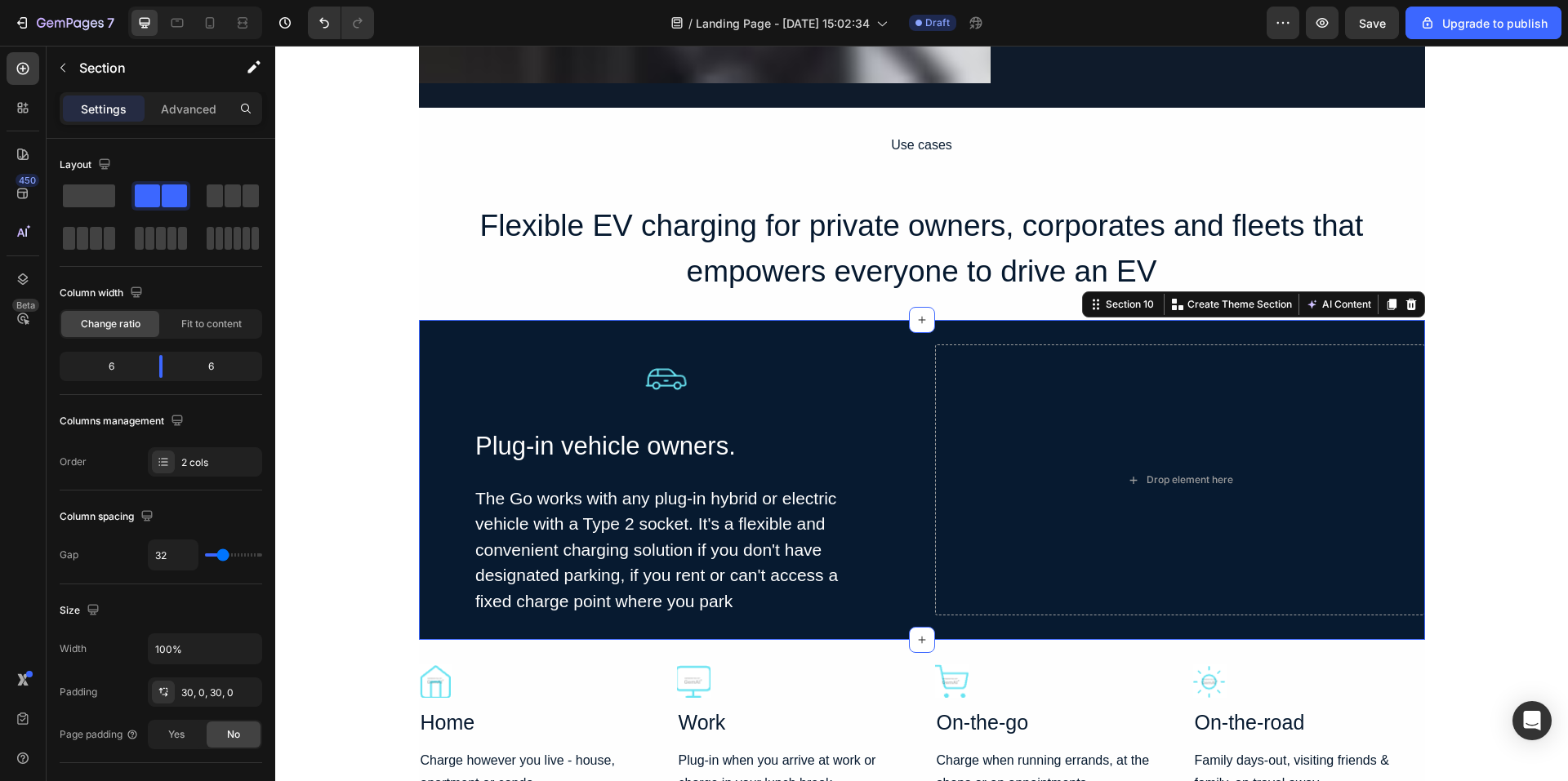
scroll to position [3592, 0]
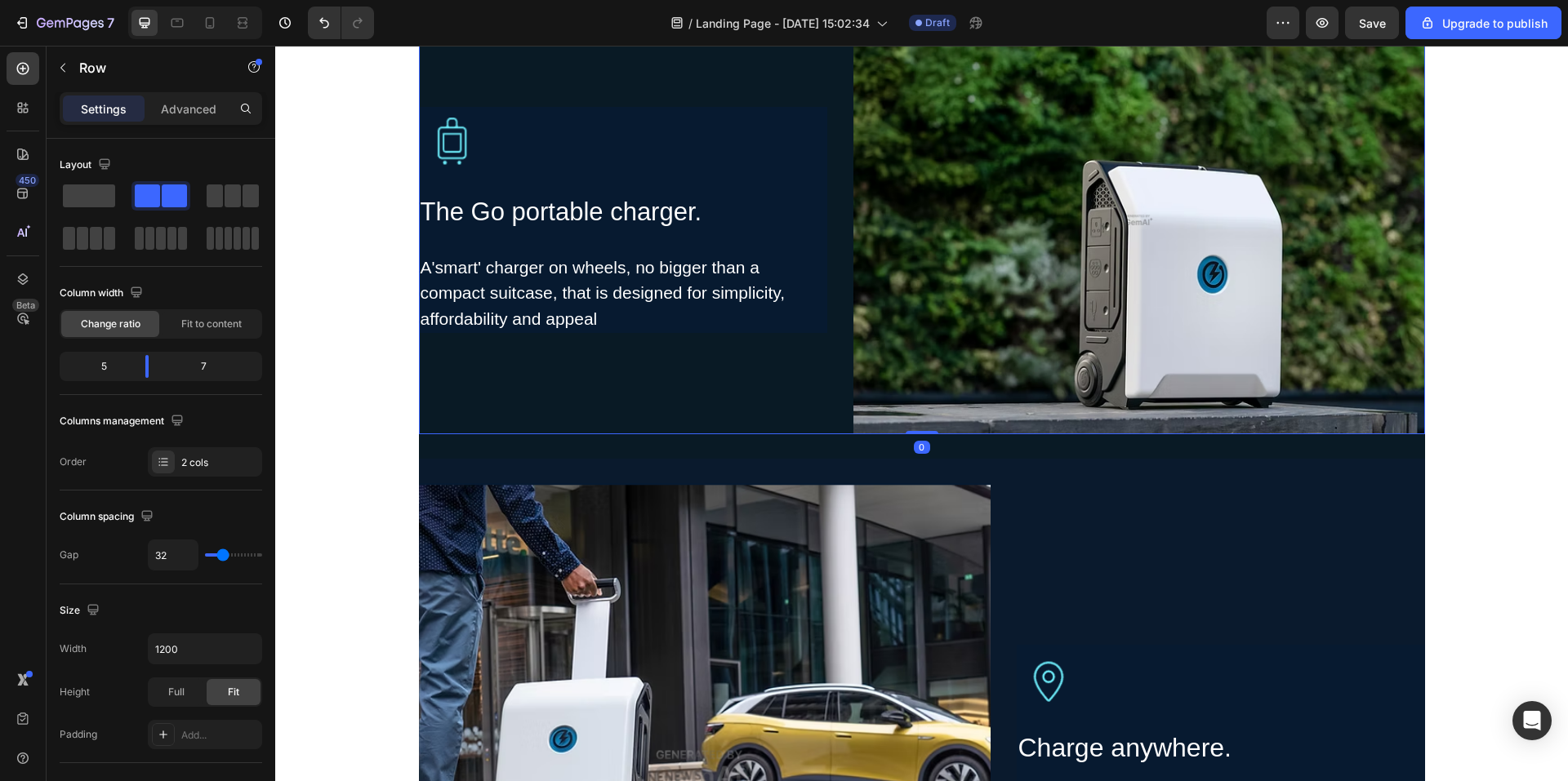
click at [590, 340] on div "Image The Go portable charger. Heading A'smart' charger on wheels, no bigger th…" at bounding box center [623, 220] width 409 height 428
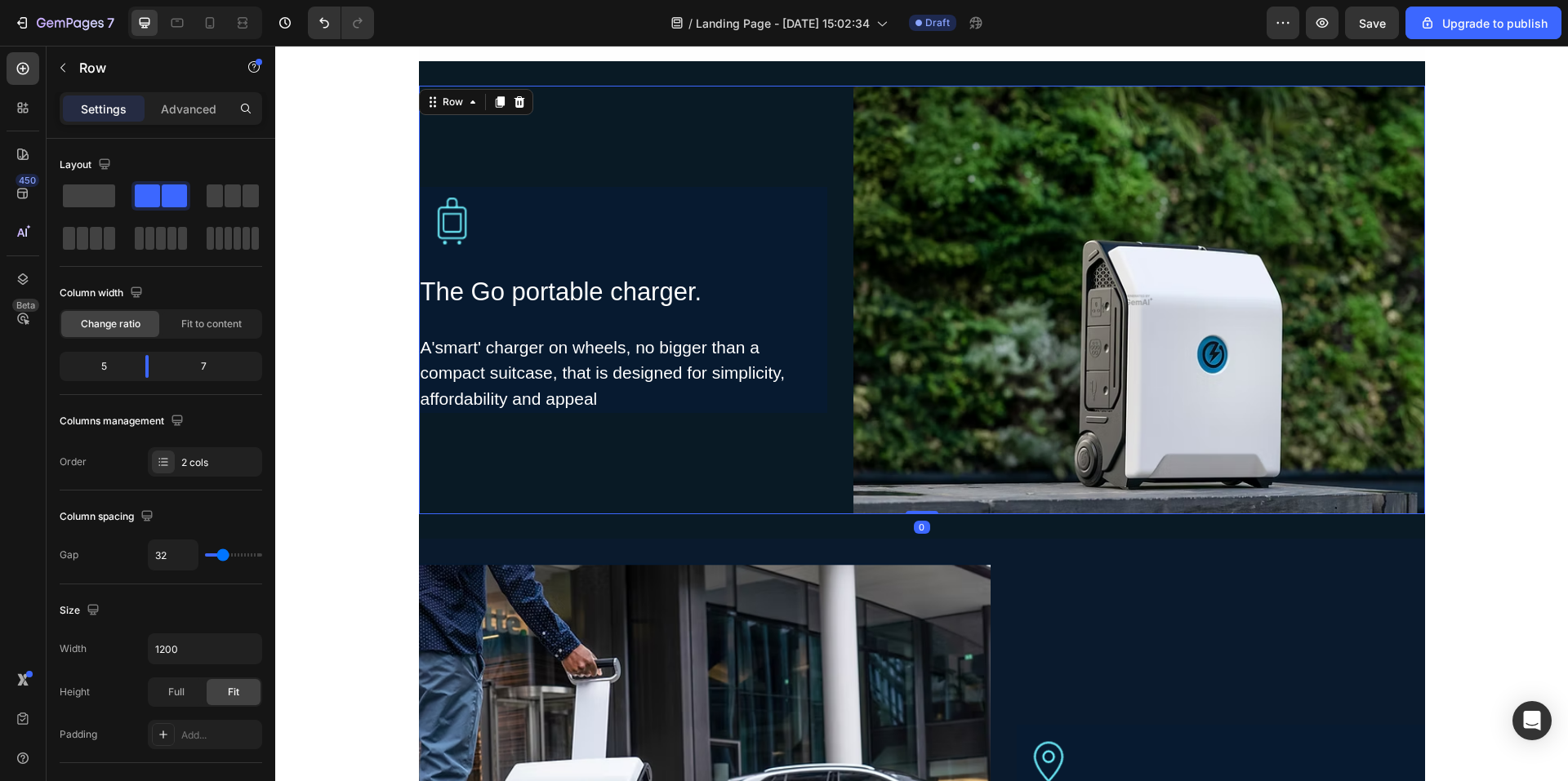
scroll to position [1225, 0]
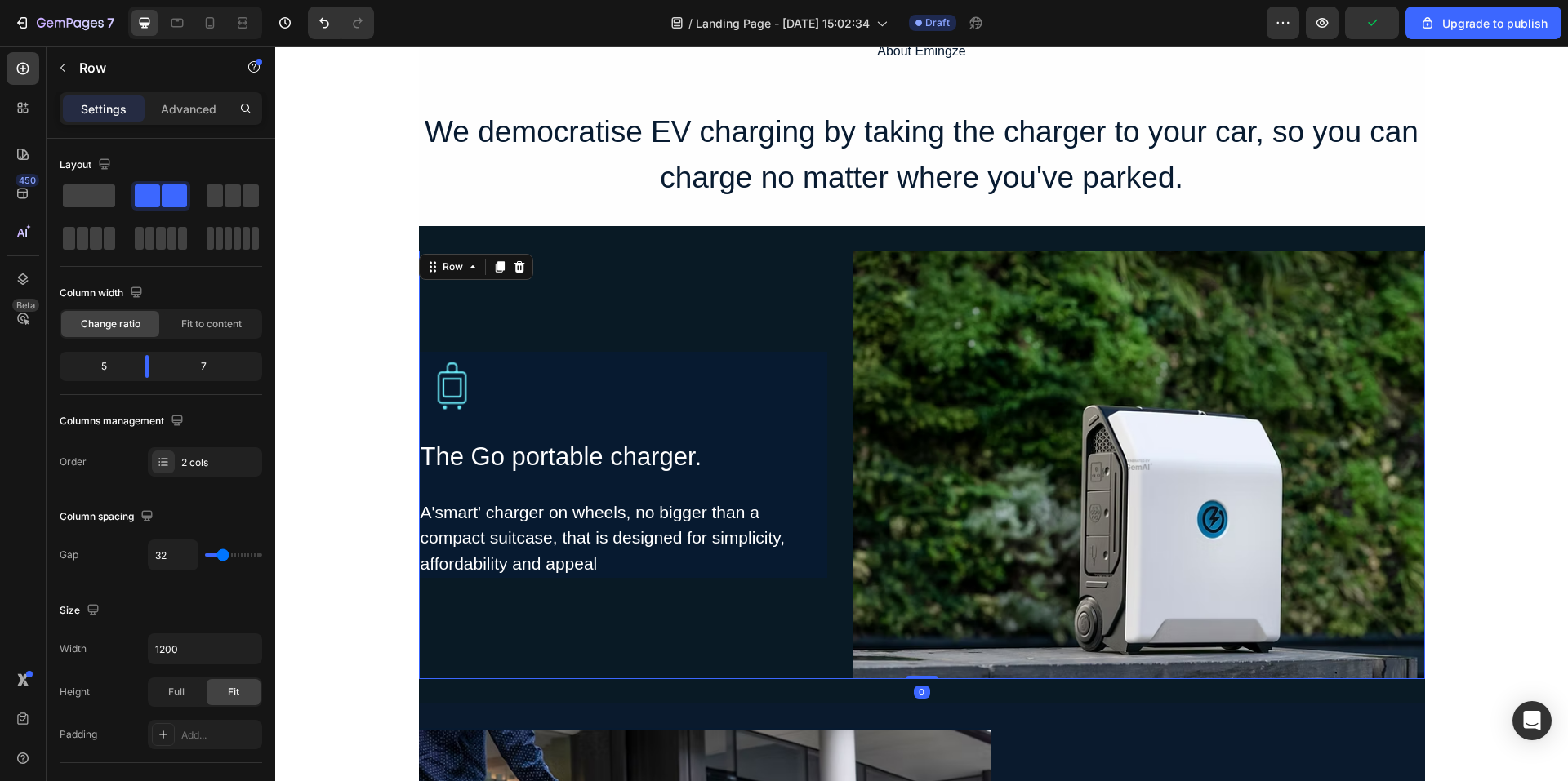
click at [677, 313] on div "Image The Go portable charger. Heading A'smart' charger on wheels, no bigger th…" at bounding box center [623, 465] width 409 height 428
click at [700, 294] on div "Image The Go portable charger. Heading A'smart' charger on wheels, no bigger th…" at bounding box center [623, 465] width 409 height 428
click at [663, 269] on div "Image The Go portable charger. Heading A'smart' charger on wheels, no bigger th…" at bounding box center [623, 465] width 409 height 428
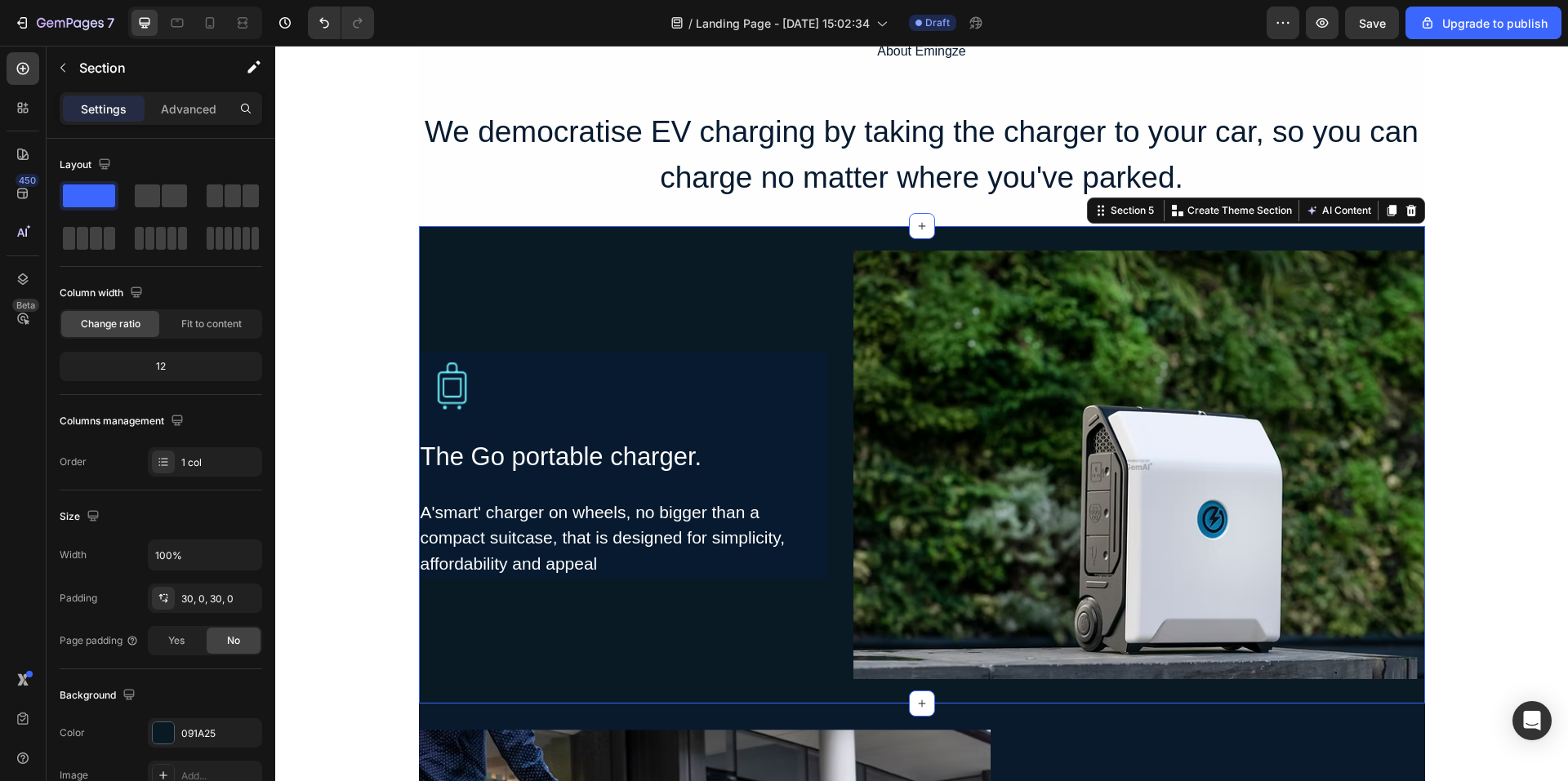
click at [595, 232] on div "Image The Go portable charger. Heading A'smart' charger on wheels, no bigger th…" at bounding box center [922, 465] width 1006 height 478
click at [605, 291] on div "Image The Go portable charger. Heading A'smart' charger on wheels, no bigger th…" at bounding box center [623, 465] width 409 height 428
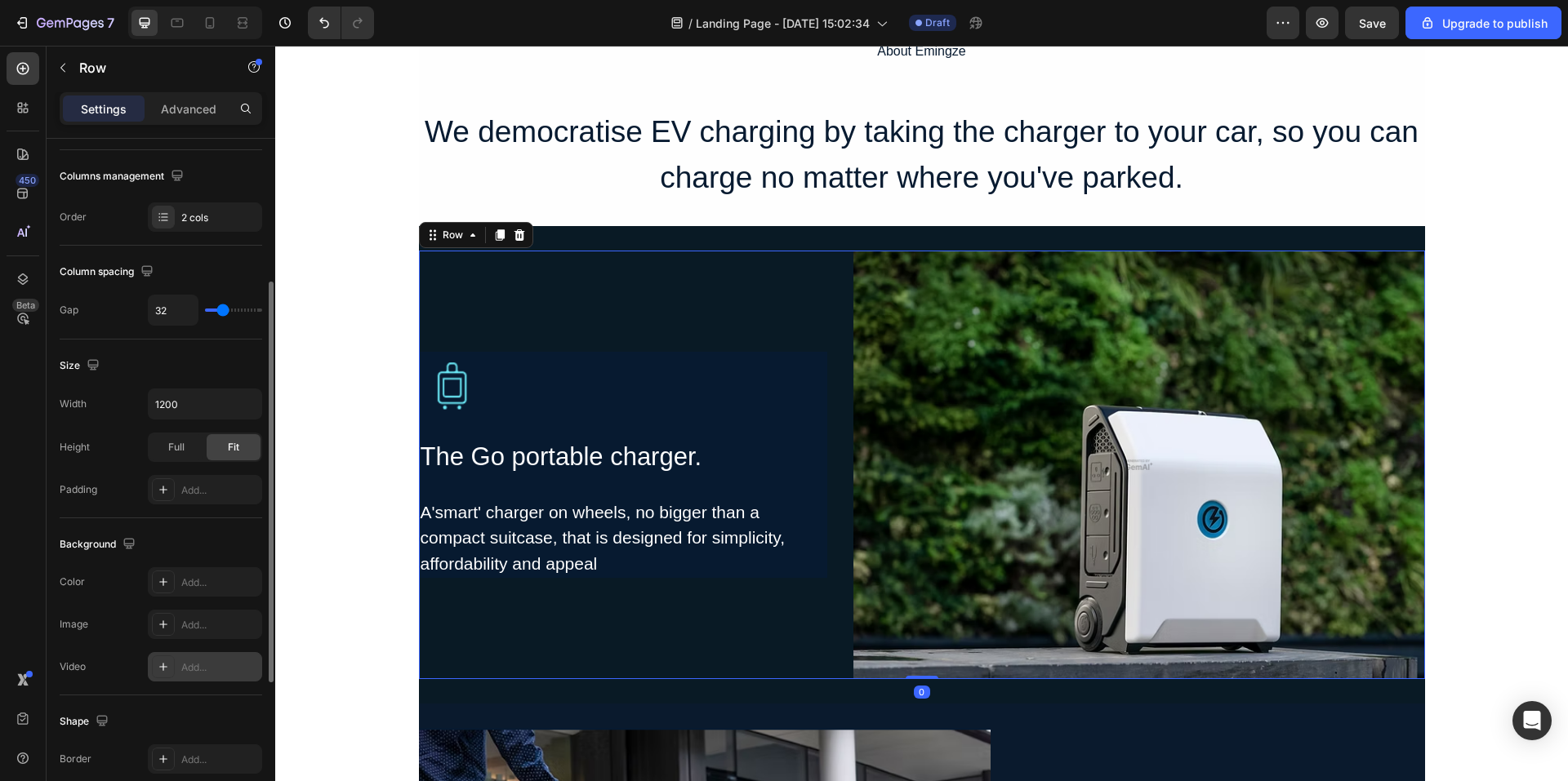
scroll to position [408, 0]
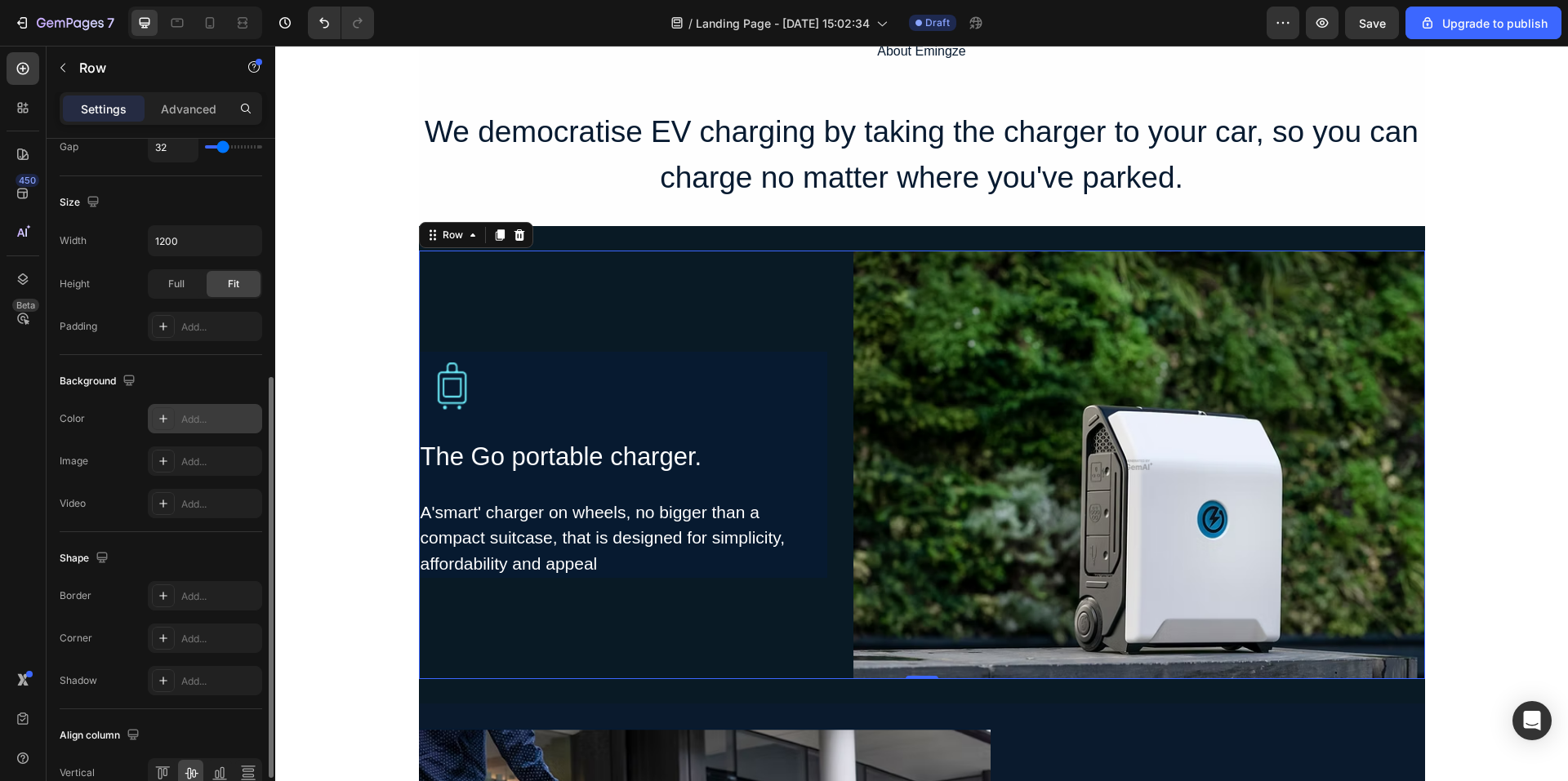
click at [201, 421] on div "Add..." at bounding box center [220, 420] width 77 height 15
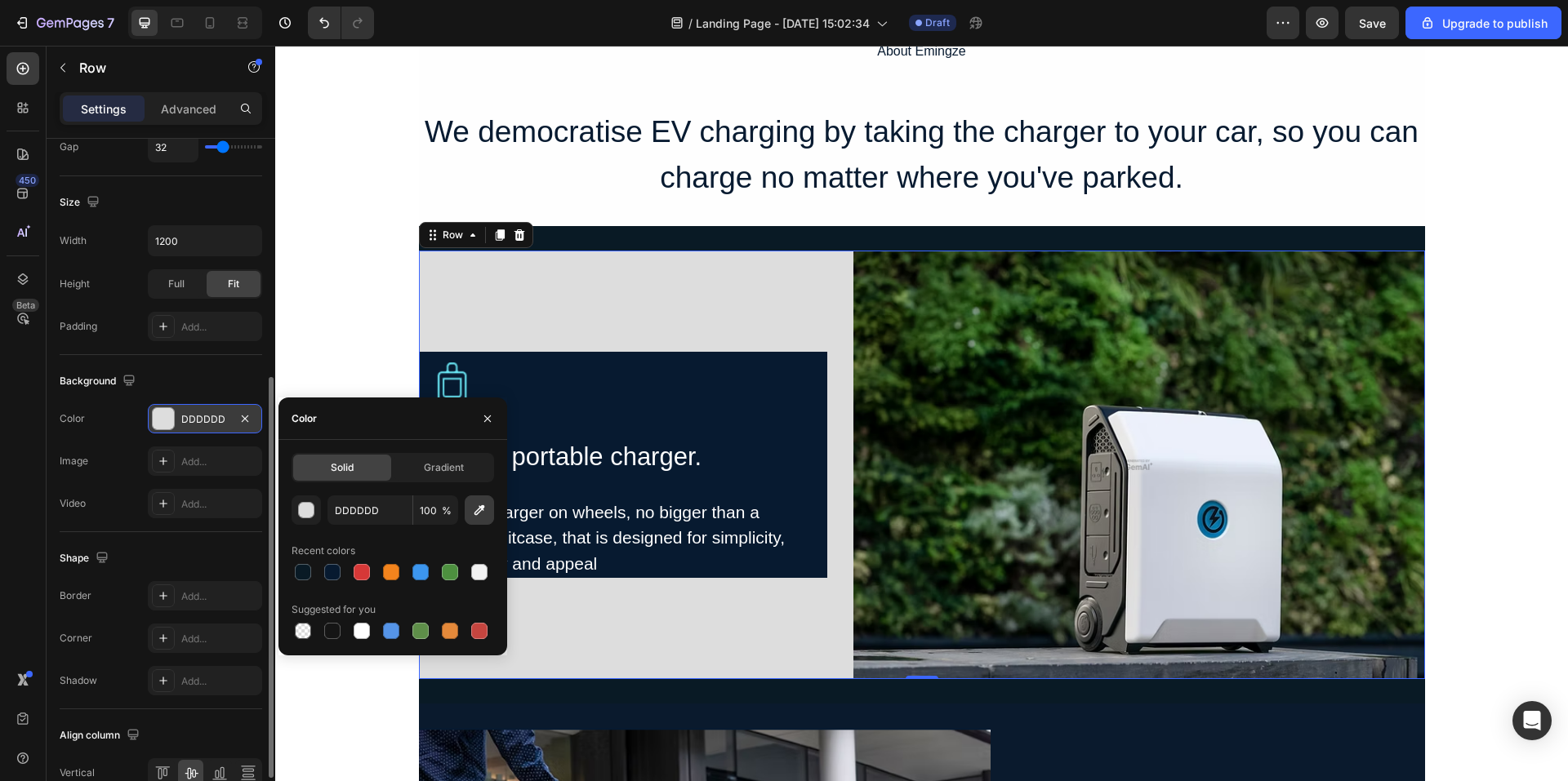
click at [480, 505] on icon "button" at bounding box center [479, 510] width 17 height 17
type input "091A25"
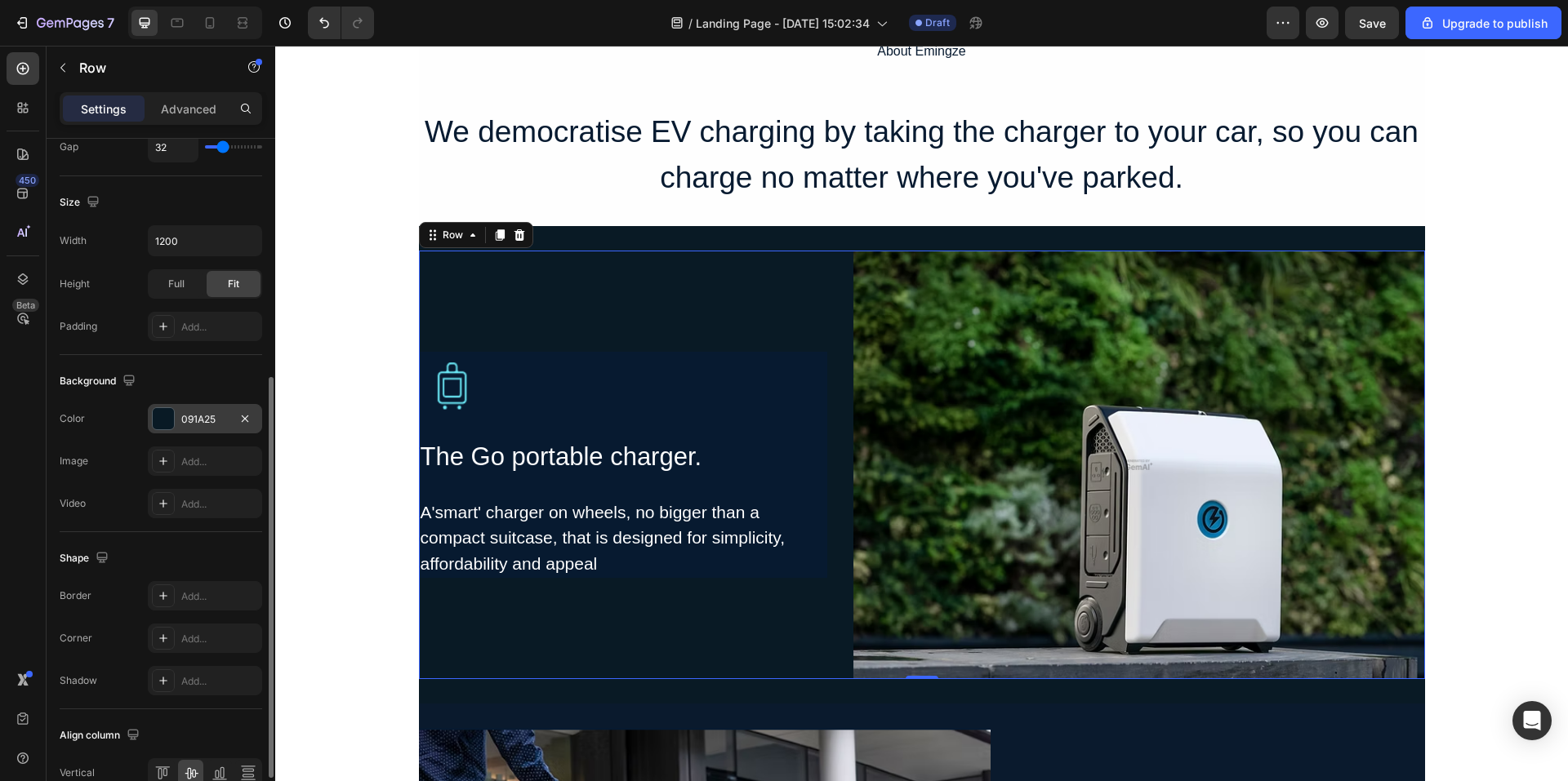
click at [757, 305] on div "Image The Go portable charger. Heading A'smart' charger on wheels, no bigger th…" at bounding box center [623, 465] width 409 height 428
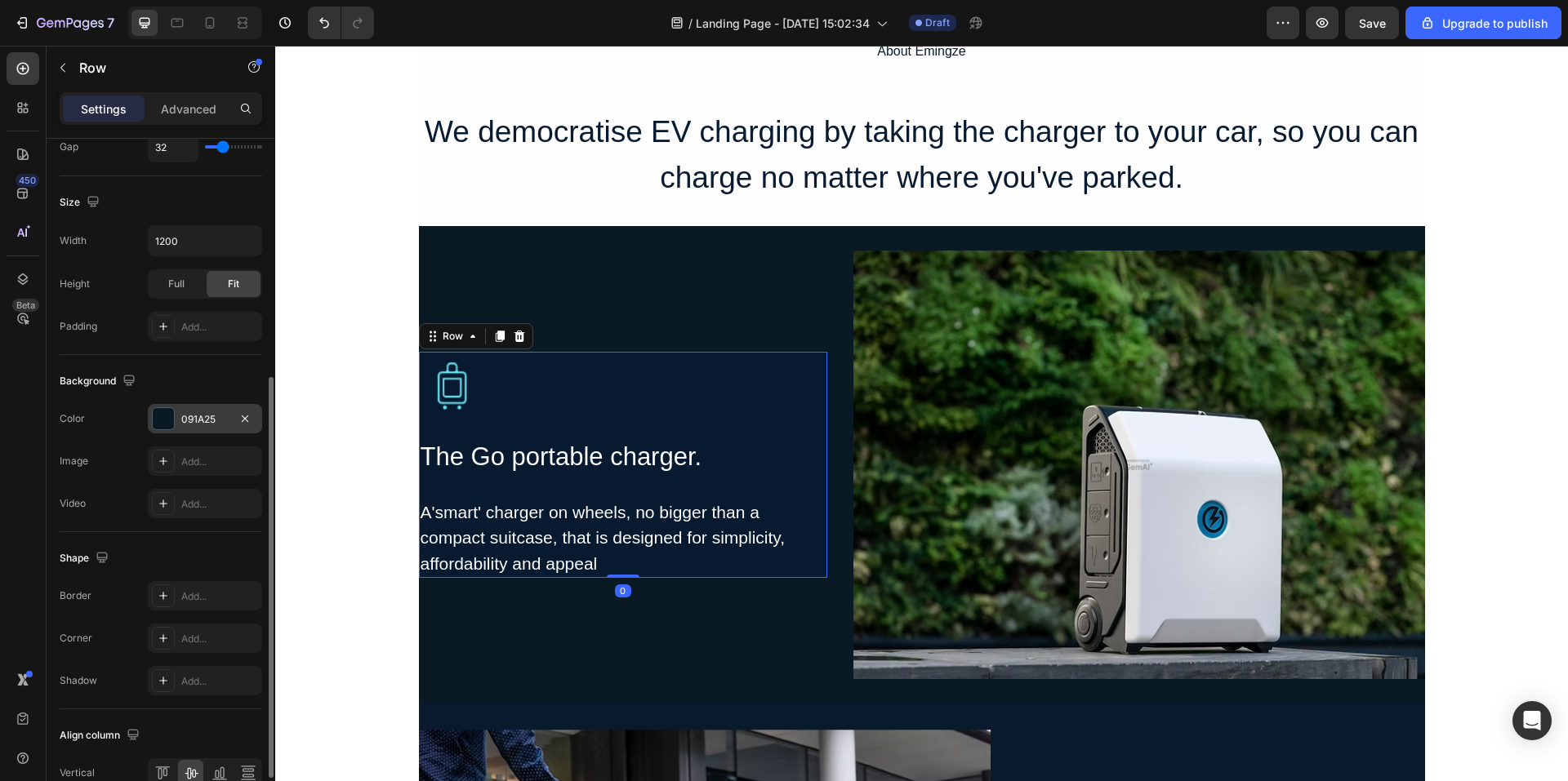
scroll to position [307, 0]
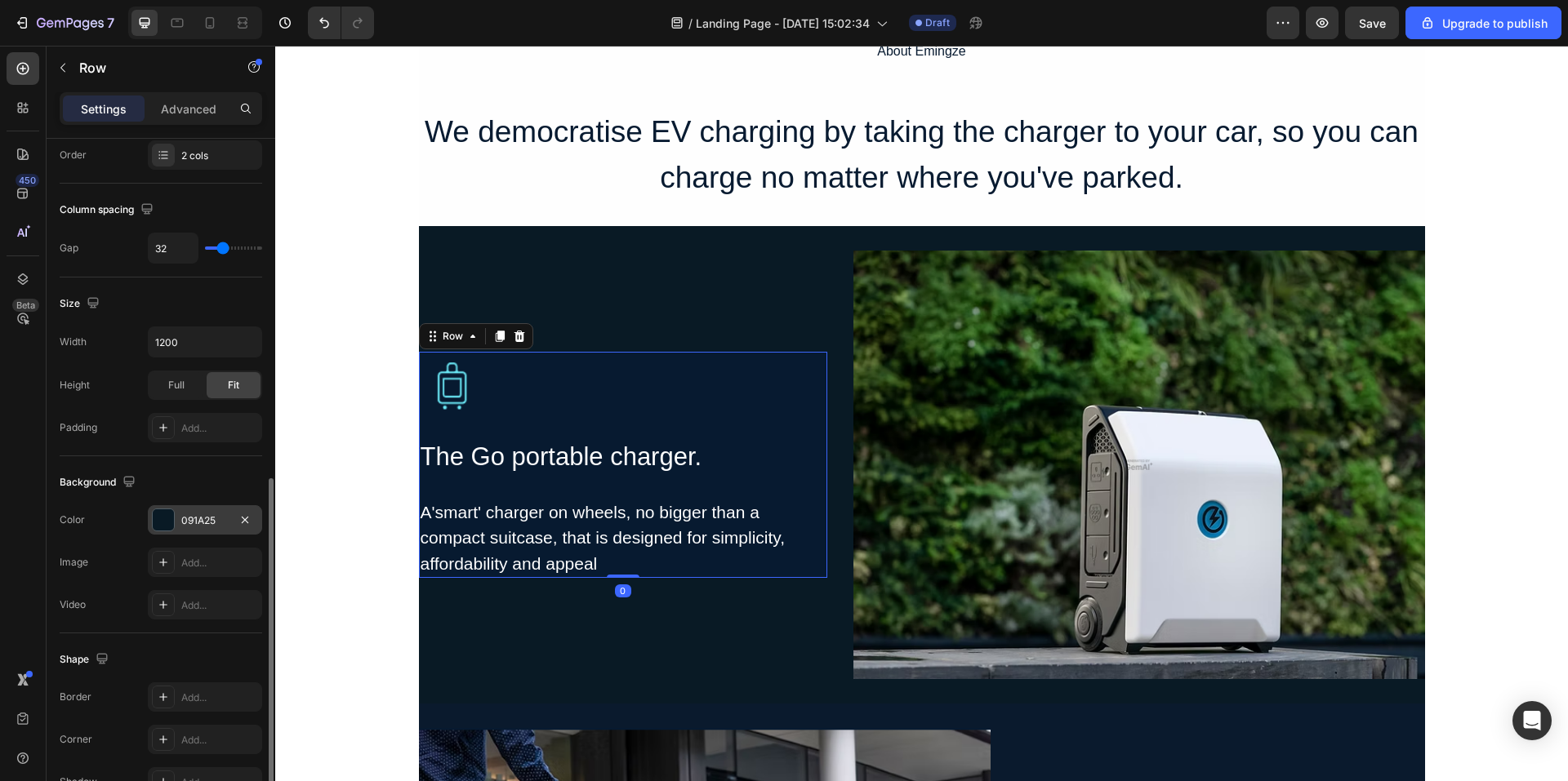
click at [774, 421] on div "Image The Go portable charger. Heading A'smart' charger on wheels, no bigger th…" at bounding box center [623, 465] width 409 height 226
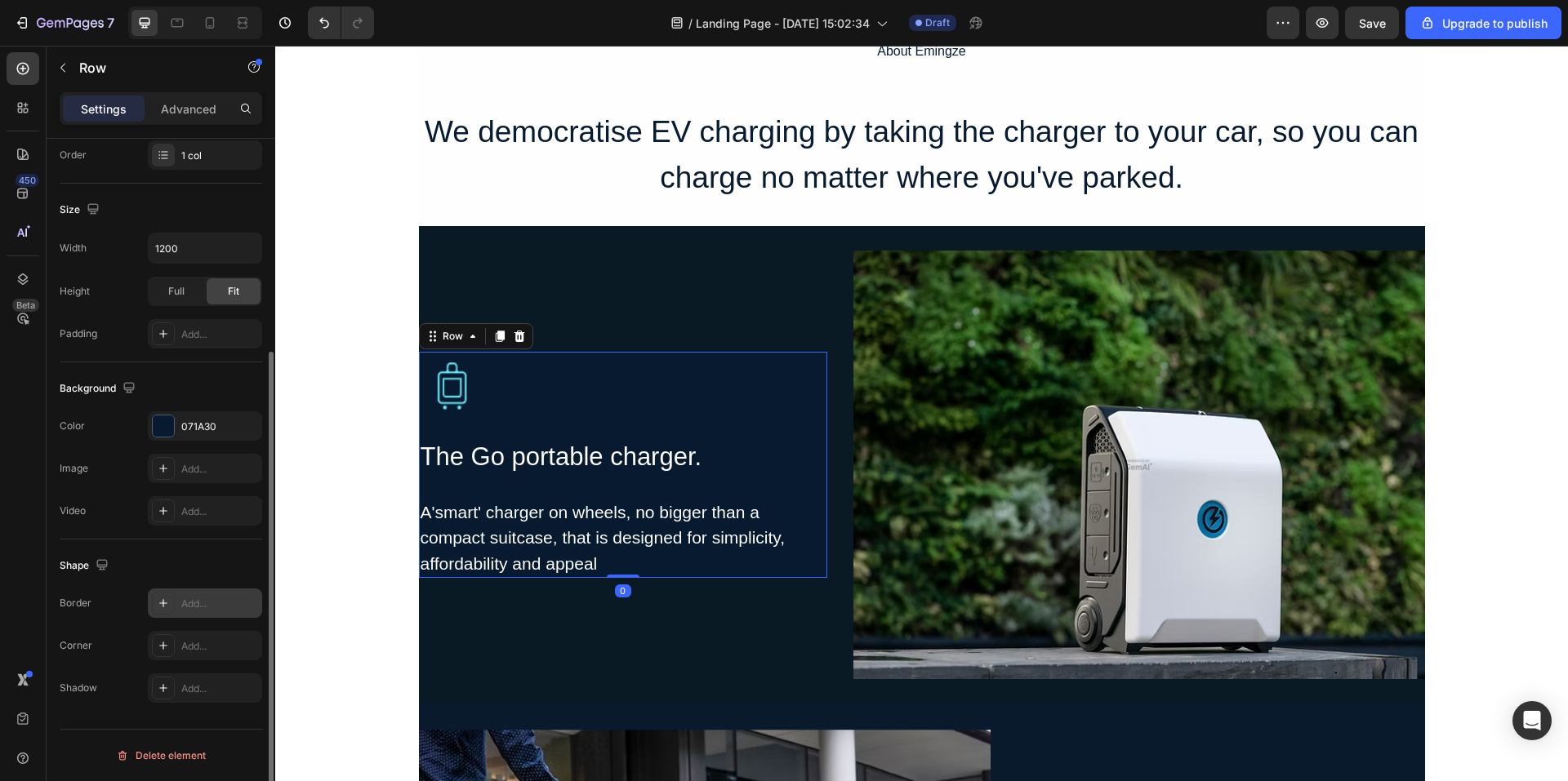
click at [187, 594] on div "Add..." at bounding box center [205, 603] width 114 height 30
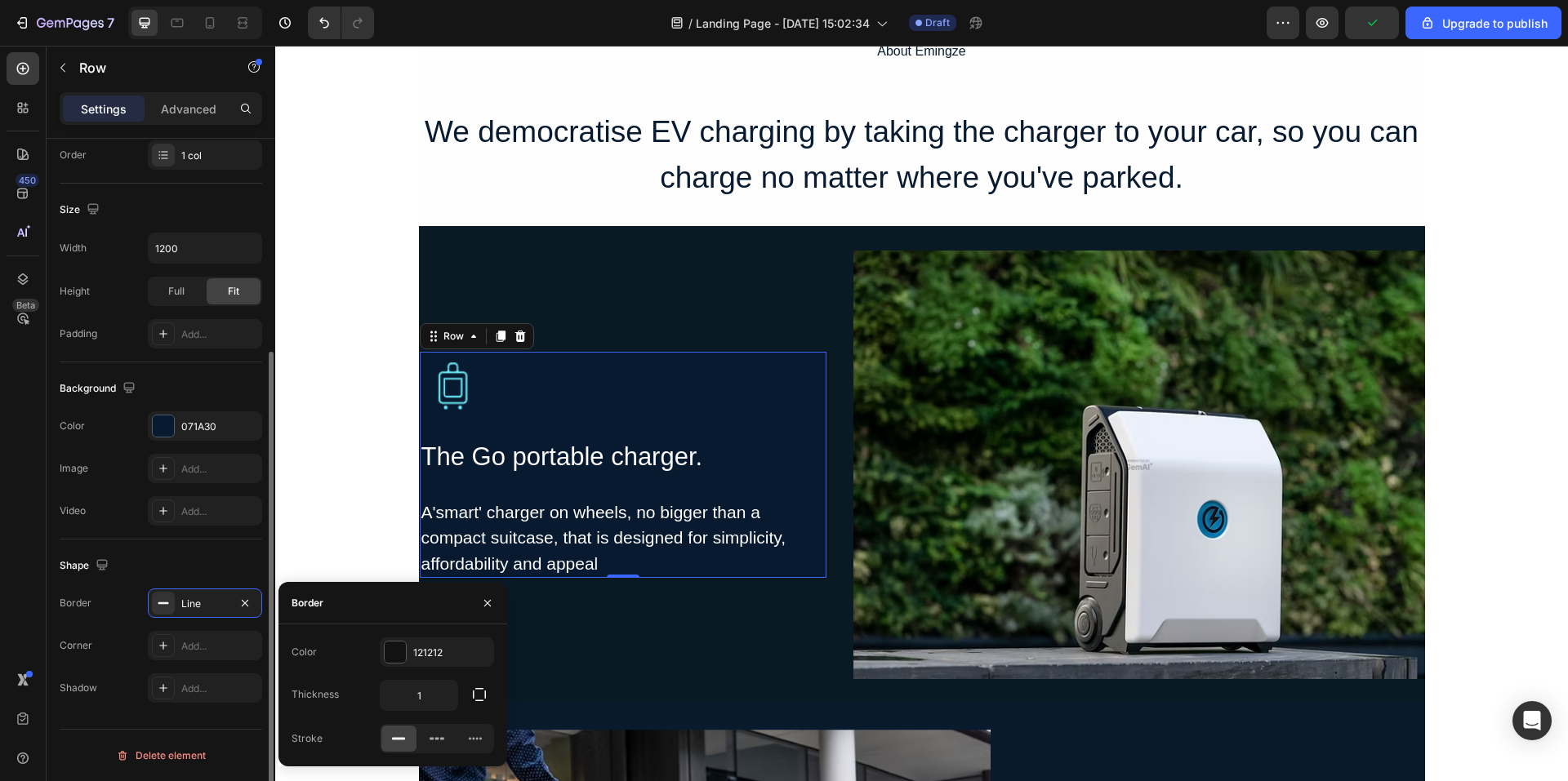
click at [210, 568] on div "Shape" at bounding box center [160, 566] width 203 height 26
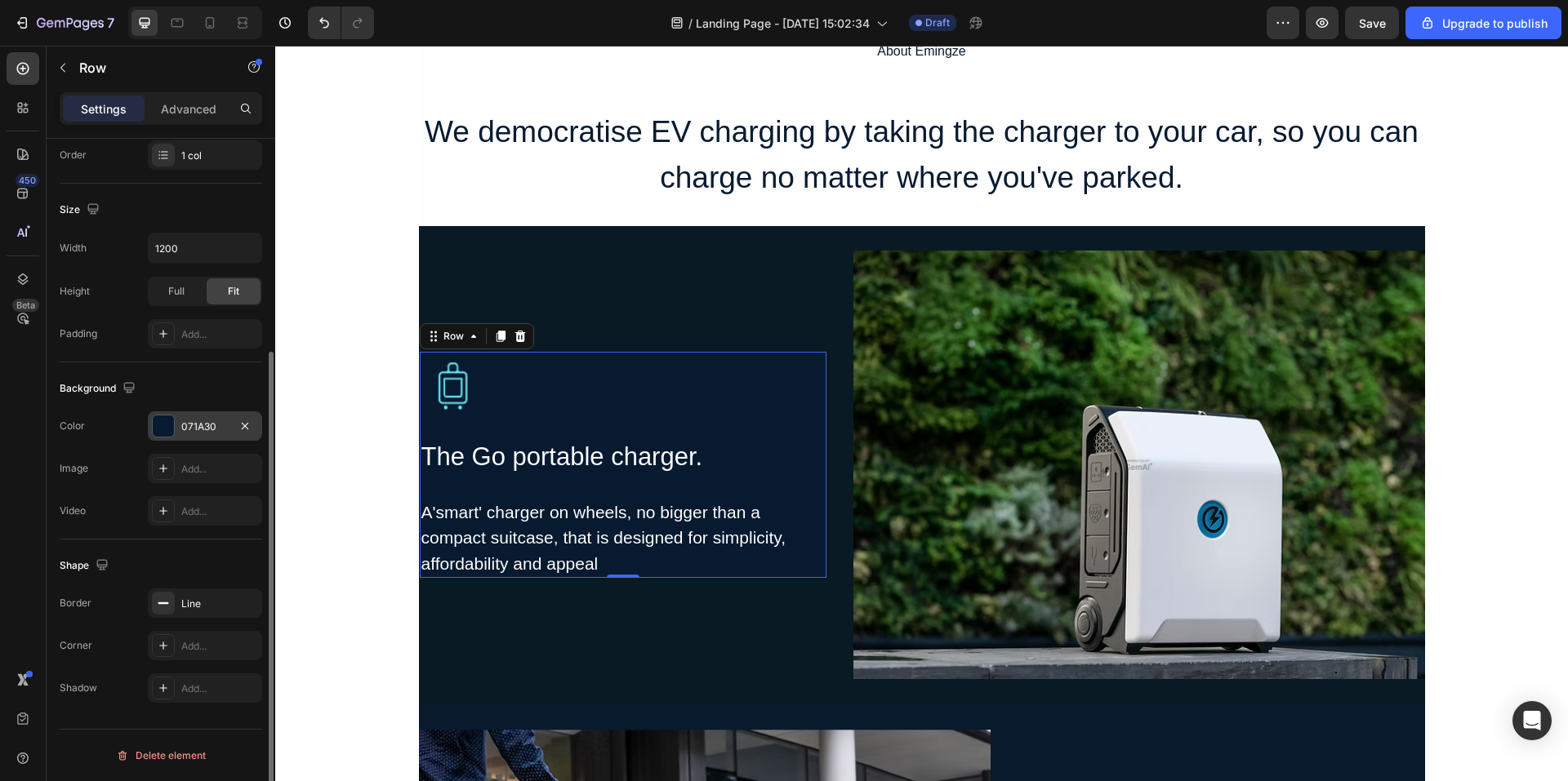
click at [209, 429] on div "071A30" at bounding box center [205, 427] width 47 height 15
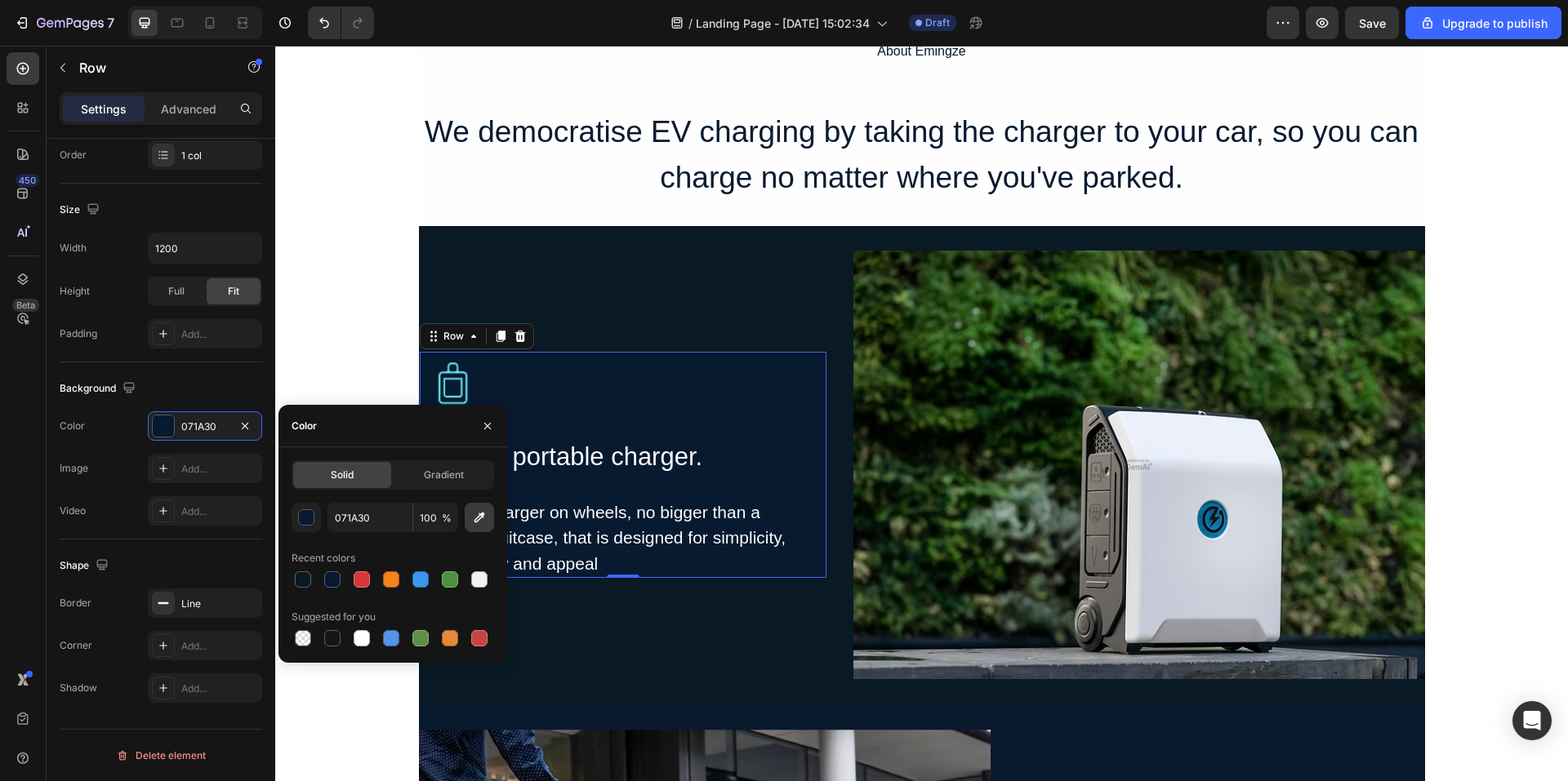
click at [482, 529] on button "button" at bounding box center [480, 518] width 30 height 30
type input "091A25"
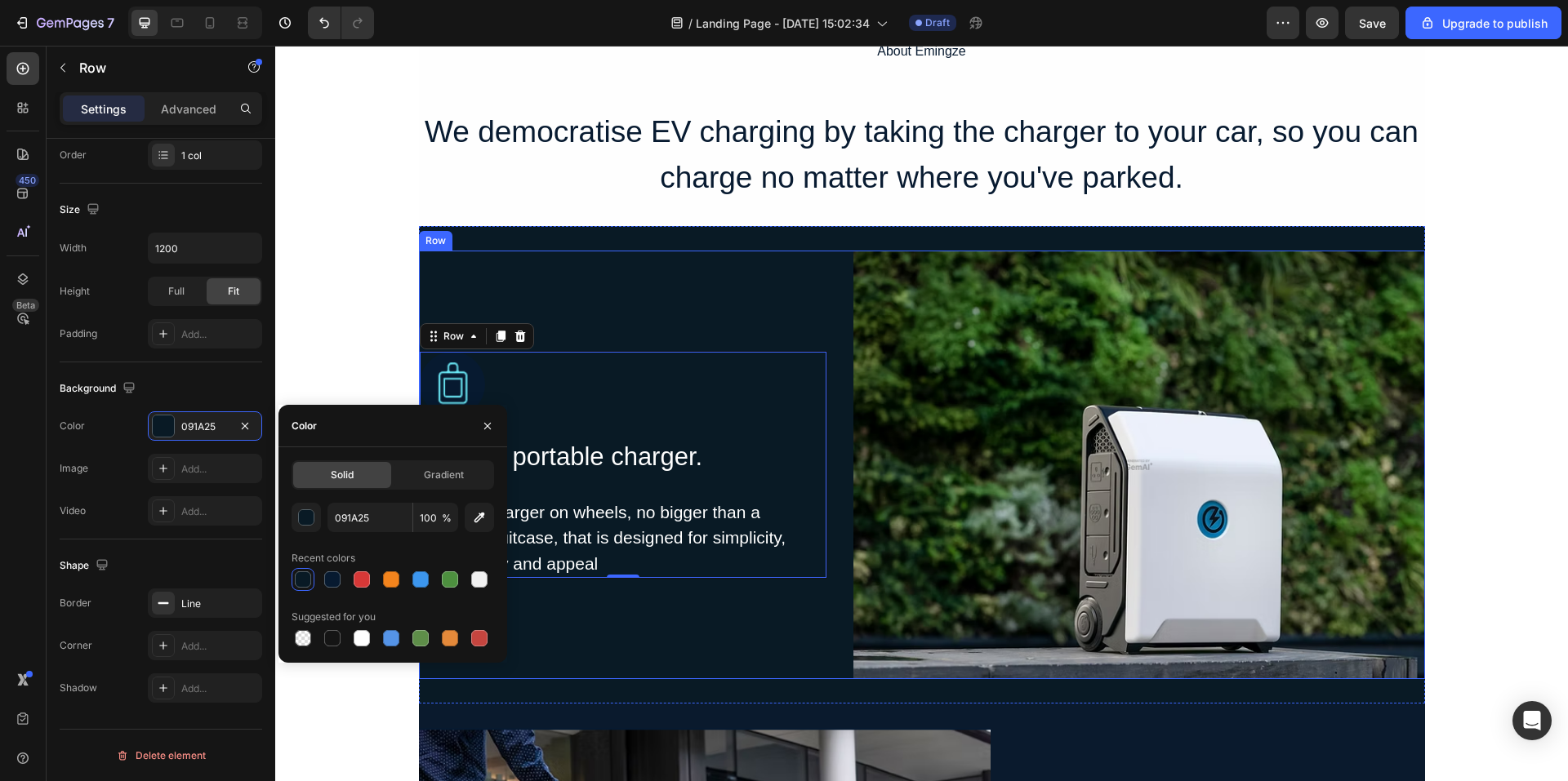
click at [728, 332] on div "Image The Go portable charger. Heading A'smart' charger on wheels, no bigger th…" at bounding box center [623, 465] width 409 height 428
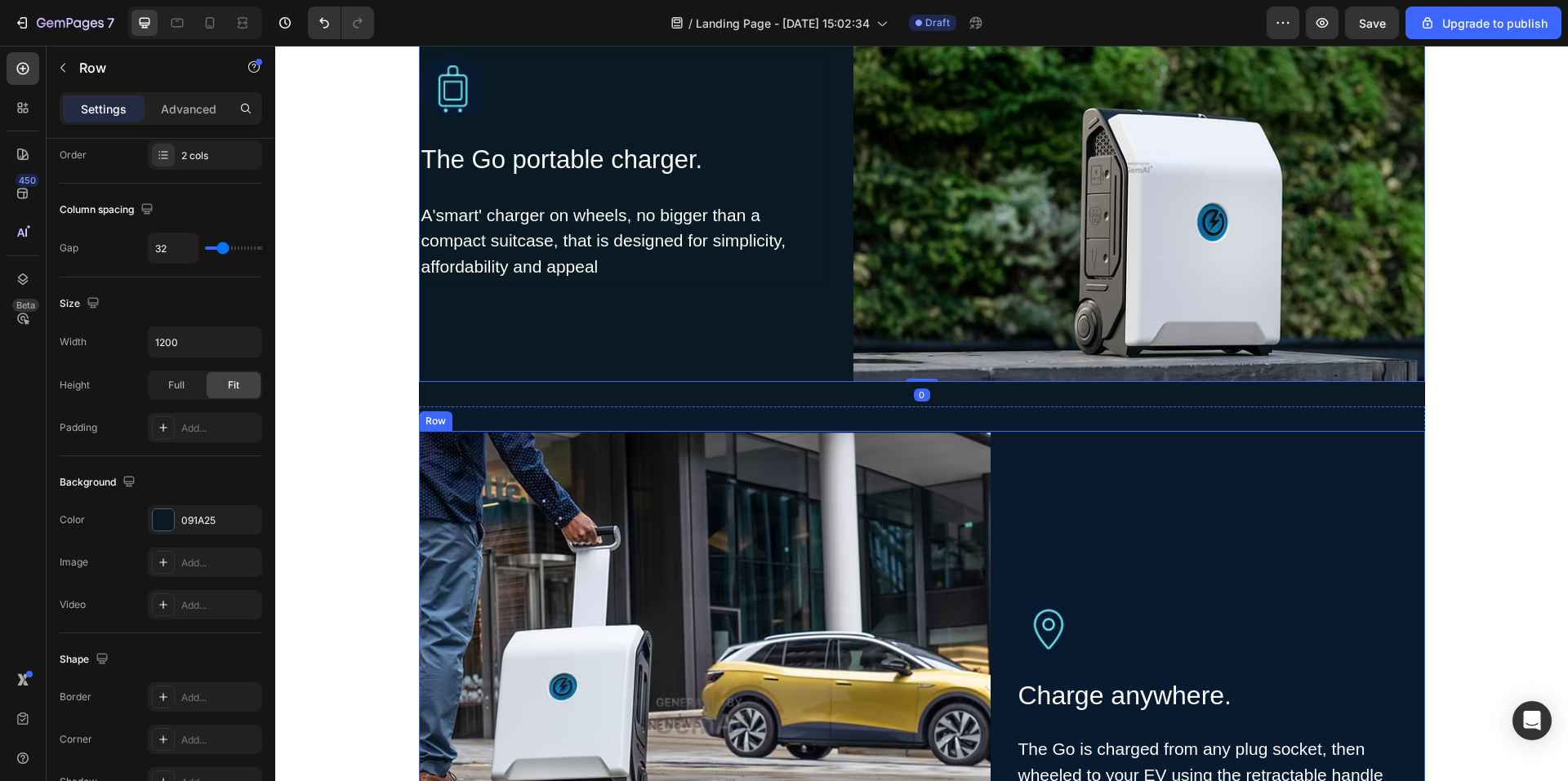
scroll to position [1633, 0]
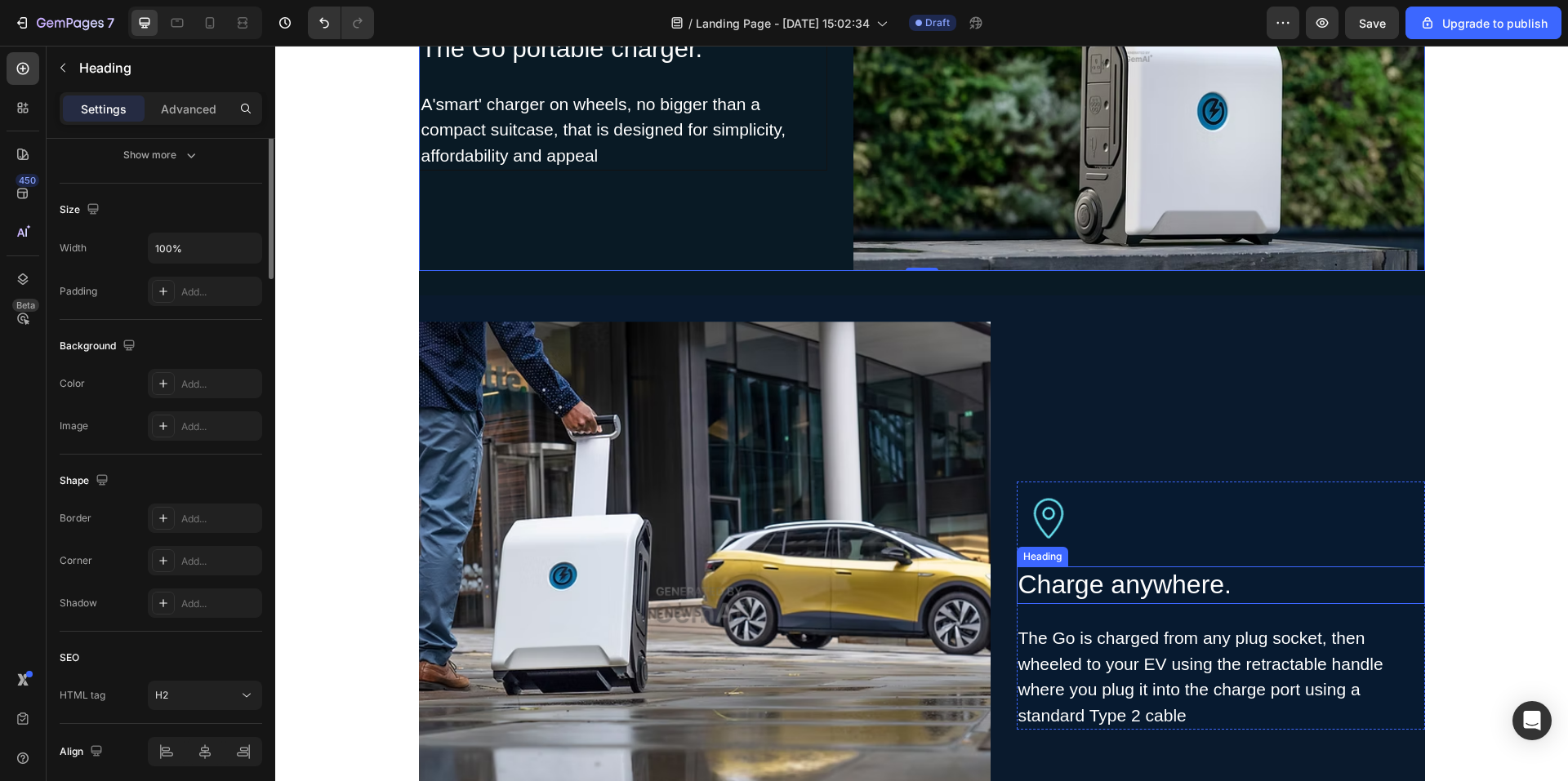
click at [1303, 570] on h2 "Charge anywhere." at bounding box center [1220, 585] width 409 height 37
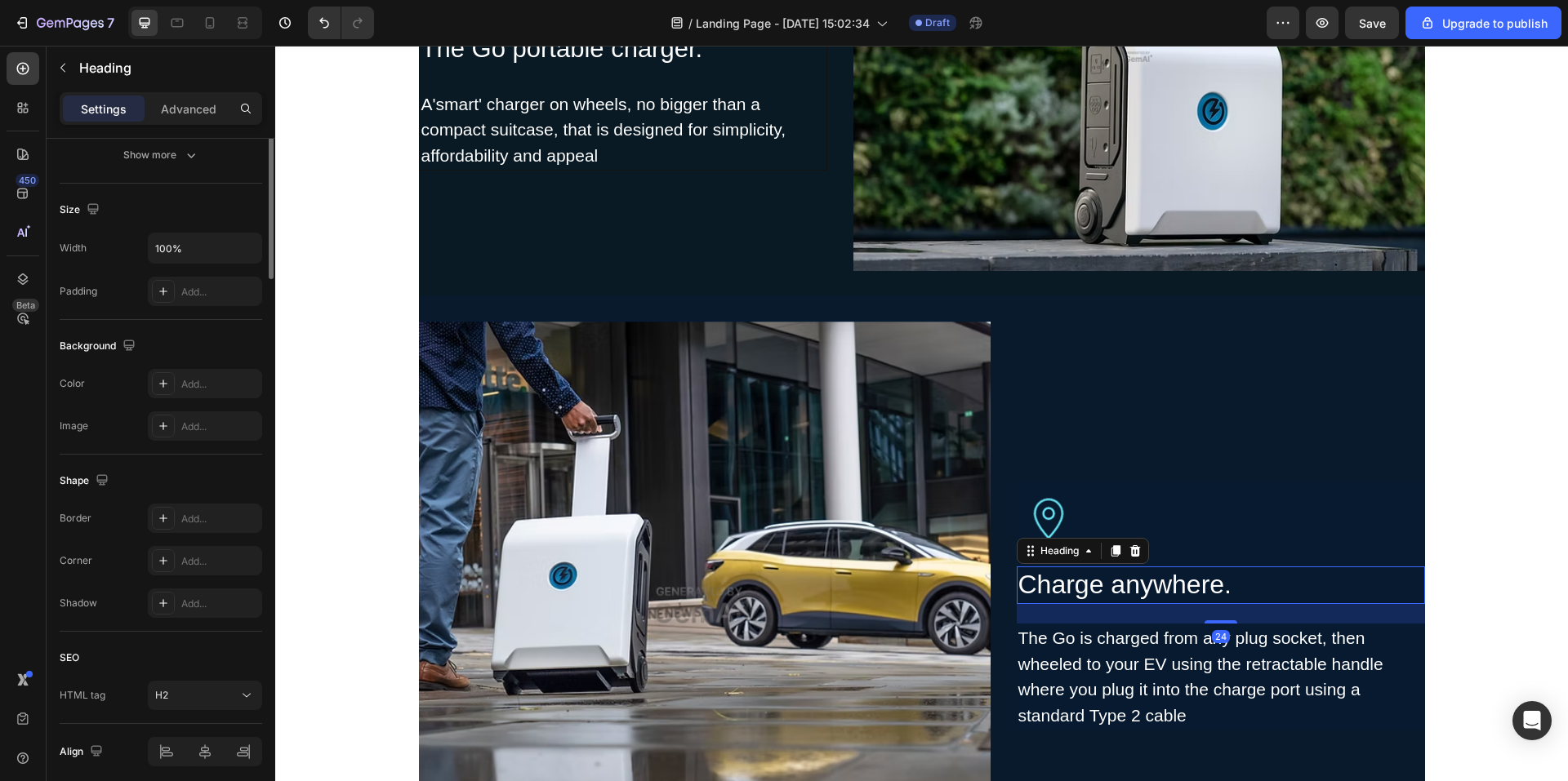
scroll to position [0, 0]
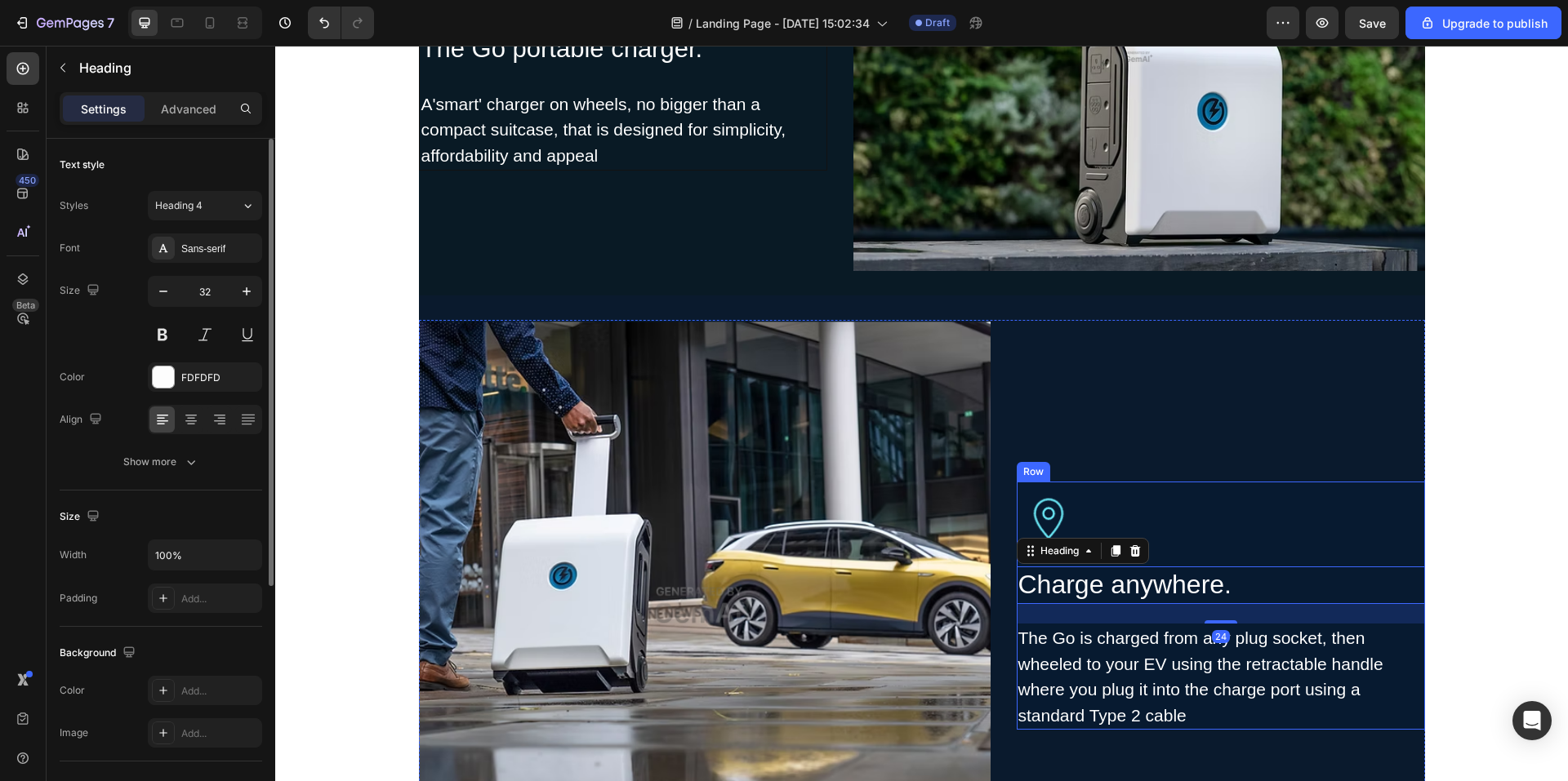
click at [1279, 544] on div at bounding box center [1220, 514] width 409 height 65
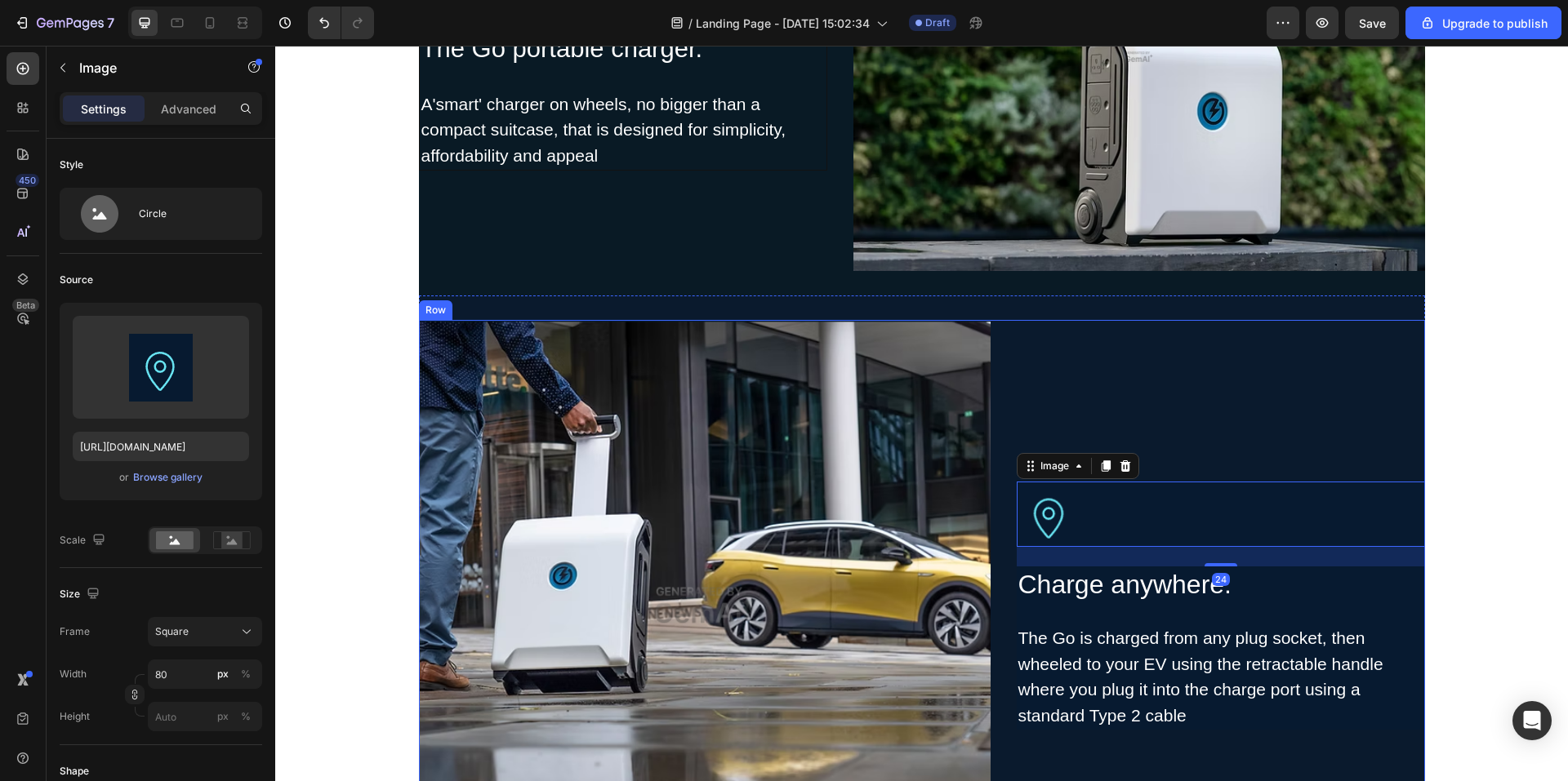
click at [1156, 392] on div "Image 24 Charge anywhere. Heading The Go is charged from any plug socket, then …" at bounding box center [1220, 606] width 409 height 571
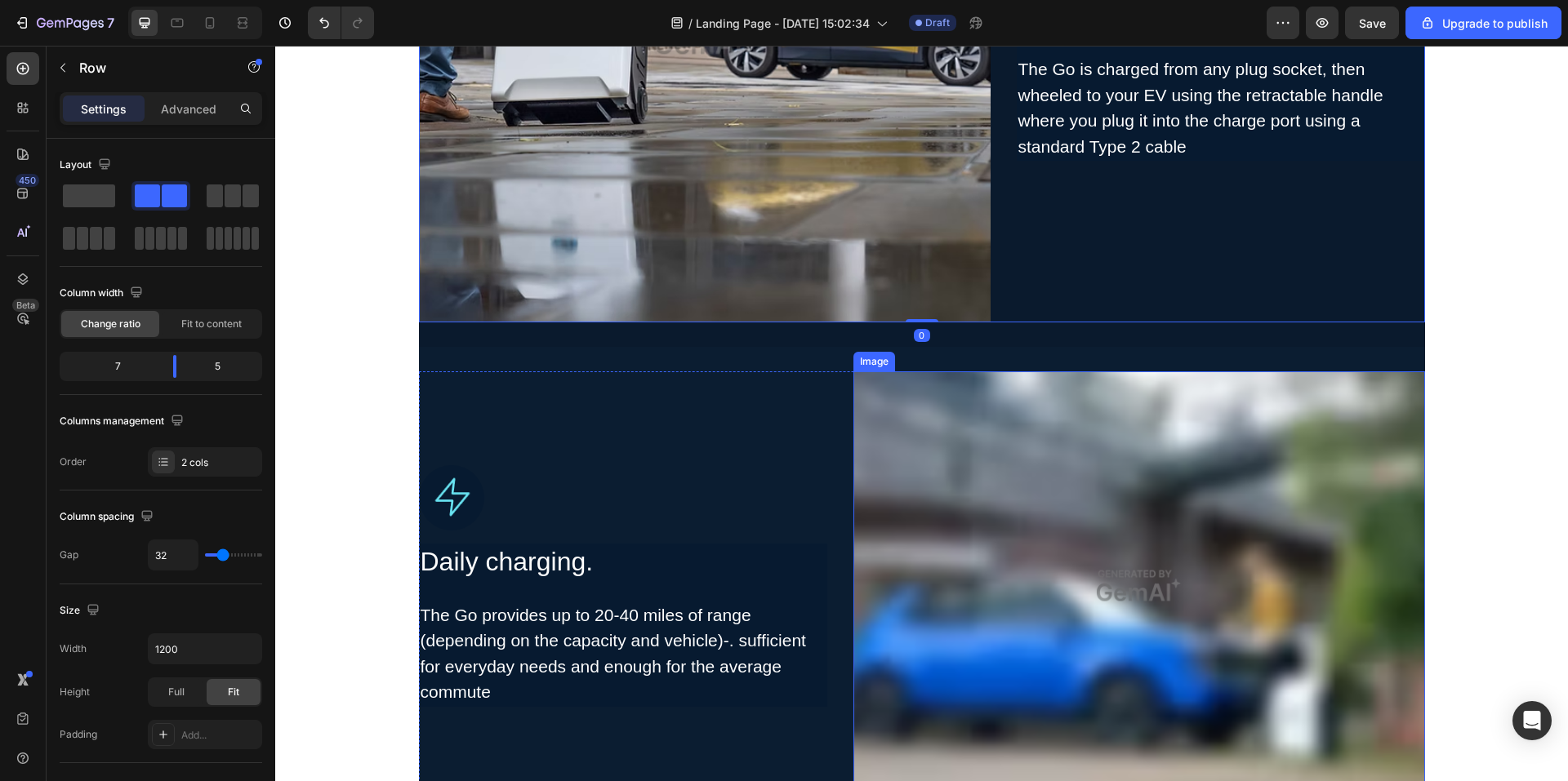
scroll to position [2205, 0]
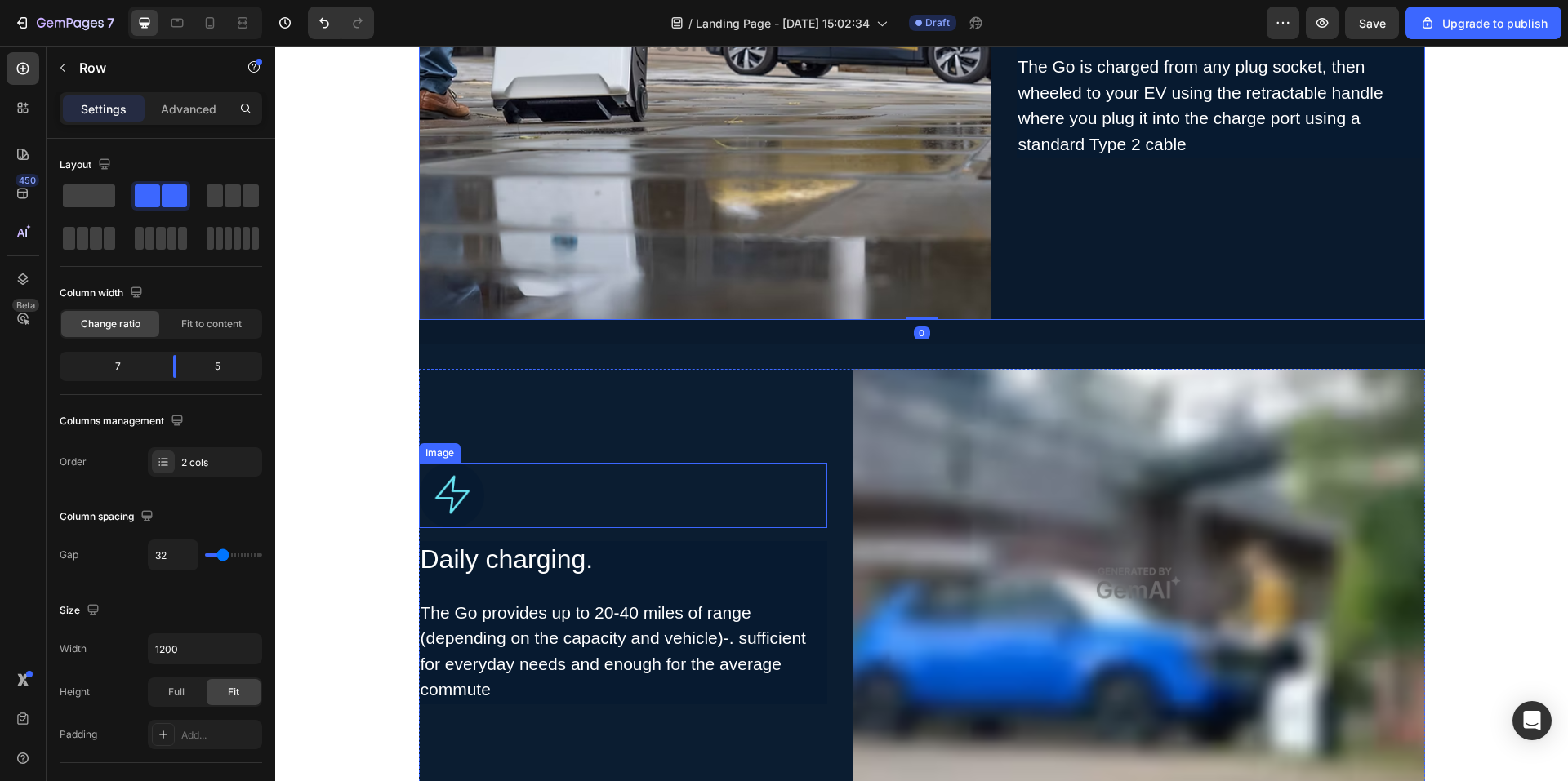
click at [736, 492] on div at bounding box center [623, 495] width 409 height 65
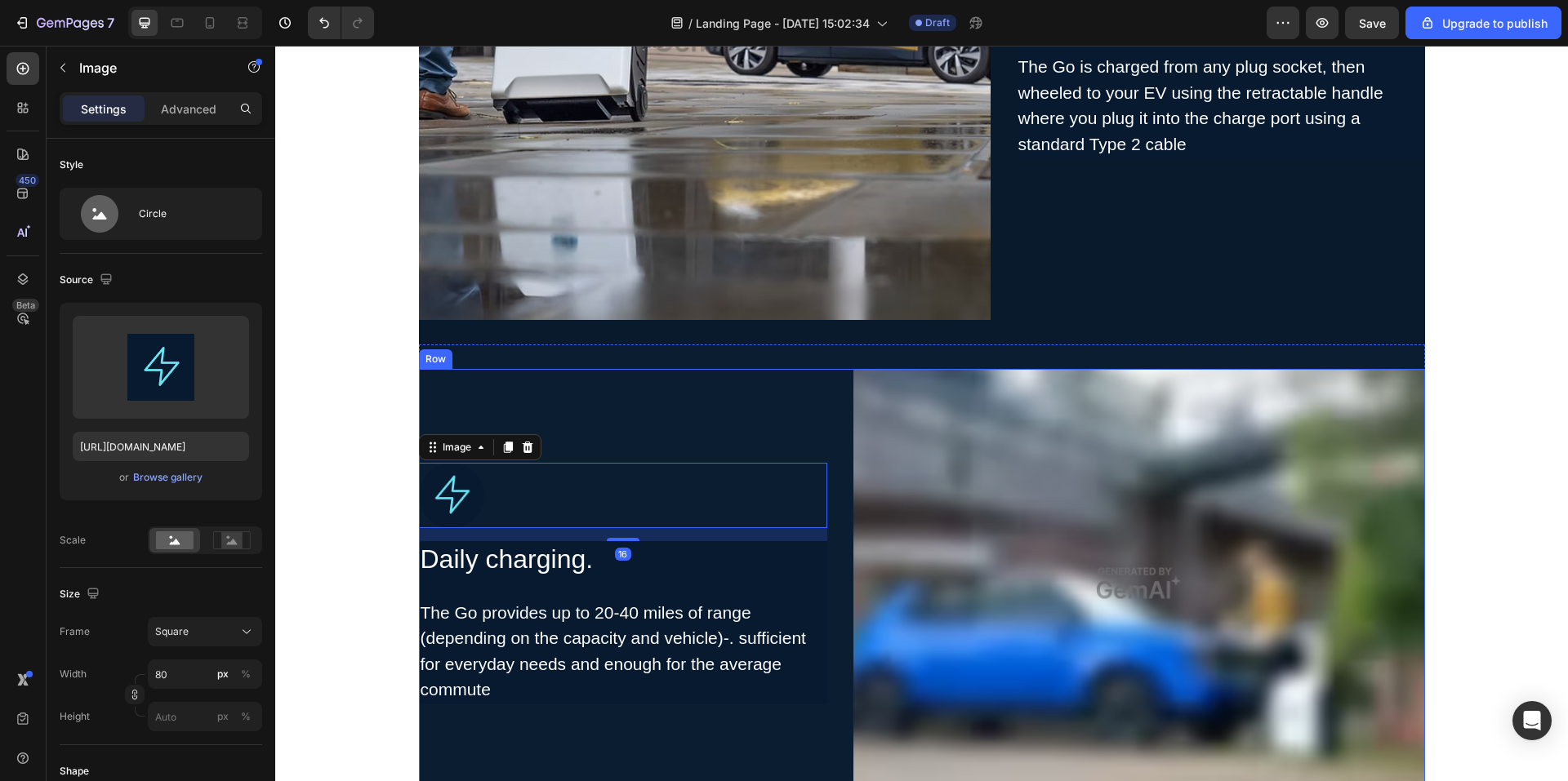
click at [742, 412] on div "Image 16 Daily charging. Heading The Go provides up to 20-40 miles of range (de…" at bounding box center [623, 583] width 409 height 428
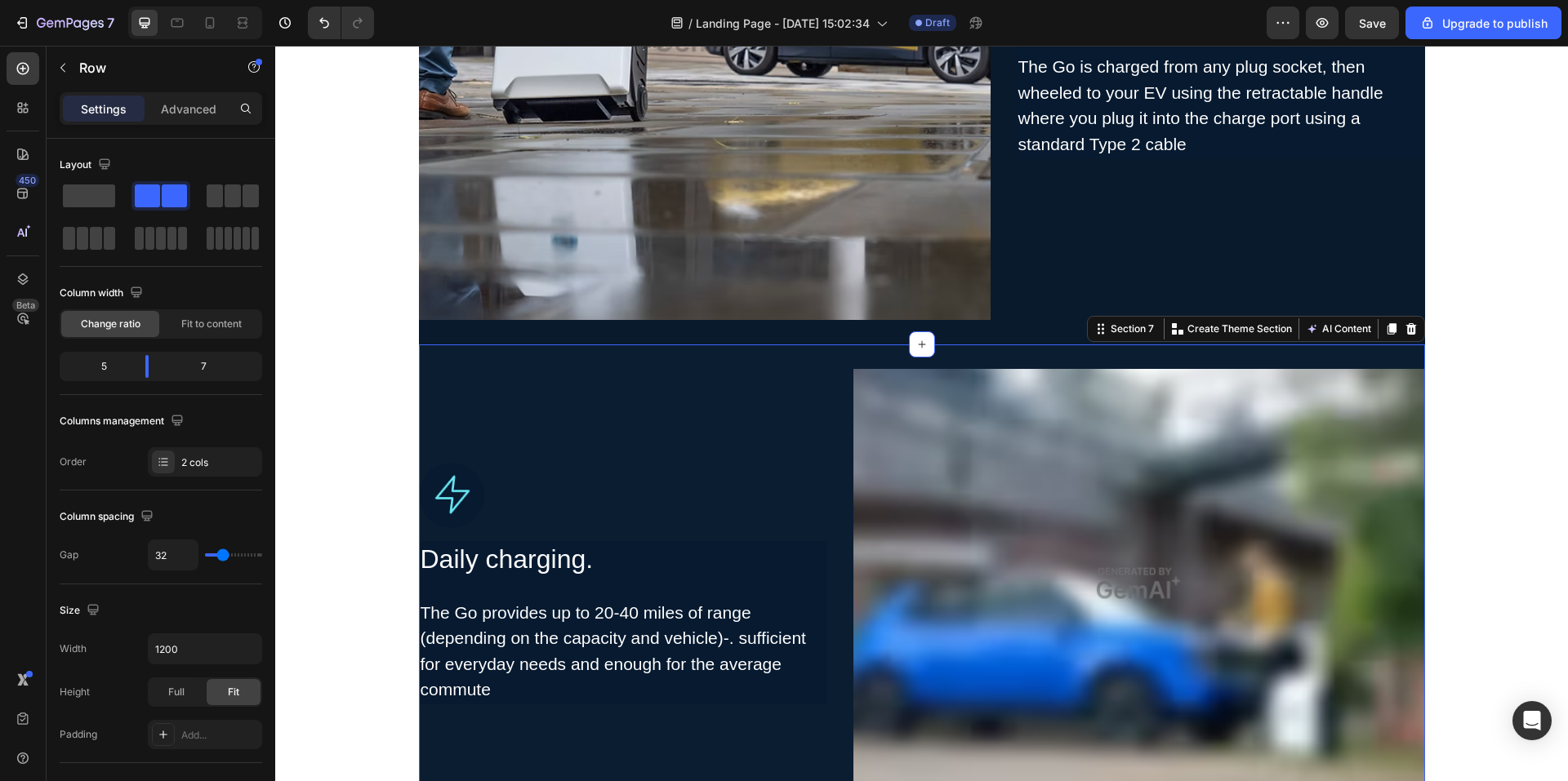
click at [727, 354] on div "Image Daily charging. Heading The Go provides up to 20-40 miles of range (depen…" at bounding box center [922, 583] width 1006 height 478
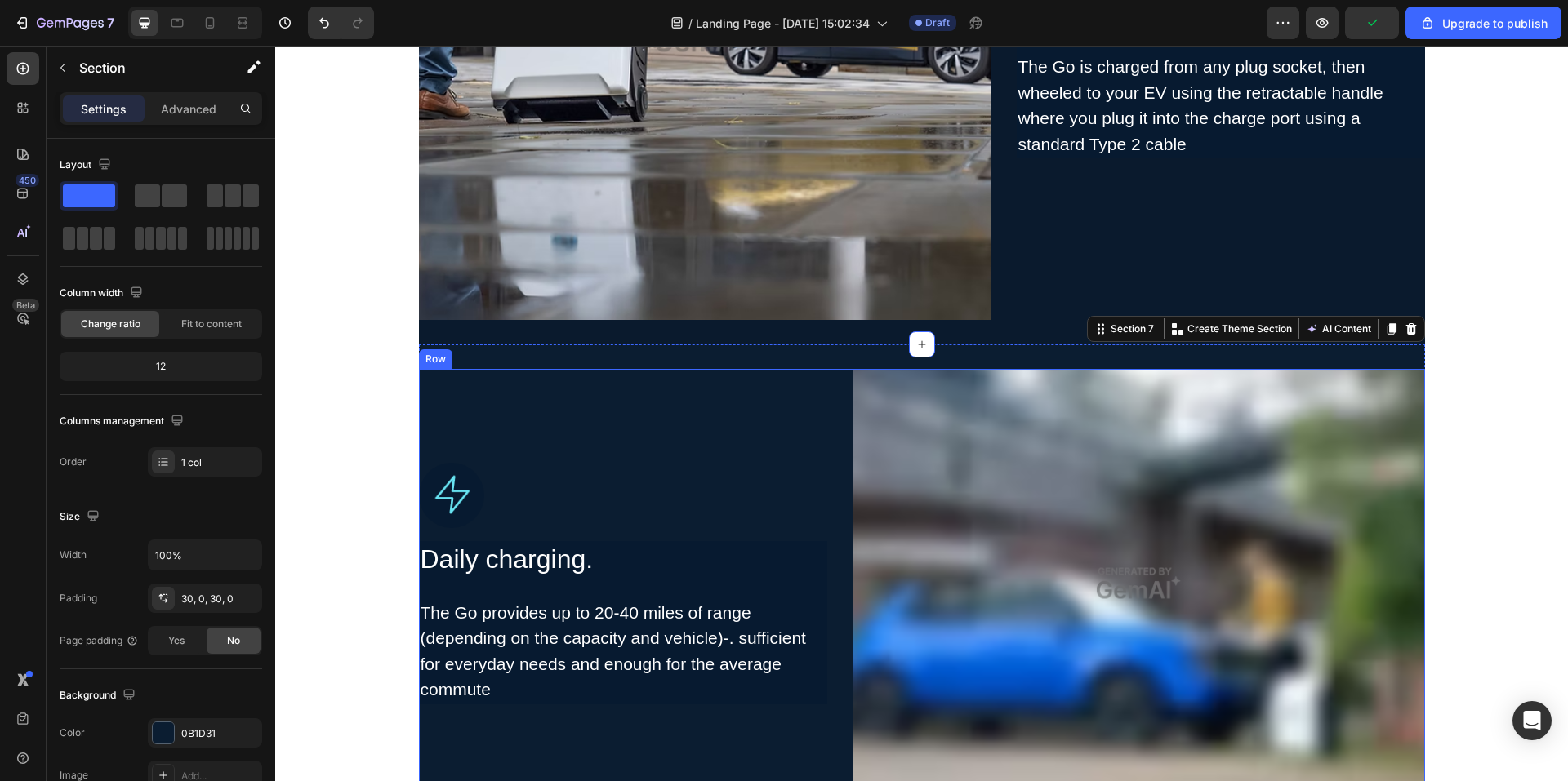
click at [676, 426] on div "Image Daily charging. Heading The Go provides up to 20-40 miles of range (depen…" at bounding box center [623, 583] width 409 height 428
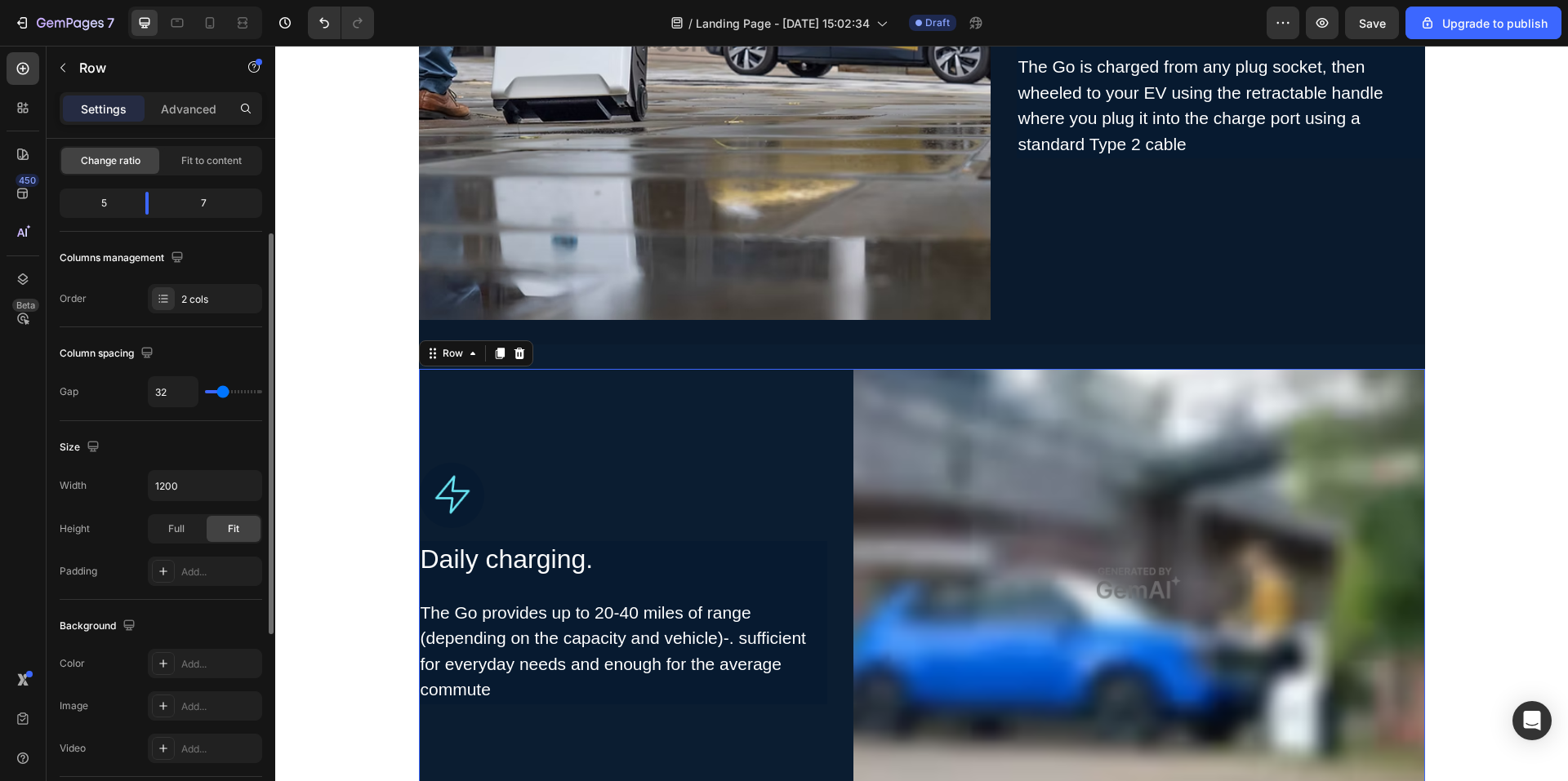
scroll to position [408, 0]
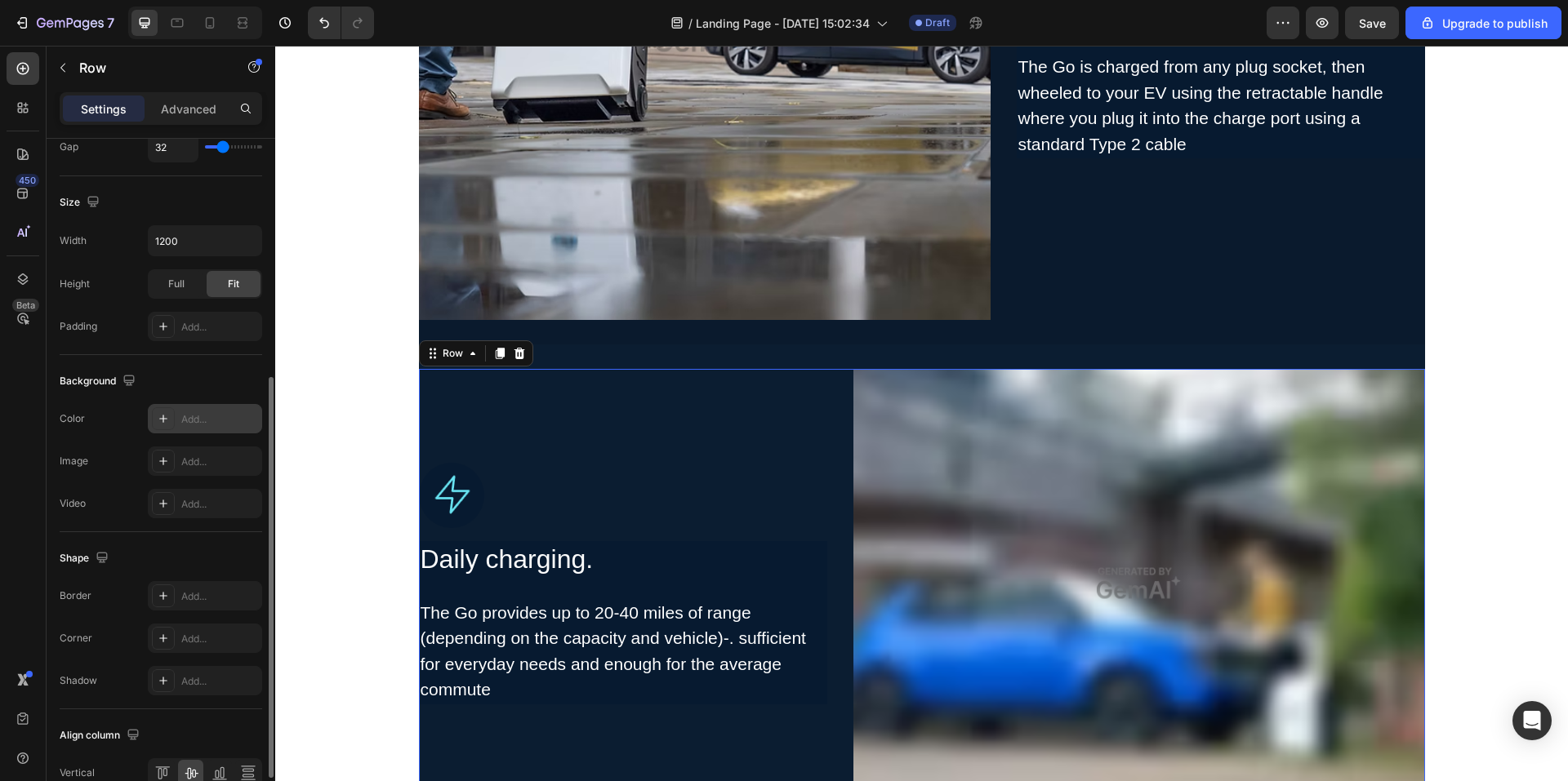
click at [212, 416] on div "Add..." at bounding box center [220, 420] width 77 height 15
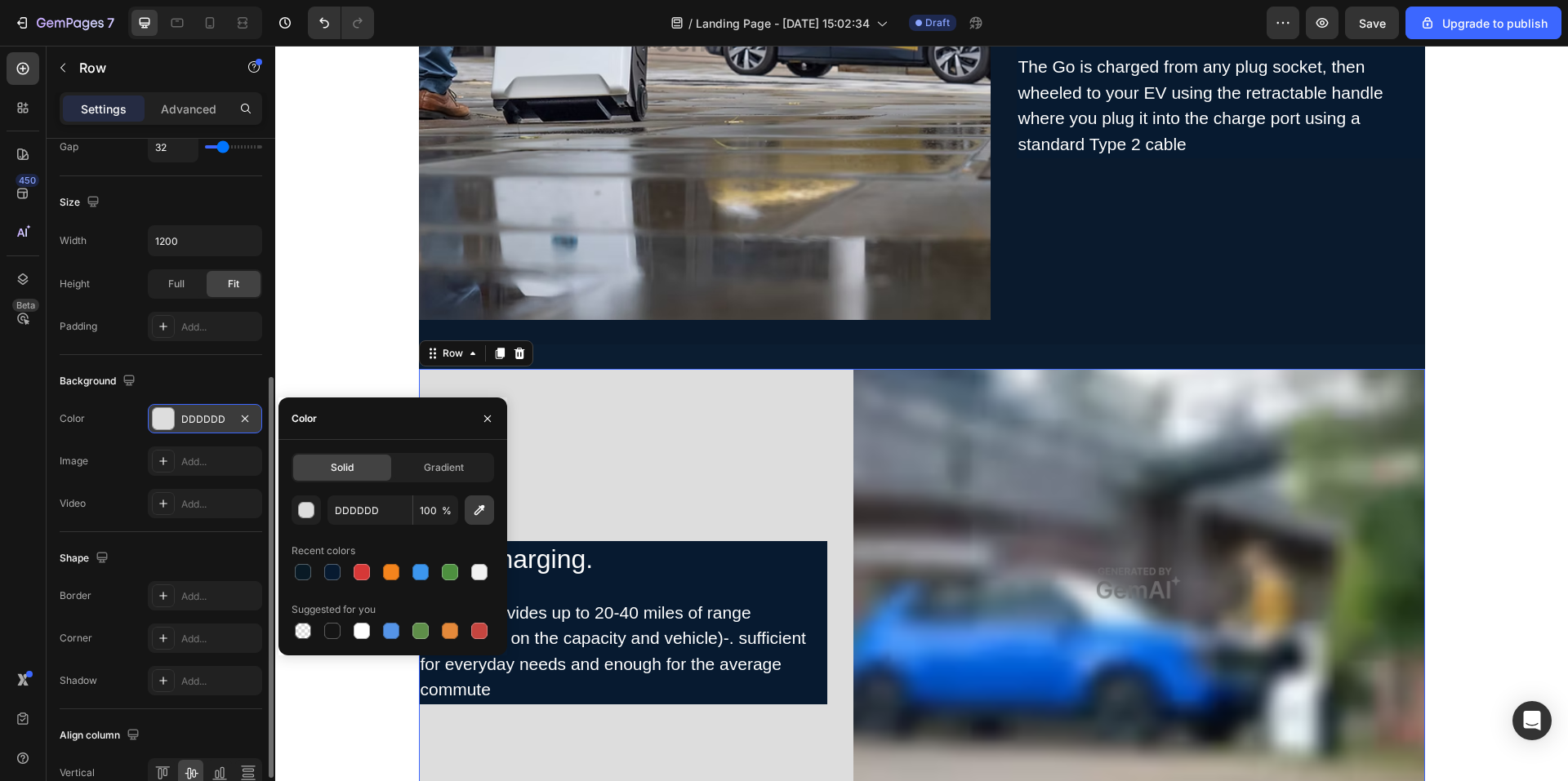
click at [472, 510] on icon "button" at bounding box center [479, 510] width 17 height 17
type input "0A1A2D"
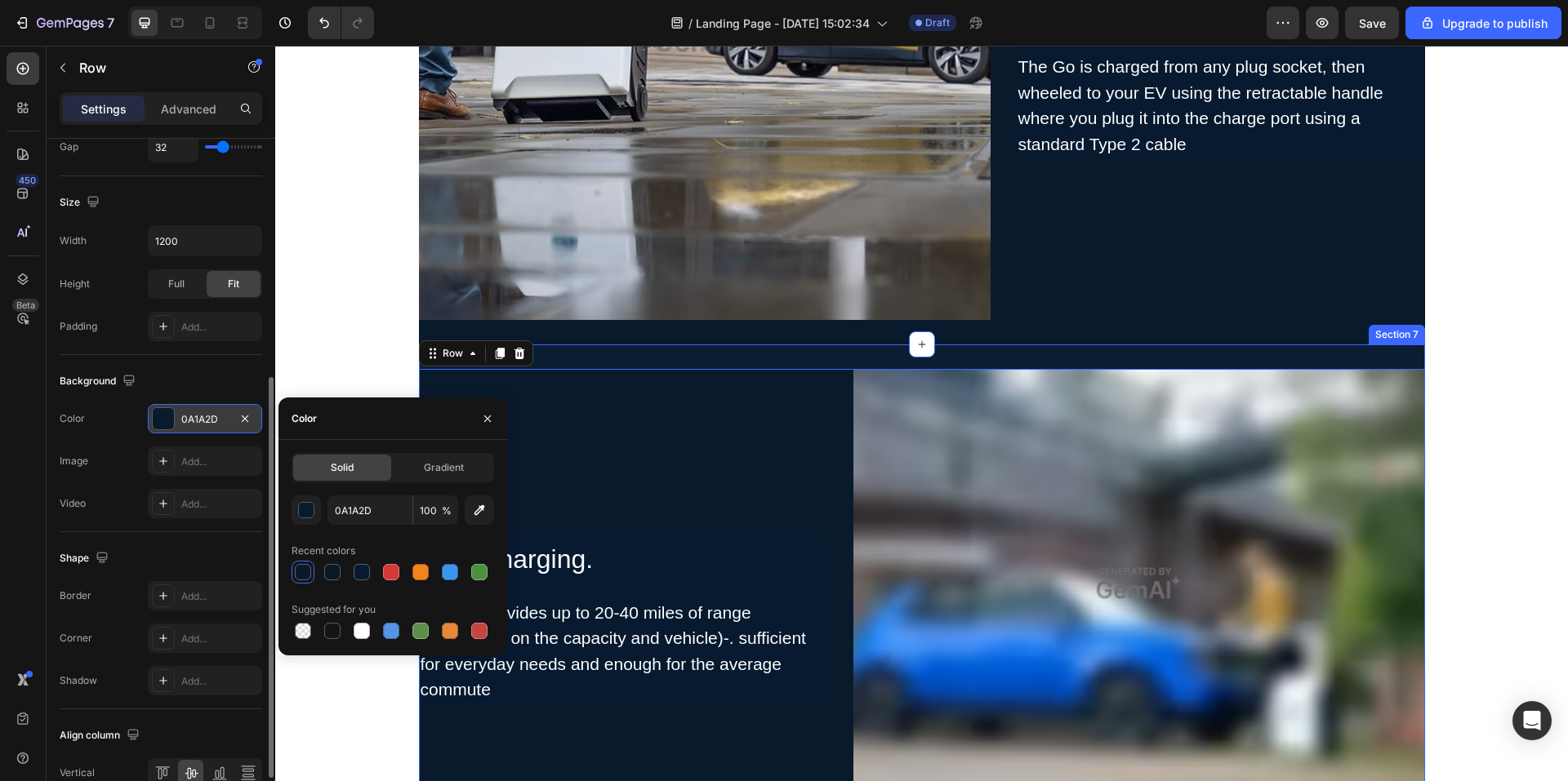
click at [738, 353] on div "Image Daily charging. Heading The Go provides up to 20-40 miles of range (depen…" at bounding box center [922, 583] width 1006 height 478
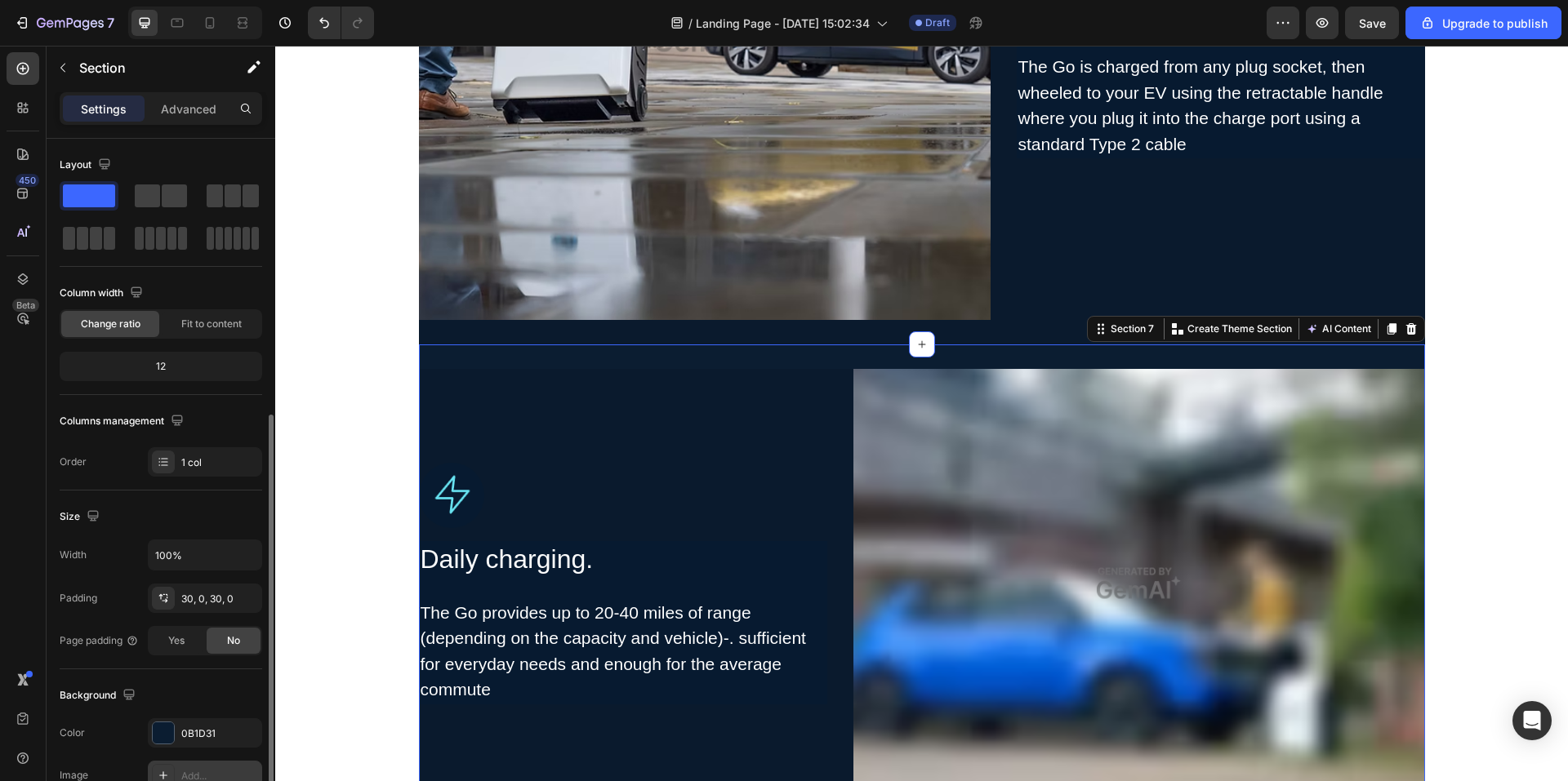
scroll to position [164, 0]
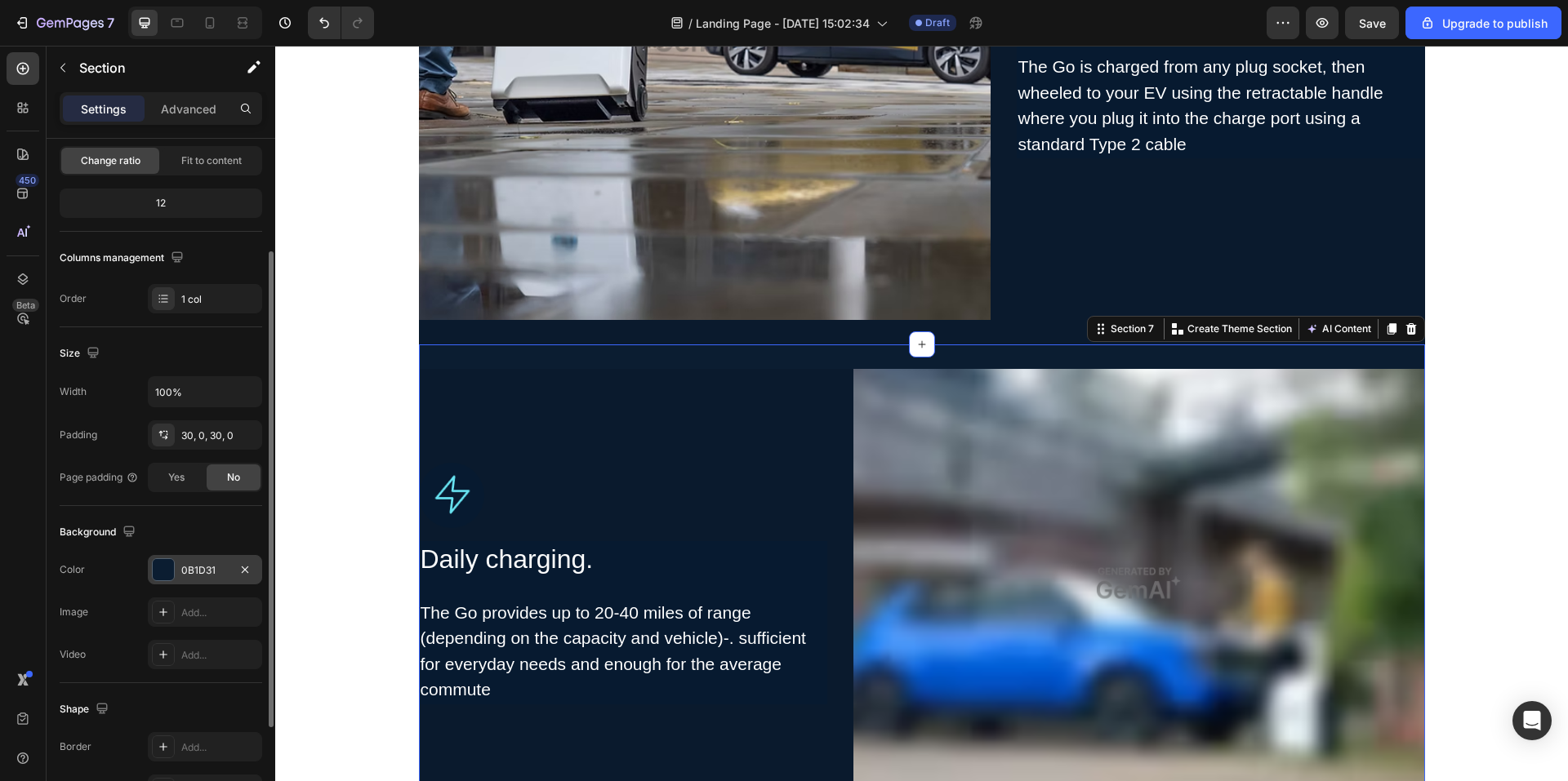
click at [211, 579] on div "0B1D31" at bounding box center [205, 570] width 114 height 30
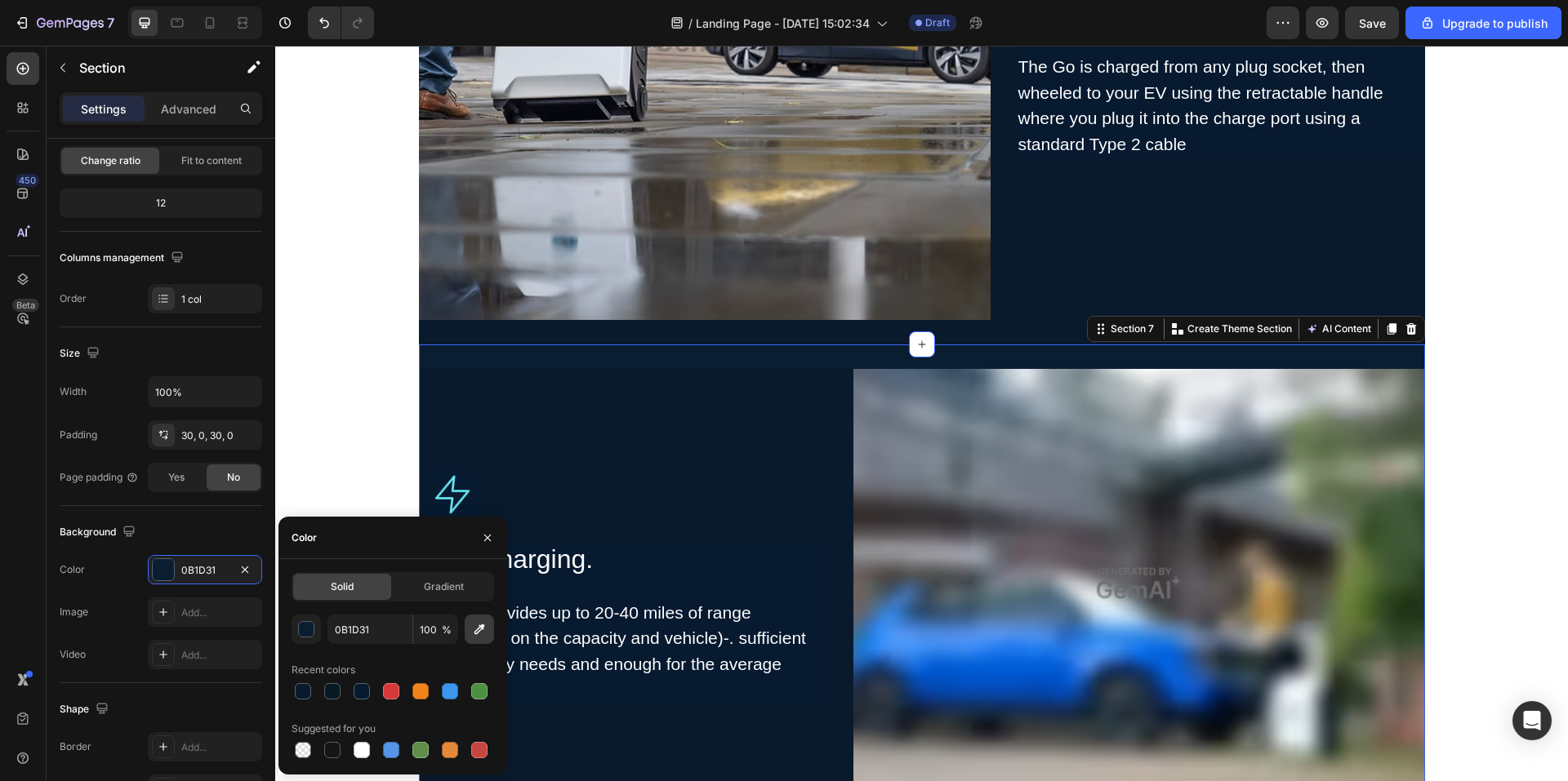
click at [480, 633] on icon "button" at bounding box center [479, 630] width 17 height 17
type input "0A1A2D"
click at [1096, 240] on div "Image Charge anywhere. Heading The Go is charged from any plug socket, then whe…" at bounding box center [1220, 34] width 409 height 571
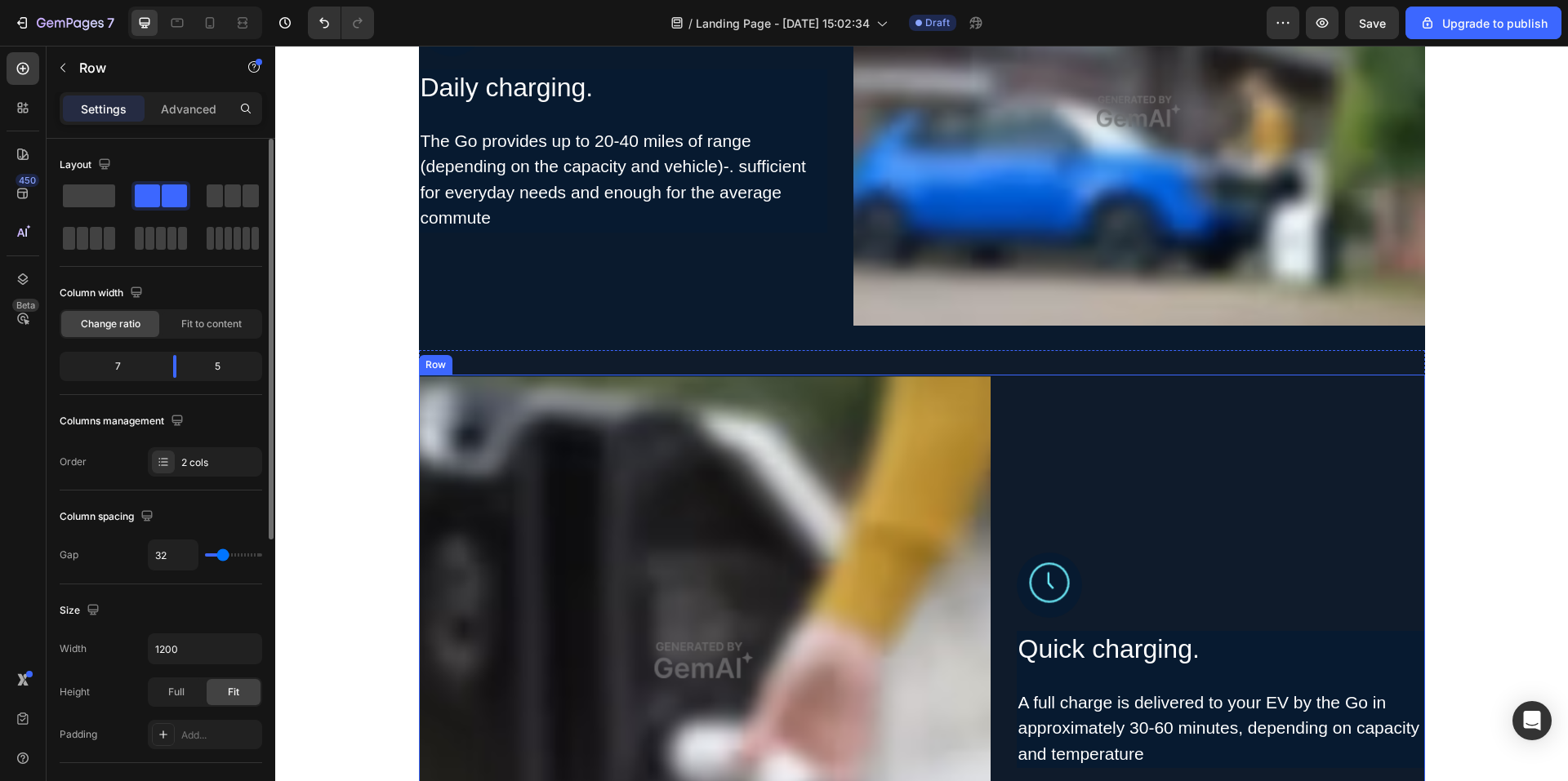
scroll to position [2695, 0]
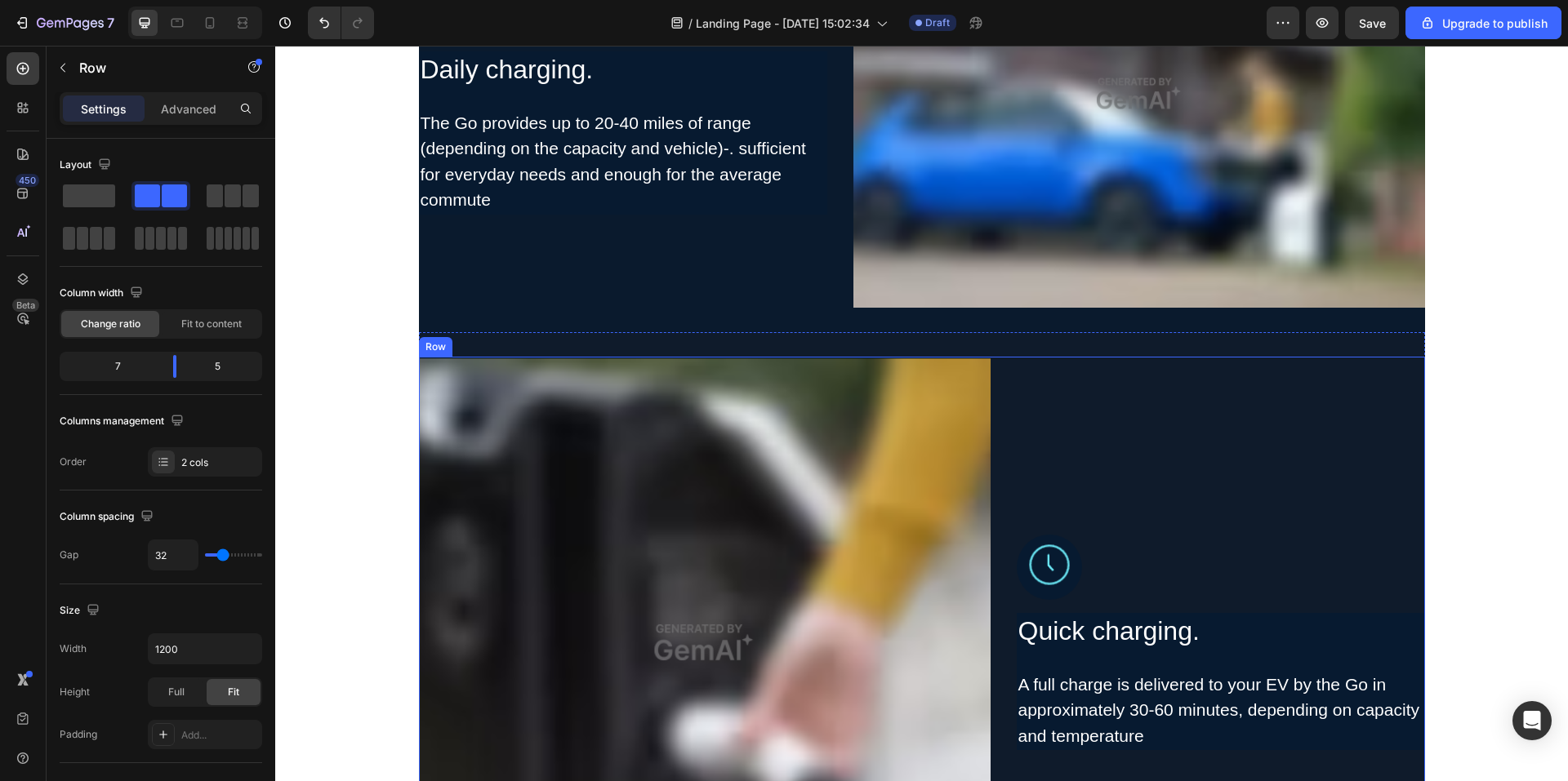
click at [1233, 412] on div "Image Quick charging. Heading A full charge is delivered to your EV by the Go i…" at bounding box center [1220, 643] width 409 height 571
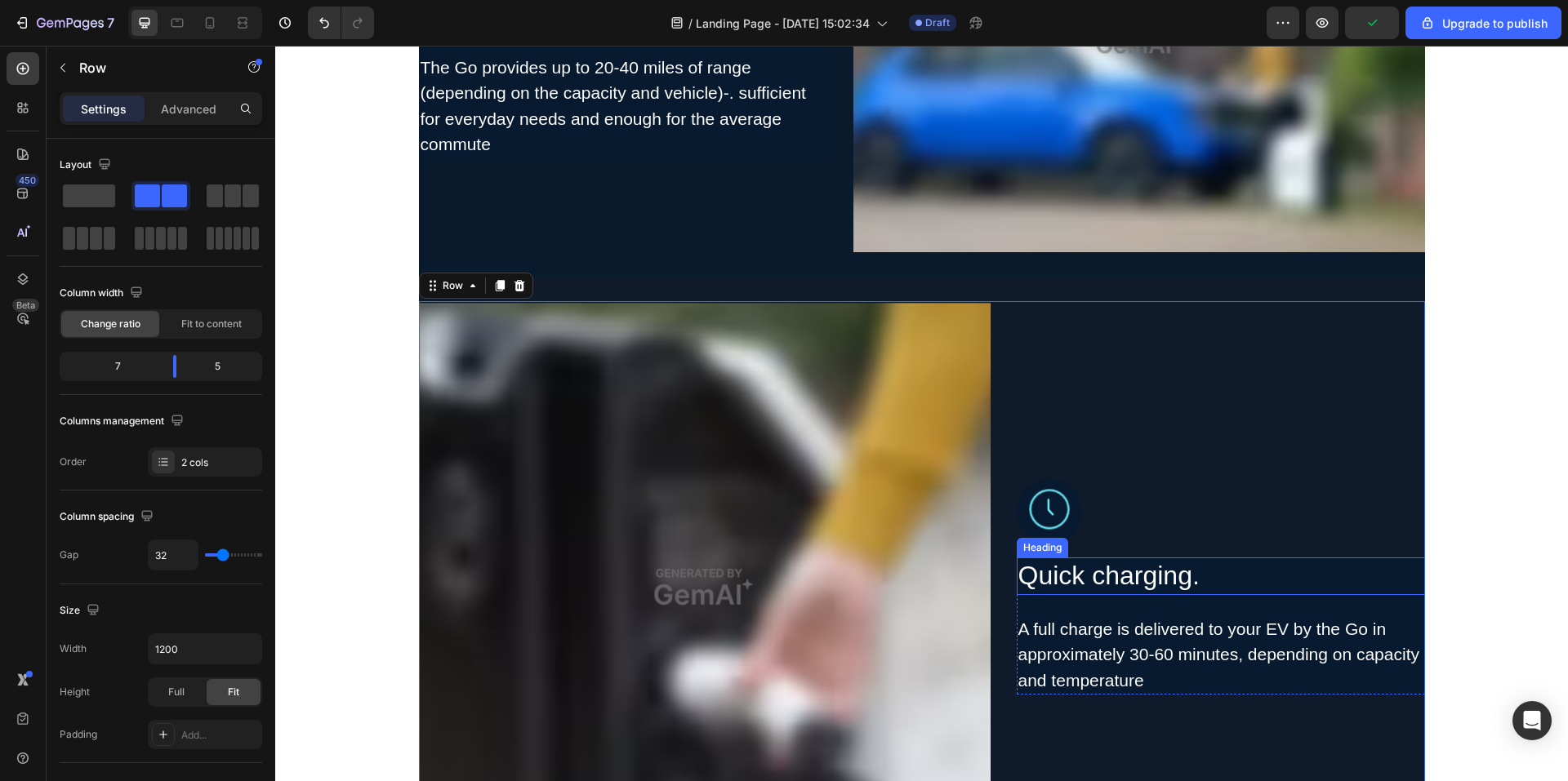
scroll to position [3021, 0]
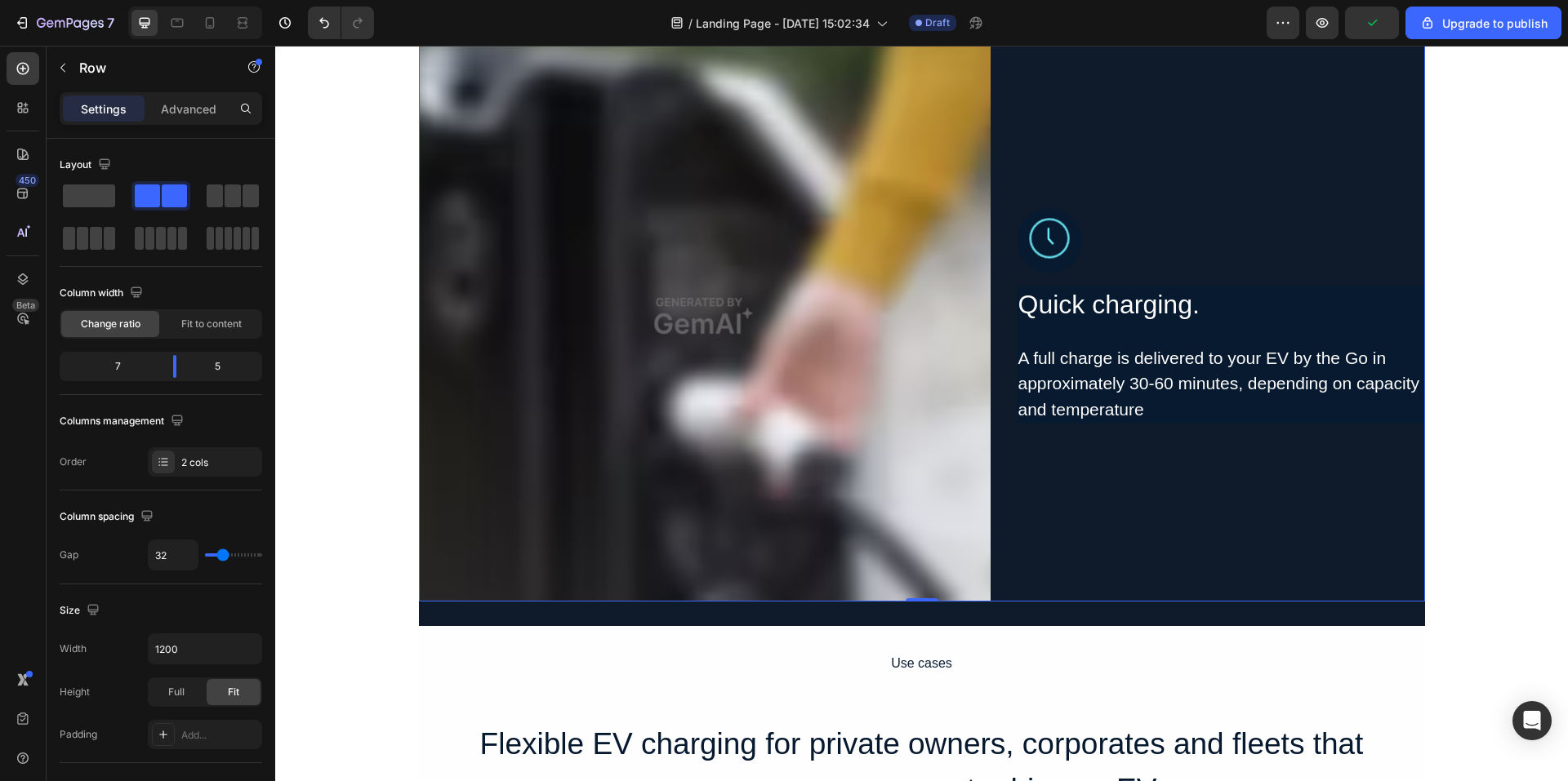
click at [1093, 527] on div "Image Quick charging. Heading A full charge is delivered to your EV by the Go i…" at bounding box center [1220, 316] width 409 height 571
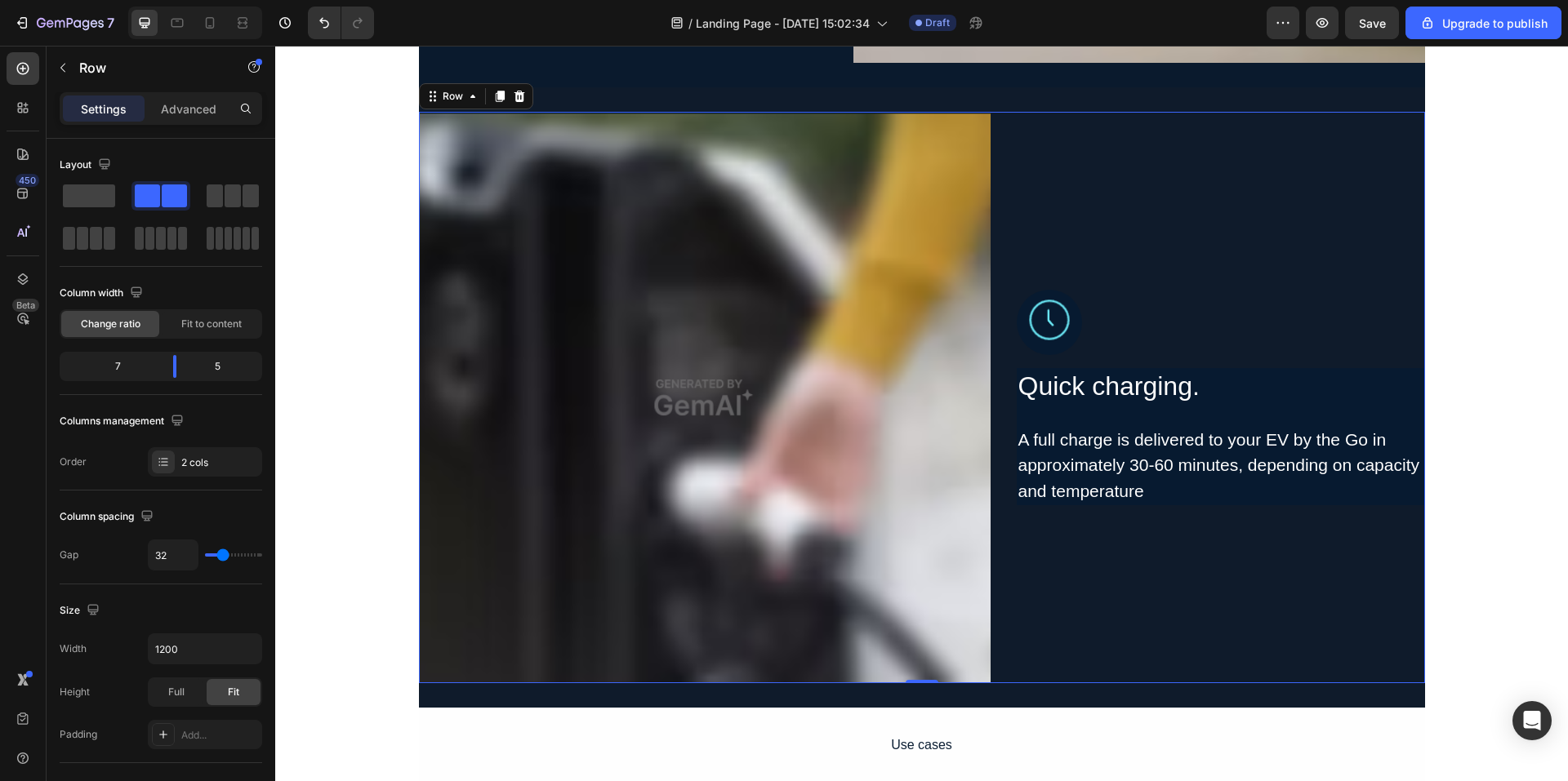
click at [1288, 374] on h2 "Quick charging." at bounding box center [1220, 387] width 409 height 37
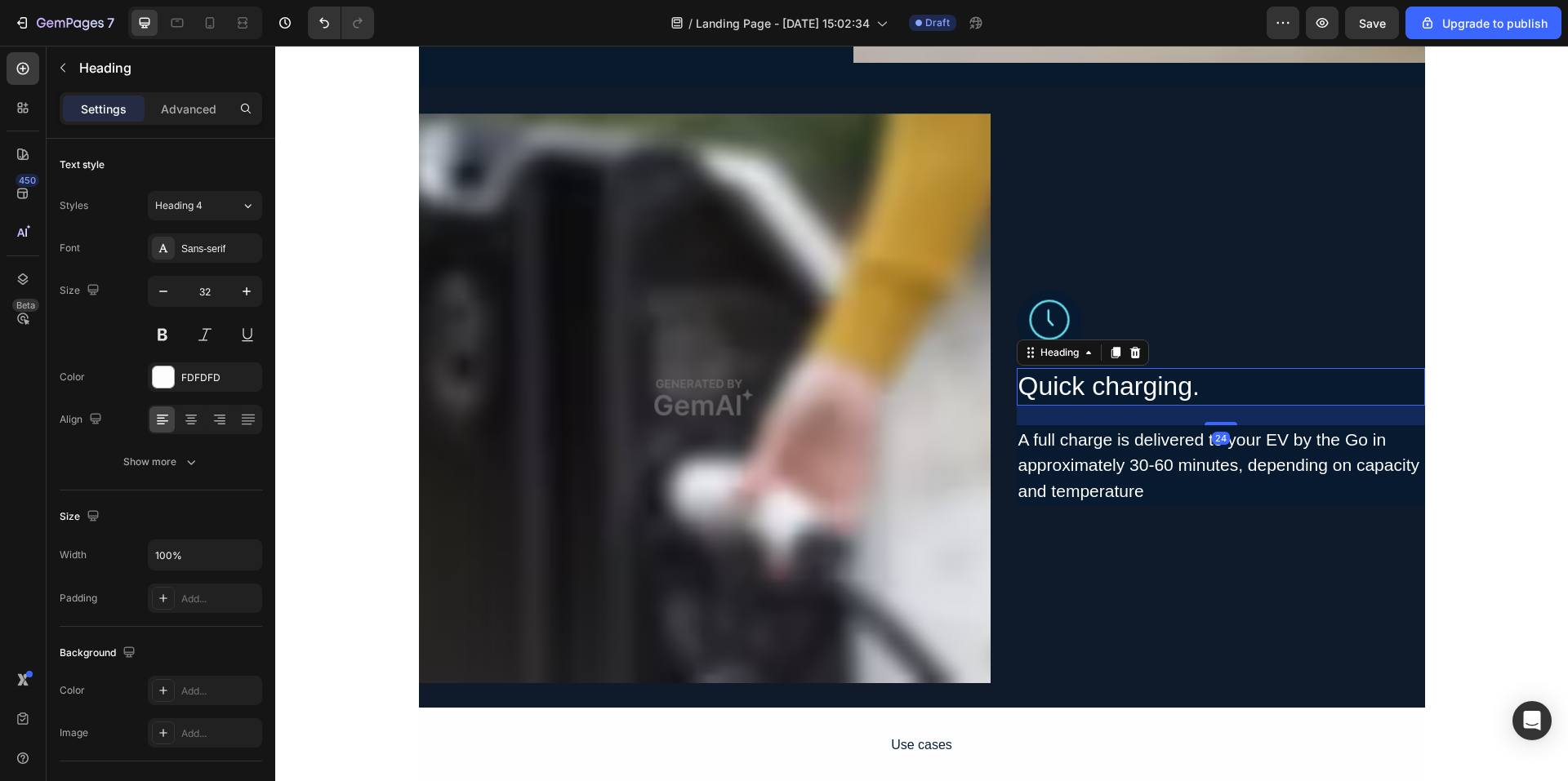
drag, startPoint x: 1304, startPoint y: 387, endPoint x: 1305, endPoint y: 398, distance: 11.0
click at [1305, 385] on h2 "Quick charging." at bounding box center [1220, 387] width 409 height 37
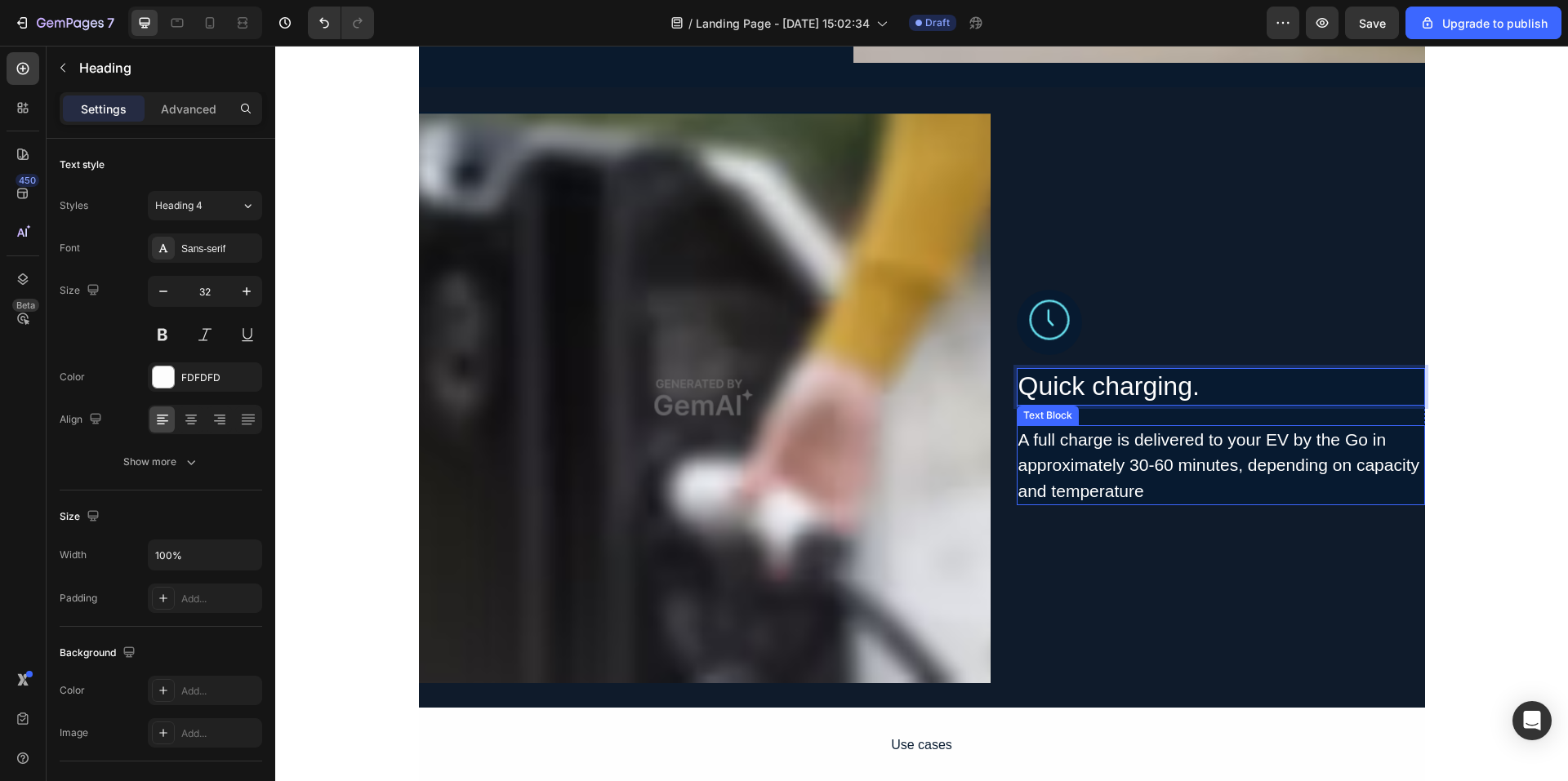
click at [1315, 479] on div "A full charge is delivered to your EV by the Go in approximately 30-60 minutes,…" at bounding box center [1220, 466] width 409 height 81
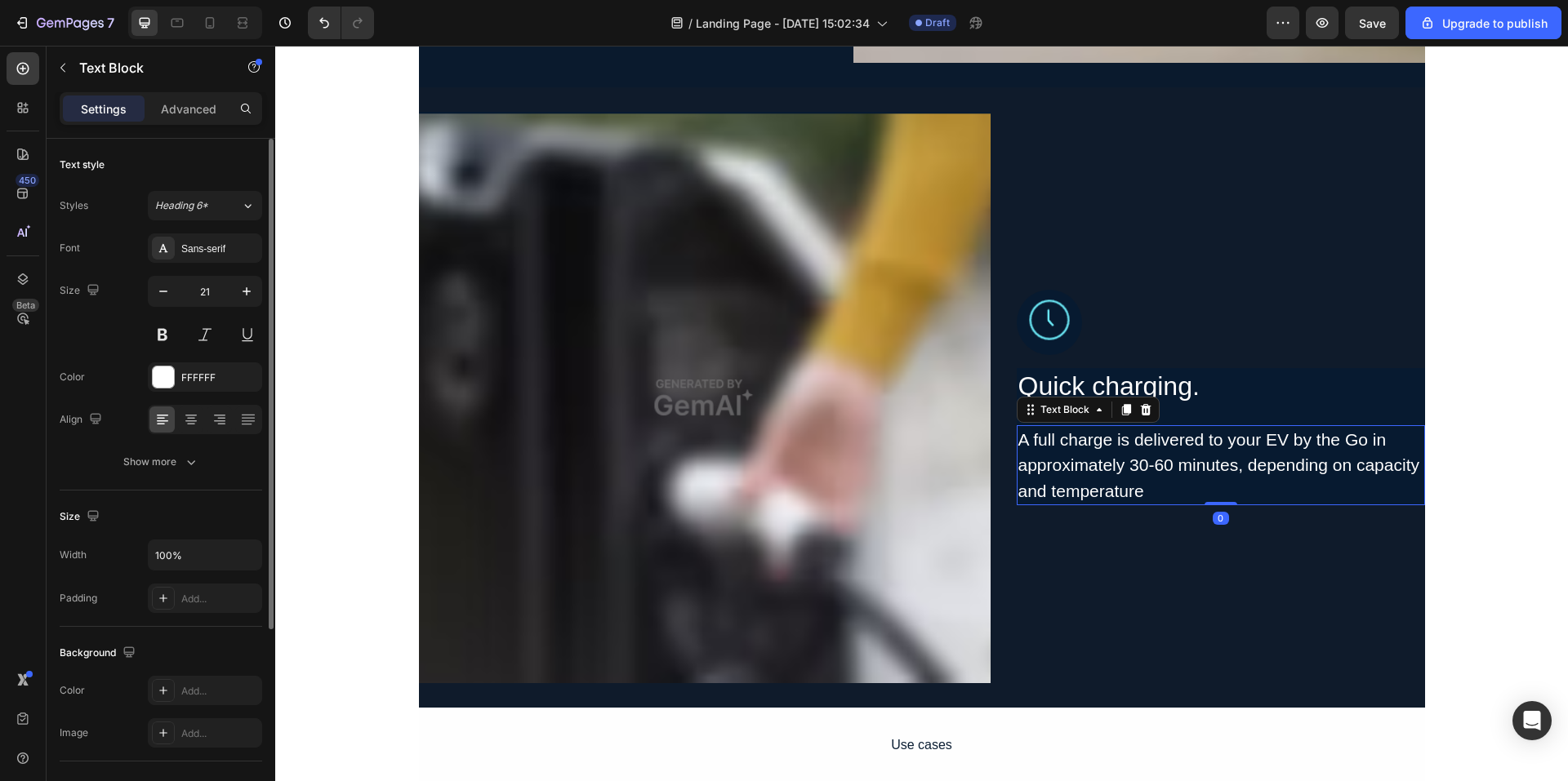
scroll to position [82, 0]
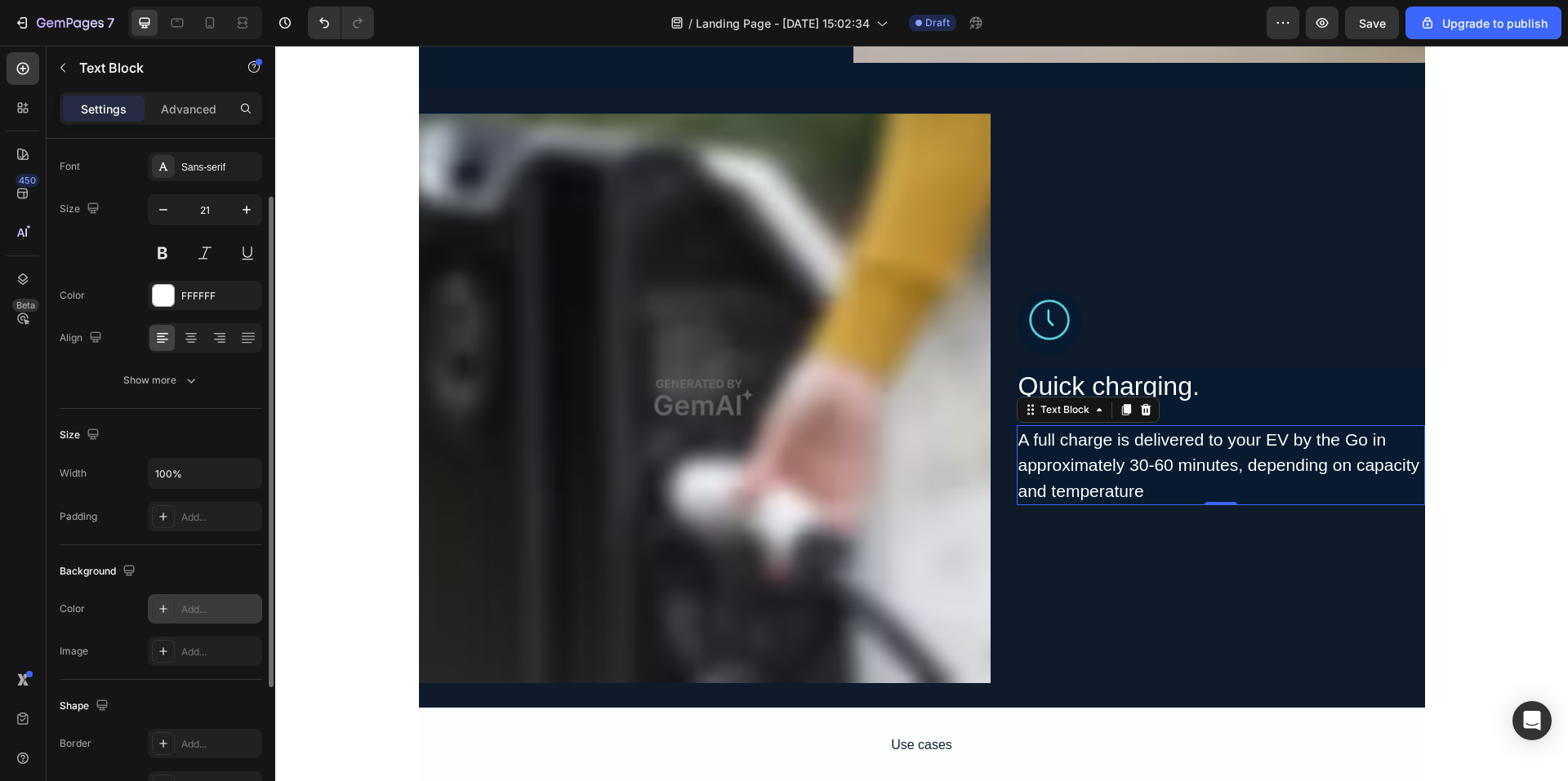
click at [206, 621] on div "Add..." at bounding box center [205, 609] width 114 height 30
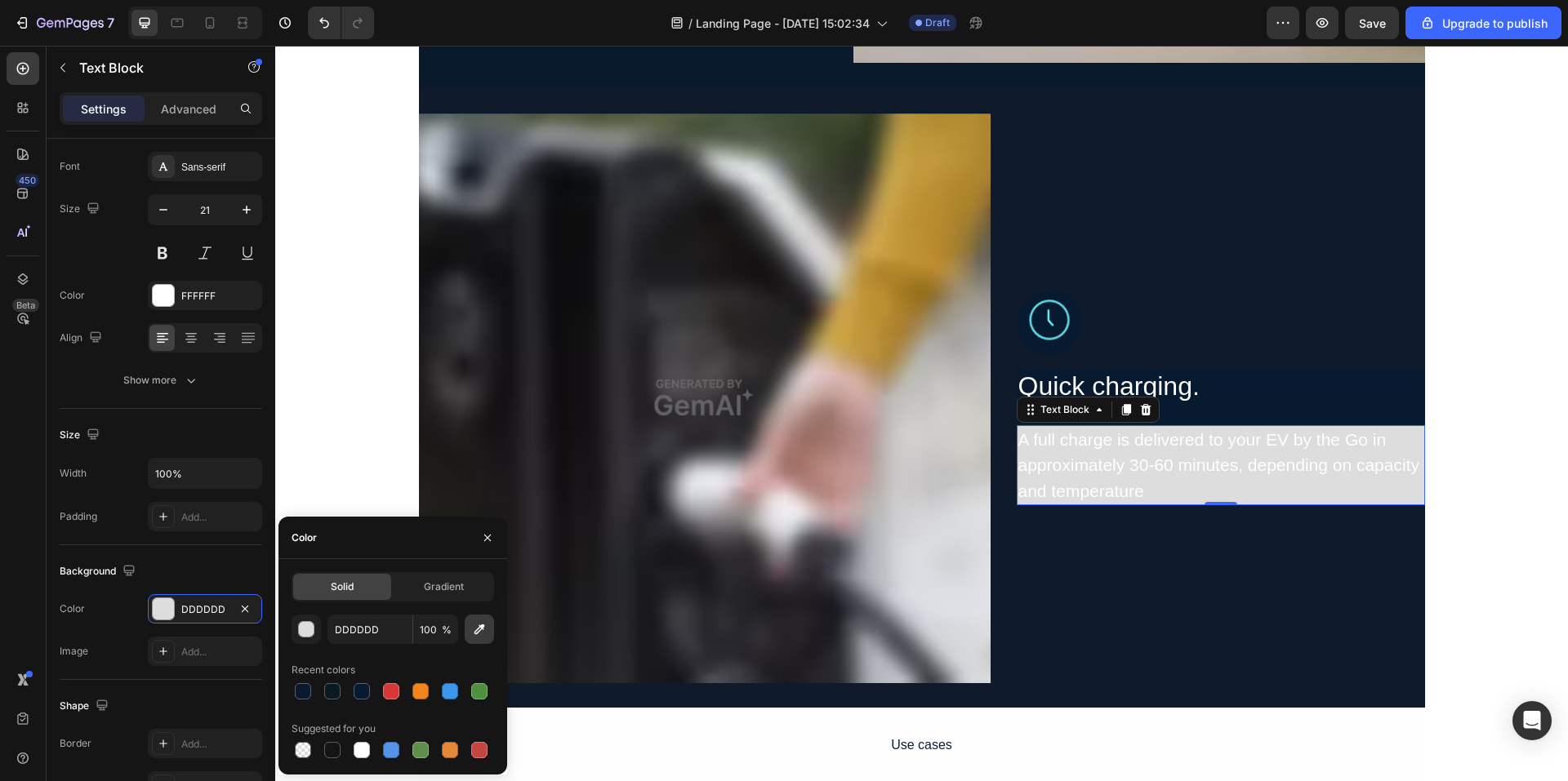
click at [476, 623] on icon "button" at bounding box center [479, 630] width 17 height 17
type input "0F1B2B"
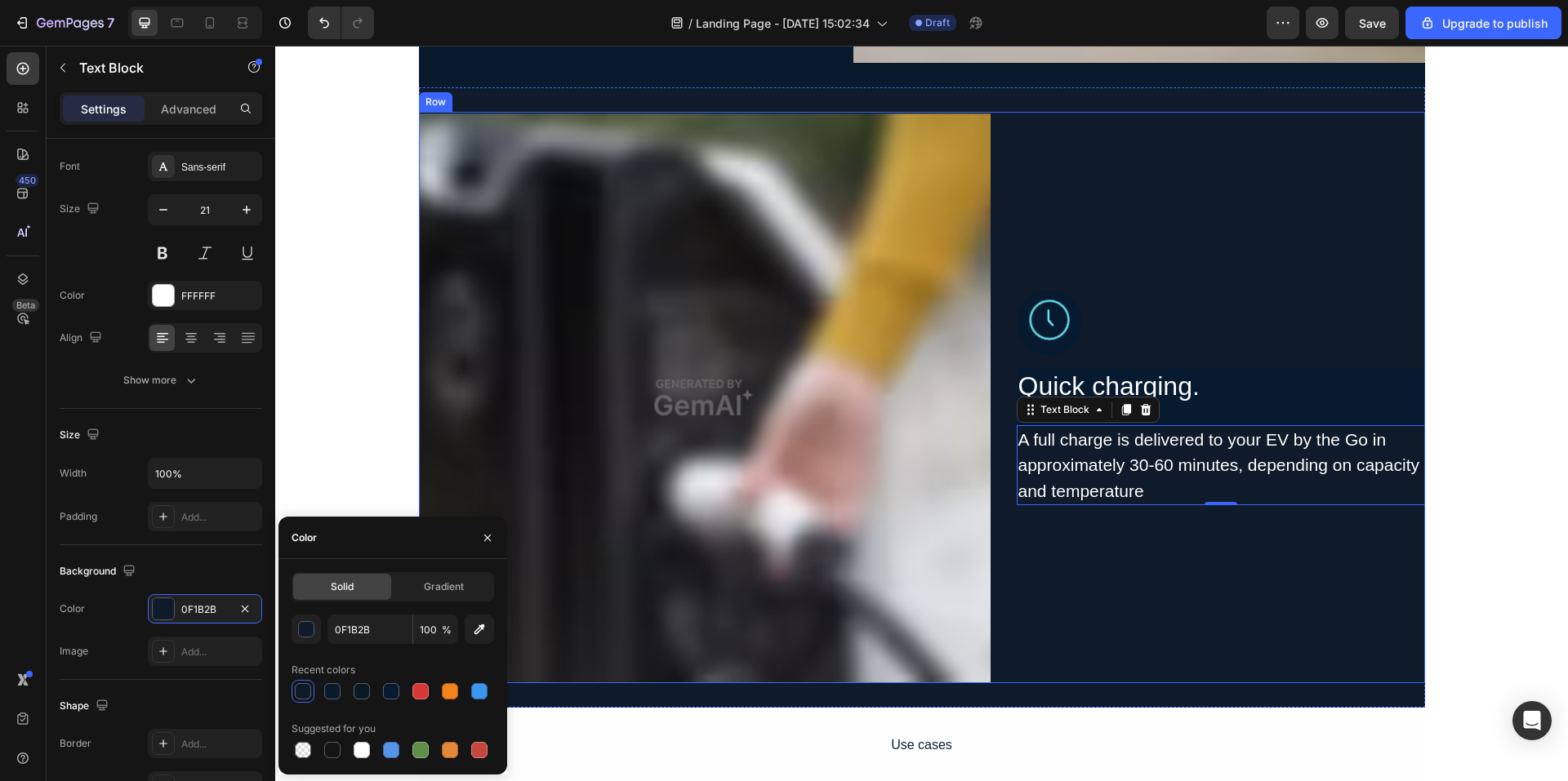
click at [1319, 248] on div "Image Quick charging. Heading A full charge is delivered to your EV by the Go i…" at bounding box center [1220, 397] width 409 height 571
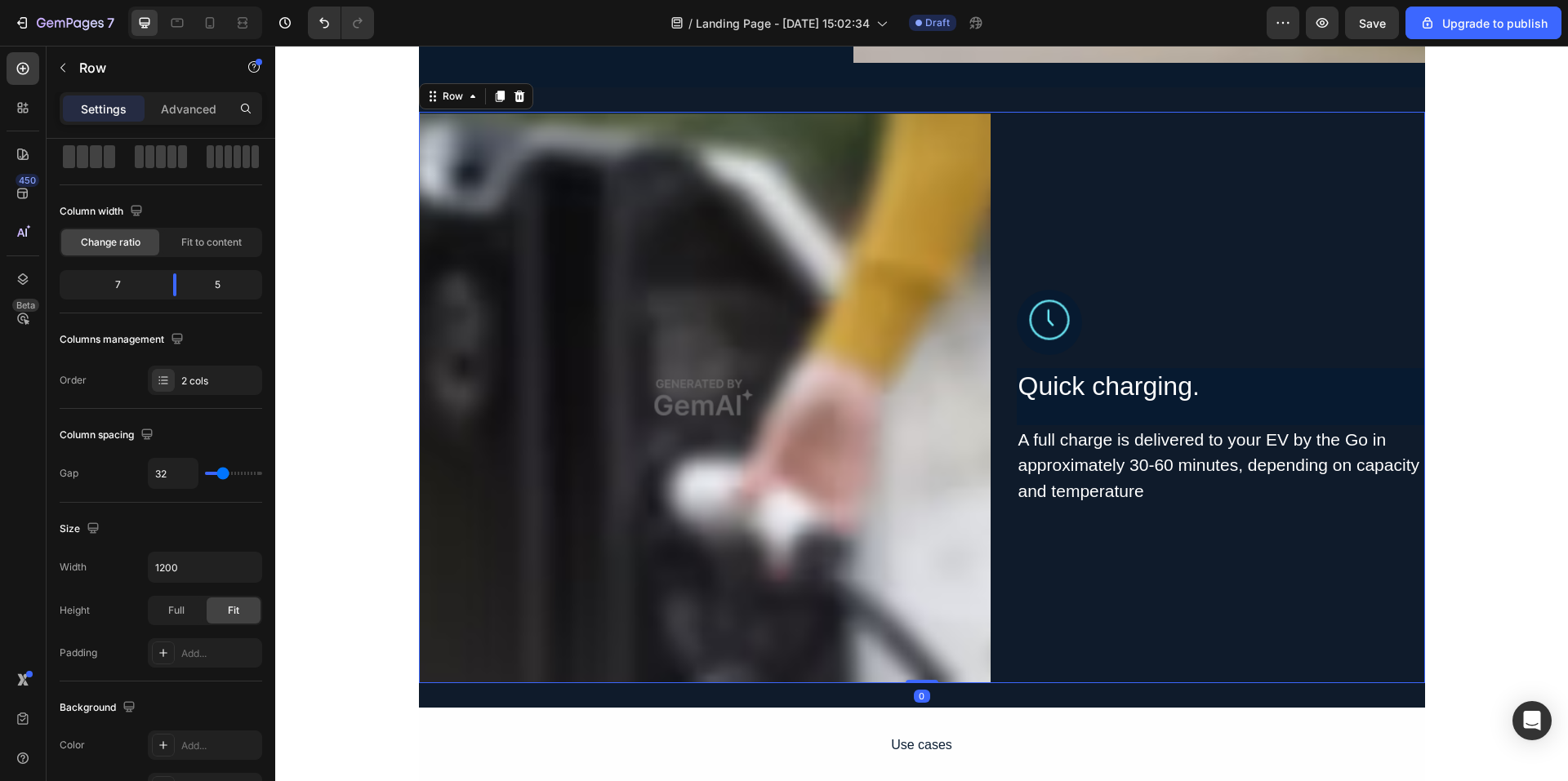
scroll to position [0, 0]
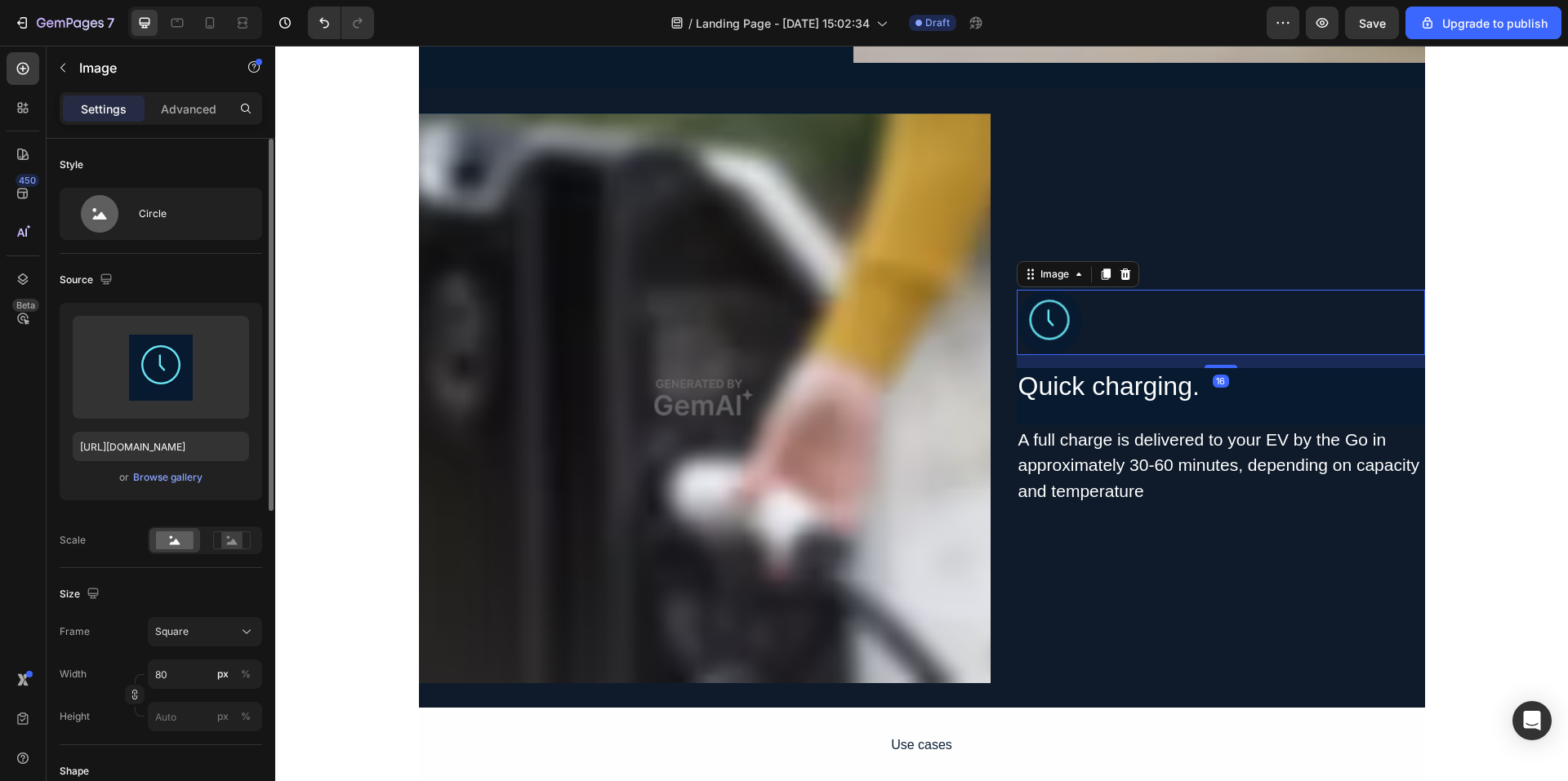
click at [1289, 317] on div at bounding box center [1220, 322] width 409 height 65
click at [1260, 322] on div at bounding box center [1220, 322] width 409 height 65
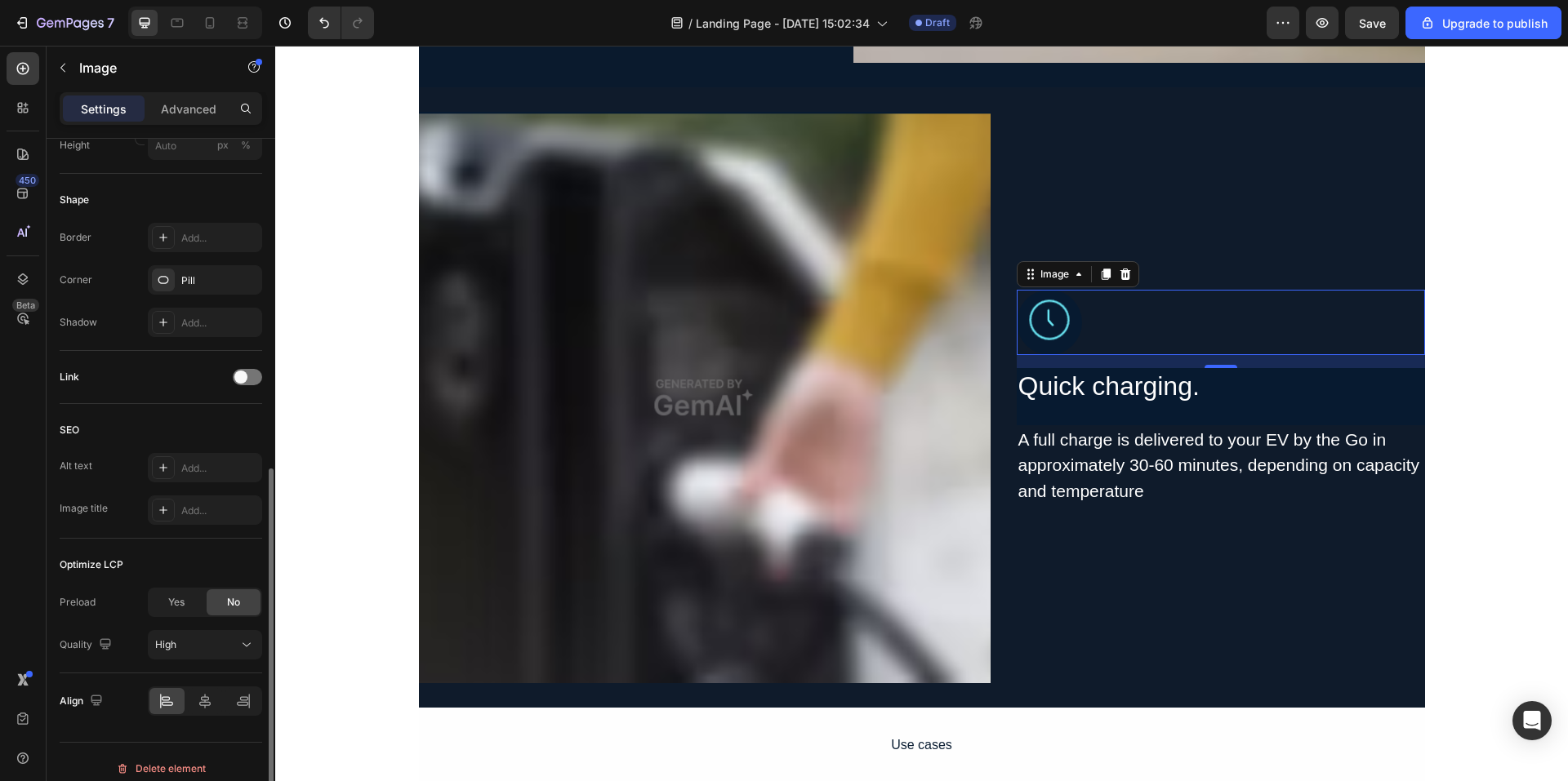
scroll to position [584, 0]
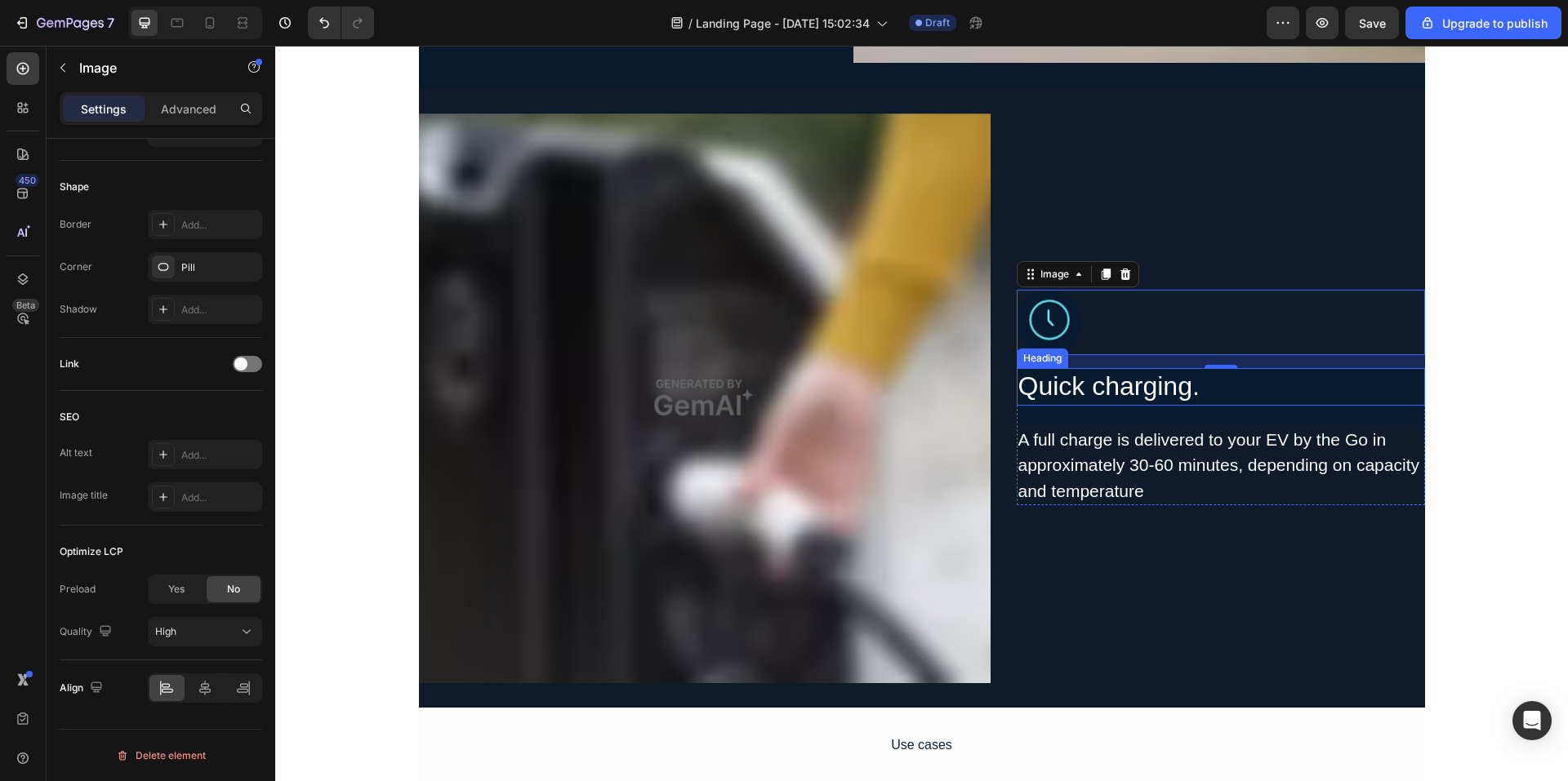
click at [1279, 398] on p "Quick charging." at bounding box center [1220, 387] width 405 height 34
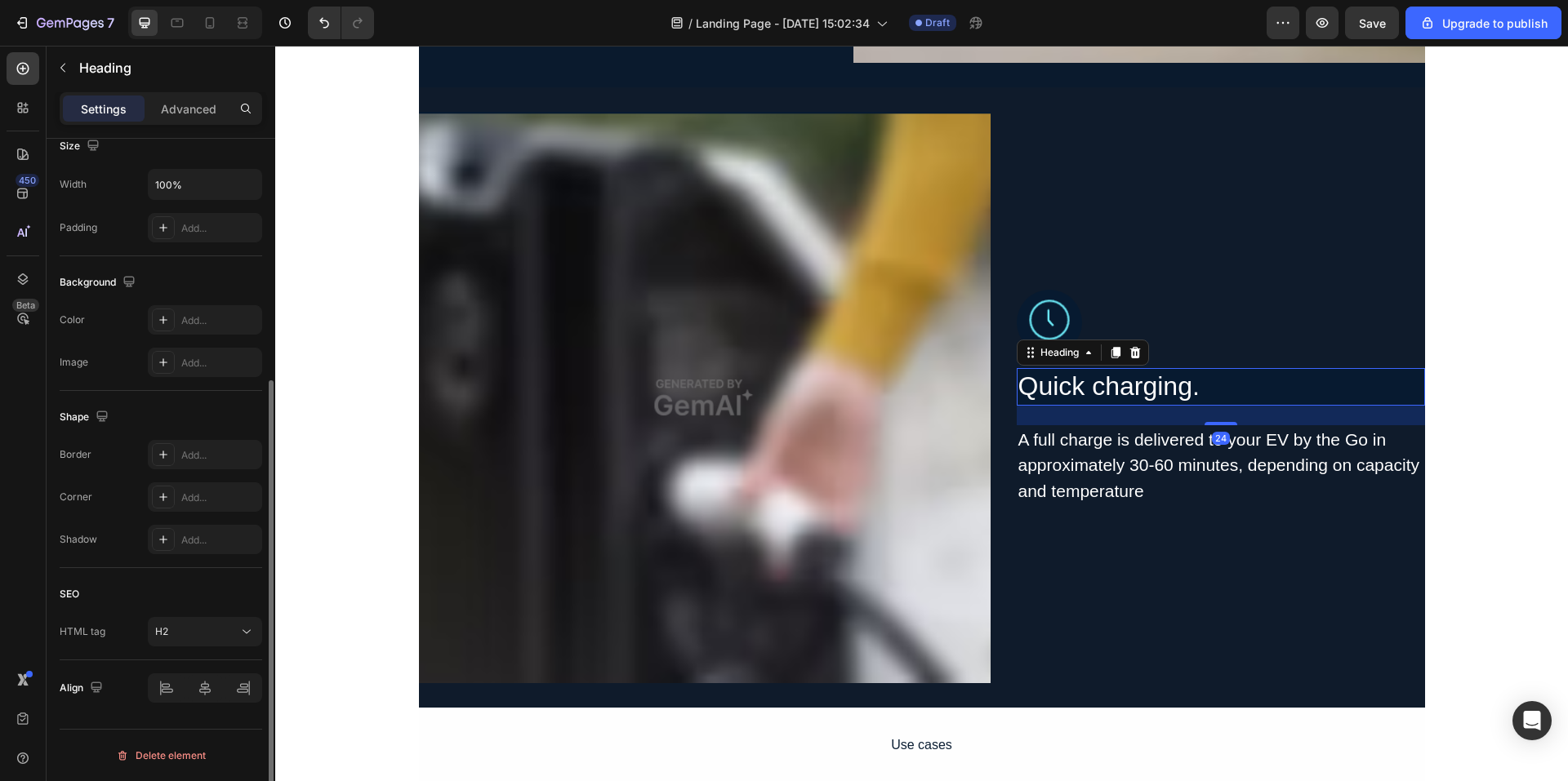
scroll to position [0, 0]
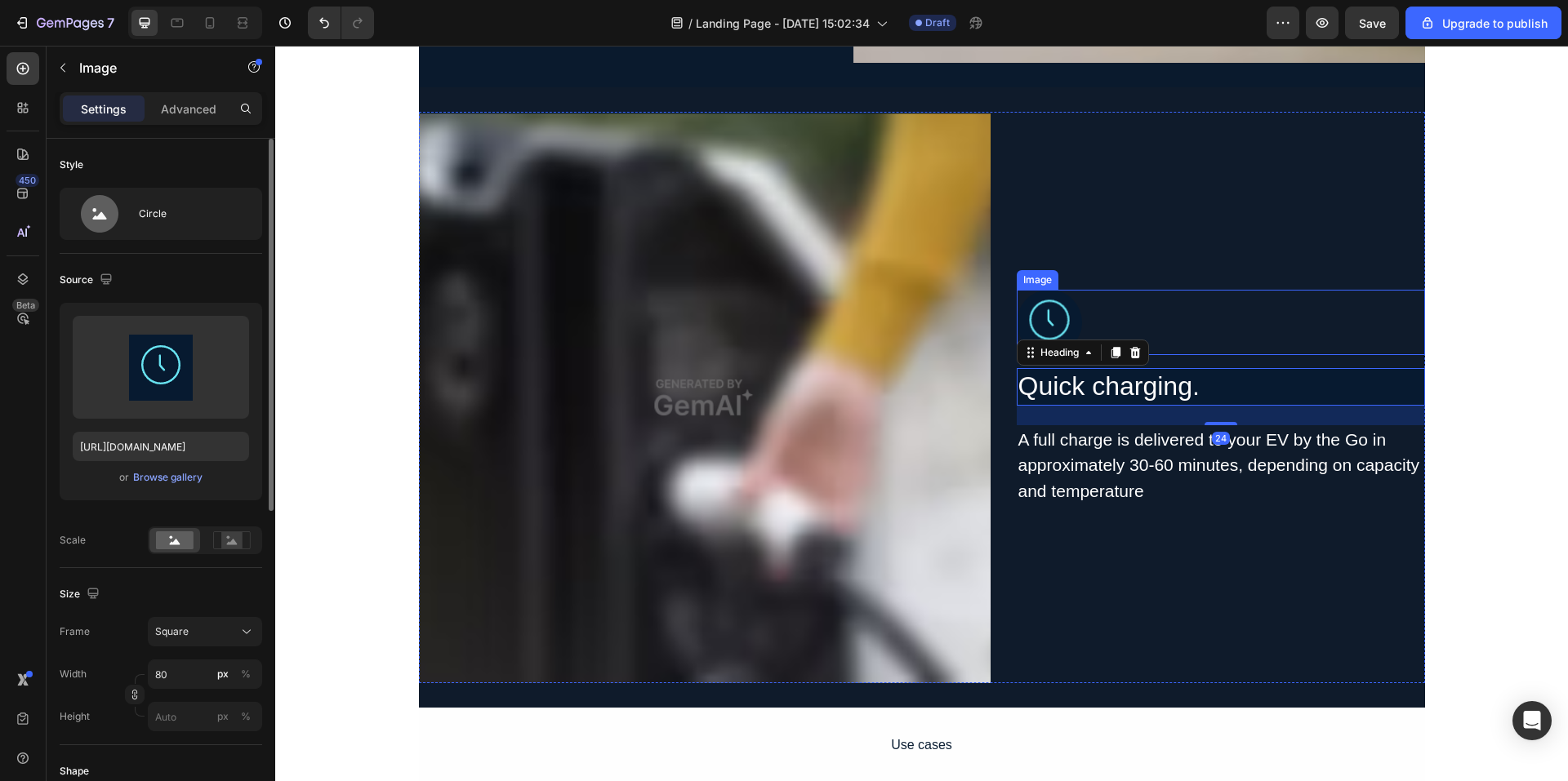
click at [1344, 323] on div at bounding box center [1220, 322] width 409 height 65
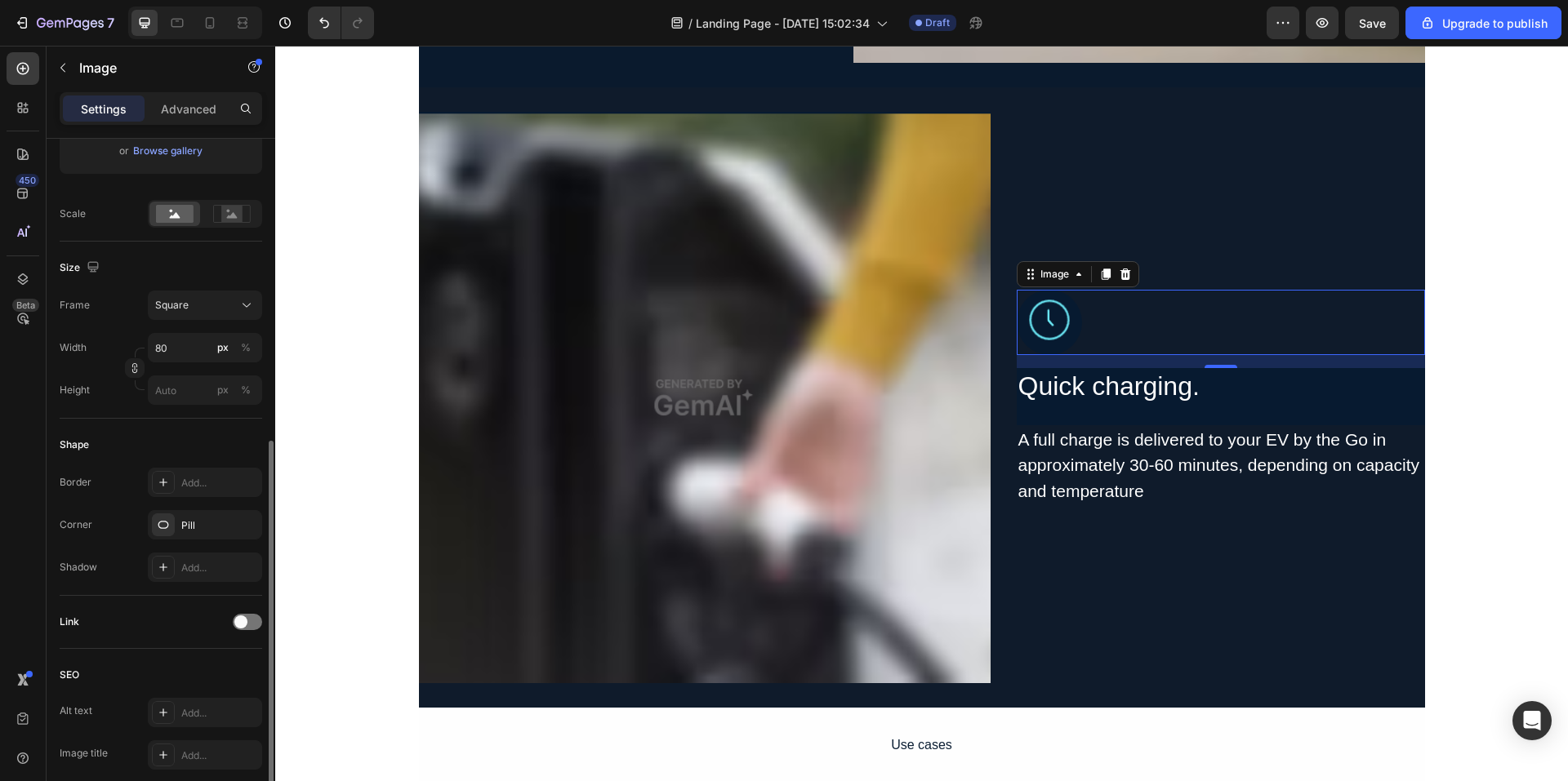
scroll to position [408, 0]
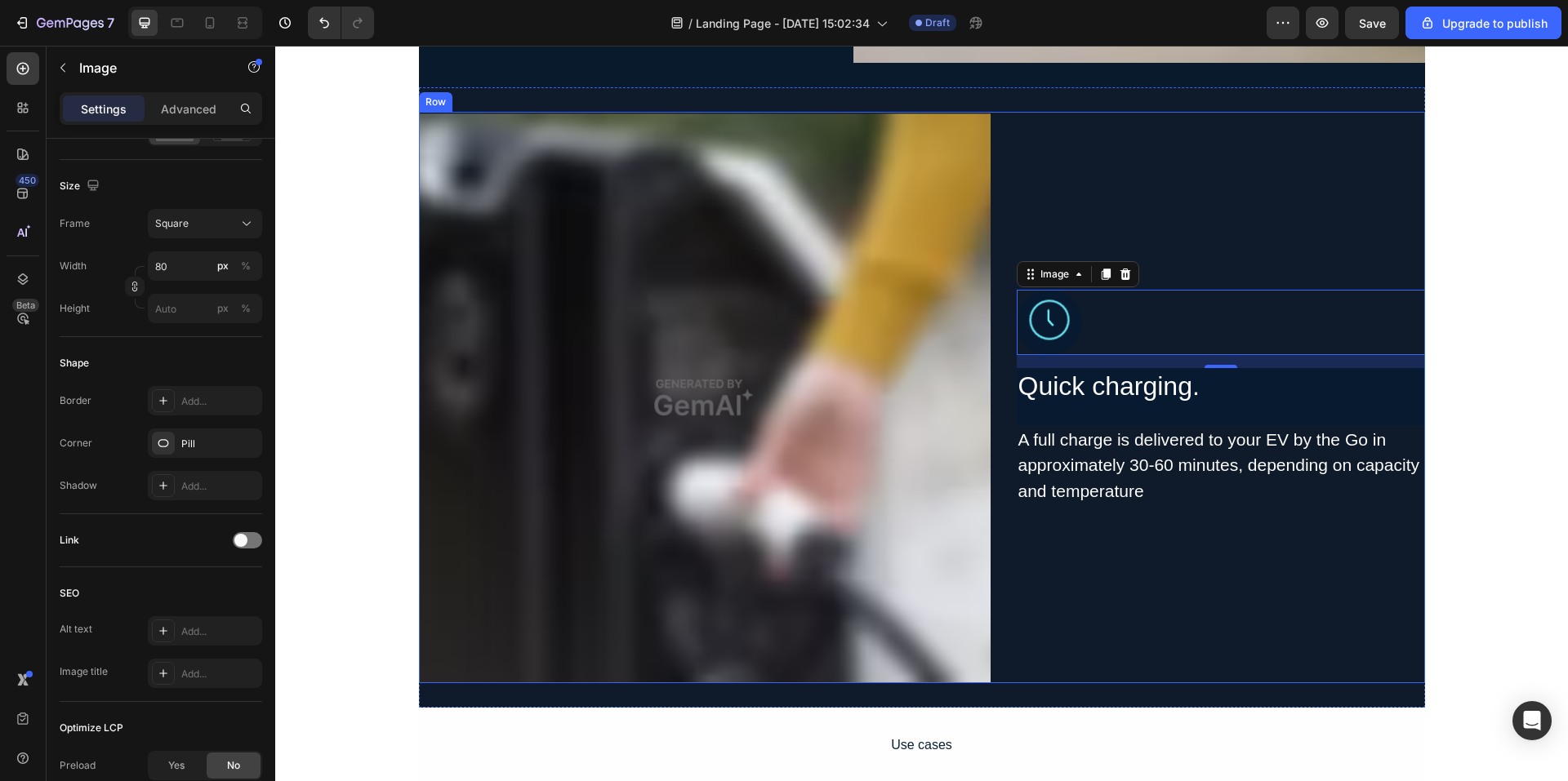
click at [1294, 541] on div "Image 16 Quick charging. Heading A full charge is delivered to your EV by the G…" at bounding box center [1220, 397] width 409 height 571
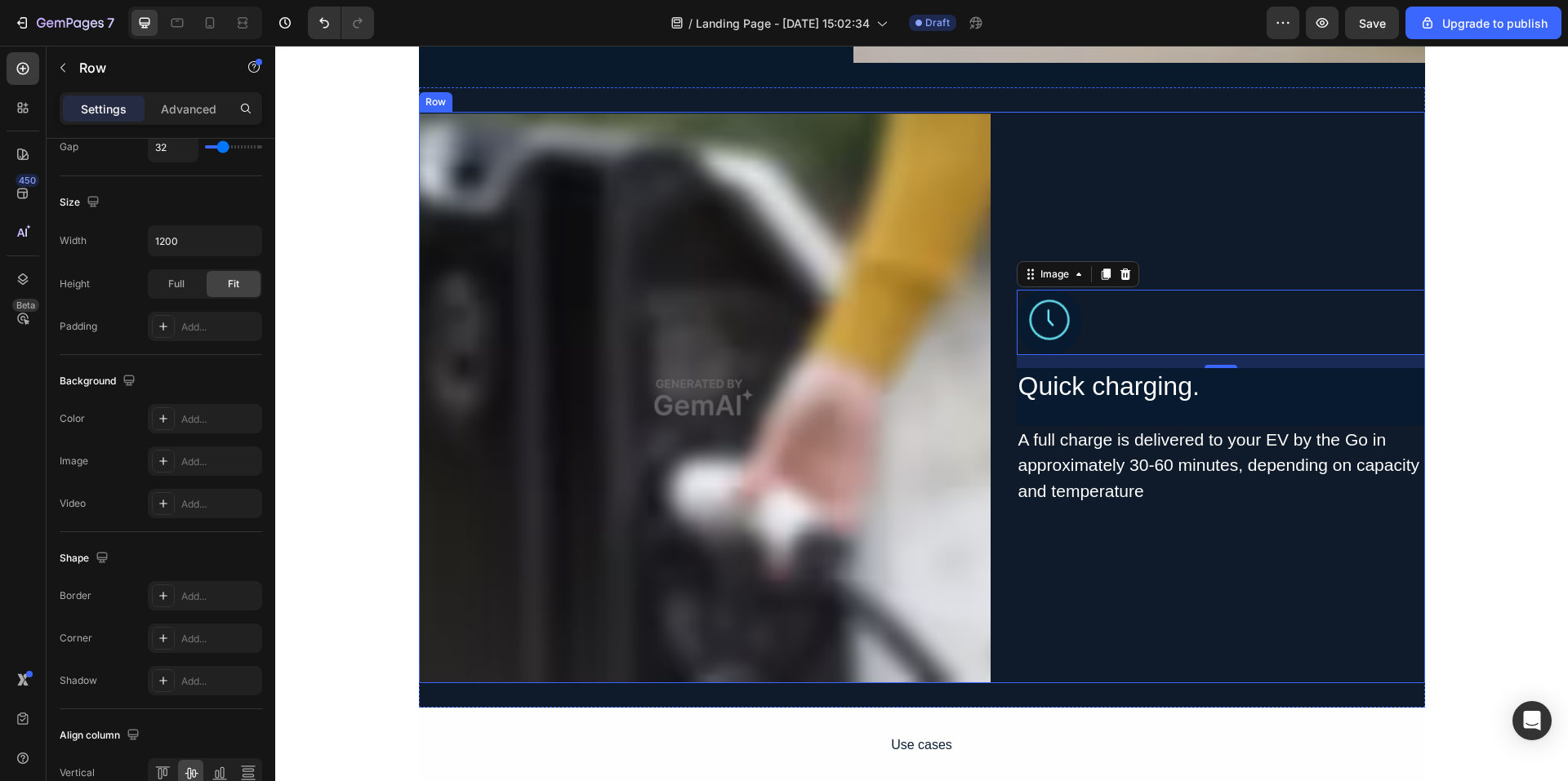
scroll to position [0, 0]
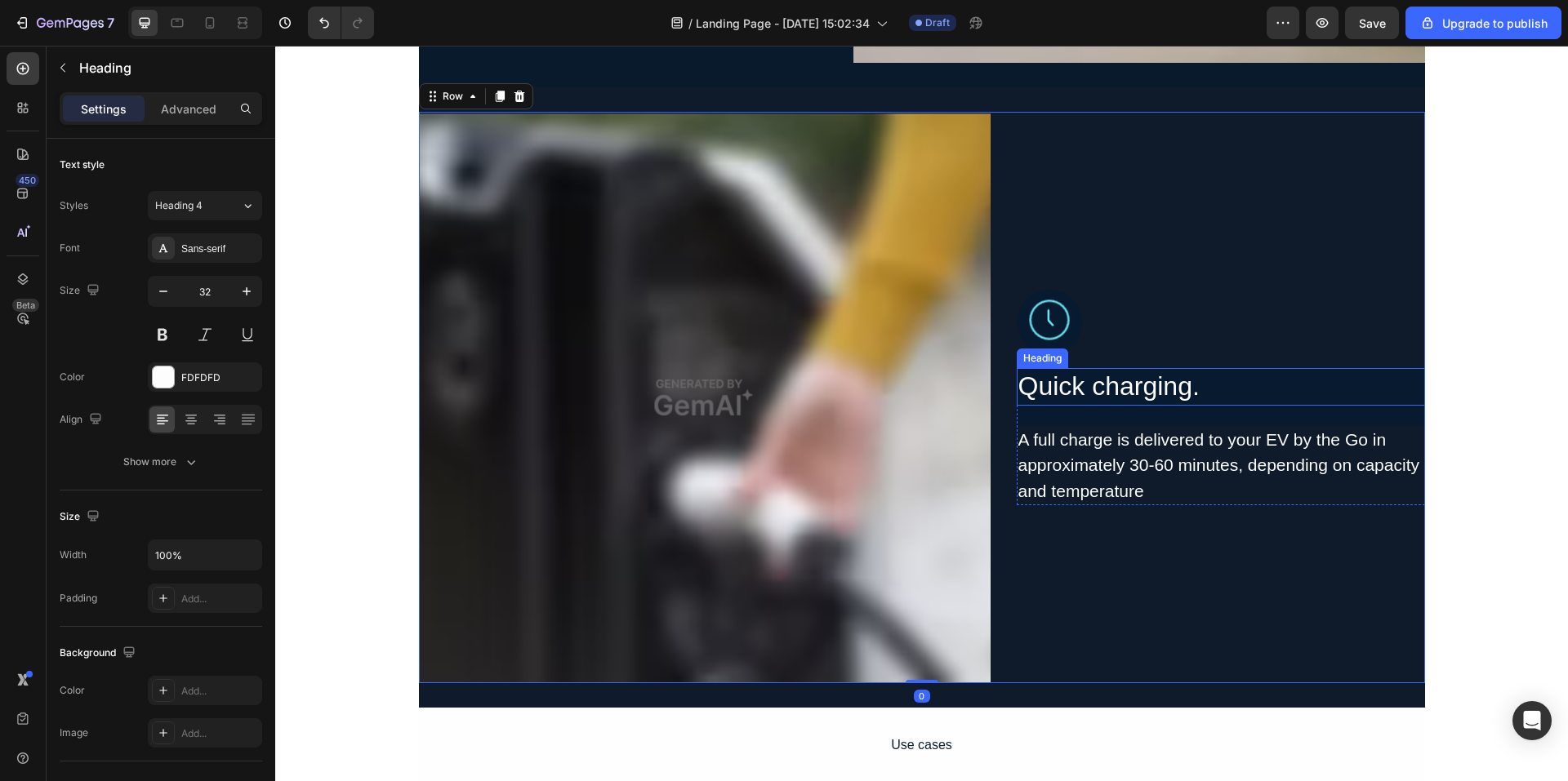
click at [1265, 394] on p "Quick charging." at bounding box center [1220, 387] width 405 height 34
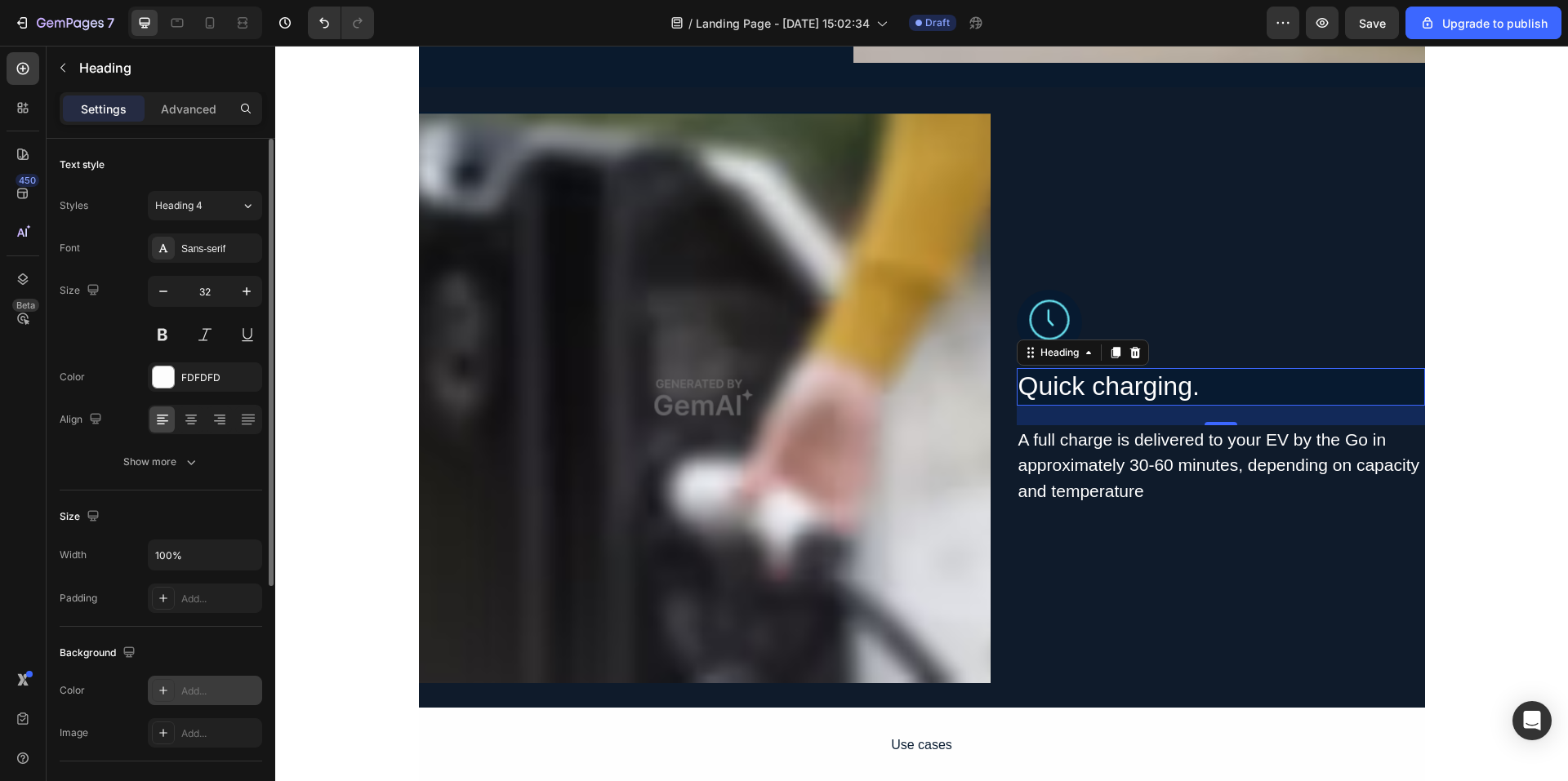
click at [187, 683] on div "Add..." at bounding box center [205, 690] width 114 height 30
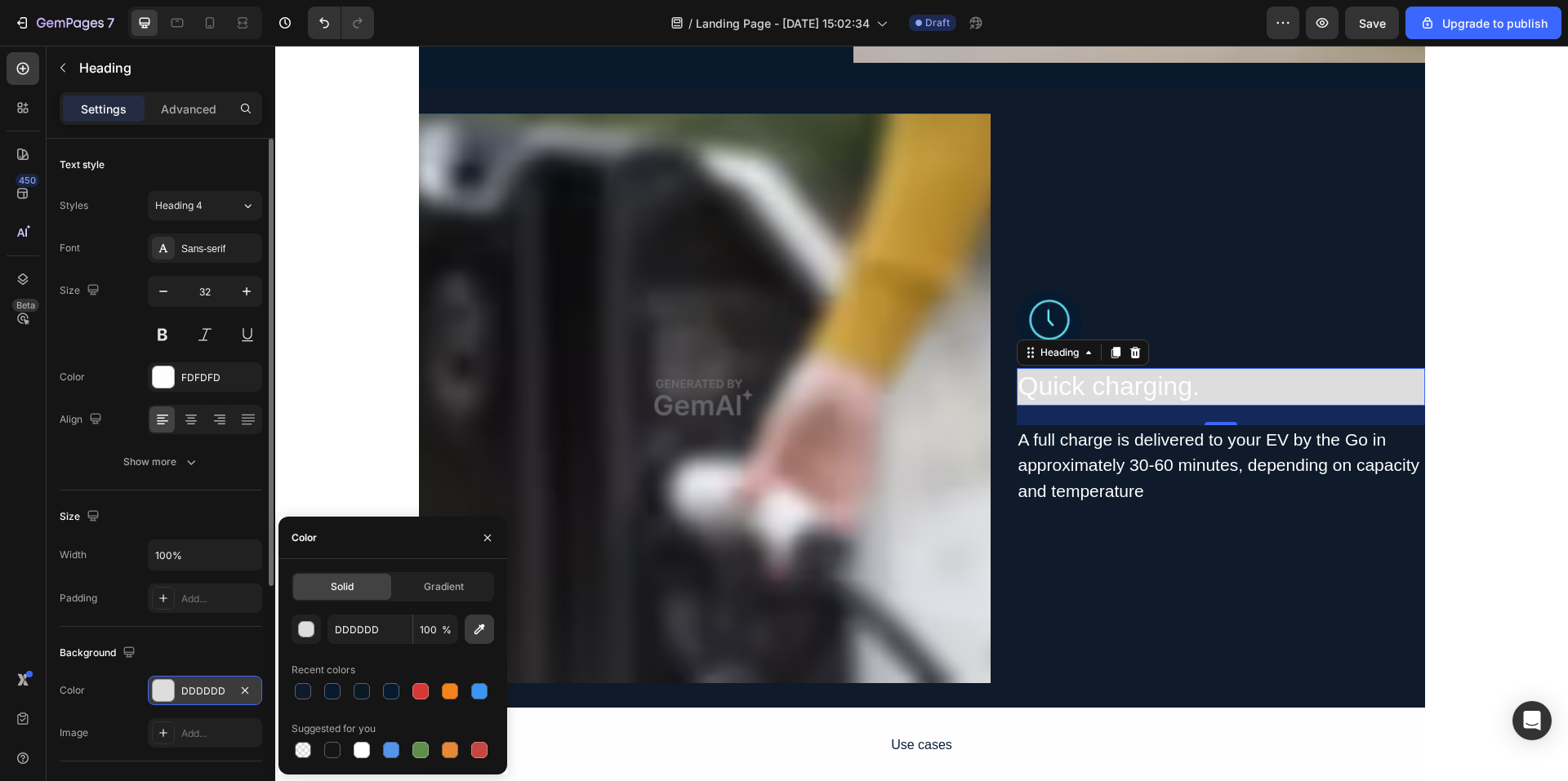
click at [471, 630] on icon "button" at bounding box center [479, 630] width 17 height 17
type input "0F1B2B"
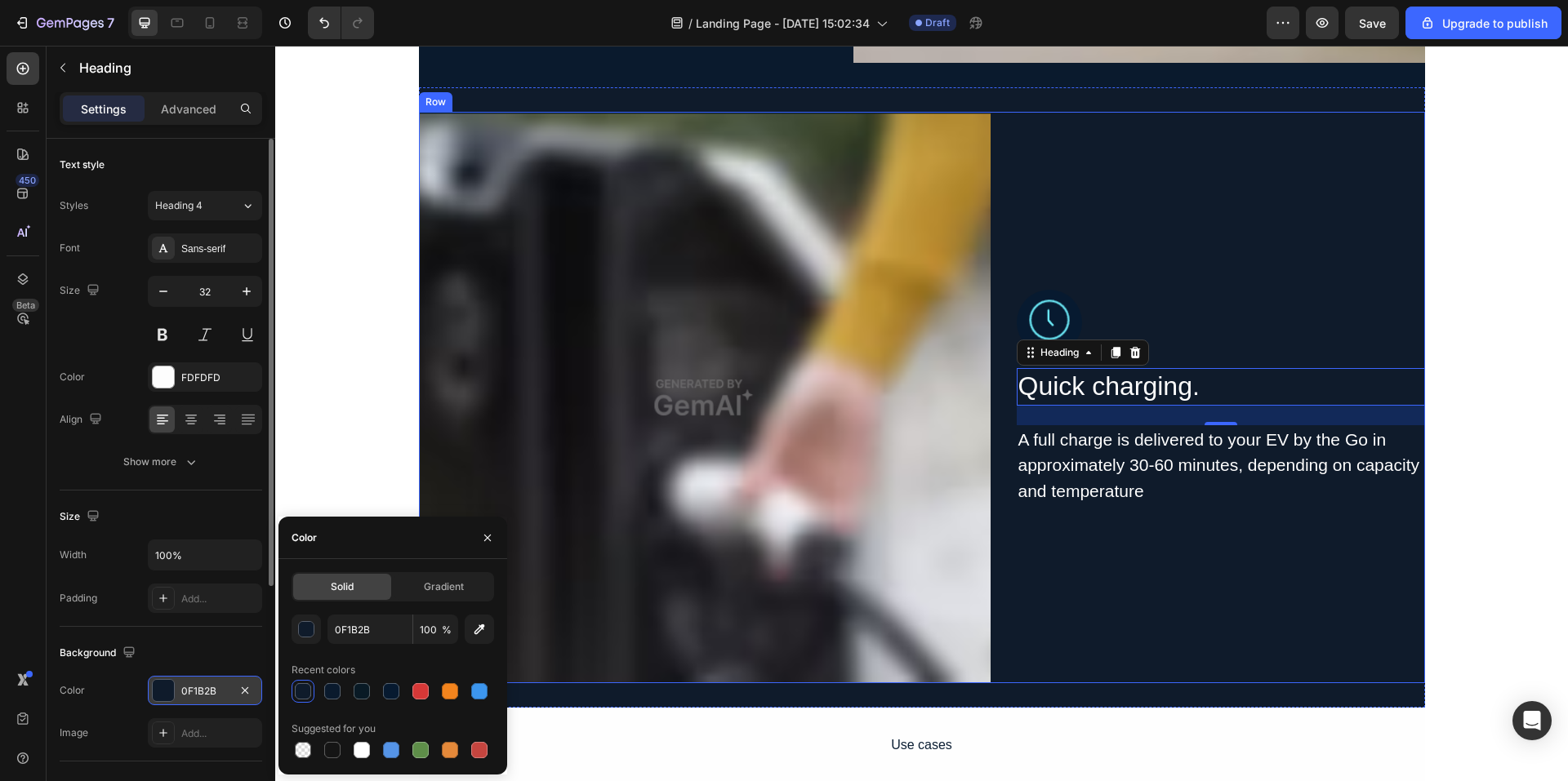
click at [1318, 519] on div "Image Quick charging. Heading 24 A full charge is delivered to your EV by the G…" at bounding box center [1220, 397] width 409 height 571
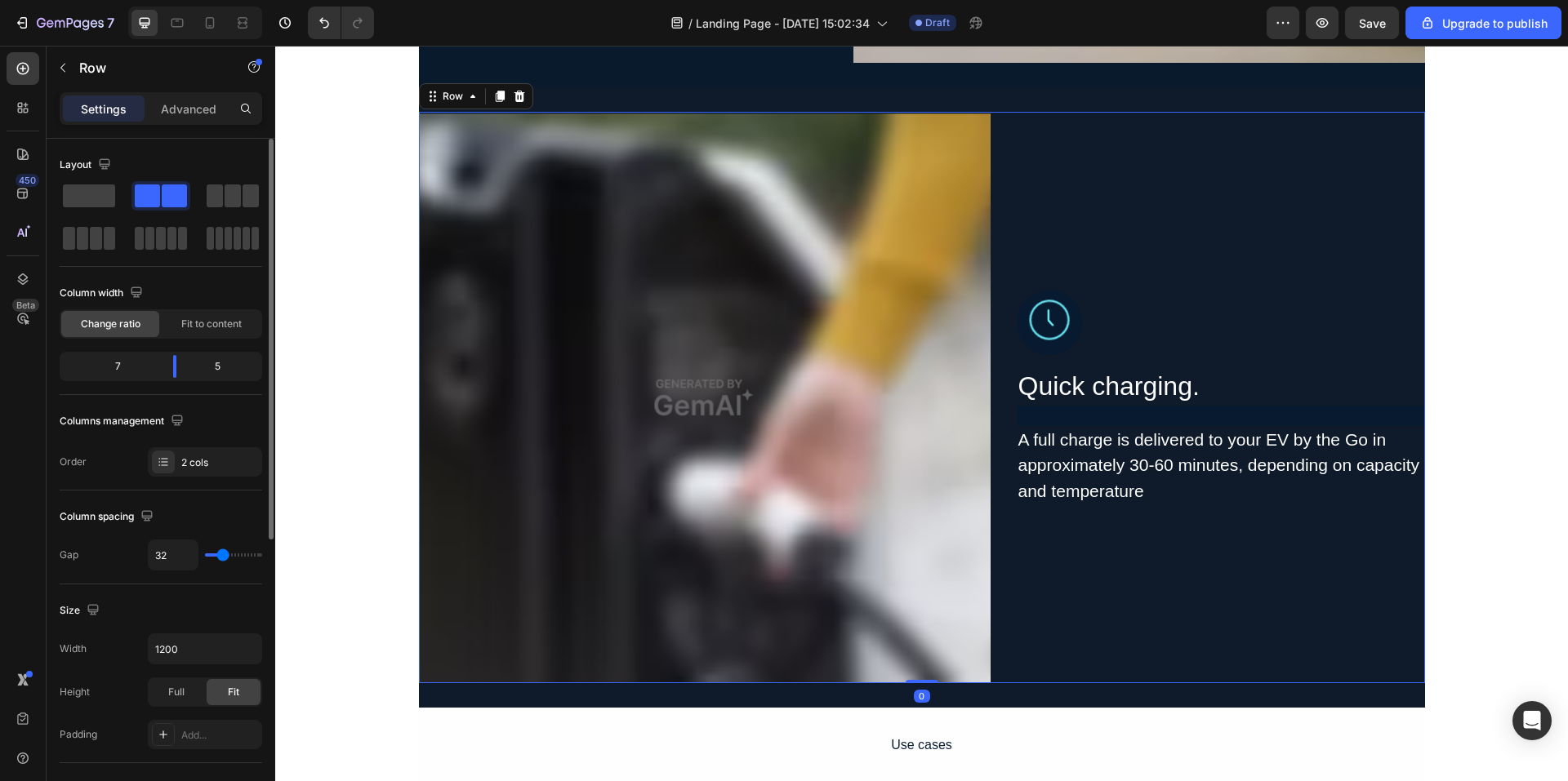
drag, startPoint x: 1345, startPoint y: 510, endPoint x: 1317, endPoint y: 529, distance: 33.8
click at [1334, 522] on div "Image Quick charging. Heading A full charge is delivered to your EV by the Go i…" at bounding box center [1220, 397] width 409 height 571
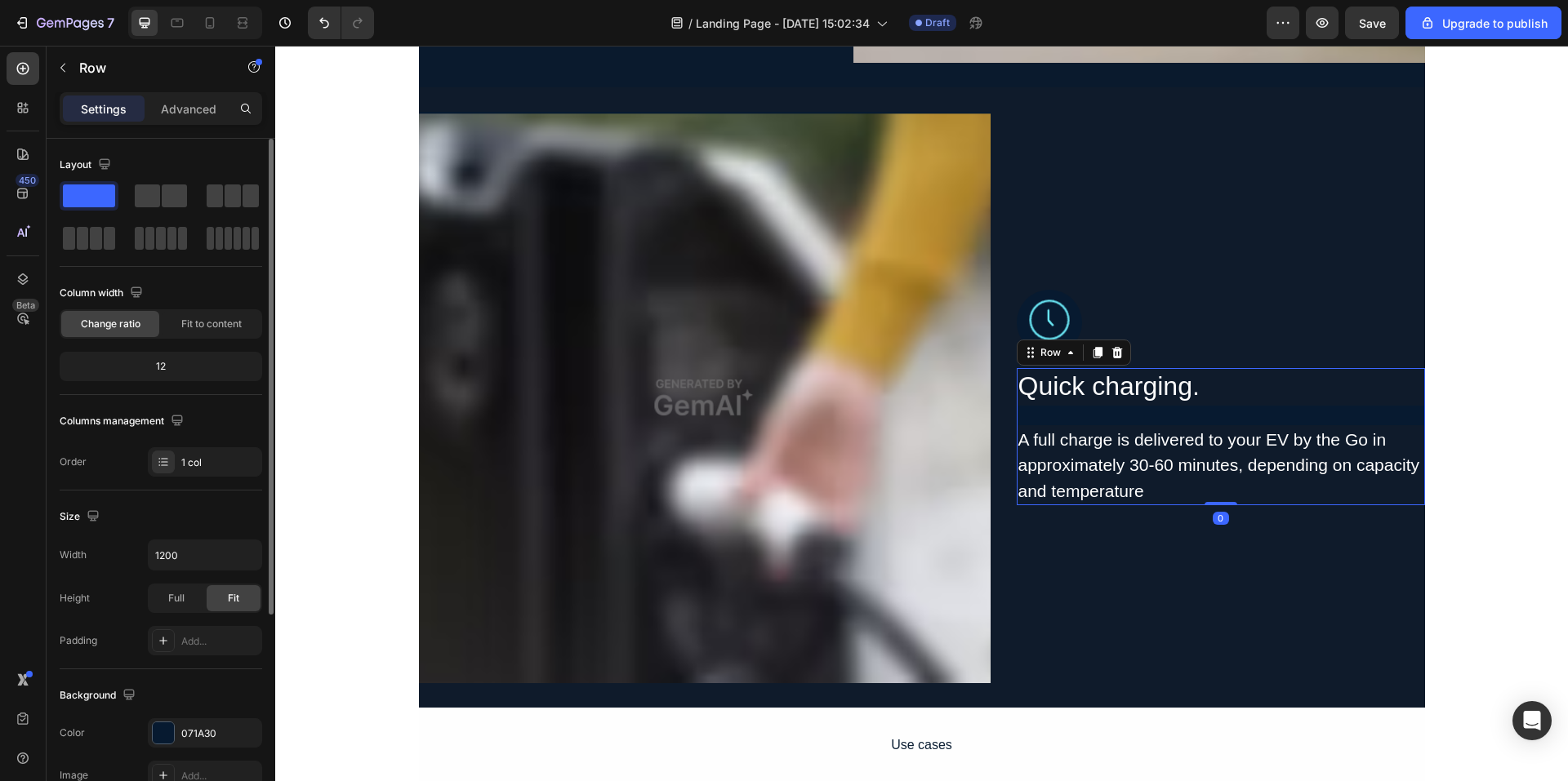
click at [1275, 407] on div "Quick charging. Heading A full charge is delivered to your EV by the Go in appr…" at bounding box center [1220, 437] width 409 height 138
click at [1268, 409] on div "Quick charging. Heading A full charge is delivered to your EV by the Go in appr…" at bounding box center [1220, 437] width 409 height 138
click at [1248, 414] on div "Quick charging. Heading A full charge is delivered to your EV by the Go in appr…" at bounding box center [1220, 437] width 409 height 138
click at [1257, 386] on p "Quick charging." at bounding box center [1220, 387] width 405 height 34
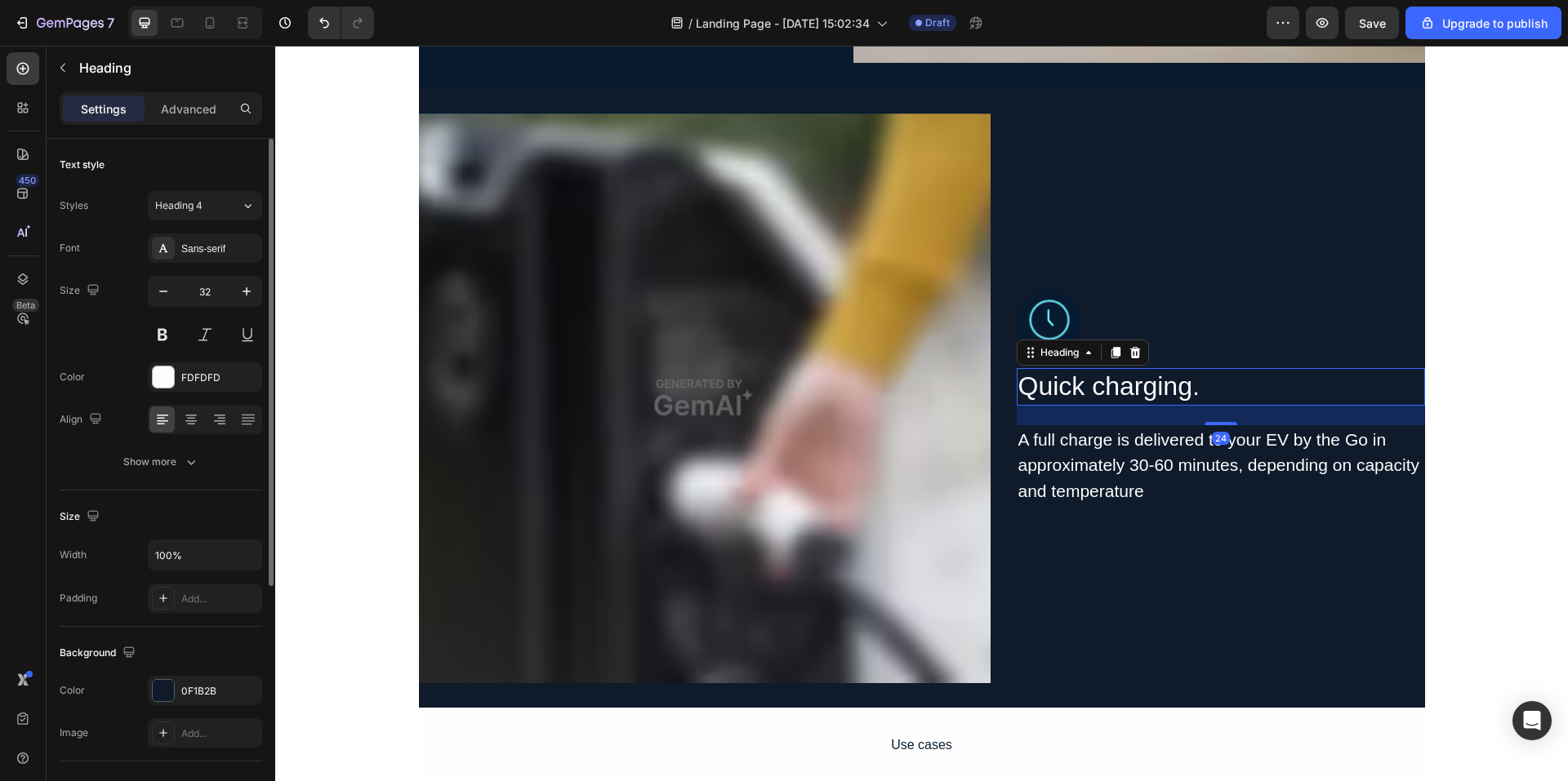
click at [1227, 421] on div "24" at bounding box center [1220, 415] width 409 height 20
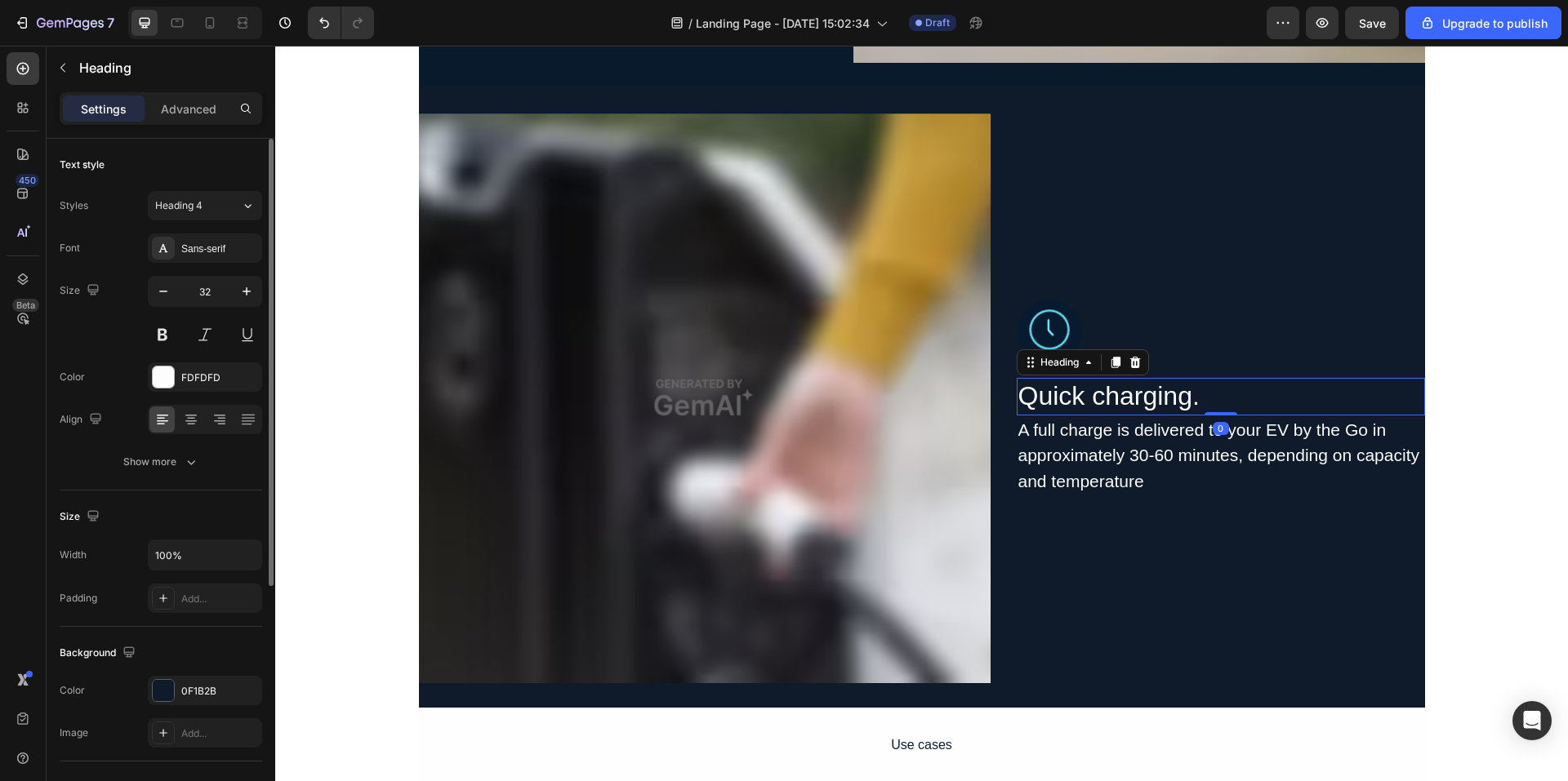
drag, startPoint x: 1223, startPoint y: 422, endPoint x: 1233, endPoint y: 393, distance: 30.7
click at [1233, 393] on div "Quick charging. Heading 0" at bounding box center [1220, 396] width 409 height 37
click at [1254, 344] on div at bounding box center [1220, 332] width 409 height 65
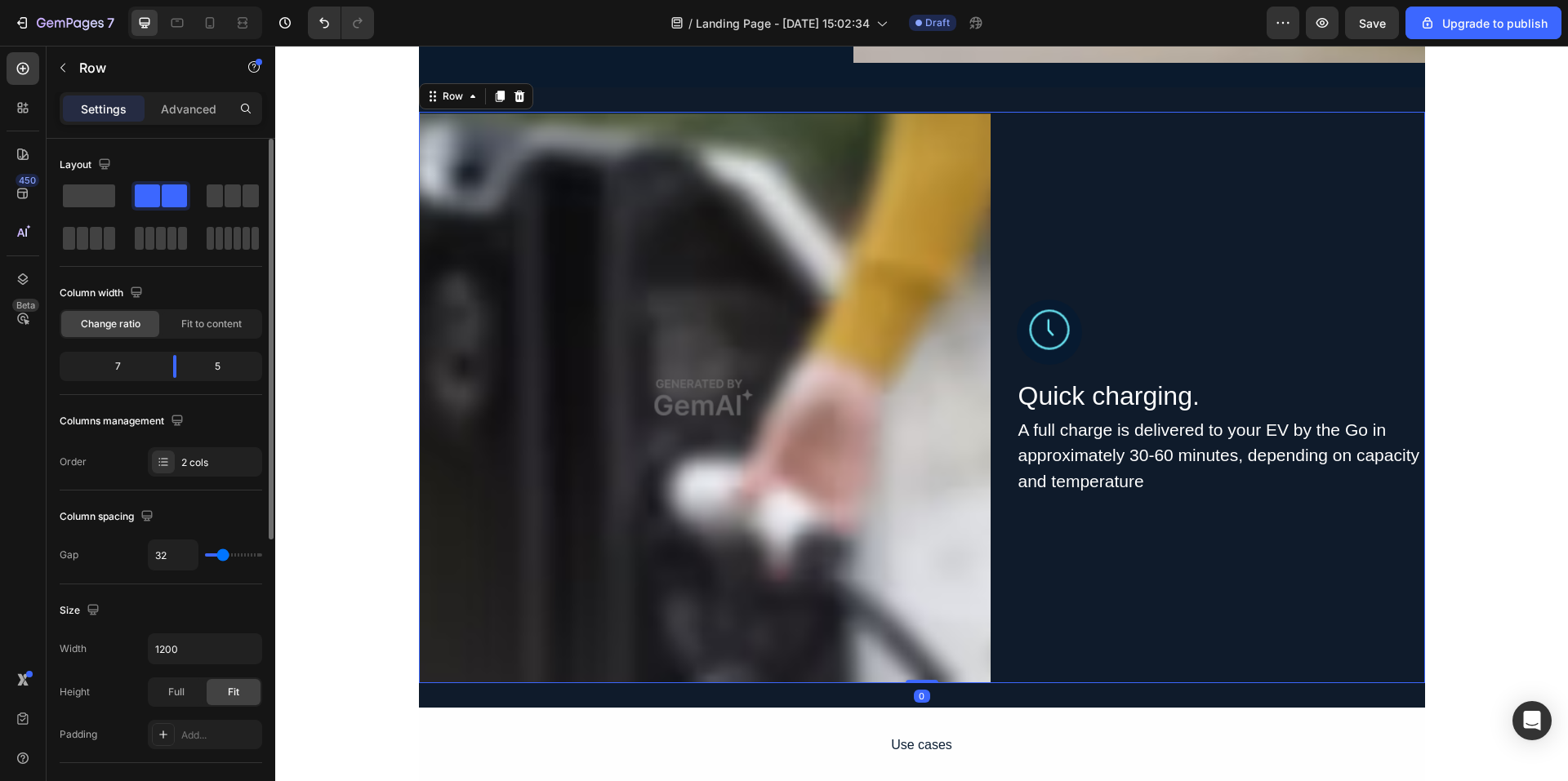
click at [1300, 576] on div "Image Quick charging. Heading A full charge is delivered to your EV by the Go i…" at bounding box center [1220, 397] width 409 height 571
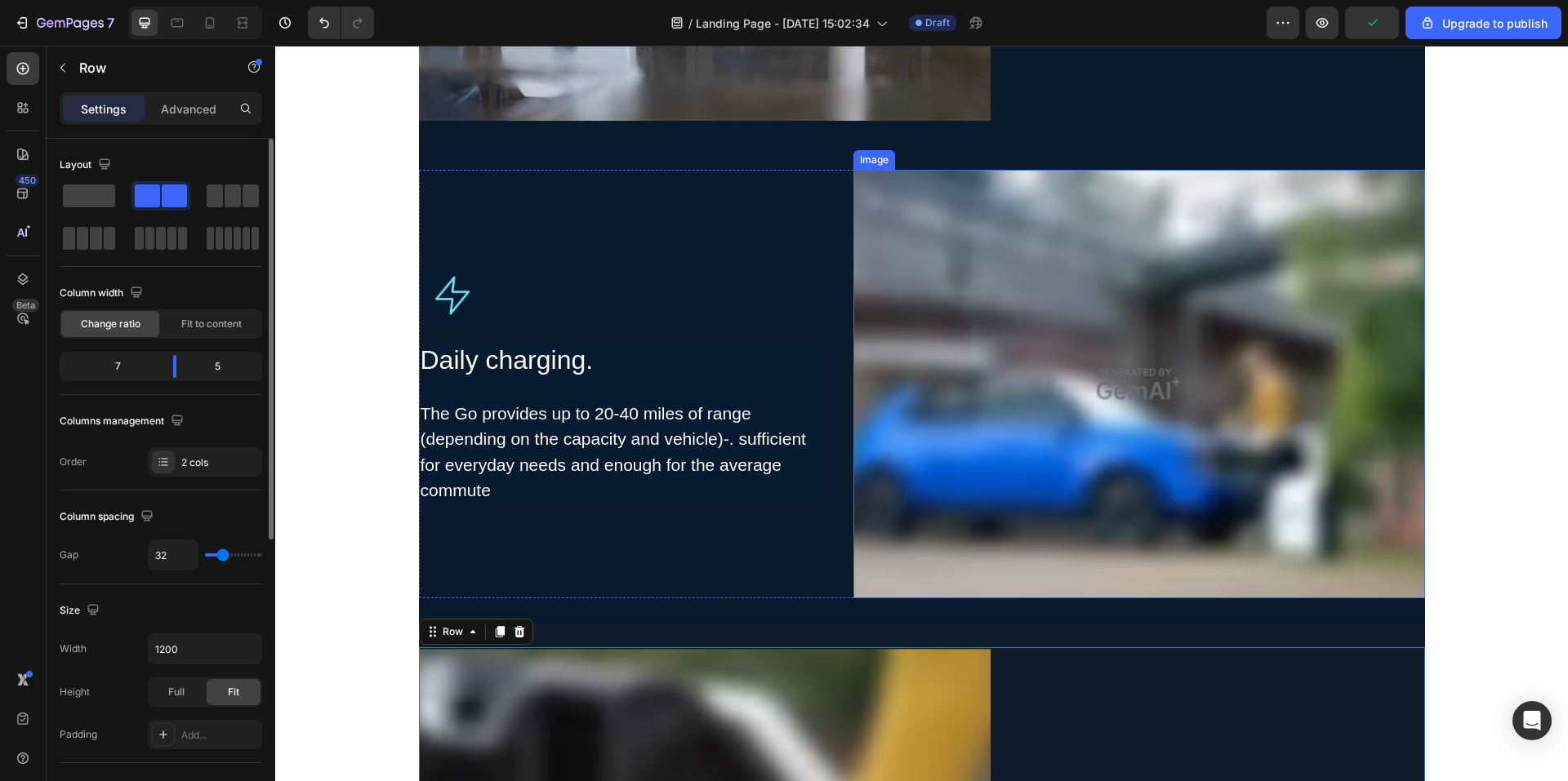
scroll to position [2367, 0]
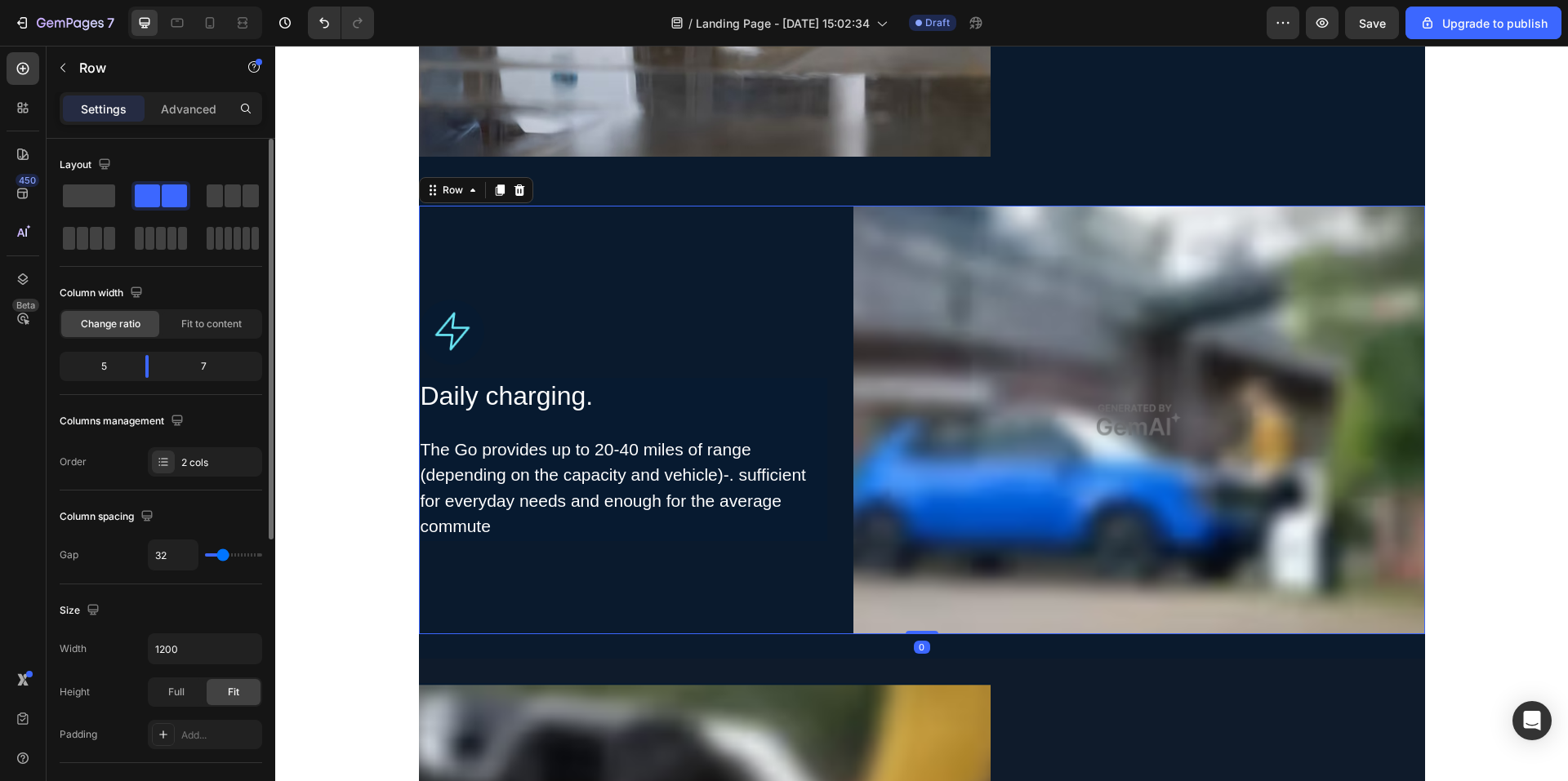
click at [766, 553] on div "Image Daily charging. Heading The Go provides up to 20-40 miles of range (depen…" at bounding box center [623, 420] width 409 height 428
click at [656, 409] on h2 "Daily charging." at bounding box center [623, 396] width 409 height 37
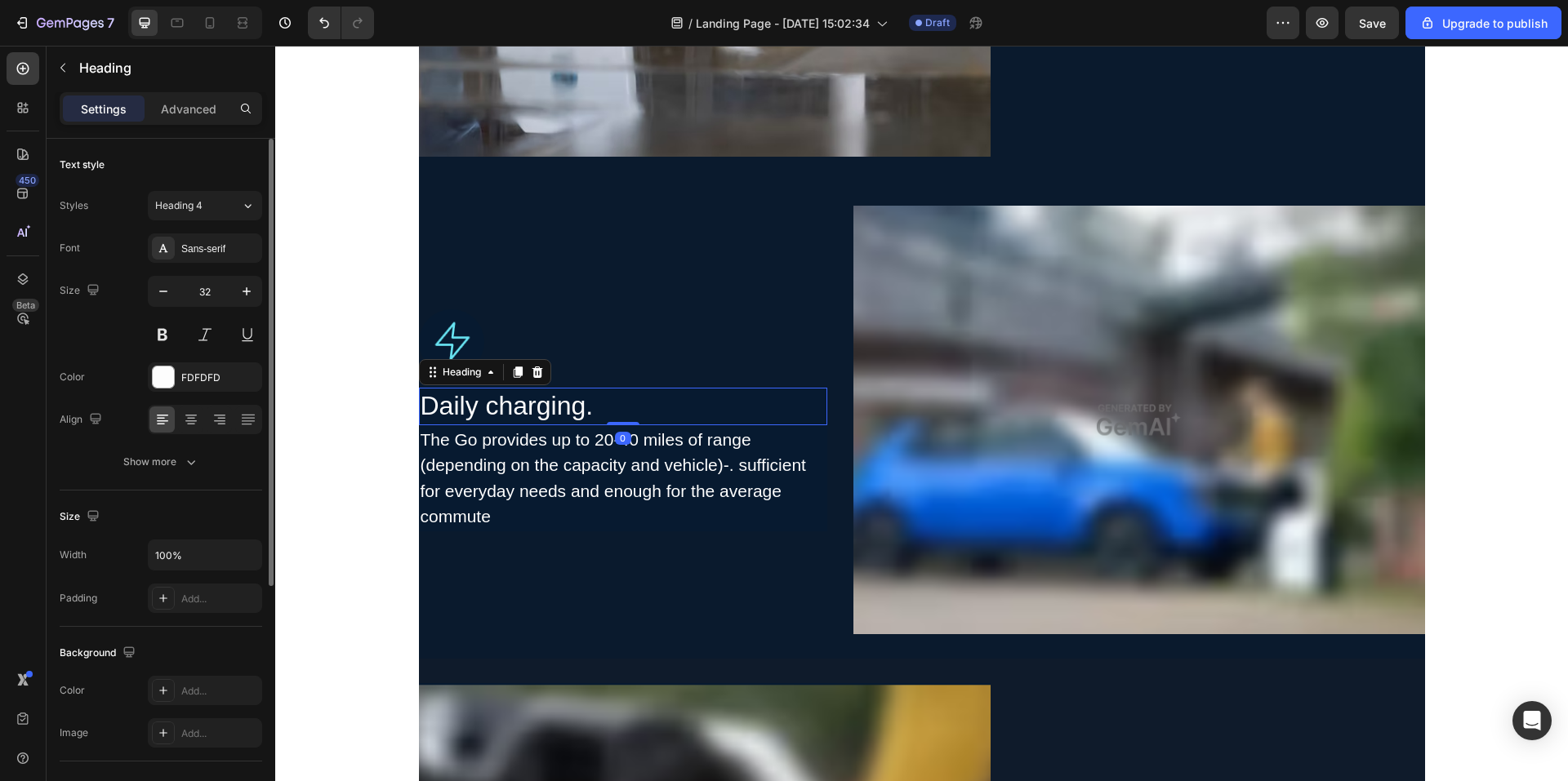
drag, startPoint x: 614, startPoint y: 434, endPoint x: 634, endPoint y: 394, distance: 44.7
click at [634, 394] on div "Daily charging. Heading 0" at bounding box center [623, 406] width 409 height 37
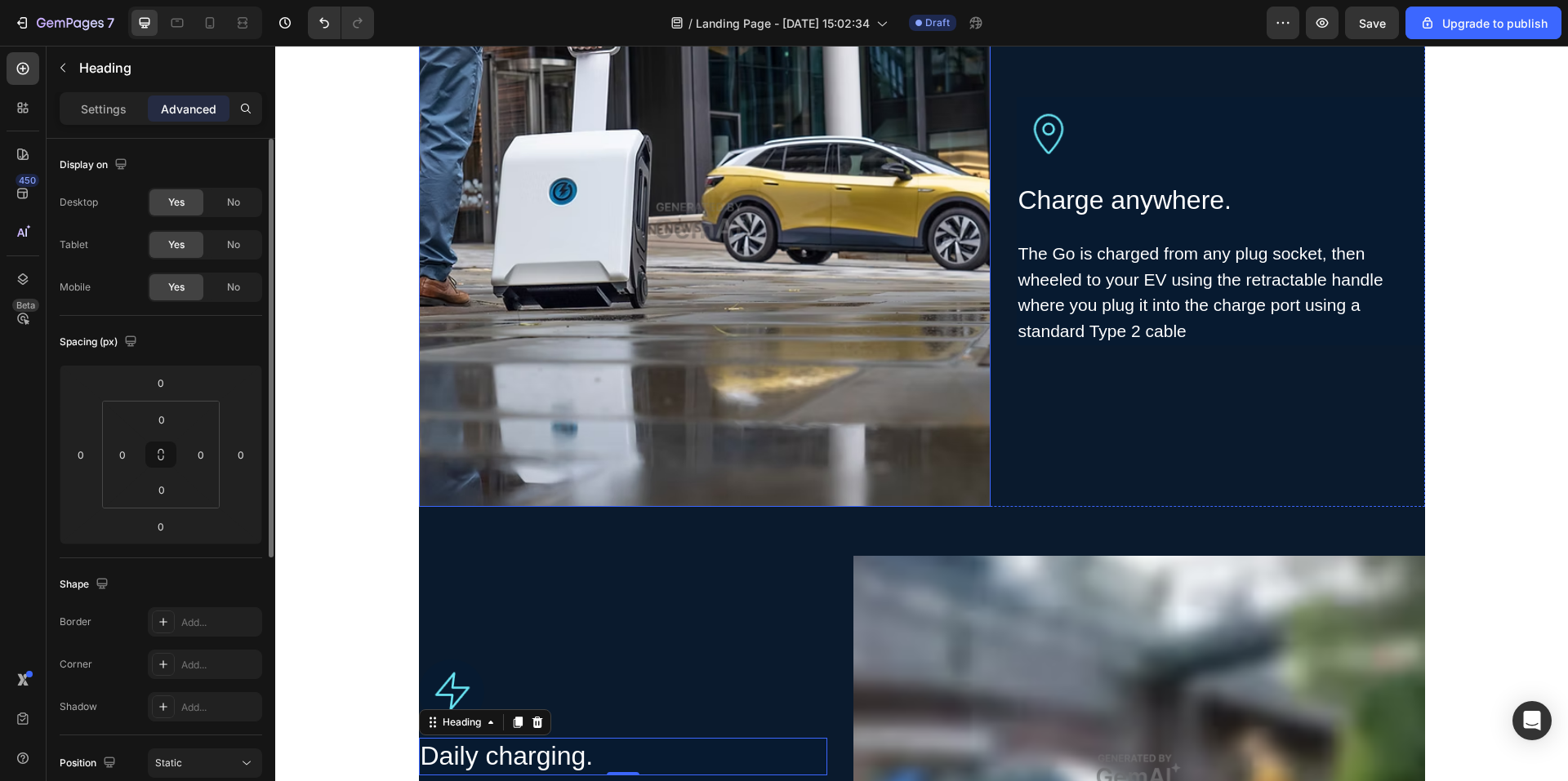
scroll to position [1960, 0]
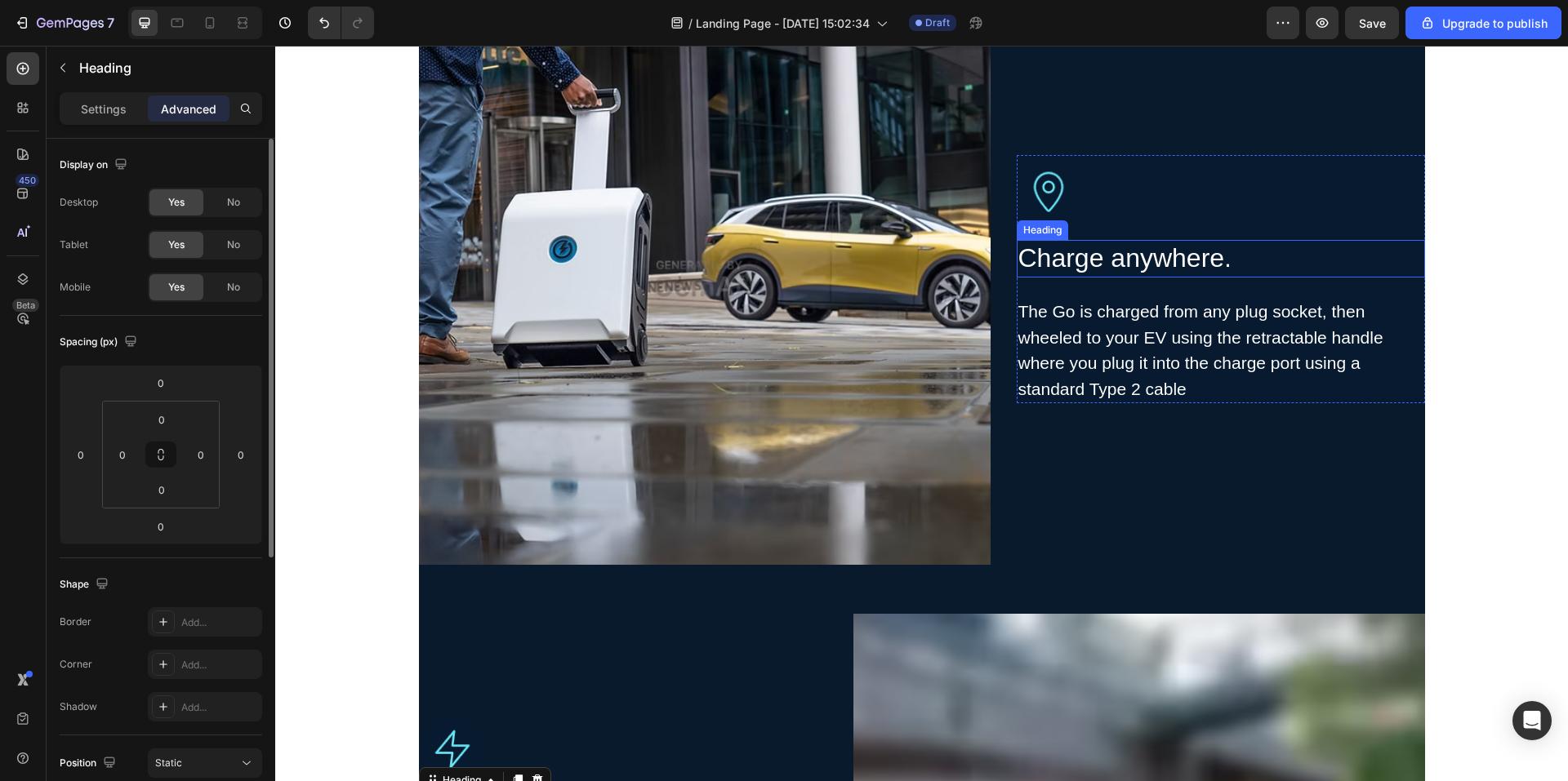
click at [1176, 252] on h2 "Charge anywhere." at bounding box center [1220, 259] width 409 height 37
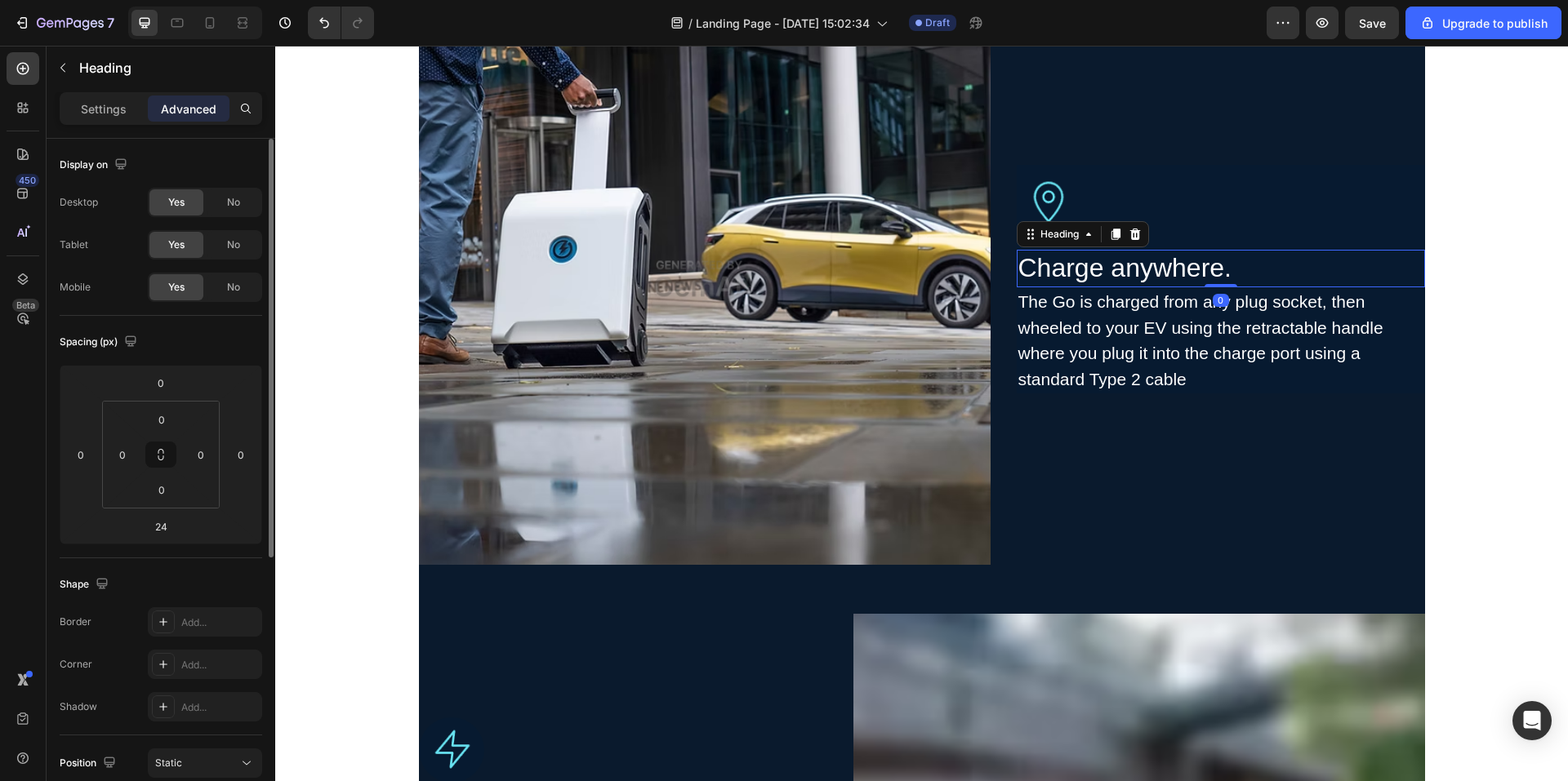
drag, startPoint x: 1210, startPoint y: 297, endPoint x: 1229, endPoint y: 380, distance: 85.1
click at [1220, 266] on div "Charge anywhere. Heading 0" at bounding box center [1220, 268] width 409 height 37
type input "0"
click at [1279, 522] on div "Image Charge anywhere. Heading 0 The Go is charged from any plug socket, then w…" at bounding box center [1220, 279] width 409 height 571
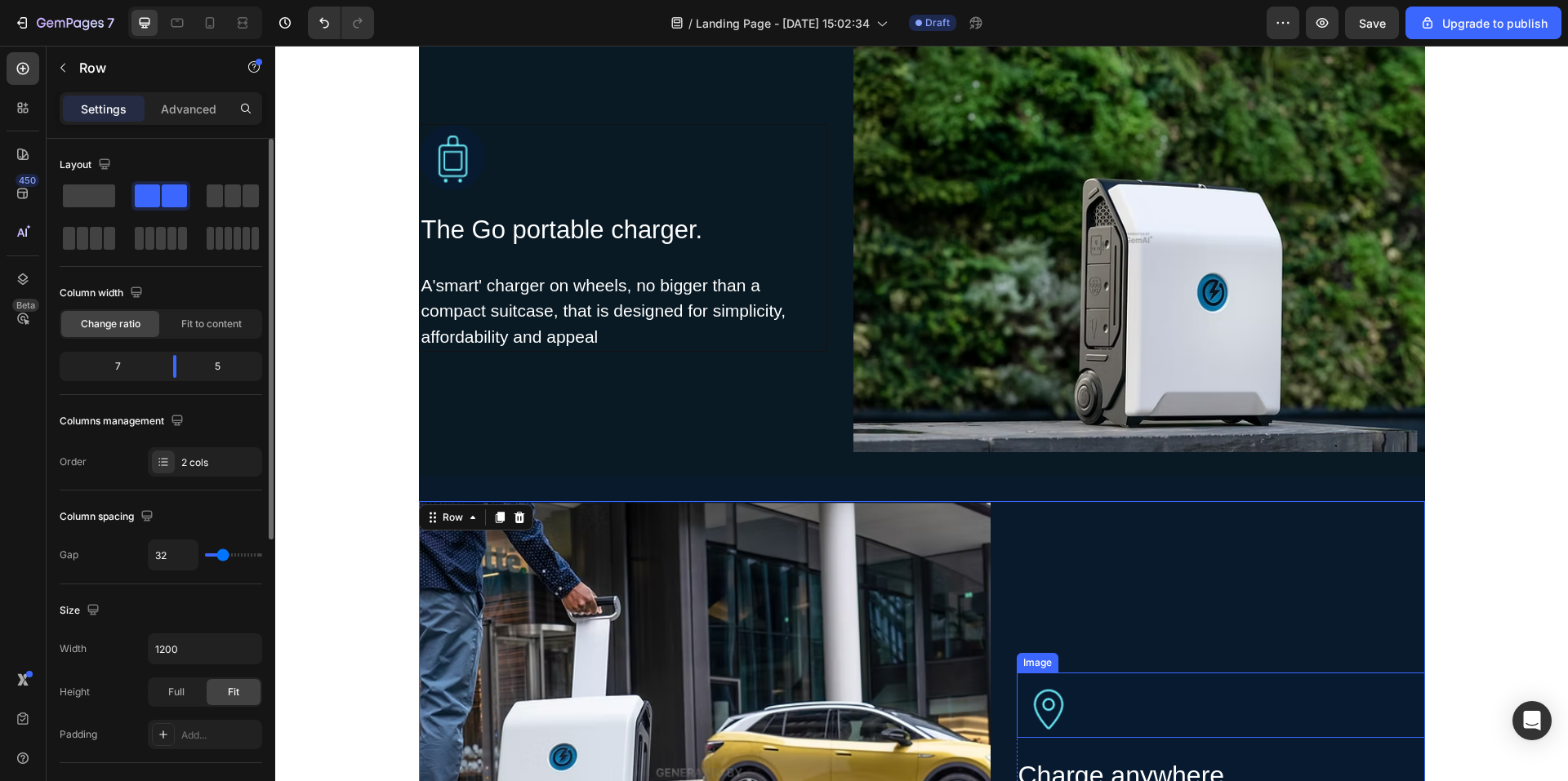
scroll to position [1306, 0]
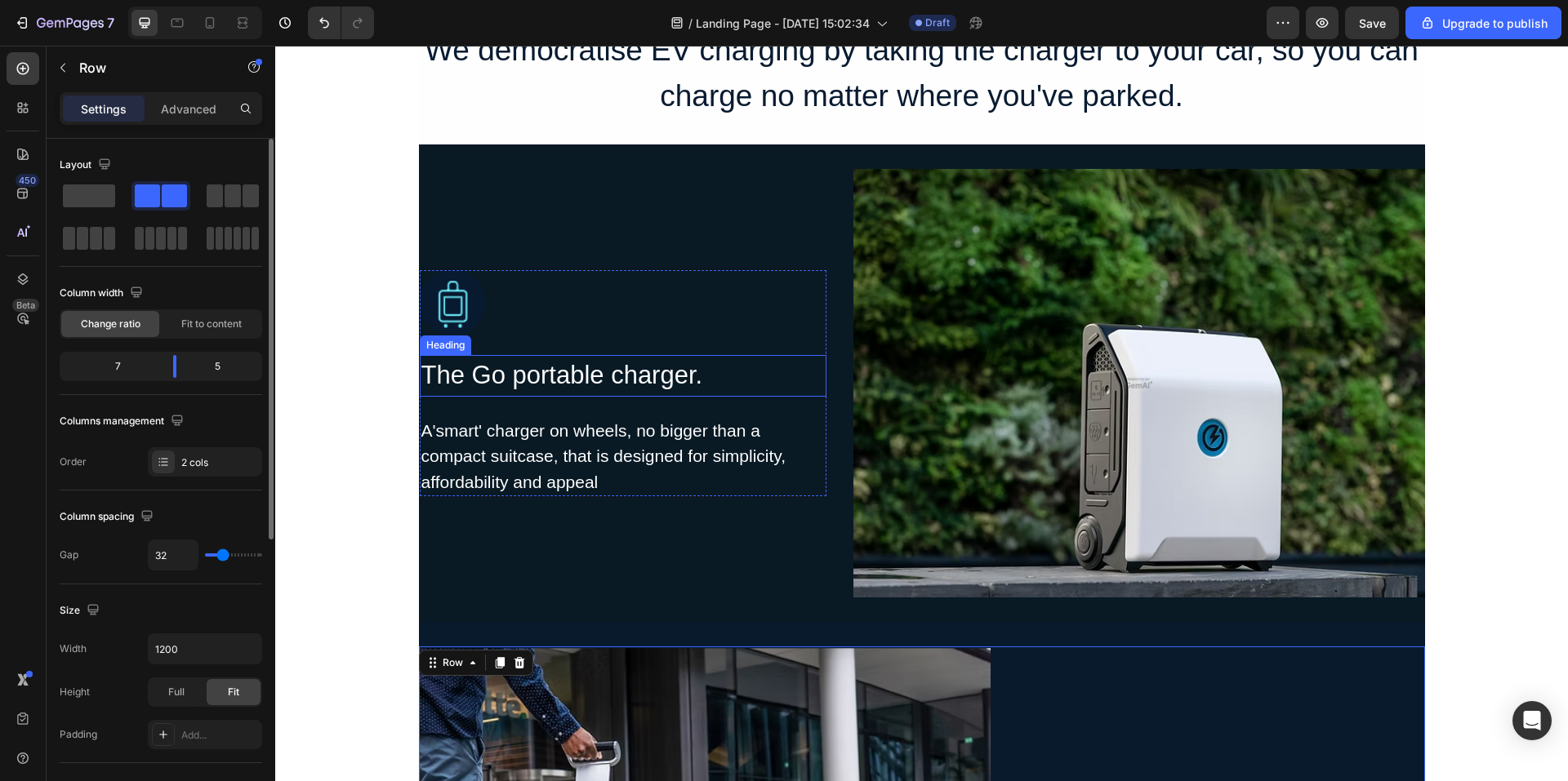
click at [527, 379] on h2 "The Go portable charger." at bounding box center [623, 376] width 407 height 42
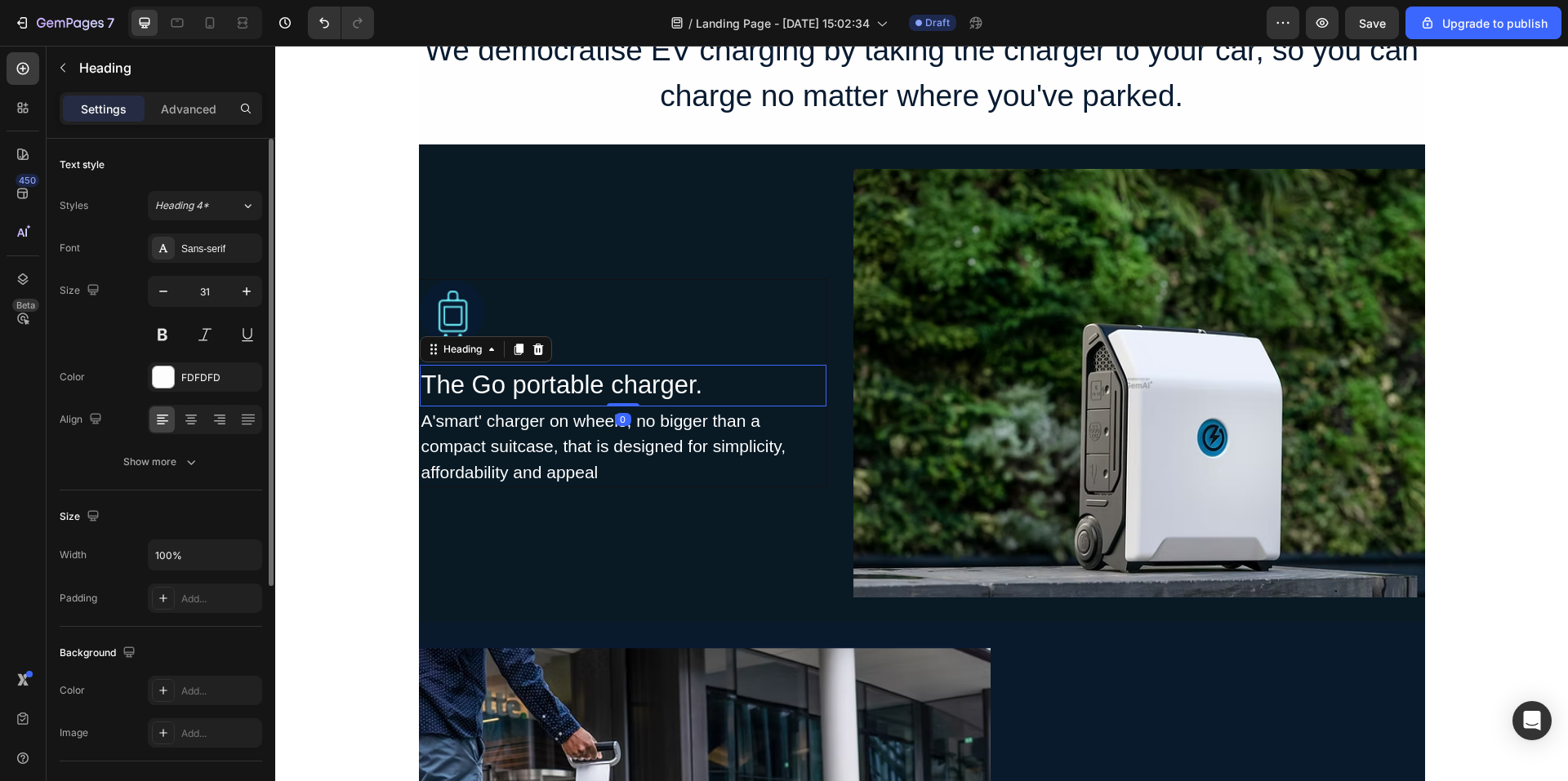
drag, startPoint x: 605, startPoint y: 414, endPoint x: 644, endPoint y: 316, distance: 105.5
click at [626, 343] on div "Image The Go portable charger. Heading 0 A'smart' charger on wheels, no bigger …" at bounding box center [623, 383] width 407 height 206
click at [639, 313] on div at bounding box center [623, 313] width 407 height 65
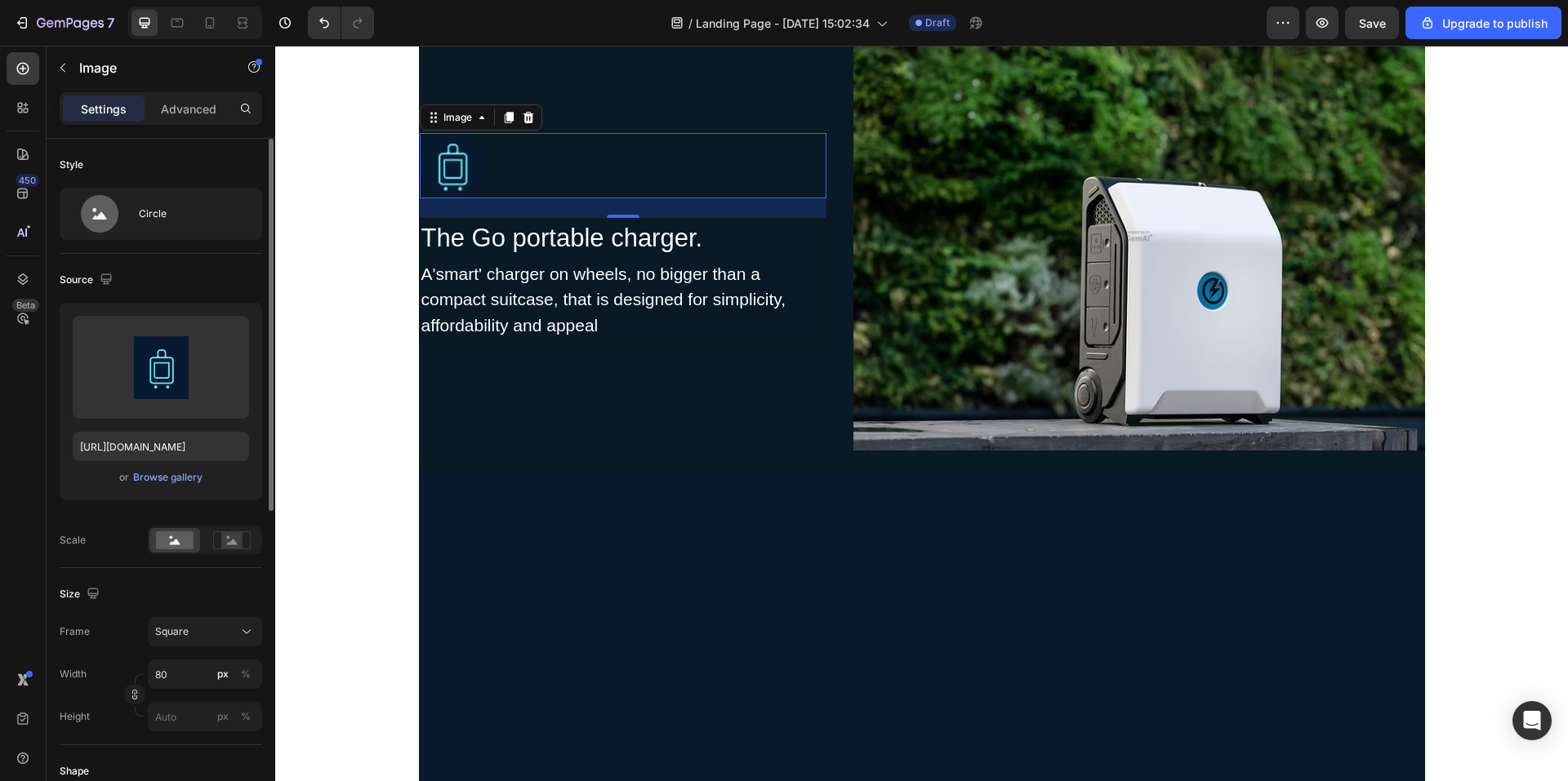
scroll to position [1061, 0]
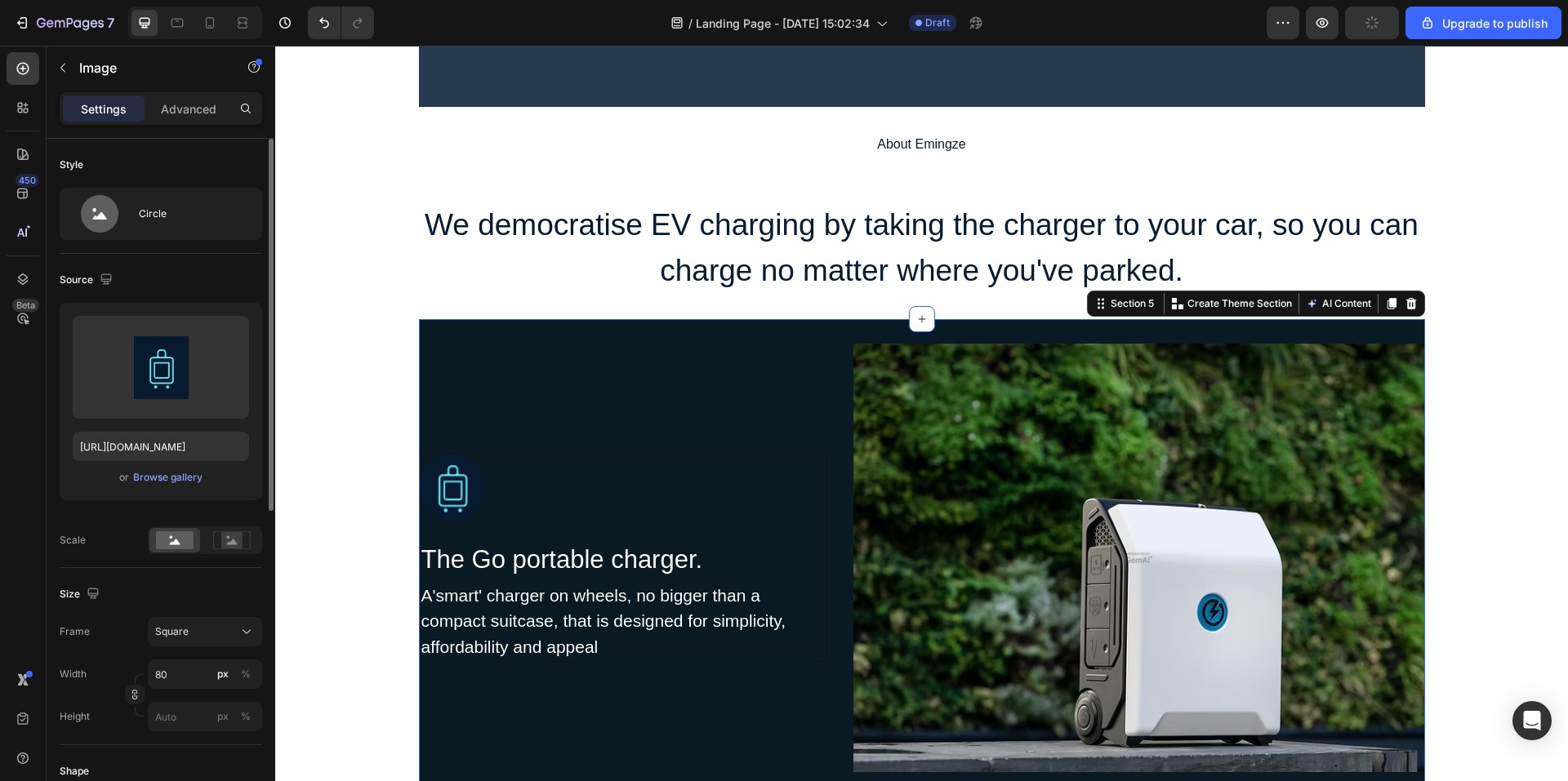
click at [875, 401] on div "Image The Go portable charger. Heading A'smart' charger on wheels, no bigger th…" at bounding box center [922, 558] width 1006 height 478
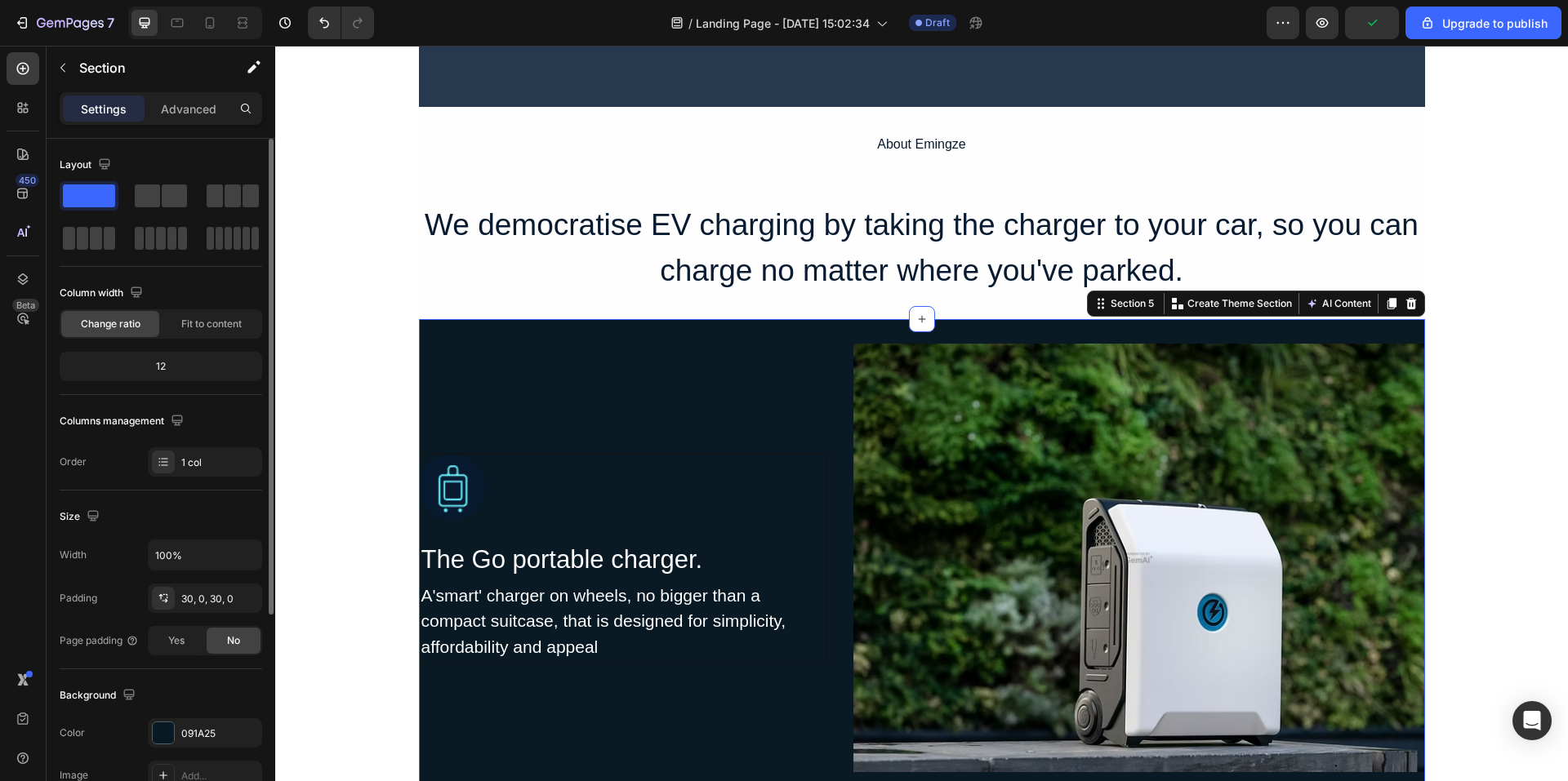
click at [787, 404] on div "Image The Go portable charger. Heading A'smart' charger on wheels, no bigger th…" at bounding box center [922, 558] width 1006 height 478
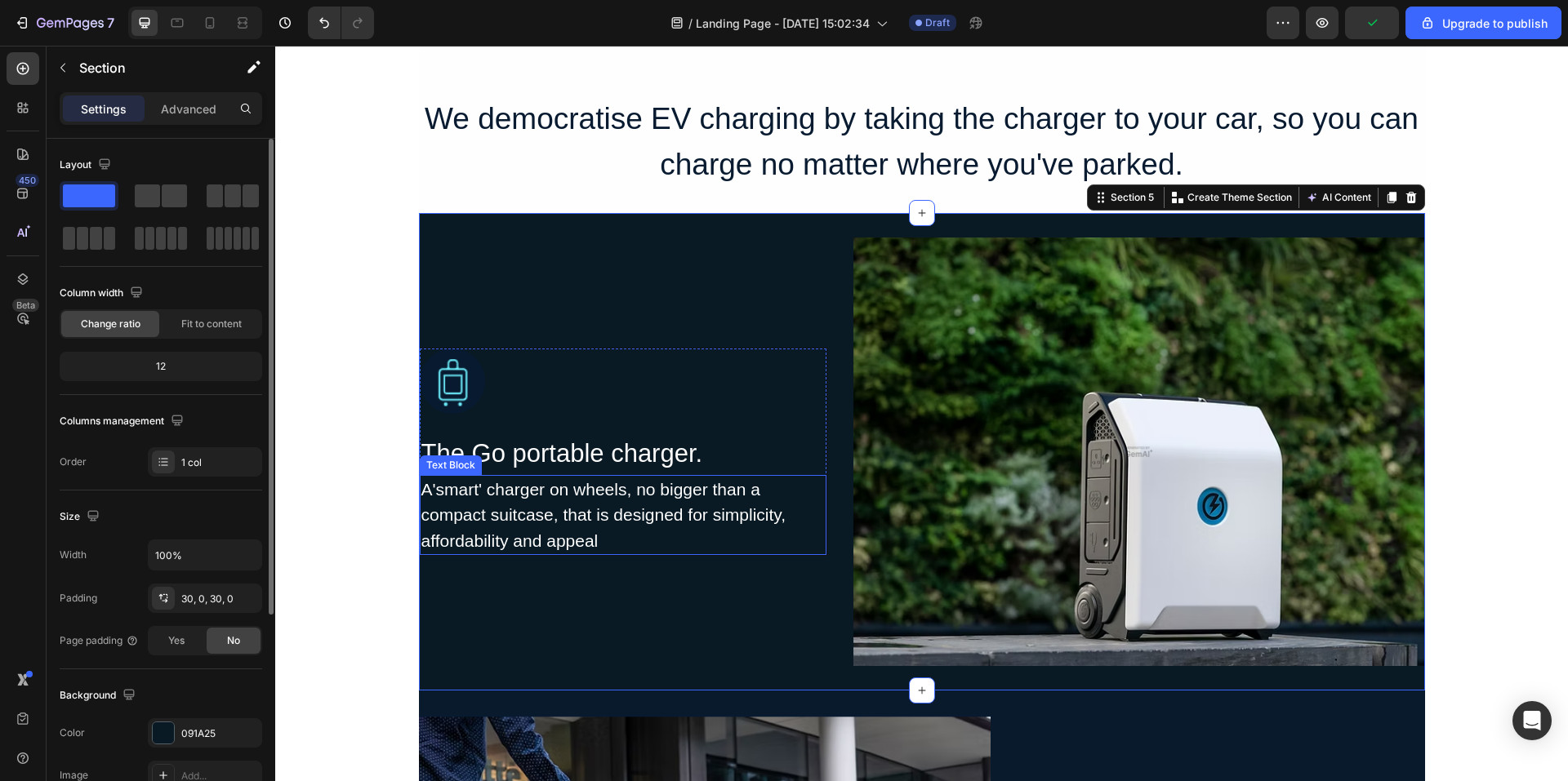
scroll to position [1470, 0]
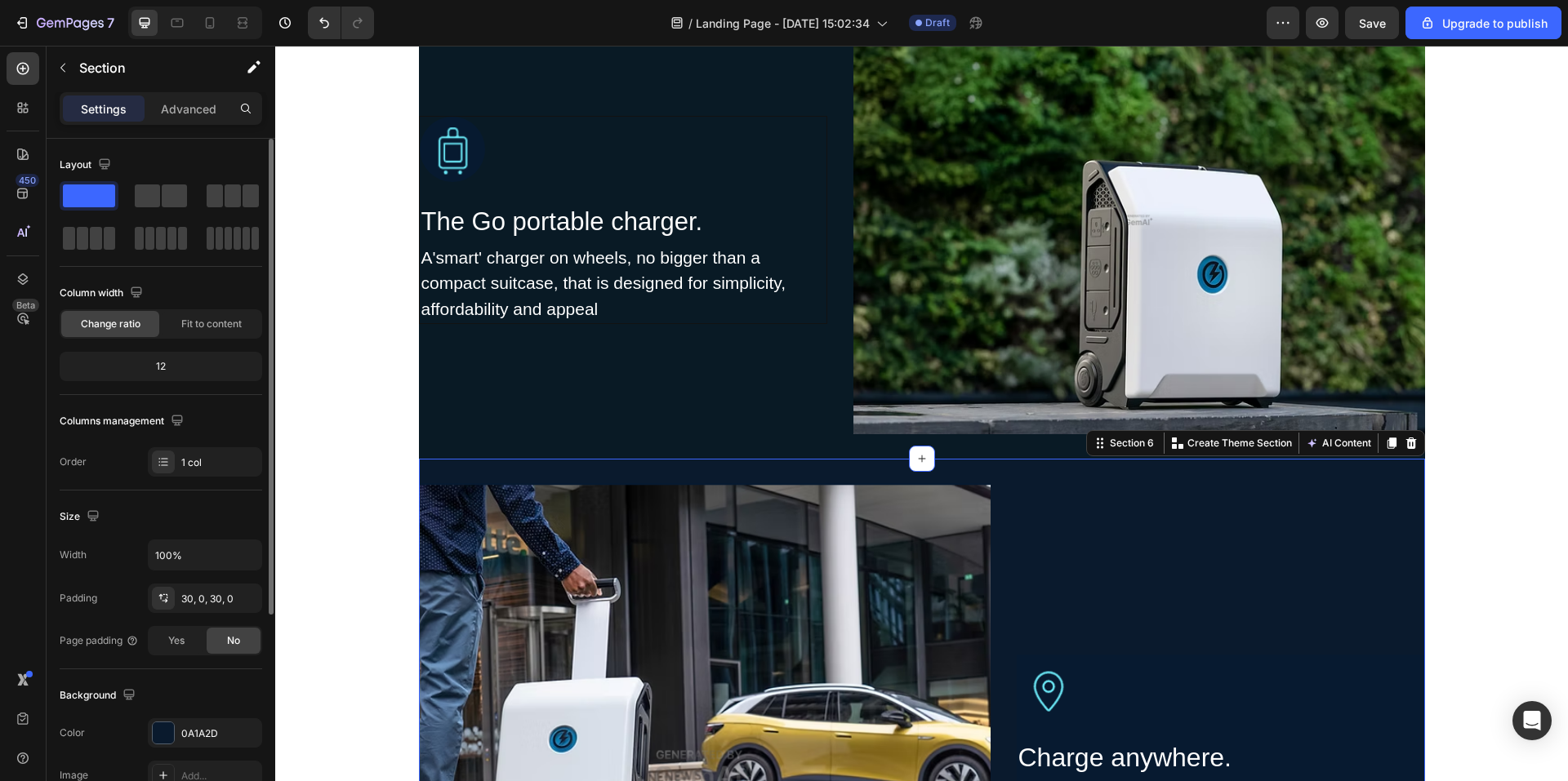
click at [1125, 473] on div "Image Image Charge anywhere. Heading The Go is charged from any plug socket, th…" at bounding box center [922, 769] width 1006 height 621
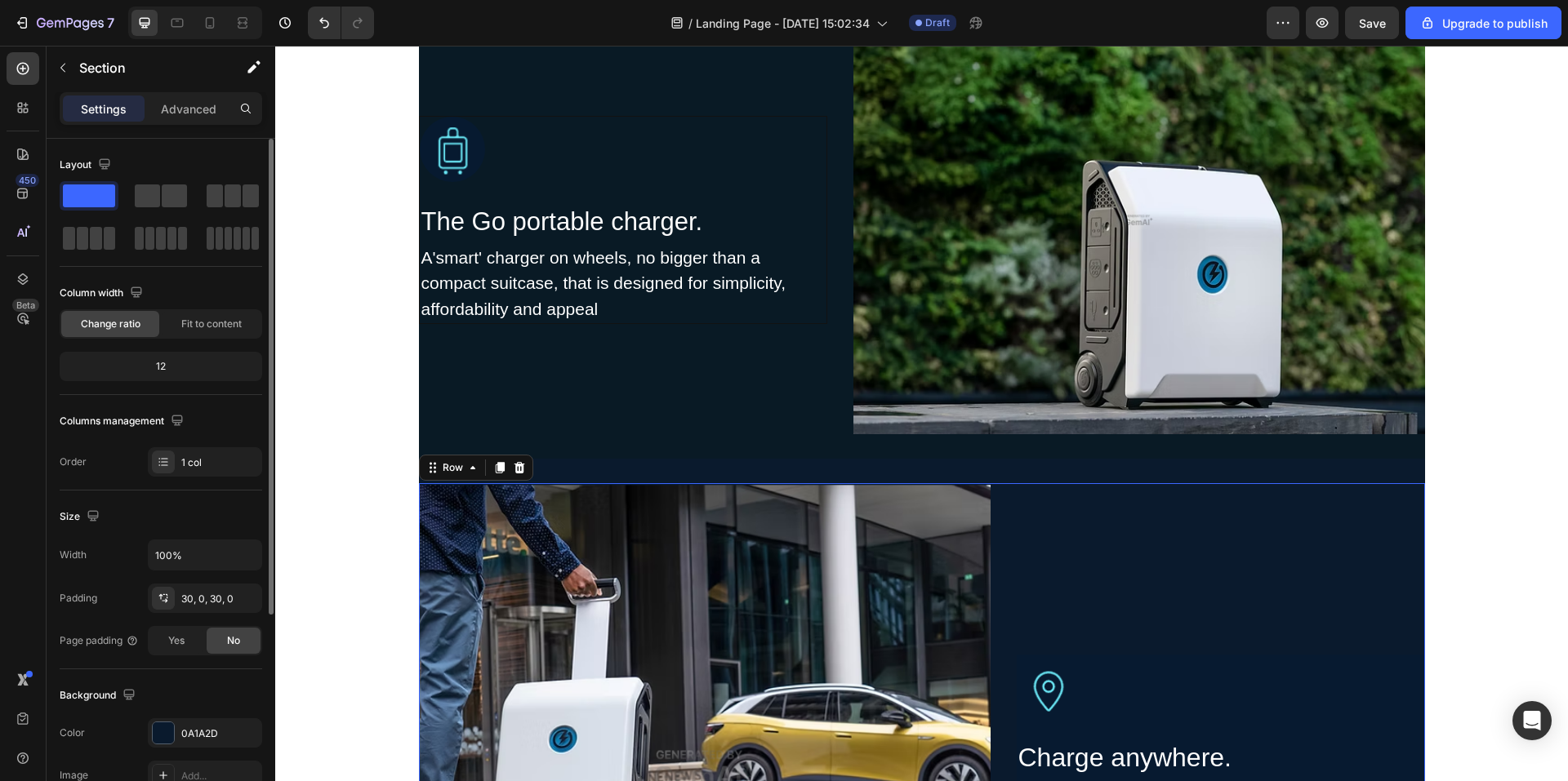
click at [1092, 486] on div "Image Charge anywhere. Heading The Go is charged from any plug socket, then whe…" at bounding box center [1220, 769] width 409 height 571
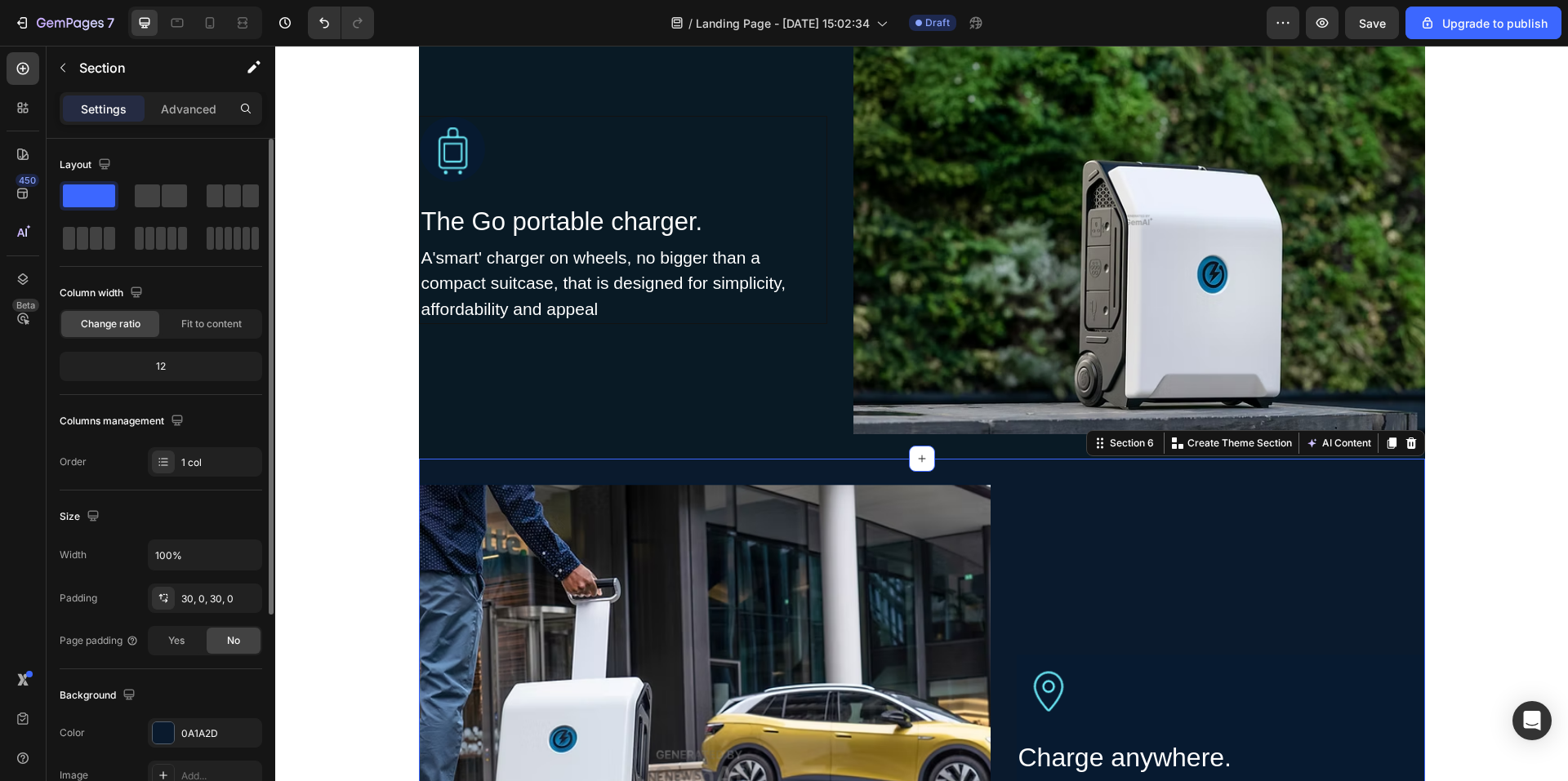
click at [1080, 476] on div "Image Image Charge anywhere. Heading The Go is charged from any plug socket, th…" at bounding box center [922, 769] width 1006 height 621
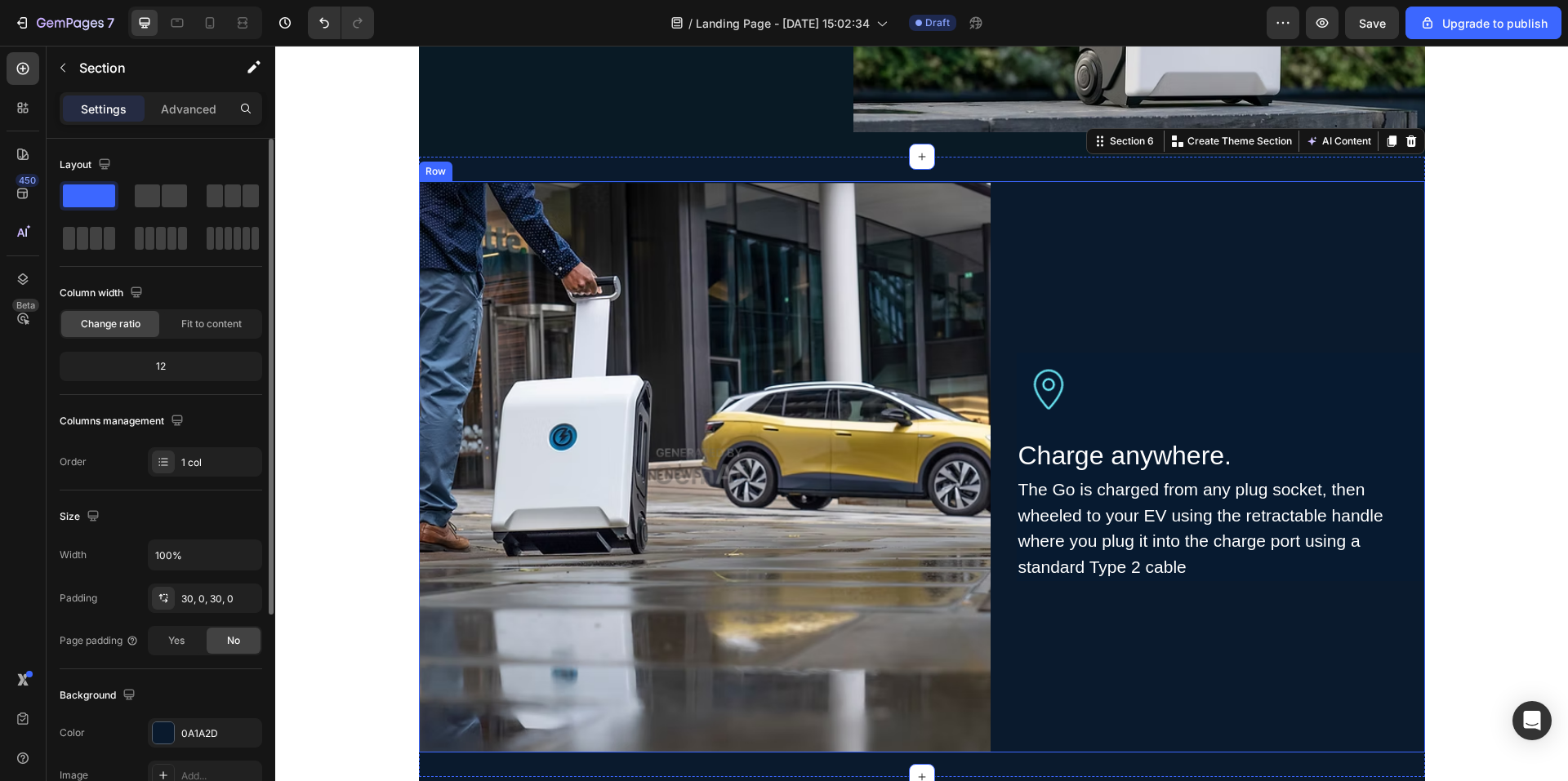
scroll to position [1796, 0]
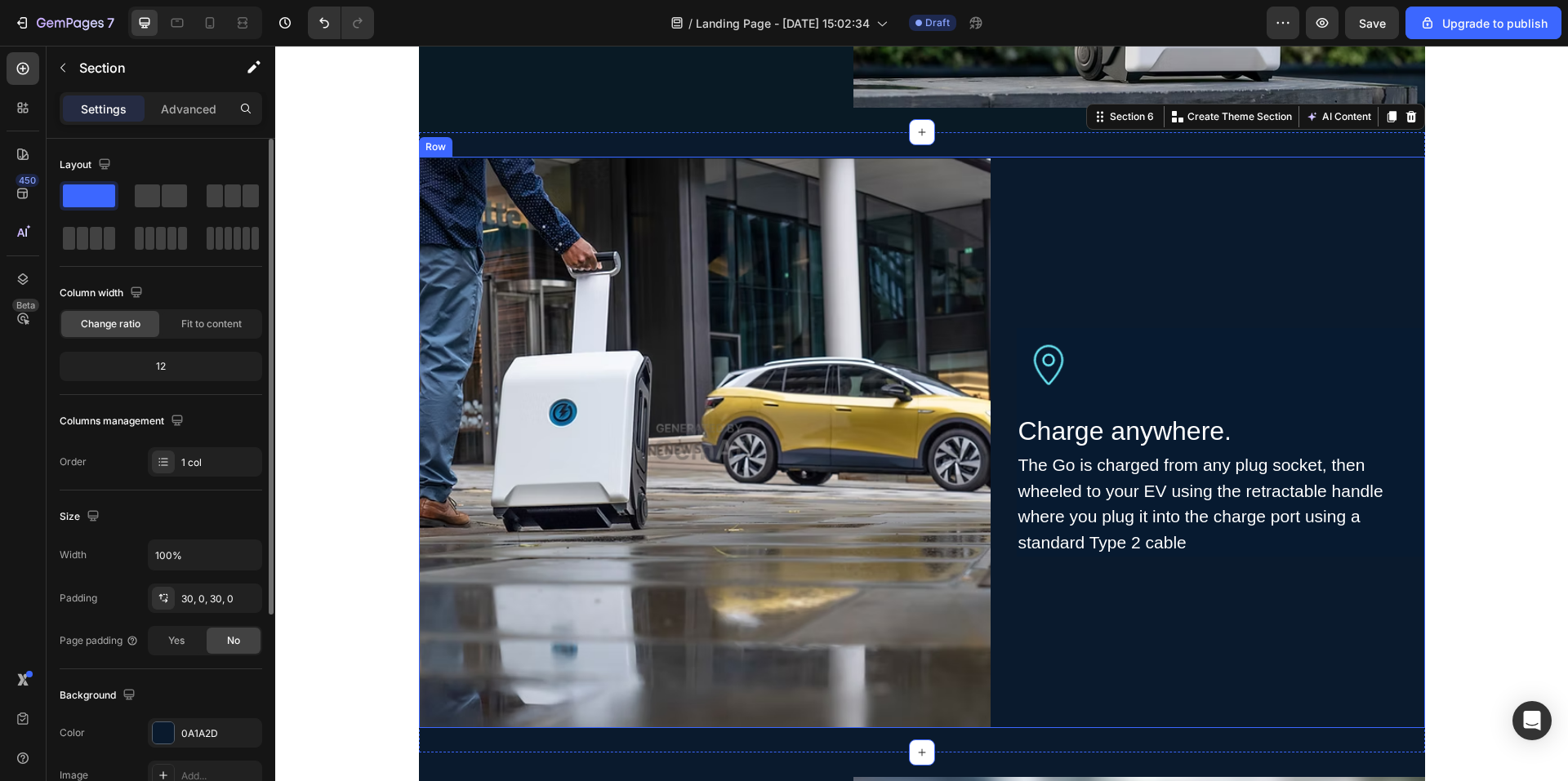
click at [1238, 271] on div "Image Charge anywhere. Heading The Go is charged from any plug socket, then whe…" at bounding box center [1220, 442] width 409 height 571
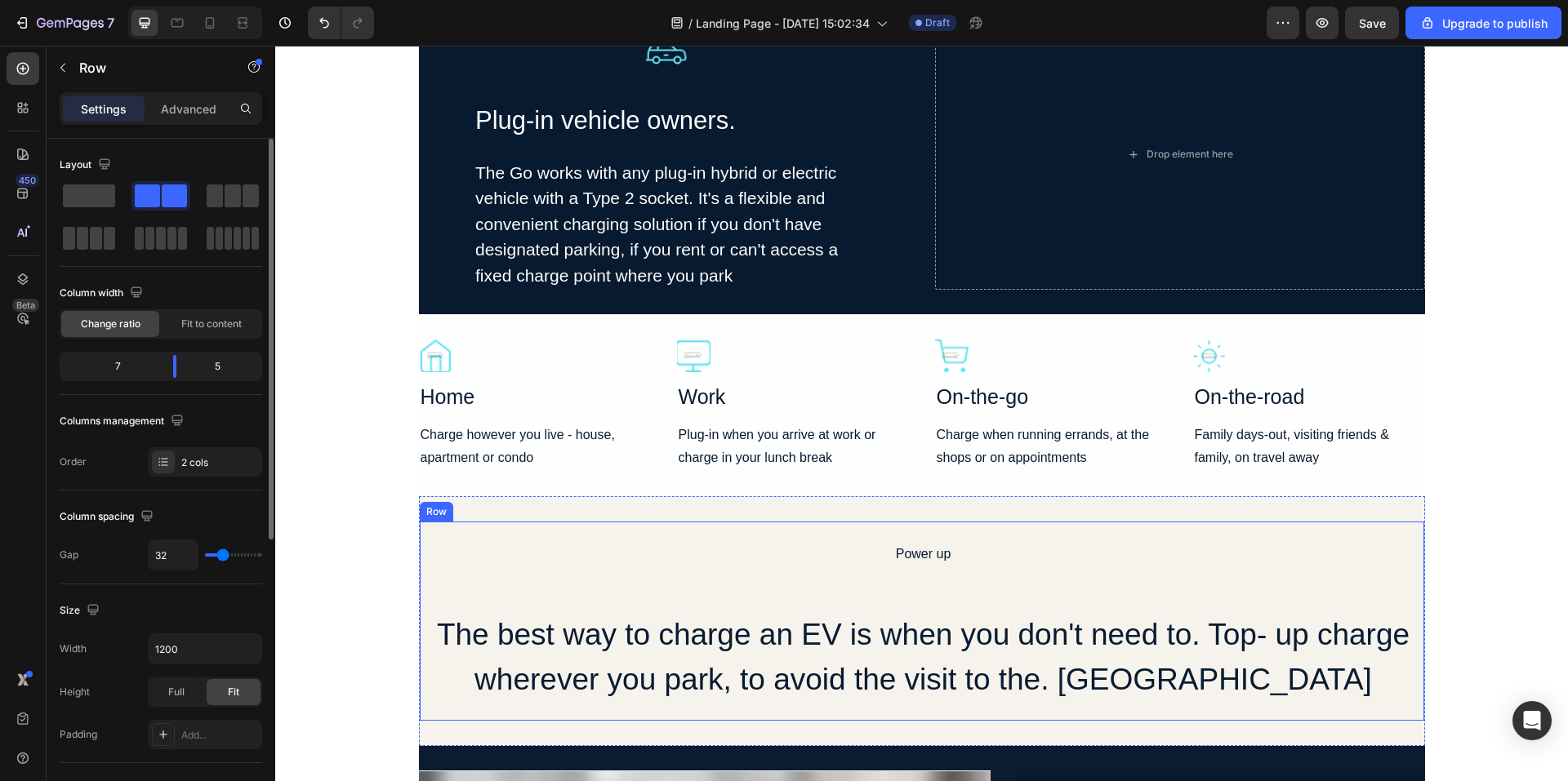
scroll to position [3919, 0]
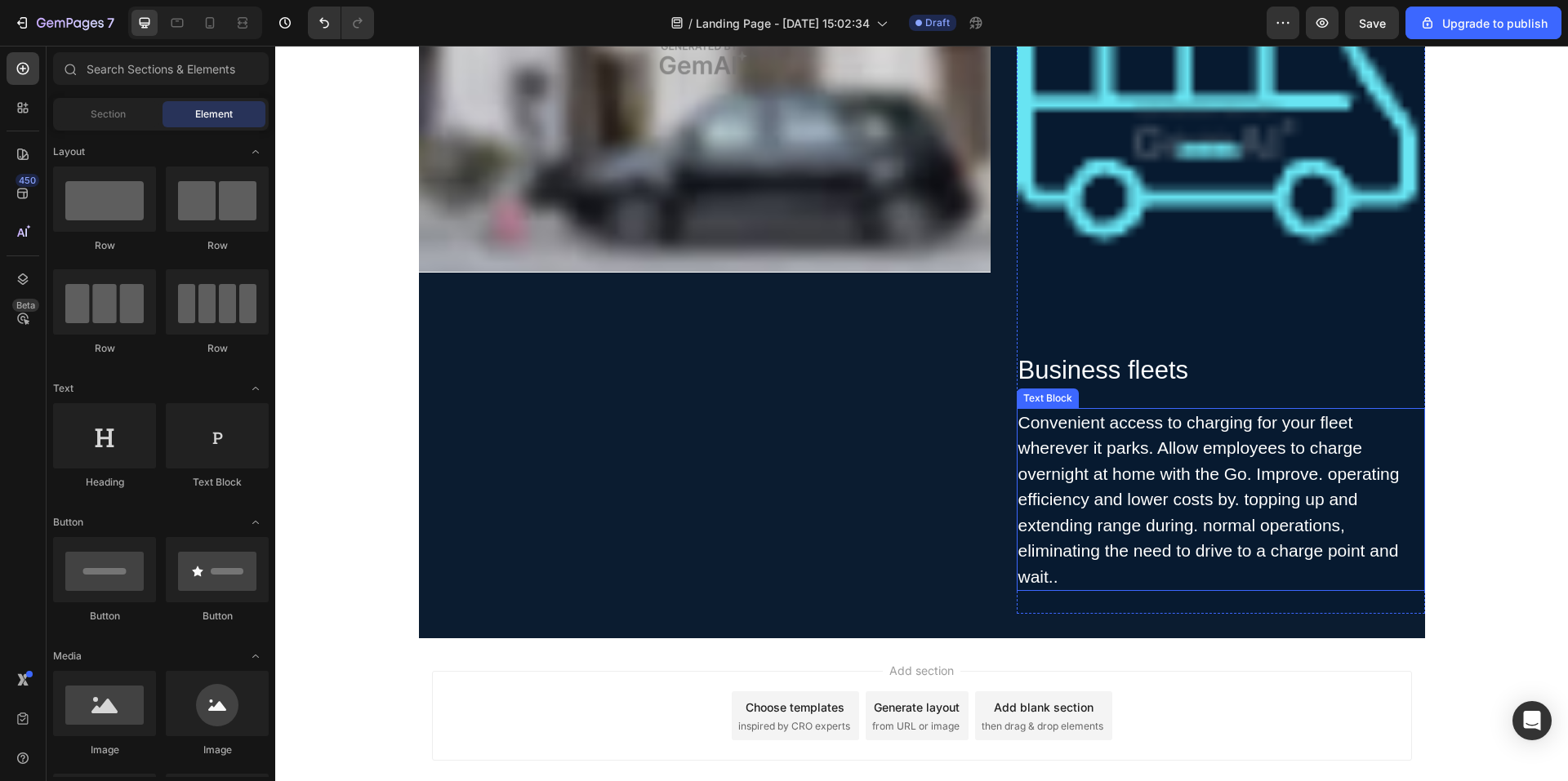
scroll to position [4491, 0]
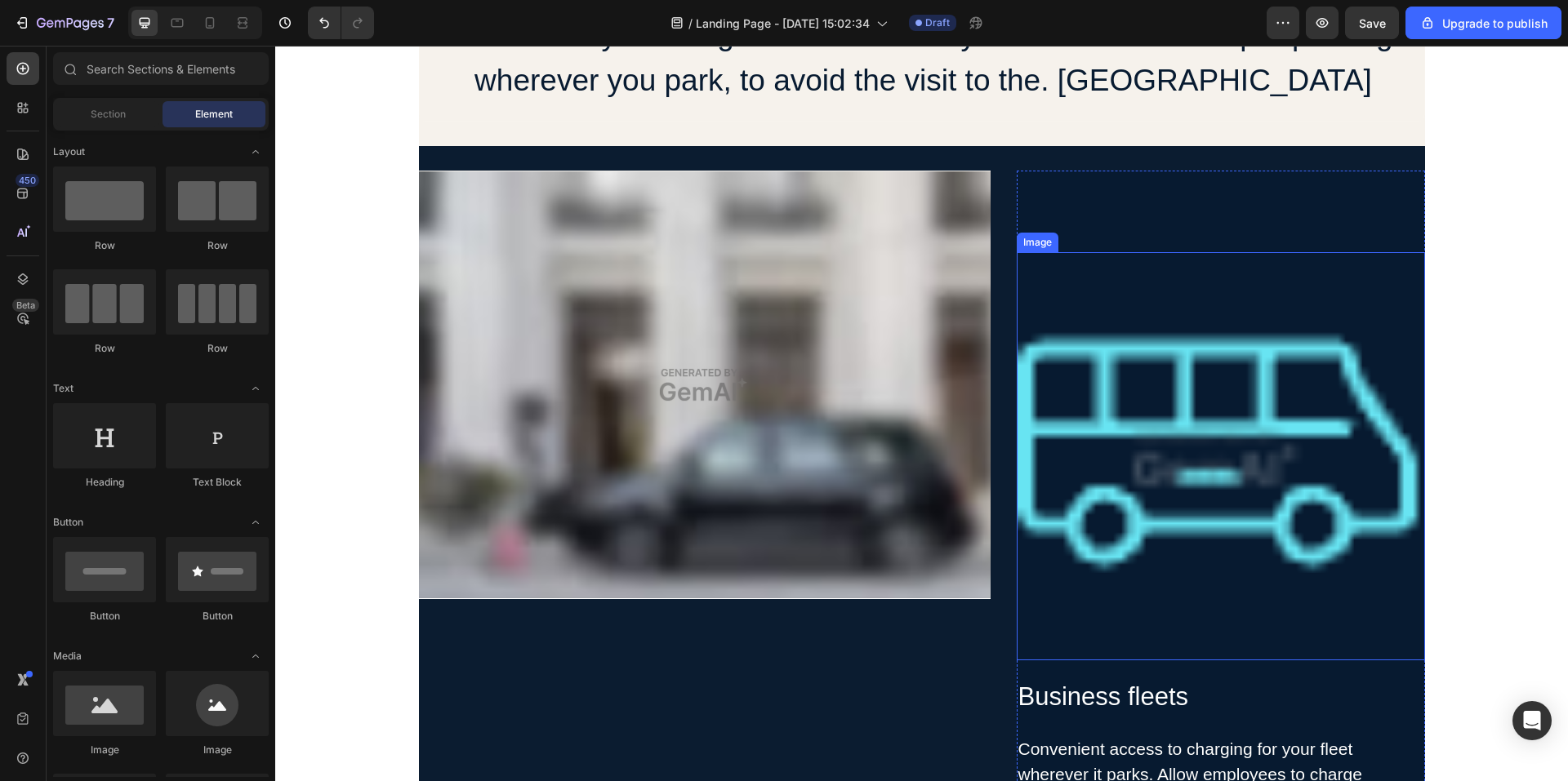
click at [1168, 421] on img at bounding box center [1220, 456] width 409 height 408
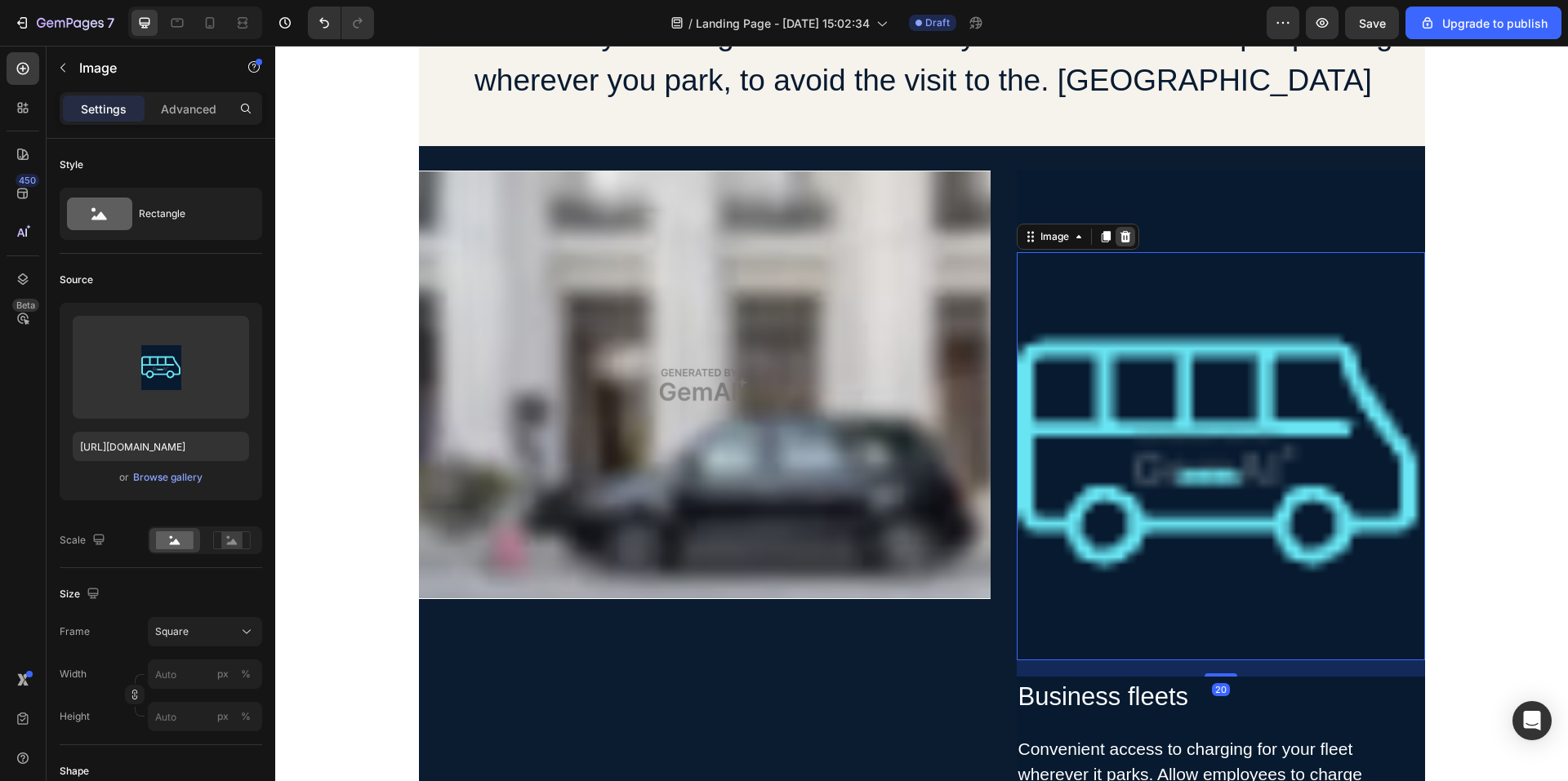
click at [1120, 239] on icon at bounding box center [1125, 236] width 10 height 11
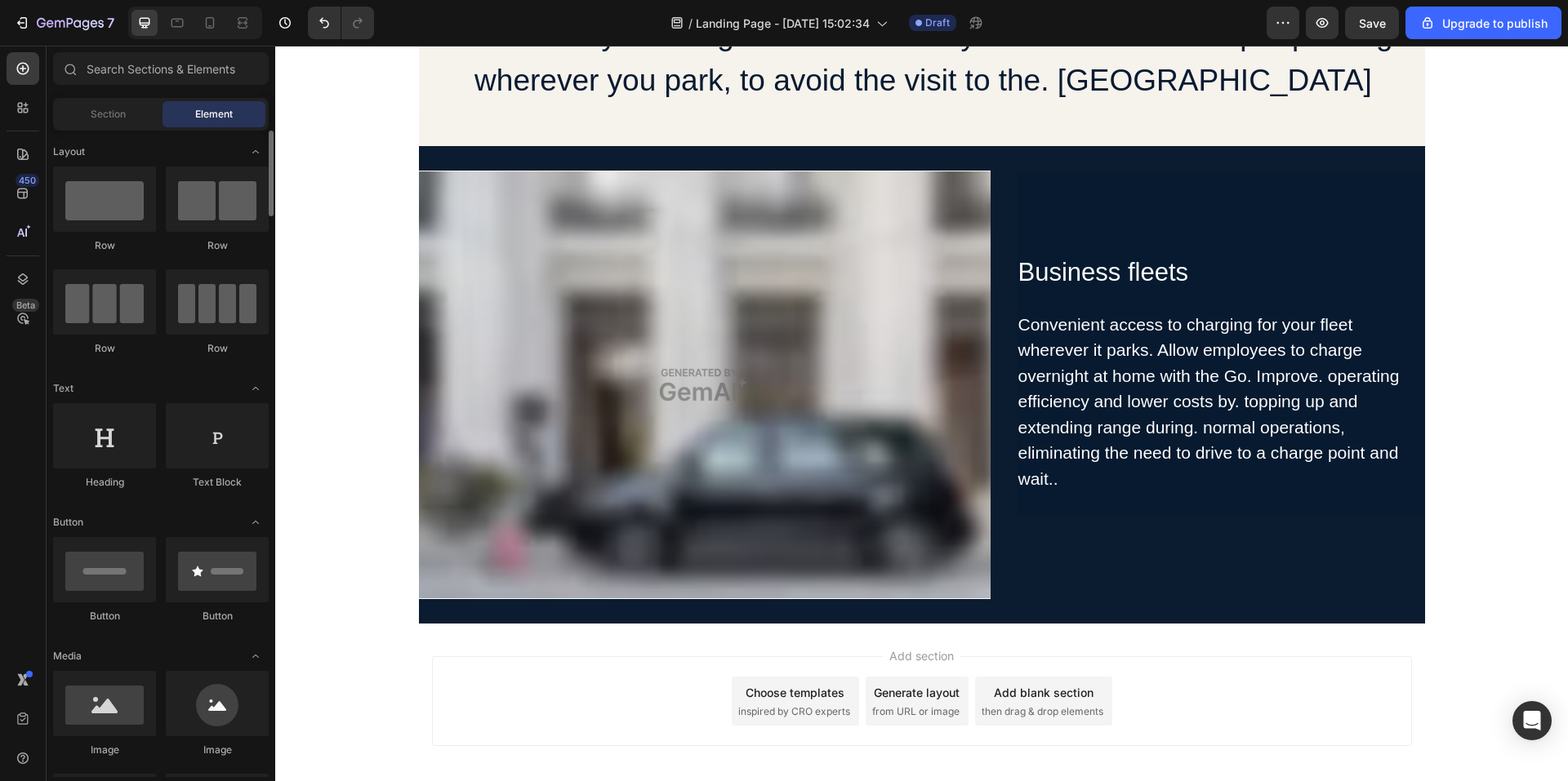
scroll to position [82, 0]
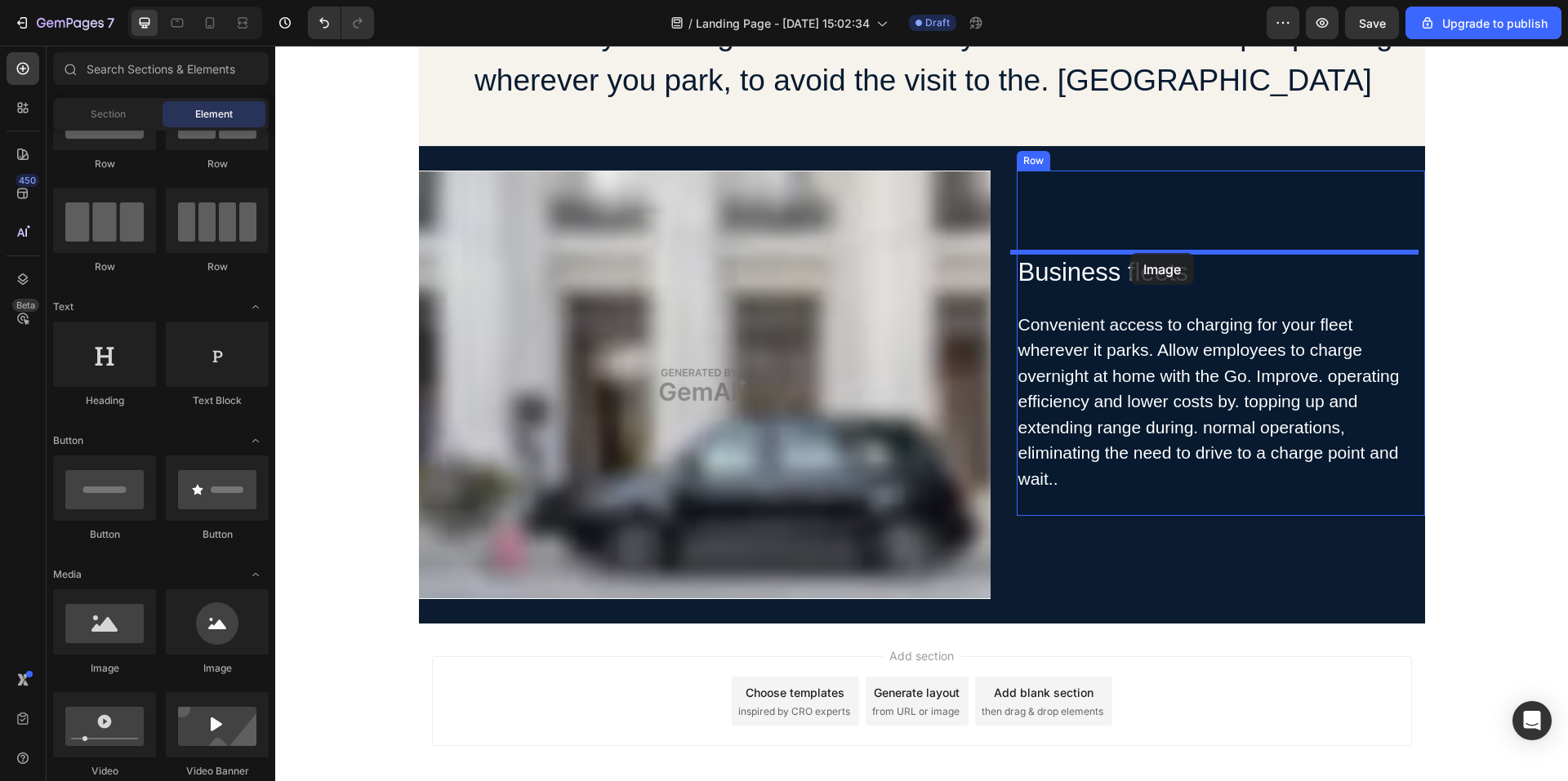
drag, startPoint x: 492, startPoint y: 668, endPoint x: 1129, endPoint y: 256, distance: 758.6
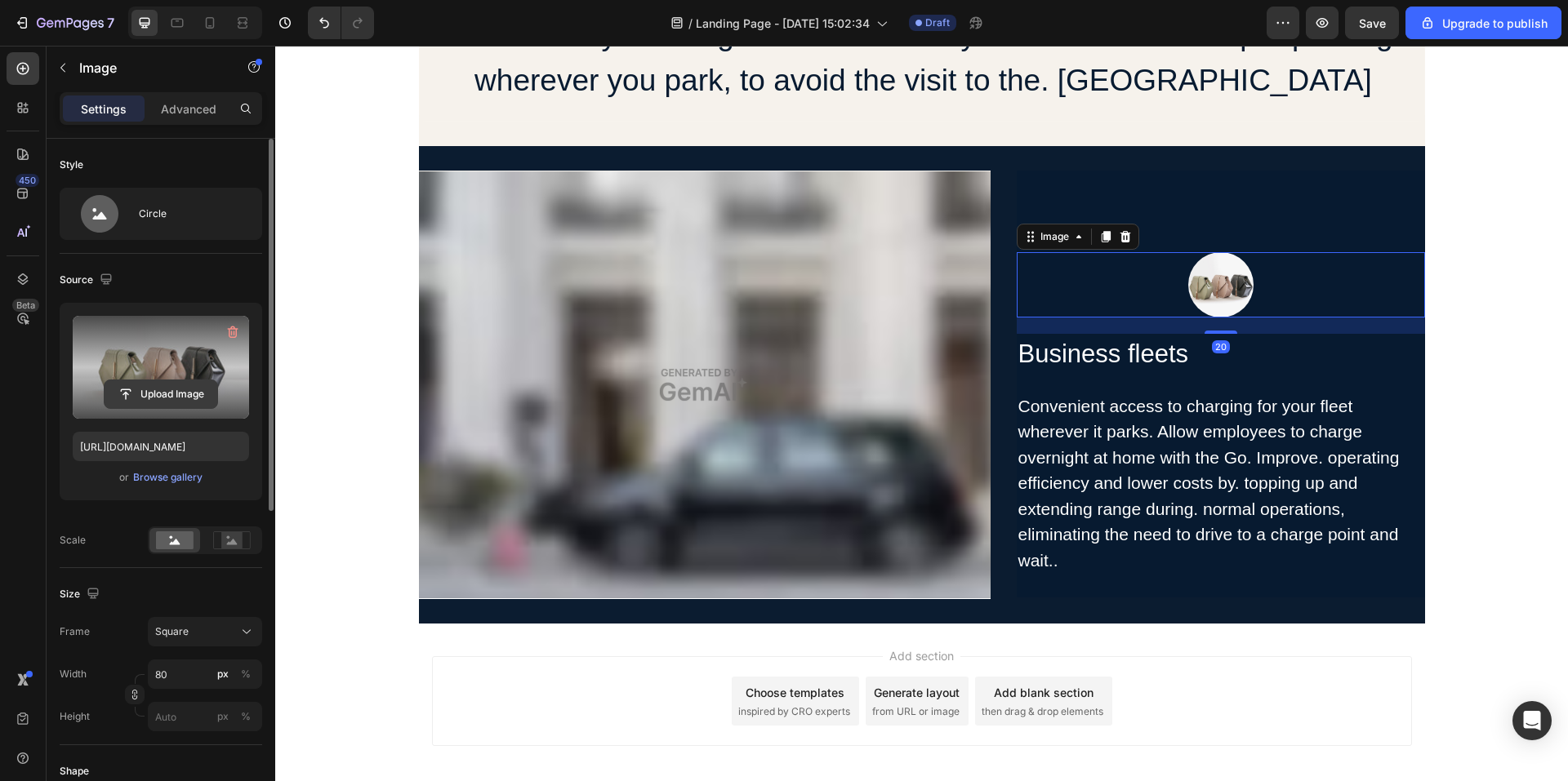
click at [149, 387] on input "file" at bounding box center [160, 394] width 112 height 28
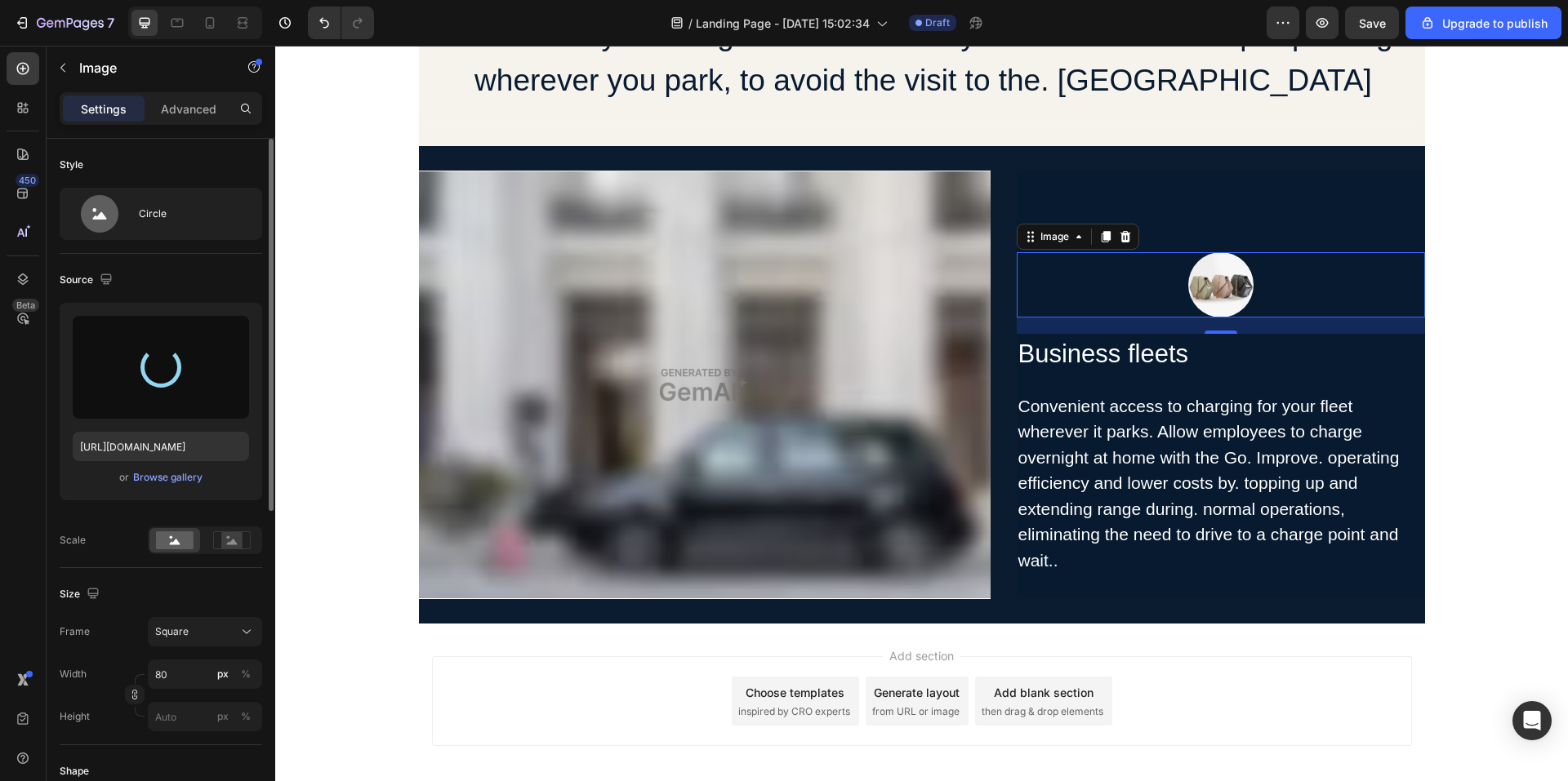
type input "https://cdn.shopify.com/s/files/1/0706/7887/2235/files/gempages_571448877488538…"
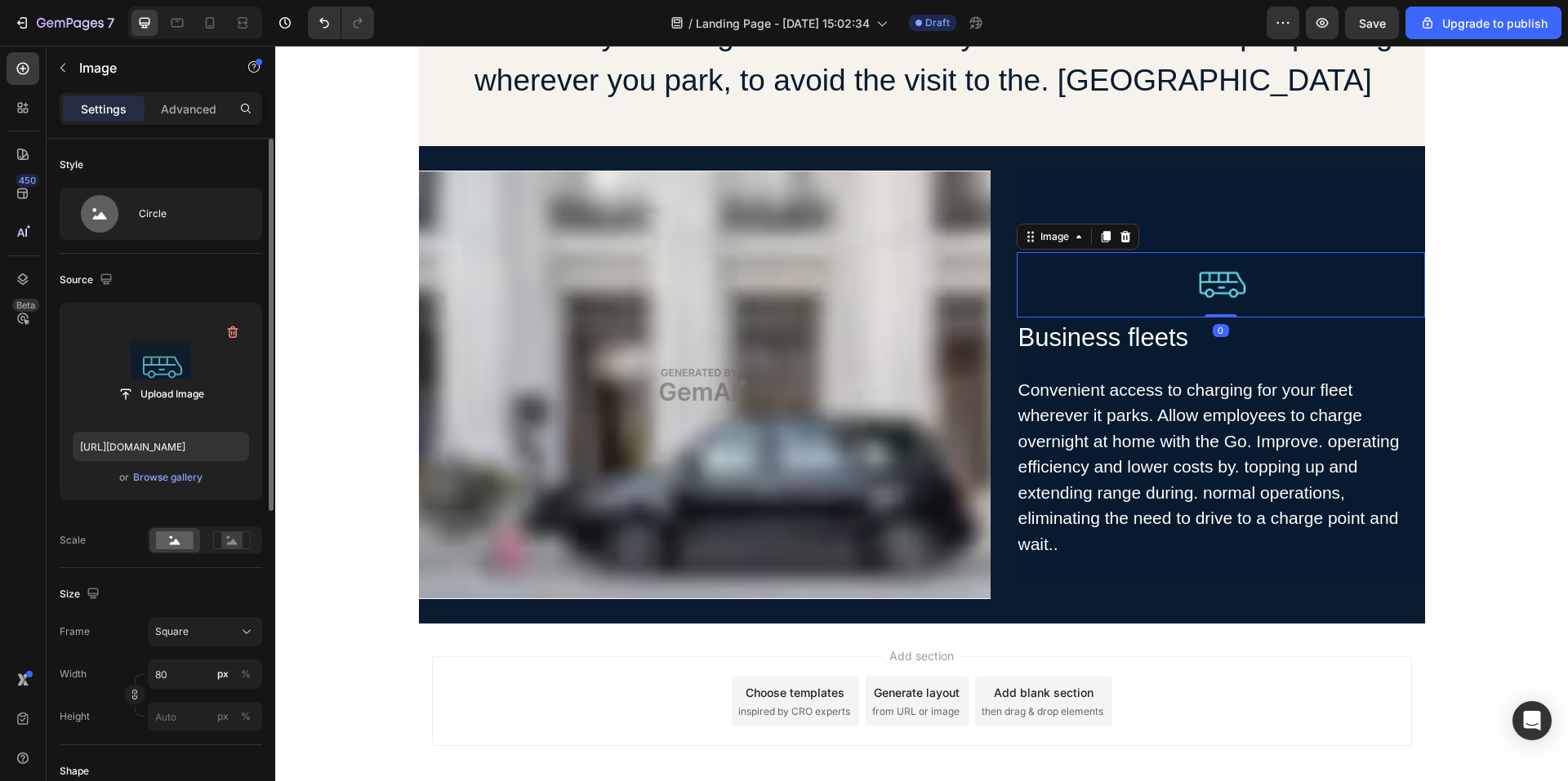
drag, startPoint x: 1233, startPoint y: 321, endPoint x: 1240, endPoint y: 308, distance: 14.8
click at [1240, 308] on div "Image 0" at bounding box center [1220, 285] width 409 height 65
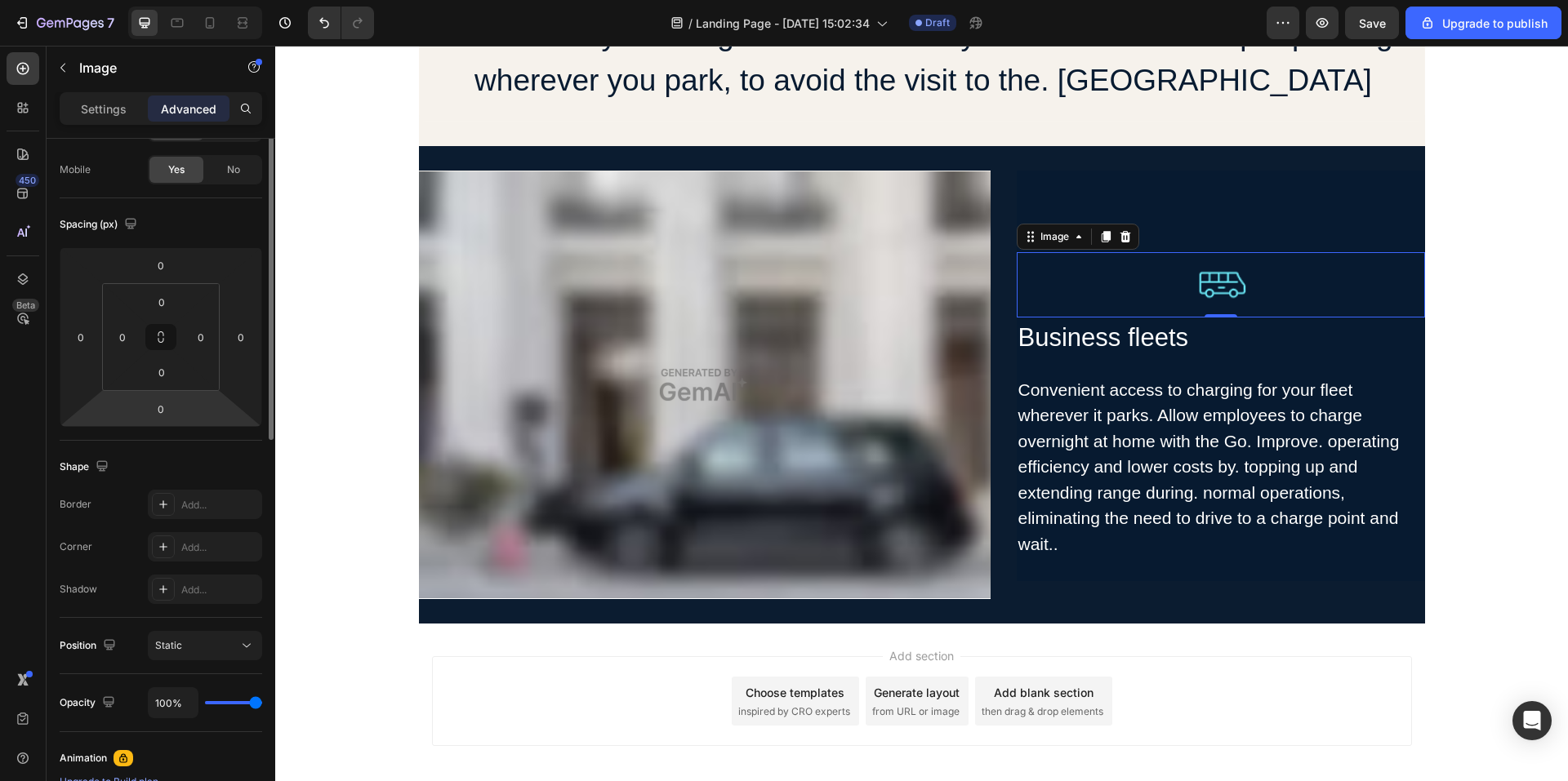
scroll to position [0, 0]
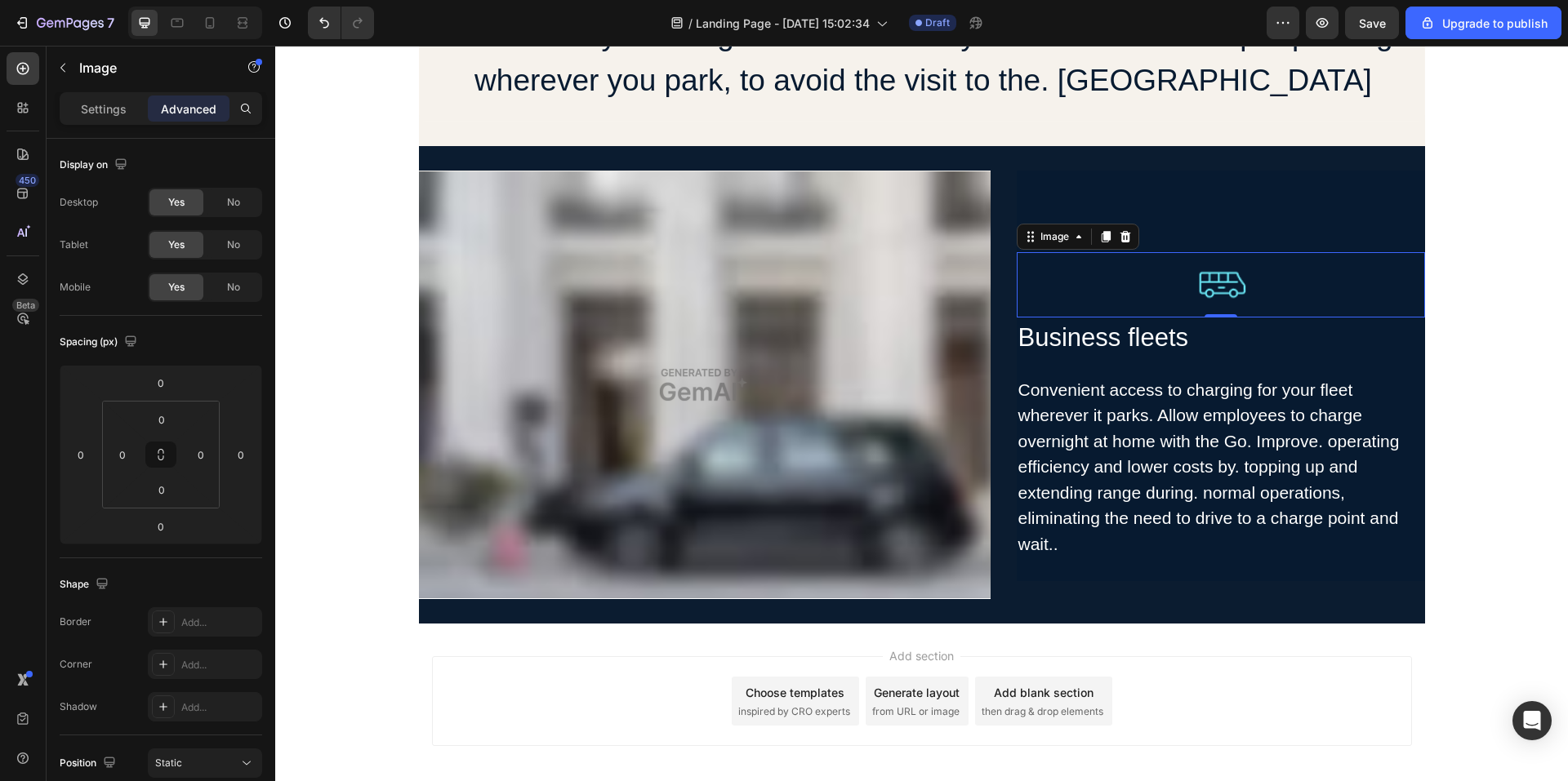
click at [1292, 286] on div at bounding box center [1220, 285] width 409 height 65
click at [1245, 282] on img at bounding box center [1220, 285] width 65 height 65
click at [100, 118] on div "Settings" at bounding box center [104, 109] width 82 height 26
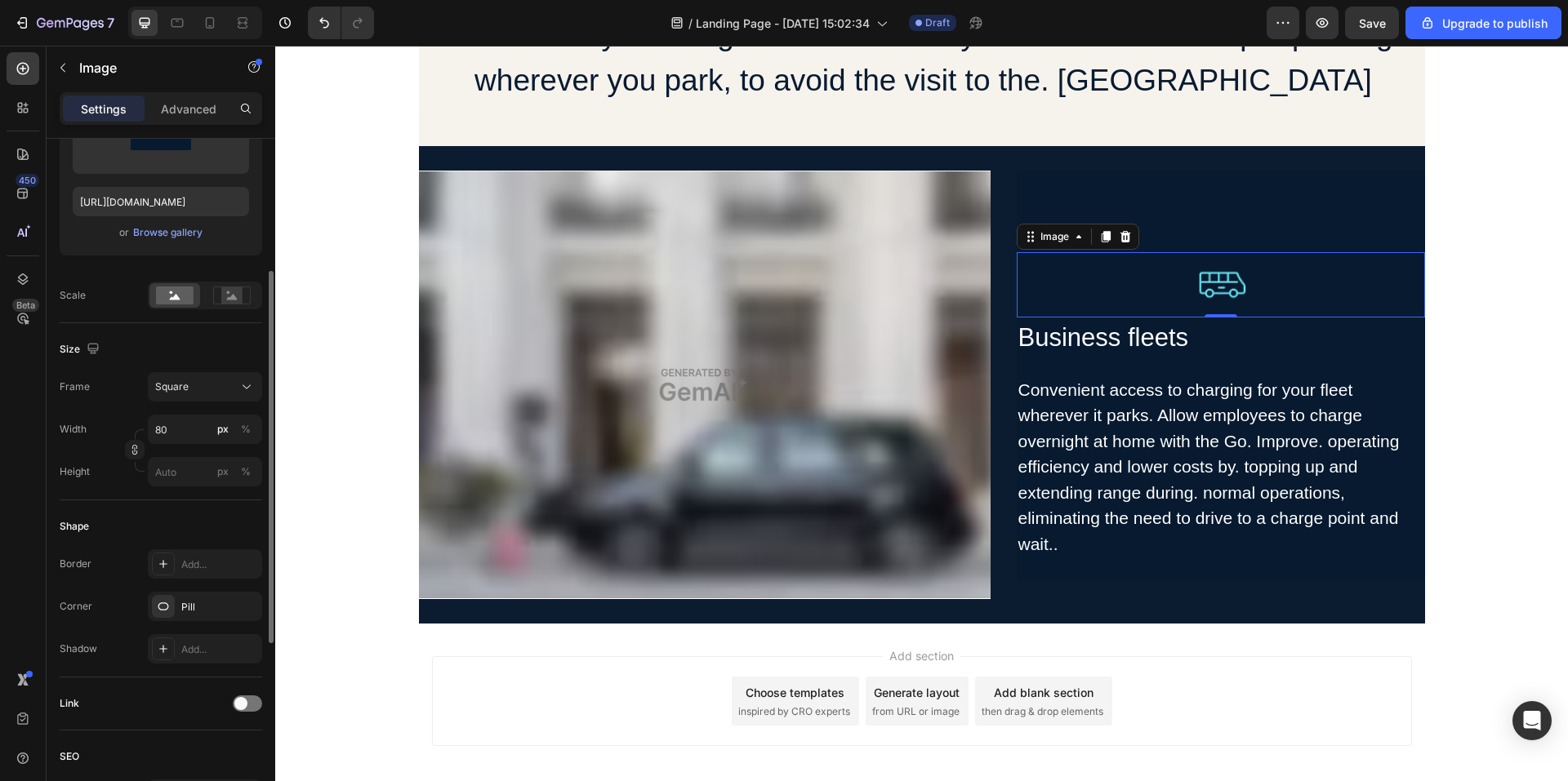
scroll to position [584, 0]
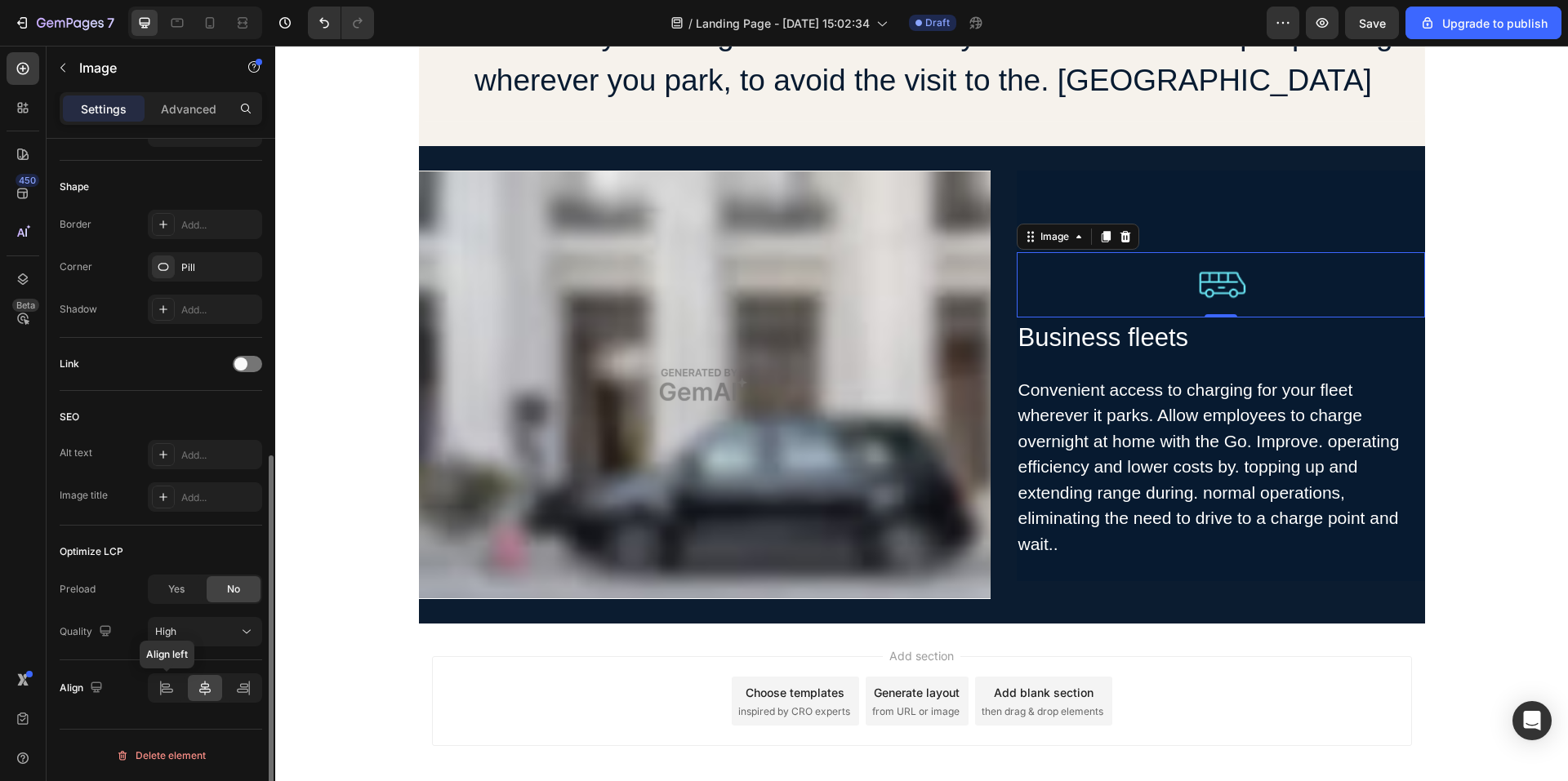
drag, startPoint x: 174, startPoint y: 697, endPoint x: 253, endPoint y: 663, distance: 86.0
click at [174, 696] on icon at bounding box center [166, 688] width 17 height 17
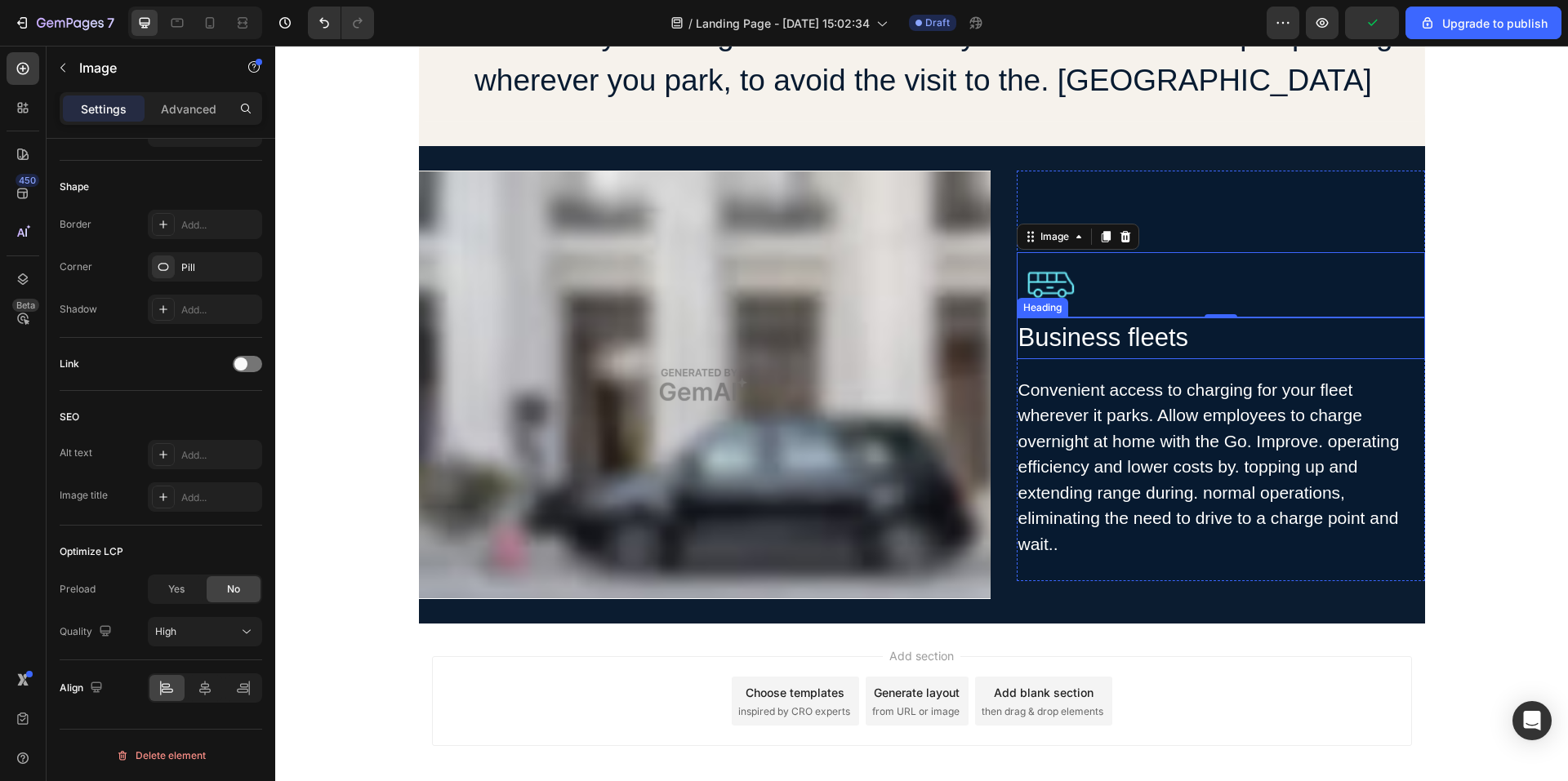
click at [1297, 333] on h2 "Business fleets" at bounding box center [1220, 339] width 409 height 42
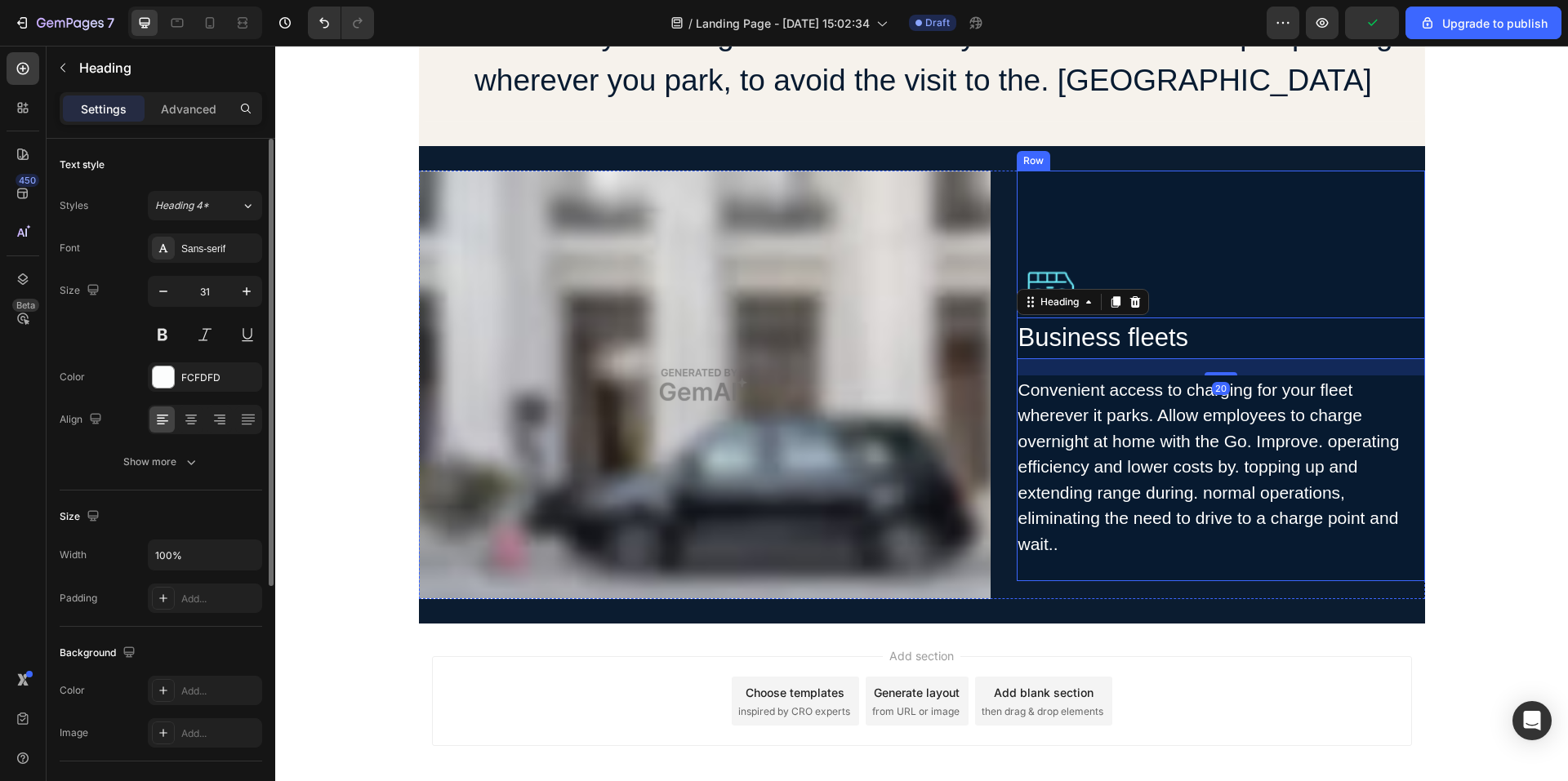
drag, startPoint x: 1308, startPoint y: 605, endPoint x: 1301, endPoint y: 594, distance: 13.0
click at [1308, 605] on div "Image Image Business fleets Heading 20 Convenient access to charging for your f…" at bounding box center [922, 385] width 1006 height 478
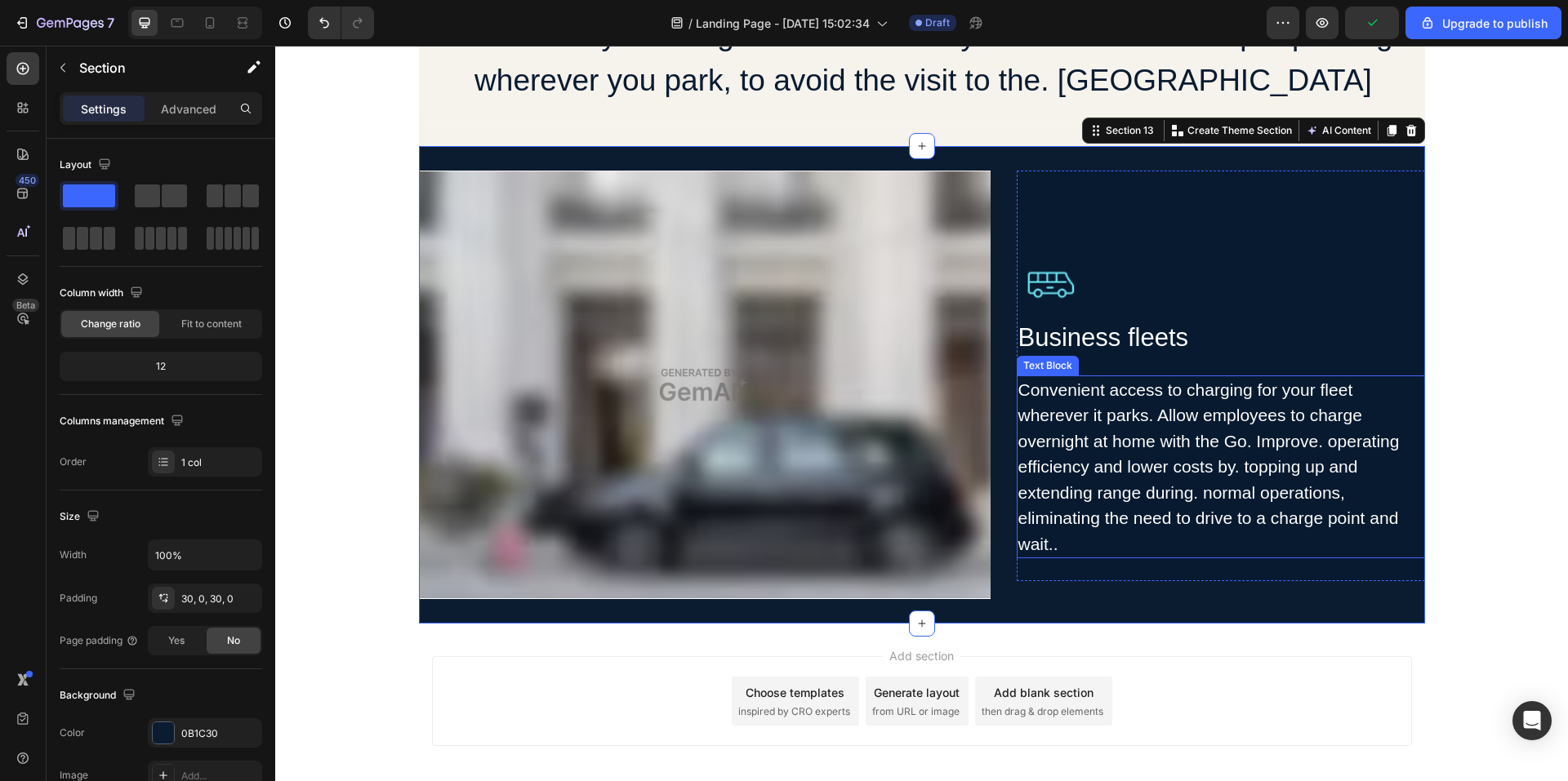
click at [1240, 353] on h2 "Business fleets" at bounding box center [1220, 339] width 409 height 42
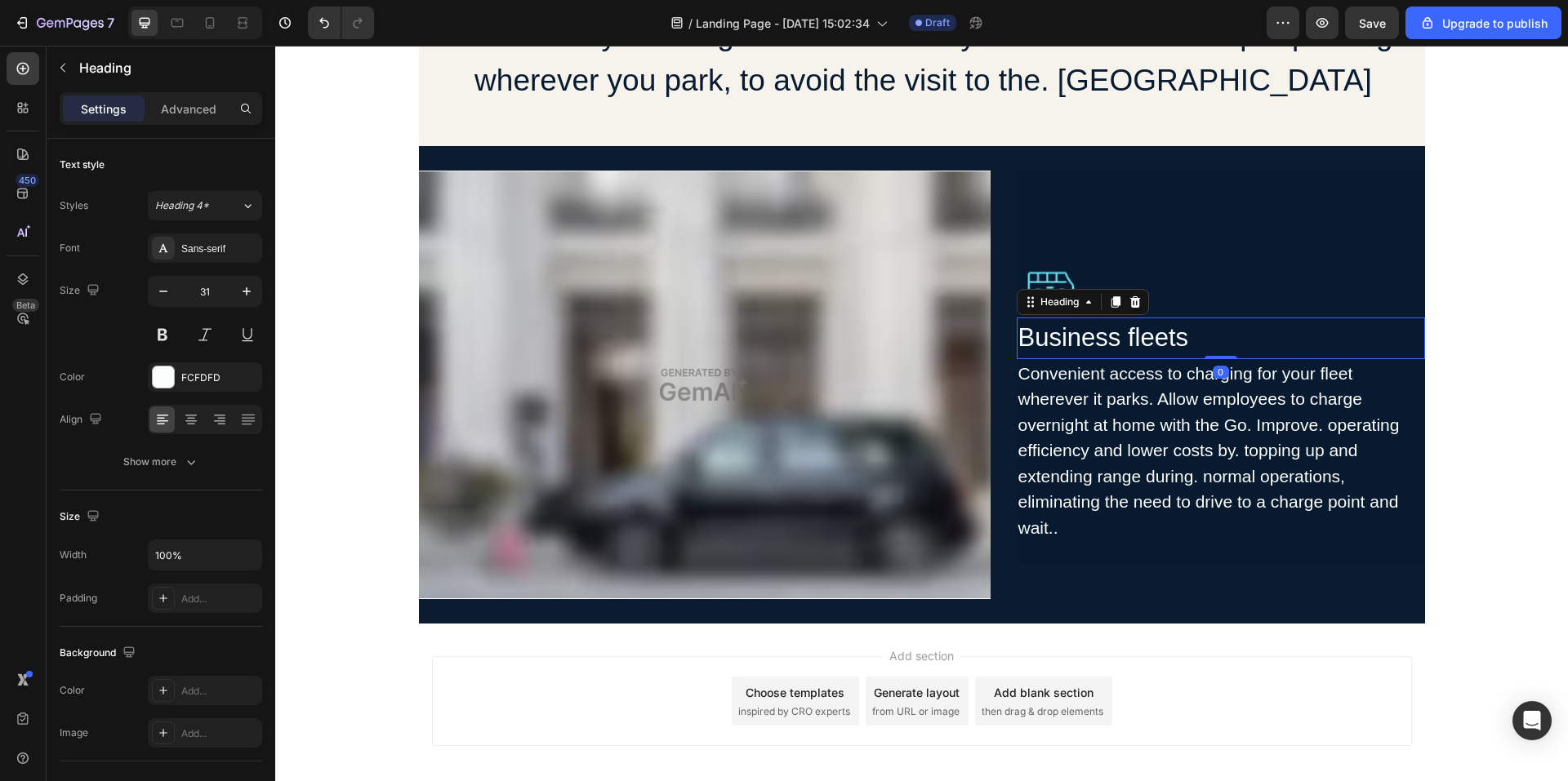
drag, startPoint x: 1219, startPoint y: 372, endPoint x: 1220, endPoint y: 347, distance: 25.0
click at [1220, 347] on div "Business fleets Heading 0" at bounding box center [1220, 339] width 409 height 42
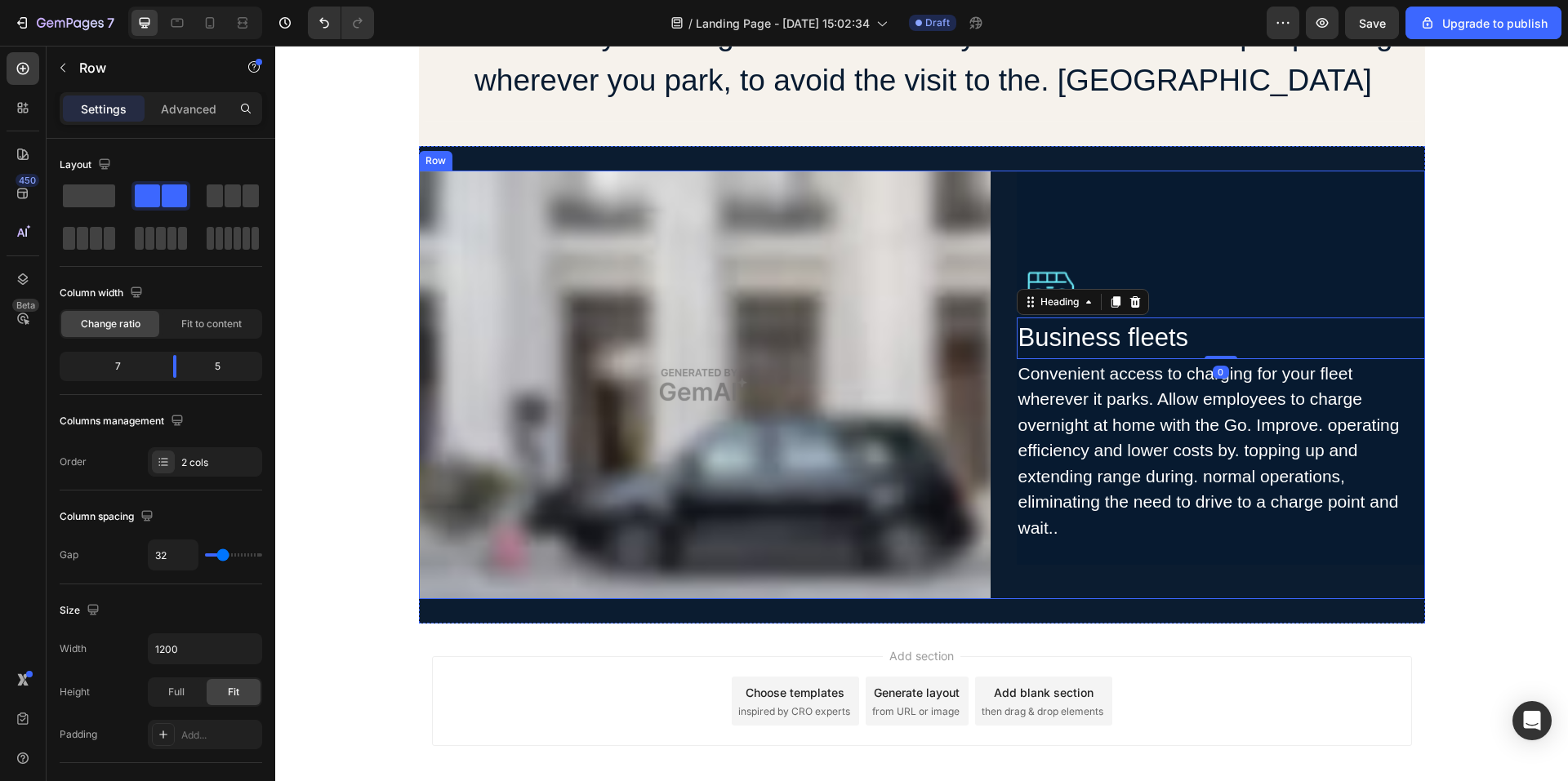
click at [1204, 568] on div "Image Business fleets Heading 0 Convenient access to charging for your fleet wh…" at bounding box center [1220, 385] width 409 height 428
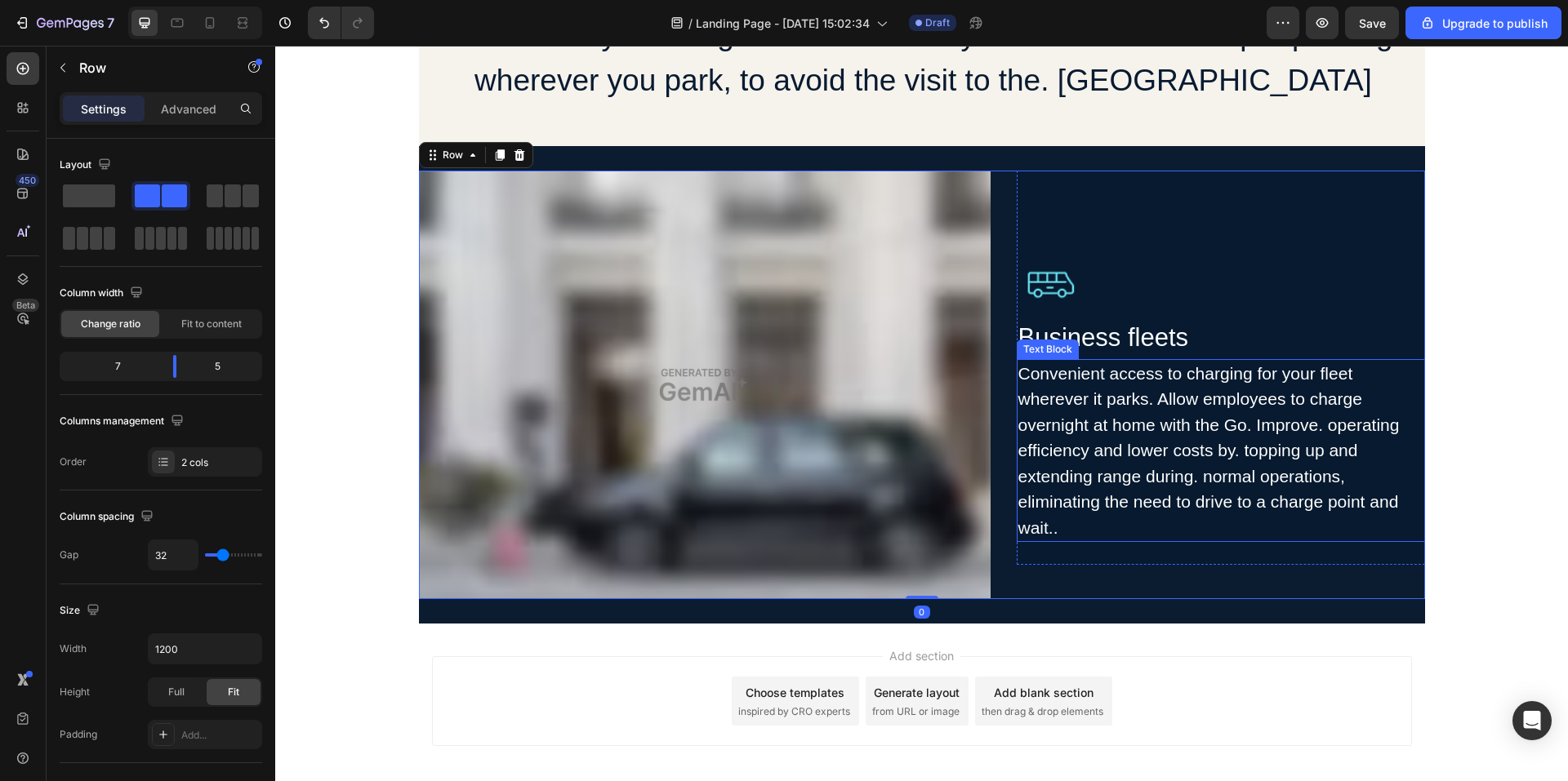
click at [1390, 472] on div "Convenient access to charging for your fleet wherever it parks. Allow employees…" at bounding box center [1220, 451] width 409 height 184
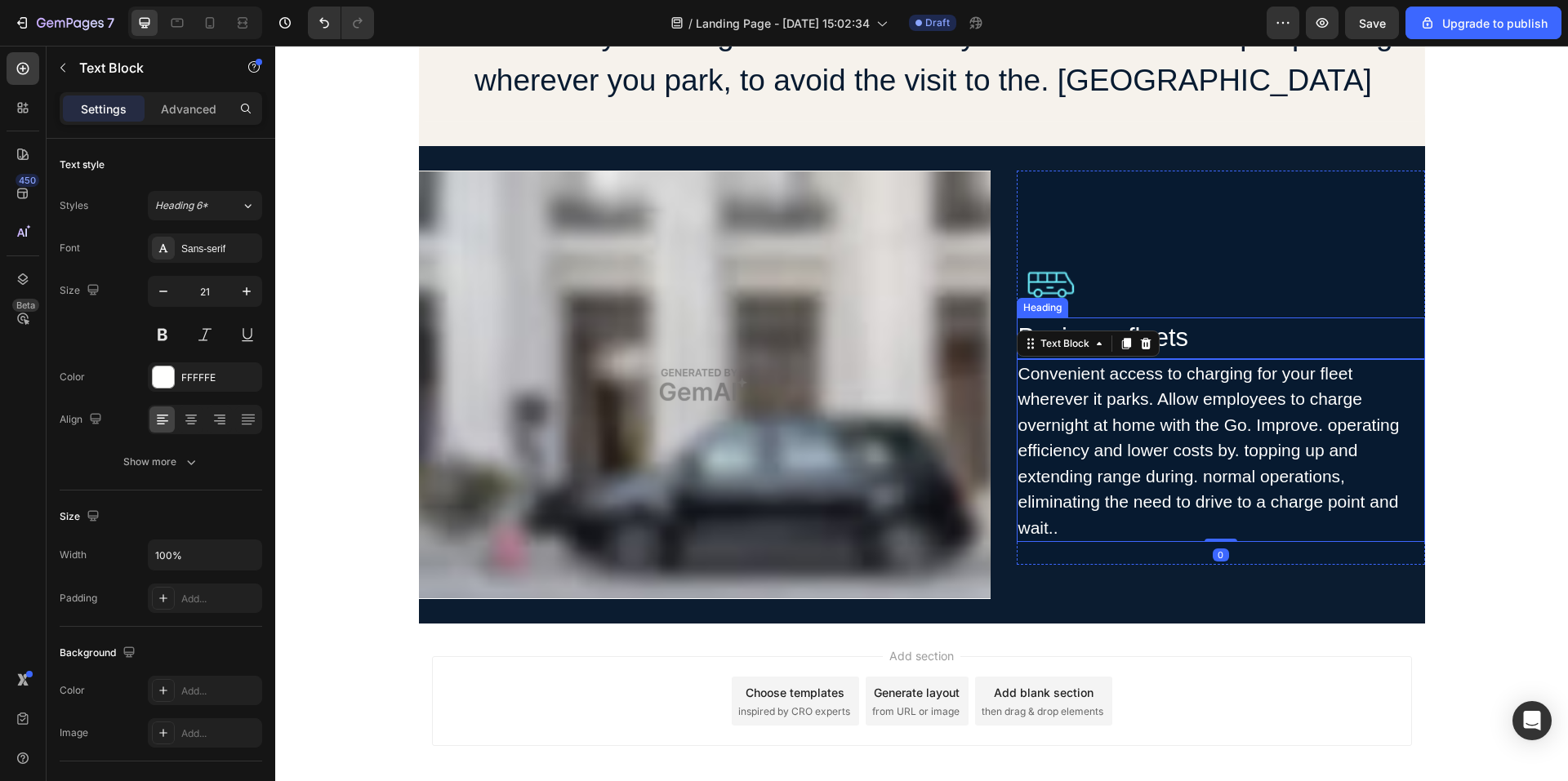
click at [1283, 321] on h2 "Business fleets" at bounding box center [1220, 339] width 409 height 42
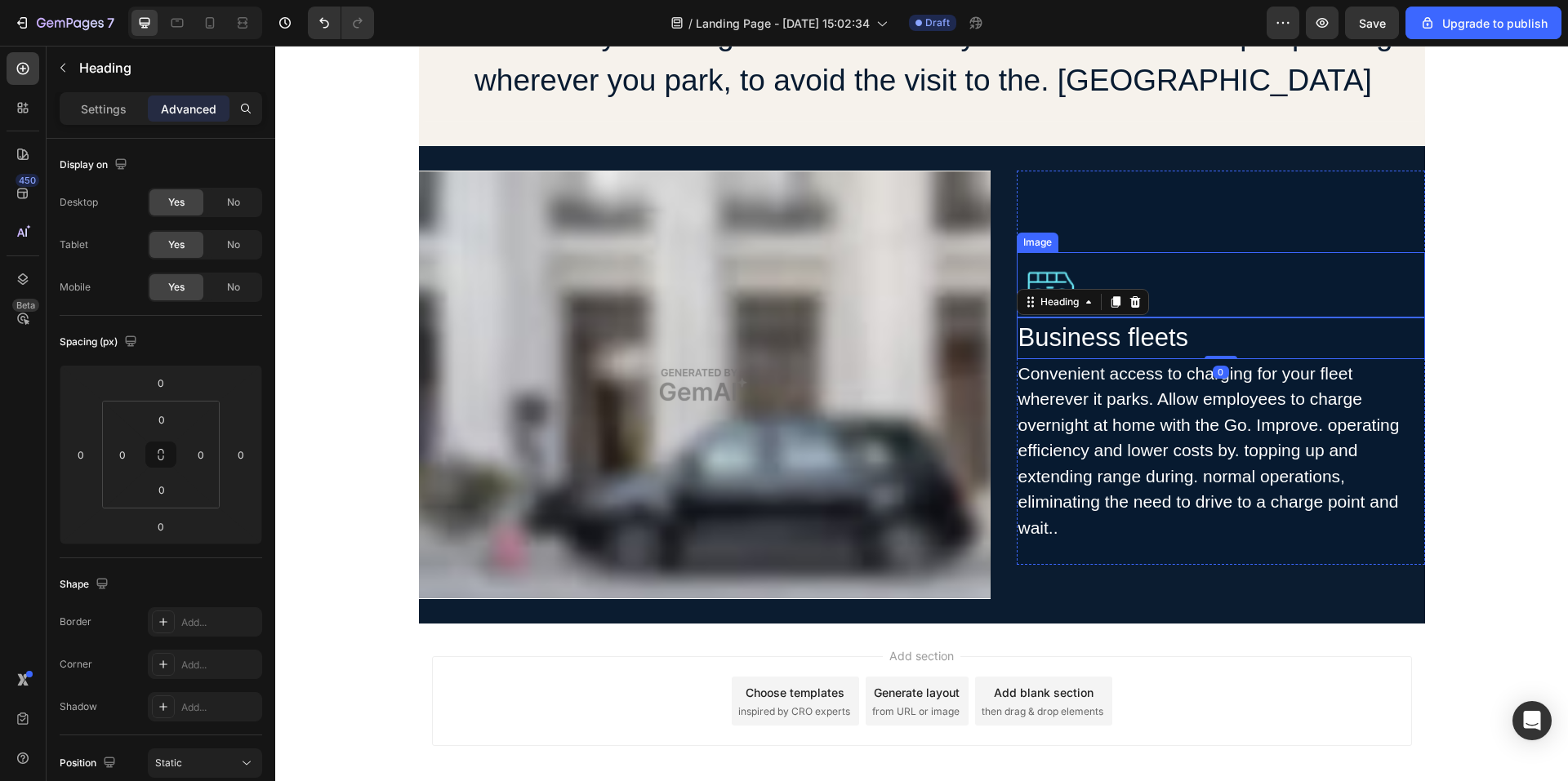
click at [1323, 238] on div "Image Business fleets Heading 0 Convenient access to charging for your fleet wh…" at bounding box center [1220, 367] width 409 height 394
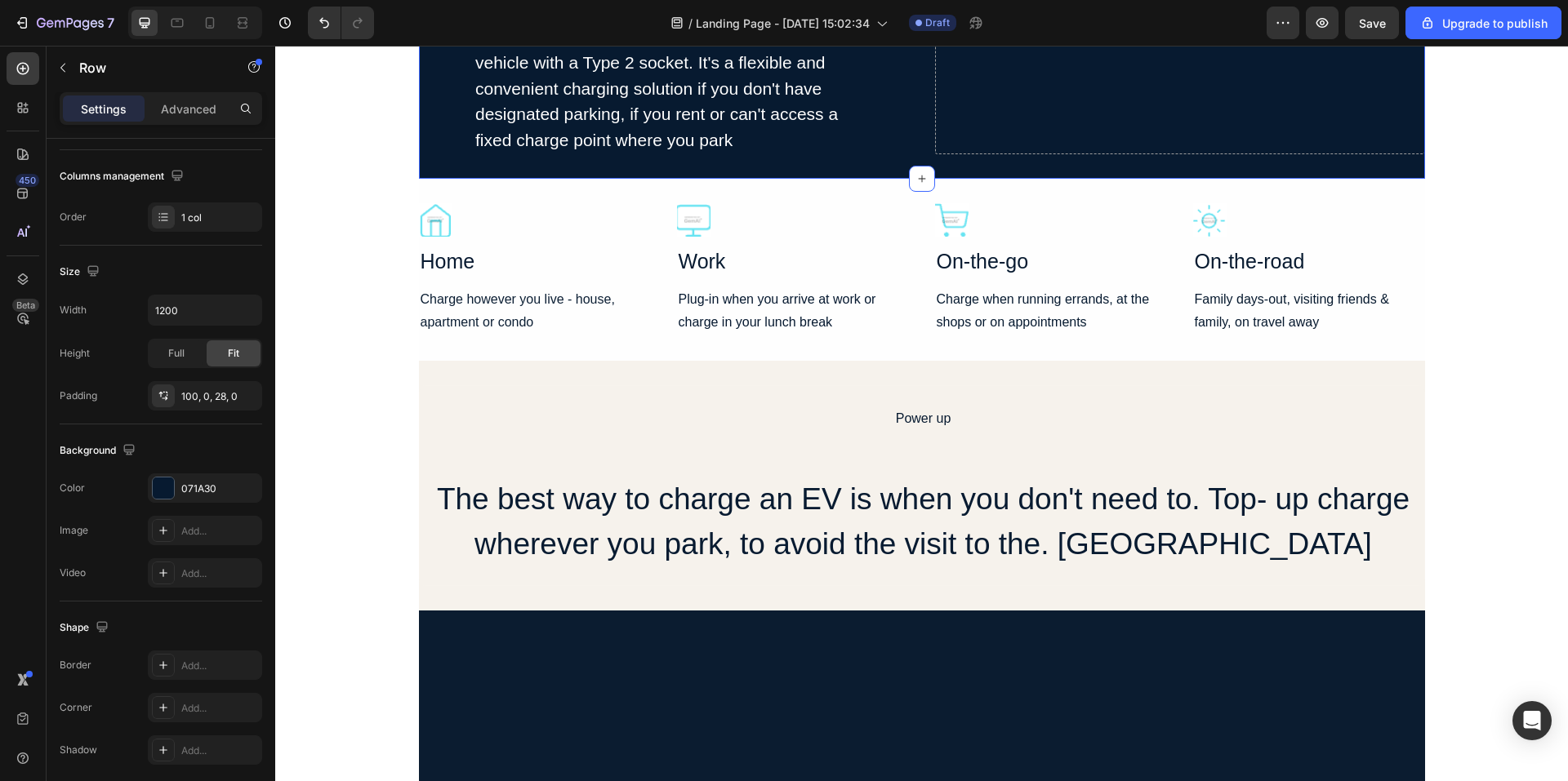
scroll to position [3674, 0]
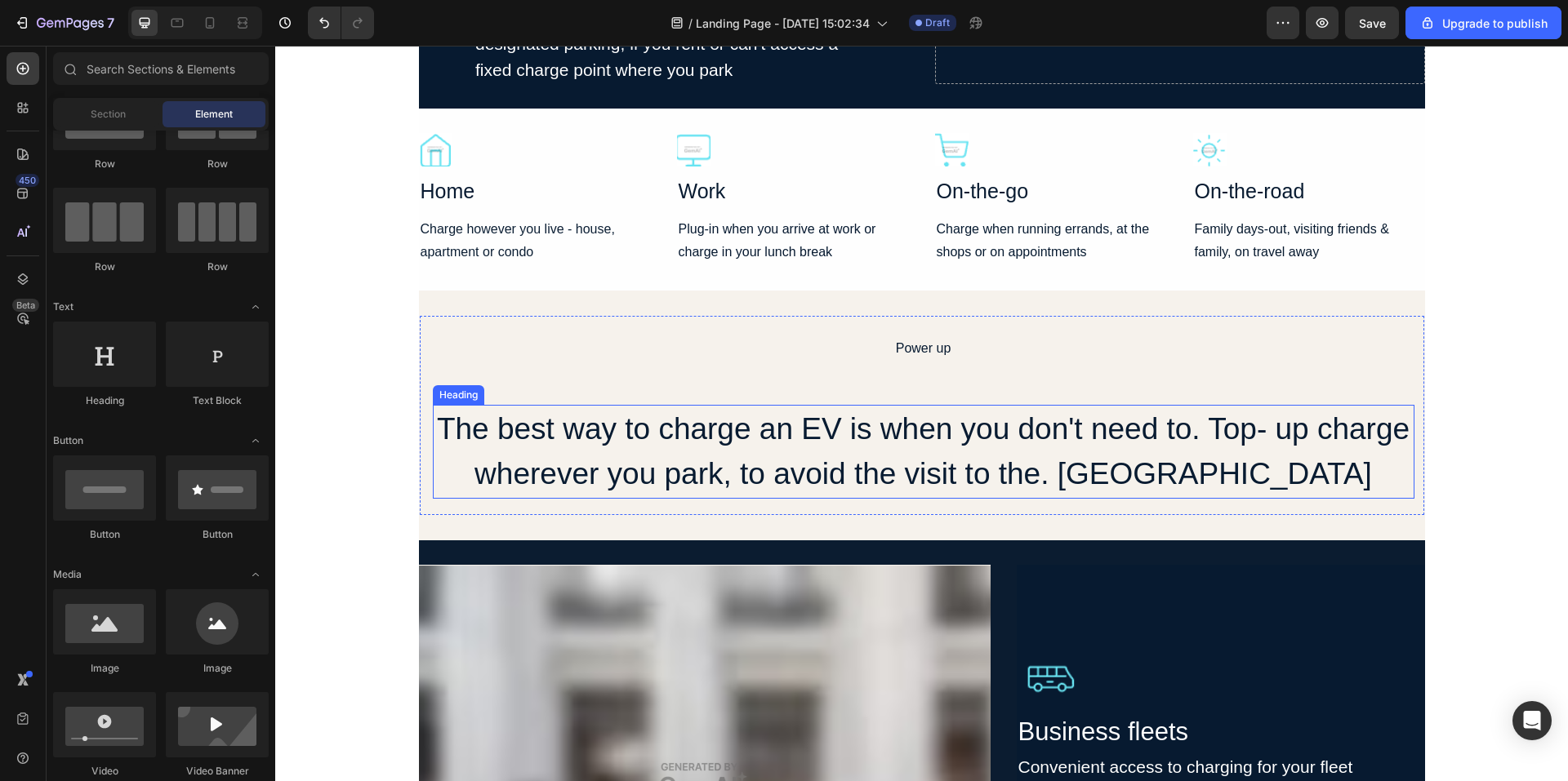
scroll to position [4078, 0]
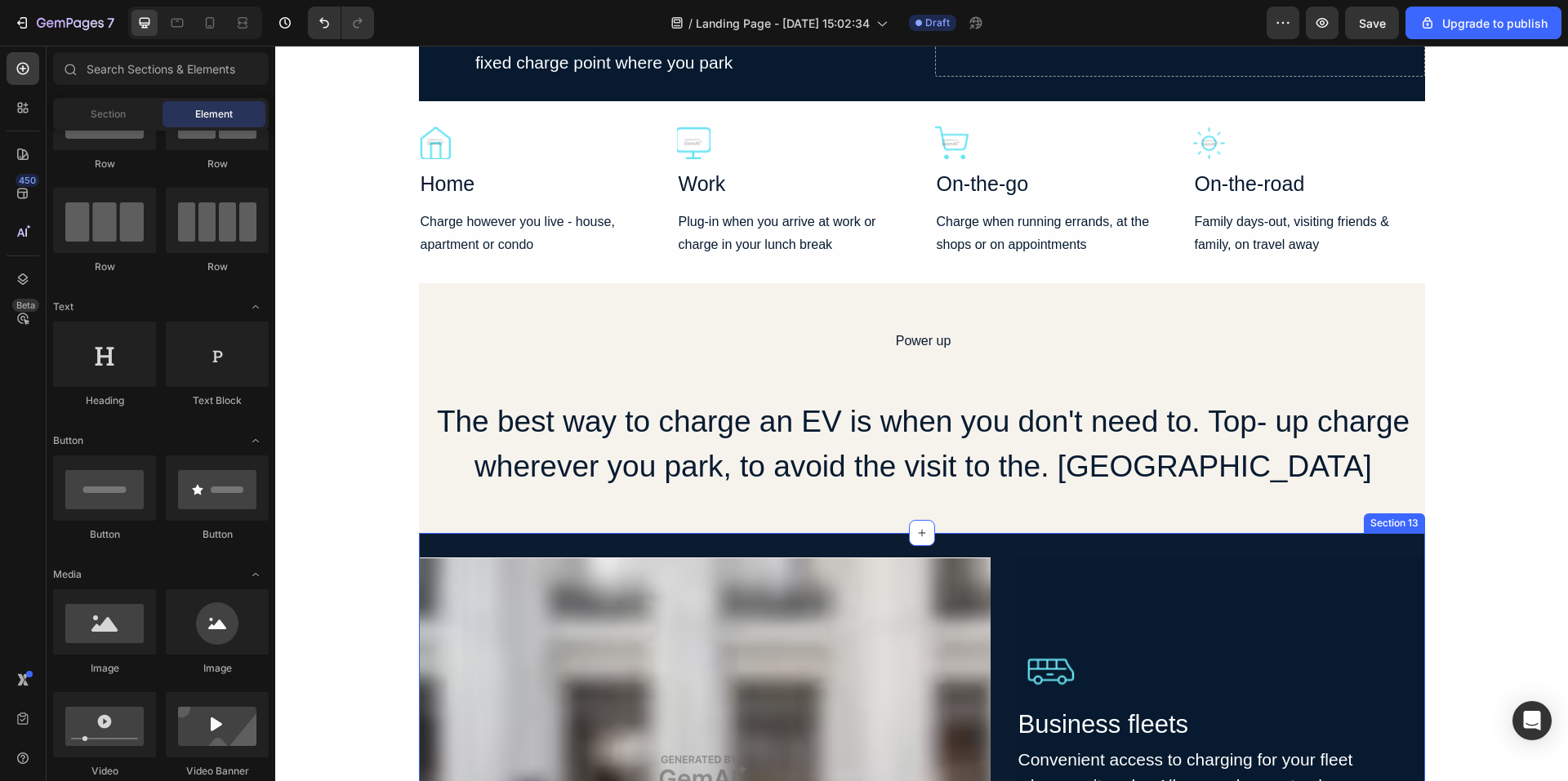
click at [1211, 574] on div "Image Image Business fleets Heading Convenient access to charging for your flee…" at bounding box center [922, 771] width 1006 height 478
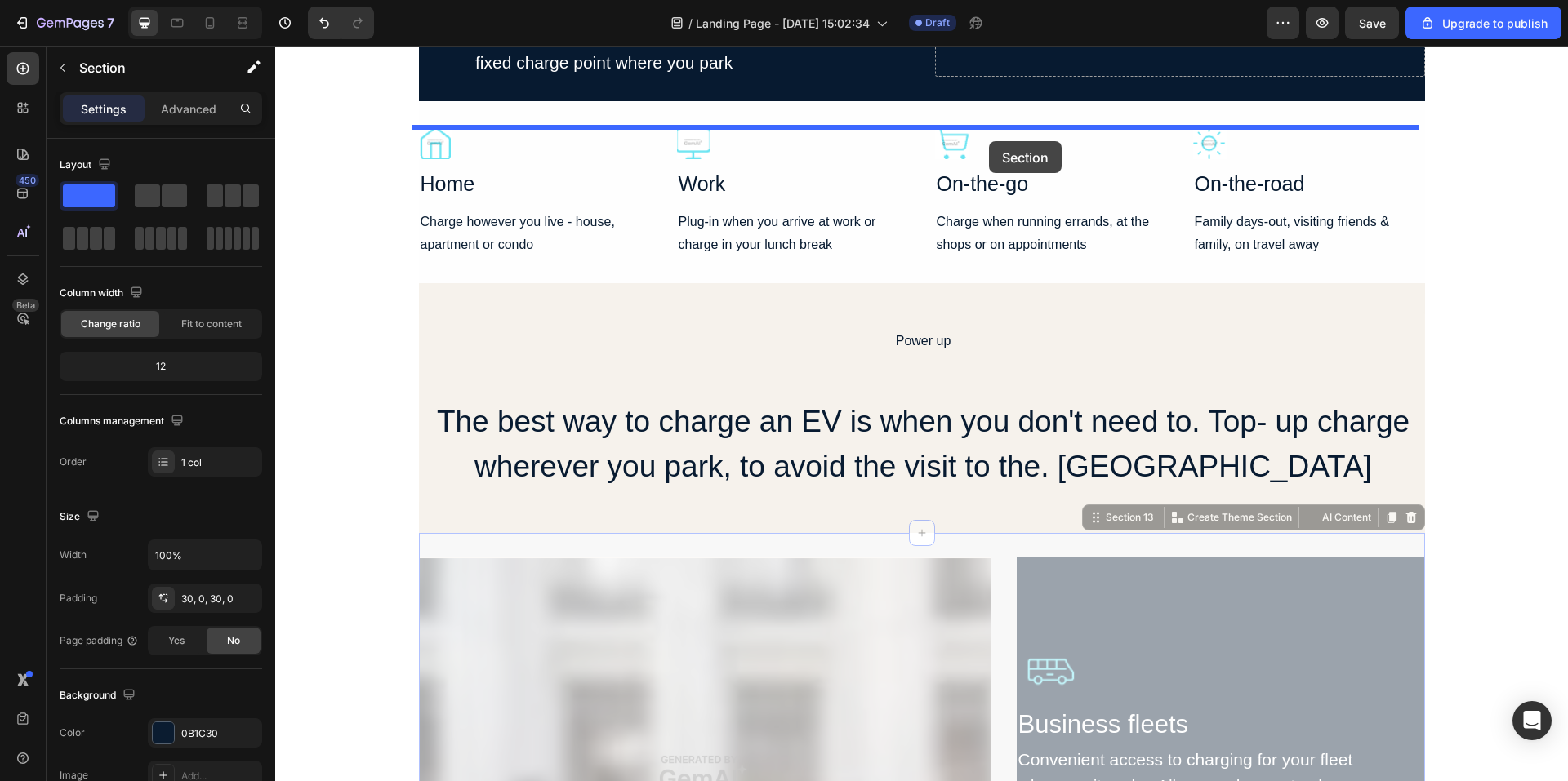
drag, startPoint x: 987, startPoint y: 564, endPoint x: 990, endPoint y: 141, distance: 423.0
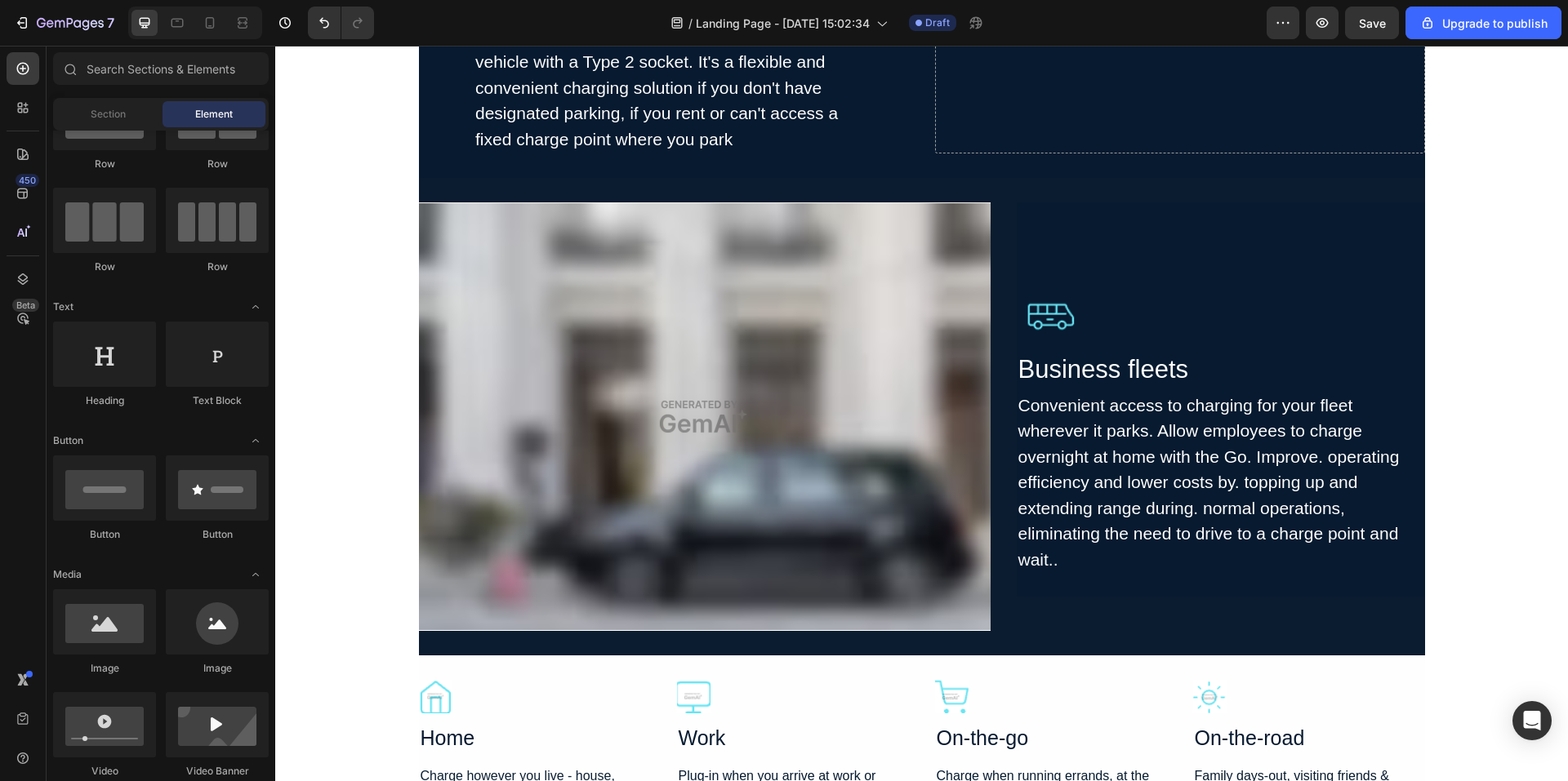
scroll to position [3996, 0]
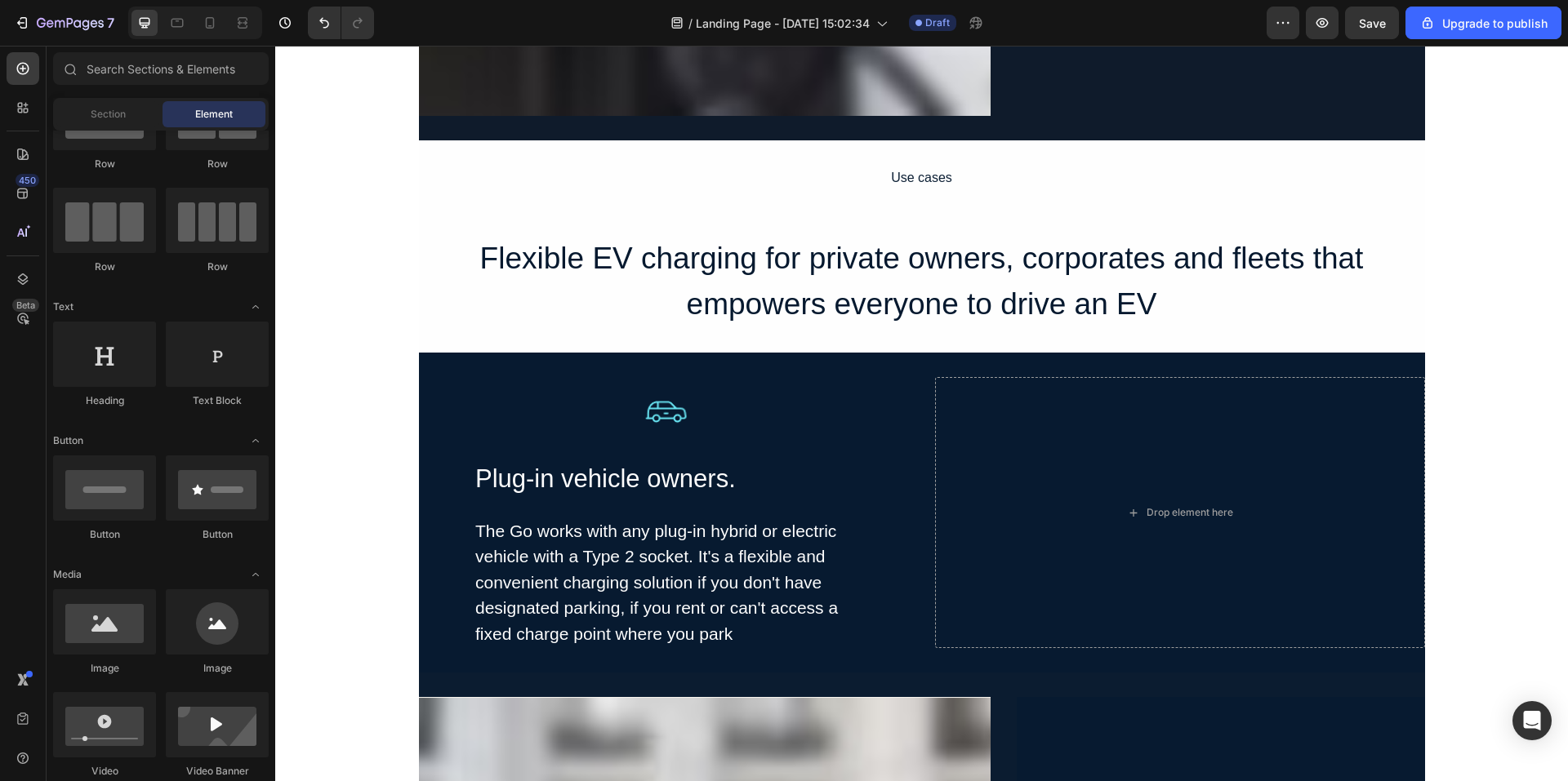
scroll to position [3752, 0]
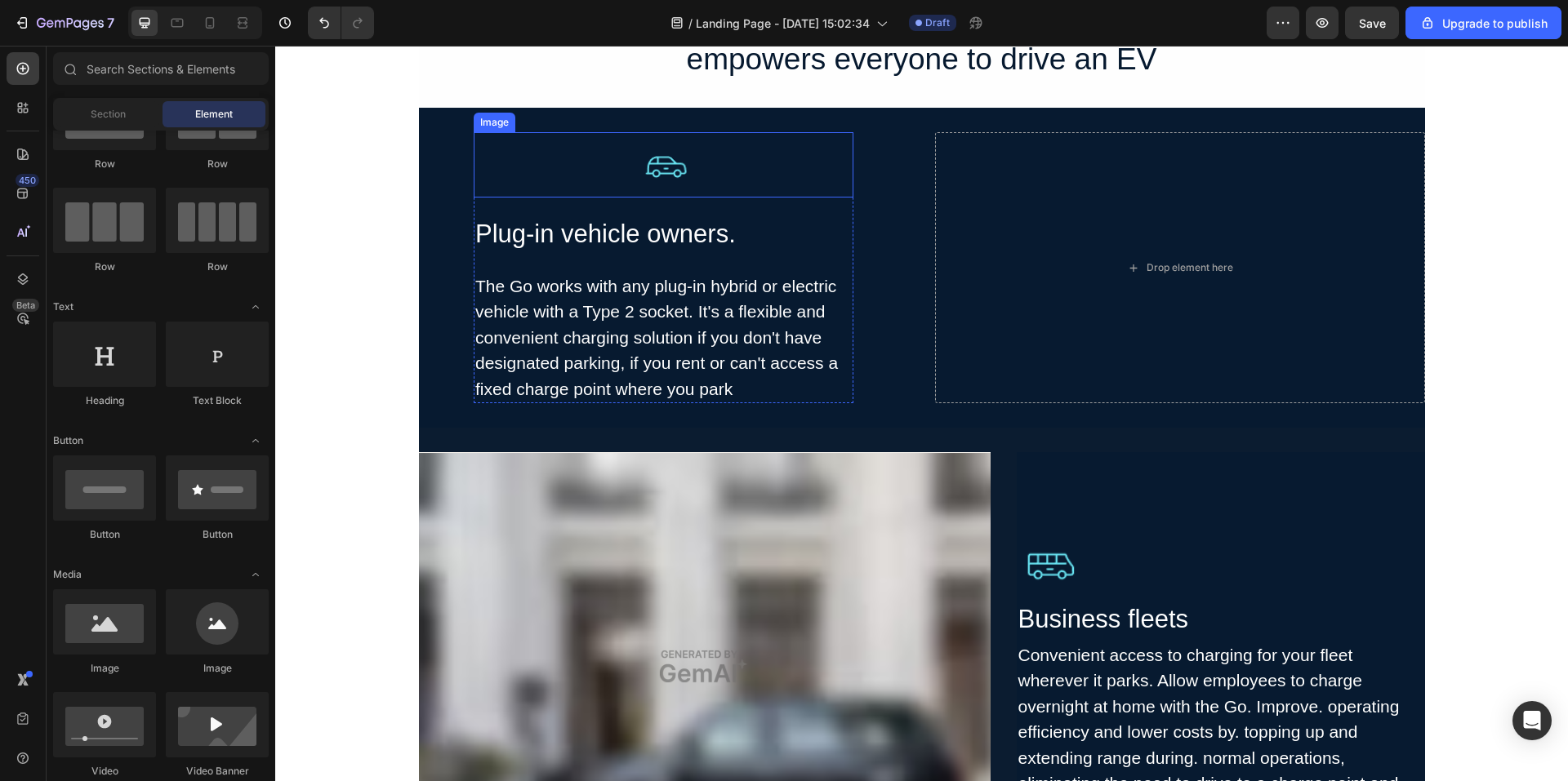
click at [670, 165] on img at bounding box center [664, 165] width 65 height 65
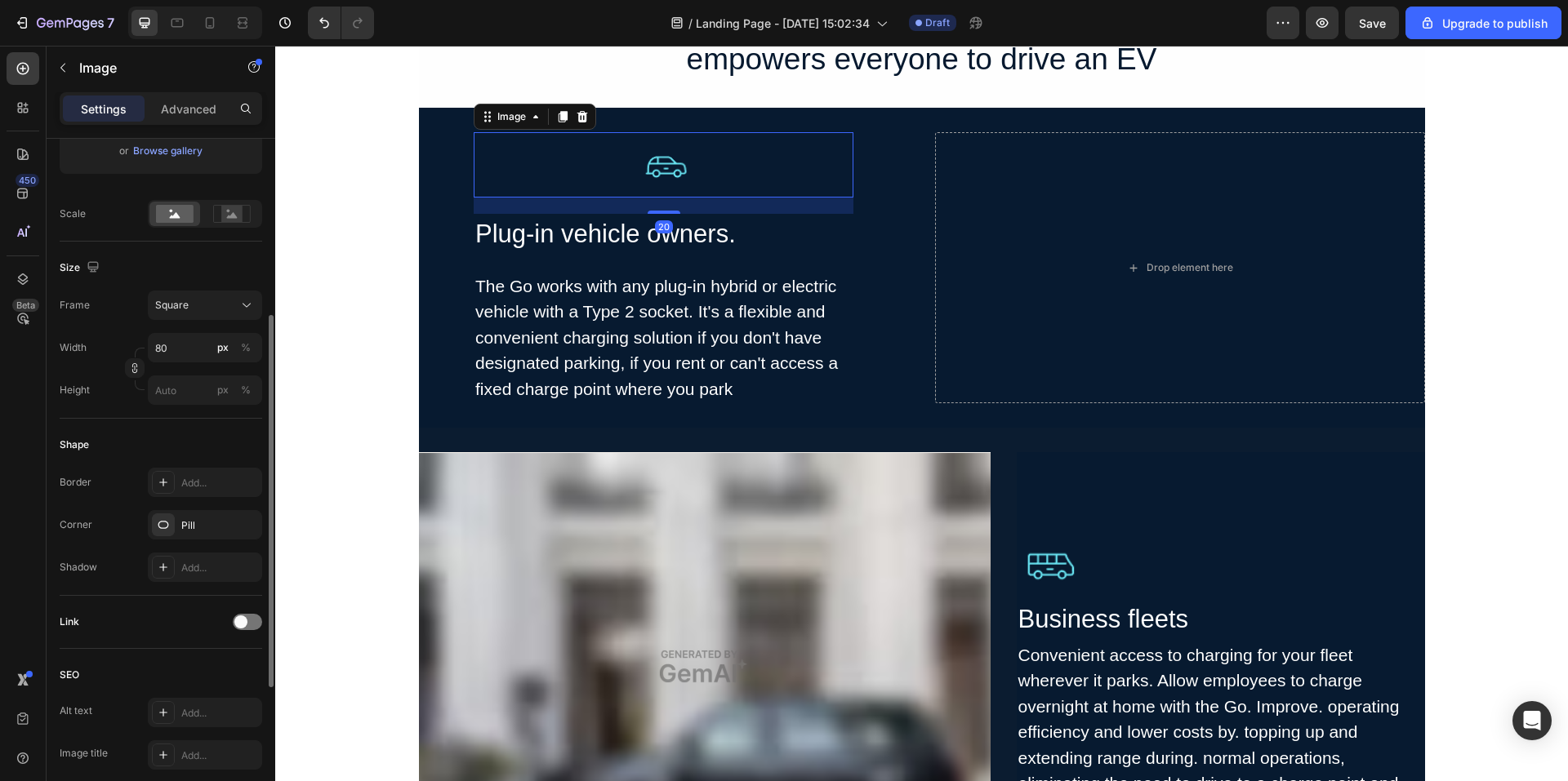
scroll to position [584, 0]
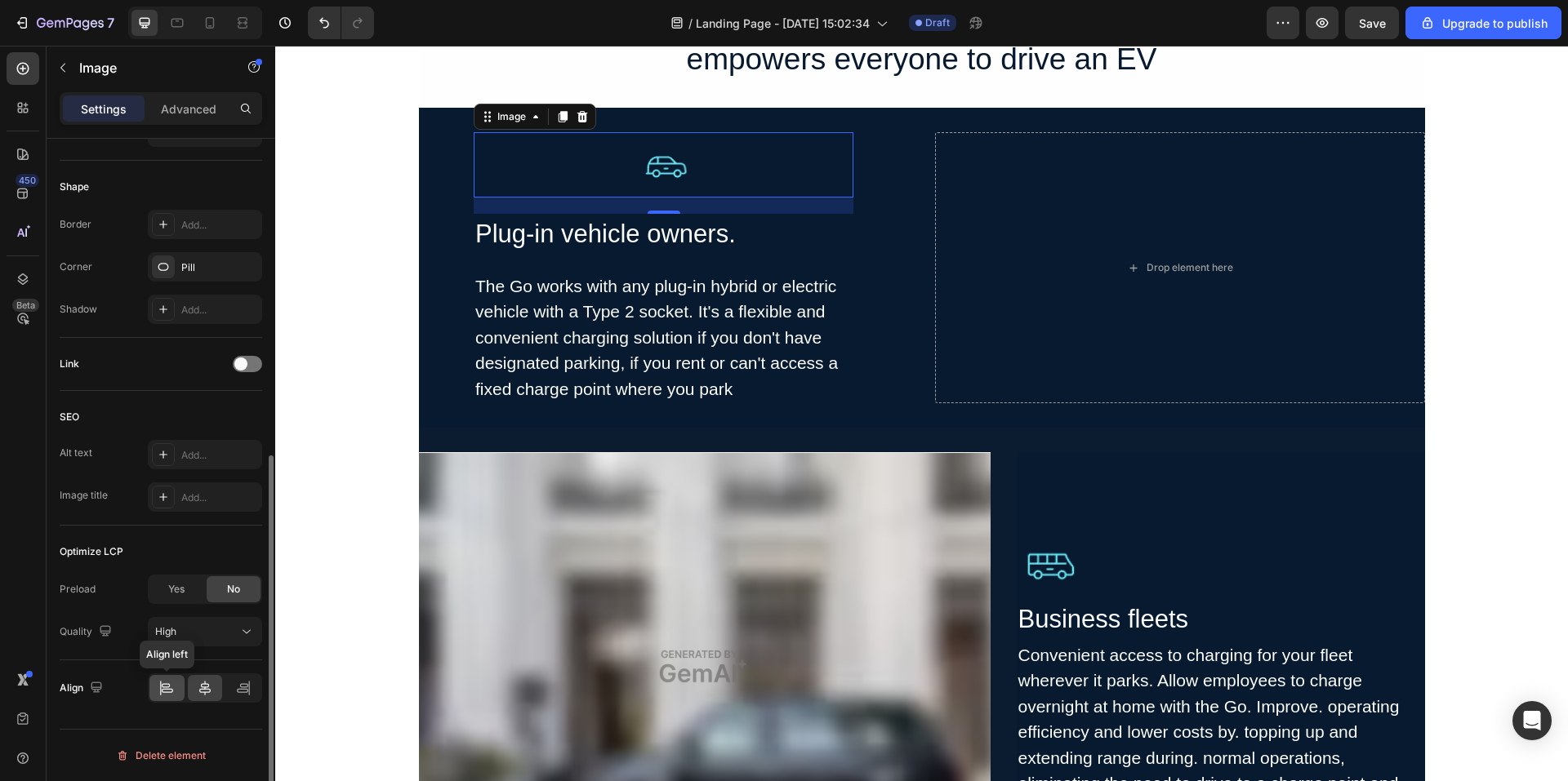
click at [165, 684] on icon at bounding box center [166, 685] width 8 height 4
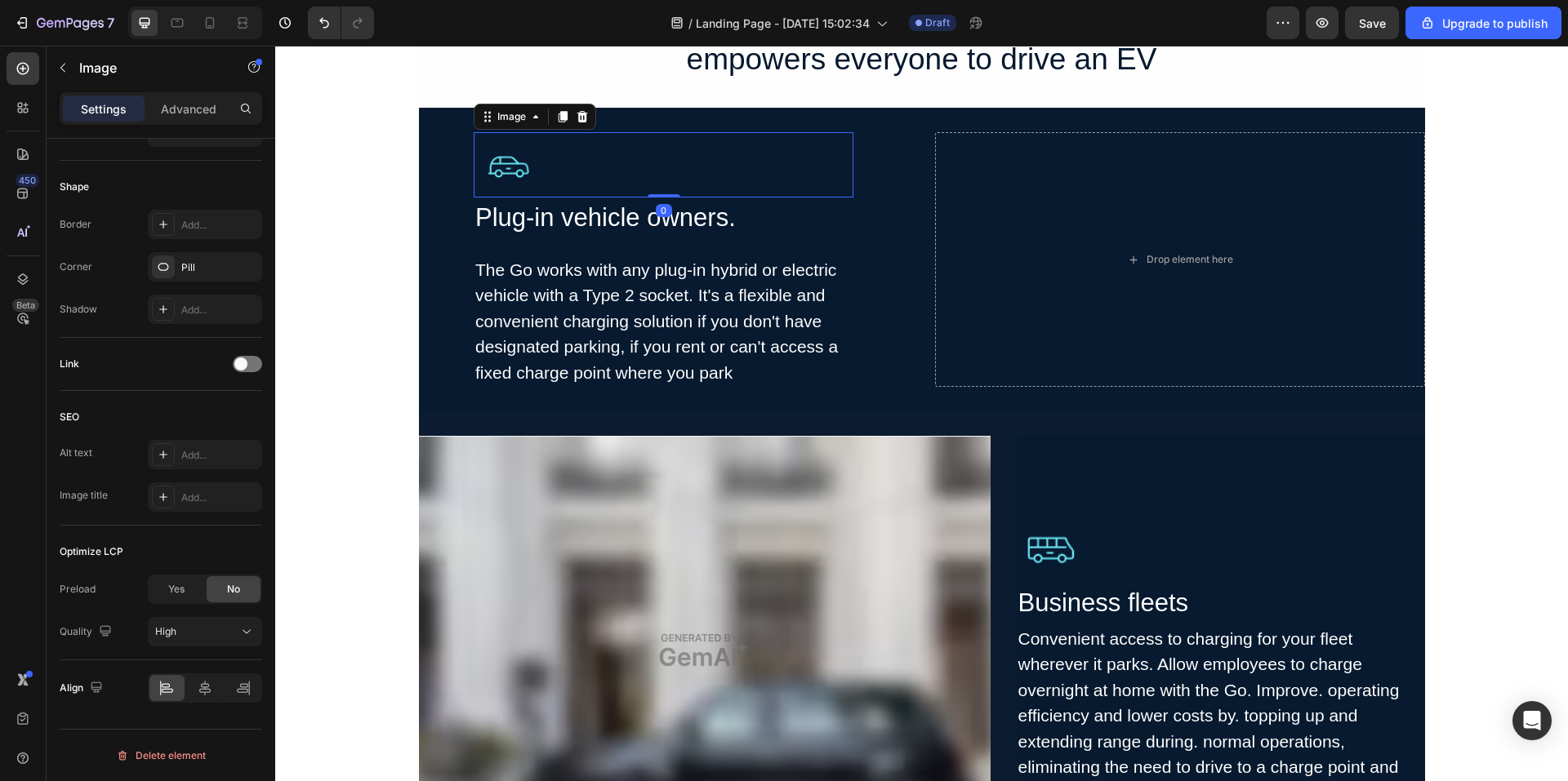
drag, startPoint x: 661, startPoint y: 212, endPoint x: 1020, endPoint y: 252, distance: 361.2
click at [678, 177] on div "Image 0" at bounding box center [664, 165] width 380 height 65
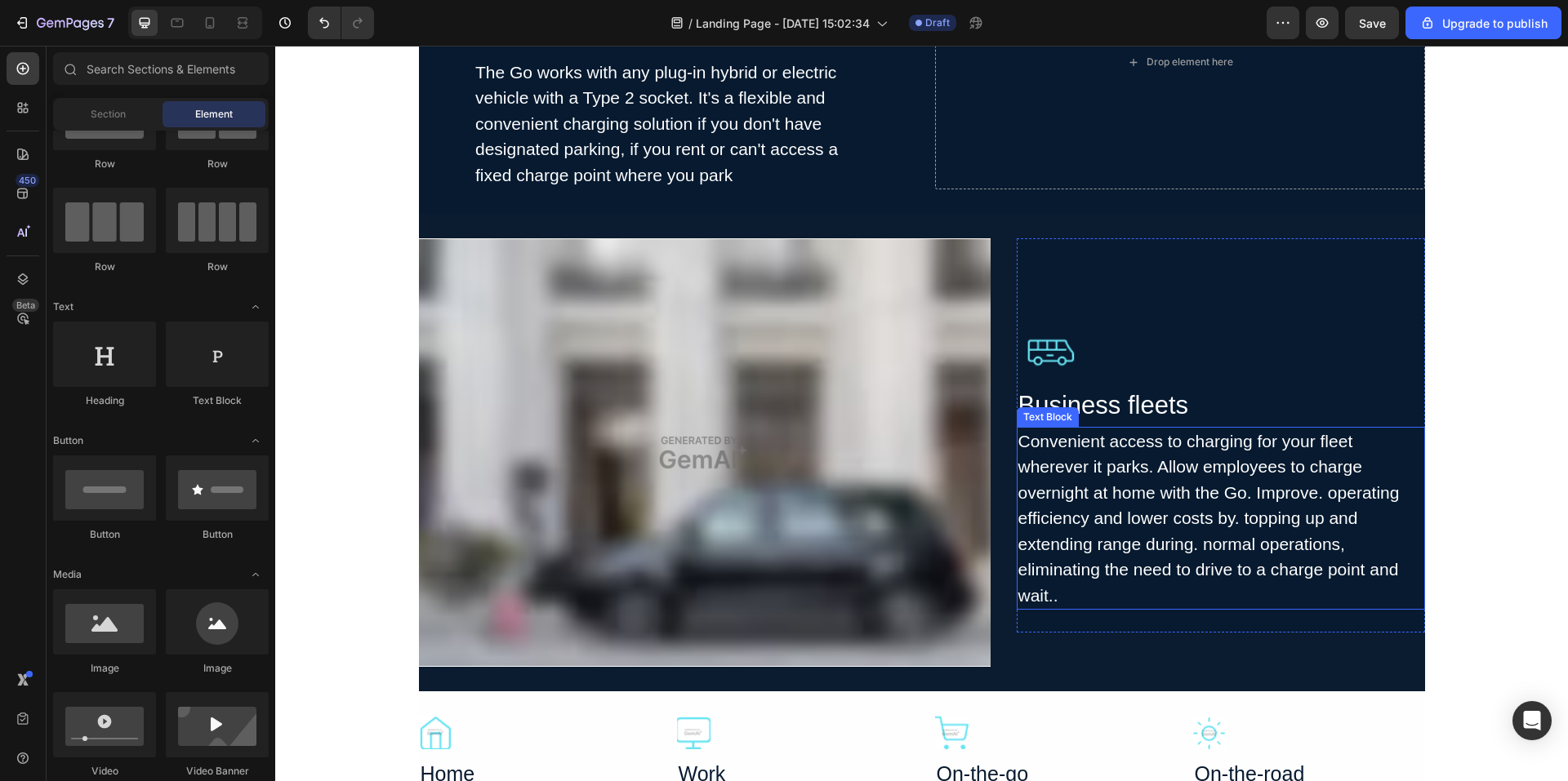
scroll to position [4078, 0]
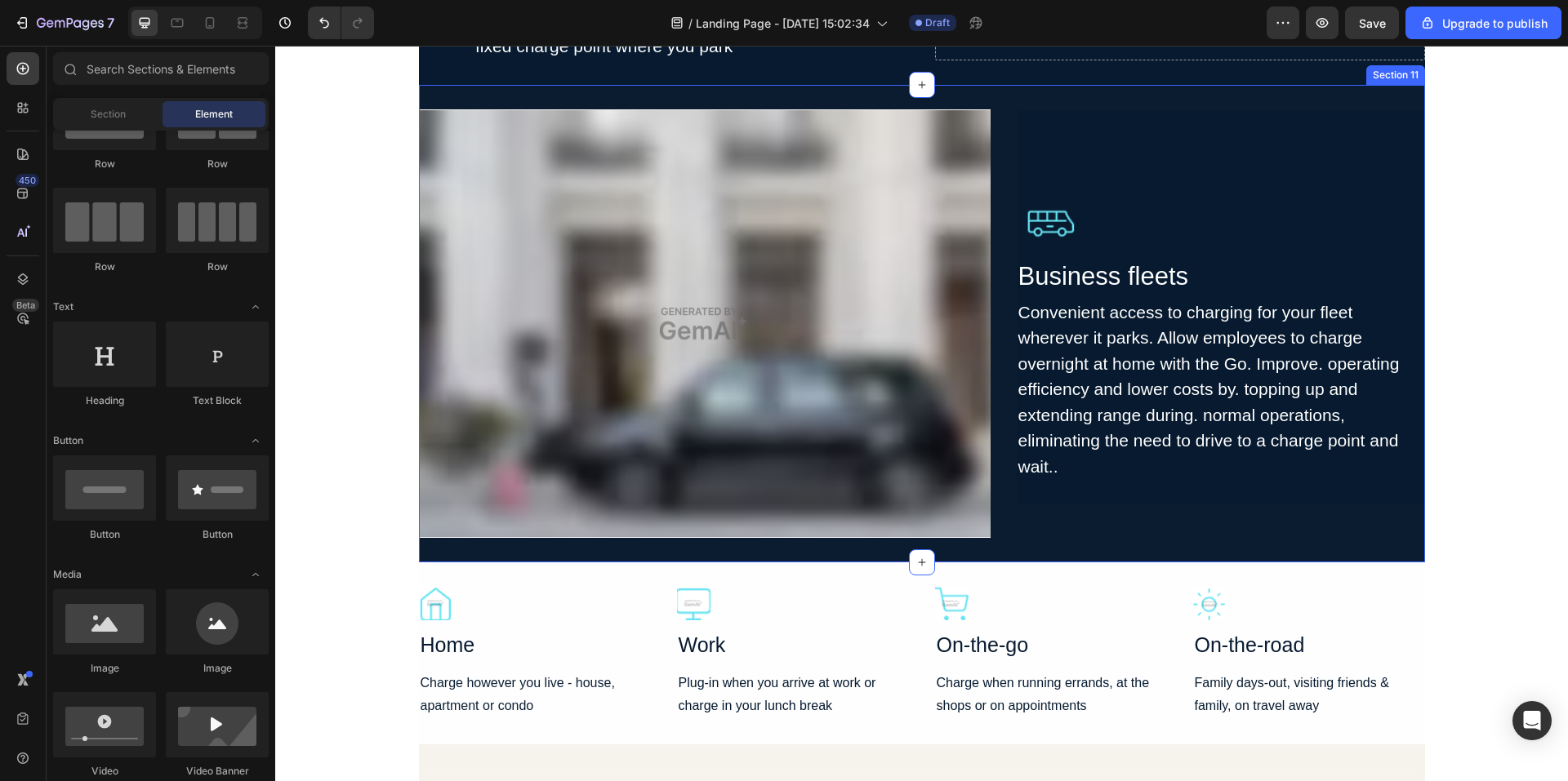
click at [1039, 562] on div "Image Image Business fleets Heading Convenient access to charging for your flee…" at bounding box center [922, 324] width 1006 height 478
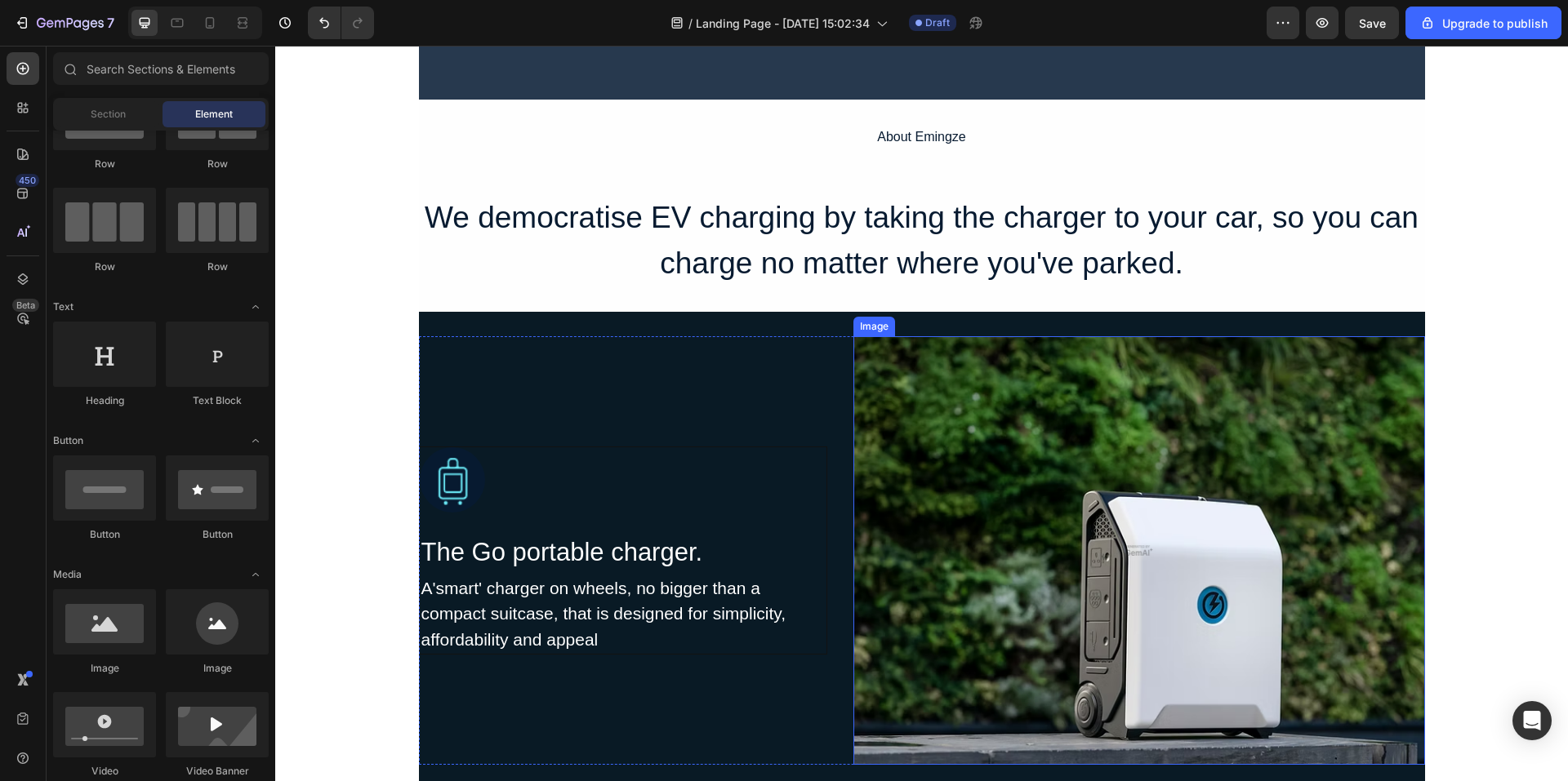
scroll to position [1303, 0]
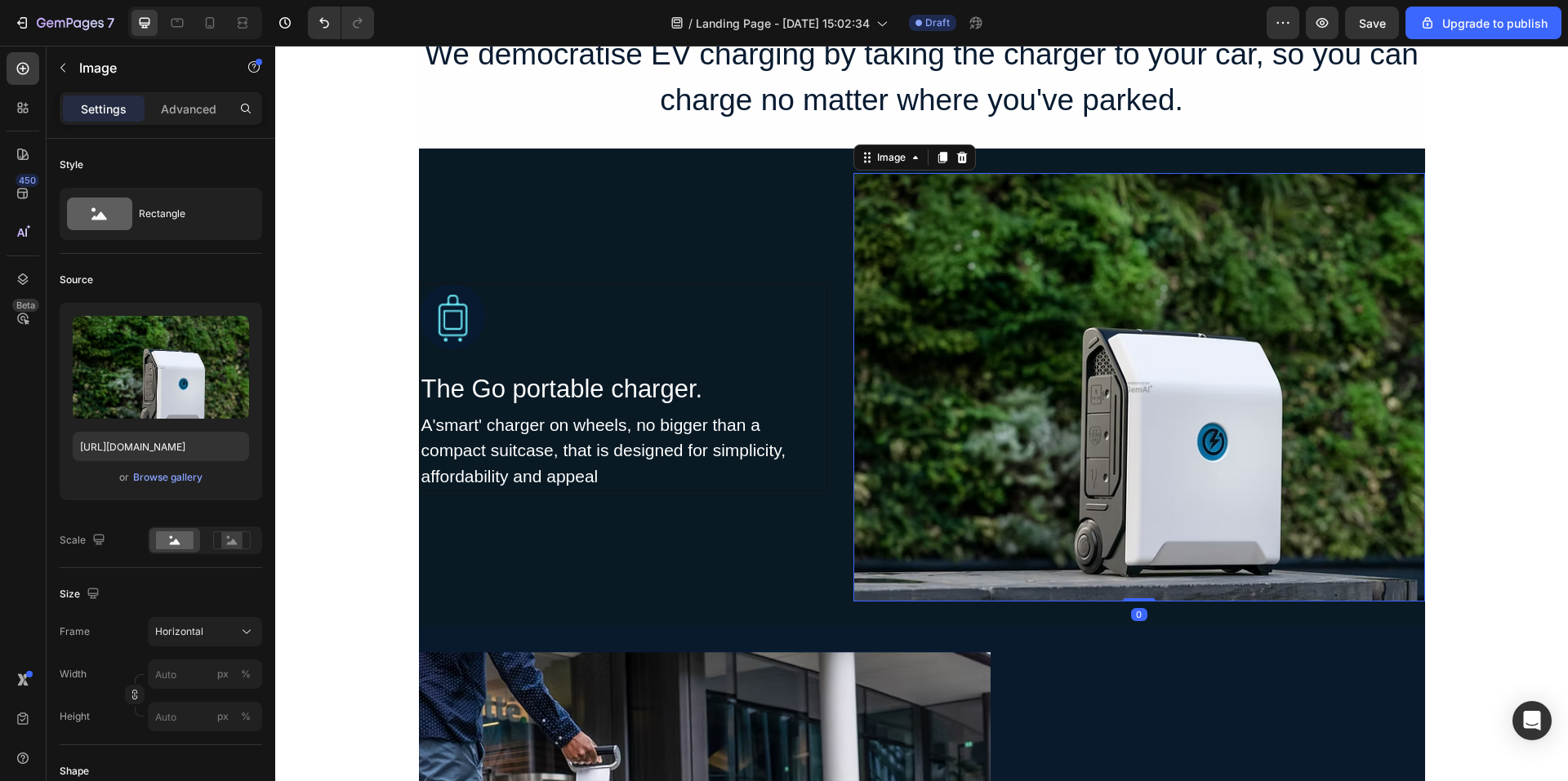
click at [1055, 357] on img at bounding box center [1139, 387] width 571 height 428
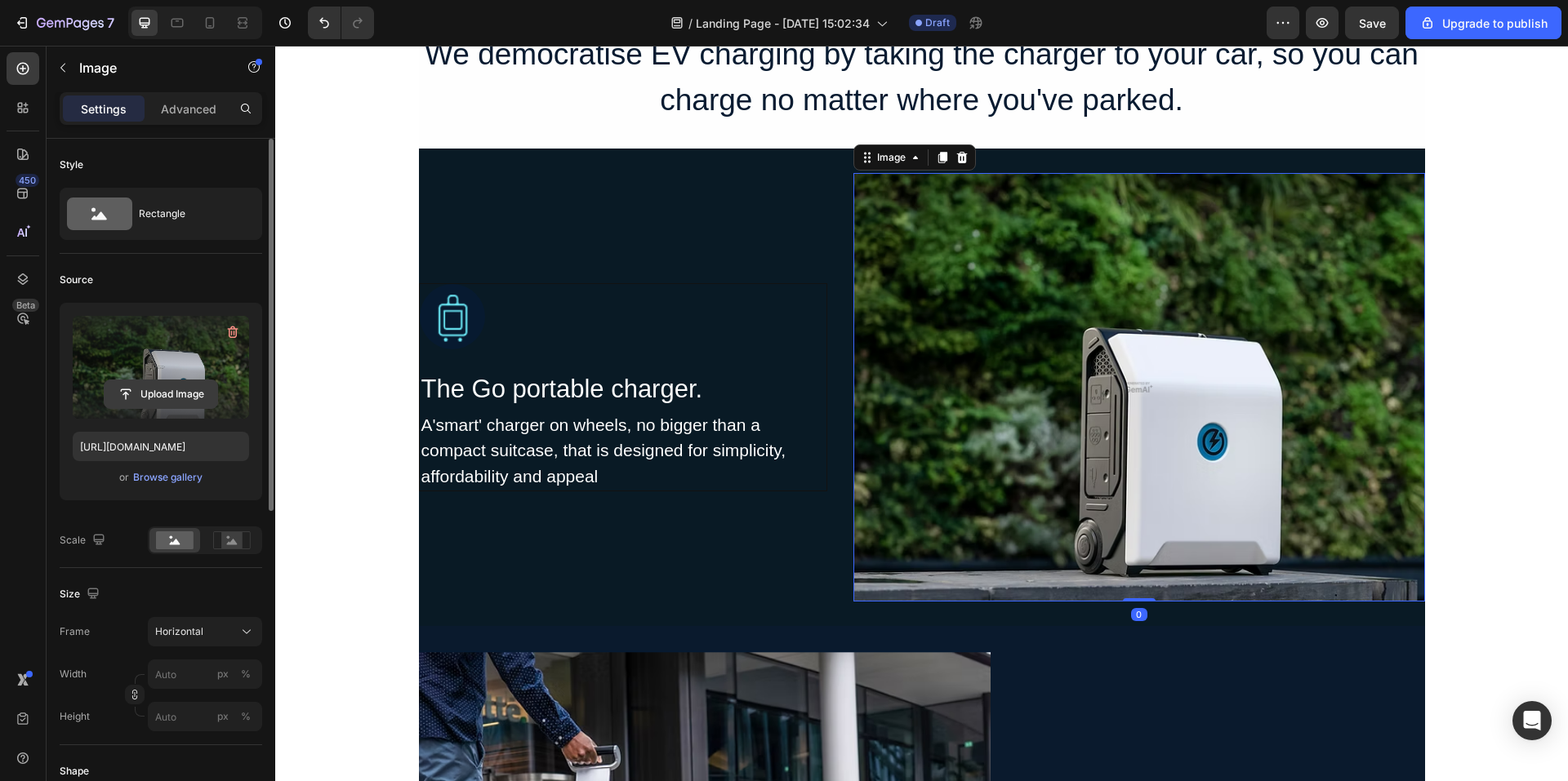
click at [158, 395] on input "file" at bounding box center [160, 394] width 112 height 28
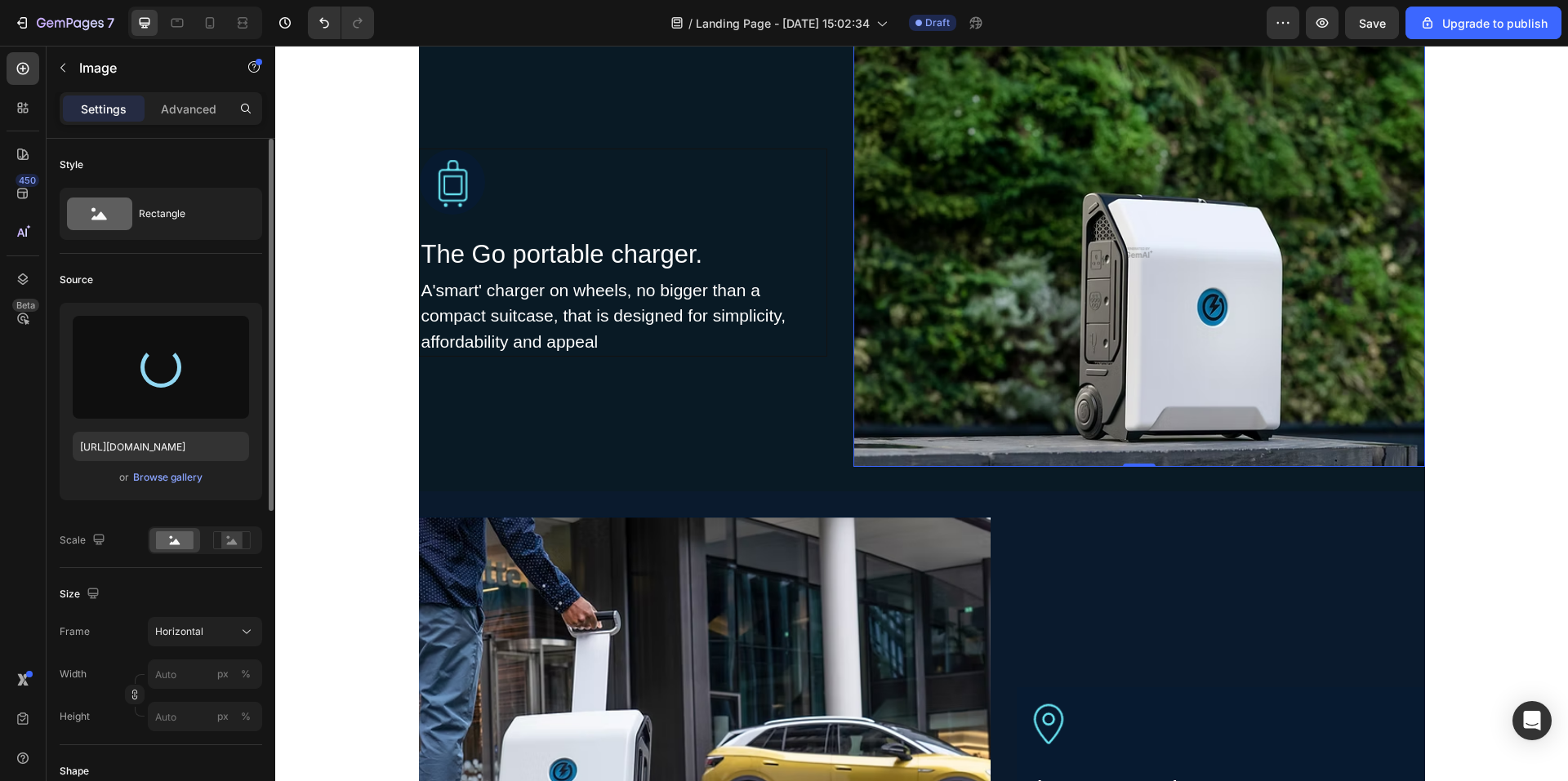
type input "https://cdn.shopify.com/s/files/1/0706/7887/2235/files/gempages_571448877488538…"
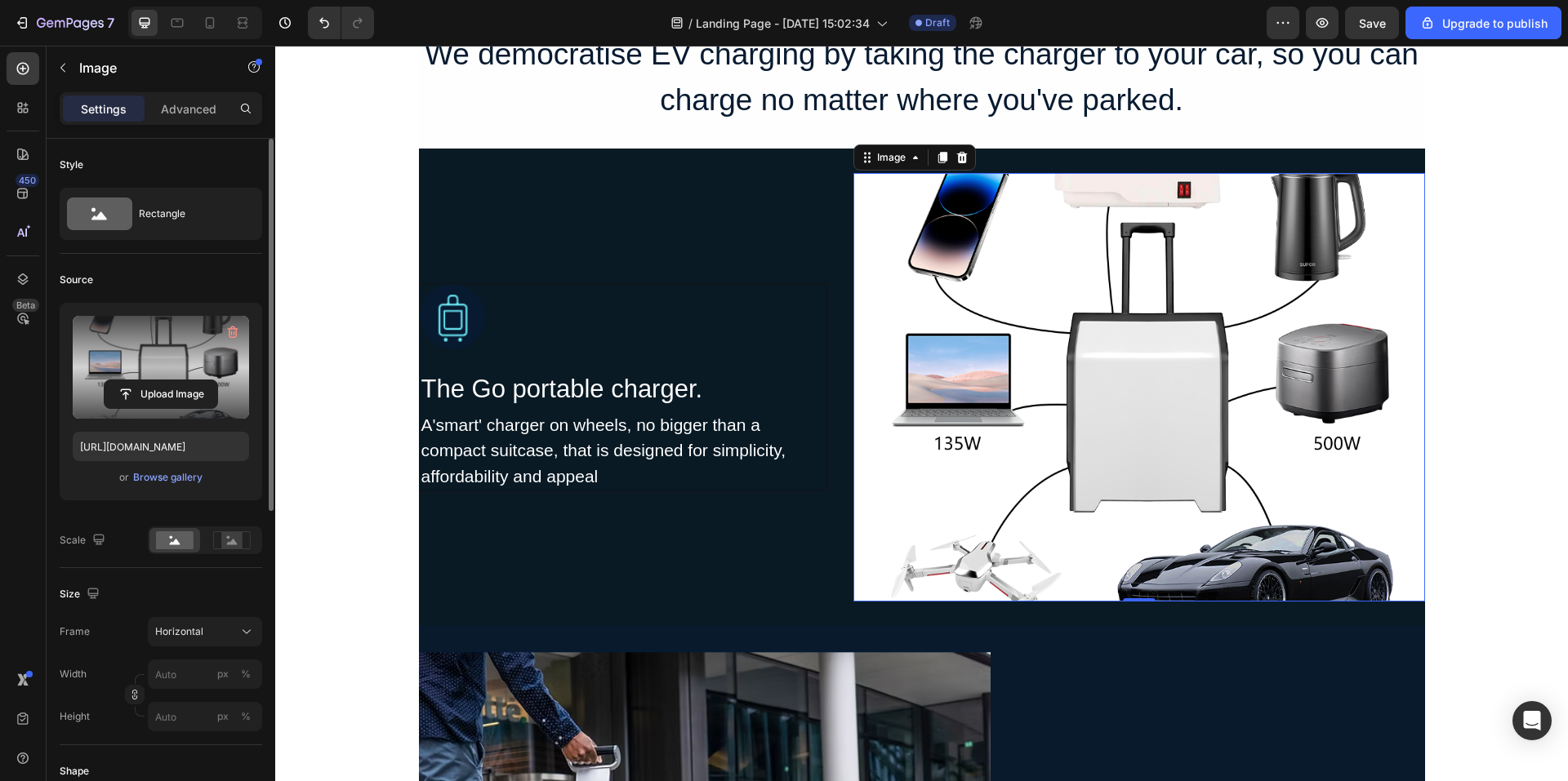
click at [1208, 495] on img at bounding box center [1139, 387] width 571 height 428
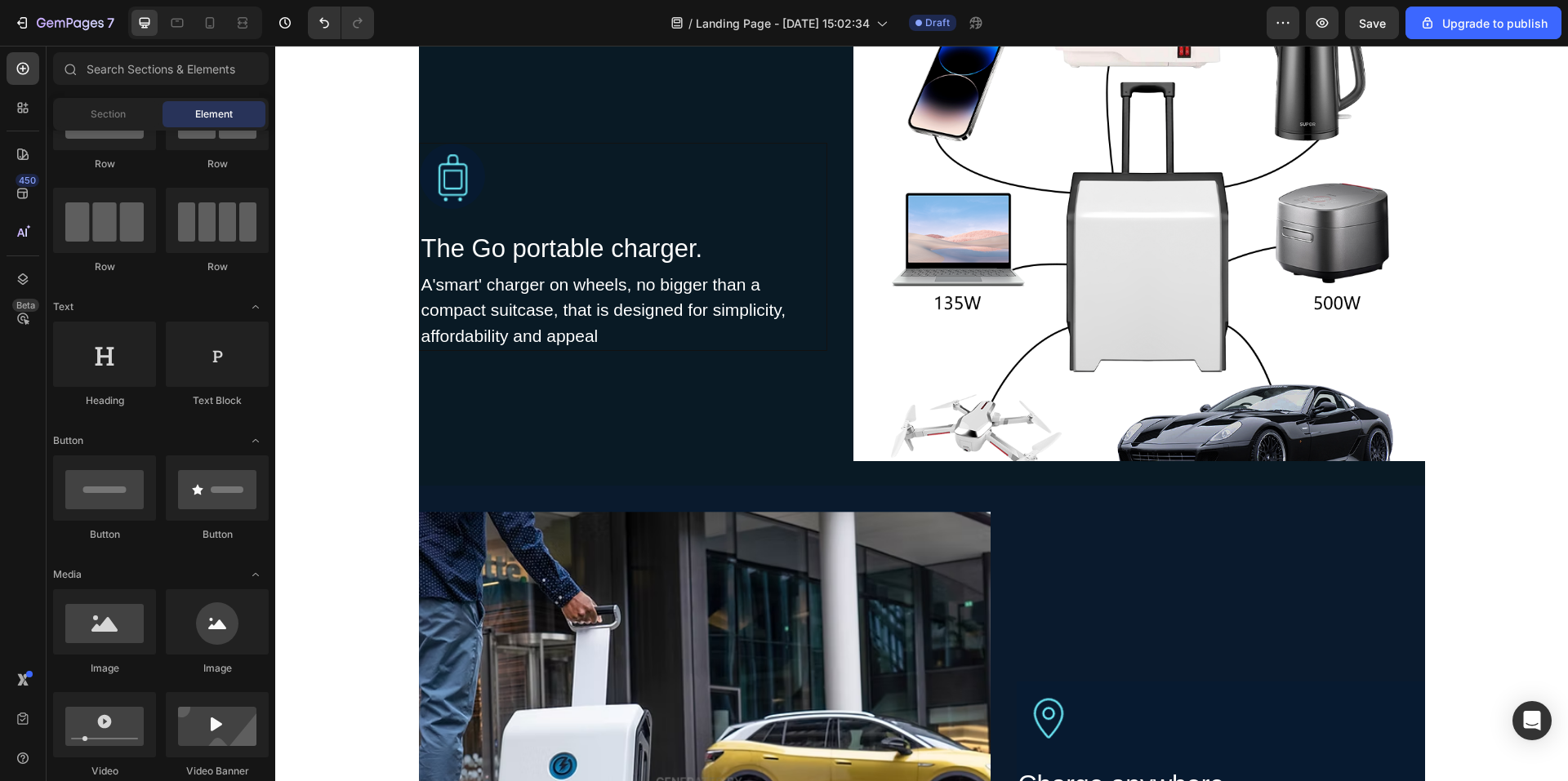
scroll to position [1465, 0]
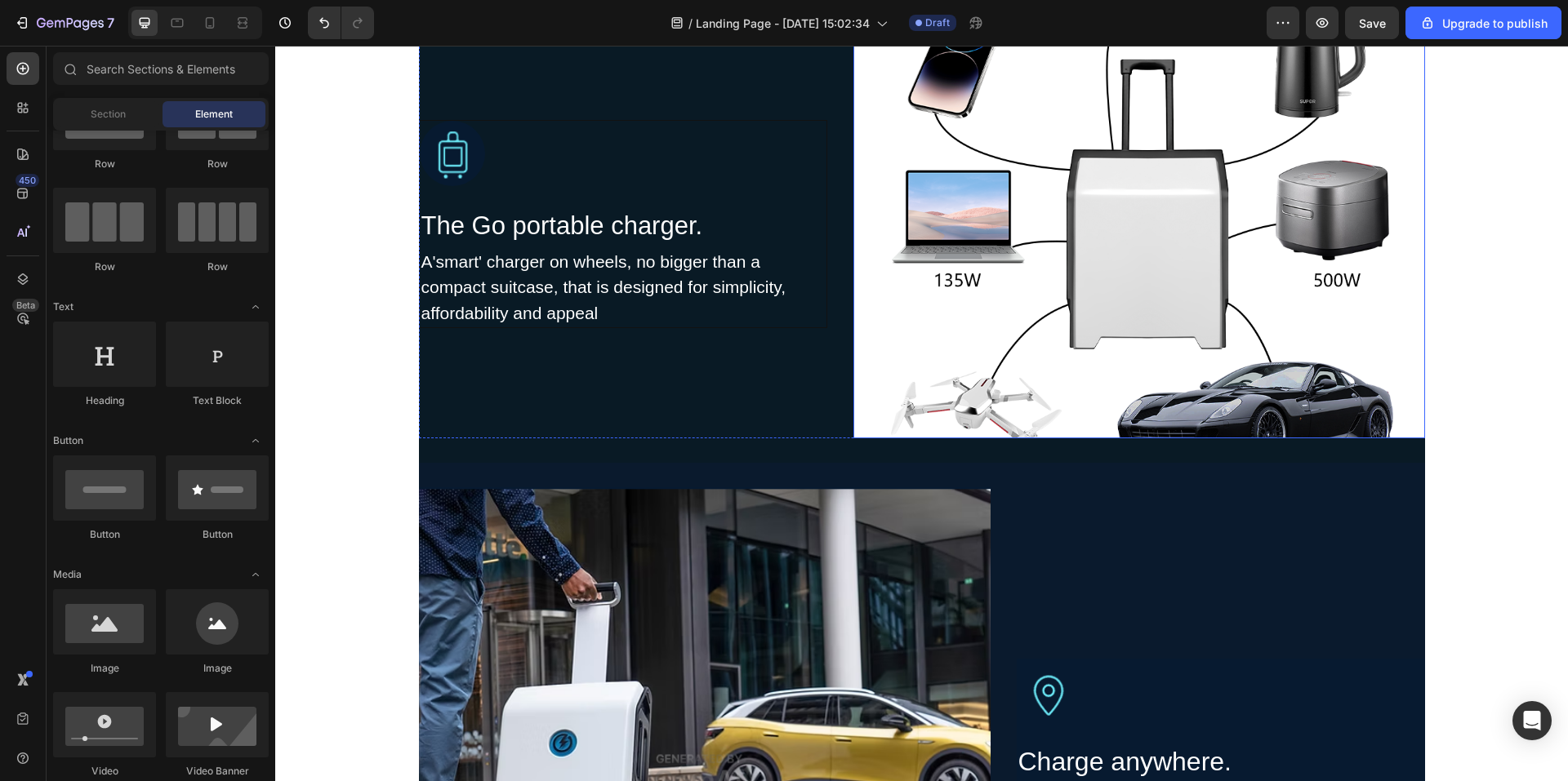
click at [1204, 324] on img at bounding box center [1139, 224] width 571 height 428
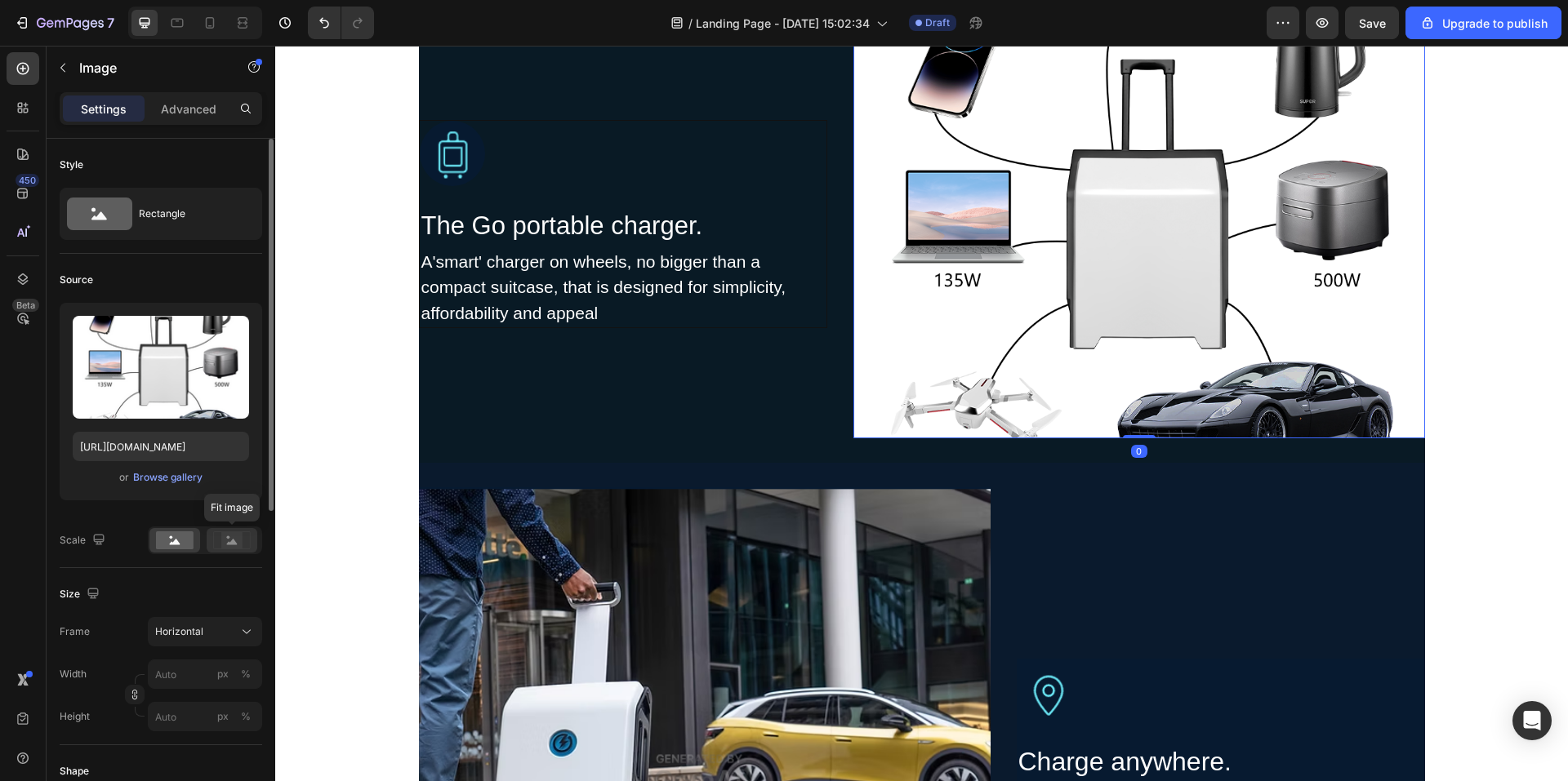
click at [236, 547] on rect at bounding box center [232, 540] width 21 height 17
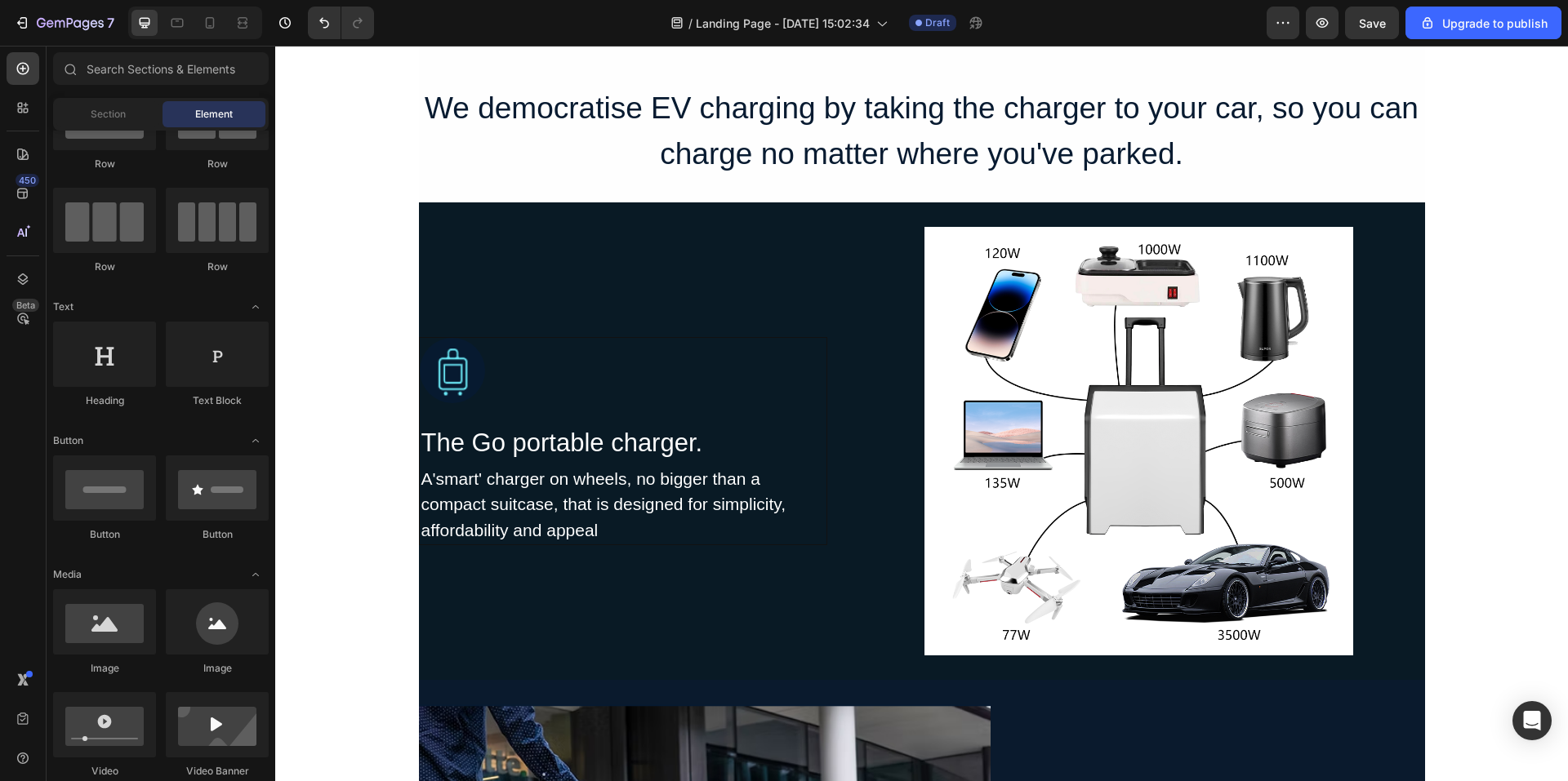
scroll to position [1303, 0]
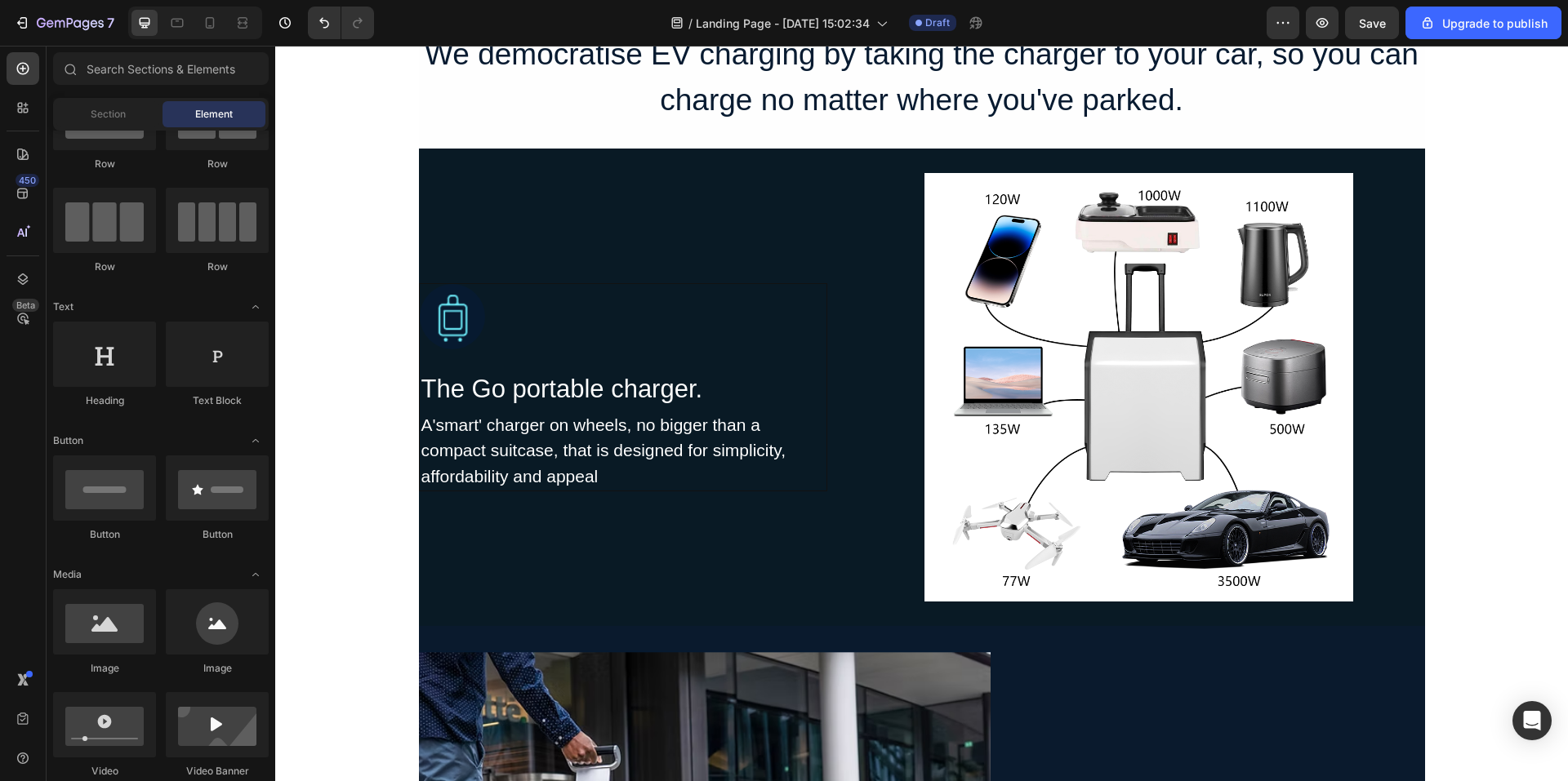
click at [1213, 395] on img at bounding box center [1139, 387] width 571 height 428
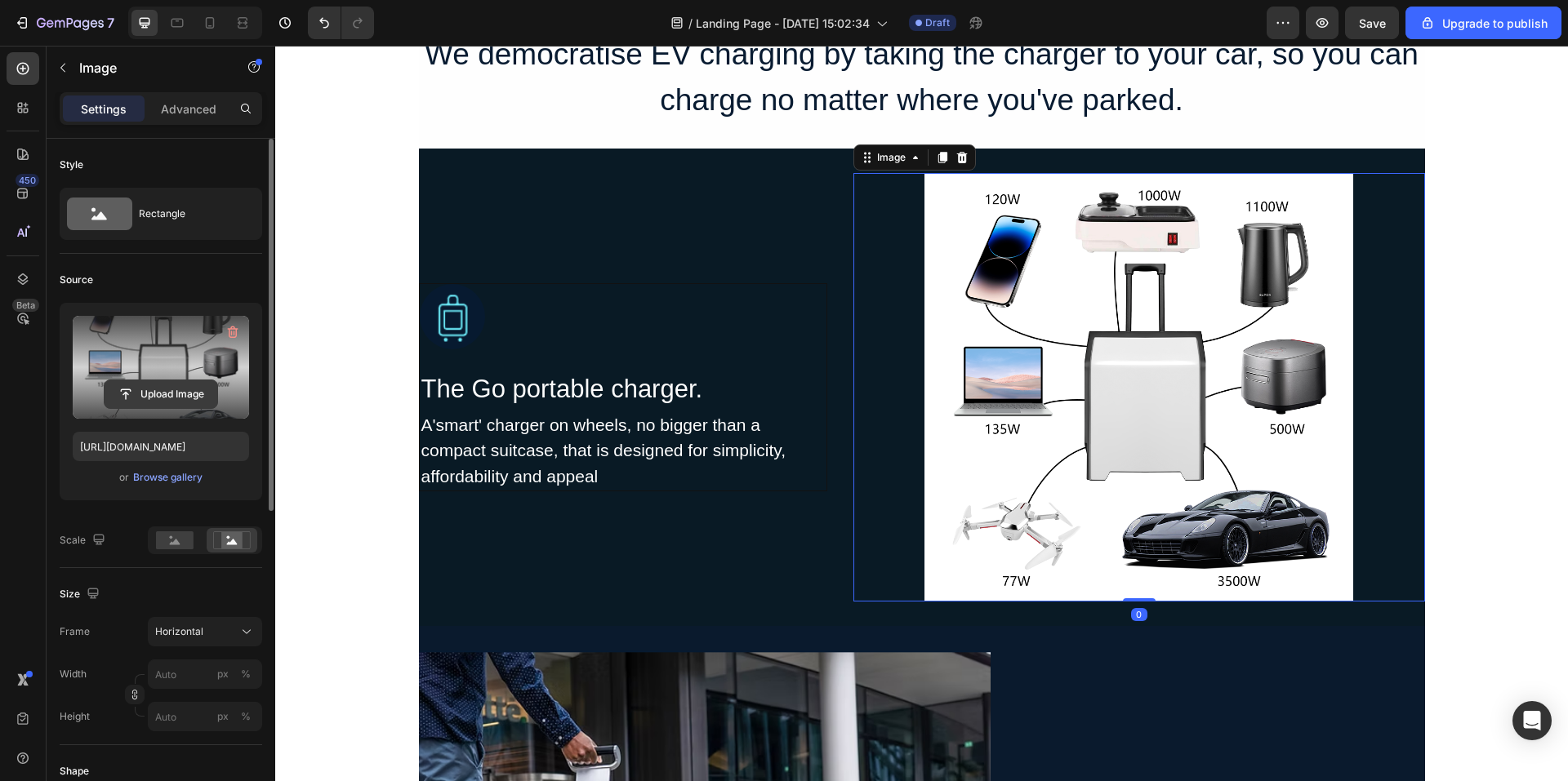
click at [186, 381] on input "file" at bounding box center [160, 394] width 112 height 28
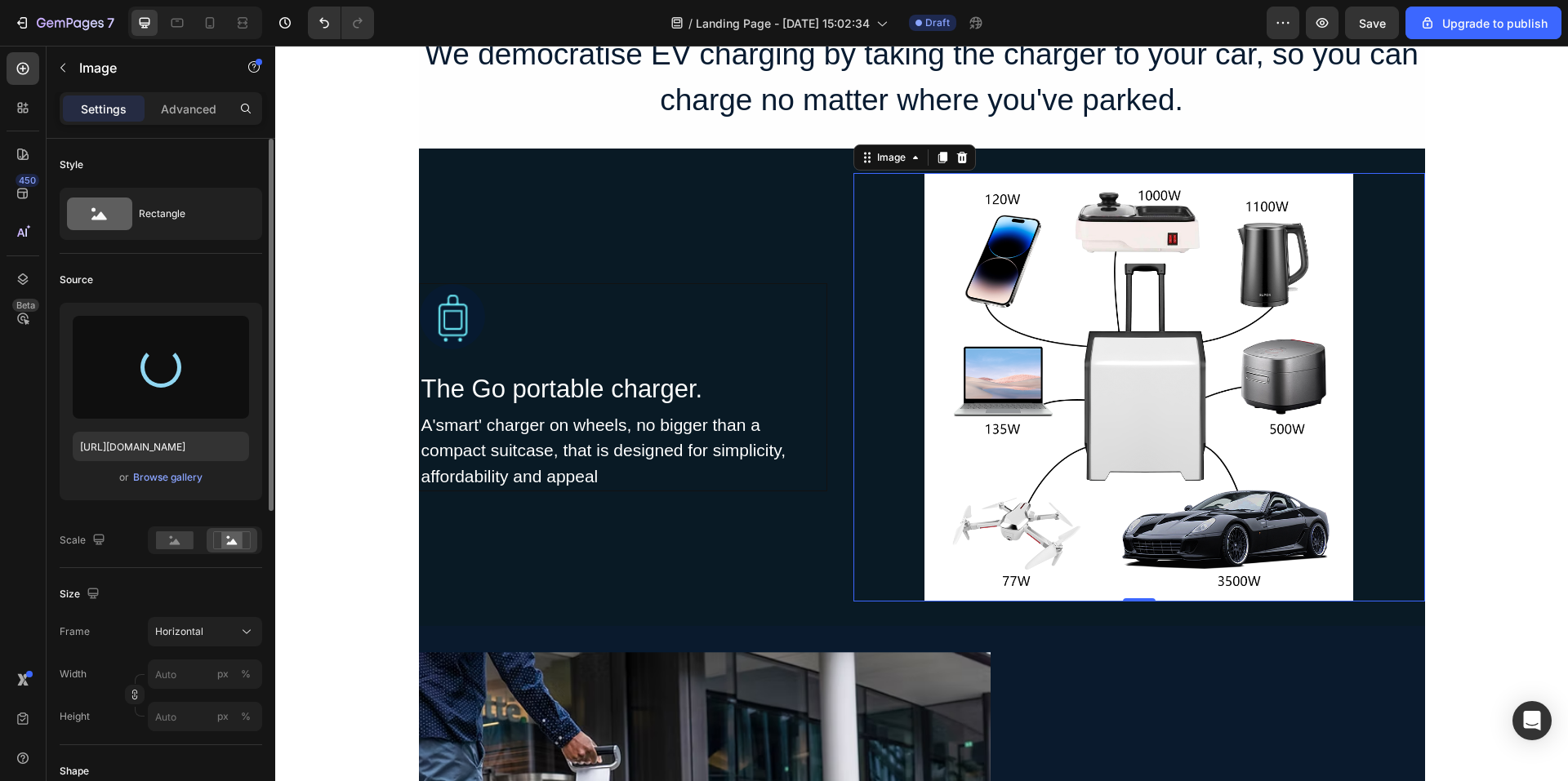
type input "https://cdn.shopify.com/s/files/1/0706/7887/2235/files/gempages_571448877488538…"
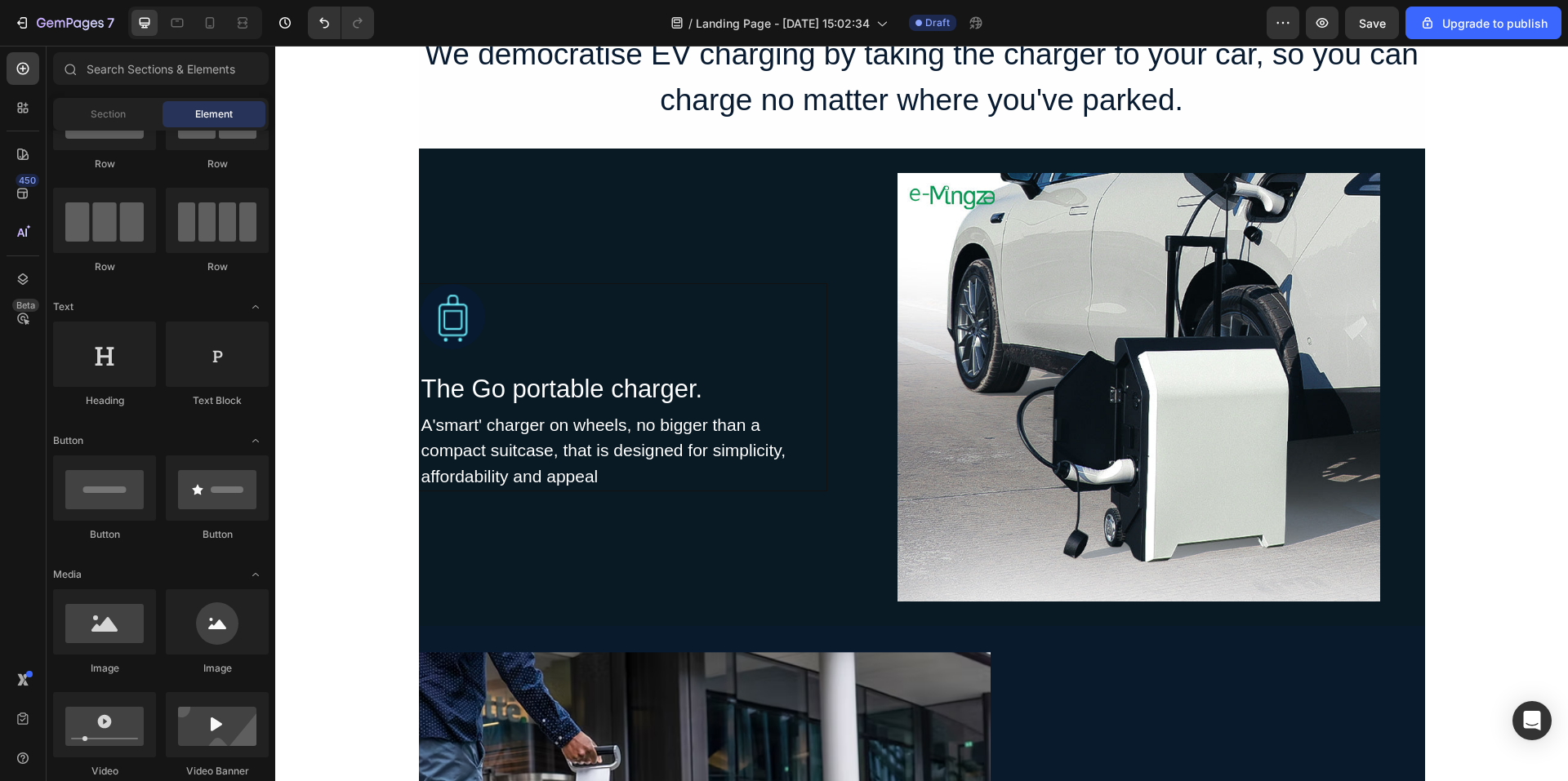
click at [1044, 306] on img at bounding box center [1139, 387] width 571 height 428
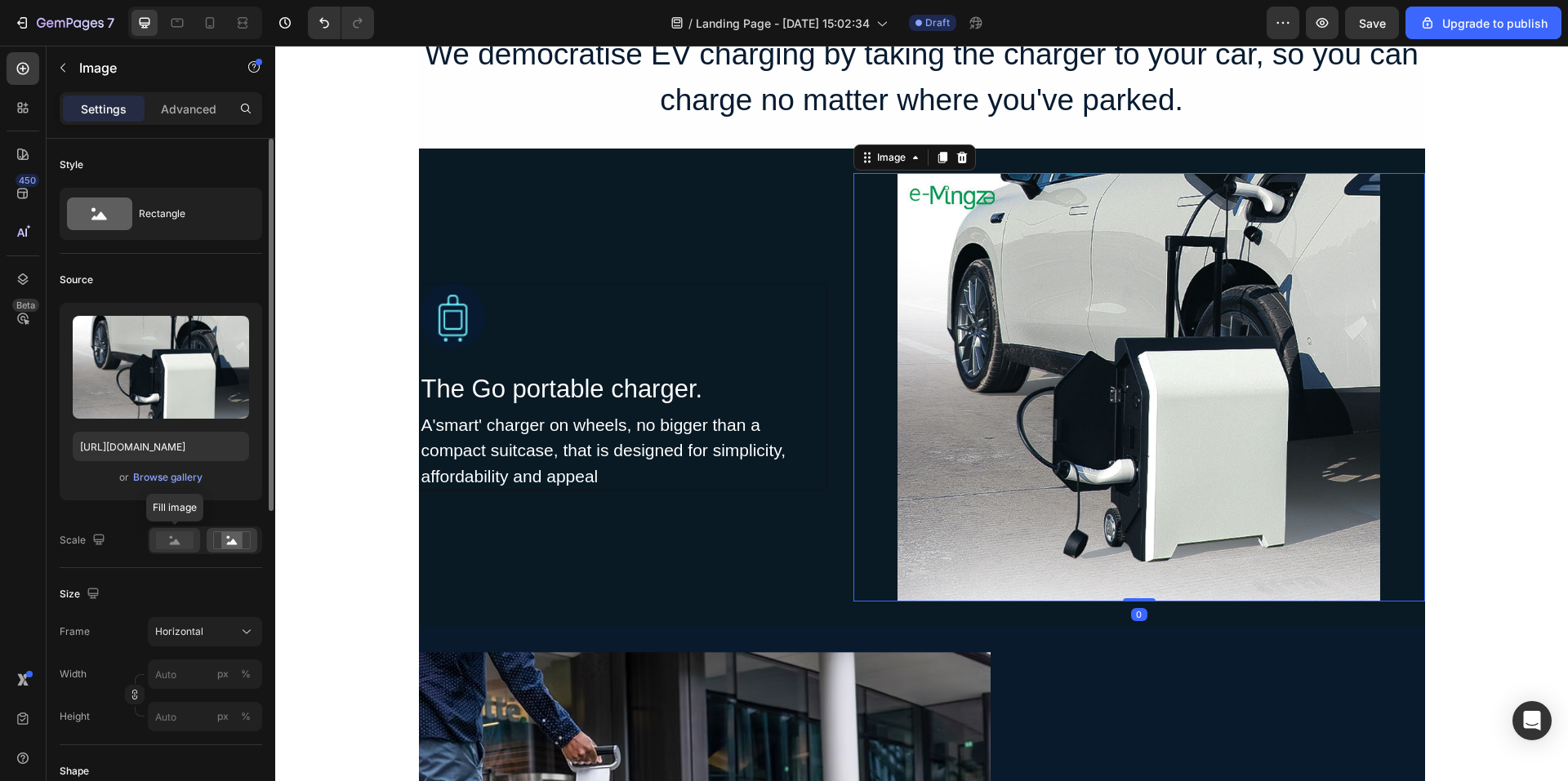
click at [186, 529] on div at bounding box center [175, 541] width 51 height 24
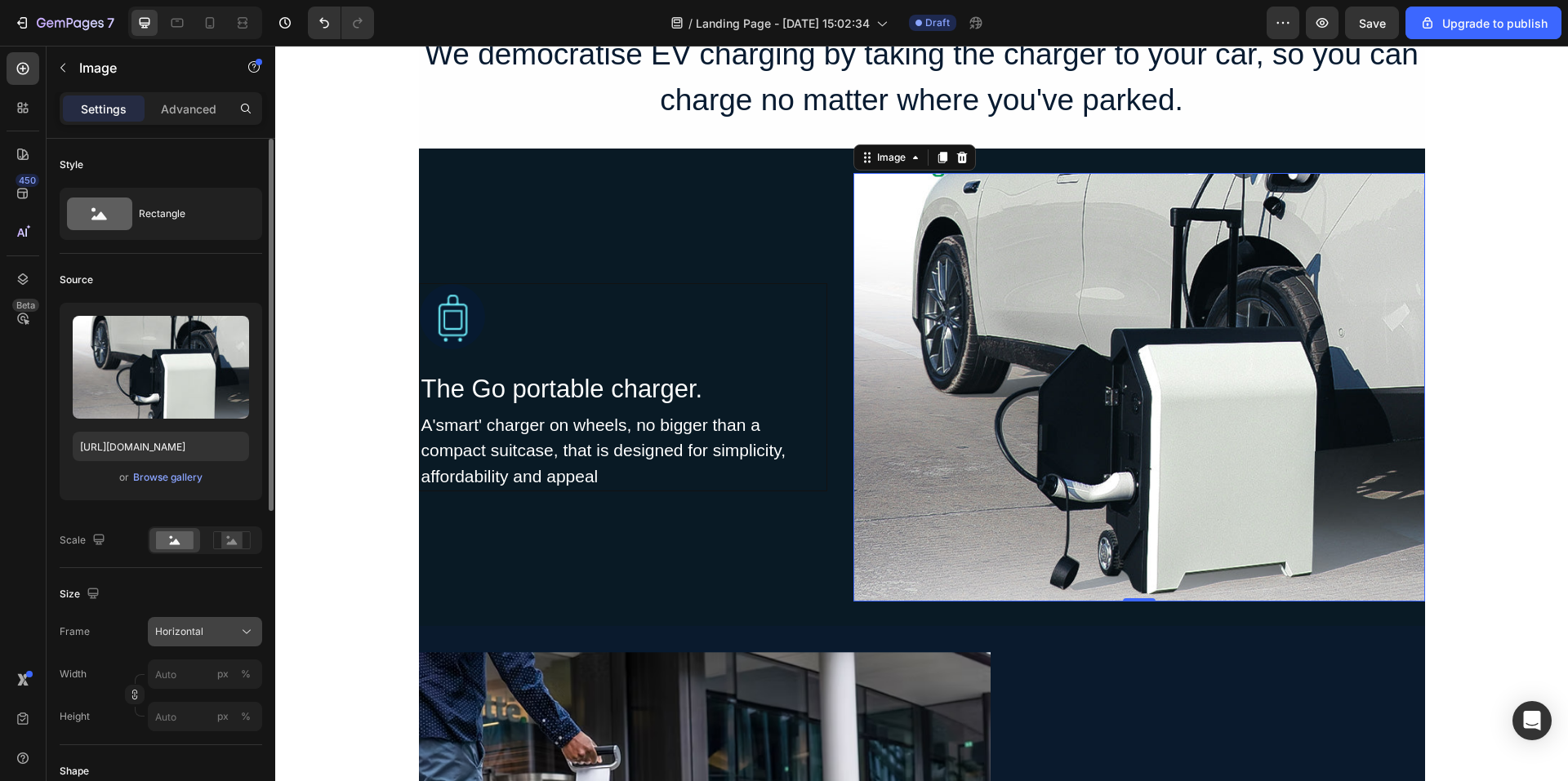
click at [215, 625] on div "Horizontal" at bounding box center [195, 631] width 80 height 15
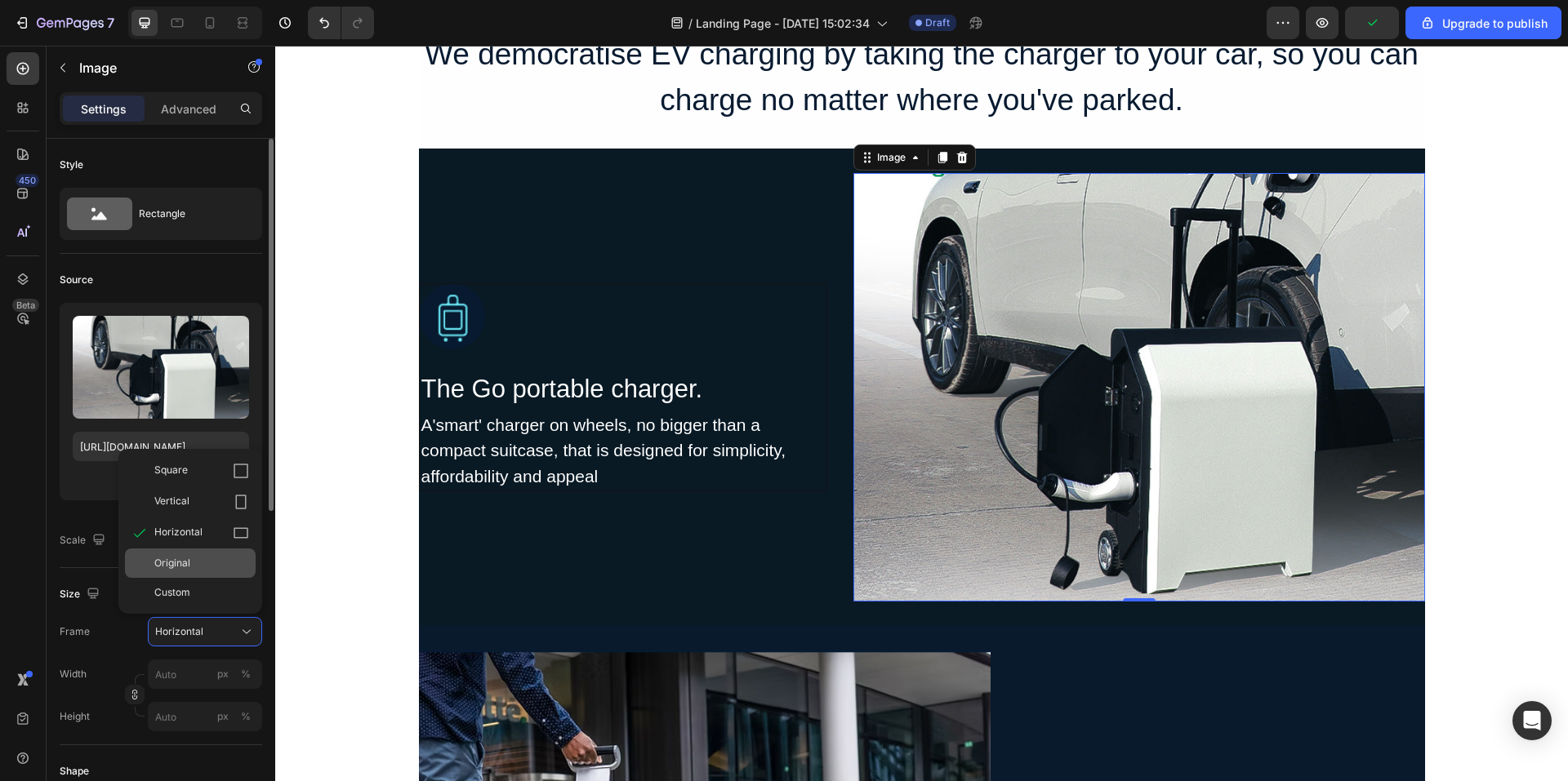
click at [213, 568] on div "Original" at bounding box center [201, 563] width 95 height 15
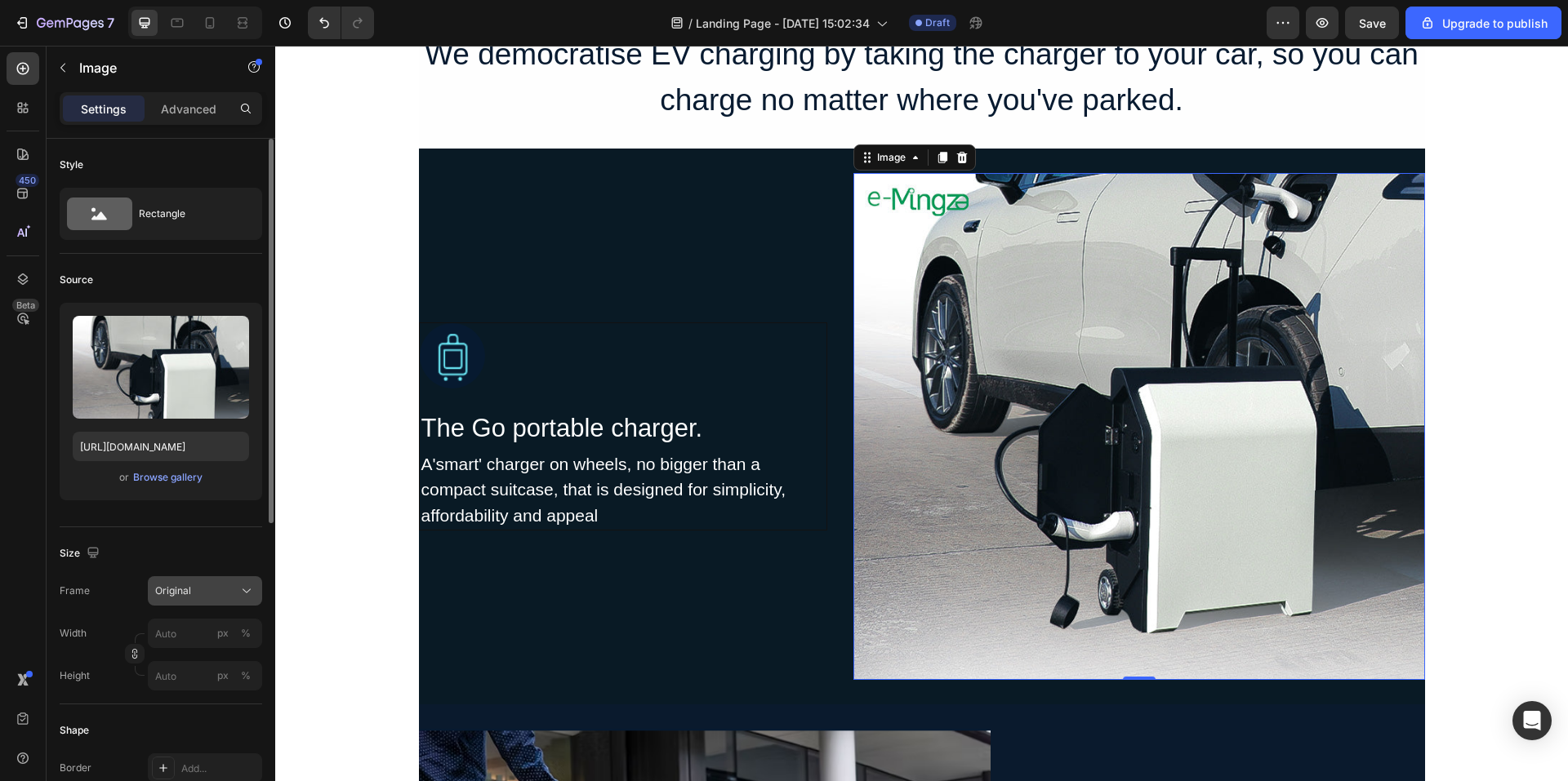
click at [217, 598] on button "Original" at bounding box center [205, 591] width 114 height 30
click at [200, 743] on div "Custom" at bounding box center [190, 753] width 131 height 30
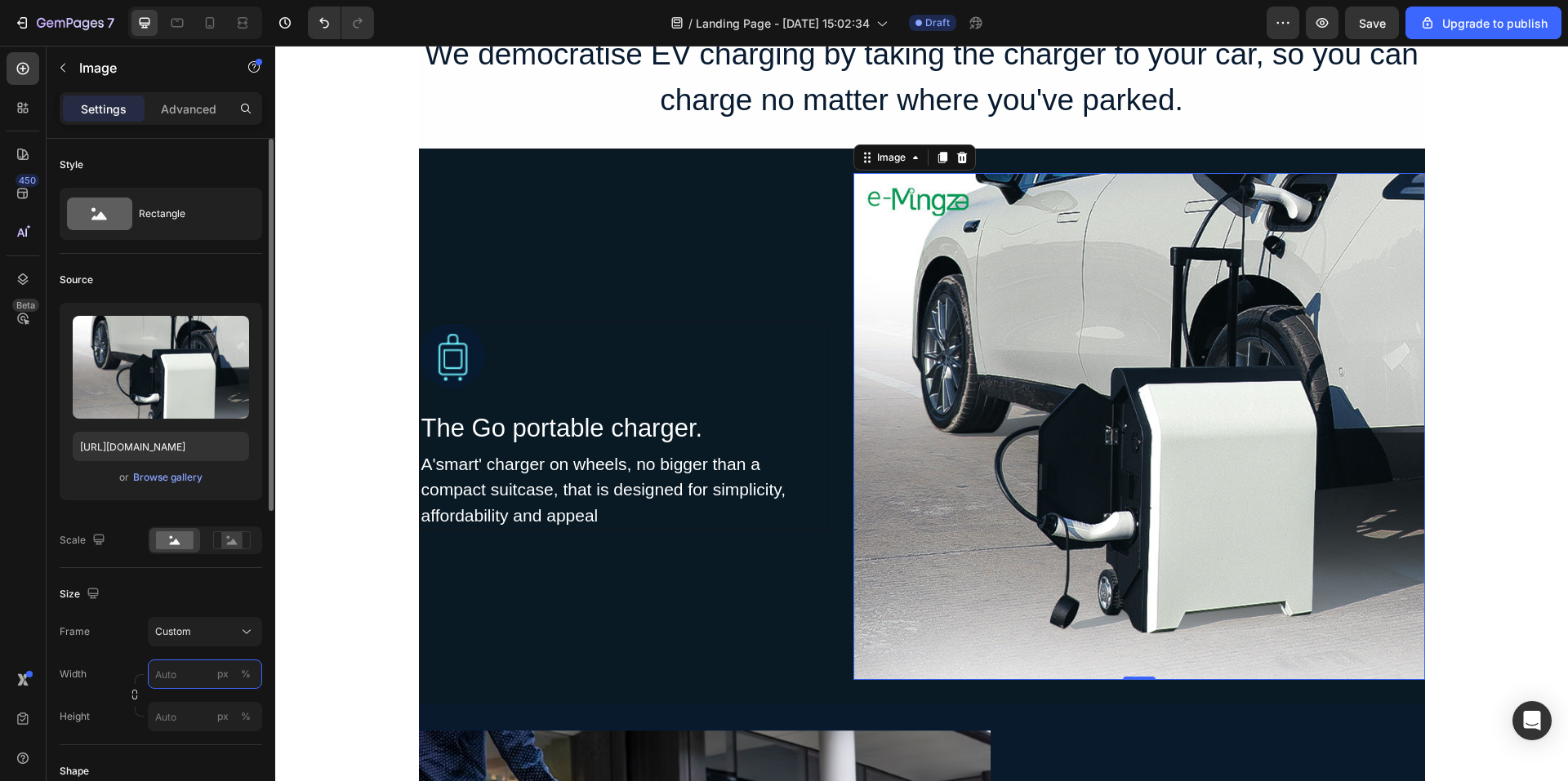
scroll to position [164, 0]
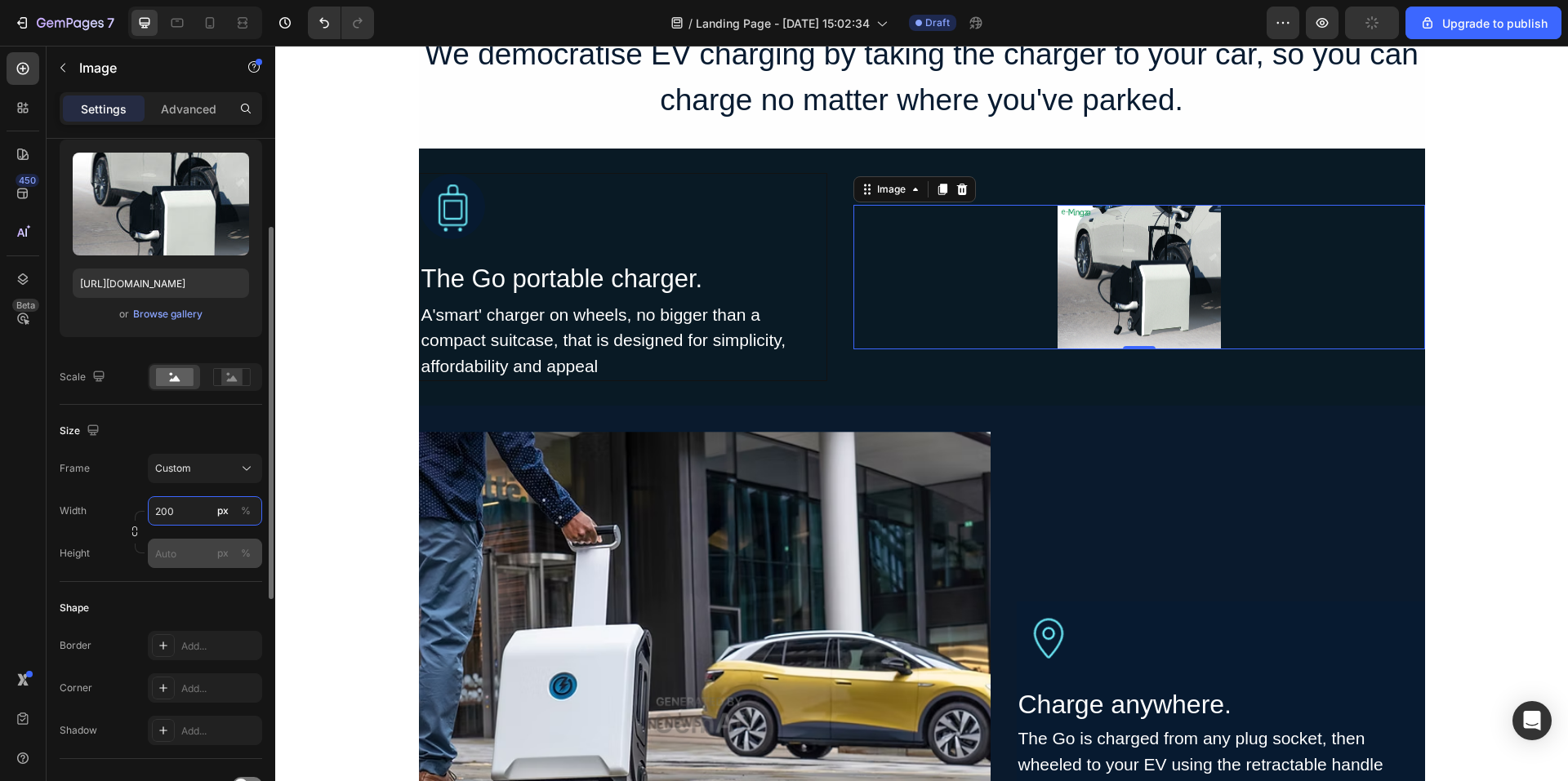
type input "200"
click at [200, 547] on input "px %" at bounding box center [205, 554] width 114 height 30
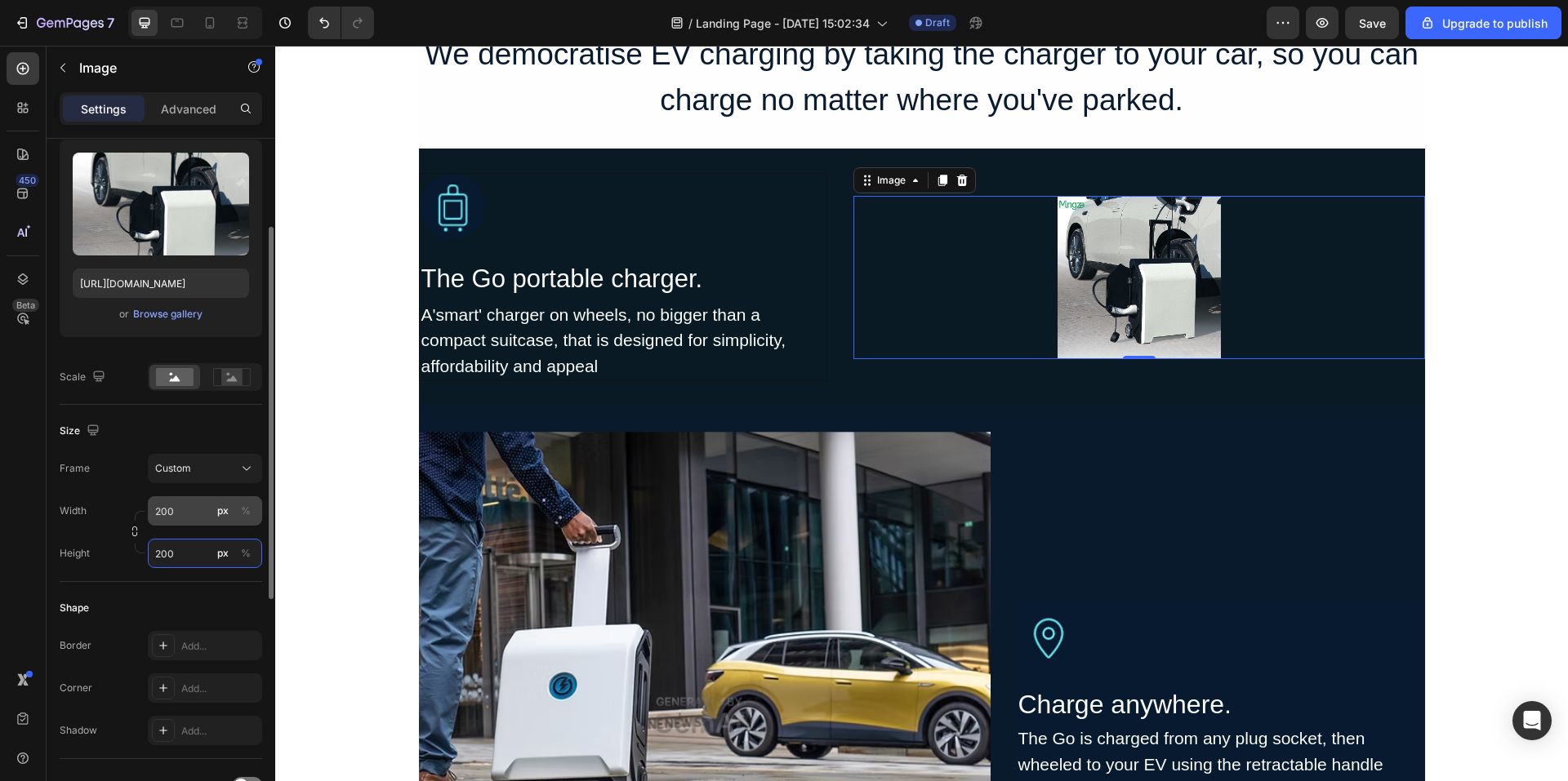
type input "200"
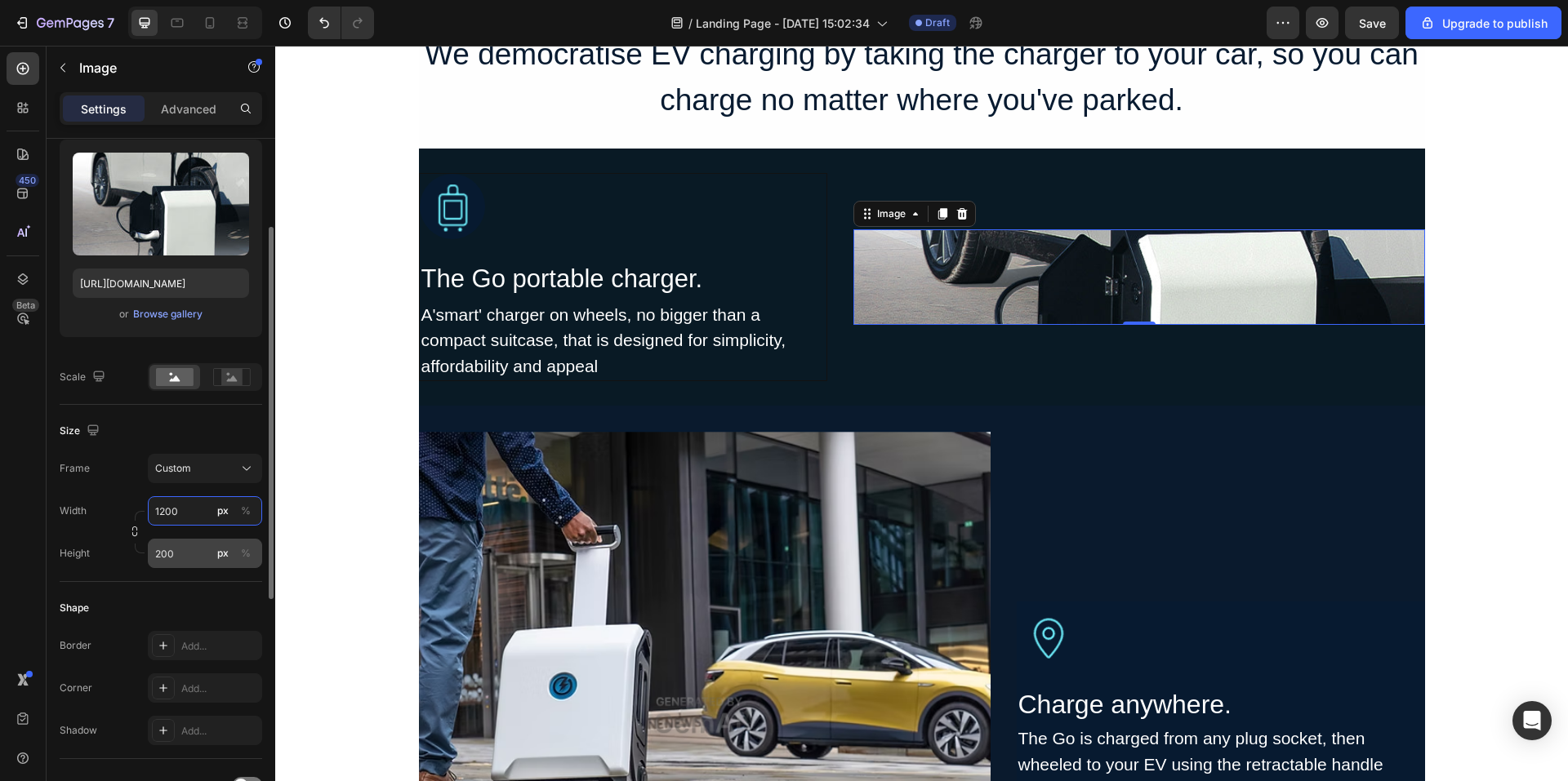
type input "1200"
click at [201, 549] on input "200" at bounding box center [205, 554] width 114 height 30
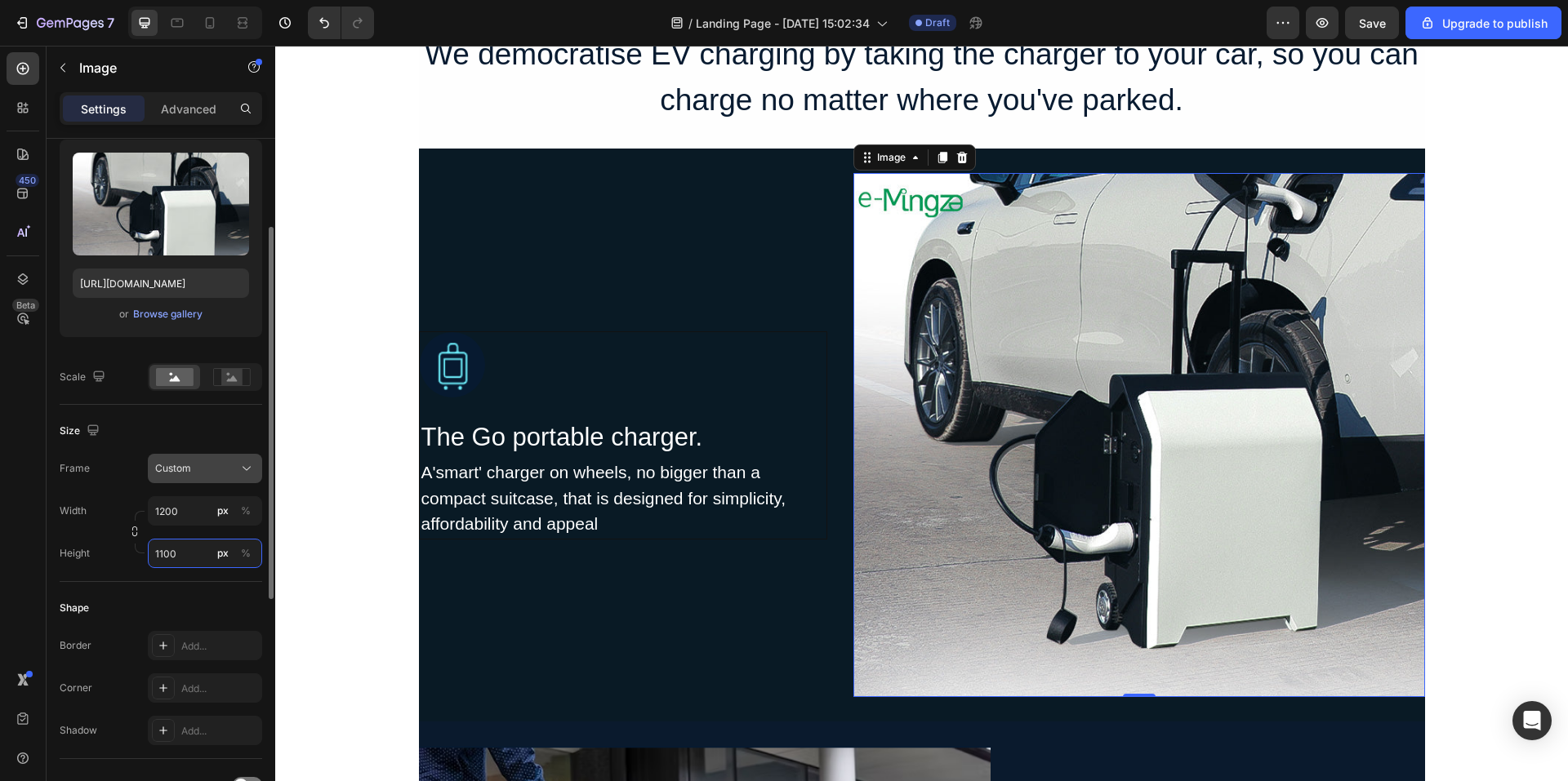
type input "1100"
click at [177, 480] on button "Custom" at bounding box center [205, 468] width 114 height 30
click at [209, 596] on div "Original" at bounding box center [201, 601] width 95 height 15
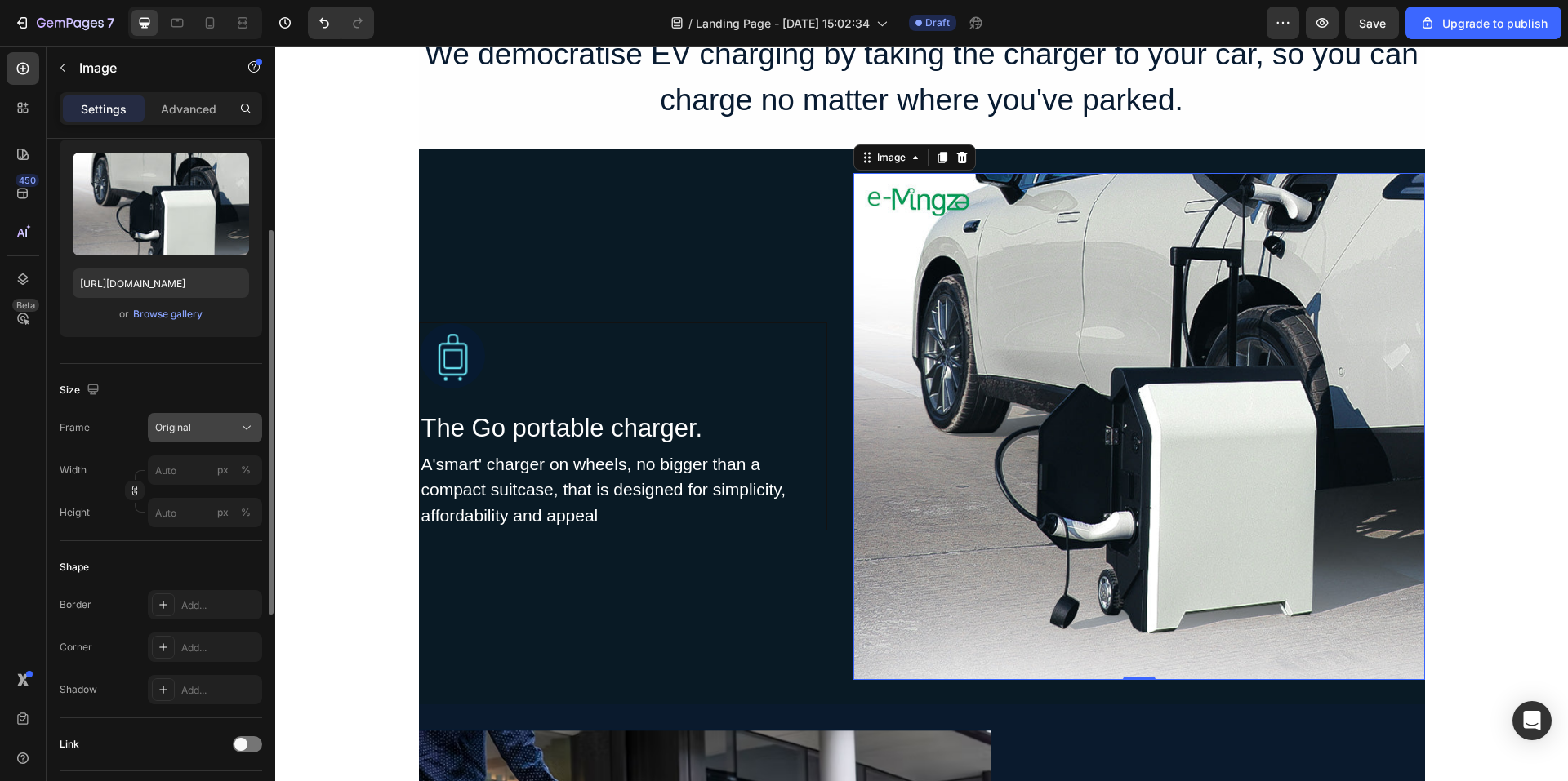
click at [200, 437] on button "Original" at bounding box center [205, 428] width 114 height 30
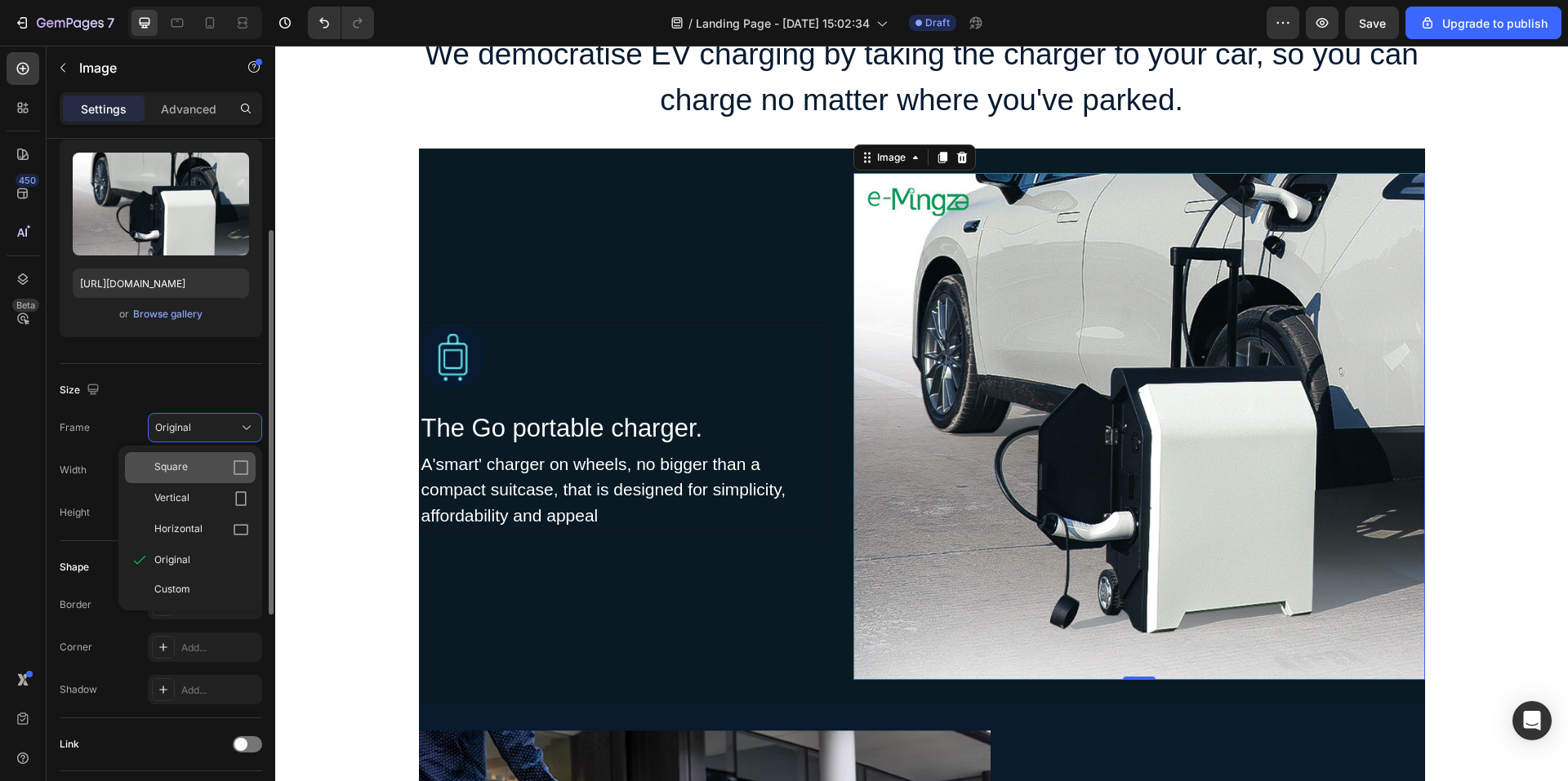
click at [197, 474] on div "Square" at bounding box center [201, 468] width 95 height 17
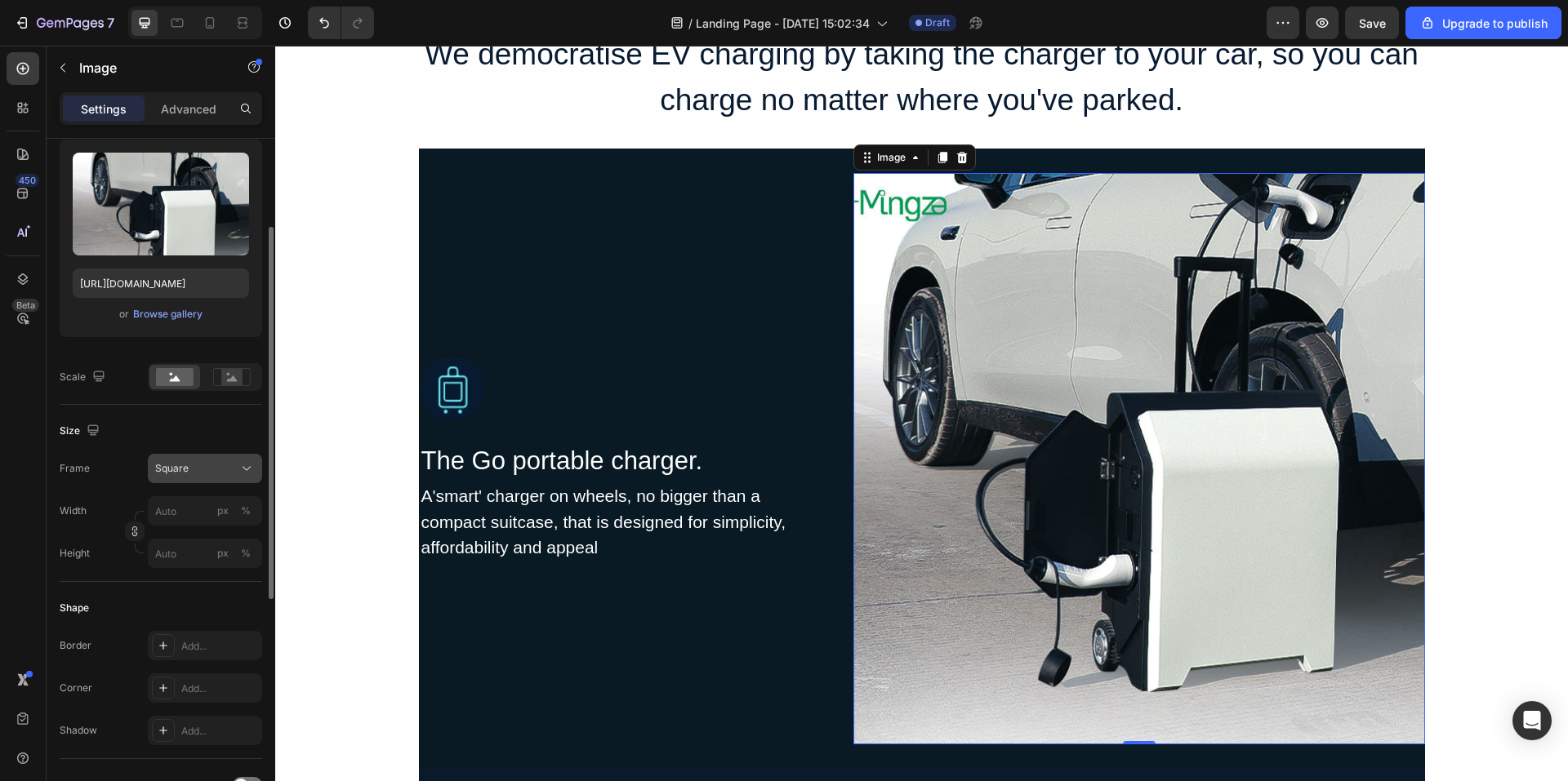
click at [208, 482] on button "Square" at bounding box center [205, 468] width 114 height 30
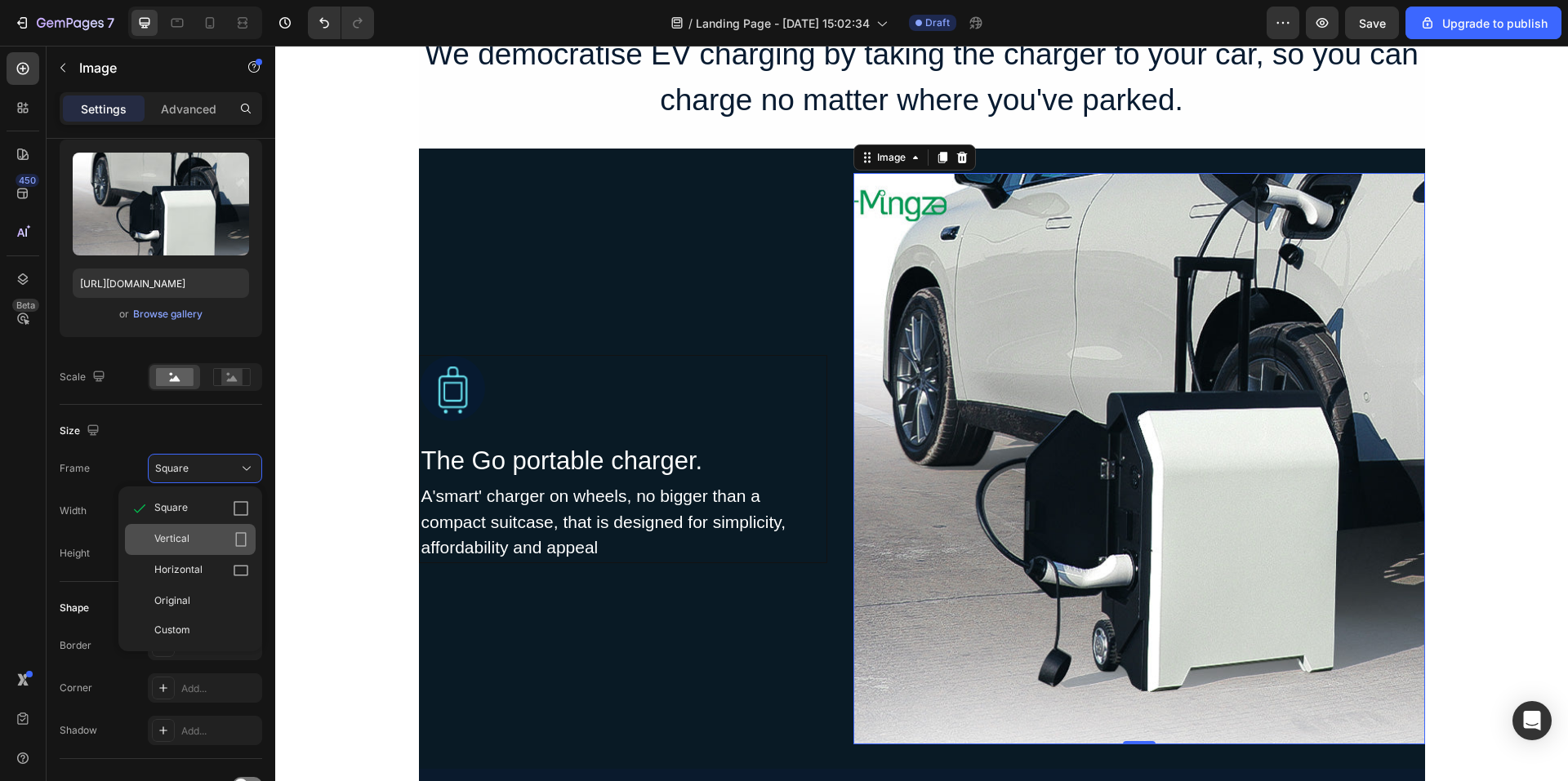
click at [199, 542] on div "Vertical" at bounding box center [201, 539] width 95 height 17
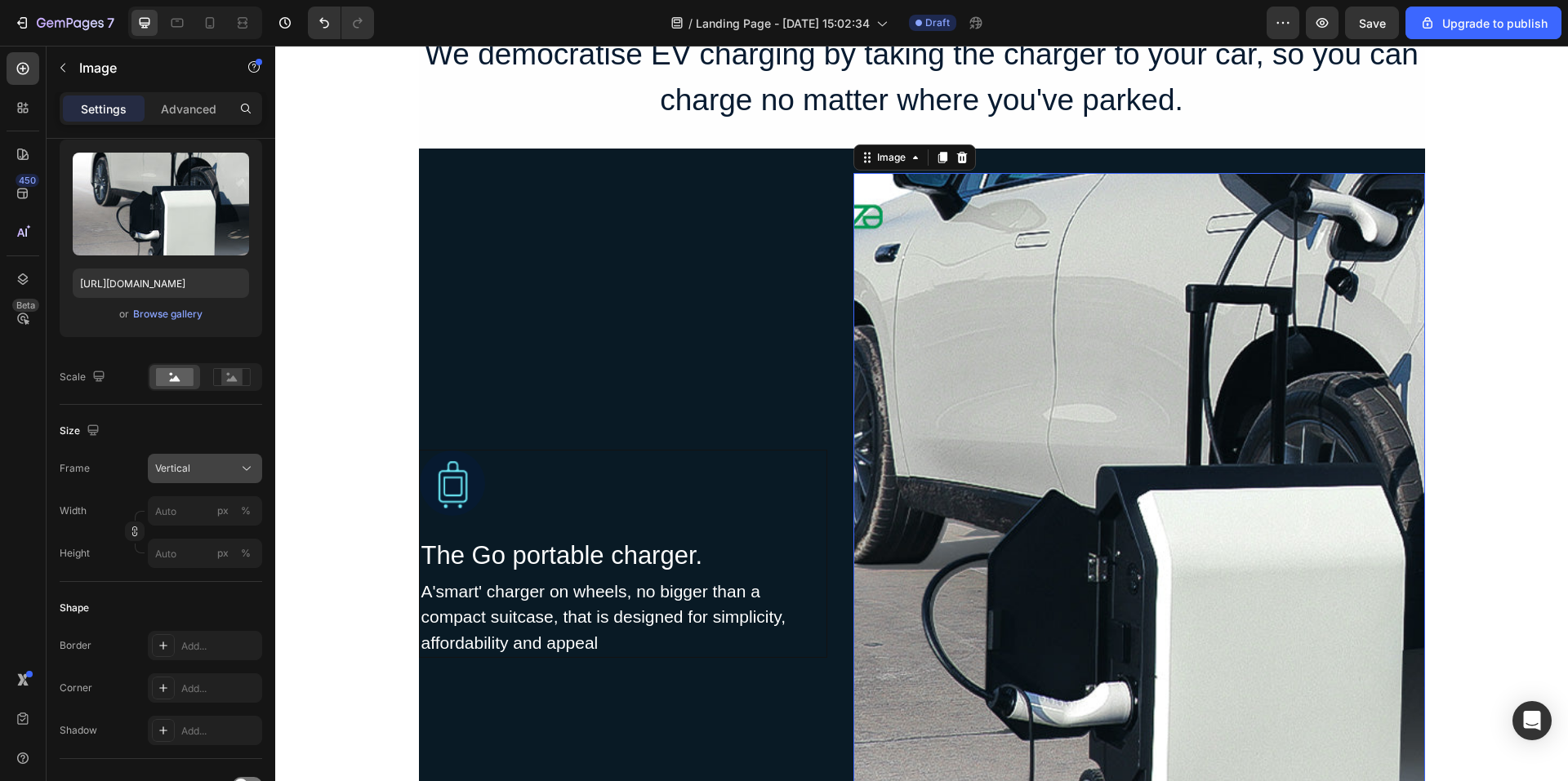
click at [200, 481] on button "Vertical" at bounding box center [205, 468] width 114 height 30
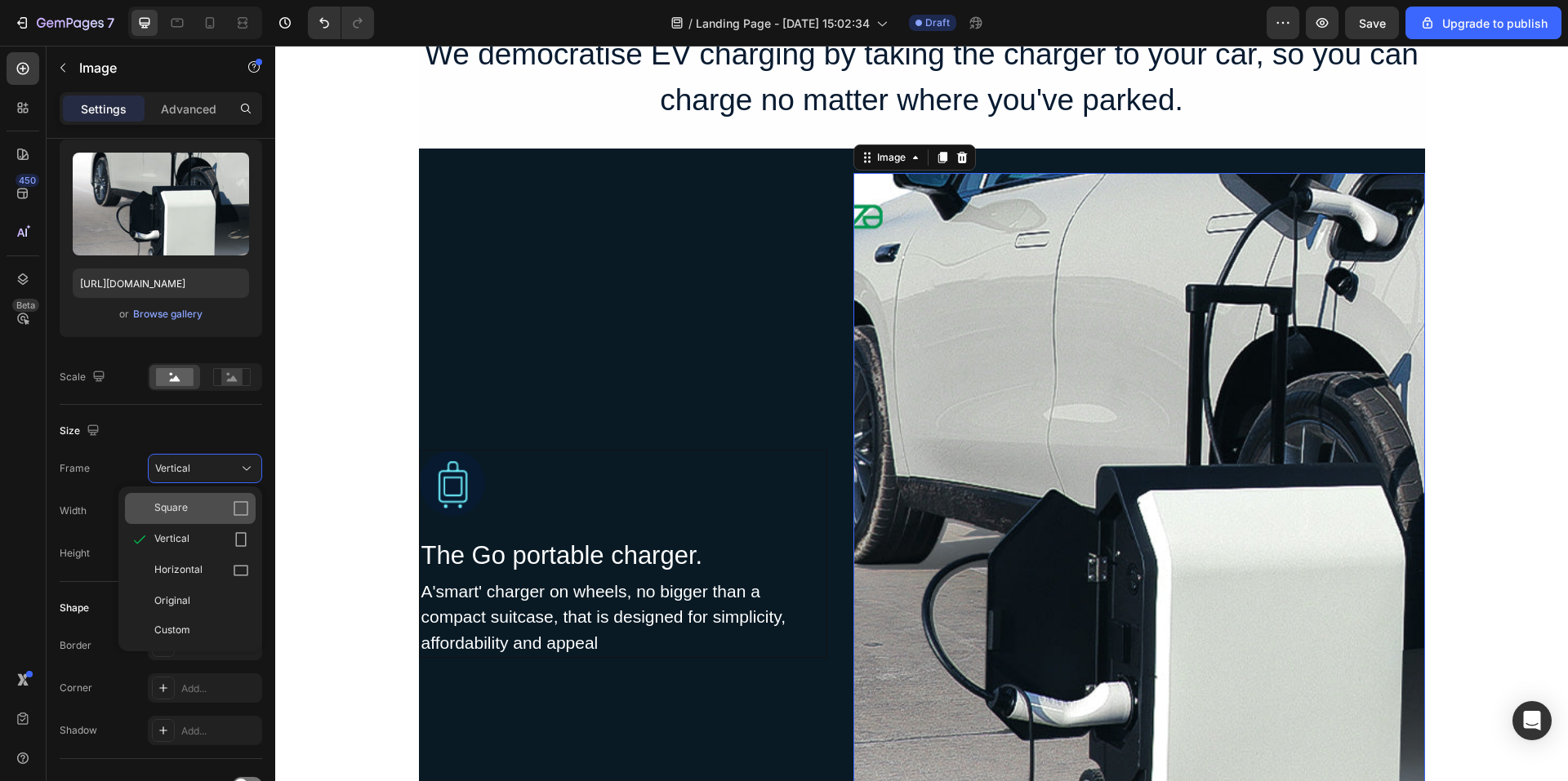
click at [197, 496] on div "Square" at bounding box center [190, 508] width 131 height 31
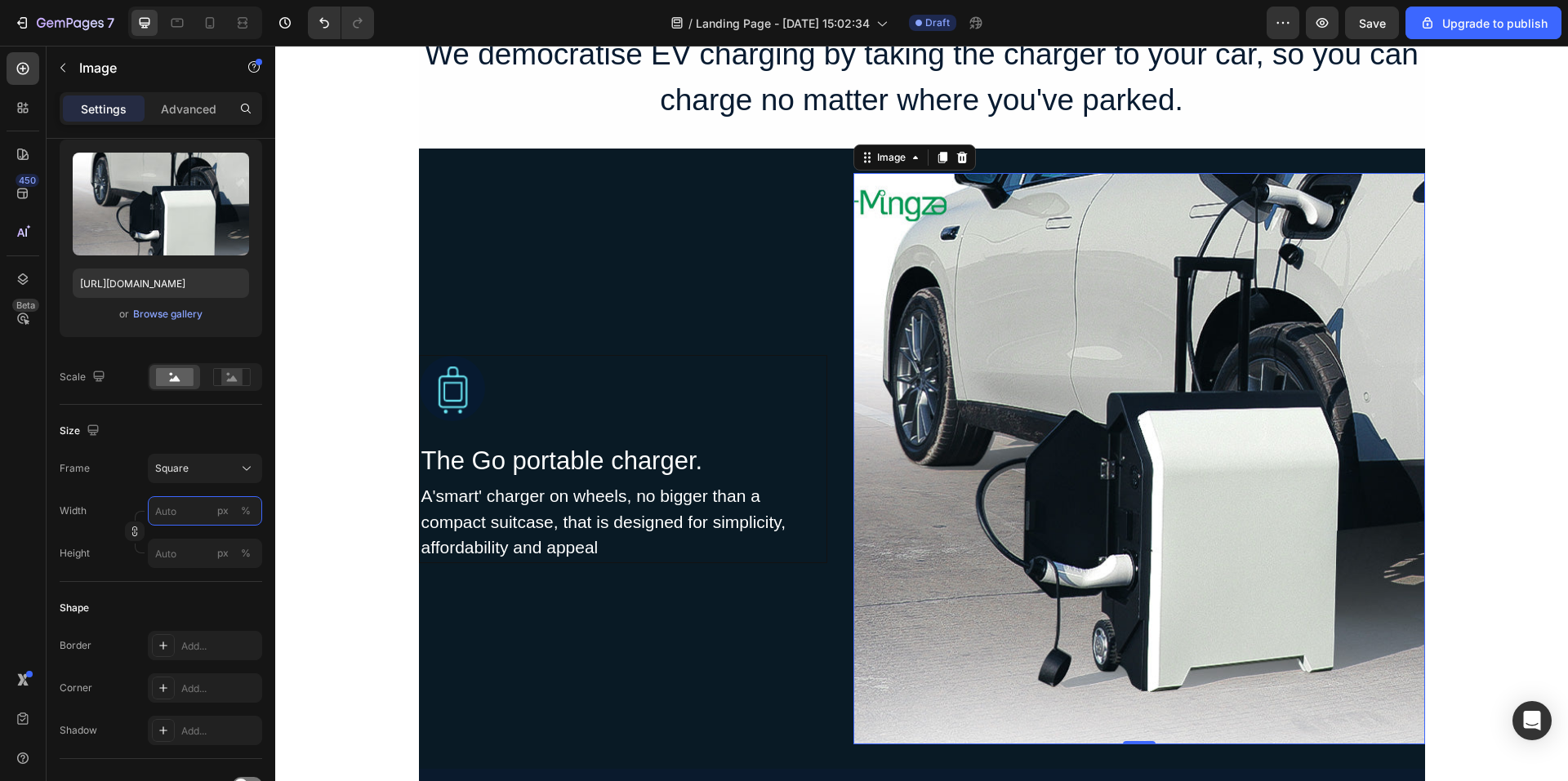
click at [193, 514] on input "px %" at bounding box center [205, 511] width 114 height 30
click at [186, 545] on p "Full 100%" at bounding box center [201, 550] width 95 height 15
type input "100"
click at [184, 552] on input "px %" at bounding box center [205, 554] width 114 height 30
click at [180, 583] on div "Full 100%" at bounding box center [189, 593] width 134 height 30
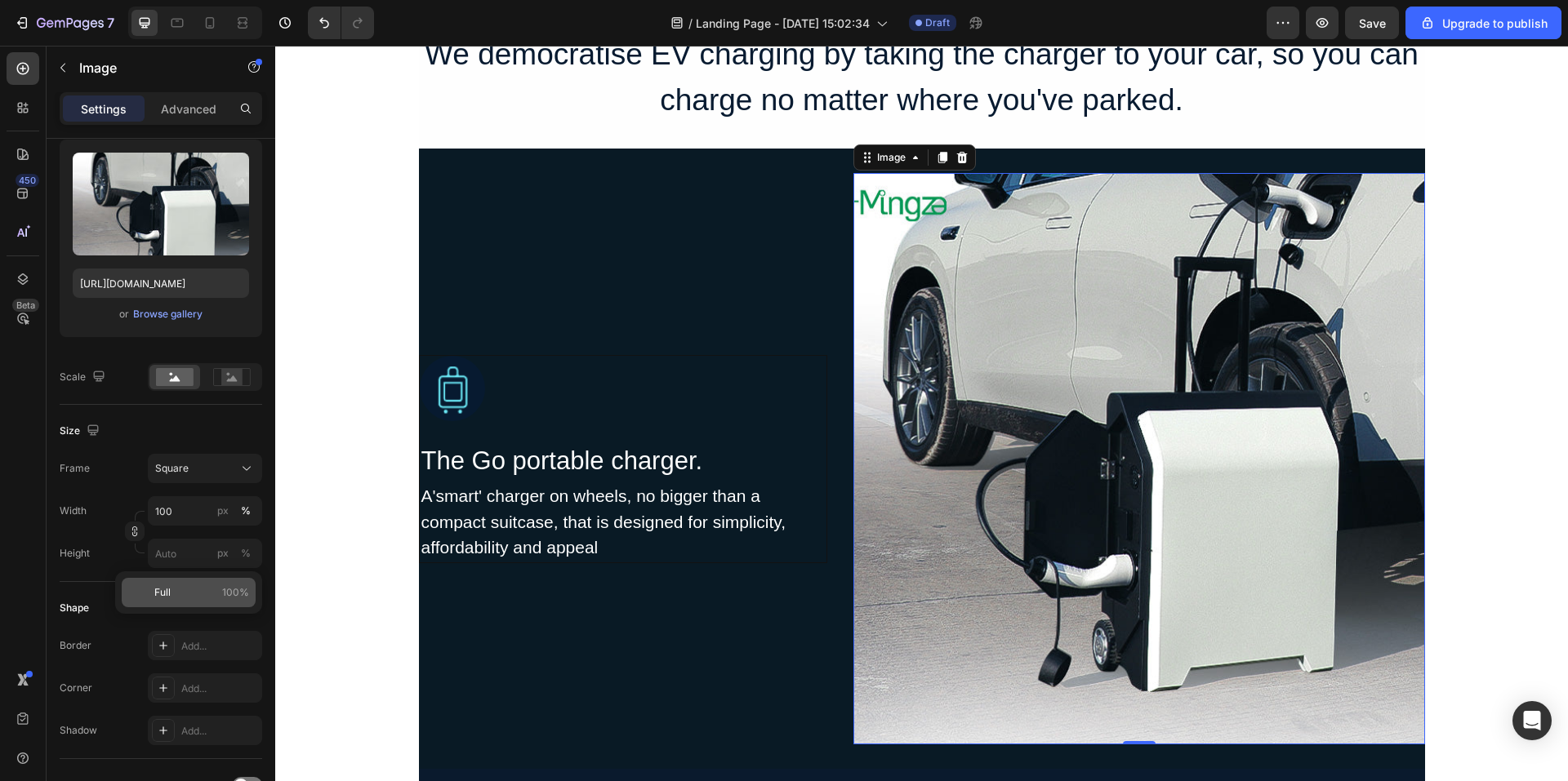
type input "100"
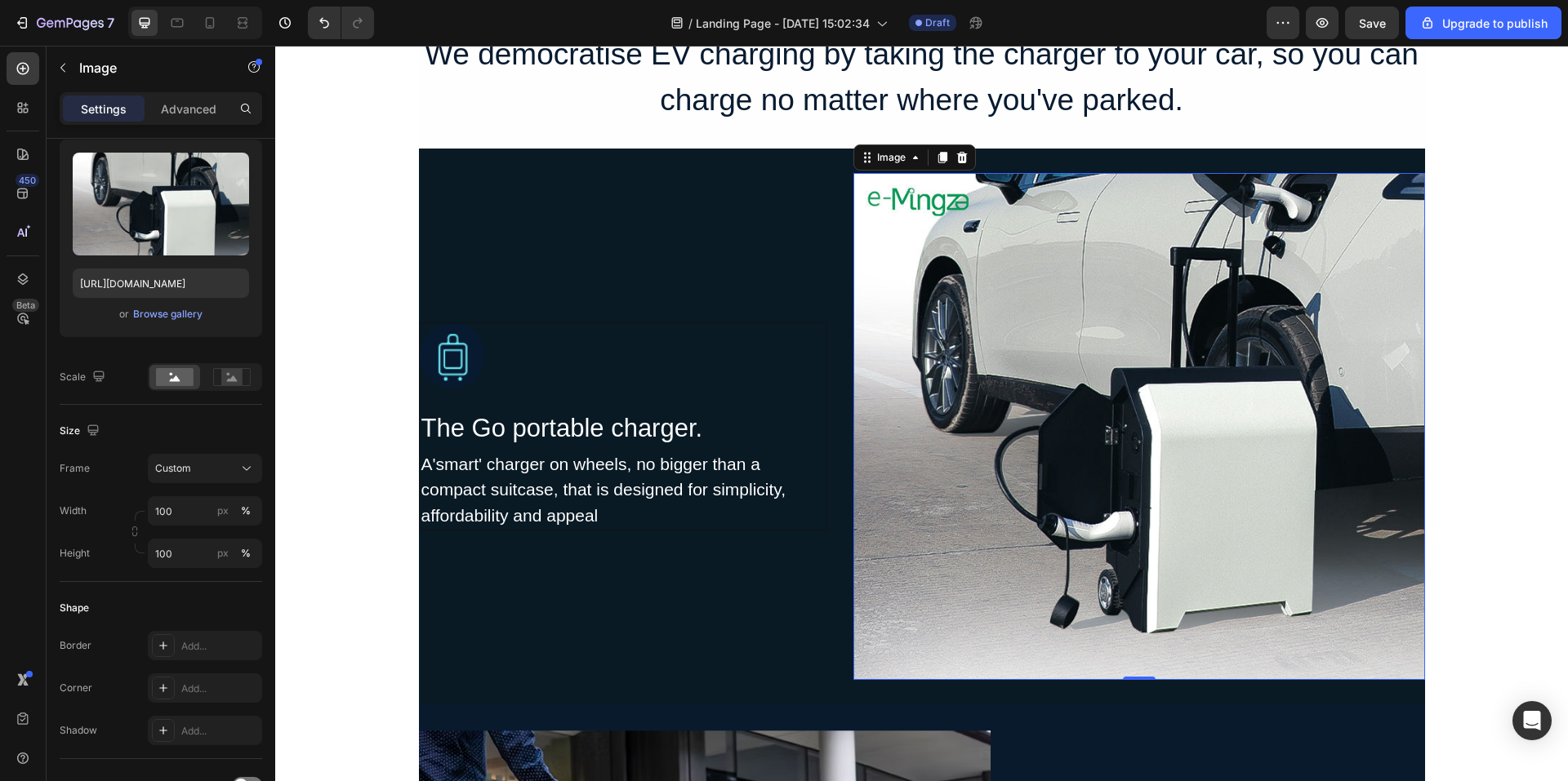
drag, startPoint x: 1052, startPoint y: 502, endPoint x: 1126, endPoint y: 534, distance: 80.6
click at [1053, 502] on img at bounding box center [1139, 427] width 571 height 507
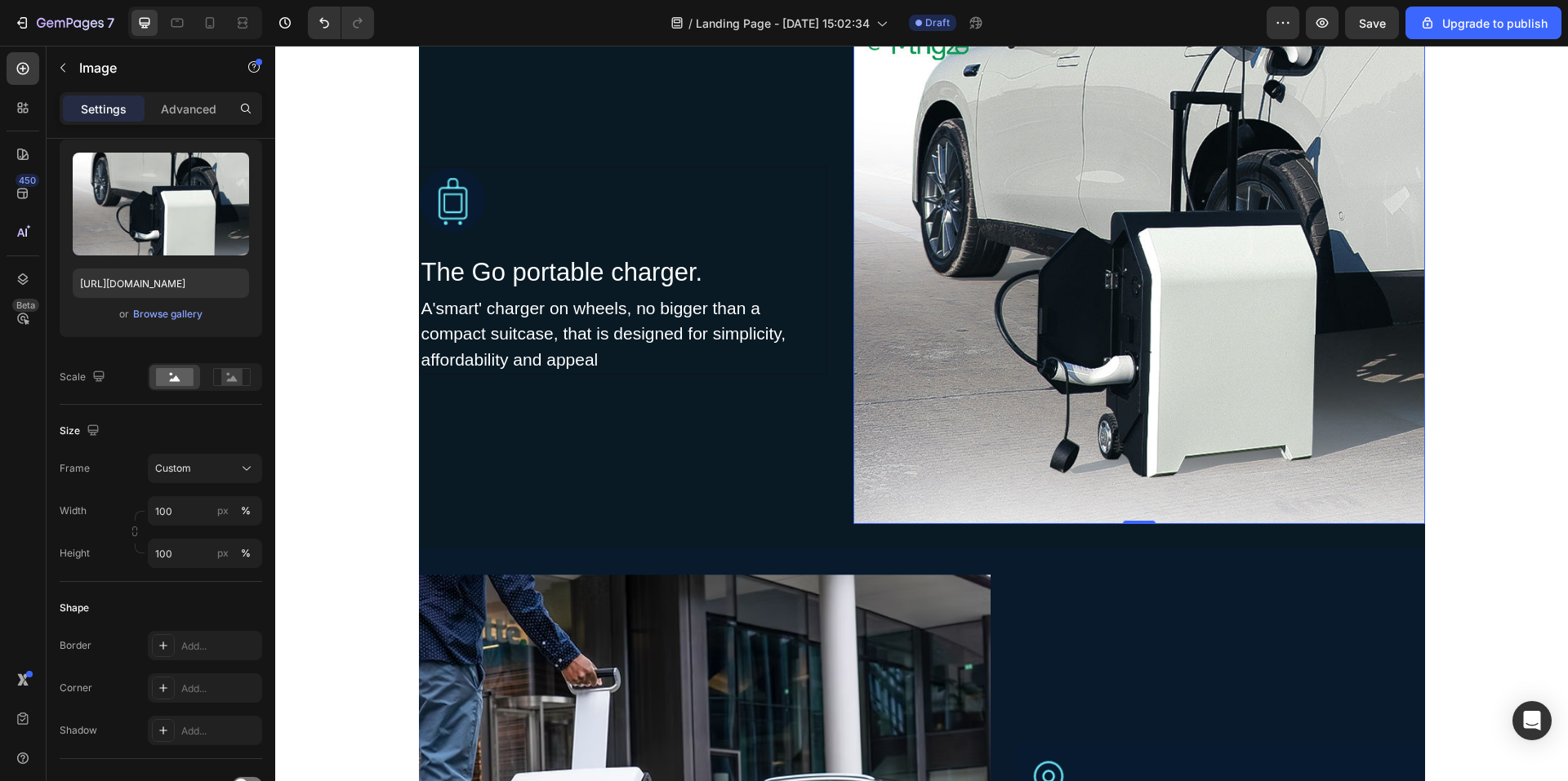
scroll to position [1465, 0]
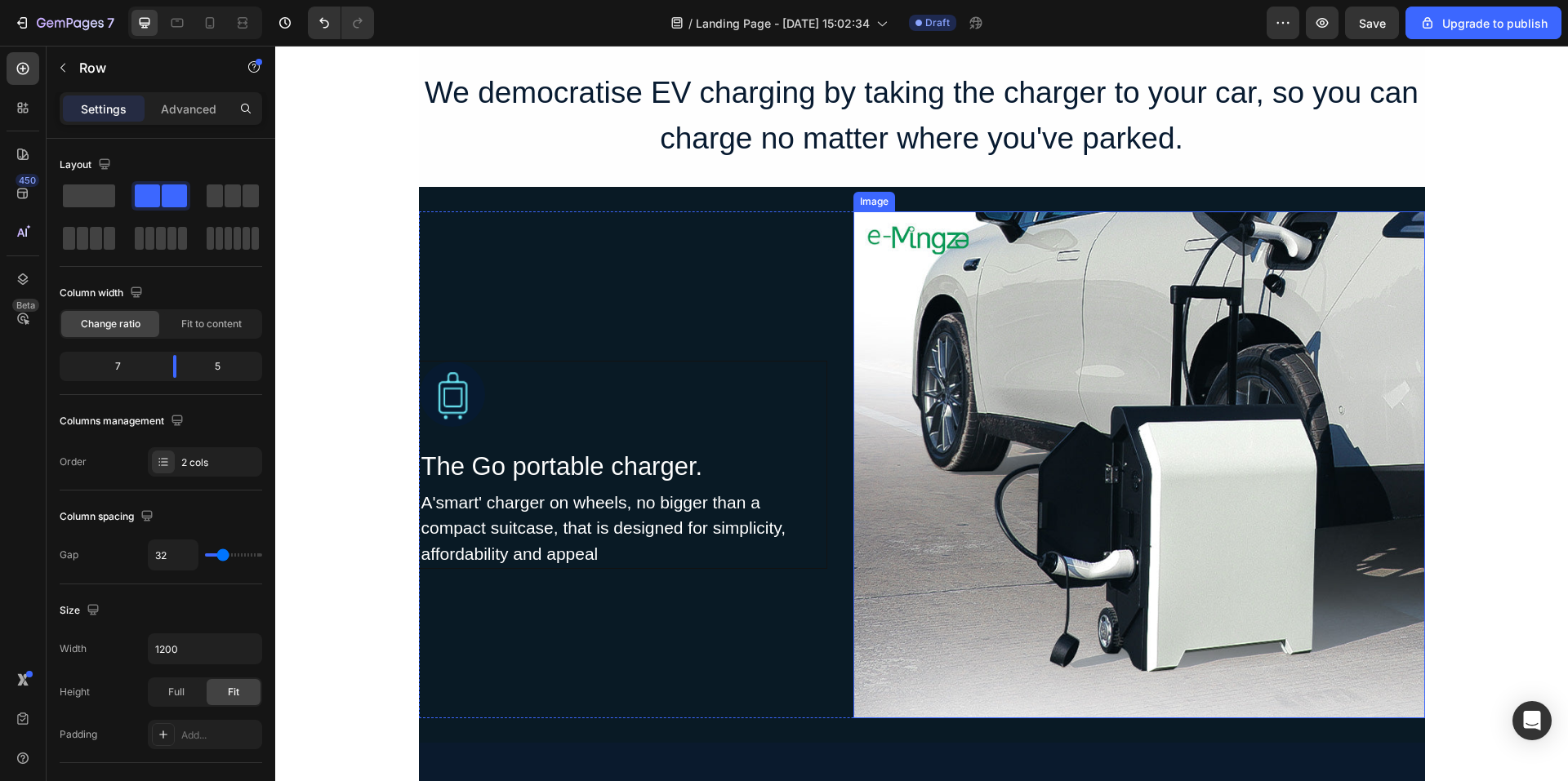
scroll to position [1303, 0]
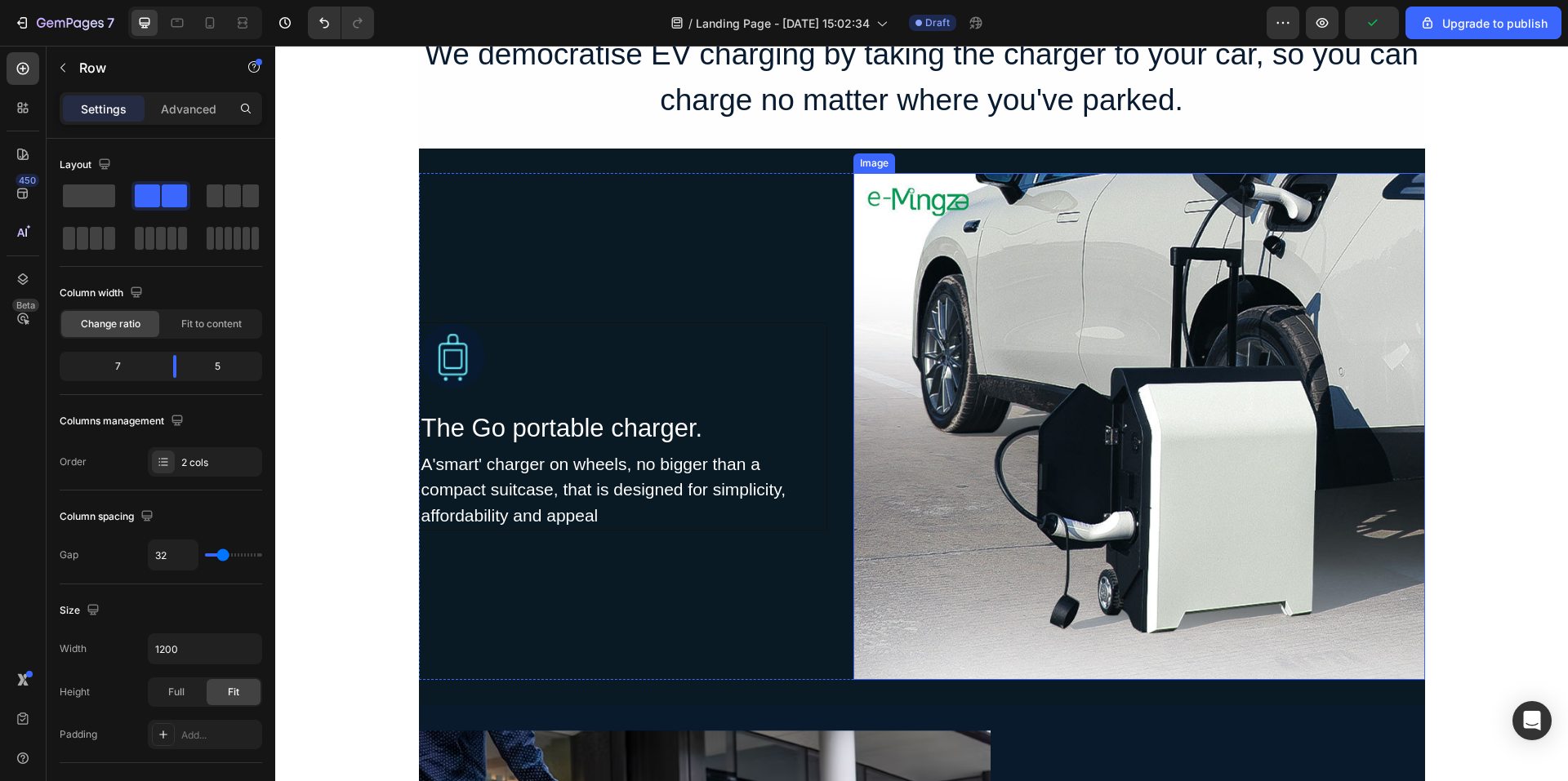
click at [1052, 460] on img at bounding box center [1139, 427] width 571 height 507
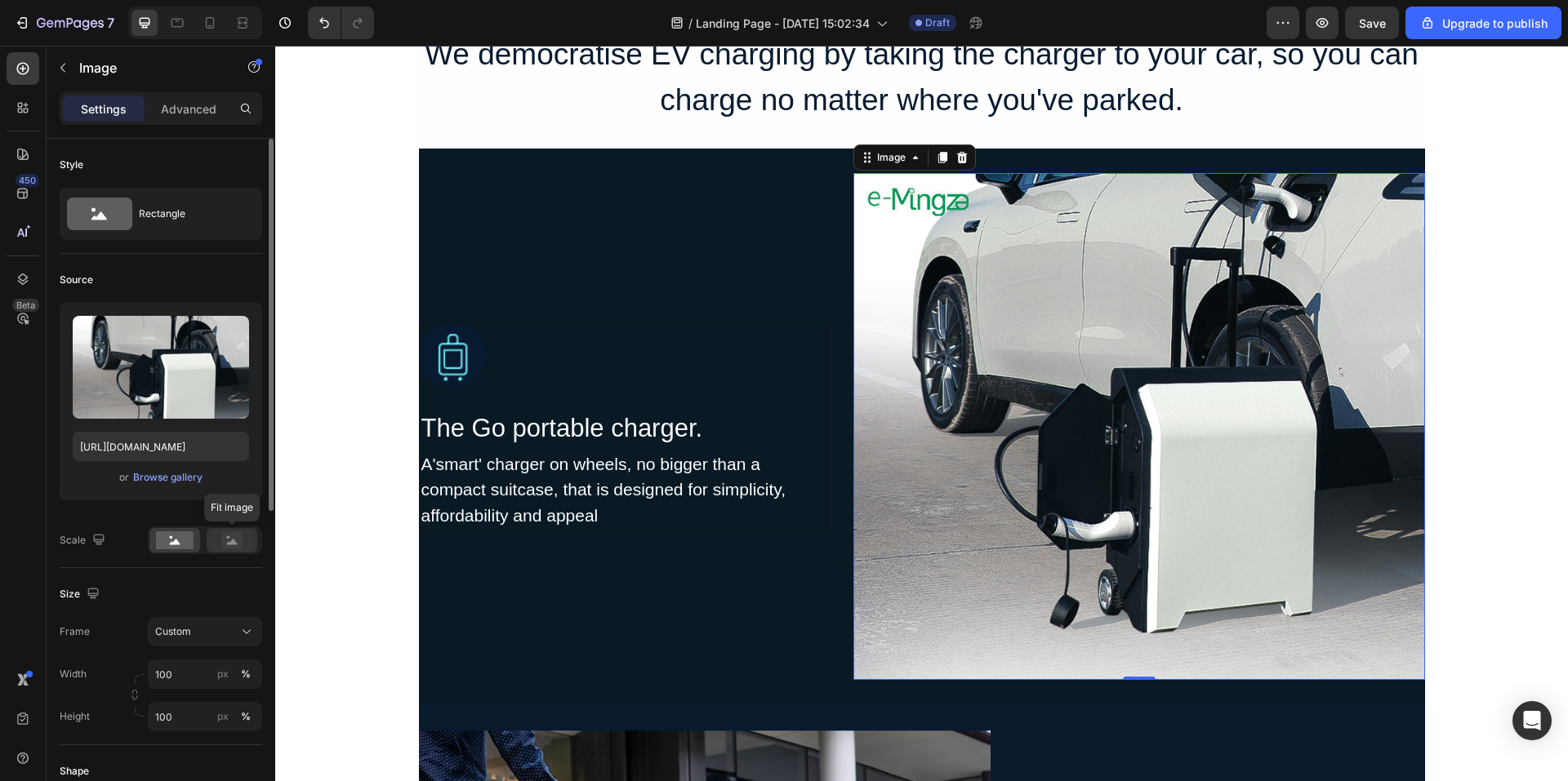
click at [240, 550] on div at bounding box center [232, 541] width 51 height 24
click at [226, 537] on rect at bounding box center [232, 540] width 21 height 17
click at [164, 542] on rect at bounding box center [174, 540] width 37 height 18
click at [227, 543] on rect at bounding box center [232, 540] width 21 height 17
click at [186, 548] on rect at bounding box center [174, 540] width 37 height 18
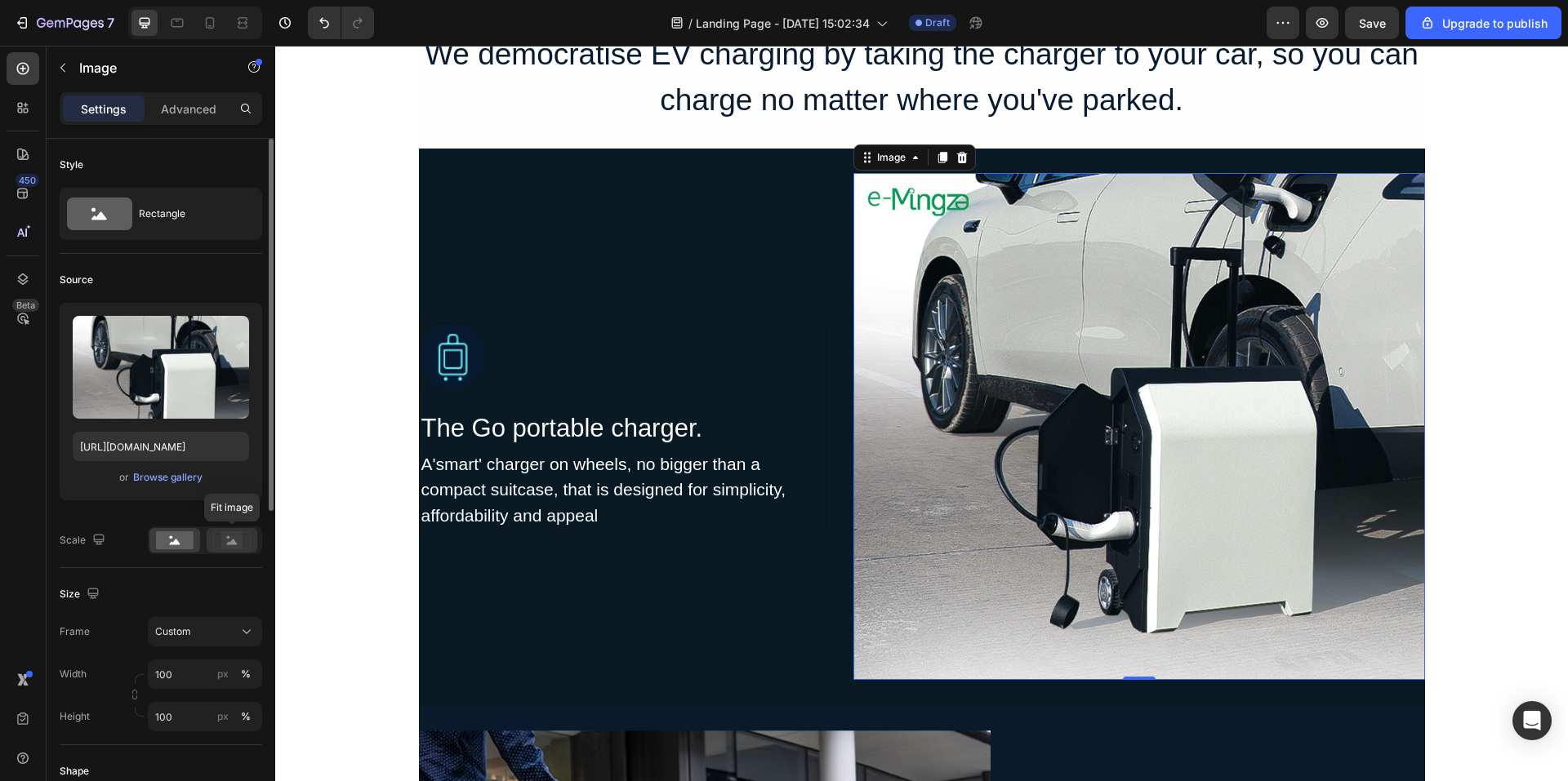
click at [228, 538] on circle at bounding box center [229, 538] width 3 height 3
click at [233, 630] on div "Custom" at bounding box center [195, 631] width 80 height 15
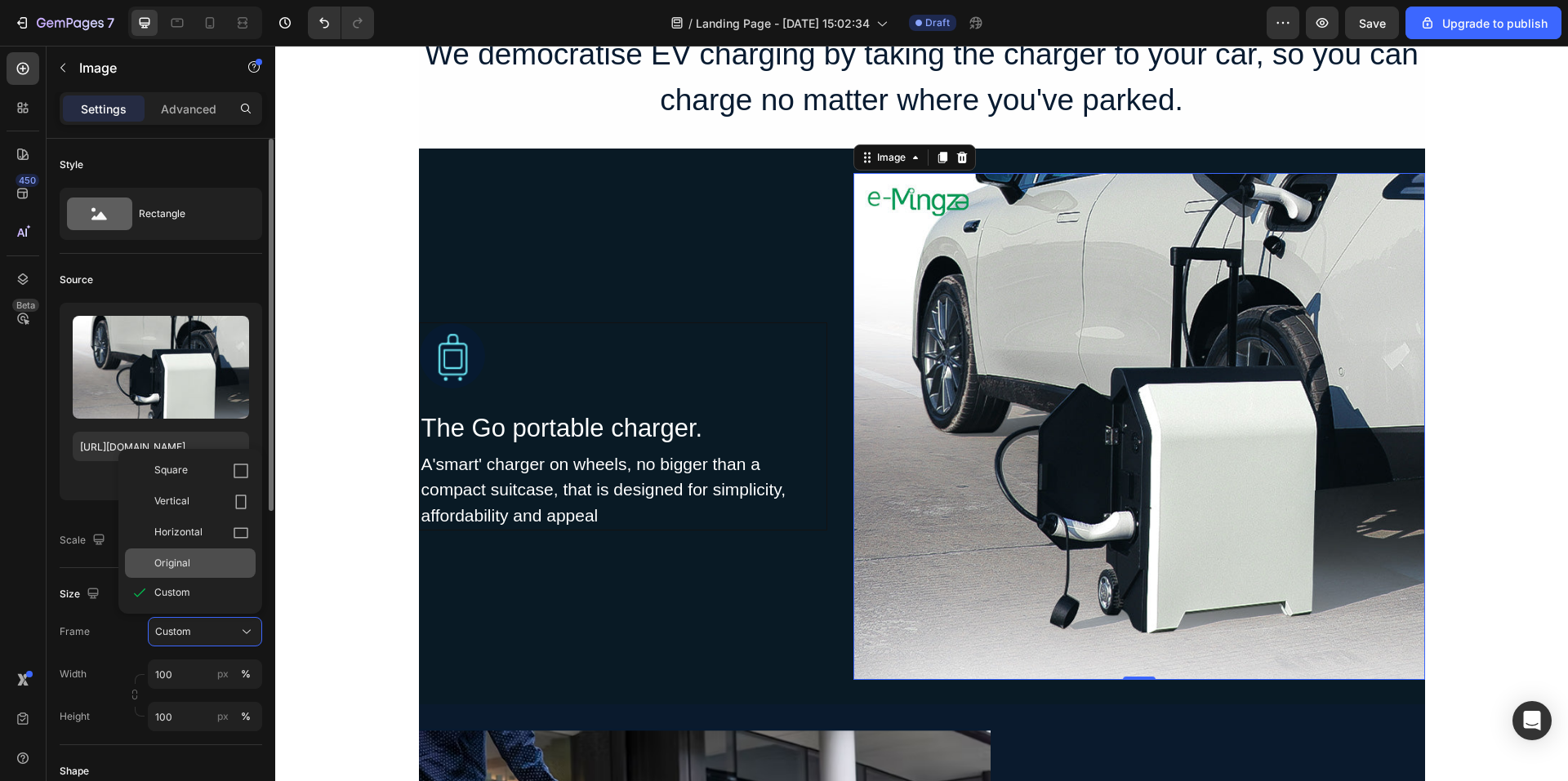
click at [203, 570] on div "Original" at bounding box center [201, 563] width 95 height 15
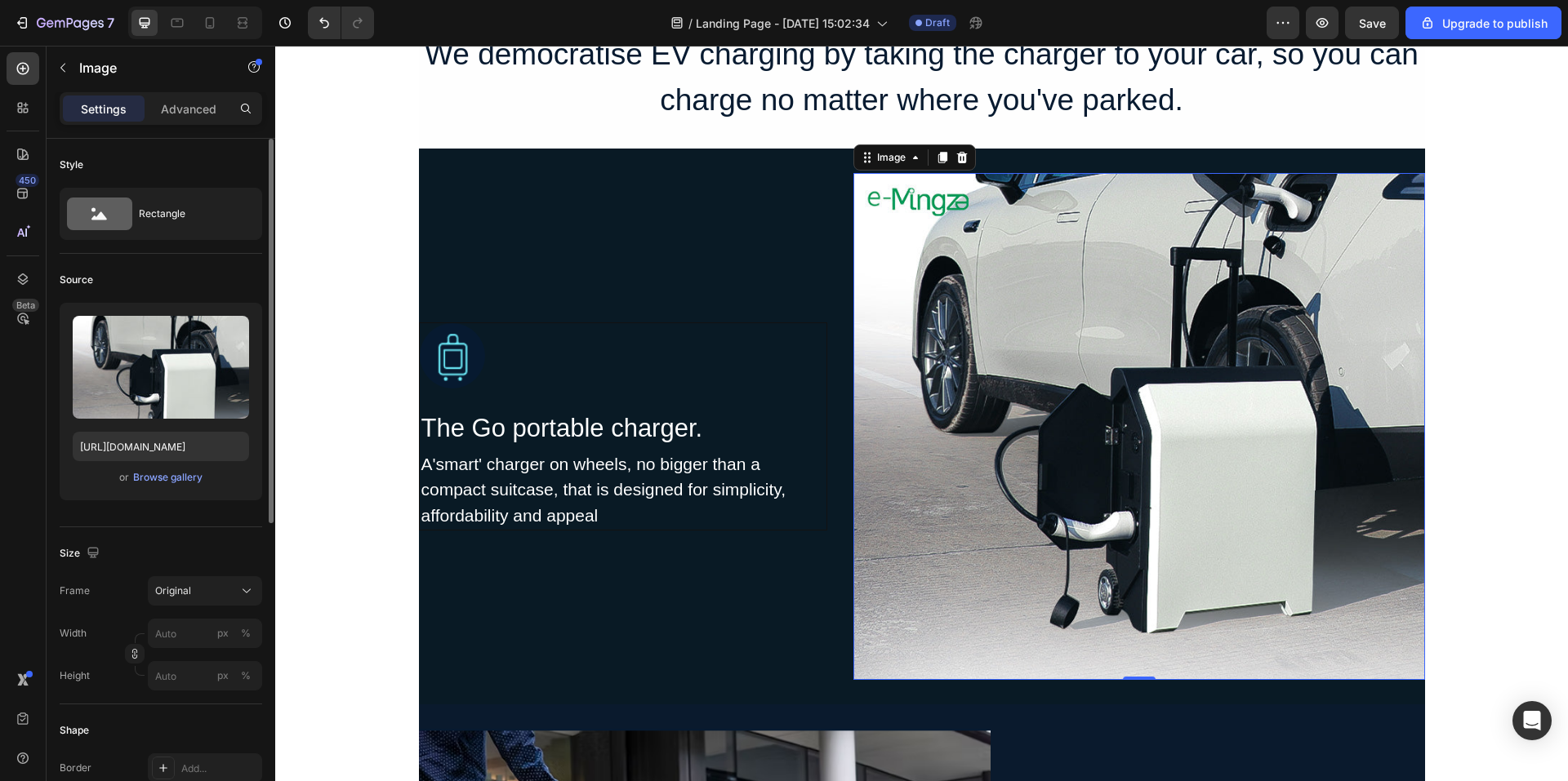
click at [1146, 552] on img at bounding box center [1139, 427] width 571 height 507
drag, startPoint x: 251, startPoint y: 576, endPoint x: 242, endPoint y: 589, distance: 15.8
click at [250, 579] on div "Size Frame Original Width px % Height px %" at bounding box center [160, 616] width 203 height 177
click at [242, 589] on icon at bounding box center [247, 591] width 17 height 17
click at [225, 680] on div "Horizontal" at bounding box center [190, 693] width 131 height 31
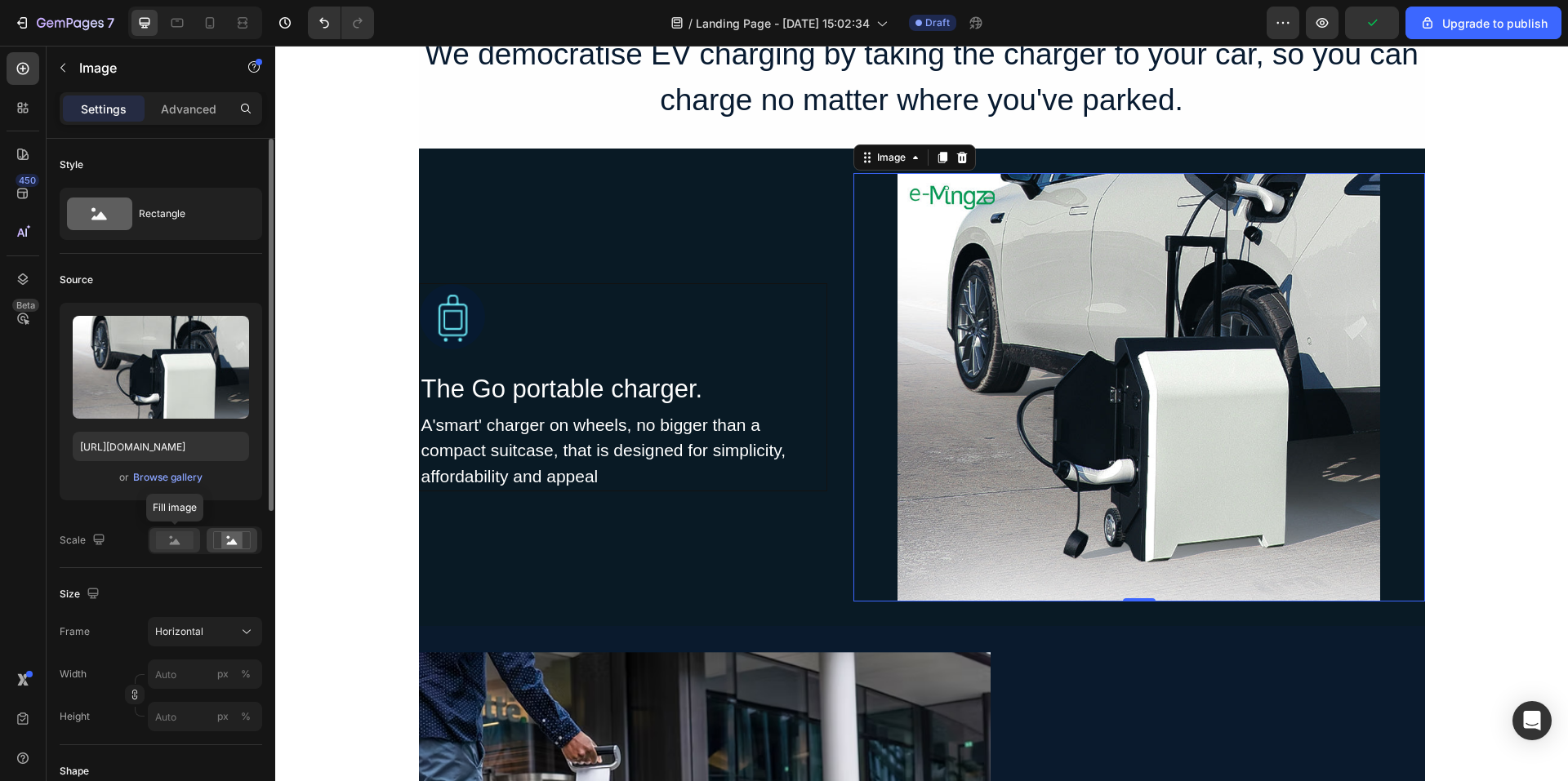
click at [195, 538] on div at bounding box center [175, 541] width 51 height 24
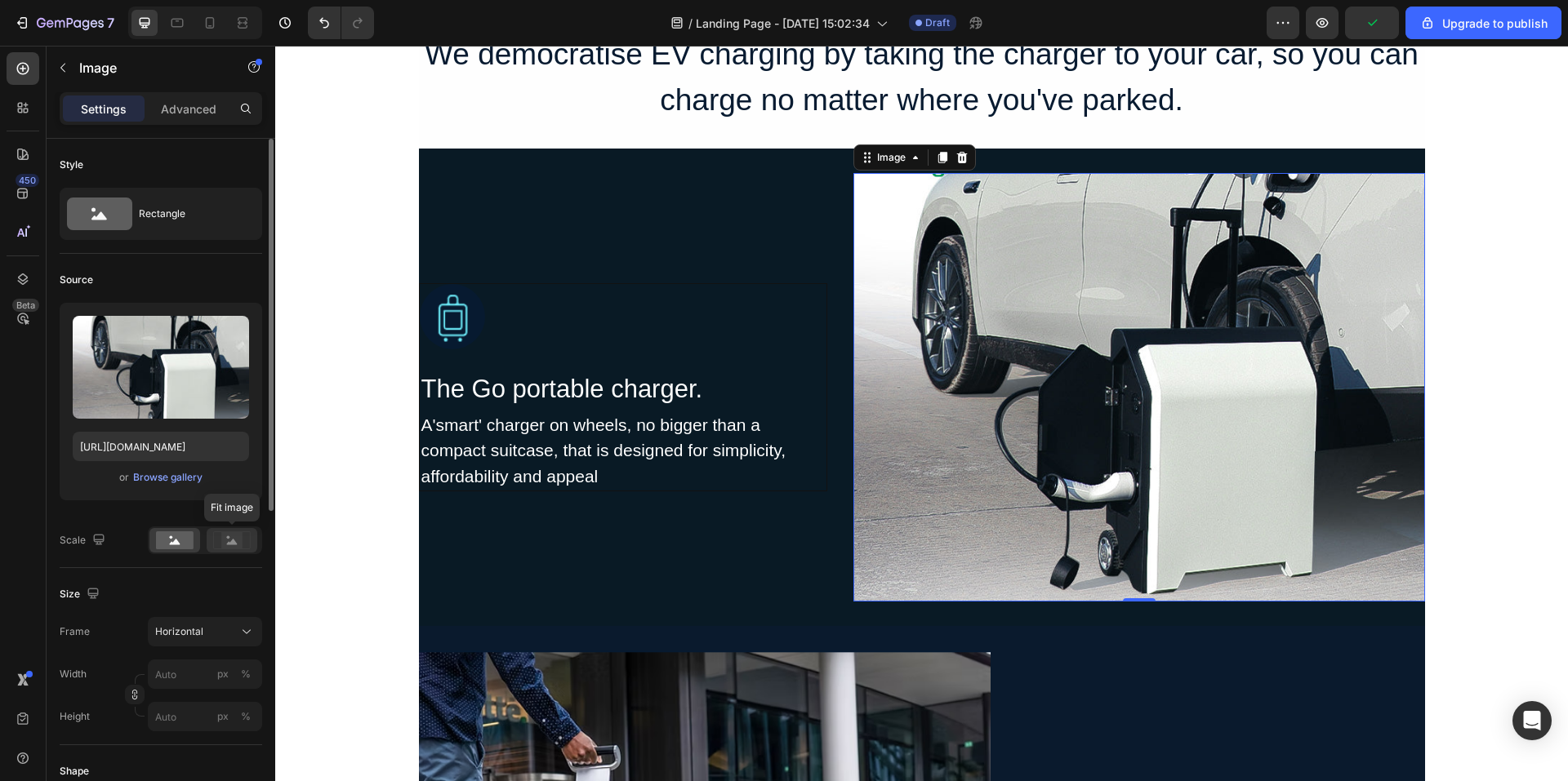
click at [216, 550] on div at bounding box center [232, 541] width 51 height 24
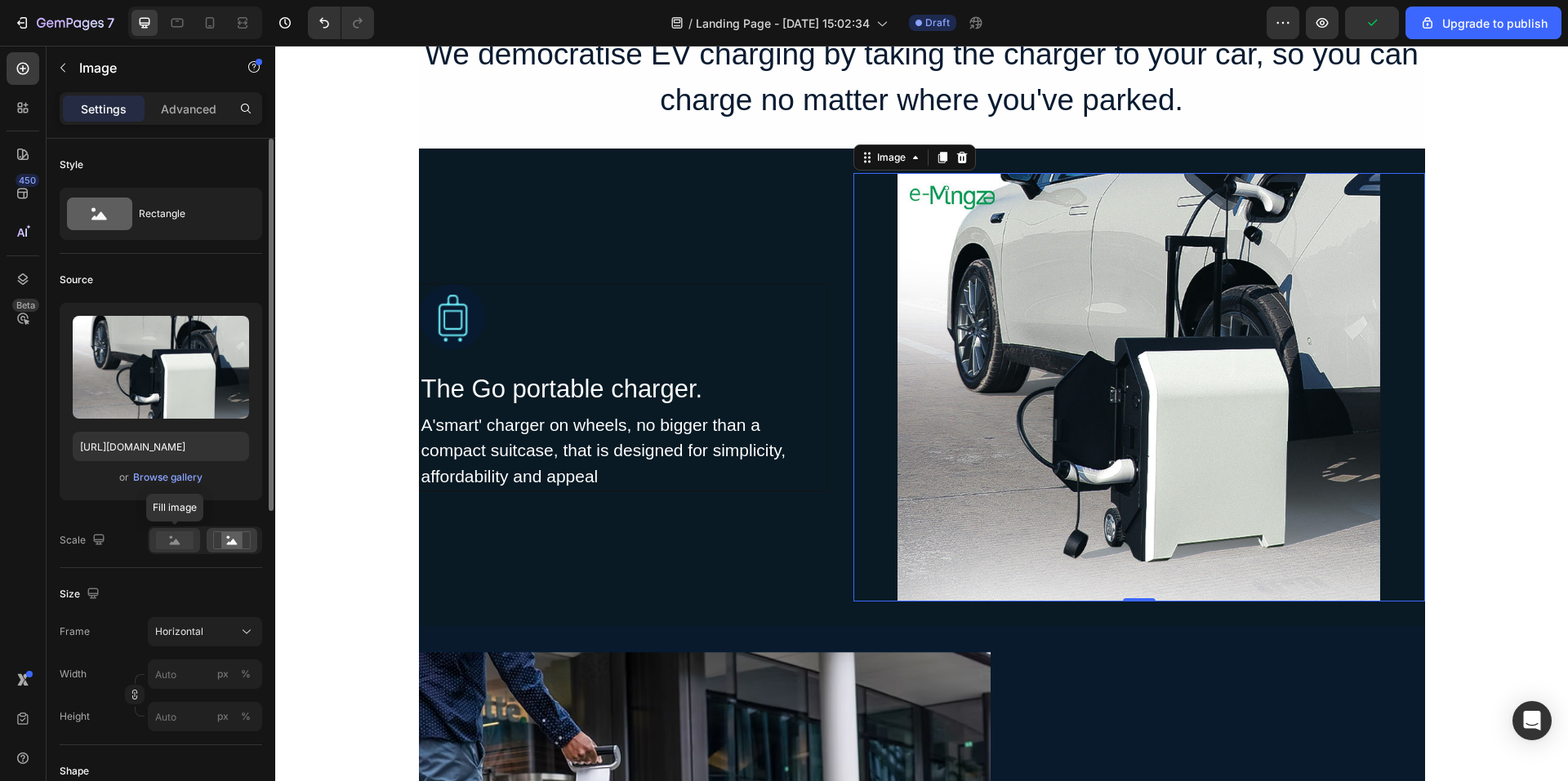
click at [182, 550] on div at bounding box center [175, 541] width 51 height 24
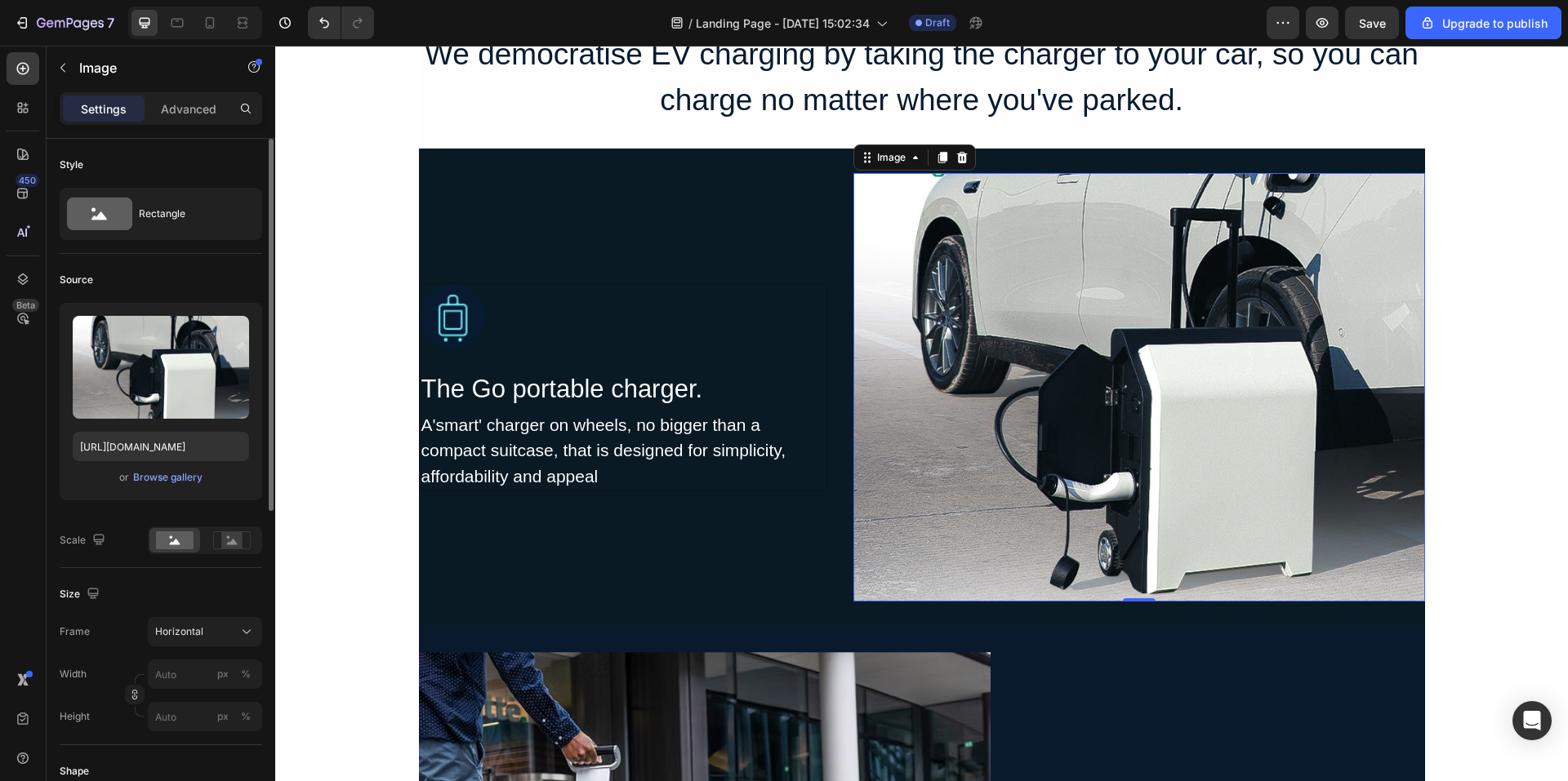
click at [231, 589] on div "Size" at bounding box center [160, 595] width 203 height 26
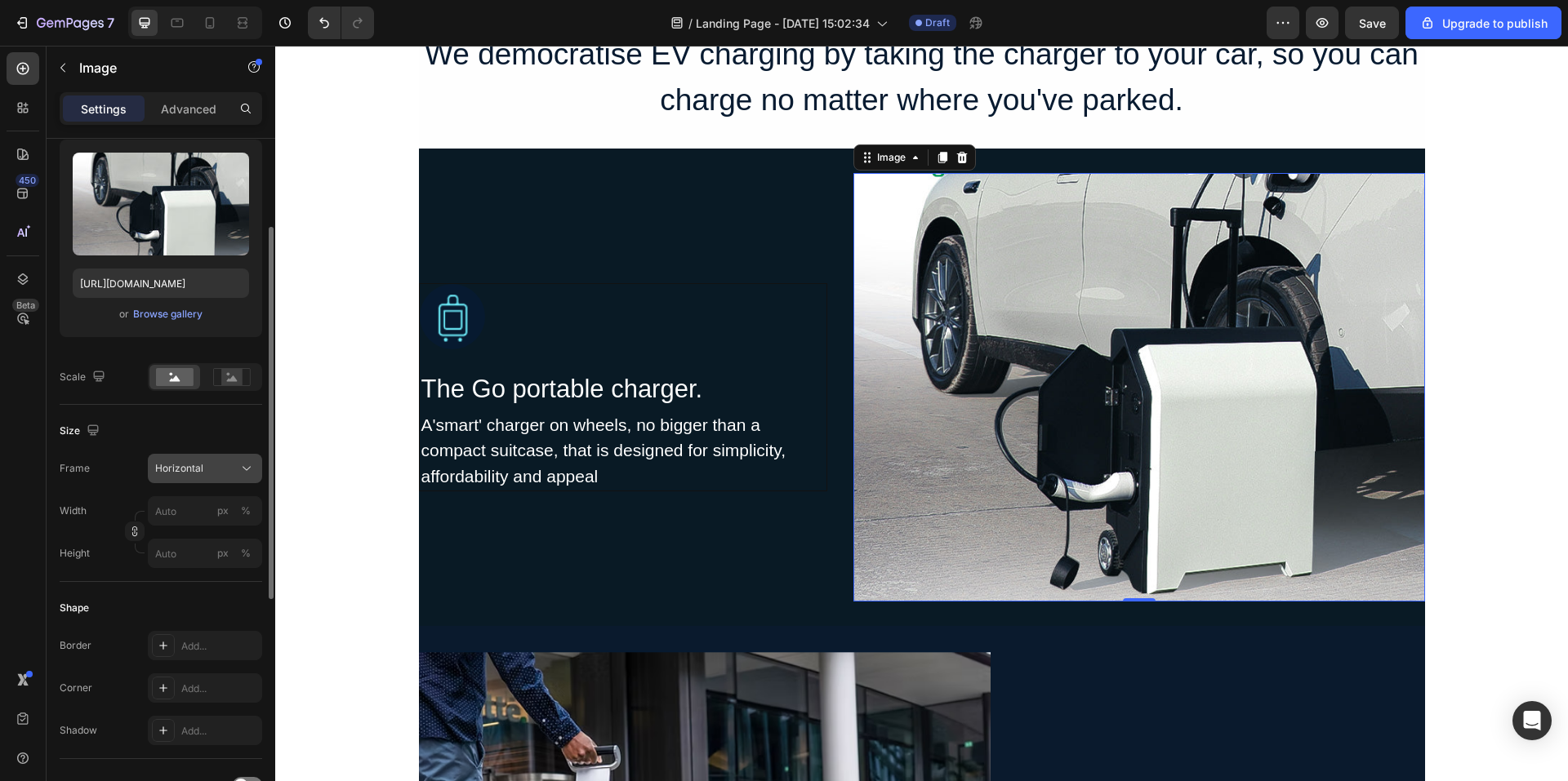
click at [220, 454] on button "Horizontal" at bounding box center [205, 468] width 114 height 30
click at [198, 507] on div "Square" at bounding box center [201, 508] width 95 height 17
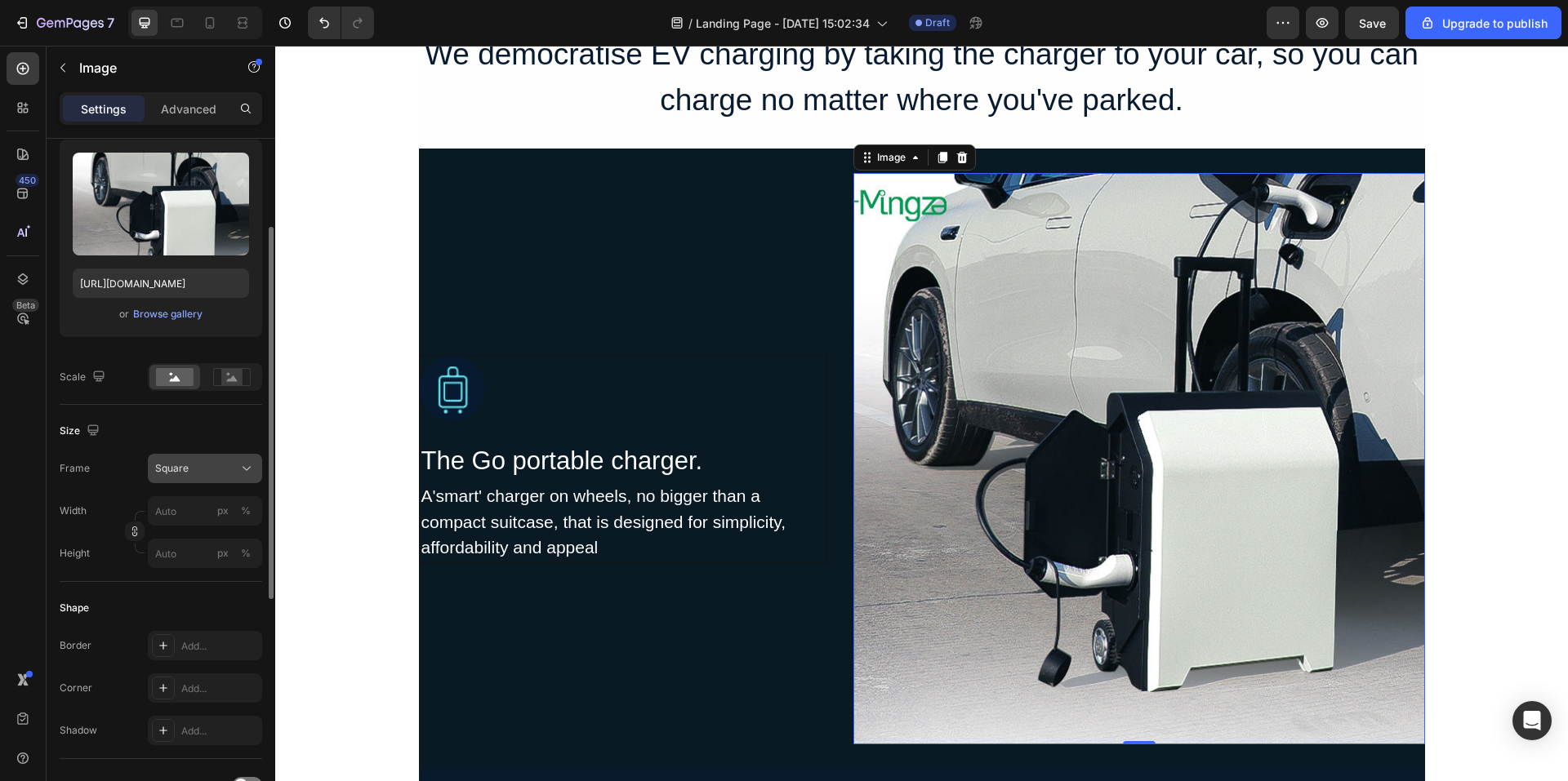
click at [220, 462] on div "Square" at bounding box center [195, 468] width 80 height 15
click at [220, 444] on div "Size" at bounding box center [160, 431] width 203 height 26
click at [230, 374] on rect at bounding box center [232, 377] width 21 height 17
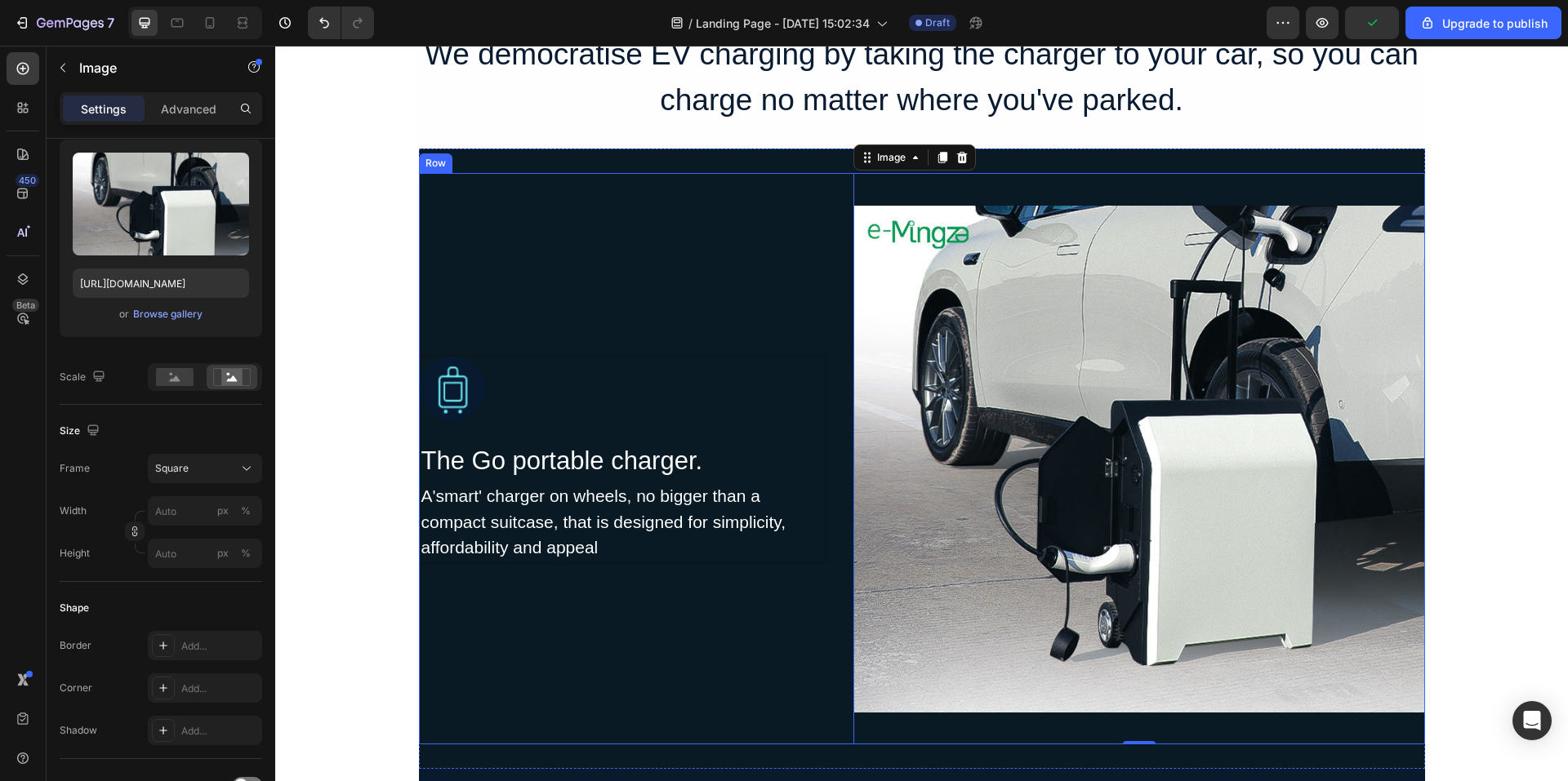
click at [750, 610] on div "Image The Go portable charger. Heading A'smart' charger on wheels, no bigger th…" at bounding box center [623, 459] width 409 height 571
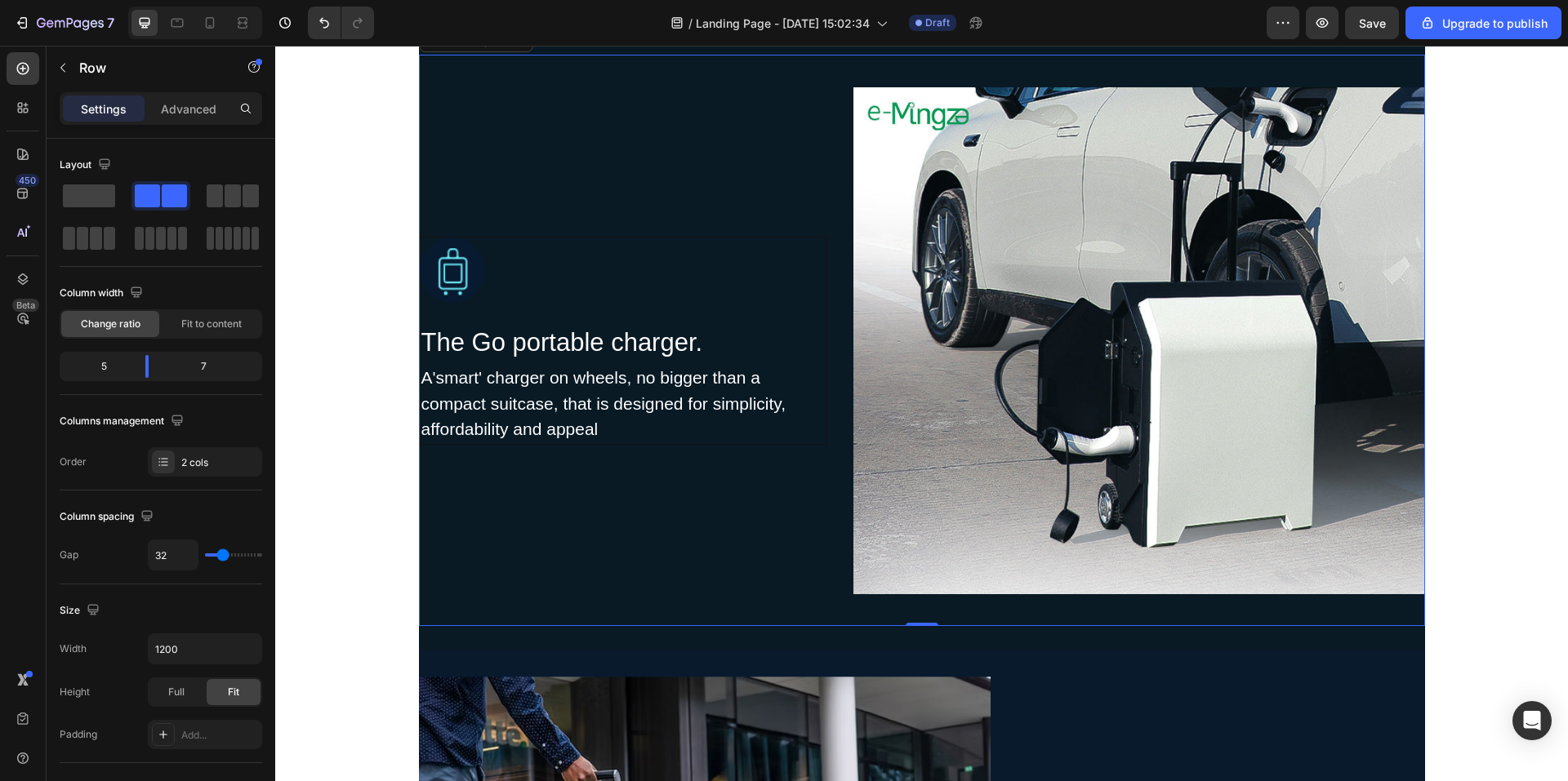
scroll to position [1384, 0]
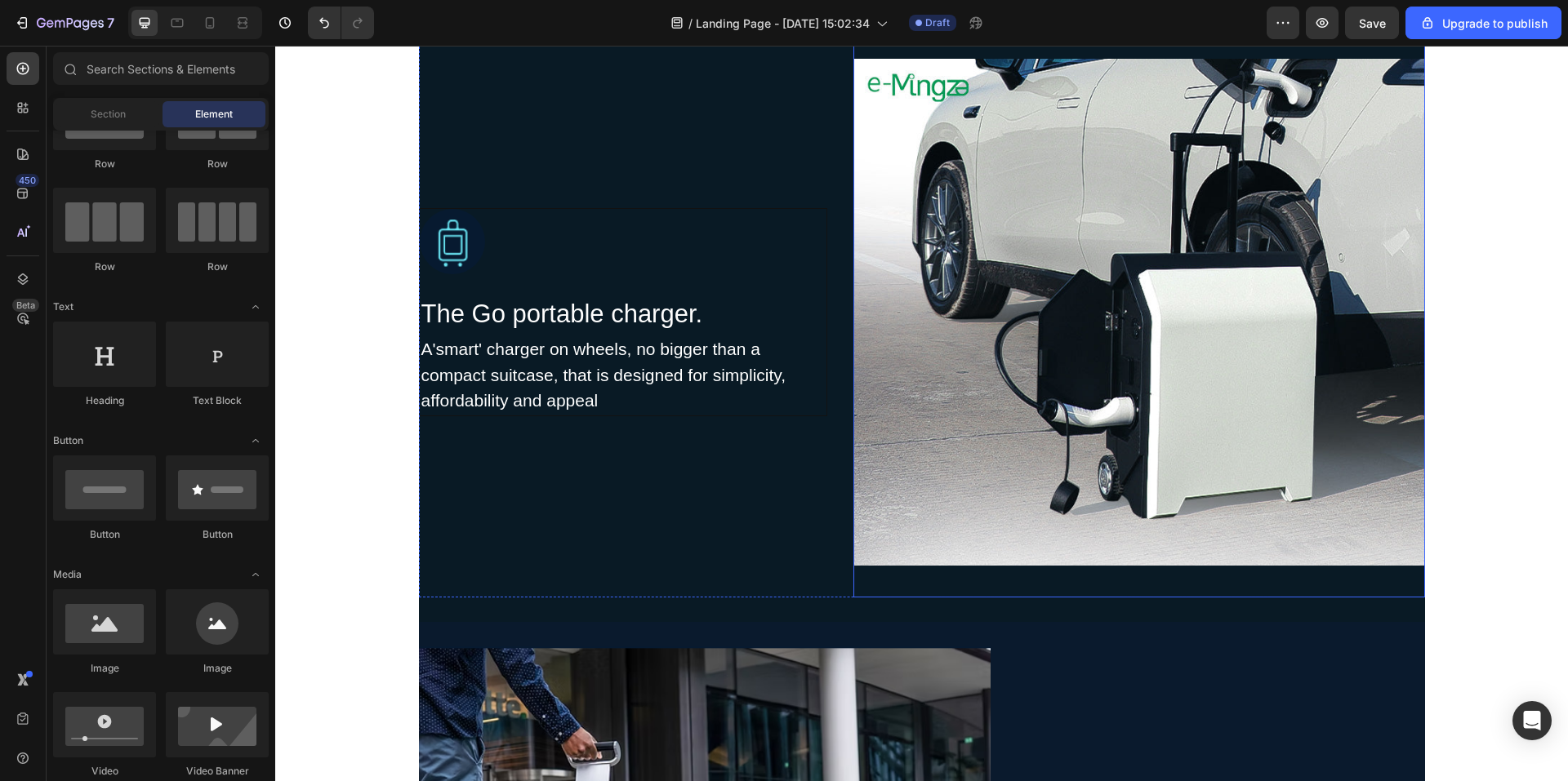
scroll to position [1629, 0]
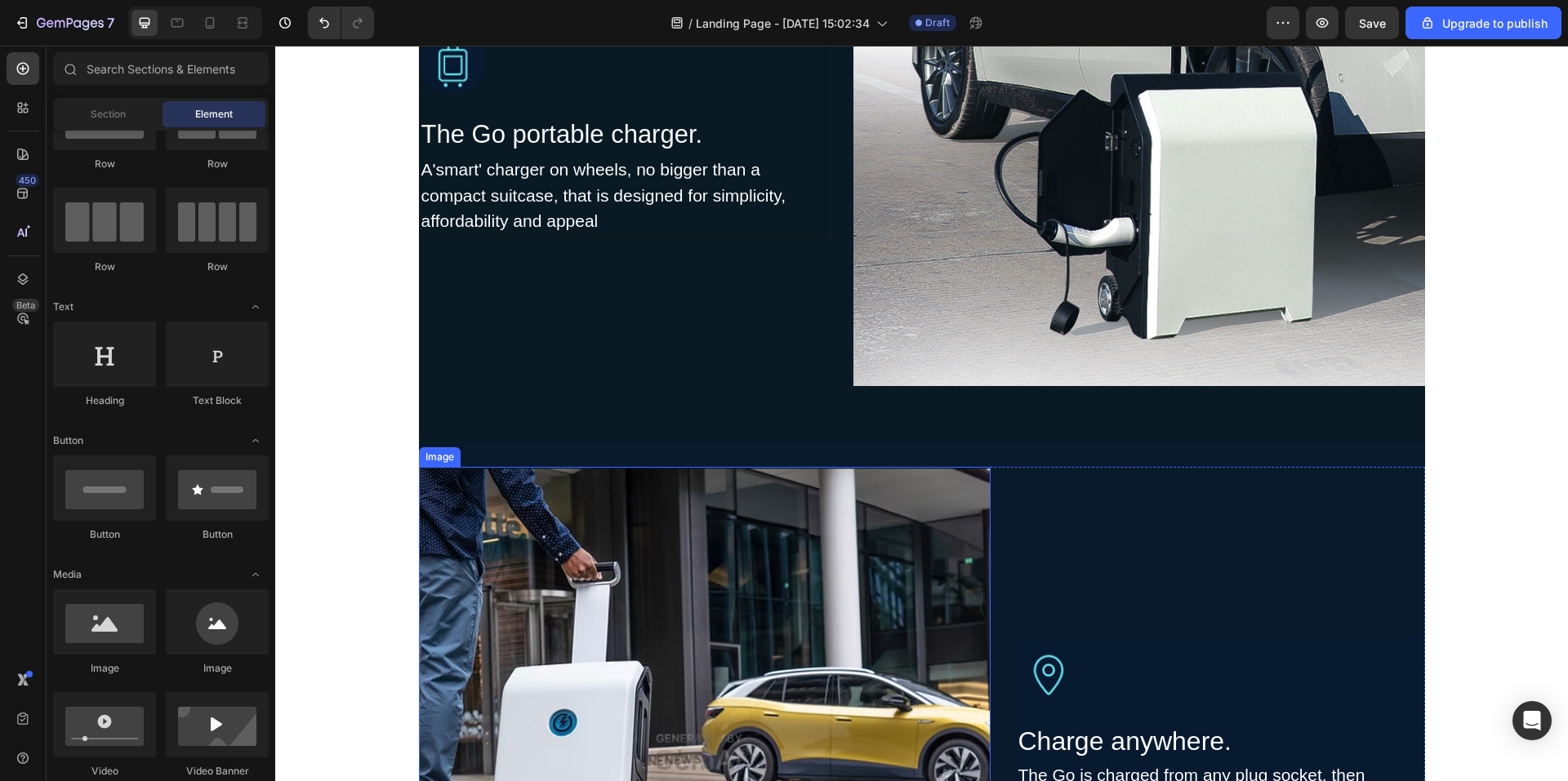
click at [722, 606] on img at bounding box center [705, 752] width 571 height 571
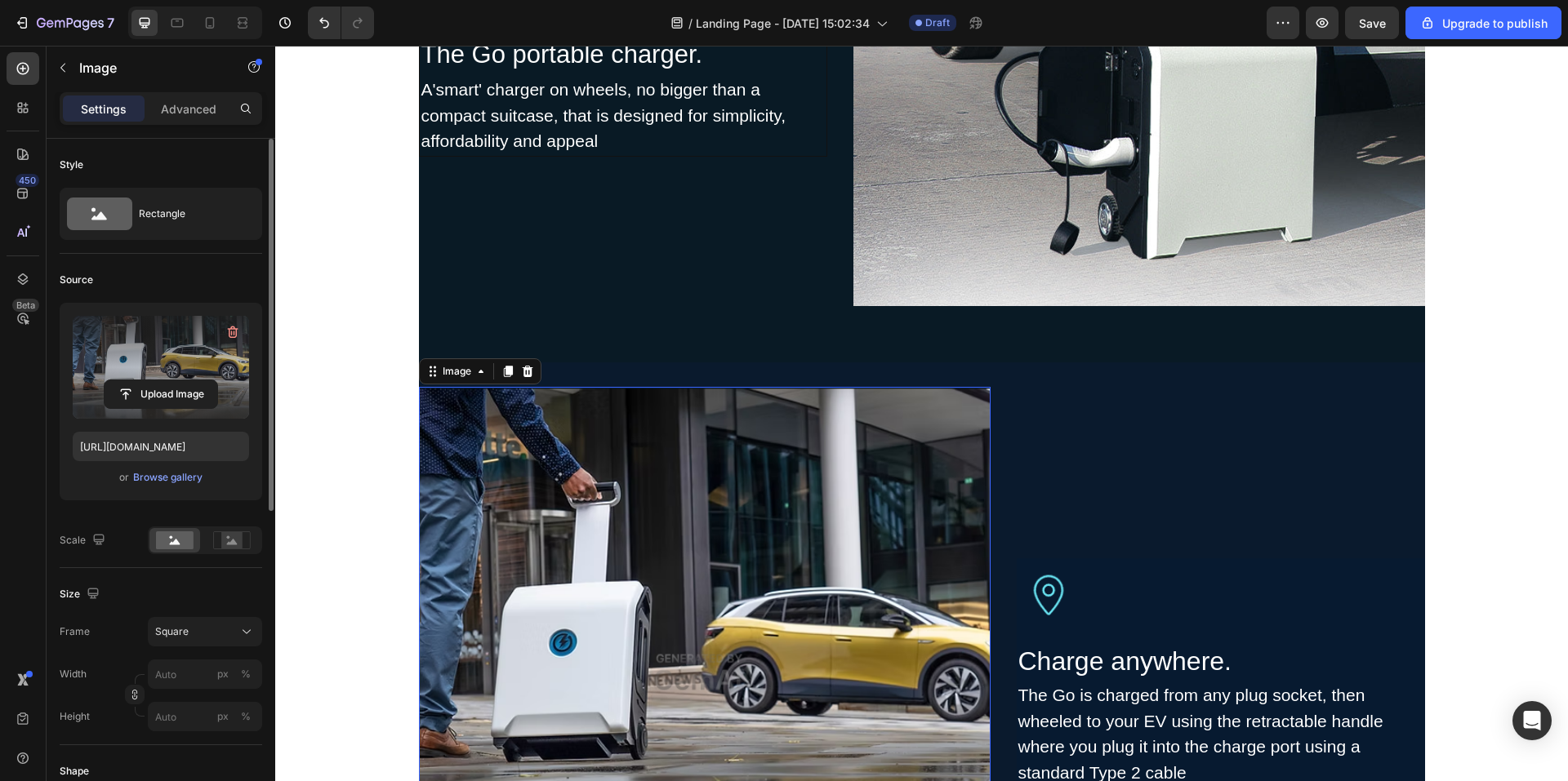
scroll to position [1711, 0]
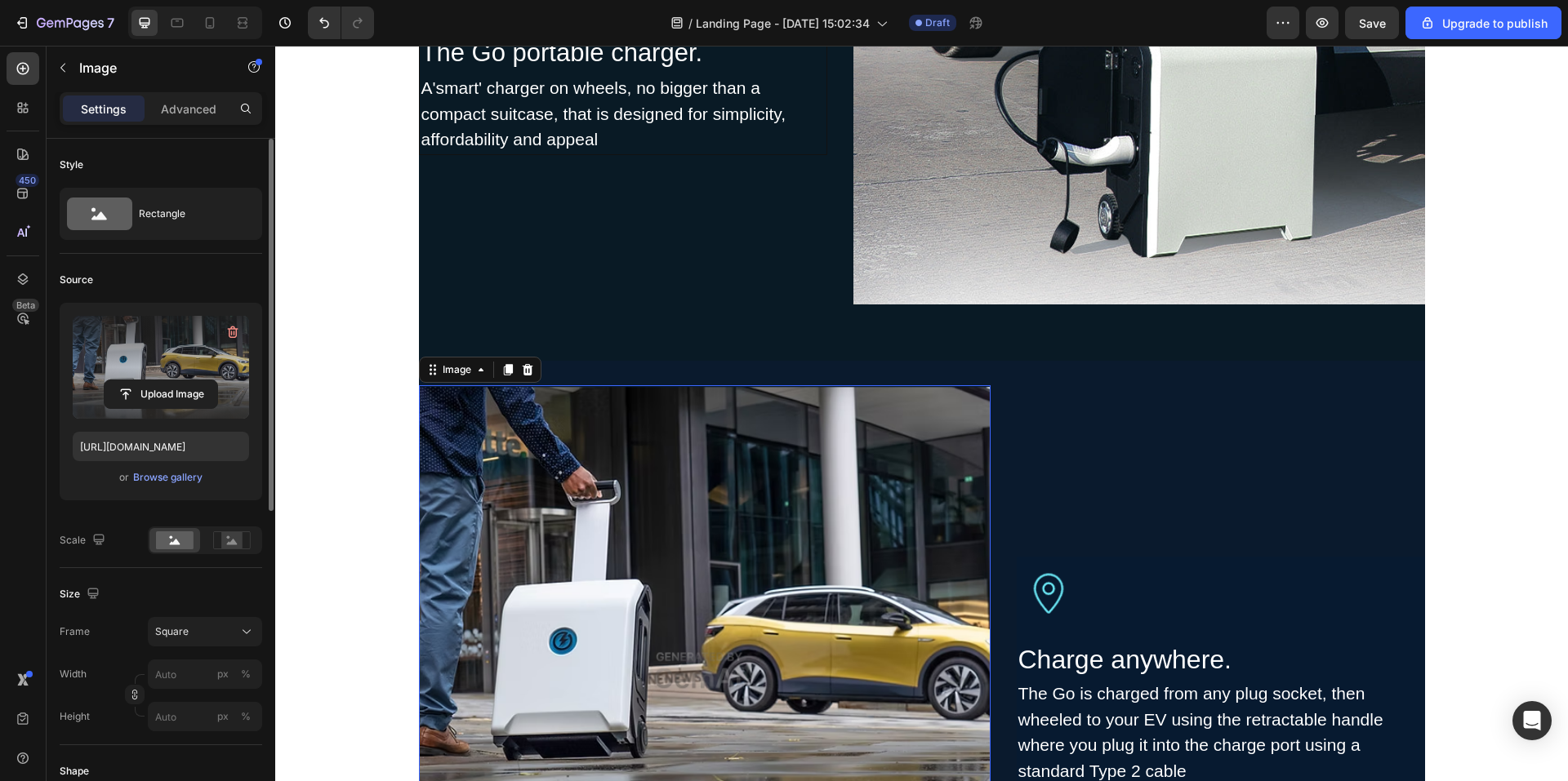
click at [164, 367] on label at bounding box center [160, 367] width 177 height 103
click at [164, 380] on input "file" at bounding box center [160, 394] width 112 height 28
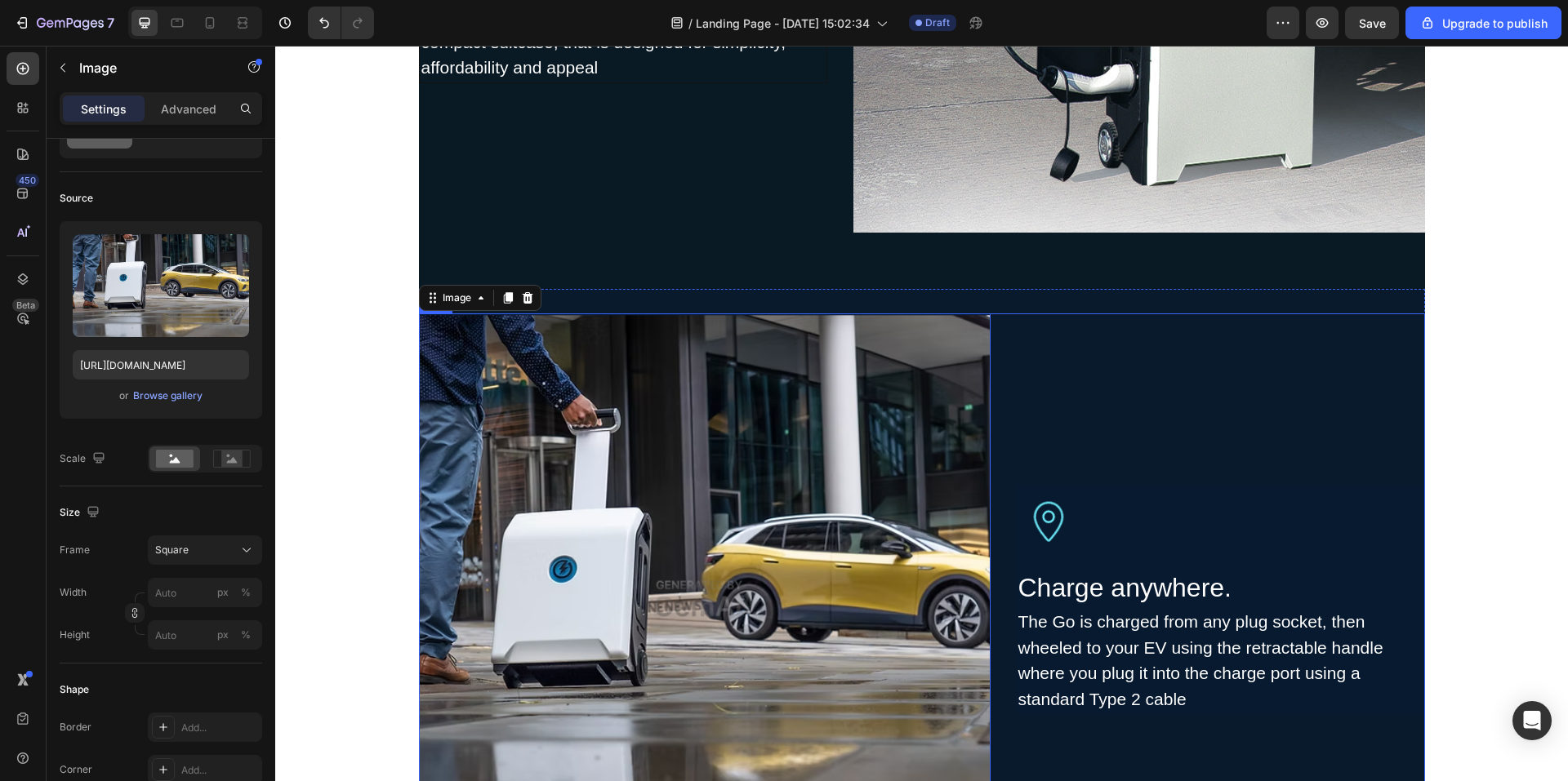
scroll to position [1874, 0]
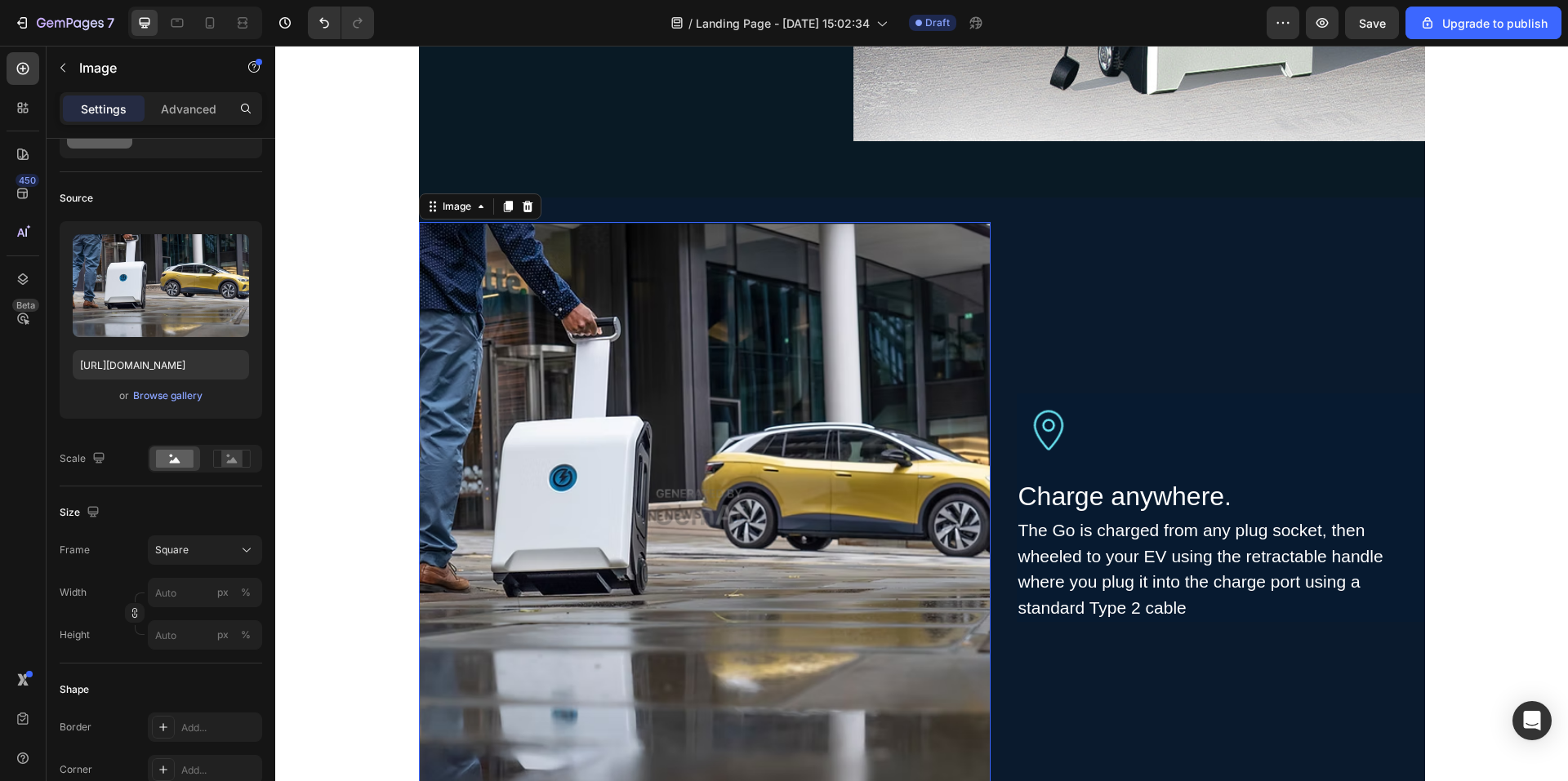
click at [695, 394] on img at bounding box center [705, 508] width 571 height 571
click at [571, 462] on img at bounding box center [705, 508] width 571 height 571
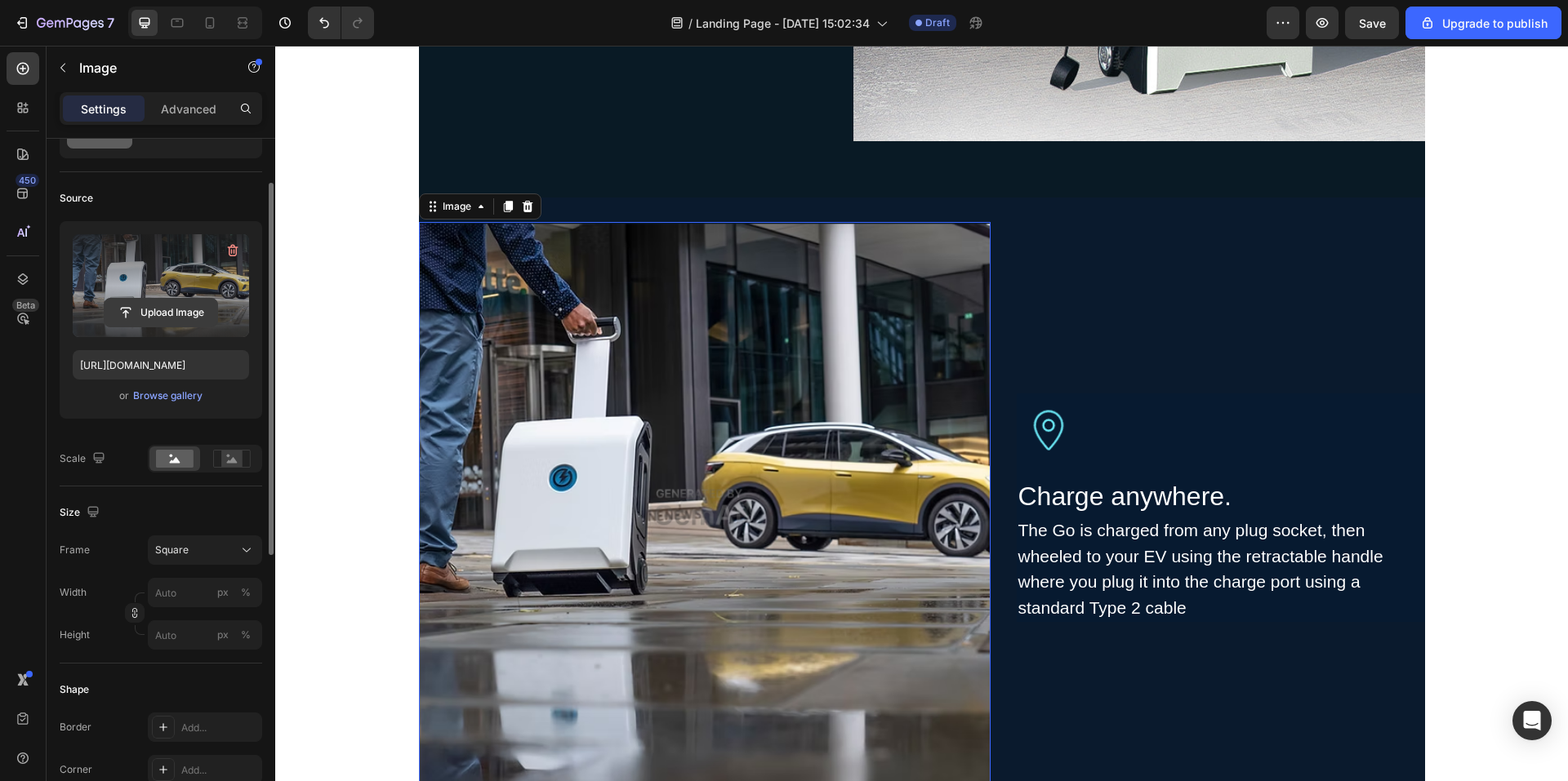
click at [200, 307] on input "file" at bounding box center [160, 313] width 112 height 28
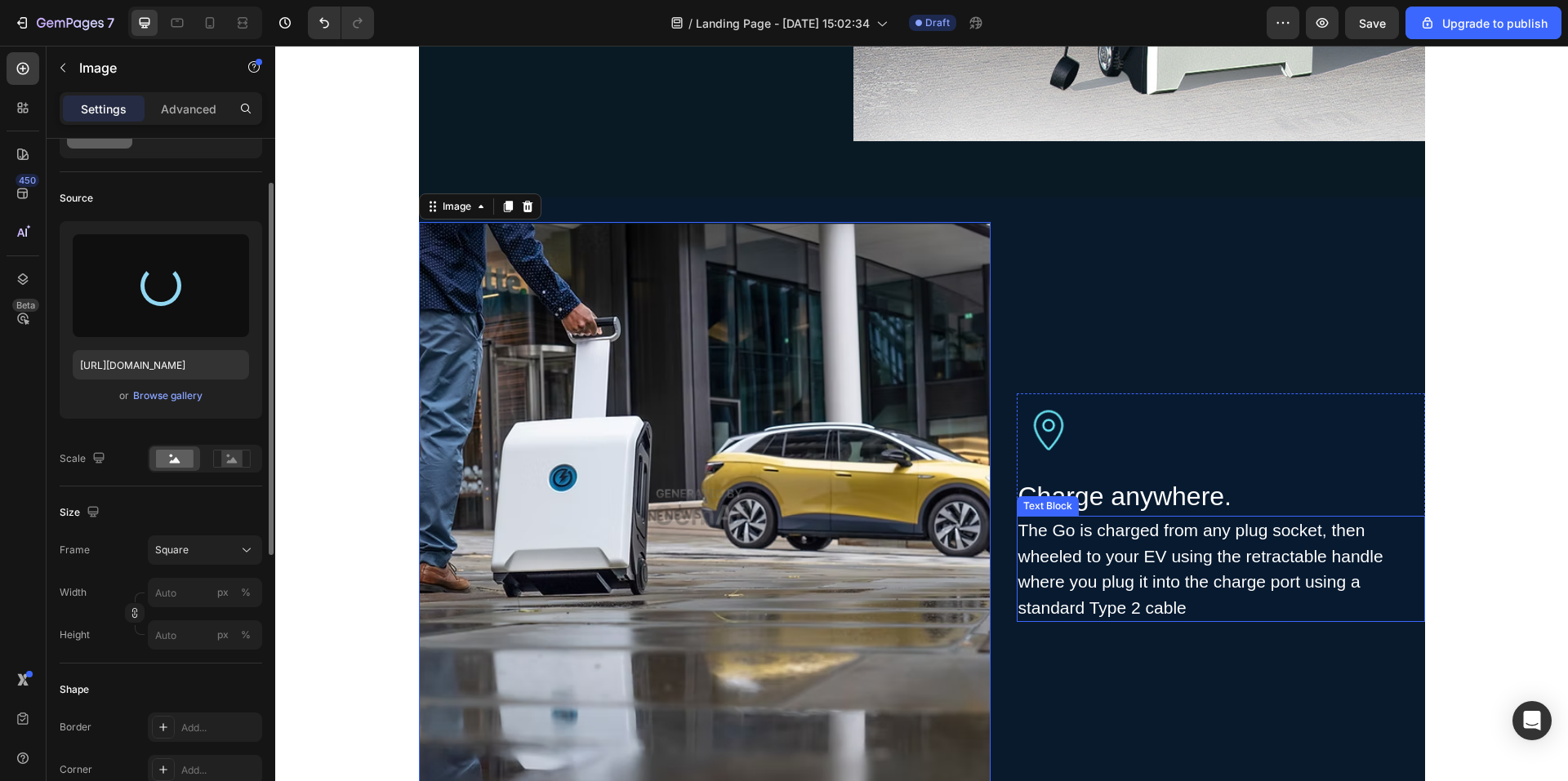
type input "https://cdn.shopify.com/s/files/1/0706/7887/2235/files/gempages_571448877488538…"
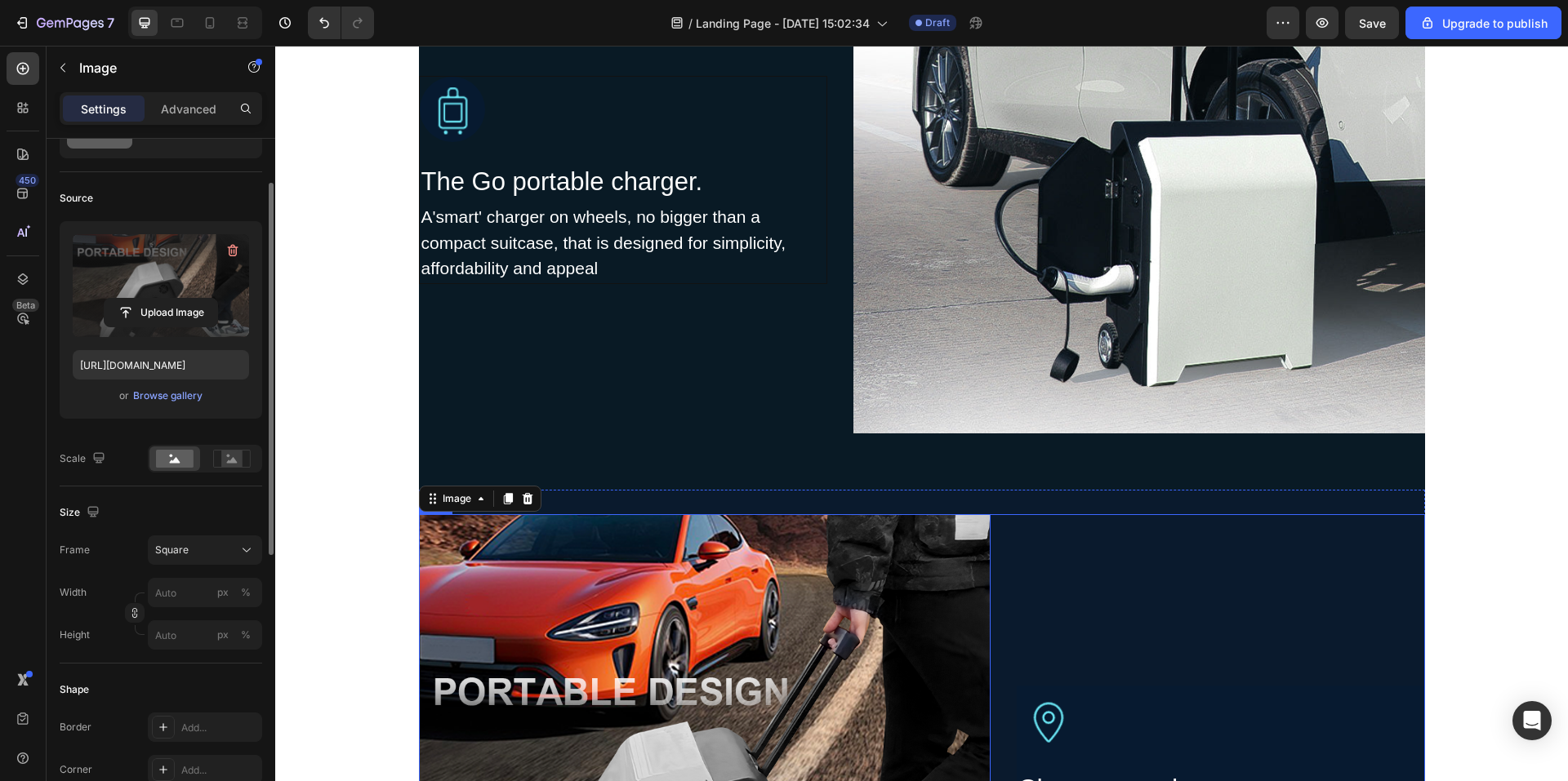
scroll to position [1547, 0]
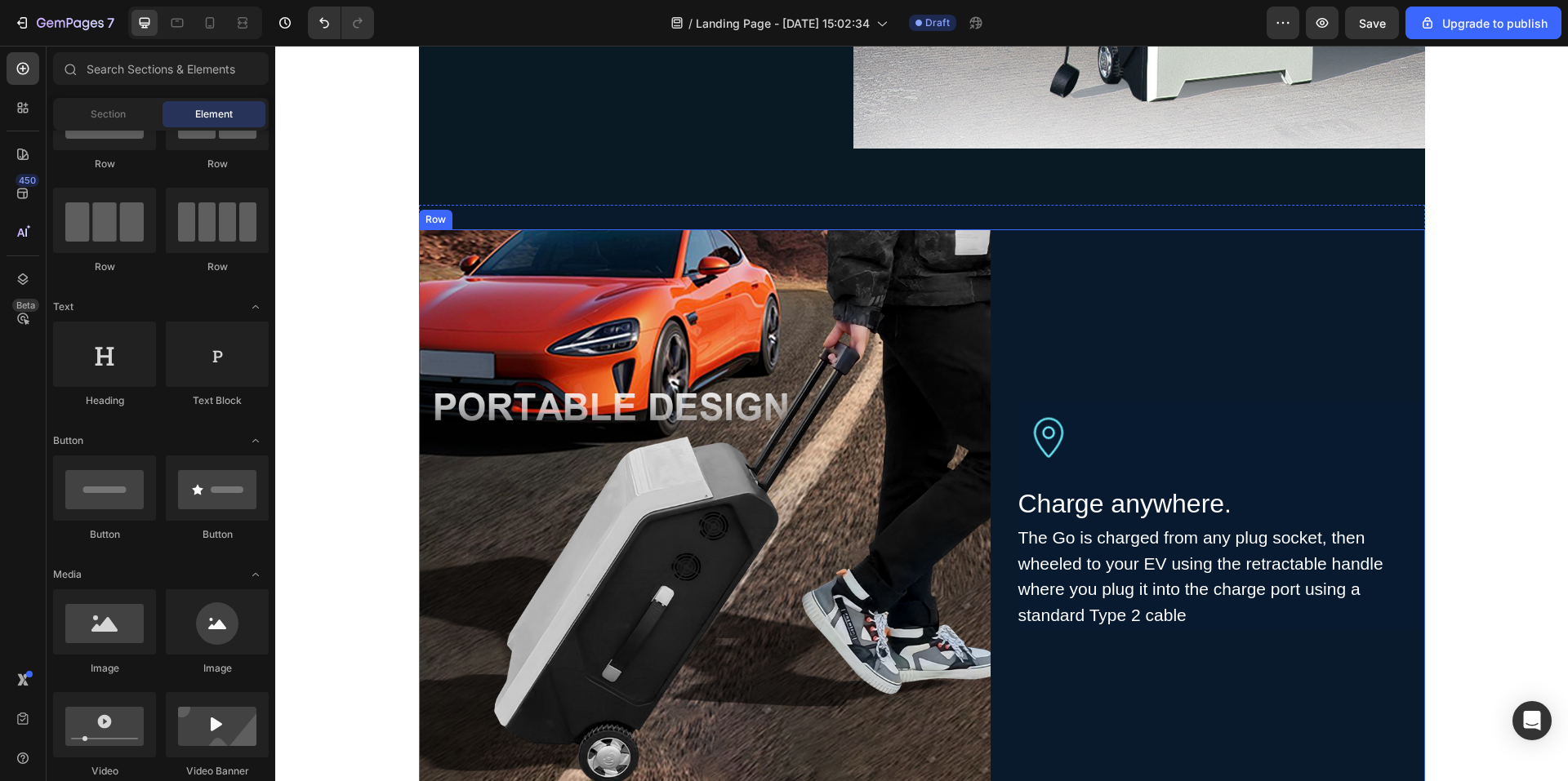
scroll to position [1874, 0]
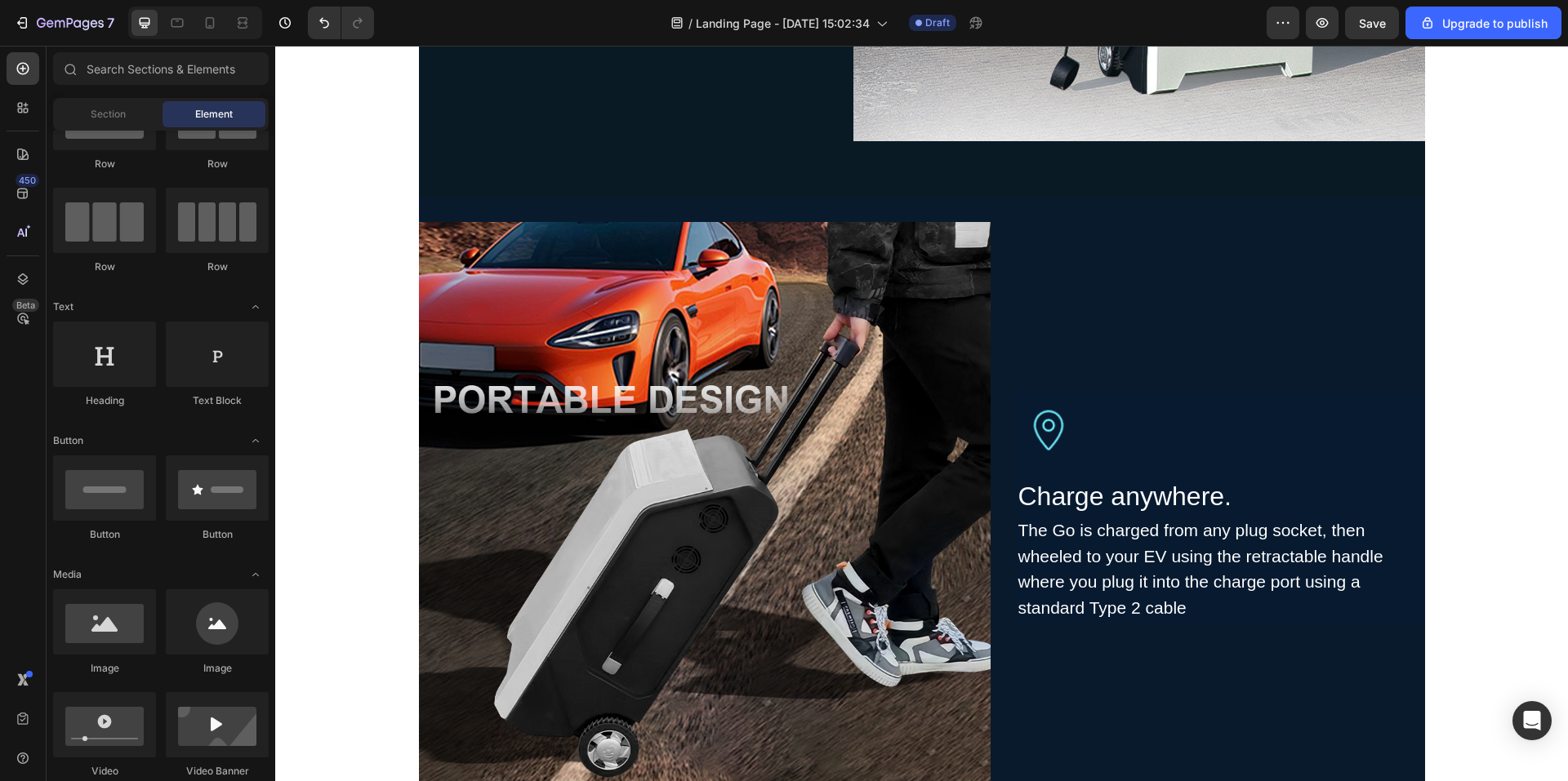
click at [1501, 289] on div "Image The Go portable charger. Heading A'smart' charger on wheels, no bigger th…" at bounding box center [922, 786] width 1293 height 5161
click at [835, 397] on img at bounding box center [705, 508] width 571 height 571
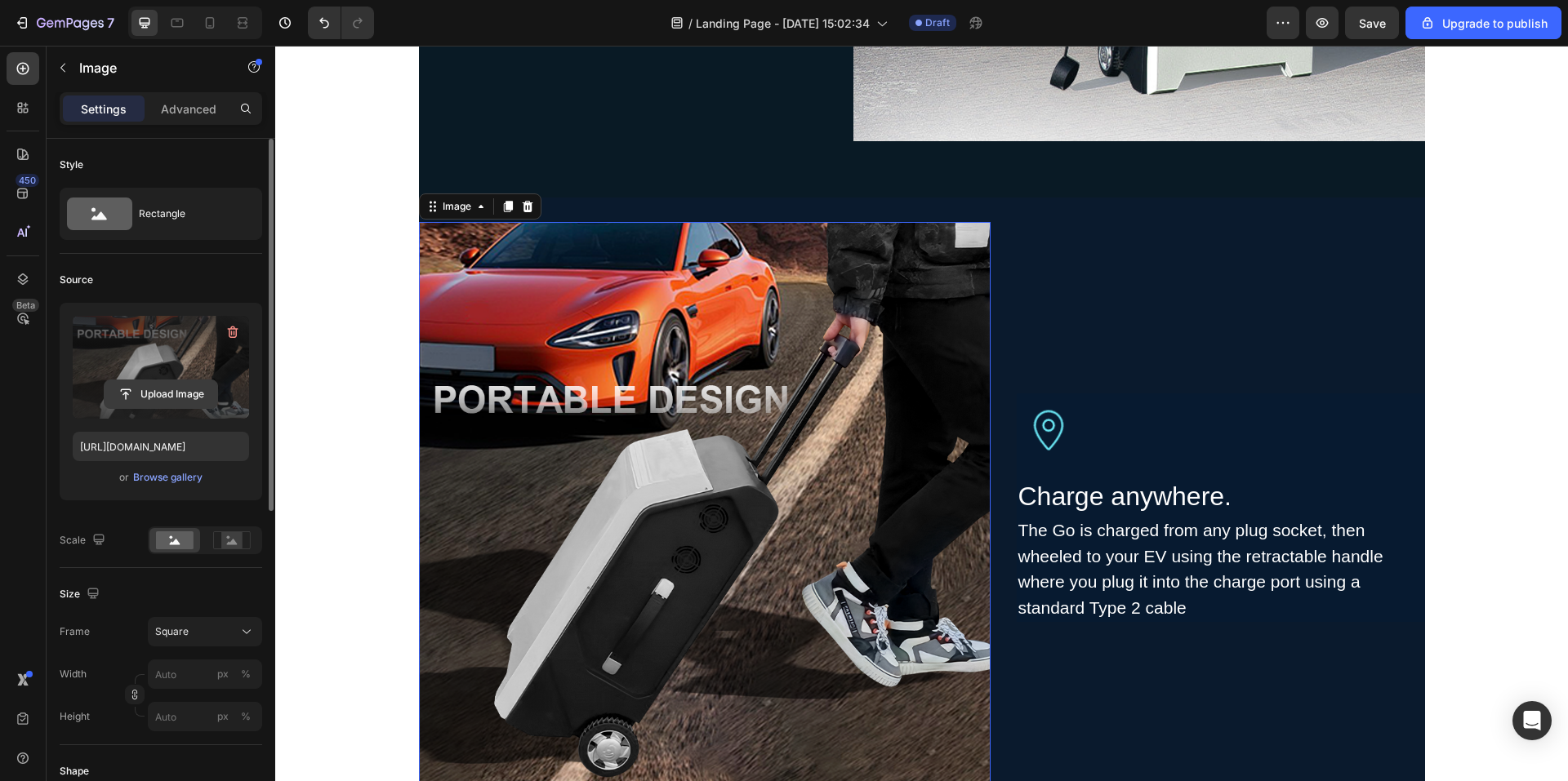
click at [177, 394] on input "file" at bounding box center [160, 394] width 112 height 28
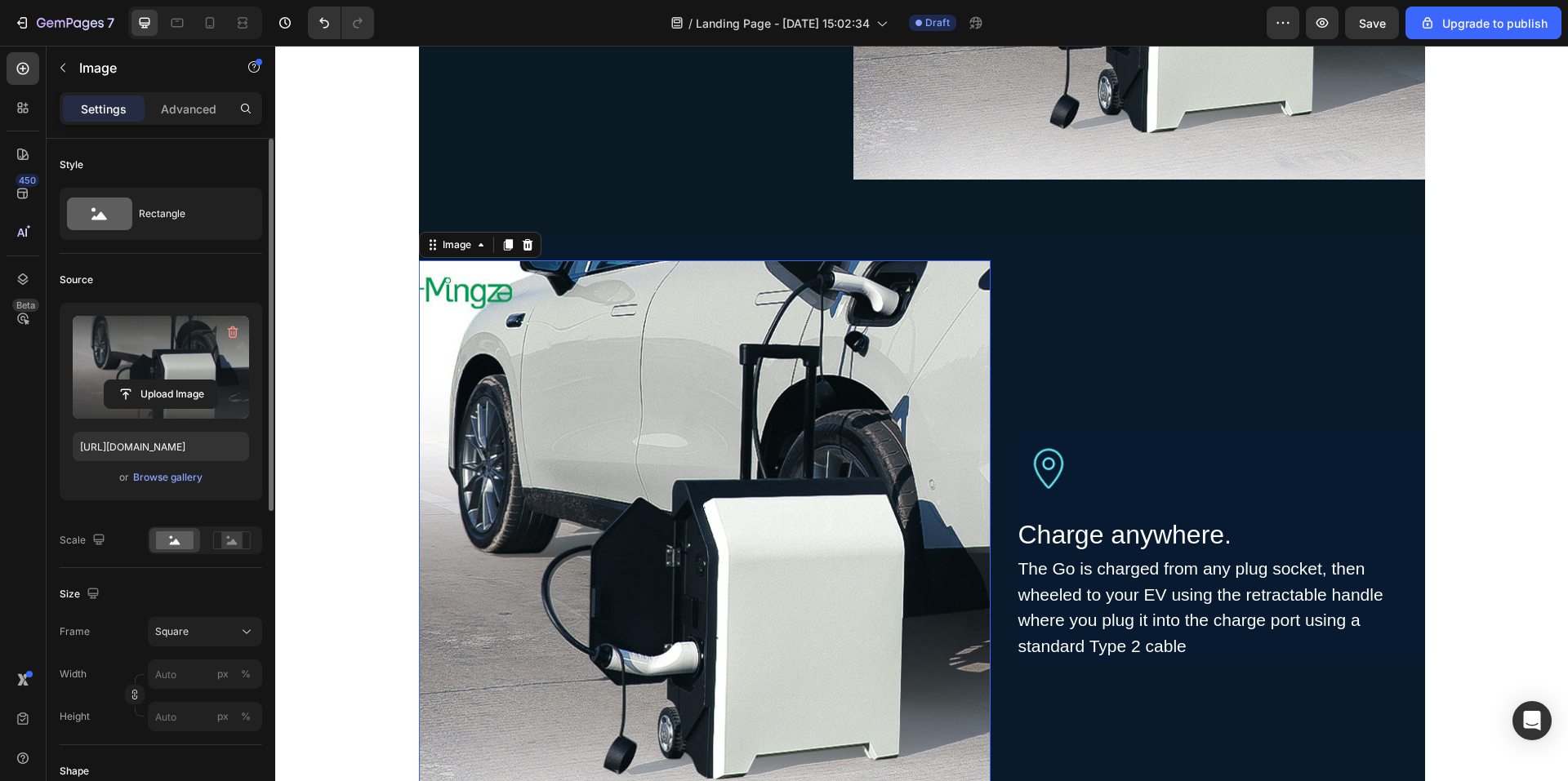
scroll to position [1956, 0]
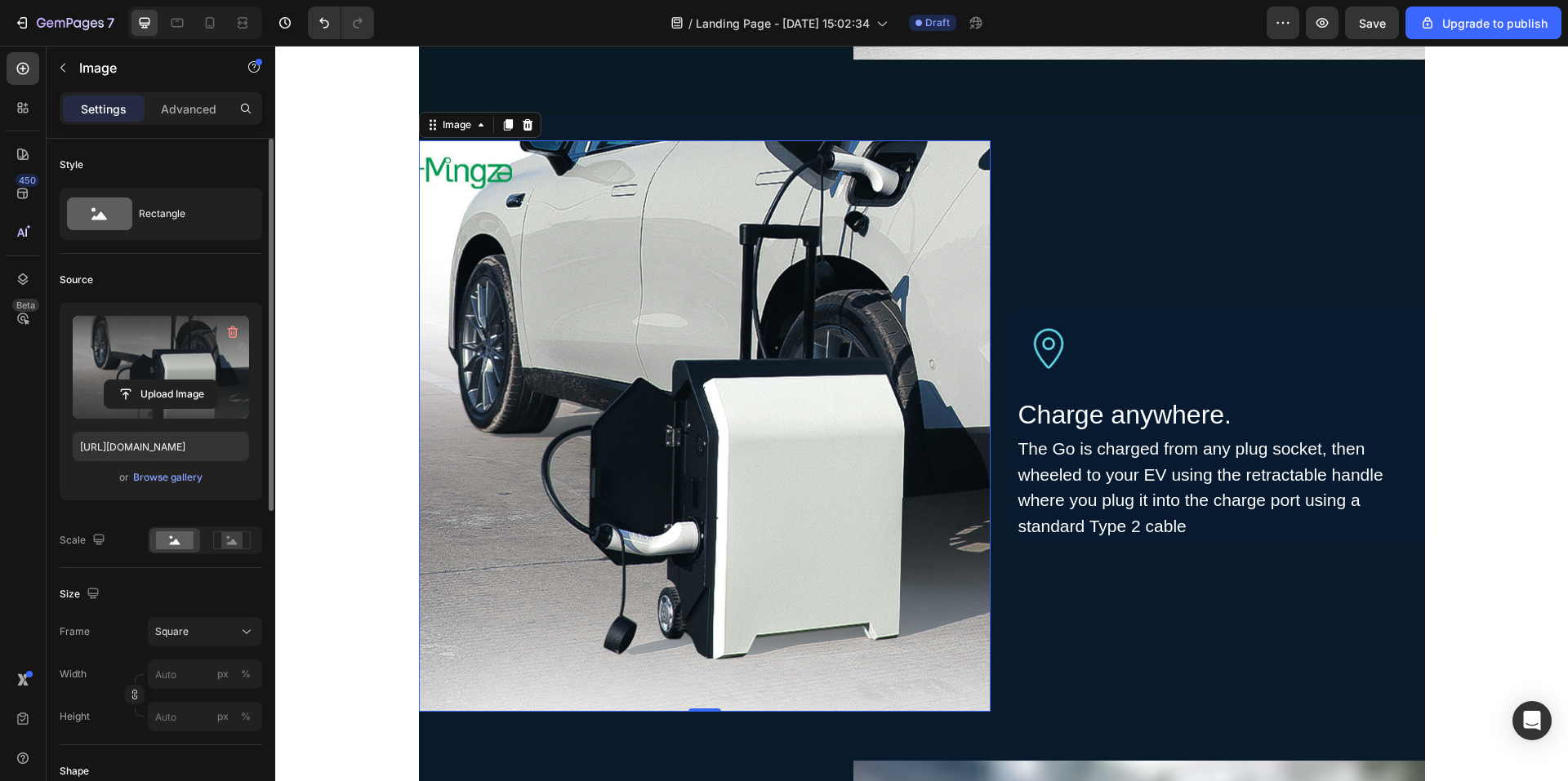
click at [733, 445] on img at bounding box center [705, 426] width 571 height 571
click at [196, 380] on input "file" at bounding box center [160, 394] width 112 height 28
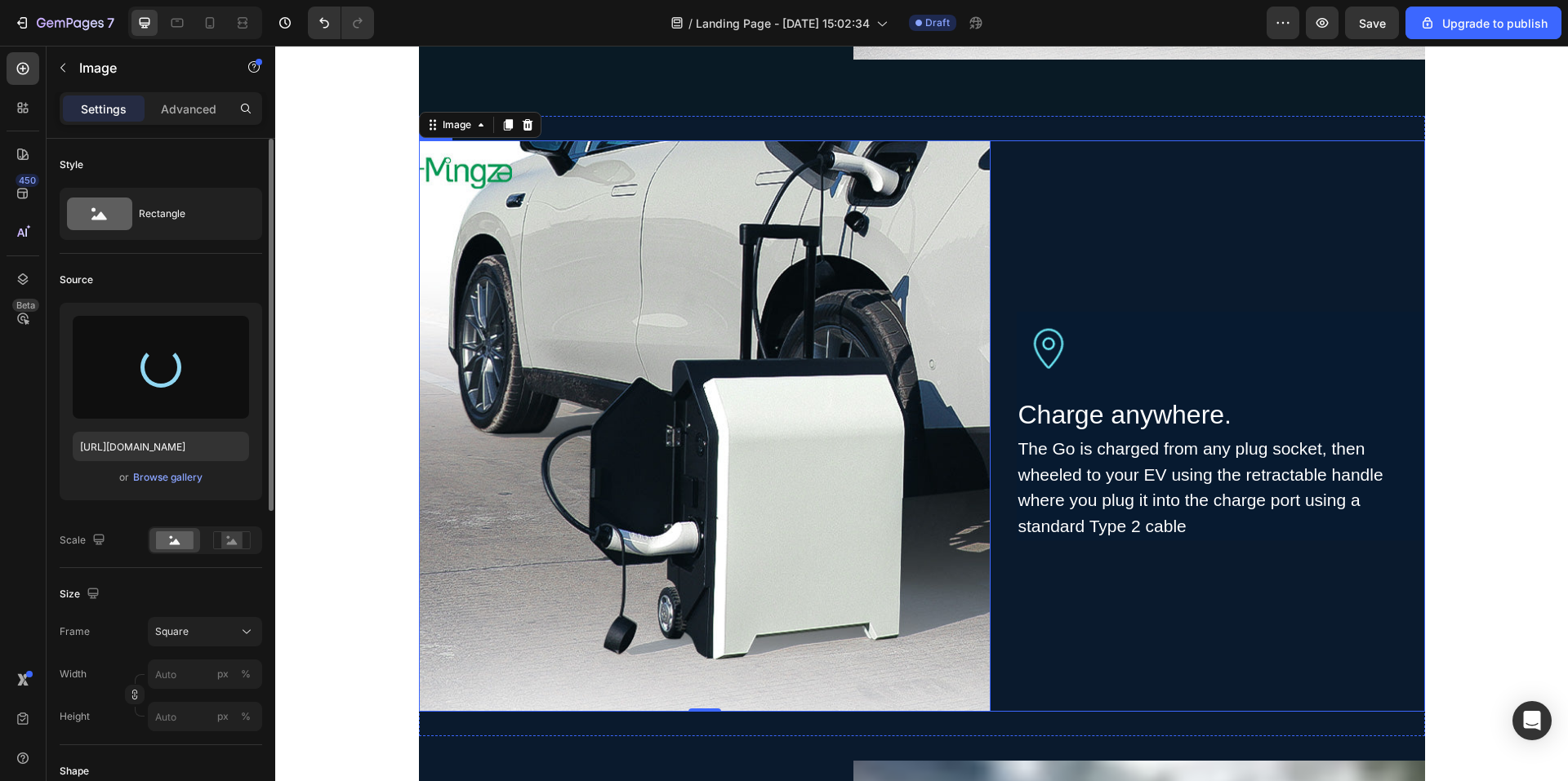
type input "https://cdn.shopify.com/s/files/1/0706/7887/2235/files/gempages_571448877488538…"
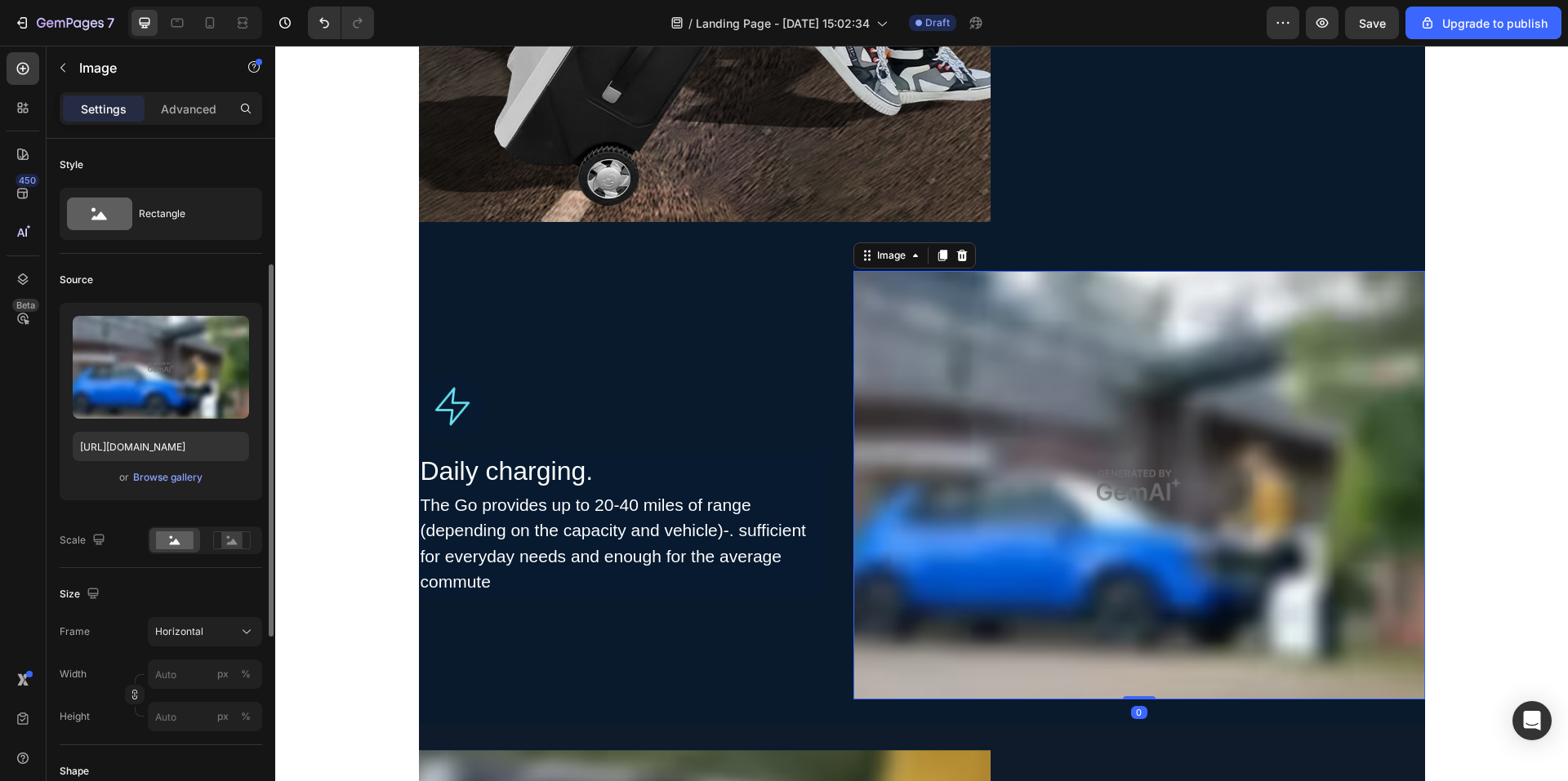
scroll to position [82, 0]
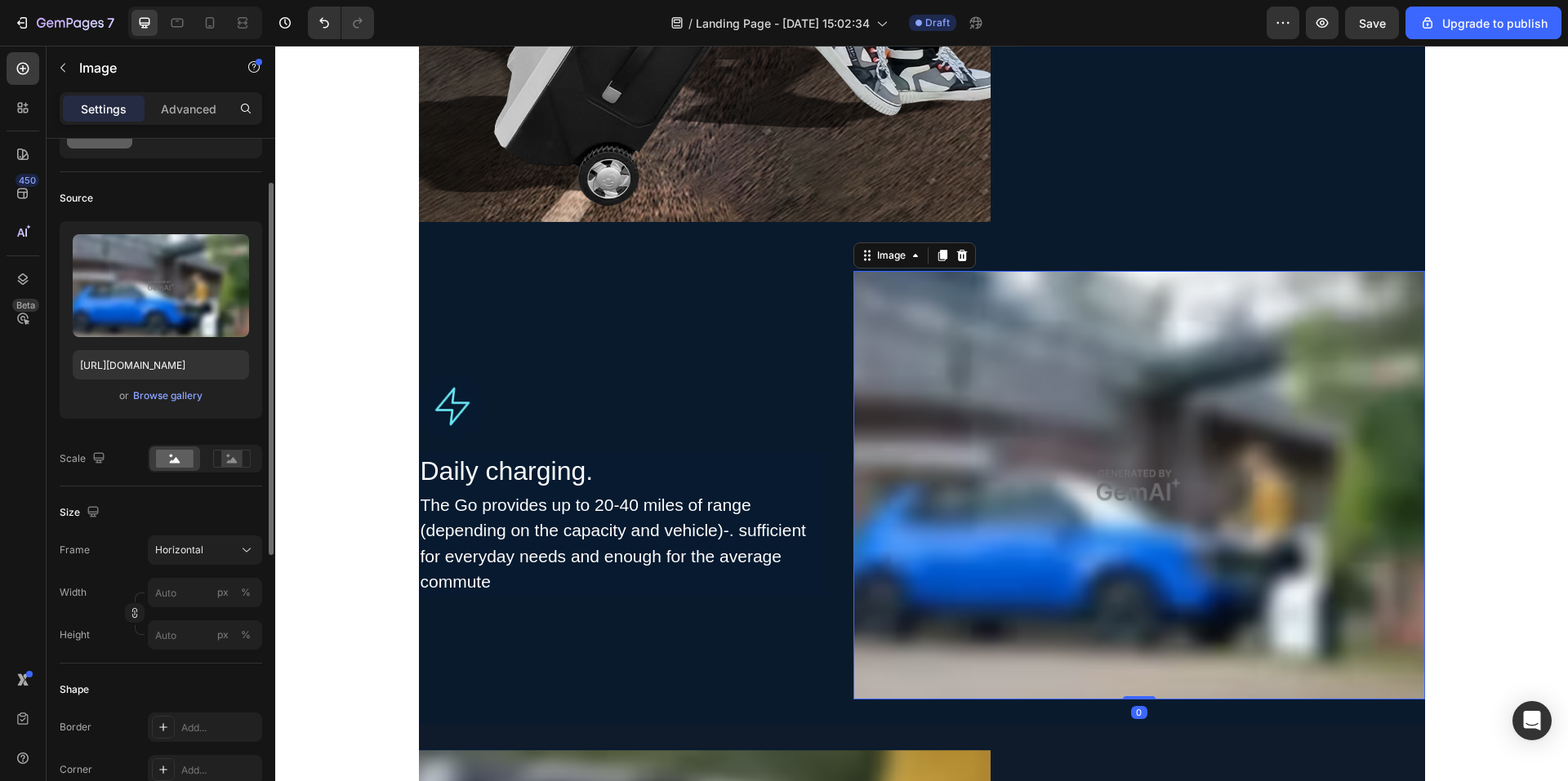
click at [1146, 502] on img at bounding box center [1139, 485] width 571 height 428
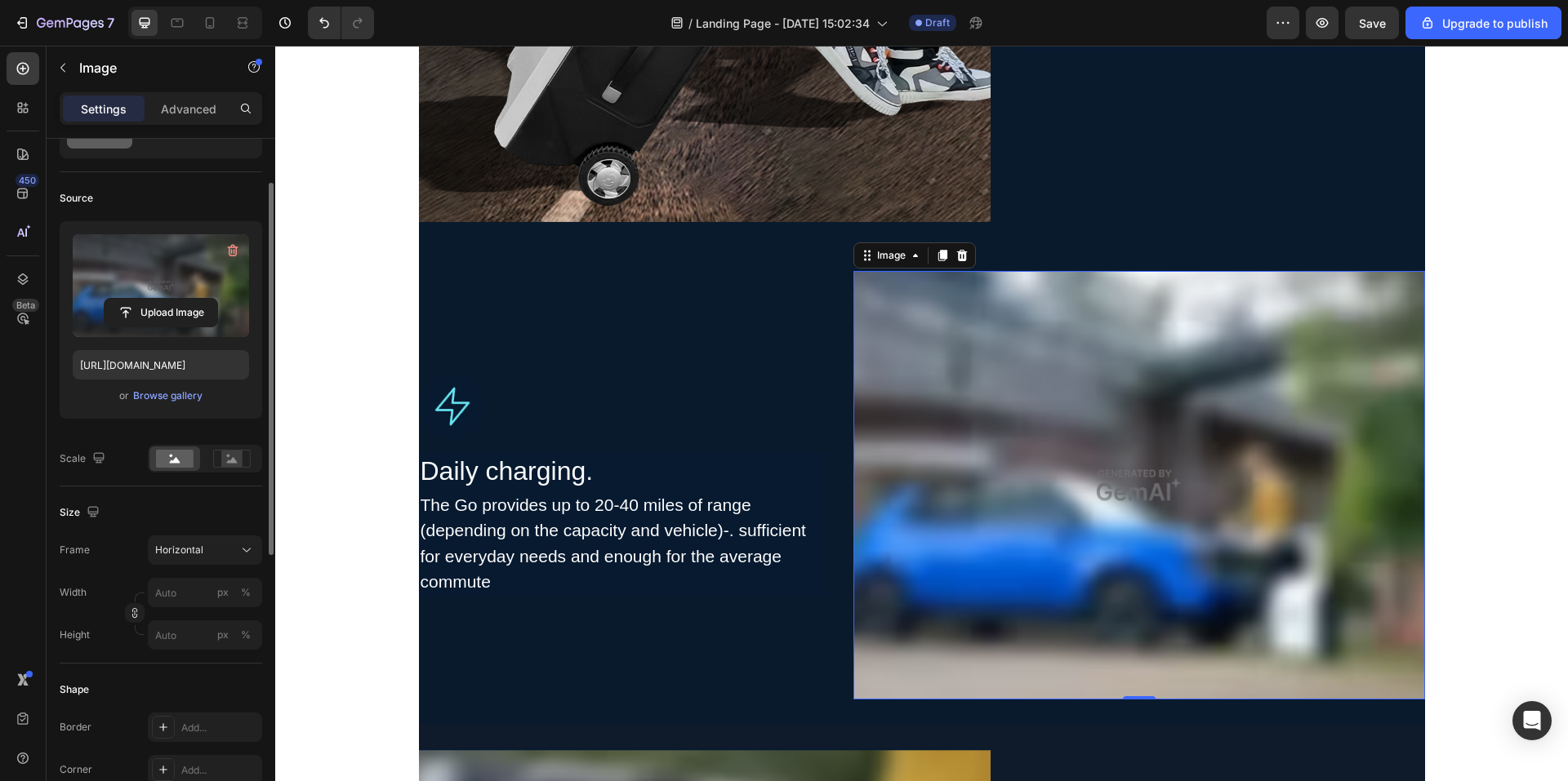
click at [191, 297] on label at bounding box center [160, 286] width 177 height 103
click at [191, 299] on input "file" at bounding box center [160, 313] width 112 height 28
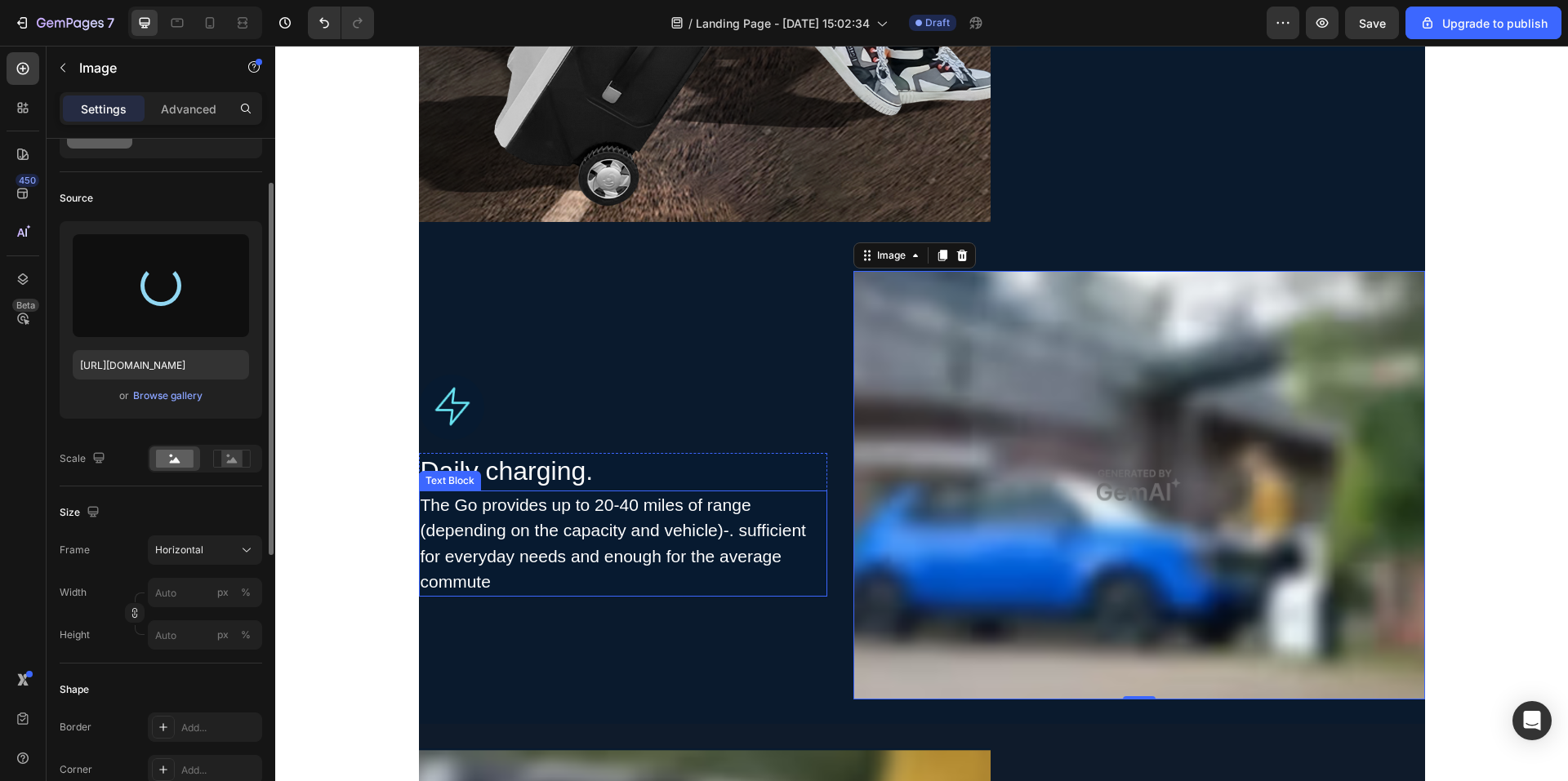
type input "https://cdn.shopify.com/s/files/1/0706/7887/2235/files/gempages_571448877488538…"
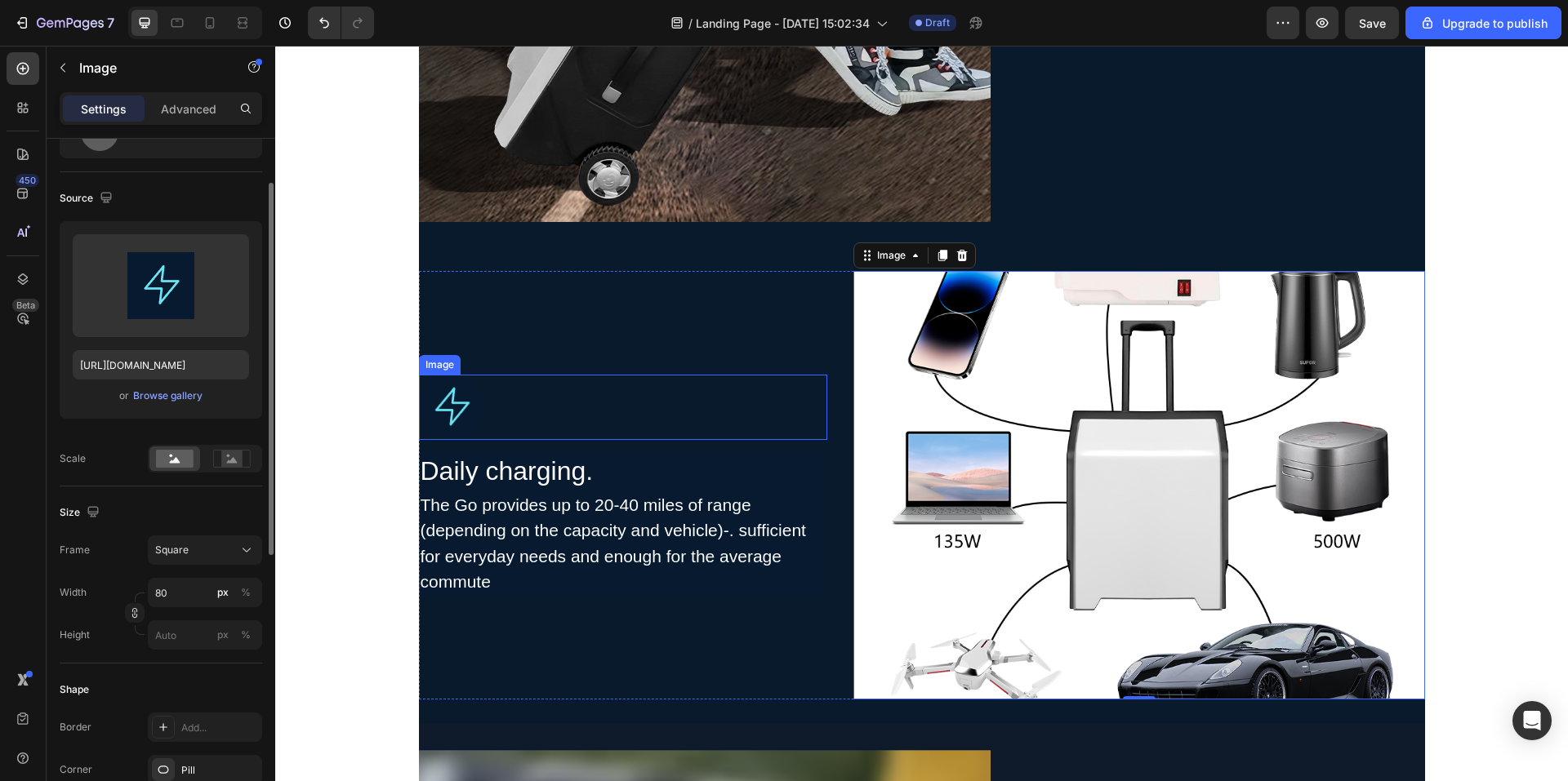
click at [727, 437] on div at bounding box center [623, 407] width 409 height 65
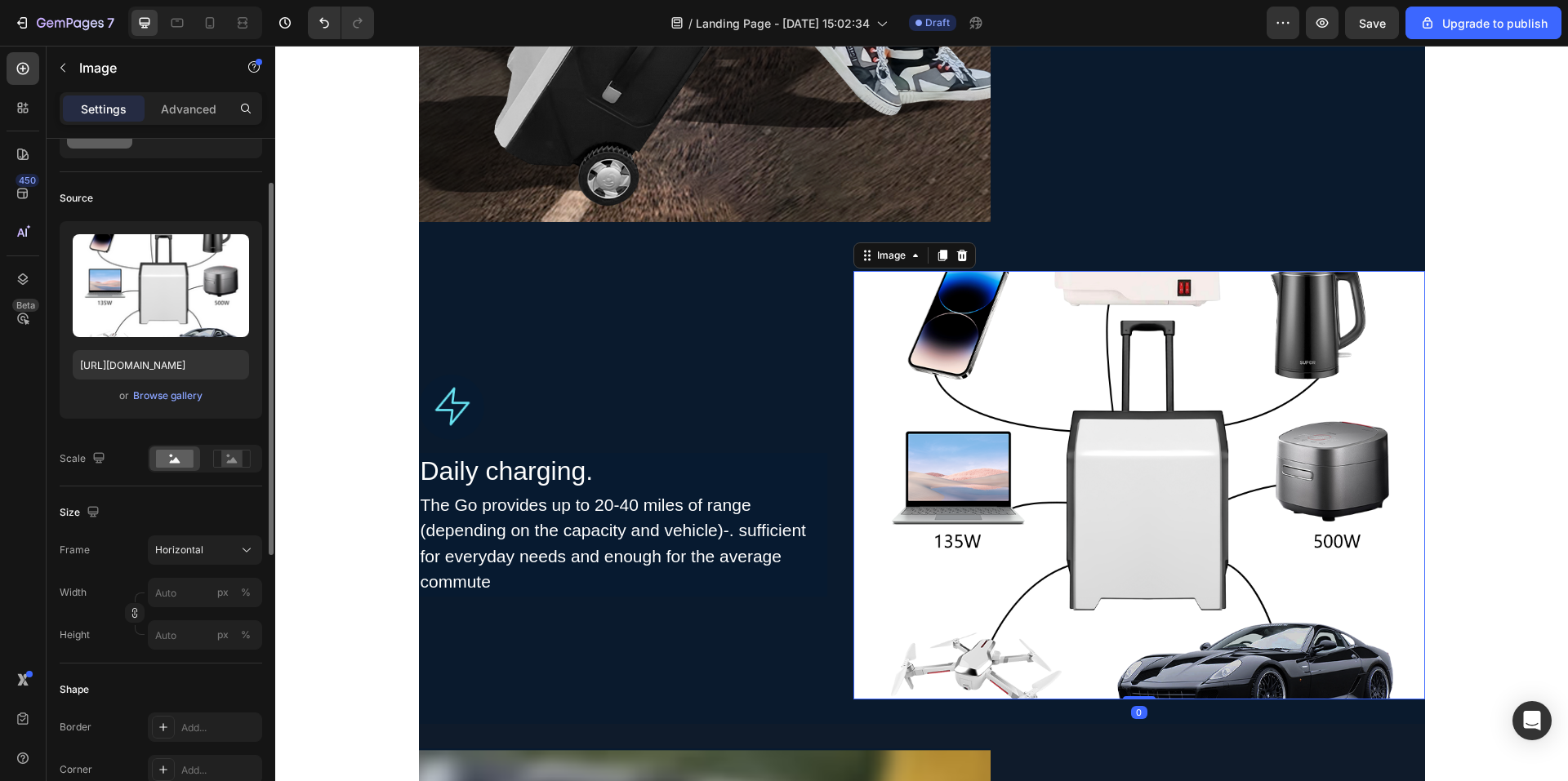
click at [952, 448] on img at bounding box center [1139, 485] width 571 height 428
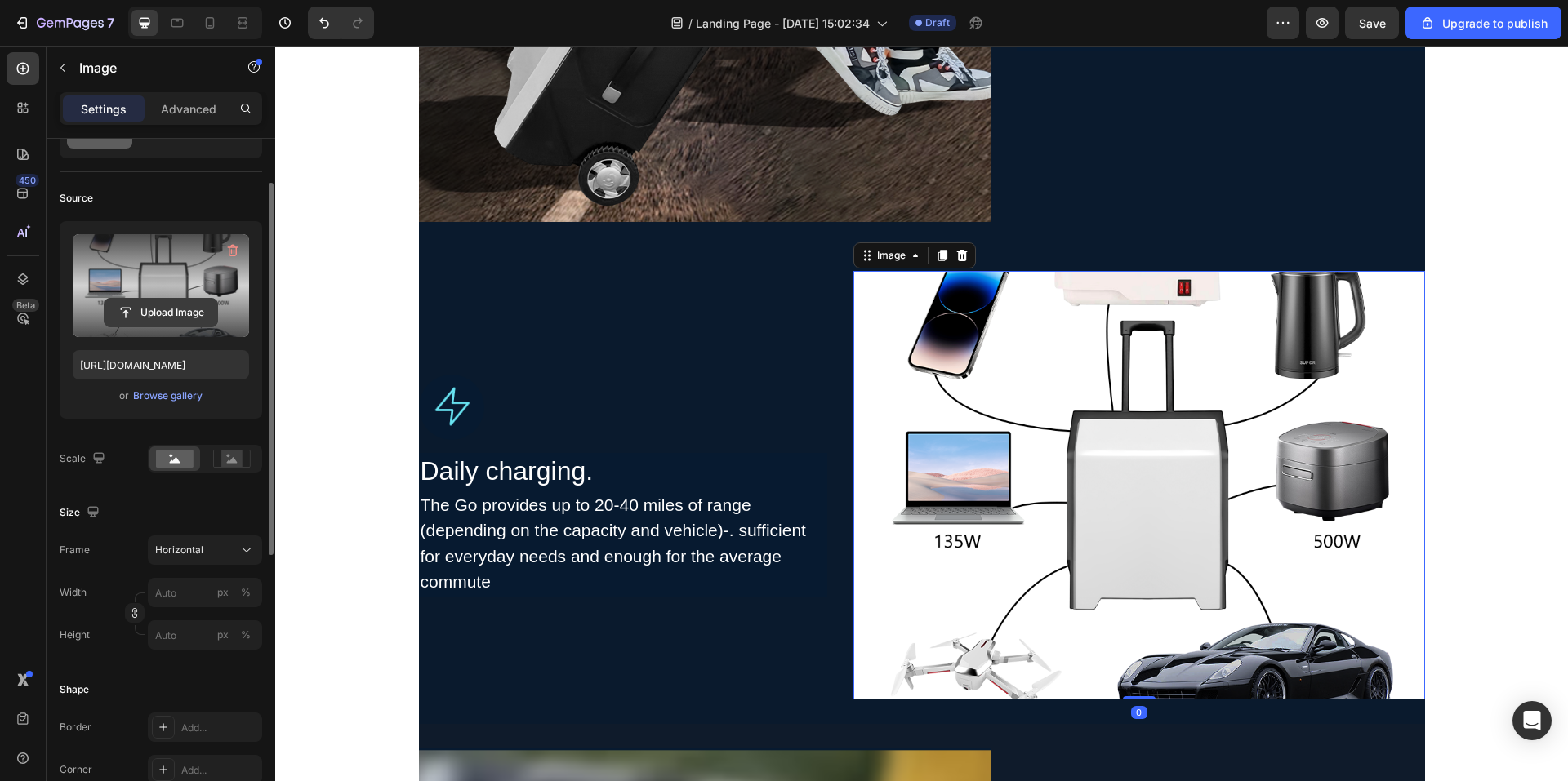
click at [198, 300] on input "file" at bounding box center [160, 313] width 112 height 28
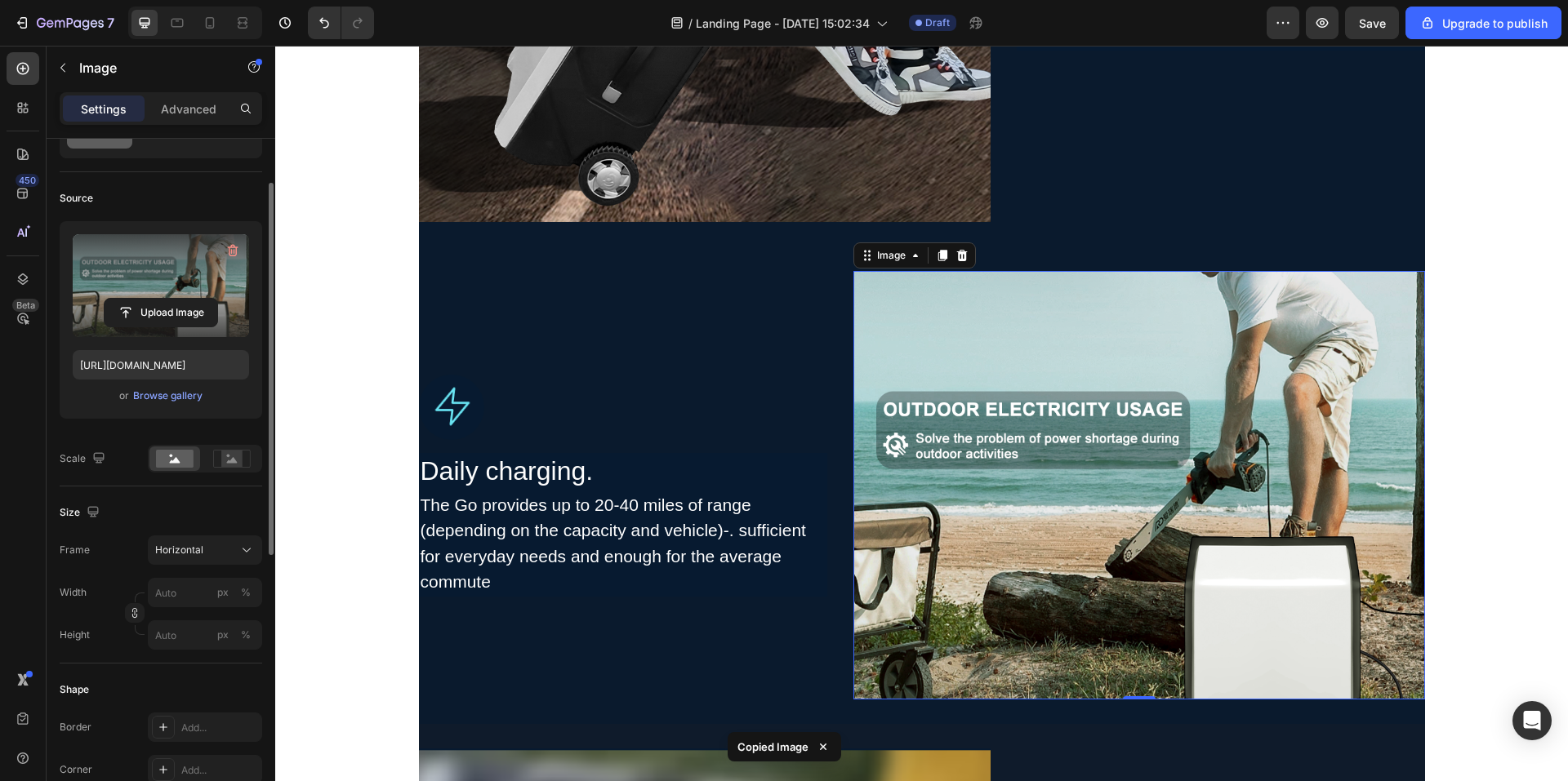
click at [176, 276] on label at bounding box center [160, 286] width 177 height 103
click at [176, 299] on input "file" at bounding box center [160, 313] width 112 height 28
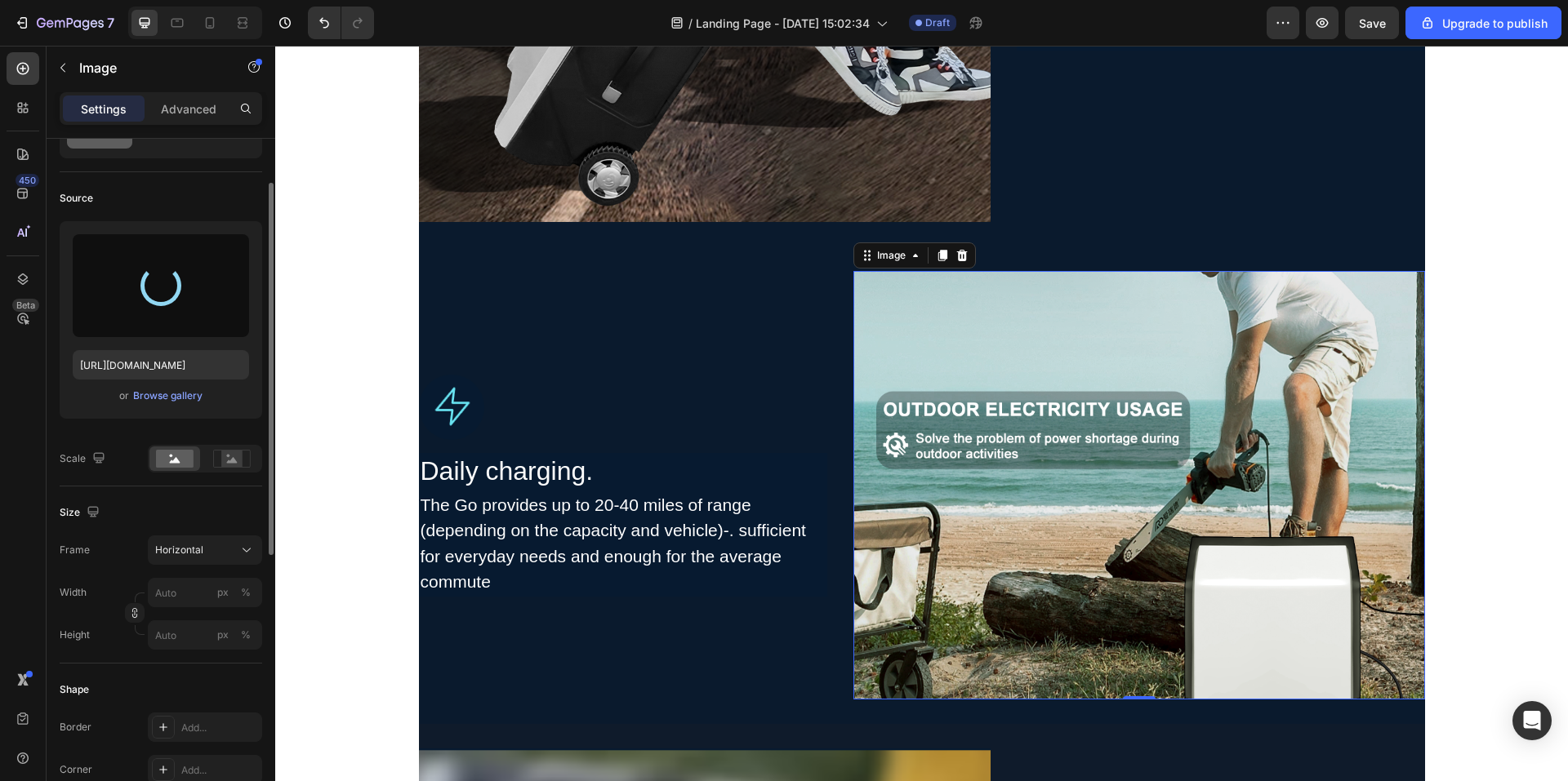
type input "https://cdn.shopify.com/s/files/1/0706/7887/2235/files/gempages_571448877488538…"
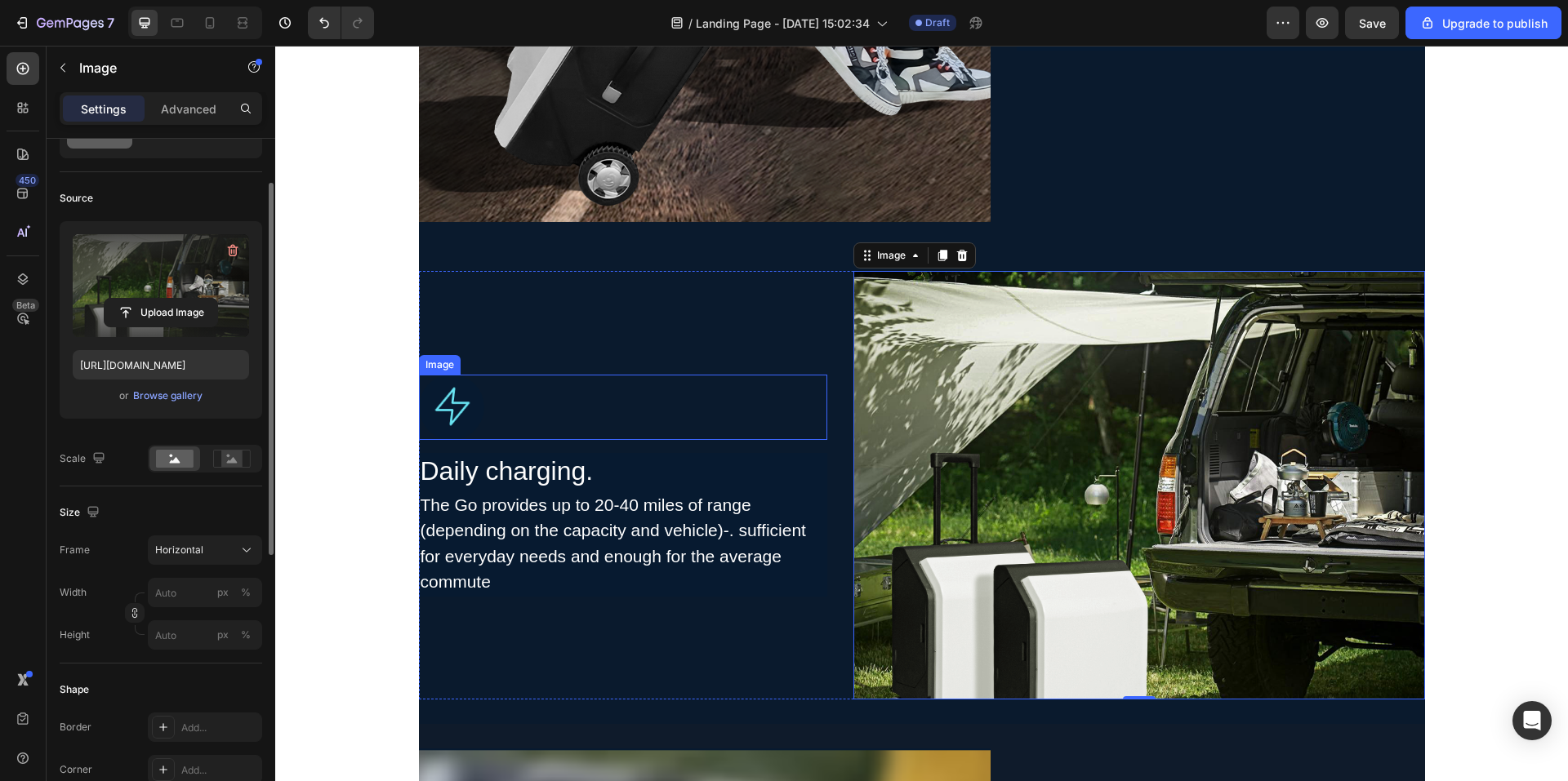
click at [705, 420] on div at bounding box center [623, 407] width 409 height 65
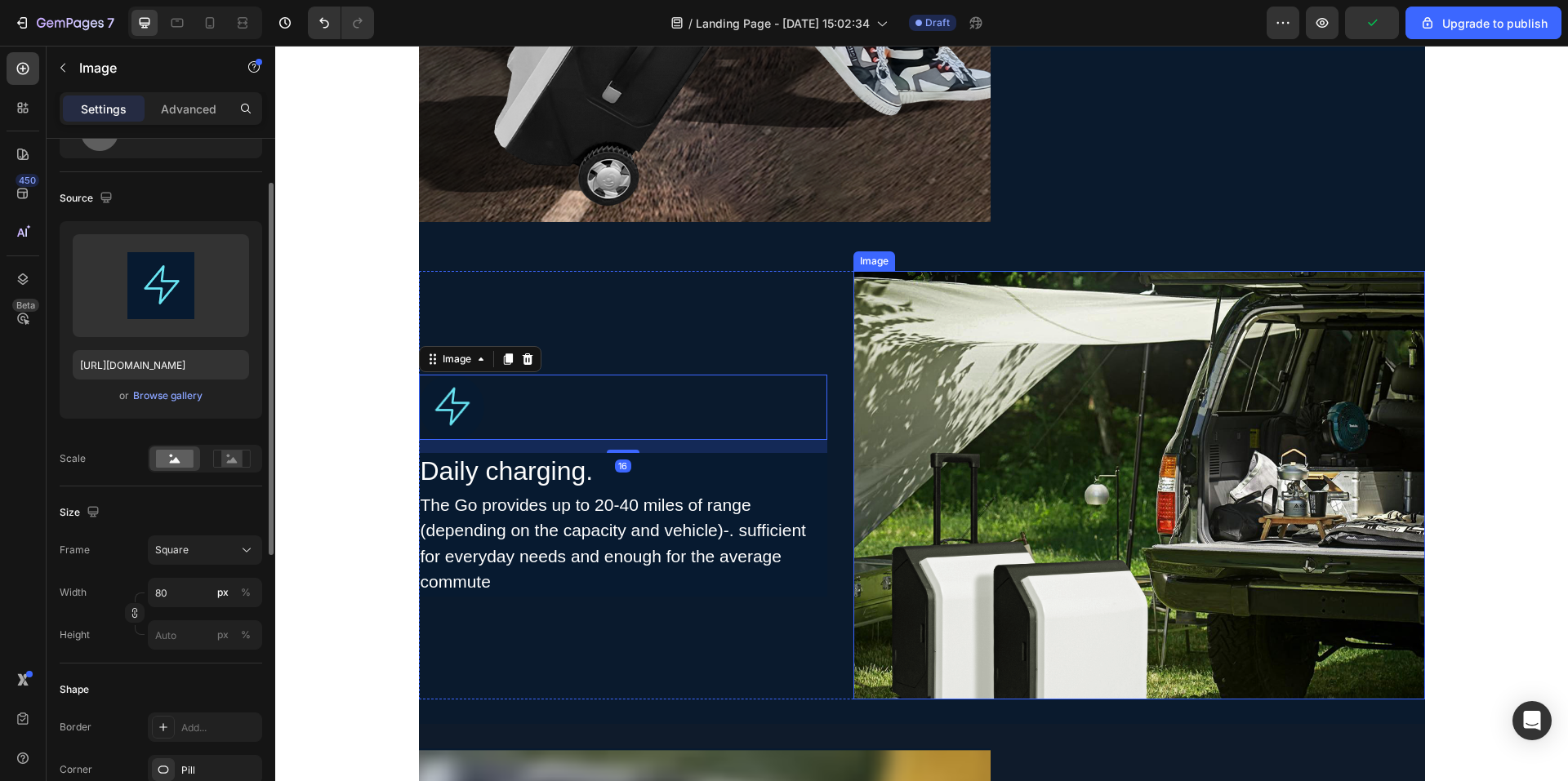
click at [1061, 475] on img at bounding box center [1139, 485] width 571 height 428
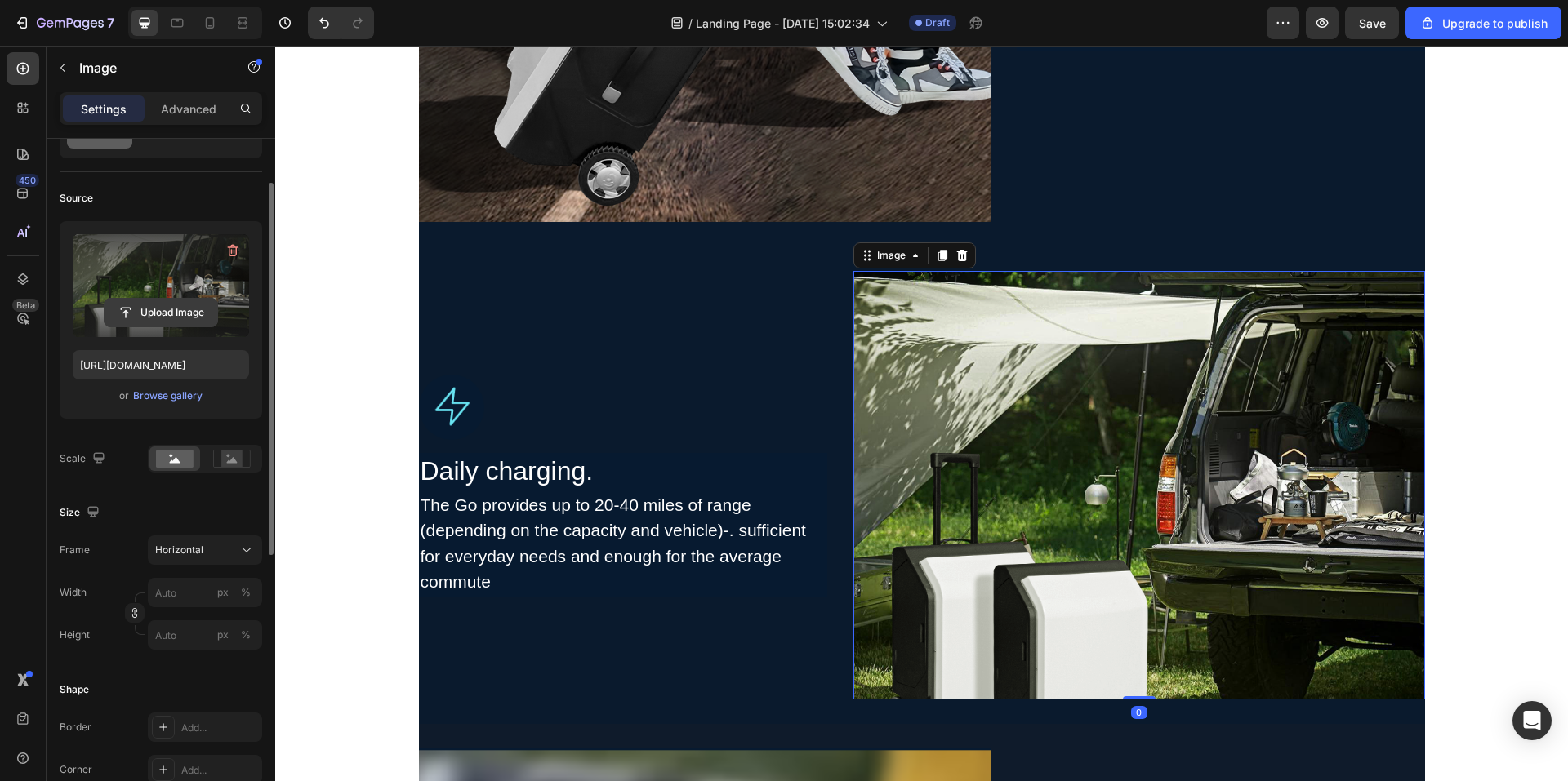
click at [198, 299] on input "file" at bounding box center [160, 313] width 112 height 28
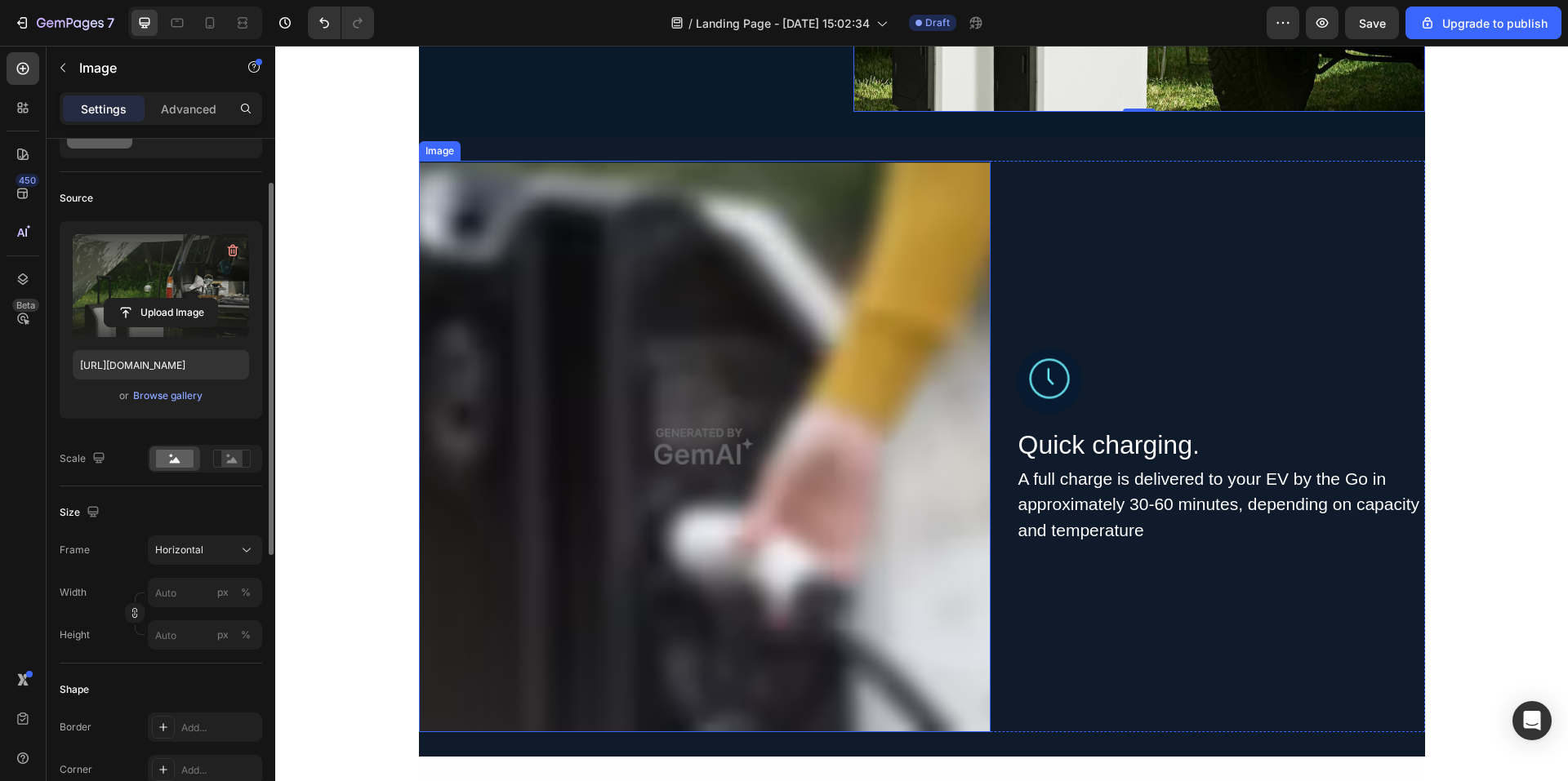
scroll to position [2935, 0]
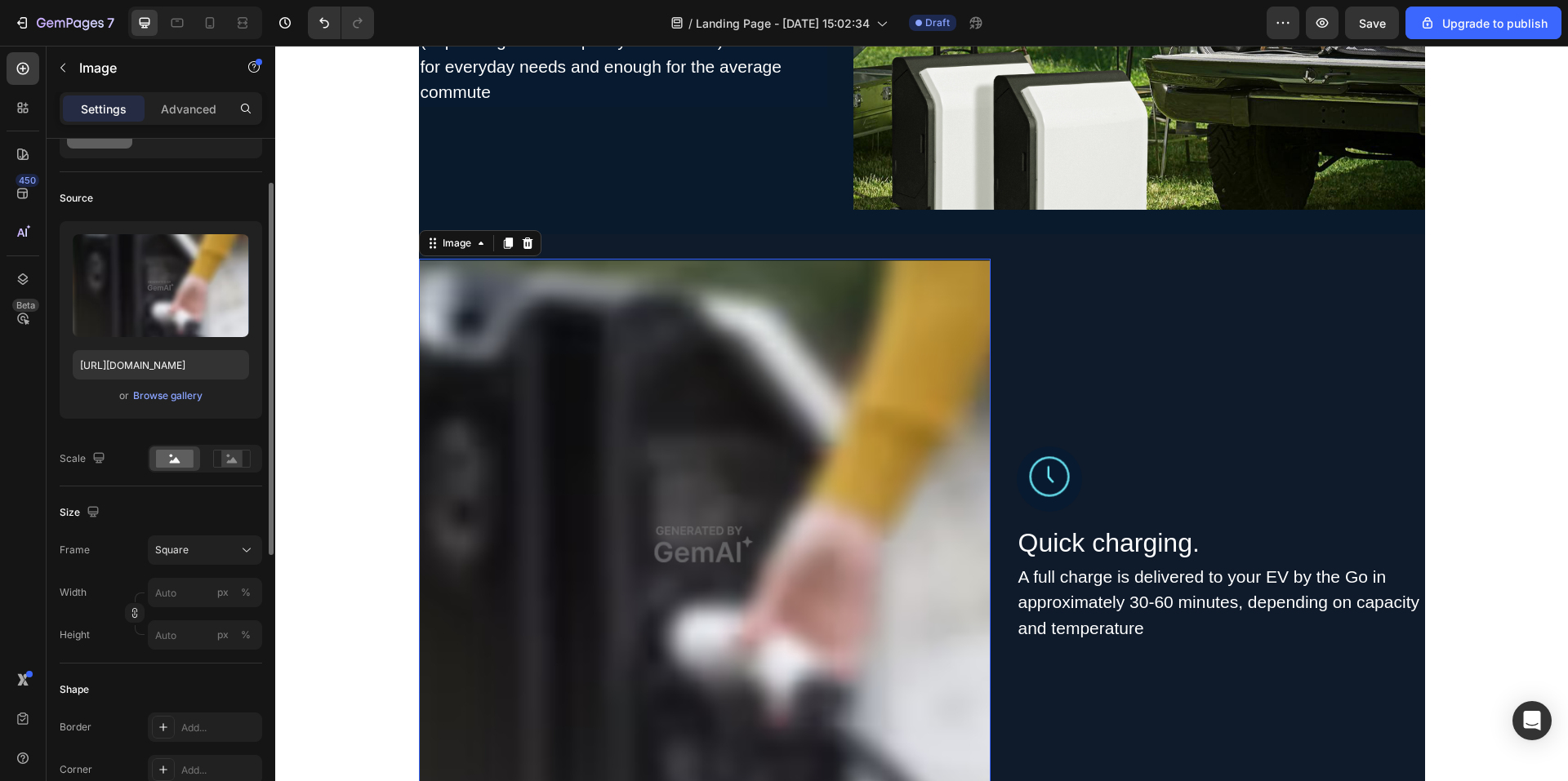
click at [809, 515] on img at bounding box center [705, 544] width 571 height 571
click at [204, 312] on input "file" at bounding box center [160, 313] width 112 height 28
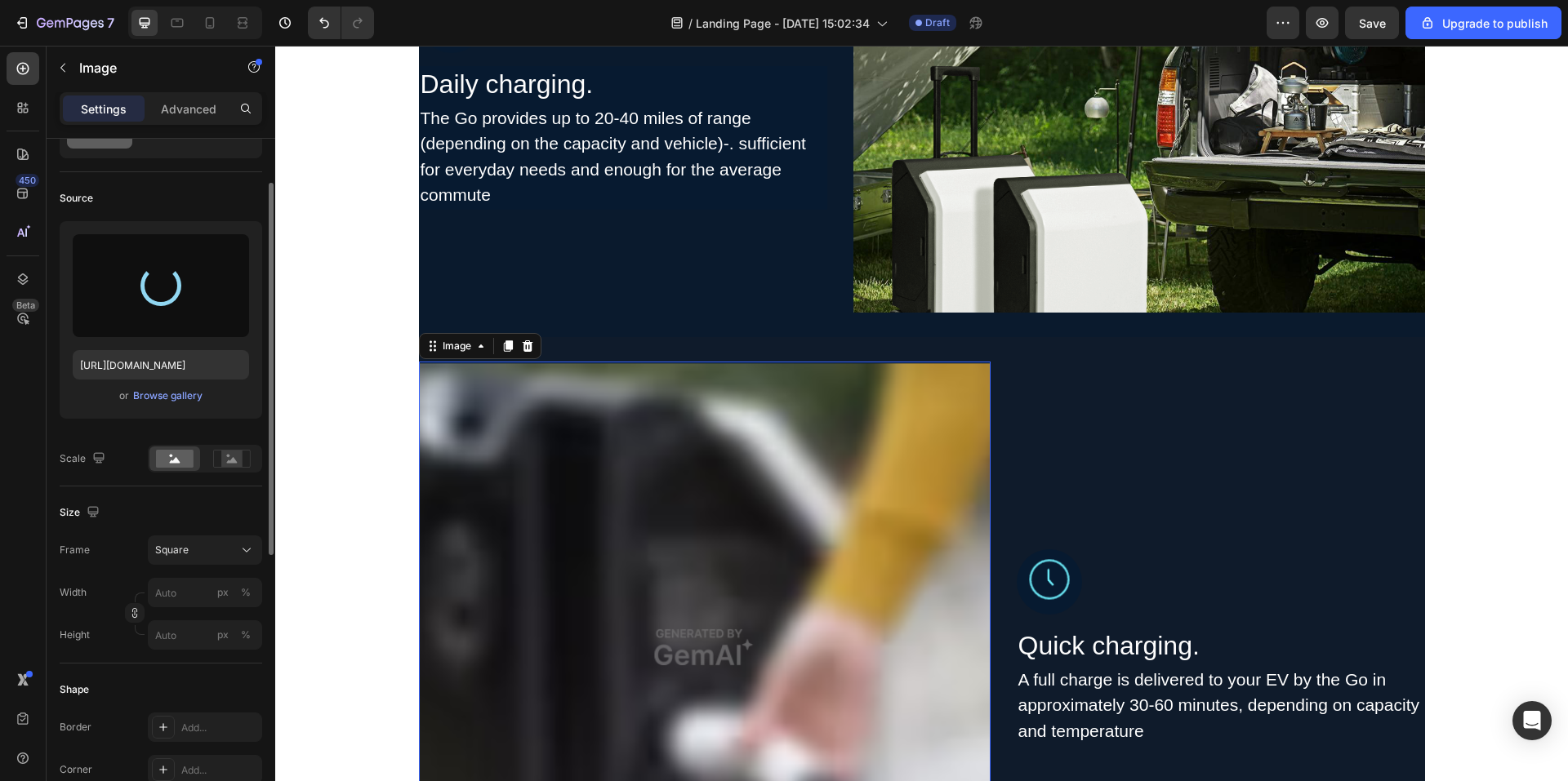
scroll to position [2527, 0]
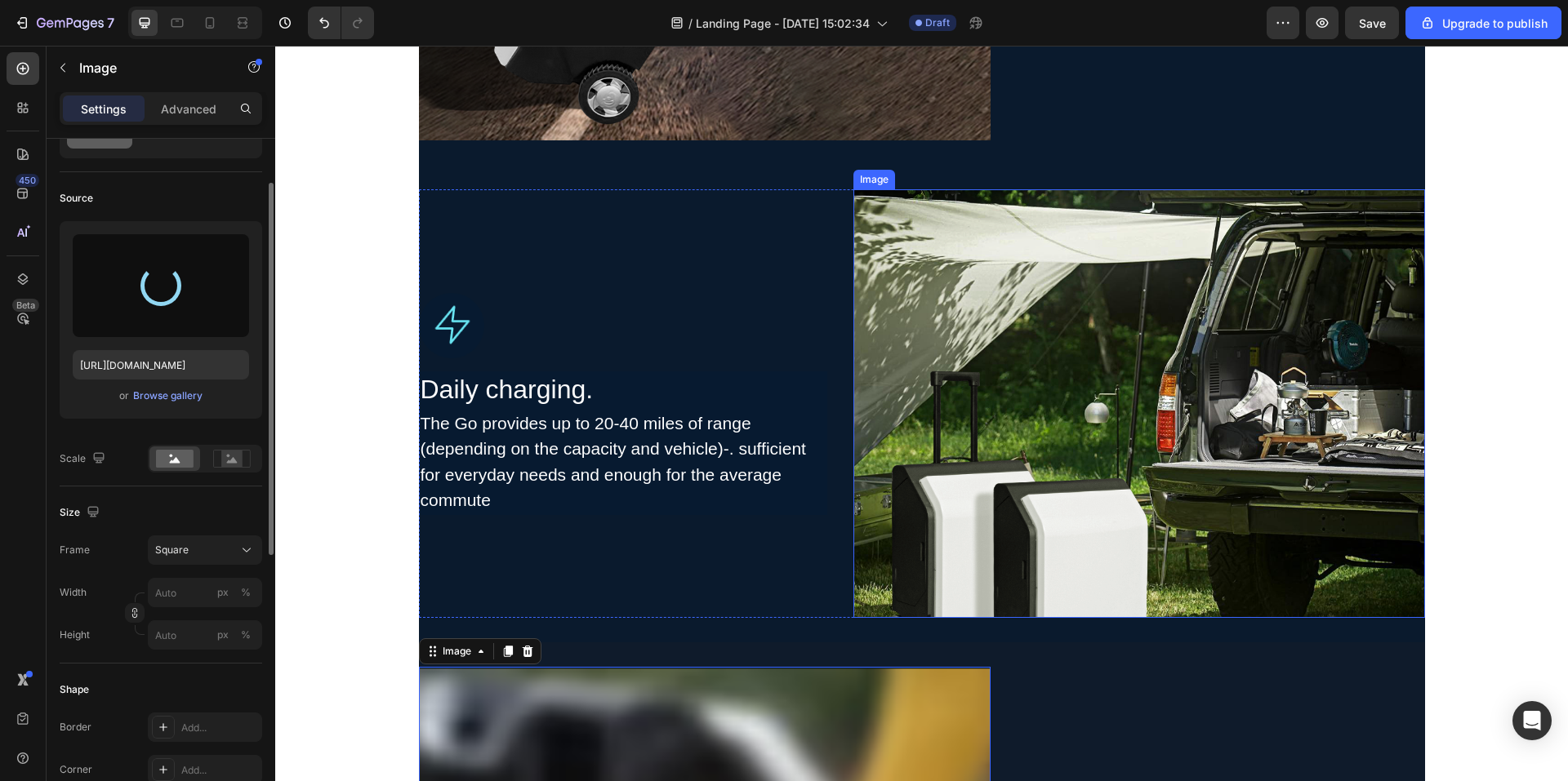
click at [1095, 516] on img at bounding box center [1139, 404] width 571 height 428
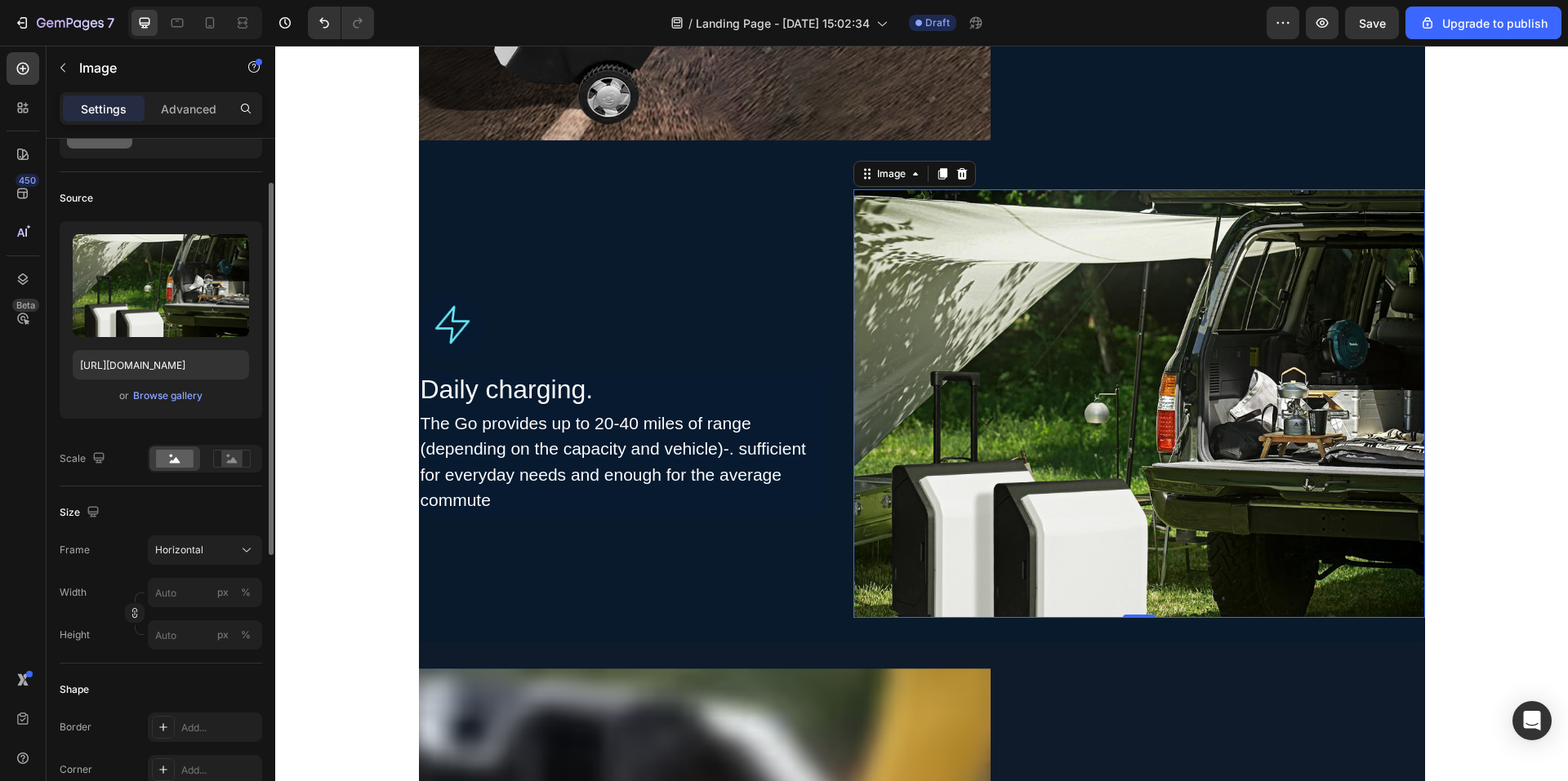
click at [1051, 495] on img at bounding box center [1139, 404] width 571 height 428
click at [221, 558] on div "Horizontal" at bounding box center [205, 550] width 99 height 17
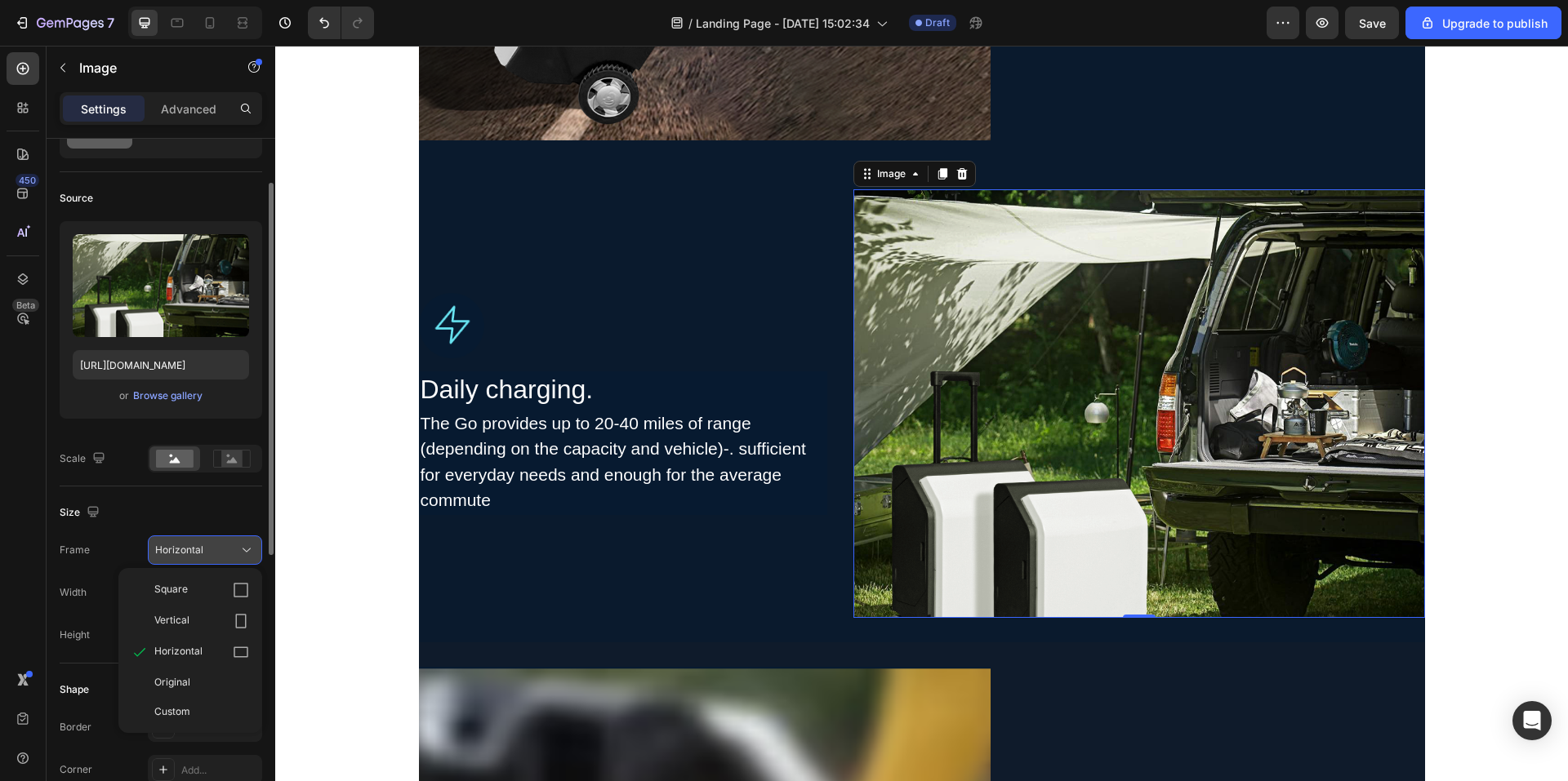
click at [223, 557] on div "Horizontal" at bounding box center [195, 550] width 80 height 15
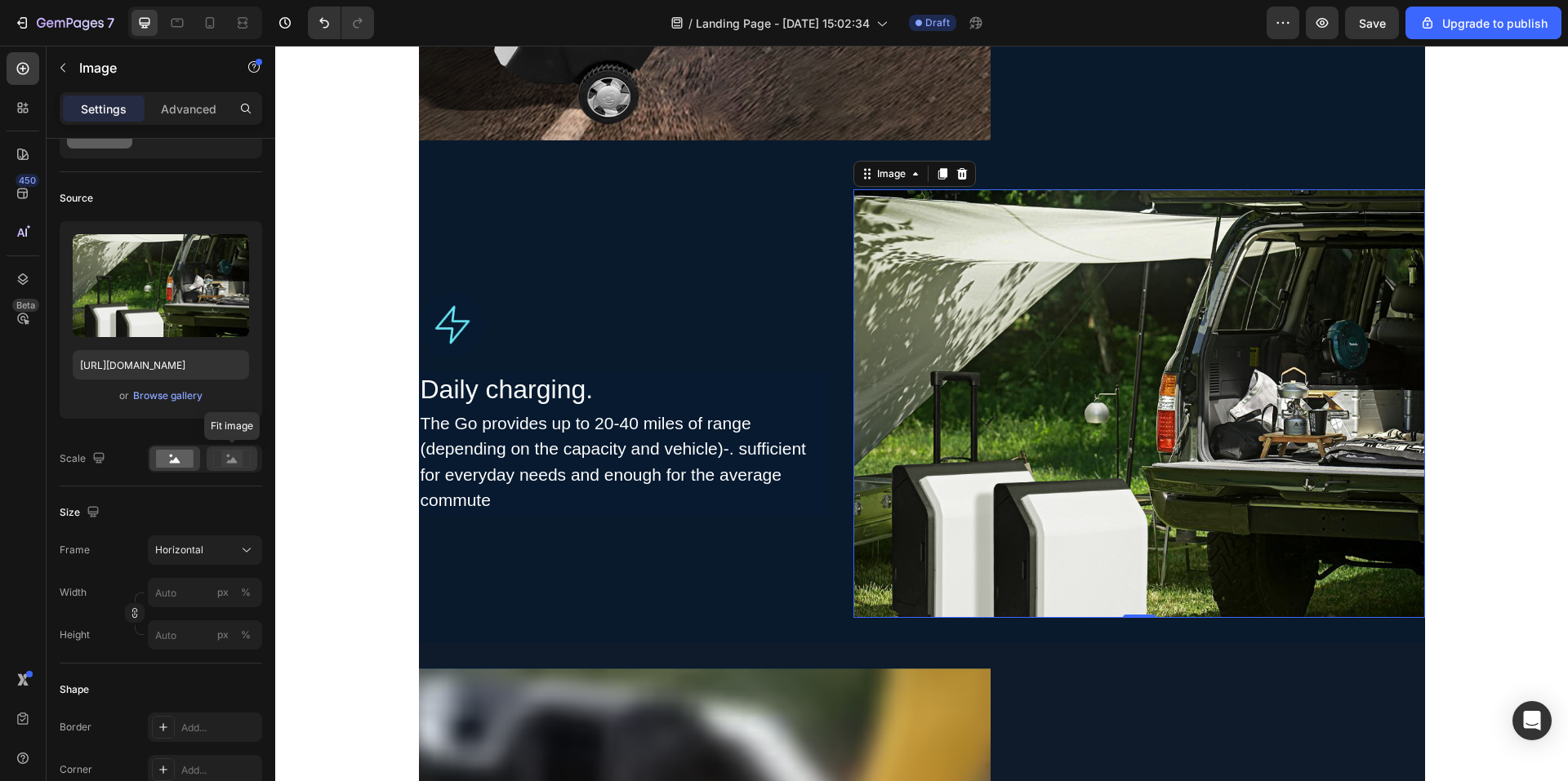
click at [237, 469] on div at bounding box center [232, 459] width 51 height 24
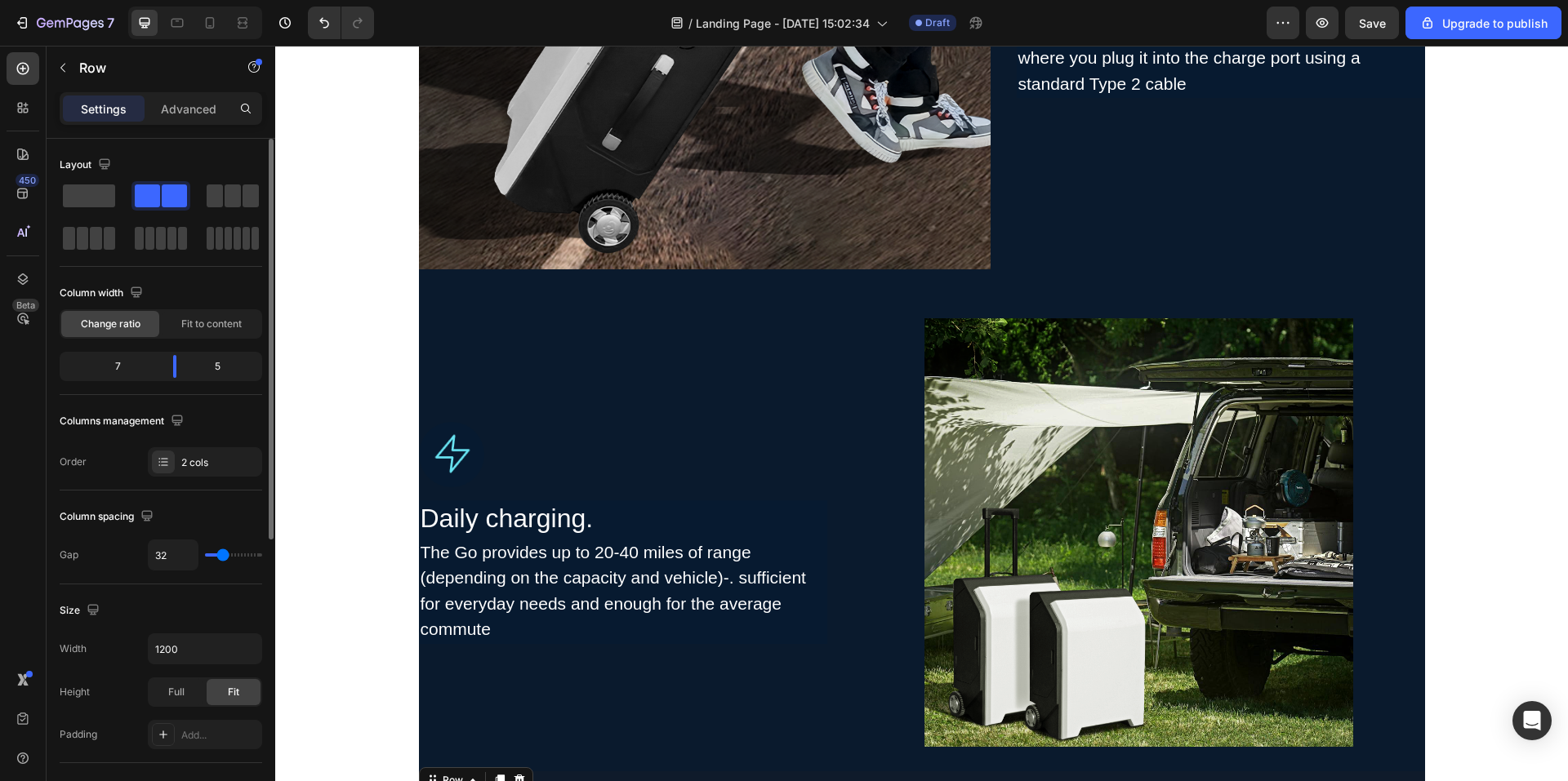
scroll to position [2364, 0]
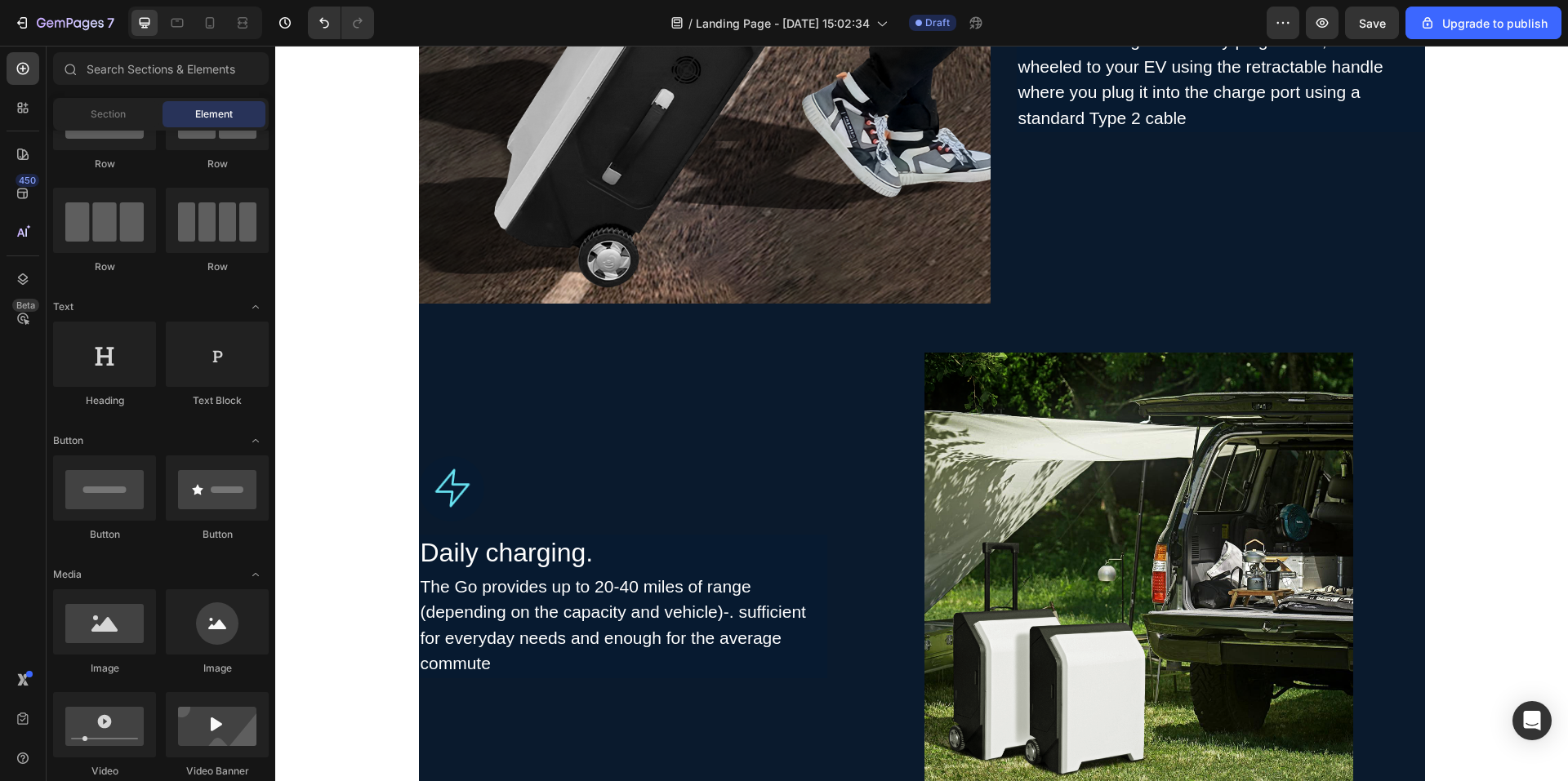
click at [1480, 275] on div "Image Image Charge anywhere. Heading The Go is charged from any plug socket, th…" at bounding box center [922, 296] width 1293 height 5161
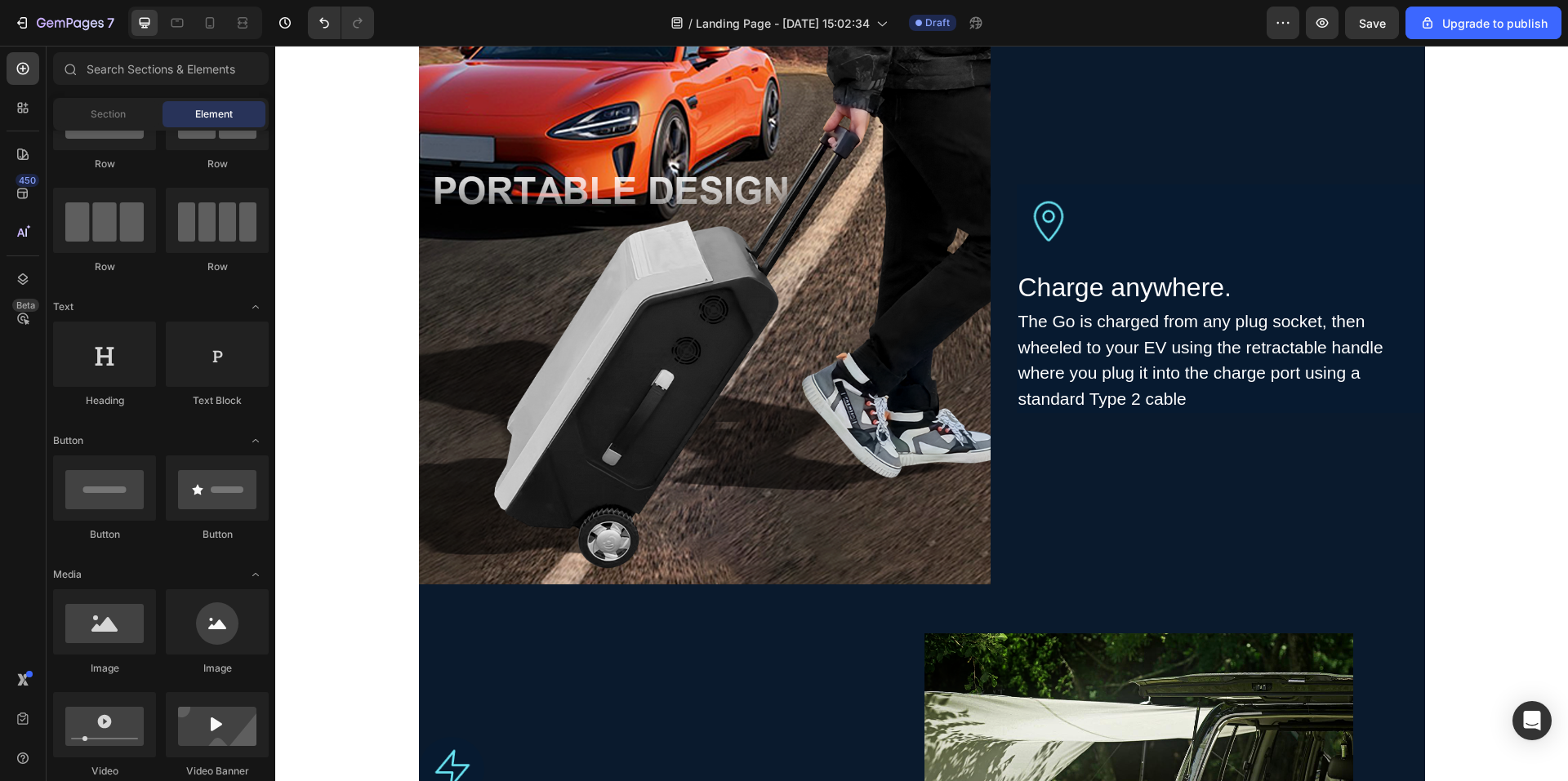
scroll to position [1956, 0]
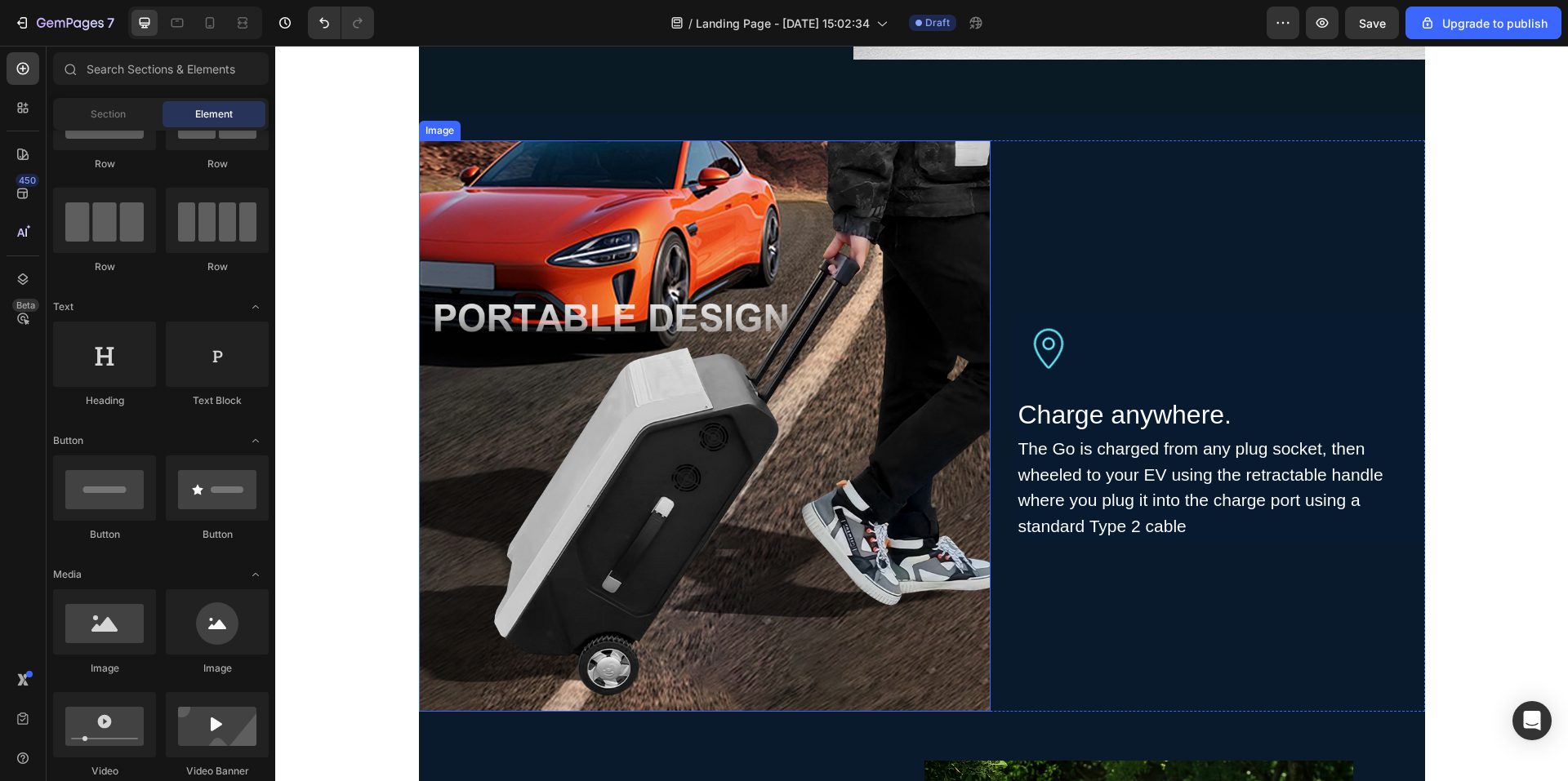
click at [870, 478] on img at bounding box center [705, 426] width 571 height 571
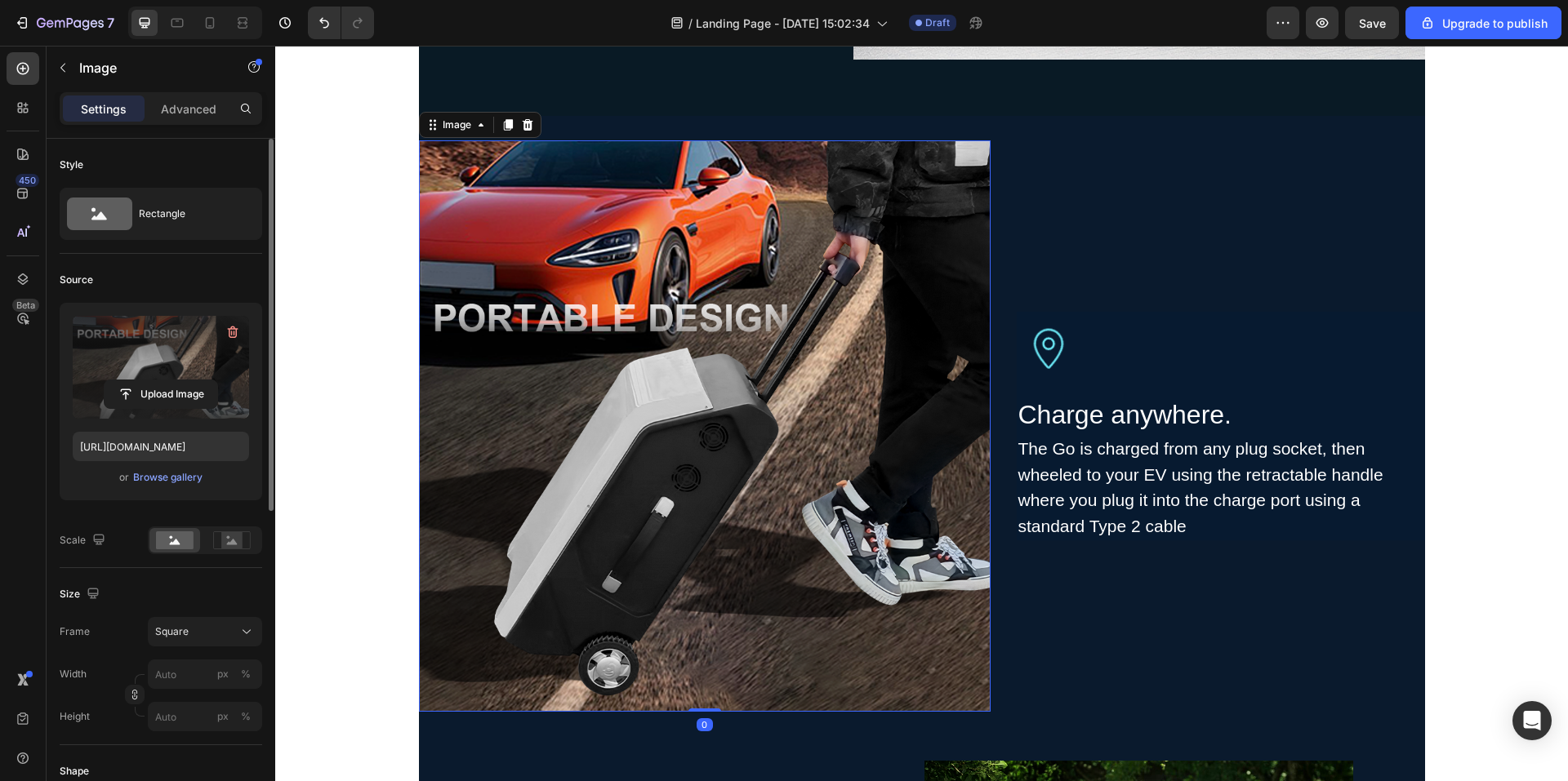
click at [151, 374] on label at bounding box center [160, 367] width 177 height 103
click at [151, 380] on input "file" at bounding box center [160, 394] width 112 height 28
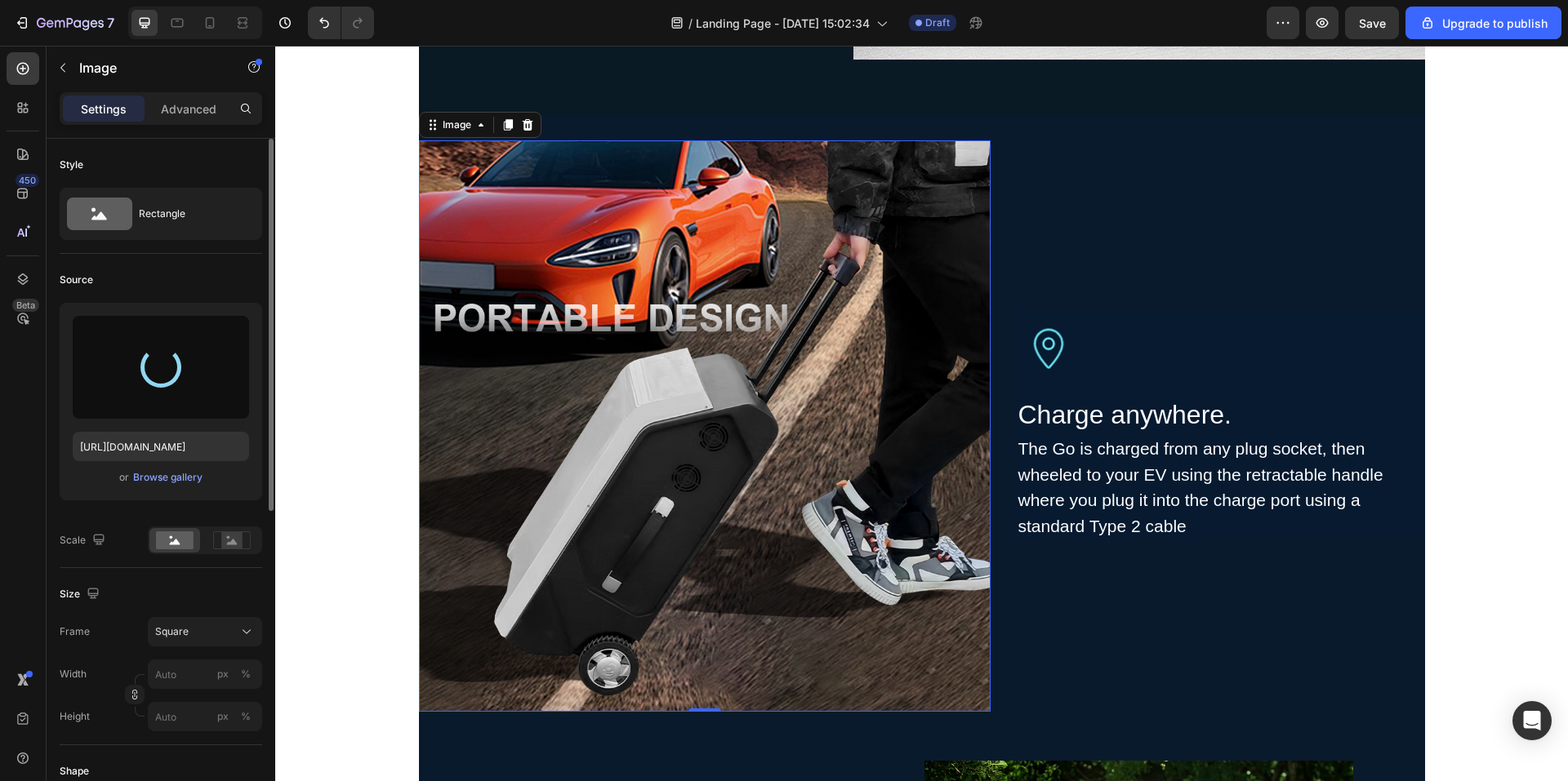
type input "https://cdn.shopify.com/s/files/1/0706/7887/2235/files/gempages_571448877488538…"
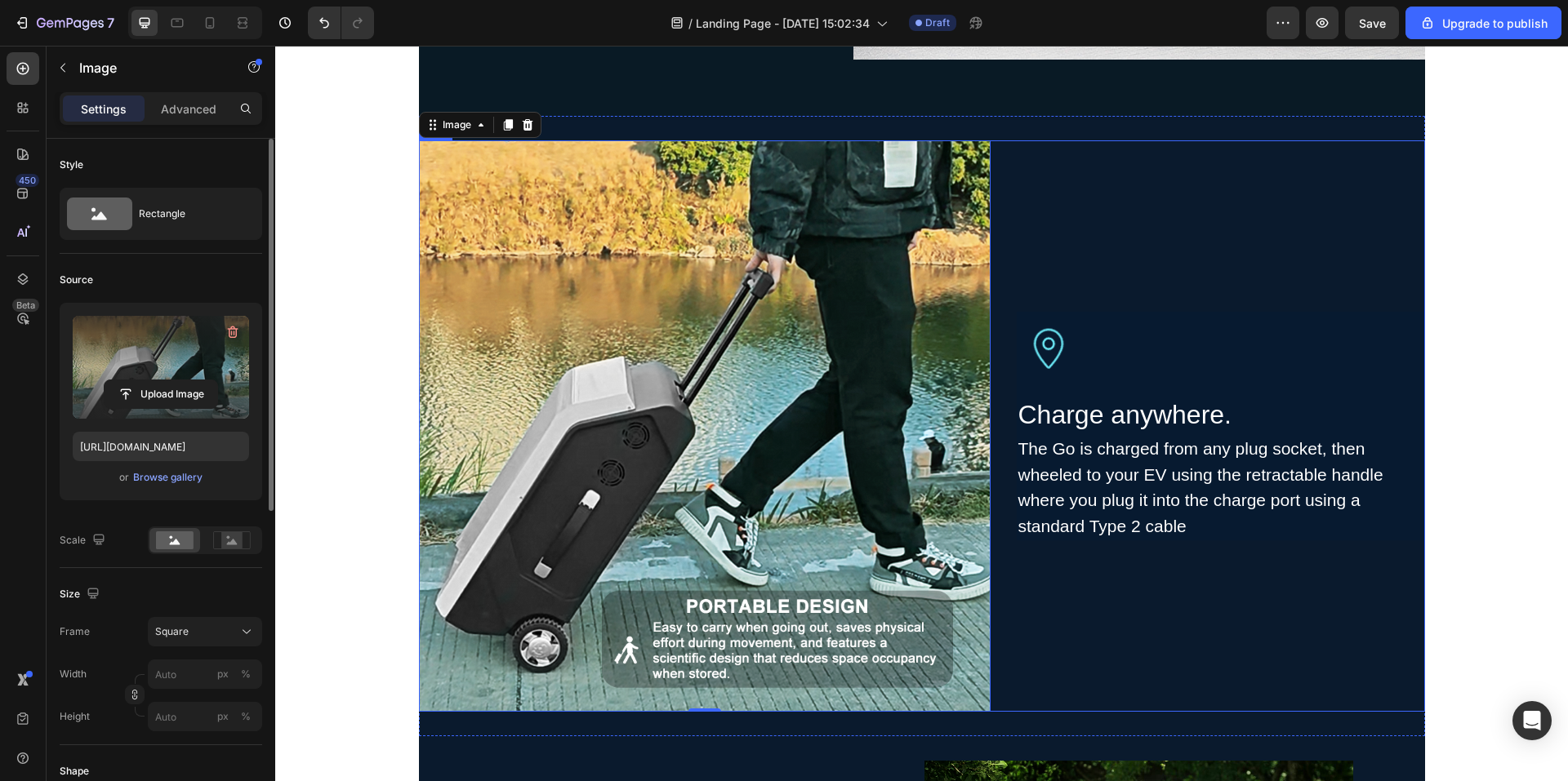
click at [1071, 649] on div "Image Charge anywhere. Heading The Go is charged from any plug socket, then whe…" at bounding box center [1220, 426] width 409 height 571
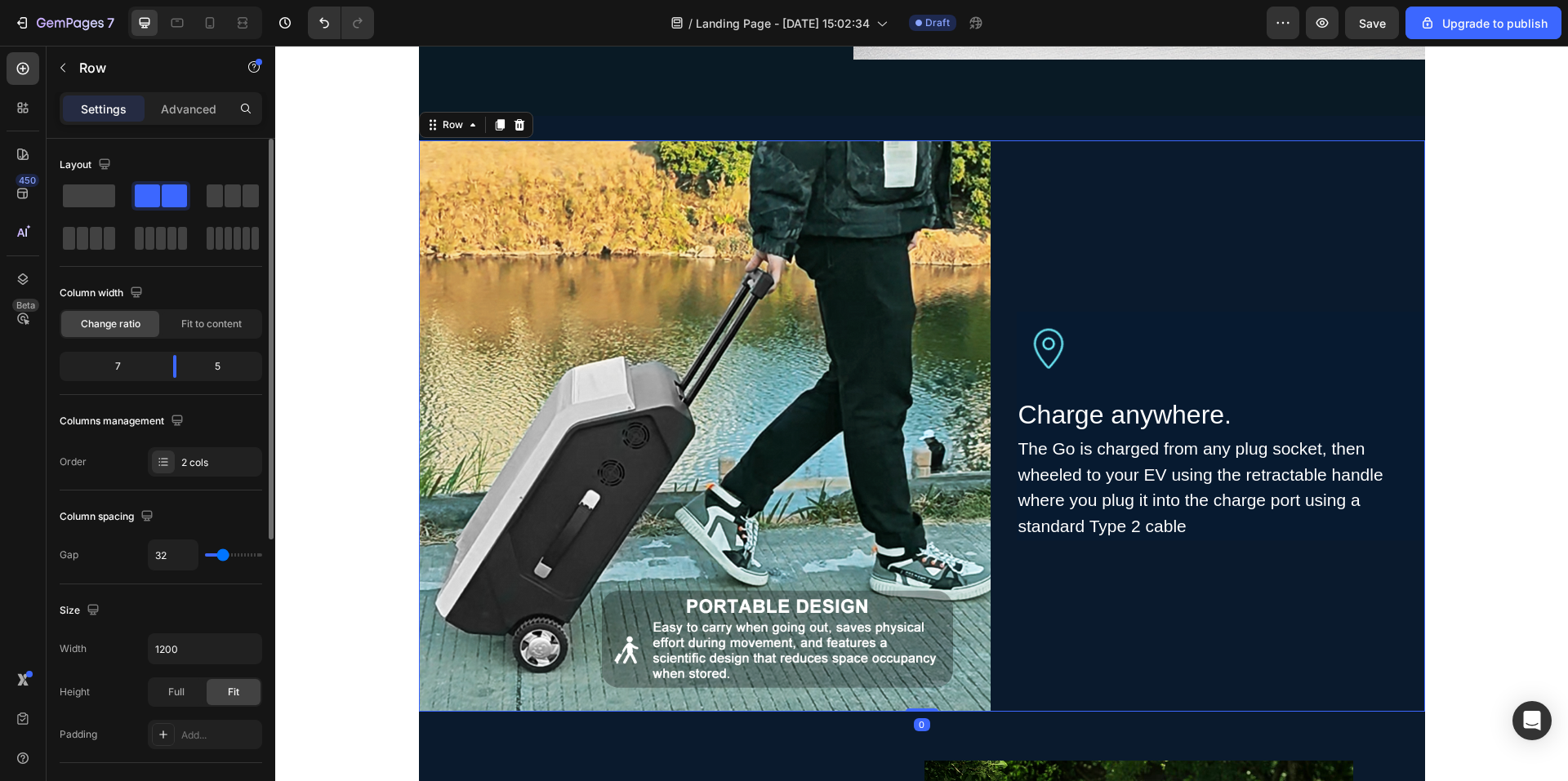
click at [1480, 515] on div "Image The Go portable charger. Heading A'smart' charger on wheels, no bigger th…" at bounding box center [922, 704] width 1293 height 5161
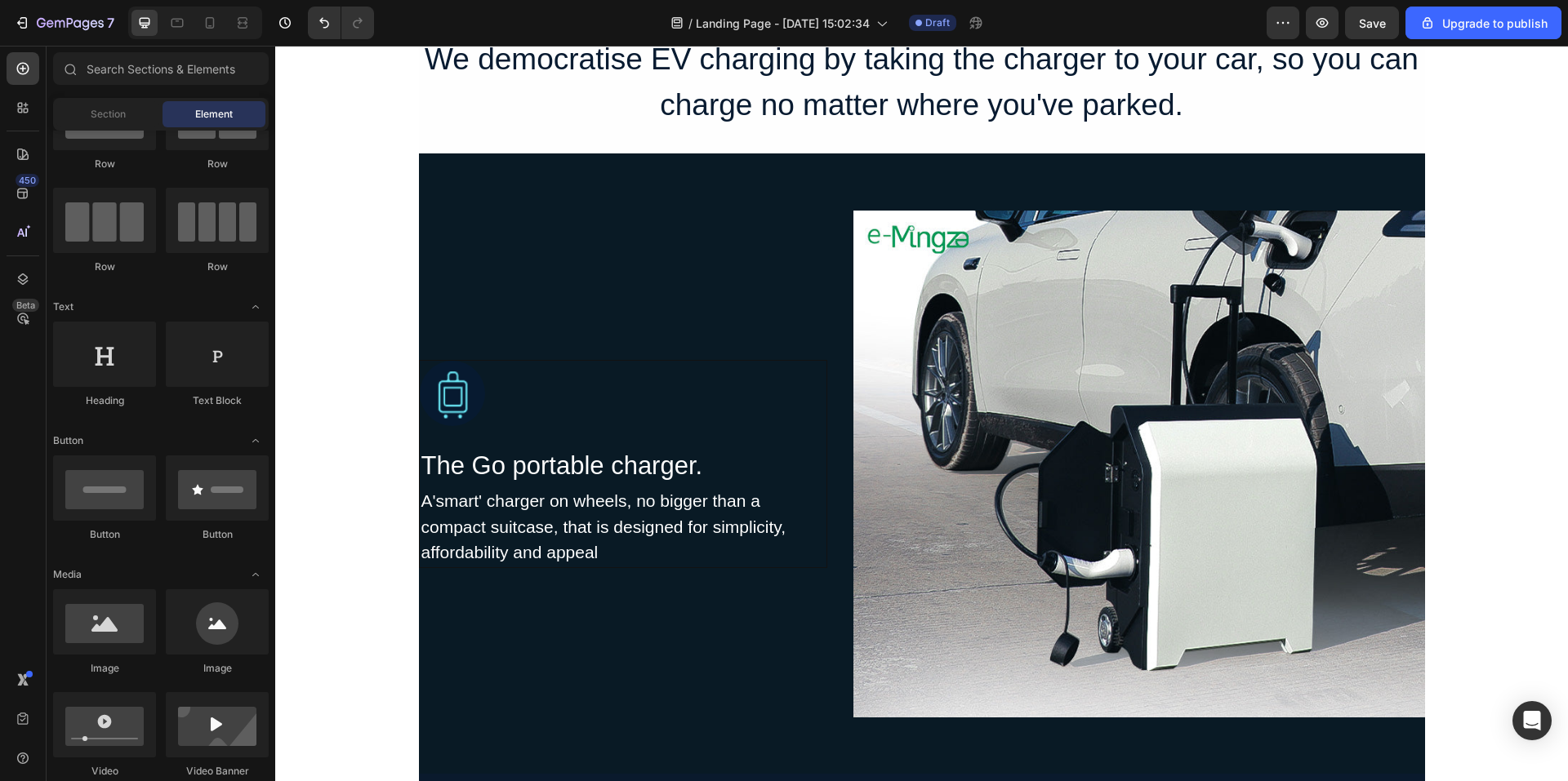
scroll to position [1384, 0]
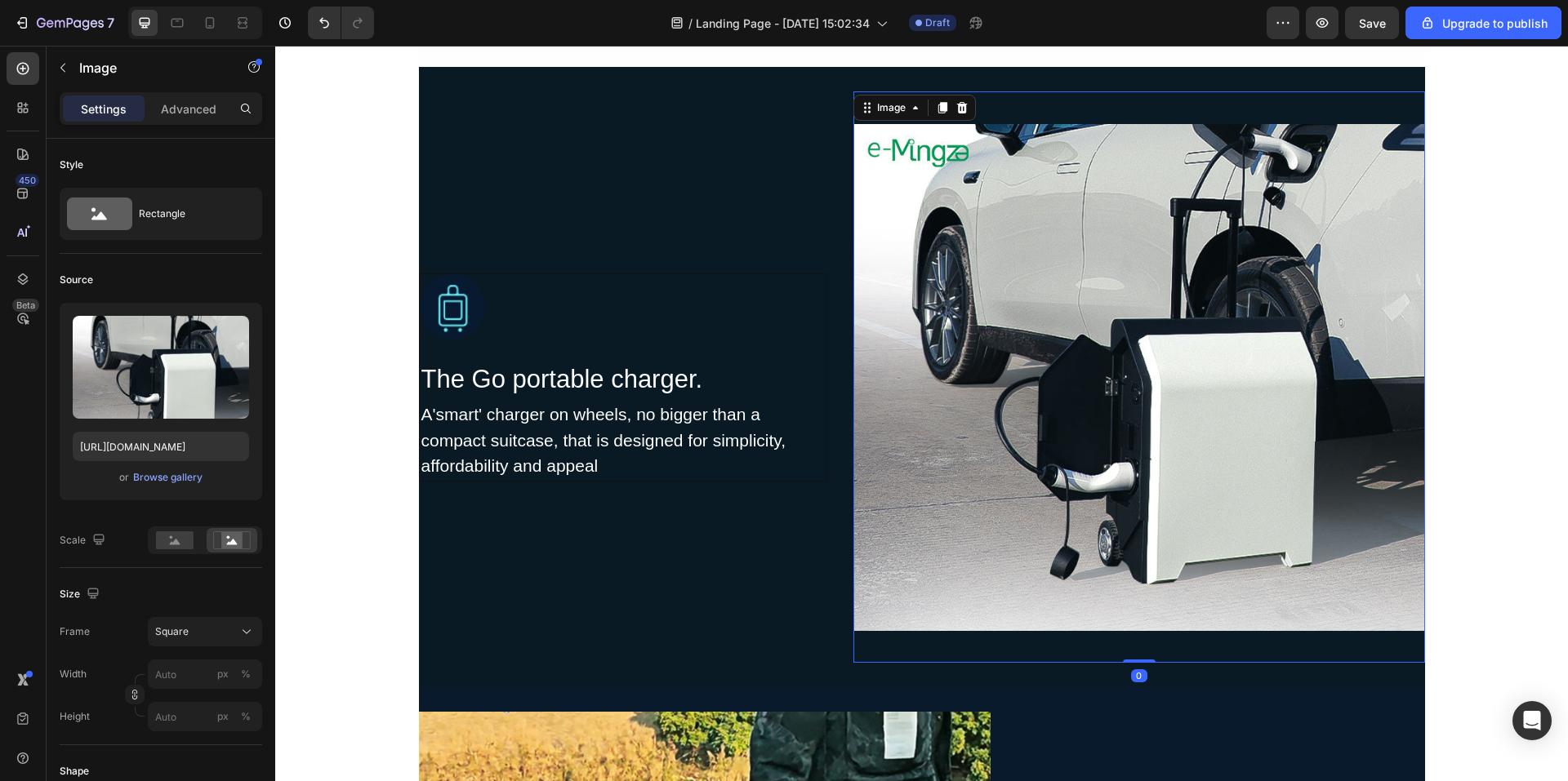
click at [1210, 488] on img at bounding box center [1139, 377] width 571 height 571
click at [189, 546] on rect at bounding box center [174, 540] width 37 height 18
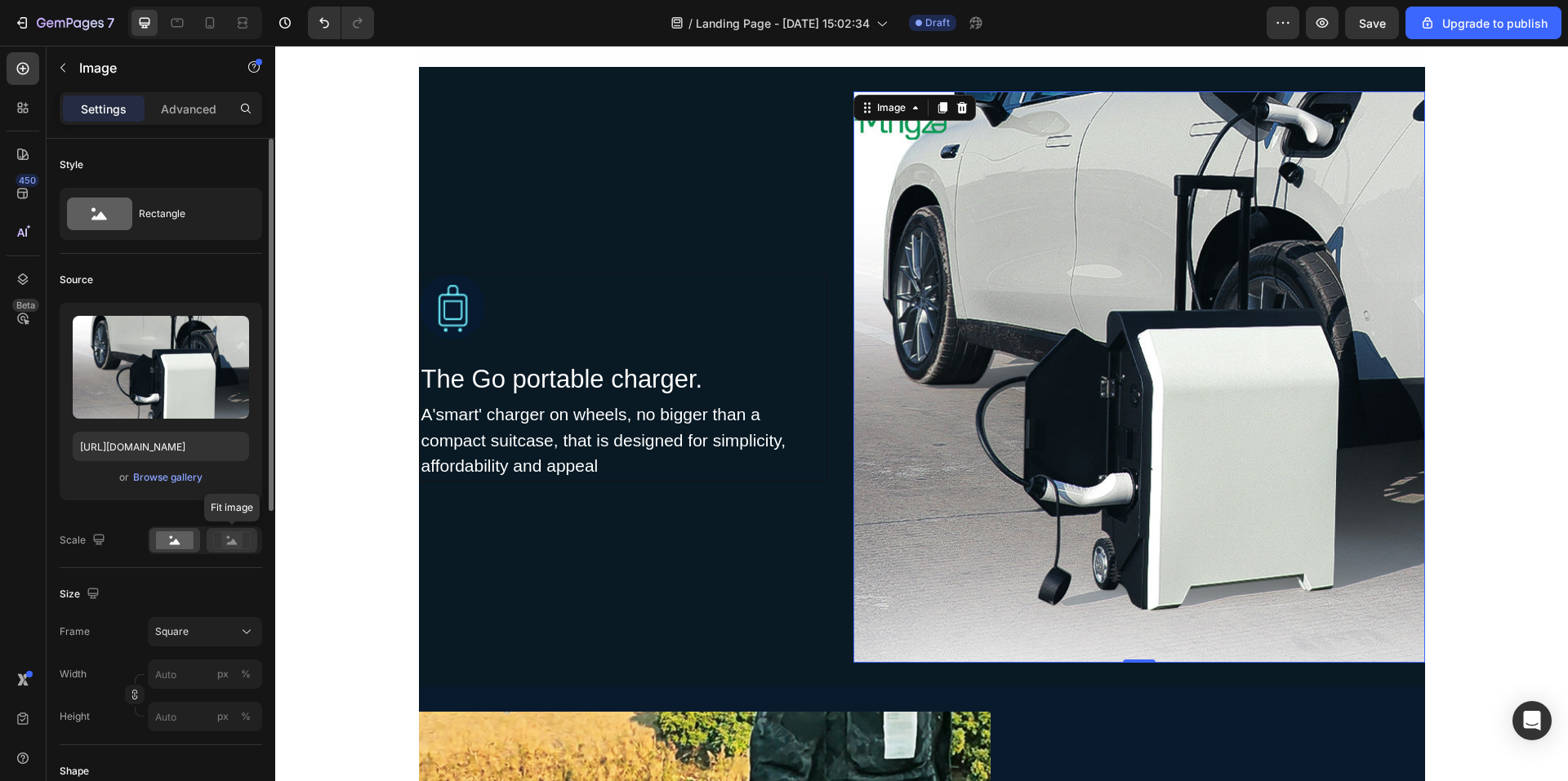
click at [236, 538] on rect at bounding box center [232, 540] width 21 height 17
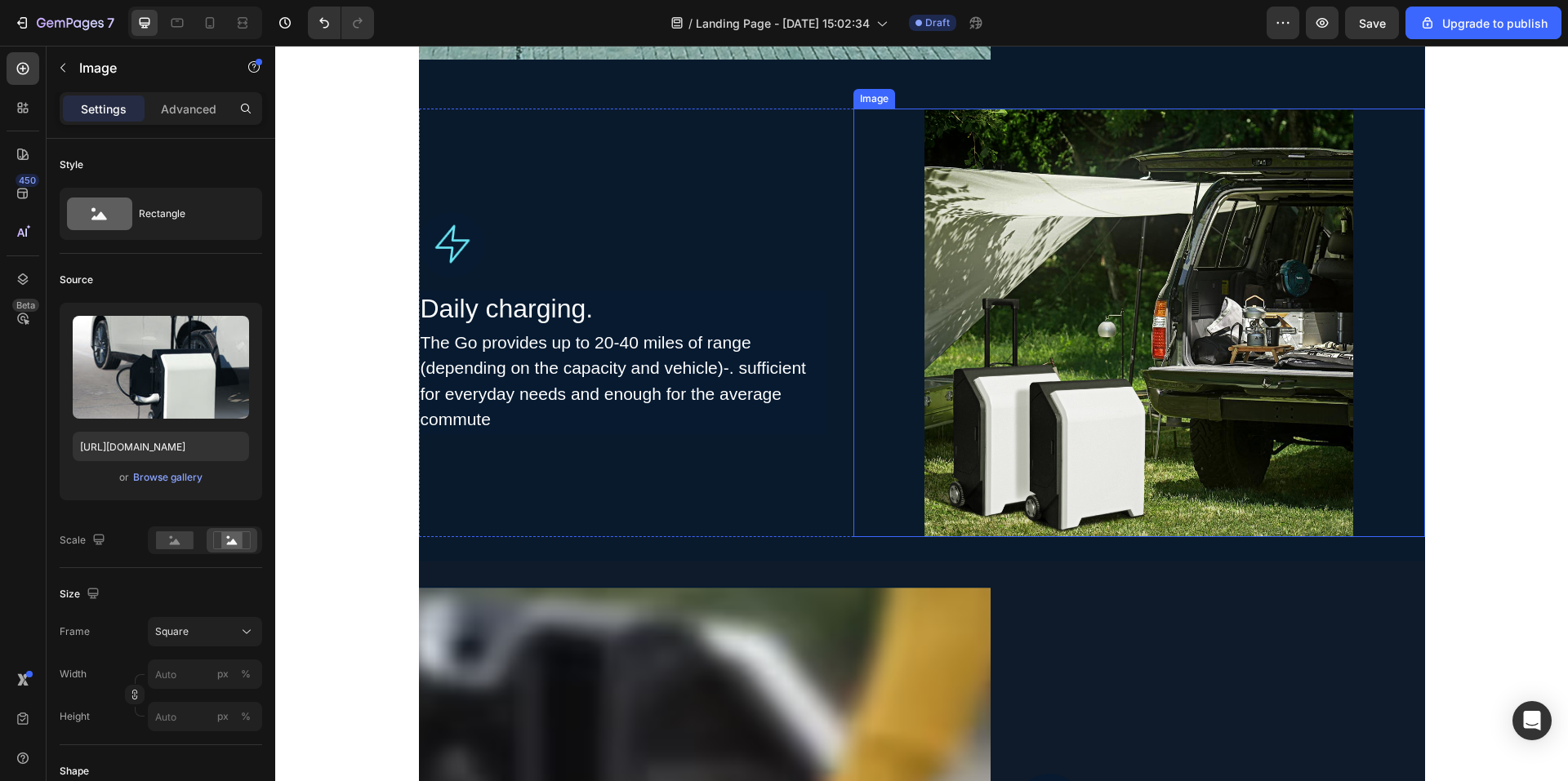
scroll to position [2609, 0]
click at [1449, 492] on div "Image Image Charge anywhere. Heading The Go is charged from any plug socket, th…" at bounding box center [922, 51] width 1293 height 5161
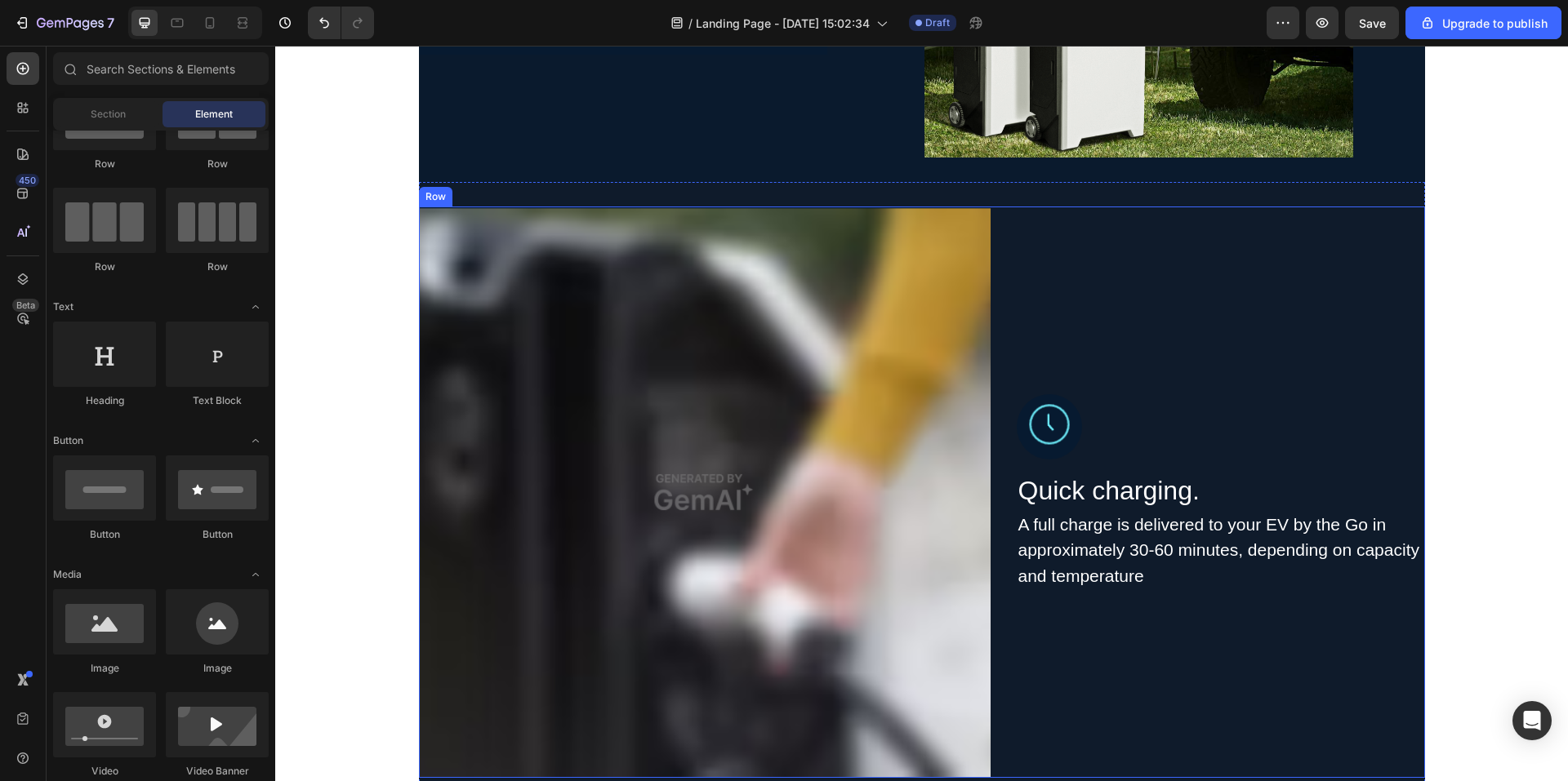
scroll to position [3017, 0]
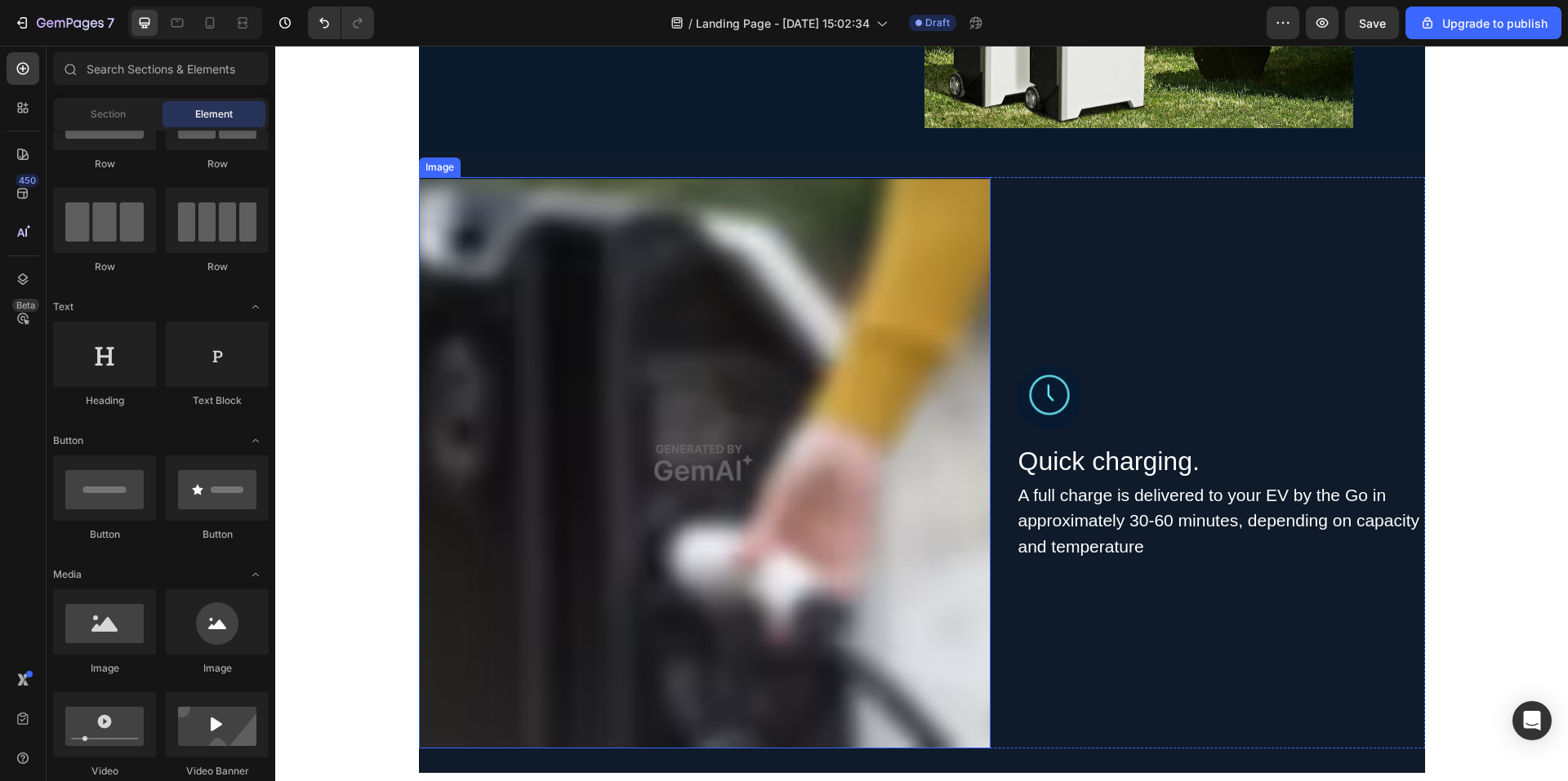
click at [824, 518] on img at bounding box center [705, 462] width 571 height 571
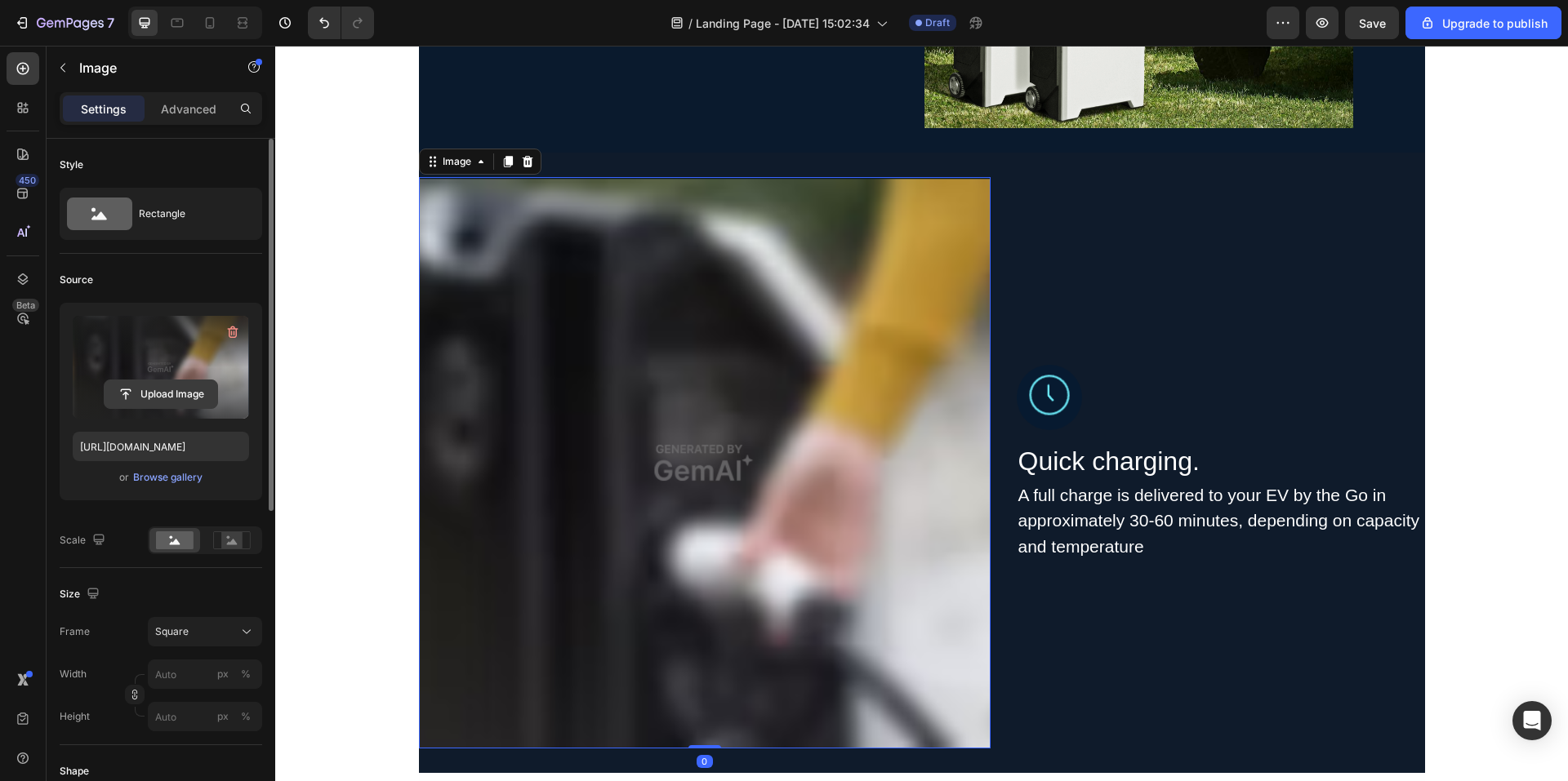
click at [203, 393] on input "file" at bounding box center [160, 394] width 112 height 28
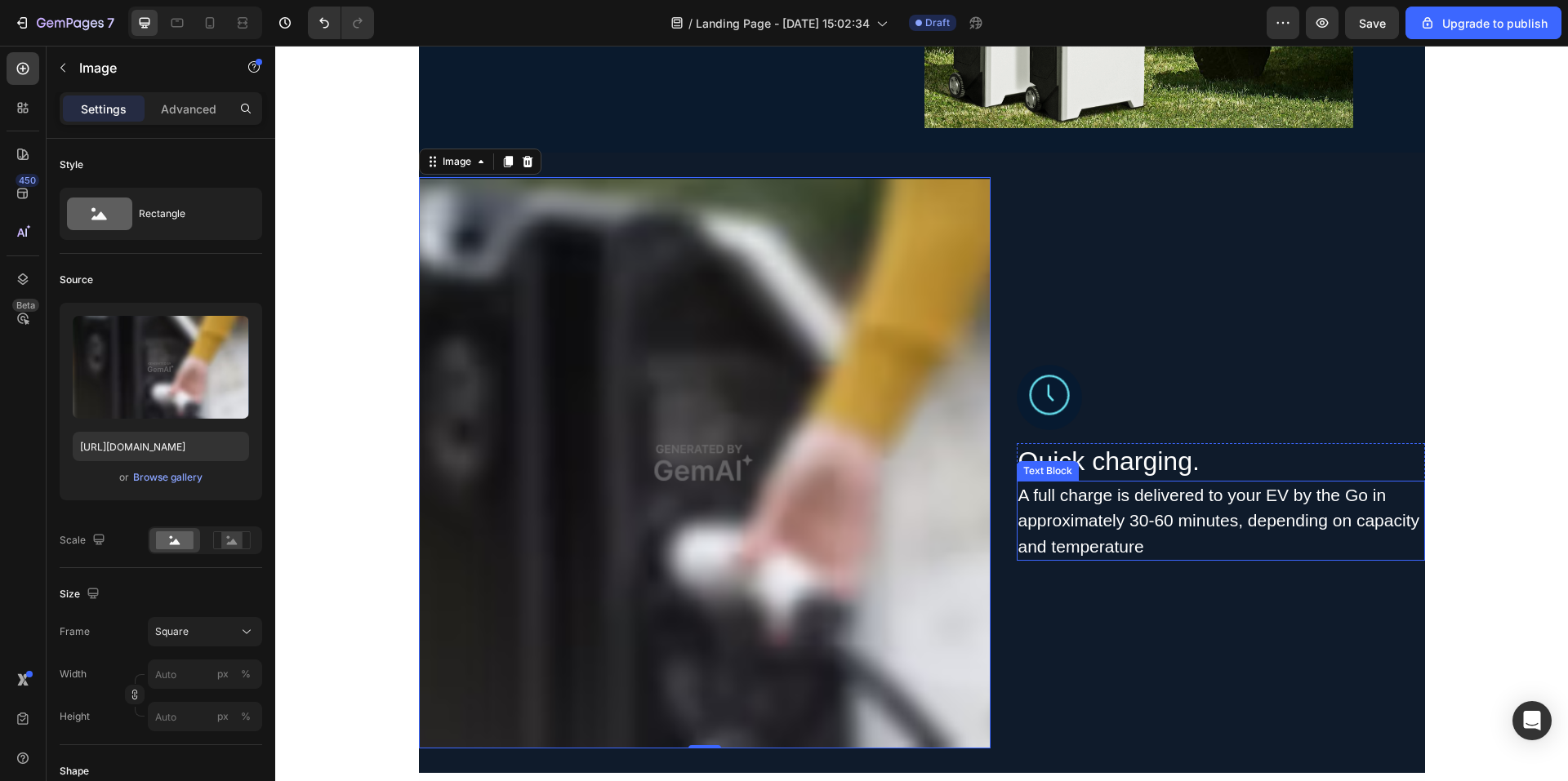
click at [1084, 511] on div "A full charge is delivered to your EV by the Go in approximately 30-60 minutes,…" at bounding box center [1220, 521] width 409 height 81
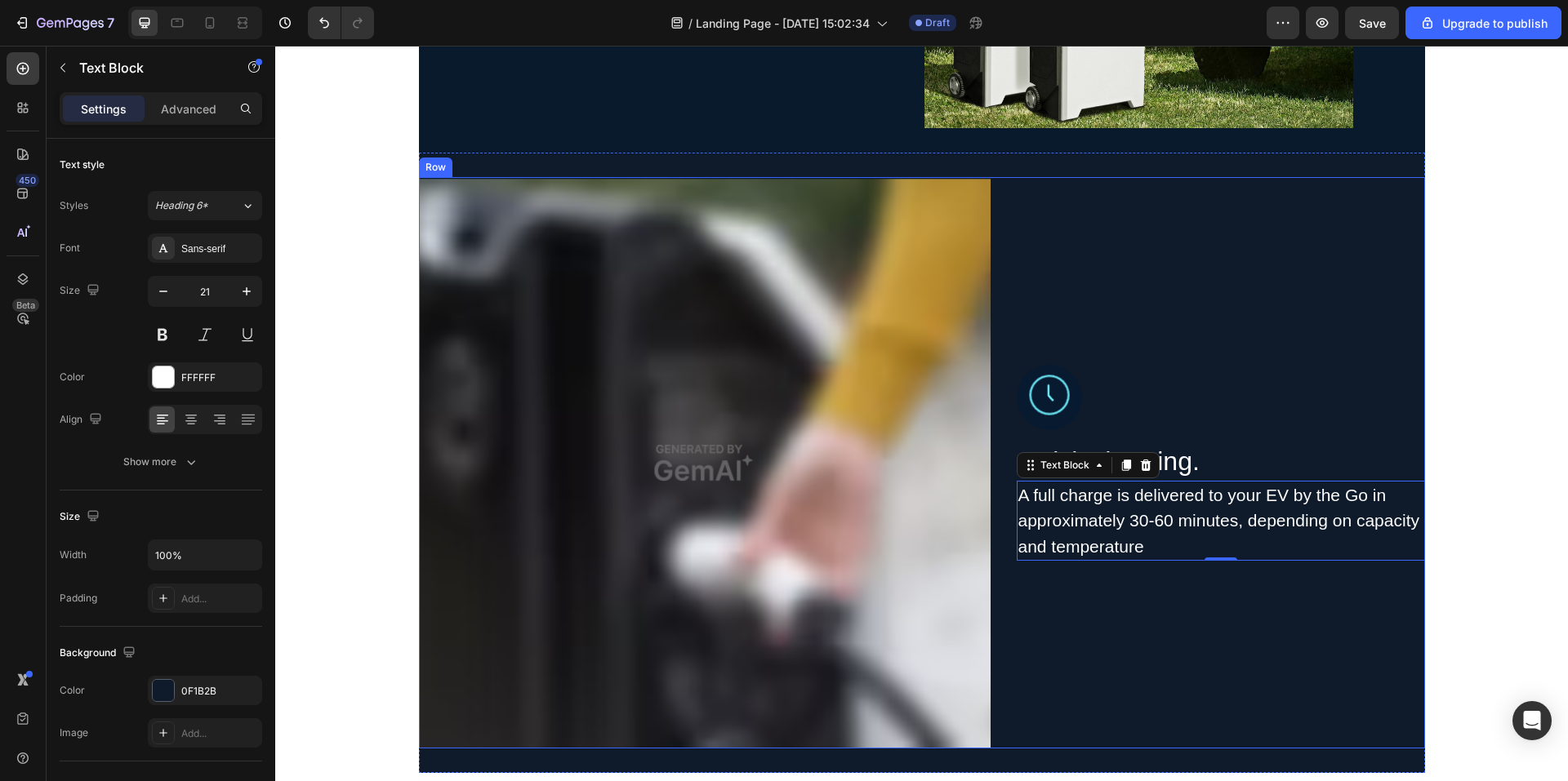
click at [1070, 690] on div "Image Quick charging. Heading A full charge is delivered to your EV by the Go i…" at bounding box center [1220, 462] width 409 height 571
